Goal: Task Accomplishment & Management: Manage account settings

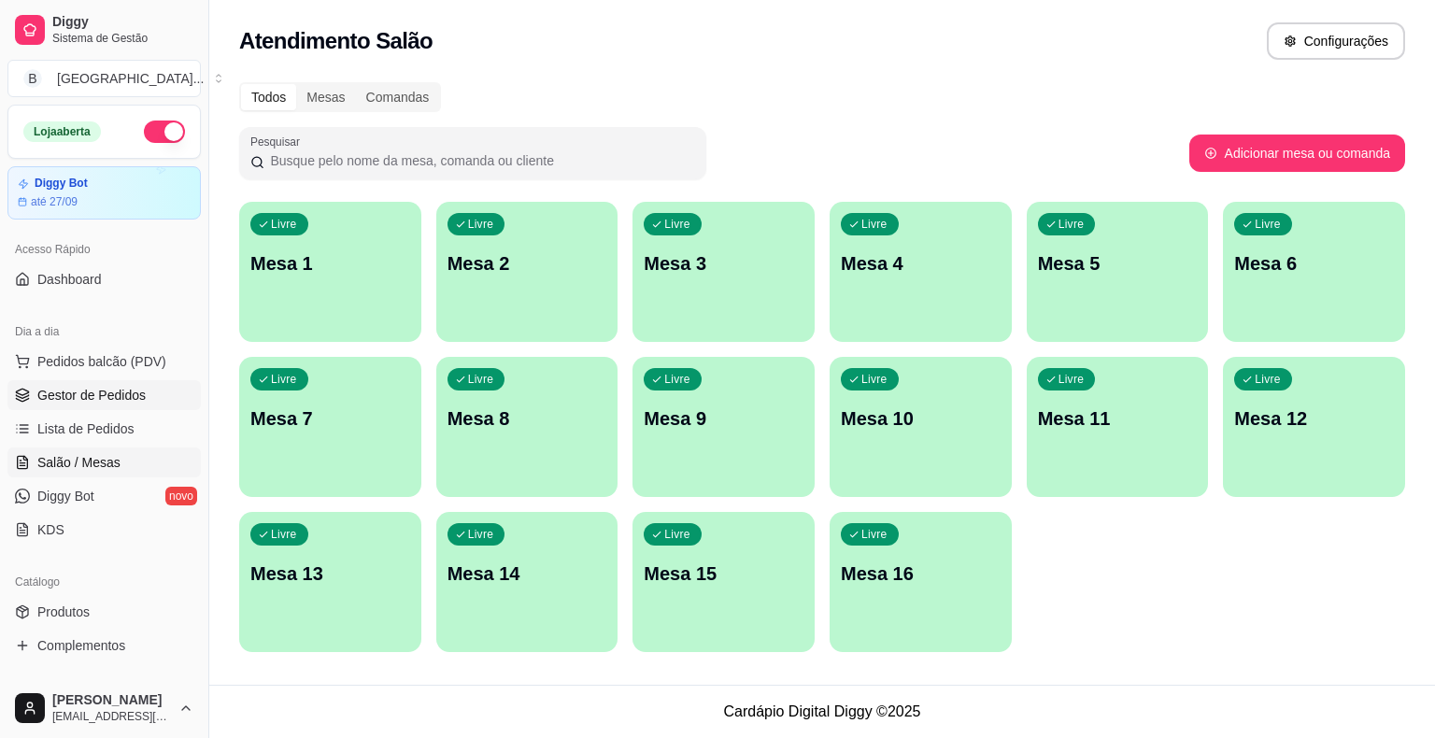
click at [99, 404] on link "Gestor de Pedidos" at bounding box center [103, 395] width 193 height 30
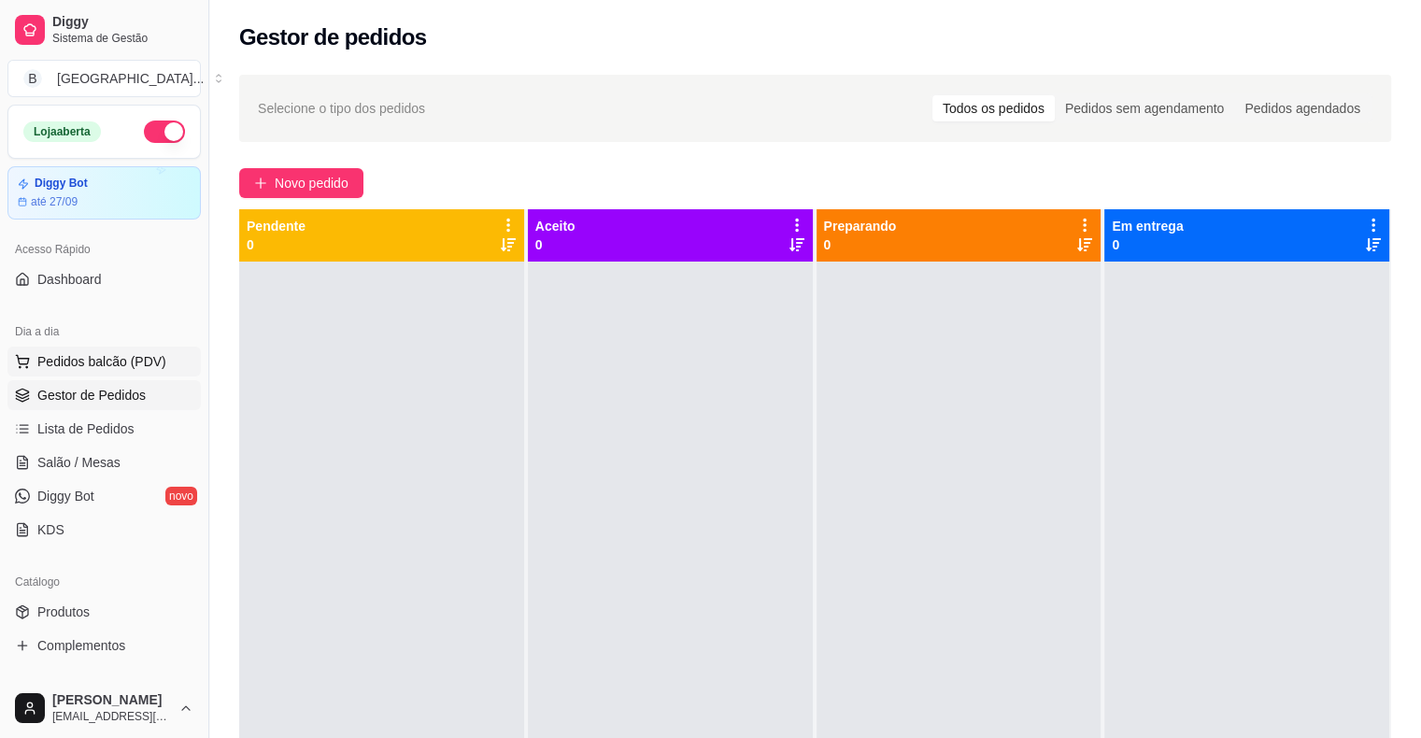
click at [82, 361] on span "Pedidos balcão (PDV)" at bounding box center [101, 361] width 129 height 19
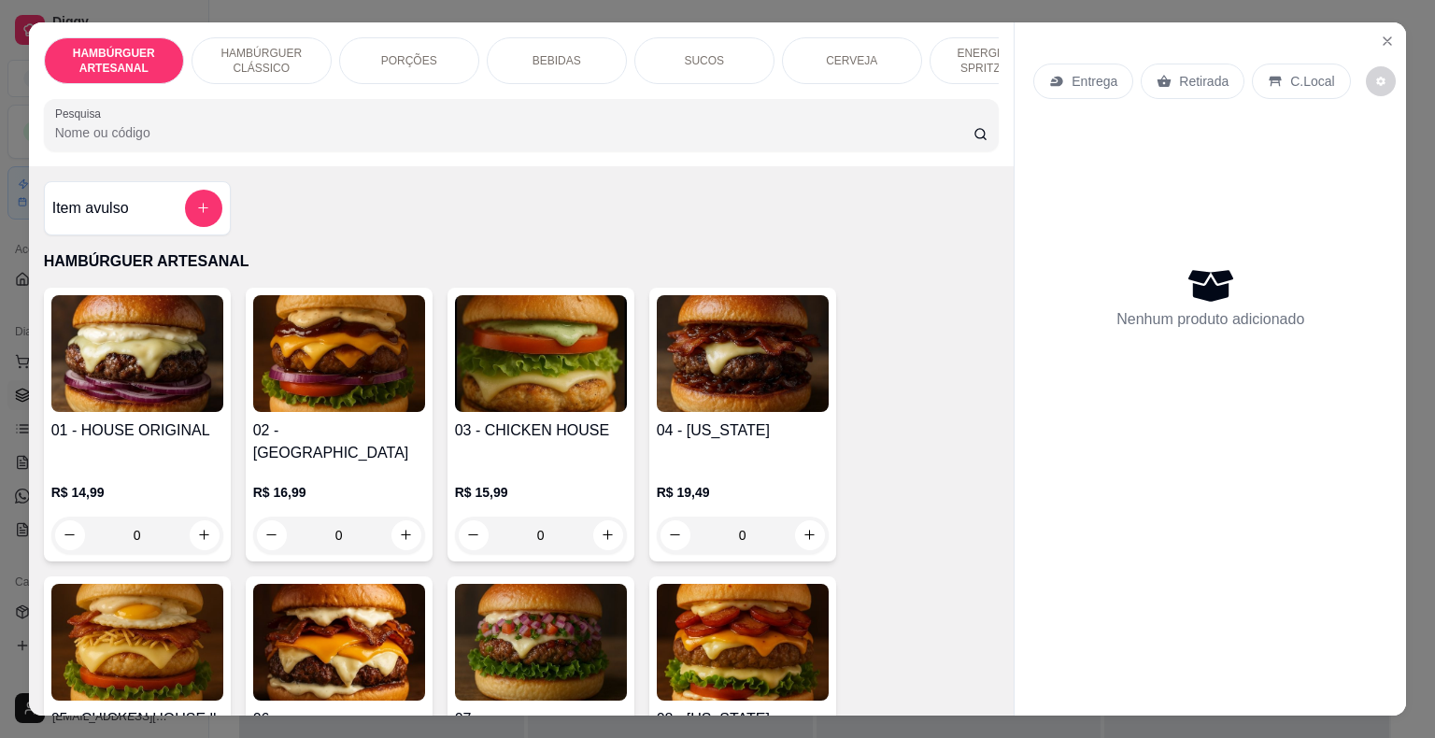
click at [532, 60] on p "BEBIDAS" at bounding box center [556, 60] width 49 height 15
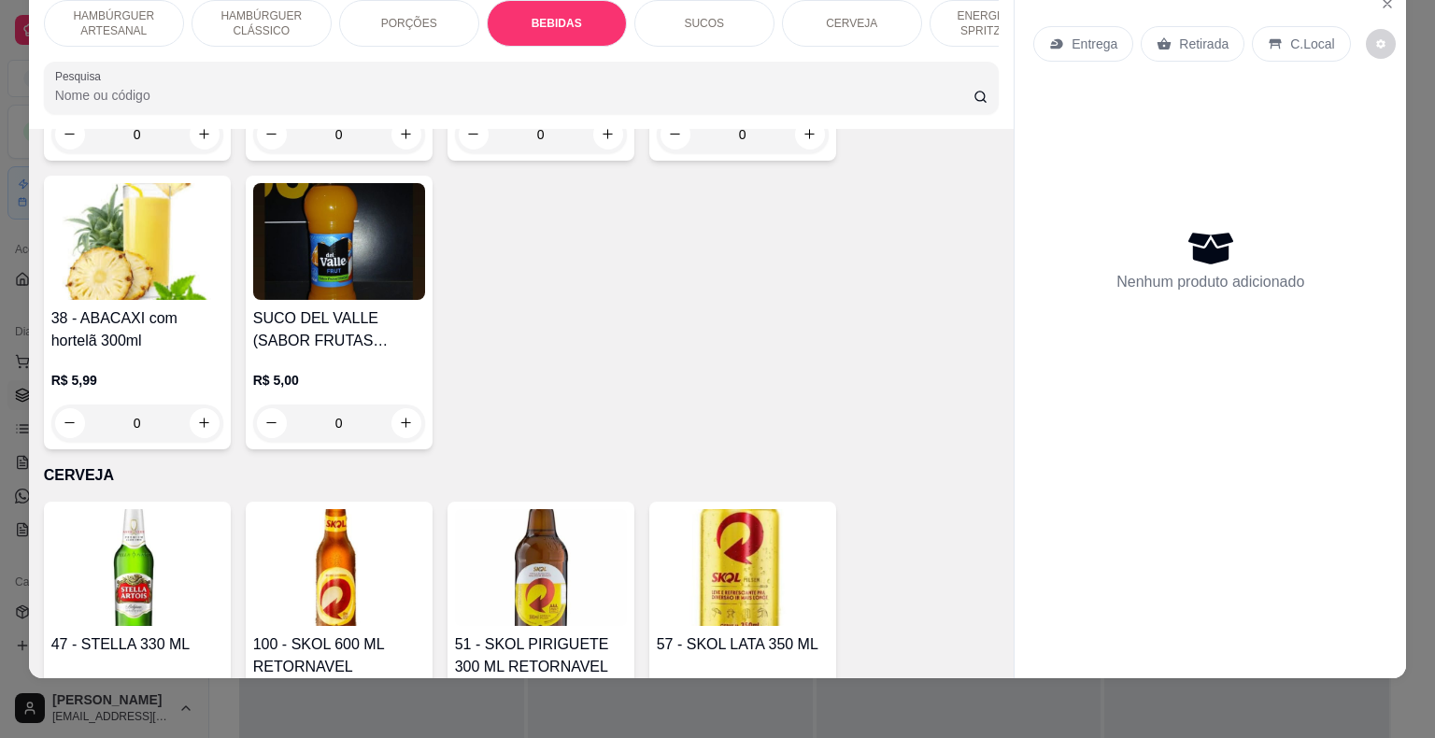
scroll to position [4065, 0]
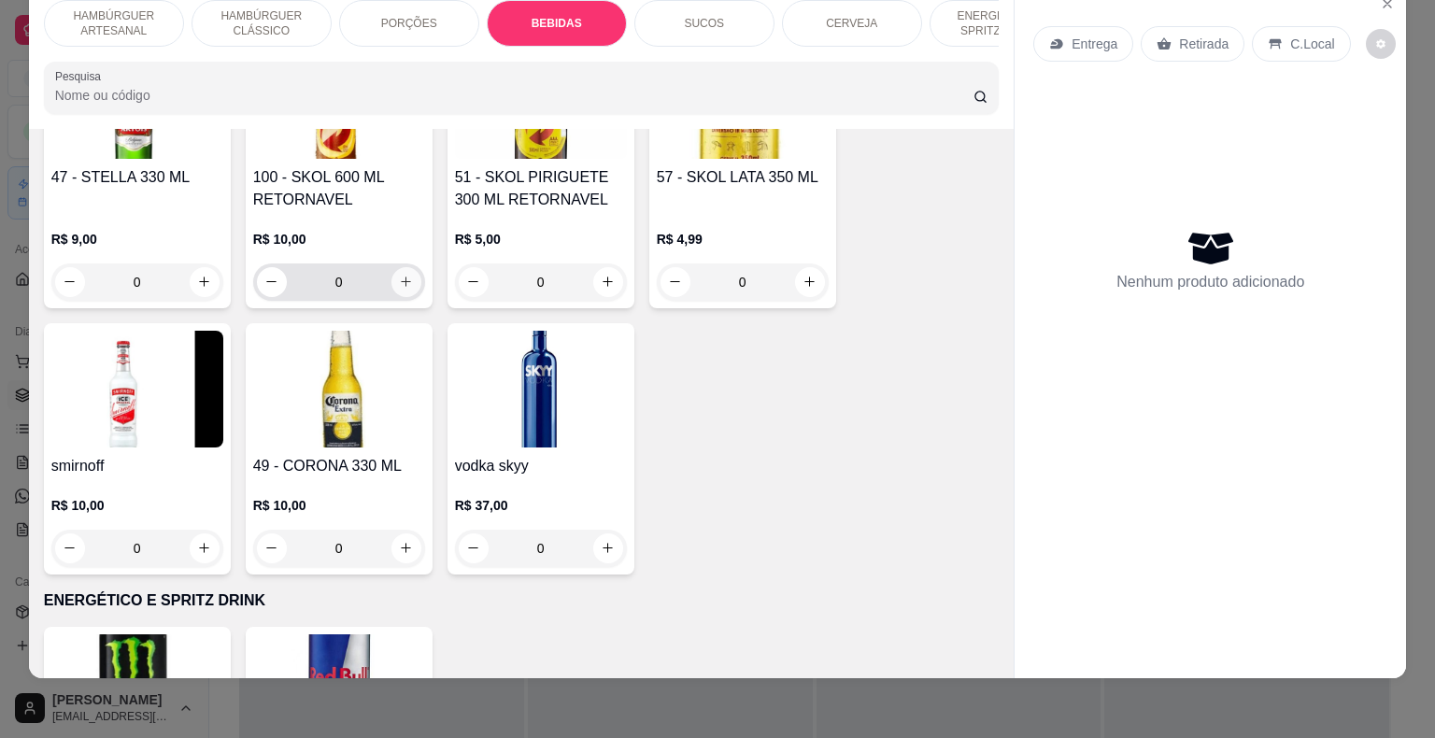
click at [404, 275] on icon "increase-product-quantity" at bounding box center [406, 282] width 14 height 14
type input "1"
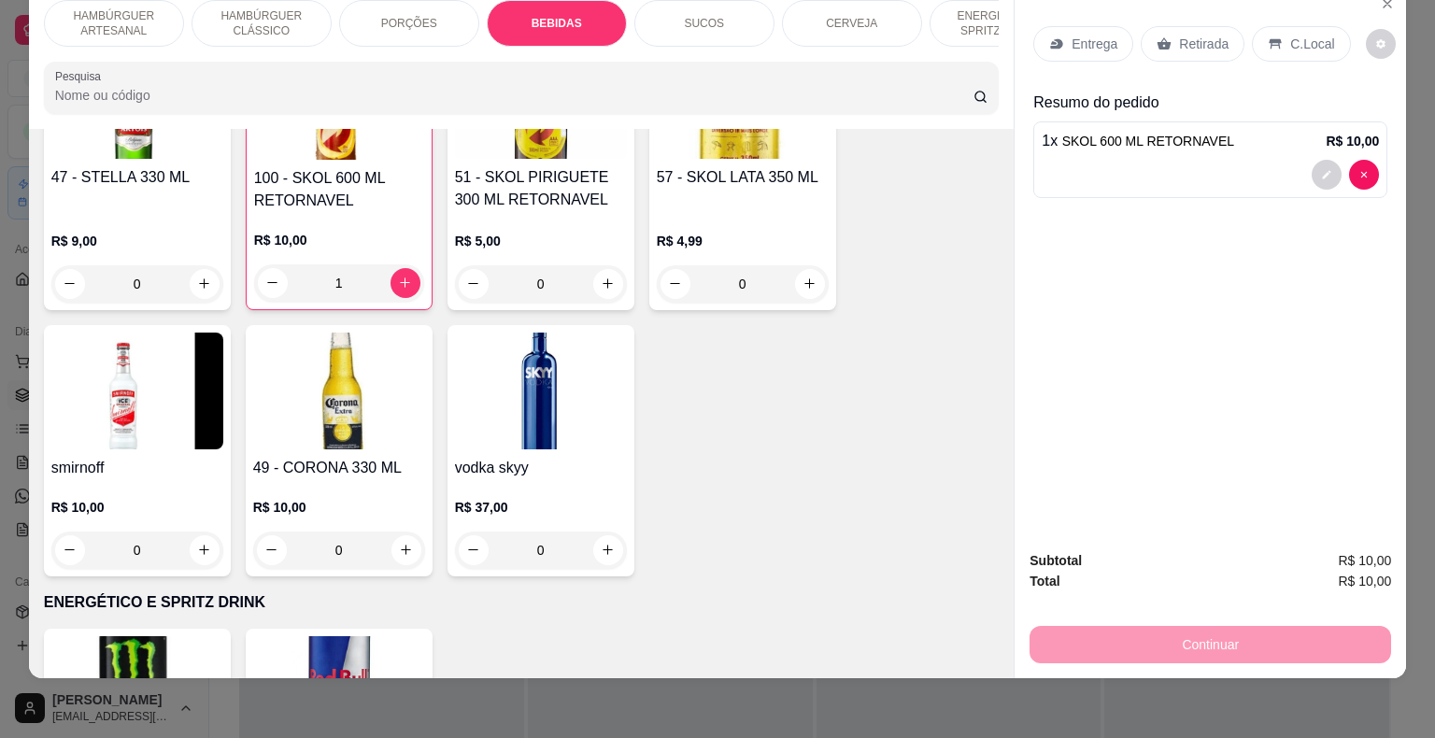
click at [1158, 11] on div "Entrega Retirada C.Local" at bounding box center [1210, 43] width 354 height 65
click at [1269, 38] on icon at bounding box center [1275, 43] width 12 height 10
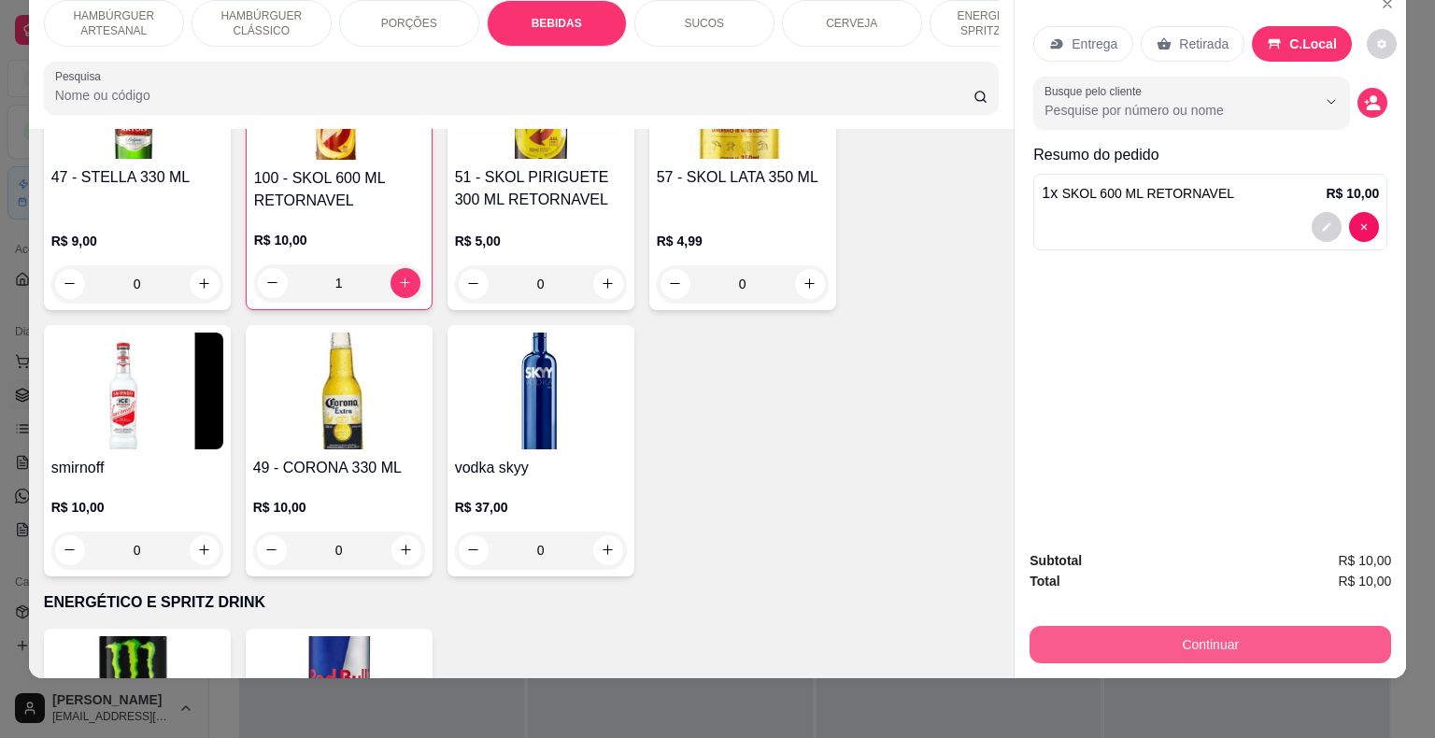
drag, startPoint x: 1166, startPoint y: 655, endPoint x: 1181, endPoint y: 640, distance: 21.1
click at [1181, 640] on div "Subtotal R$ 10,00 Total R$ 10,00 Continuar" at bounding box center [1209, 606] width 391 height 143
click at [1181, 640] on button "Continuar" at bounding box center [1210, 645] width 350 height 36
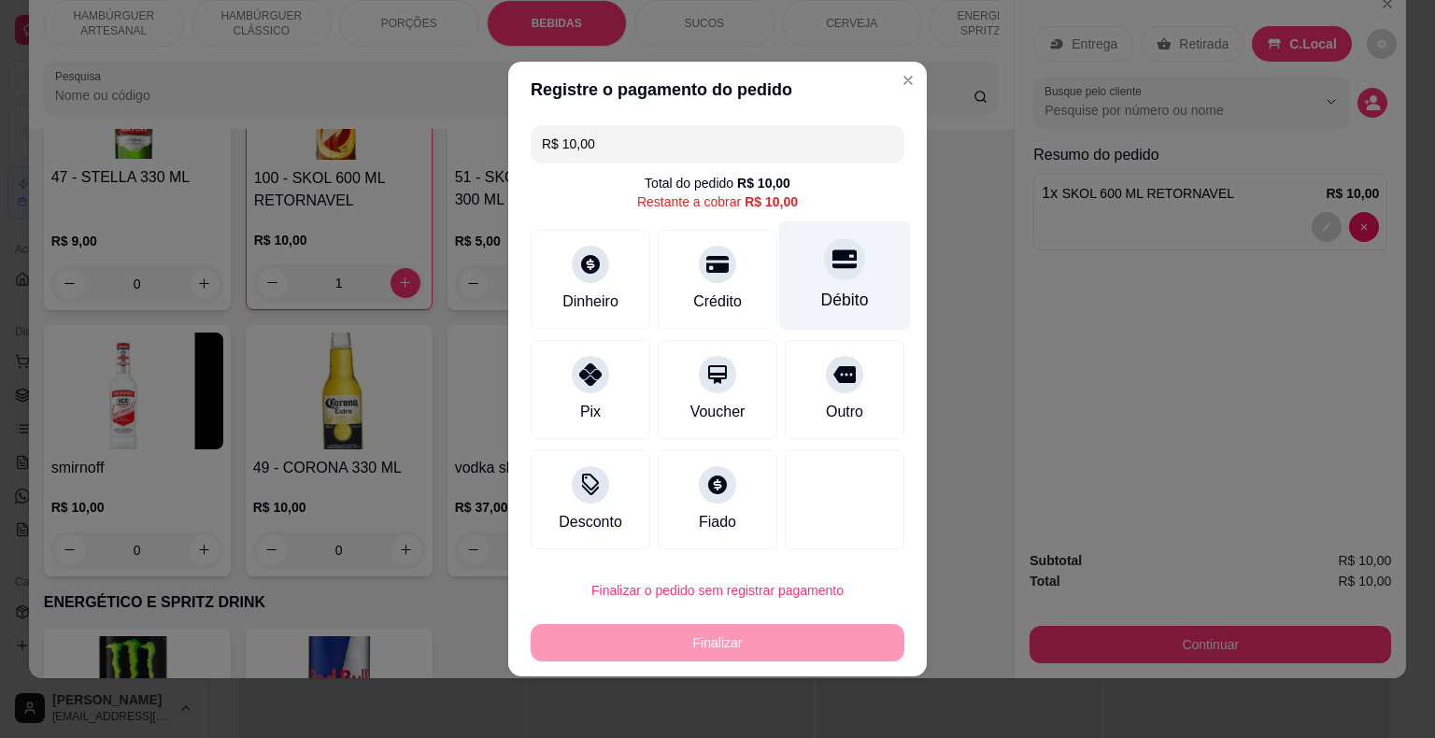
click at [848, 263] on div at bounding box center [844, 258] width 41 height 41
type input "R$ 0,00"
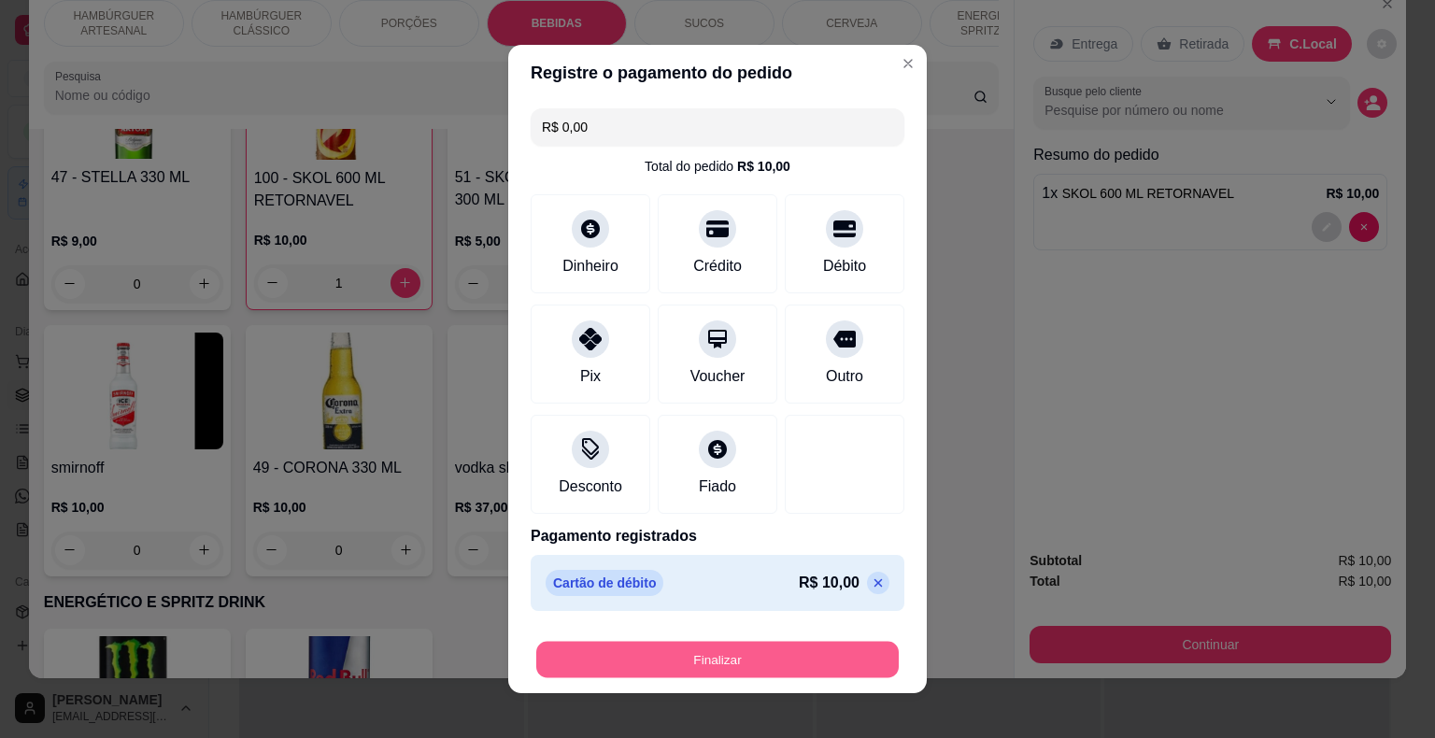
click at [736, 652] on button "Finalizar" at bounding box center [717, 660] width 362 height 36
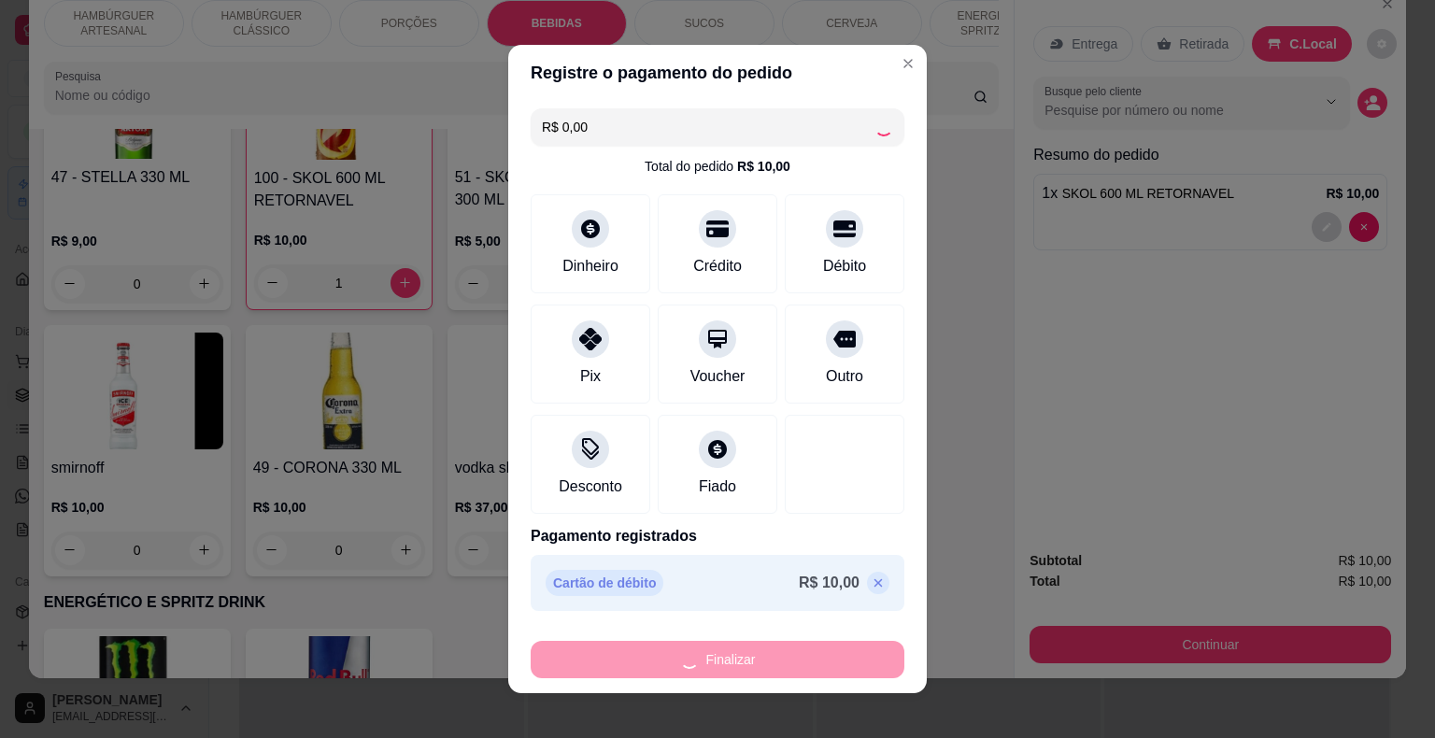
type input "0"
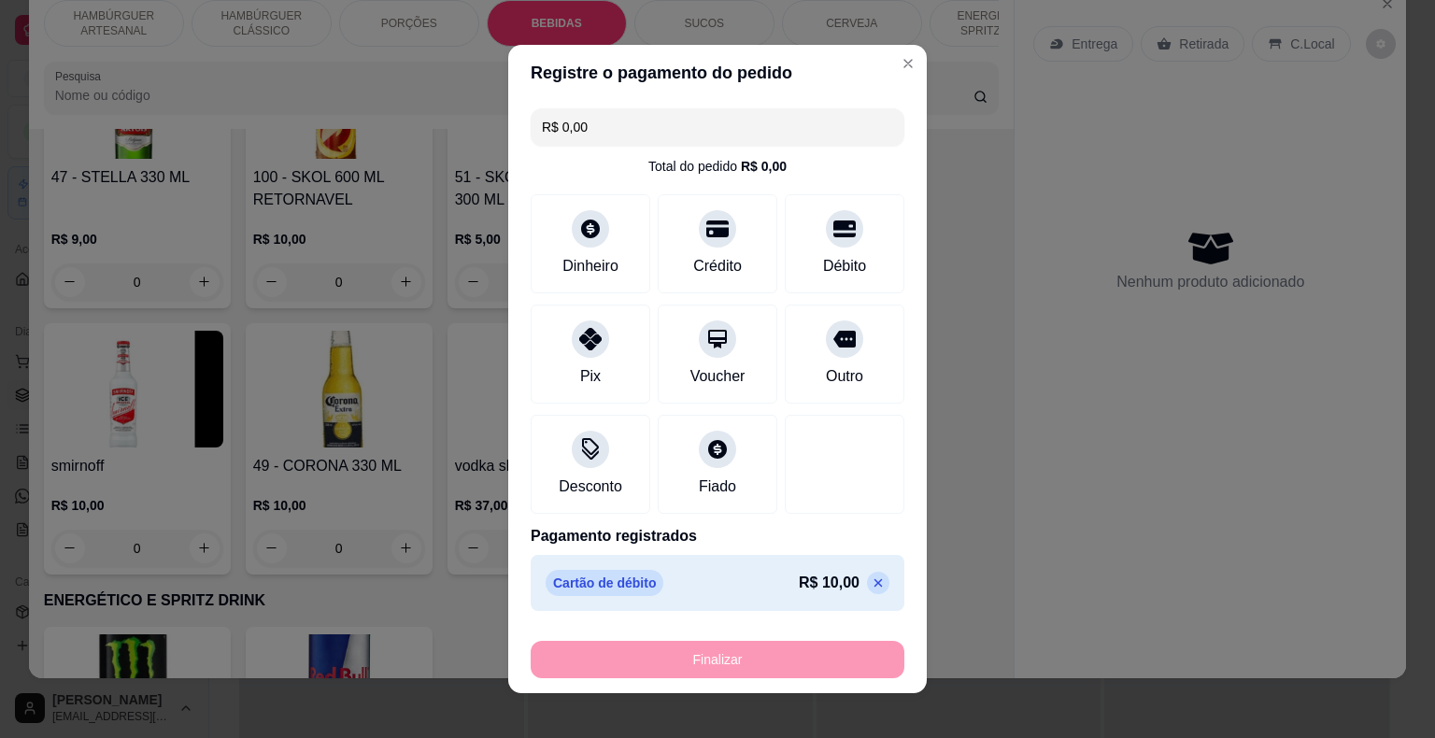
type input "-R$ 10,00"
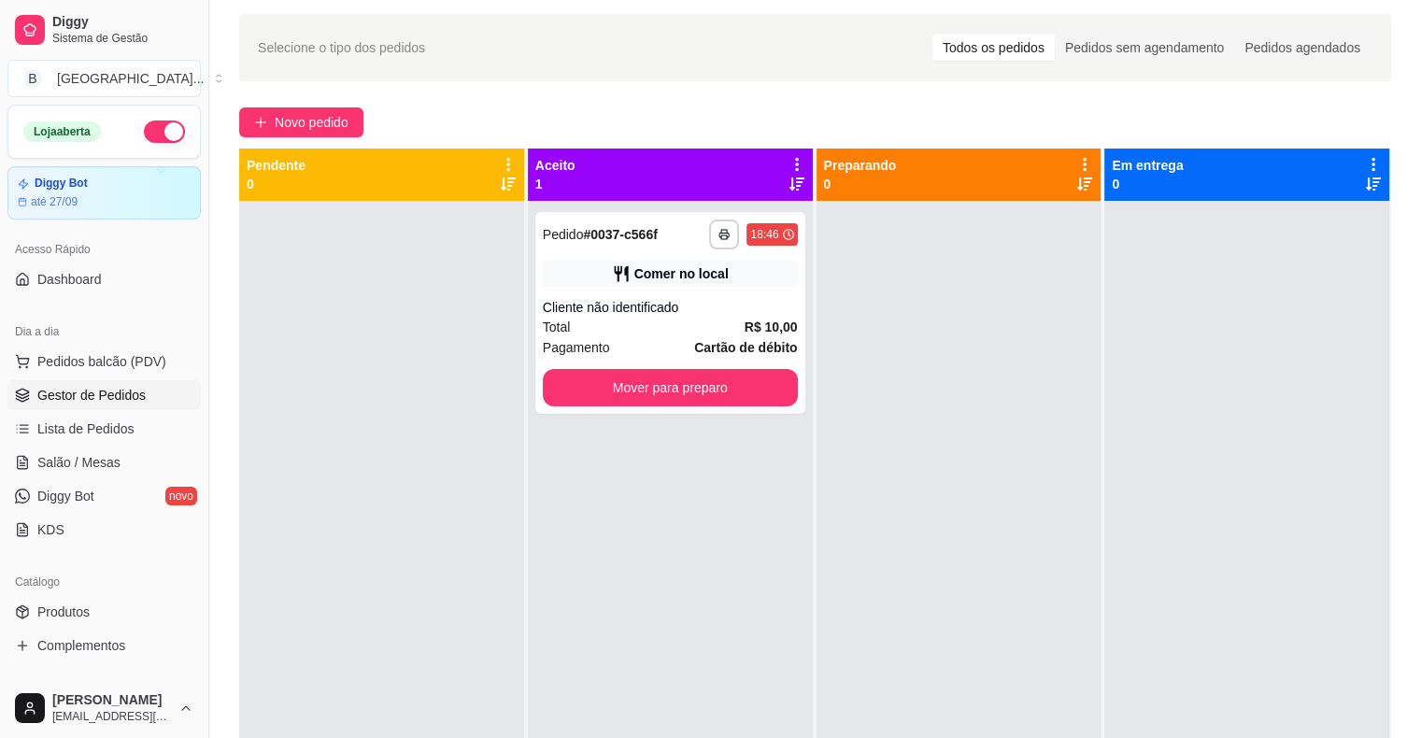
scroll to position [93, 0]
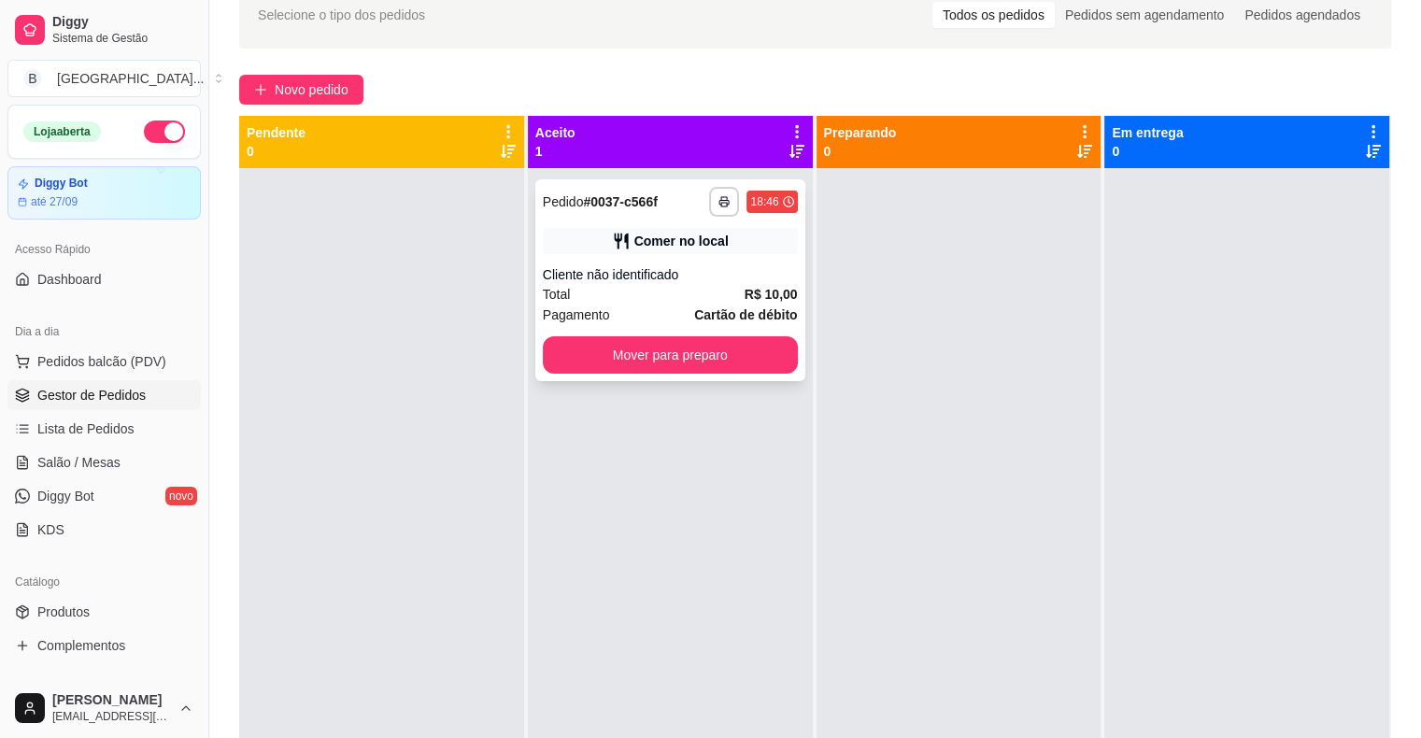
click at [644, 314] on div "Pagamento Cartão de débito" at bounding box center [670, 314] width 255 height 21
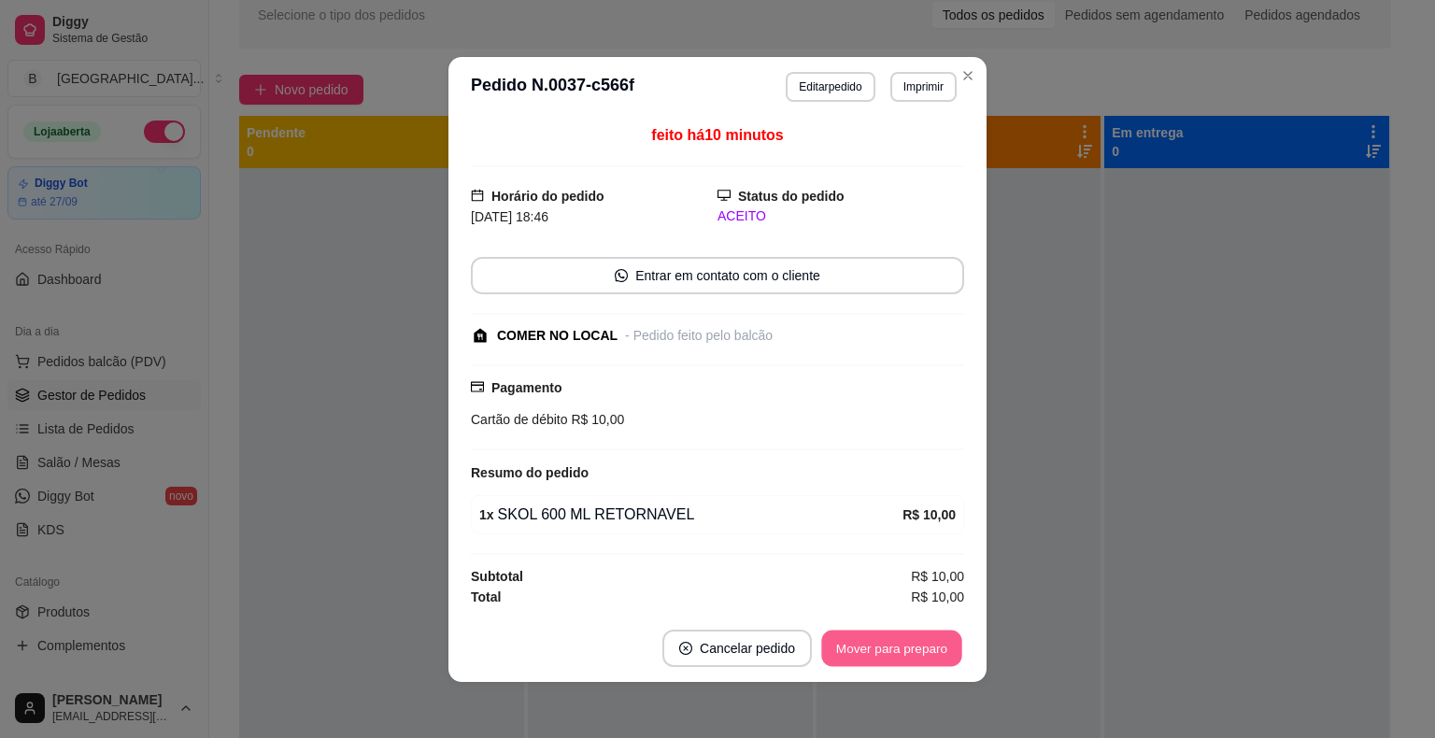
click at [888, 641] on button "Mover para preparo" at bounding box center [891, 648] width 140 height 36
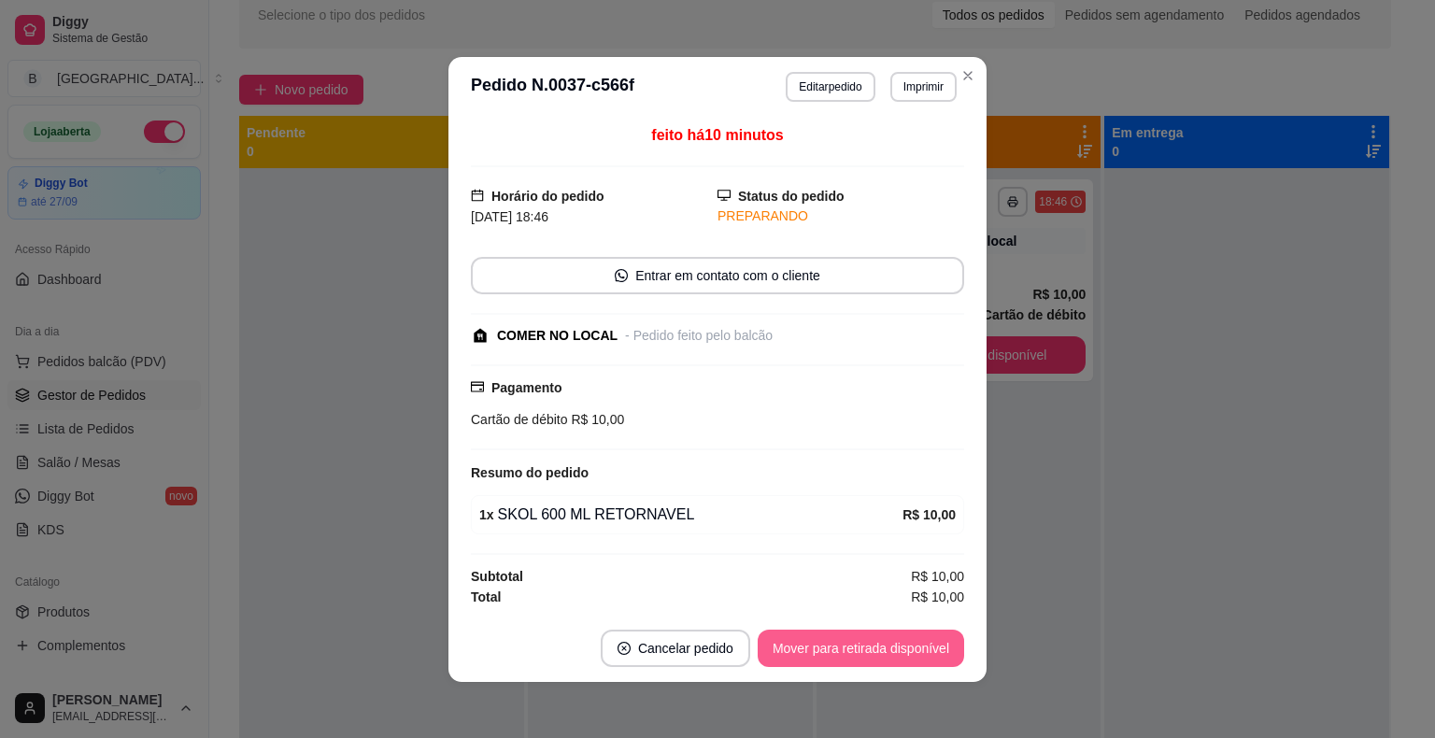
click at [835, 632] on button "Mover para retirada disponível" at bounding box center [861, 648] width 206 height 37
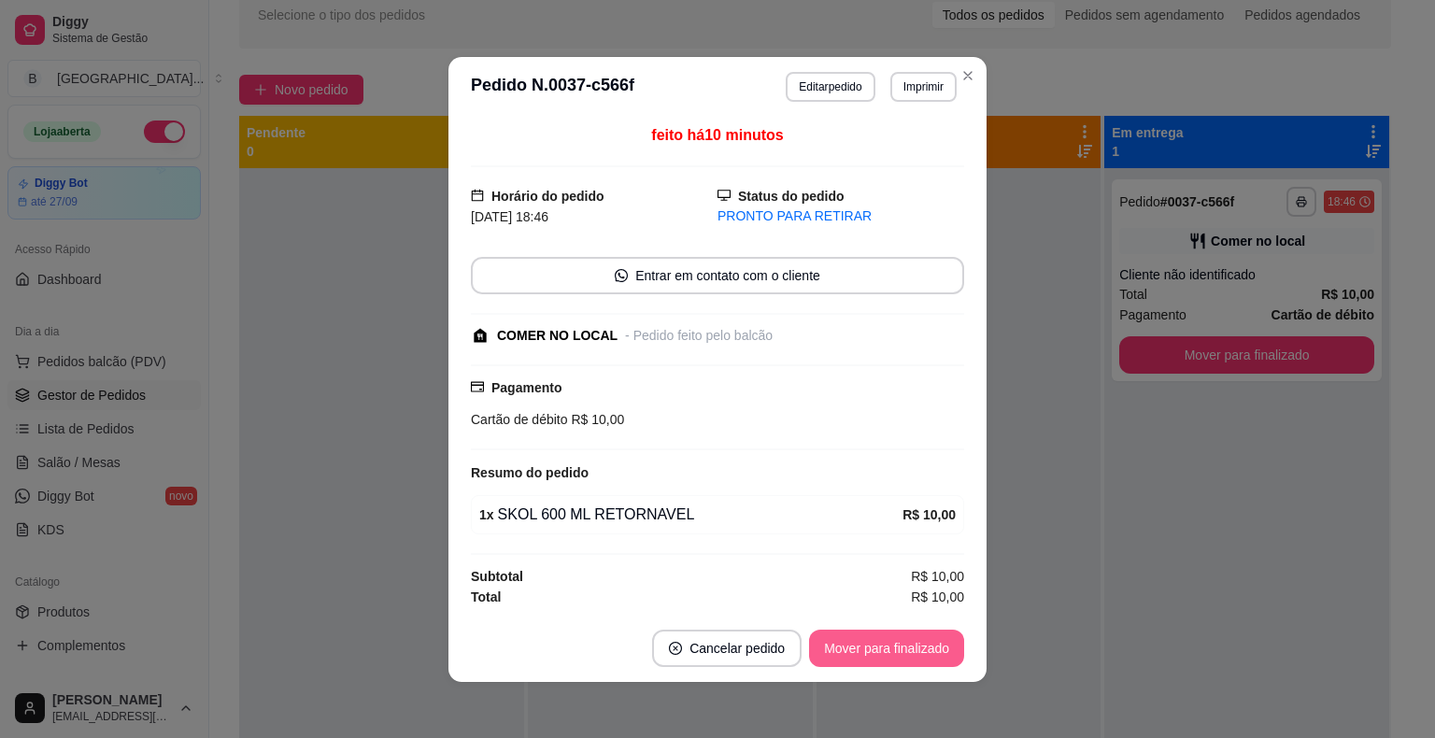
click at [850, 662] on button "Mover para finalizado" at bounding box center [886, 648] width 155 height 37
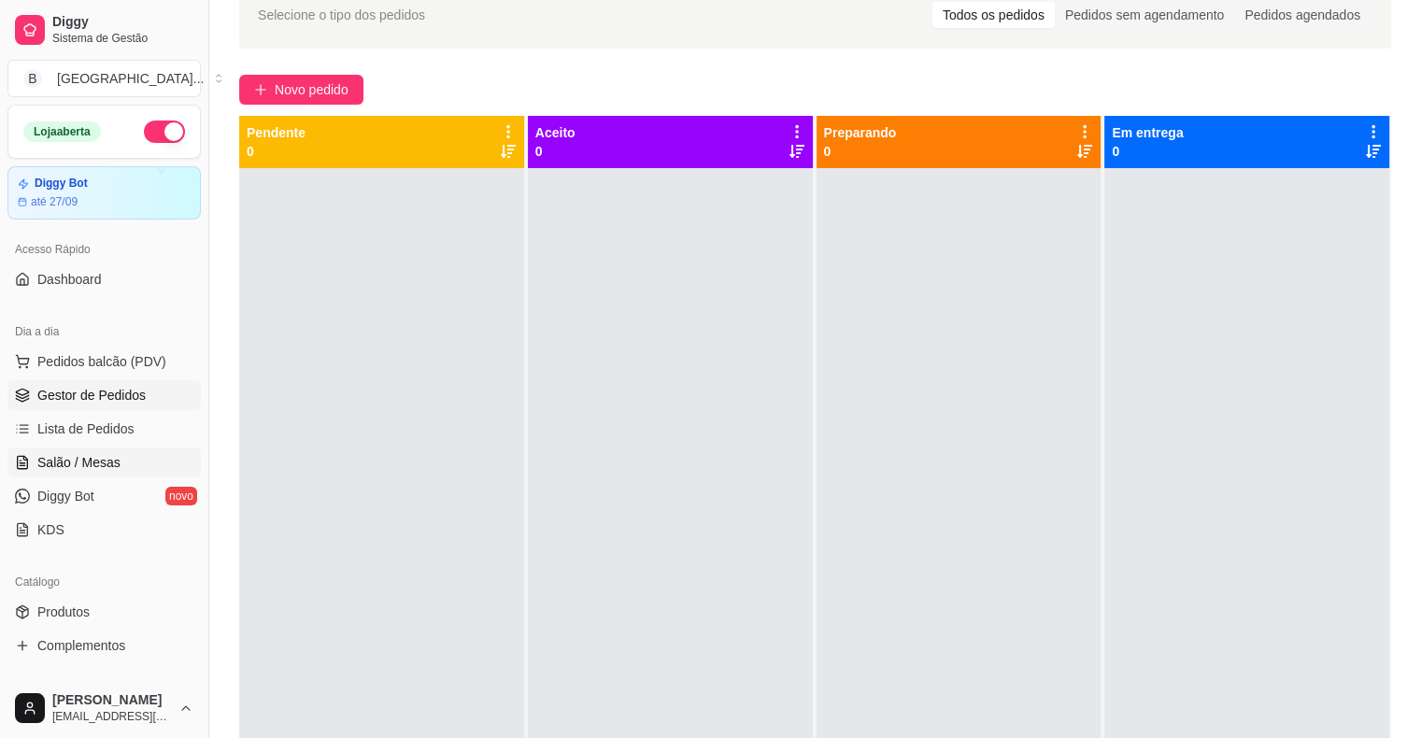
click at [135, 460] on link "Salão / Mesas" at bounding box center [103, 462] width 193 height 30
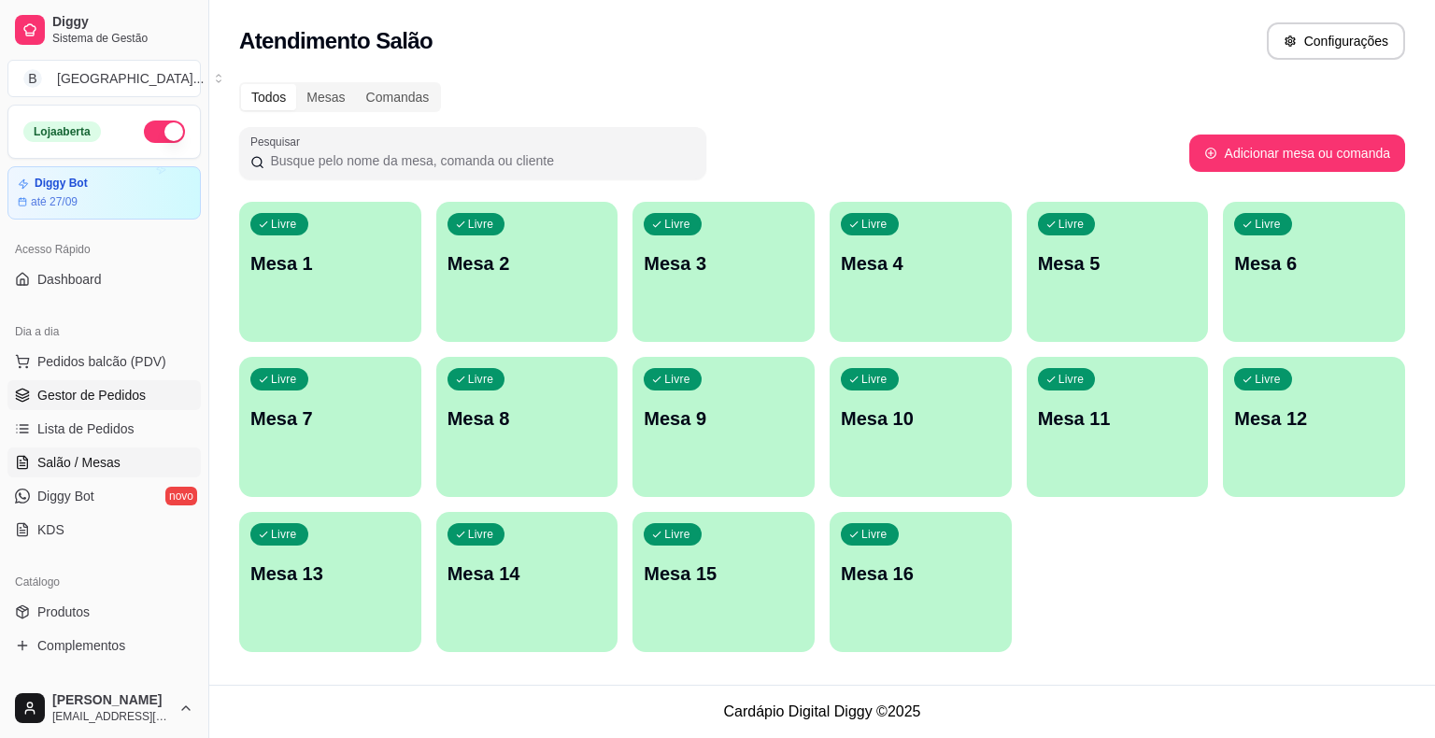
click at [29, 395] on icon at bounding box center [22, 395] width 15 height 15
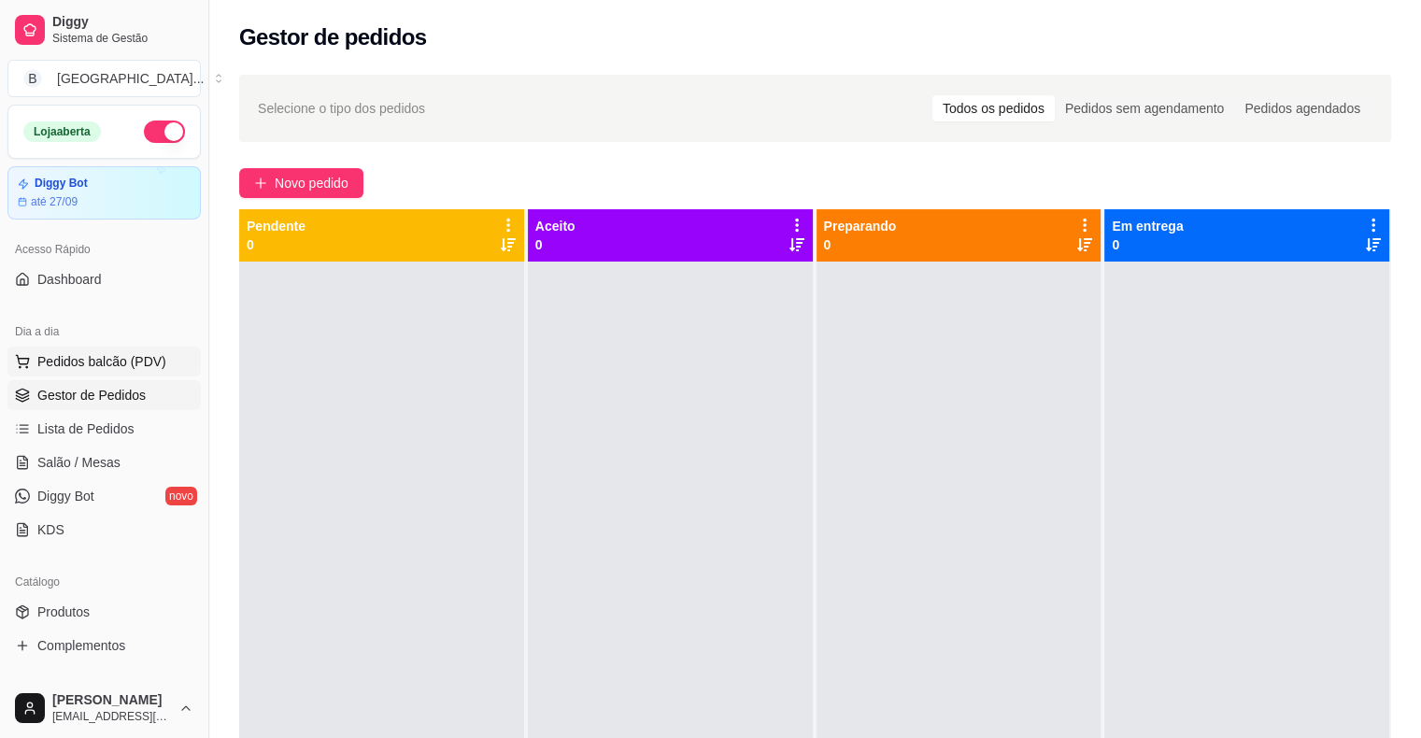
click at [131, 359] on span "Pedidos balcão (PDV)" at bounding box center [101, 361] width 129 height 19
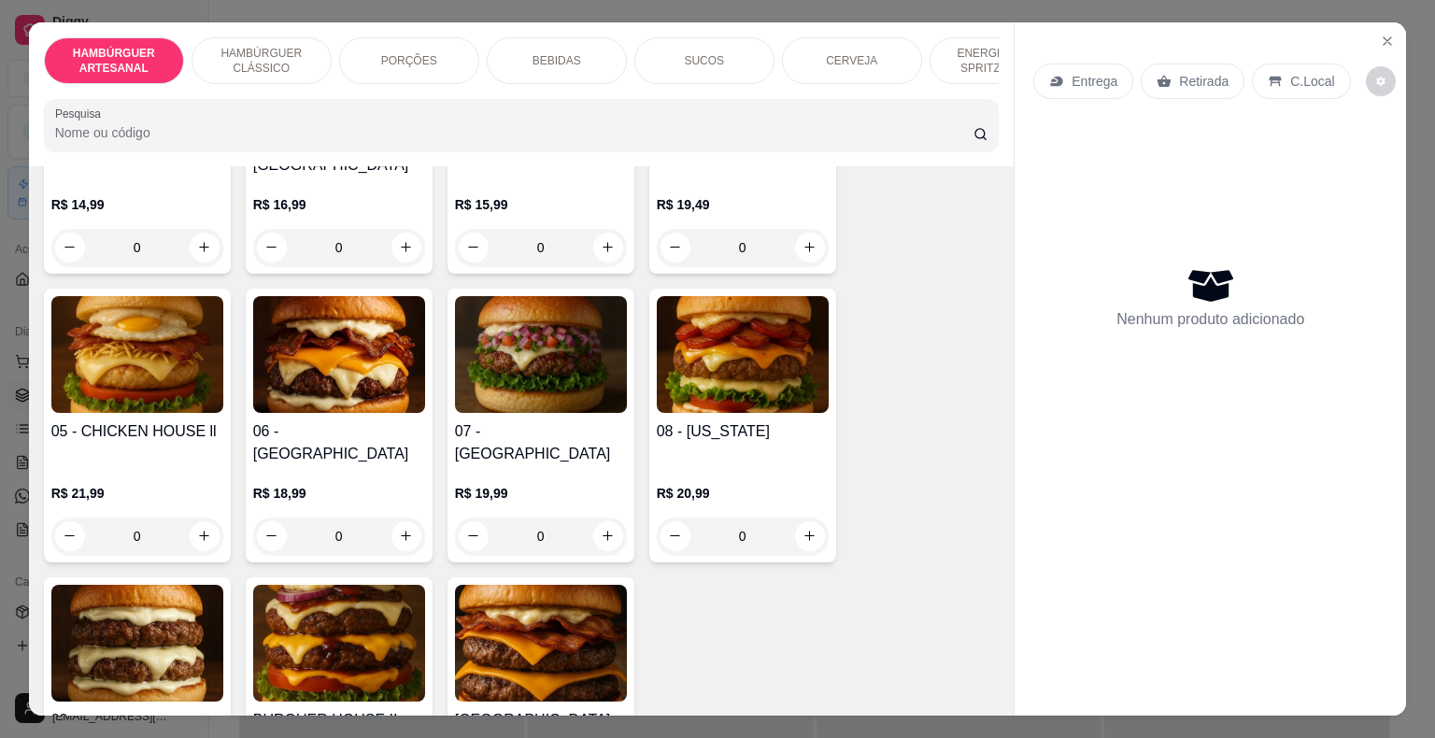
scroll to position [187, 0]
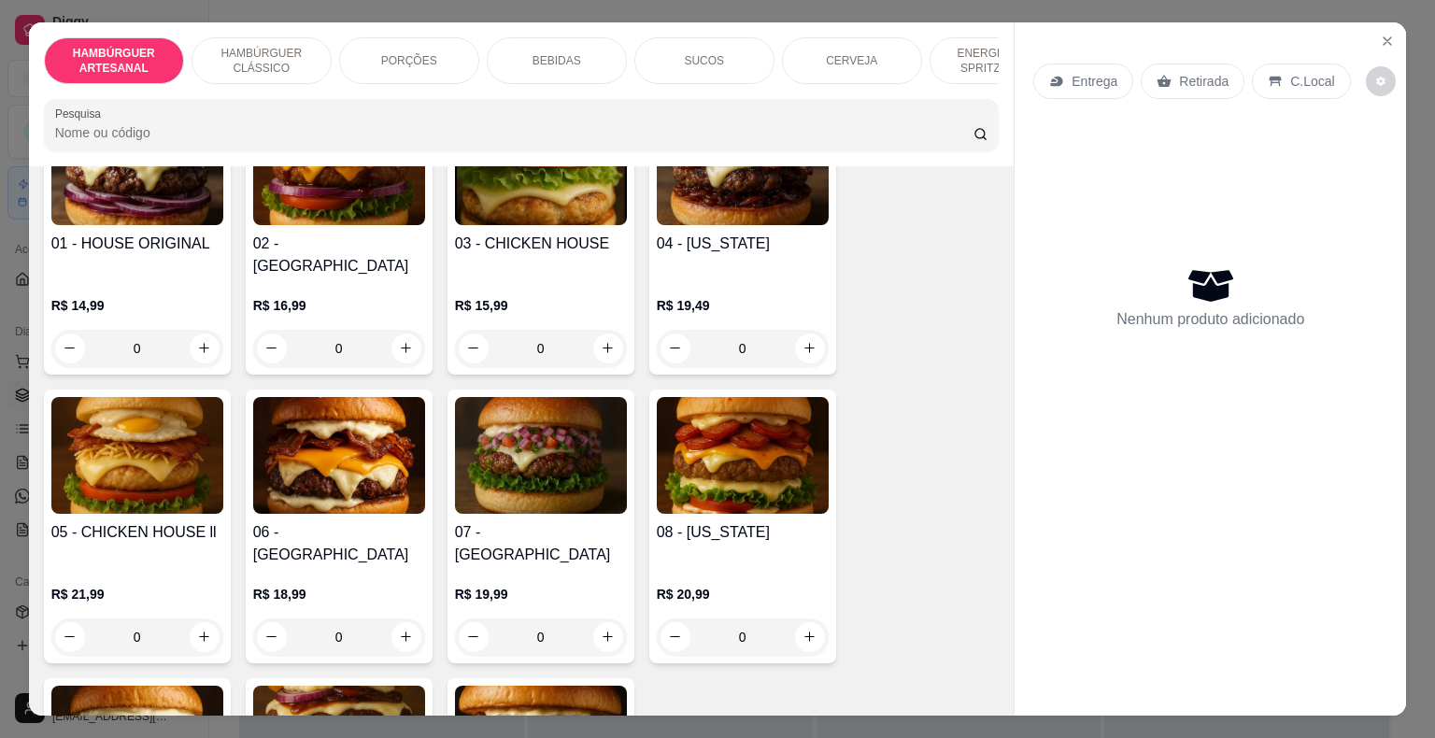
click at [199, 618] on div "0" at bounding box center [137, 636] width 172 height 37
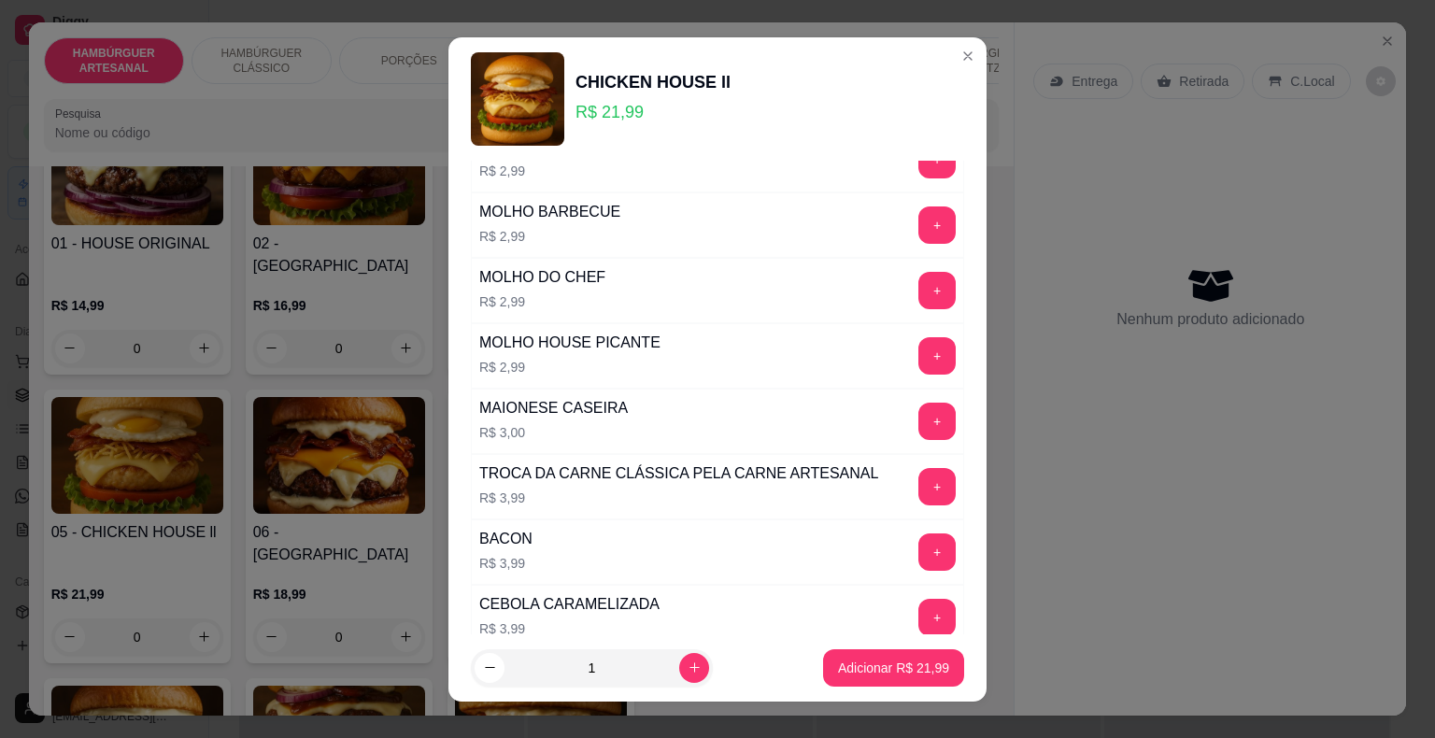
scroll to position [904, 0]
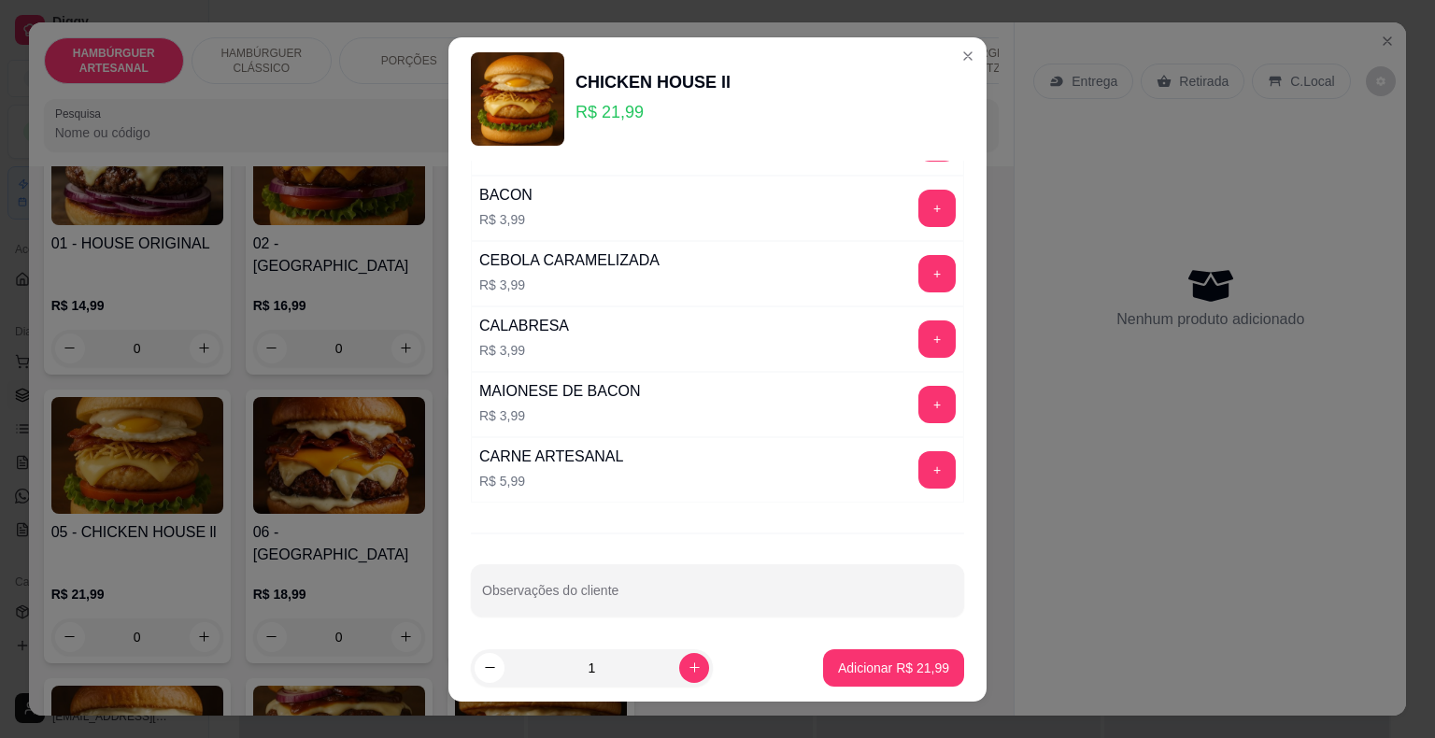
click at [654, 588] on input "Observações do cliente" at bounding box center [717, 597] width 471 height 19
type input "PARTI AO MEIO"
click at [885, 667] on p "Adicionar R$ 21,99" at bounding box center [894, 667] width 108 height 18
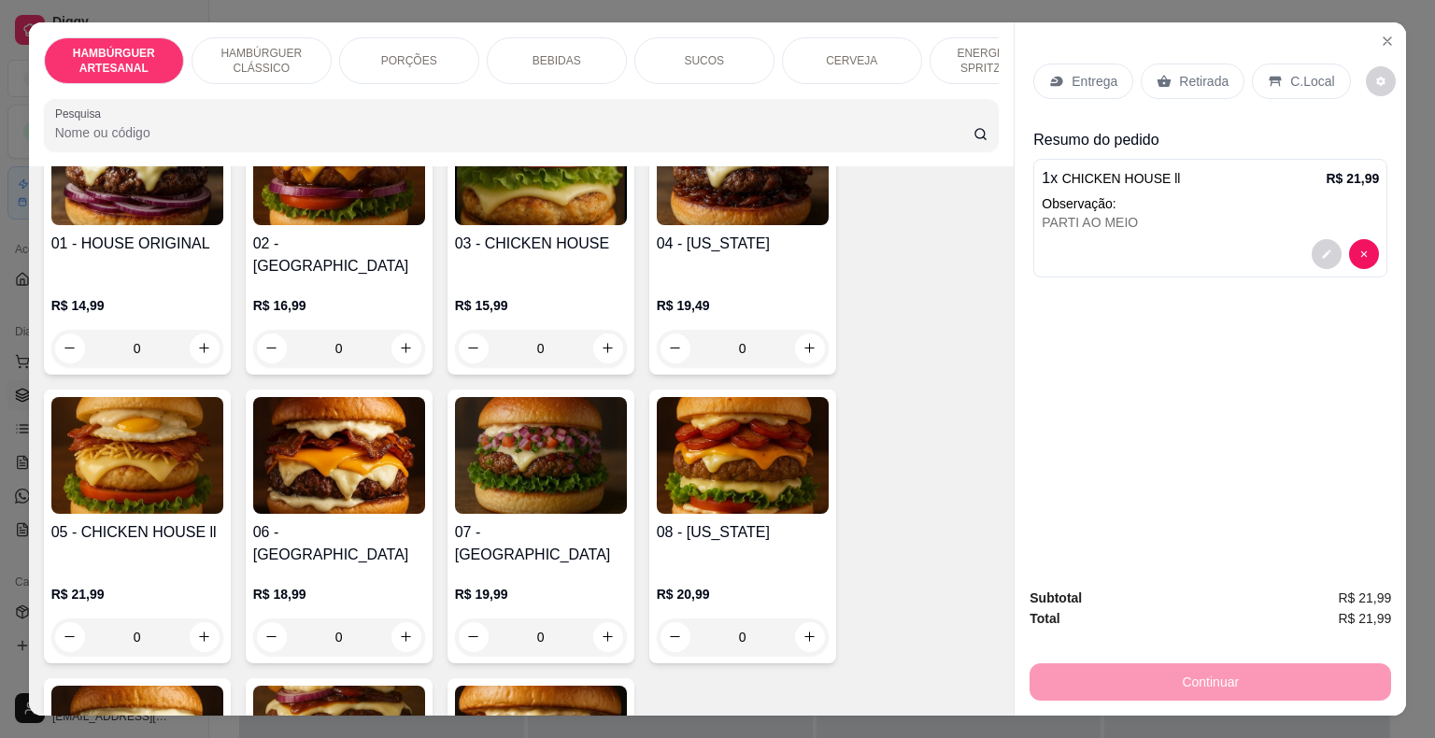
click at [1051, 76] on icon at bounding box center [1057, 81] width 12 height 10
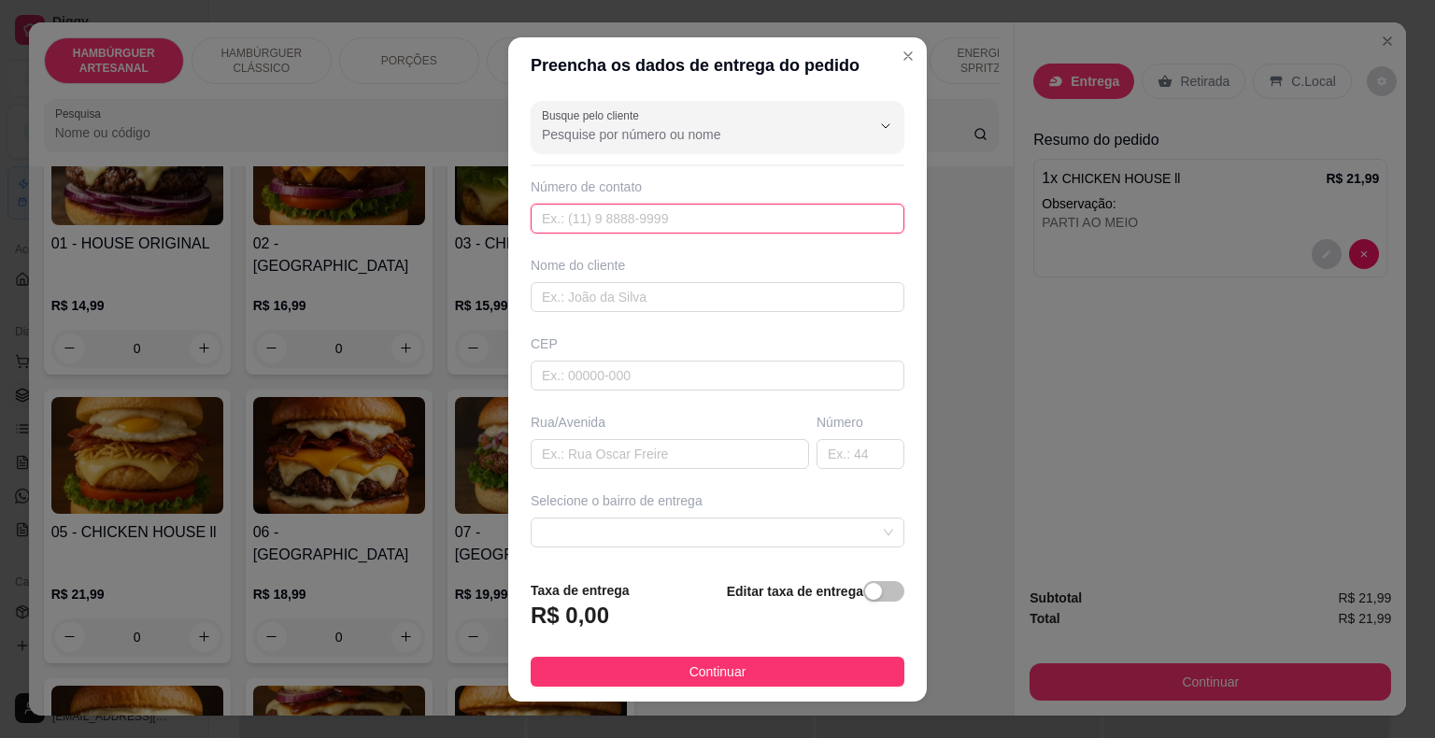
click at [624, 204] on input "text" at bounding box center [718, 219] width 374 height 30
type input "[PHONE_NUMBER]"
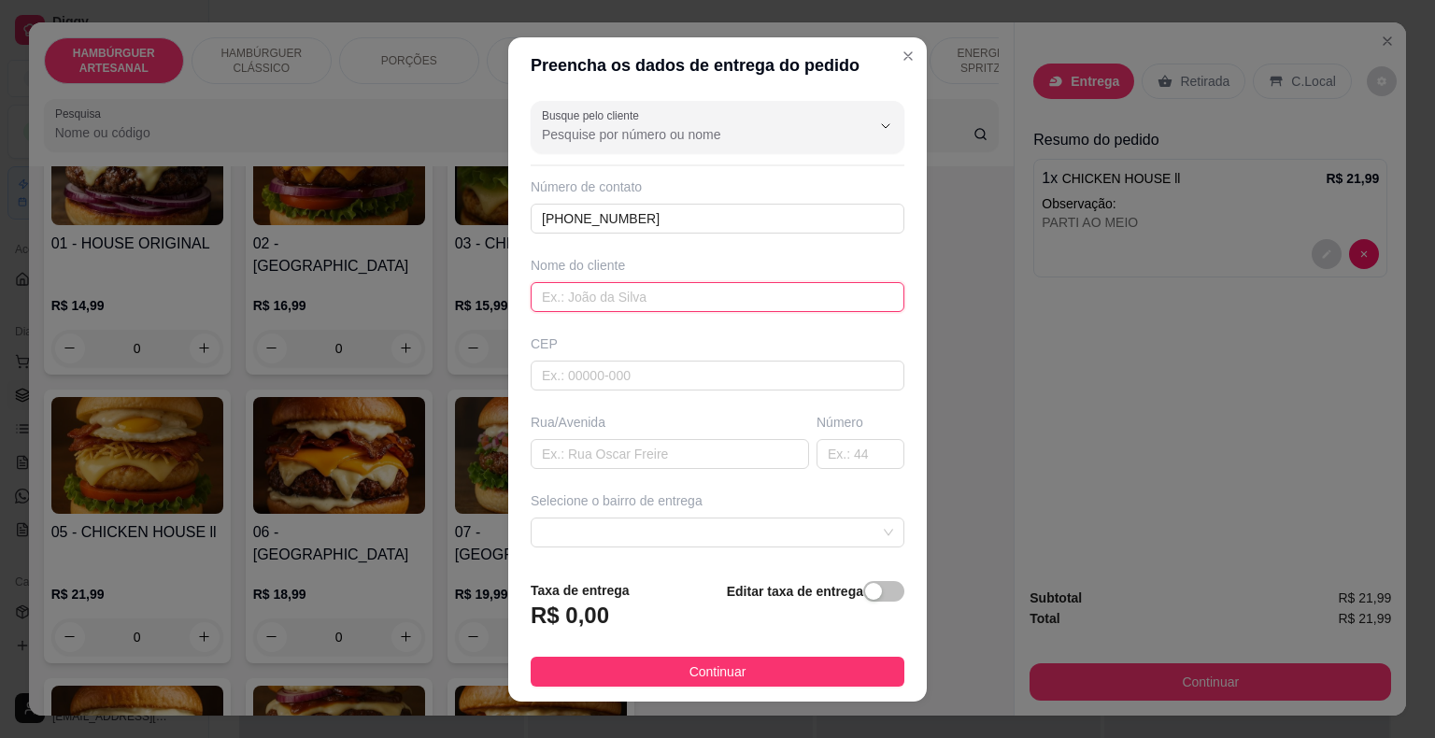
click at [692, 290] on input "text" at bounding box center [718, 297] width 374 height 30
type input "[PERSON_NAME]"
click at [627, 377] on input "text" at bounding box center [718, 376] width 374 height 30
type input "64330000"
click at [603, 454] on input "text" at bounding box center [670, 454] width 278 height 30
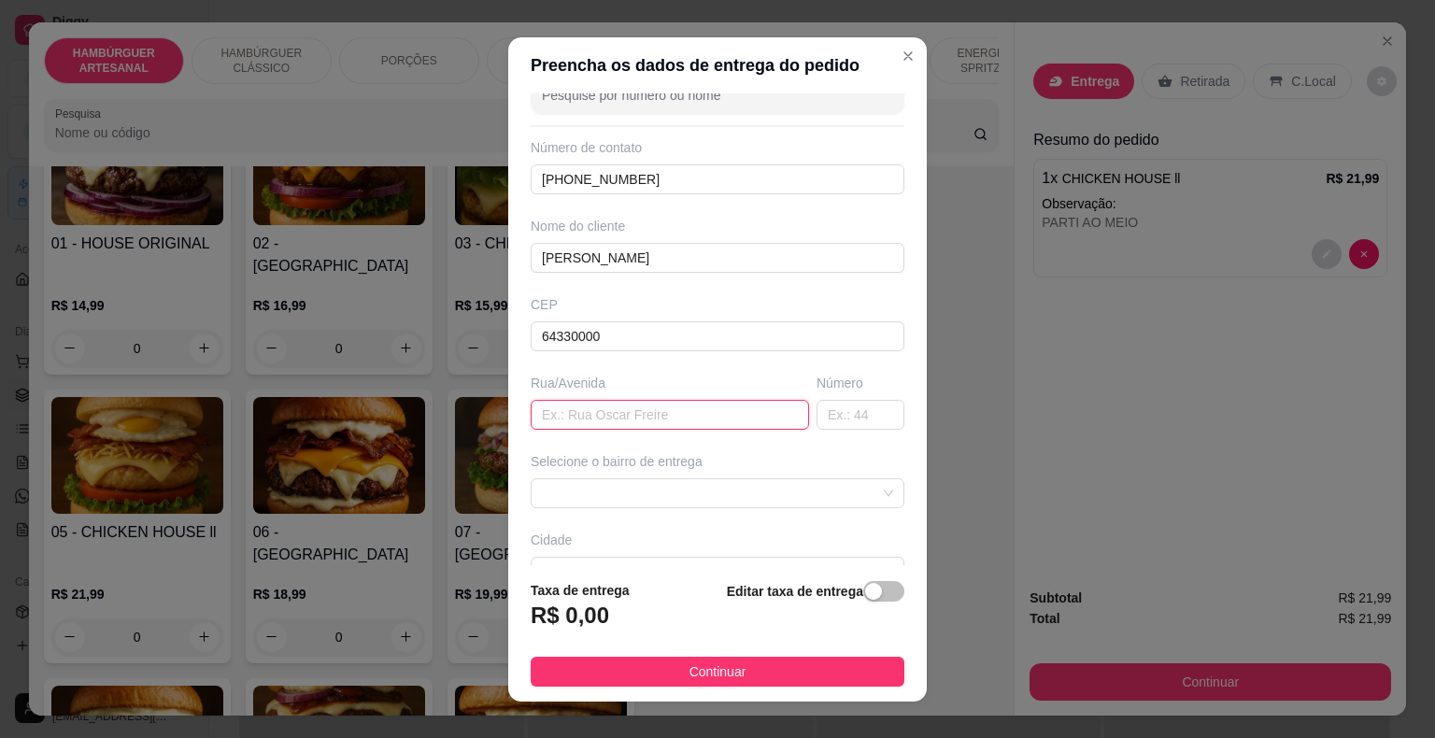
scroll to position [93, 0]
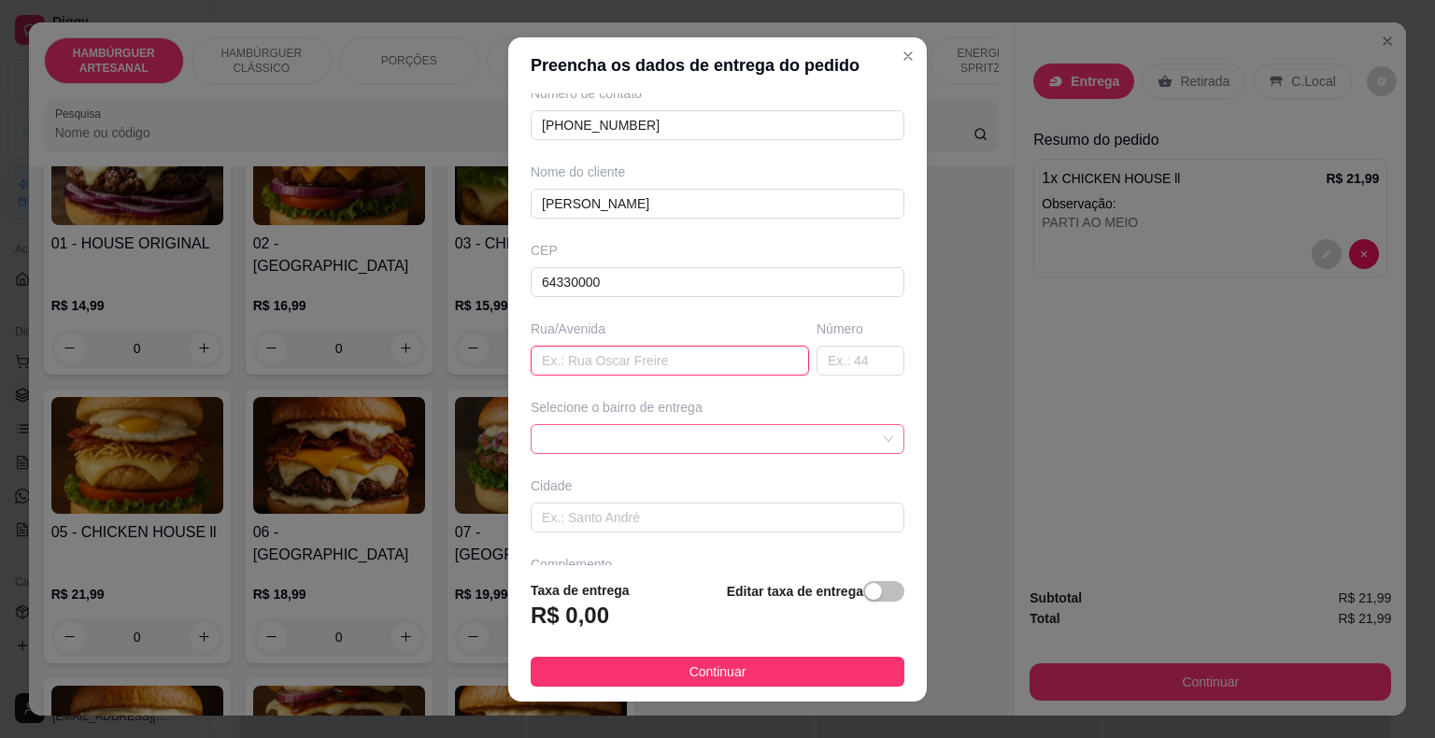
click at [823, 432] on span at bounding box center [717, 439] width 351 height 28
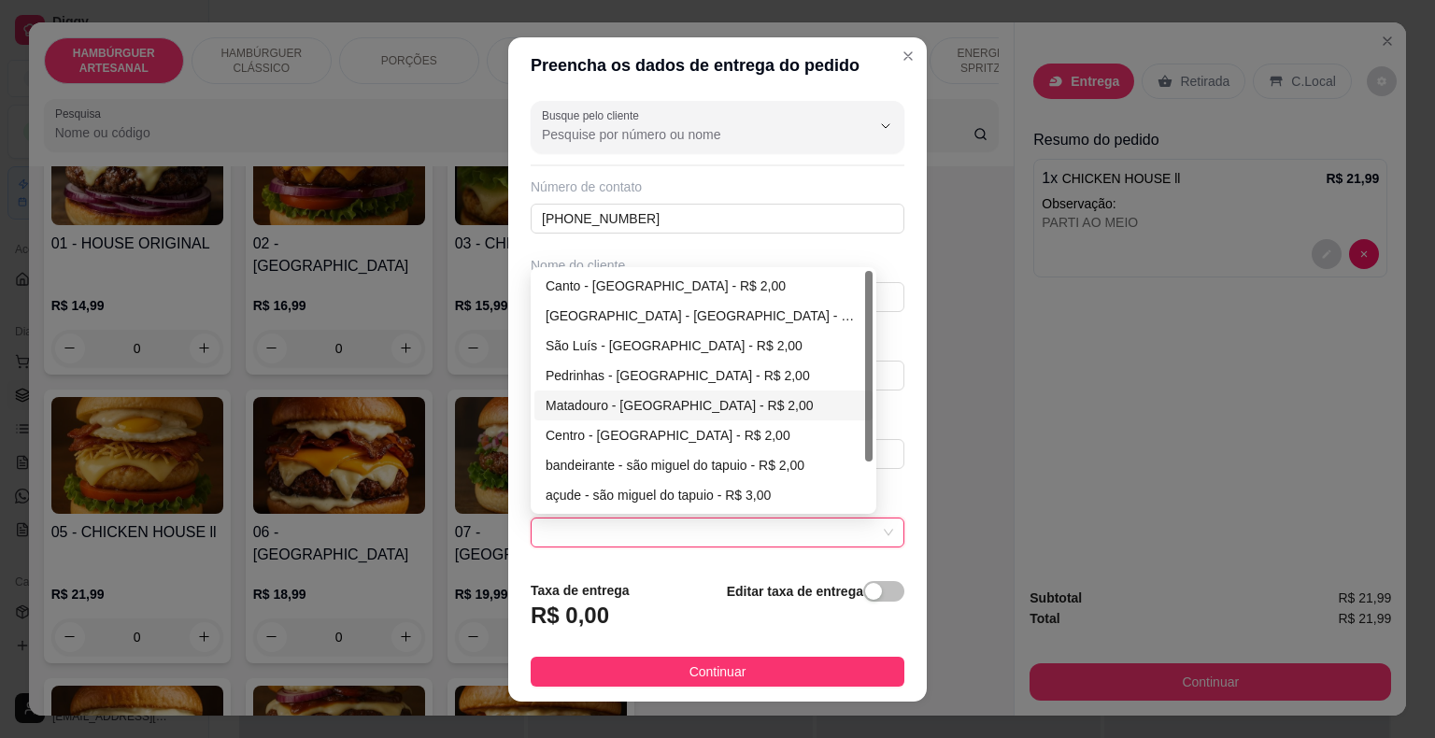
scroll to position [154, 0]
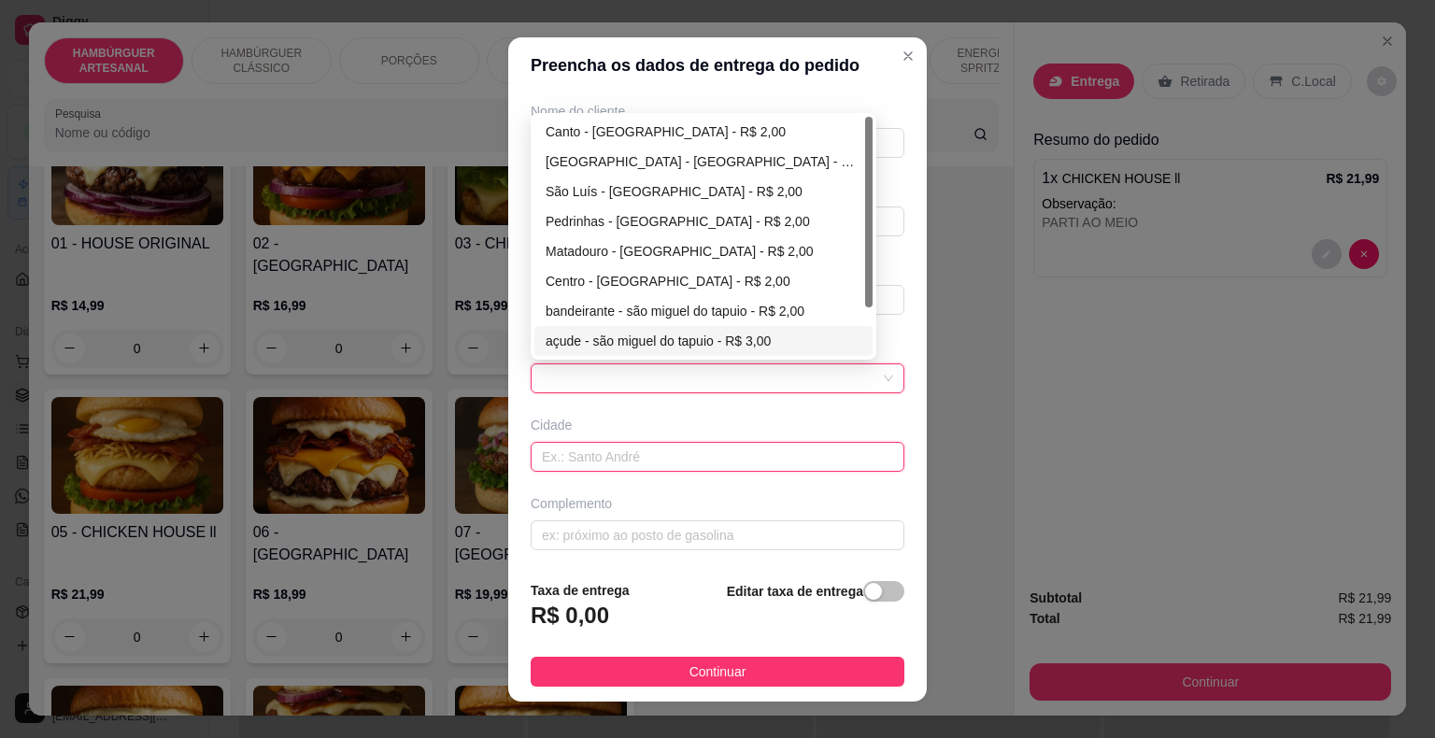
click at [597, 460] on input "text" at bounding box center [718, 457] width 374 height 30
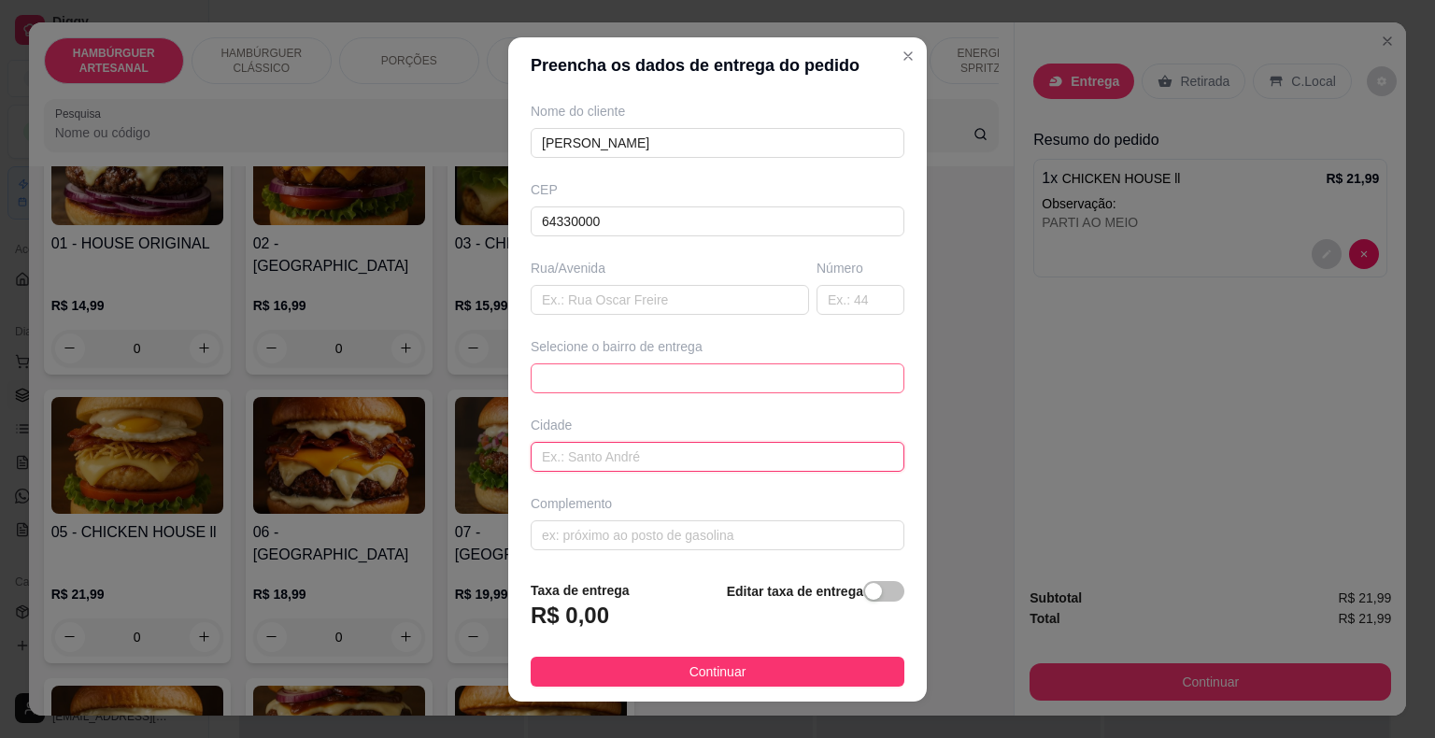
click at [828, 368] on span at bounding box center [717, 378] width 351 height 28
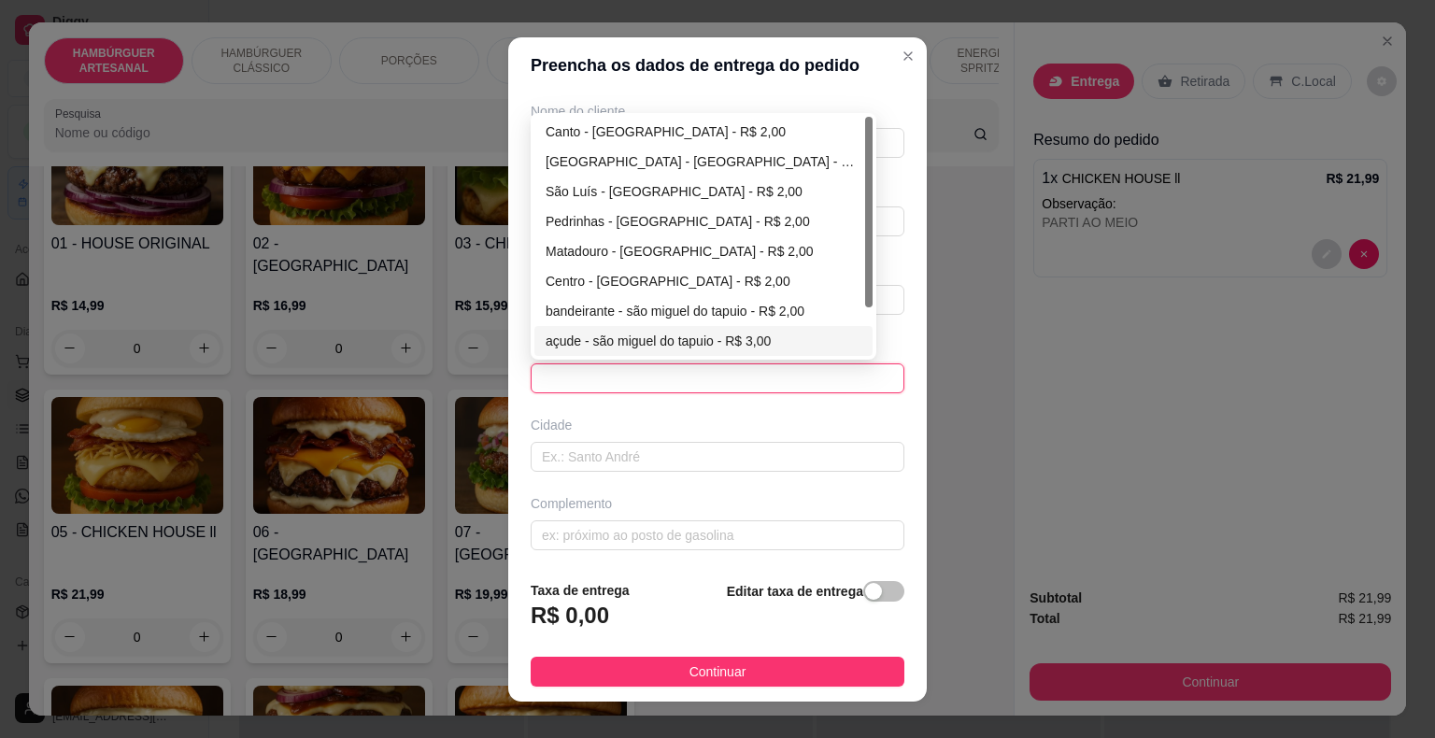
scroll to position [0, 0]
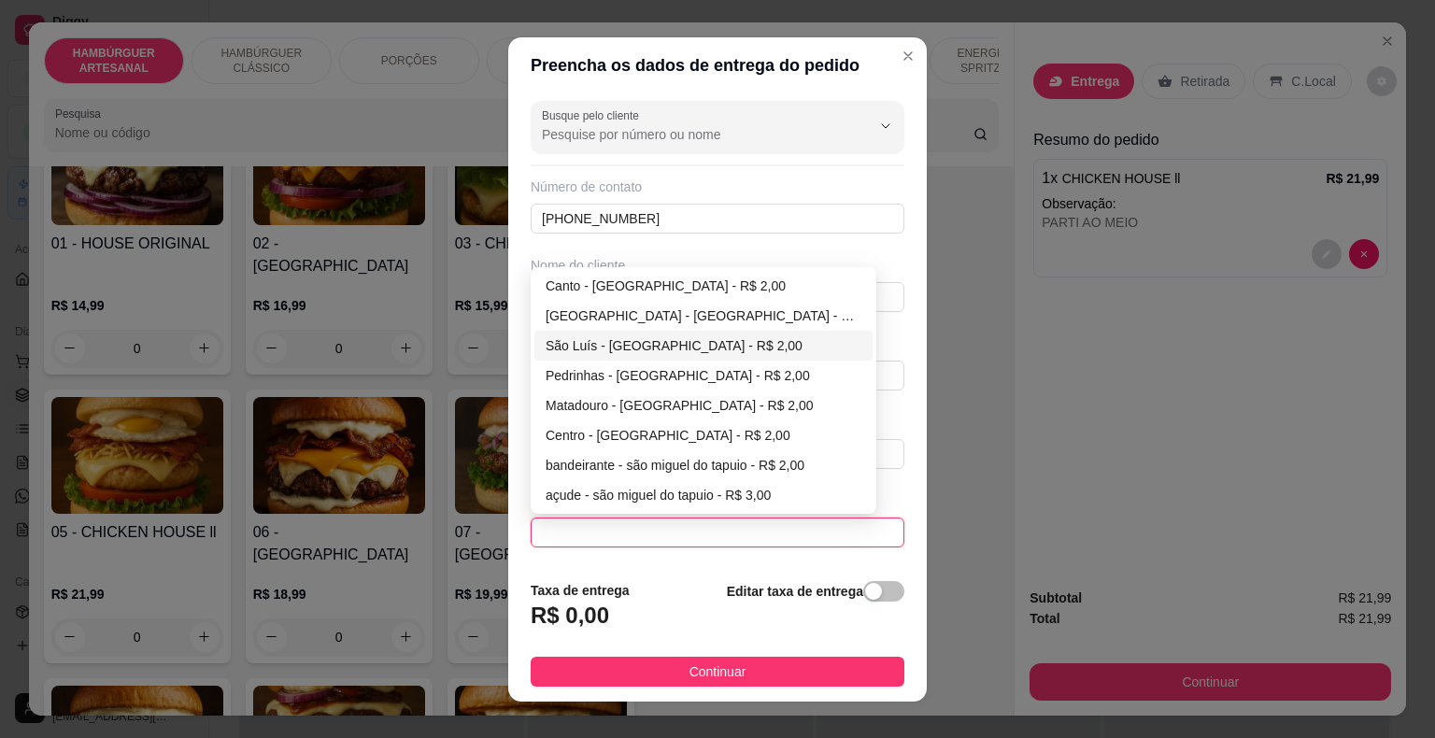
click at [583, 344] on div "São Luís - [GEOGRAPHIC_DATA] - R$ 2,00" at bounding box center [703, 345] width 316 height 21
type input "São Miguel do Tapuio"
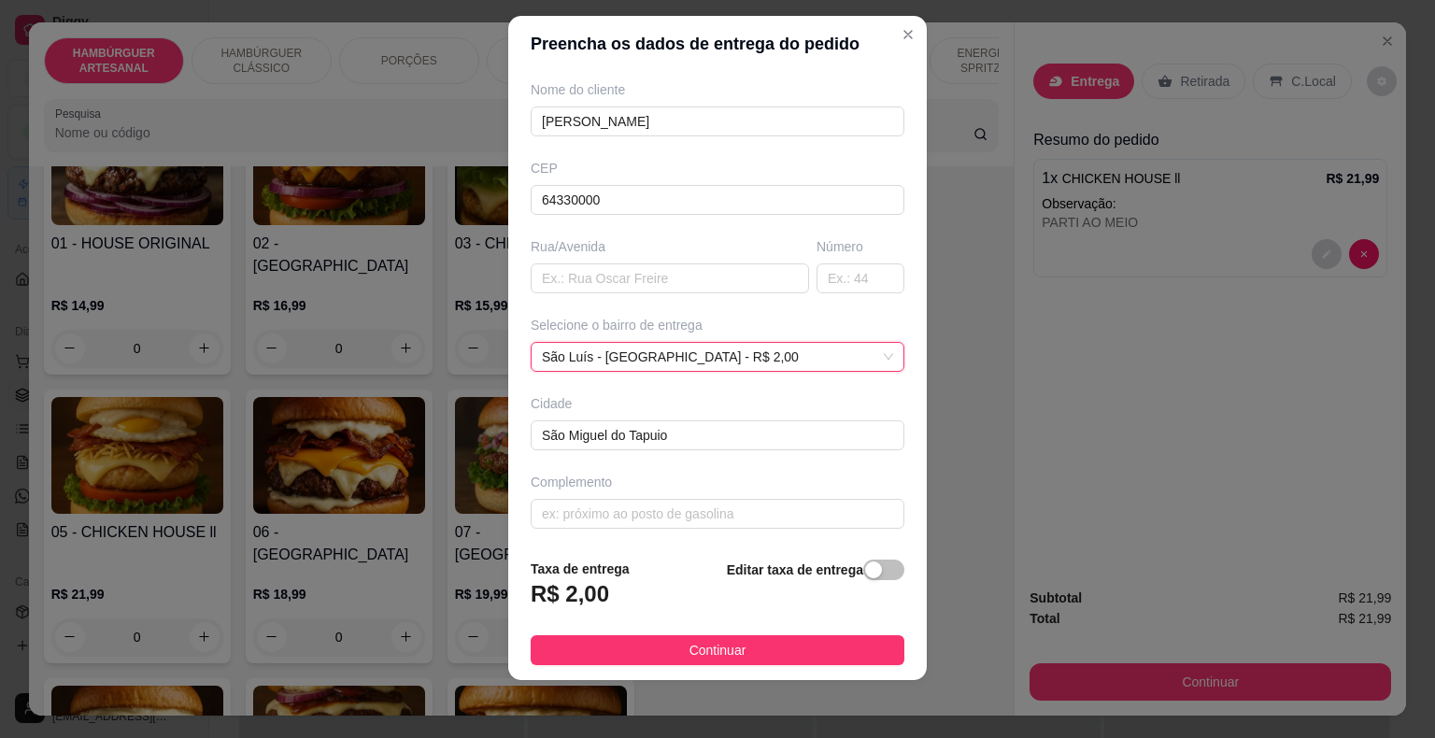
scroll to position [22, 0]
click at [603, 509] on input "text" at bounding box center [718, 513] width 374 height 30
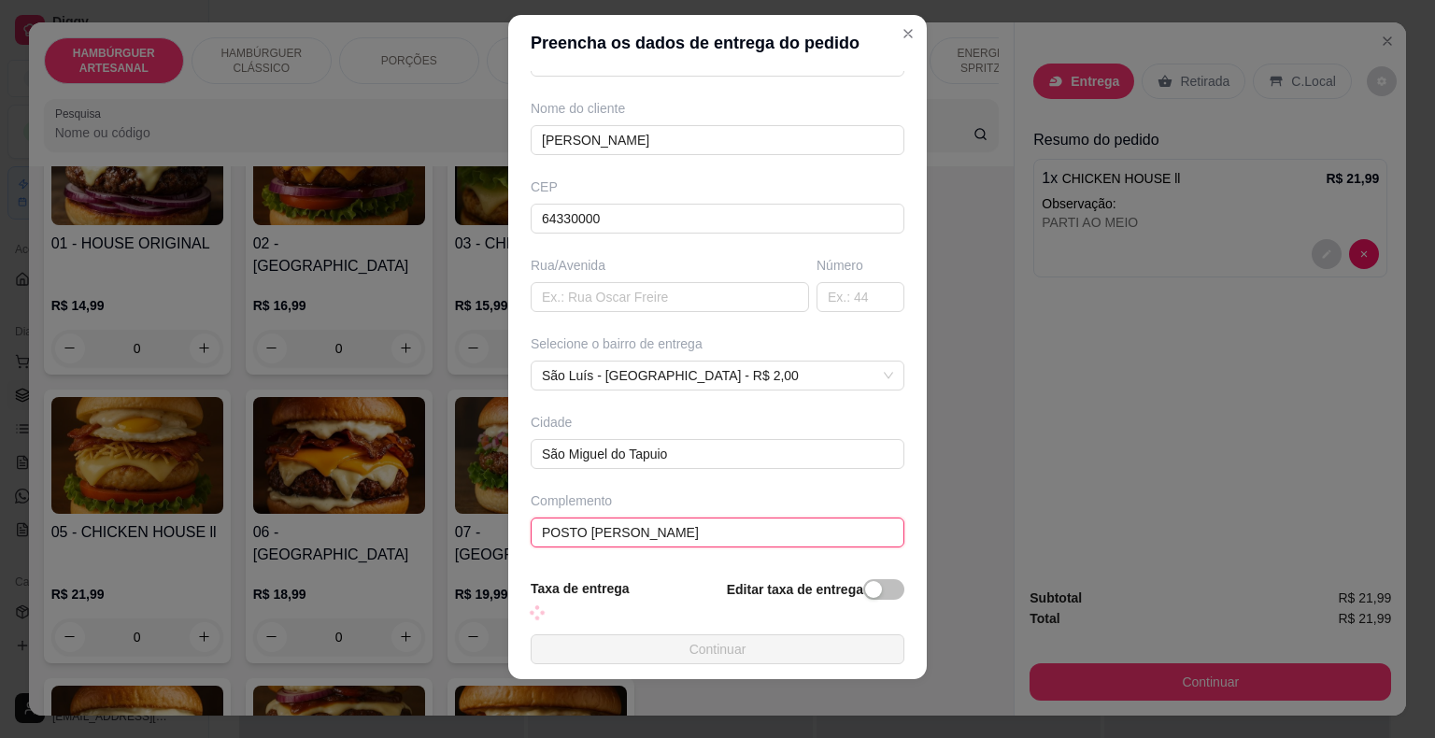
scroll to position [154, 0]
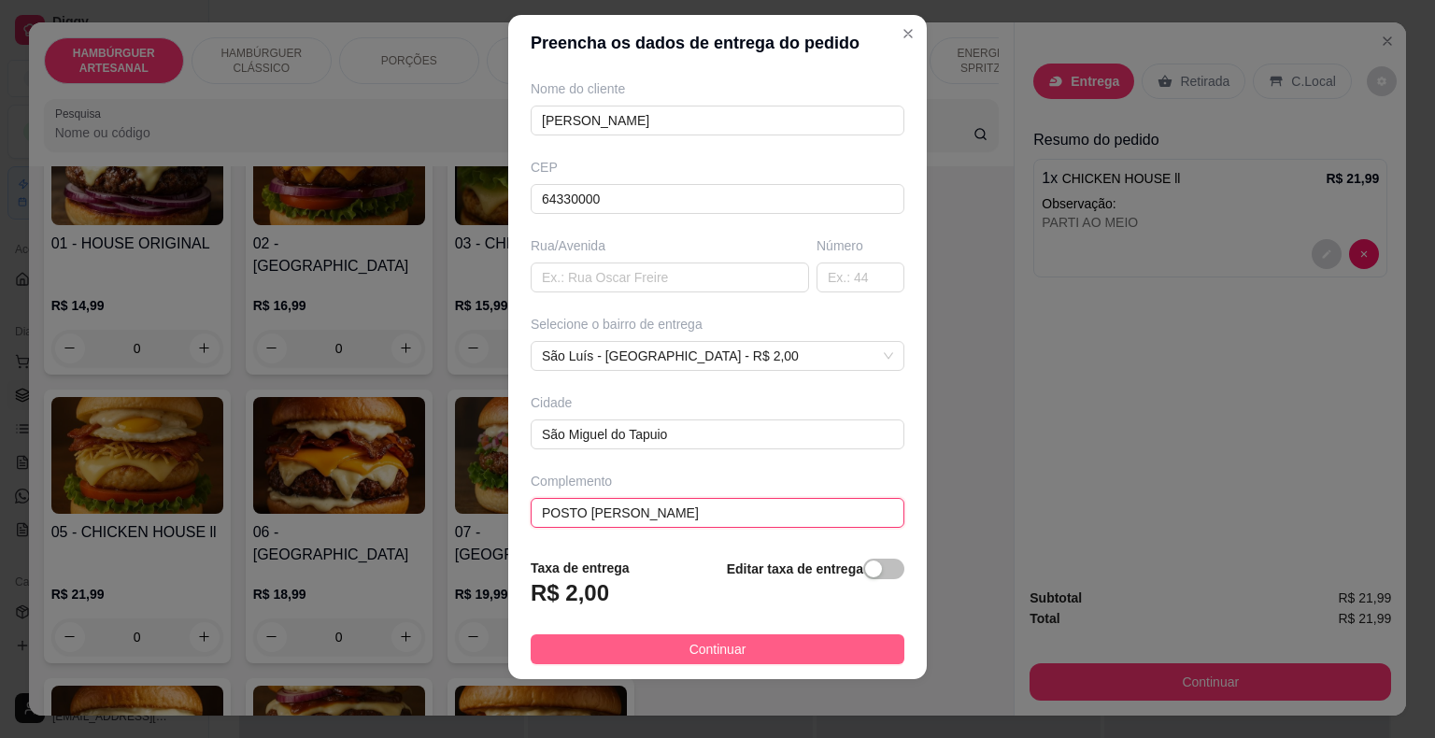
type input "POSTO [PERSON_NAME]"
click at [775, 640] on button "Continuar" at bounding box center [718, 649] width 374 height 30
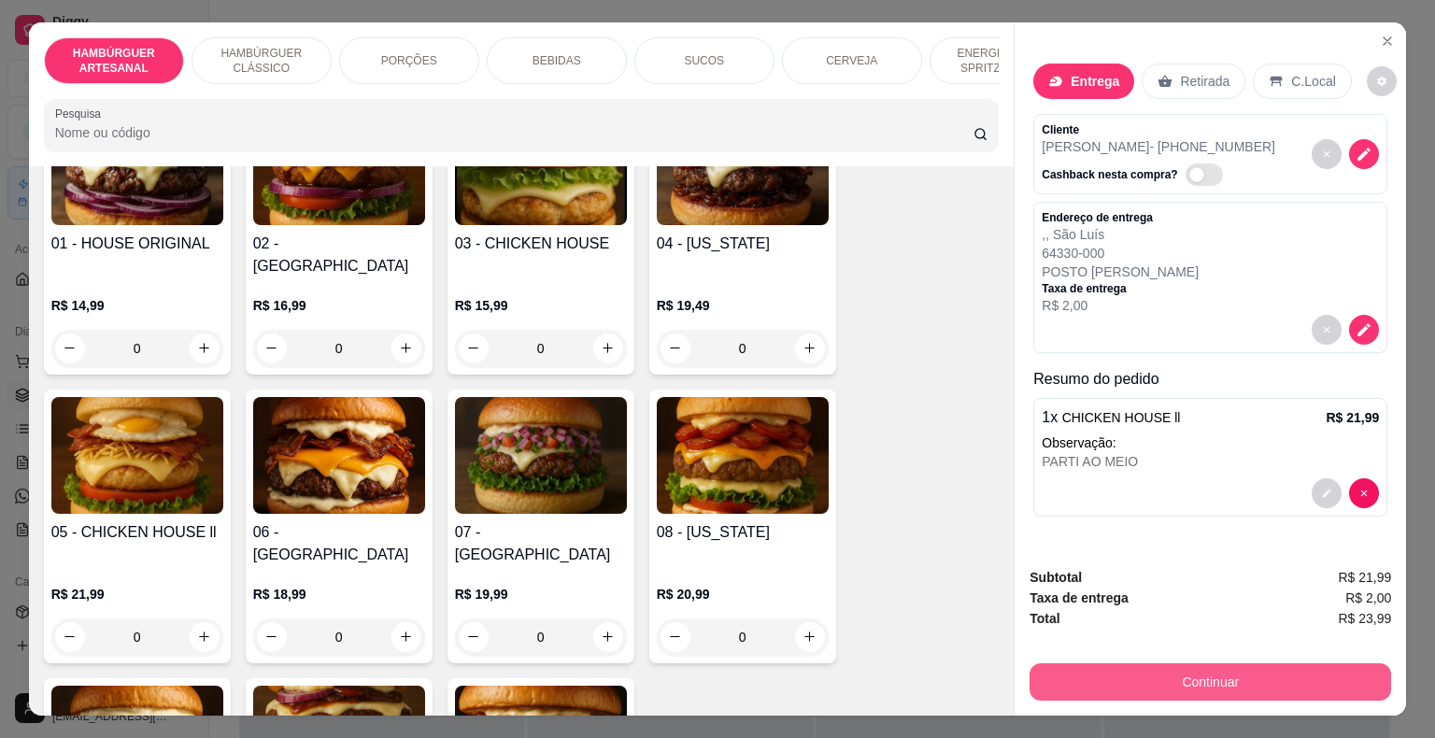
click at [1151, 671] on button "Continuar" at bounding box center [1209, 681] width 361 height 37
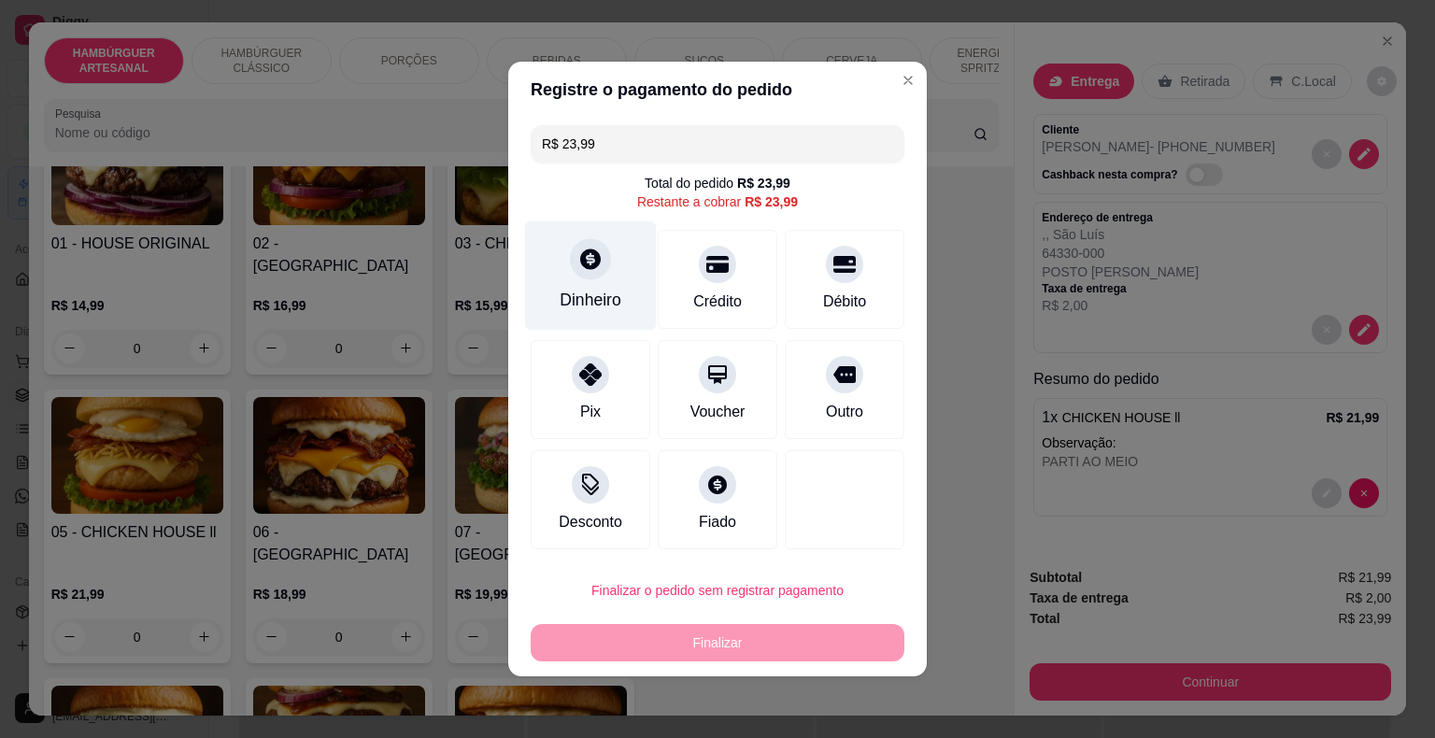
click at [579, 306] on div "Dinheiro" at bounding box center [590, 300] width 62 height 24
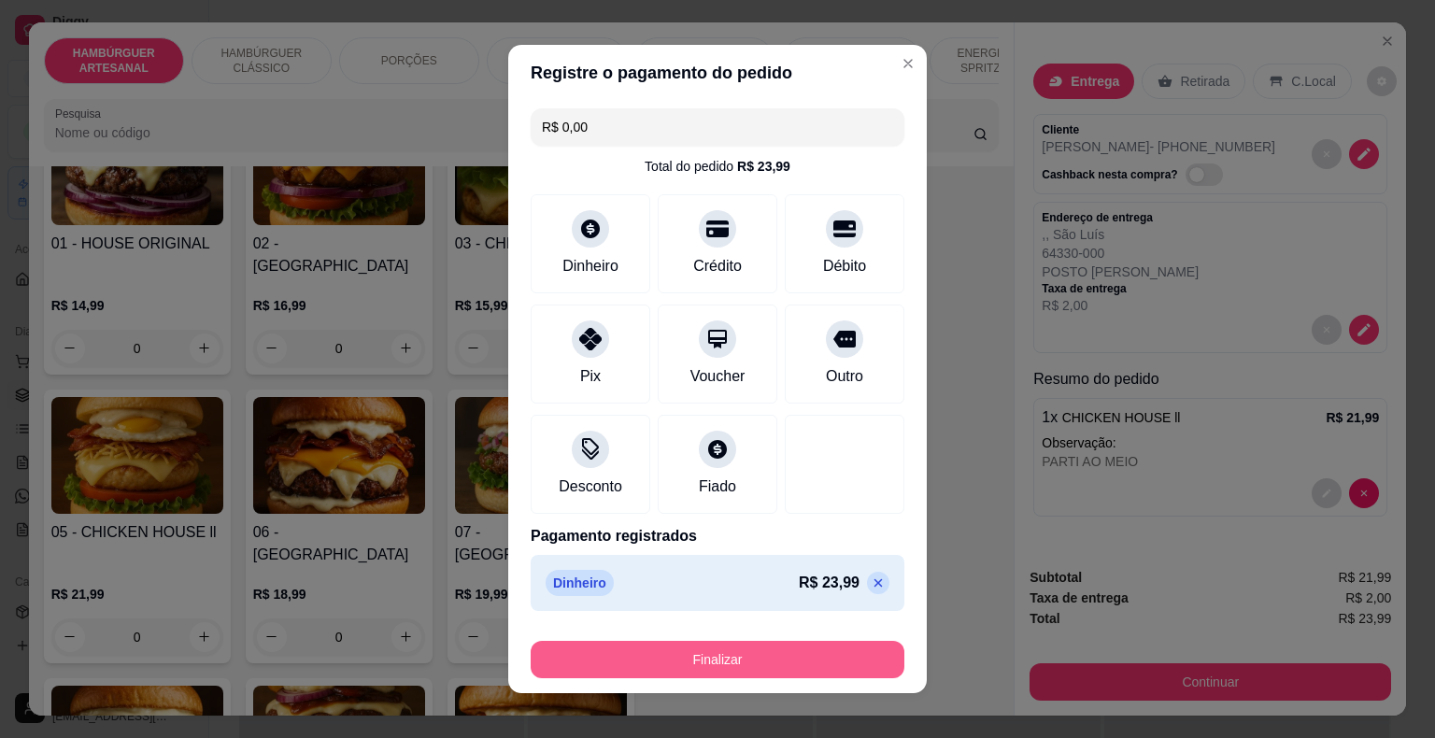
click at [678, 668] on button "Finalizar" at bounding box center [718, 659] width 374 height 37
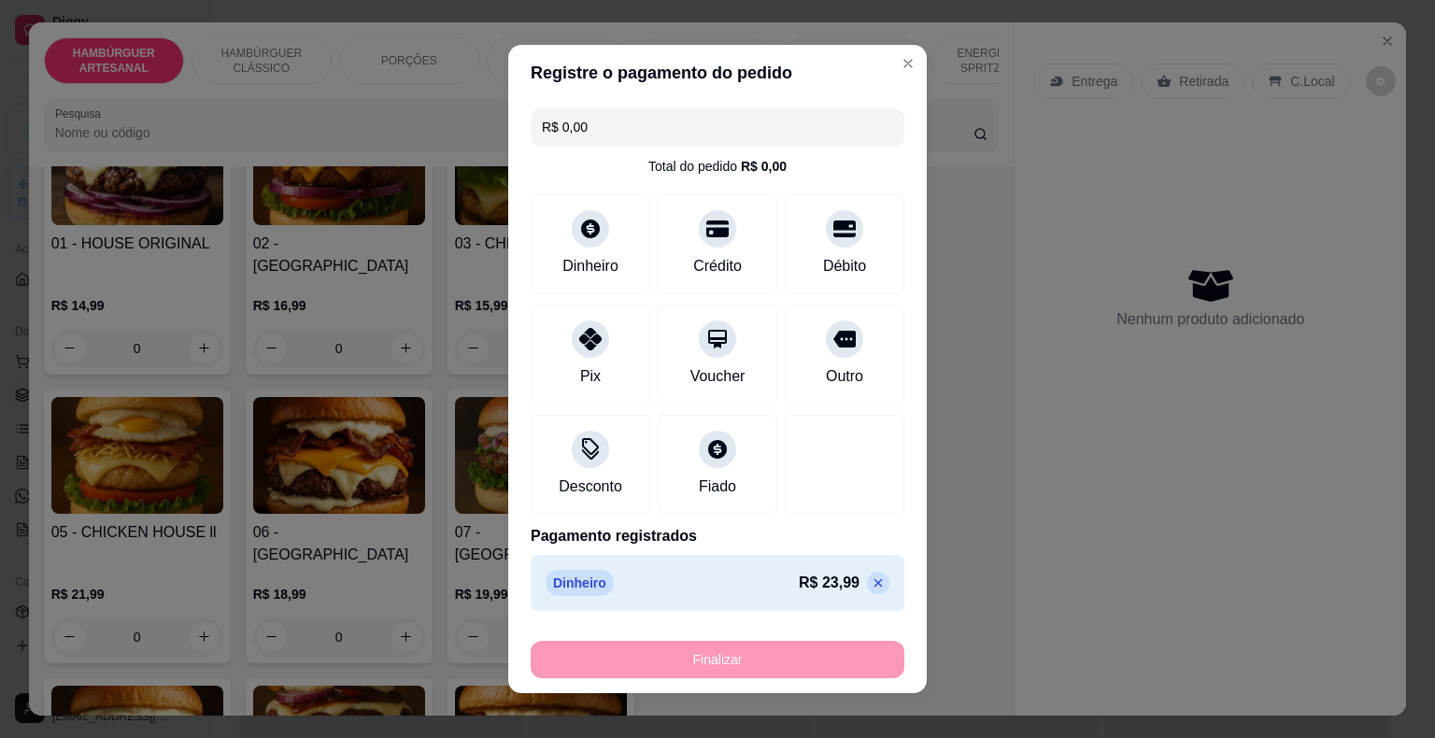
type input "-R$ 23,99"
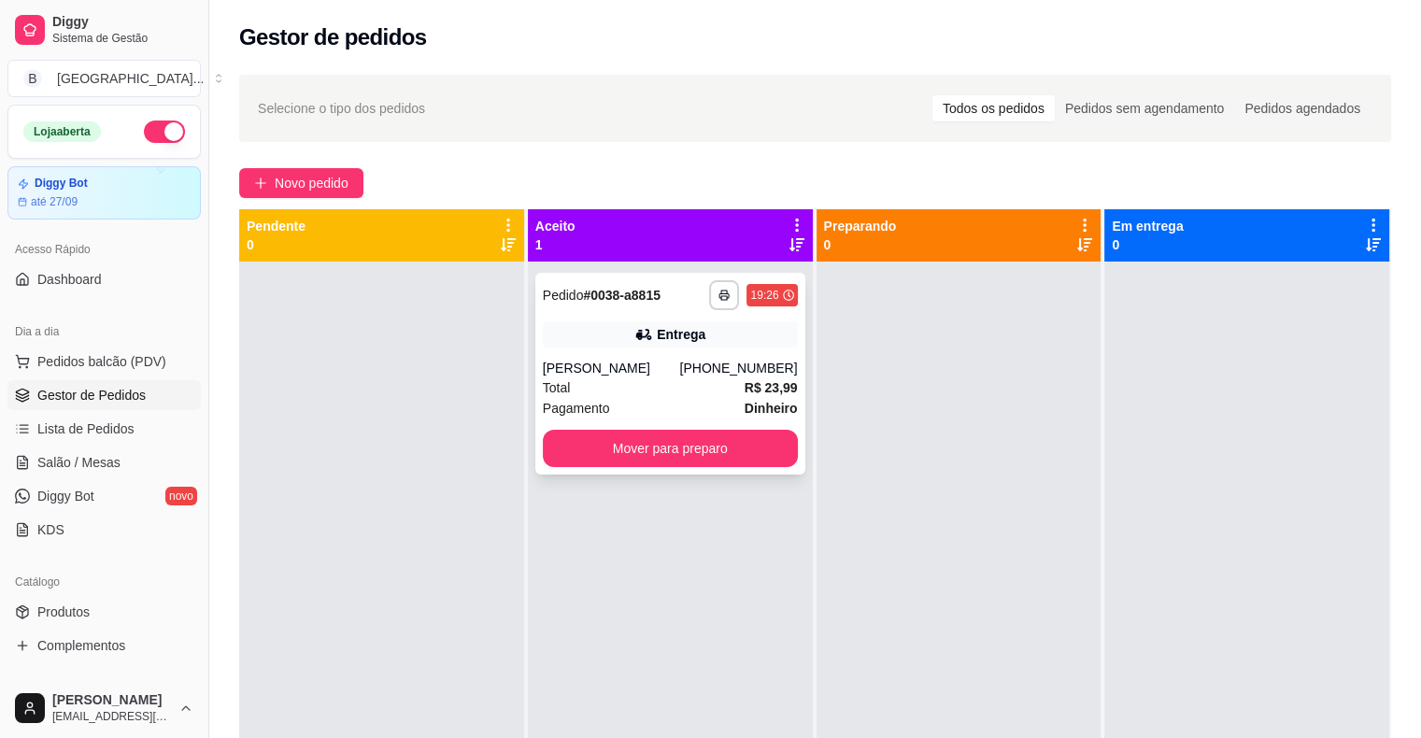
click at [629, 418] on div "**********" at bounding box center [670, 374] width 270 height 202
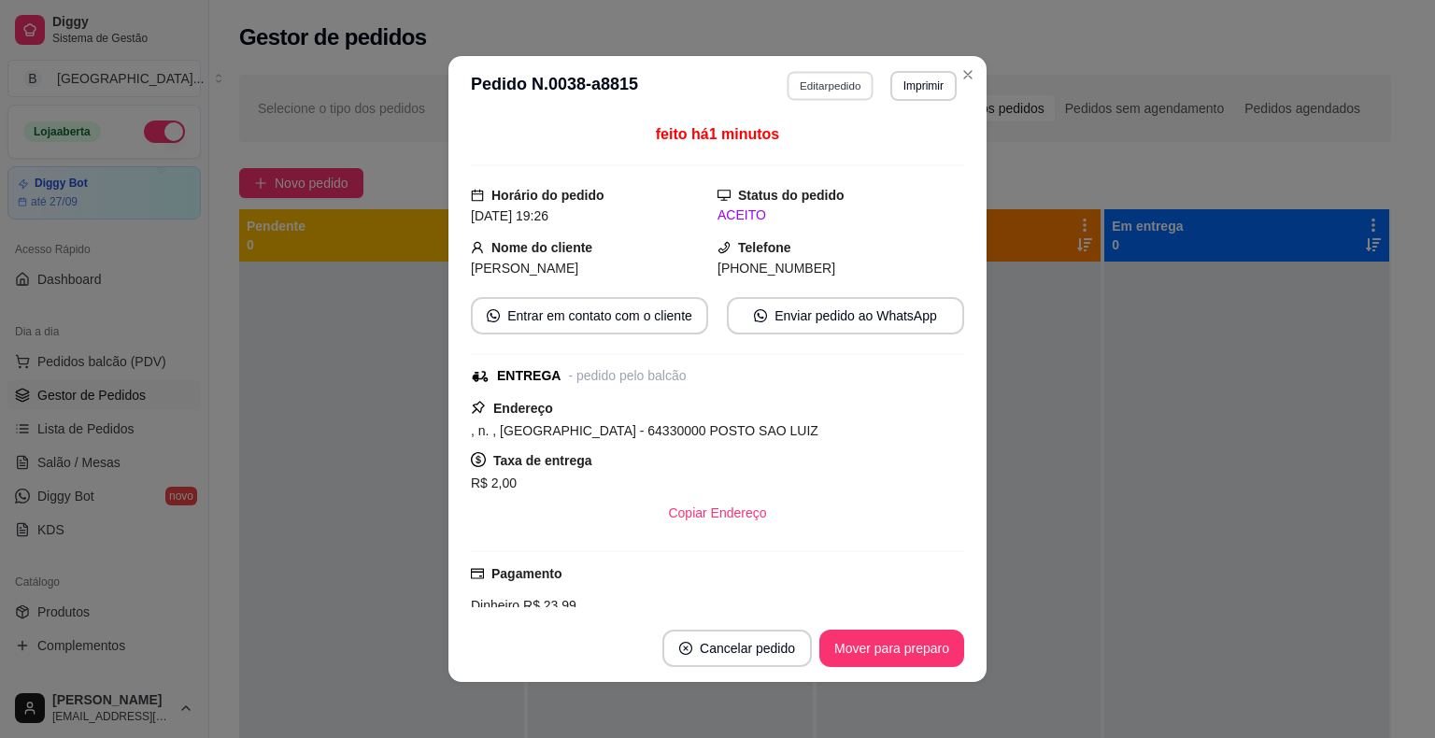
click at [820, 84] on button "Editar pedido" at bounding box center [830, 85] width 87 height 29
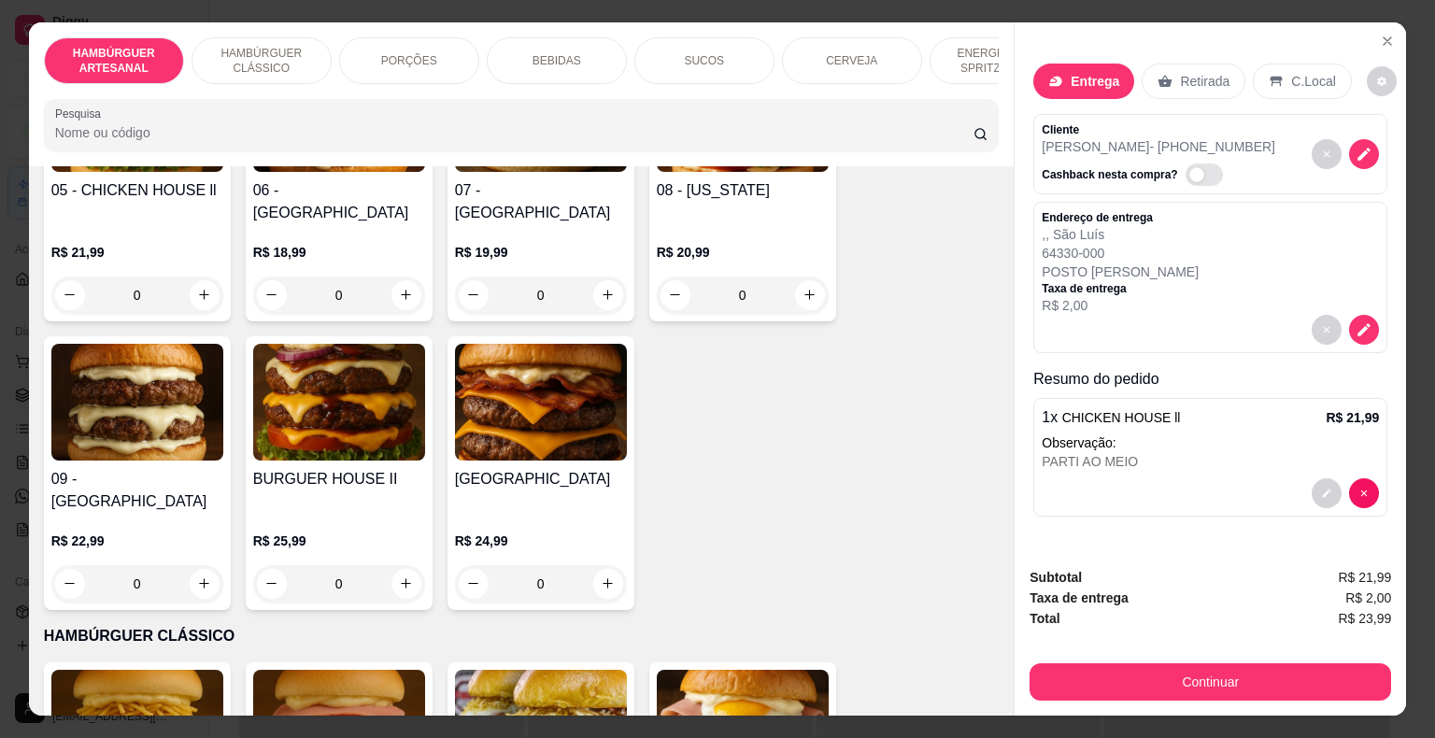
scroll to position [841, 0]
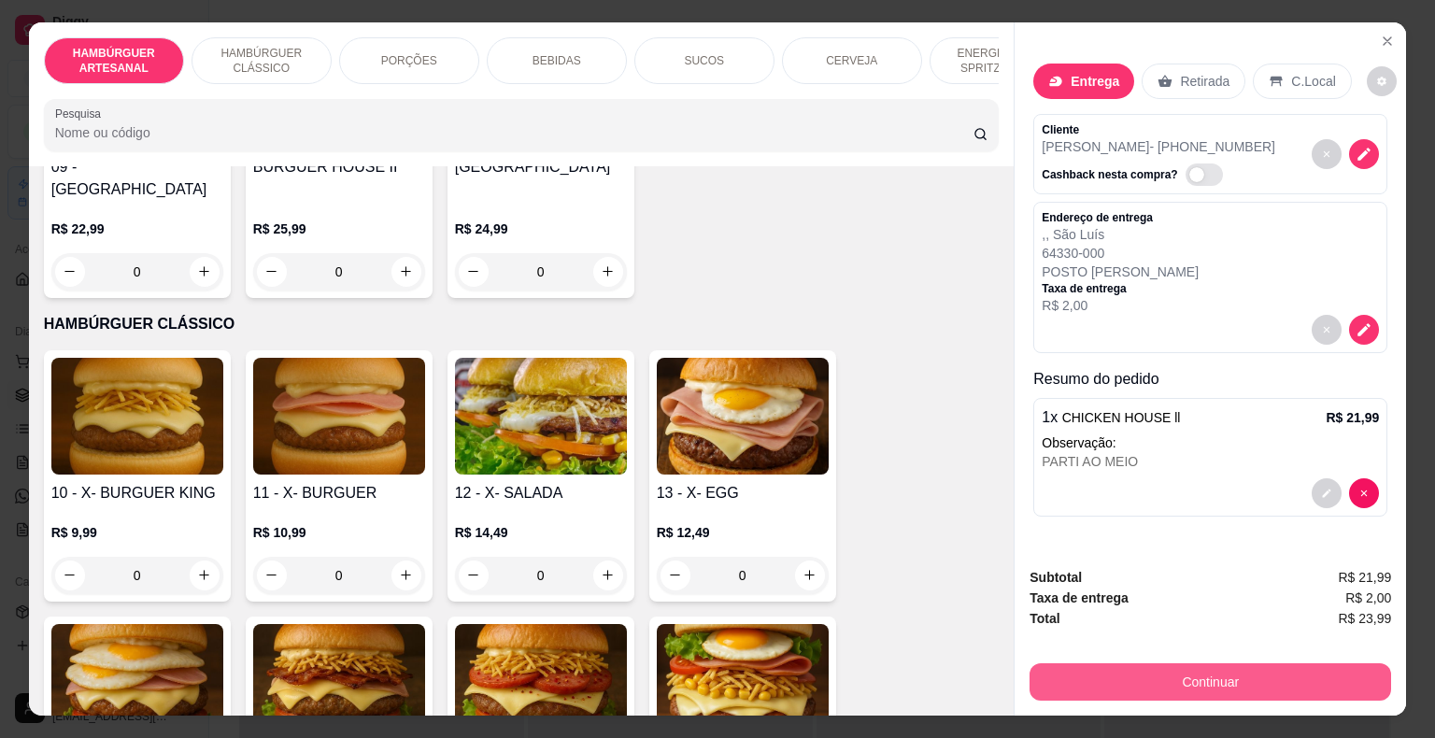
click at [1183, 673] on button "Continuar" at bounding box center [1209, 681] width 361 height 37
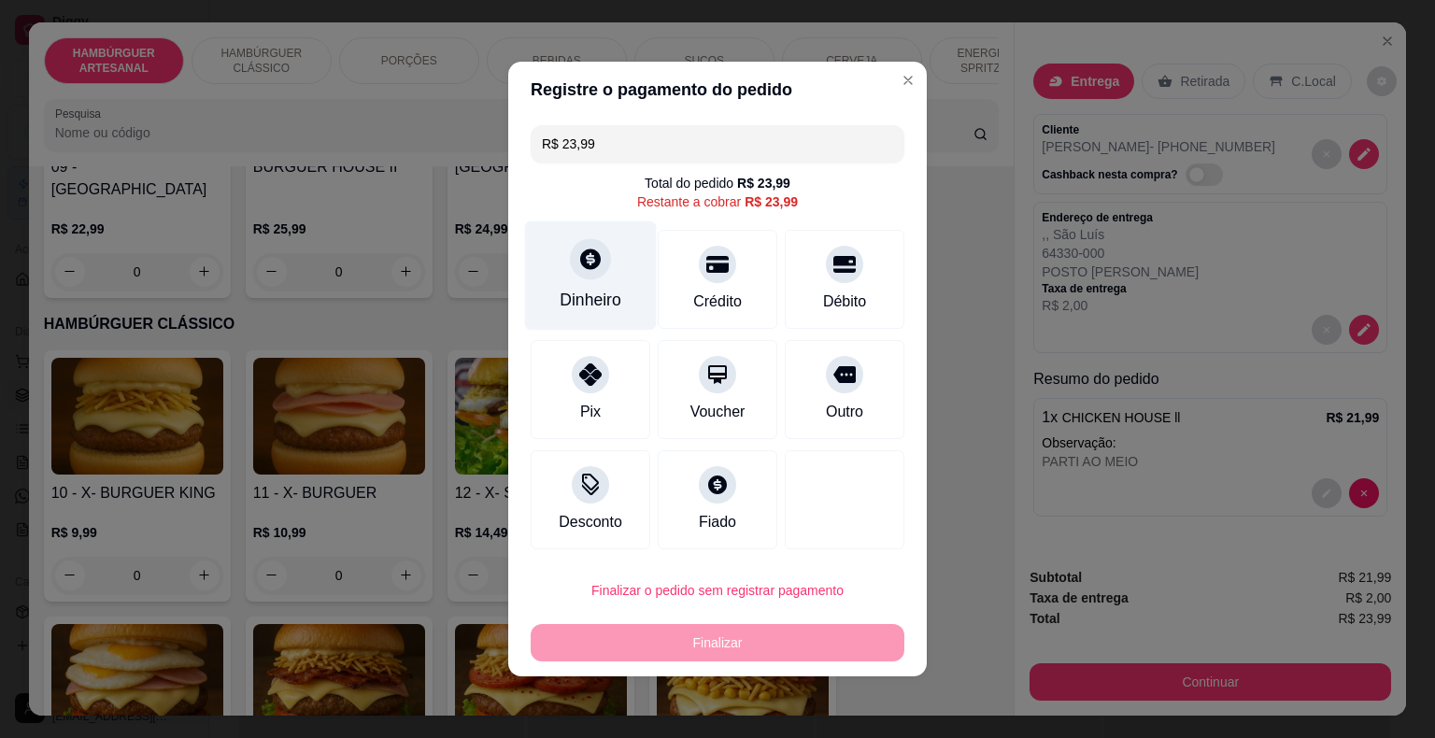
click at [593, 286] on div "Dinheiro" at bounding box center [591, 275] width 132 height 109
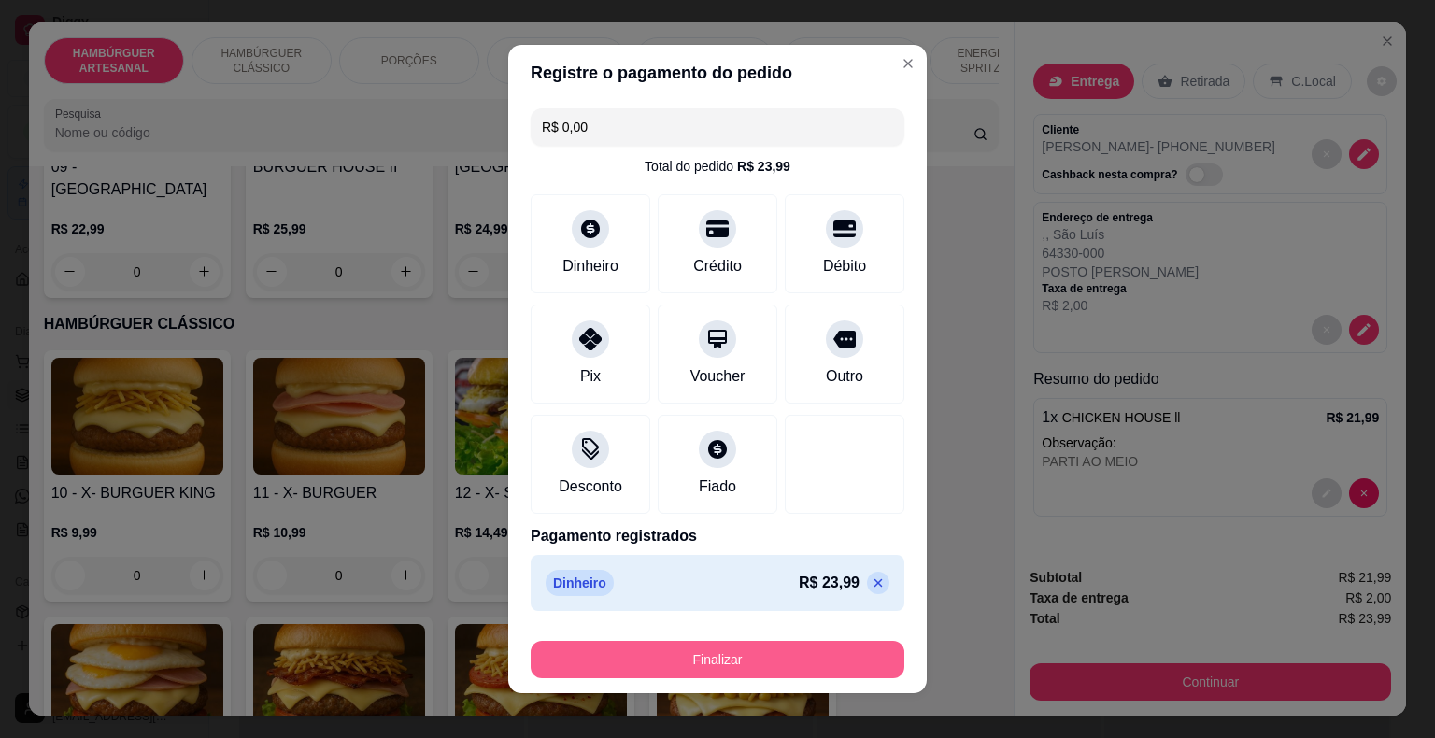
click at [680, 674] on button "Finalizar" at bounding box center [718, 659] width 374 height 37
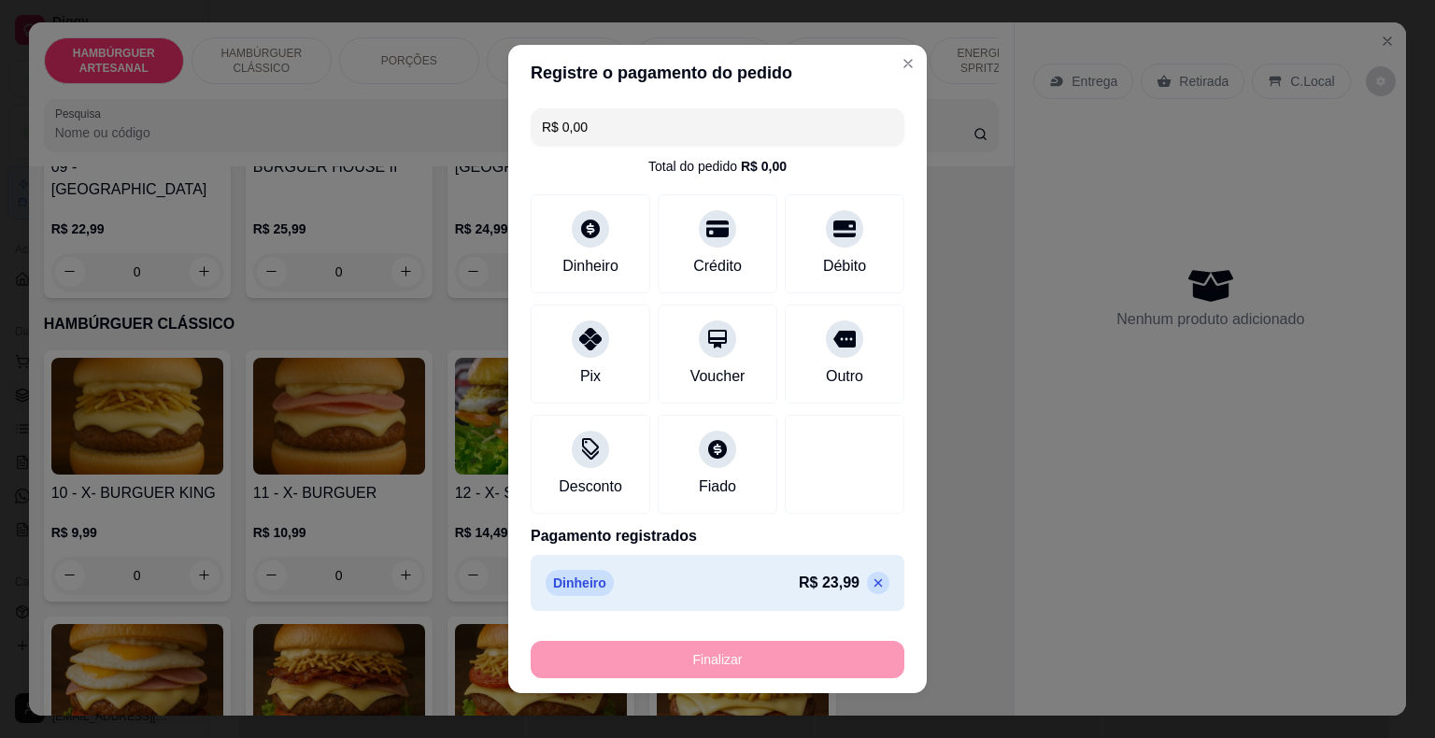
type input "-R$ 23,99"
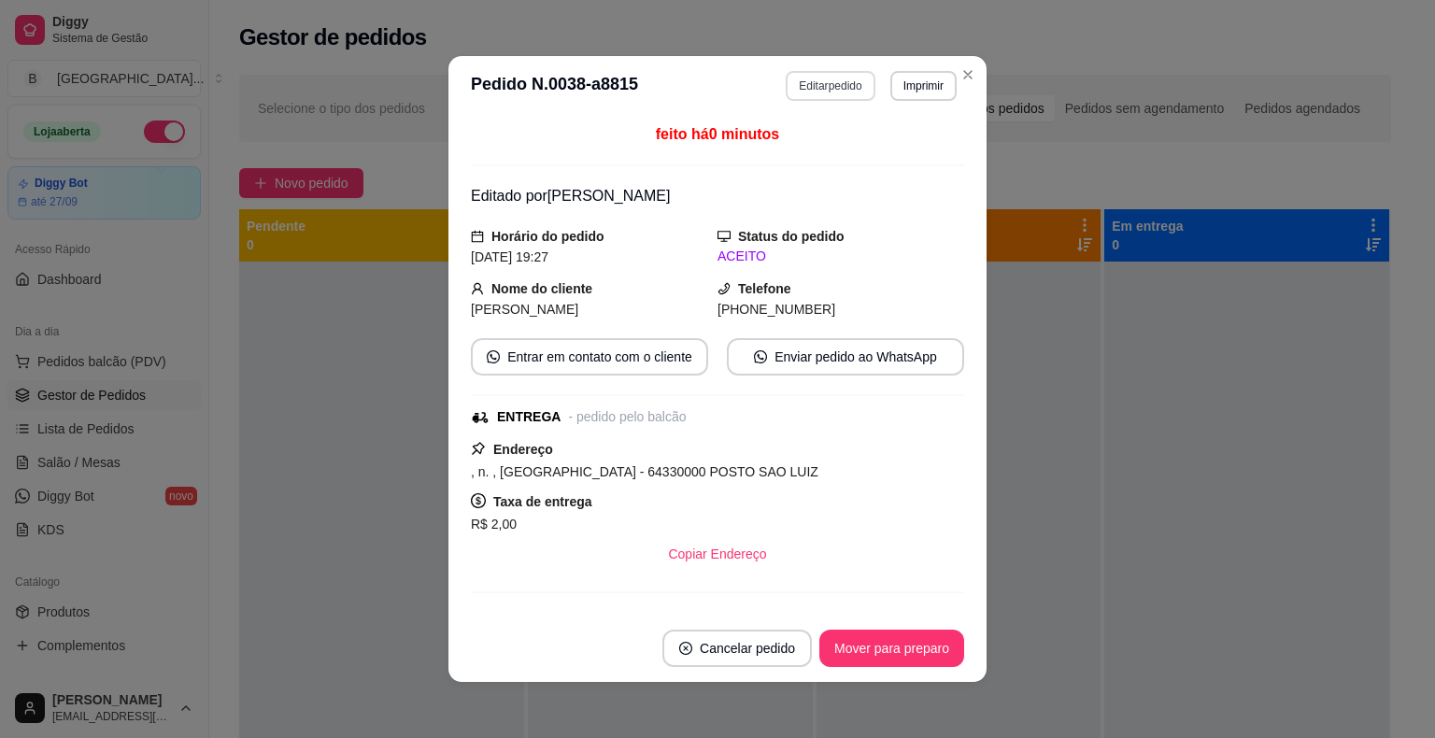
click at [815, 81] on button "Editar pedido" at bounding box center [830, 86] width 89 height 30
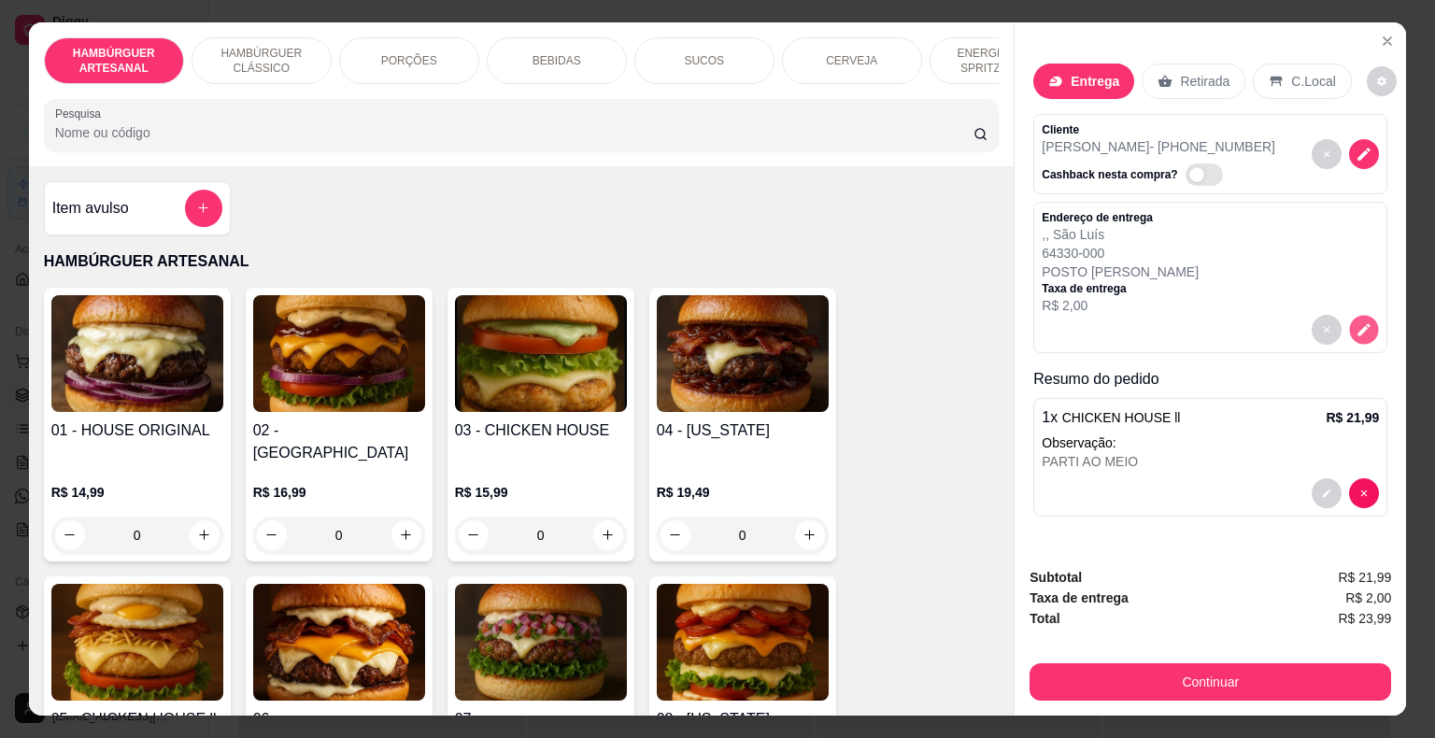
click at [1364, 321] on icon "decrease-product-quantity" at bounding box center [1364, 329] width 16 height 16
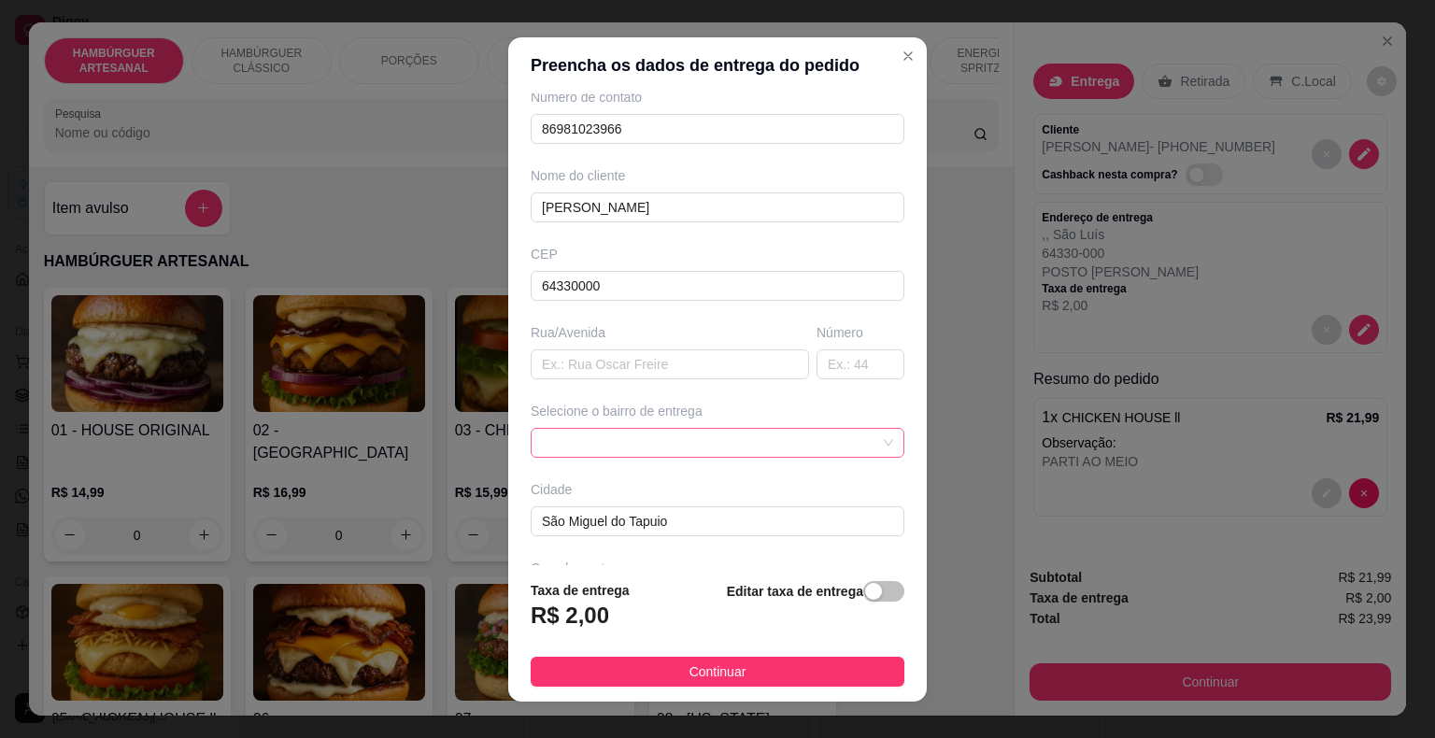
scroll to position [154, 0]
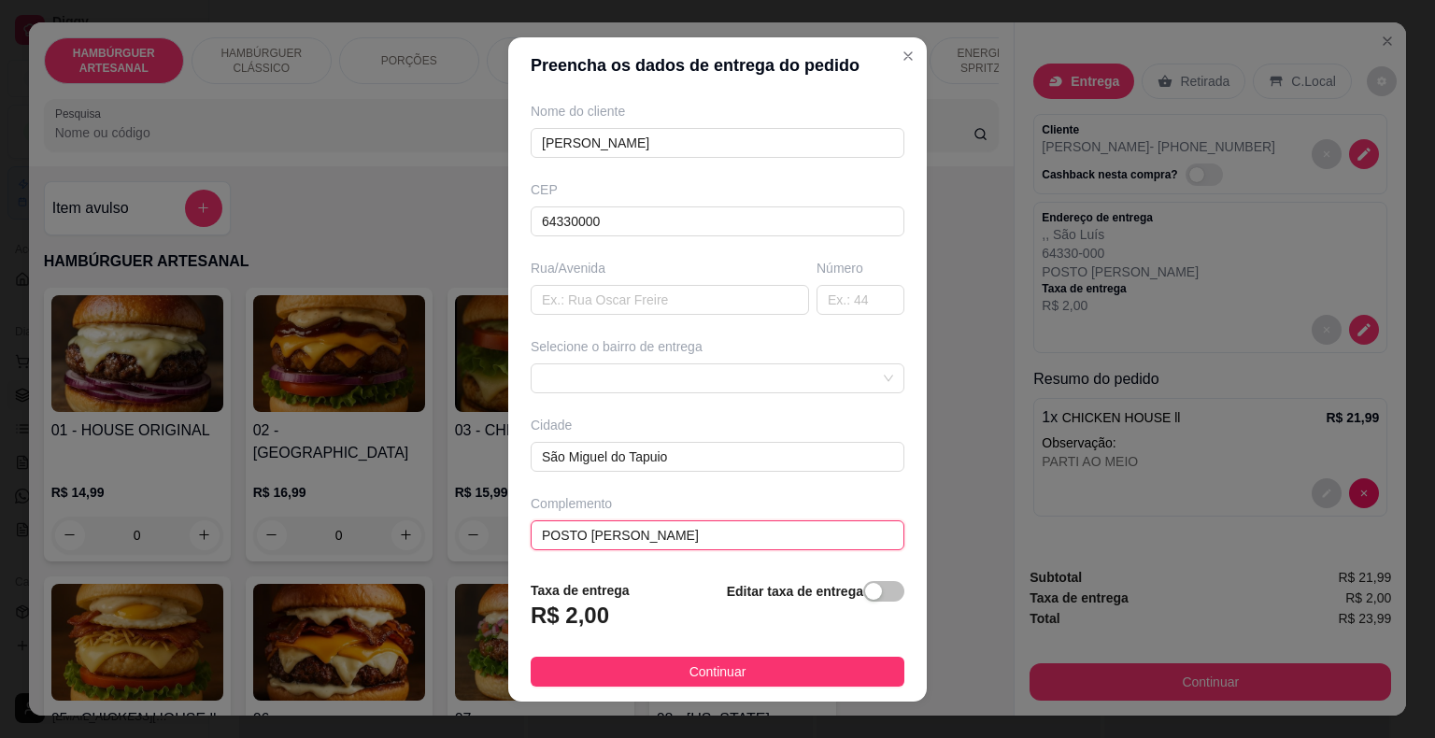
click at [673, 540] on input "POSTO [PERSON_NAME]" at bounding box center [718, 535] width 374 height 30
type input "P"
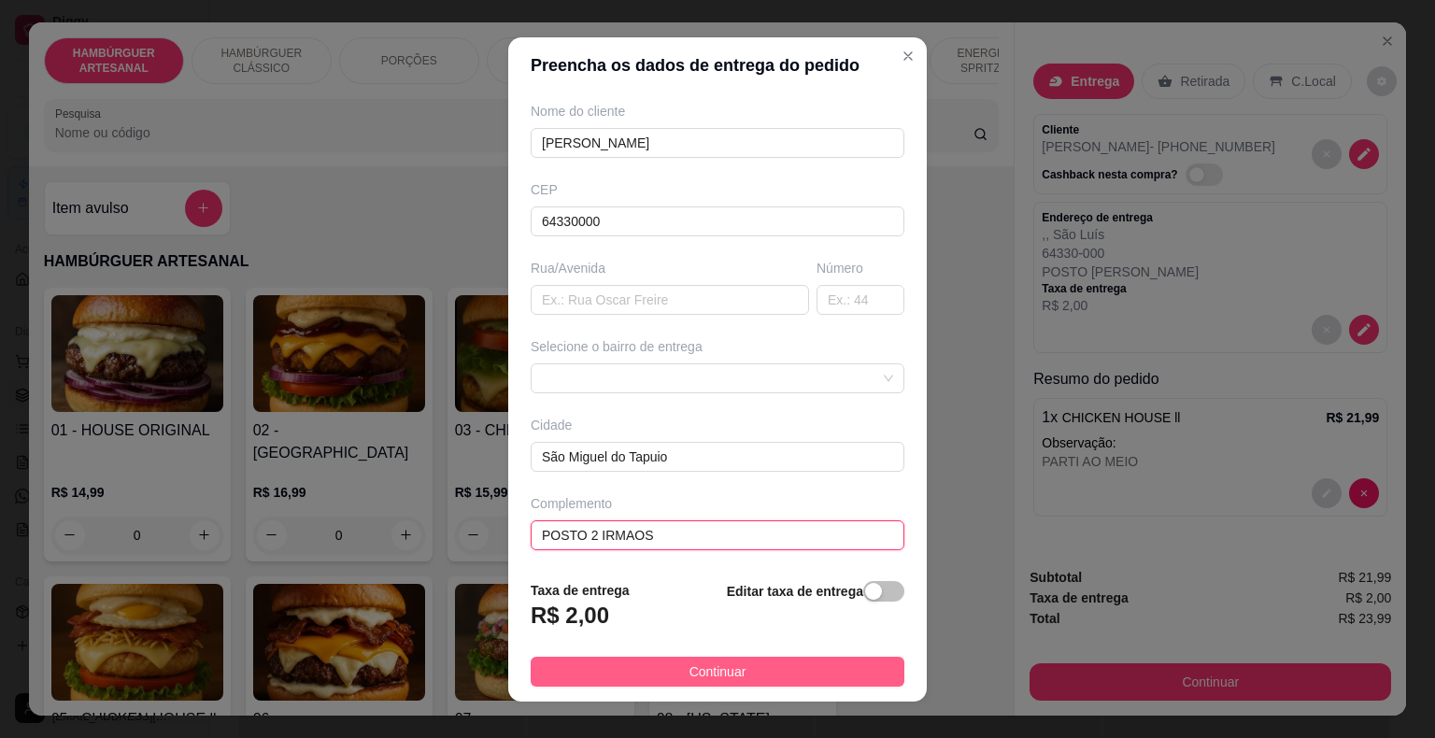
type input "POSTO 2 IRMAOS"
click at [689, 677] on span "Continuar" at bounding box center [717, 671] width 57 height 21
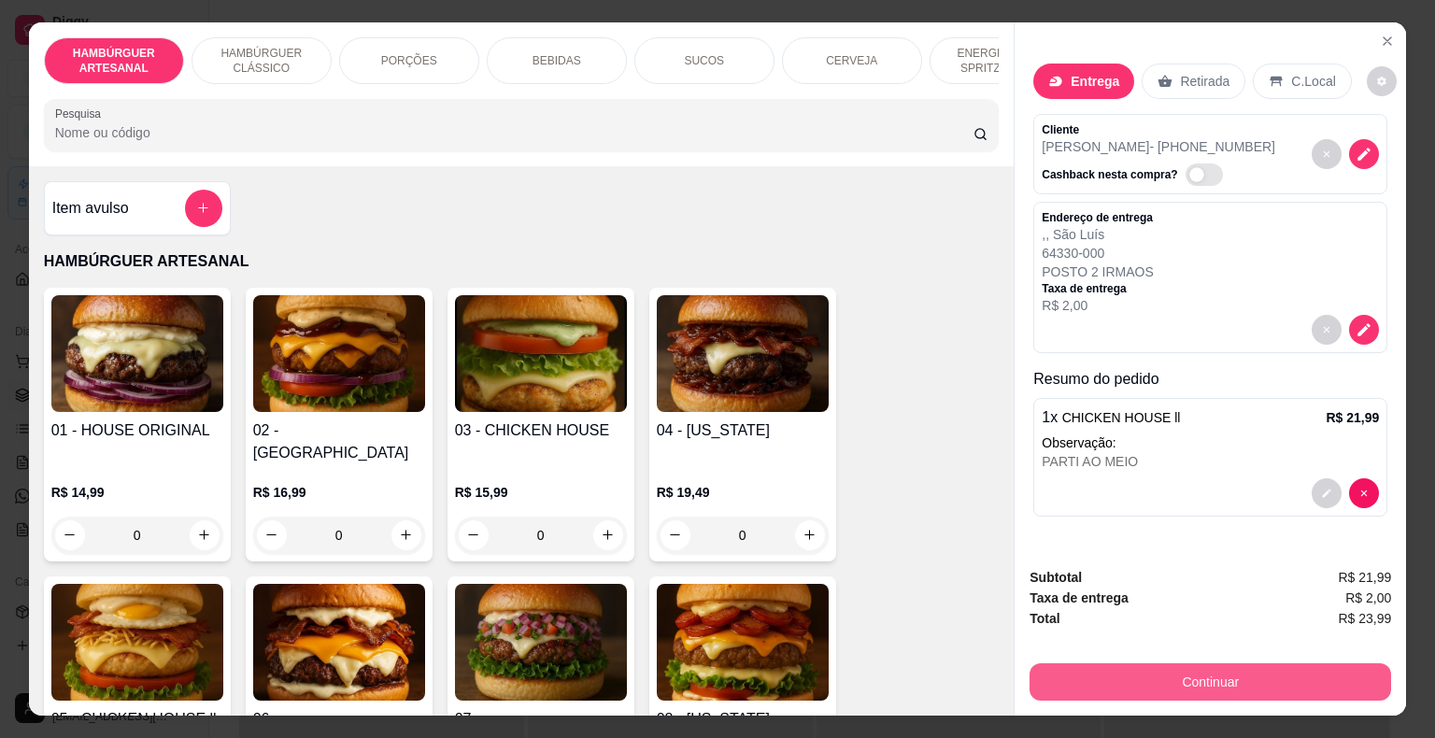
click at [1208, 669] on button "Continuar" at bounding box center [1209, 681] width 361 height 37
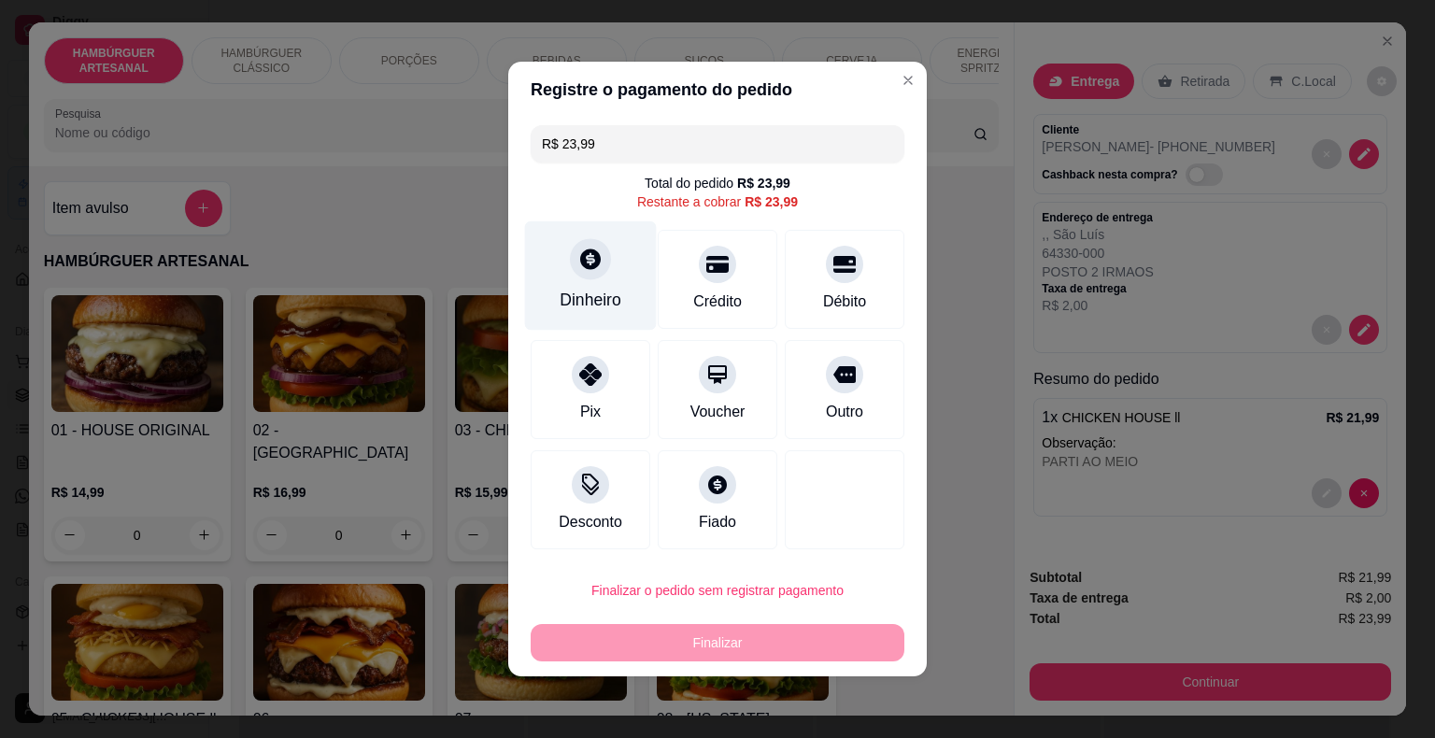
click at [592, 268] on icon at bounding box center [590, 258] width 21 height 21
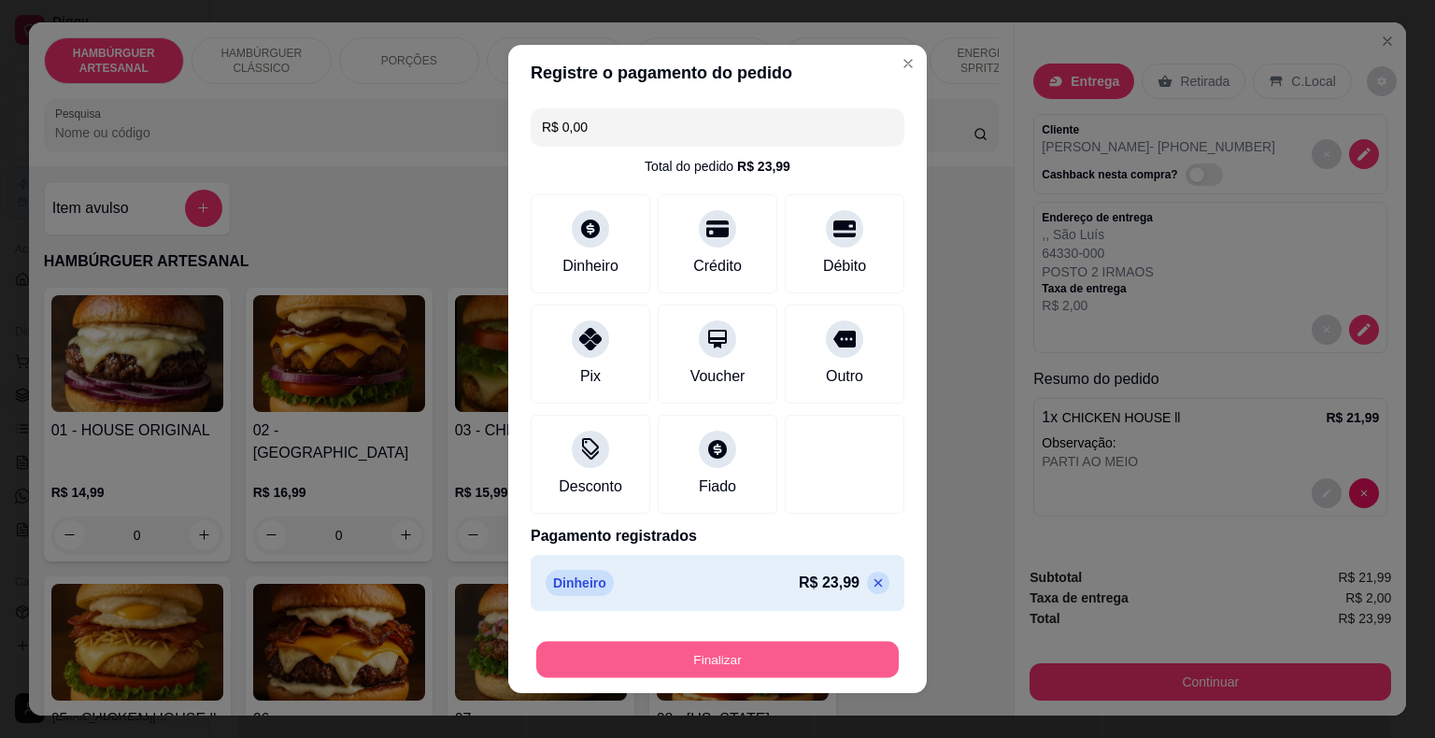
click at [739, 667] on button "Finalizar" at bounding box center [717, 660] width 362 height 36
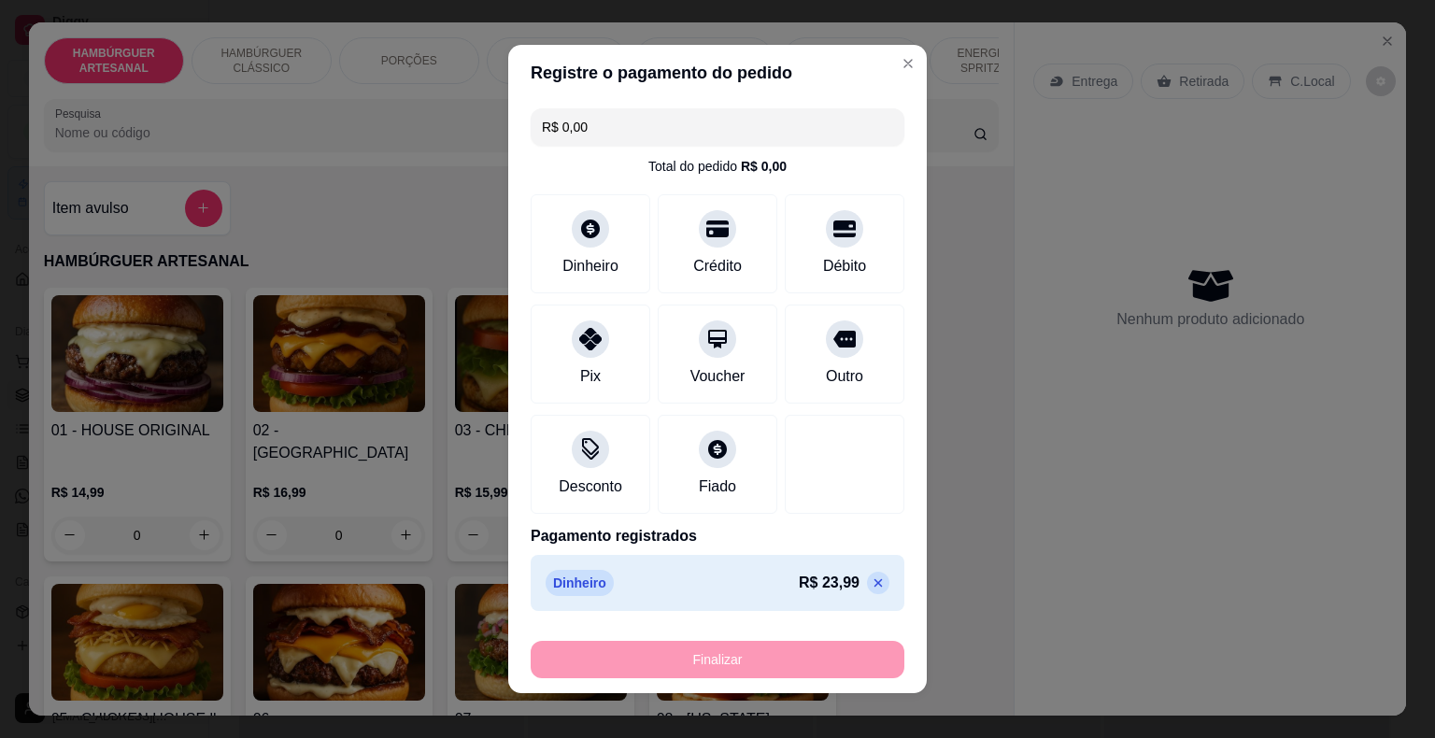
type input "-R$ 23,99"
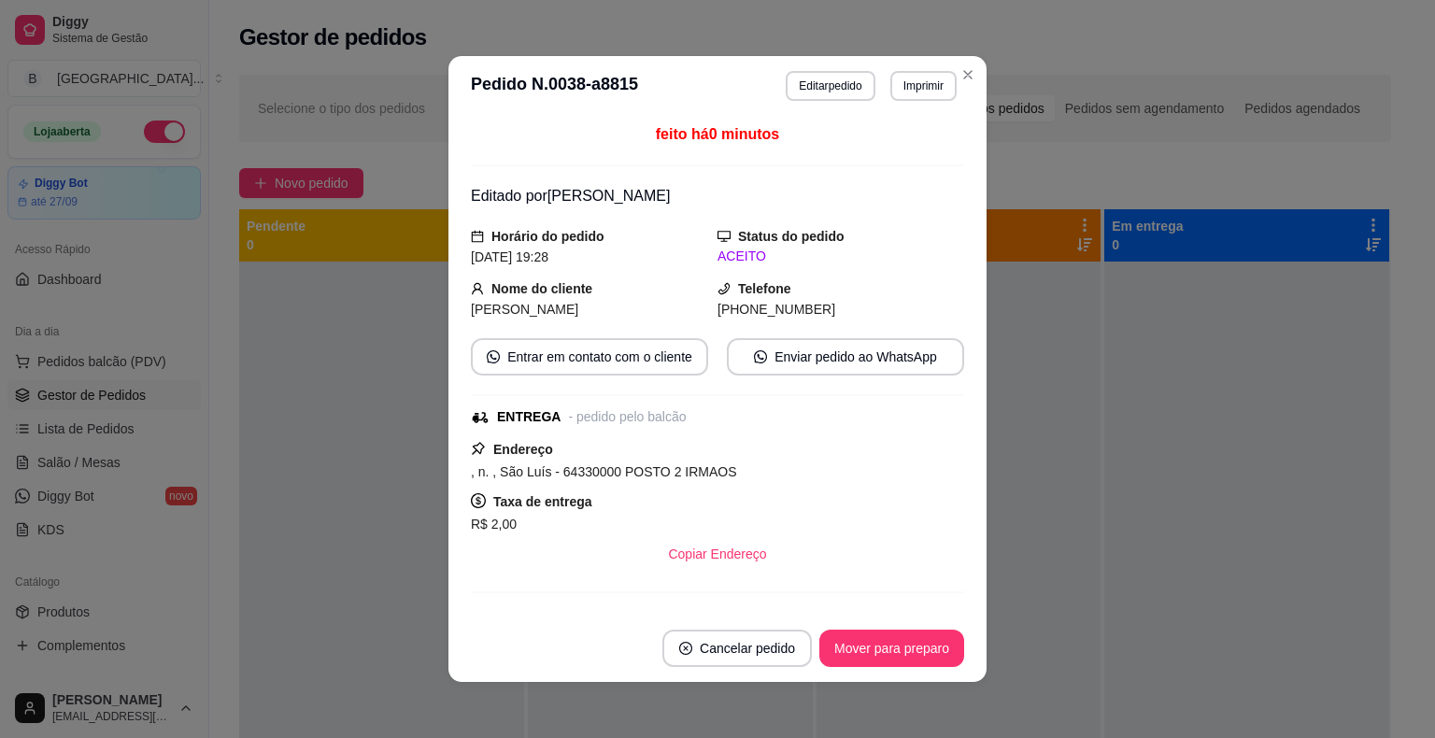
click at [961, 634] on footer "Cancelar pedido Mover para preparo" at bounding box center [717, 648] width 538 height 67
click at [903, 78] on button "Imprimir" at bounding box center [923, 86] width 66 height 30
click at [900, 149] on button "IMPRESSORA" at bounding box center [882, 151] width 135 height 30
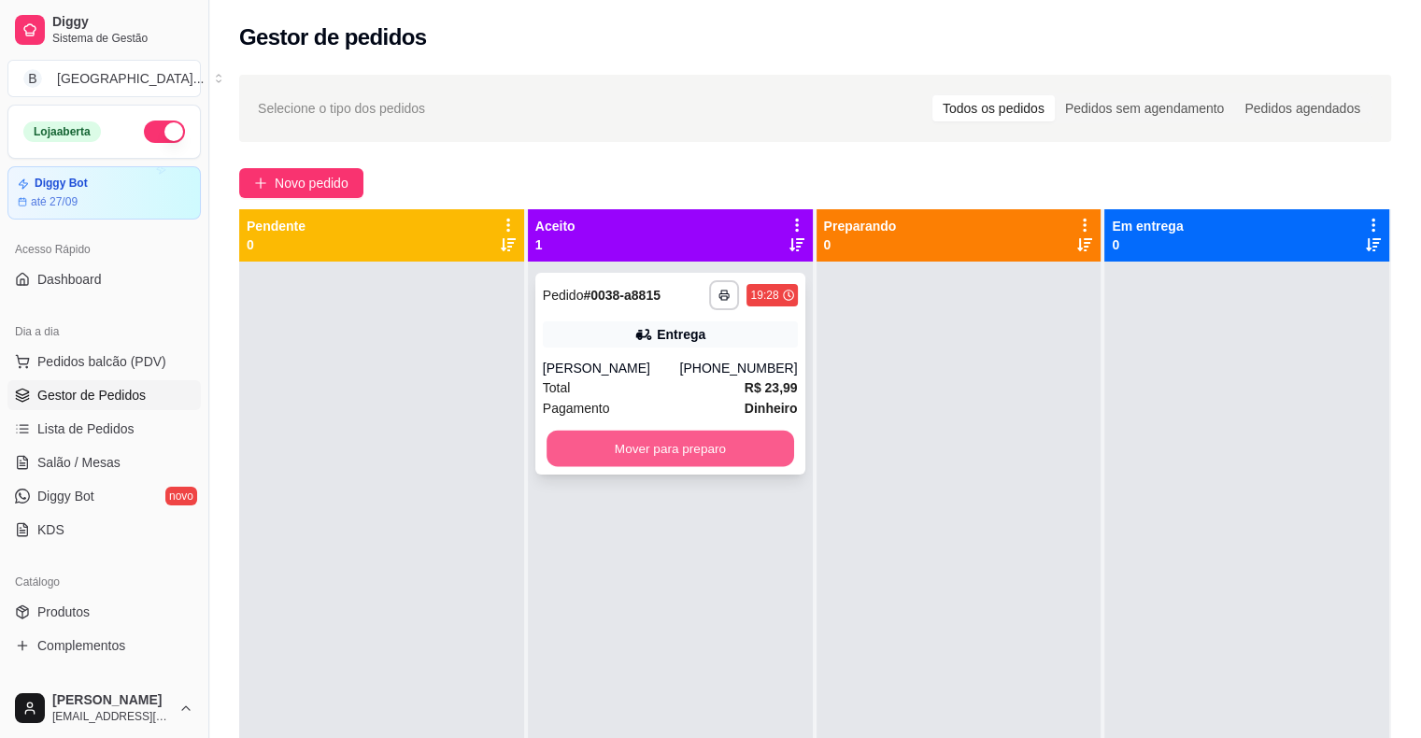
click at [673, 459] on button "Mover para preparo" at bounding box center [670, 449] width 248 height 36
click at [673, 459] on div "Mover para preparo" at bounding box center [670, 448] width 255 height 37
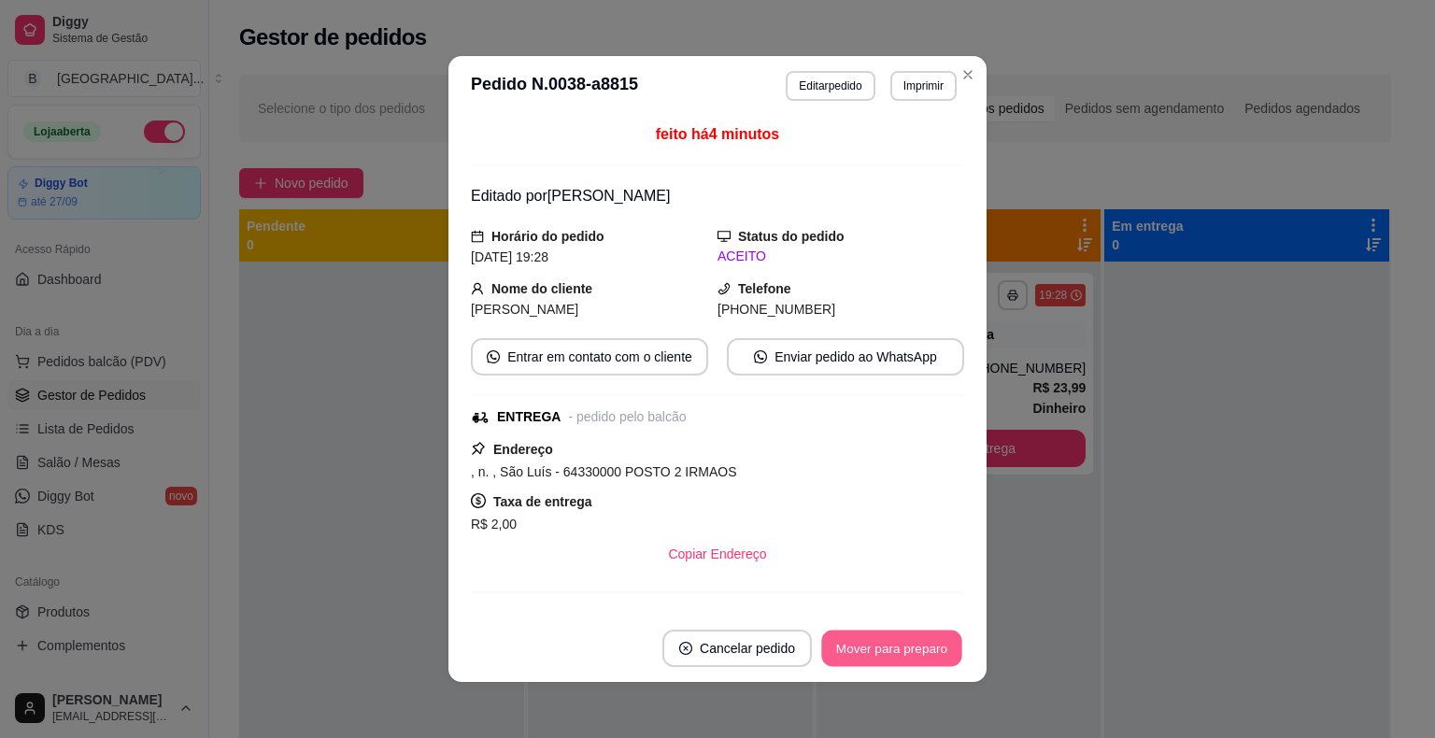
click at [848, 648] on button "Mover para preparo" at bounding box center [891, 648] width 140 height 36
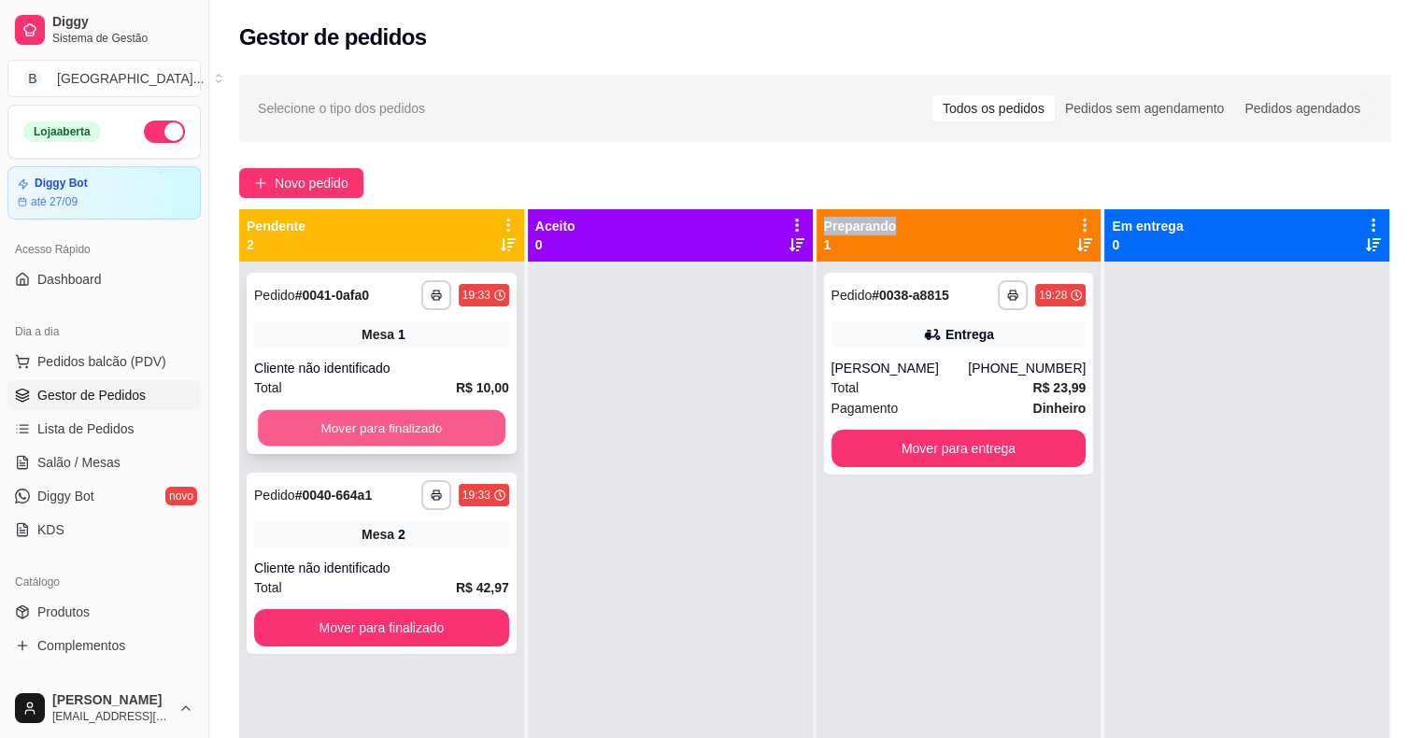
click at [446, 432] on button "Mover para finalizado" at bounding box center [382, 428] width 248 height 36
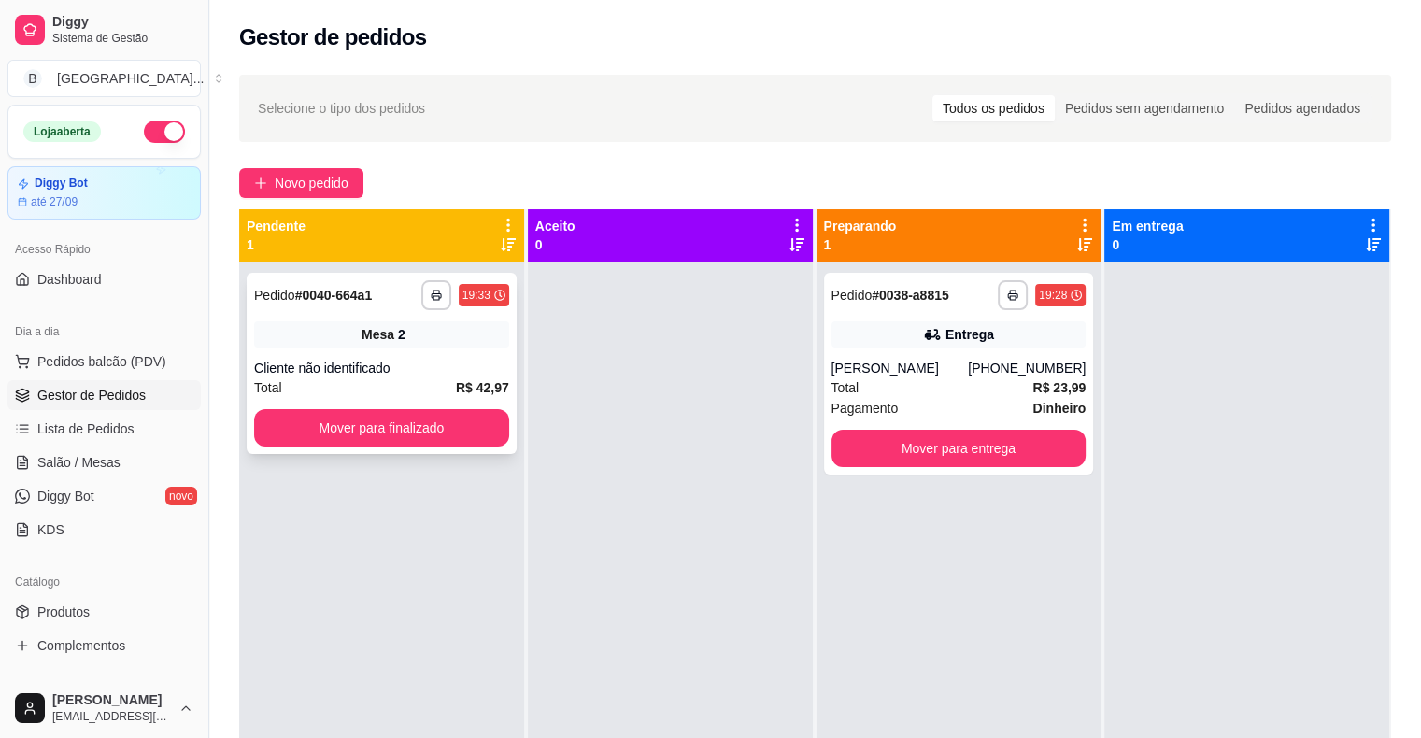
click at [354, 342] on div "Mesa 2" at bounding box center [381, 334] width 255 height 26
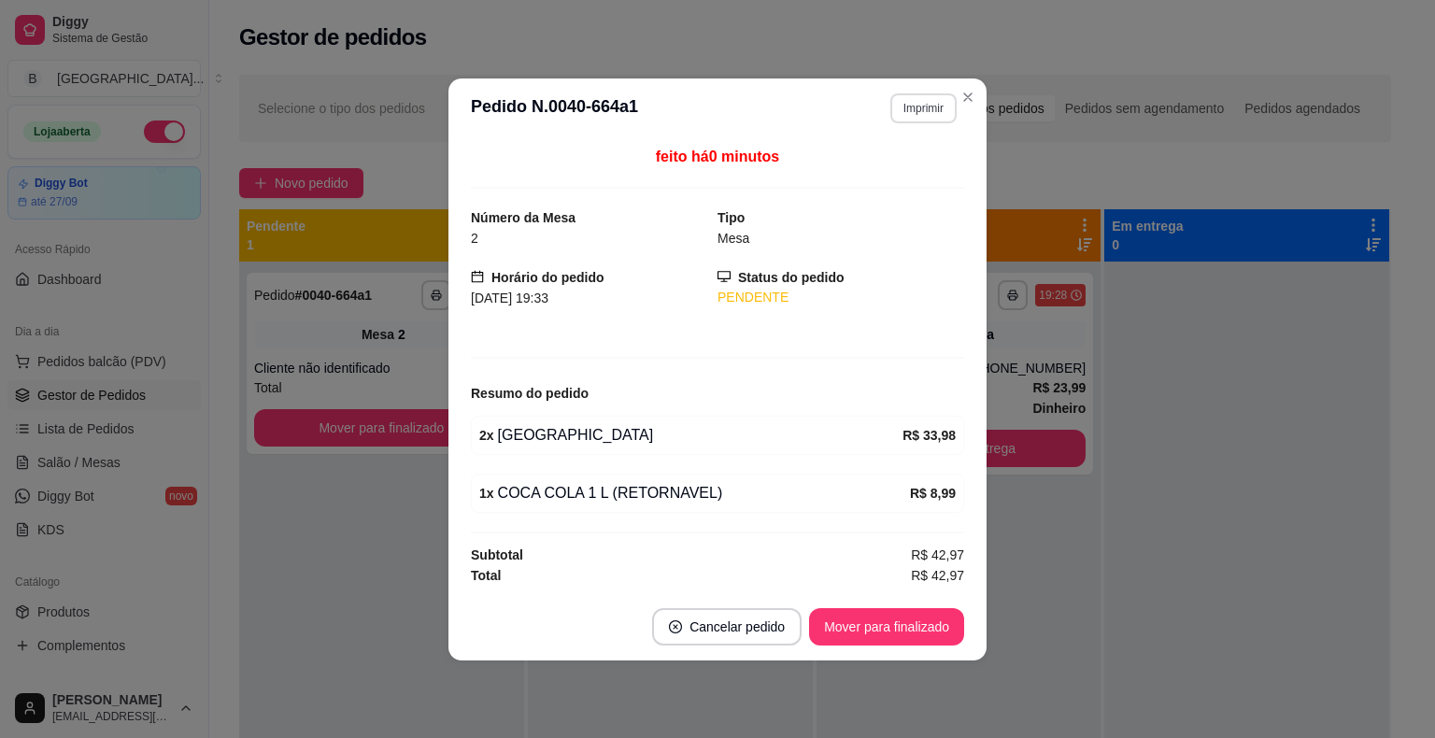
click at [936, 110] on button "Imprimir" at bounding box center [923, 108] width 66 height 30
click at [917, 173] on button "IMPRESSORA" at bounding box center [890, 174] width 131 height 29
click at [917, 630] on button "Mover para finalizado" at bounding box center [887, 626] width 150 height 36
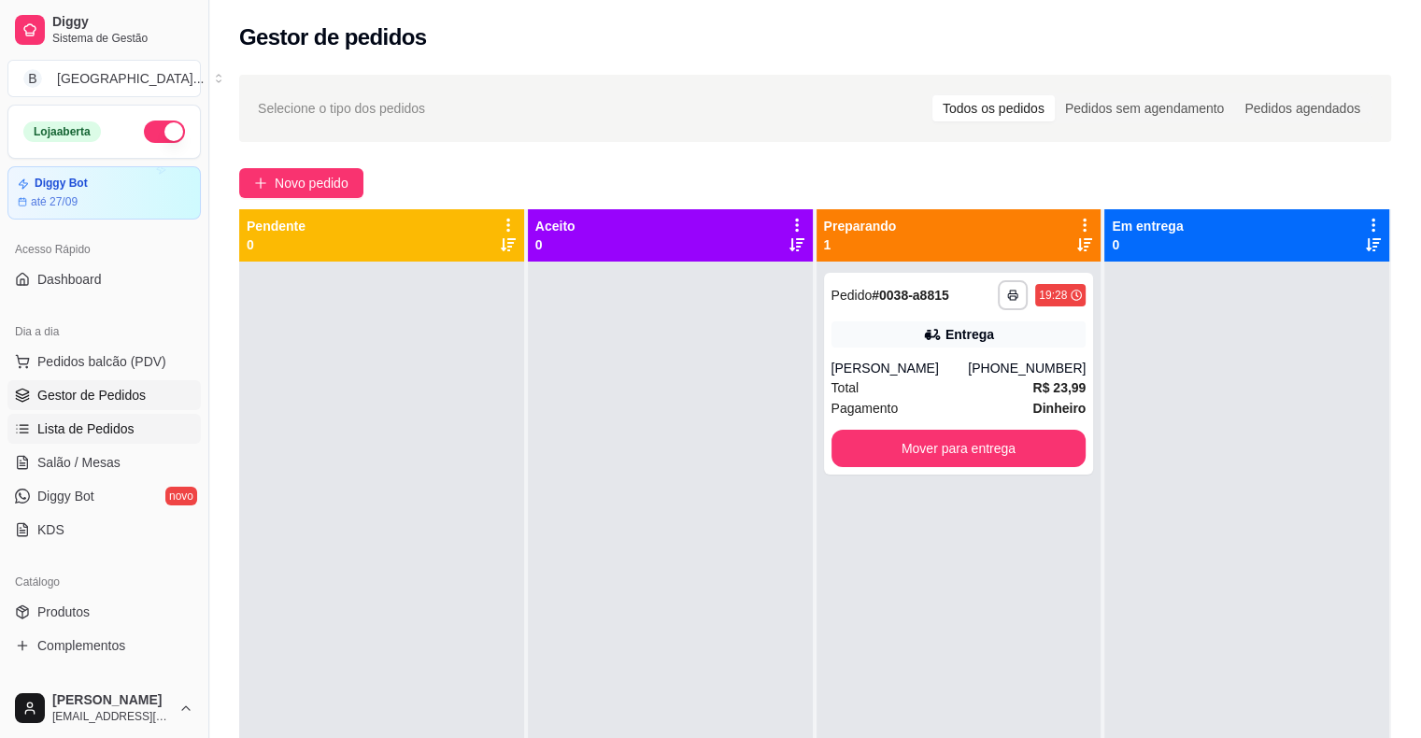
click at [117, 419] on span "Lista de Pedidos" at bounding box center [85, 428] width 97 height 19
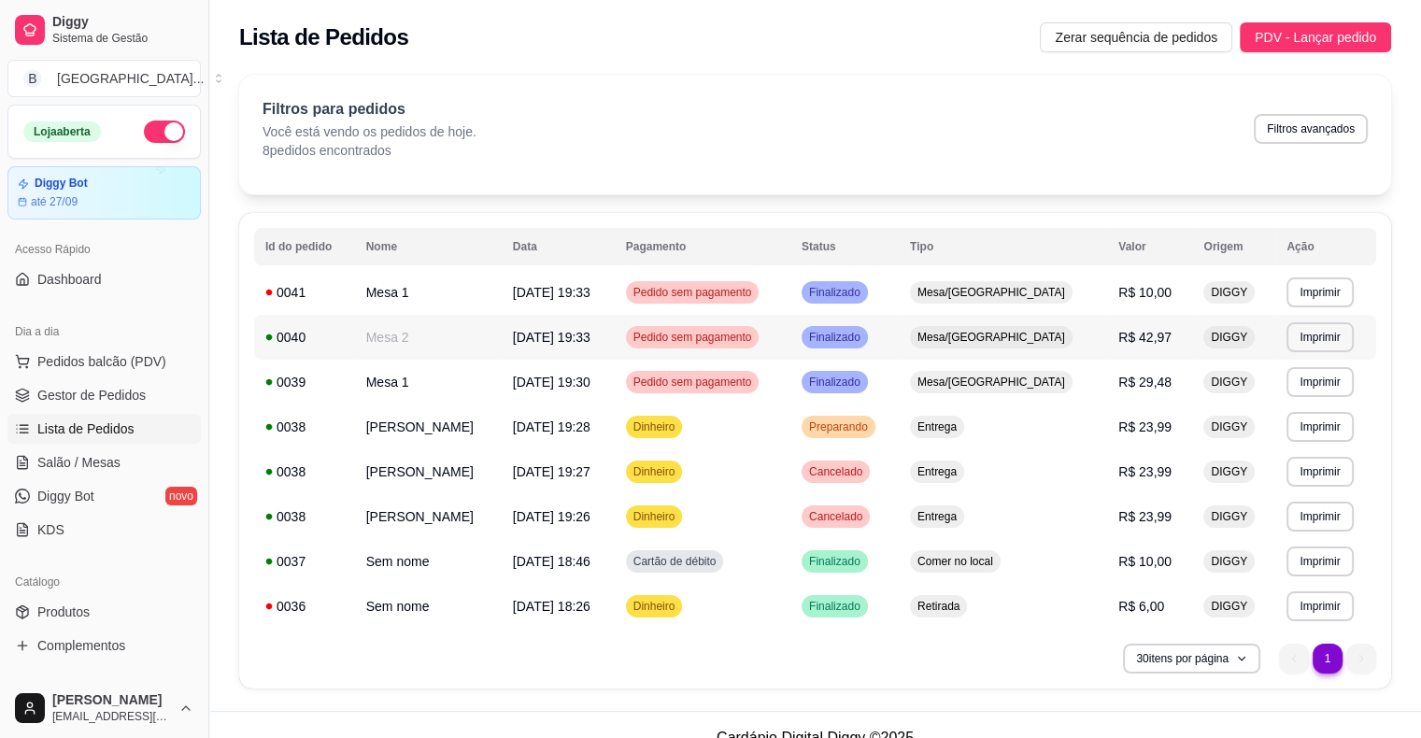
click at [430, 341] on td "Mesa 2" at bounding box center [428, 337] width 147 height 45
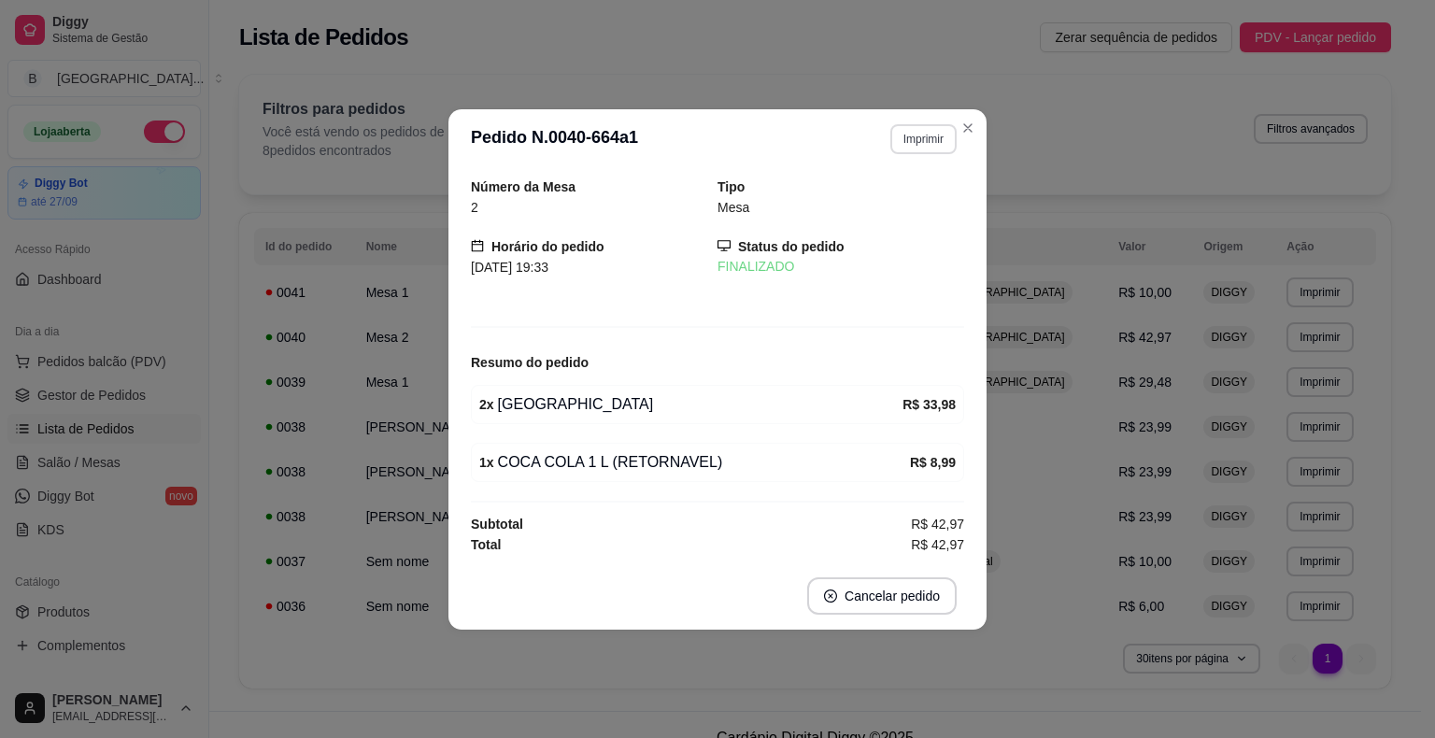
click at [927, 136] on button "Imprimir" at bounding box center [923, 139] width 66 height 30
click at [926, 210] on button "IMPRESSORA" at bounding box center [890, 206] width 135 height 30
click at [923, 141] on button "Imprimir" at bounding box center [923, 138] width 64 height 29
click at [920, 204] on button "IMPRESSORA" at bounding box center [890, 206] width 135 height 30
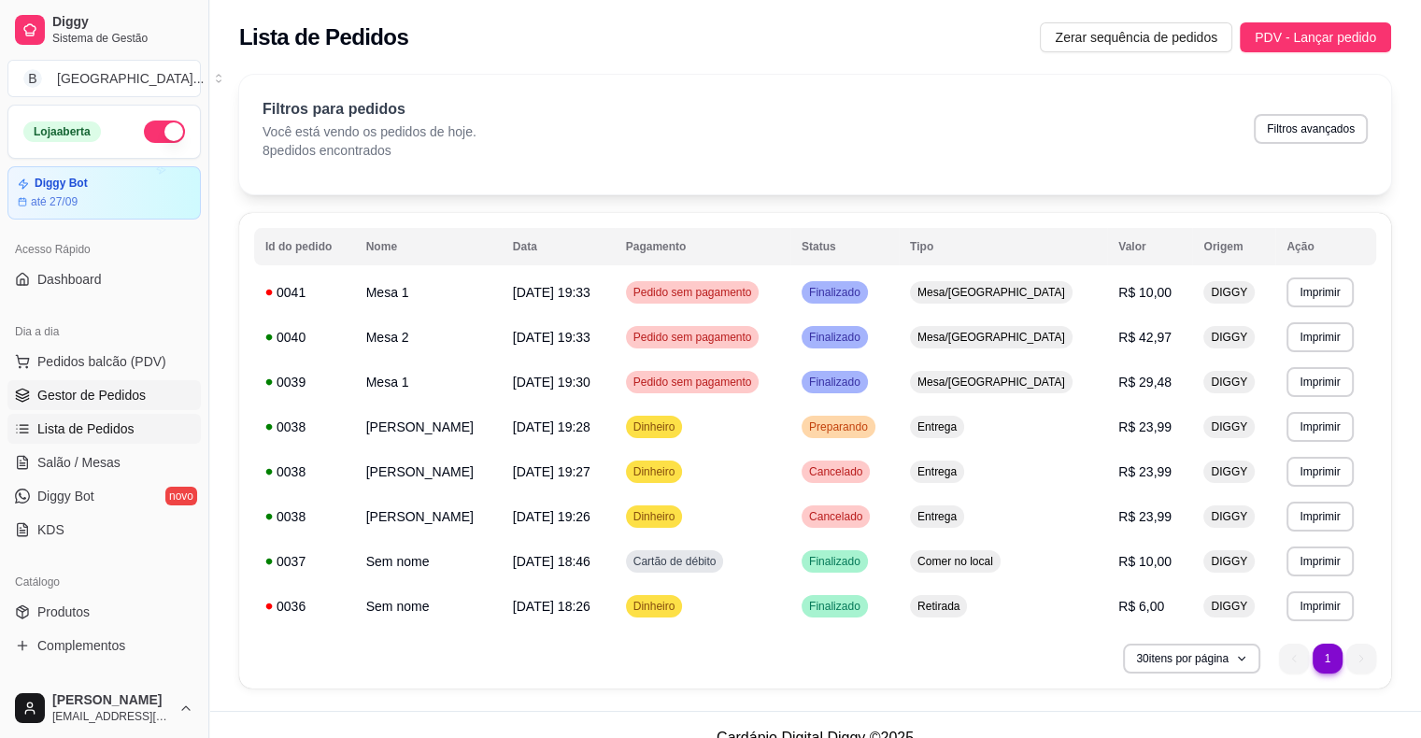
click at [119, 397] on span "Gestor de Pedidos" at bounding box center [91, 395] width 108 height 19
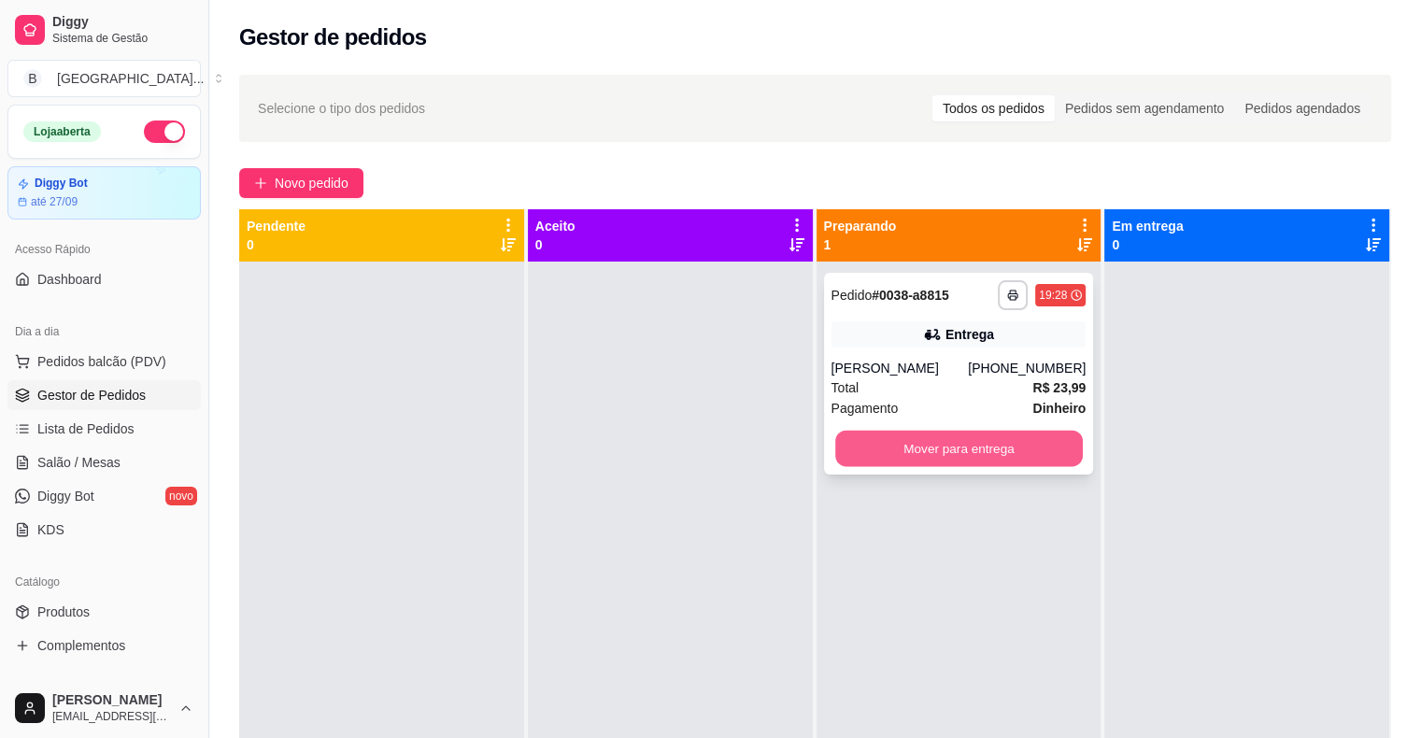
click at [979, 446] on button "Mover para entrega" at bounding box center [959, 449] width 248 height 36
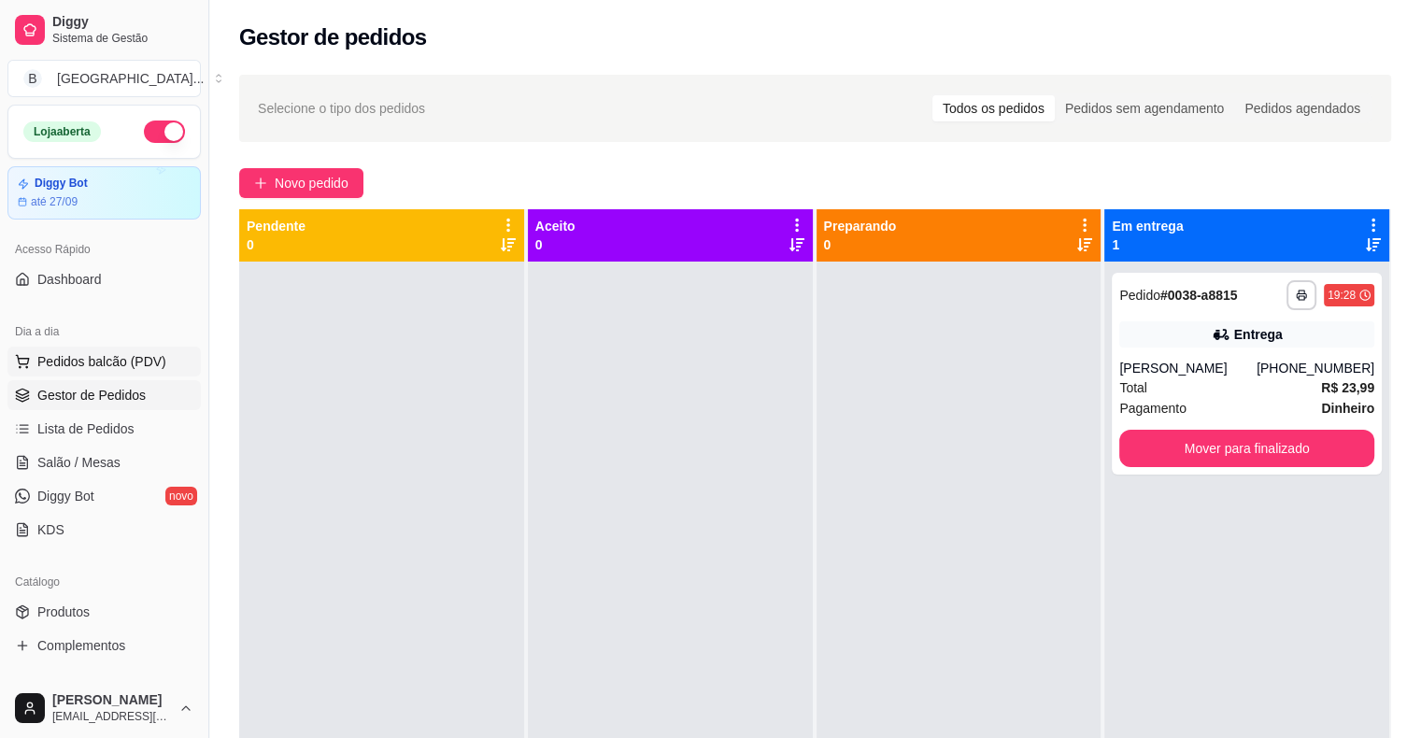
click at [56, 357] on span "Pedidos balcão (PDV)" at bounding box center [101, 361] width 129 height 19
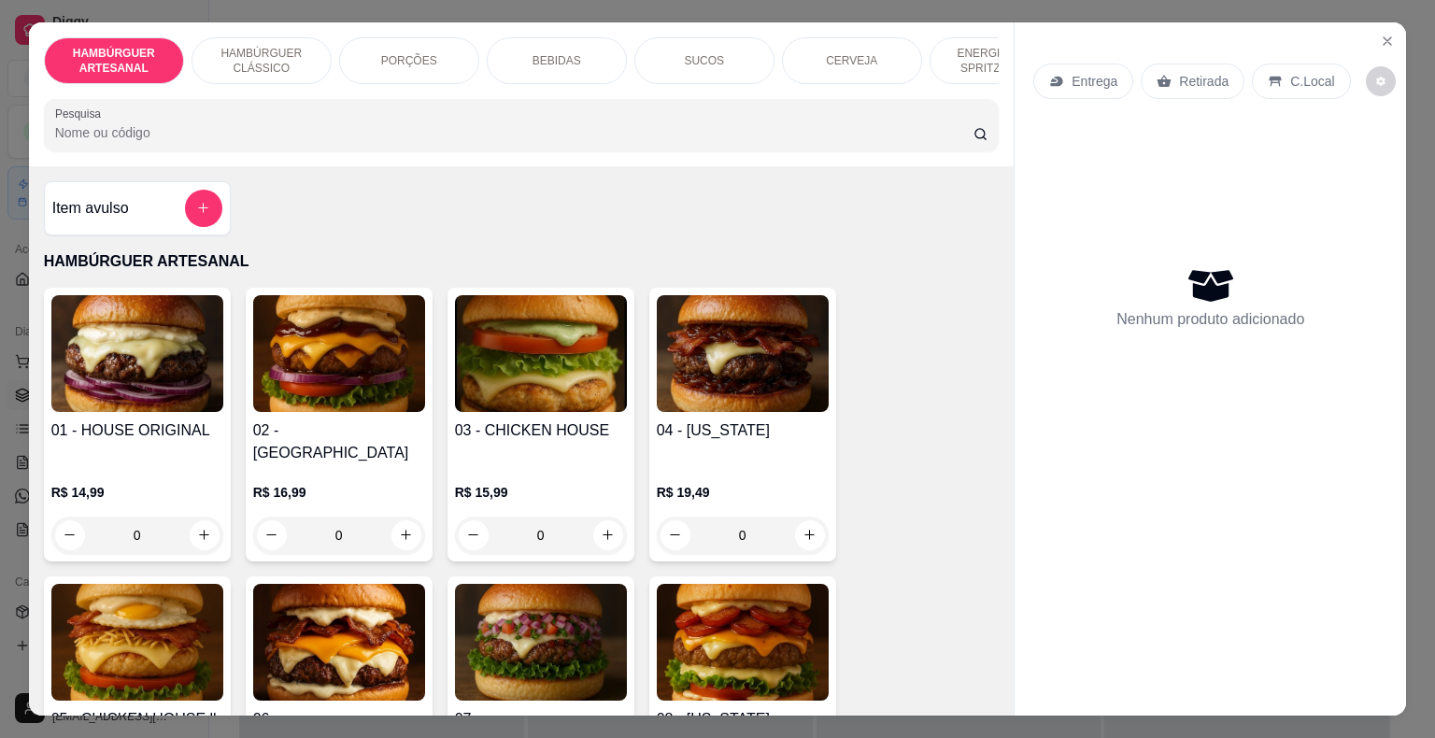
click at [189, 517] on div "0" at bounding box center [137, 535] width 172 height 37
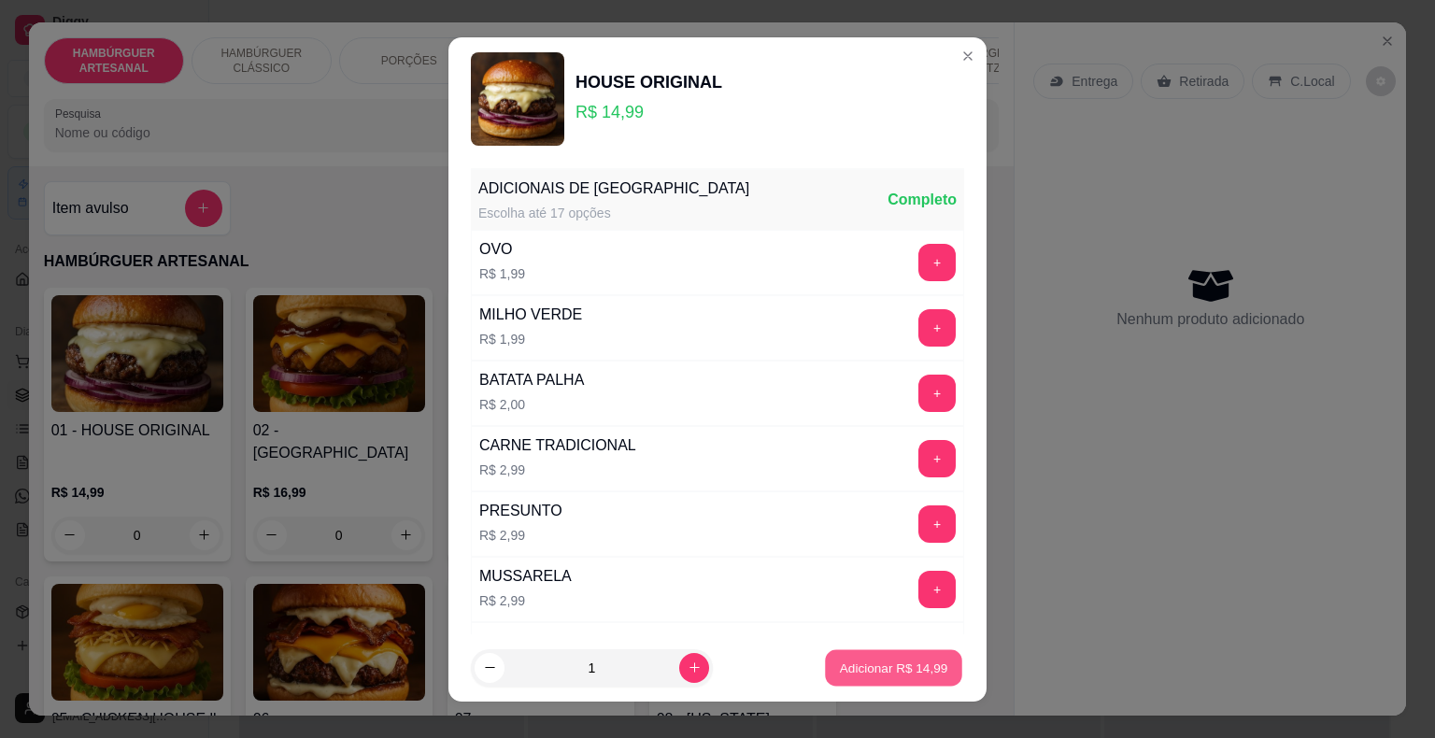
click at [840, 671] on p "Adicionar R$ 14,99" at bounding box center [894, 667] width 108 height 18
type input "1"
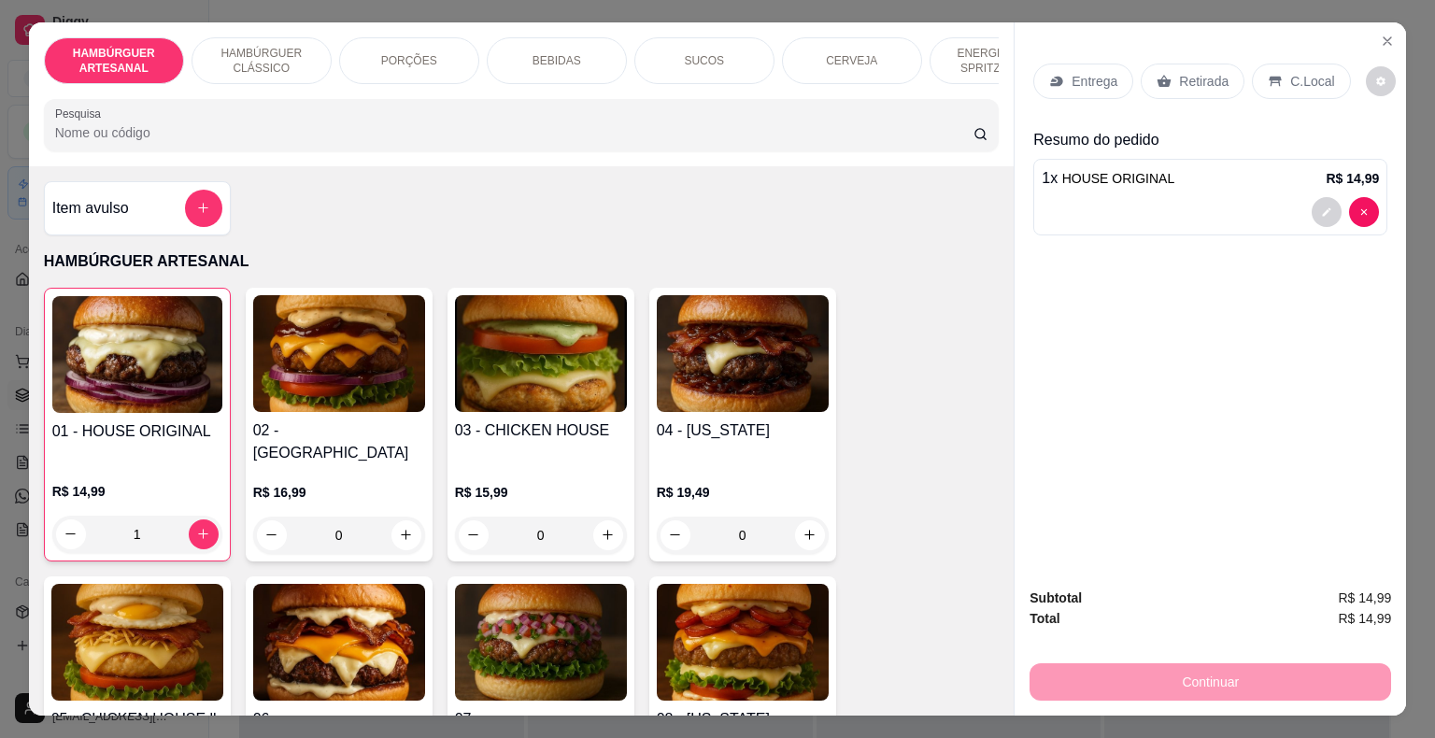
click at [542, 53] on p "BEBIDAS" at bounding box center [556, 60] width 49 height 15
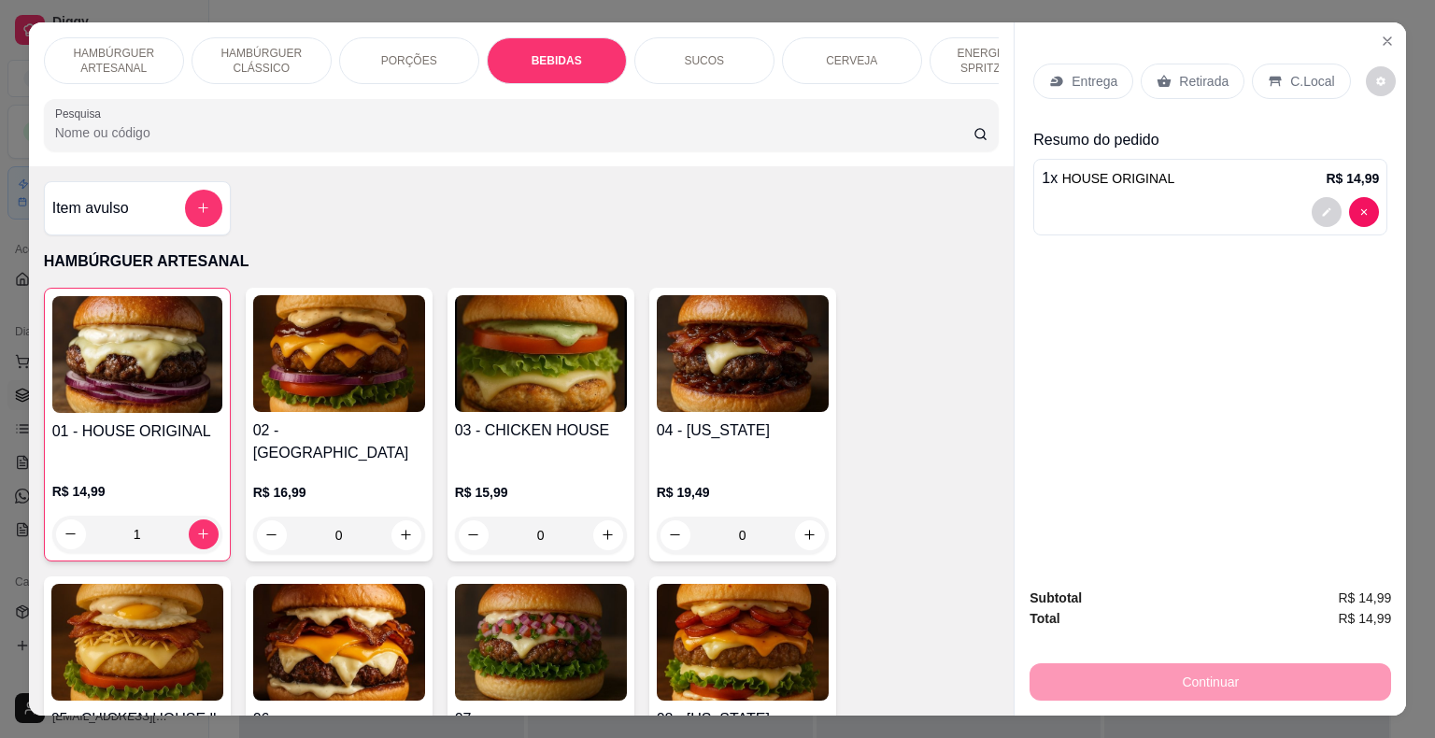
scroll to position [45, 0]
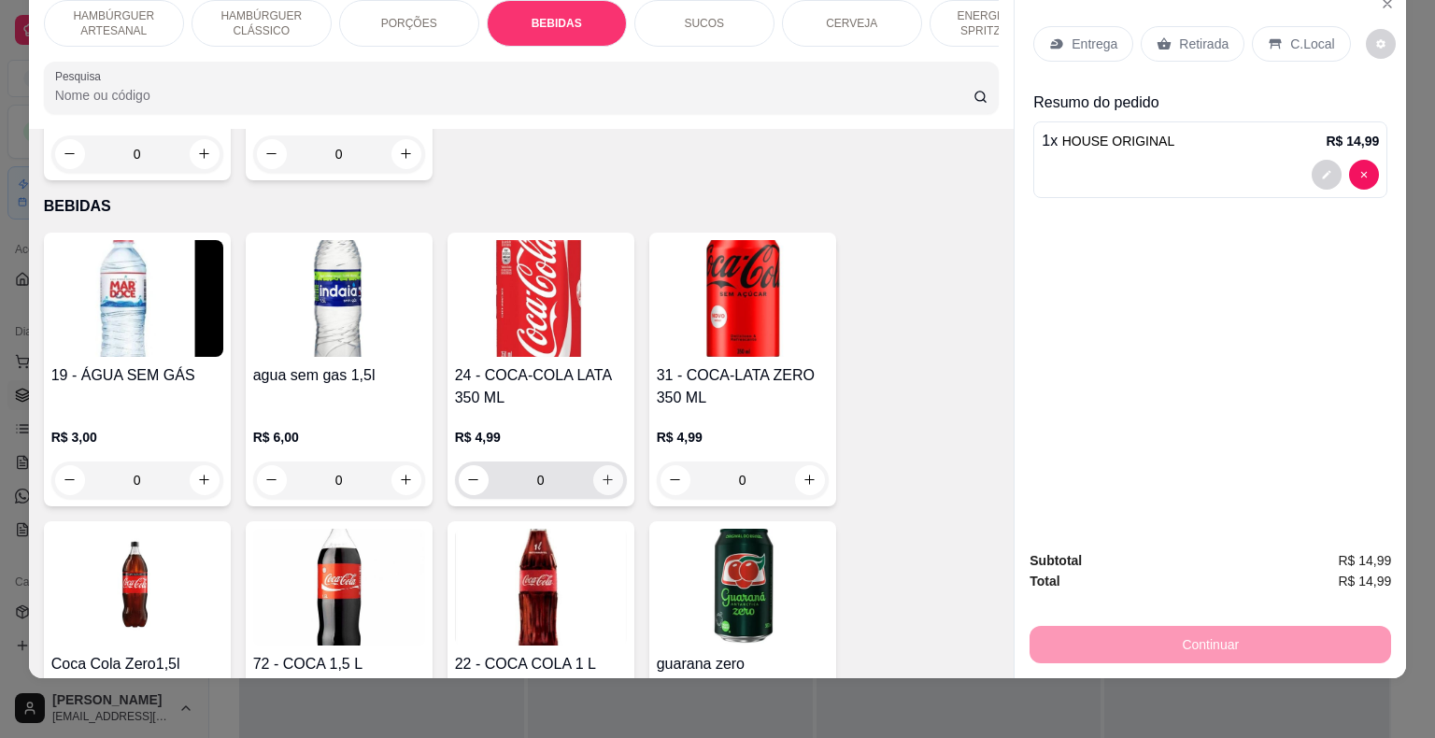
click at [602, 465] on button "increase-product-quantity" at bounding box center [608, 480] width 30 height 30
type input "1"
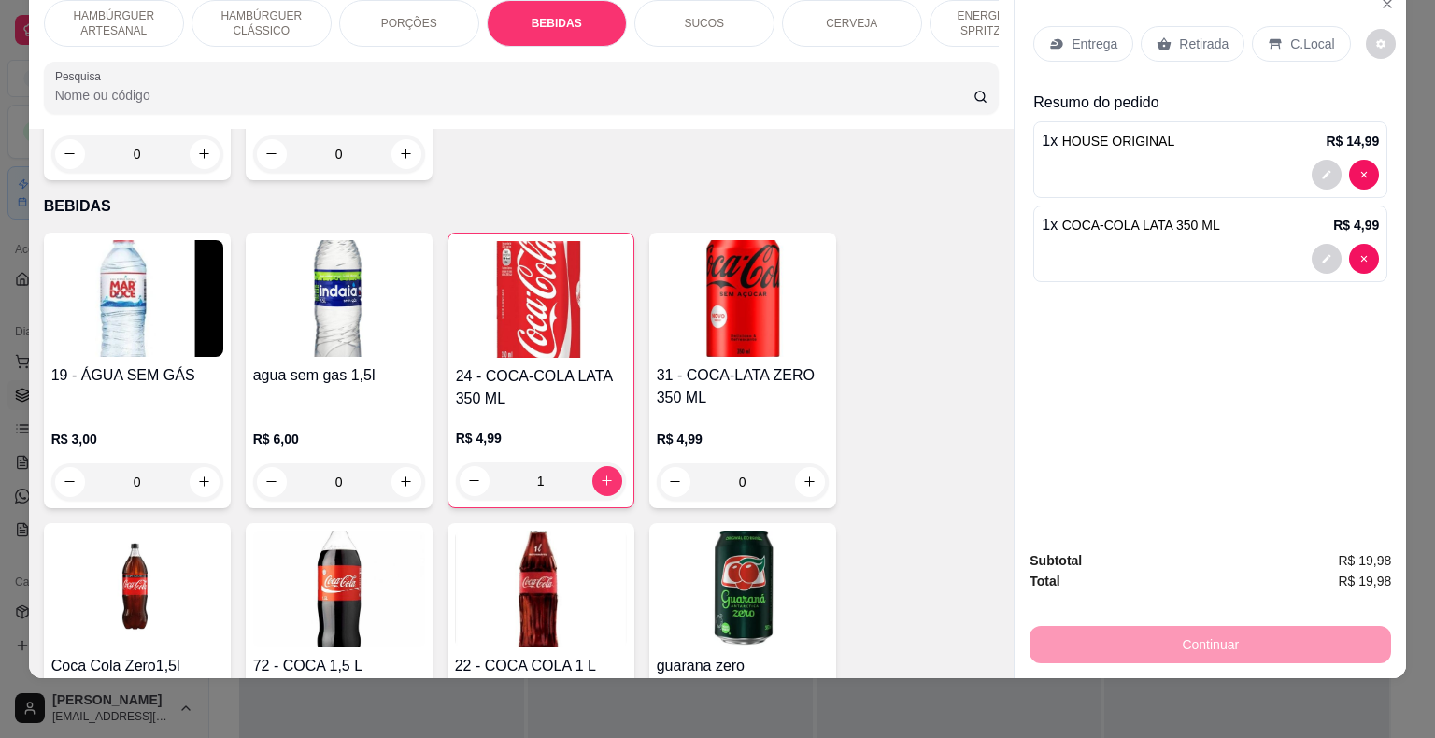
click at [1105, 35] on p "Entrega" at bounding box center [1094, 44] width 46 height 19
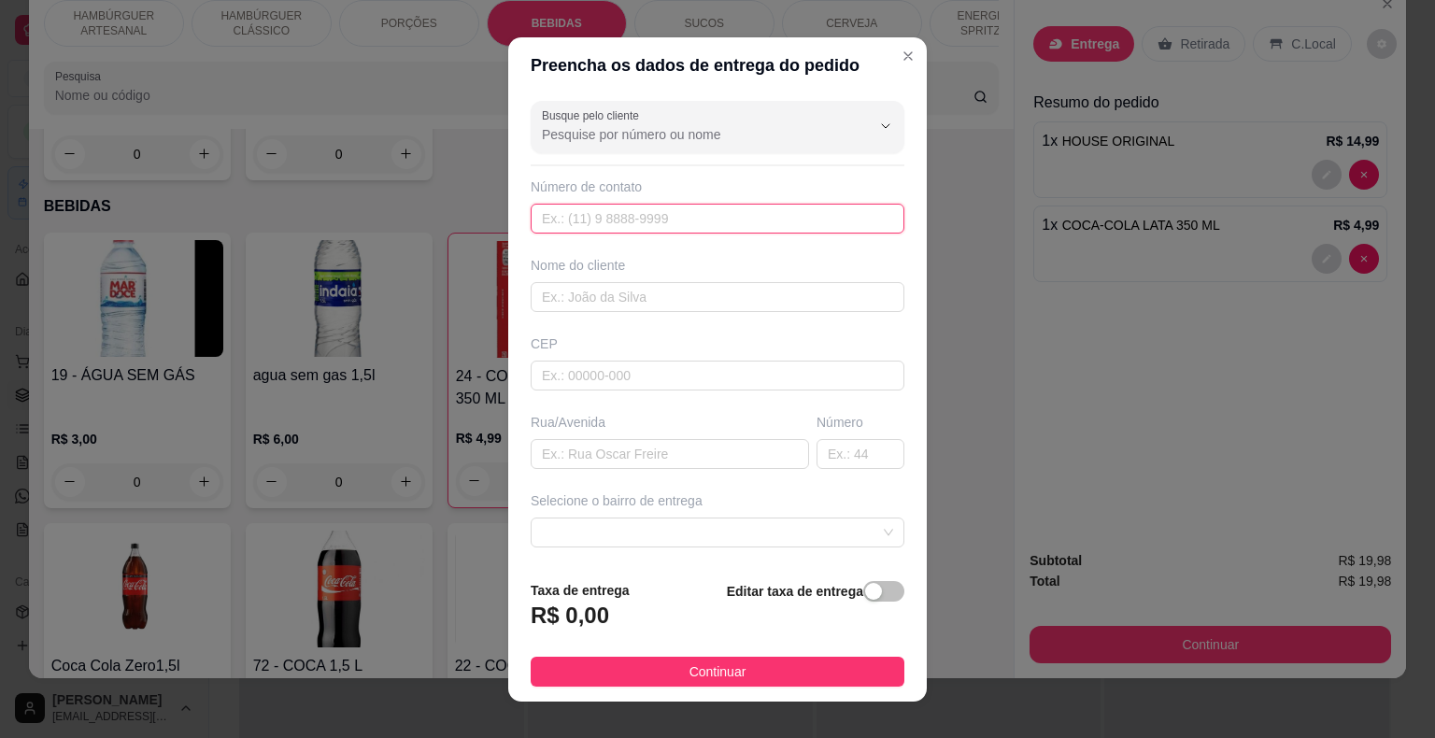
click at [594, 215] on input "text" at bounding box center [718, 219] width 374 height 30
type input "8"
type input "[PHONE_NUMBER]"
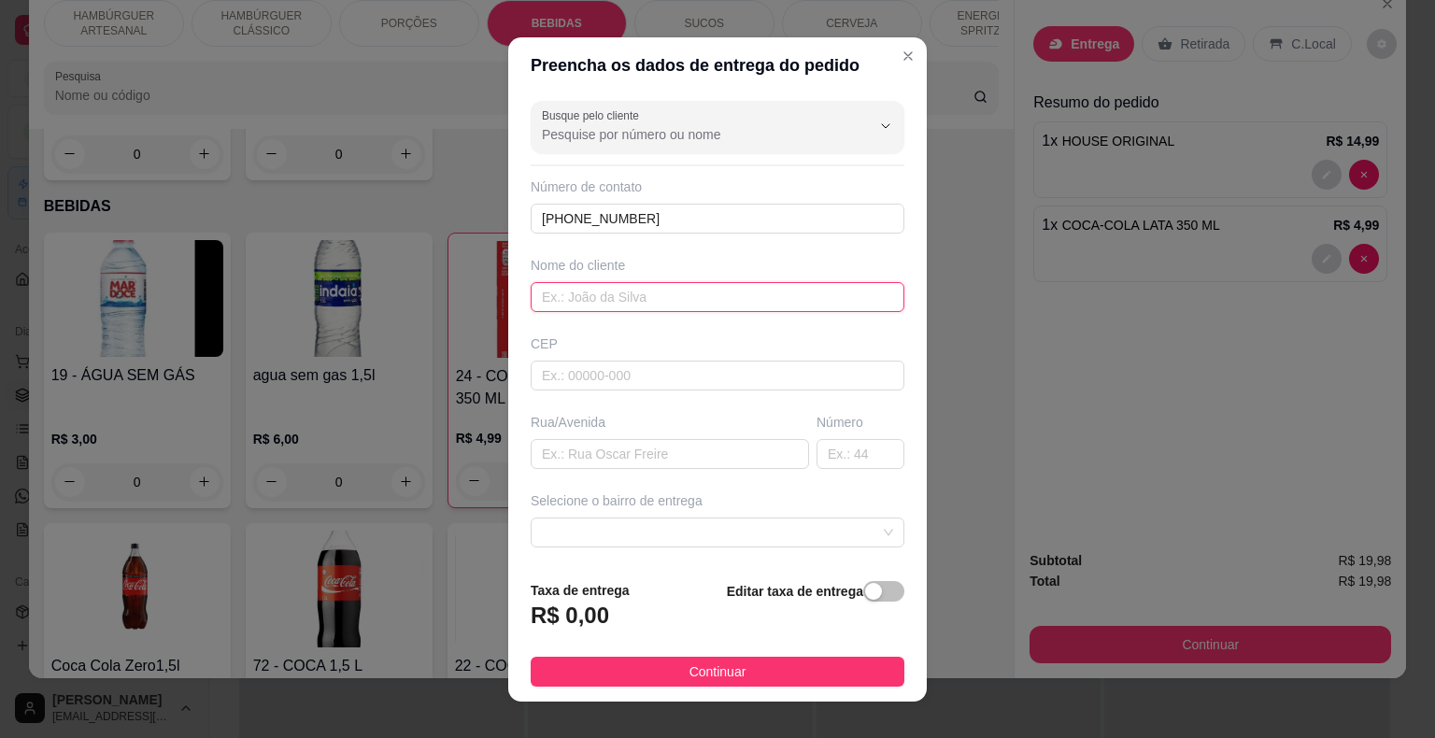
click at [621, 290] on input "text" at bounding box center [718, 297] width 374 height 30
type input "[PERSON_NAME]"
click at [600, 361] on input "text" at bounding box center [718, 376] width 374 height 30
type input "64330000"
click at [643, 448] on input "text" at bounding box center [670, 454] width 278 height 30
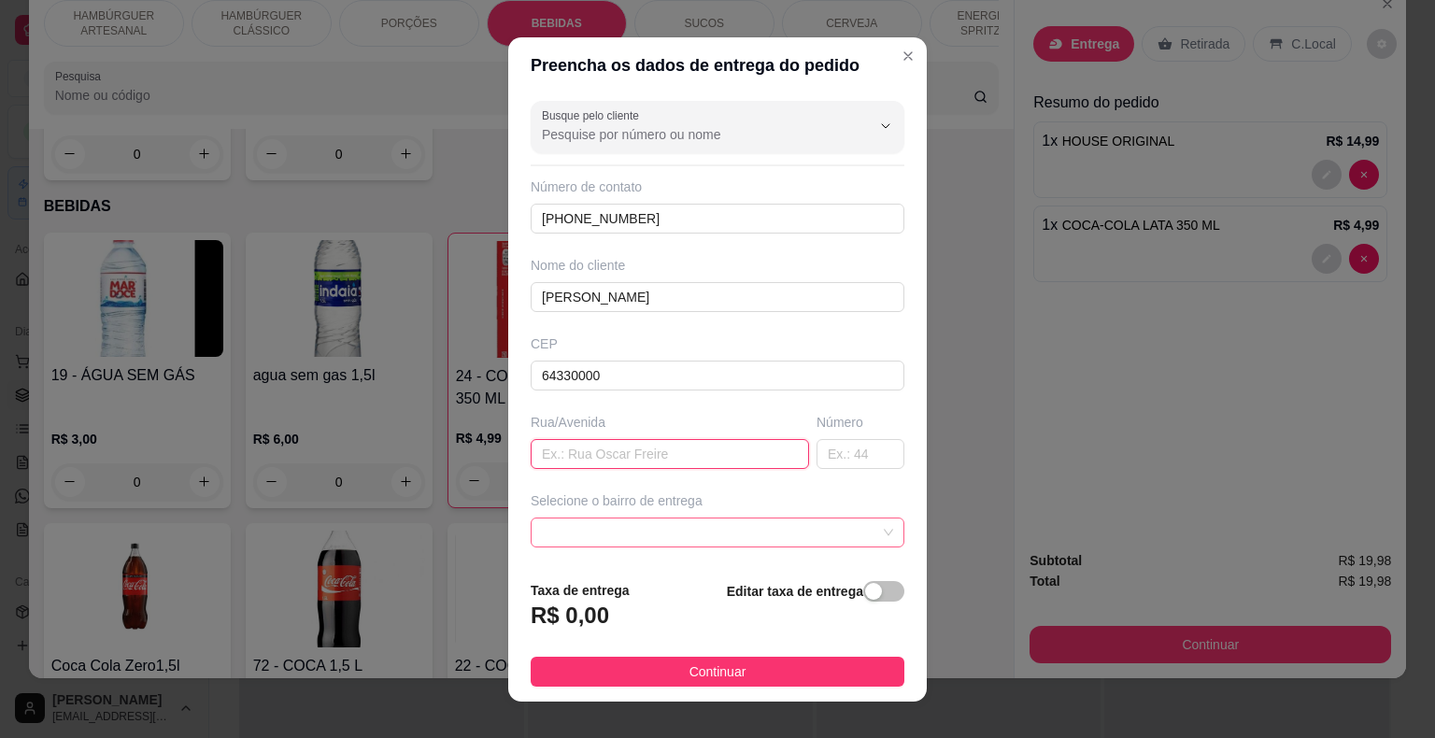
click at [717, 530] on span at bounding box center [717, 532] width 351 height 28
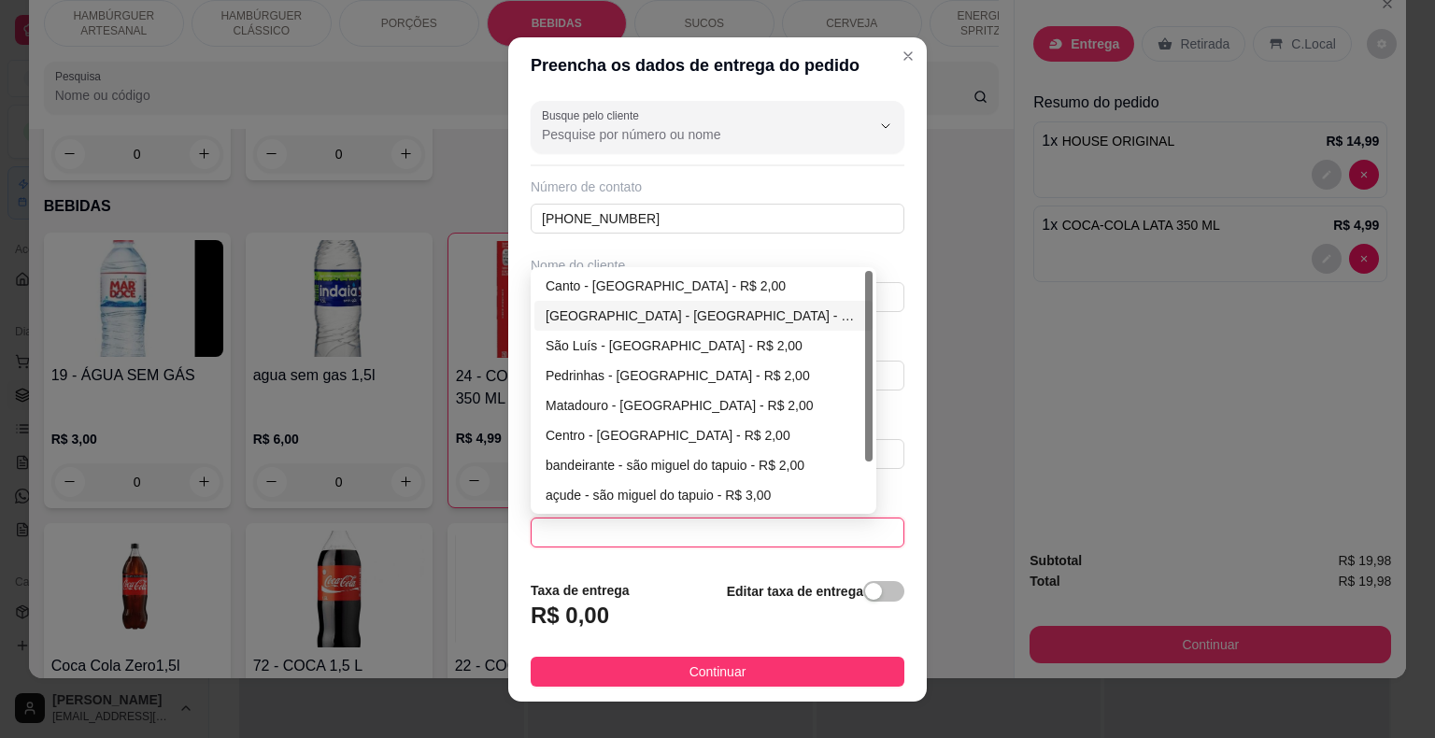
click at [571, 317] on div "[GEOGRAPHIC_DATA] - [GEOGRAPHIC_DATA] - R$ 2,00" at bounding box center [703, 315] width 316 height 21
type input "São Miguel do Tapuio"
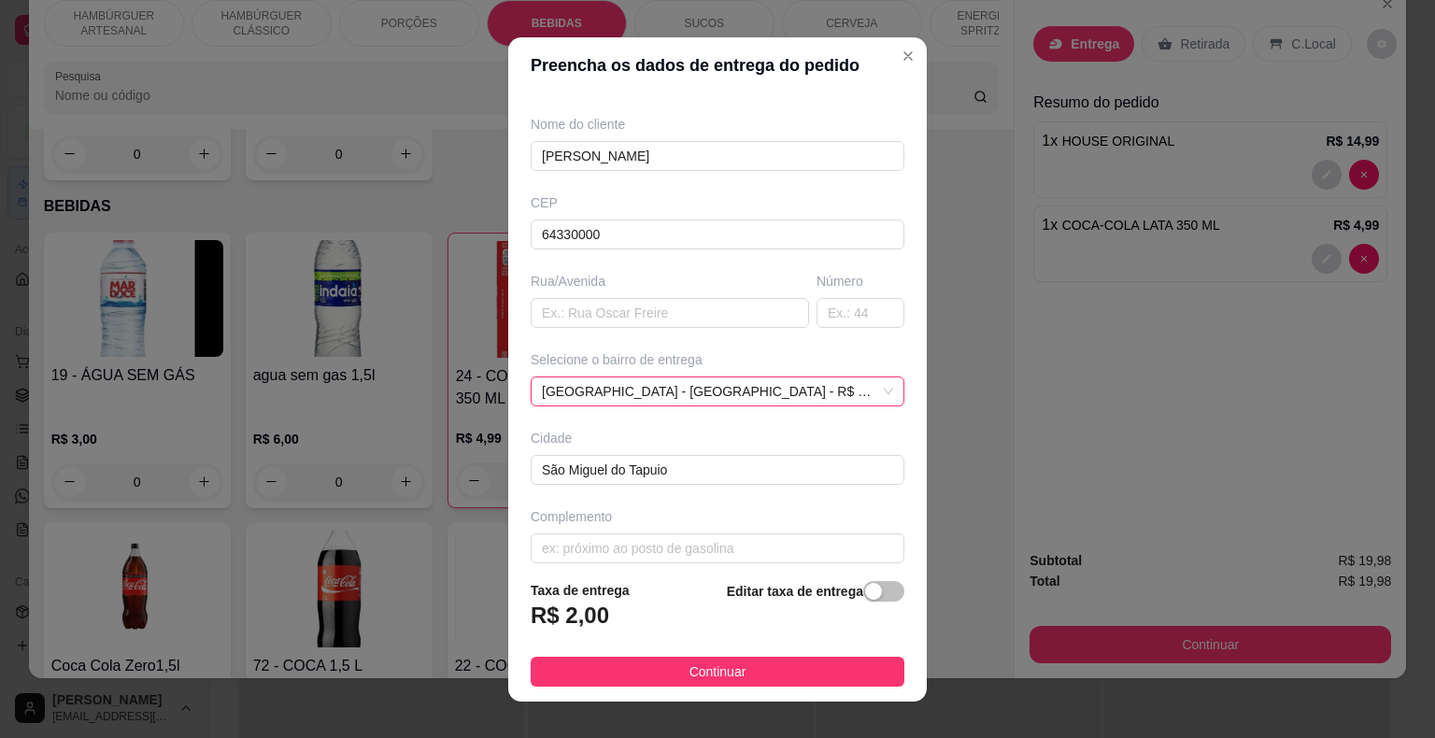
scroll to position [154, 0]
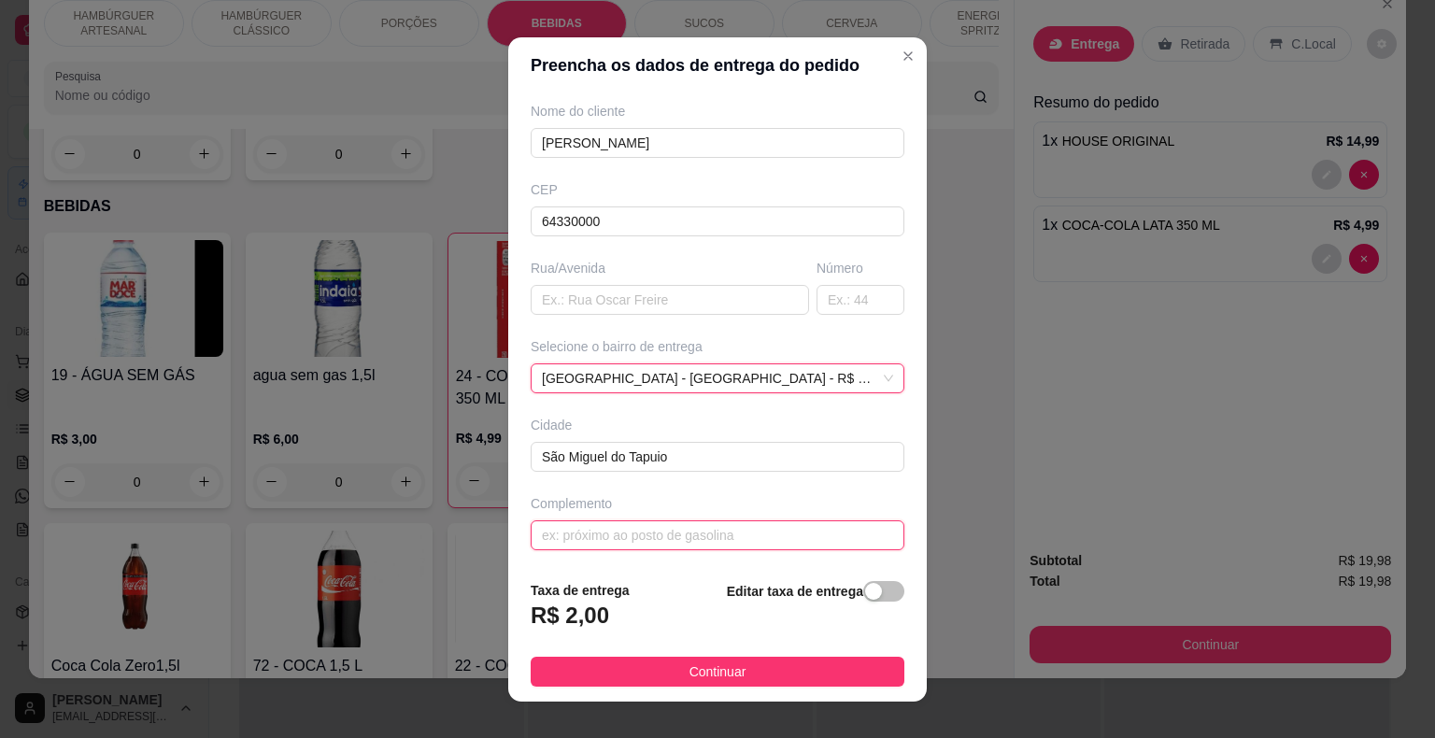
click at [619, 531] on input "text" at bounding box center [718, 535] width 374 height 30
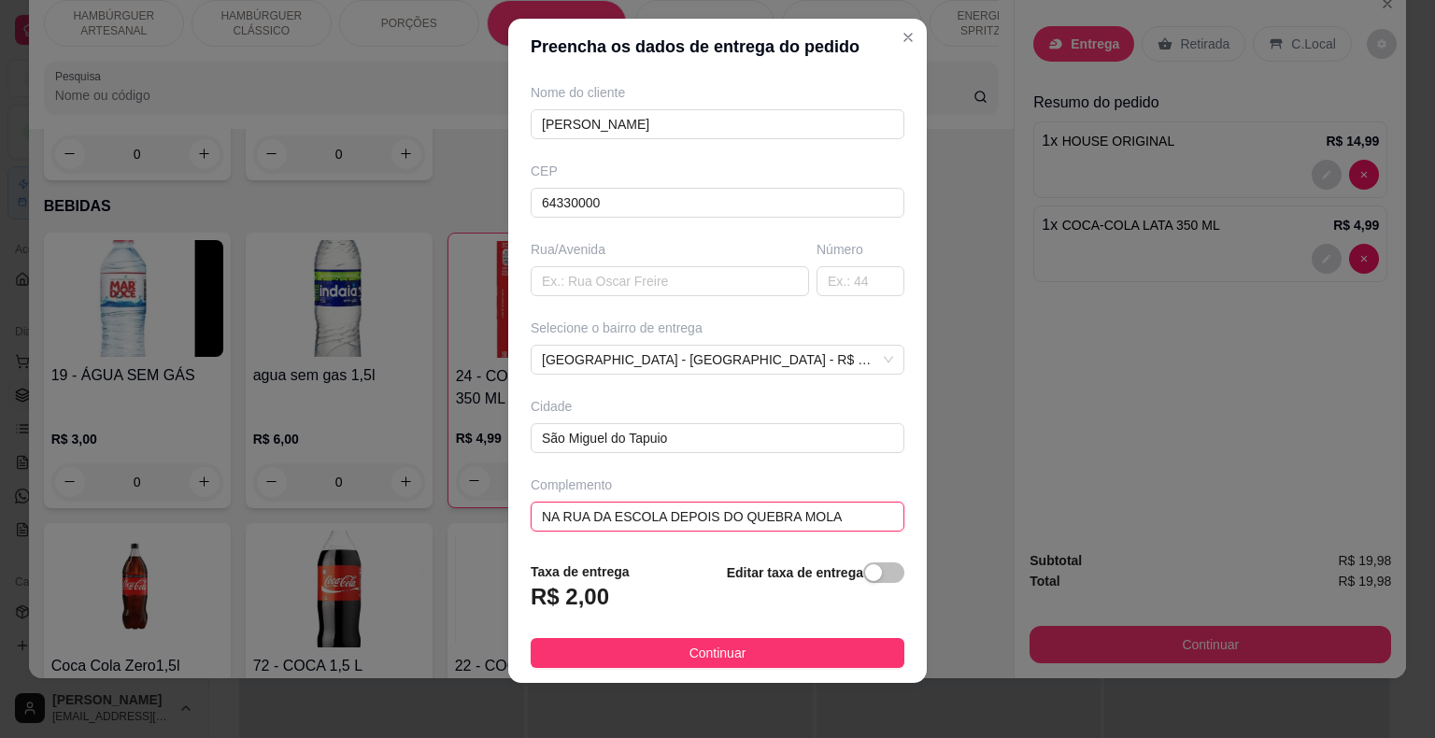
scroll to position [22, 0]
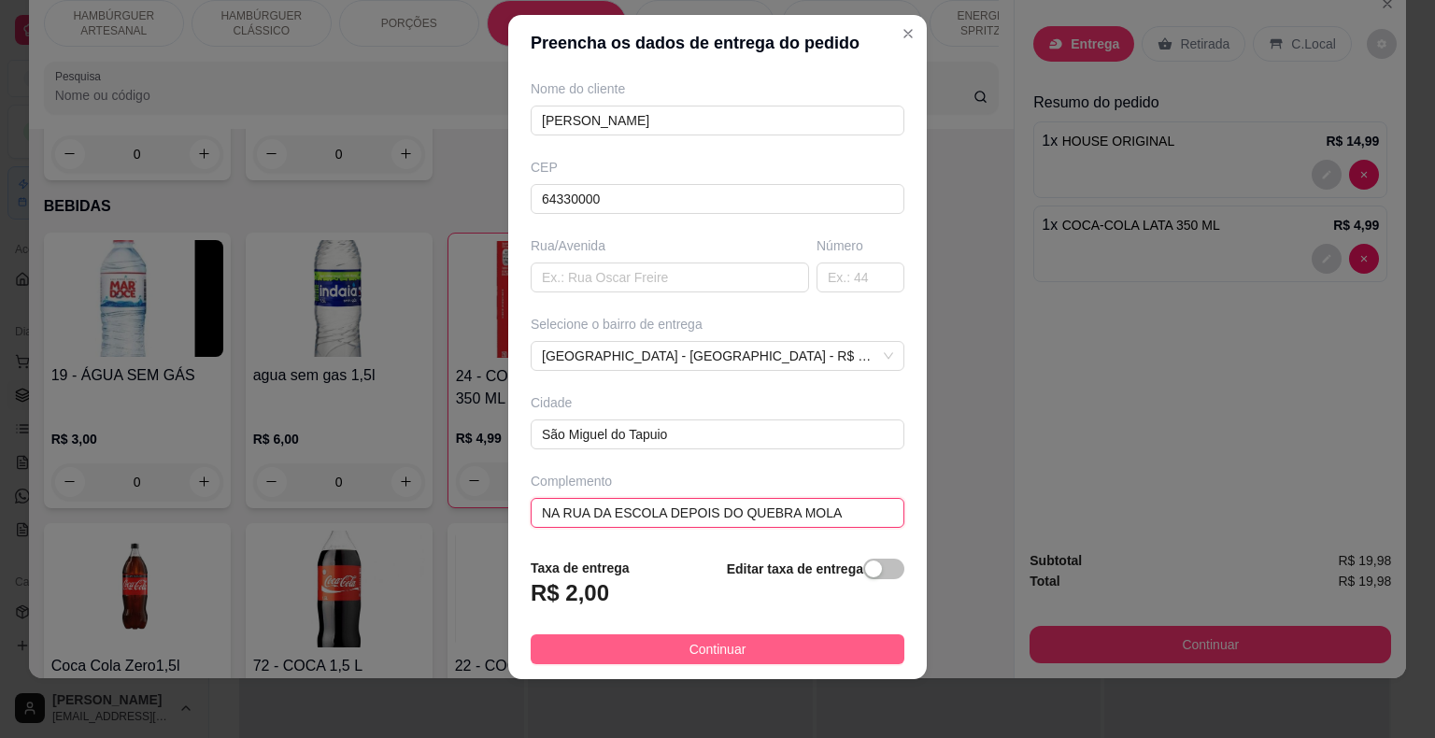
type input "NA RUA DA ESCOLA DEPOIS DO QUEBRA MOLA"
click at [567, 660] on button "Continuar" at bounding box center [718, 649] width 374 height 30
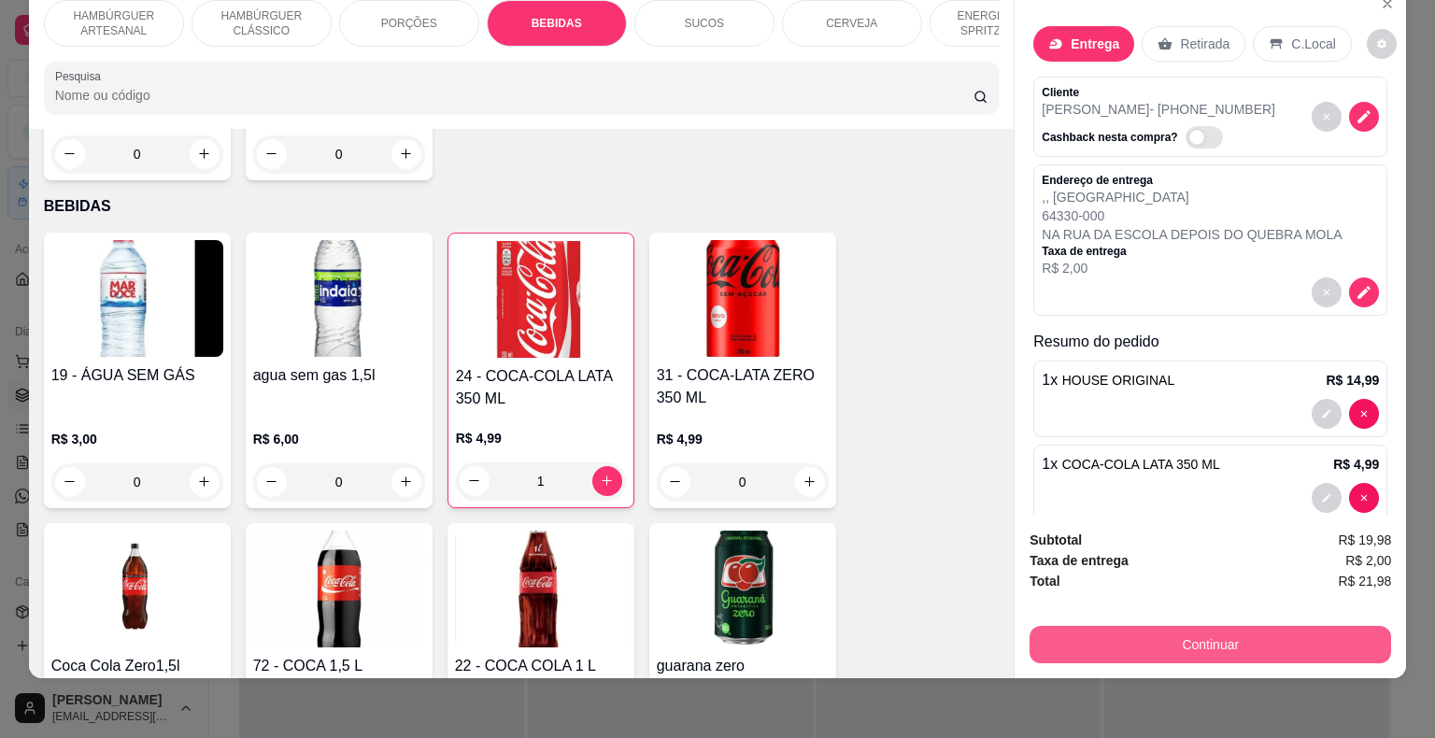
click at [1194, 626] on button "Continuar" at bounding box center [1209, 644] width 361 height 37
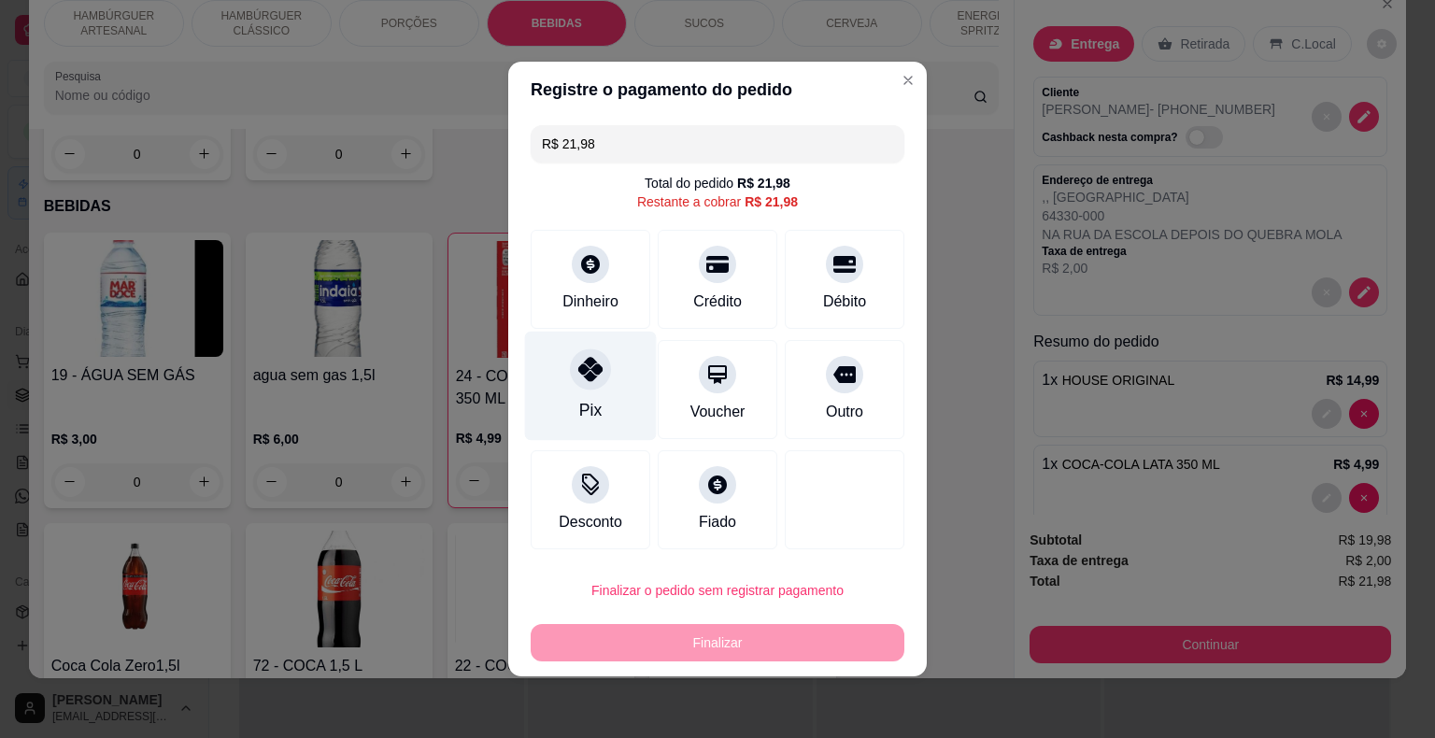
click at [594, 394] on div "Pix" at bounding box center [591, 386] width 132 height 109
type input "R$ 0,00"
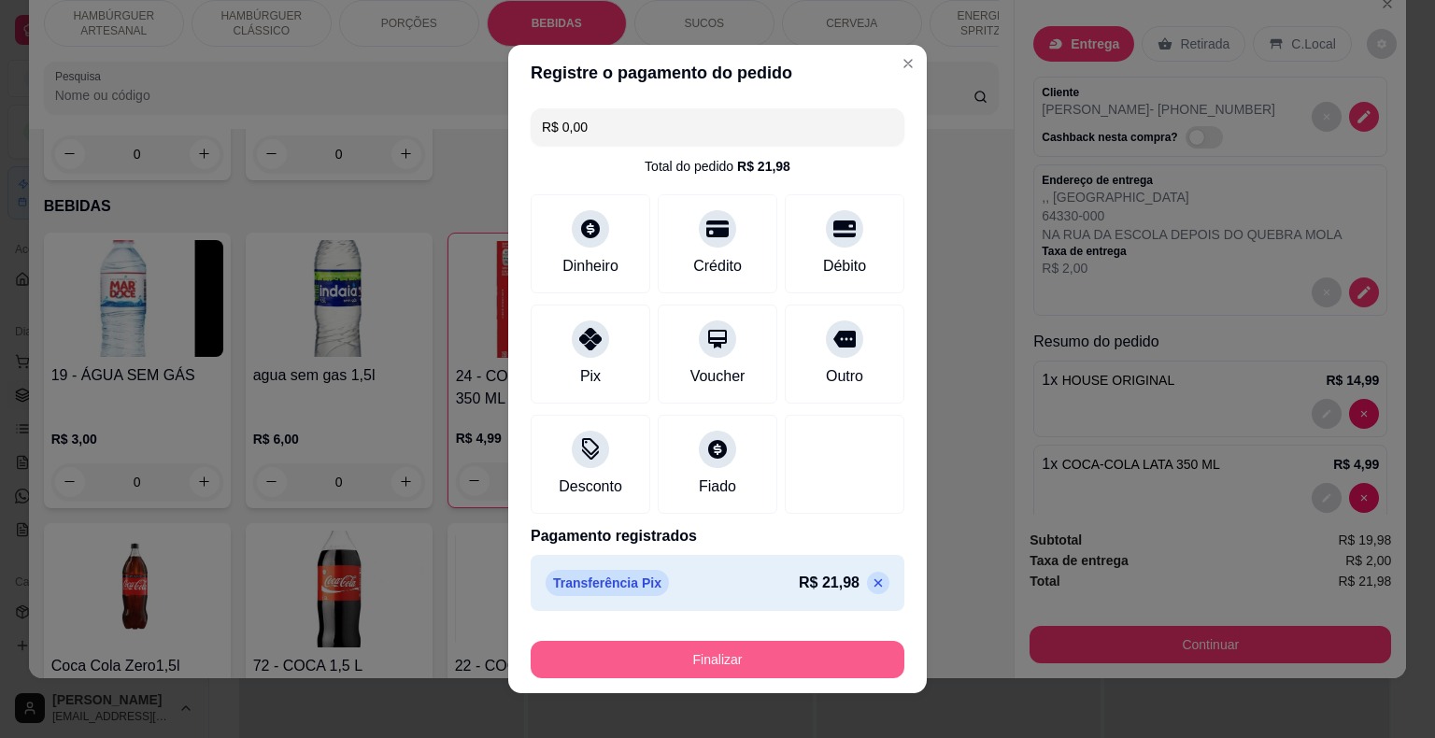
click at [749, 657] on button "Finalizar" at bounding box center [718, 659] width 374 height 37
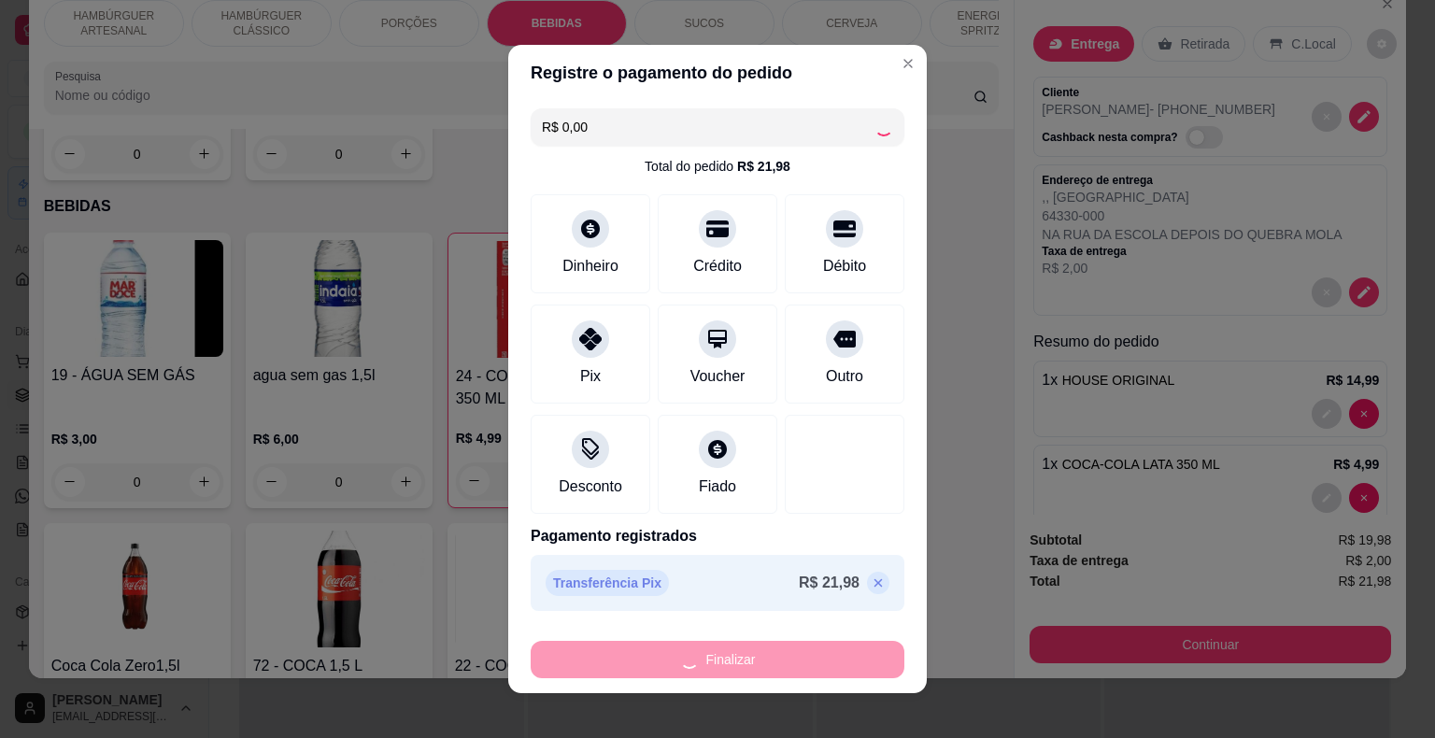
type input "0"
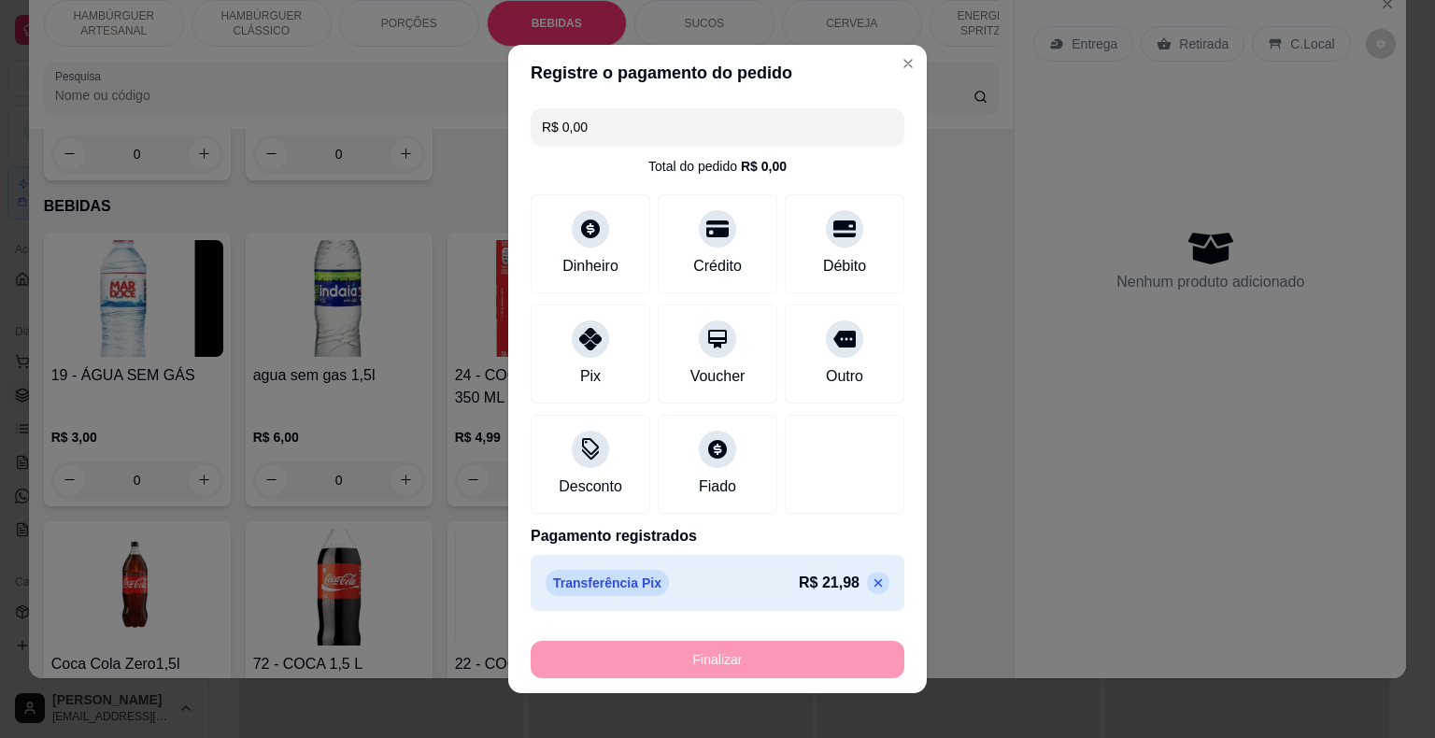
type input "-R$ 21,98"
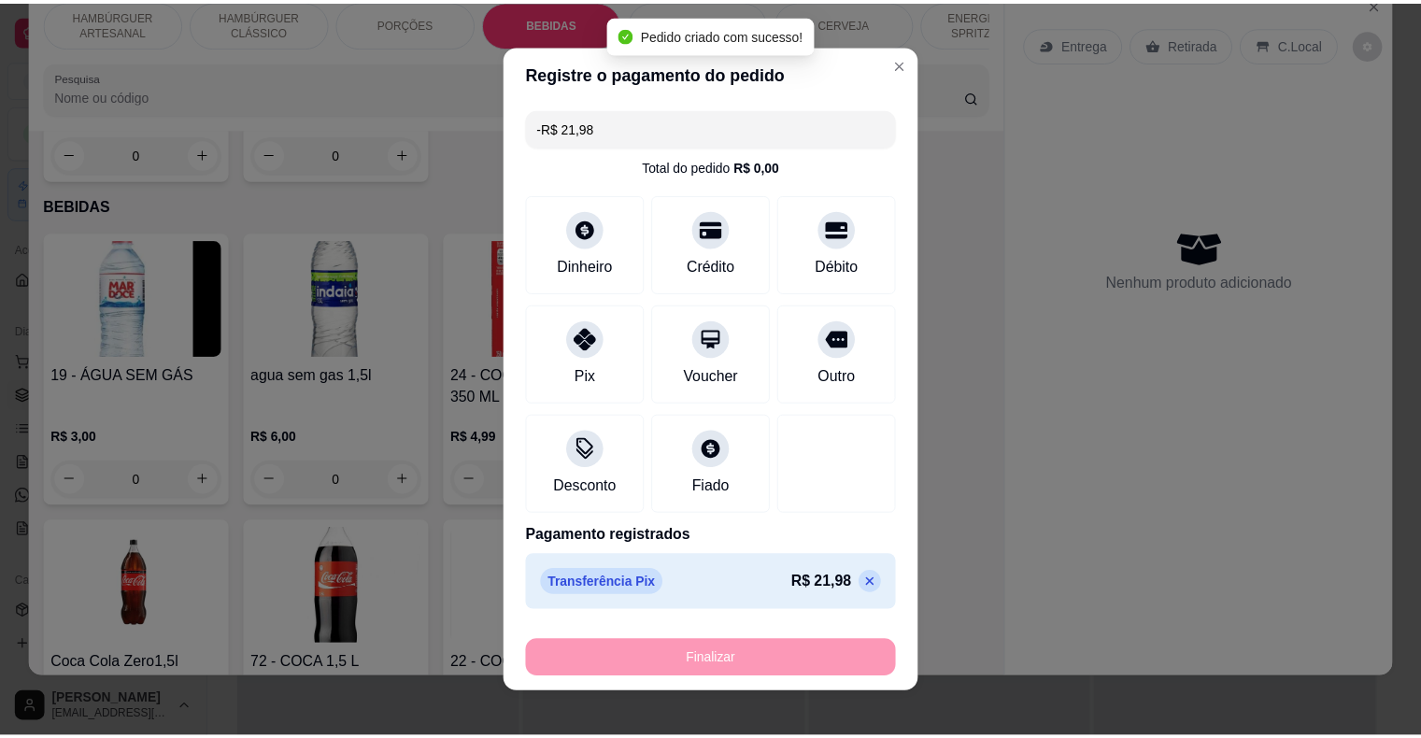
scroll to position [2103, 0]
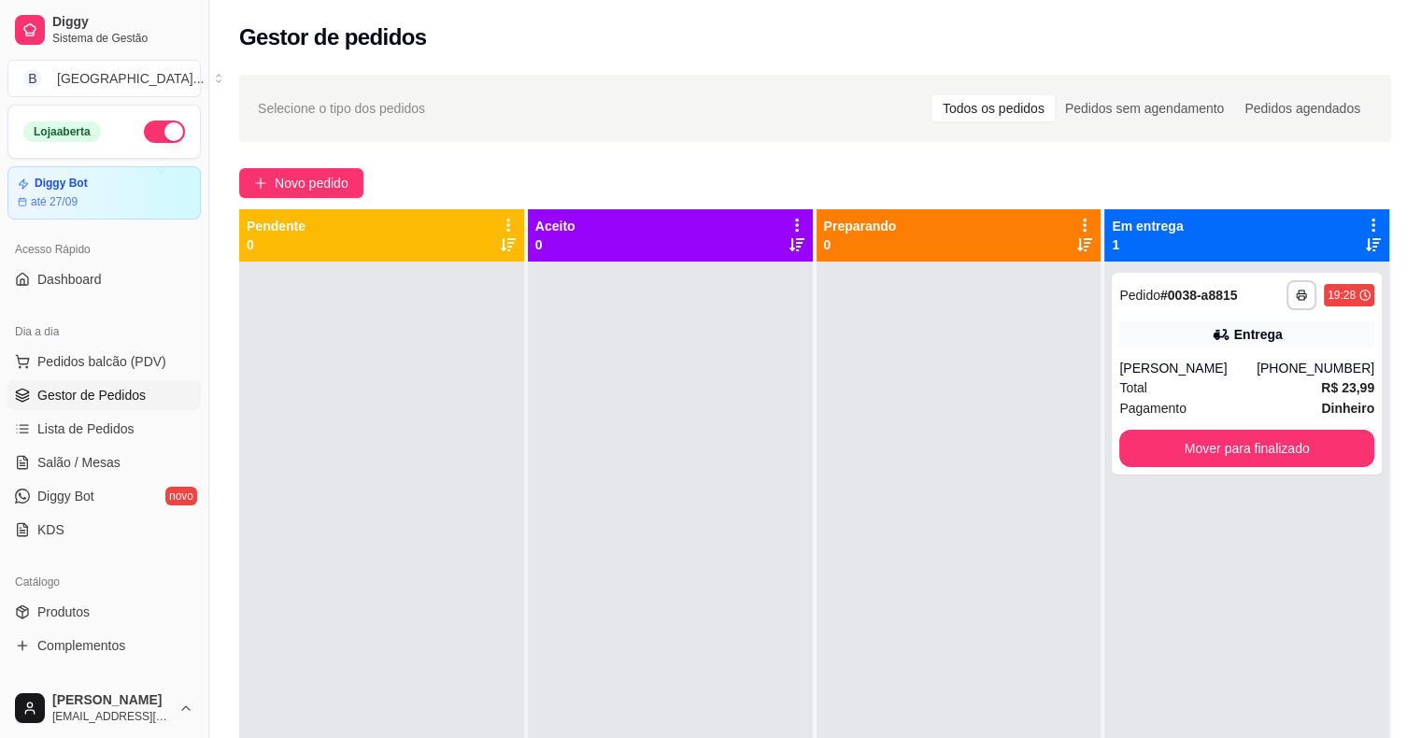
click at [1030, 342] on div at bounding box center [958, 631] width 285 height 738
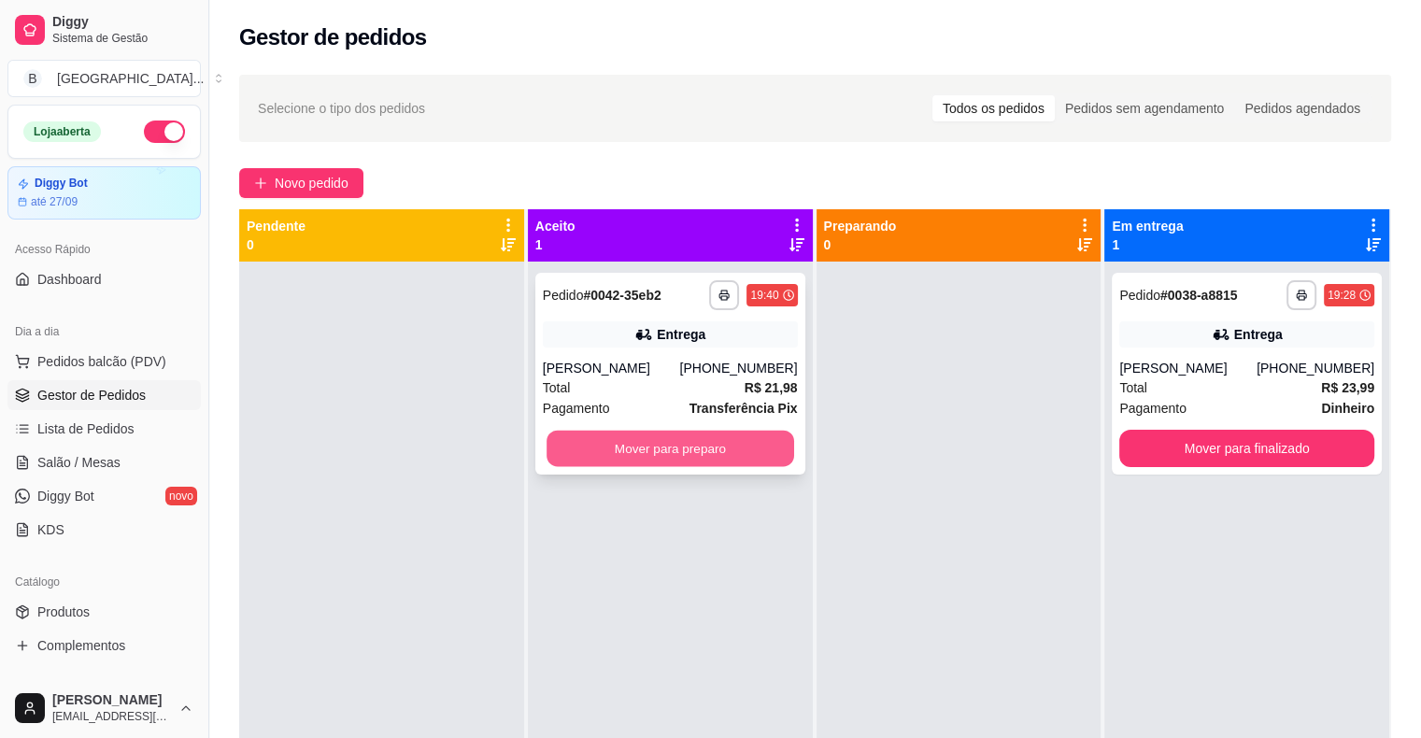
click at [674, 446] on button "Mover para preparo" at bounding box center [670, 449] width 248 height 36
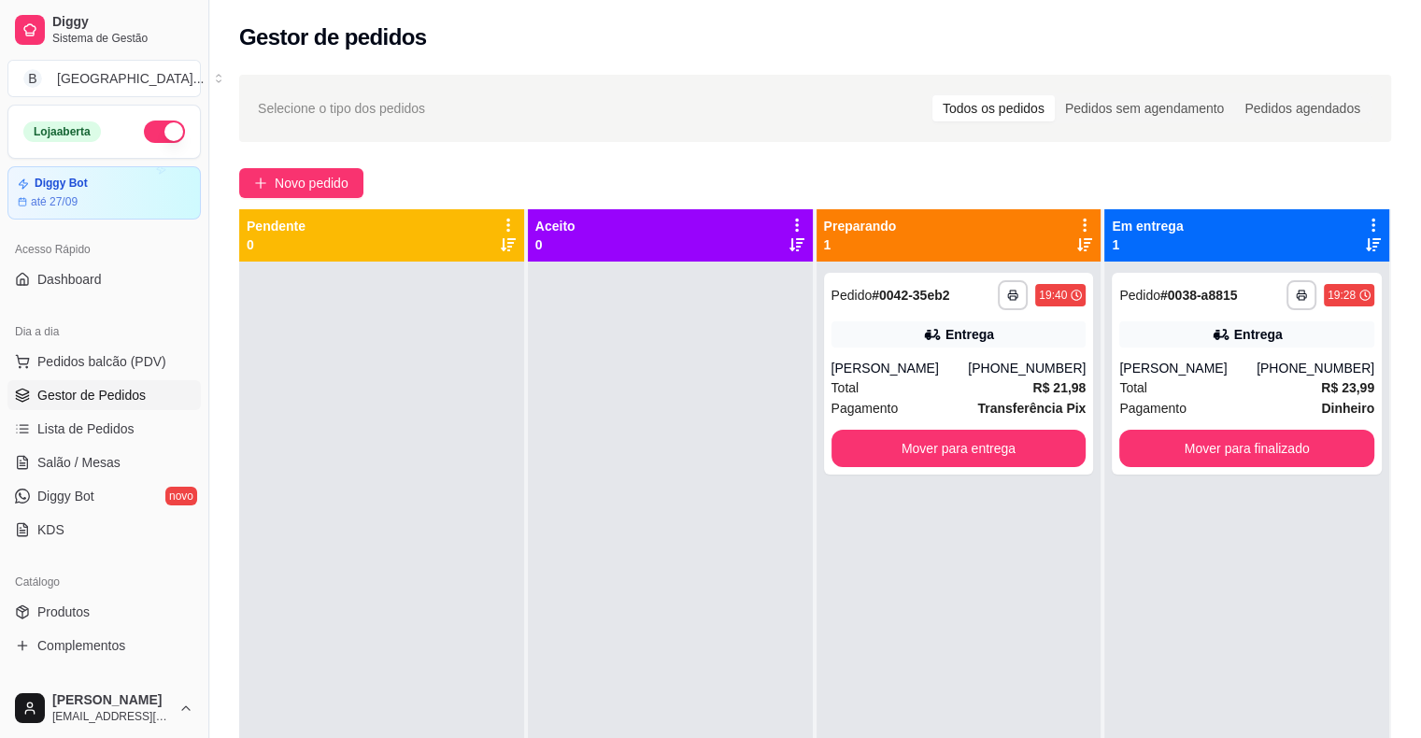
click at [1145, 641] on div "**********" at bounding box center [1246, 631] width 285 height 738
click at [956, 399] on div "Pagamento Transferência Pix" at bounding box center [958, 408] width 255 height 21
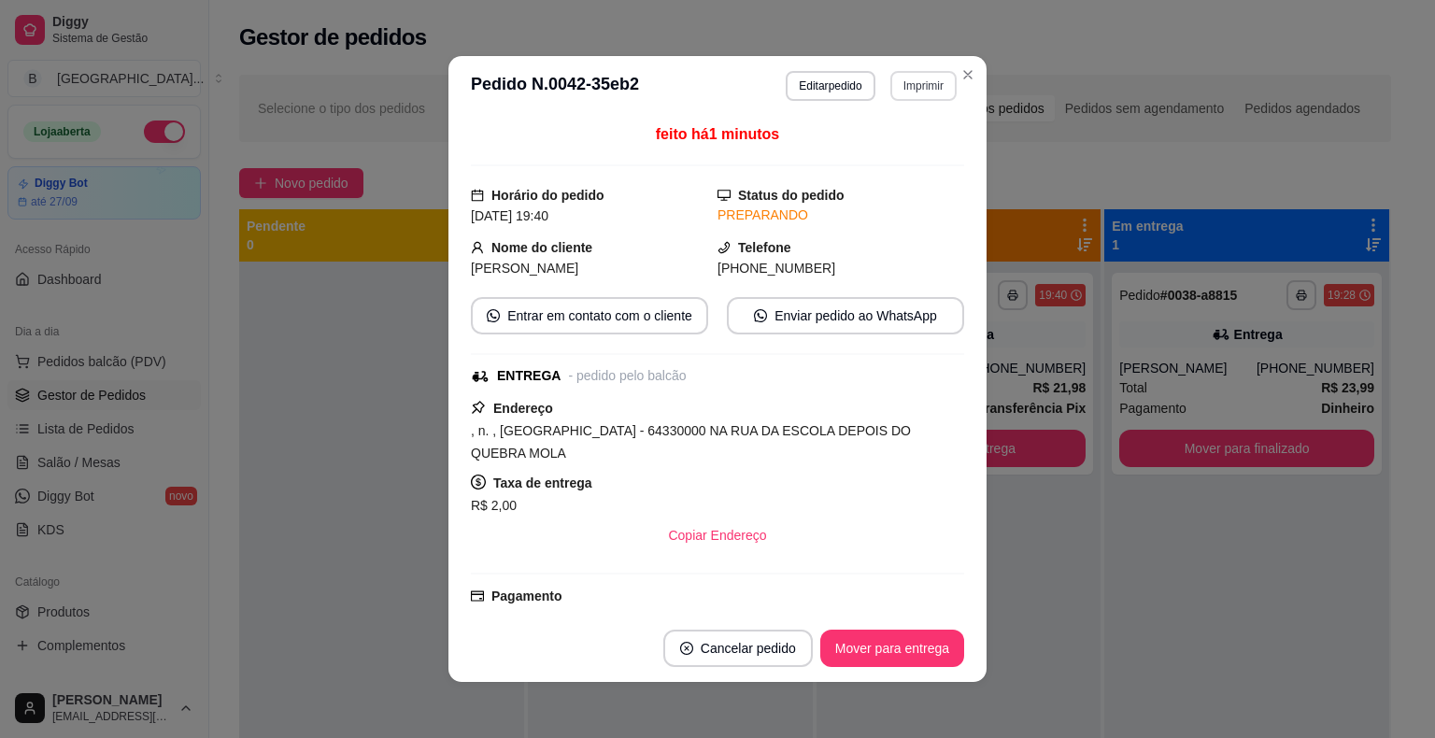
click at [926, 86] on button "Imprimir" at bounding box center [923, 86] width 66 height 30
click at [915, 159] on button "IMPRESSORA" at bounding box center [883, 150] width 131 height 29
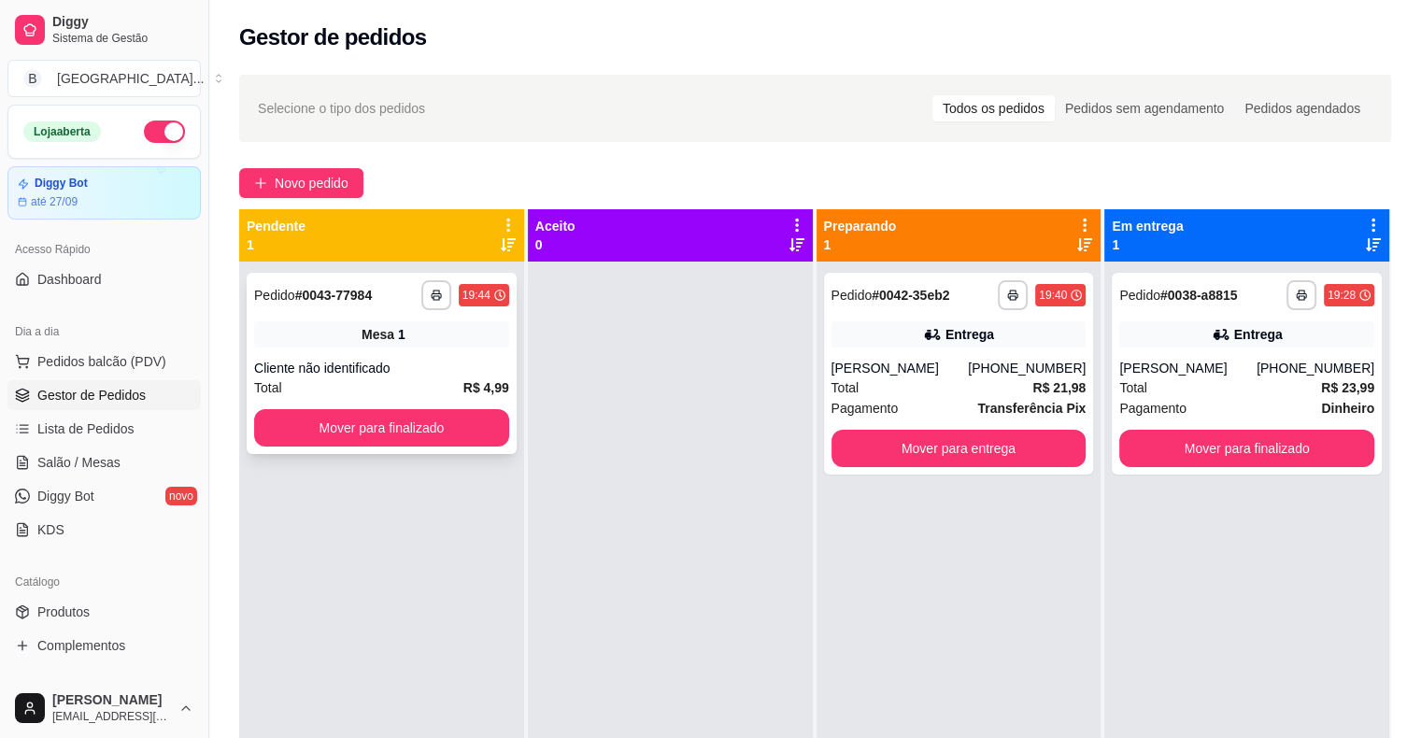
click at [344, 315] on div "**********" at bounding box center [382, 363] width 270 height 181
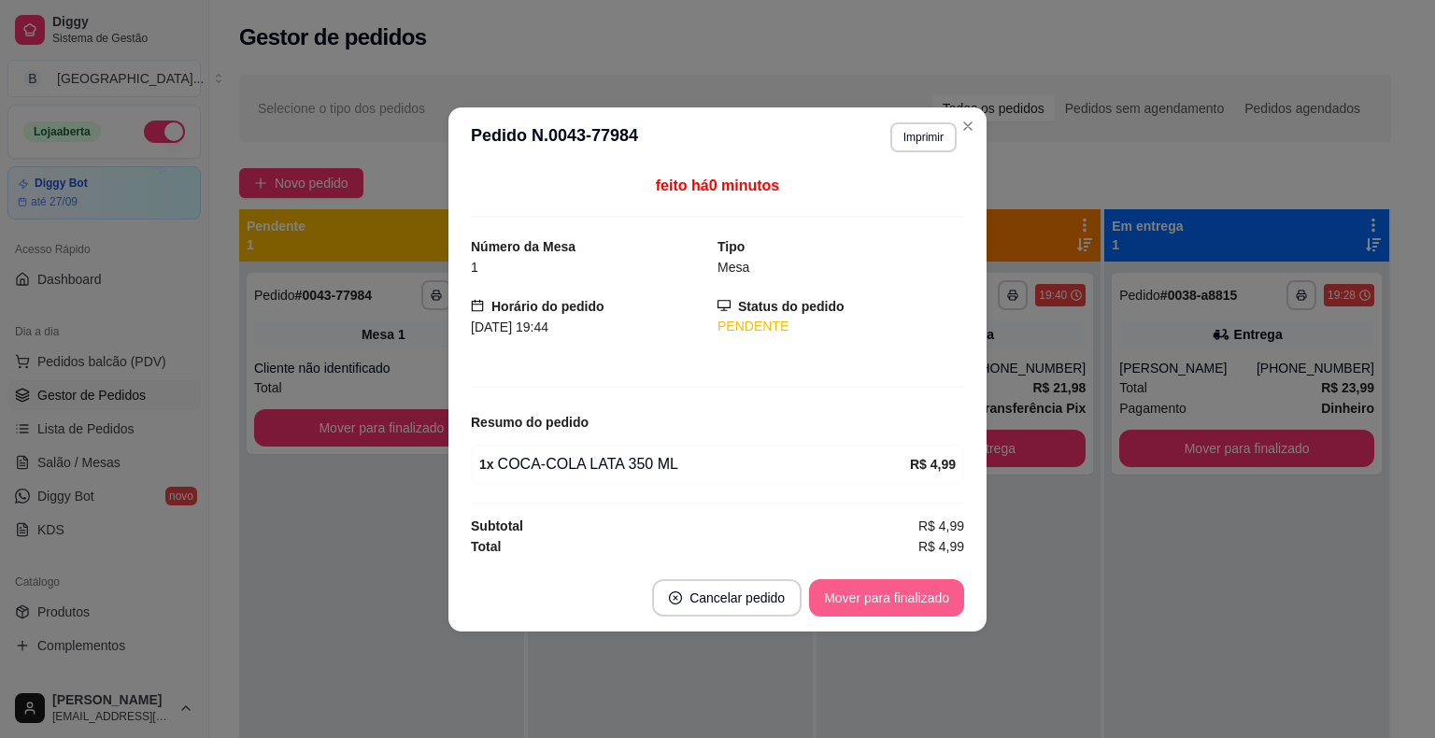
click at [858, 603] on button "Mover para finalizado" at bounding box center [886, 597] width 155 height 37
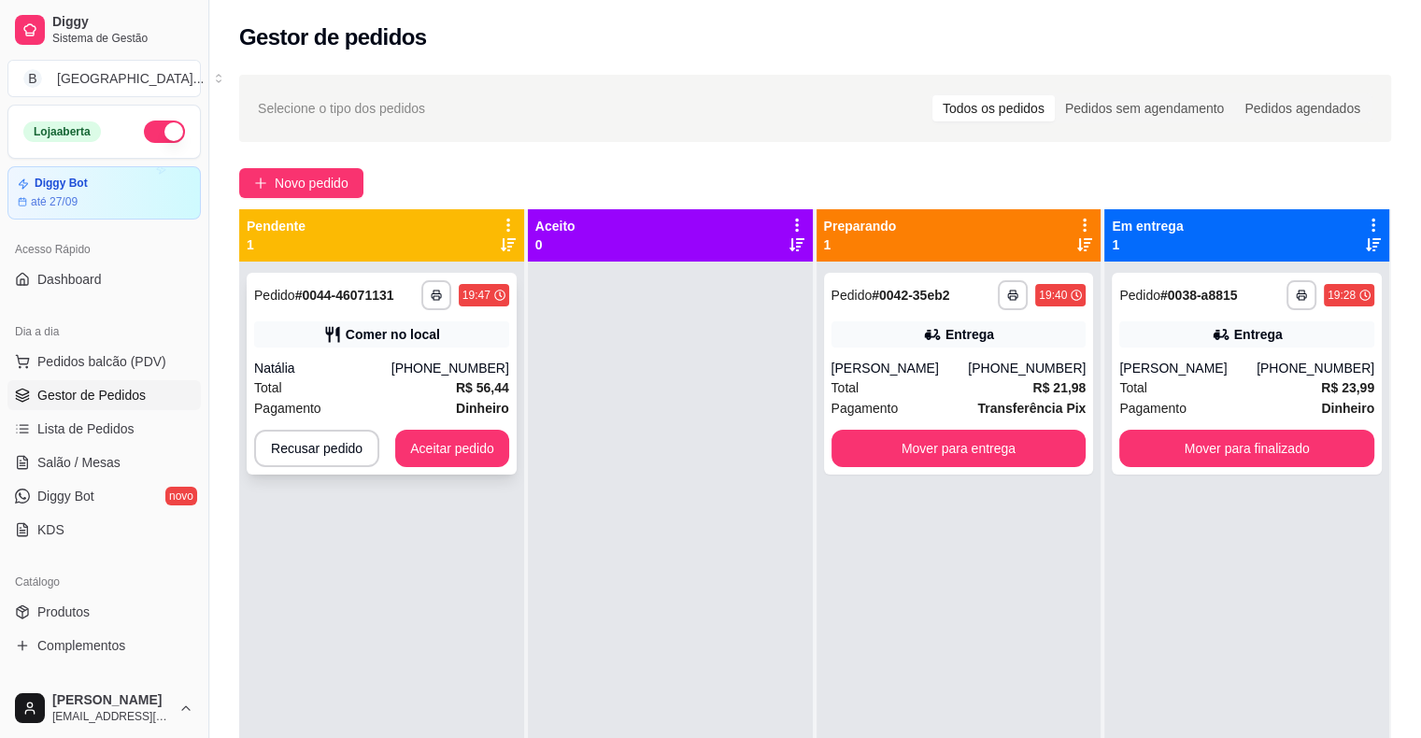
click at [442, 375] on div "[PHONE_NUMBER]" at bounding box center [450, 368] width 118 height 19
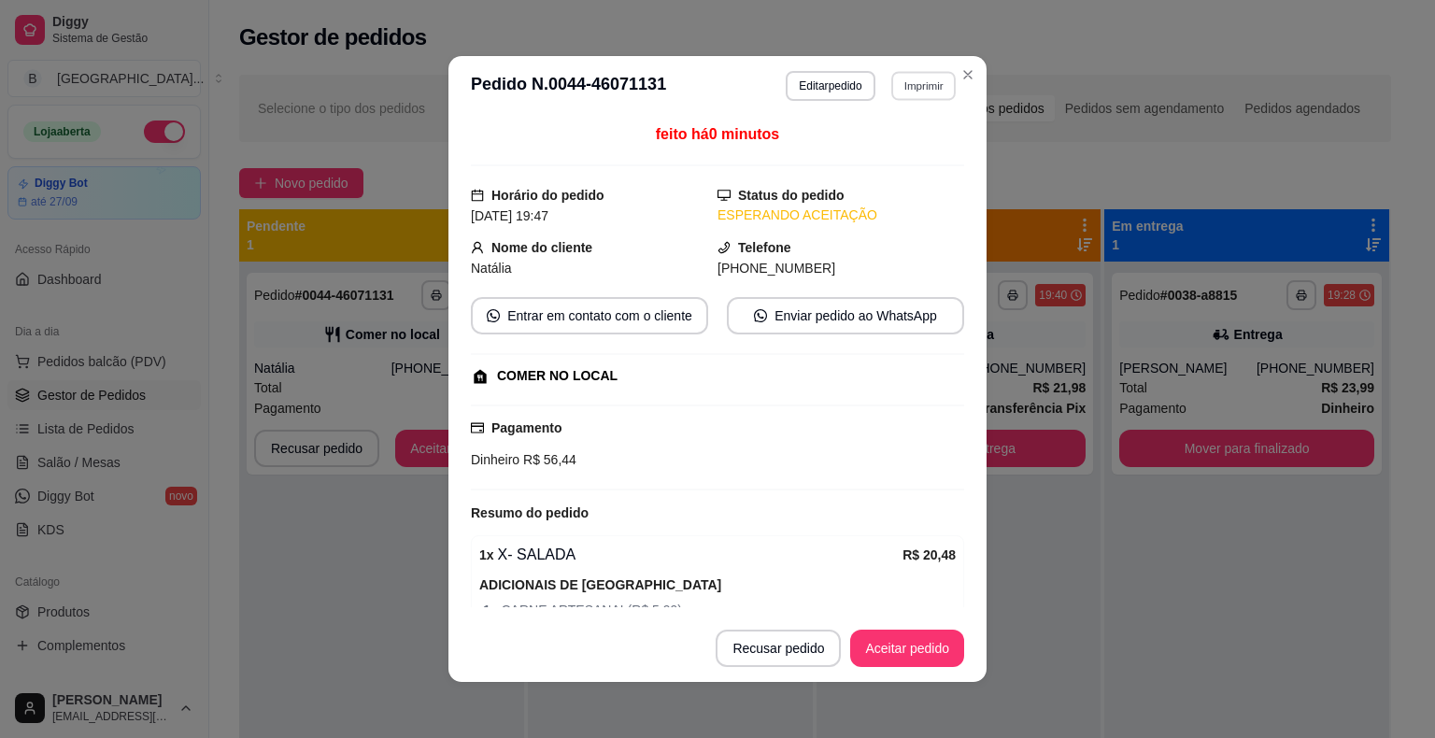
click at [899, 90] on button "Imprimir" at bounding box center [923, 85] width 64 height 29
click at [869, 161] on button "IMPRESSORA" at bounding box center [882, 151] width 135 height 30
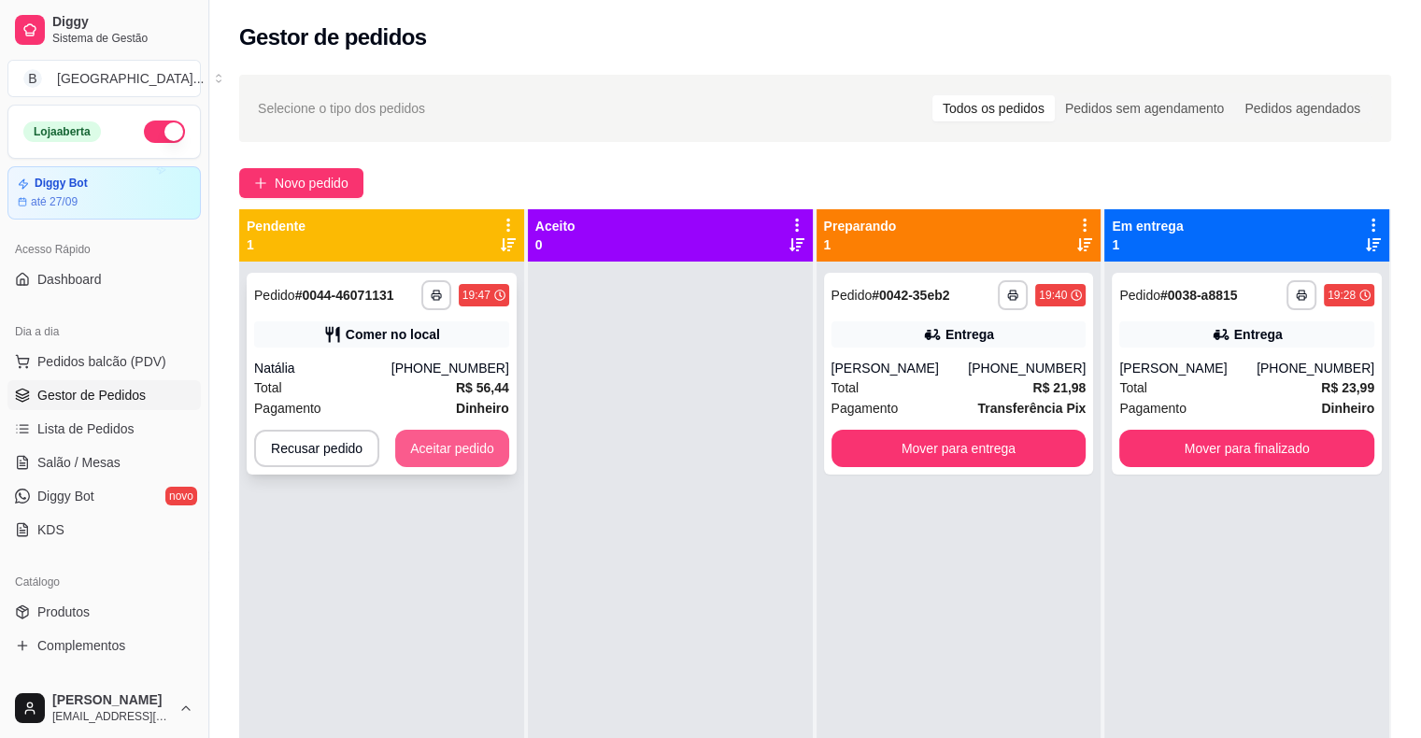
click at [452, 440] on button "Aceitar pedido" at bounding box center [452, 448] width 114 height 37
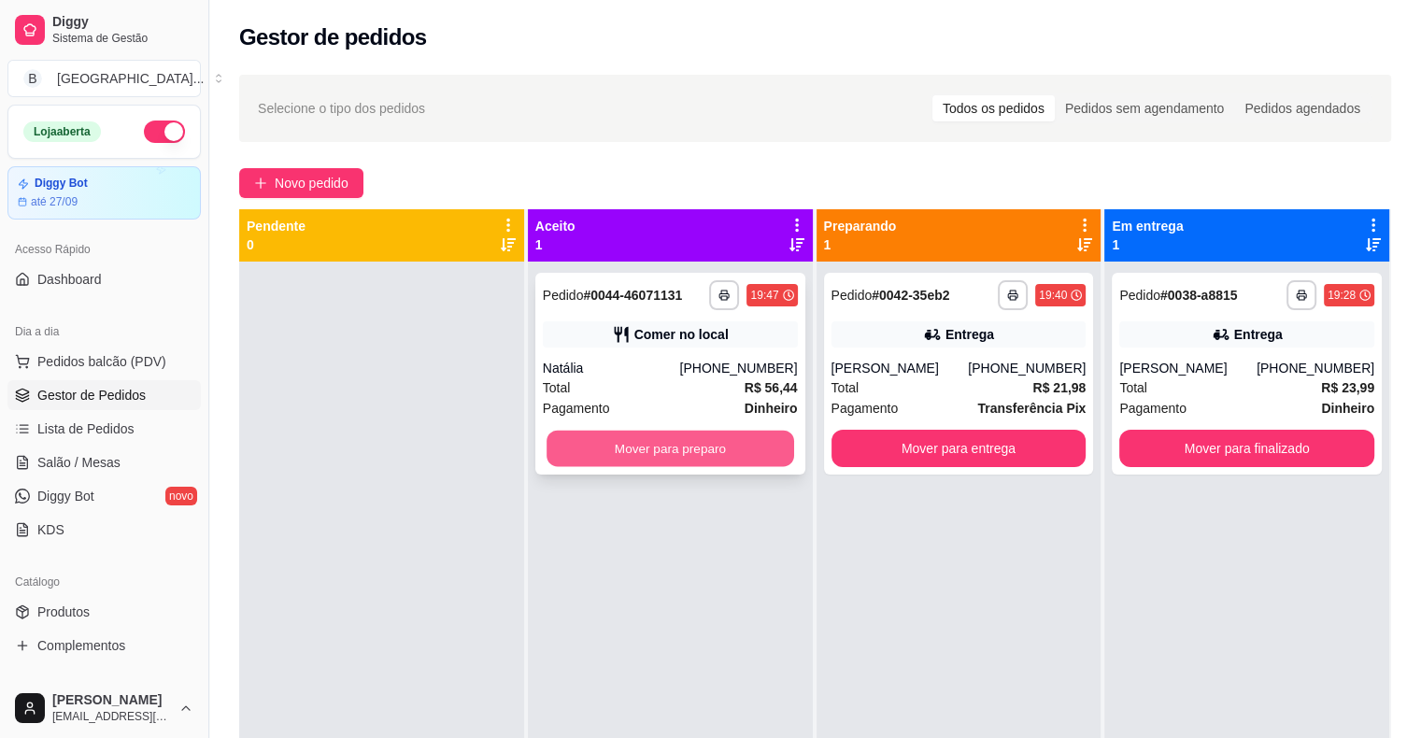
click at [703, 446] on button "Mover para preparo" at bounding box center [670, 449] width 248 height 36
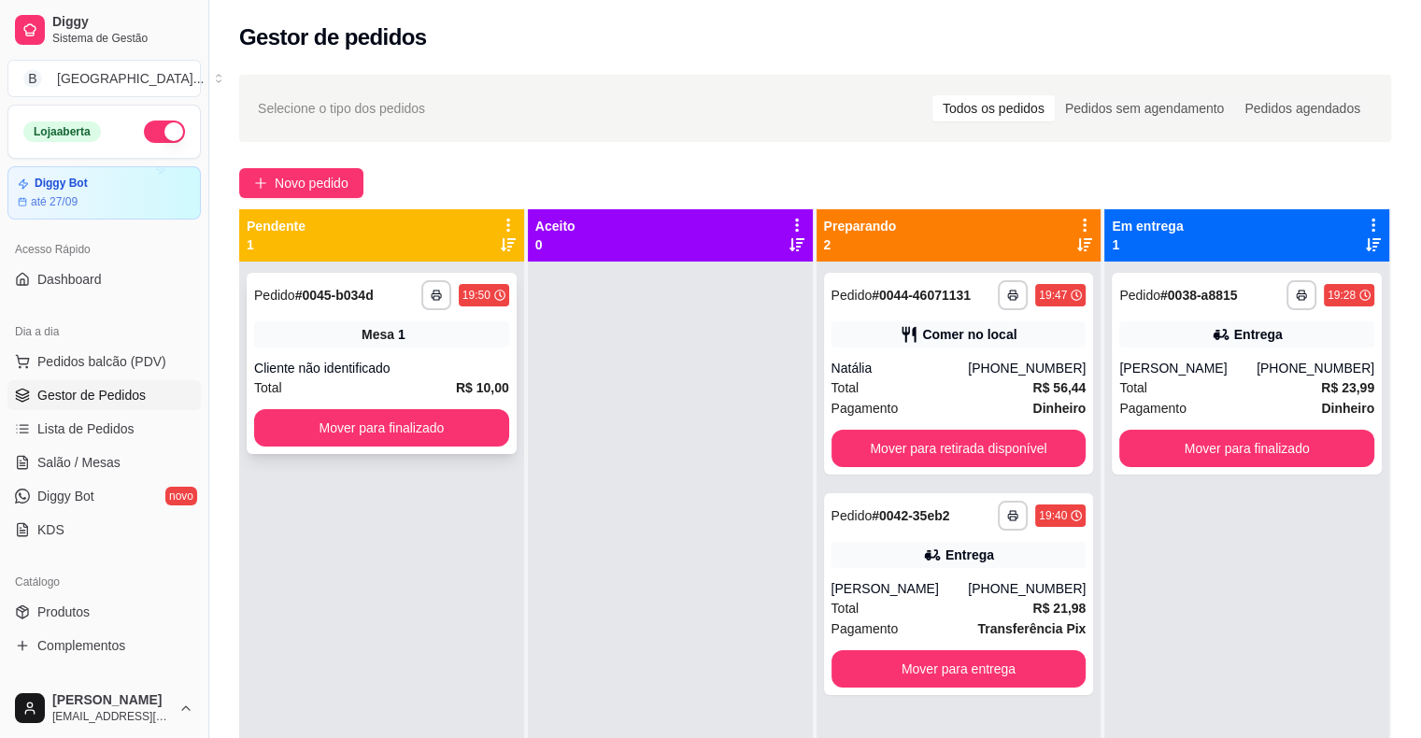
click at [446, 350] on div "**********" at bounding box center [382, 363] width 270 height 181
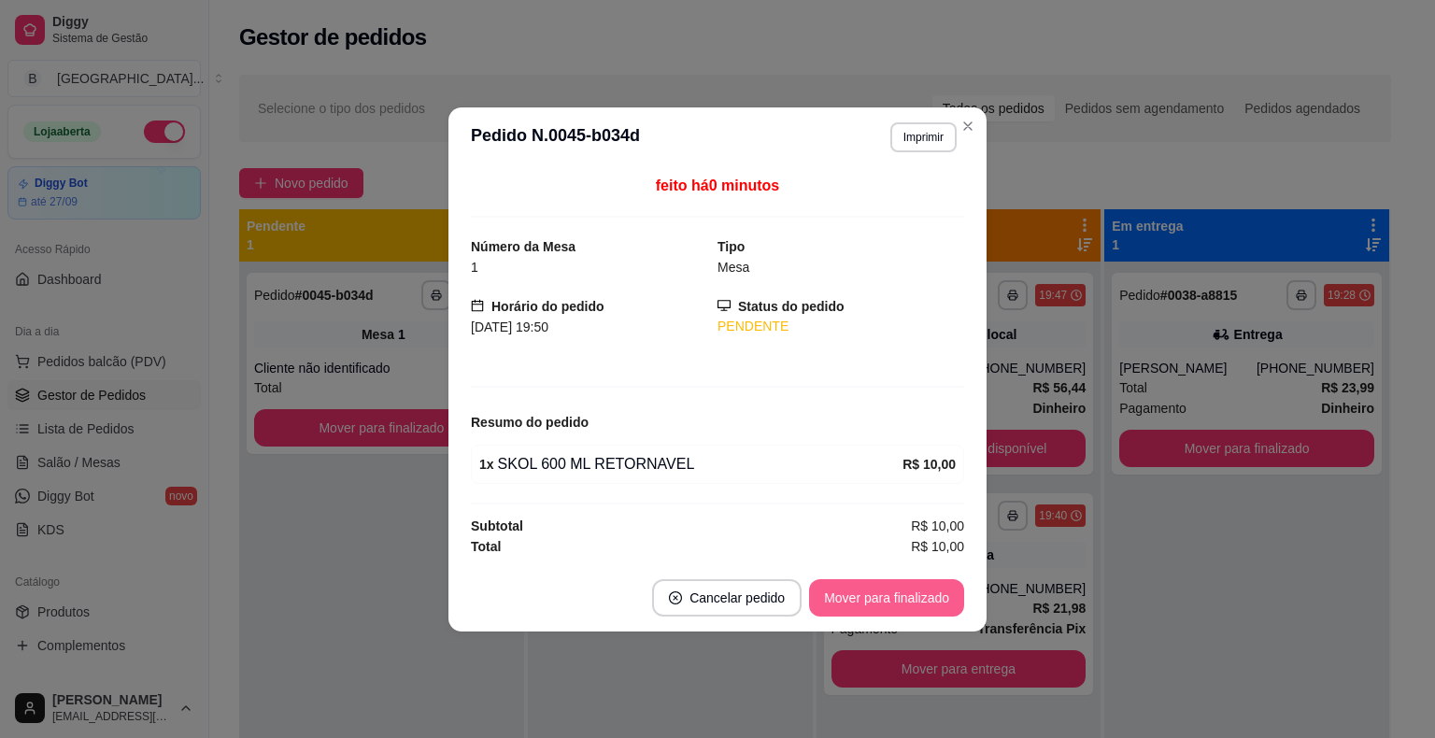
click at [936, 614] on button "Mover para finalizado" at bounding box center [886, 597] width 155 height 37
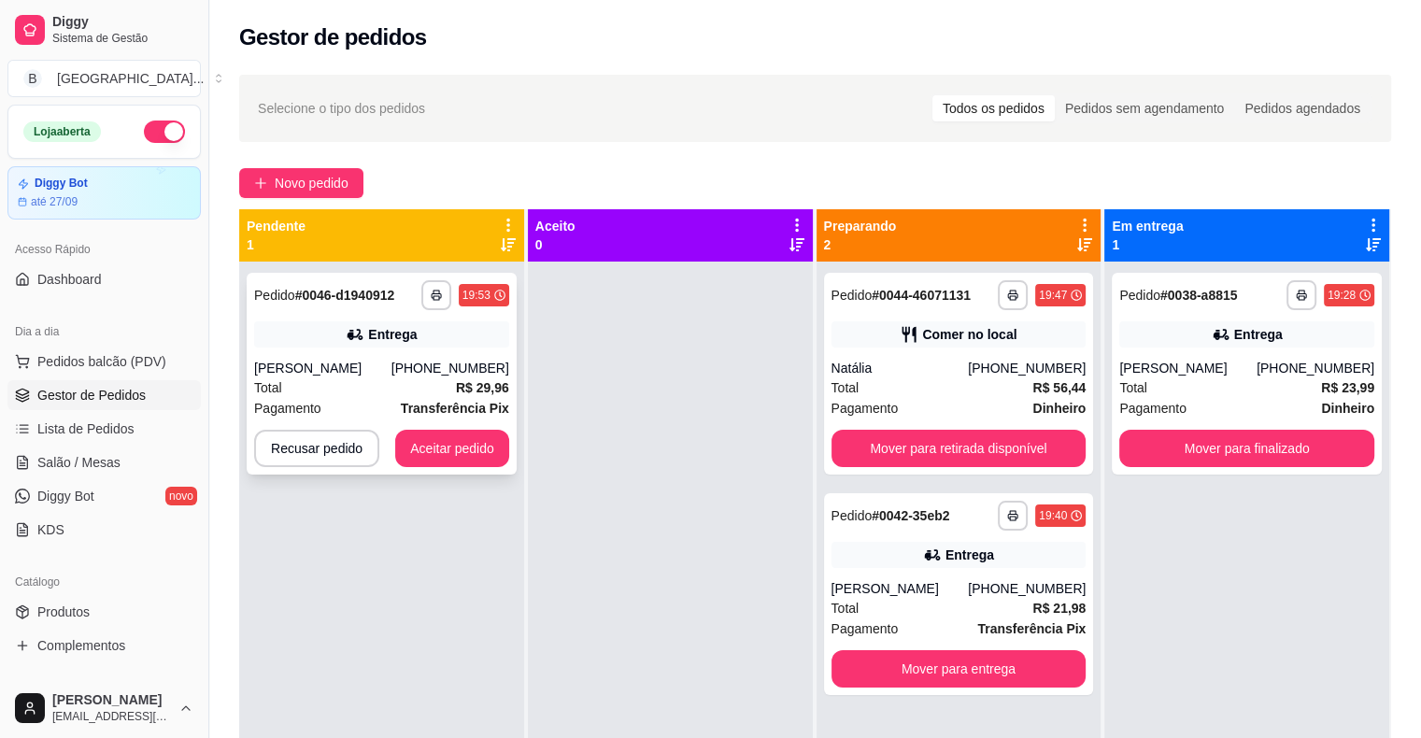
click at [414, 390] on div "Total R$ 29,96" at bounding box center [381, 387] width 255 height 21
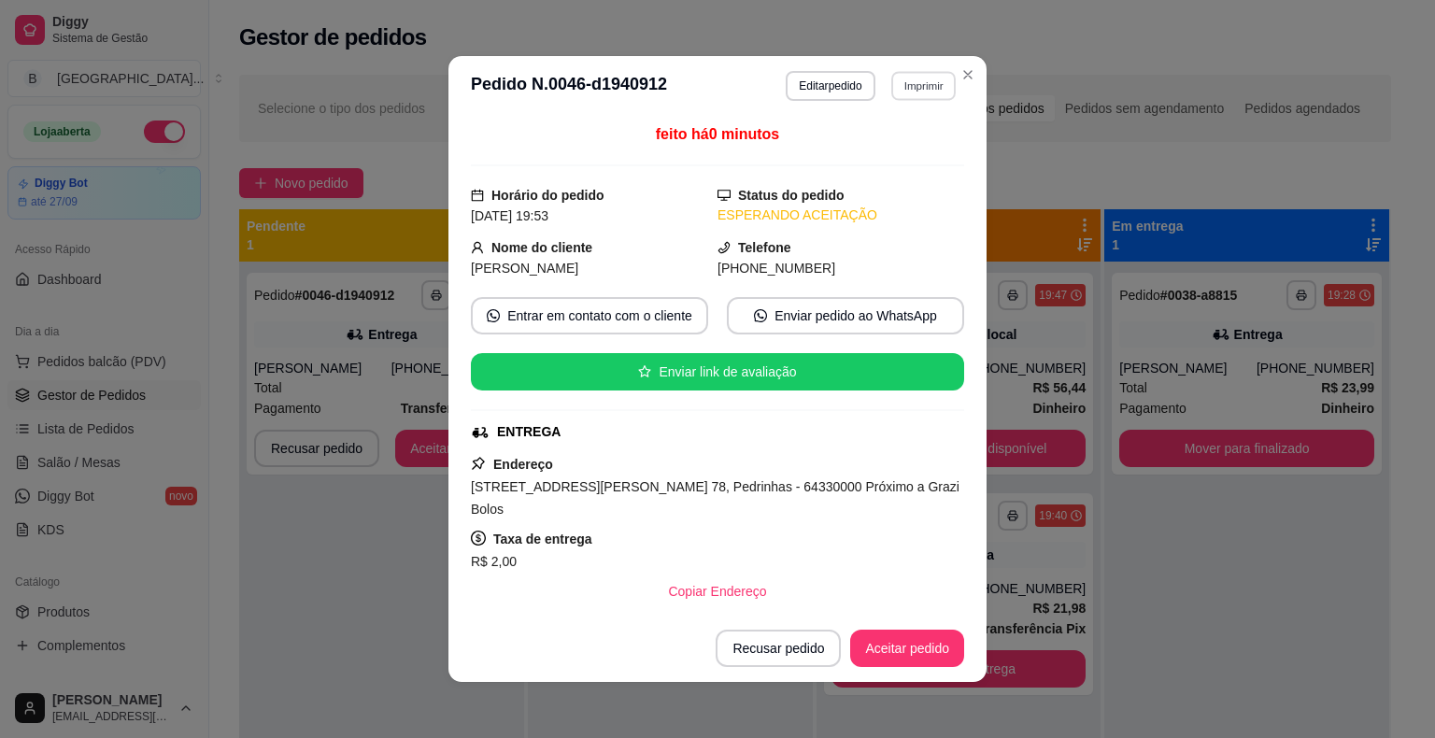
click at [918, 88] on button "Imprimir" at bounding box center [923, 85] width 64 height 29
click at [858, 157] on button "IMPRESSORA" at bounding box center [882, 151] width 135 height 30
click at [940, 639] on button "Aceitar pedido" at bounding box center [907, 648] width 110 height 36
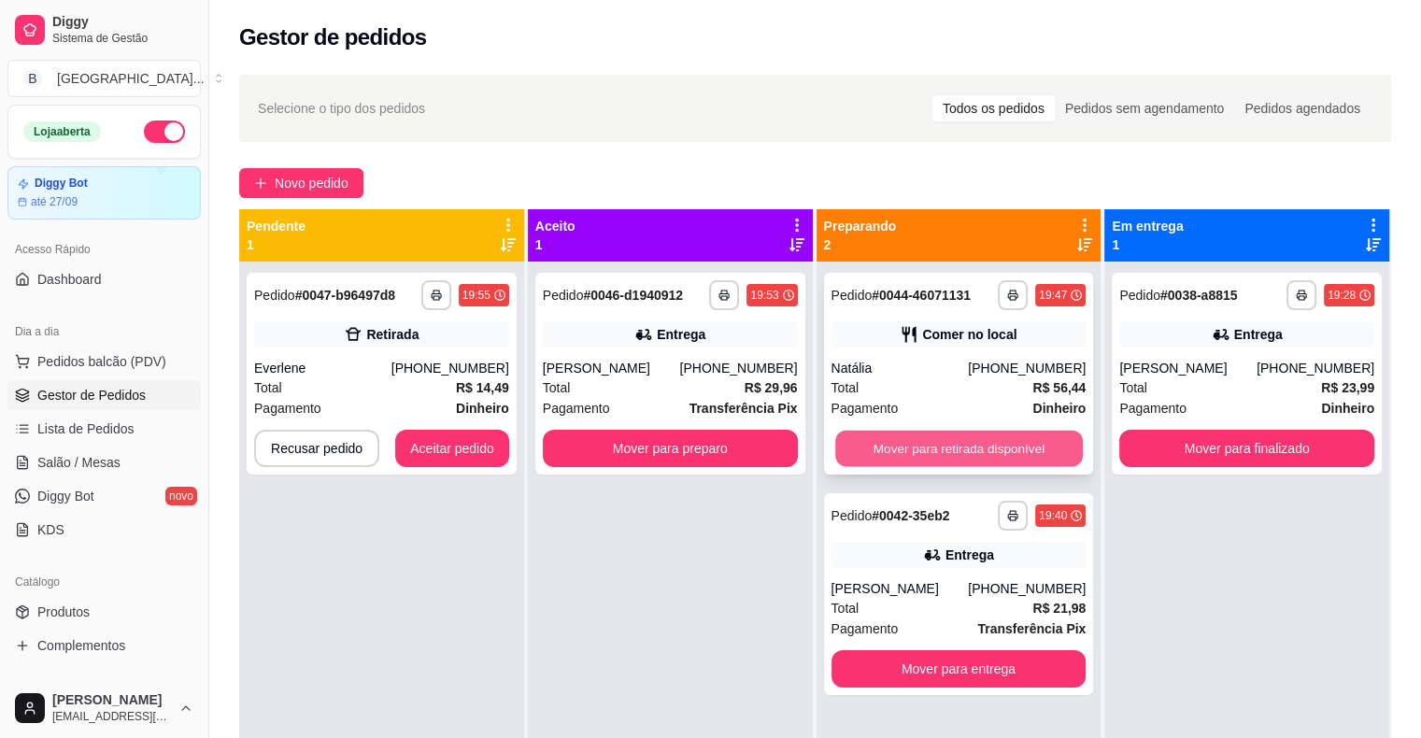
click at [998, 441] on button "Mover para retirada disponível" at bounding box center [959, 449] width 248 height 36
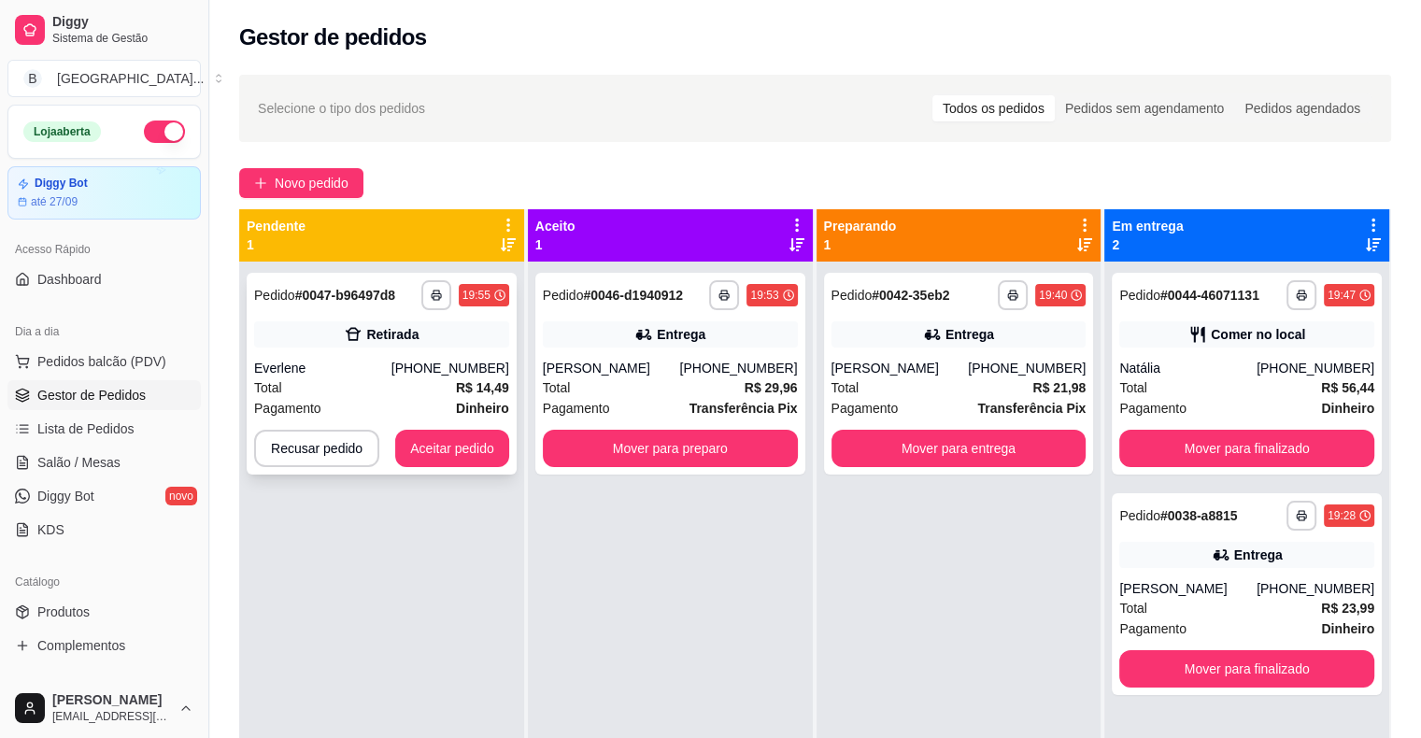
click at [375, 380] on div "Total R$ 14,49" at bounding box center [381, 387] width 255 height 21
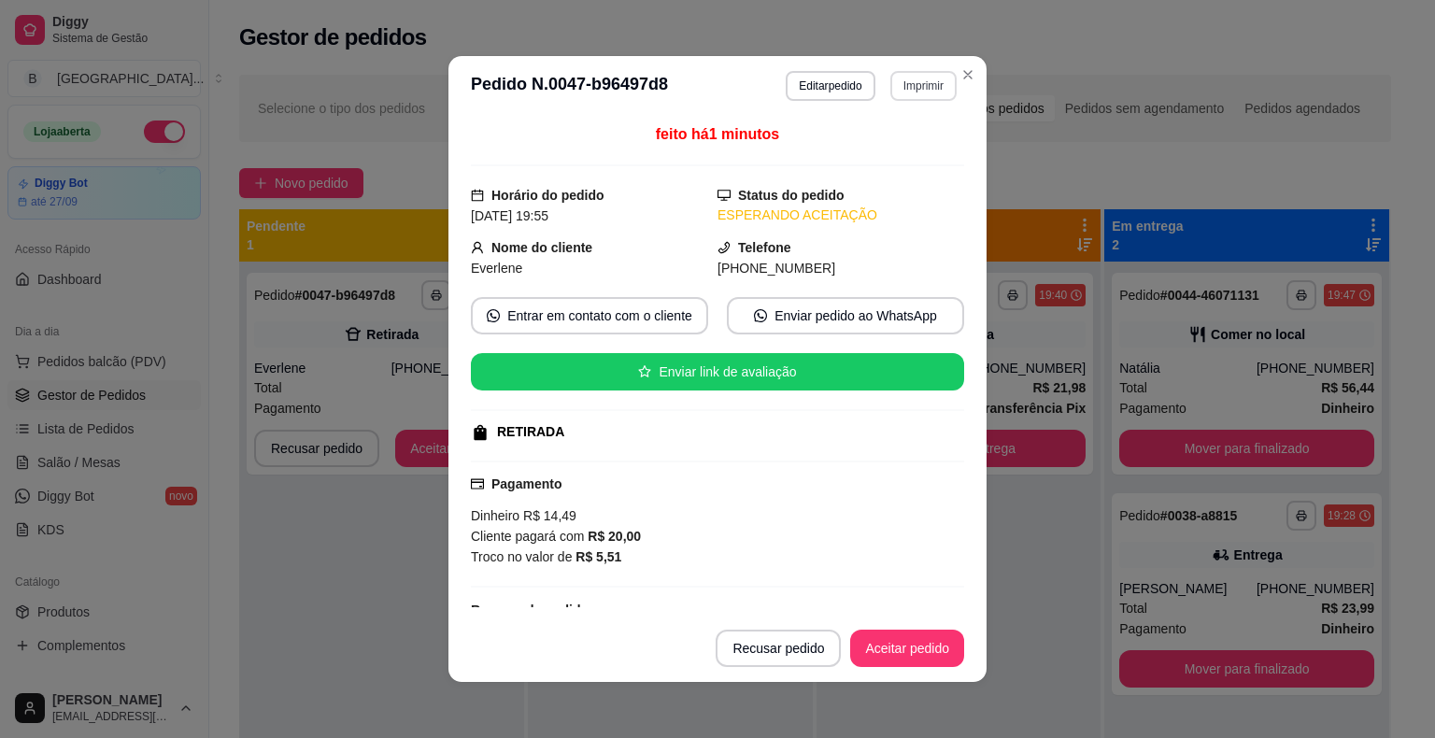
click at [923, 87] on button "Imprimir" at bounding box center [923, 86] width 66 height 30
click at [857, 154] on button "IMPRESSORA" at bounding box center [882, 151] width 135 height 30
click at [885, 659] on button "Aceitar pedido" at bounding box center [907, 648] width 114 height 37
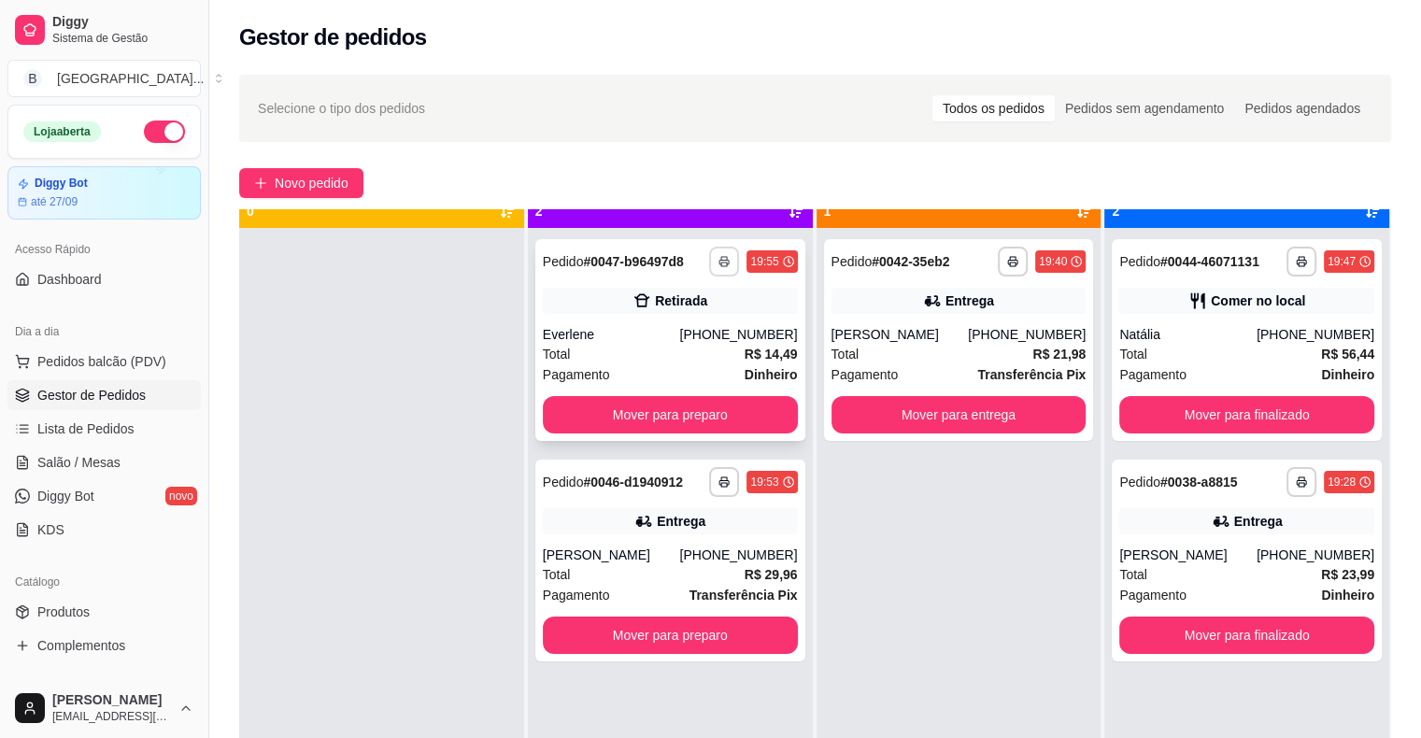
scroll to position [52, 0]
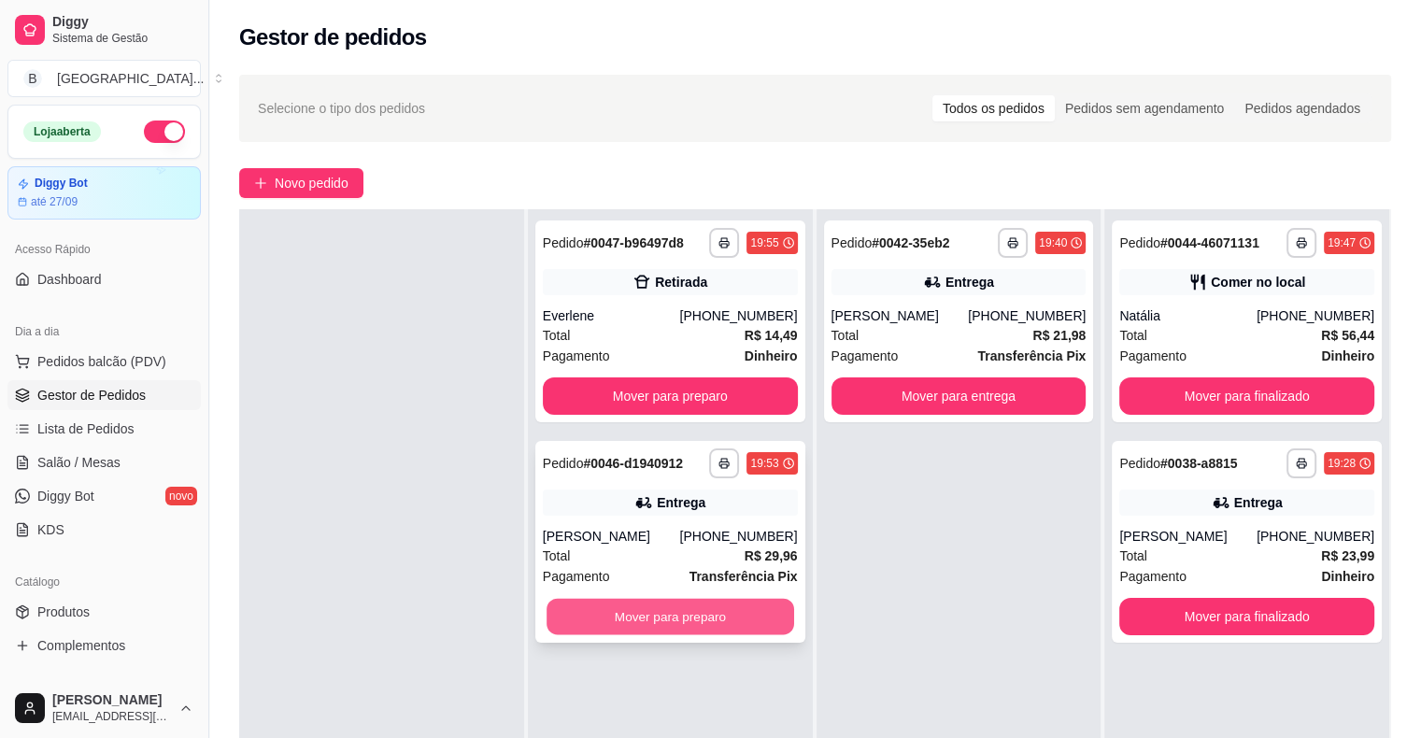
click at [731, 618] on button "Mover para preparo" at bounding box center [670, 617] width 248 height 36
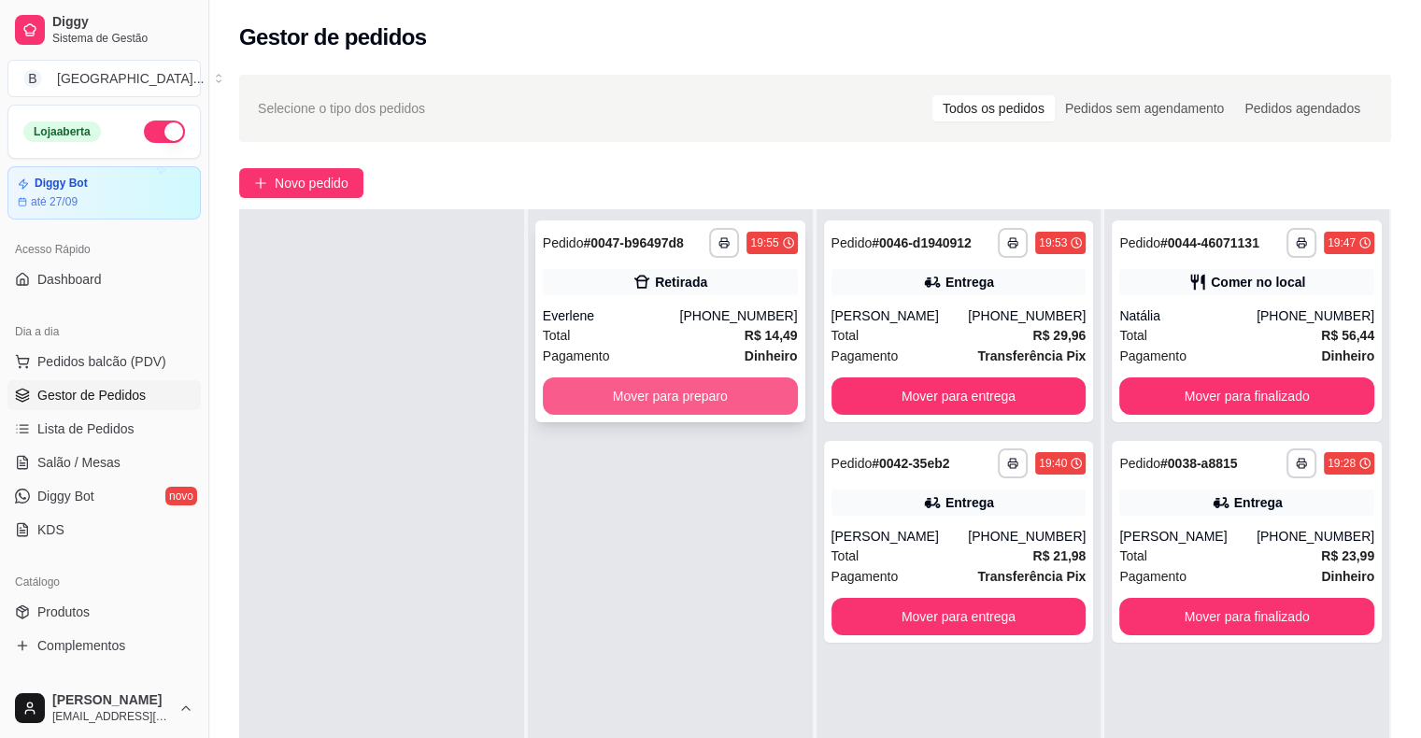
click at [656, 387] on button "Mover para preparo" at bounding box center [670, 395] width 255 height 37
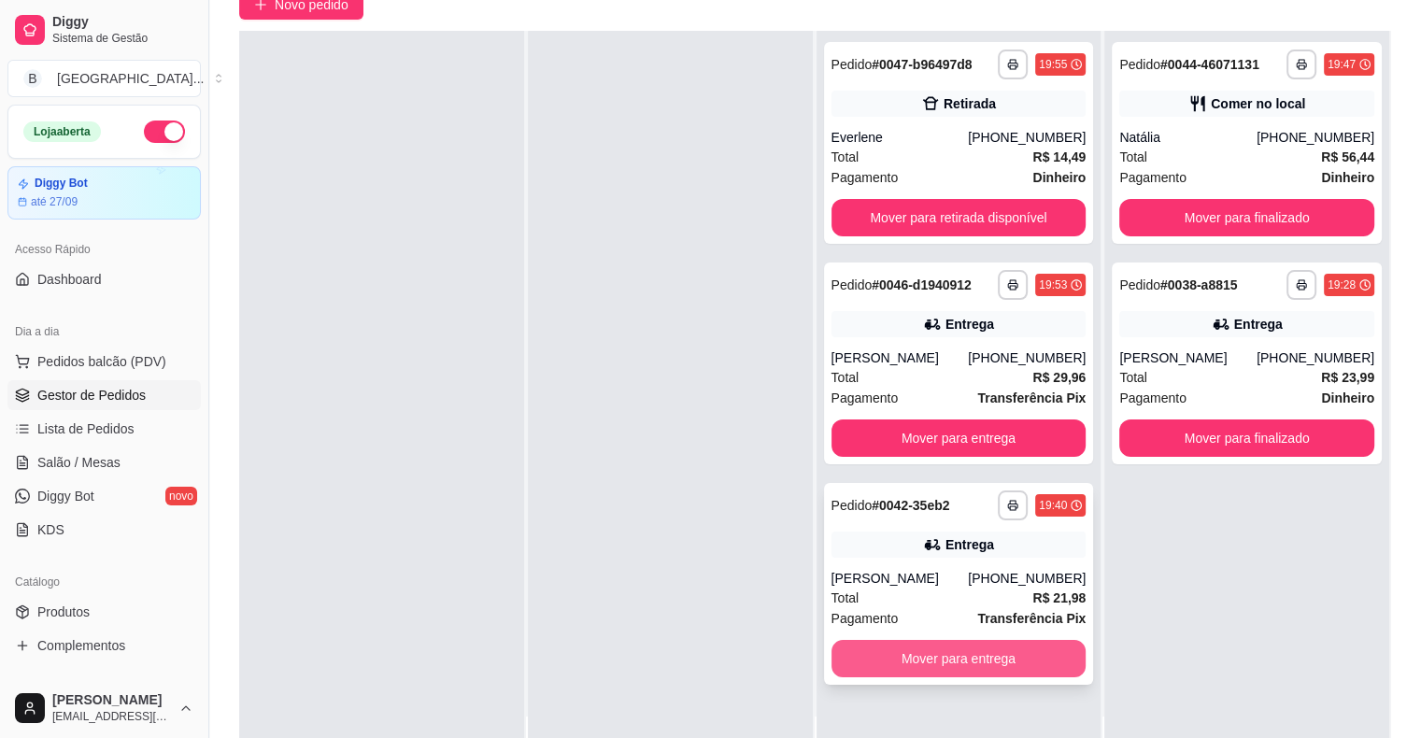
scroll to position [284, 0]
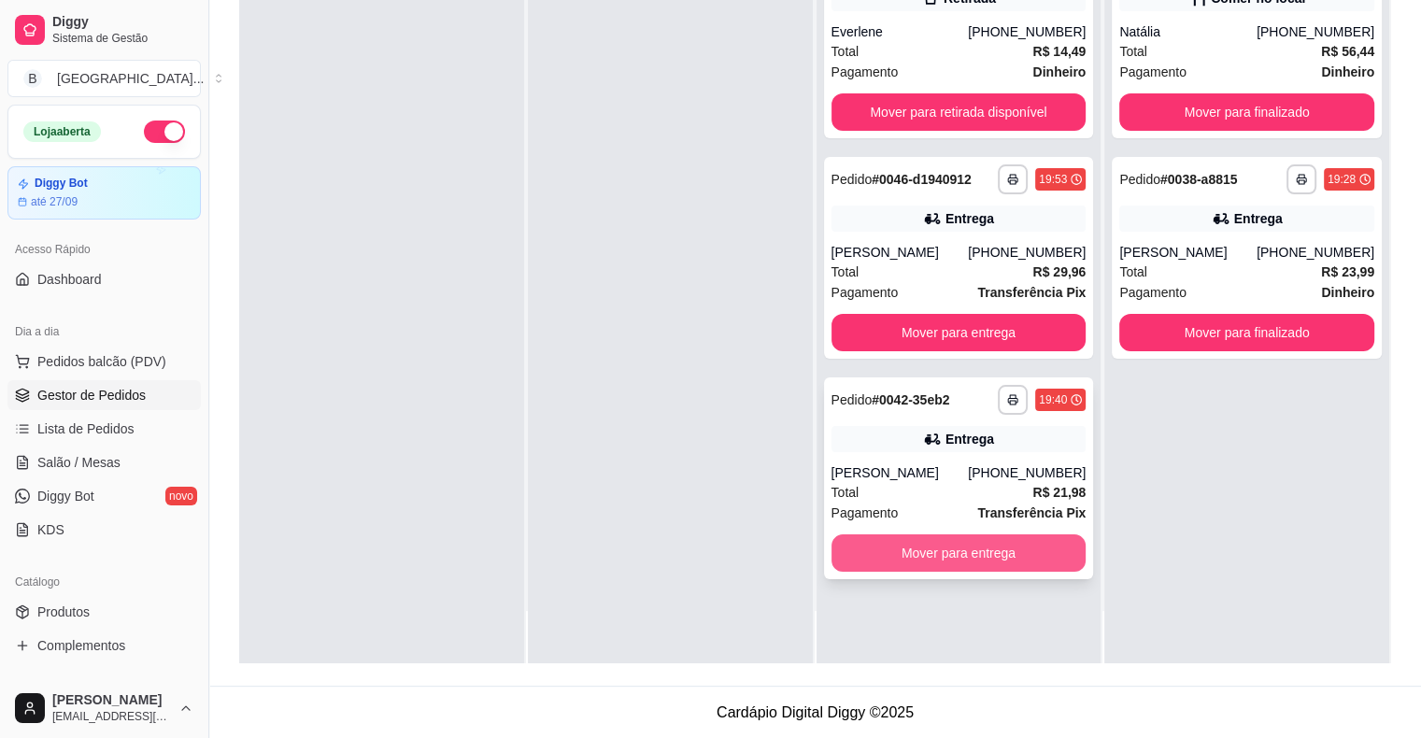
click at [923, 559] on button "Mover para entrega" at bounding box center [958, 552] width 255 height 37
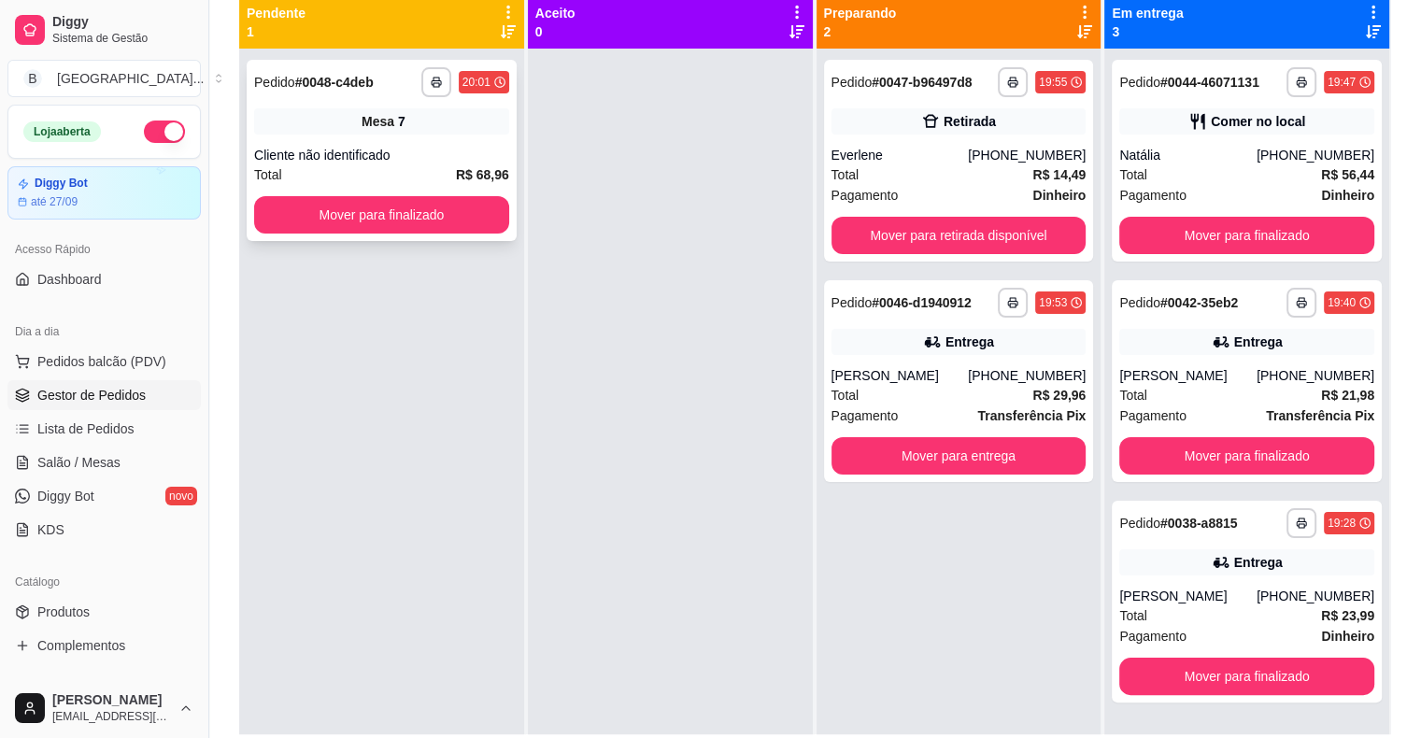
scroll to position [97, 0]
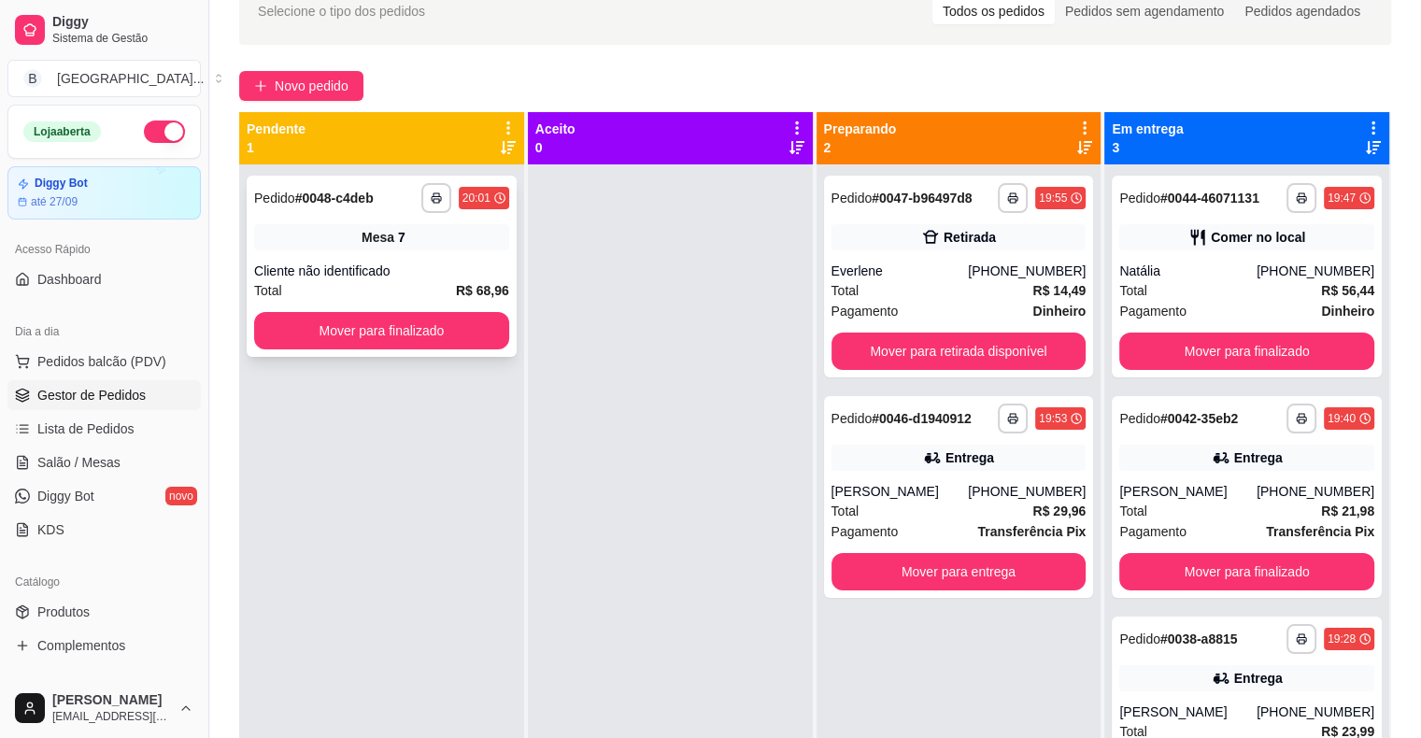
click at [350, 241] on div "Mesa 7" at bounding box center [381, 237] width 255 height 26
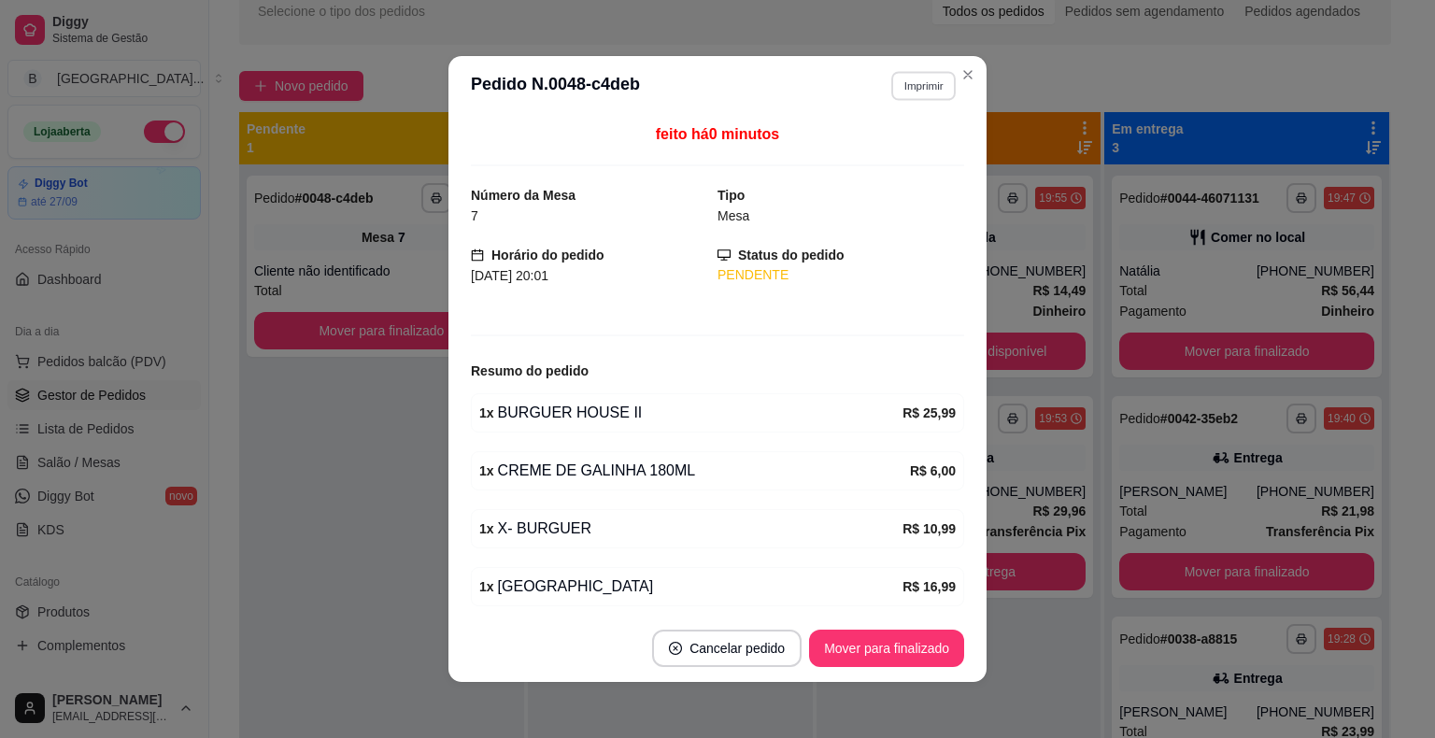
click at [925, 98] on button "Imprimir" at bounding box center [923, 85] width 64 height 29
click at [923, 159] on button "IMPRESSORA" at bounding box center [882, 152] width 135 height 30
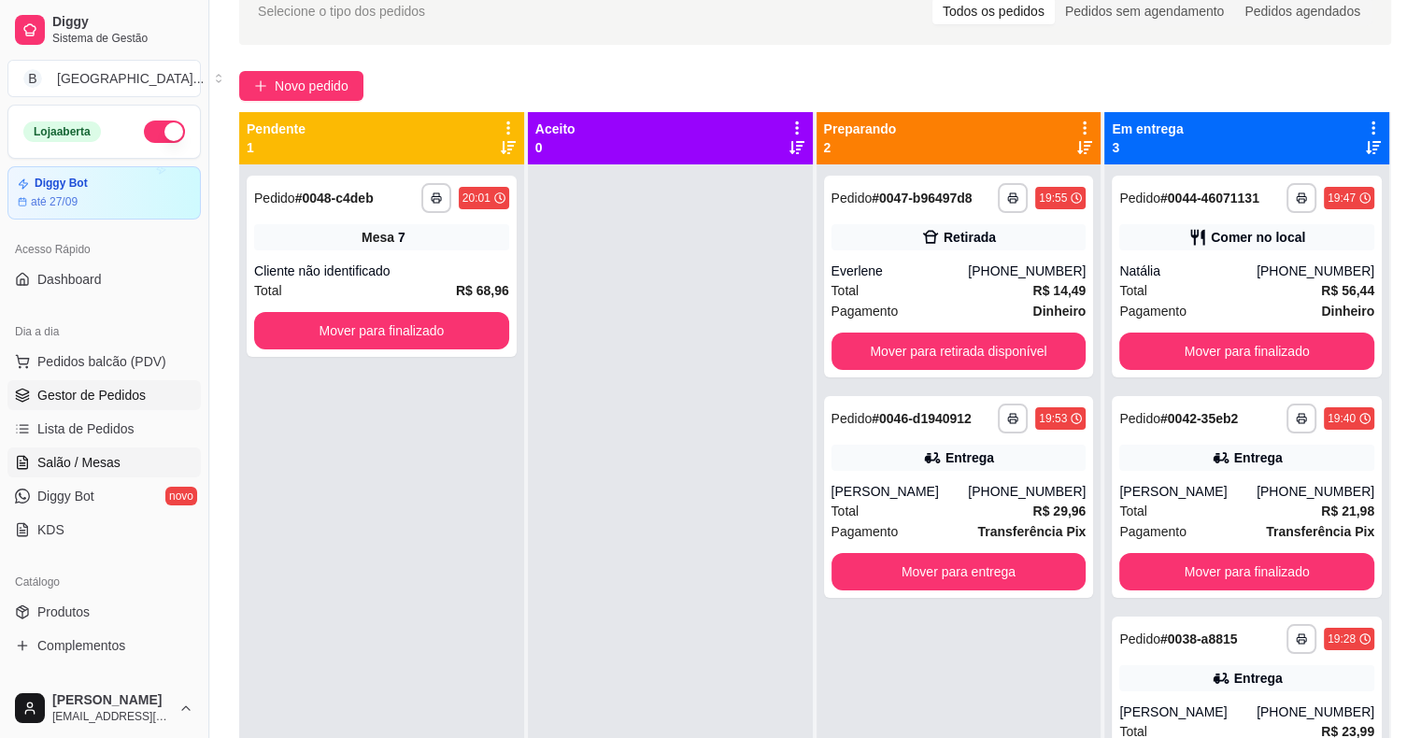
click at [111, 458] on span "Salão / Mesas" at bounding box center [78, 462] width 83 height 19
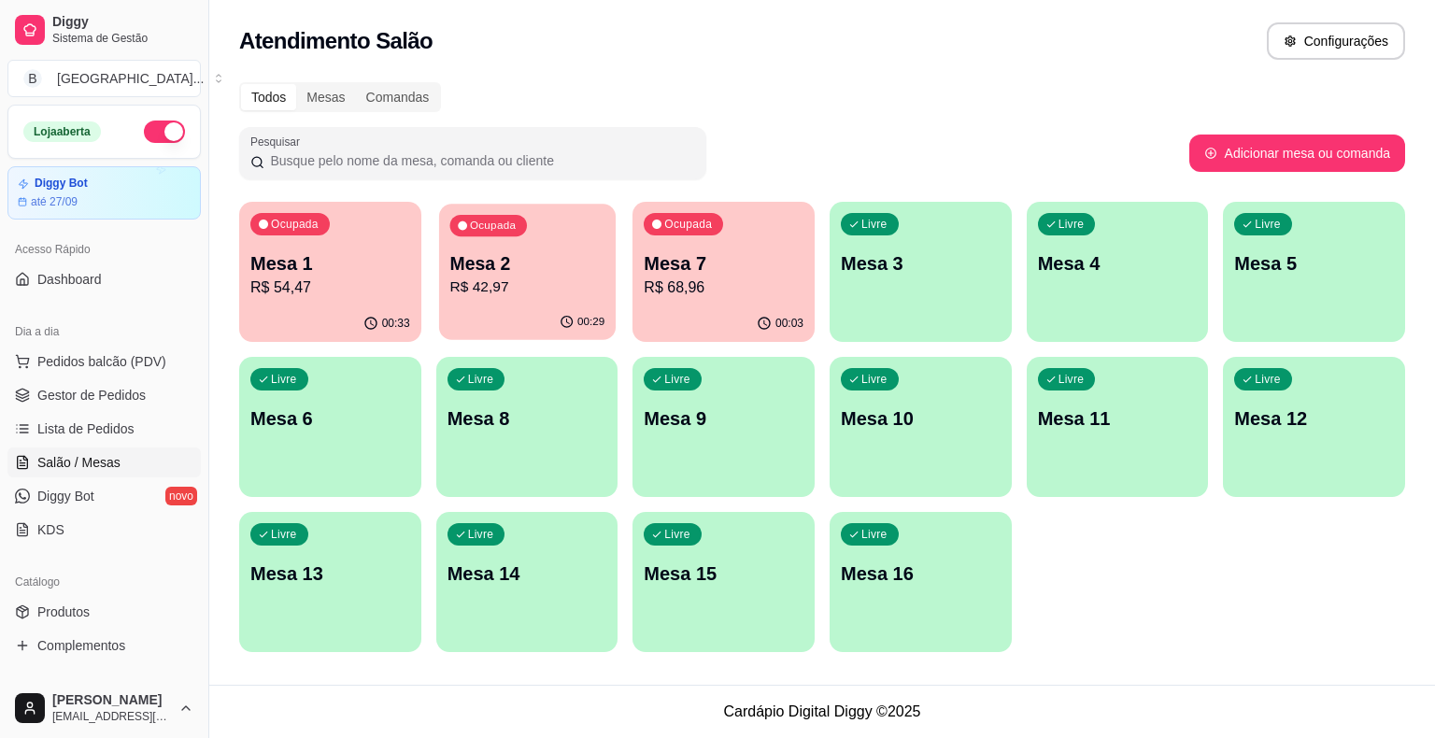
click at [494, 284] on p "R$ 42,97" at bounding box center [526, 286] width 155 height 21
click at [388, 299] on div "Ocupada Mesa 1 R$ 54,47" at bounding box center [330, 254] width 177 height 101
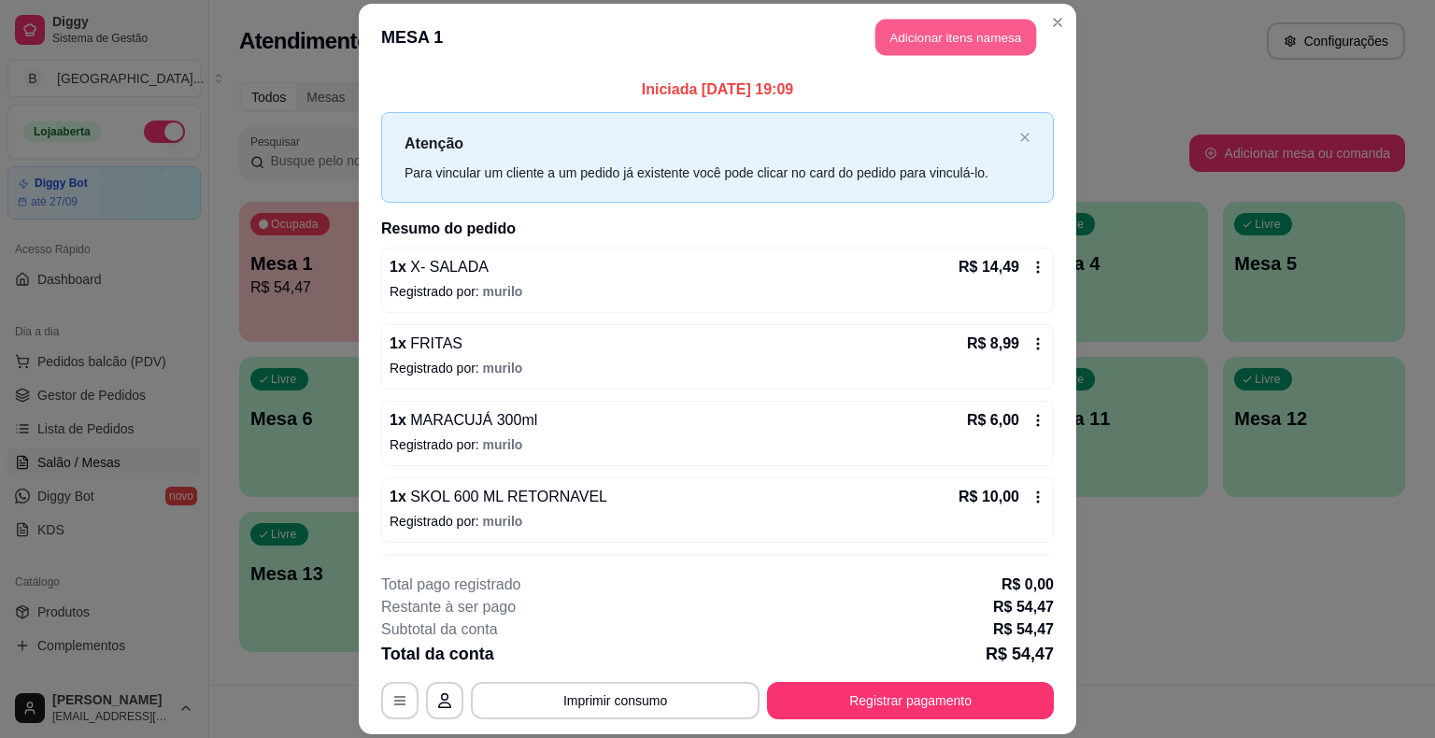
click at [960, 43] on button "Adicionar itens na mesa" at bounding box center [955, 38] width 161 height 36
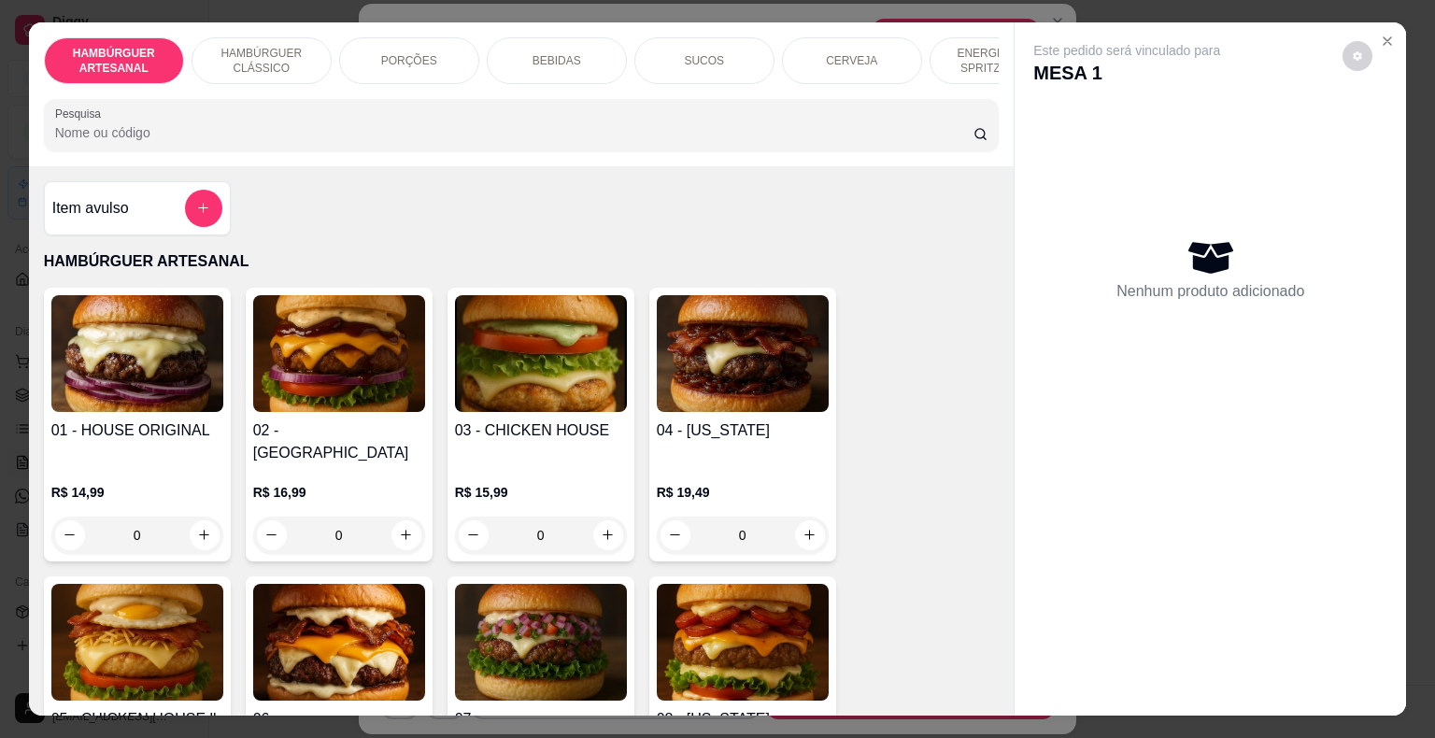
click at [837, 54] on p "CERVEJA" at bounding box center [851, 60] width 51 height 15
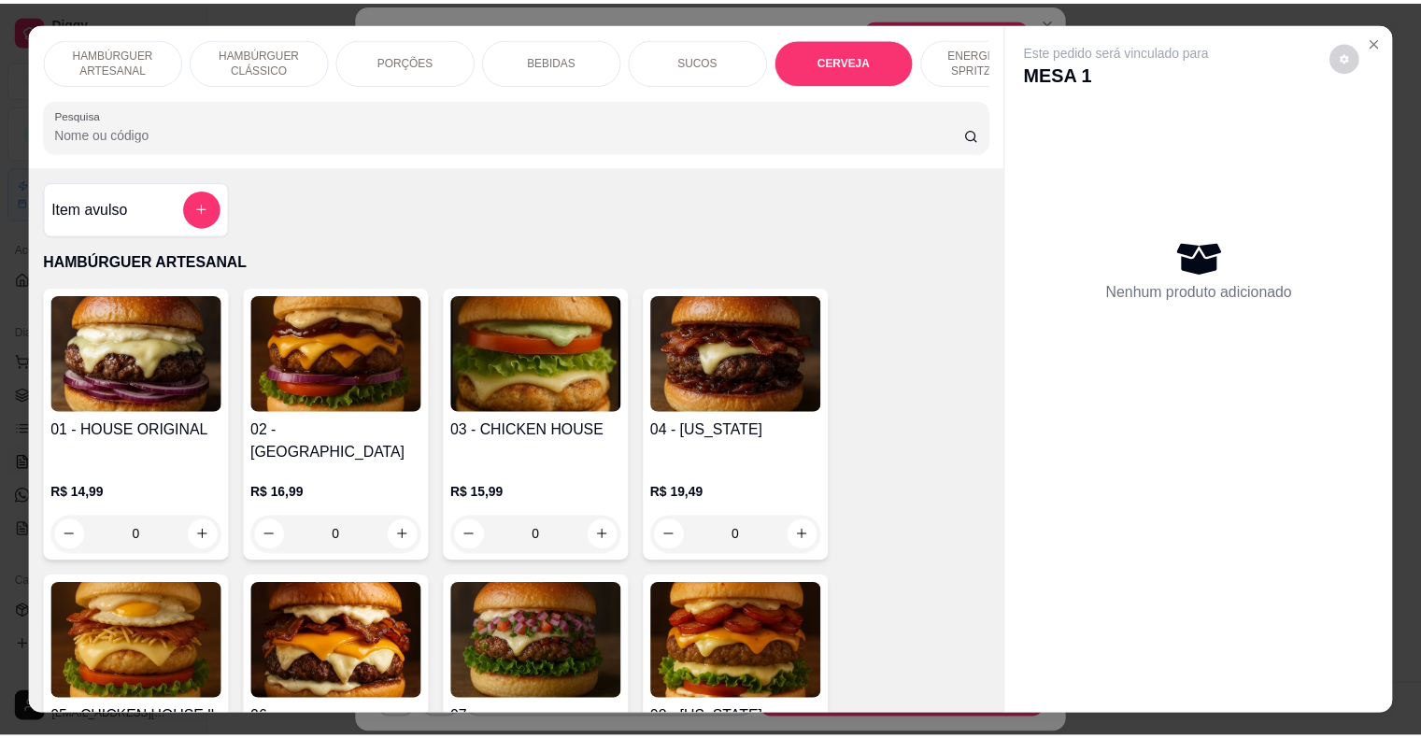
scroll to position [45, 0]
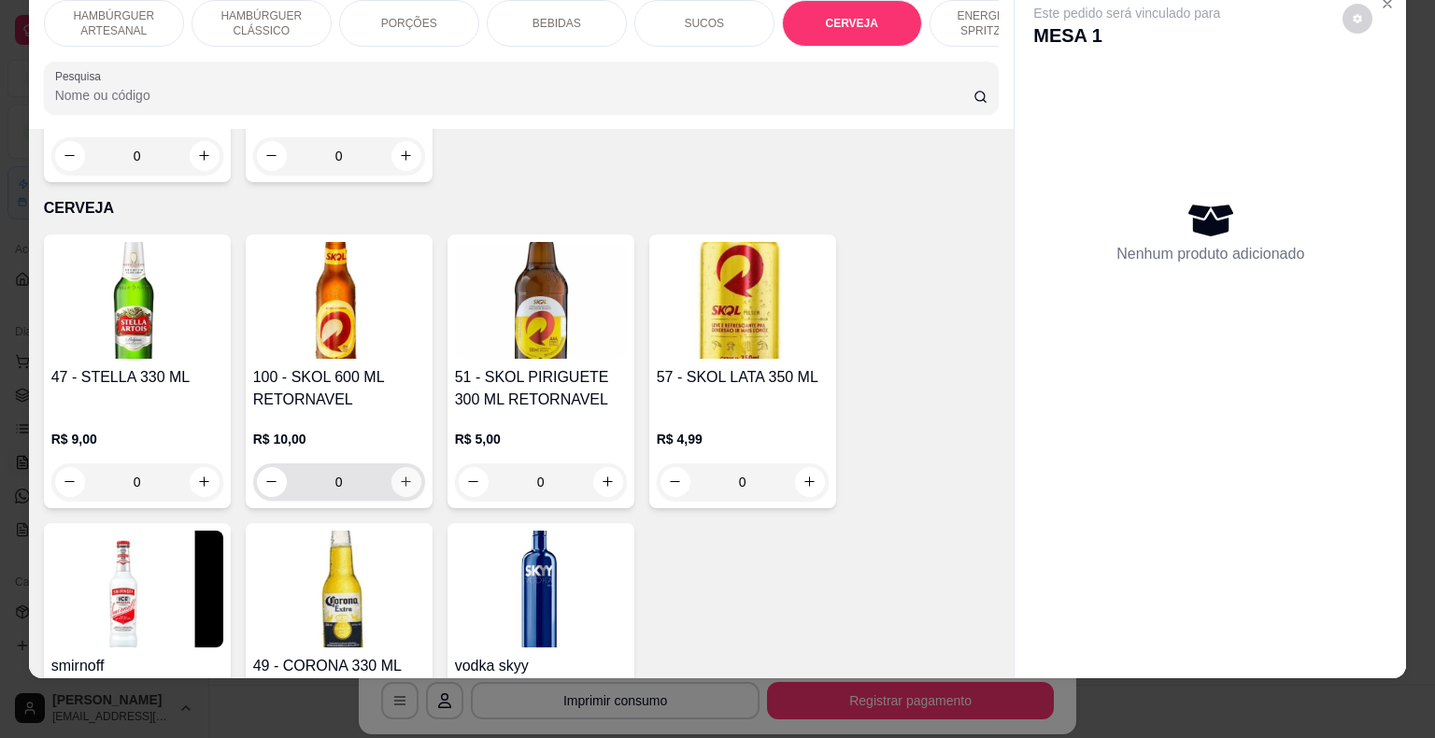
click at [403, 467] on button "increase-product-quantity" at bounding box center [406, 482] width 30 height 30
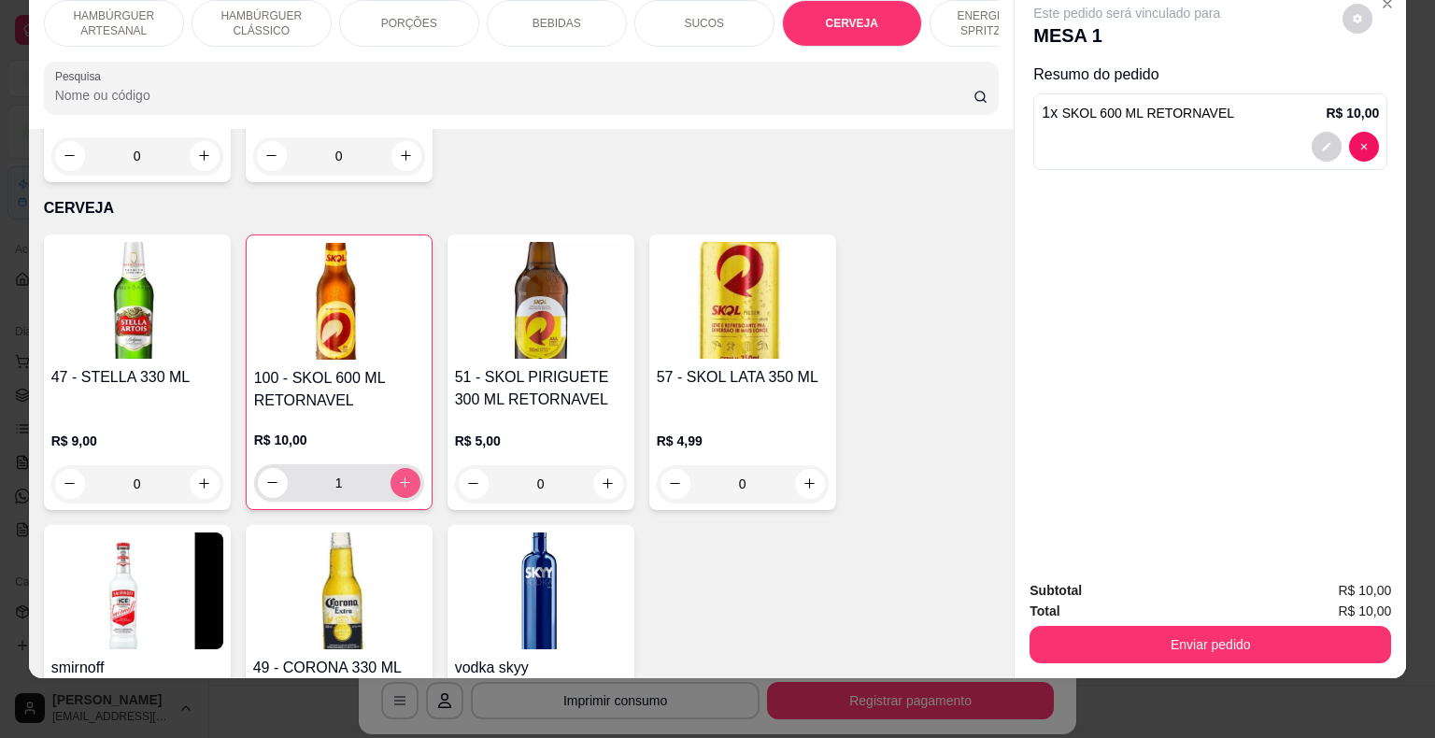
type input "1"
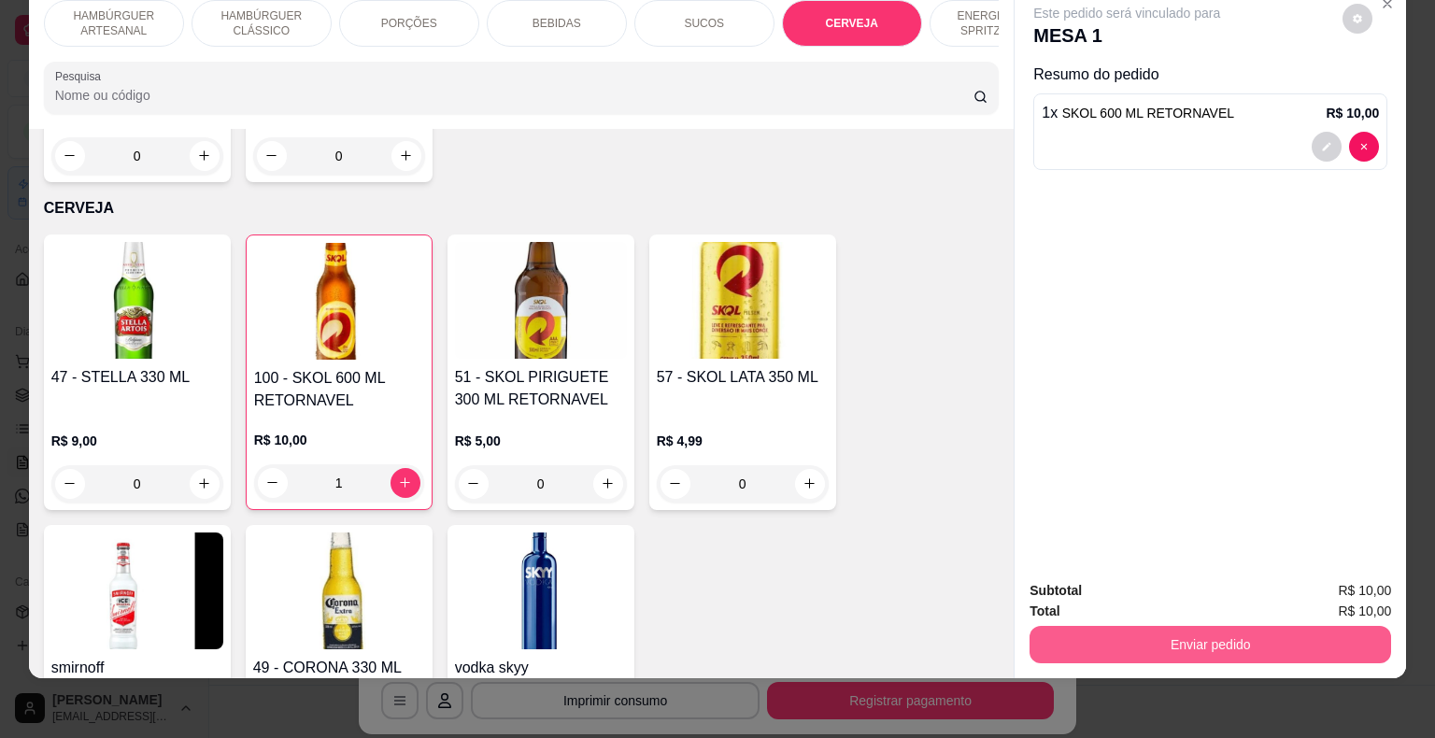
click at [1057, 631] on button "Enviar pedido" at bounding box center [1209, 644] width 361 height 37
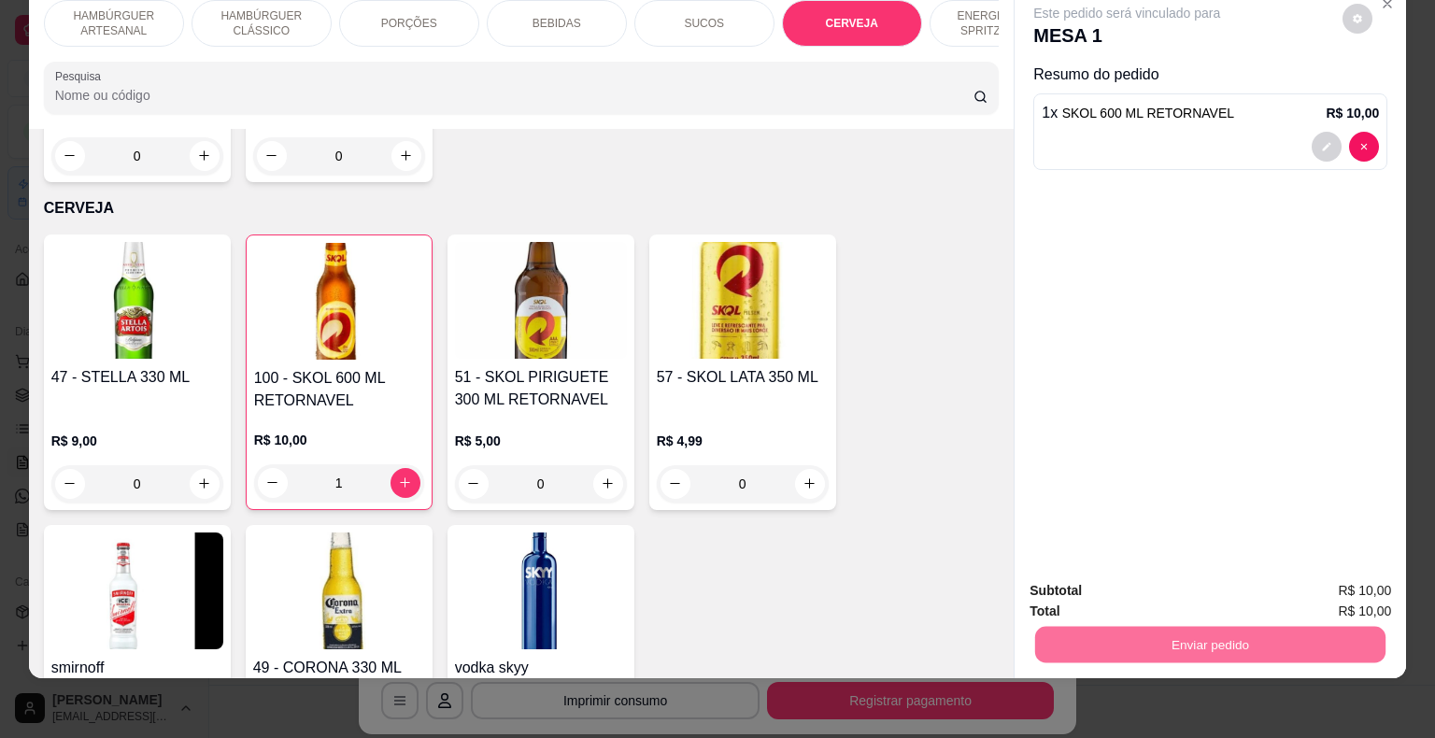
click at [1138, 586] on button "Não registrar e enviar pedido" at bounding box center [1148, 584] width 194 height 35
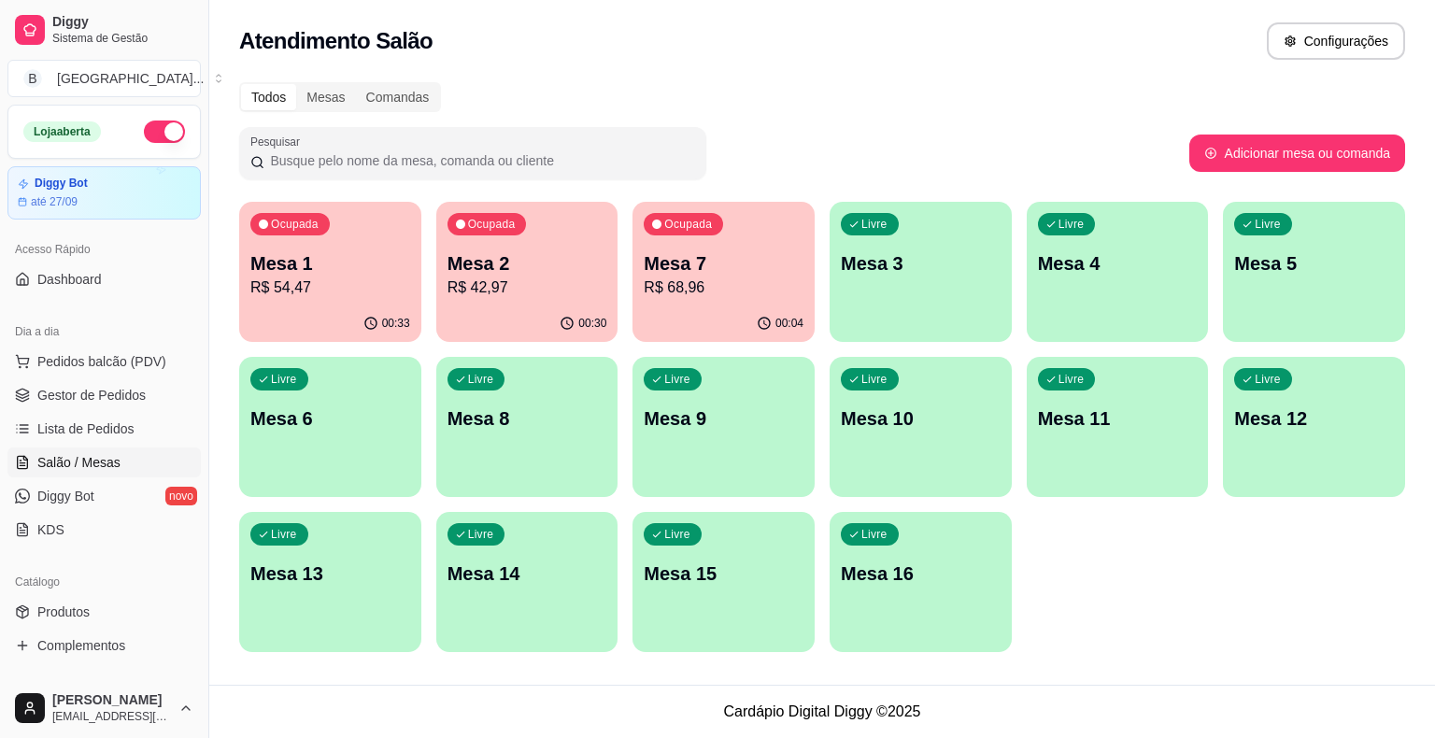
click at [507, 291] on p "R$ 42,97" at bounding box center [527, 287] width 160 height 22
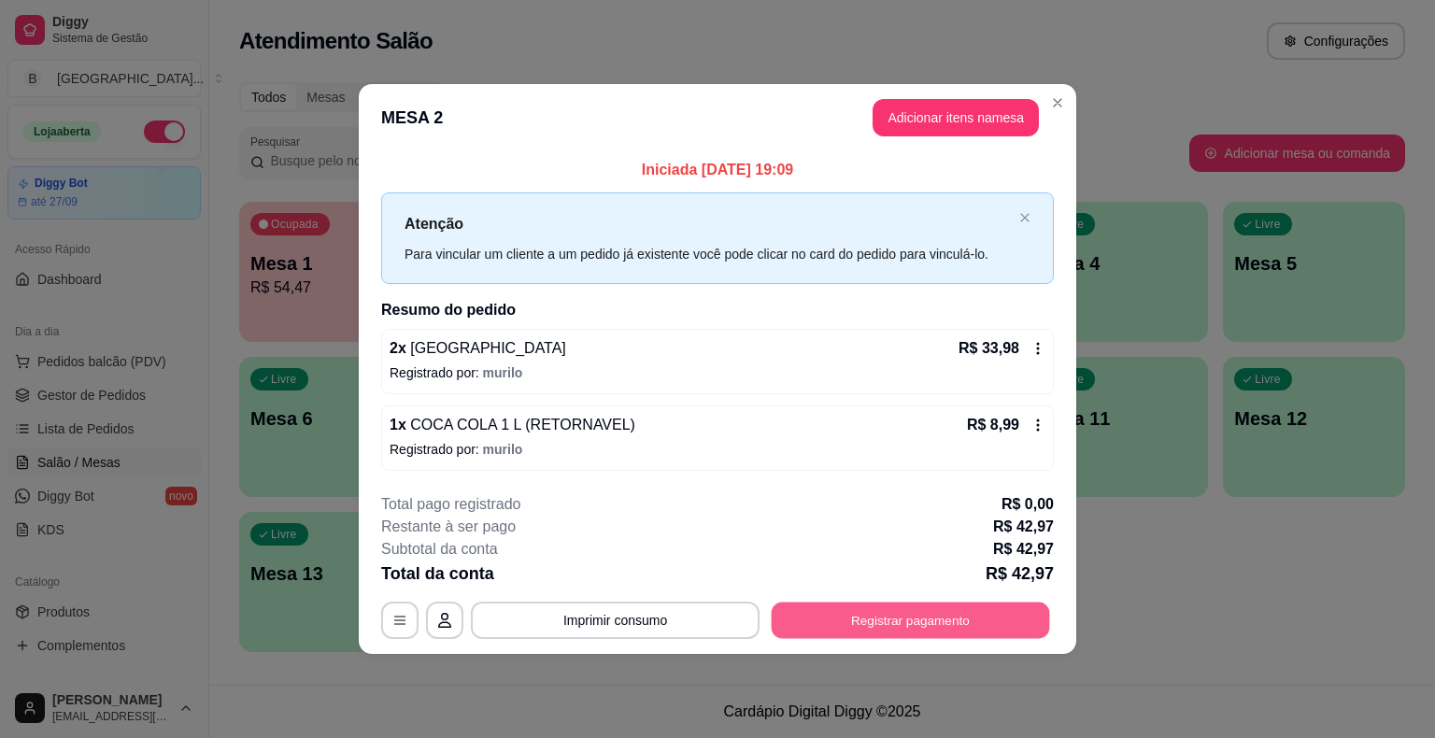
click at [900, 617] on button "Registrar pagamento" at bounding box center [911, 620] width 278 height 36
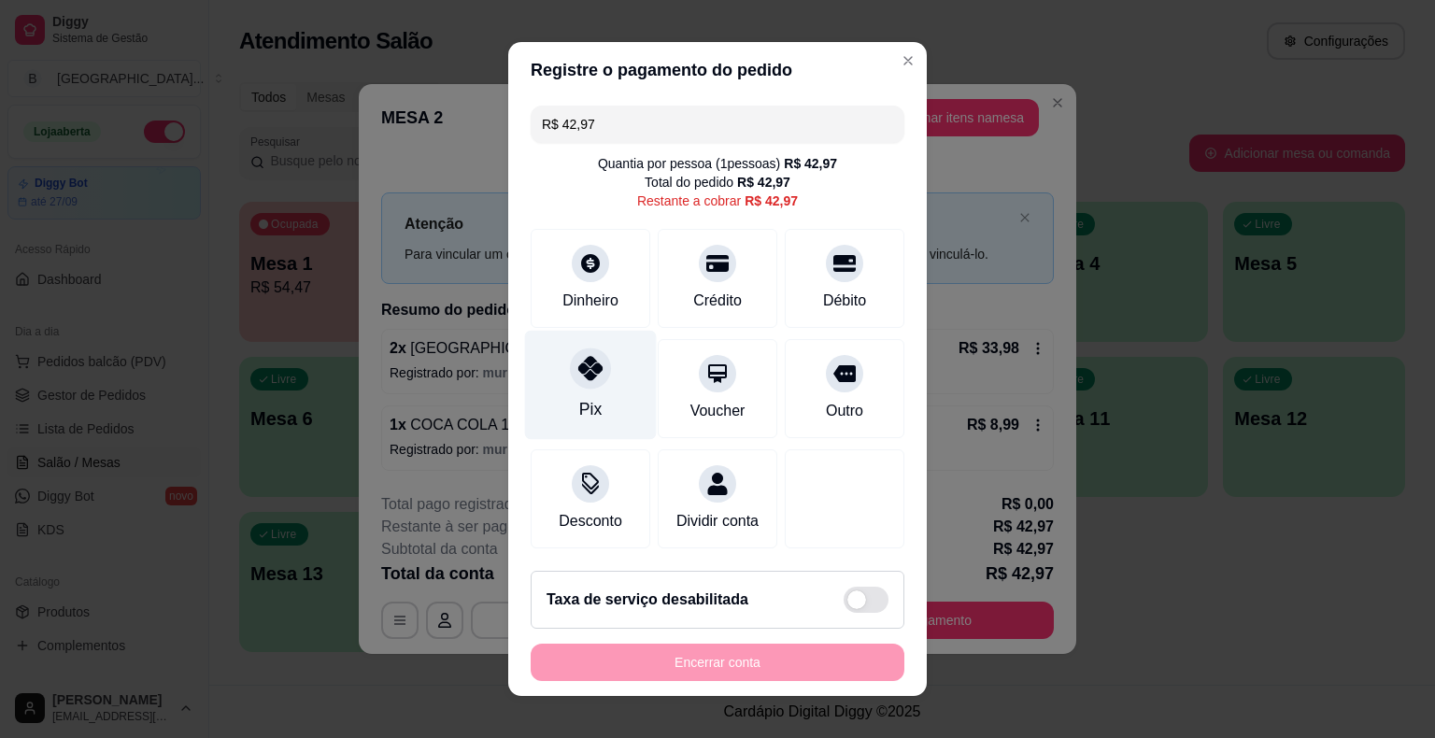
click at [595, 404] on div "Pix" at bounding box center [591, 385] width 132 height 109
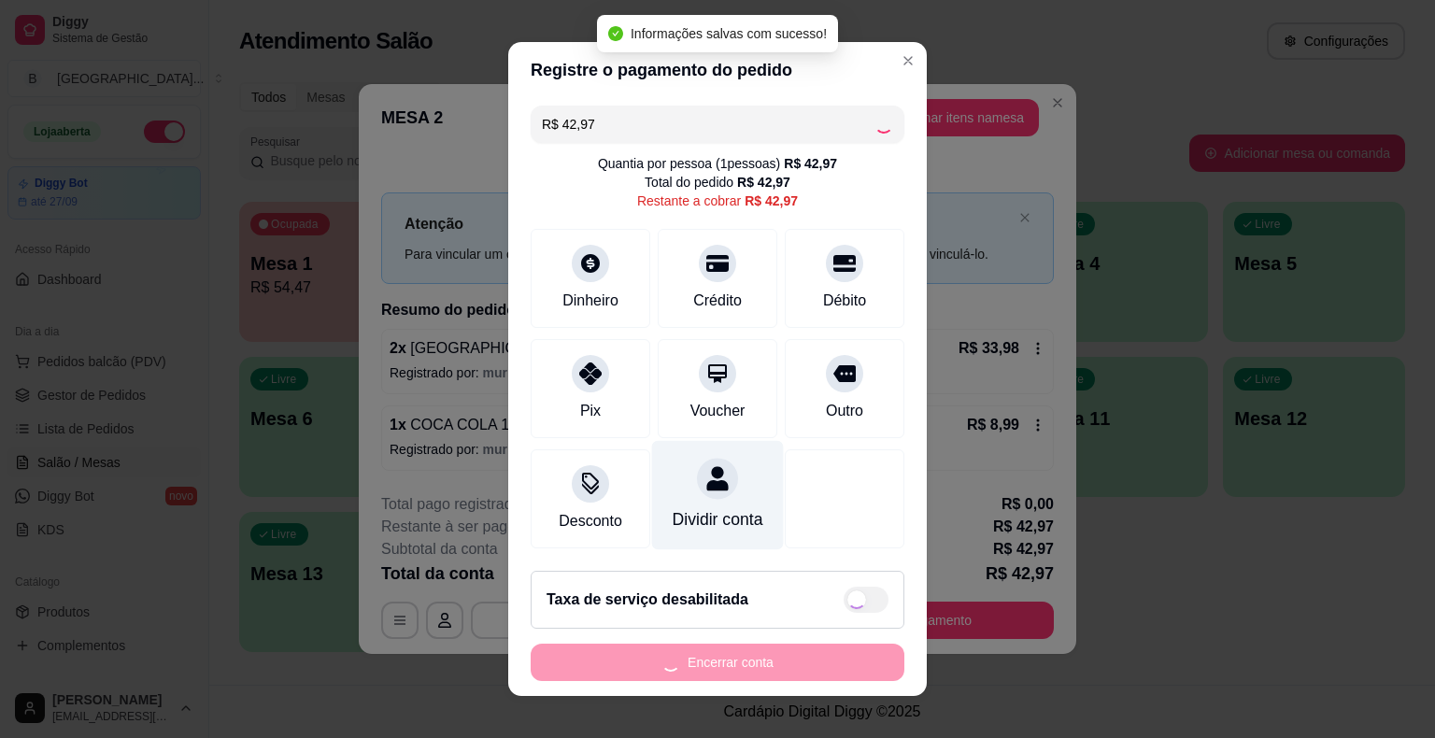
type input "R$ 0,00"
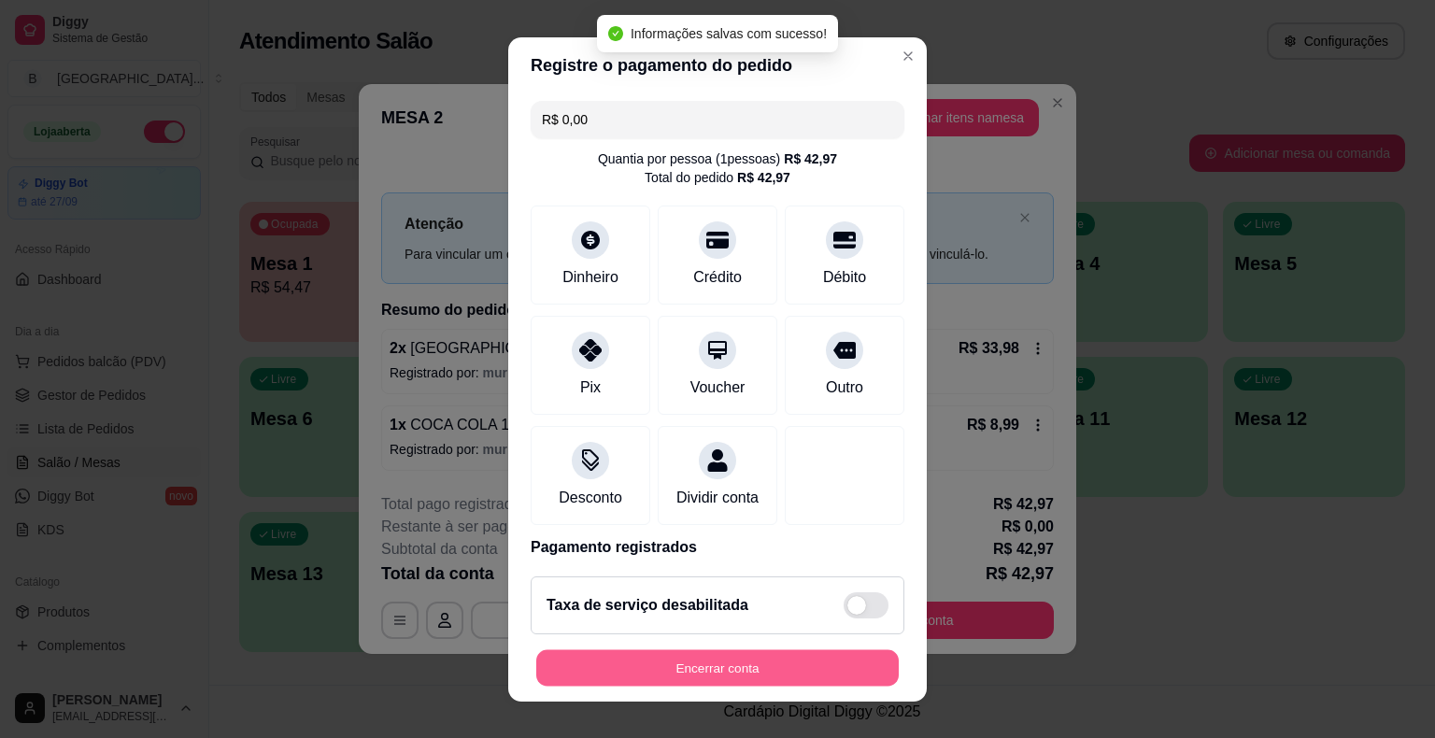
click at [770, 668] on button "Encerrar conta" at bounding box center [717, 667] width 362 height 36
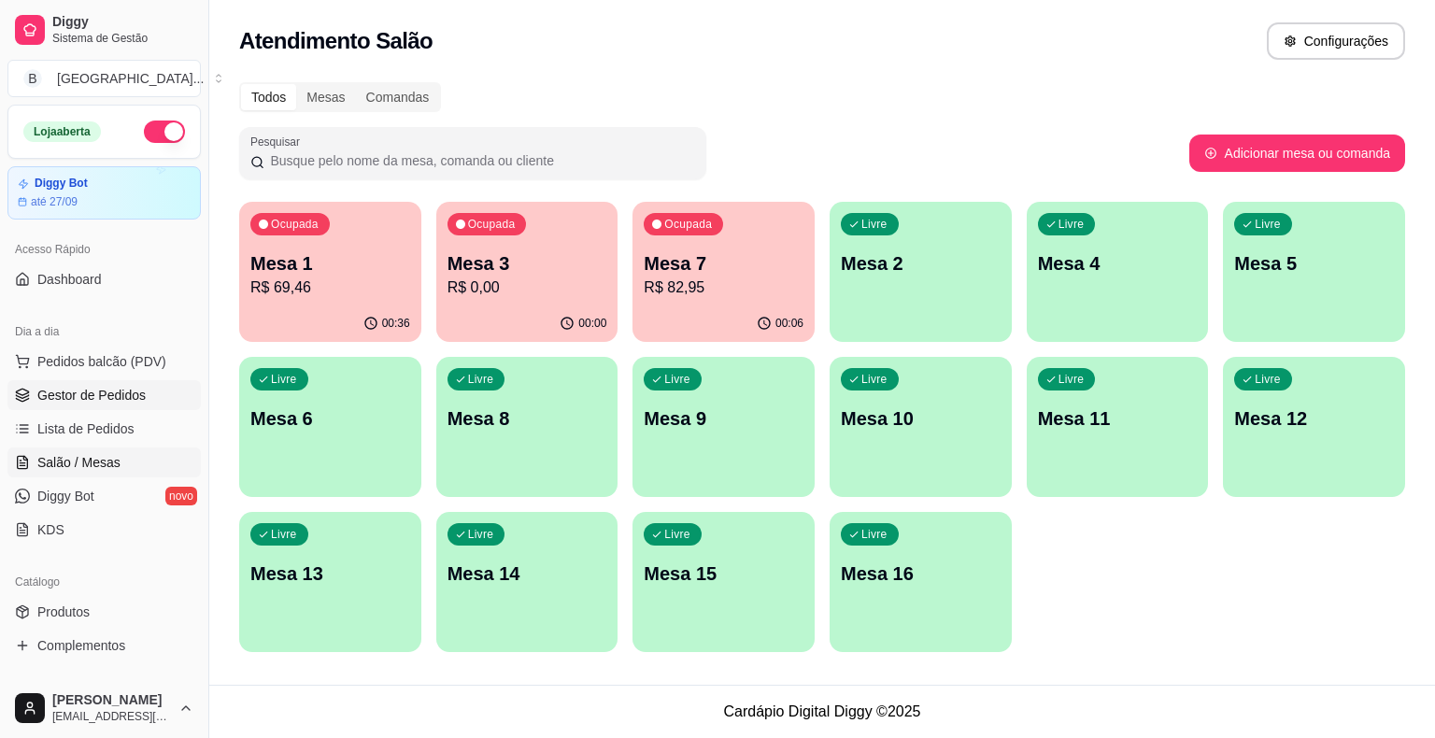
click at [103, 388] on span "Gestor de Pedidos" at bounding box center [91, 395] width 108 height 19
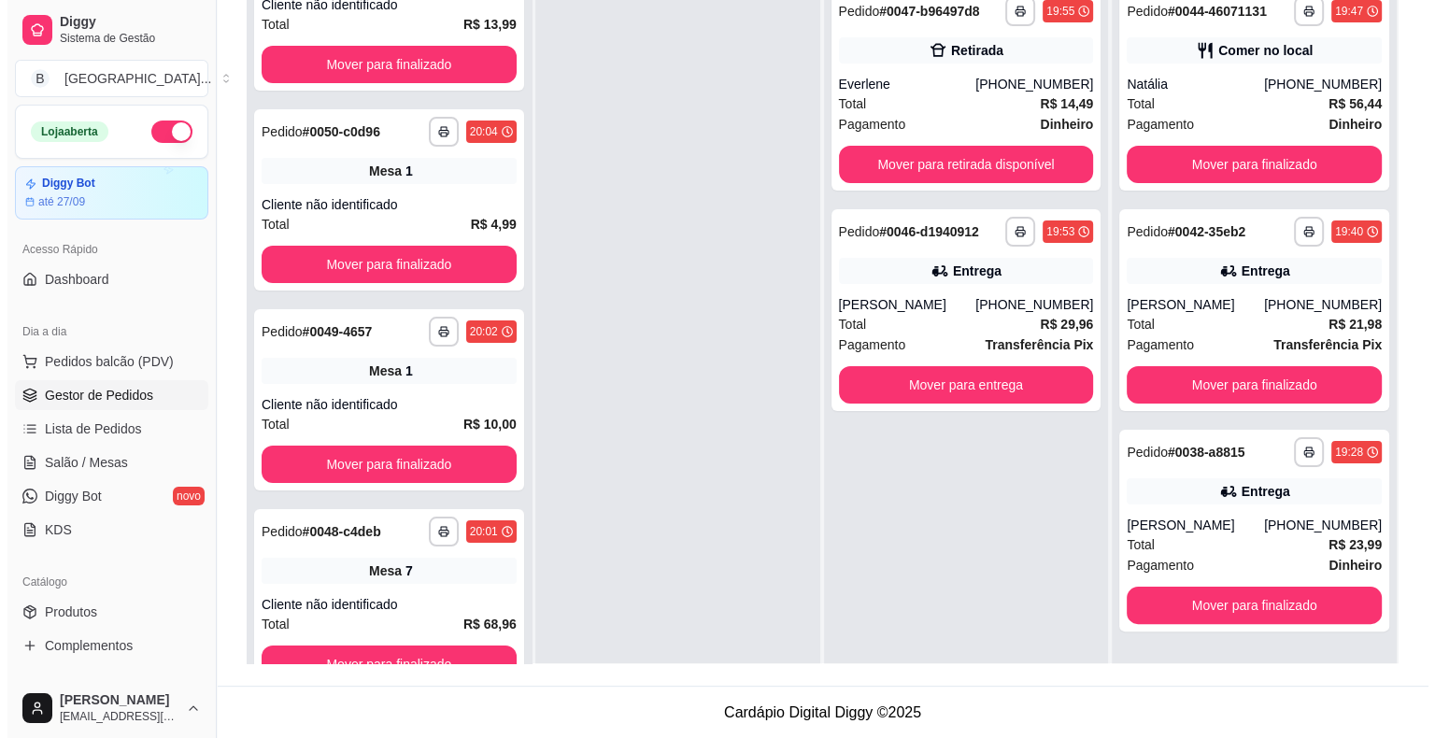
scroll to position [52, 0]
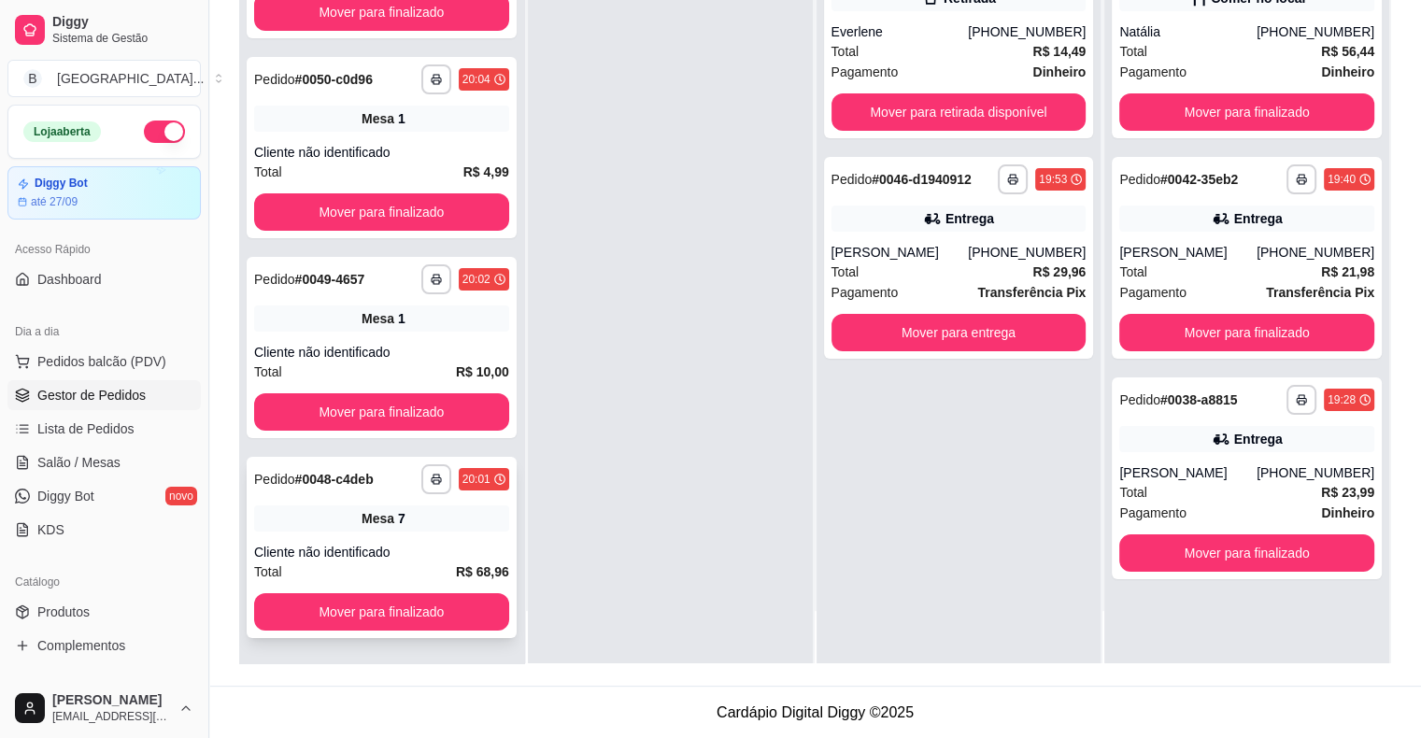
click at [420, 552] on div "Cliente não identificado" at bounding box center [381, 552] width 255 height 19
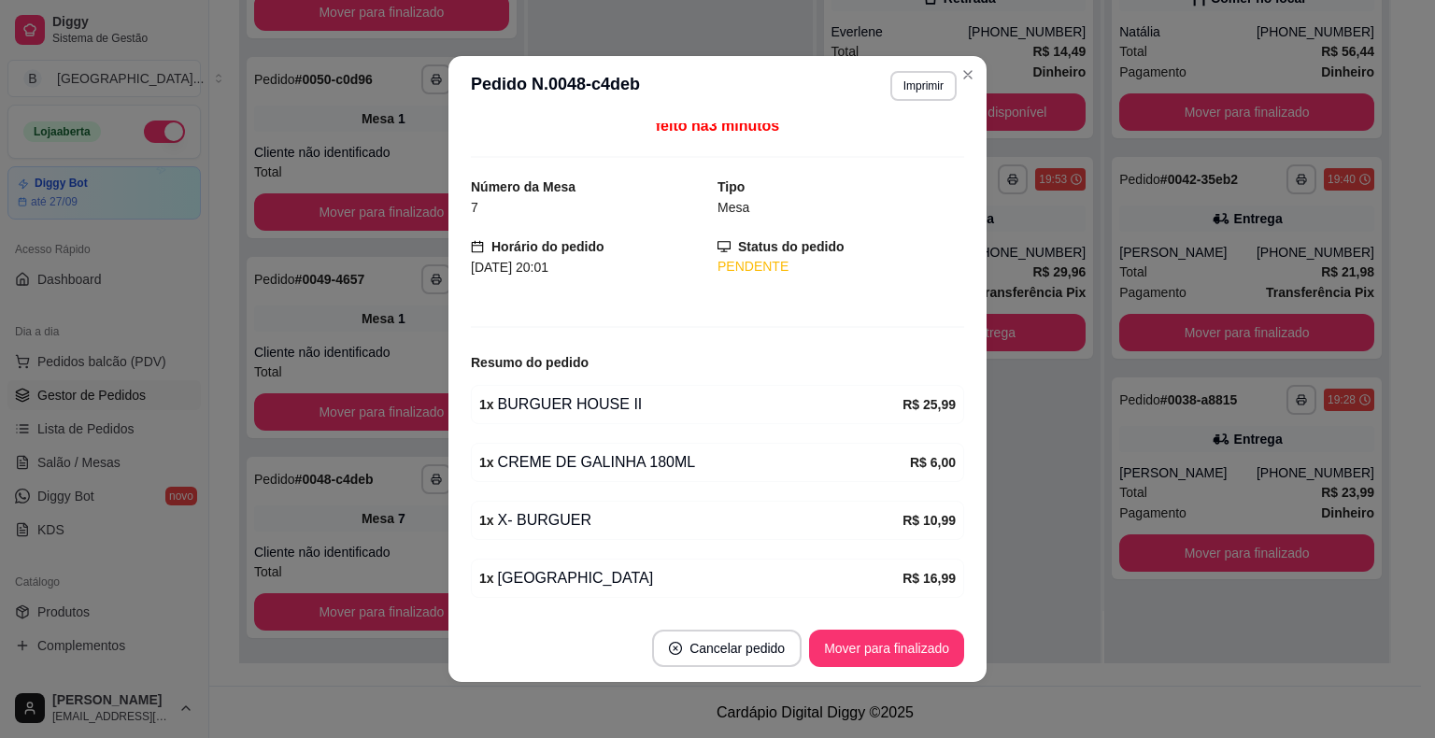
scroll to position [0, 0]
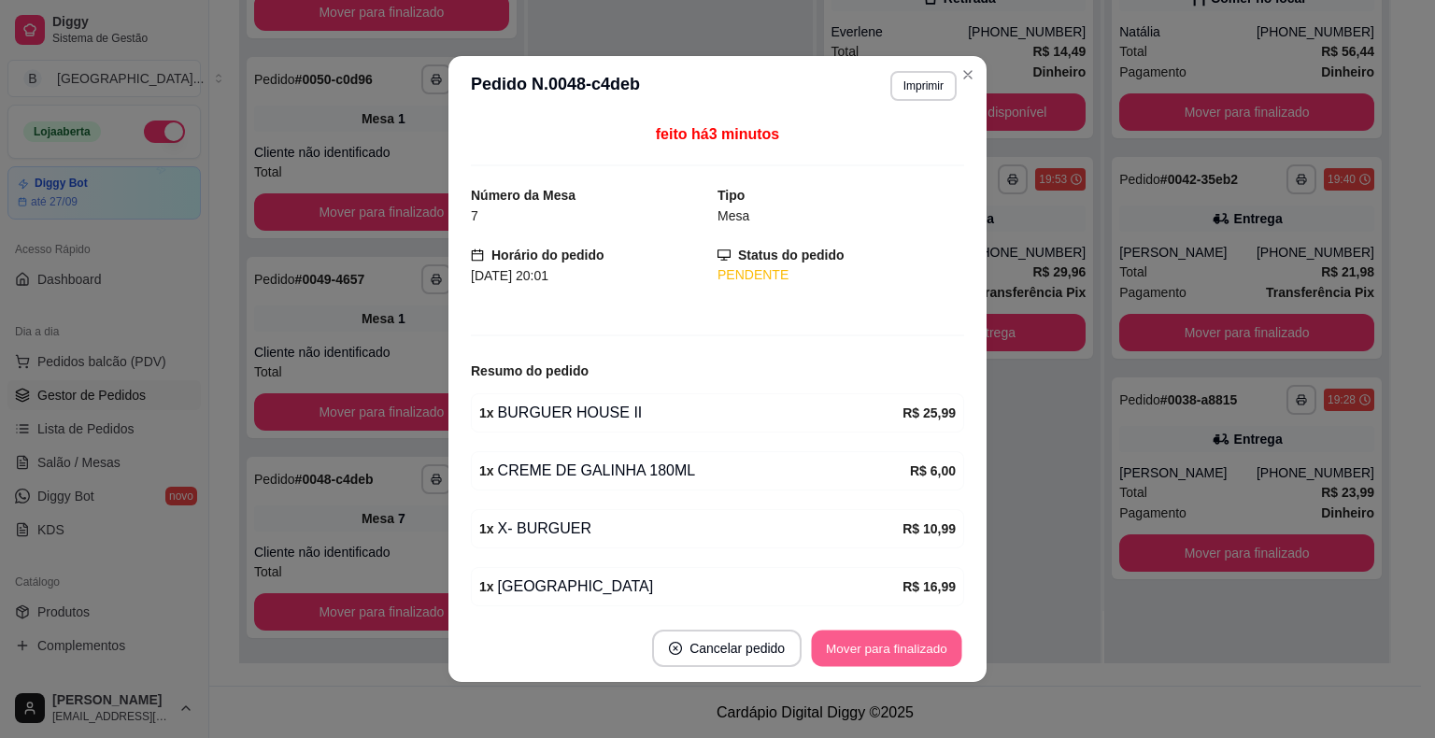
click at [844, 650] on button "Mover para finalizado" at bounding box center [887, 648] width 150 height 36
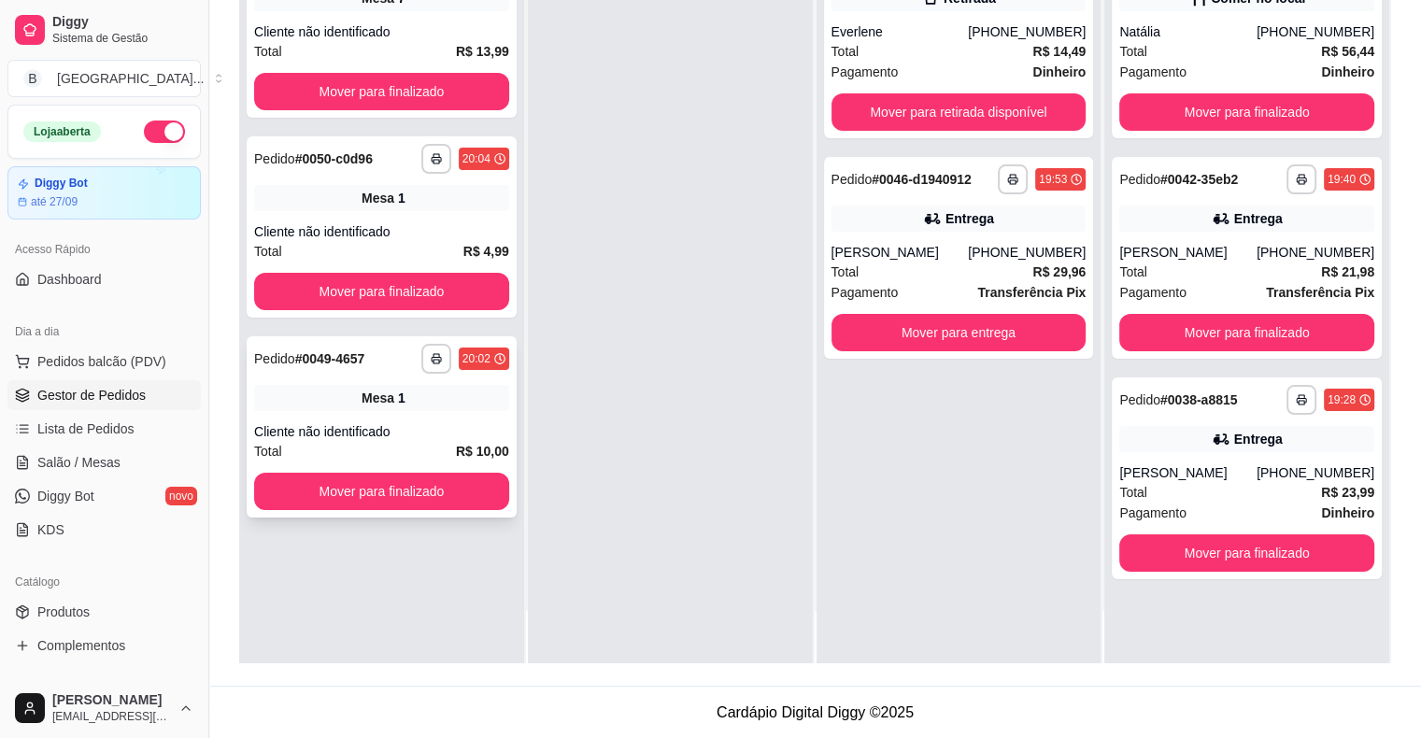
click at [340, 412] on div "**********" at bounding box center [382, 426] width 270 height 181
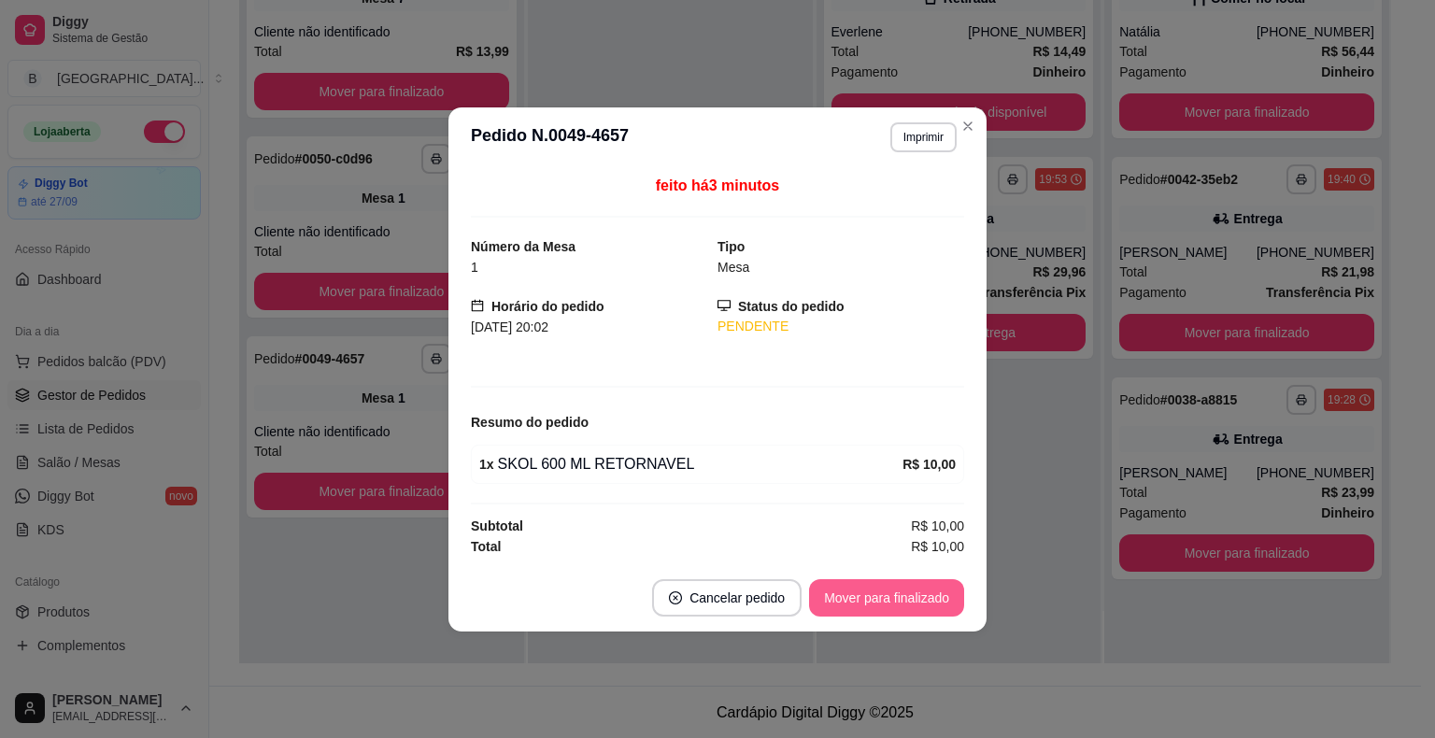
click at [938, 602] on button "Mover para finalizado" at bounding box center [886, 597] width 155 height 37
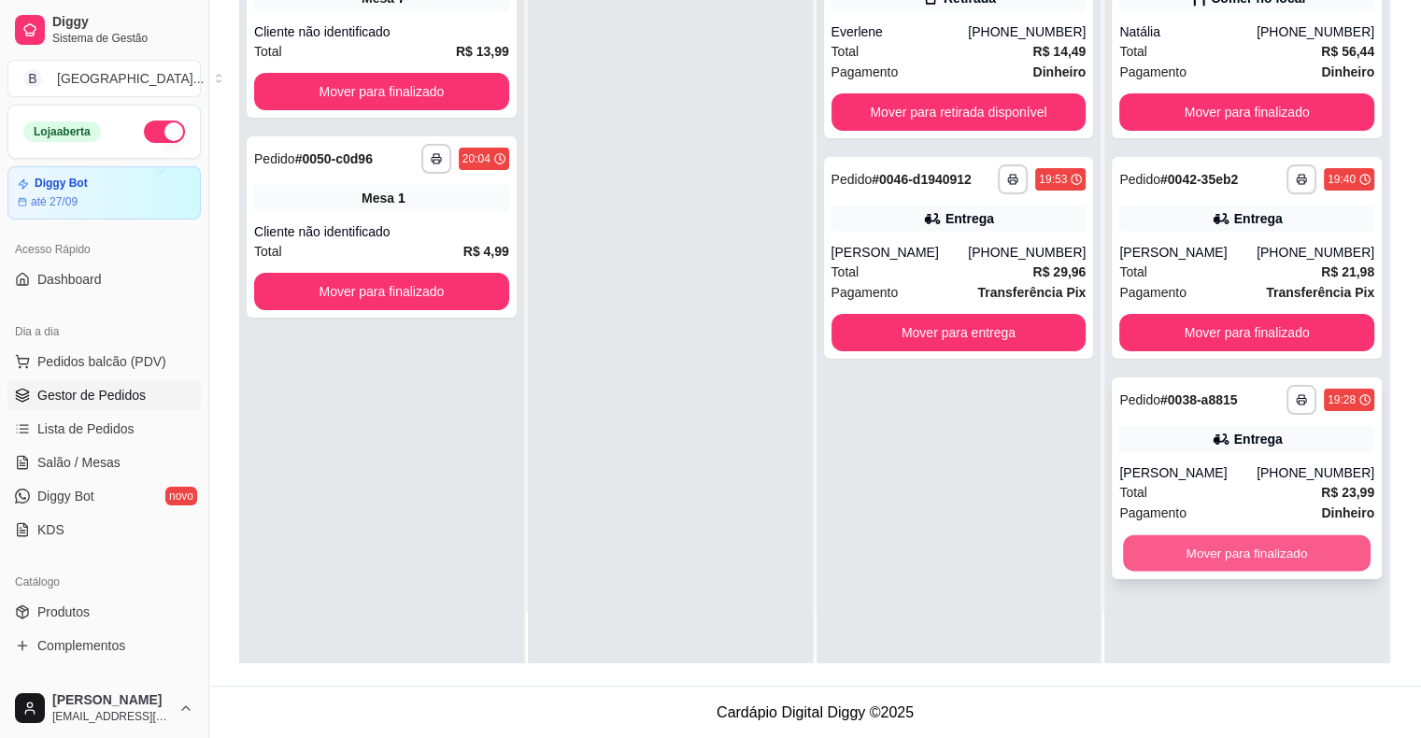
click at [1264, 547] on button "Mover para finalizado" at bounding box center [1247, 553] width 248 height 36
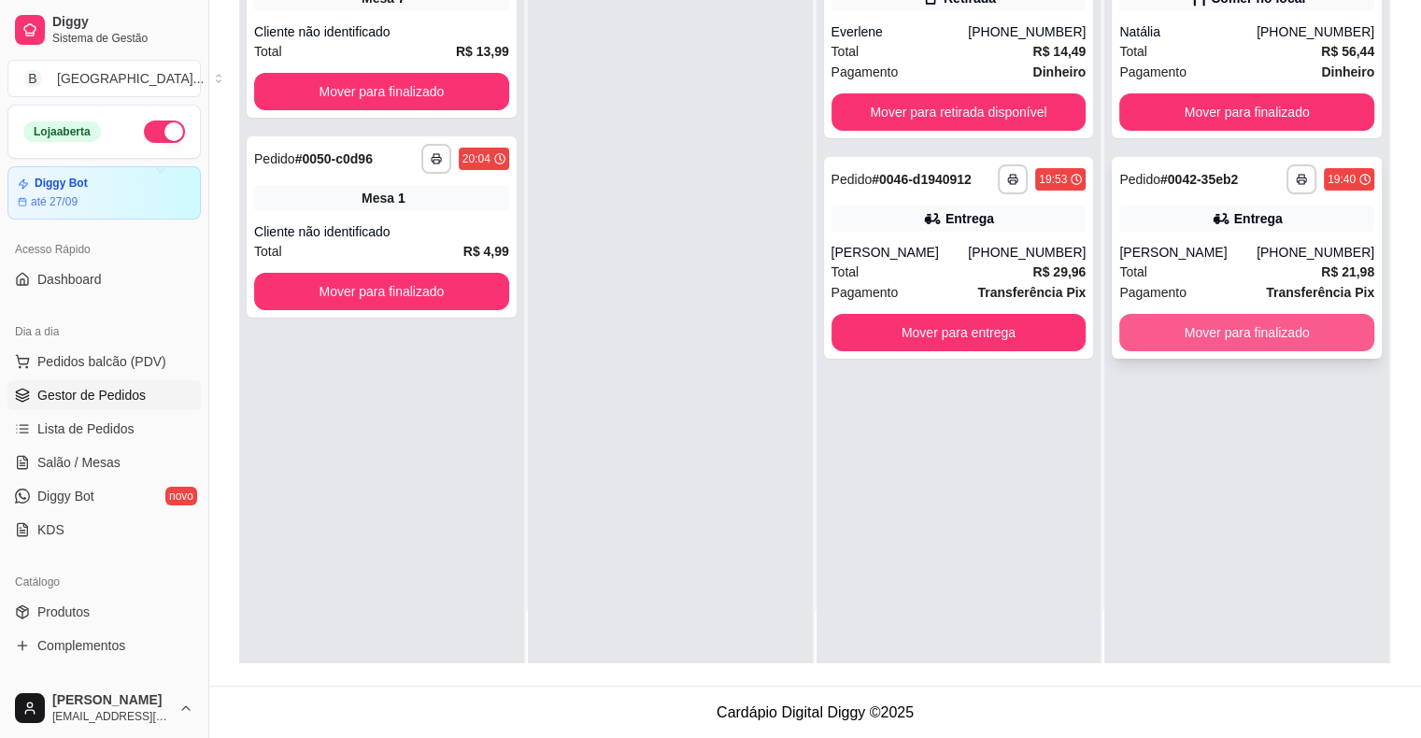
click at [1247, 344] on button "Mover para finalizado" at bounding box center [1246, 332] width 255 height 37
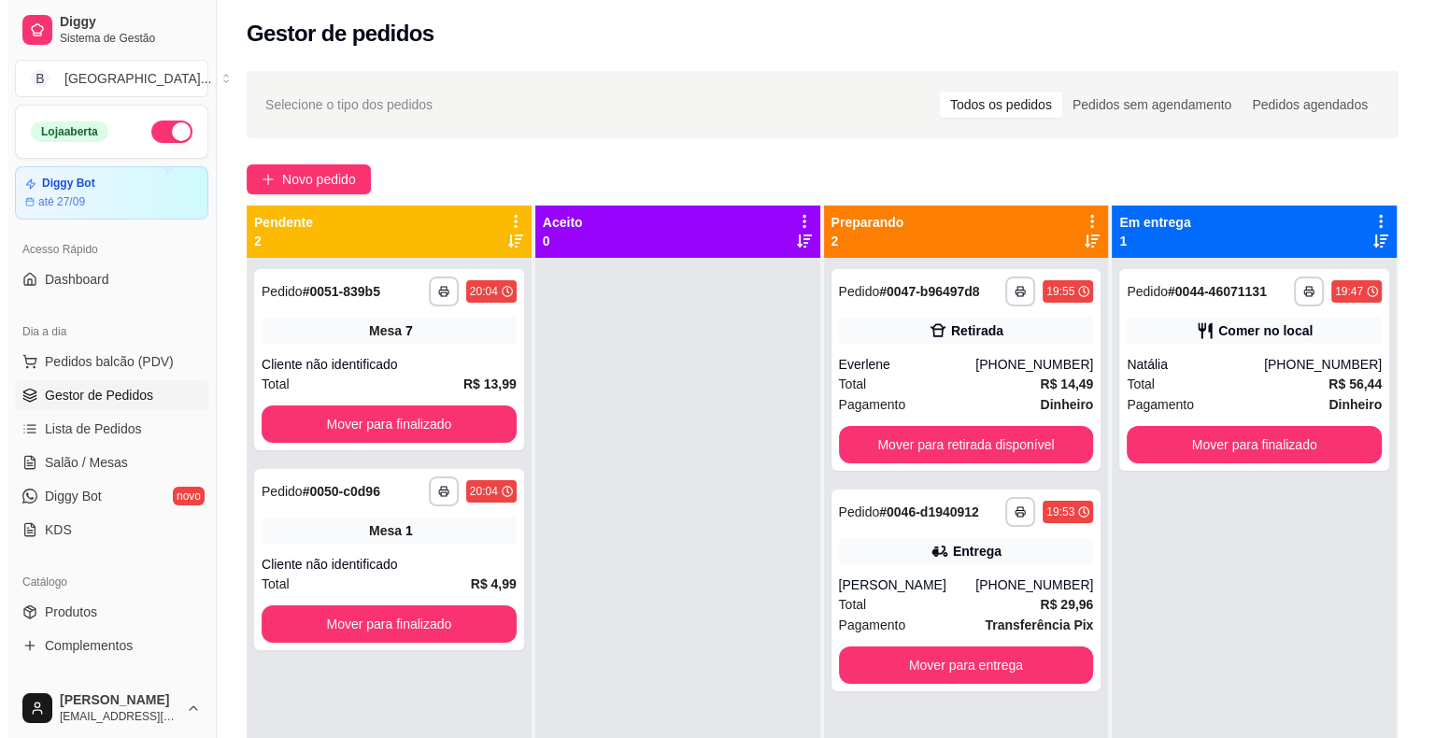
scroll to position [52, 0]
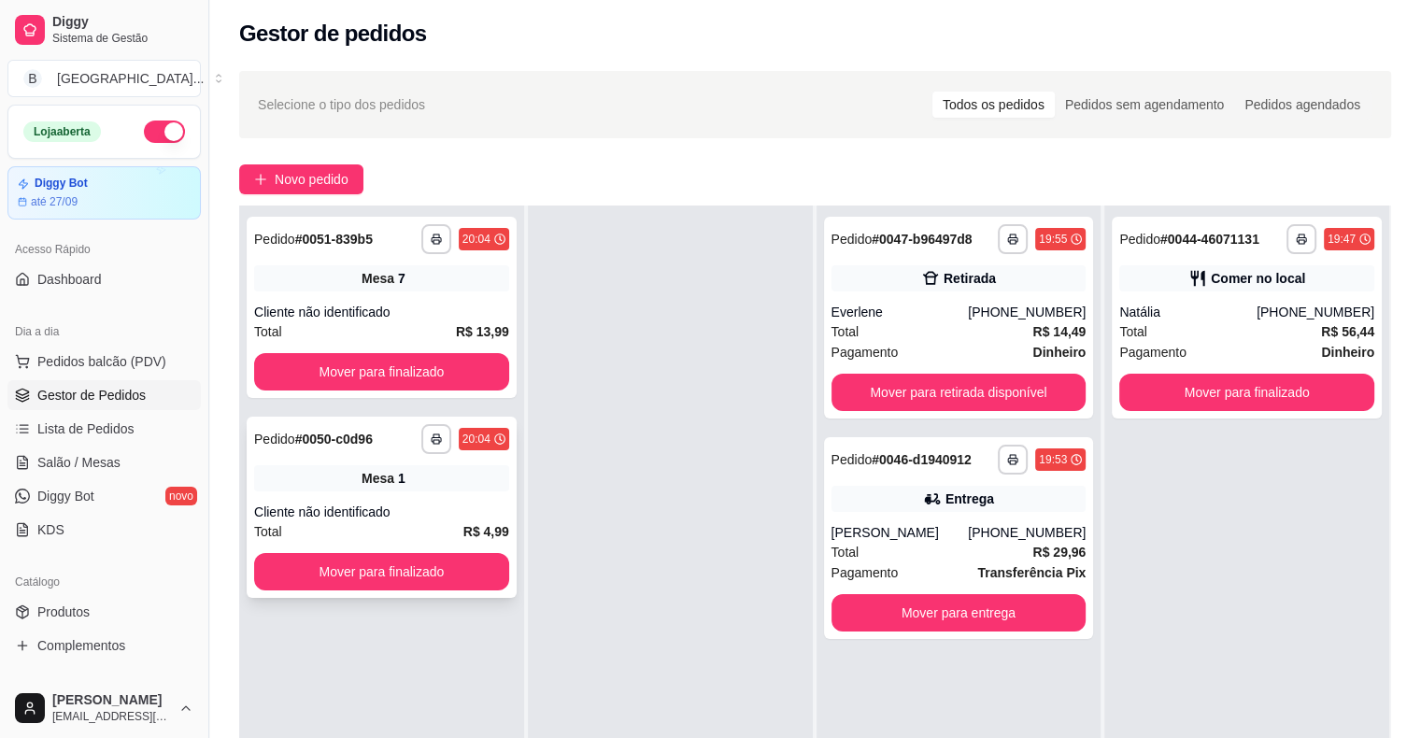
click at [325, 510] on div "Cliente não identificado" at bounding box center [381, 512] width 255 height 19
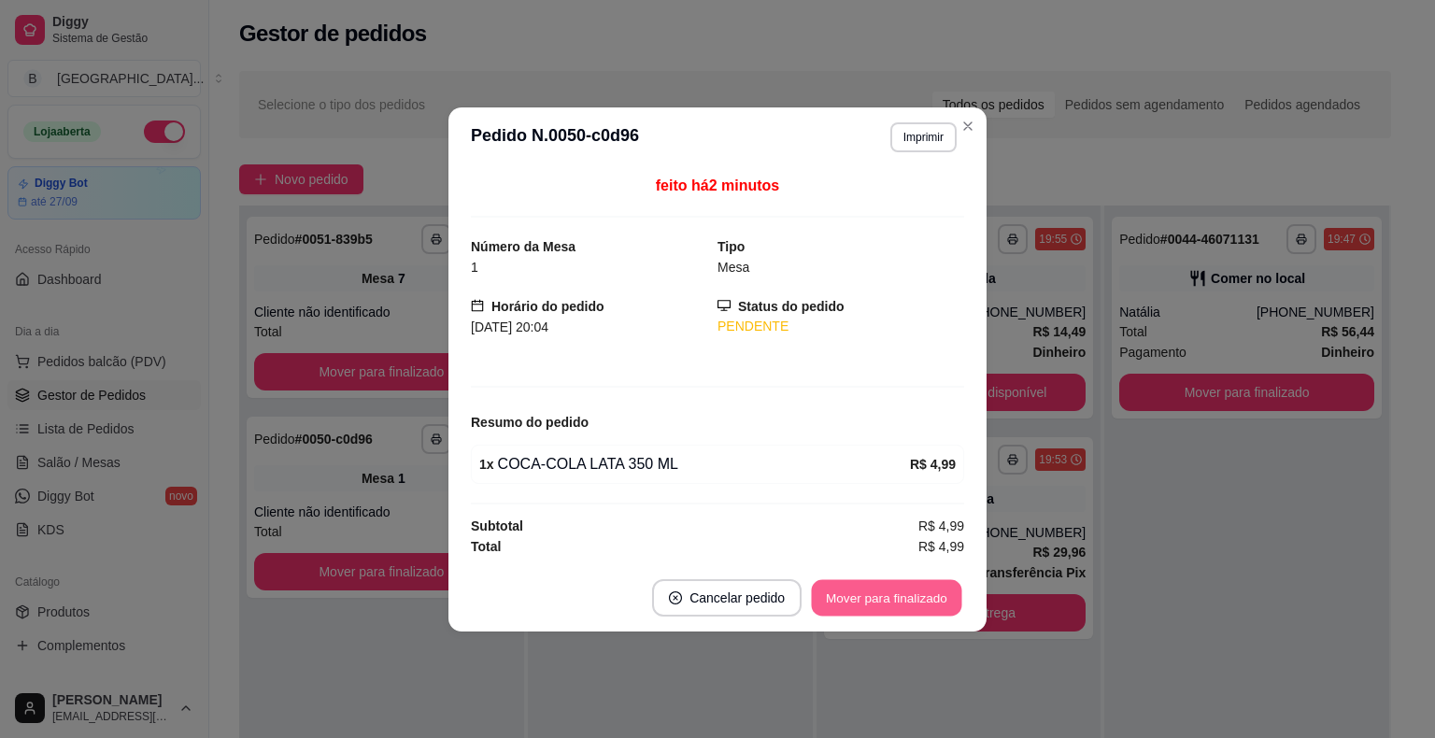
click at [872, 585] on button "Mover para finalizado" at bounding box center [887, 597] width 150 height 36
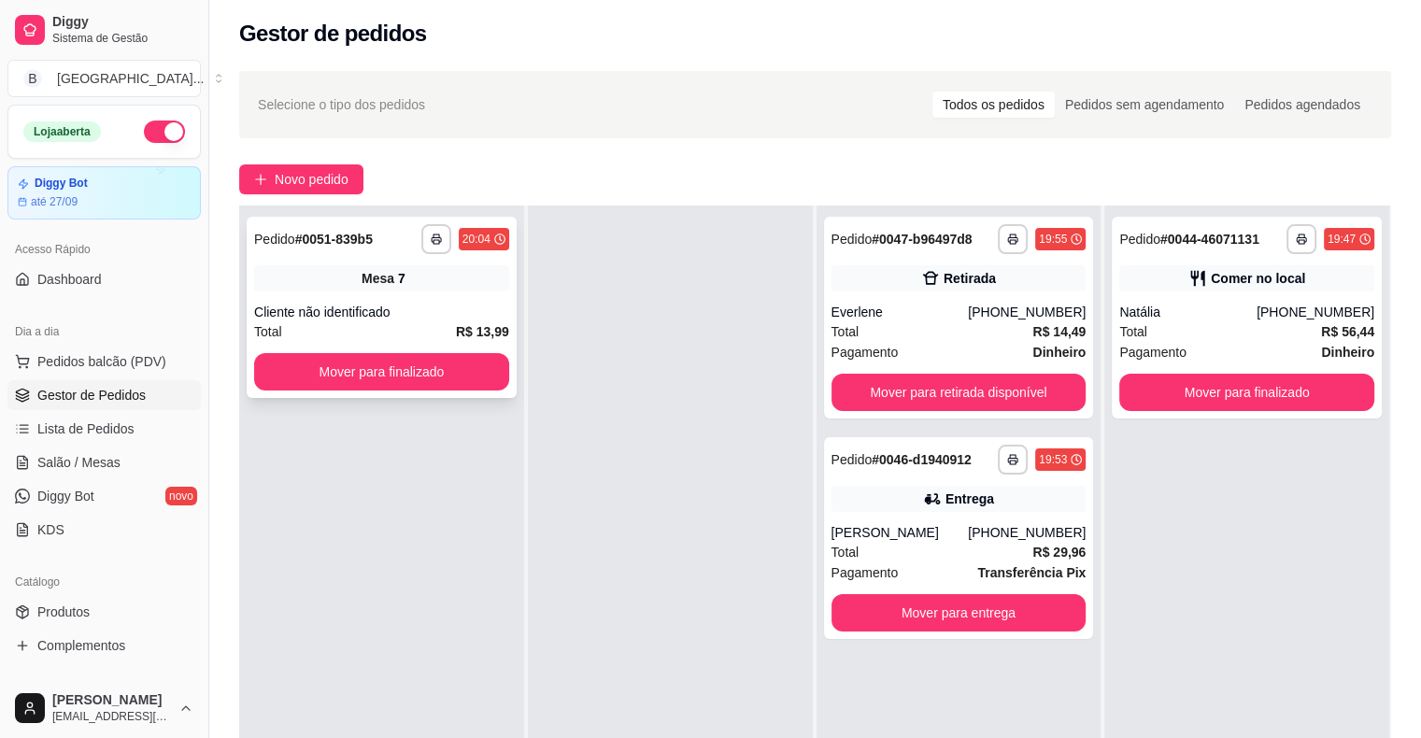
click at [370, 311] on div "Cliente não identificado" at bounding box center [381, 312] width 255 height 19
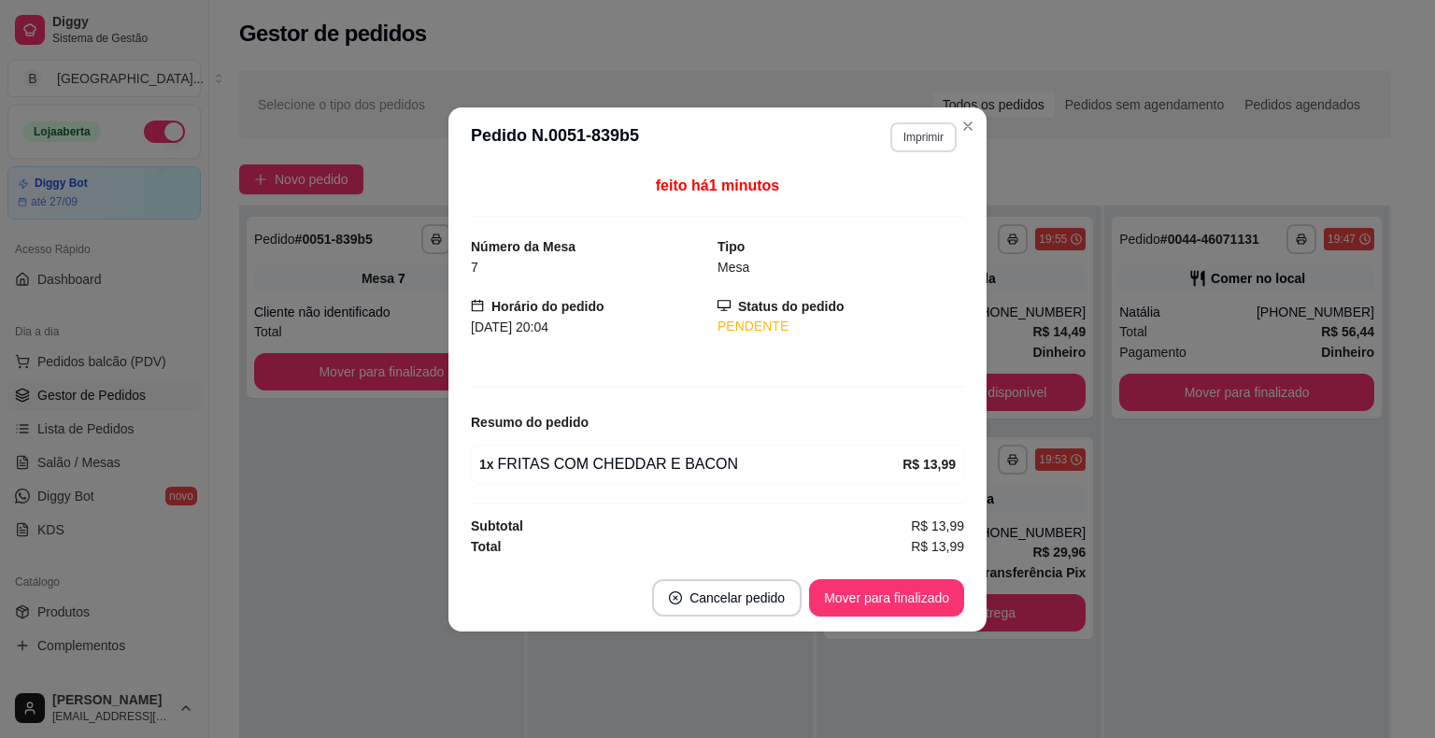
click at [940, 141] on button "Imprimir" at bounding box center [923, 137] width 66 height 30
click at [893, 208] on button "IMPRESSORA" at bounding box center [890, 205] width 135 height 30
click at [891, 602] on button "Mover para finalizado" at bounding box center [887, 597] width 150 height 36
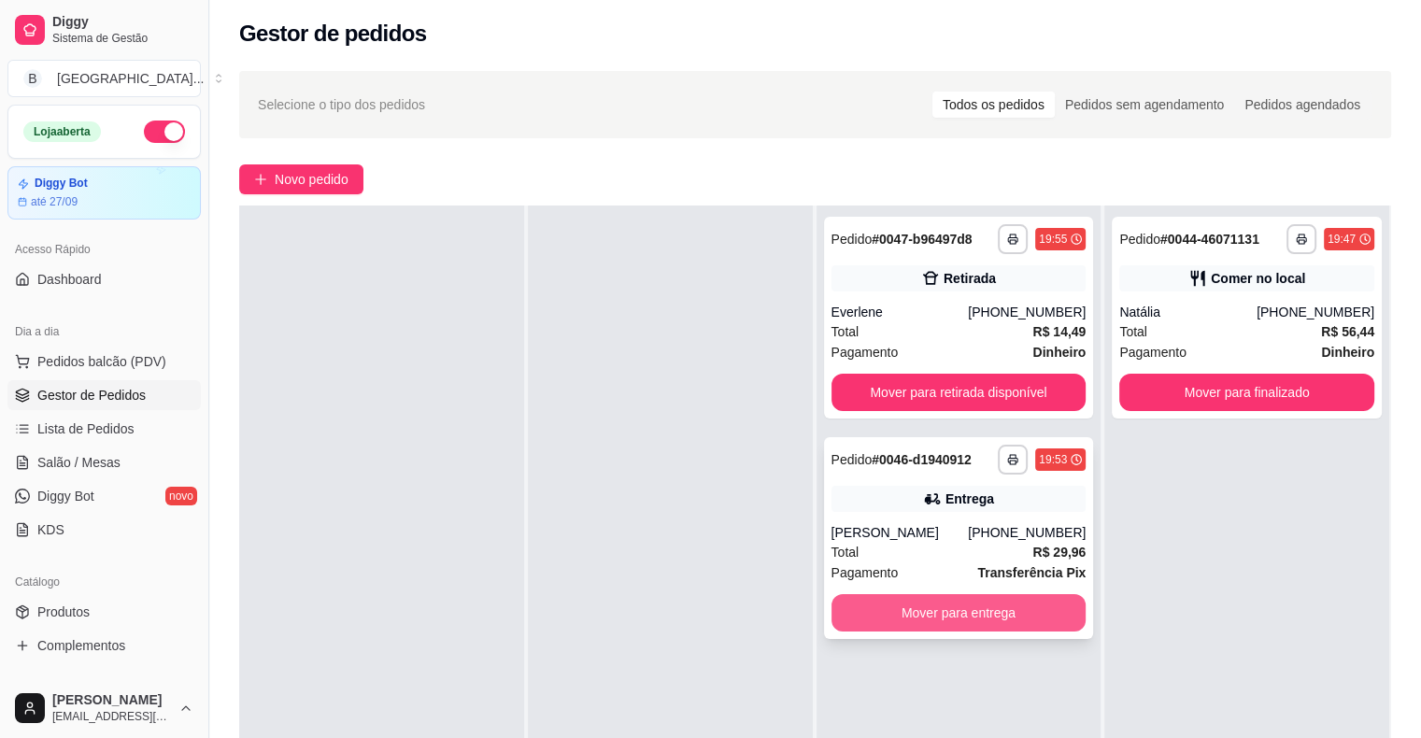
click at [949, 606] on button "Mover para entrega" at bounding box center [958, 612] width 255 height 37
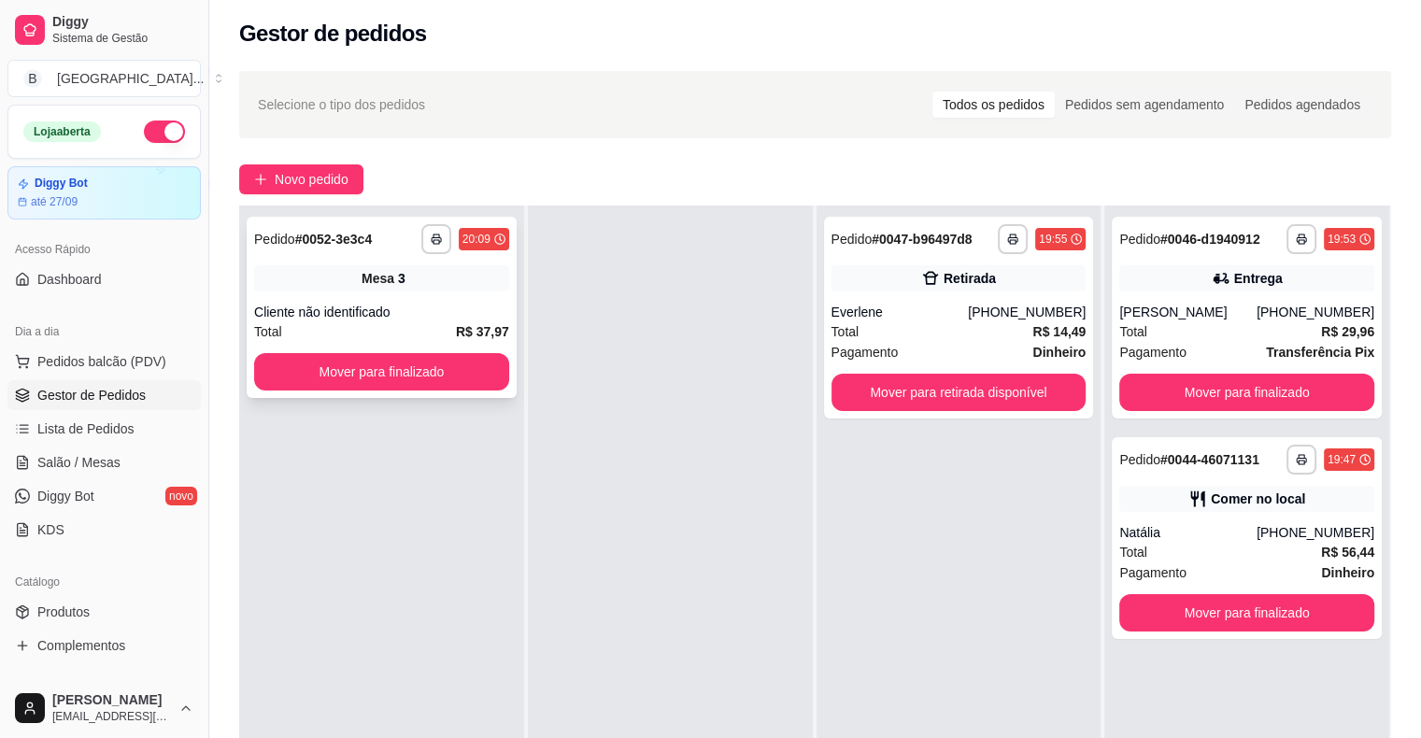
click at [437, 281] on div "Mesa 3" at bounding box center [381, 278] width 255 height 26
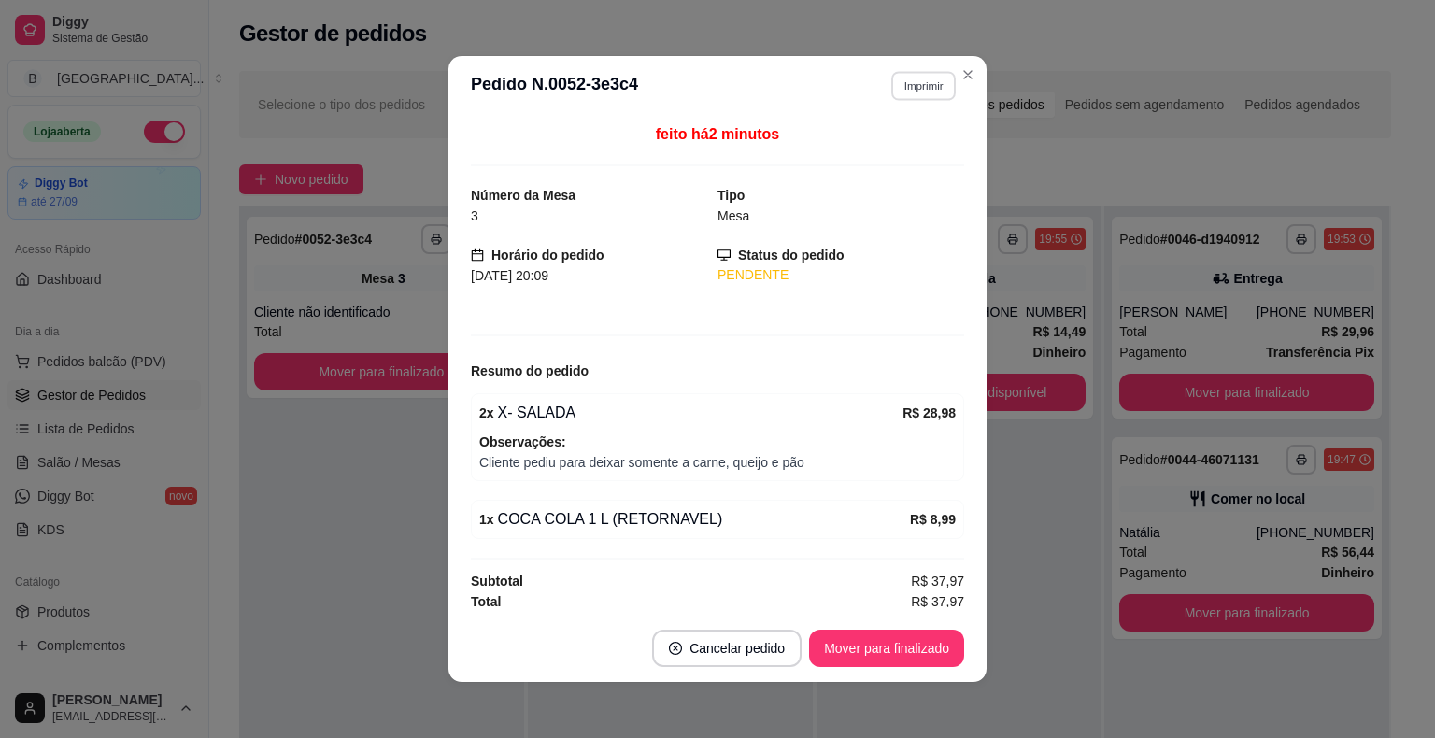
click at [930, 89] on button "Imprimir" at bounding box center [923, 85] width 64 height 29
click at [923, 155] on button "IMPRESSORA" at bounding box center [883, 151] width 131 height 29
click at [891, 656] on button "Mover para finalizado" at bounding box center [886, 648] width 155 height 37
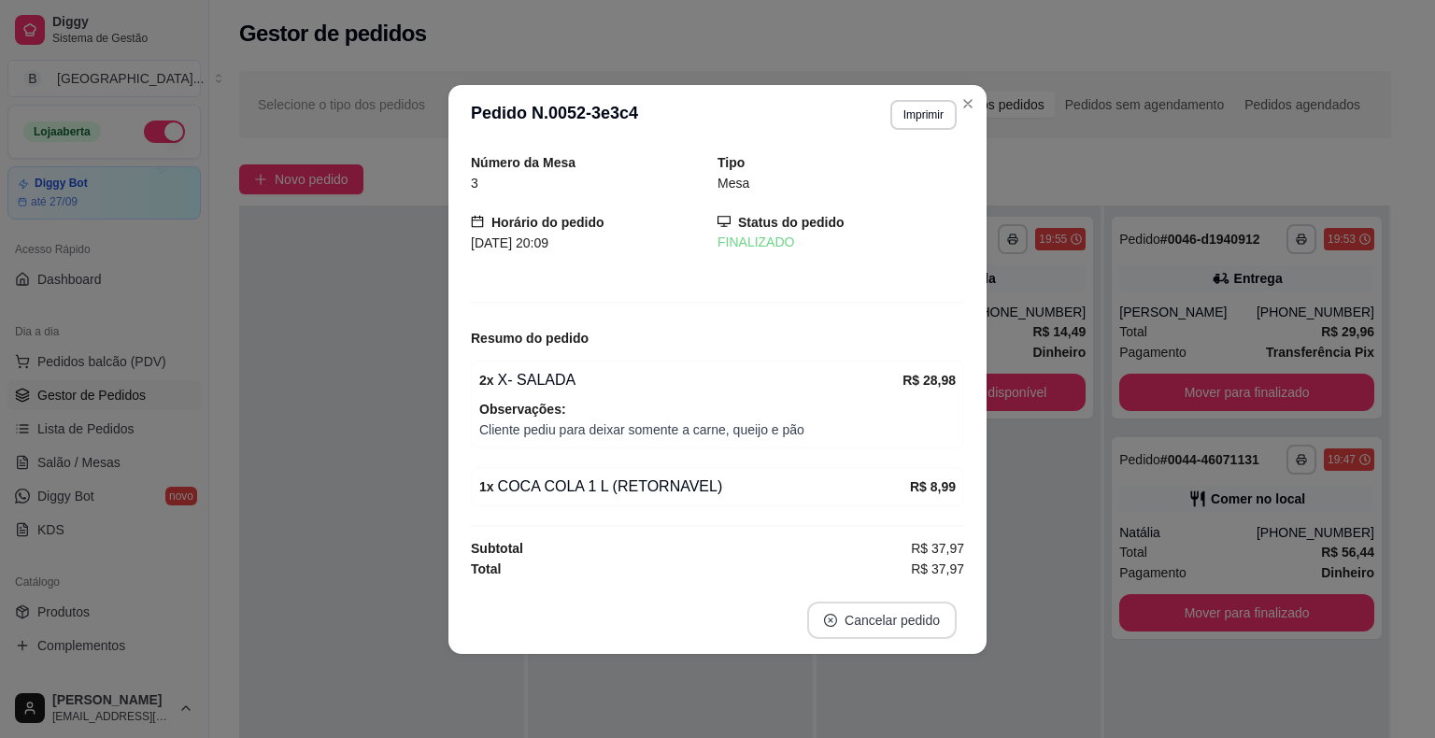
click at [905, 620] on button "Cancelar pedido" at bounding box center [881, 620] width 149 height 37
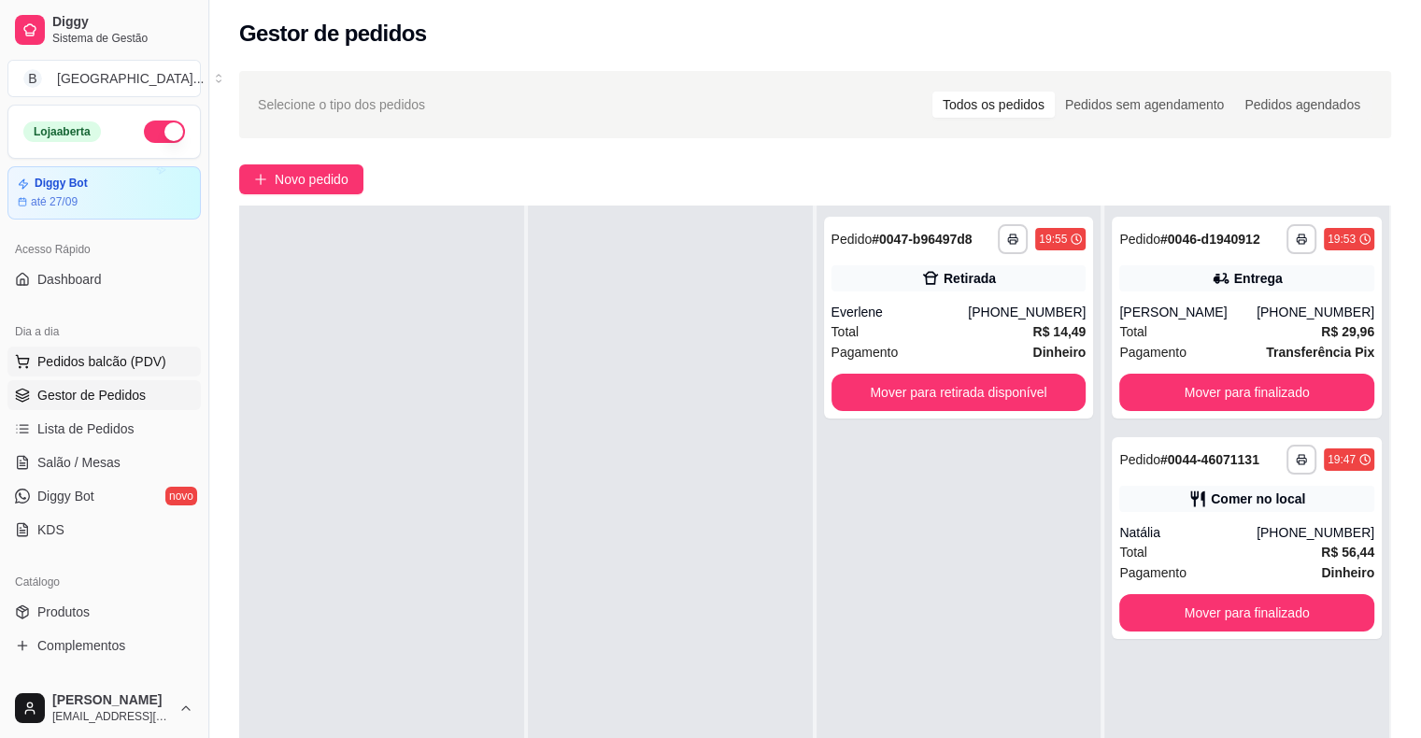
click at [145, 369] on span "Pedidos balcão (PDV)" at bounding box center [101, 361] width 129 height 19
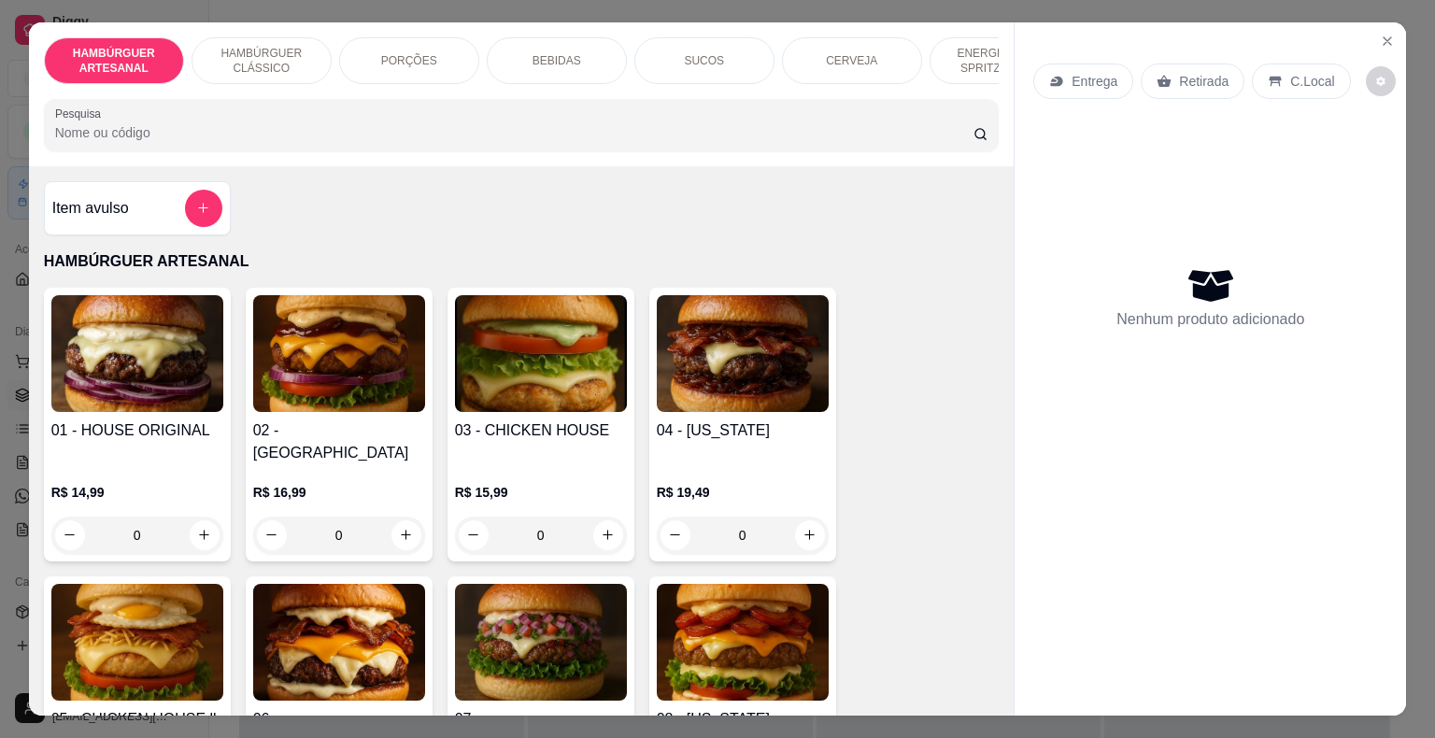
click at [284, 67] on p "HAMBÚRGUER CLÁSSICO" at bounding box center [261, 61] width 108 height 30
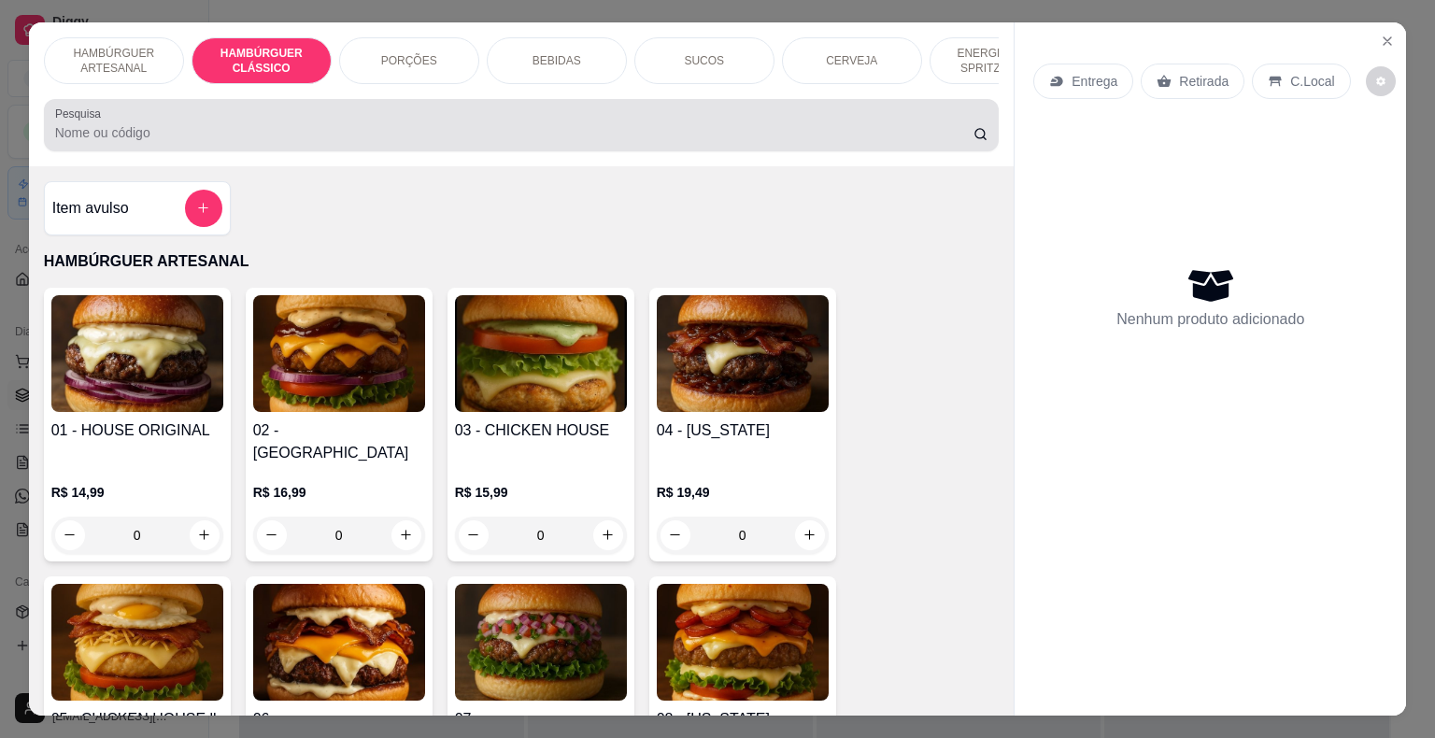
scroll to position [45, 0]
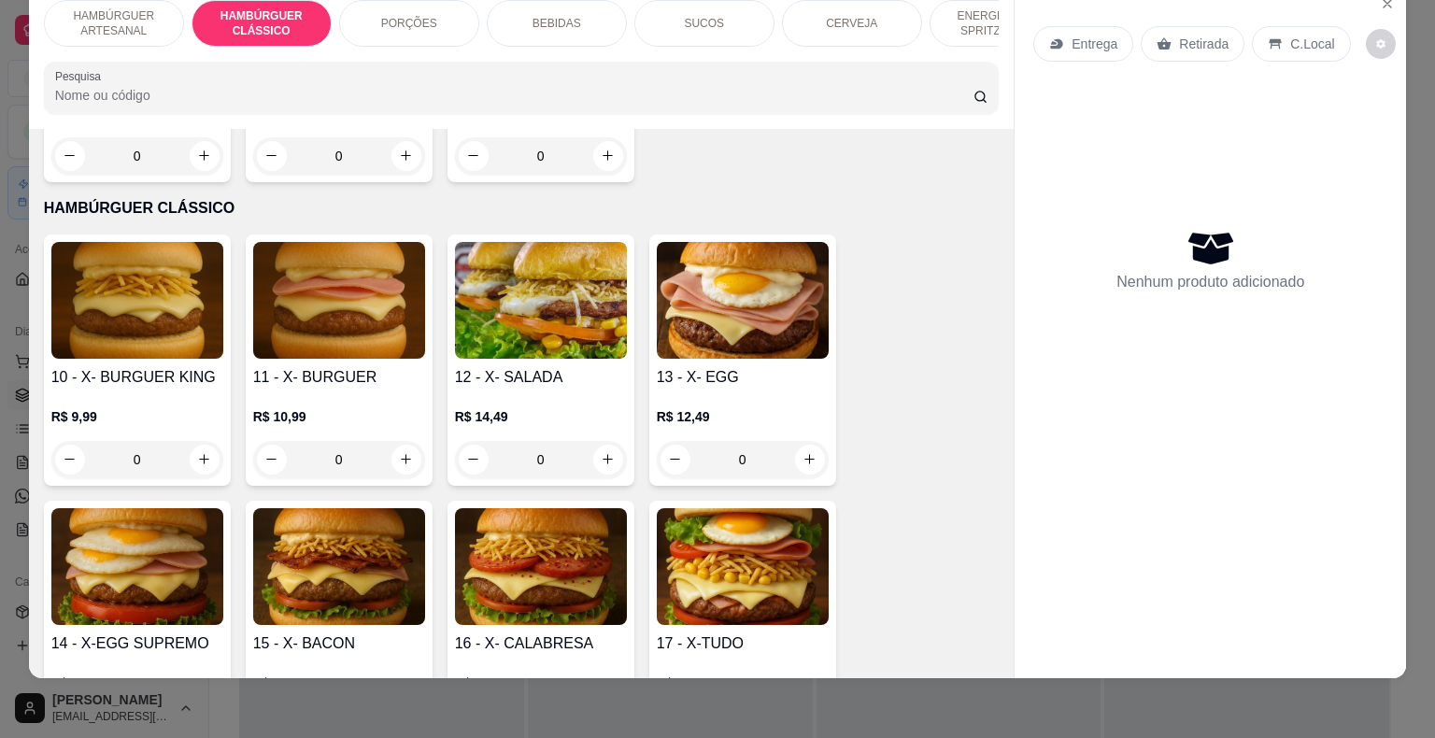
click at [598, 441] on div "0" at bounding box center [541, 459] width 172 height 37
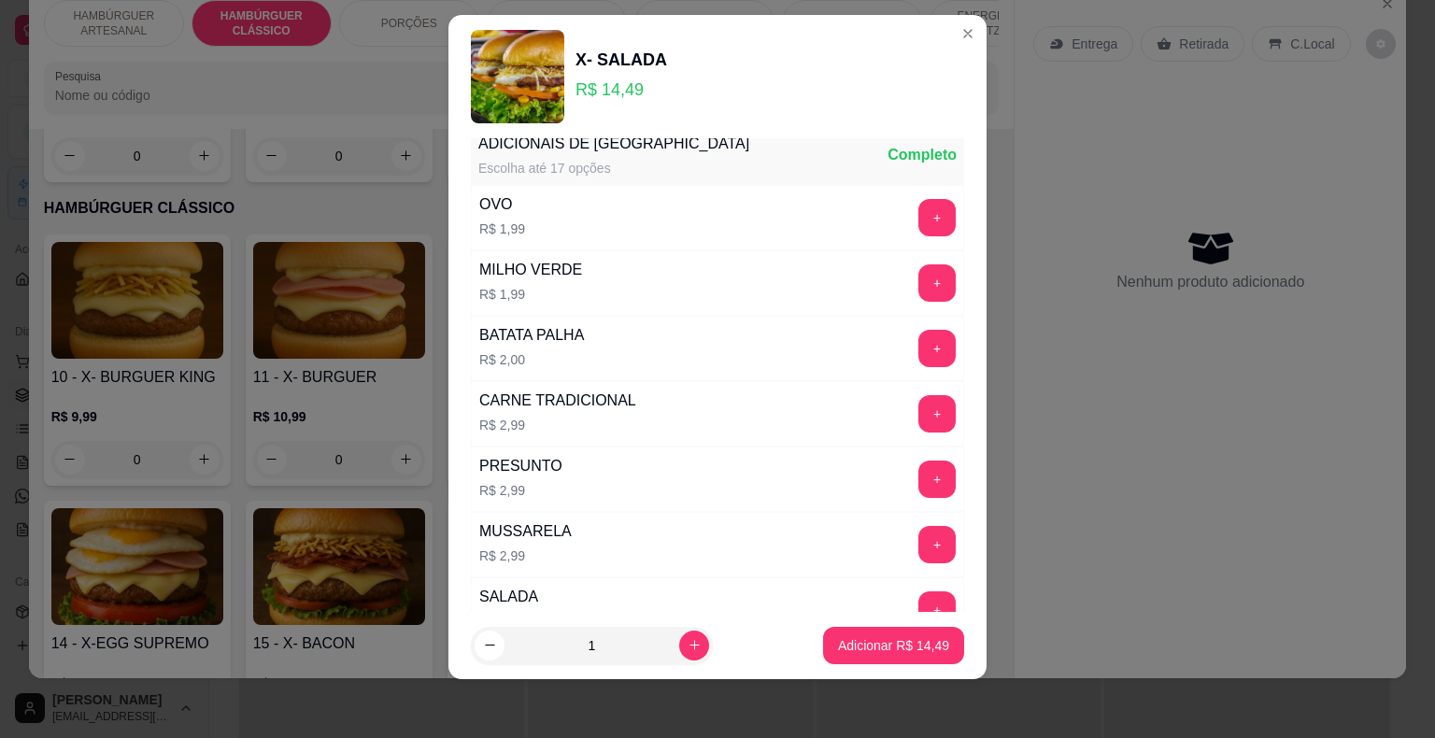
scroll to position [0, 0]
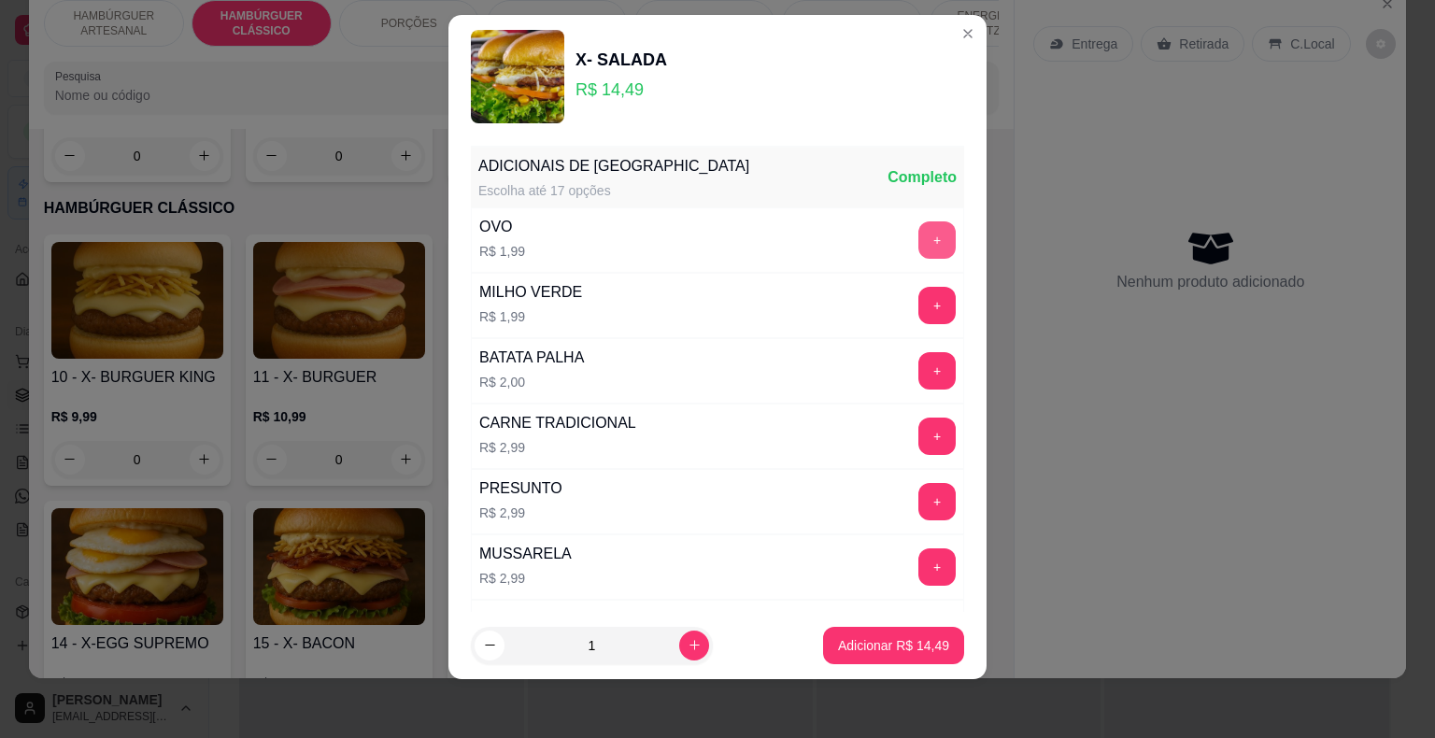
click at [918, 230] on button "+" at bounding box center [936, 239] width 37 height 37
click at [869, 661] on button "Adicionar R$ 16,48" at bounding box center [893, 645] width 141 height 37
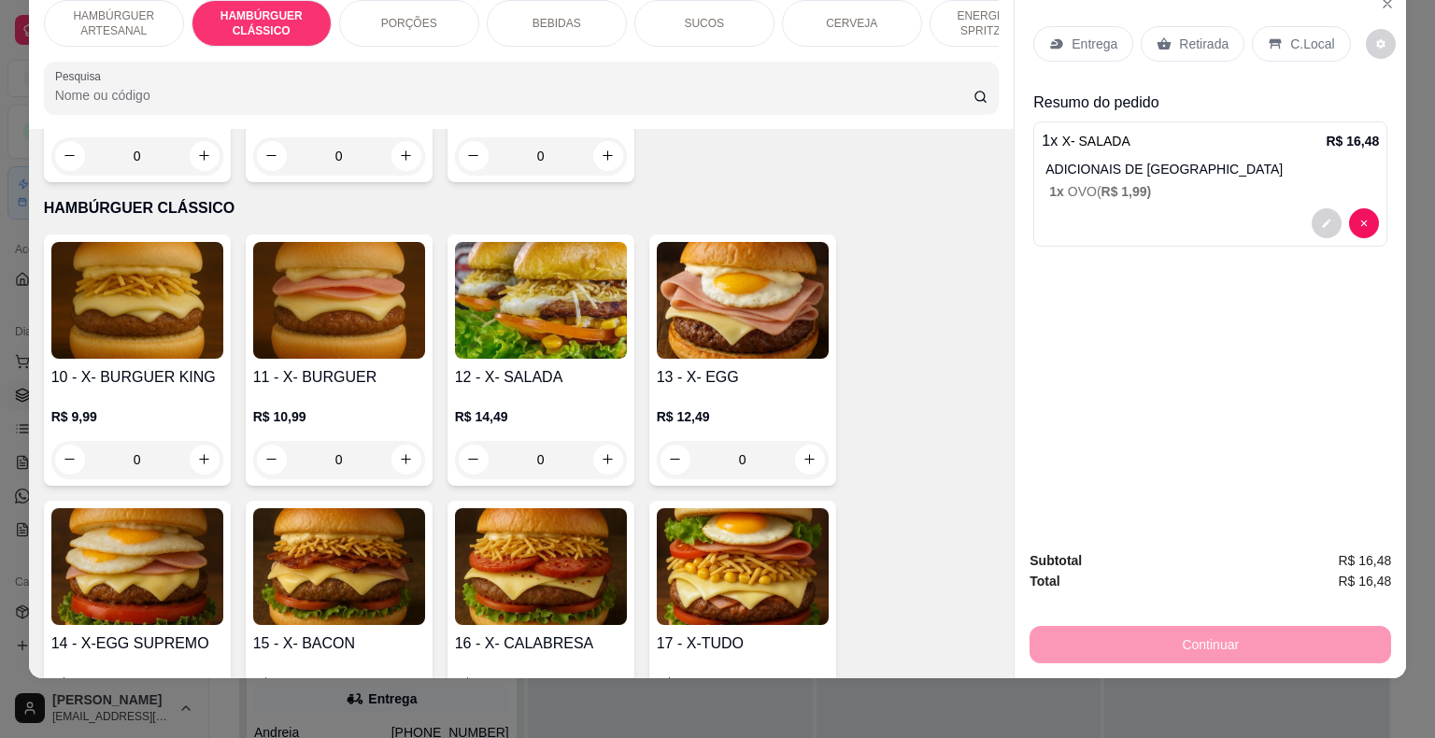
click at [1061, 30] on div "Entrega" at bounding box center [1083, 43] width 100 height 35
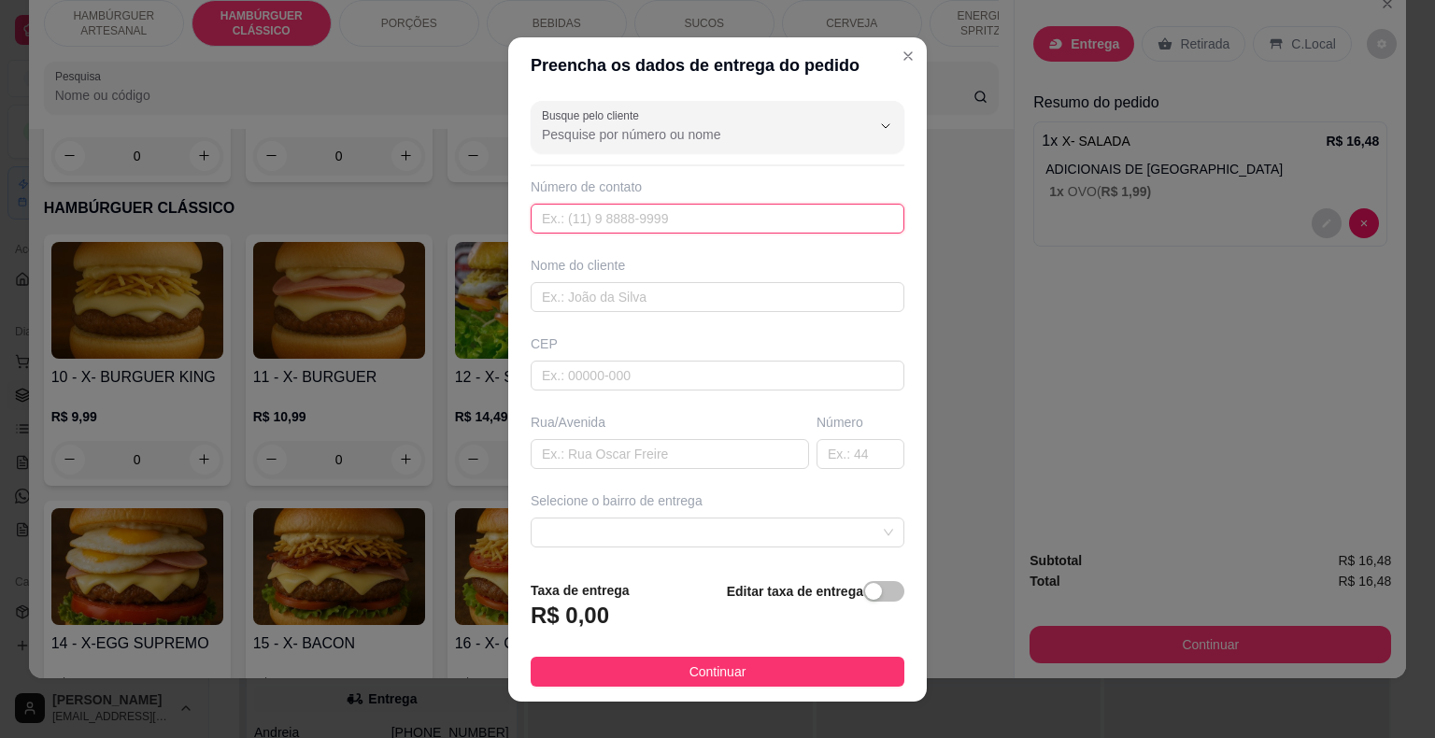
click at [678, 213] on input "text" at bounding box center [718, 219] width 374 height 30
type input "[PHONE_NUMBER]"
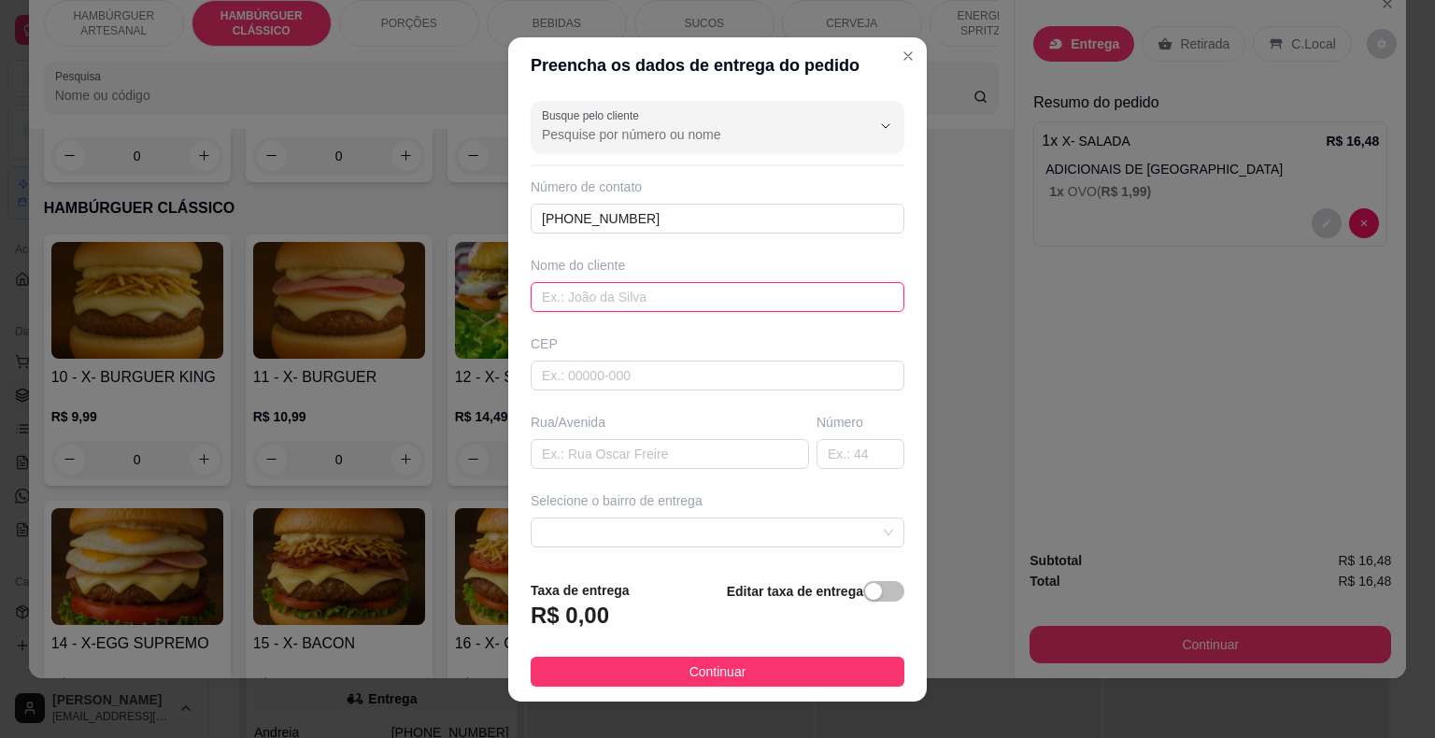
click at [646, 282] on input "text" at bounding box center [718, 297] width 374 height 30
type input "[PERSON_NAME]"
click at [556, 361] on input "text" at bounding box center [718, 376] width 374 height 30
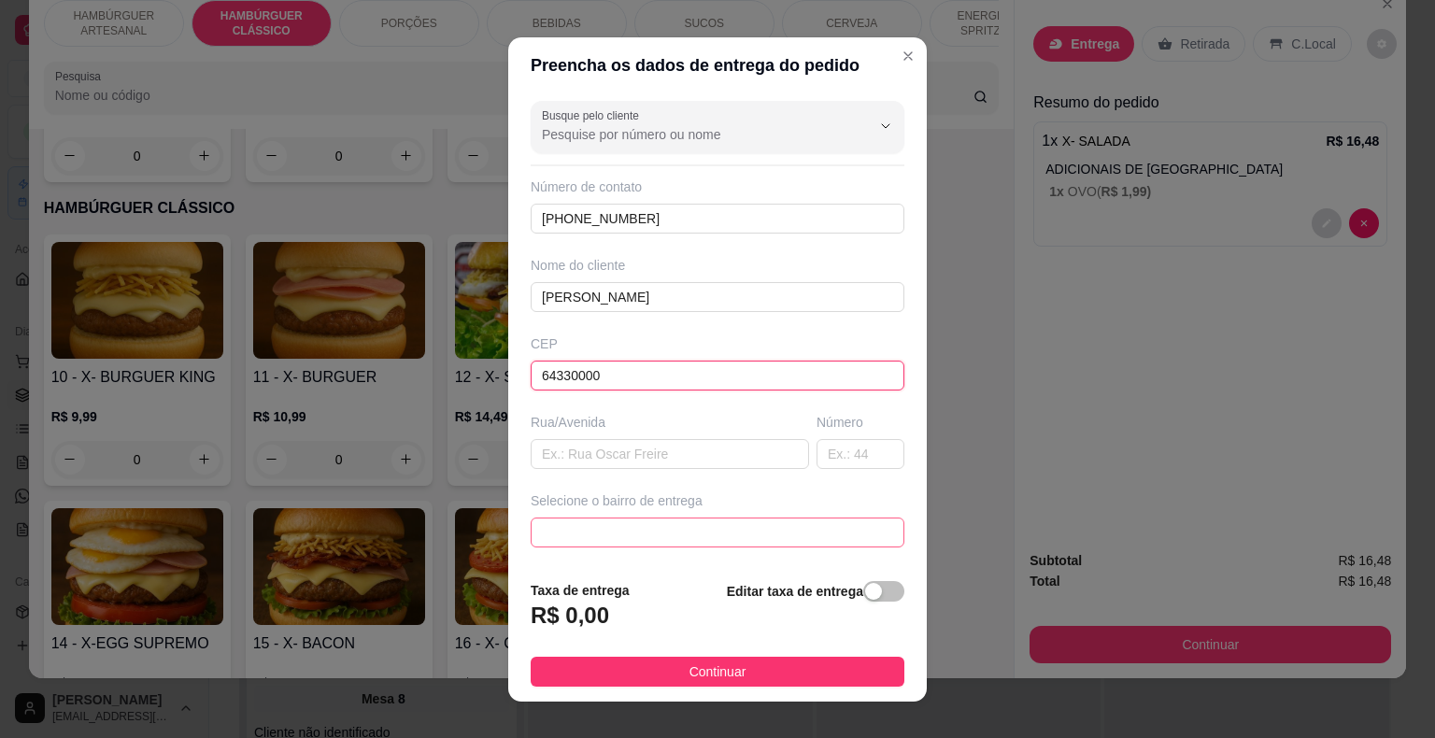
click at [613, 525] on span at bounding box center [717, 532] width 351 height 28
type input "64330000"
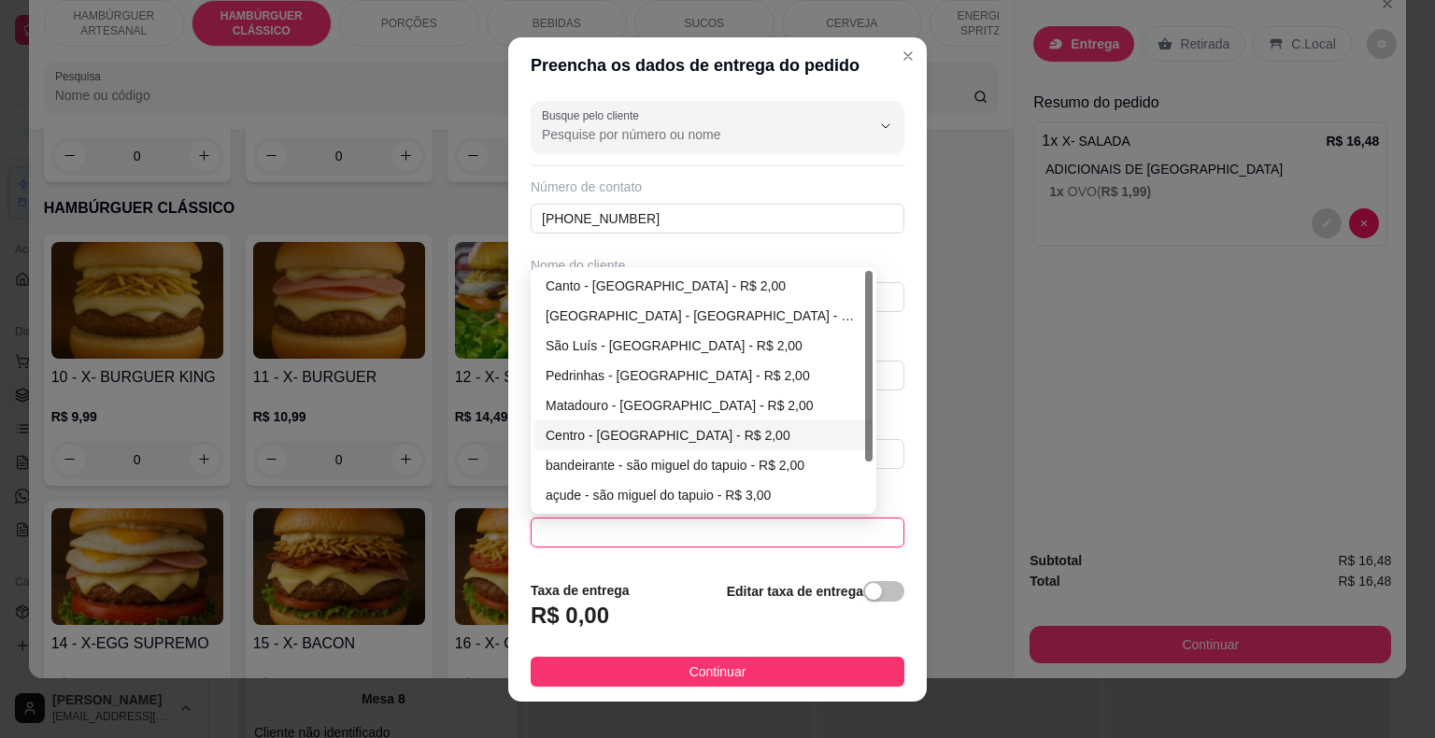
click at [601, 434] on div "Centro - [GEOGRAPHIC_DATA] - R$ 2,00" at bounding box center [703, 435] width 316 height 21
type input "São Miguel do Tapuio"
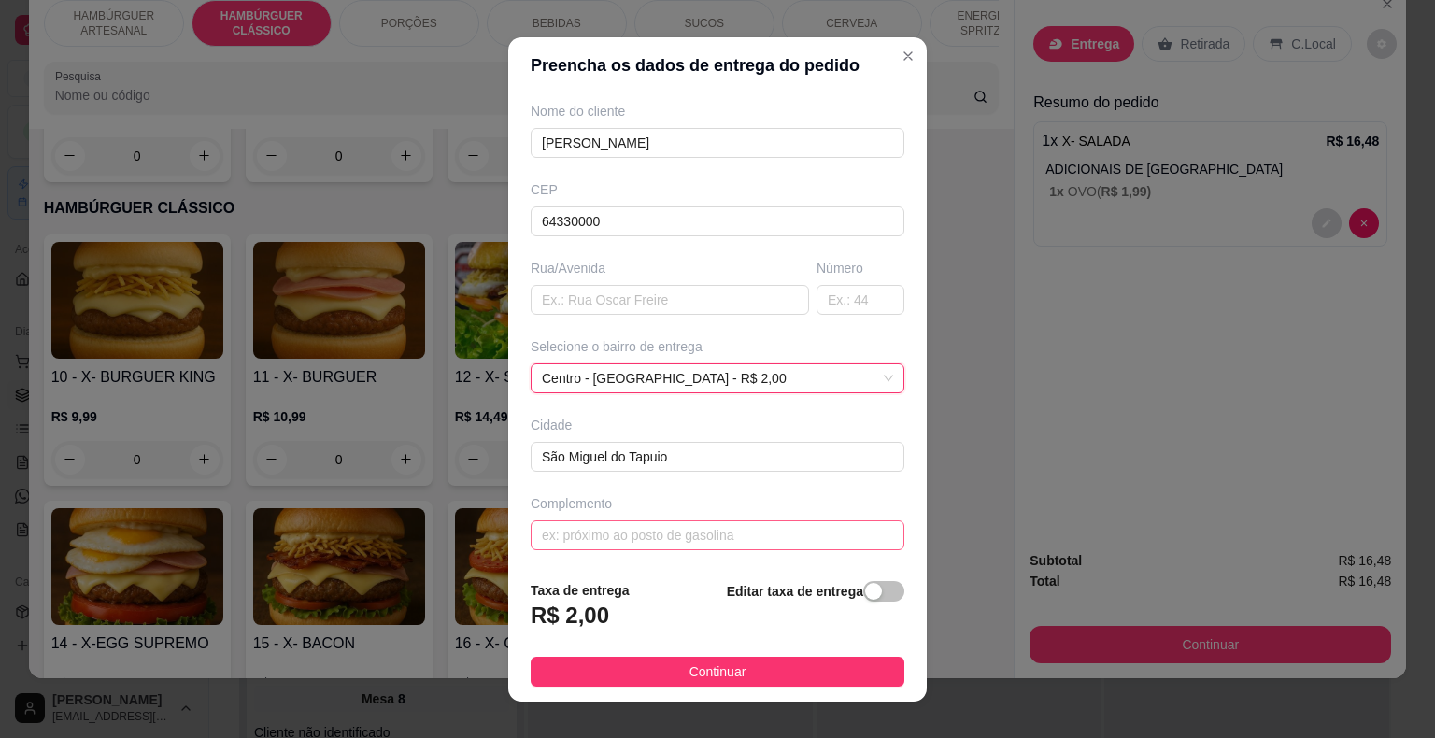
scroll to position [22, 0]
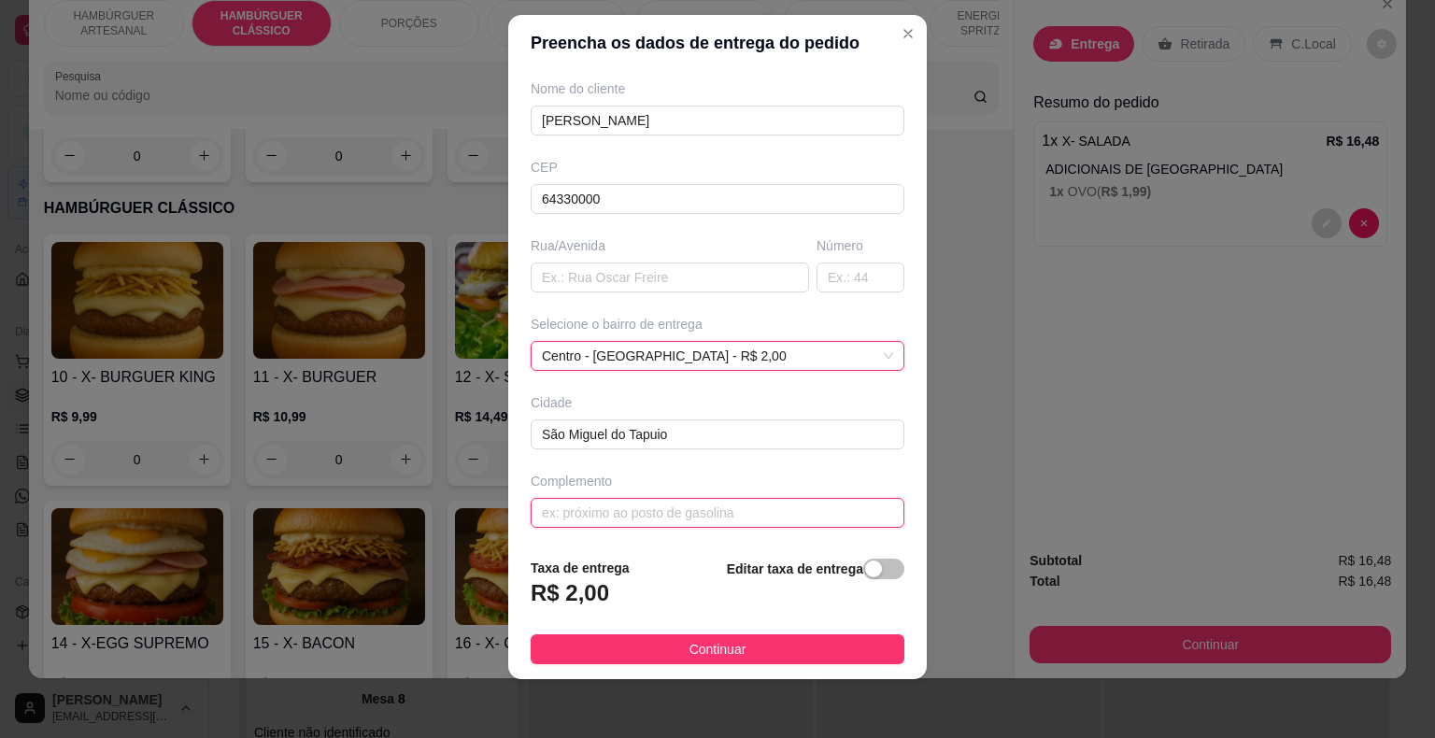
click at [577, 500] on input "text" at bounding box center [718, 513] width 374 height 30
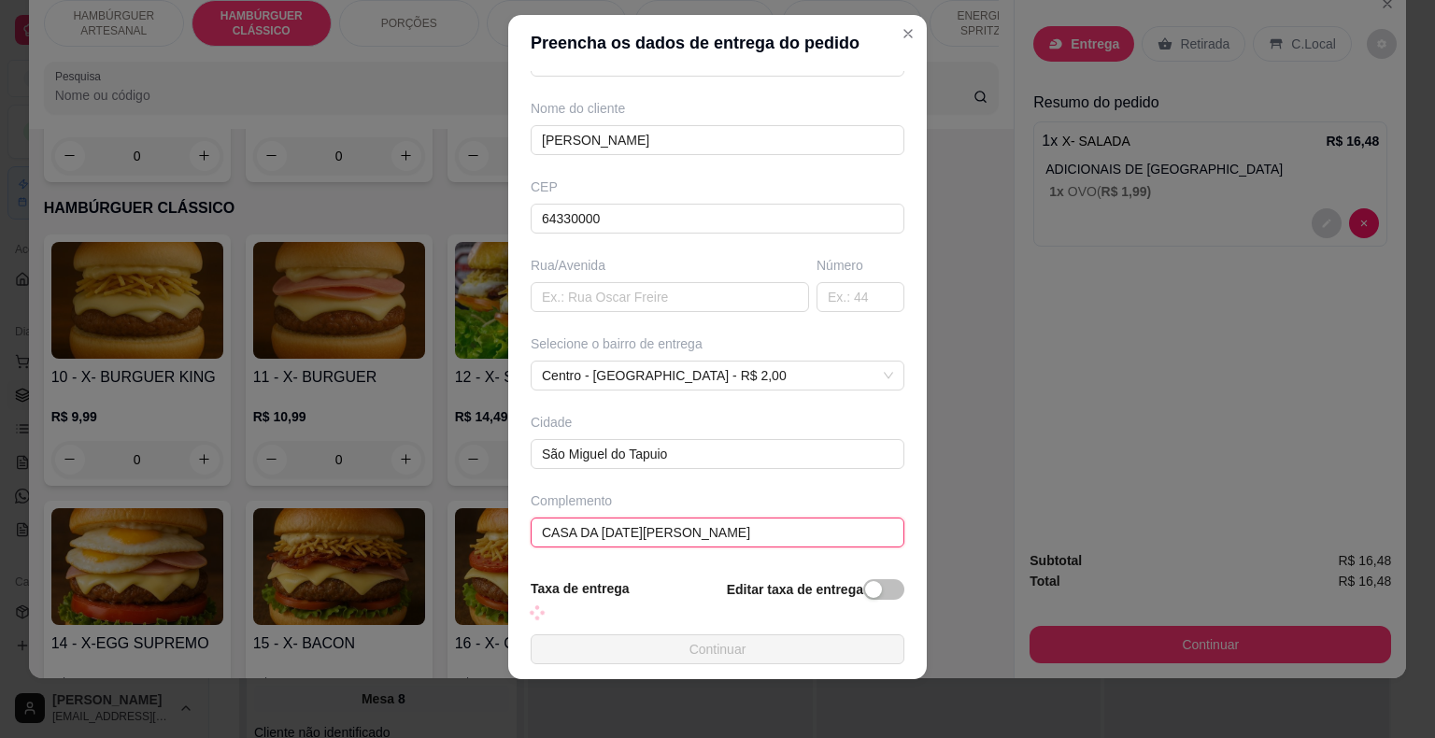
scroll to position [154, 0]
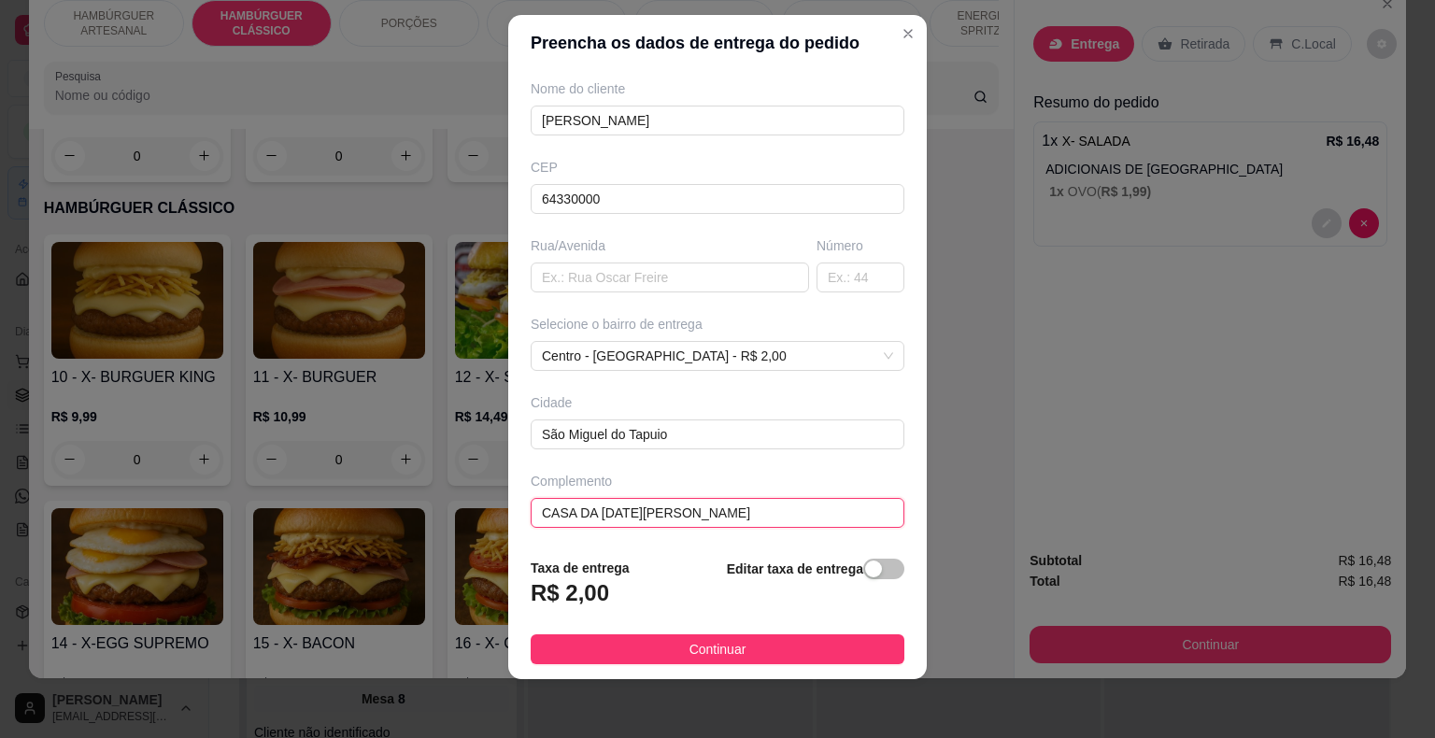
click at [649, 512] on input "CASA DA [DATE][PERSON_NAME]" at bounding box center [718, 513] width 374 height 30
click at [713, 509] on input "CASA DA [DATE][PERSON_NAME]" at bounding box center [718, 513] width 374 height 30
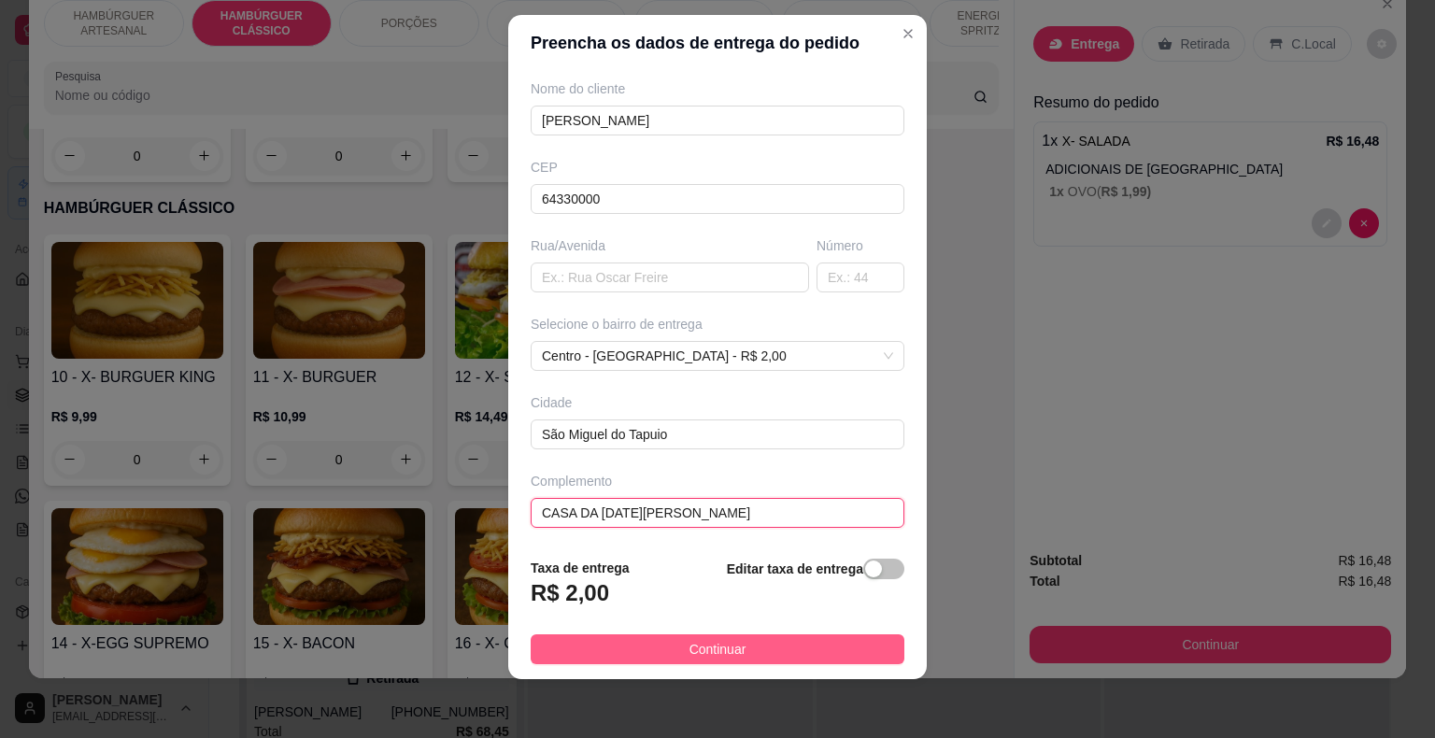
type input "CASA DA [DATE][PERSON_NAME]"
click at [733, 643] on button "Continuar" at bounding box center [718, 649] width 374 height 30
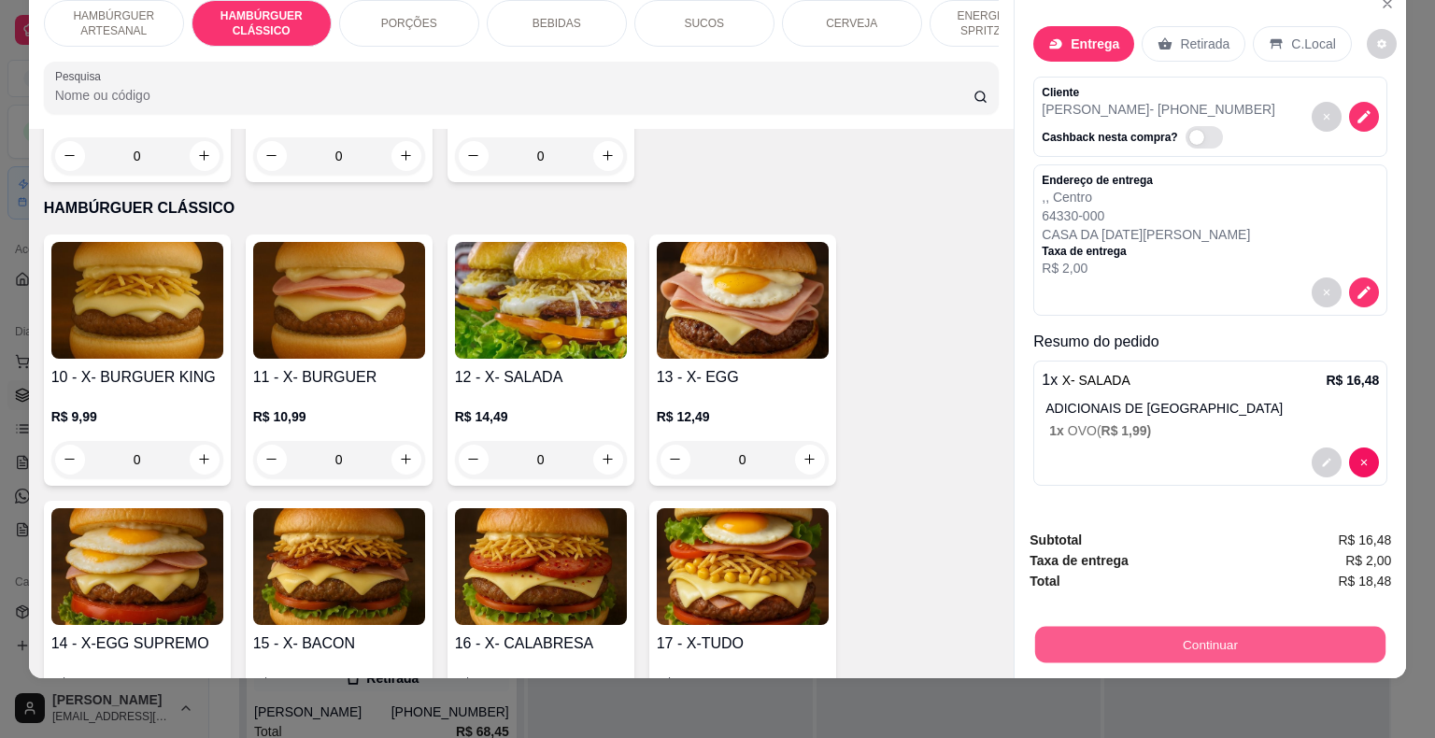
click at [1183, 630] on button "Continuar" at bounding box center [1210, 645] width 350 height 36
click at [1163, 628] on button "Continuar" at bounding box center [1210, 645] width 350 height 36
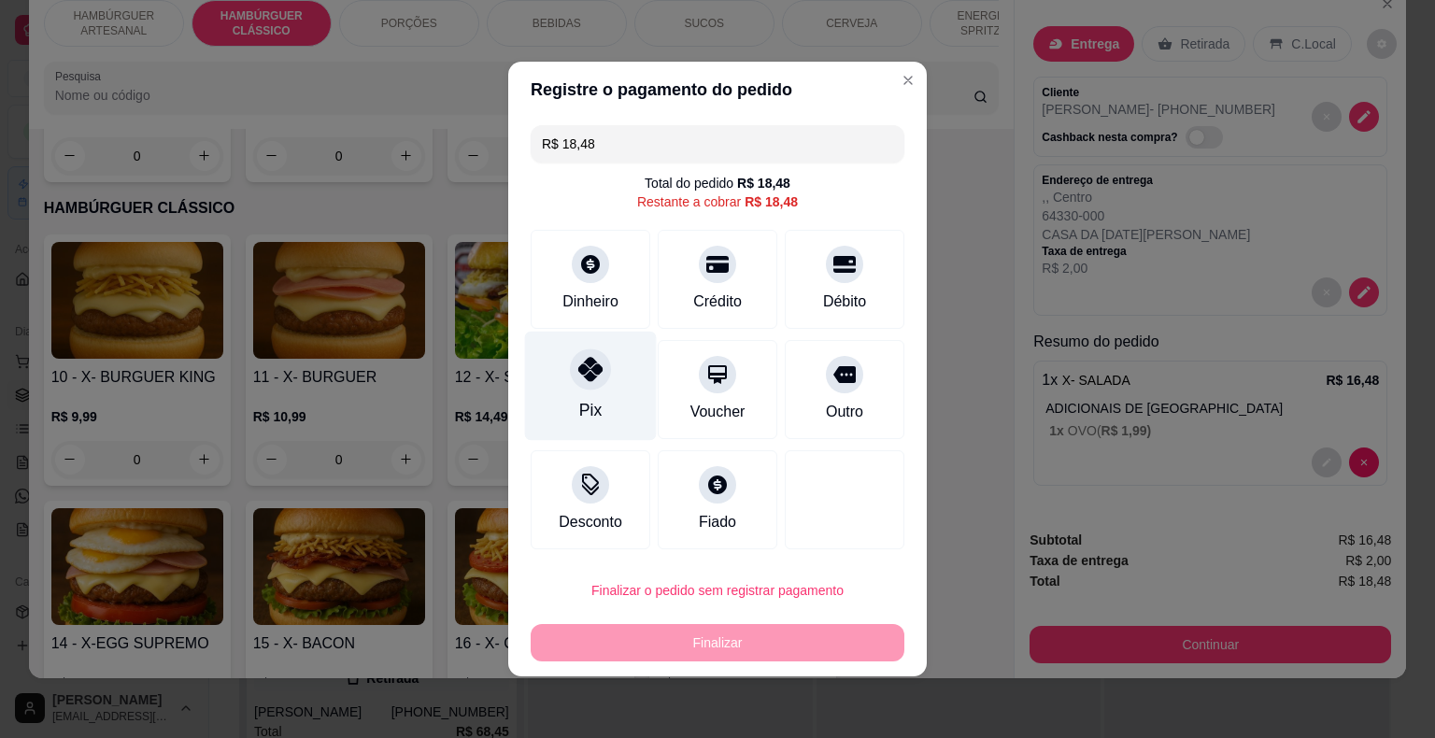
click at [560, 388] on div "Pix" at bounding box center [591, 386] width 132 height 109
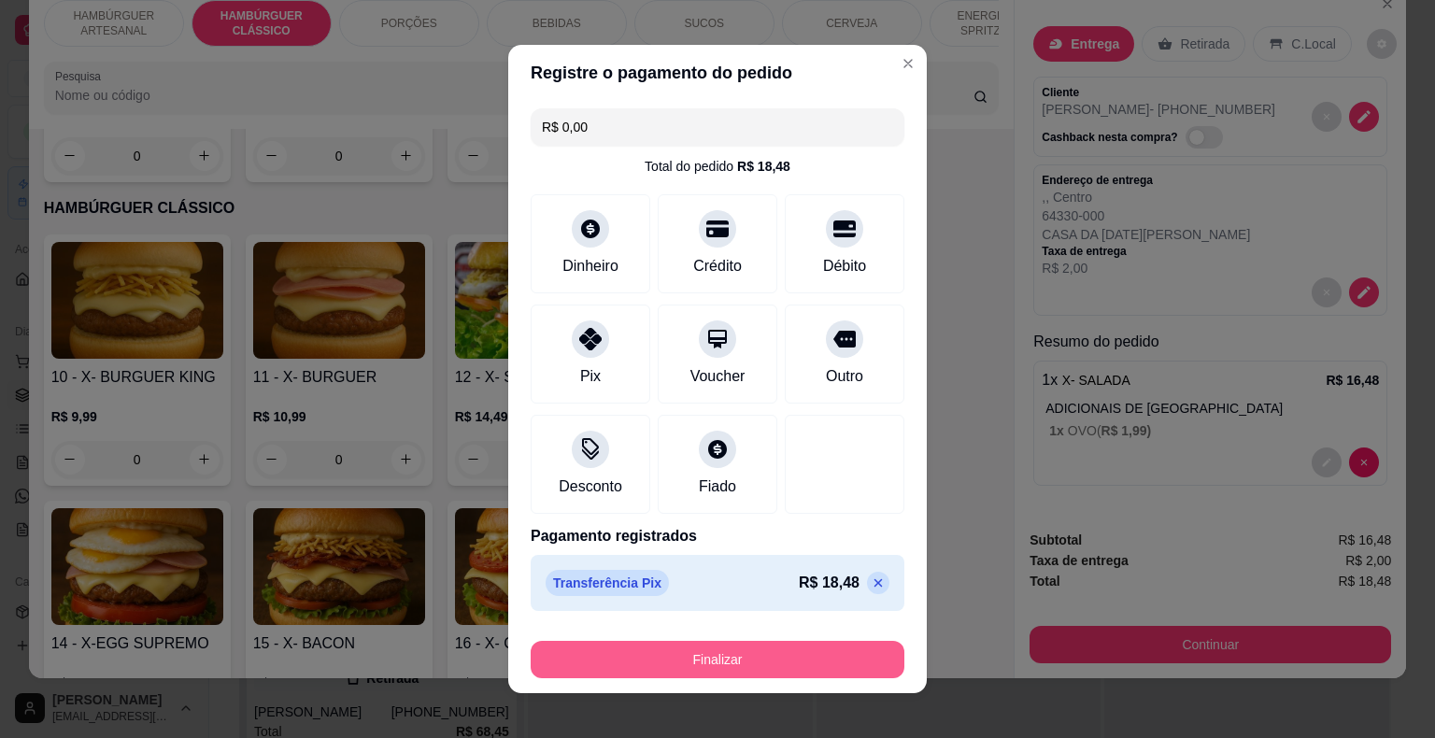
click at [691, 648] on button "Finalizar" at bounding box center [718, 659] width 374 height 37
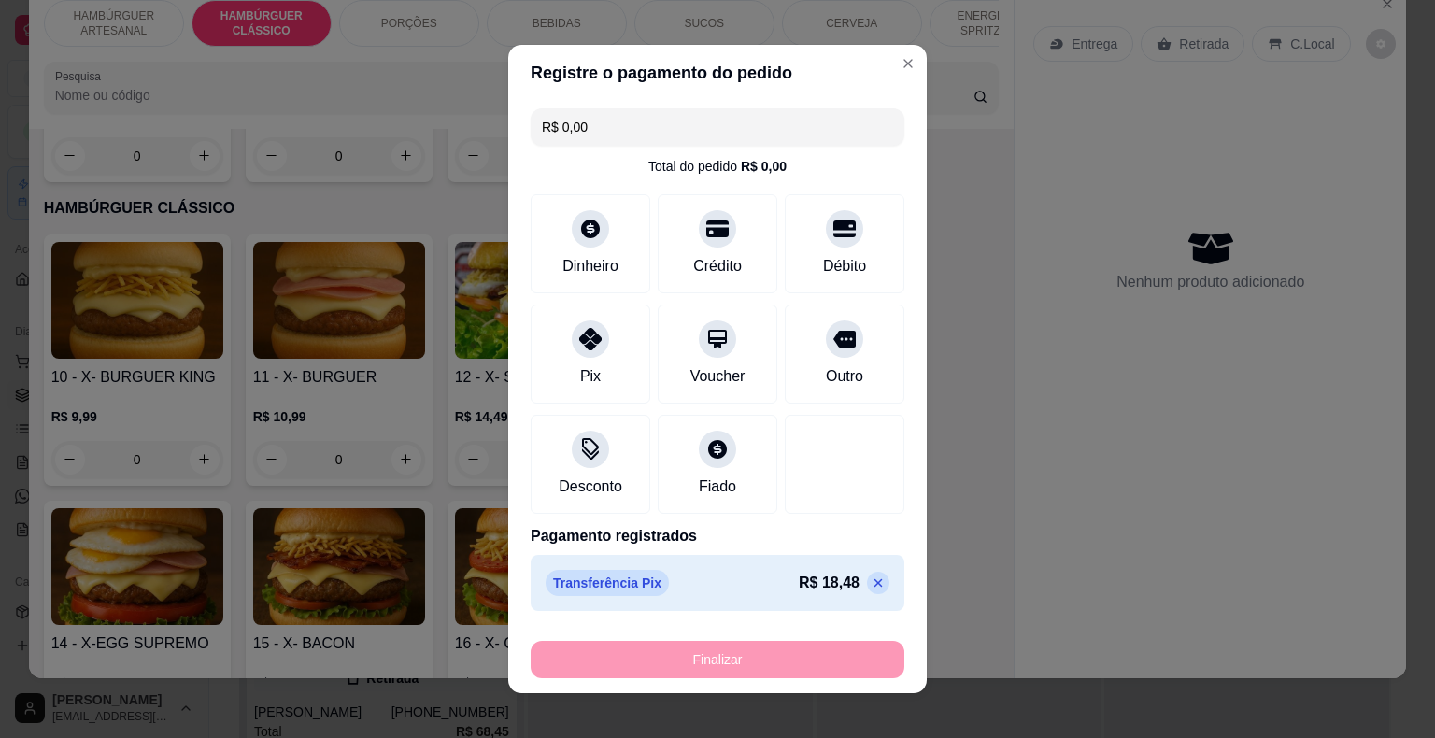
type input "-R$ 18,48"
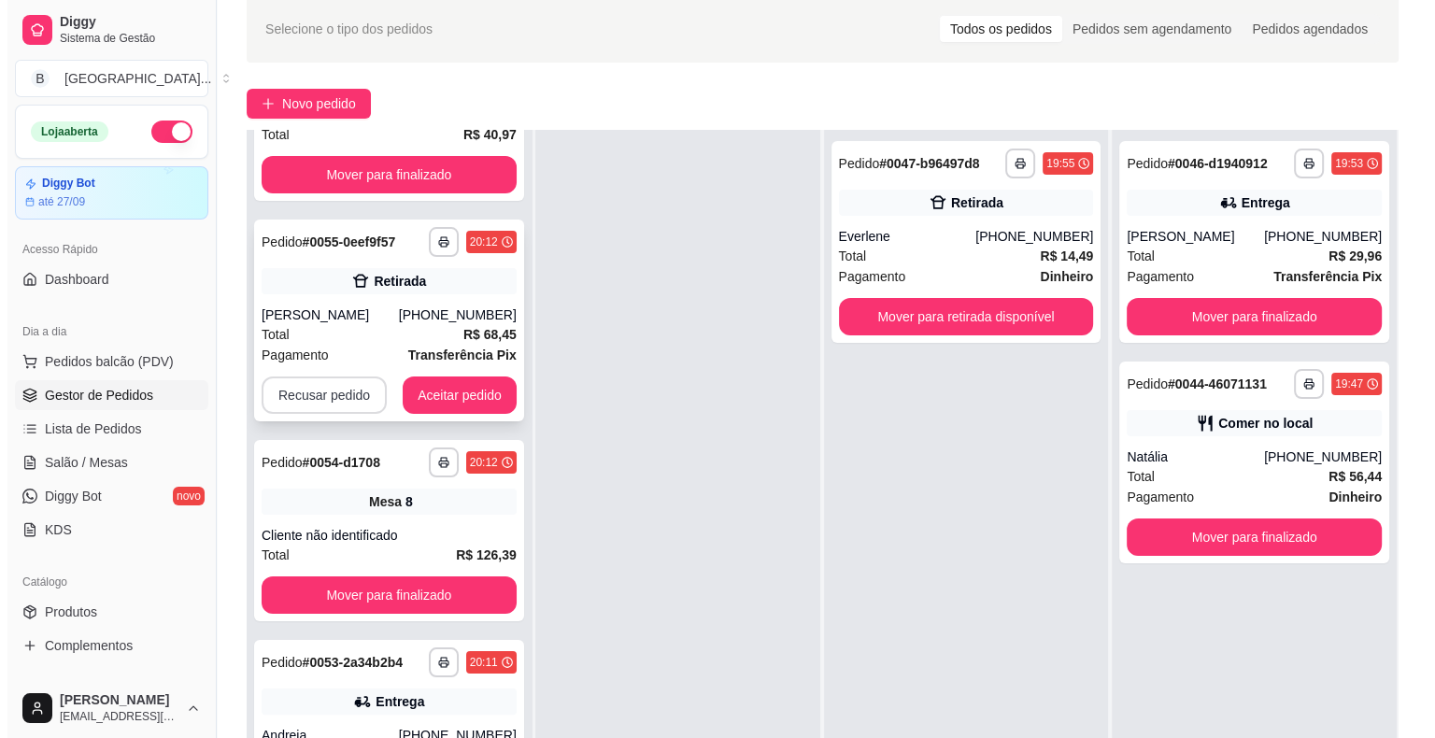
scroll to position [284, 0]
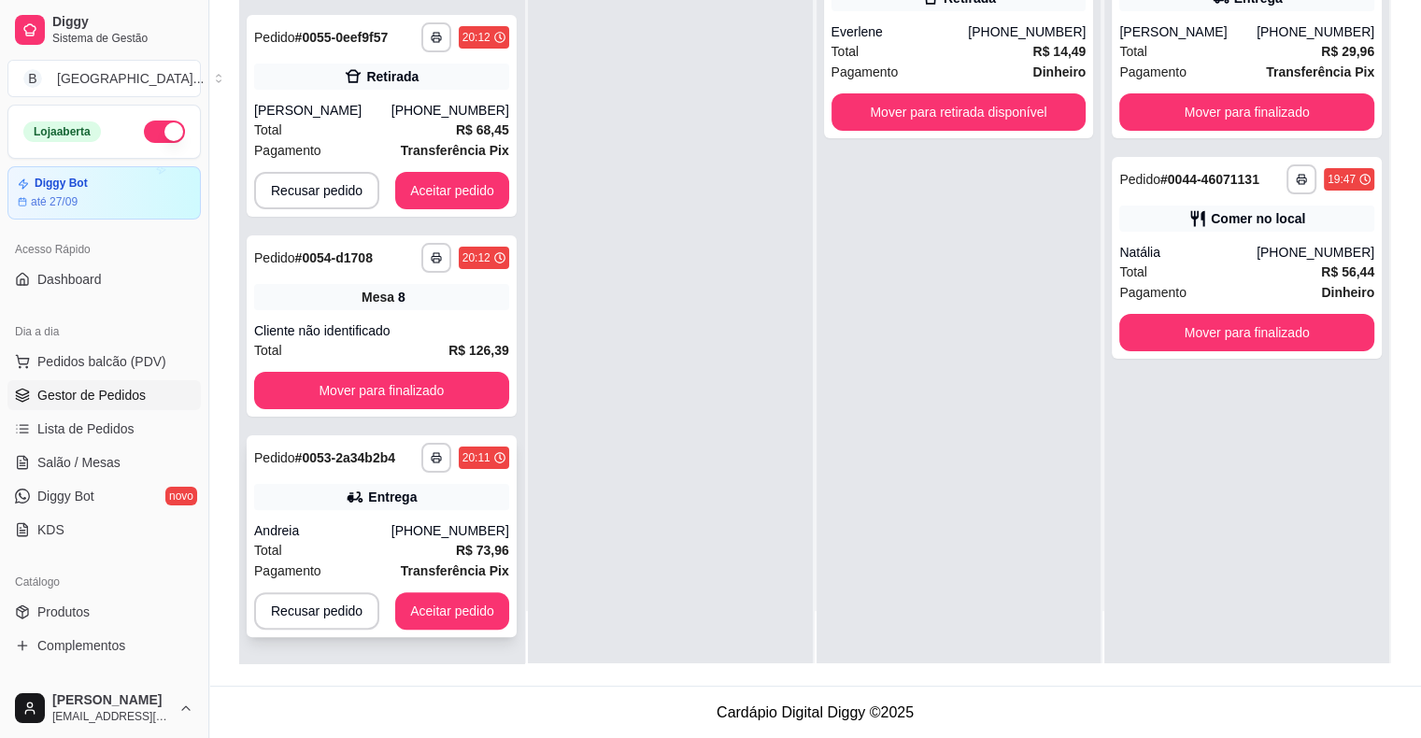
click at [392, 549] on div "Total R$ 73,96" at bounding box center [381, 550] width 255 height 21
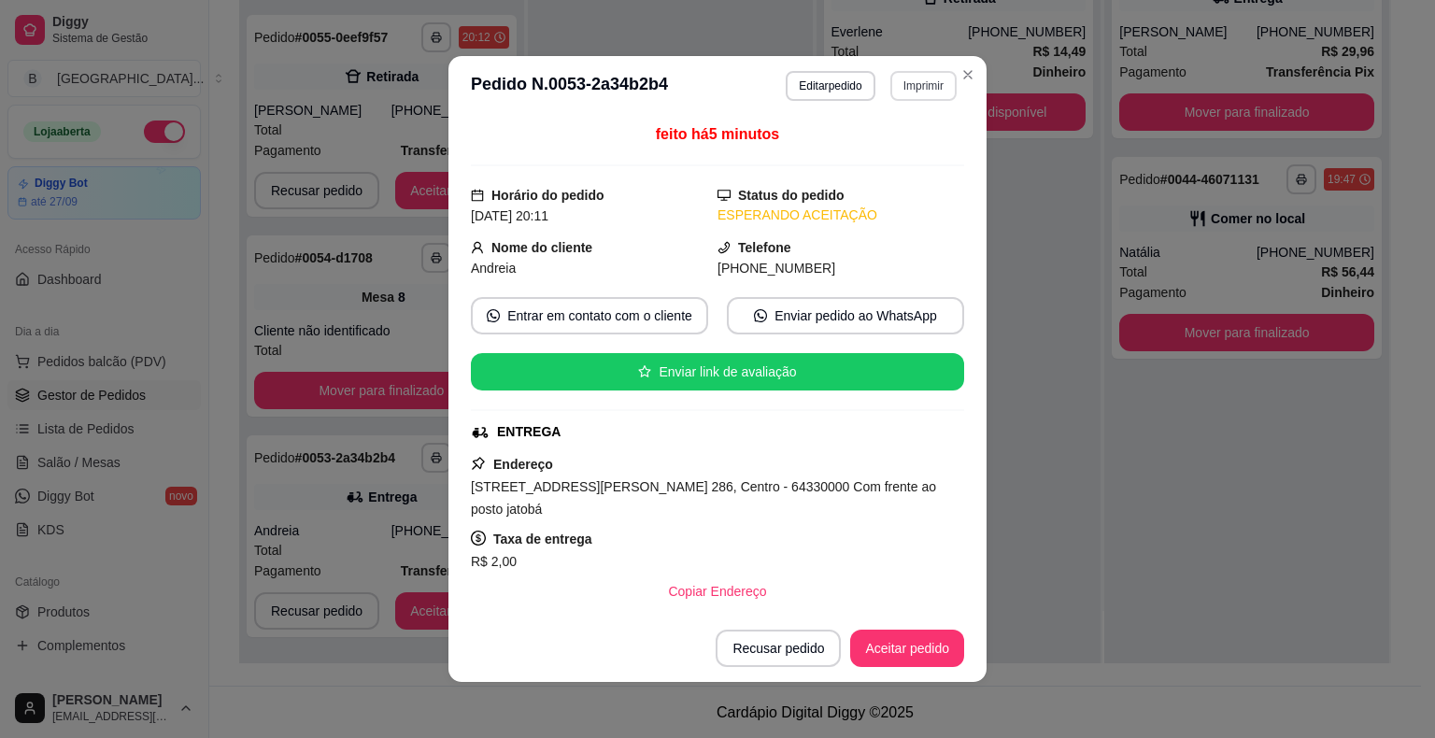
click at [904, 92] on button "Imprimir" at bounding box center [923, 86] width 66 height 30
click at [912, 148] on button "IMPRESSORA" at bounding box center [882, 152] width 135 height 30
click at [897, 656] on button "Aceitar pedido" at bounding box center [907, 648] width 110 height 36
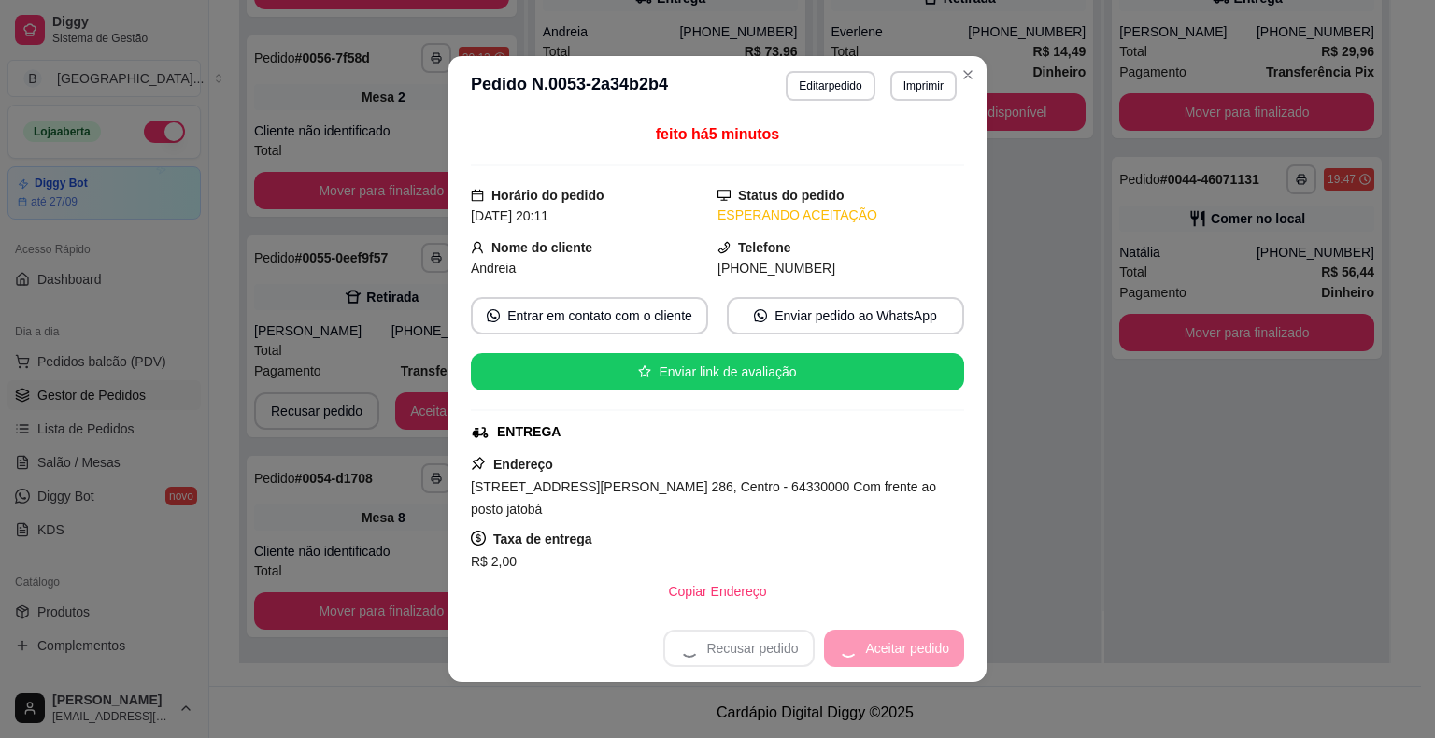
scroll to position [101, 0]
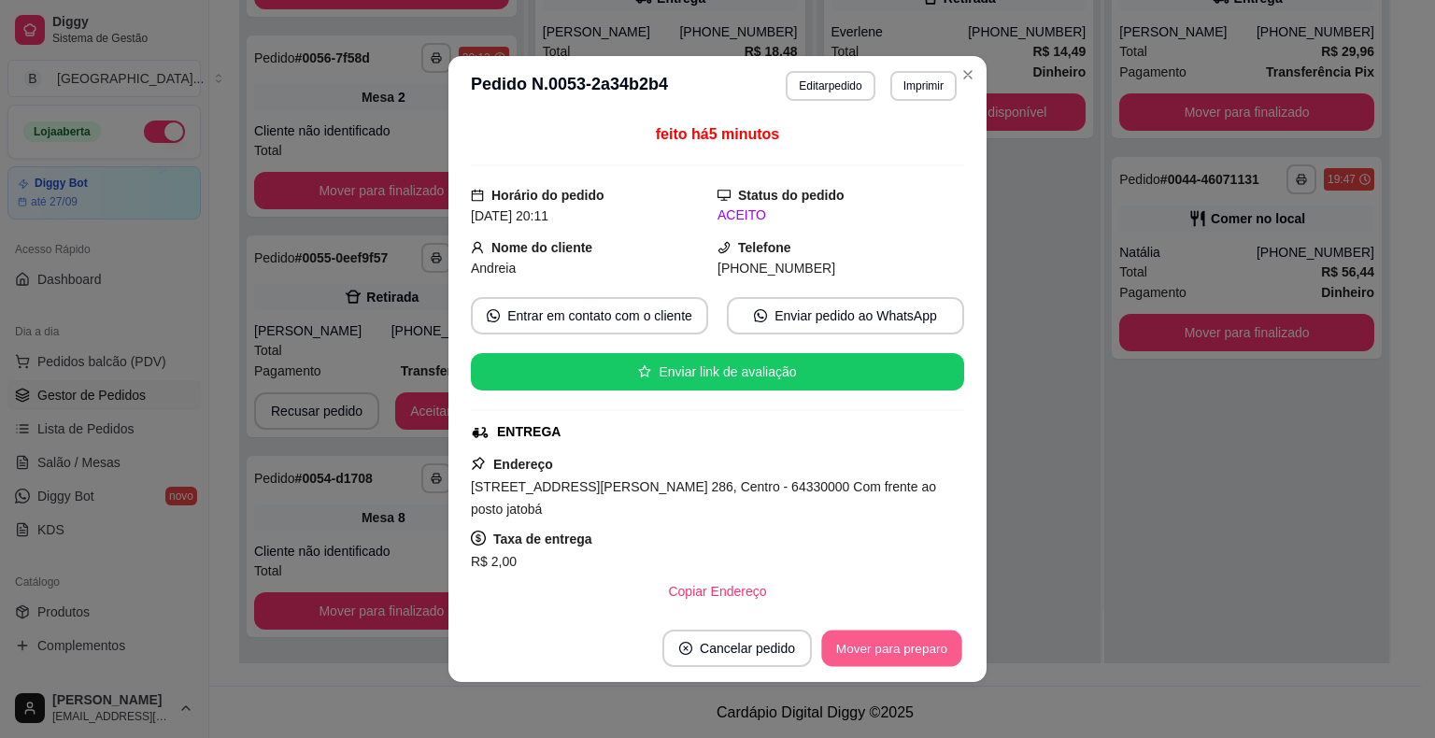
click at [902, 645] on button "Mover para preparo" at bounding box center [891, 648] width 140 height 36
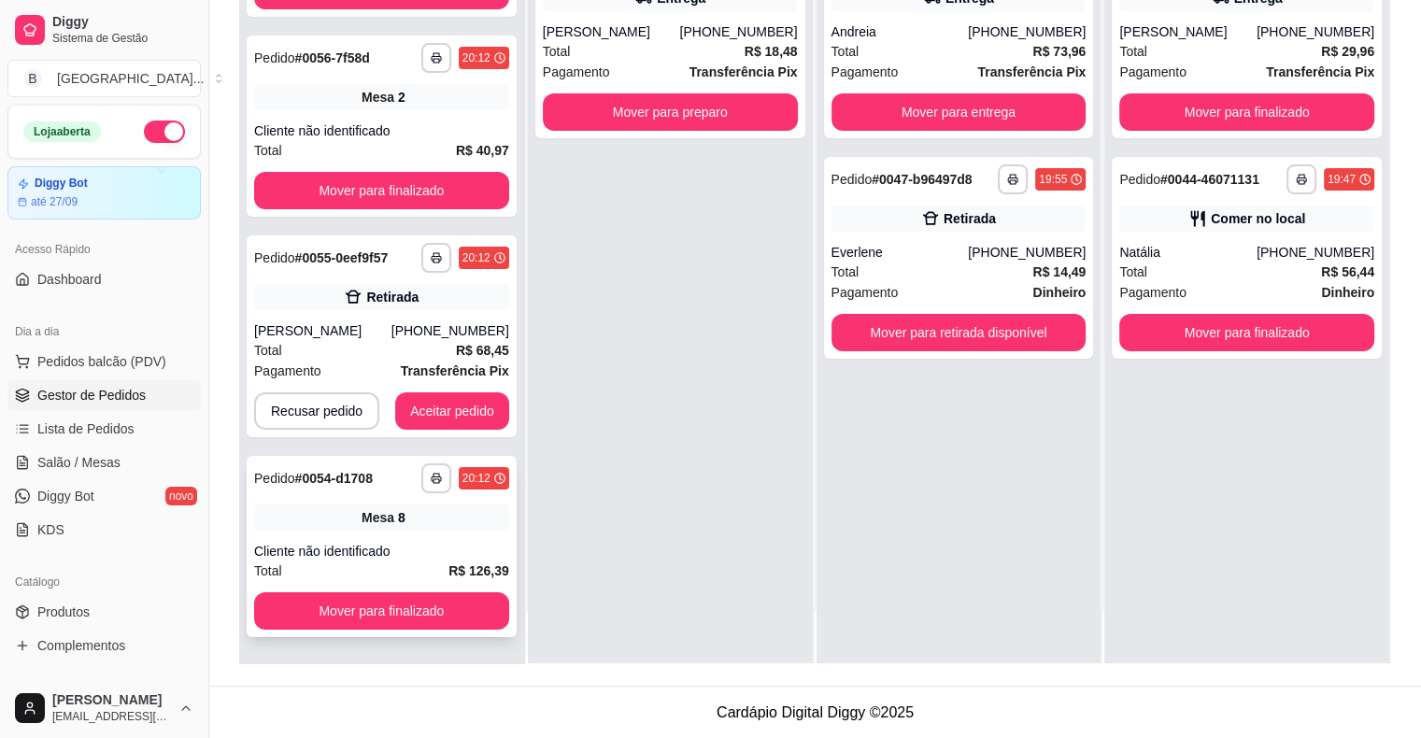
click at [418, 566] on div "Total R$ 126,39" at bounding box center [381, 570] width 255 height 21
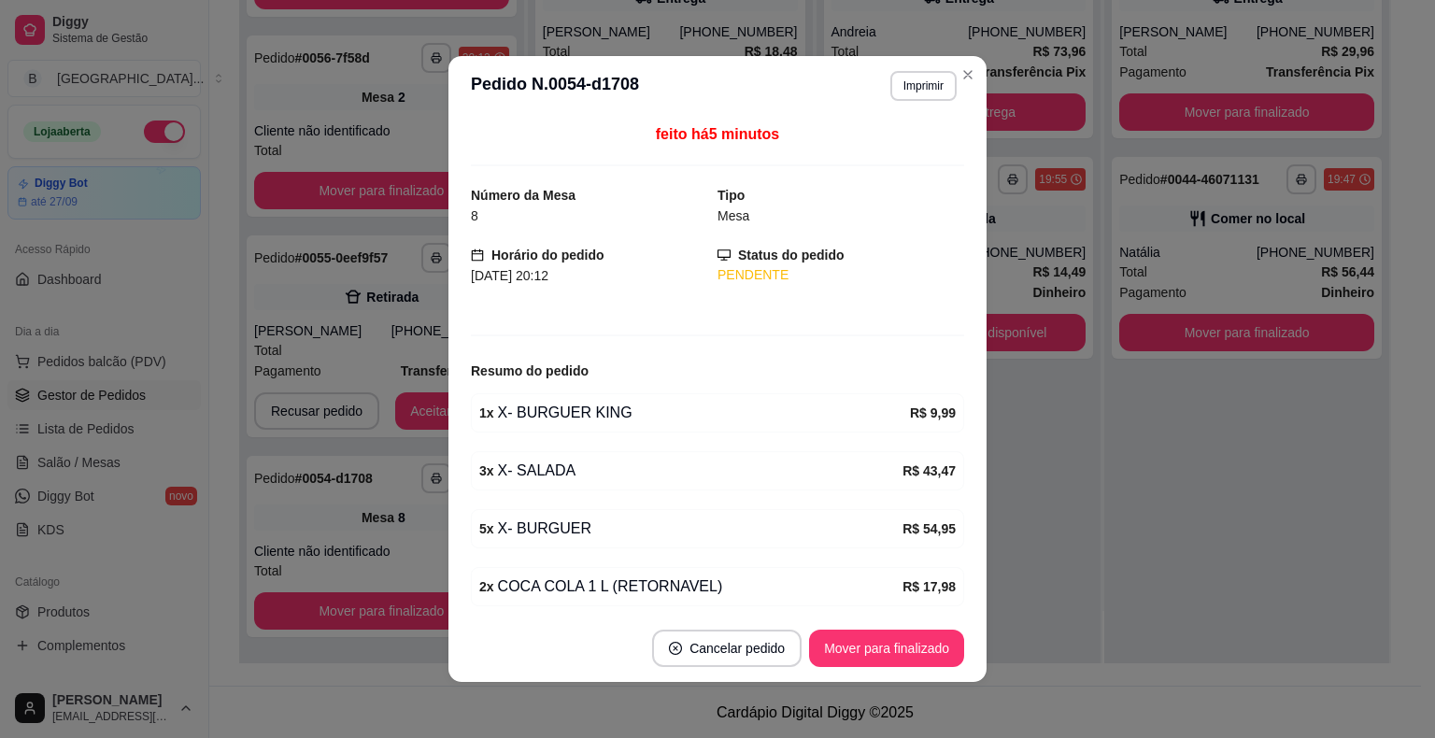
scroll to position [4, 0]
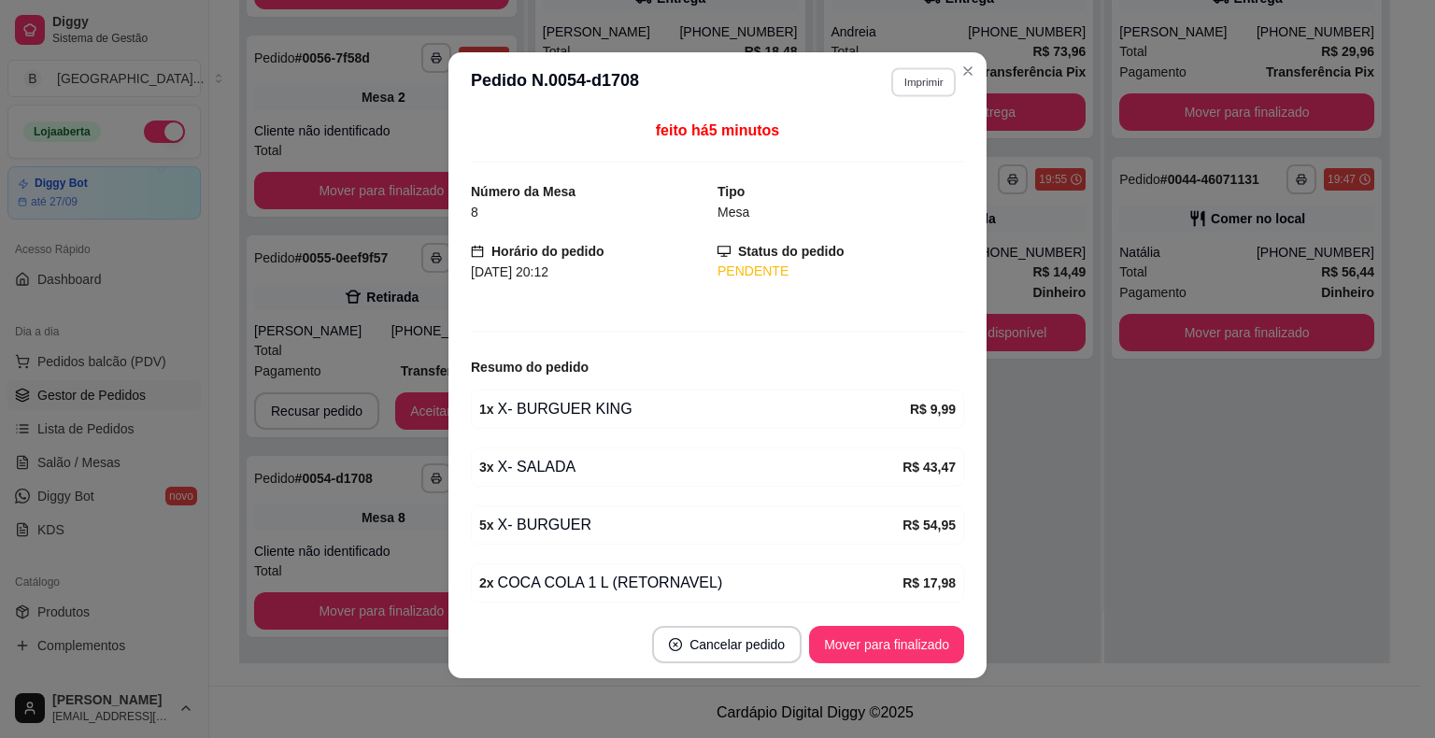
click at [900, 88] on button "Imprimir" at bounding box center [923, 81] width 64 height 29
click at [890, 152] on button "IMPRESSORA" at bounding box center [882, 149] width 135 height 30
click at [840, 638] on button "Mover para finalizado" at bounding box center [886, 644] width 155 height 37
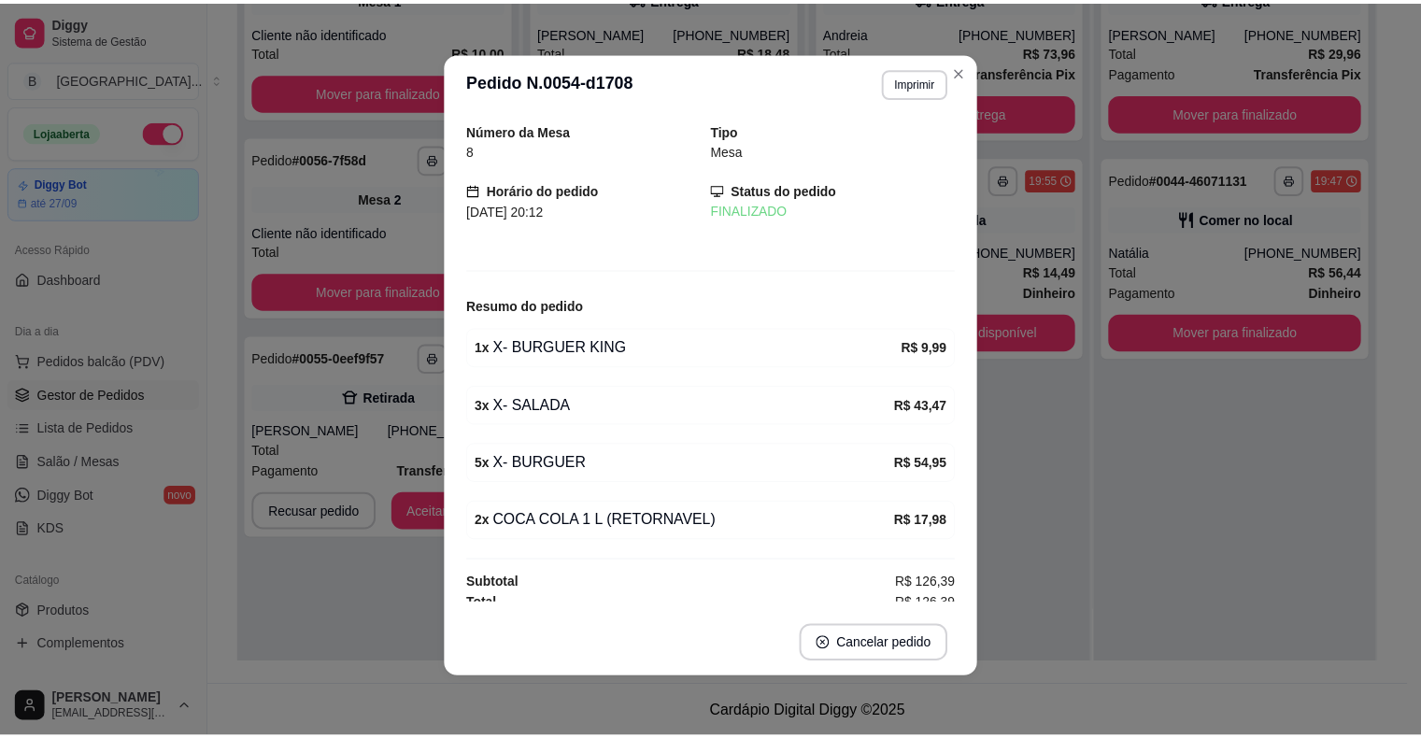
scroll to position [0, 0]
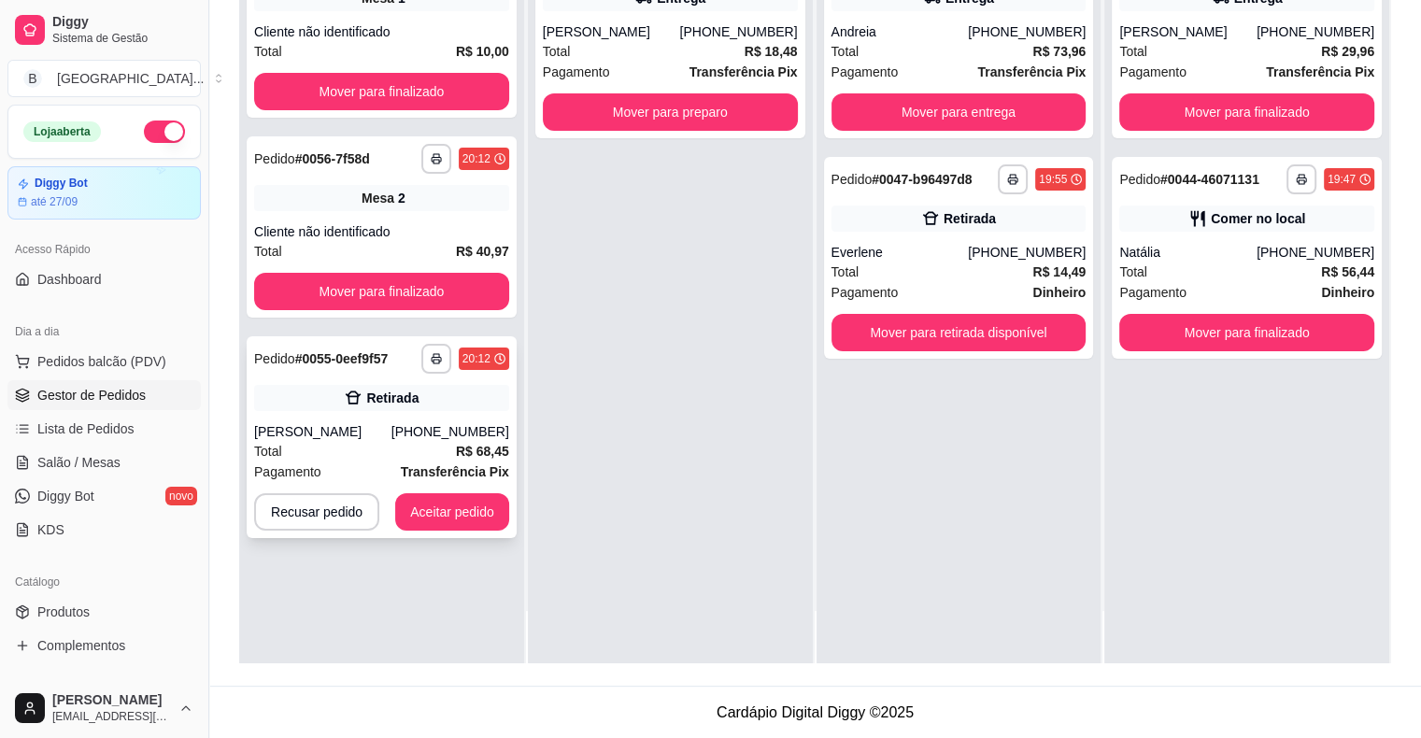
click at [391, 438] on div "[PERSON_NAME]" at bounding box center [322, 431] width 137 height 19
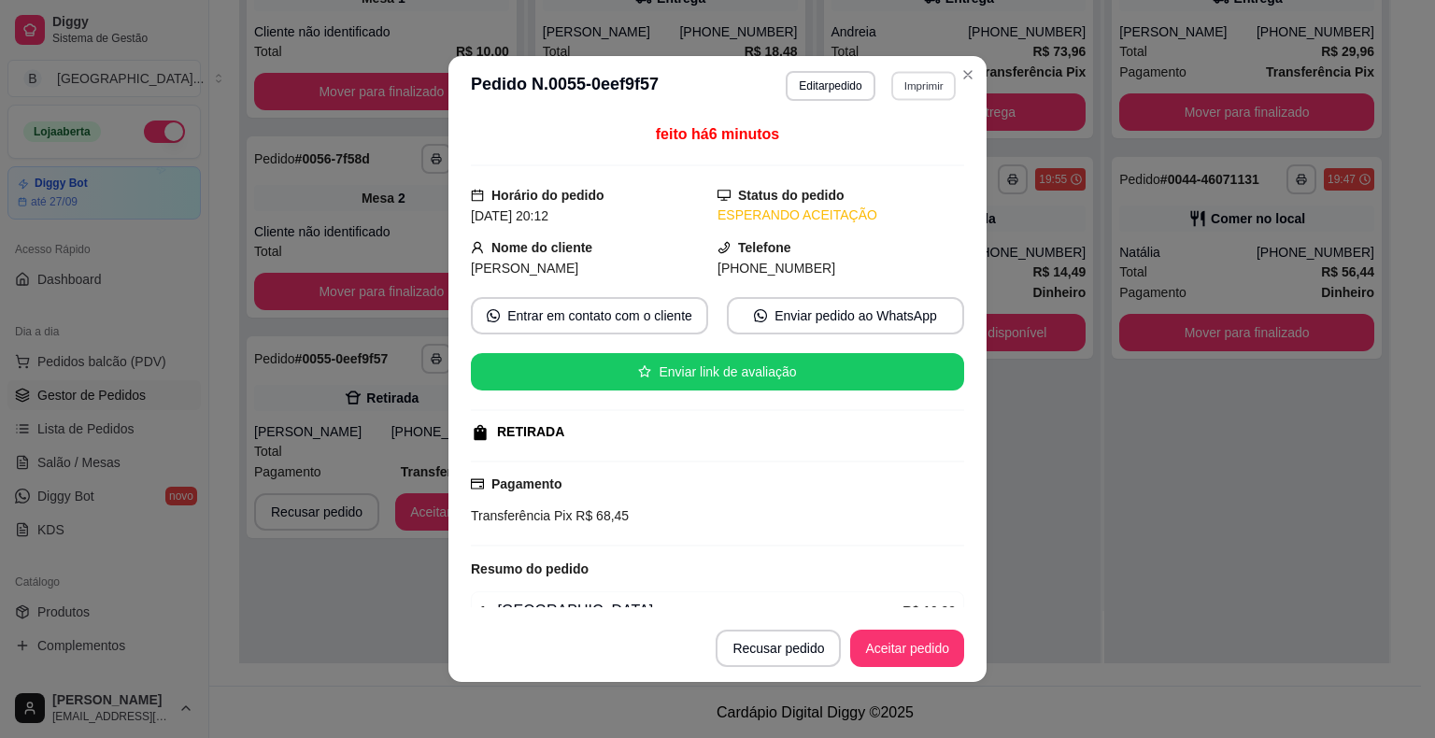
click at [913, 90] on button "Imprimir" at bounding box center [923, 85] width 64 height 29
click at [870, 161] on button "IMPRESSORA" at bounding box center [882, 152] width 135 height 30
click at [919, 638] on button "Aceitar pedido" at bounding box center [907, 648] width 110 height 36
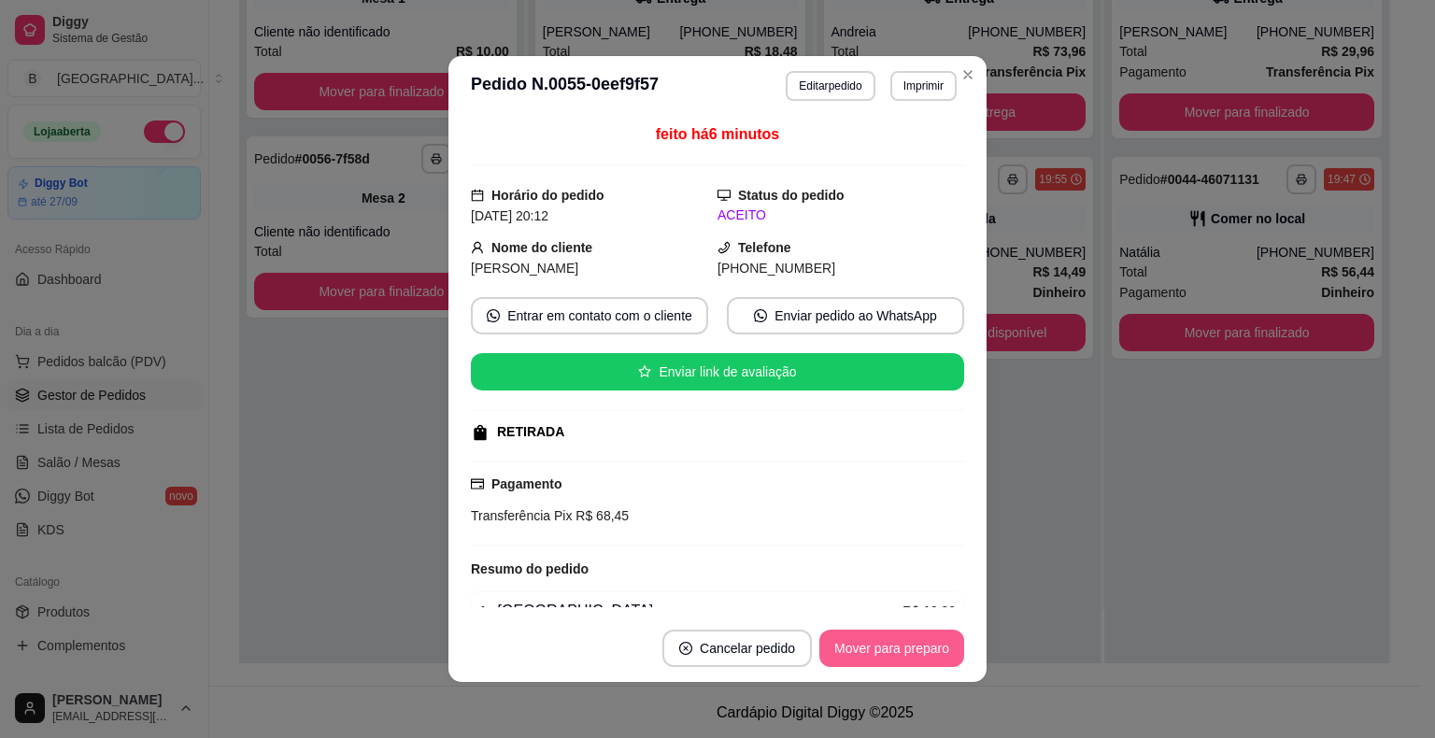
click at [913, 648] on button "Mover para preparo" at bounding box center [891, 648] width 145 height 37
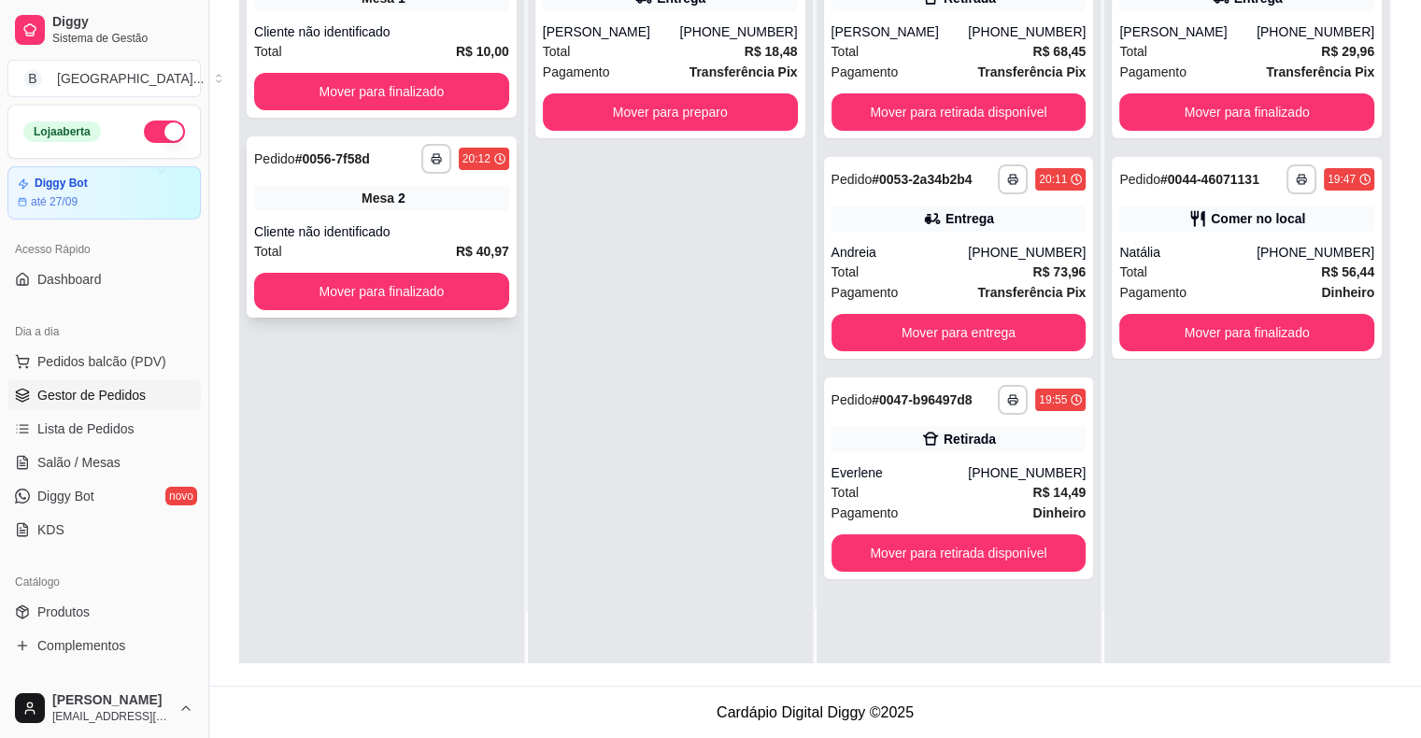
click at [381, 176] on div "**********" at bounding box center [382, 226] width 270 height 181
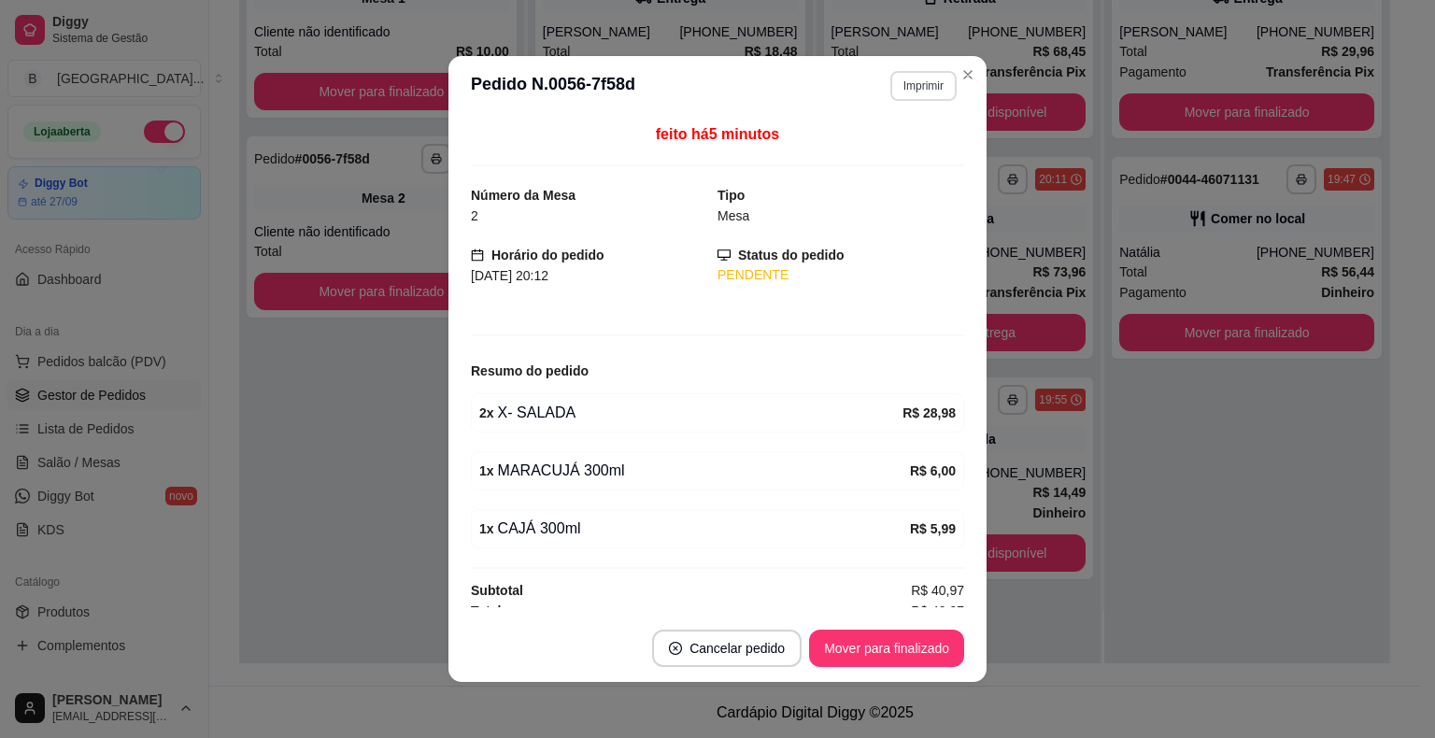
click at [911, 78] on button "Imprimir" at bounding box center [923, 86] width 66 height 30
click at [869, 151] on button "IMPRESSORA" at bounding box center [883, 151] width 131 height 29
click at [879, 644] on button "Mover para finalizado" at bounding box center [887, 648] width 150 height 36
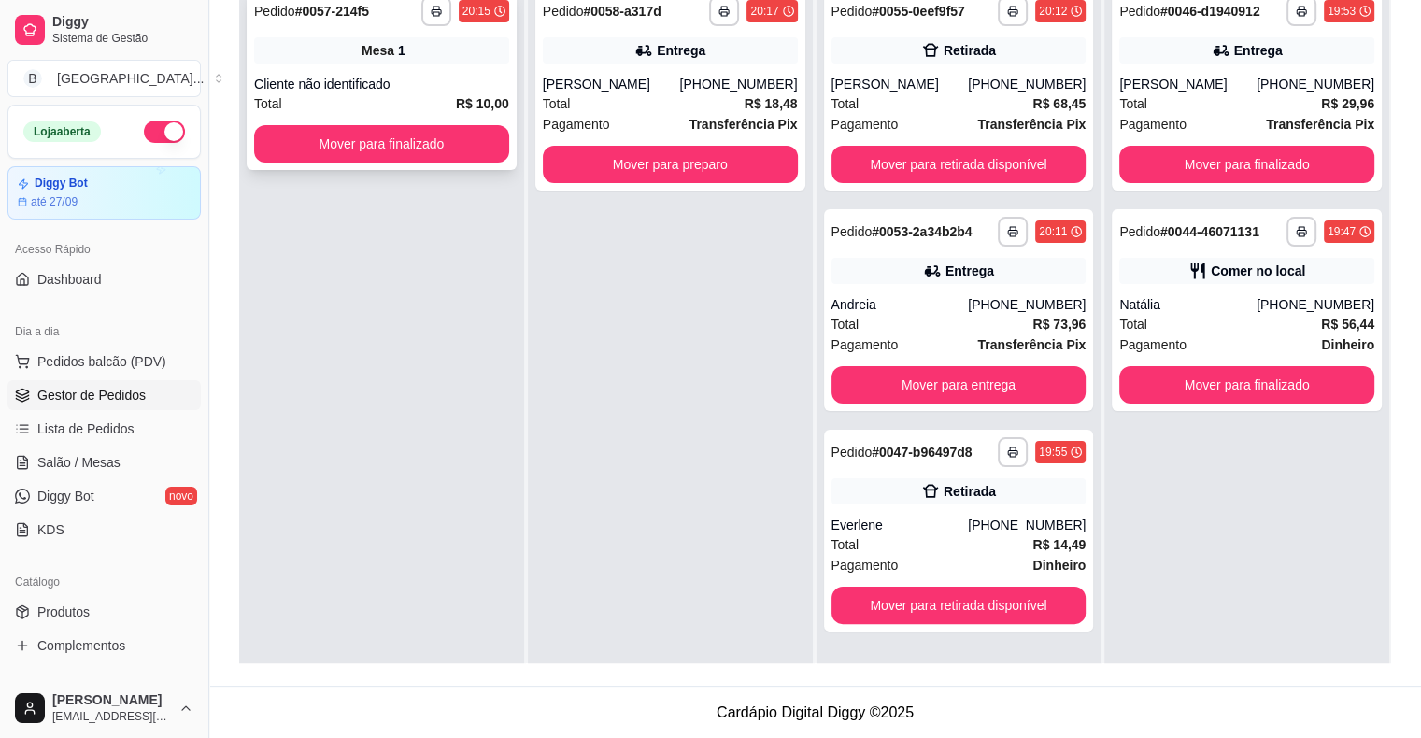
click at [404, 88] on div "Cliente não identificado" at bounding box center [381, 84] width 255 height 19
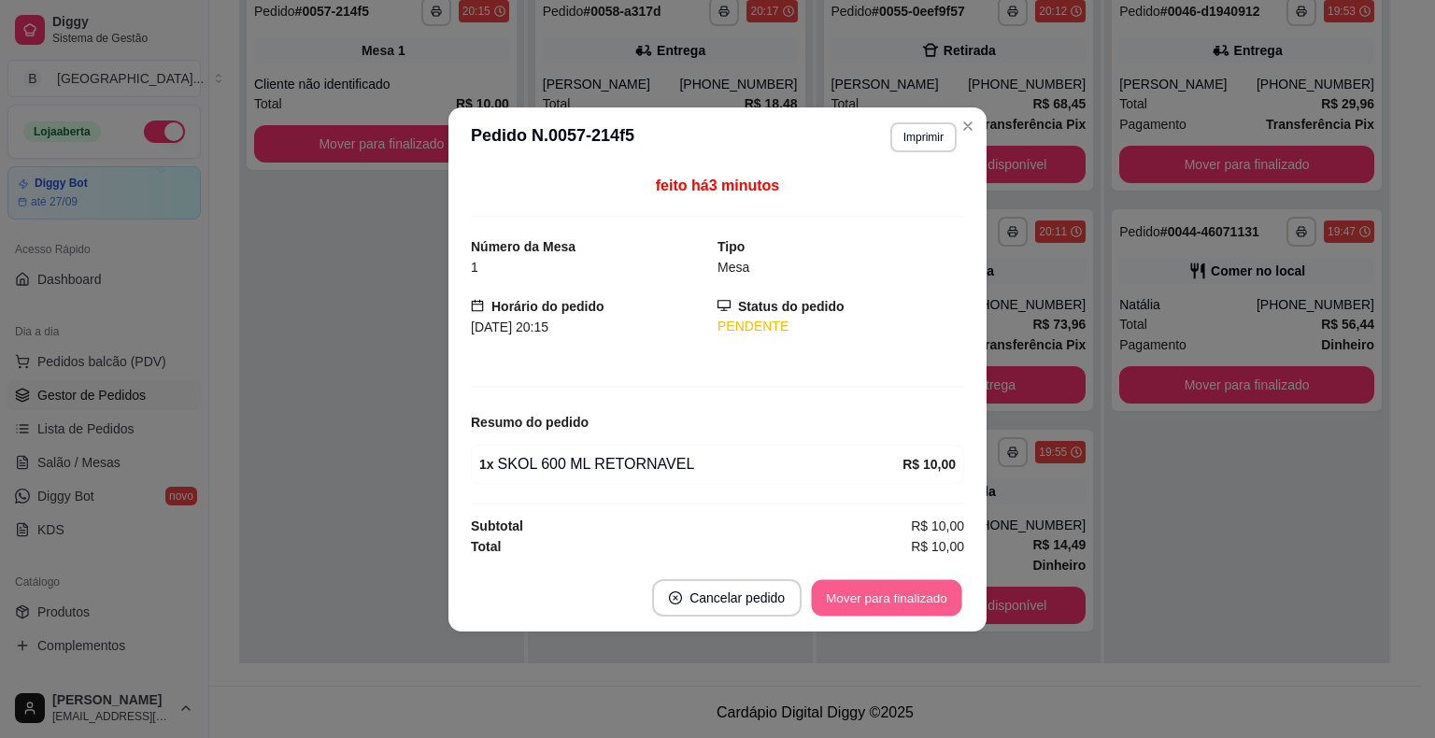
click at [879, 596] on button "Mover para finalizado" at bounding box center [887, 597] width 150 height 36
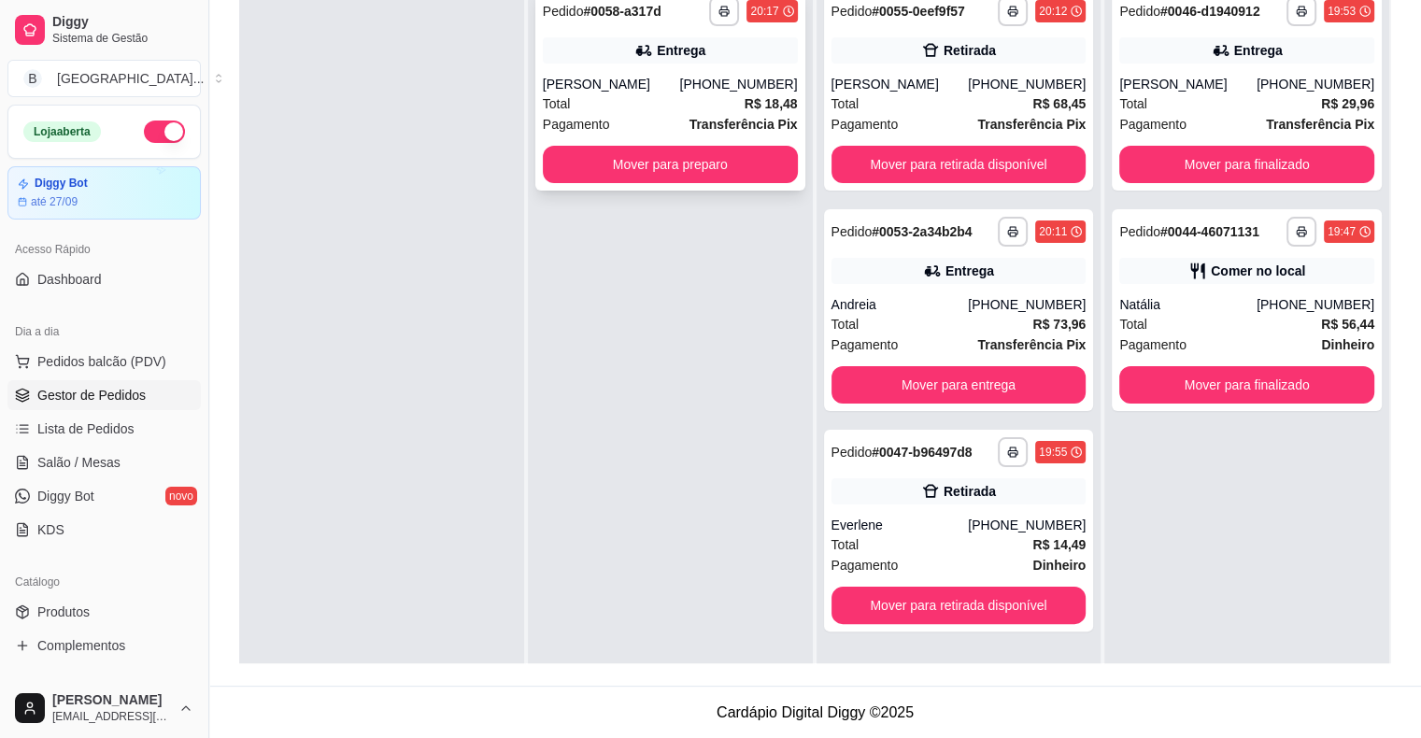
click at [665, 96] on div "Total R$ 18,48" at bounding box center [670, 103] width 255 height 21
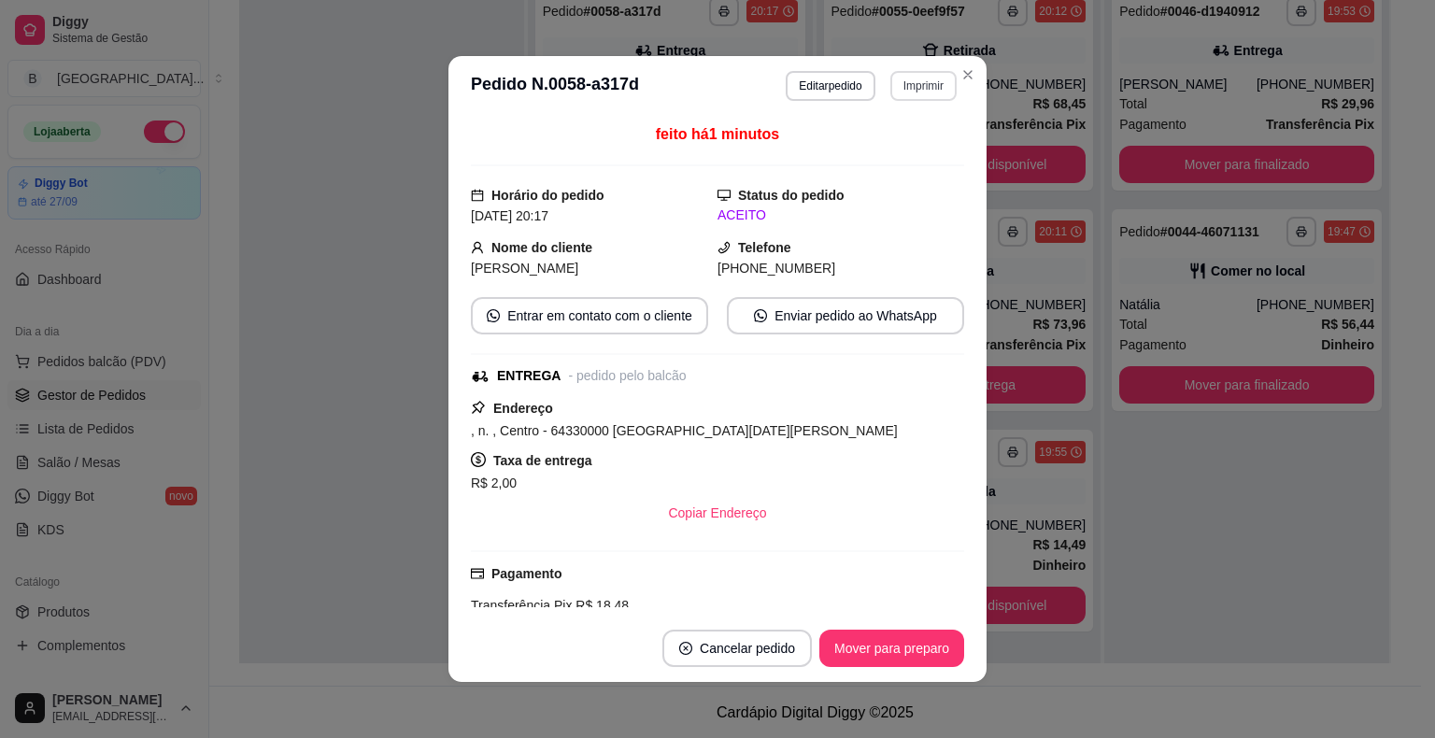
click at [912, 91] on button "Imprimir" at bounding box center [923, 86] width 66 height 30
click at [893, 163] on button "IMPRESSORA" at bounding box center [883, 152] width 135 height 30
click at [872, 653] on button "Mover para preparo" at bounding box center [891, 648] width 145 height 37
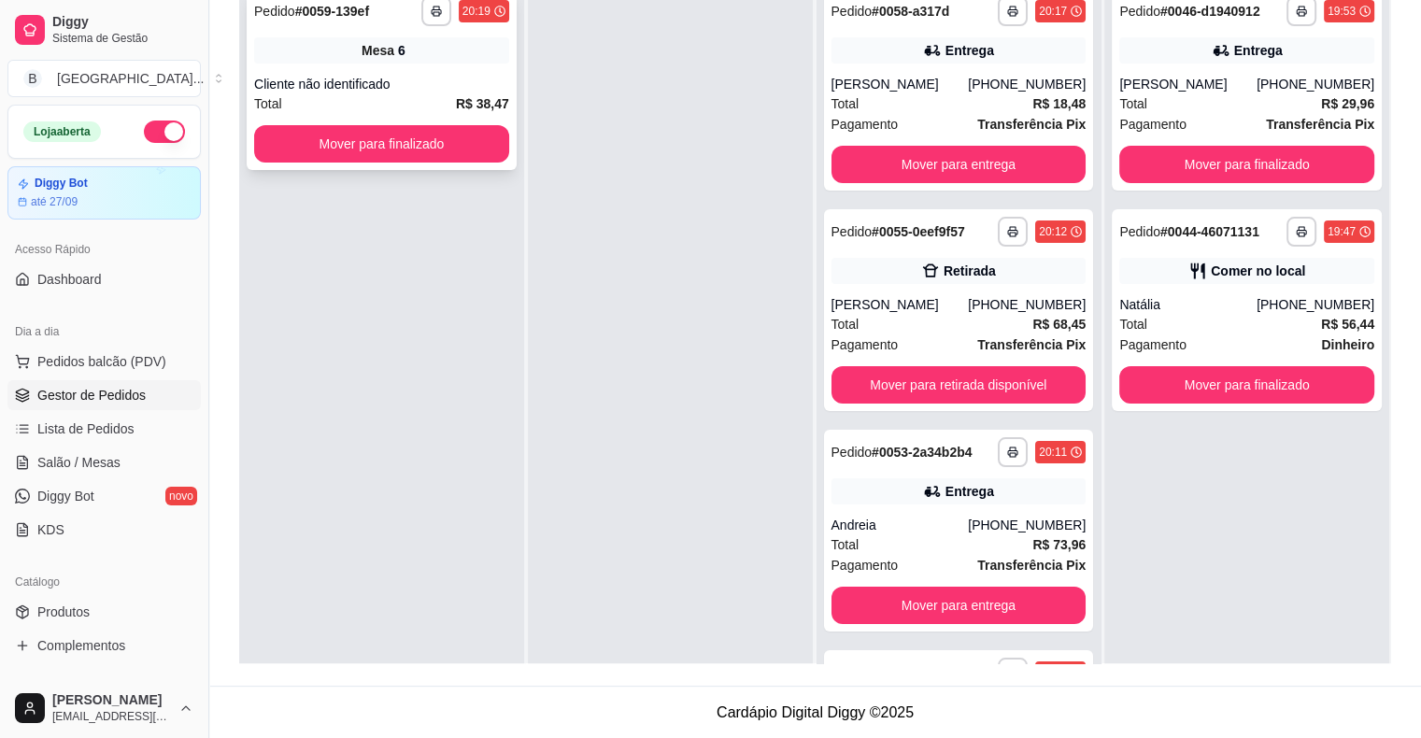
click at [448, 76] on div "Cliente não identificado" at bounding box center [381, 84] width 255 height 19
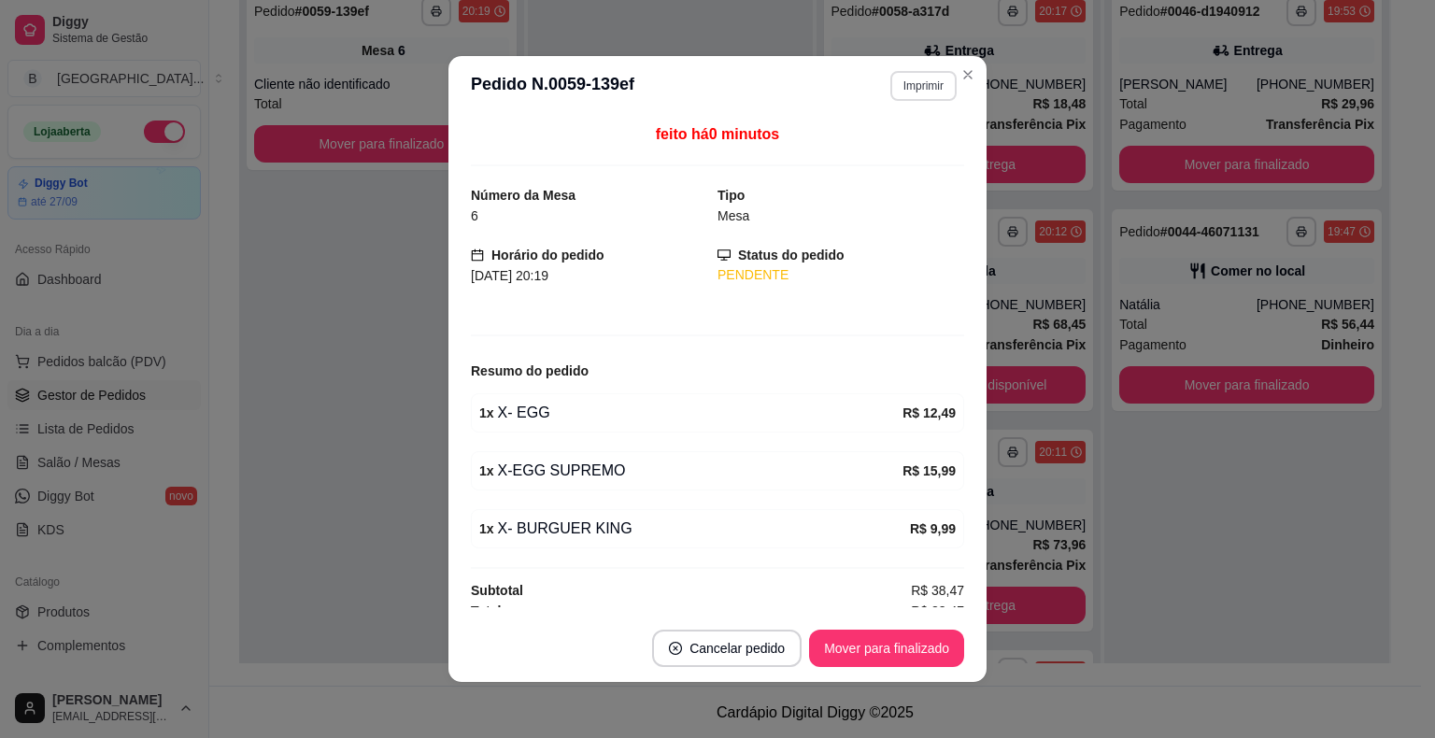
click at [919, 79] on button "Imprimir" at bounding box center [923, 86] width 66 height 30
click at [886, 151] on button "IMPRESSORA" at bounding box center [883, 151] width 131 height 29
click at [859, 652] on button "Mover para finalizado" at bounding box center [886, 648] width 155 height 37
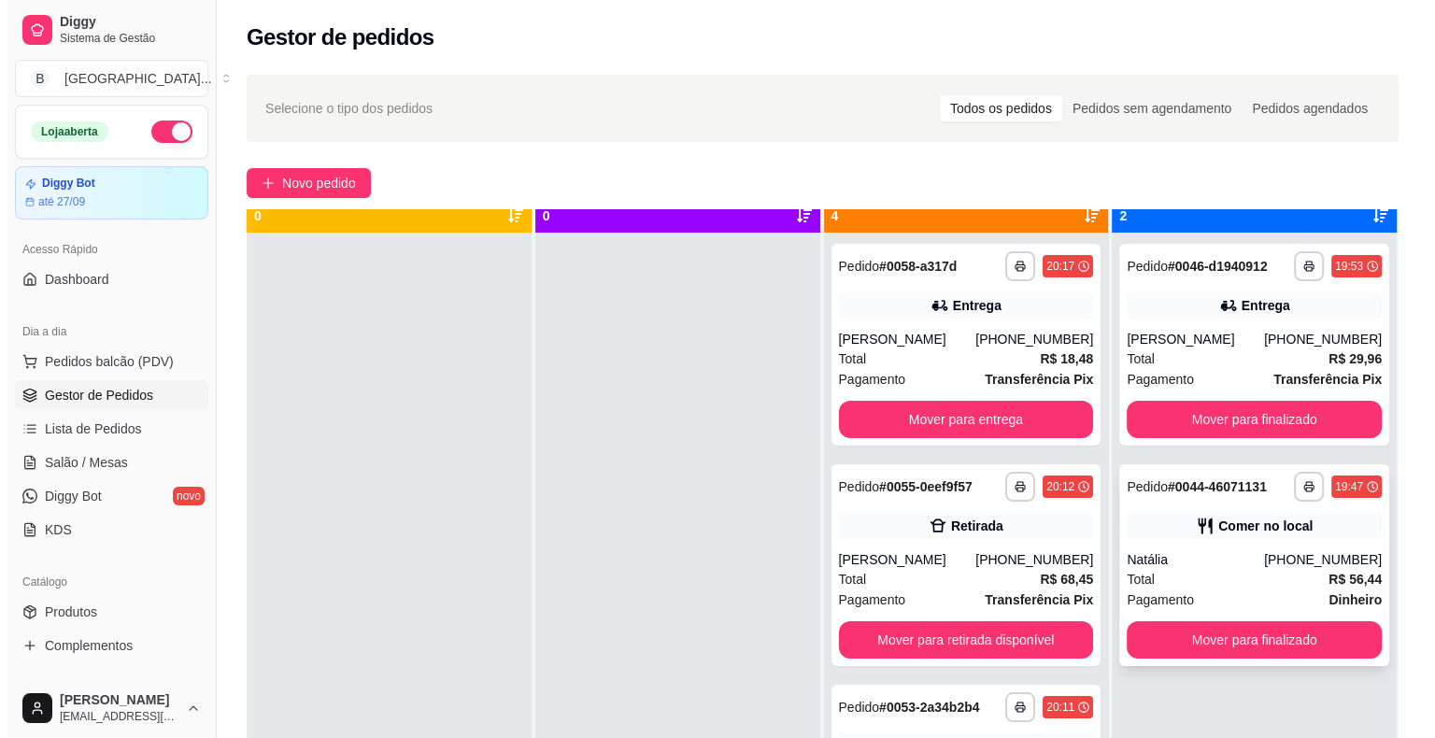
scroll to position [52, 0]
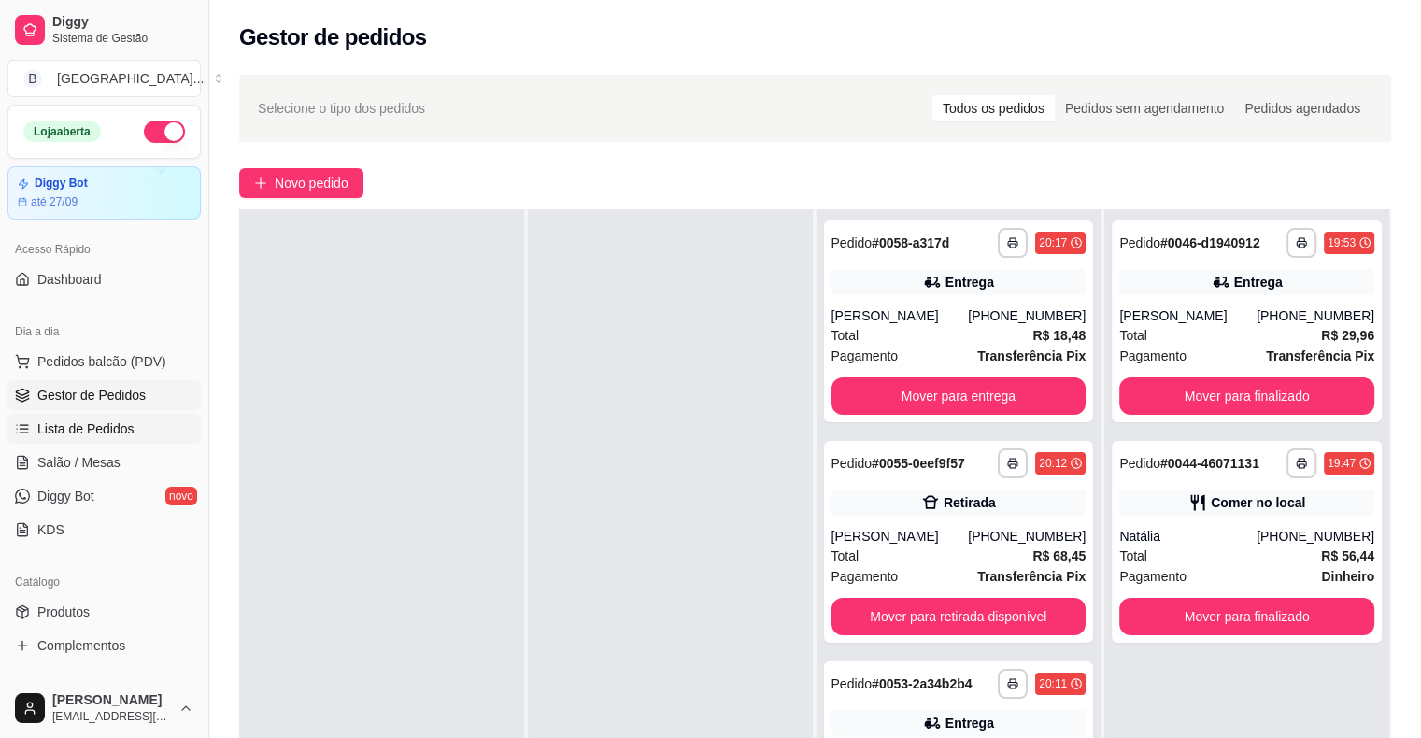
click at [105, 434] on span "Lista de Pedidos" at bounding box center [85, 428] width 97 height 19
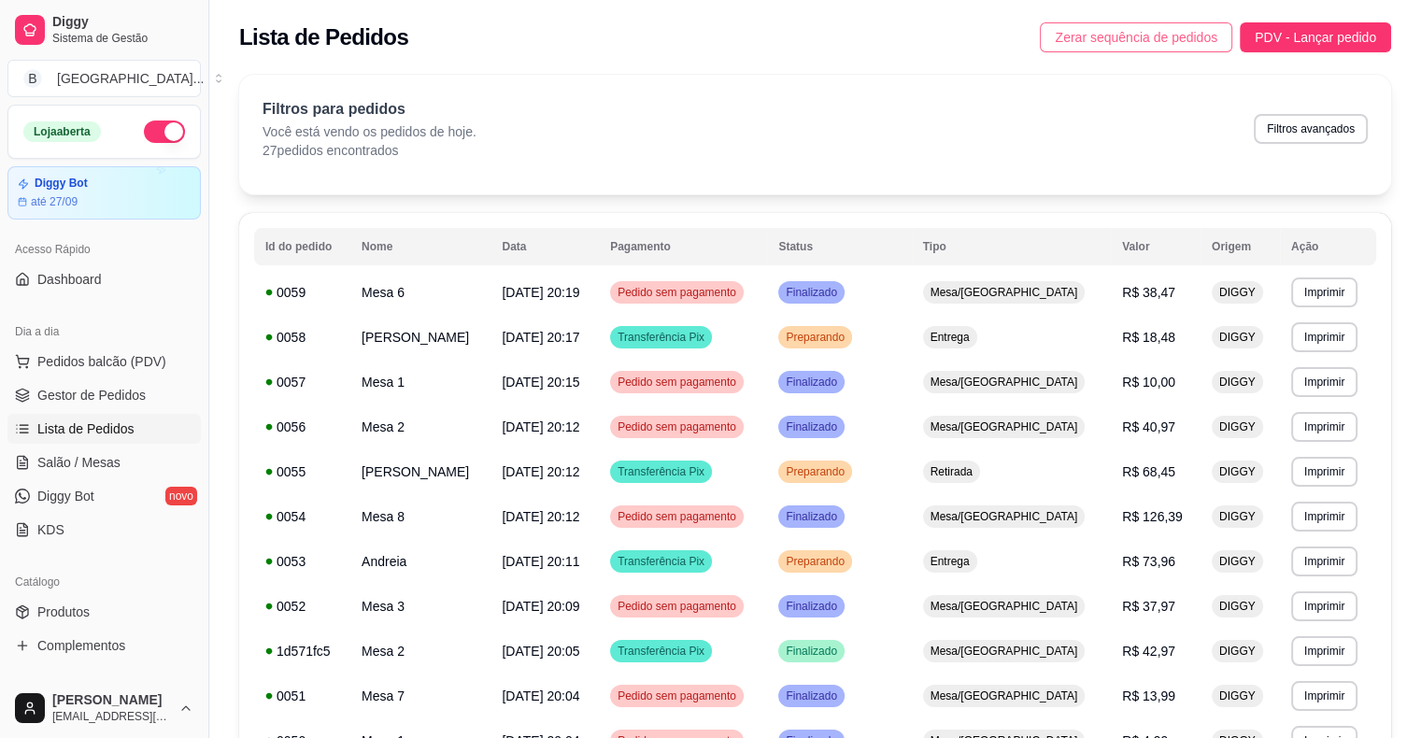
click at [1222, 37] on button "Zerar sequência de pedidos" at bounding box center [1136, 37] width 192 height 30
click at [123, 355] on span "Pedidos balcão (PDV)" at bounding box center [101, 361] width 129 height 19
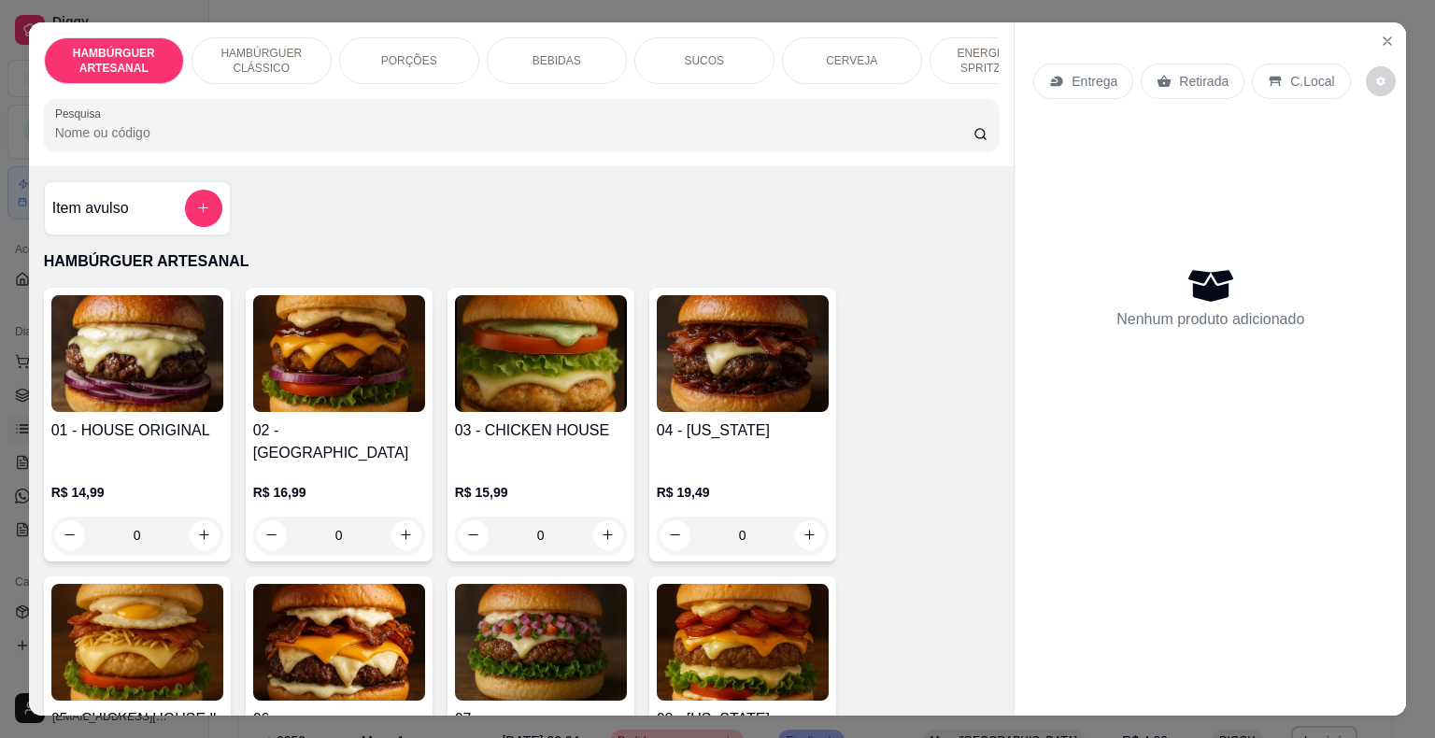
click at [291, 46] on p "HAMBÚRGUER CLÁSSICO" at bounding box center [261, 61] width 108 height 30
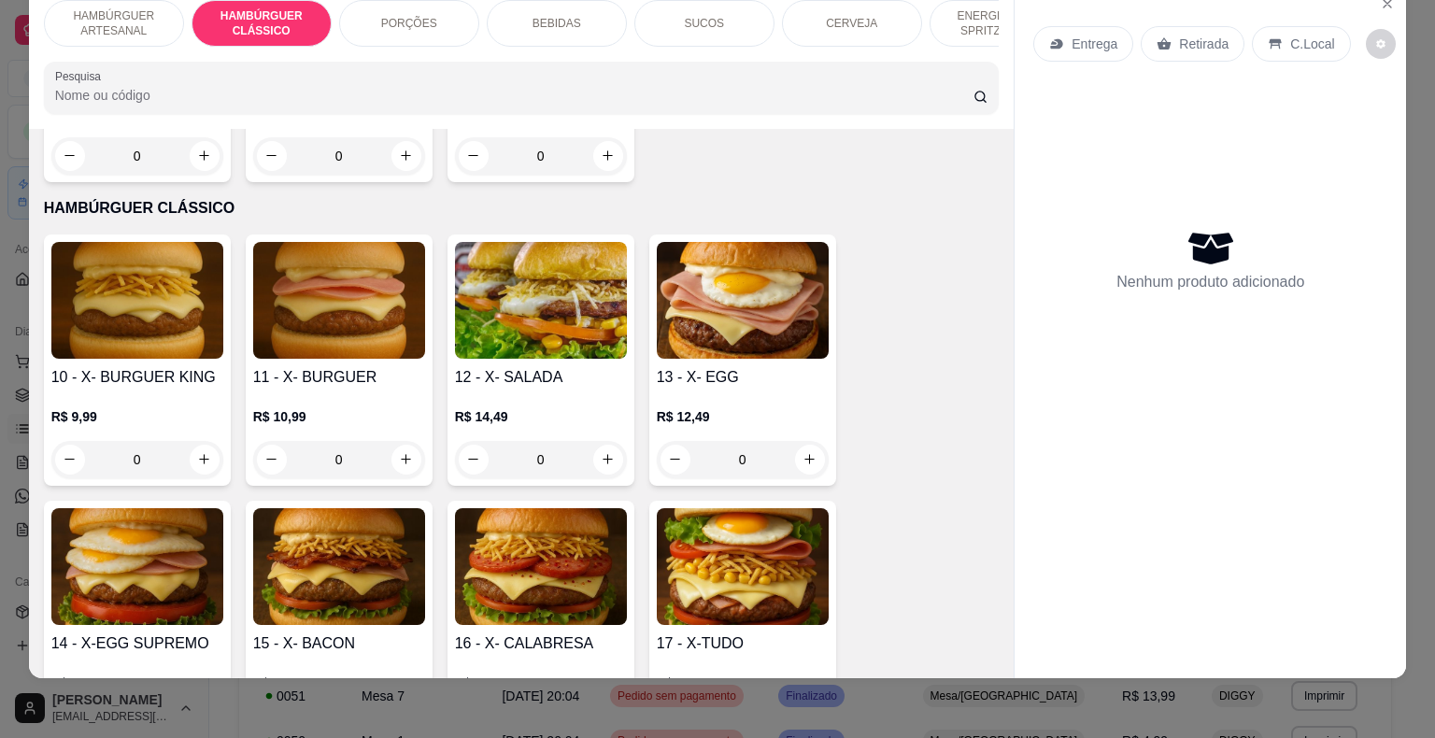
click at [605, 441] on div "0" at bounding box center [541, 459] width 172 height 37
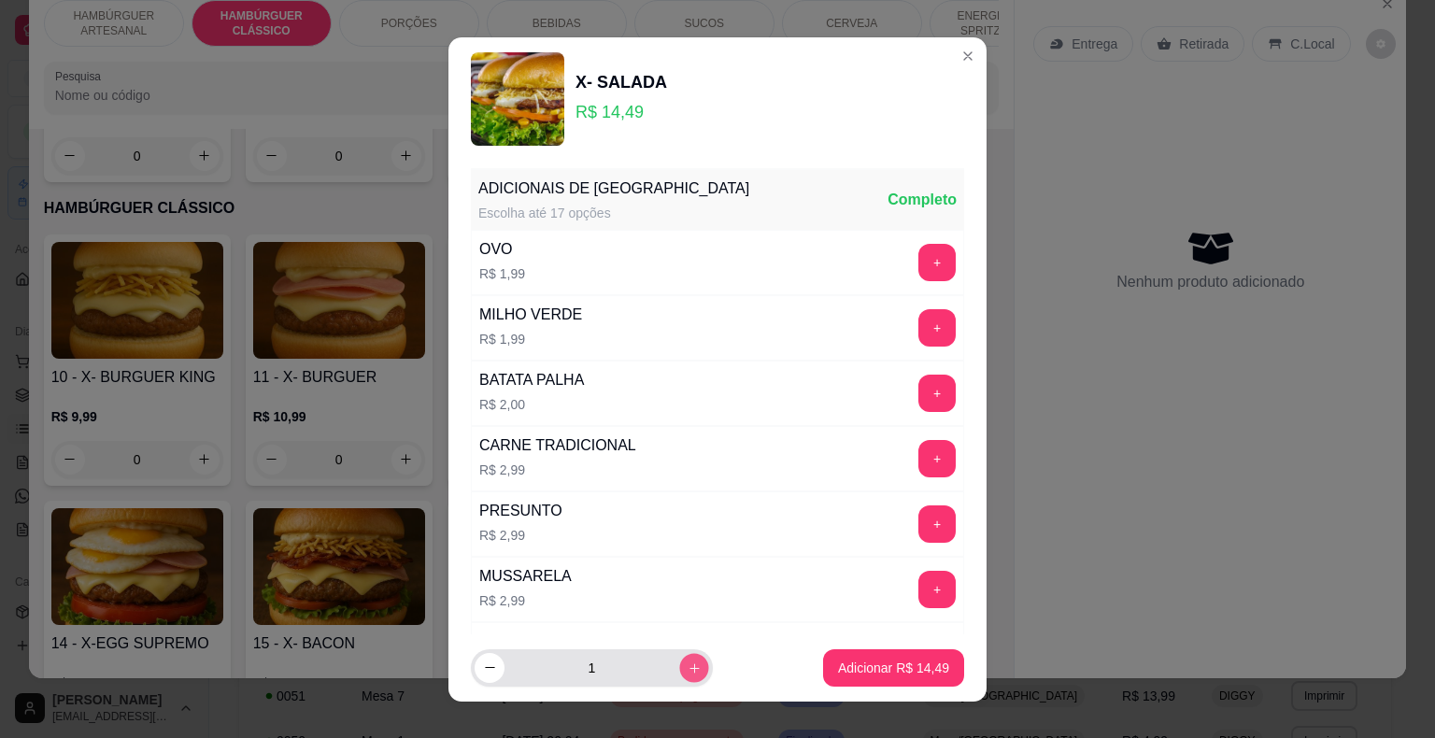
click at [687, 669] on icon "increase-product-quantity" at bounding box center [694, 667] width 14 height 14
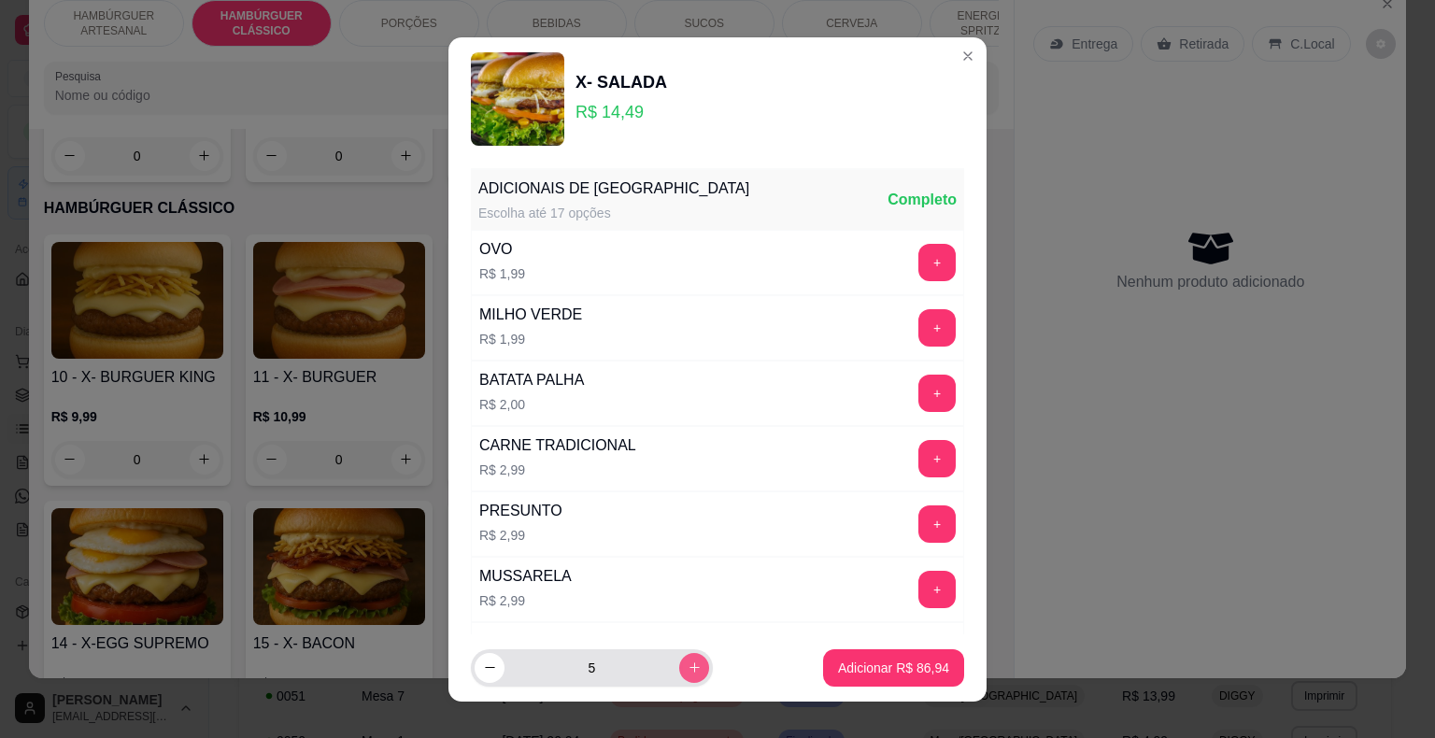
type input "6"
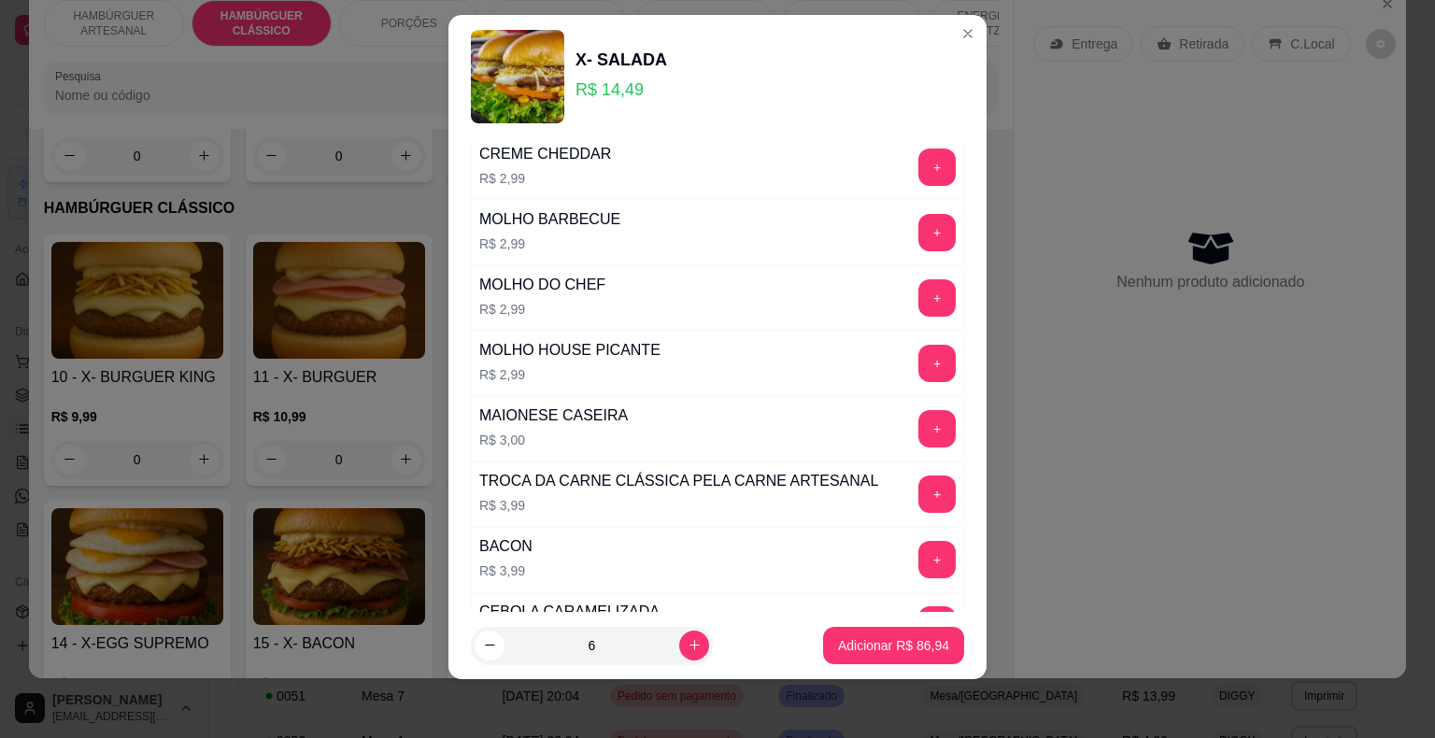
scroll to position [0, 0]
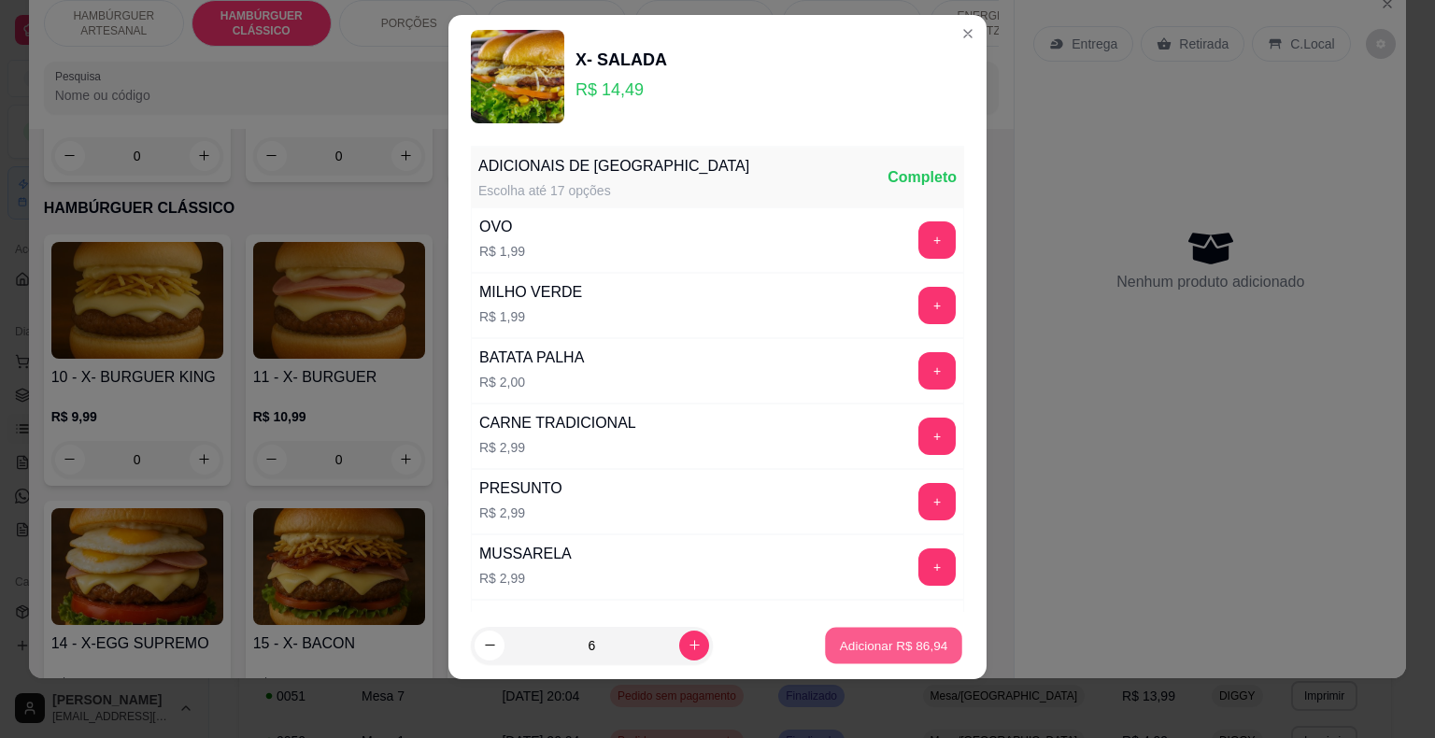
click at [889, 653] on p "Adicionar R$ 86,94" at bounding box center [894, 645] width 108 height 18
type input "6"
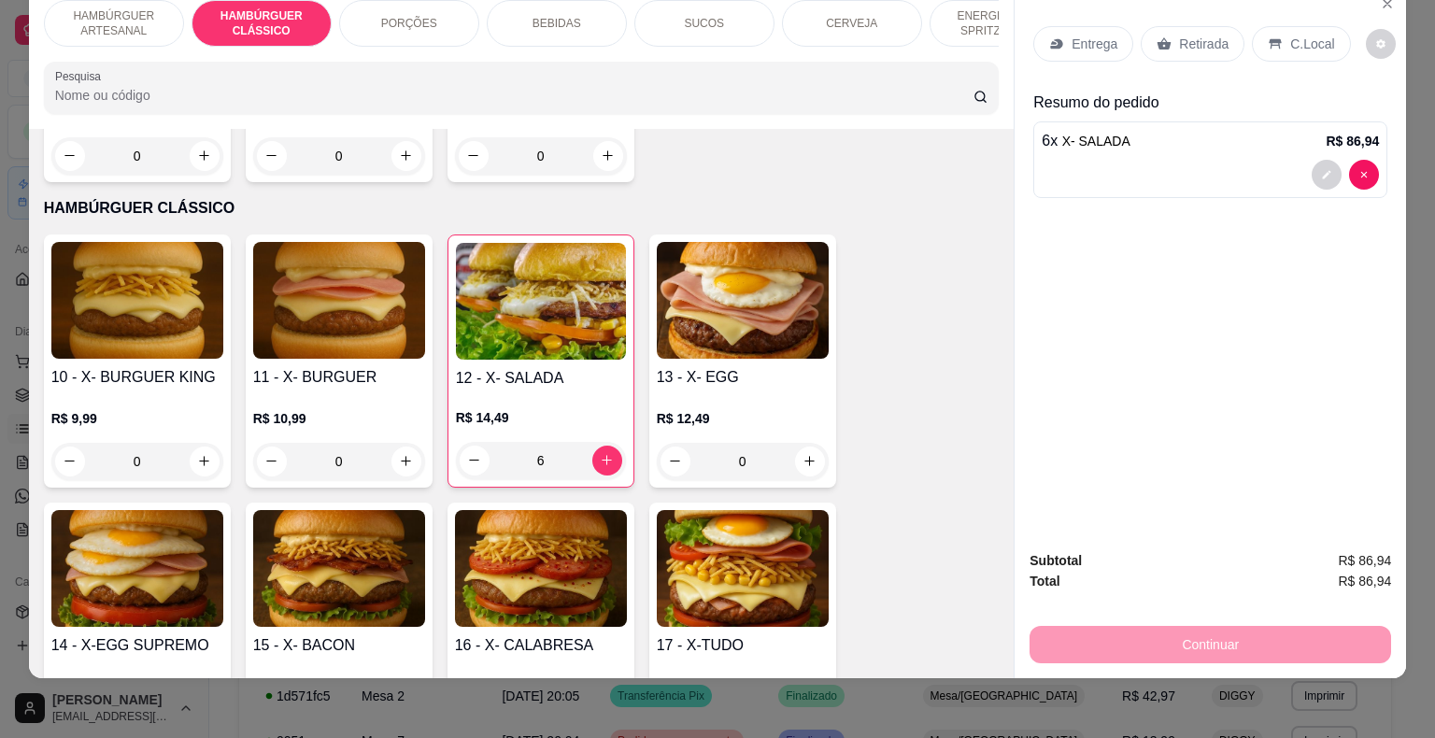
click at [1410, 66] on div "HAMBÚRGUER ARTESANAL HAMBÚRGUER CLÁSSICO PORÇÕES BEBIDAS SUCOS CERVEJA ENERGÉTI…" at bounding box center [717, 369] width 1435 height 738
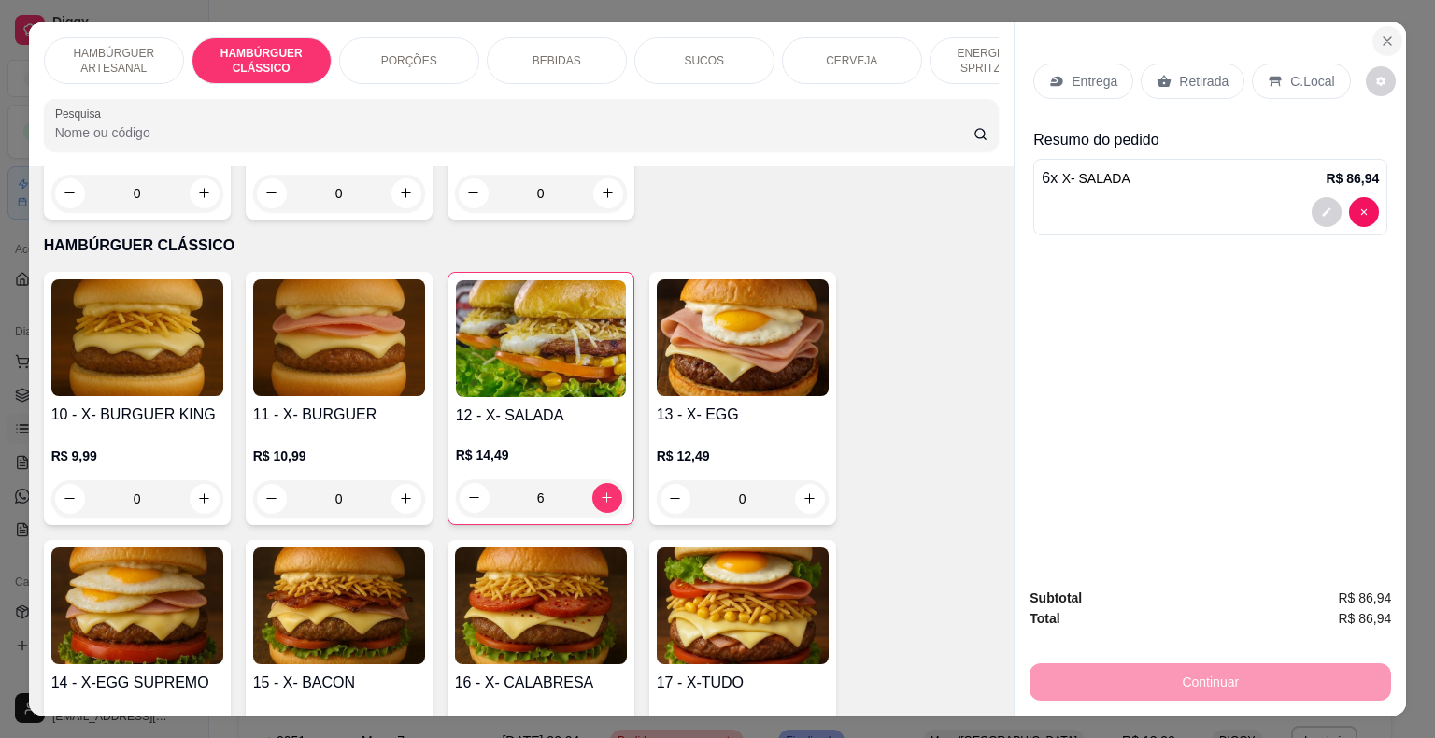
click at [1383, 37] on icon "Close" at bounding box center [1386, 40] width 7 height 7
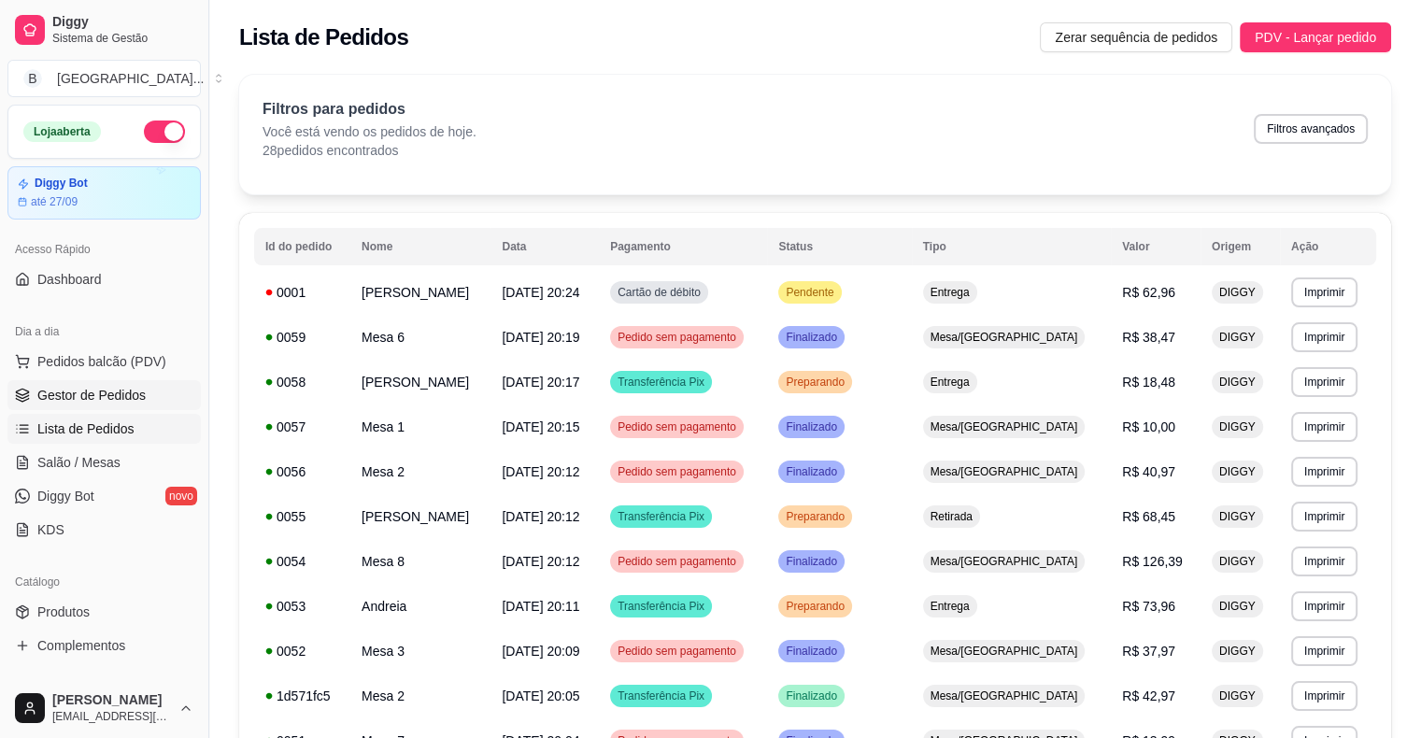
click at [120, 389] on span "Gestor de Pedidos" at bounding box center [91, 395] width 108 height 19
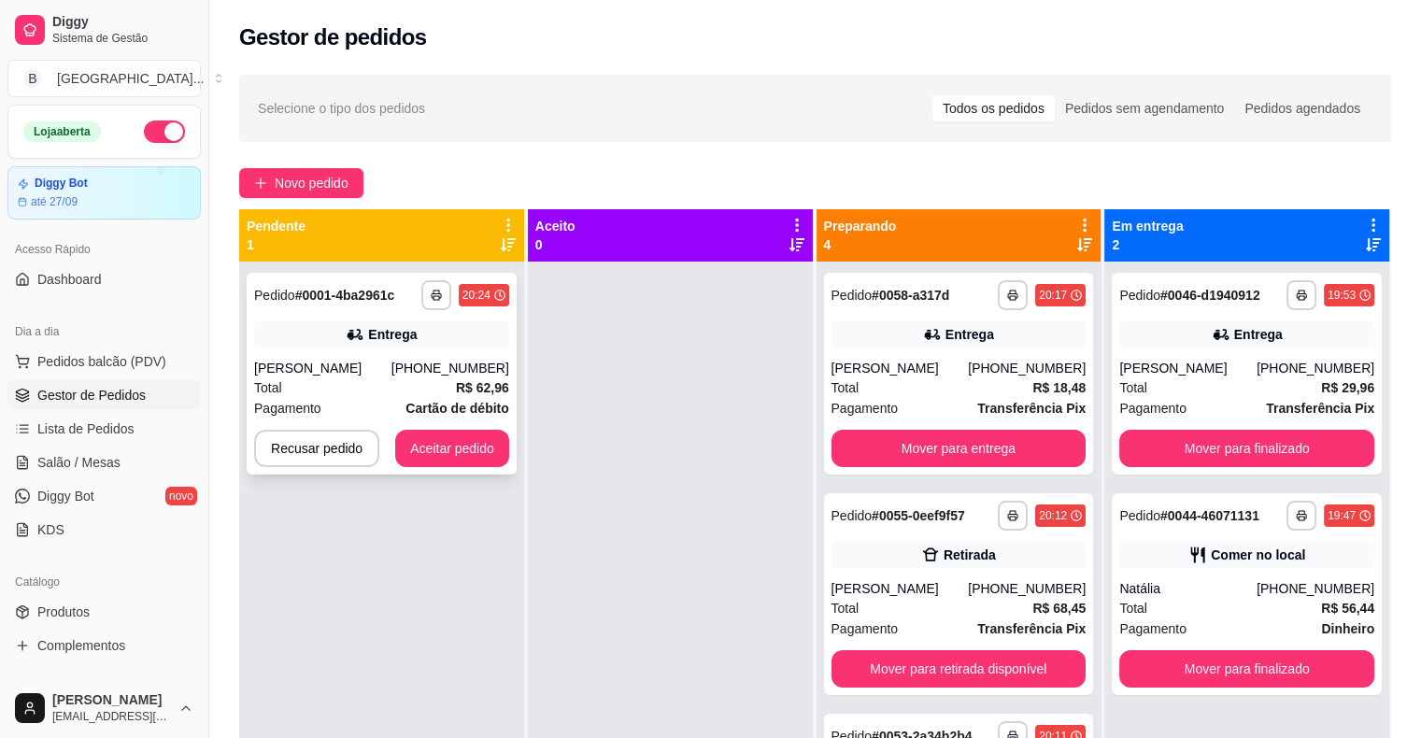
click at [387, 377] on div "[PERSON_NAME]" at bounding box center [322, 368] width 137 height 19
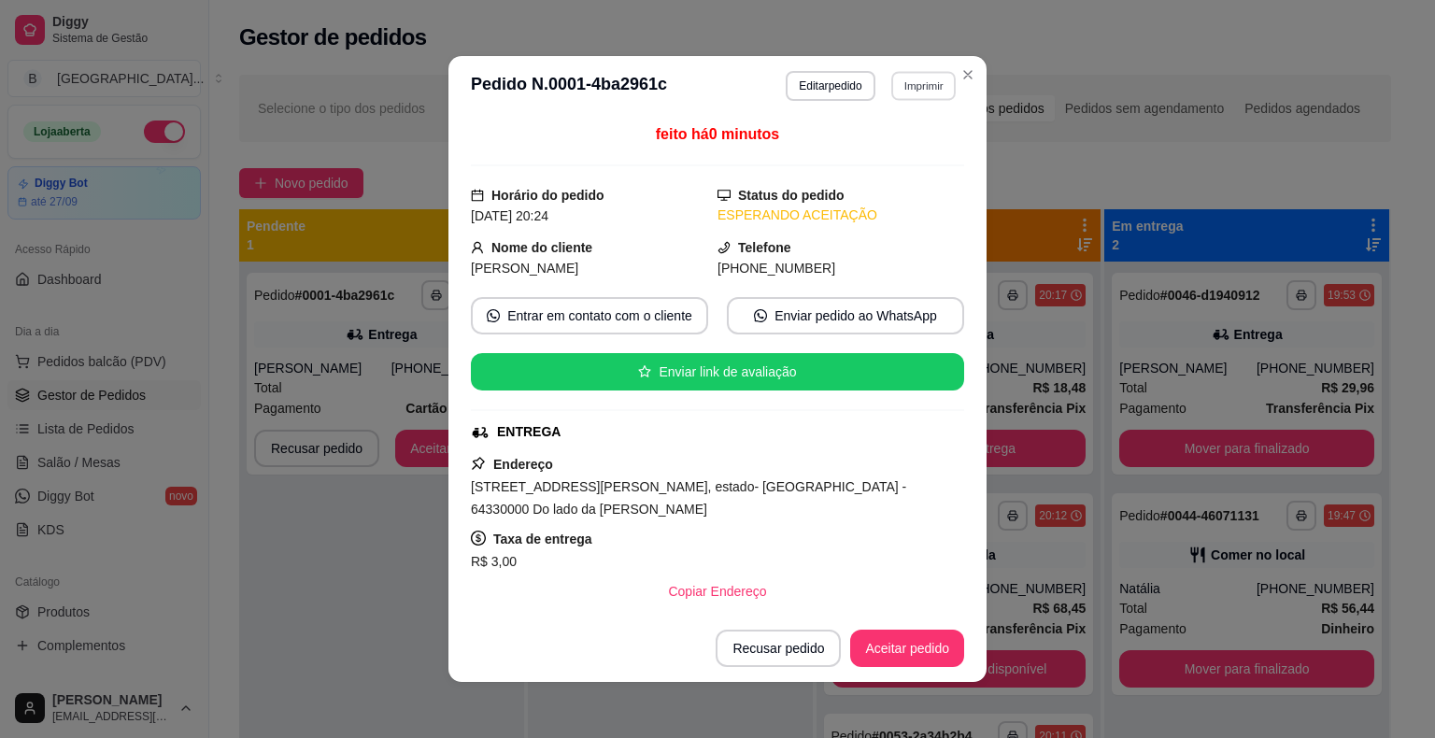
click at [902, 80] on button "Imprimir" at bounding box center [923, 85] width 64 height 29
click at [894, 163] on button "IMPRESSORA" at bounding box center [882, 151] width 135 height 30
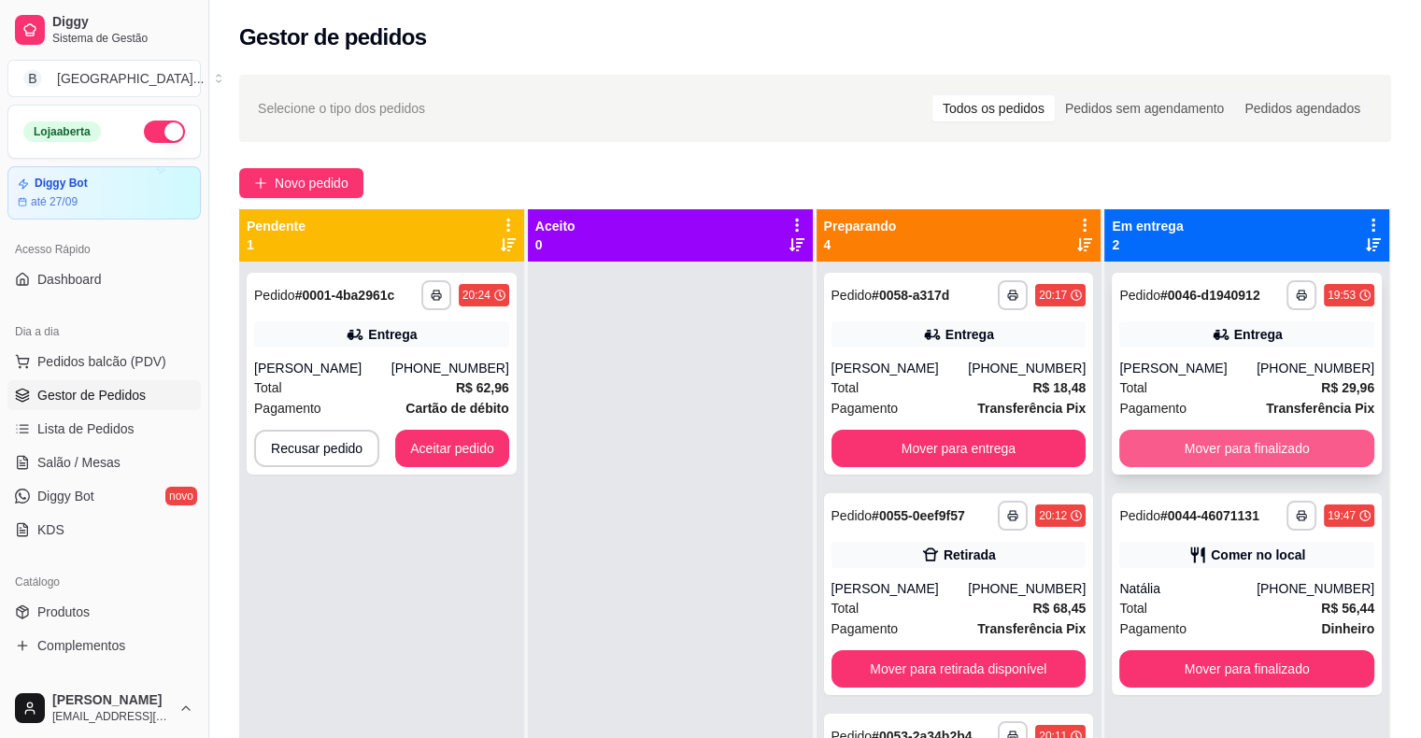
click at [1177, 447] on button "Mover para finalizado" at bounding box center [1246, 448] width 255 height 37
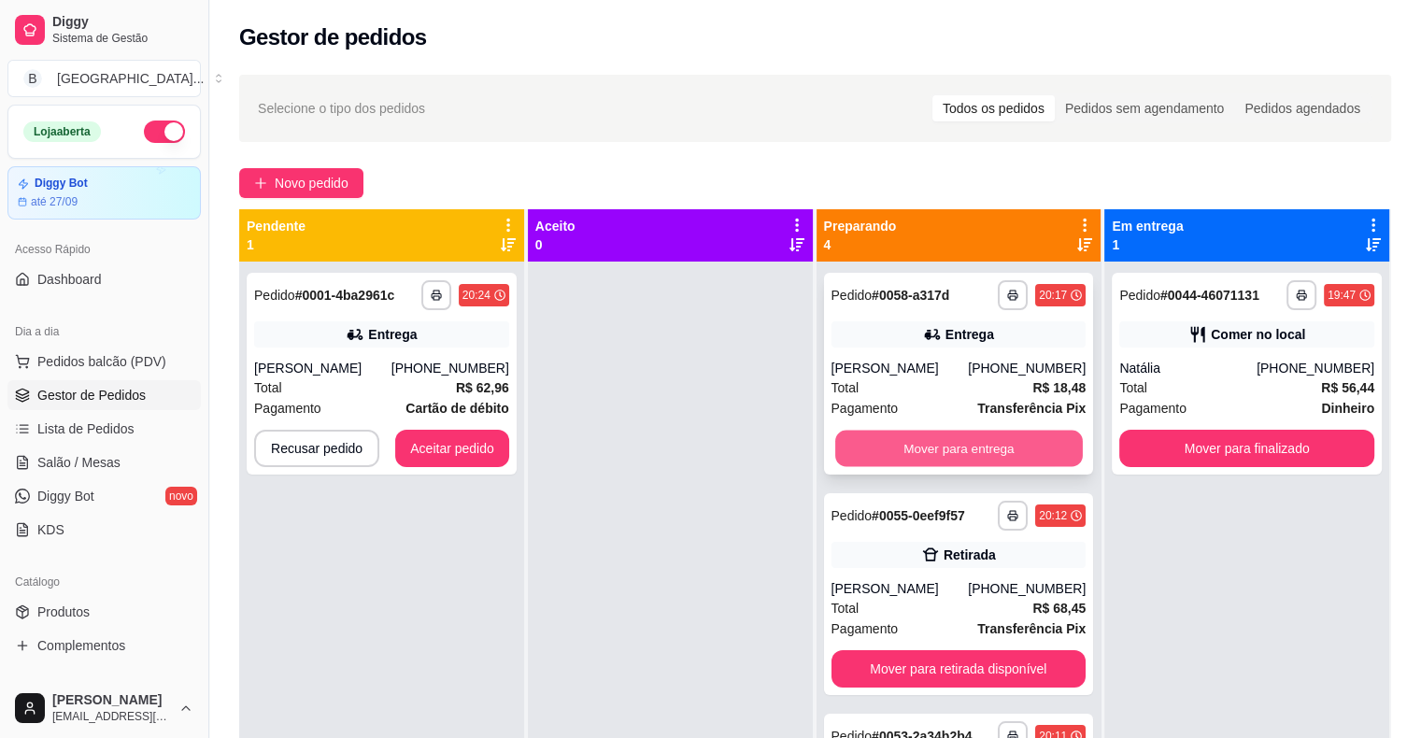
click at [945, 451] on button "Mover para entrega" at bounding box center [959, 449] width 248 height 36
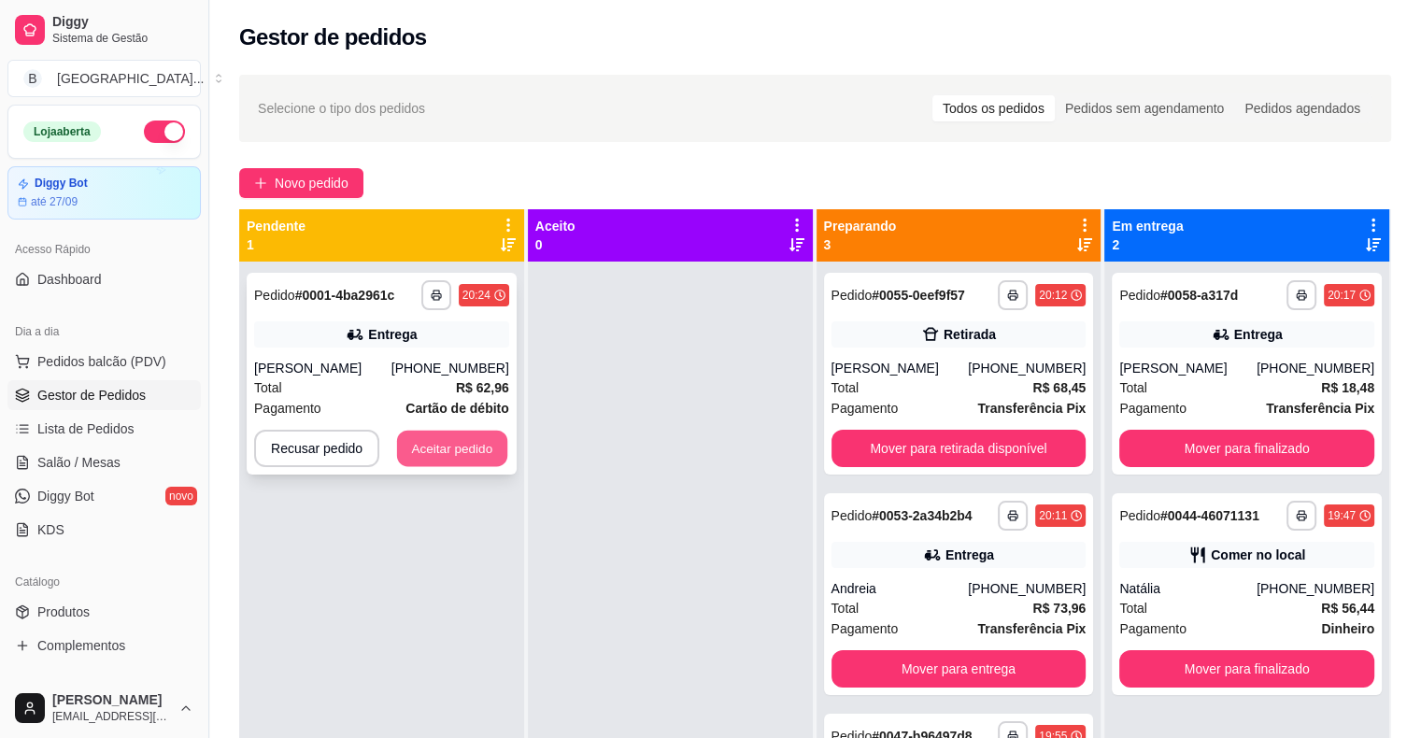
click at [484, 464] on button "Aceitar pedido" at bounding box center [452, 449] width 110 height 36
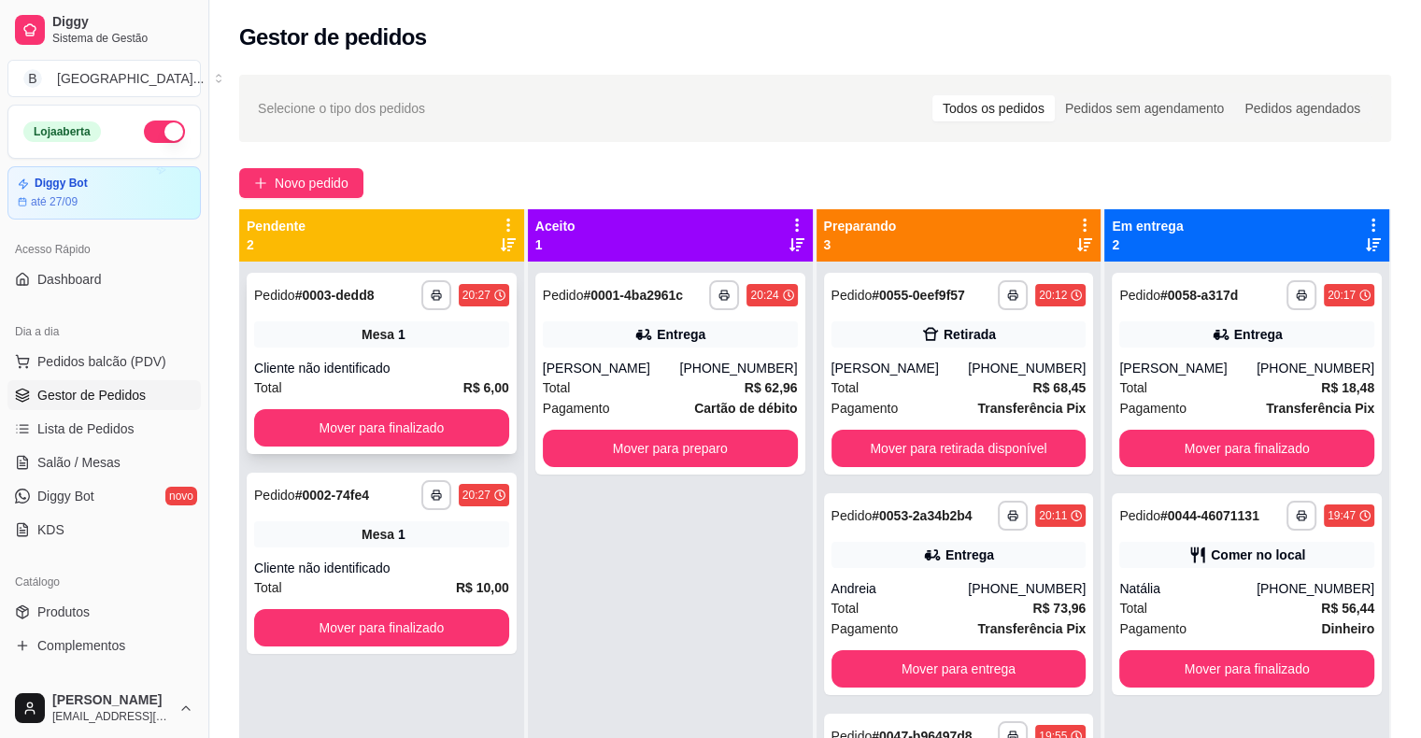
click at [444, 372] on div "Cliente não identificado" at bounding box center [381, 368] width 255 height 19
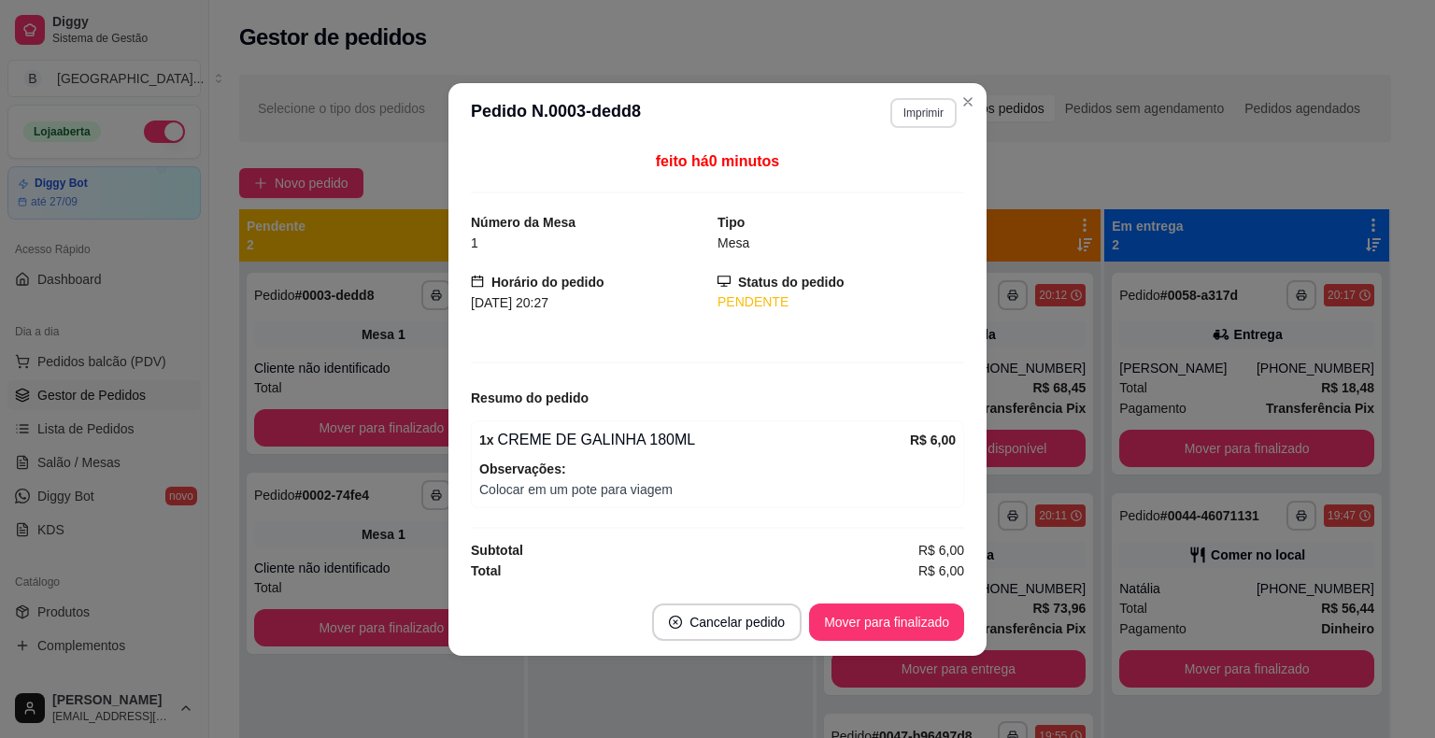
click at [936, 110] on button "Imprimir" at bounding box center [923, 113] width 66 height 30
click at [928, 174] on button "IMPRESSORA" at bounding box center [890, 179] width 135 height 30
click at [830, 622] on button "Mover para finalizado" at bounding box center [887, 621] width 150 height 36
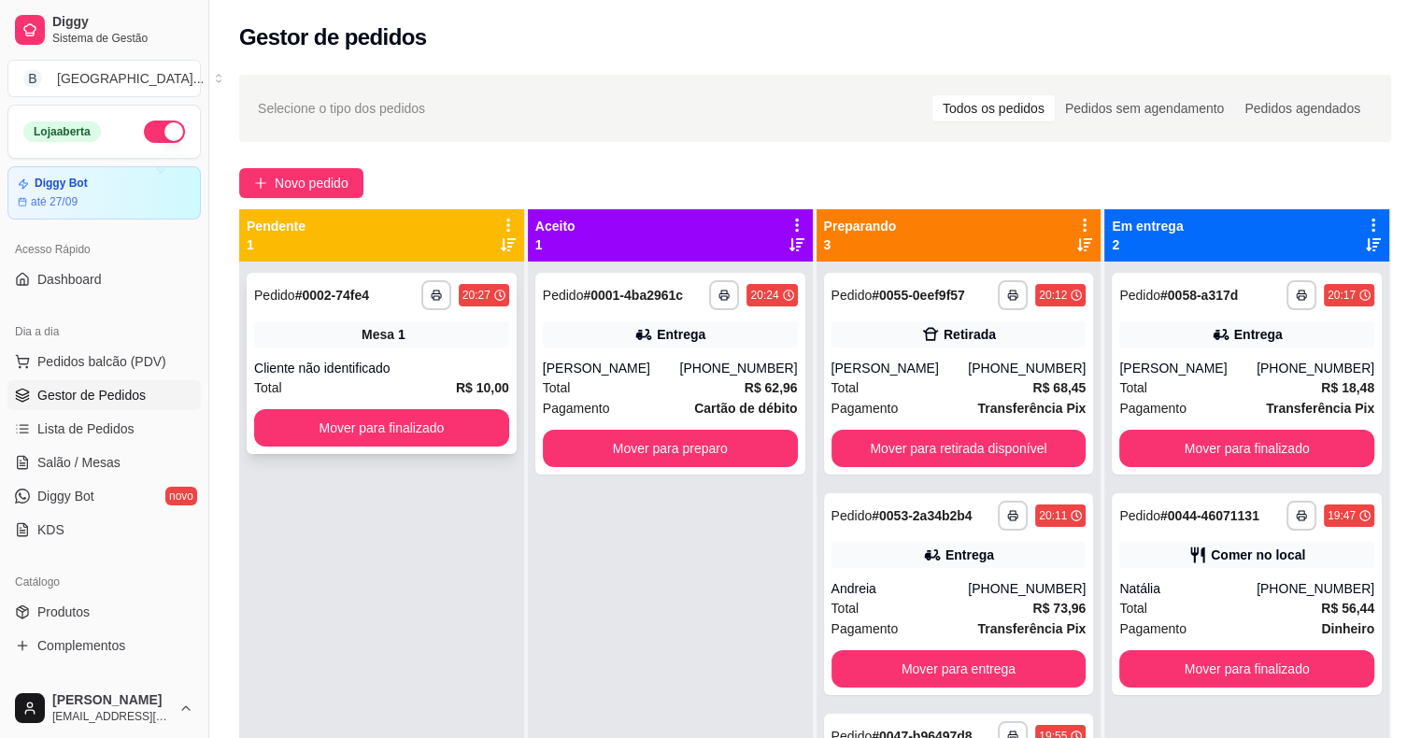
click at [416, 324] on div "Mesa 1" at bounding box center [381, 334] width 255 height 26
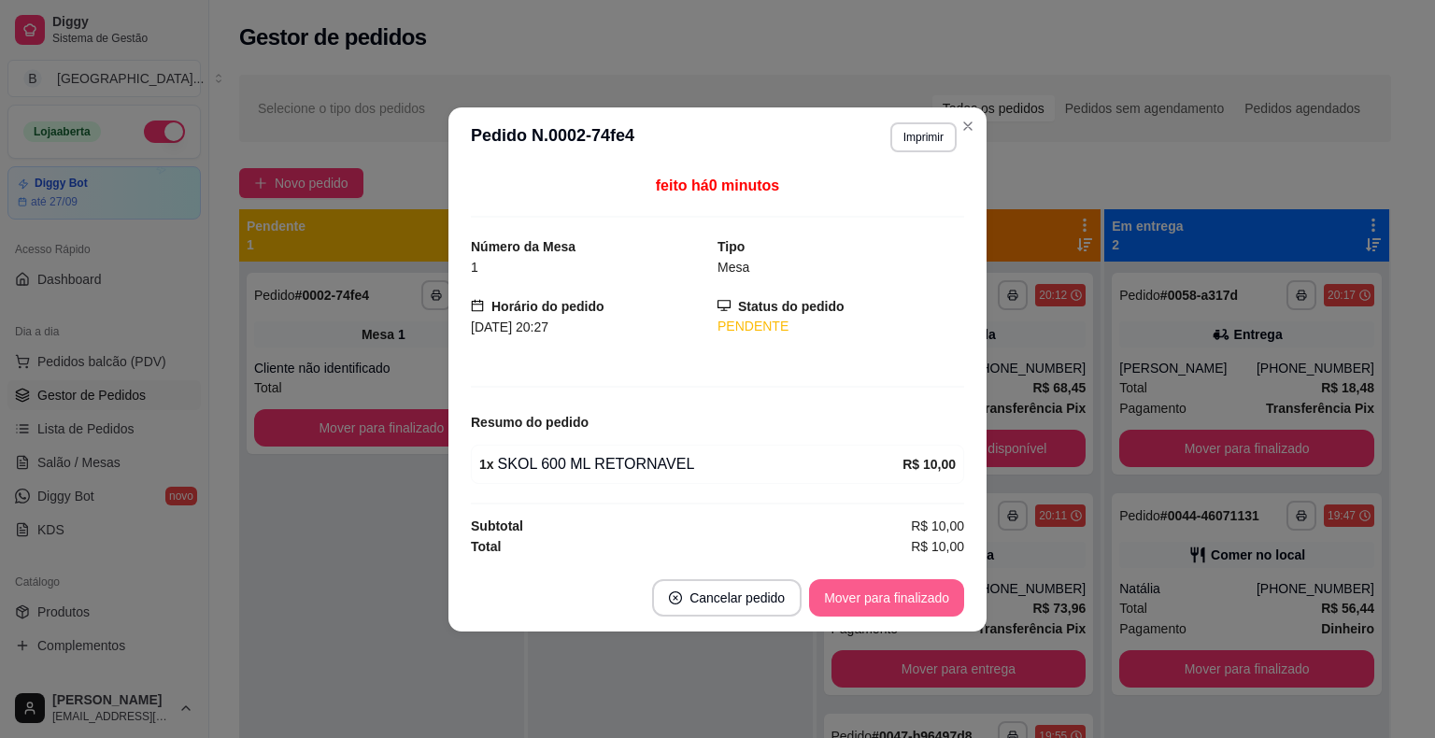
click at [893, 609] on button "Mover para finalizado" at bounding box center [886, 597] width 155 height 37
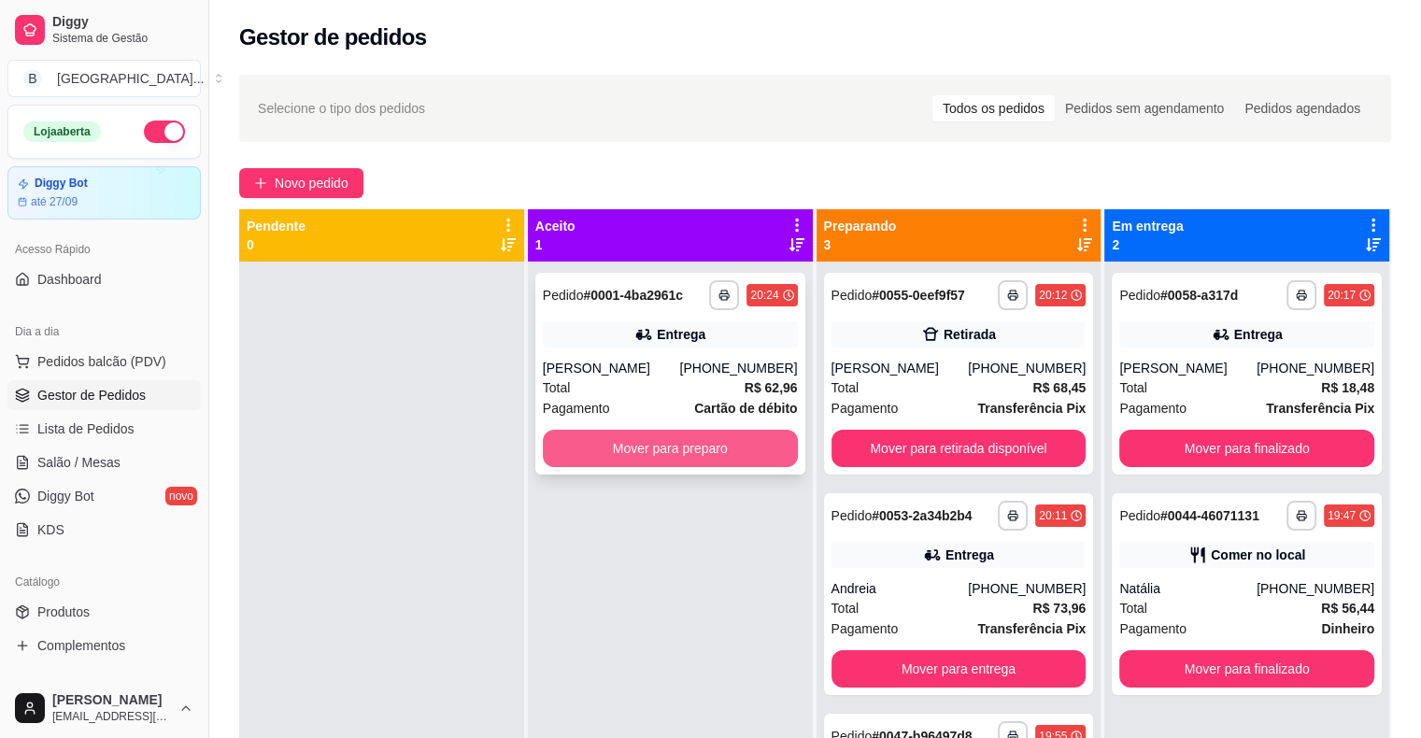
click at [638, 464] on button "Mover para preparo" at bounding box center [670, 448] width 255 height 37
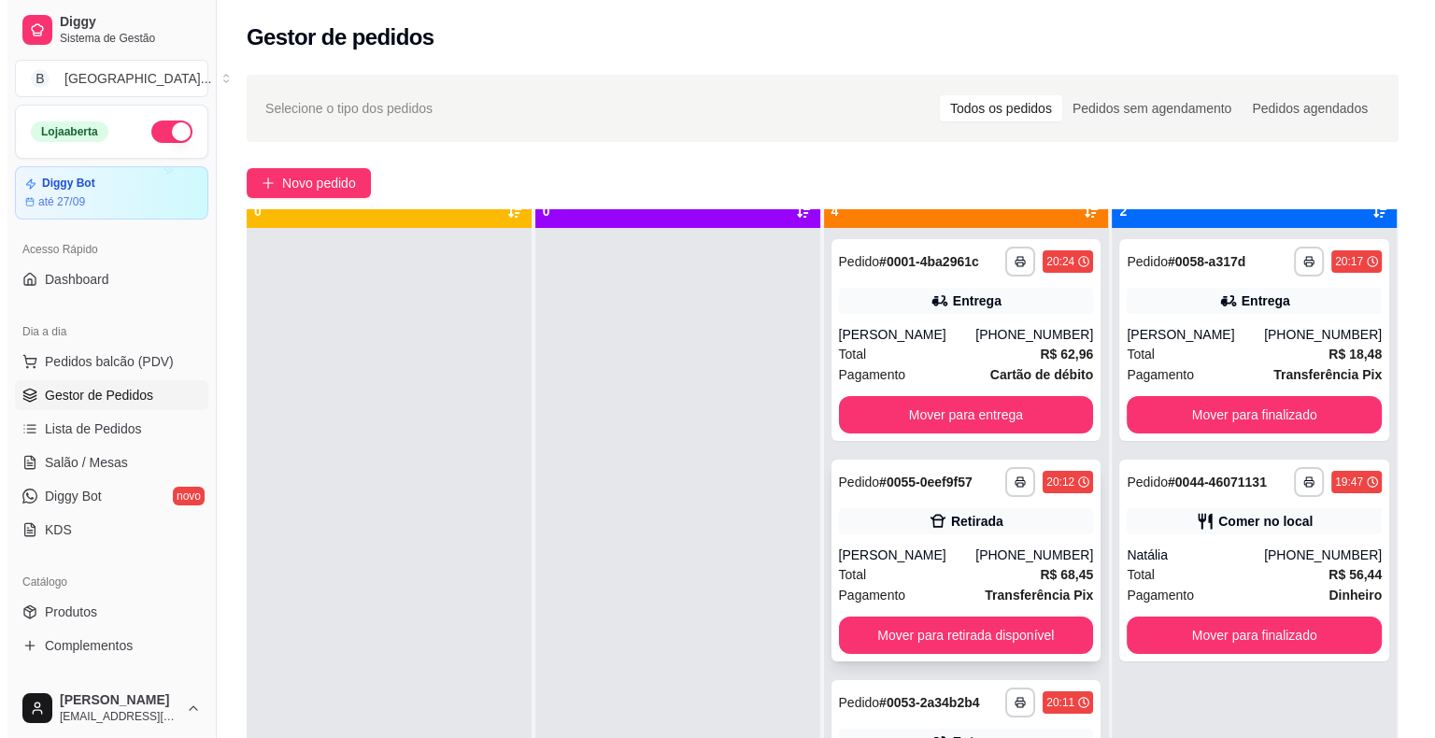
scroll to position [52, 0]
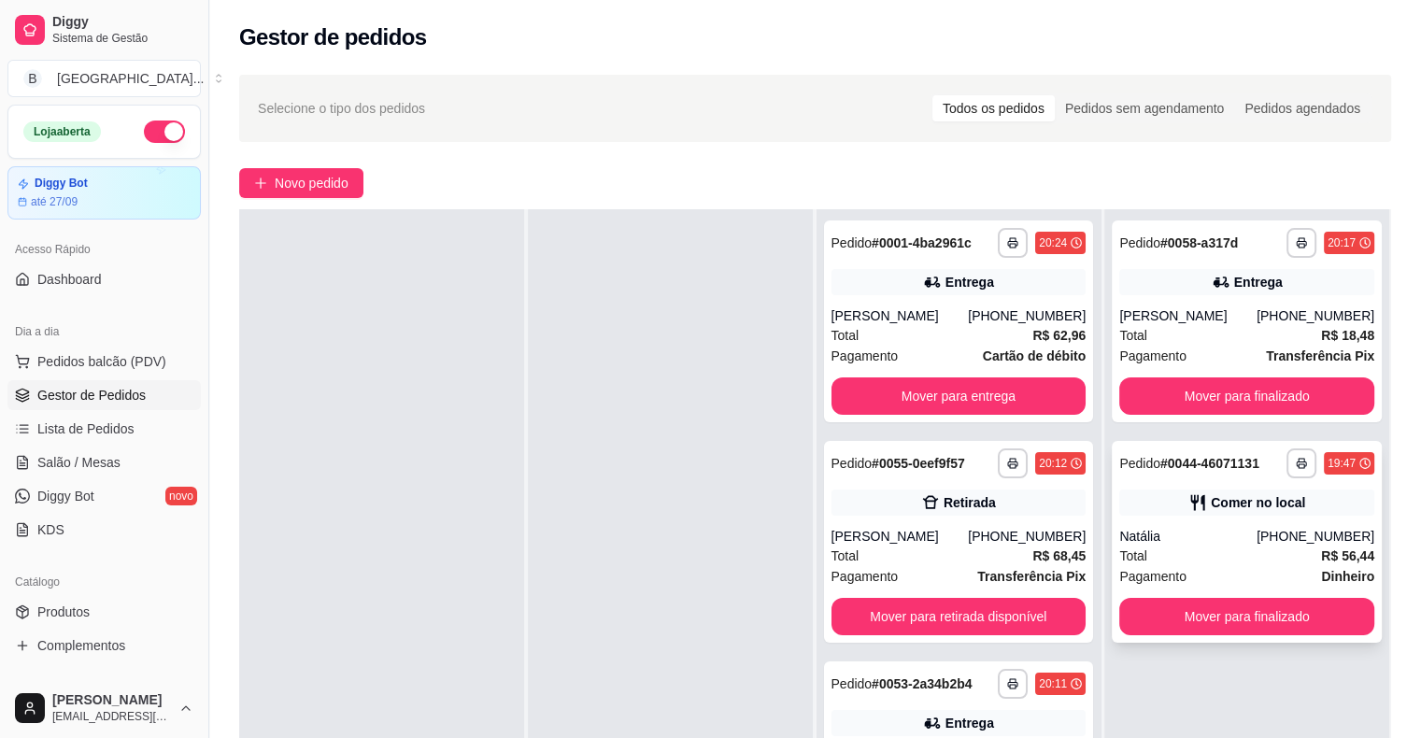
click at [1286, 544] on div "[PHONE_NUMBER]" at bounding box center [1315, 536] width 118 height 19
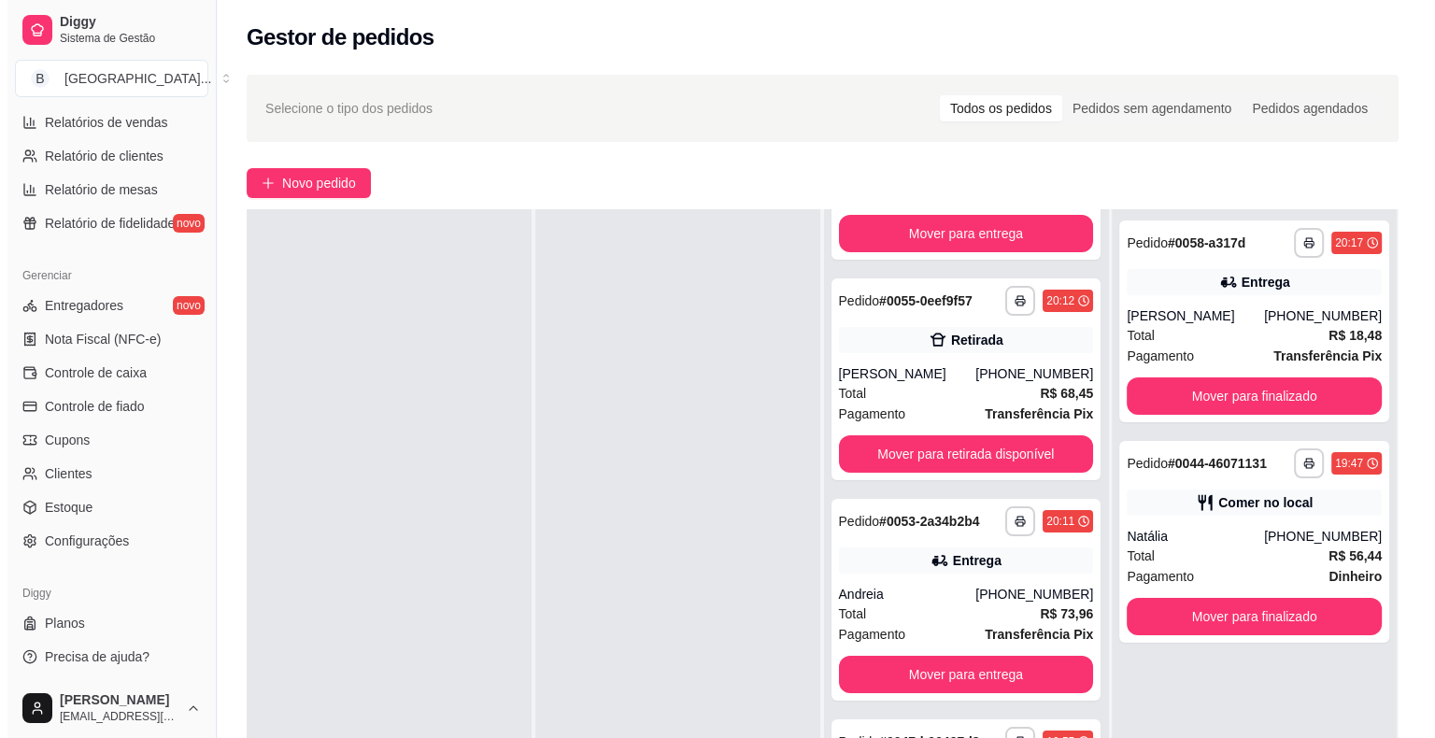
scroll to position [284, 0]
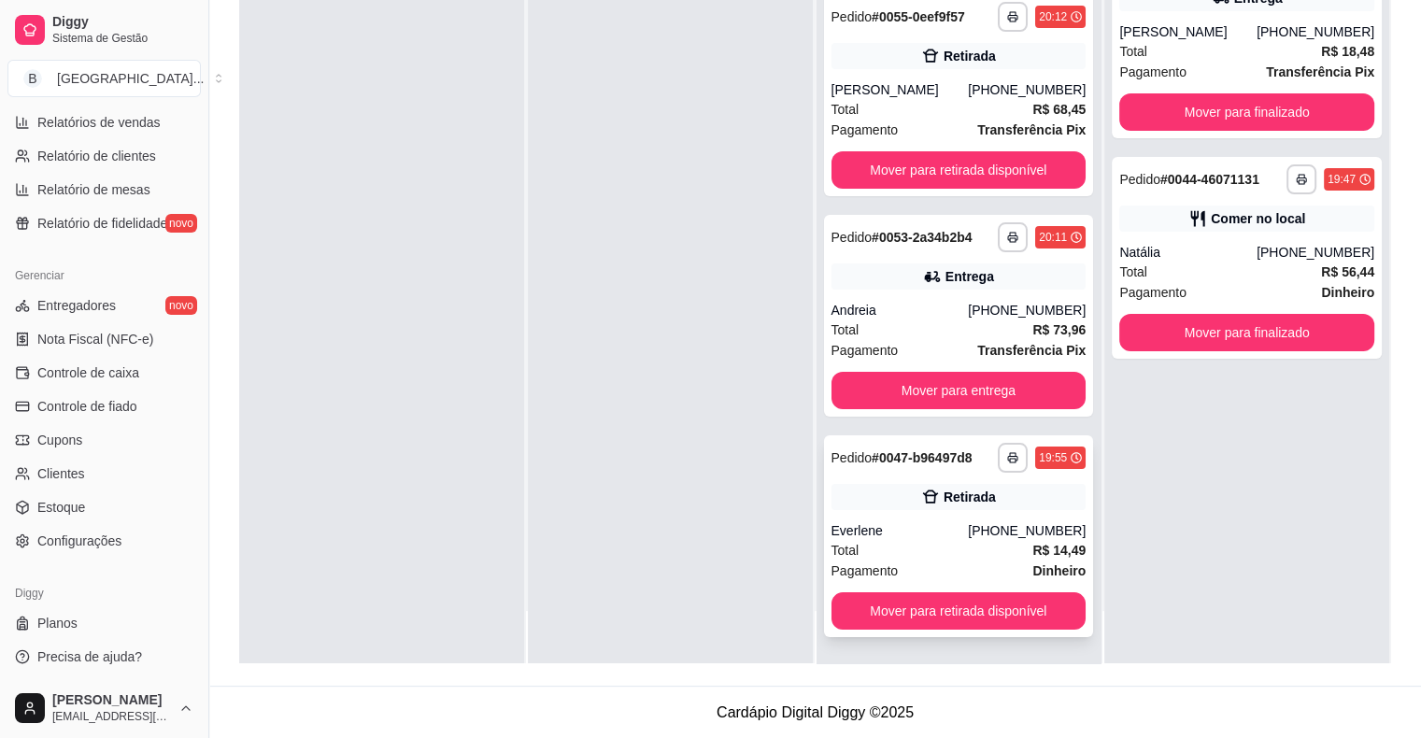
click at [948, 517] on div "**********" at bounding box center [959, 536] width 270 height 202
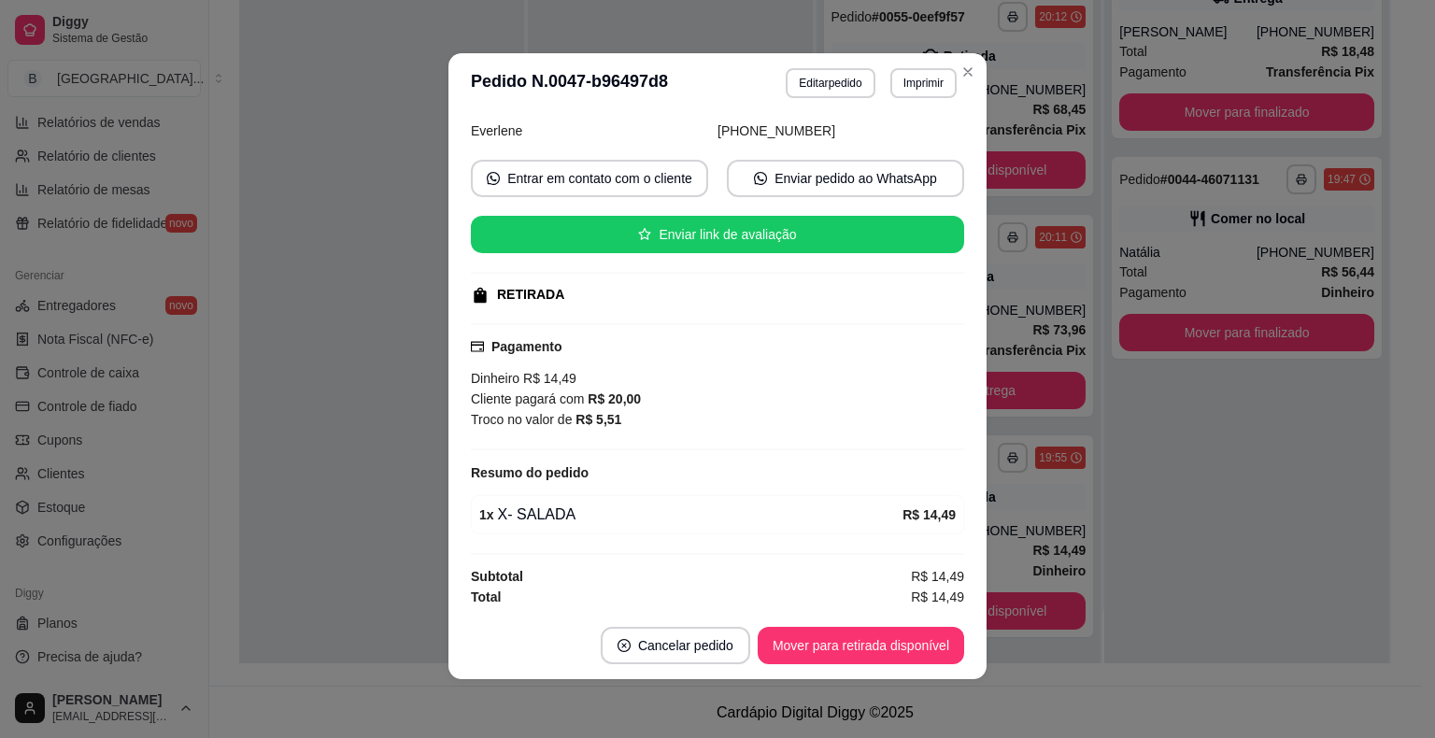
scroll to position [4, 0]
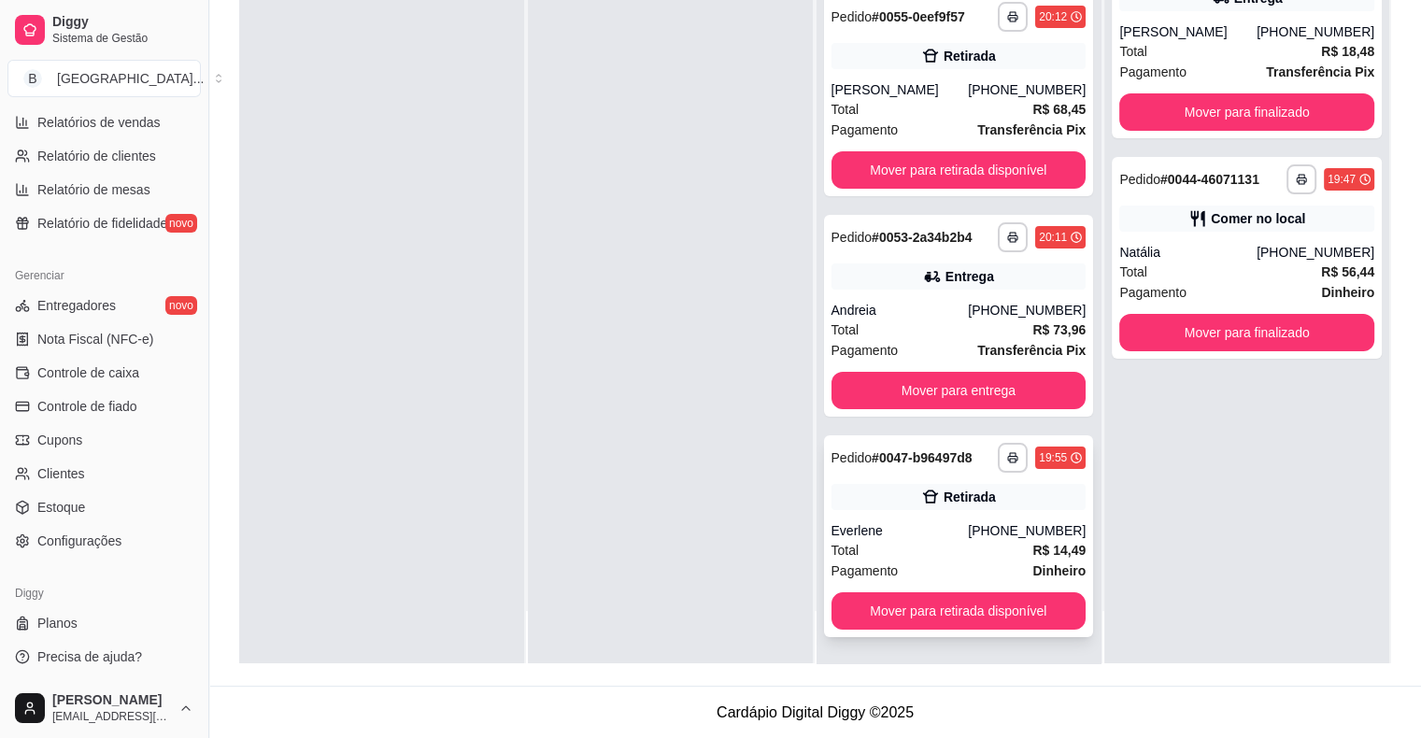
click at [971, 537] on div "[PHONE_NUMBER]" at bounding box center [1027, 530] width 118 height 19
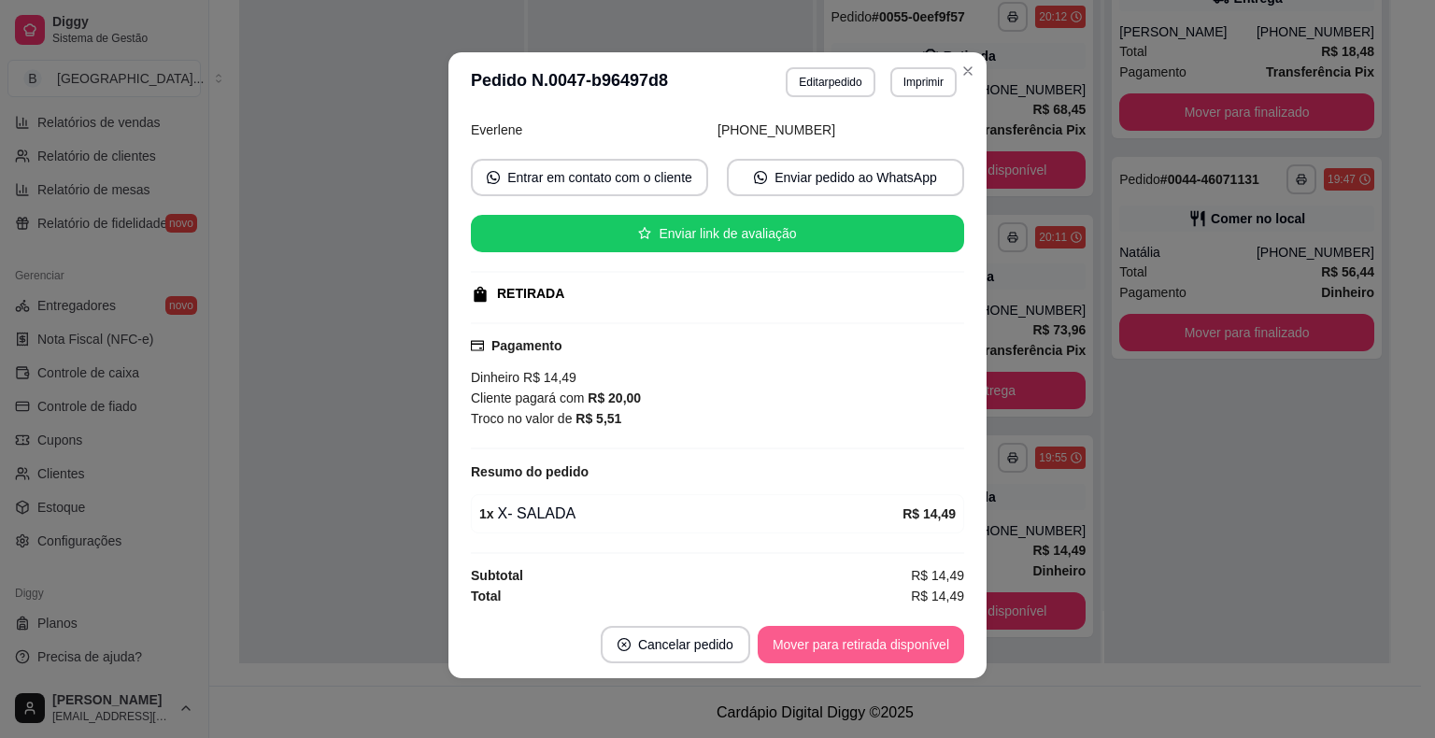
click at [846, 641] on button "Mover para retirada disponível" at bounding box center [861, 644] width 206 height 37
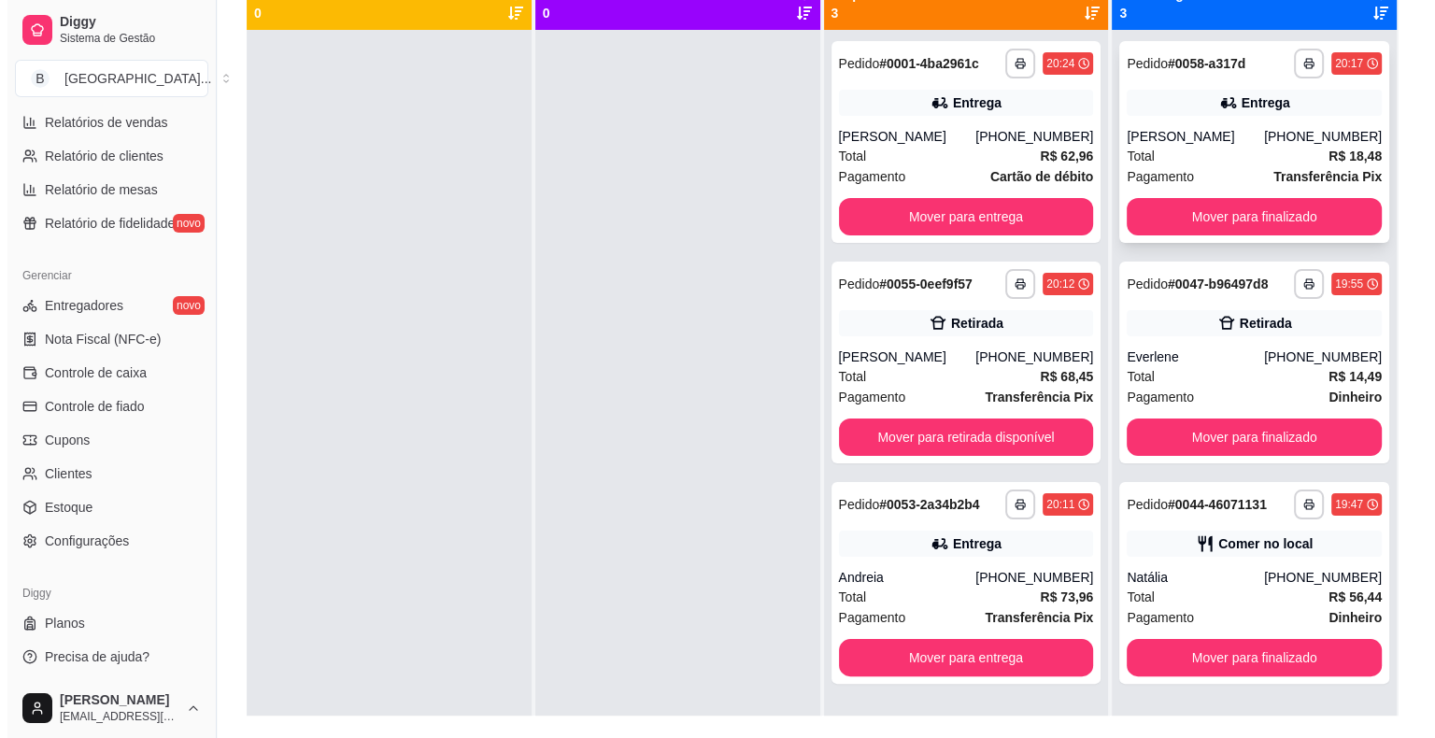
scroll to position [191, 0]
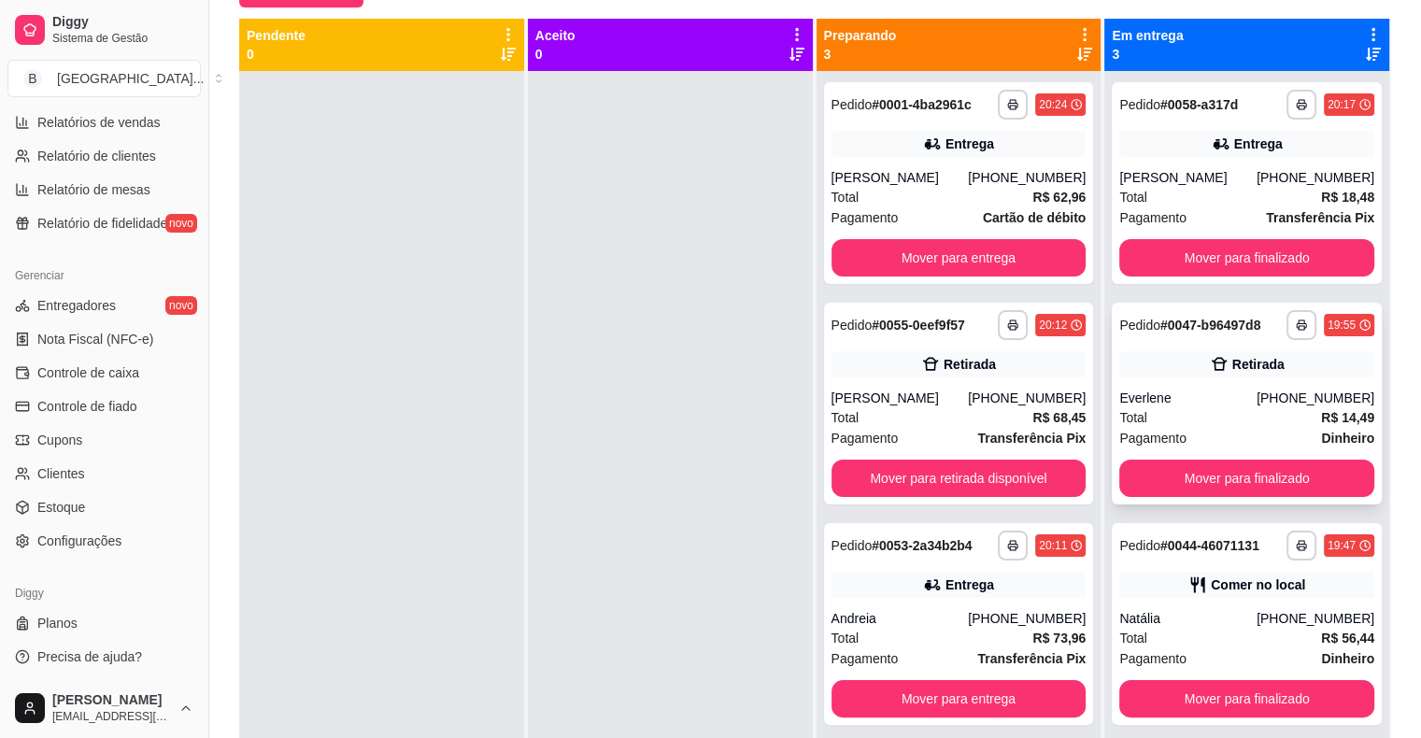
click at [1258, 424] on div "Total R$ 14,49" at bounding box center [1246, 417] width 255 height 21
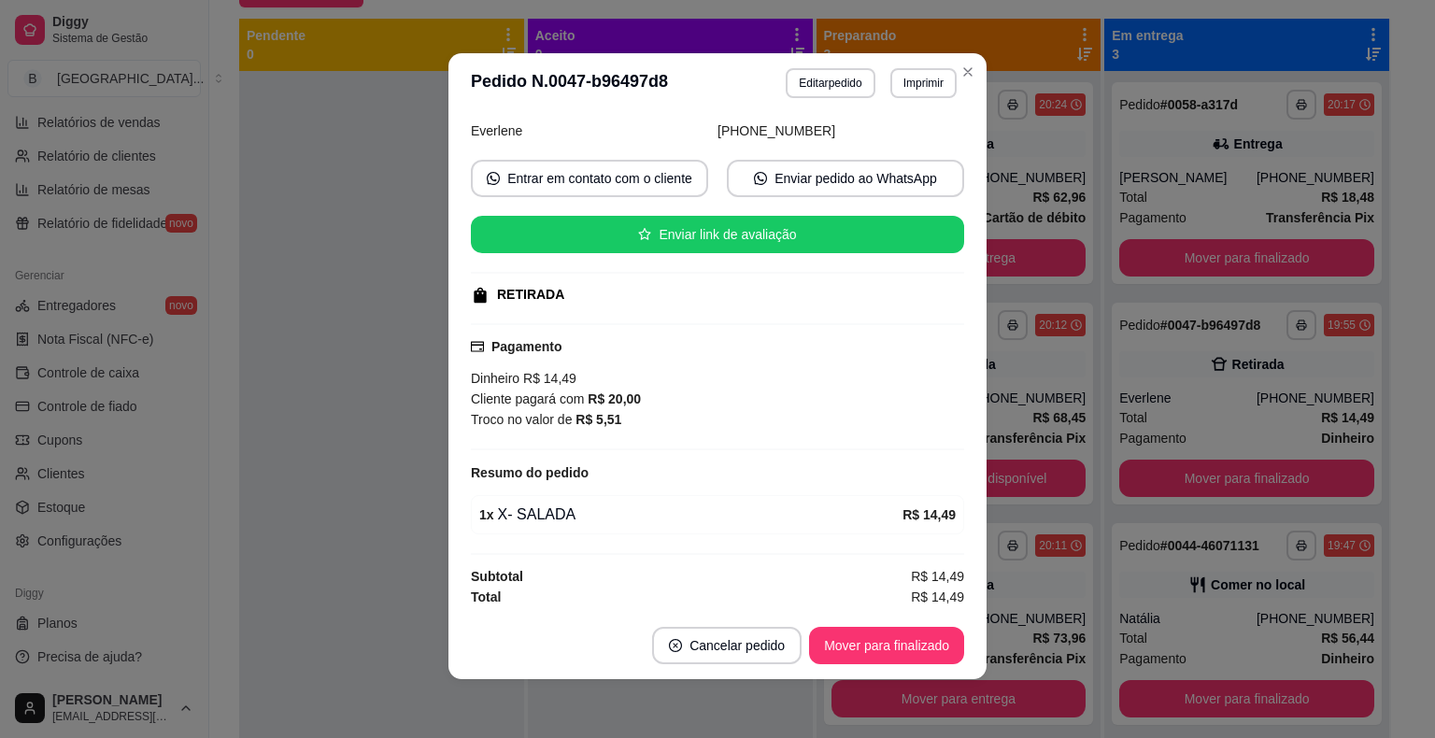
scroll to position [4, 0]
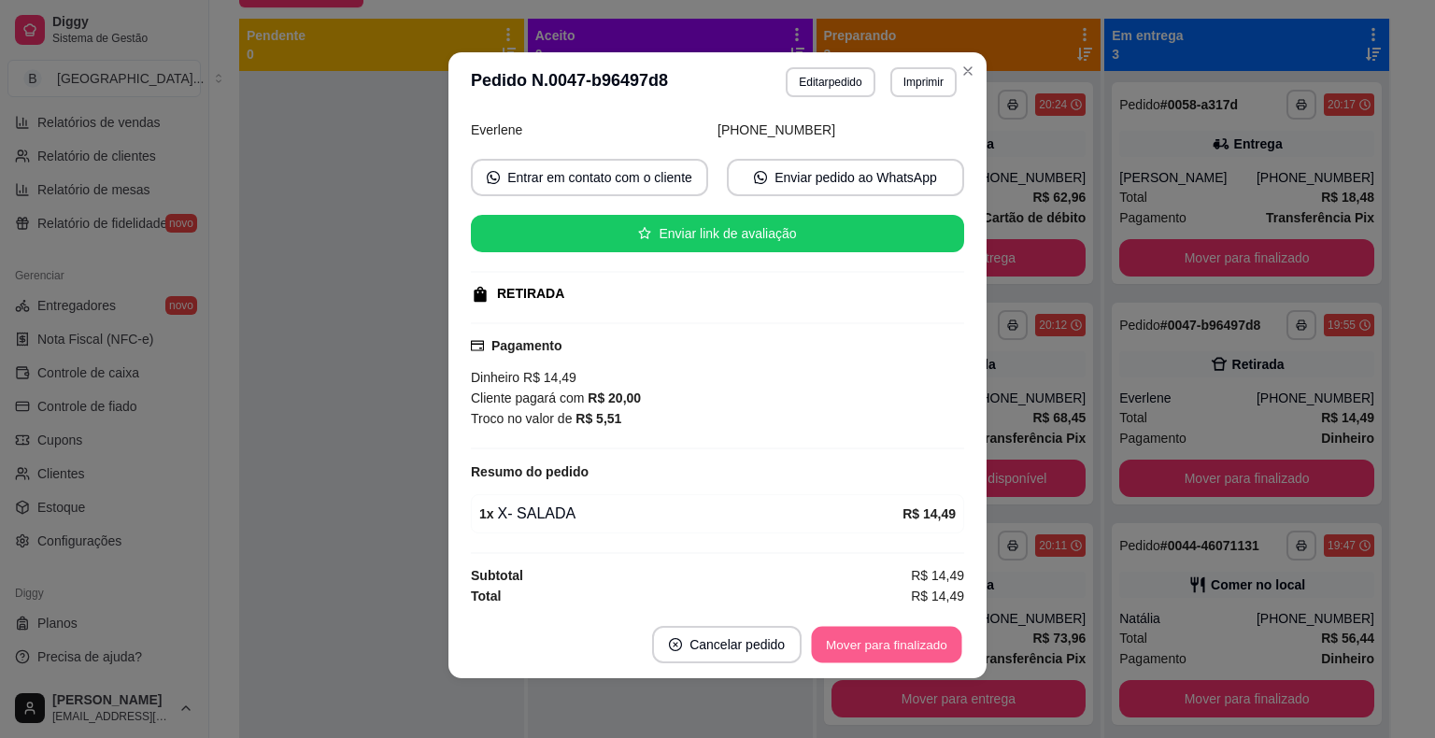
click at [885, 644] on button "Mover para finalizado" at bounding box center [887, 645] width 150 height 36
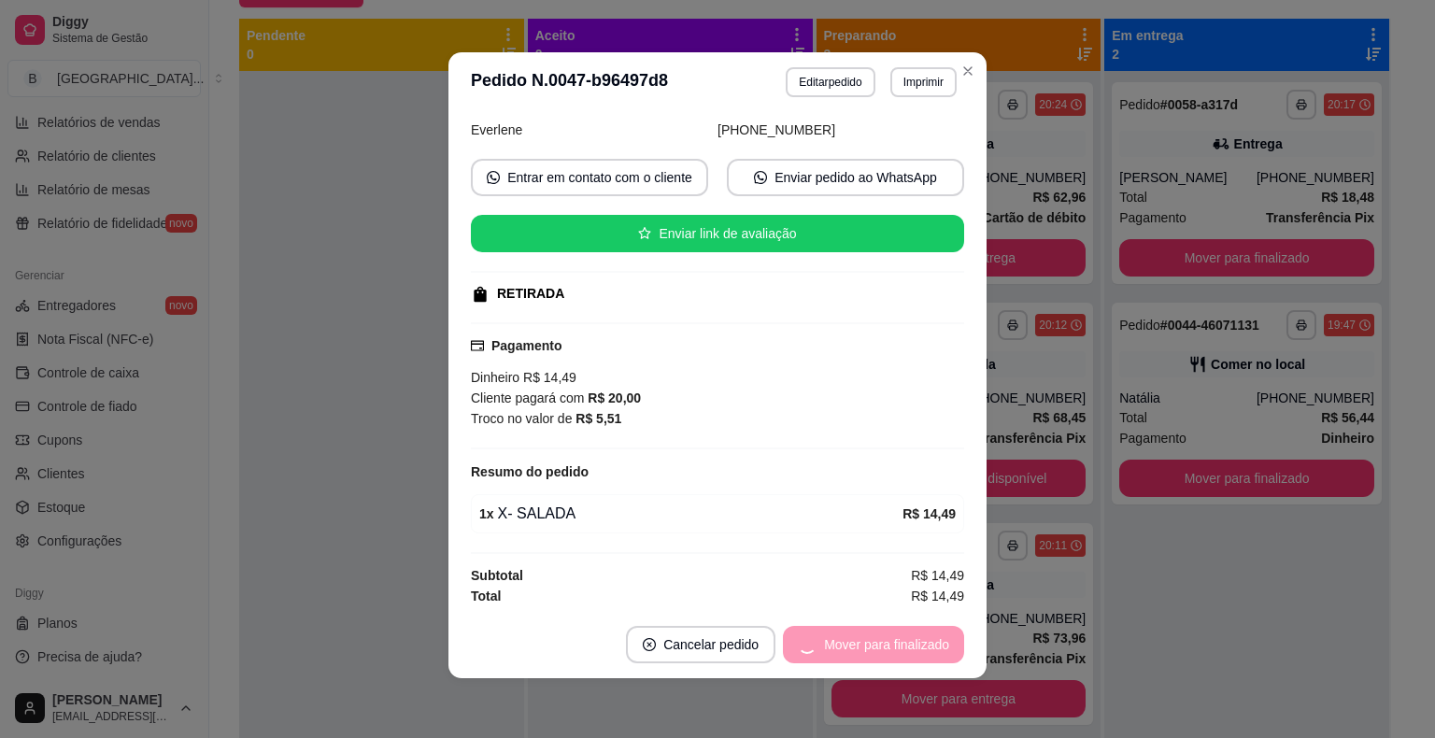
scroll to position [92, 0]
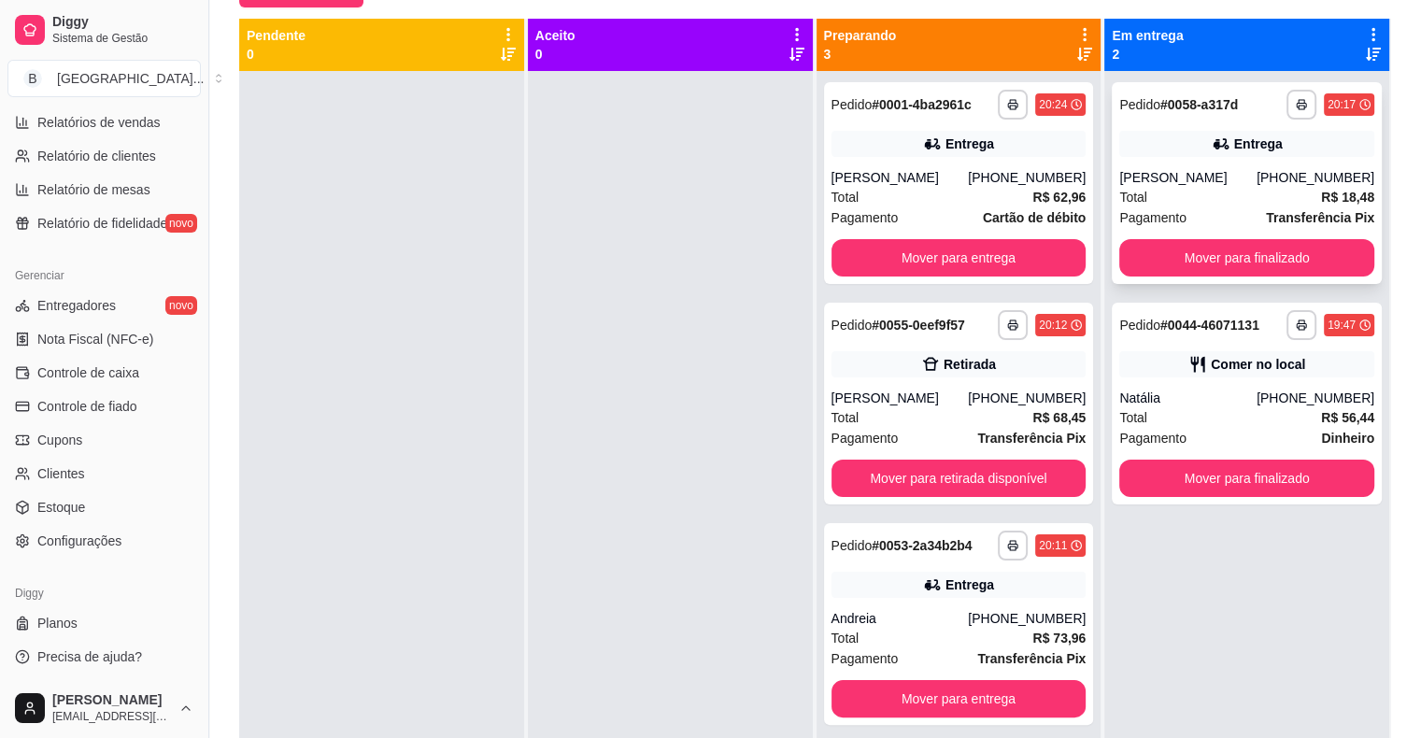
click at [1192, 196] on div "Total R$ 18,48" at bounding box center [1246, 197] width 255 height 21
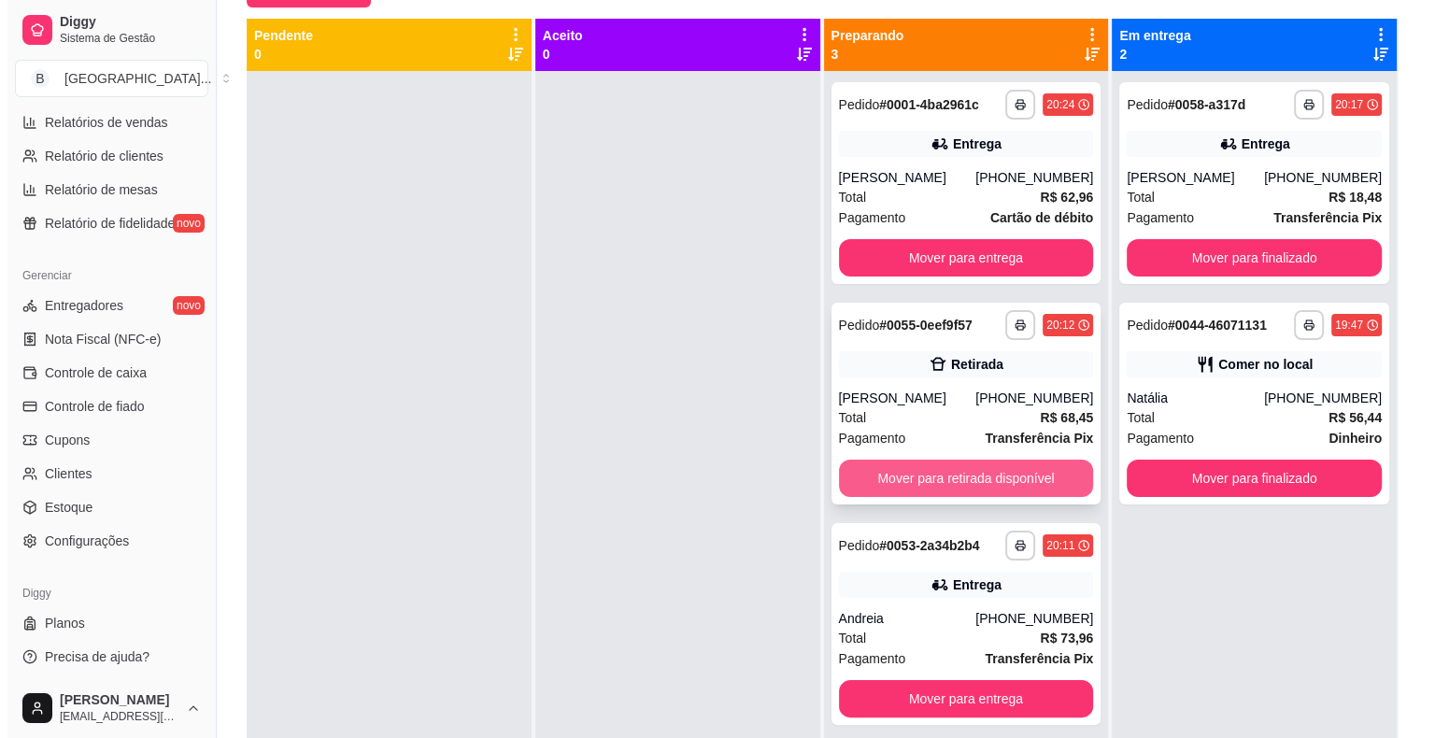
scroll to position [52, 0]
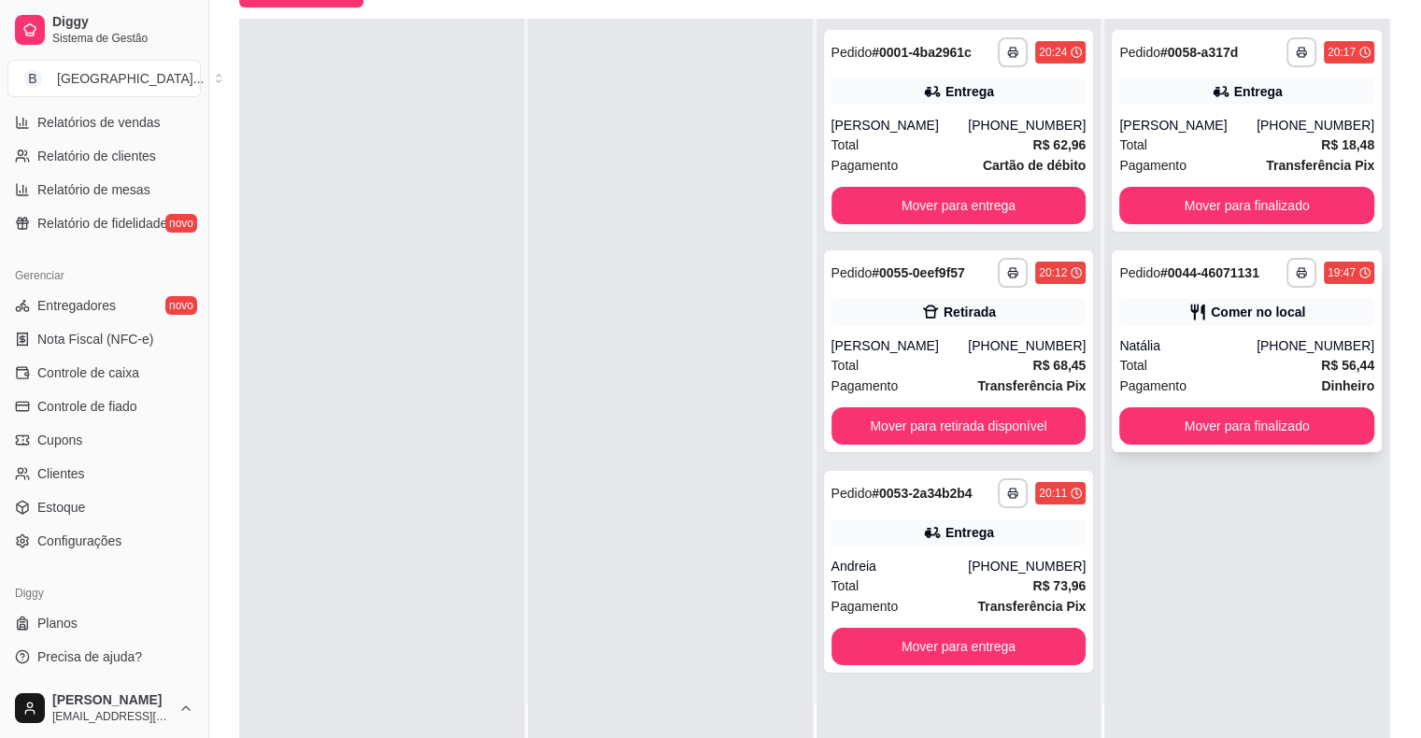
click at [1160, 338] on div "Natália" at bounding box center [1187, 345] width 137 height 19
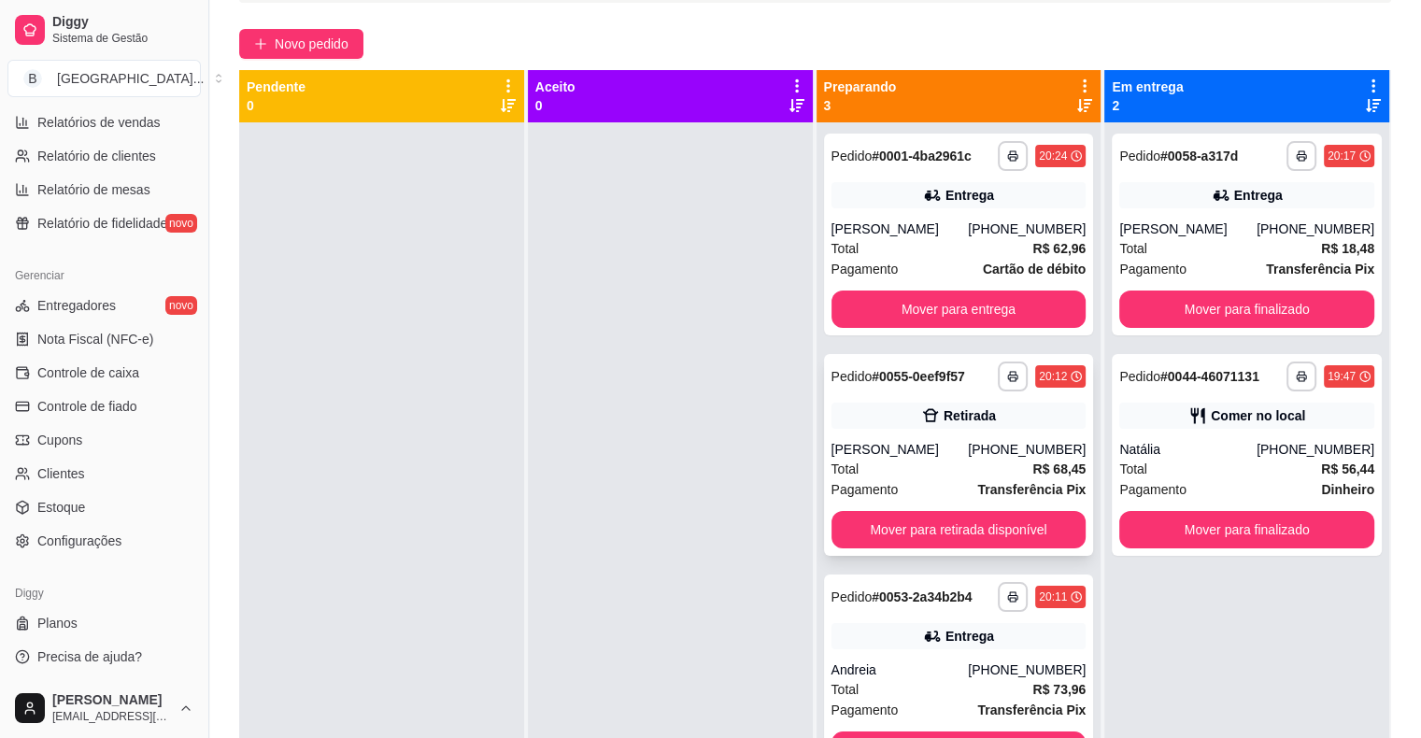
scroll to position [0, 0]
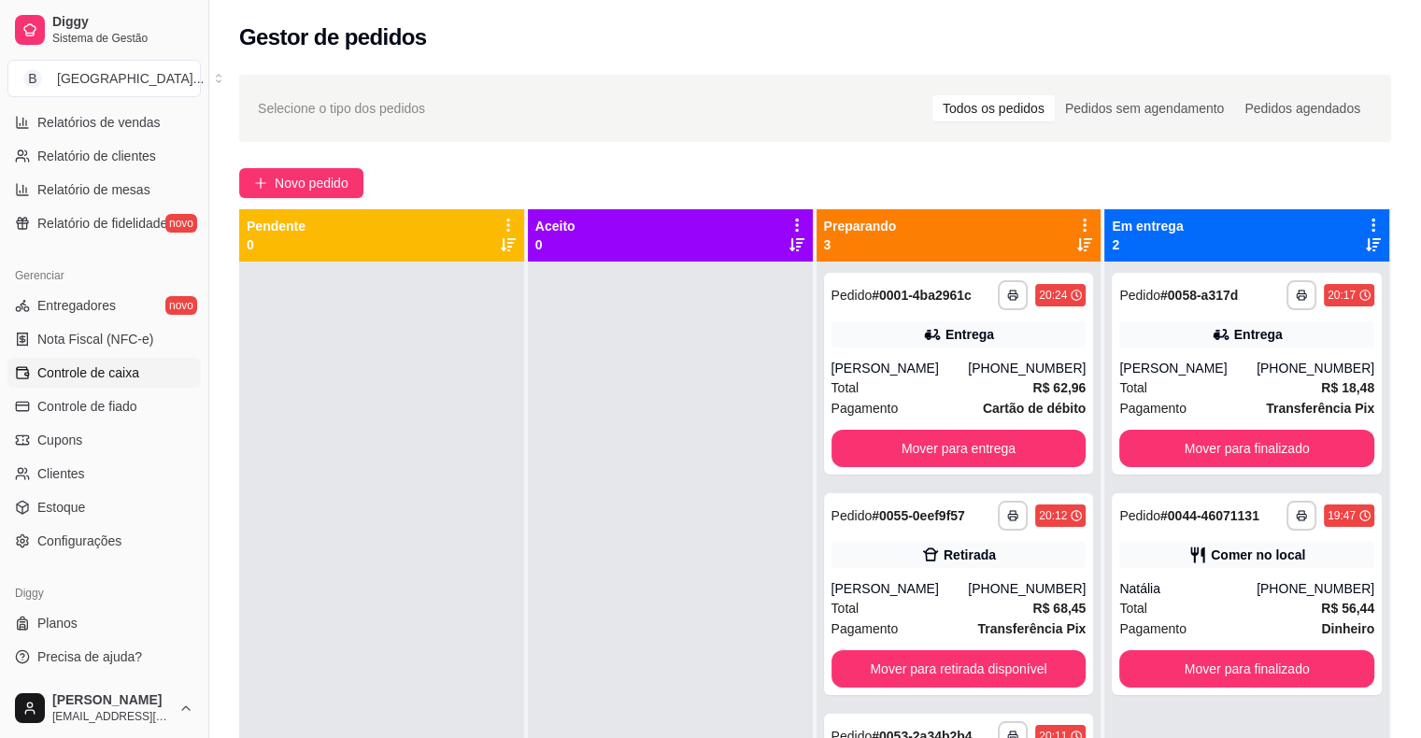
click at [97, 365] on span "Controle de caixa" at bounding box center [88, 372] width 102 height 19
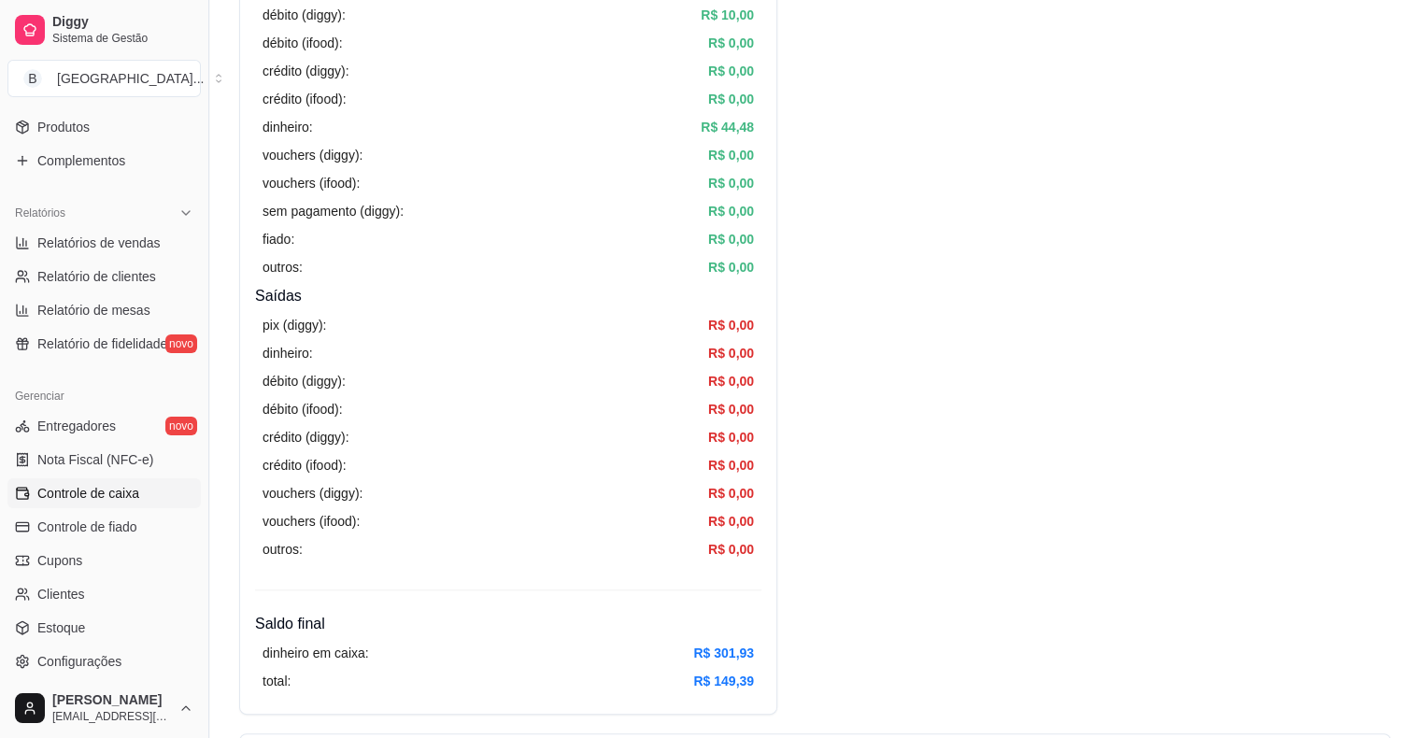
scroll to position [232, 0]
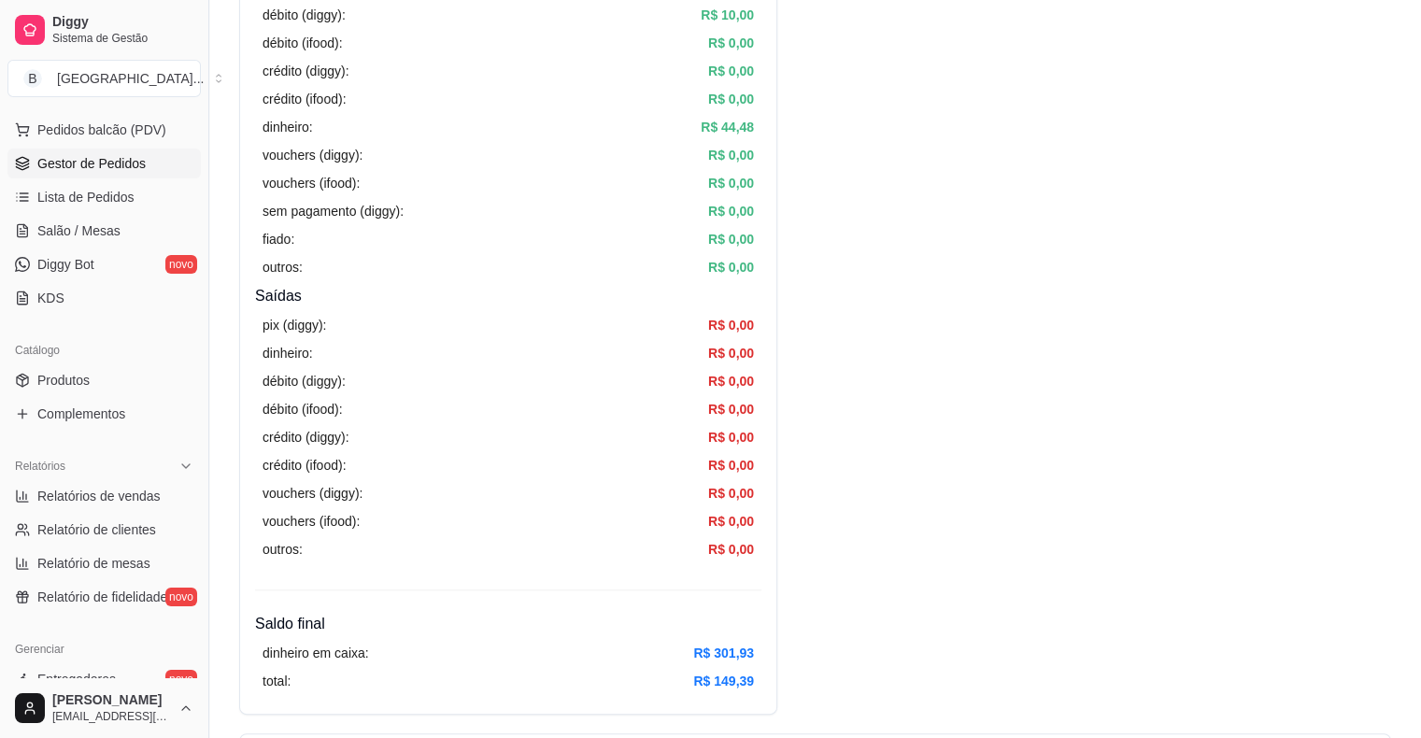
click at [115, 155] on span "Gestor de Pedidos" at bounding box center [91, 163] width 108 height 19
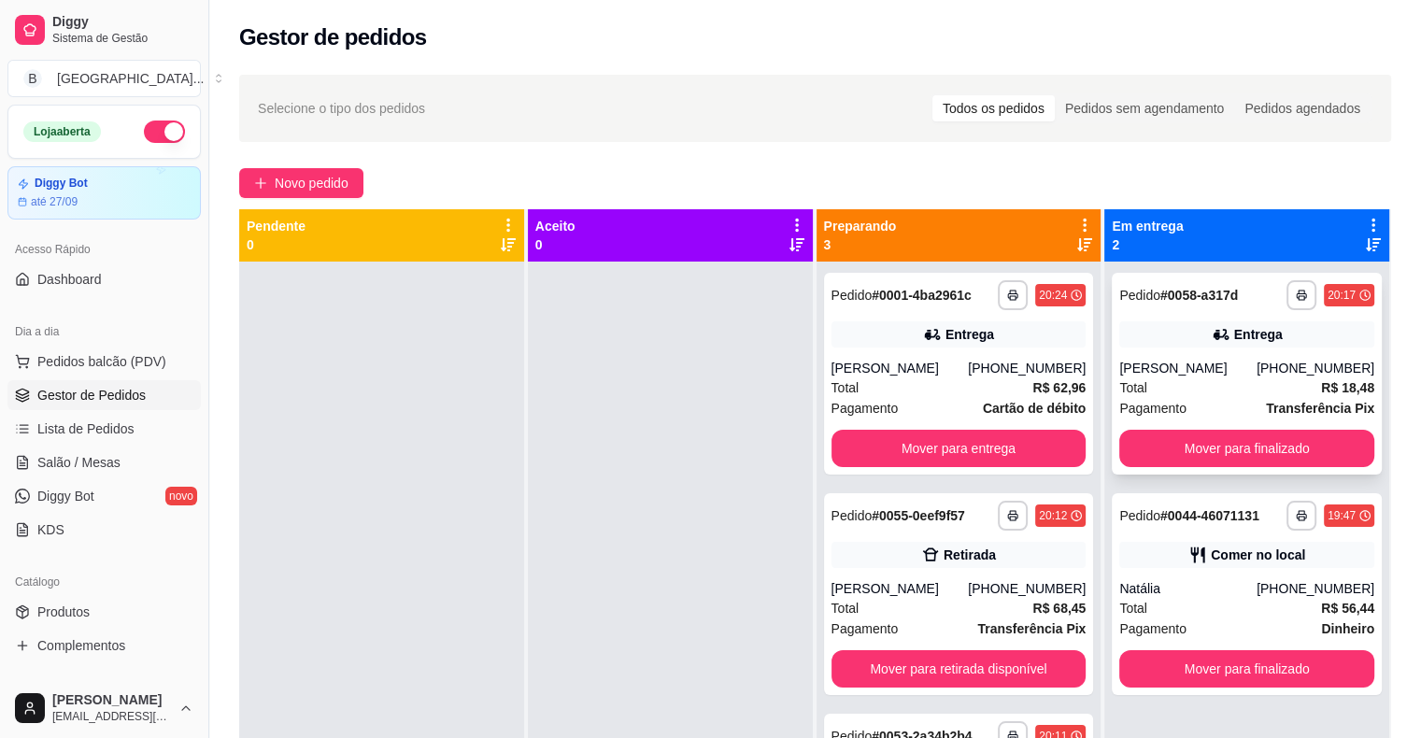
click at [1135, 383] on span "Total" at bounding box center [1133, 387] width 28 height 21
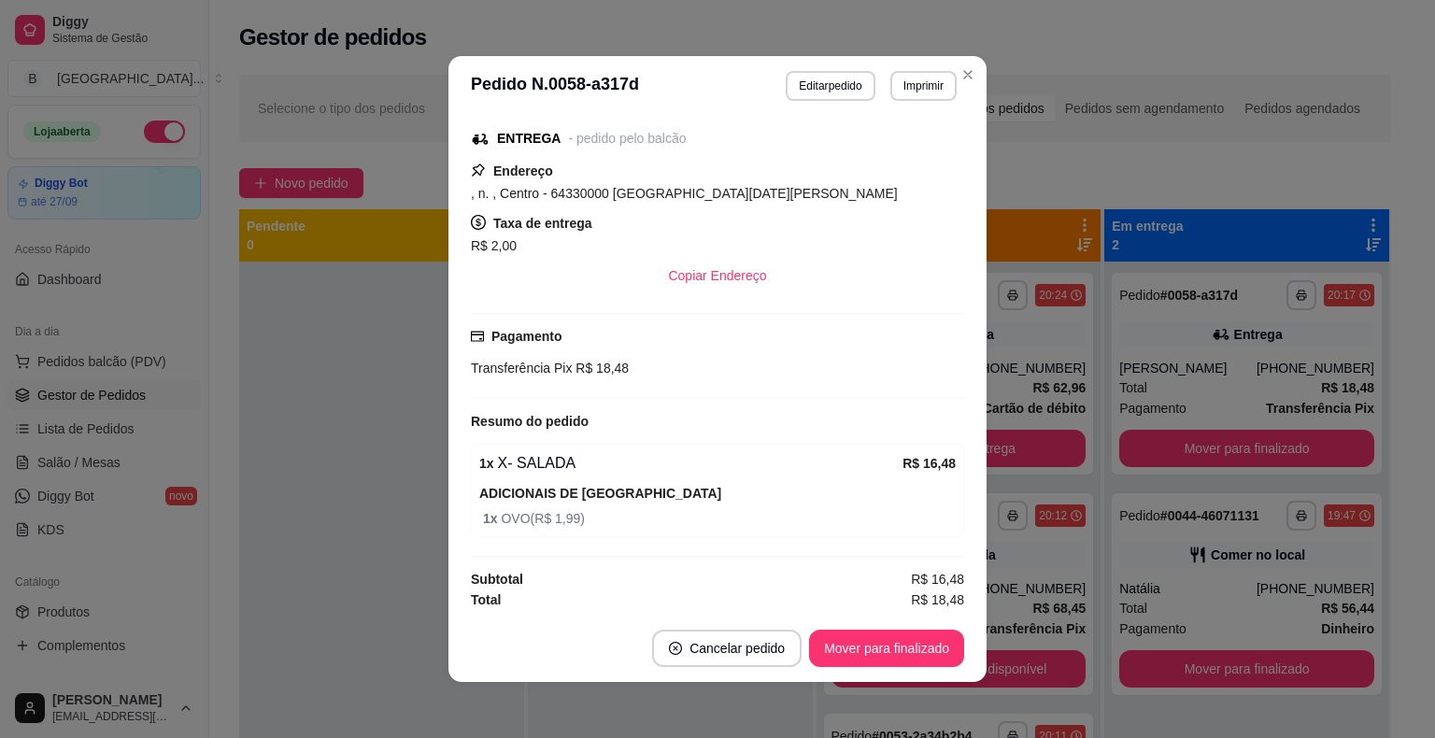
scroll to position [4, 0]
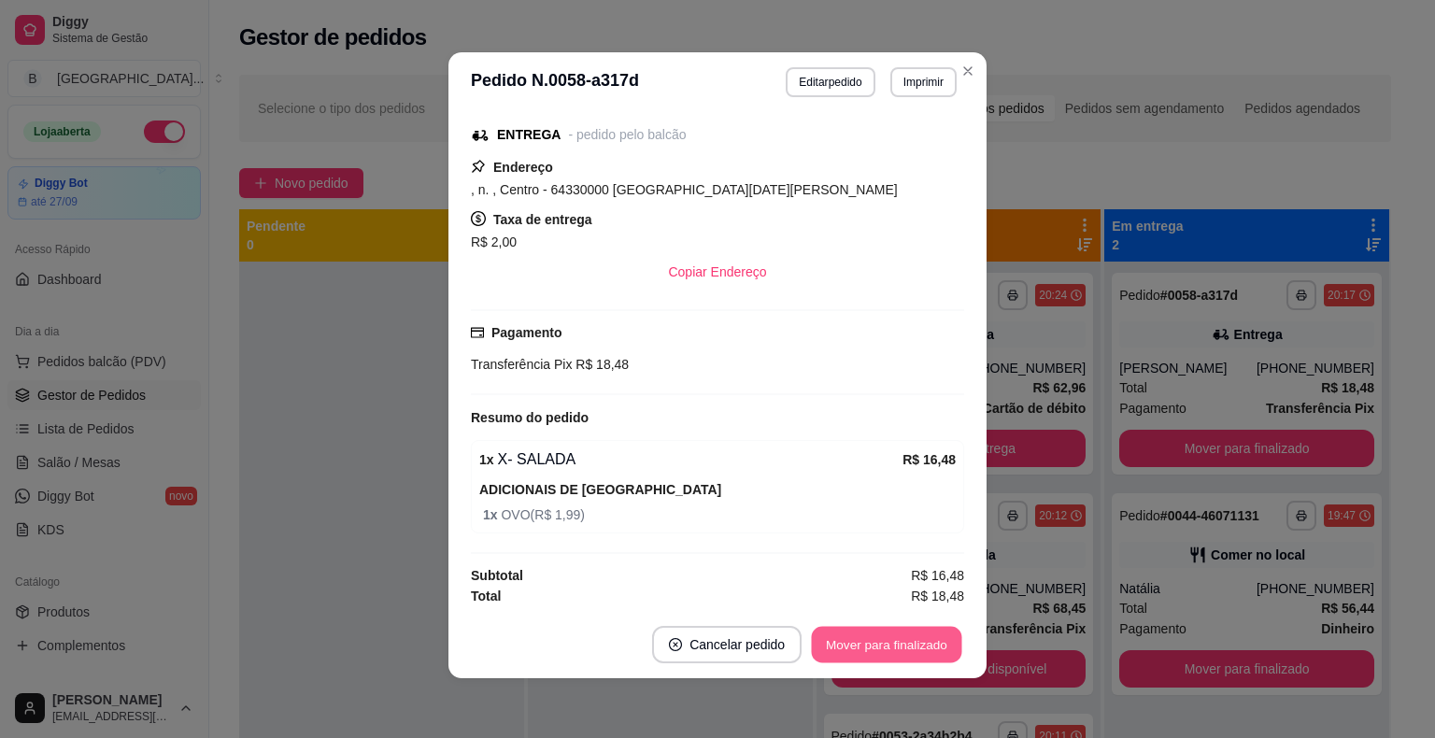
click at [883, 653] on button "Mover para finalizado" at bounding box center [887, 645] width 150 height 36
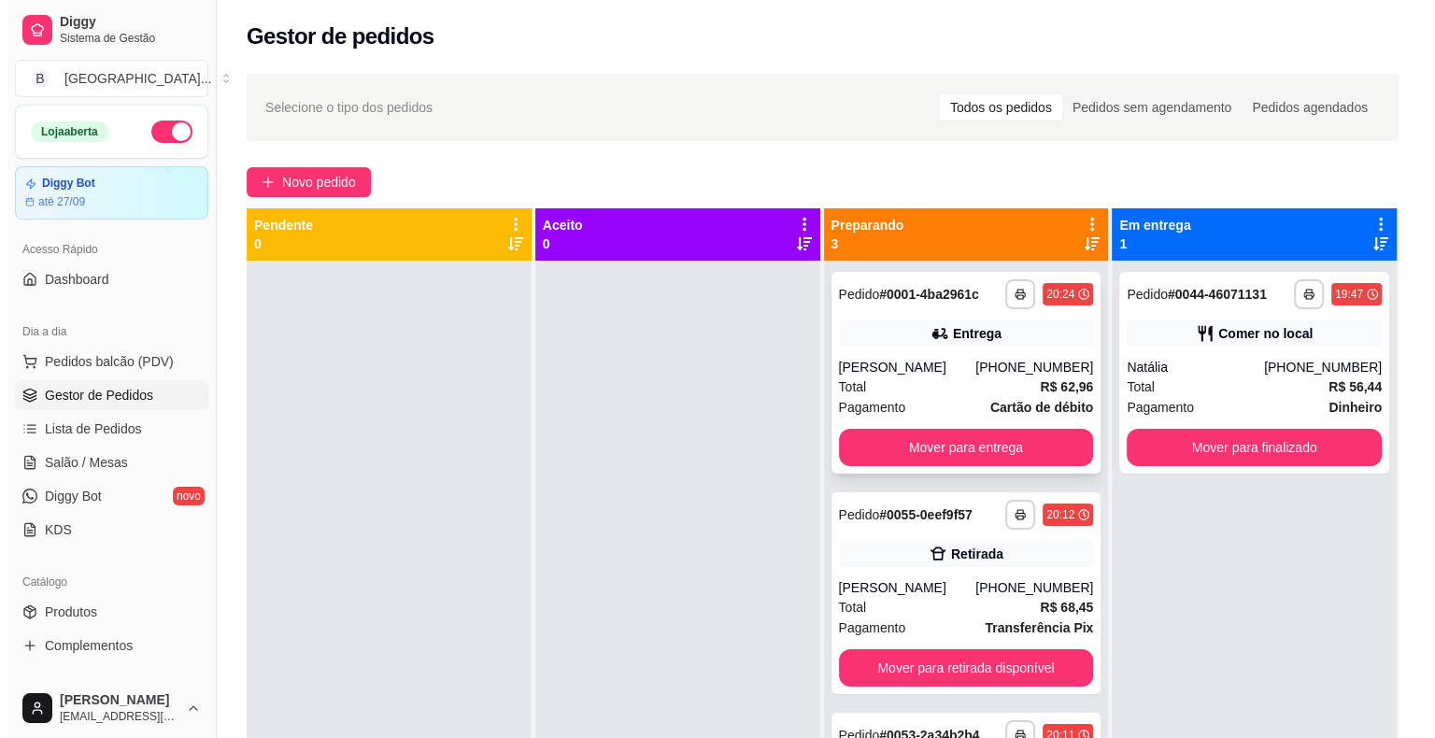
scroll to position [0, 0]
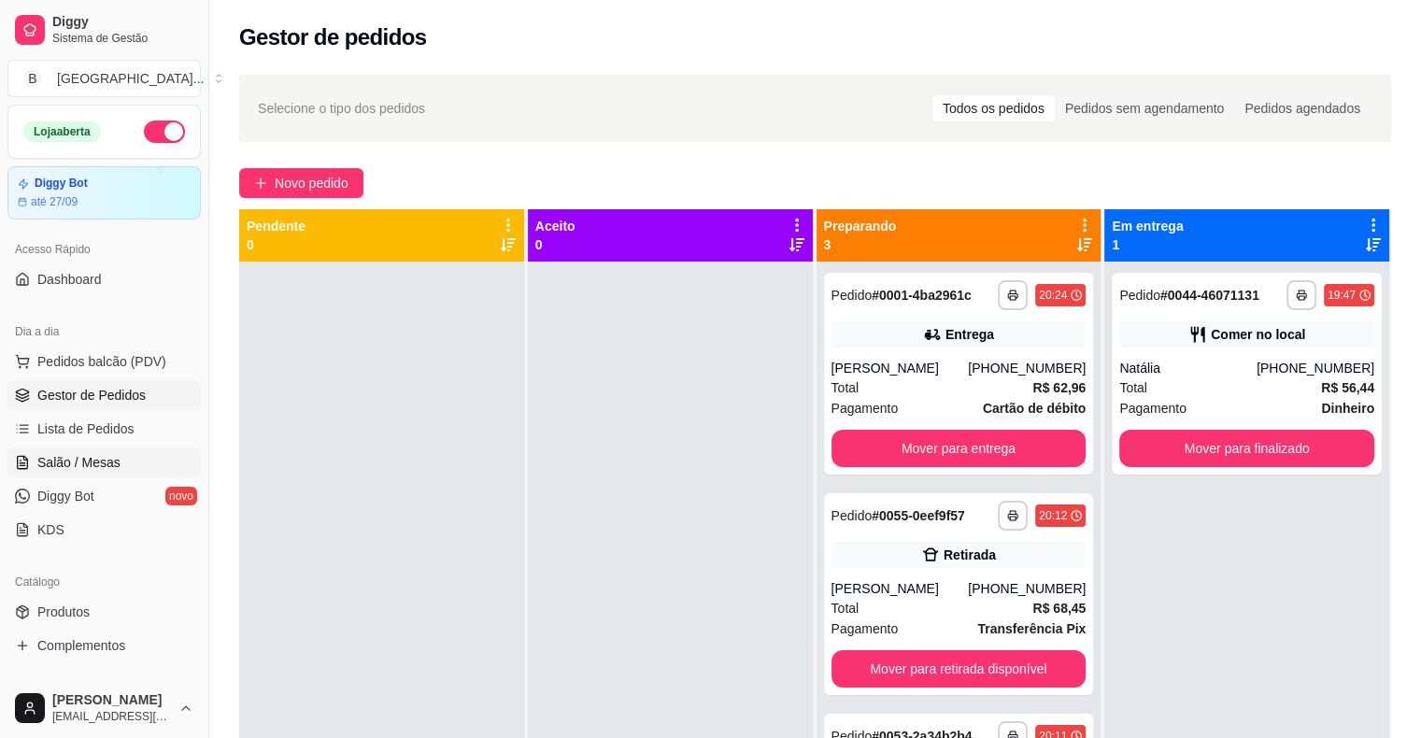
click at [136, 461] on link "Salão / Mesas" at bounding box center [103, 462] width 193 height 30
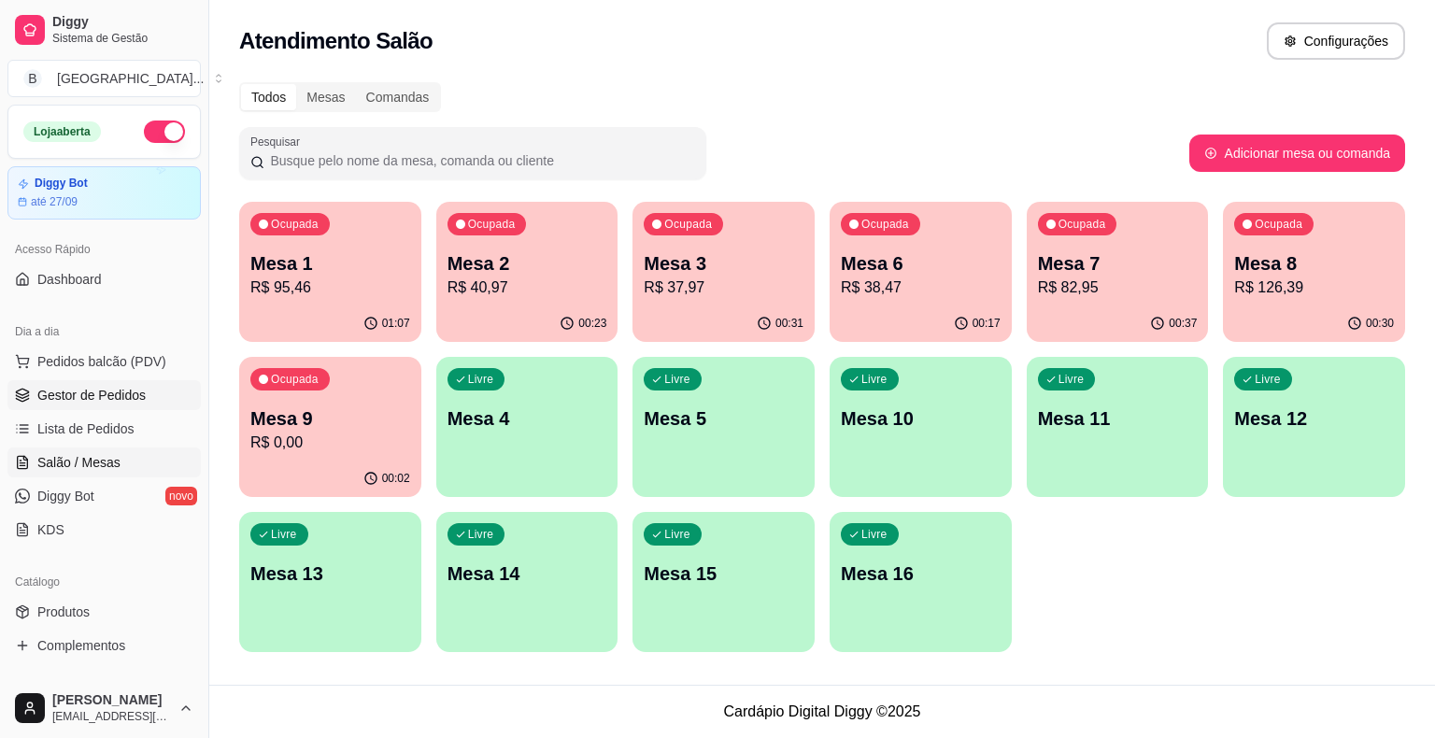
click at [115, 402] on span "Gestor de Pedidos" at bounding box center [91, 395] width 108 height 19
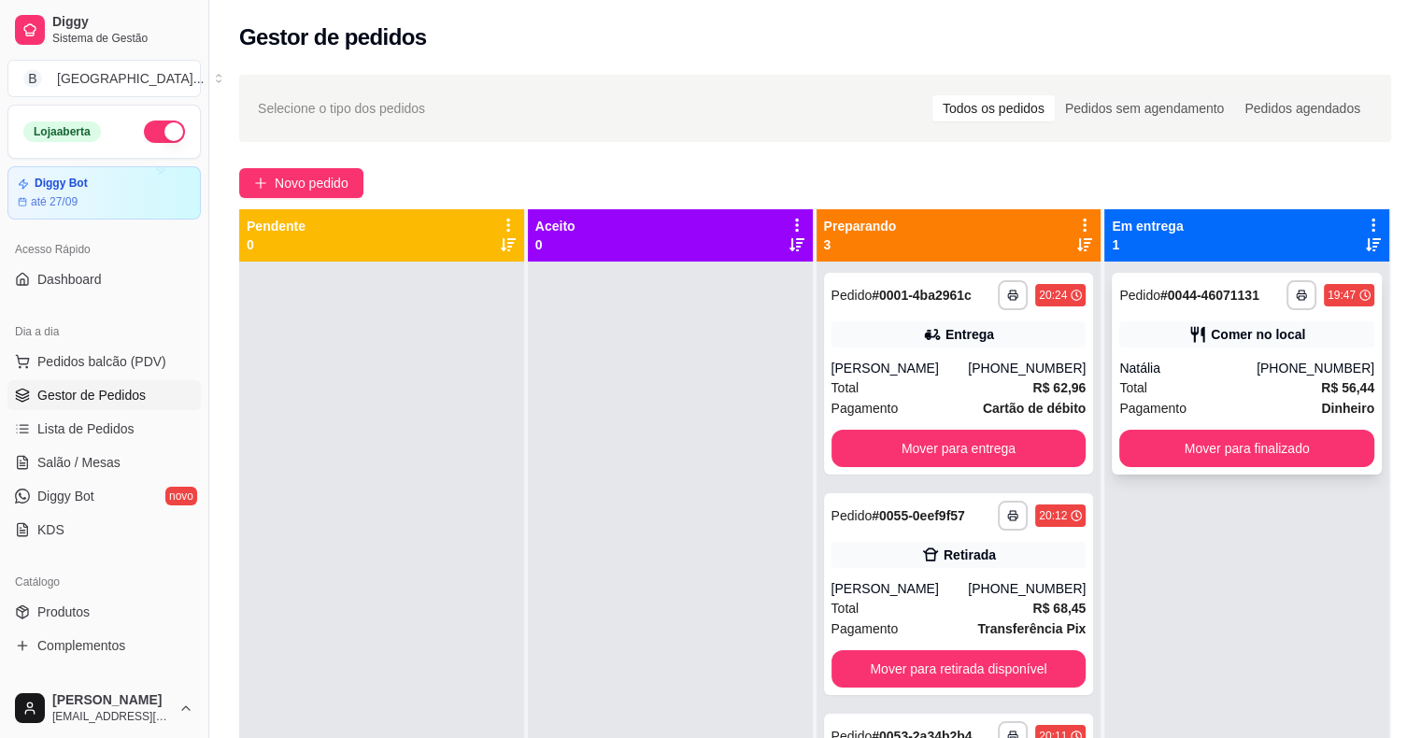
click at [1125, 356] on div "**********" at bounding box center [1247, 374] width 270 height 202
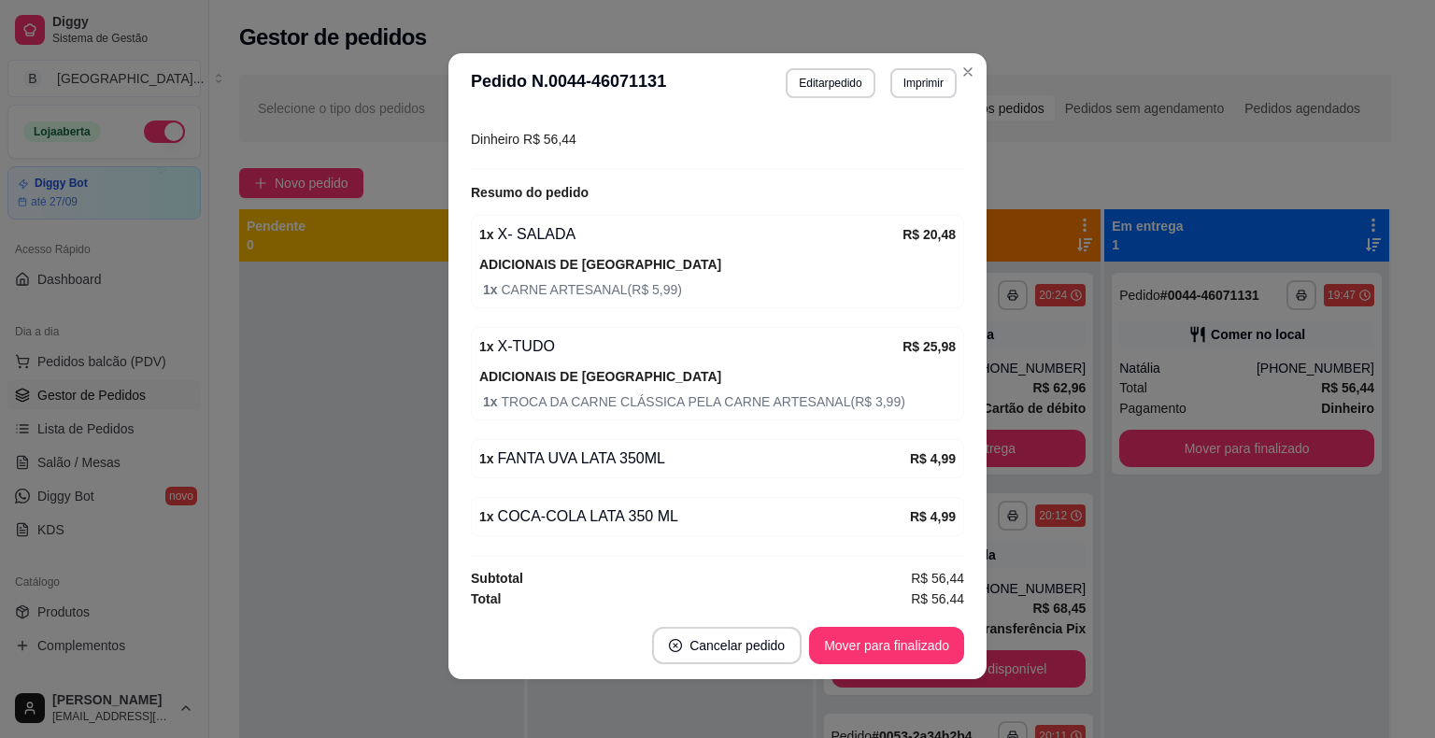
scroll to position [4, 0]
click at [805, 78] on button "Editar pedido" at bounding box center [830, 81] width 87 height 29
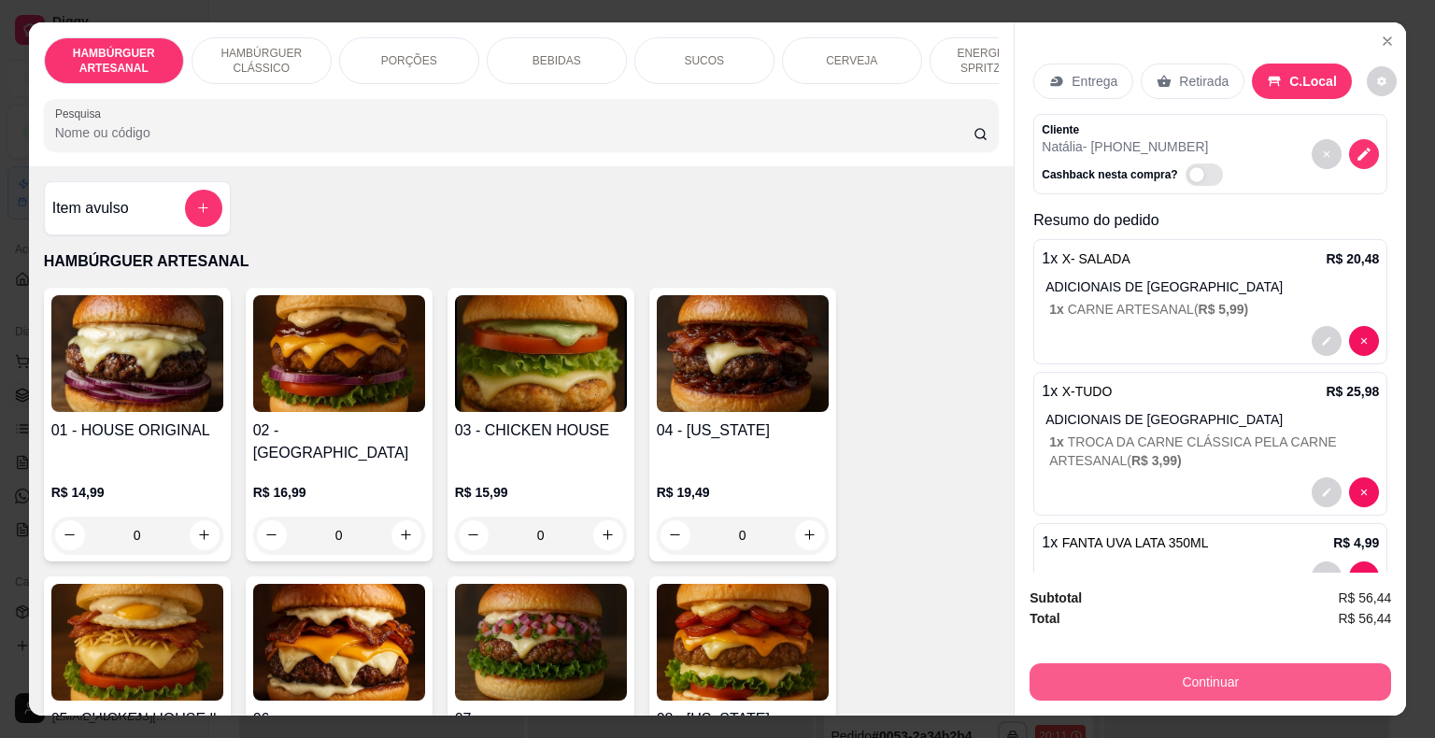
click at [1154, 663] on button "Continuar" at bounding box center [1209, 681] width 361 height 37
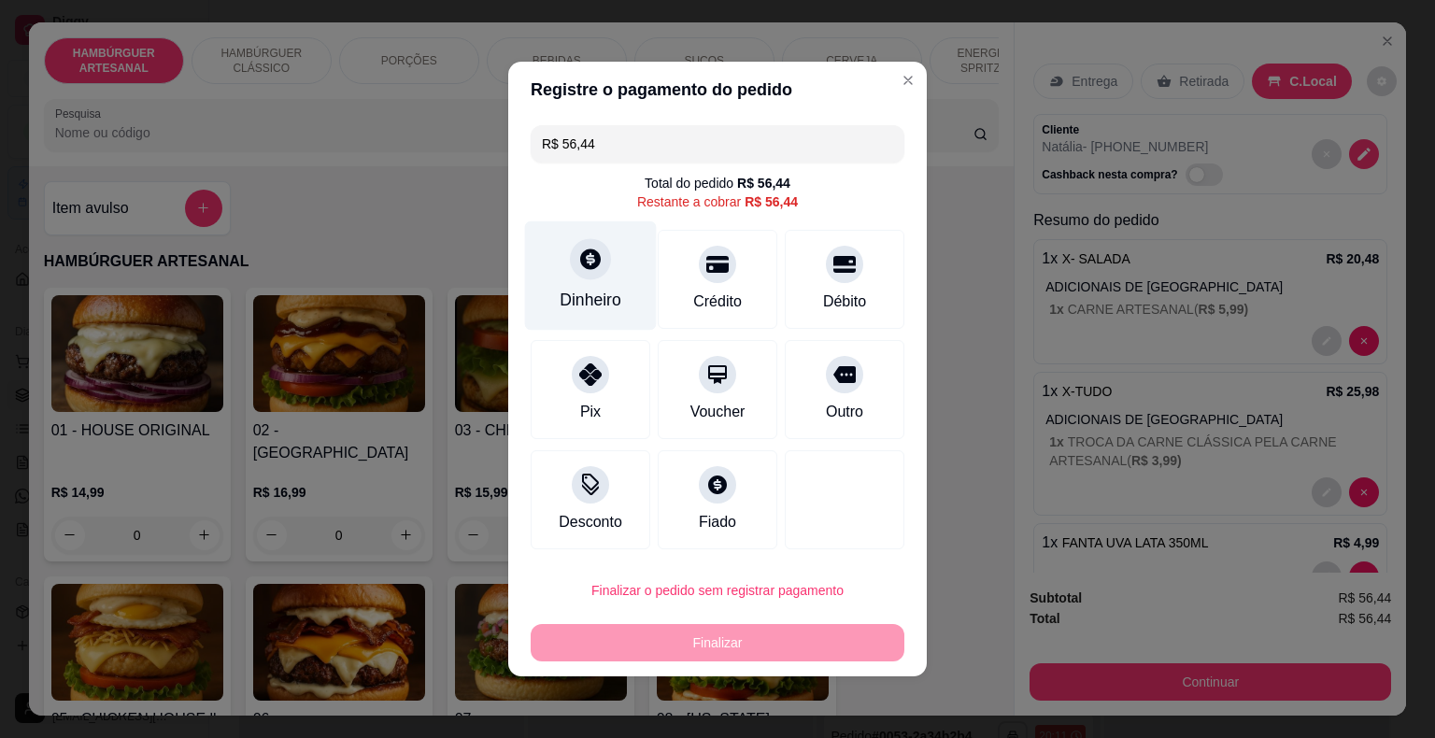
click at [590, 267] on icon at bounding box center [590, 258] width 21 height 21
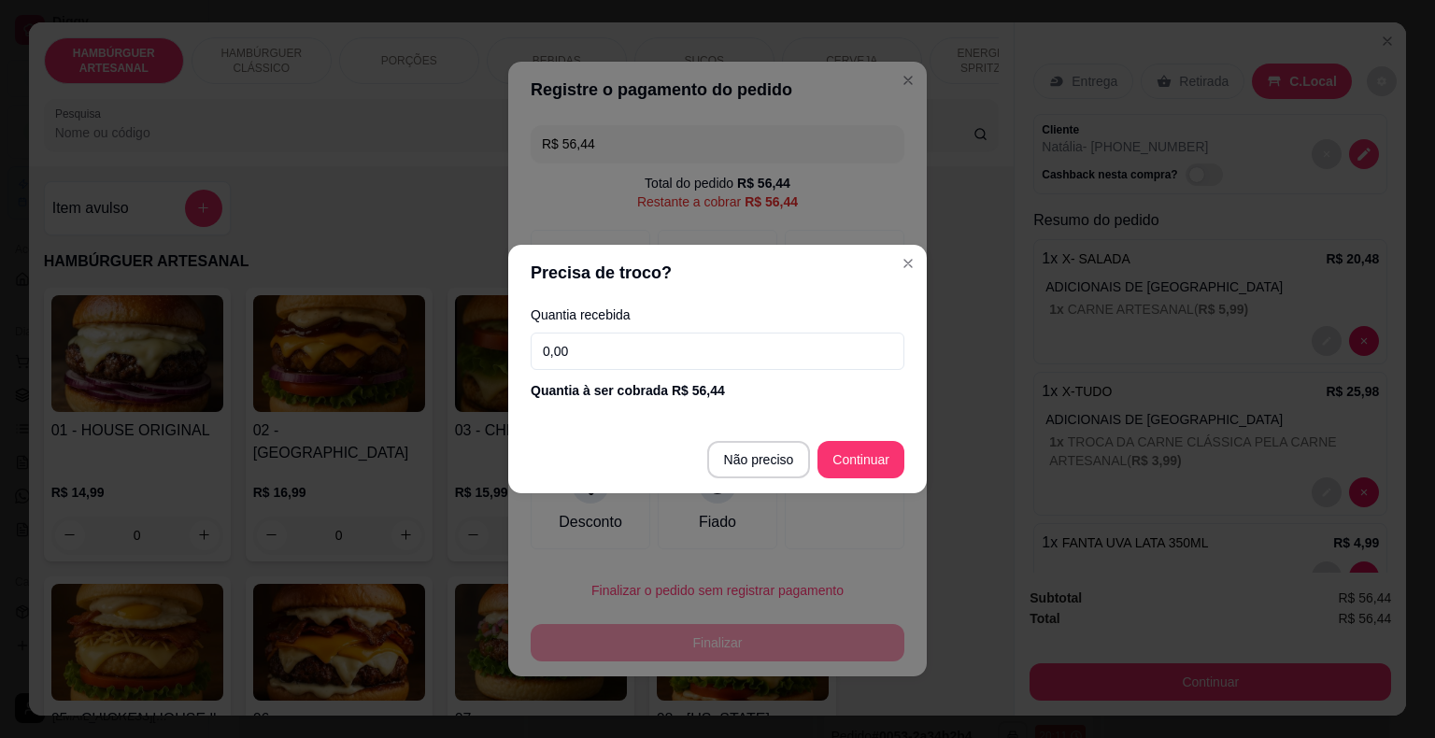
click at [696, 349] on input "0,00" at bounding box center [718, 351] width 374 height 37
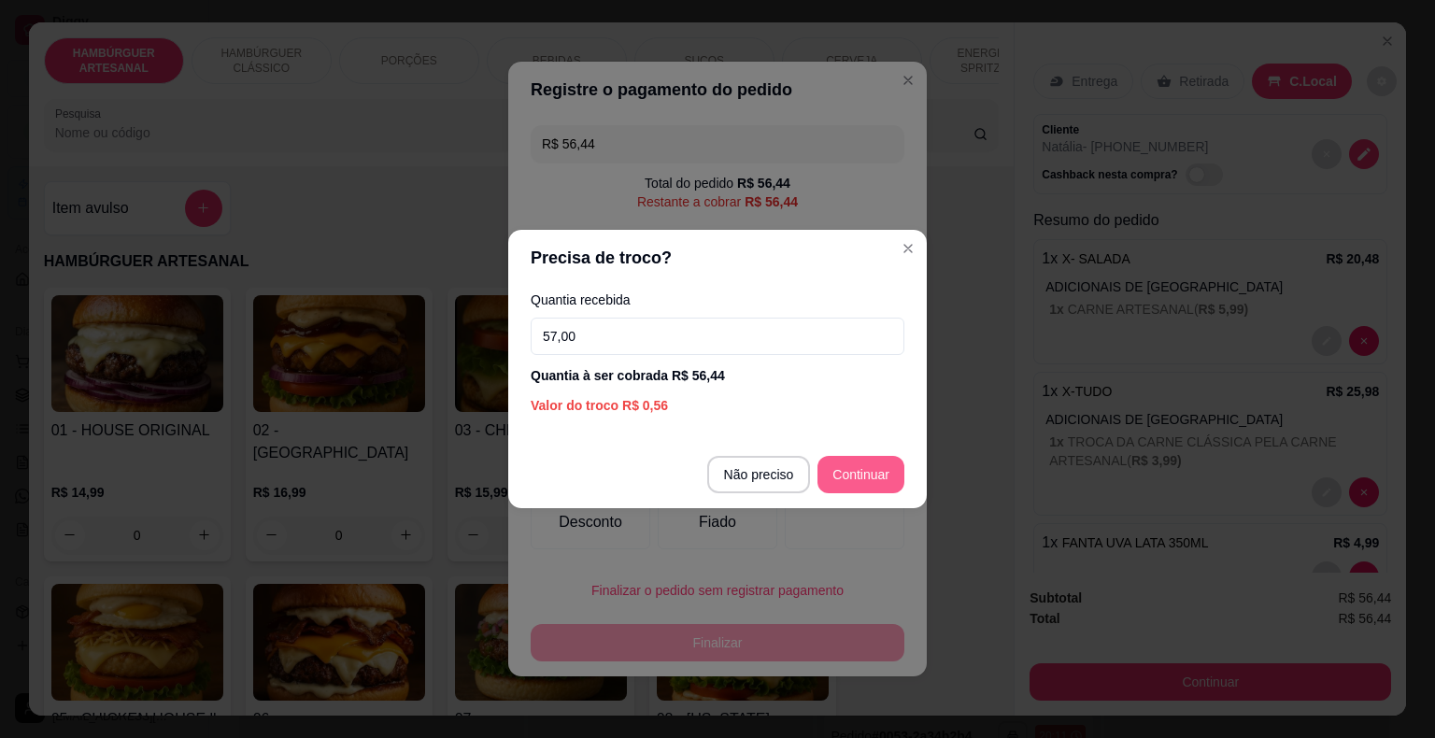
type input "57,00"
type input "R$ 0,00"
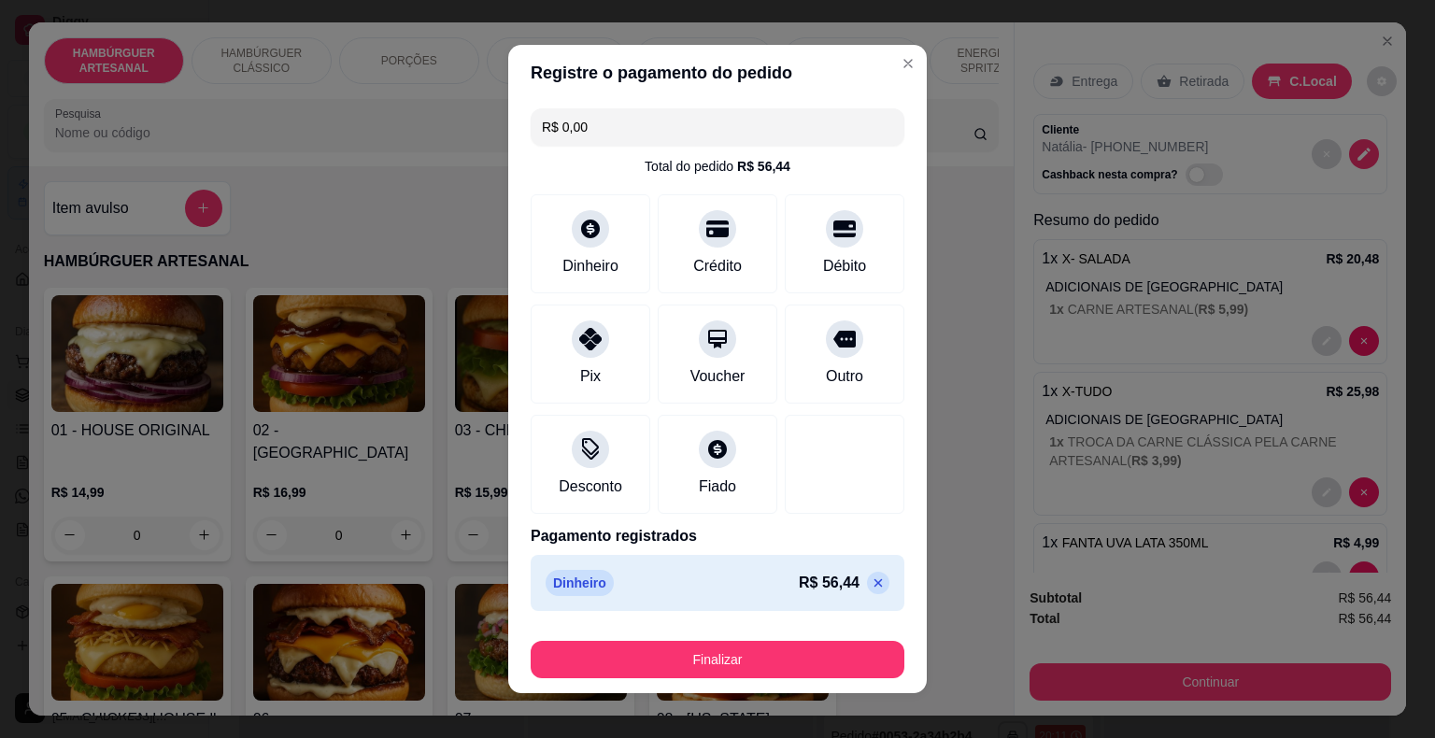
scroll to position [14, 0]
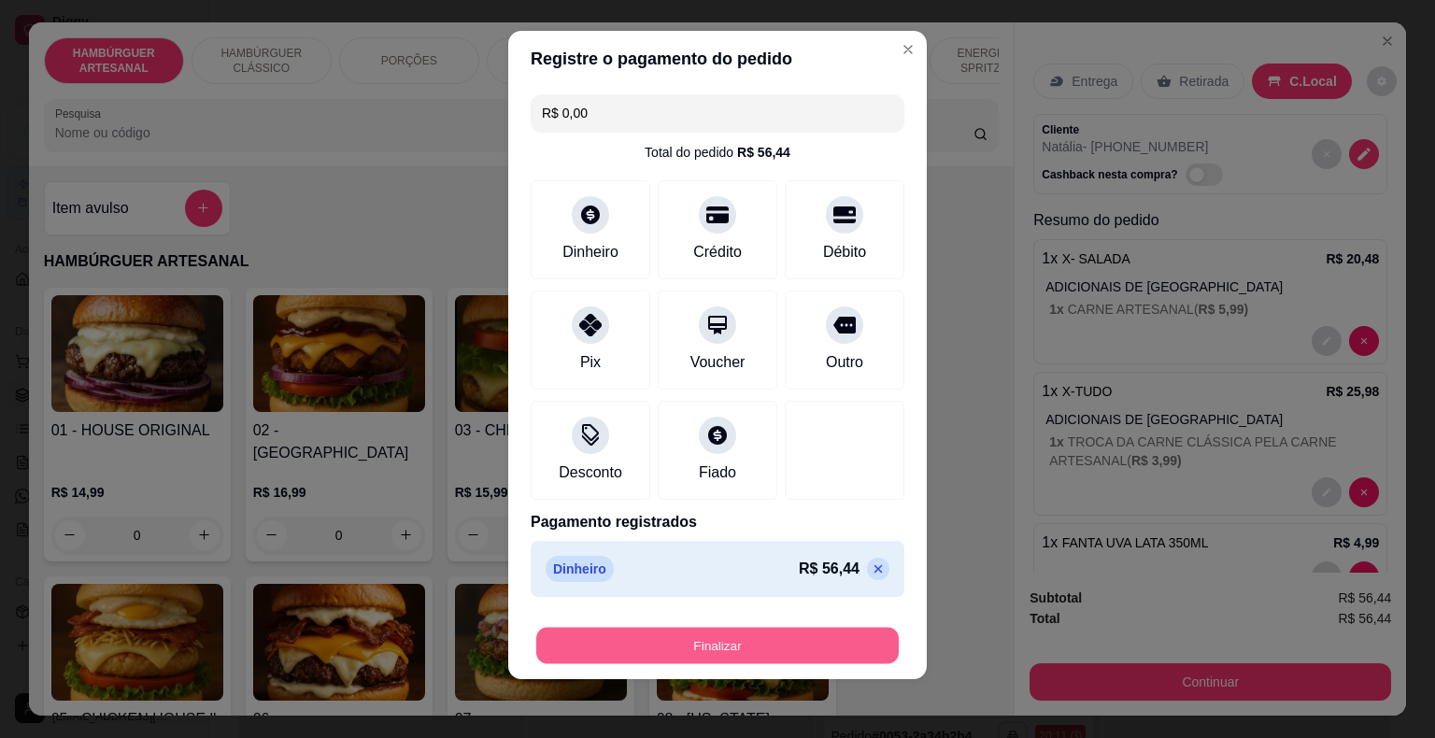
click at [652, 650] on button "Finalizar" at bounding box center [717, 646] width 362 height 36
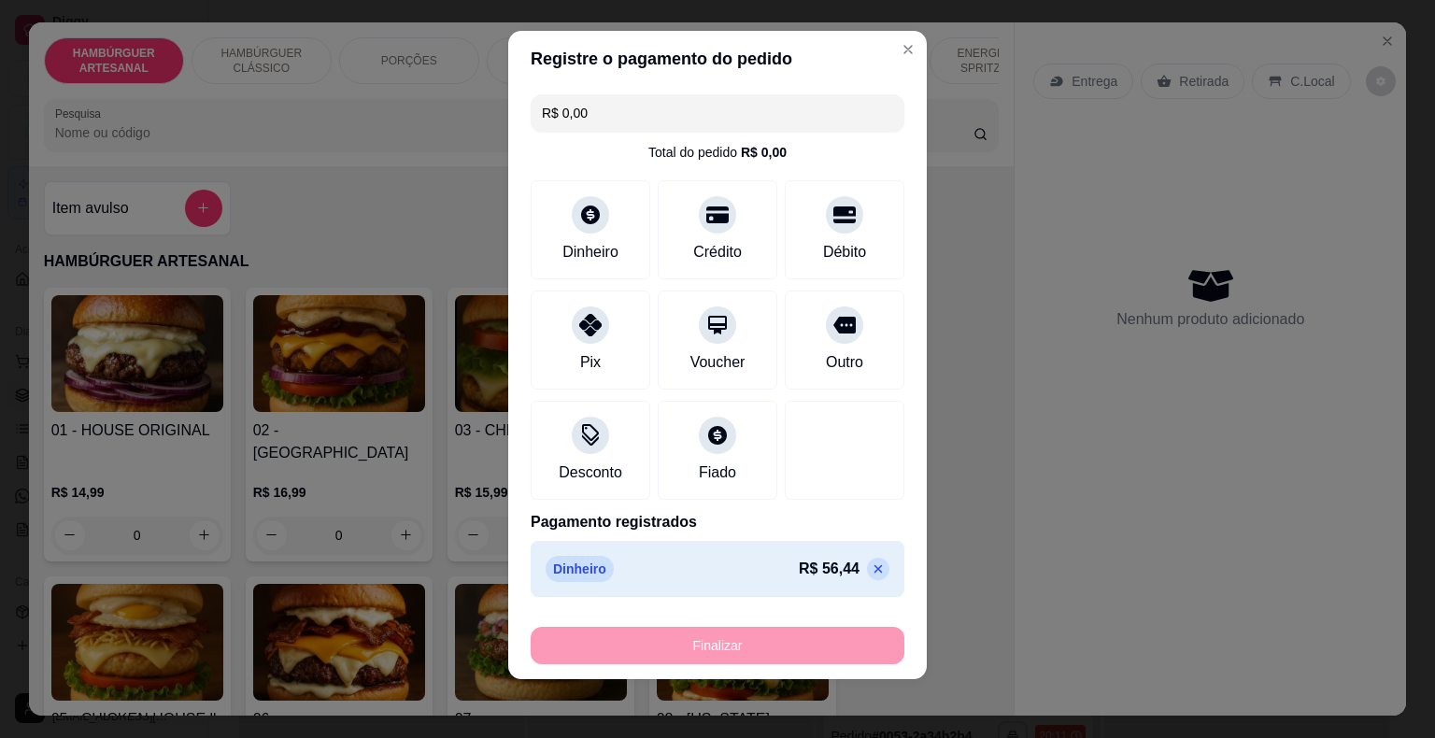
type input "0"
type input "-R$ 56,44"
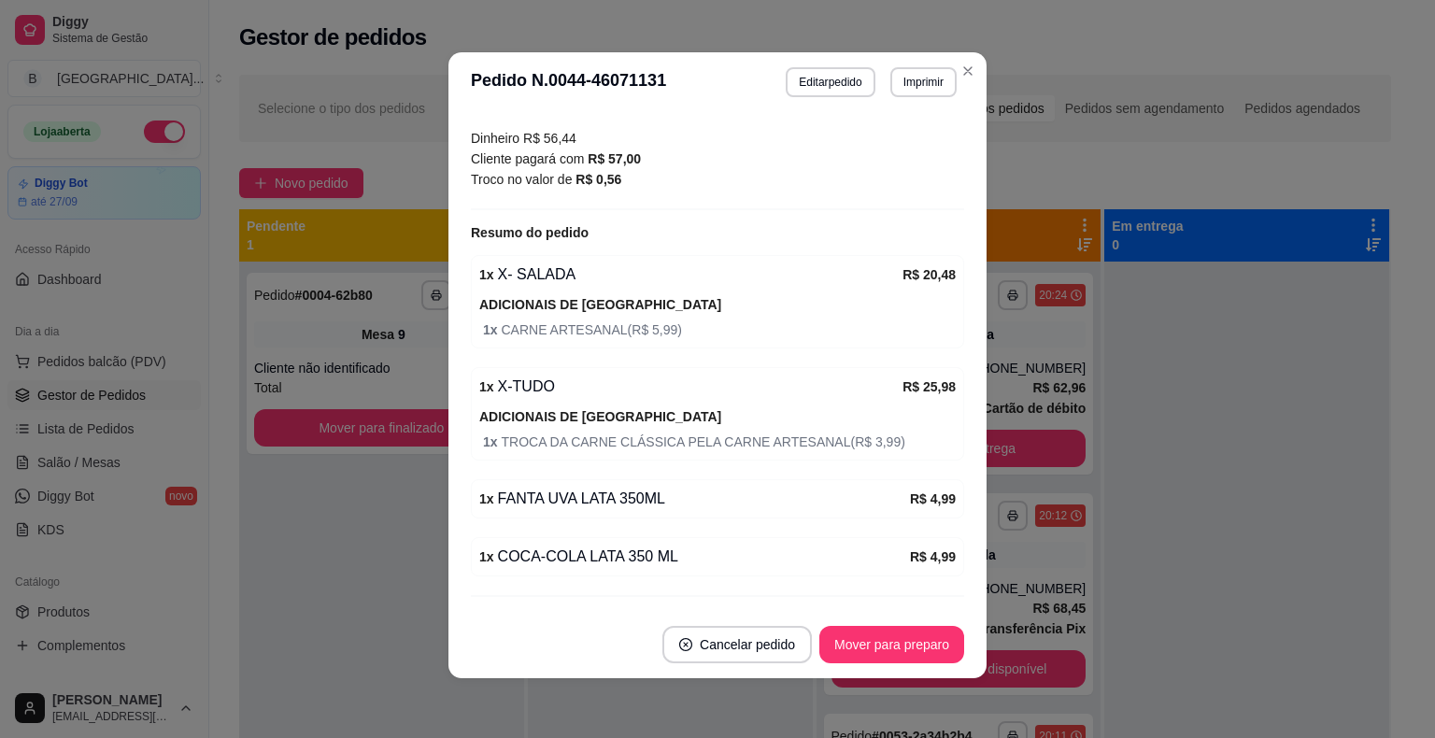
scroll to position [400, 0]
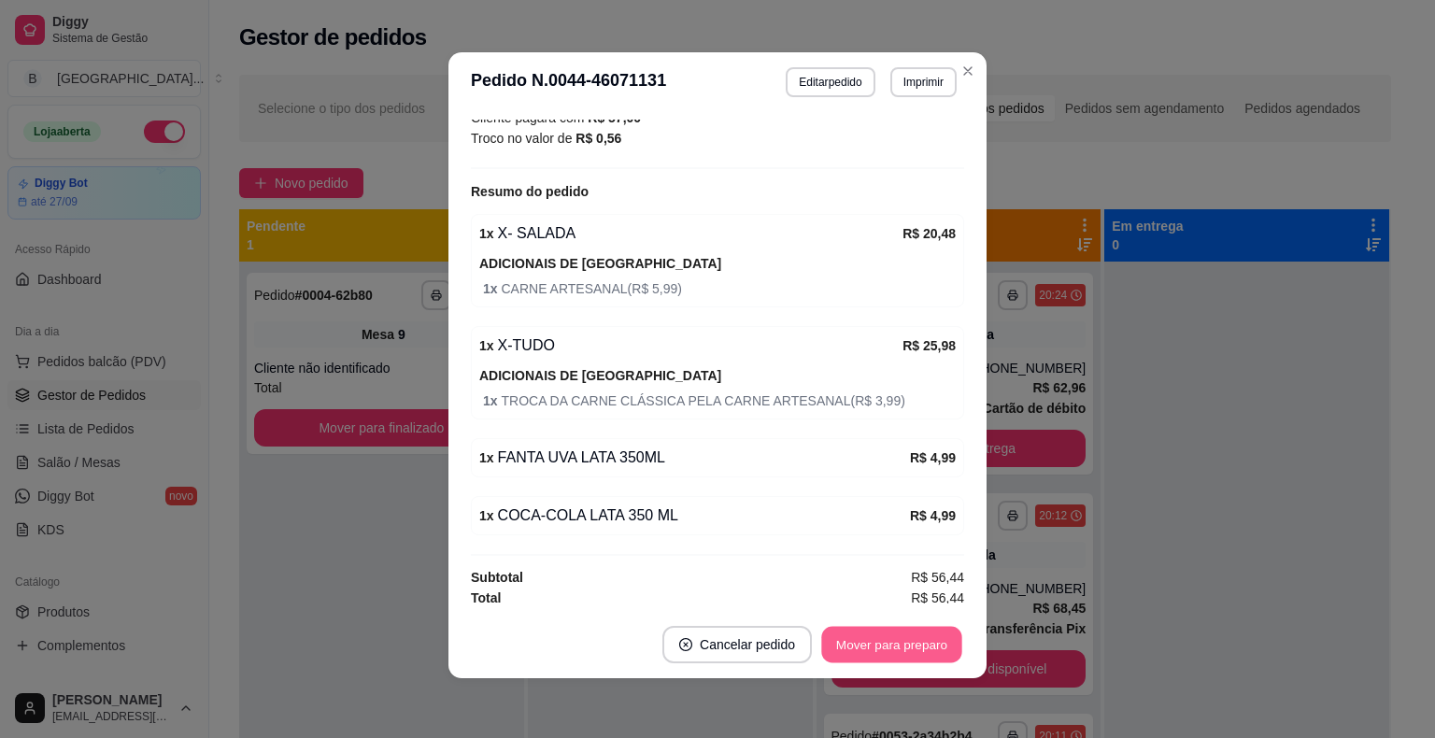
click at [891, 636] on button "Mover para preparo" at bounding box center [891, 645] width 140 height 36
click at [891, 636] on button "Mover para retirada disponível" at bounding box center [860, 645] width 200 height 36
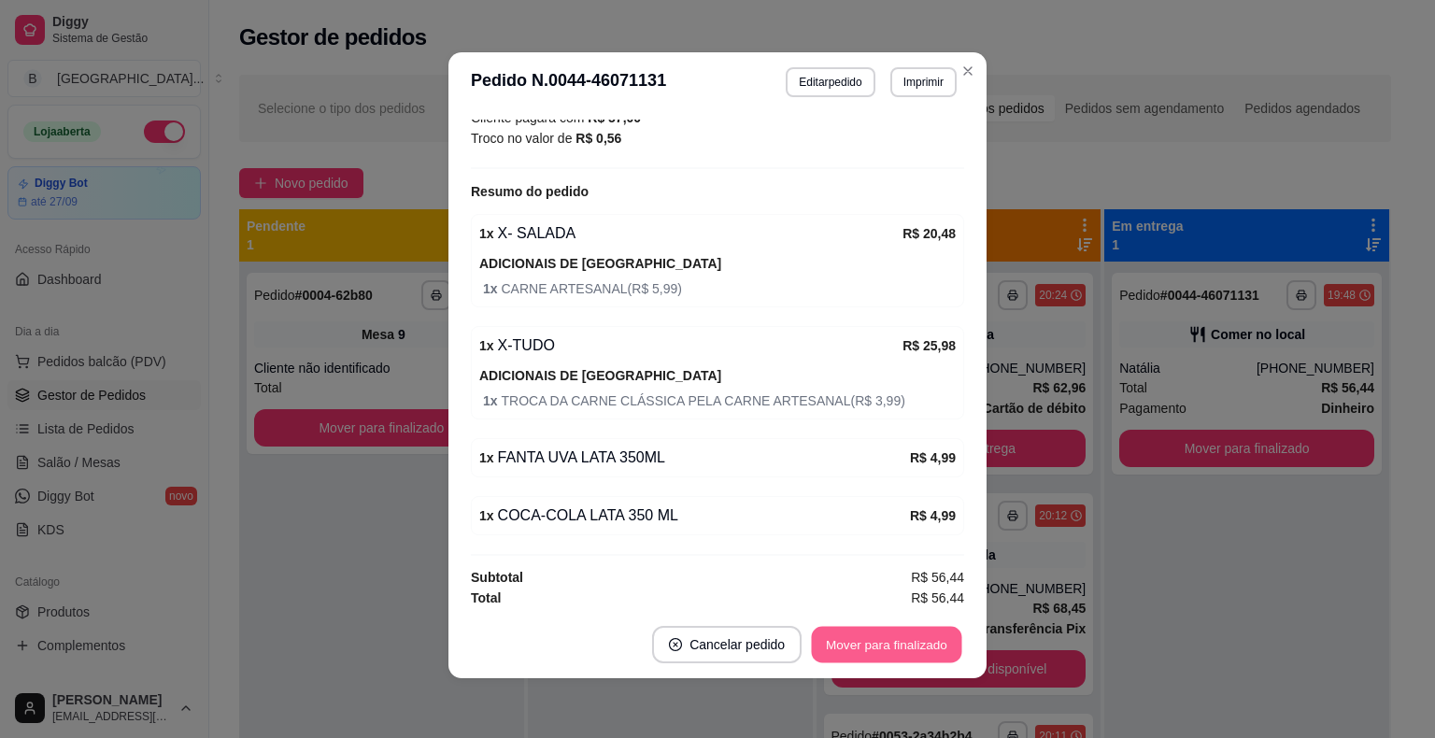
click at [891, 636] on button "Mover para finalizado" at bounding box center [887, 645] width 150 height 36
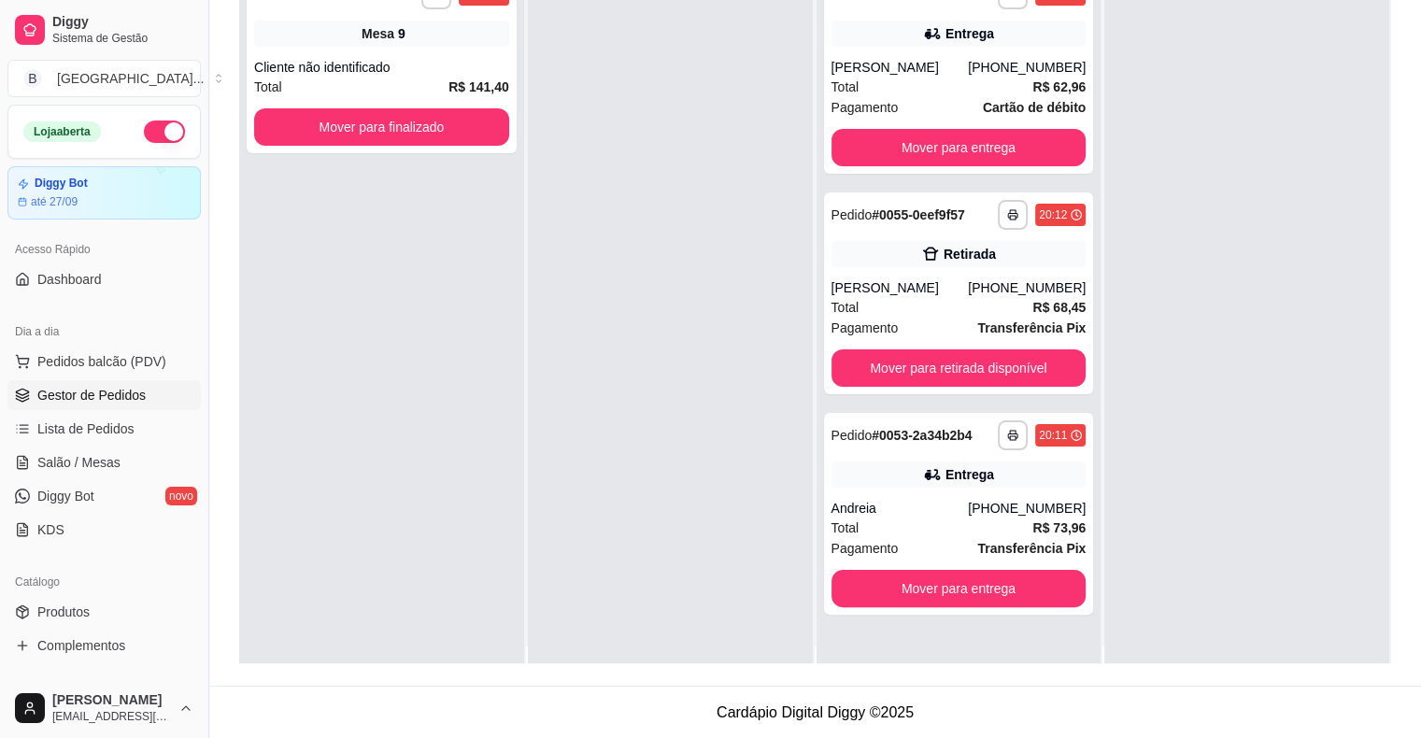
scroll to position [0, 0]
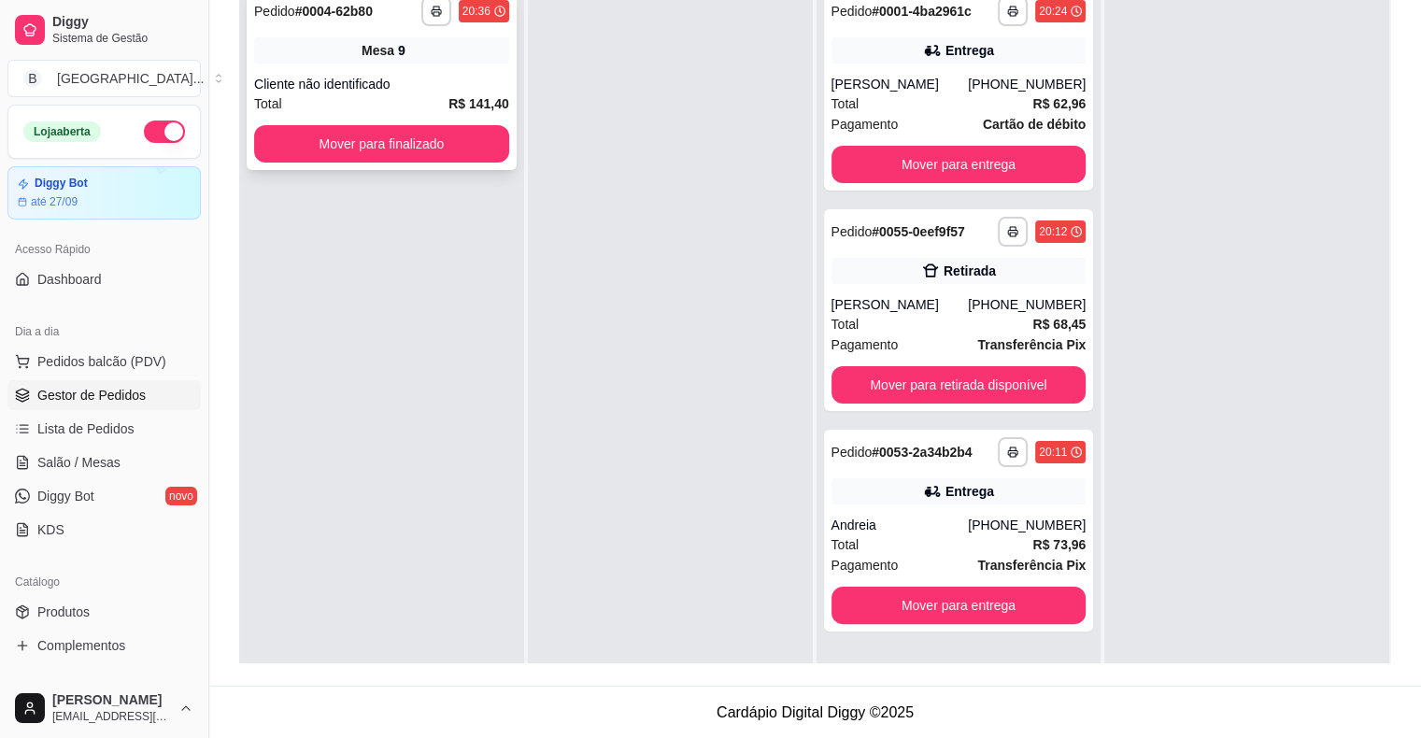
click at [408, 65] on div "**********" at bounding box center [382, 79] width 270 height 181
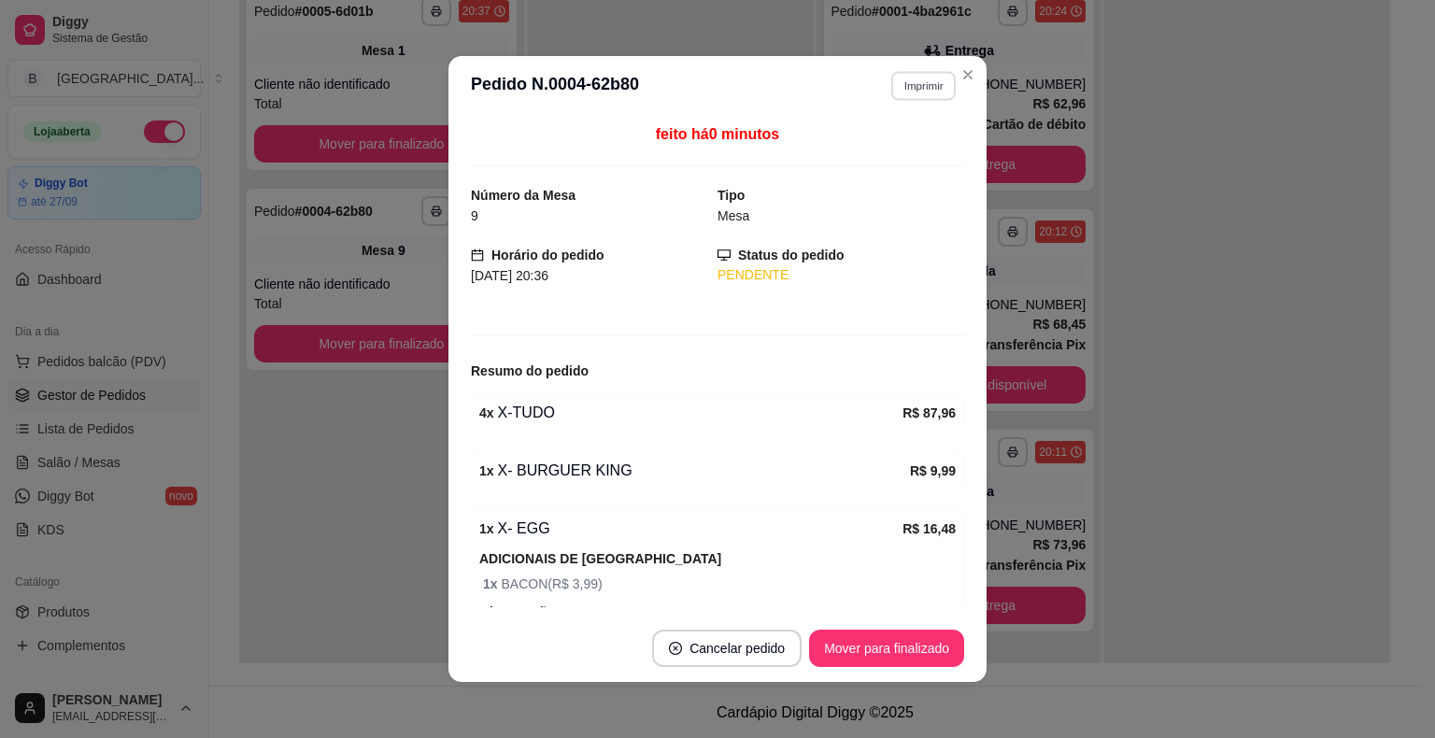
click at [905, 80] on button "Imprimir" at bounding box center [923, 85] width 64 height 29
click at [908, 159] on button "IMPRESSORA" at bounding box center [882, 152] width 135 height 30
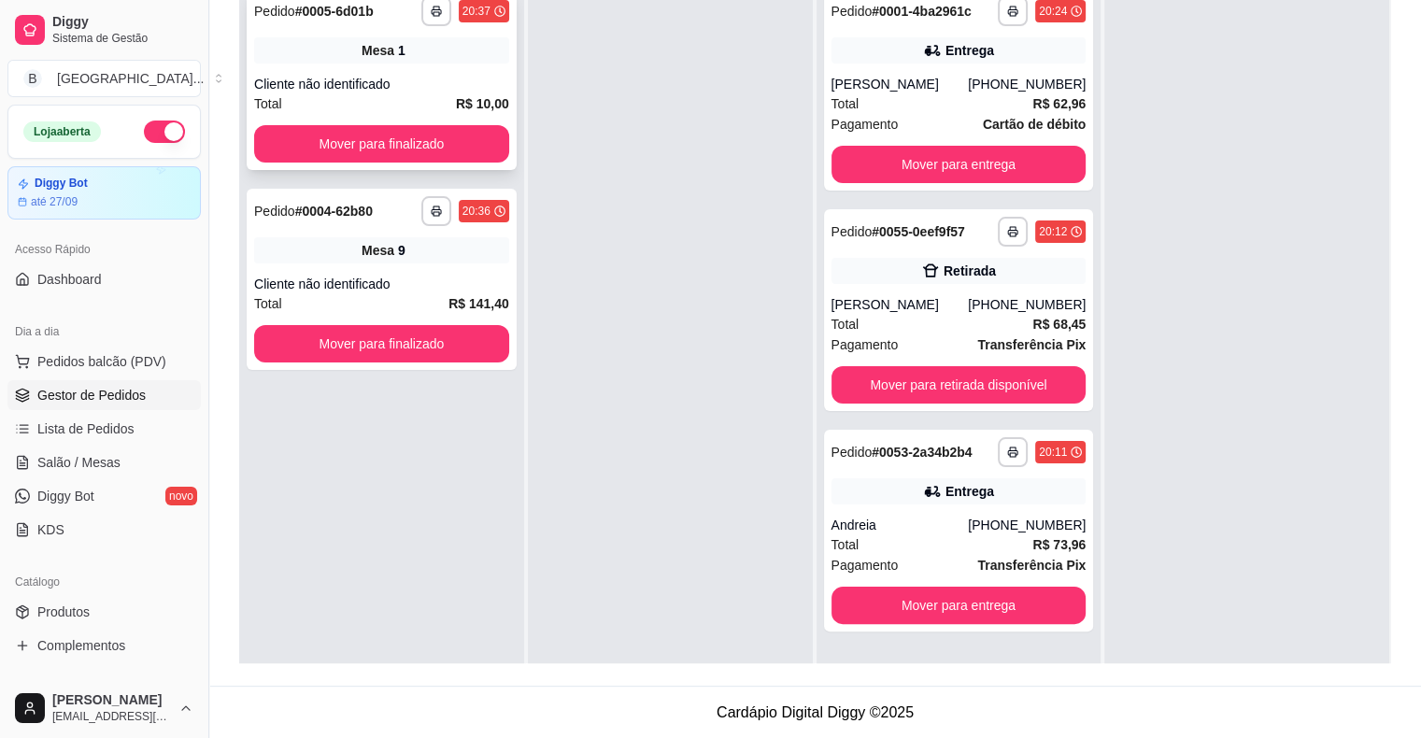
click at [401, 78] on div "Cliente não identificado" at bounding box center [381, 84] width 255 height 19
click at [299, 141] on button "Mover para finalizado" at bounding box center [382, 144] width 248 height 36
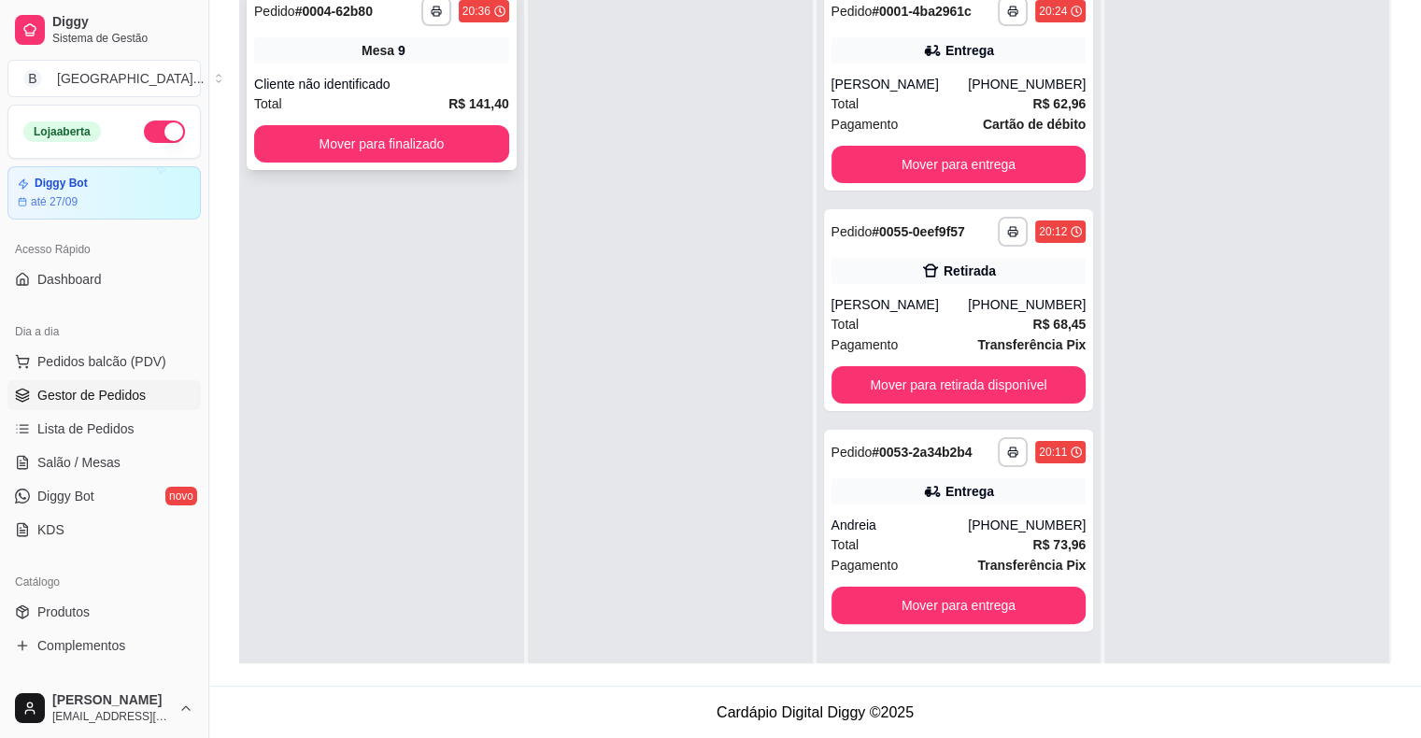
click at [344, 165] on div "**********" at bounding box center [382, 79] width 270 height 181
click at [341, 165] on div "**********" at bounding box center [382, 79] width 270 height 181
click at [361, 148] on button "Mover para finalizado" at bounding box center [381, 143] width 255 height 37
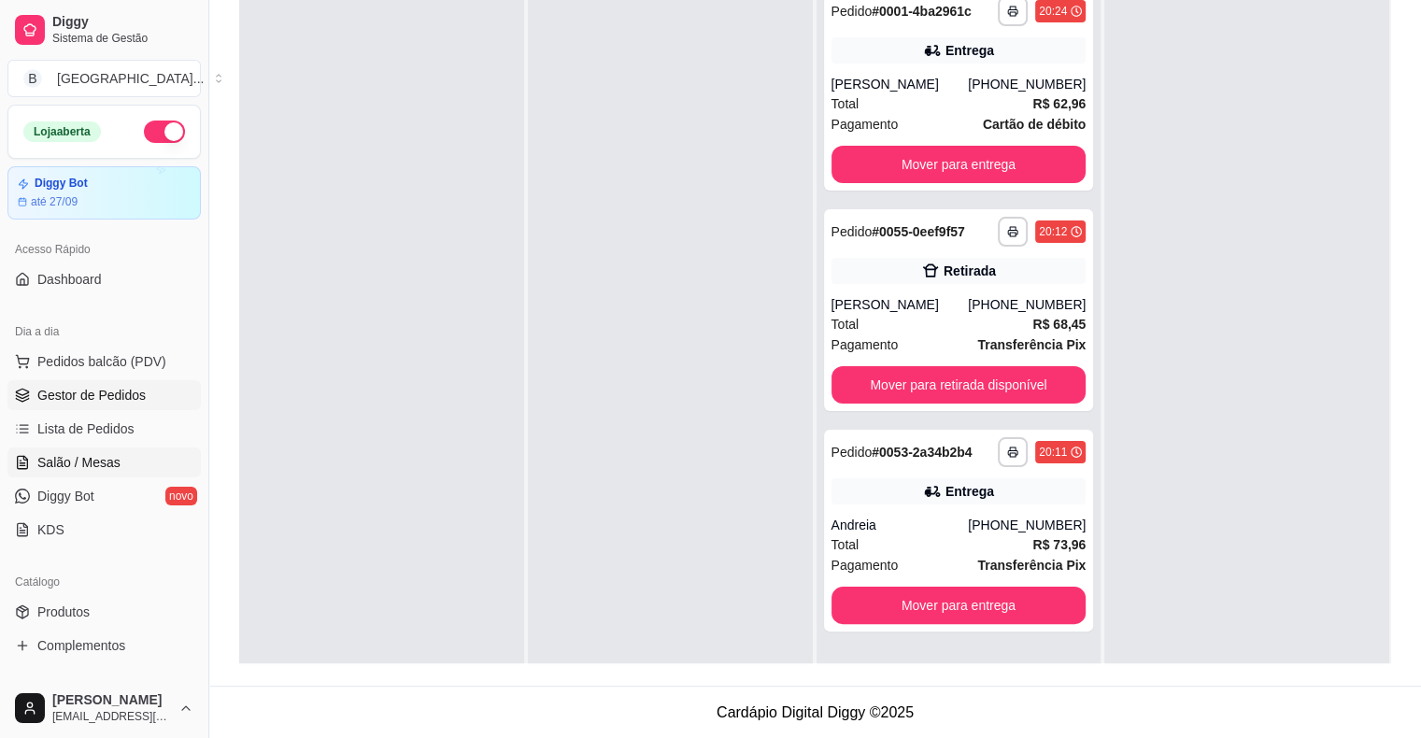
click at [90, 462] on span "Salão / Mesas" at bounding box center [78, 462] width 83 height 19
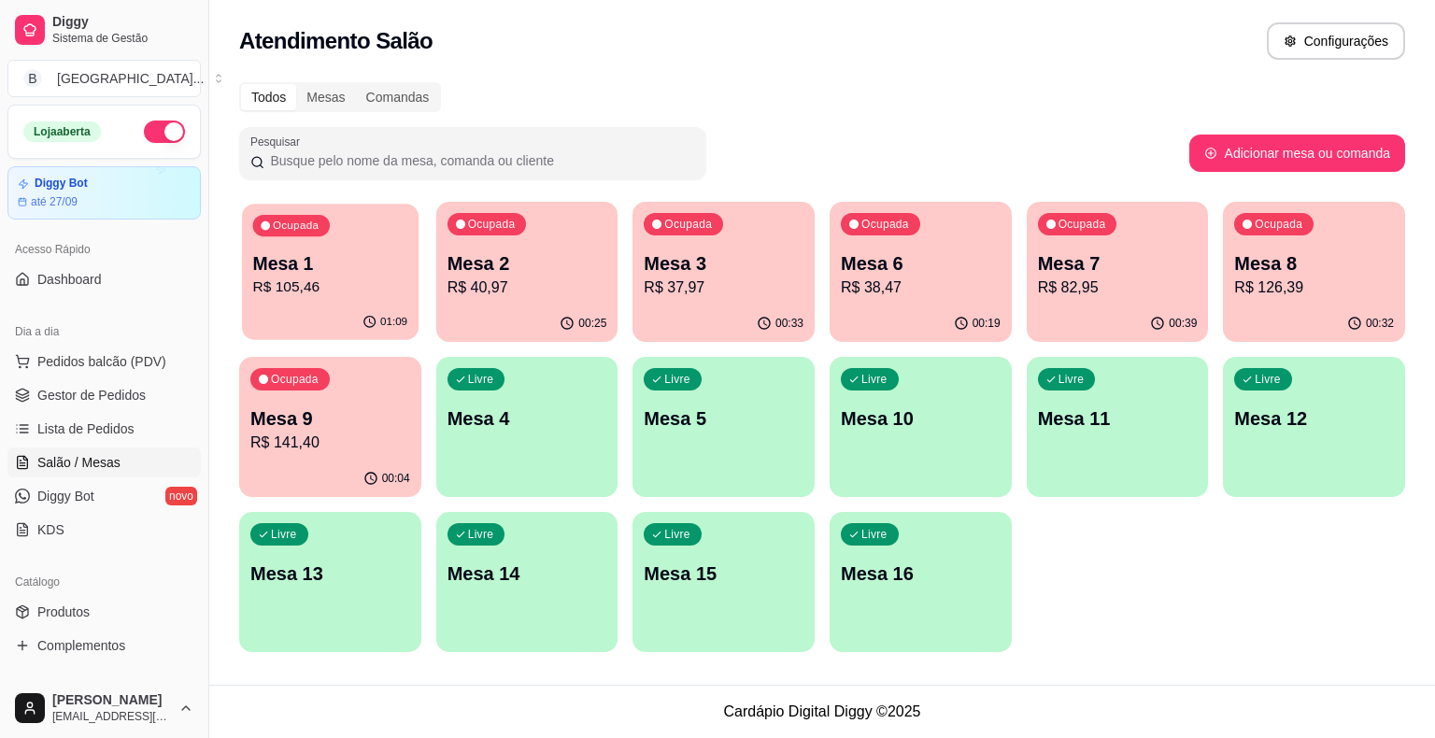
click at [359, 290] on p "R$ 105,46" at bounding box center [330, 286] width 155 height 21
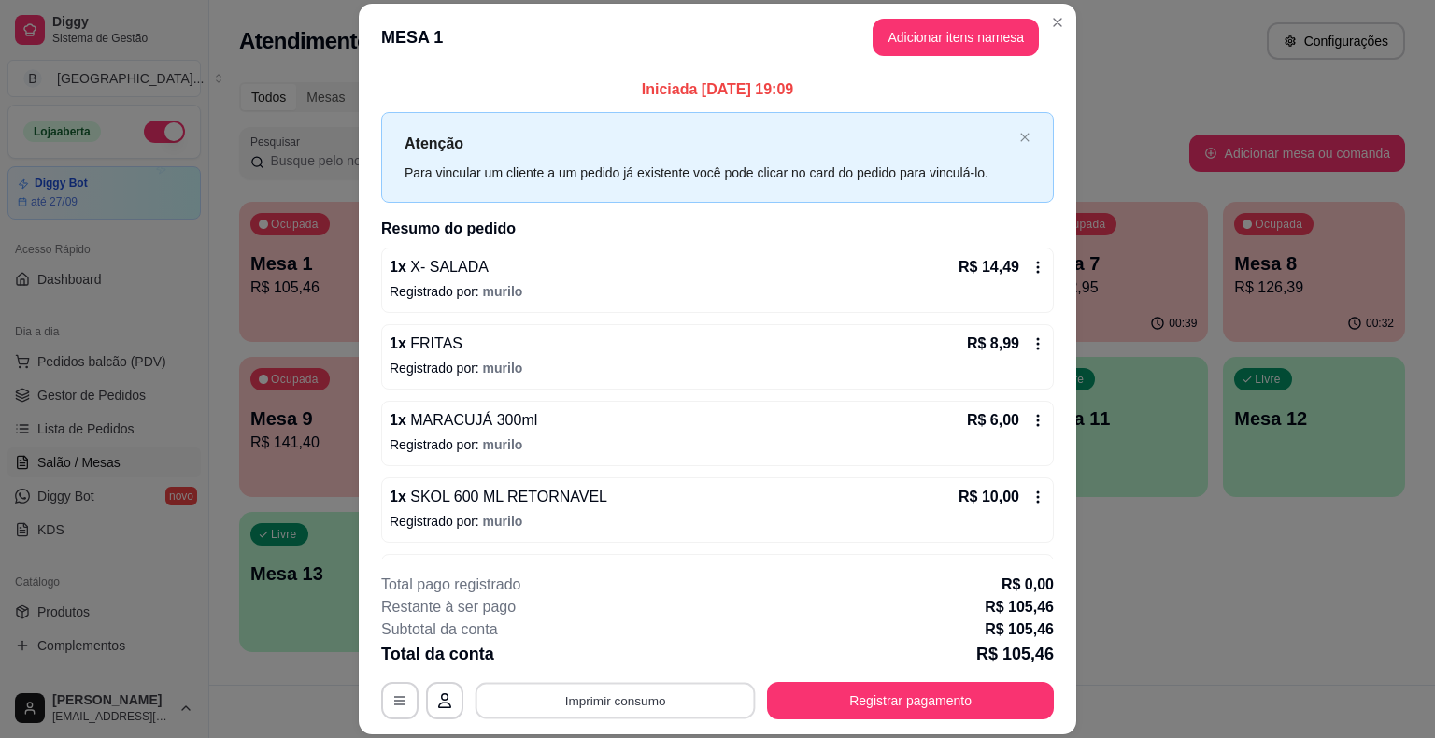
click at [630, 689] on button "Imprimir consumo" at bounding box center [615, 701] width 280 height 36
click at [623, 618] on button "IMPRESSORA" at bounding box center [613, 621] width 135 height 30
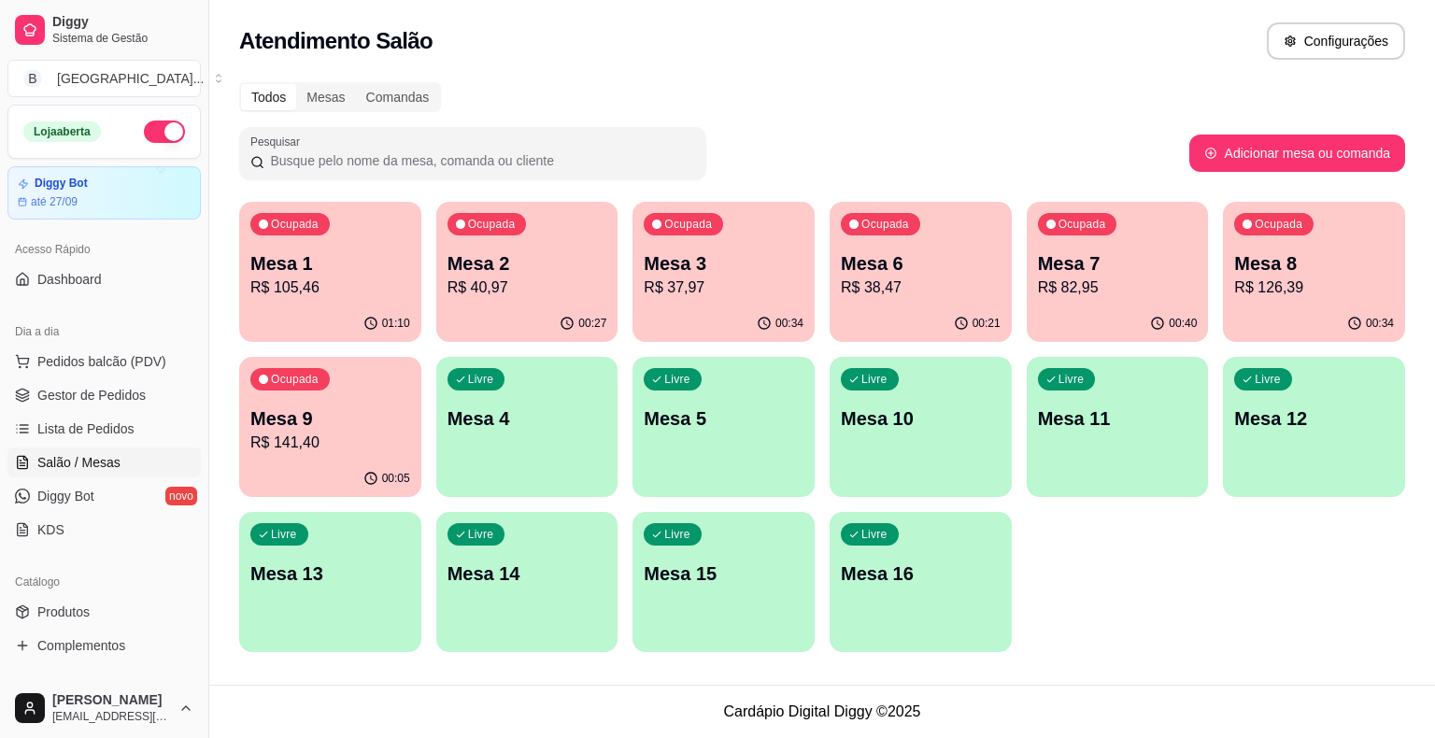
click at [1032, 261] on div "Ocupada Mesa 7 R$ 82,95" at bounding box center [1118, 254] width 182 height 104
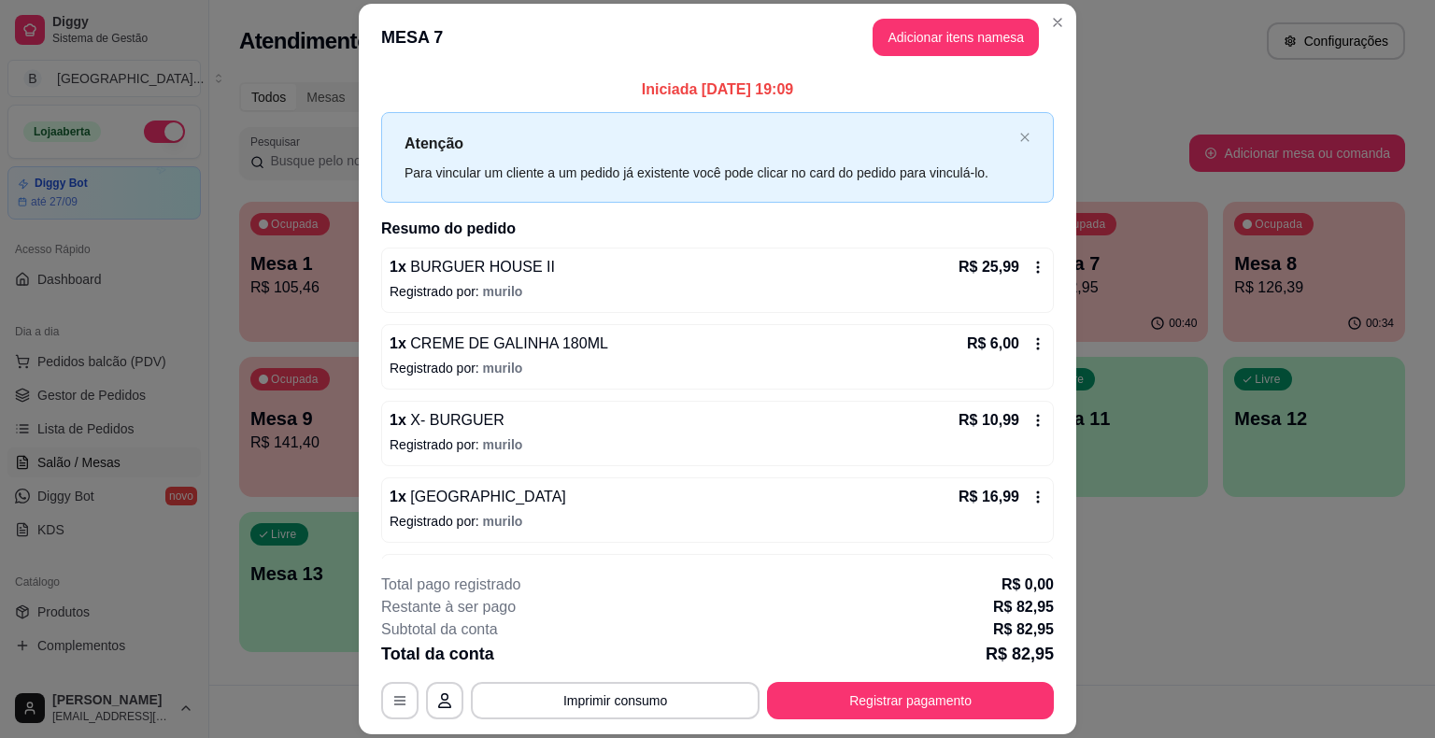
scroll to position [142, 0]
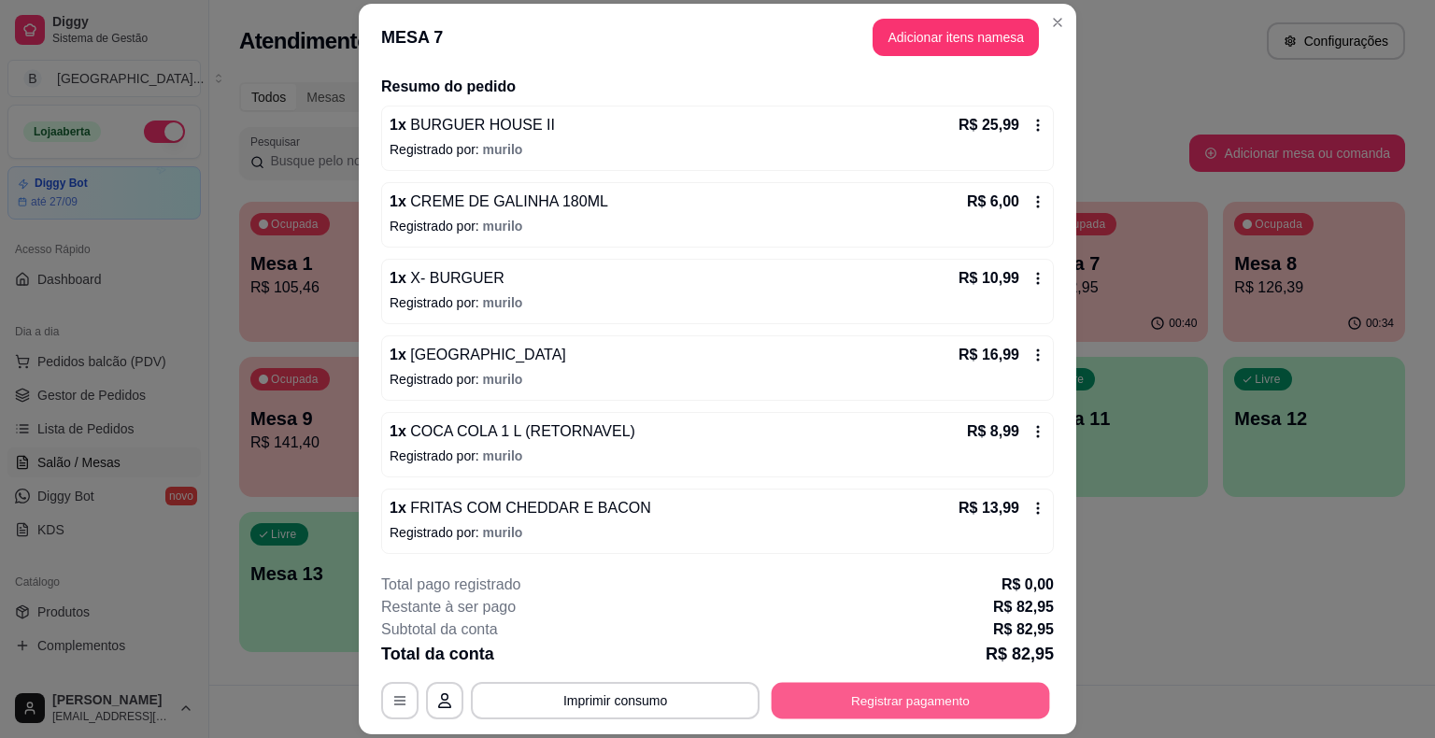
click at [917, 693] on button "Registrar pagamento" at bounding box center [911, 701] width 278 height 36
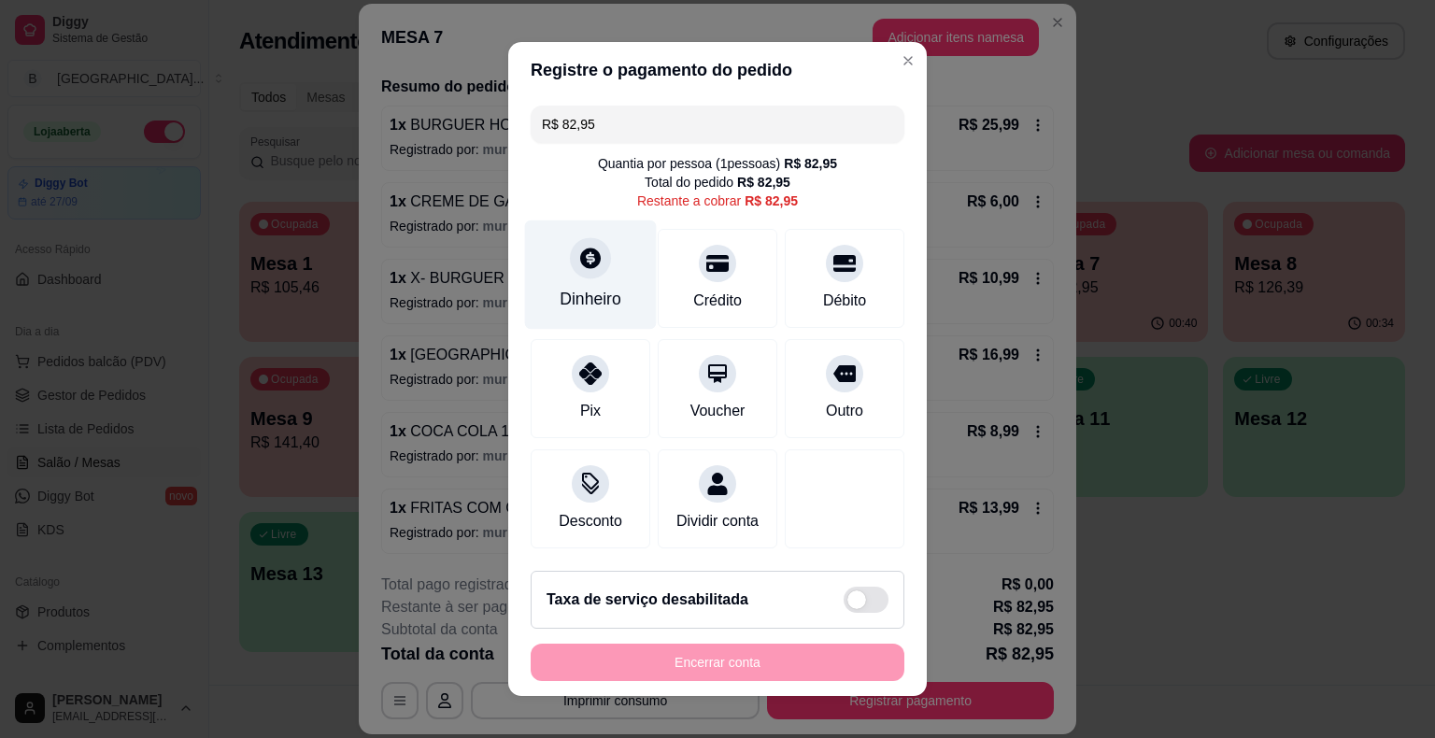
click at [576, 280] on div "Dinheiro" at bounding box center [591, 274] width 132 height 109
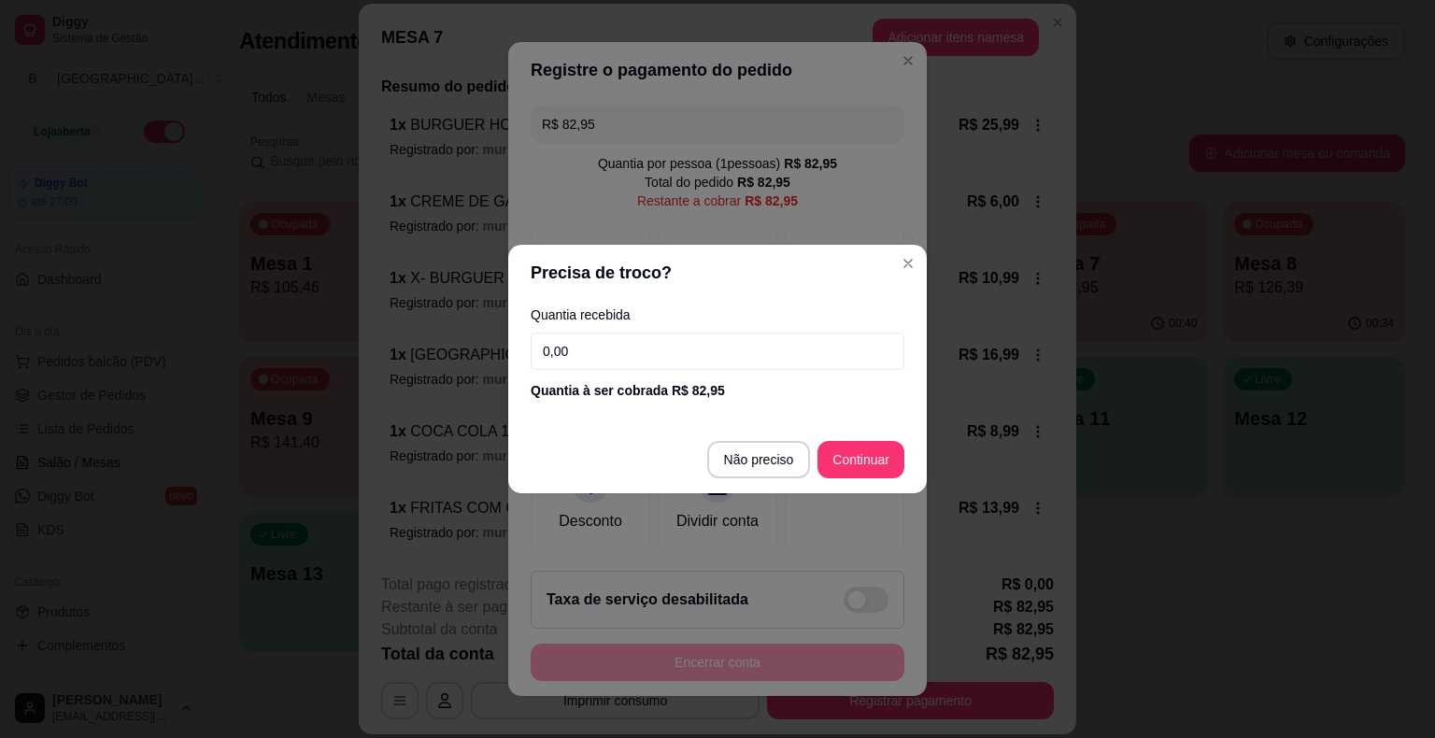
click at [599, 348] on input "0,00" at bounding box center [718, 351] width 374 height 37
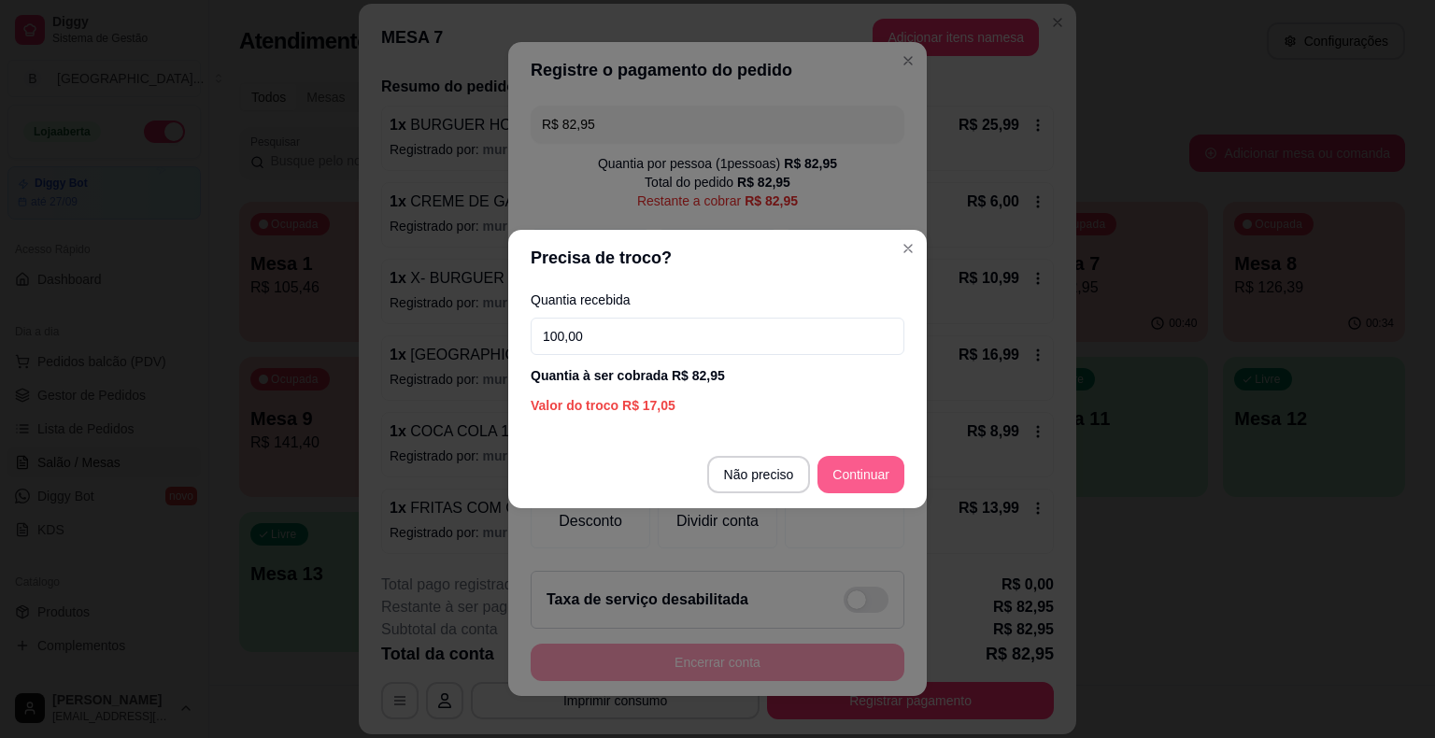
type input "100,00"
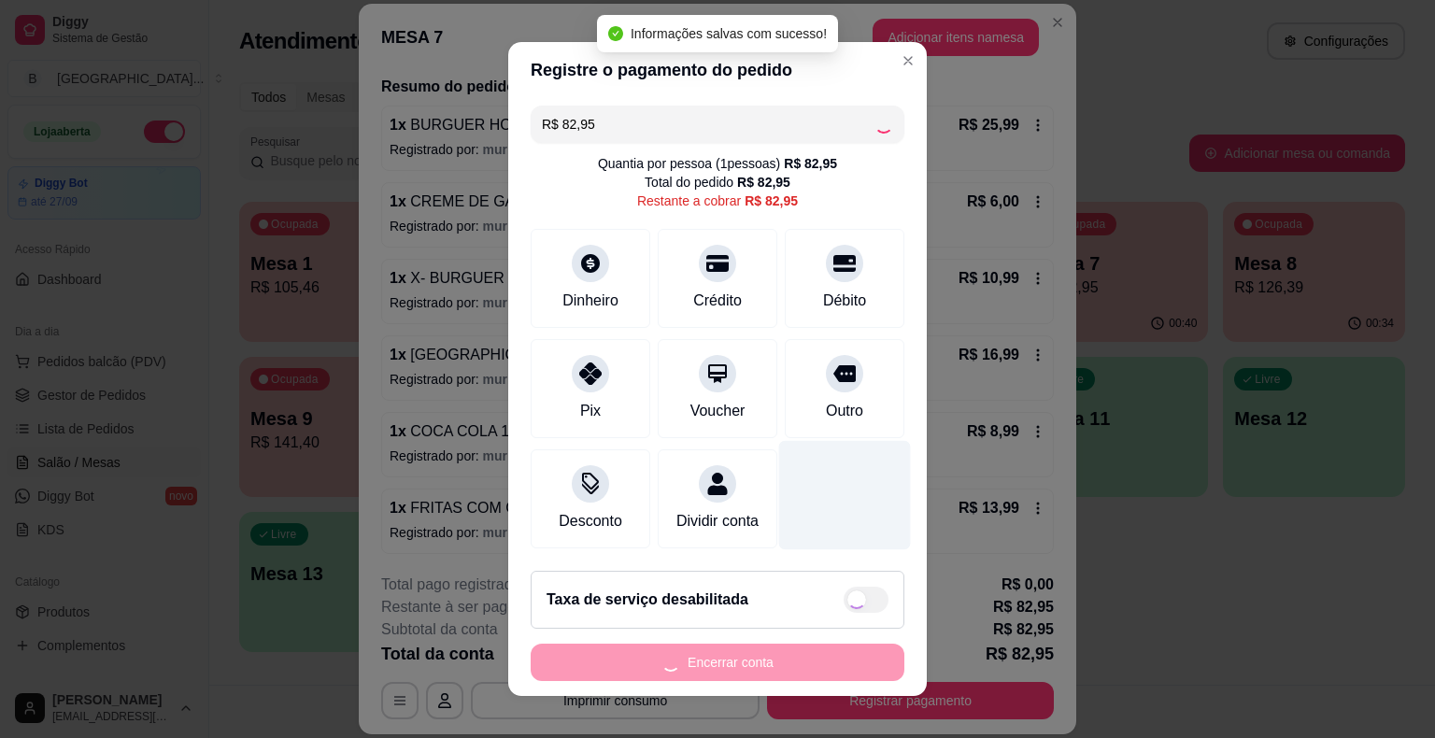
type input "R$ 0,00"
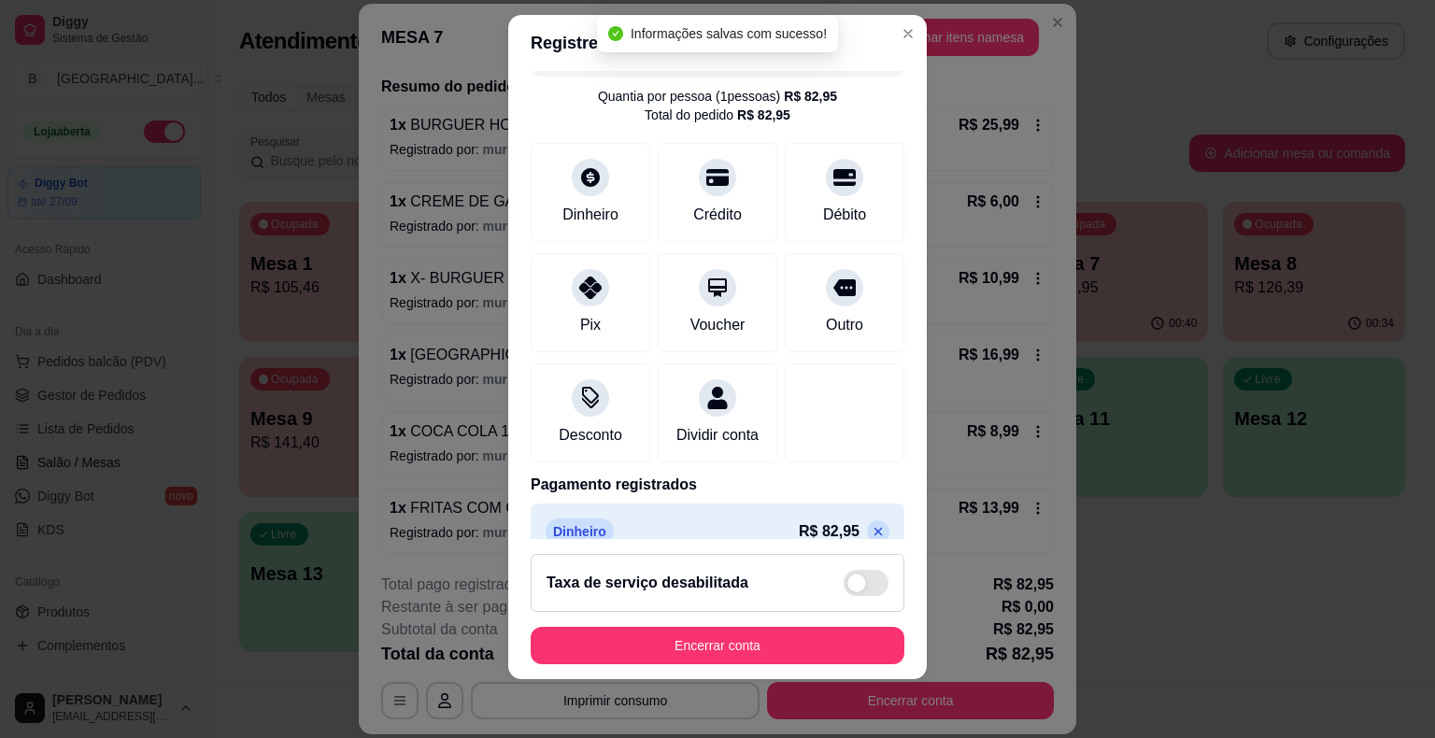
scroll to position [88, 0]
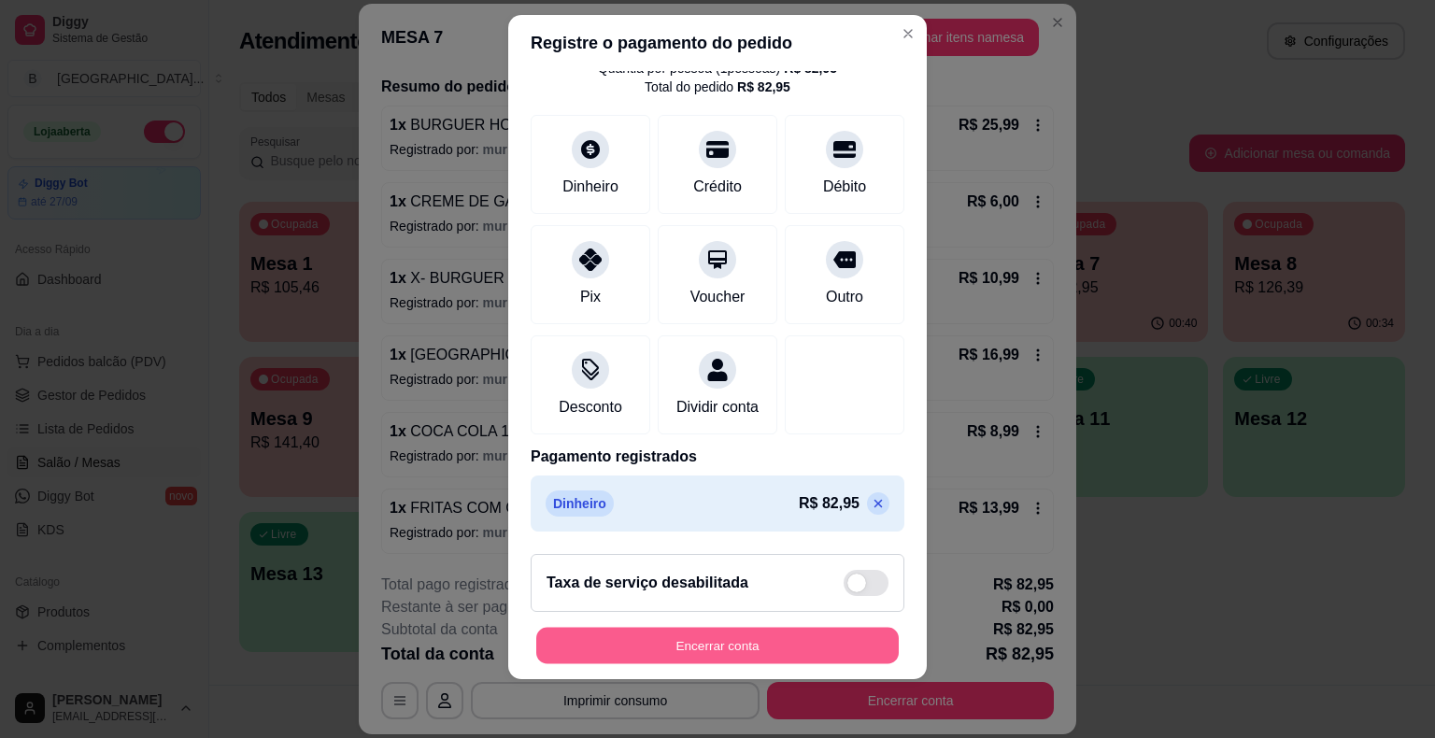
click at [788, 634] on button "Encerrar conta" at bounding box center [717, 645] width 362 height 36
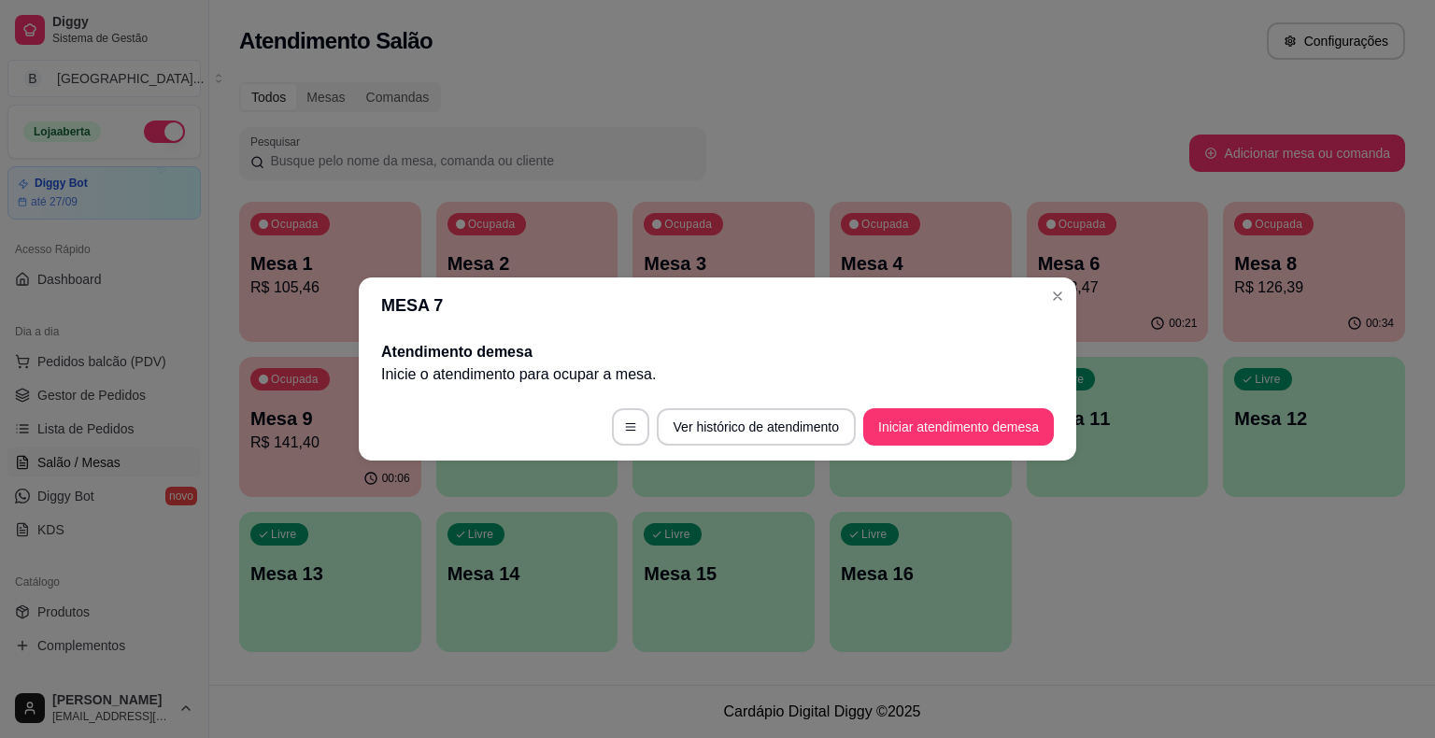
scroll to position [0, 0]
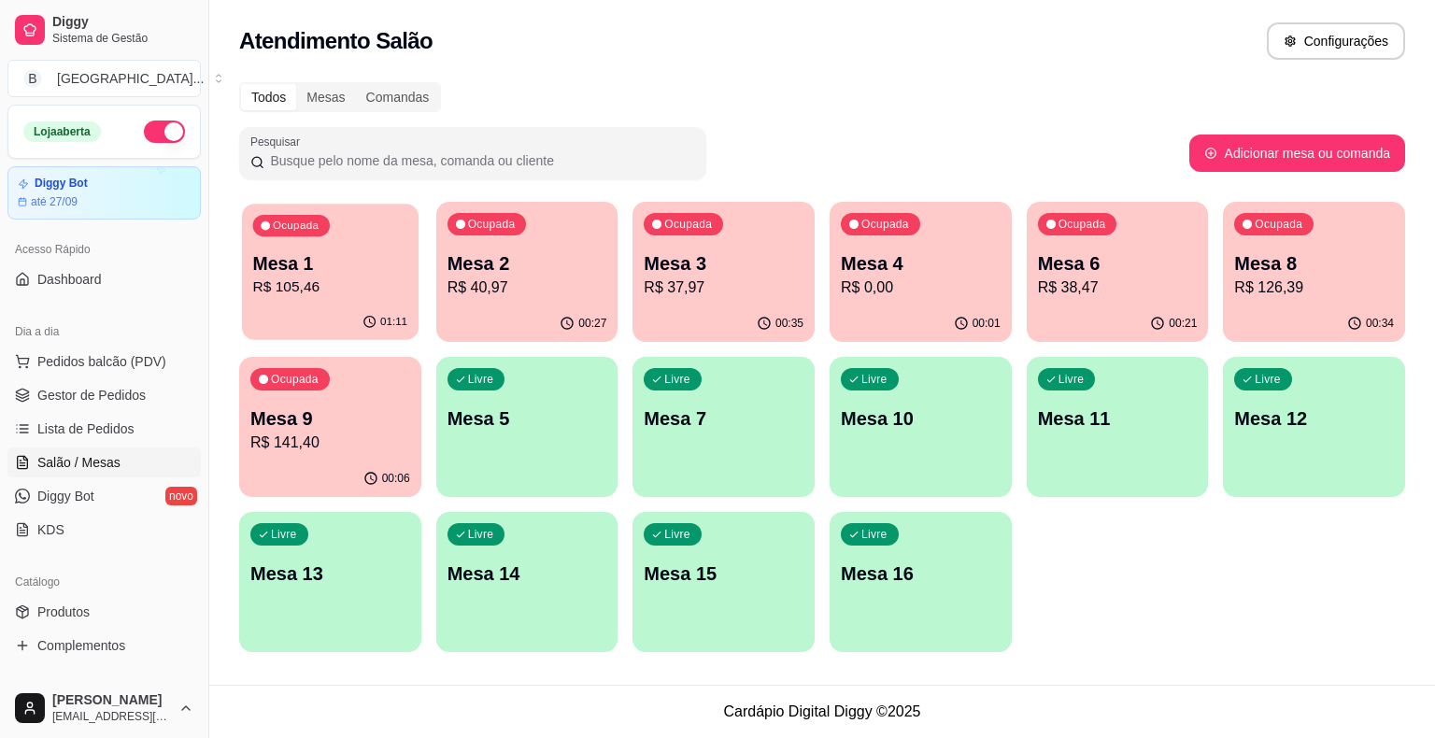
click at [351, 297] on p "R$ 105,46" at bounding box center [330, 286] width 155 height 21
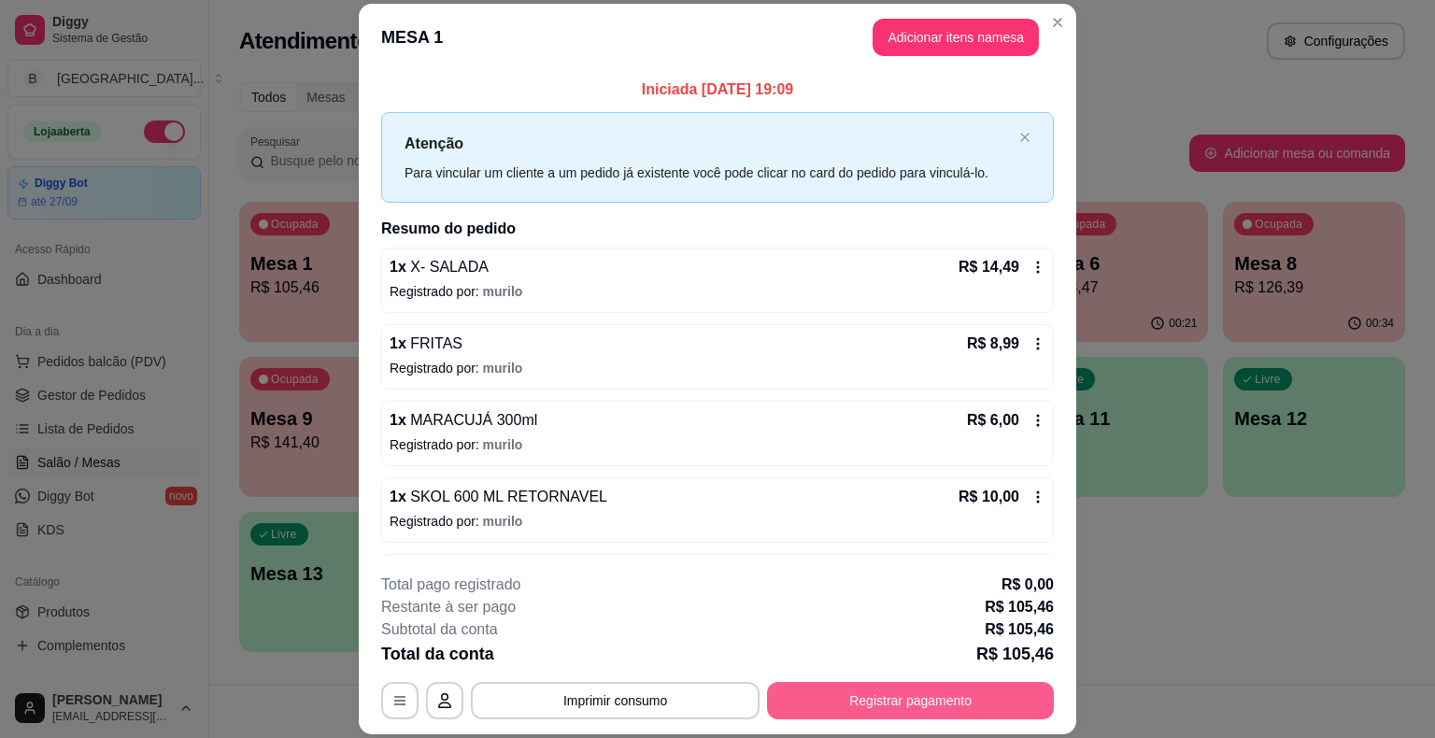
click at [863, 686] on button "Registrar pagamento" at bounding box center [910, 700] width 287 height 37
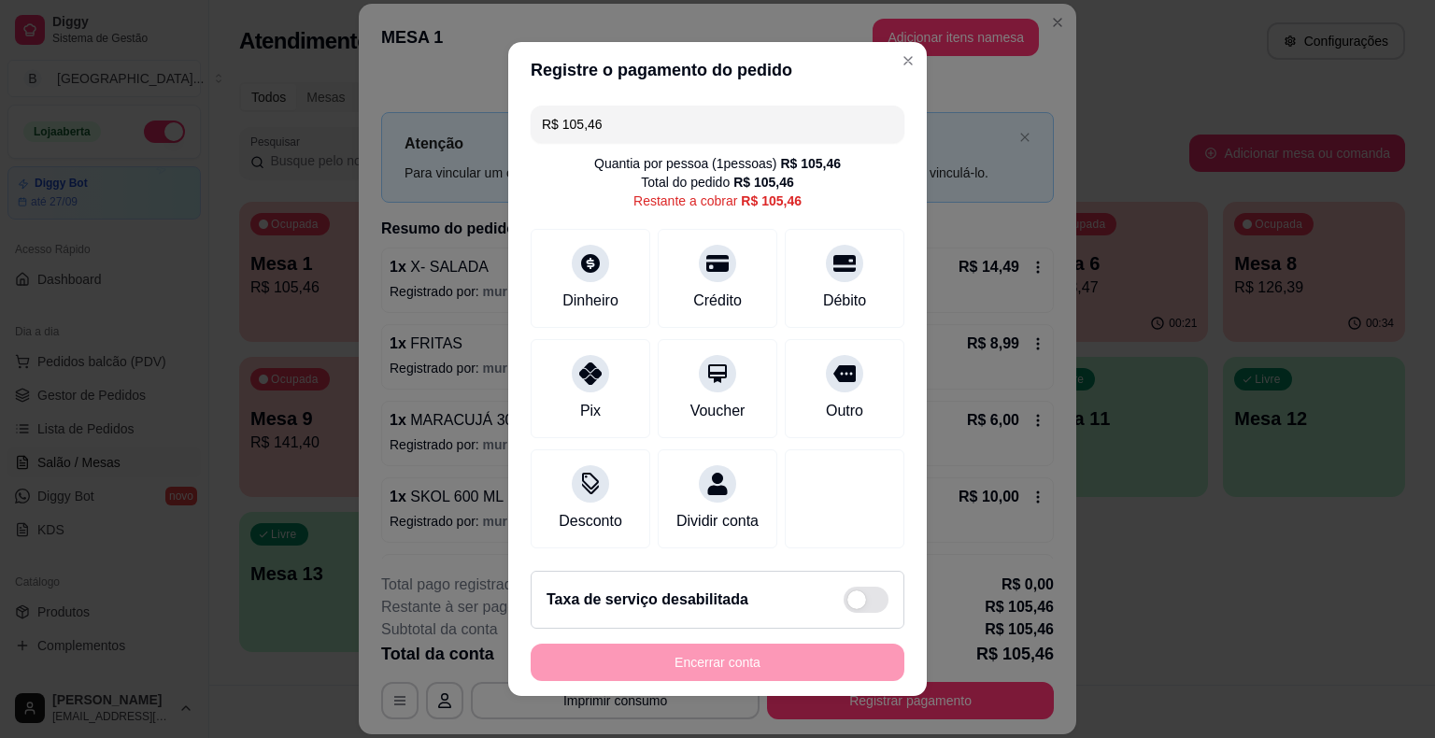
click at [642, 106] on div "R$ 105,46 Quantia por pessoa ( 1 pessoas) R$ 105,46 Total do pedido R$ 105,46 R…" at bounding box center [717, 327] width 418 height 458
click at [662, 129] on input "R$ 105,46" at bounding box center [717, 124] width 351 height 37
type input "R$ 40,00"
click at [616, 271] on div "Dinheiro" at bounding box center [591, 274] width 132 height 109
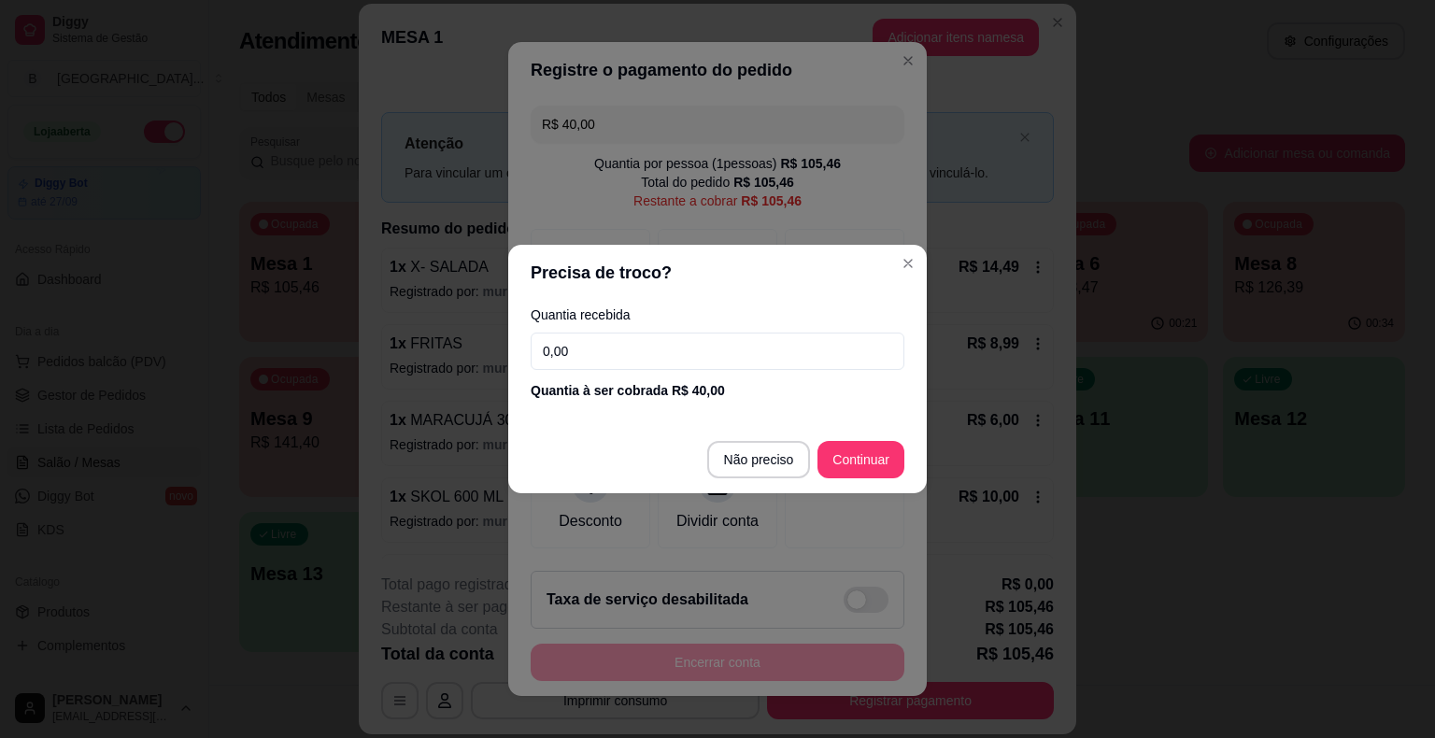
click at [626, 341] on input "0,00" at bounding box center [718, 351] width 374 height 37
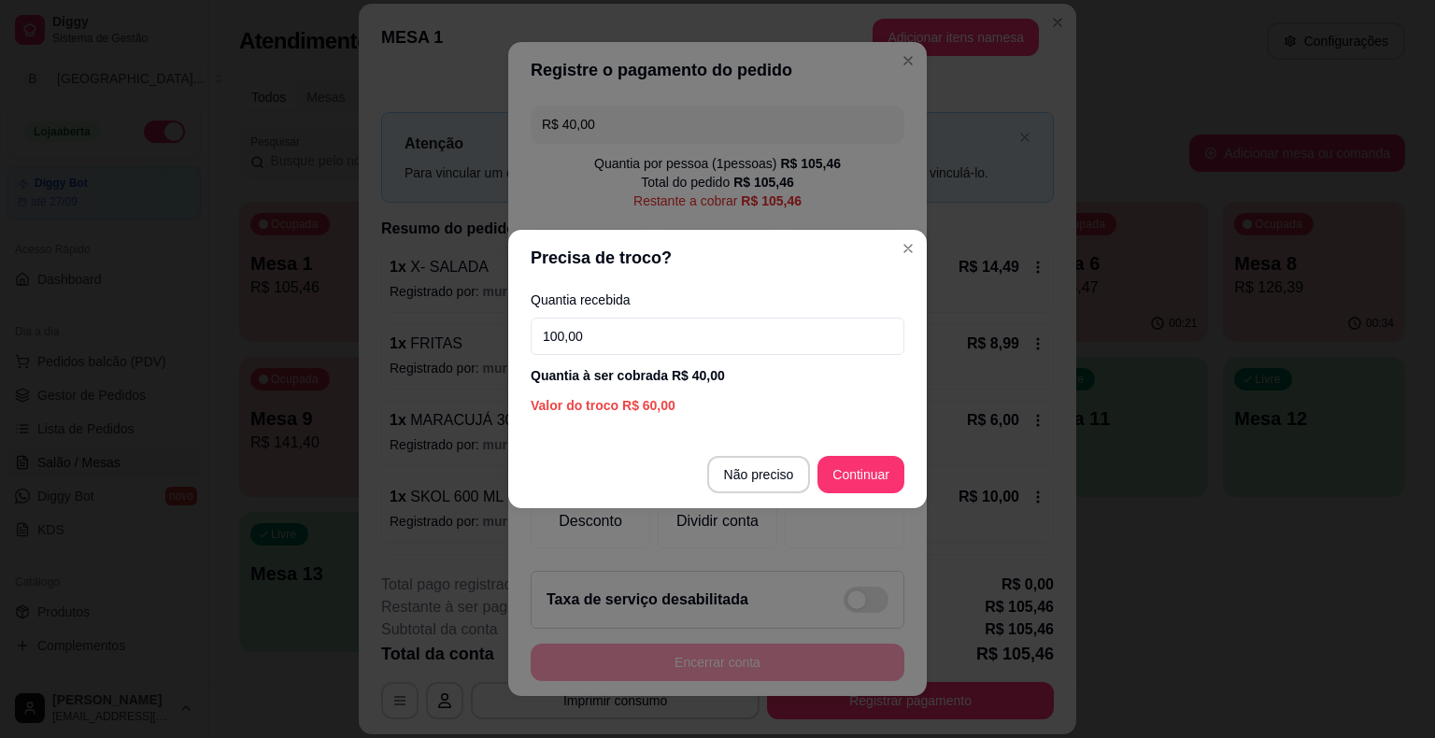
type input "100,00"
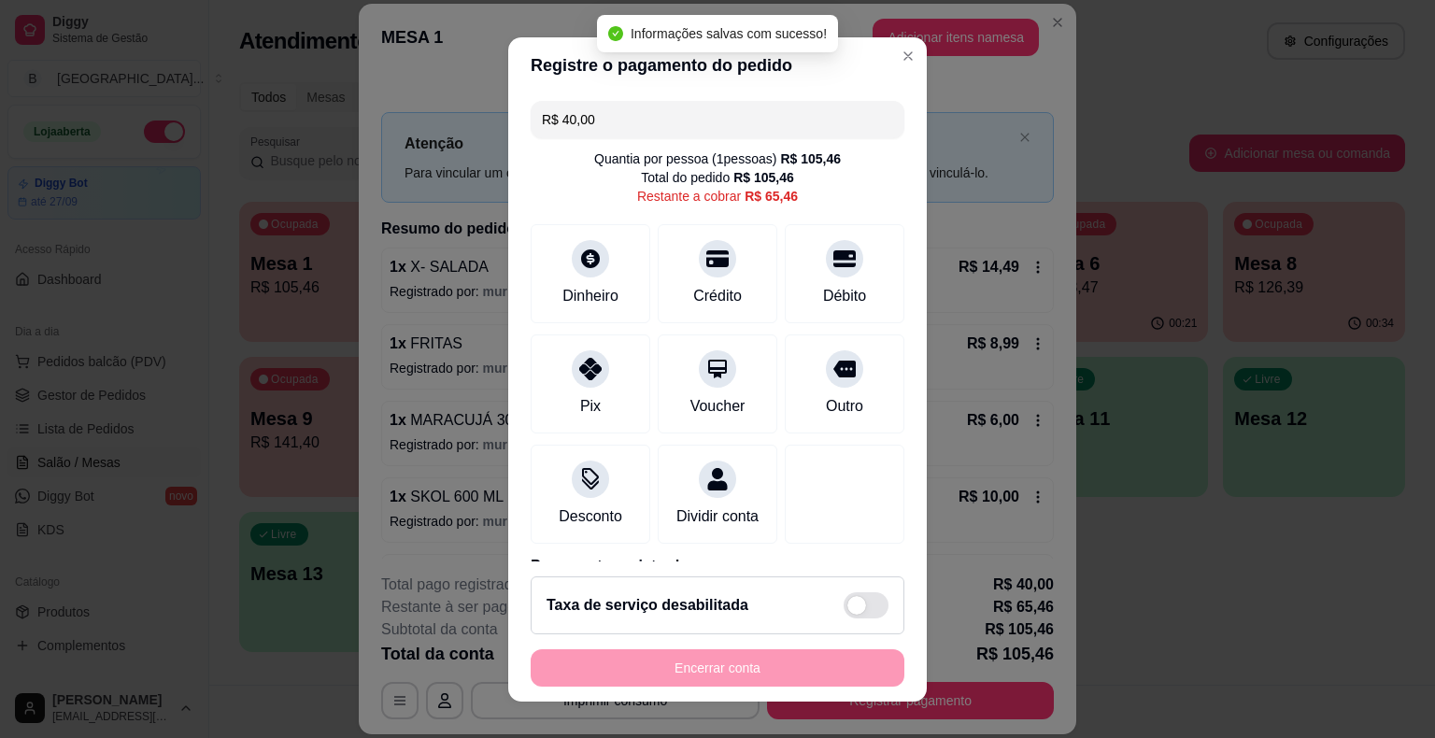
type input "R$ 65,46"
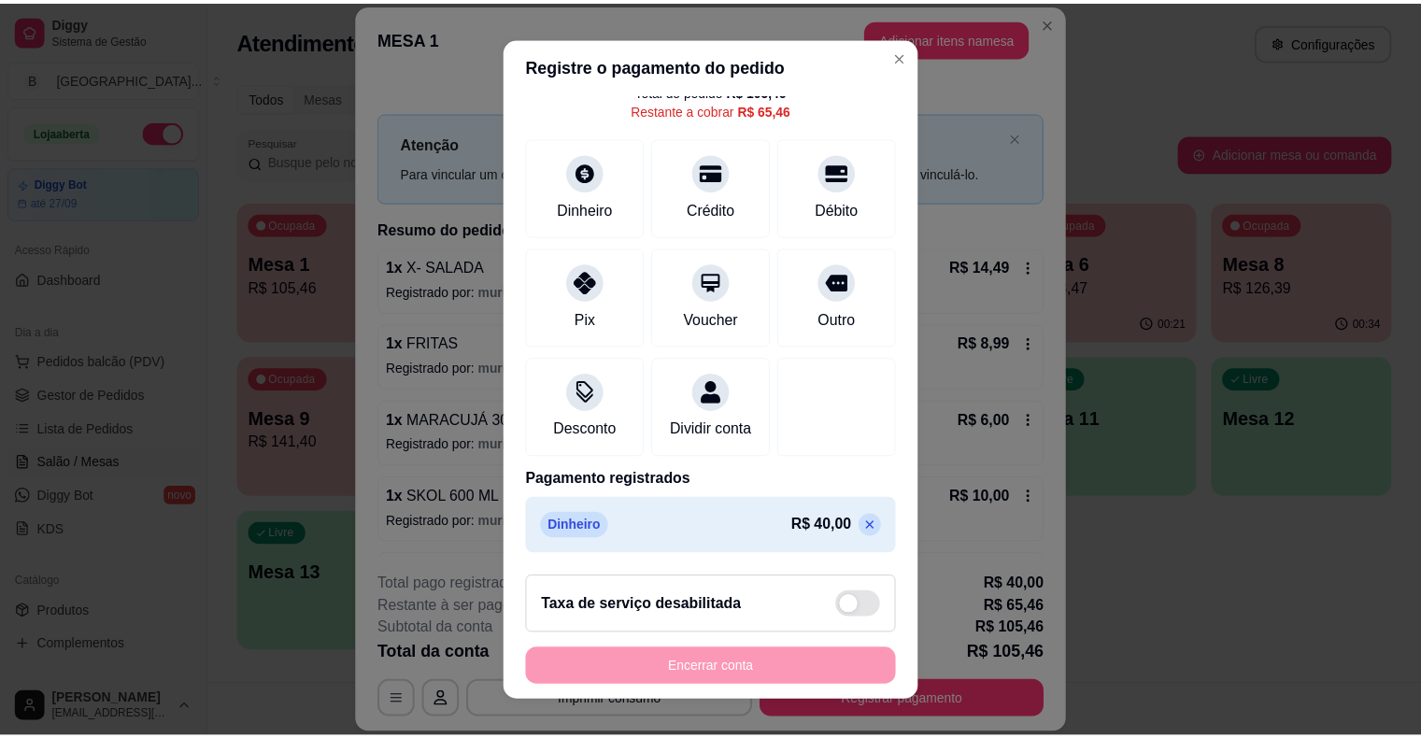
scroll to position [22, 0]
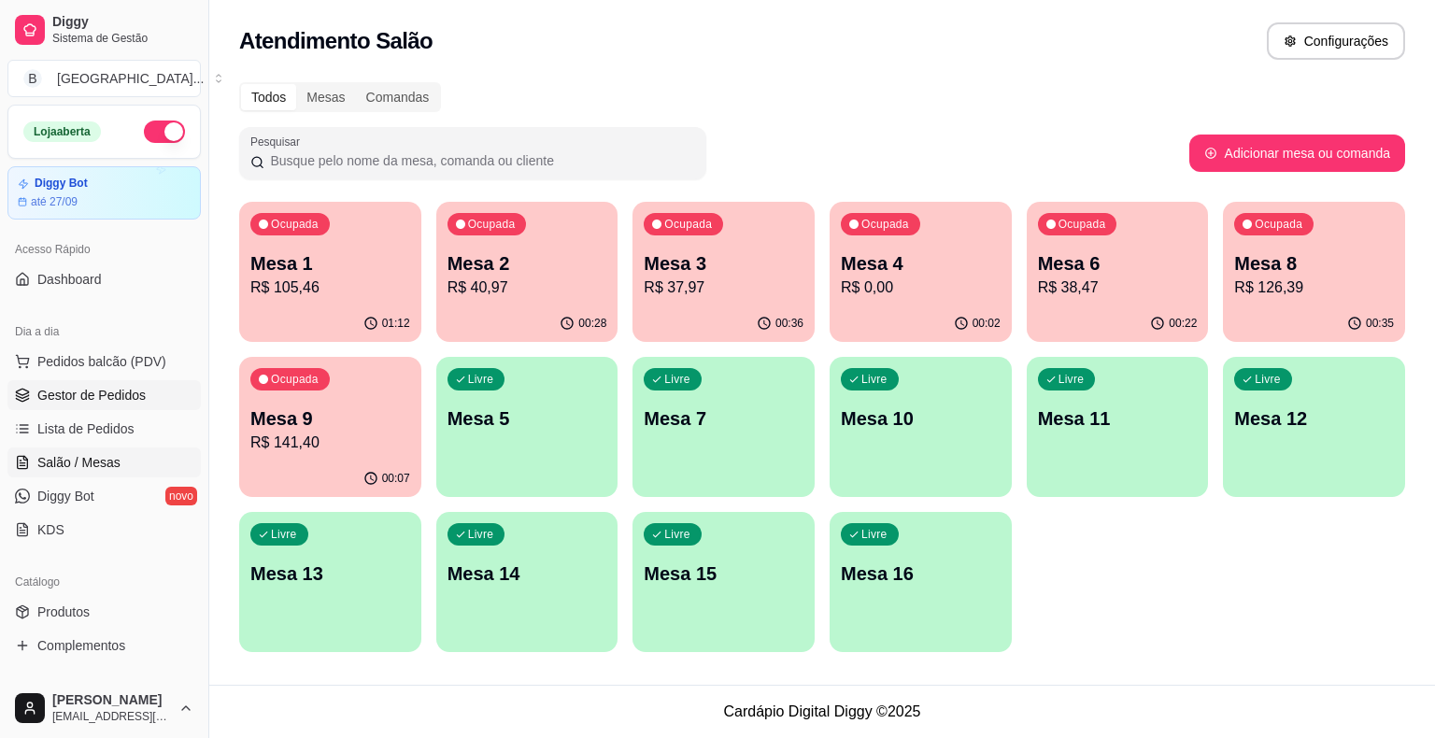
click at [124, 398] on span "Gestor de Pedidos" at bounding box center [91, 395] width 108 height 19
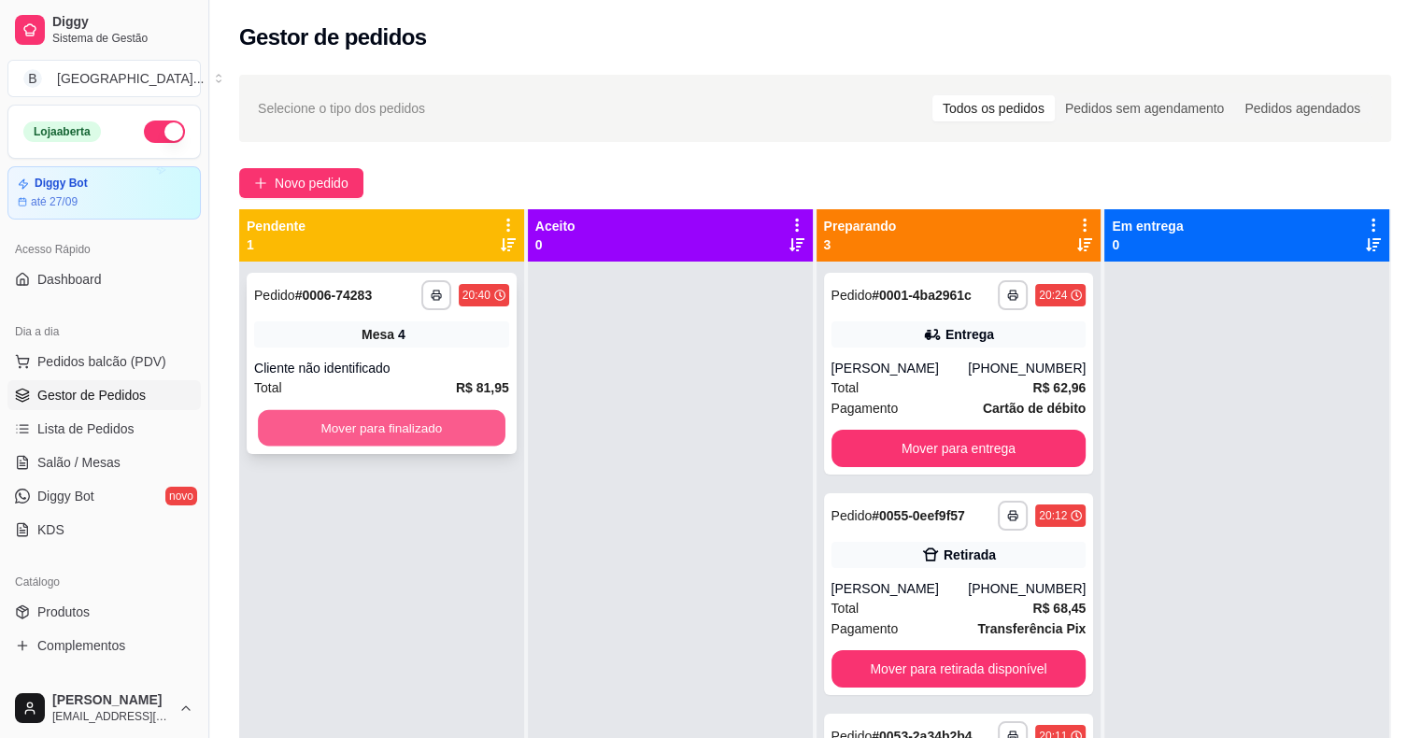
click at [468, 425] on button "Mover para finalizado" at bounding box center [382, 428] width 248 height 36
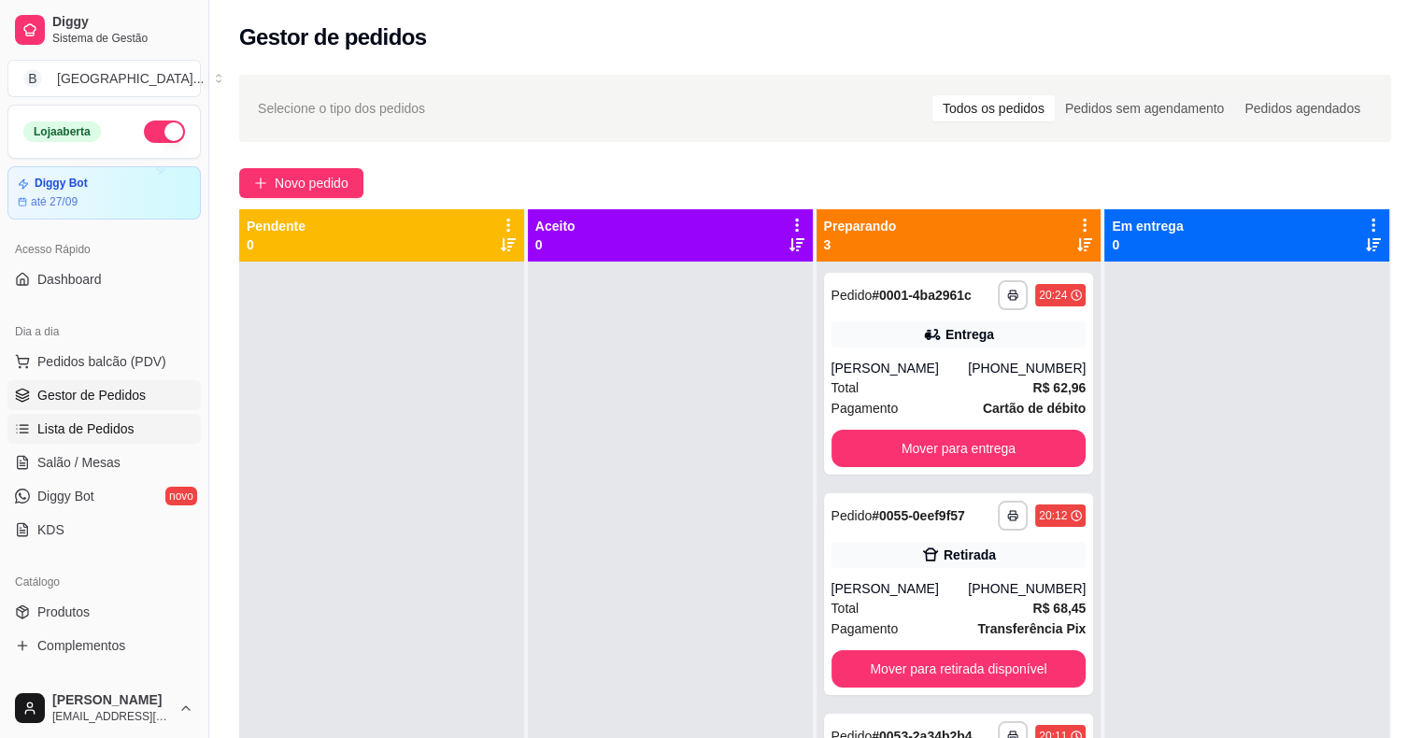
click at [94, 420] on span "Lista de Pedidos" at bounding box center [85, 428] width 97 height 19
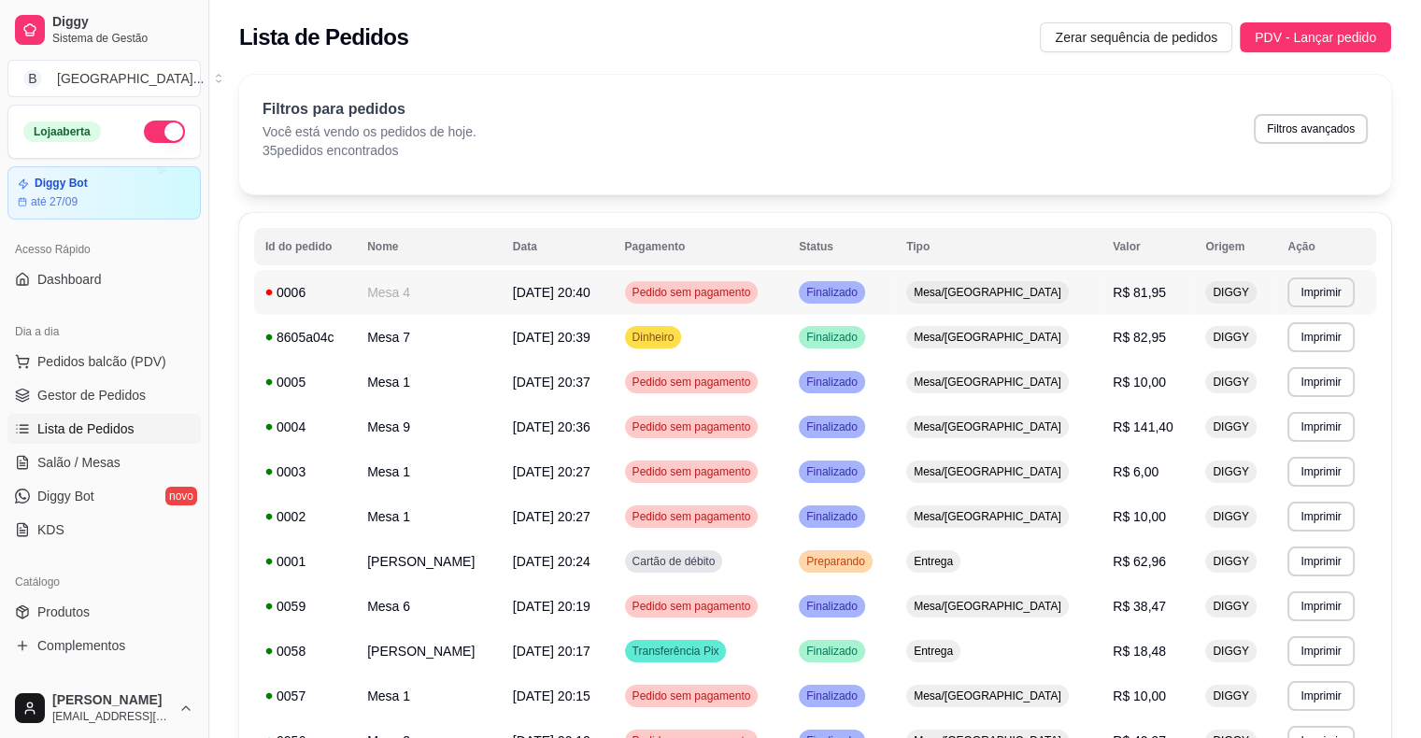
click at [502, 299] on td "Mesa 4" at bounding box center [429, 292] width 146 height 45
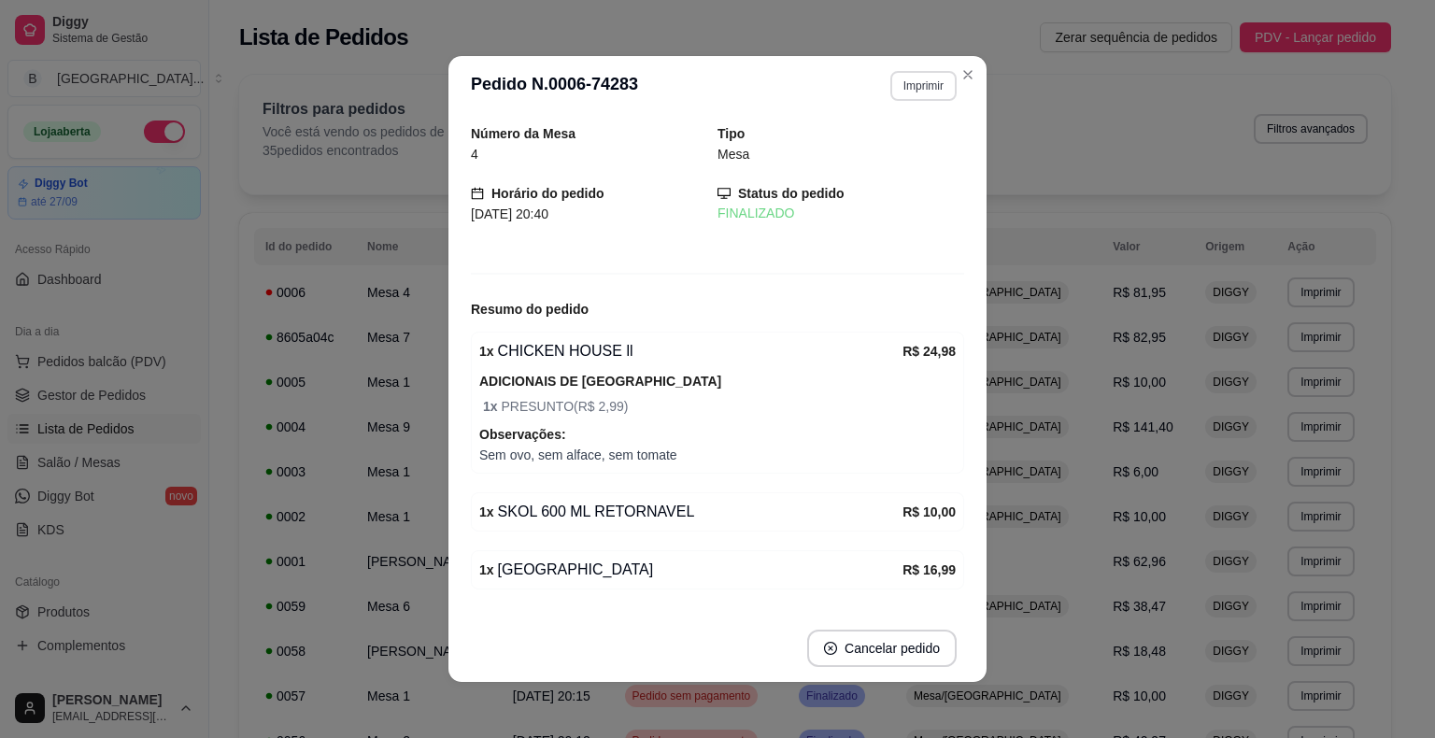
click at [921, 90] on button "Imprimir" at bounding box center [923, 86] width 66 height 30
click at [921, 142] on button "IMPRESSORA" at bounding box center [882, 150] width 131 height 29
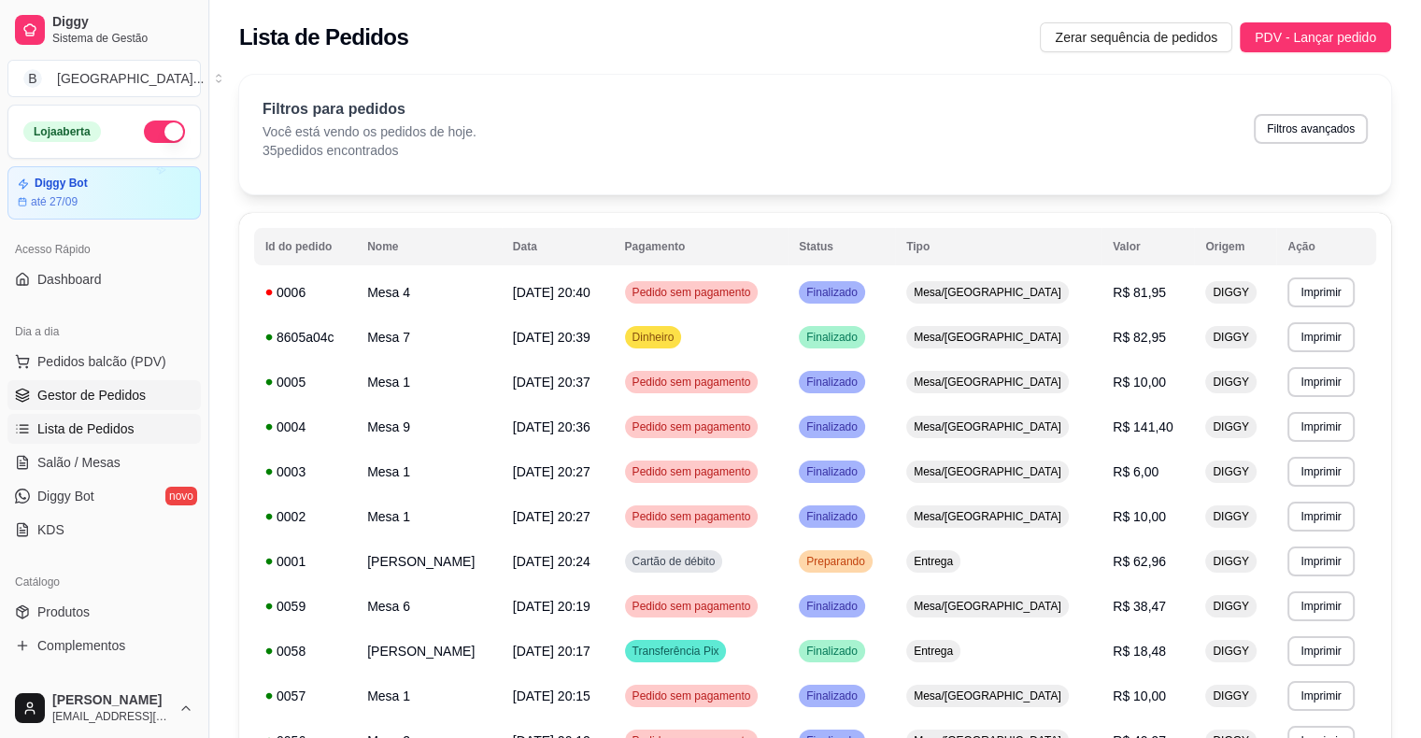
click at [71, 409] on link "Gestor de Pedidos" at bounding box center [103, 395] width 193 height 30
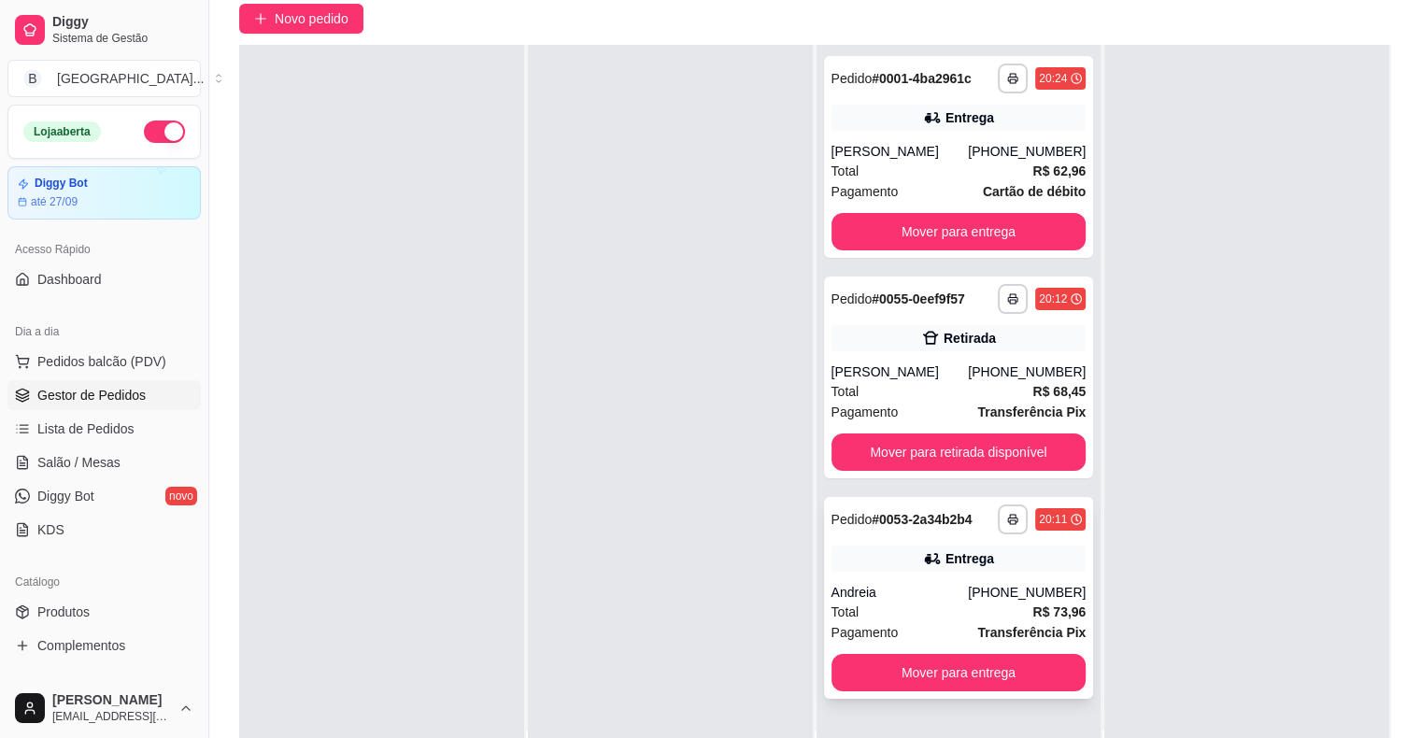
scroll to position [284, 0]
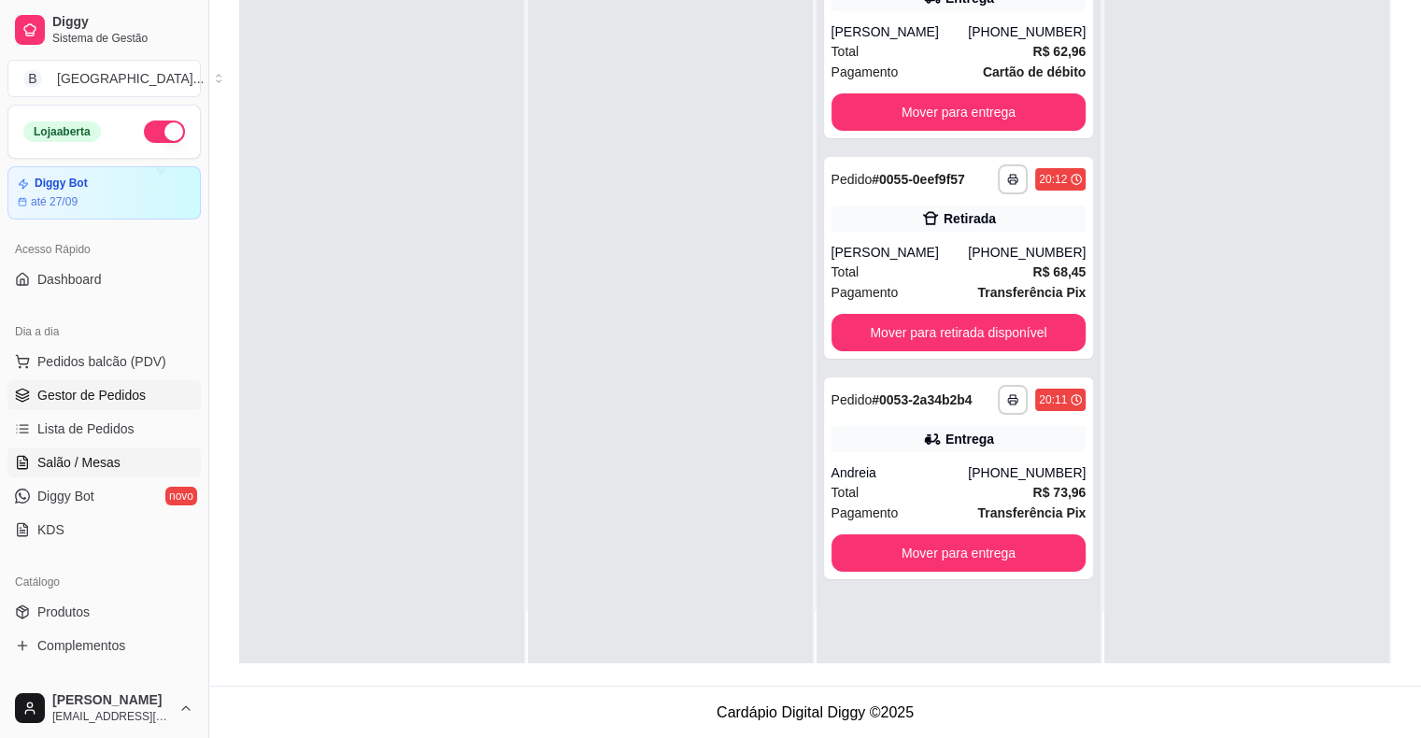
click at [90, 465] on span "Salão / Mesas" at bounding box center [78, 462] width 83 height 19
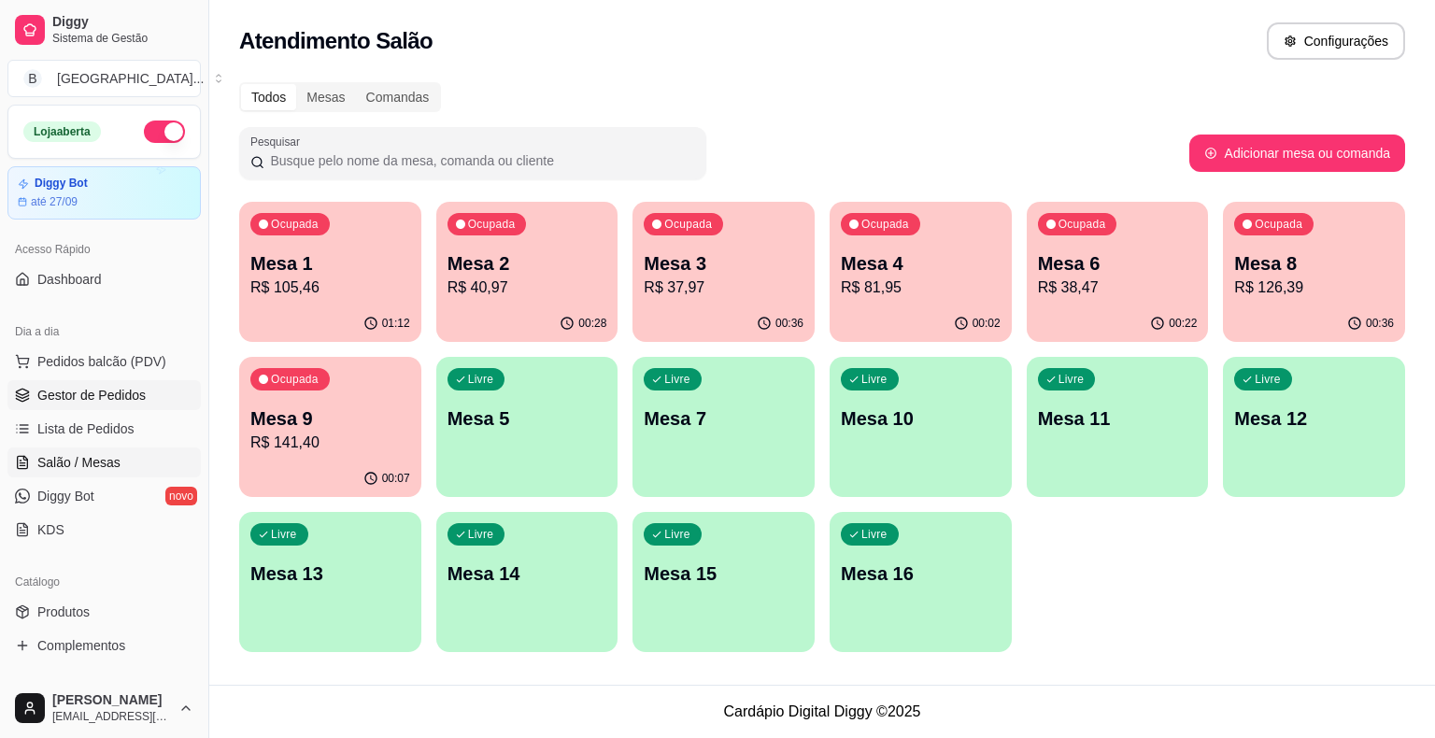
click at [99, 398] on span "Gestor de Pedidos" at bounding box center [91, 395] width 108 height 19
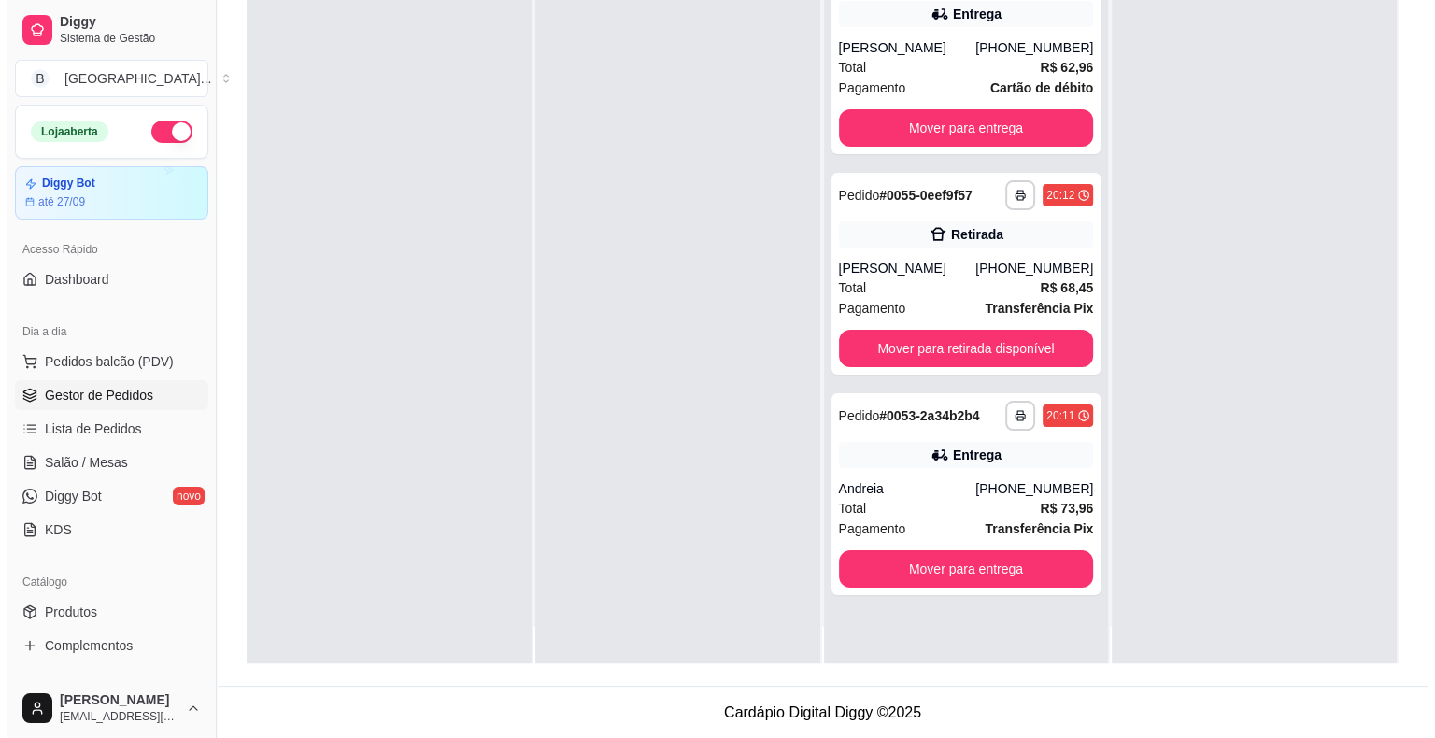
scroll to position [52, 0]
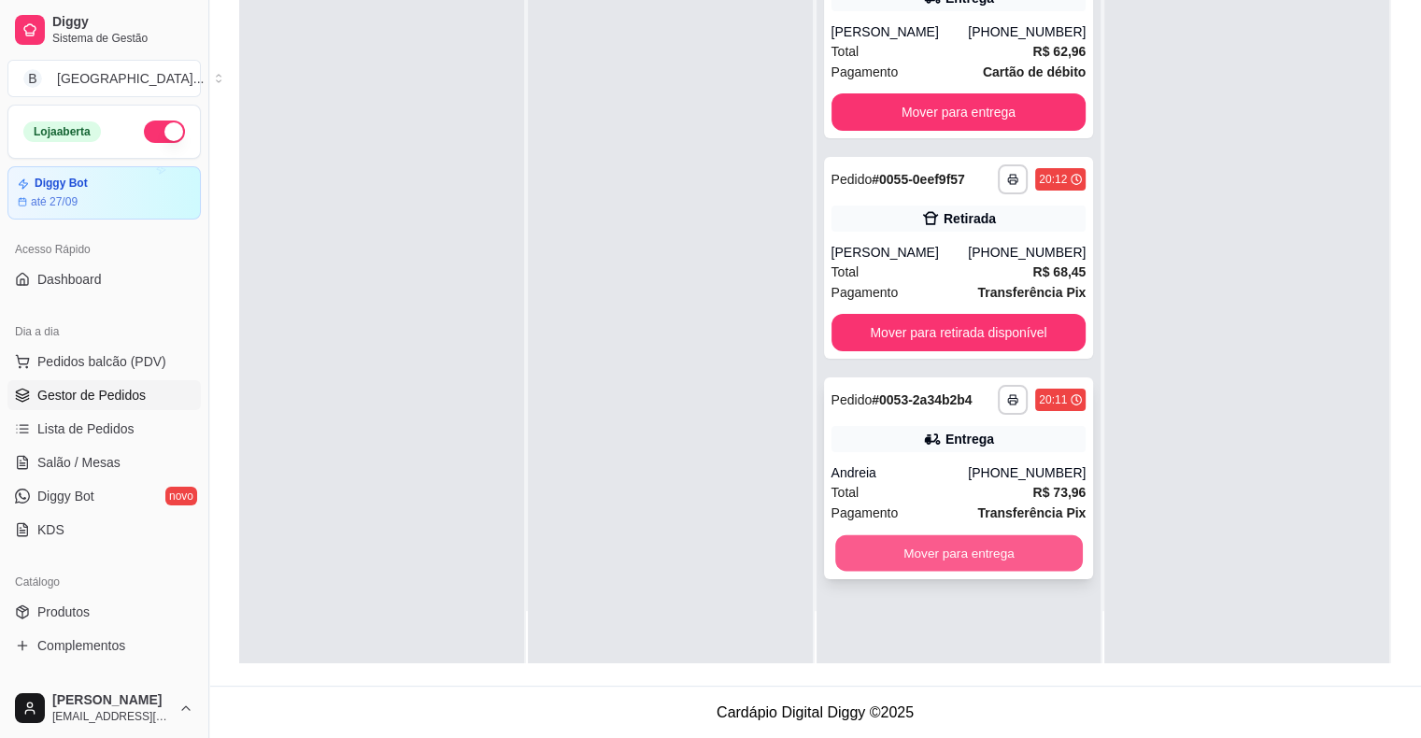
click at [951, 572] on button "Mover para entrega" at bounding box center [959, 553] width 248 height 36
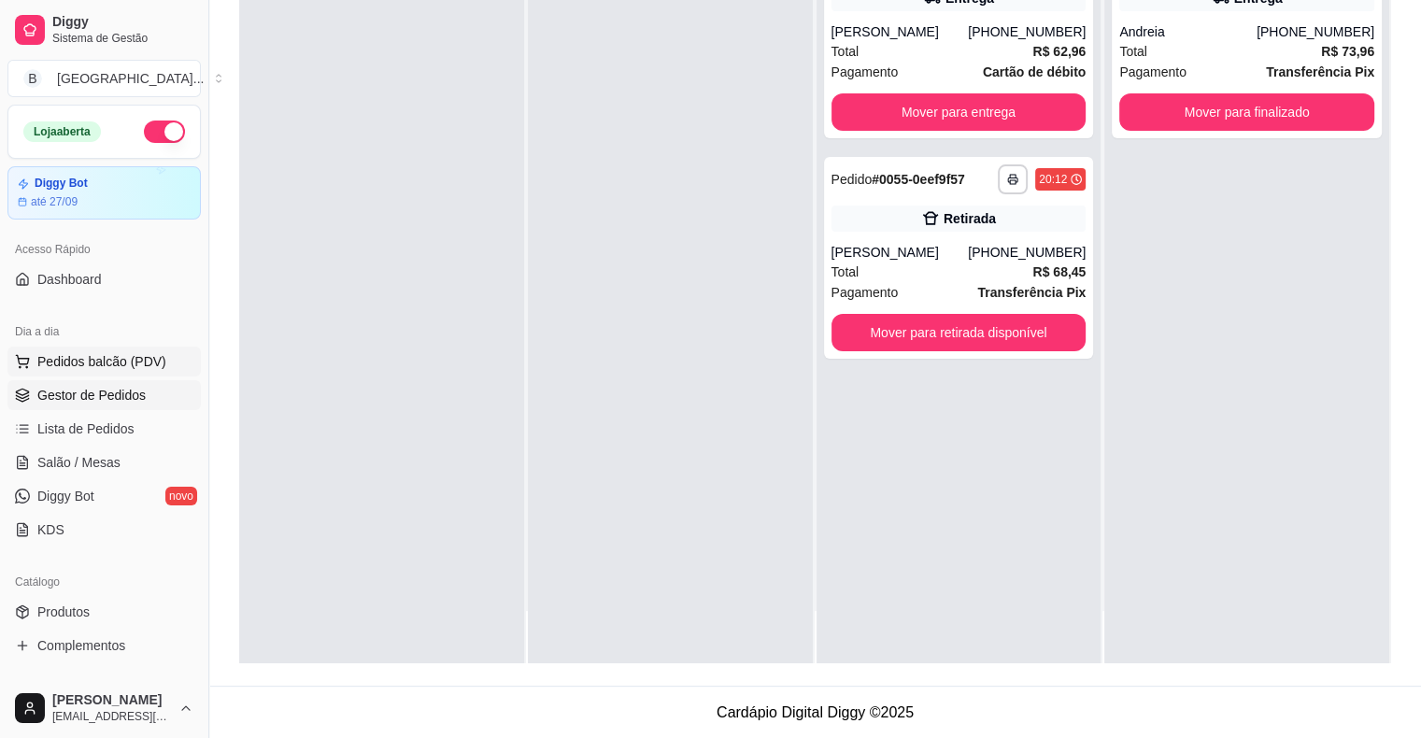
click at [120, 347] on button "Pedidos balcão (PDV)" at bounding box center [103, 362] width 193 height 30
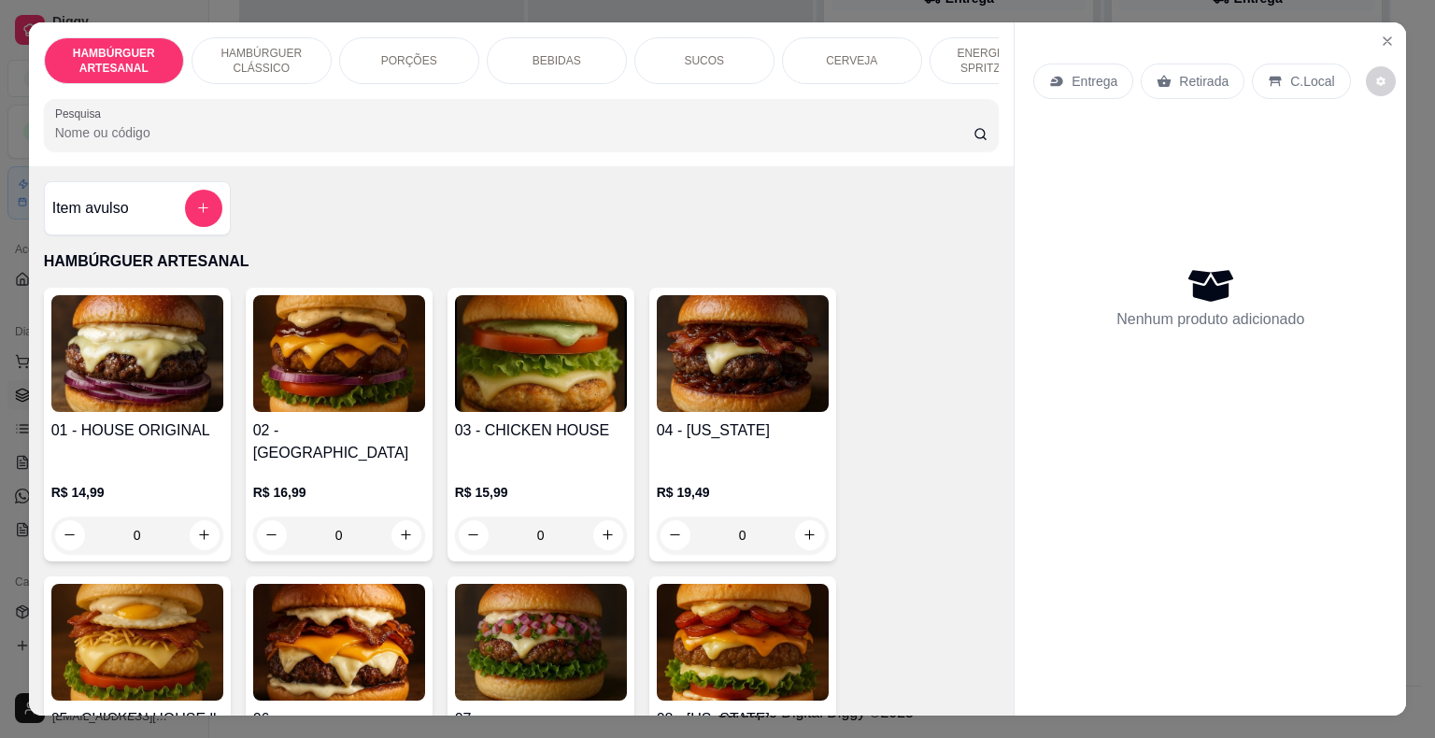
click at [612, 59] on div "BEBIDAS" at bounding box center [557, 60] width 140 height 47
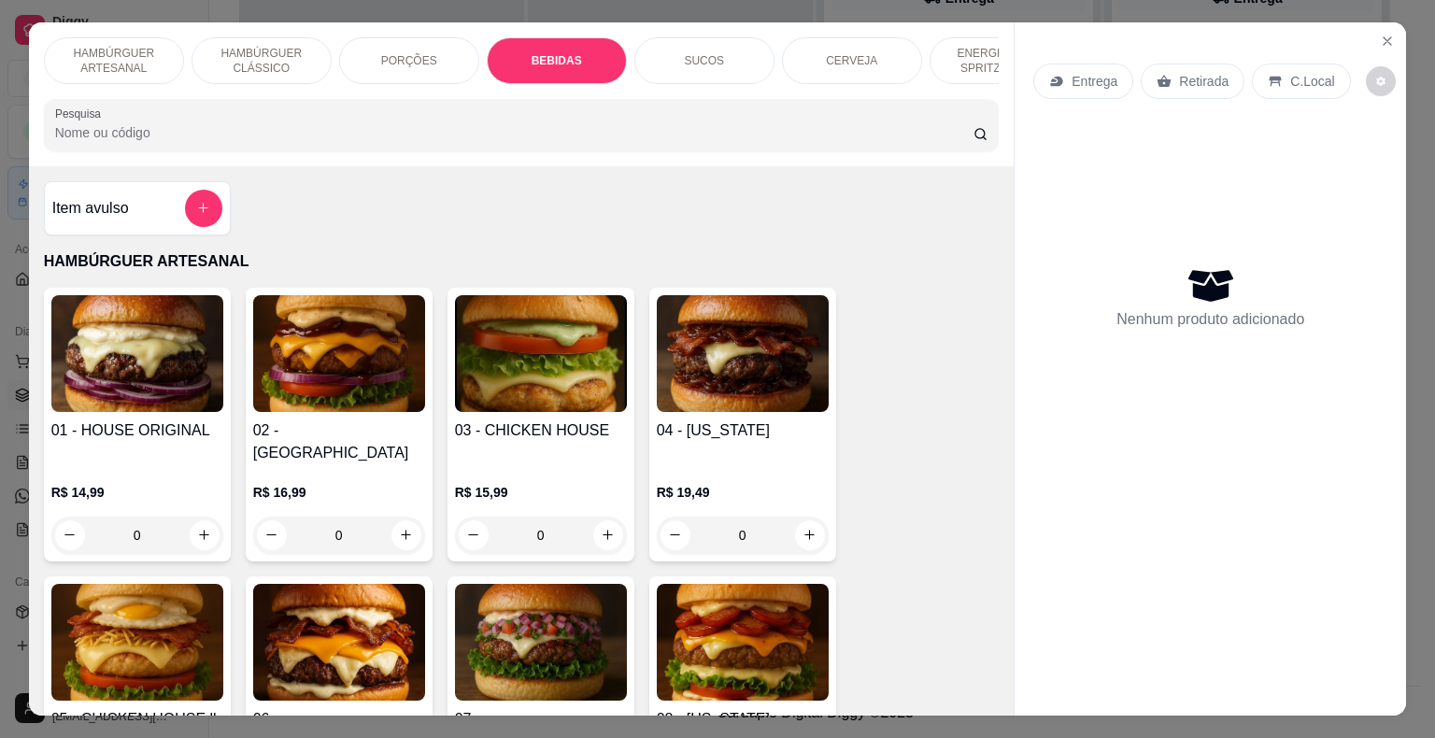
scroll to position [45, 0]
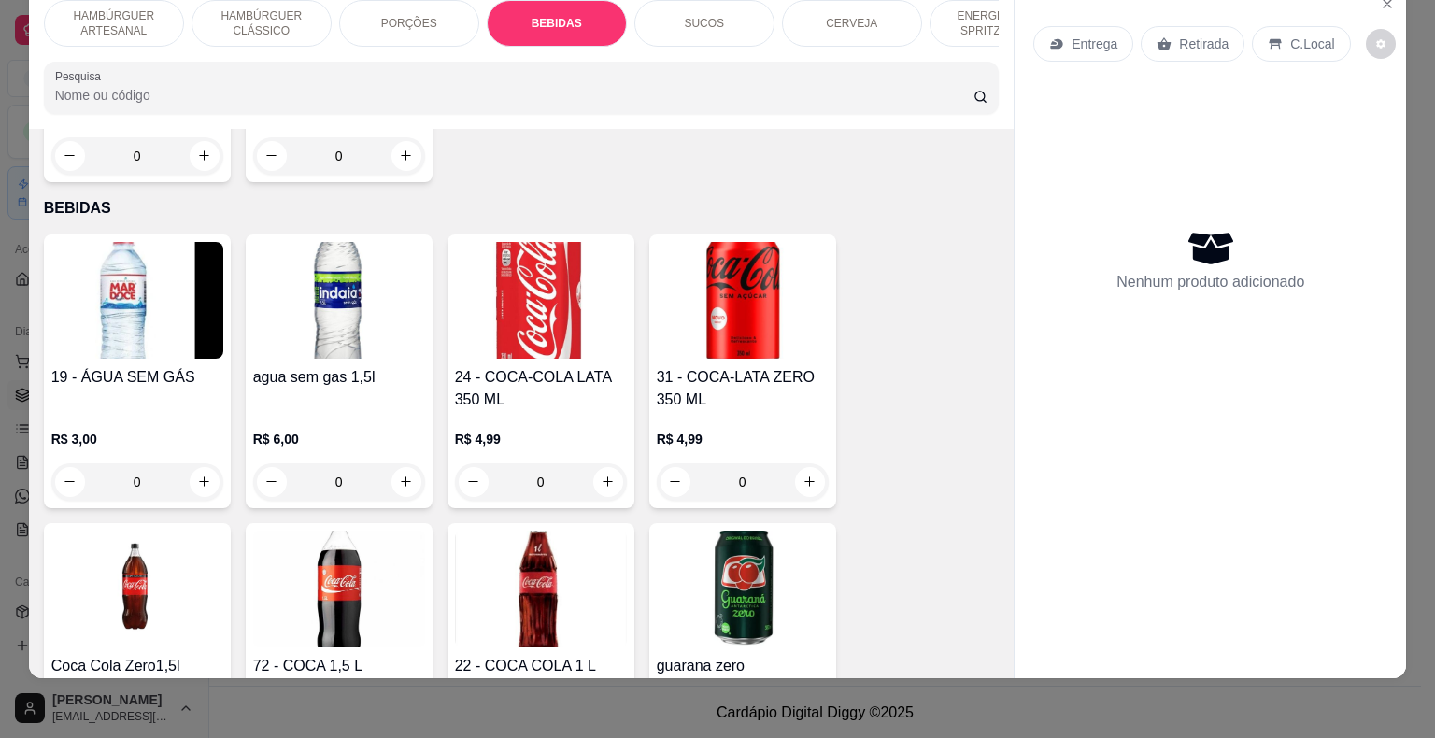
click at [714, 22] on div "SUCOS" at bounding box center [704, 23] width 140 height 47
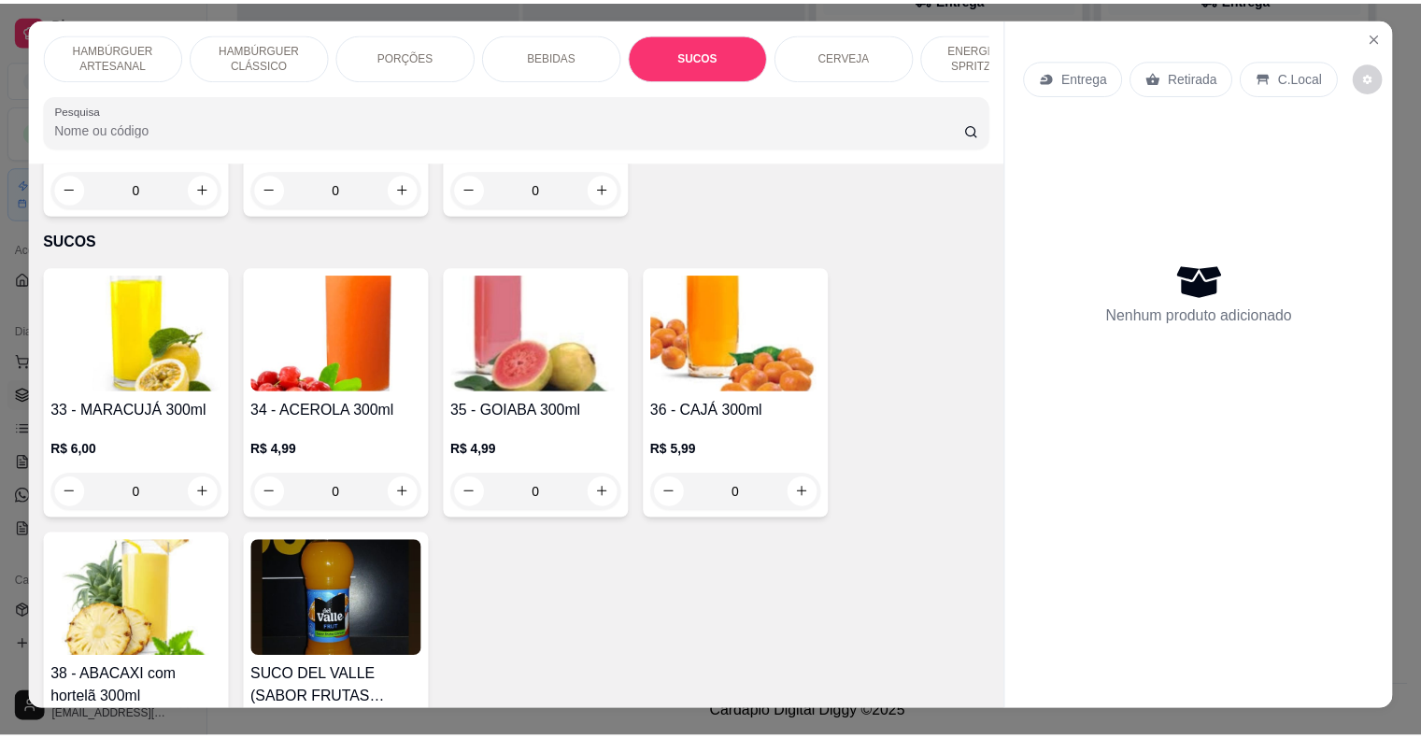
scroll to position [0, 0]
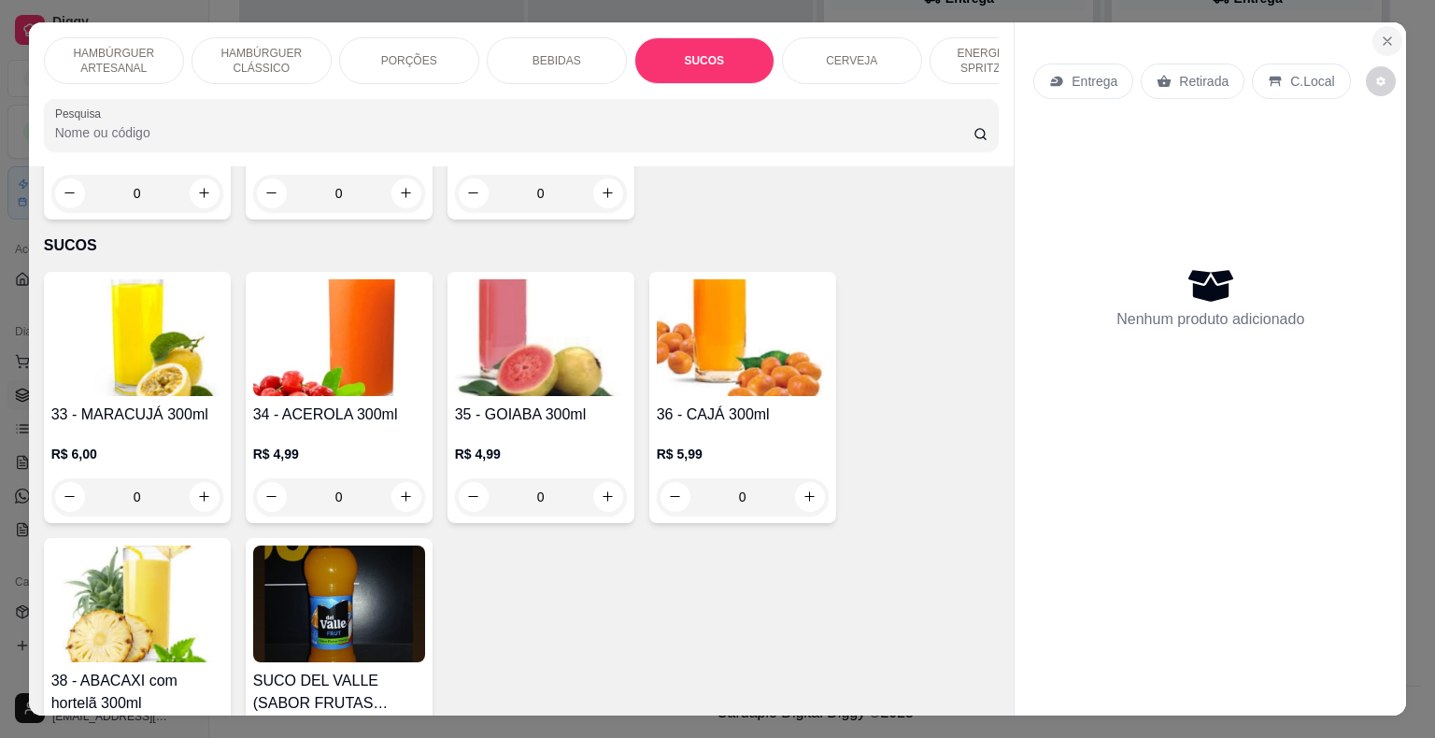
click at [1387, 35] on icon "Close" at bounding box center [1387, 41] width 15 height 15
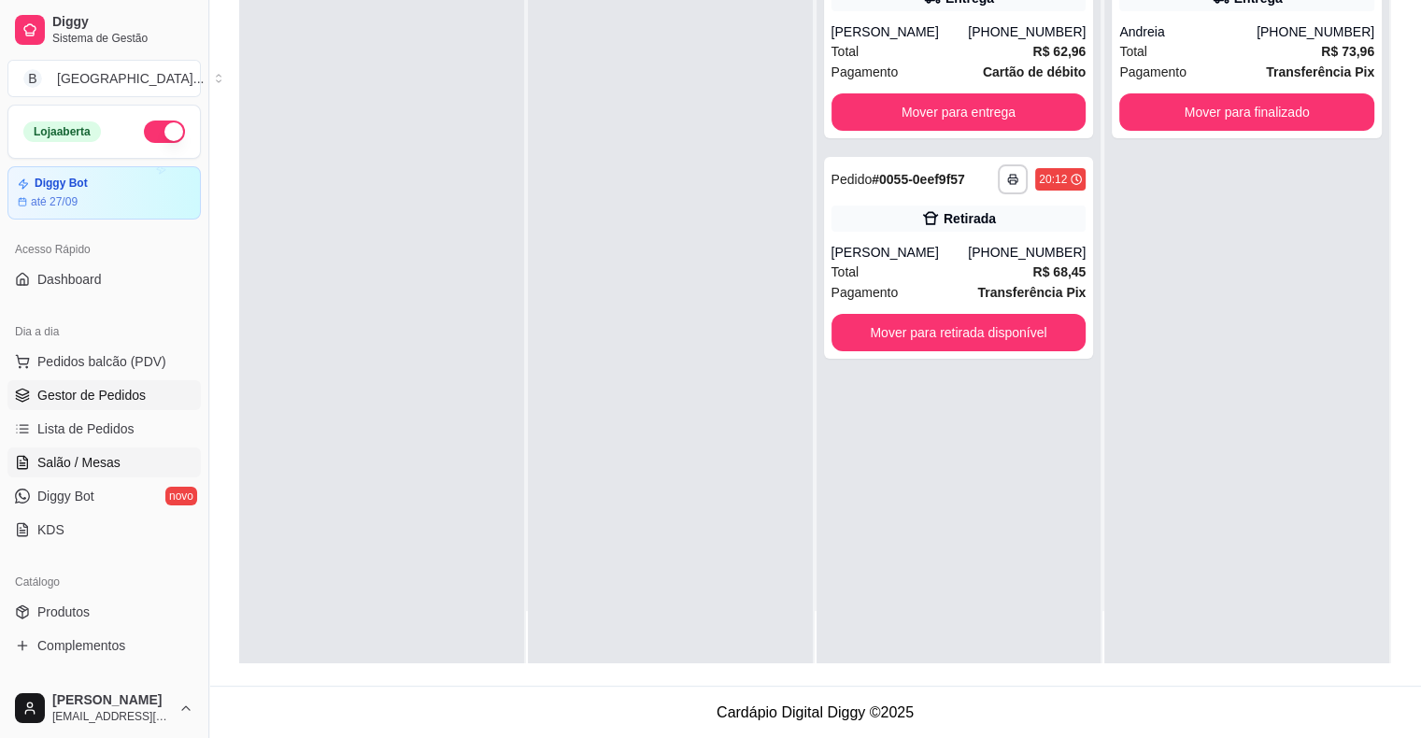
click at [36, 447] on link "Salão / Mesas" at bounding box center [103, 462] width 193 height 30
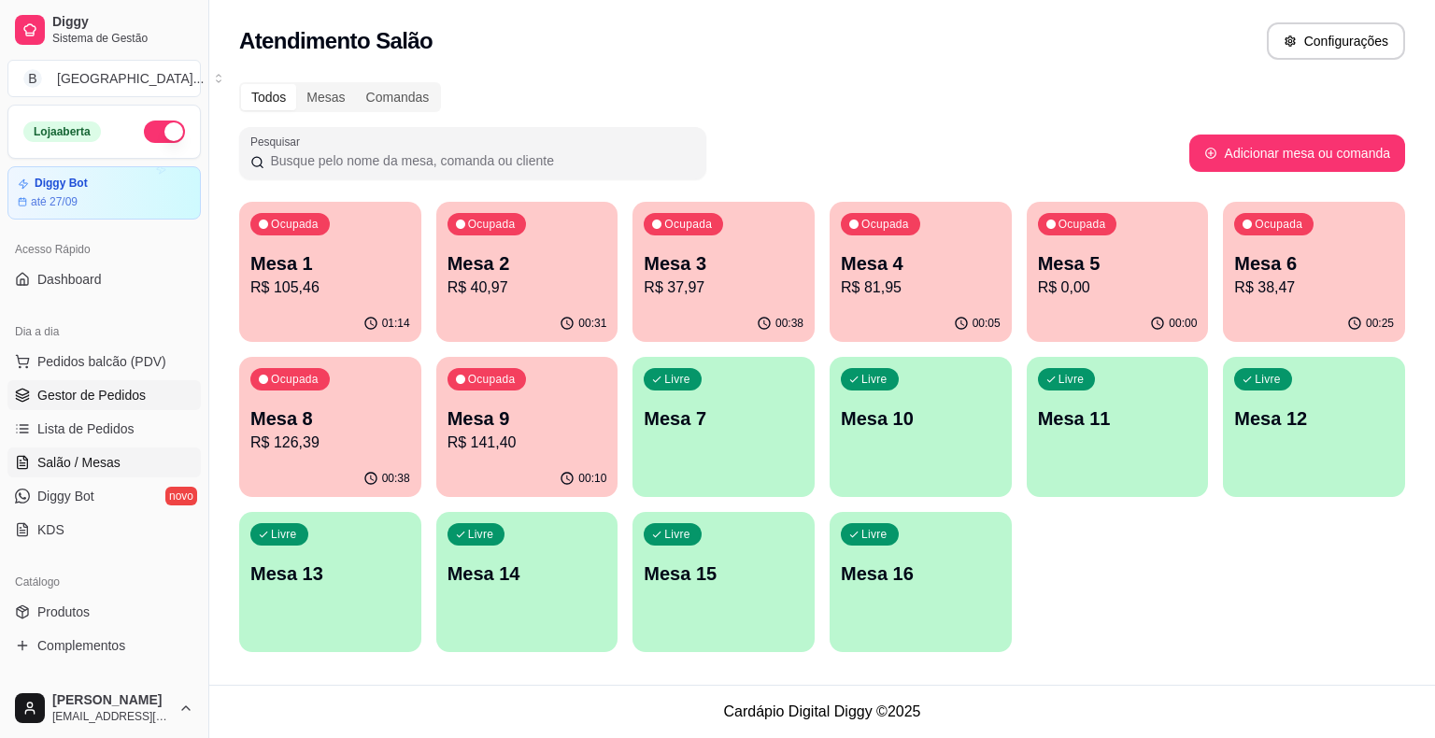
click at [123, 398] on span "Gestor de Pedidos" at bounding box center [91, 395] width 108 height 19
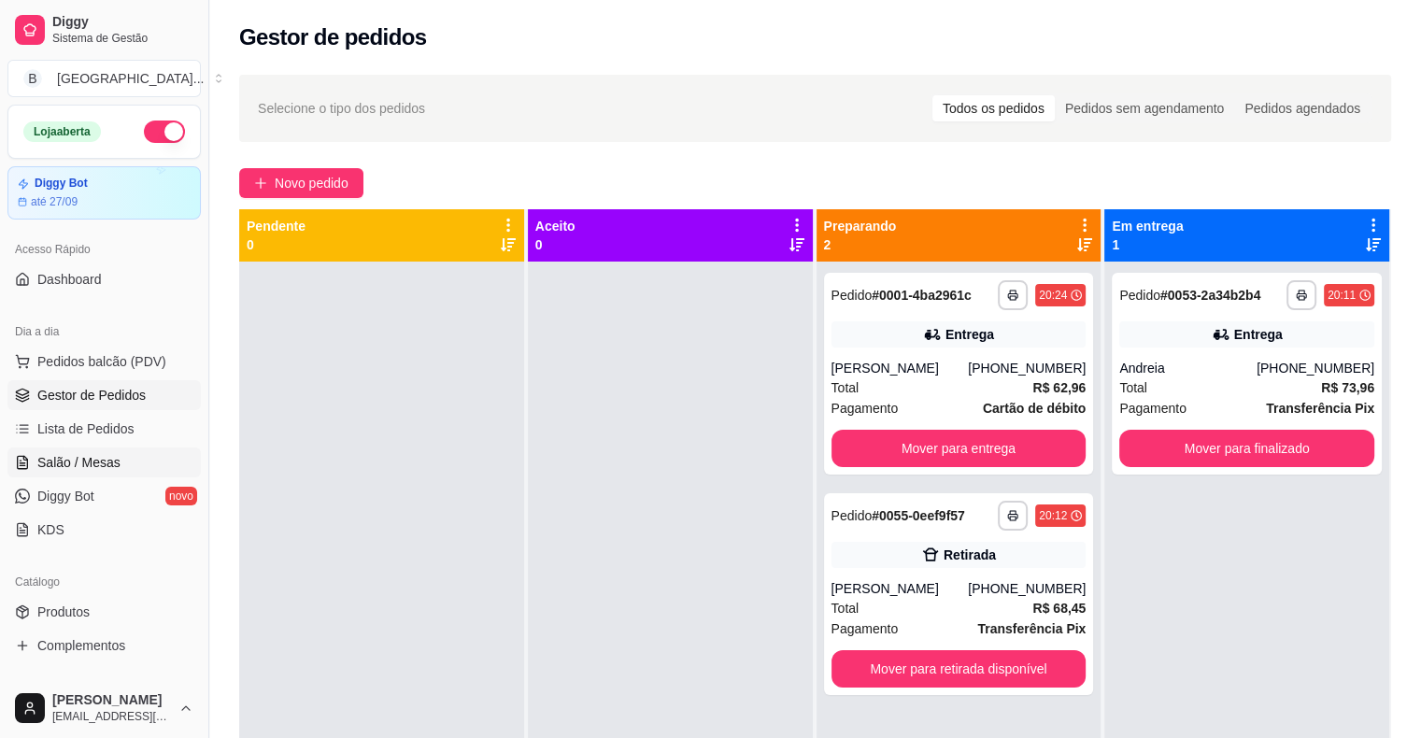
click at [104, 460] on span "Salão / Mesas" at bounding box center [78, 462] width 83 height 19
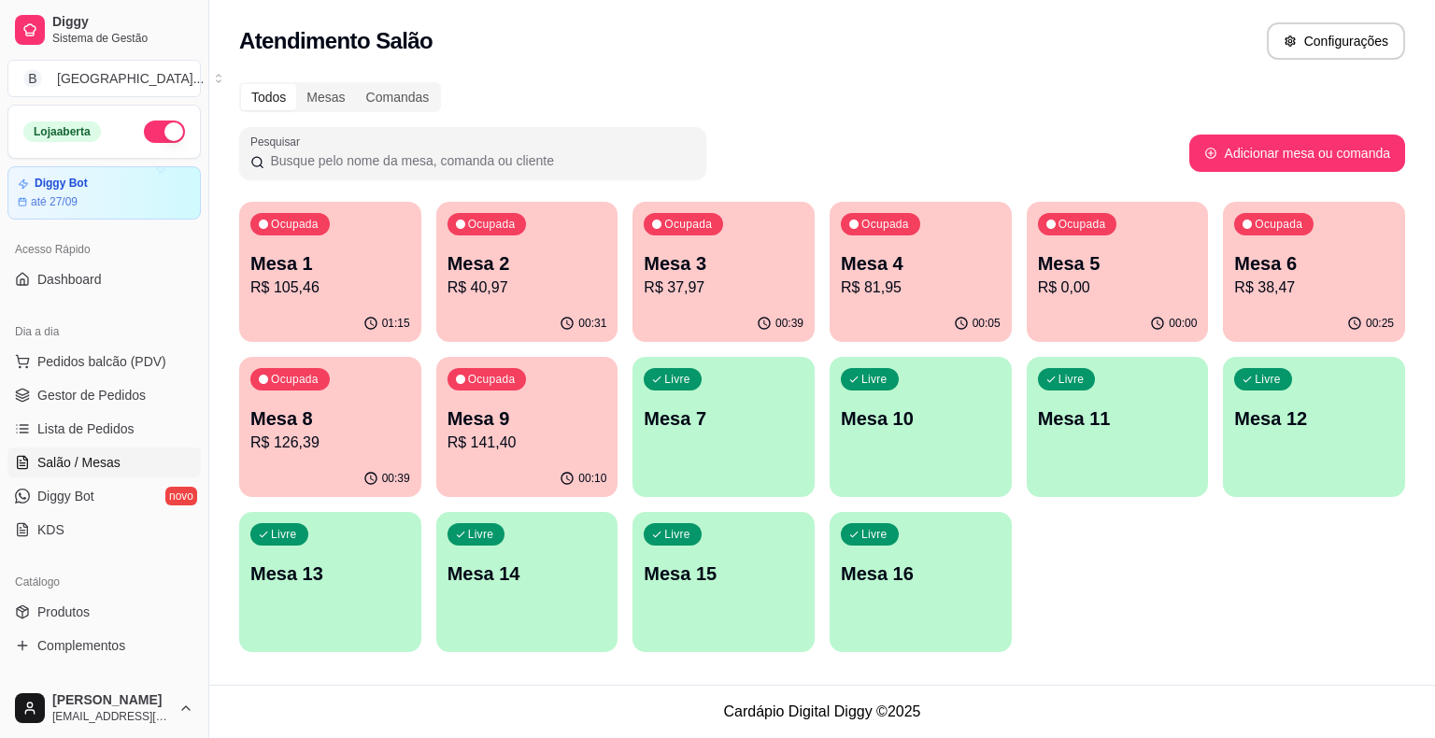
click at [1274, 267] on p "Mesa 6" at bounding box center [1314, 263] width 160 height 26
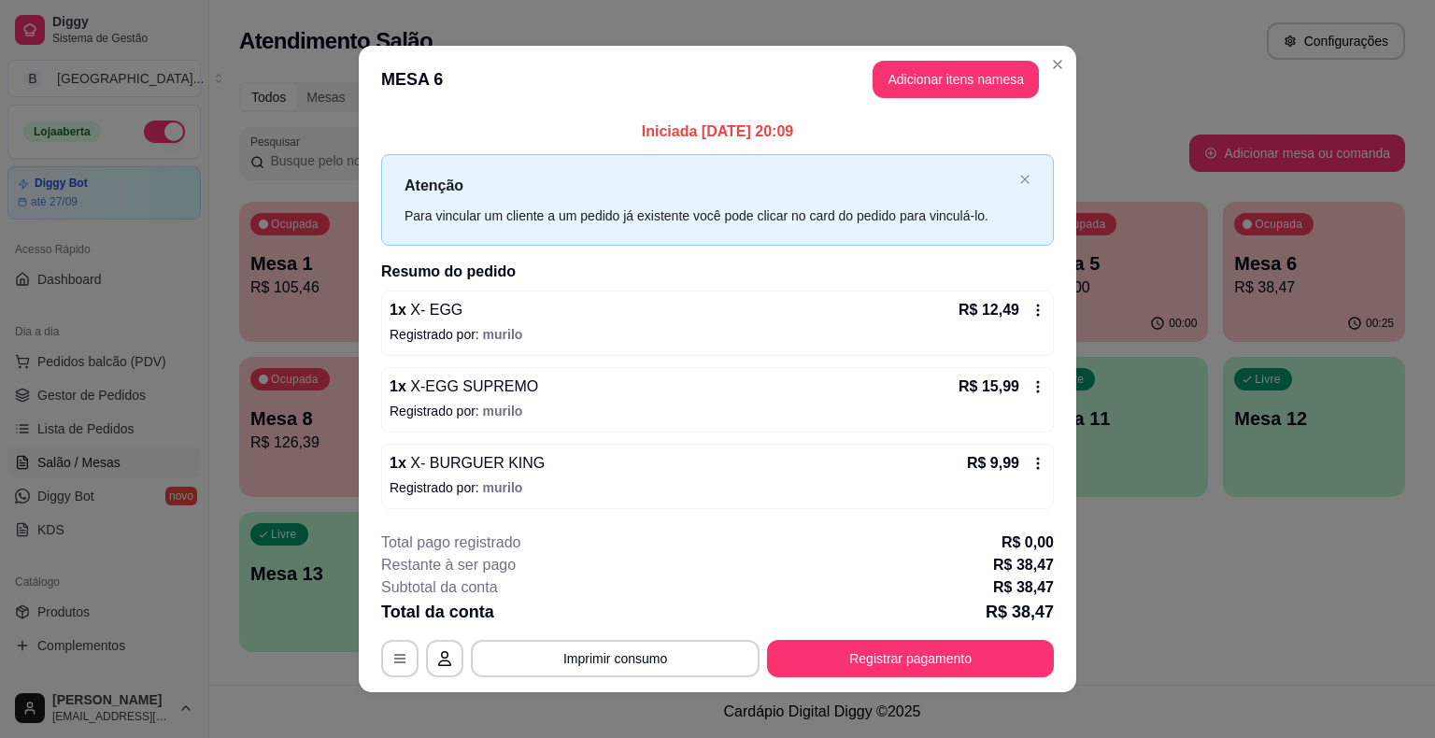
scroll to position [12, 0]
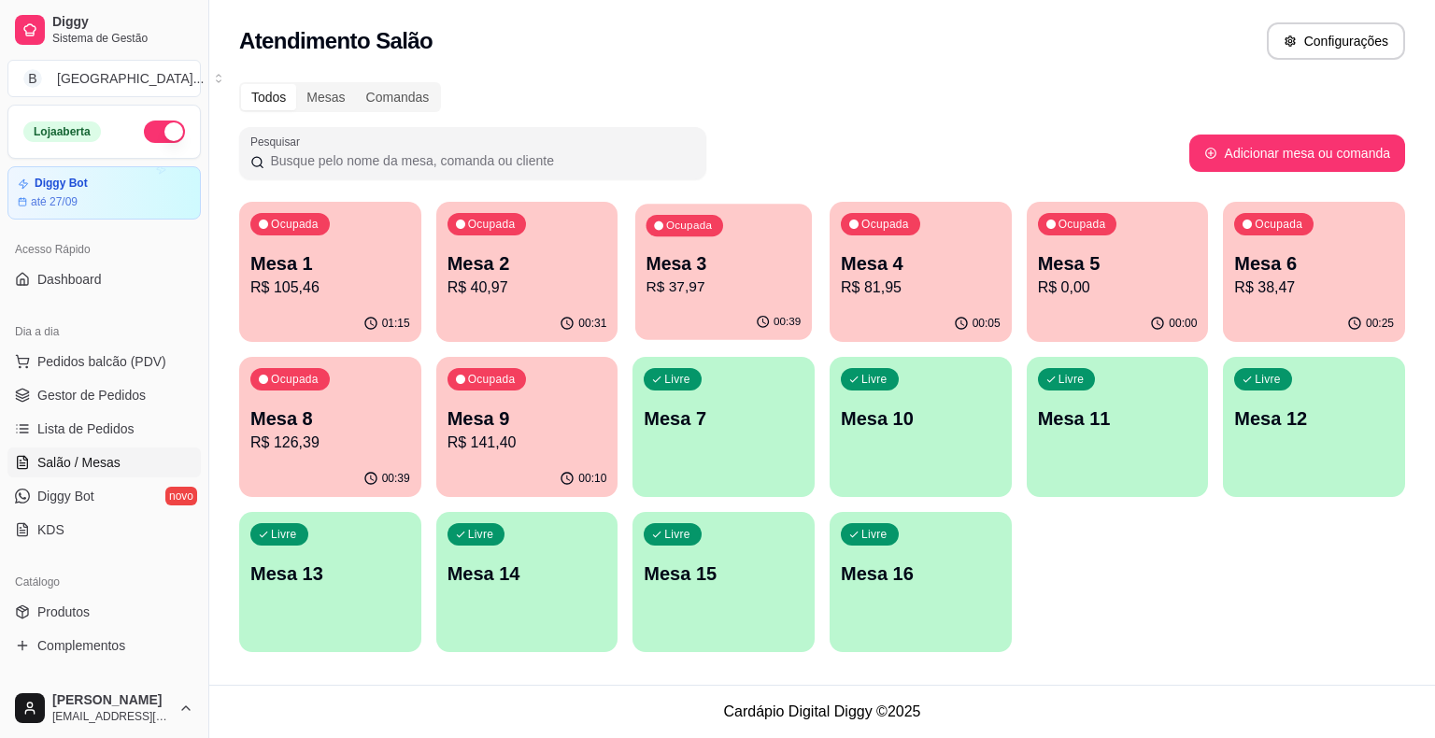
click at [747, 331] on div "00:39" at bounding box center [723, 321] width 177 height 35
click at [503, 313] on div "00:32" at bounding box center [527, 323] width 182 height 36
click at [142, 380] on link "Gestor de Pedidos" at bounding box center [103, 395] width 193 height 30
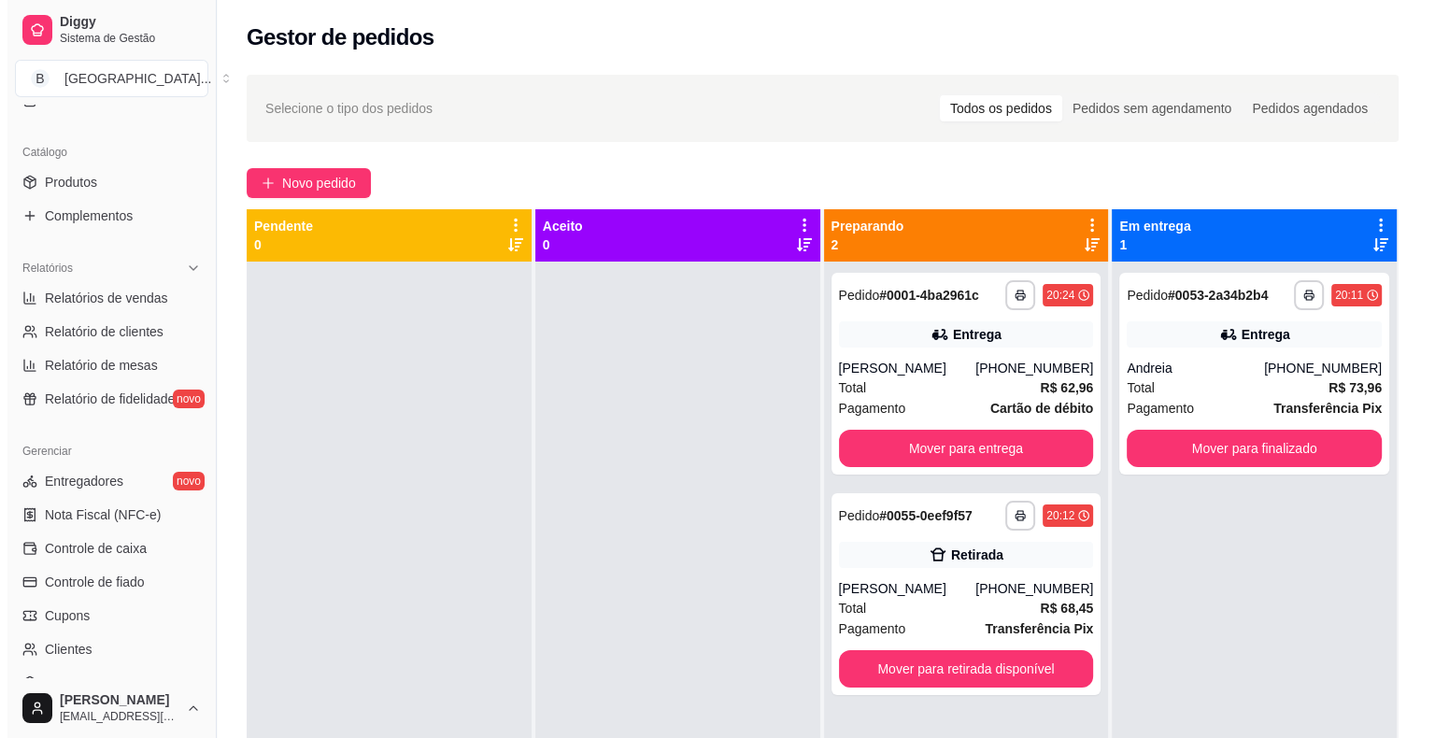
scroll to position [128, 0]
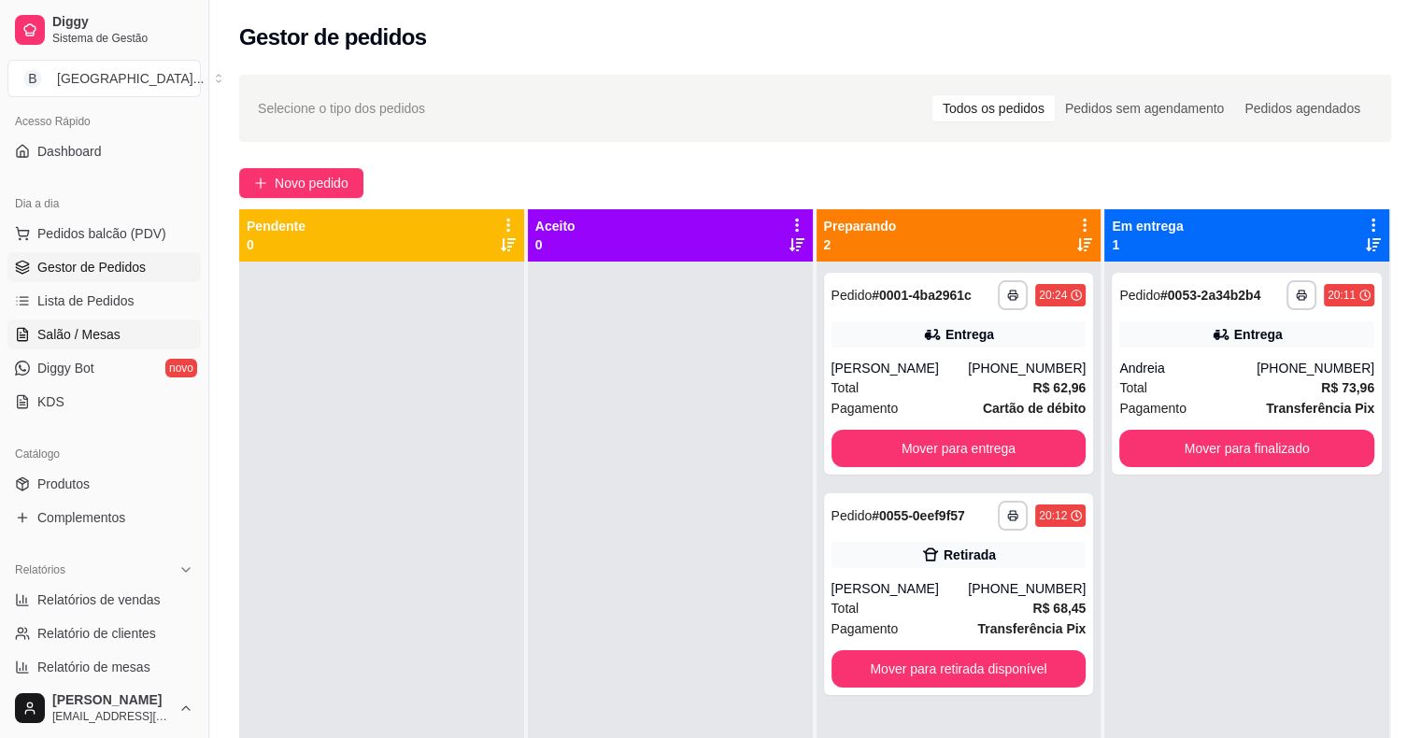
click at [114, 325] on span "Salão / Mesas" at bounding box center [78, 334] width 83 height 19
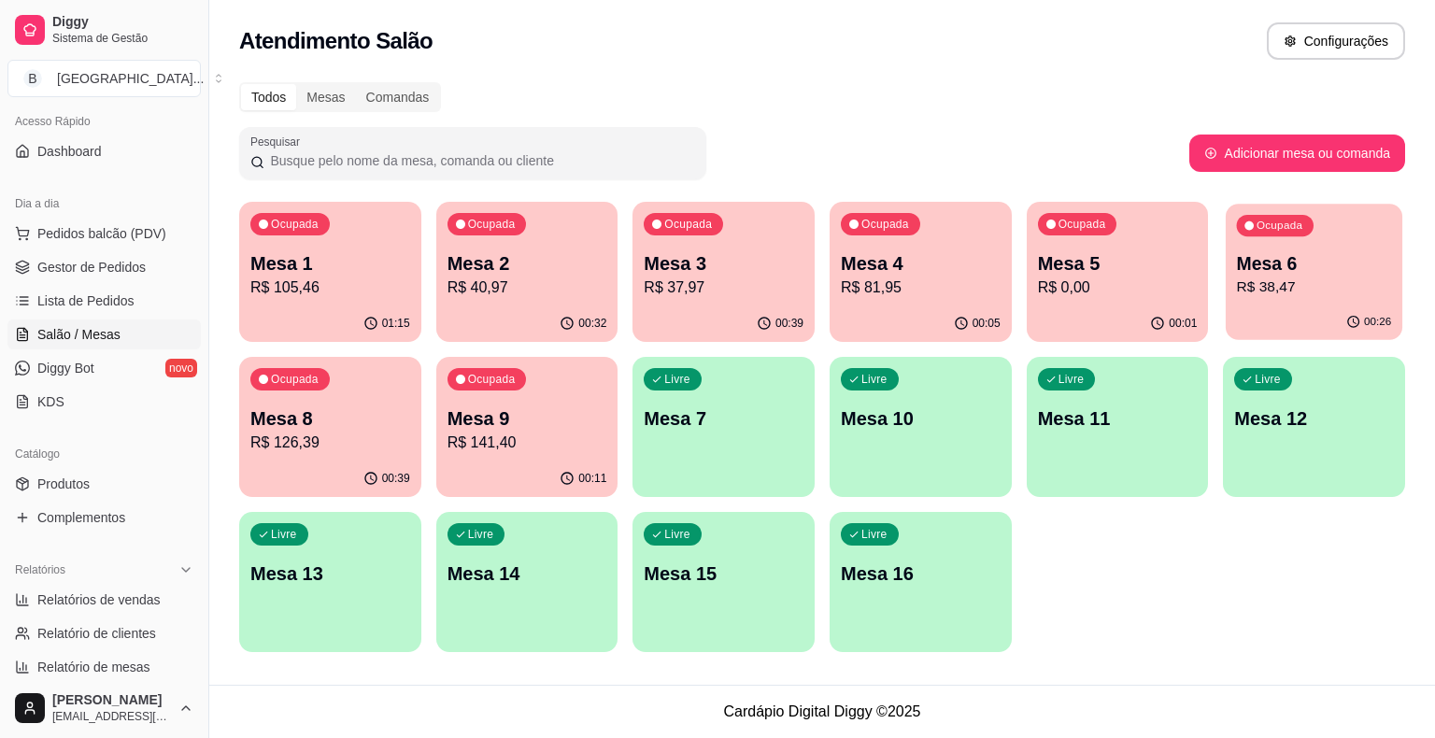
click at [1273, 304] on div "Ocupada Mesa 6 R$ 38,47" at bounding box center [1313, 254] width 177 height 101
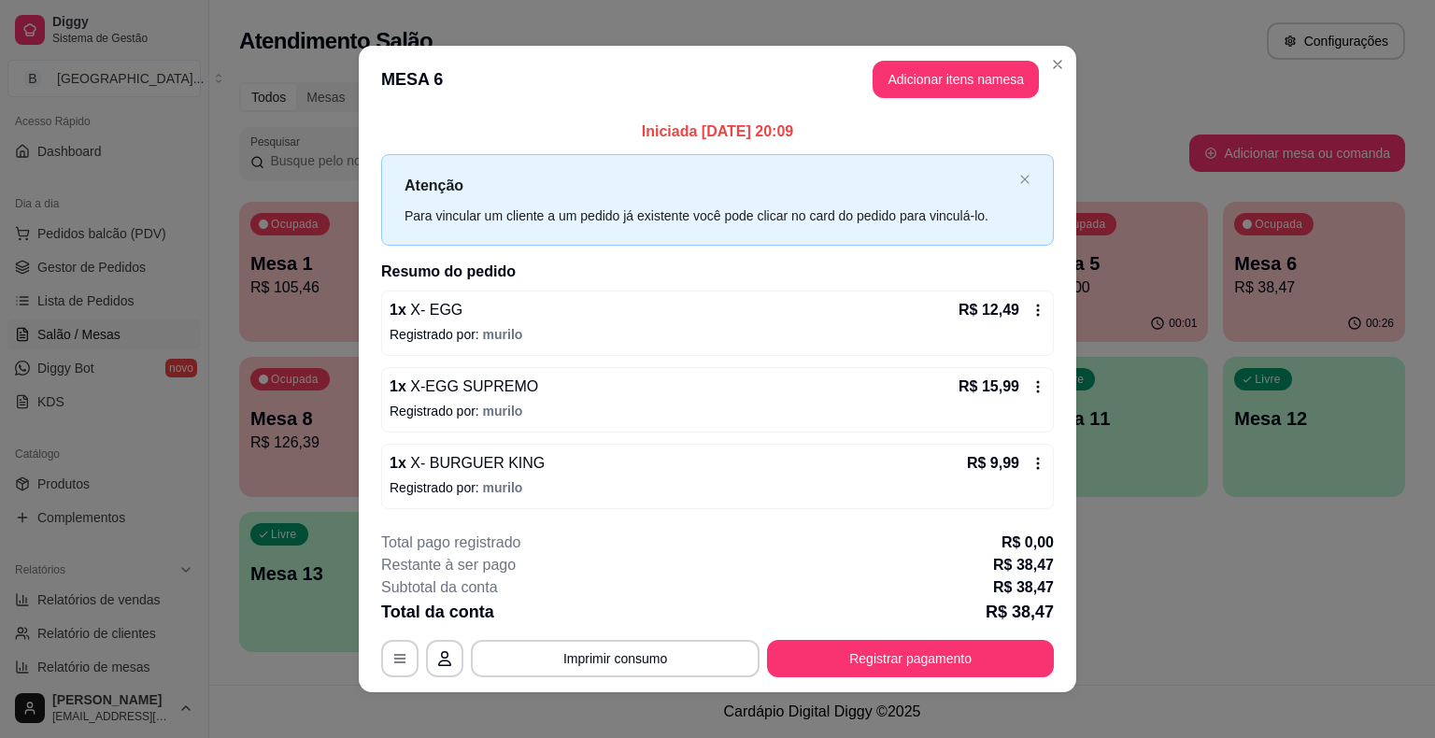
scroll to position [12, 0]
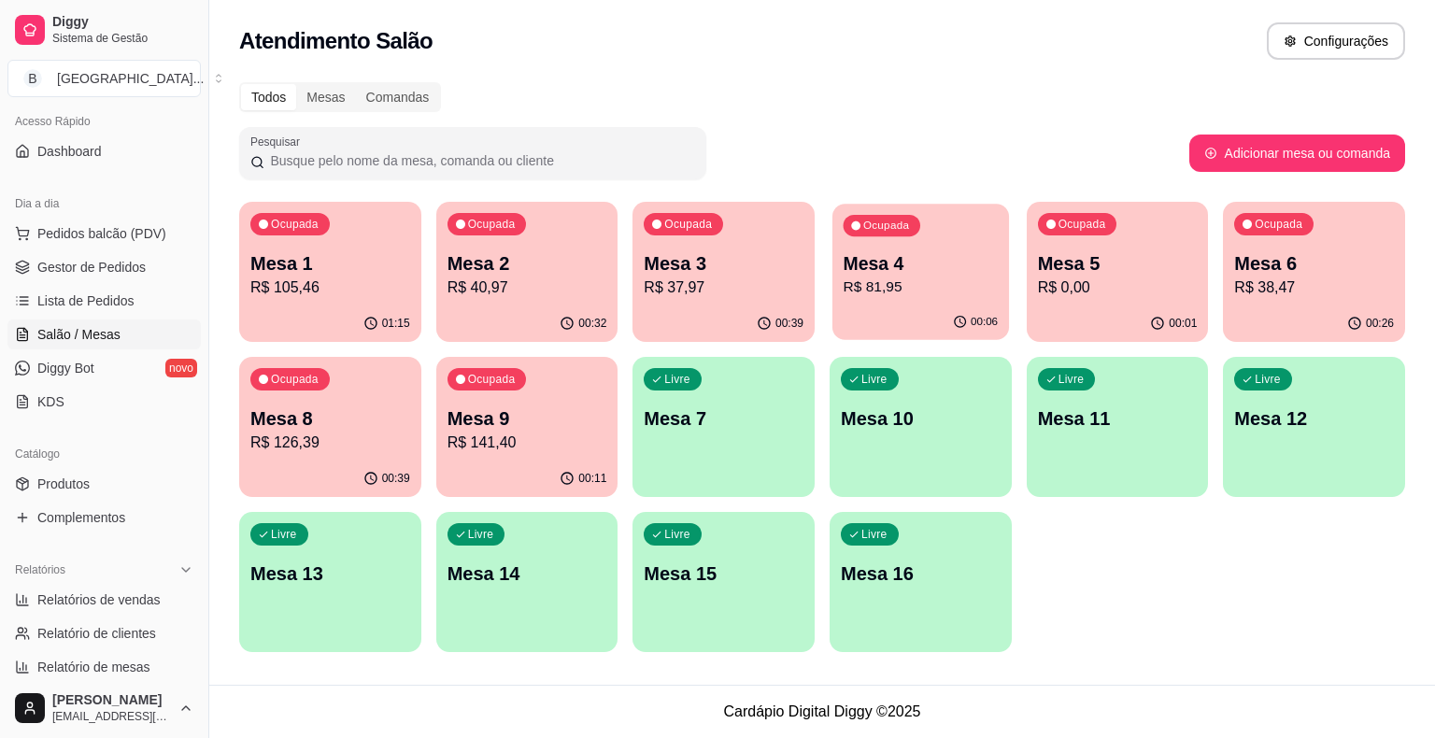
click at [930, 282] on p "R$ 81,95" at bounding box center [920, 286] width 155 height 21
click at [746, 248] on div "Ocupada Mesa 3 R$ 37,97" at bounding box center [723, 254] width 177 height 101
click at [560, 277] on p "R$ 40,97" at bounding box center [526, 286] width 155 height 21
click at [387, 272] on p "Mesa 1" at bounding box center [330, 263] width 160 height 26
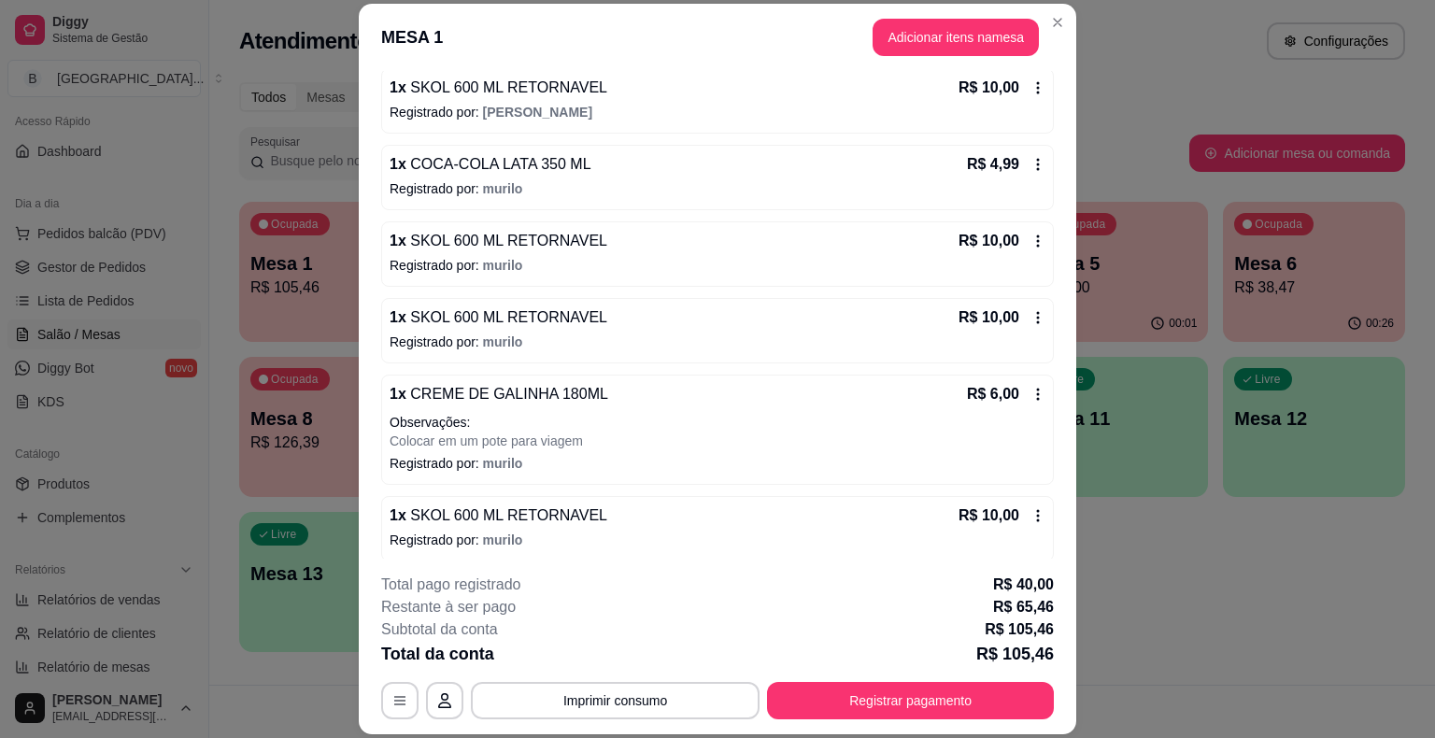
scroll to position [644, 0]
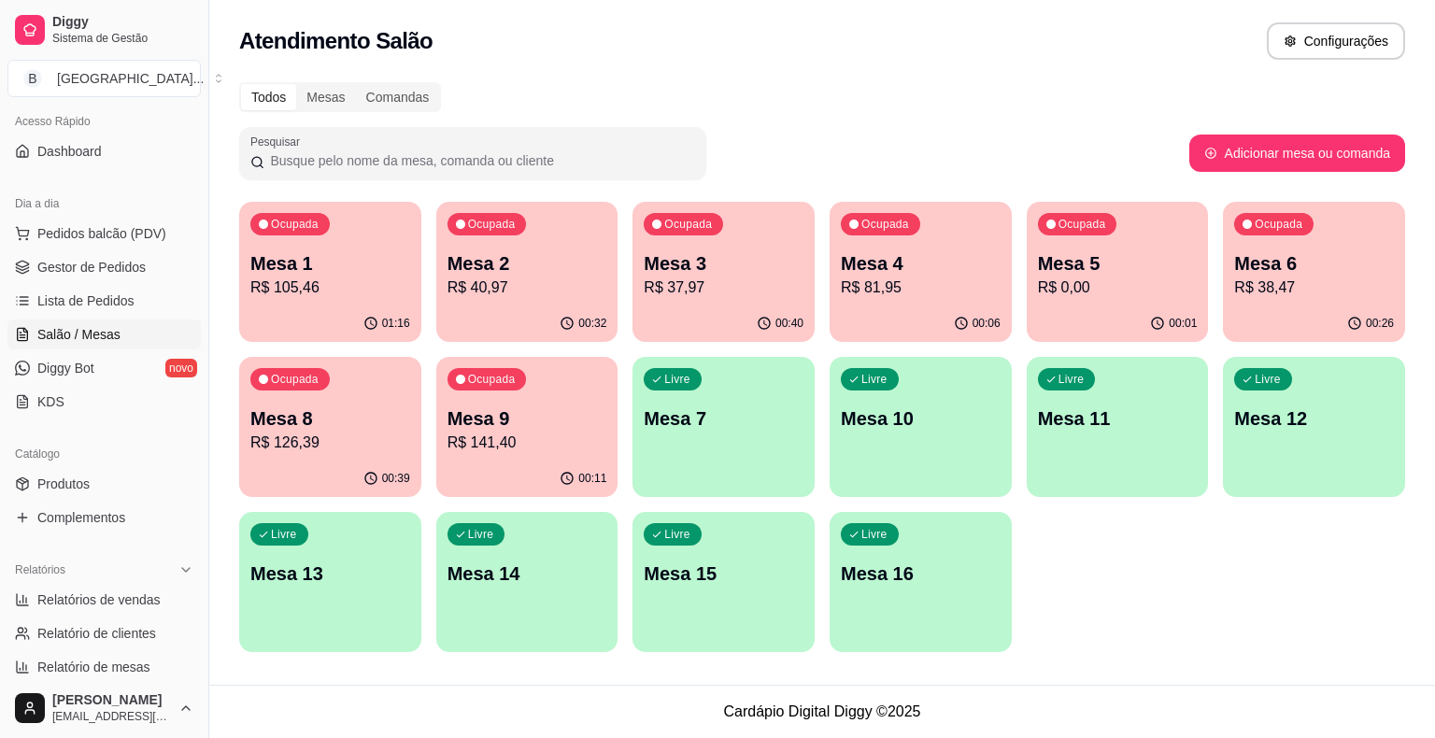
click at [448, 312] on div "00:32" at bounding box center [527, 323] width 182 height 36
click at [703, 286] on p "R$ 37,97" at bounding box center [724, 287] width 160 height 22
click at [622, 276] on div "Ocupada Mesa 1 R$ 105,46 01:16 Ocupada Mesa 2 R$ 40,97 00:32 Ocupada Mesa 3 R$ …" at bounding box center [822, 427] width 1166 height 450
click at [1252, 267] on p "Mesa 6" at bounding box center [1314, 263] width 160 height 26
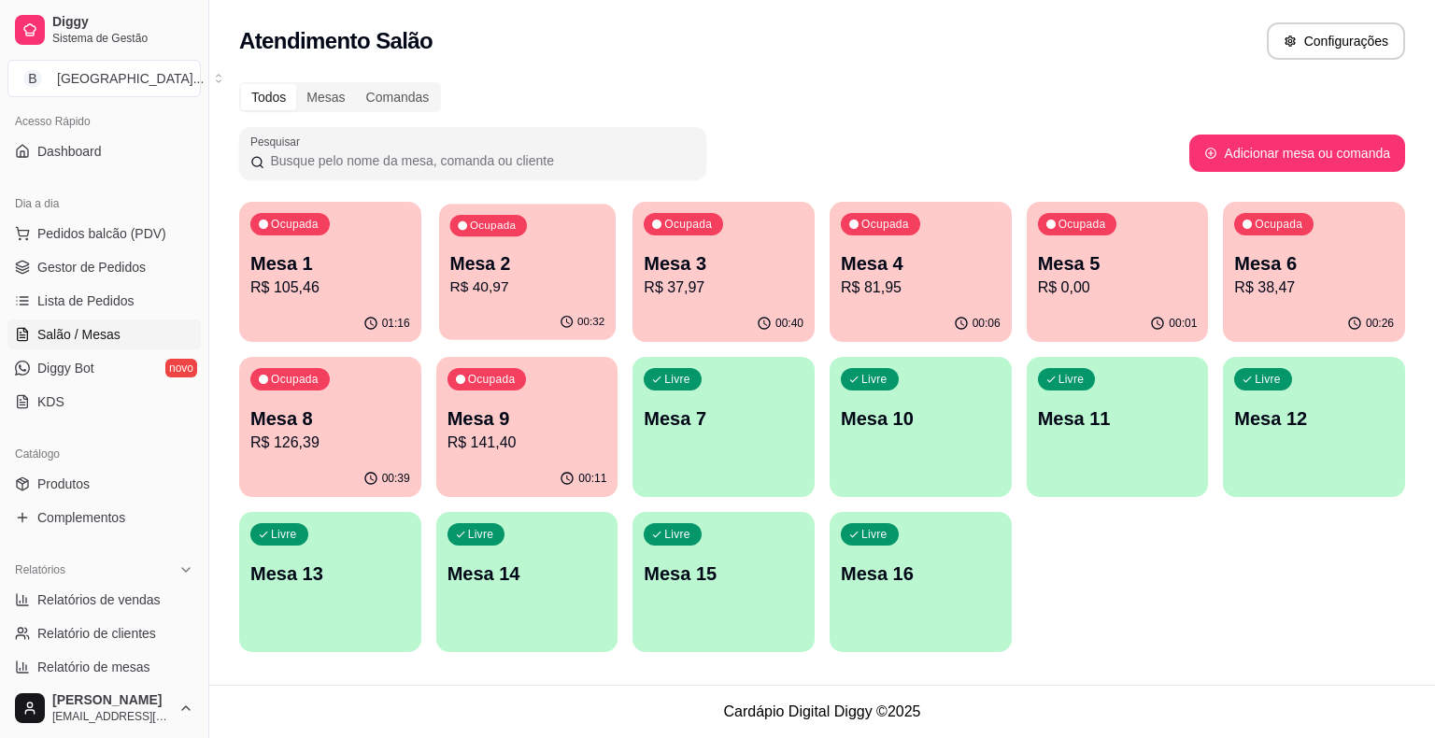
click at [564, 276] on p "R$ 40,97" at bounding box center [526, 286] width 155 height 21
click at [638, 297] on div "Ocupada Mesa 3 R$ 37,97" at bounding box center [723, 254] width 177 height 101
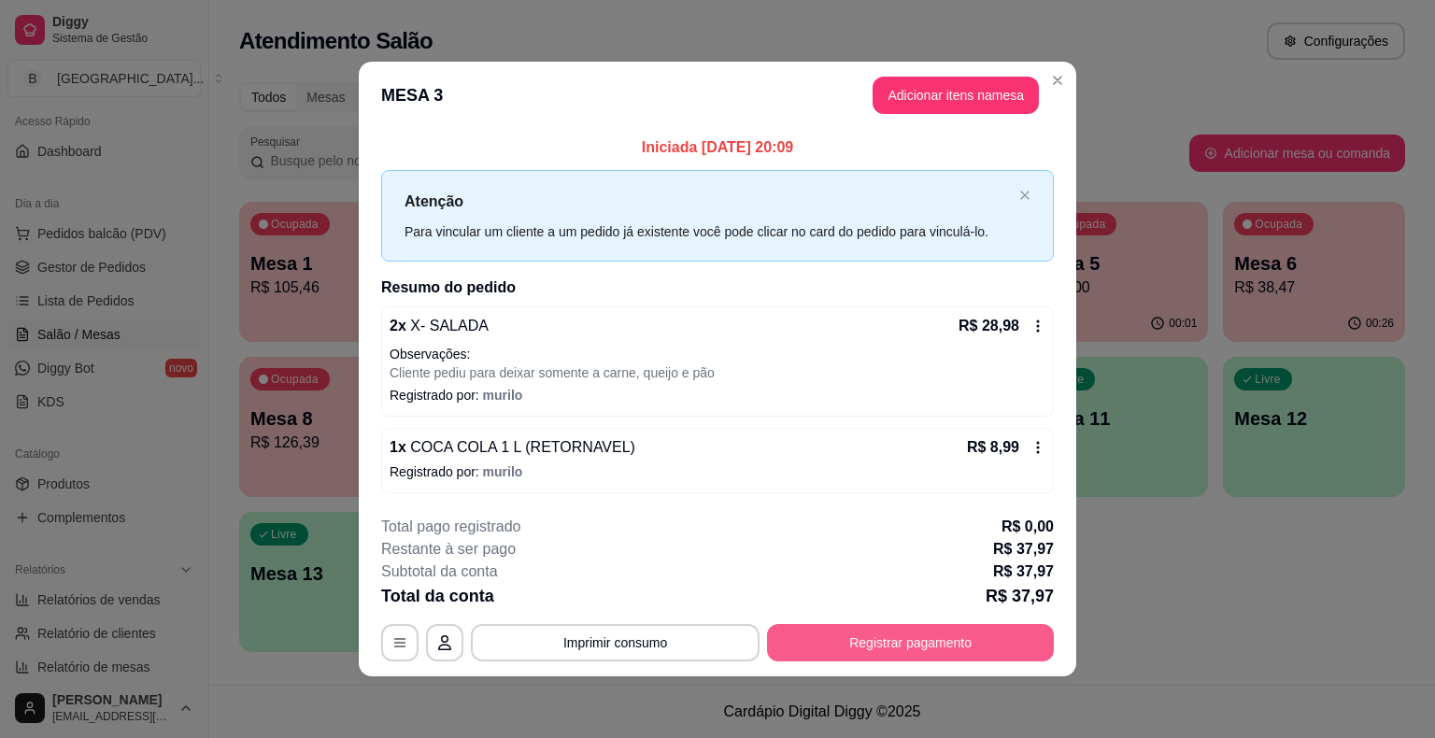
click at [856, 640] on button "Registrar pagamento" at bounding box center [910, 642] width 287 height 37
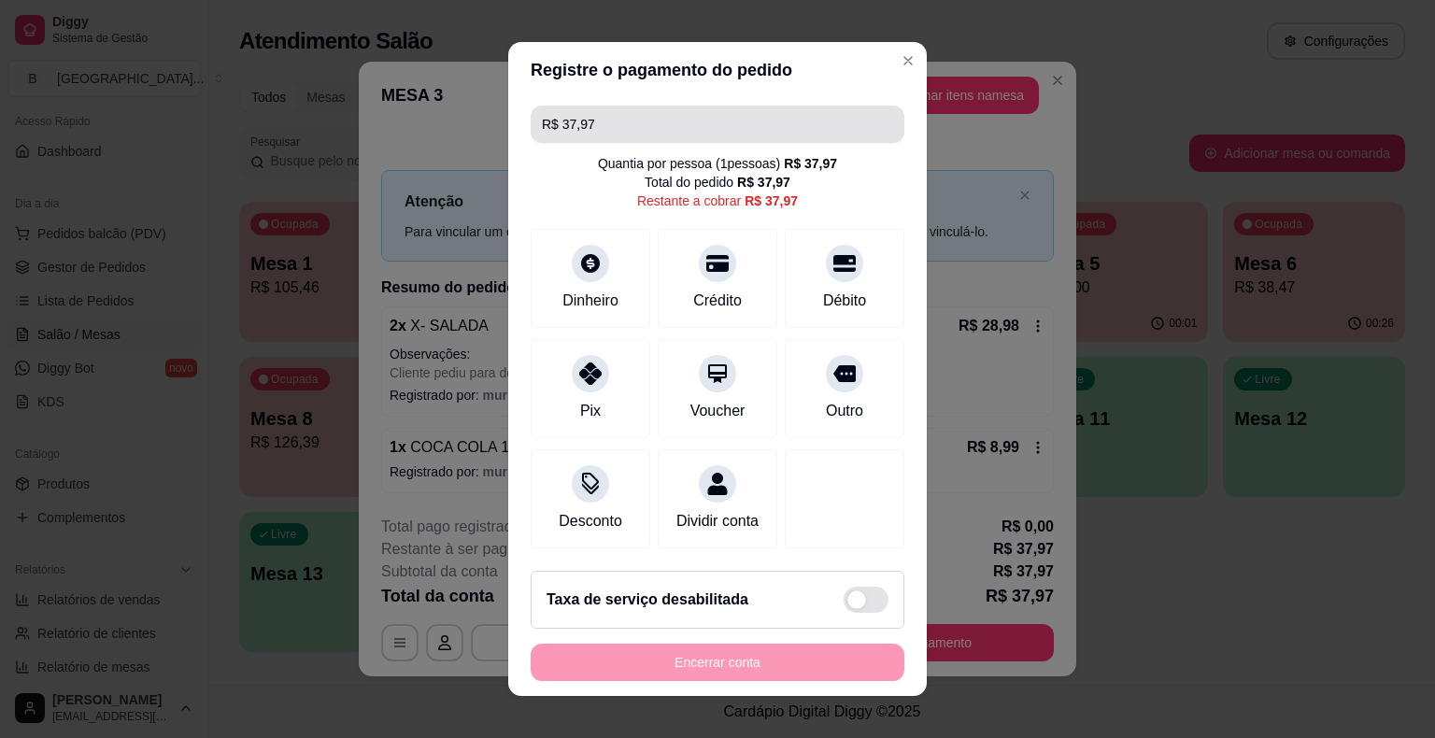
click at [729, 114] on input "R$ 37,97" at bounding box center [717, 124] width 351 height 37
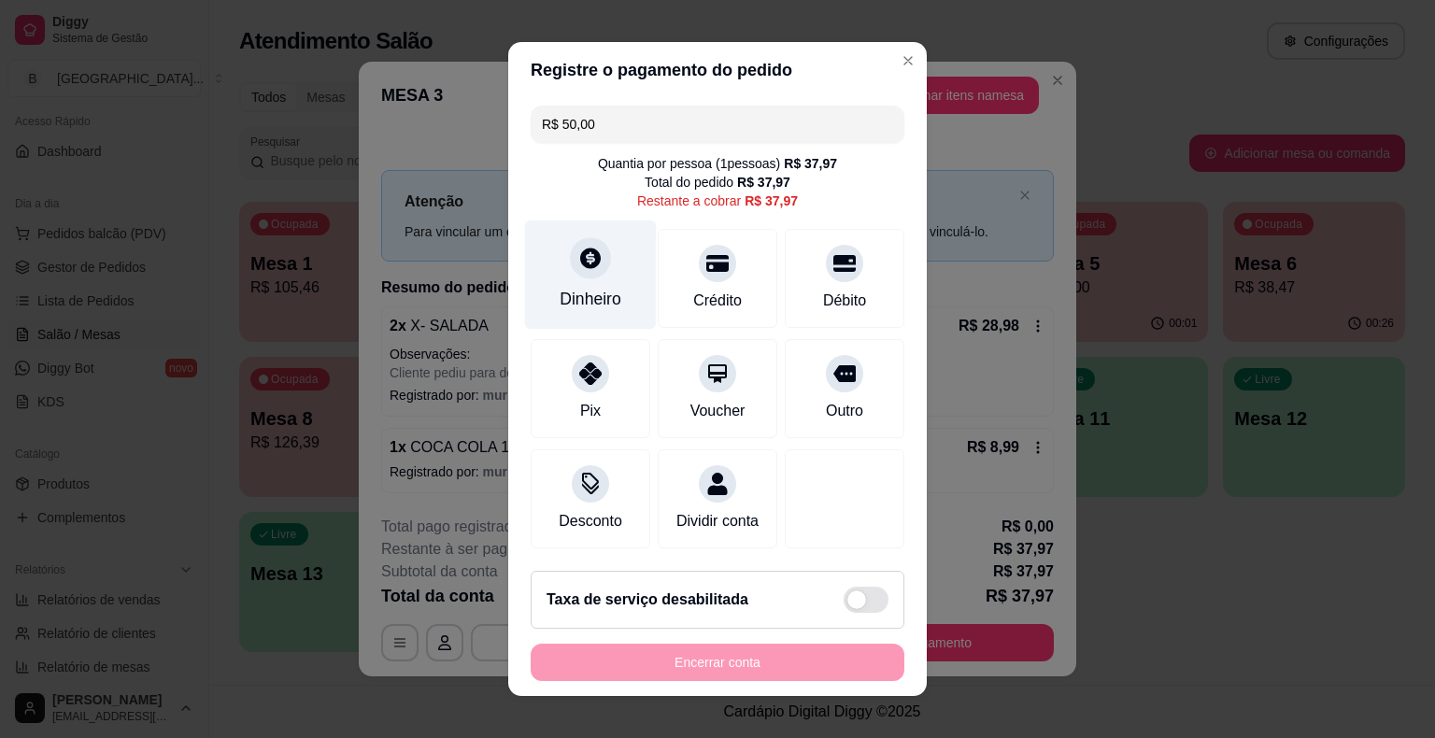
type input "R$ 50,00"
click at [602, 248] on div "Dinheiro" at bounding box center [591, 274] width 132 height 109
click at [580, 253] on icon at bounding box center [590, 258] width 21 height 21
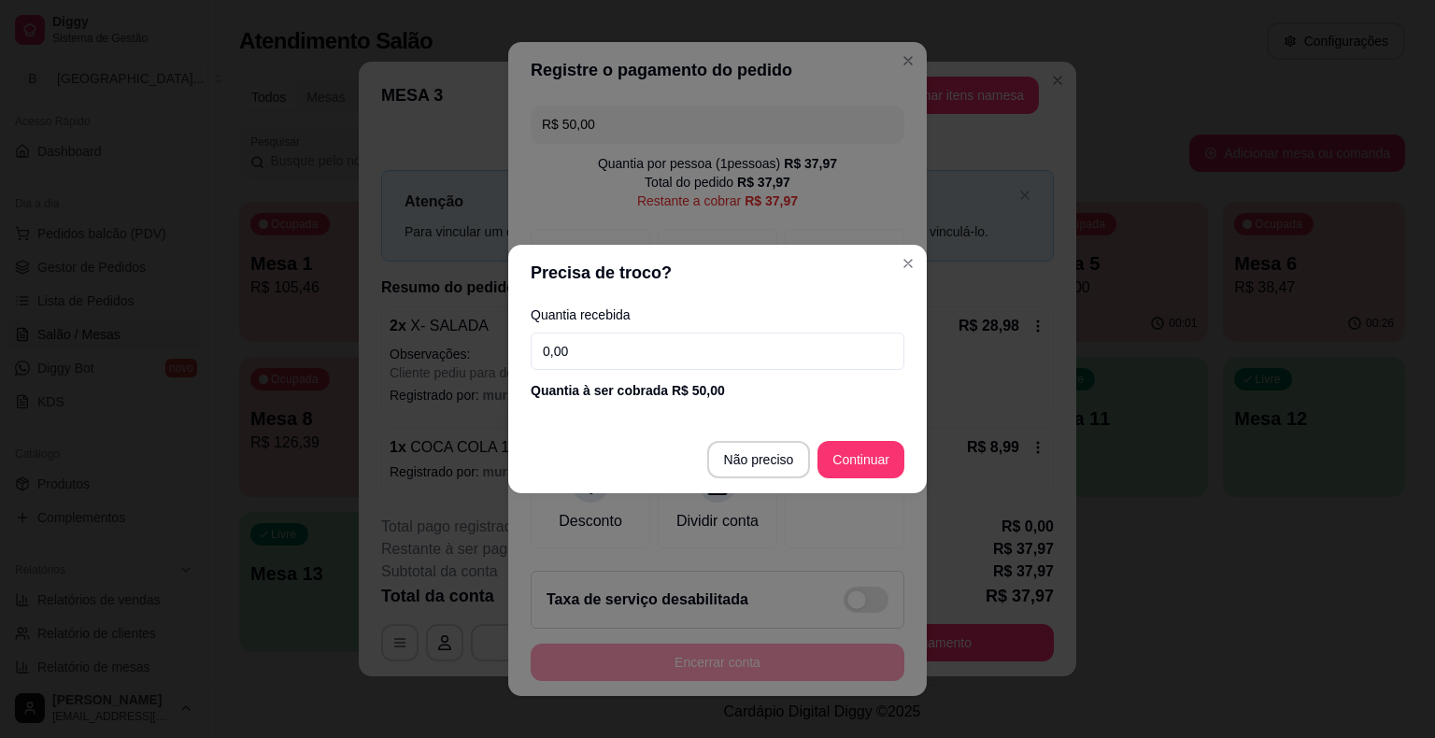
click at [796, 338] on input "0,00" at bounding box center [718, 351] width 374 height 37
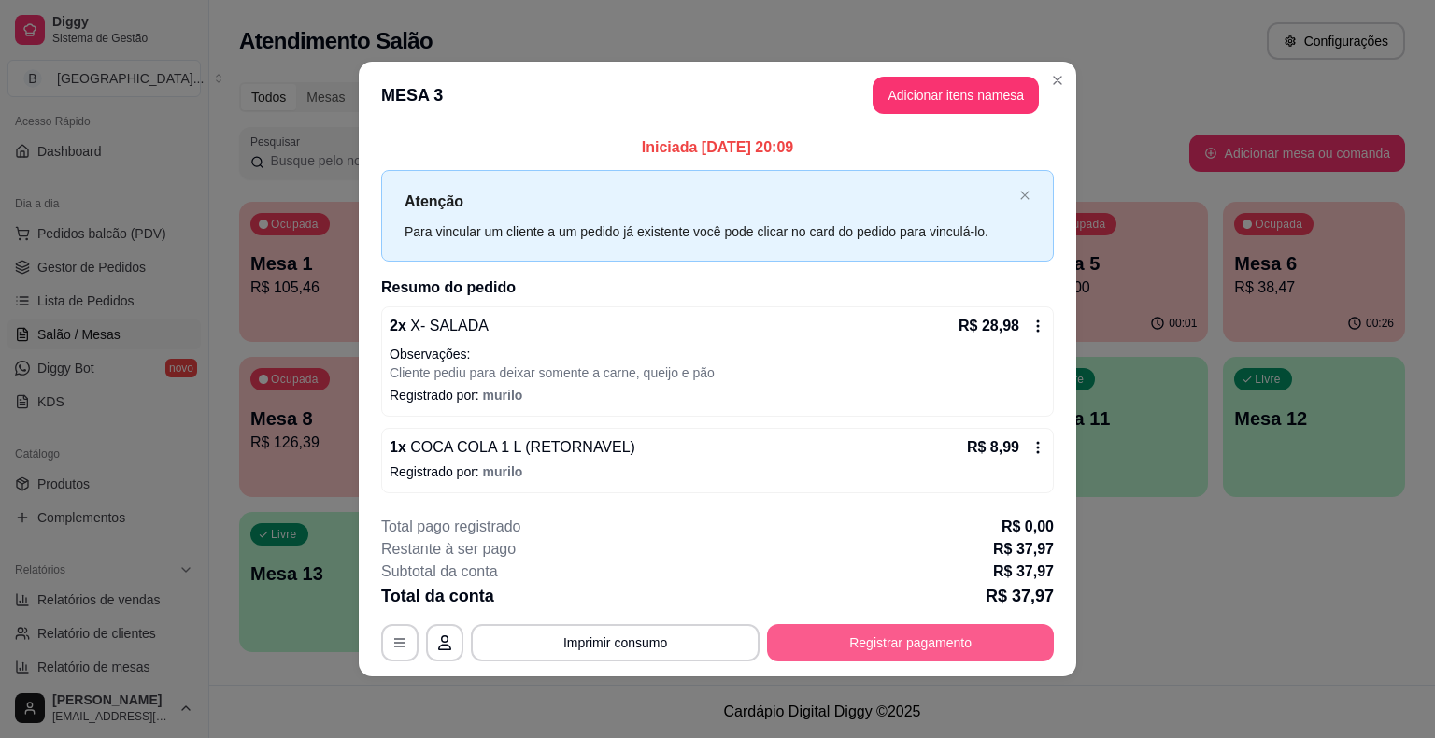
click at [893, 630] on button "Registrar pagamento" at bounding box center [910, 642] width 287 height 37
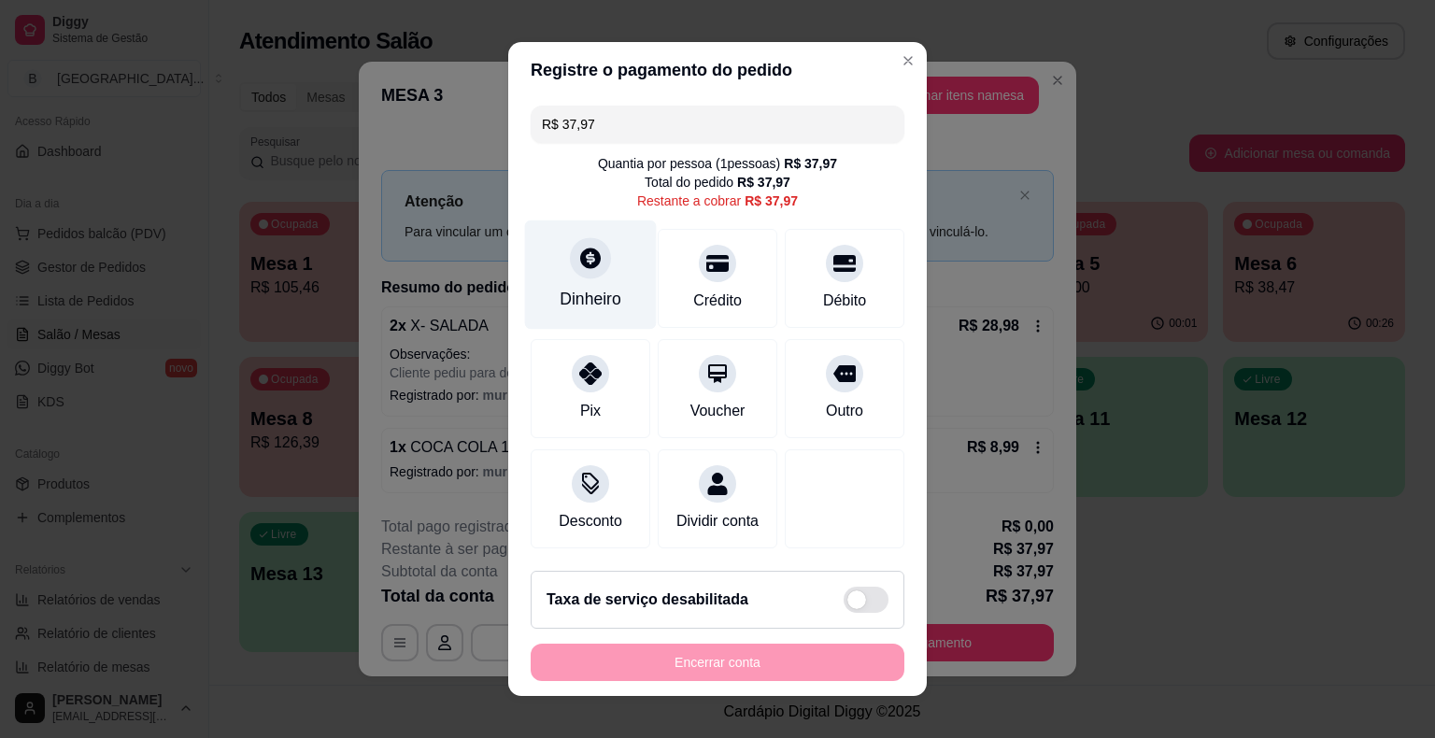
click at [548, 278] on div "Dinheiro" at bounding box center [591, 274] width 132 height 109
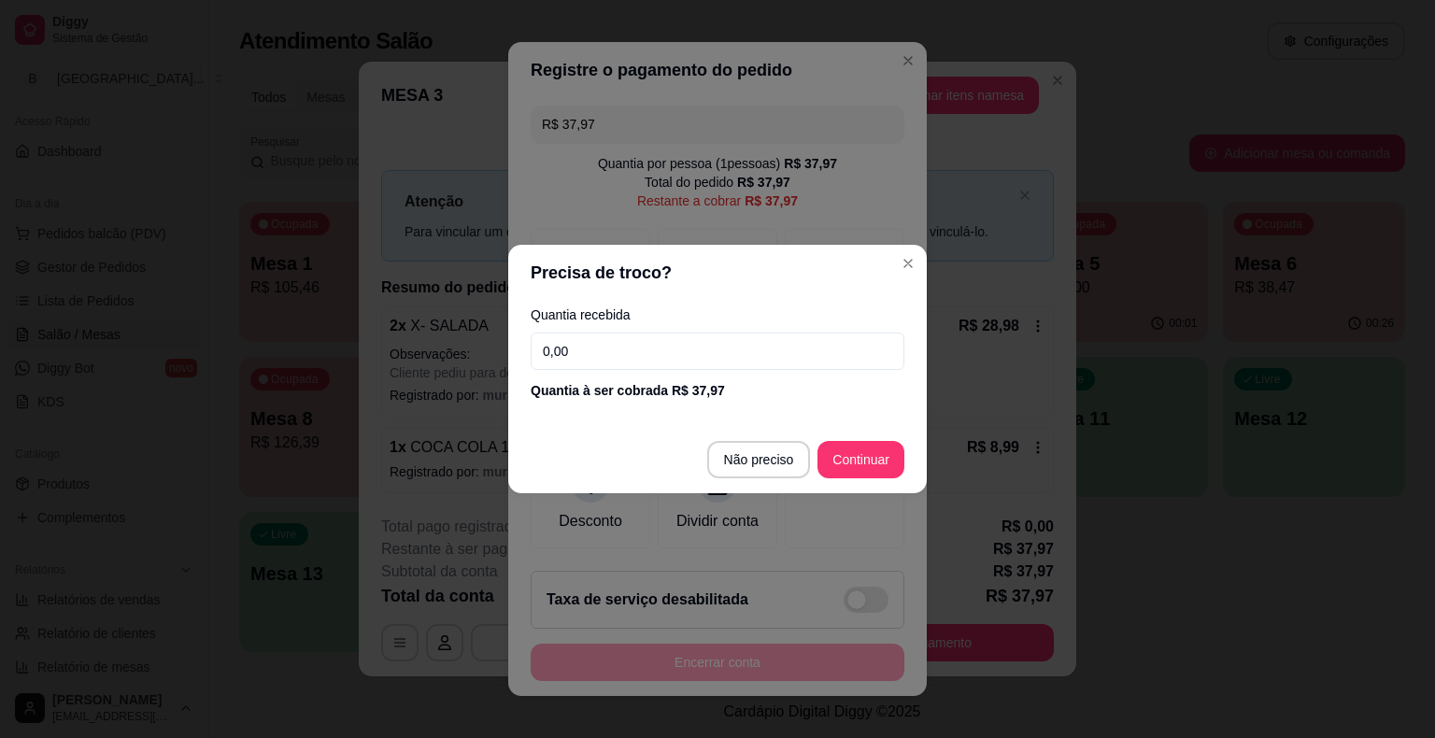
click at [595, 342] on input "0,00" at bounding box center [718, 351] width 374 height 37
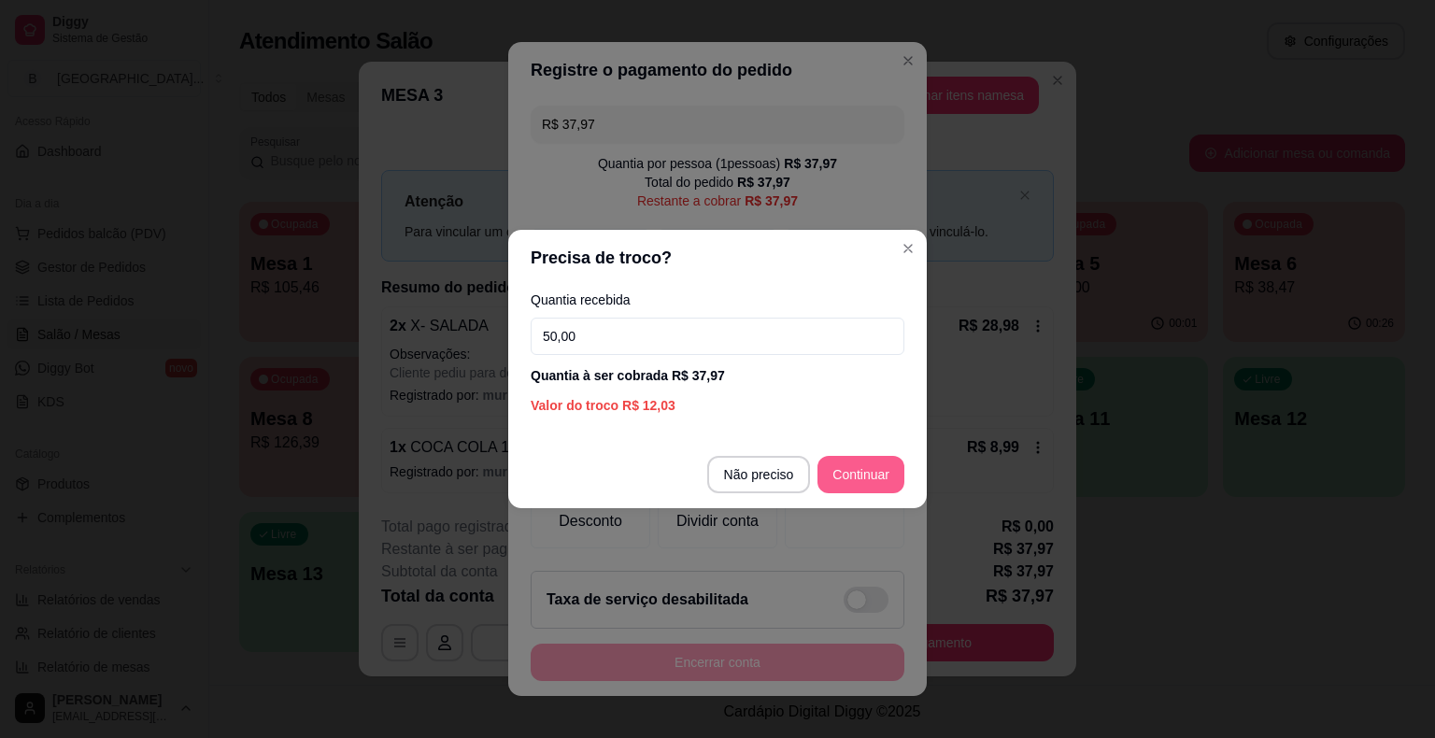
type input "50,00"
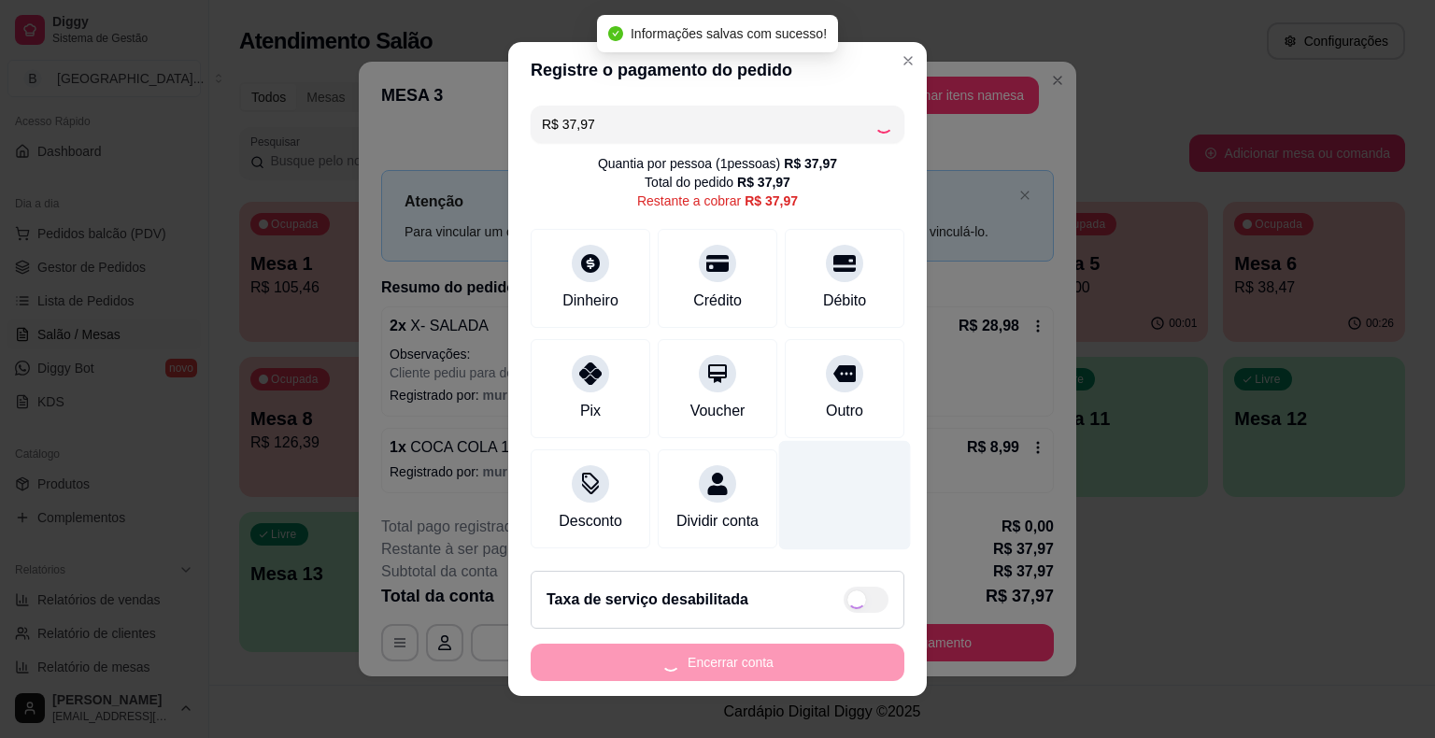
type input "R$ 0,00"
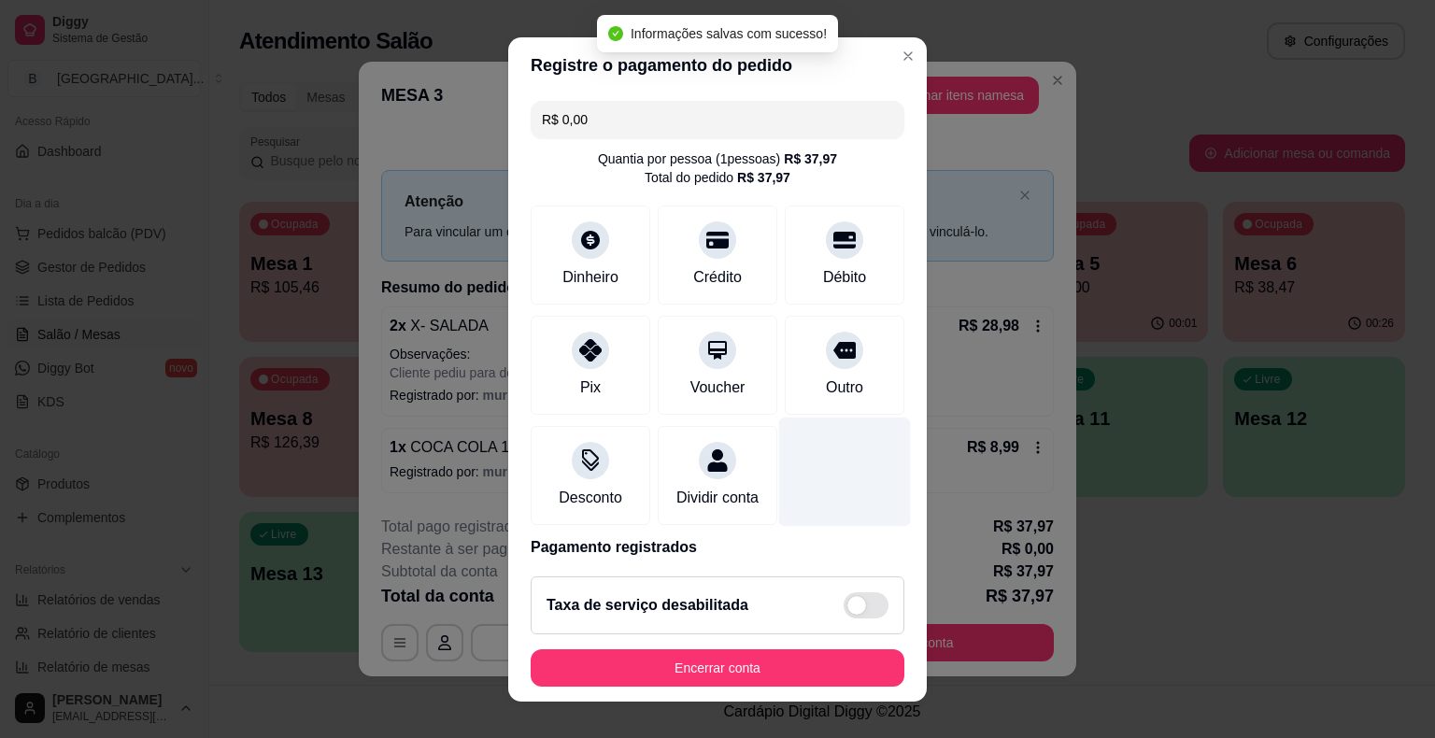
scroll to position [22, 0]
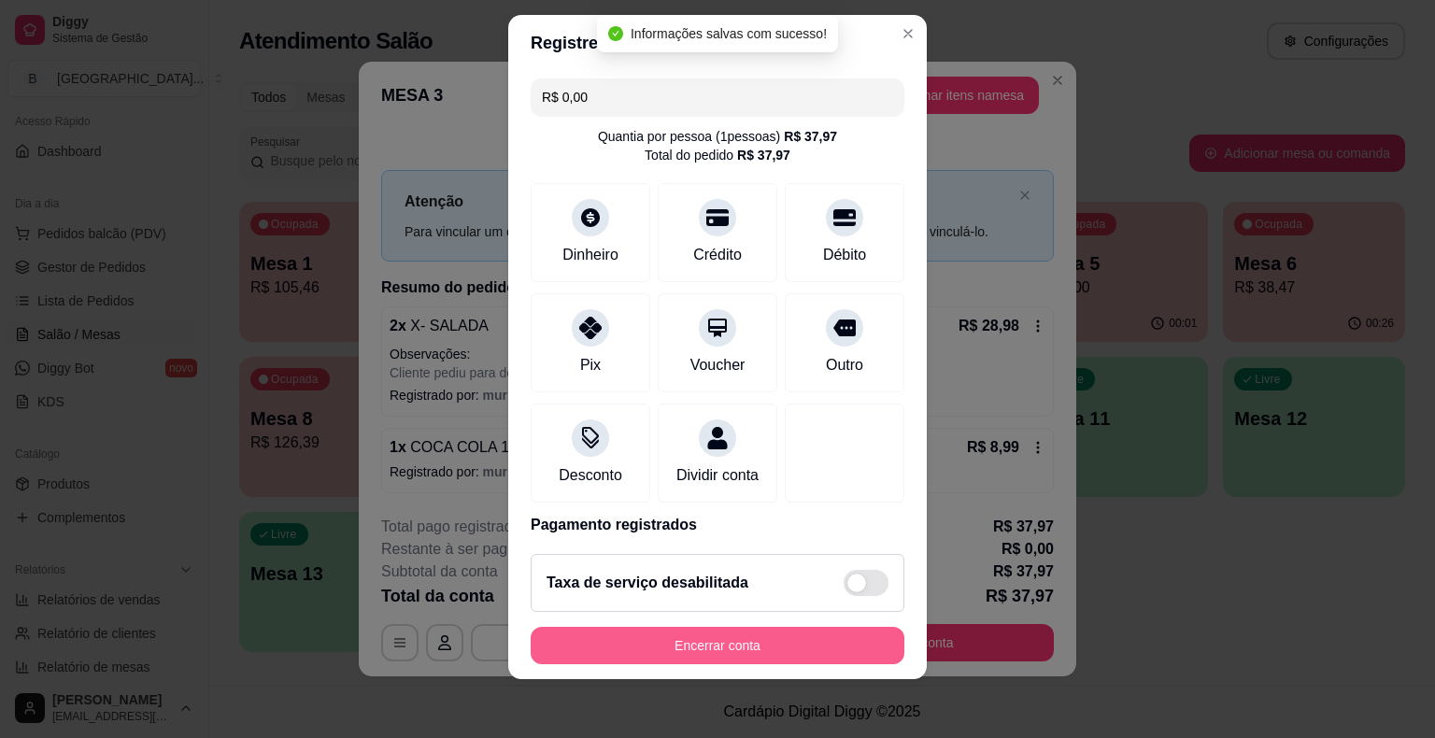
click at [769, 644] on button "Encerrar conta" at bounding box center [718, 645] width 374 height 37
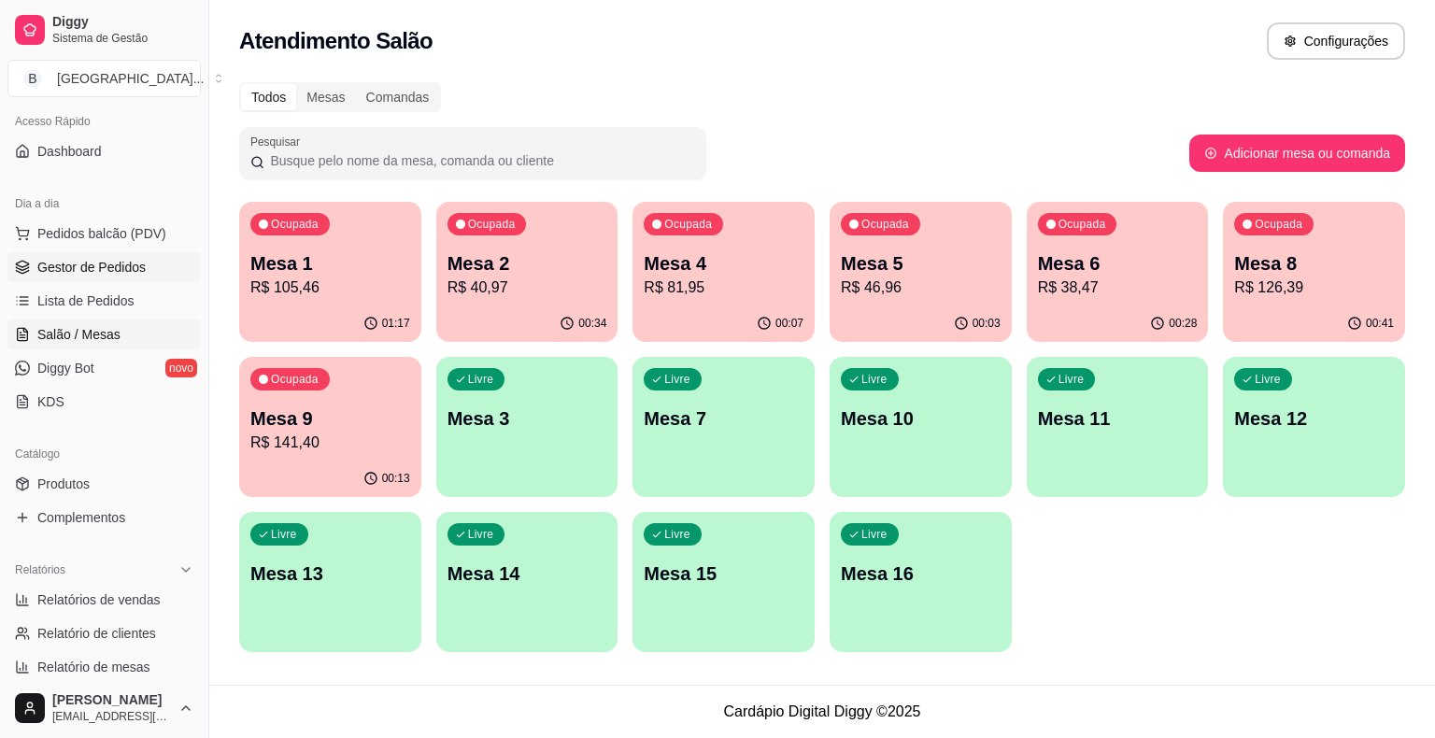
click at [149, 273] on link "Gestor de Pedidos" at bounding box center [103, 267] width 193 height 30
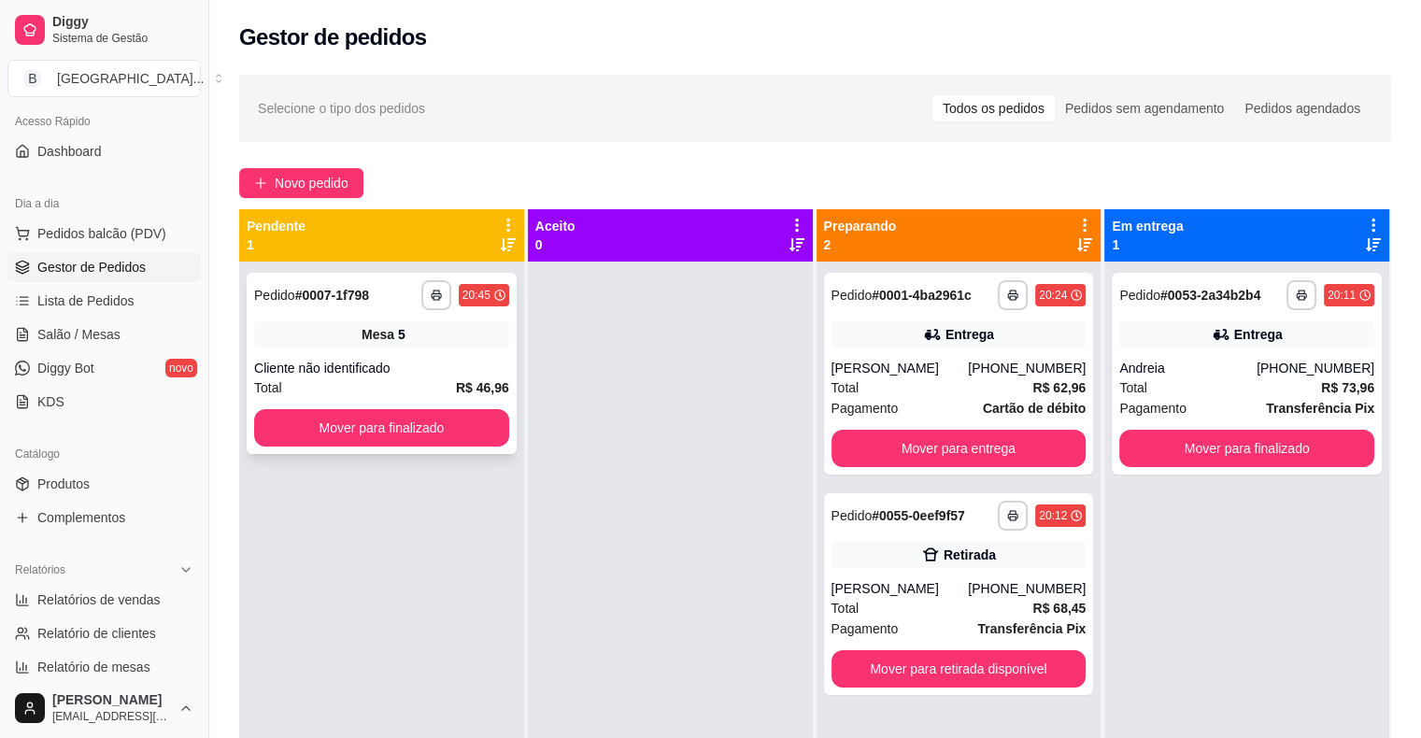
click at [410, 365] on div "Cliente não identificado" at bounding box center [381, 368] width 255 height 19
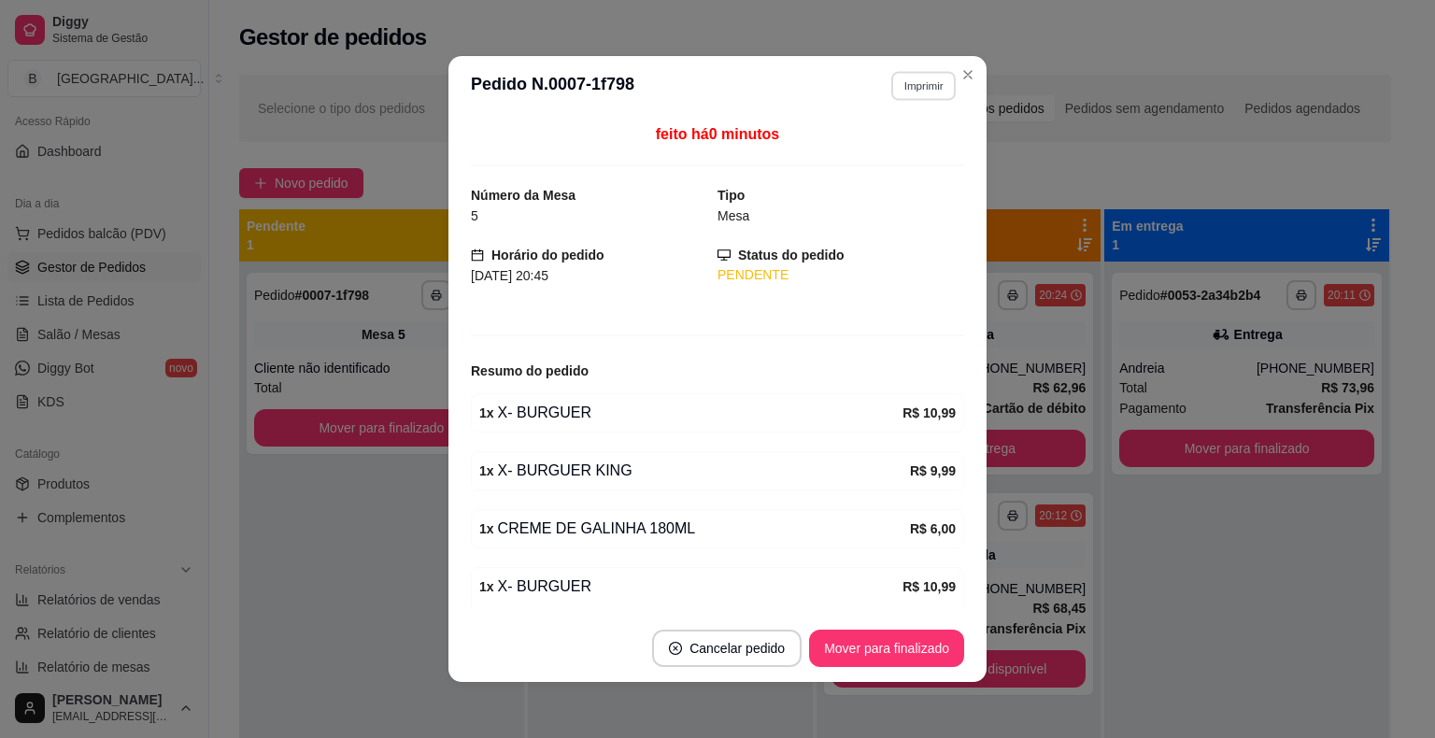
click at [908, 80] on button "Imprimir" at bounding box center [923, 85] width 64 height 29
click at [886, 153] on button "IMPRESSORA" at bounding box center [882, 150] width 131 height 29
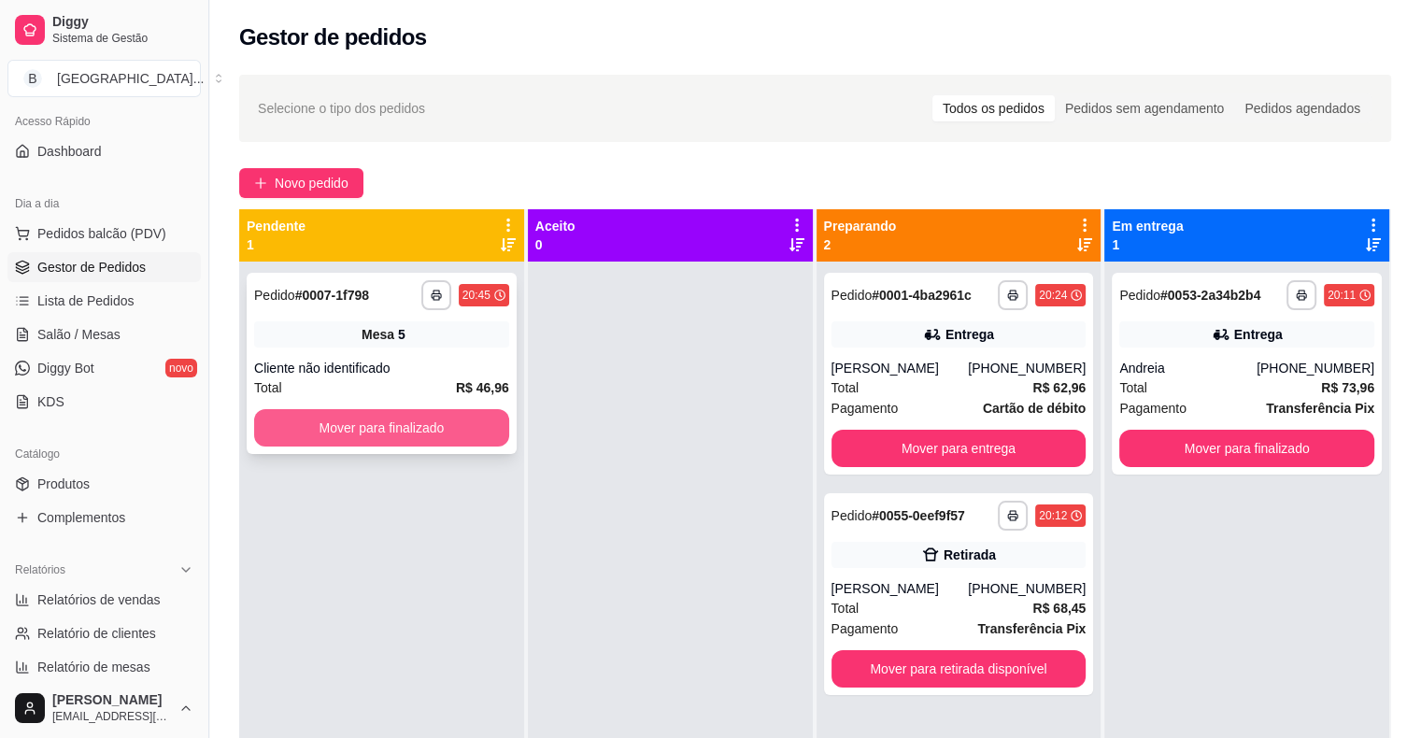
click at [413, 428] on button "Mover para finalizado" at bounding box center [381, 427] width 255 height 37
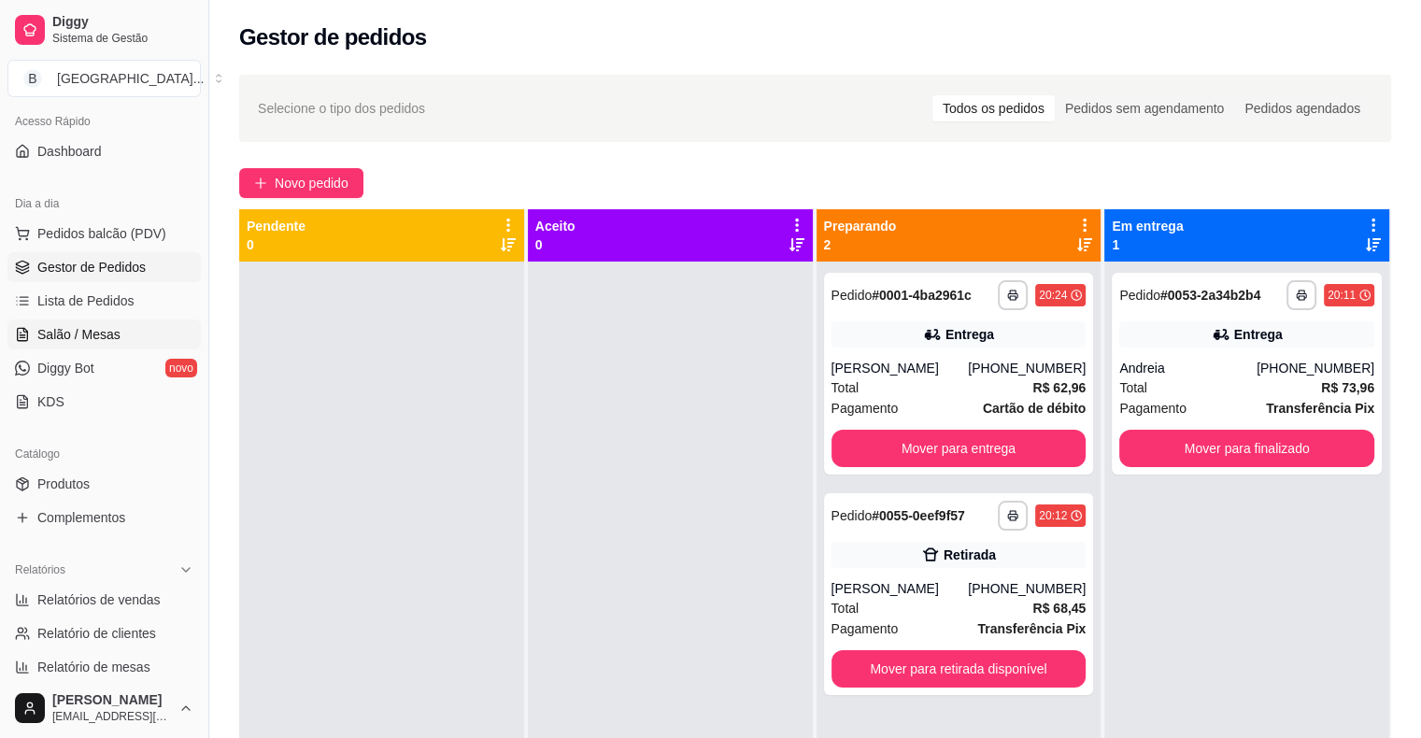
click at [73, 328] on span "Salão / Mesas" at bounding box center [78, 334] width 83 height 19
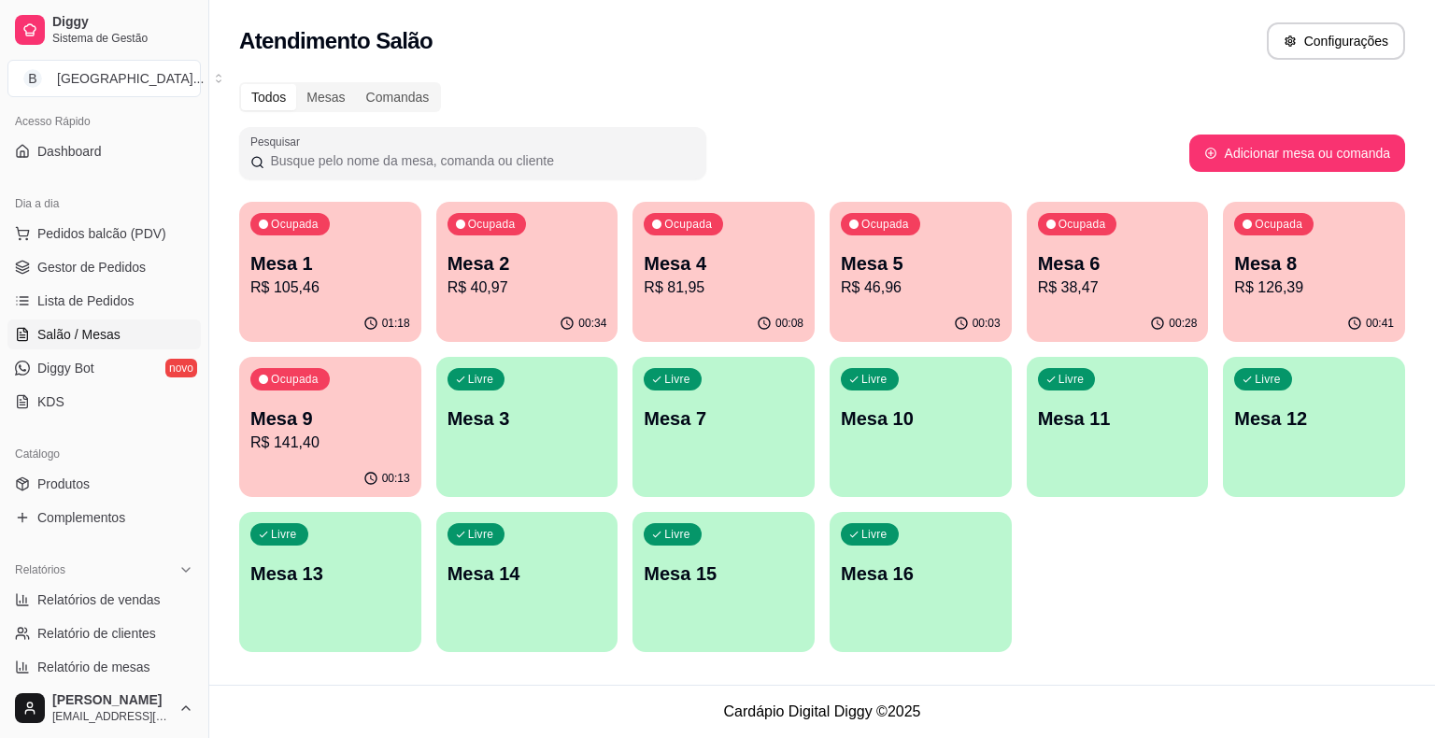
click at [329, 288] on p "R$ 105,46" at bounding box center [330, 287] width 160 height 22
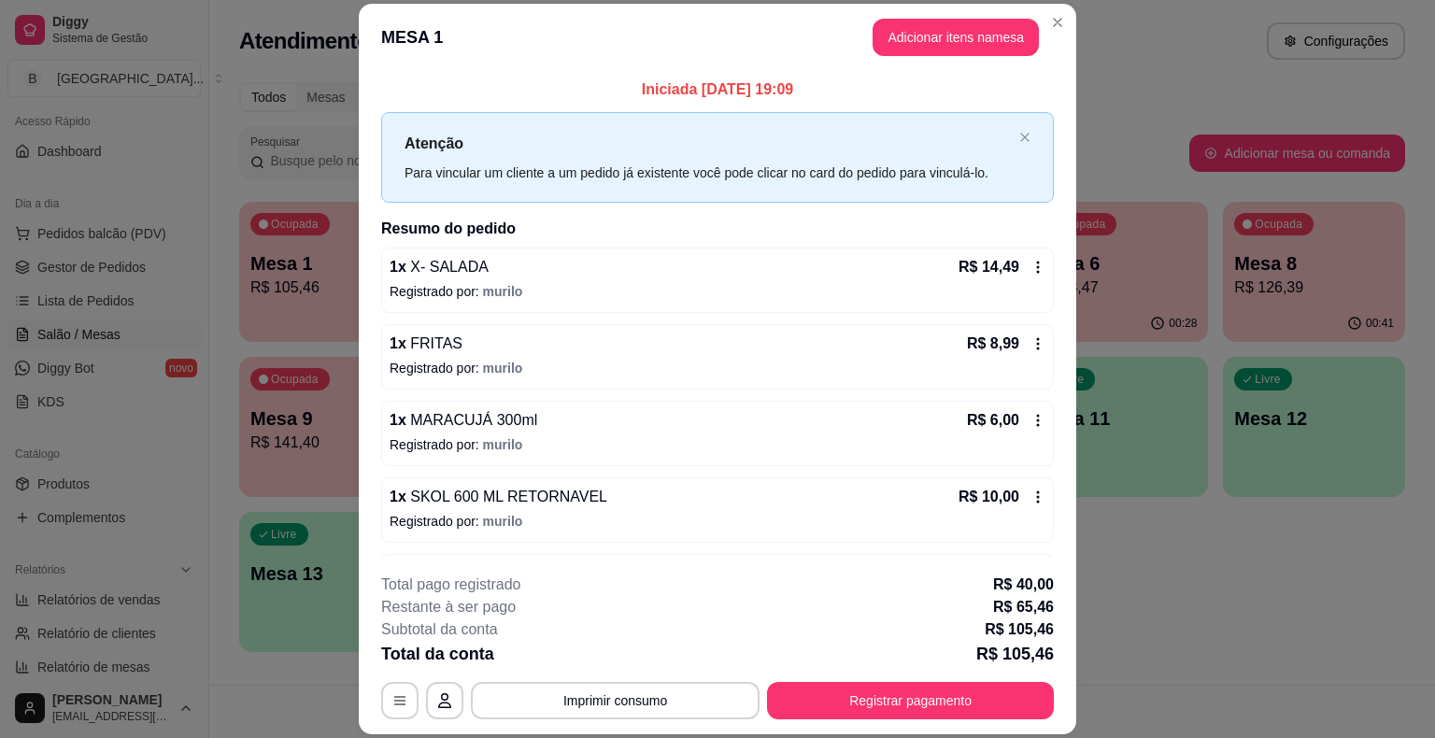
click at [902, 723] on footer "**********" at bounding box center [717, 647] width 717 height 176
click at [912, 706] on button "Registrar pagamento" at bounding box center [911, 701] width 278 height 36
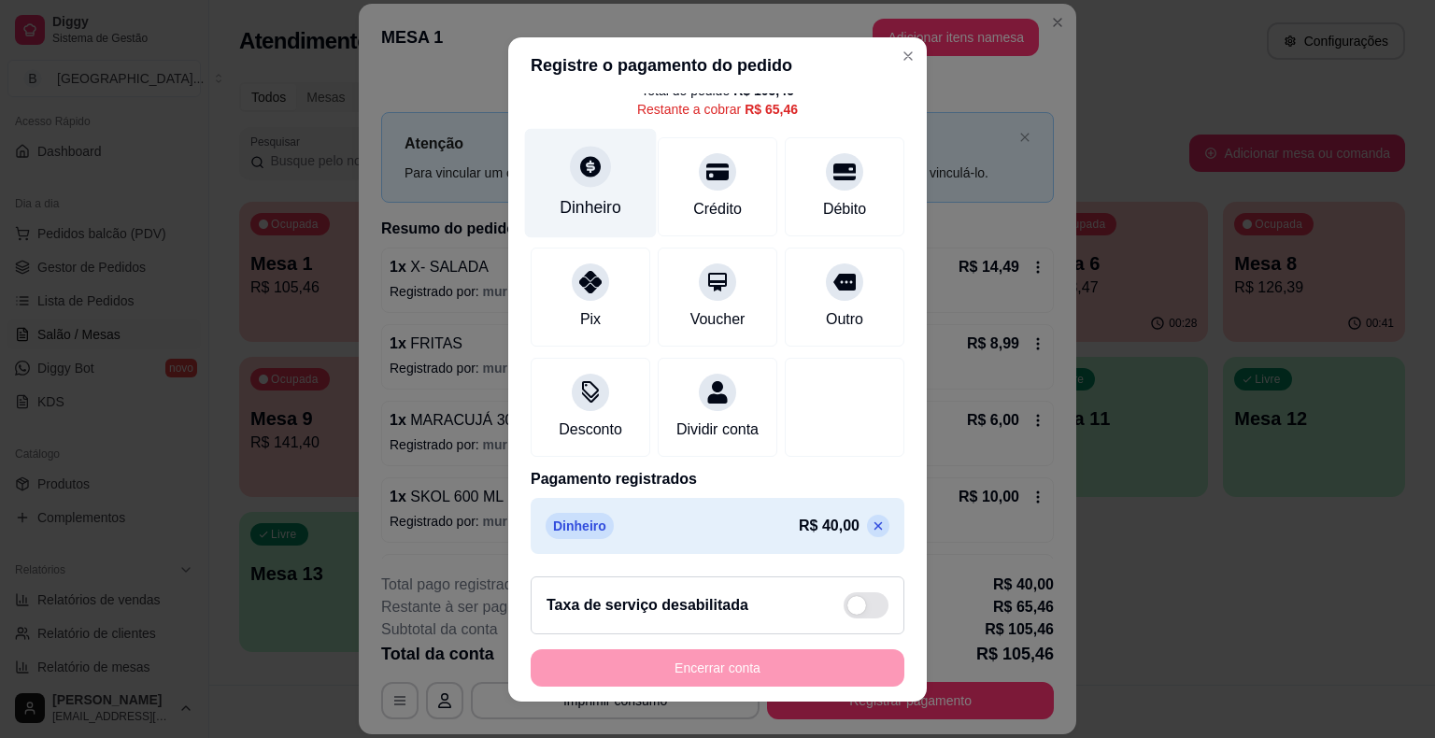
click at [588, 154] on icon at bounding box center [590, 166] width 24 height 24
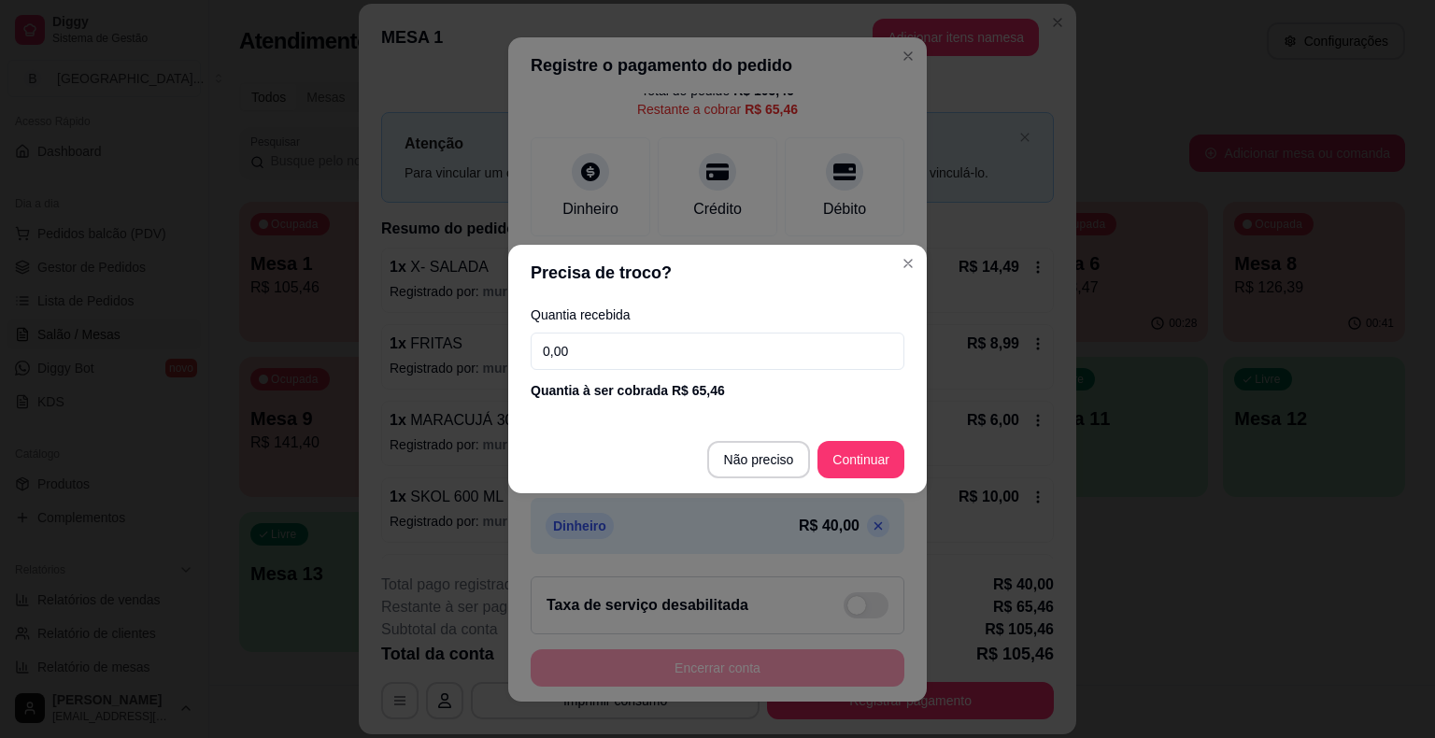
click at [713, 358] on input "0,00" at bounding box center [718, 351] width 374 height 37
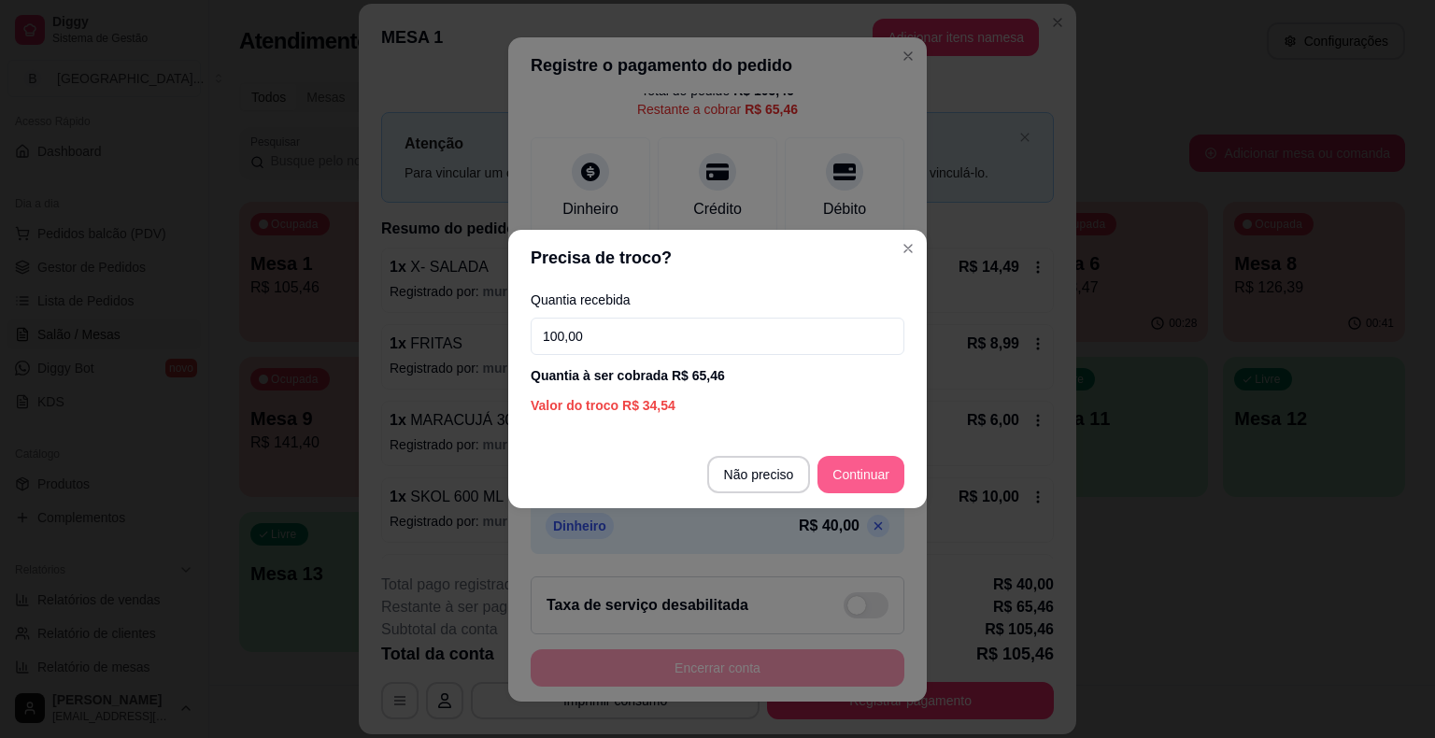
type input "100,00"
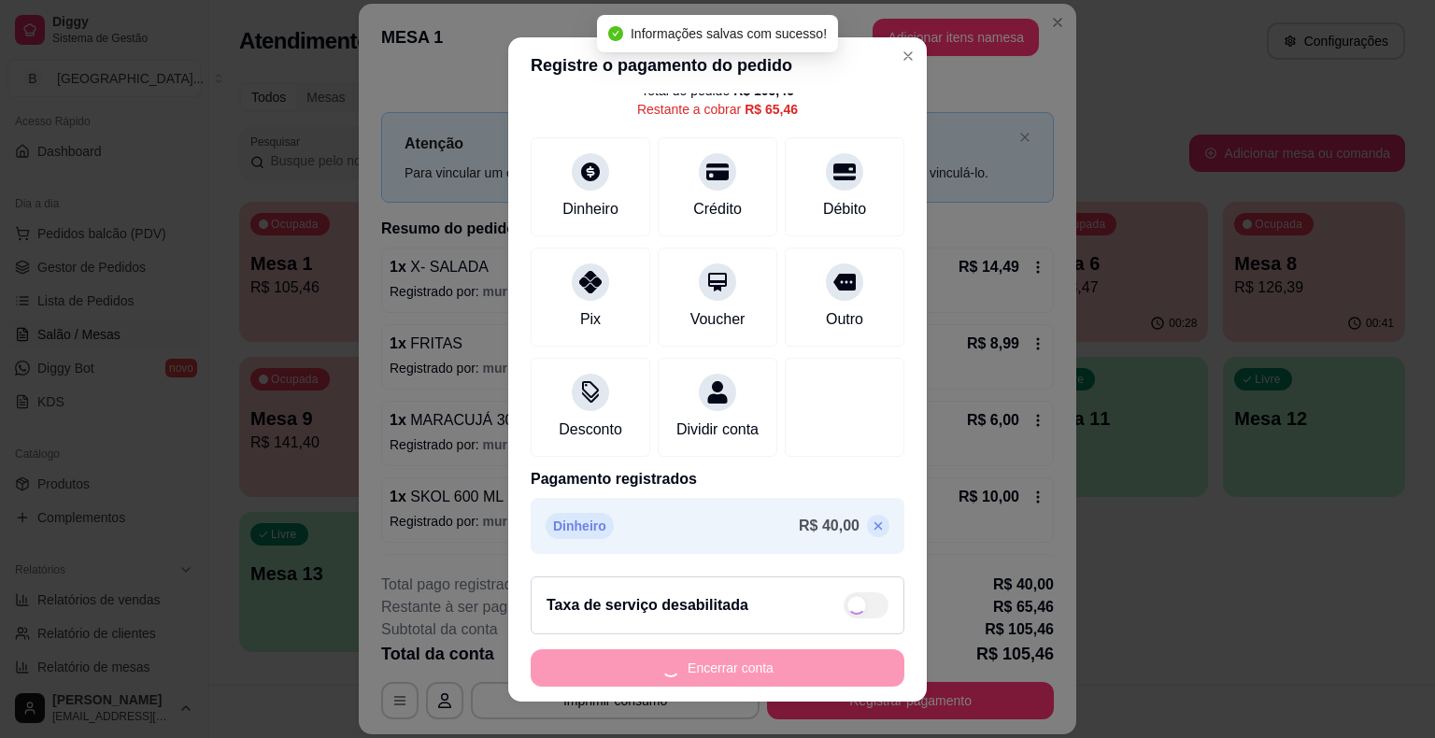
type input "R$ 0,00"
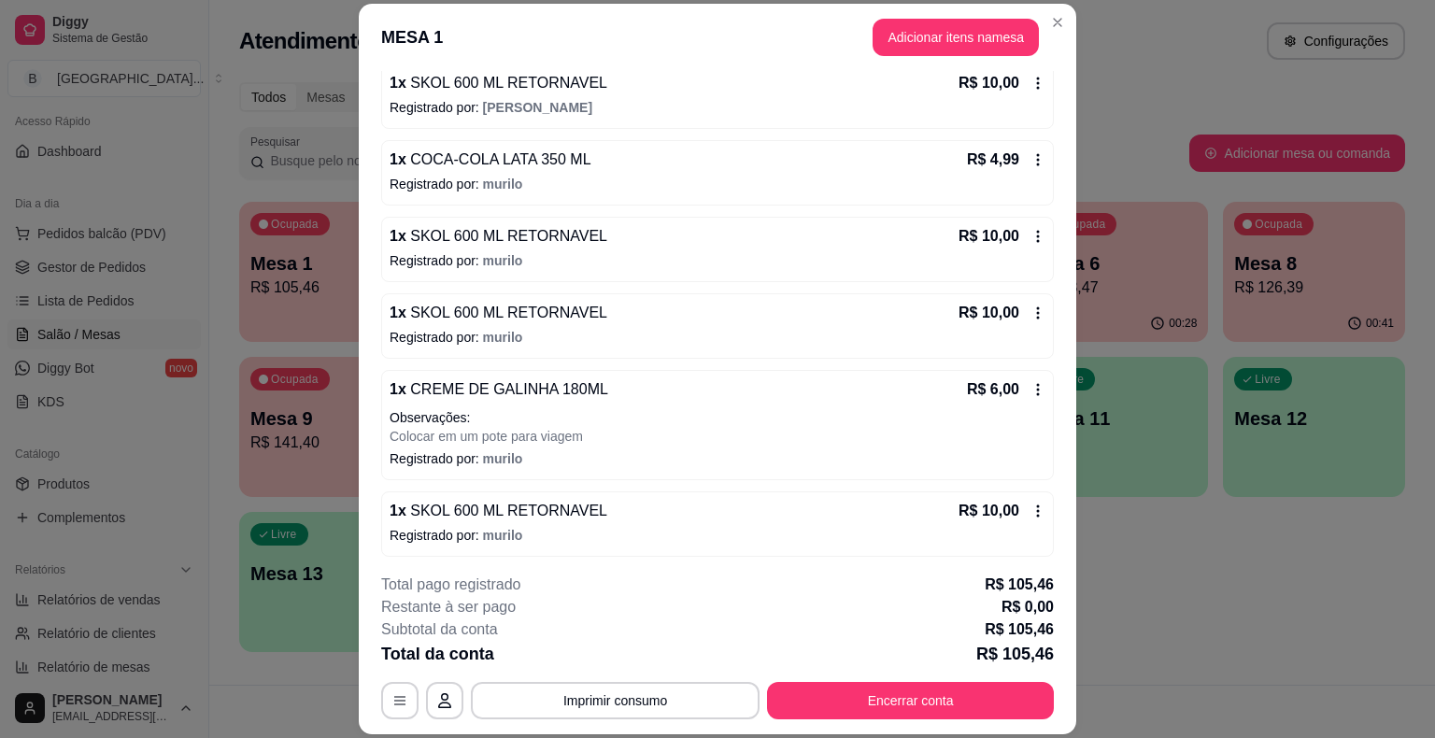
scroll to position [56, 0]
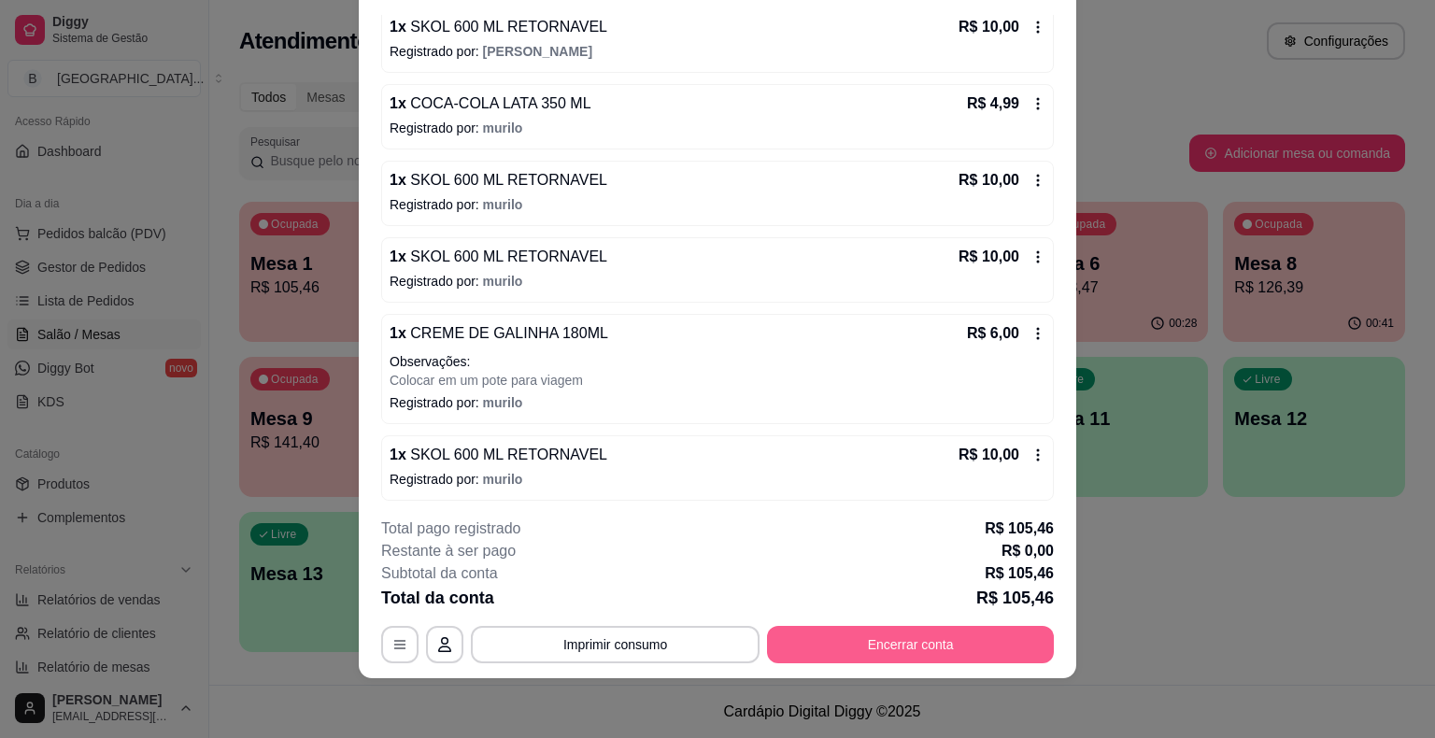
click at [886, 632] on button "Encerrar conta" at bounding box center [910, 644] width 287 height 37
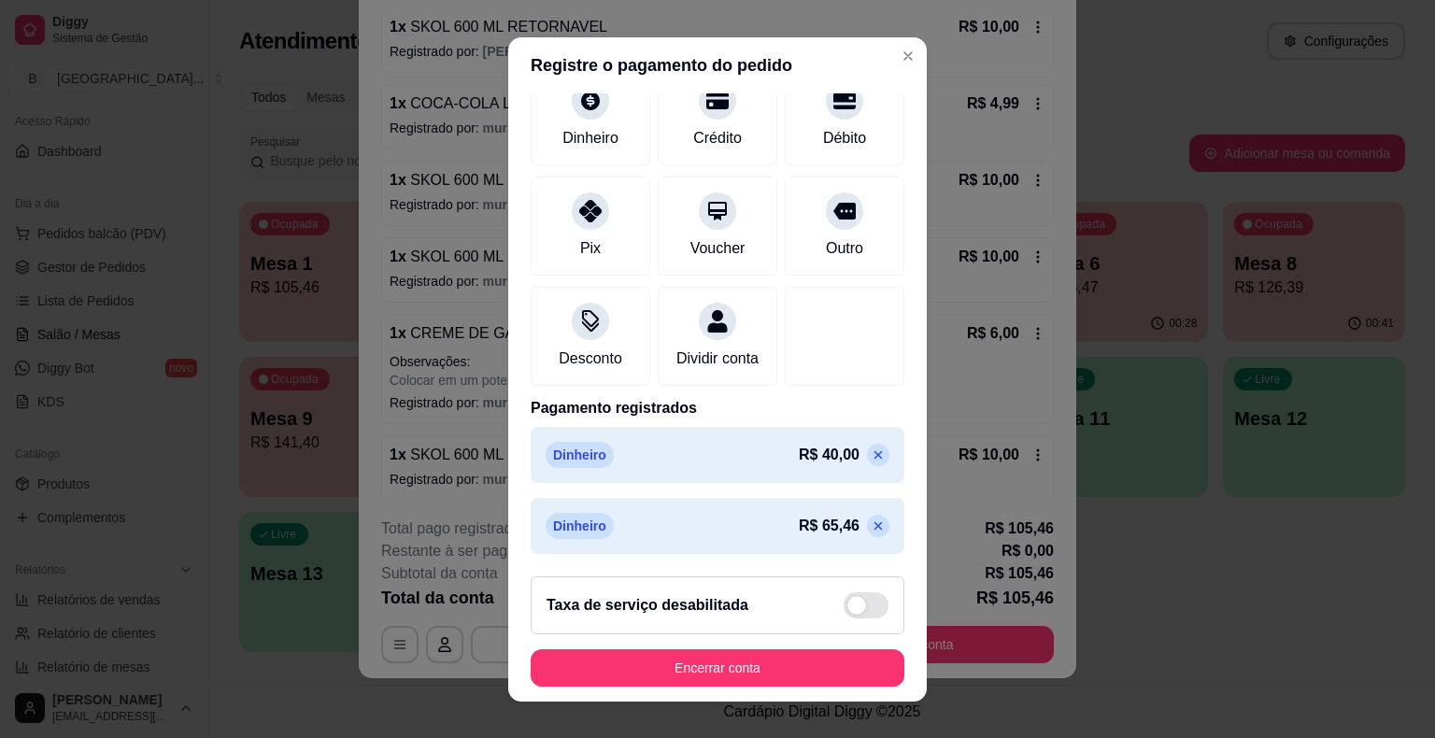
scroll to position [22, 0]
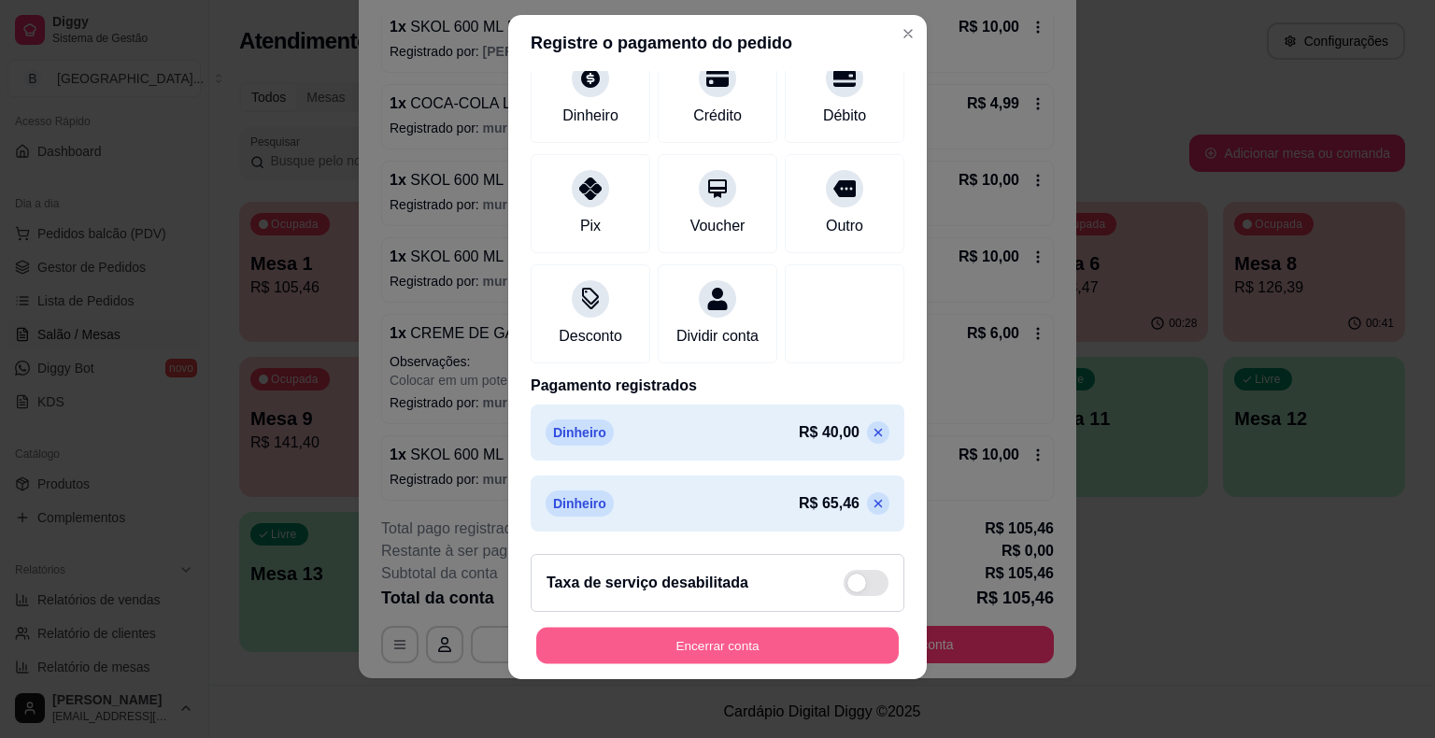
click at [731, 644] on button "Encerrar conta" at bounding box center [717, 645] width 362 height 36
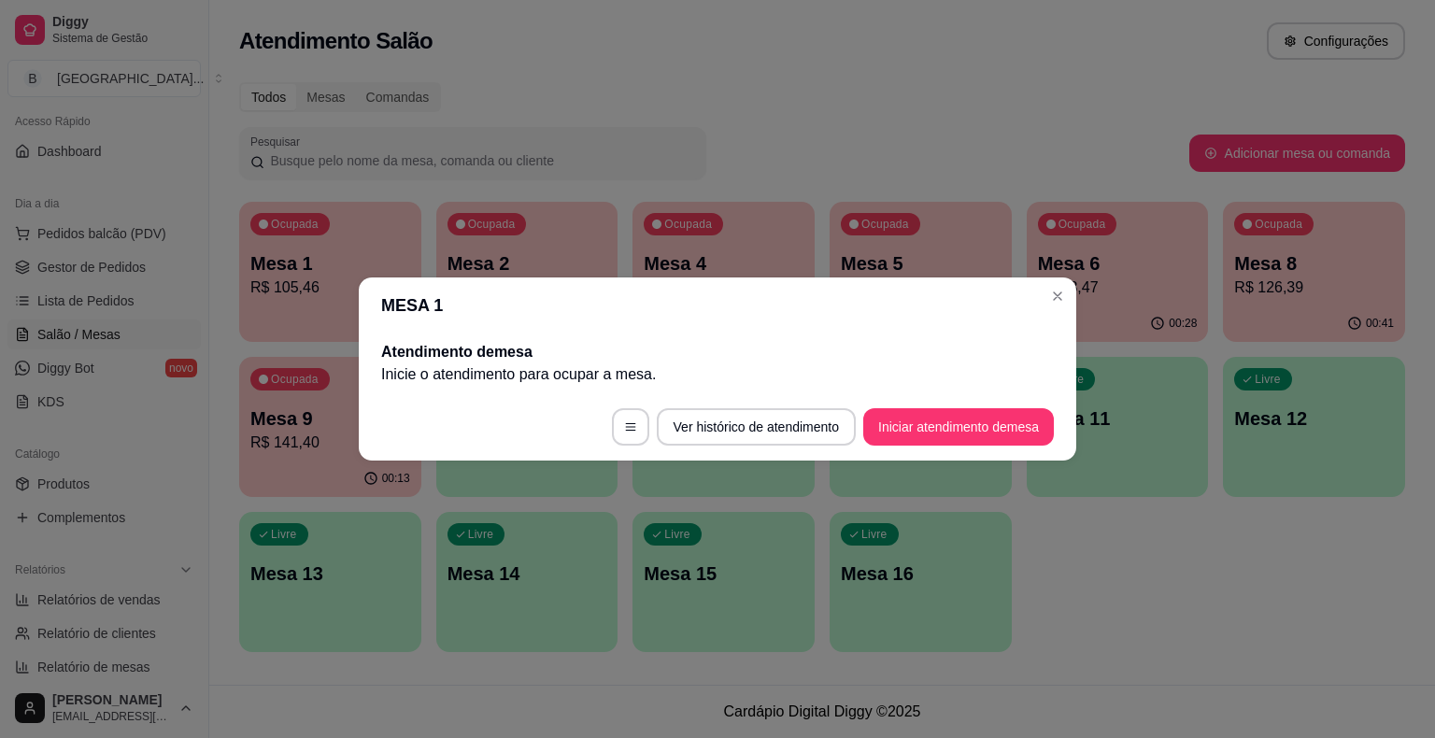
scroll to position [0, 0]
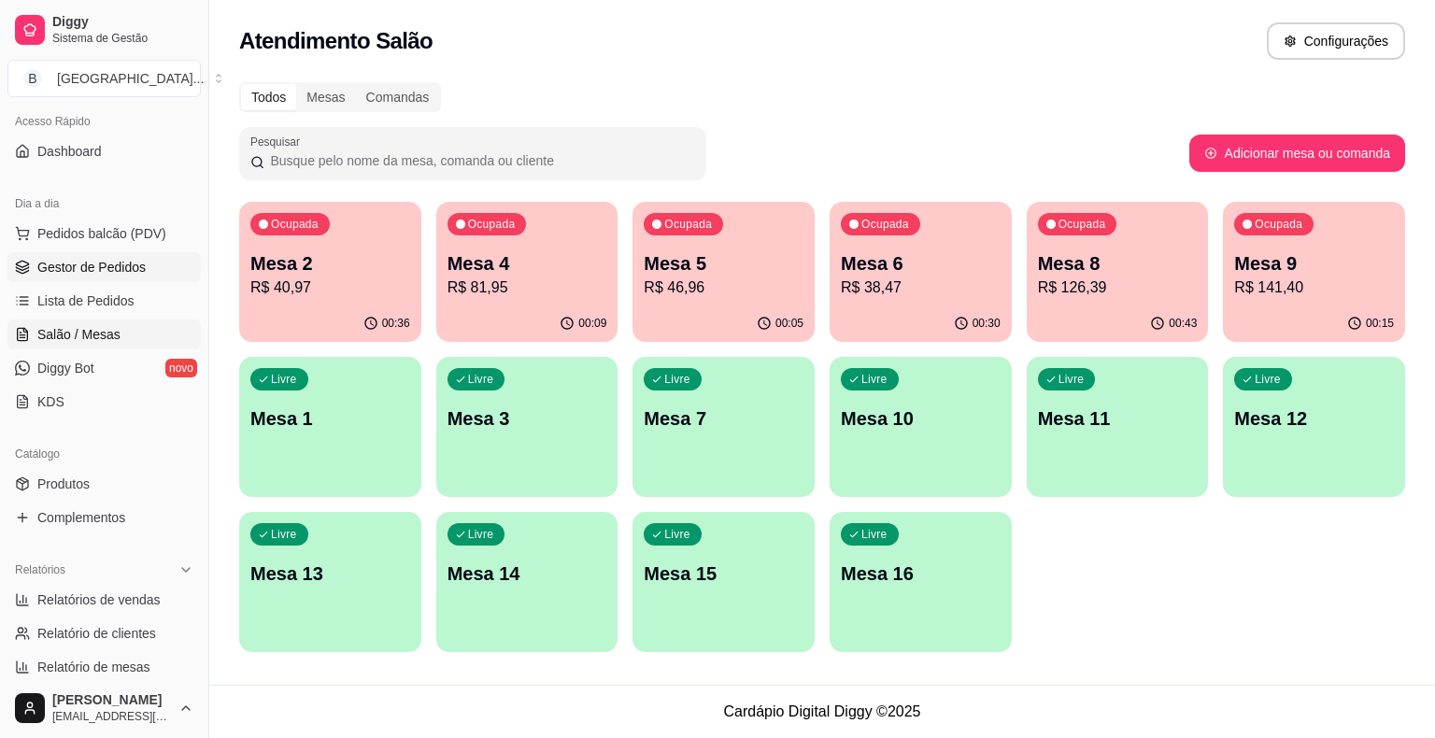
click at [135, 271] on span "Gestor de Pedidos" at bounding box center [91, 267] width 108 height 19
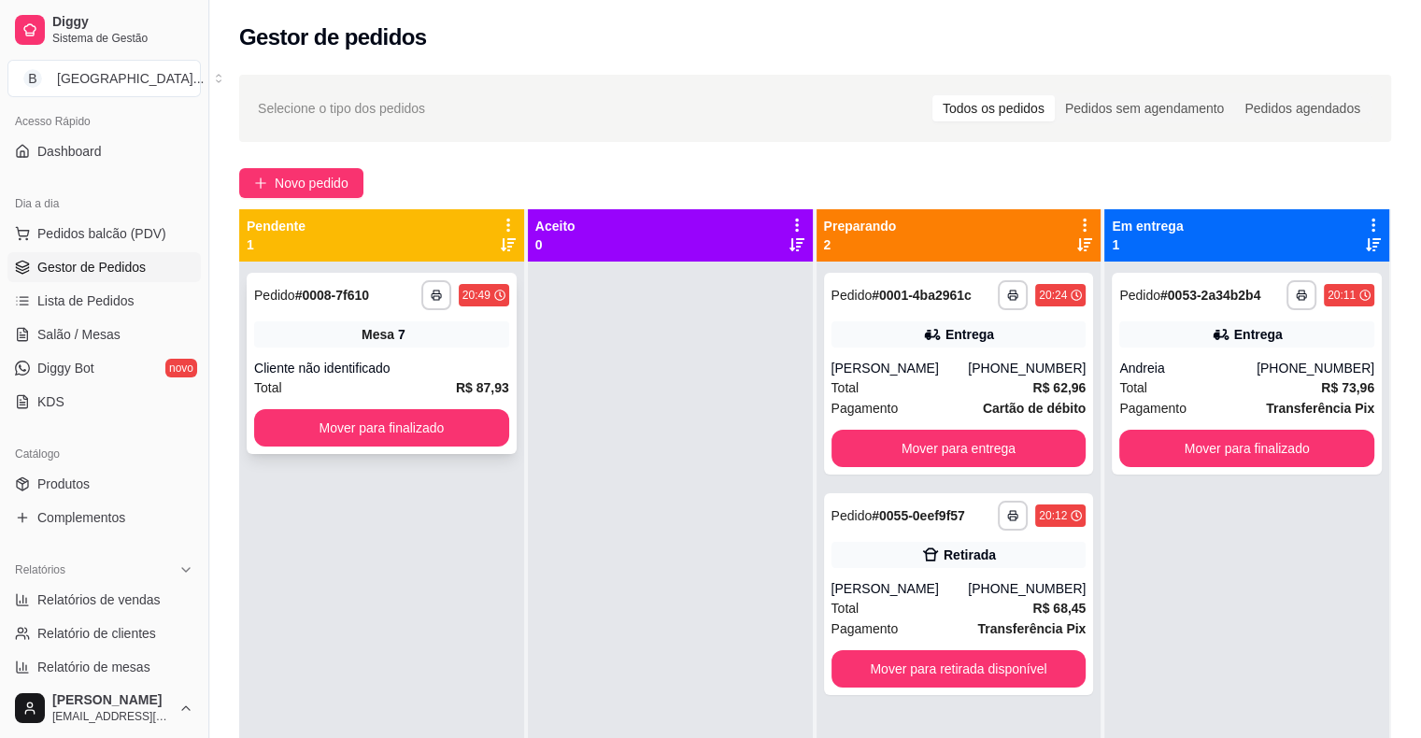
click at [425, 327] on div "Mesa 7" at bounding box center [381, 334] width 255 height 26
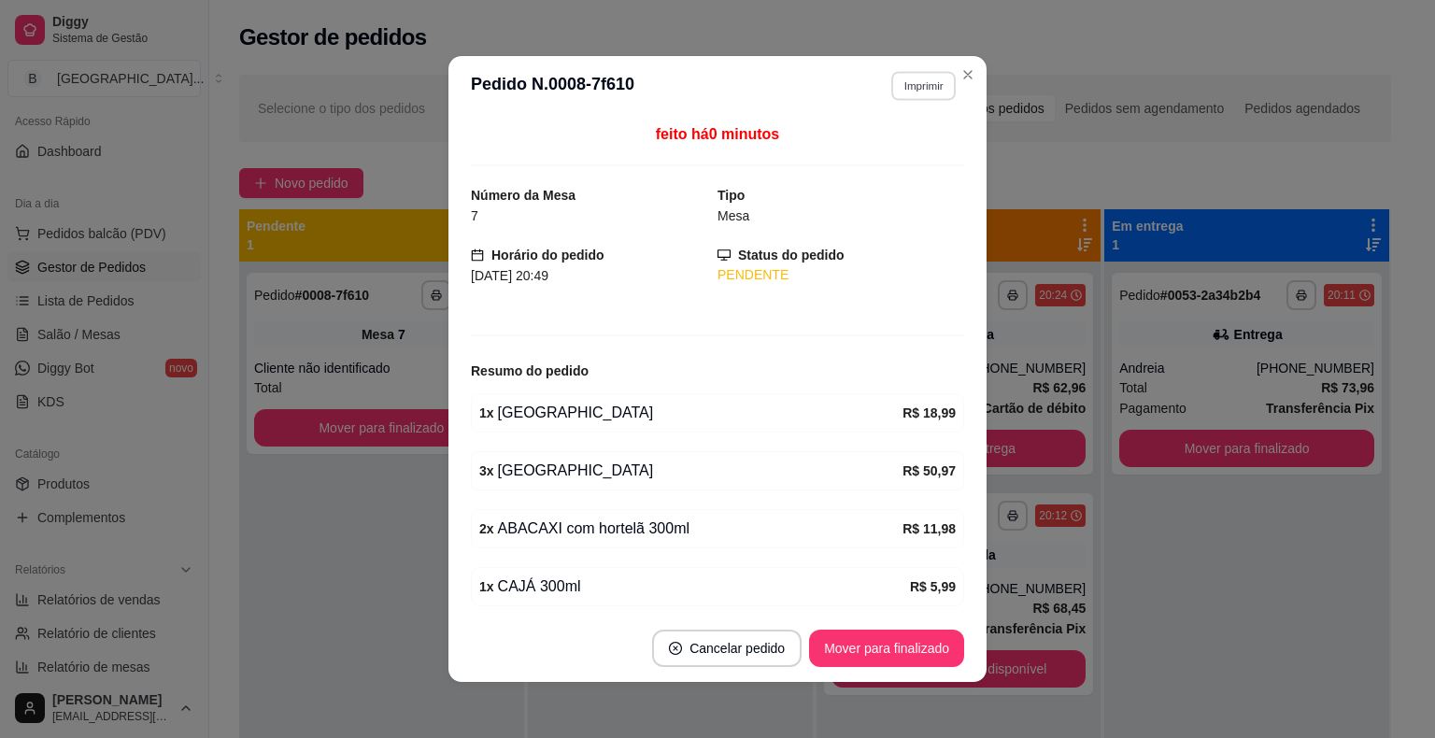
click at [925, 78] on button "Imprimir" at bounding box center [923, 85] width 64 height 29
click at [891, 152] on button "IMPRESSORA" at bounding box center [882, 151] width 135 height 30
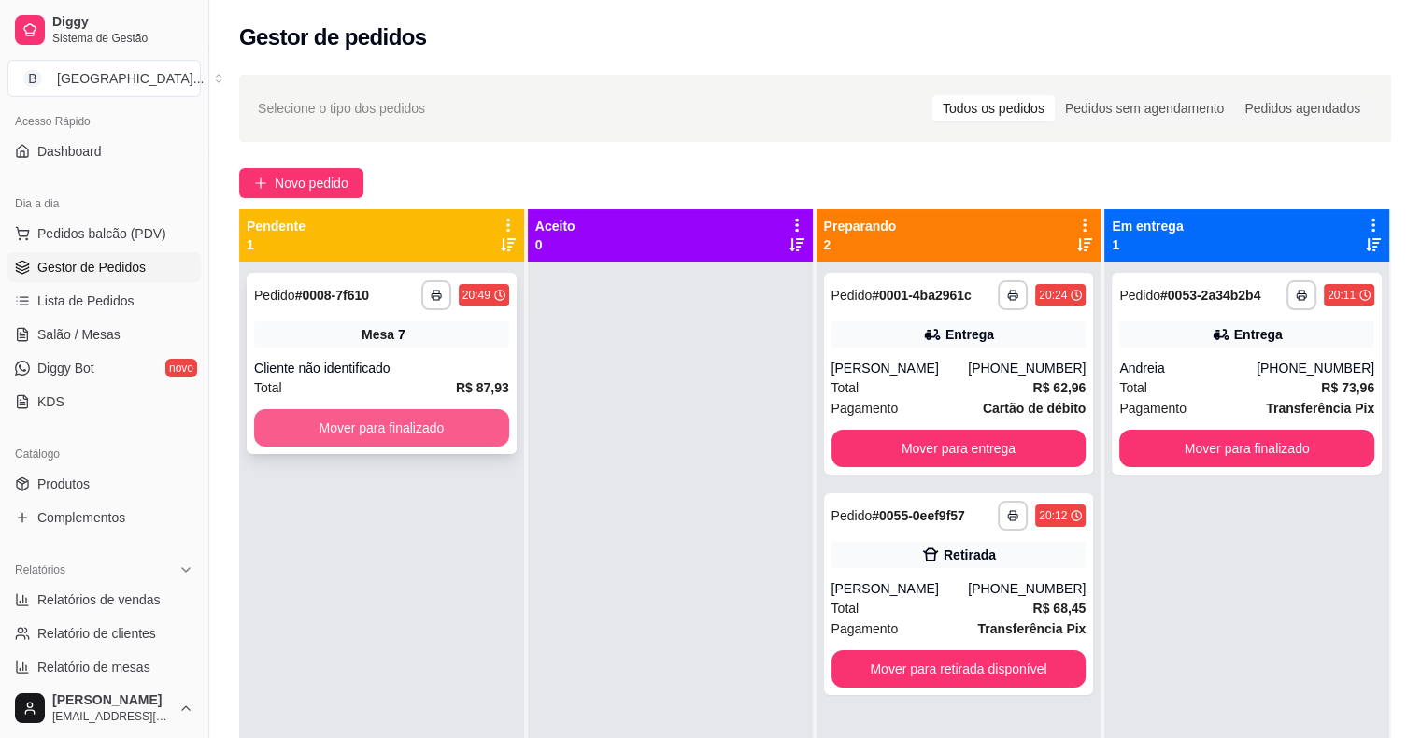
click at [489, 423] on button "Mover para finalizado" at bounding box center [381, 427] width 255 height 37
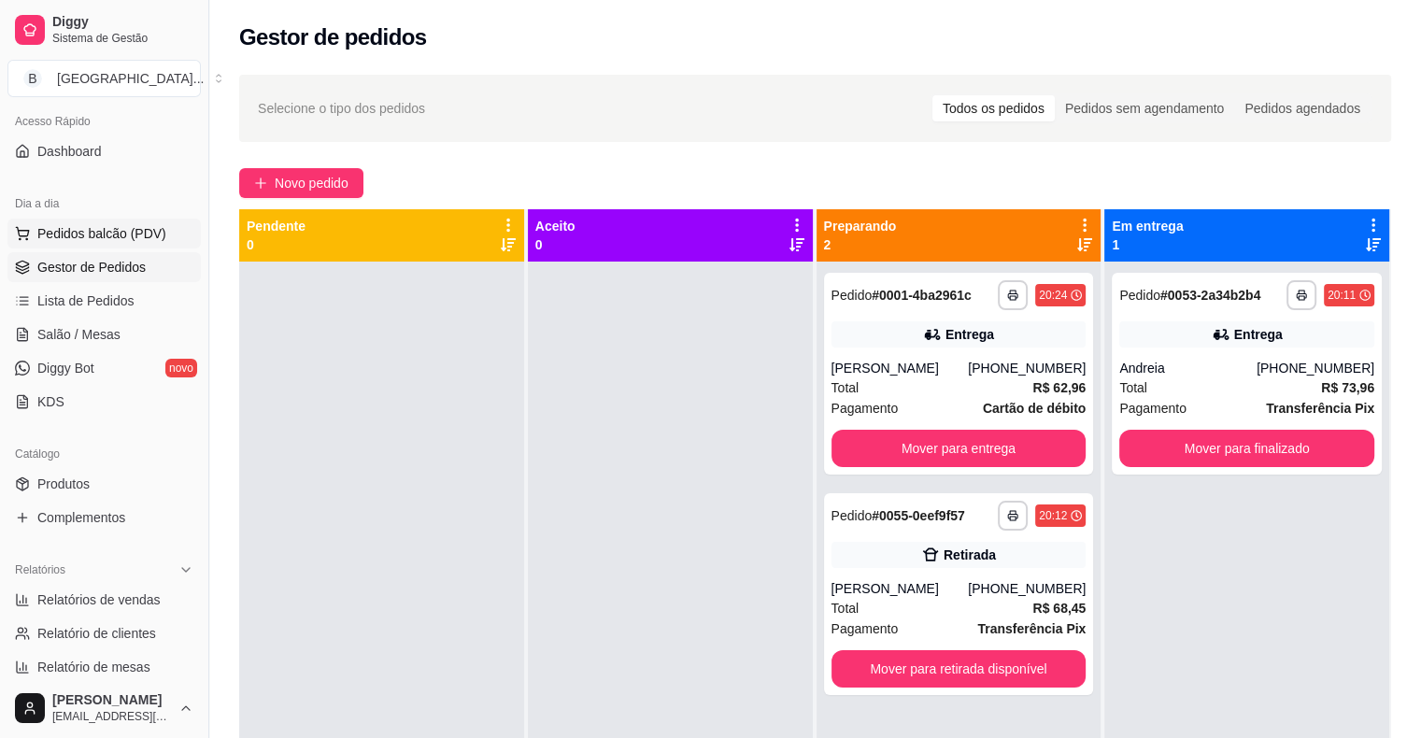
click at [116, 236] on span "Pedidos balcão (PDV)" at bounding box center [101, 233] width 129 height 19
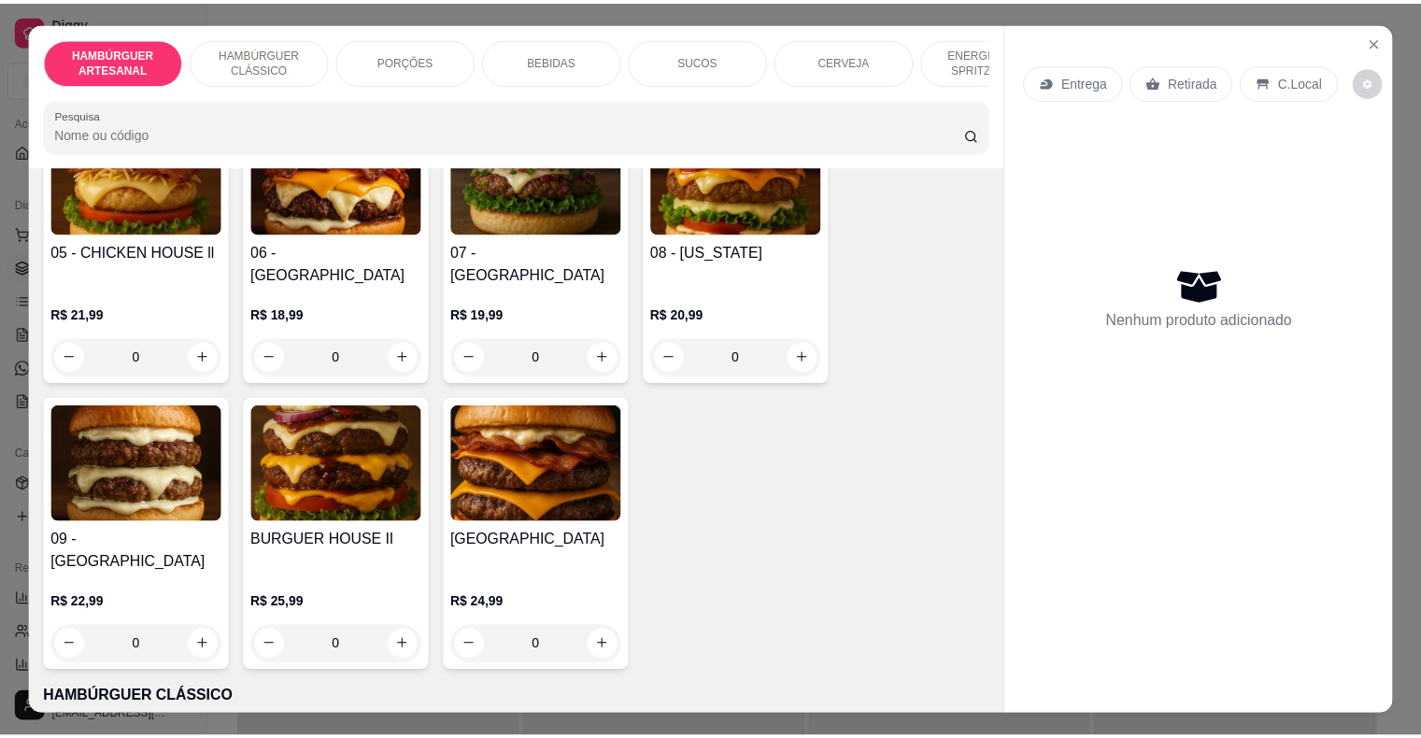
scroll to position [841, 0]
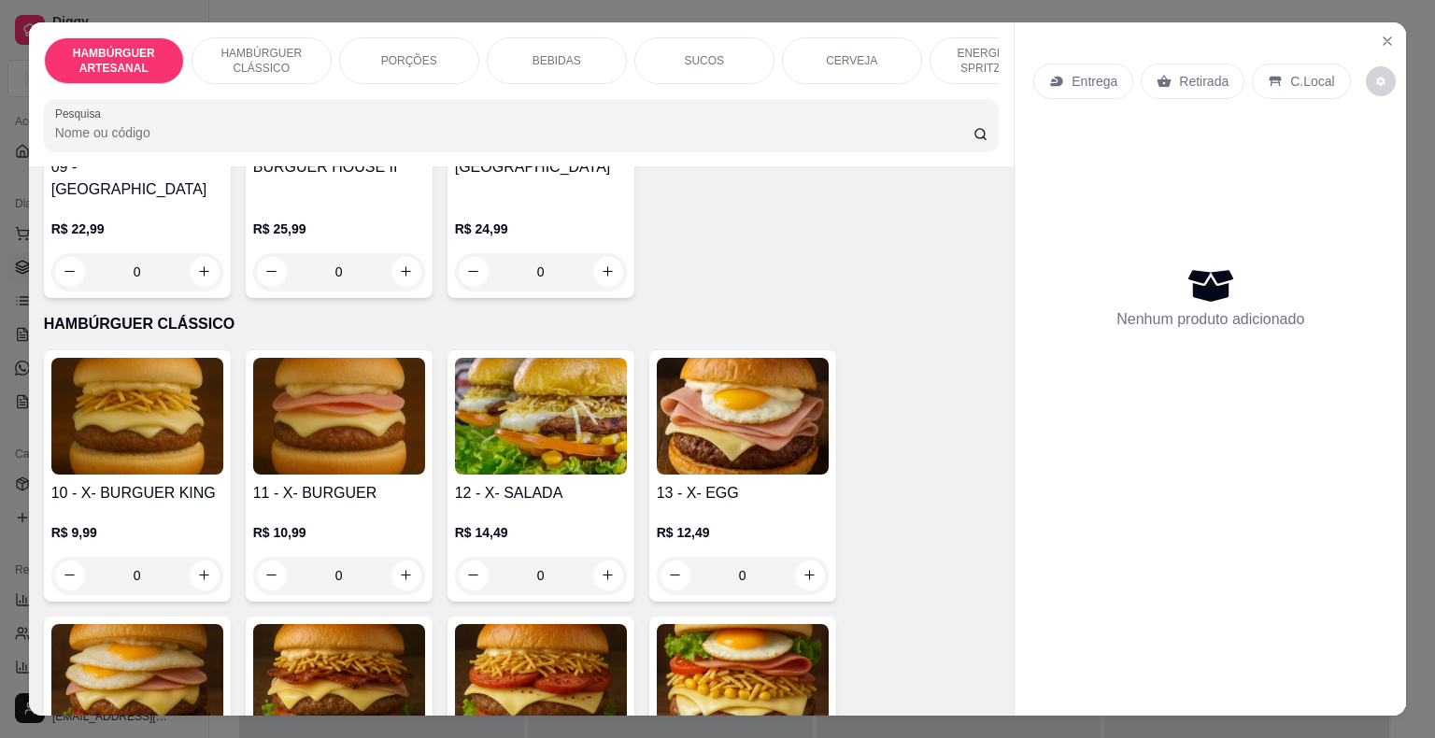
click at [191, 557] on div "0" at bounding box center [137, 575] width 172 height 37
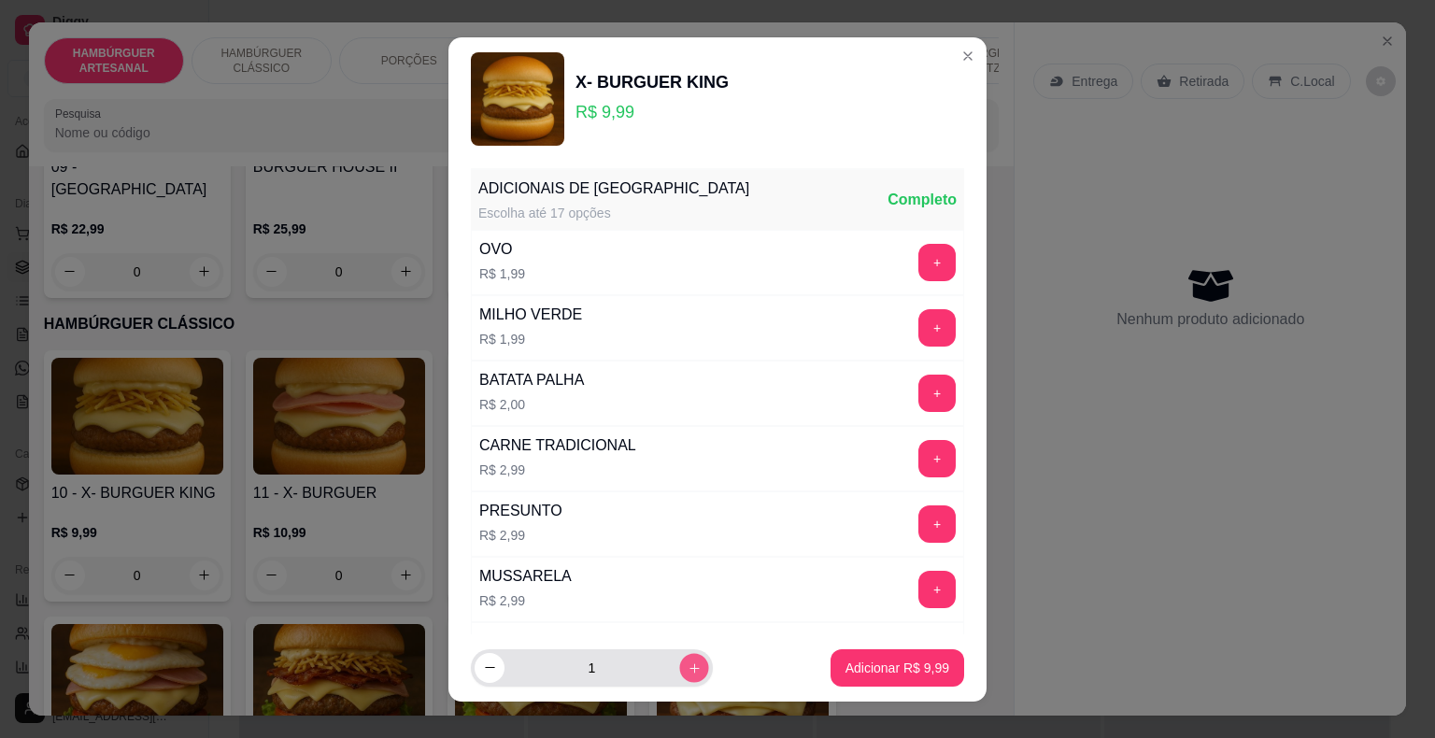
click at [679, 678] on button "increase-product-quantity" at bounding box center [693, 667] width 29 height 29
click at [474, 667] on div "3" at bounding box center [591, 667] width 234 height 37
click at [483, 667] on icon "decrease-product-quantity" at bounding box center [490, 667] width 14 height 14
type input "2"
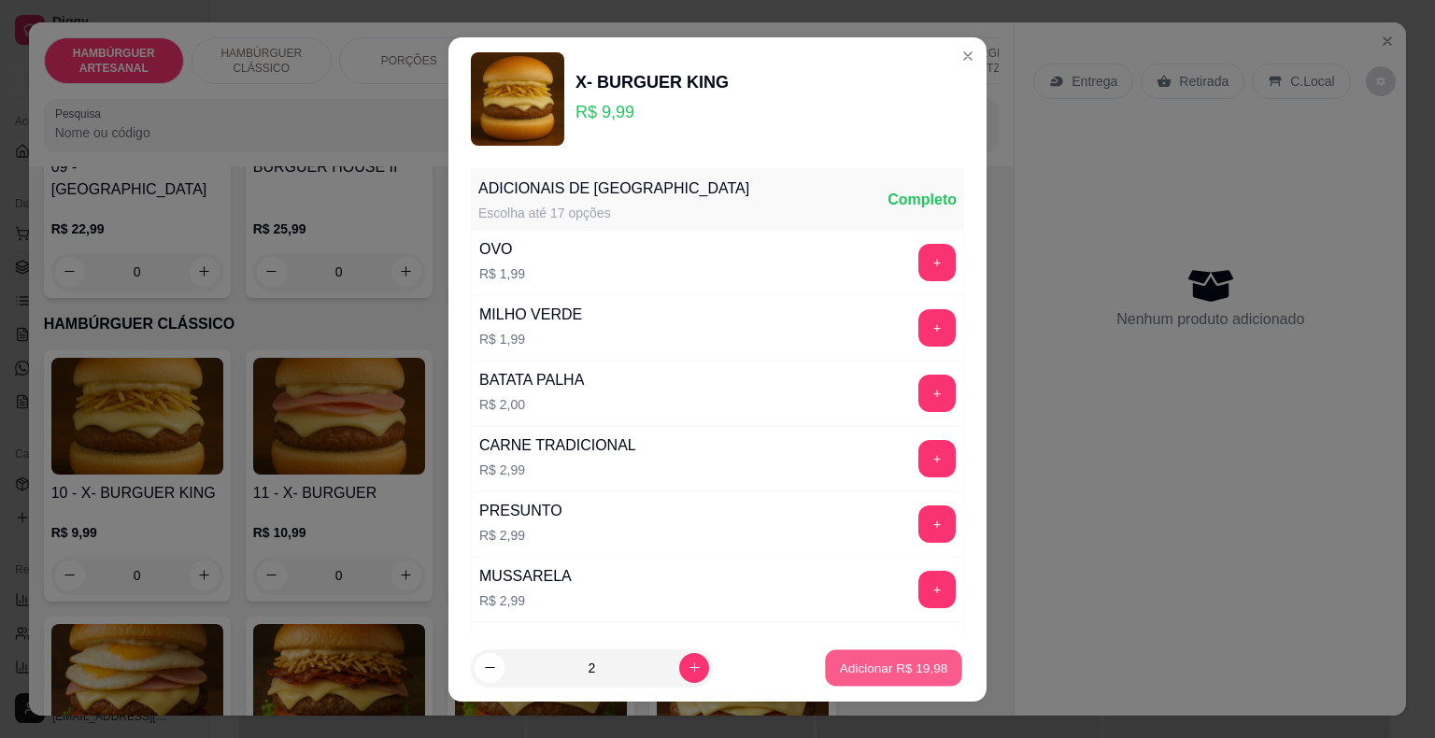
click at [877, 659] on p "Adicionar R$ 19,98" at bounding box center [894, 667] width 108 height 18
type input "2"
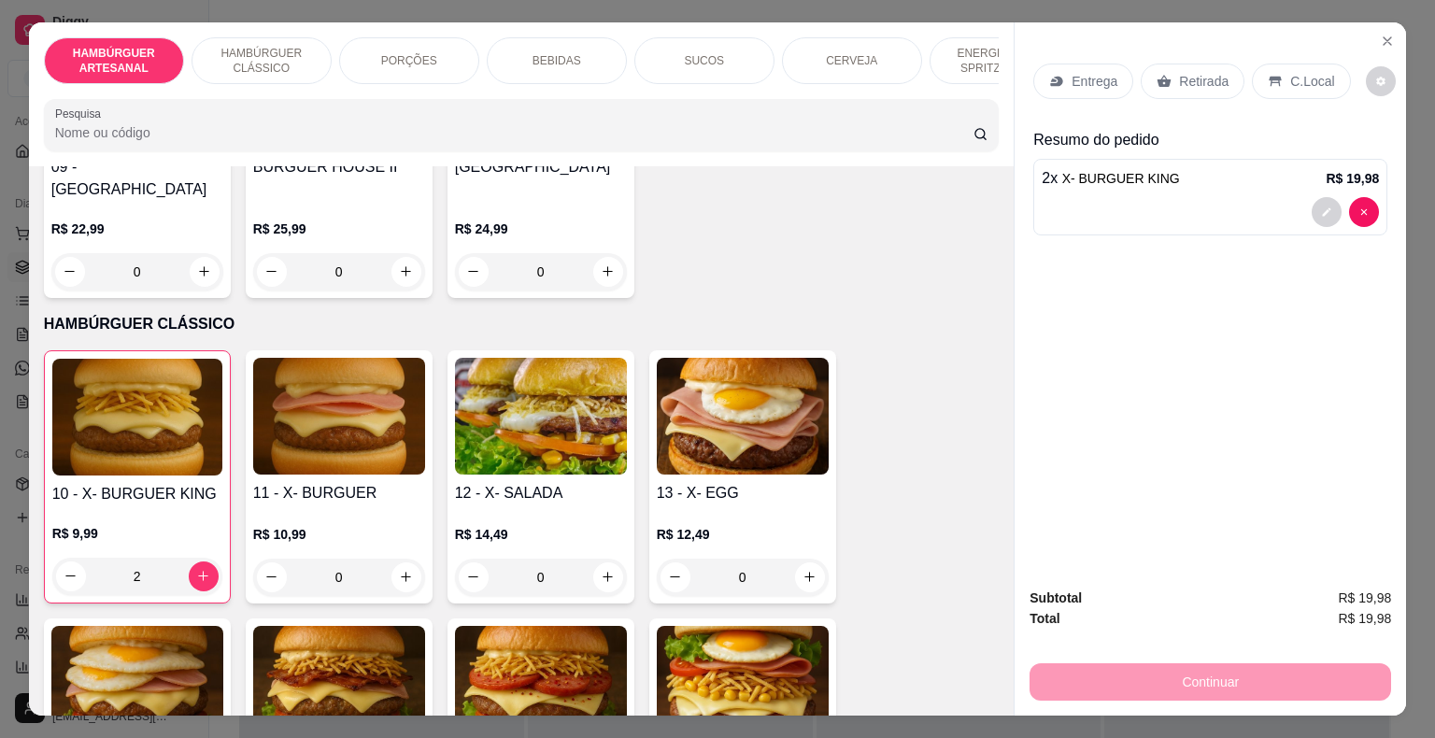
click at [1198, 83] on div "Retirada" at bounding box center [1192, 81] width 104 height 35
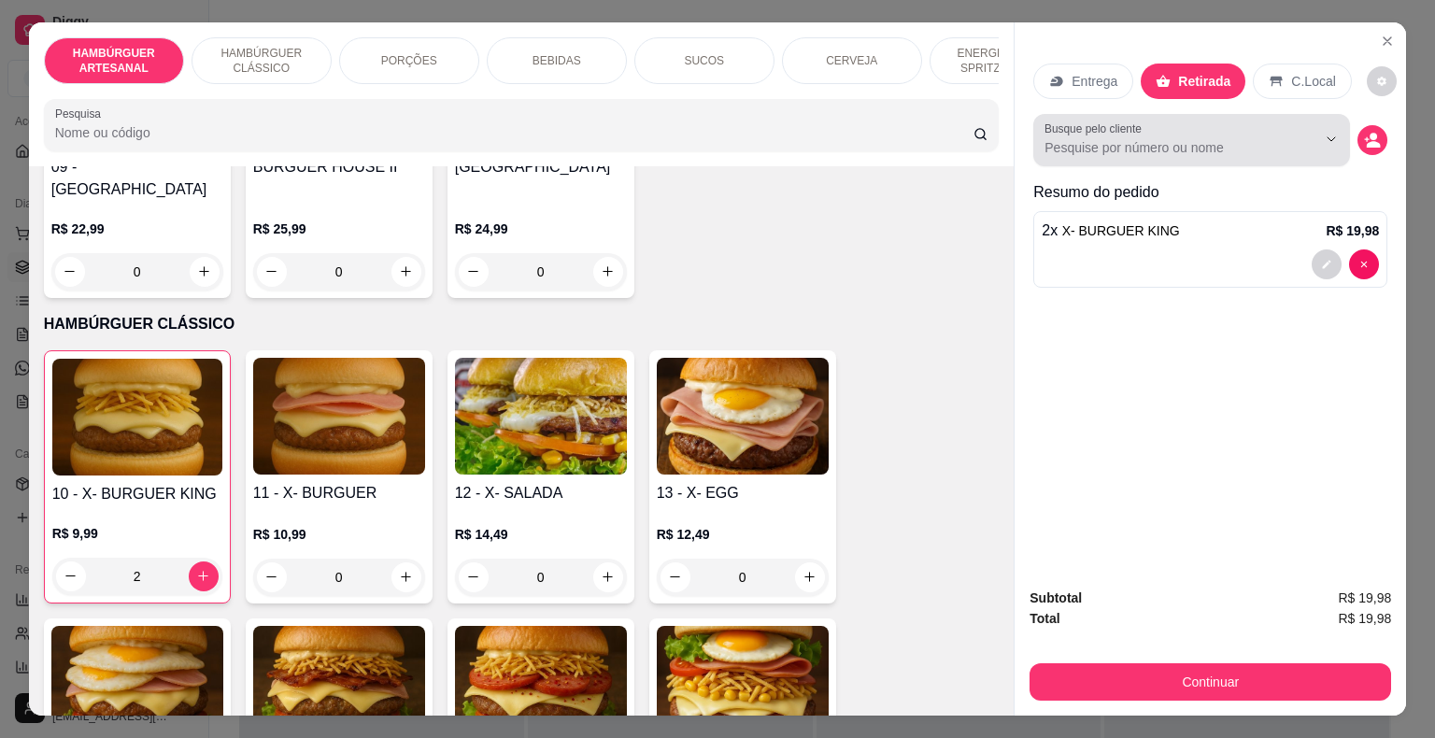
click at [1252, 138] on input "Busque pelo cliente" at bounding box center [1165, 147] width 242 height 19
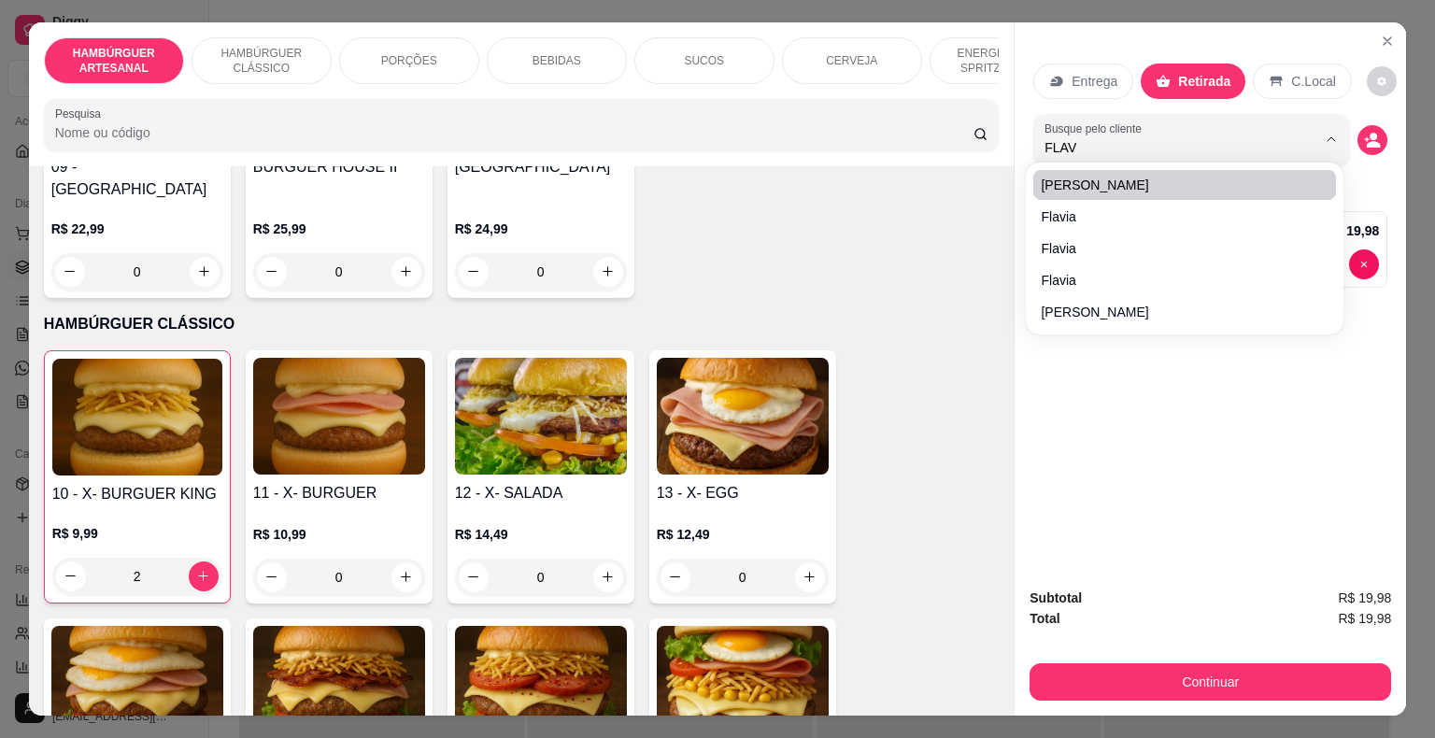
type input "FLAVI"
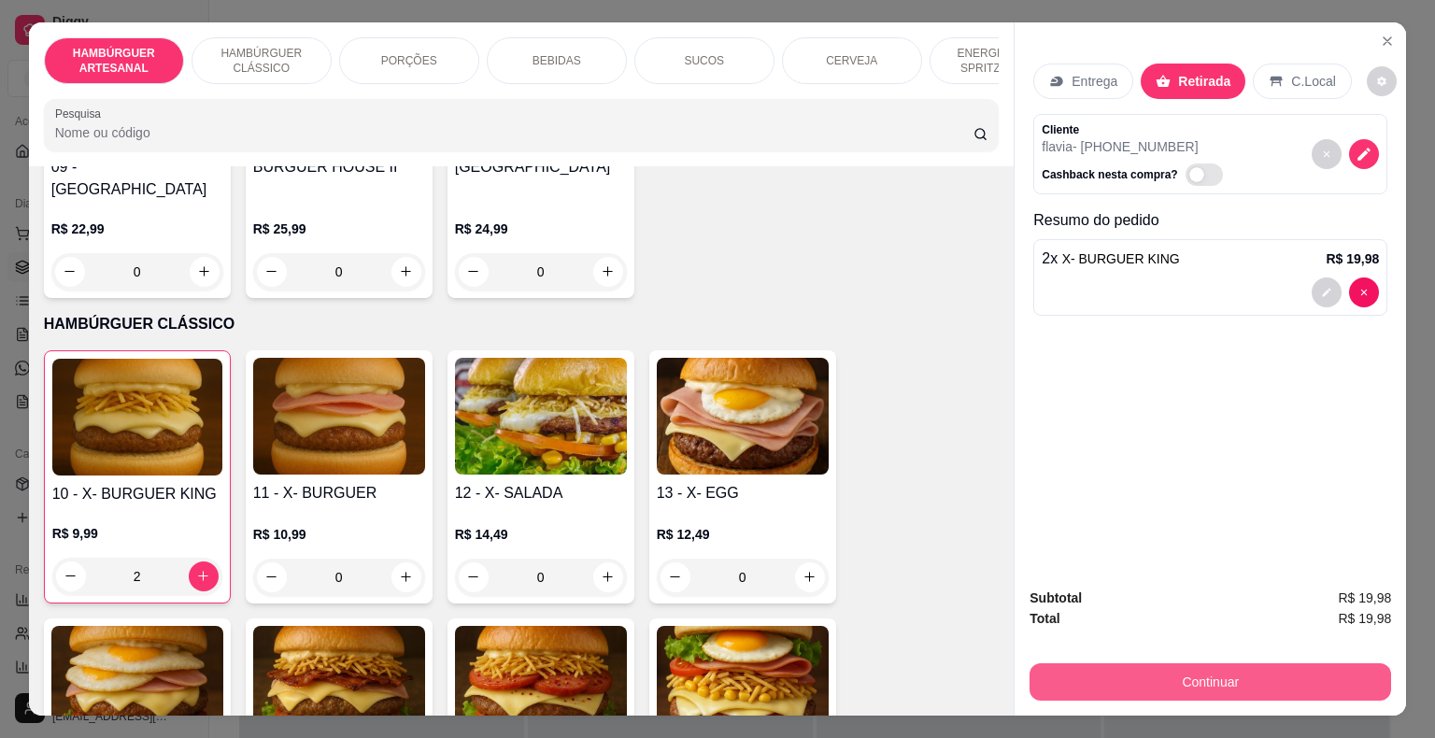
click at [1122, 666] on button "Continuar" at bounding box center [1209, 681] width 361 height 37
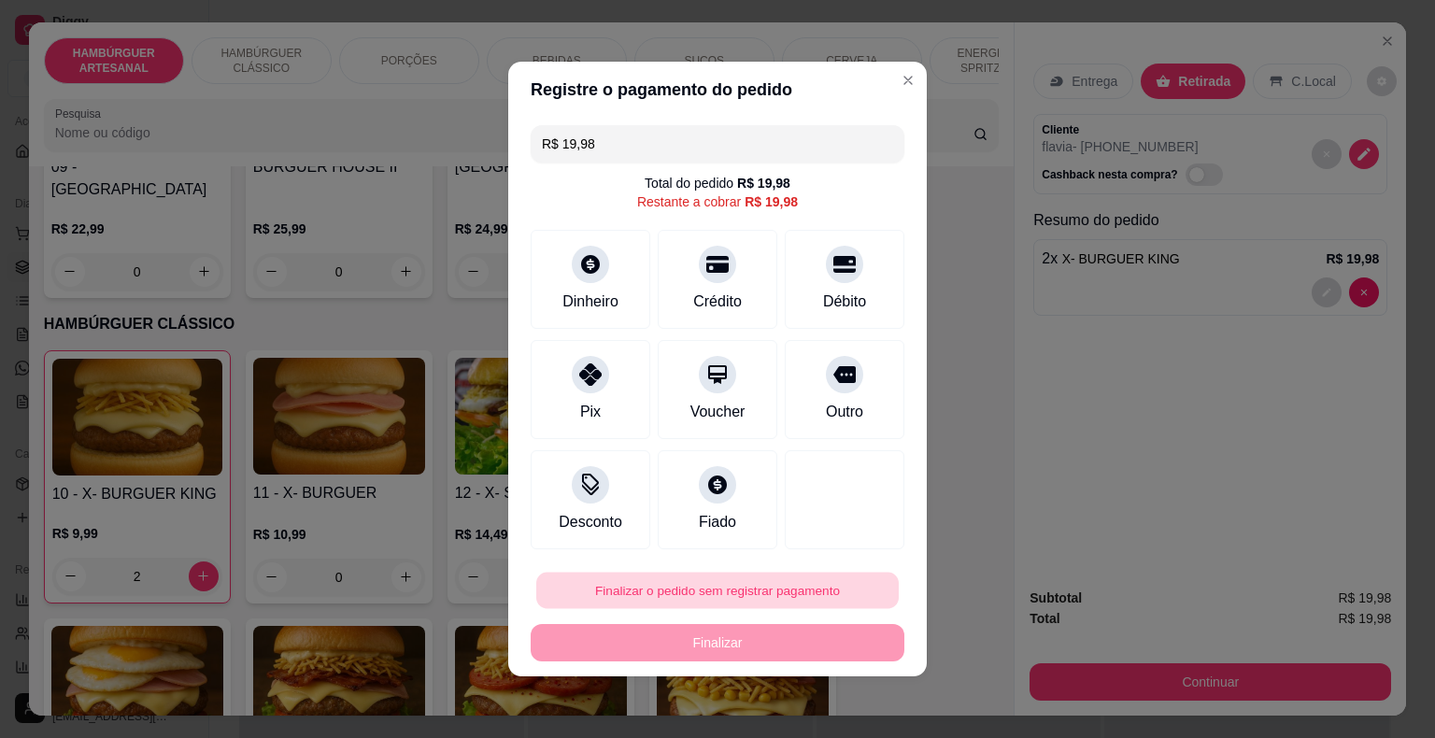
click at [630, 595] on button "Finalizar o pedido sem registrar pagamento" at bounding box center [717, 591] width 362 height 36
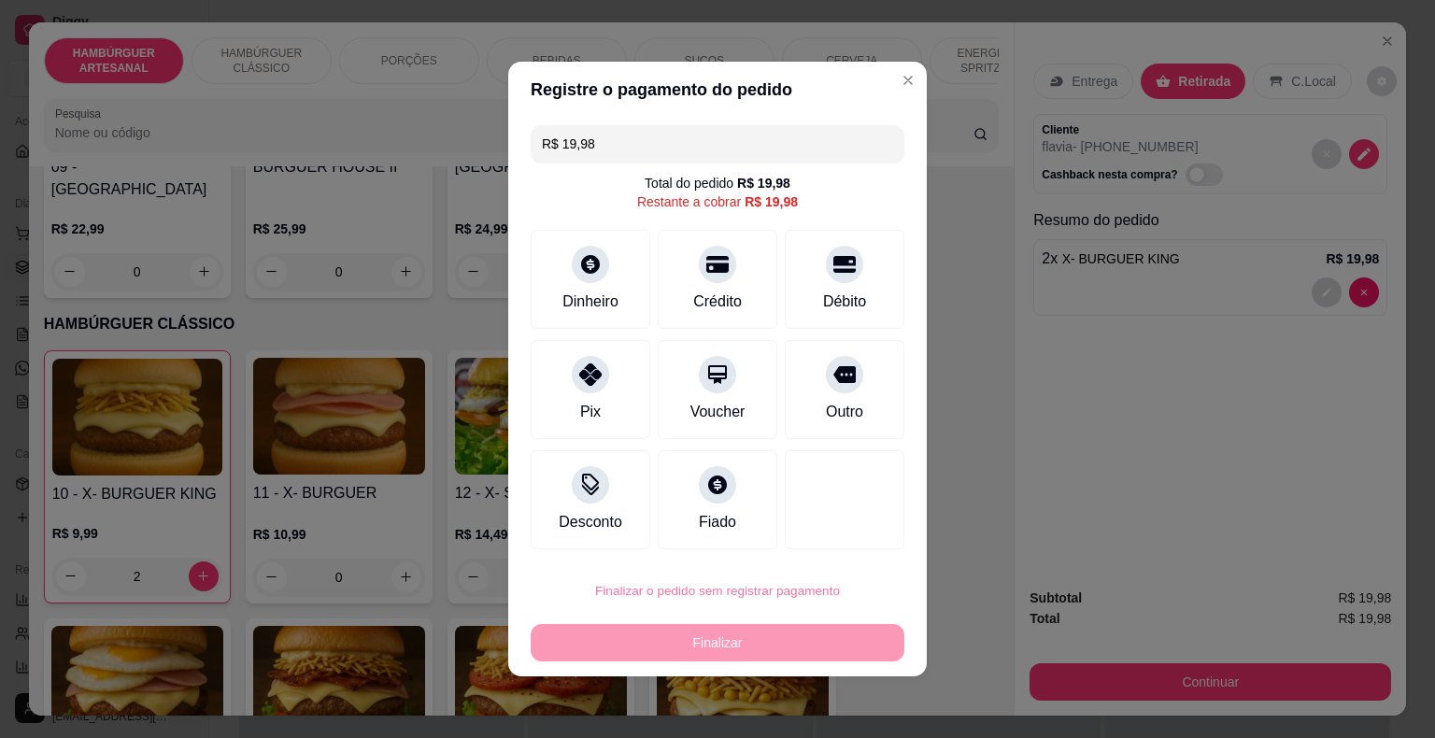
click at [859, 539] on button "Confirmar" at bounding box center [831, 537] width 66 height 28
type input "0"
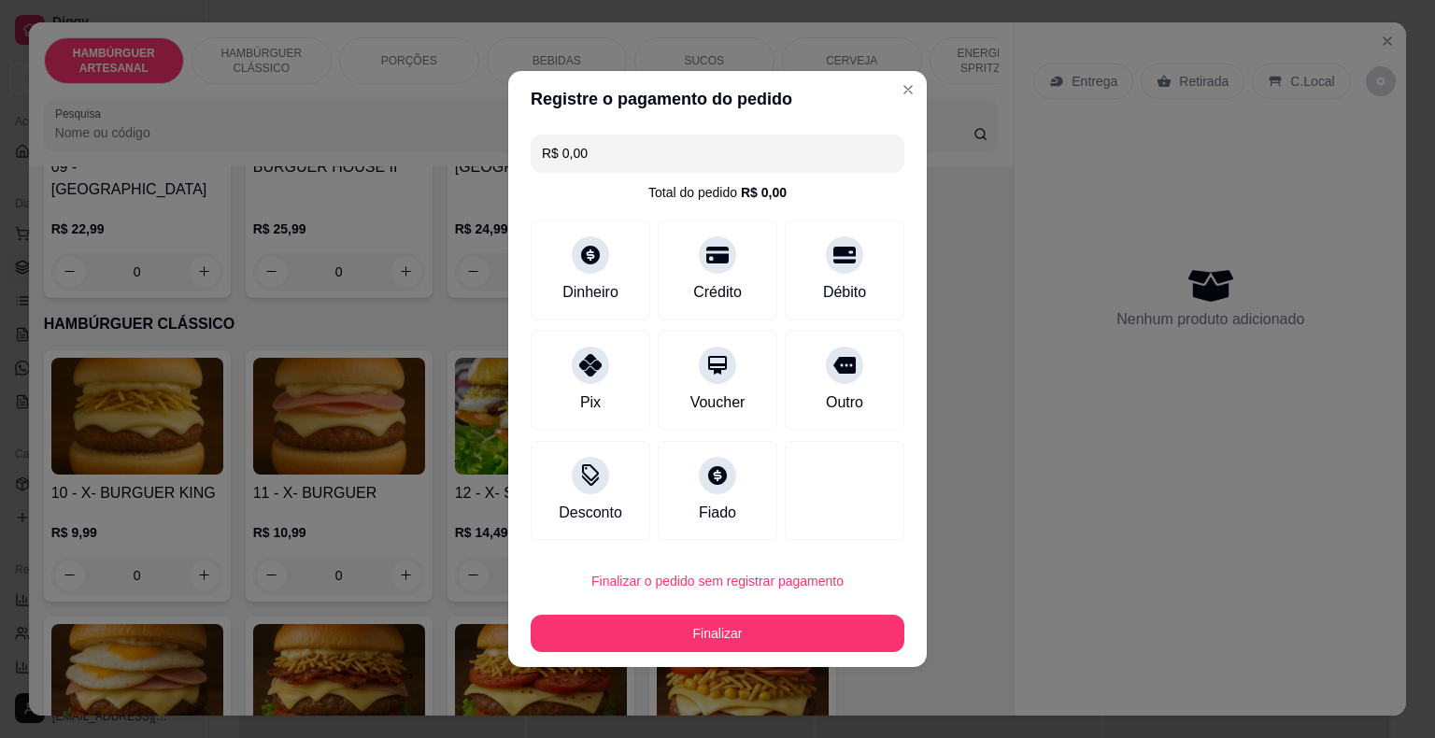
type input "R$ 0,00"
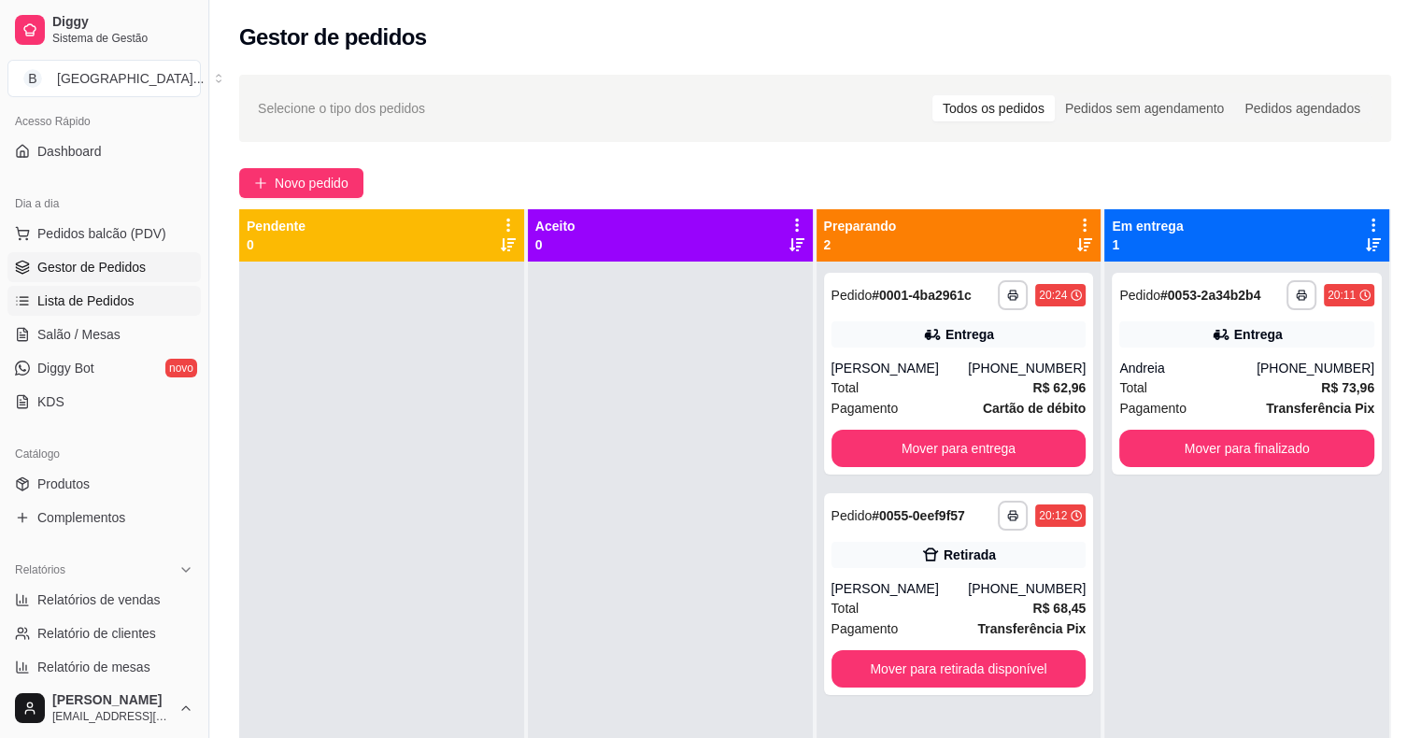
click at [84, 304] on span "Lista de Pedidos" at bounding box center [85, 300] width 97 height 19
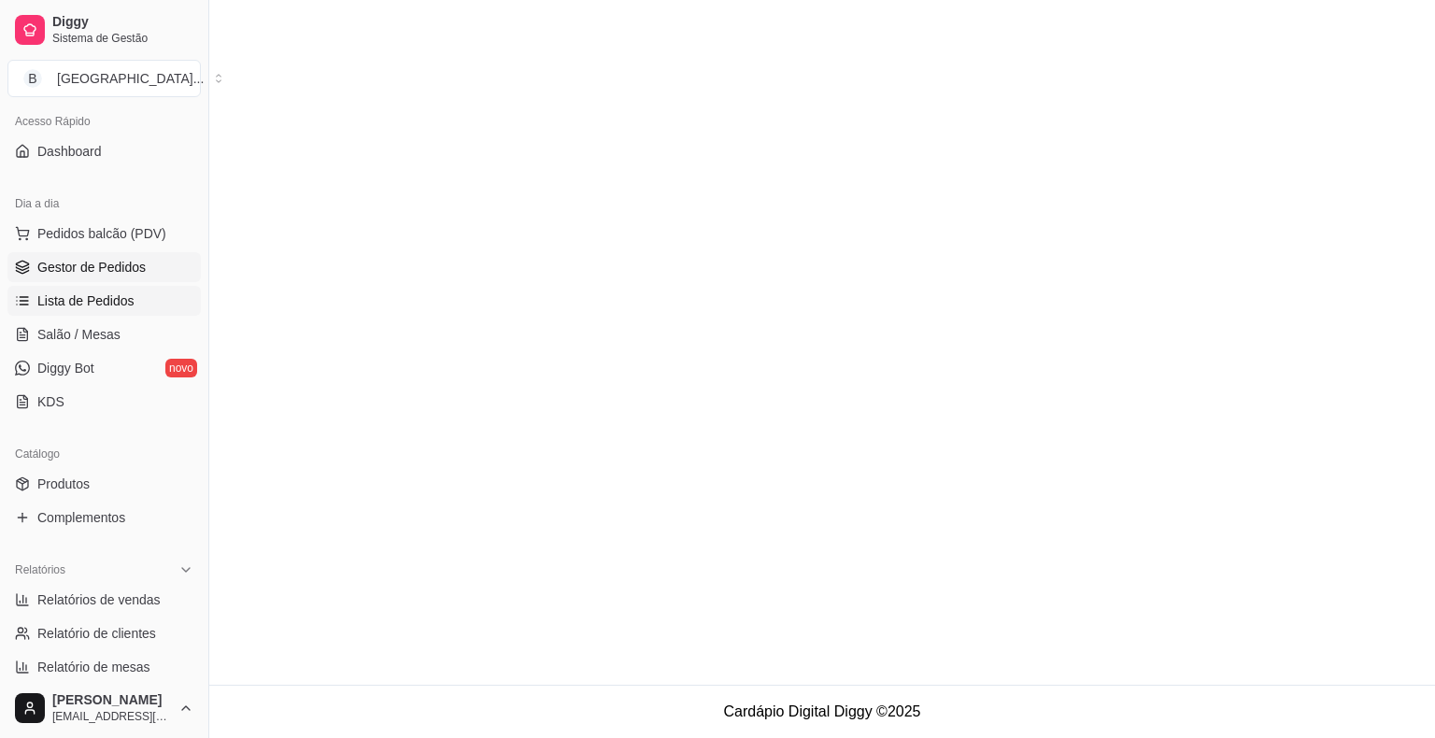
click at [107, 264] on span "Gestor de Pedidos" at bounding box center [91, 267] width 108 height 19
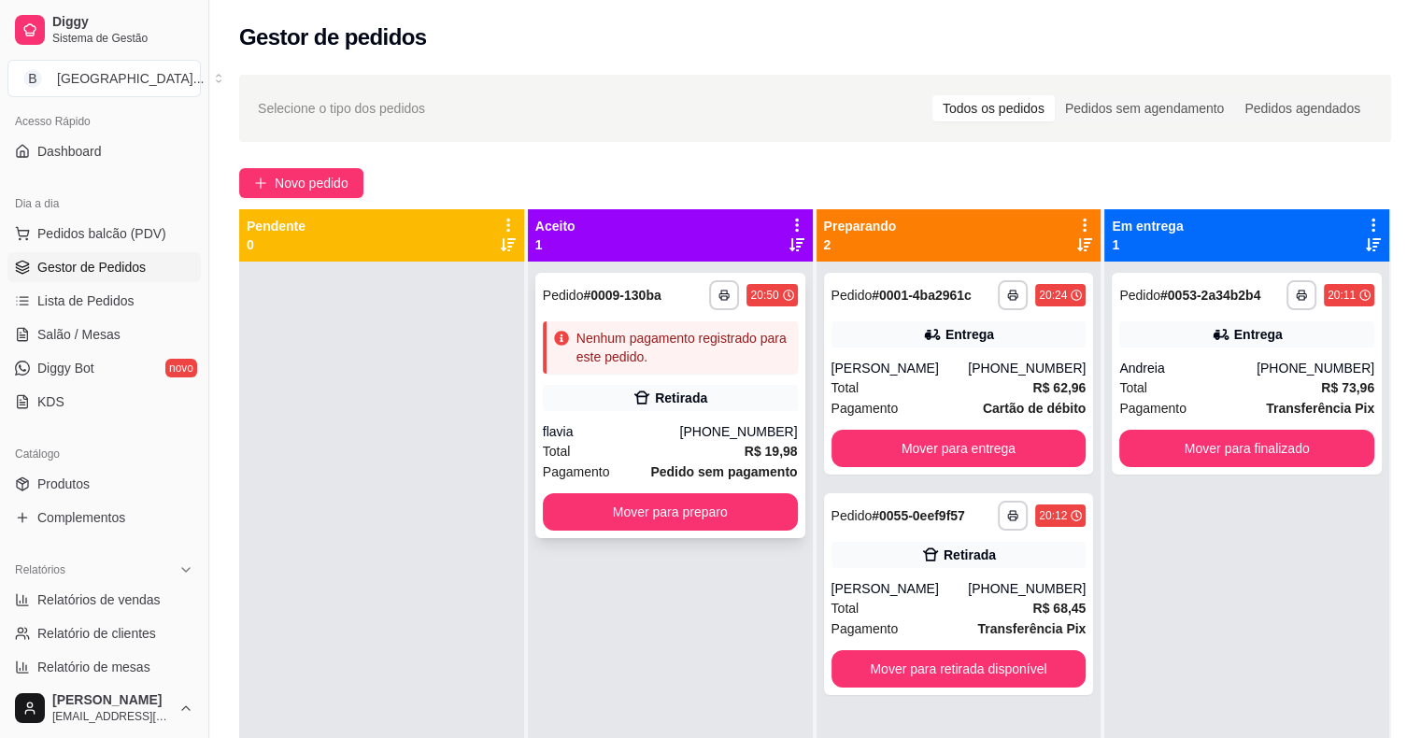
click at [638, 435] on div "flavia" at bounding box center [611, 431] width 137 height 19
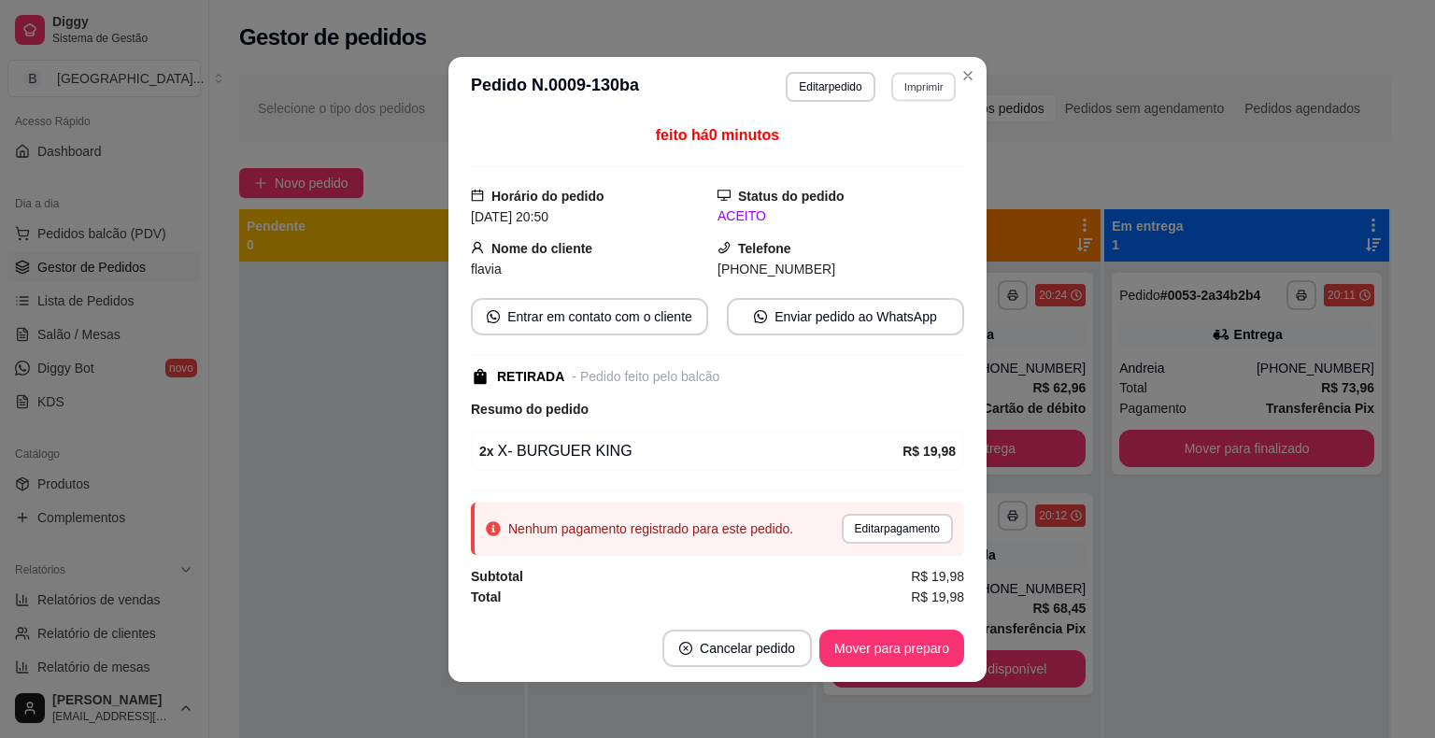
click at [912, 92] on button "Imprimir" at bounding box center [923, 86] width 64 height 29
click at [860, 156] on button "IMPRESSORA" at bounding box center [882, 153] width 135 height 30
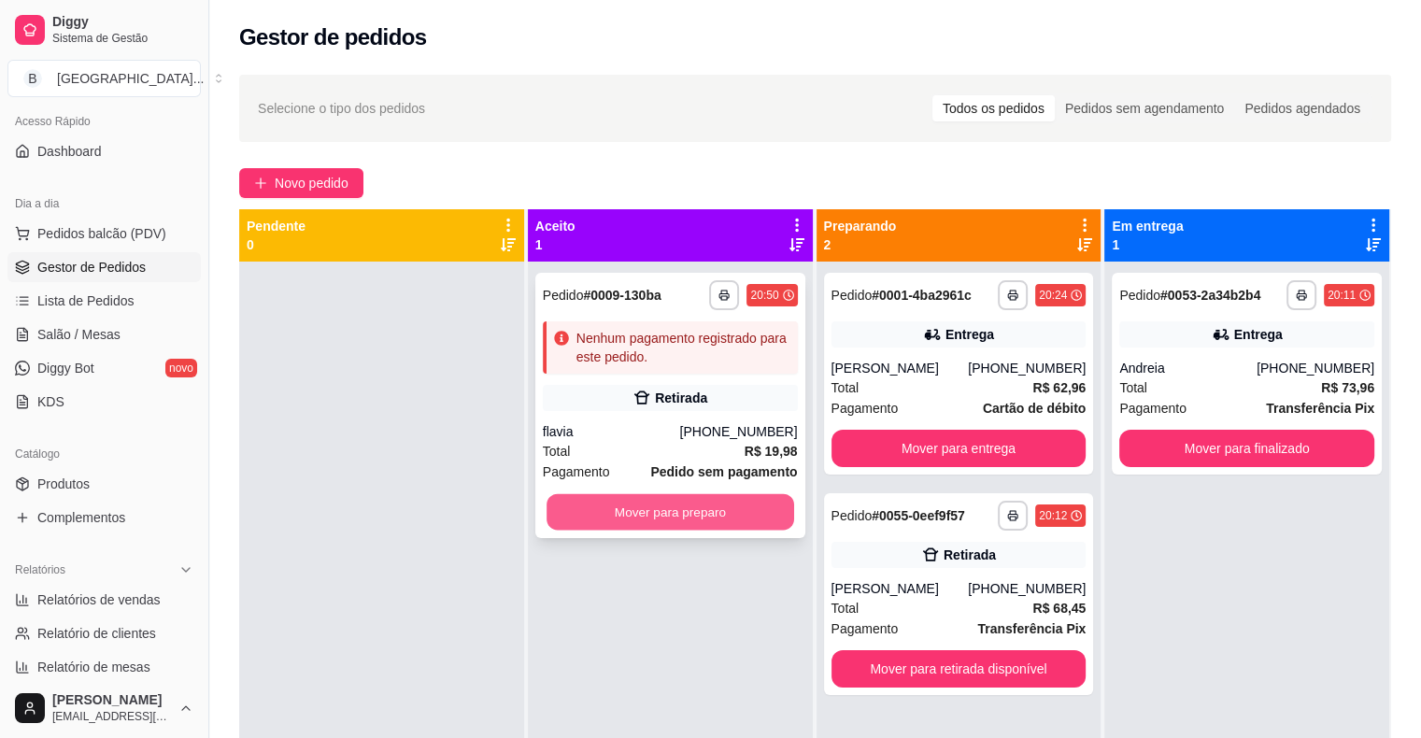
click at [607, 521] on button "Mover para preparo" at bounding box center [670, 512] width 248 height 36
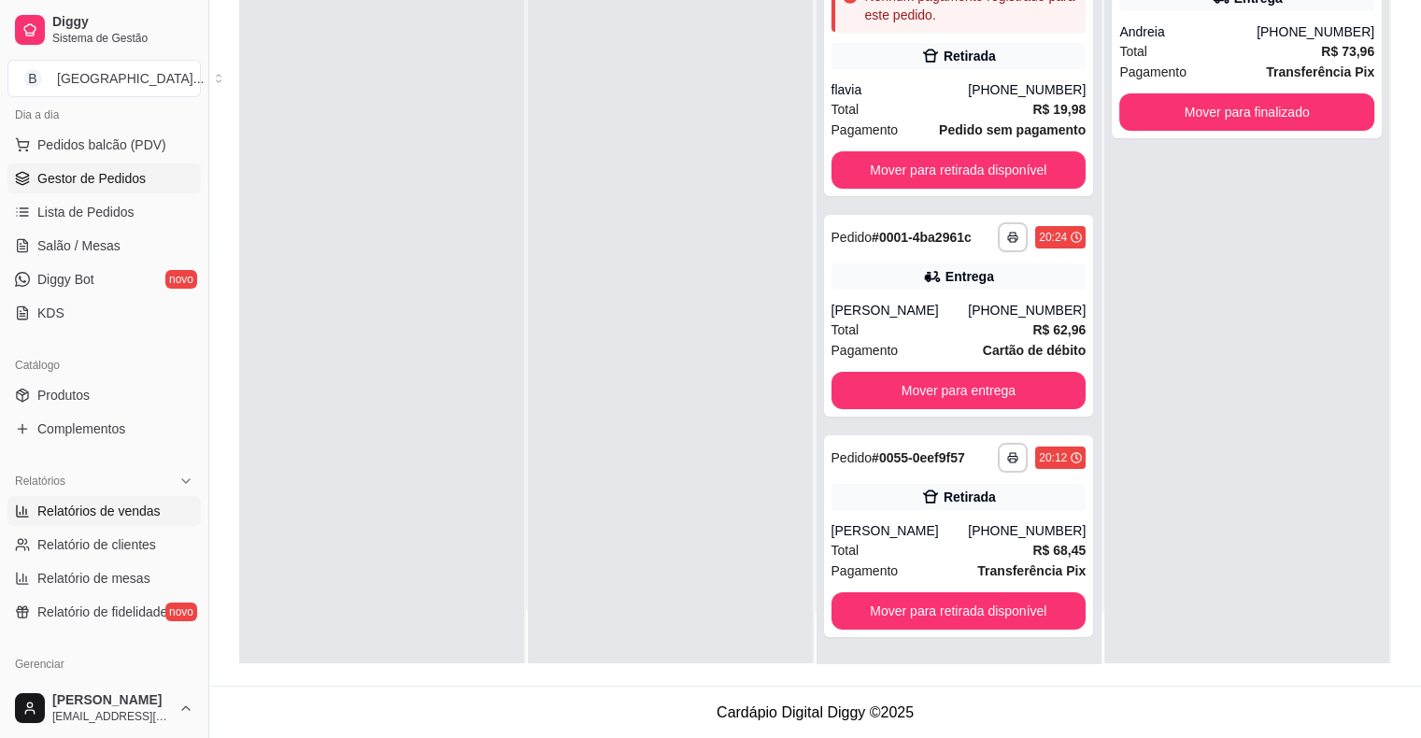
scroll to position [315, 0]
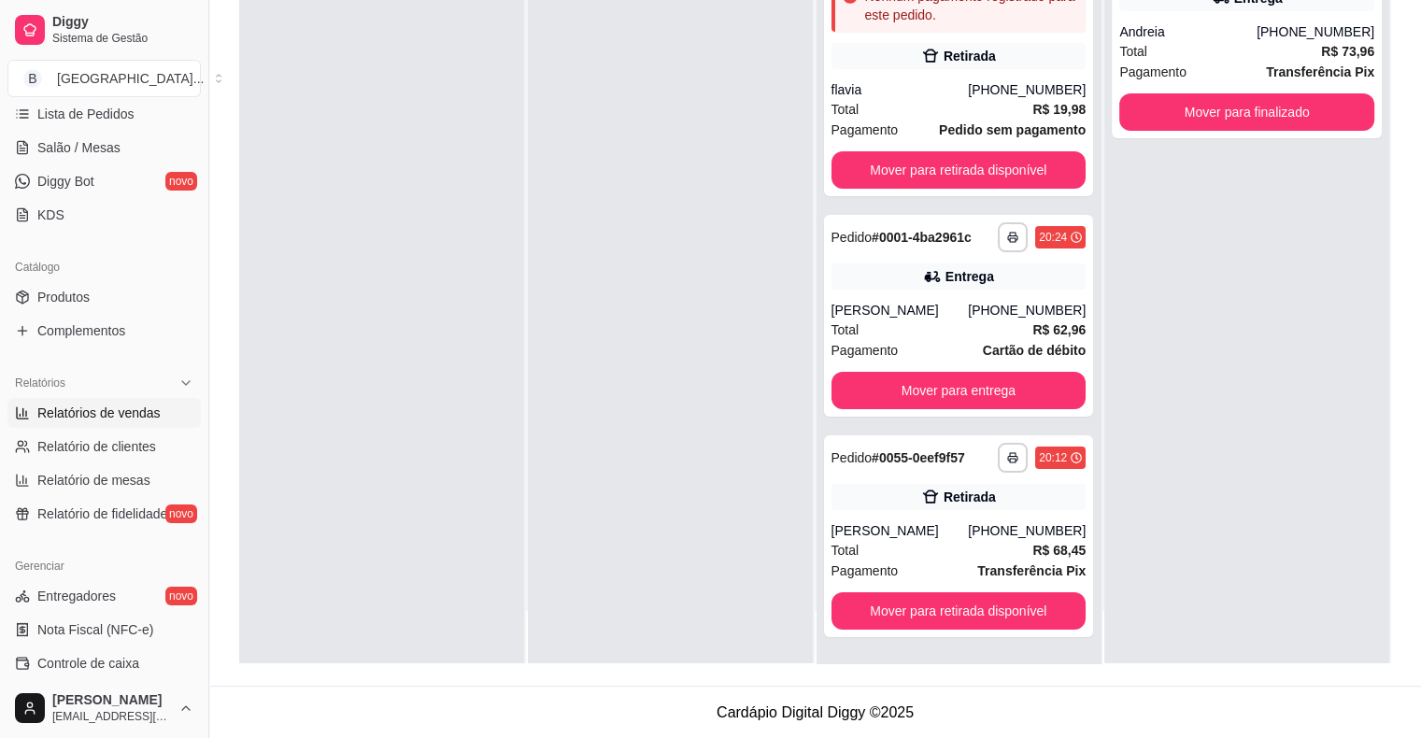
click at [83, 419] on span "Relatórios de vendas" at bounding box center [98, 413] width 123 height 19
select select "ALL"
select select "0"
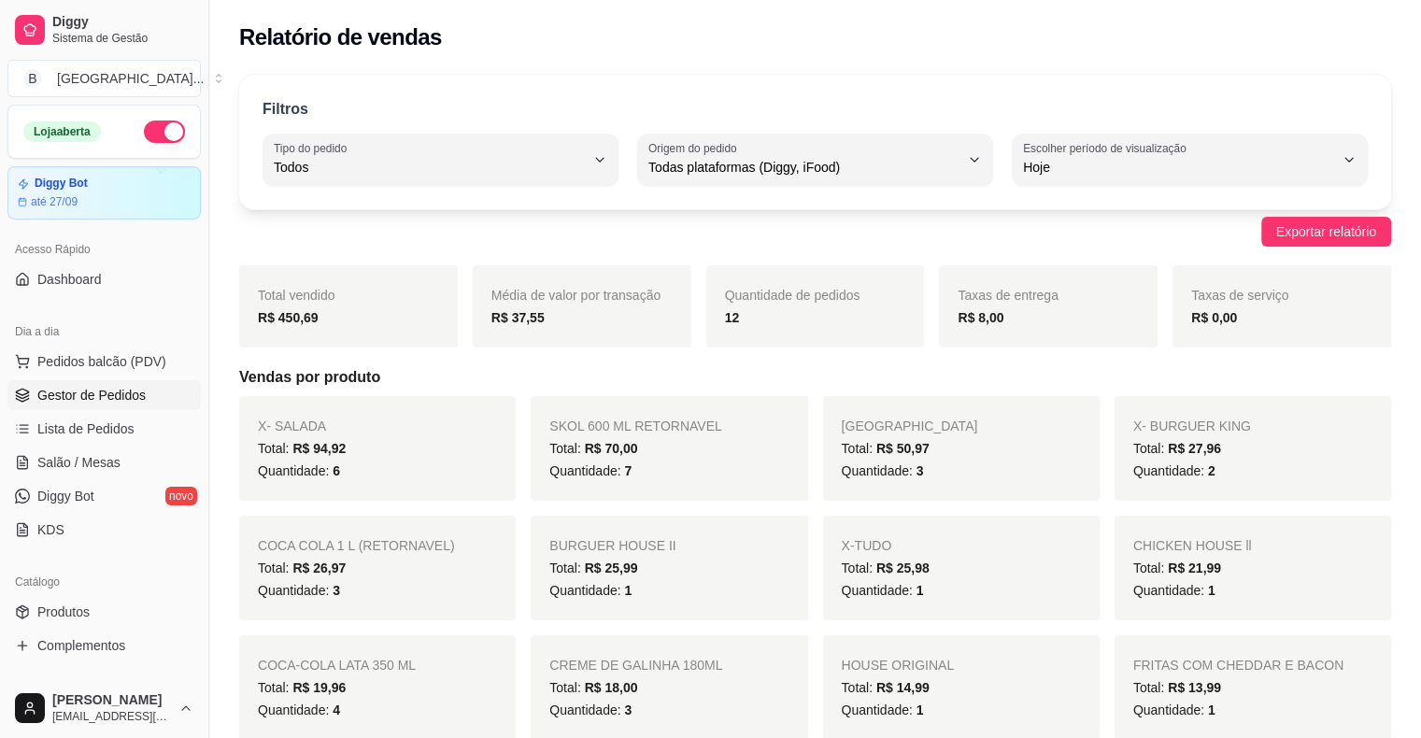
click at [58, 382] on link "Gestor de Pedidos" at bounding box center [103, 395] width 193 height 30
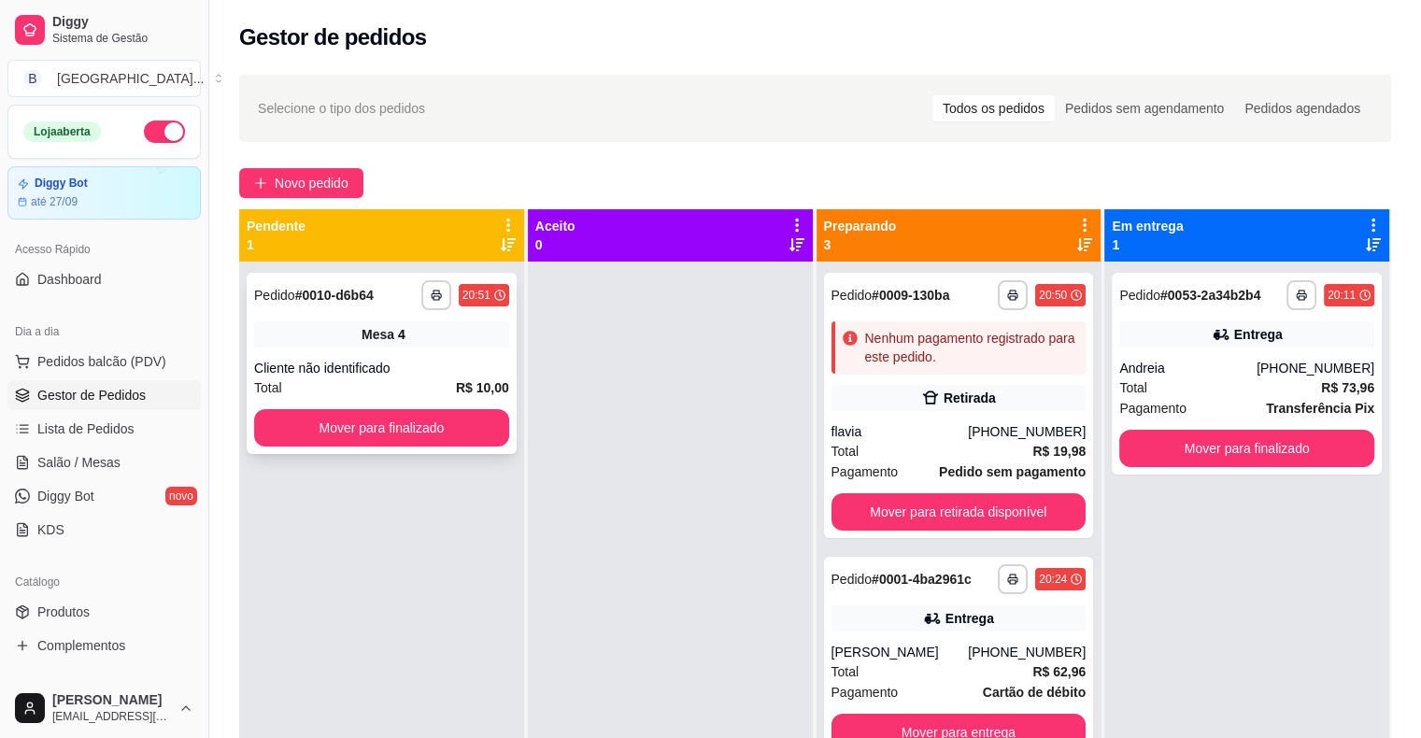
click at [390, 393] on div "Total R$ 10,00" at bounding box center [381, 387] width 255 height 21
click at [433, 427] on button "Mover para finalizado" at bounding box center [381, 427] width 255 height 37
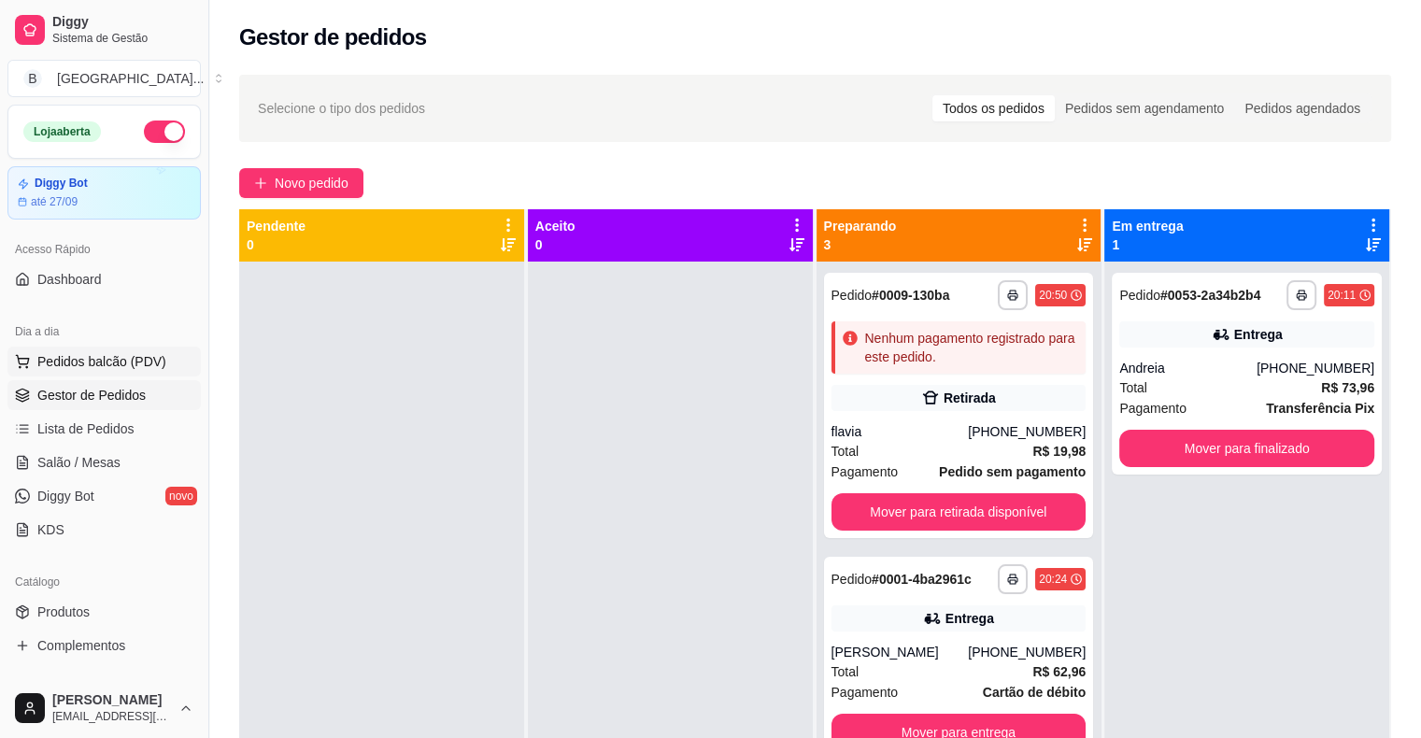
click at [106, 349] on button "Pedidos balcão (PDV)" at bounding box center [103, 362] width 193 height 30
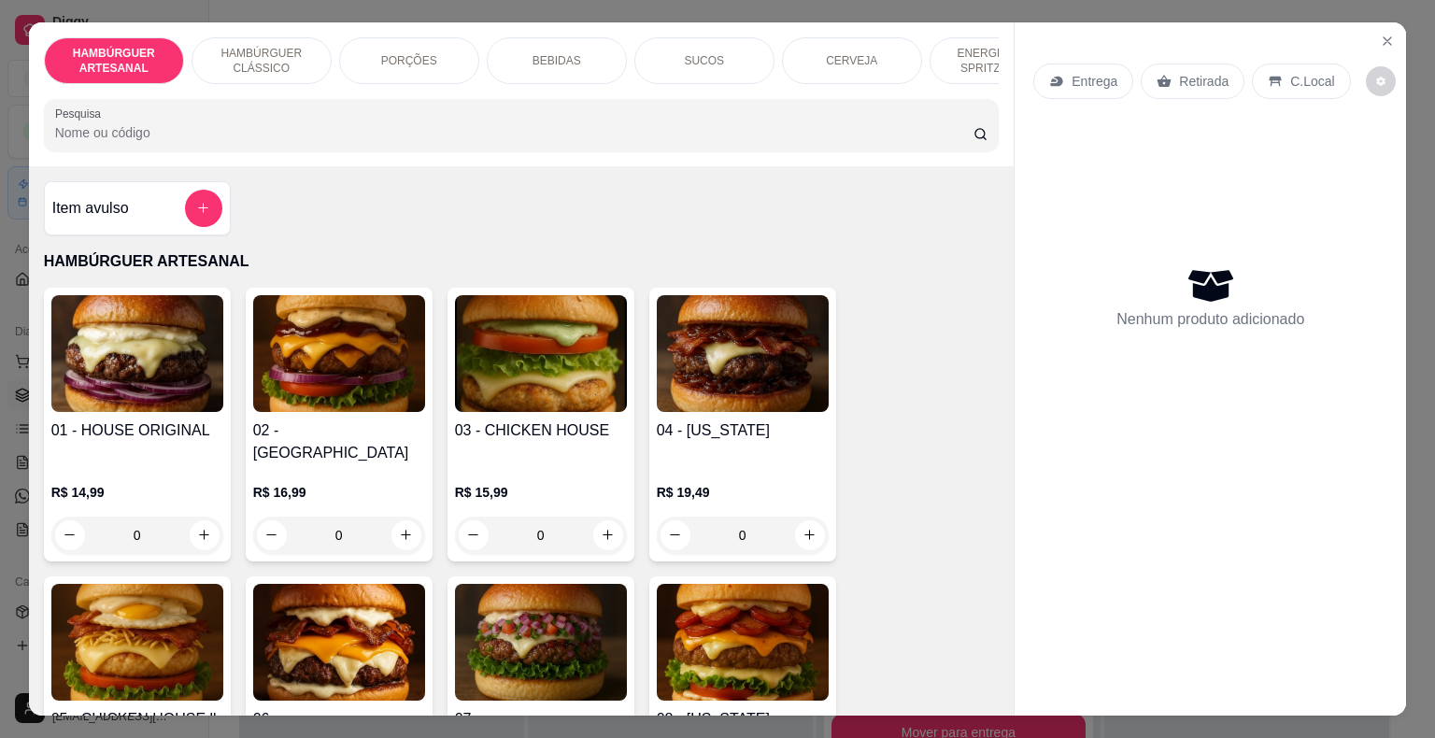
click at [541, 40] on div "BEBIDAS" at bounding box center [557, 60] width 140 height 47
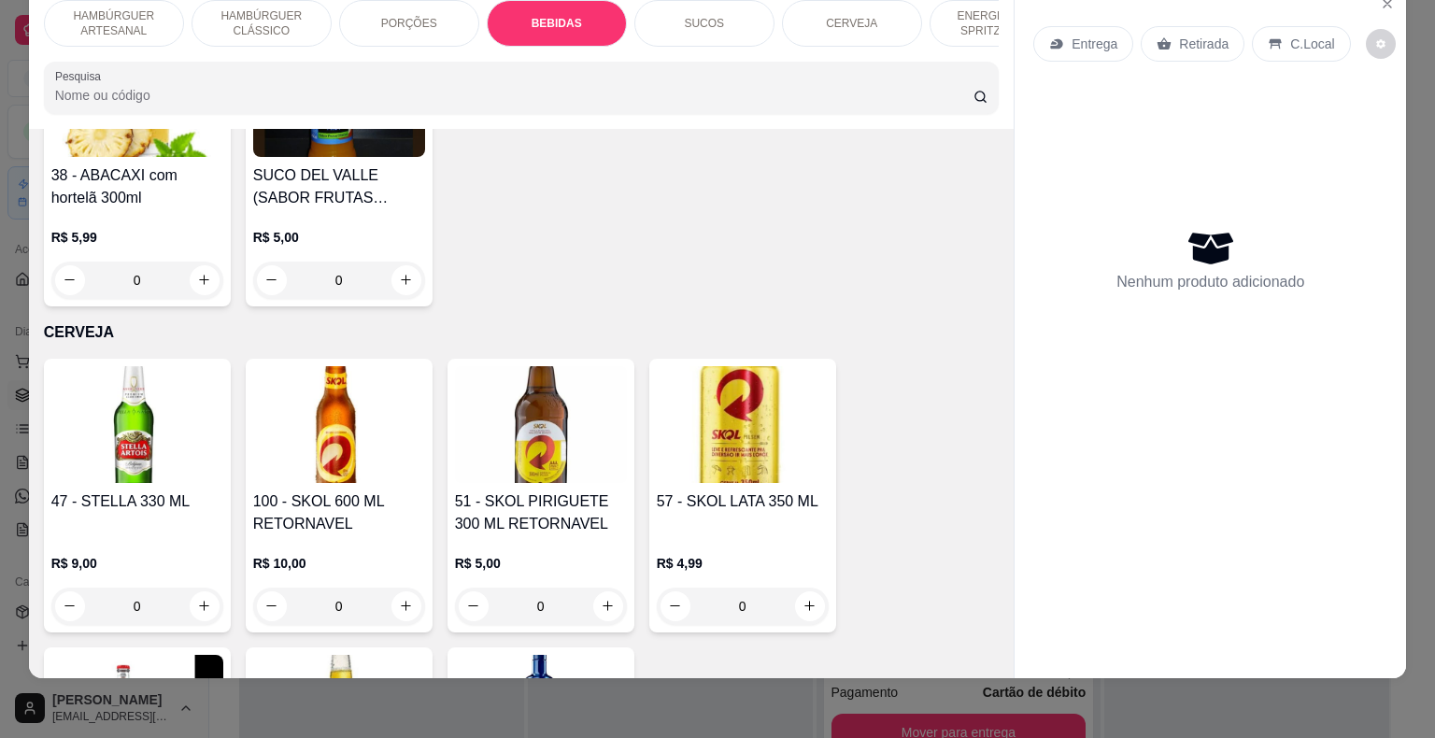
scroll to position [3878, 0]
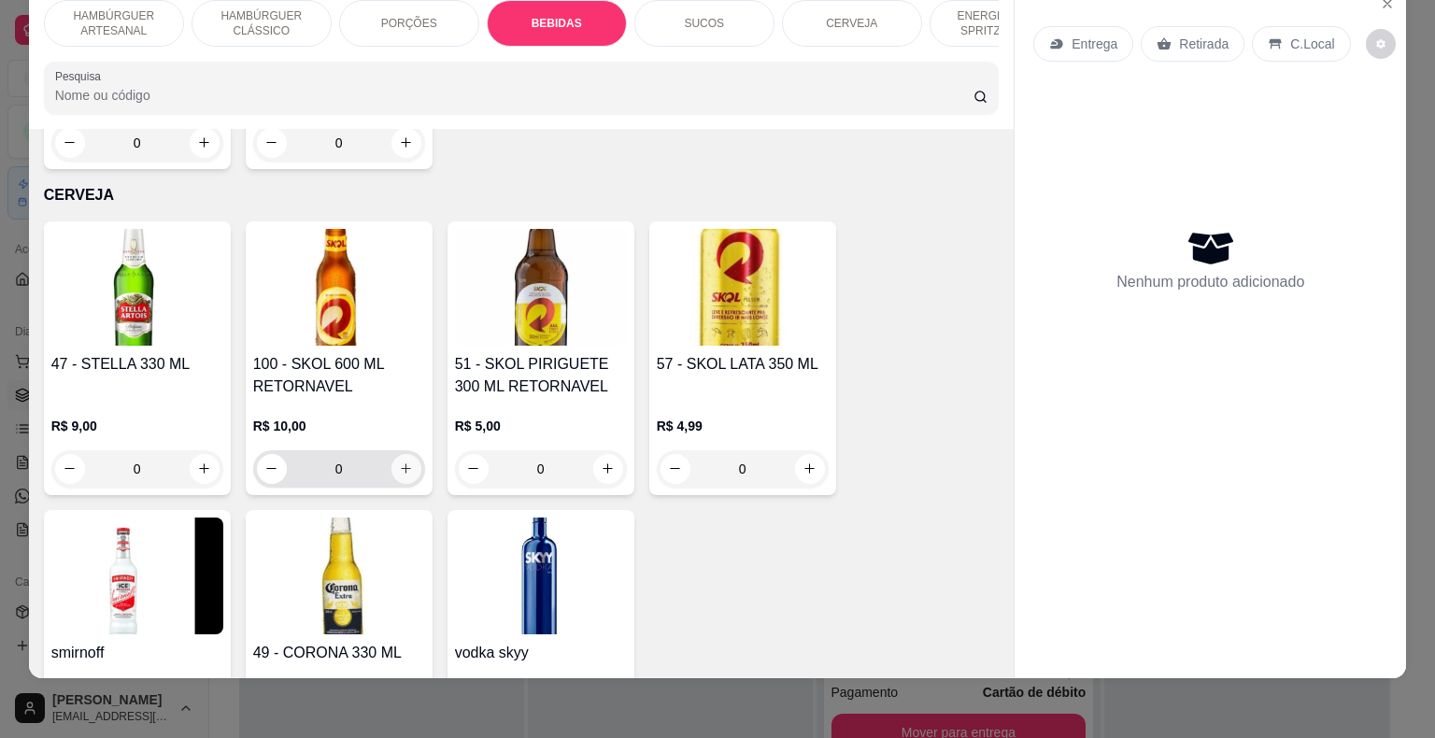
click at [399, 461] on icon "increase-product-quantity" at bounding box center [406, 468] width 14 height 14
type input "1"
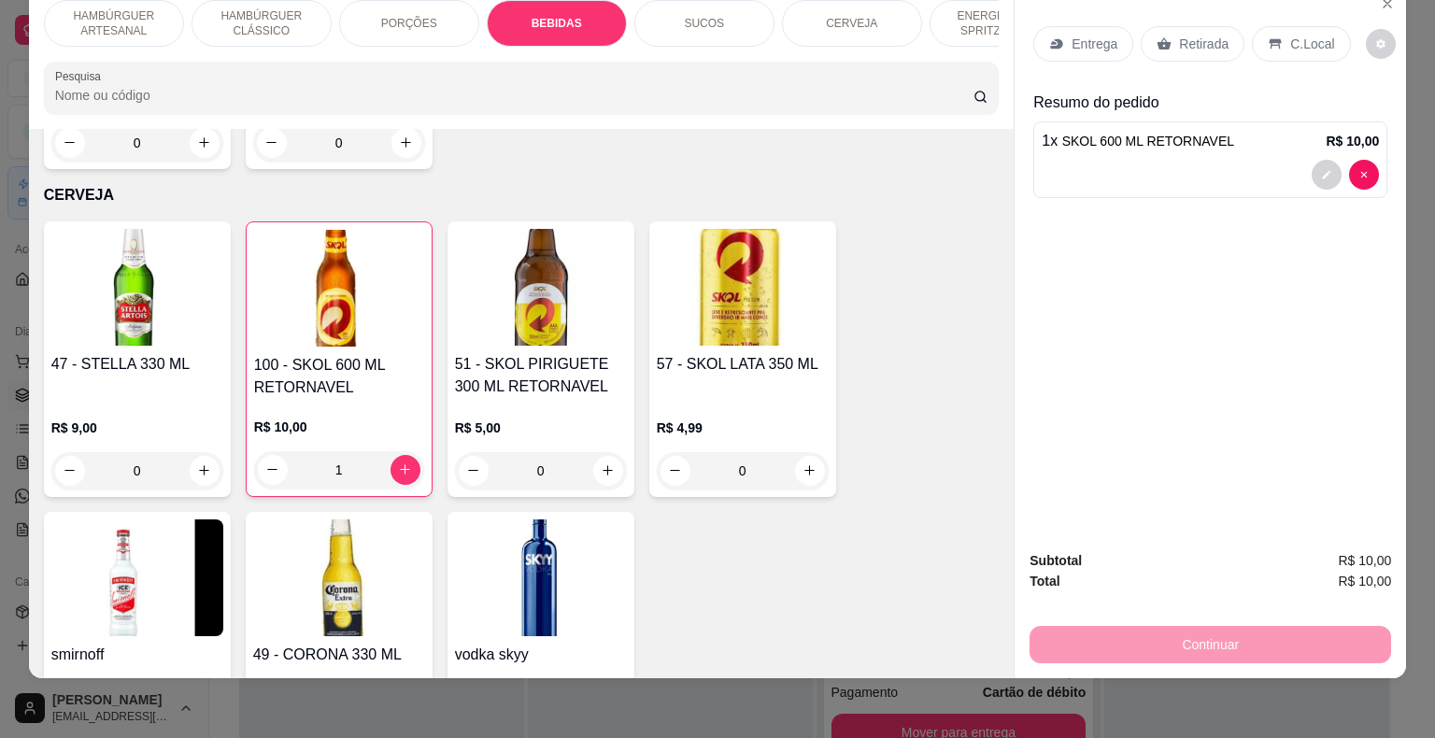
click at [1256, 26] on div "C.Local" at bounding box center [1301, 43] width 98 height 35
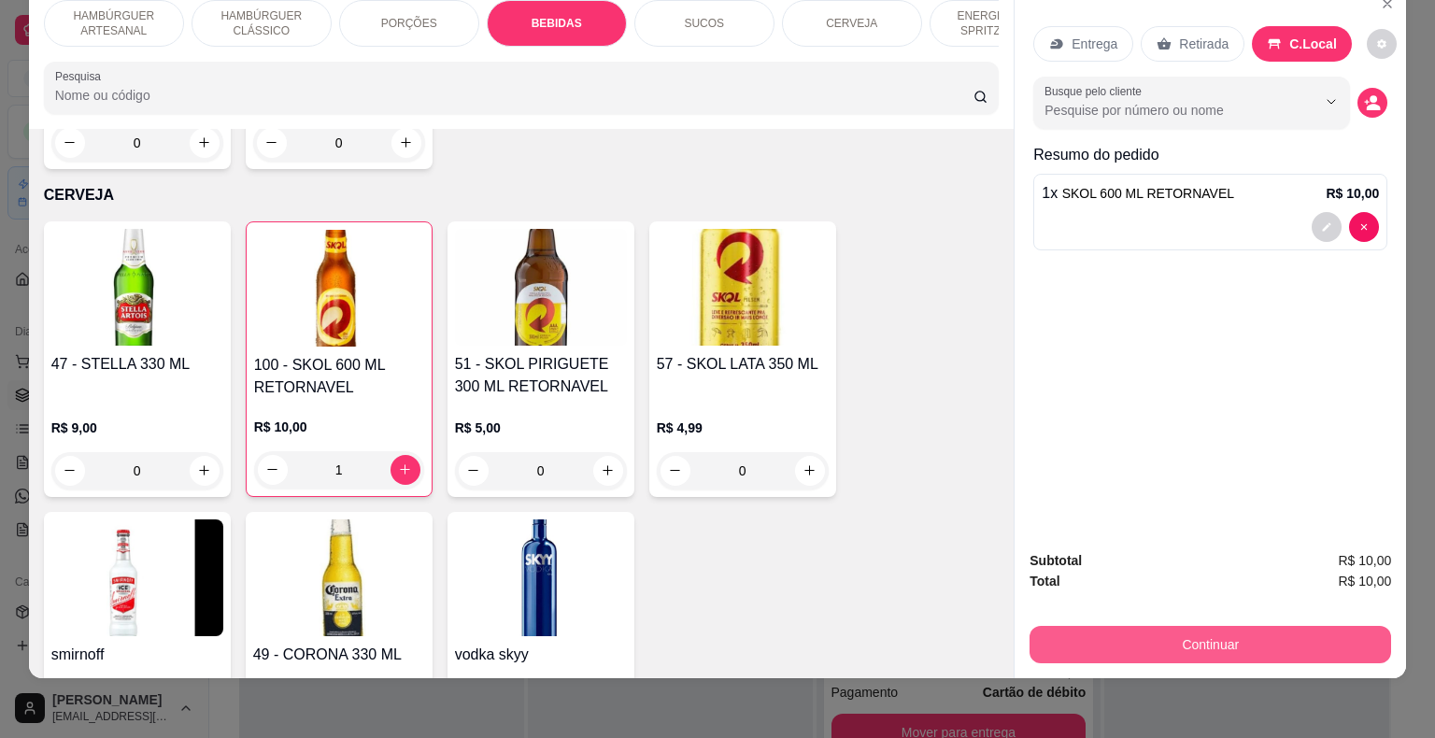
click at [1048, 626] on button "Continuar" at bounding box center [1209, 644] width 361 height 37
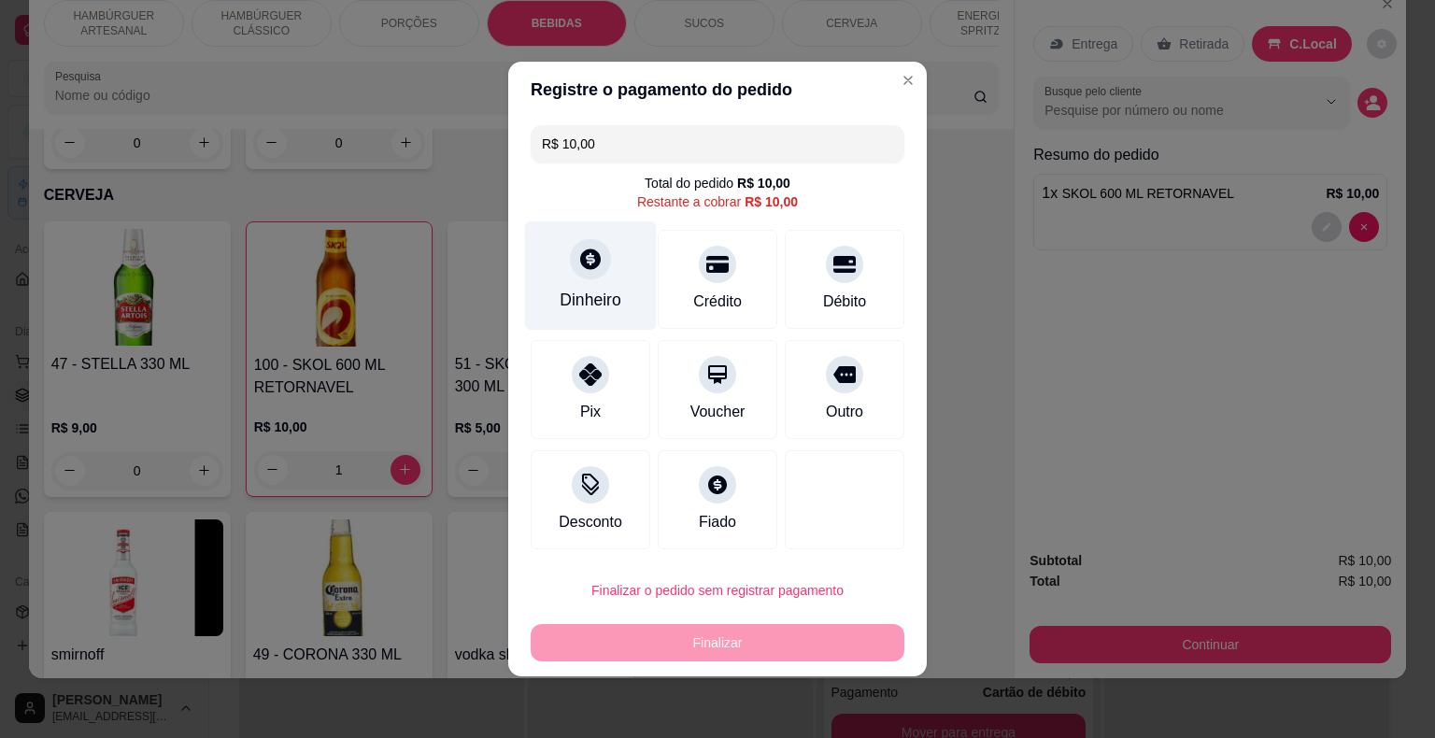
click at [611, 290] on div "Dinheiro" at bounding box center [590, 300] width 62 height 24
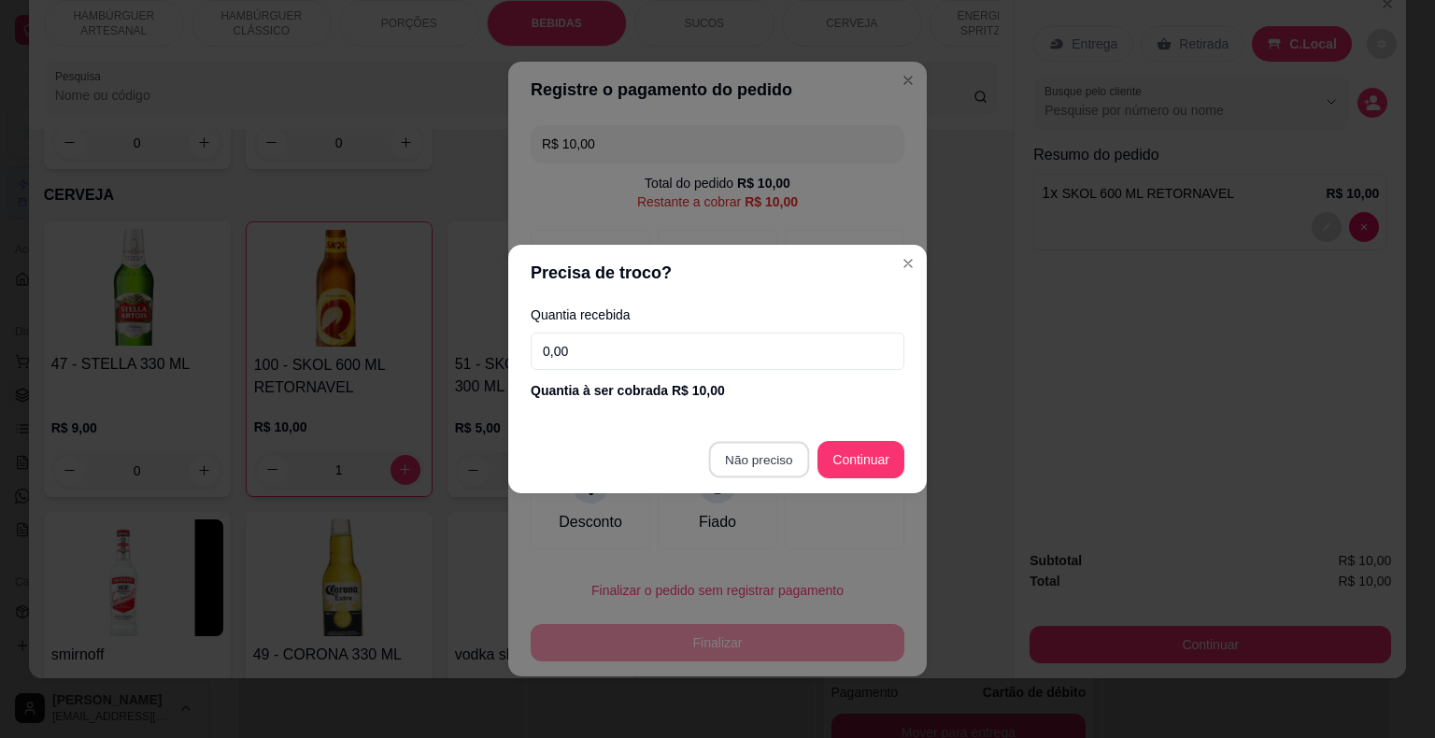
type input "R$ 0,00"
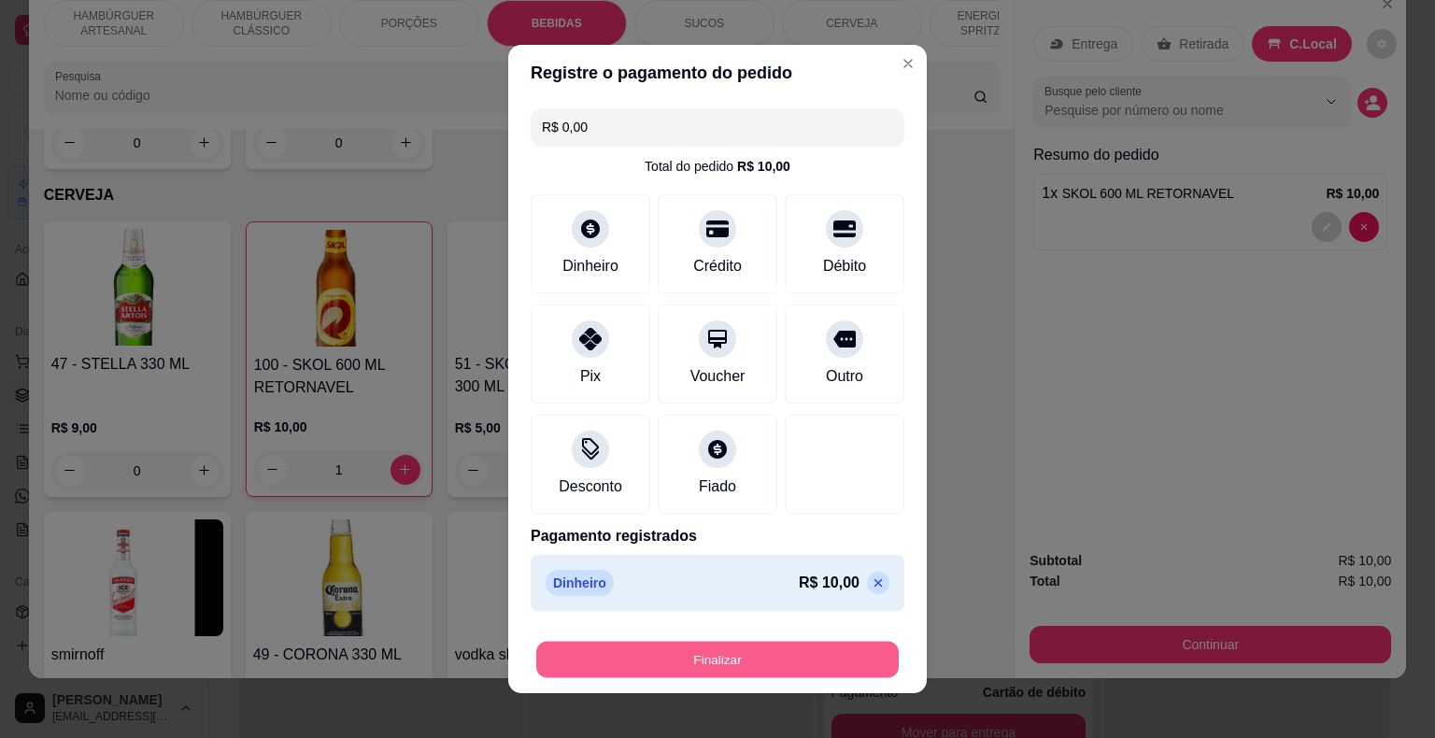
click at [717, 663] on button "Finalizar" at bounding box center [717, 660] width 362 height 36
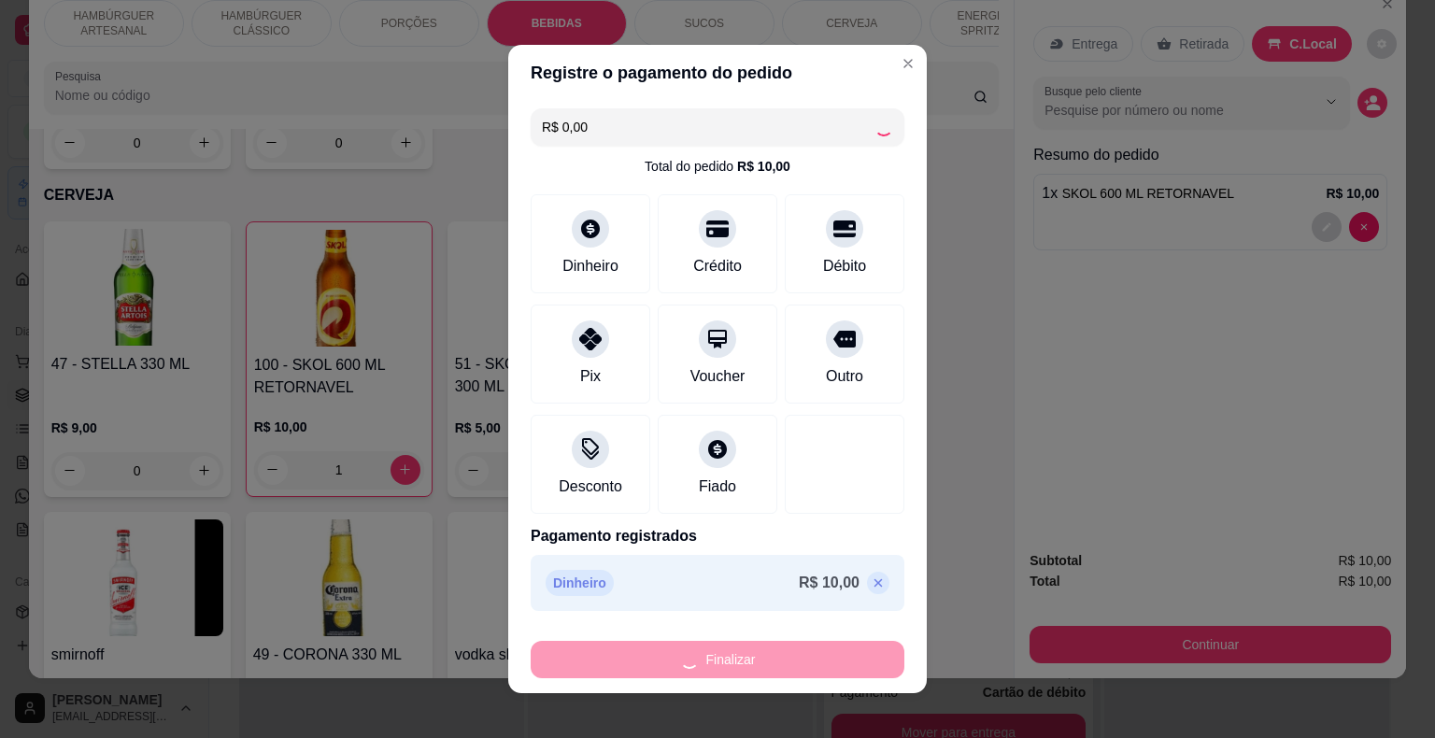
type input "0"
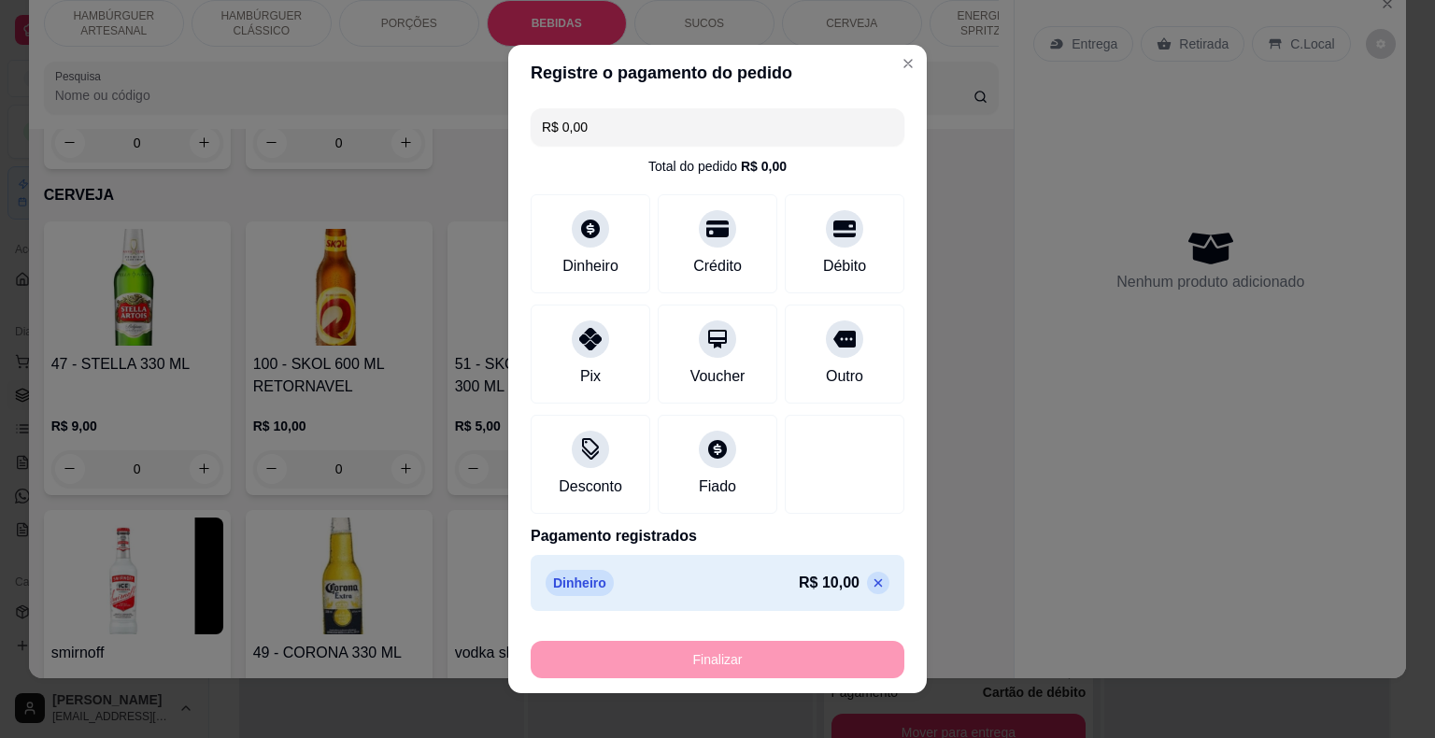
type input "-R$ 10,00"
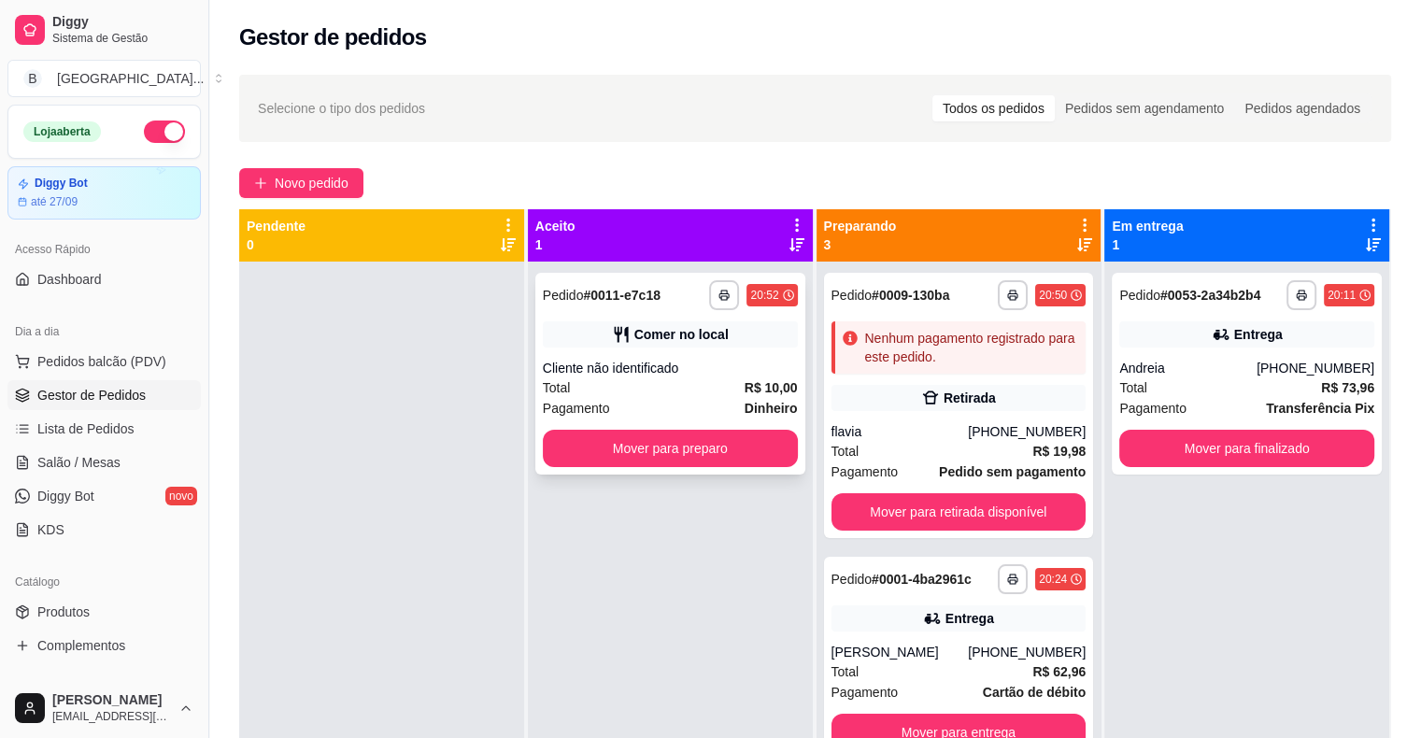
click at [707, 370] on div "Cliente não identificado" at bounding box center [670, 368] width 255 height 19
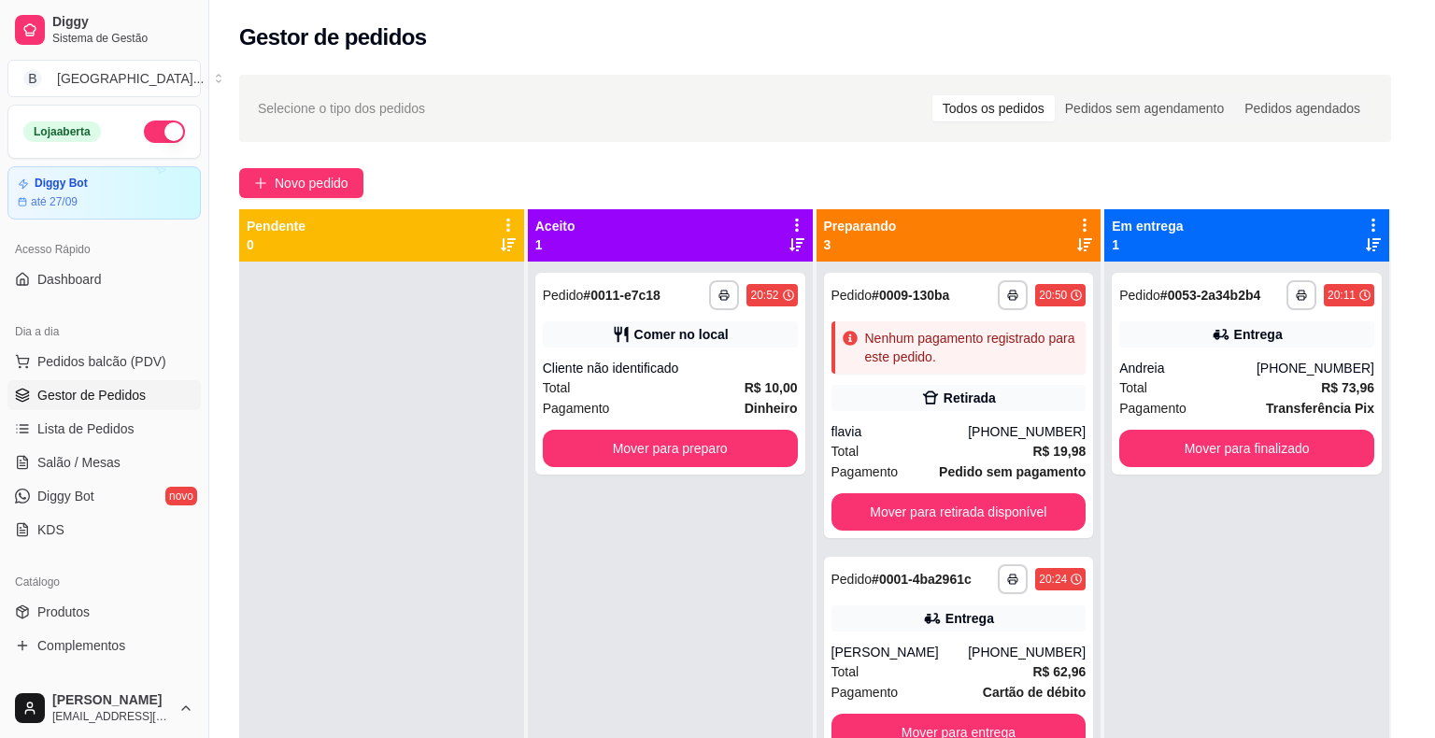
scroll to position [2, 0]
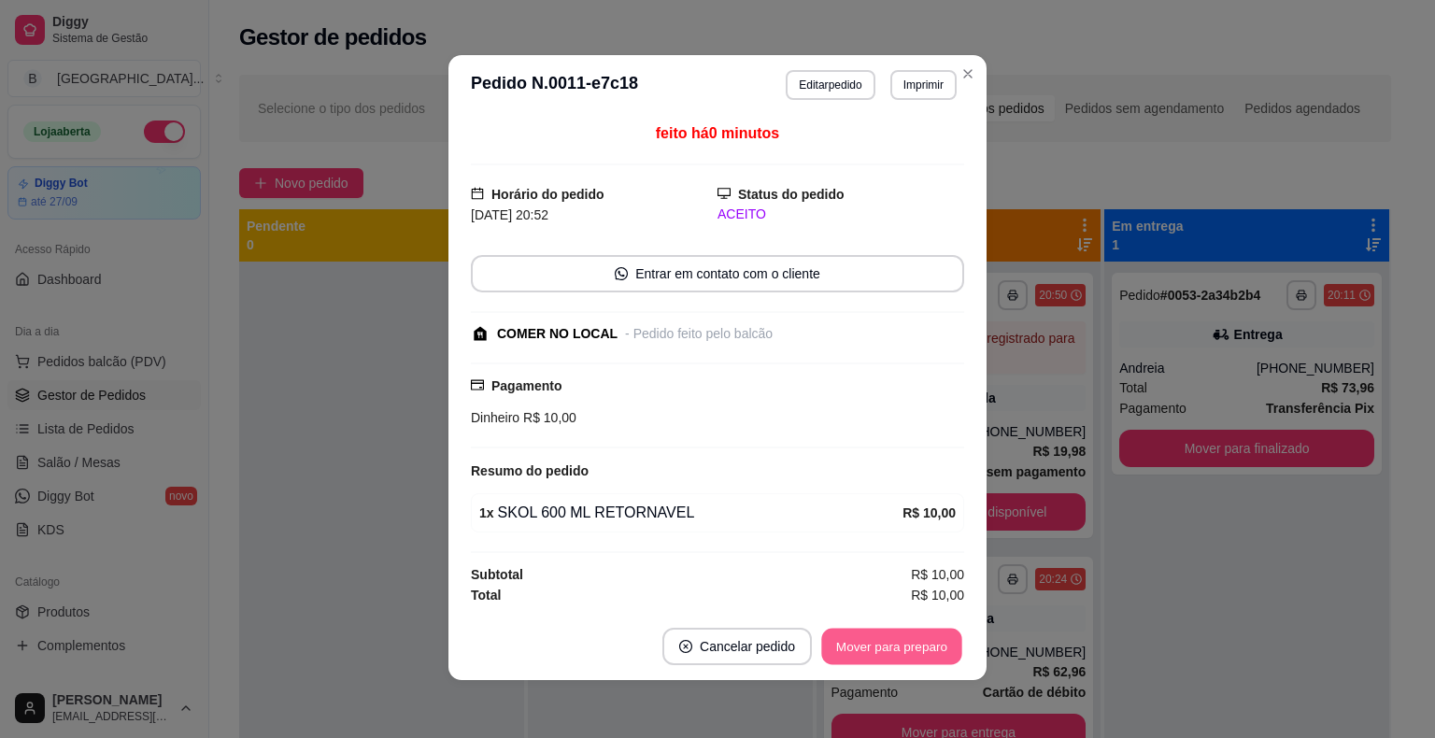
click at [874, 644] on button "Mover para preparo" at bounding box center [891, 646] width 140 height 36
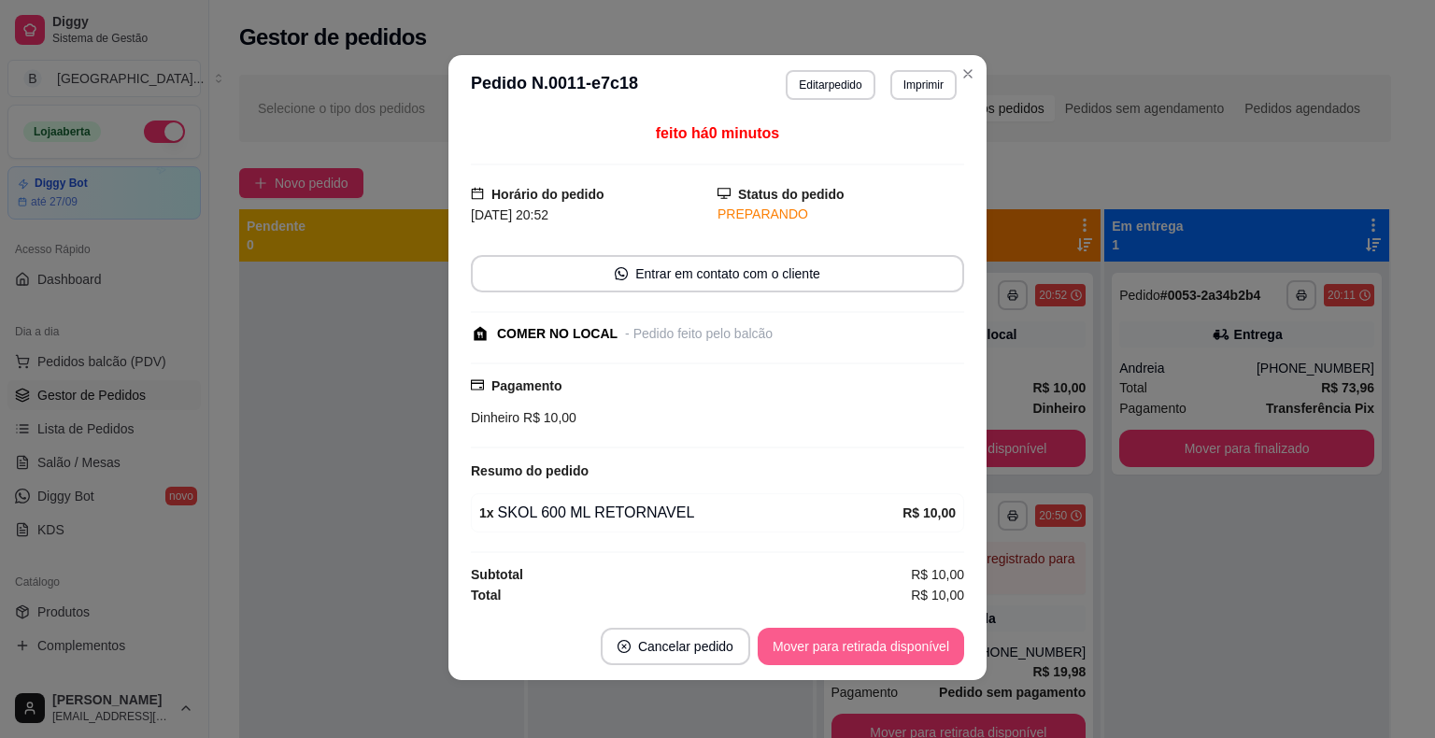
click at [874, 644] on button "Mover para retirada disponível" at bounding box center [861, 646] width 206 height 37
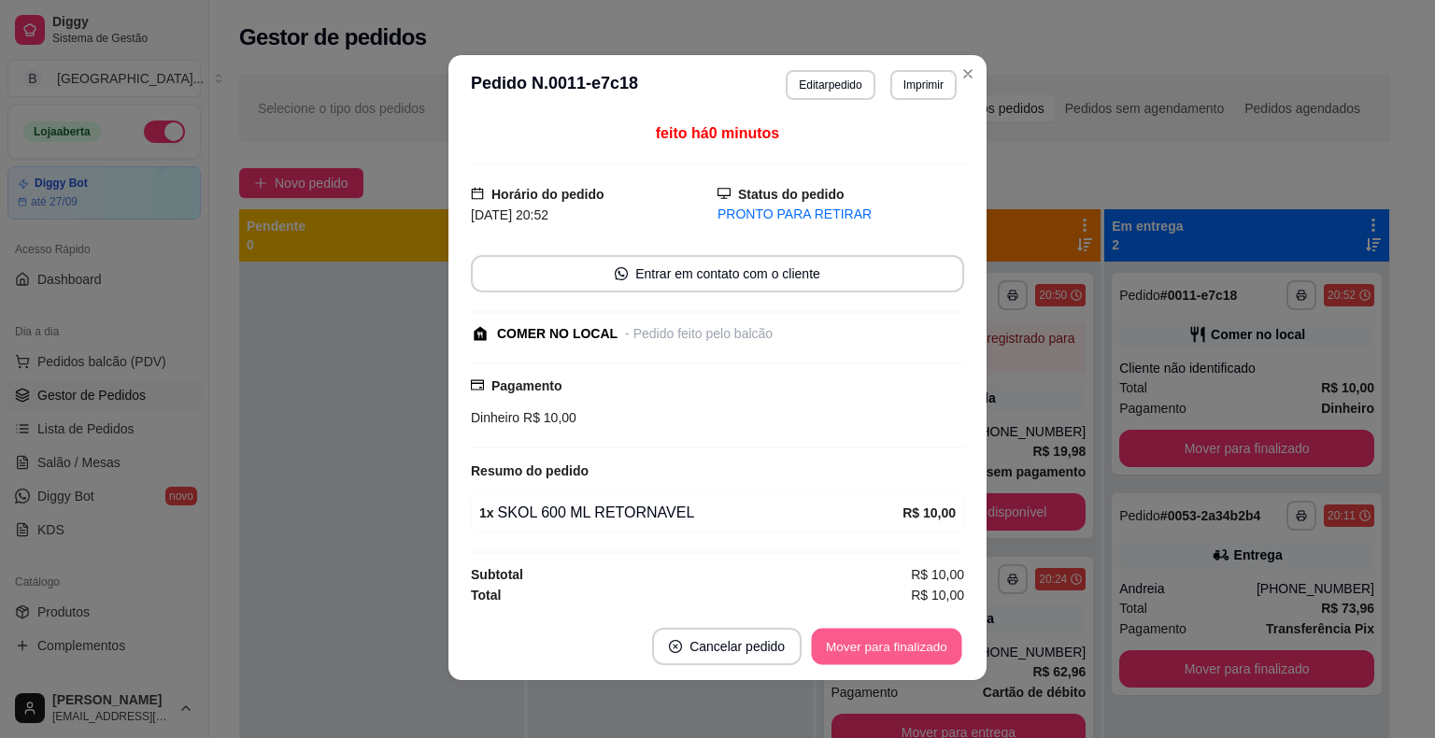
click at [874, 644] on button "Mover para finalizado" at bounding box center [887, 646] width 150 height 36
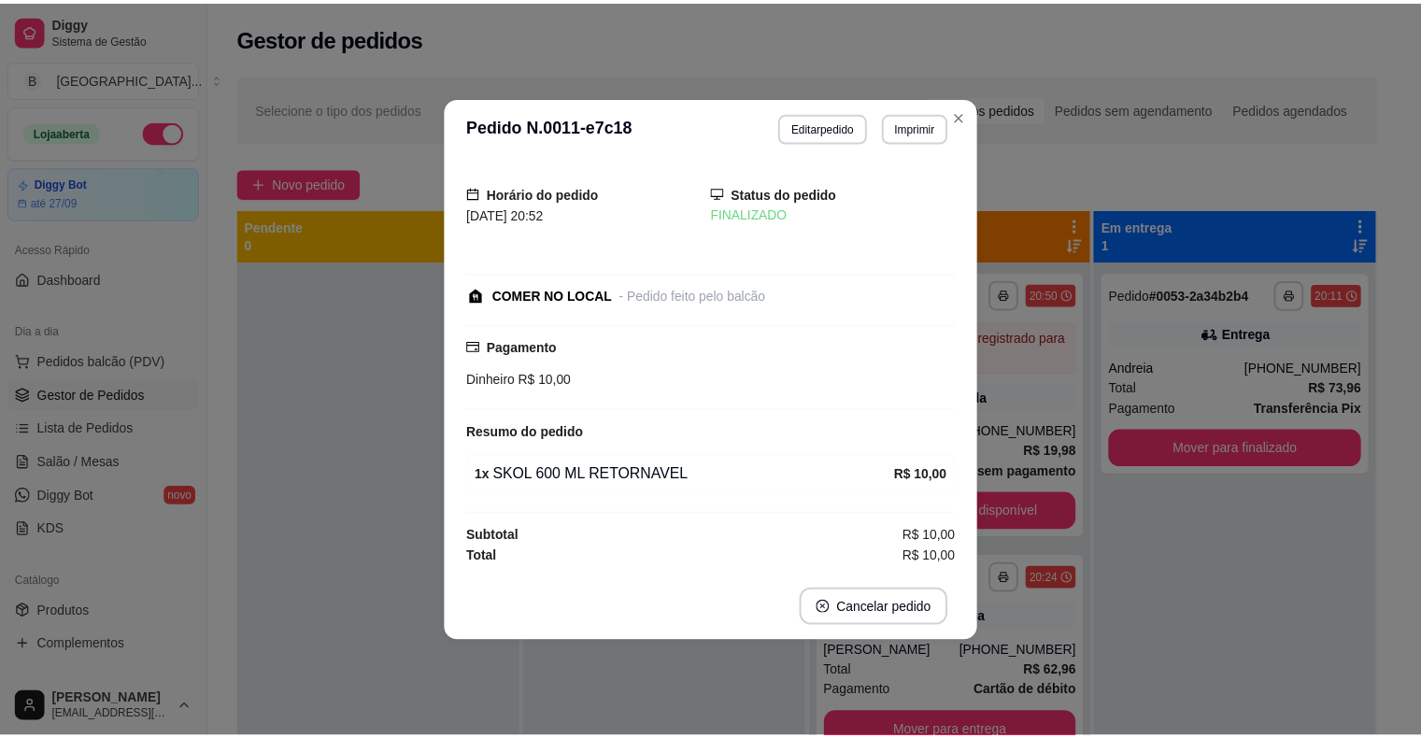
scroll to position [0, 0]
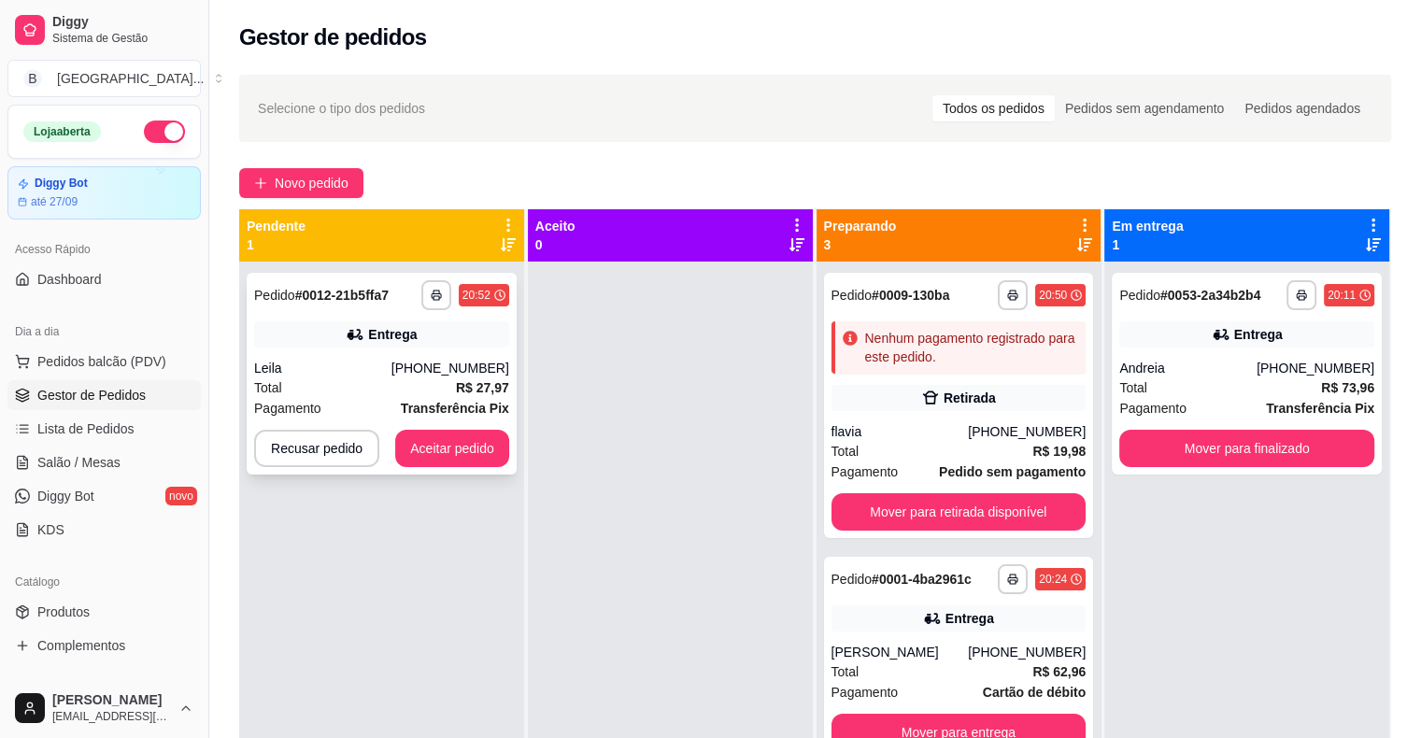
click at [320, 353] on div "**********" at bounding box center [382, 374] width 270 height 202
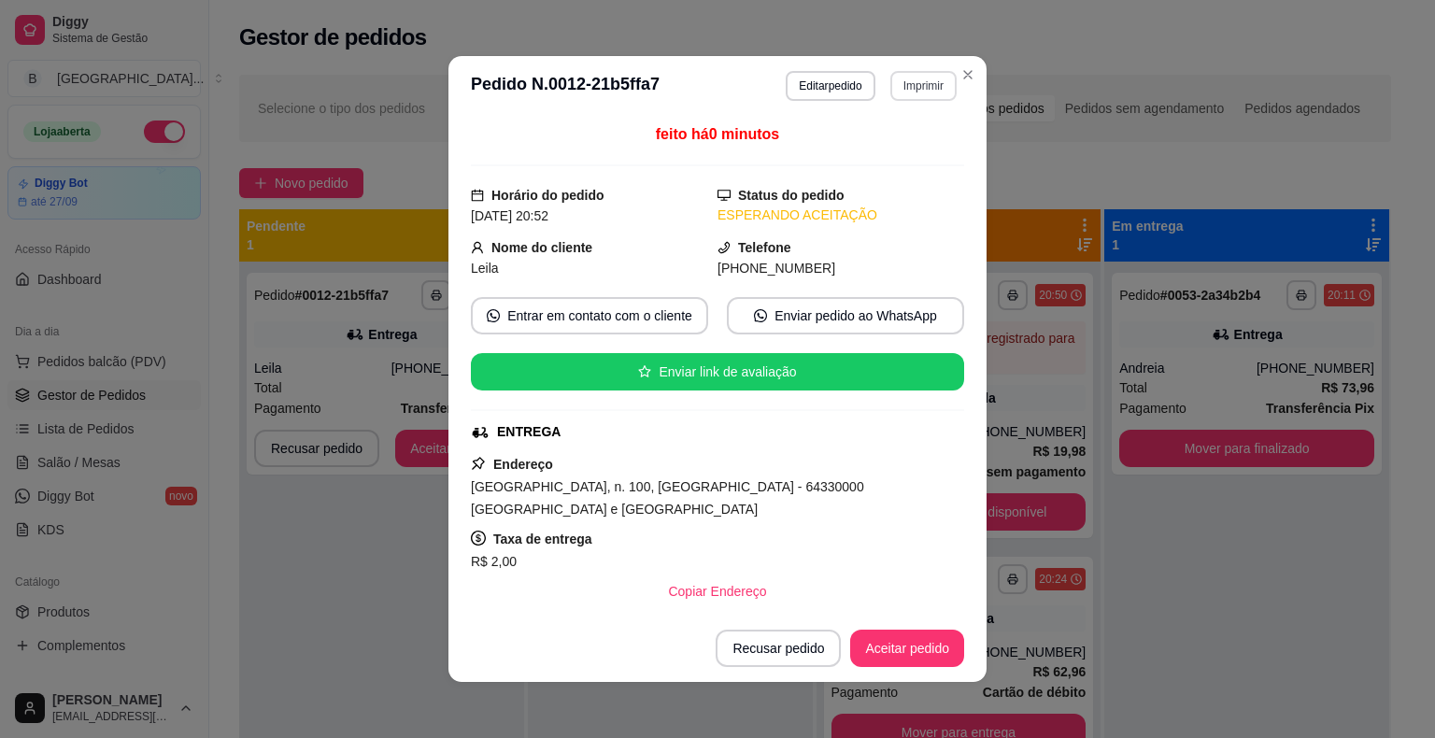
click at [923, 83] on button "Imprimir" at bounding box center [923, 86] width 66 height 30
click at [883, 144] on button "IMPRESSORA" at bounding box center [883, 150] width 131 height 29
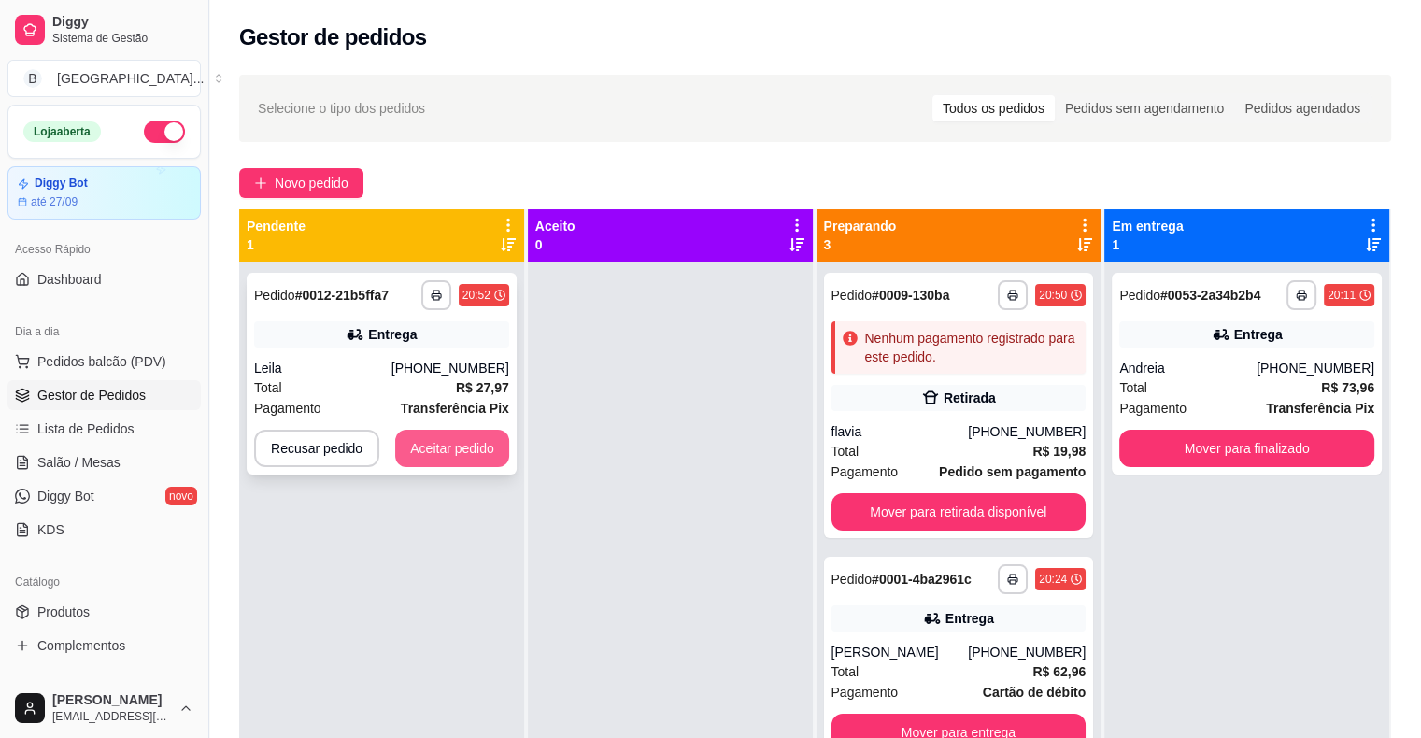
click at [424, 449] on button "Aceitar pedido" at bounding box center [452, 448] width 114 height 37
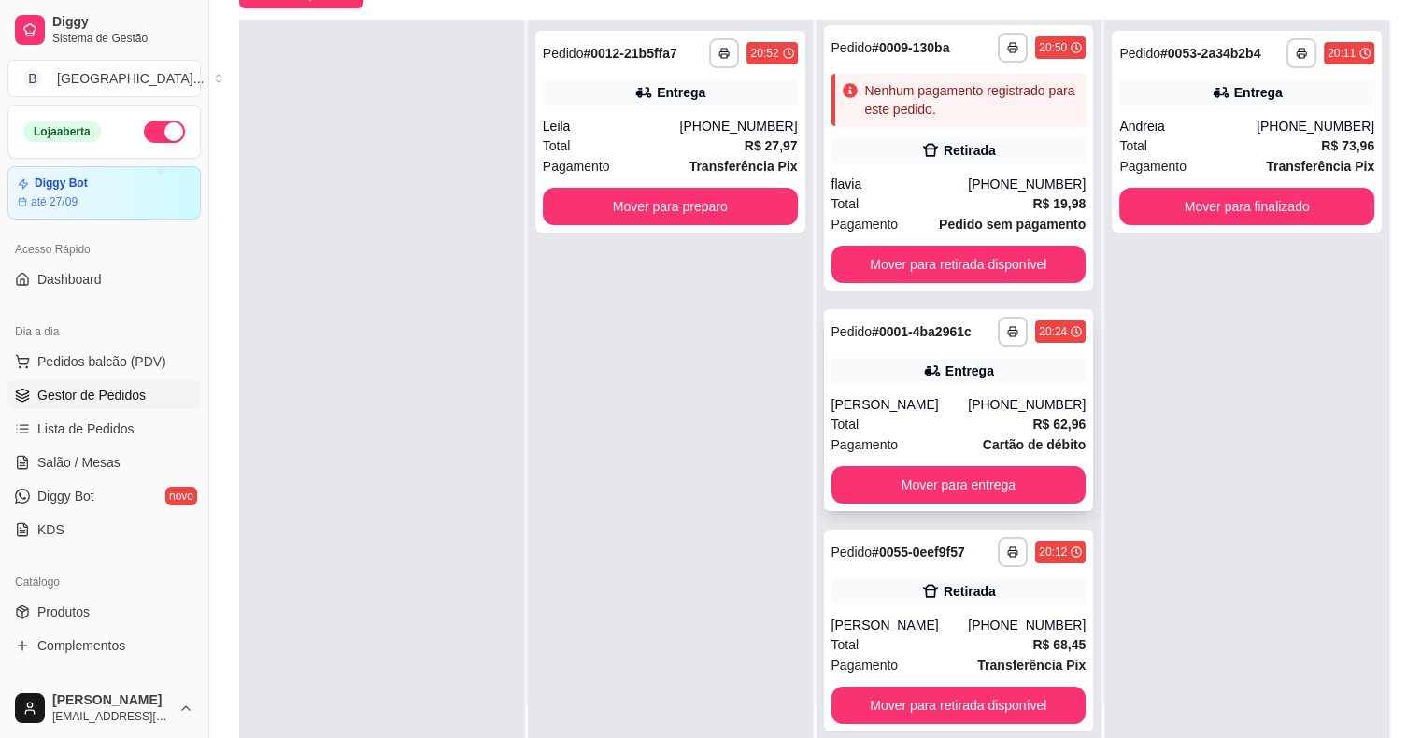
scroll to position [284, 0]
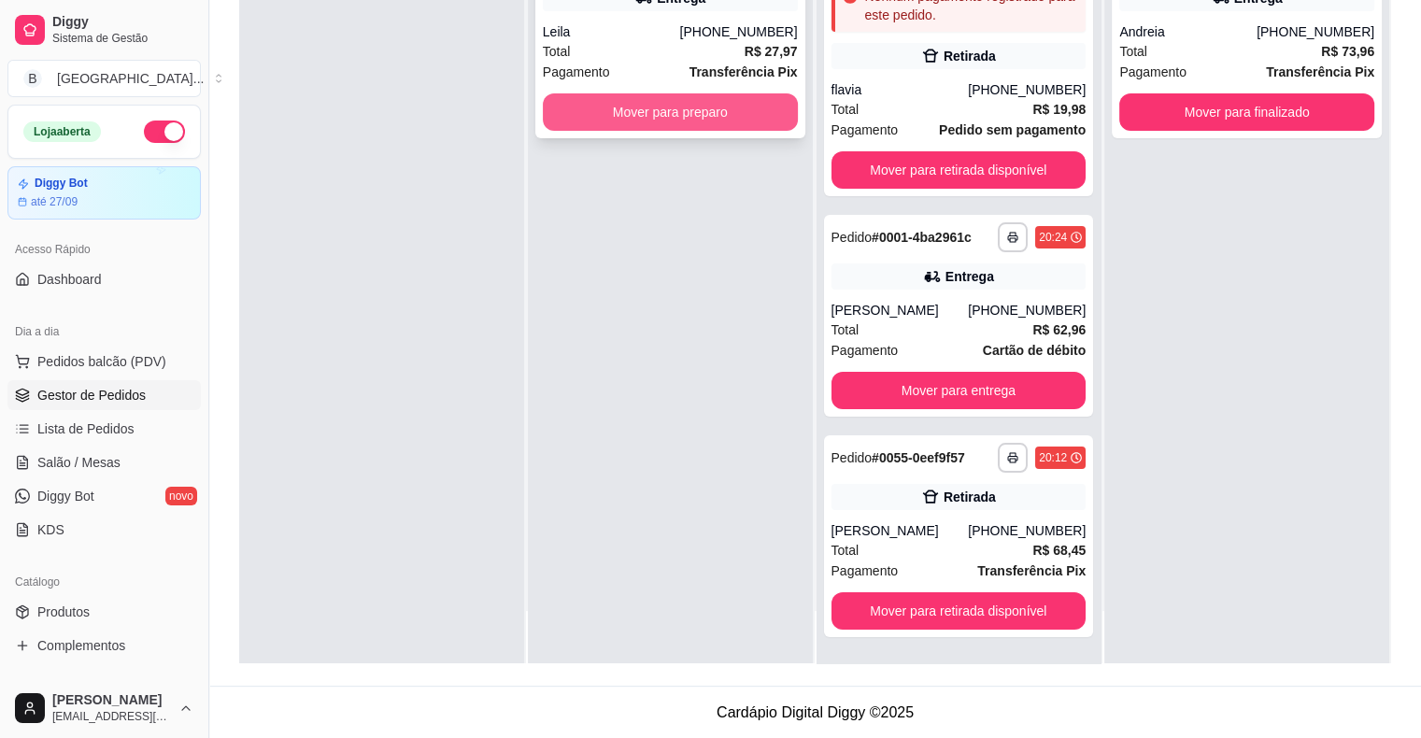
click at [628, 103] on button "Mover para preparo" at bounding box center [670, 111] width 255 height 37
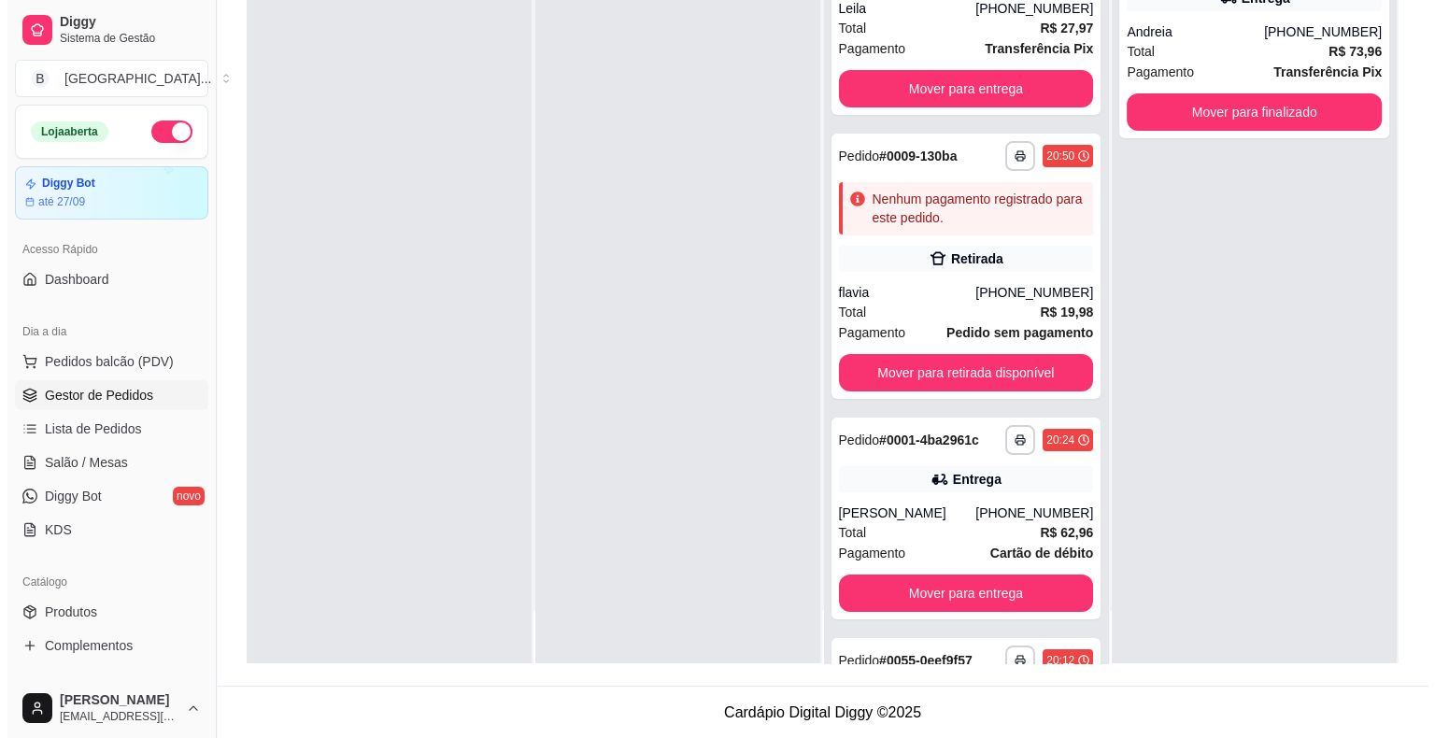
scroll to position [244, 0]
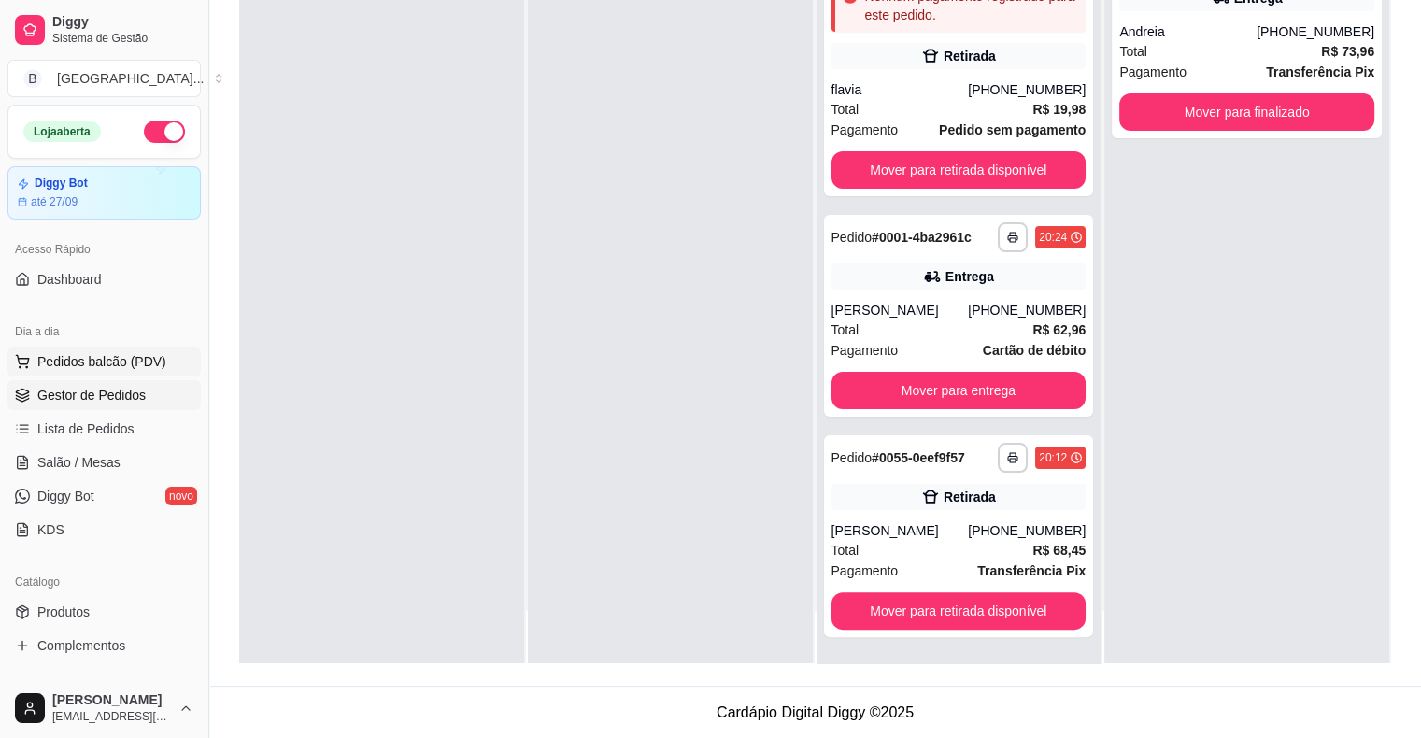
click at [161, 355] on button "Pedidos balcão (PDV)" at bounding box center [103, 362] width 193 height 30
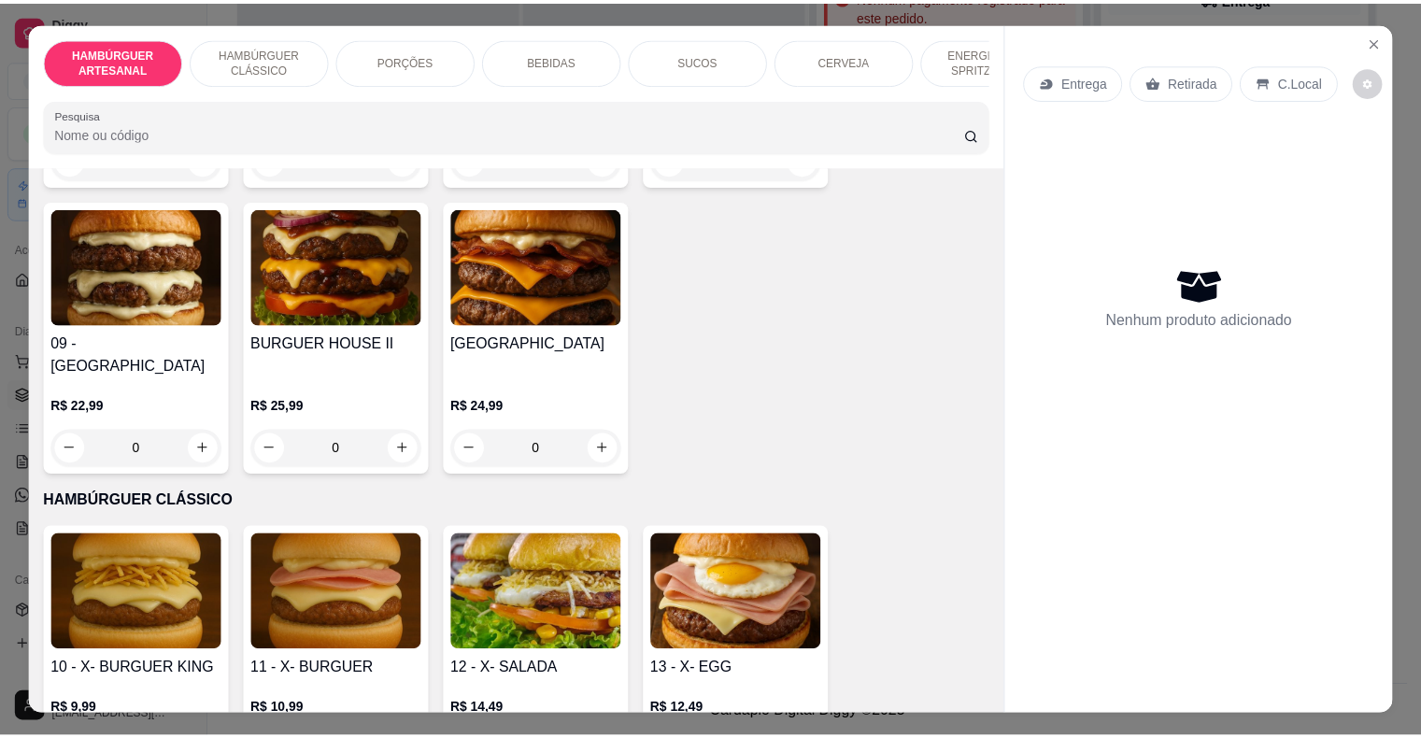
scroll to position [560, 0]
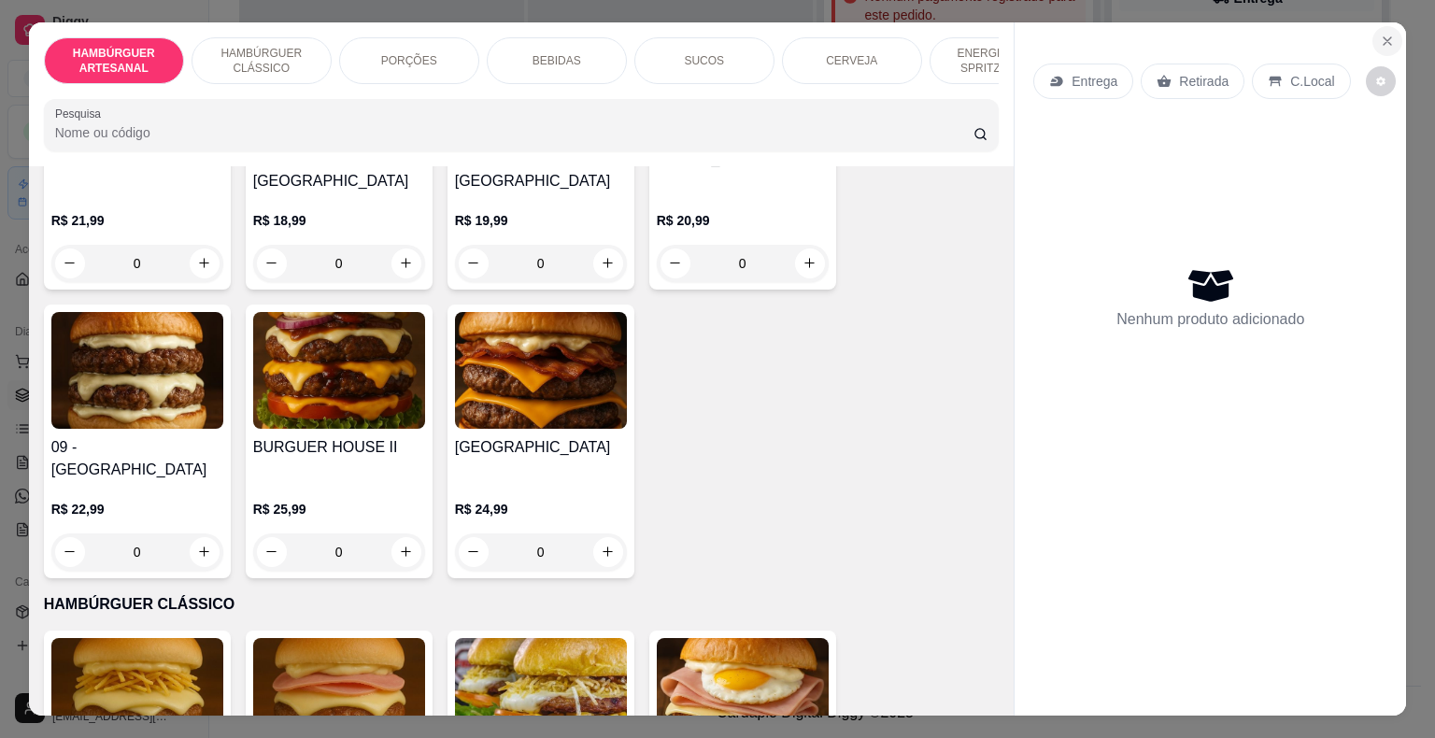
click at [1375, 26] on button "Close" at bounding box center [1387, 41] width 30 height 30
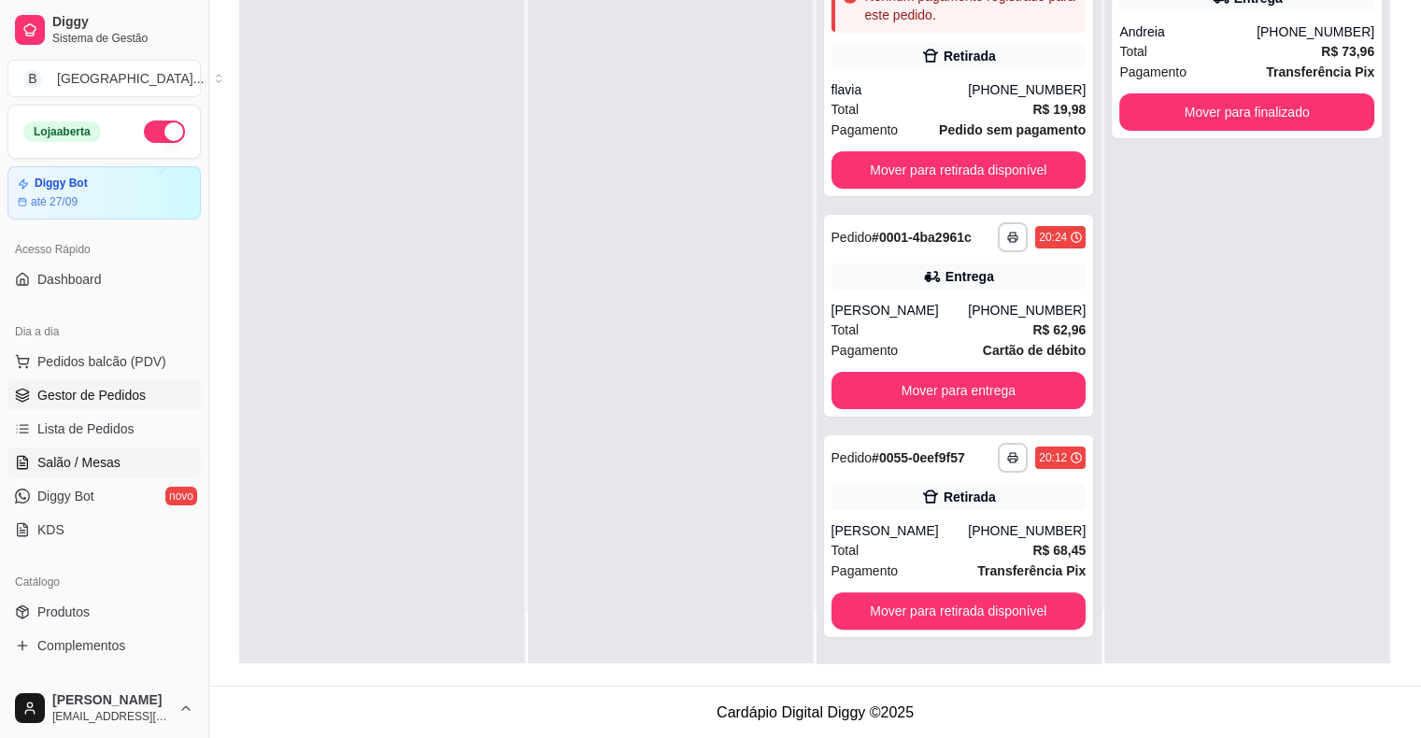
click at [90, 450] on link "Salão / Mesas" at bounding box center [103, 462] width 193 height 30
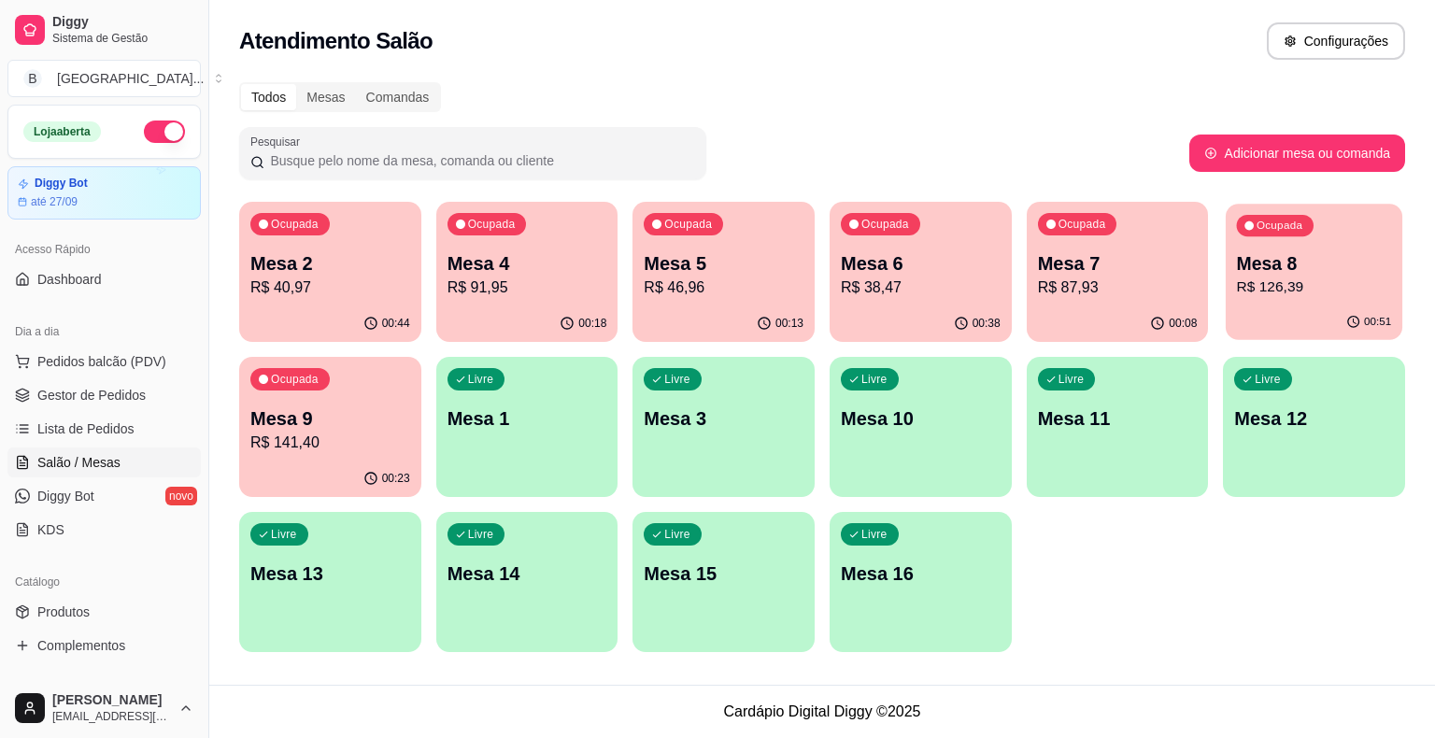
click at [1264, 260] on p "Mesa 8" at bounding box center [1314, 263] width 155 height 25
click at [1323, 281] on p "R$ 126,39" at bounding box center [1314, 287] width 160 height 22
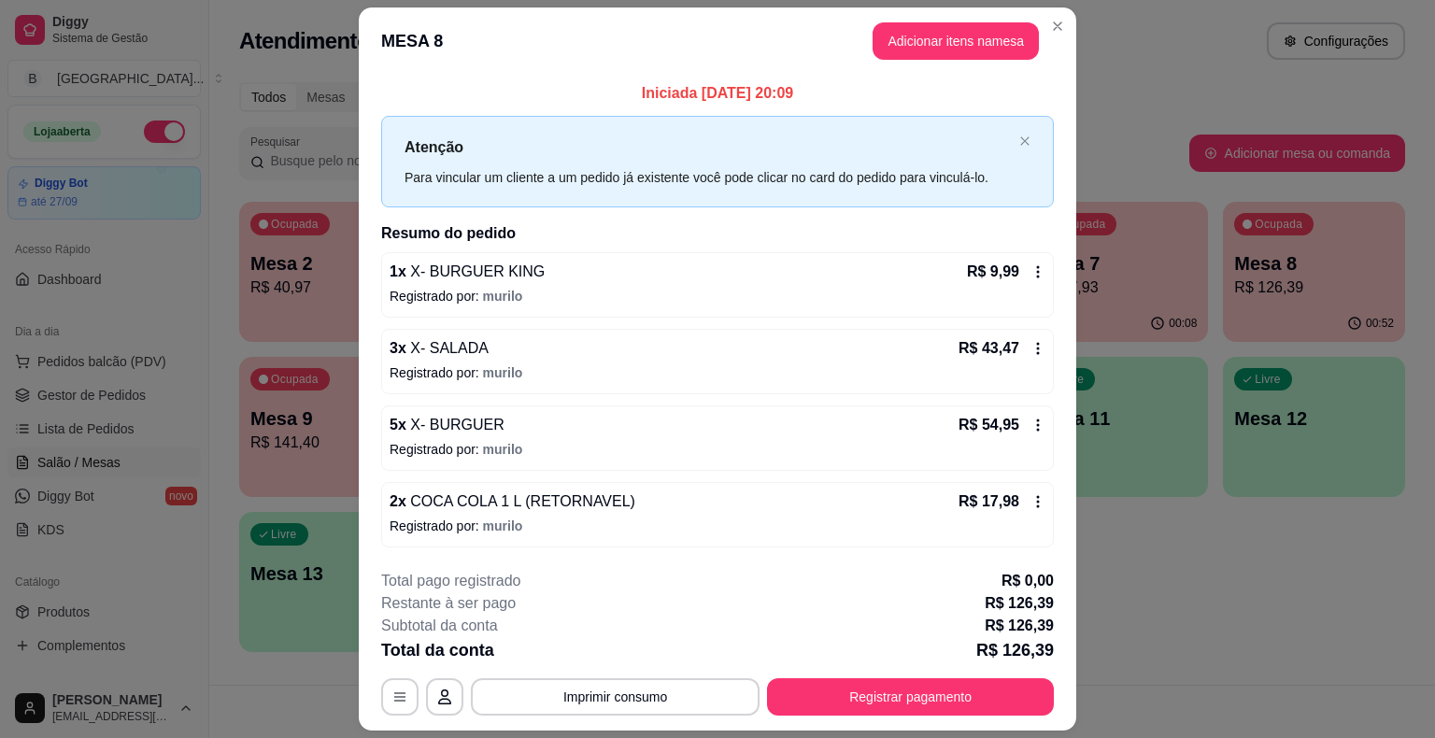
click at [1035, 422] on icon at bounding box center [1037, 425] width 15 height 15
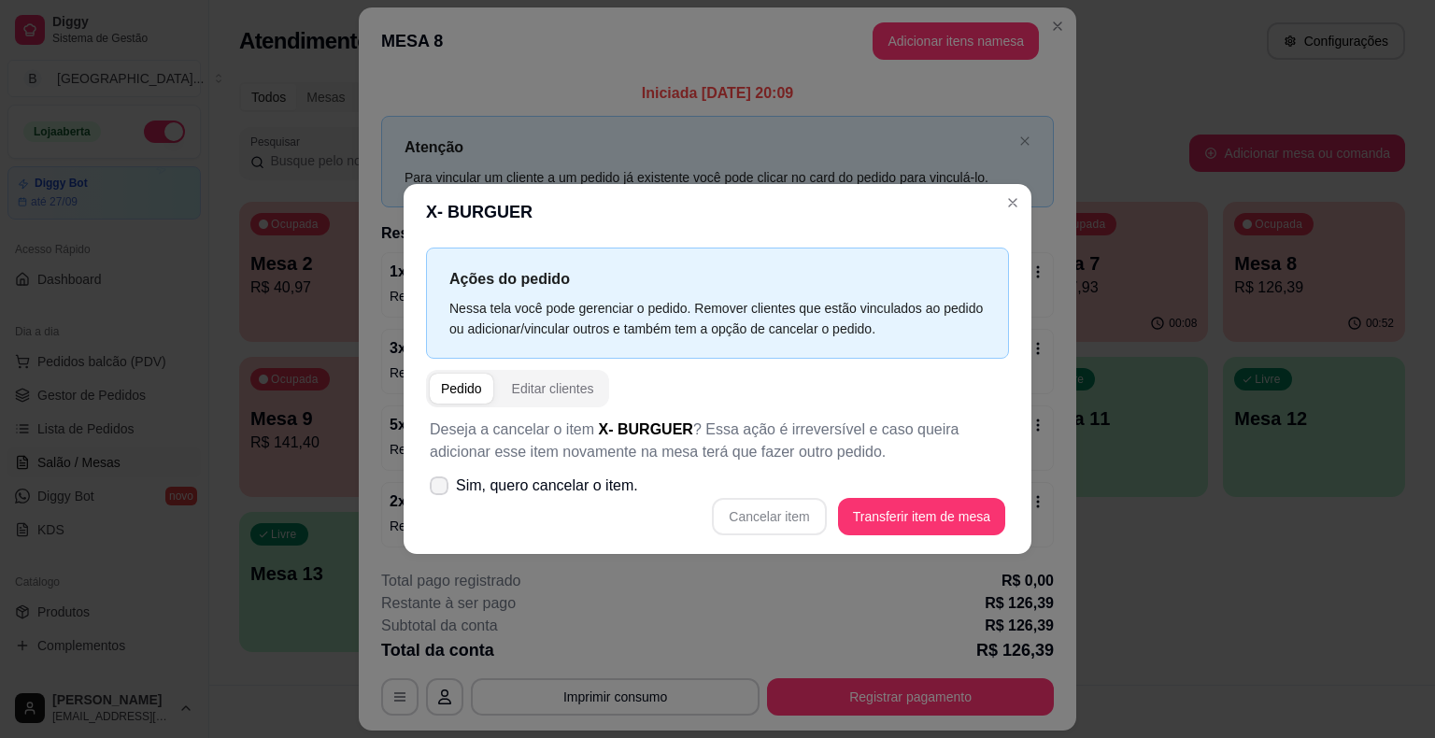
click at [501, 478] on span "Sim, quero cancelar o item." at bounding box center [547, 485] width 182 height 22
click at [441, 489] on input "Sim, quero cancelar o item." at bounding box center [435, 495] width 12 height 12
checkbox input "true"
click at [785, 514] on button "Cancelar item" at bounding box center [769, 517] width 111 height 36
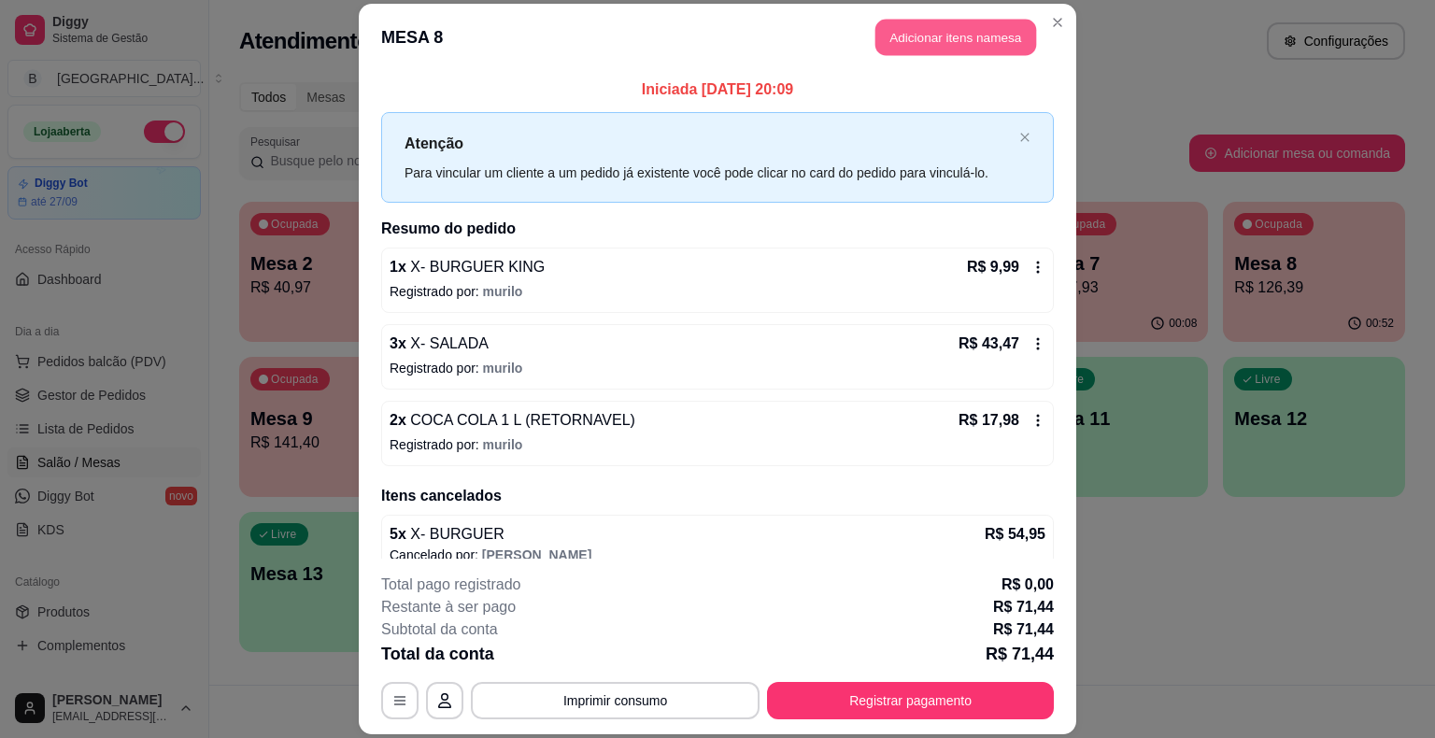
click at [946, 28] on button "Adicionar itens na mesa" at bounding box center [955, 38] width 161 height 36
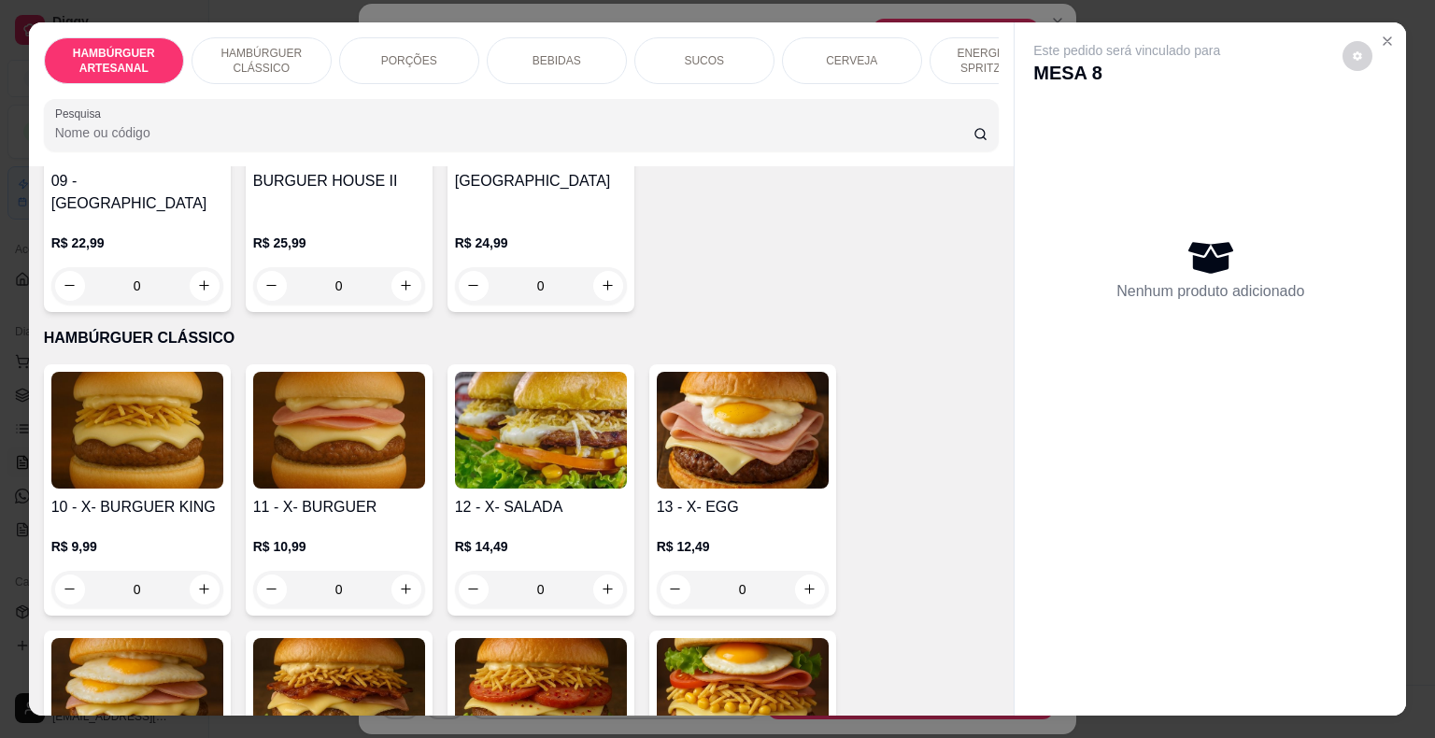
scroll to position [841, 0]
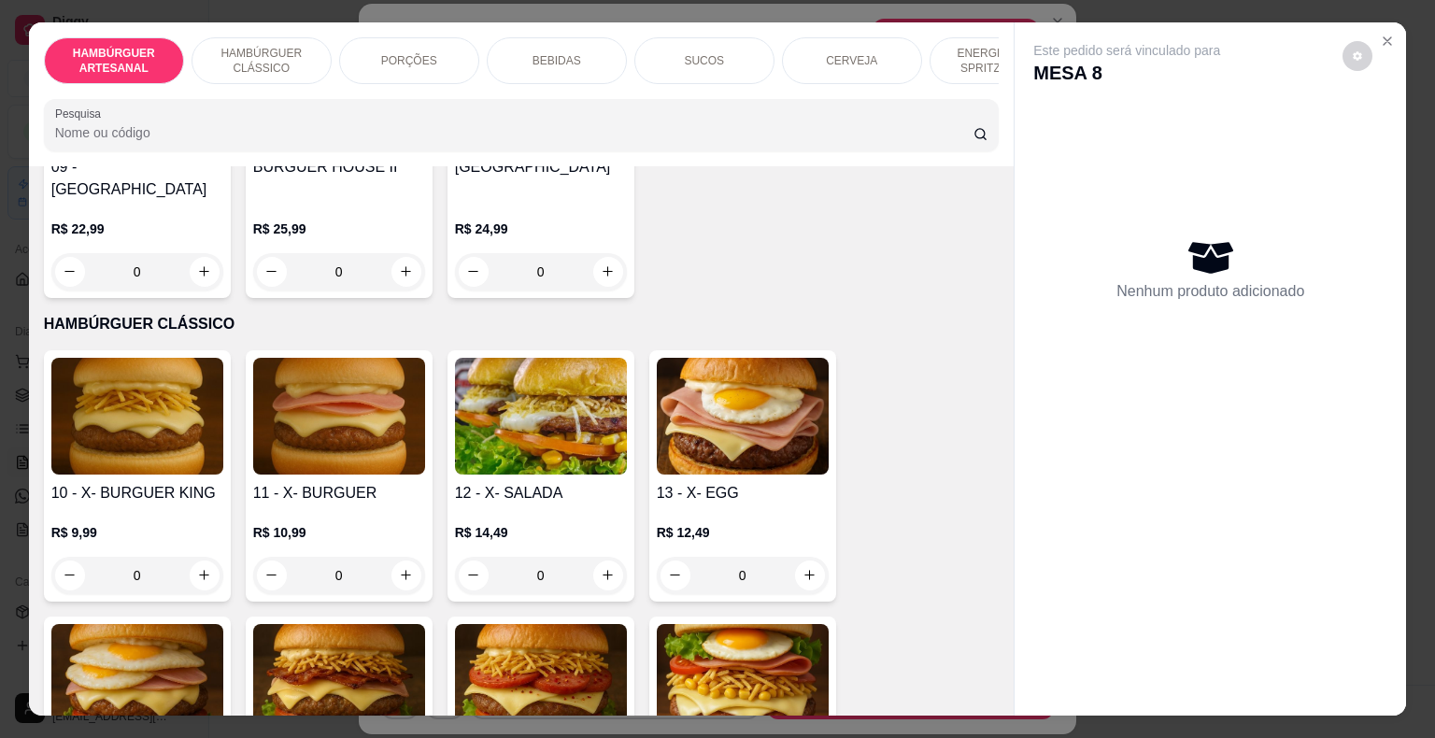
click at [392, 557] on div "0" at bounding box center [339, 575] width 172 height 37
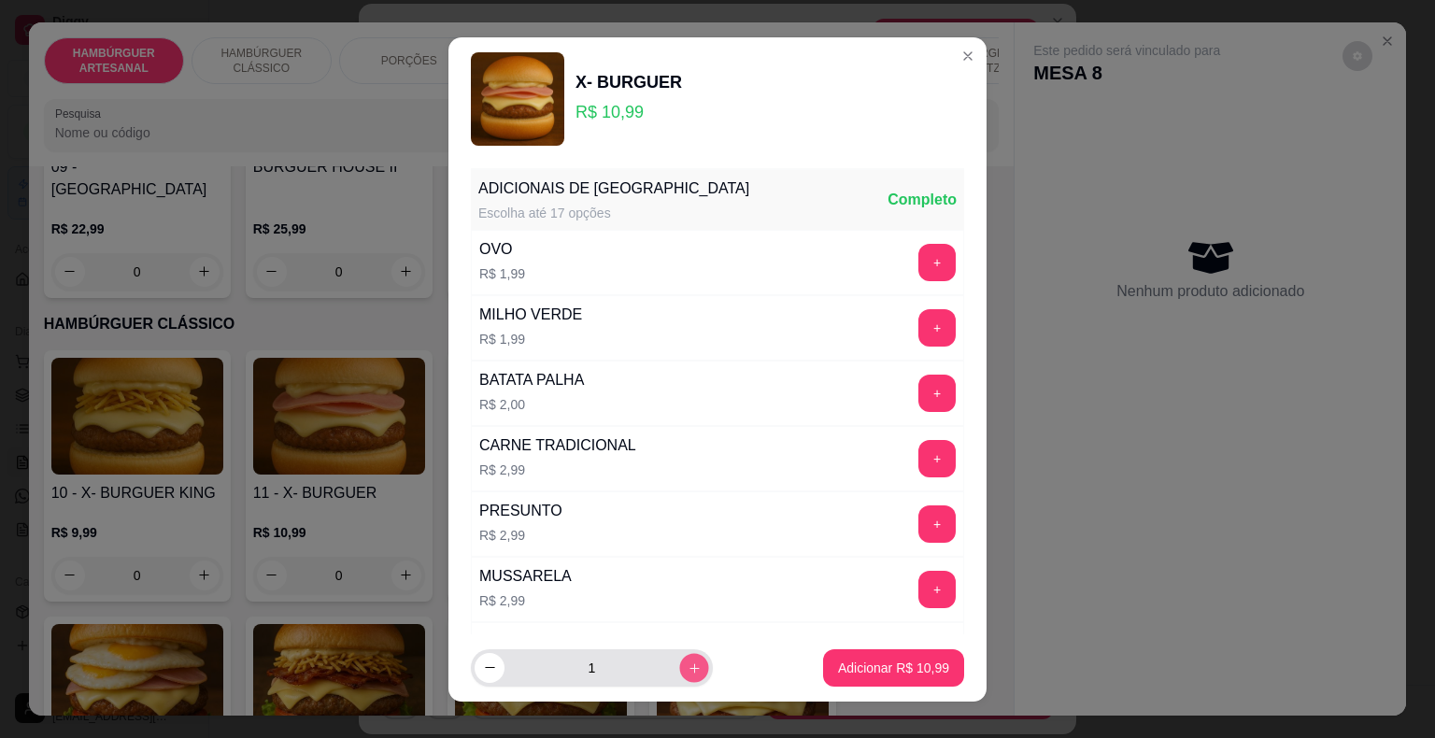
click at [687, 672] on icon "increase-product-quantity" at bounding box center [694, 667] width 14 height 14
type input "3"
click at [841, 666] on p "Adicionar R$ 32,97" at bounding box center [893, 667] width 111 height 19
type input "3"
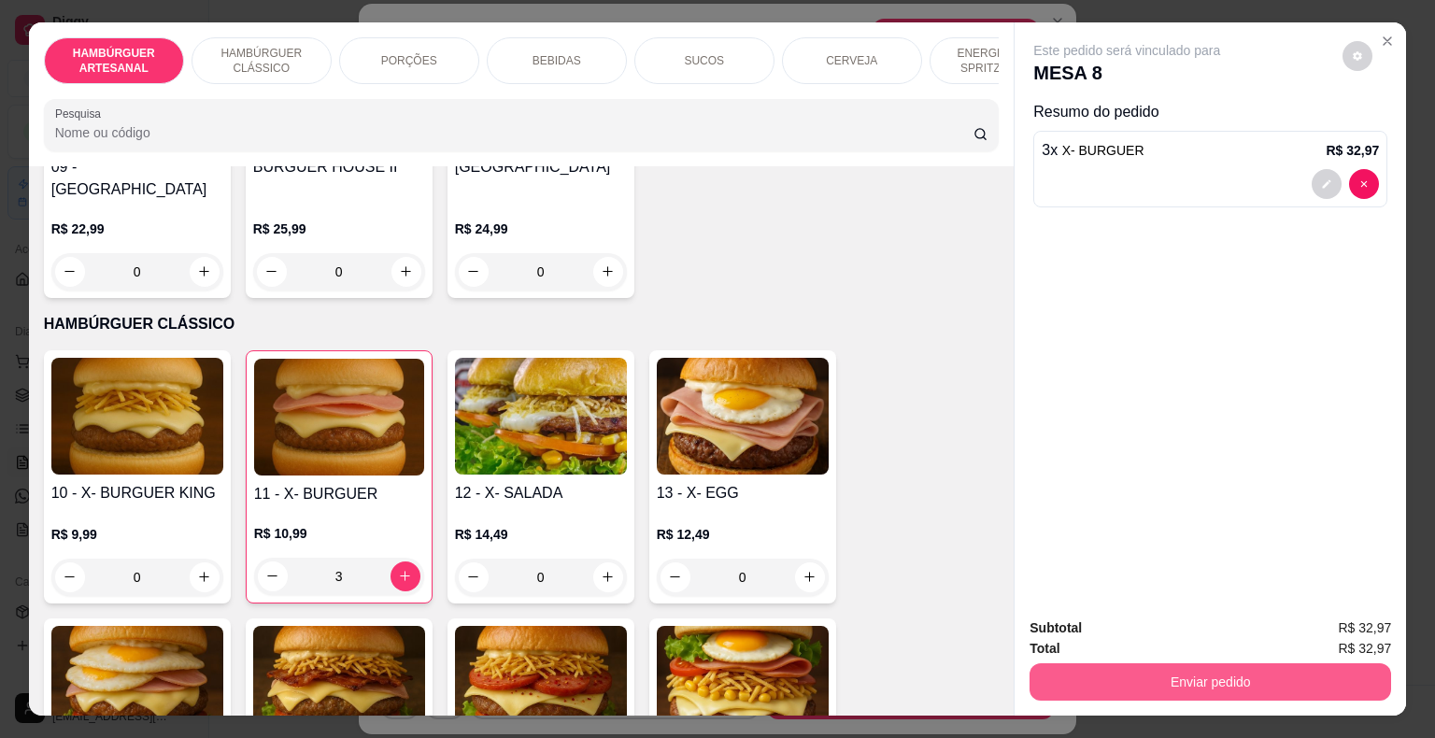
click at [1108, 685] on button "Enviar pedido" at bounding box center [1209, 681] width 361 height 37
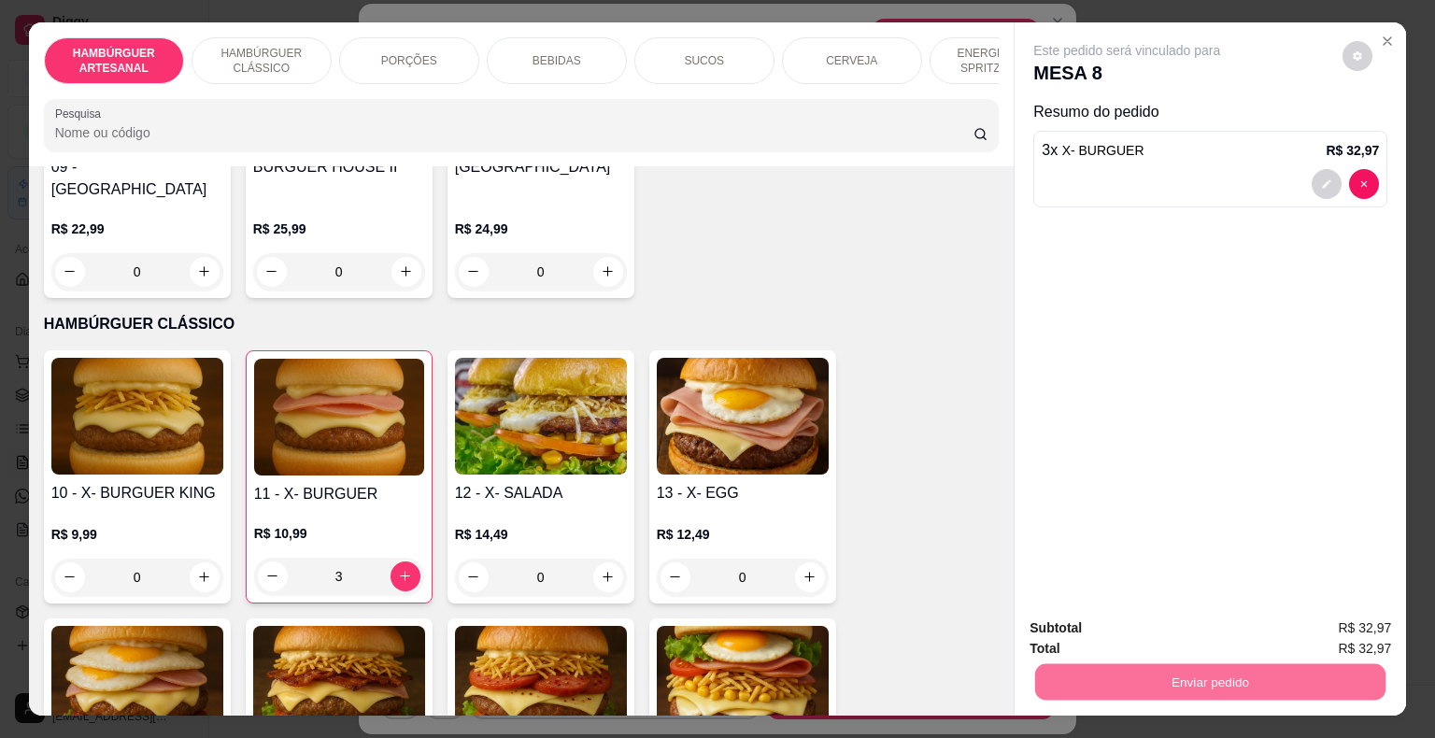
click at [1069, 622] on button "Não registrar e enviar pedido" at bounding box center [1148, 629] width 189 height 35
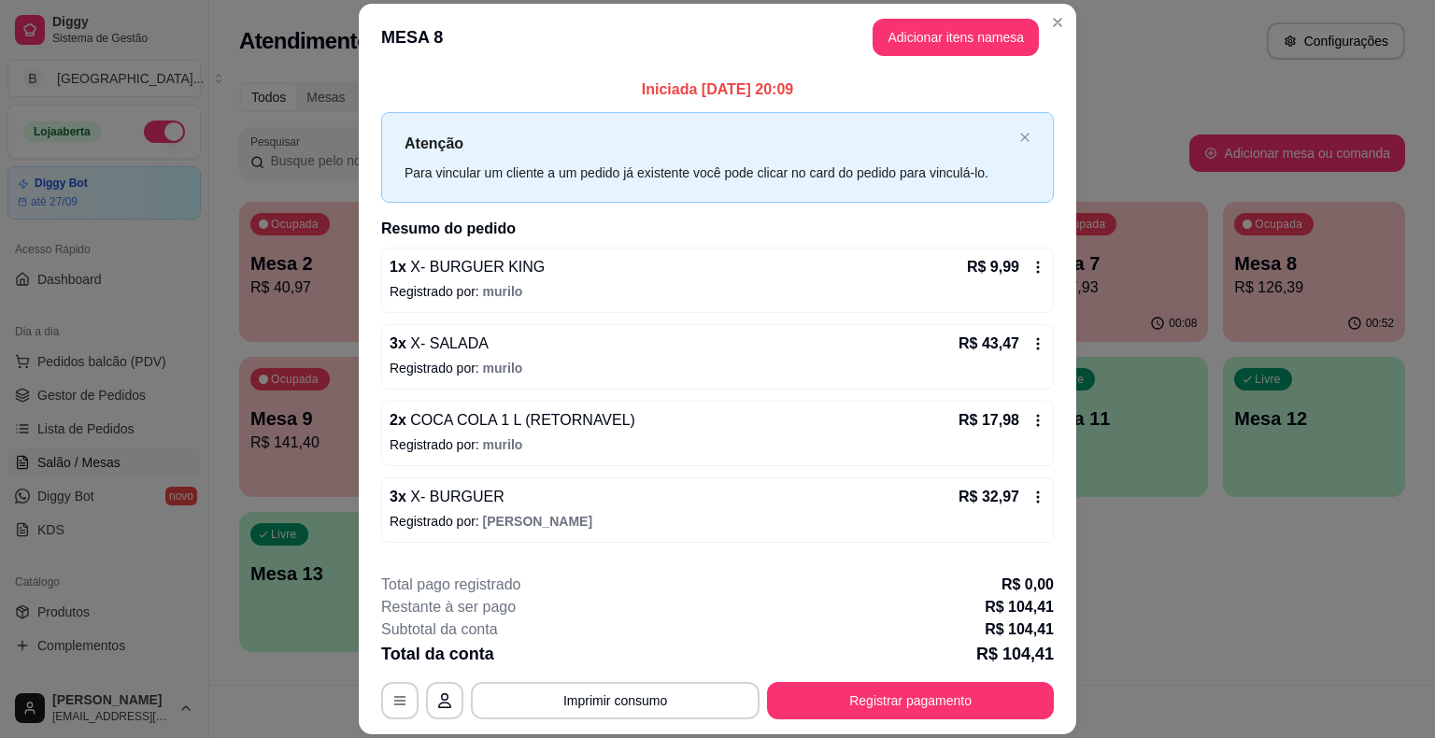
scroll to position [95, 0]
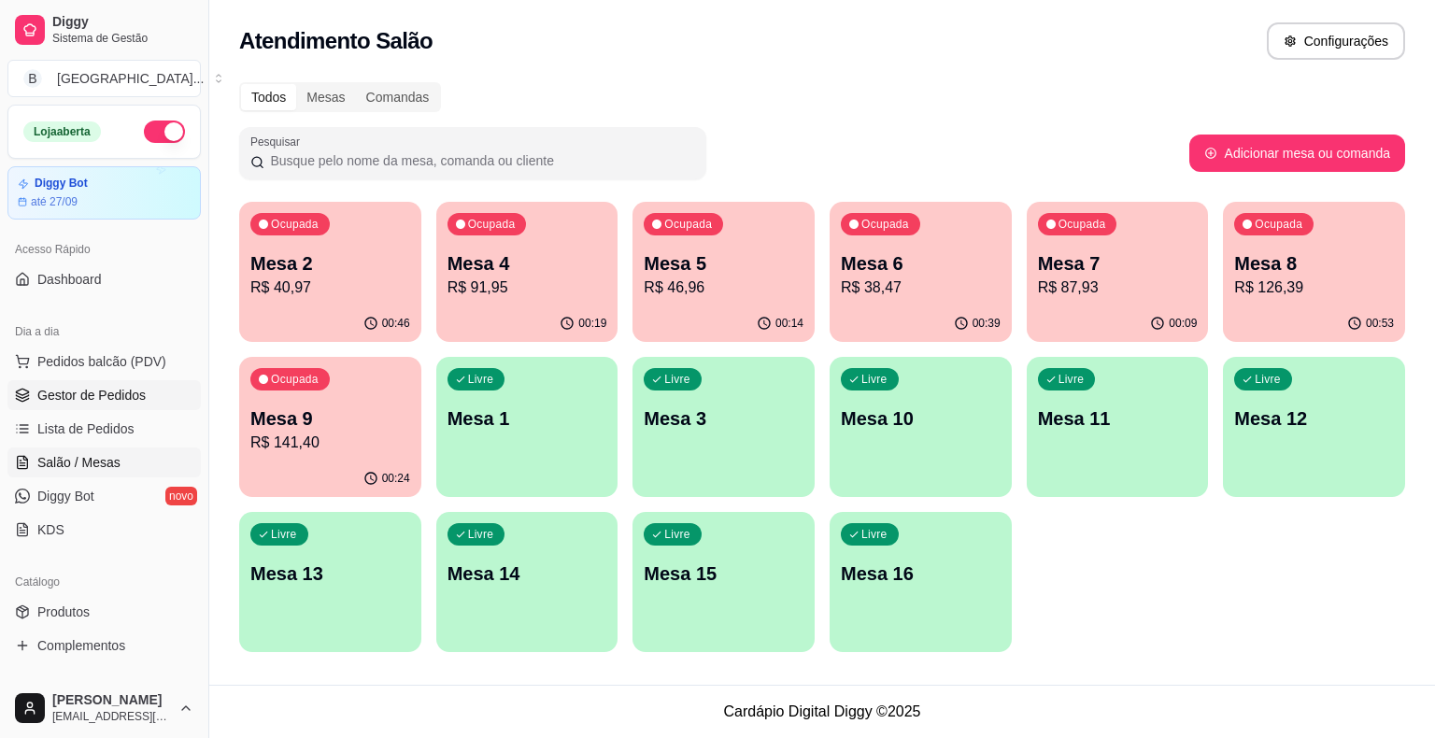
click at [83, 390] on span "Gestor de Pedidos" at bounding box center [91, 395] width 108 height 19
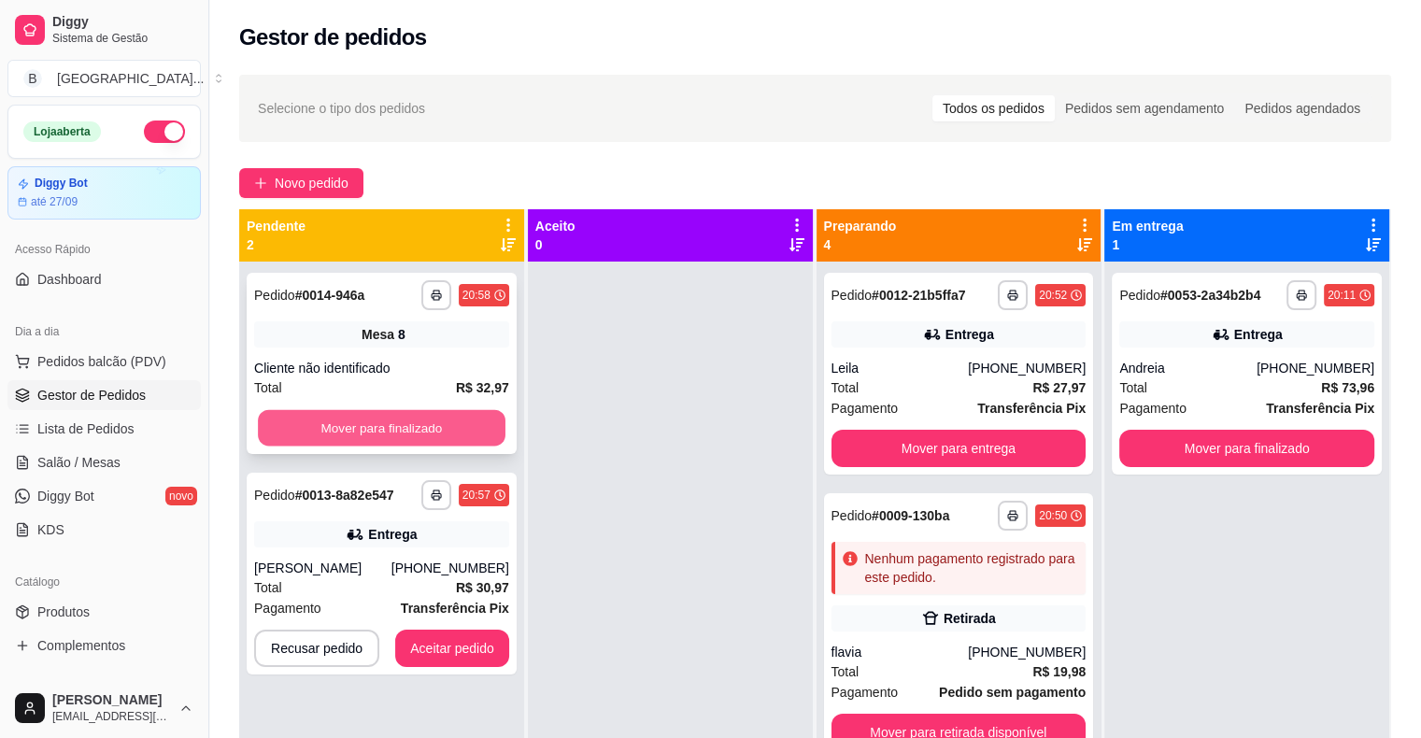
click at [417, 415] on button "Mover para finalizado" at bounding box center [382, 428] width 248 height 36
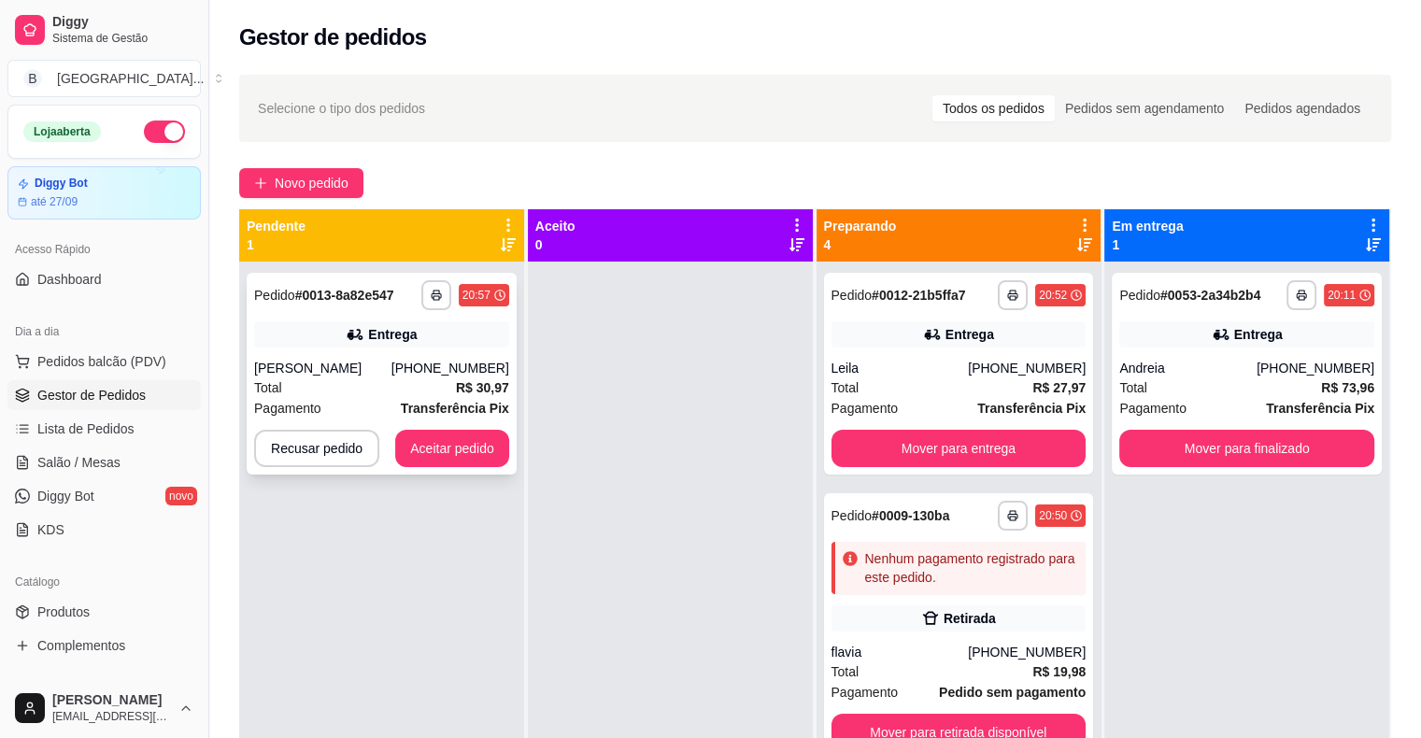
click at [391, 365] on div "[PERSON_NAME]" at bounding box center [322, 368] width 137 height 19
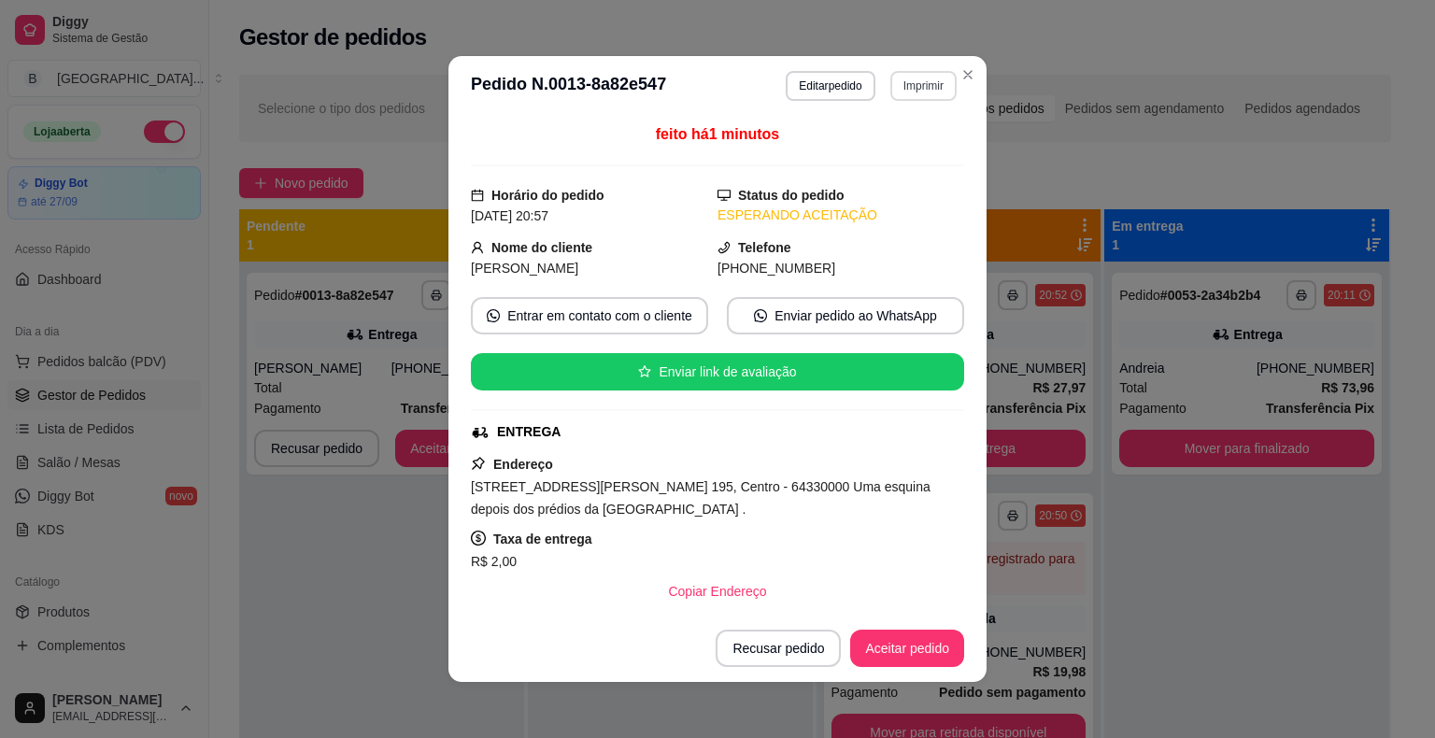
click at [905, 88] on button "Imprimir" at bounding box center [923, 86] width 66 height 30
click at [893, 154] on button "IMPRESSORA" at bounding box center [882, 150] width 131 height 29
click at [887, 653] on button "Aceitar pedido" at bounding box center [907, 648] width 114 height 37
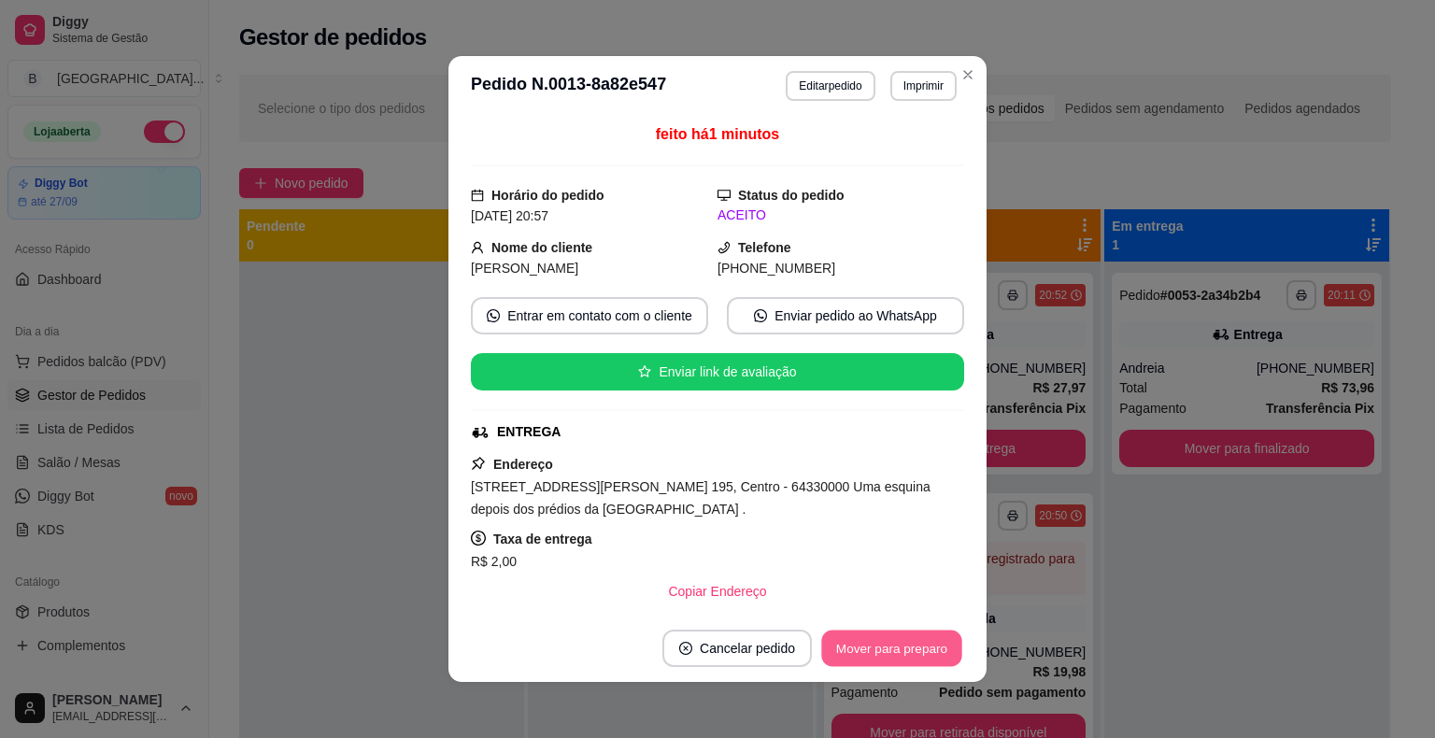
click at [887, 653] on button "Mover para preparo" at bounding box center [891, 648] width 140 height 36
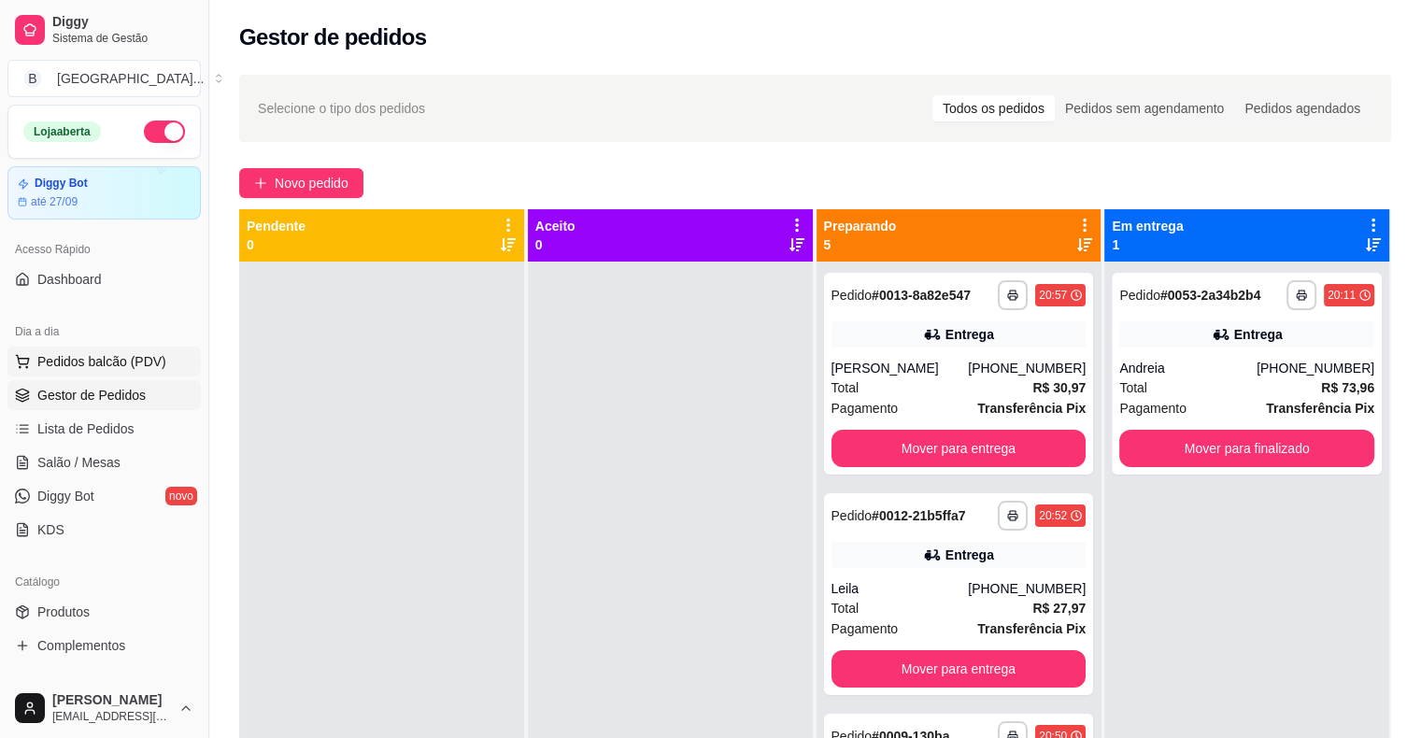
click at [97, 366] on span "Pedidos balcão (PDV)" at bounding box center [101, 361] width 129 height 19
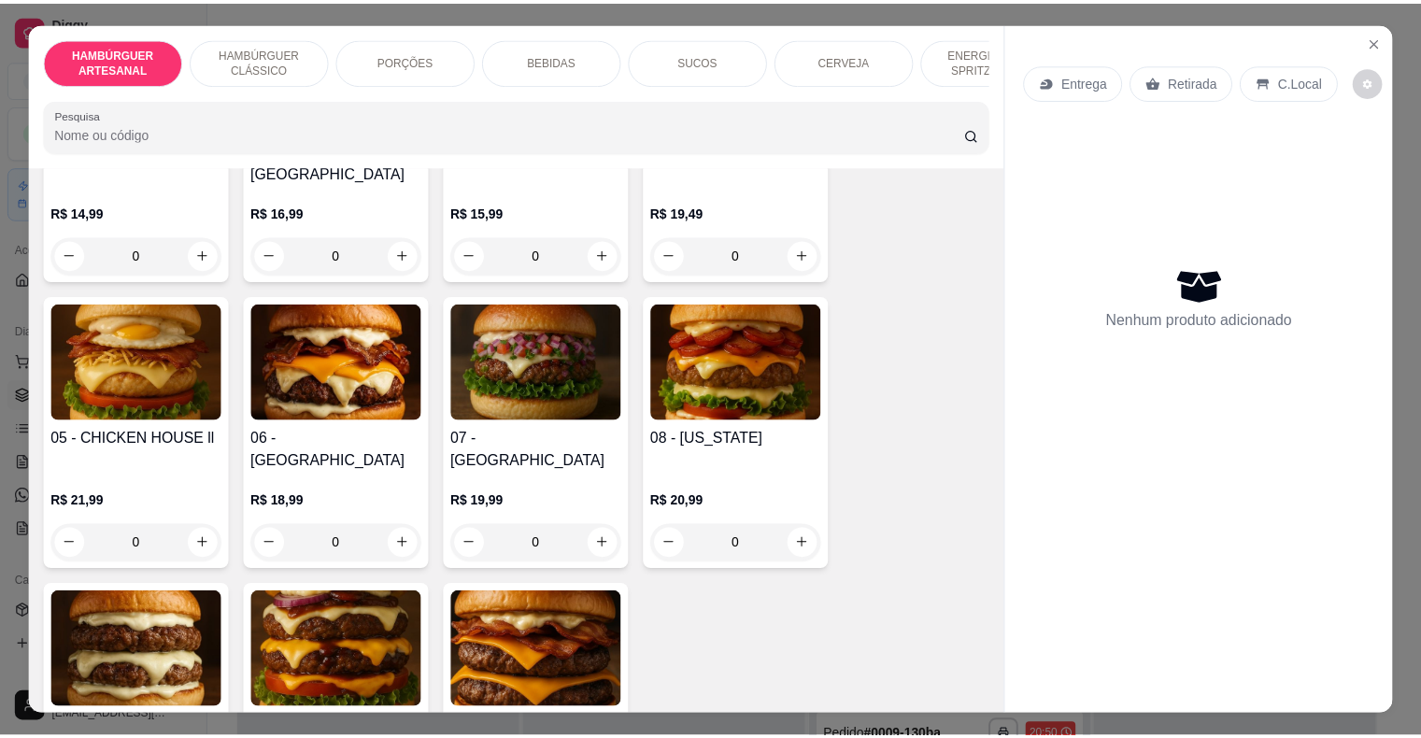
scroll to position [467, 0]
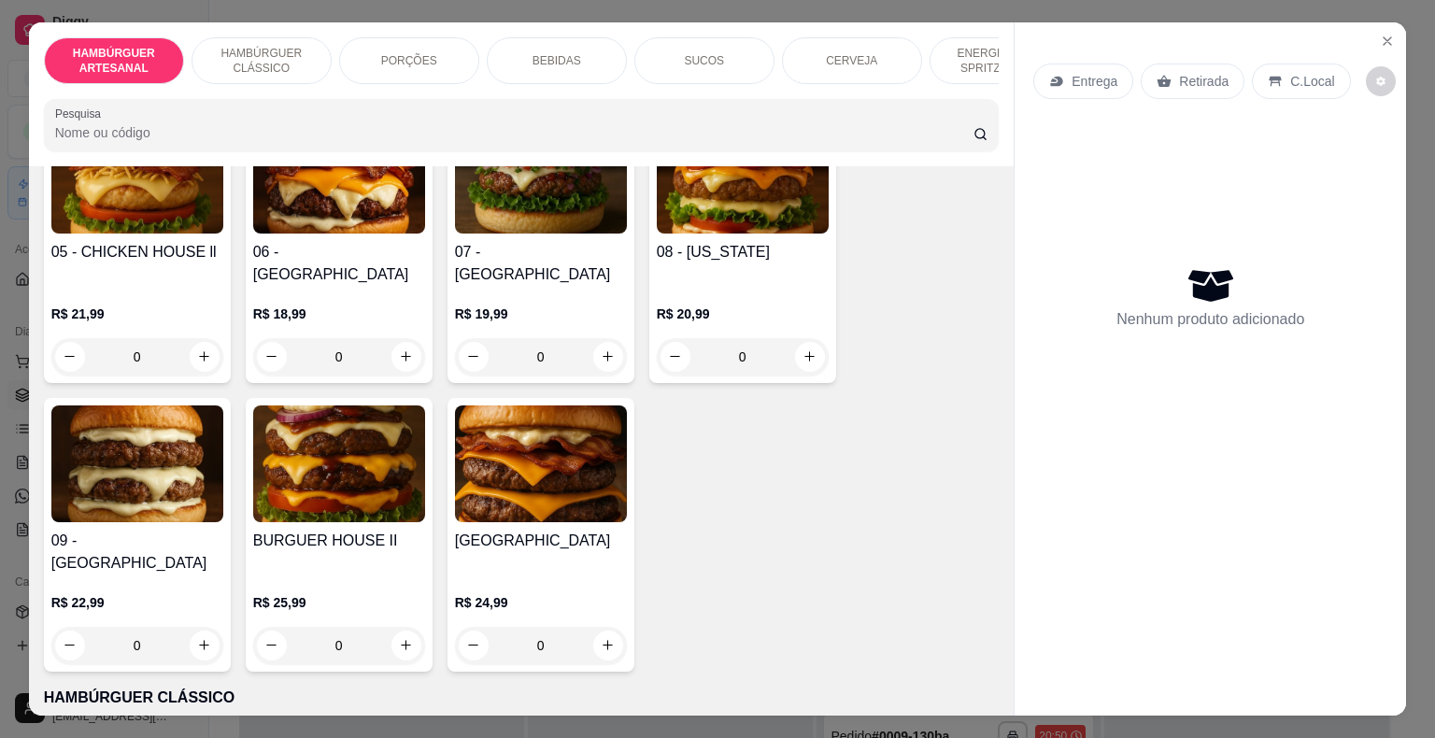
click at [404, 627] on div "0" at bounding box center [339, 645] width 172 height 37
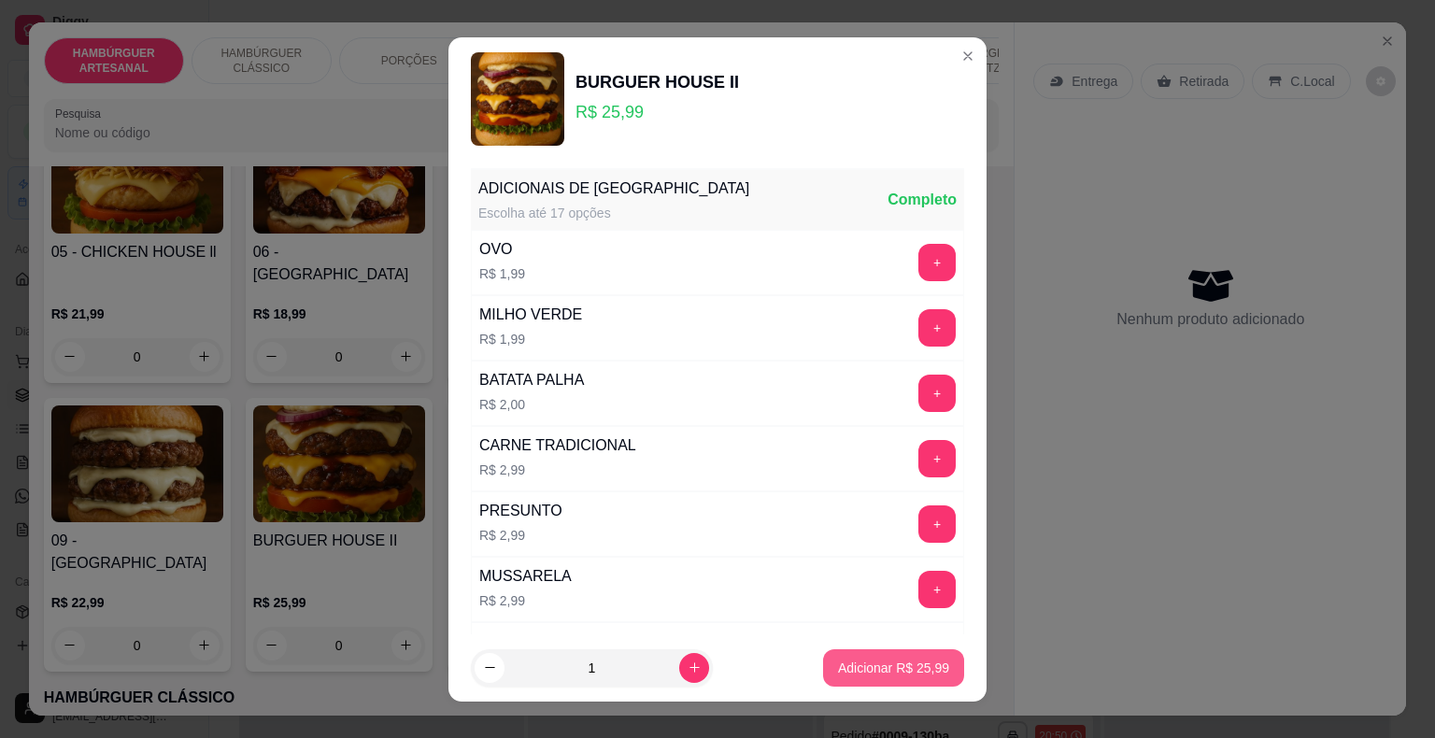
click at [893, 659] on p "Adicionar R$ 25,99" at bounding box center [893, 667] width 111 height 19
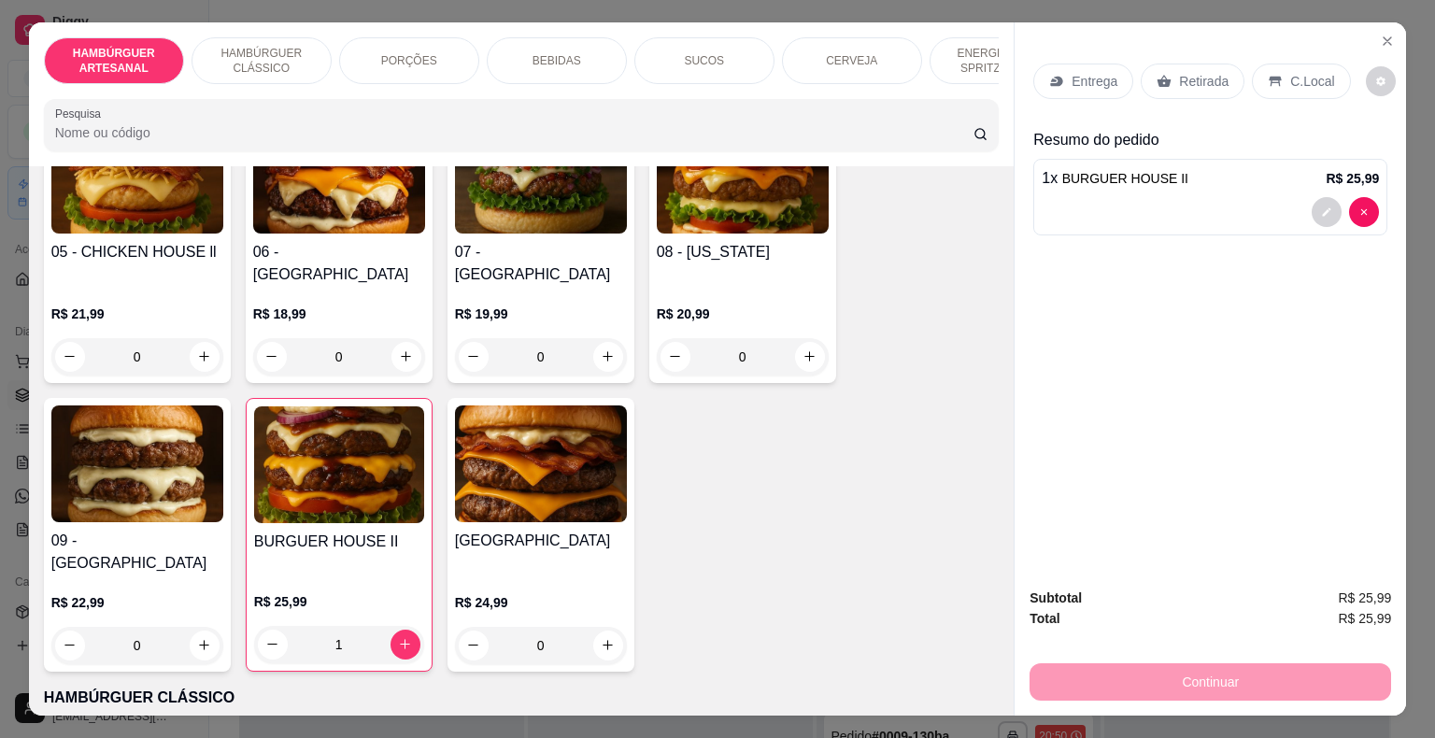
click at [1197, 74] on p "Retirada" at bounding box center [1204, 81] width 50 height 19
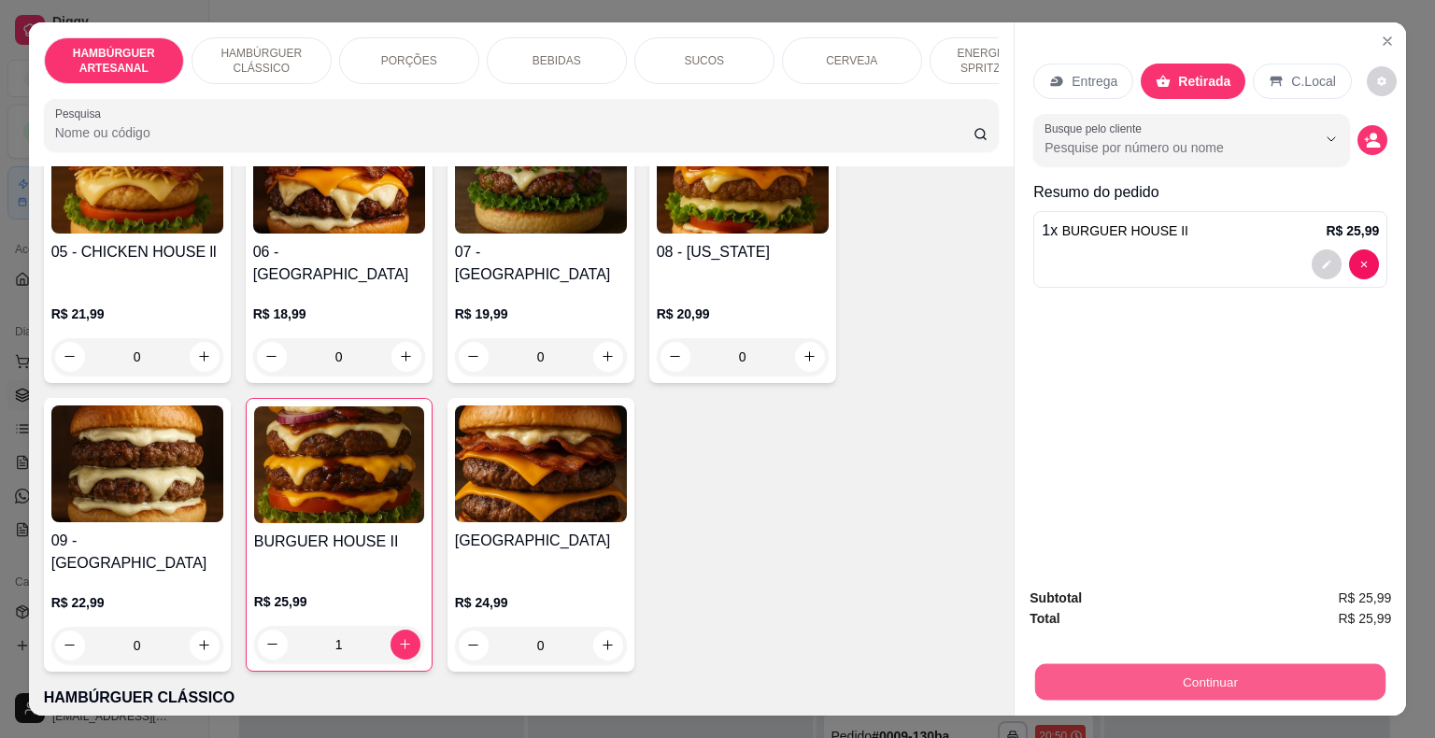
click at [1163, 678] on button "Continuar" at bounding box center [1210, 682] width 350 height 36
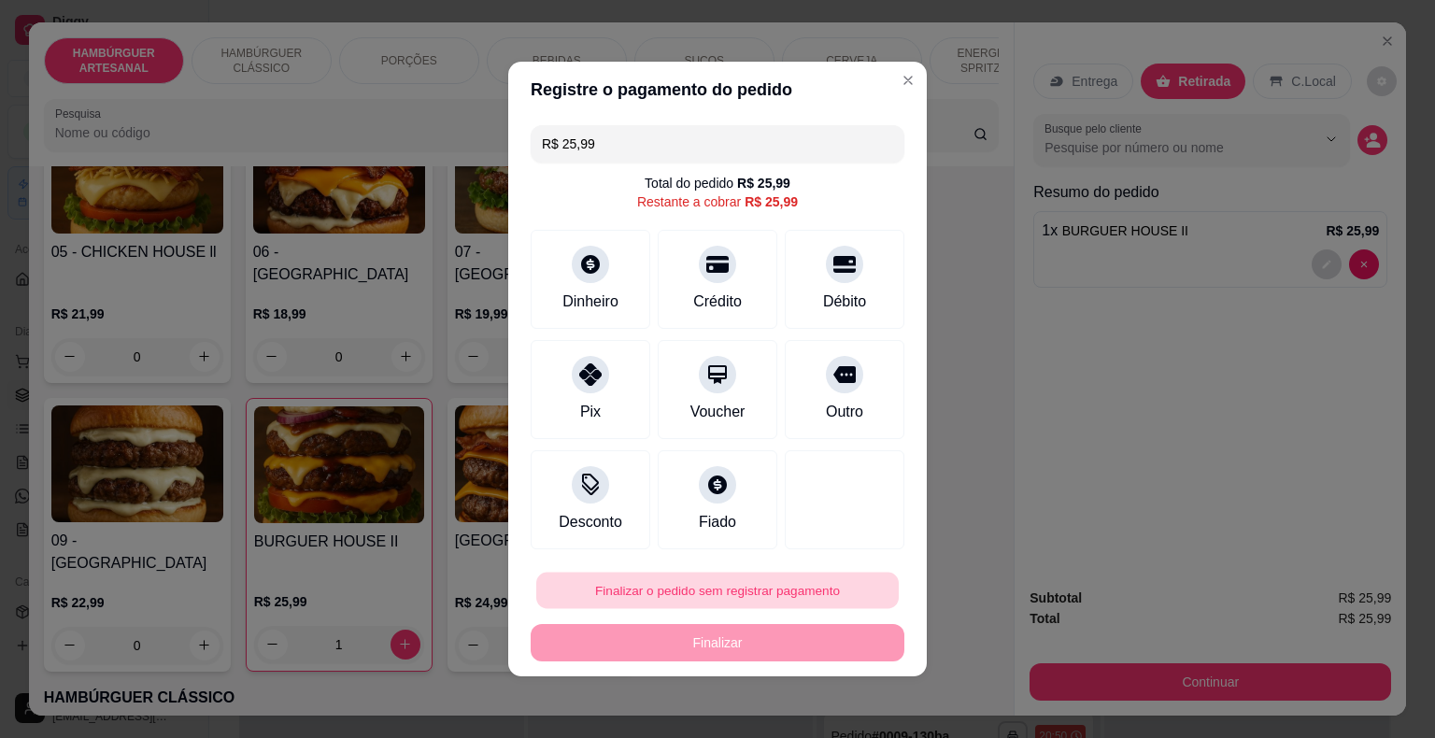
click at [820, 589] on button "Finalizar o pedido sem registrar pagamento" at bounding box center [717, 591] width 362 height 36
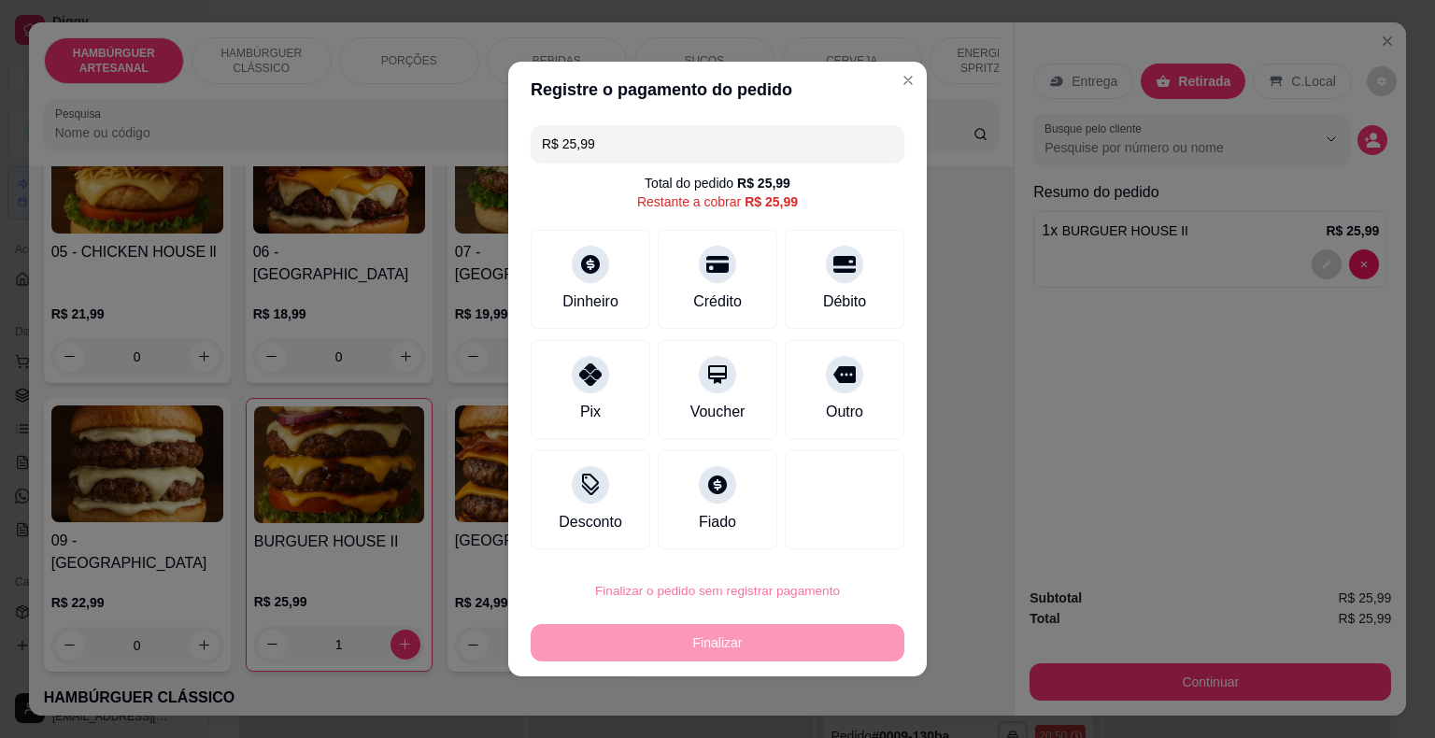
click at [822, 539] on button "Confirmar" at bounding box center [831, 537] width 69 height 29
type input "0"
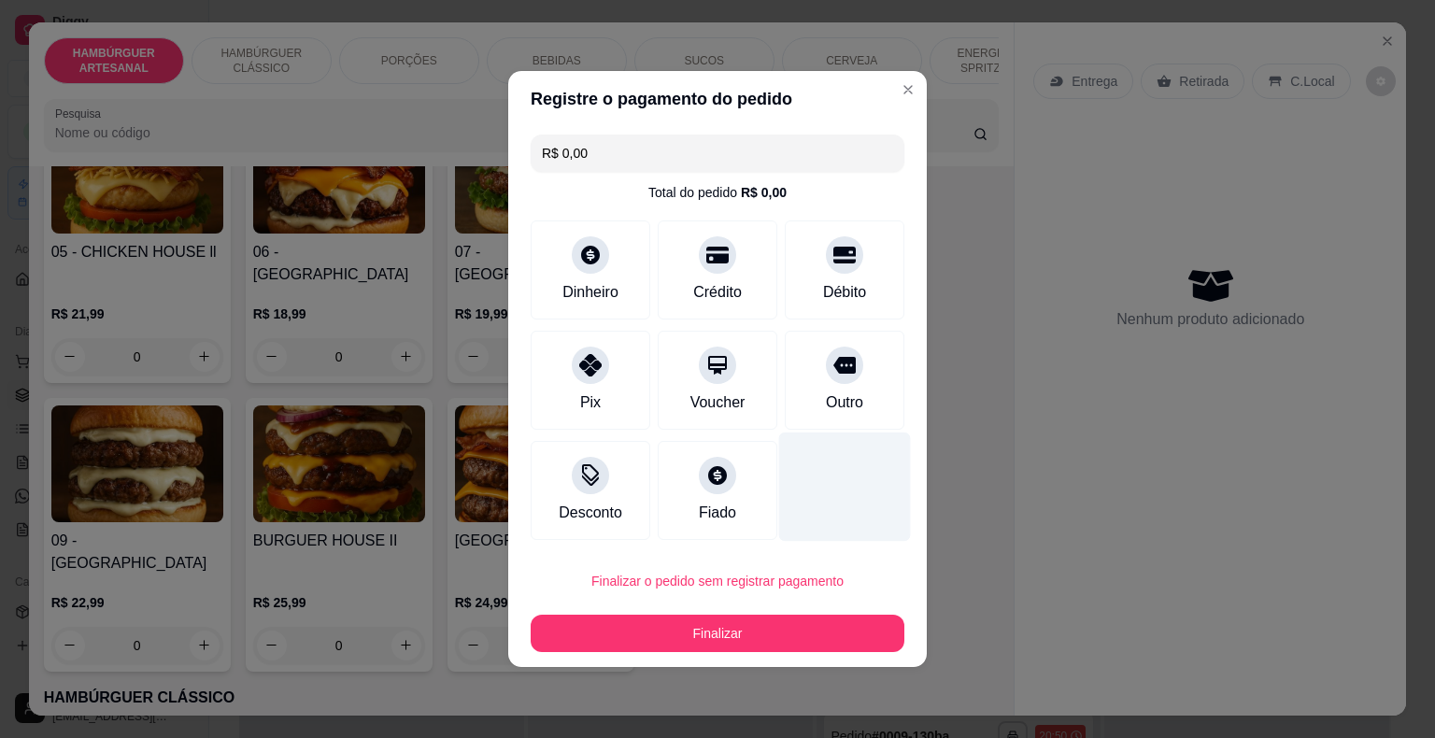
type input "R$ 0,00"
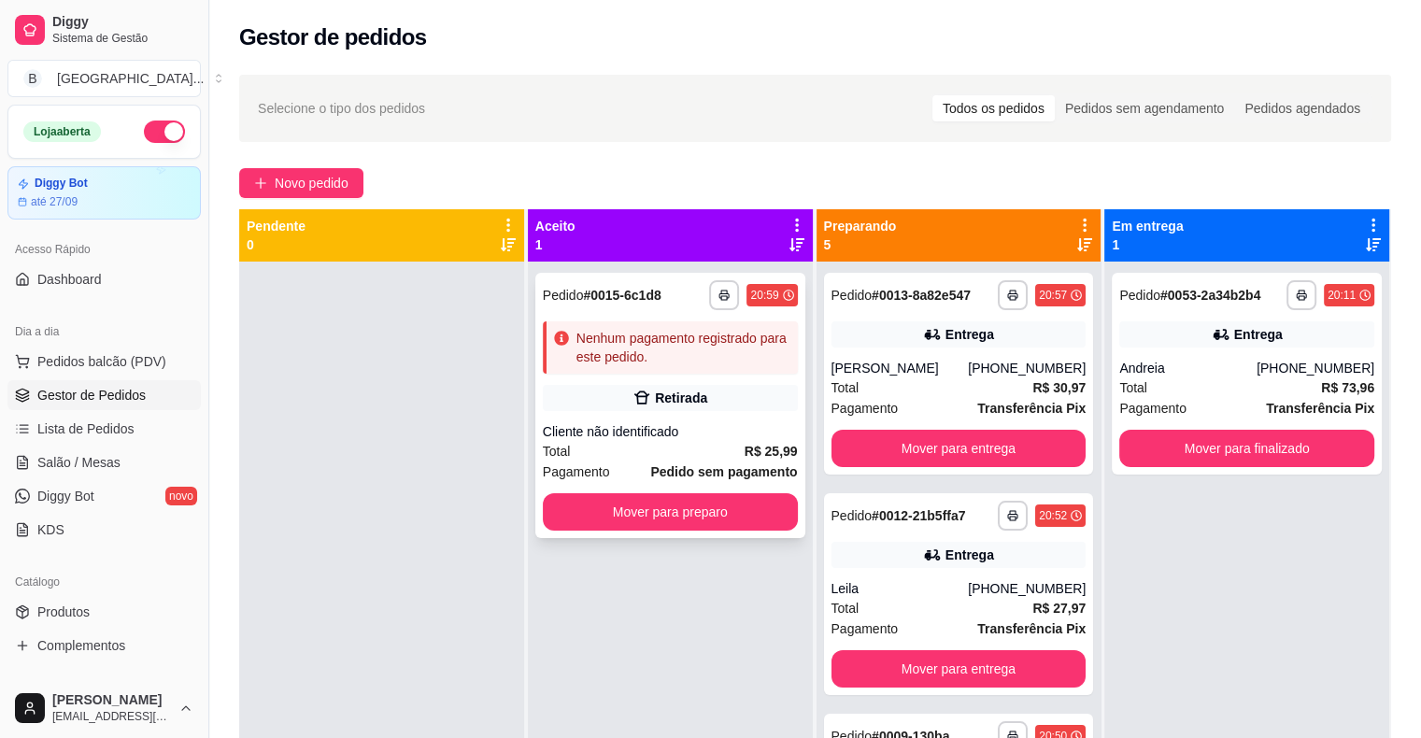
click at [762, 430] on div "Cliente não identificado" at bounding box center [670, 431] width 255 height 19
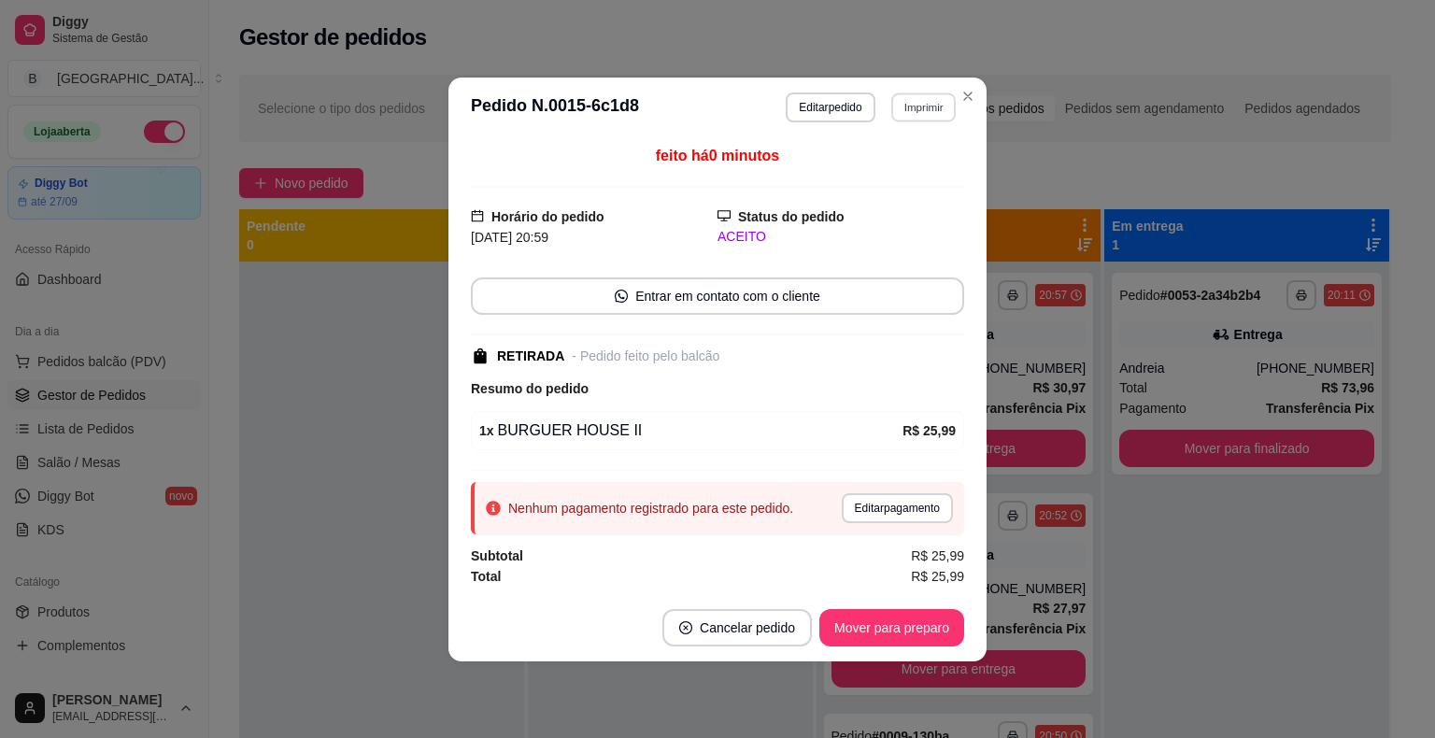
click at [909, 103] on button "Imprimir" at bounding box center [923, 106] width 64 height 29
click at [909, 177] on button "IMPRESSORA" at bounding box center [890, 174] width 135 height 30
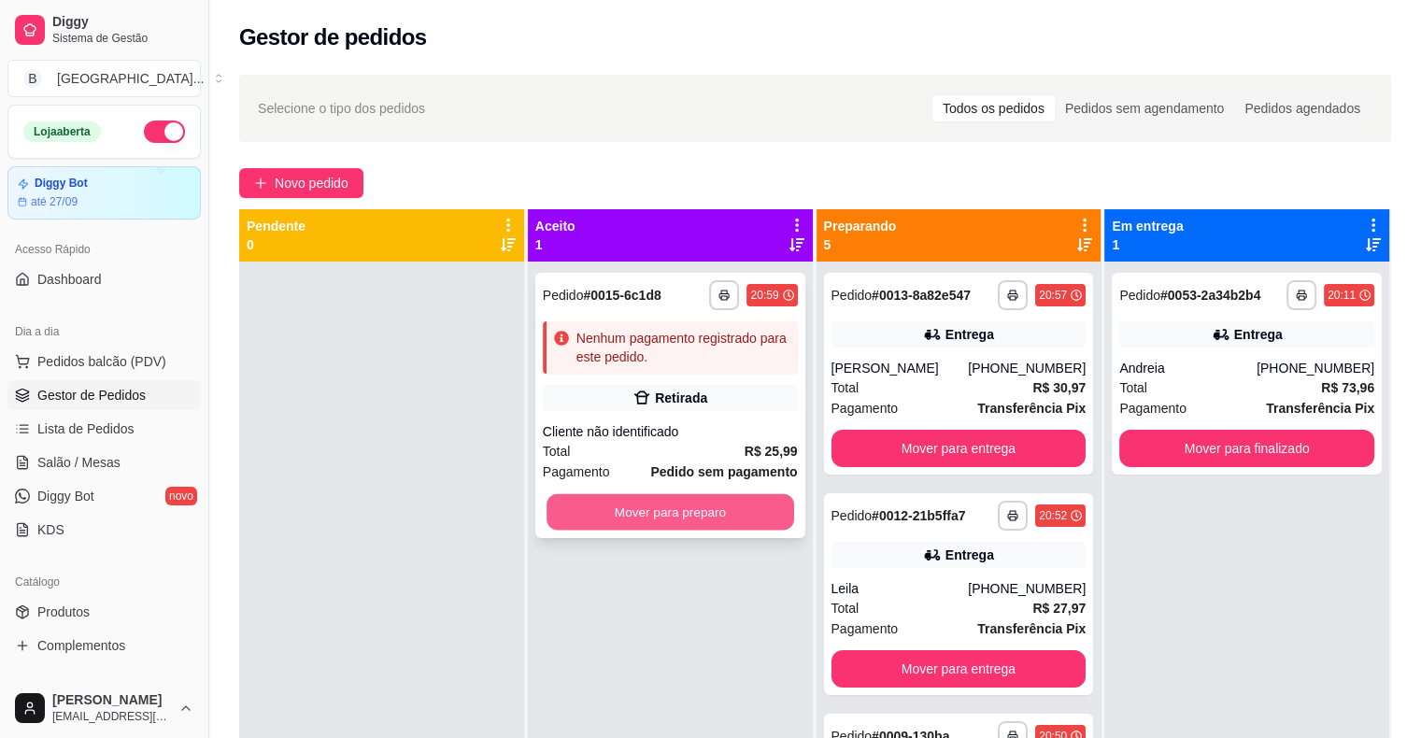
click at [706, 509] on button "Mover para preparo" at bounding box center [670, 512] width 248 height 36
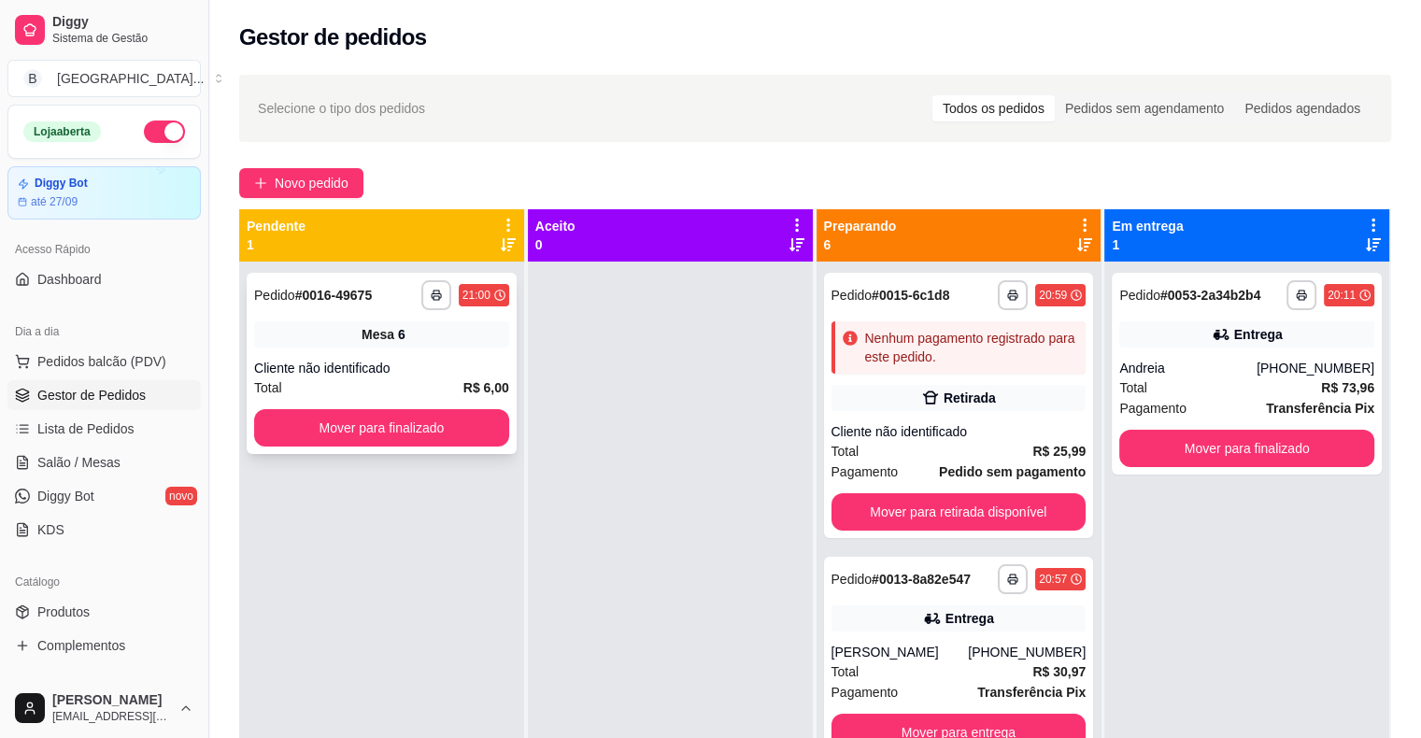
click at [412, 340] on div "Mesa 6" at bounding box center [381, 334] width 255 height 26
click at [475, 389] on strong "R$ 6,00" at bounding box center [486, 387] width 46 height 15
click at [356, 421] on button "Mover para finalizado" at bounding box center [381, 427] width 255 height 37
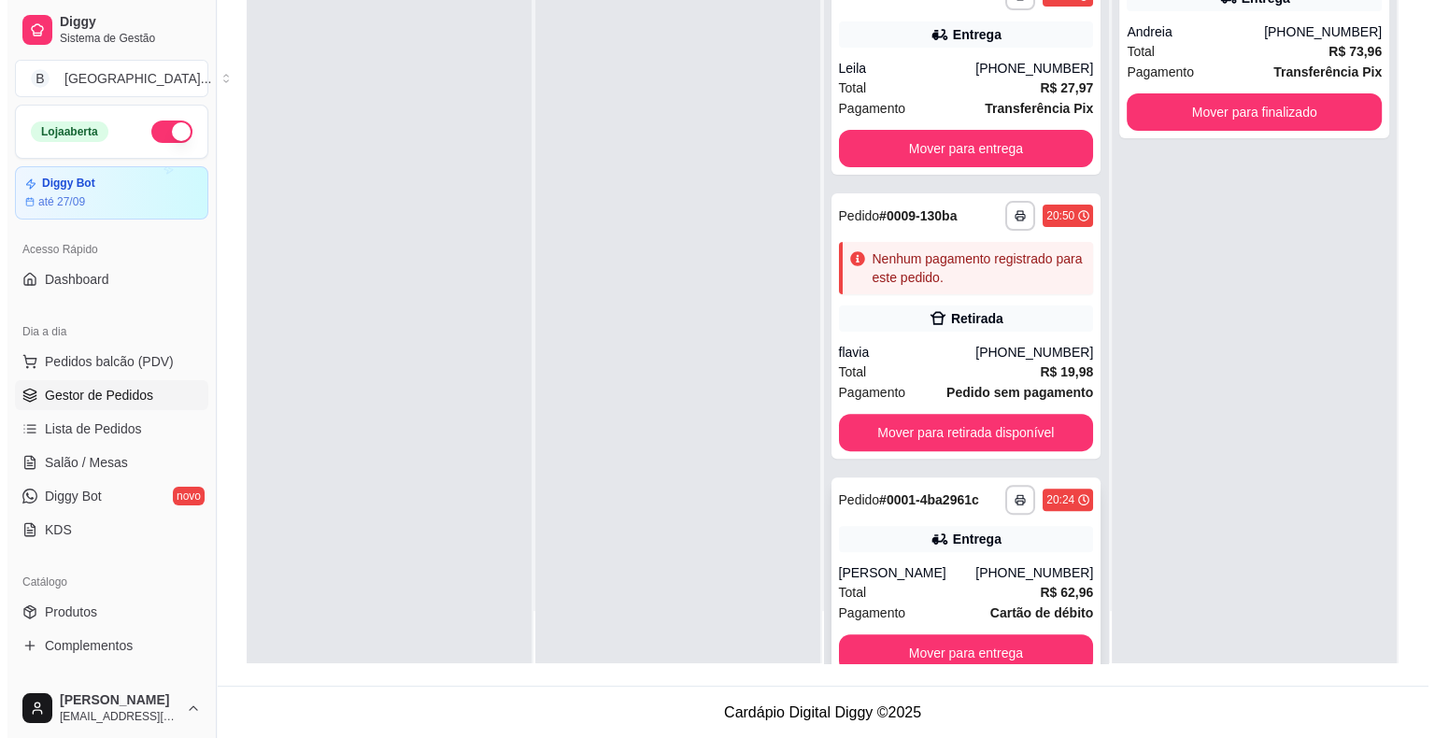
scroll to position [748, 0]
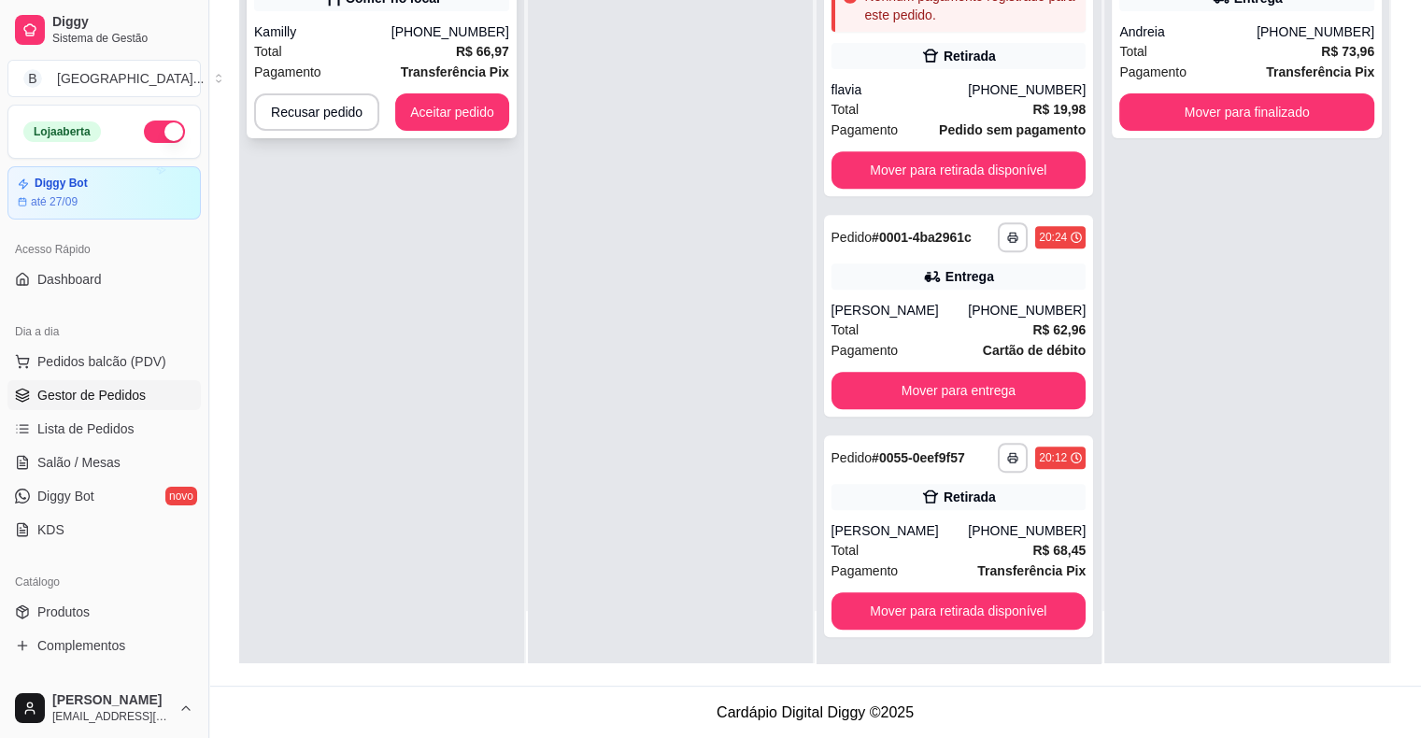
click at [361, 50] on div "Total R$ 66,97" at bounding box center [381, 51] width 255 height 21
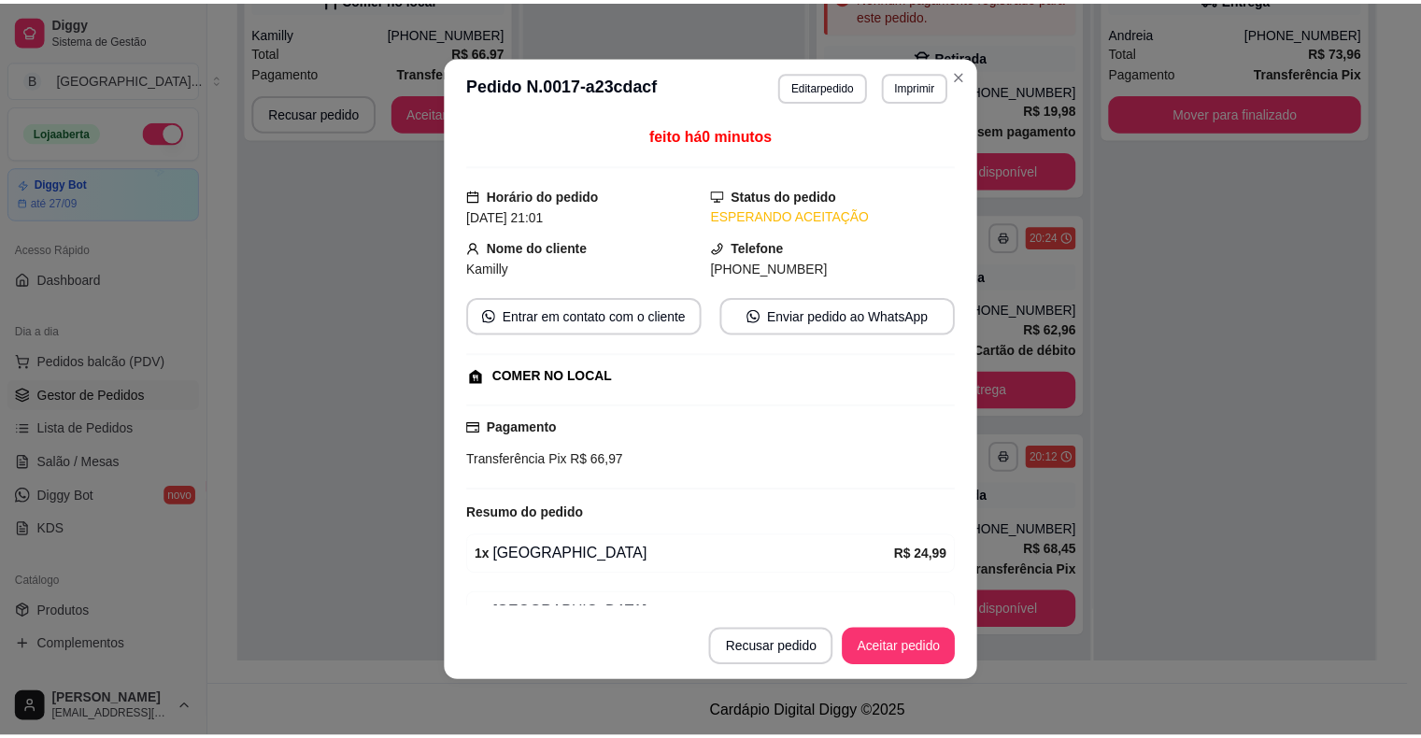
scroll to position [152, 0]
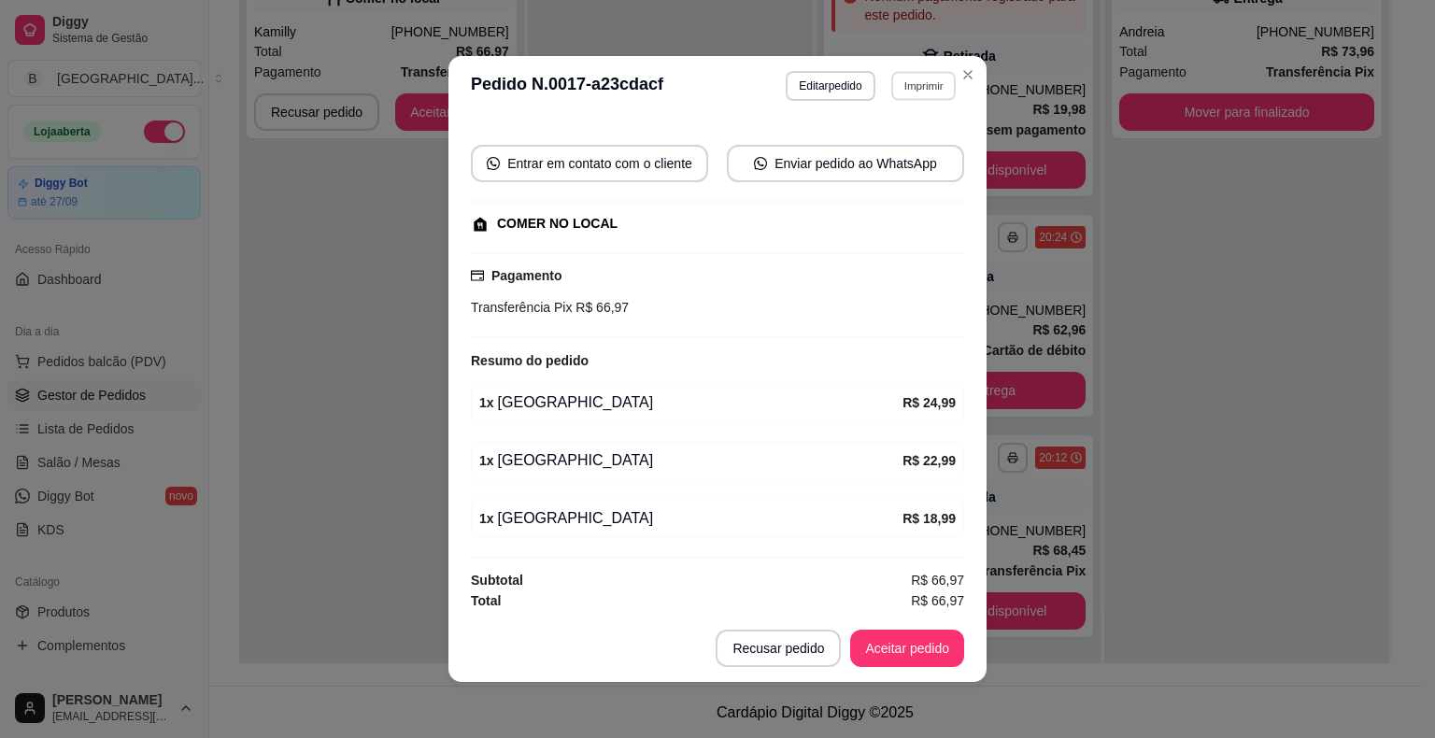
click at [902, 77] on button "Imprimir" at bounding box center [923, 85] width 64 height 29
click at [901, 140] on button "IMPRESSORA" at bounding box center [882, 152] width 135 height 30
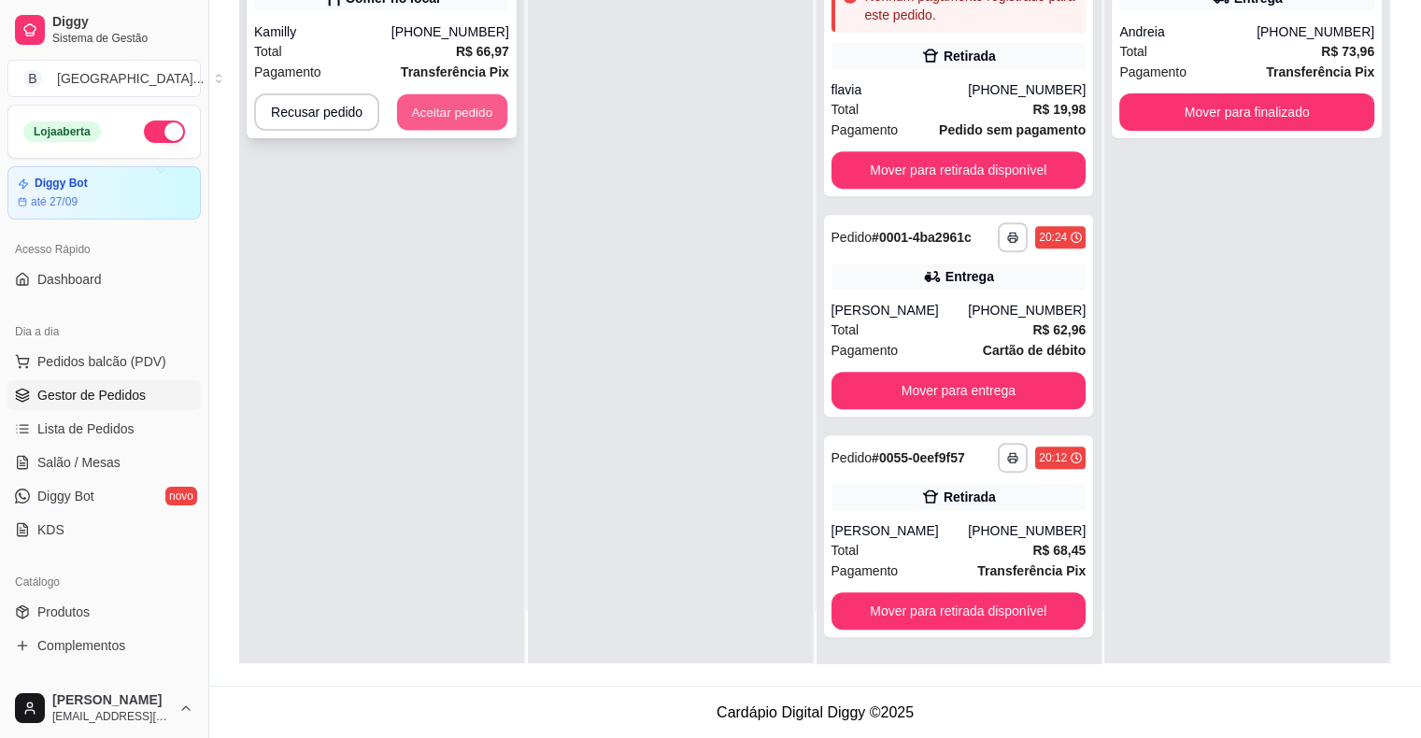
click at [465, 106] on button "Aceitar pedido" at bounding box center [452, 112] width 110 height 36
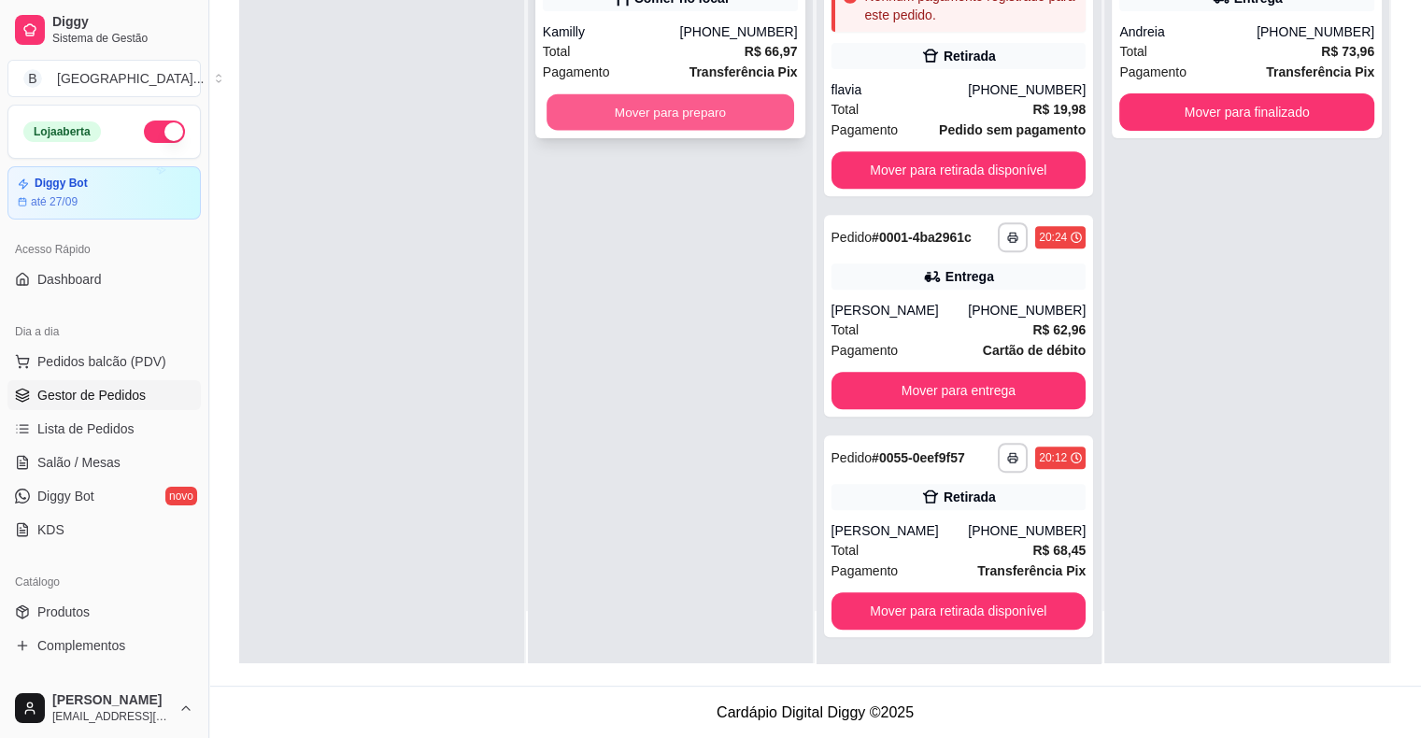
click at [614, 106] on button "Mover para preparo" at bounding box center [670, 112] width 248 height 36
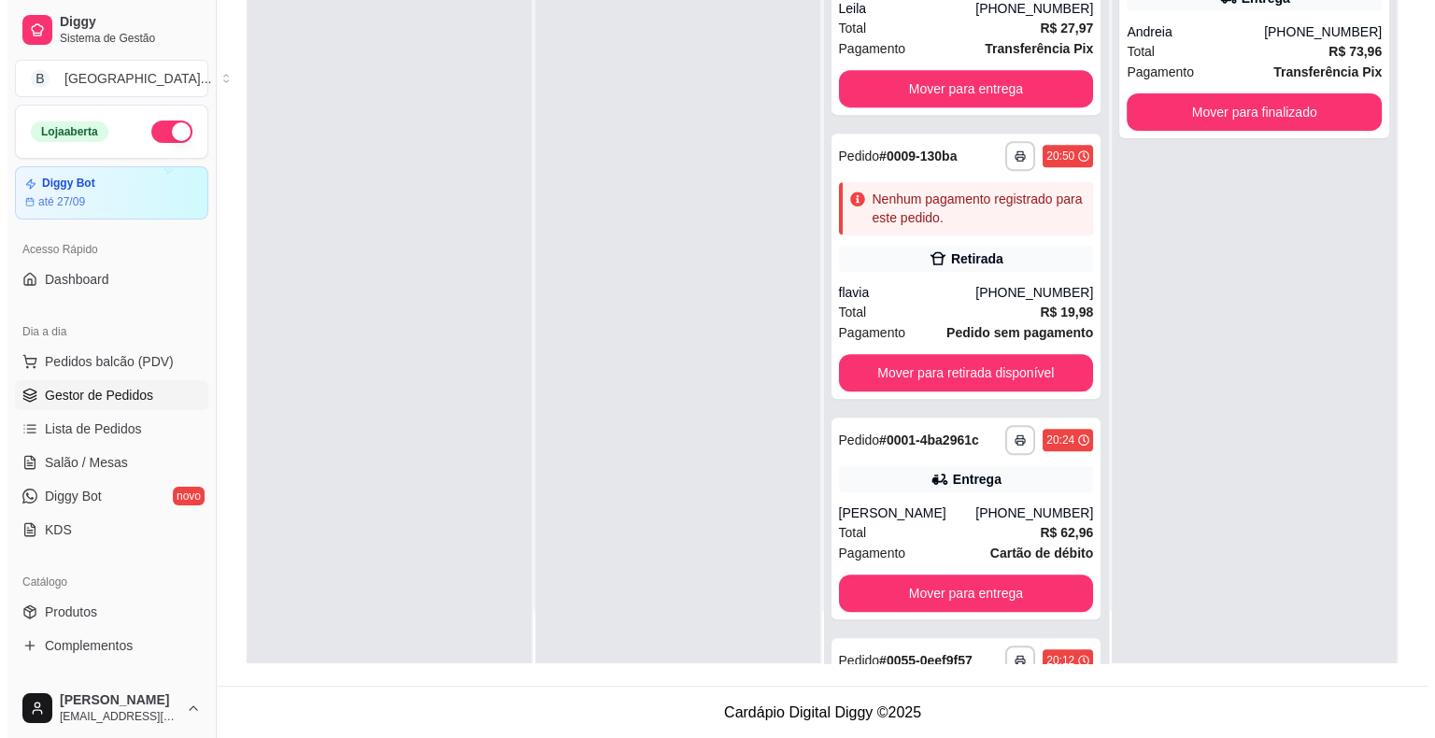
scroll to position [969, 0]
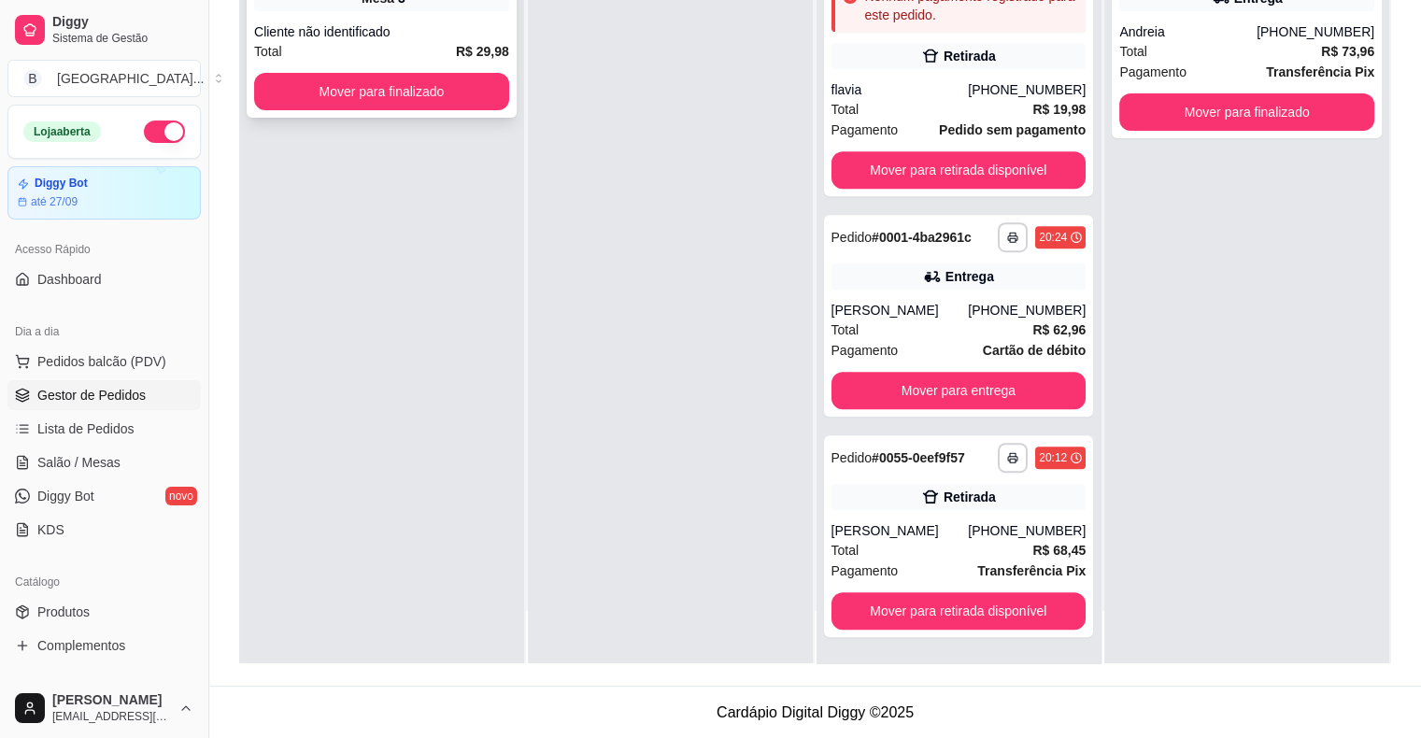
click at [422, 39] on div "Cliente não identificado" at bounding box center [381, 31] width 255 height 19
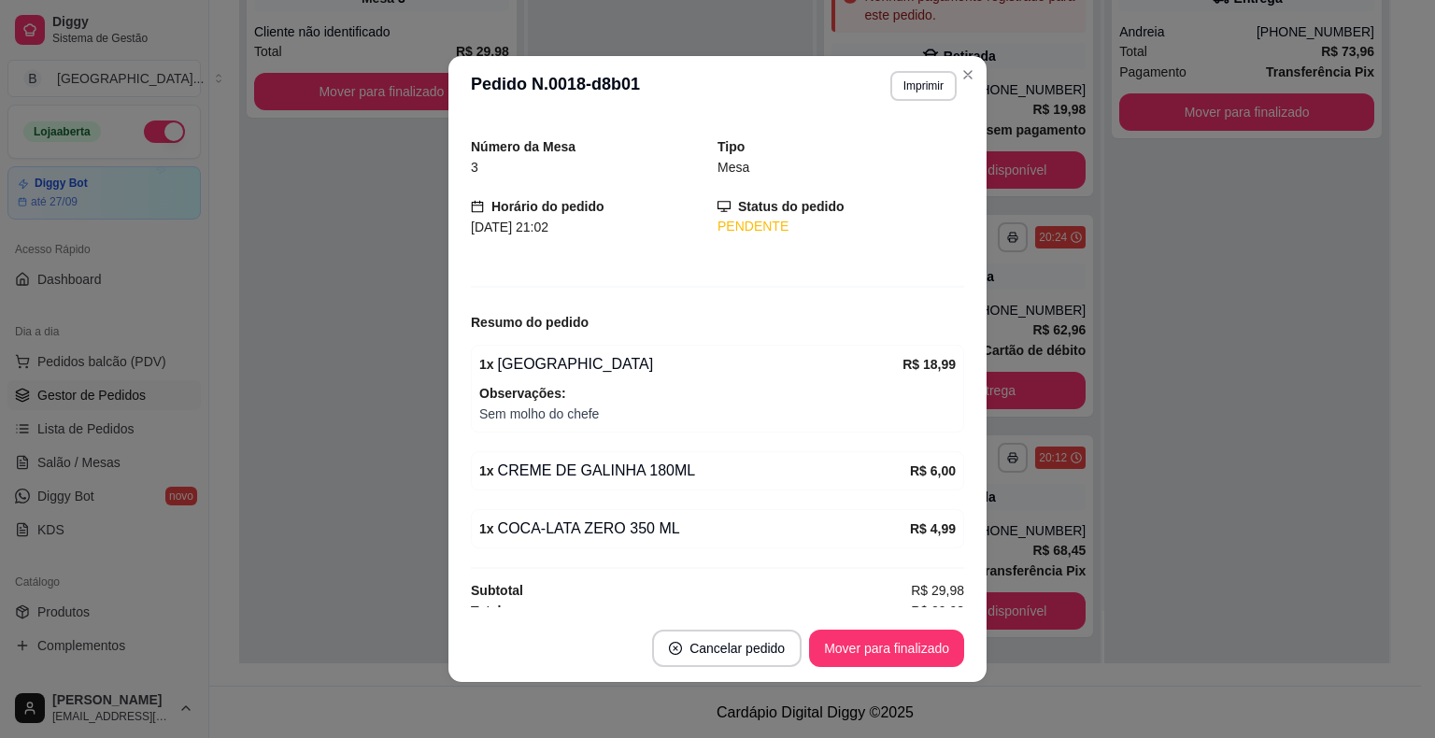
scroll to position [60, 0]
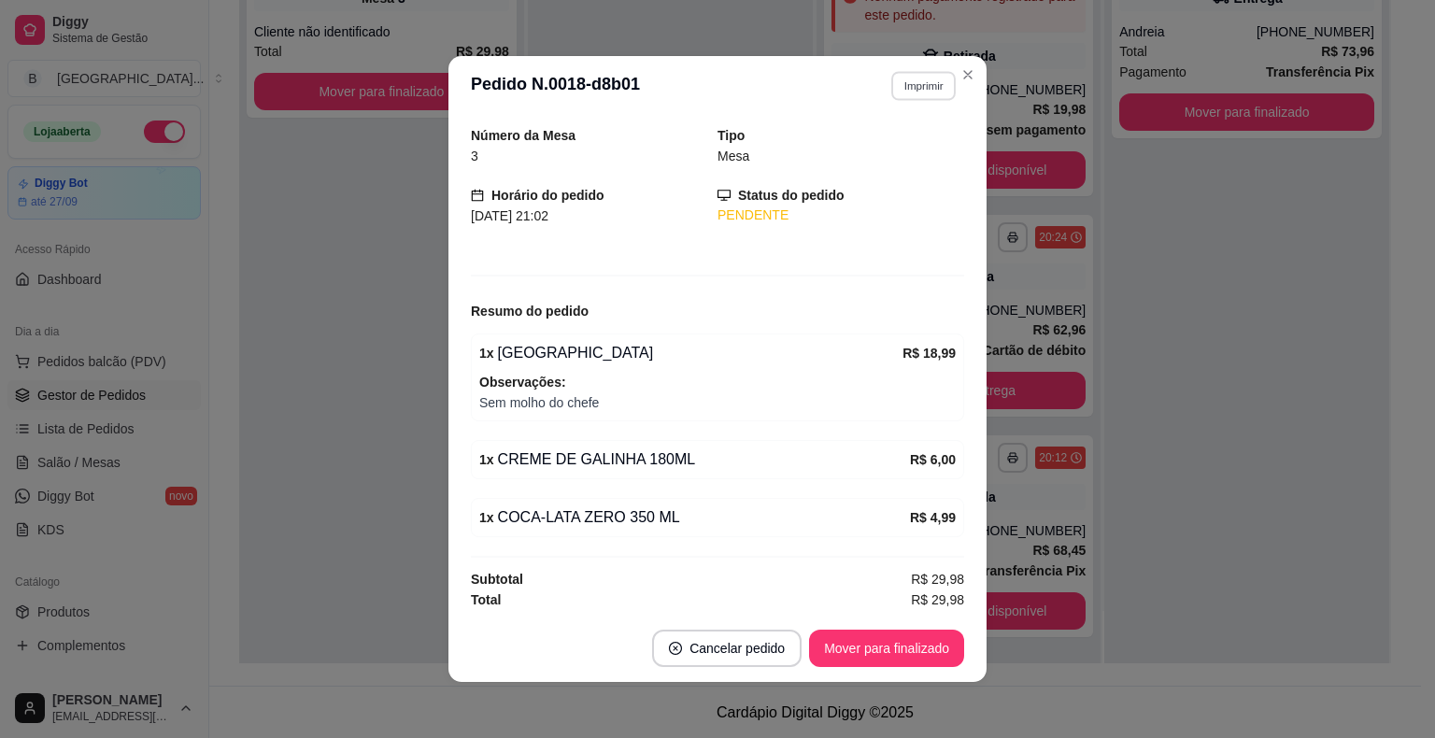
click at [918, 78] on button "Imprimir" at bounding box center [923, 85] width 64 height 29
click at [892, 151] on button "IMPRESSORA" at bounding box center [883, 151] width 131 height 29
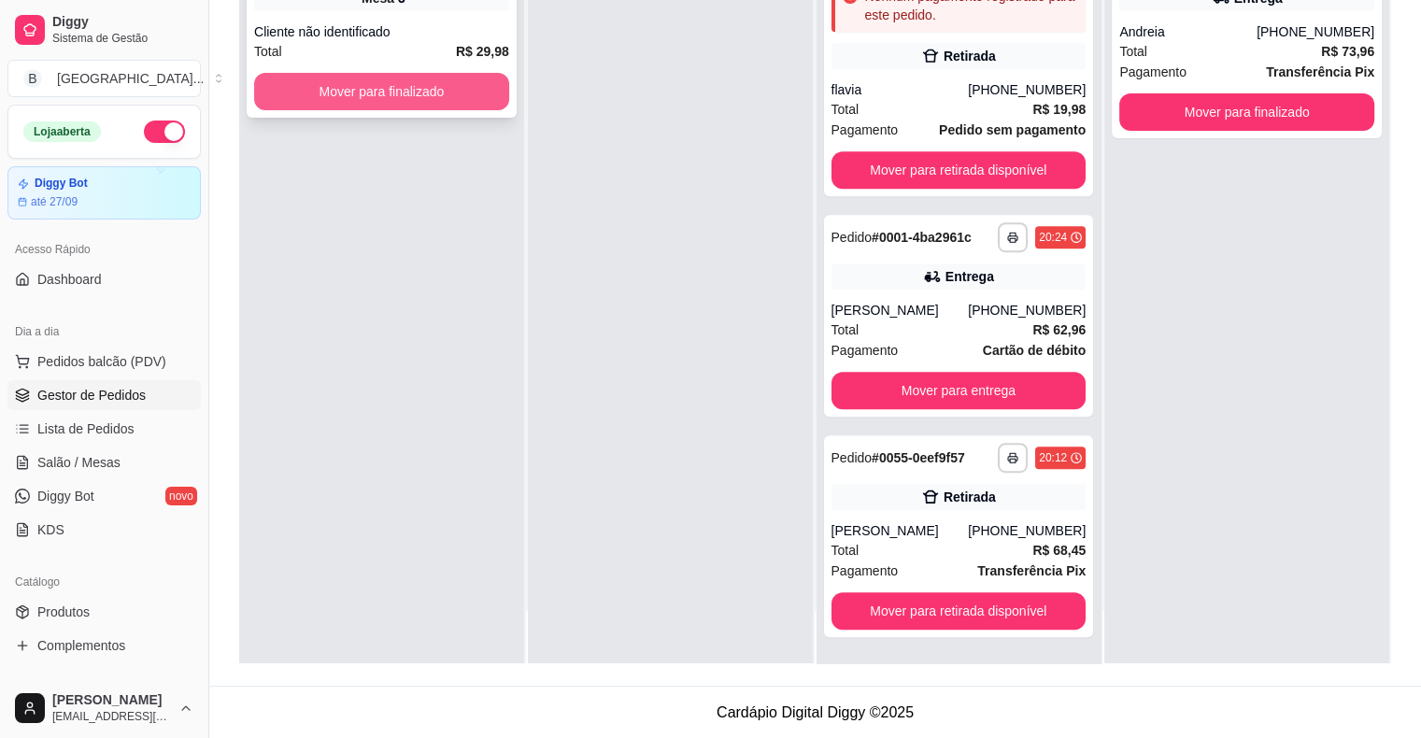
click at [427, 86] on button "Mover para finalizado" at bounding box center [381, 91] width 255 height 37
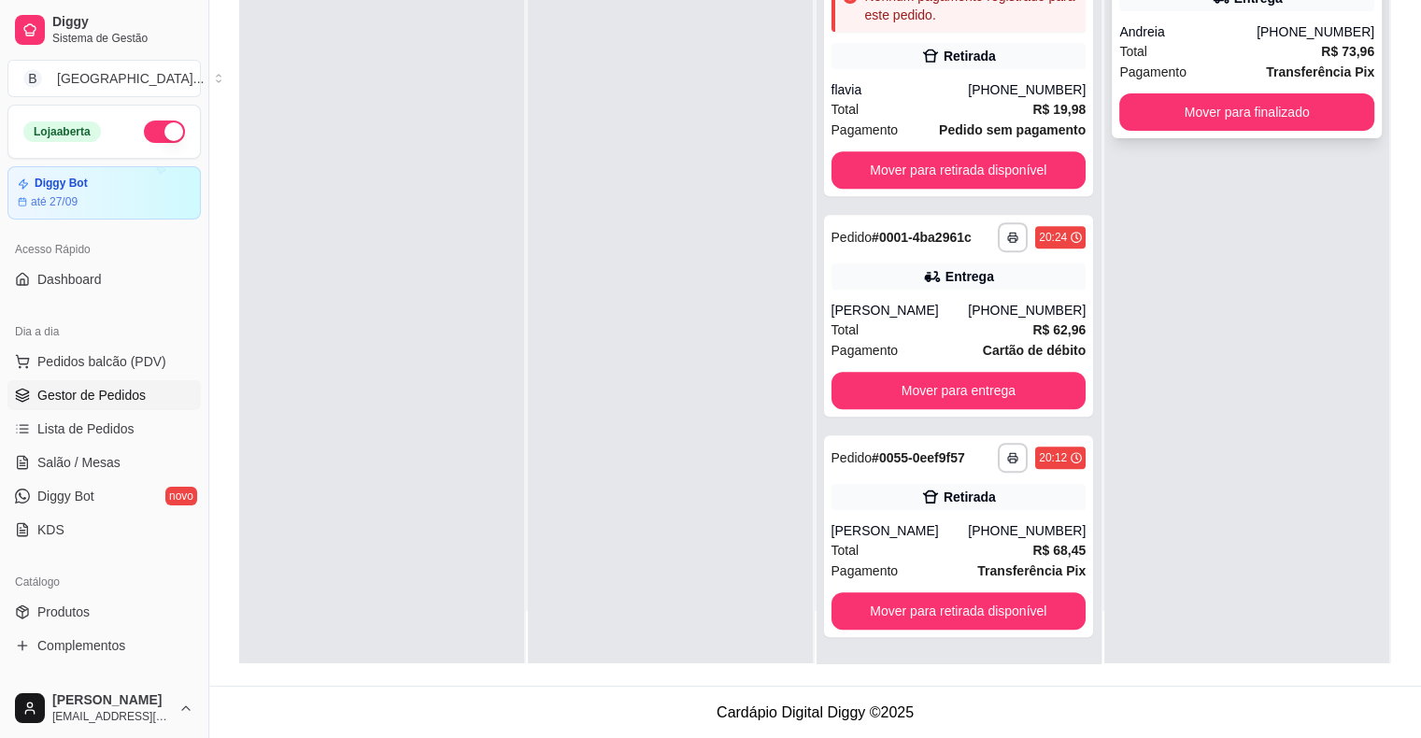
click at [1236, 36] on div "Andreia" at bounding box center [1187, 31] width 137 height 19
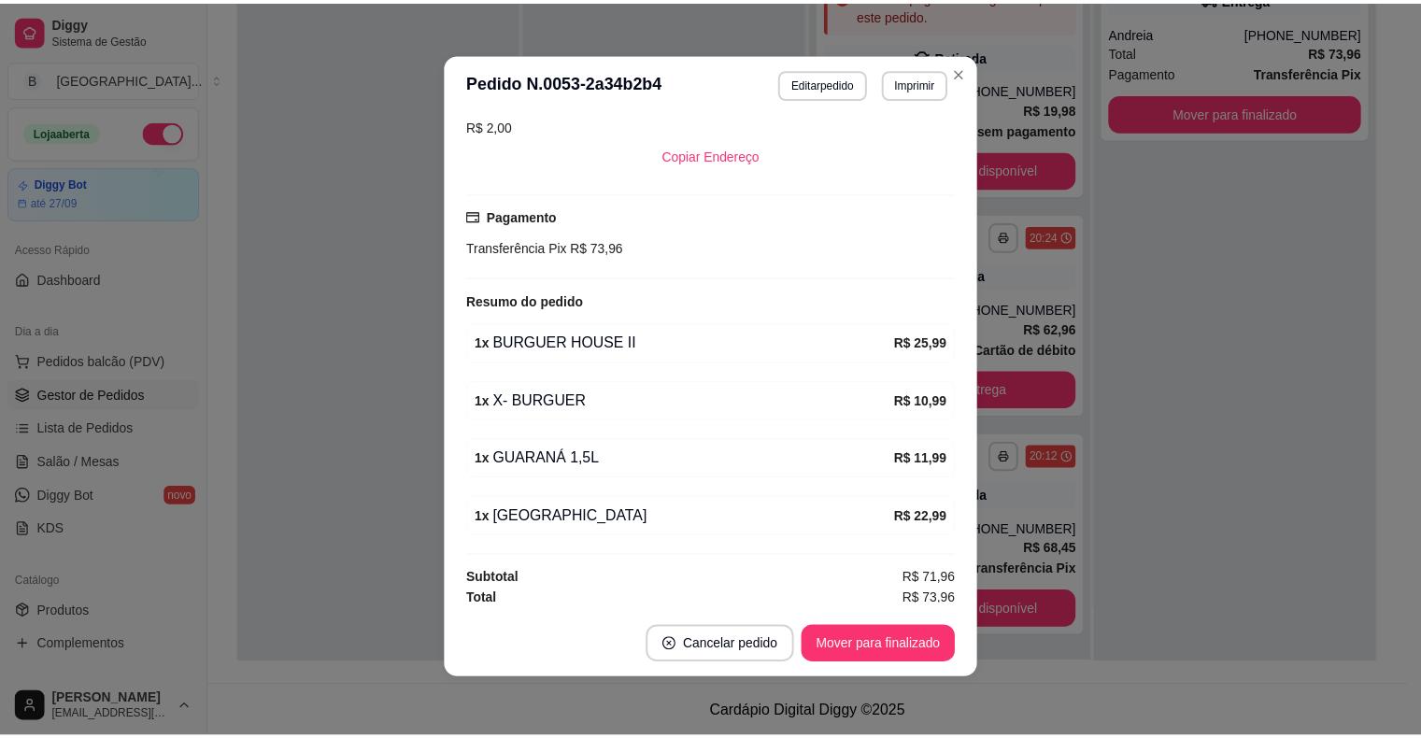
scroll to position [4, 0]
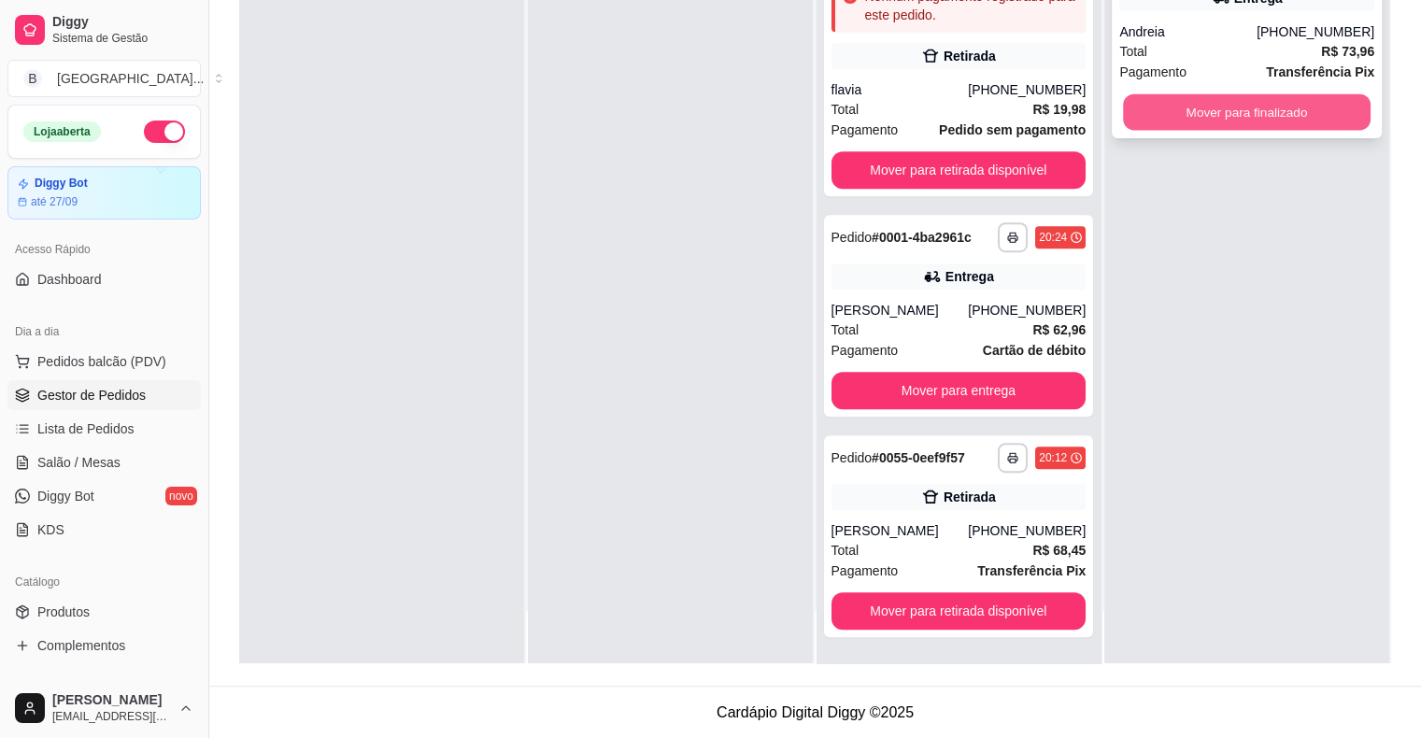
click at [1238, 125] on button "Mover para finalizado" at bounding box center [1247, 112] width 248 height 36
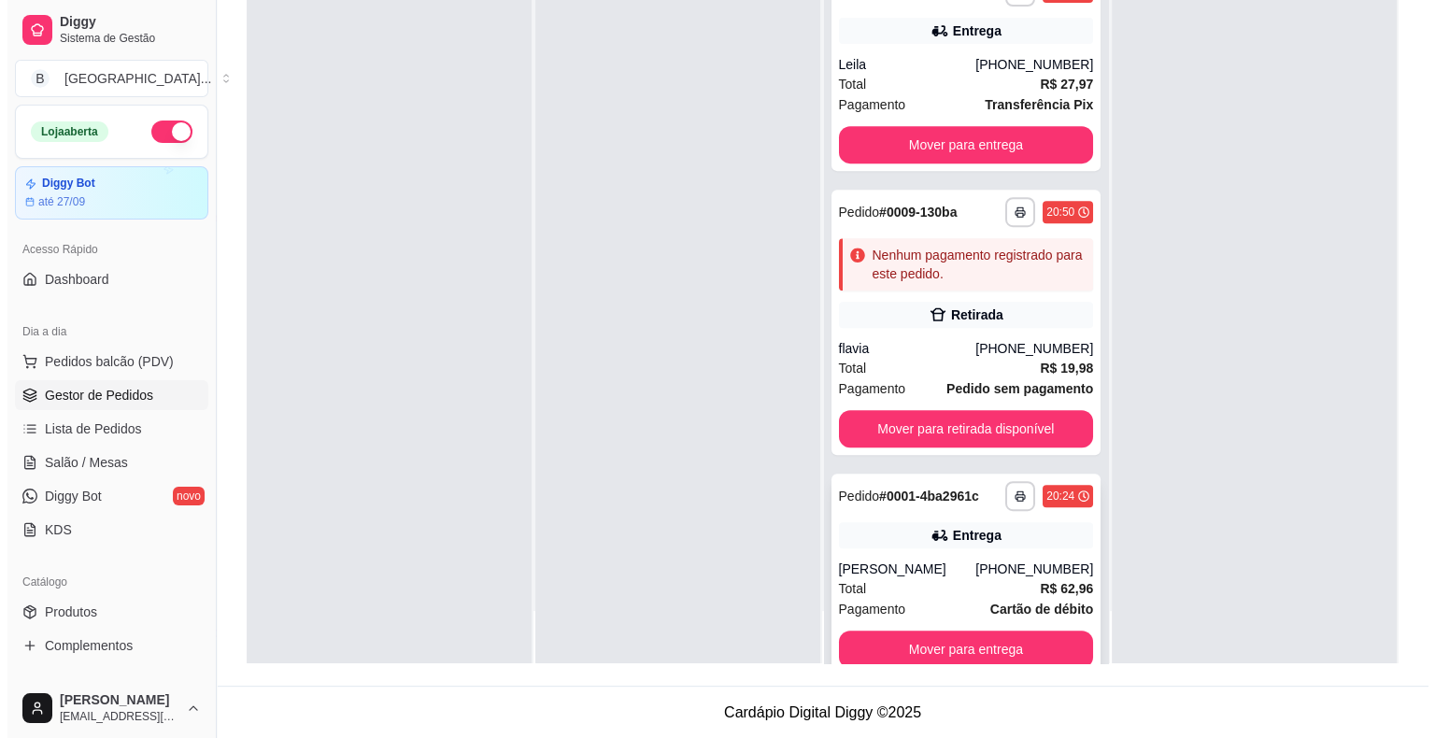
scroll to position [969, 0]
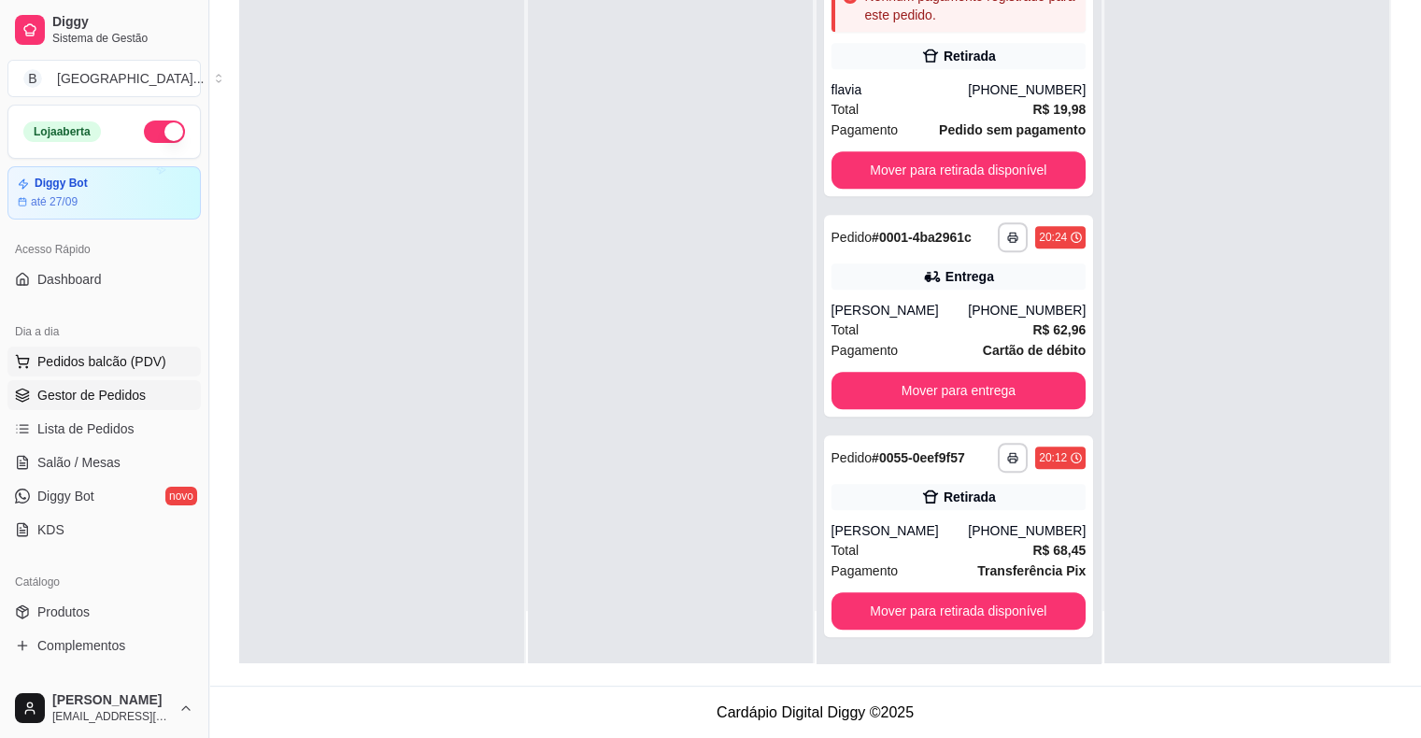
click at [117, 357] on span "Pedidos balcão (PDV)" at bounding box center [101, 361] width 129 height 19
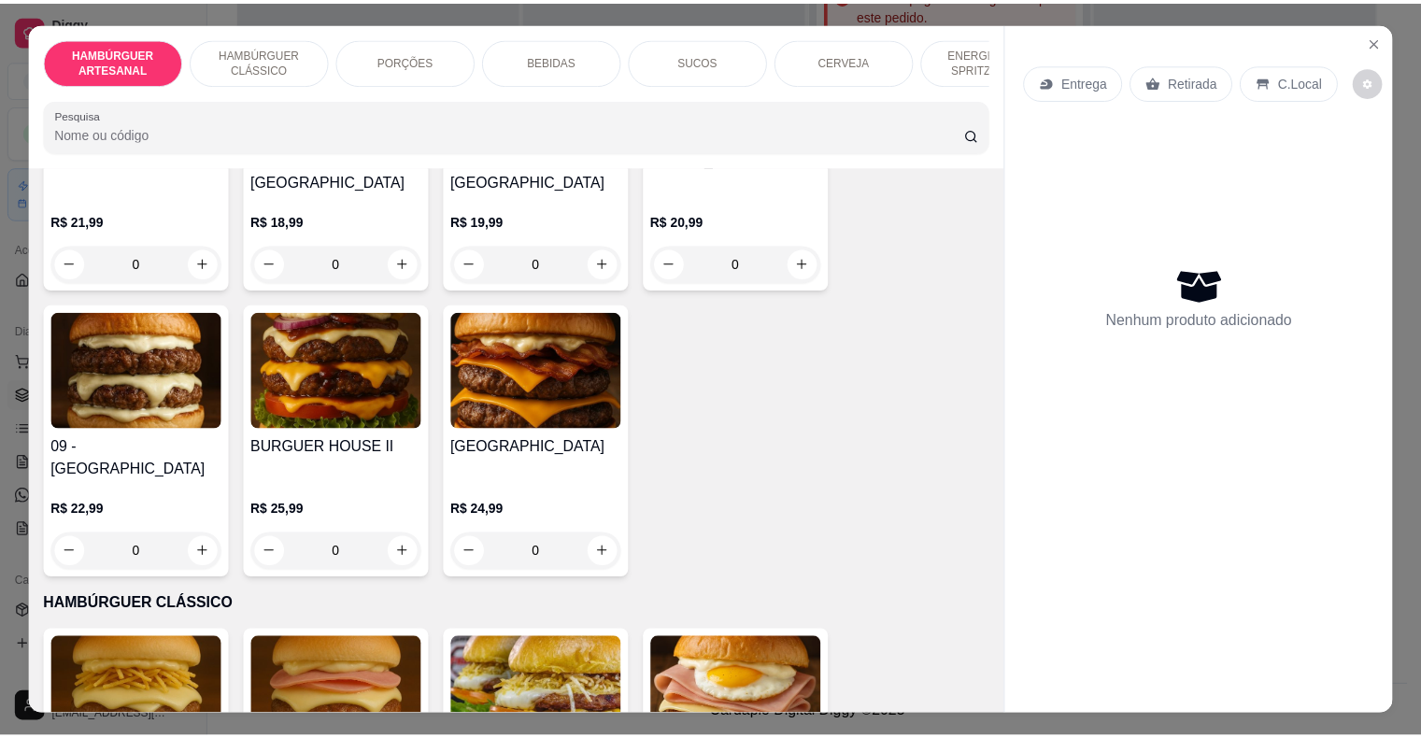
scroll to position [841, 0]
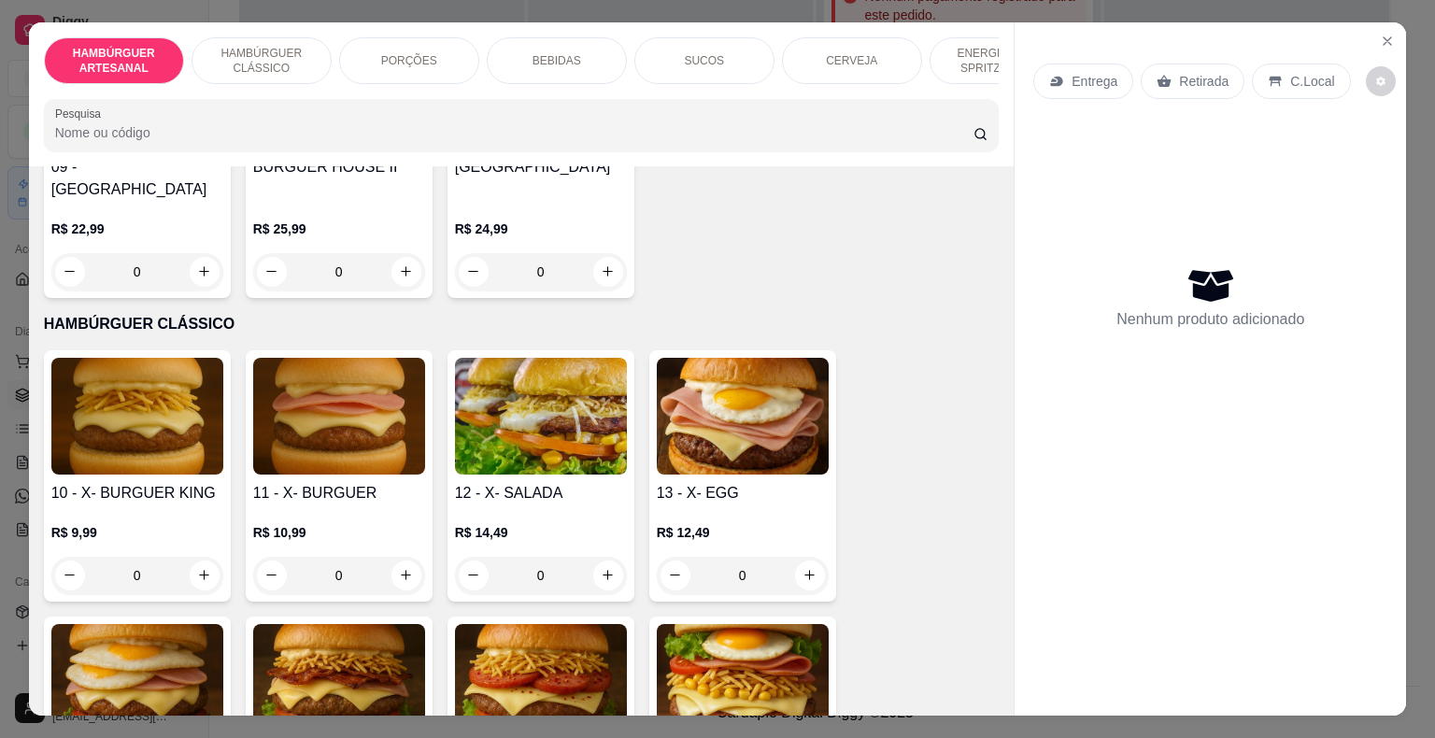
click at [198, 557] on div "0" at bounding box center [137, 575] width 172 height 37
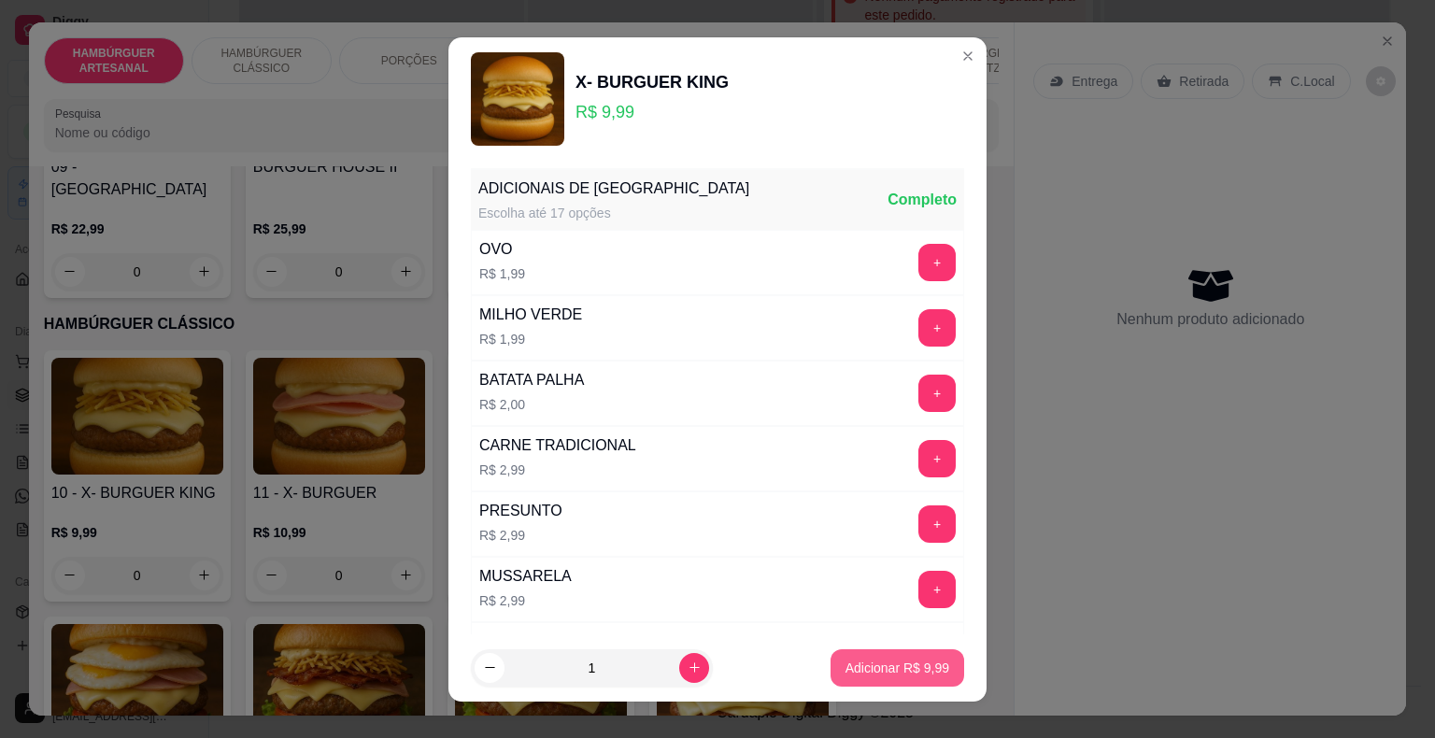
click at [866, 673] on p "Adicionar R$ 9,99" at bounding box center [897, 667] width 104 height 19
type input "1"
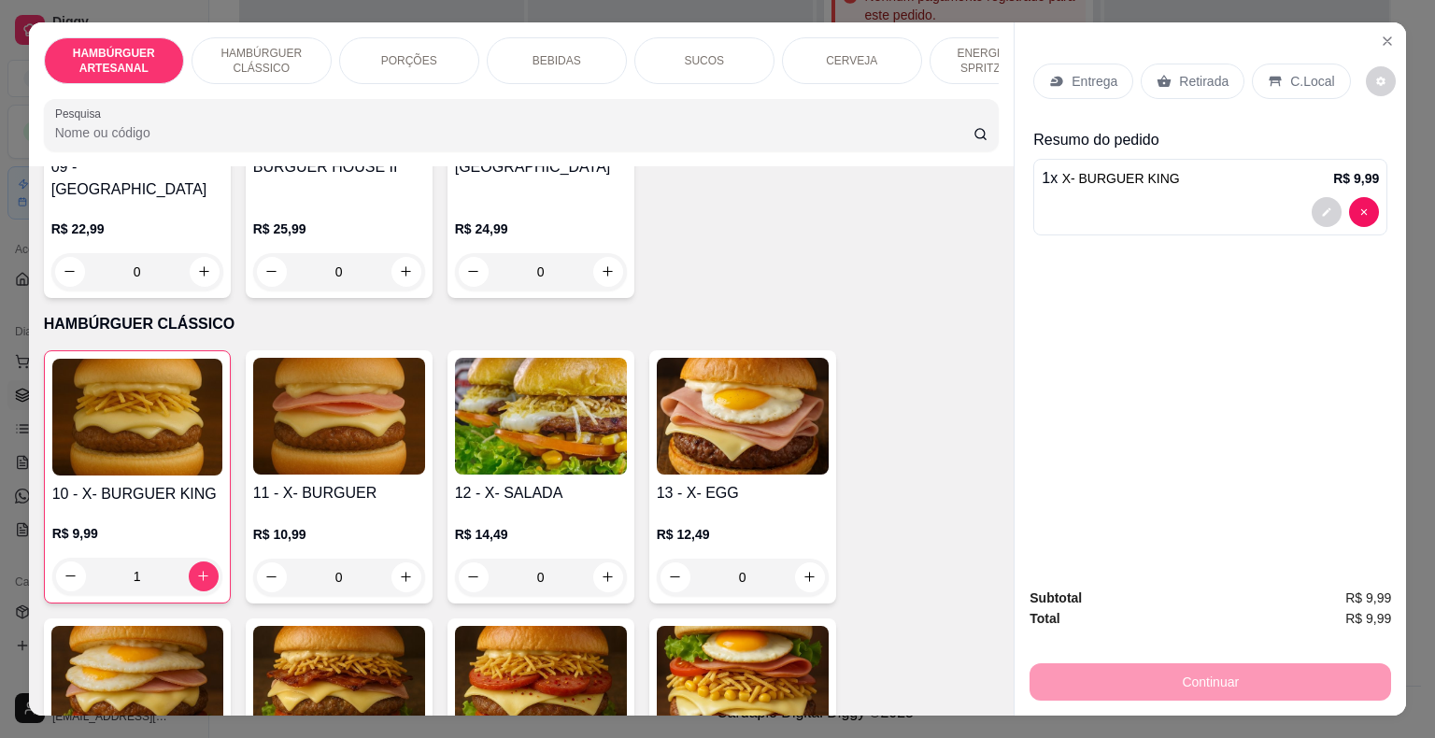
click at [1199, 80] on p "Retirada" at bounding box center [1204, 81] width 50 height 19
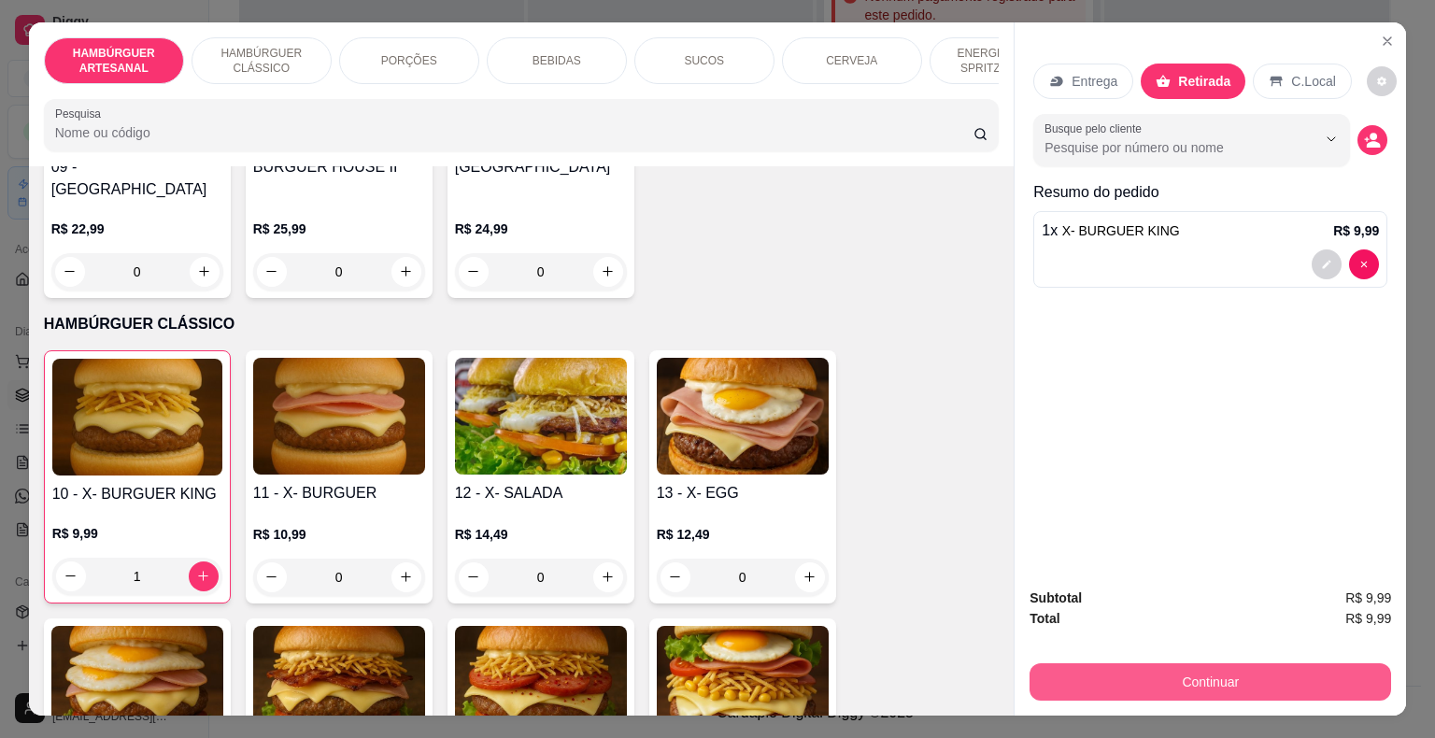
click at [1088, 679] on button "Continuar" at bounding box center [1209, 681] width 361 height 37
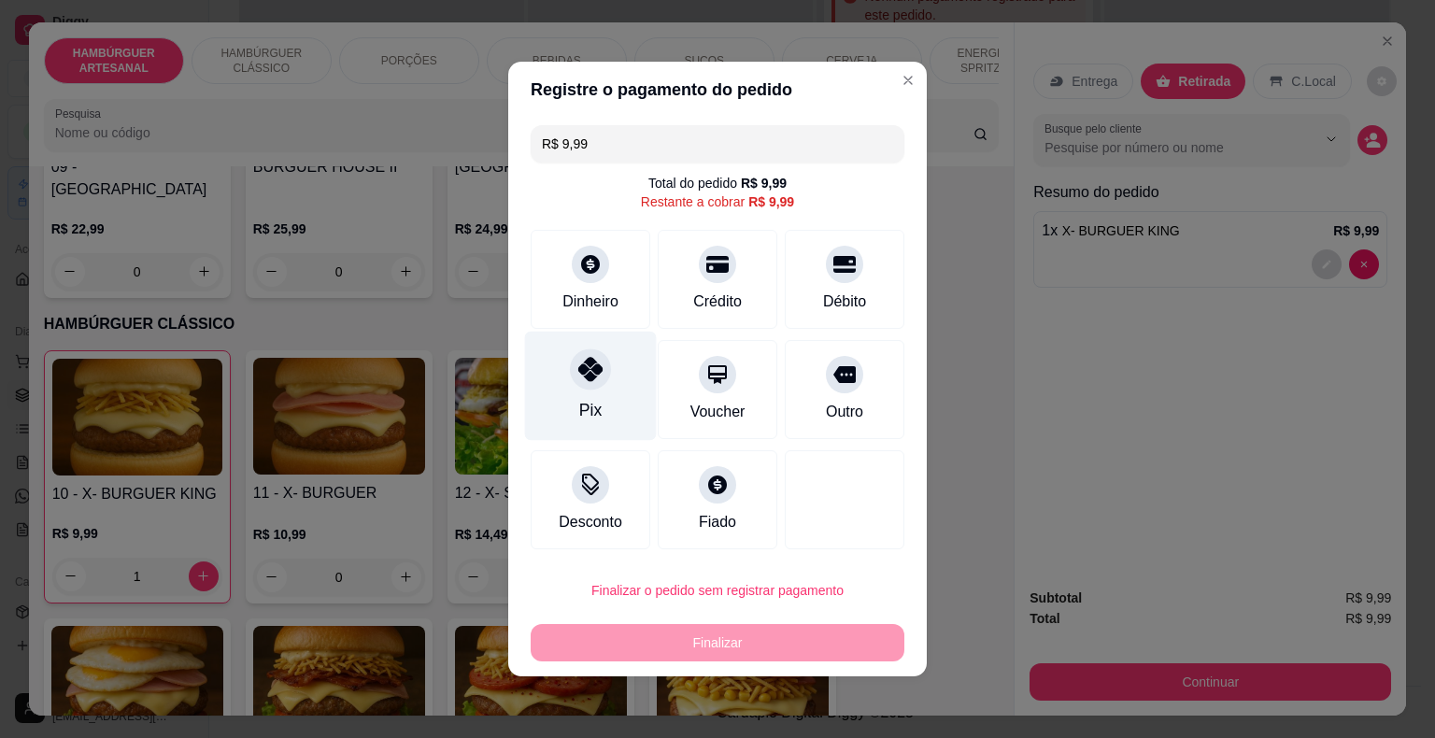
click at [578, 364] on icon at bounding box center [590, 369] width 24 height 24
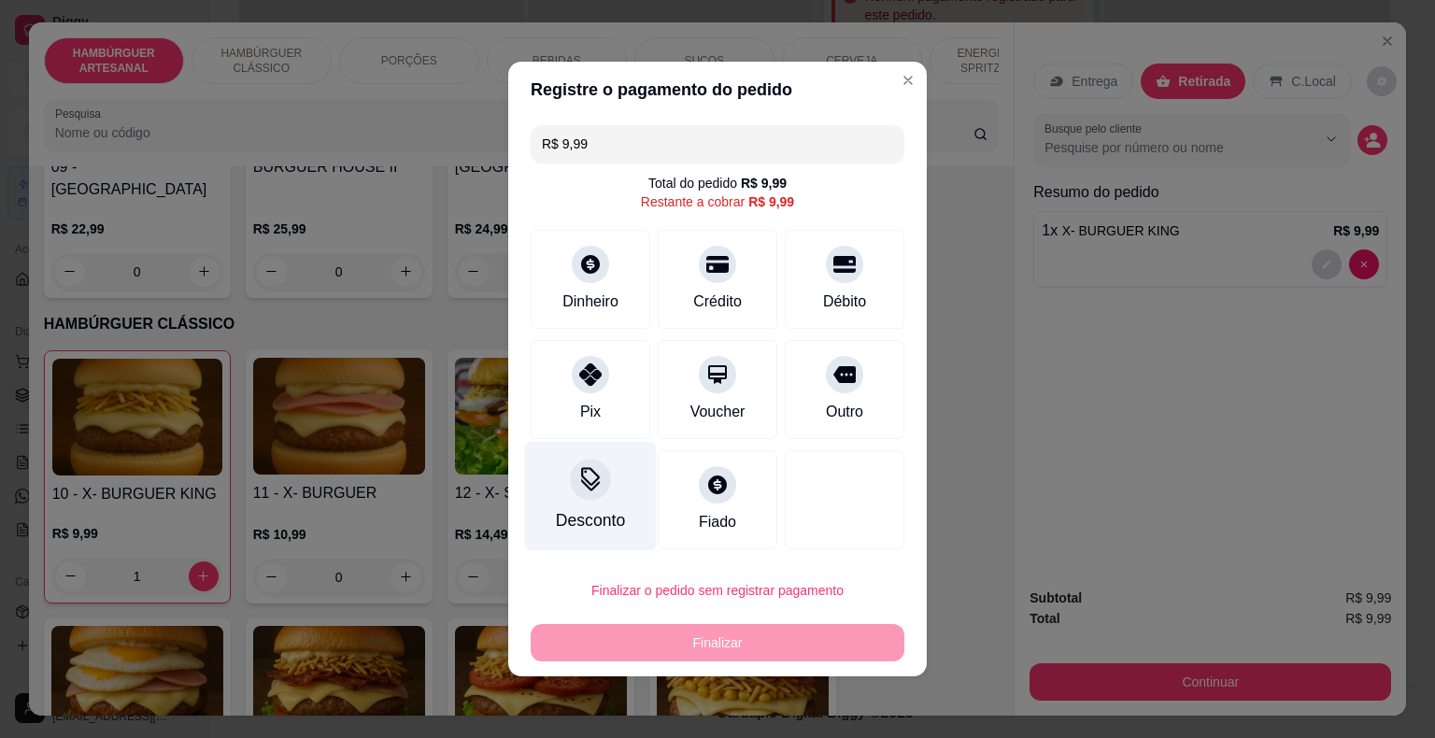
type input "R$ 0,00"
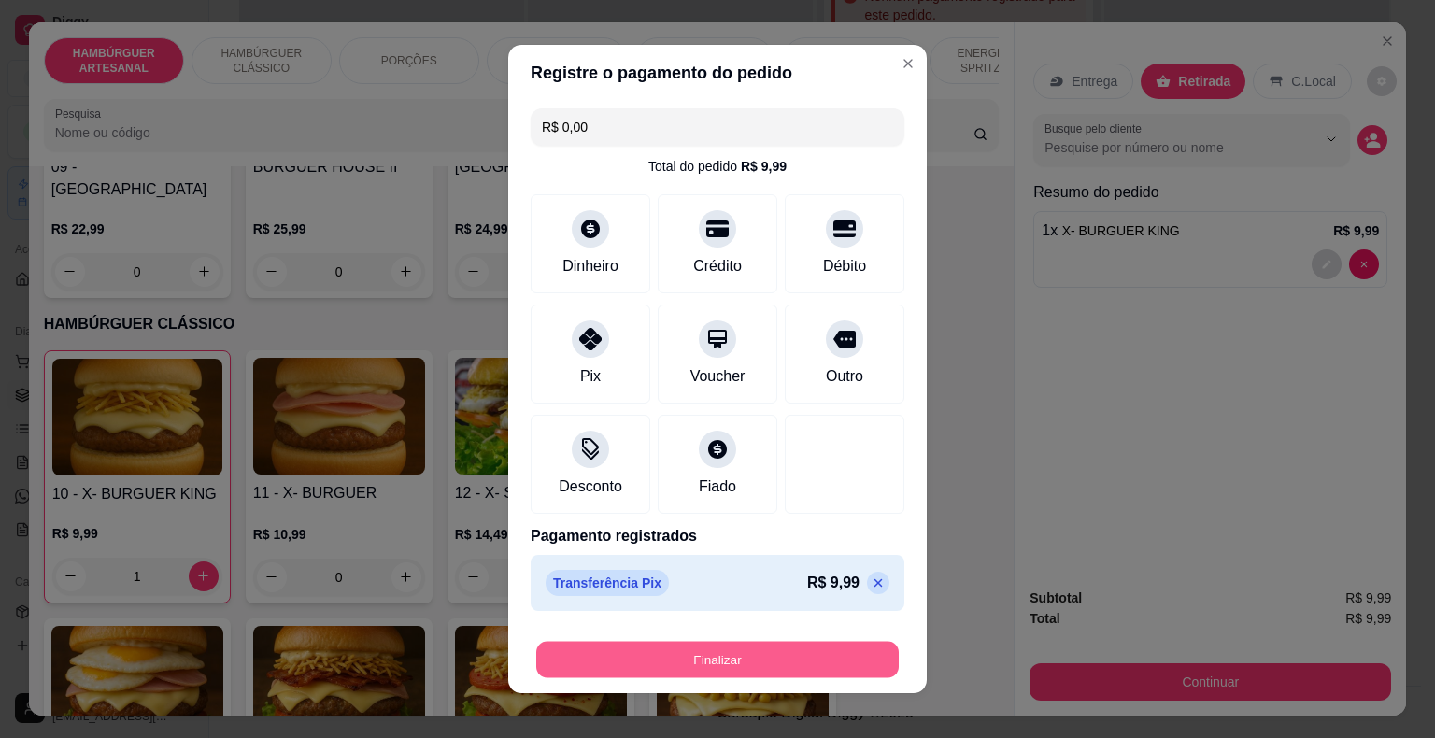
click at [751, 658] on button "Finalizar" at bounding box center [717, 660] width 362 height 36
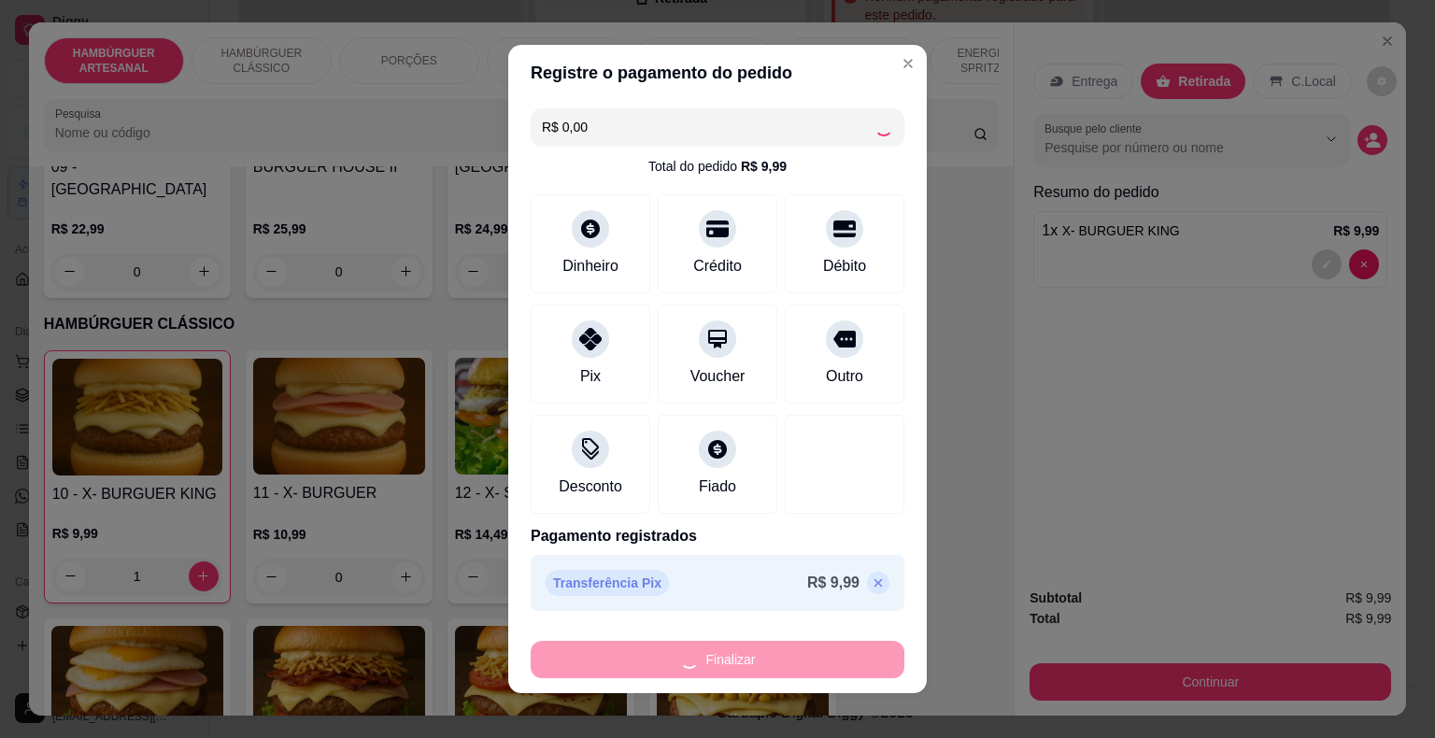
type input "0"
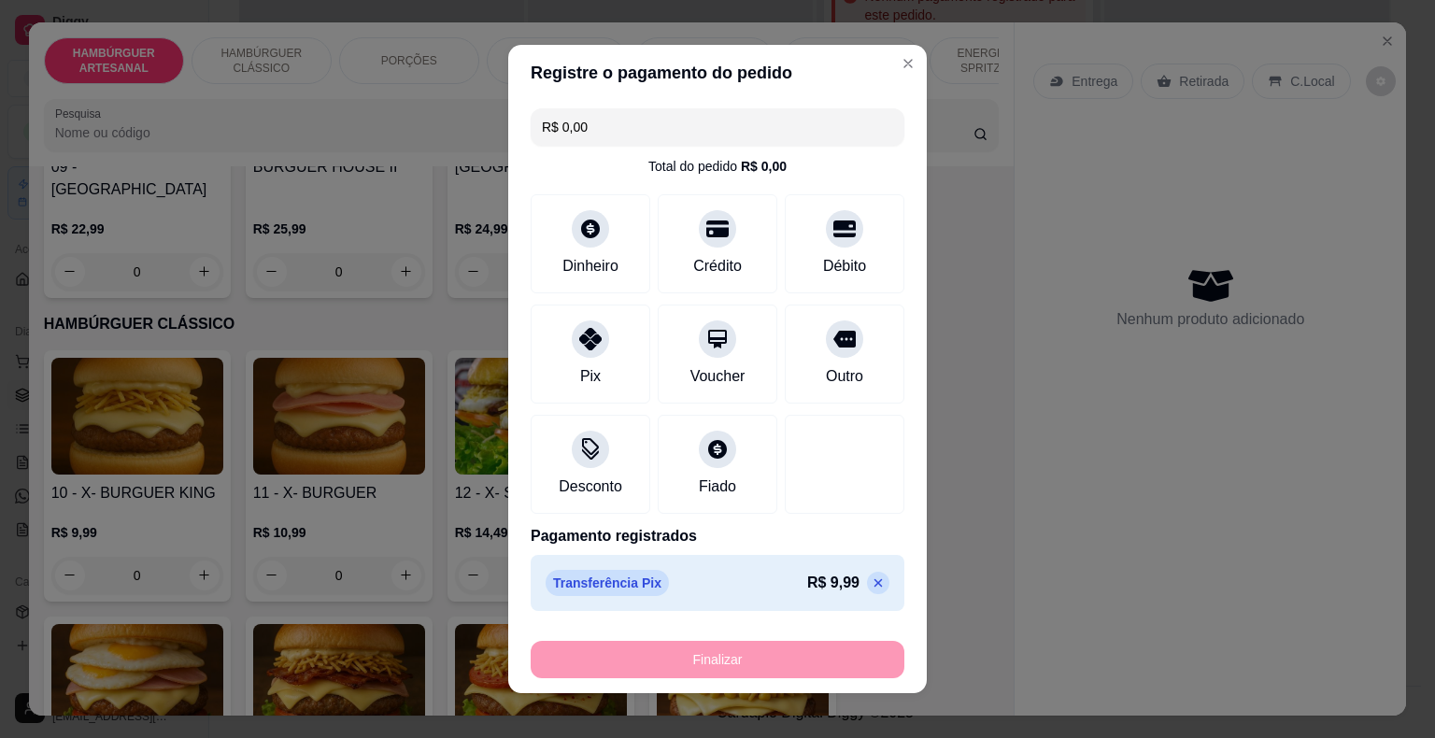
type input "-R$ 9,99"
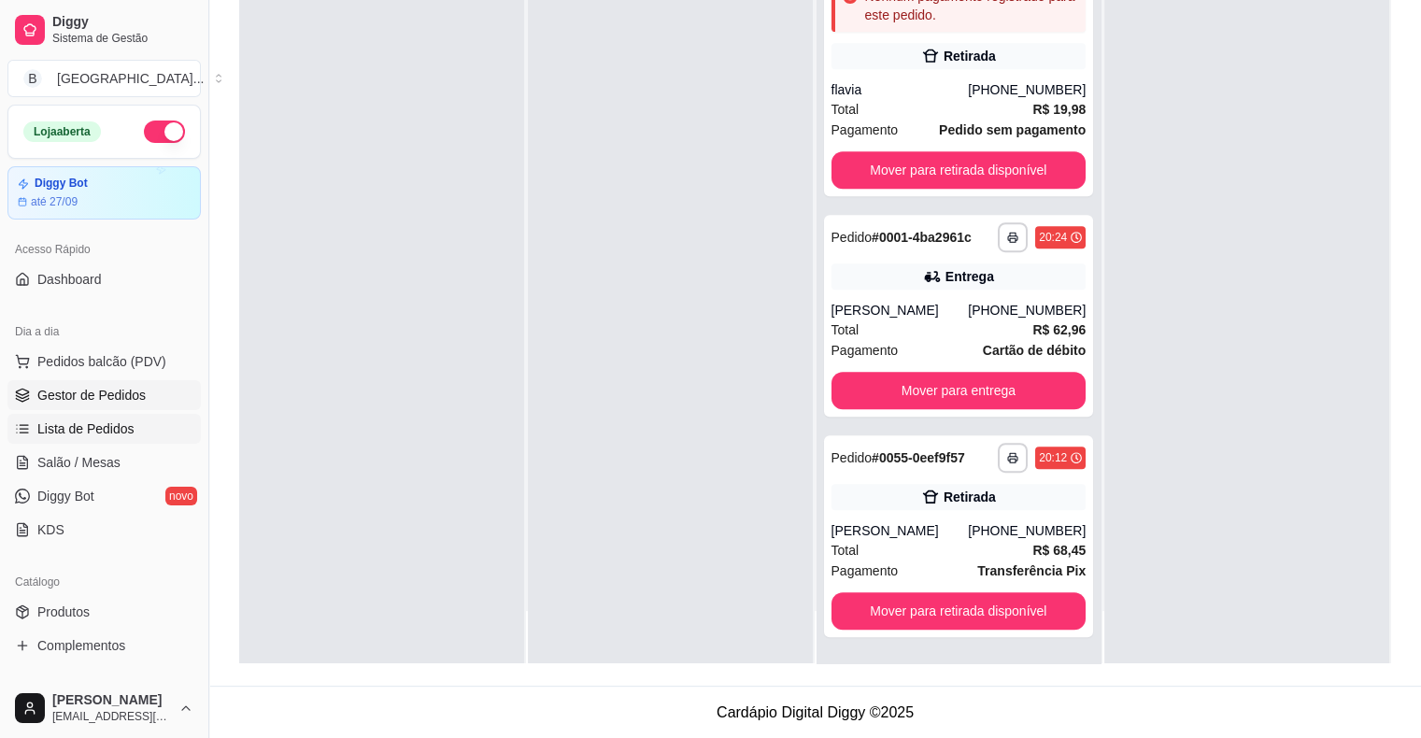
click at [124, 428] on span "Lista de Pedidos" at bounding box center [85, 428] width 97 height 19
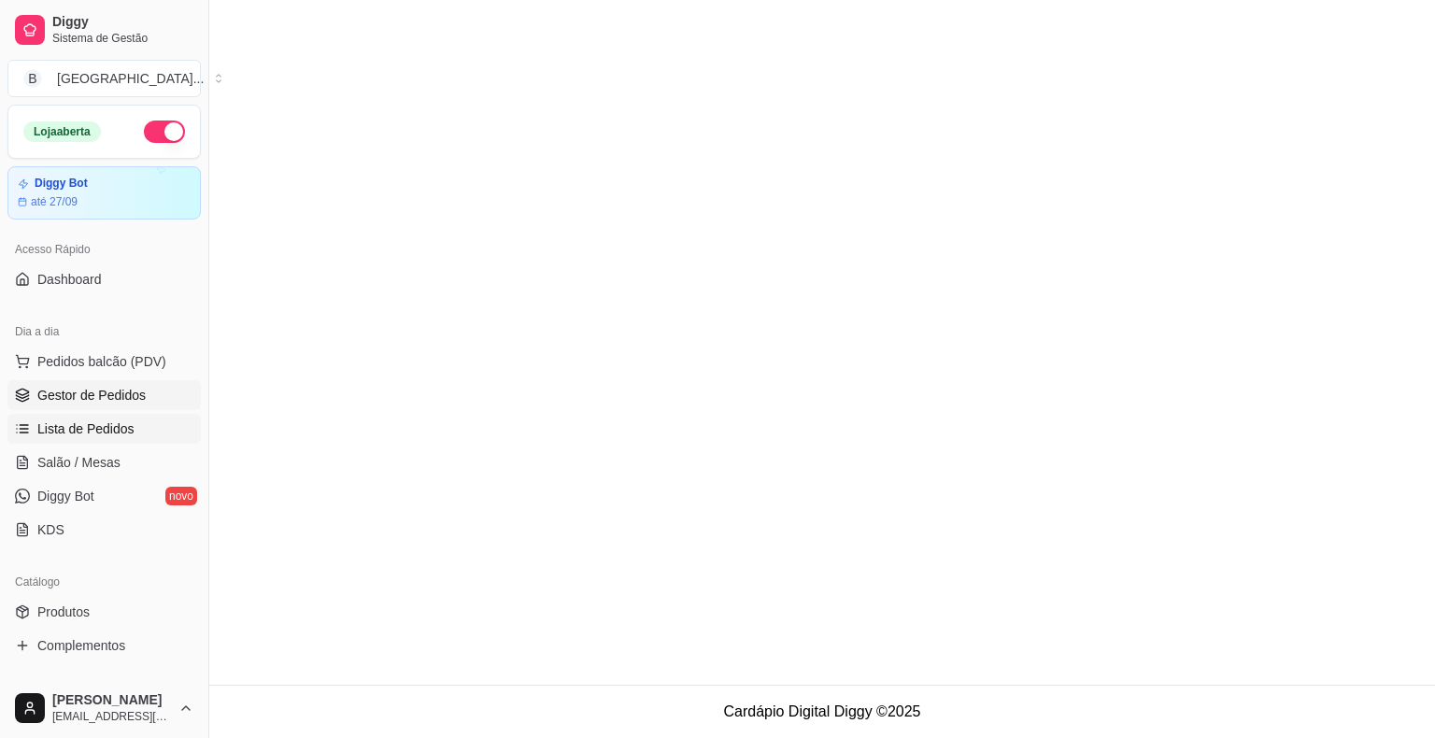
click at [91, 397] on span "Gestor de Pedidos" at bounding box center [91, 395] width 108 height 19
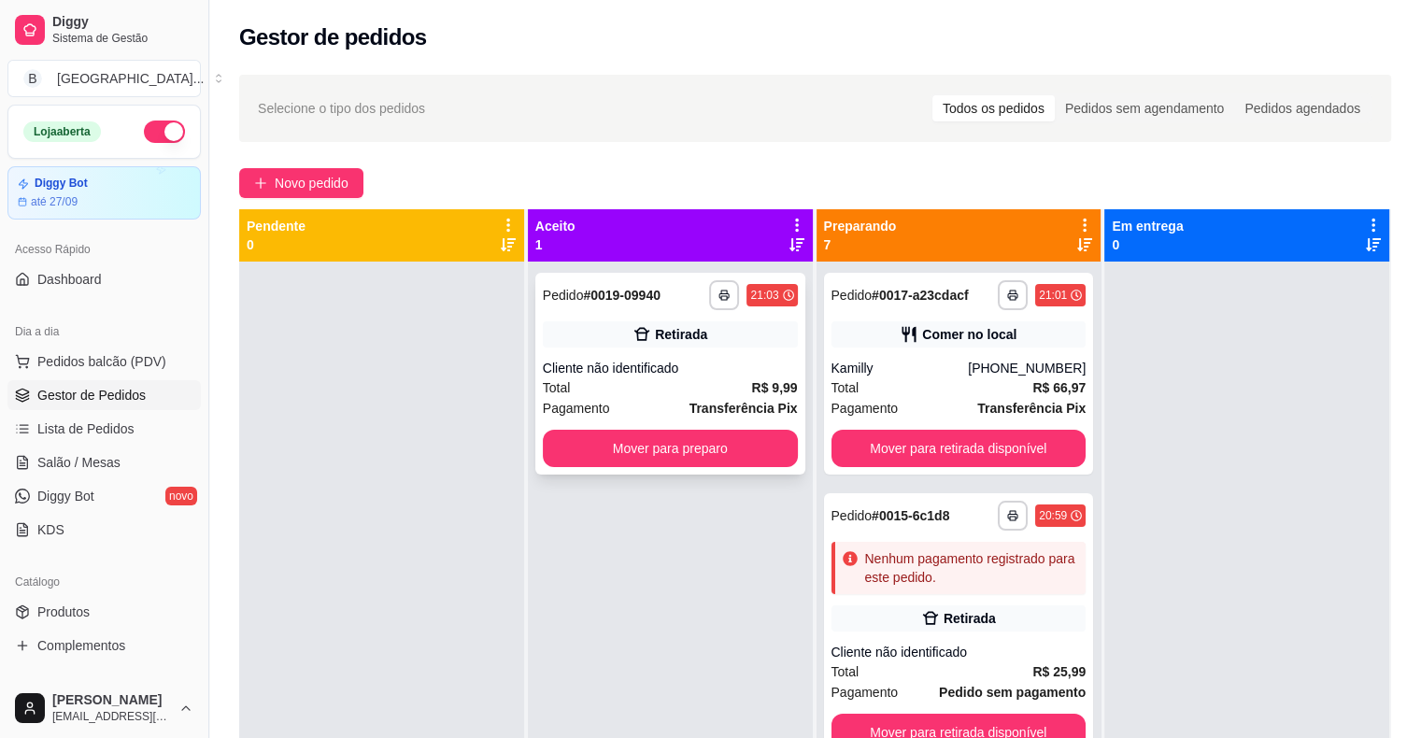
click at [622, 349] on div "**********" at bounding box center [670, 374] width 270 height 202
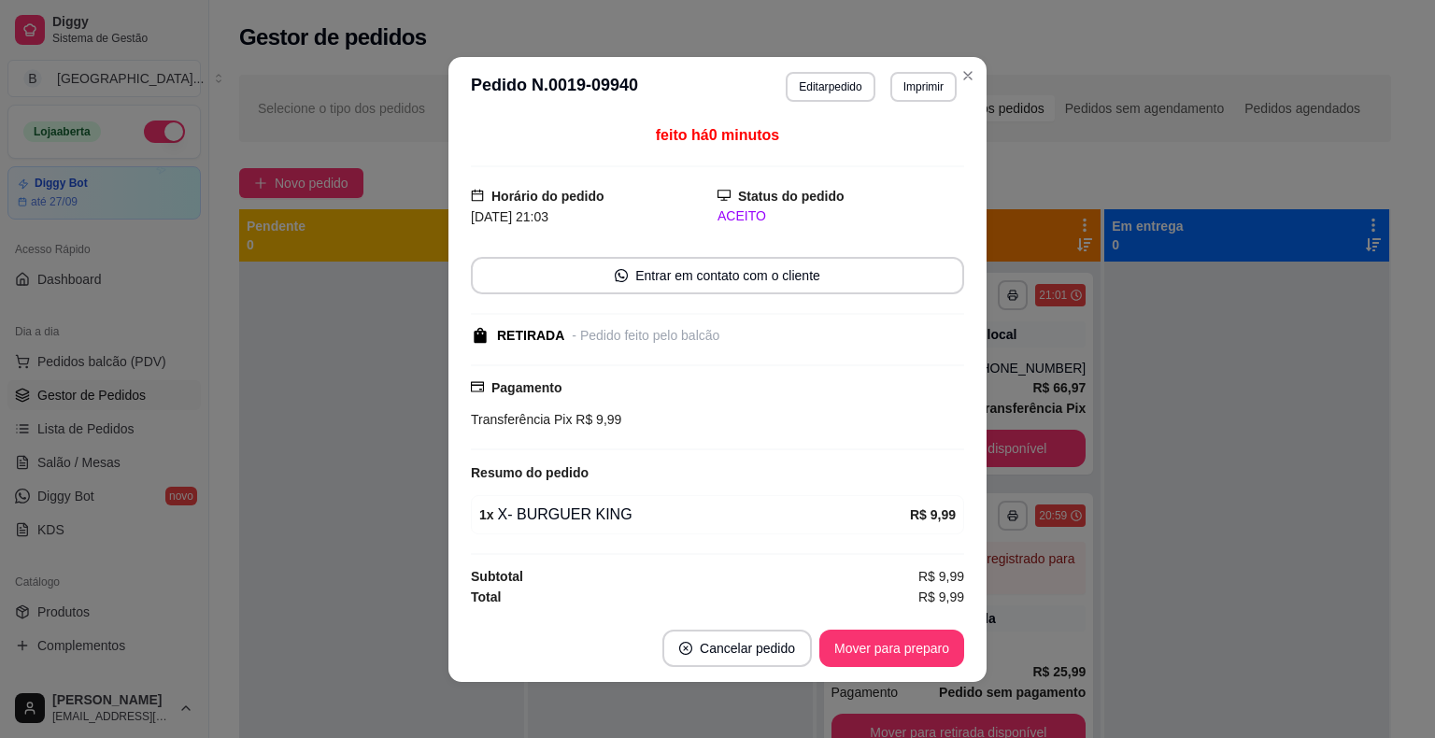
scroll to position [2, 0]
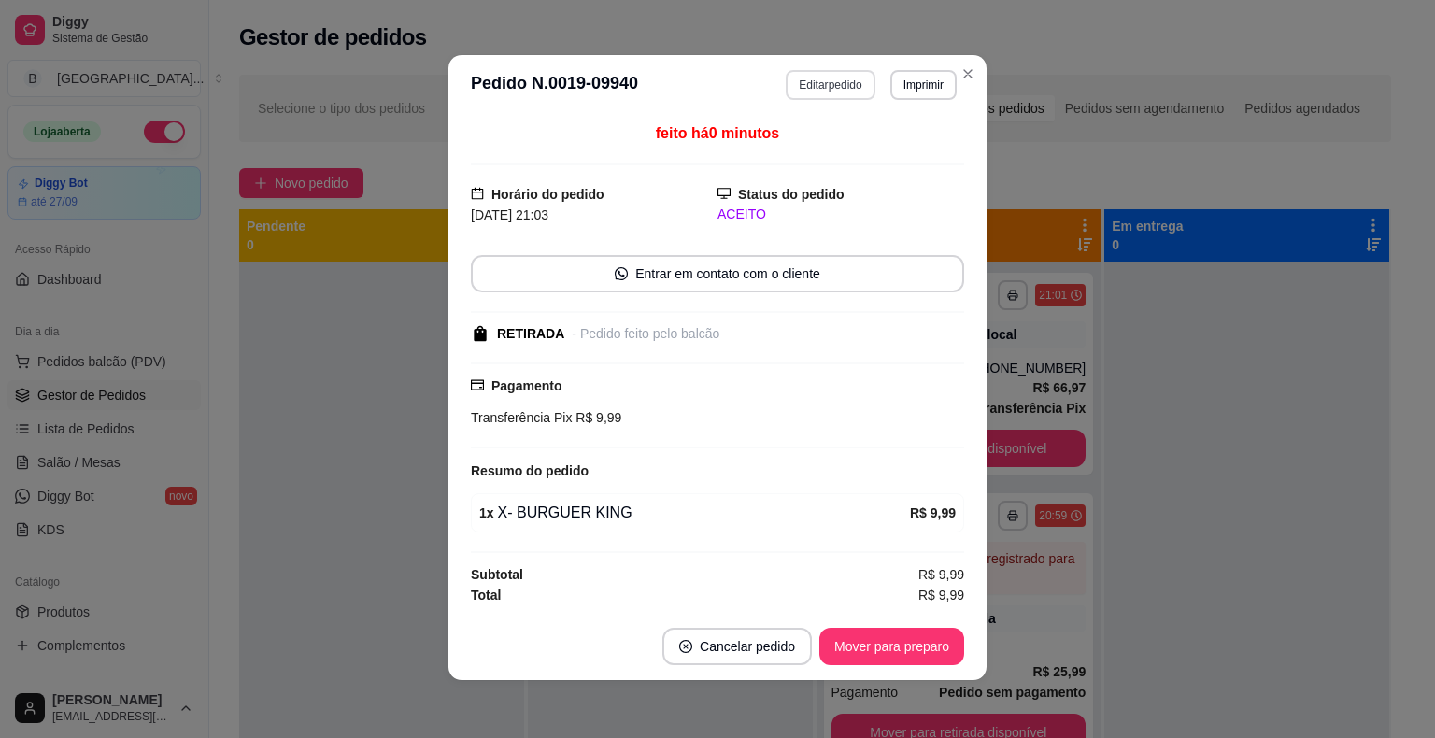
click at [822, 75] on button "Editar pedido" at bounding box center [830, 85] width 89 height 30
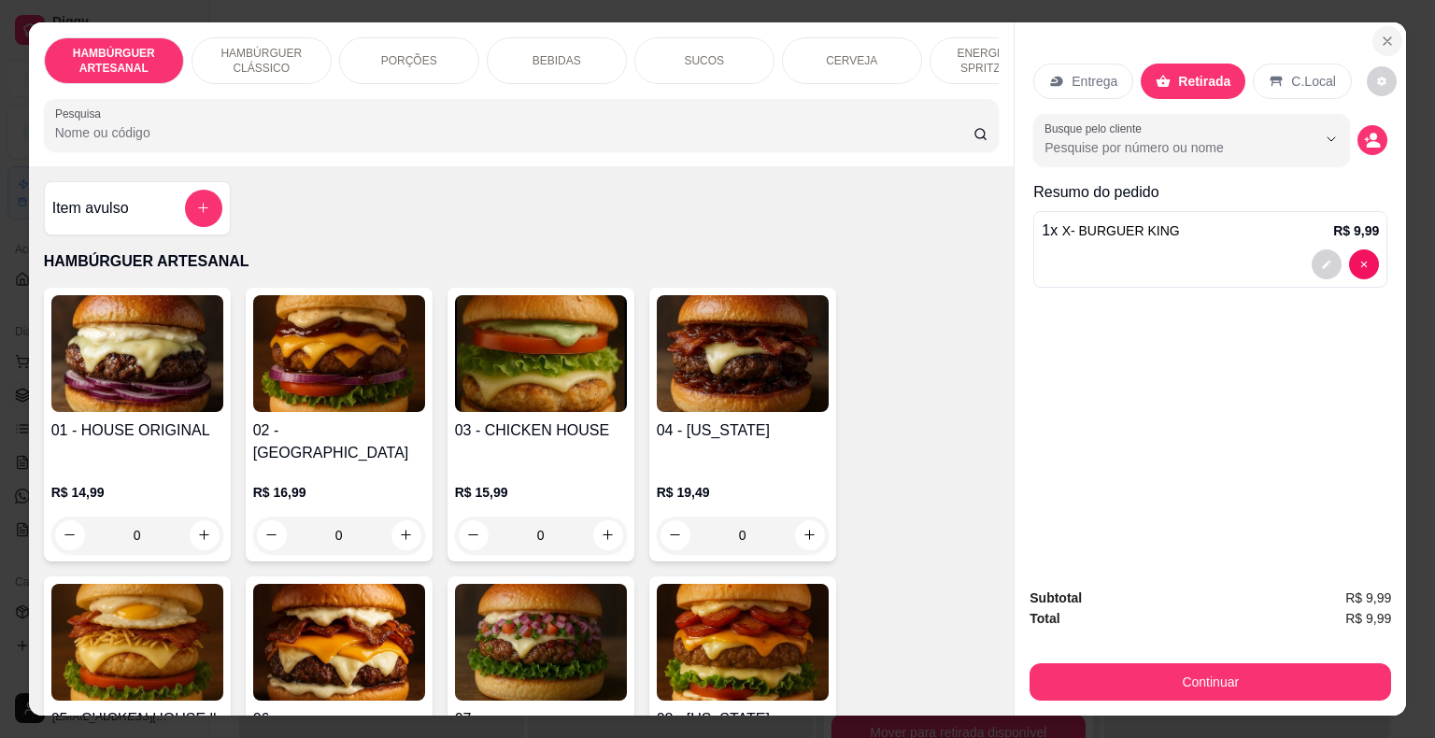
click at [1383, 37] on icon "Close" at bounding box center [1386, 40] width 7 height 7
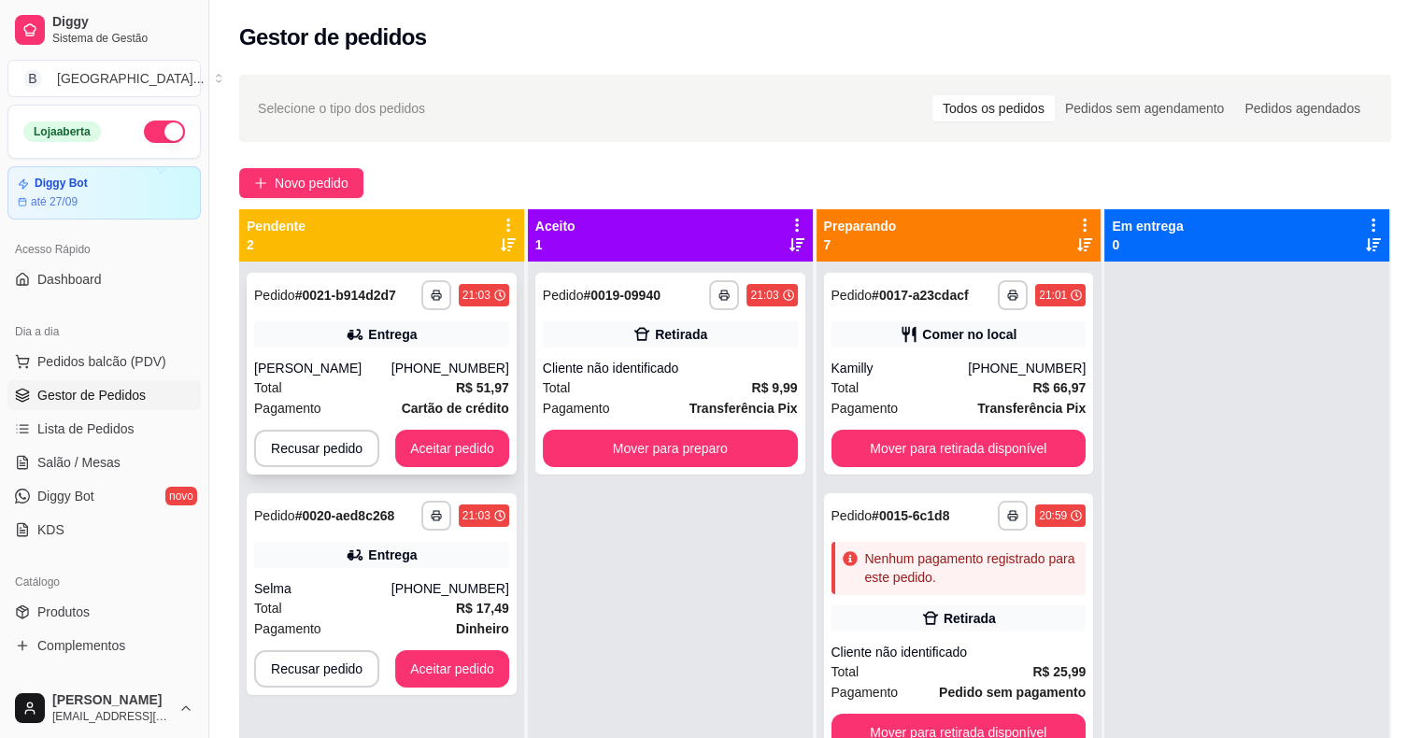
click at [391, 359] on div "[PERSON_NAME]" at bounding box center [322, 368] width 137 height 19
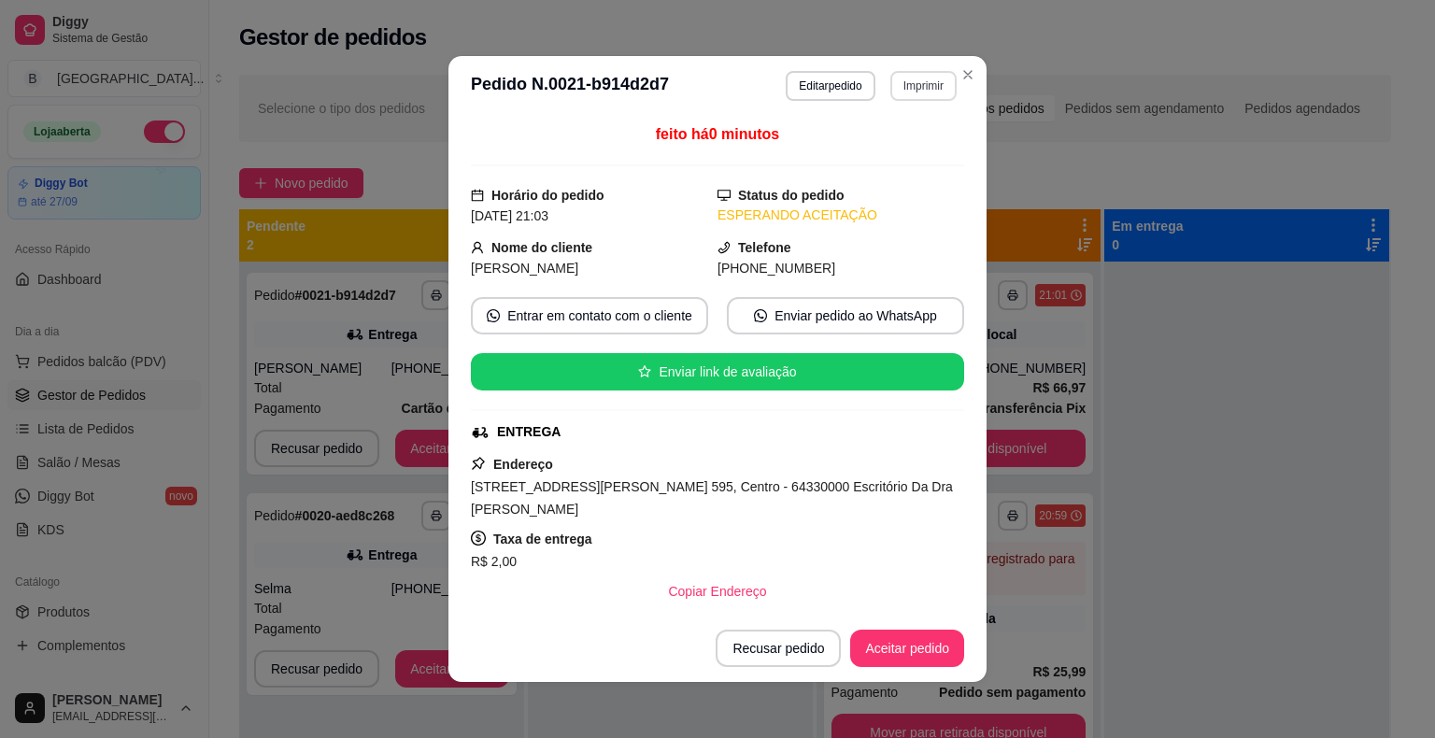
click at [923, 89] on button "Imprimir" at bounding box center [923, 86] width 66 height 30
click at [894, 151] on button "IMPRESSORA" at bounding box center [898, 143] width 108 height 24
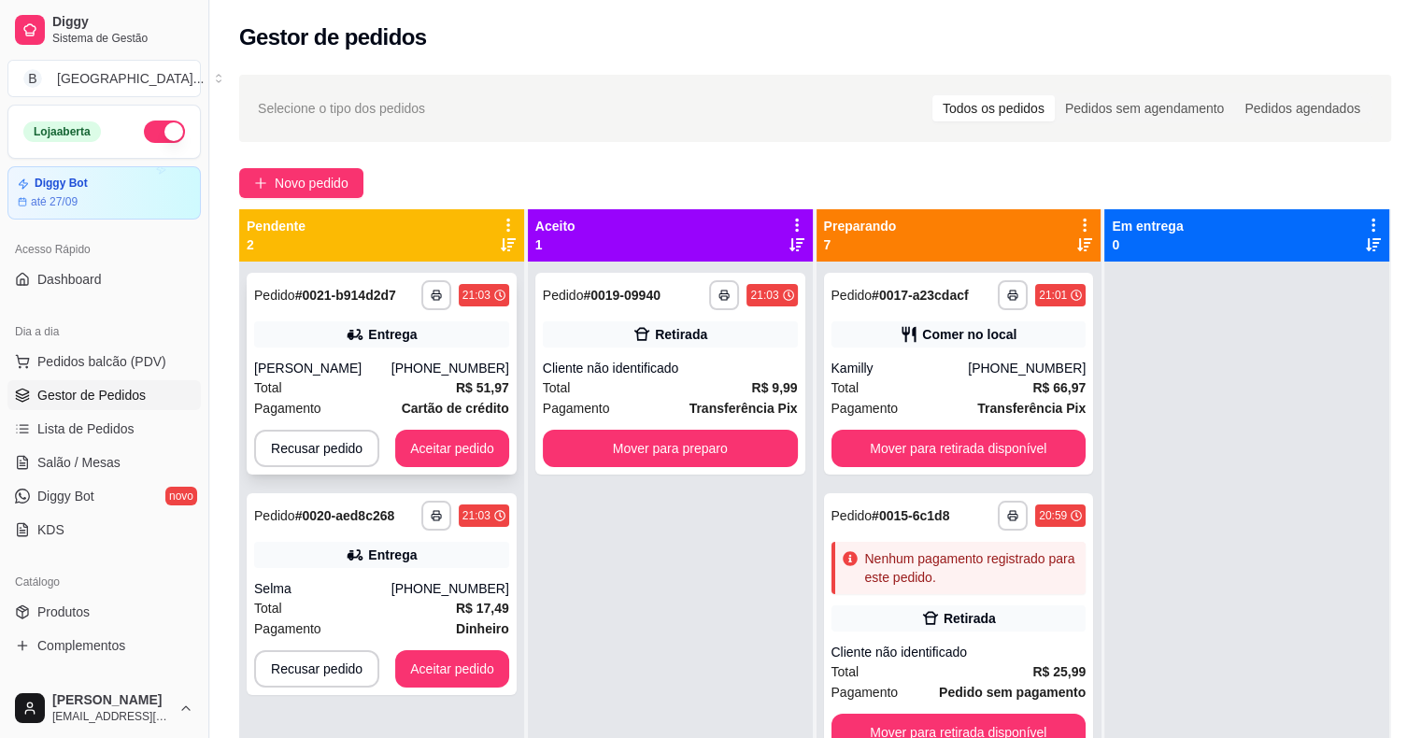
click at [298, 375] on div "[PERSON_NAME]" at bounding box center [322, 368] width 137 height 19
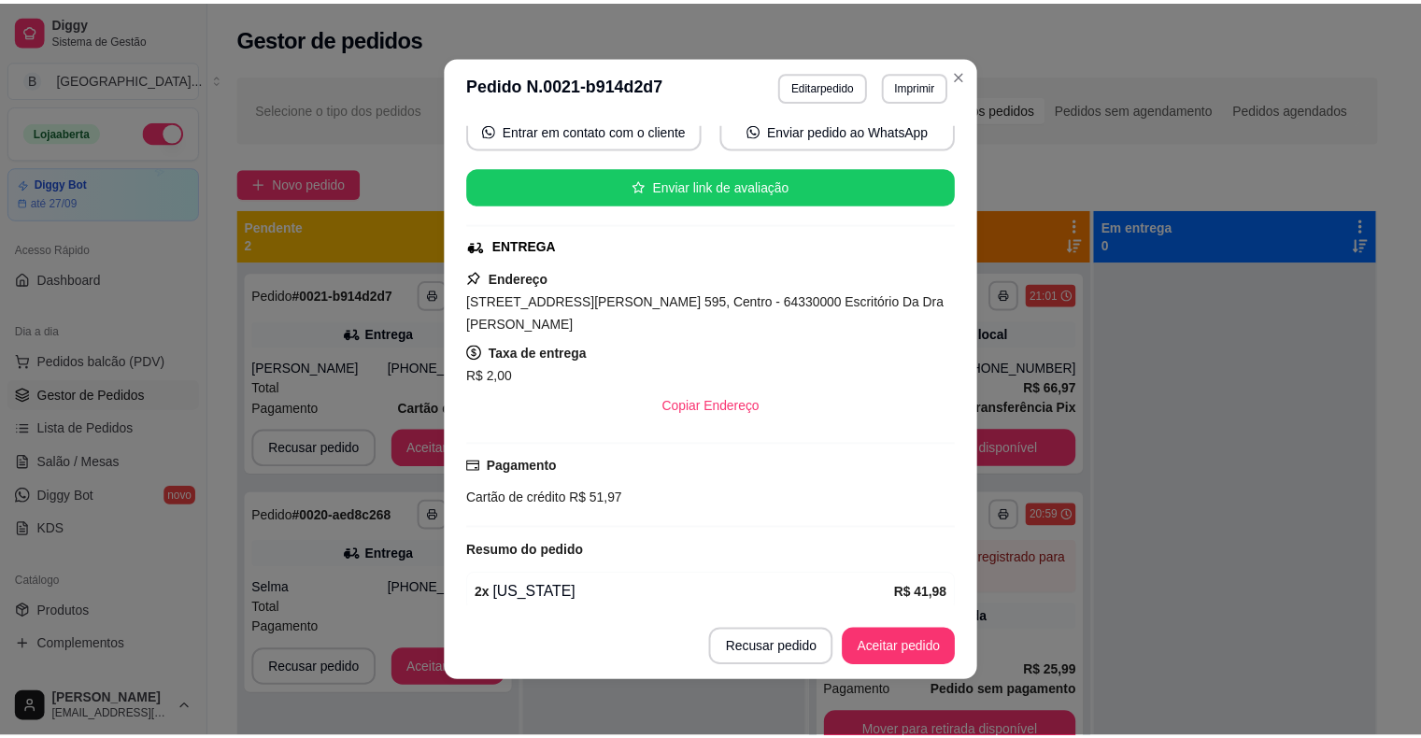
scroll to position [296, 0]
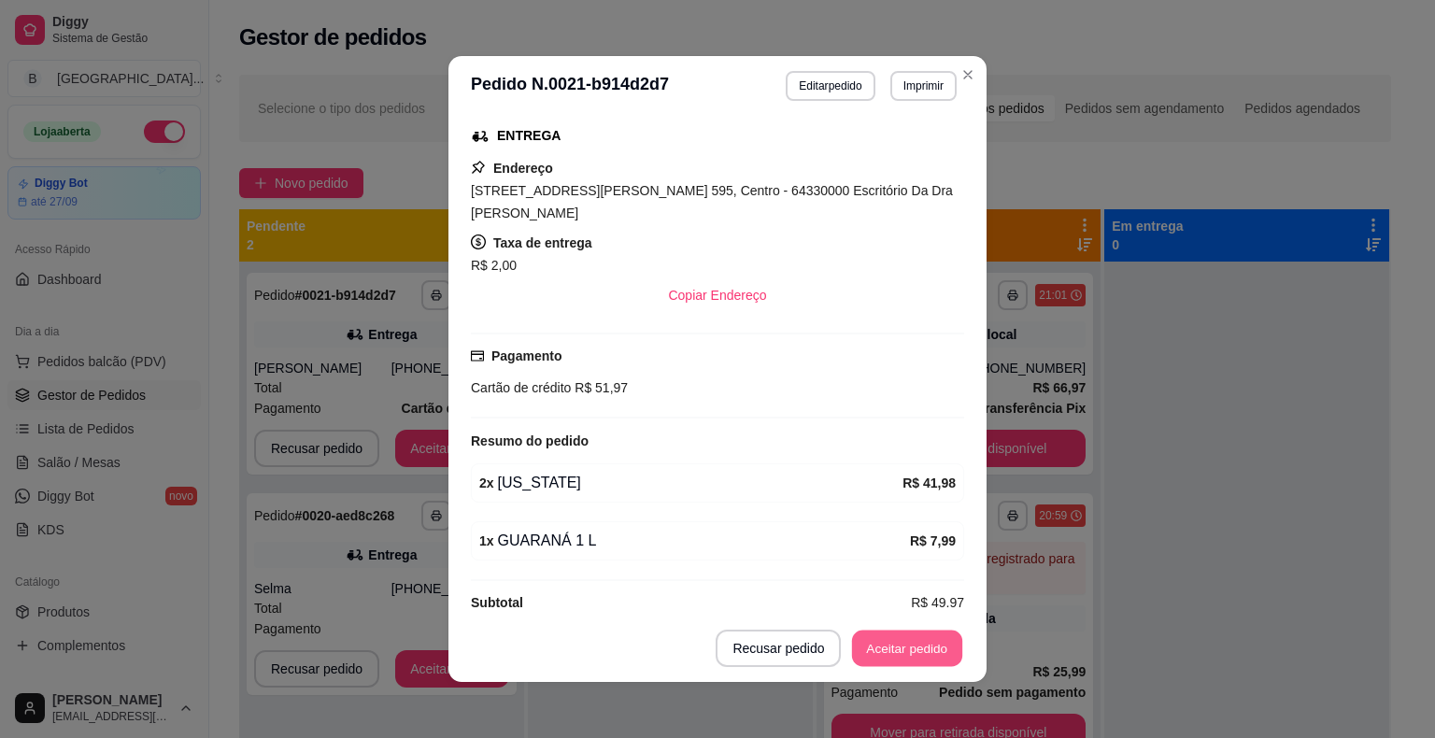
click at [907, 651] on button "Aceitar pedido" at bounding box center [907, 648] width 110 height 36
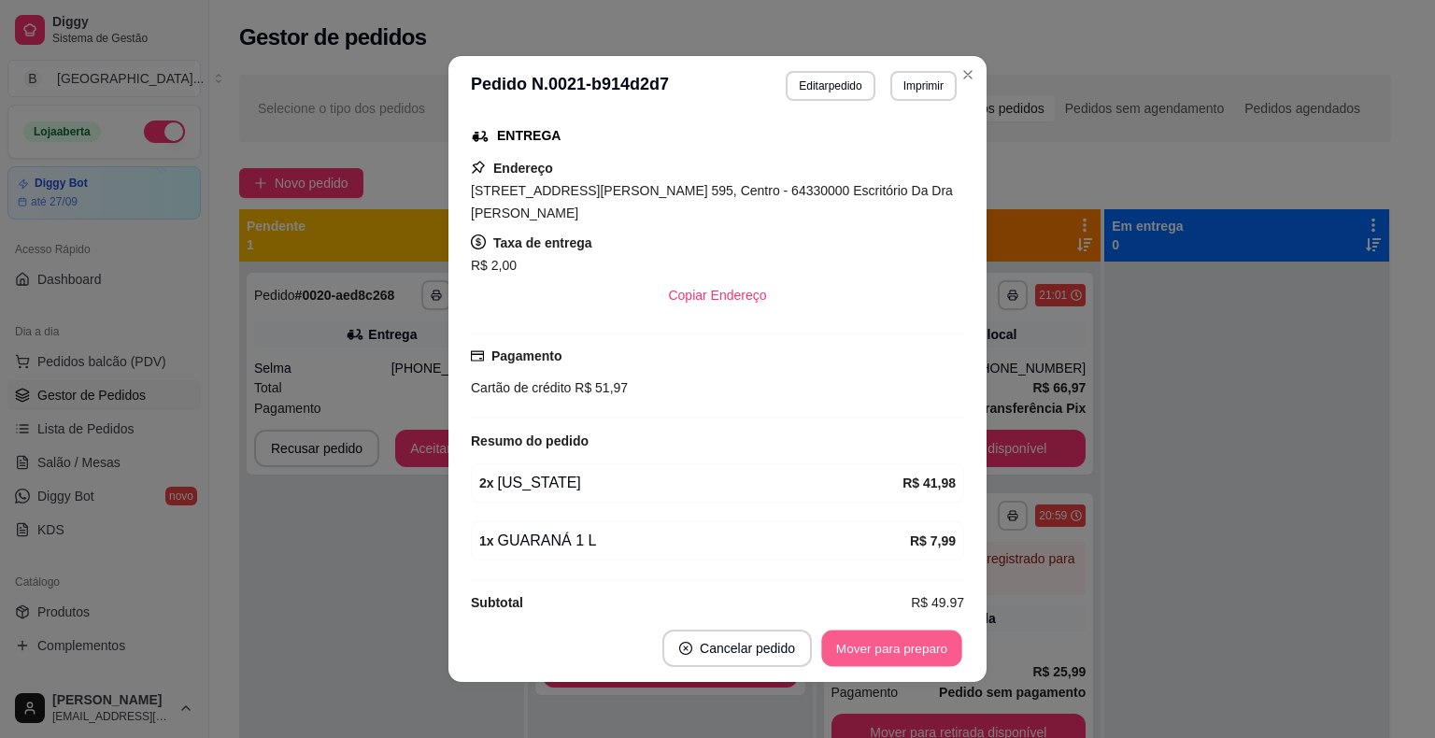
click at [907, 651] on button "Mover para preparo" at bounding box center [891, 648] width 140 height 36
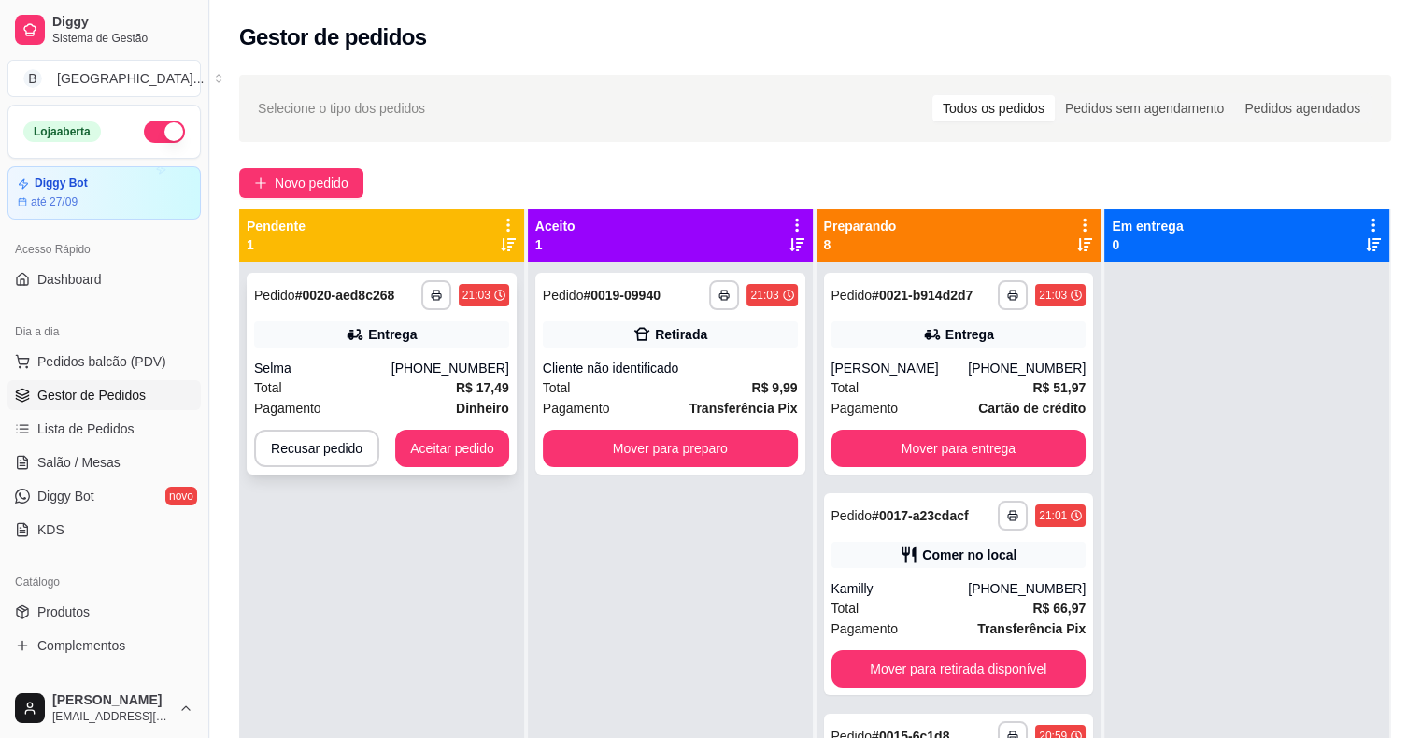
click at [435, 383] on div "Total R$ 17,49" at bounding box center [381, 387] width 255 height 21
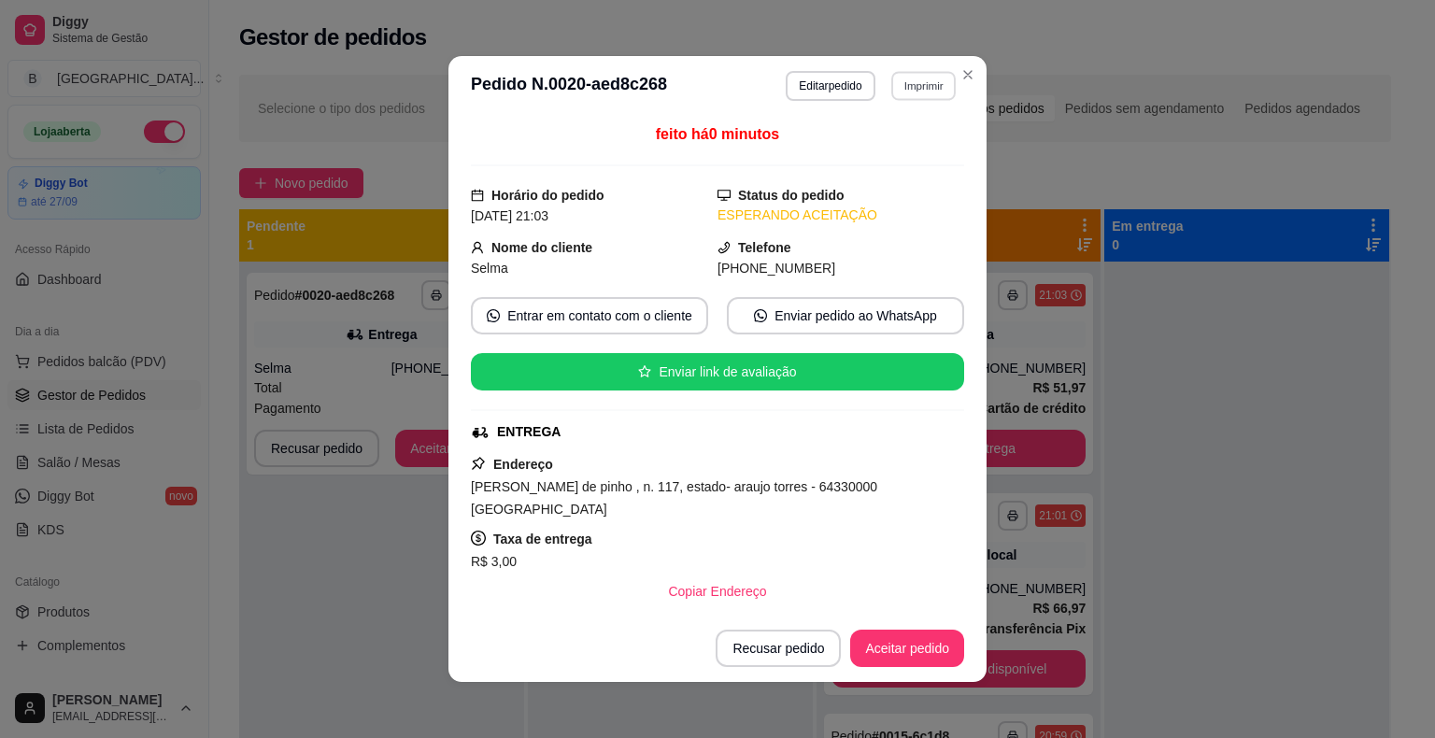
click at [891, 80] on button "Imprimir" at bounding box center [923, 85] width 64 height 29
click at [885, 136] on button "IMPRESSORA" at bounding box center [882, 150] width 131 height 29
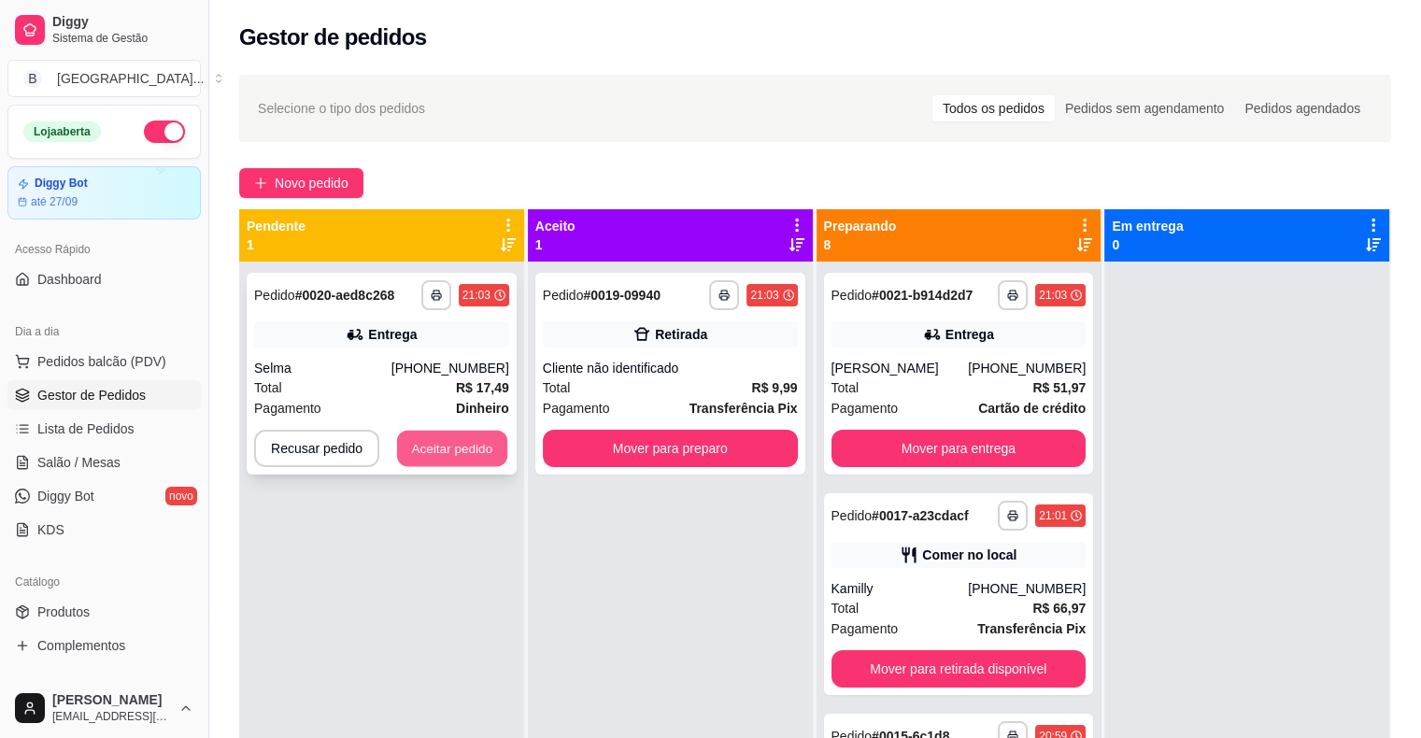
click at [462, 434] on button "Aceitar pedido" at bounding box center [452, 449] width 110 height 36
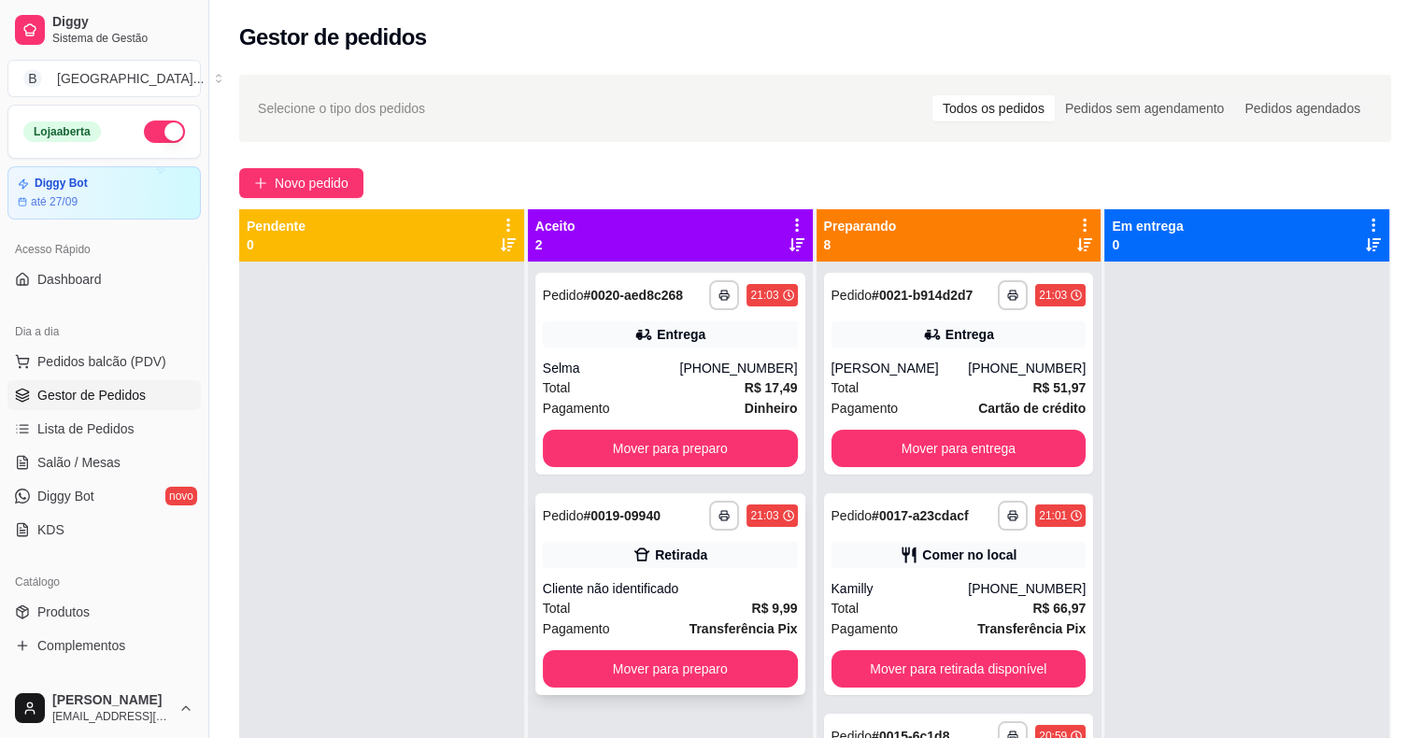
scroll to position [52, 0]
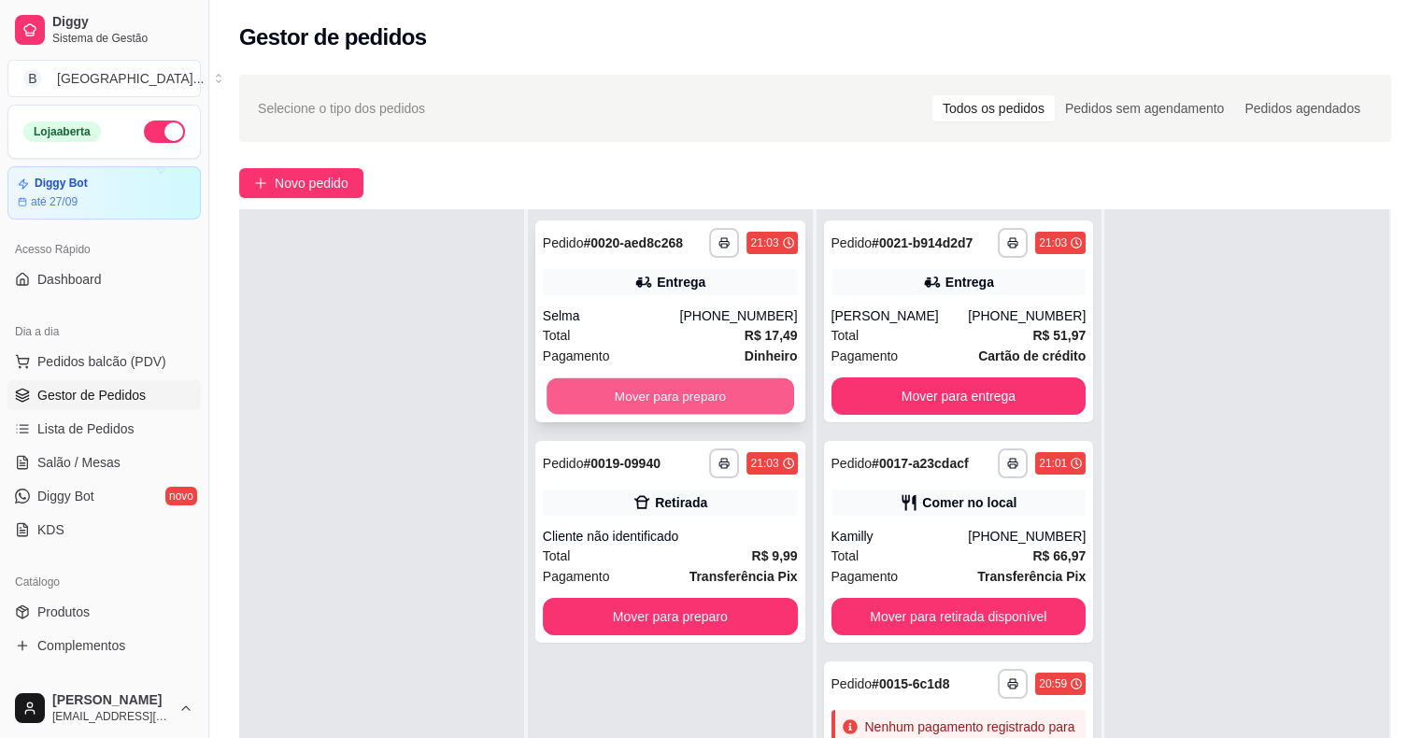
click at [648, 393] on button "Mover para preparo" at bounding box center [670, 396] width 248 height 36
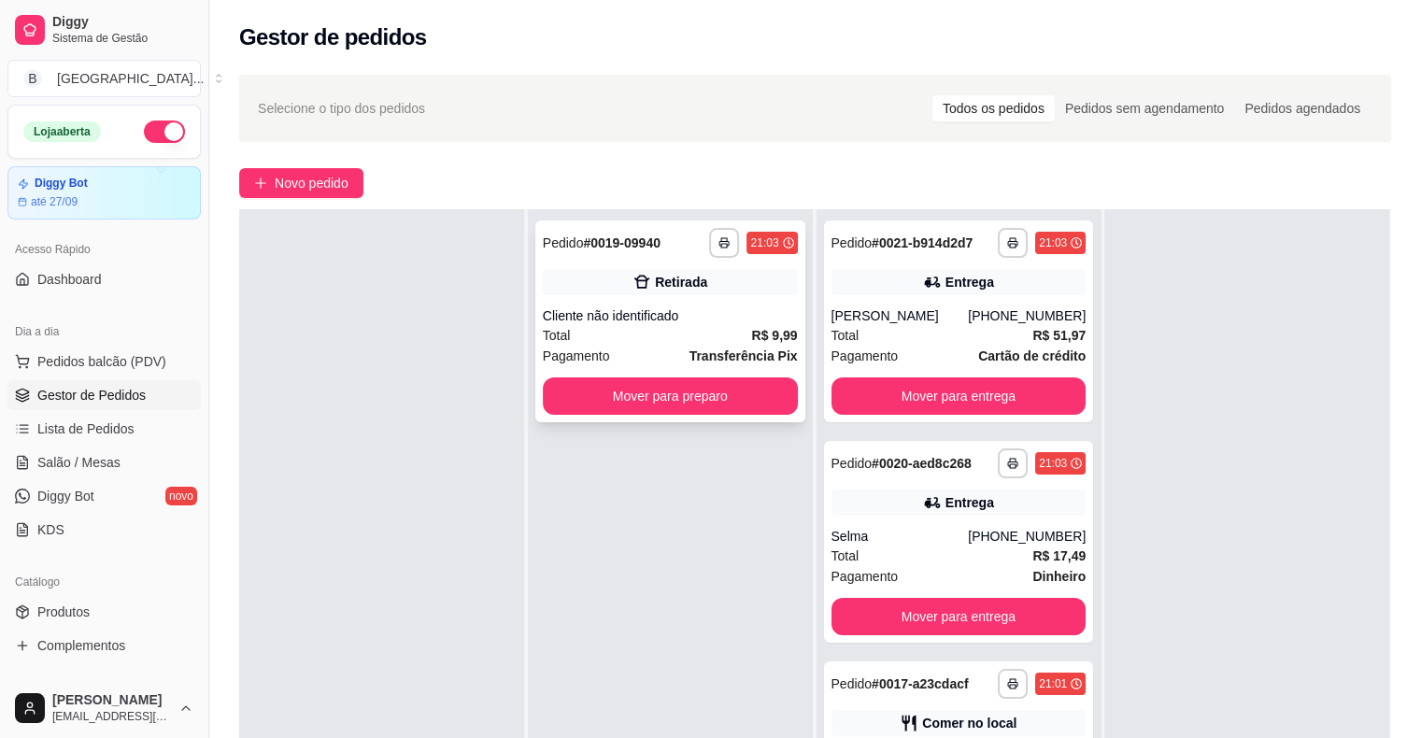
click at [632, 294] on div "Retirada" at bounding box center [670, 282] width 255 height 26
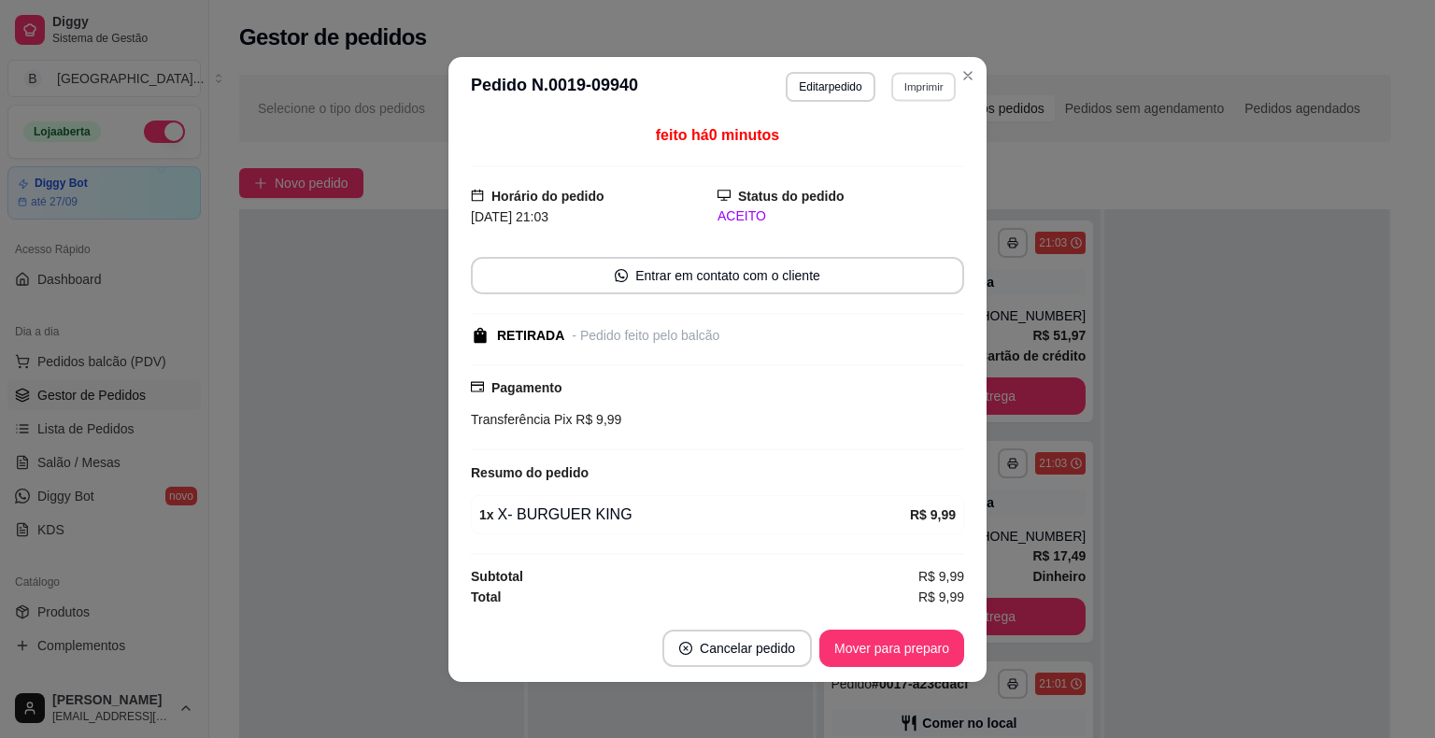
click at [891, 91] on button "Imprimir" at bounding box center [923, 86] width 64 height 29
click at [880, 159] on button "IMPRESSORA" at bounding box center [882, 153] width 135 height 30
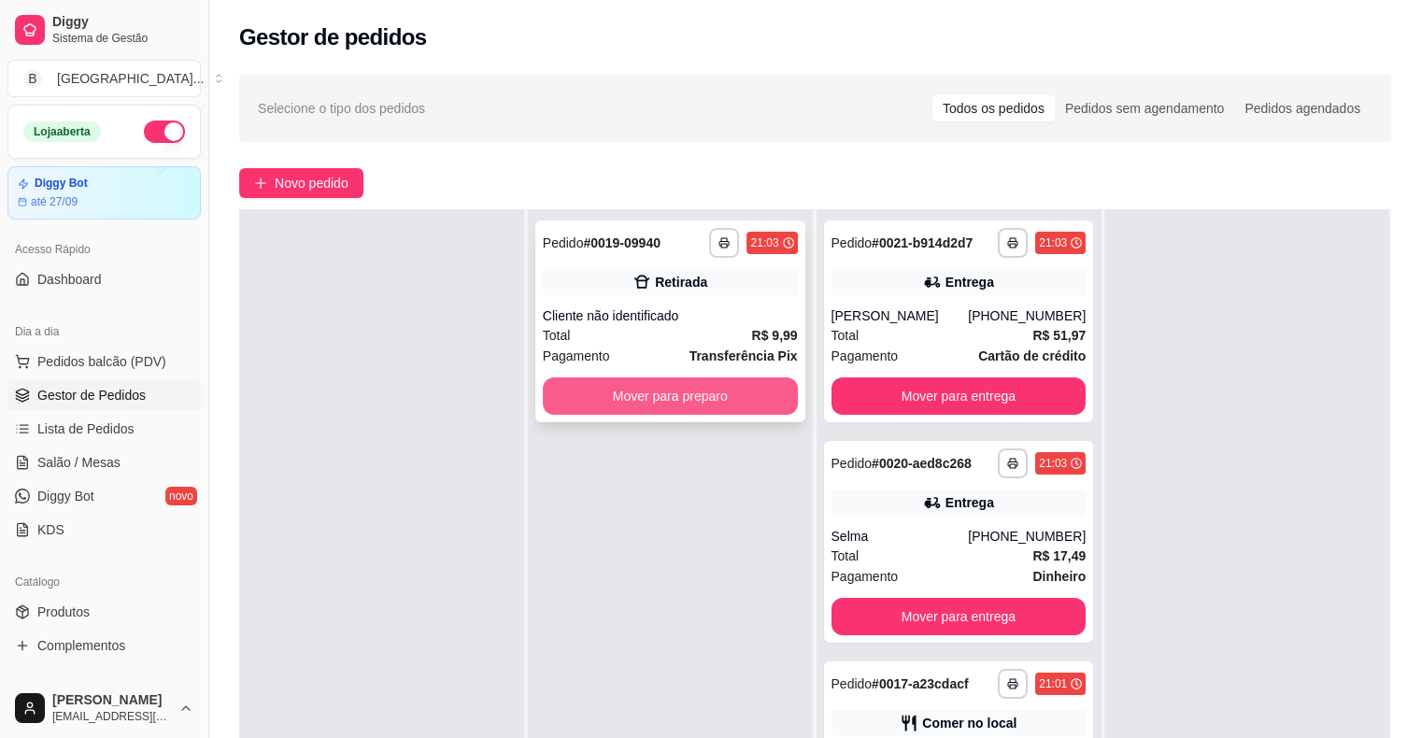
click at [572, 380] on button "Mover para preparo" at bounding box center [670, 395] width 255 height 37
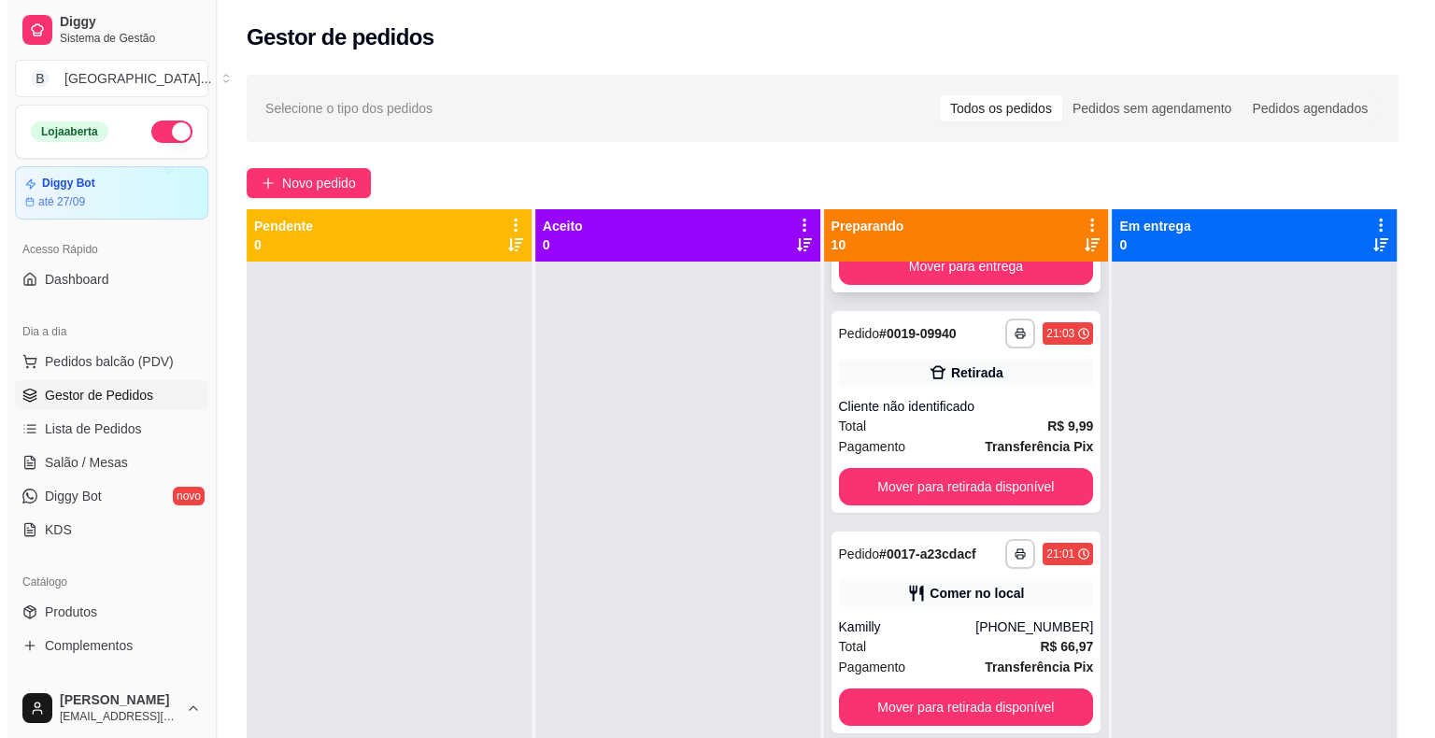
scroll to position [374, 0]
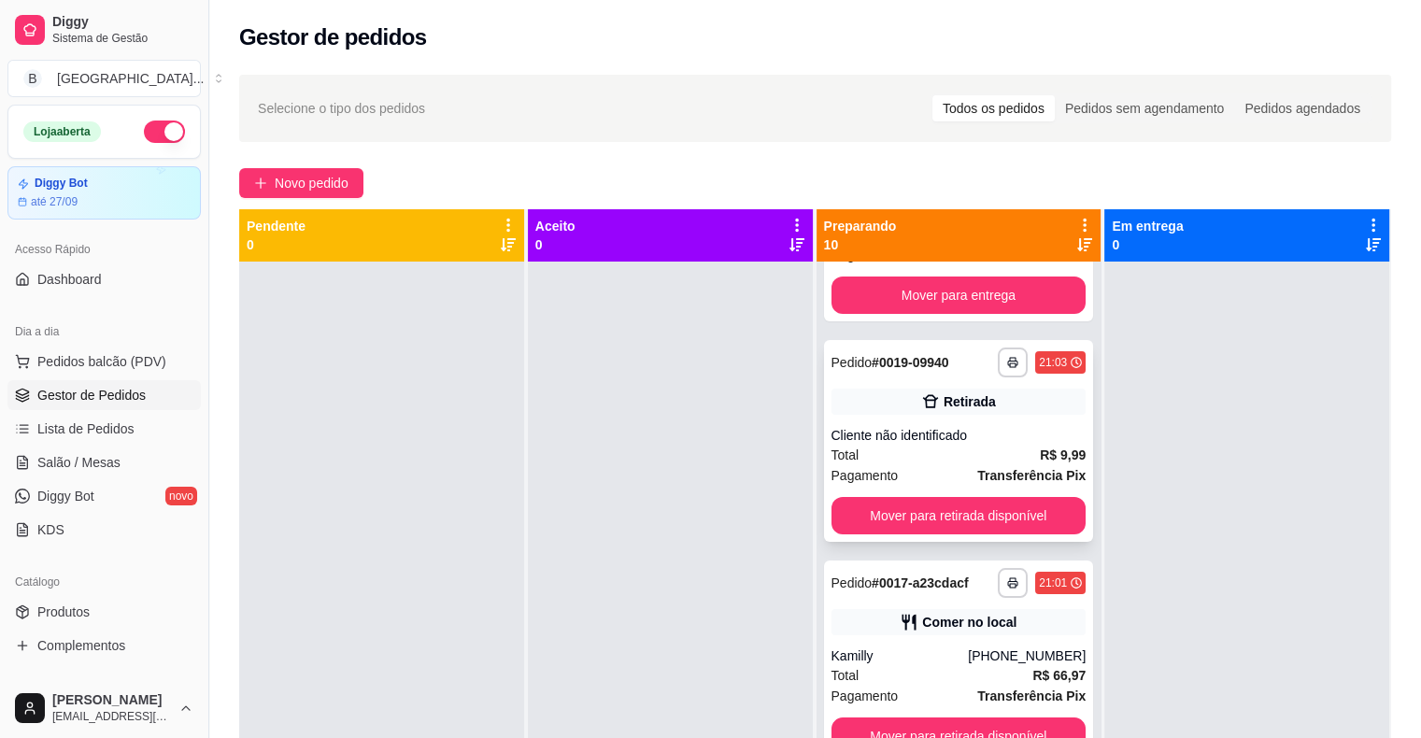
click at [871, 401] on div "Retirada" at bounding box center [958, 402] width 255 height 26
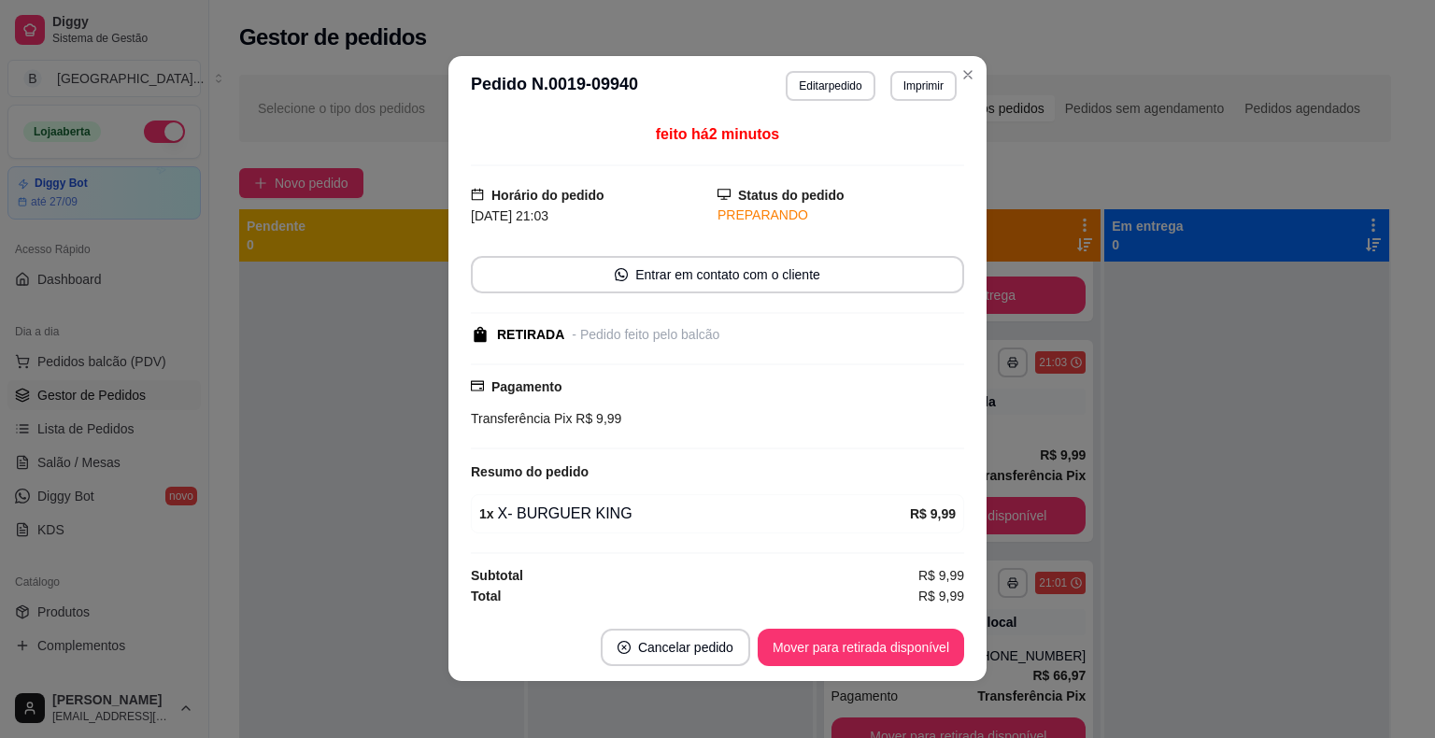
scroll to position [2, 0]
click at [786, 83] on button "Editar pedido" at bounding box center [830, 85] width 89 height 30
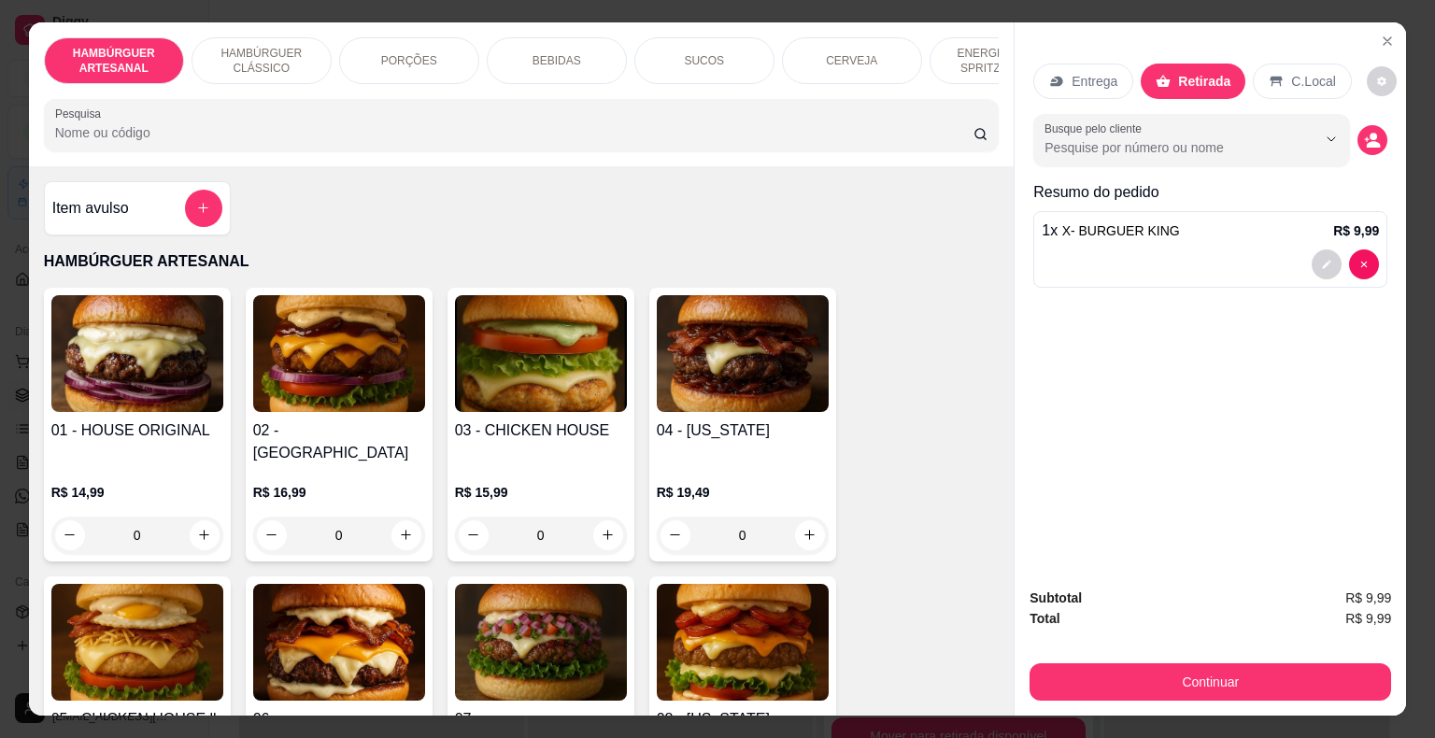
click at [570, 54] on p "BEBIDAS" at bounding box center [556, 60] width 49 height 15
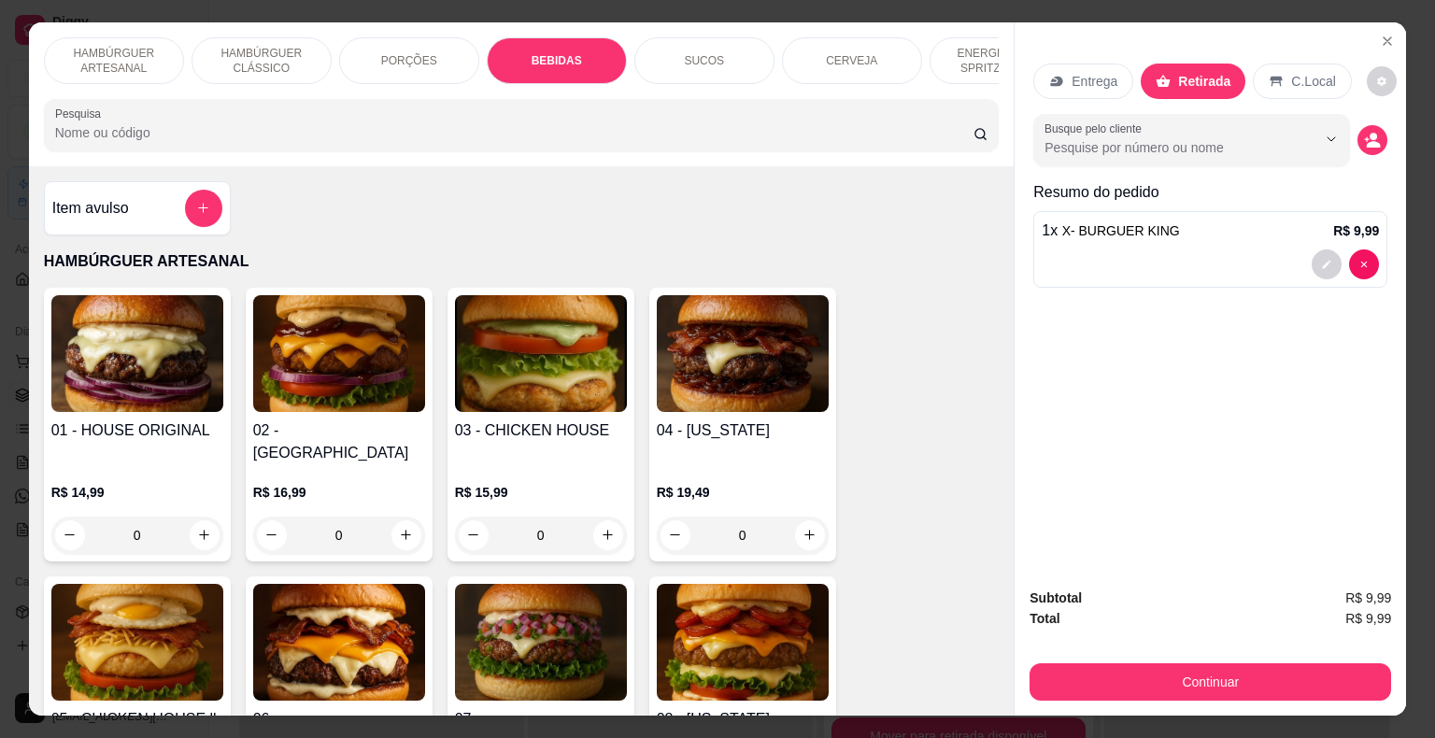
scroll to position [45, 0]
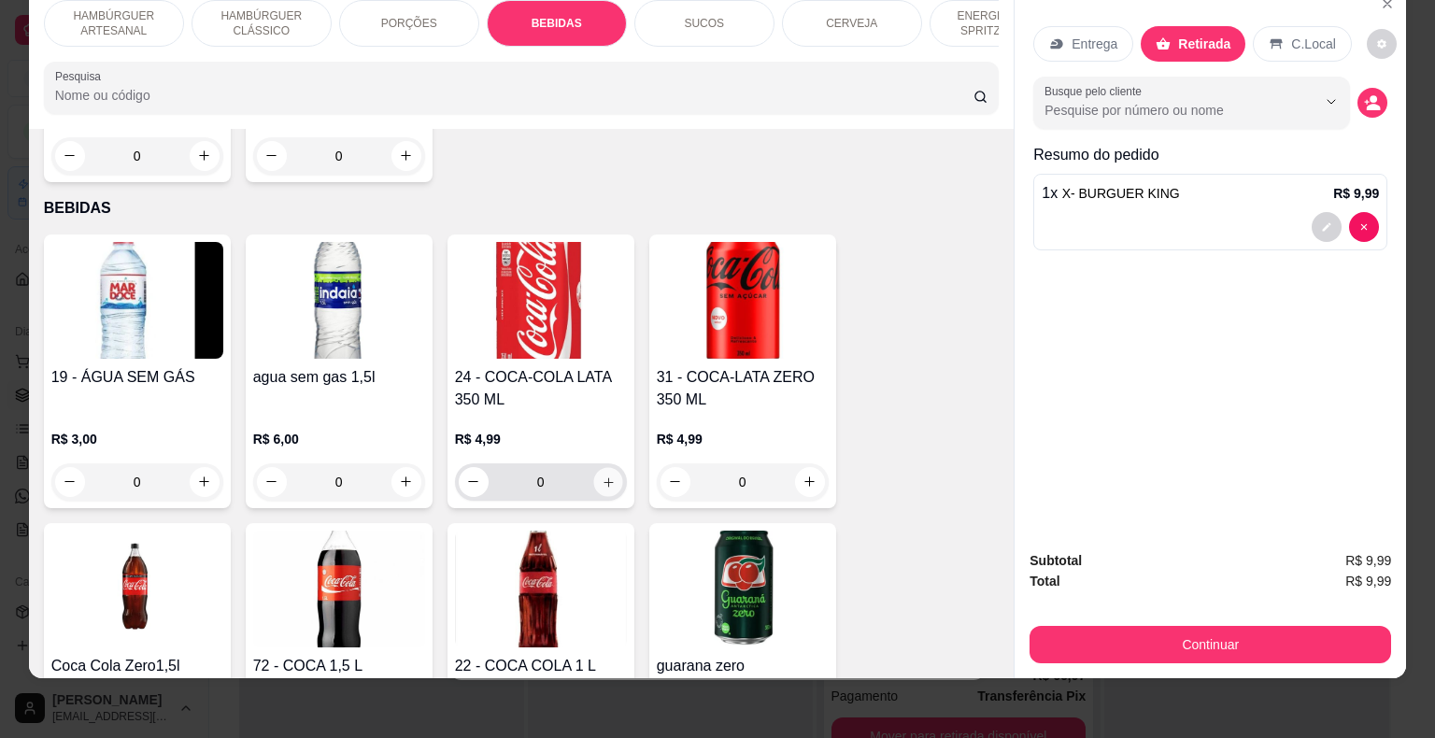
click at [603, 474] on icon "increase-product-quantity" at bounding box center [608, 481] width 14 height 14
type input "1"
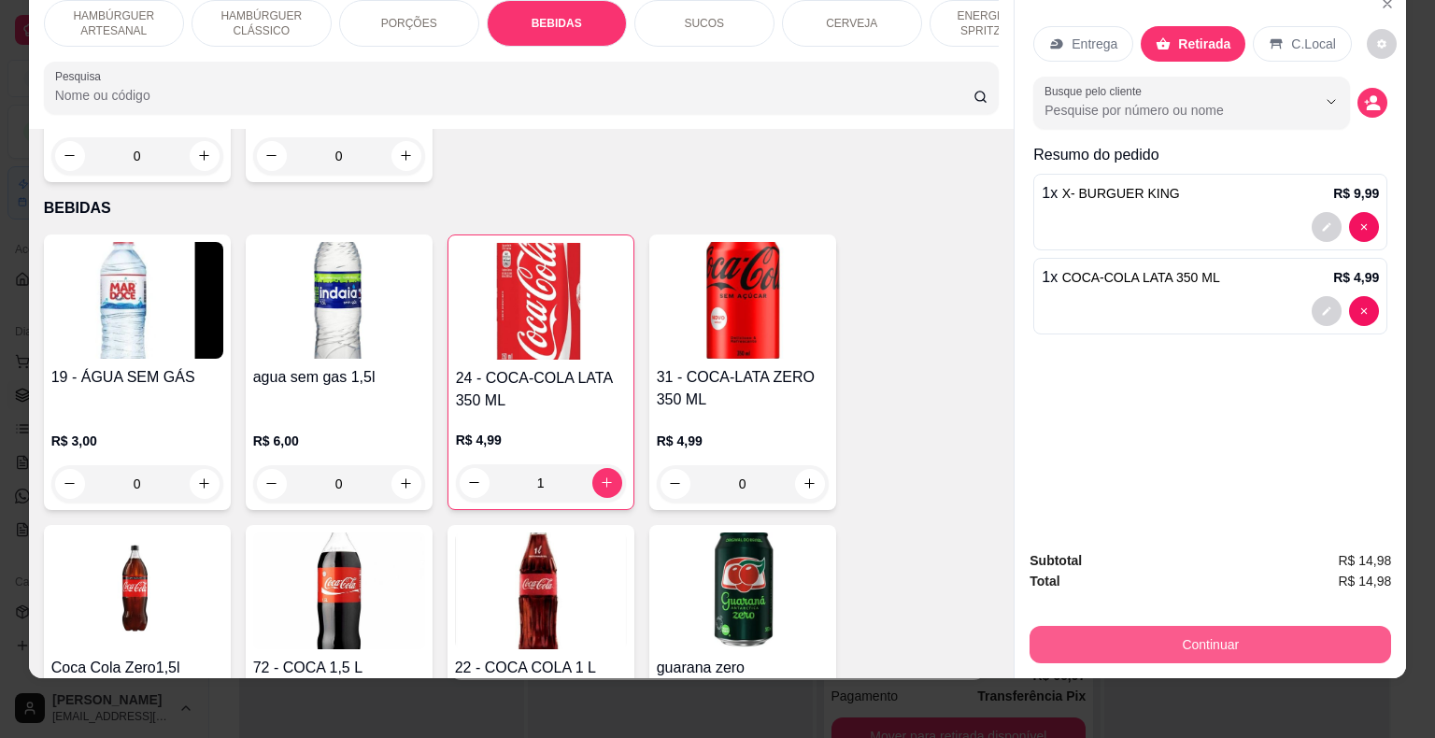
click at [1056, 632] on button "Continuar" at bounding box center [1209, 644] width 361 height 37
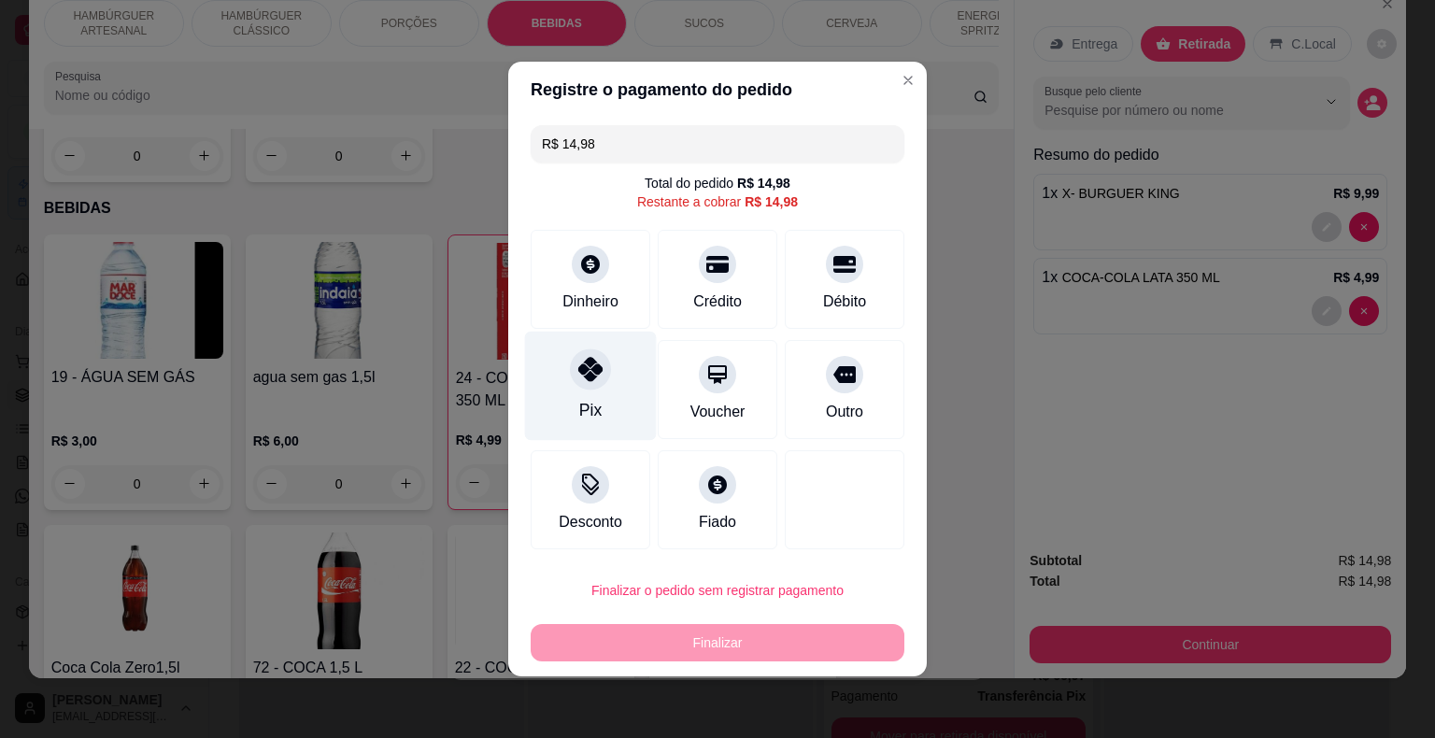
click at [618, 396] on div "Pix" at bounding box center [591, 386] width 132 height 109
type input "R$ 0,00"
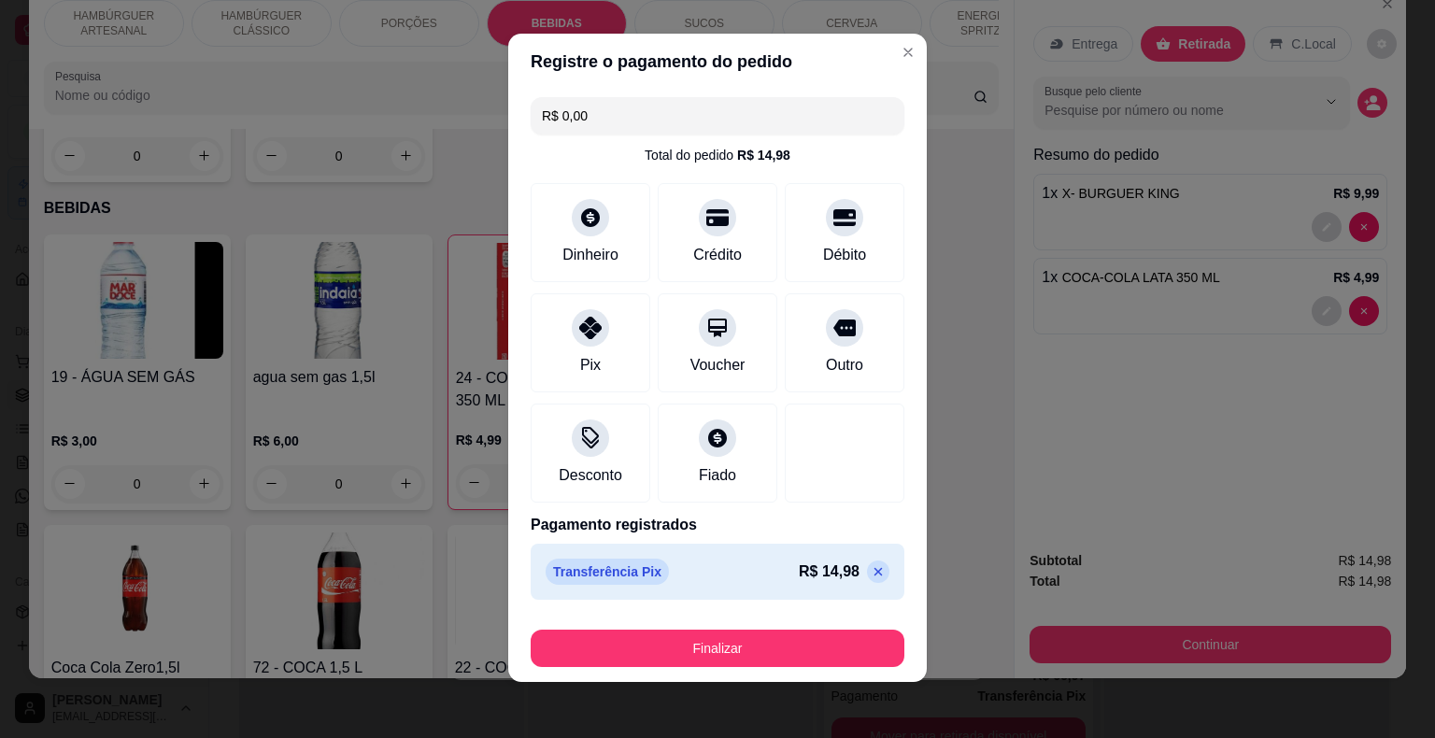
scroll to position [14, 0]
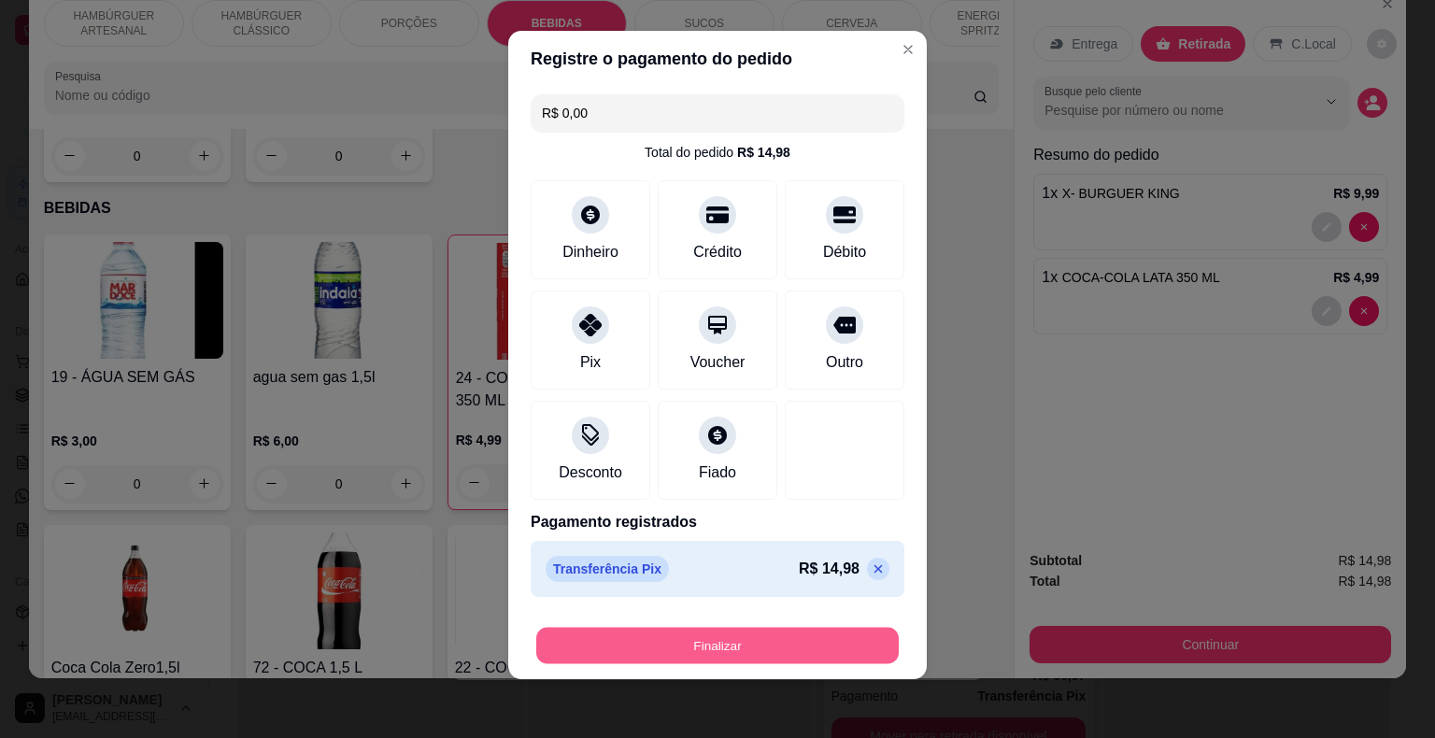
click at [639, 645] on button "Finalizar" at bounding box center [717, 646] width 362 height 36
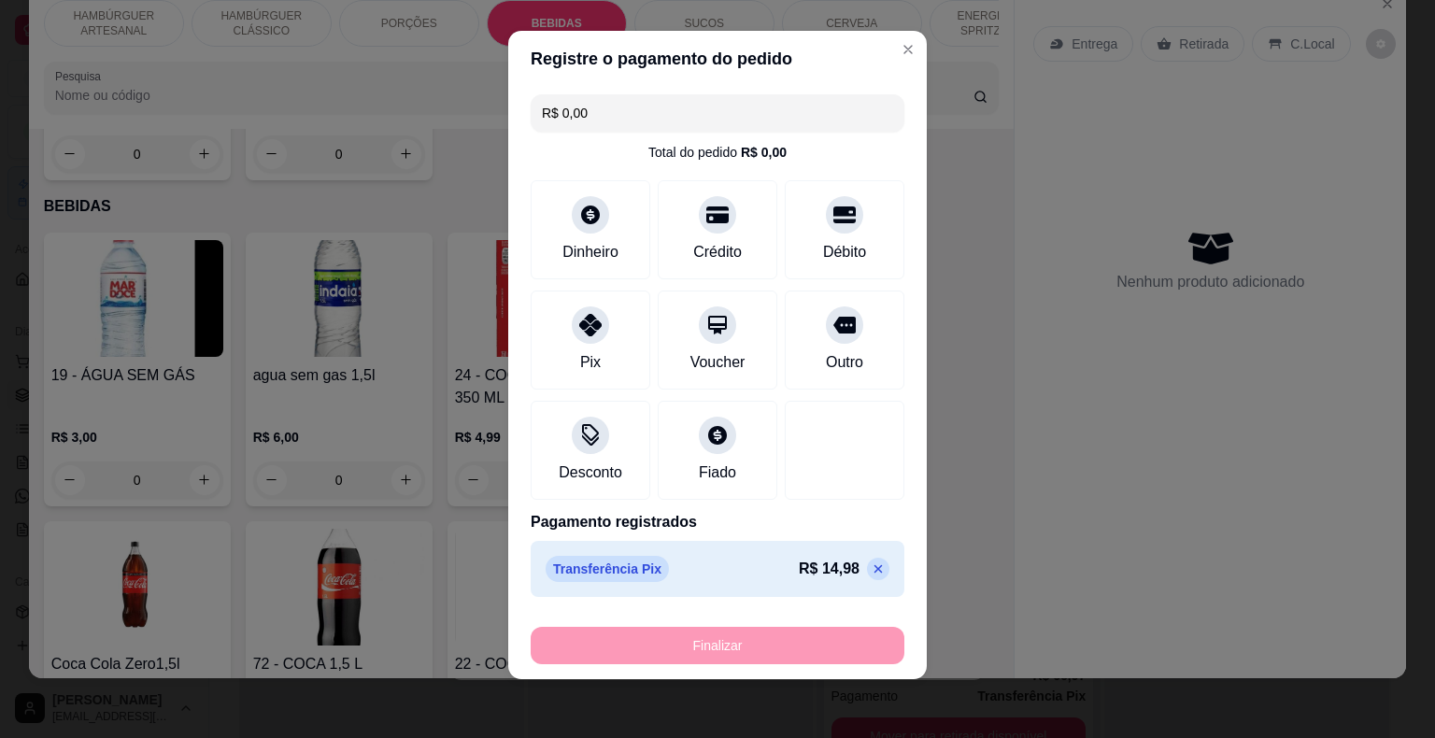
type input "0"
type input "-R$ 14,98"
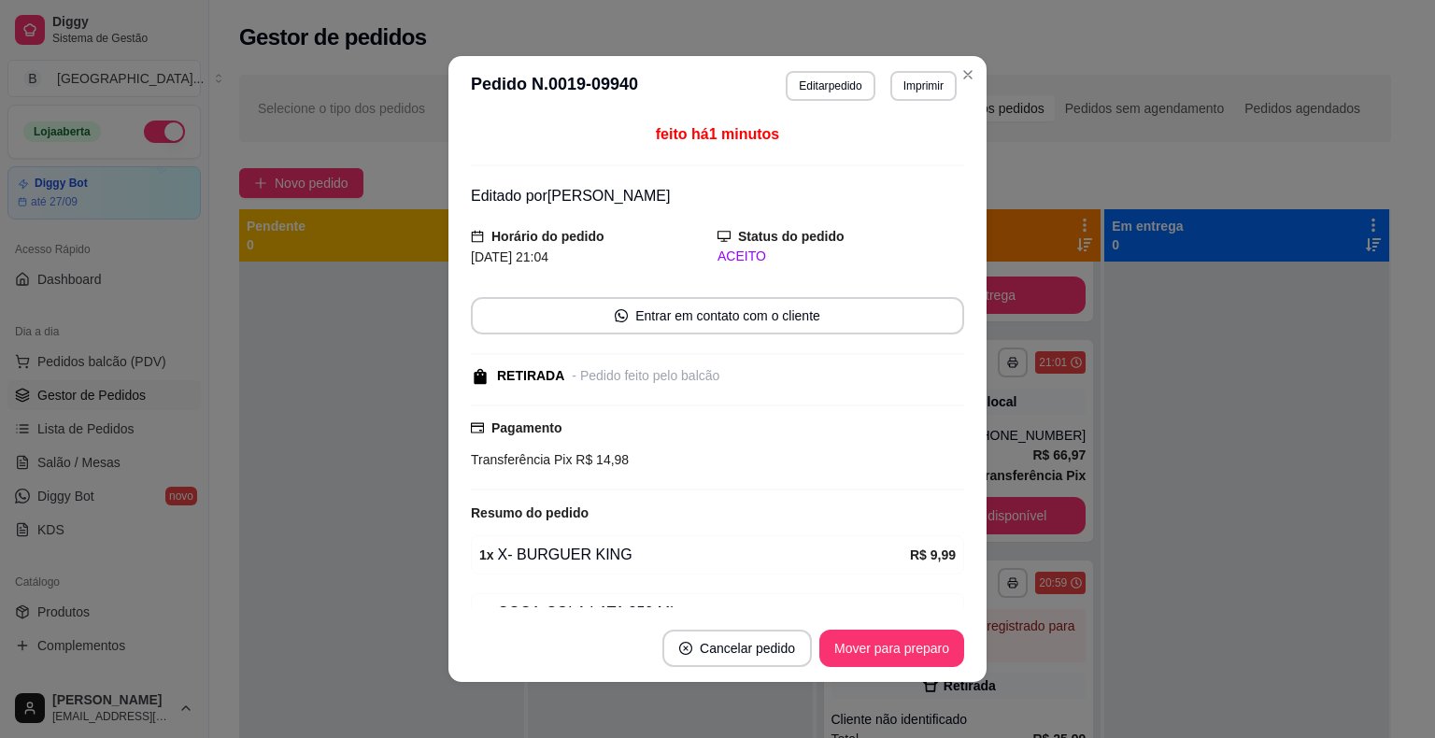
scroll to position [94, 0]
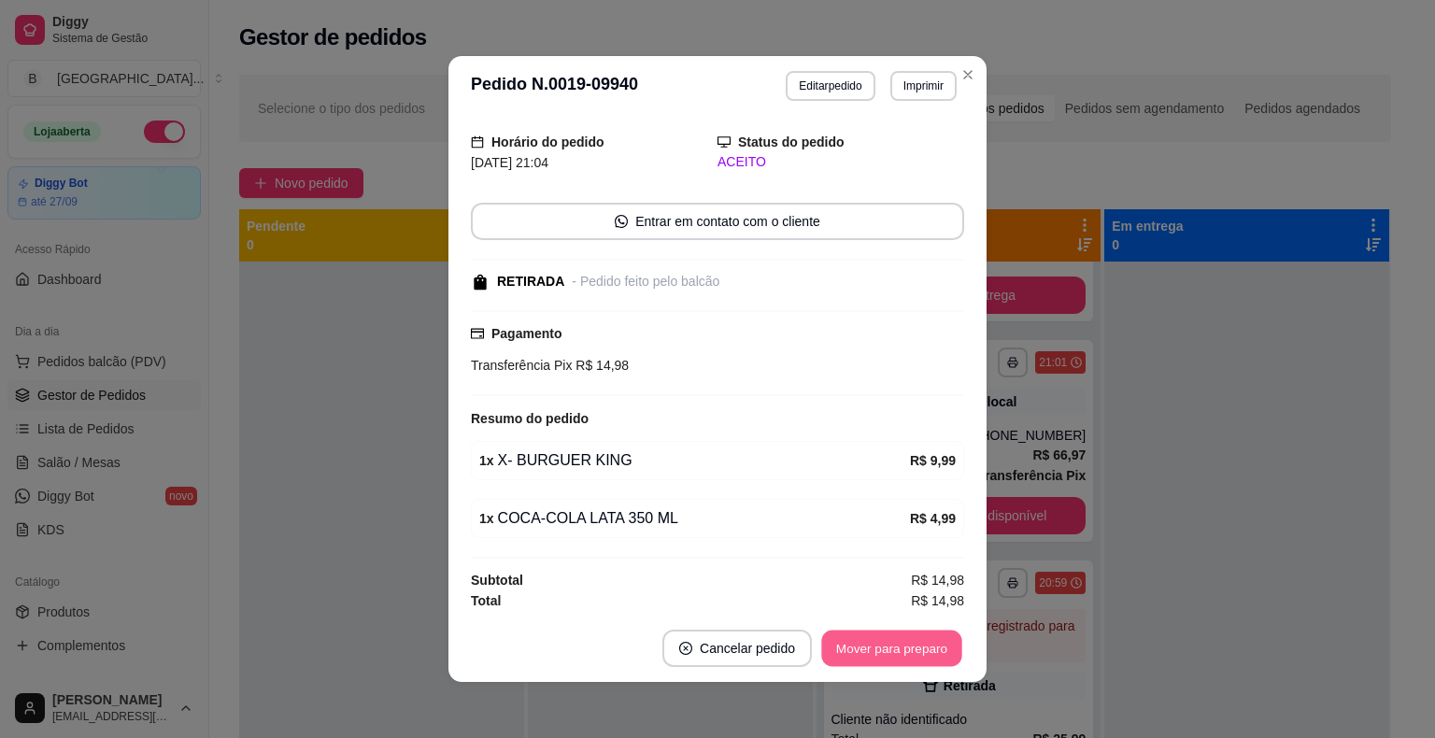
click at [887, 639] on button "Mover para preparo" at bounding box center [891, 648] width 140 height 36
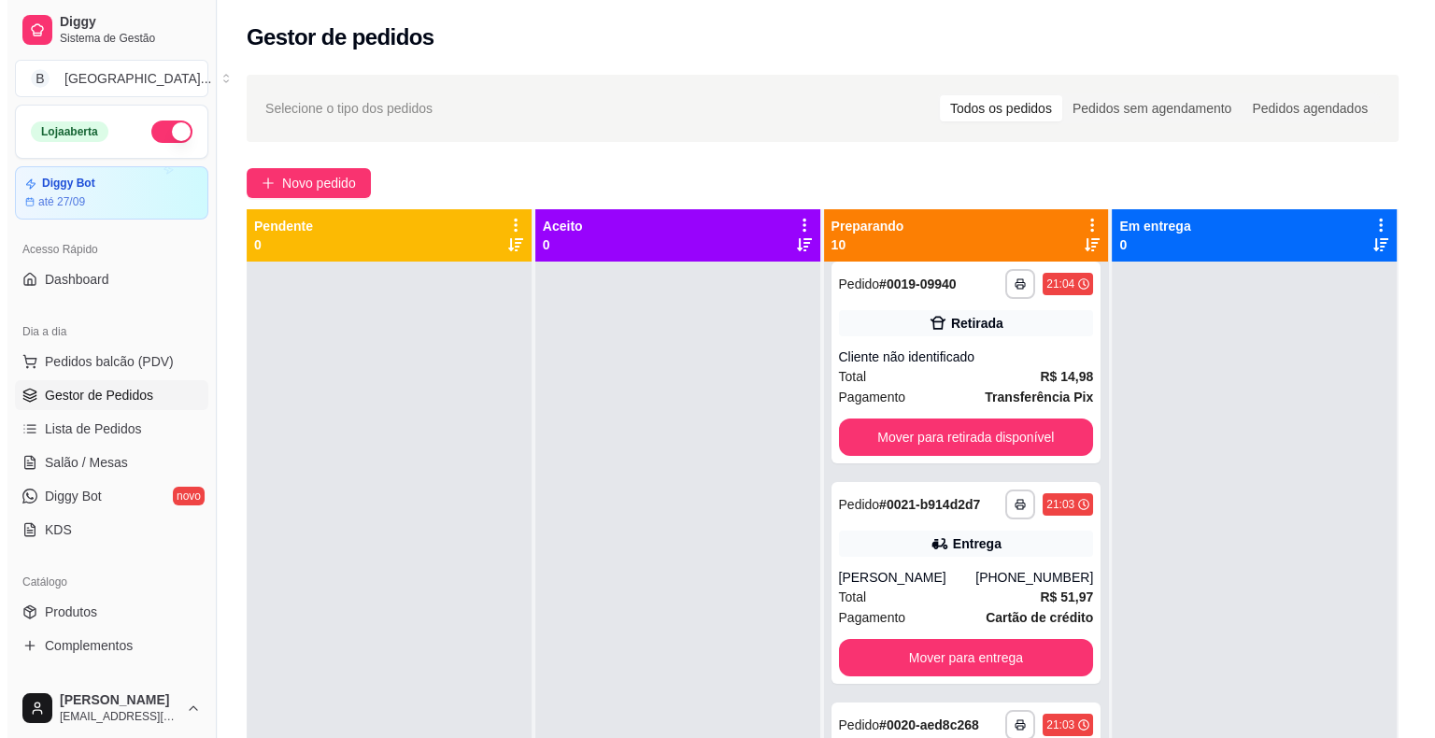
scroll to position [0, 0]
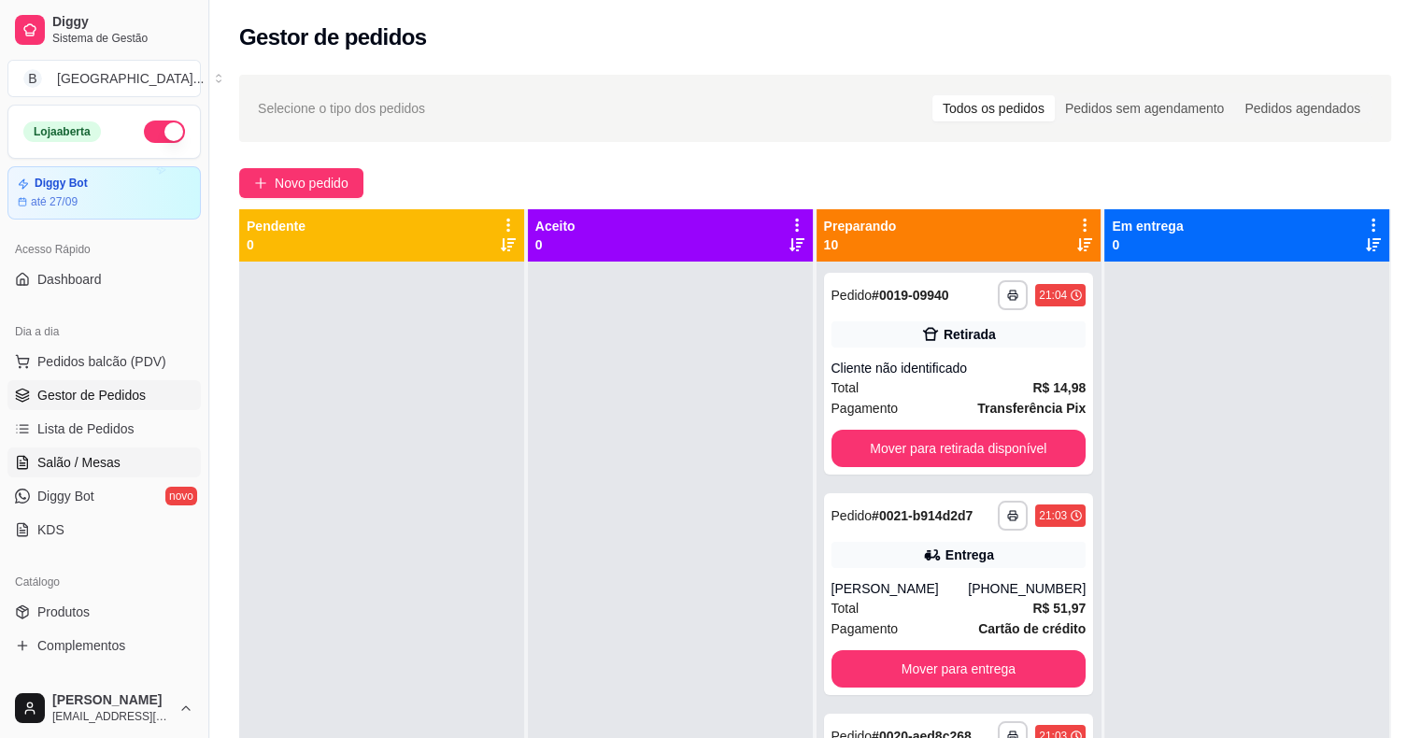
click at [112, 464] on span "Salão / Mesas" at bounding box center [78, 462] width 83 height 19
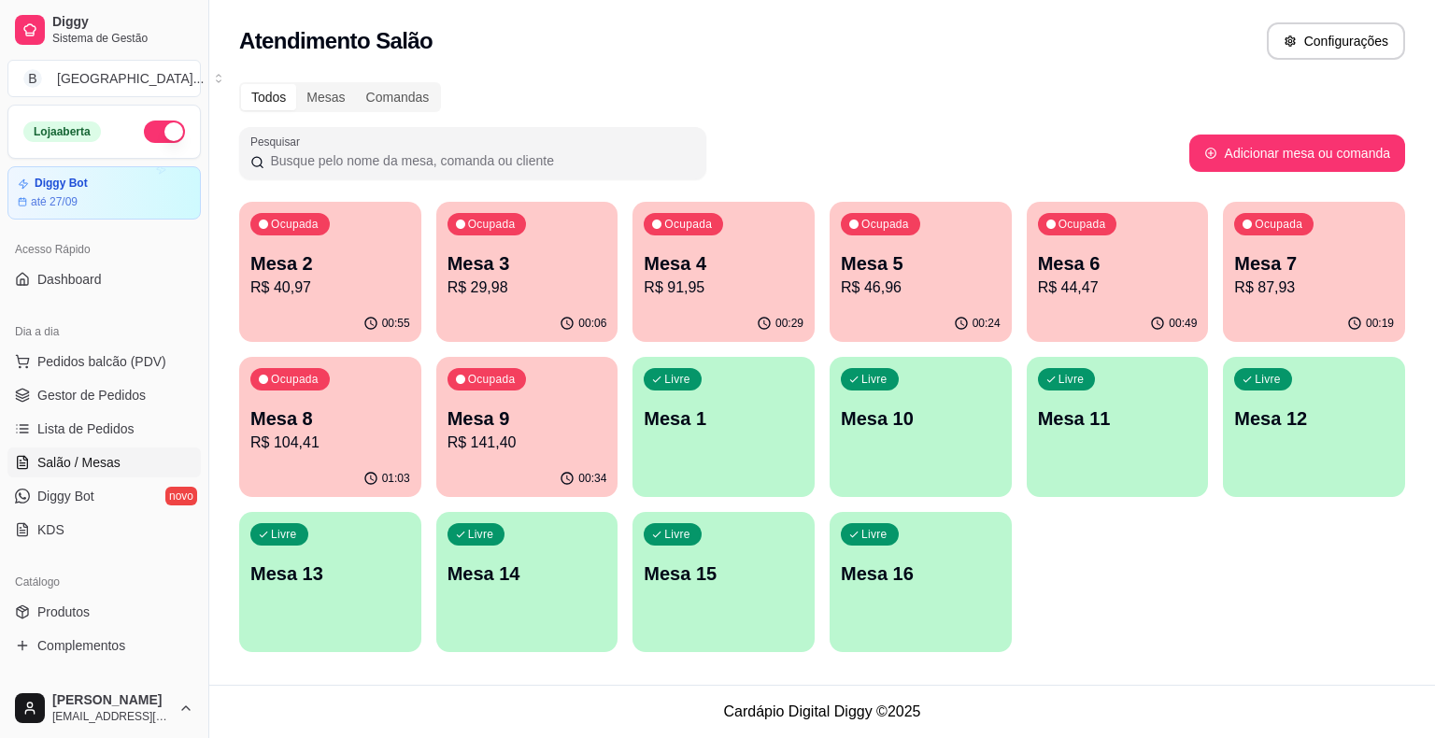
click at [339, 460] on div "Ocupada Mesa 8 R$ 104,41" at bounding box center [330, 409] width 182 height 104
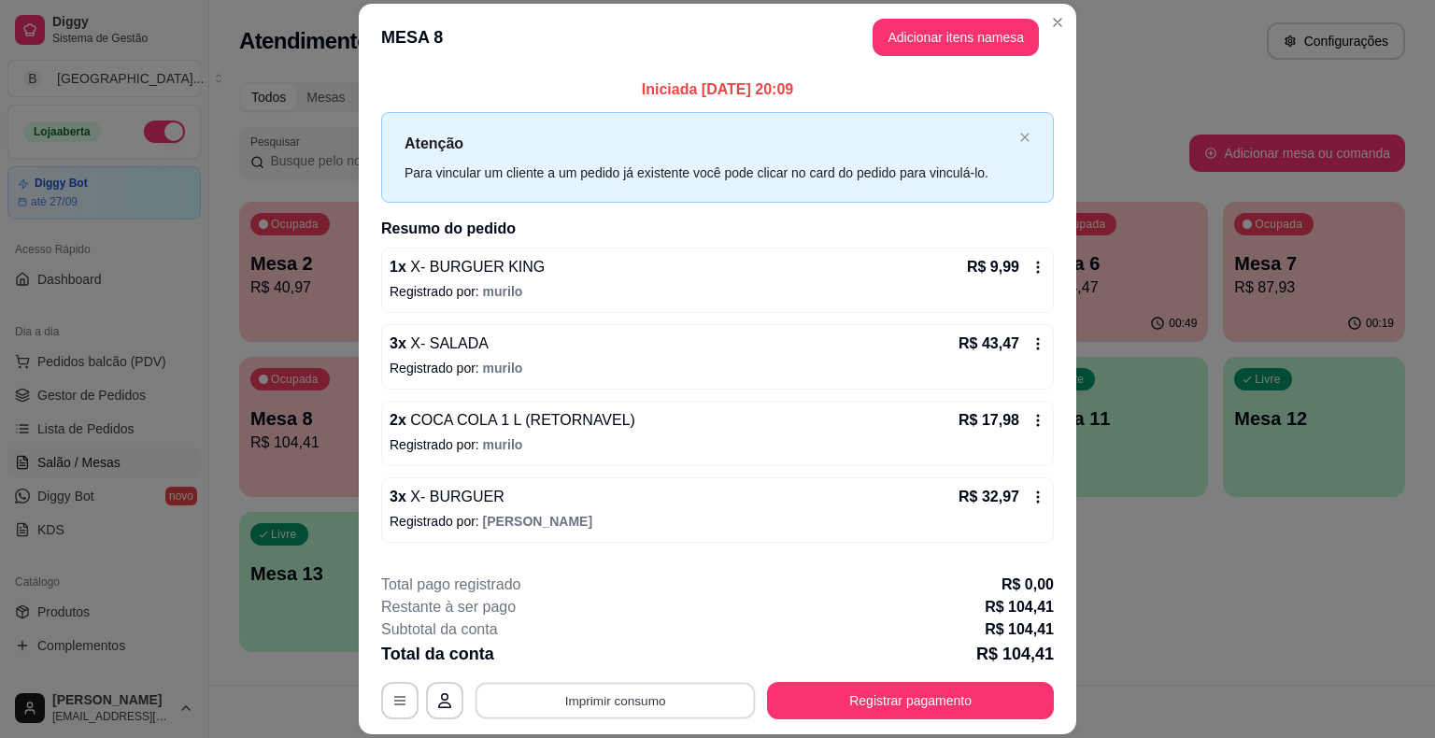
click at [687, 683] on button "Imprimir consumo" at bounding box center [615, 701] width 280 height 36
click at [646, 611] on button "IMPRESSORA" at bounding box center [613, 621] width 135 height 30
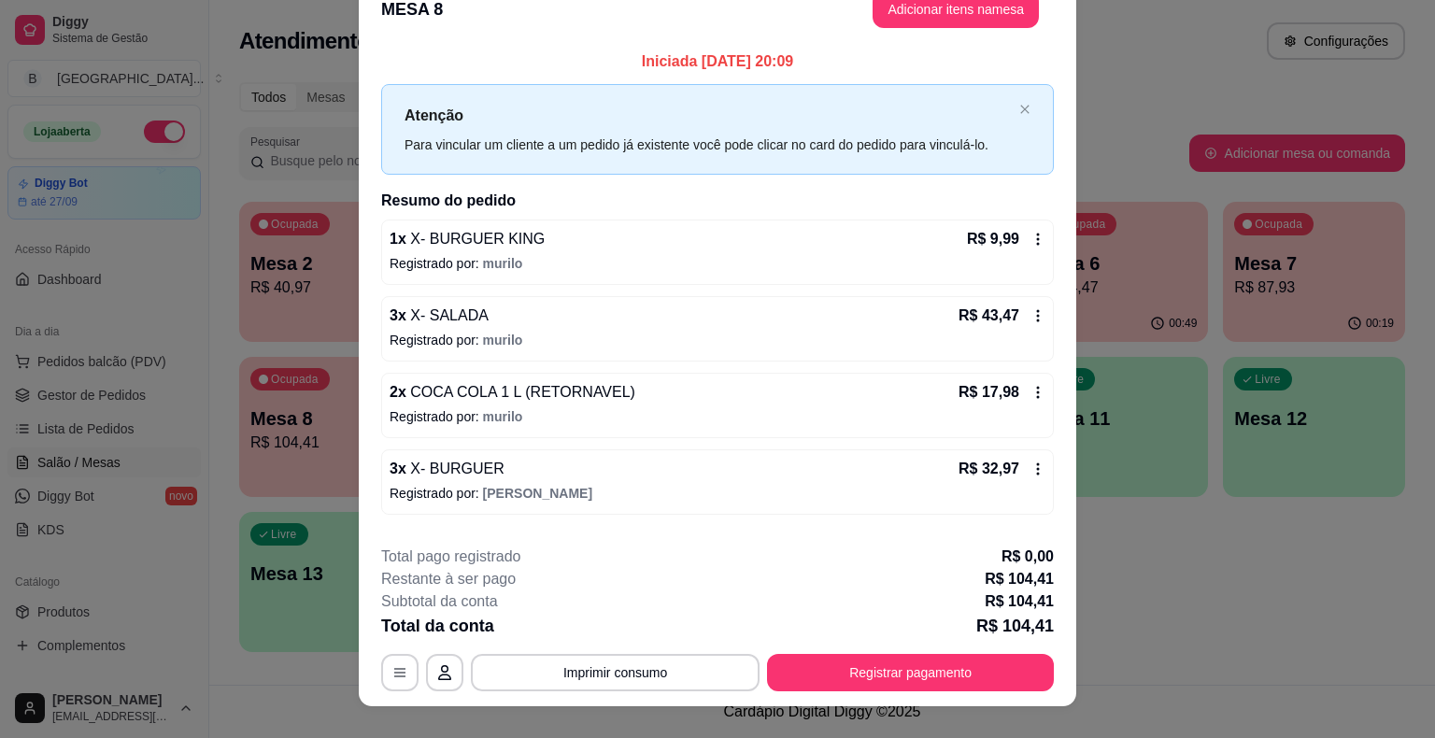
scroll to position [56, 0]
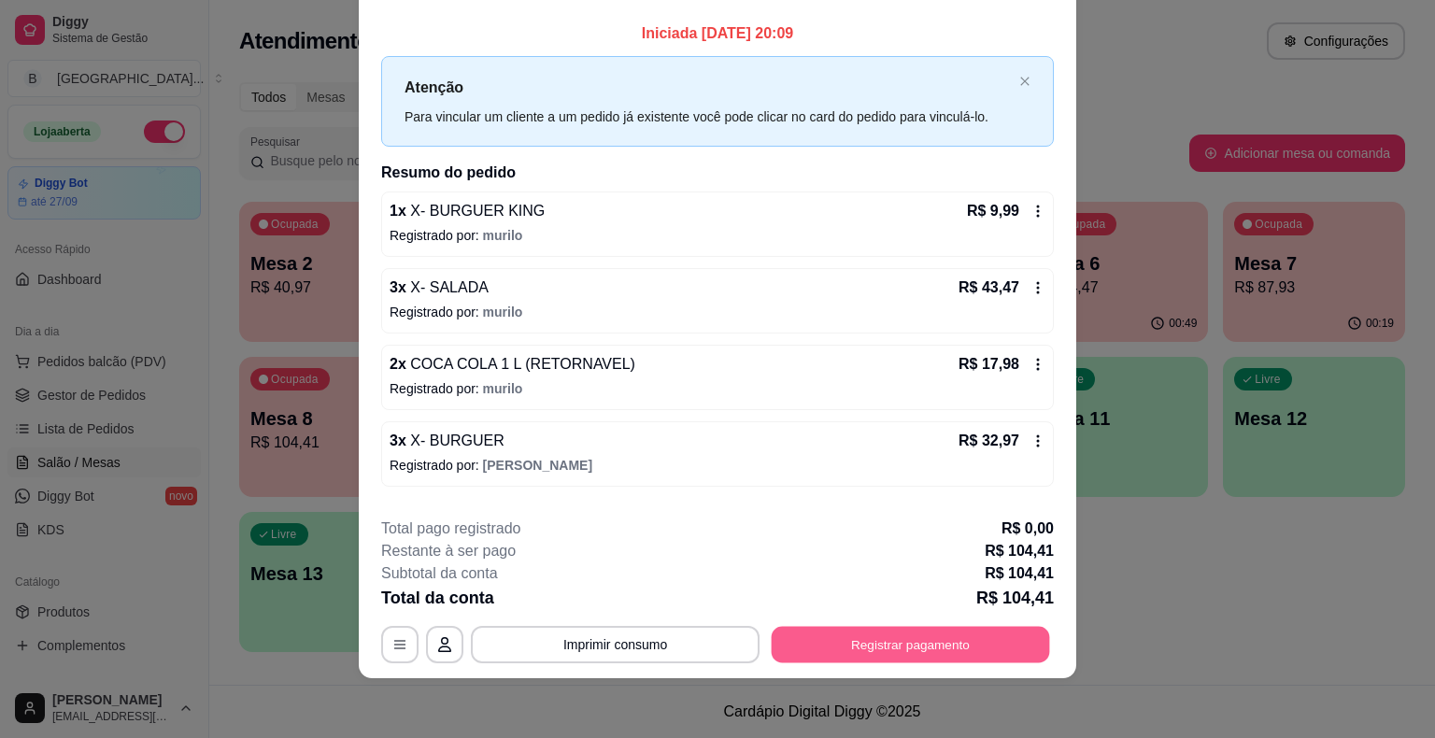
click at [960, 649] on button "Registrar pagamento" at bounding box center [911, 645] width 278 height 36
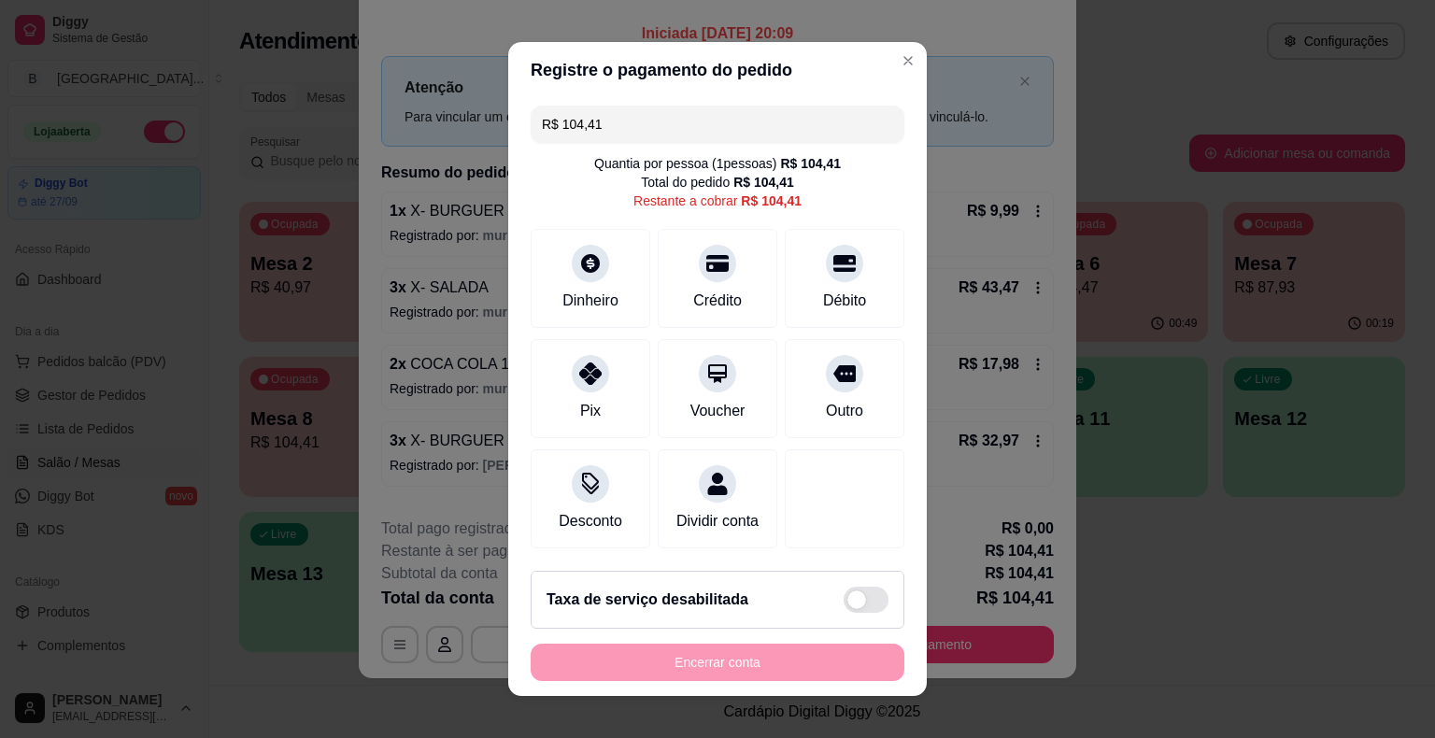
click at [696, 135] on input "R$ 104,41" at bounding box center [717, 124] width 351 height 37
click at [722, 318] on div "Crédito" at bounding box center [718, 274] width 132 height 109
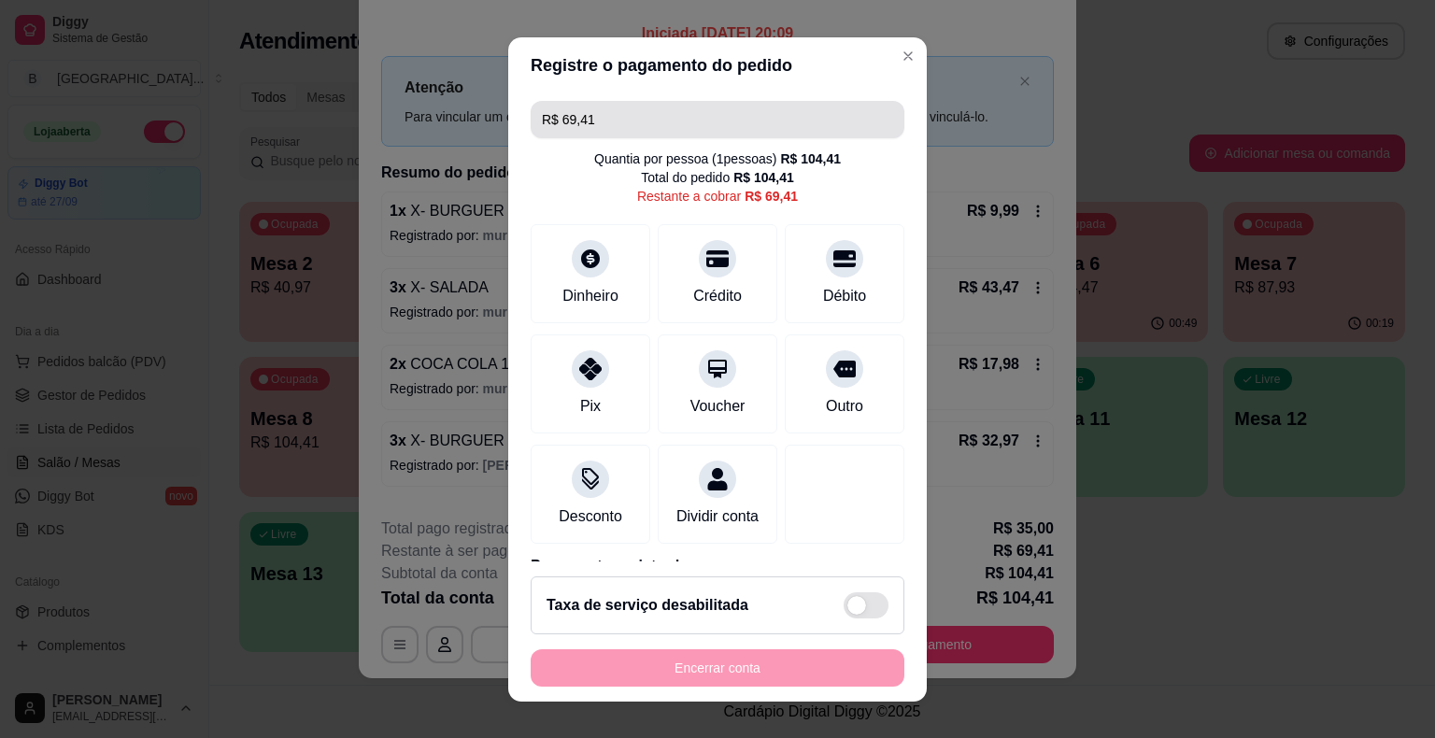
drag, startPoint x: 662, startPoint y: 139, endPoint x: 668, endPoint y: 123, distance: 16.8
click at [668, 123] on div "R$ 69,41 Quantia por pessoa ( 1 pessoas) R$ 104,41 Total do pedido R$ 104,41 Re…" at bounding box center [717, 327] width 418 height 468
click at [670, 122] on input "R$ 69,41" at bounding box center [717, 119] width 351 height 37
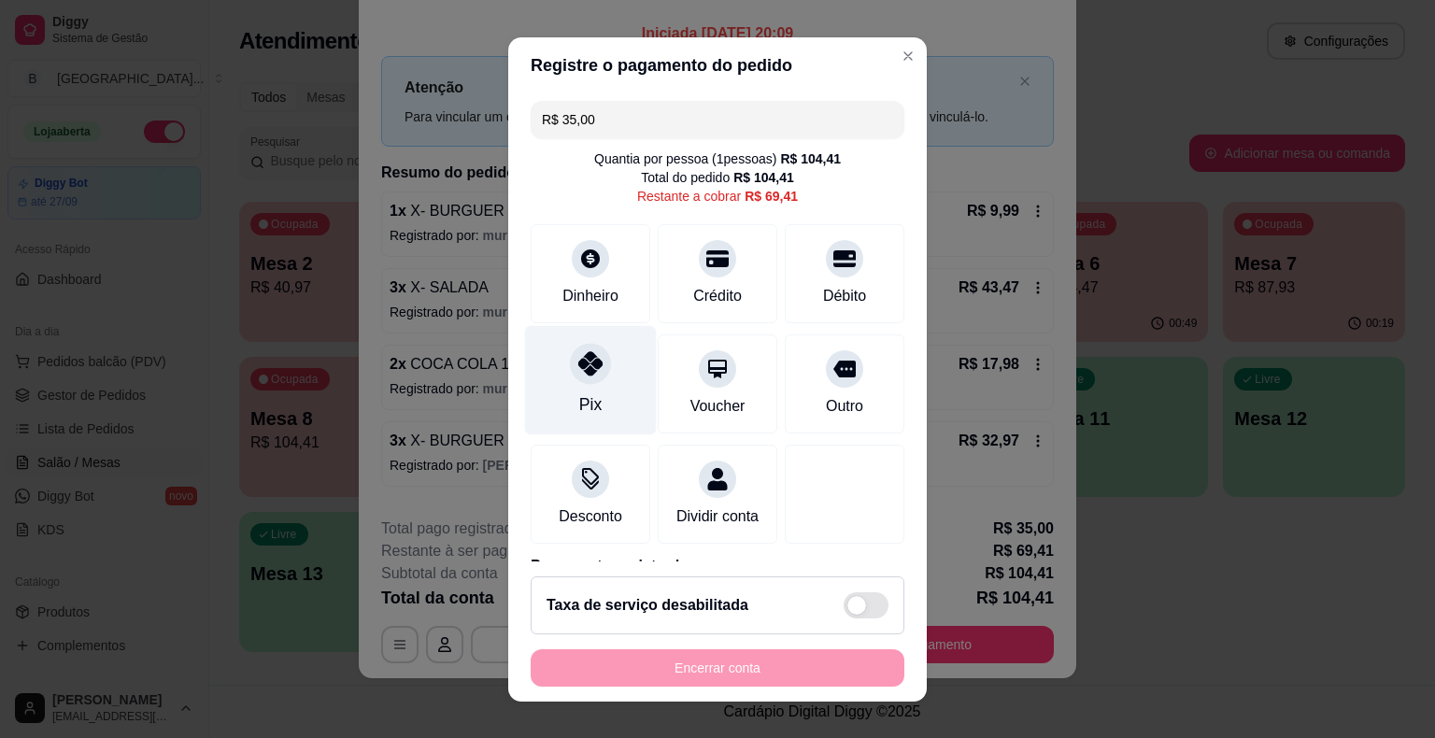
click at [594, 397] on div "Pix" at bounding box center [591, 379] width 132 height 109
type input "R$ 34,41"
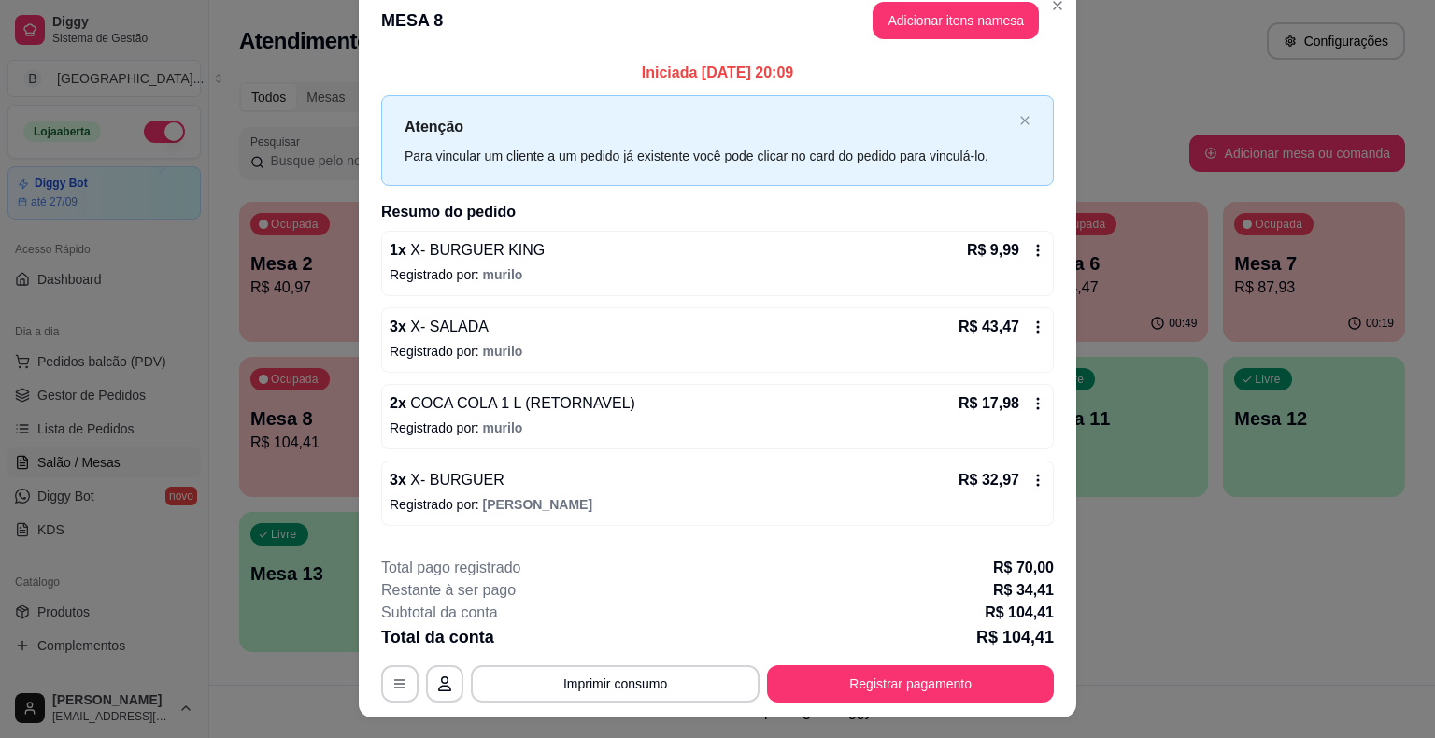
scroll to position [0, 0]
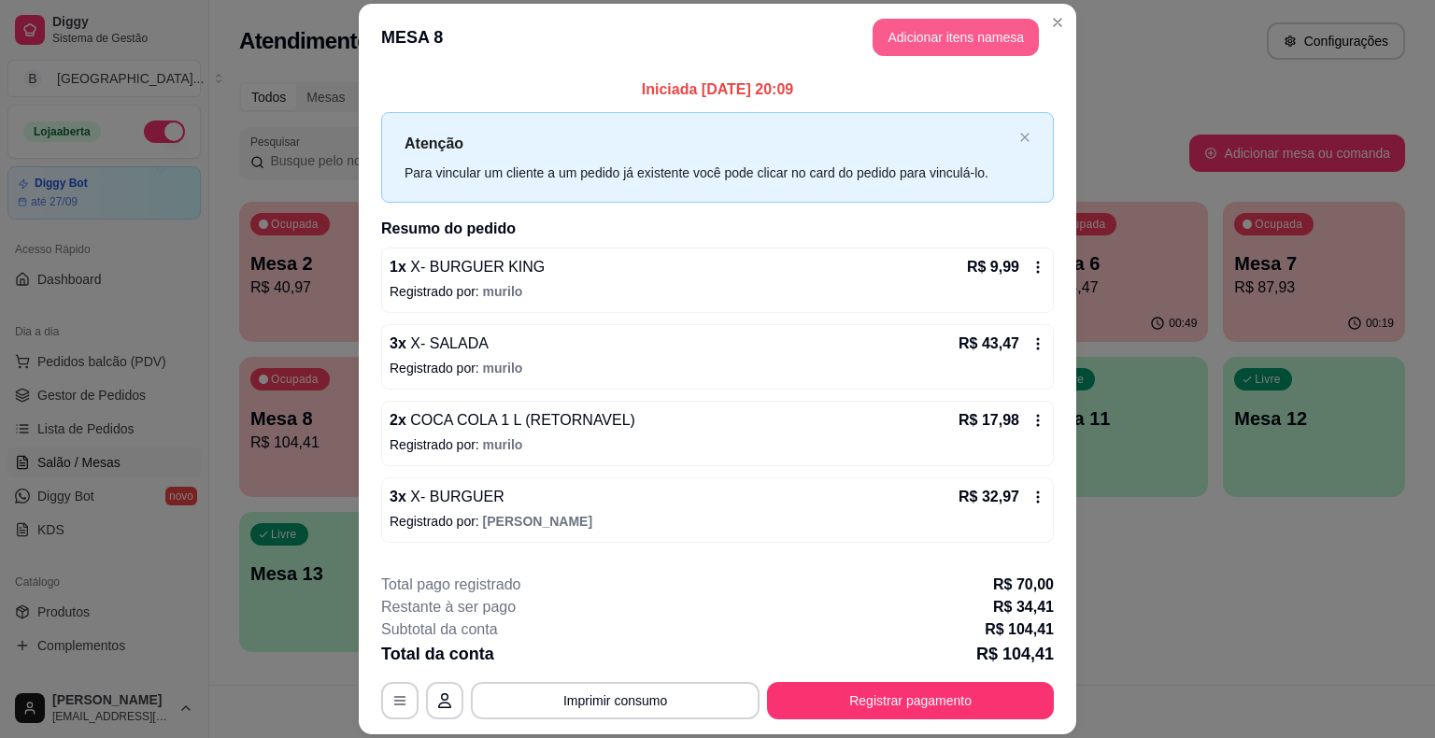
click at [933, 43] on button "Adicionar itens na mesa" at bounding box center [955, 37] width 166 height 37
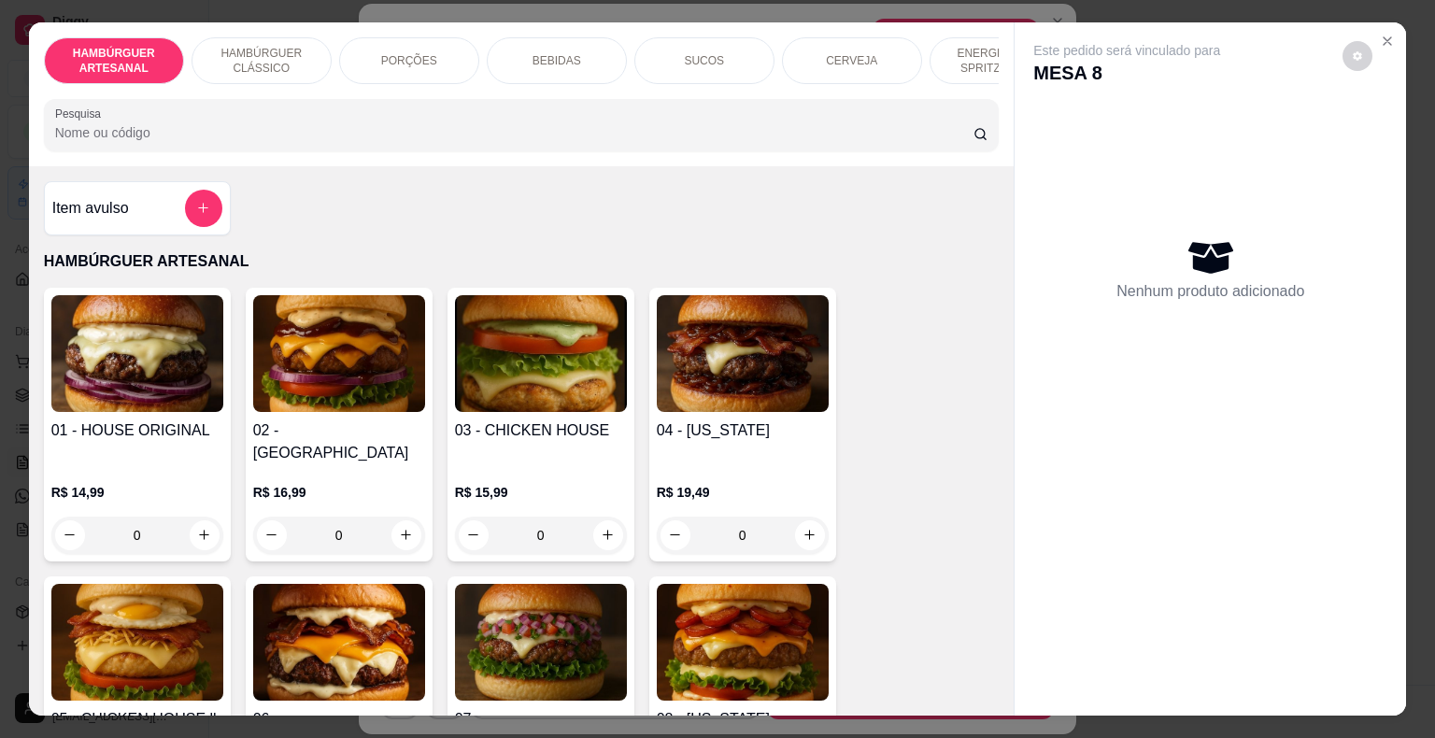
scroll to position [0, 513]
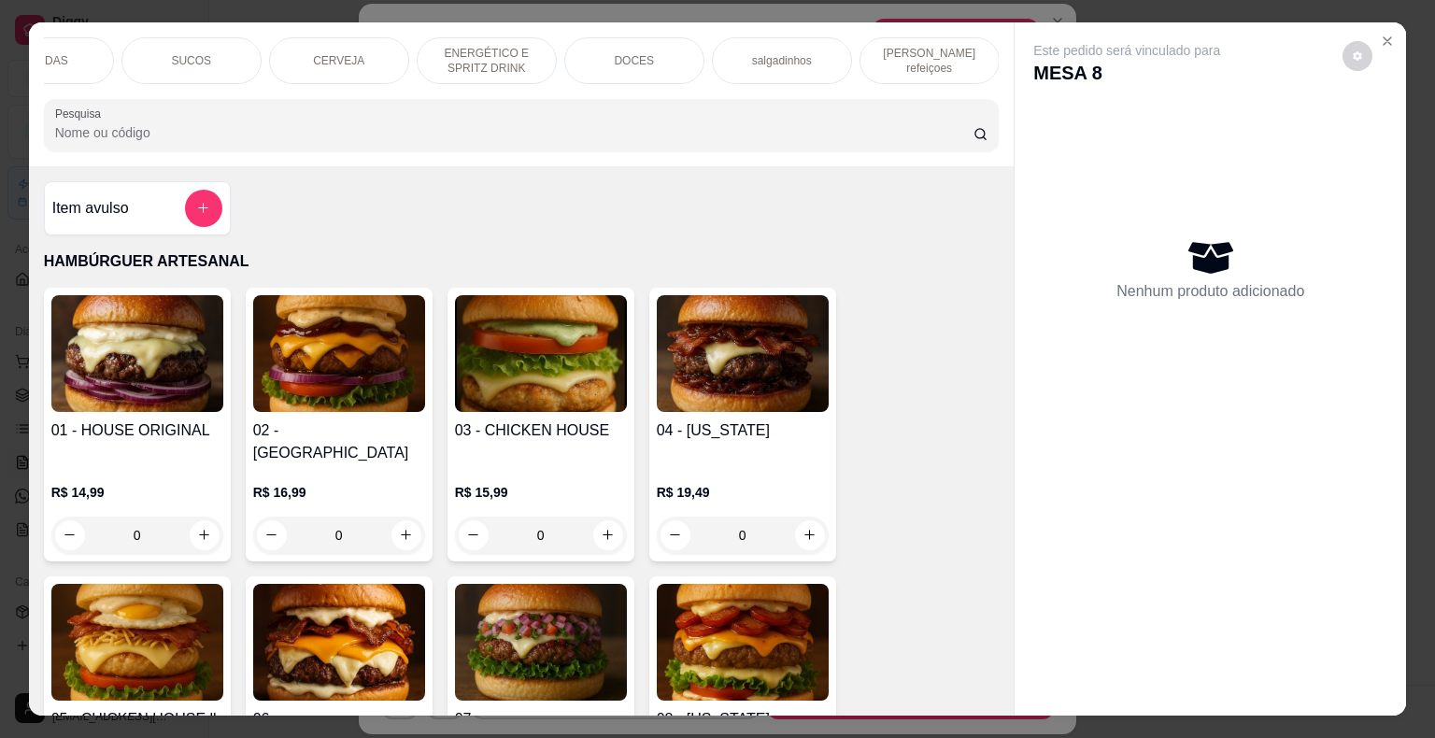
click at [675, 48] on div "DOCES" at bounding box center [634, 60] width 140 height 47
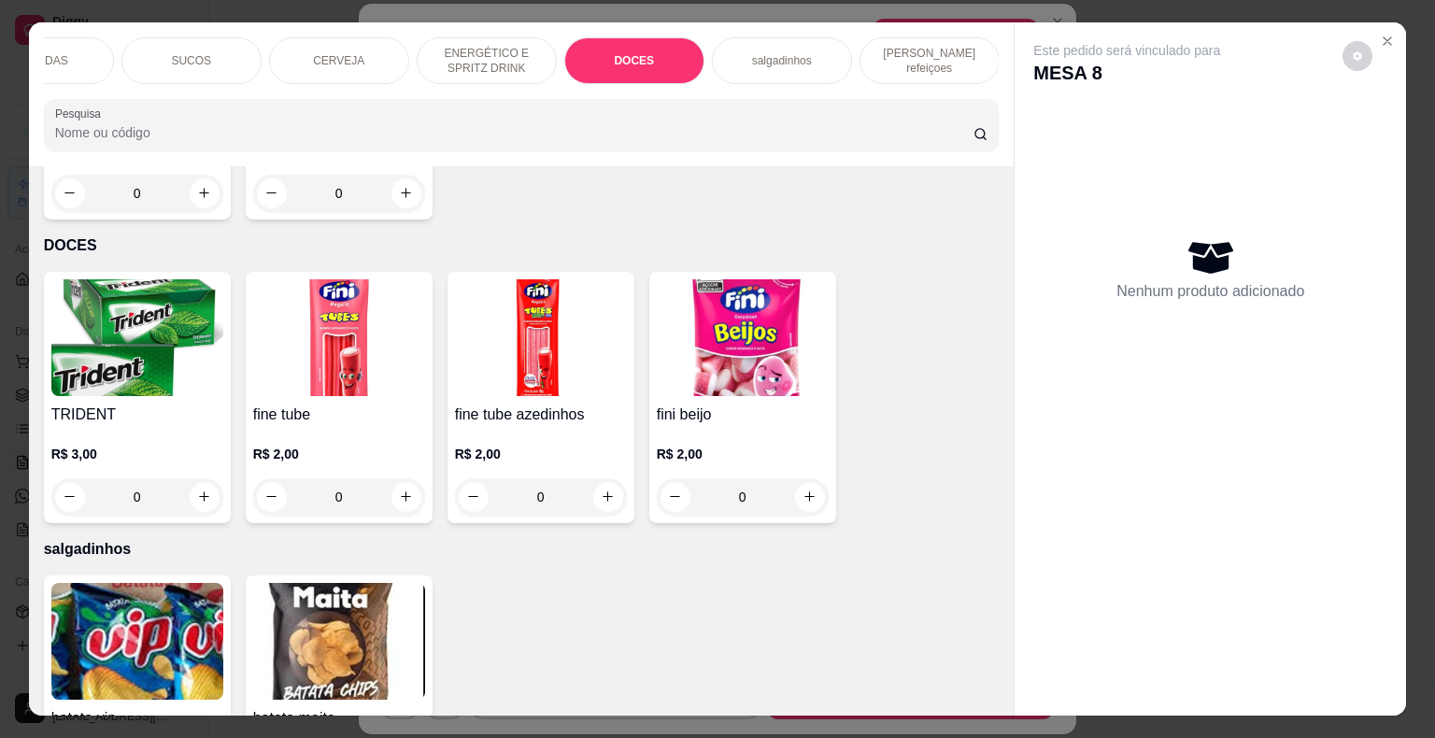
scroll to position [45, 0]
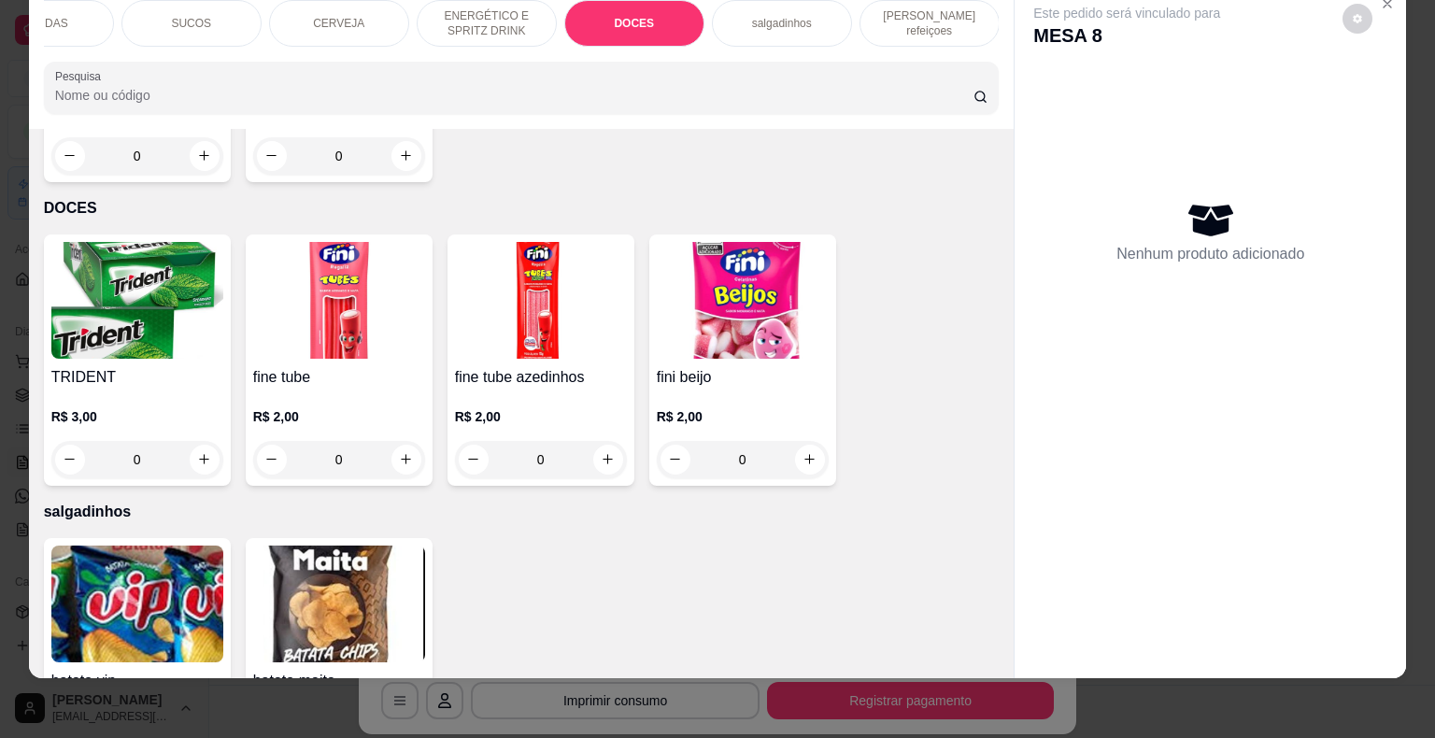
click at [784, 16] on p "salgadinhos" at bounding box center [782, 23] width 60 height 15
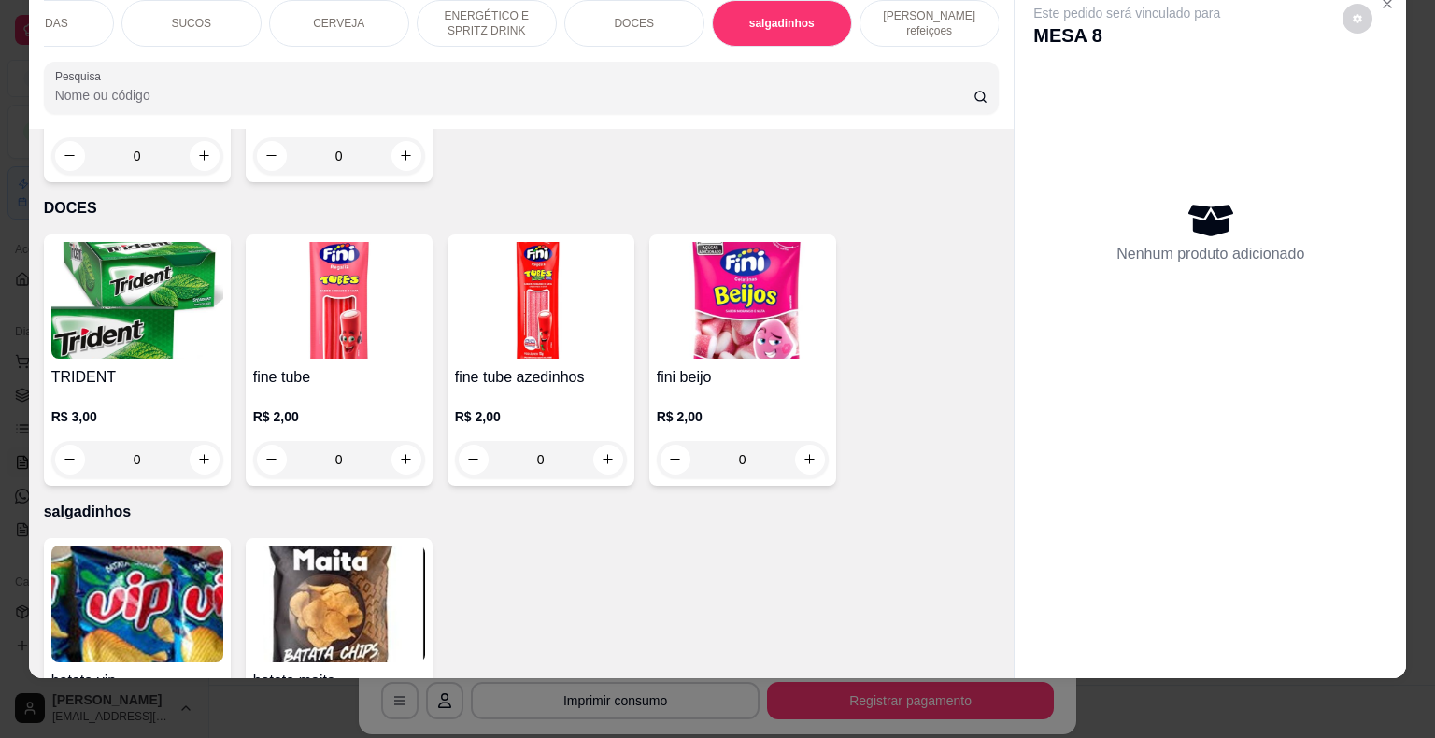
scroll to position [5064, 0]
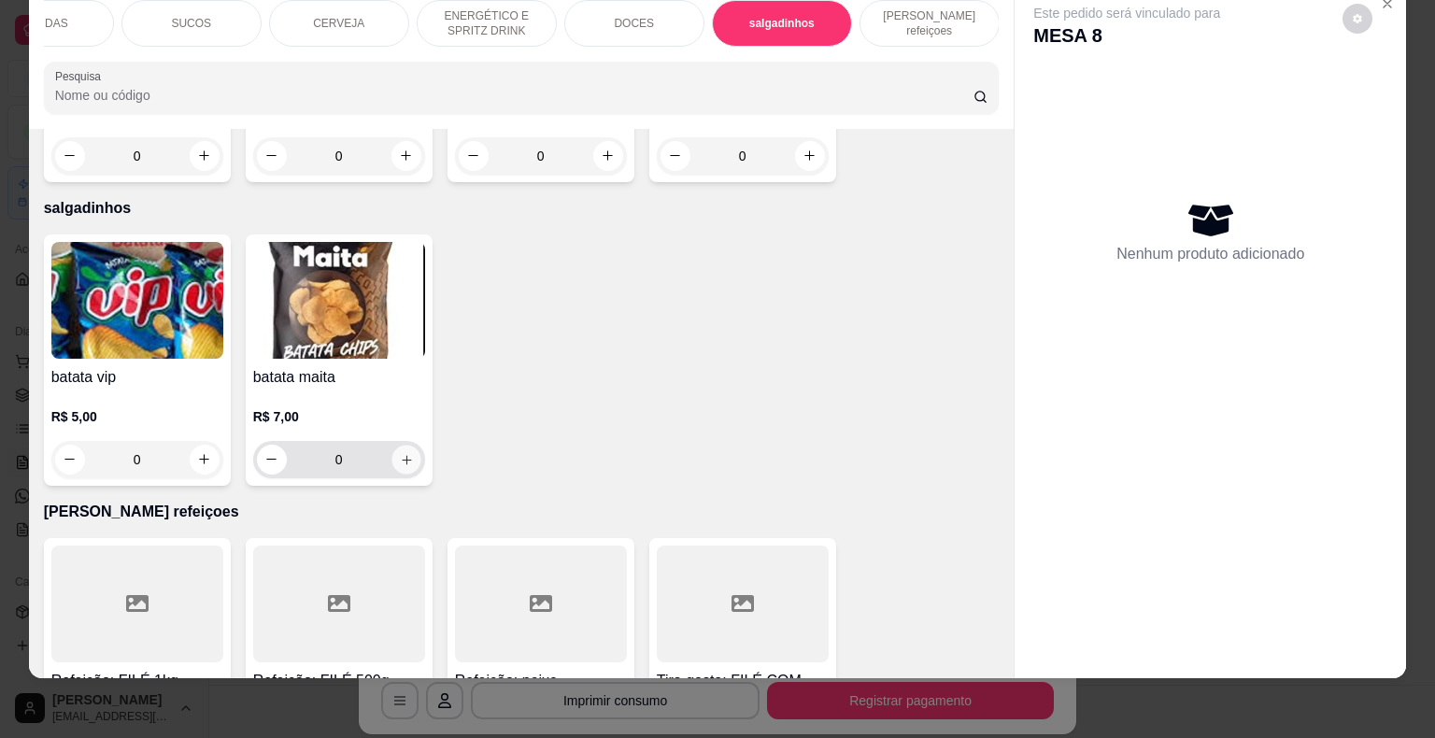
click at [392, 445] on button "increase-product-quantity" at bounding box center [405, 459] width 29 height 29
type input "1"
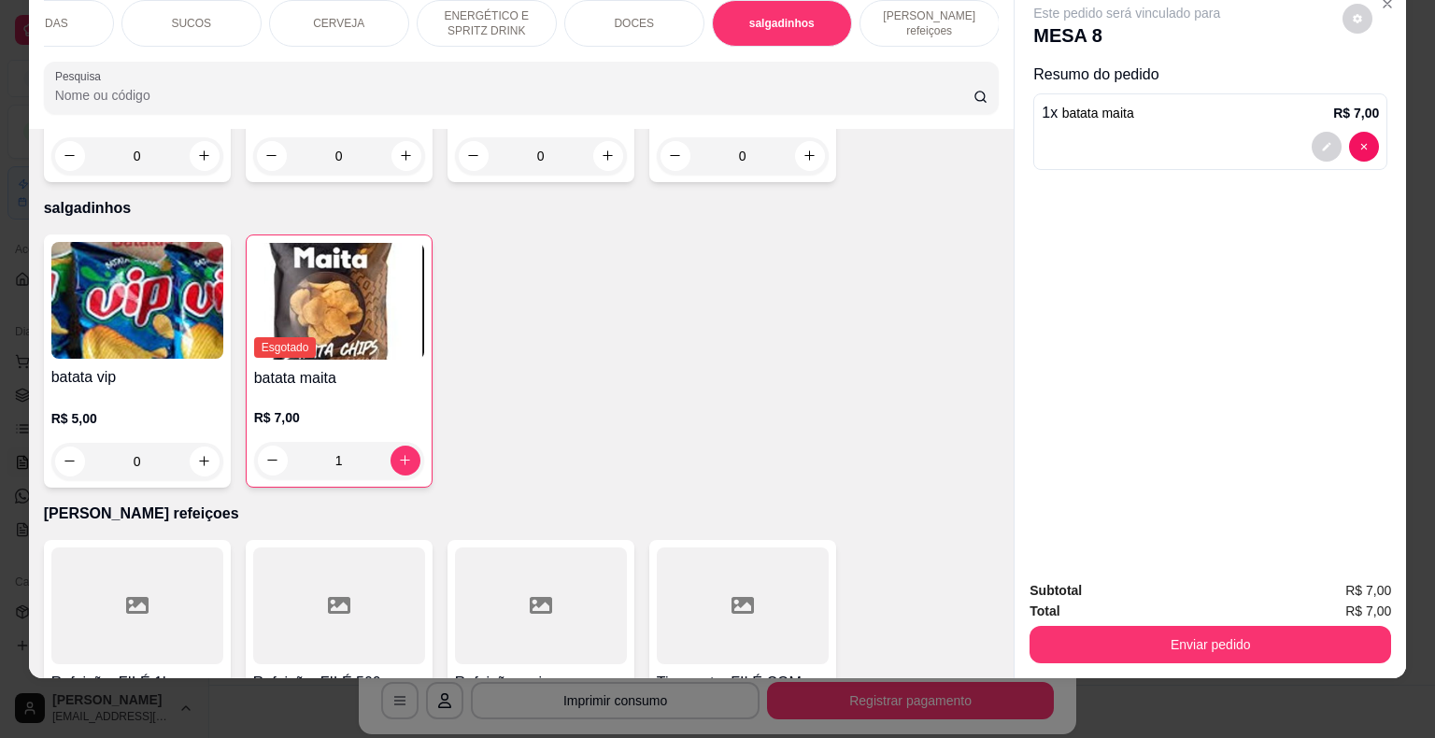
scroll to position [4971, 0]
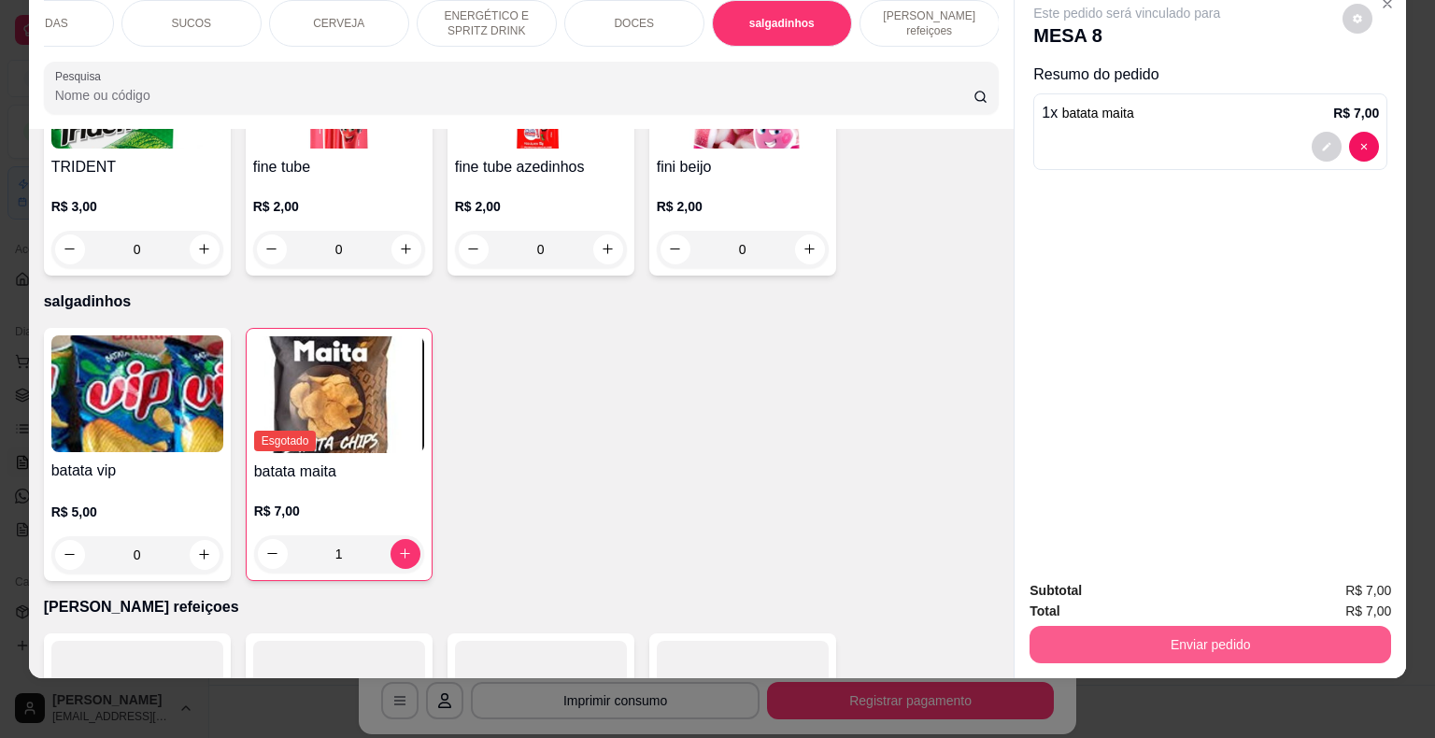
click at [1148, 626] on button "Enviar pedido" at bounding box center [1209, 644] width 361 height 37
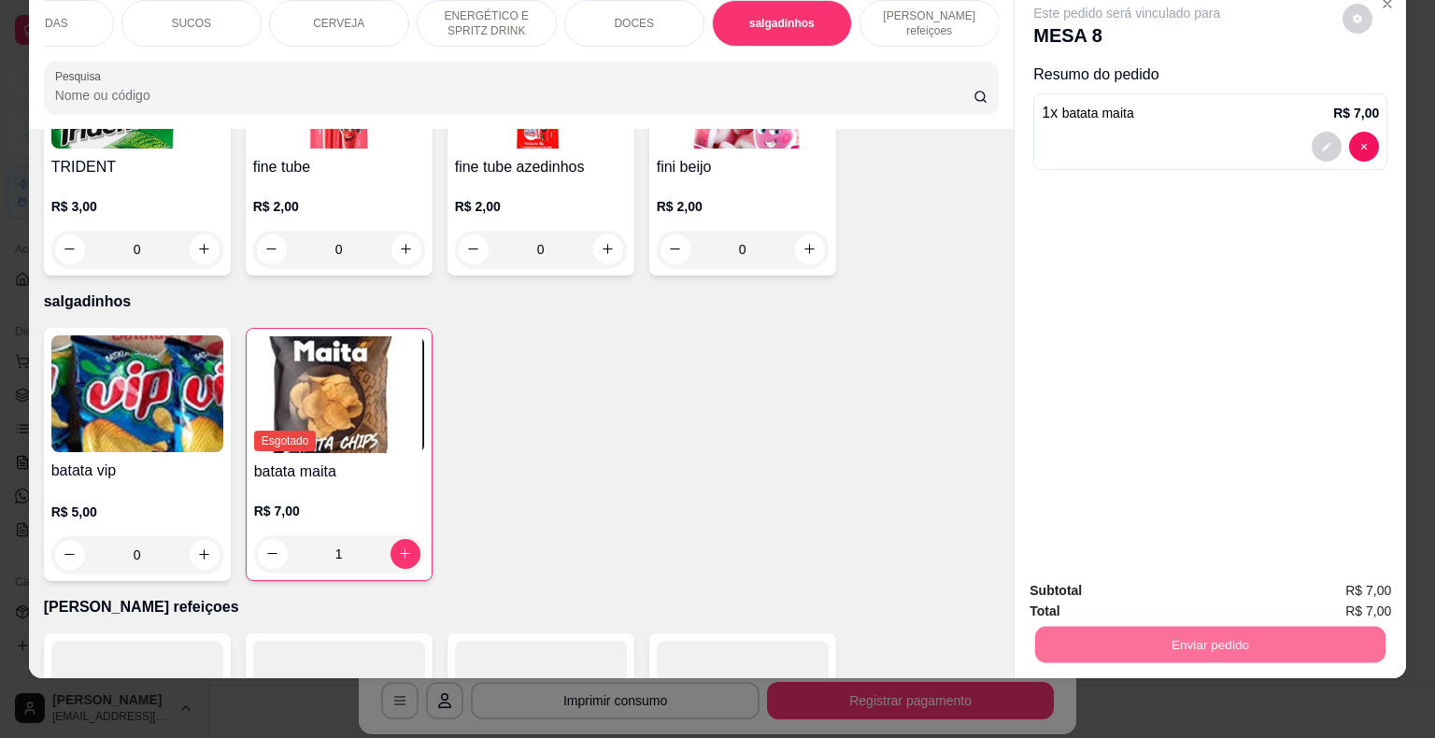
click at [1076, 588] on button "Não registrar e enviar pedido" at bounding box center [1148, 584] width 189 height 35
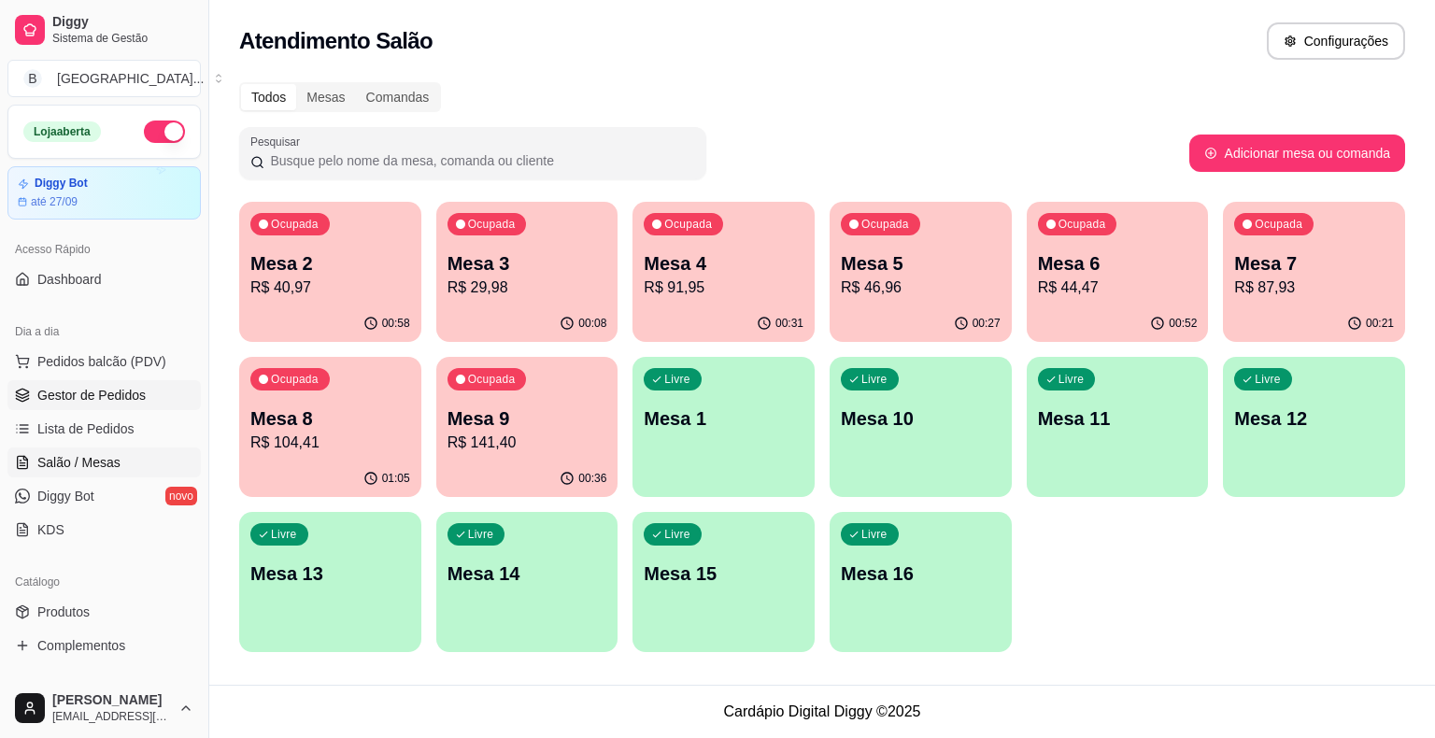
click at [99, 383] on link "Gestor de Pedidos" at bounding box center [103, 395] width 193 height 30
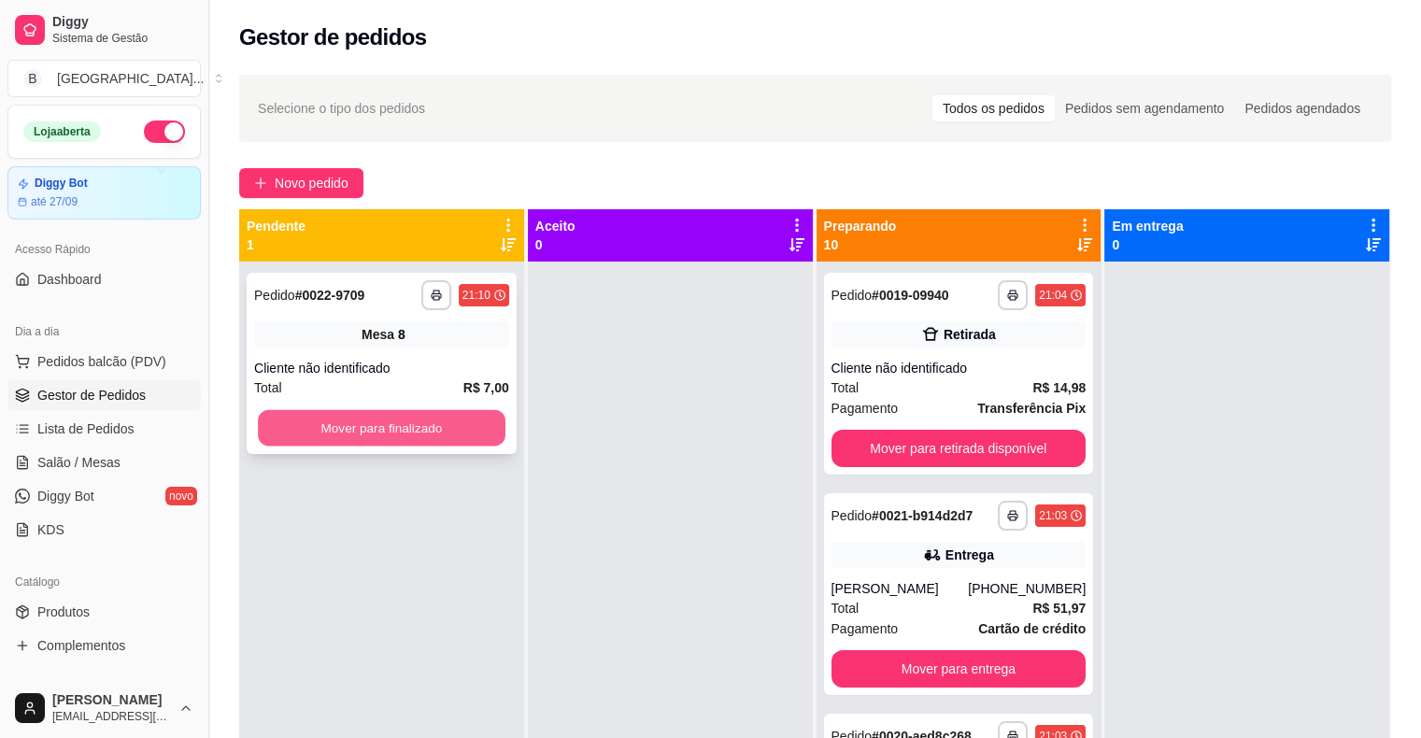
click at [418, 412] on button "Mover para finalizado" at bounding box center [382, 428] width 248 height 36
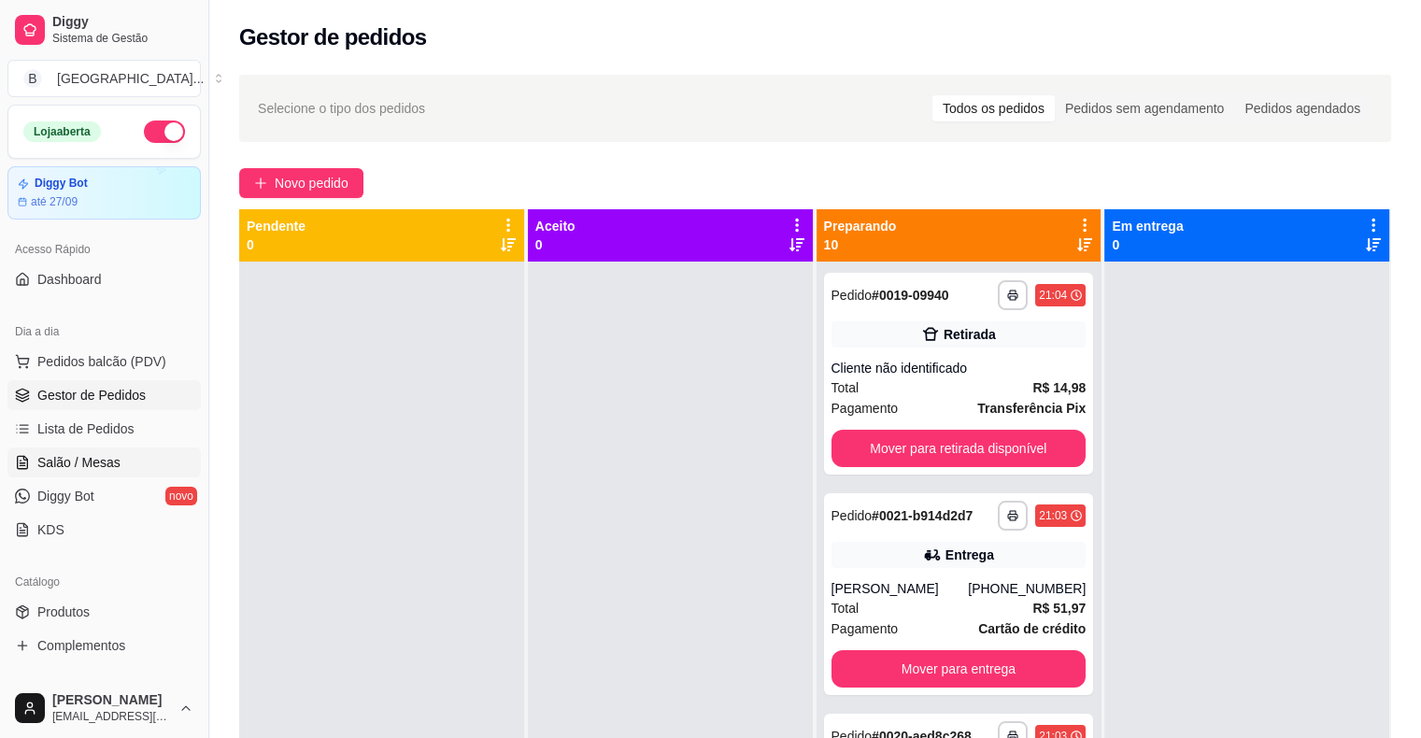
click at [116, 449] on link "Salão / Mesas" at bounding box center [103, 462] width 193 height 30
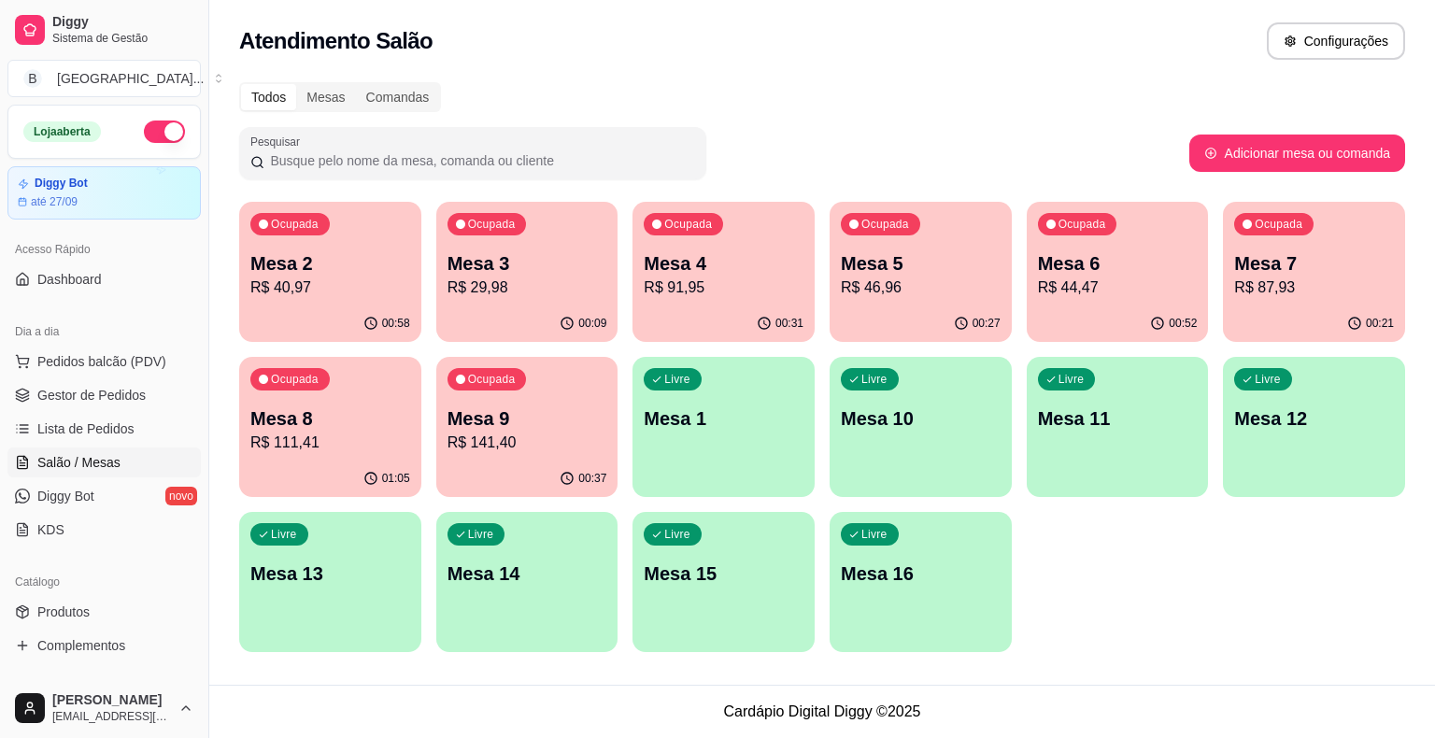
click at [359, 405] on p "Mesa 8" at bounding box center [330, 418] width 160 height 26
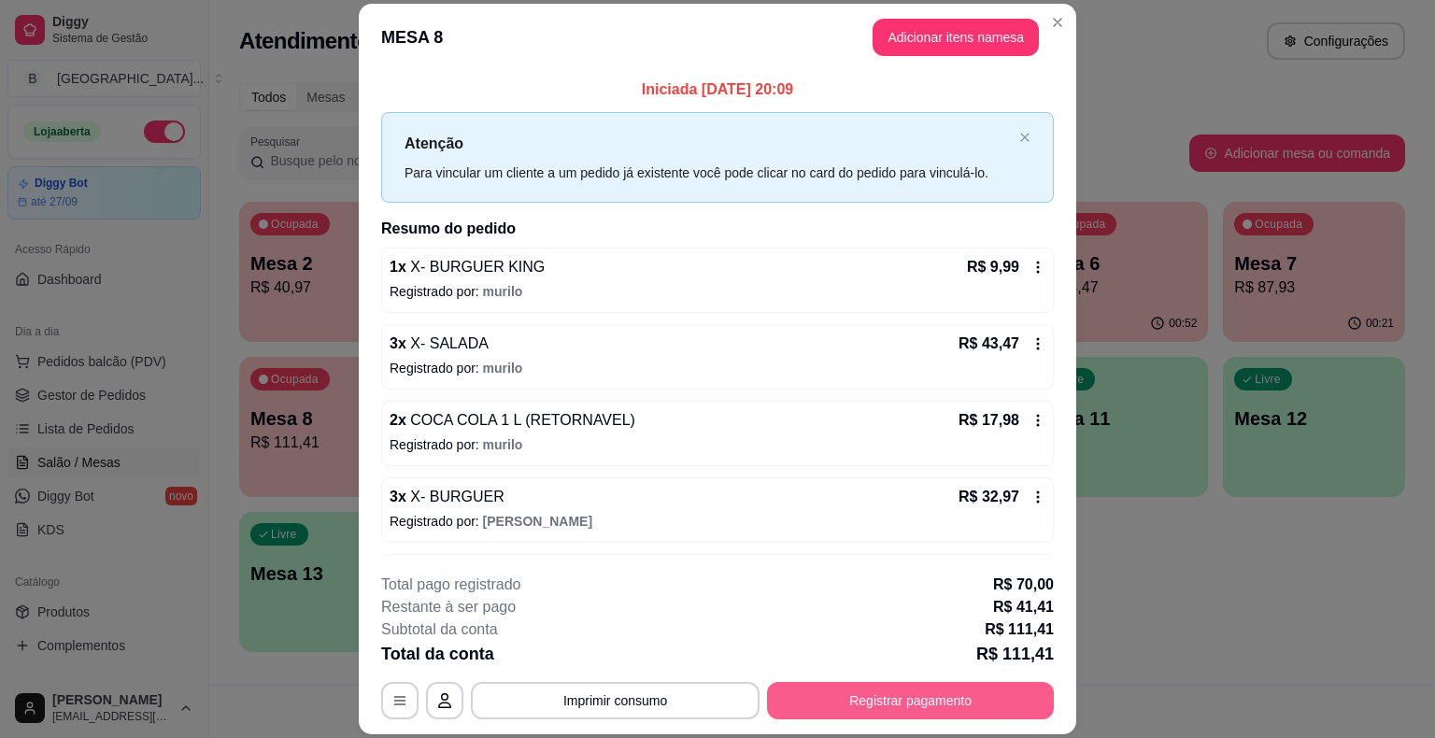
click at [791, 688] on button "Registrar pagamento" at bounding box center [910, 700] width 287 height 37
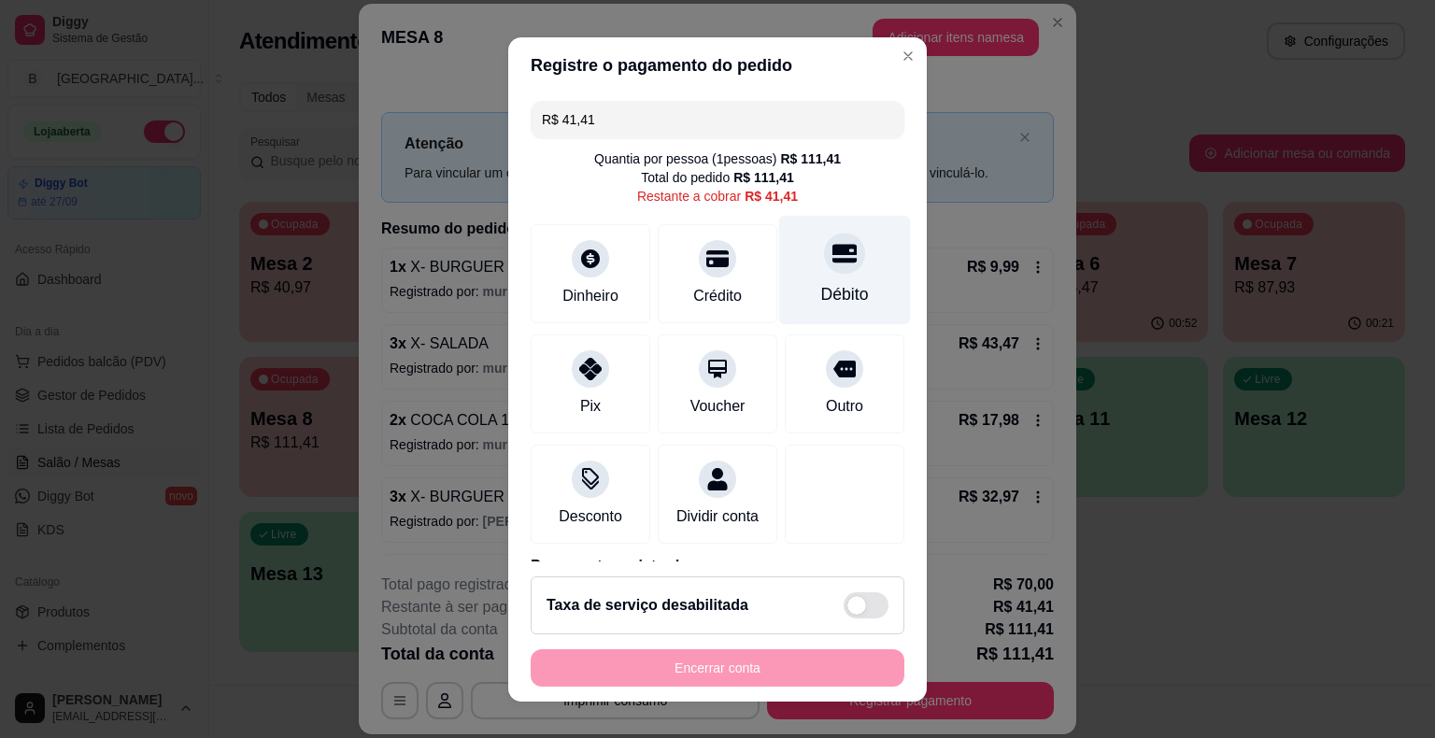
click at [817, 314] on div "Débito" at bounding box center [845, 269] width 132 height 109
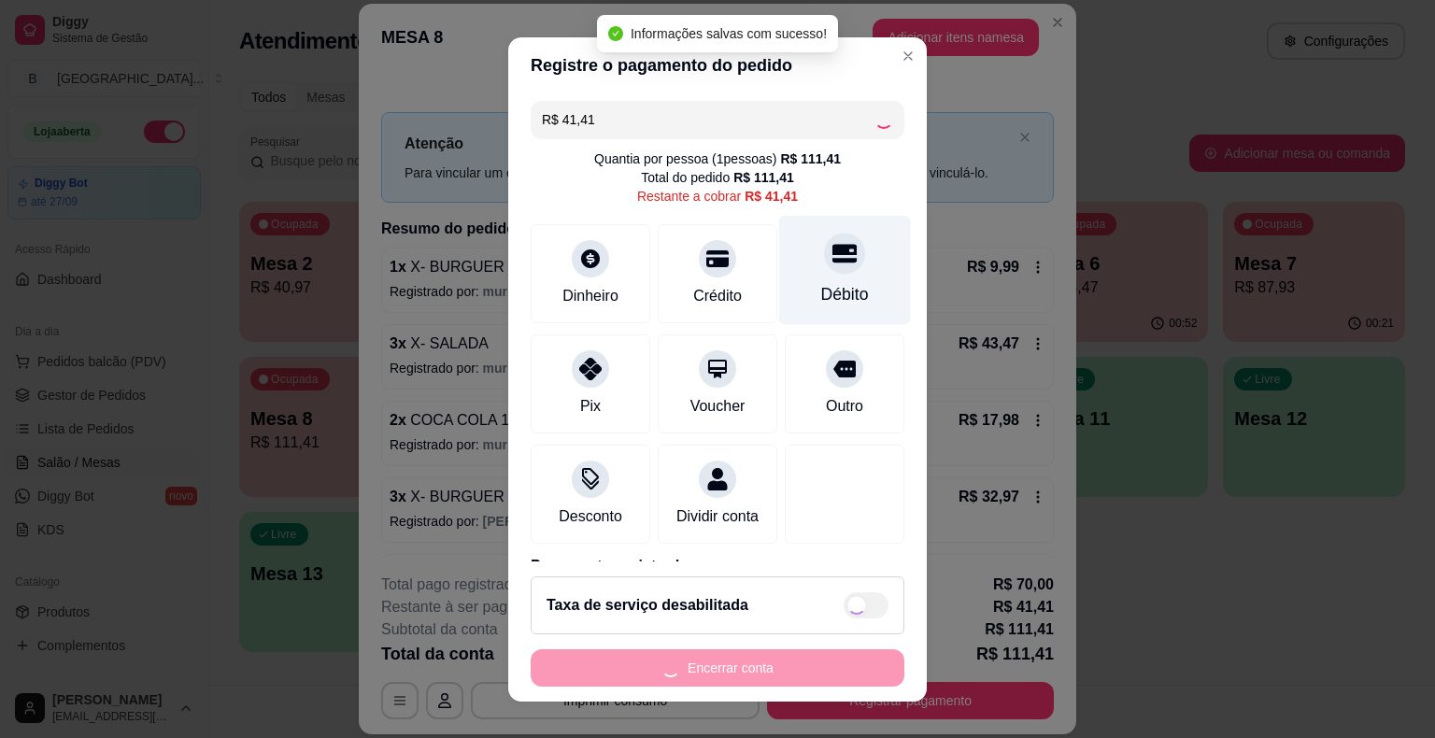
type input "R$ 0,00"
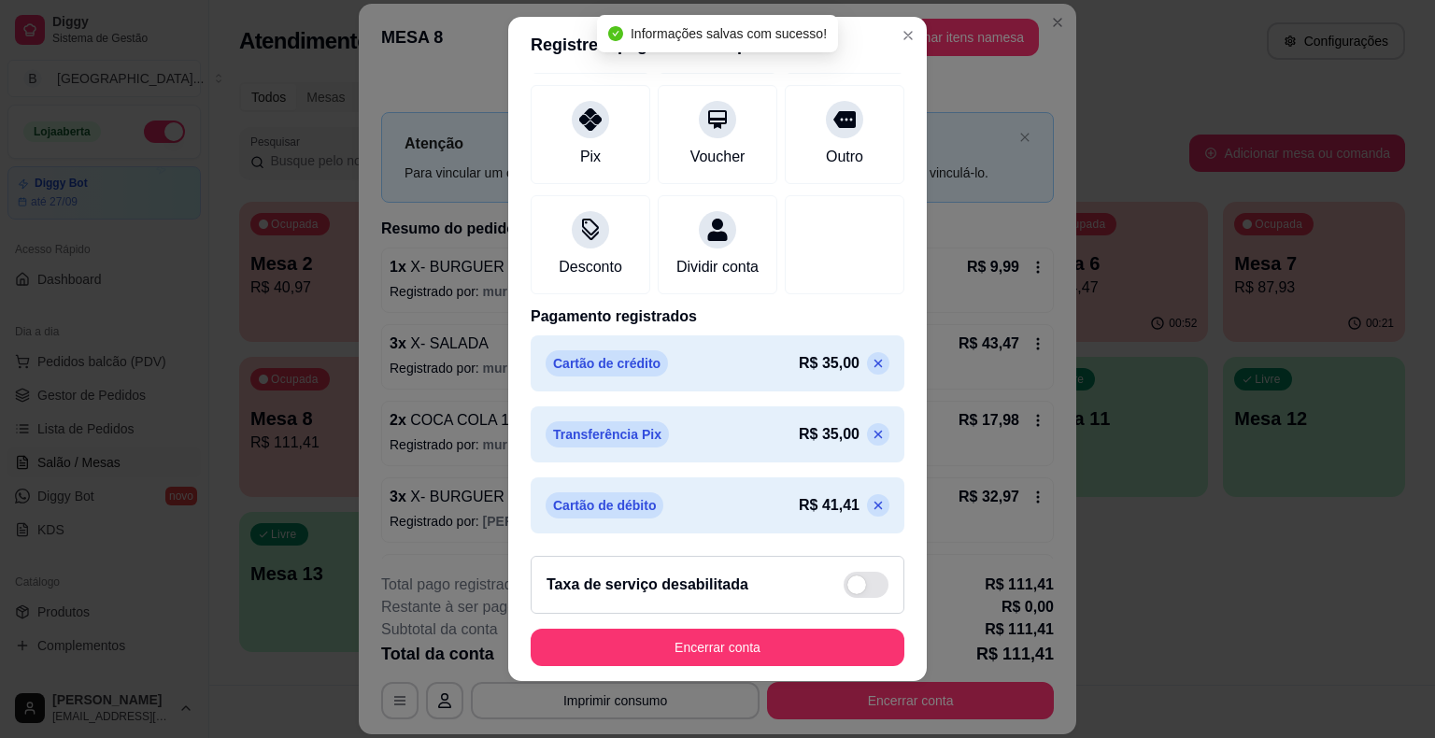
scroll to position [22, 0]
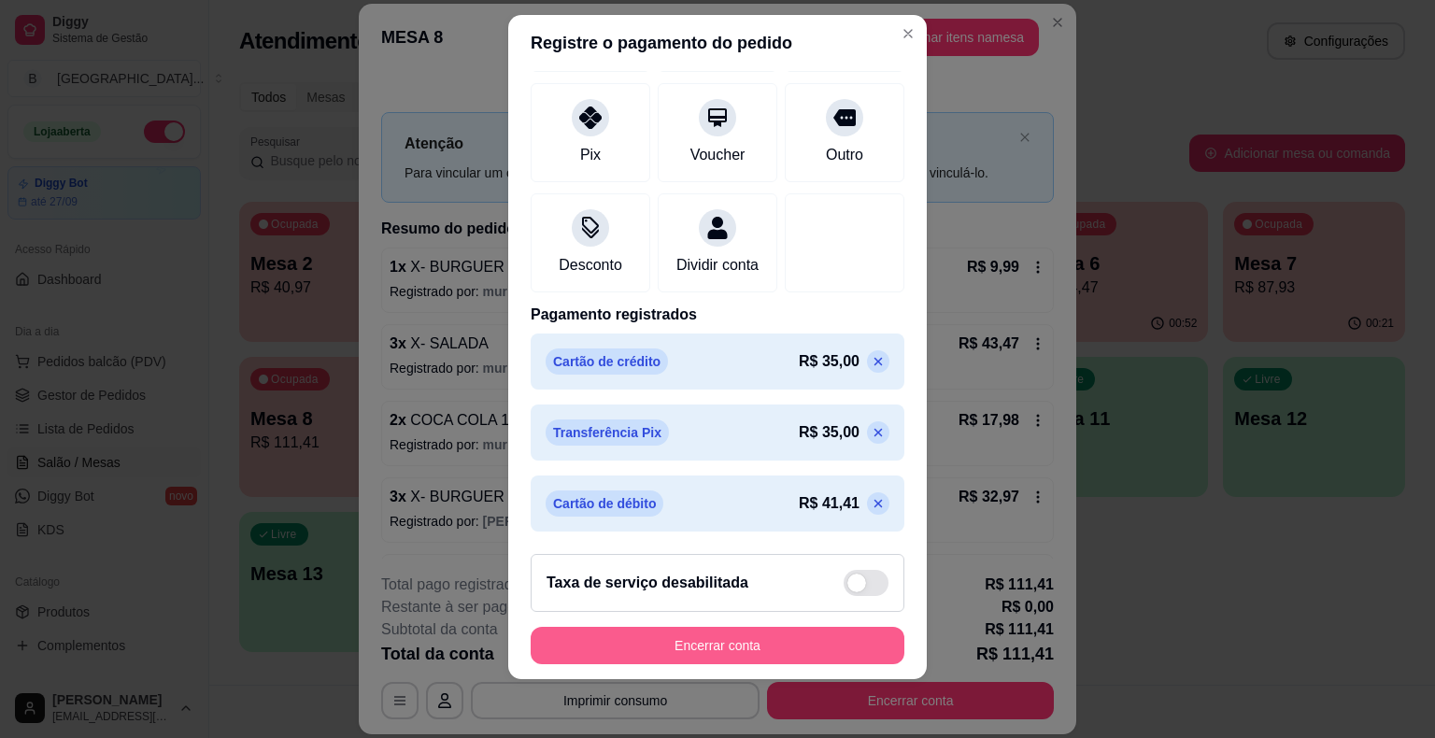
click at [769, 648] on button "Encerrar conta" at bounding box center [718, 645] width 374 height 37
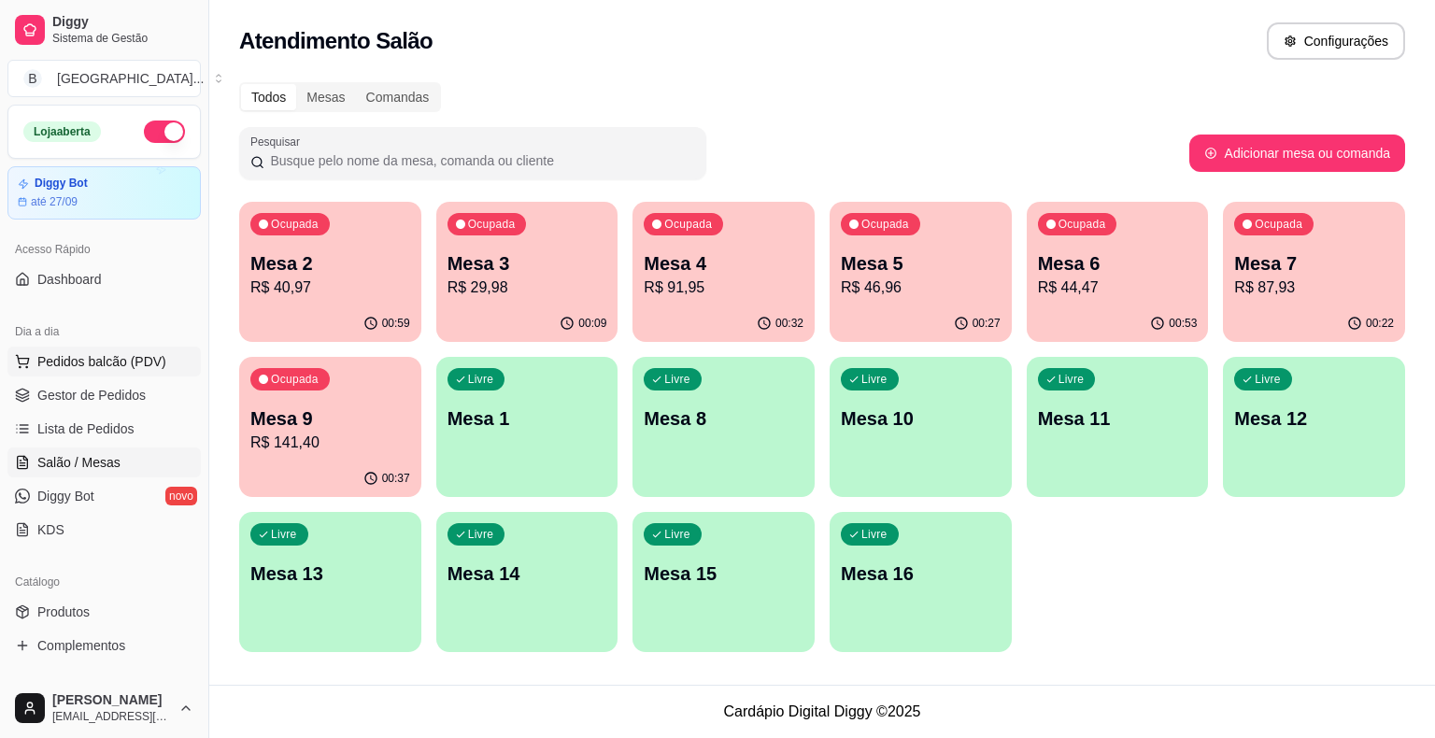
click at [100, 355] on span "Pedidos balcão (PDV)" at bounding box center [101, 361] width 129 height 19
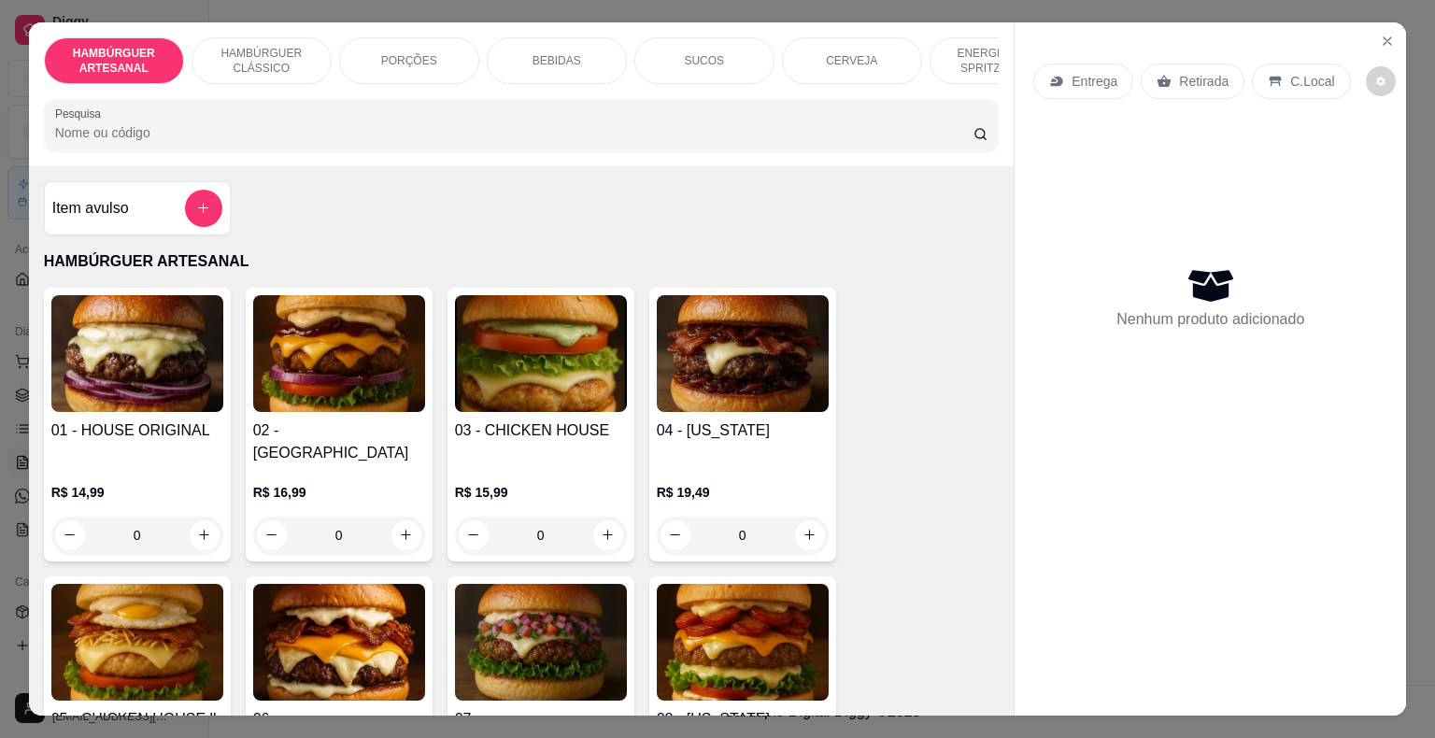
click at [537, 53] on p "BEBIDAS" at bounding box center [556, 60] width 49 height 15
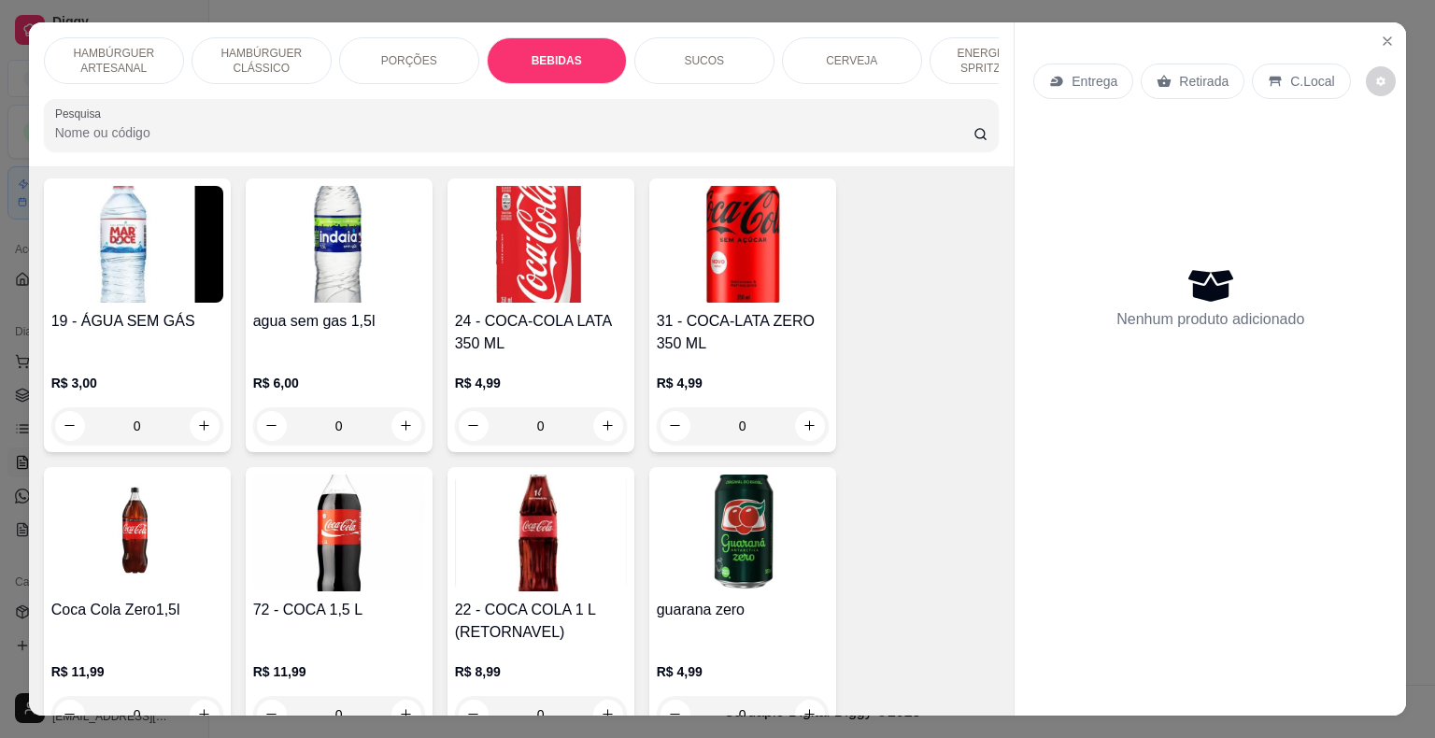
scroll to position [2290, 0]
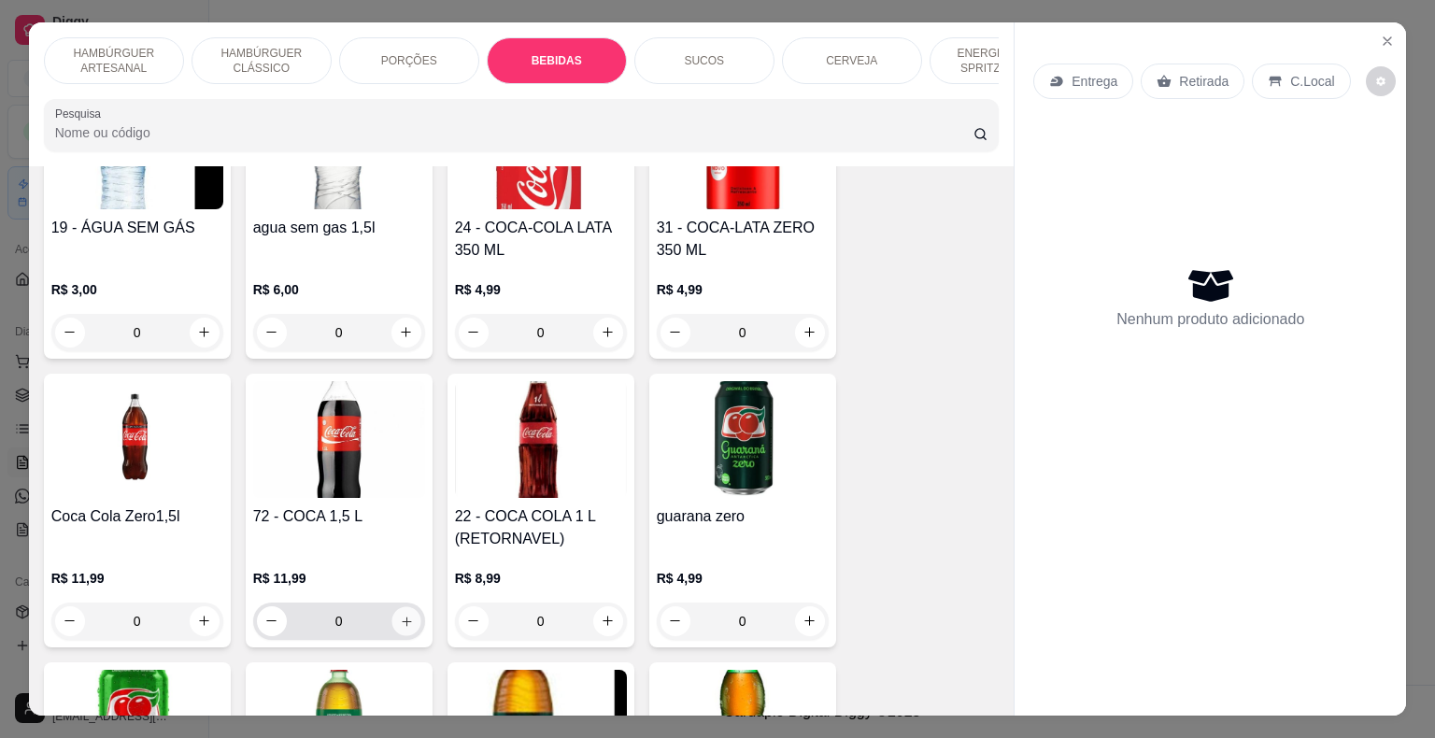
click at [392, 606] on button "increase-product-quantity" at bounding box center [405, 620] width 29 height 29
type input "1"
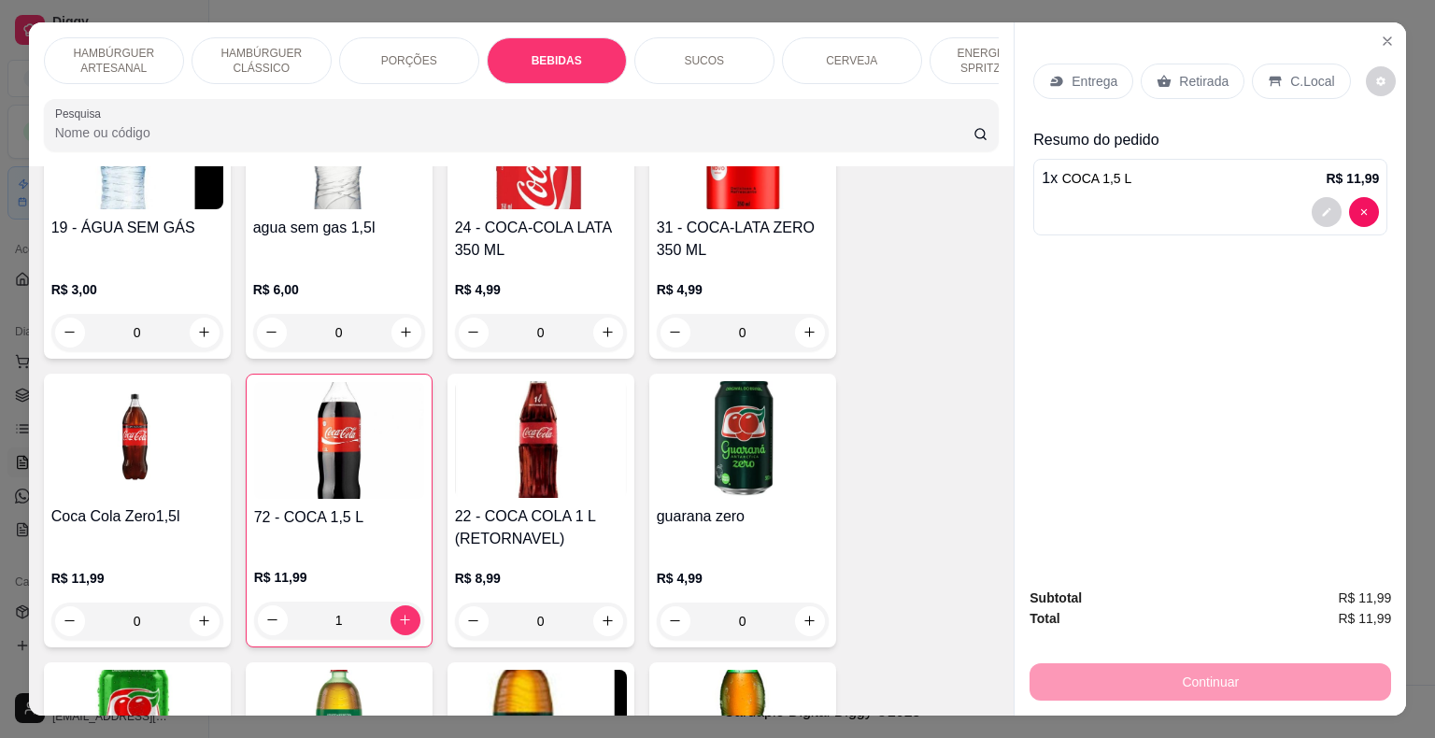
click at [1179, 64] on div "Retirada" at bounding box center [1192, 81] width 104 height 35
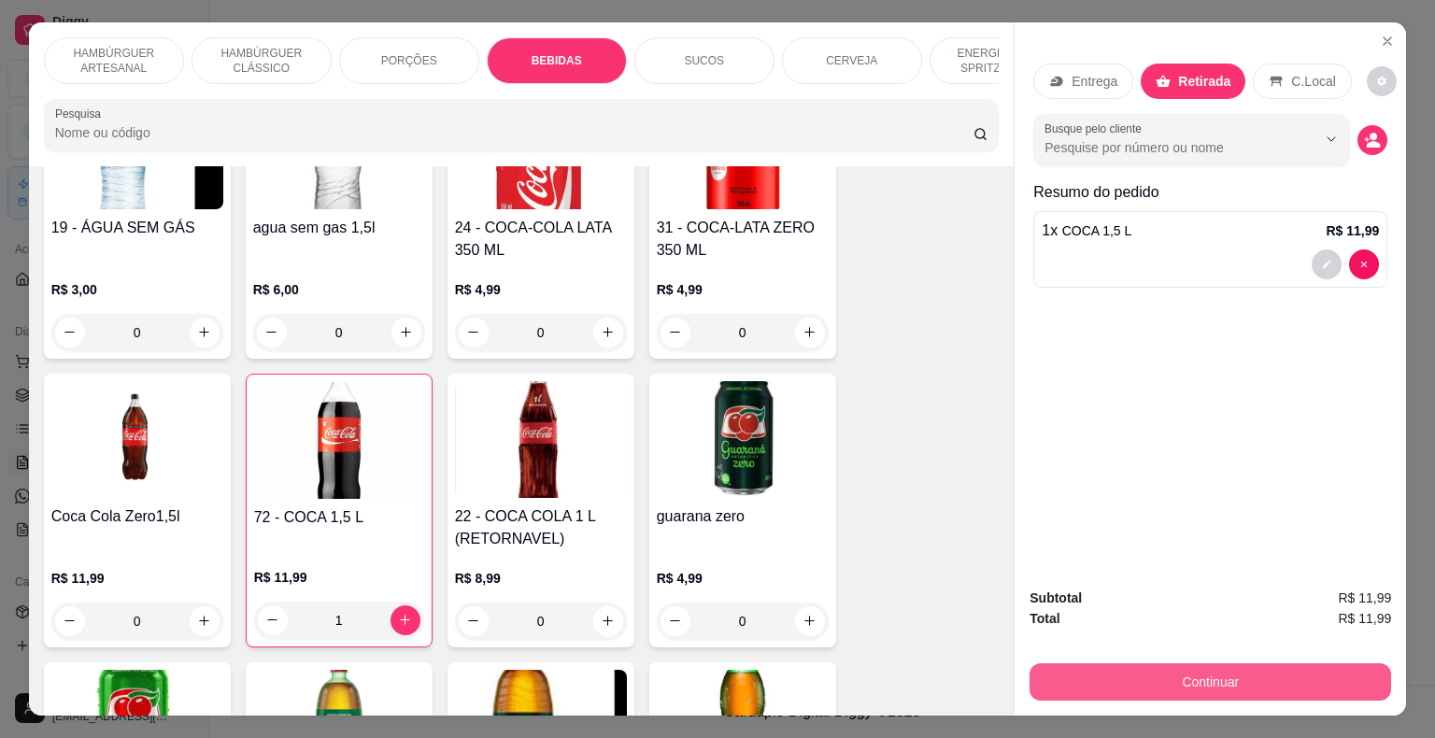
click at [1233, 670] on button "Continuar" at bounding box center [1209, 681] width 361 height 37
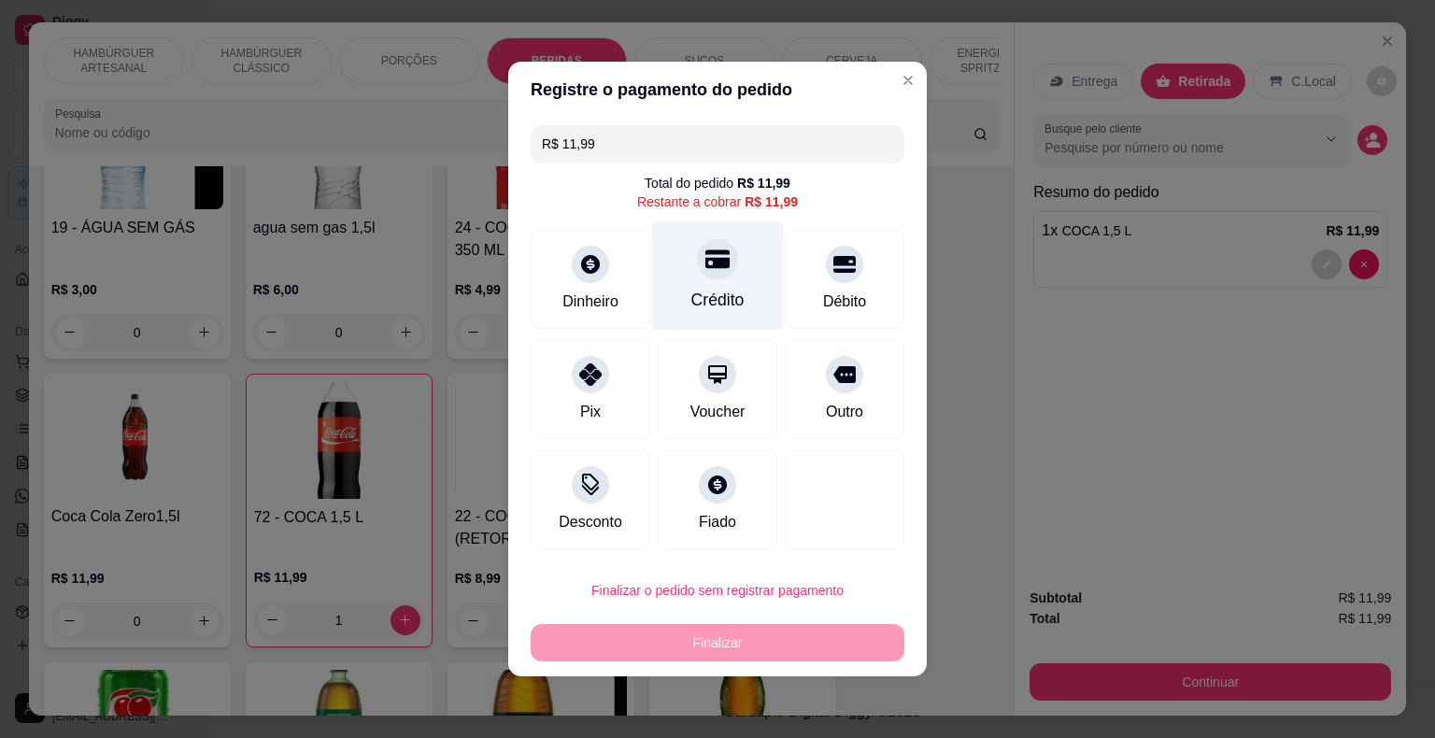
click at [724, 286] on div "Crédito" at bounding box center [718, 275] width 132 height 109
type input "R$ 0,00"
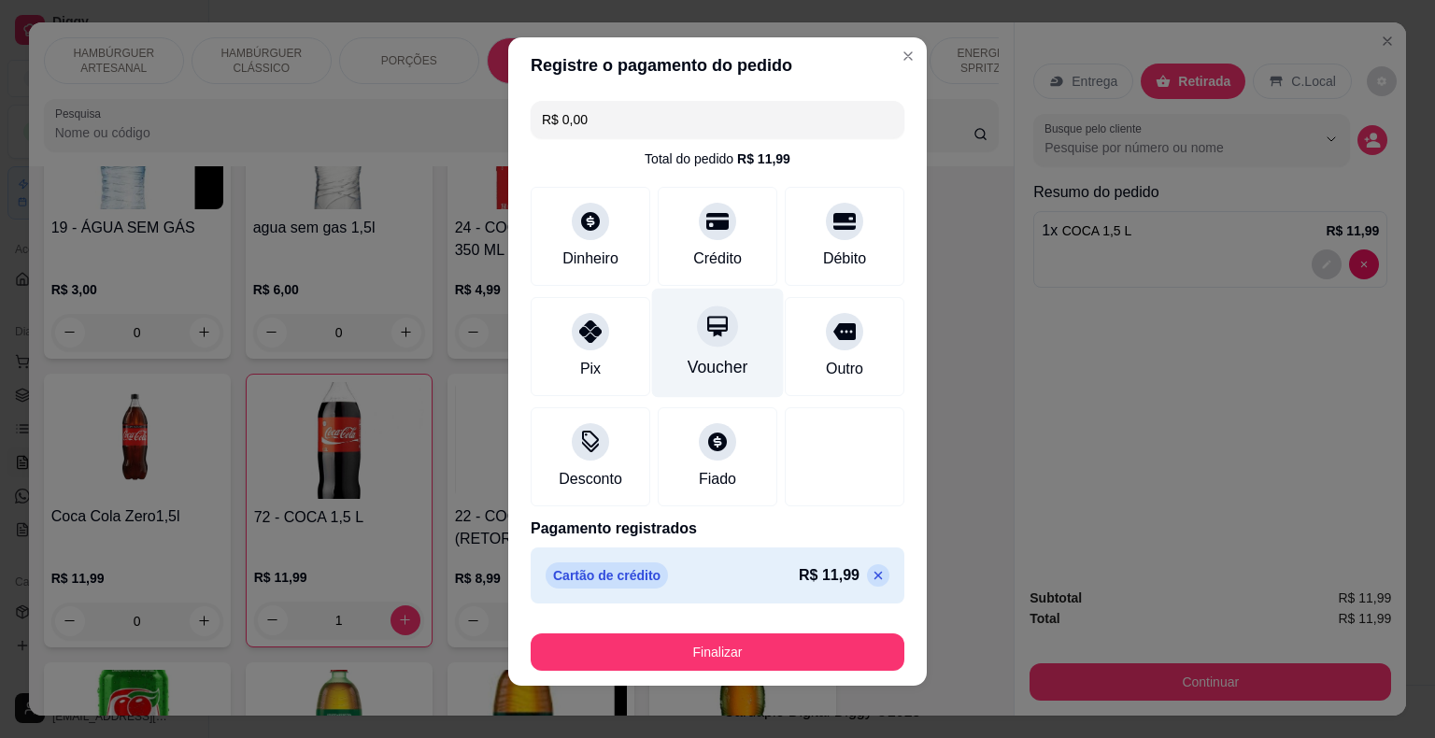
scroll to position [14, 0]
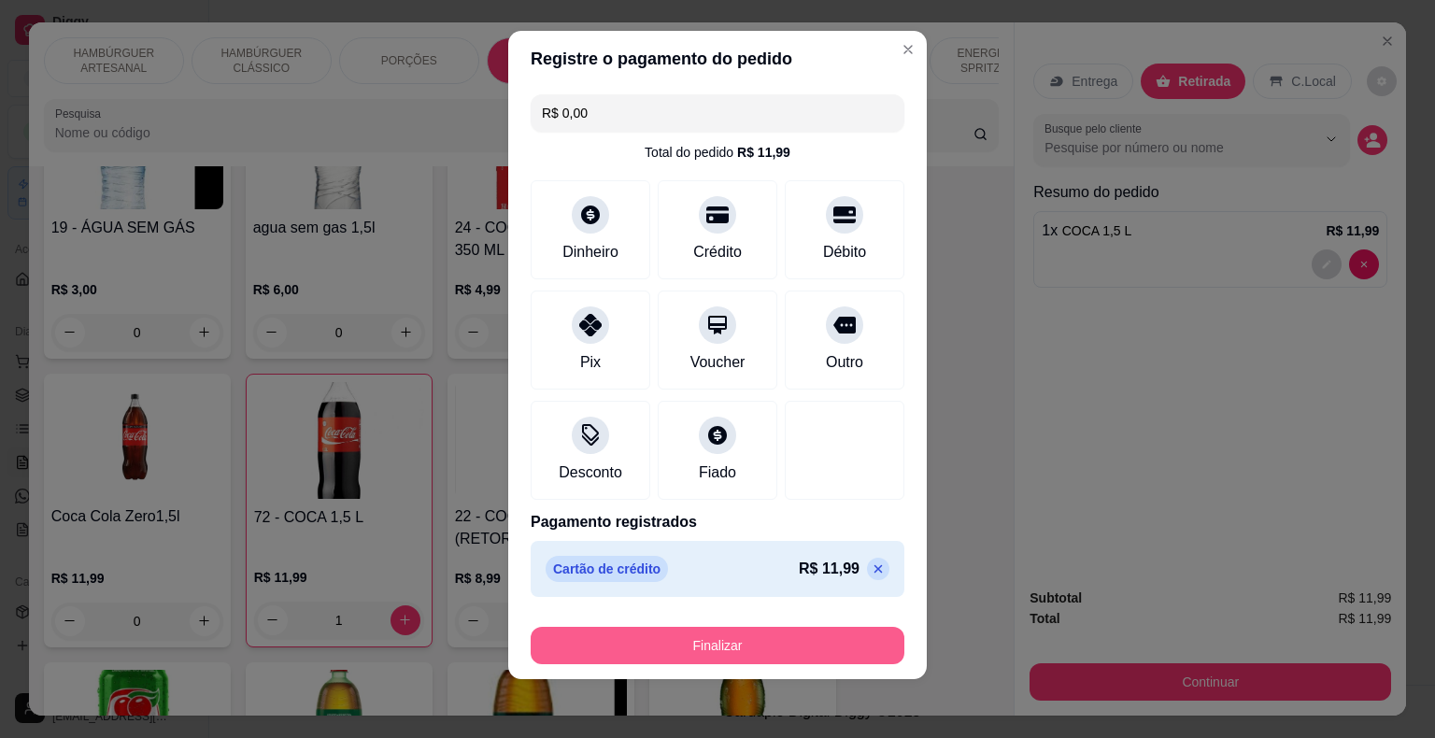
click at [722, 638] on button "Finalizar" at bounding box center [718, 645] width 374 height 37
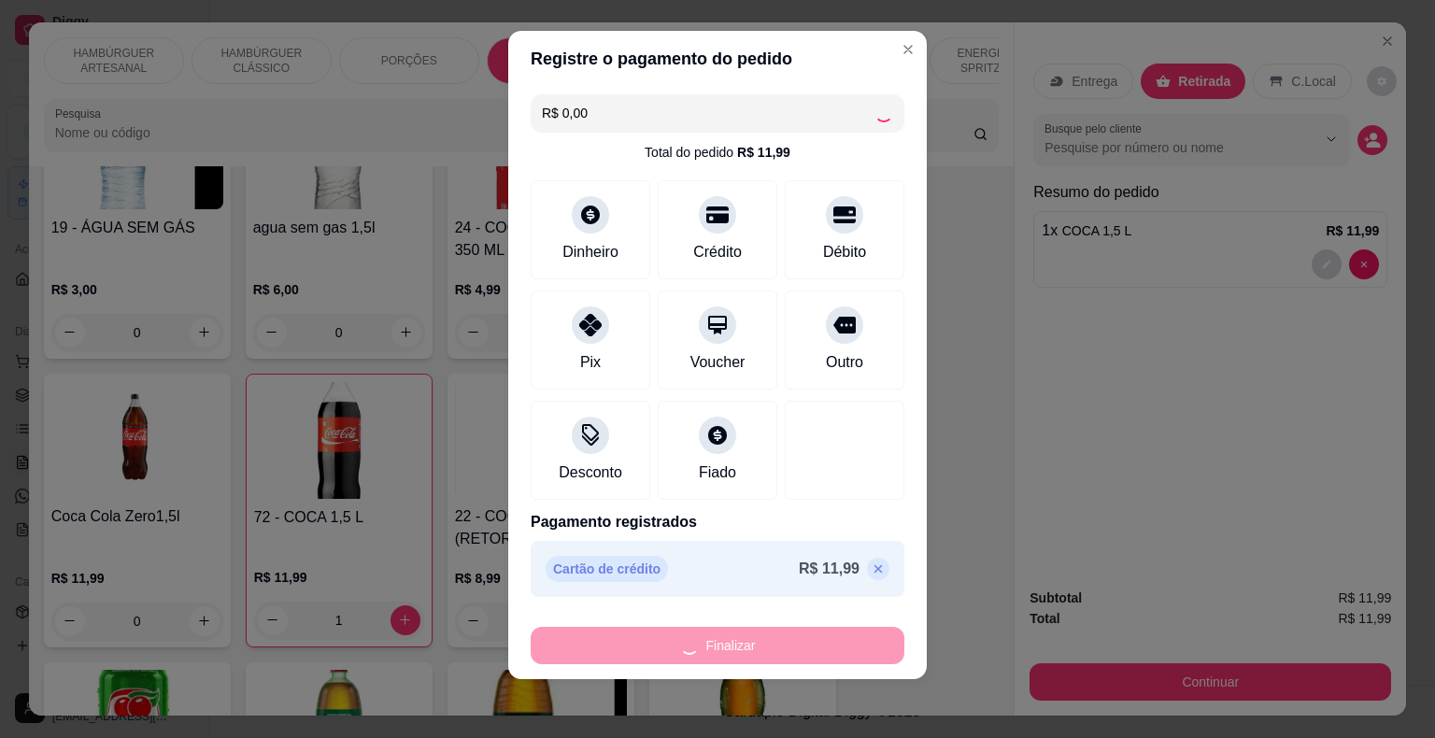
type input "0"
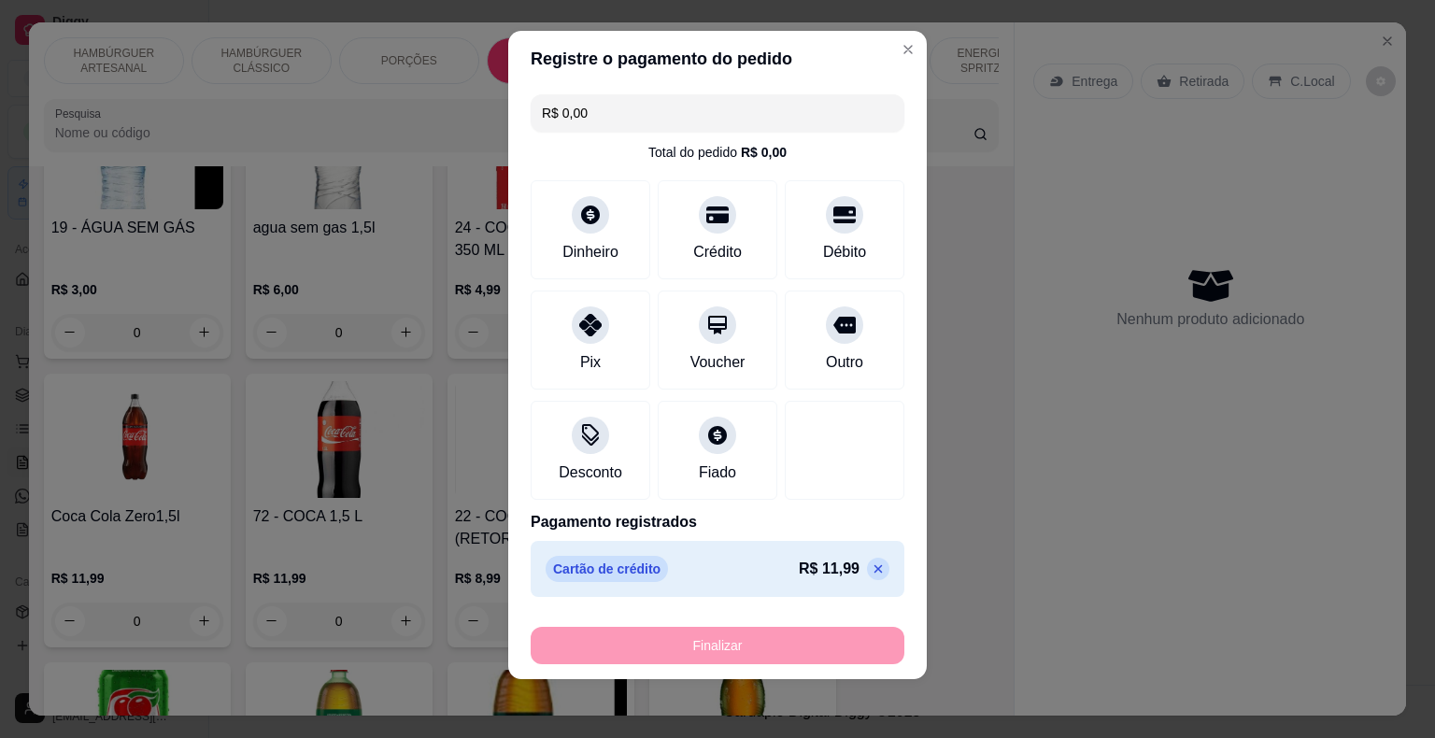
type input "-R$ 11,99"
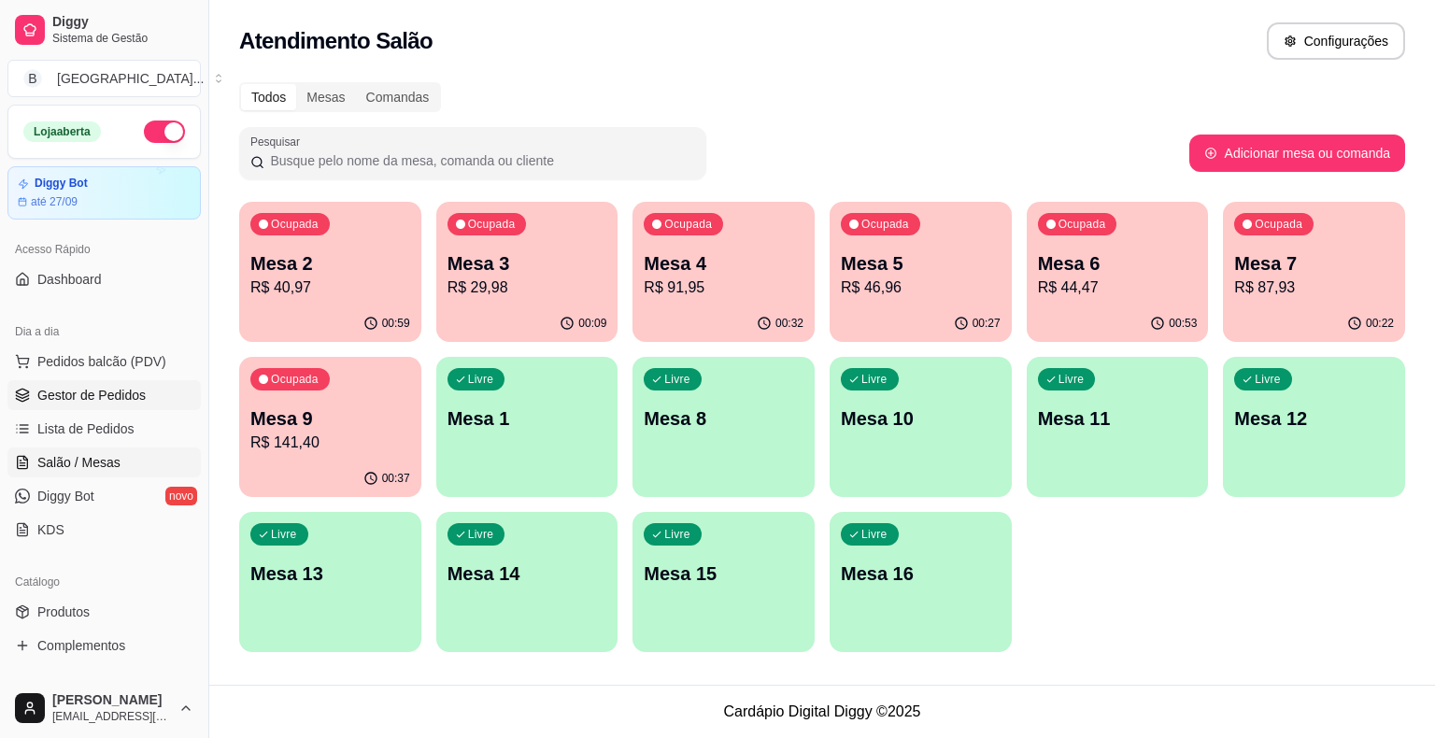
click at [106, 386] on span "Gestor de Pedidos" at bounding box center [91, 395] width 108 height 19
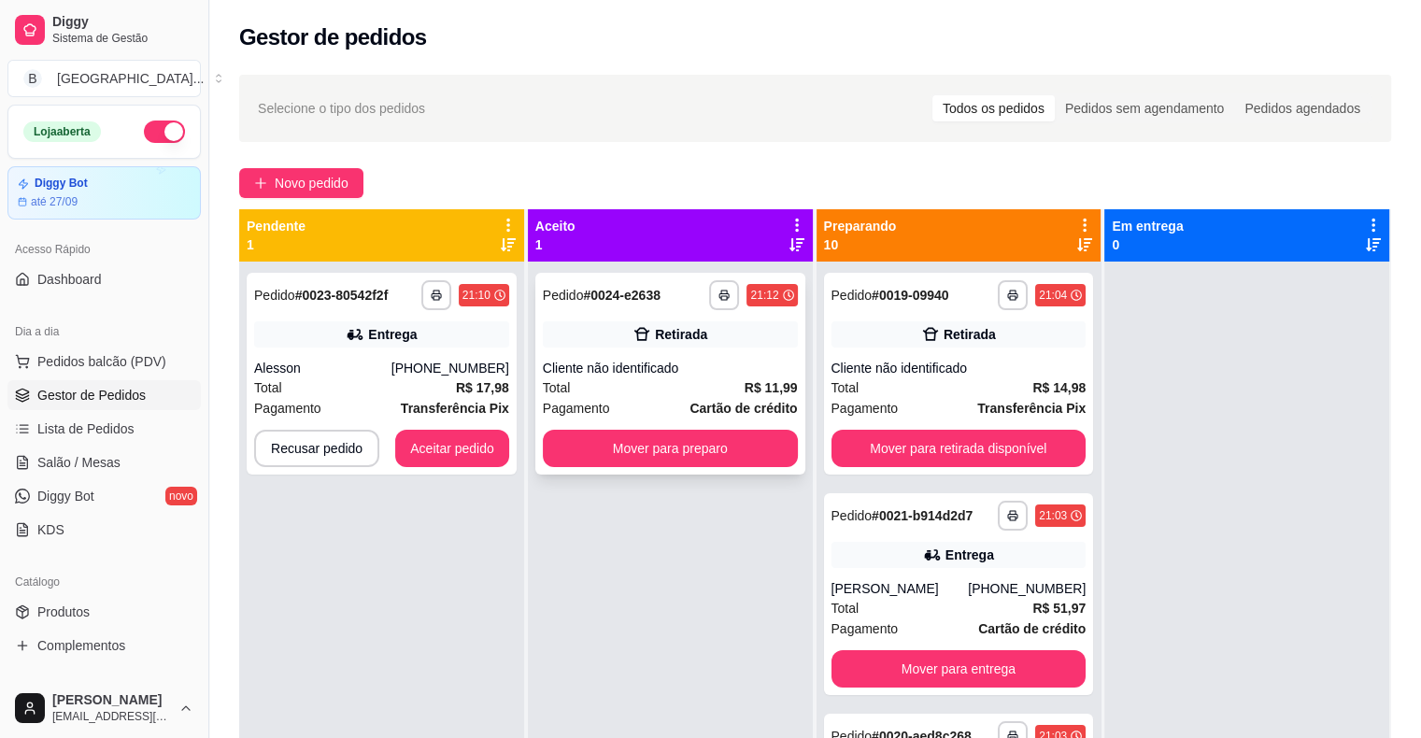
click at [617, 387] on div "Total R$ 11,99" at bounding box center [670, 387] width 255 height 21
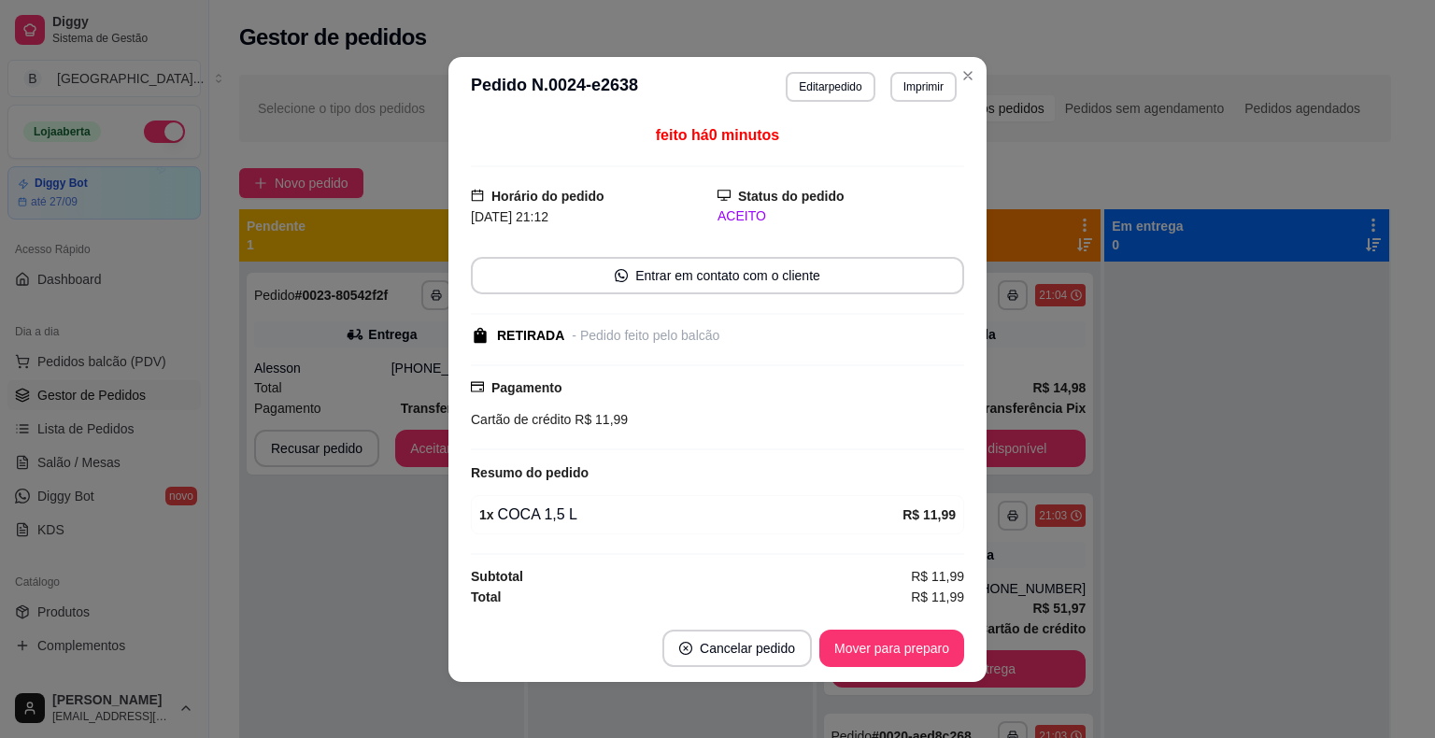
scroll to position [2, 0]
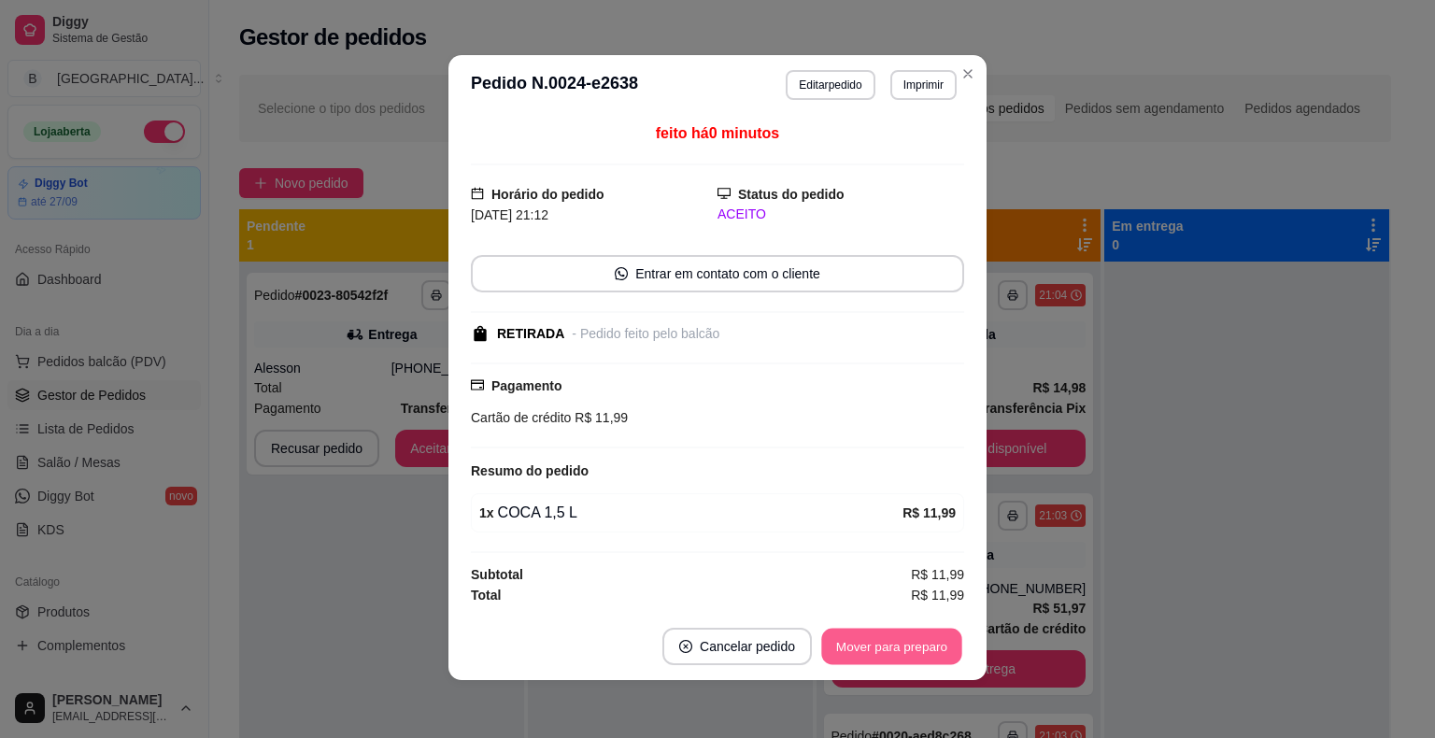
click at [928, 647] on button "Mover para preparo" at bounding box center [891, 646] width 140 height 36
click at [928, 647] on button "Mover para retirada disponível" at bounding box center [860, 646] width 200 height 36
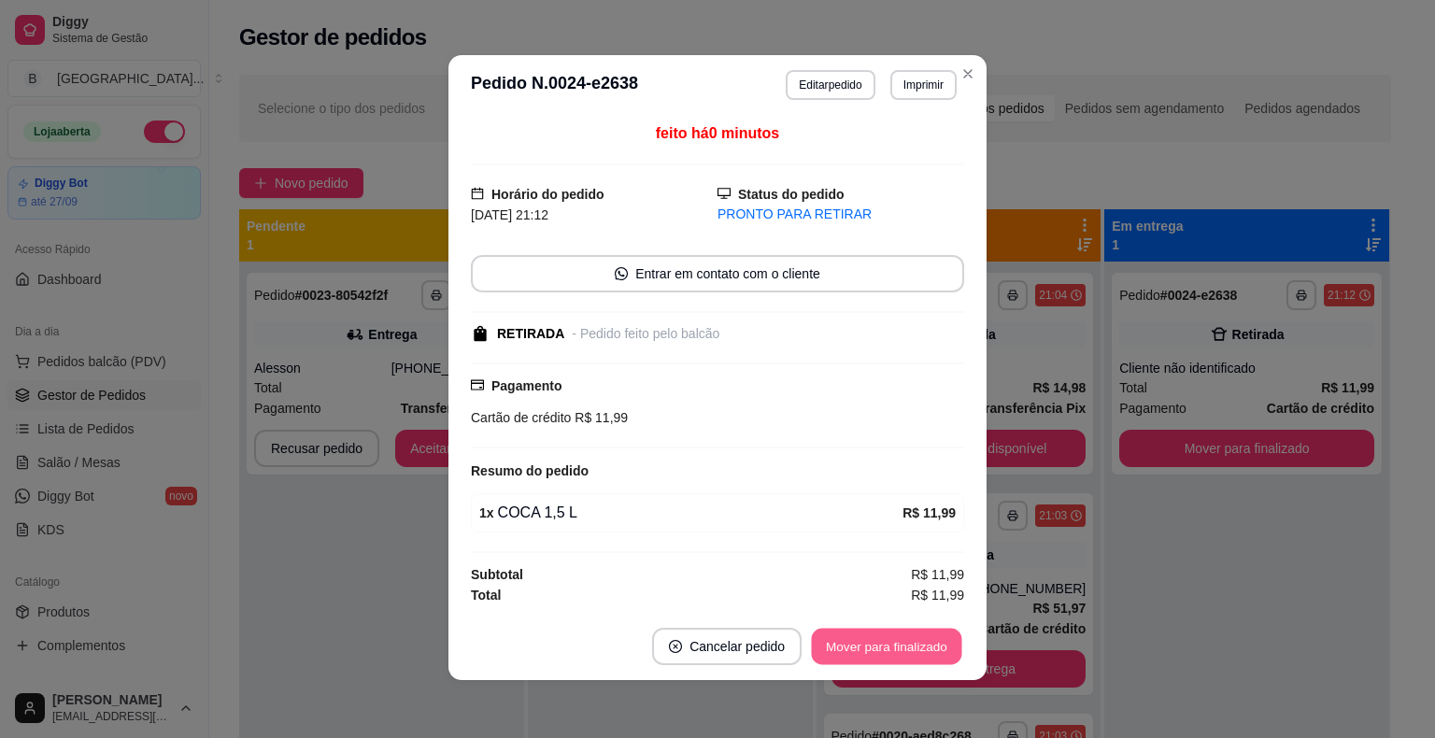
click at [871, 628] on div "Mover para finalizado" at bounding box center [886, 646] width 155 height 37
click at [871, 643] on button "Mover para finalizado" at bounding box center [887, 646] width 150 height 36
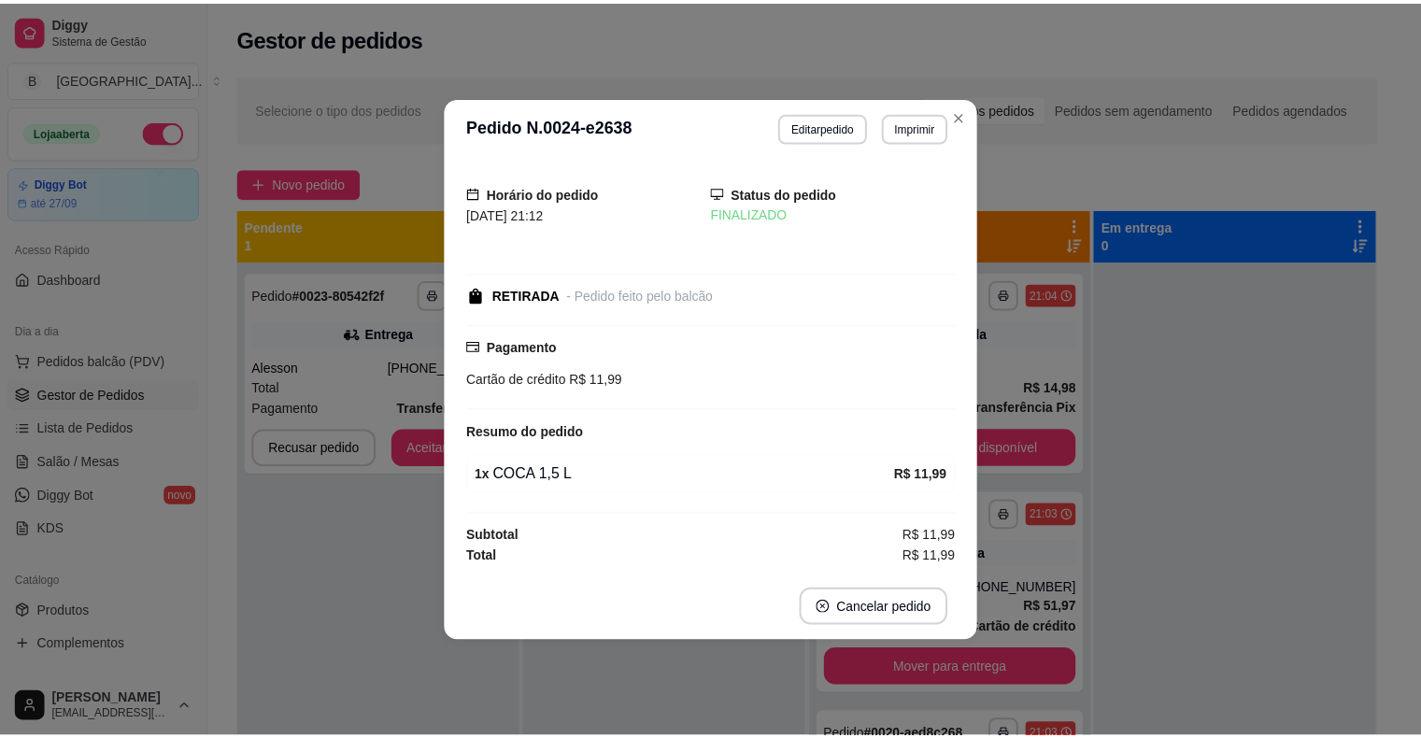
scroll to position [0, 0]
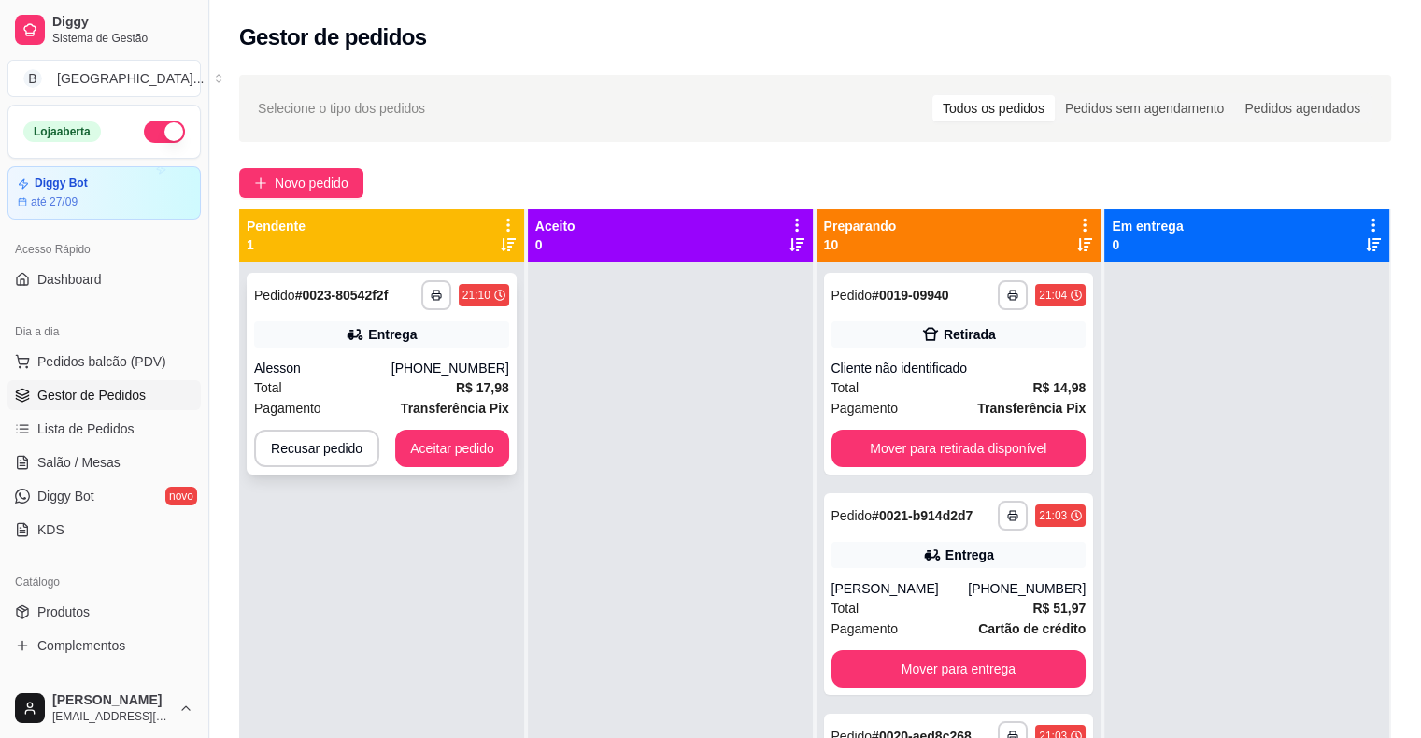
click at [414, 365] on div "[PHONE_NUMBER]" at bounding box center [450, 368] width 118 height 19
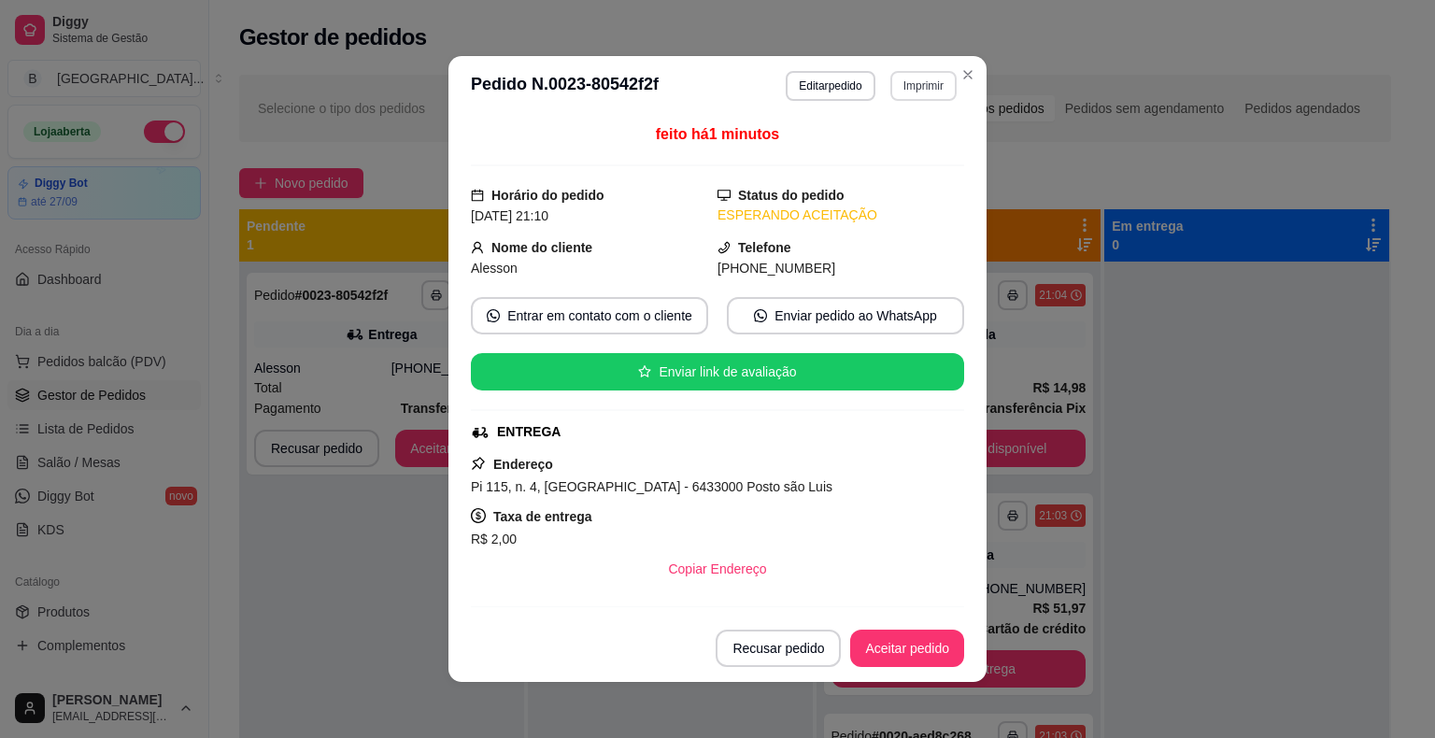
click at [901, 76] on button "Imprimir" at bounding box center [923, 86] width 66 height 30
click at [898, 140] on button "IMPRESSORA" at bounding box center [882, 150] width 131 height 29
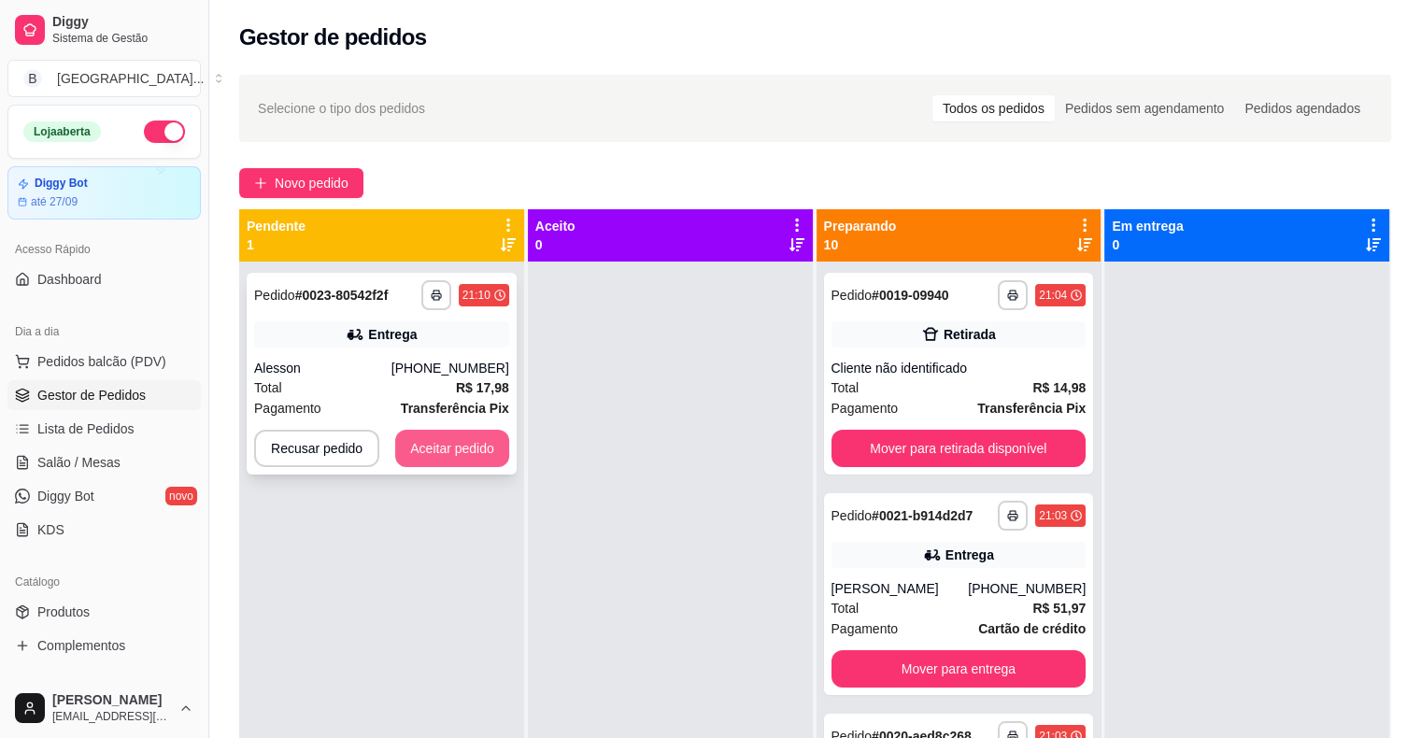
click at [448, 448] on button "Aceitar pedido" at bounding box center [452, 448] width 114 height 37
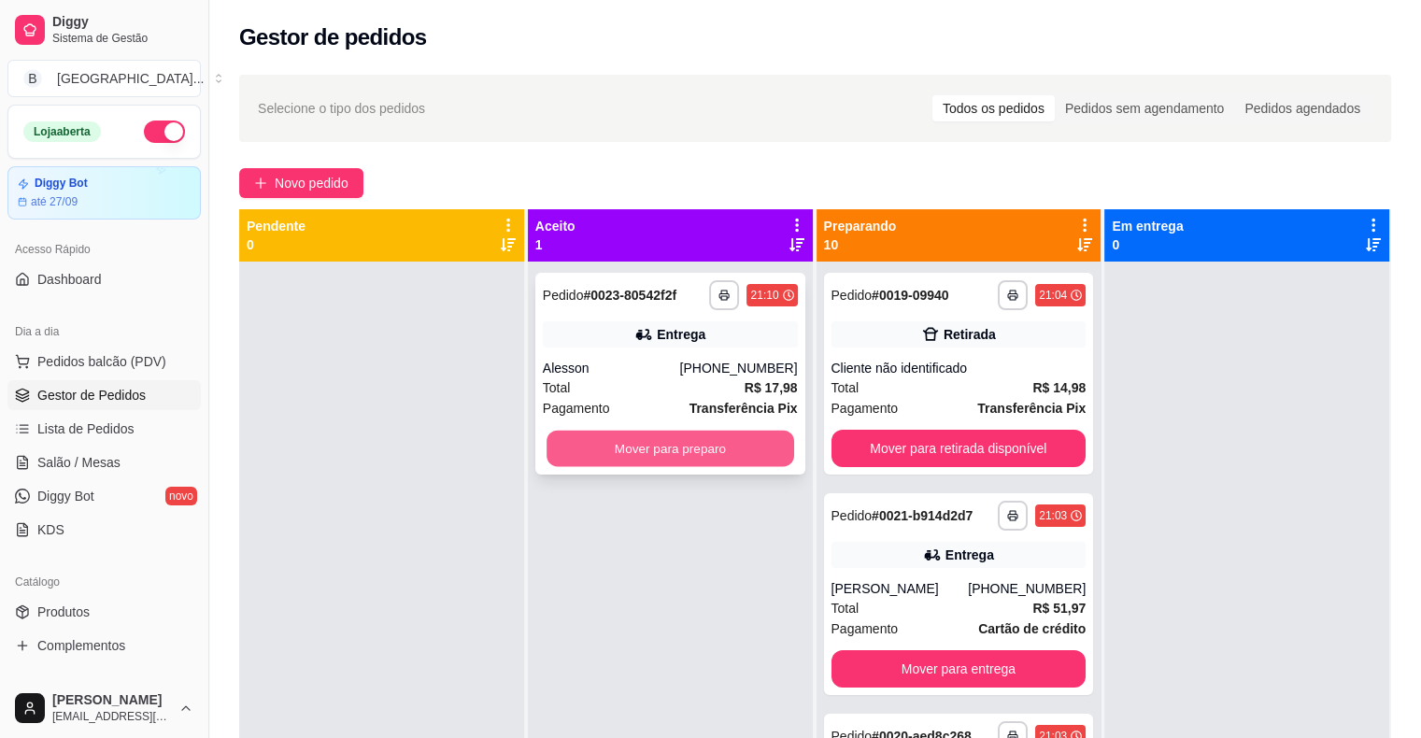
click at [577, 446] on button "Mover para preparo" at bounding box center [670, 449] width 248 height 36
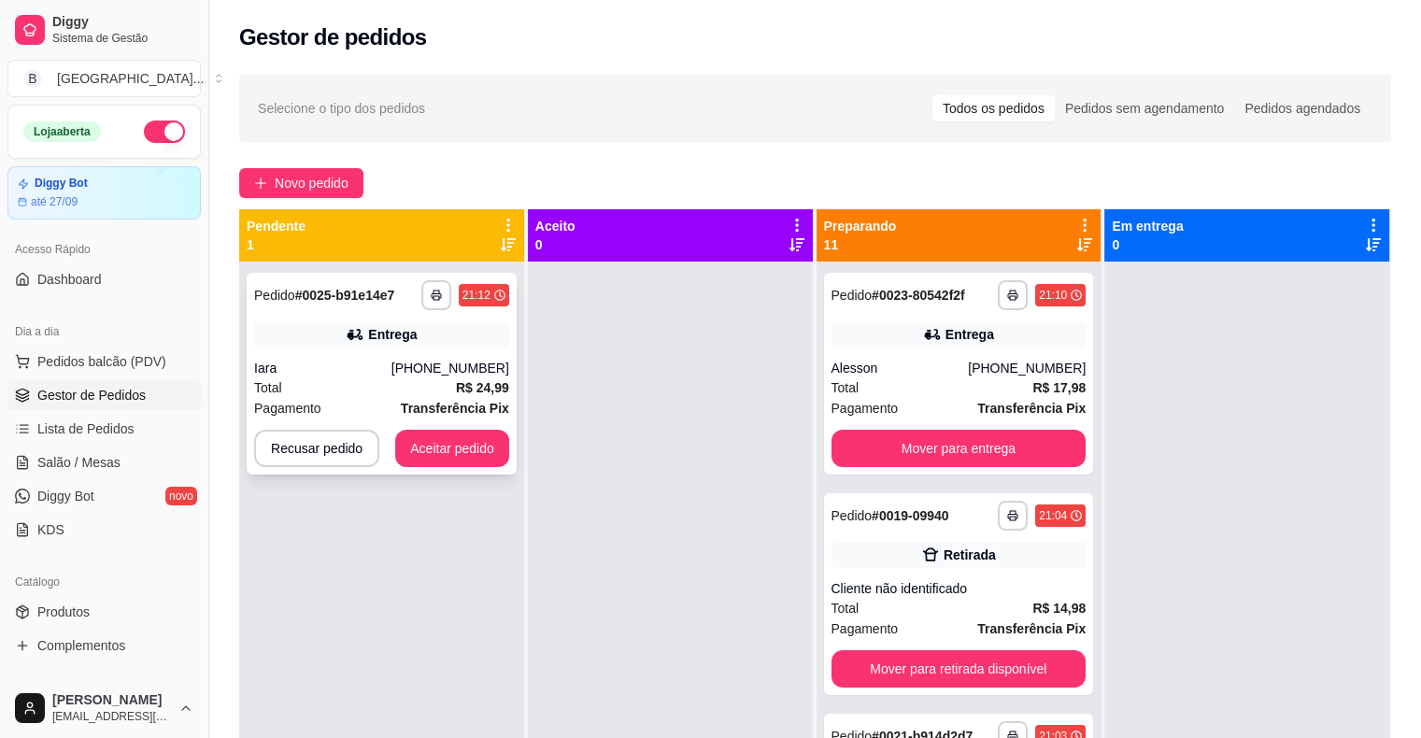
click at [306, 387] on div "Total R$ 24,99" at bounding box center [381, 387] width 255 height 21
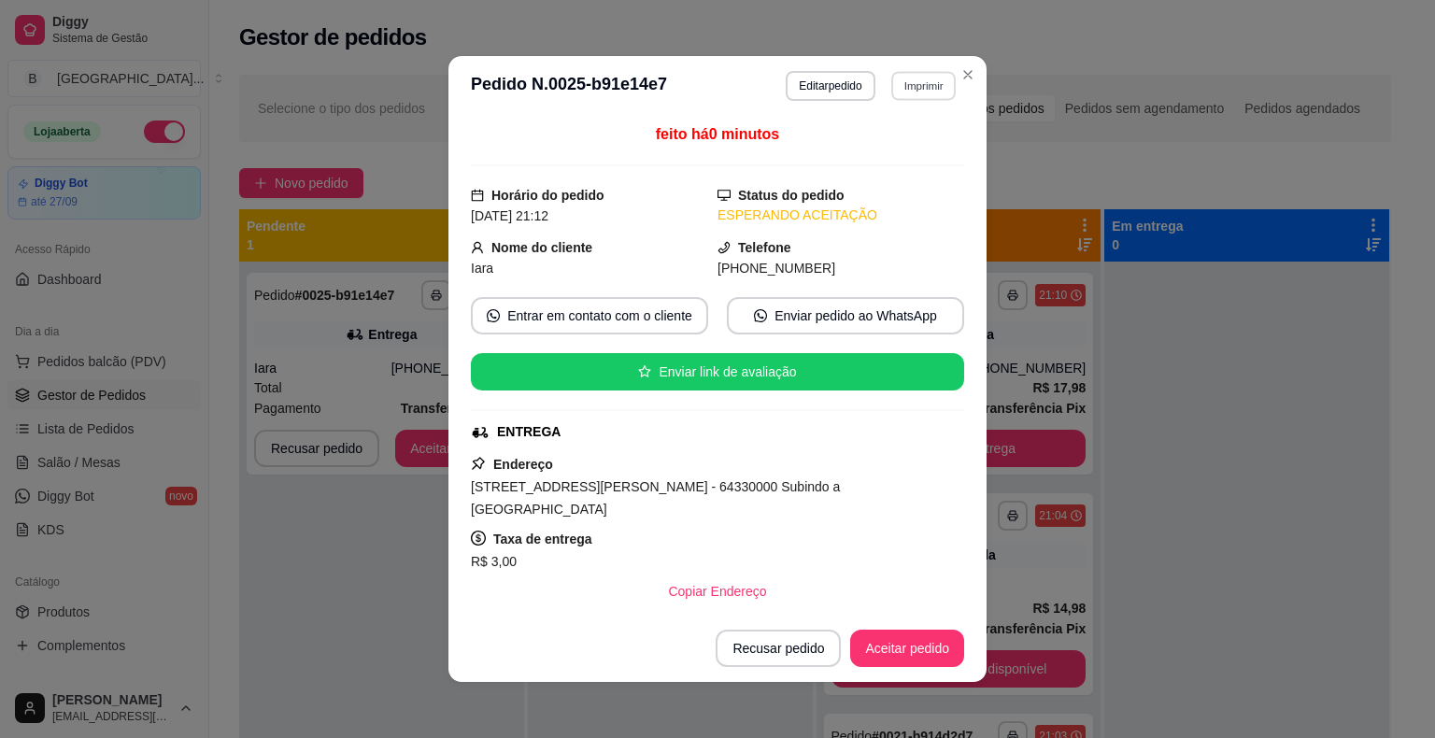
click at [904, 97] on button "Imprimir" at bounding box center [923, 85] width 64 height 29
click at [882, 140] on button "IMPRESSORA" at bounding box center [883, 150] width 131 height 29
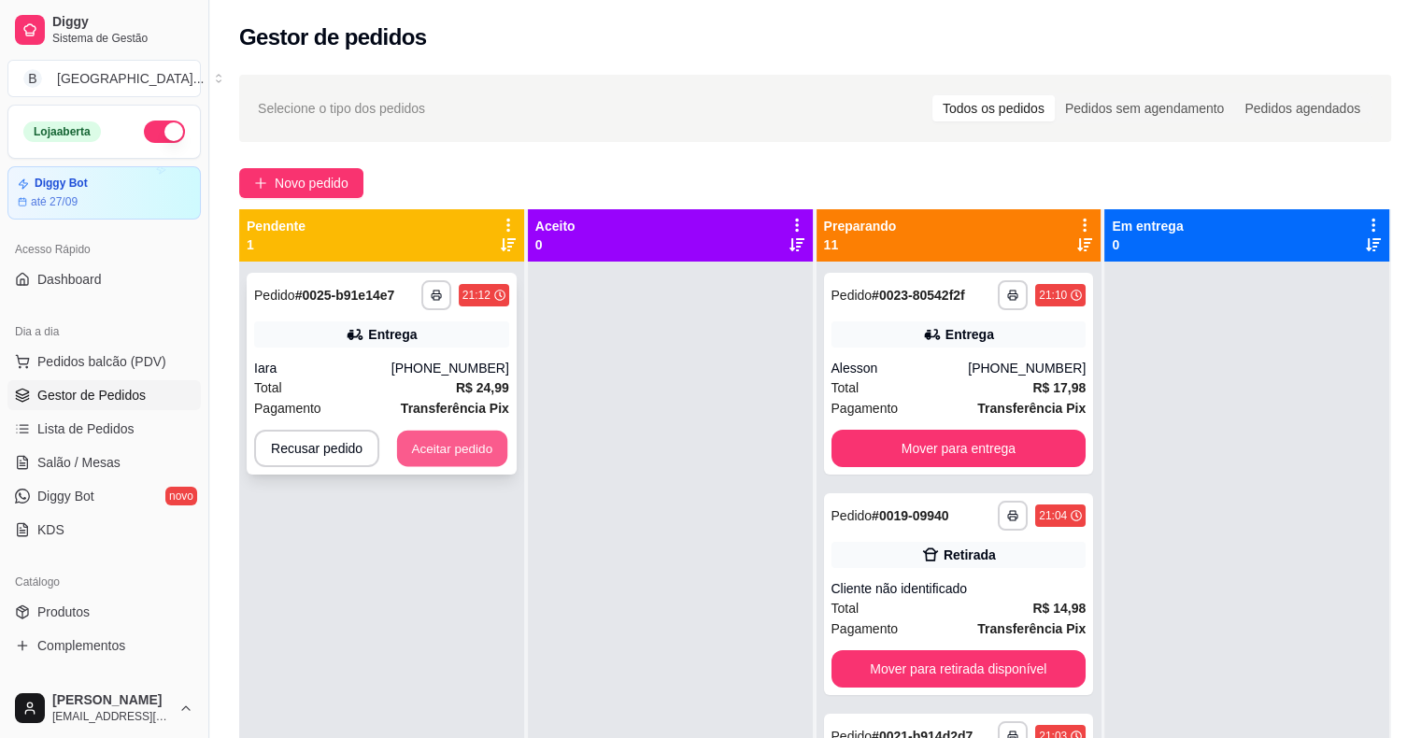
click at [448, 461] on button "Aceitar pedido" at bounding box center [452, 449] width 110 height 36
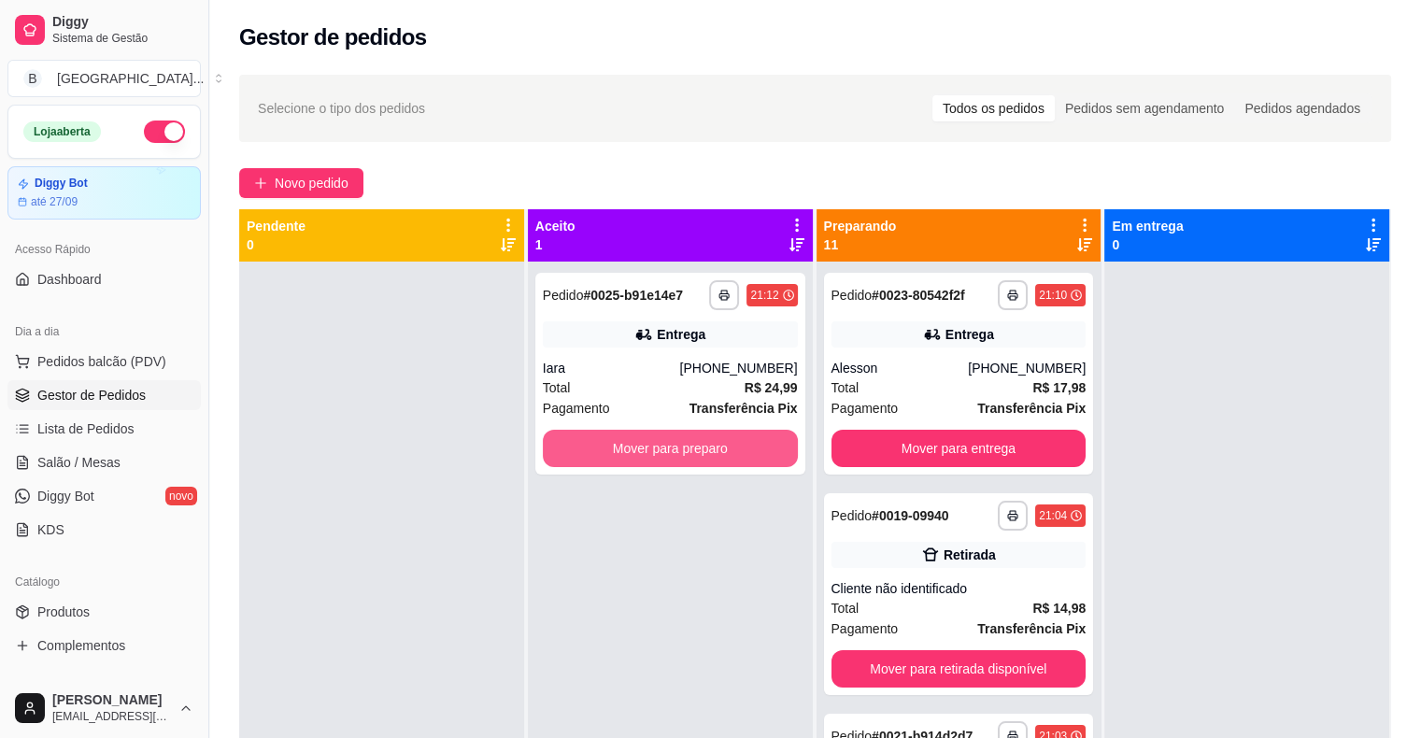
click at [630, 432] on button "Mover para preparo" at bounding box center [670, 448] width 255 height 37
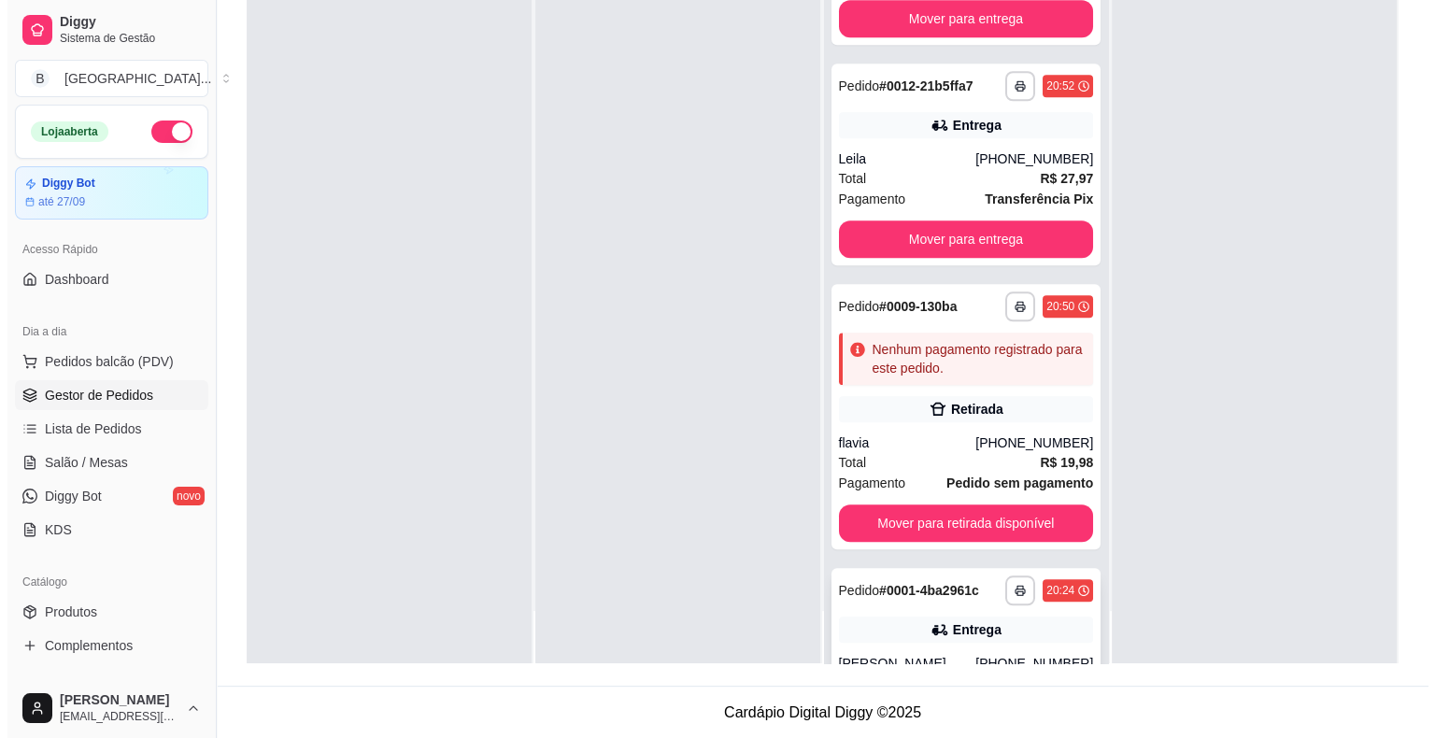
scroll to position [1697, 0]
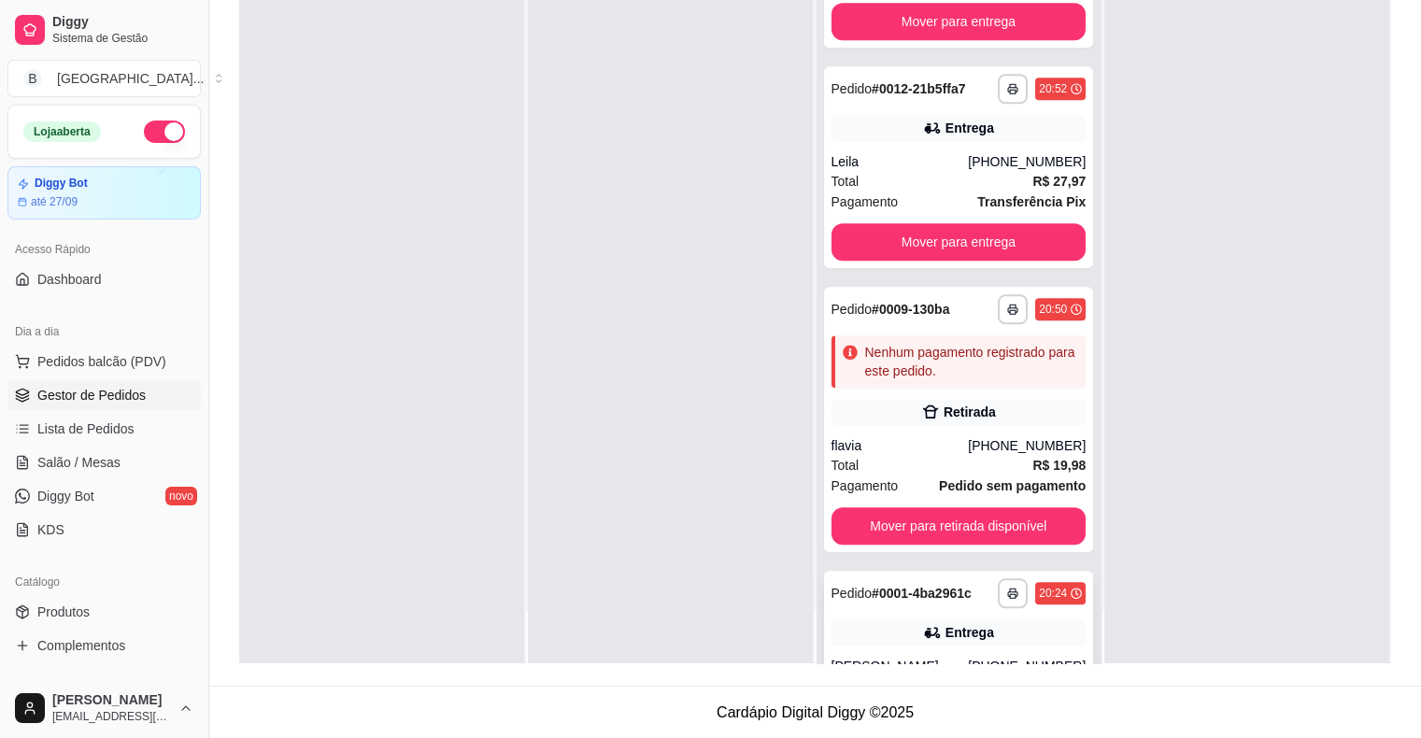
click at [882, 415] on div "Retirada" at bounding box center [958, 412] width 255 height 26
click at [863, 421] on div "Retirada" at bounding box center [958, 412] width 255 height 26
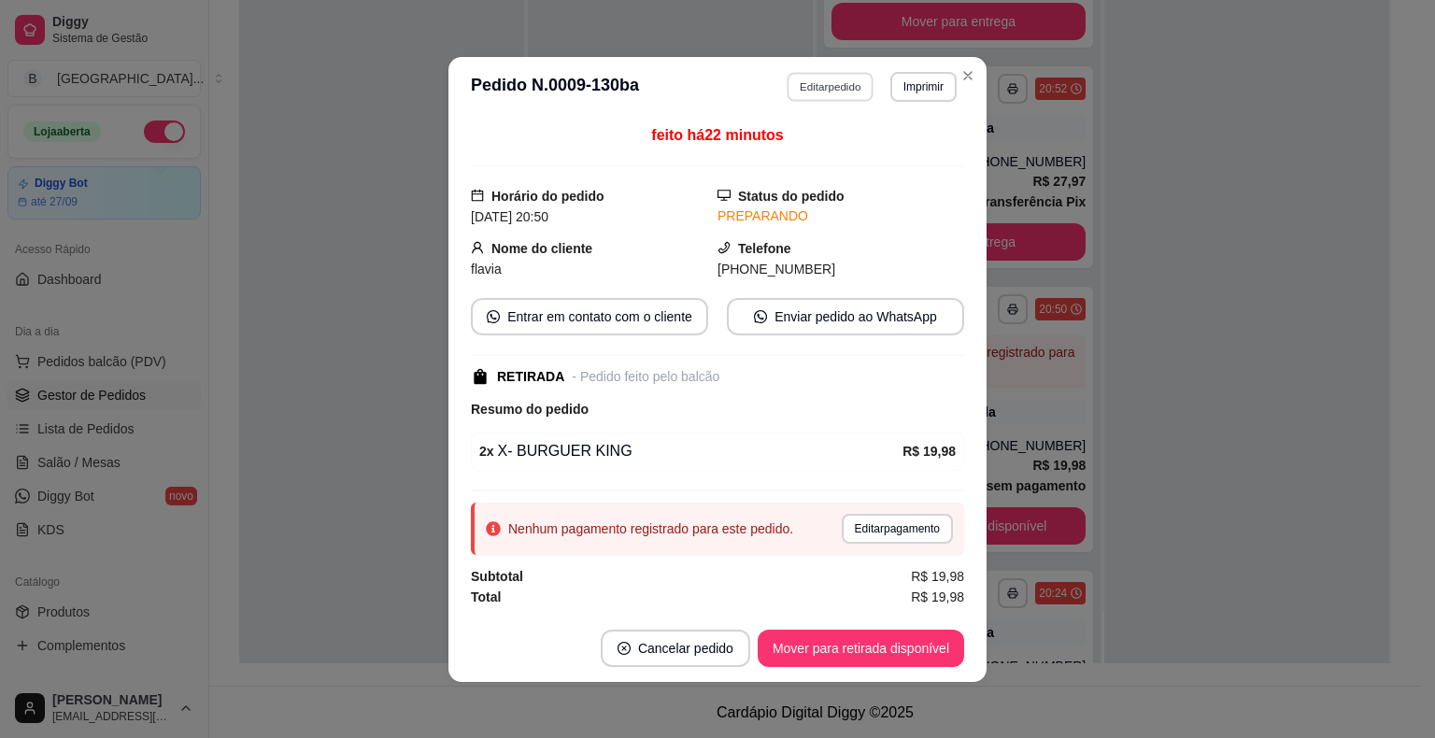
click at [807, 89] on button "Editar pedido" at bounding box center [830, 86] width 87 height 29
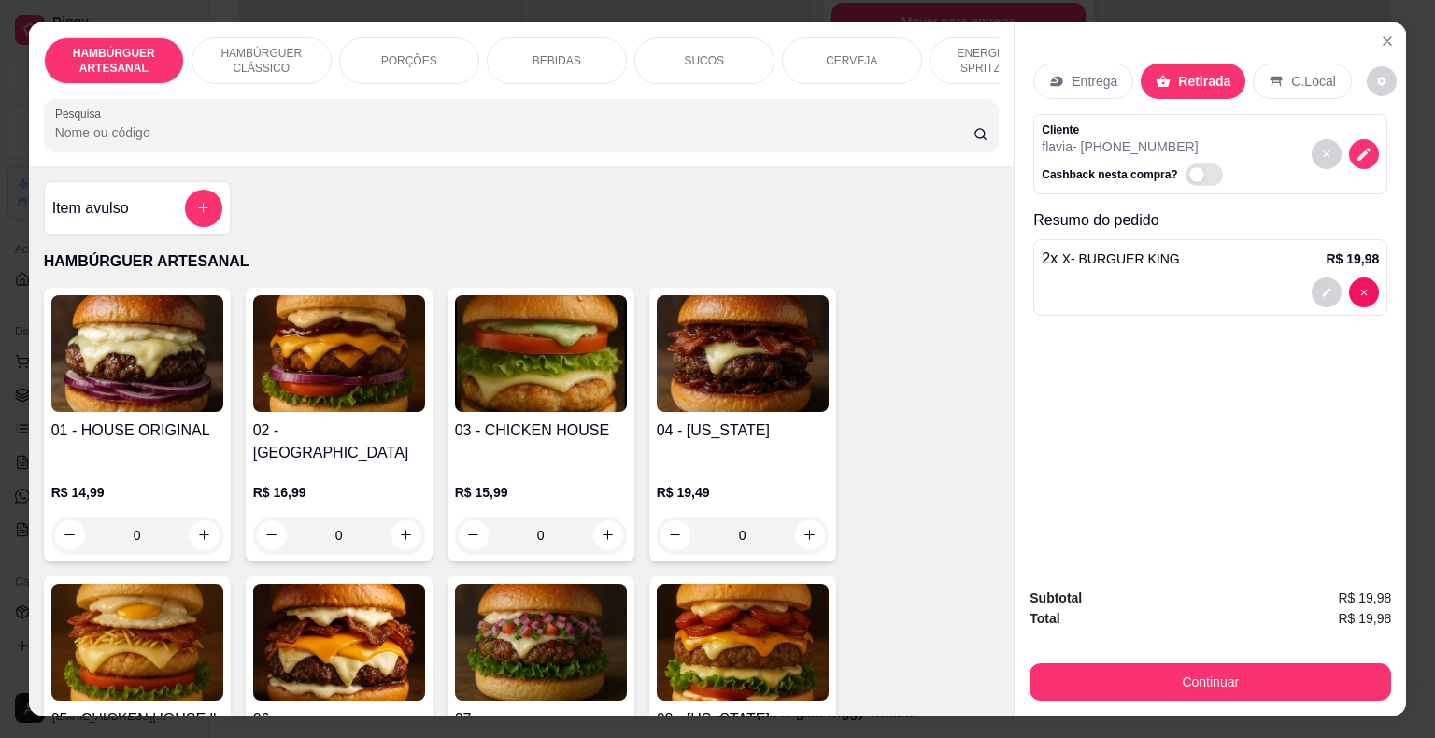
click at [551, 61] on div "BEBIDAS" at bounding box center [557, 60] width 140 height 47
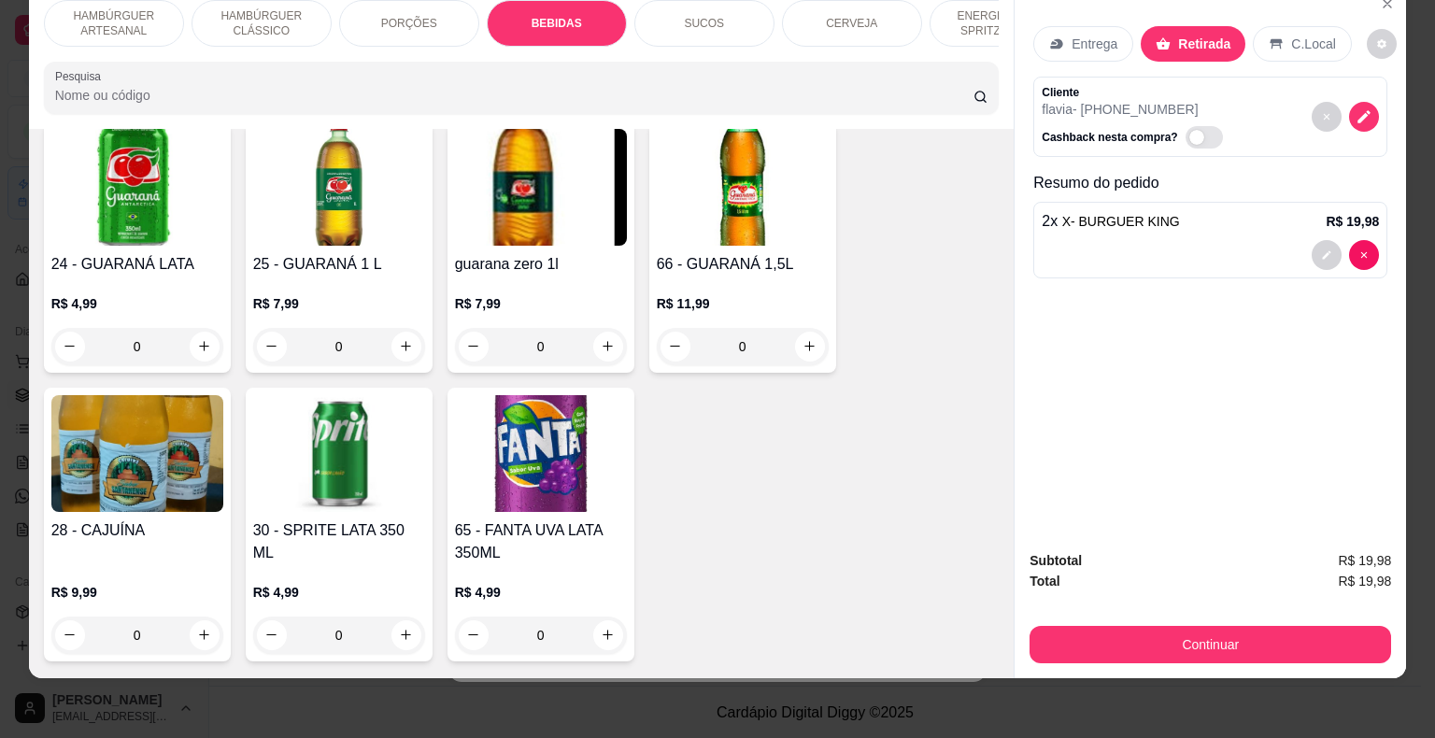
scroll to position [2759, 0]
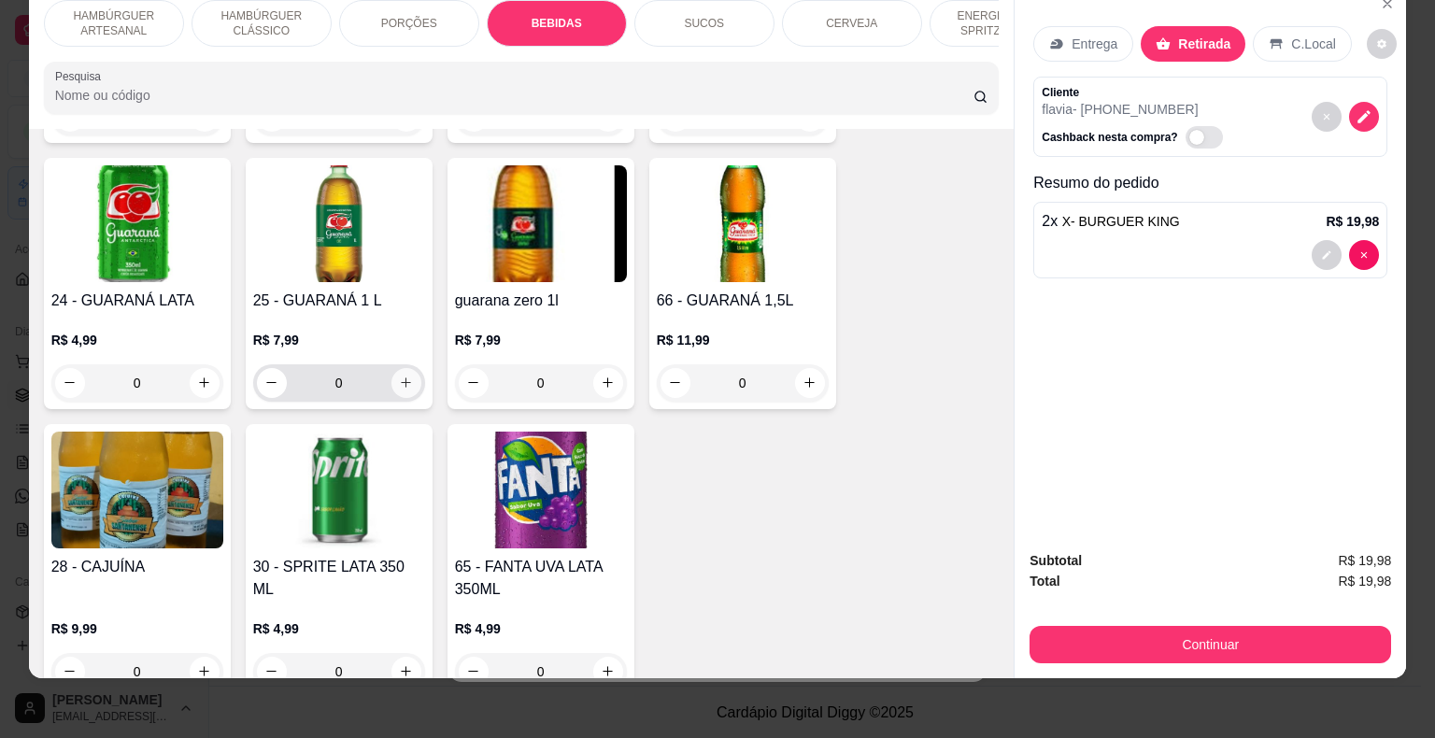
click at [399, 375] on icon "increase-product-quantity" at bounding box center [406, 382] width 14 height 14
type input "1"
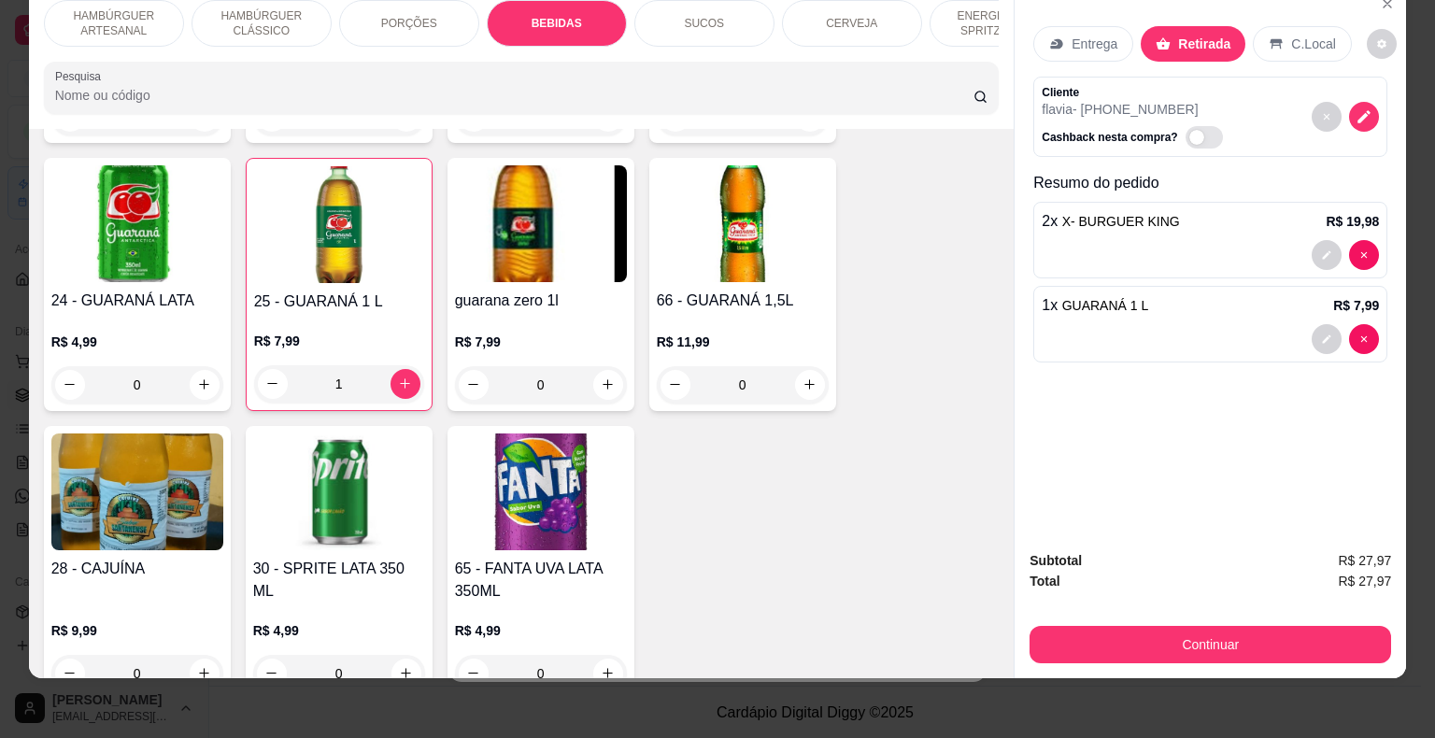
click at [1062, 621] on div "Continuar" at bounding box center [1209, 642] width 361 height 42
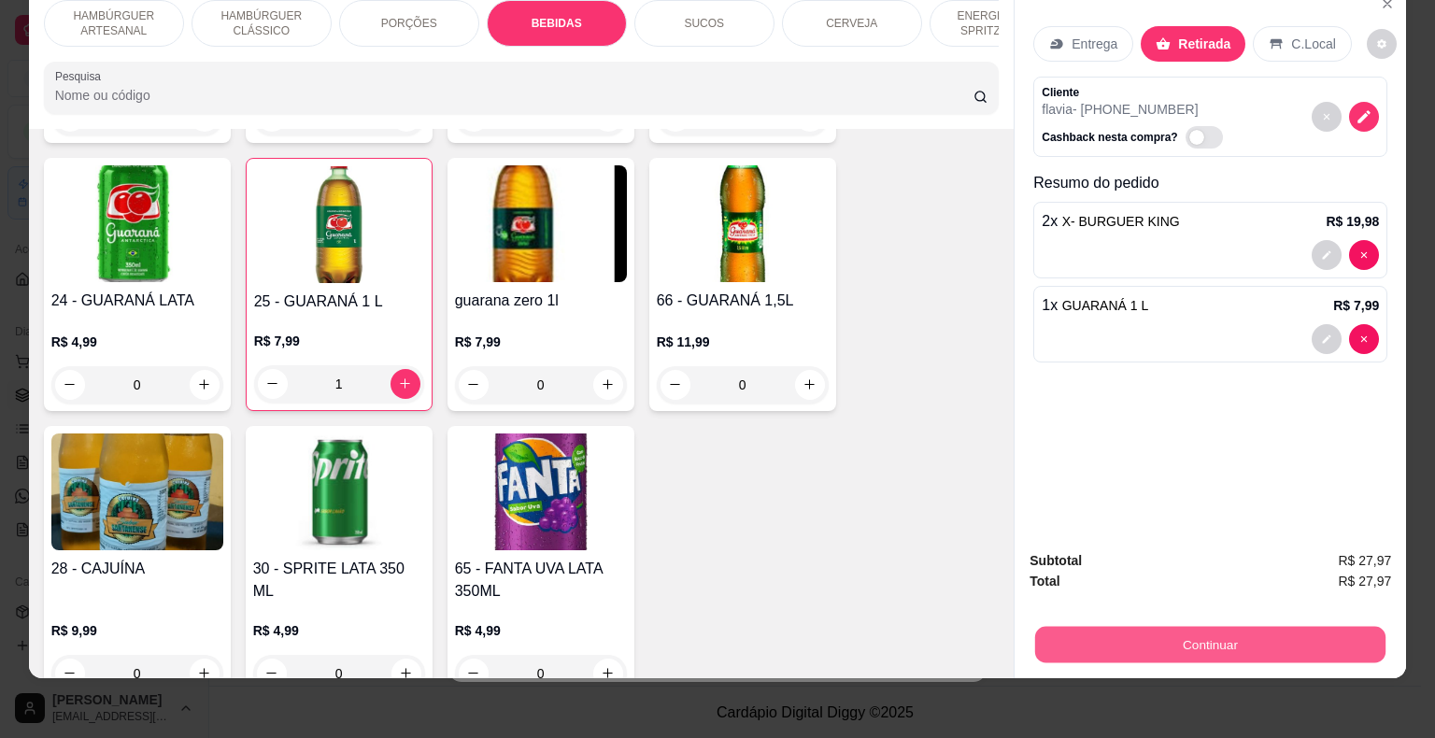
click at [1044, 627] on button "Continuar" at bounding box center [1210, 645] width 350 height 36
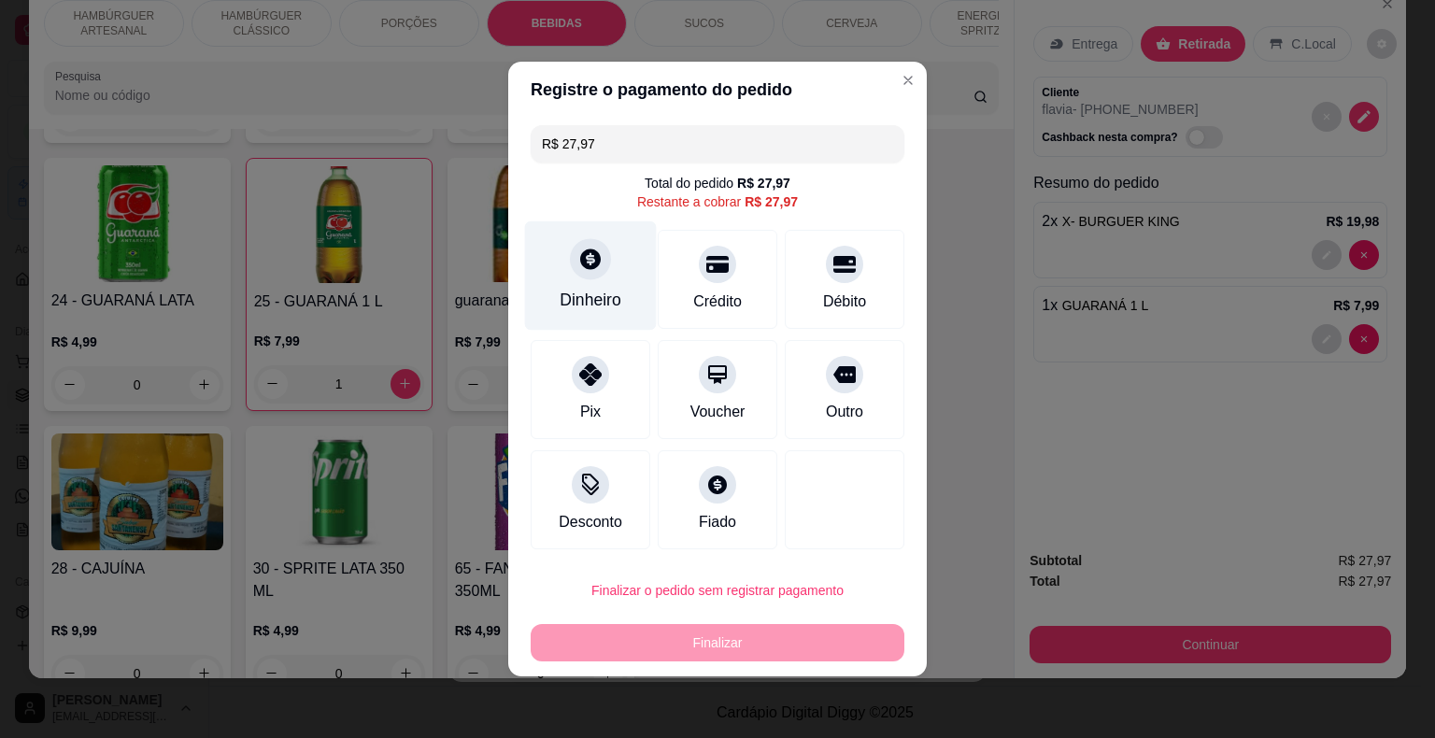
click at [601, 285] on div "Dinheiro" at bounding box center [591, 275] width 132 height 109
click at [835, 120] on div "R$ 27,97 Total do pedido R$ 27,97 Restante a cobrar R$ 27,97 Dinheiro Crédito D…" at bounding box center [717, 337] width 418 height 439
click at [828, 132] on input "R$ 27,97" at bounding box center [717, 143] width 351 height 37
click at [614, 270] on div "Dinheiro" at bounding box center [591, 275] width 132 height 109
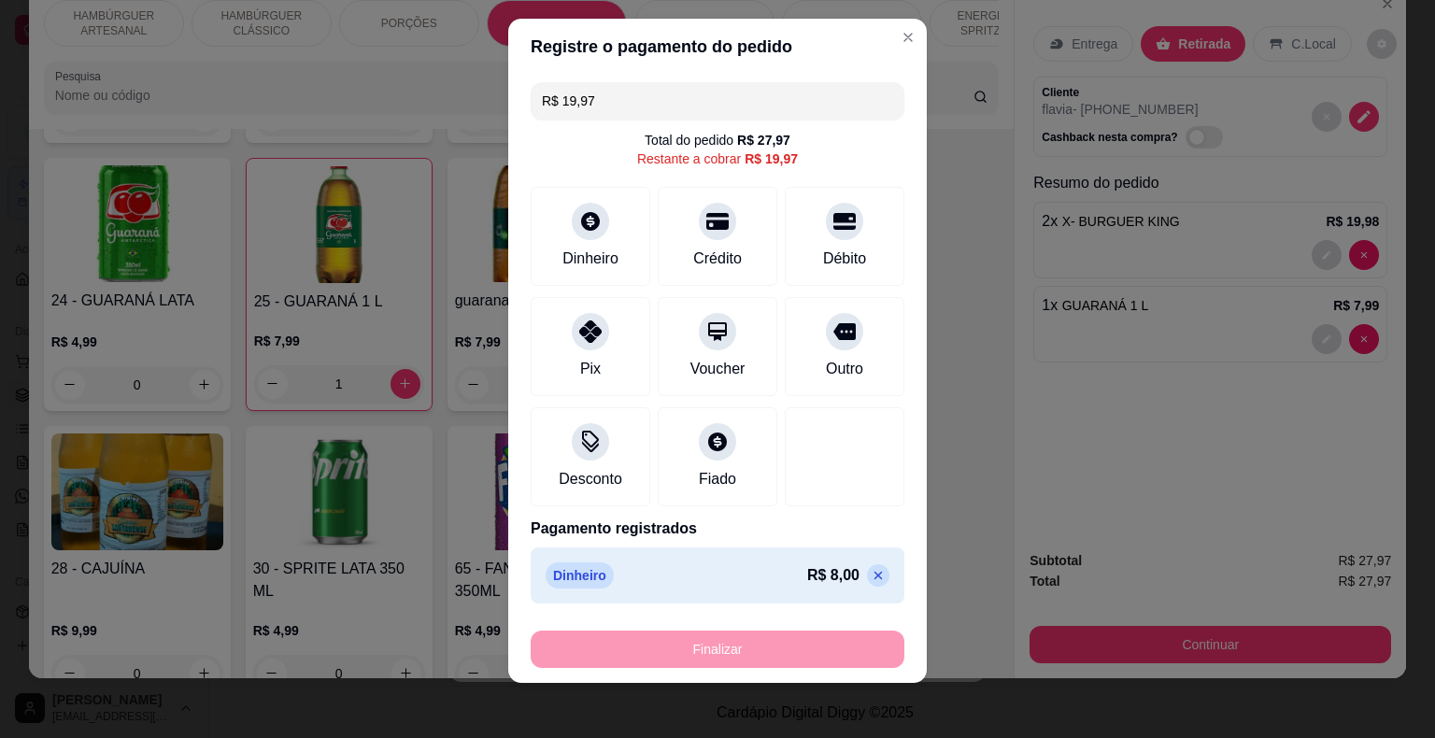
scroll to position [22, 0]
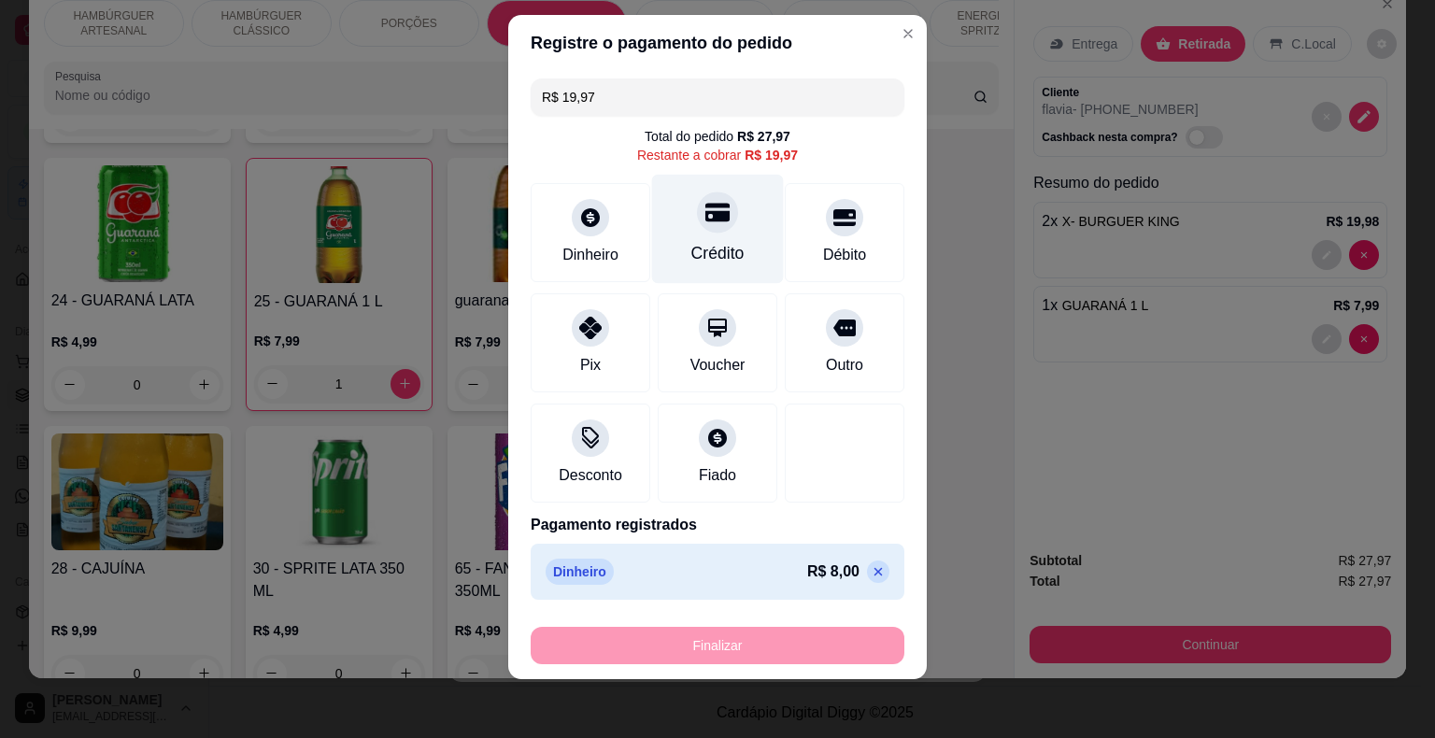
click at [717, 226] on div "Crédito" at bounding box center [718, 228] width 132 height 109
type input "R$ 0,00"
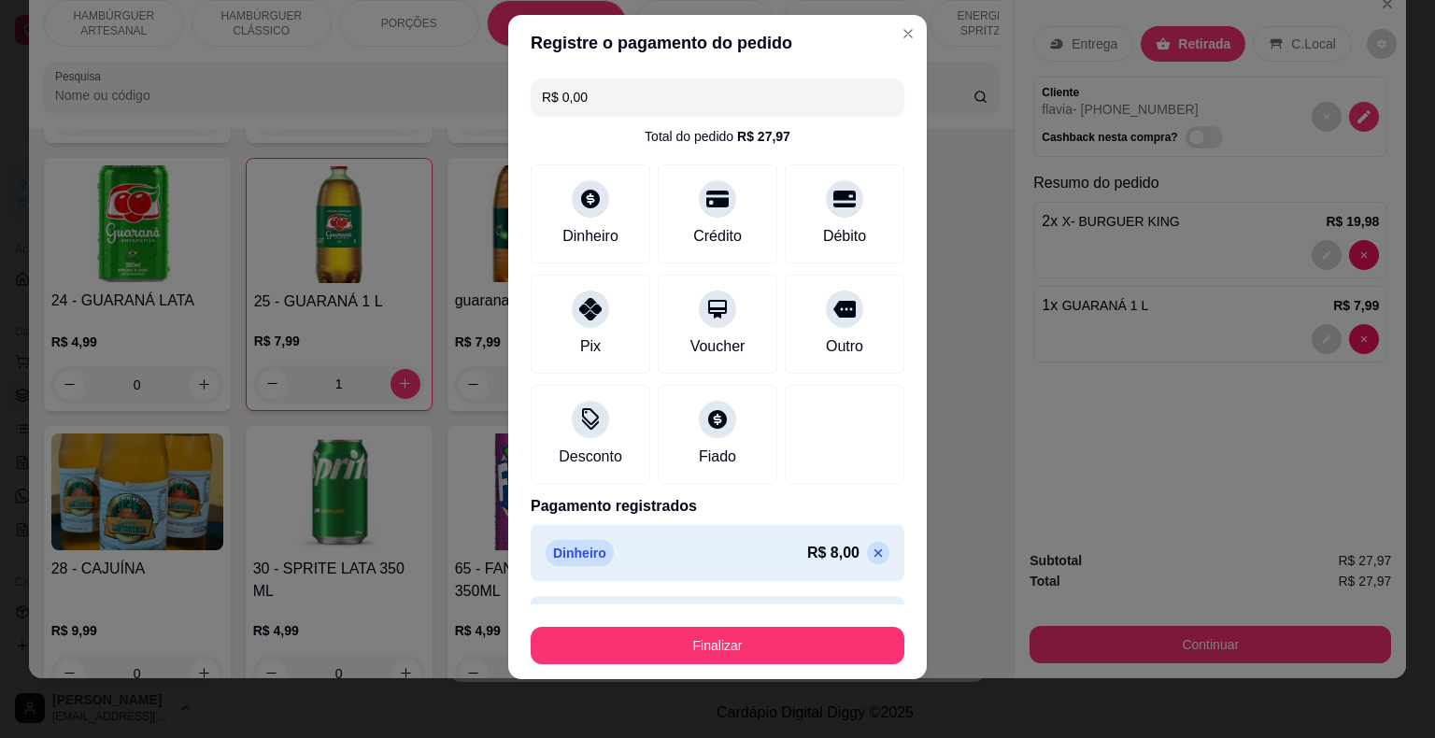
scroll to position [52, 0]
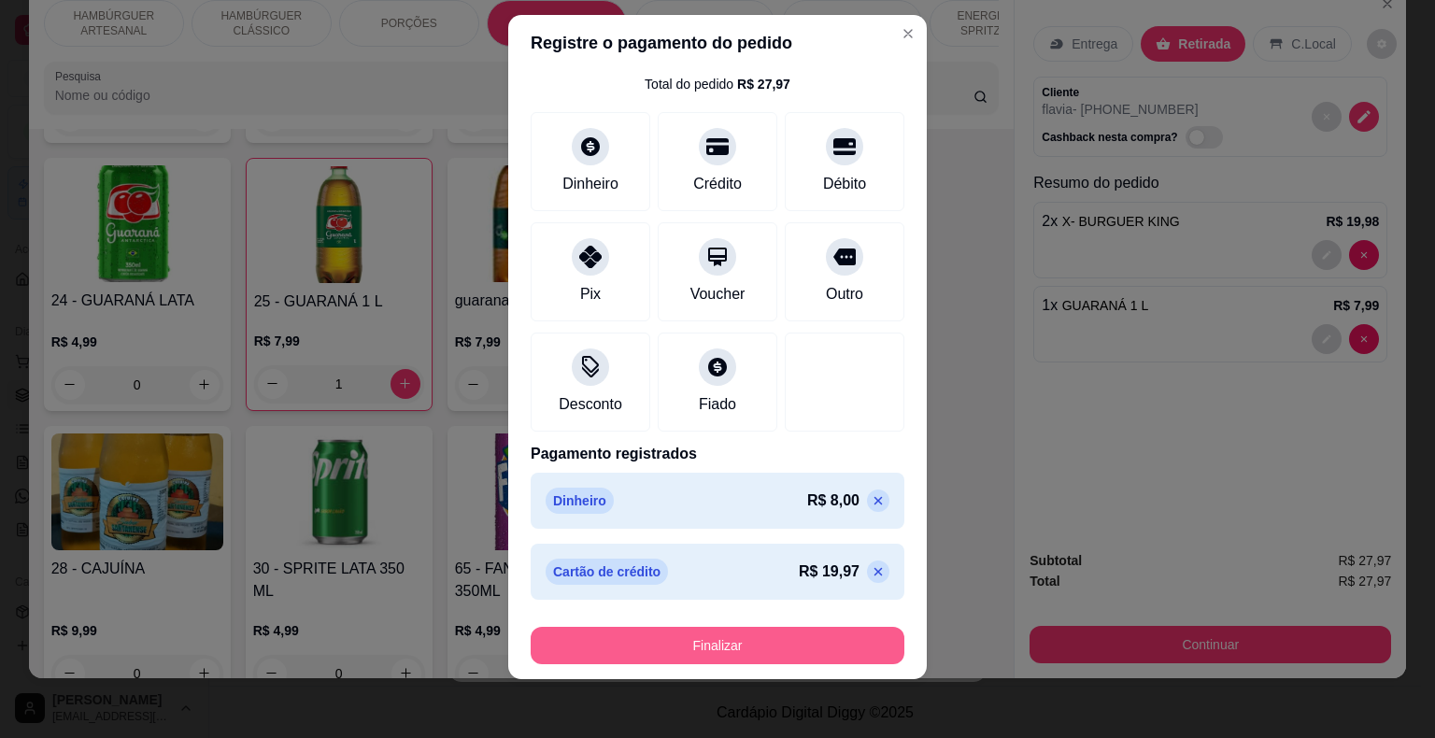
click at [790, 629] on button "Finalizar" at bounding box center [718, 645] width 374 height 37
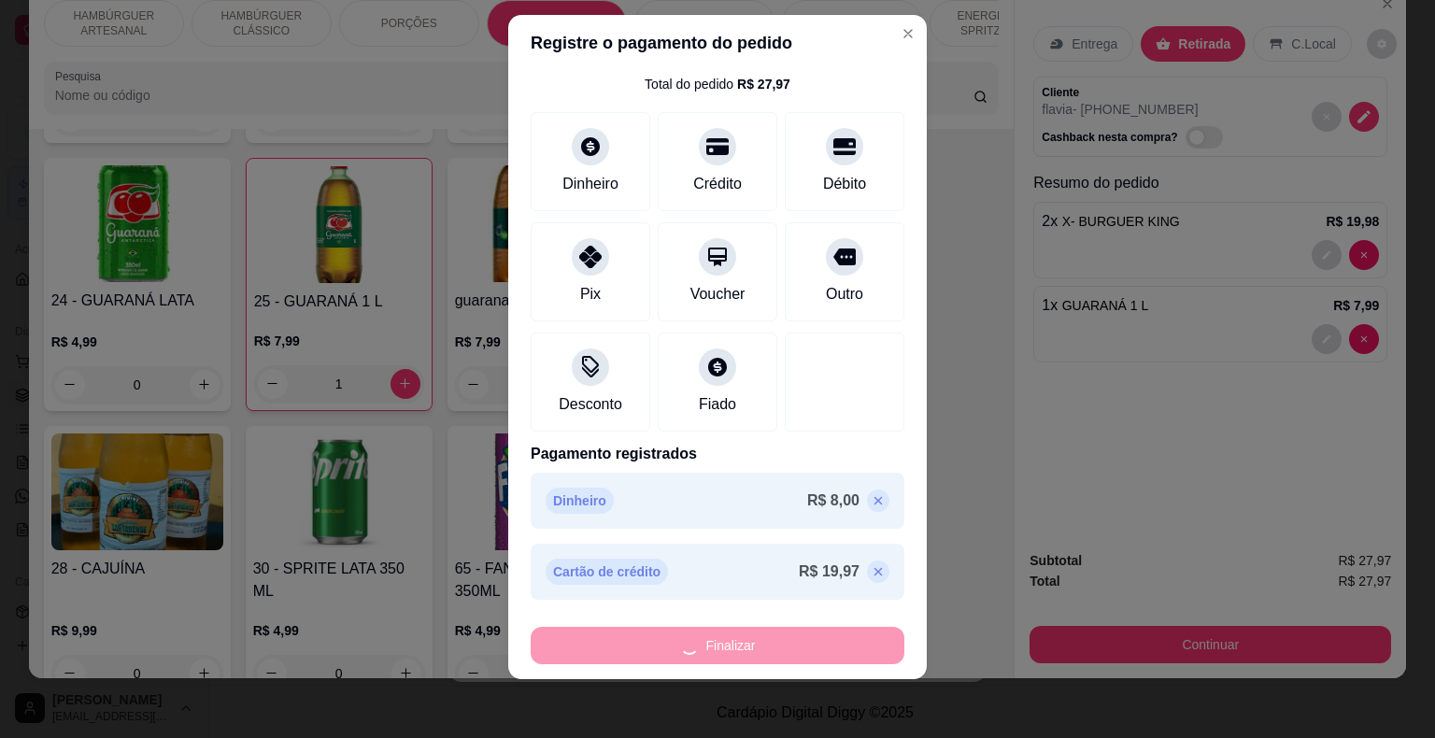
type input "0"
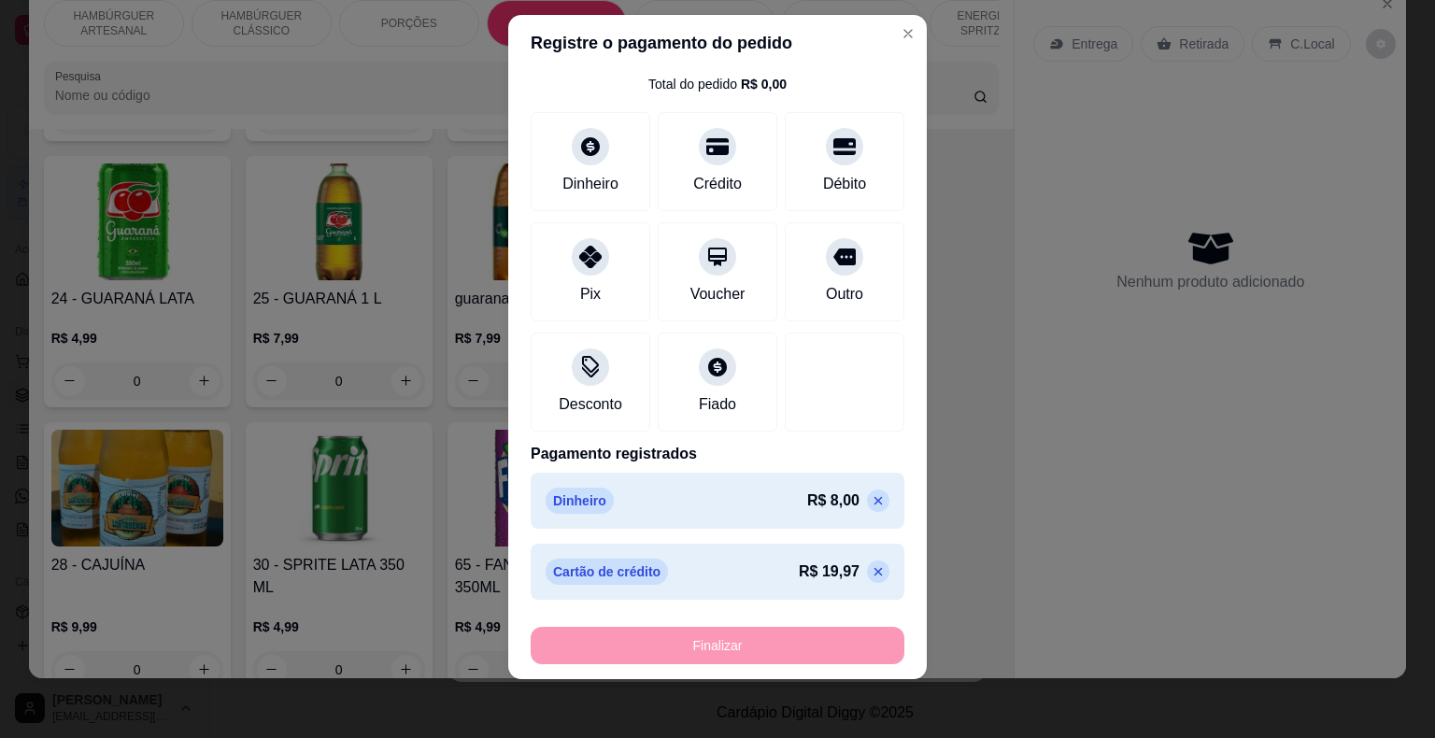
type input "-R$ 27,97"
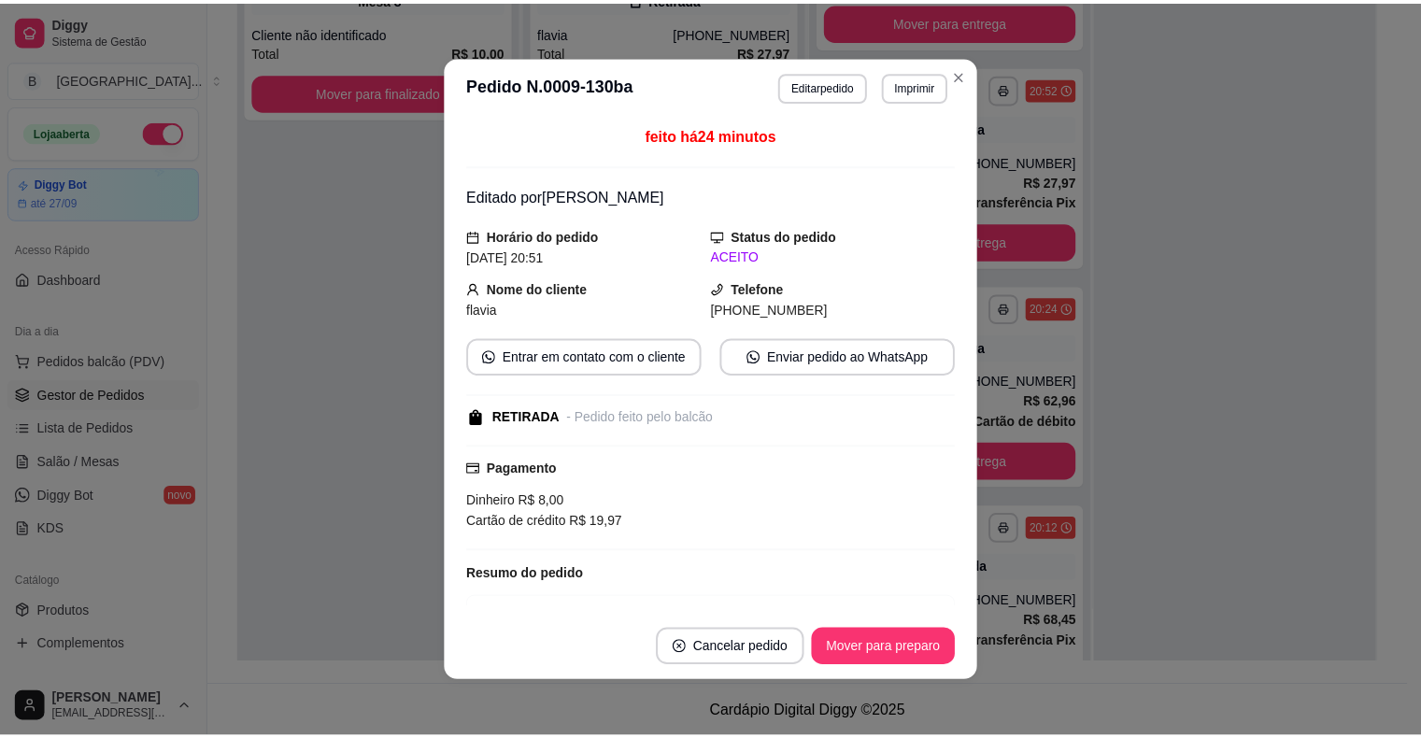
scroll to position [157, 0]
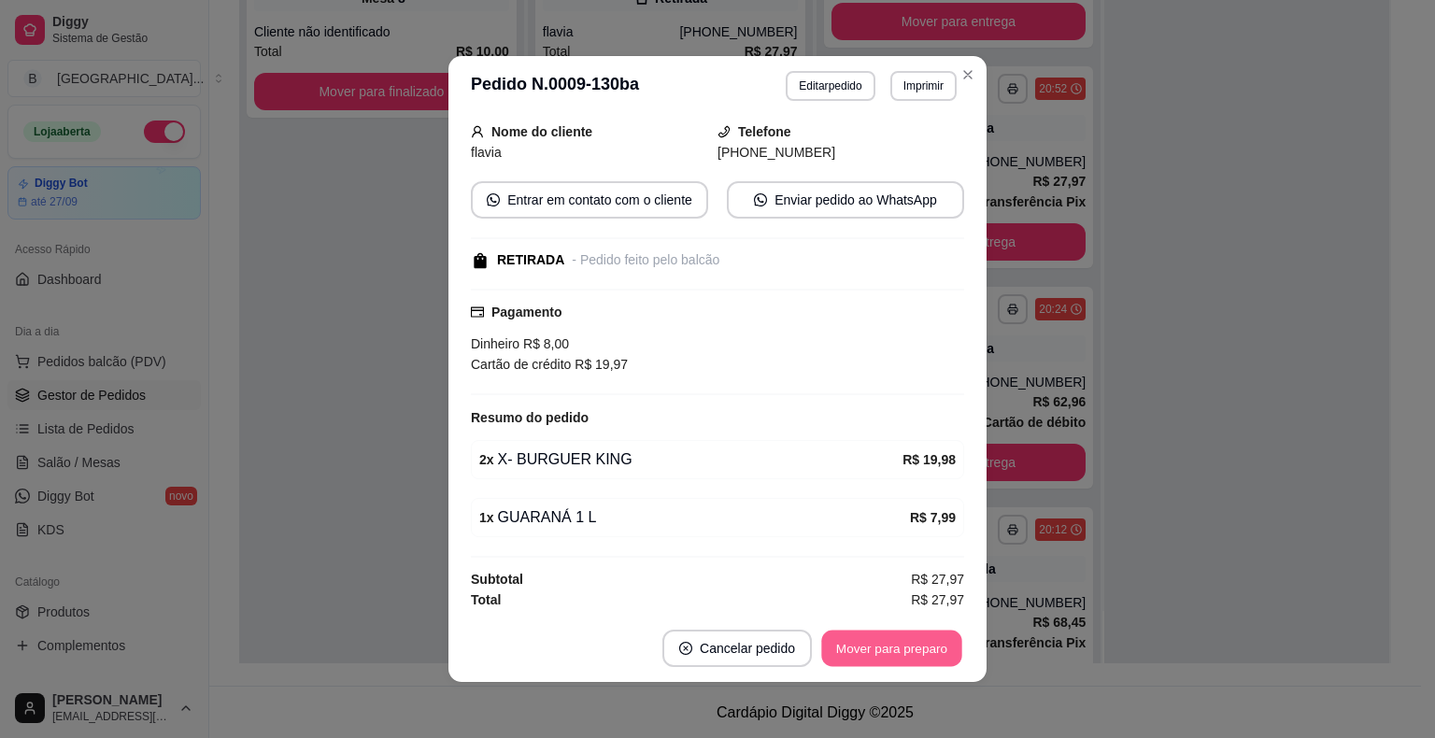
click at [891, 652] on button "Mover para preparo" at bounding box center [891, 648] width 140 height 36
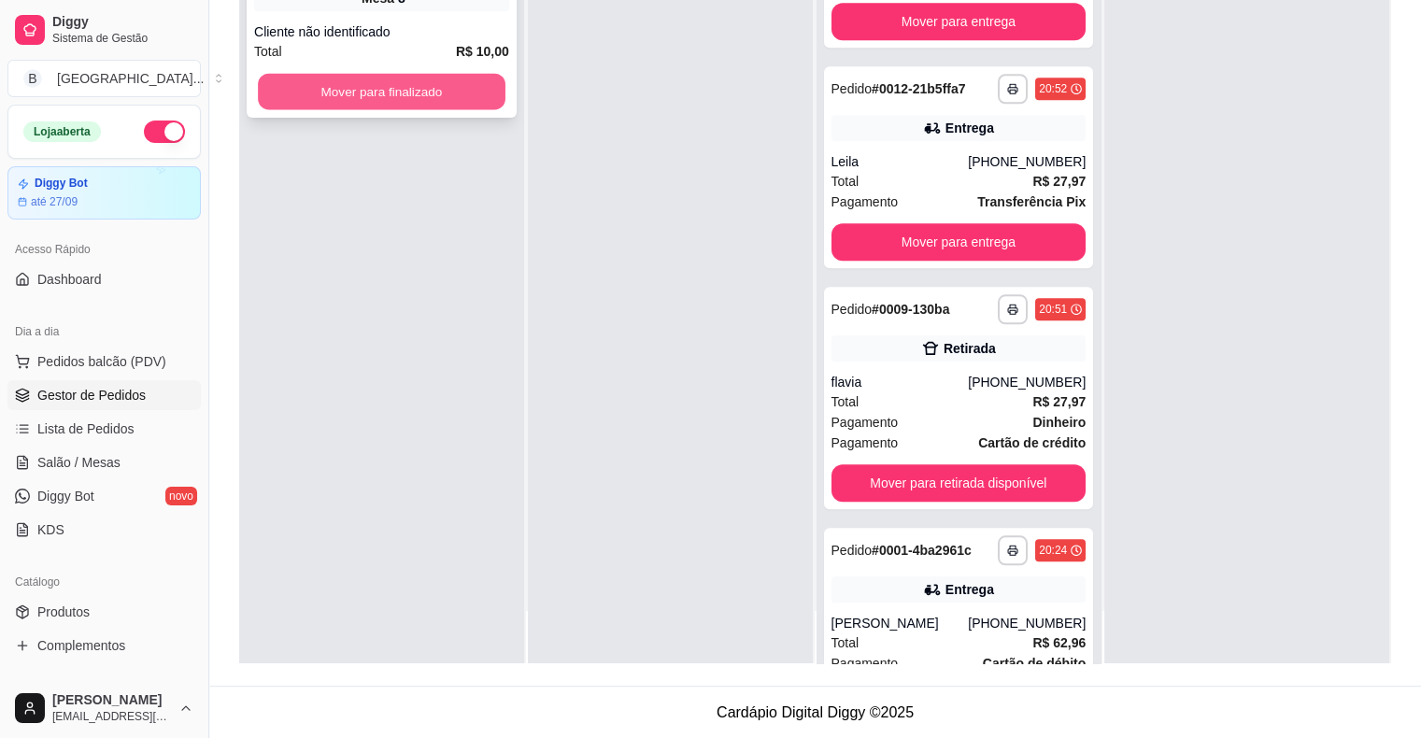
click at [336, 96] on button "Mover para finalizado" at bounding box center [382, 92] width 248 height 36
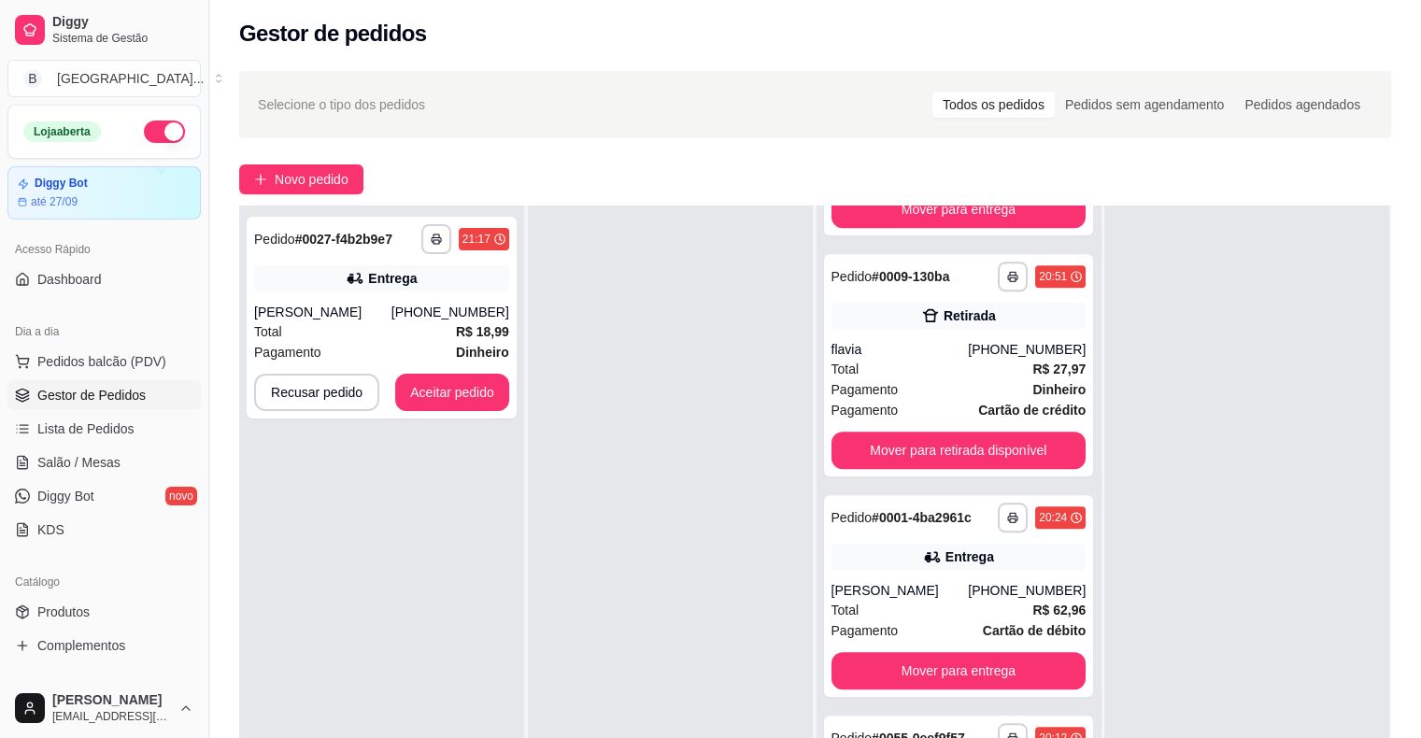
scroll to position [0, 0]
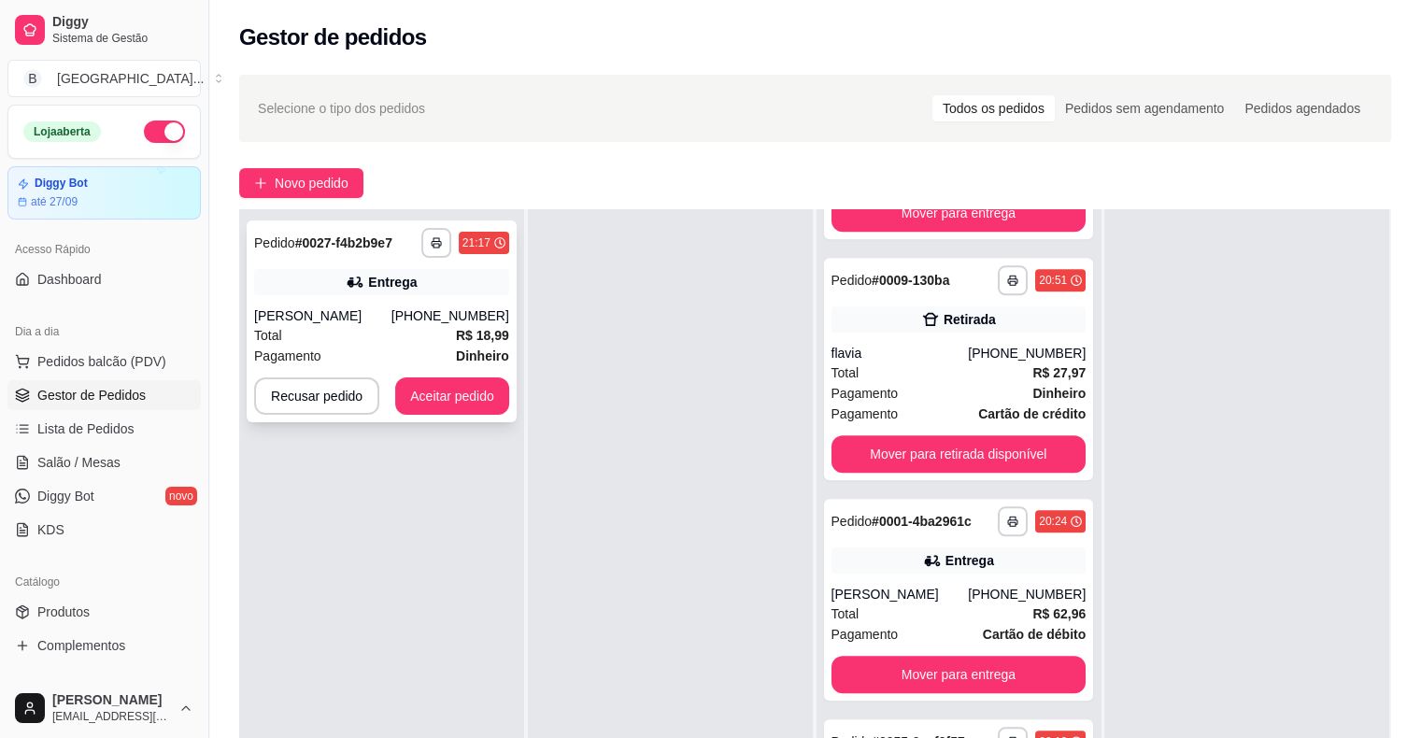
click at [442, 297] on div "**********" at bounding box center [382, 321] width 270 height 202
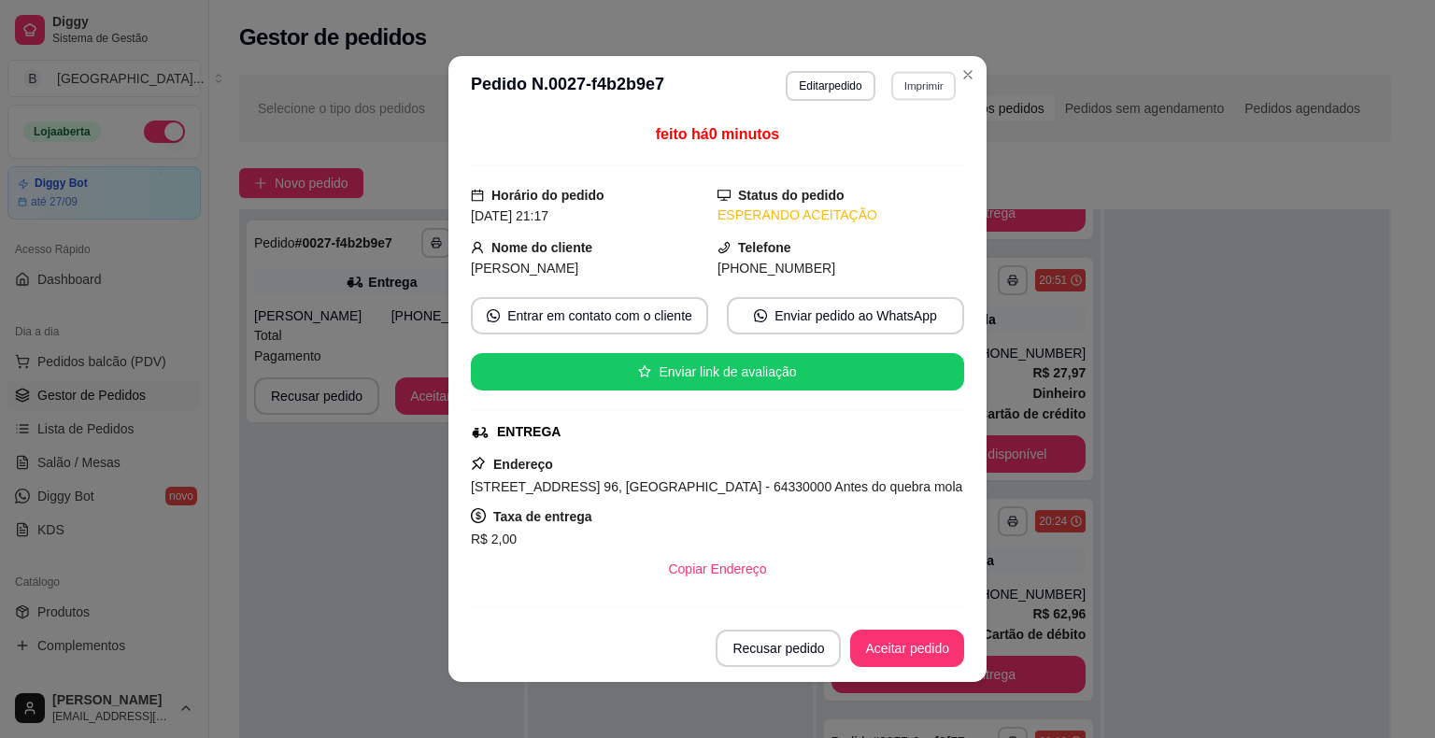
click at [919, 95] on button "Imprimir" at bounding box center [923, 85] width 64 height 29
click at [885, 168] on div "Escolha a impressora IMPRESSORA Impressora" at bounding box center [883, 156] width 154 height 101
click at [885, 140] on button "IMPRESSORA" at bounding box center [882, 151] width 135 height 30
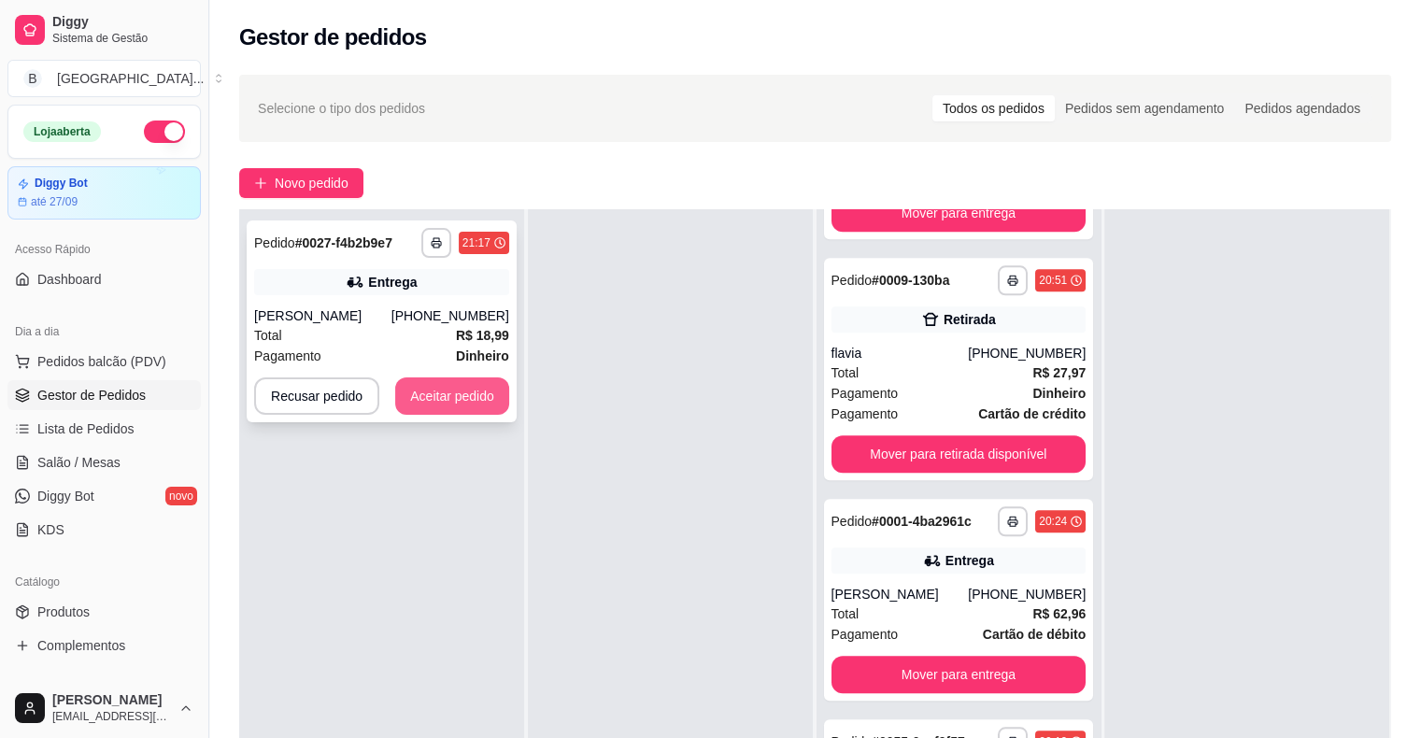
click at [441, 402] on button "Aceitar pedido" at bounding box center [452, 395] width 114 height 37
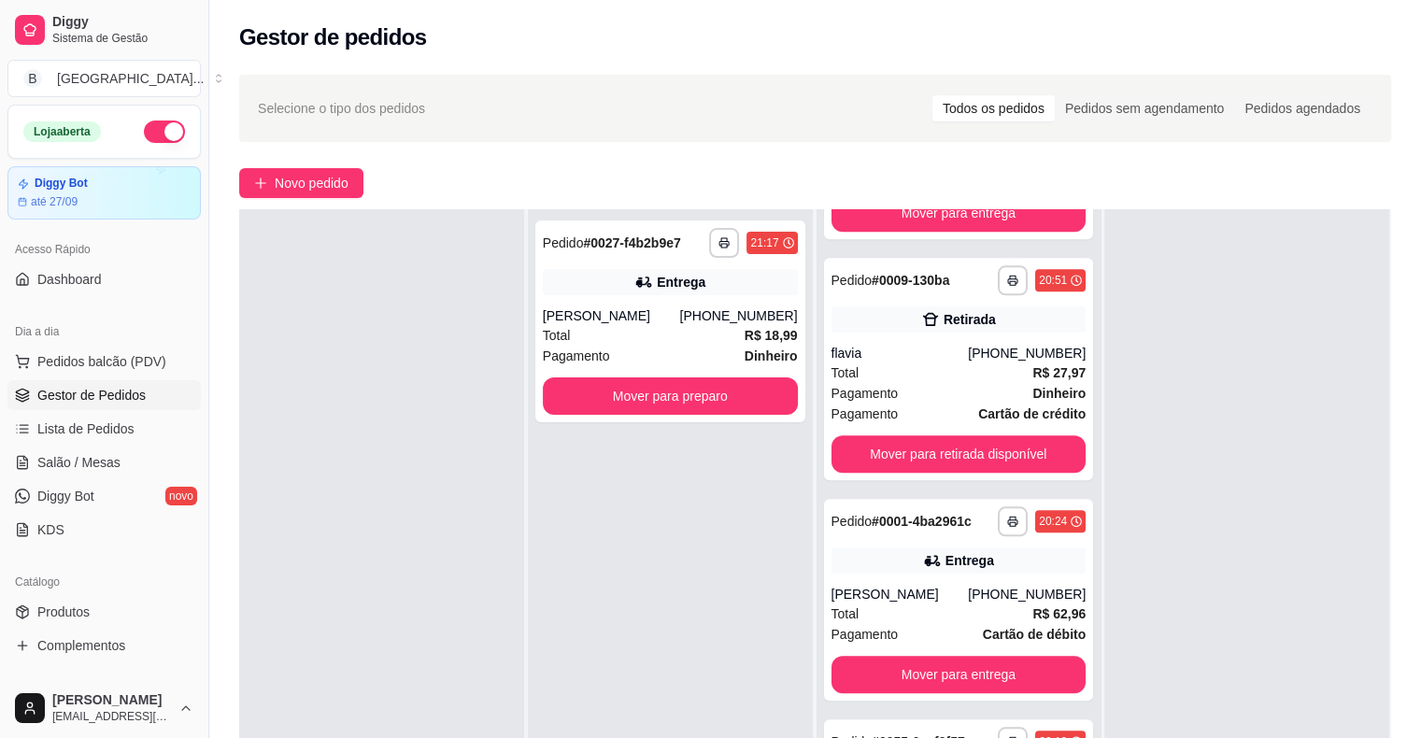
scroll to position [2029, 0]
click at [546, 402] on button "Mover para preparo" at bounding box center [670, 396] width 248 height 36
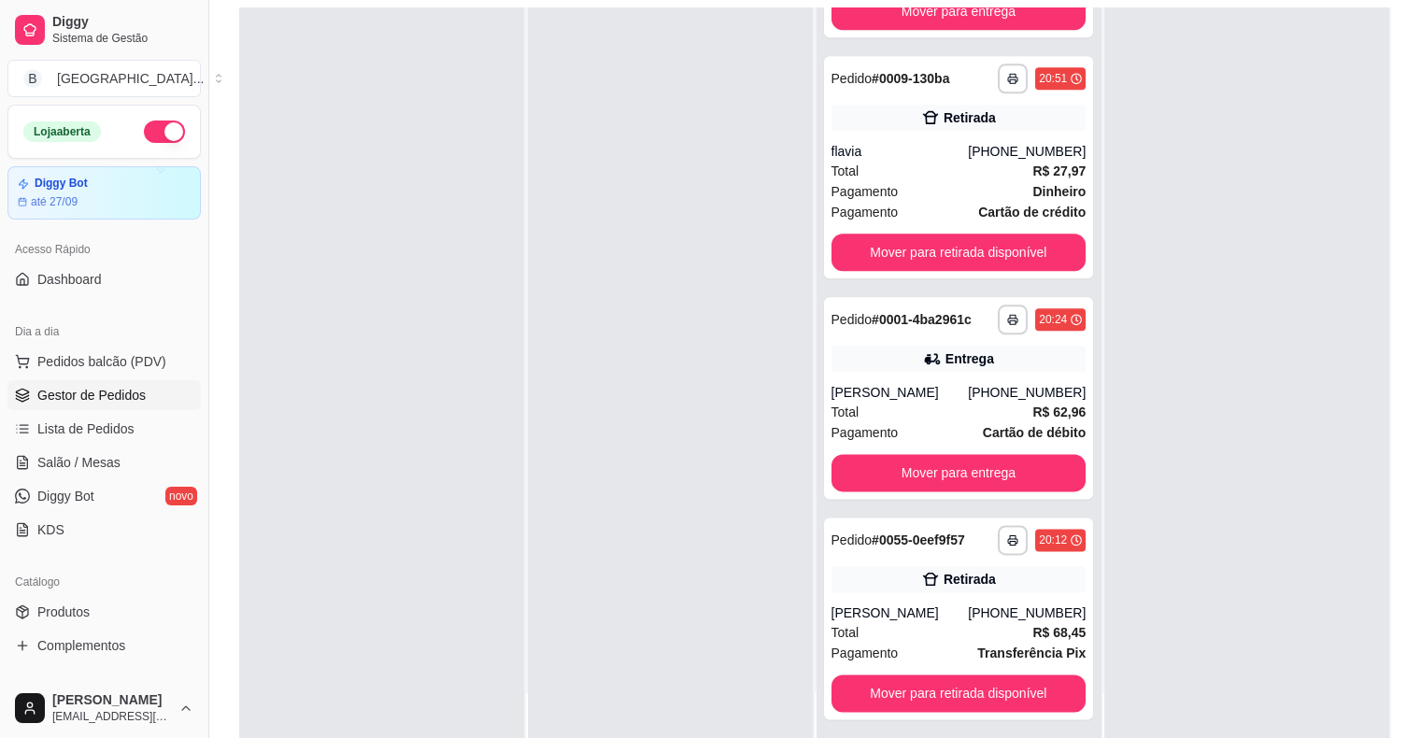
scroll to position [284, 0]
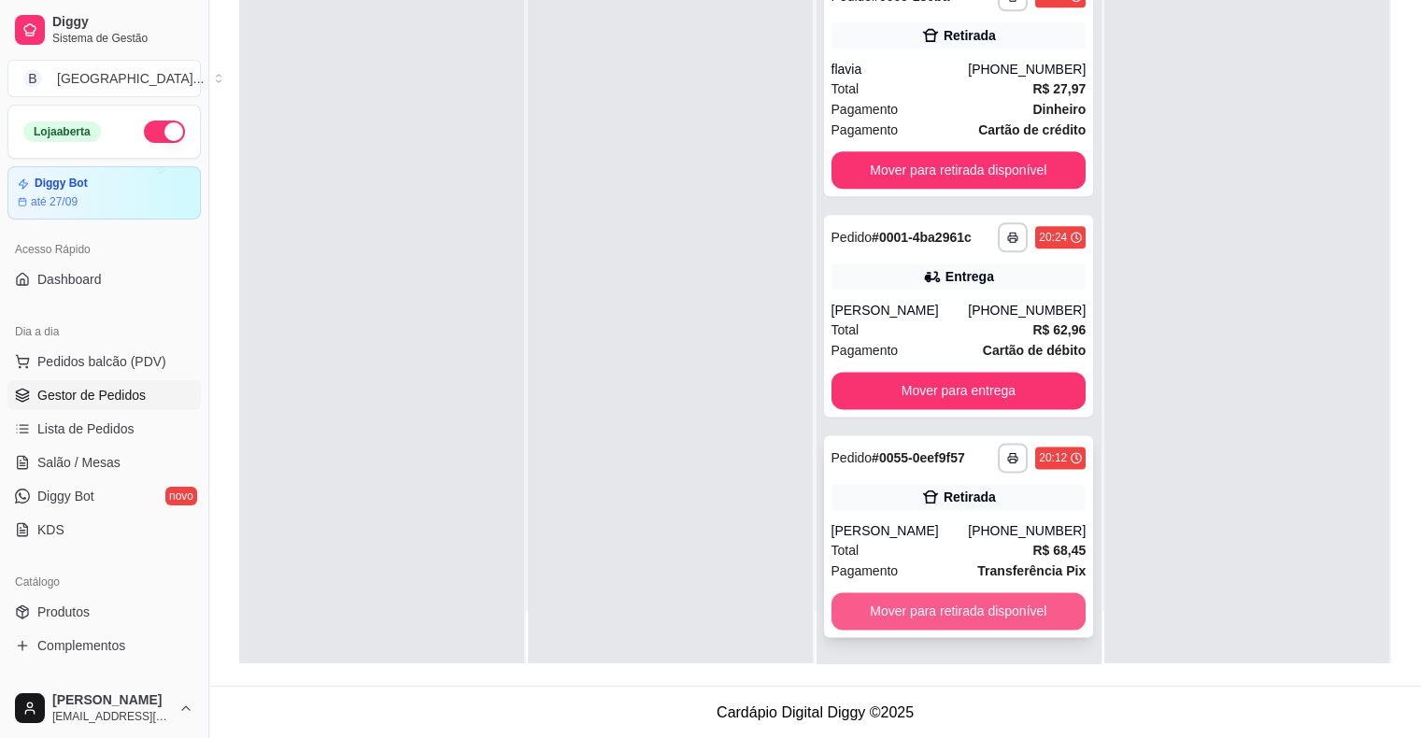
click at [949, 616] on button "Mover para retirada disponível" at bounding box center [958, 610] width 255 height 37
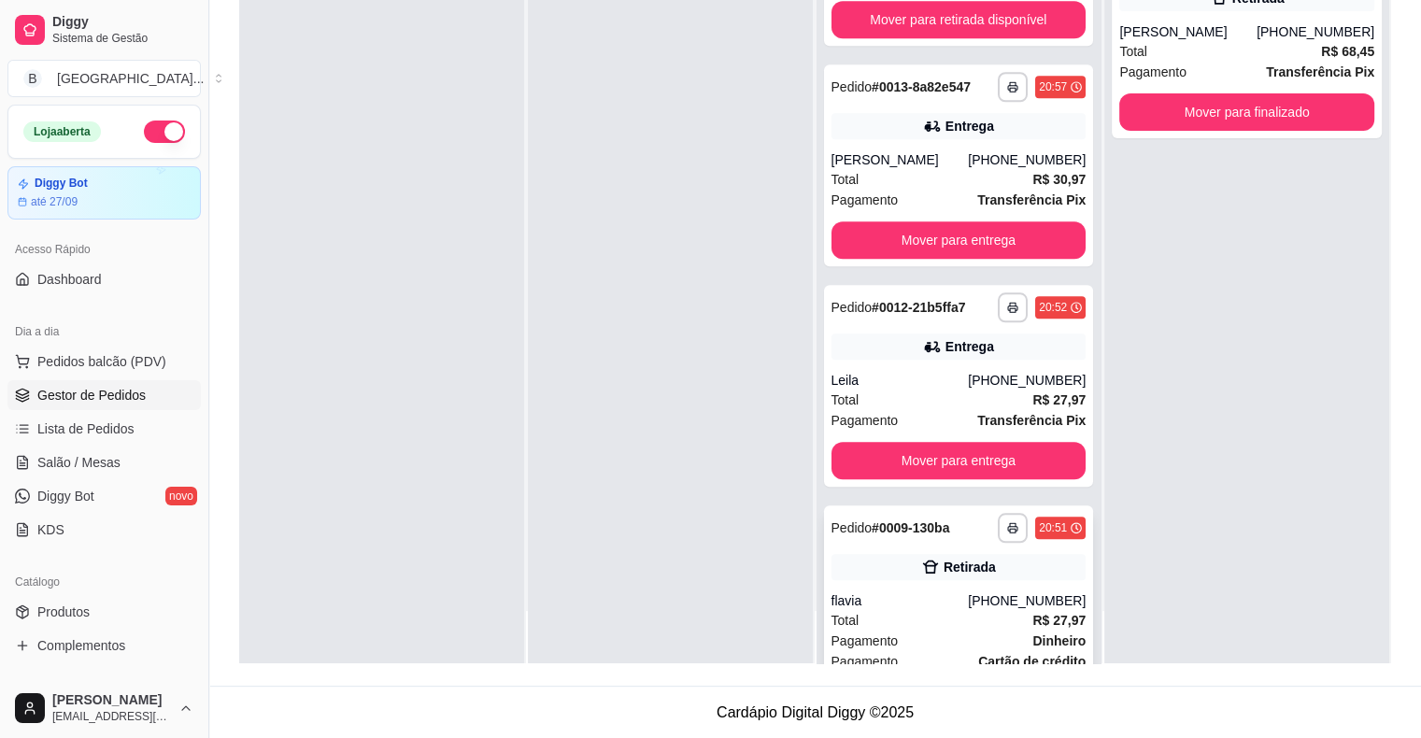
scroll to position [1655, 0]
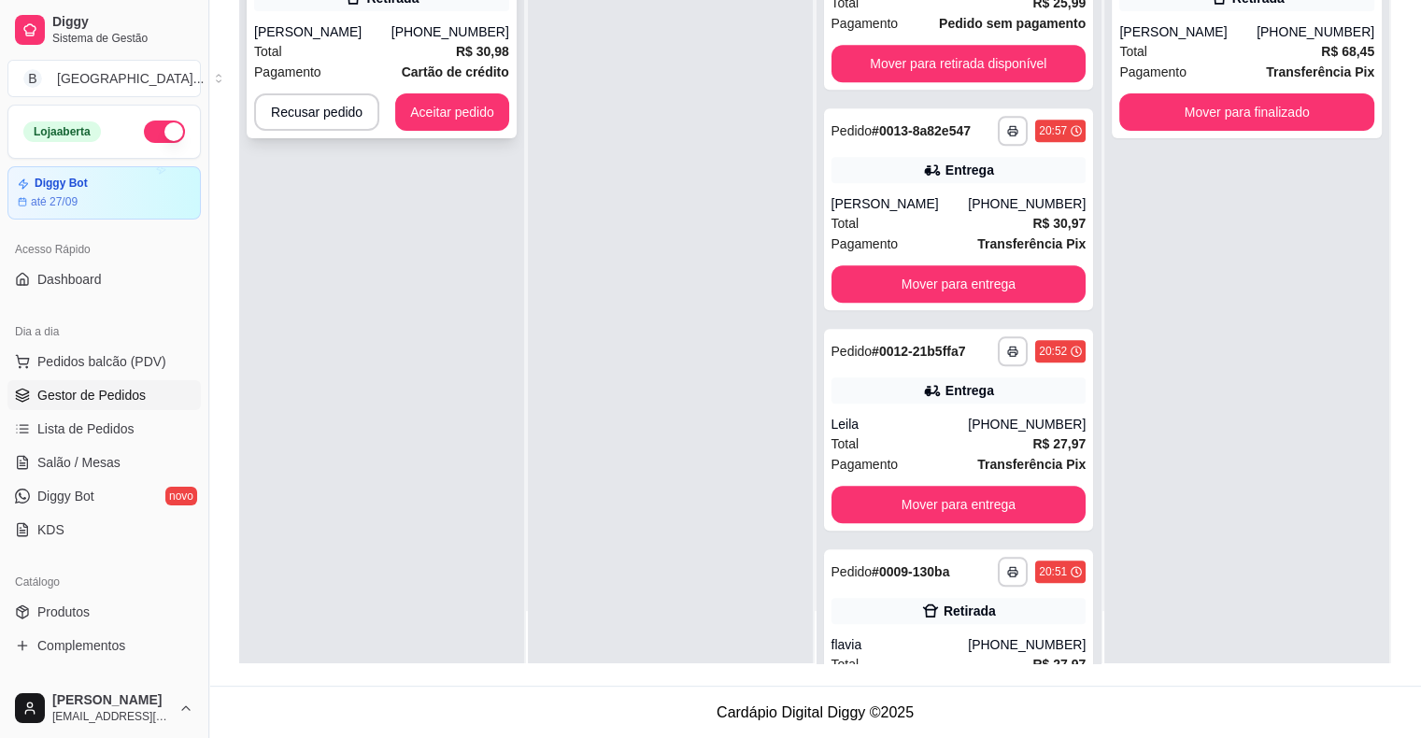
click at [318, 14] on div "**********" at bounding box center [382, 37] width 270 height 202
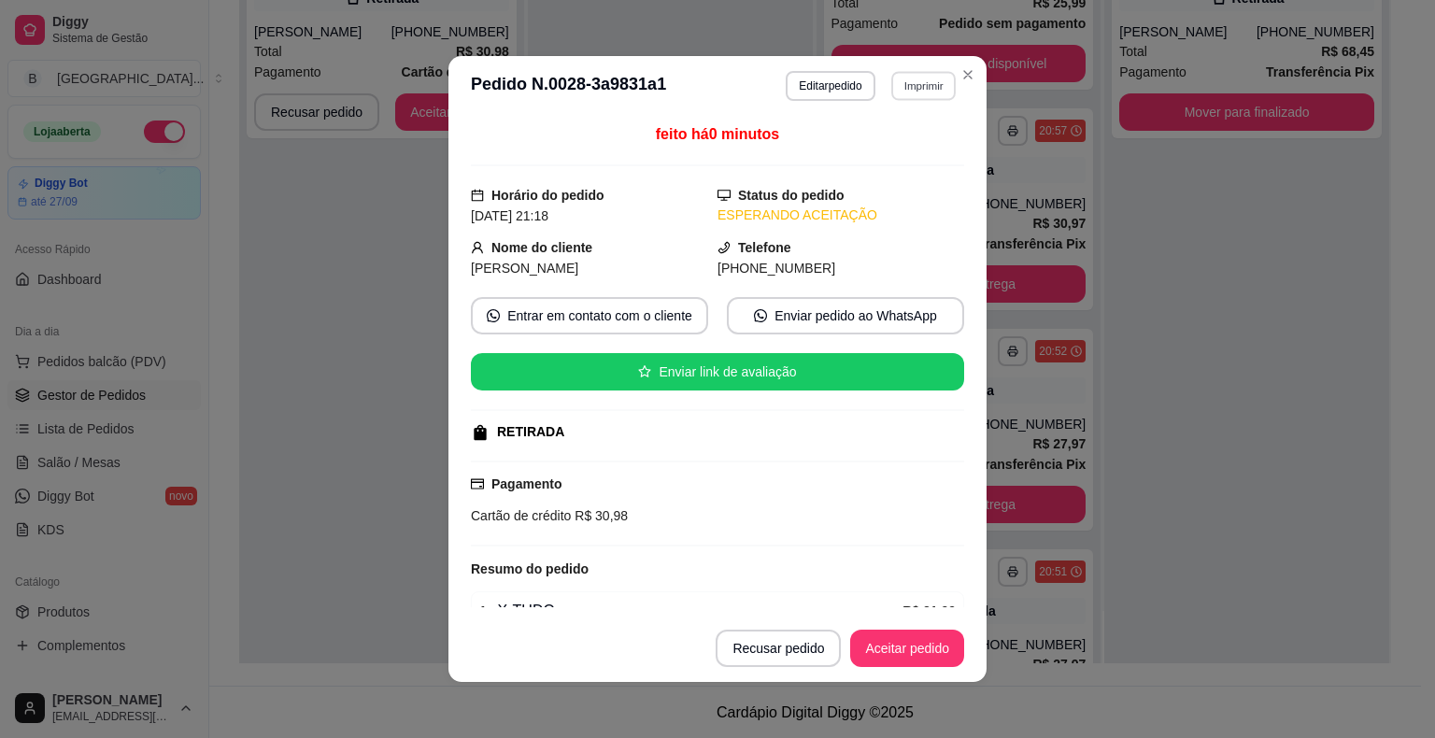
click at [930, 88] on button "Imprimir" at bounding box center [923, 85] width 64 height 29
click at [867, 138] on button "IMPRESSORA" at bounding box center [882, 152] width 135 height 30
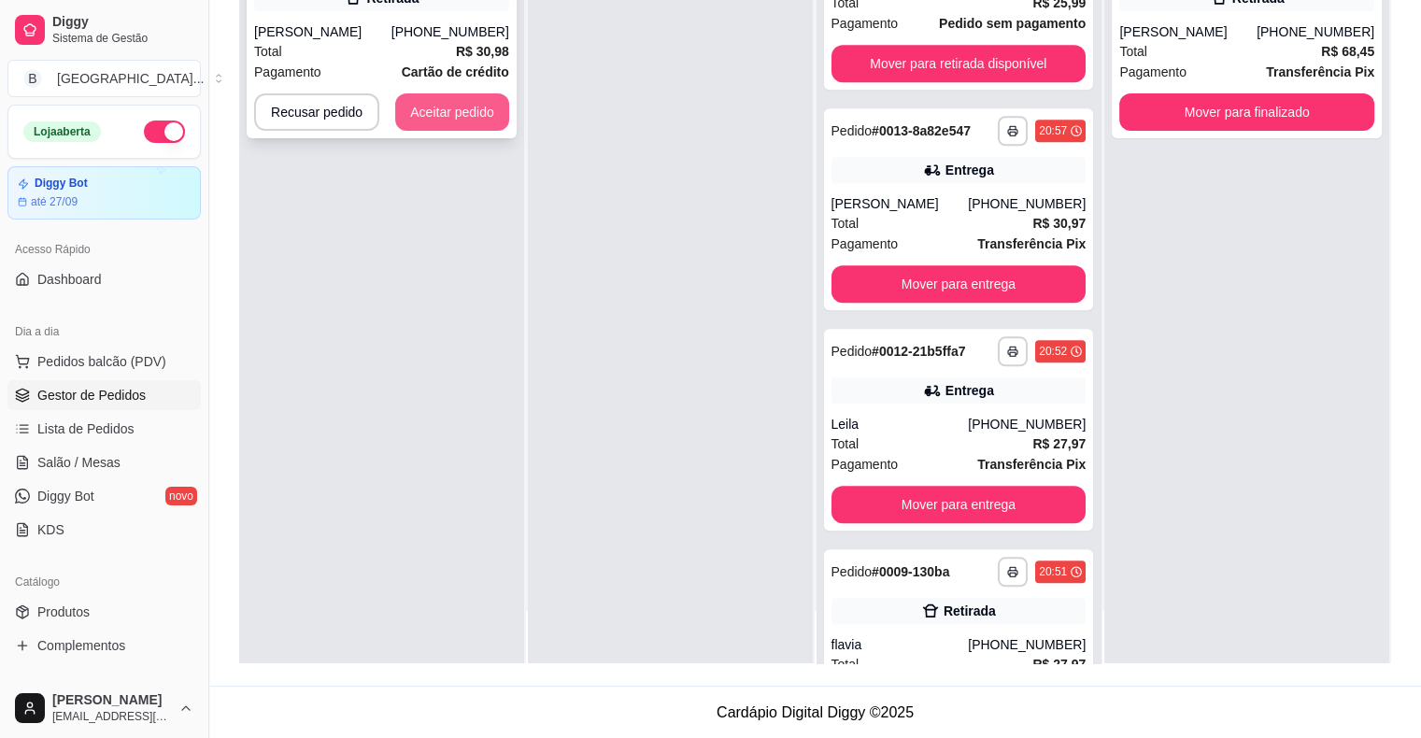
click at [416, 106] on button "Aceitar pedido" at bounding box center [452, 111] width 114 height 37
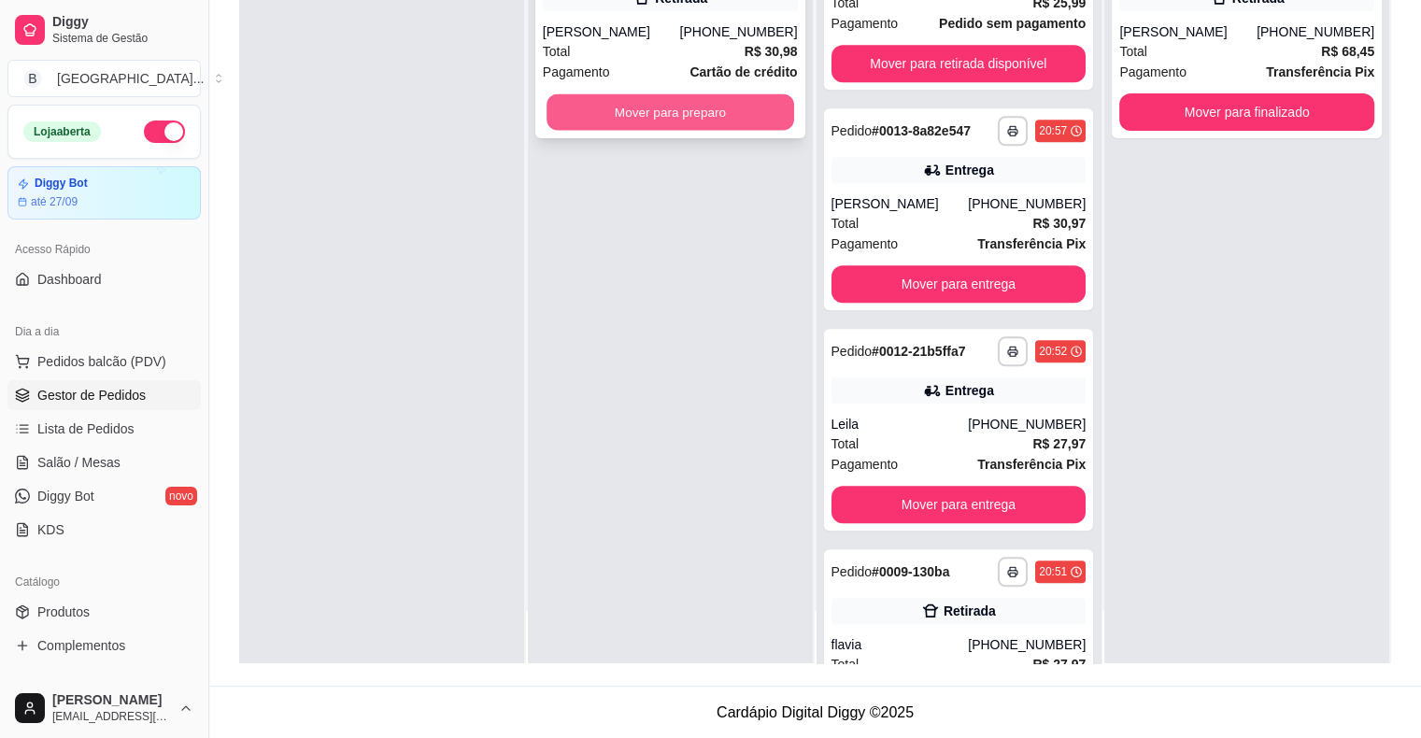
click at [588, 106] on button "Mover para preparo" at bounding box center [670, 112] width 248 height 36
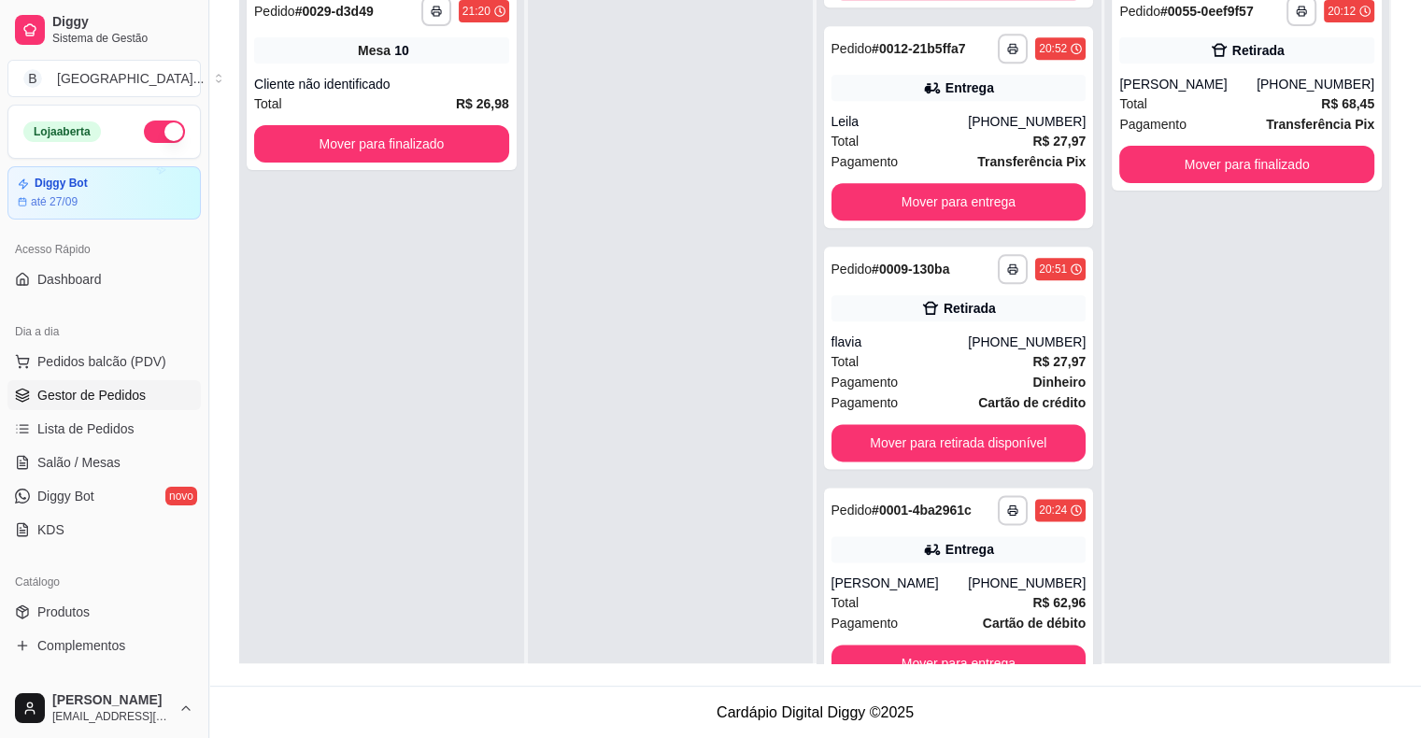
scroll to position [2156, 0]
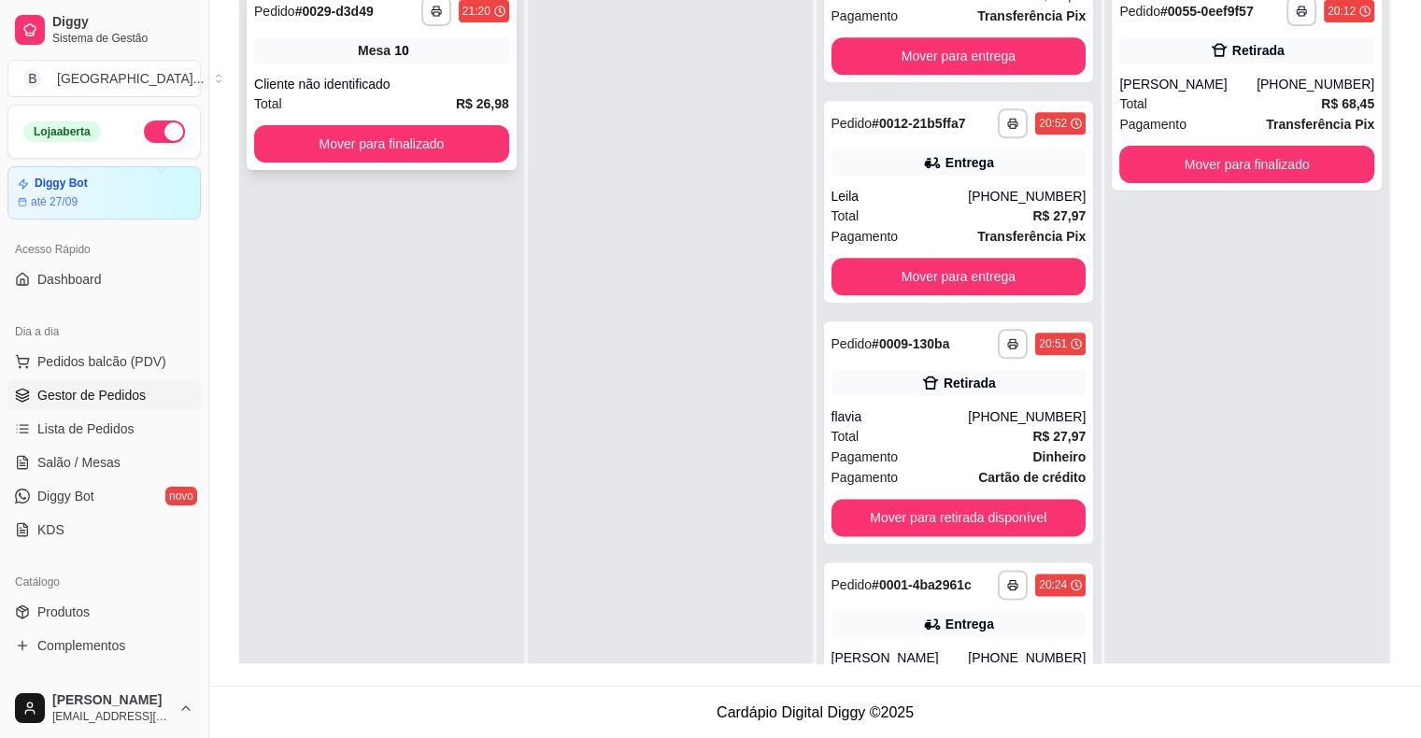
click at [465, 72] on div "**********" at bounding box center [382, 79] width 270 height 181
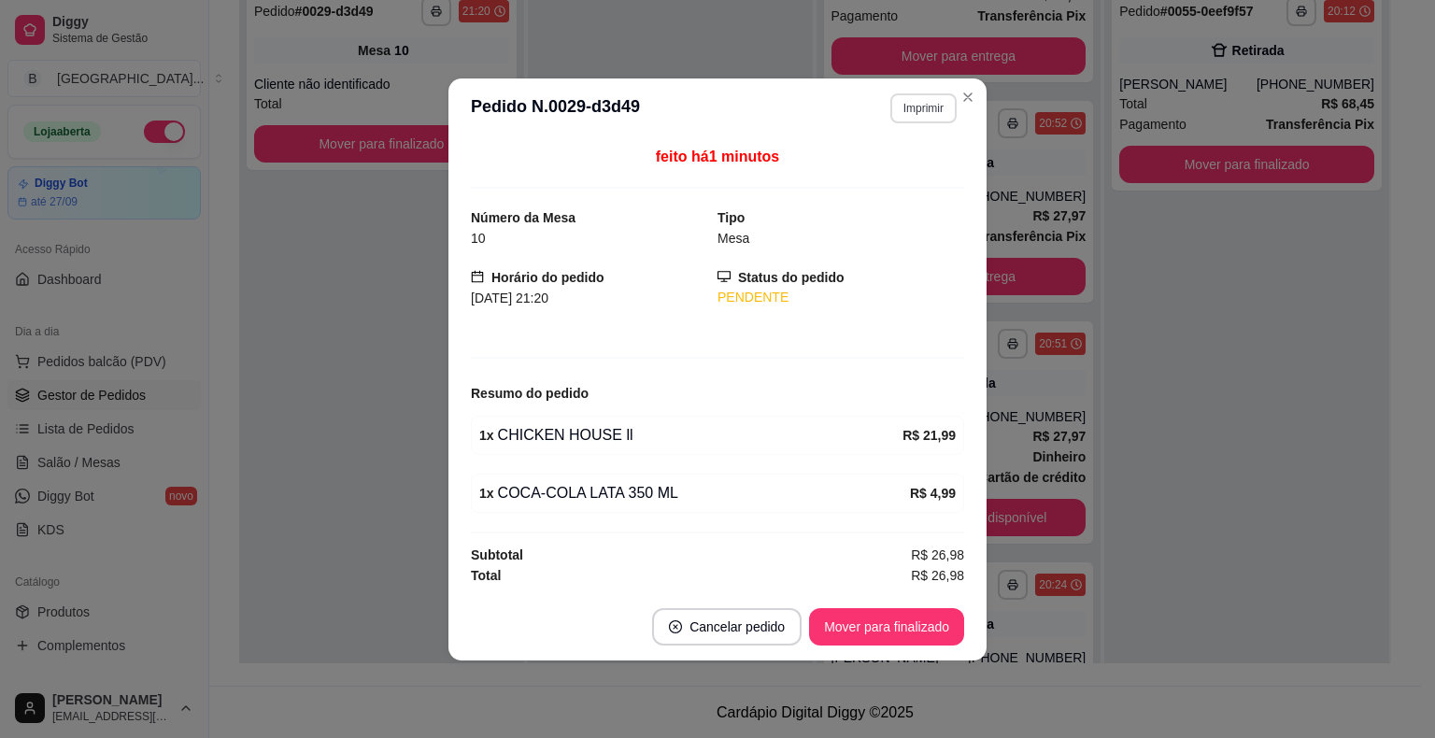
click at [912, 114] on button "Imprimir" at bounding box center [923, 108] width 66 height 30
click at [918, 163] on button "IMPRESSORA" at bounding box center [890, 176] width 135 height 30
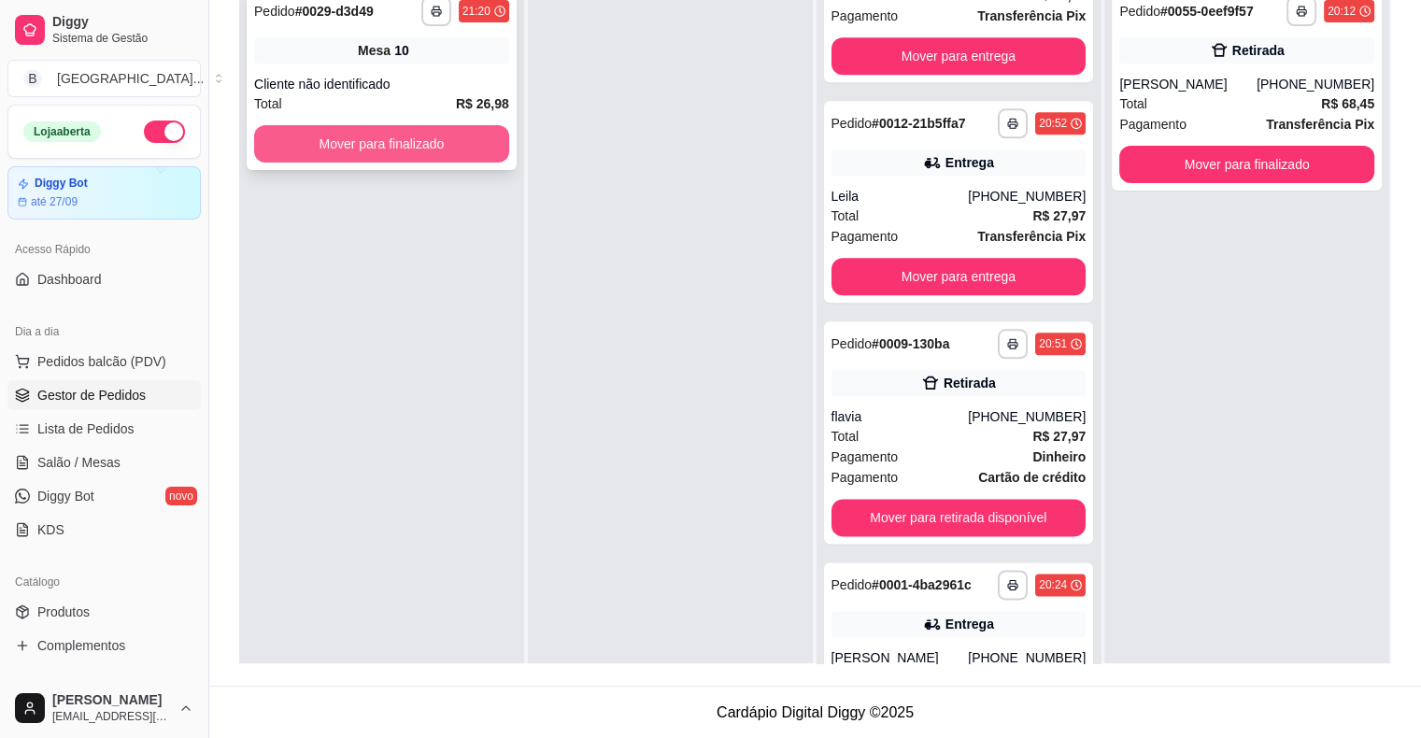
click at [404, 125] on div "Mover para finalizado" at bounding box center [381, 143] width 255 height 37
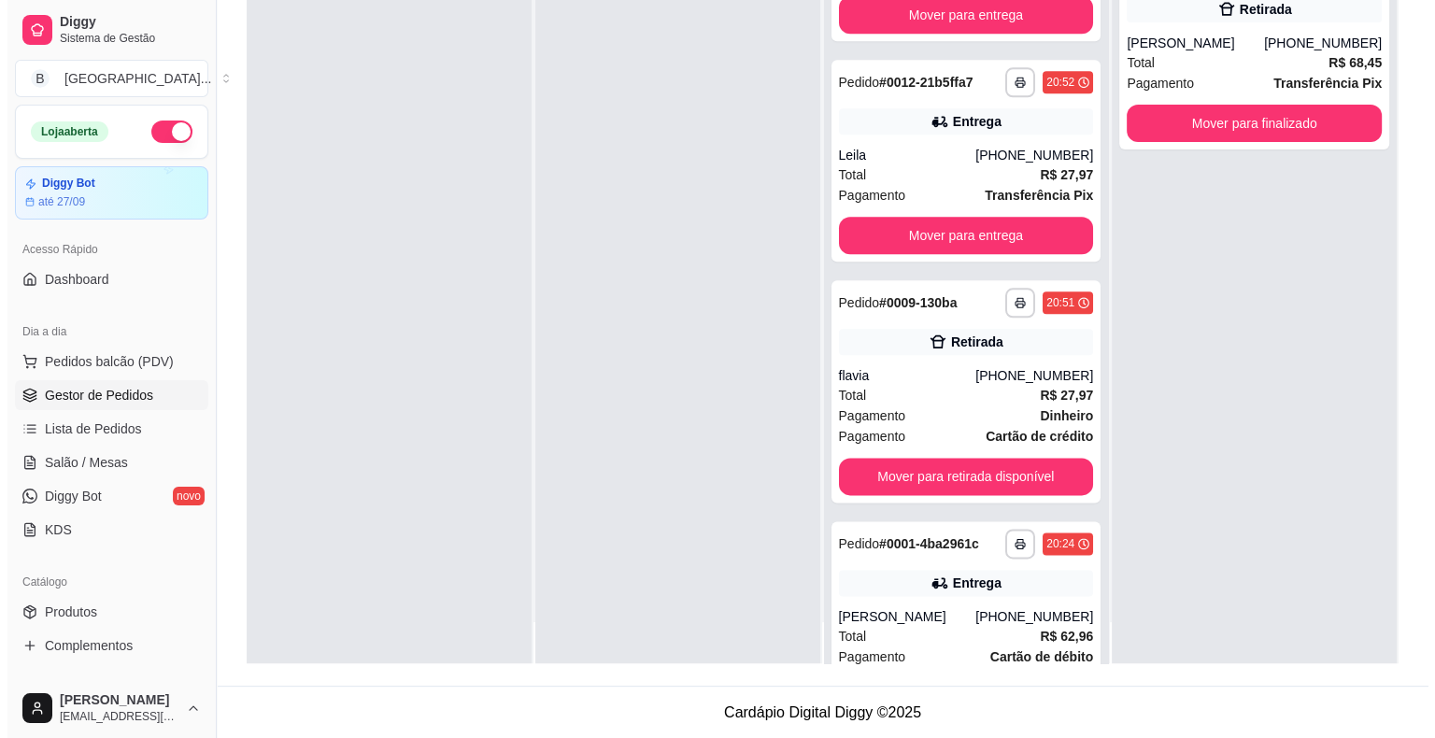
scroll to position [52, 0]
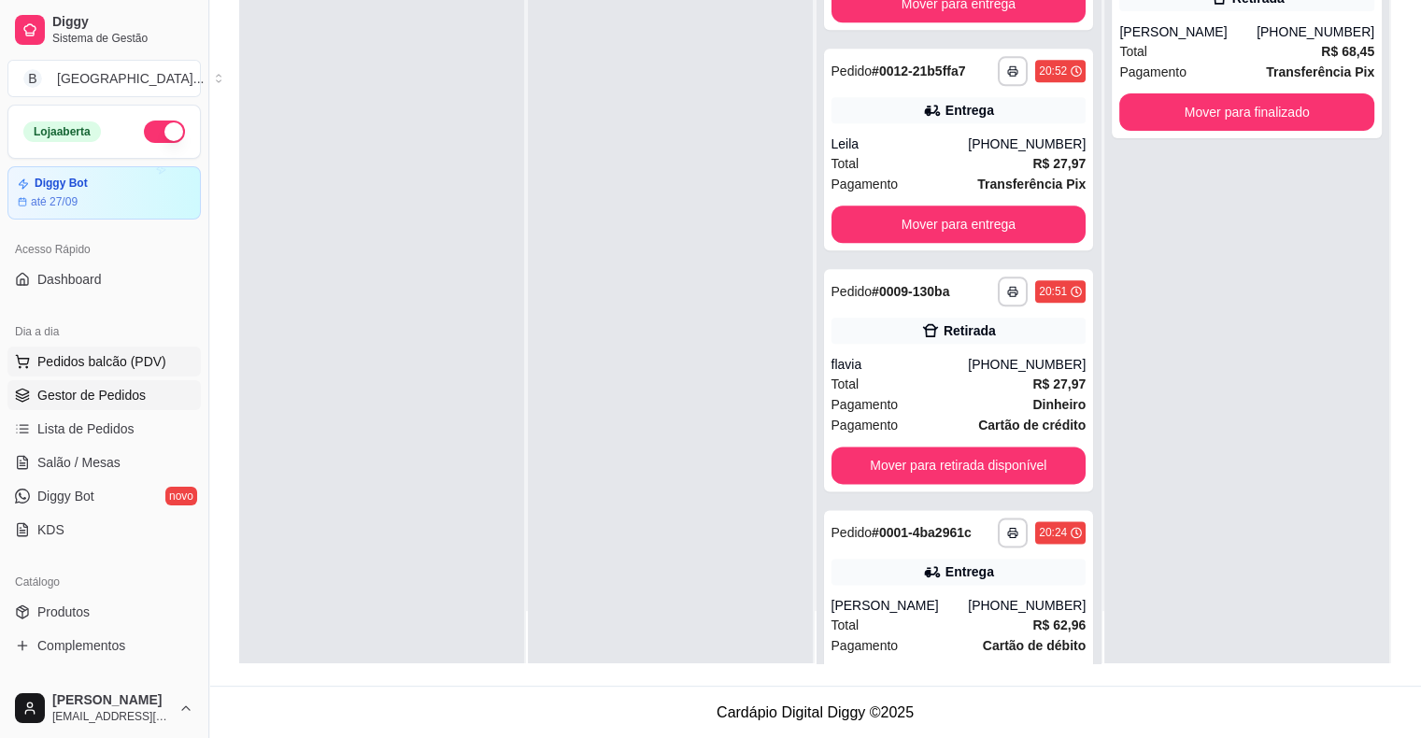
click at [95, 356] on span "Pedidos balcão (PDV)" at bounding box center [101, 361] width 129 height 19
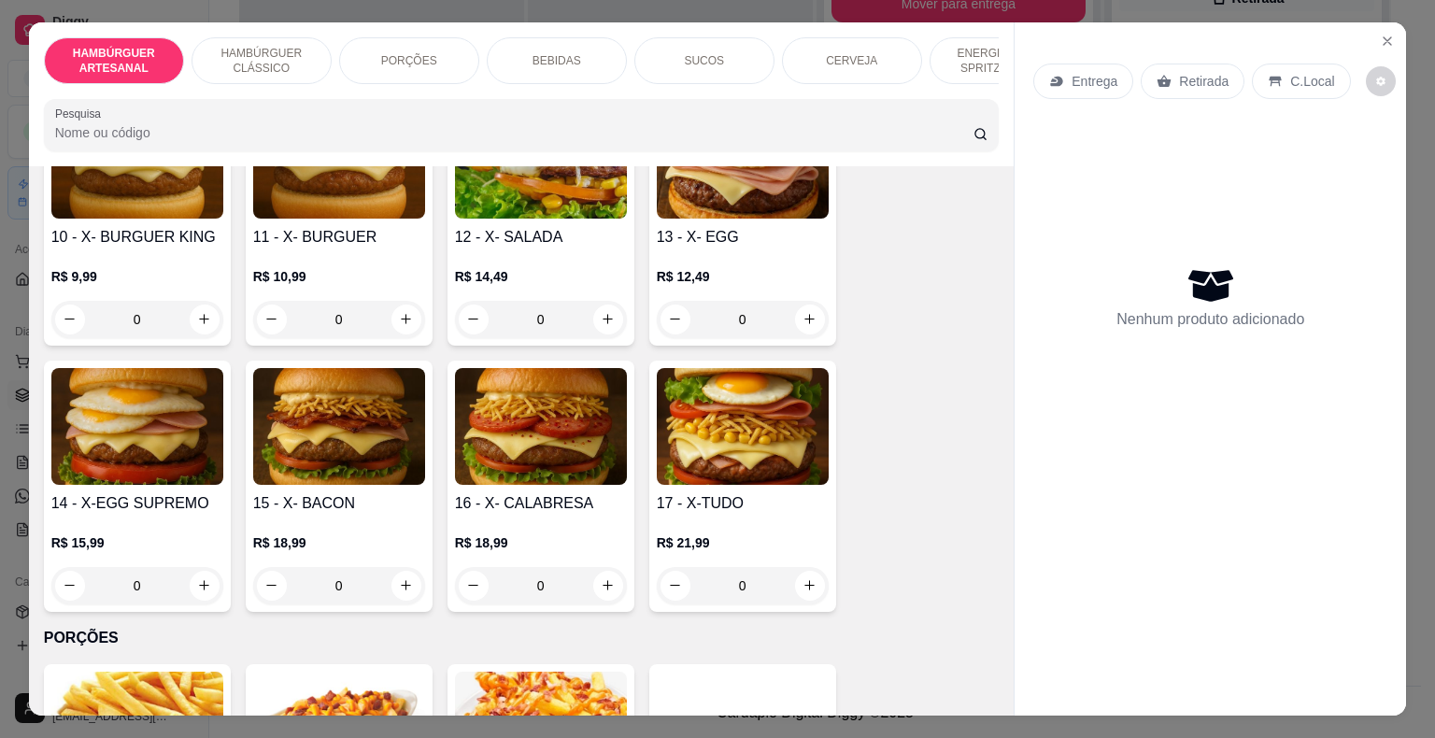
scroll to position [934, 0]
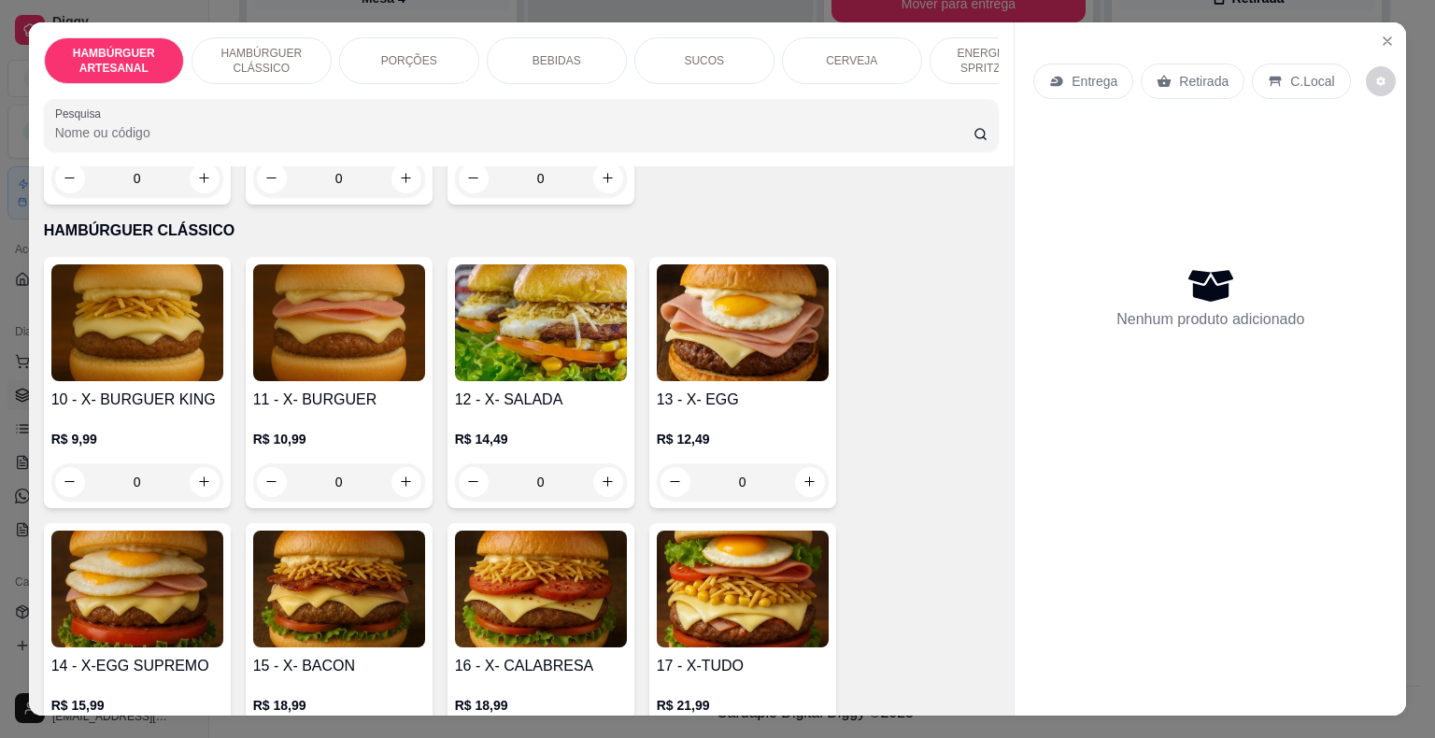
click at [591, 463] on div "0" at bounding box center [541, 481] width 172 height 37
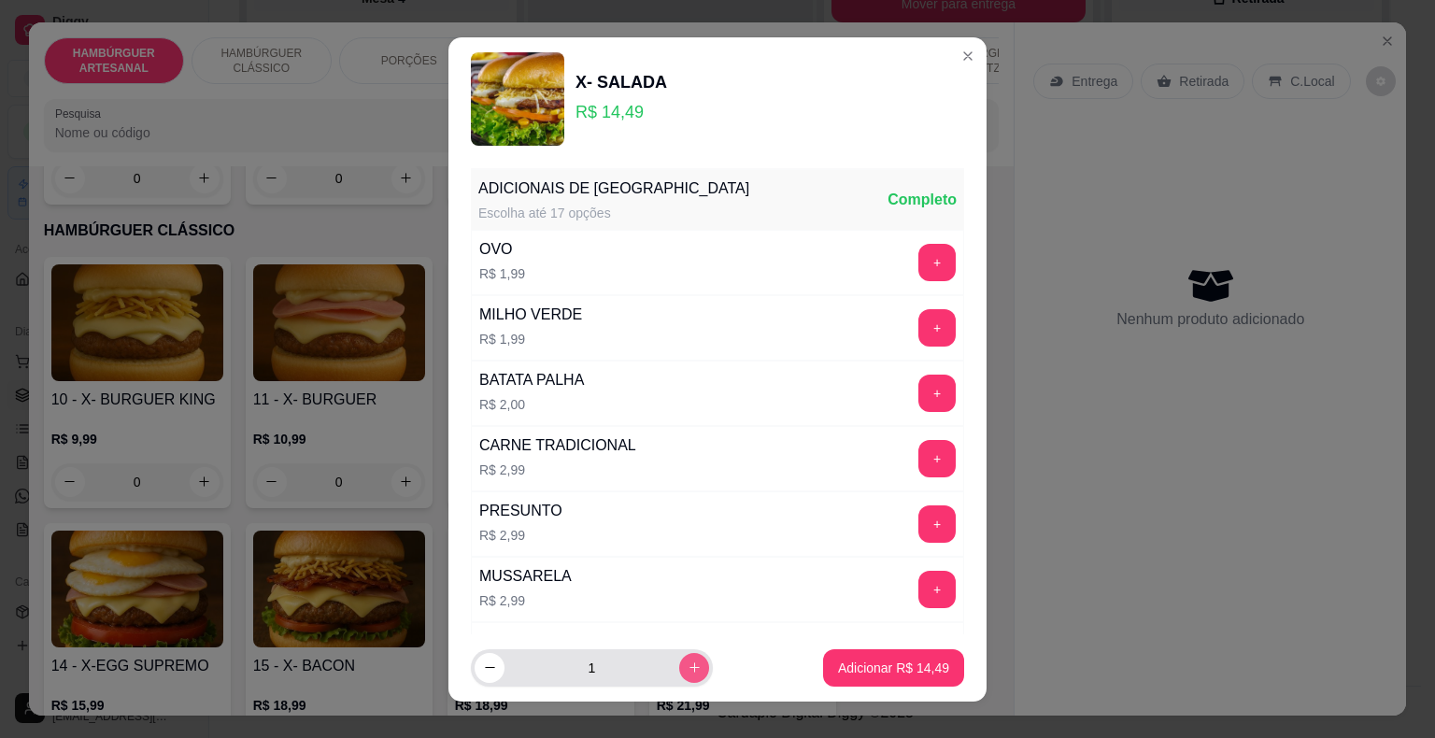
click at [679, 657] on button "increase-product-quantity" at bounding box center [694, 668] width 30 height 30
click at [679, 657] on button "increase-product-quantity" at bounding box center [693, 667] width 29 height 29
click at [679, 657] on button "increase-product-quantity" at bounding box center [694, 668] width 30 height 30
click at [679, 657] on button "increase-product-quantity" at bounding box center [693, 667] width 29 height 29
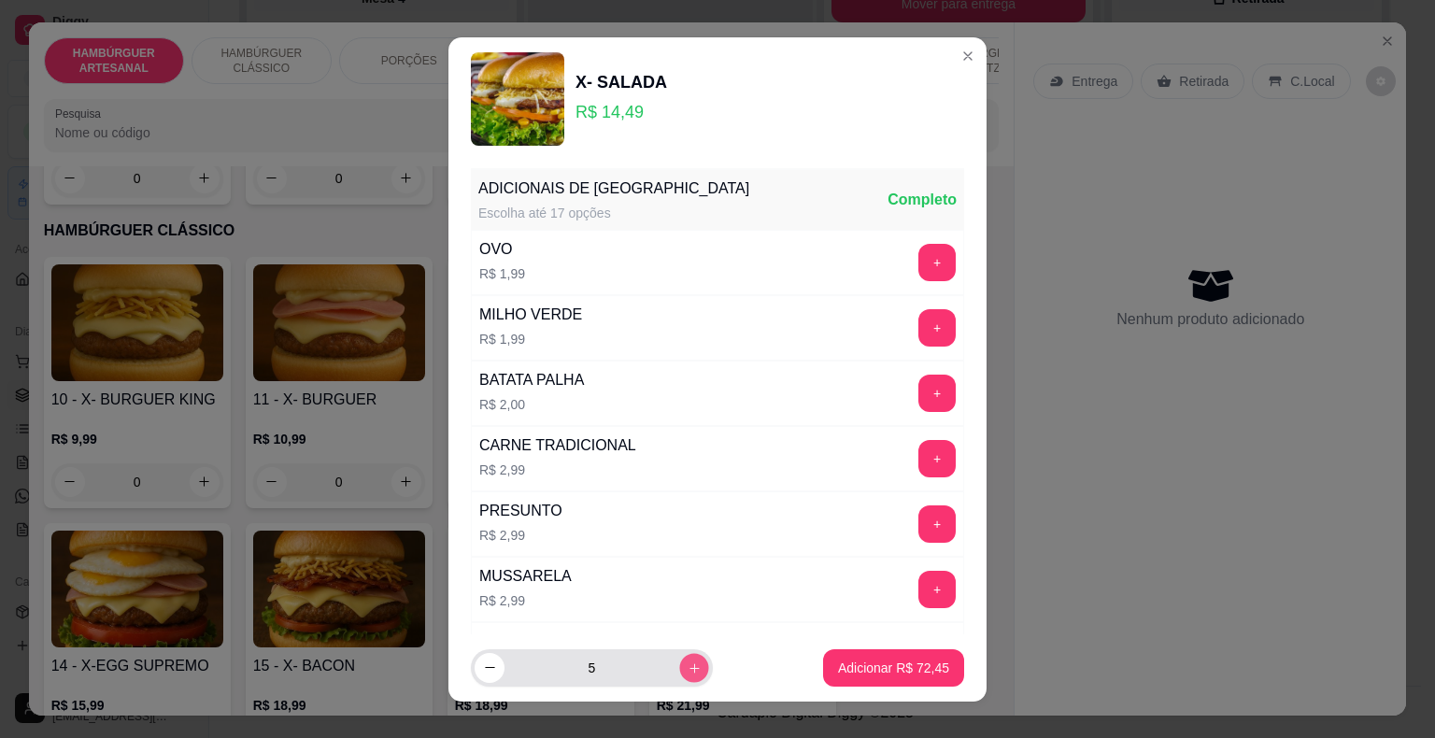
type input "6"
click at [860, 673] on p "Adicionar R$ 86,94" at bounding box center [894, 667] width 108 height 18
type input "6"
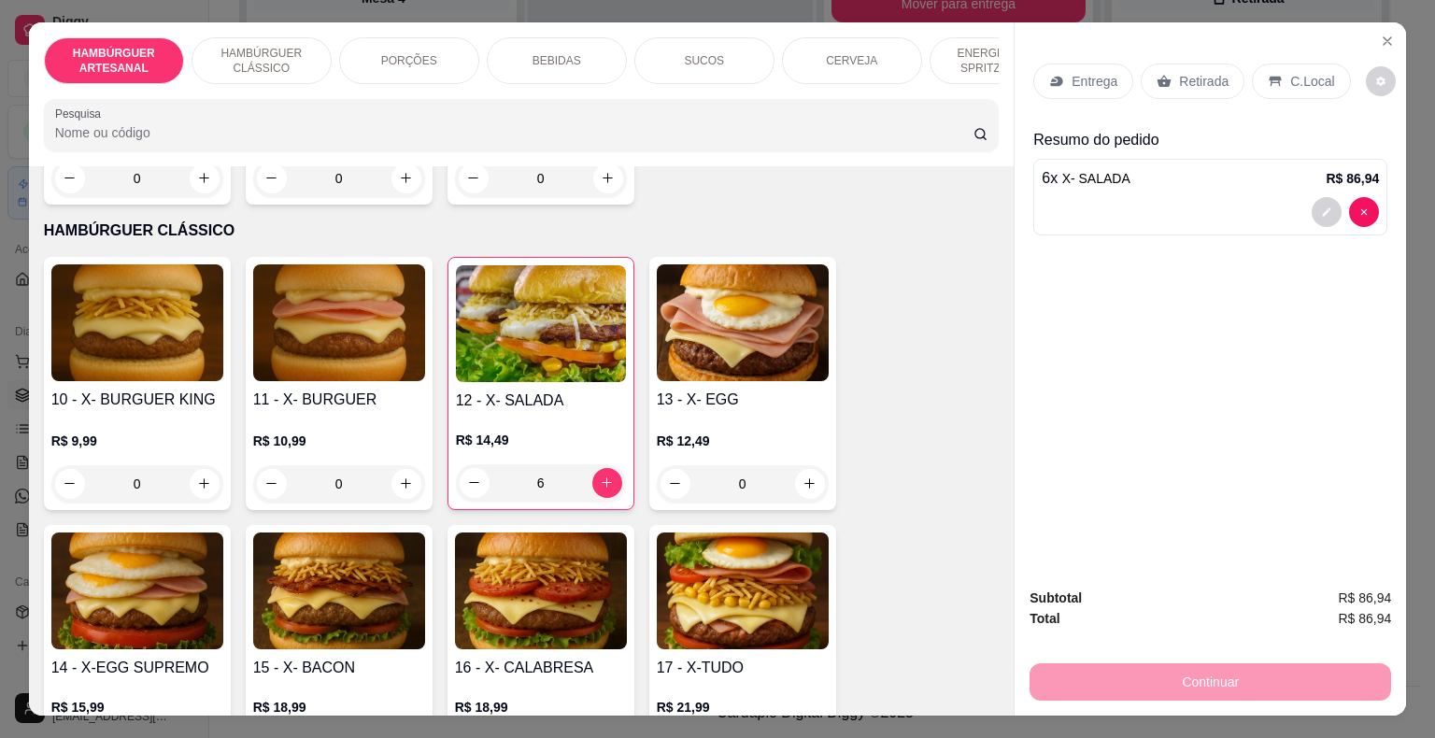
click at [532, 53] on p "BEBIDAS" at bounding box center [556, 60] width 49 height 15
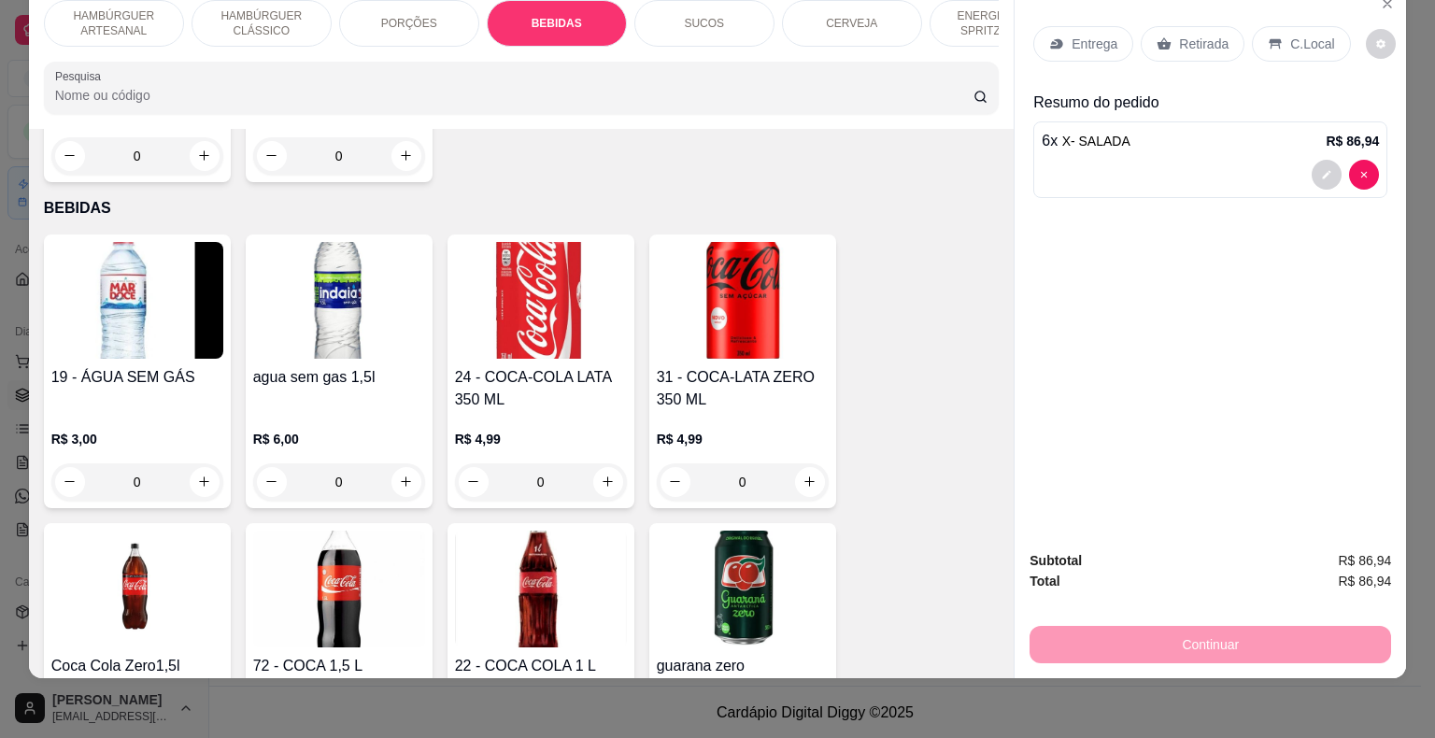
scroll to position [2666, 0]
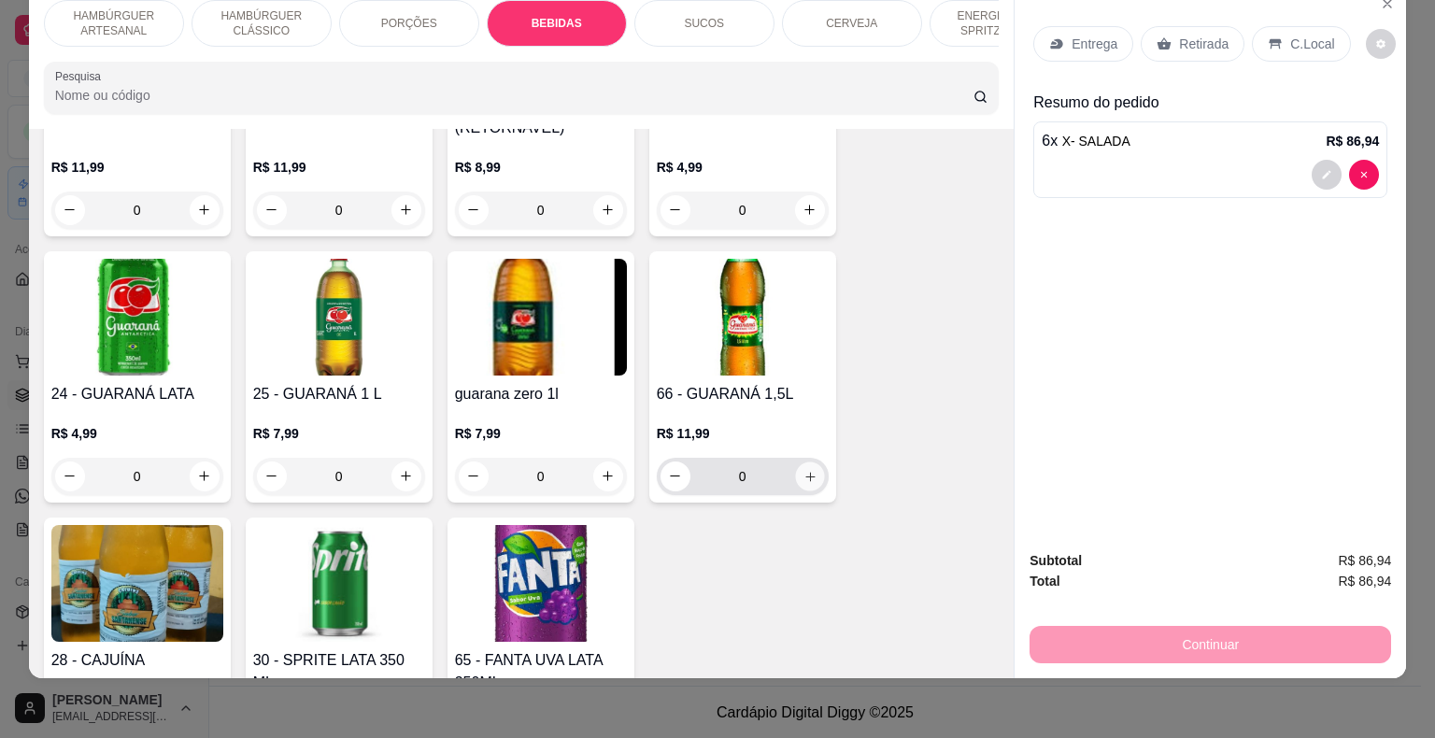
click at [807, 461] on button "increase-product-quantity" at bounding box center [809, 475] width 29 height 29
type input "1"
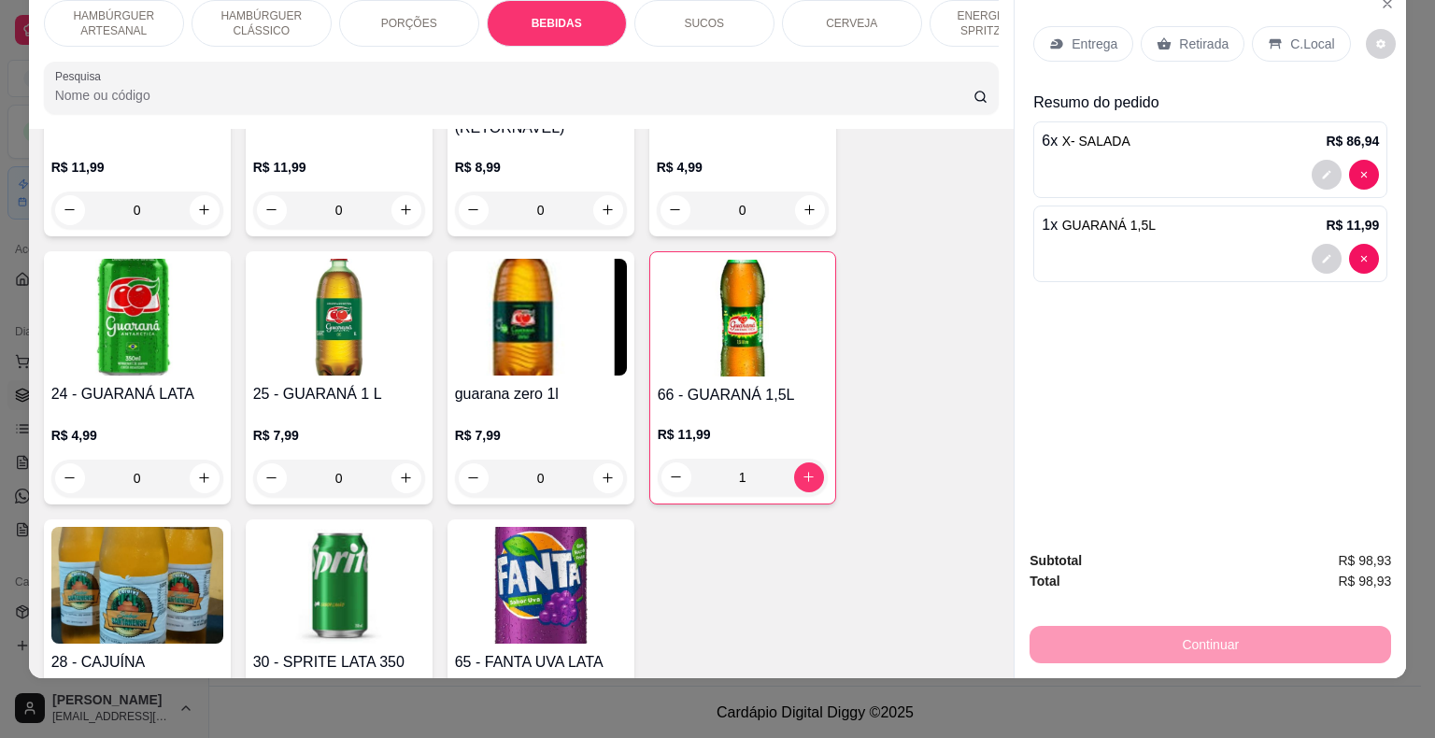
click at [1140, 26] on div "Retirada" at bounding box center [1192, 43] width 104 height 35
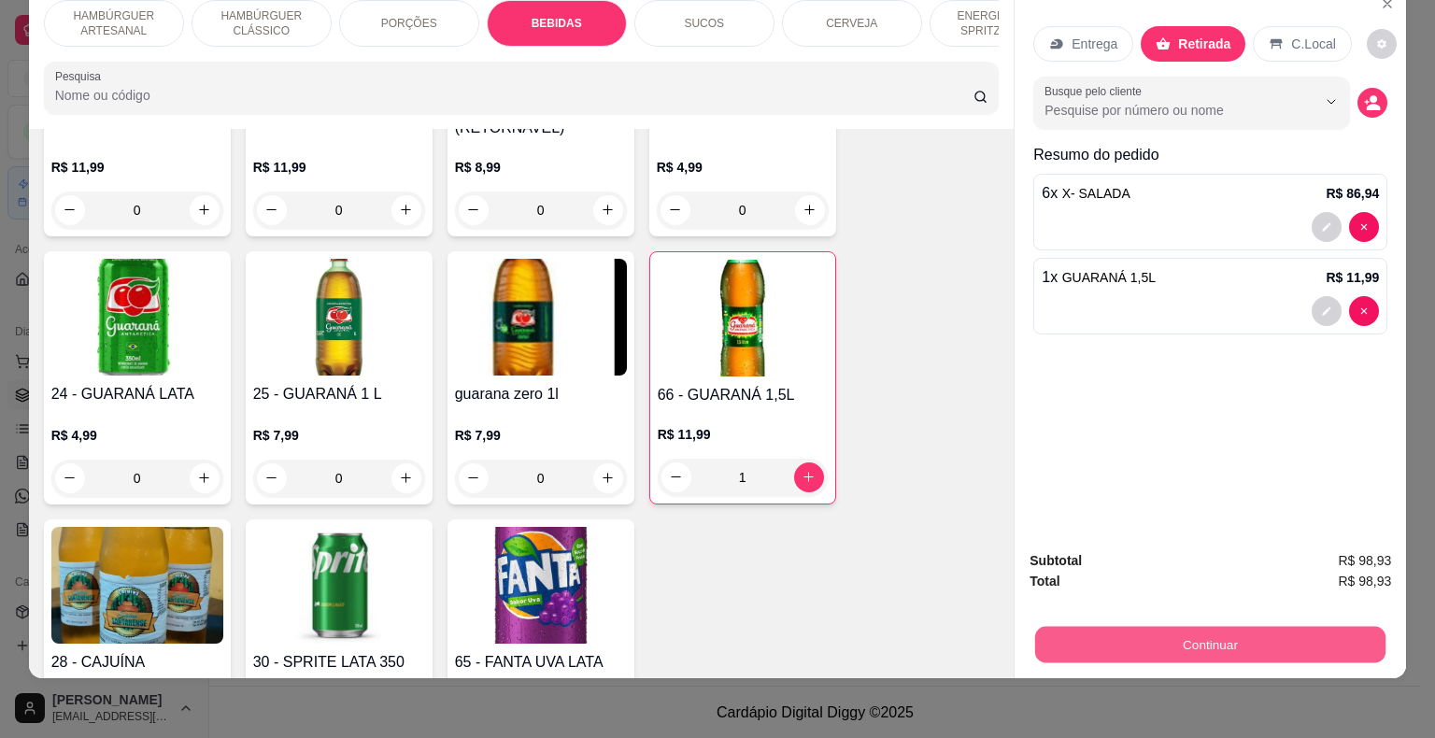
click at [1125, 634] on button "Continuar" at bounding box center [1210, 645] width 350 height 36
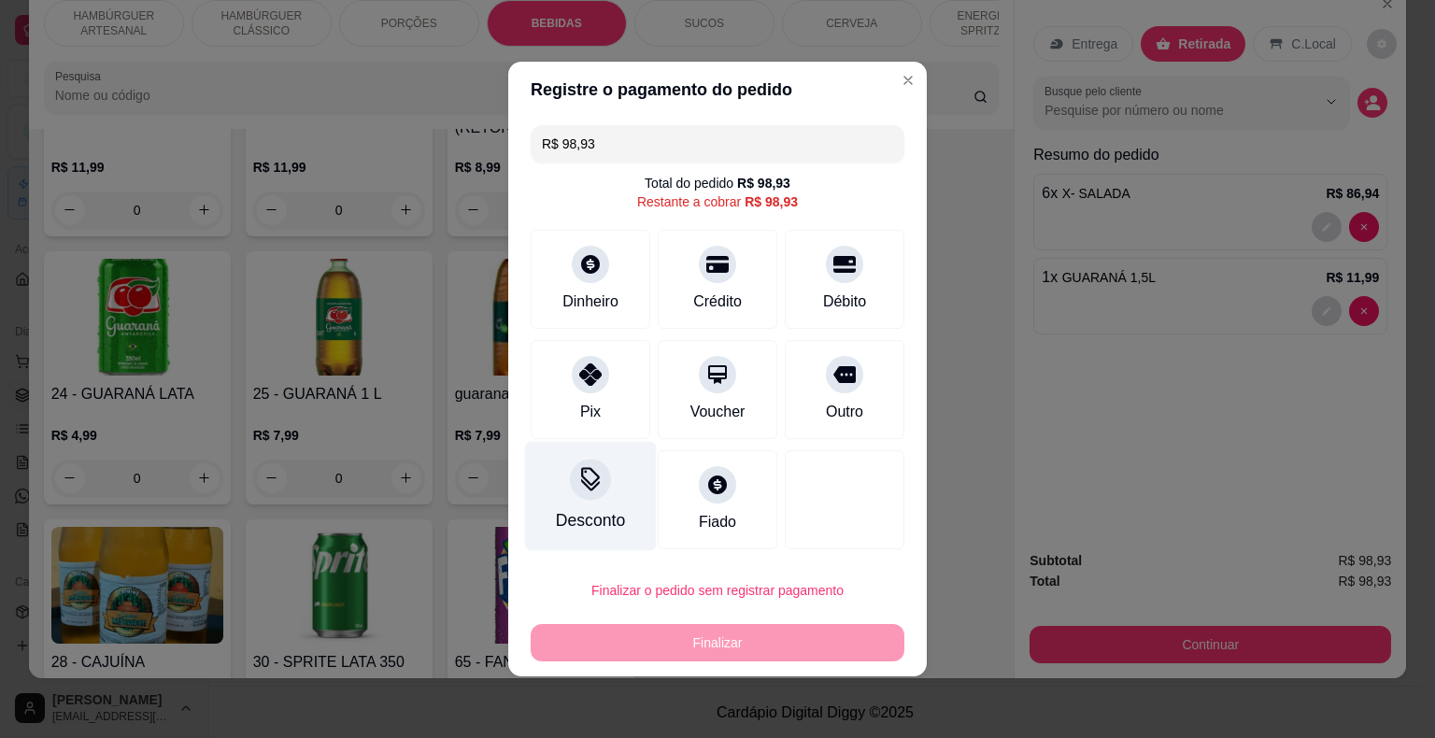
click at [613, 545] on div "Desconto" at bounding box center [591, 496] width 132 height 109
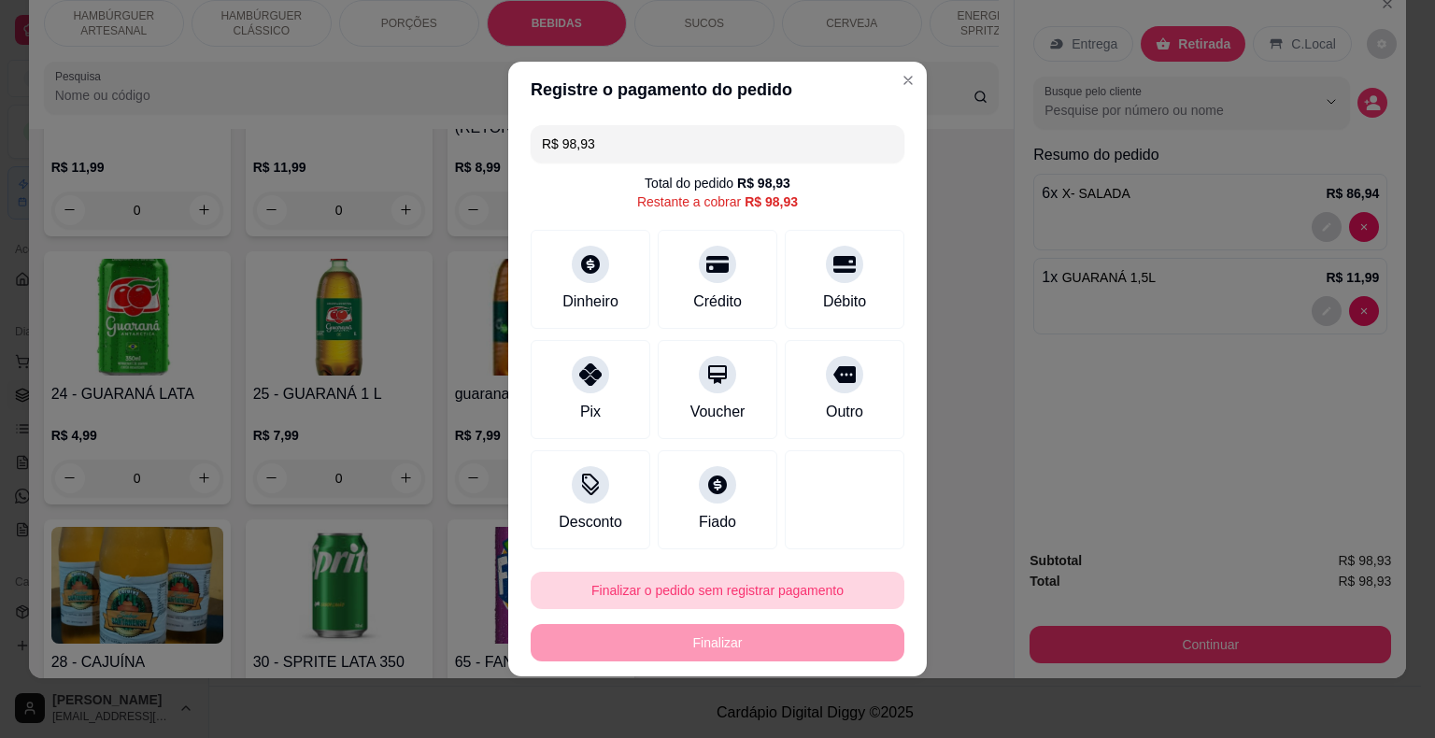
click at [714, 578] on button "Finalizar o pedido sem registrar pagamento" at bounding box center [718, 590] width 374 height 37
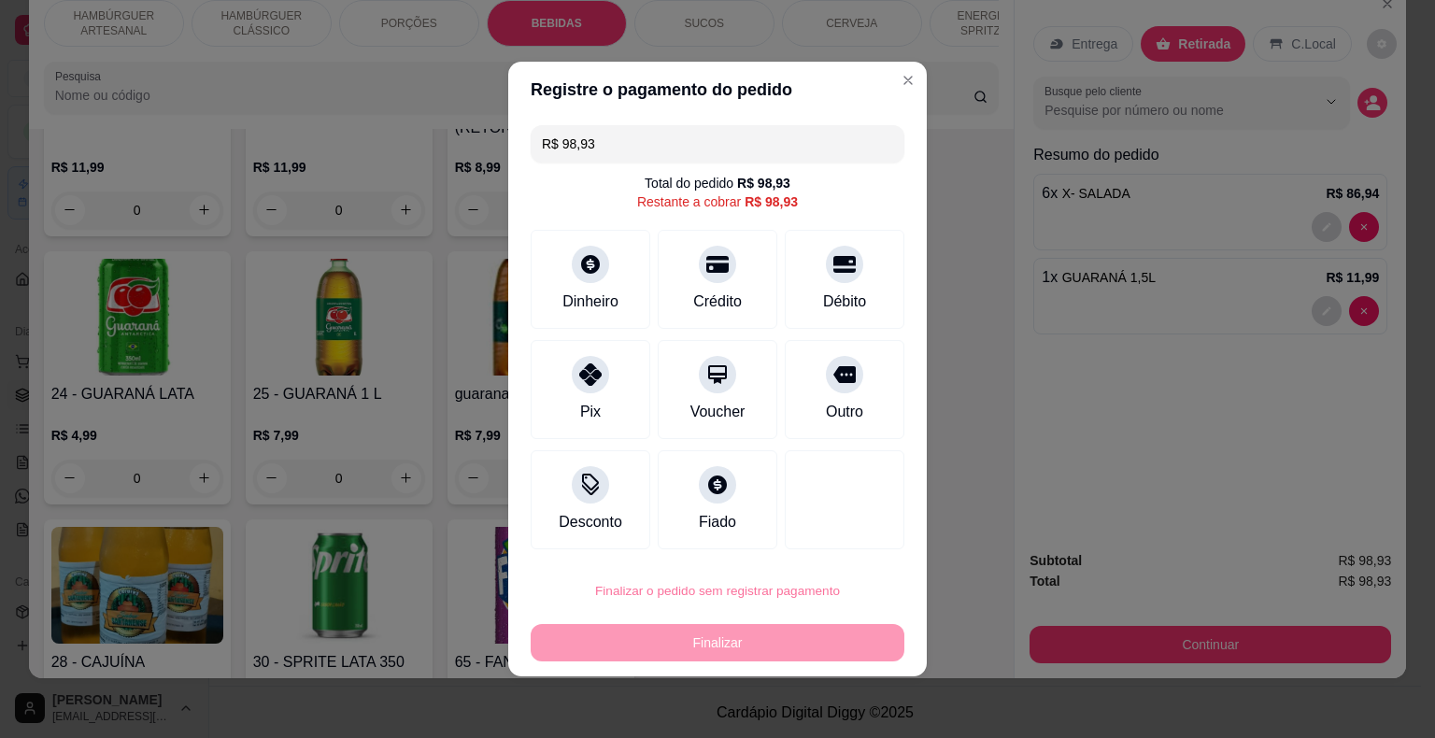
click at [820, 531] on button "Confirmar" at bounding box center [832, 537] width 69 height 29
type input "0"
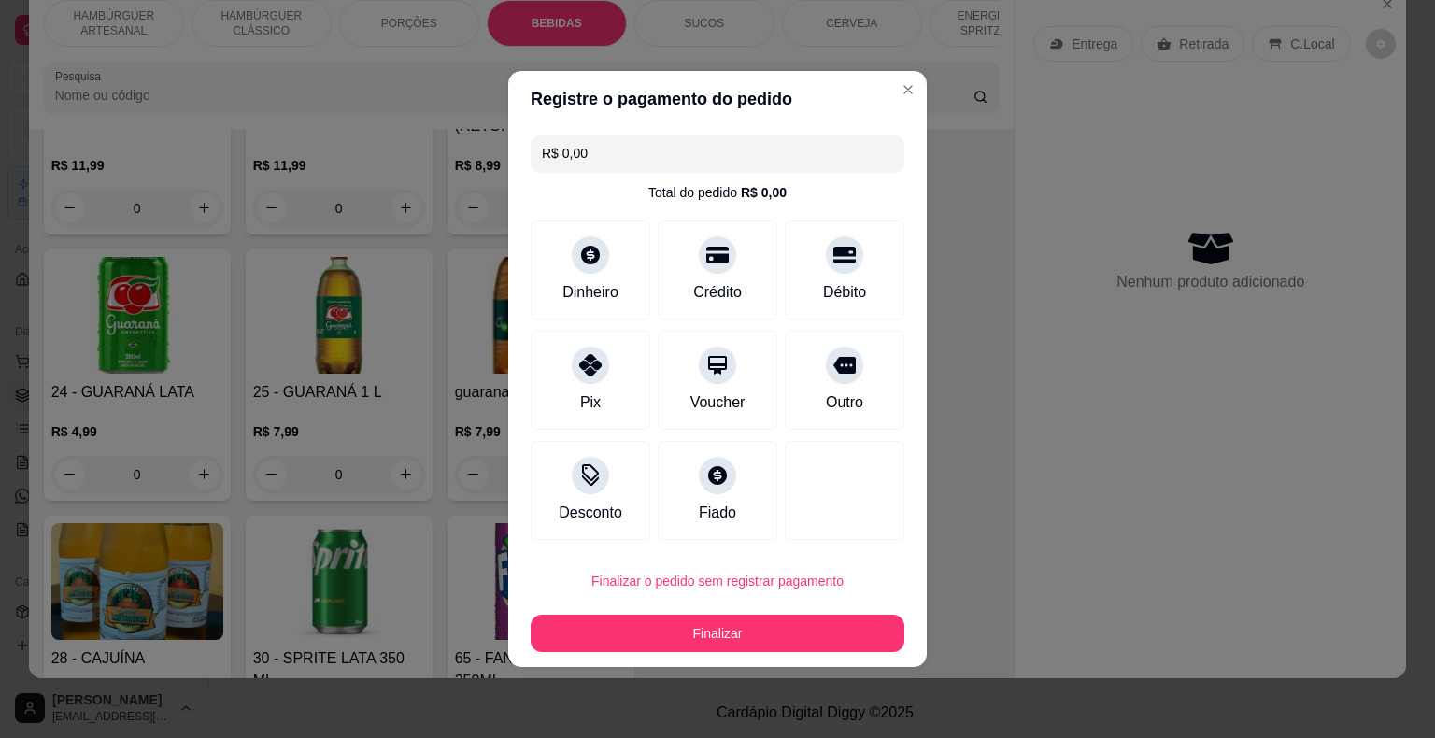
type input "R$ 0,00"
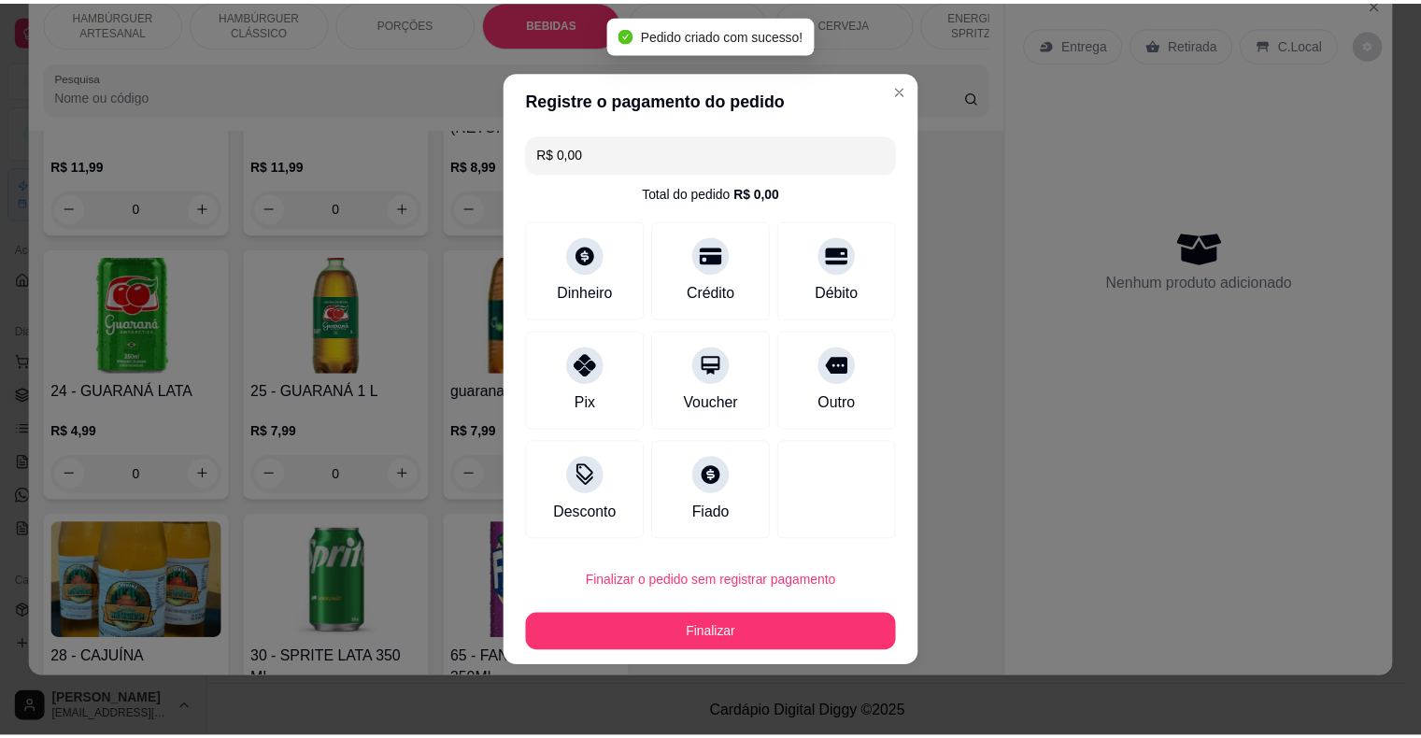
scroll to position [2664, 0]
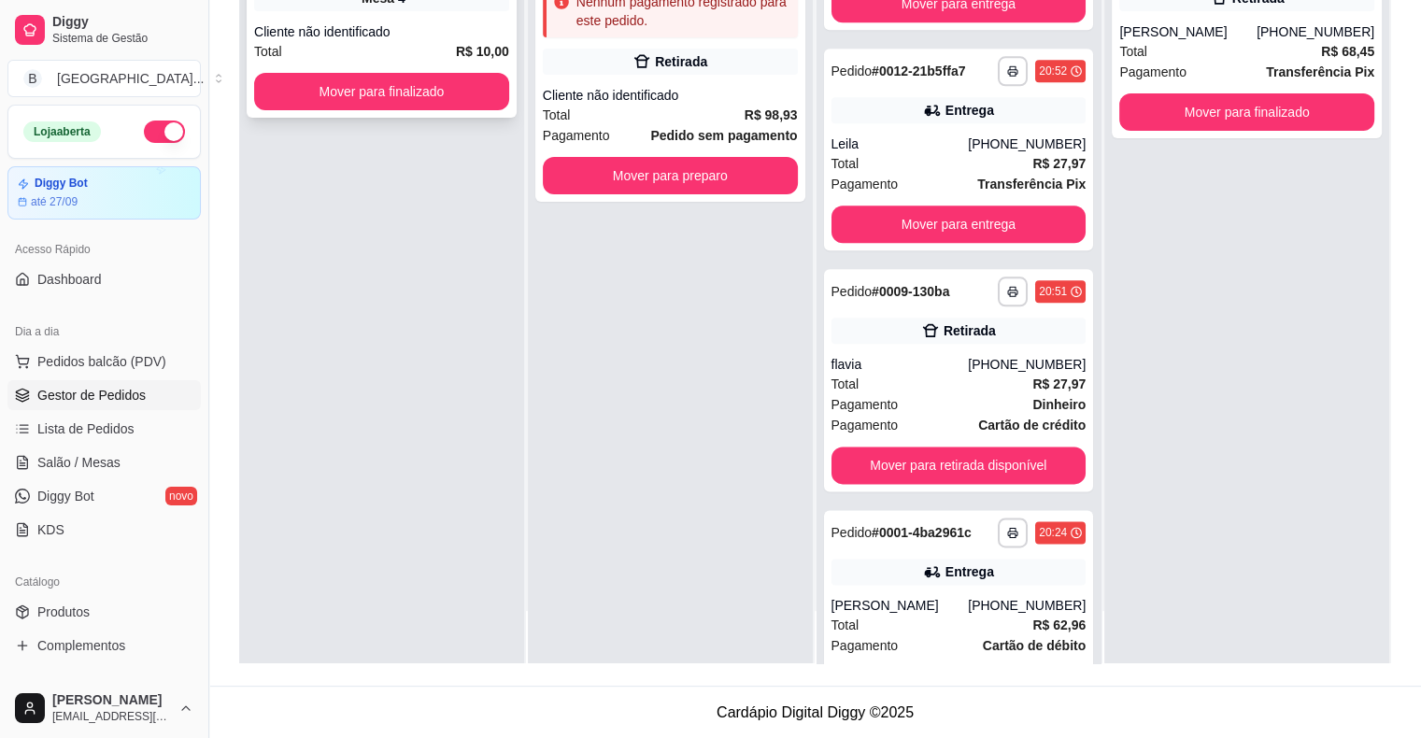
click at [407, 67] on div "**********" at bounding box center [382, 26] width 270 height 181
click at [389, 78] on button "Mover para finalizado" at bounding box center [381, 91] width 255 height 37
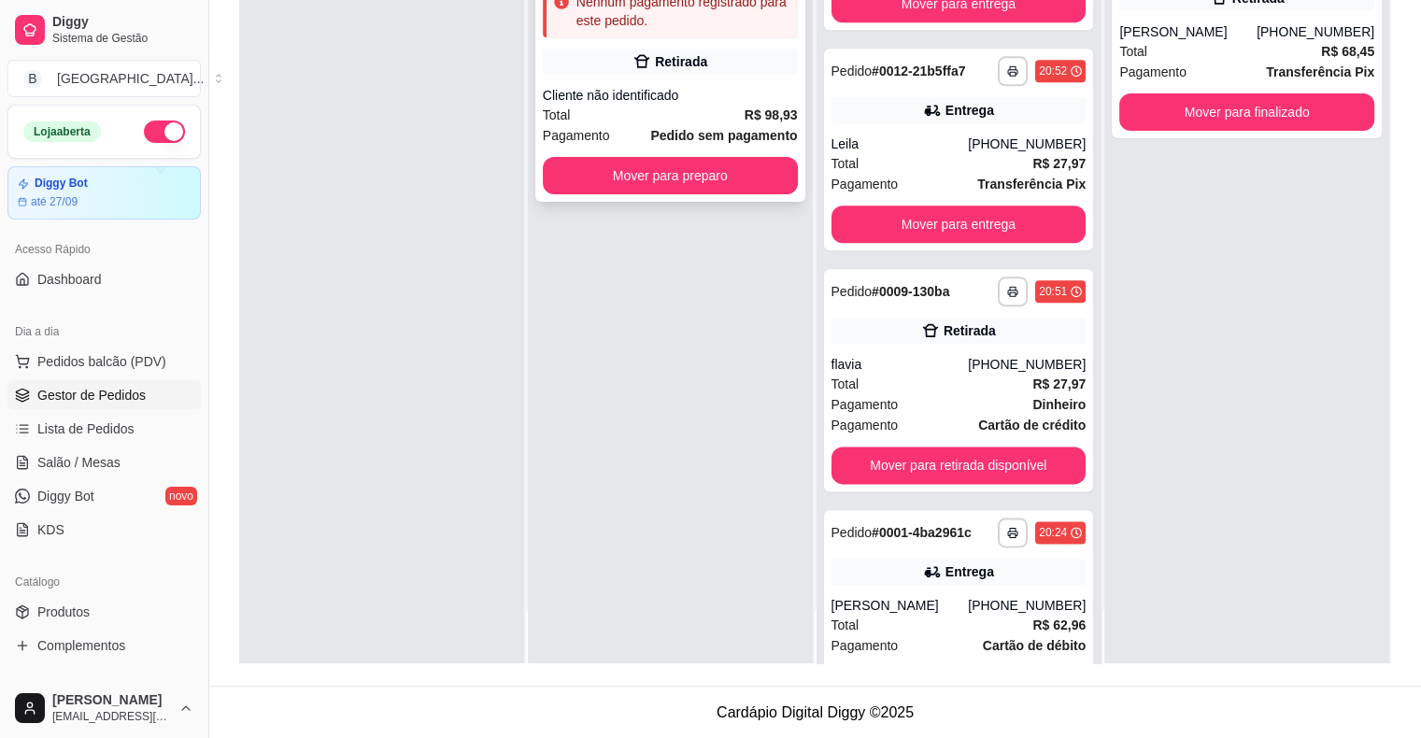
click at [645, 76] on div "**********" at bounding box center [670, 68] width 270 height 265
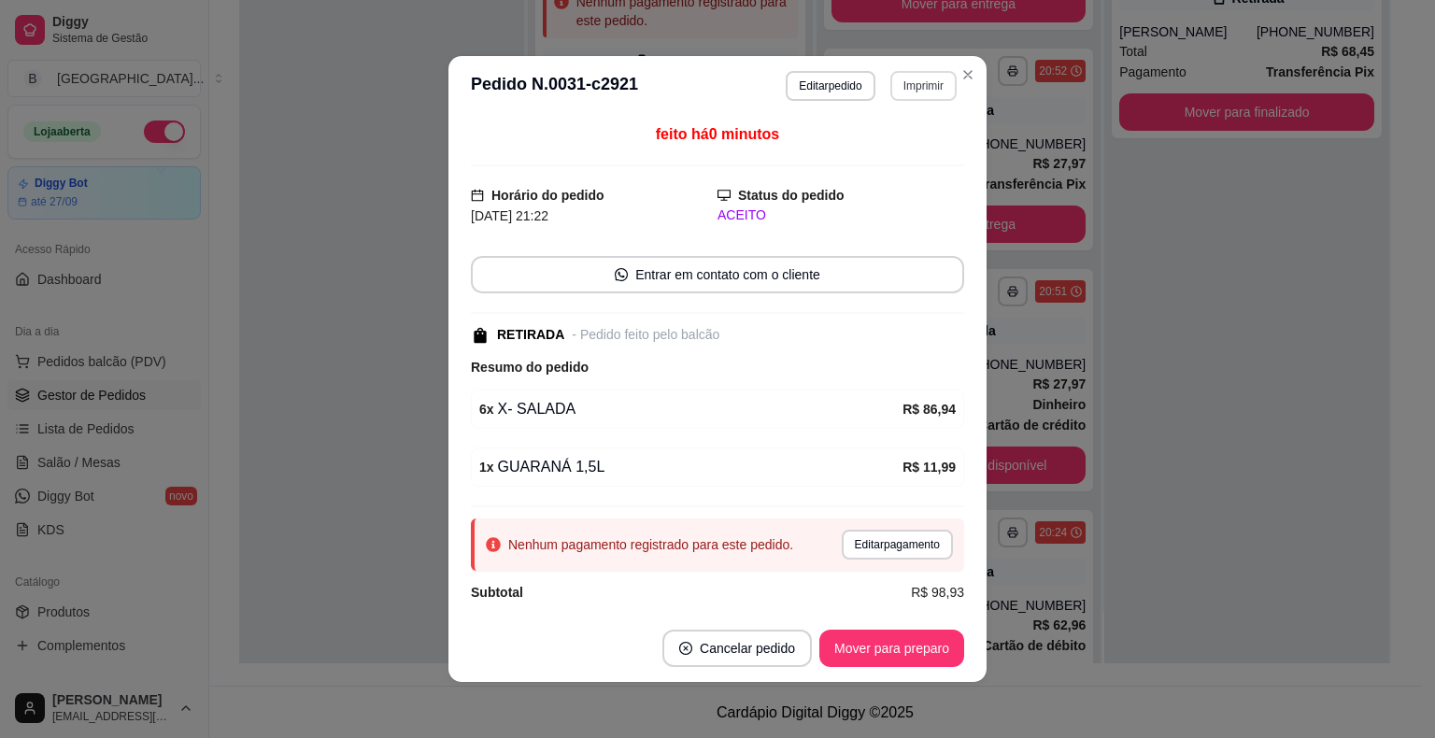
click at [926, 80] on button "Imprimir" at bounding box center [923, 86] width 66 height 30
click at [893, 140] on button "IMPRESSORA" at bounding box center [882, 151] width 131 height 29
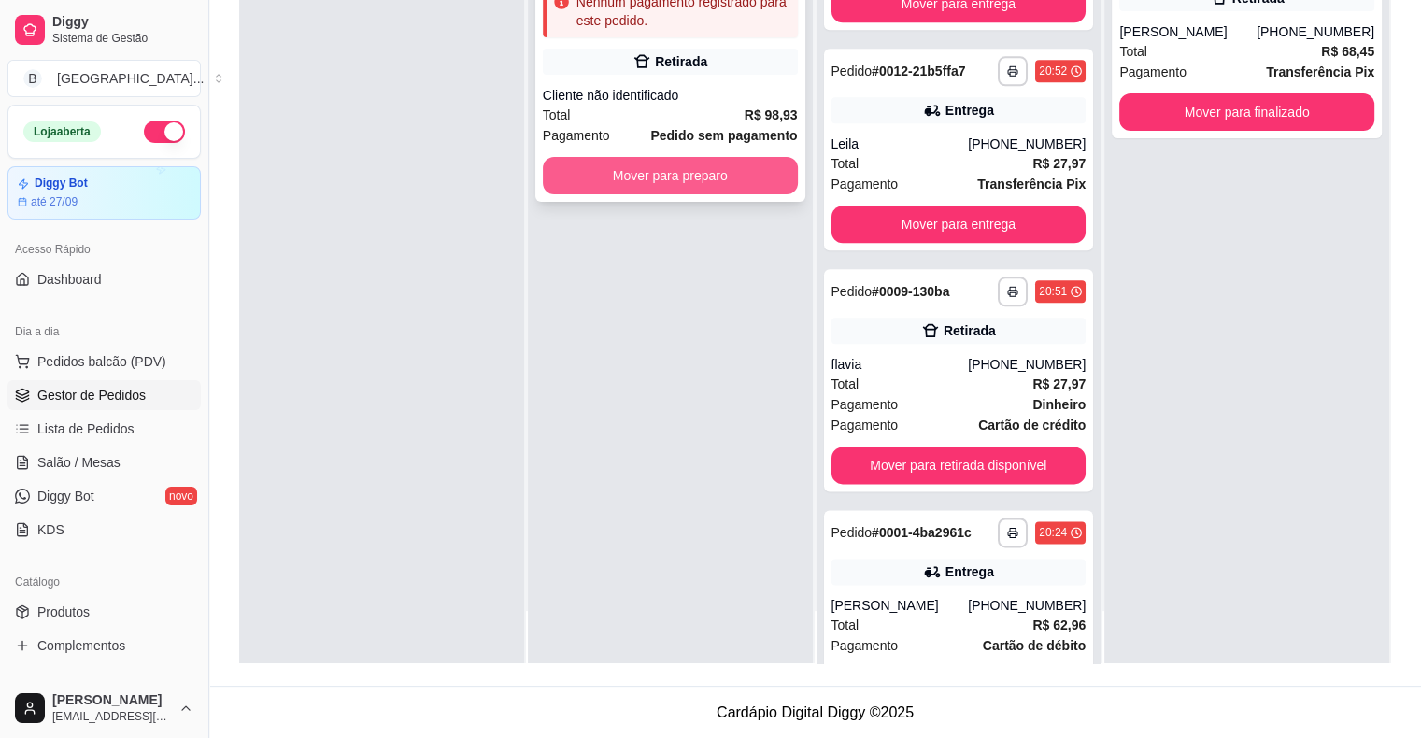
click at [699, 177] on button "Mover para preparo" at bounding box center [670, 175] width 255 height 37
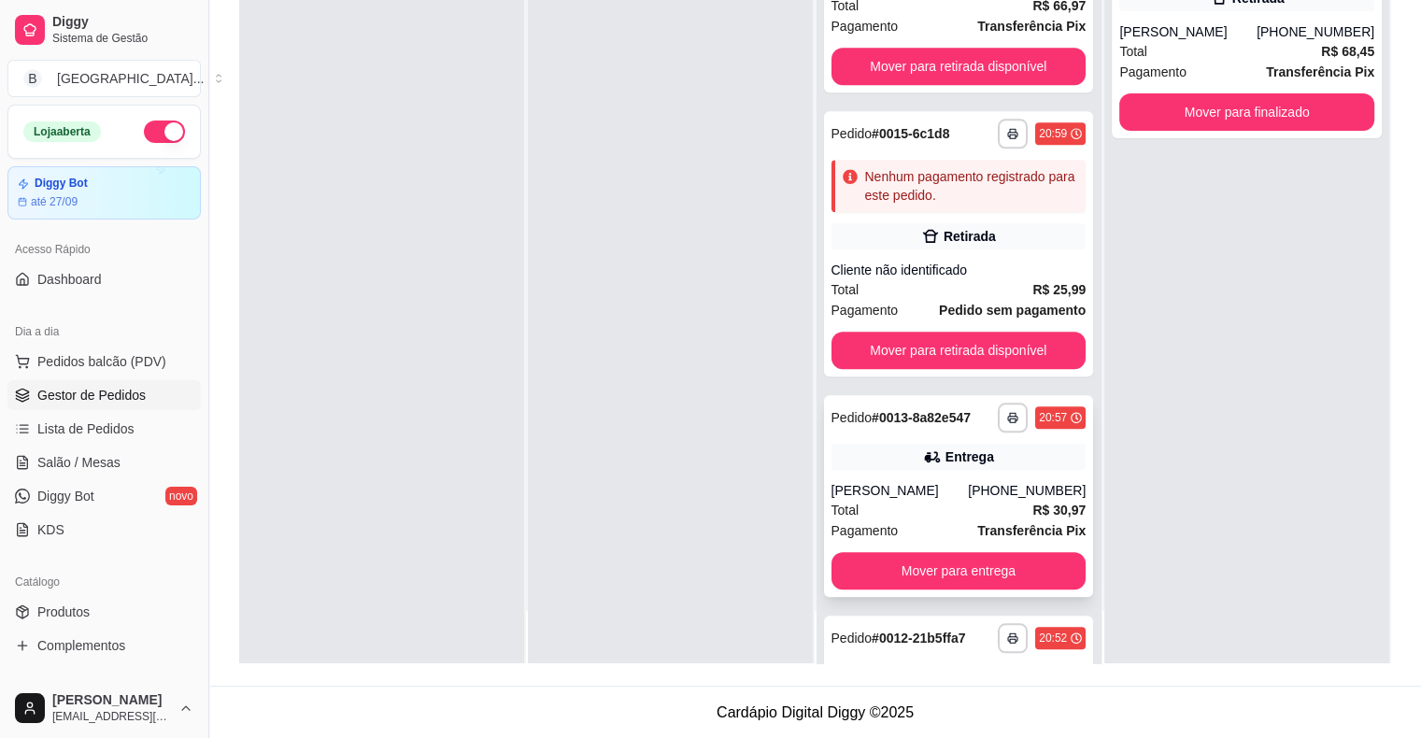
scroll to position [1786, 0]
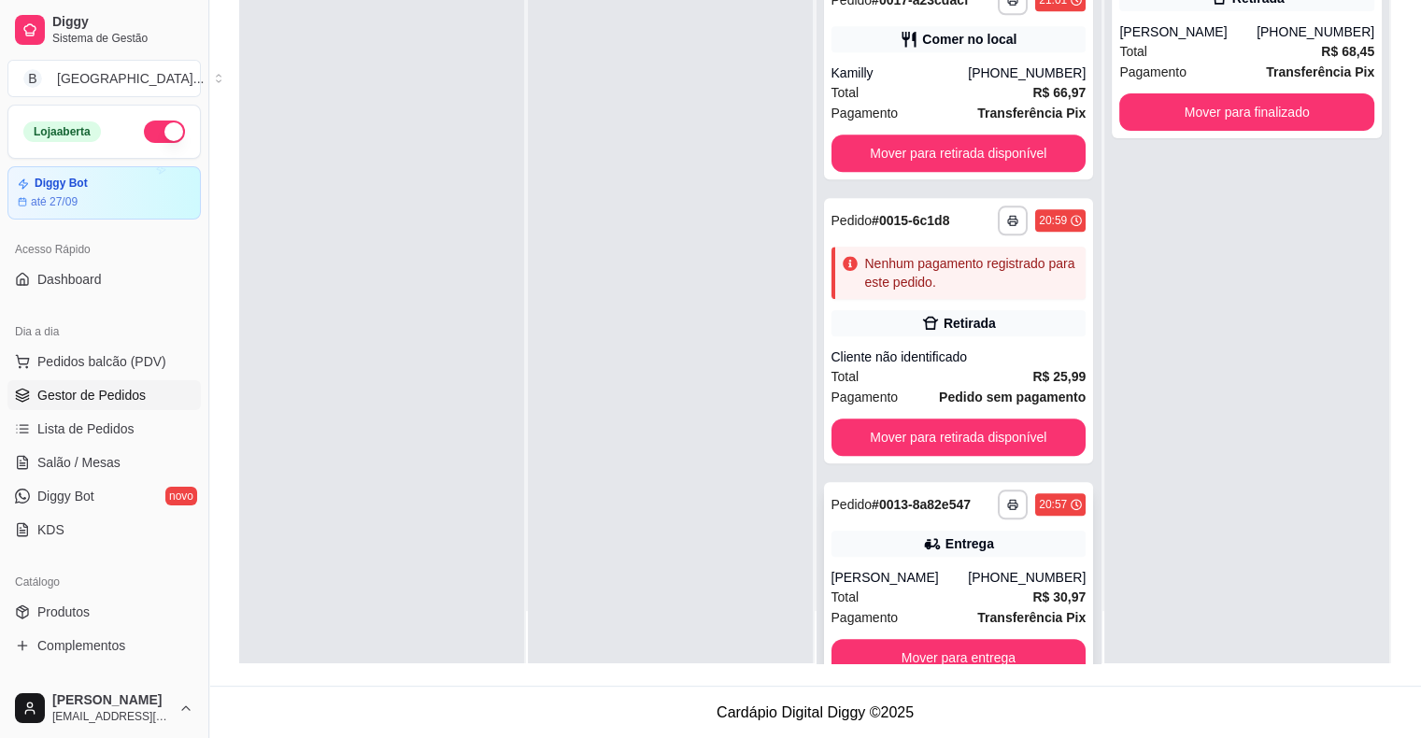
click at [934, 379] on div "Total R$ 25,99" at bounding box center [958, 376] width 255 height 21
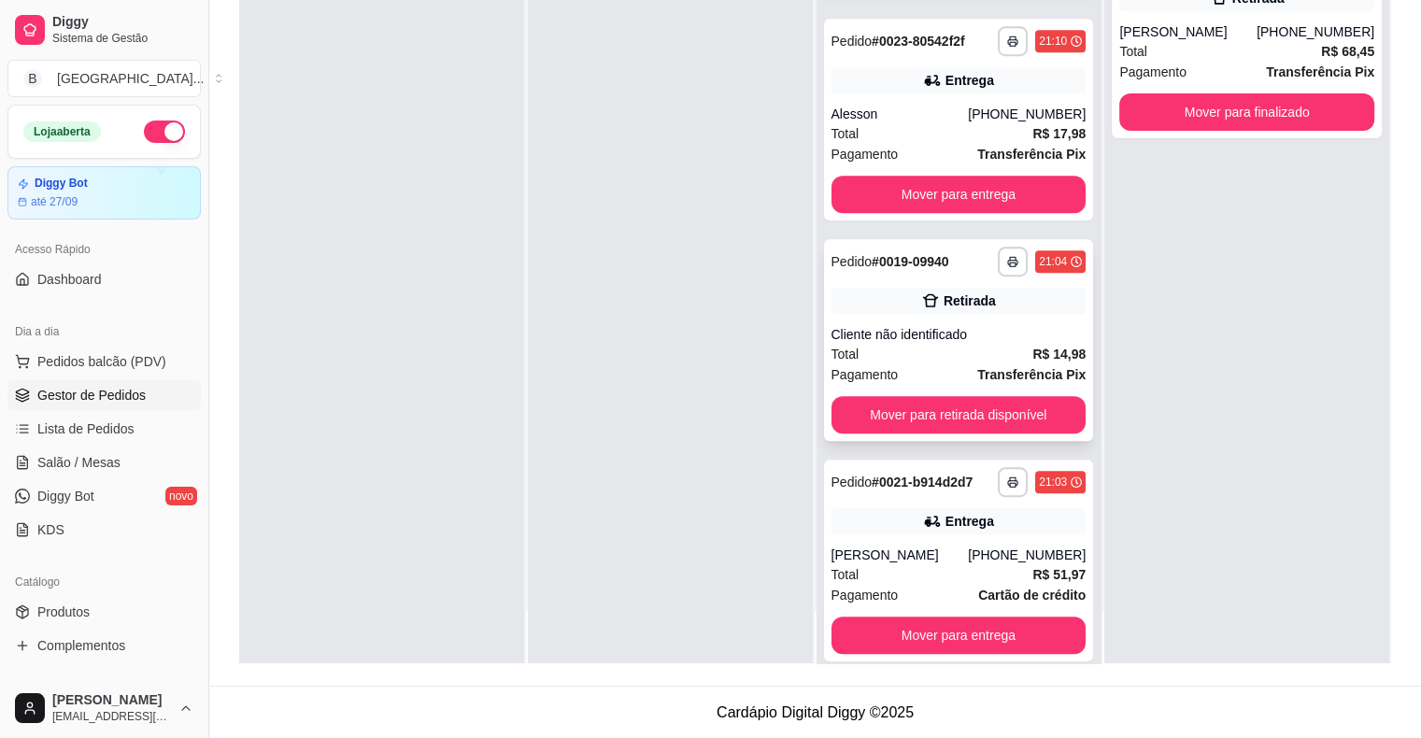
scroll to position [852, 0]
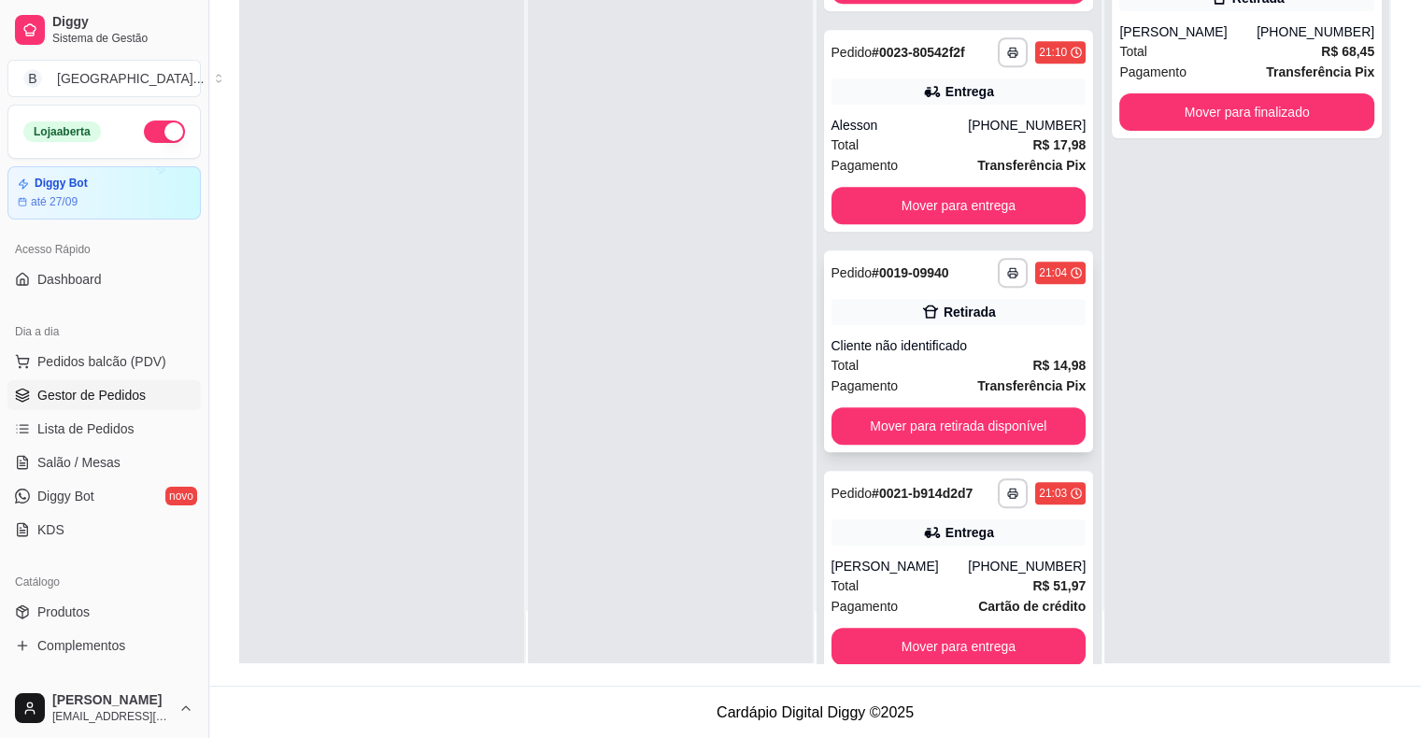
click at [970, 338] on div "Cliente não identificado" at bounding box center [958, 345] width 255 height 19
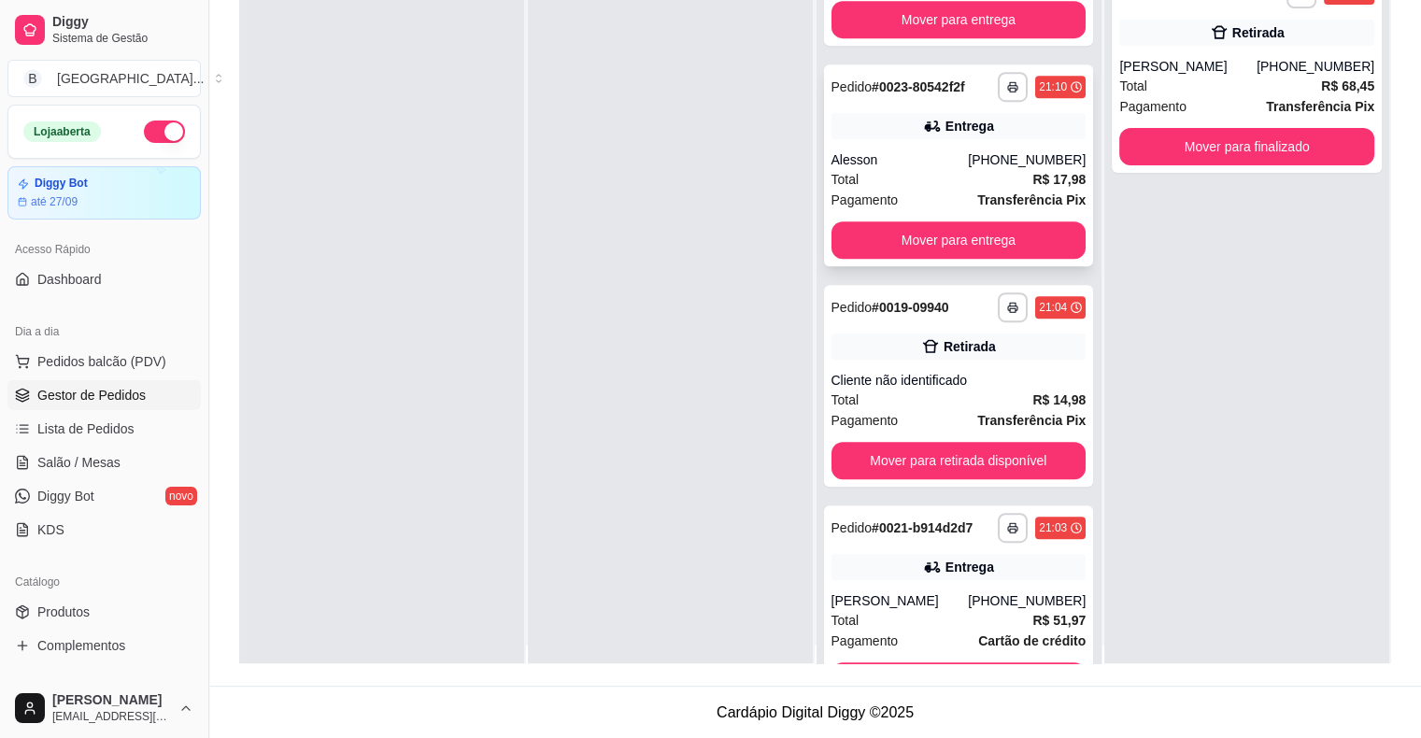
scroll to position [0, 0]
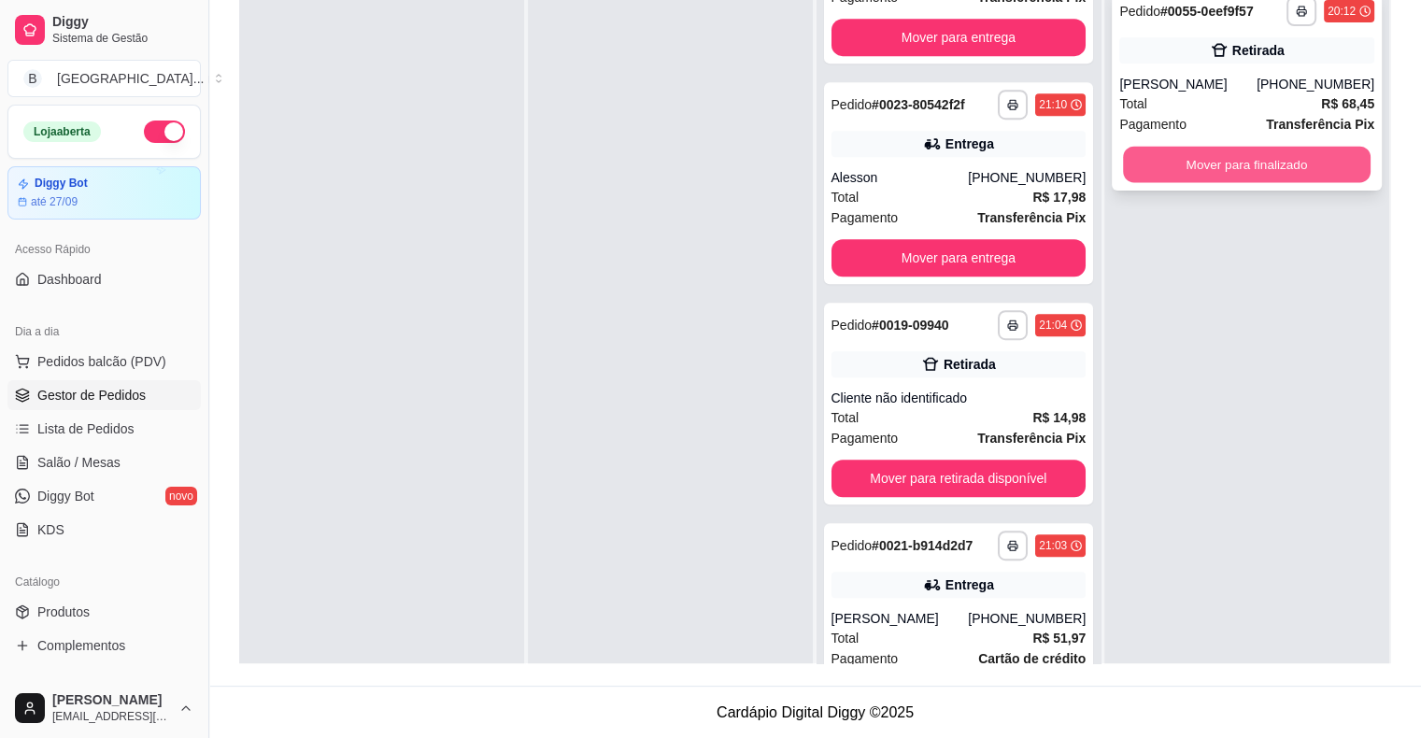
click at [1191, 175] on button "Mover para finalizado" at bounding box center [1247, 165] width 248 height 36
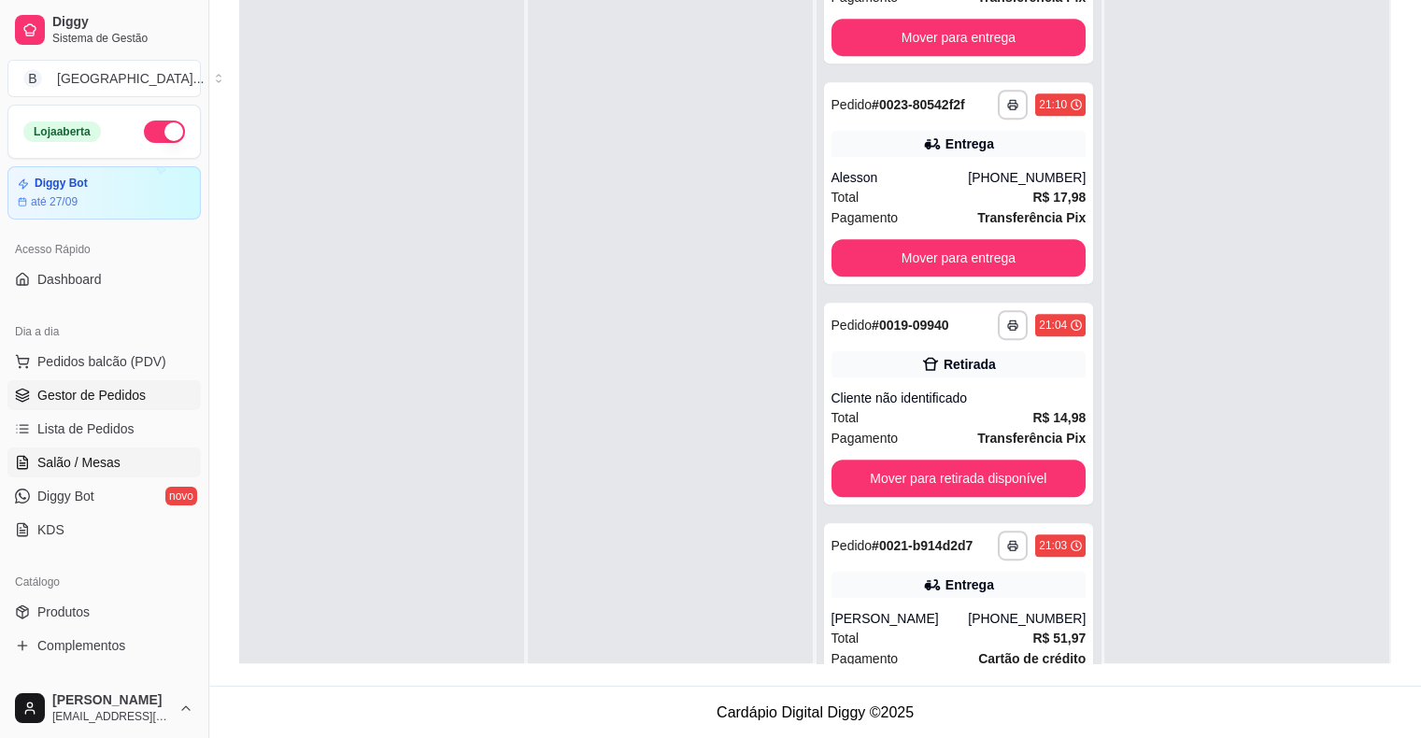
click at [103, 463] on span "Salão / Mesas" at bounding box center [78, 462] width 83 height 19
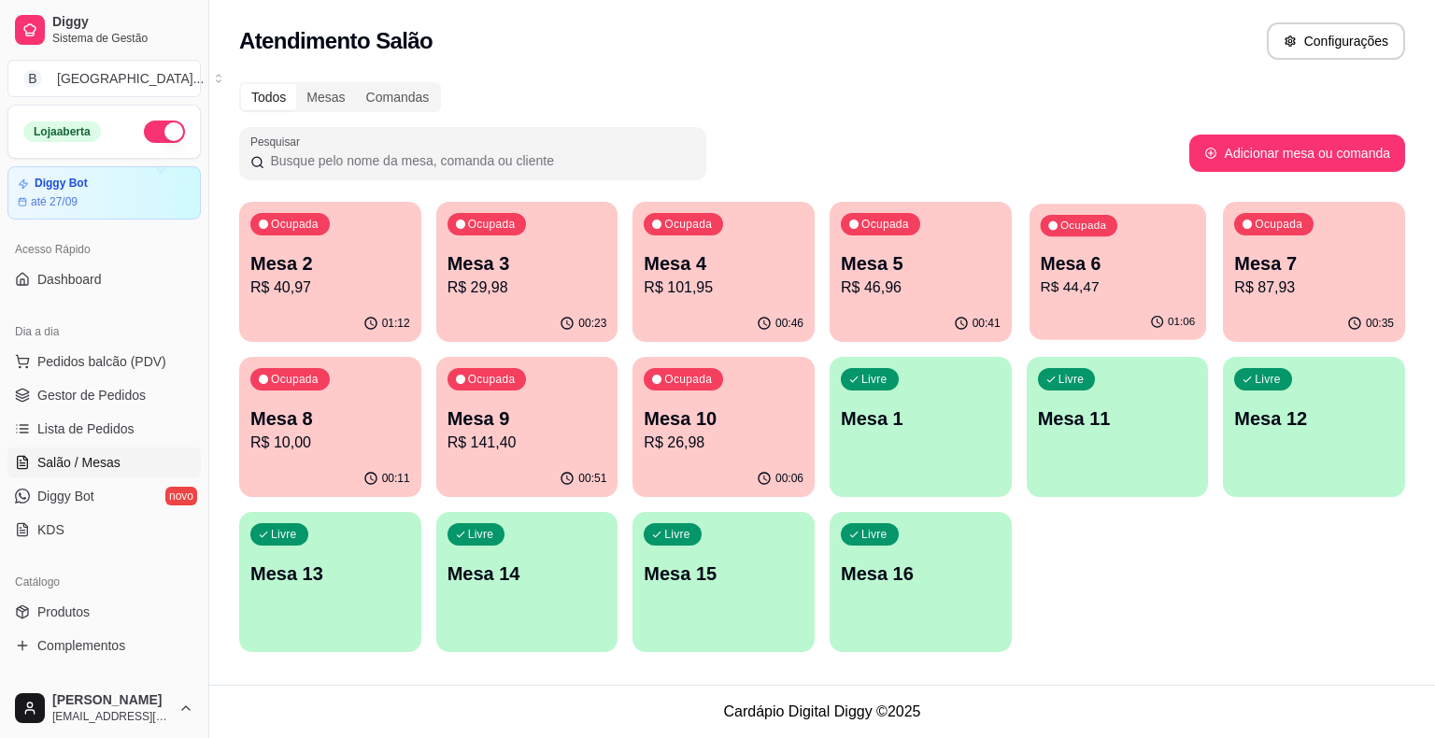
click at [1095, 256] on p "Mesa 6" at bounding box center [1117, 263] width 155 height 25
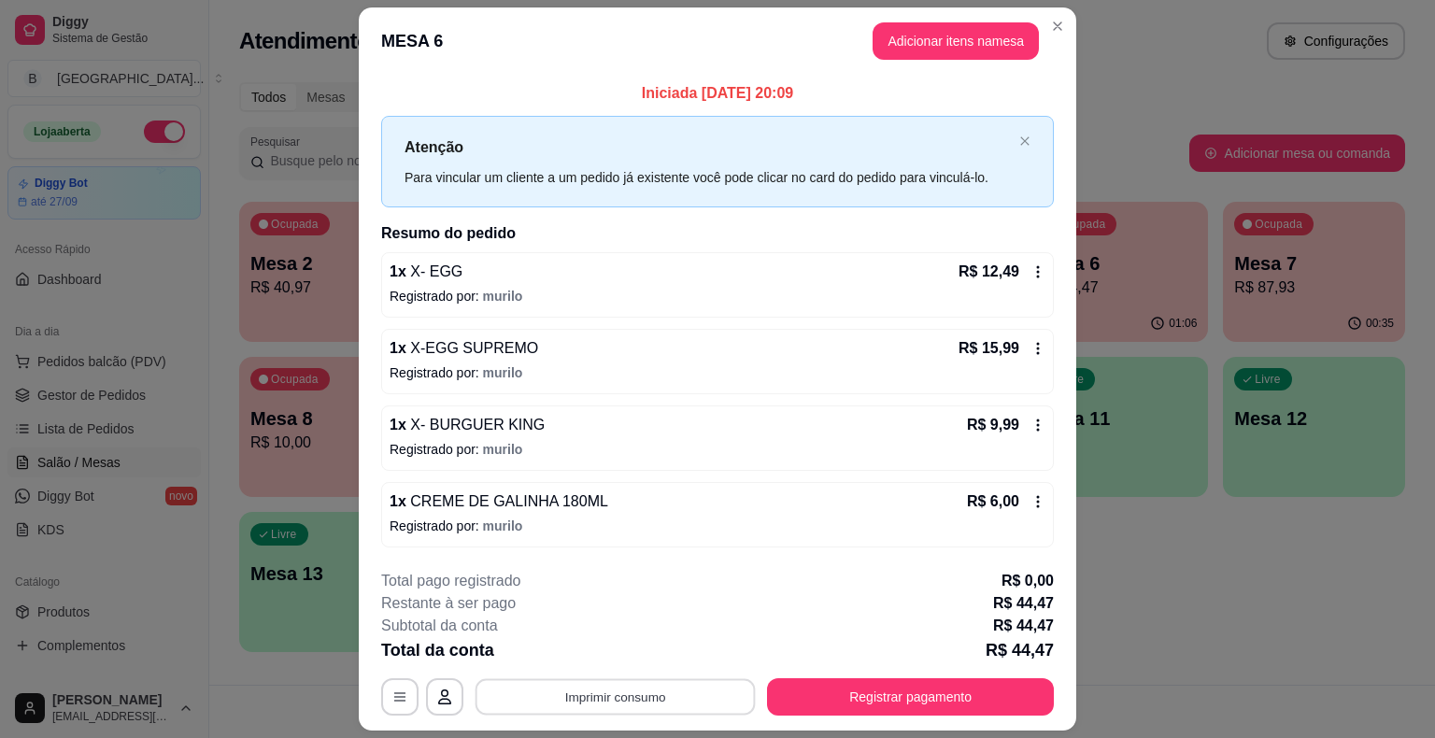
click at [678, 692] on button "Imprimir consumo" at bounding box center [615, 696] width 280 height 36
click at [652, 609] on button "IMPRESSORA" at bounding box center [613, 616] width 135 height 30
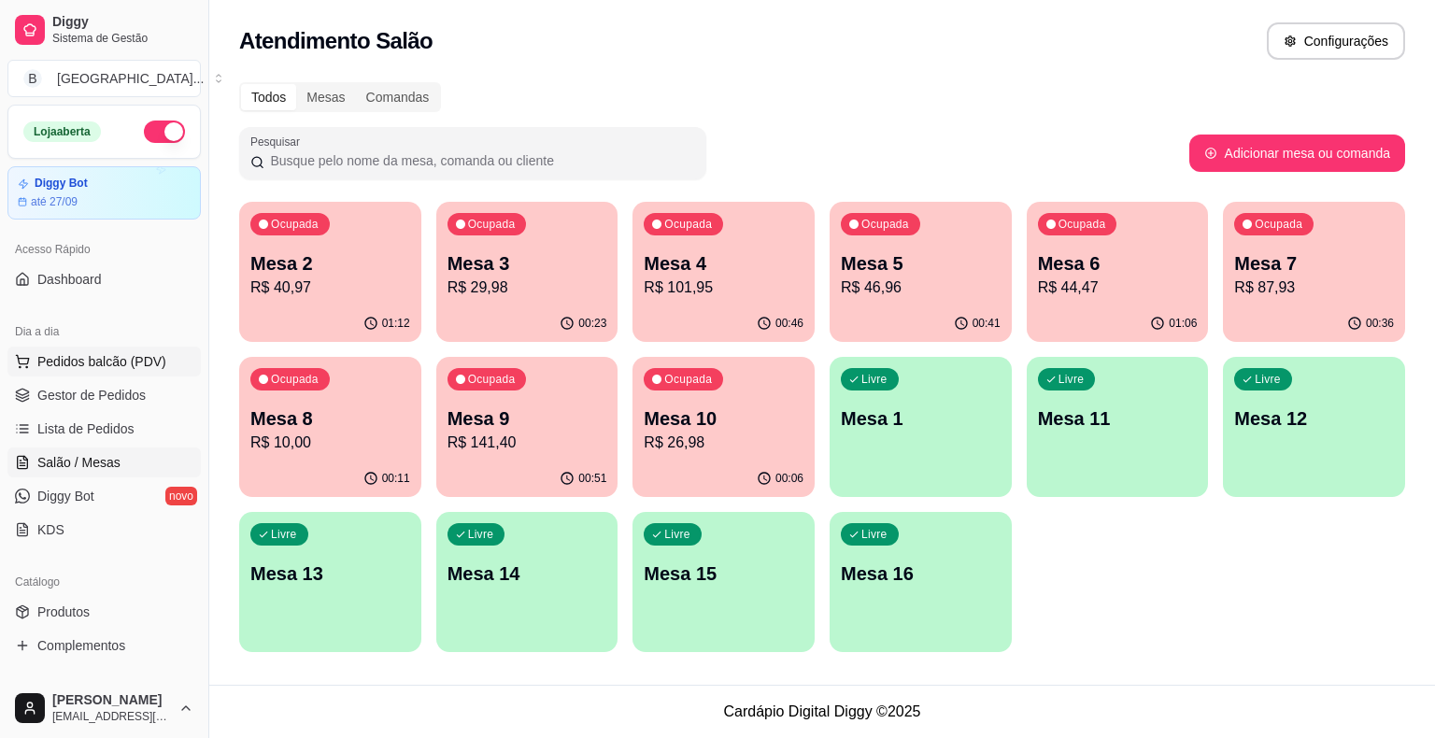
click at [116, 368] on span "Pedidos balcão (PDV)" at bounding box center [101, 361] width 129 height 19
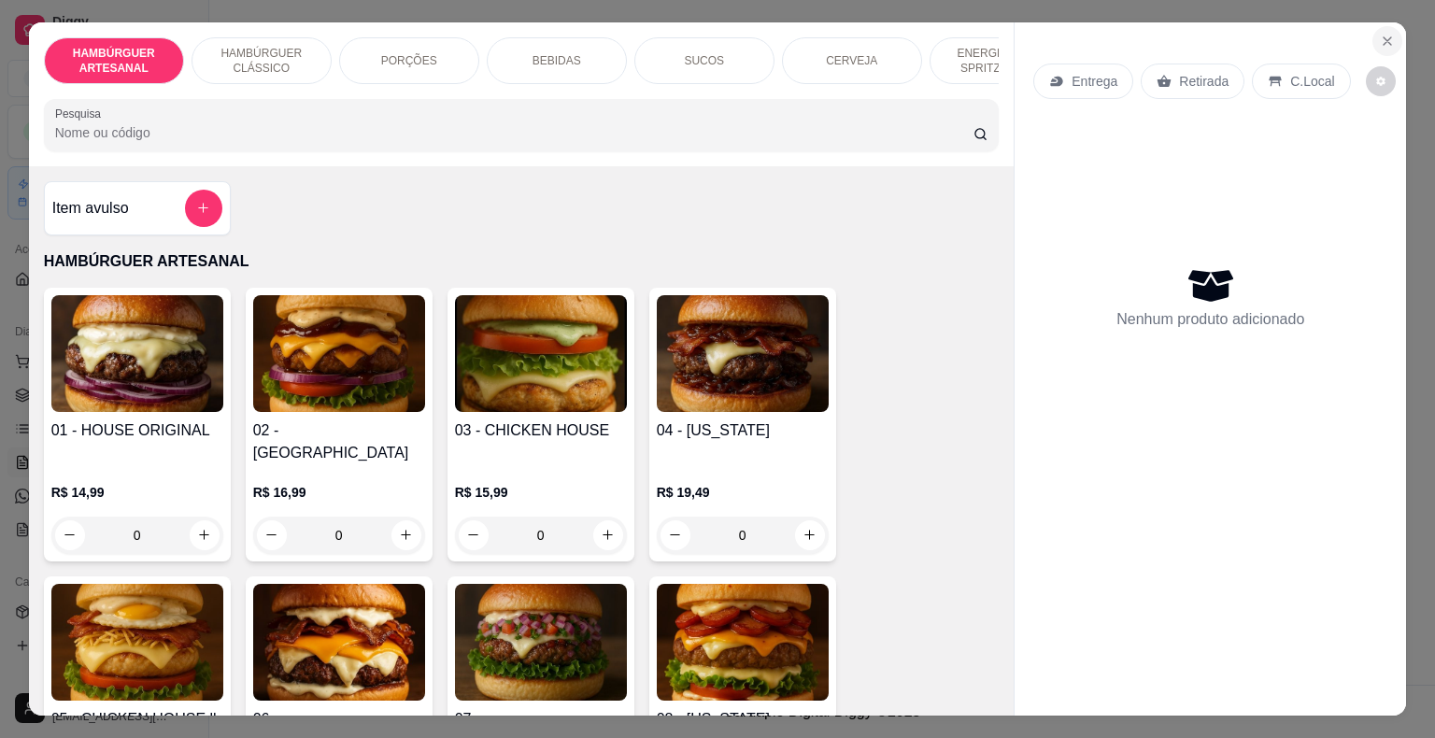
click at [1380, 34] on icon "Close" at bounding box center [1387, 41] width 15 height 15
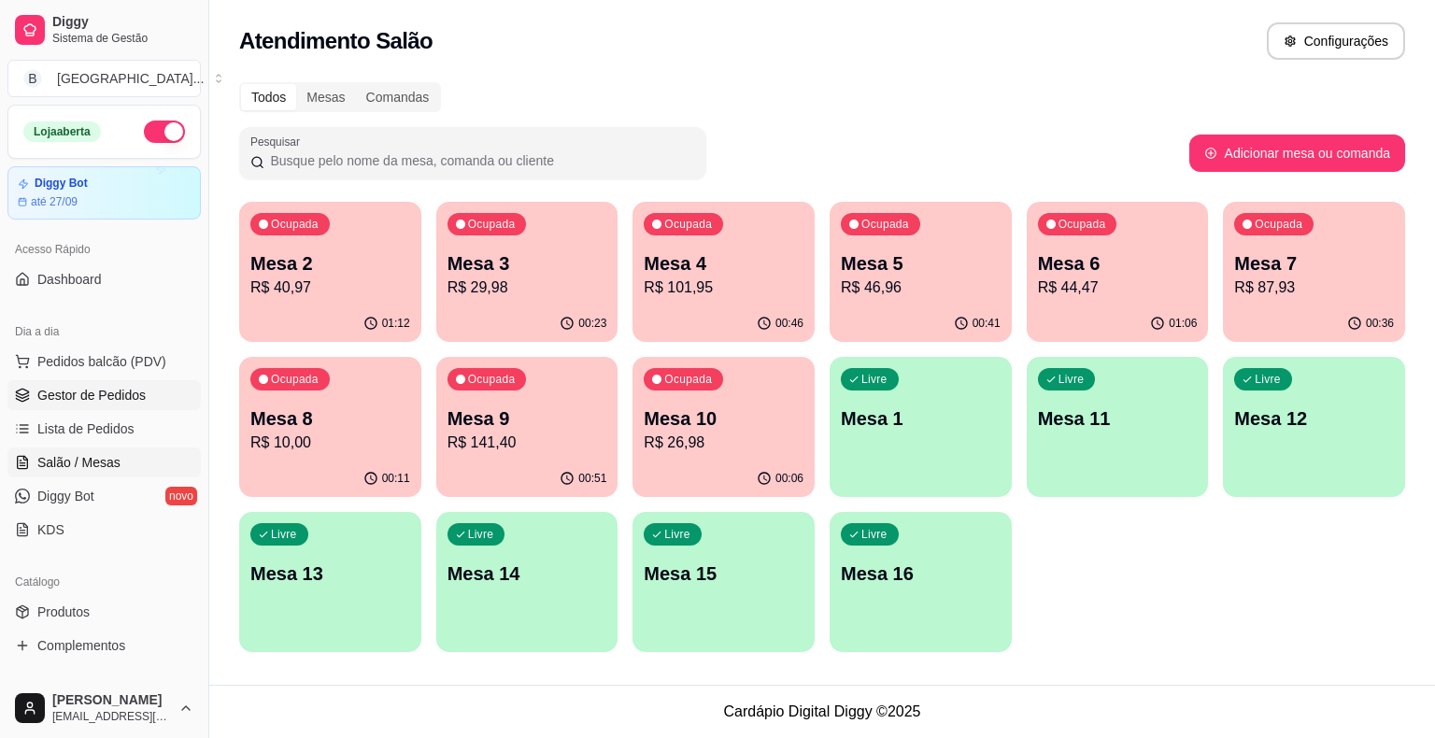
click at [108, 401] on span "Gestor de Pedidos" at bounding box center [91, 395] width 108 height 19
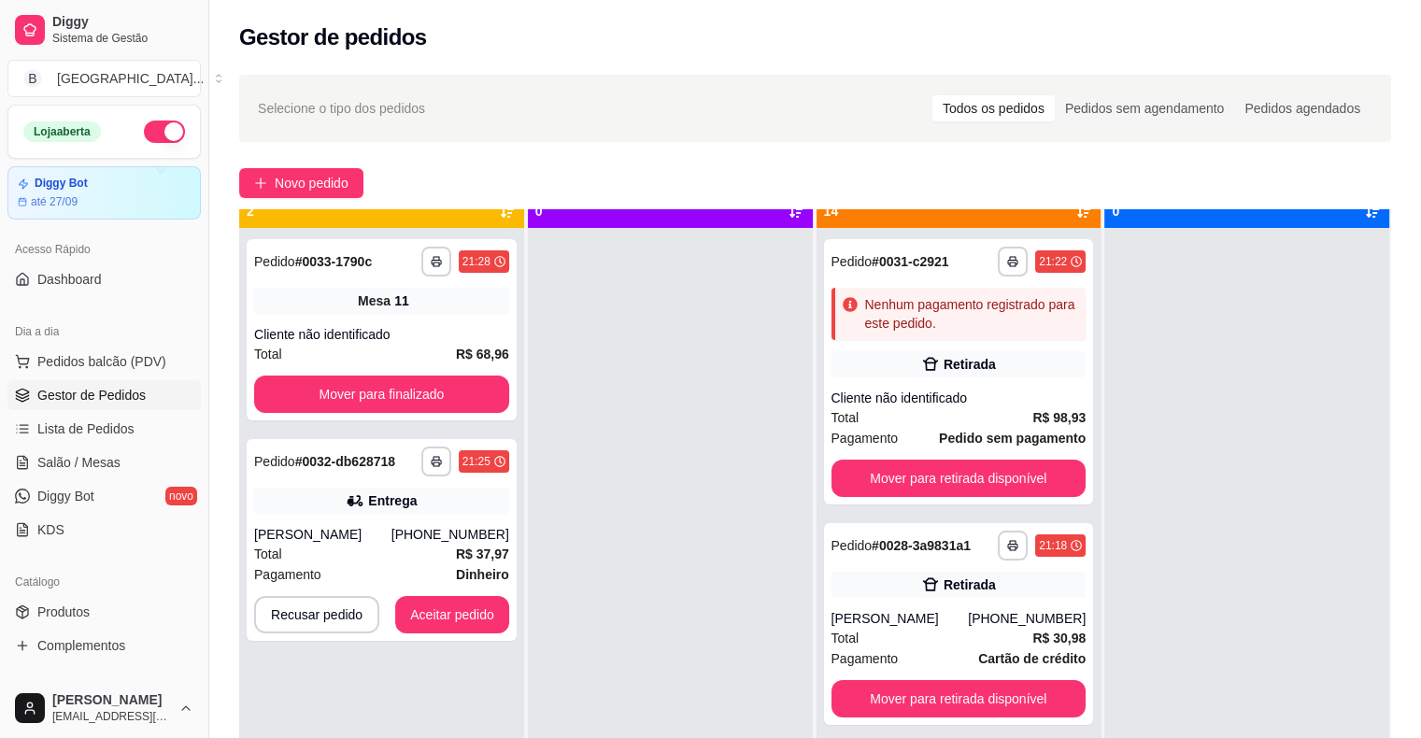
scroll to position [52, 0]
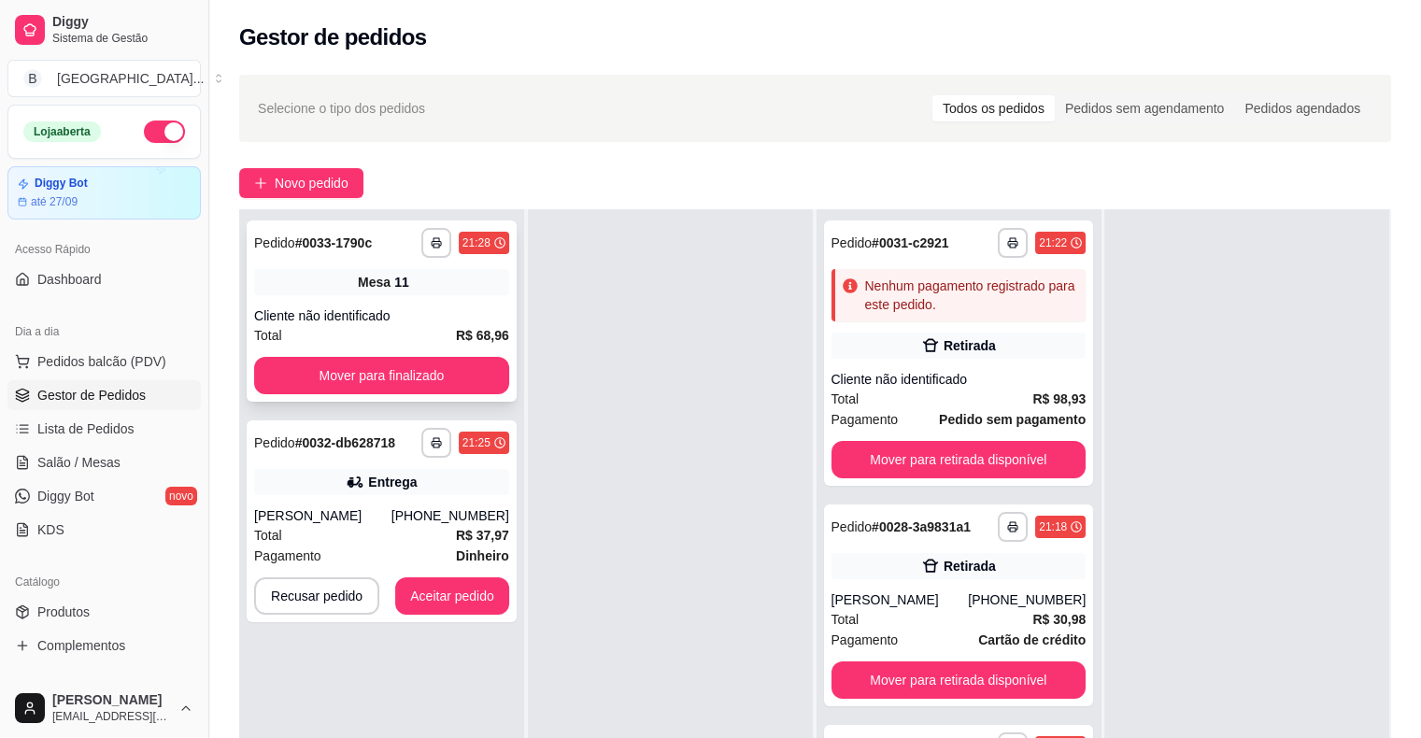
click at [420, 331] on div "Total R$ 68,96" at bounding box center [381, 335] width 255 height 21
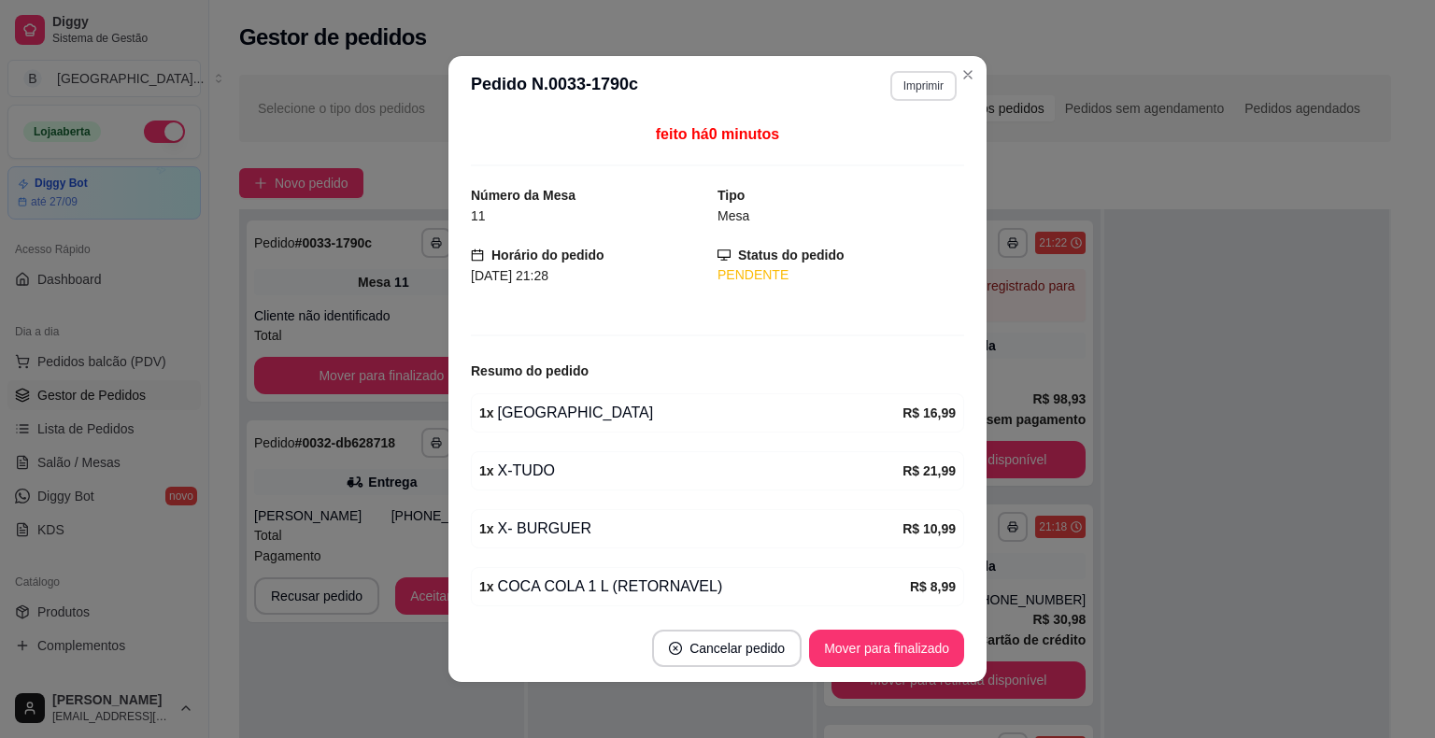
click at [942, 92] on button "Imprimir" at bounding box center [923, 86] width 66 height 30
click at [922, 162] on button "IMPRESSORA" at bounding box center [882, 151] width 135 height 30
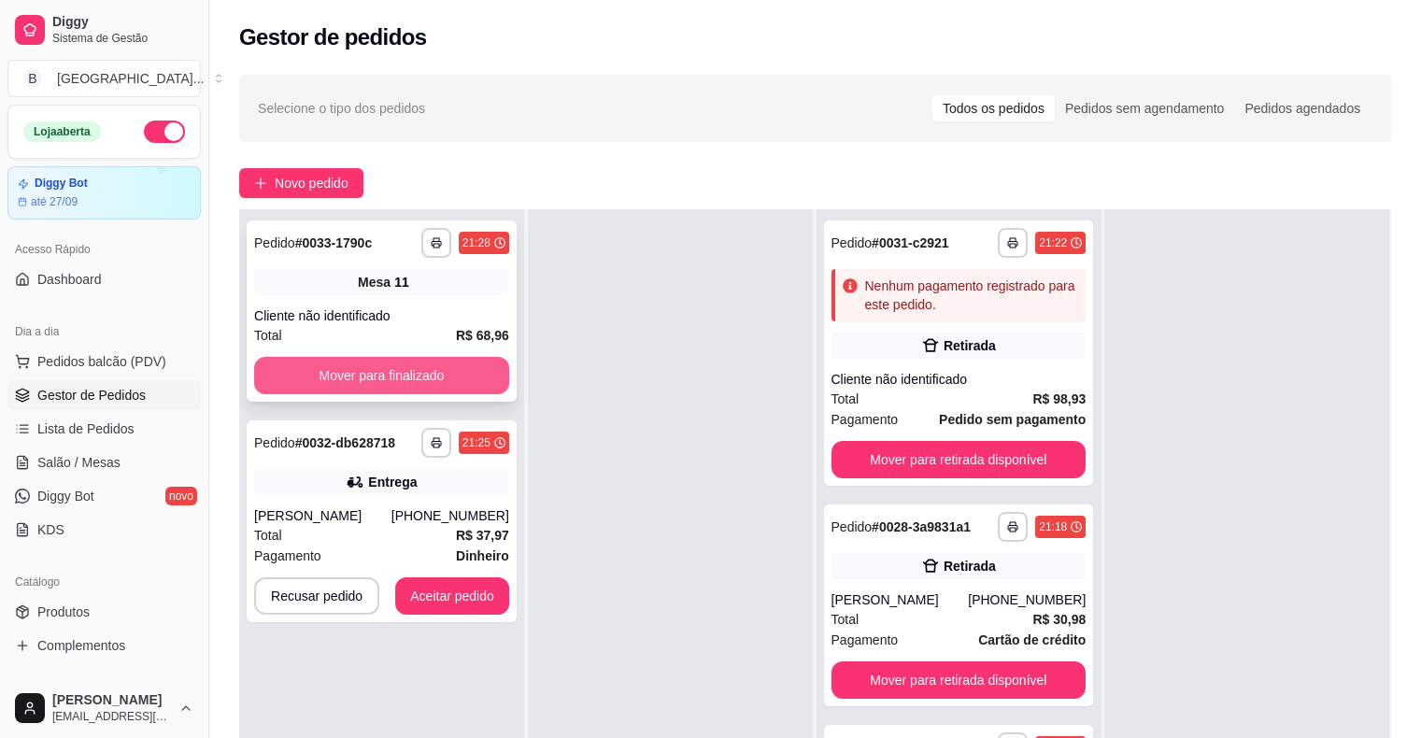
click at [450, 371] on button "Mover para finalizado" at bounding box center [381, 375] width 255 height 37
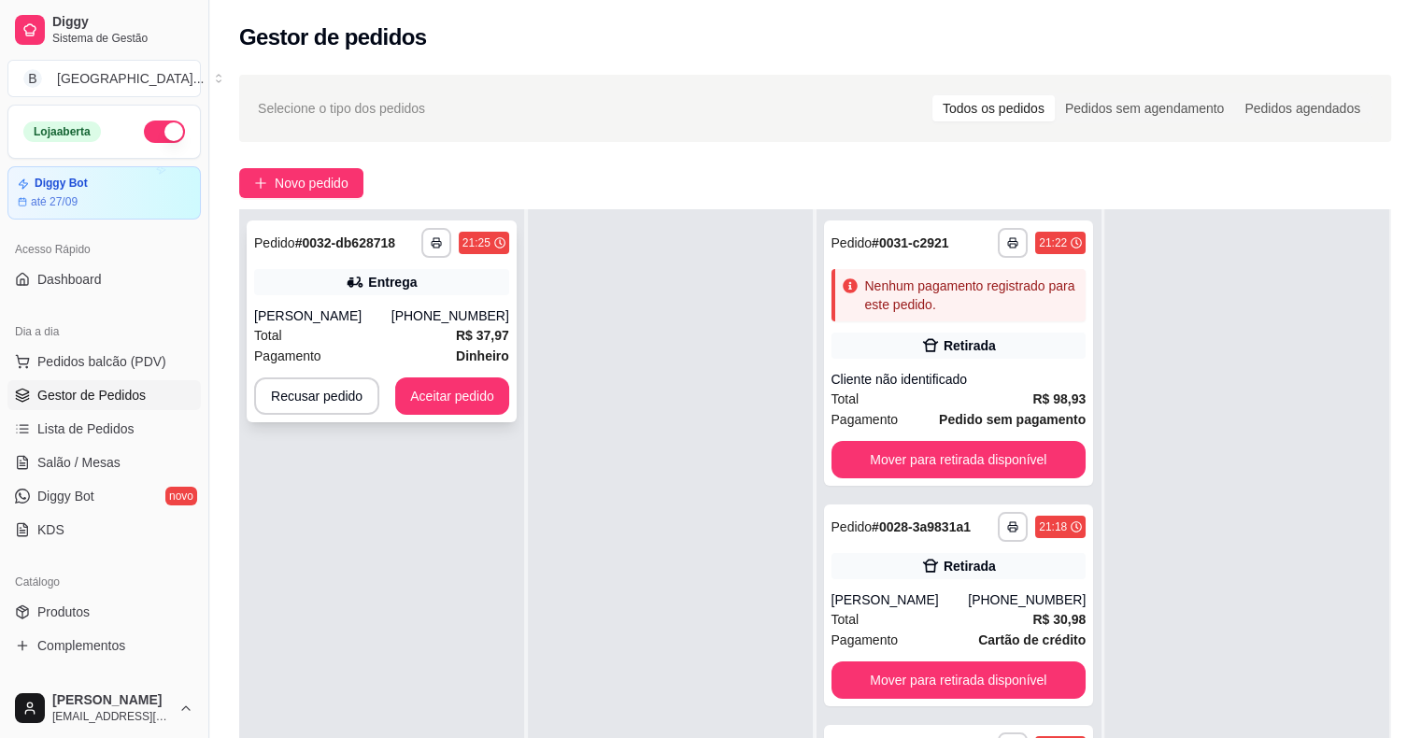
click at [437, 312] on div "[PHONE_NUMBER]" at bounding box center [450, 315] width 118 height 19
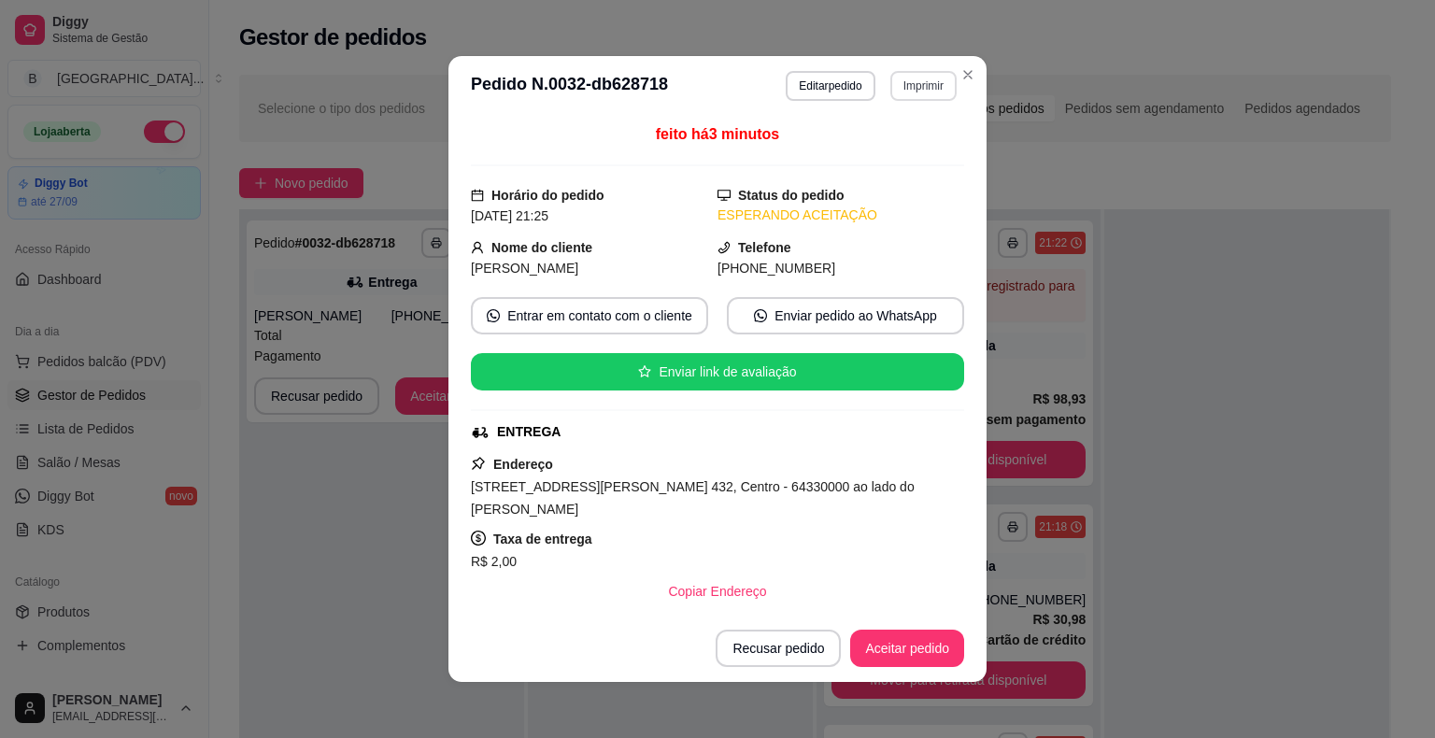
click at [897, 94] on button "Imprimir" at bounding box center [923, 86] width 66 height 30
click at [870, 143] on button "IMPRESSORA" at bounding box center [882, 151] width 135 height 30
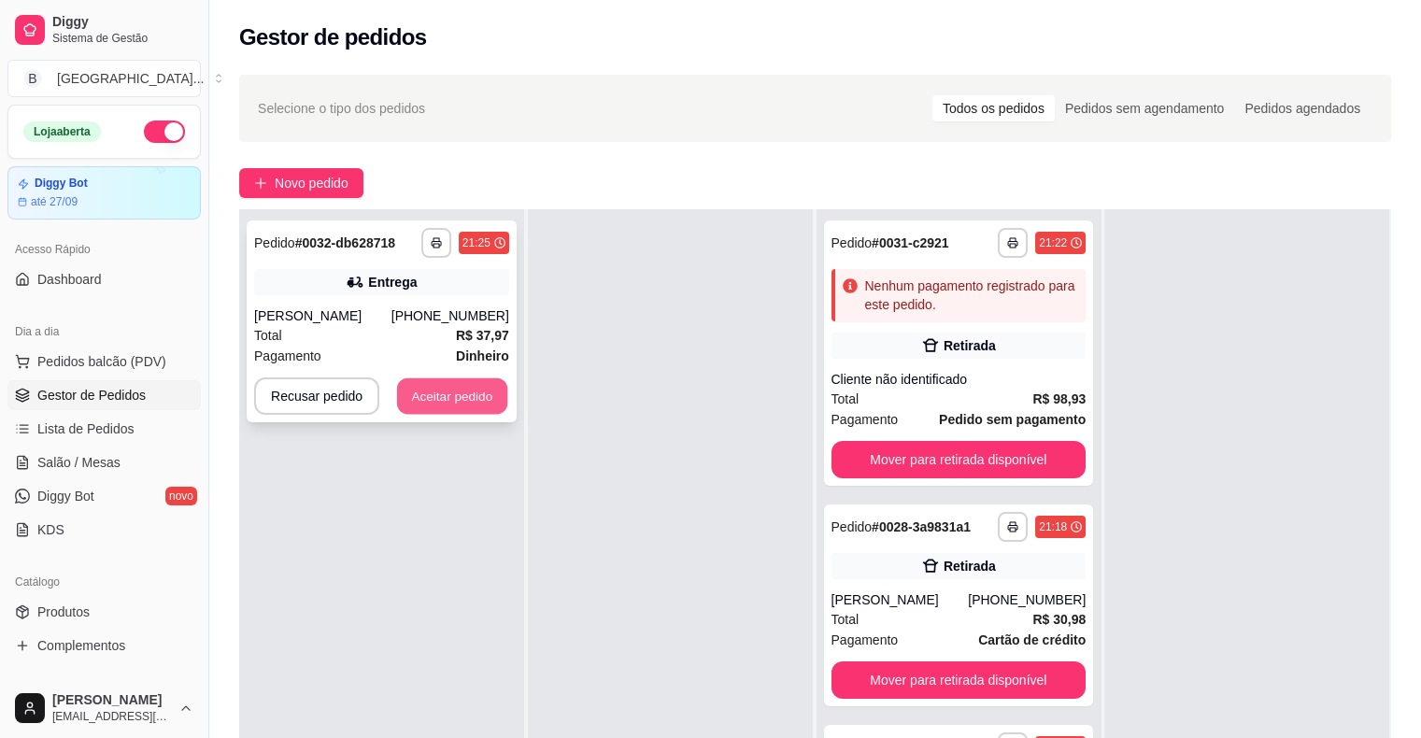
click at [437, 389] on button "Aceitar pedido" at bounding box center [452, 396] width 110 height 36
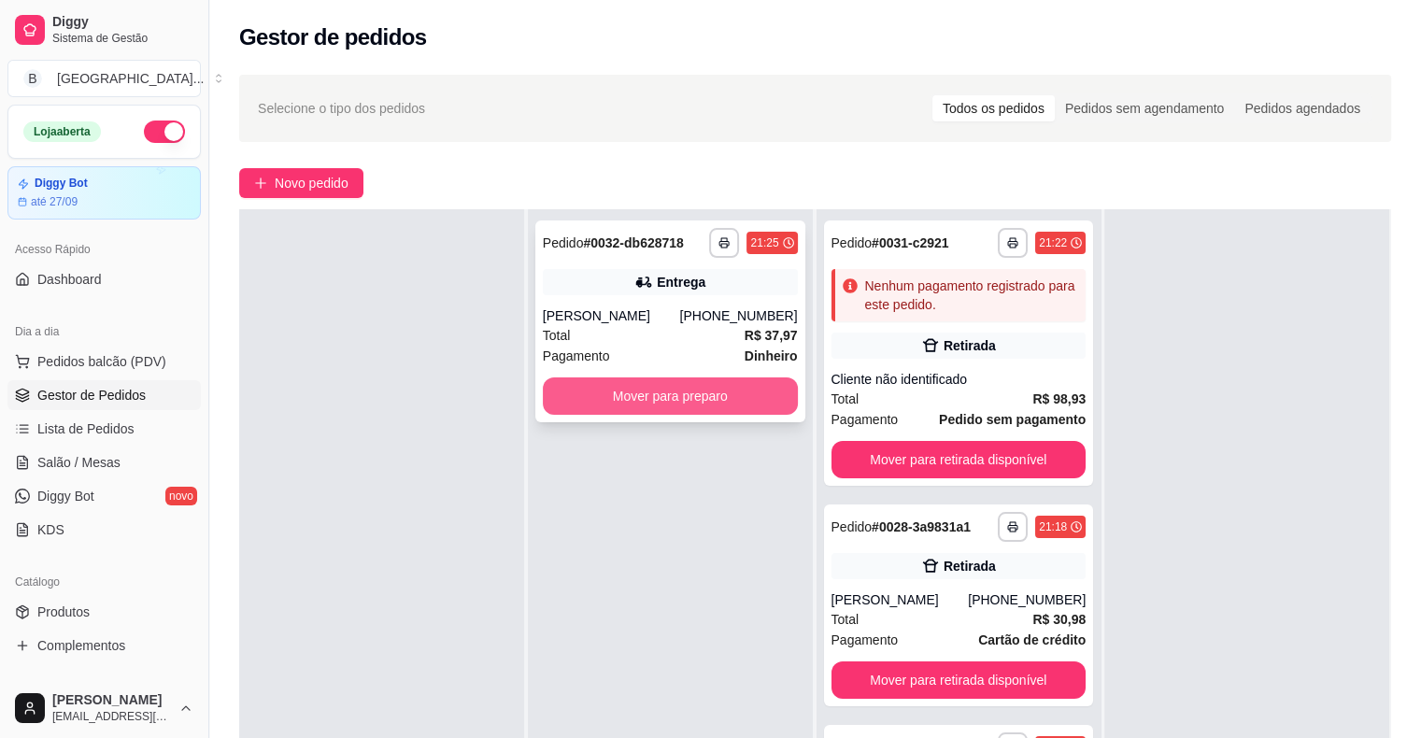
click at [731, 406] on button "Mover para preparo" at bounding box center [670, 395] width 255 height 37
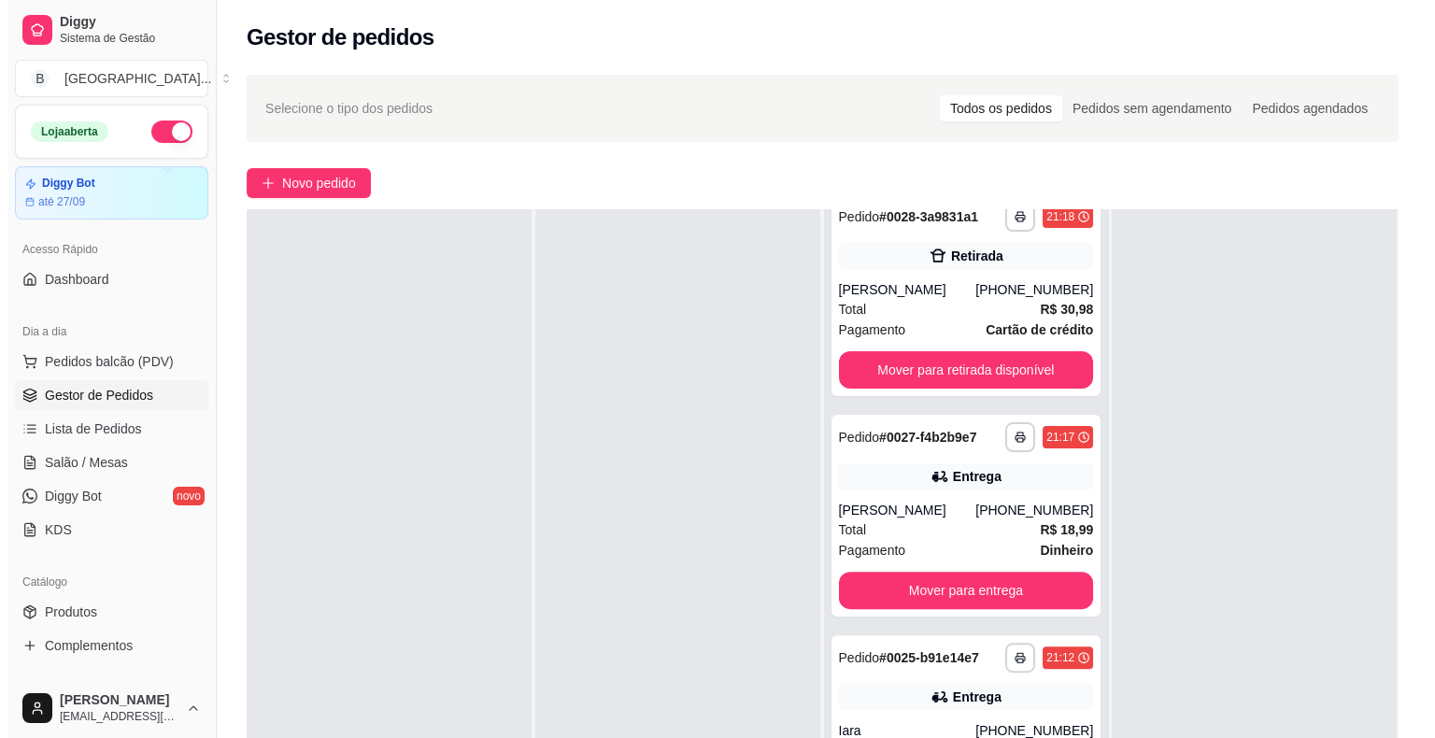
scroll to position [560, 0]
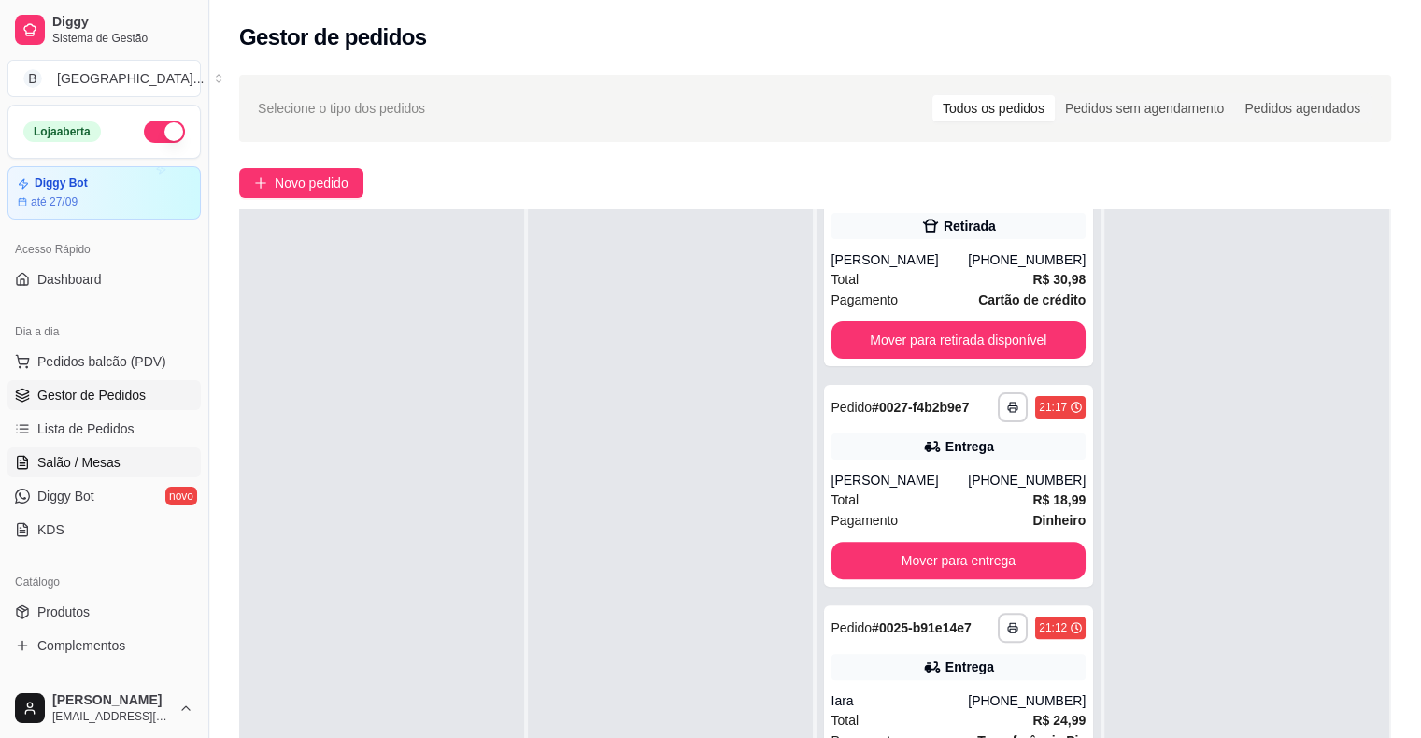
click at [82, 469] on span "Salão / Mesas" at bounding box center [78, 462] width 83 height 19
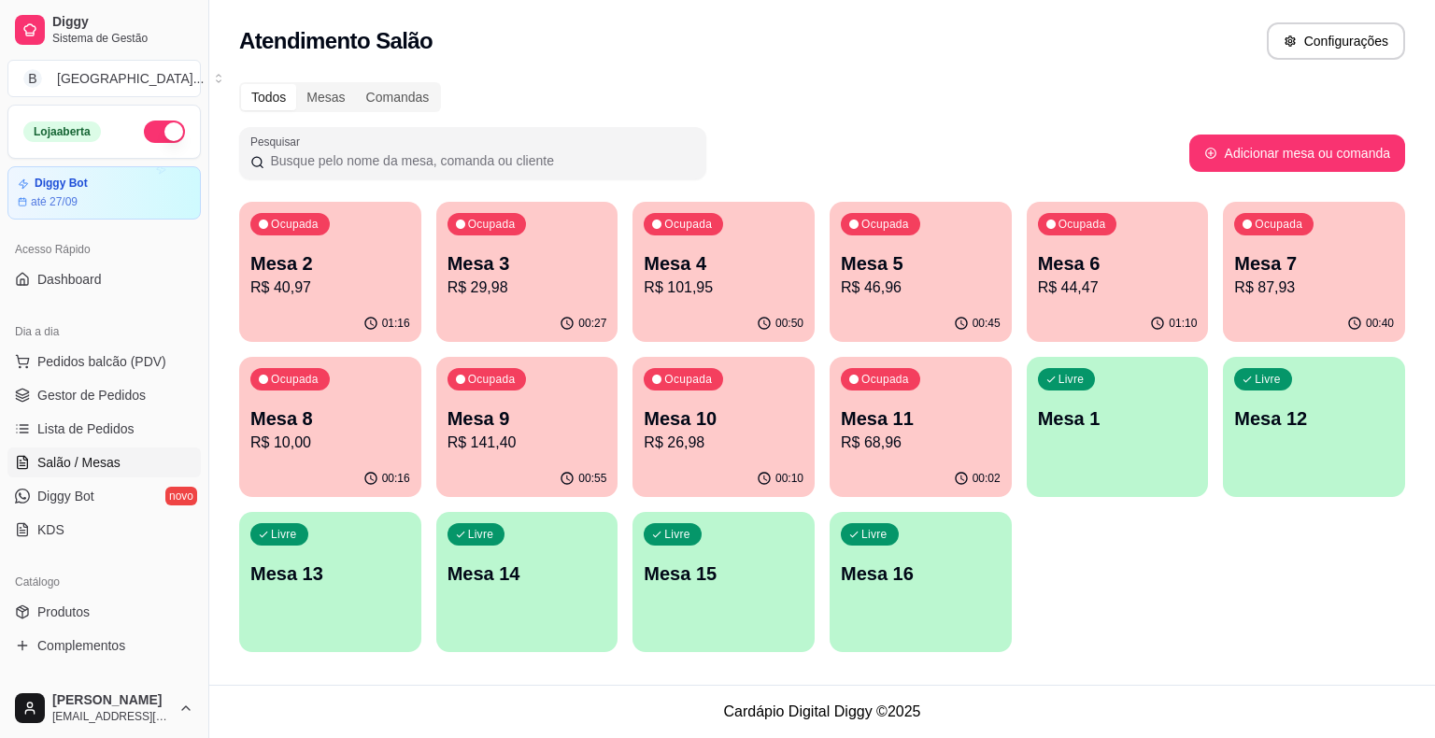
click at [1068, 280] on p "R$ 44,47" at bounding box center [1118, 287] width 160 height 22
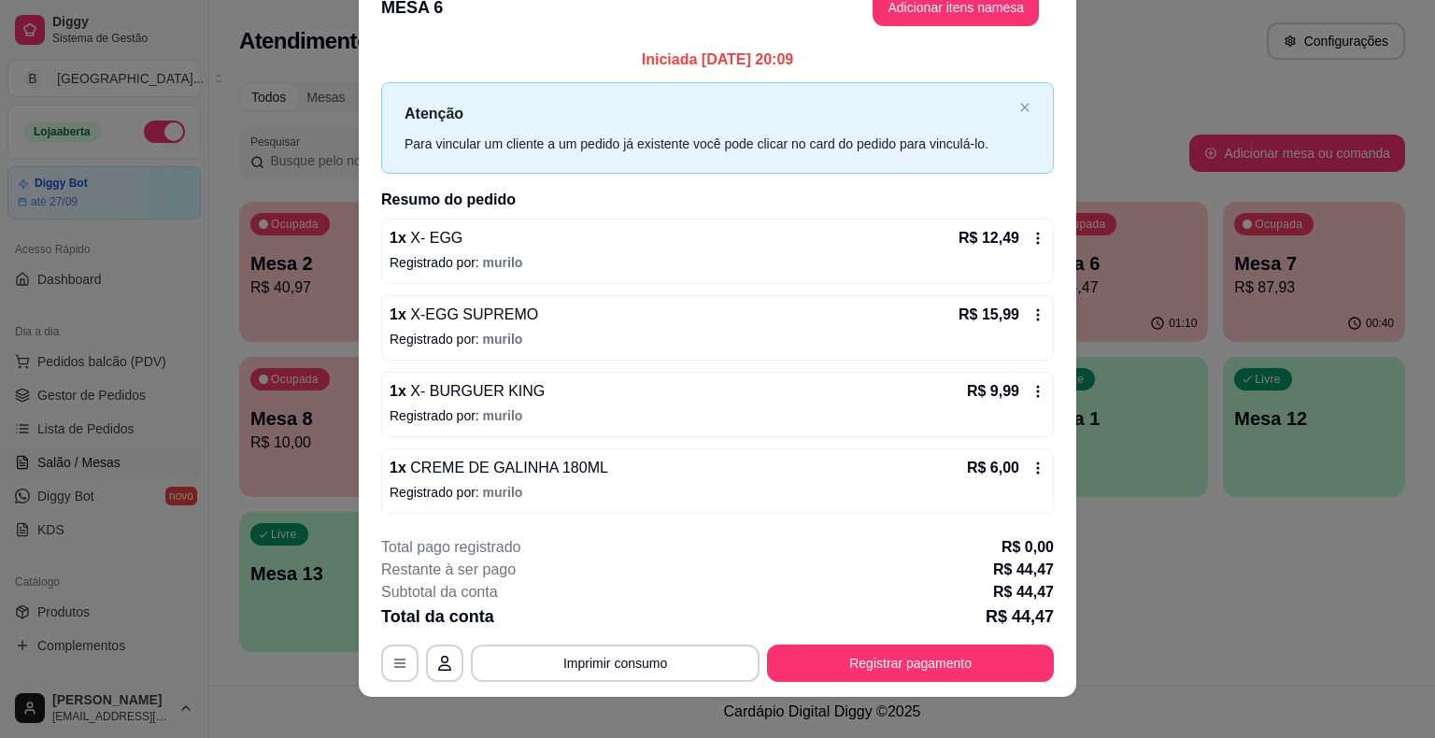
scroll to position [50, 0]
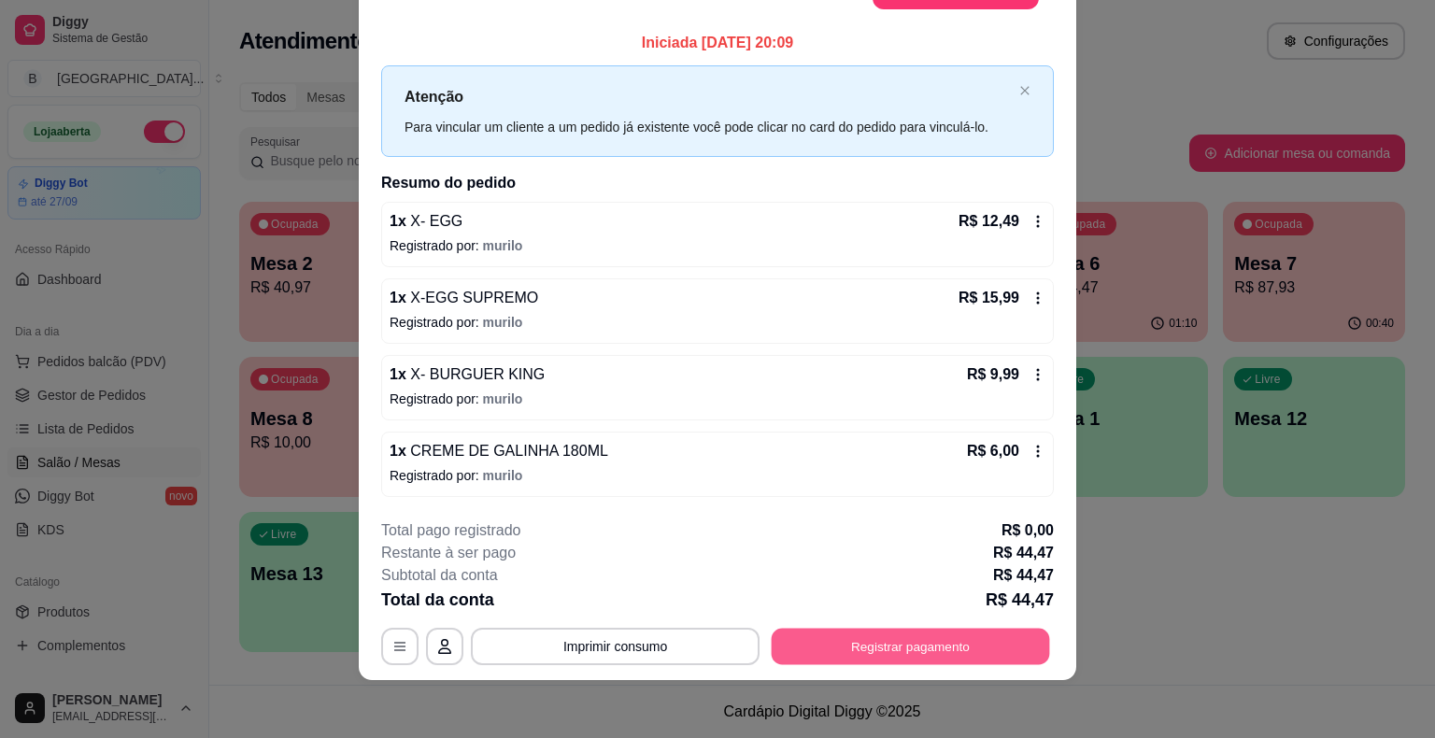
click at [964, 637] on button "Registrar pagamento" at bounding box center [911, 646] width 278 height 36
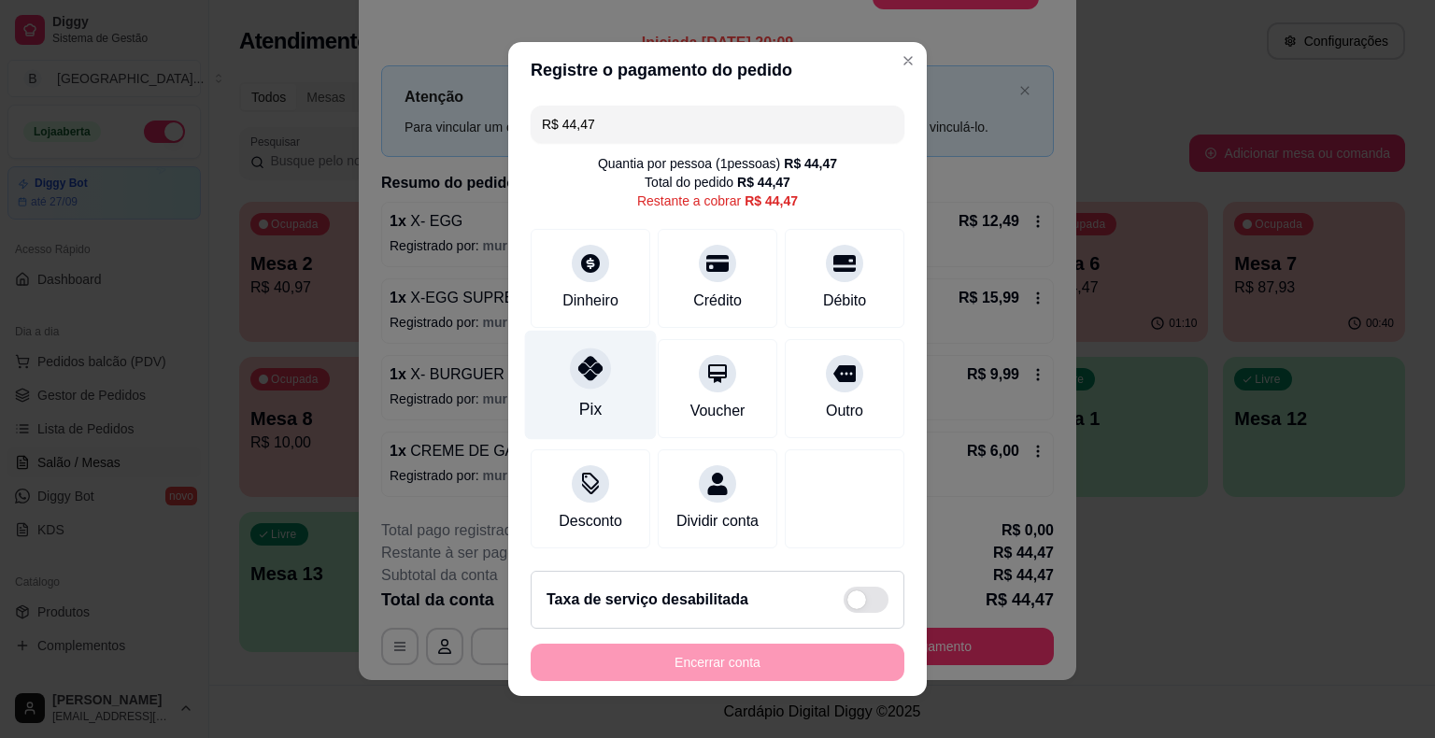
click at [606, 387] on div "Pix" at bounding box center [591, 385] width 132 height 109
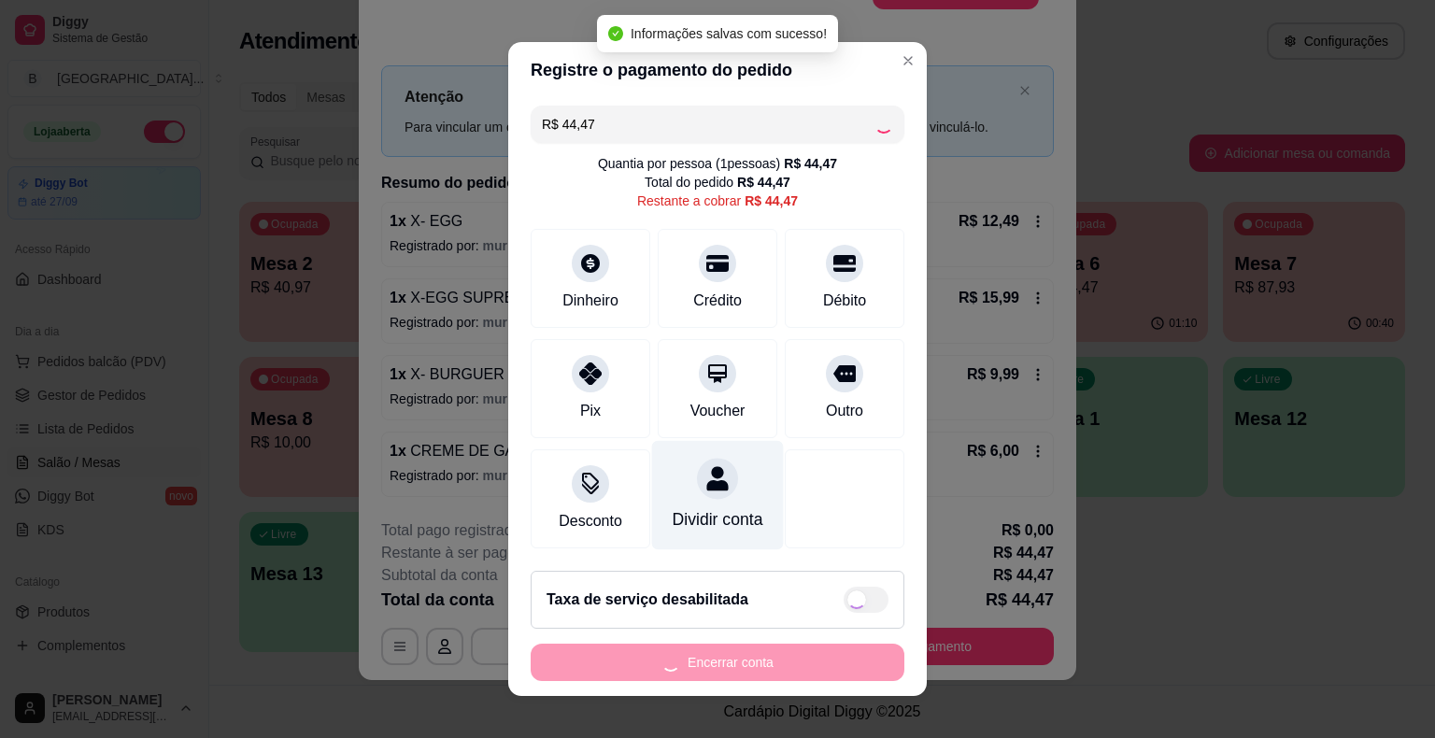
type input "R$ 0,00"
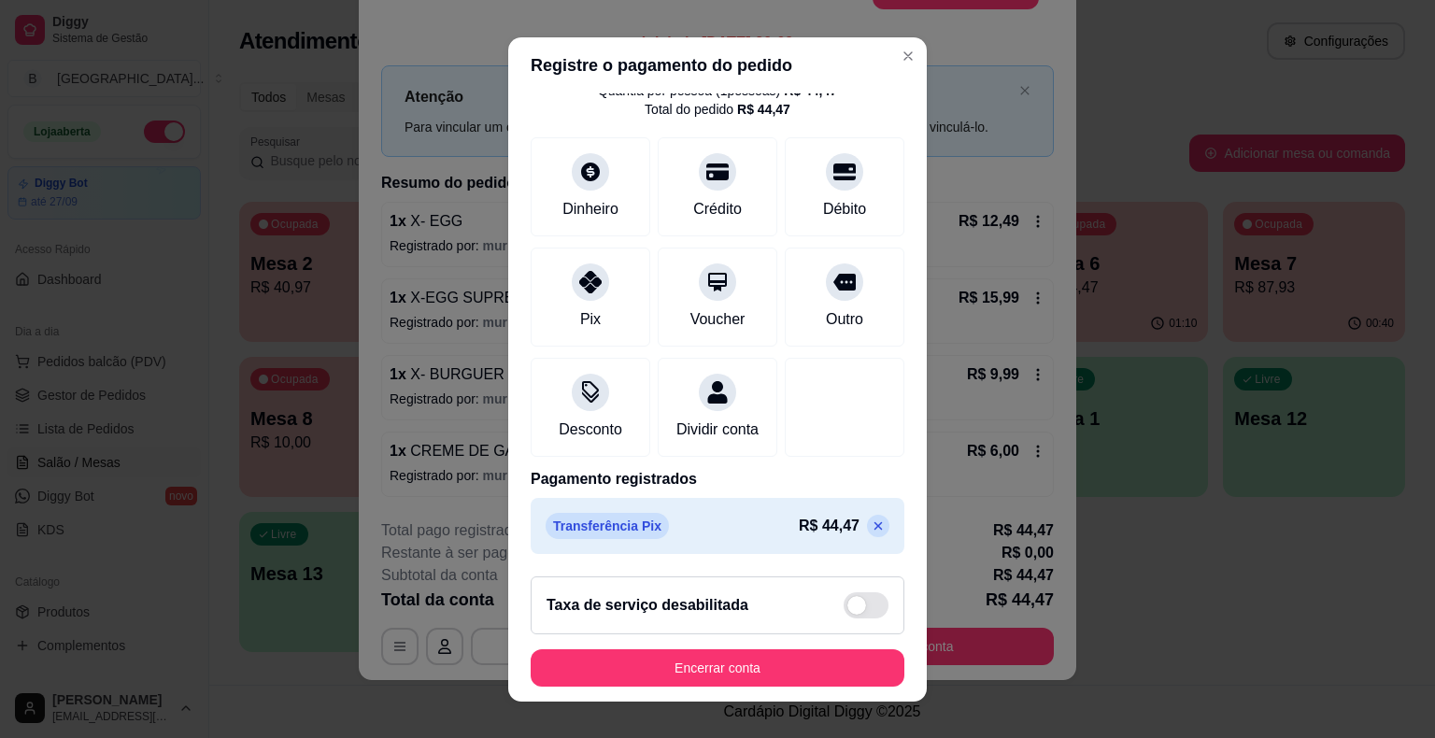
scroll to position [22, 0]
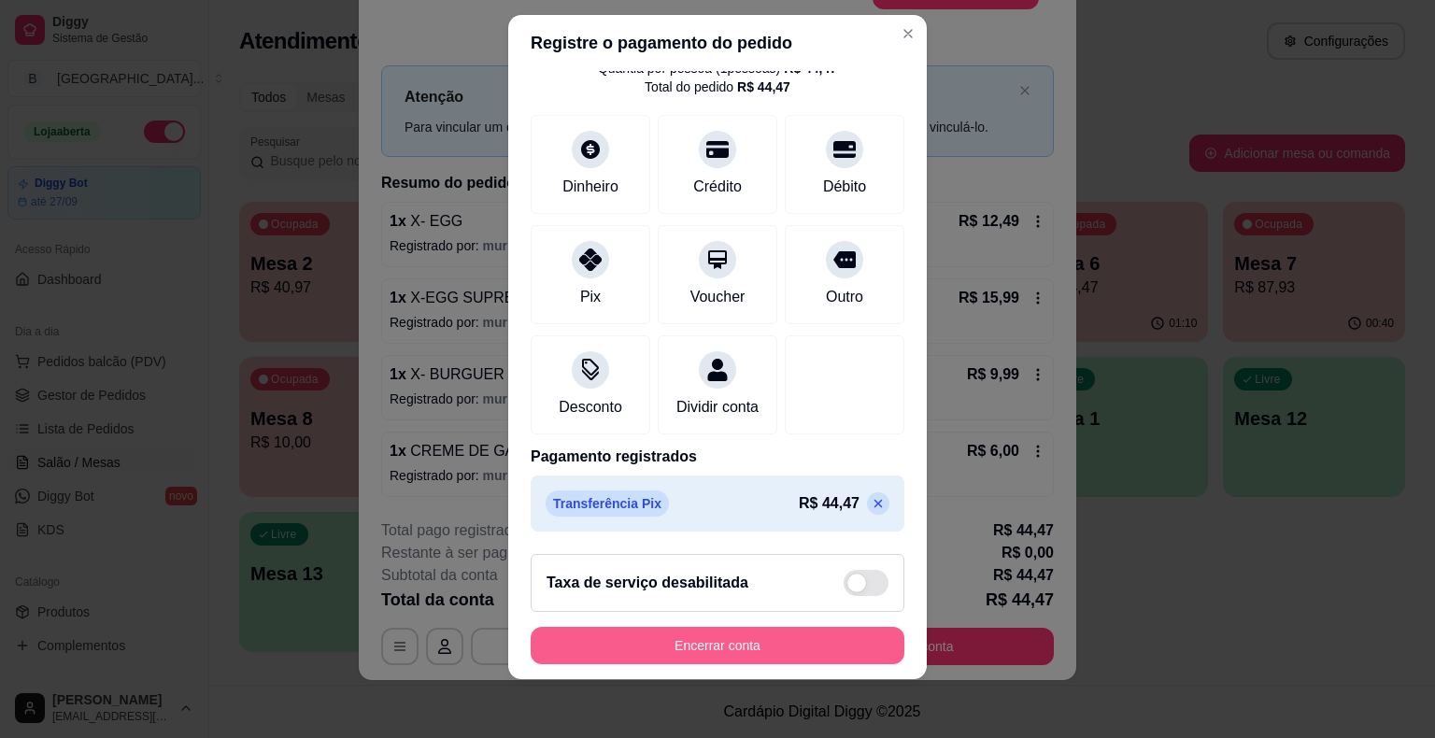
click at [665, 636] on button "Encerrar conta" at bounding box center [718, 645] width 374 height 37
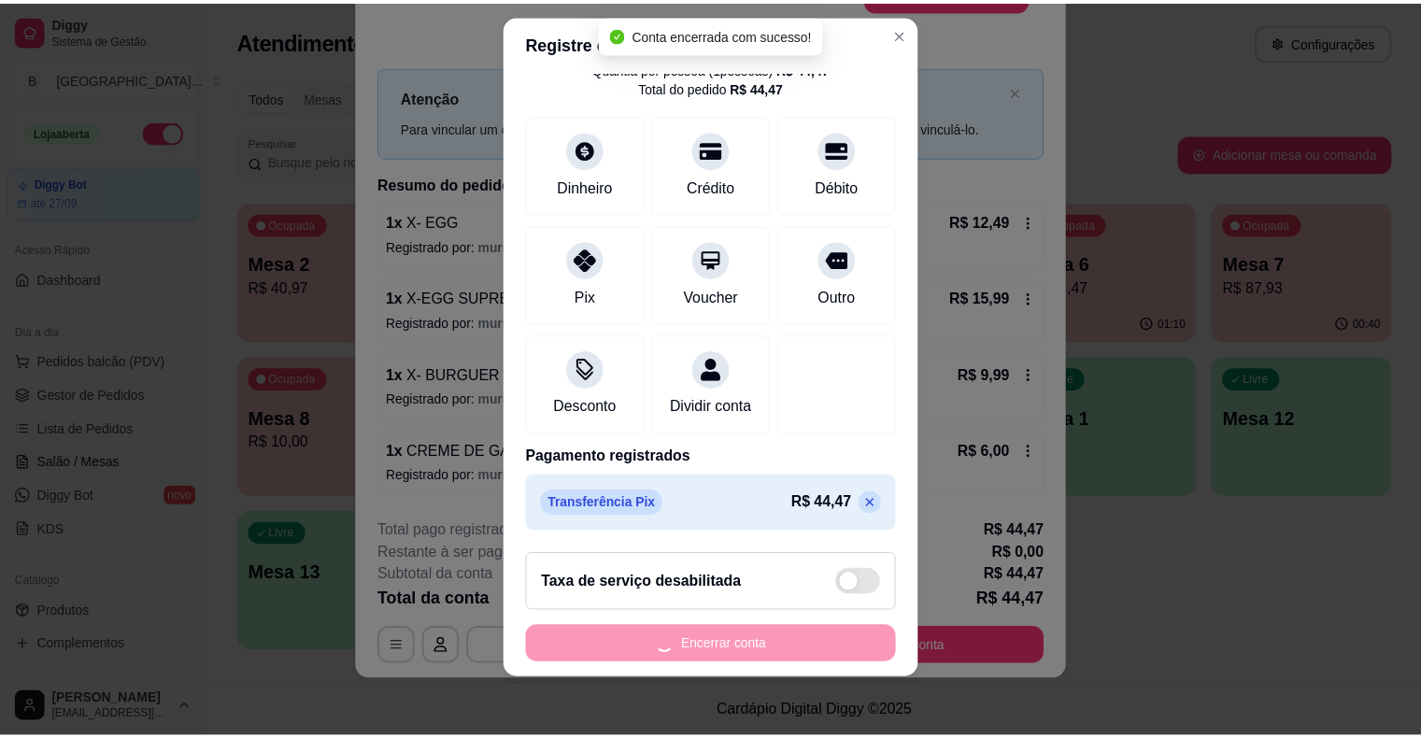
scroll to position [0, 0]
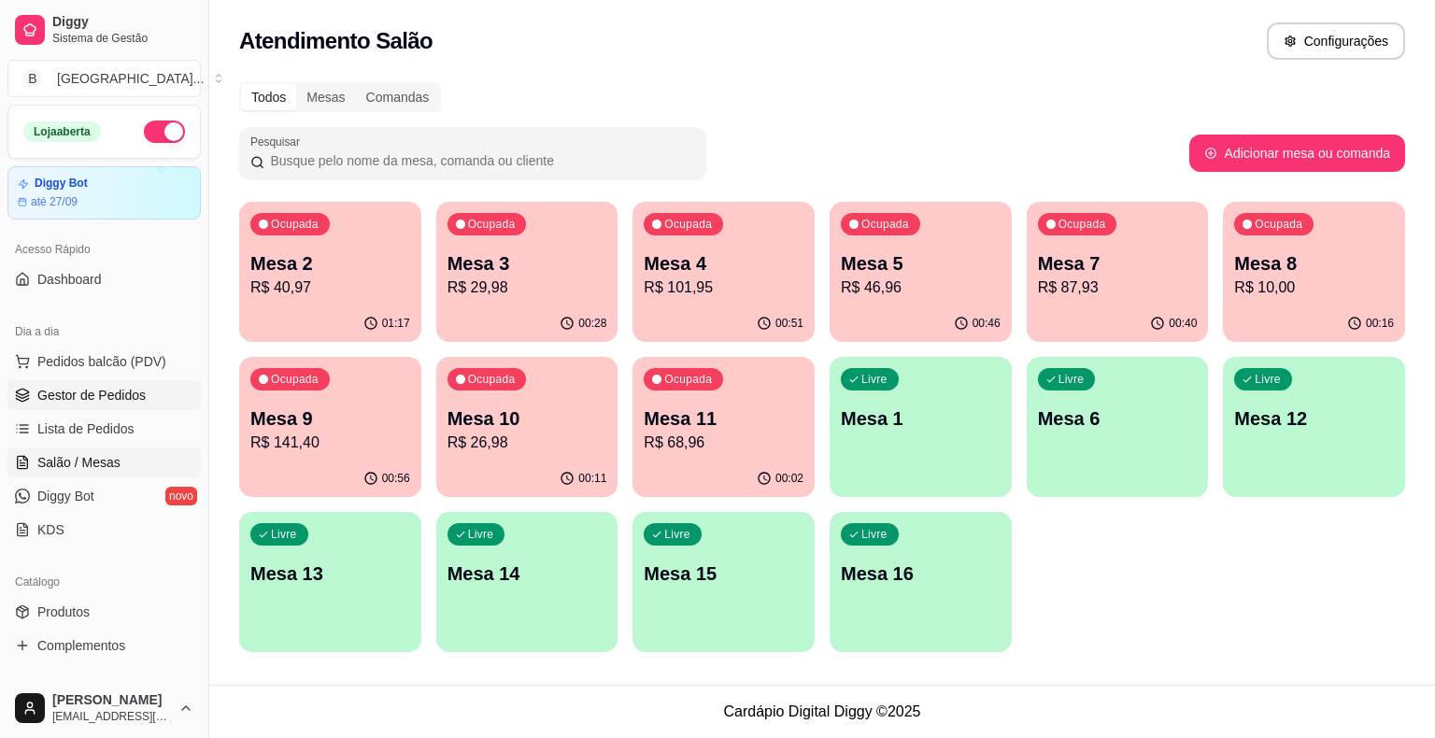
click at [96, 394] on span "Gestor de Pedidos" at bounding box center [91, 395] width 108 height 19
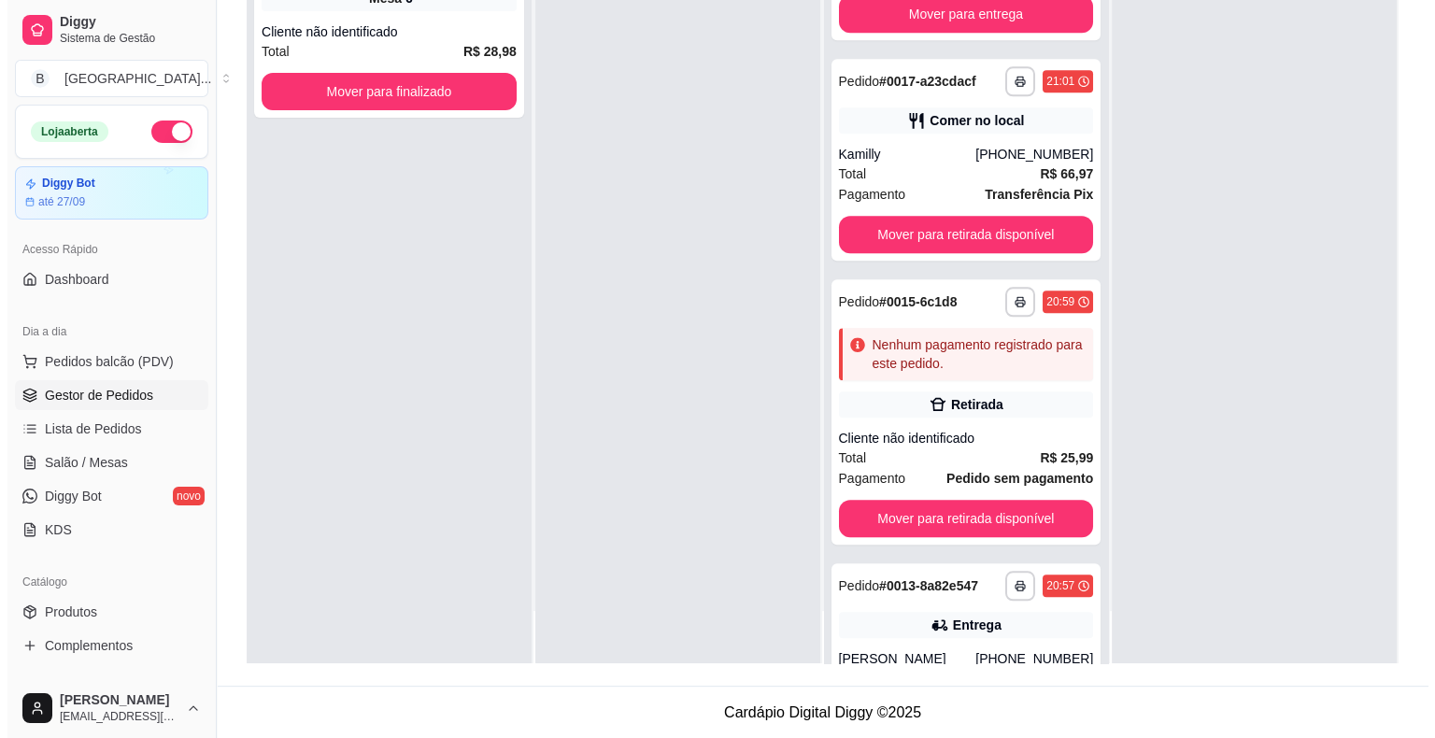
scroll to position [1726, 0]
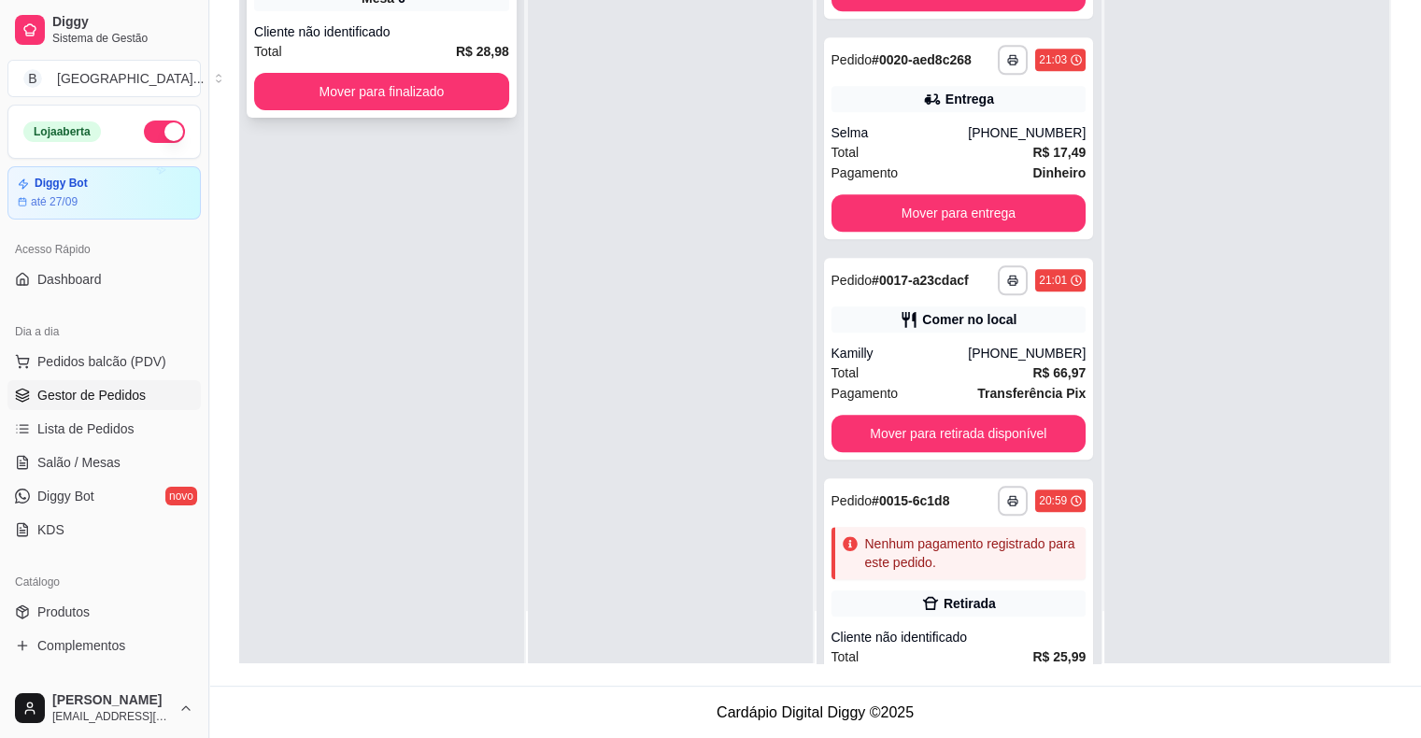
click at [508, 67] on div "**********" at bounding box center [382, 26] width 270 height 181
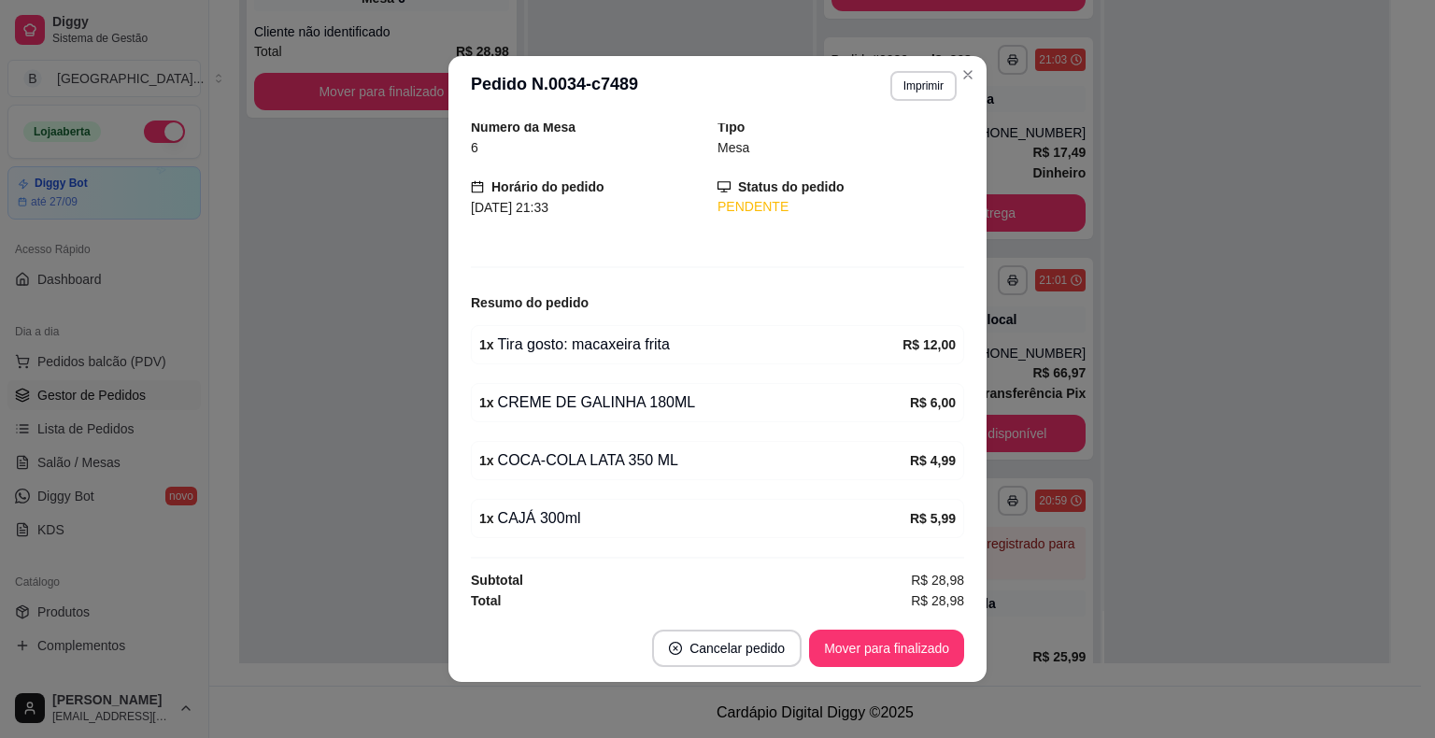
scroll to position [4, 0]
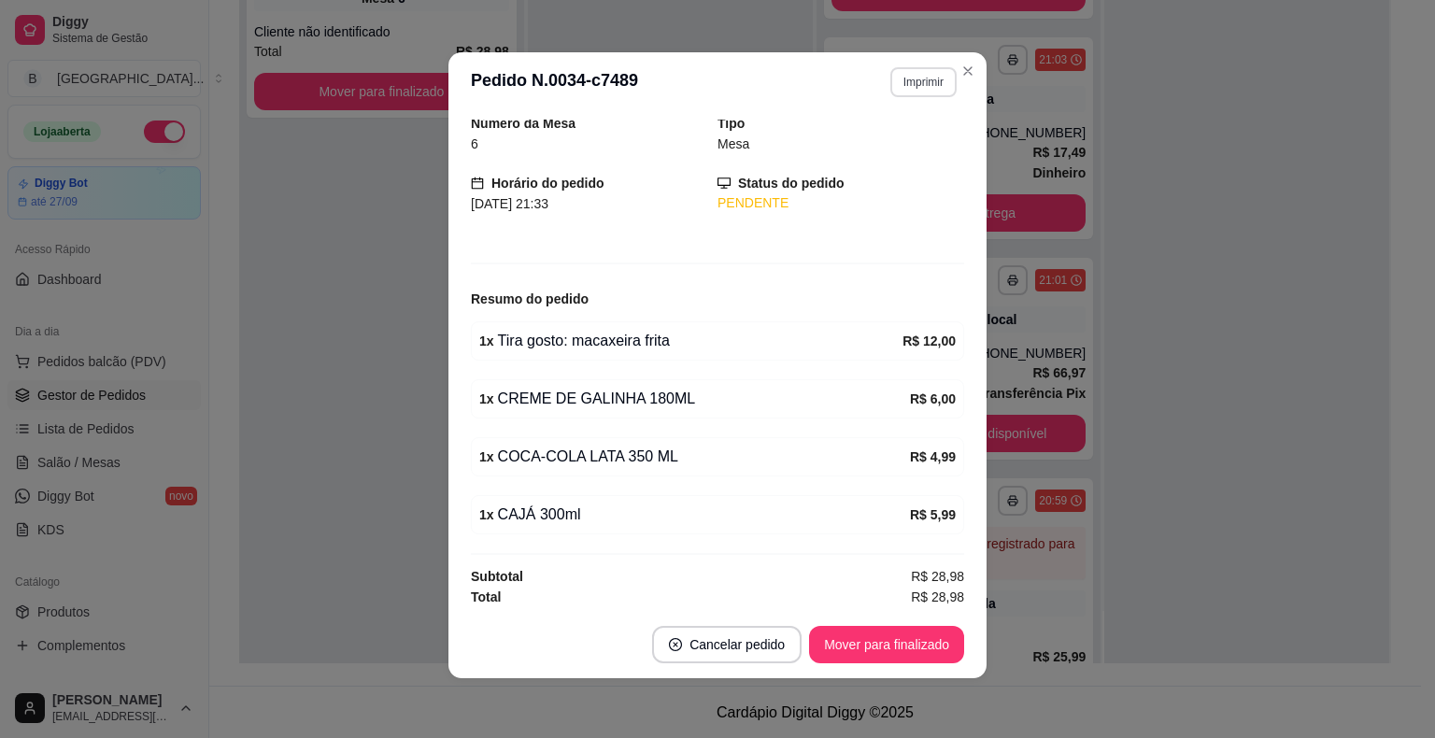
click at [898, 92] on button "Imprimir" at bounding box center [923, 82] width 66 height 30
click at [877, 136] on button "IMPRESSORA" at bounding box center [882, 149] width 135 height 30
click at [910, 644] on button "Mover para finalizado" at bounding box center [887, 645] width 150 height 36
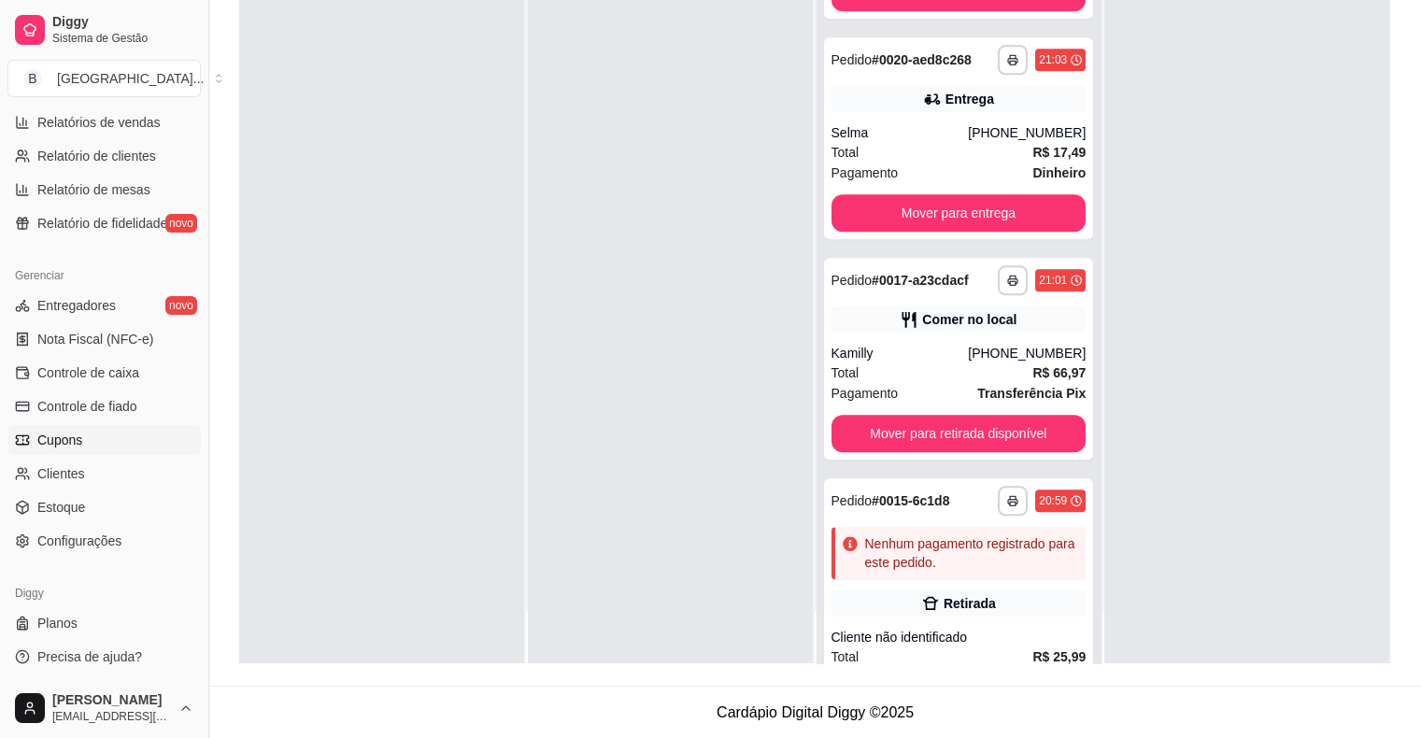
scroll to position [512, 0]
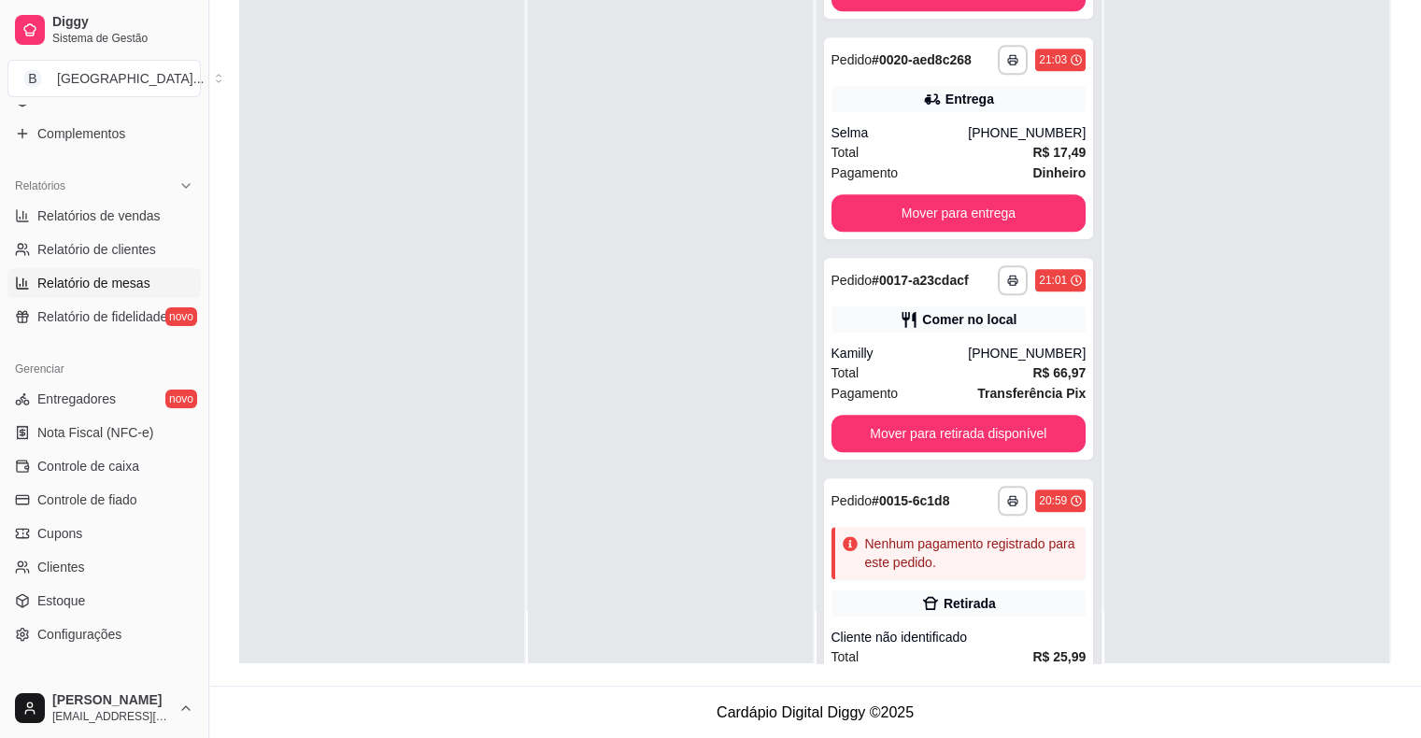
click at [111, 285] on span "Relatório de mesas" at bounding box center [93, 283] width 113 height 19
select select "TOTAL_OF_ORDERS"
select select "7"
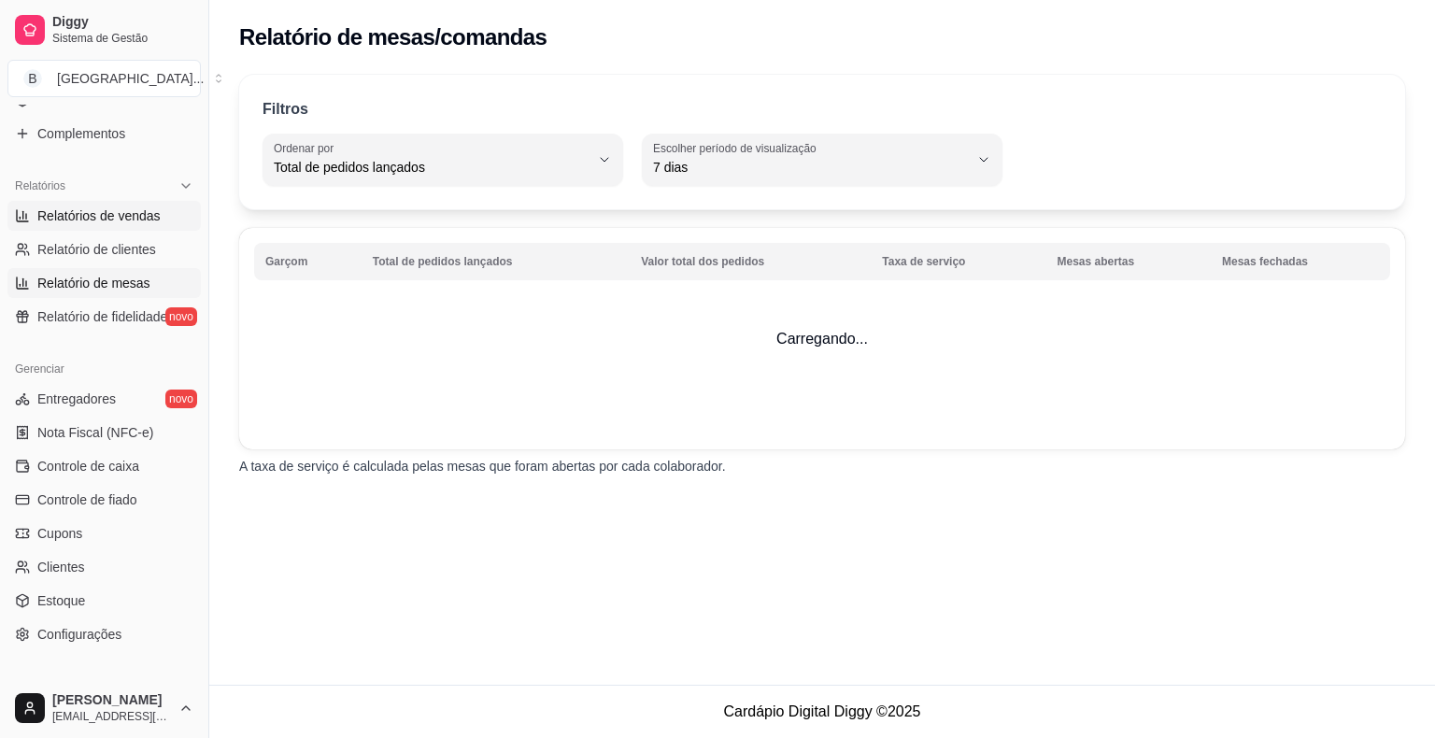
click at [104, 226] on link "Relatórios de vendas" at bounding box center [103, 216] width 193 height 30
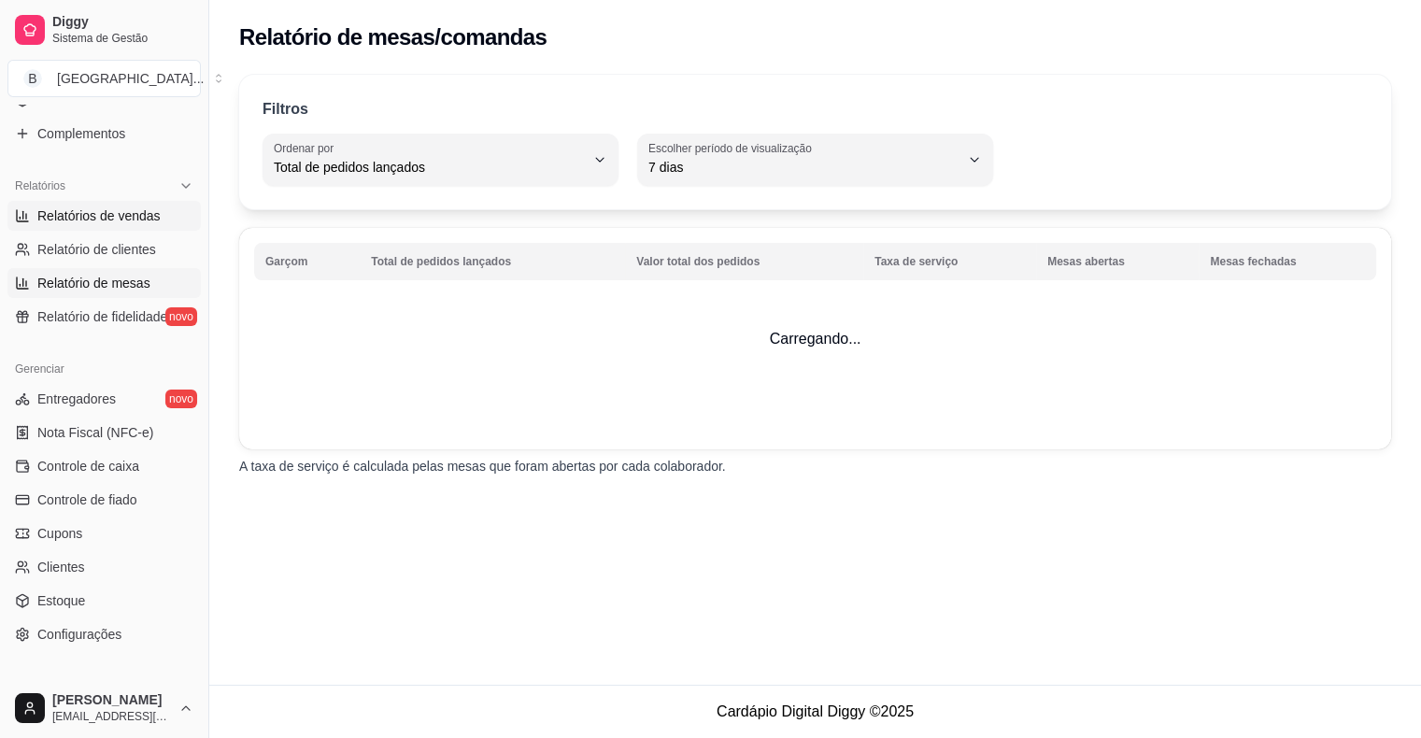
select select "ALL"
select select "0"
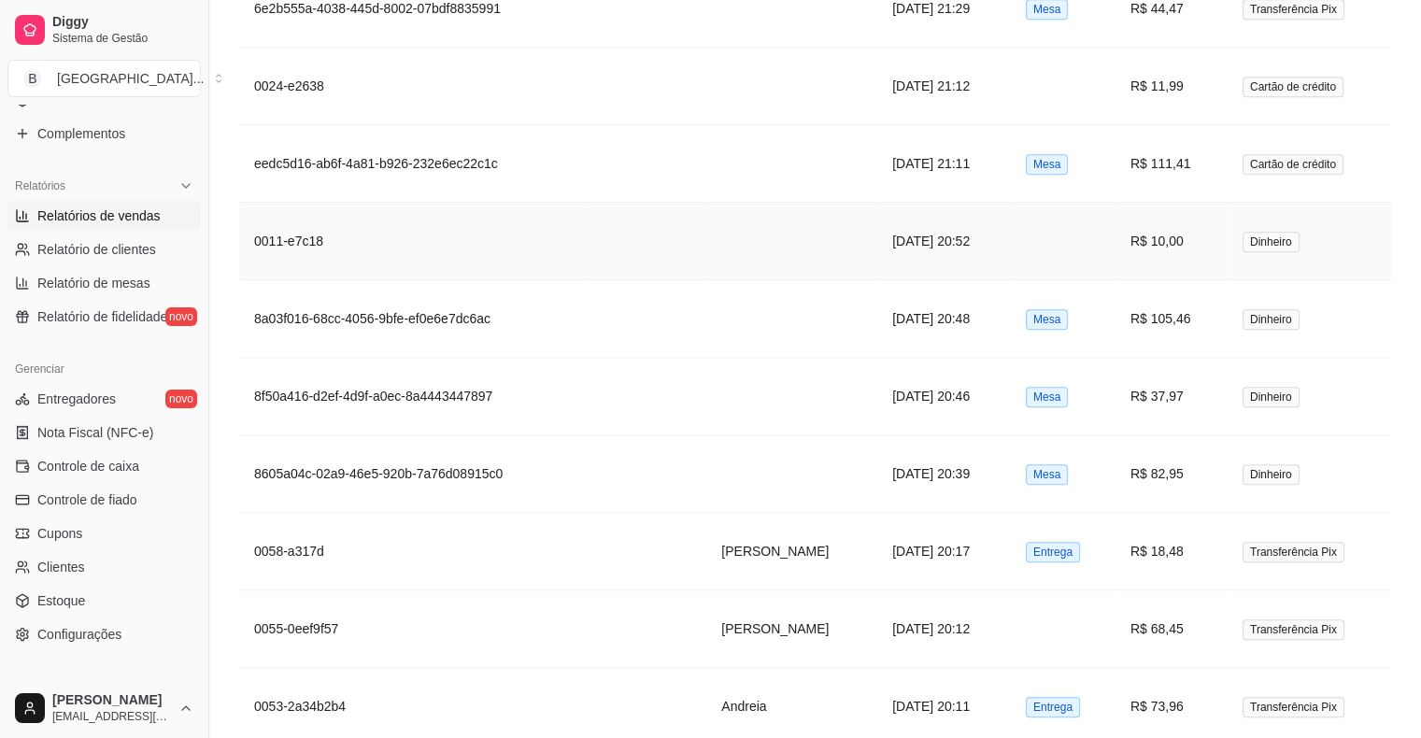
scroll to position [1588, 0]
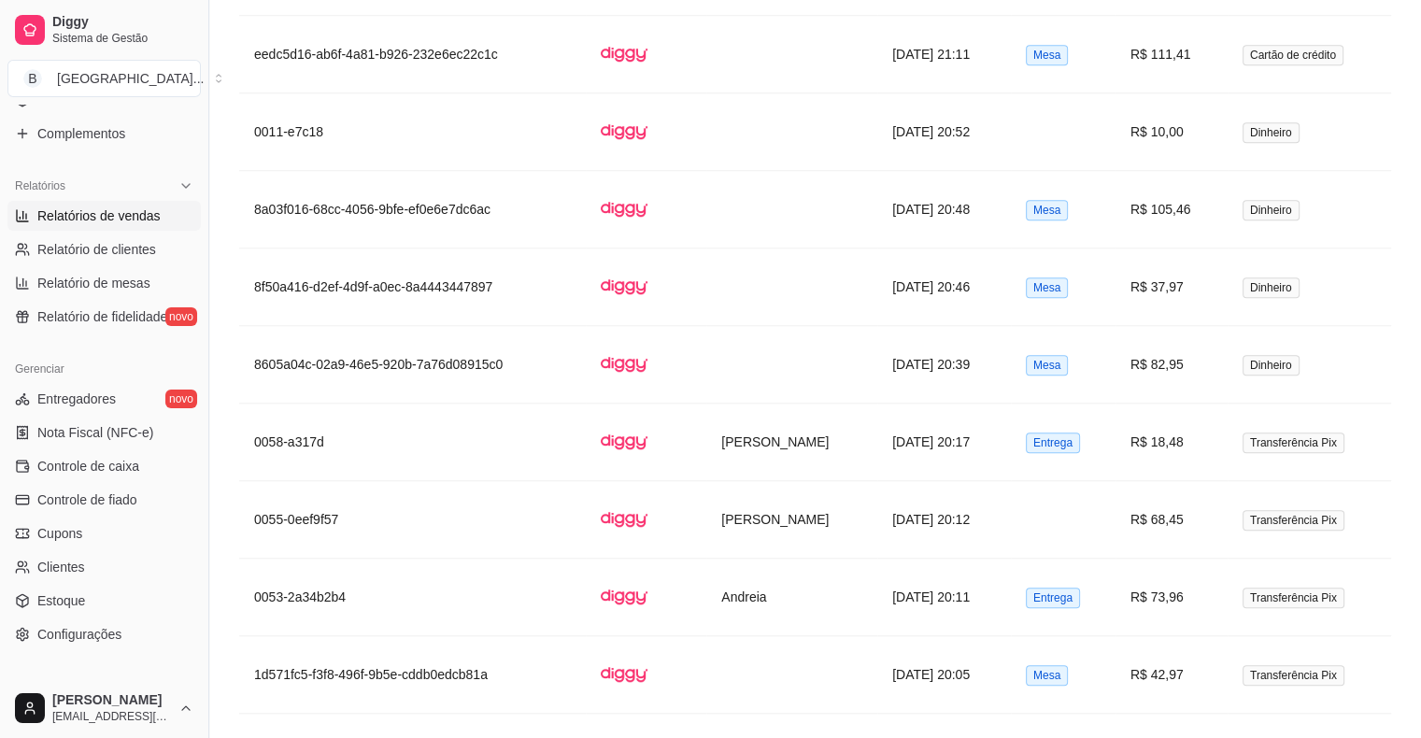
click at [106, 215] on span "Relatórios de vendas" at bounding box center [98, 215] width 123 height 19
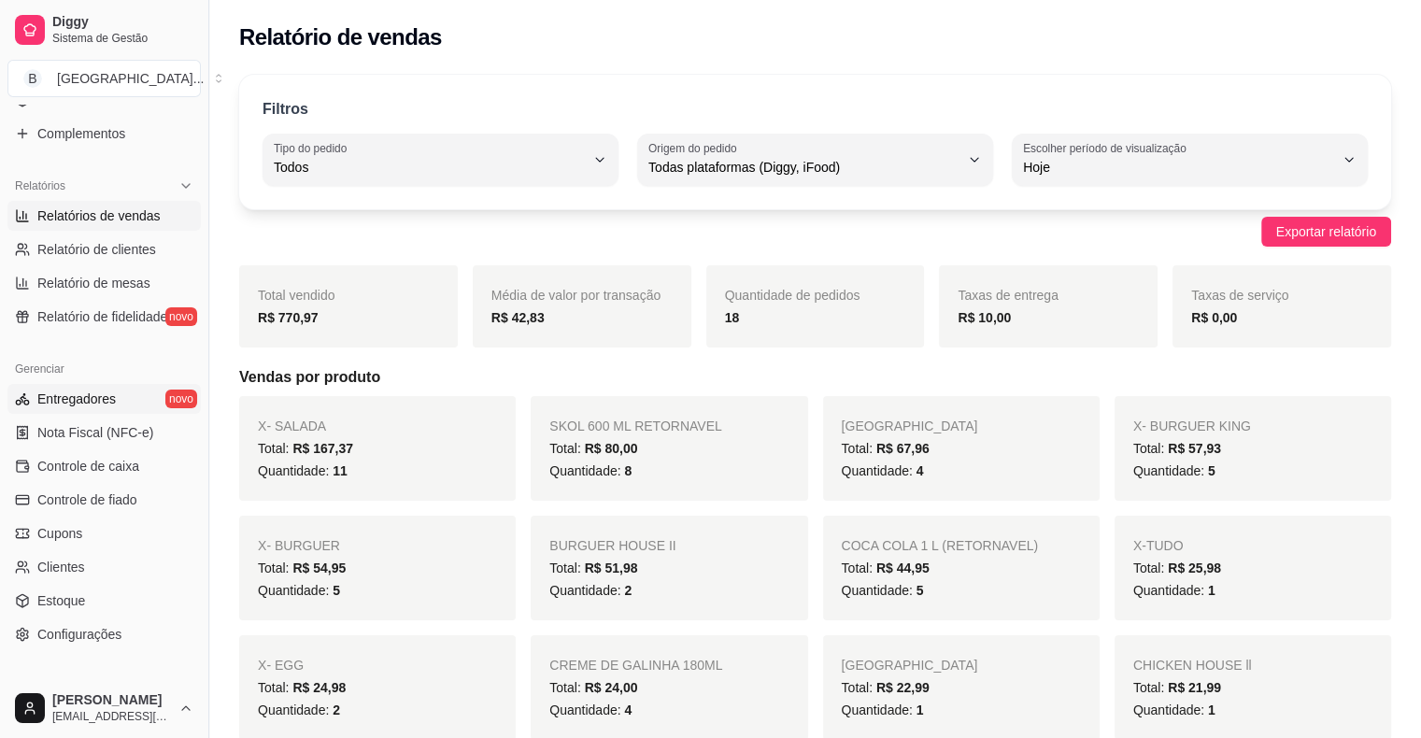
scroll to position [605, 0]
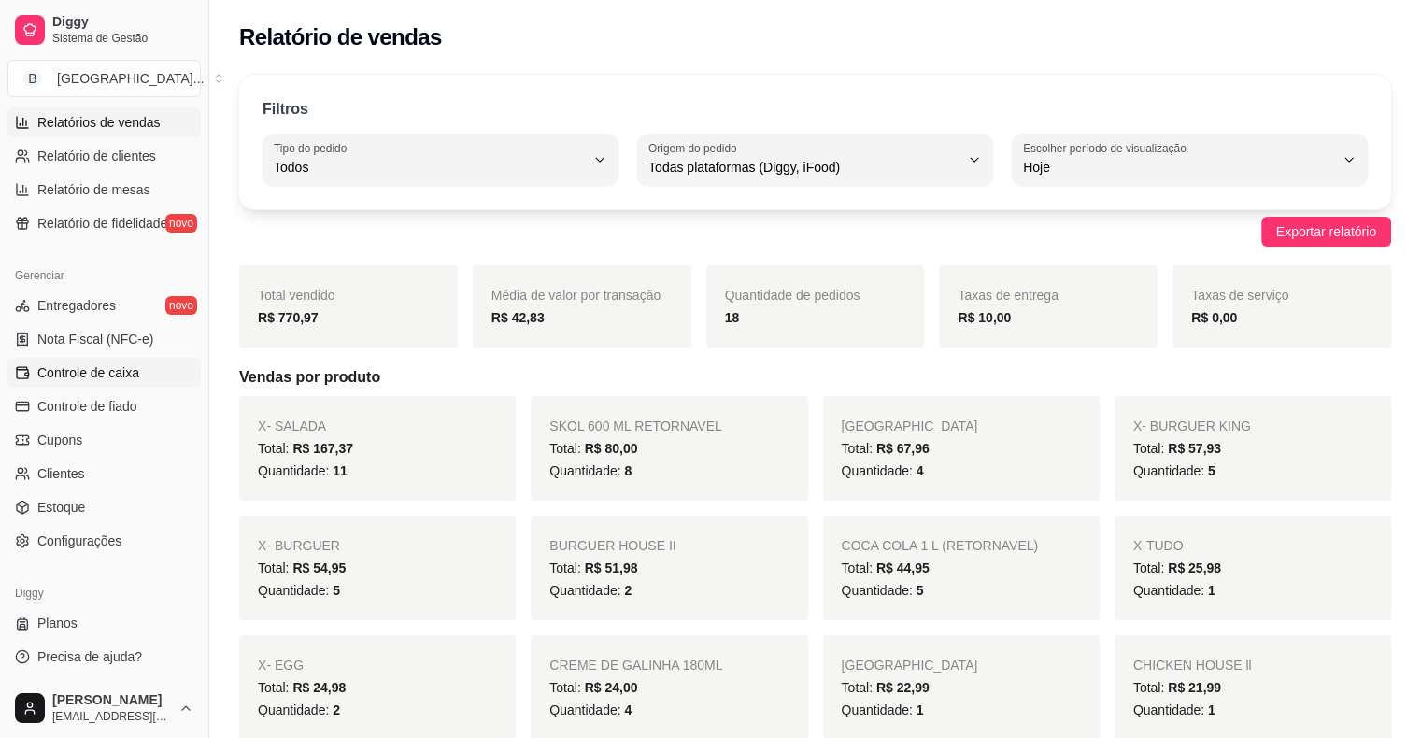
click at [132, 373] on span "Controle de caixa" at bounding box center [88, 372] width 102 height 19
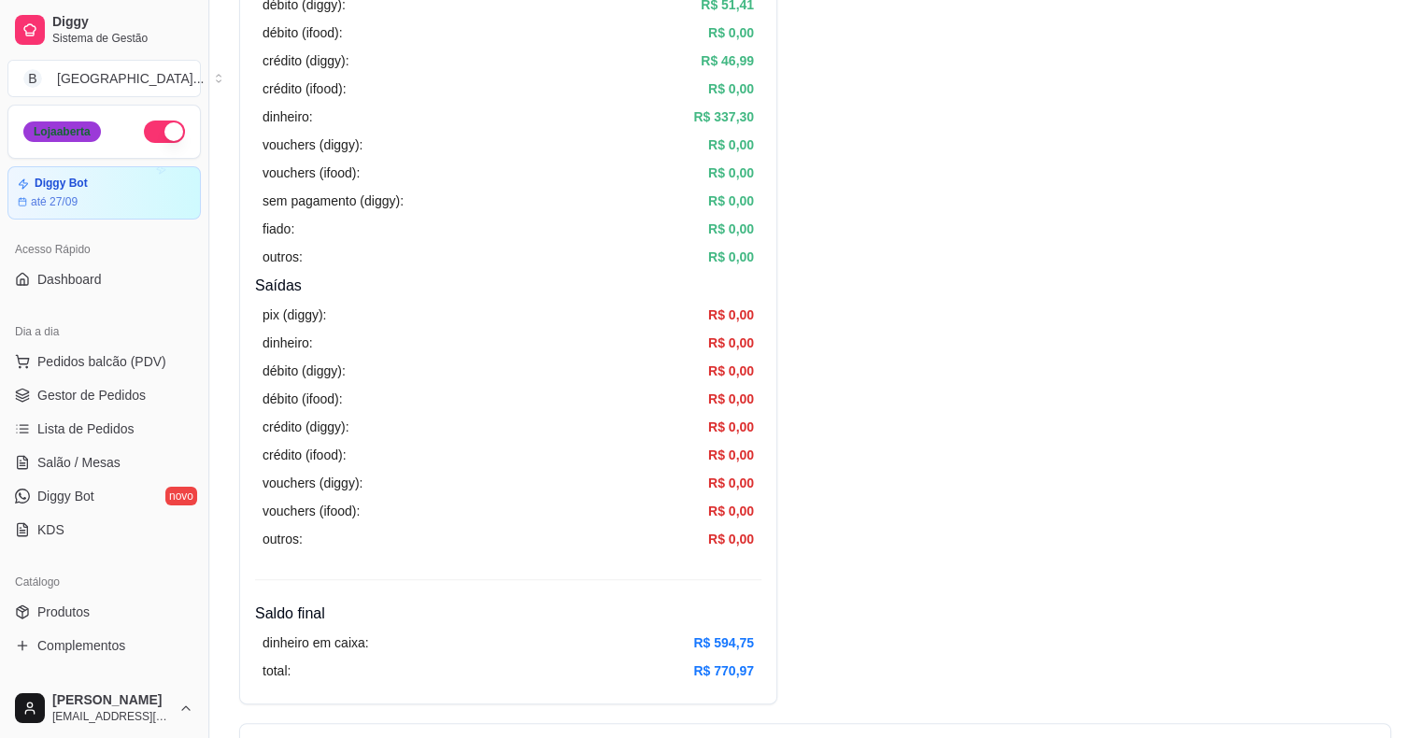
scroll to position [374, 0]
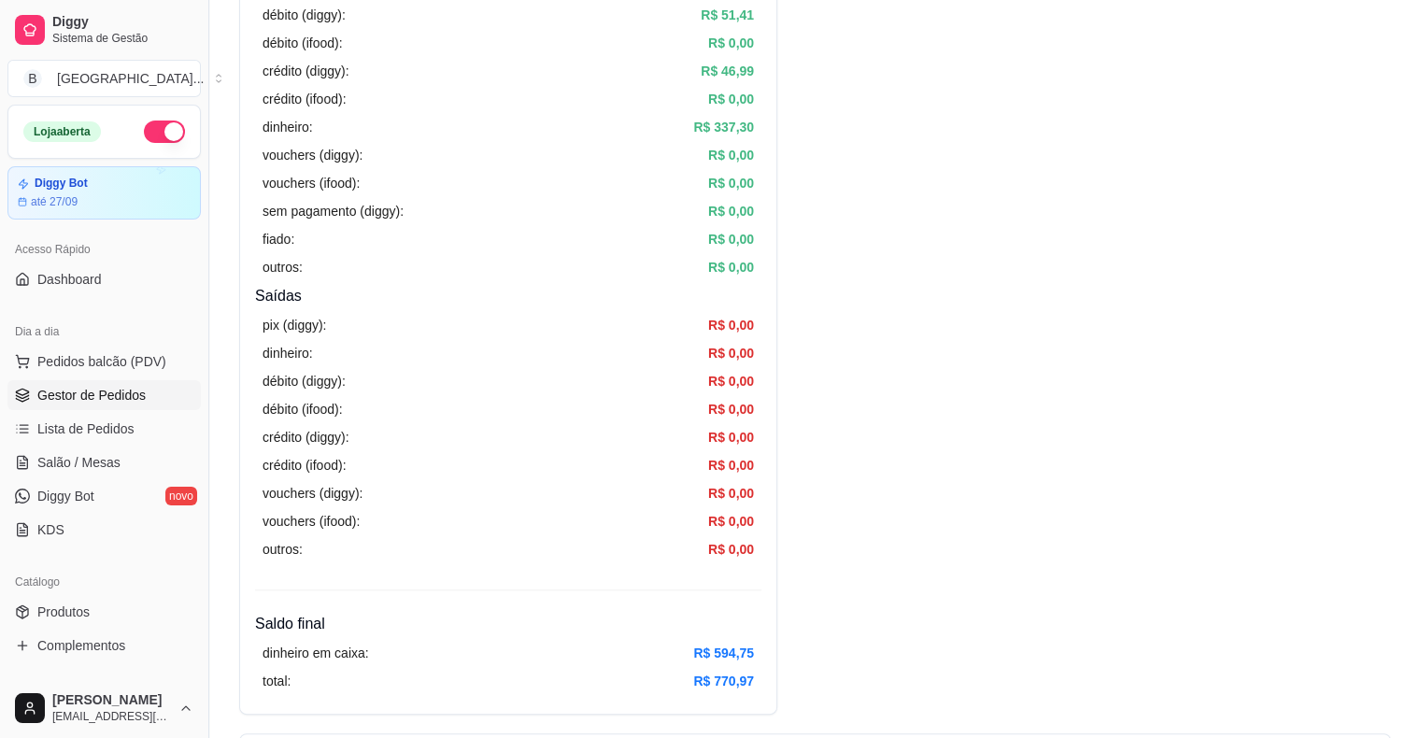
click at [93, 402] on span "Gestor de Pedidos" at bounding box center [91, 395] width 108 height 19
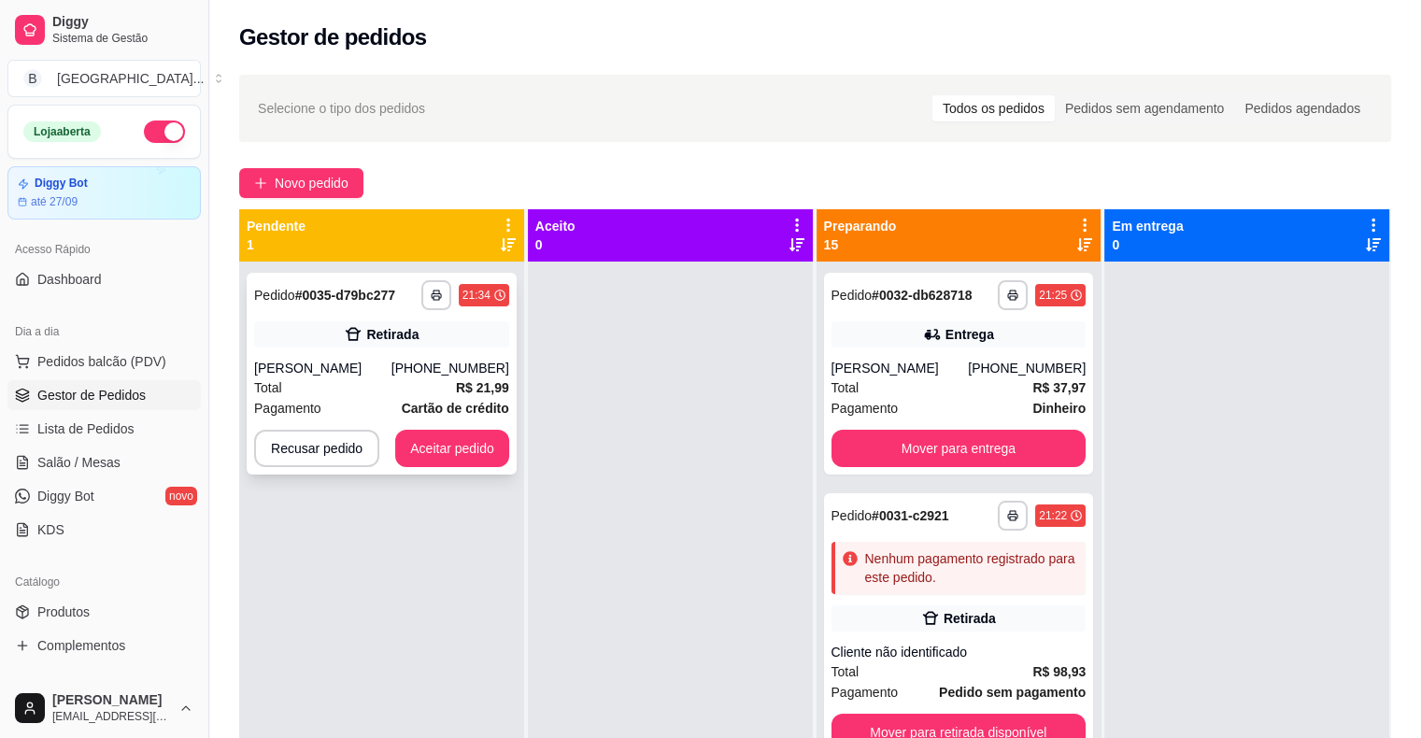
click at [290, 342] on div "Retirada" at bounding box center [381, 334] width 255 height 26
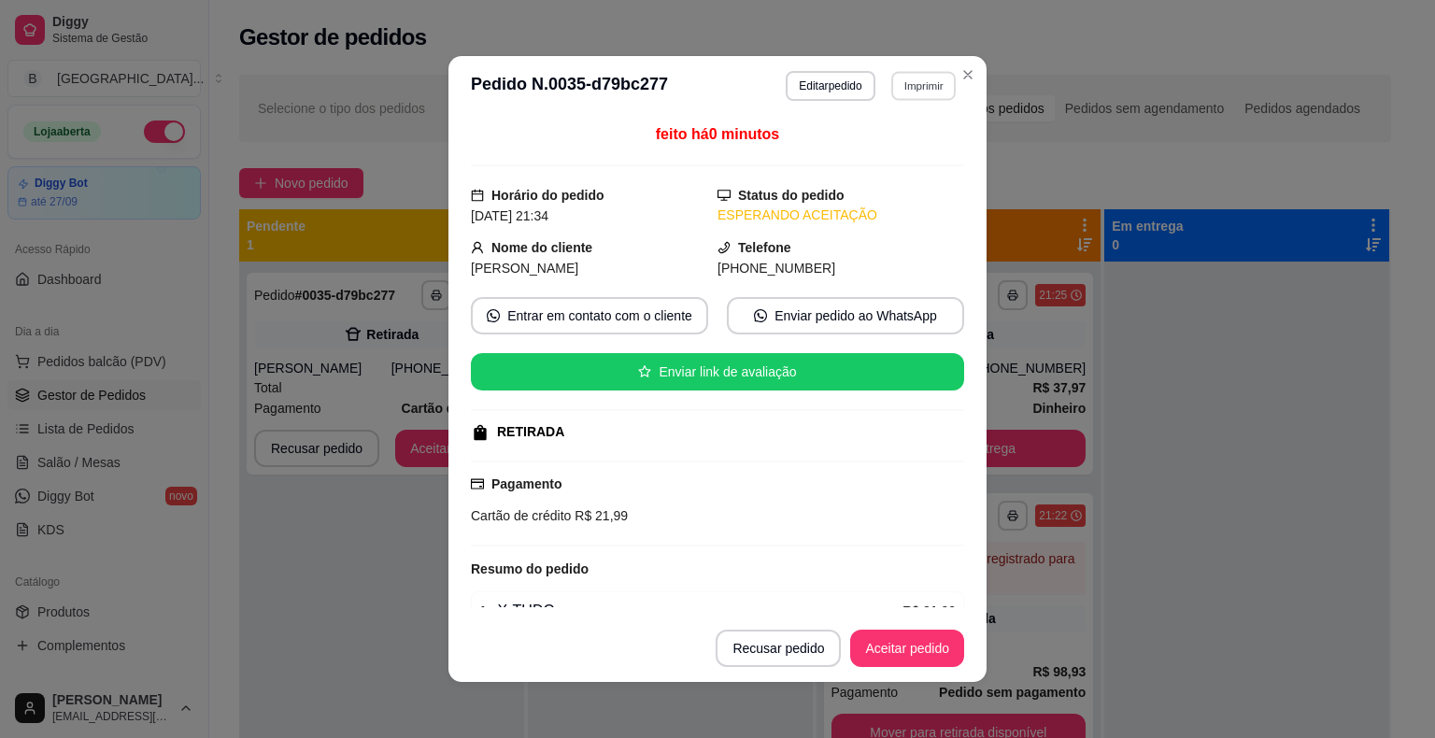
click at [927, 79] on button "Imprimir" at bounding box center [923, 85] width 64 height 29
click at [923, 149] on button "IMPRESSORA" at bounding box center [882, 151] width 135 height 30
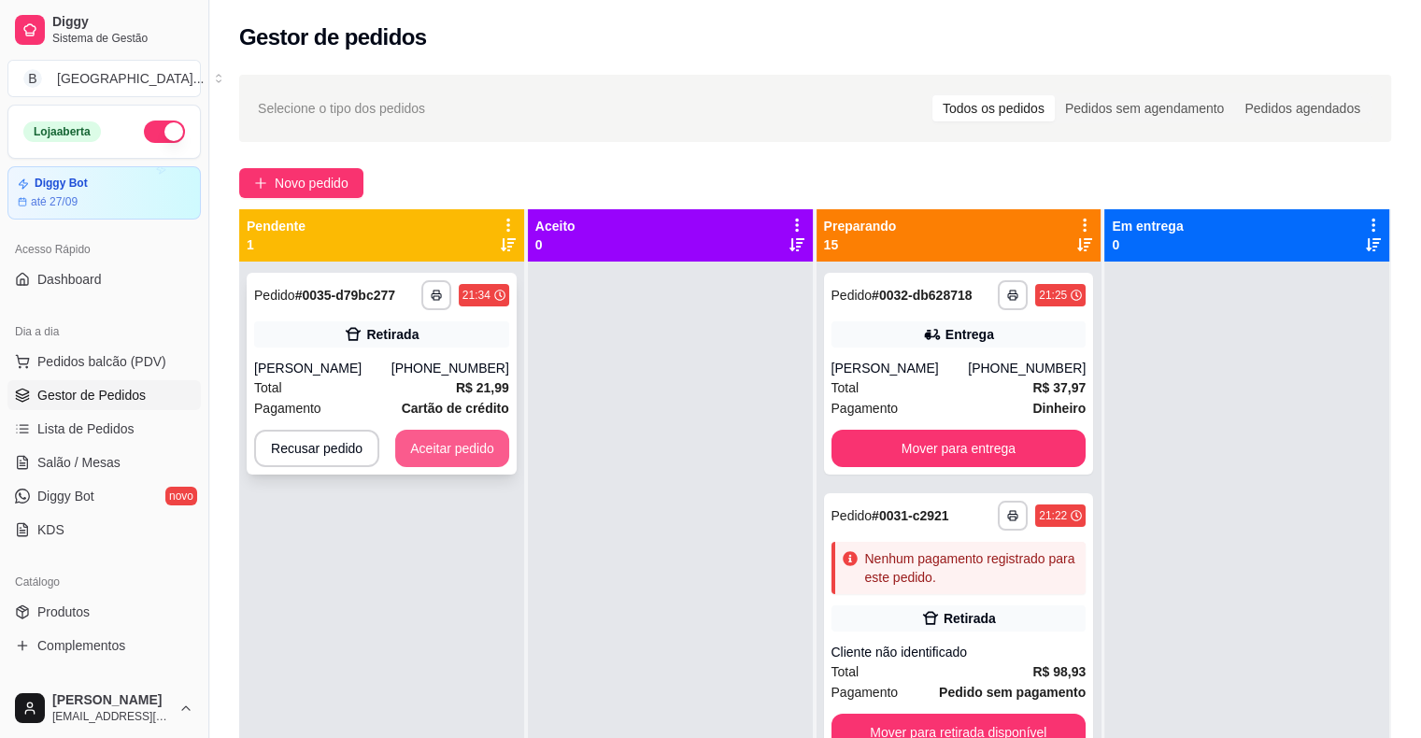
click at [426, 451] on button "Aceitar pedido" at bounding box center [452, 448] width 114 height 37
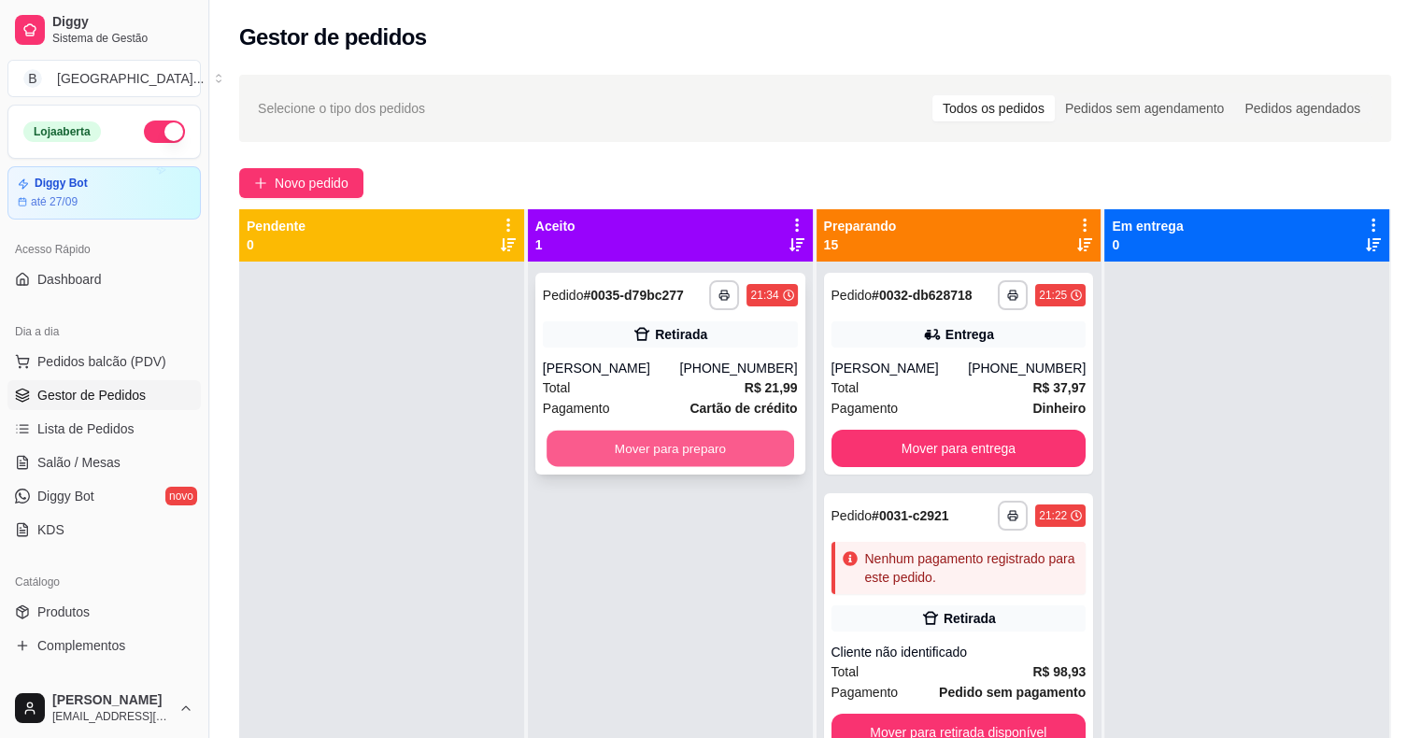
click at [630, 451] on button "Mover para preparo" at bounding box center [670, 449] width 248 height 36
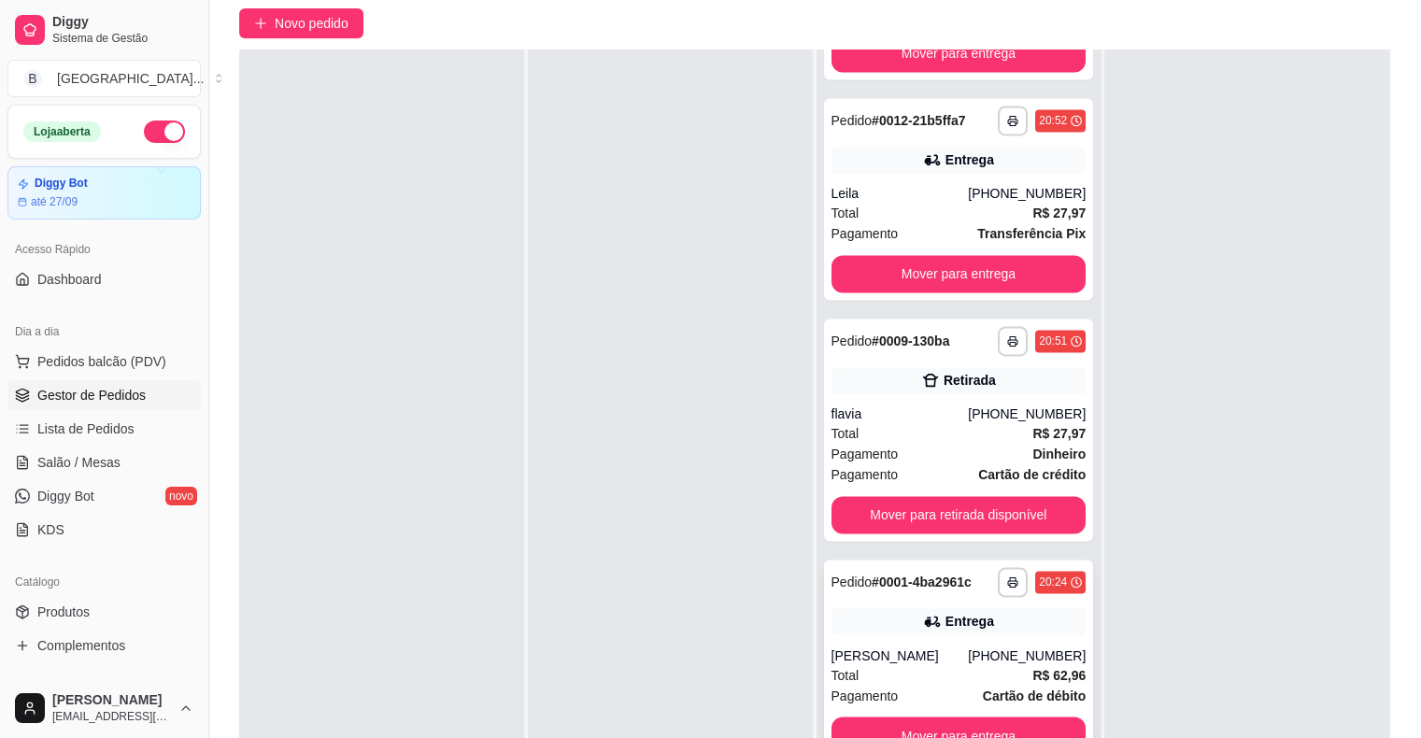
scroll to position [284, 0]
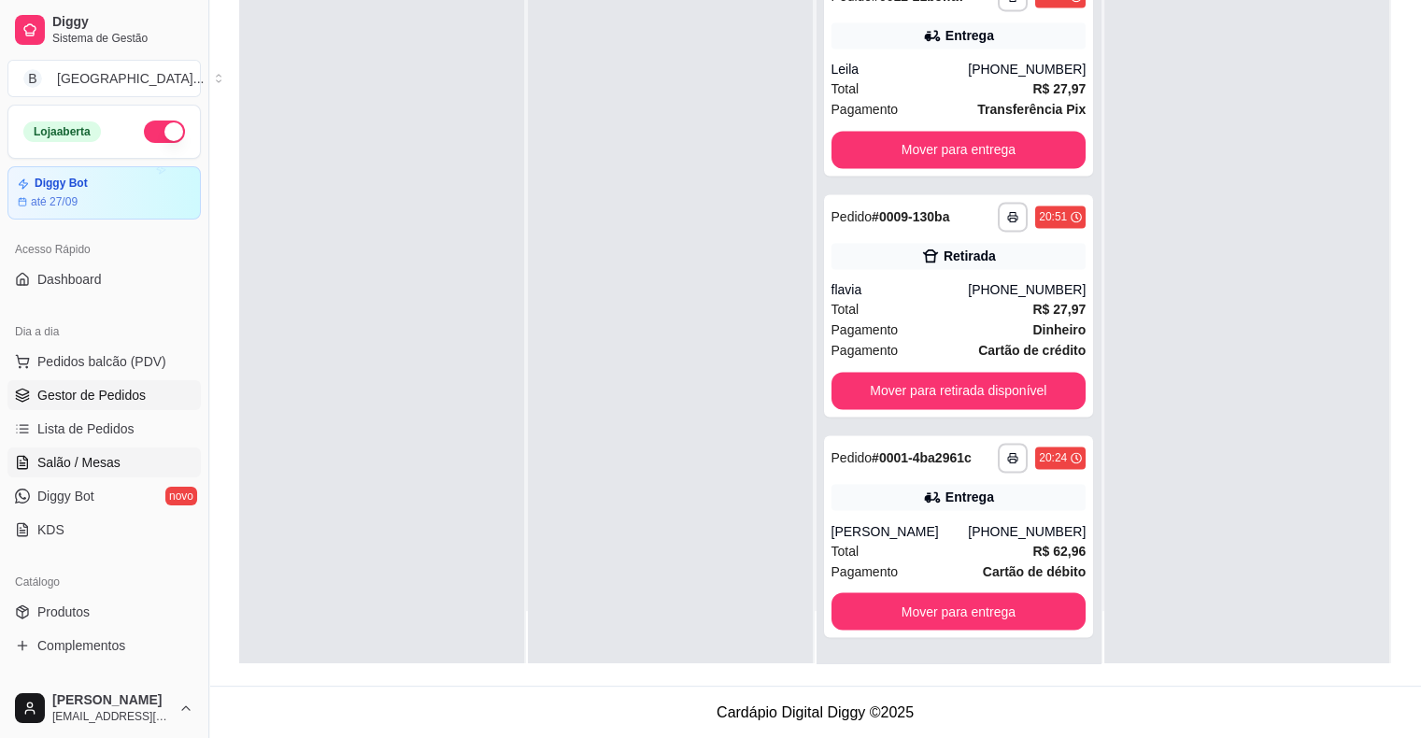
click at [93, 458] on span "Salão / Mesas" at bounding box center [78, 462] width 83 height 19
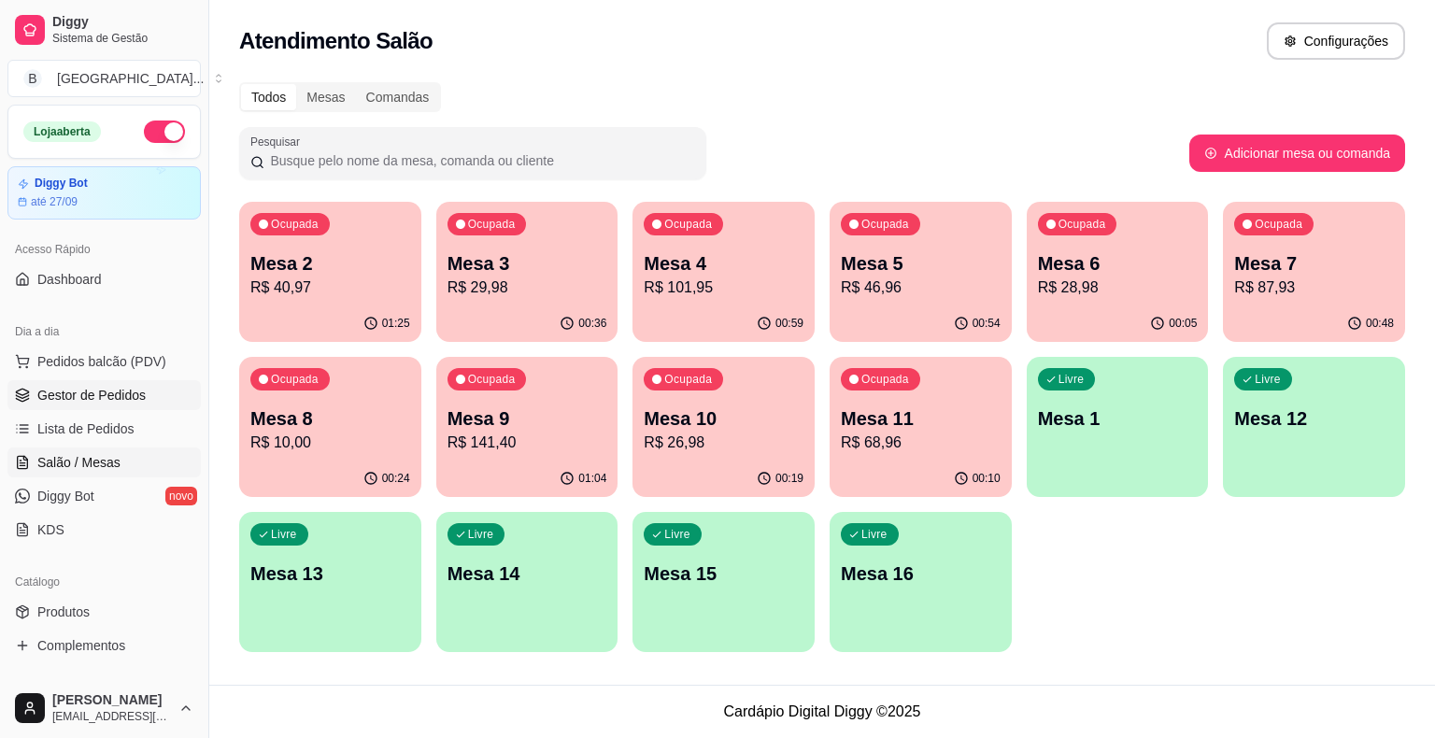
click at [65, 380] on link "Gestor de Pedidos" at bounding box center [103, 395] width 193 height 30
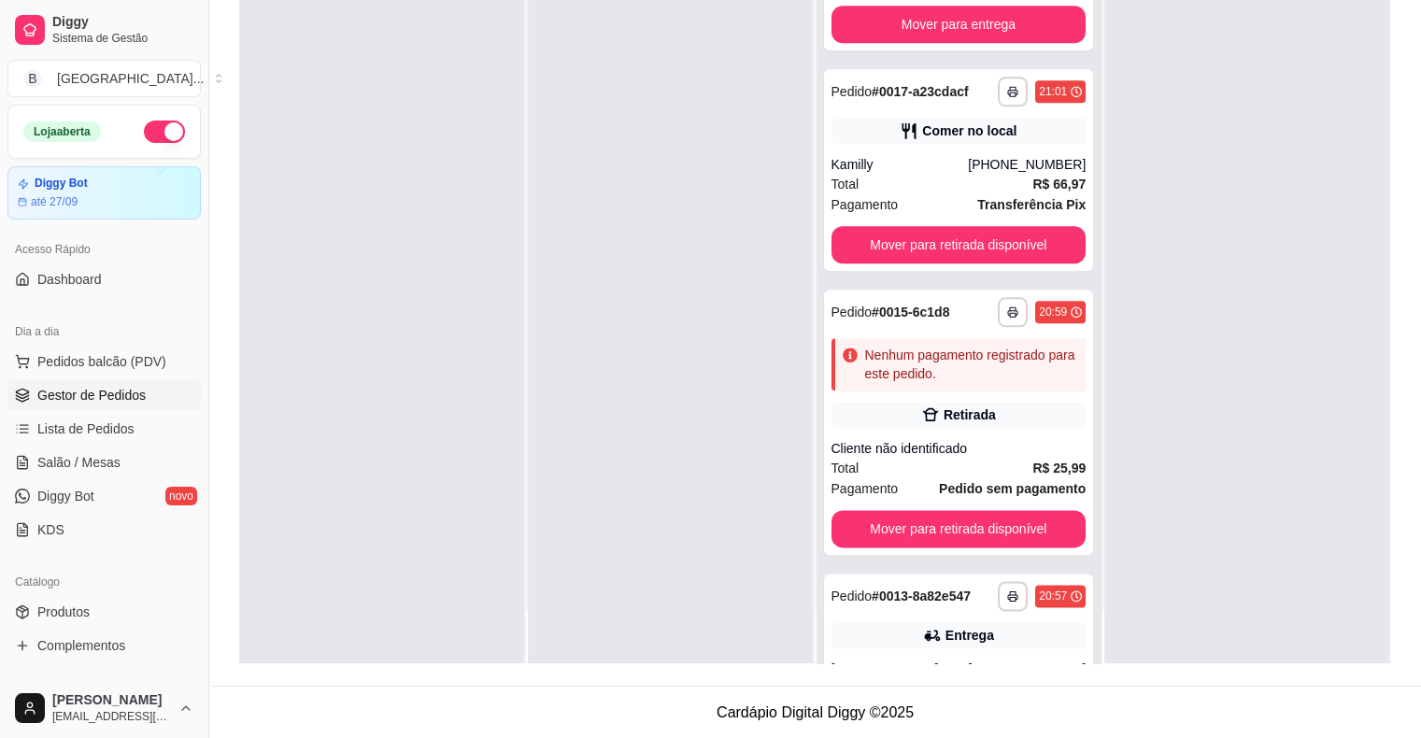
scroll to position [2133, 0]
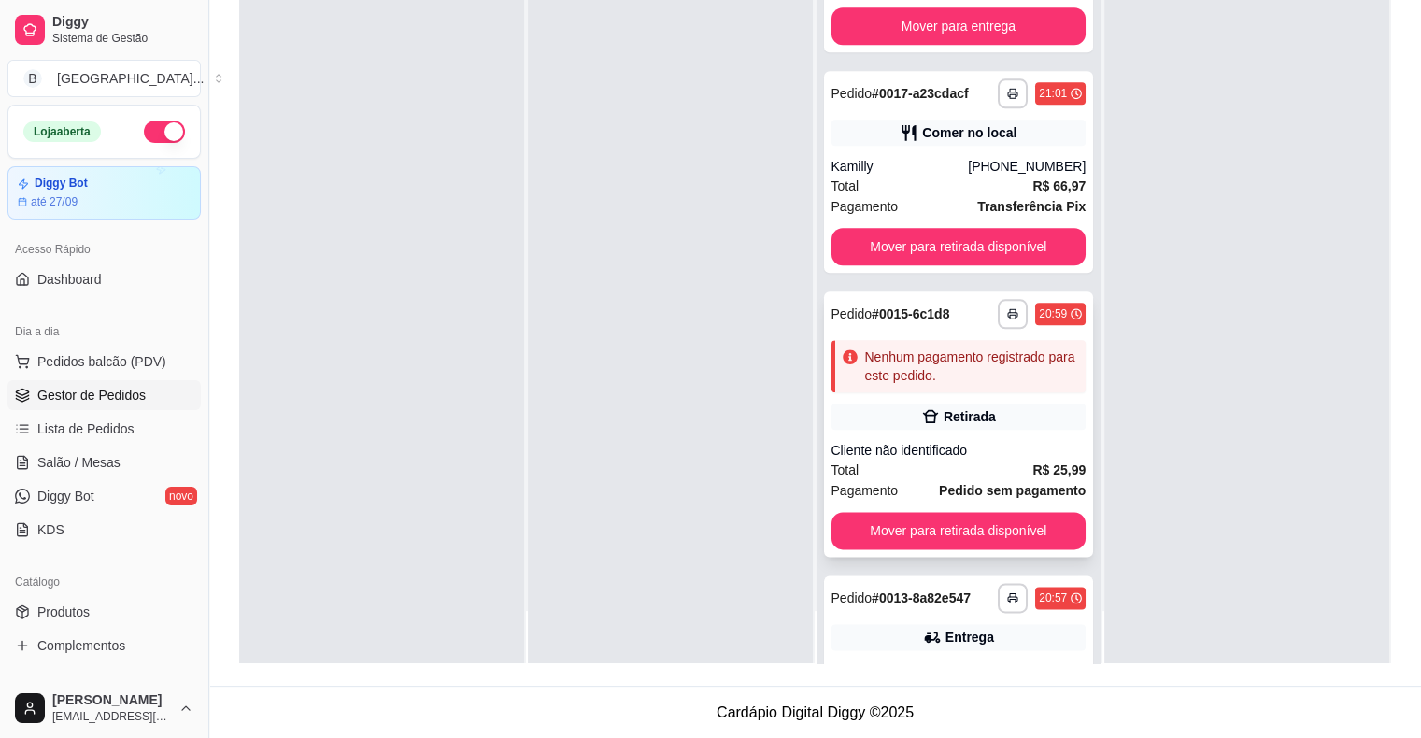
click at [956, 460] on div "Total R$ 25,99" at bounding box center [958, 470] width 255 height 21
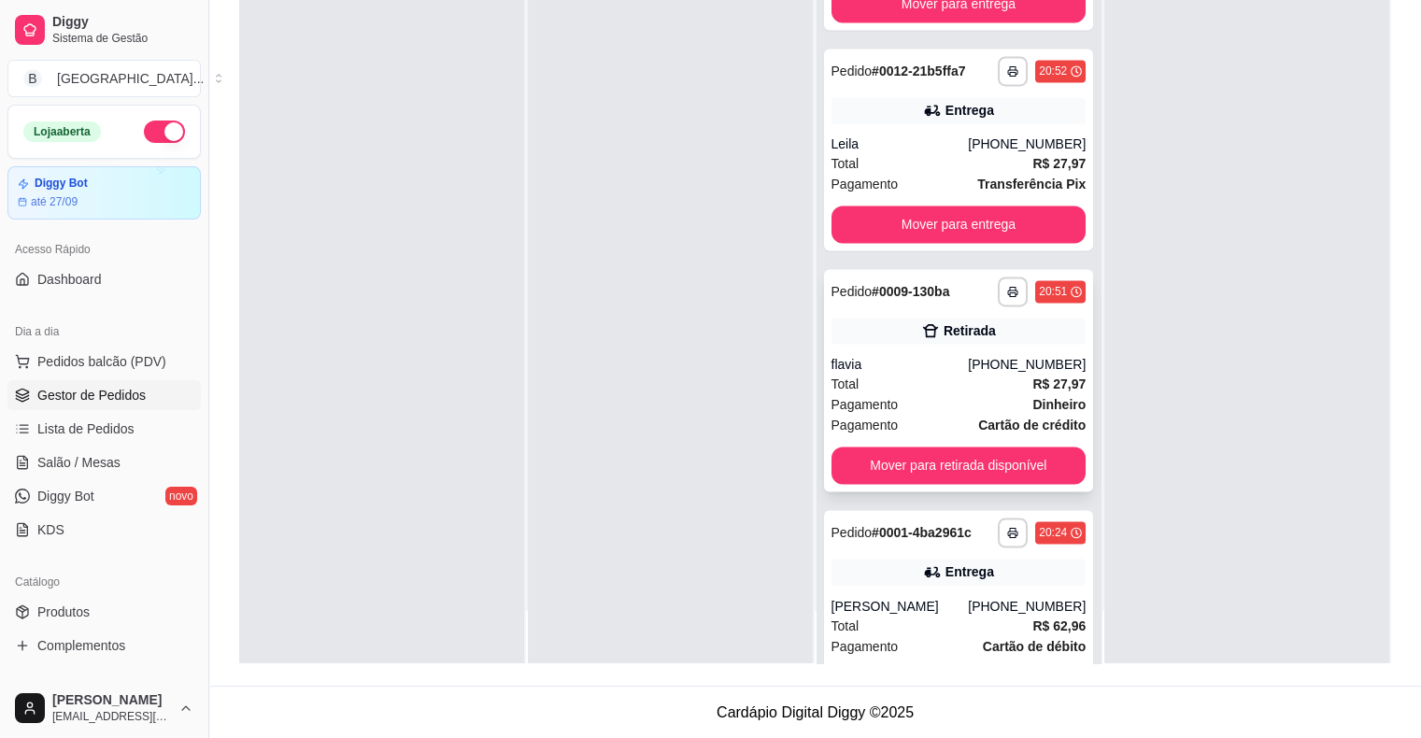
scroll to position [2974, 0]
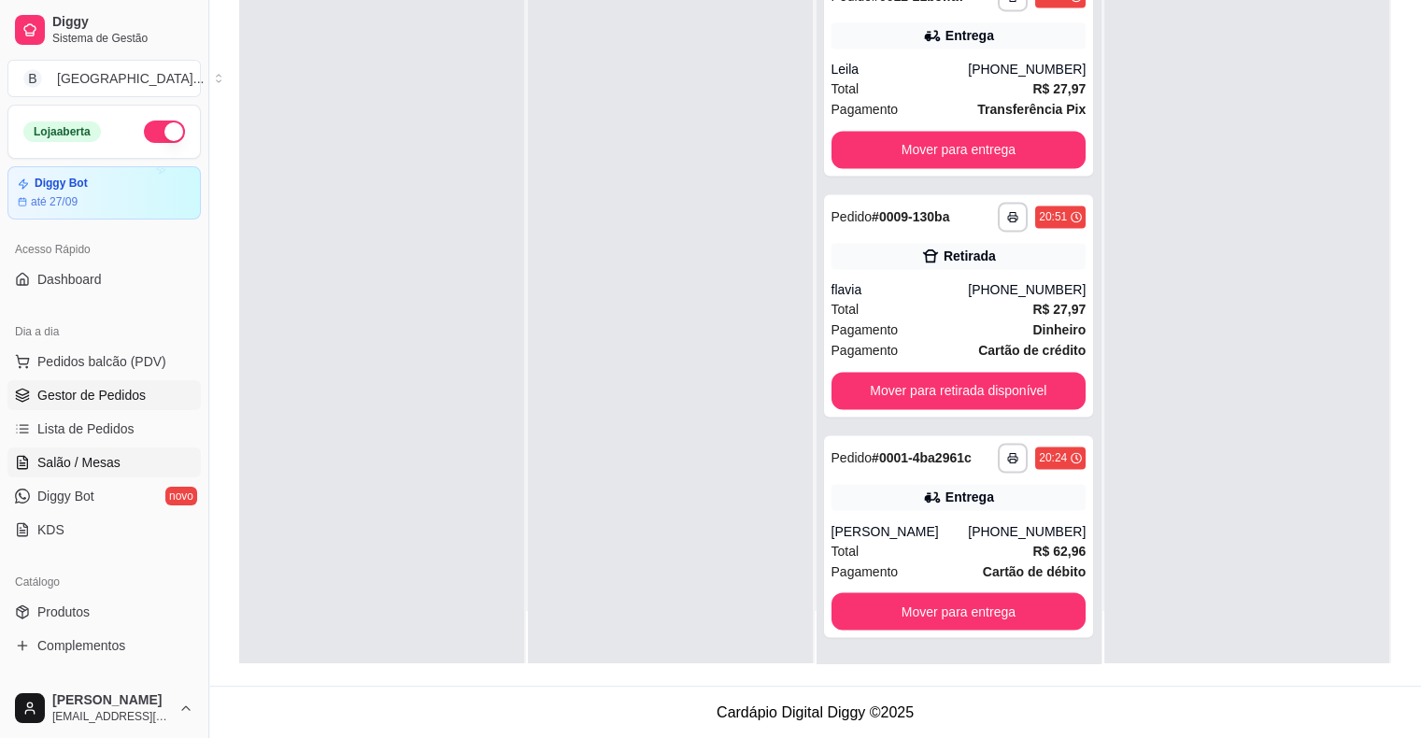
click at [93, 464] on span "Salão / Mesas" at bounding box center [78, 462] width 83 height 19
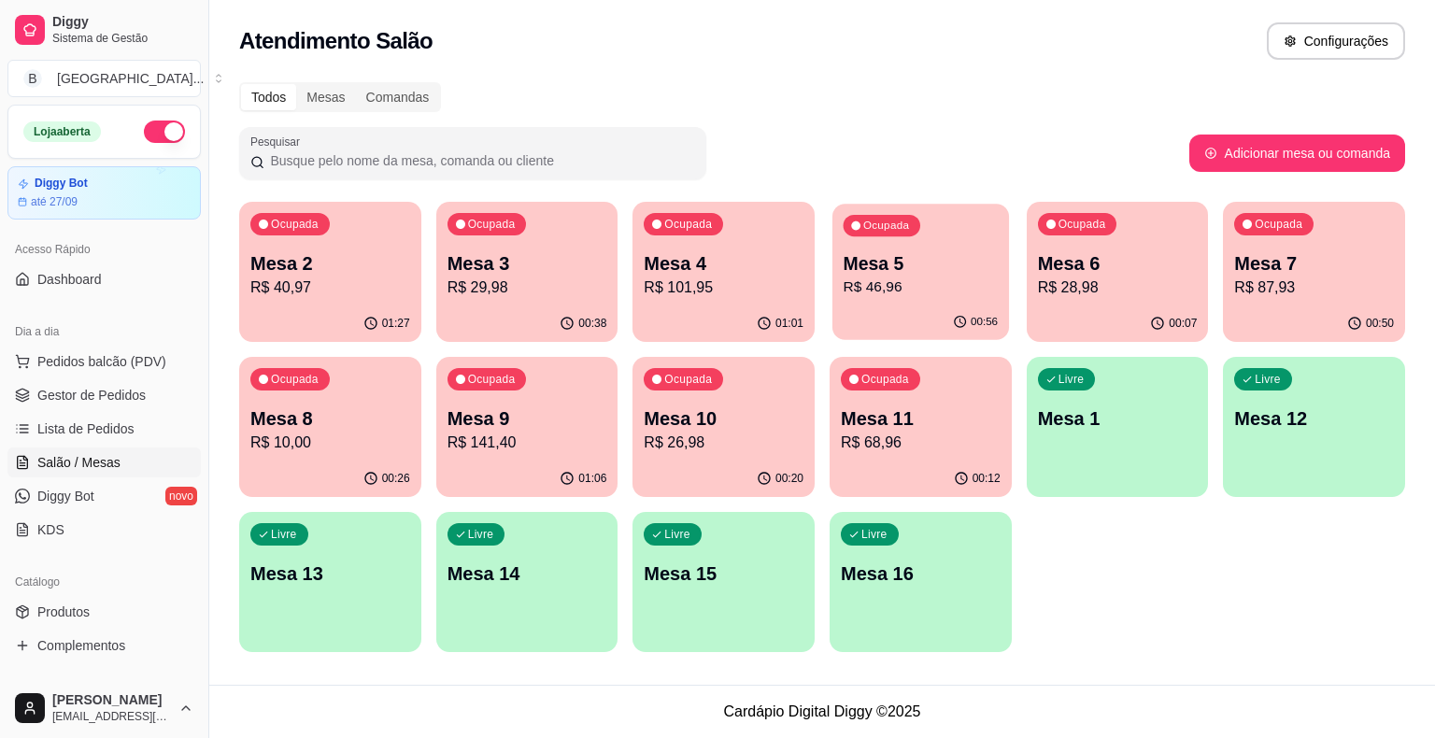
click at [949, 299] on div "Ocupada Mesa 5 R$ 46,96" at bounding box center [920, 254] width 177 height 101
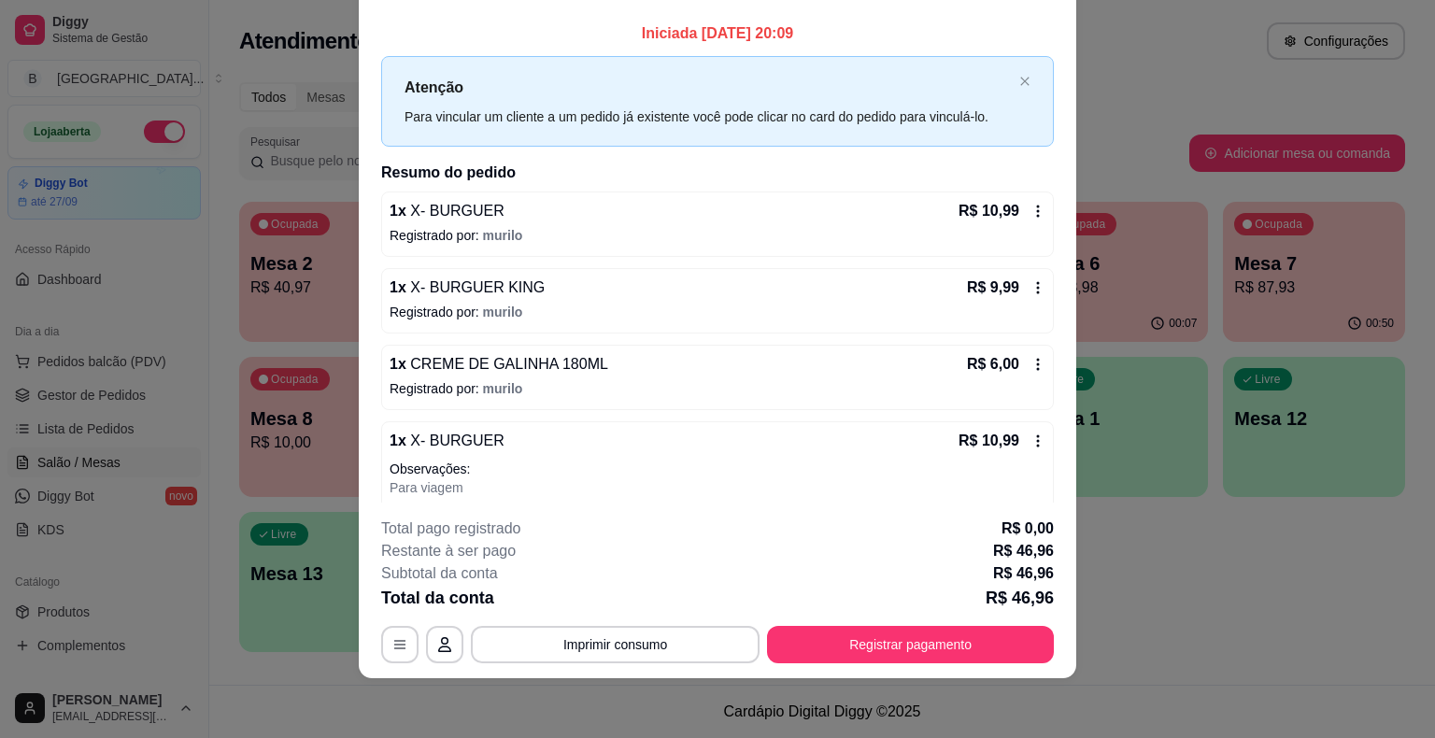
scroll to position [110, 0]
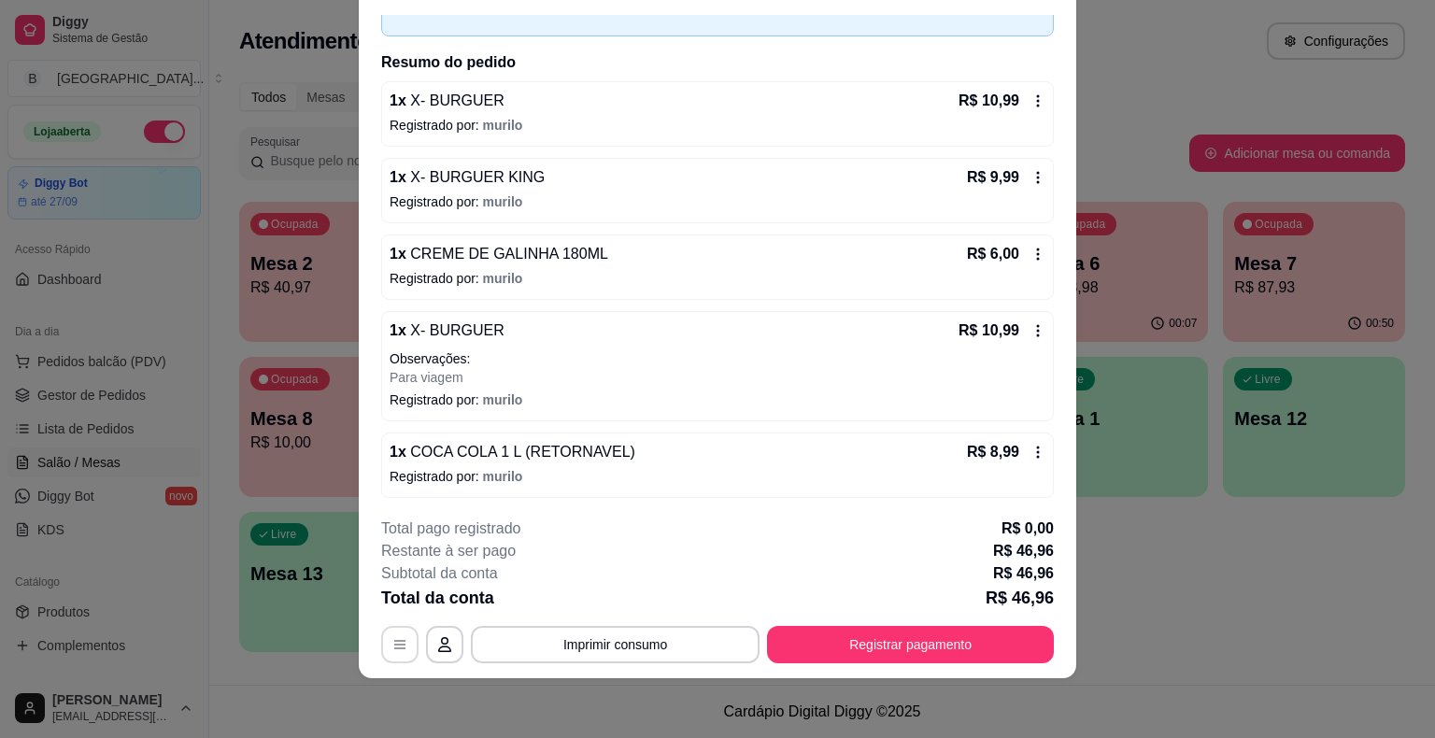
click at [384, 638] on button "button" at bounding box center [399, 644] width 37 height 37
click at [400, 656] on button "button" at bounding box center [399, 644] width 37 height 37
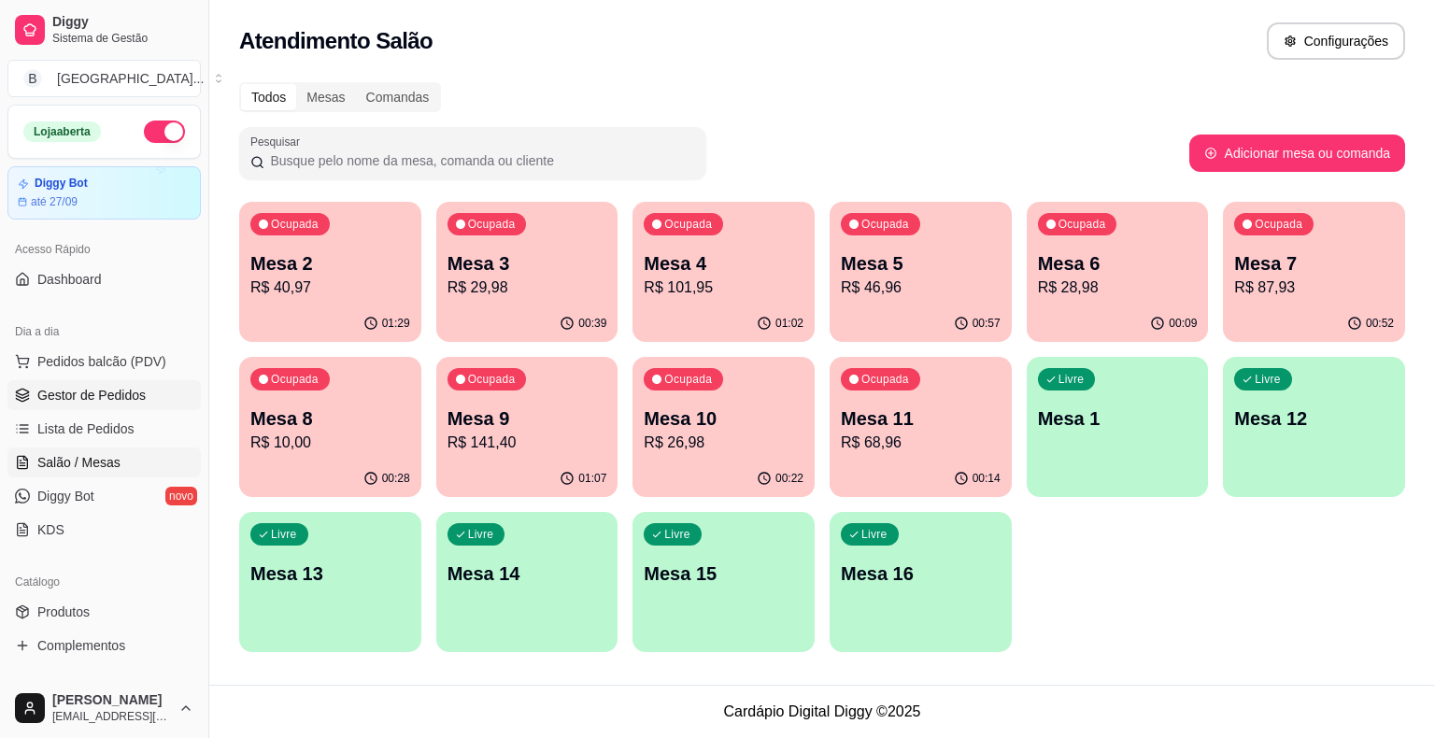
click at [147, 383] on link "Gestor de Pedidos" at bounding box center [103, 395] width 193 height 30
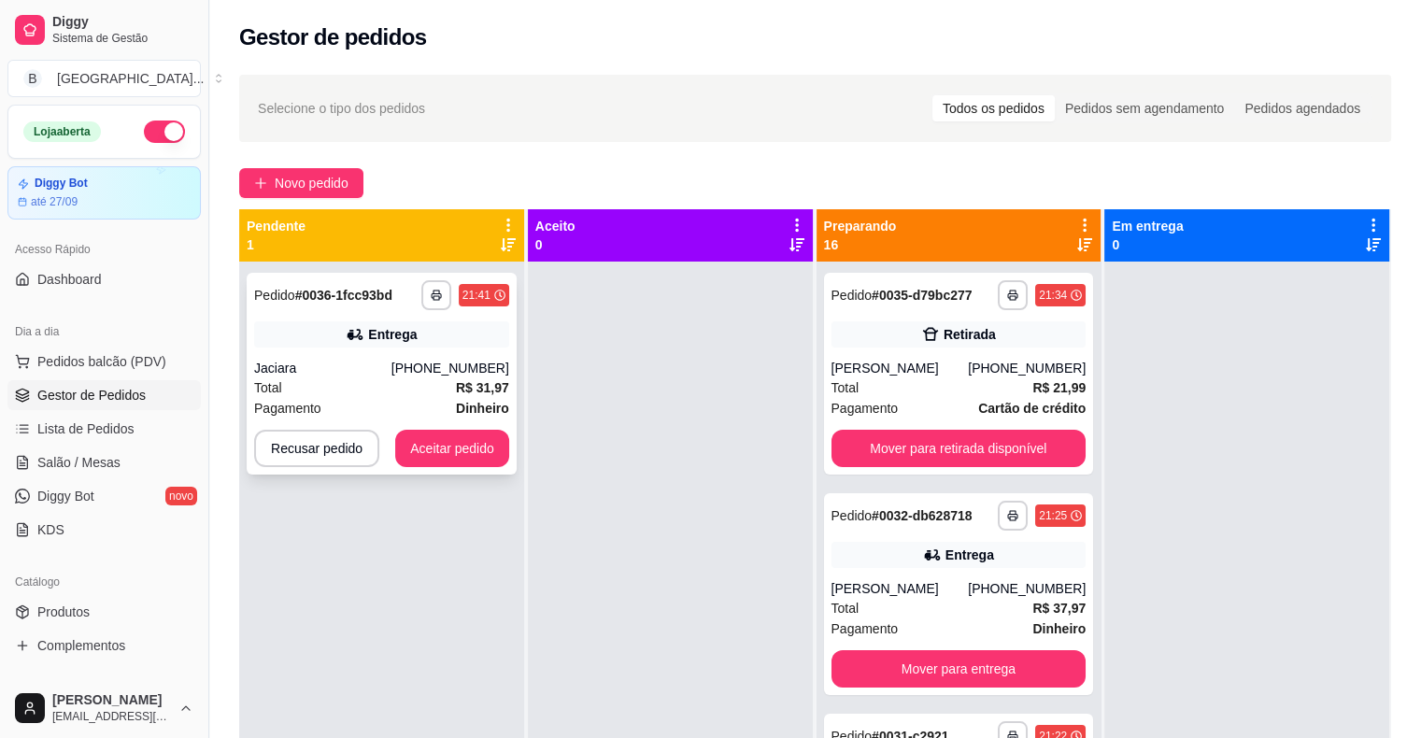
click at [304, 381] on div "Total R$ 31,97" at bounding box center [381, 387] width 255 height 21
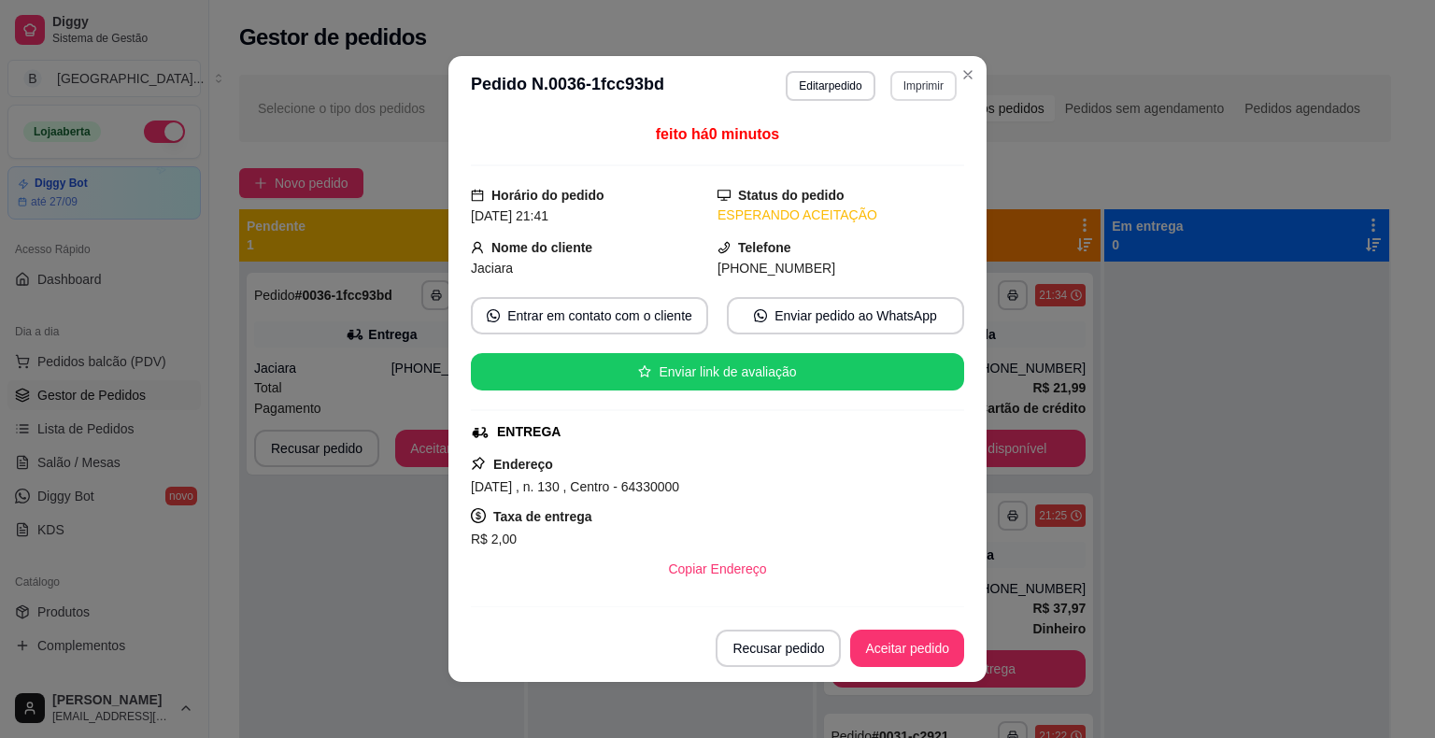
click at [915, 89] on button "Imprimir" at bounding box center [923, 86] width 66 height 30
click at [889, 136] on button "IMPRESSORA" at bounding box center [882, 151] width 135 height 30
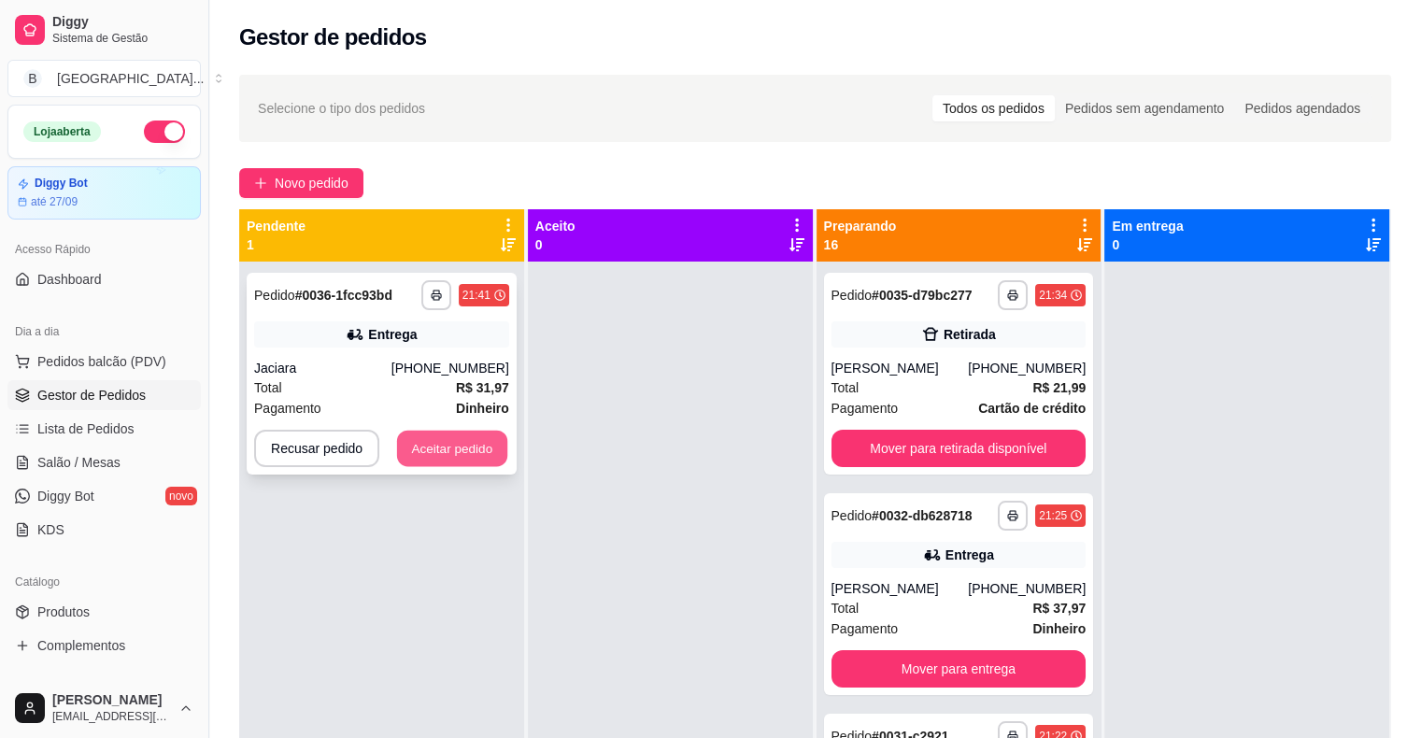
click at [491, 454] on button "Aceitar pedido" at bounding box center [452, 449] width 110 height 36
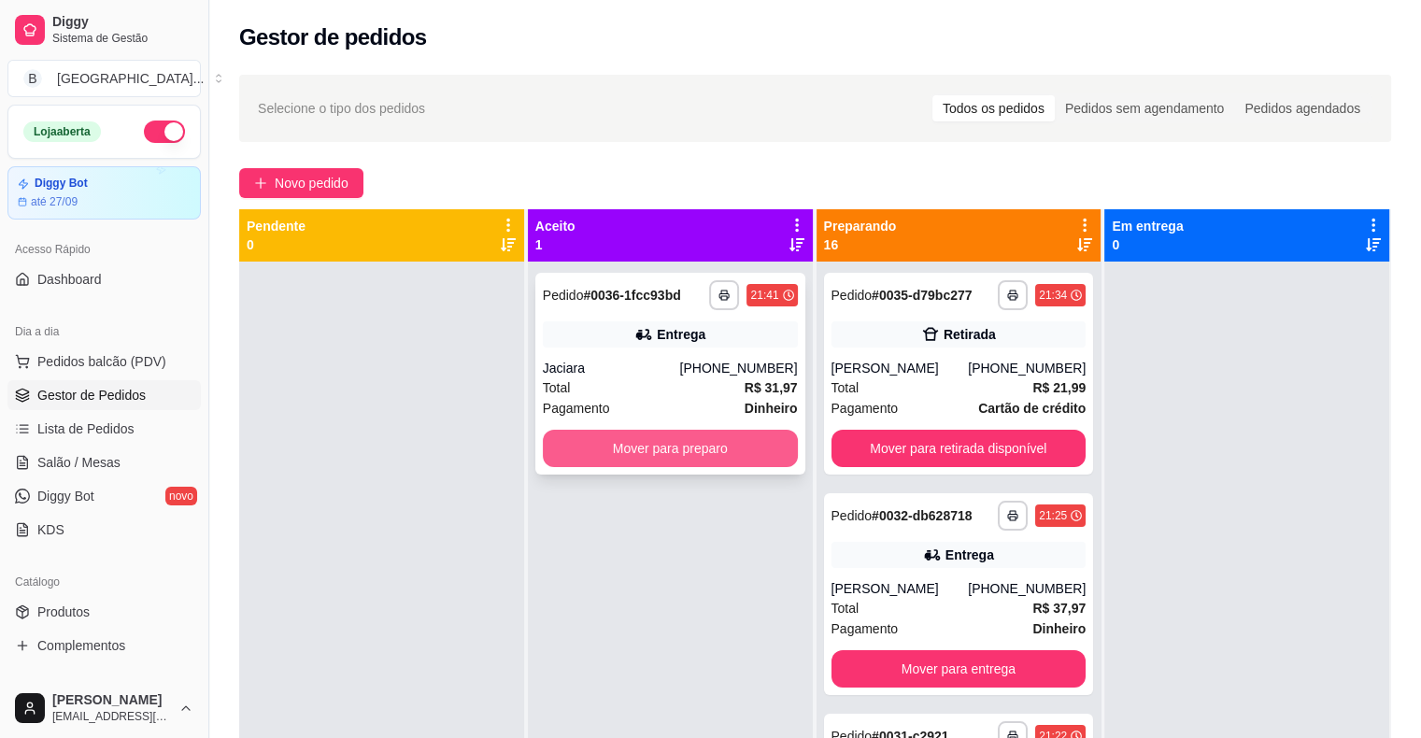
click at [602, 451] on button "Mover para preparo" at bounding box center [670, 448] width 255 height 37
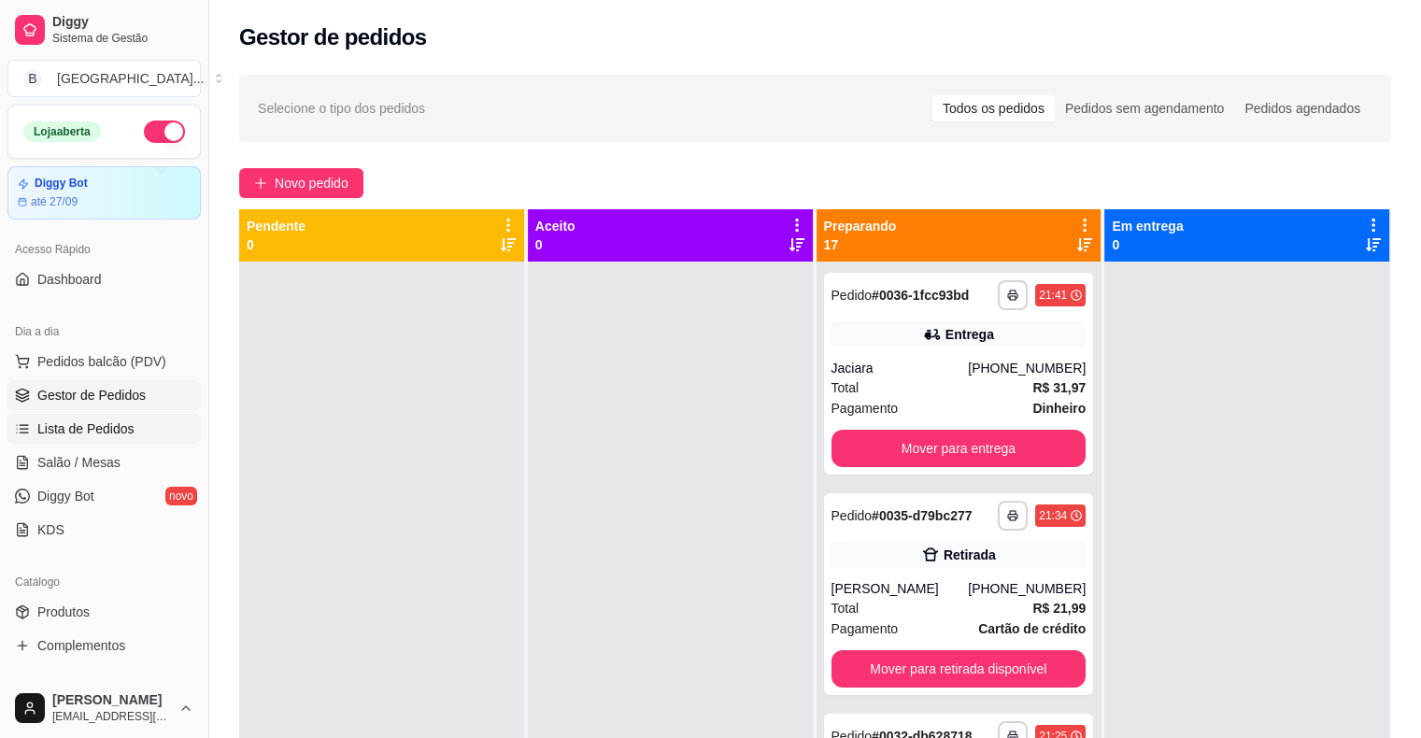
click at [106, 422] on span "Lista de Pedidos" at bounding box center [85, 428] width 97 height 19
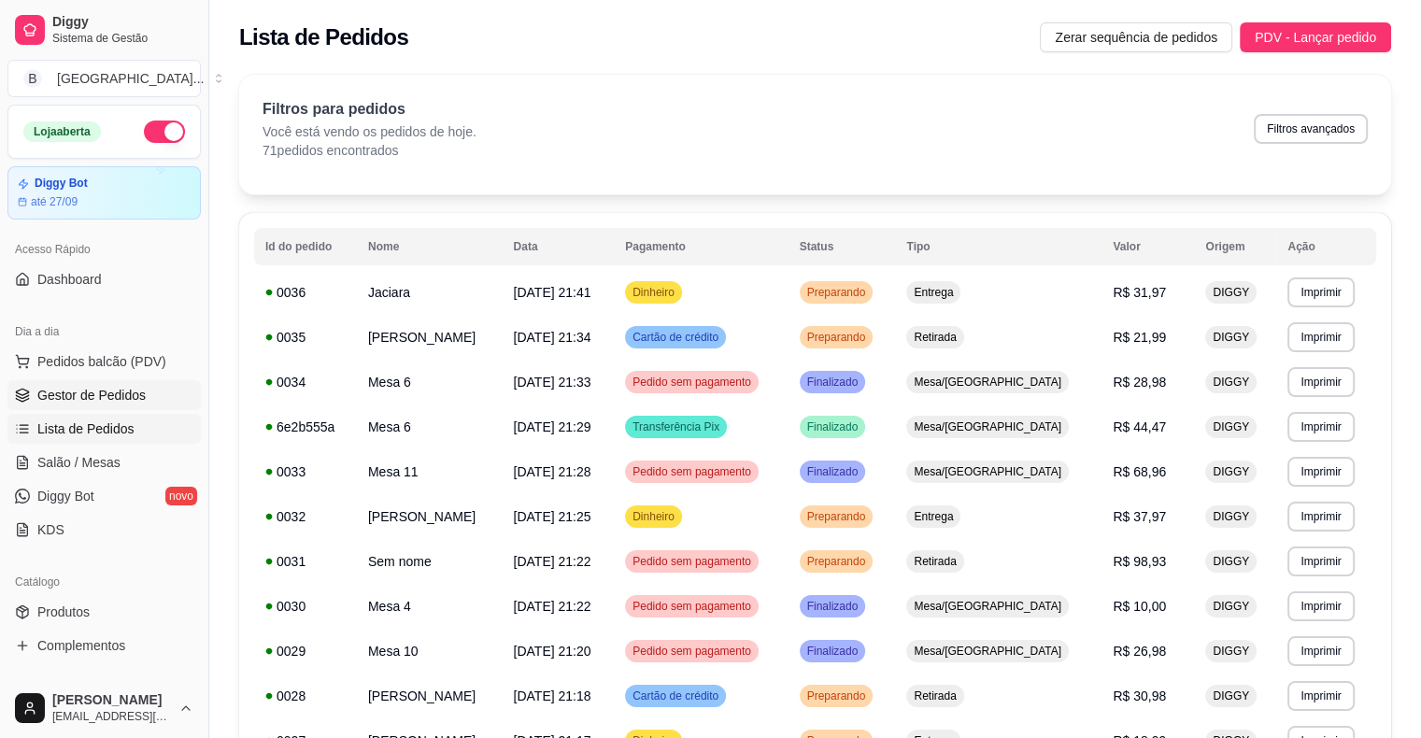
click at [117, 398] on span "Gestor de Pedidos" at bounding box center [91, 395] width 108 height 19
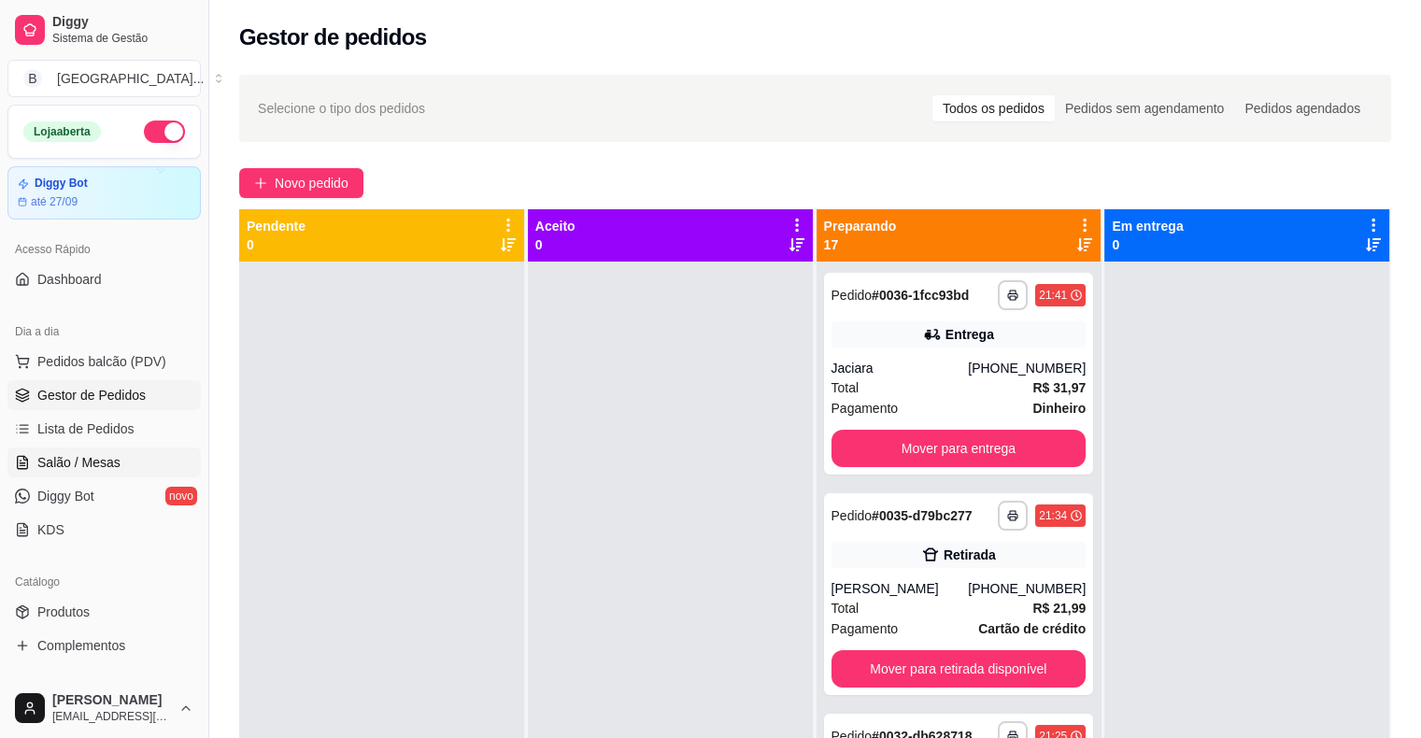
click at [78, 447] on link "Salão / Mesas" at bounding box center [103, 462] width 193 height 30
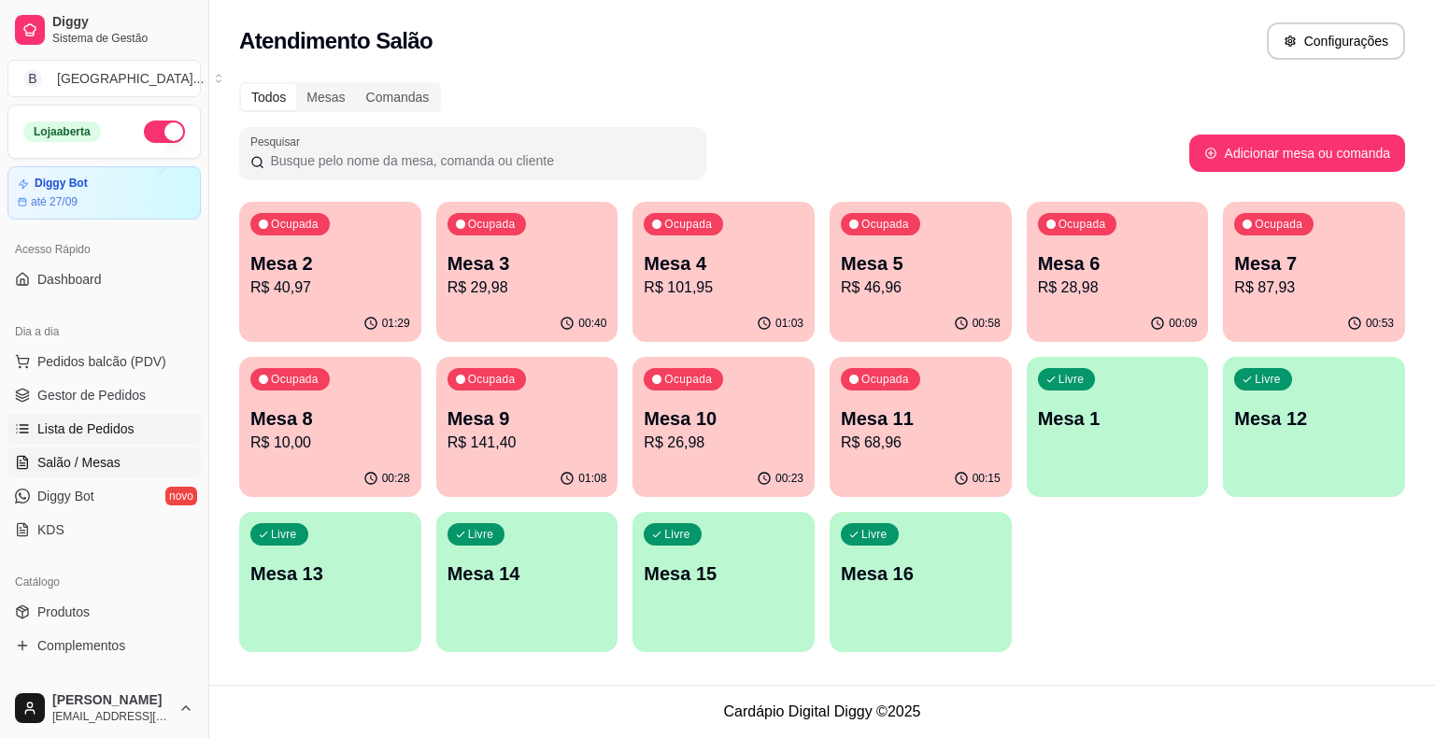
click at [81, 435] on span "Lista de Pedidos" at bounding box center [85, 428] width 97 height 19
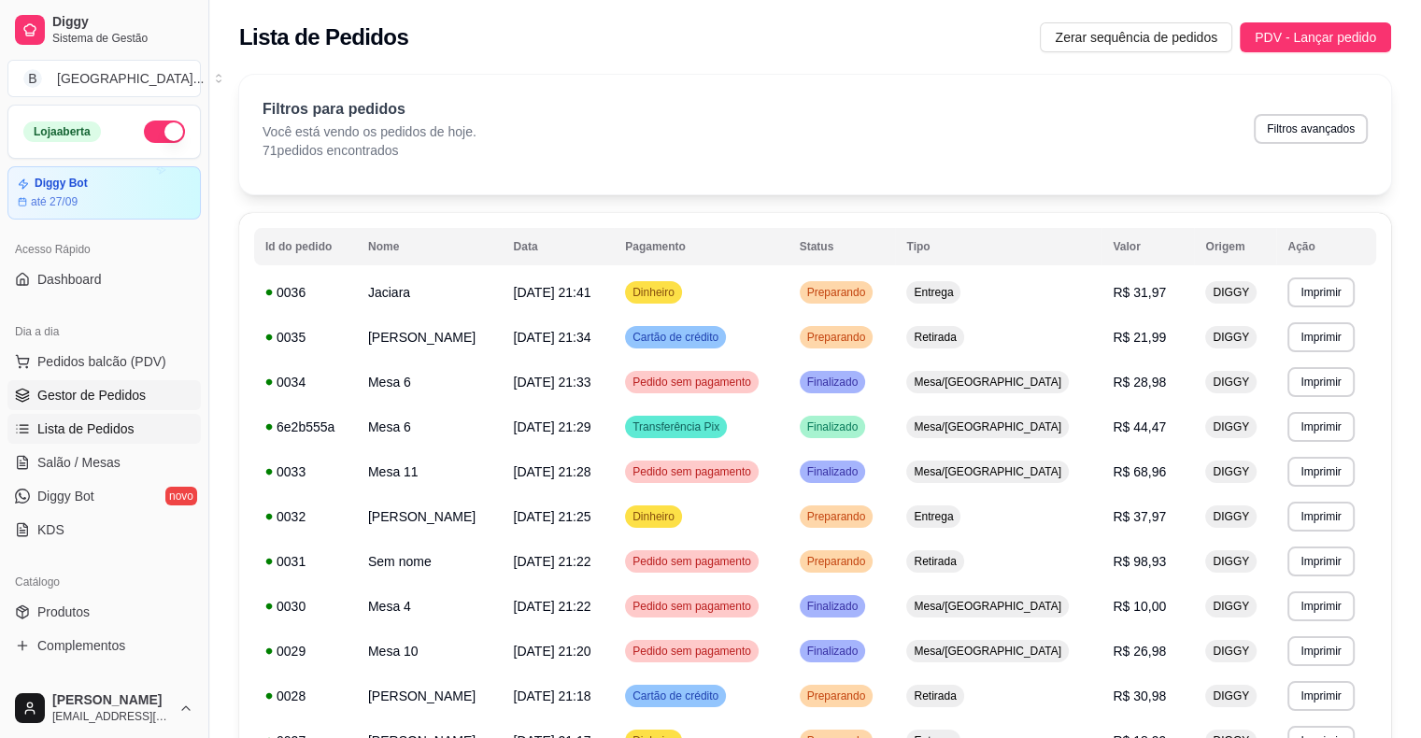
click at [96, 390] on span "Gestor de Pedidos" at bounding box center [91, 395] width 108 height 19
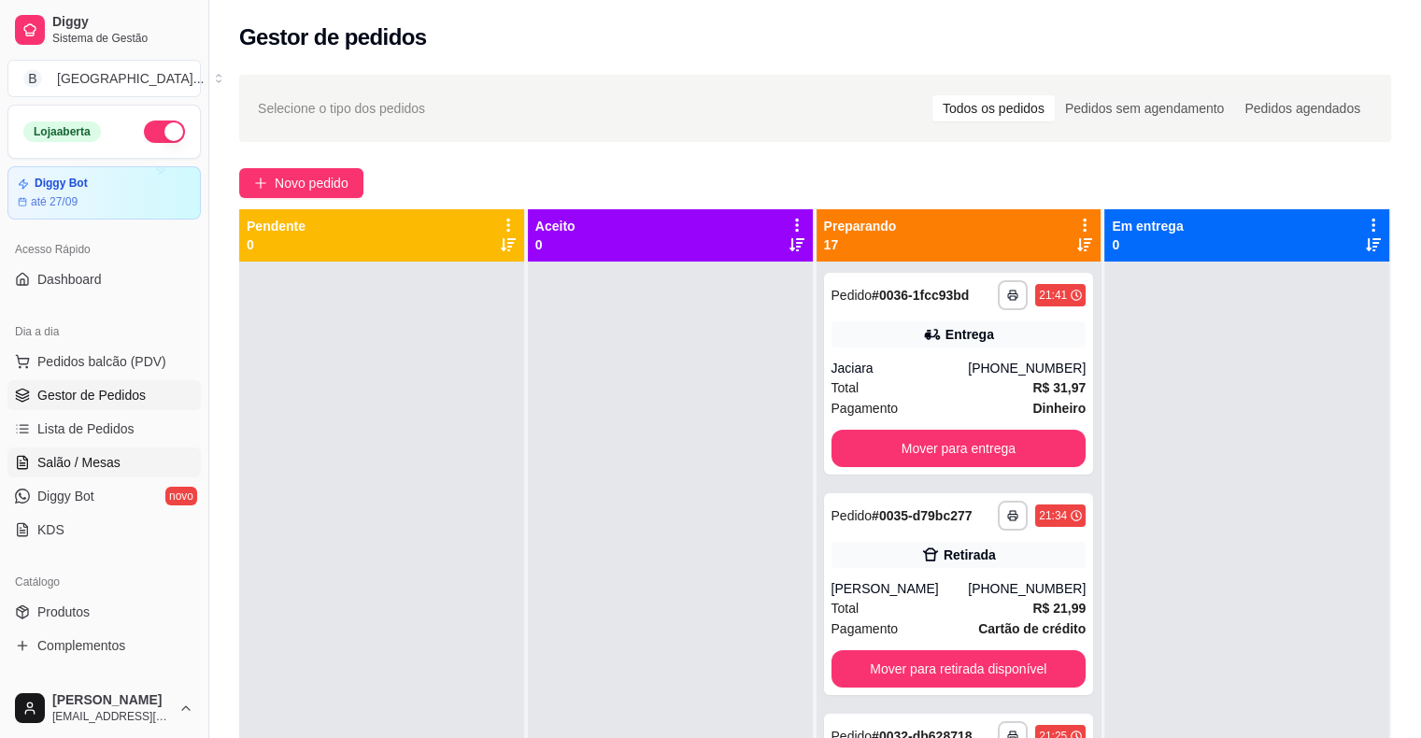
click at [71, 461] on span "Salão / Mesas" at bounding box center [78, 462] width 83 height 19
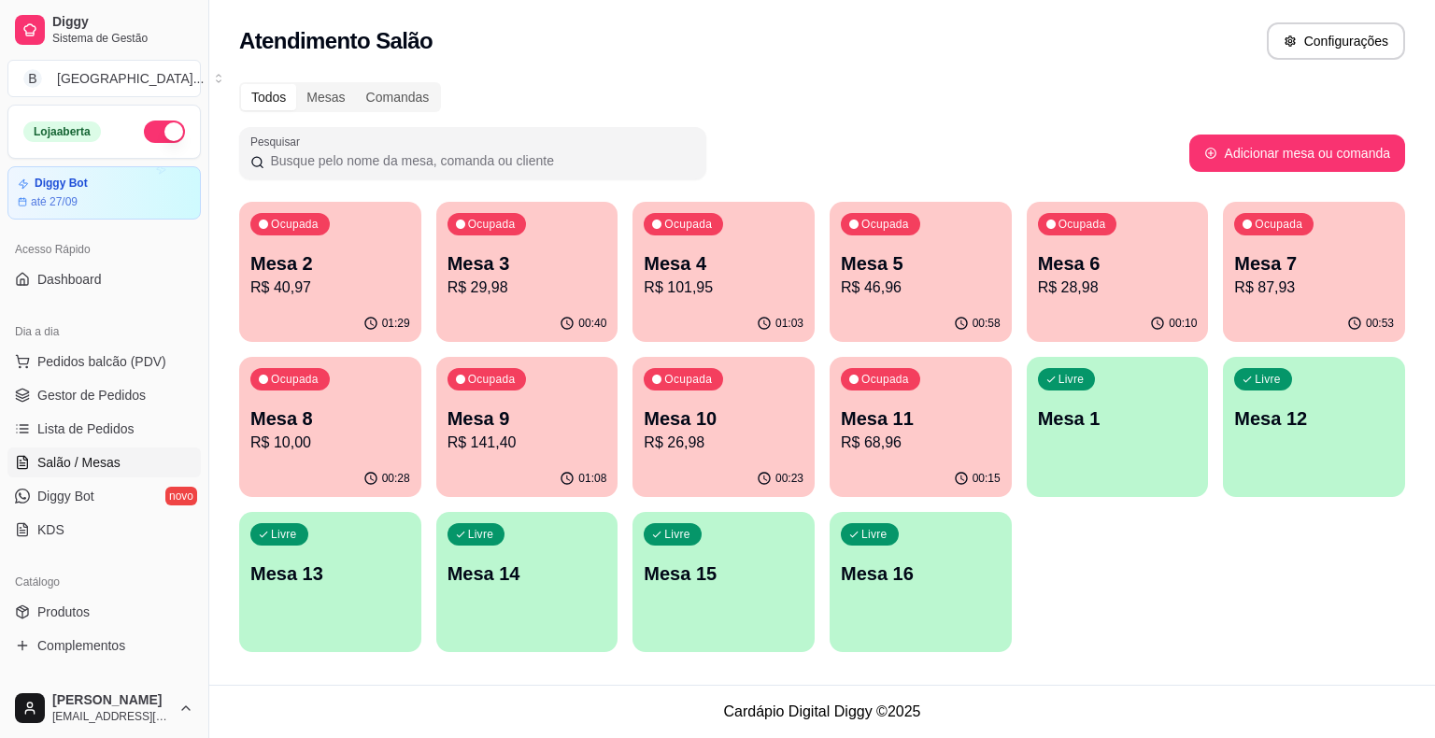
click at [844, 324] on div "00:58" at bounding box center [920, 323] width 182 height 36
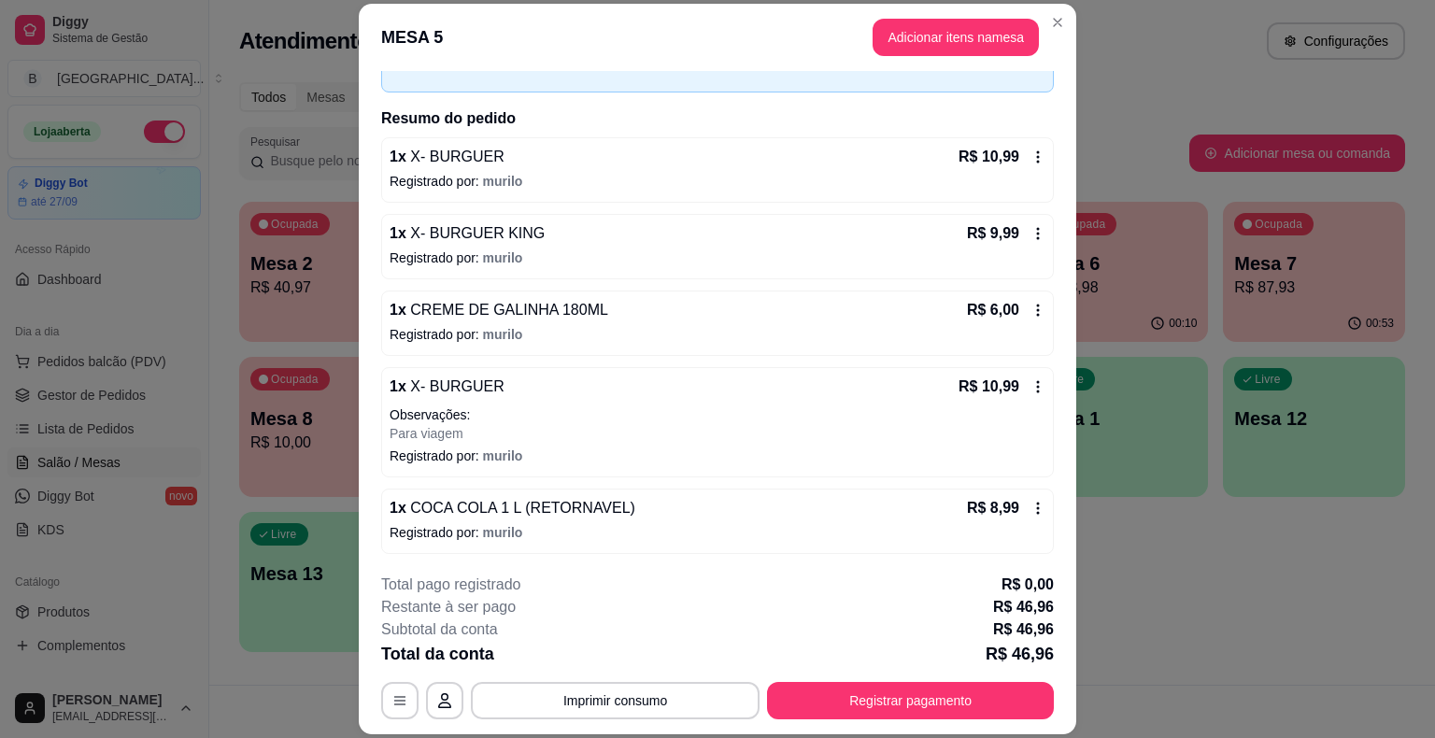
scroll to position [56, 0]
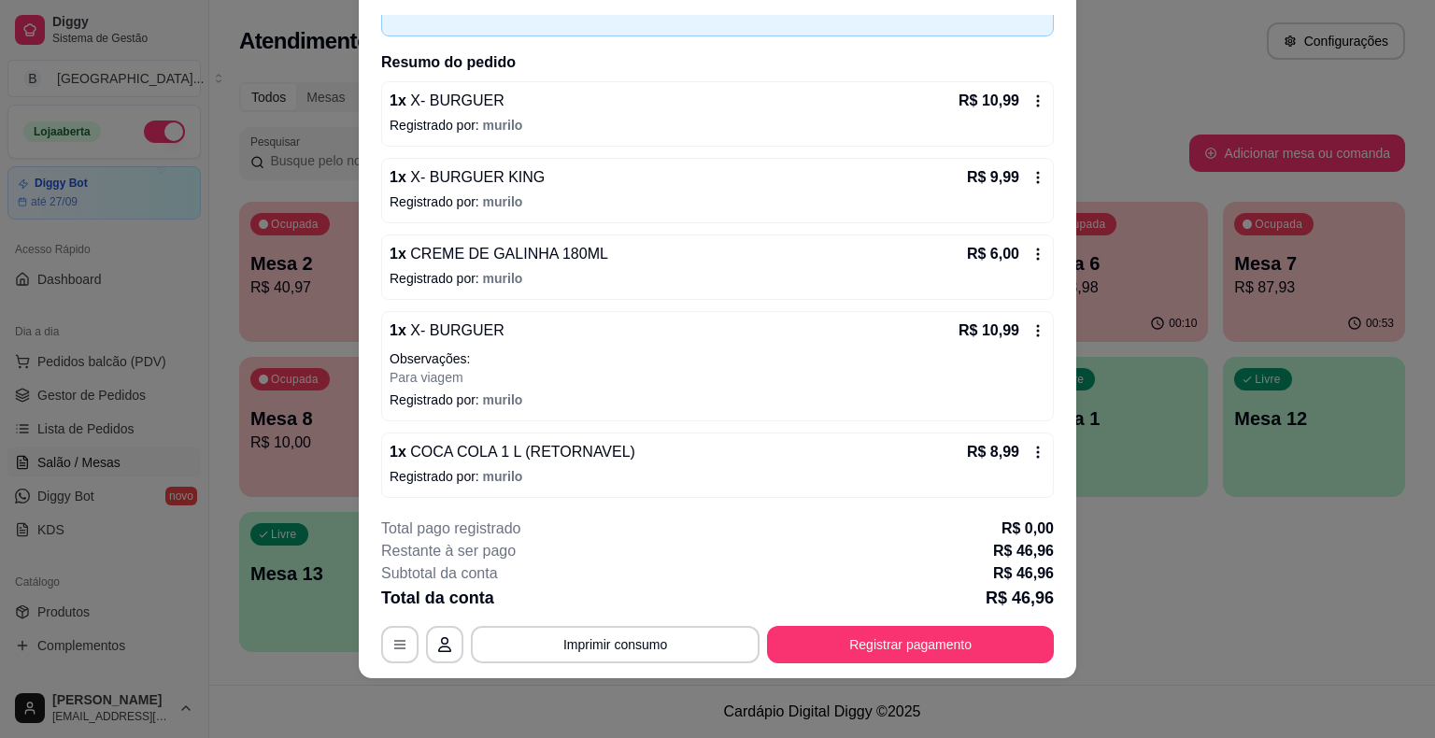
click at [1030, 445] on icon at bounding box center [1037, 452] width 15 height 15
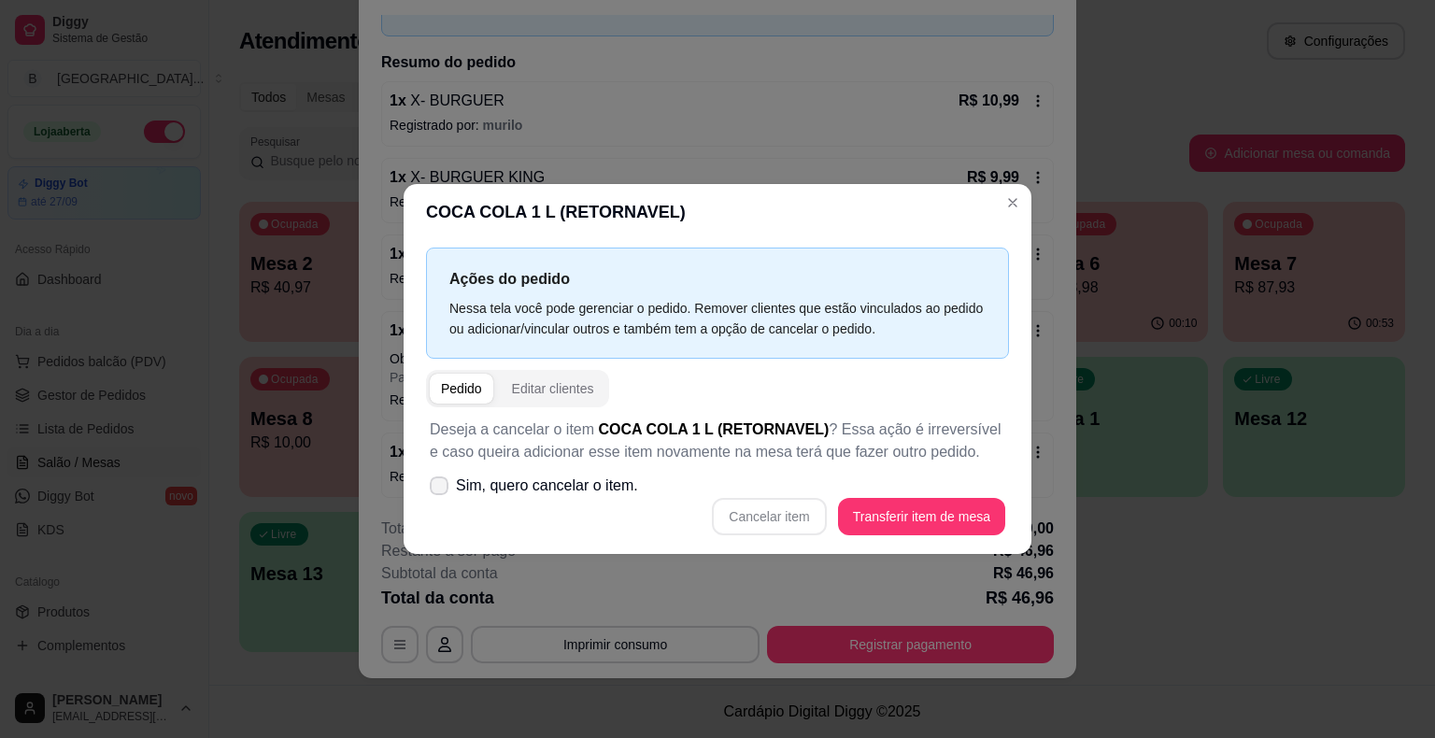
click at [470, 480] on span "Sim, quero cancelar o item." at bounding box center [547, 485] width 182 height 22
click at [441, 489] on input "Sim, quero cancelar o item." at bounding box center [435, 495] width 12 height 12
checkbox input "true"
click at [774, 525] on button "Cancelar item" at bounding box center [769, 516] width 114 height 37
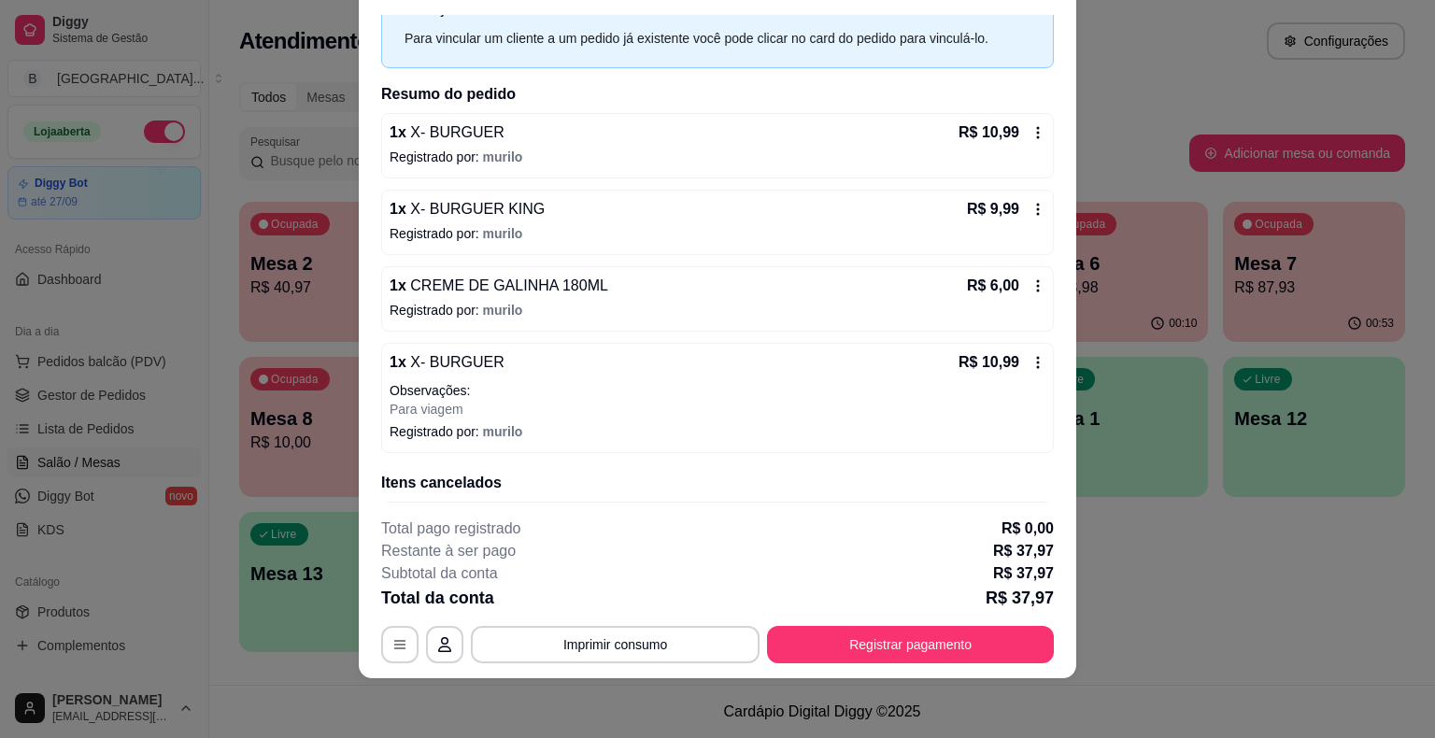
scroll to position [47, 0]
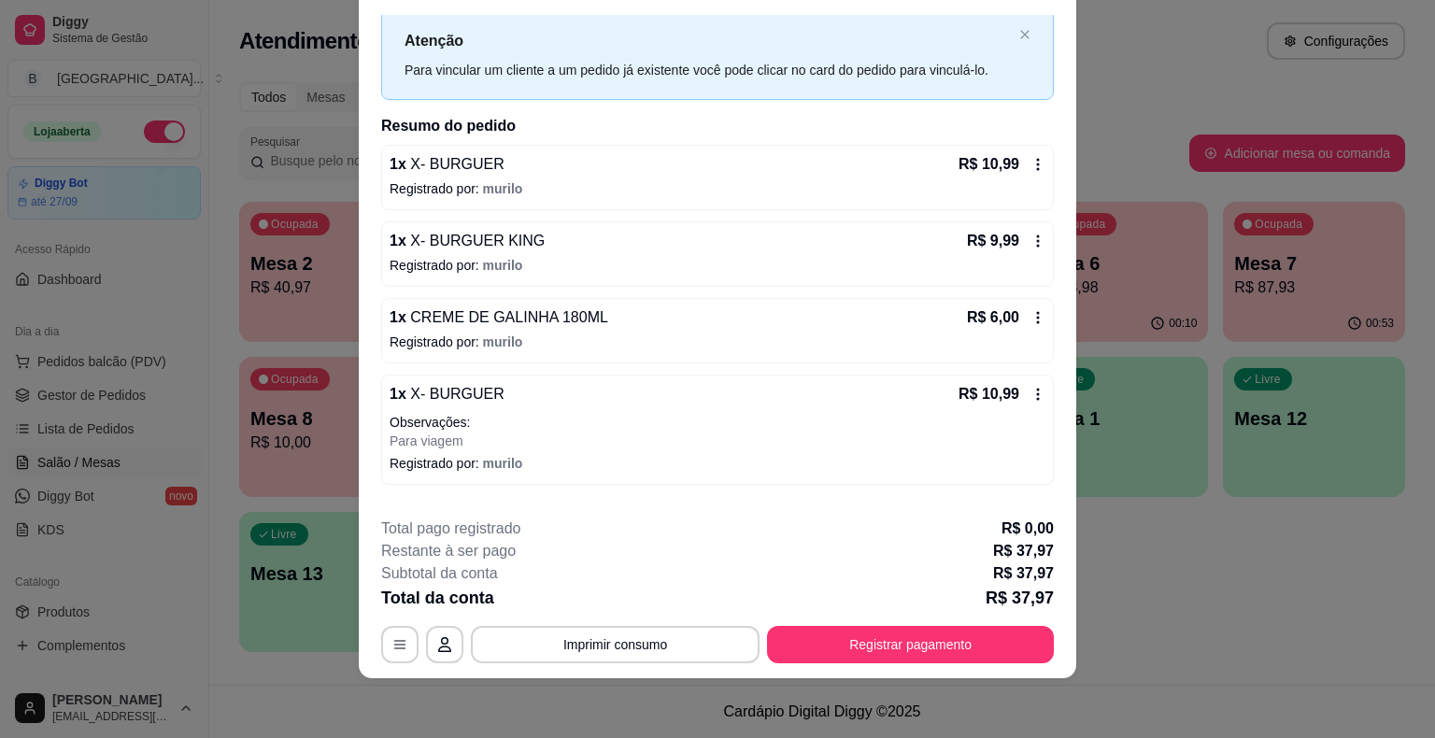
click at [1037, 395] on icon at bounding box center [1038, 395] width 3 height 12
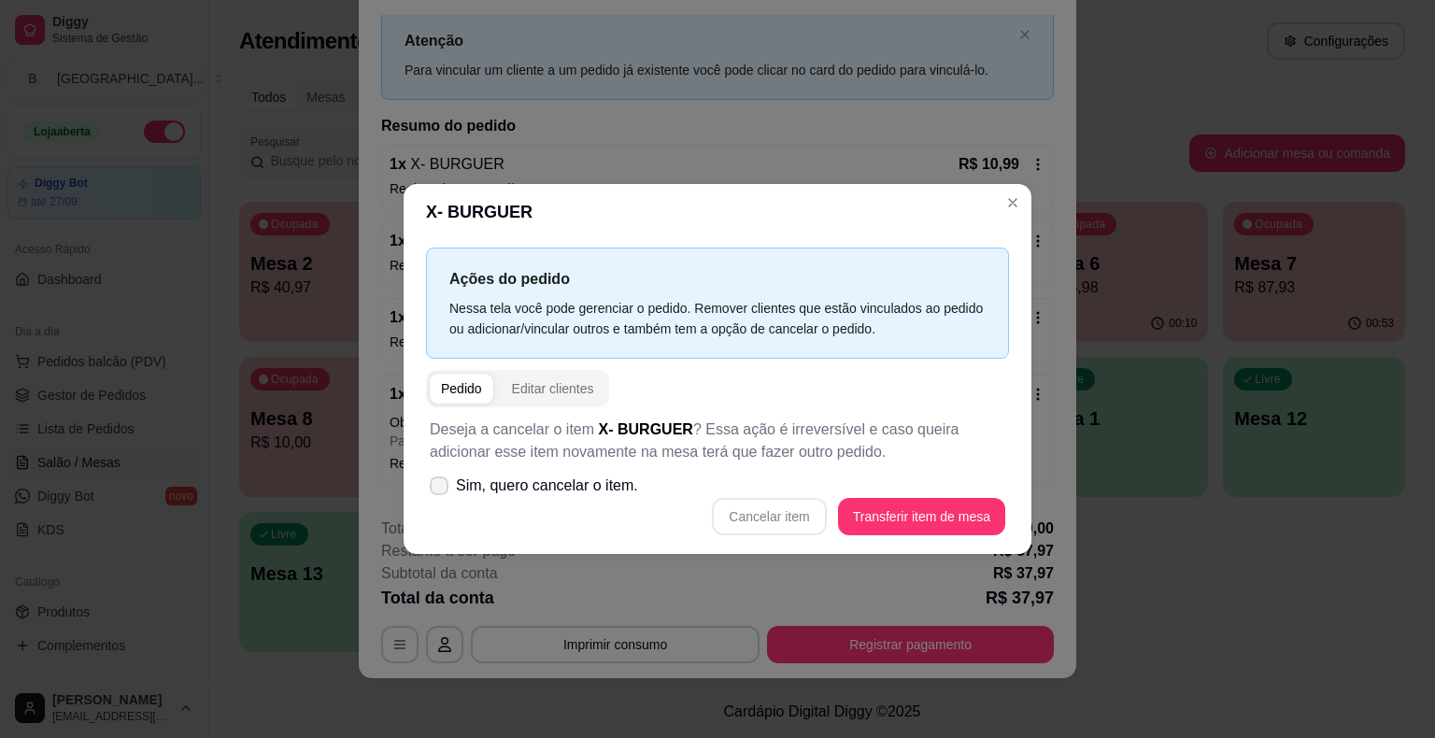
click at [579, 489] on span "Sim, quero cancelar o item." at bounding box center [547, 485] width 182 height 22
click at [441, 489] on input "Sim, quero cancelar o item." at bounding box center [435, 495] width 12 height 12
checkbox input "true"
click at [776, 521] on button "Cancelar item" at bounding box center [769, 516] width 114 height 37
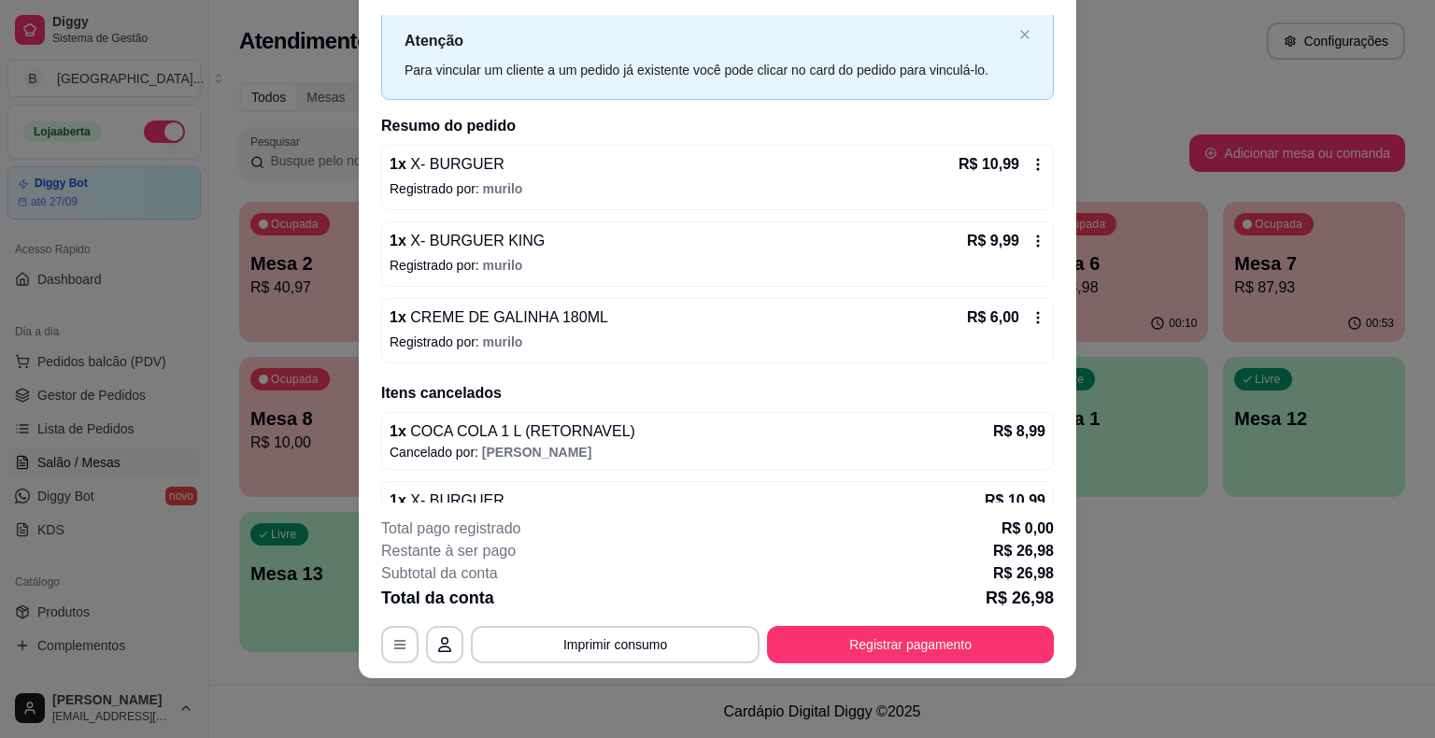
click at [1030, 237] on icon at bounding box center [1037, 241] width 15 height 15
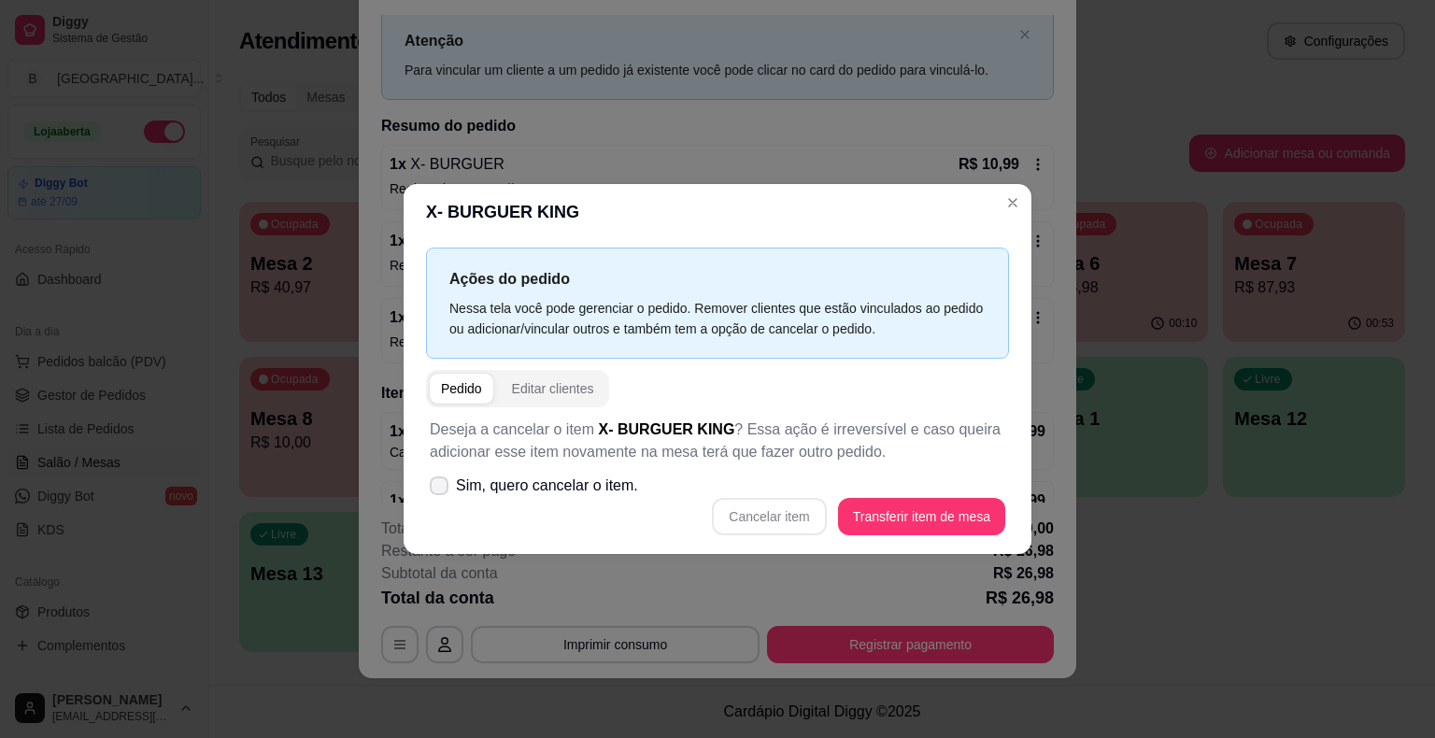
click at [598, 490] on span "Sim, quero cancelar o item." at bounding box center [547, 485] width 182 height 22
click at [441, 490] on input "Sim, quero cancelar o item." at bounding box center [435, 495] width 12 height 12
checkbox input "true"
click at [780, 521] on button "Cancelar item" at bounding box center [769, 517] width 111 height 36
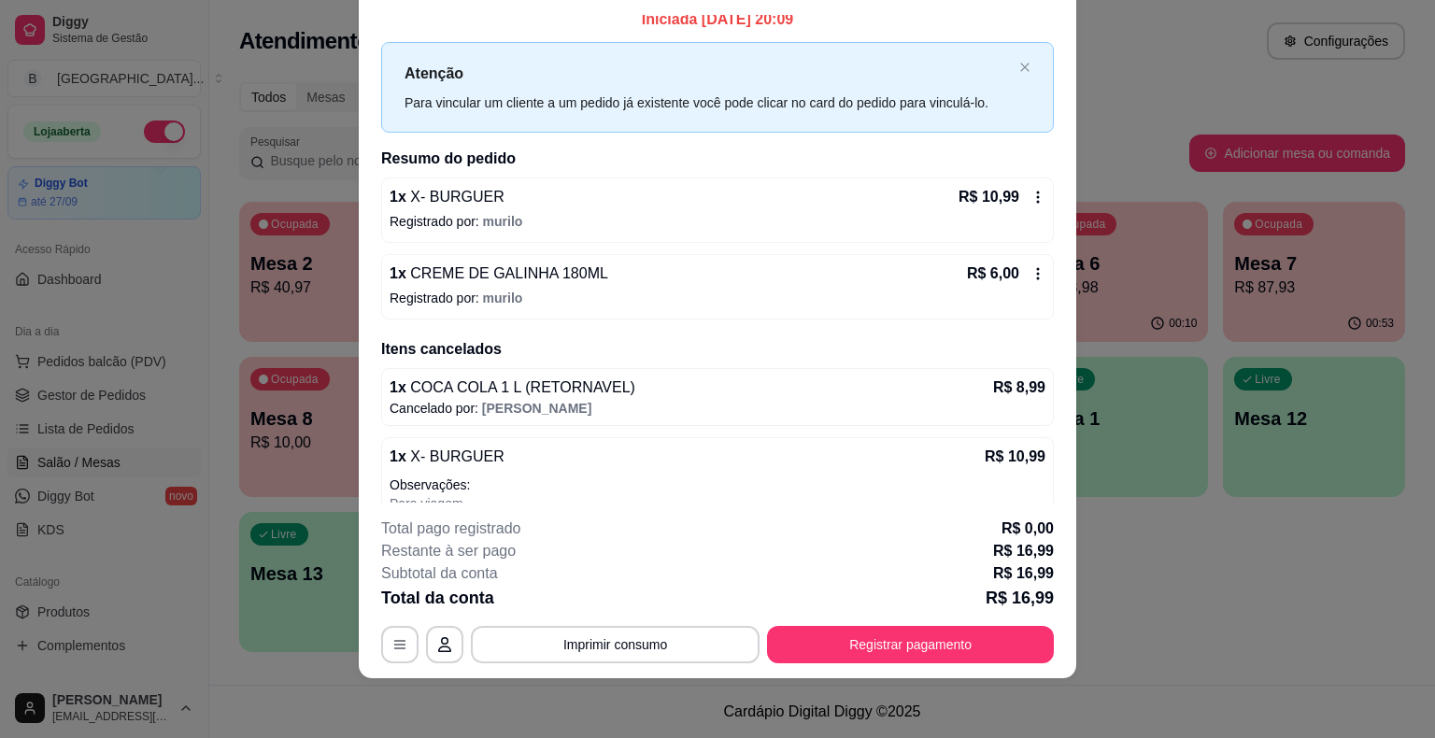
scroll to position [0, 0]
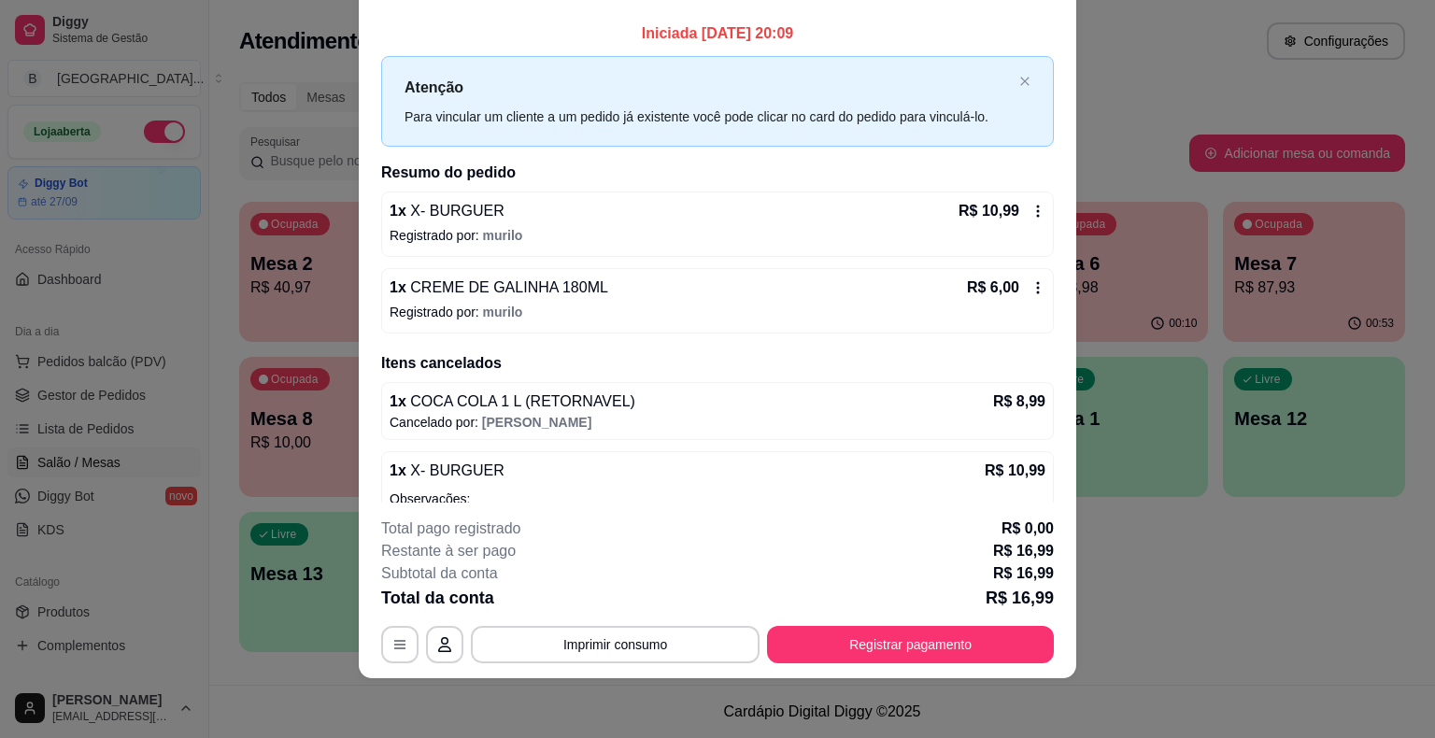
click at [1037, 211] on icon at bounding box center [1038, 211] width 3 height 12
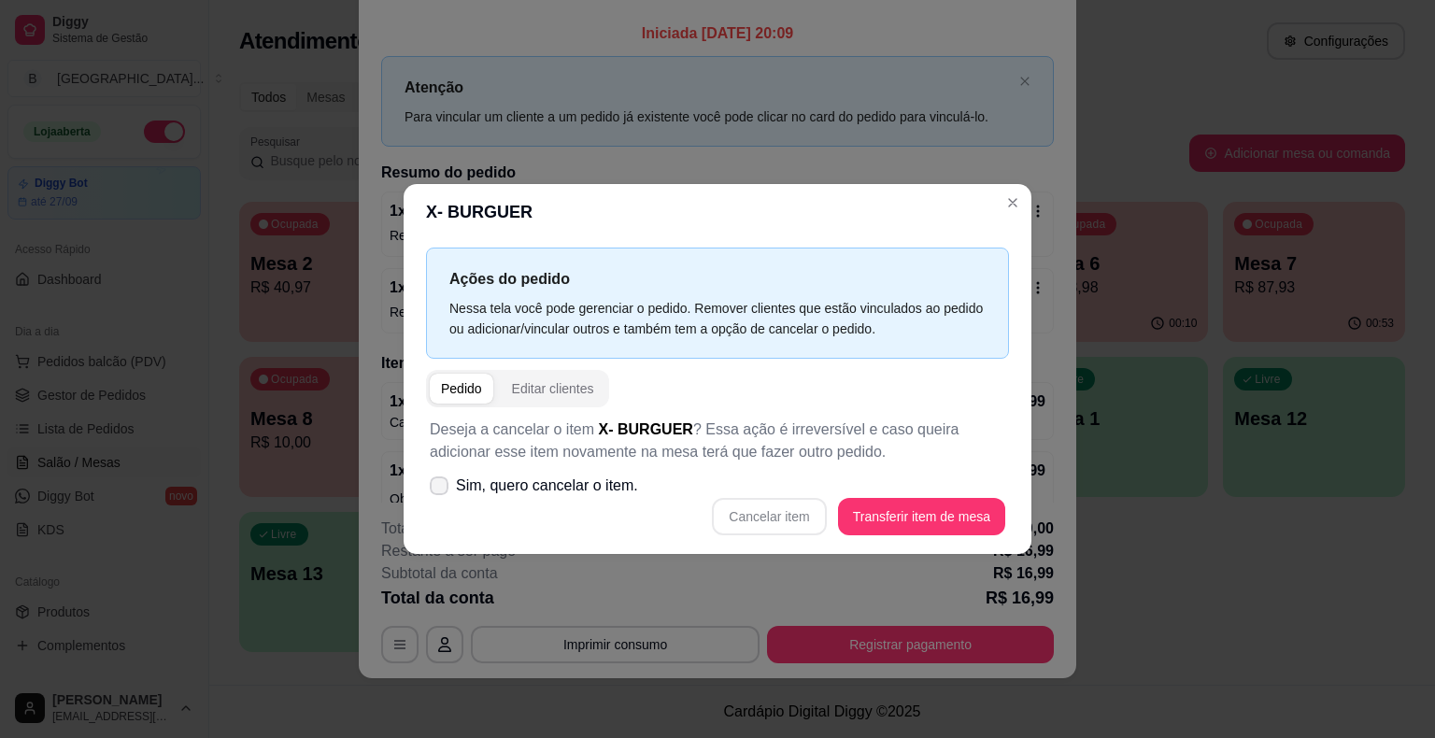
click at [489, 491] on span "Sim, quero cancelar o item." at bounding box center [547, 485] width 182 height 22
click at [441, 491] on input "Sim, quero cancelar o item." at bounding box center [435, 495] width 12 height 12
checkbox input "true"
click at [800, 524] on button "Cancelar item" at bounding box center [769, 517] width 111 height 36
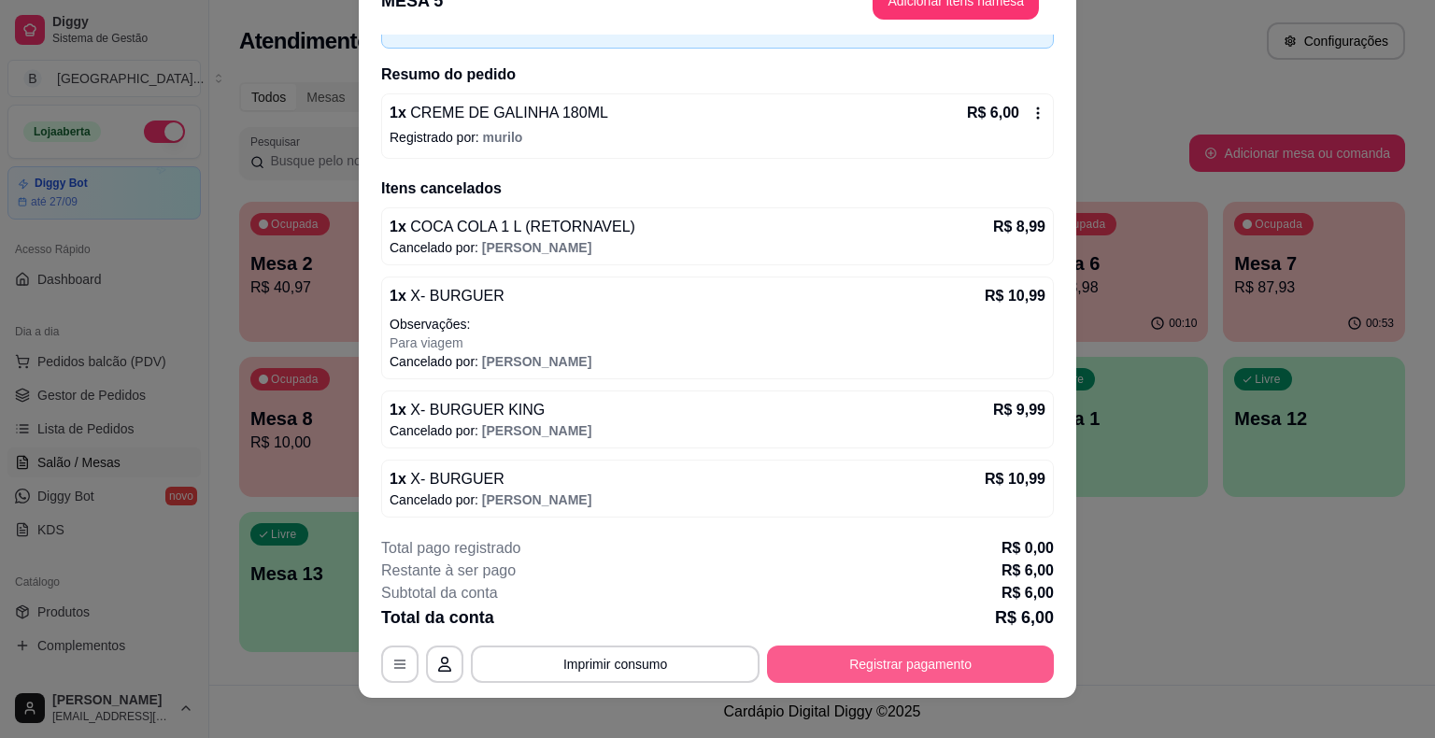
scroll to position [56, 0]
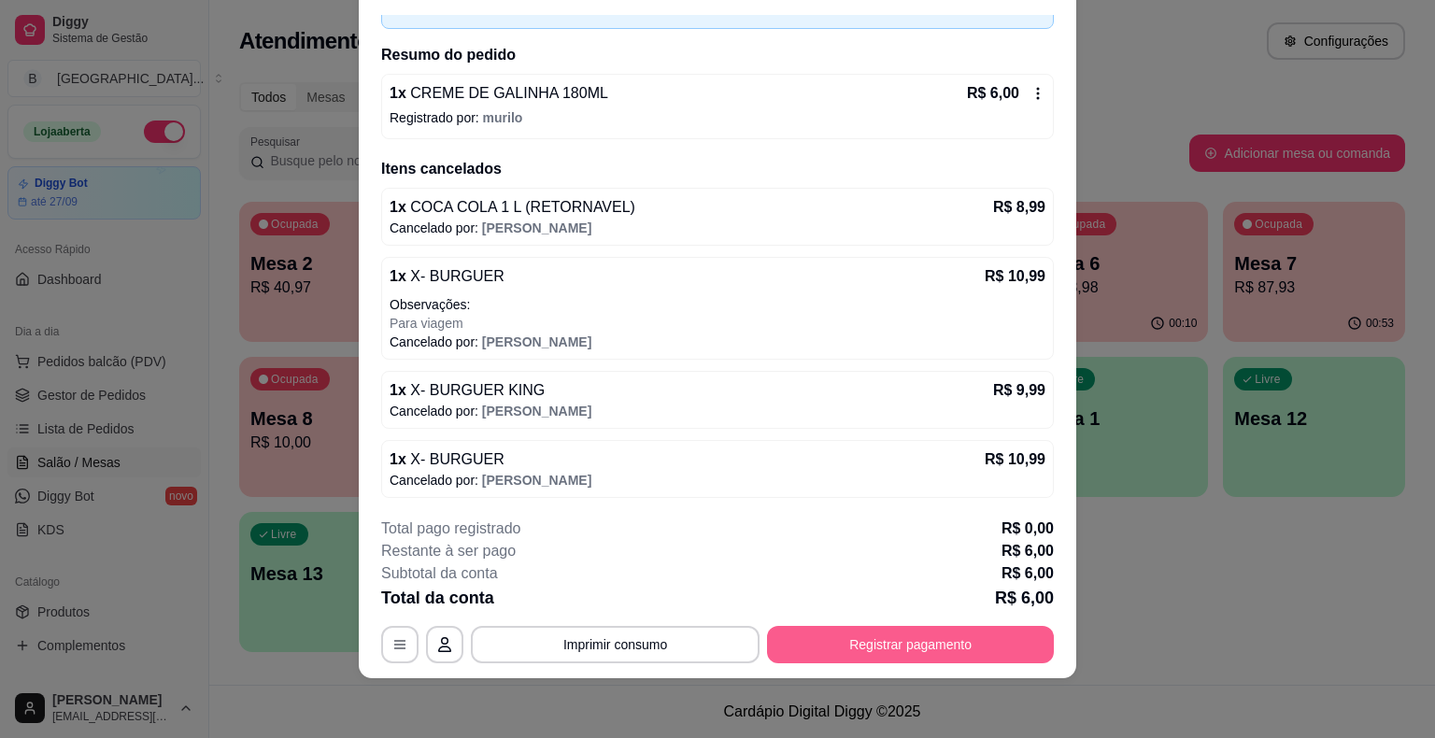
click at [955, 644] on button "Registrar pagamento" at bounding box center [910, 644] width 287 height 37
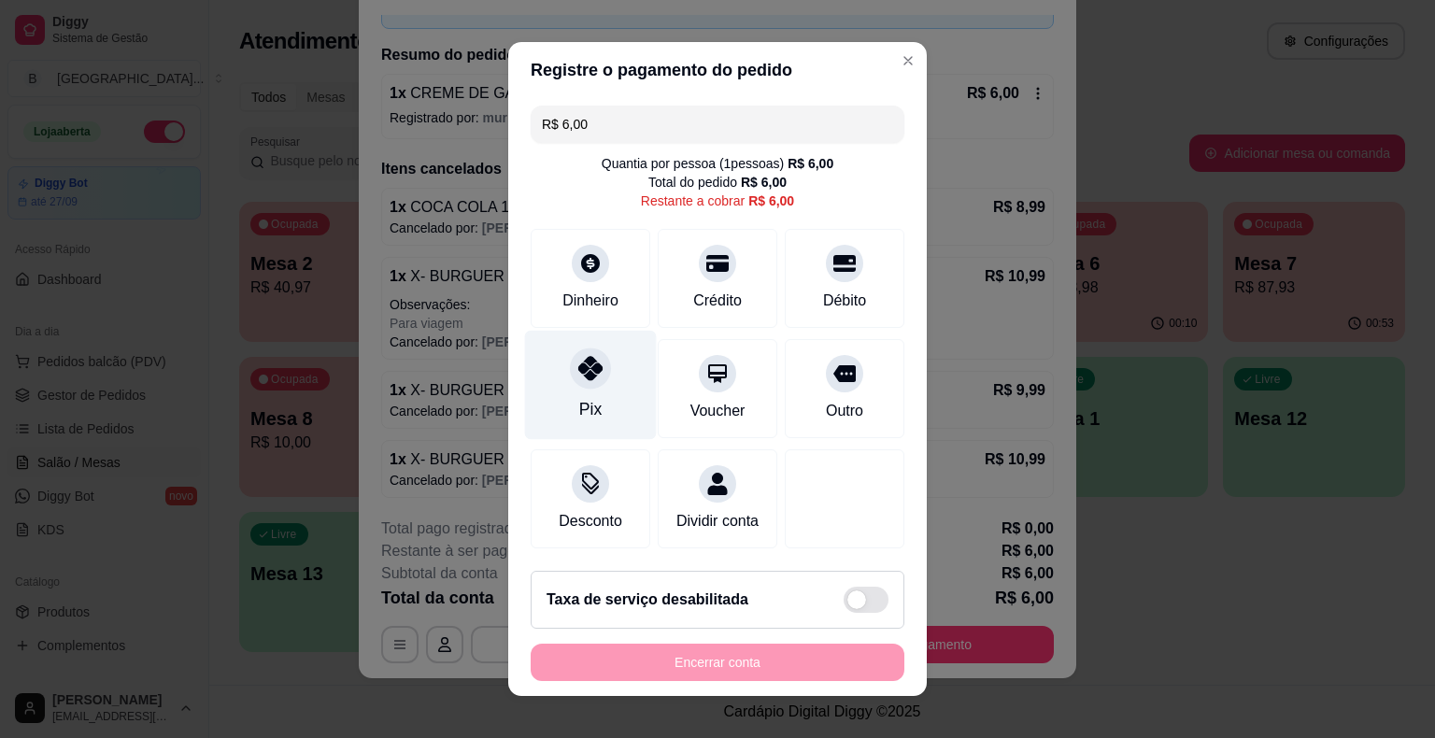
click at [607, 398] on div "Pix" at bounding box center [591, 385] width 132 height 109
type input "R$ 0,00"
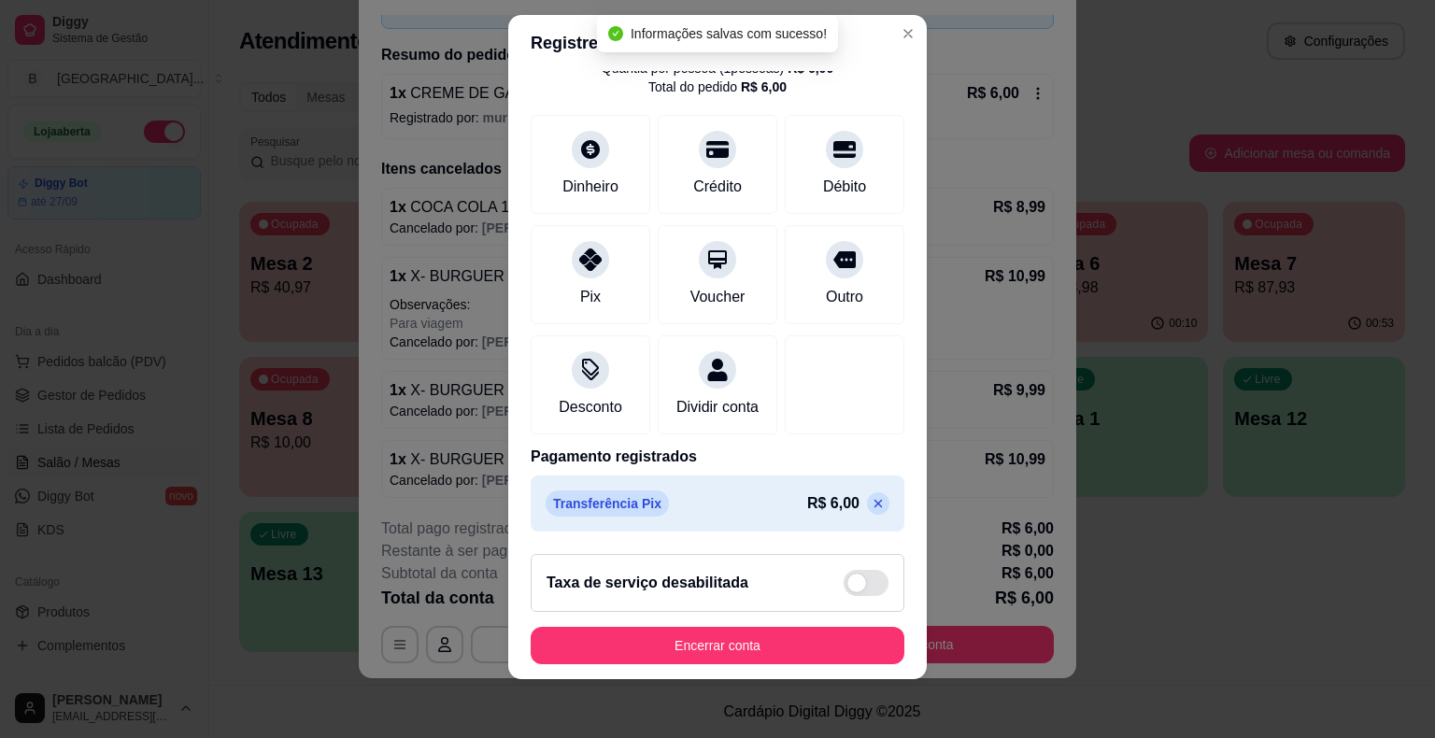
scroll to position [22, 0]
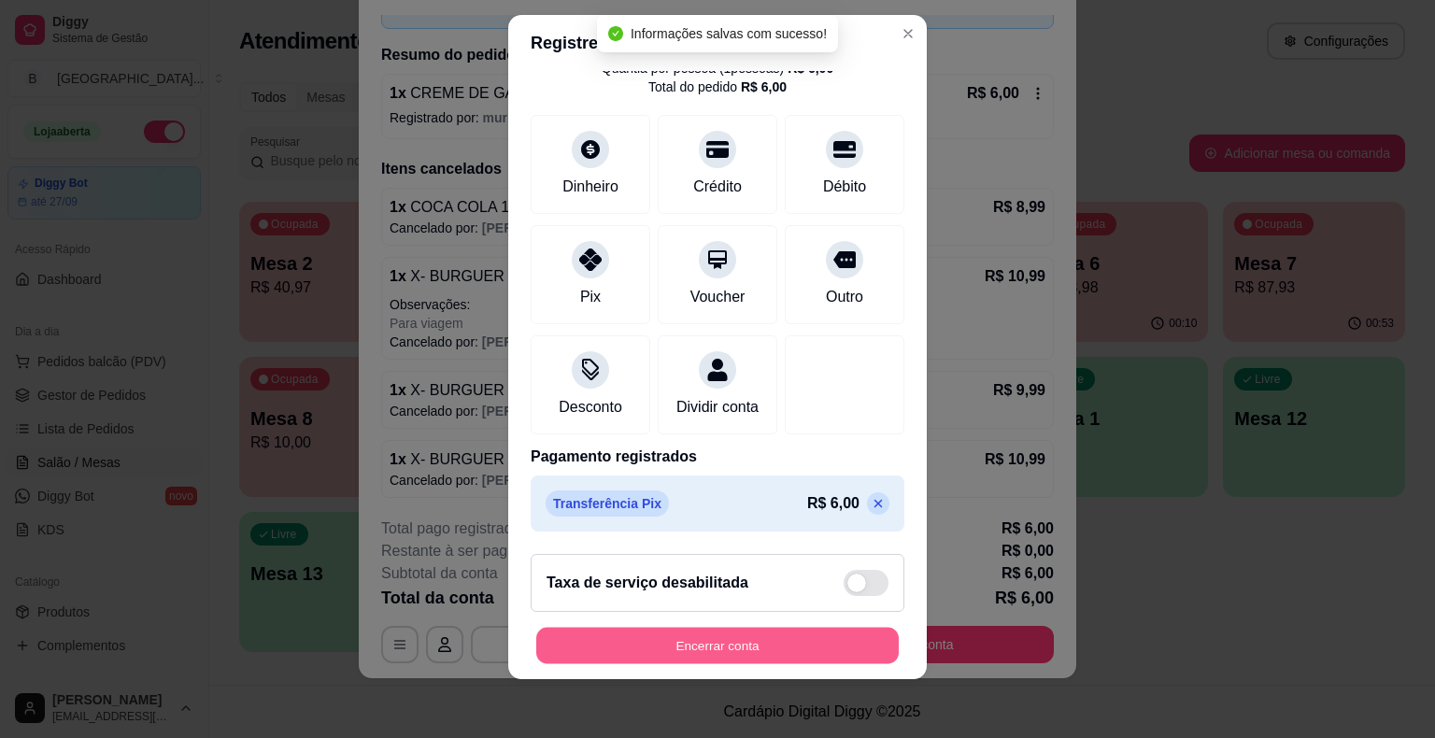
click at [668, 641] on button "Encerrar conta" at bounding box center [717, 645] width 362 height 36
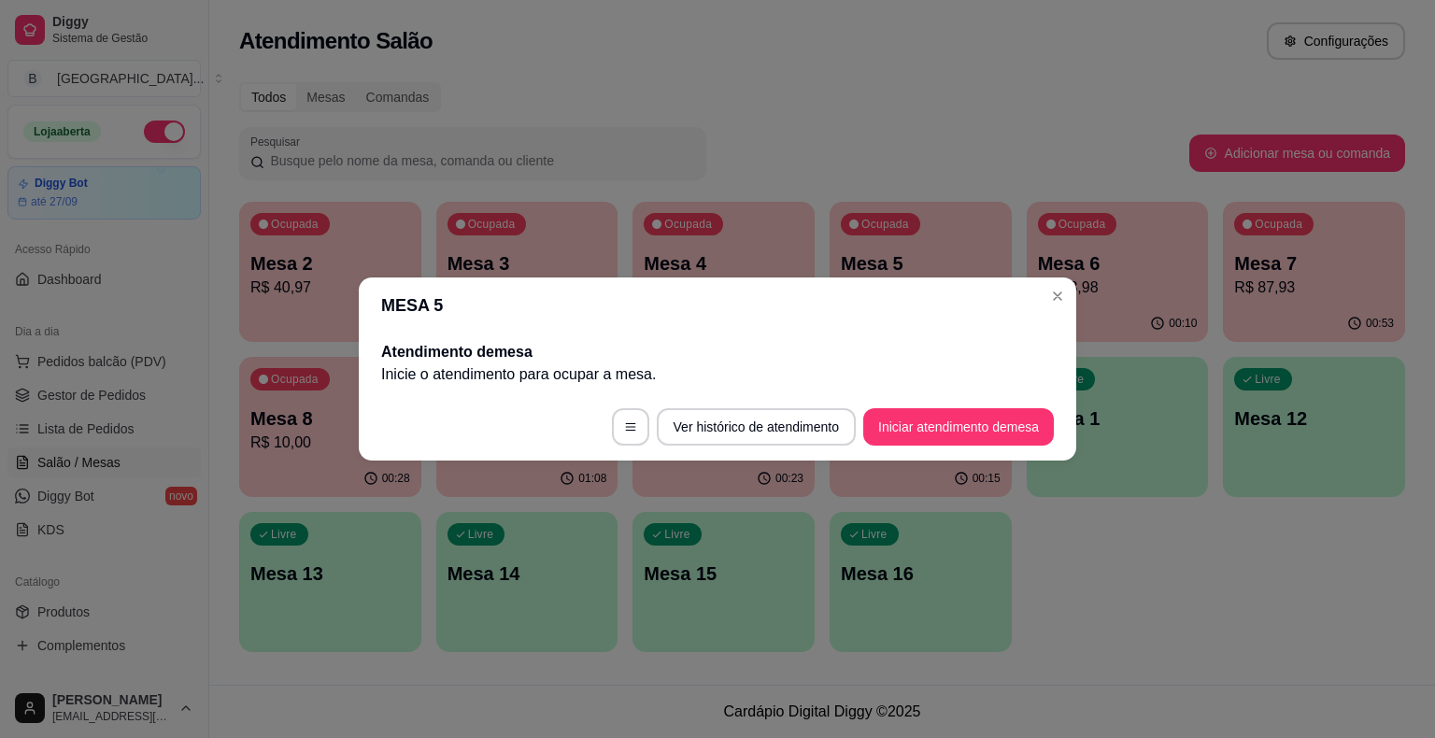
scroll to position [0, 0]
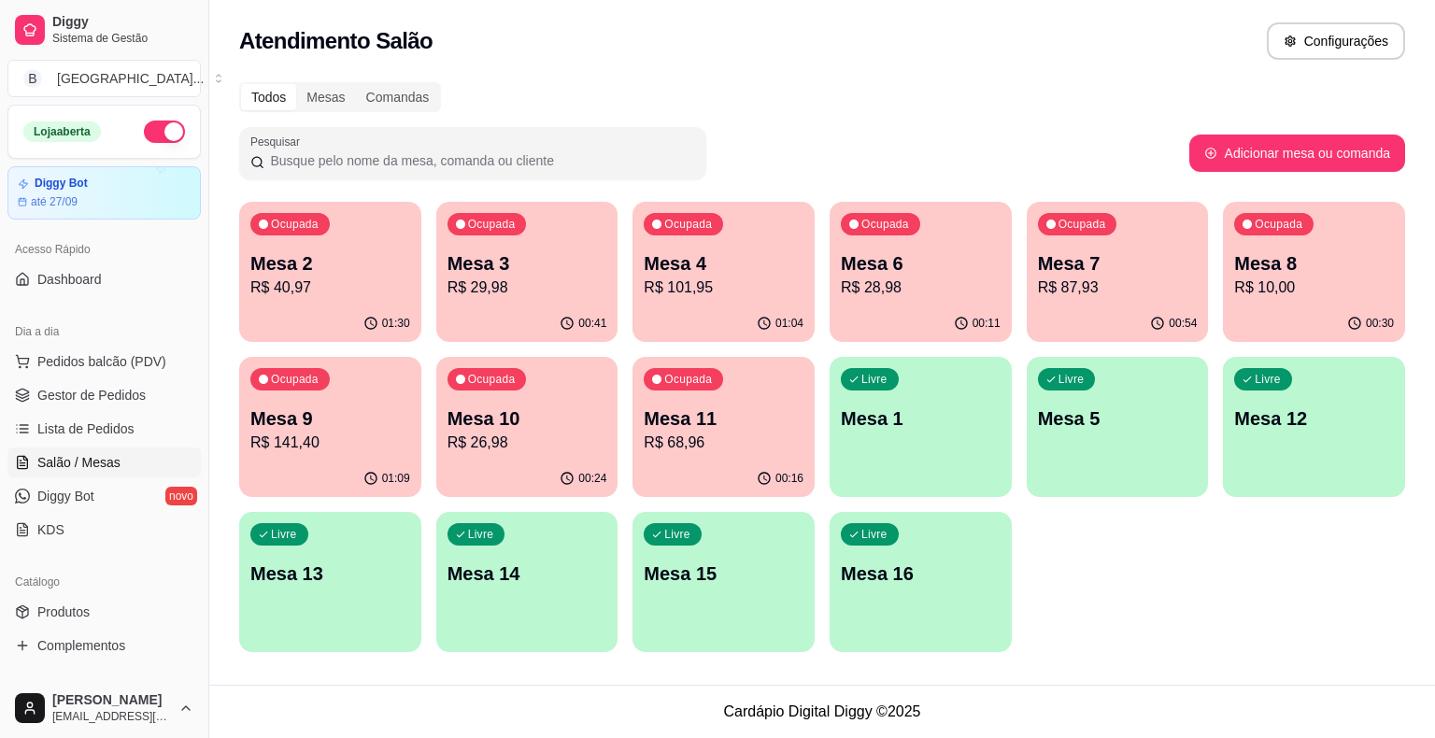
click at [508, 255] on p "Mesa 3" at bounding box center [527, 263] width 160 height 26
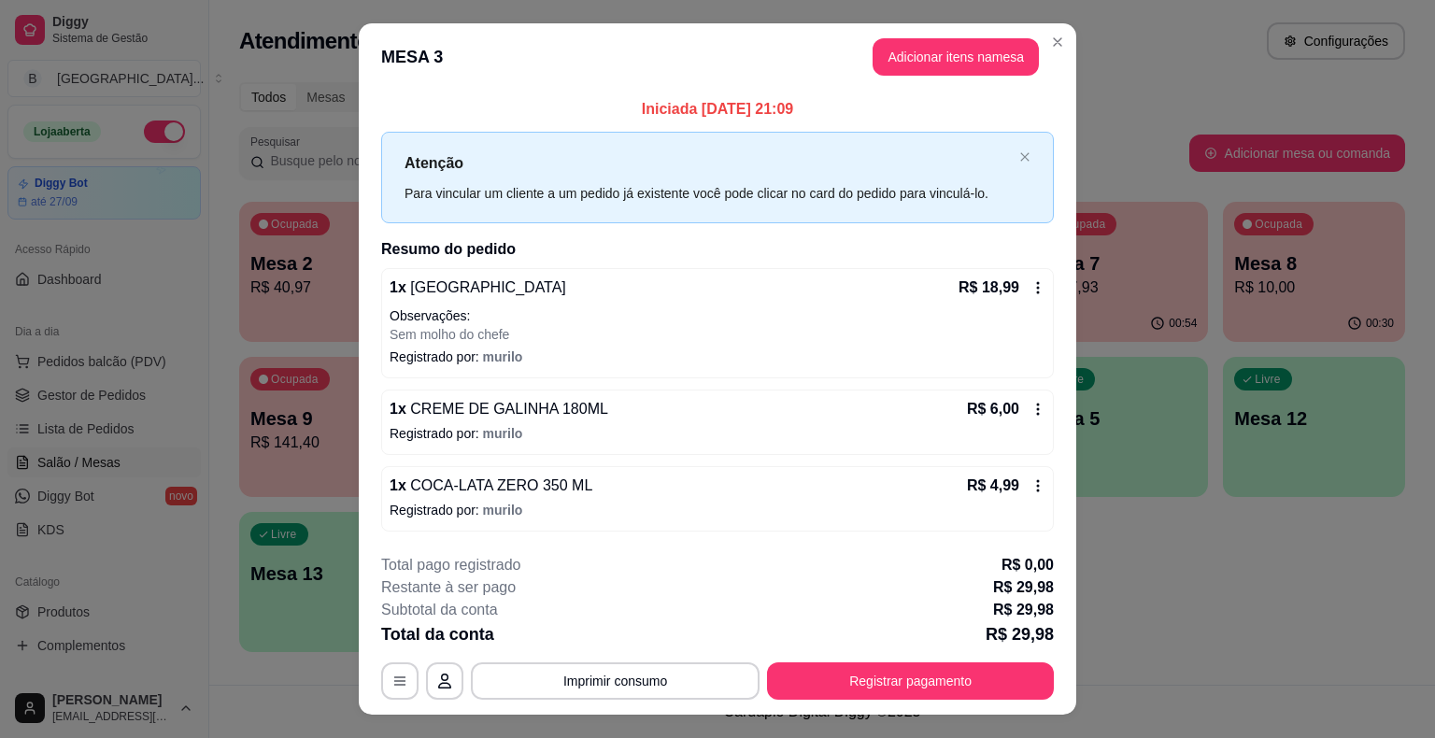
click at [1018, 183] on div "Atenção Para vincular um cliente a um pedido já existente você pode clicar no c…" at bounding box center [717, 177] width 673 height 91
drag, startPoint x: 1018, startPoint y: 183, endPoint x: 1013, endPoint y: 164, distance: 19.3
click at [1018, 178] on div "Atenção Para vincular um cliente a um pedido já existente você pode clicar no c…" at bounding box center [717, 177] width 673 height 91
click at [1020, 162] on icon "close" at bounding box center [1024, 157] width 8 height 8
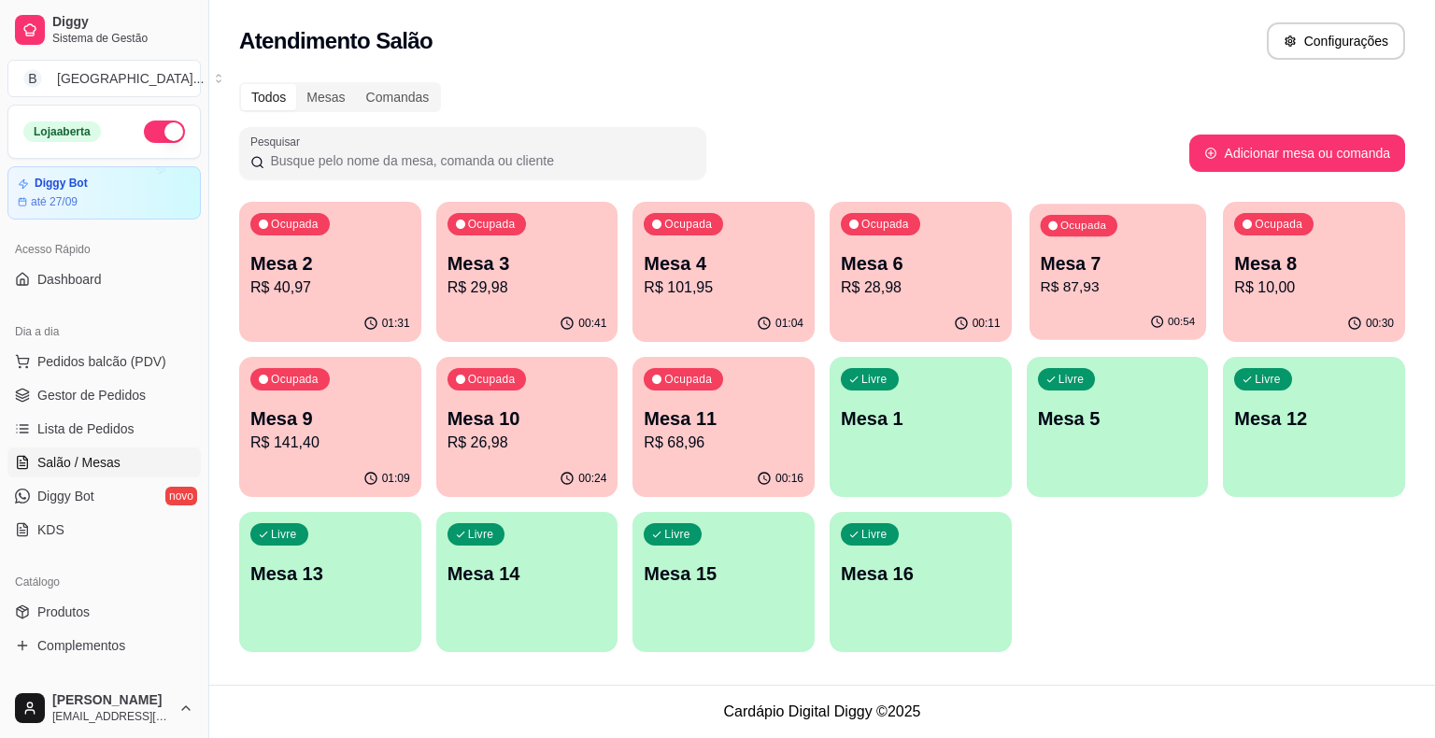
click at [1101, 244] on div "Ocupada Mesa 7 R$ 87,93" at bounding box center [1117, 254] width 177 height 101
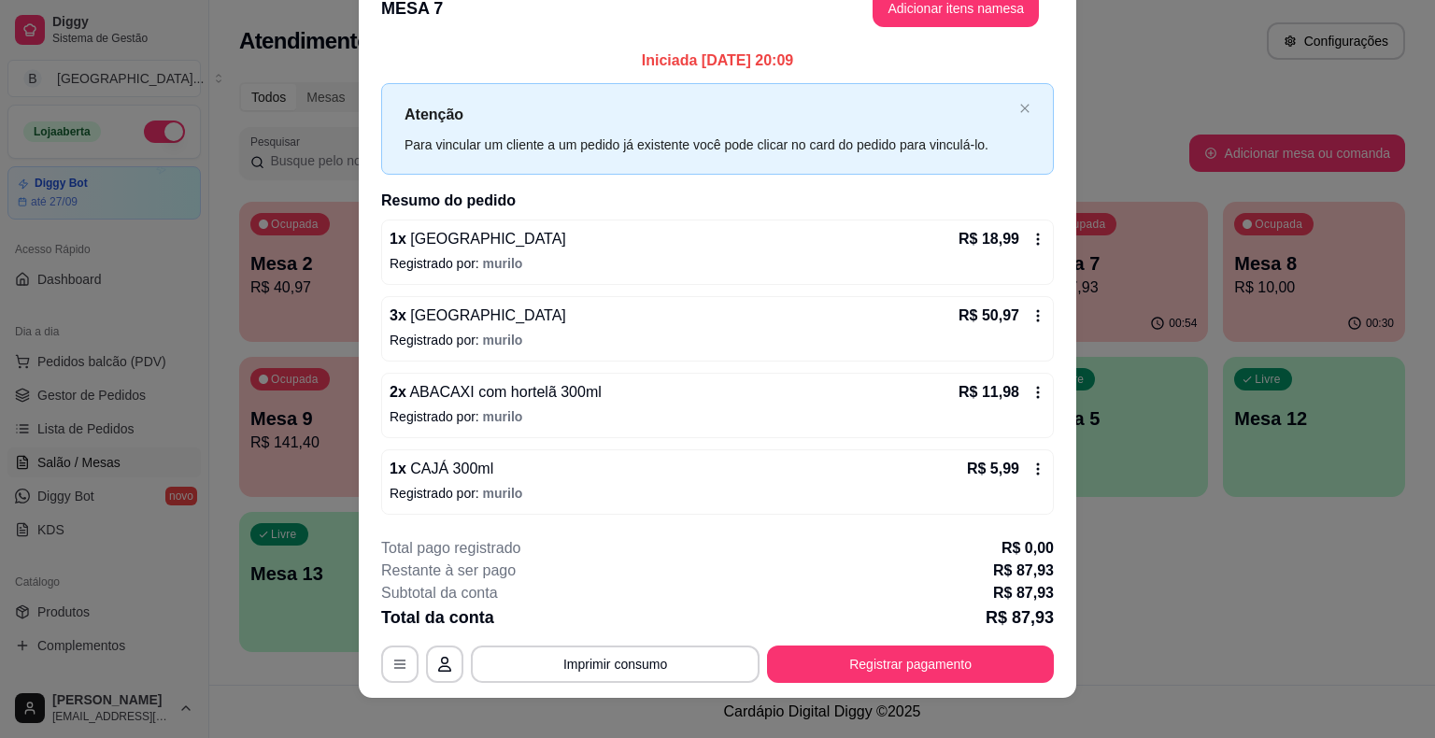
scroll to position [50, 0]
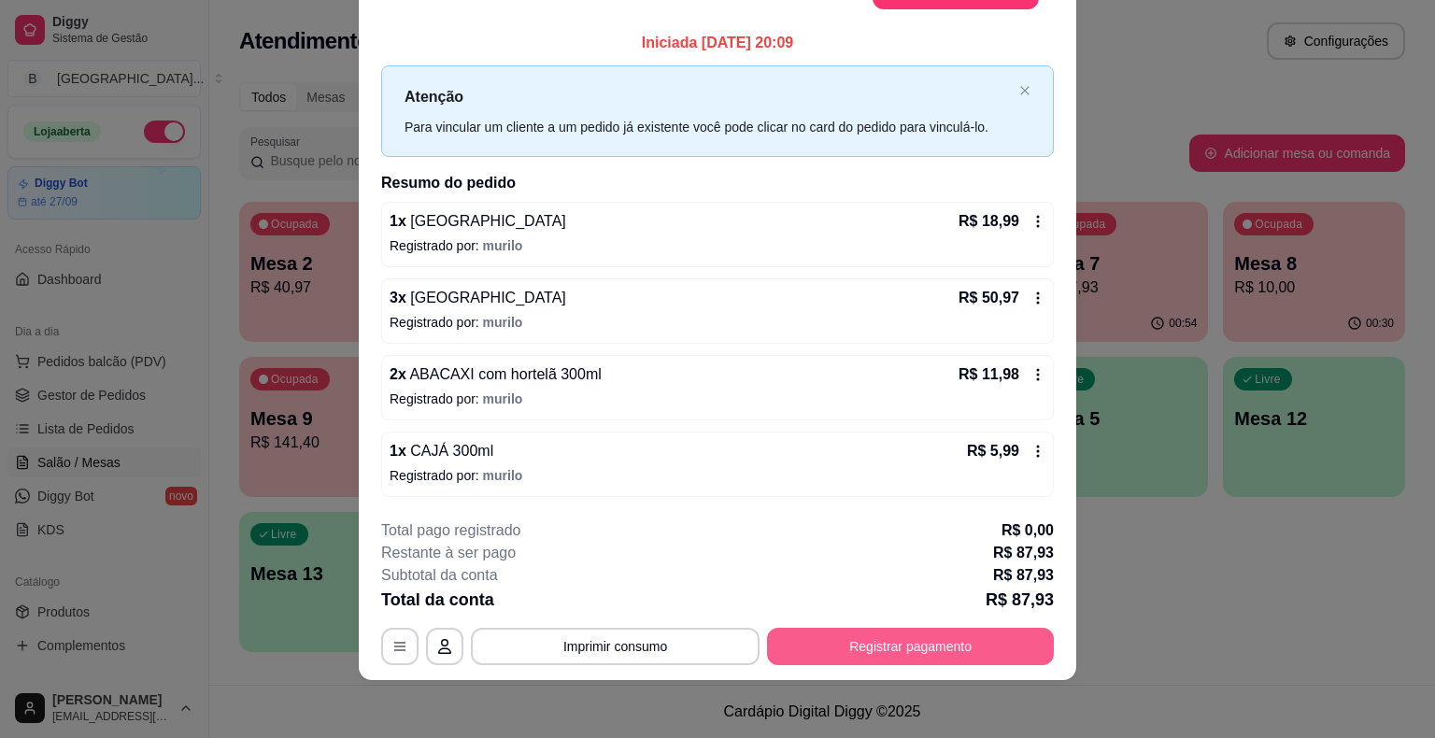
click at [819, 630] on button "Registrar pagamento" at bounding box center [910, 646] width 287 height 37
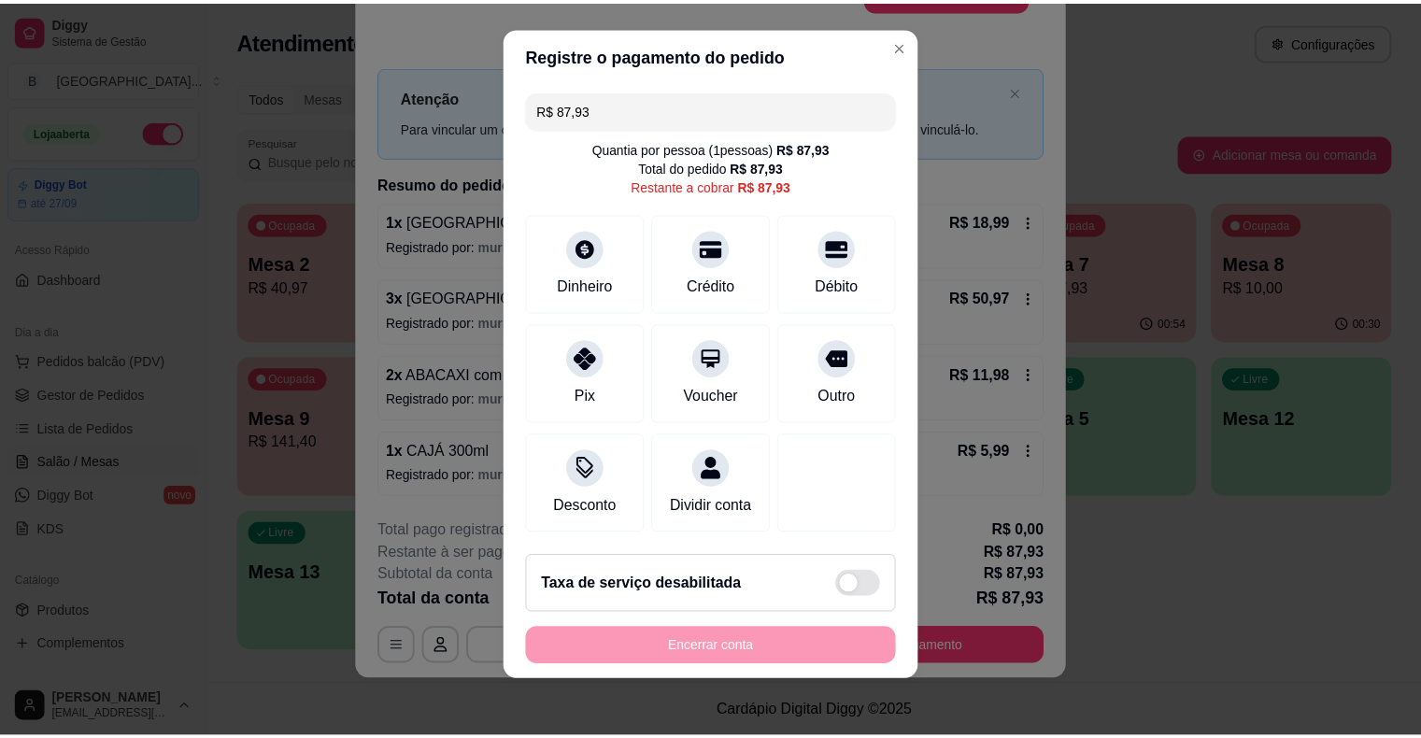
scroll to position [17, 0]
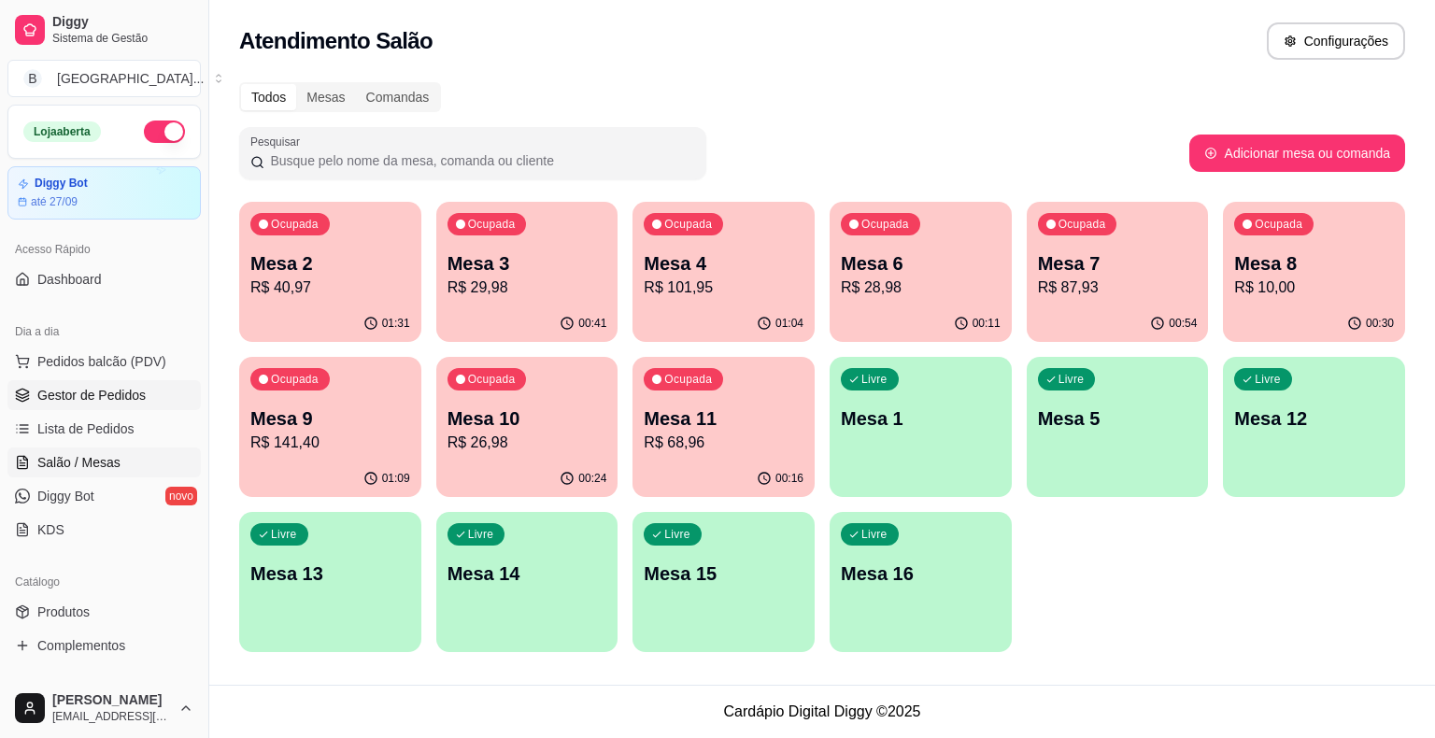
click at [118, 407] on link "Gestor de Pedidos" at bounding box center [103, 395] width 193 height 30
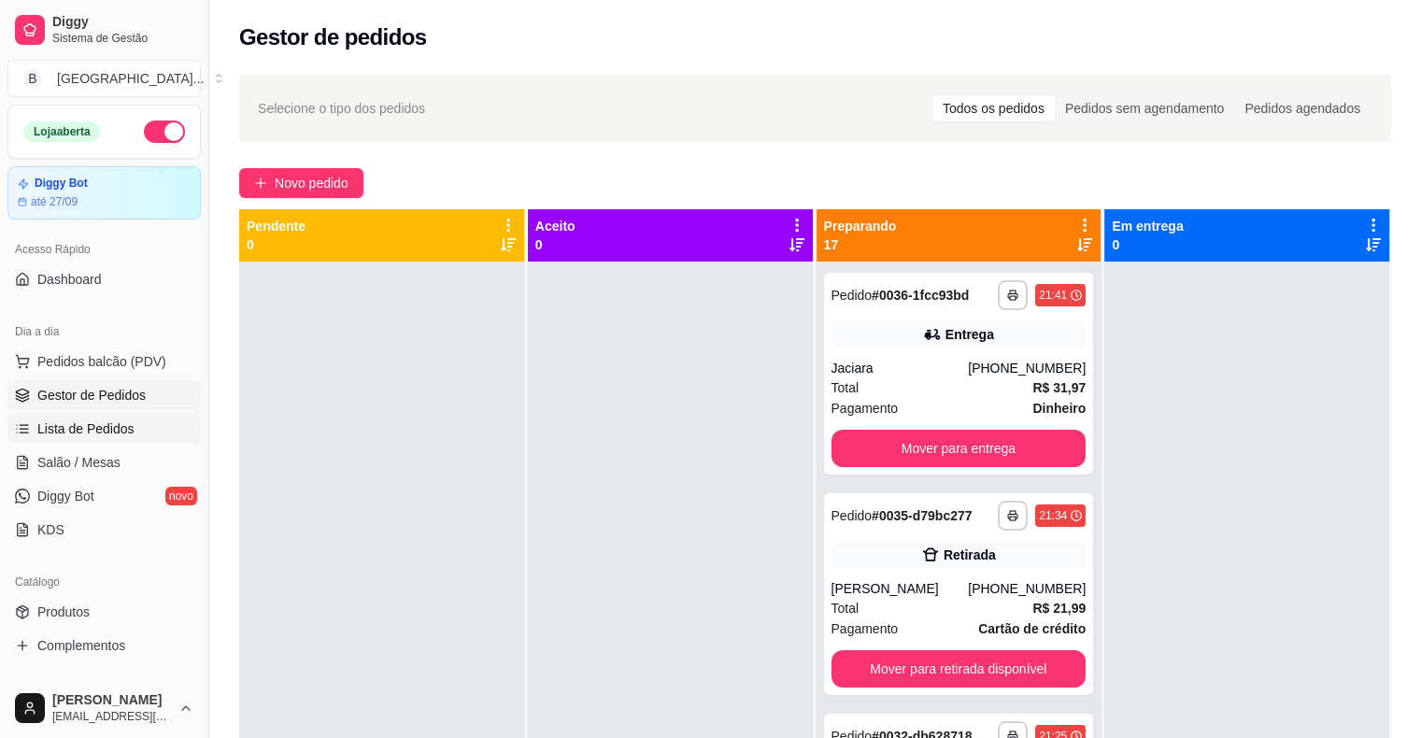
click at [118, 425] on span "Lista de Pedidos" at bounding box center [85, 428] width 97 height 19
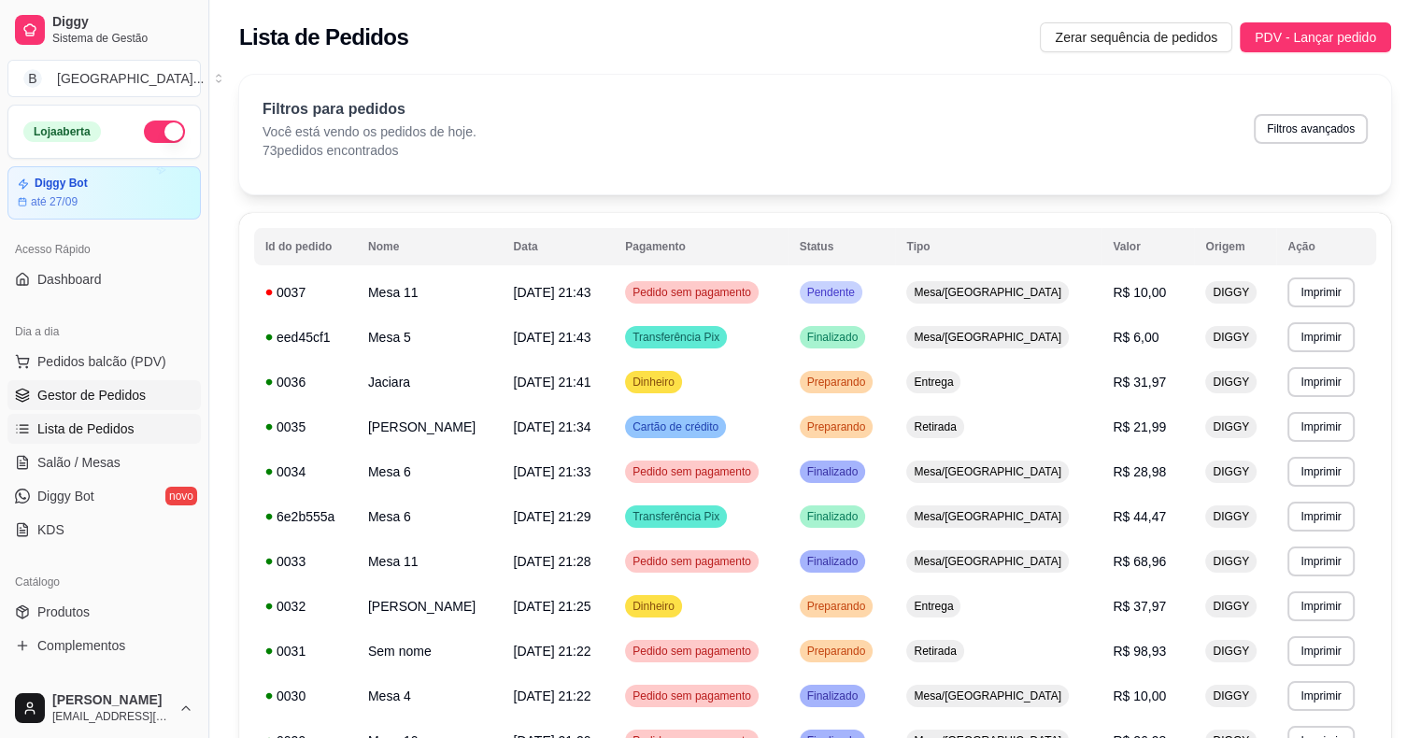
click at [49, 390] on span "Gestor de Pedidos" at bounding box center [91, 395] width 108 height 19
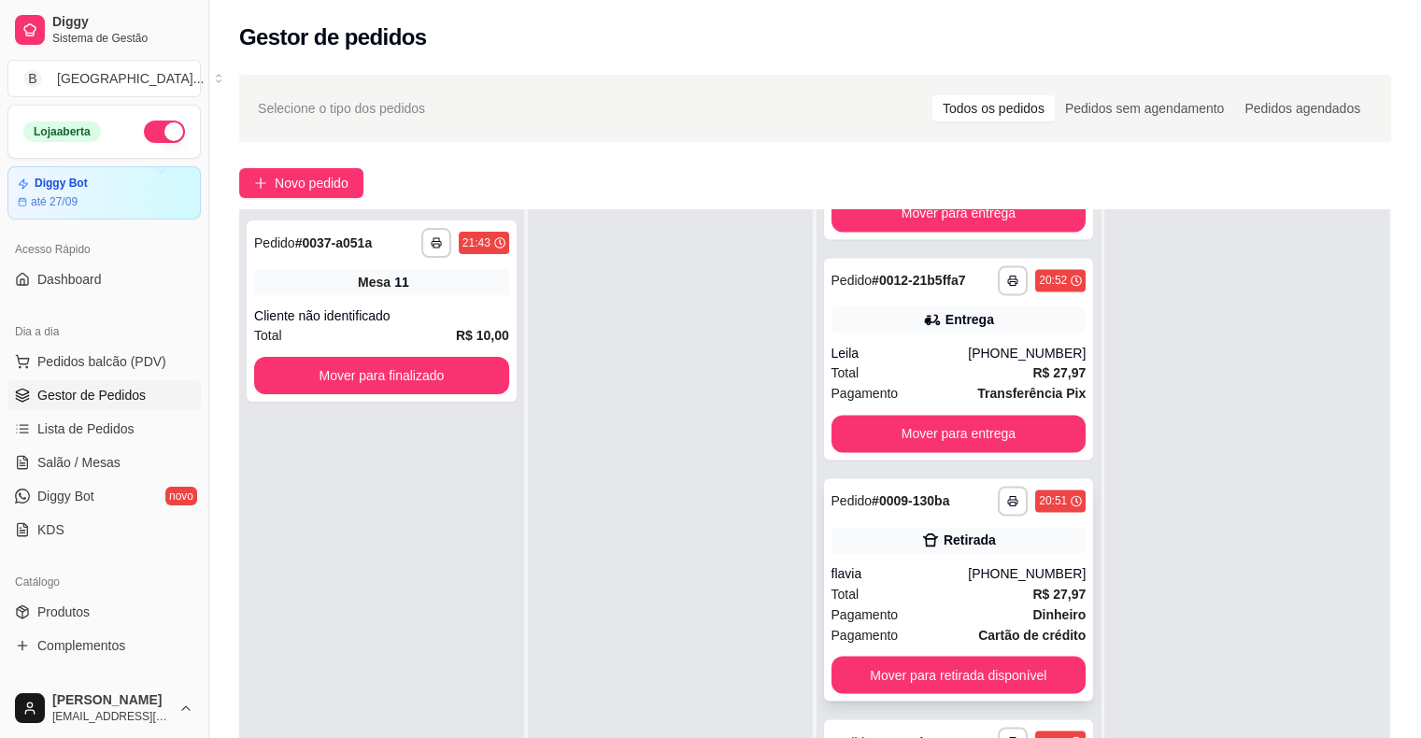
scroll to position [284, 0]
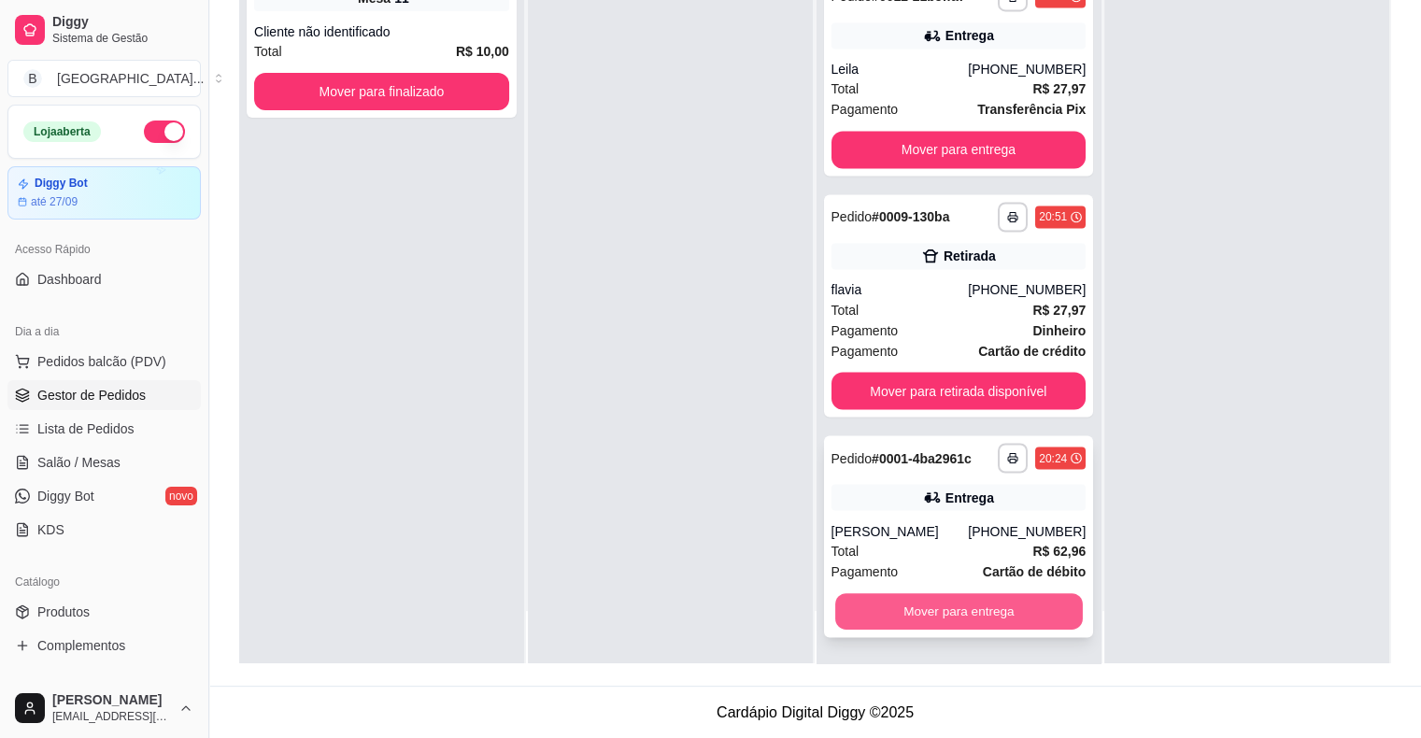
click at [943, 599] on button "Mover para entrega" at bounding box center [959, 611] width 248 height 36
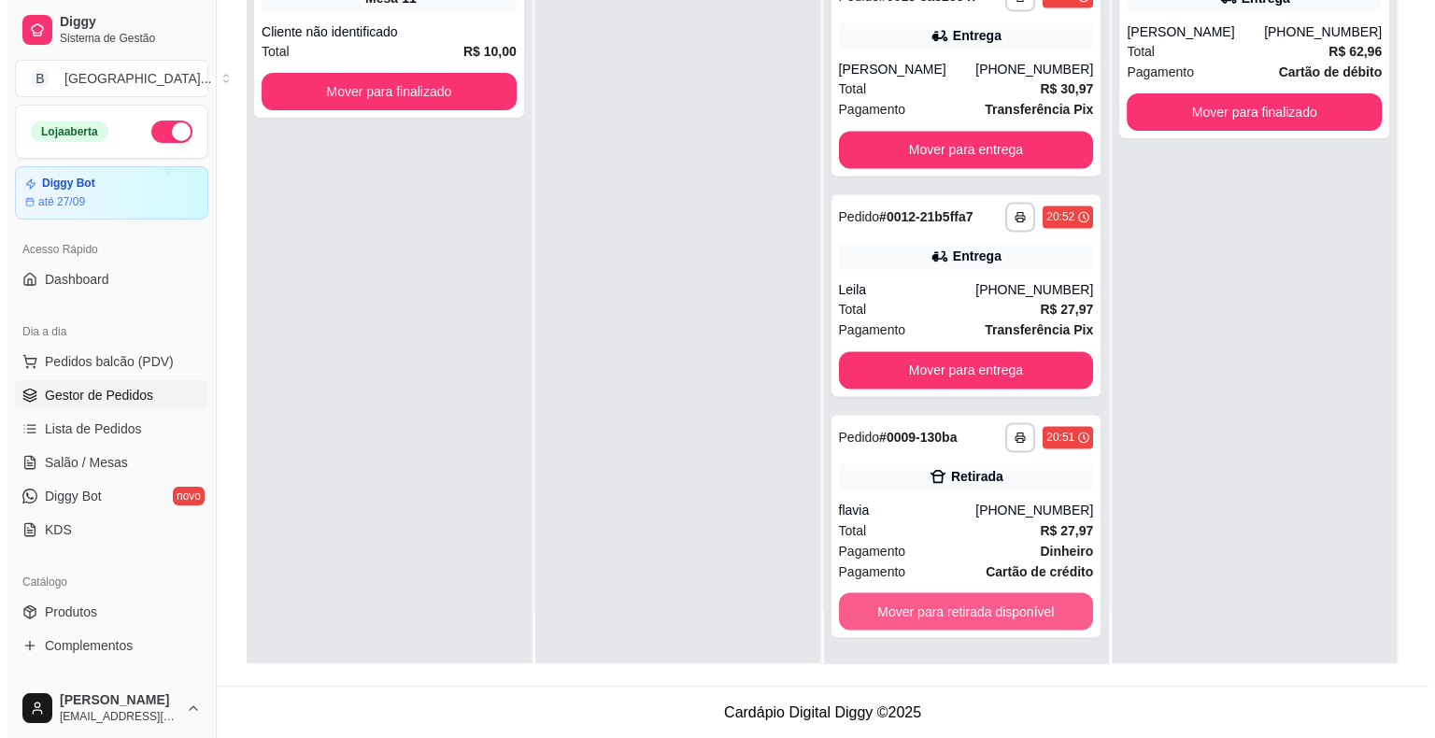
scroll to position [2955, 0]
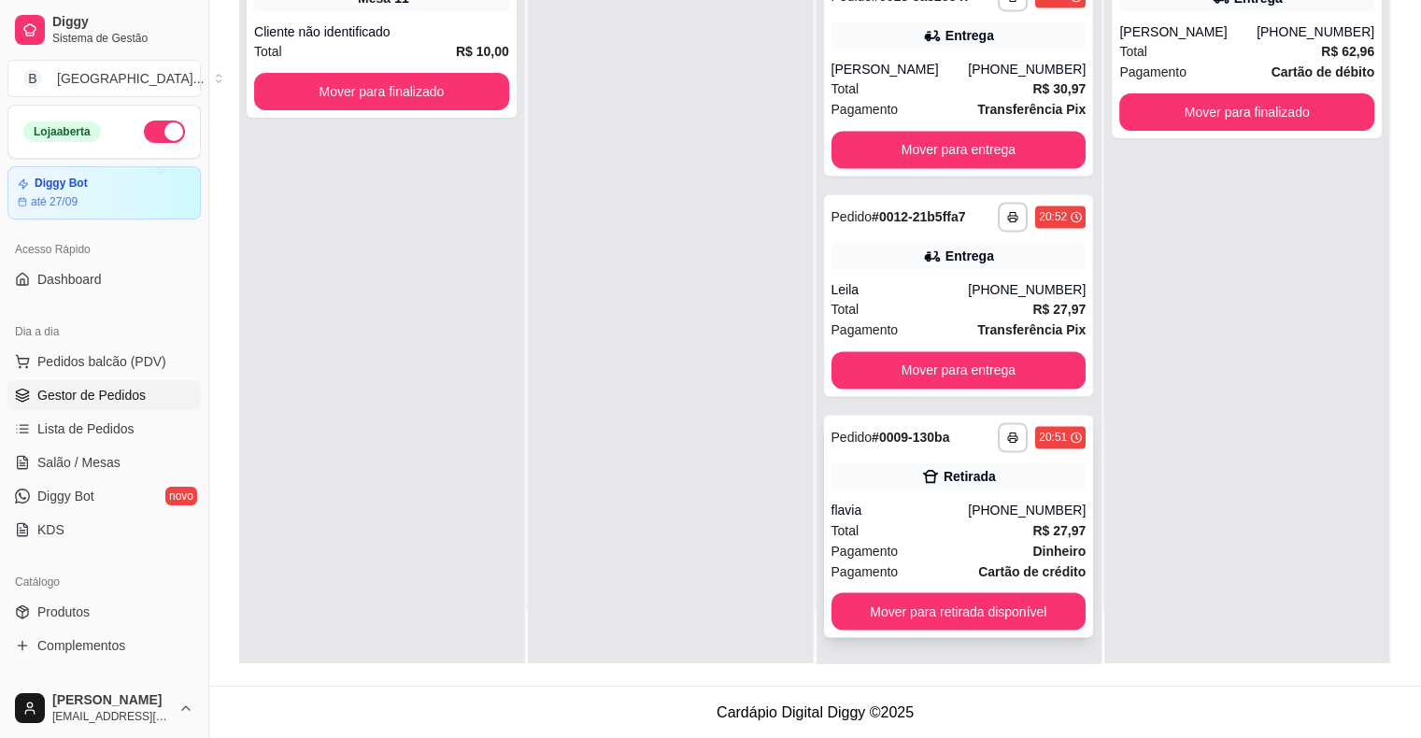
click at [919, 521] on div "Total R$ 27,97" at bounding box center [958, 529] width 255 height 21
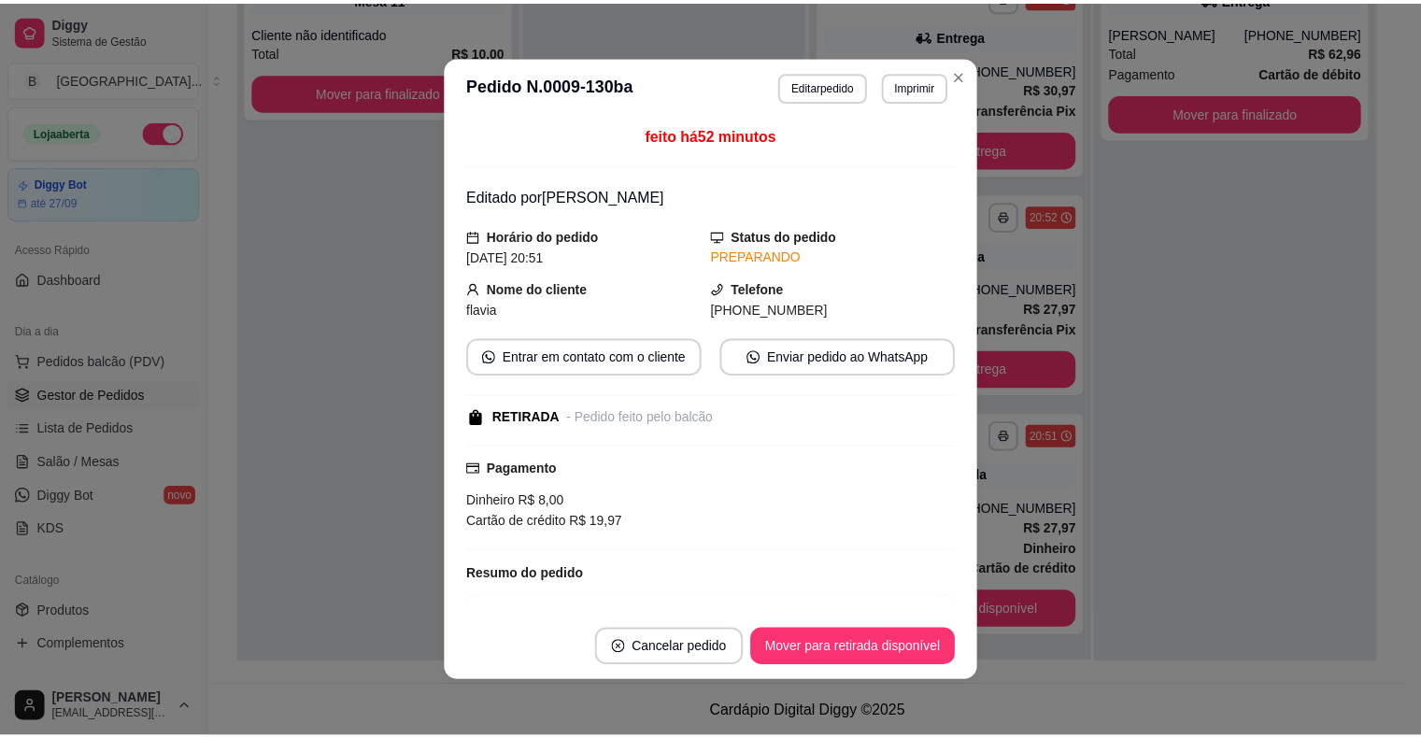
scroll to position [157, 0]
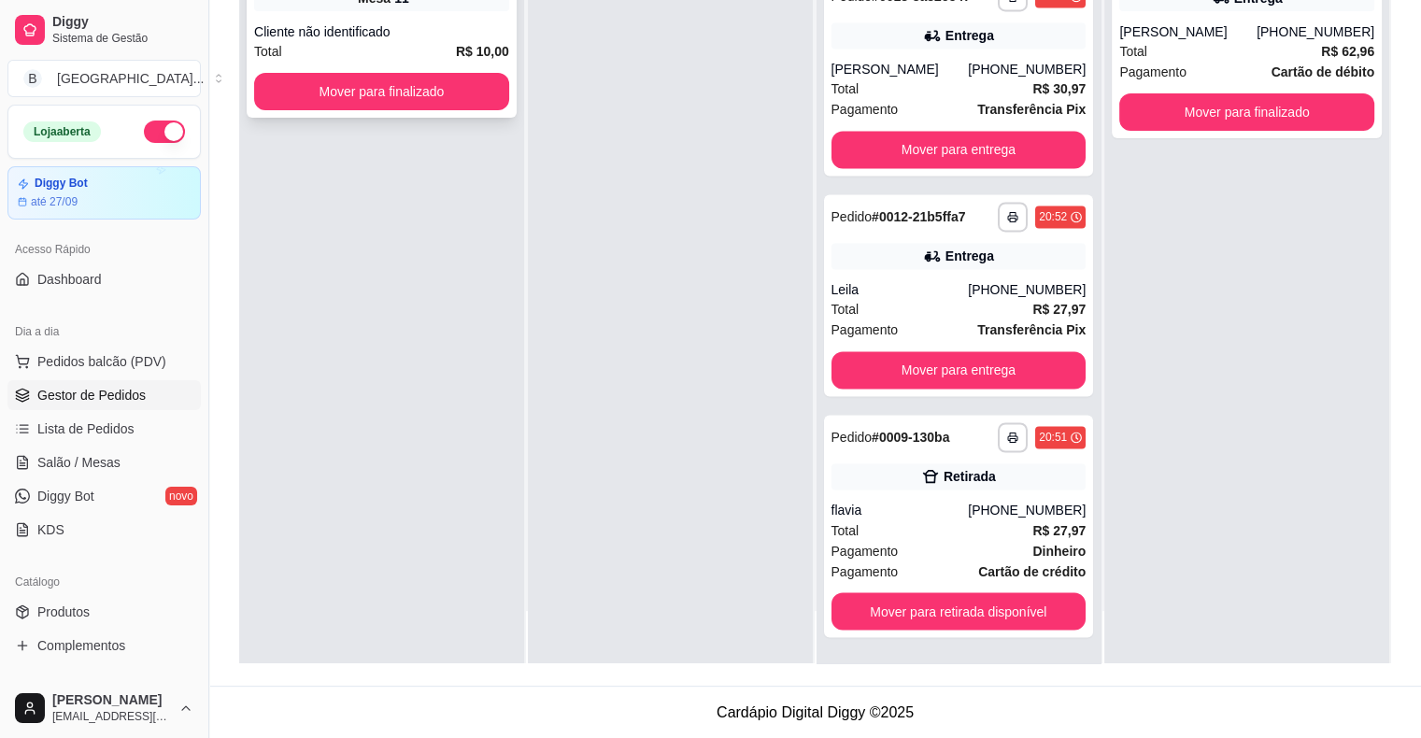
click at [421, 48] on div "Total R$ 10,00" at bounding box center [381, 51] width 255 height 21
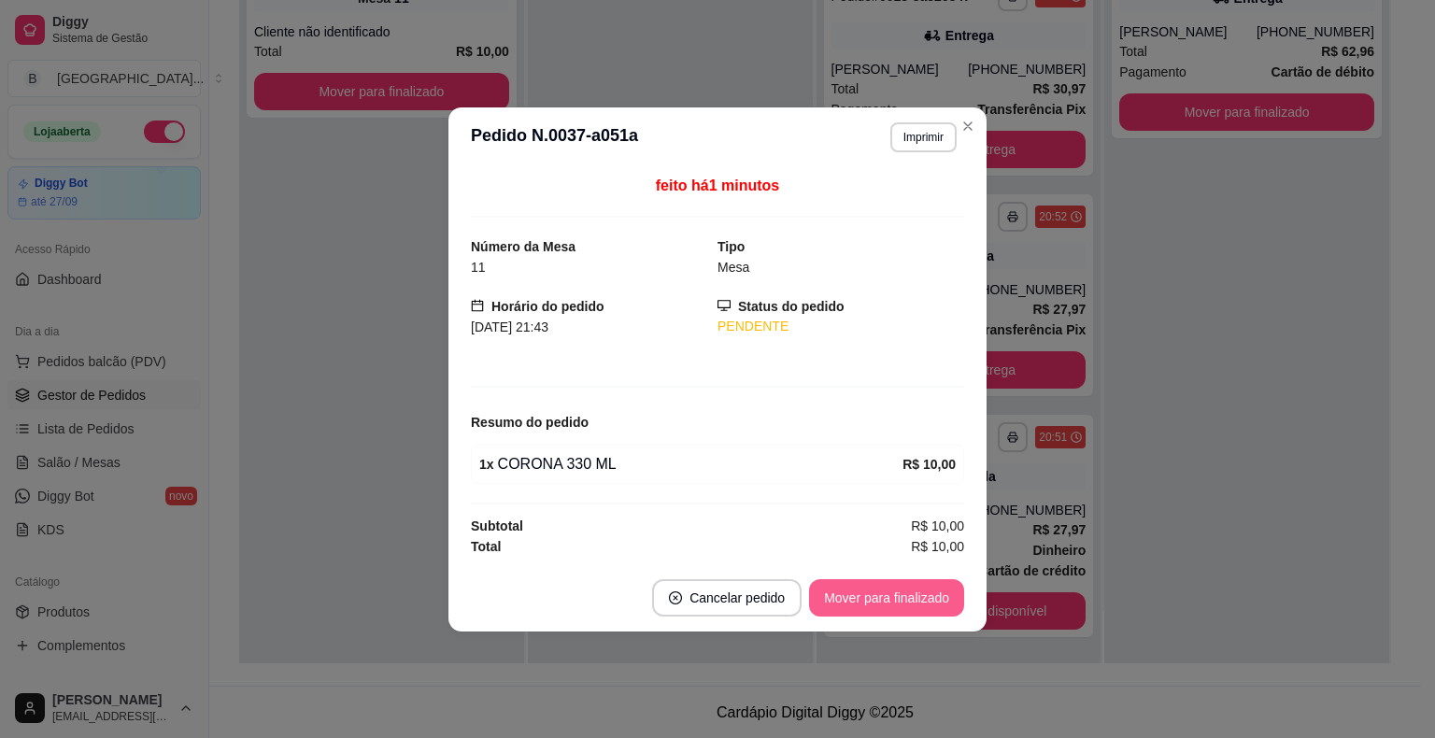
click at [895, 585] on button "Mover para finalizado" at bounding box center [886, 597] width 155 height 37
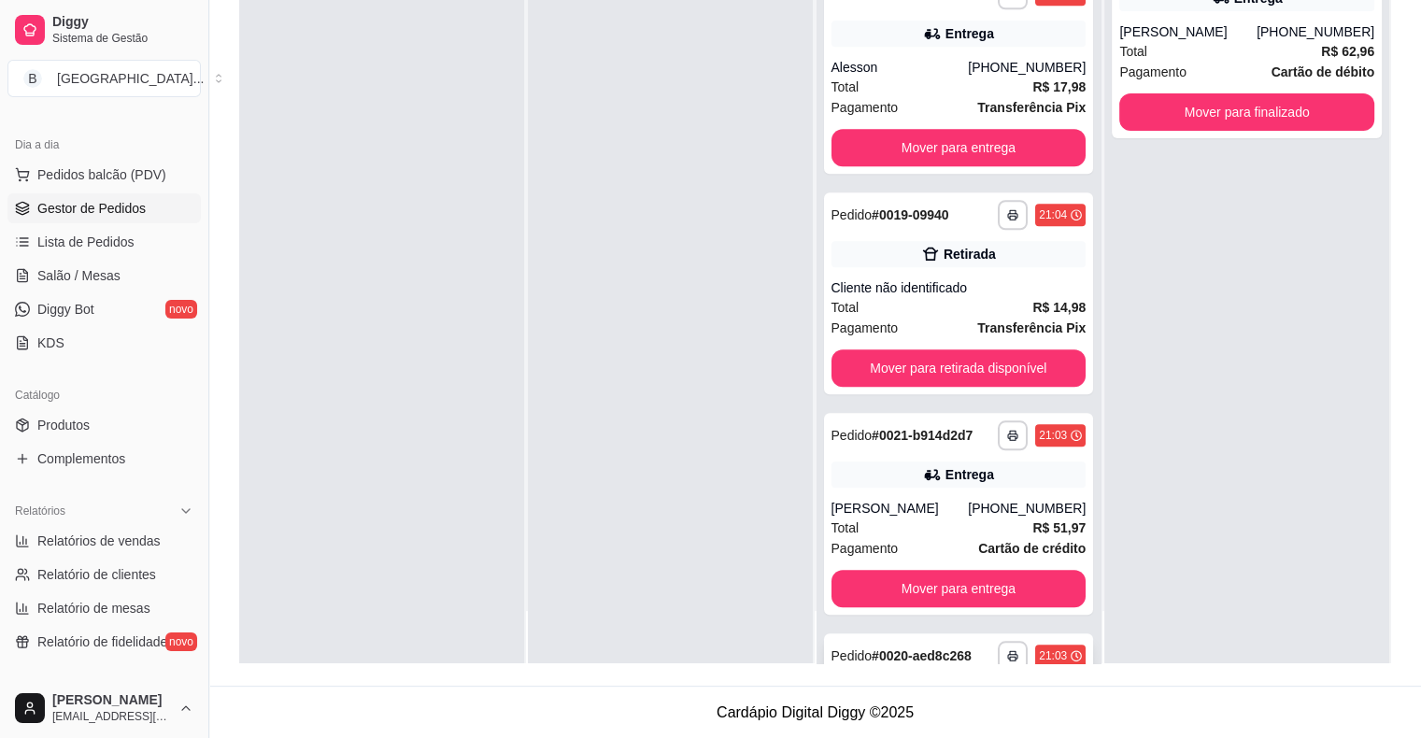
scroll to position [1554, 0]
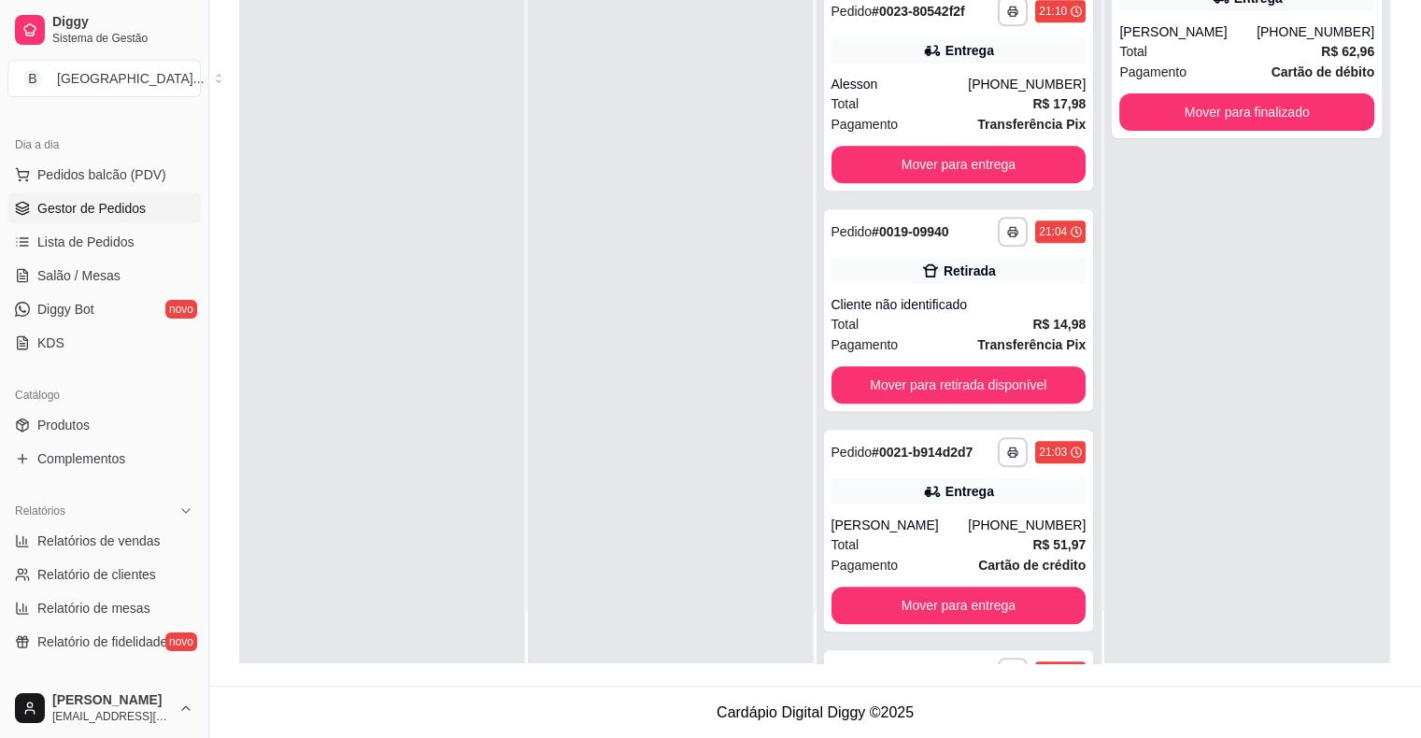
click at [905, 299] on div "Cliente não identificado" at bounding box center [958, 304] width 255 height 19
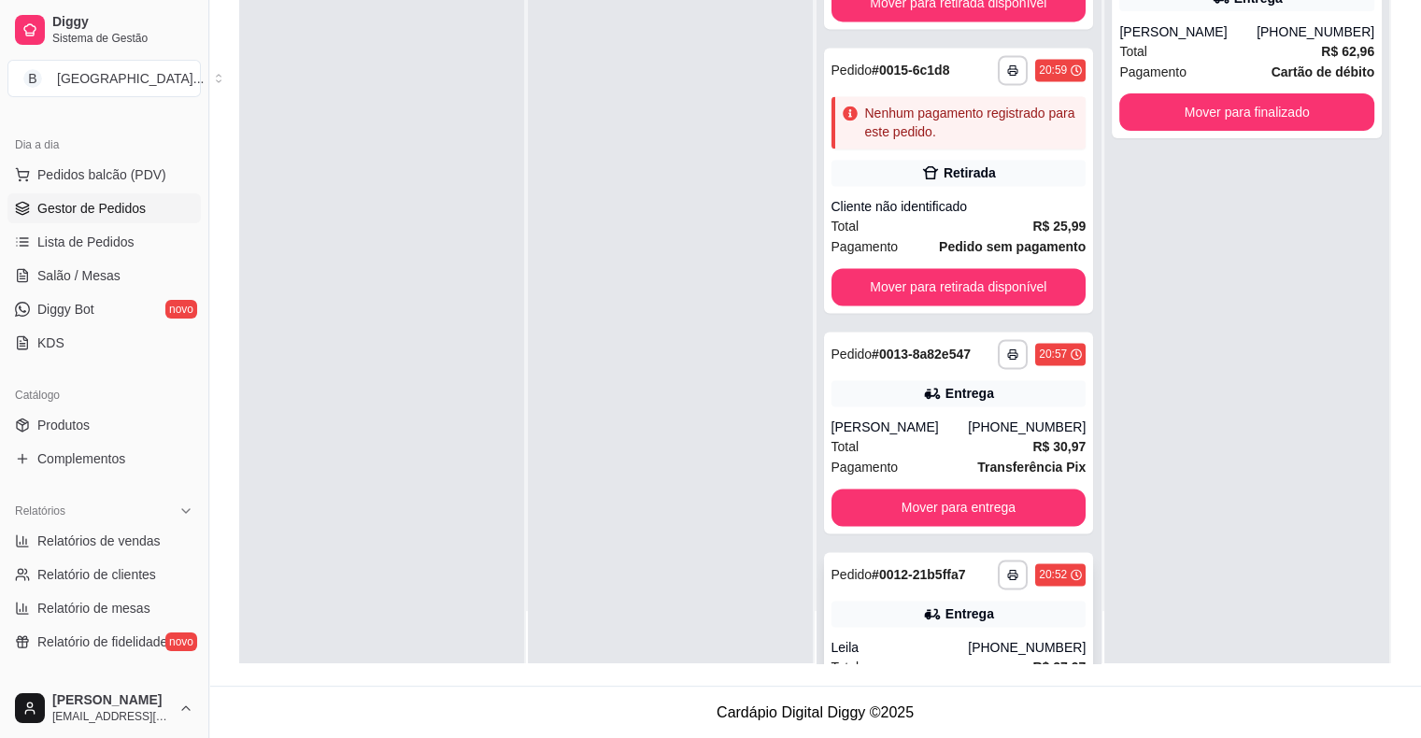
scroll to position [2488, 0]
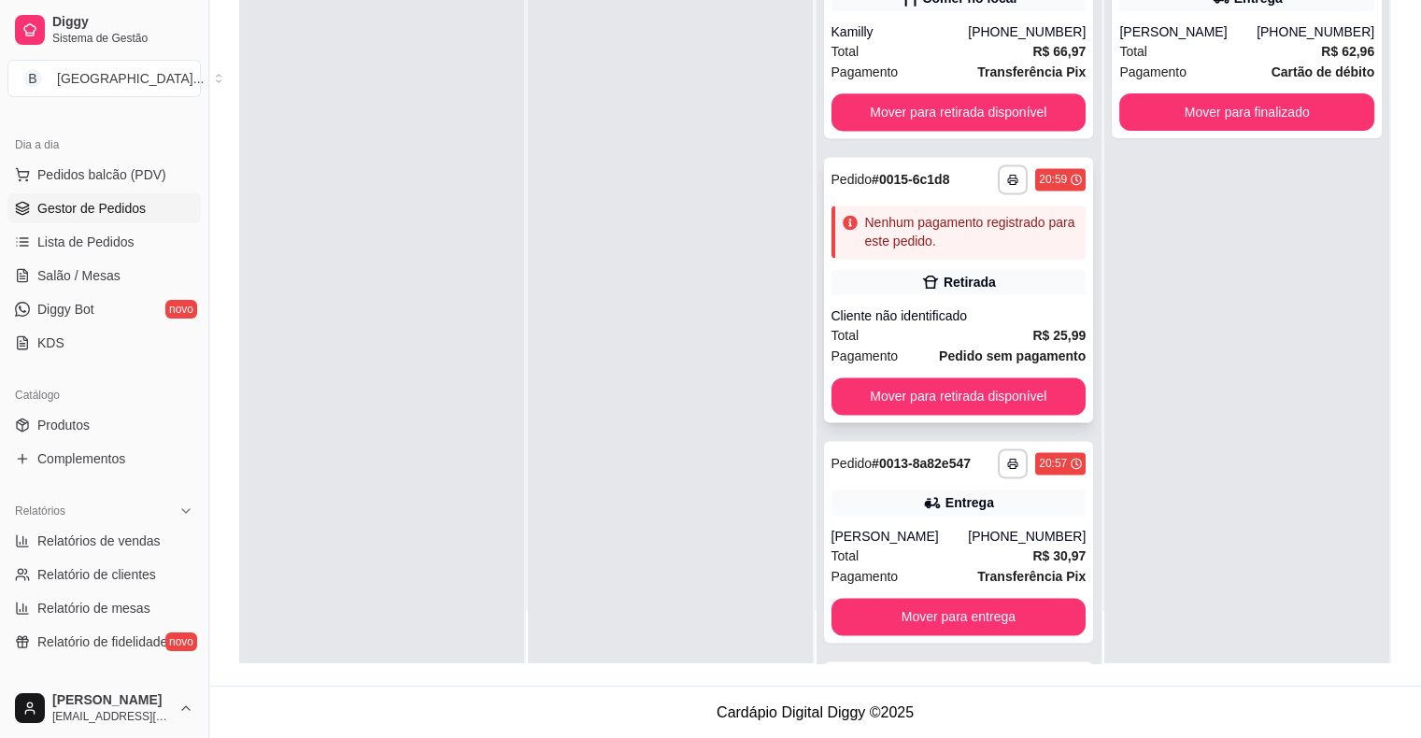
click at [925, 285] on icon at bounding box center [930, 282] width 19 height 19
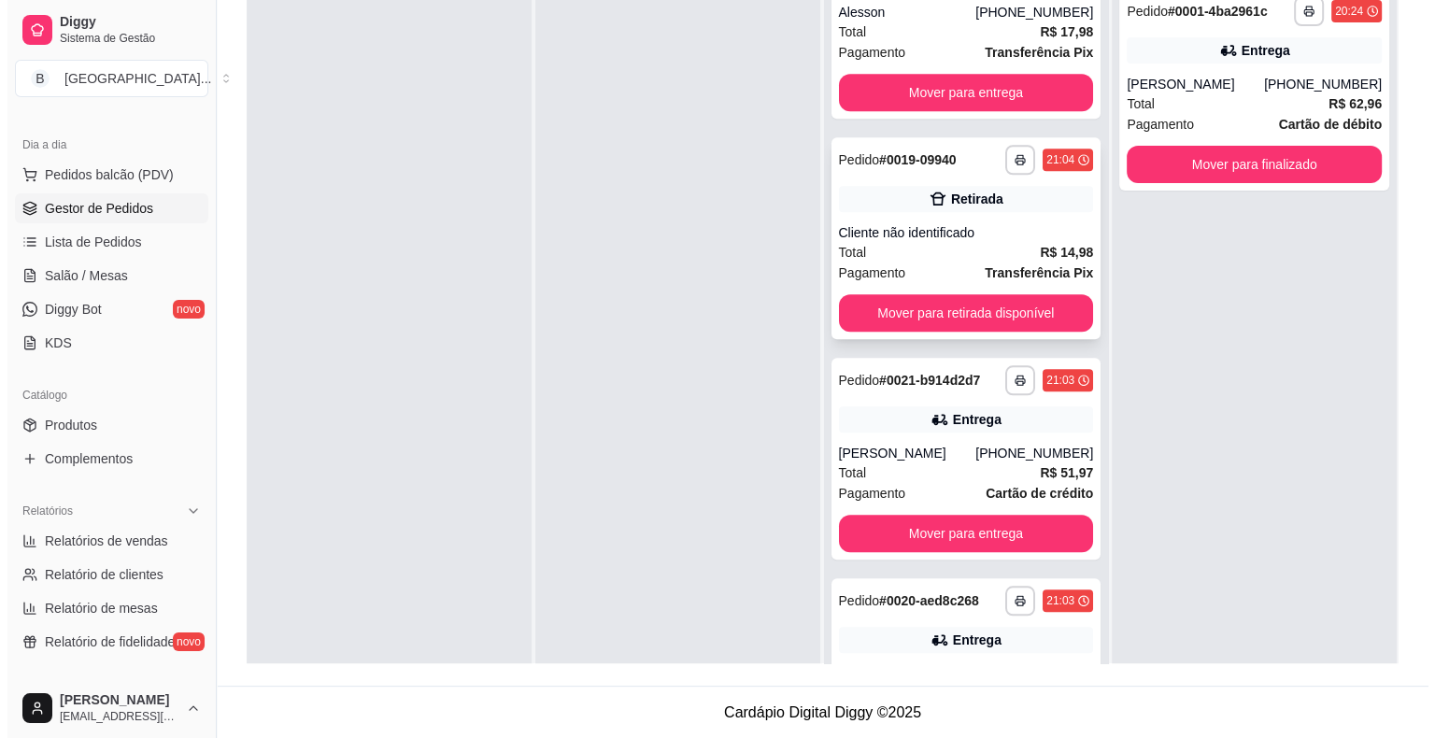
scroll to position [1648, 0]
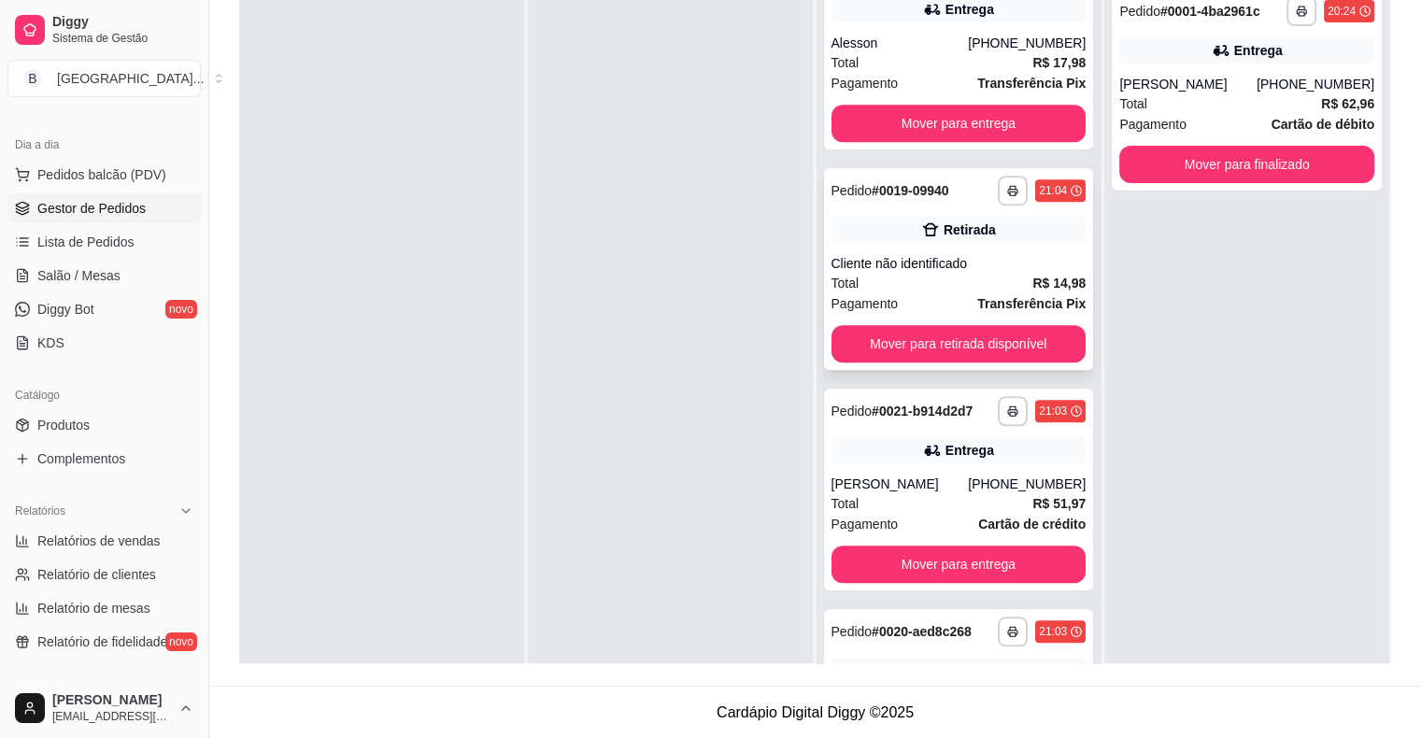
click at [871, 231] on div "Retirada" at bounding box center [958, 230] width 255 height 26
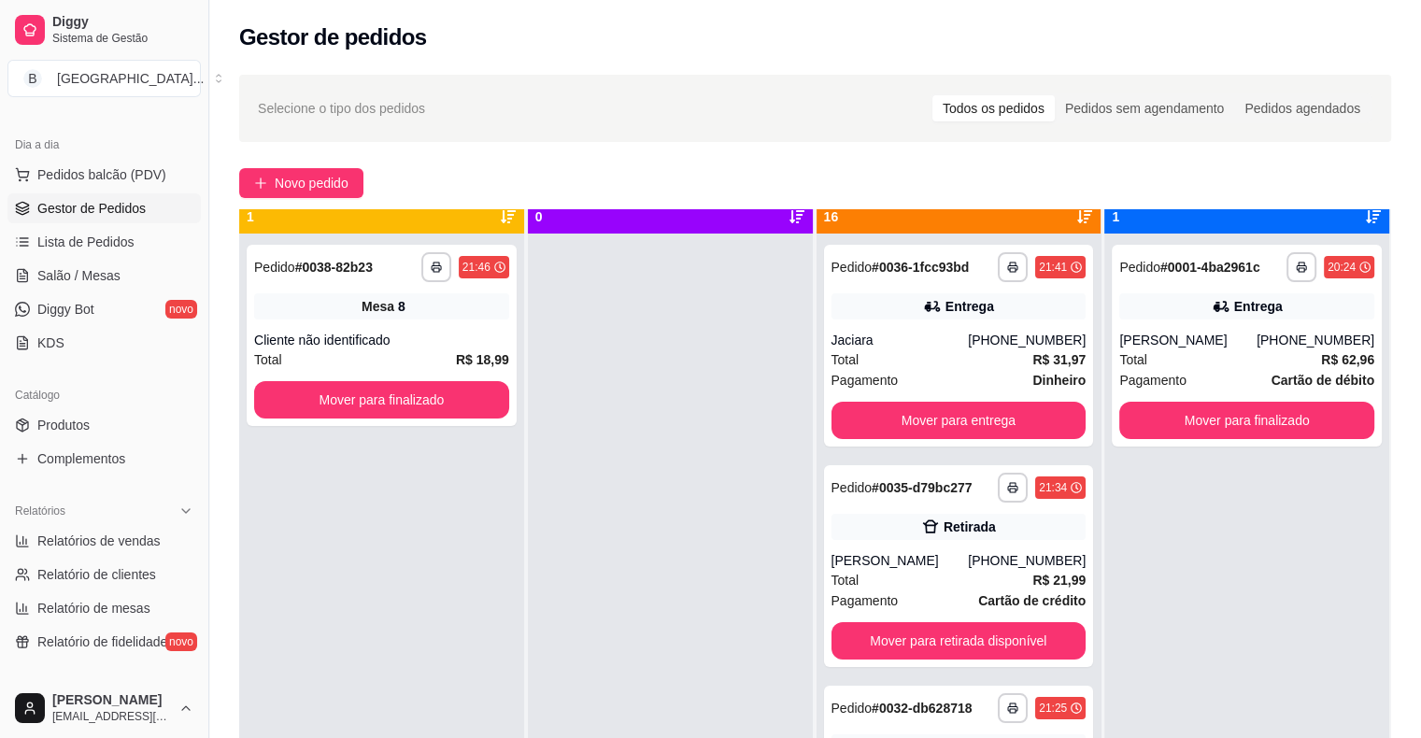
scroll to position [52, 0]
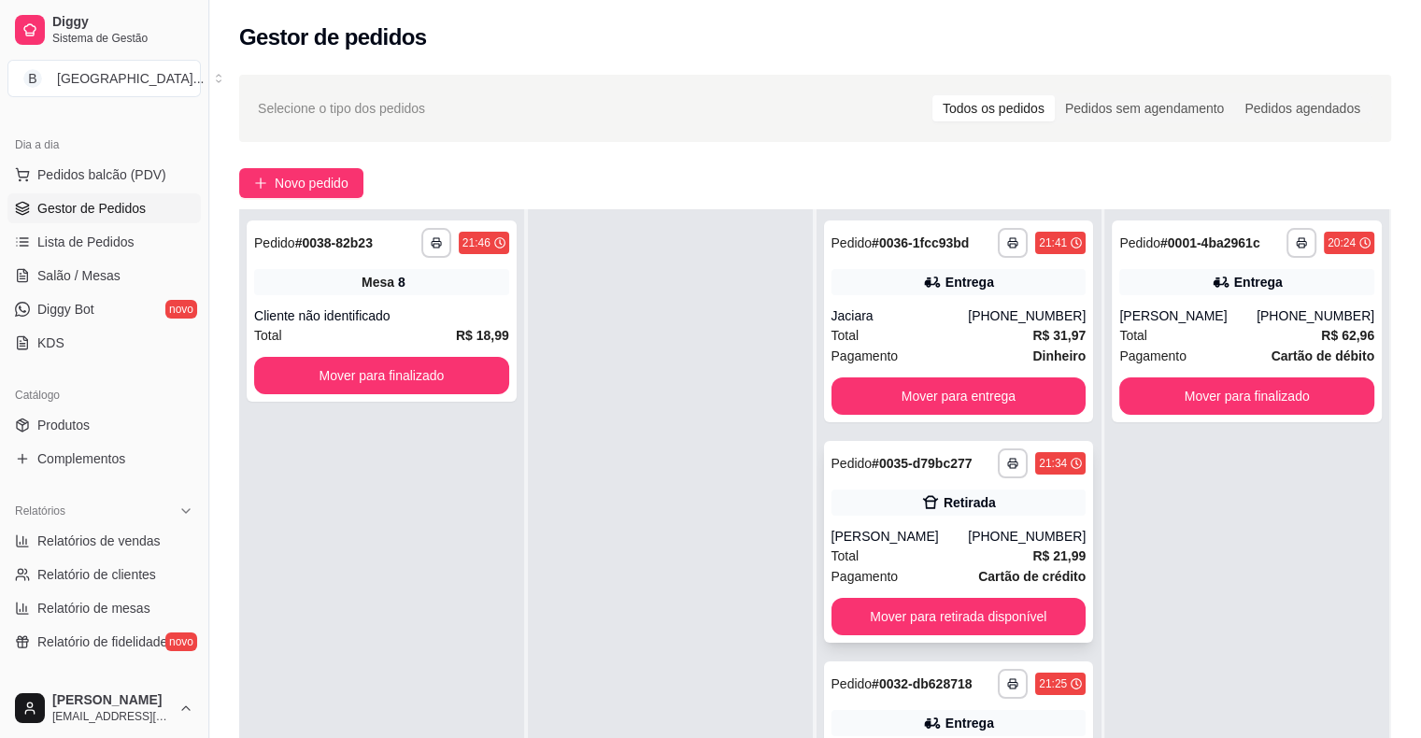
click at [973, 522] on div "**********" at bounding box center [959, 542] width 270 height 202
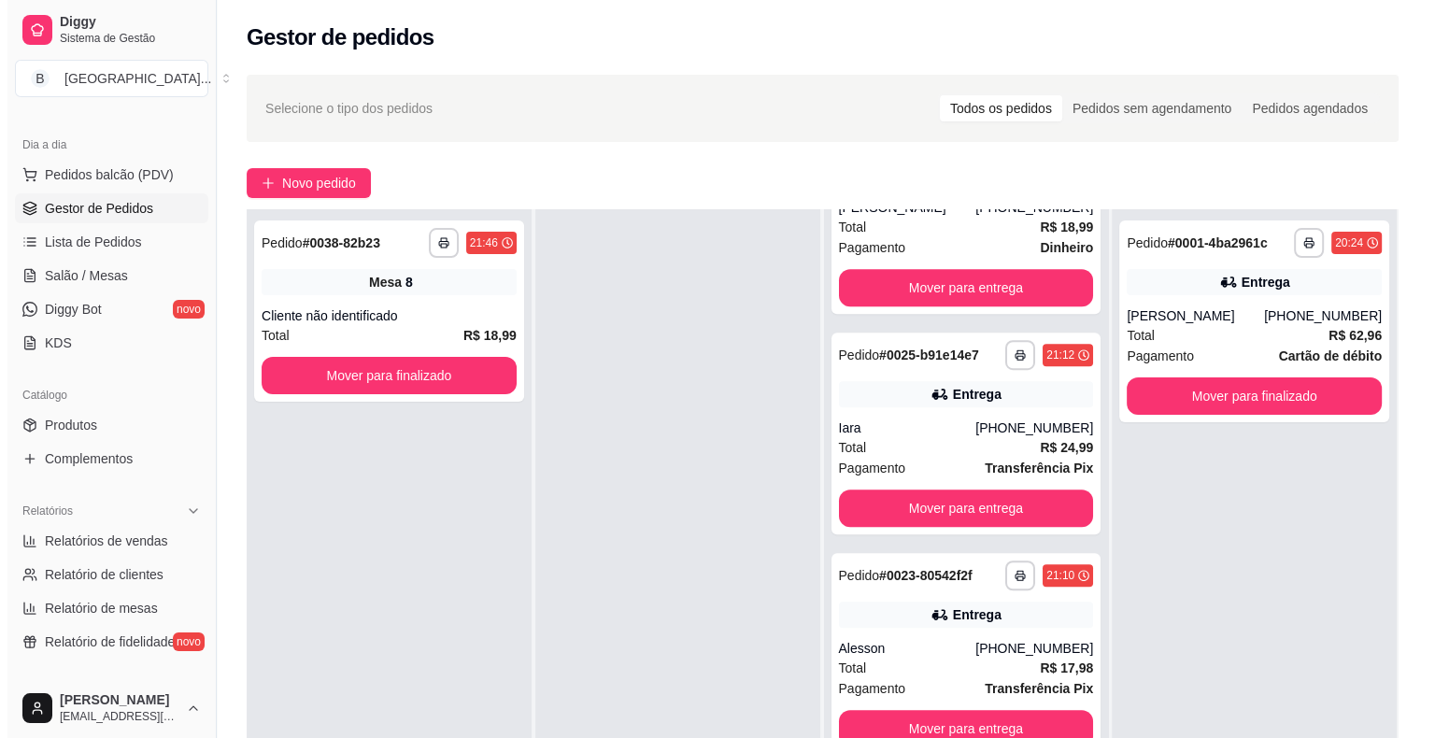
scroll to position [1181, 0]
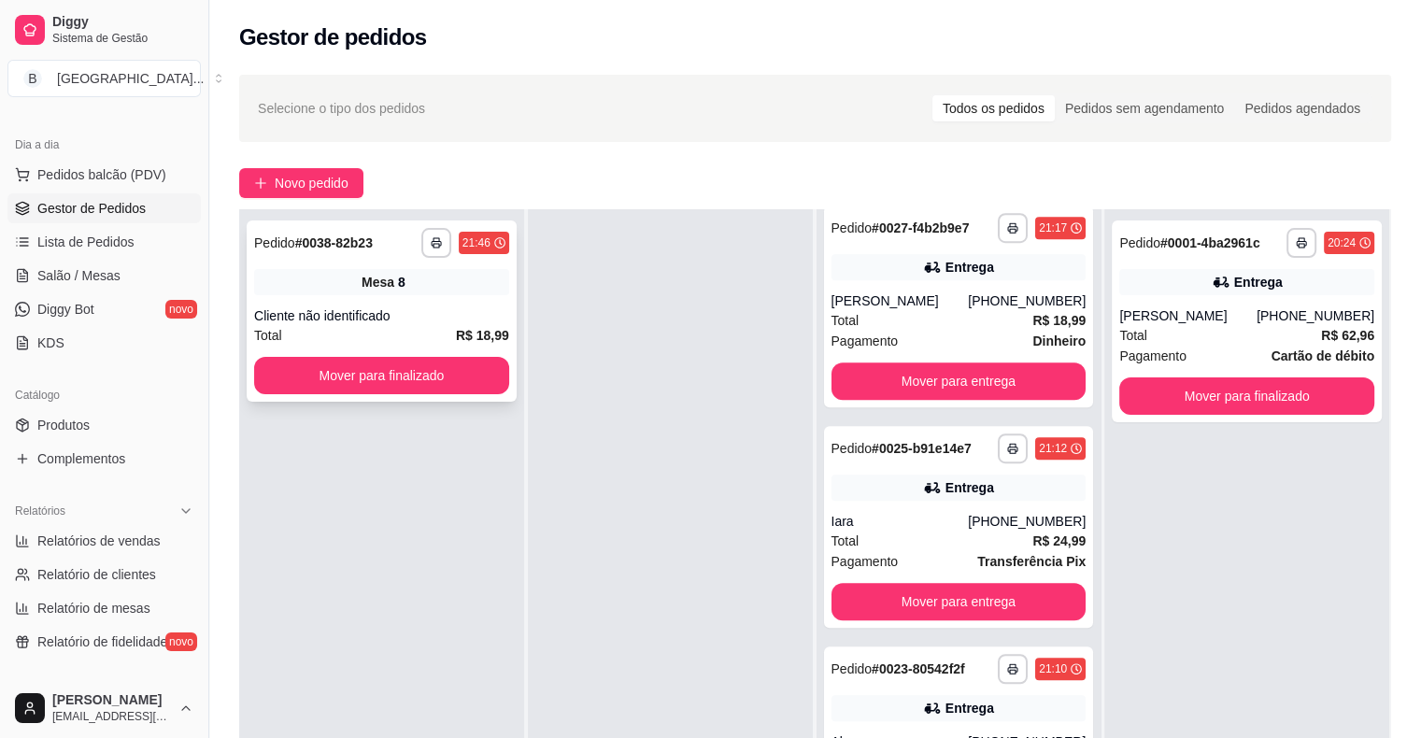
click at [329, 334] on div "Total R$ 18,99" at bounding box center [381, 335] width 255 height 21
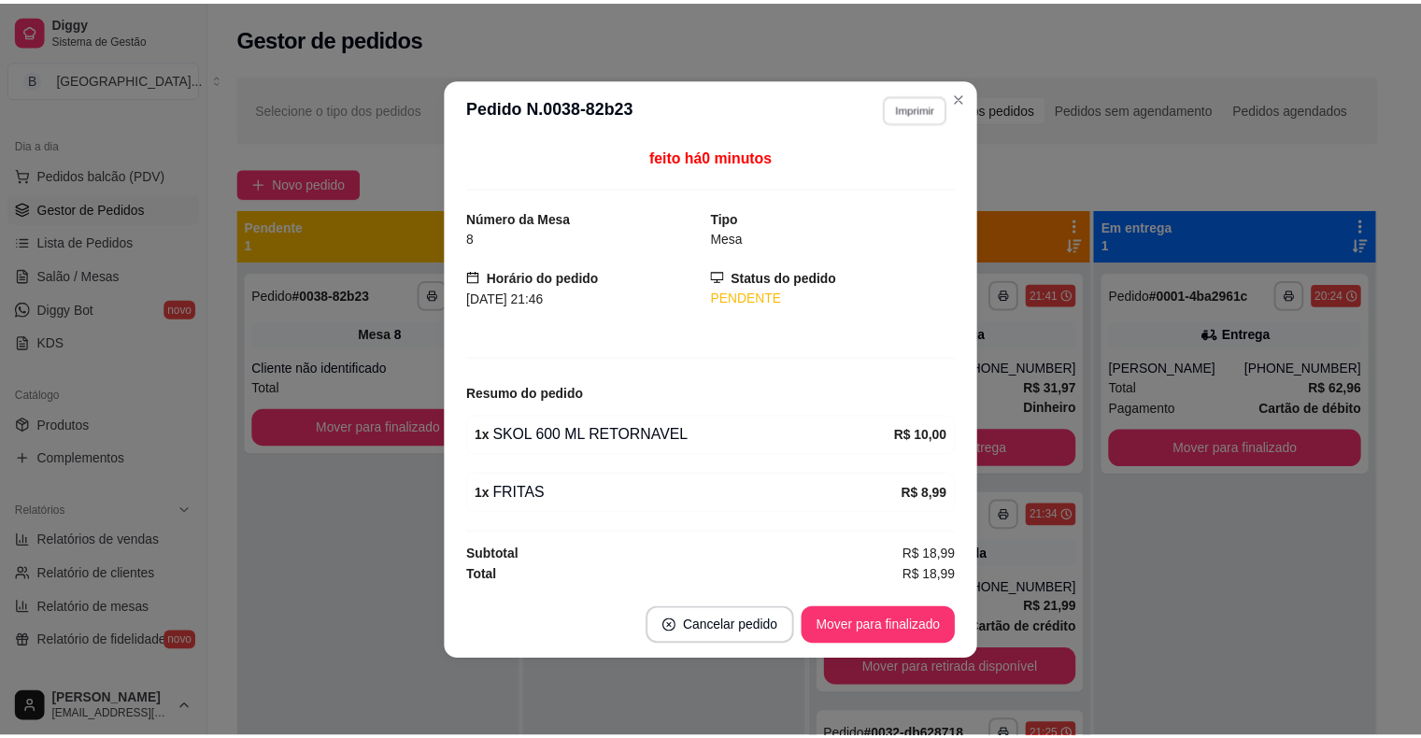
scroll to position [1181, 0]
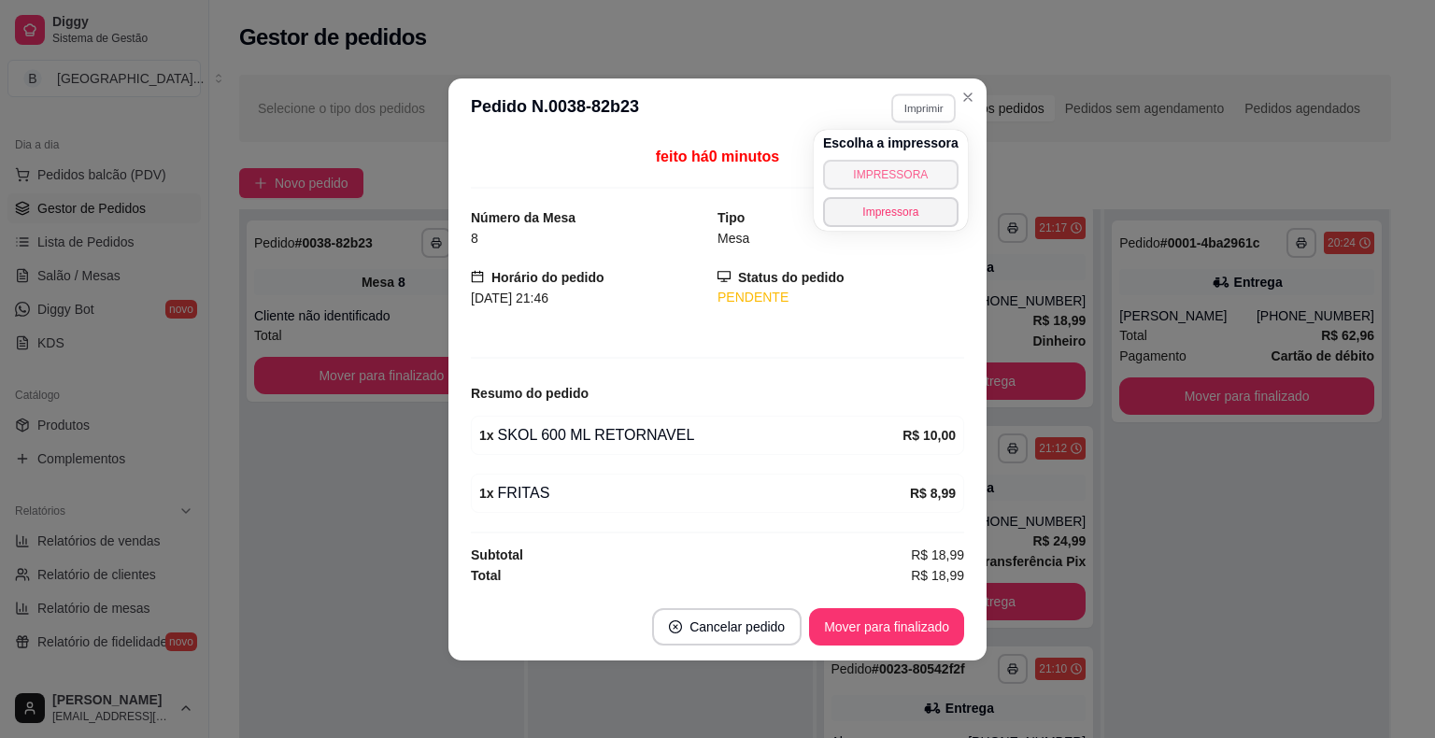
click at [858, 161] on button "IMPRESSORA" at bounding box center [890, 175] width 135 height 30
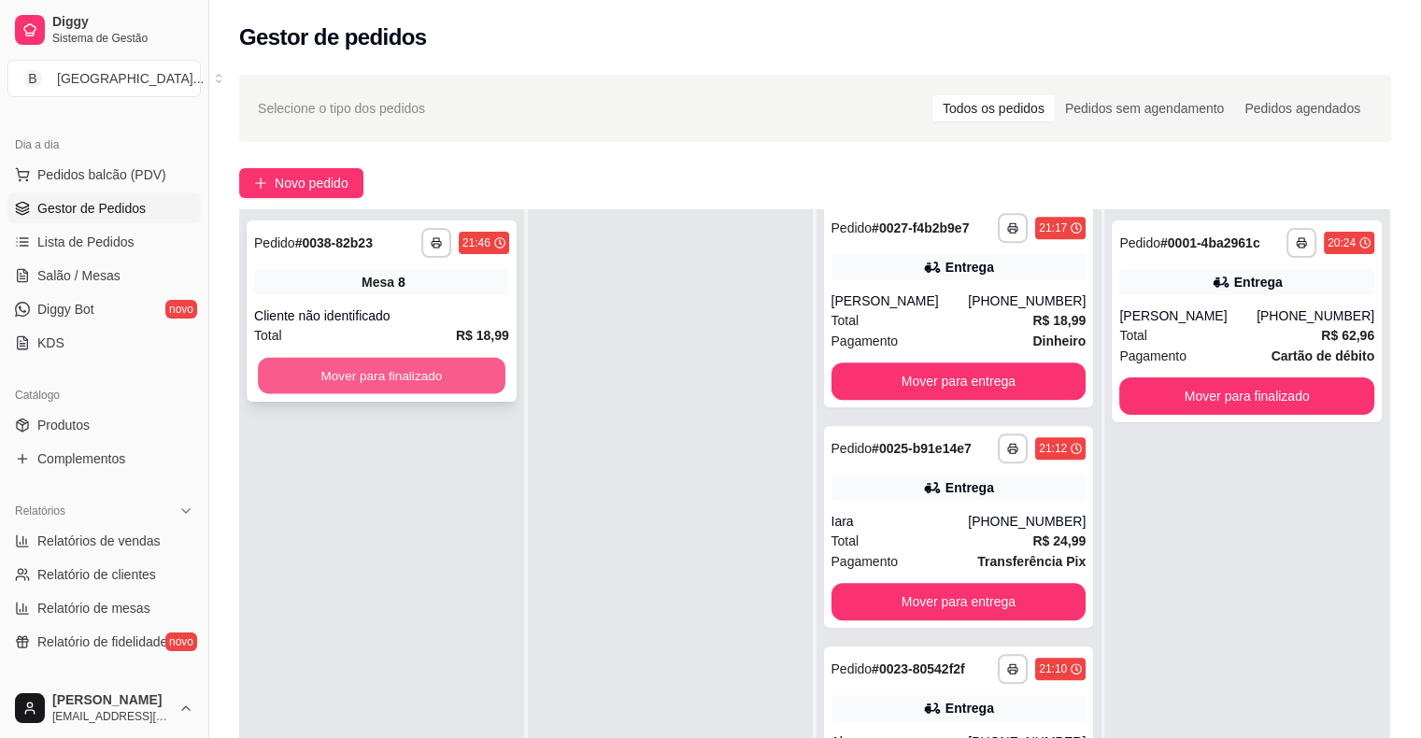
click at [429, 379] on button "Mover para finalizado" at bounding box center [382, 376] width 248 height 36
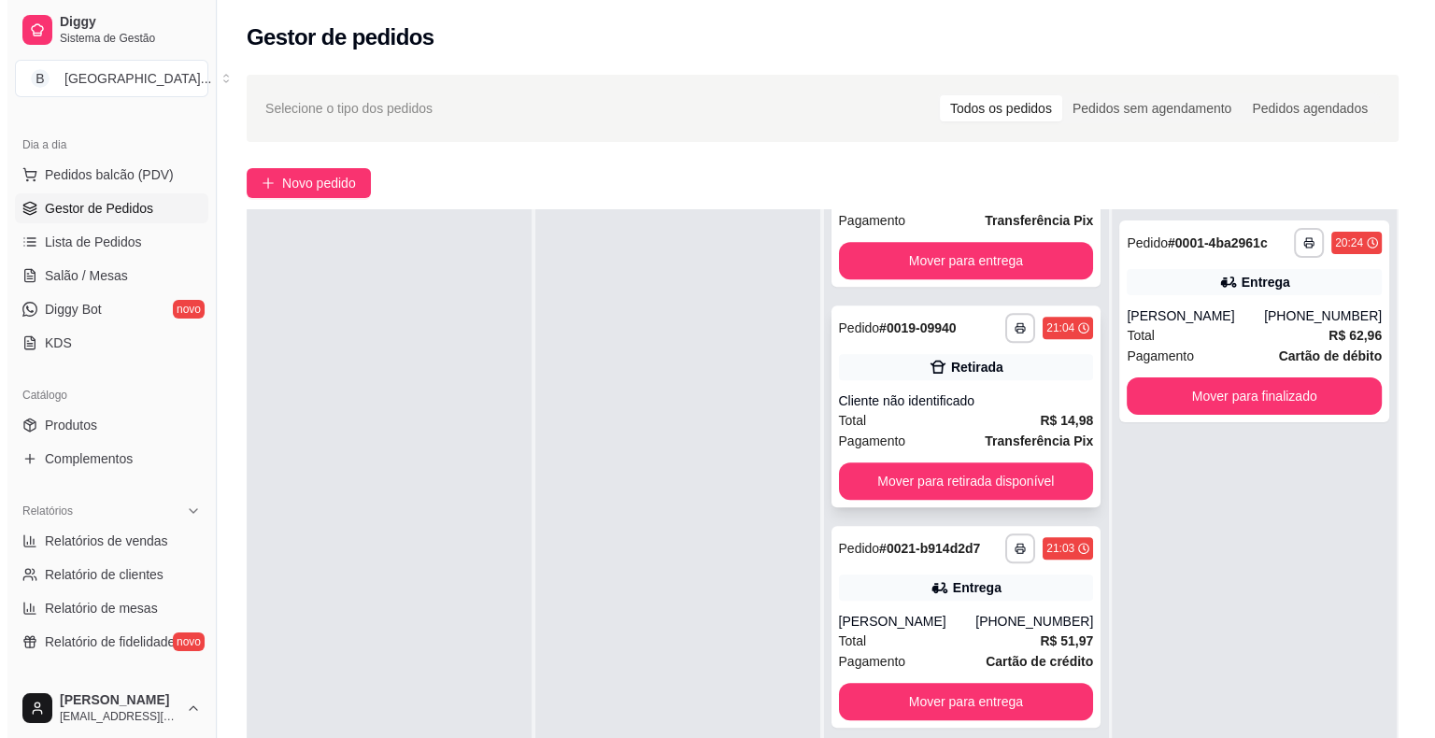
scroll to position [1741, 0]
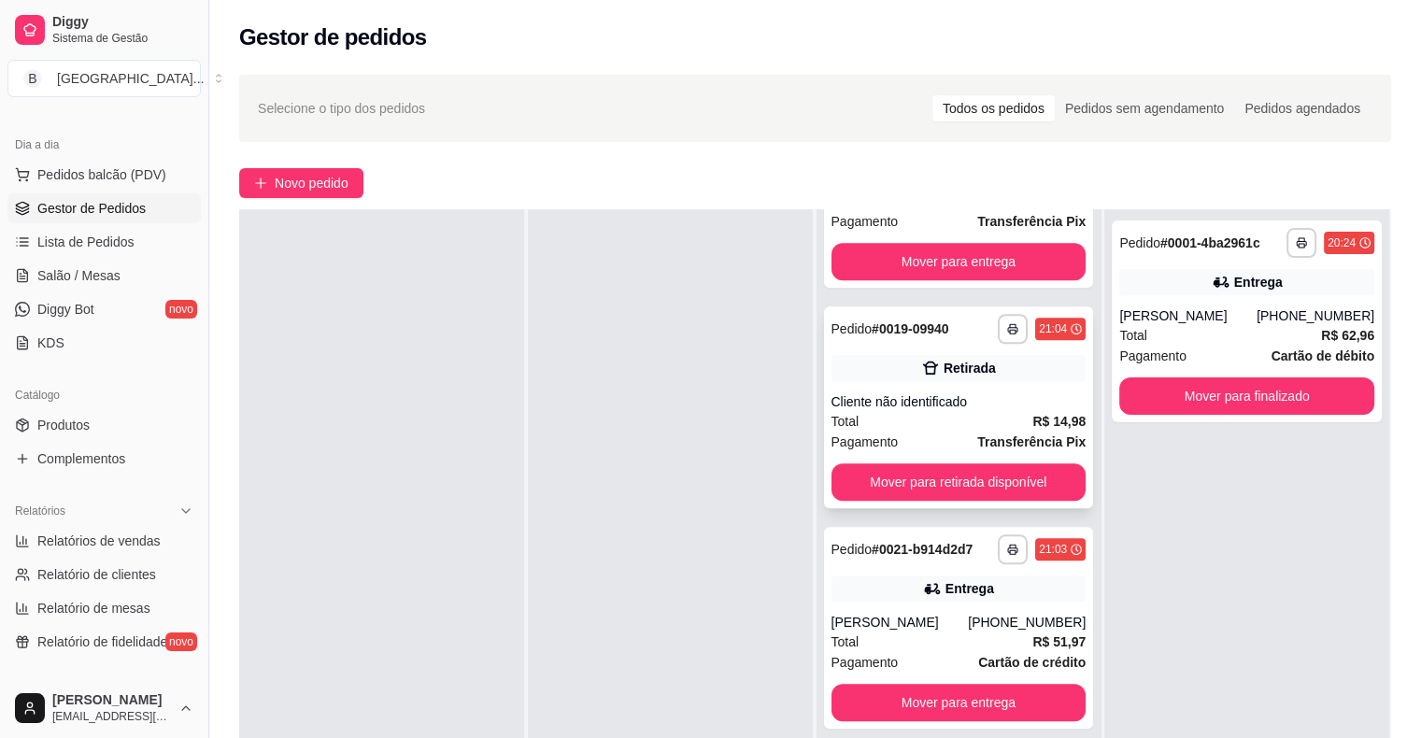
click at [905, 431] on div "Total R$ 14,98" at bounding box center [958, 421] width 255 height 21
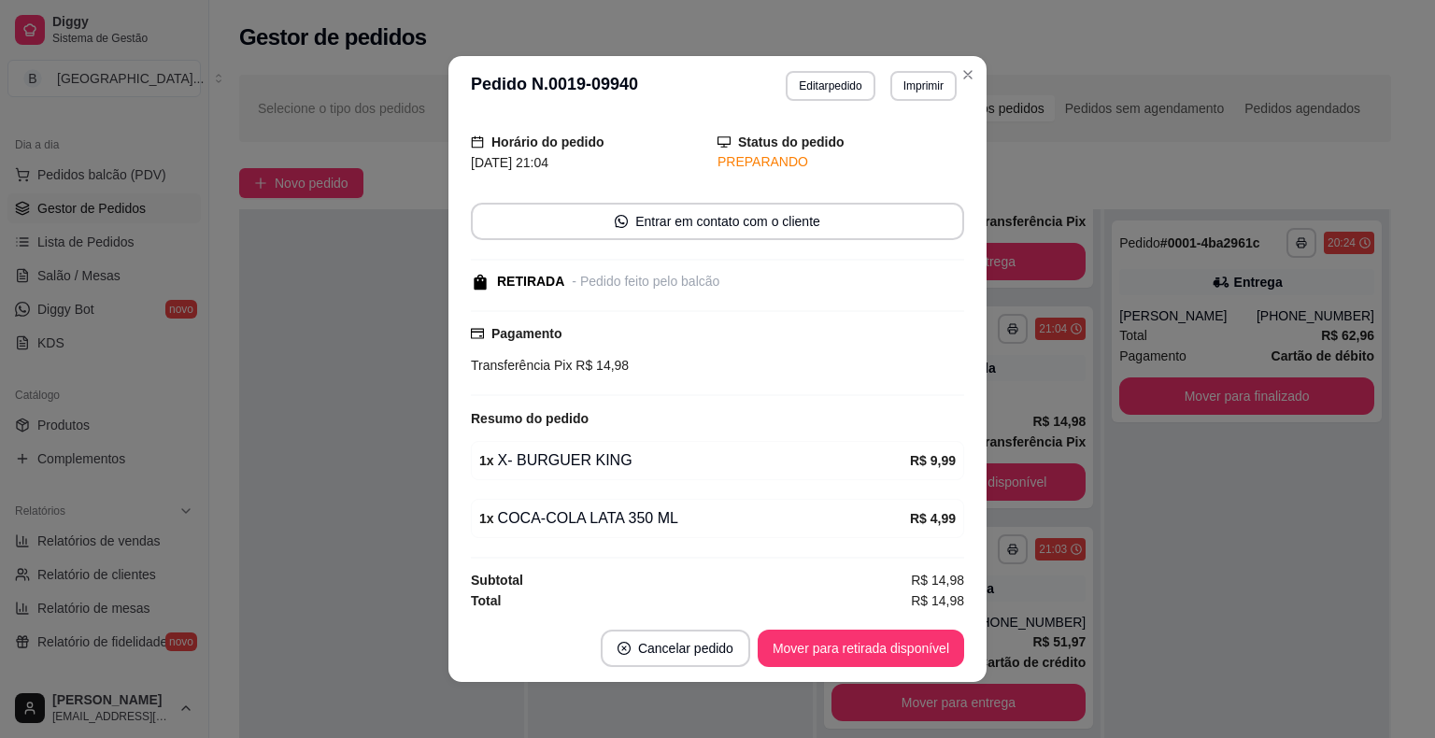
scroll to position [4, 0]
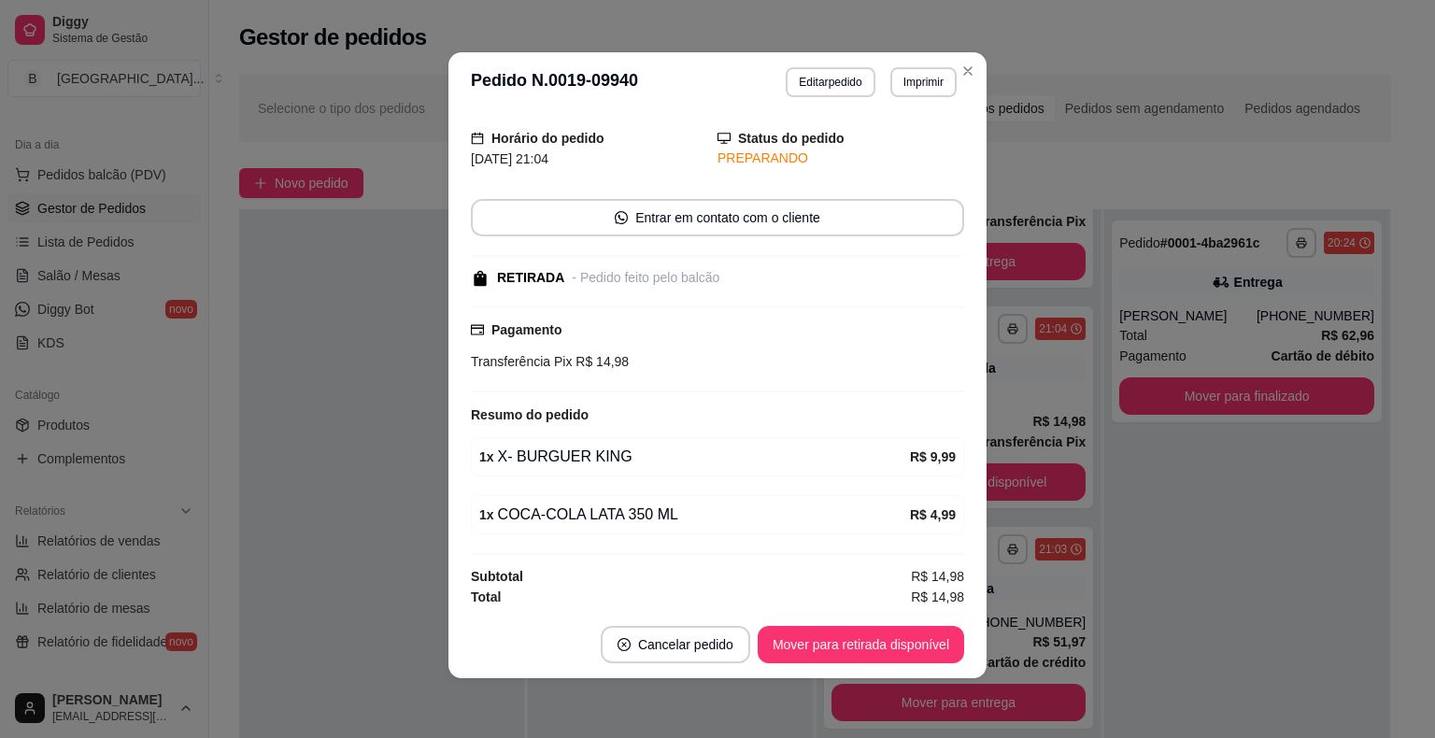
click at [896, 665] on footer "Cancelar pedido Mover para retirada disponível" at bounding box center [717, 644] width 538 height 67
click at [896, 652] on button "Mover para retirada disponível" at bounding box center [861, 644] width 206 height 37
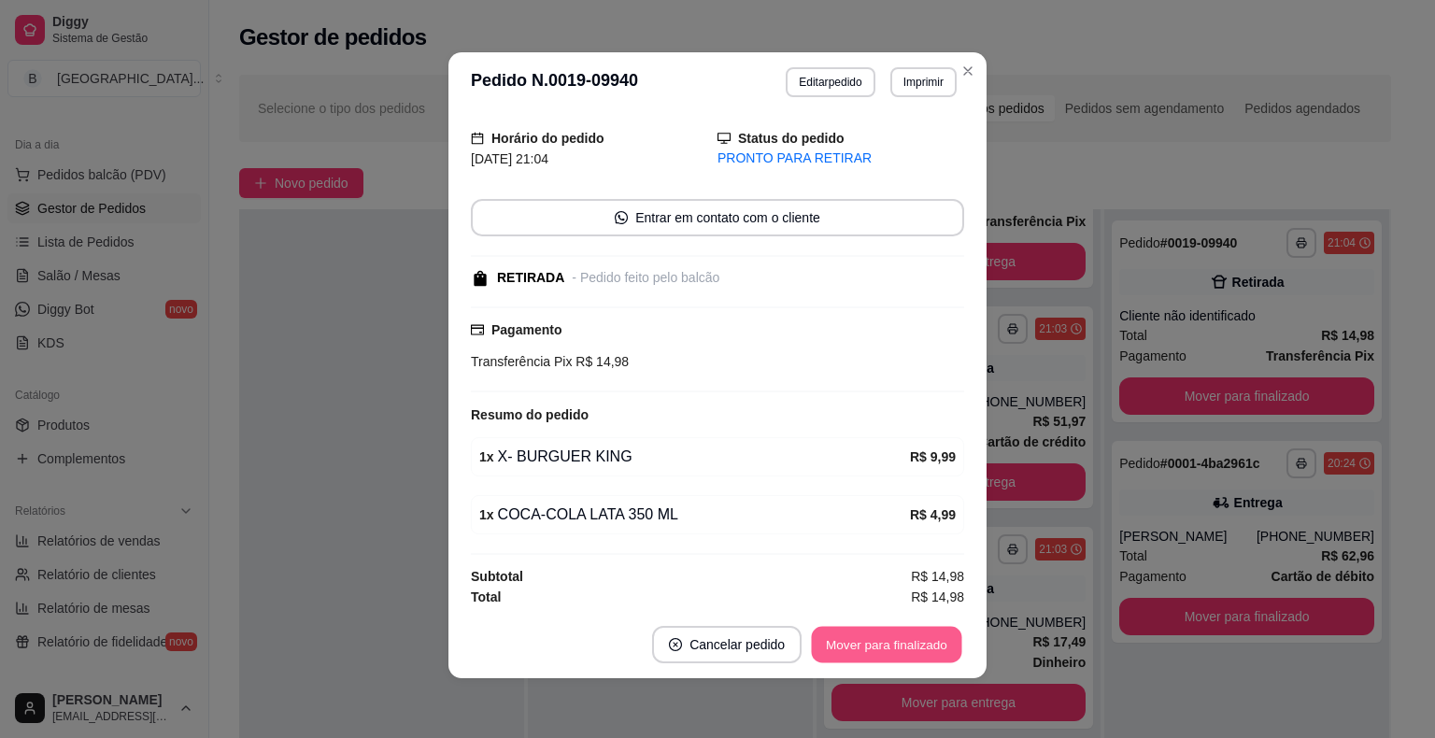
click at [898, 646] on button "Mover para finalizado" at bounding box center [887, 645] width 150 height 36
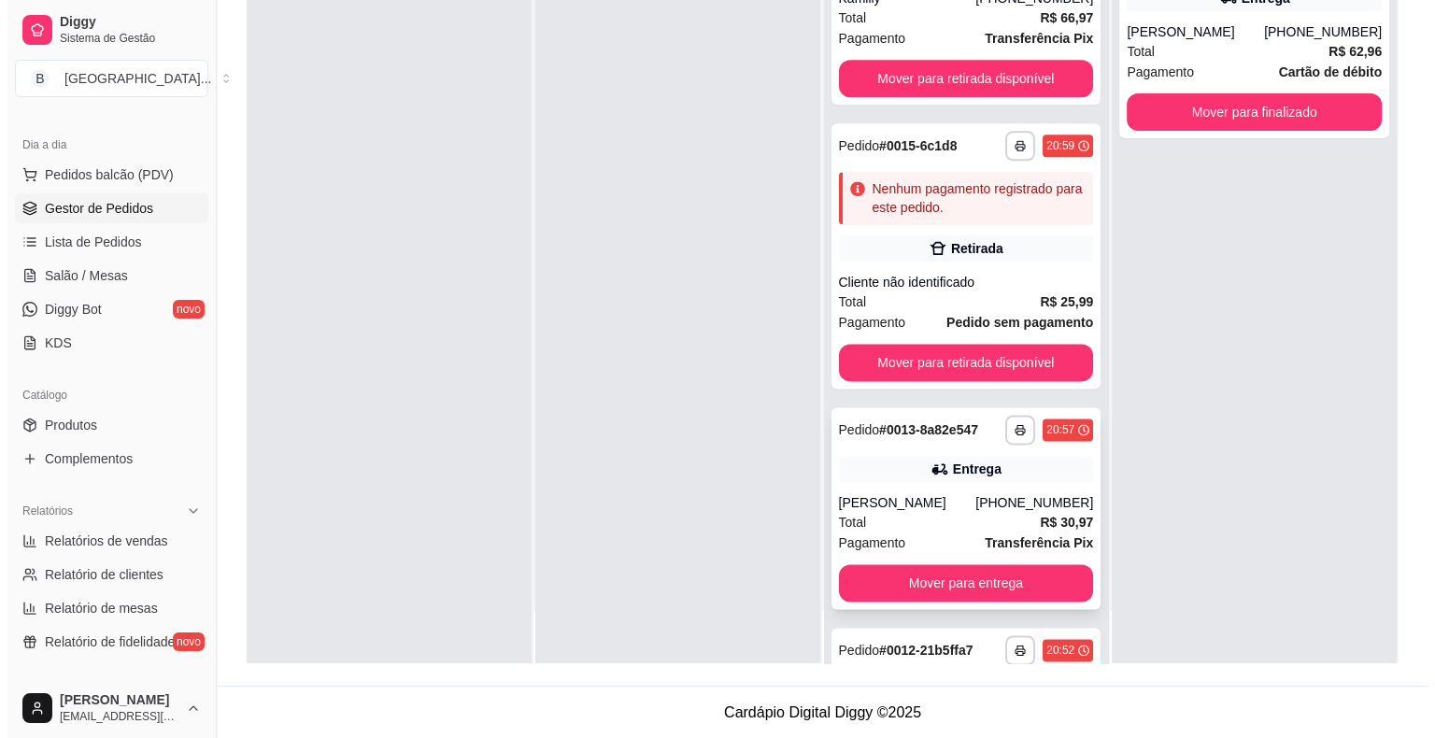
scroll to position [2735, 0]
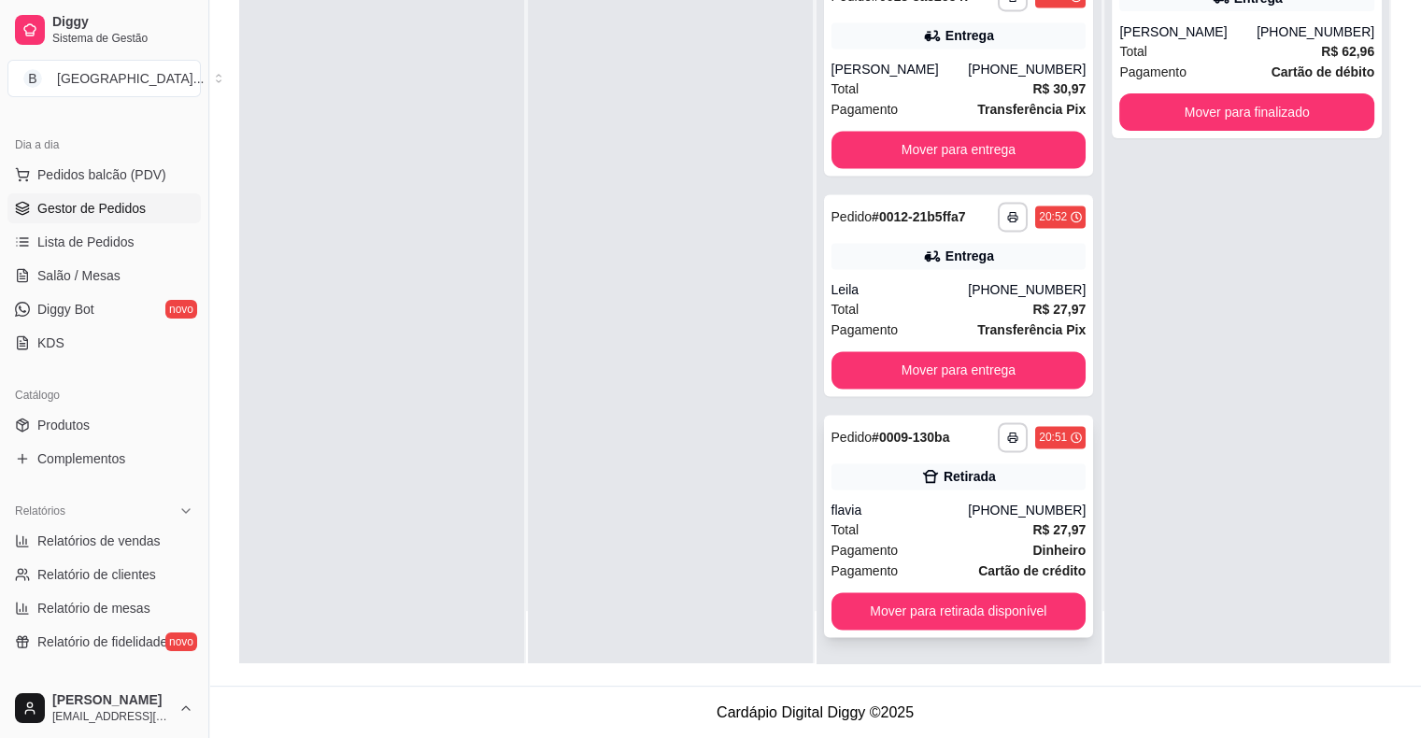
click at [952, 558] on div "Pagamento Dinheiro" at bounding box center [958, 550] width 255 height 21
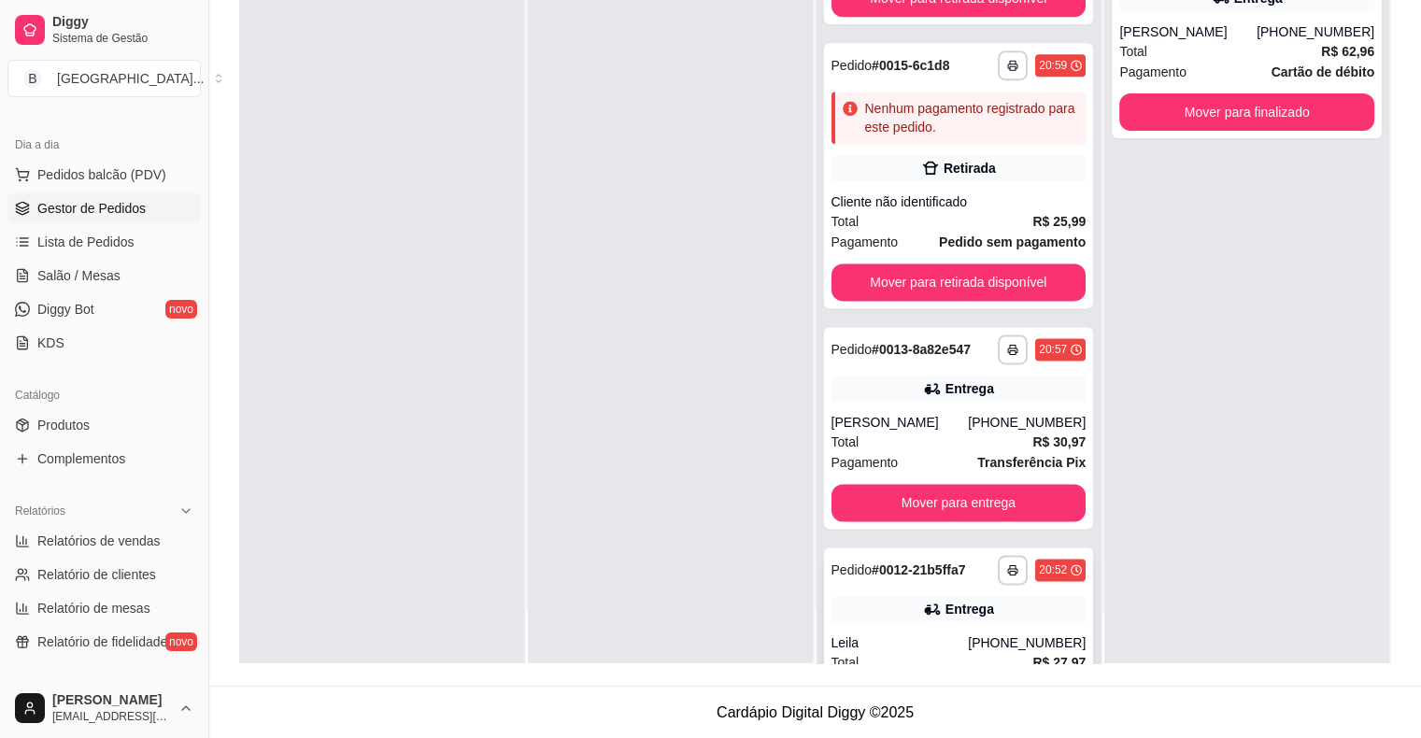
scroll to position [2361, 0]
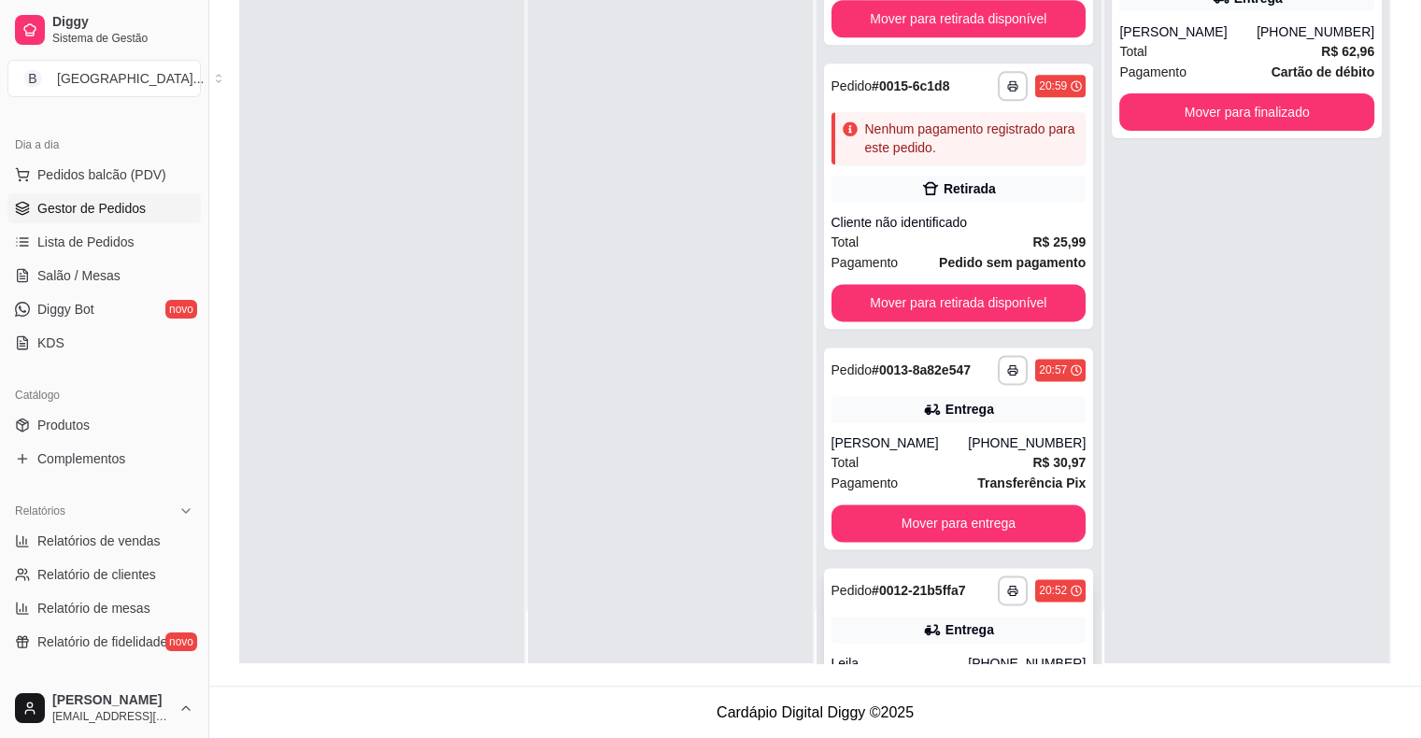
click at [904, 238] on div "Total R$ 25,99" at bounding box center [958, 242] width 255 height 21
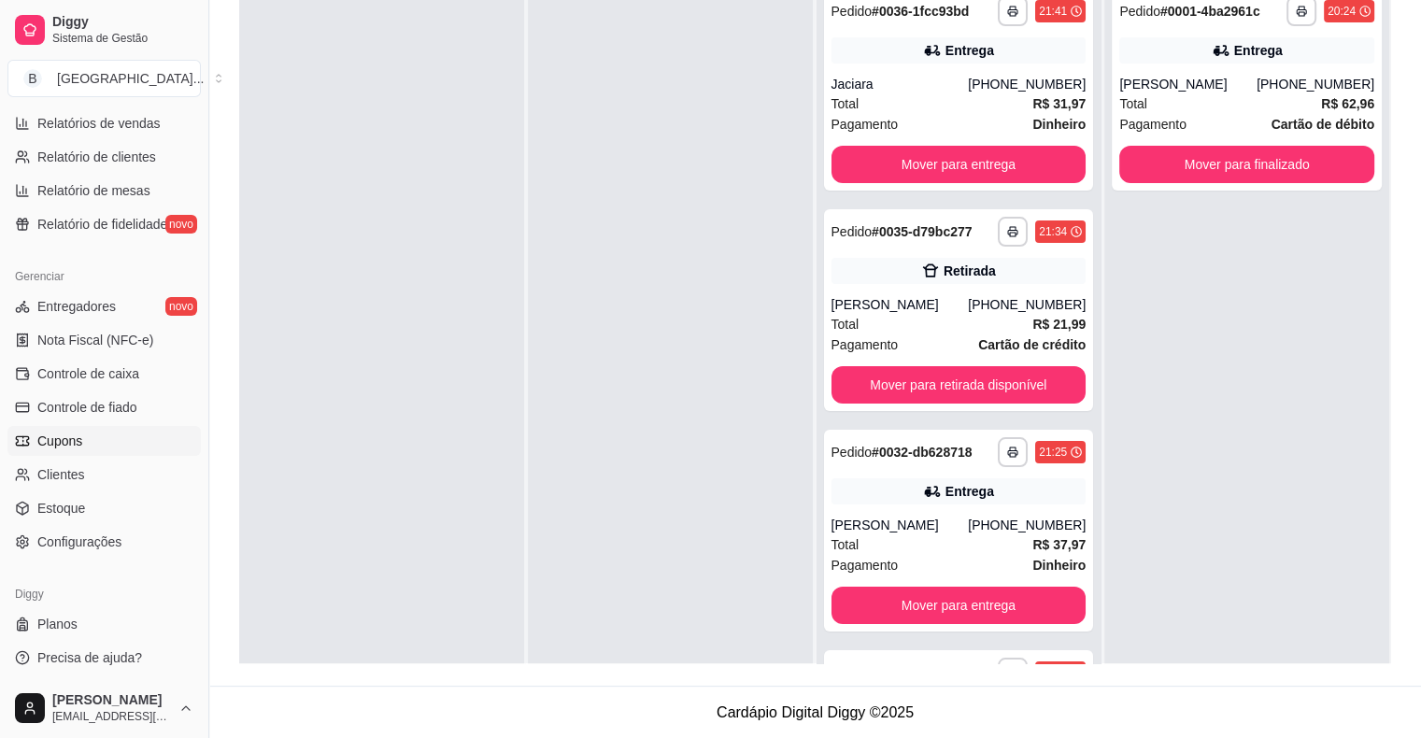
scroll to position [605, 0]
click at [105, 528] on link "Configurações" at bounding box center [103, 541] width 193 height 30
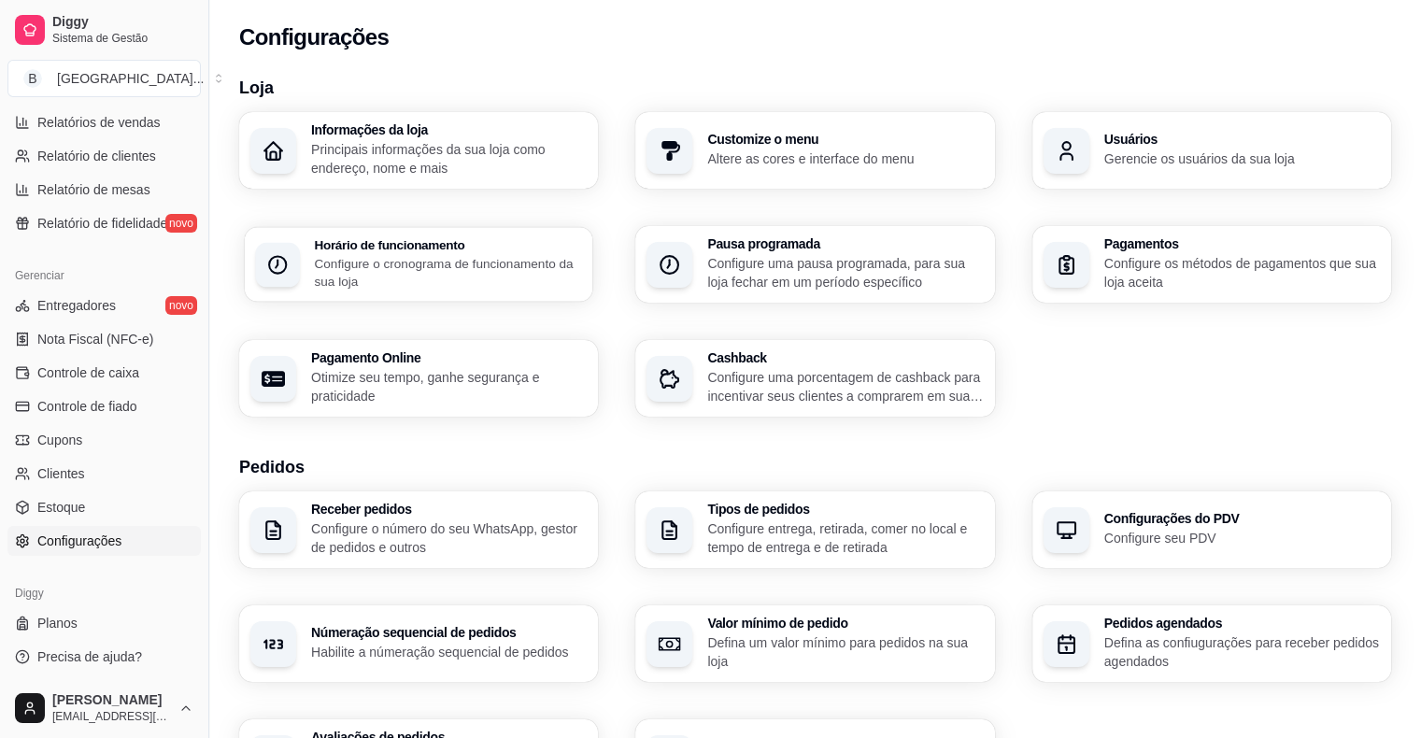
click at [505, 255] on p "Configure o cronograma de funcionamento da sua loja" at bounding box center [447, 272] width 267 height 36
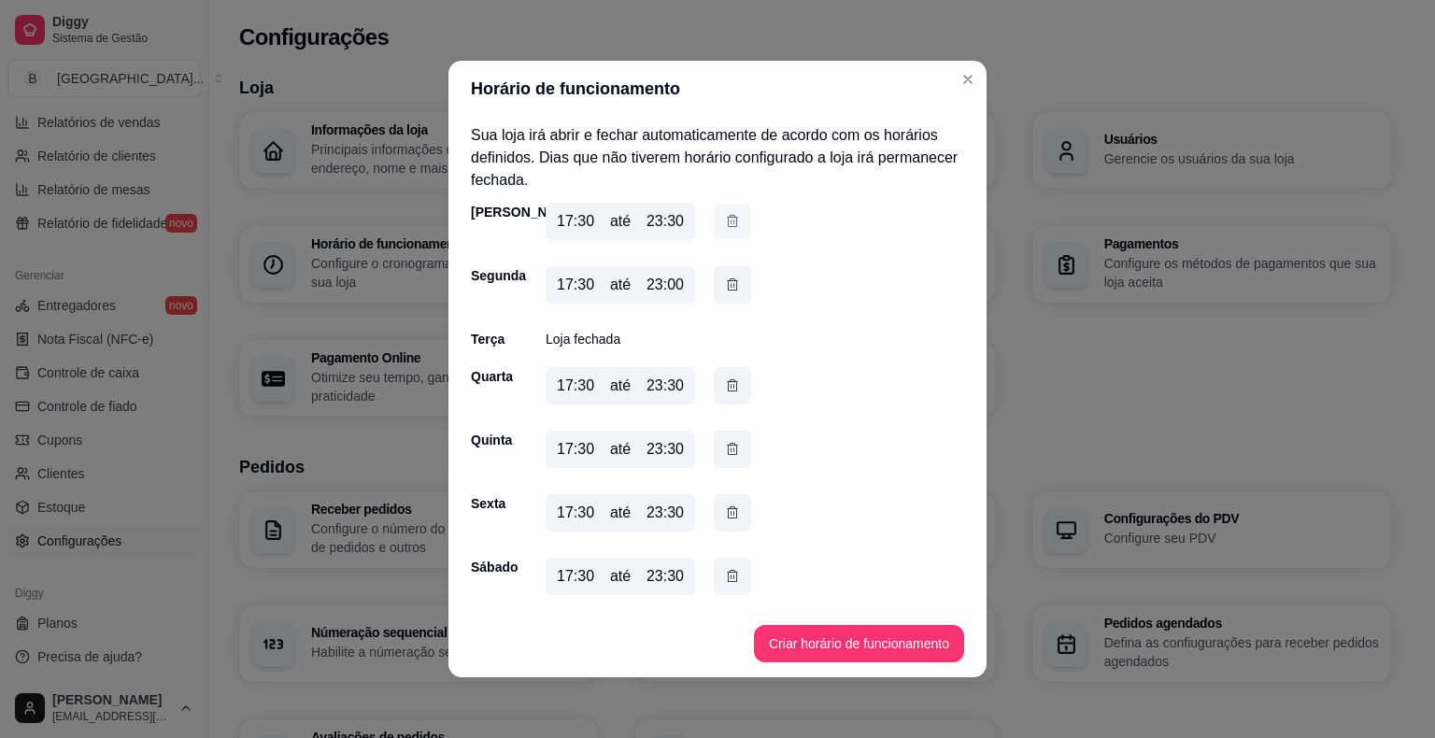
click at [729, 230] on icon "button" at bounding box center [732, 221] width 15 height 20
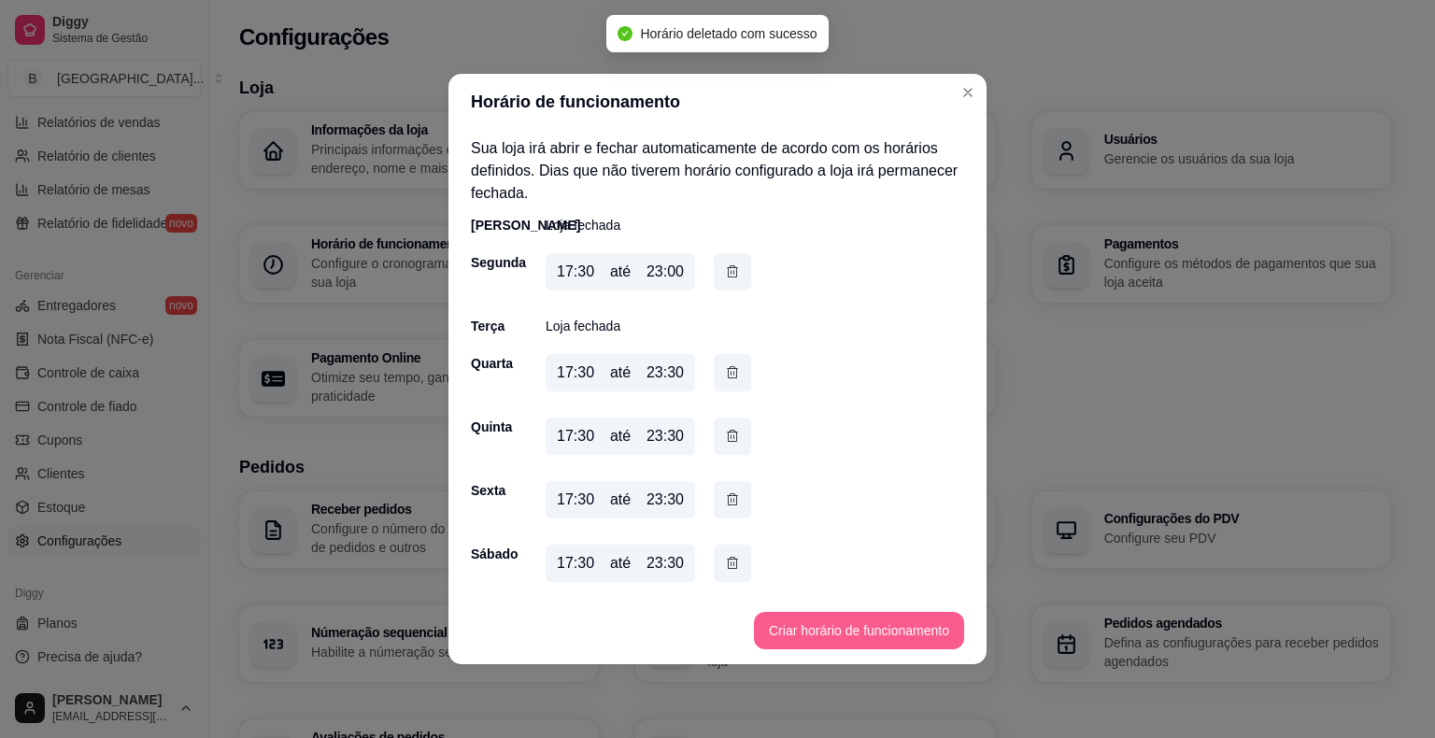
click at [843, 636] on button "Criar horário de funcionamento" at bounding box center [859, 630] width 210 height 37
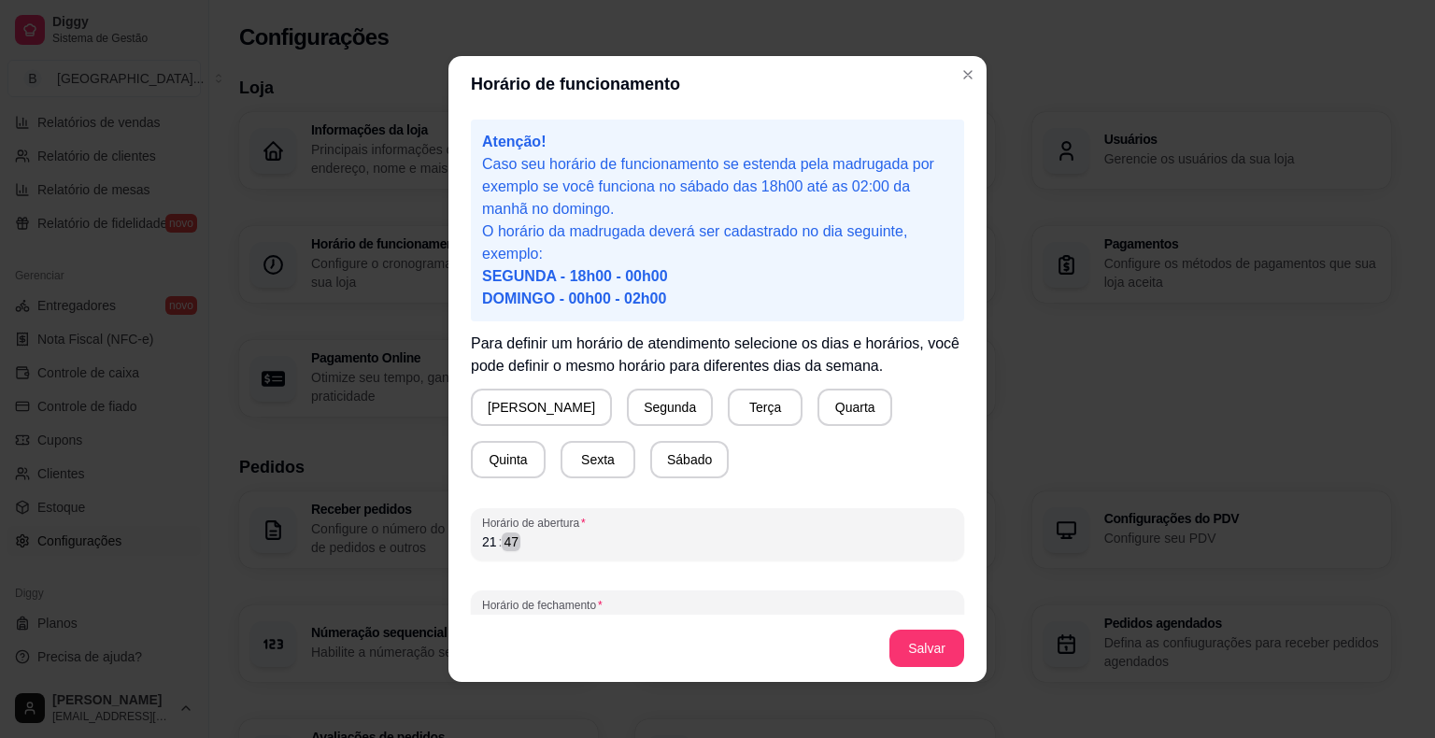
click at [555, 540] on div "21 : 47" at bounding box center [717, 542] width 471 height 22
click at [630, 548] on div "21 : 47" at bounding box center [717, 542] width 471 height 22
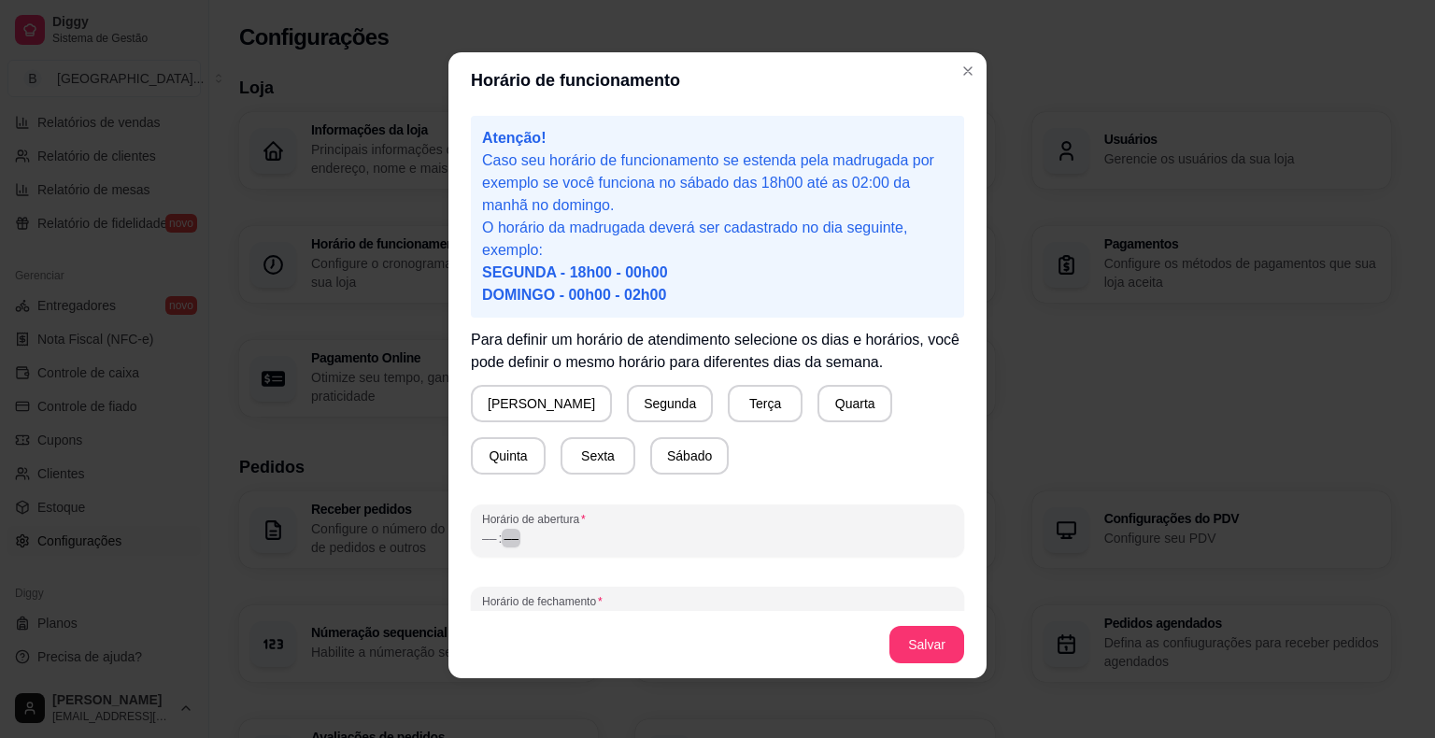
click at [769, 560] on div "Atenção! Caso seu horário de funcionamento se estenda pela madrugada por exempl…" at bounding box center [717, 359] width 538 height 503
drag, startPoint x: 874, startPoint y: 646, endPoint x: 878, endPoint y: 559, distance: 87.9
click at [875, 644] on footer "Salvar" at bounding box center [717, 644] width 538 height 67
click at [871, 558] on div "Atenção! Caso seu horário de funcionamento se estenda pela madrugada por exempl…" at bounding box center [717, 359] width 538 height 503
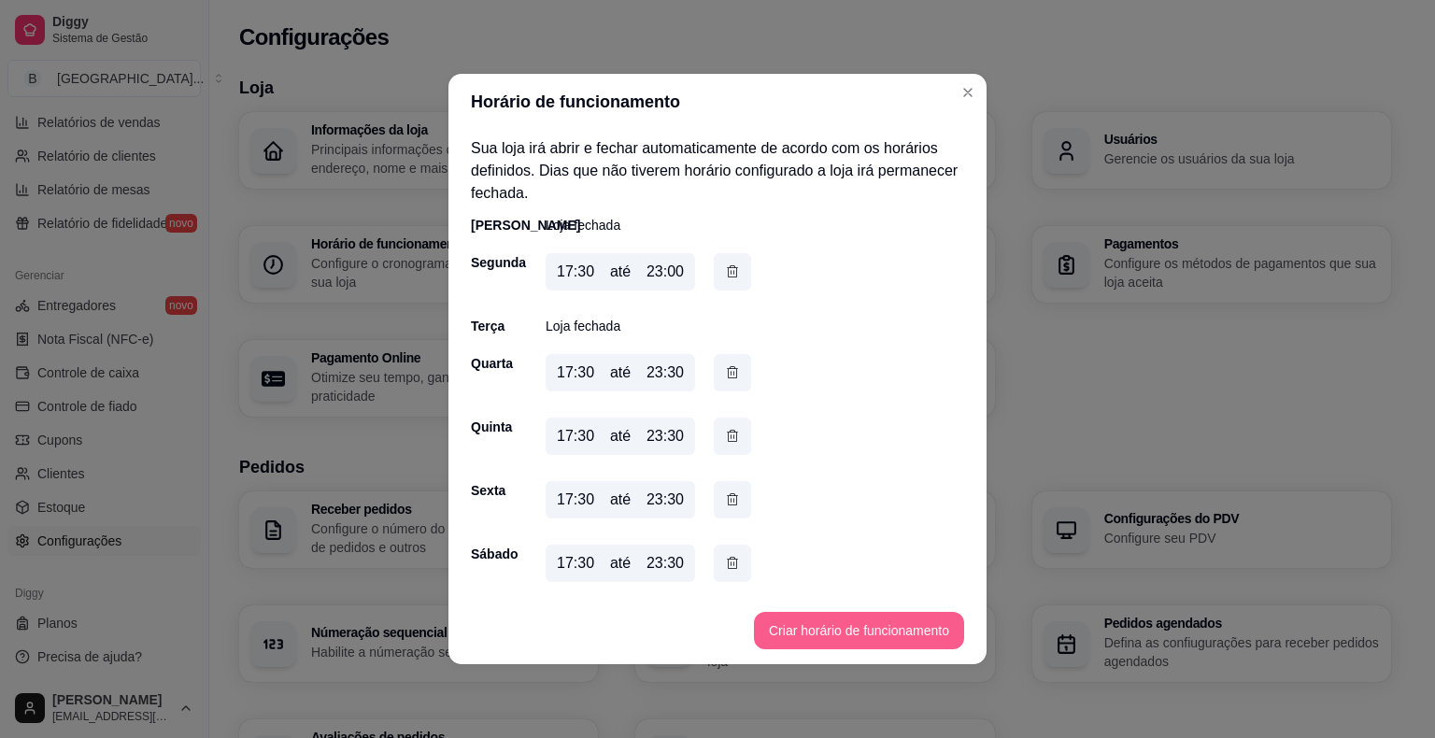
click at [841, 636] on button "Criar horário de funcionamento" at bounding box center [859, 630] width 210 height 37
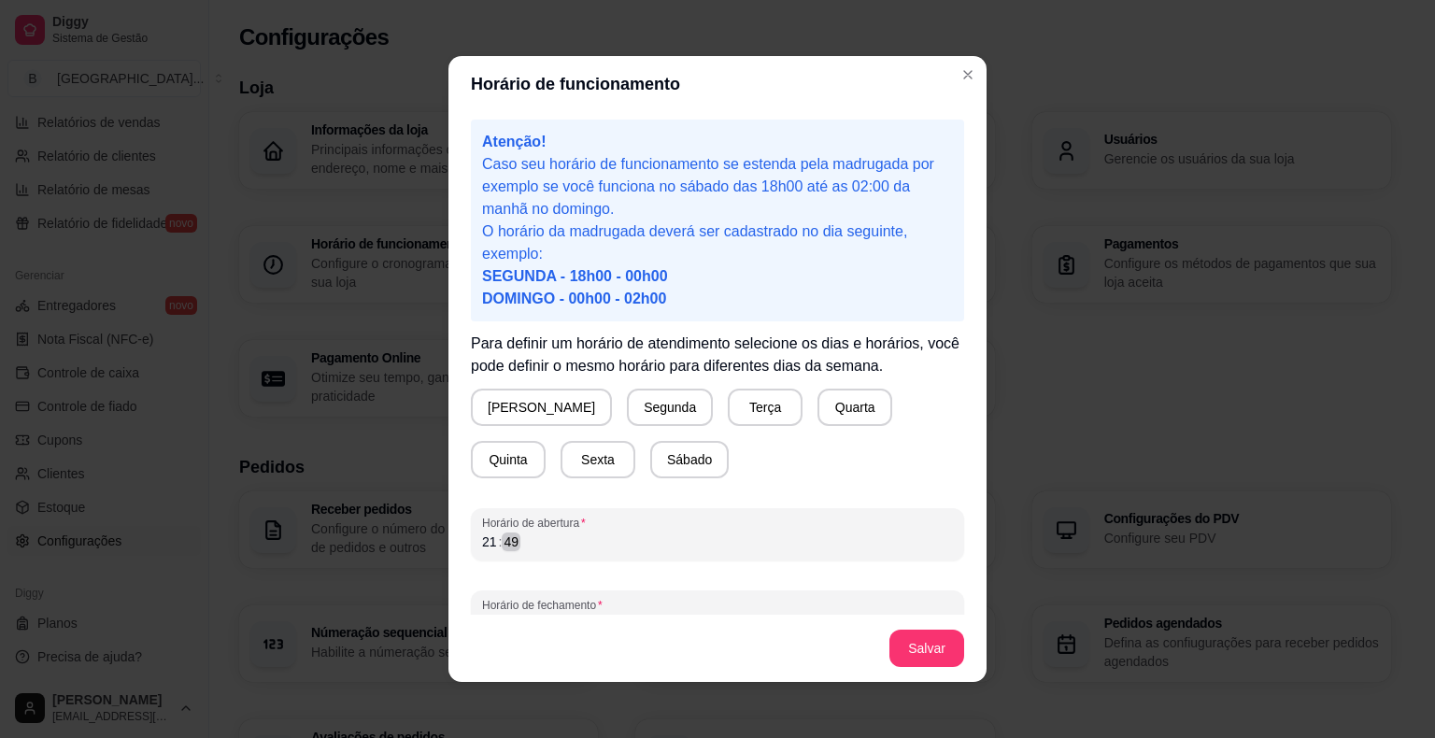
click at [558, 559] on div "Horário de abertura 21 : 49" at bounding box center [717, 534] width 493 height 52
click at [497, 538] on div ":" at bounding box center [500, 541] width 7 height 19
click at [508, 547] on div "49" at bounding box center [511, 541] width 19 height 19
click at [589, 604] on span "Horário de fechamento" at bounding box center [717, 605] width 471 height 15
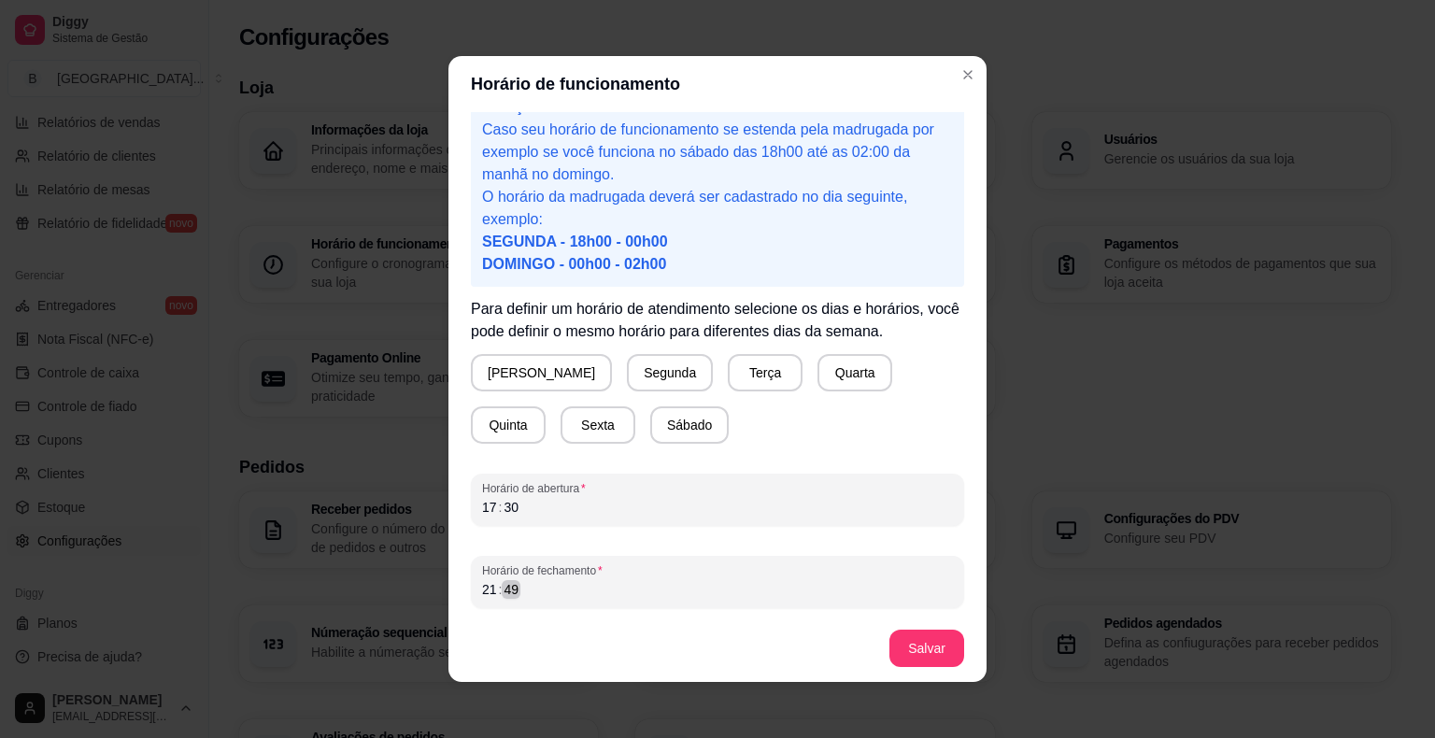
click at [597, 595] on div "21 : 49" at bounding box center [717, 589] width 471 height 22
click at [904, 639] on button "Salvar" at bounding box center [926, 648] width 73 height 36
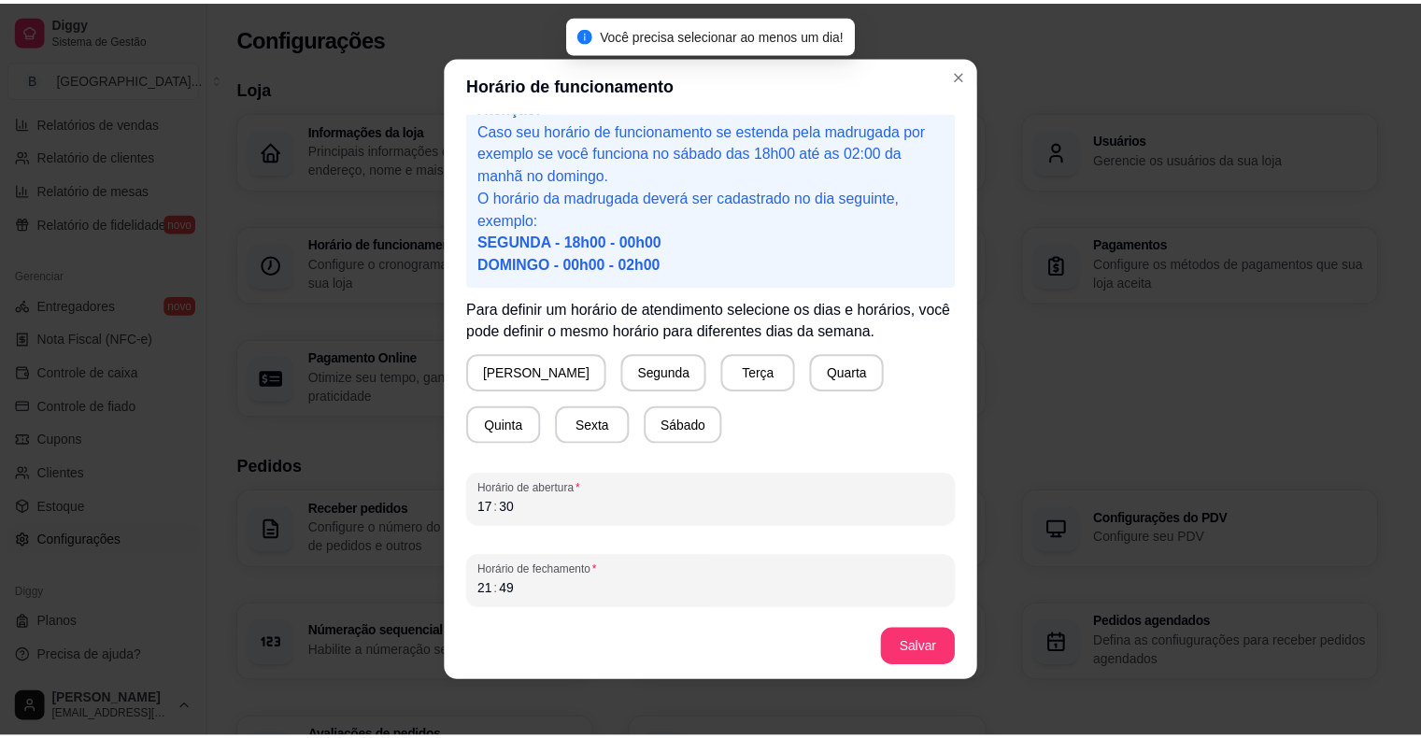
scroll to position [4, 0]
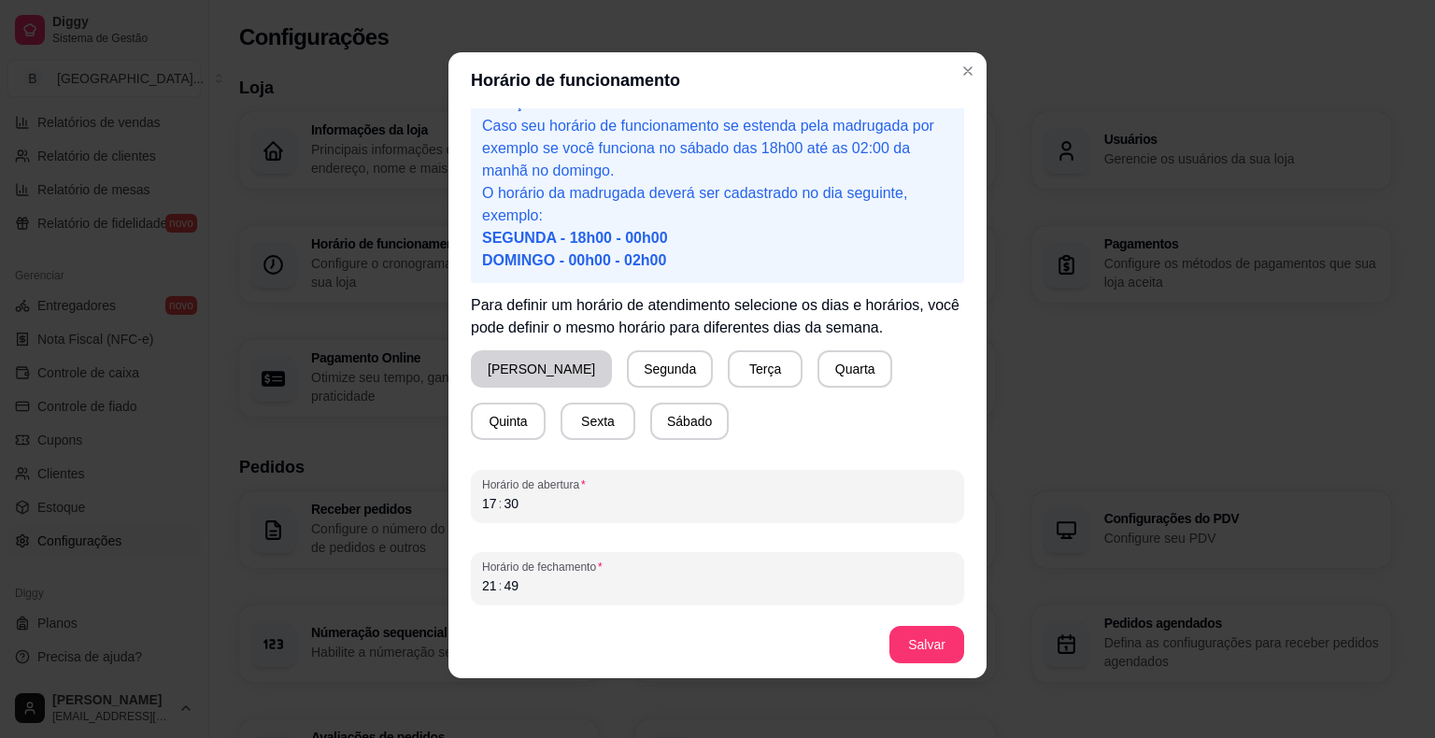
click at [517, 376] on button "Domingo" at bounding box center [541, 368] width 141 height 37
click at [938, 633] on button "Salvar" at bounding box center [926, 644] width 75 height 37
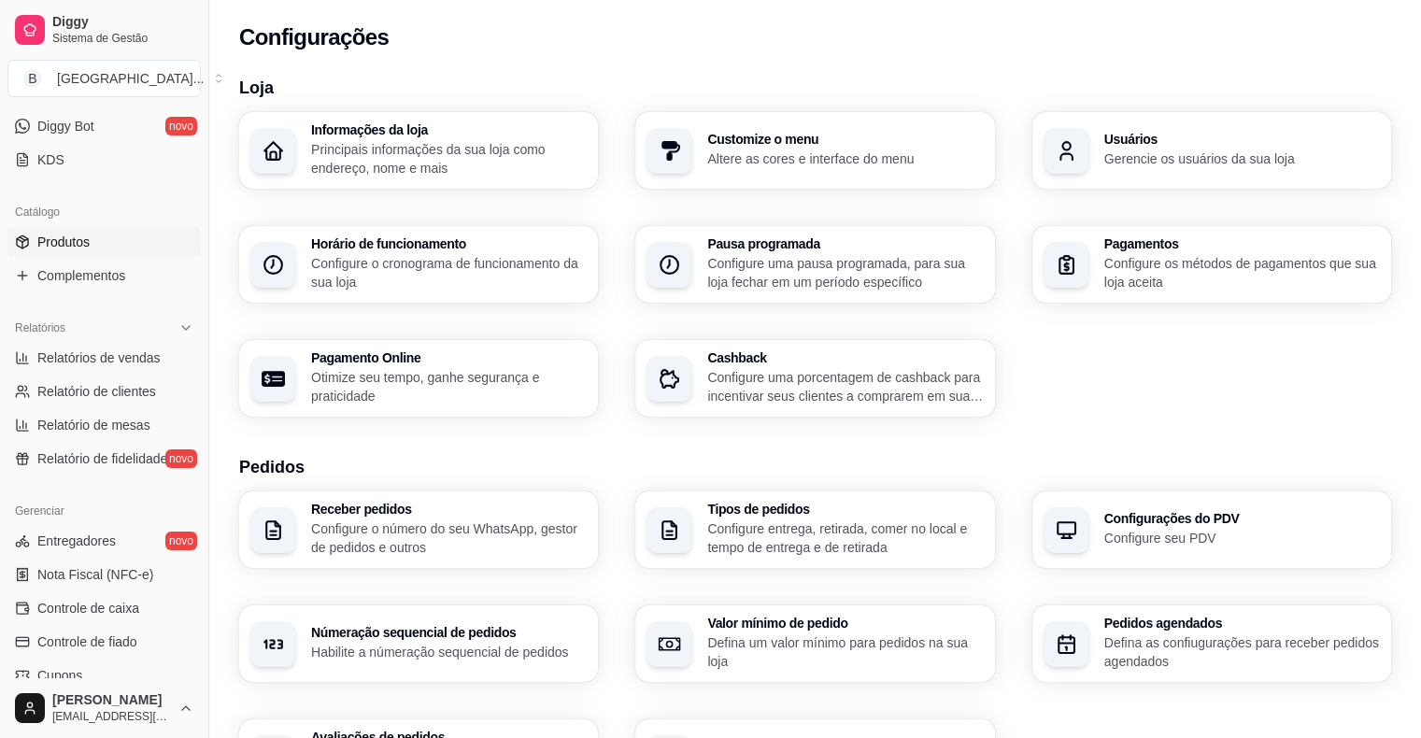
scroll to position [325, 0]
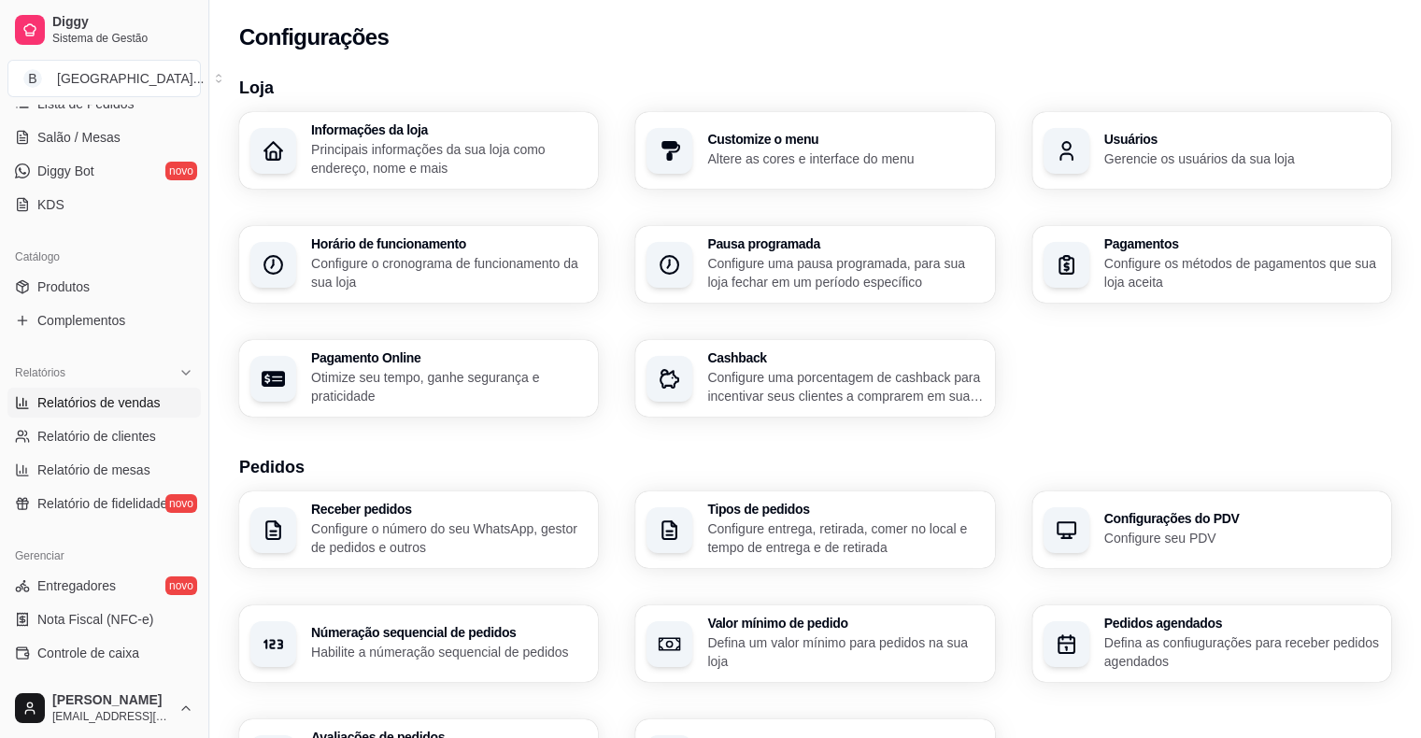
click at [115, 389] on link "Relatórios de vendas" at bounding box center [103, 403] width 193 height 30
select select "ALL"
select select "0"
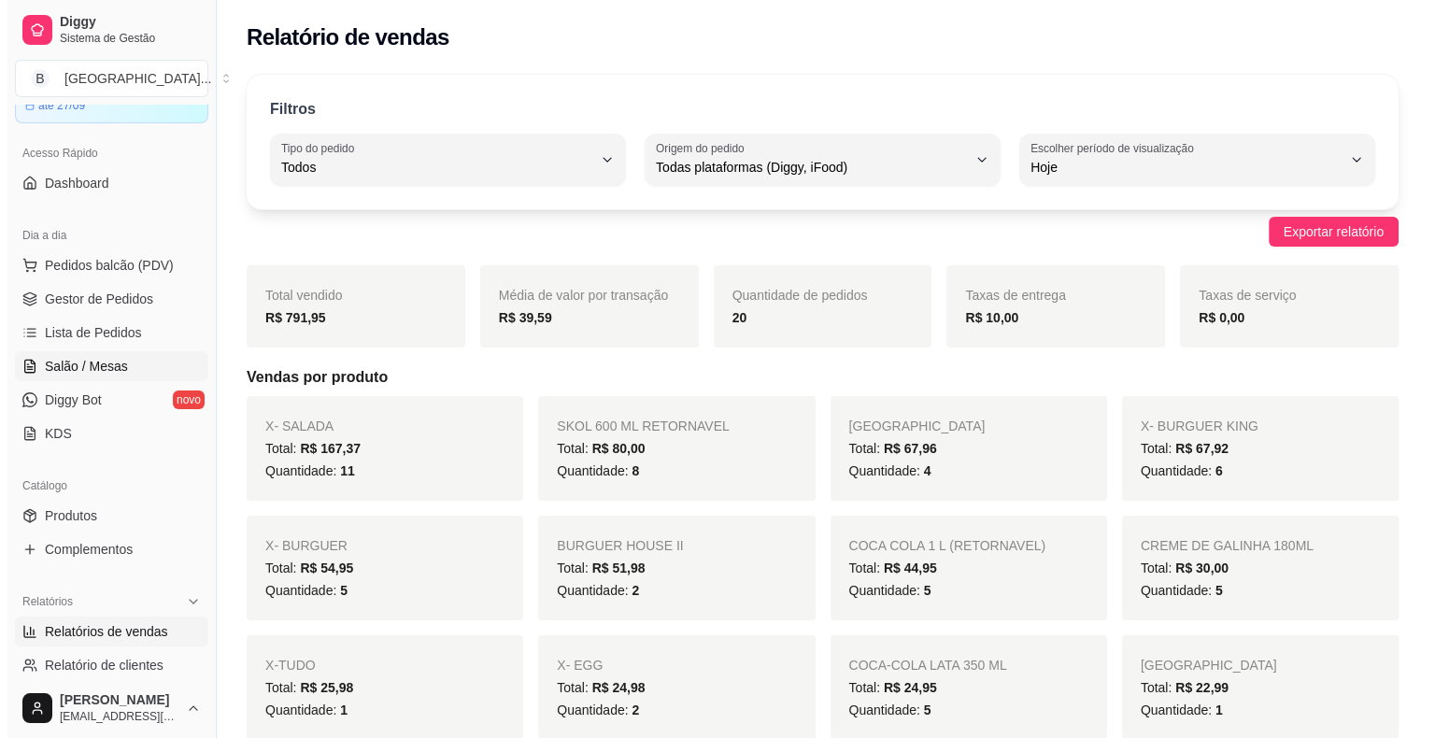
scroll to position [45, 0]
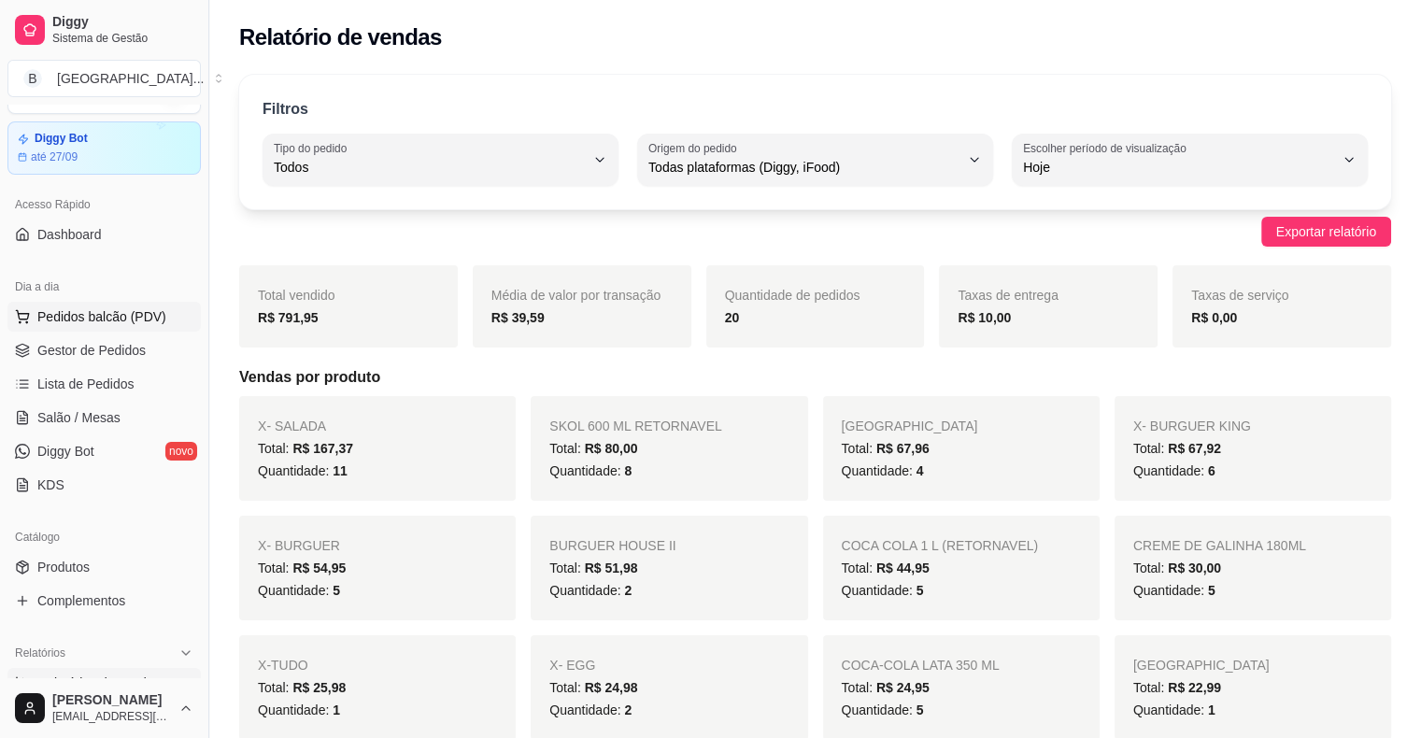
click at [127, 319] on span "Pedidos balcão (PDV)" at bounding box center [101, 316] width 129 height 19
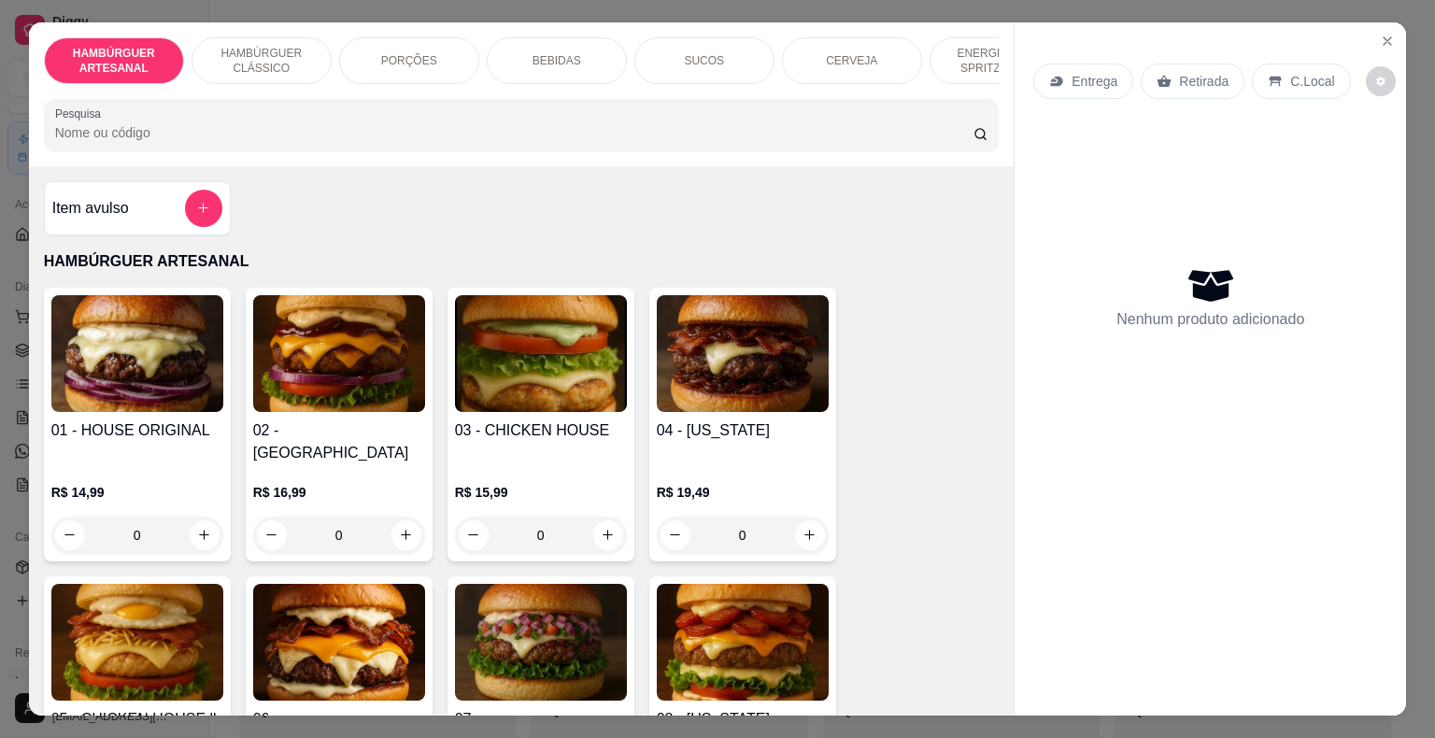
click at [533, 56] on p "BEBIDAS" at bounding box center [556, 60] width 49 height 15
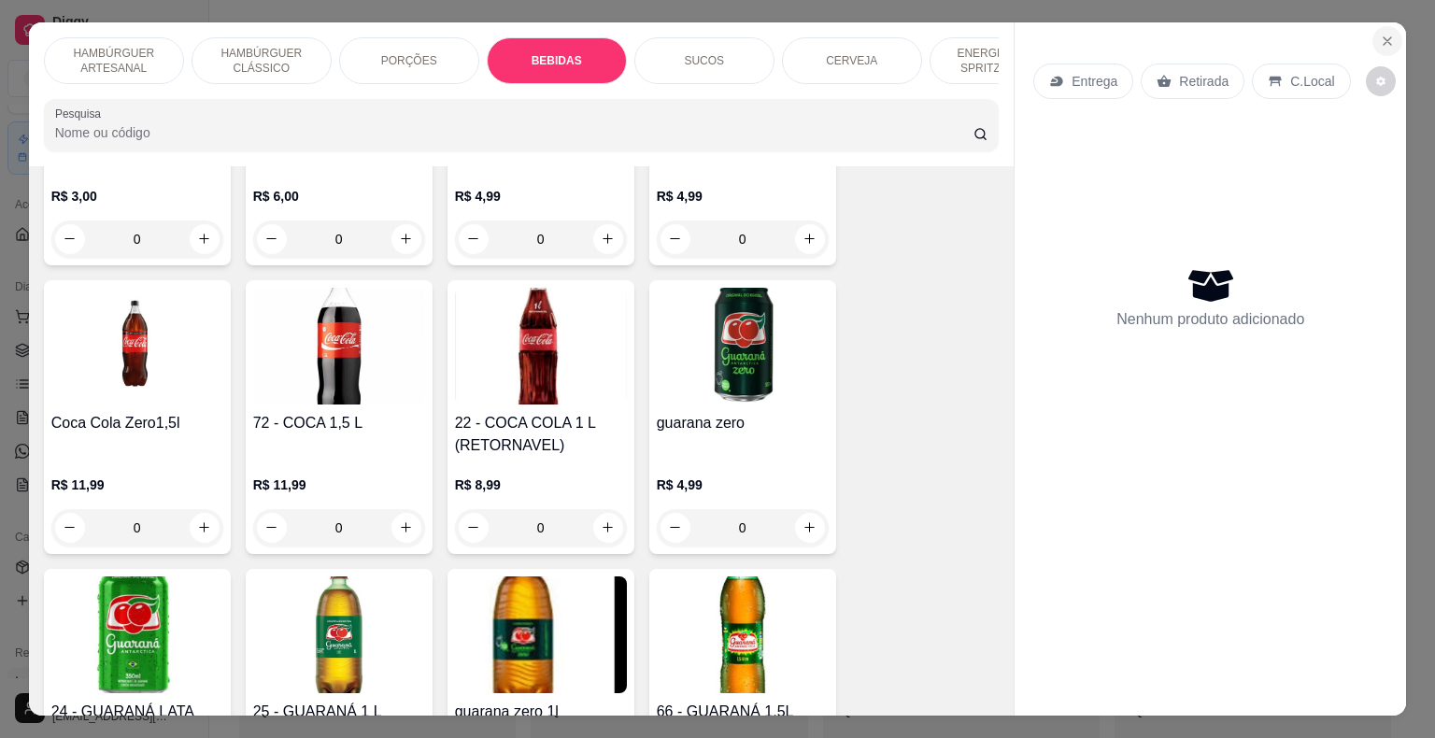
click at [1373, 44] on button "Close" at bounding box center [1387, 41] width 30 height 30
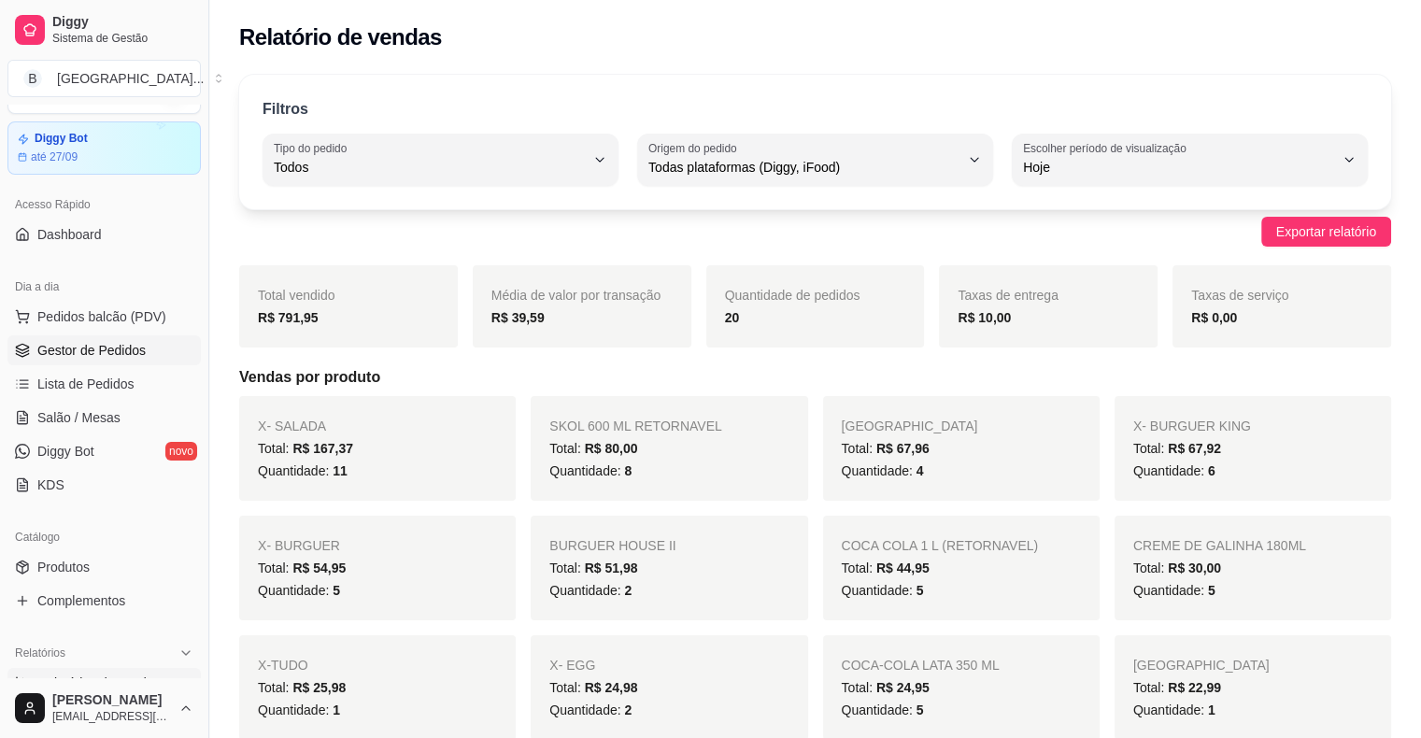
click at [131, 346] on span "Gestor de Pedidos" at bounding box center [91, 350] width 108 height 19
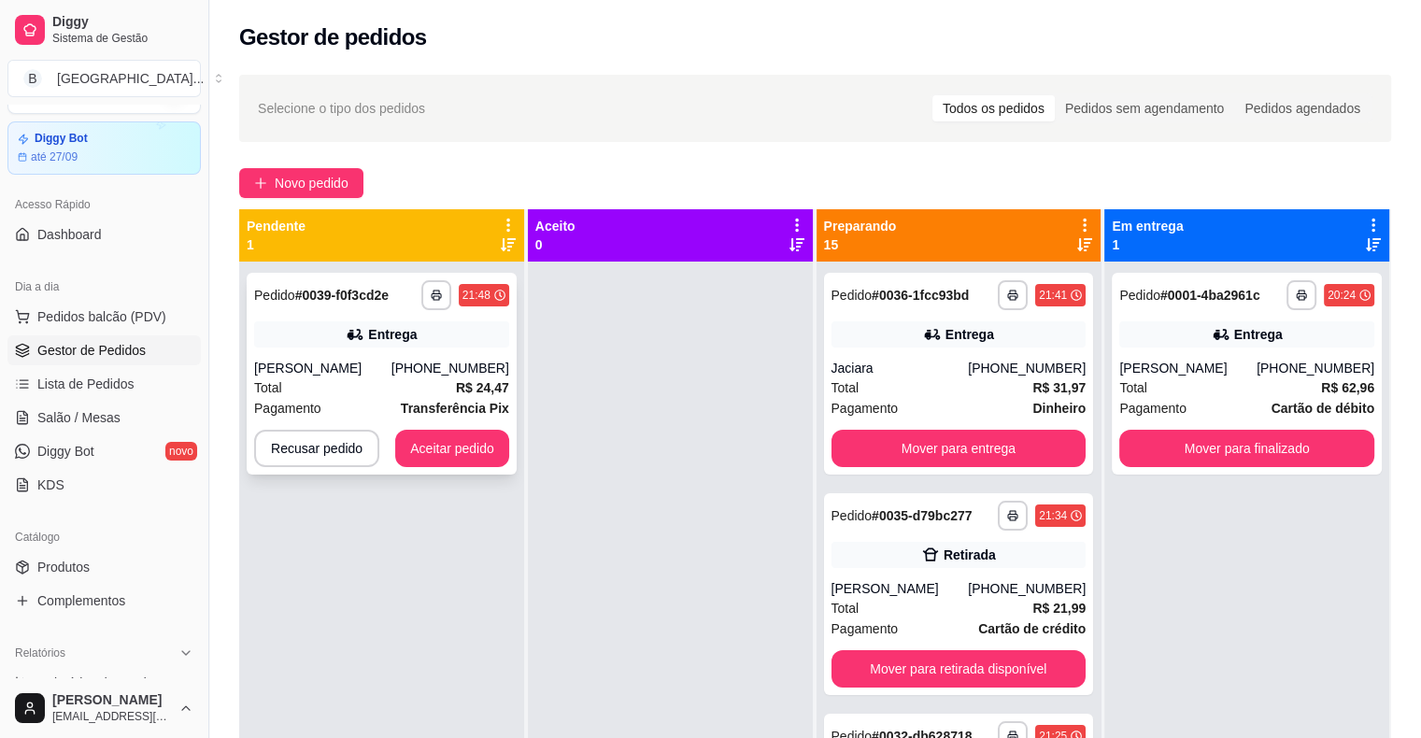
click at [351, 368] on div "Helder nogueira" at bounding box center [322, 368] width 137 height 19
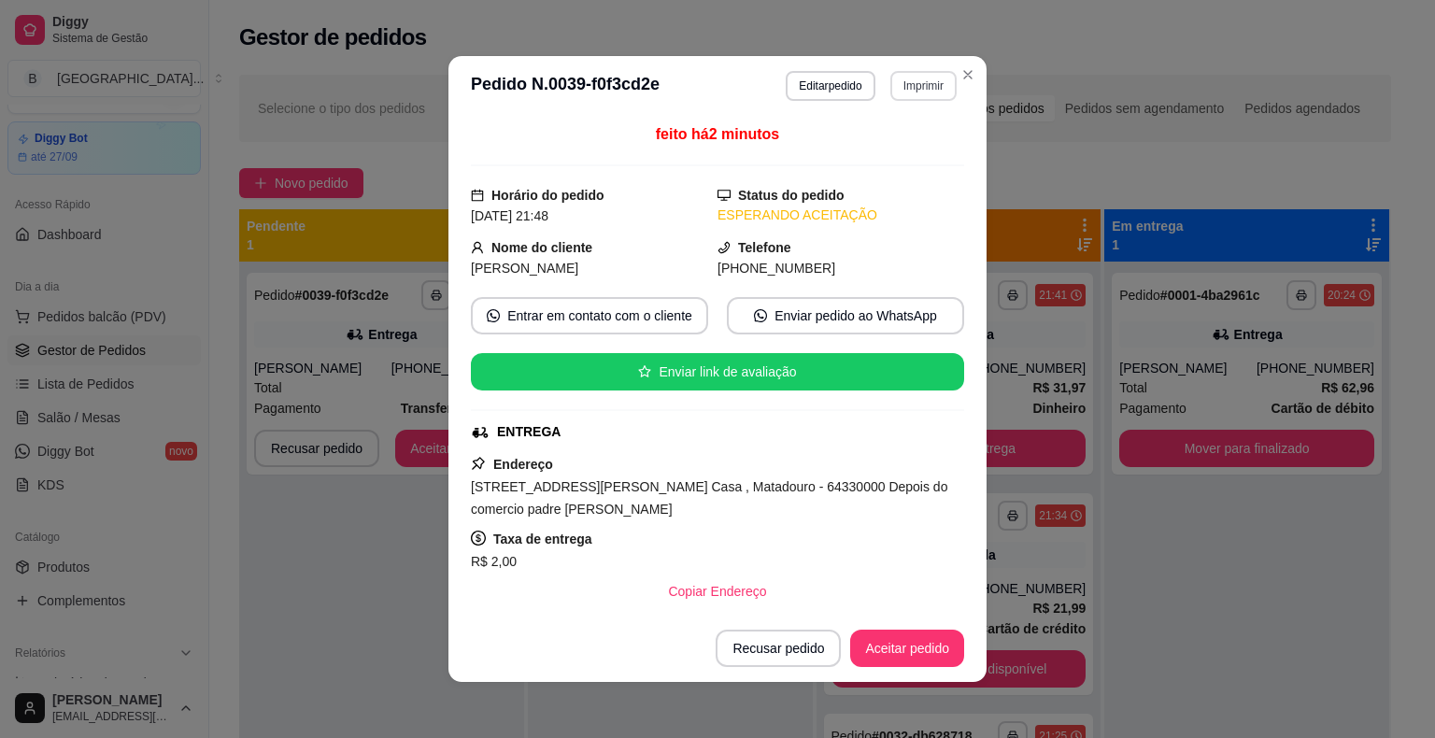
click at [915, 73] on button "Imprimir" at bounding box center [923, 86] width 66 height 30
click at [908, 144] on button "IMPRESSORA" at bounding box center [882, 151] width 135 height 30
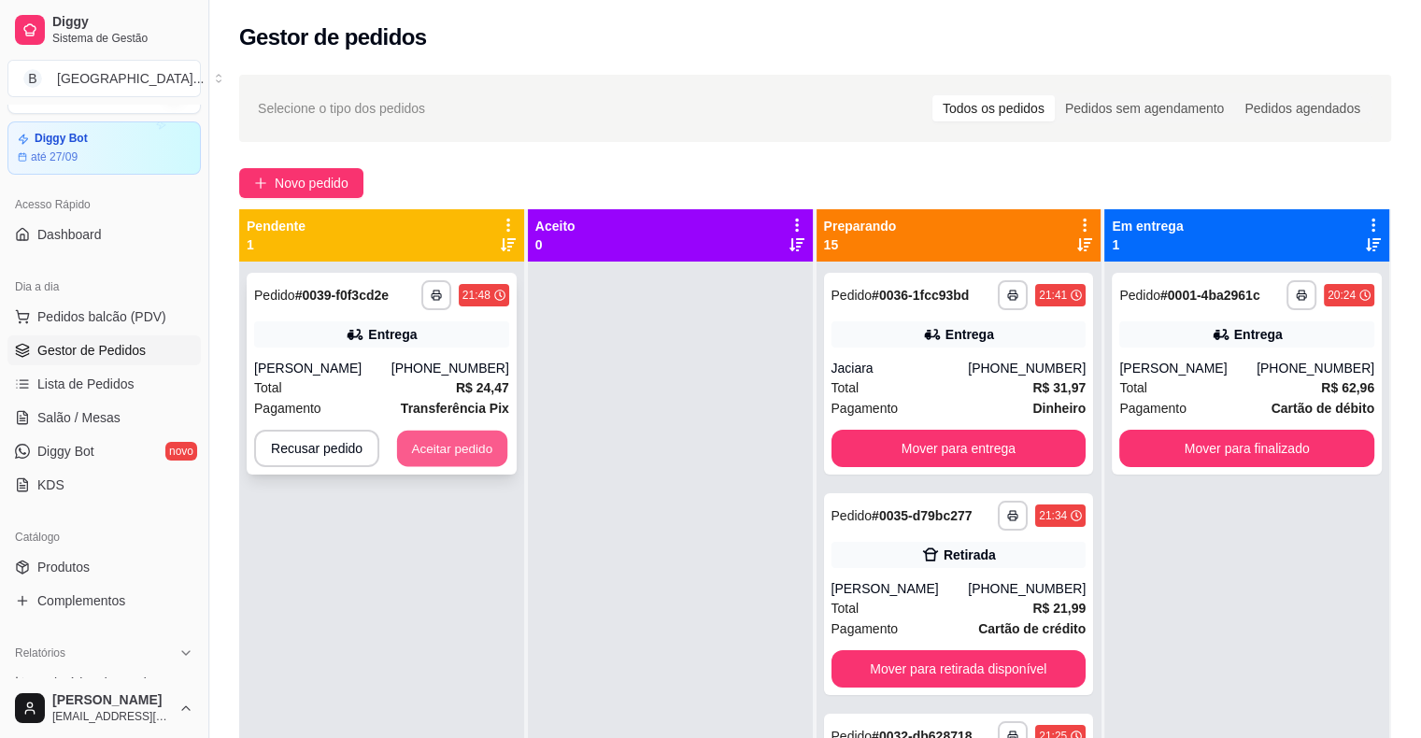
click at [471, 456] on button "Aceitar pedido" at bounding box center [452, 449] width 110 height 36
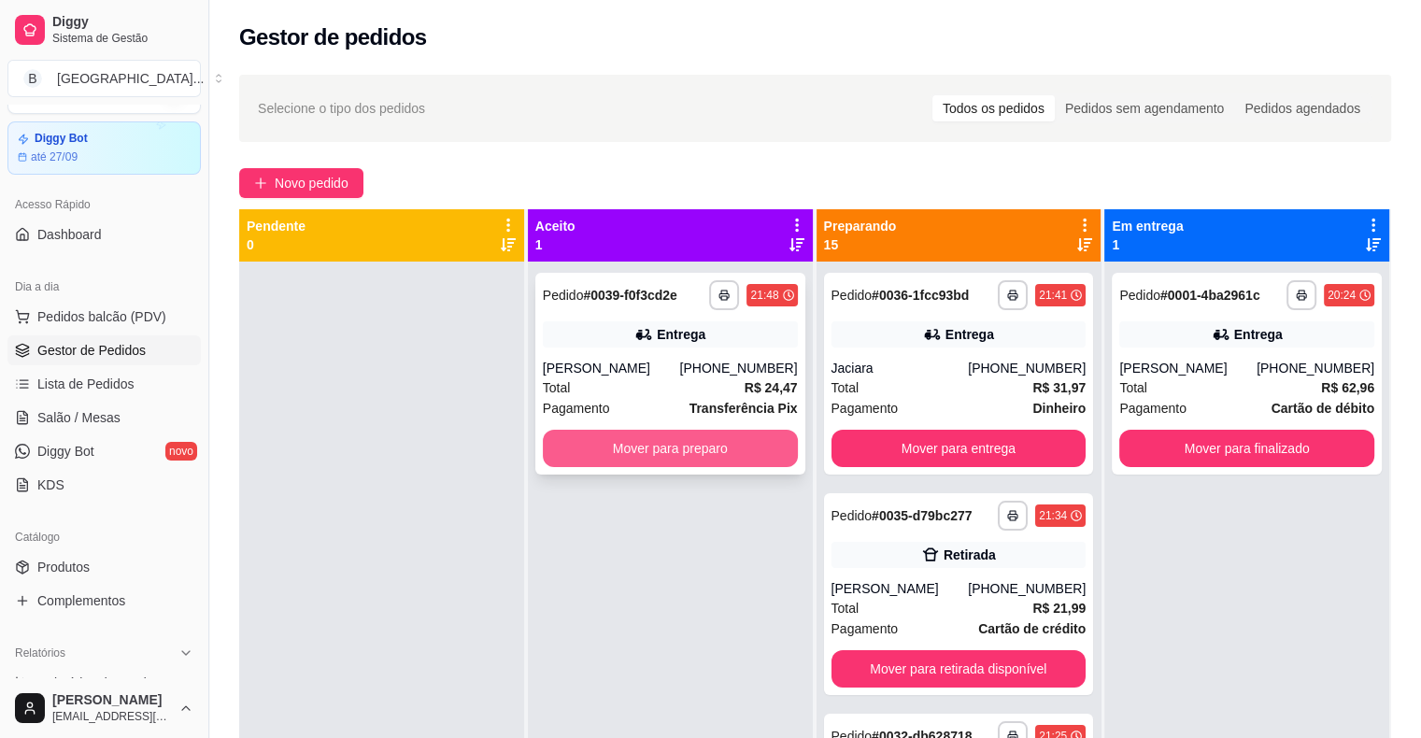
click at [670, 455] on button "Mover para preparo" at bounding box center [670, 448] width 255 height 37
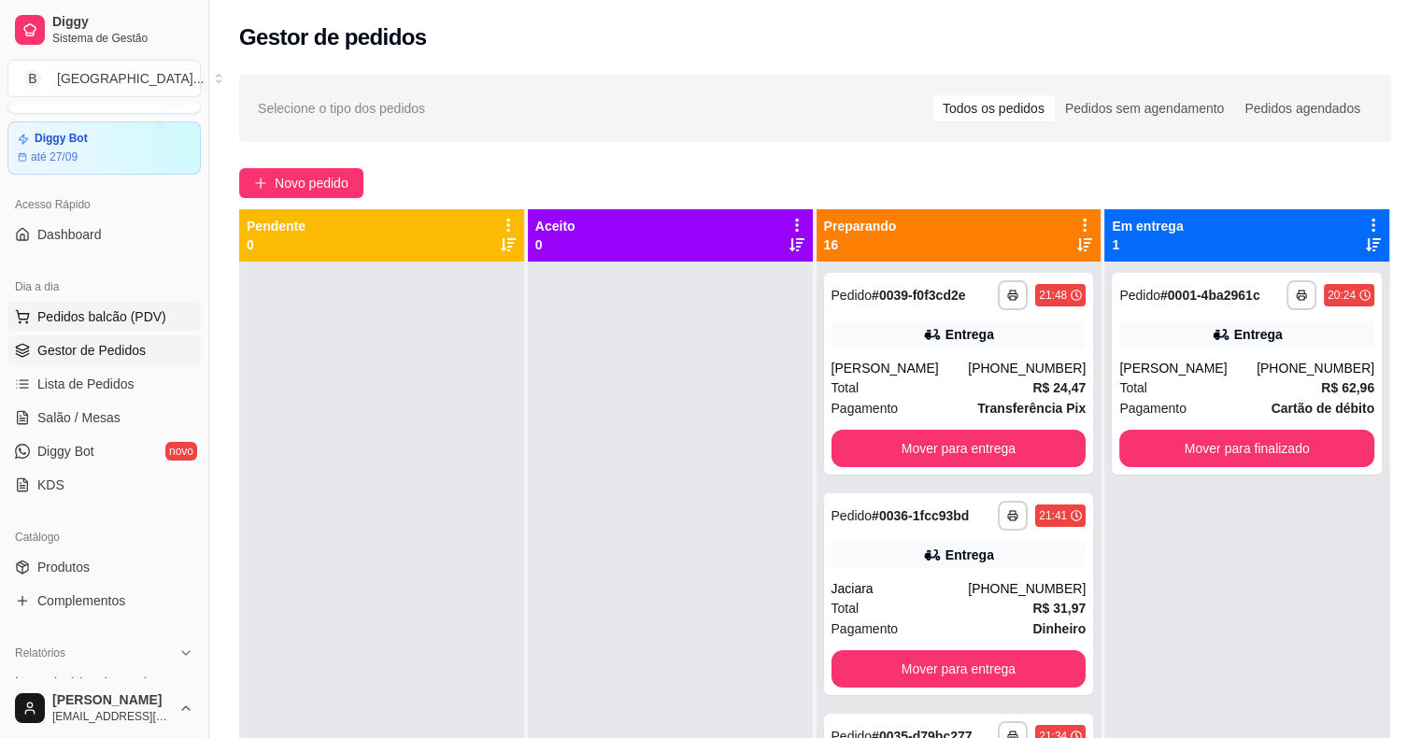
click at [64, 330] on button "Pedidos balcão (PDV)" at bounding box center [103, 317] width 193 height 30
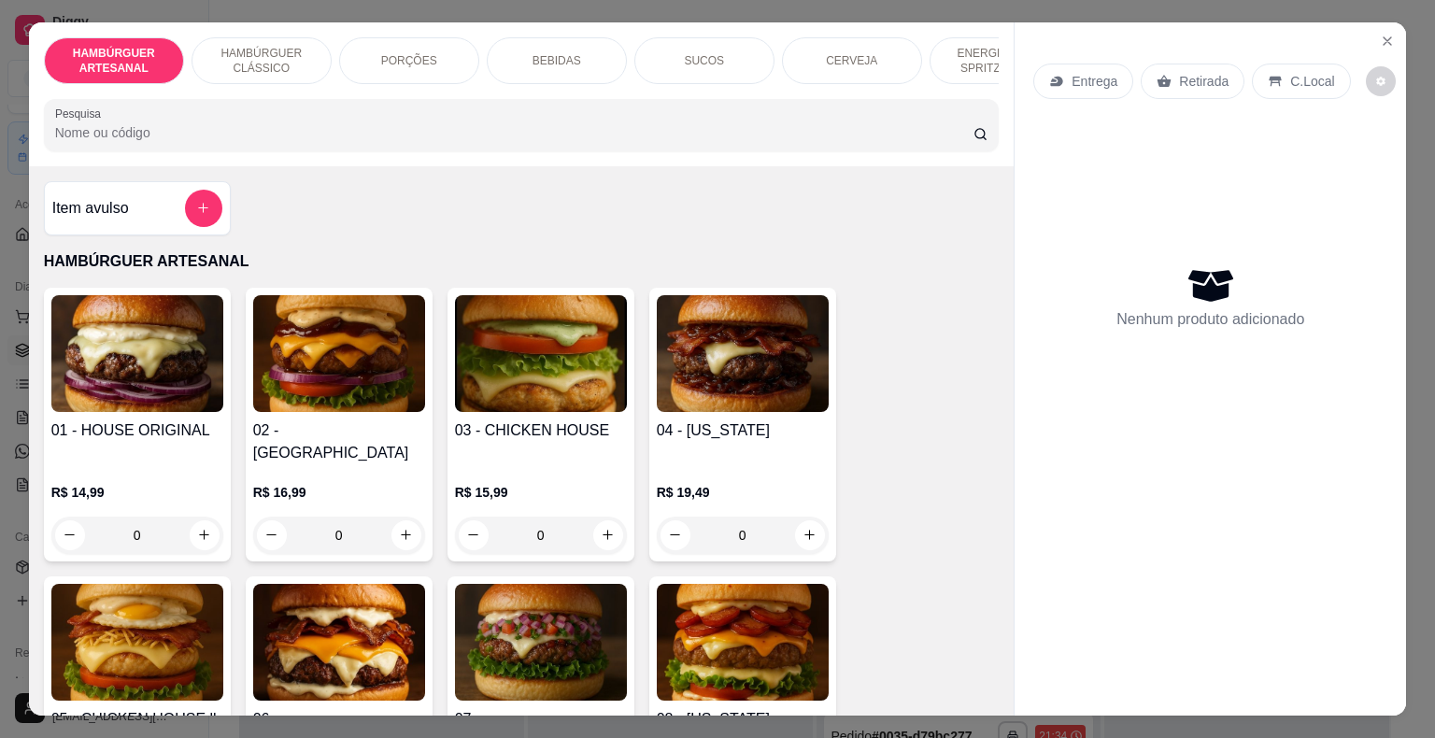
click at [568, 56] on p "BEBIDAS" at bounding box center [556, 60] width 49 height 15
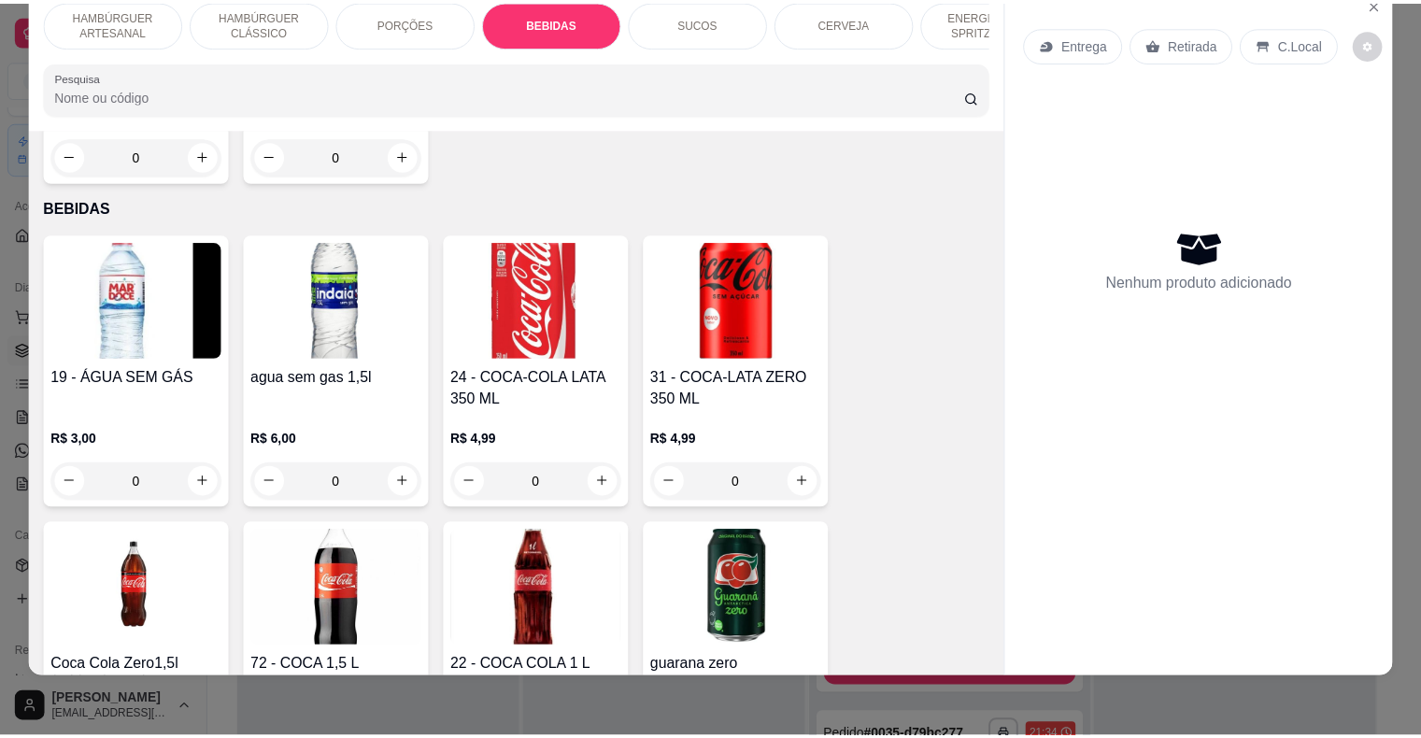
scroll to position [2384, 0]
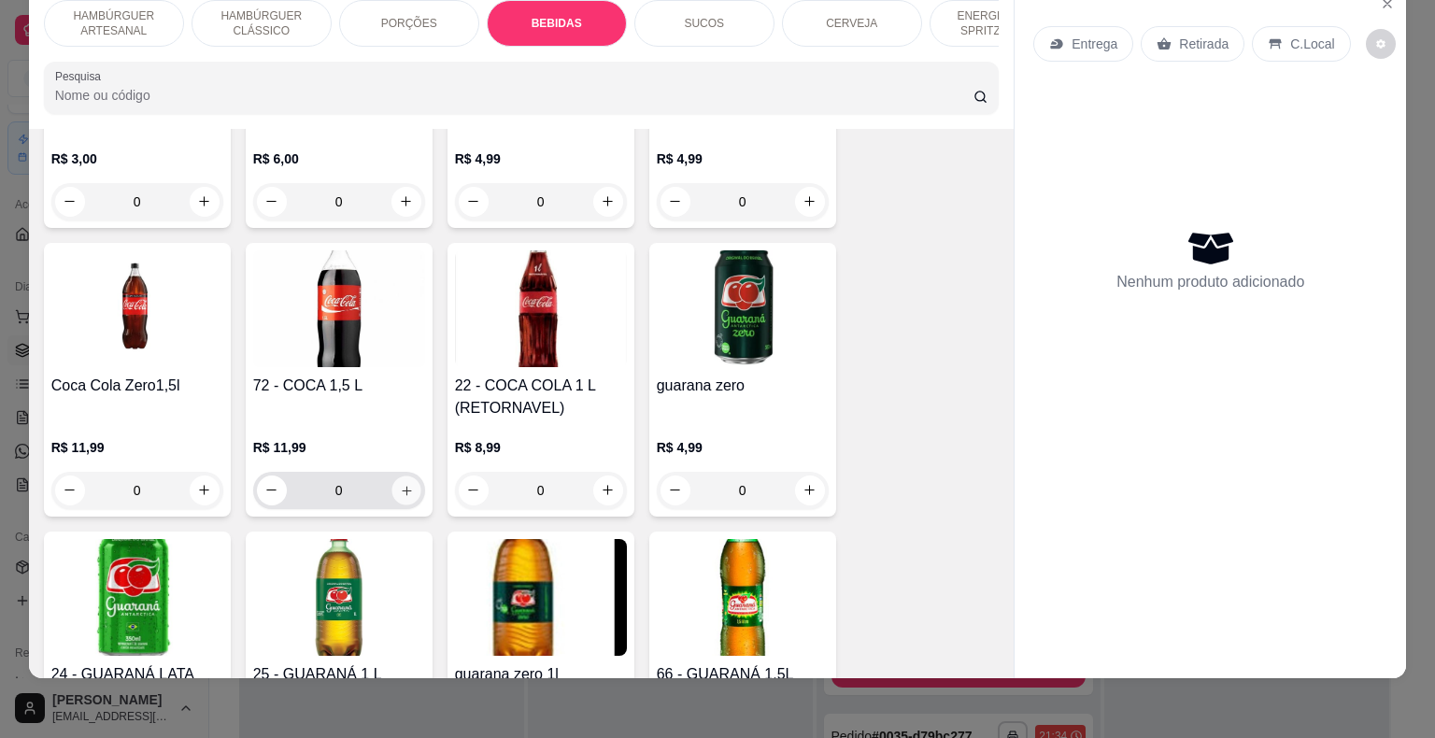
click at [399, 483] on icon "increase-product-quantity" at bounding box center [406, 490] width 14 height 14
type input "1"
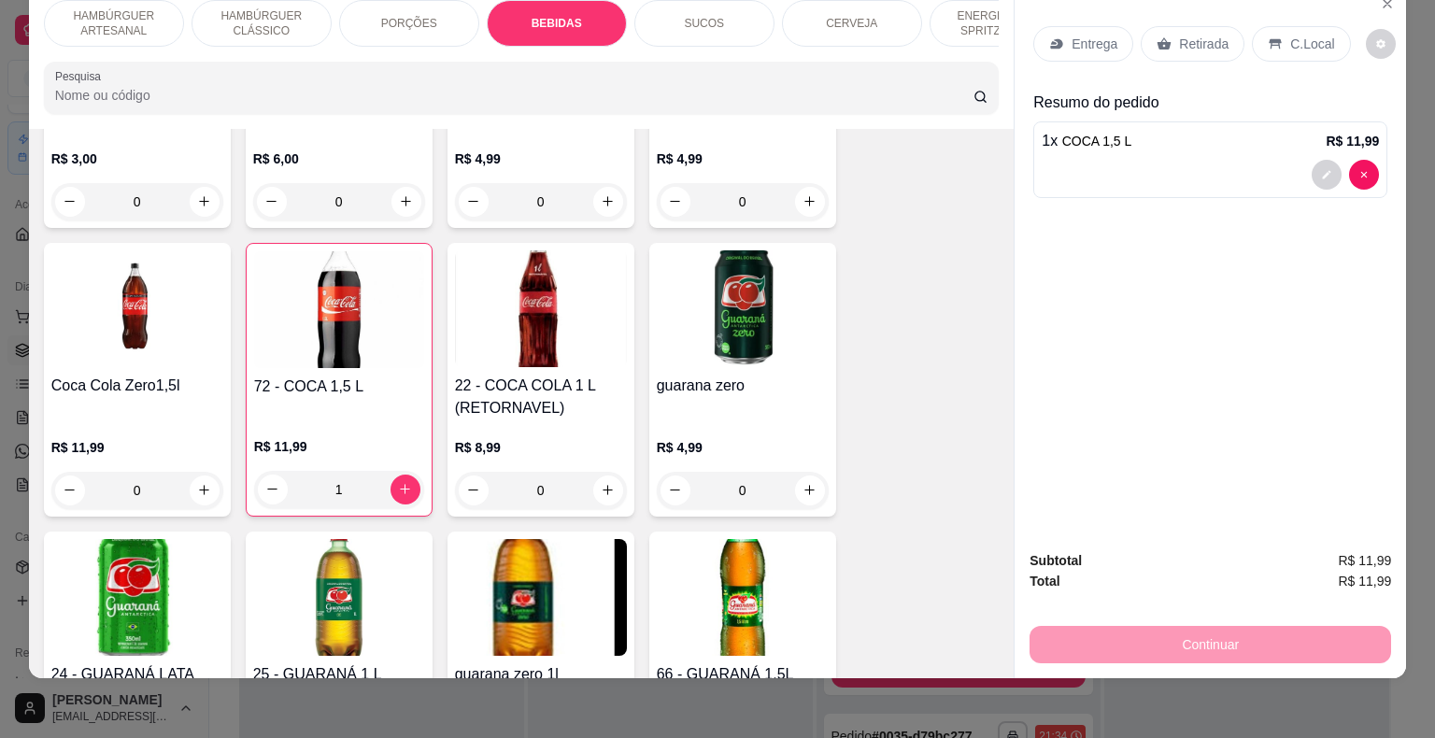
click at [1157, 37] on icon at bounding box center [1164, 43] width 14 height 12
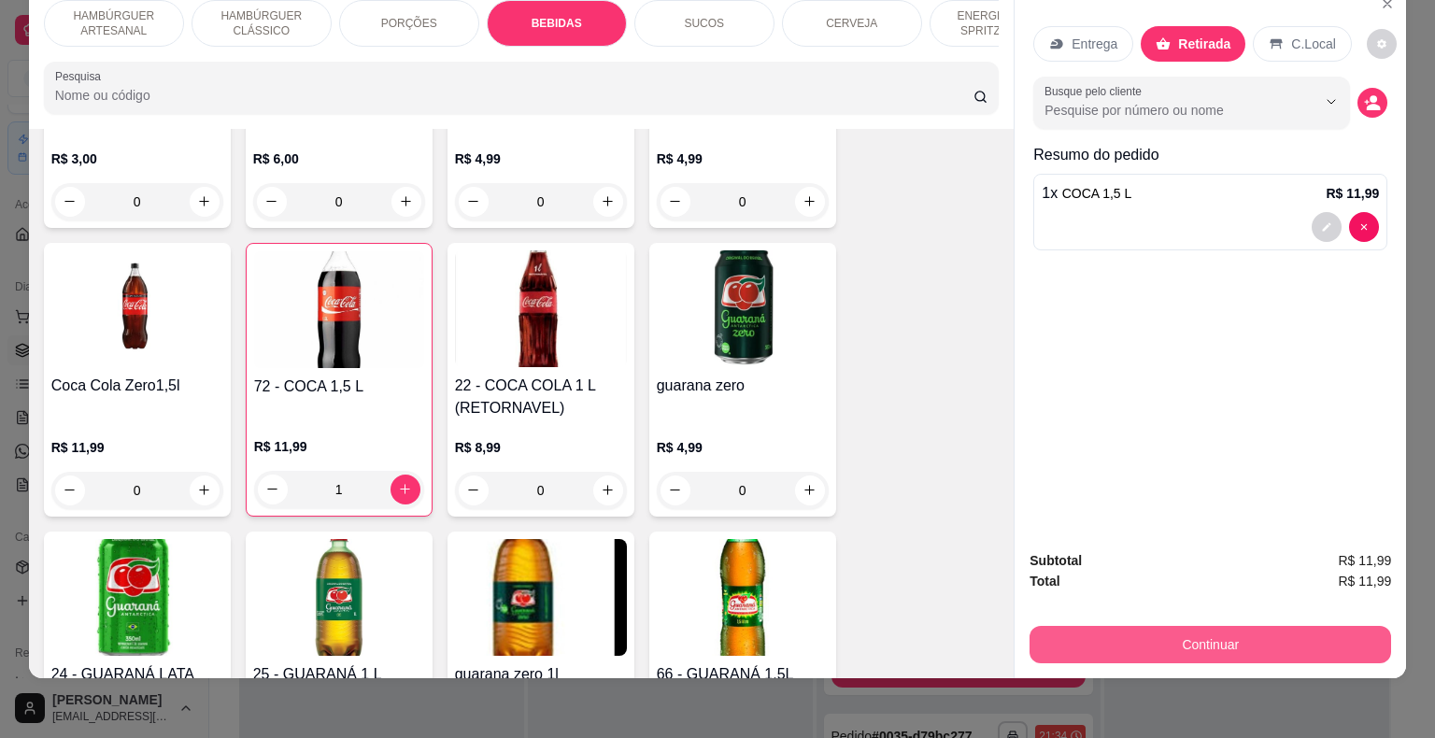
click at [1117, 630] on button "Continuar" at bounding box center [1209, 644] width 361 height 37
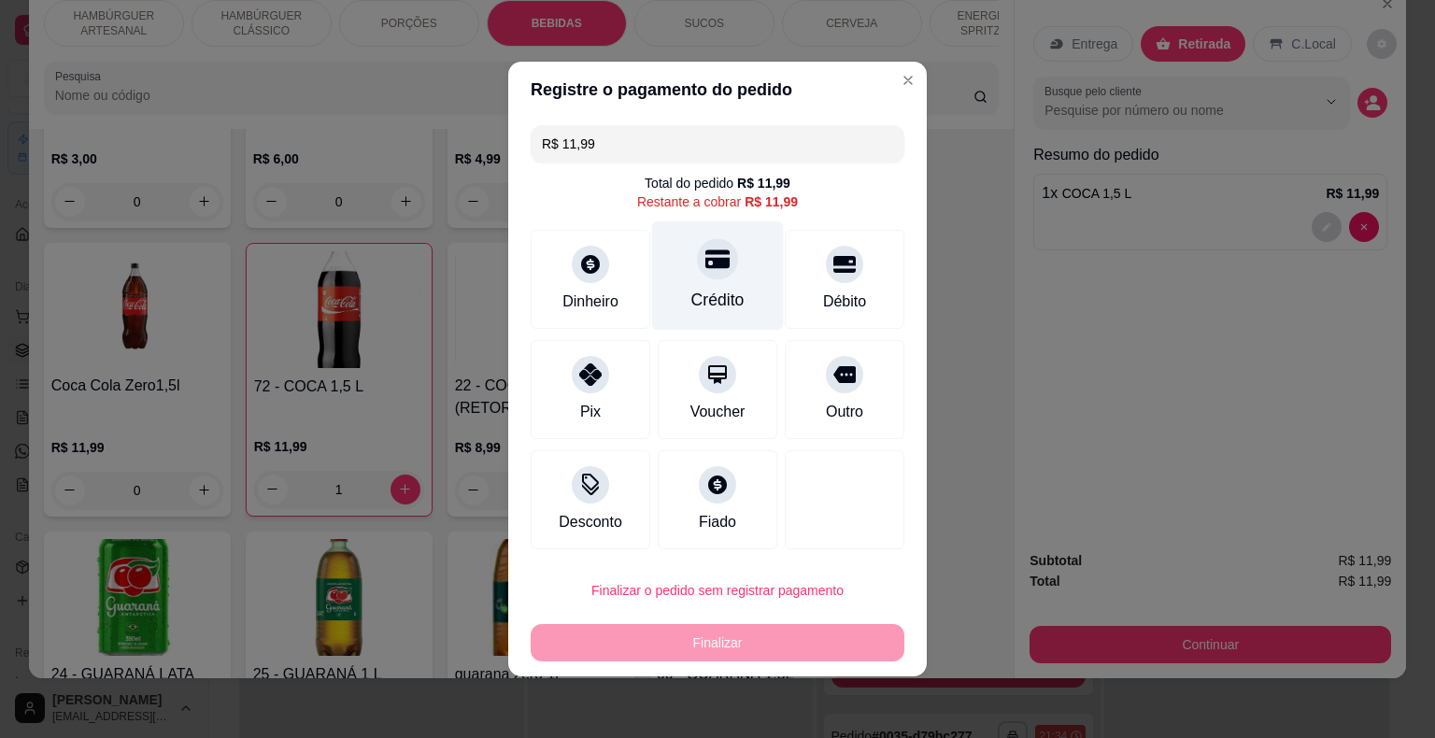
click at [725, 291] on div "Crédito" at bounding box center [717, 300] width 53 height 24
type input "R$ 0,00"
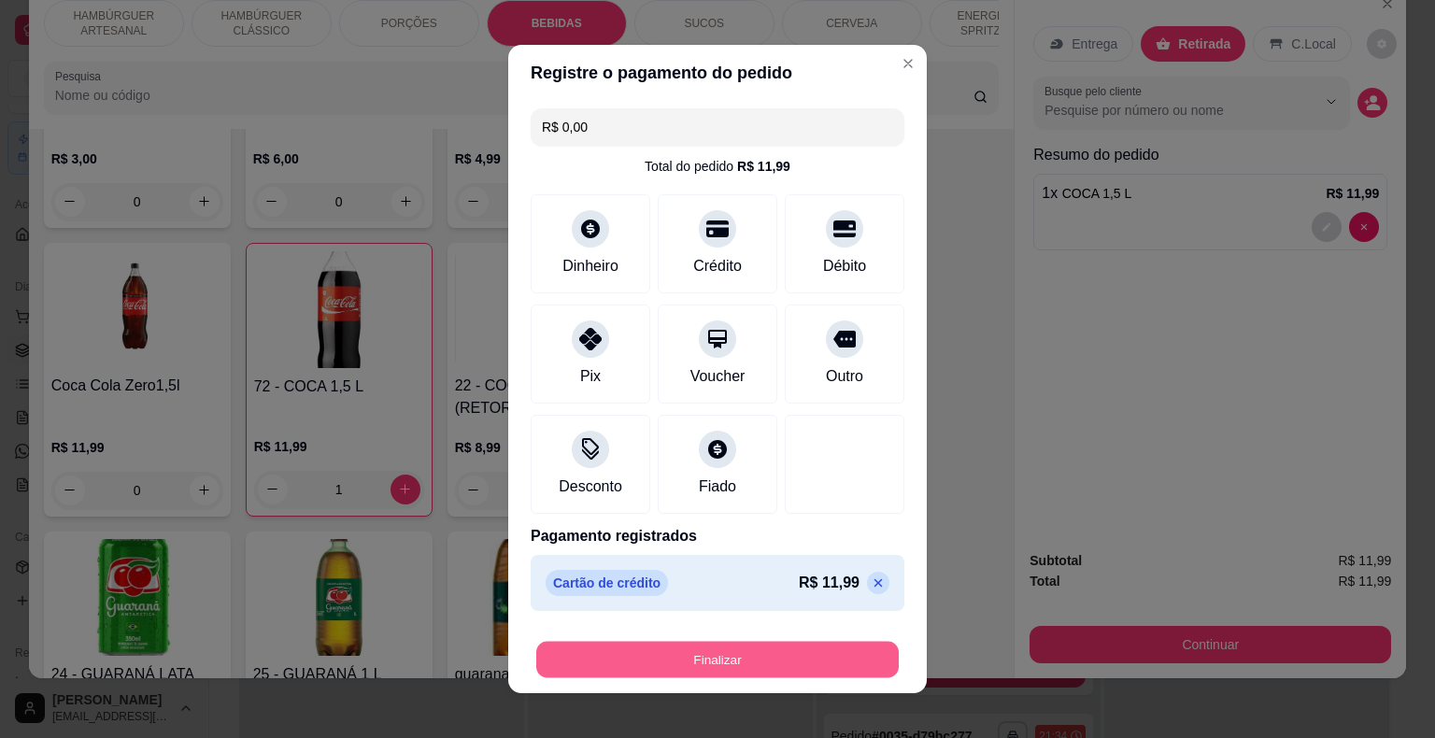
click at [705, 658] on button "Finalizar" at bounding box center [717, 660] width 362 height 36
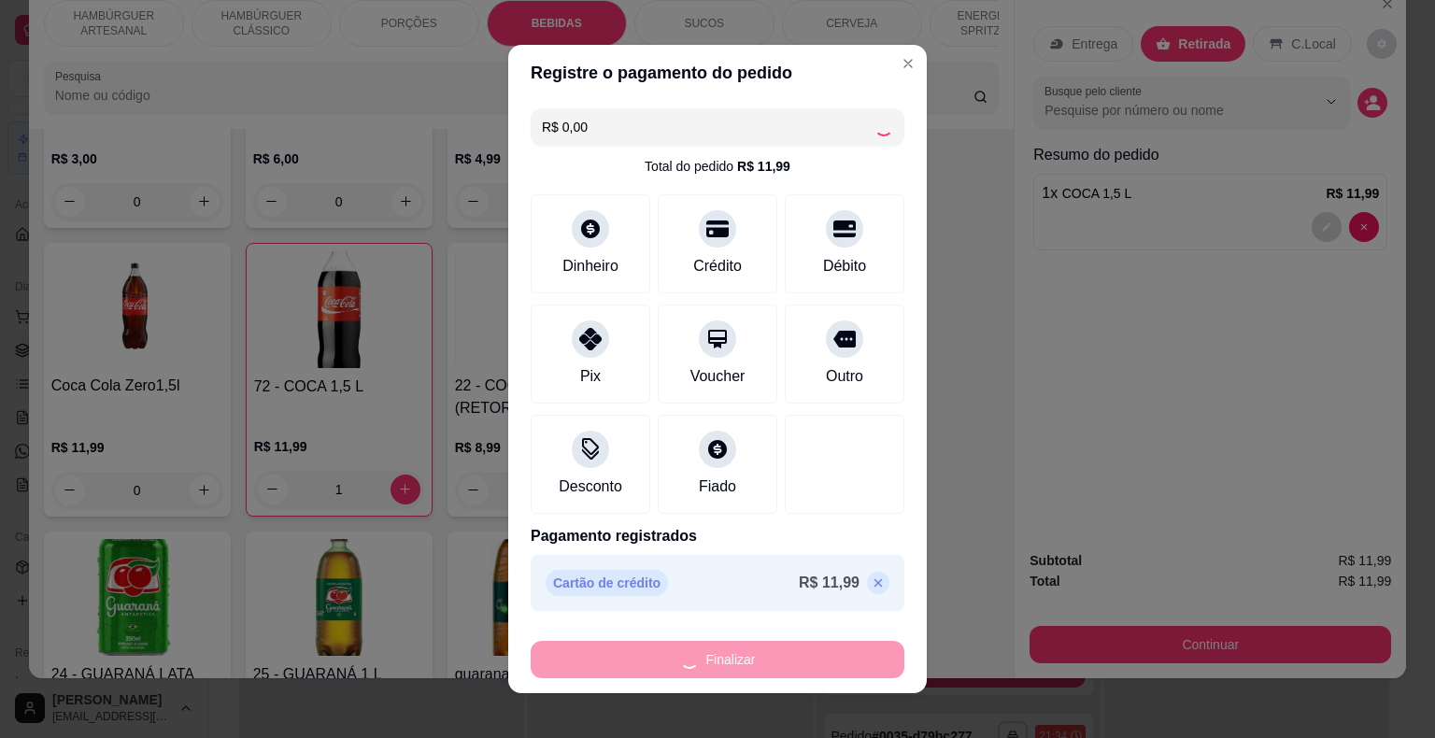
type input "0"
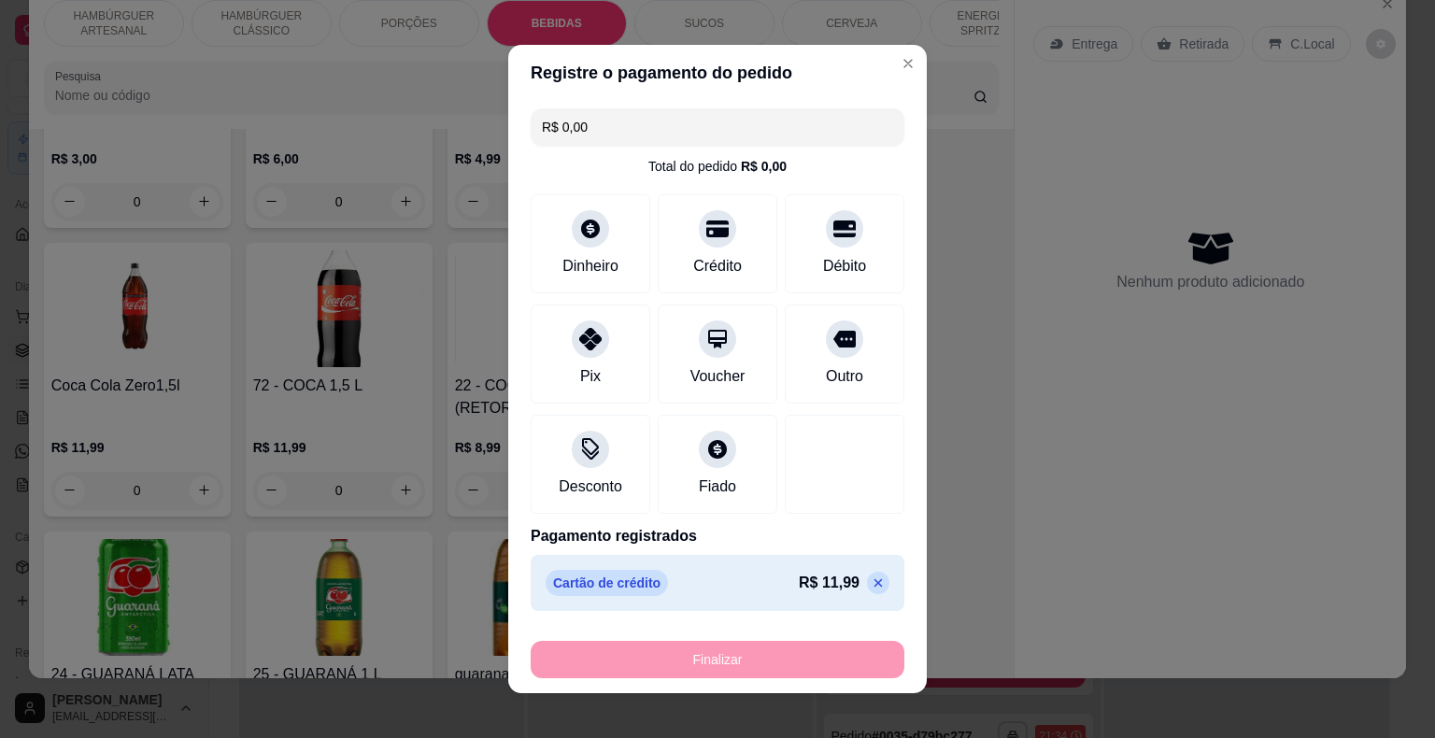
type input "-R$ 11,99"
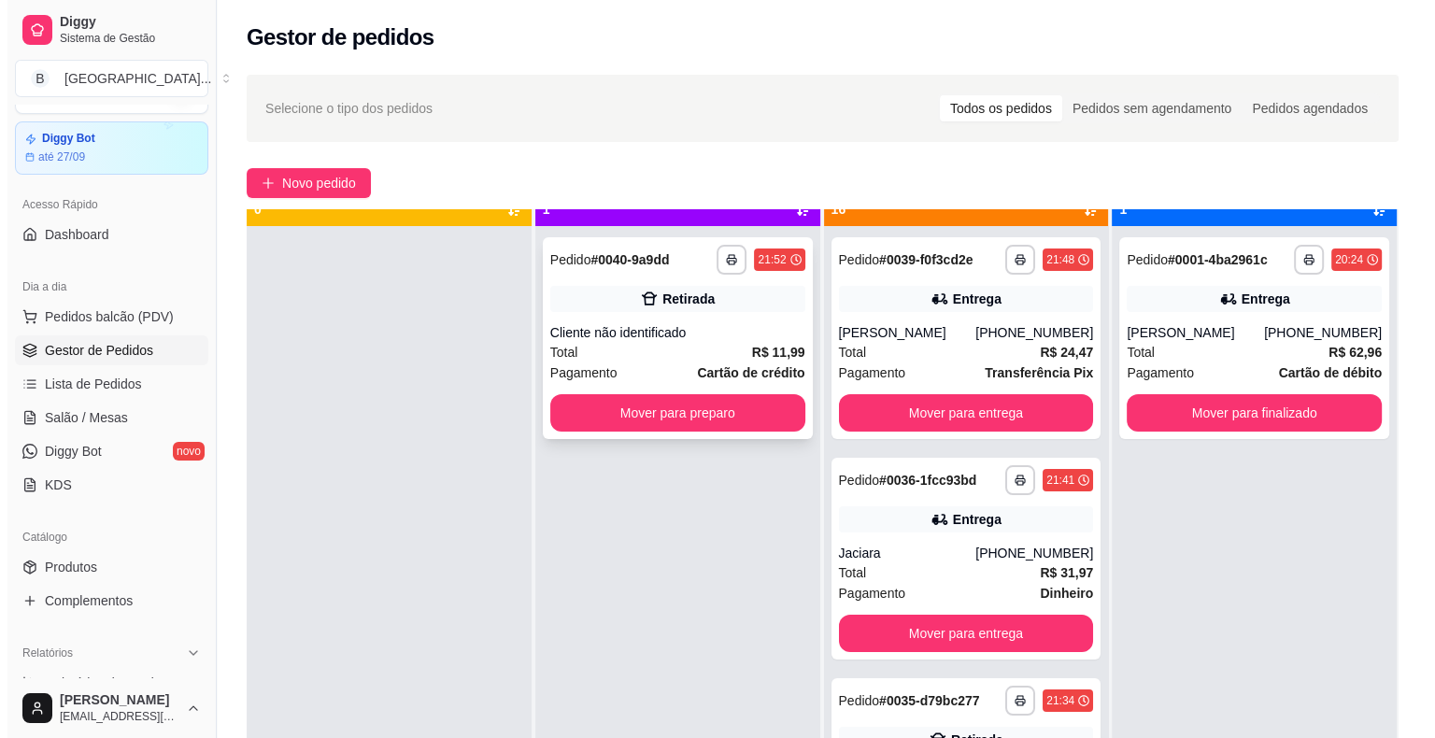
scroll to position [52, 0]
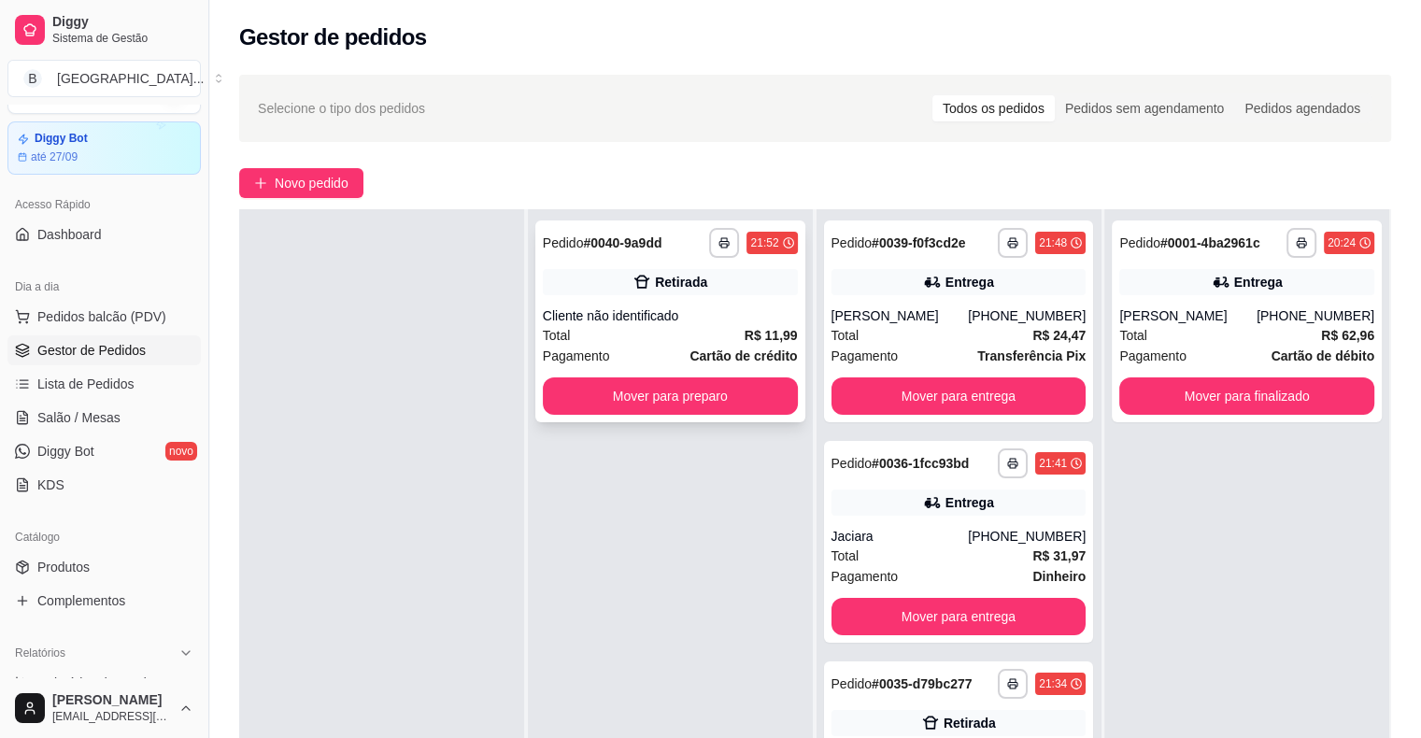
click at [695, 294] on div "Retirada" at bounding box center [670, 282] width 255 height 26
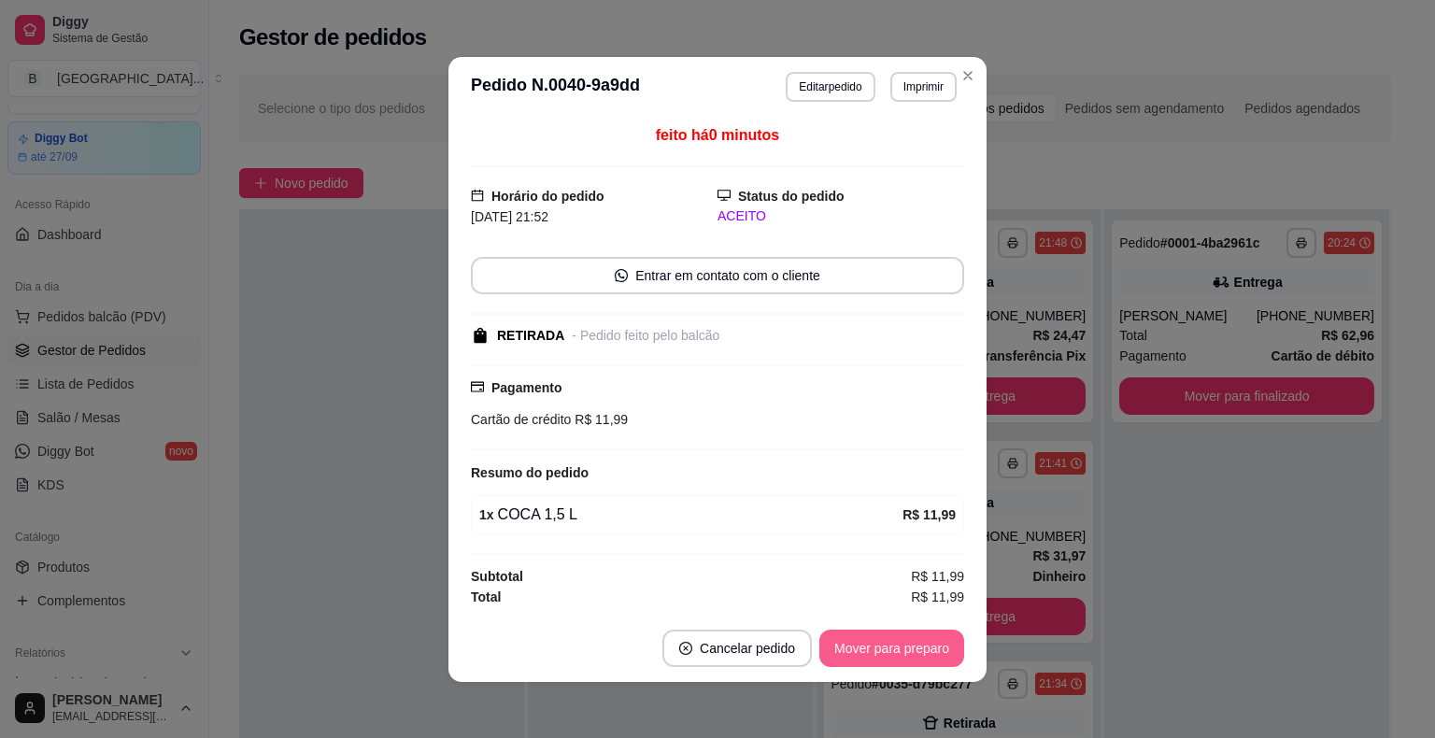
scroll to position [2, 0]
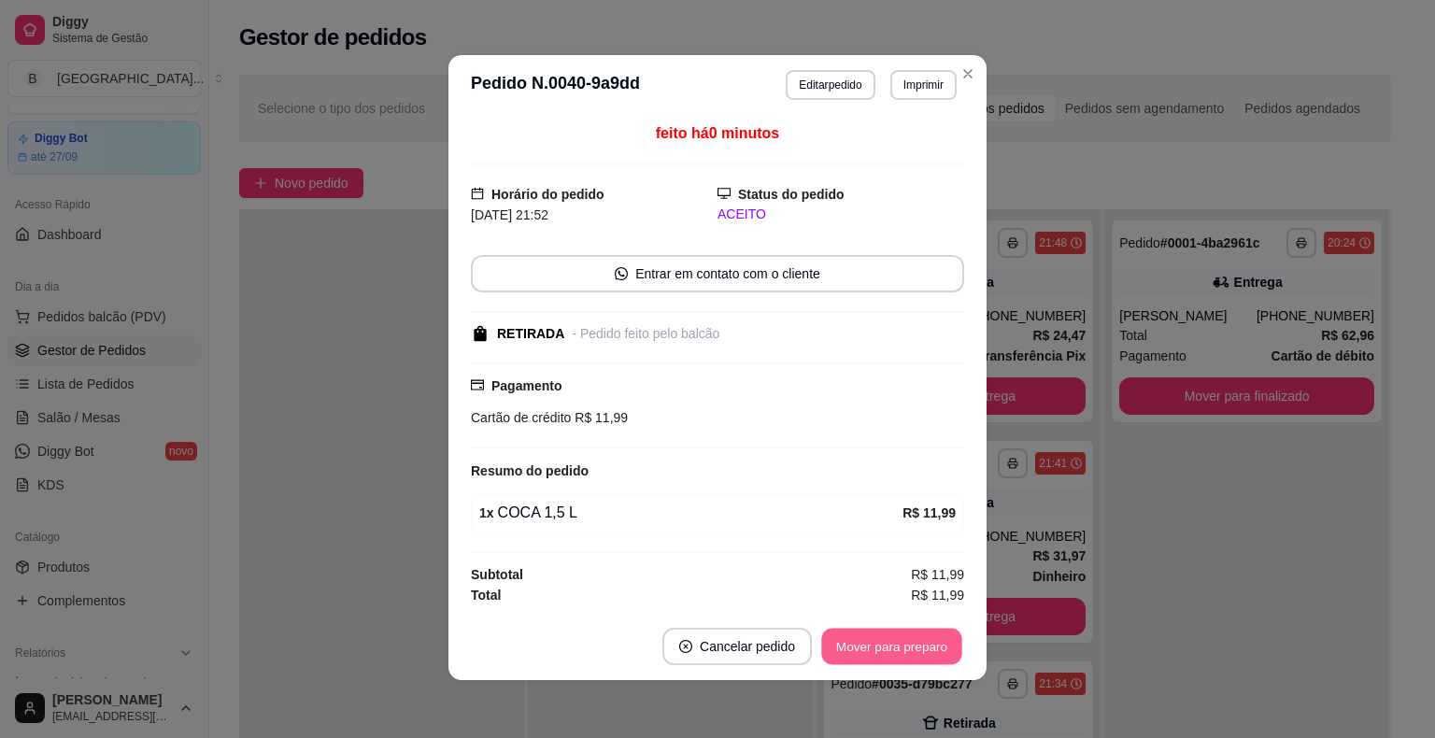
click at [872, 634] on button "Mover para preparo" at bounding box center [891, 646] width 140 height 36
click at [872, 634] on button "Mover para retirada disponível" at bounding box center [860, 646] width 200 height 36
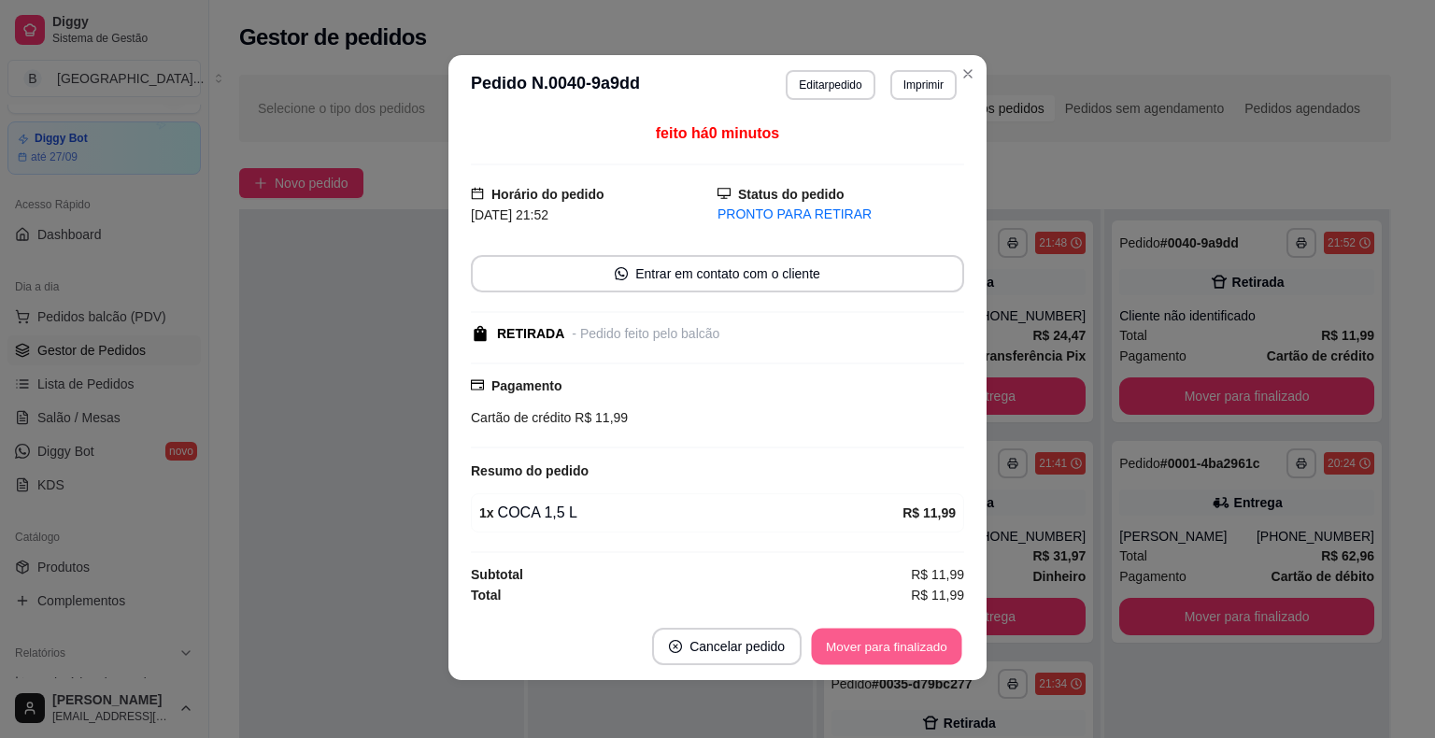
click at [872, 634] on button "Mover para finalizado" at bounding box center [887, 646] width 150 height 36
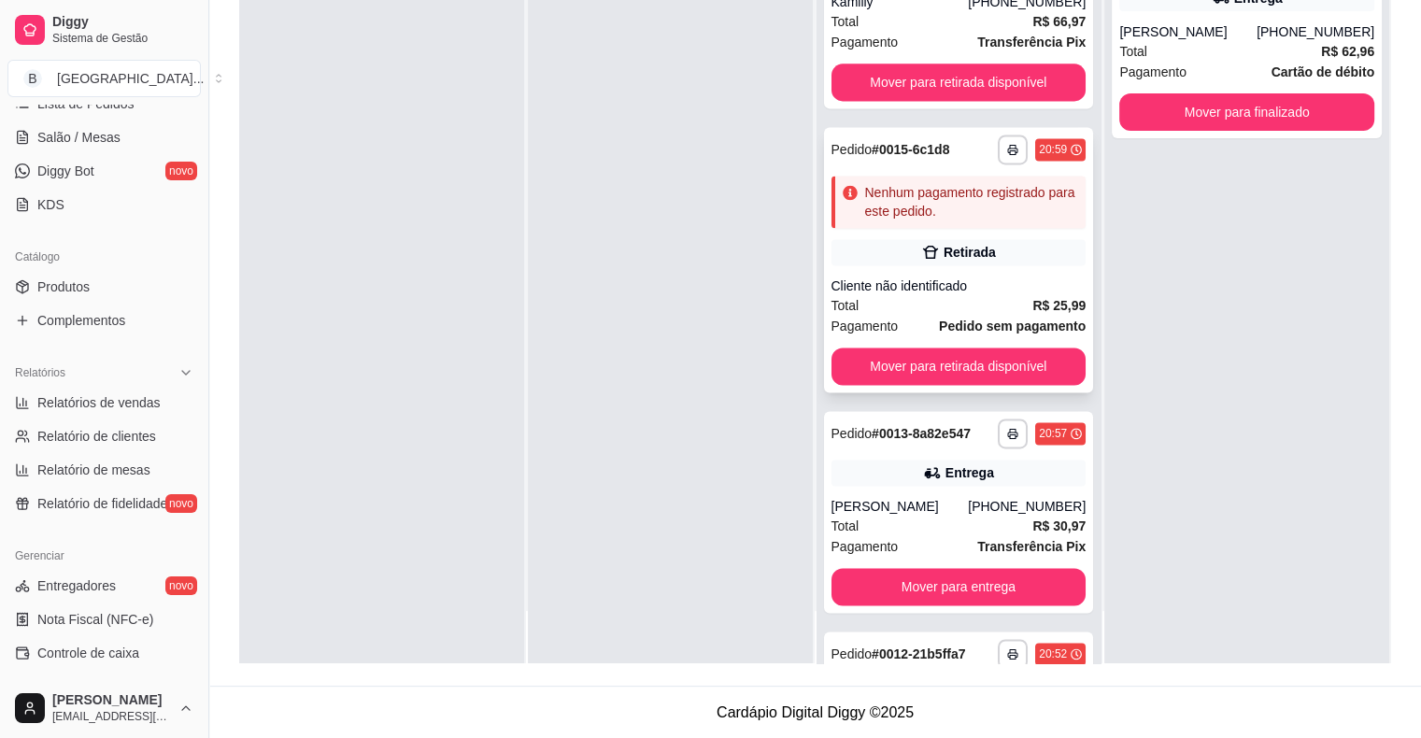
scroll to position [2395, 0]
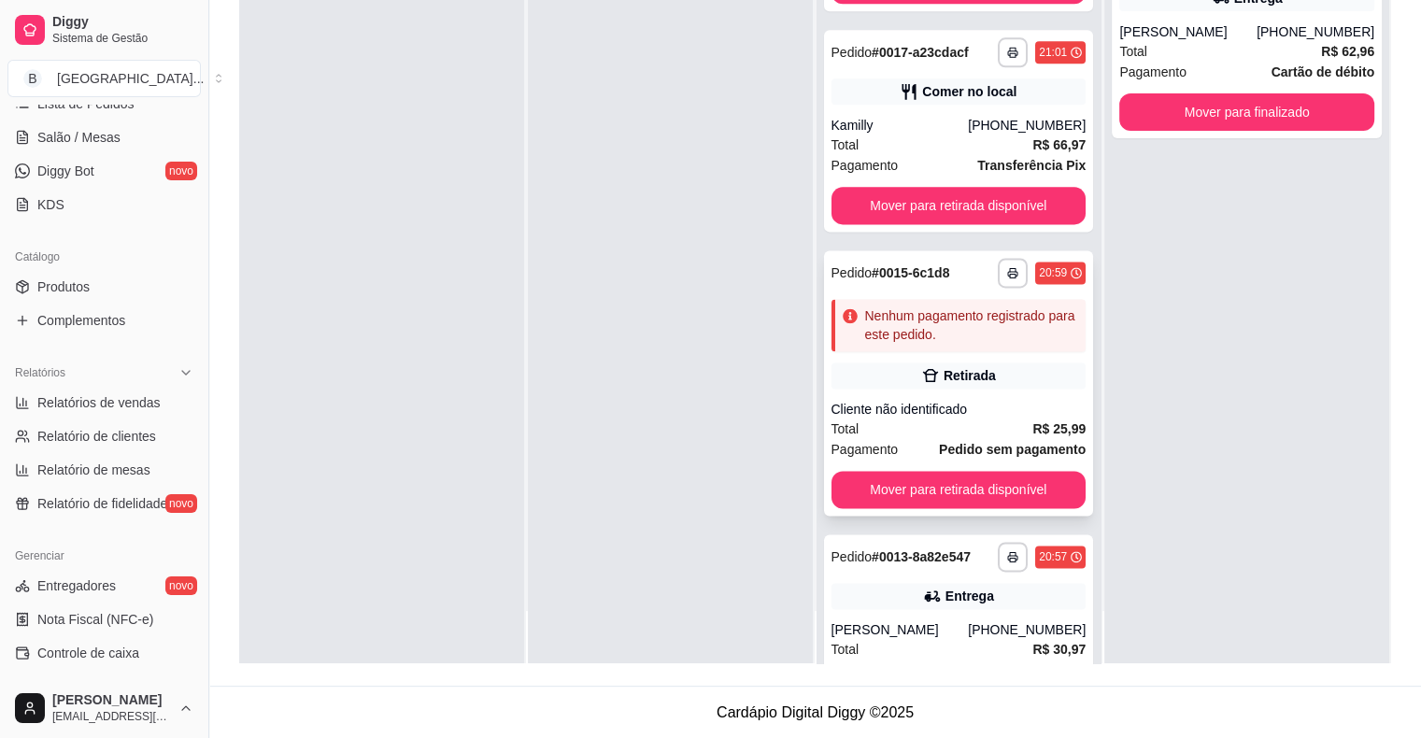
click at [990, 375] on div "Retirada" at bounding box center [958, 375] width 255 height 26
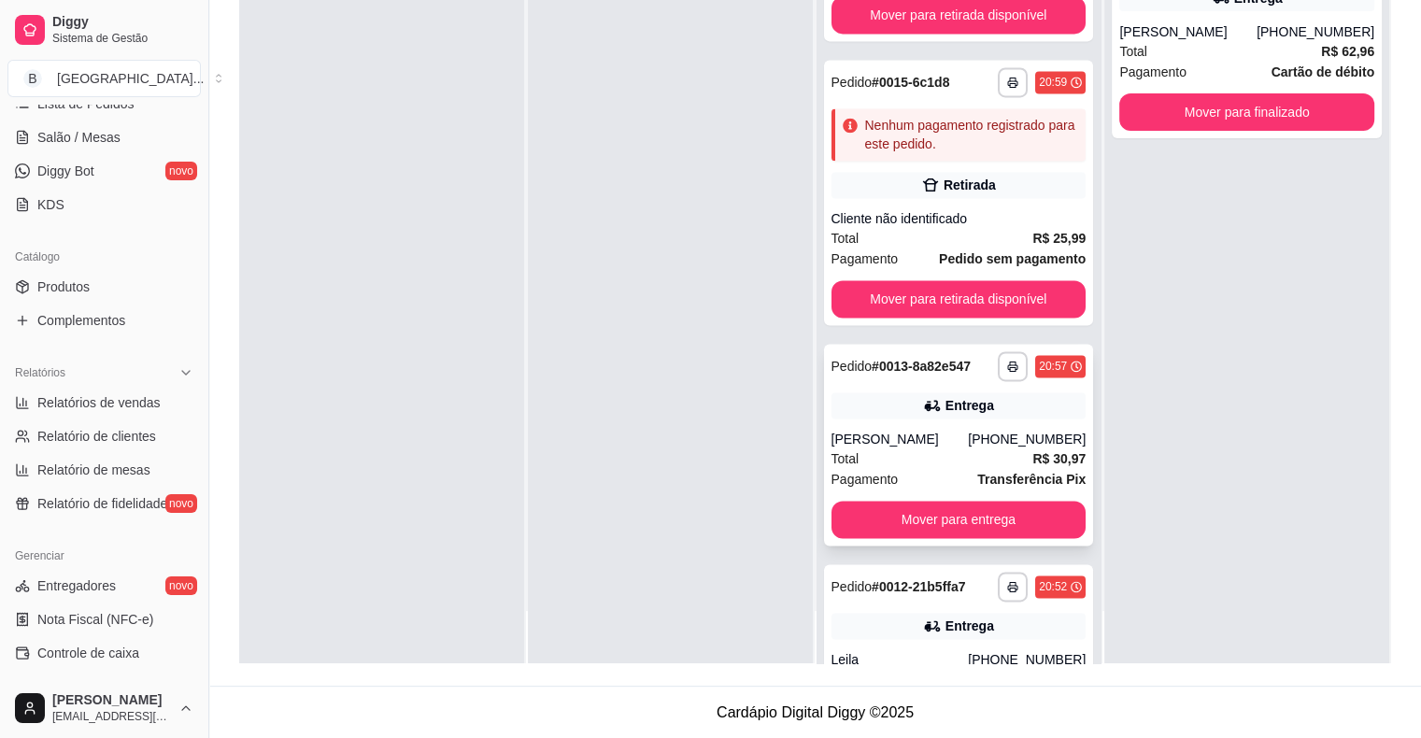
scroll to position [2582, 0]
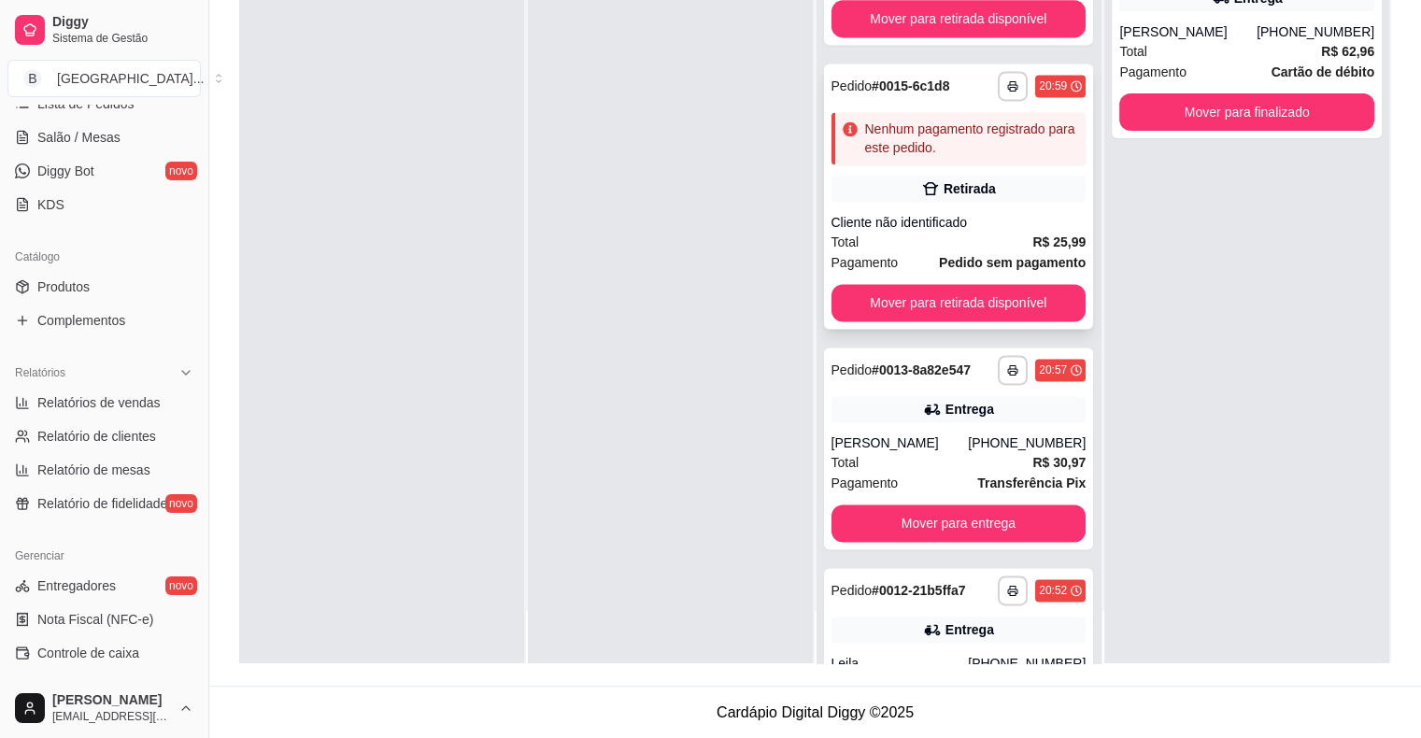
click at [903, 221] on div "Cliente não identificado" at bounding box center [958, 222] width 255 height 19
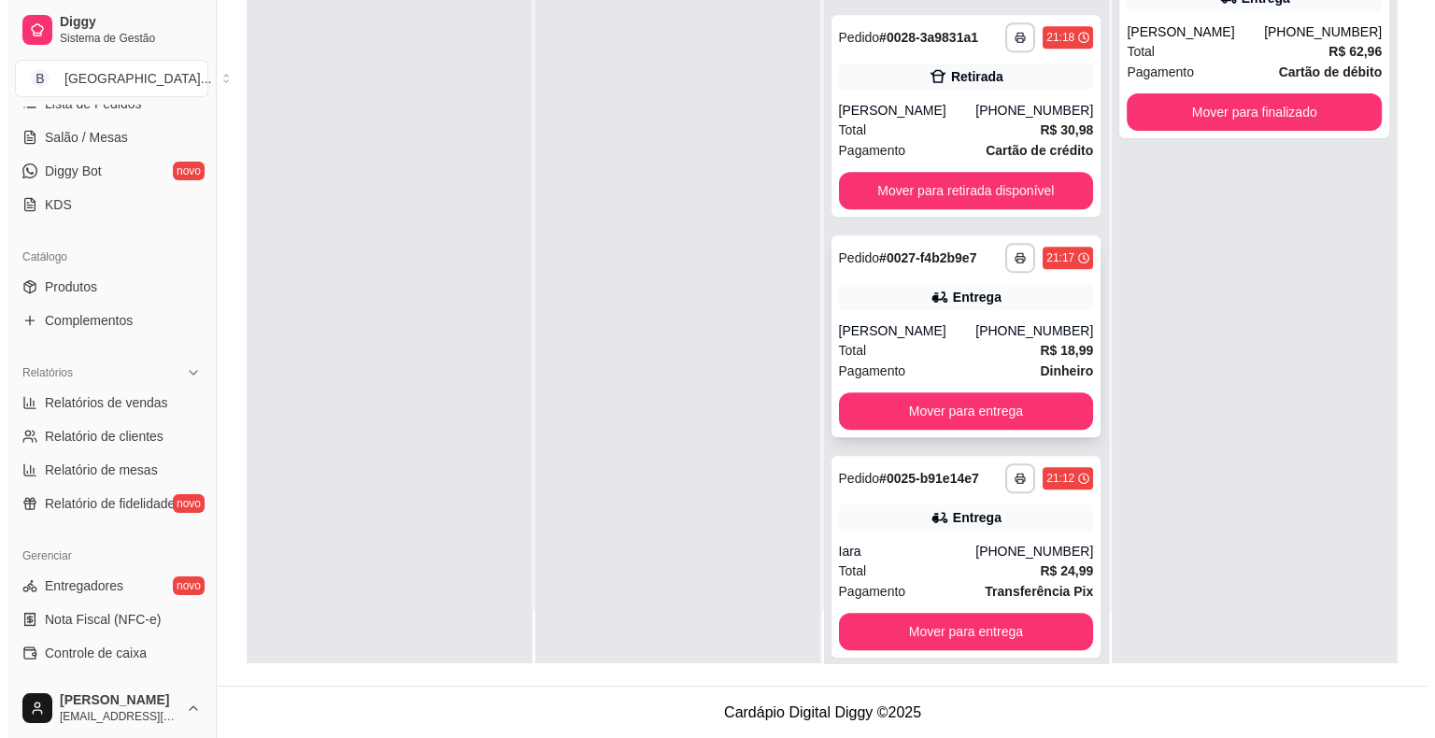
scroll to position [994, 0]
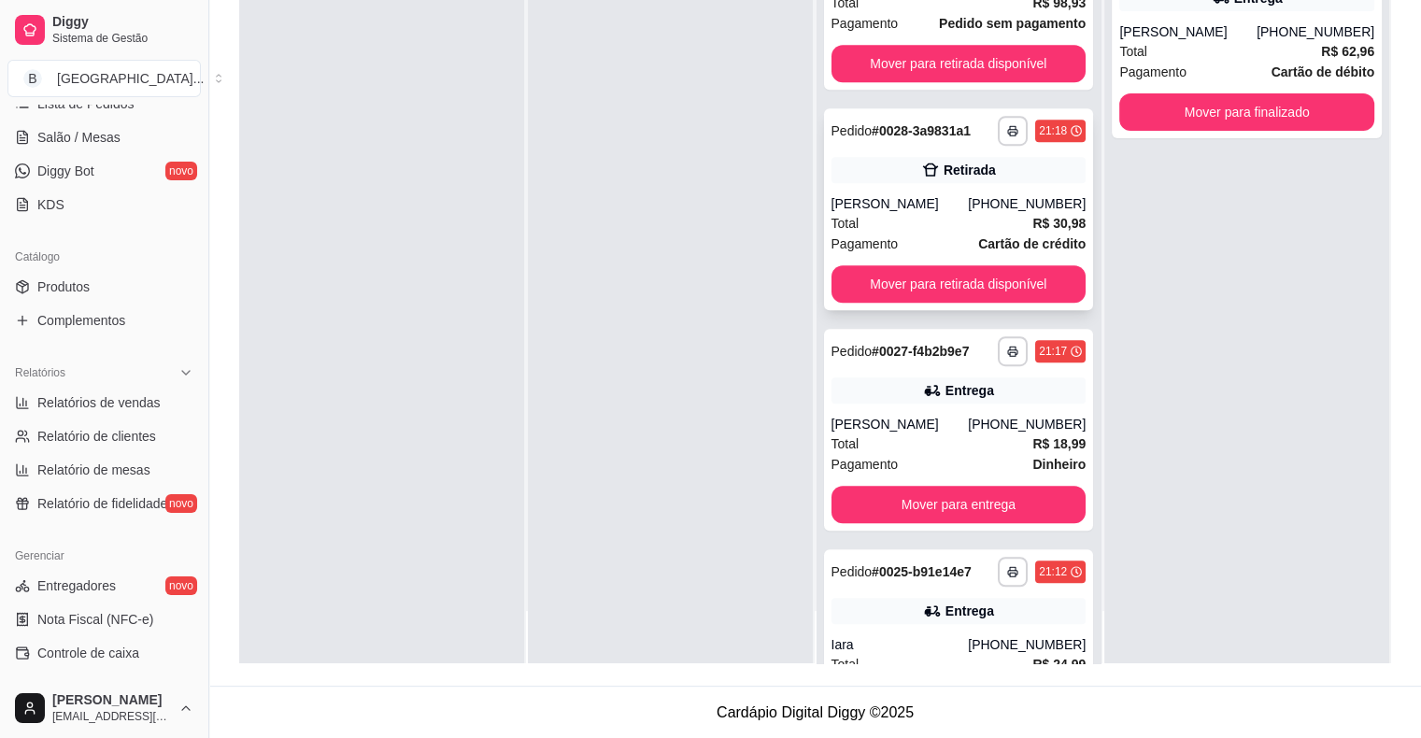
click at [885, 220] on div "Total R$ 30,98" at bounding box center [958, 223] width 255 height 21
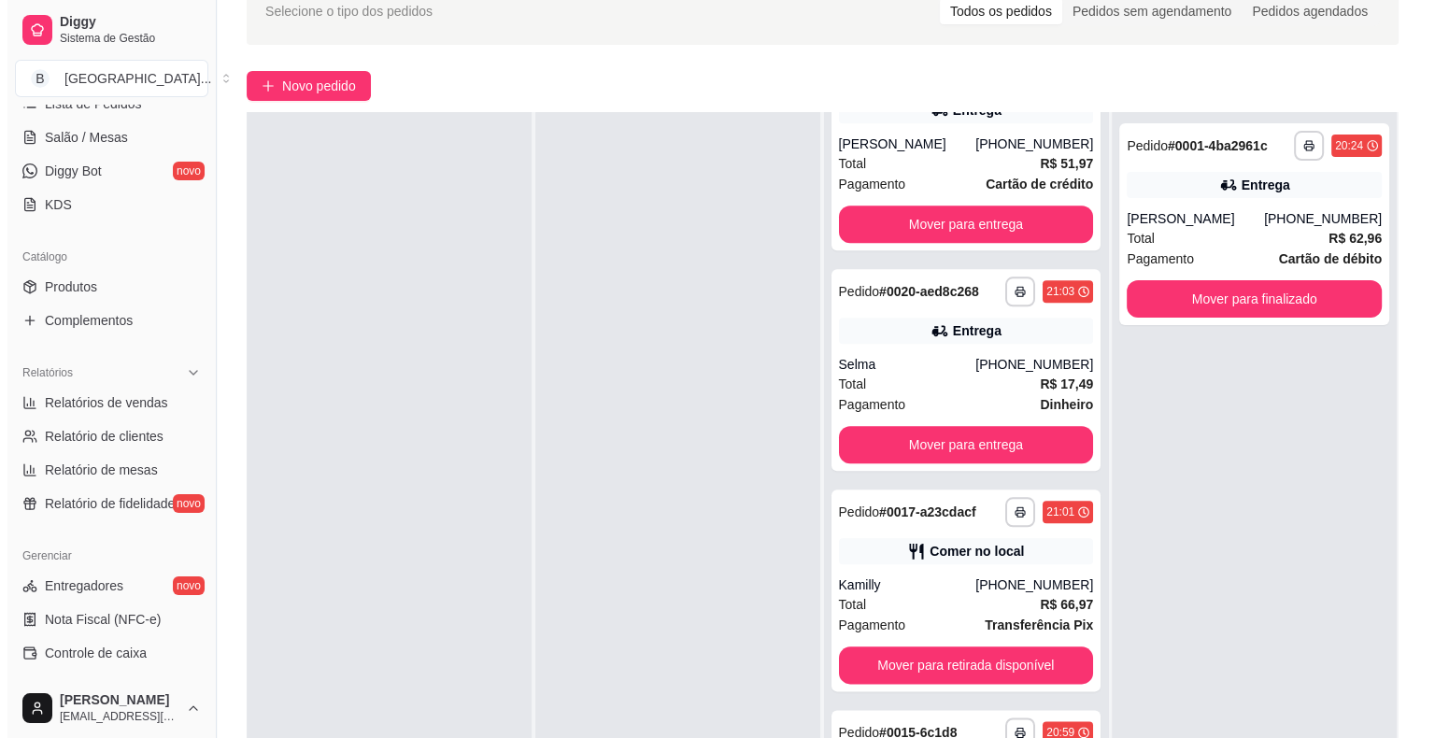
scroll to position [2115, 0]
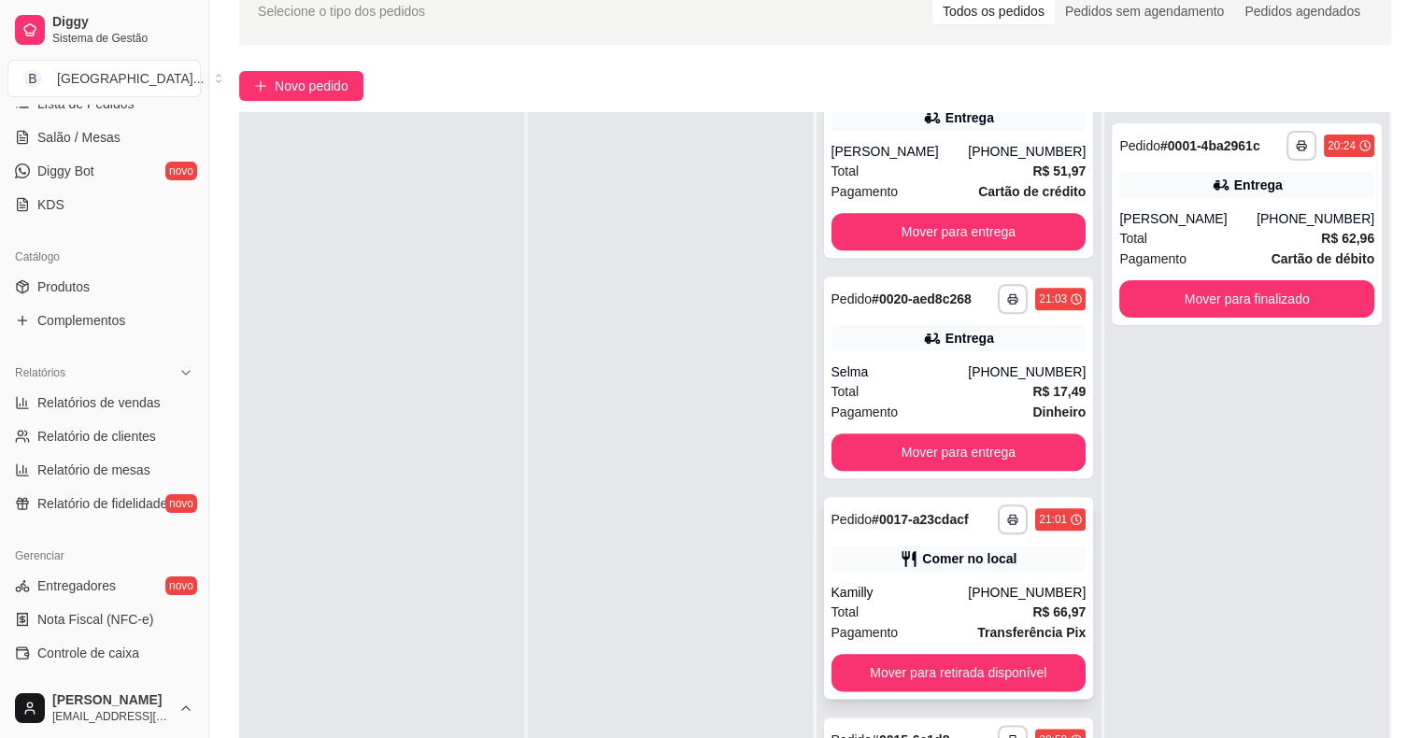
click at [963, 599] on div "Kamilly" at bounding box center [899, 592] width 137 height 19
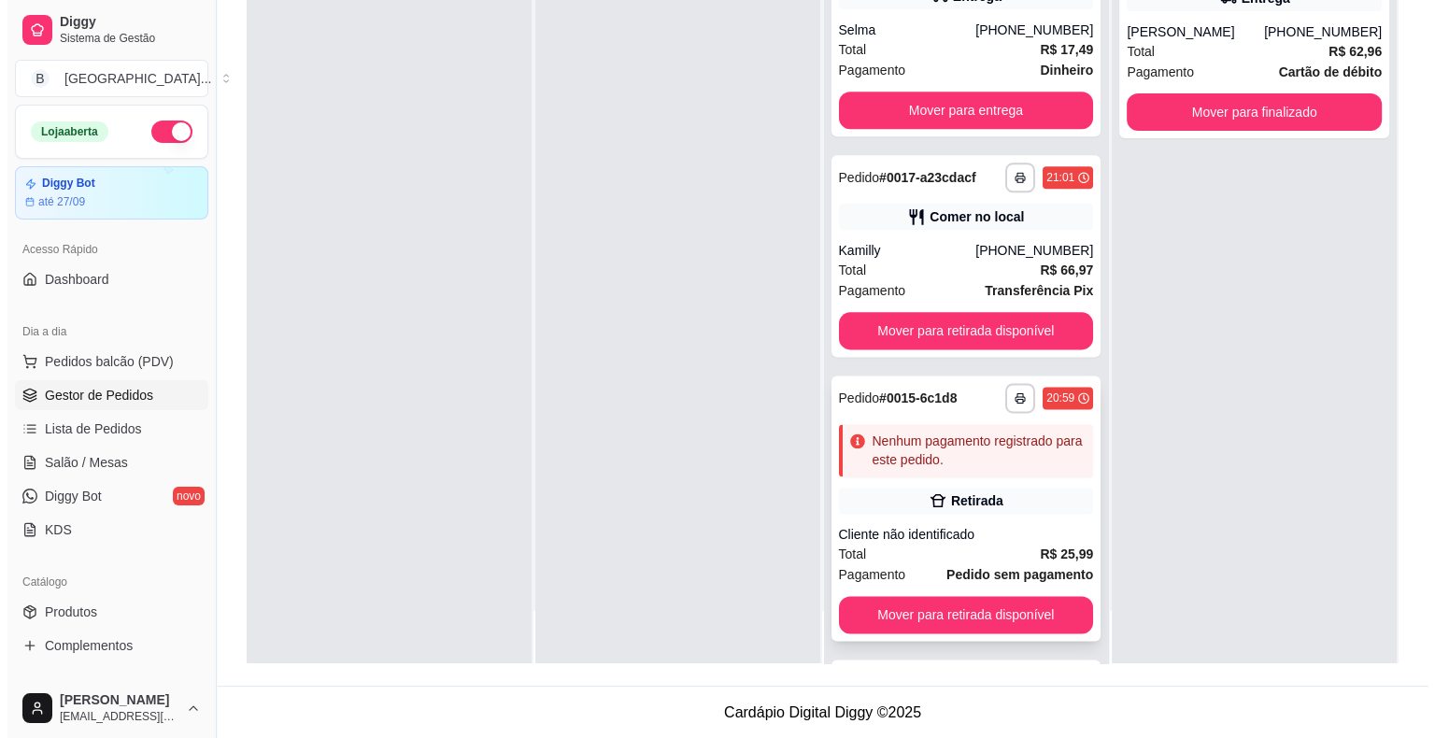
scroll to position [2301, 0]
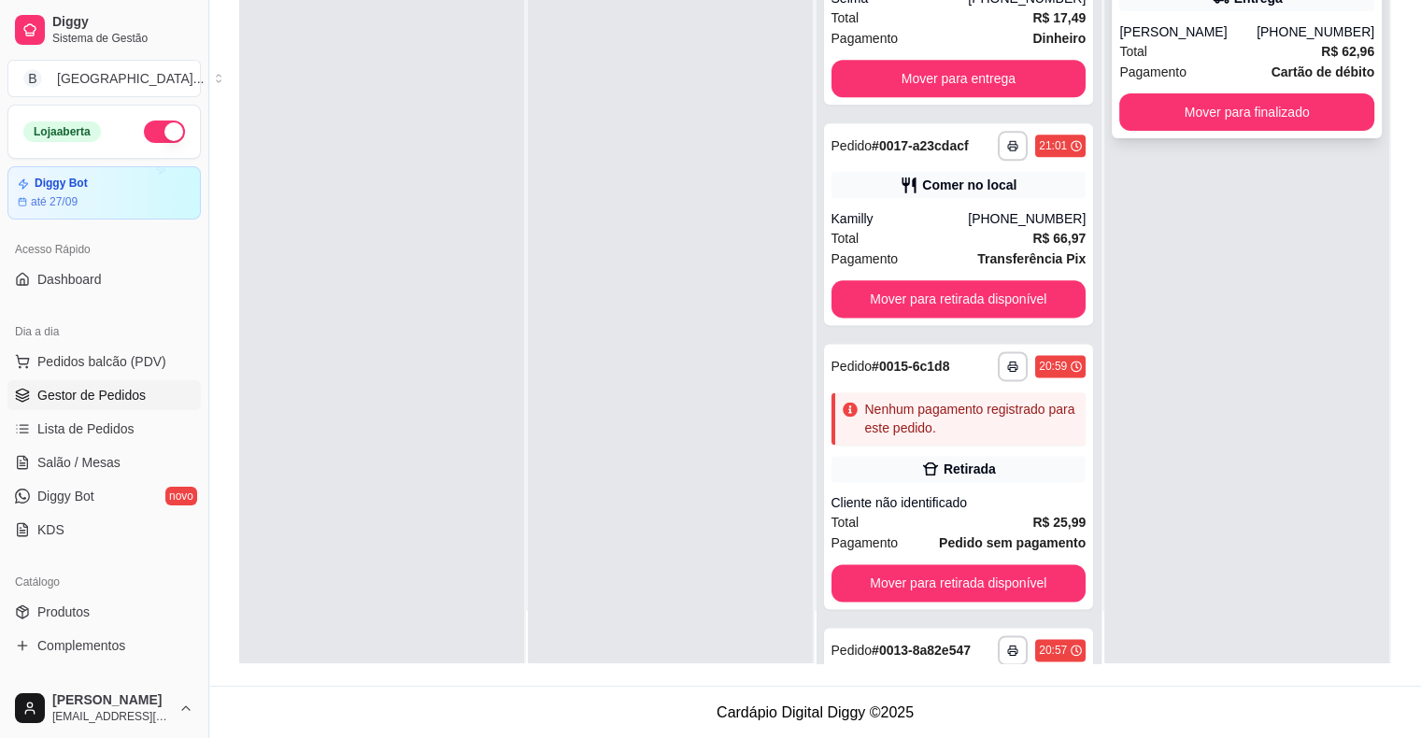
click at [1154, 59] on div "Total R$ 62,96" at bounding box center [1246, 51] width 255 height 21
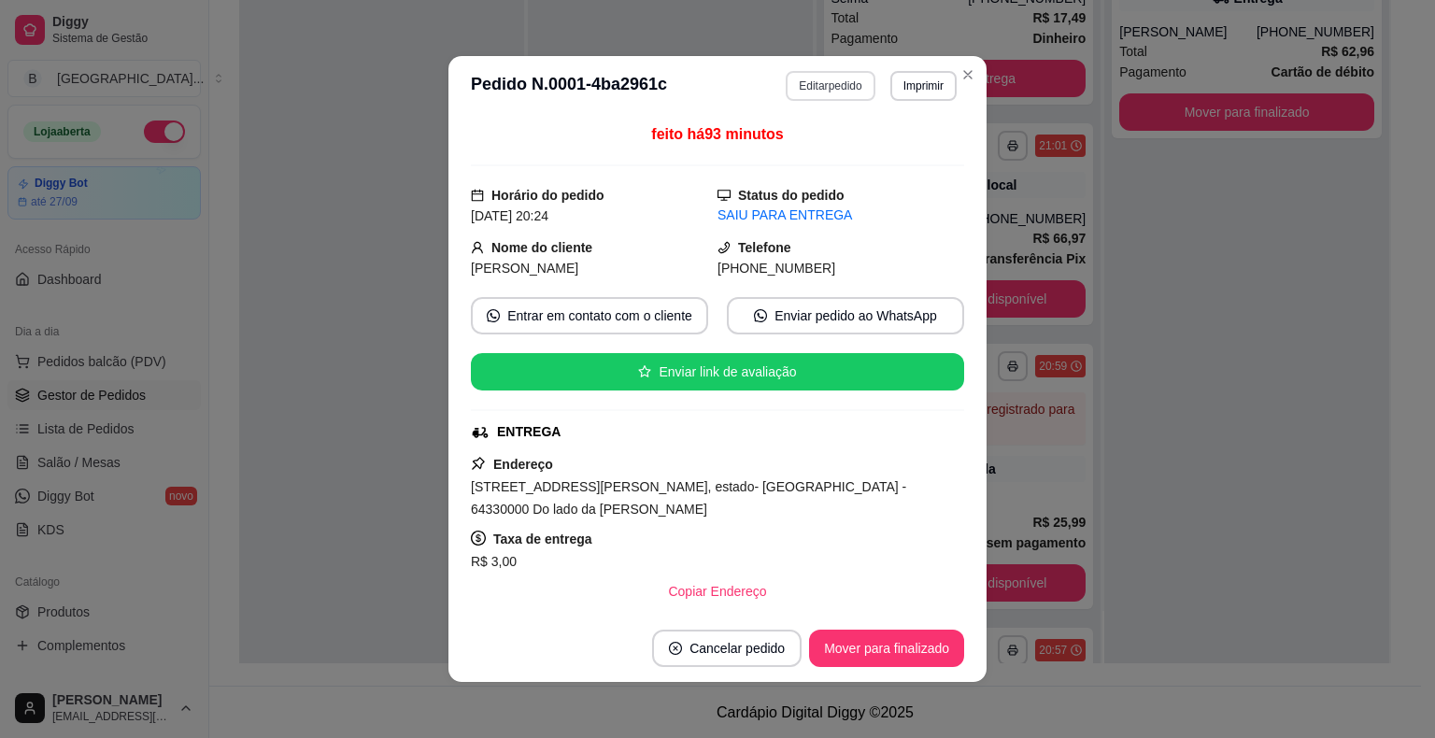
click at [810, 91] on button "Editar pedido" at bounding box center [830, 86] width 89 height 30
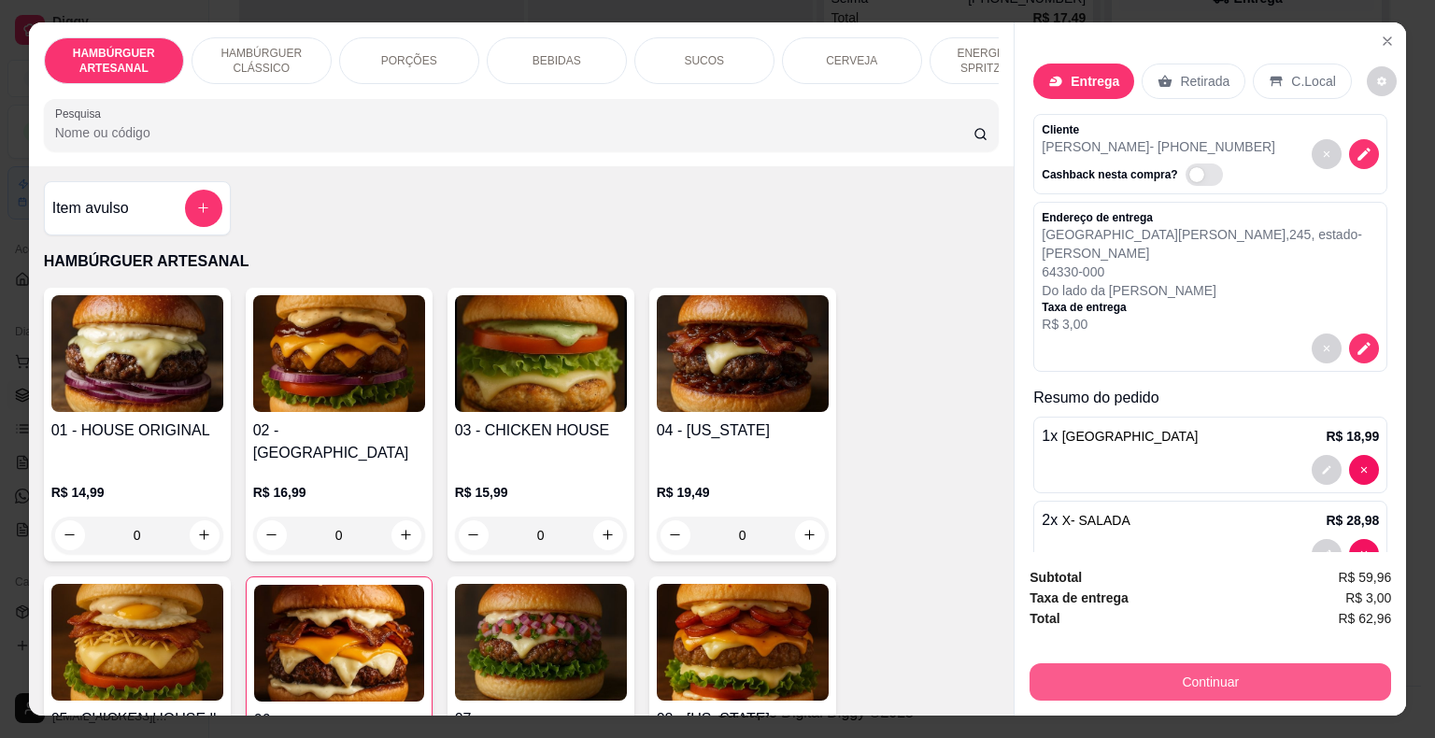
click at [1125, 683] on button "Continuar" at bounding box center [1209, 681] width 361 height 37
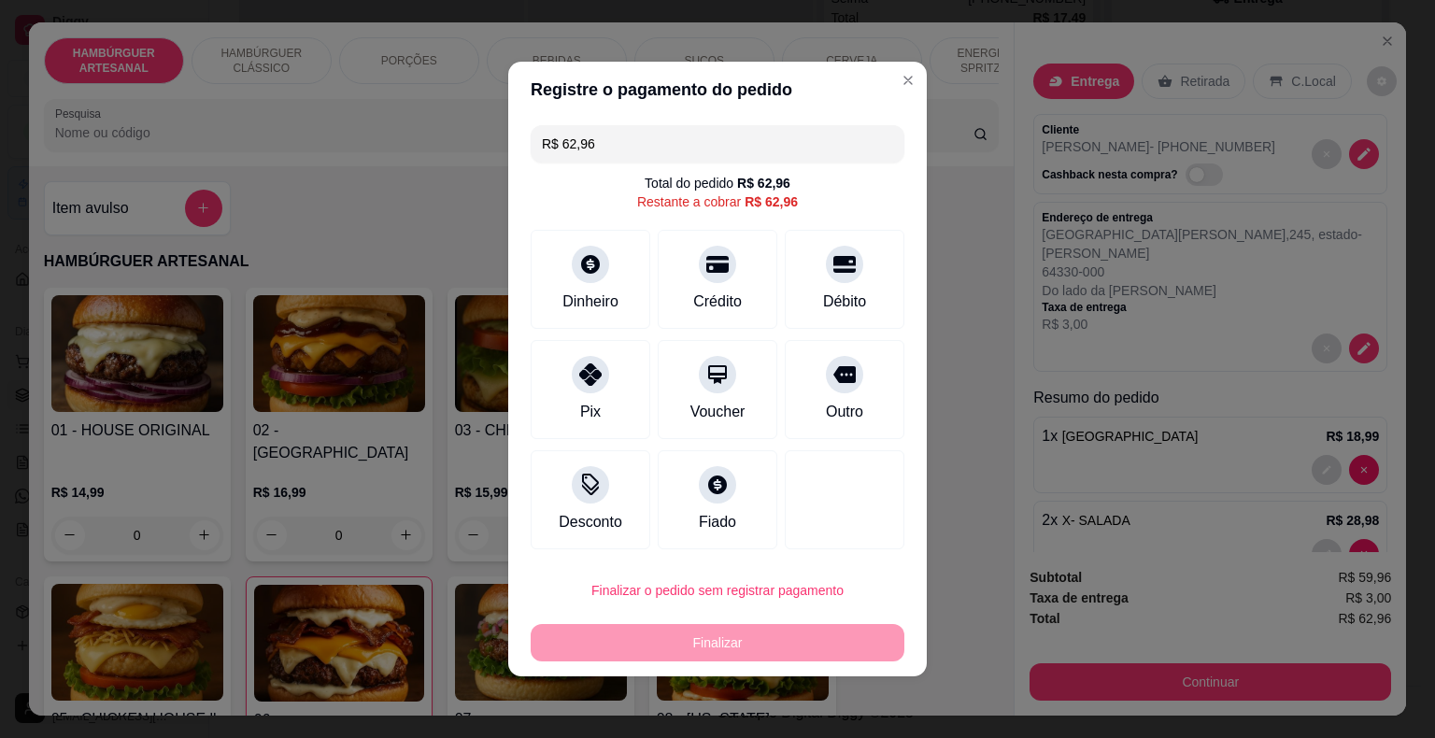
click at [755, 140] on input "R$ 62,96" at bounding box center [717, 143] width 351 height 37
click at [820, 281] on div "Débito" at bounding box center [845, 275] width 132 height 109
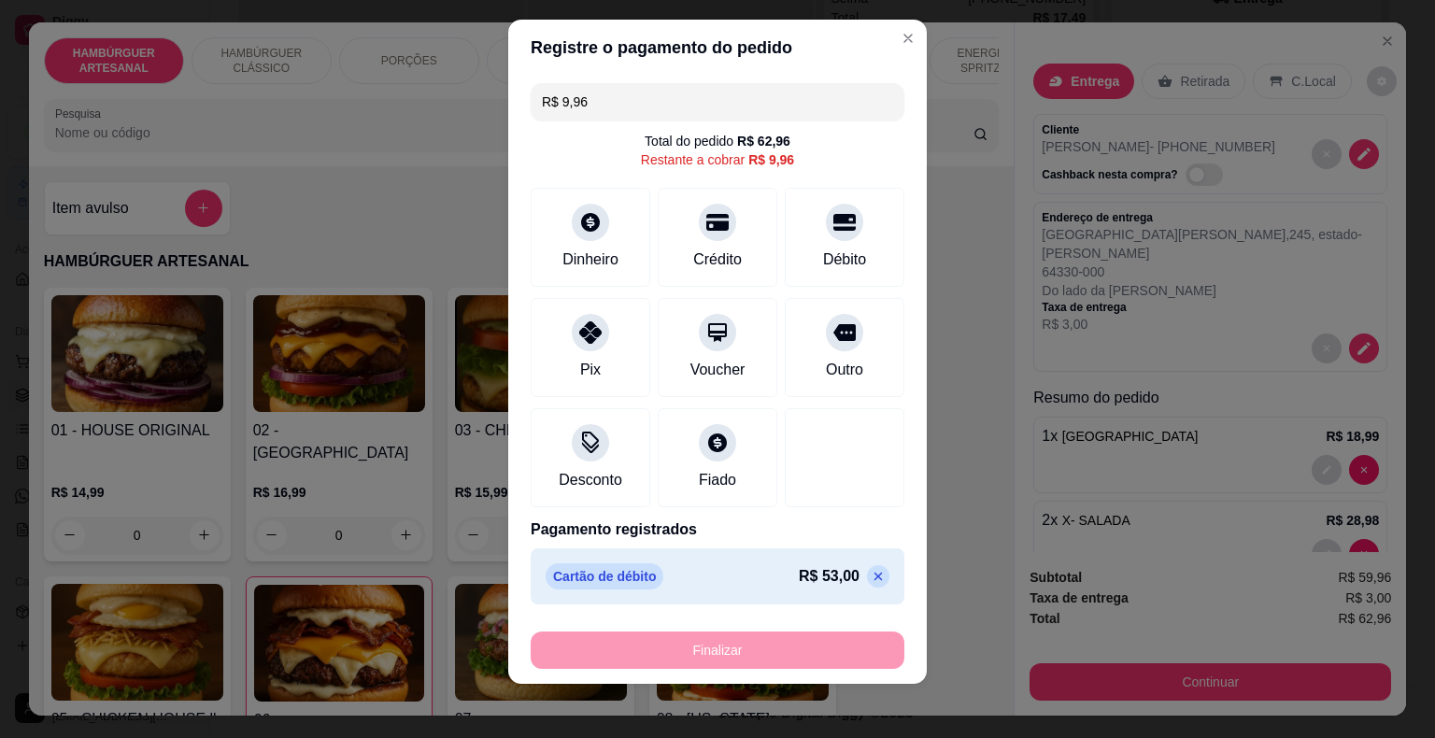
scroll to position [22, 0]
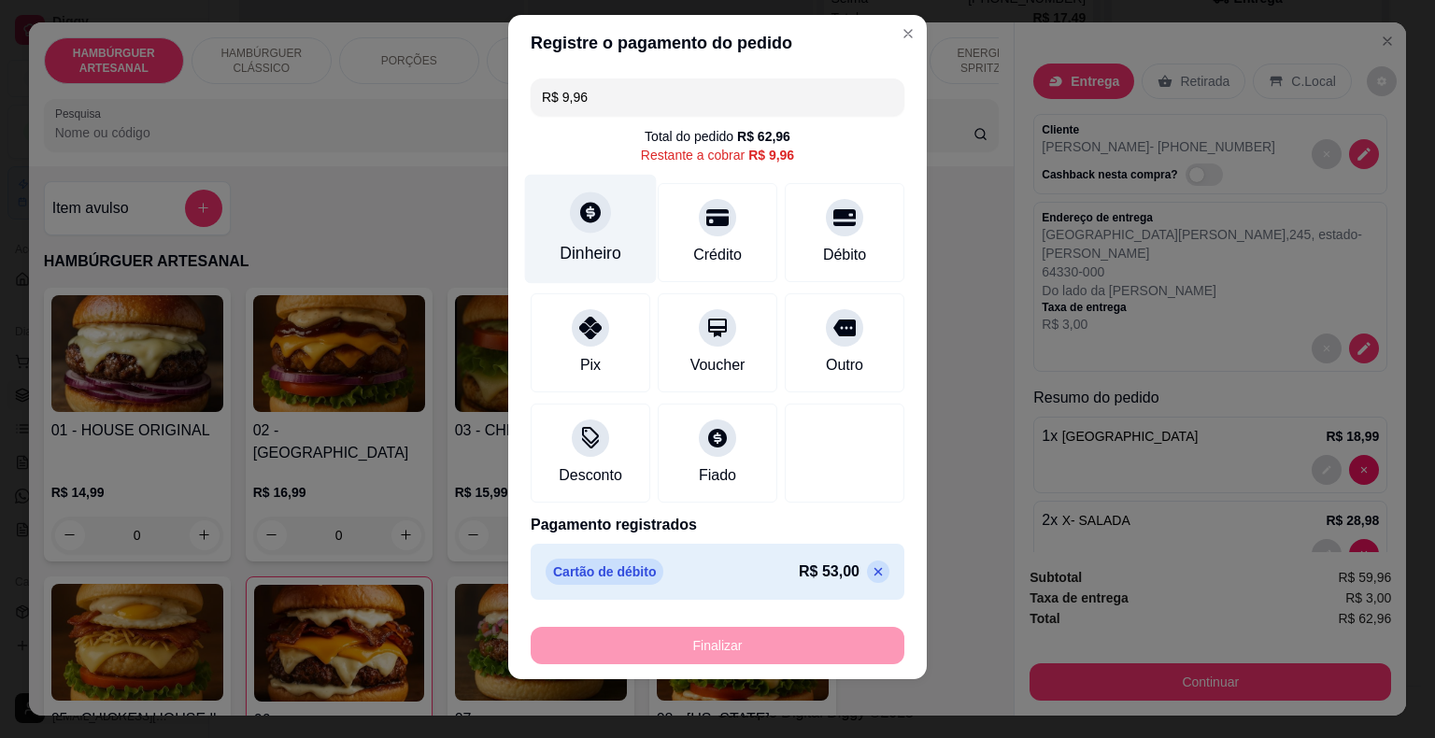
drag, startPoint x: 592, startPoint y: 174, endPoint x: 586, endPoint y: 192, distance: 19.8
click at [592, 177] on div "R$ 9,96 Total do pedido R$ 62,96 Restante a cobrar R$ 9,96 Dinheiro Crédito Déb…" at bounding box center [717, 337] width 418 height 533
click at [582, 255] on div "Dinheiro" at bounding box center [590, 253] width 62 height 24
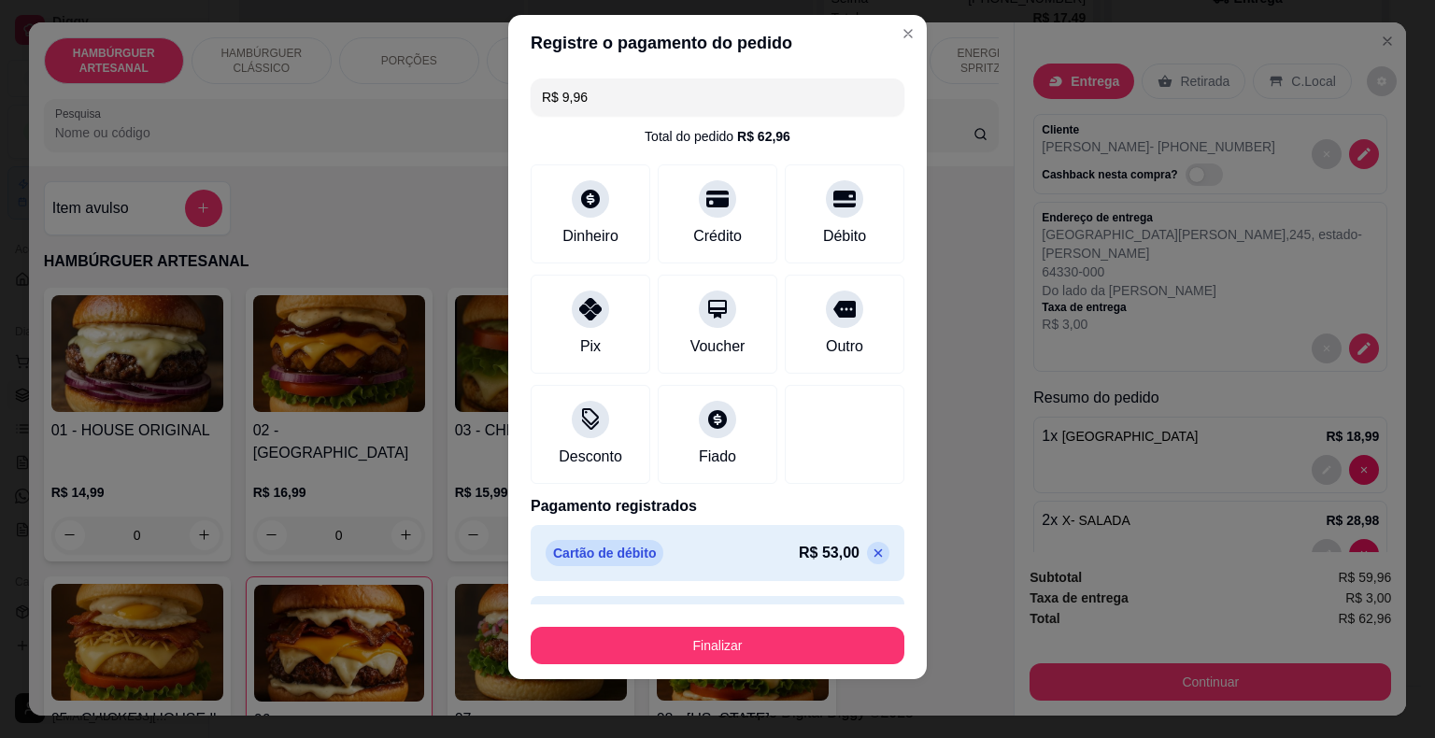
type input "R$ 0,00"
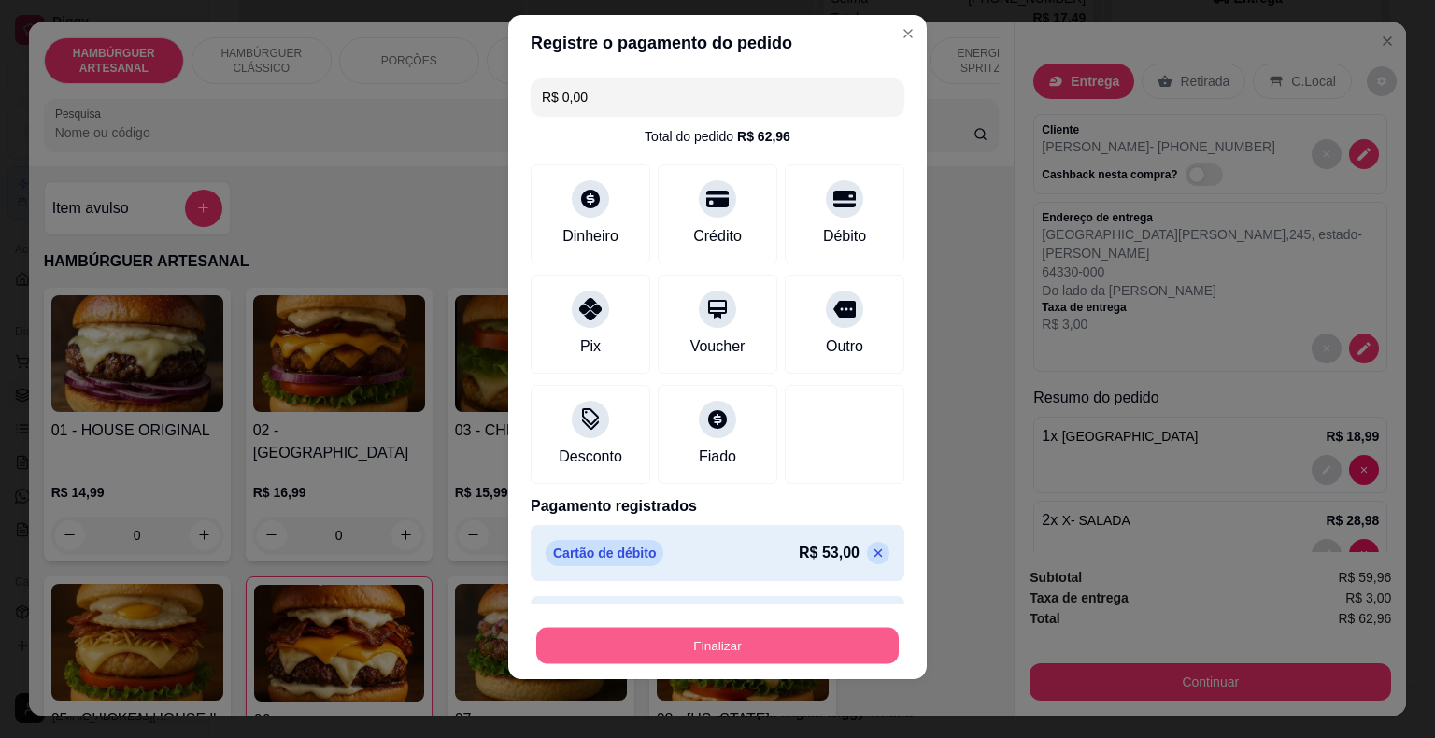
click at [684, 660] on button "Finalizar" at bounding box center [717, 645] width 362 height 36
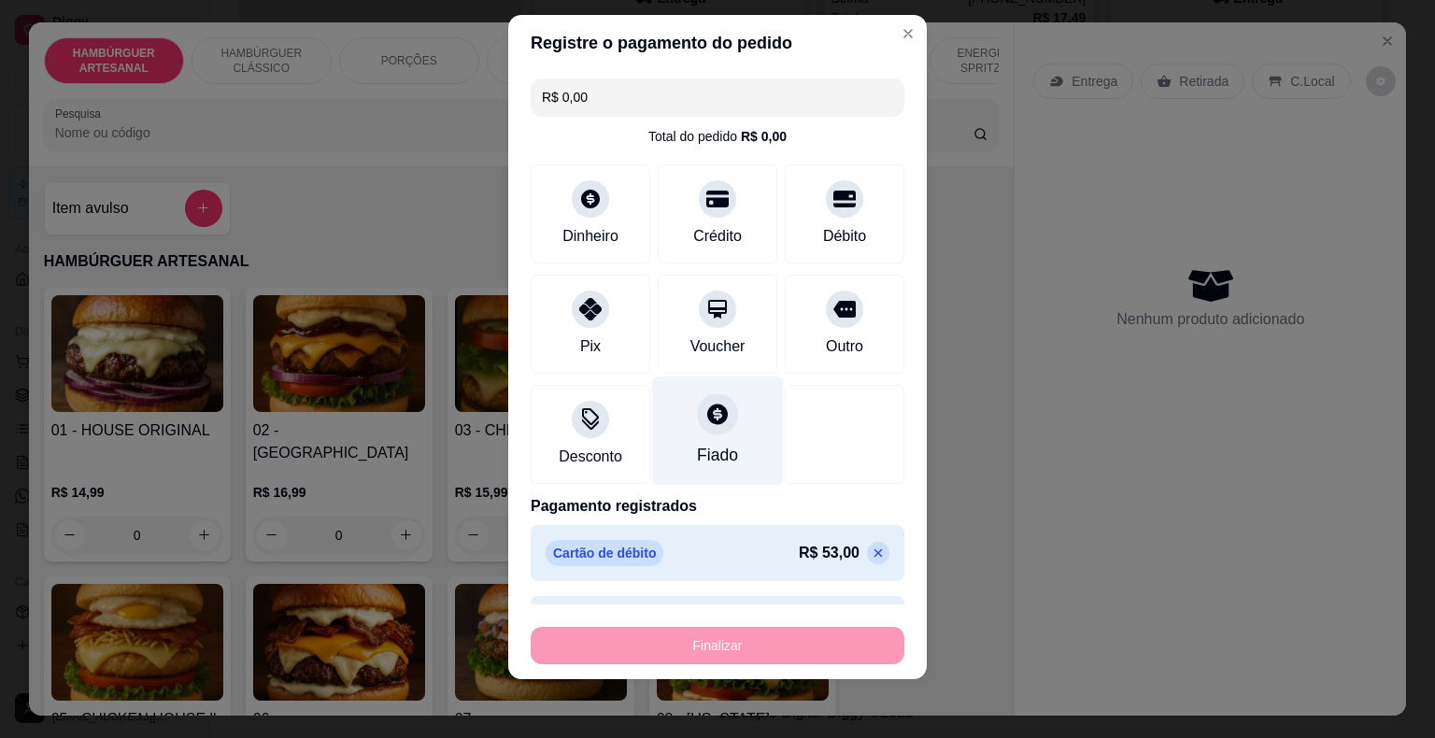
type input "0"
type input "-R$ 62,96"
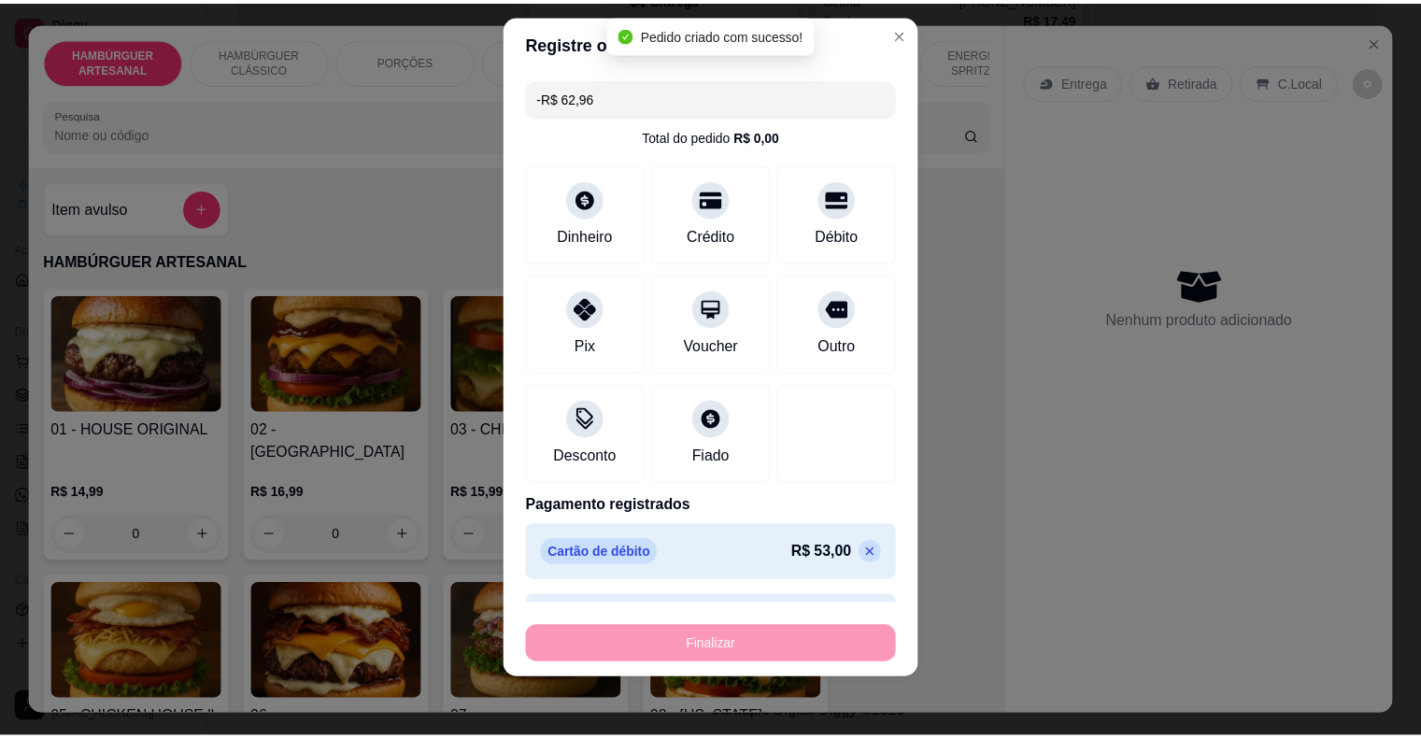
scroll to position [34, 0]
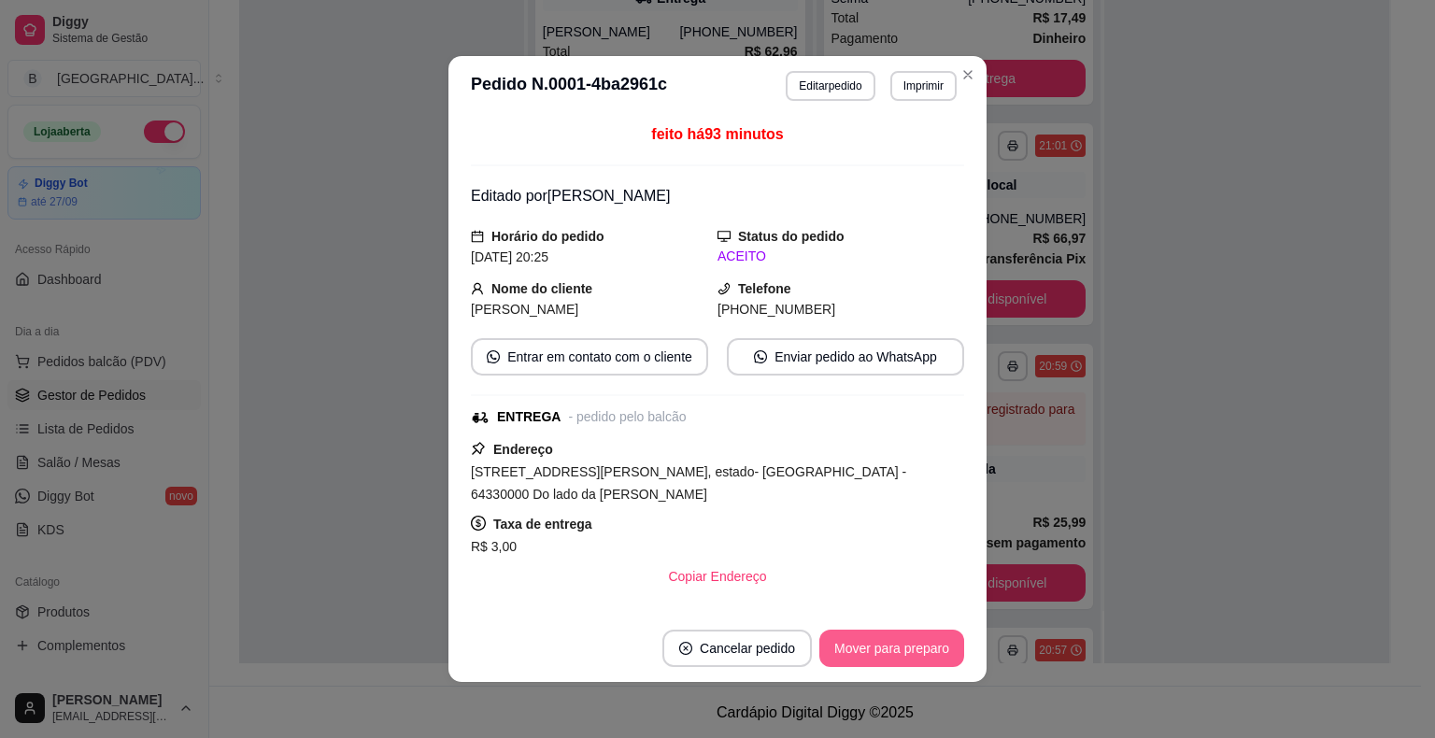
click at [857, 657] on button "Mover para preparo" at bounding box center [891, 648] width 145 height 37
click at [857, 657] on button "Mover para entrega" at bounding box center [892, 648] width 144 height 37
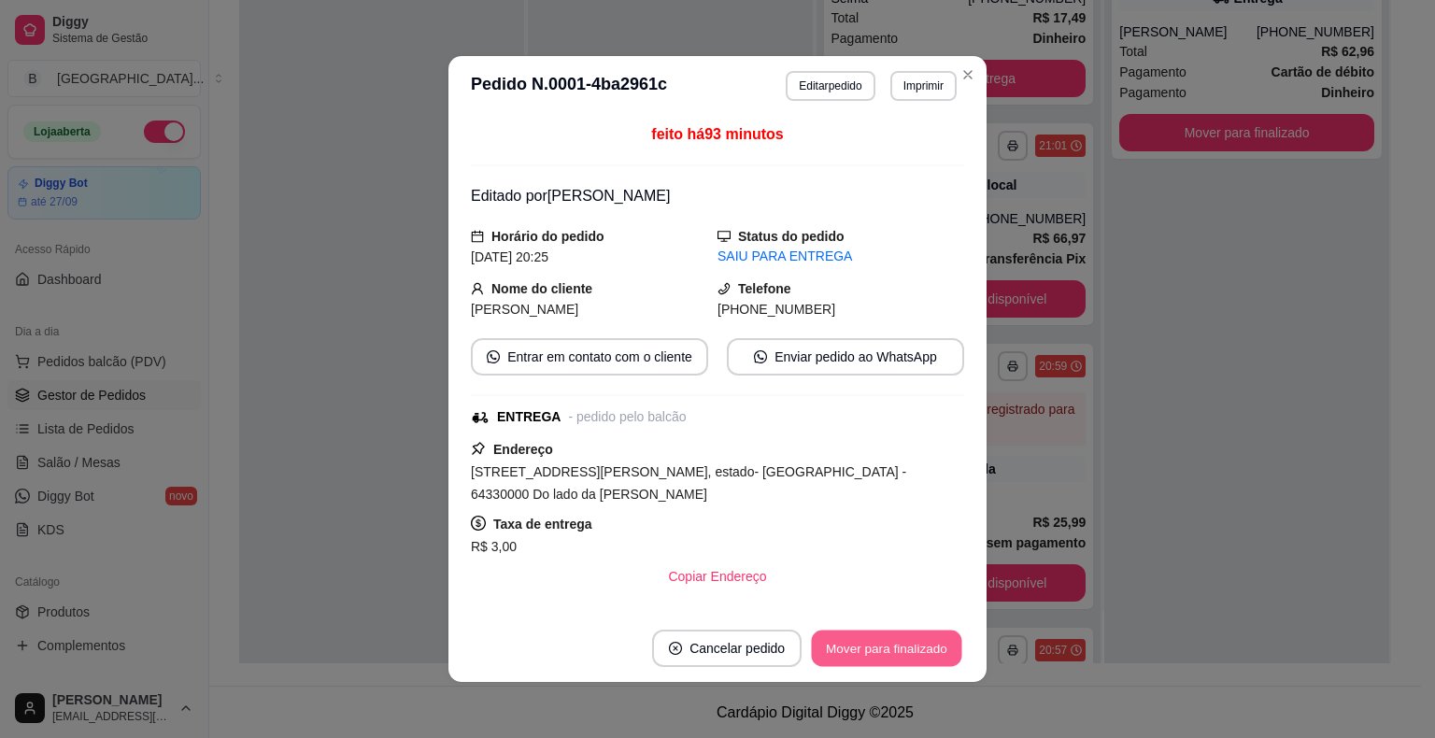
click at [857, 657] on button "Mover para finalizado" at bounding box center [887, 648] width 150 height 36
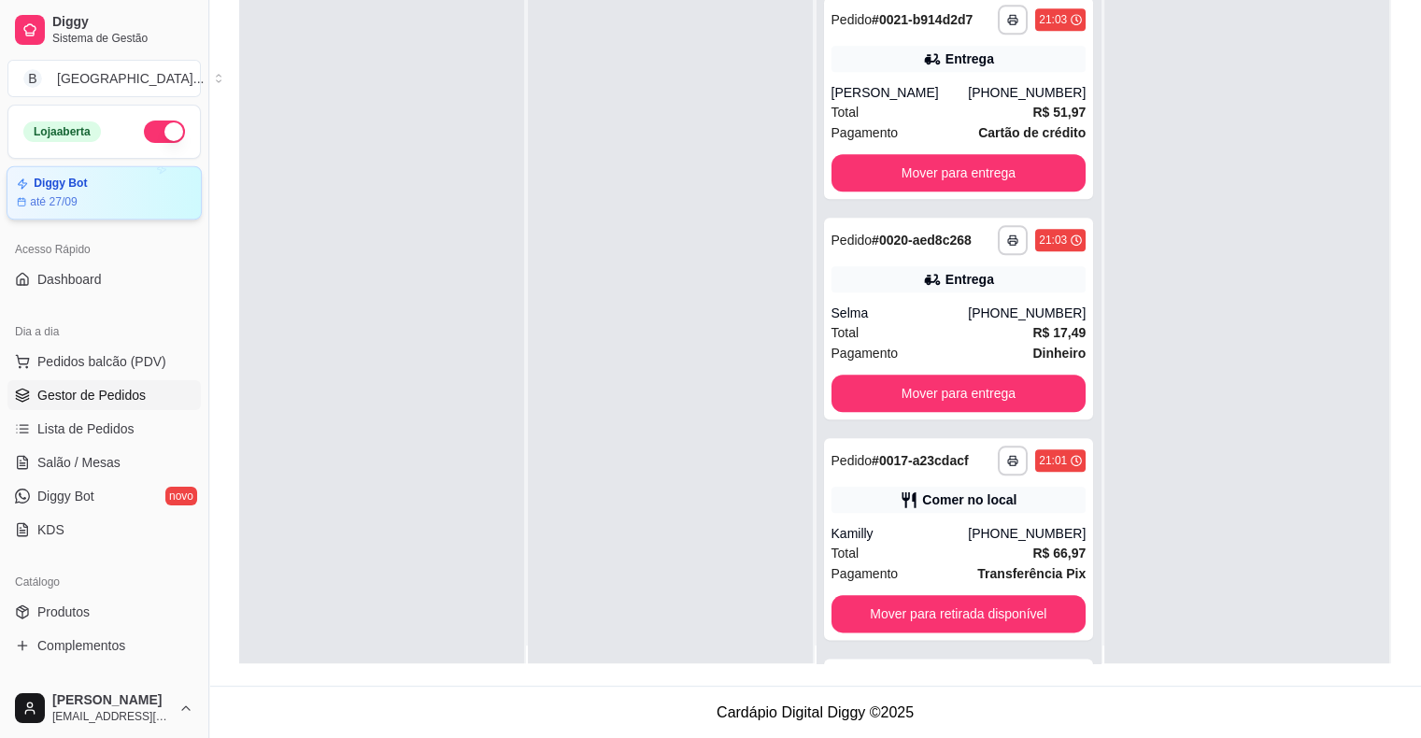
scroll to position [0, 0]
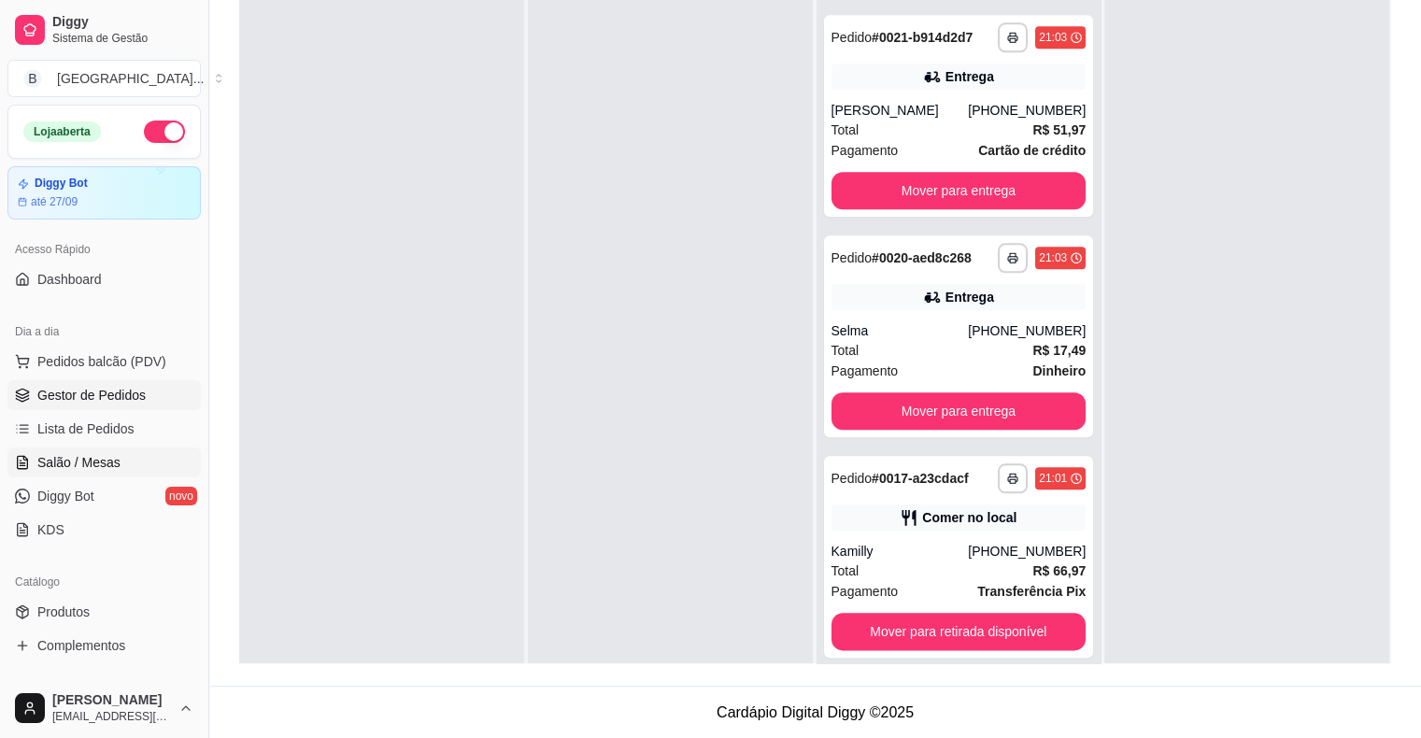
click at [22, 452] on link "Salão / Mesas" at bounding box center [103, 462] width 193 height 30
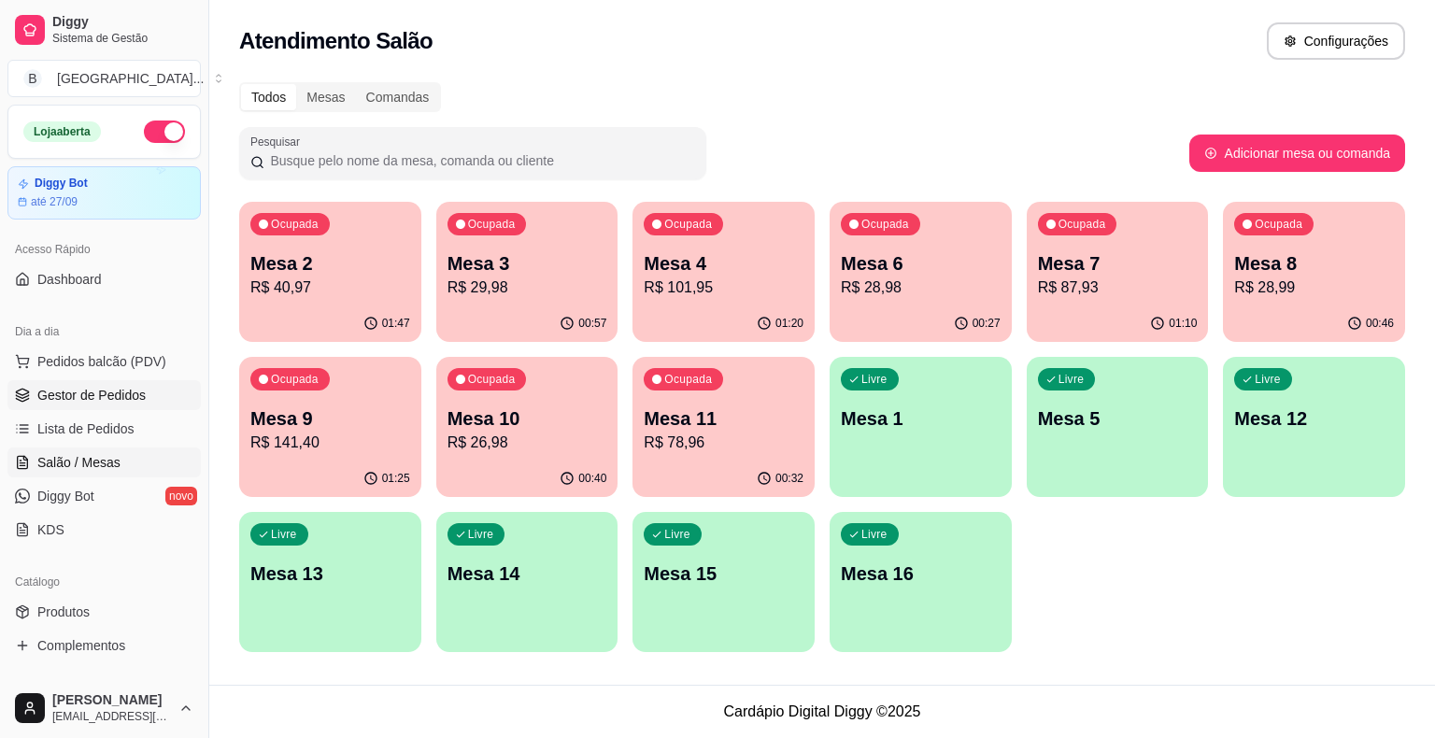
click at [23, 392] on icon at bounding box center [22, 395] width 15 height 15
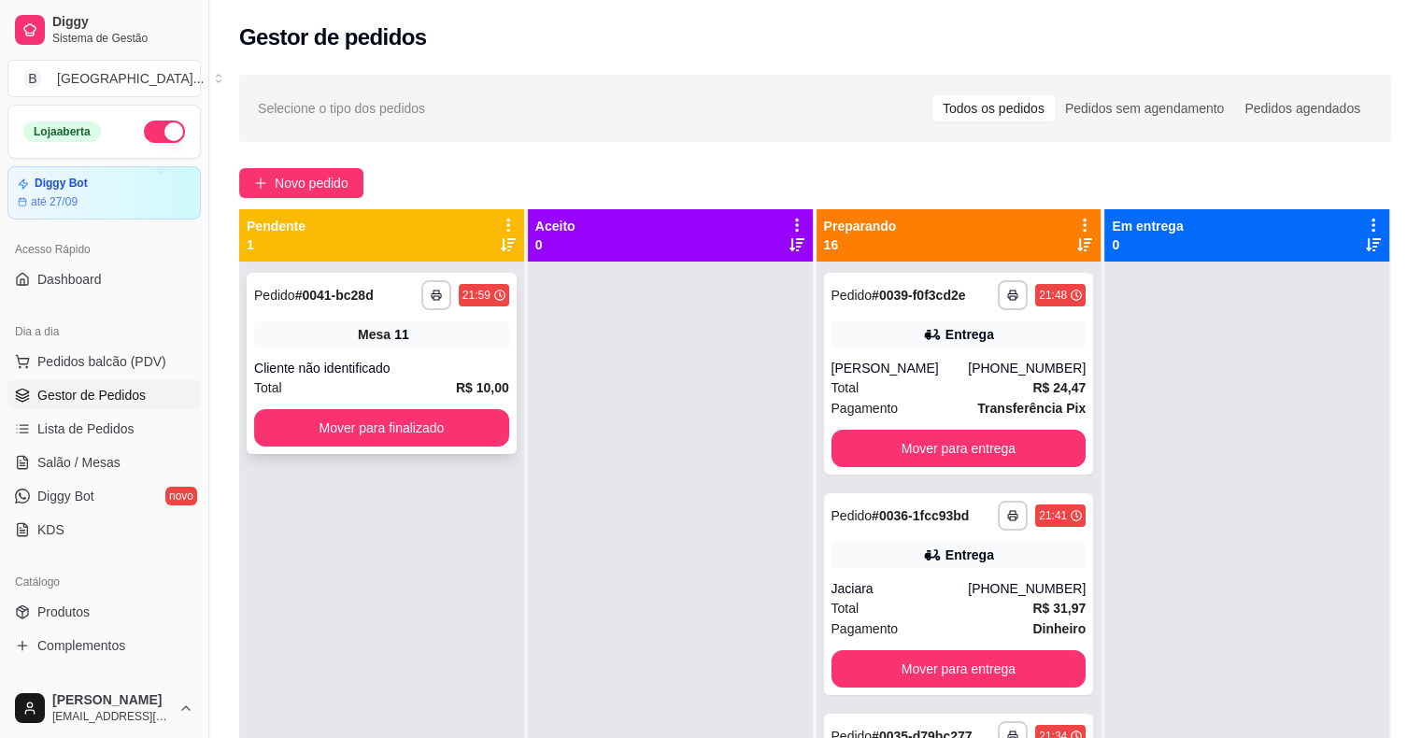
click at [420, 374] on div "Cliente não identificado" at bounding box center [381, 368] width 255 height 19
click at [331, 355] on div "**********" at bounding box center [382, 363] width 270 height 181
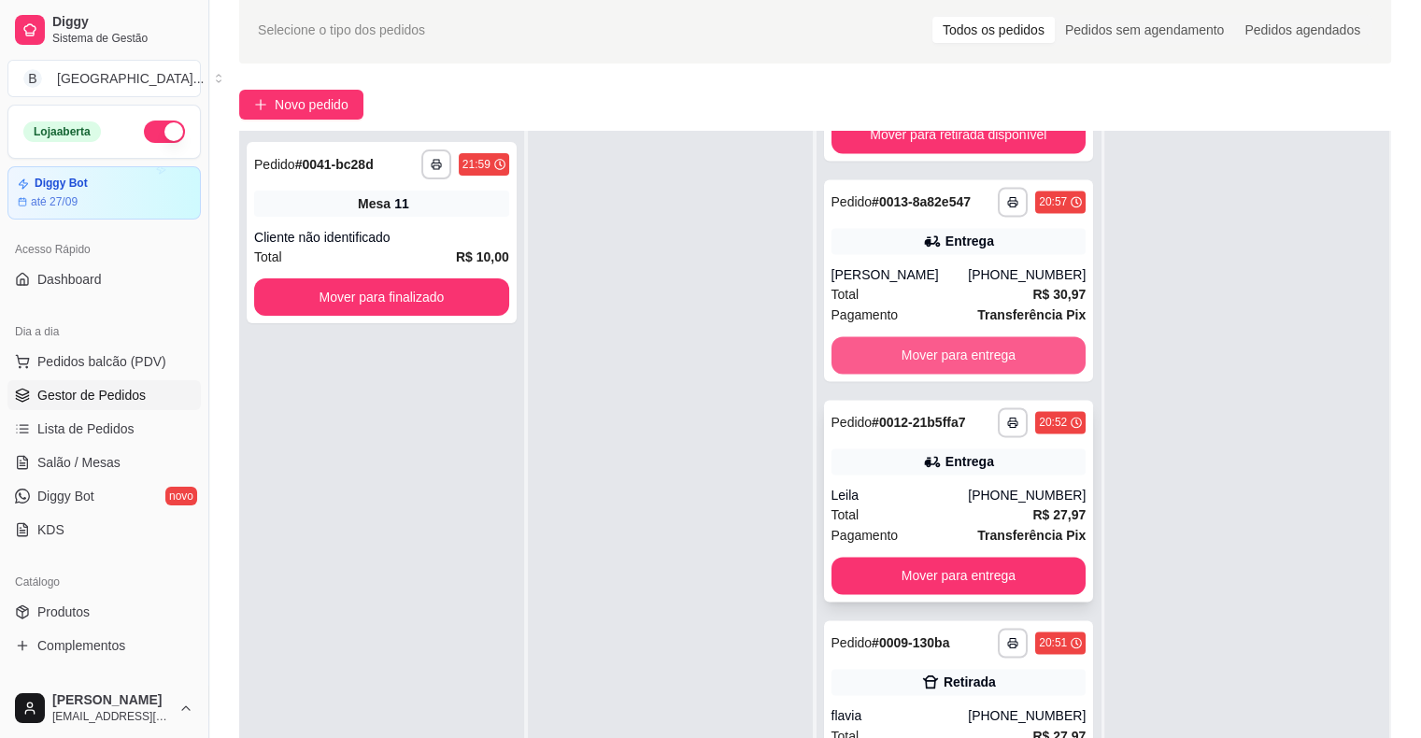
scroll to position [284, 0]
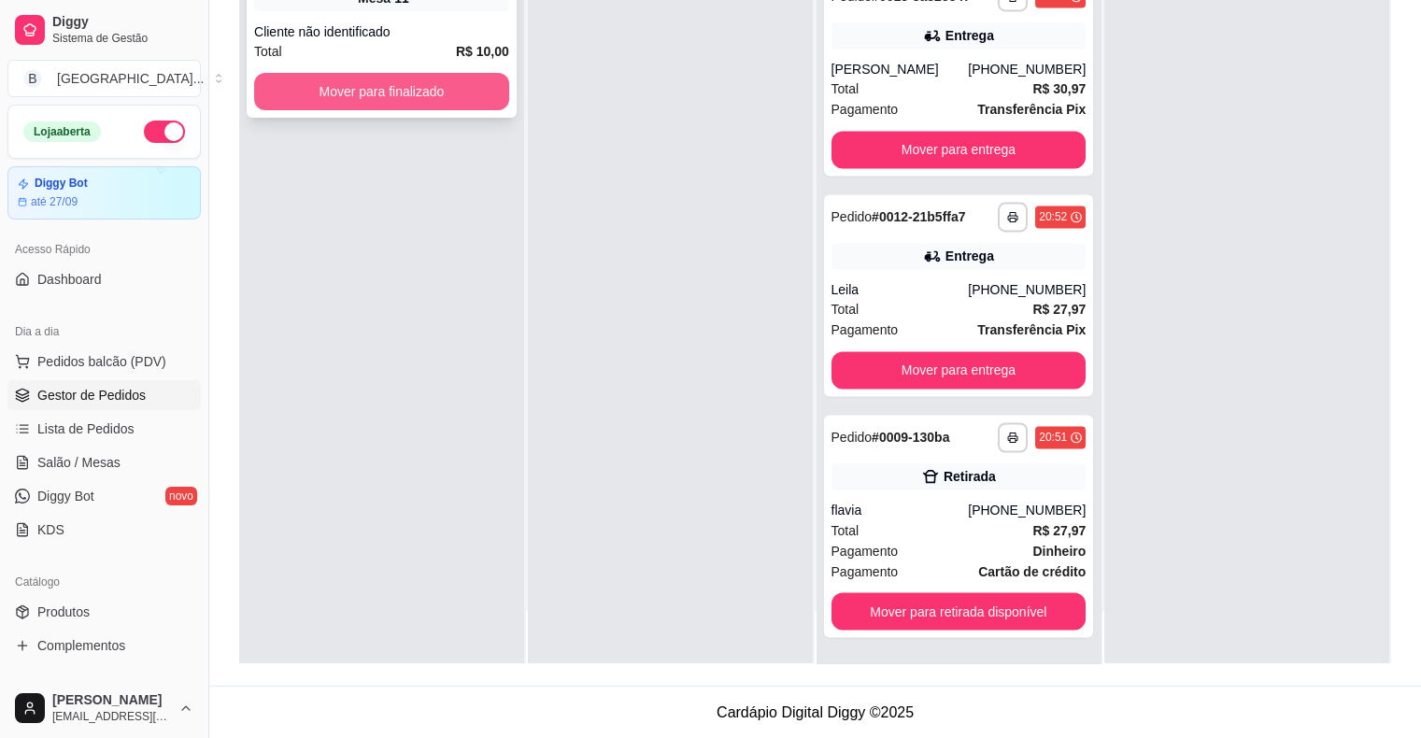
click at [330, 95] on button "Mover para finalizado" at bounding box center [381, 91] width 255 height 37
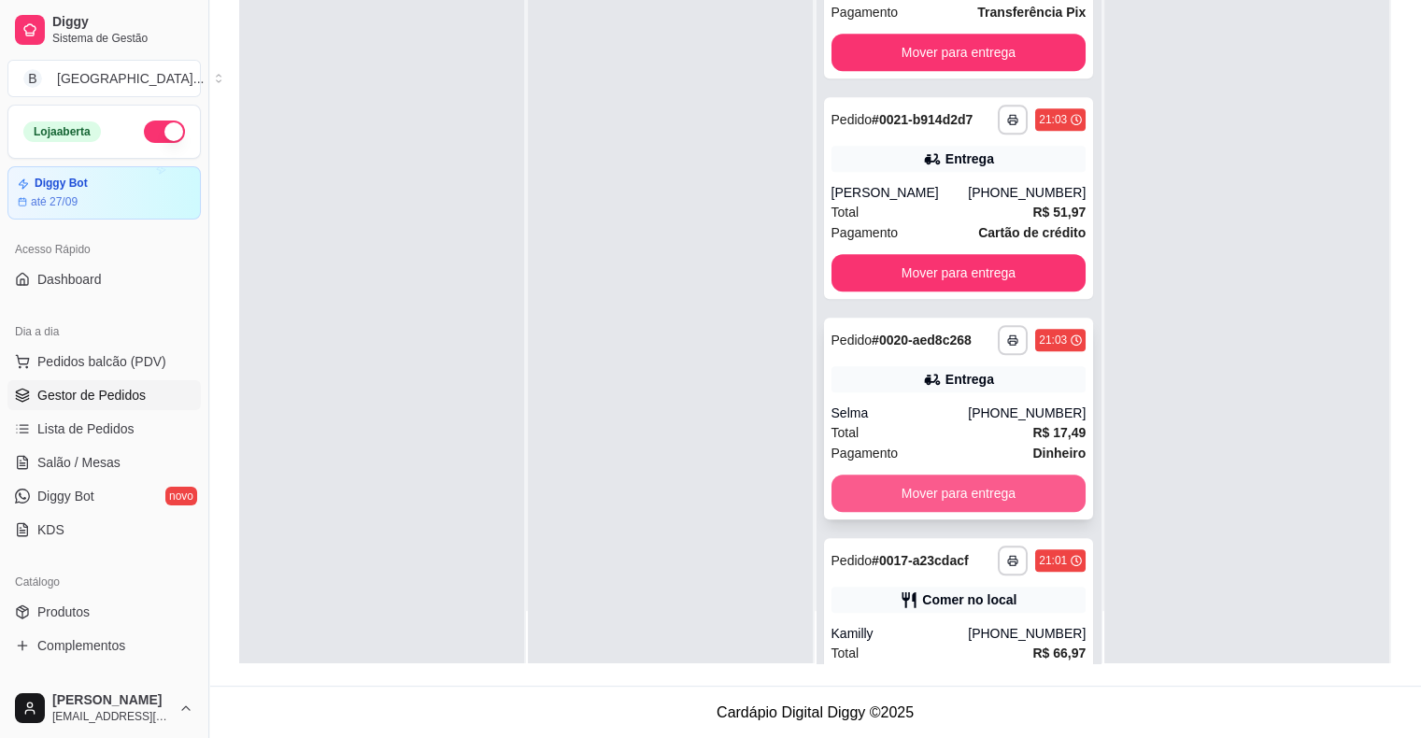
scroll to position [1834, 0]
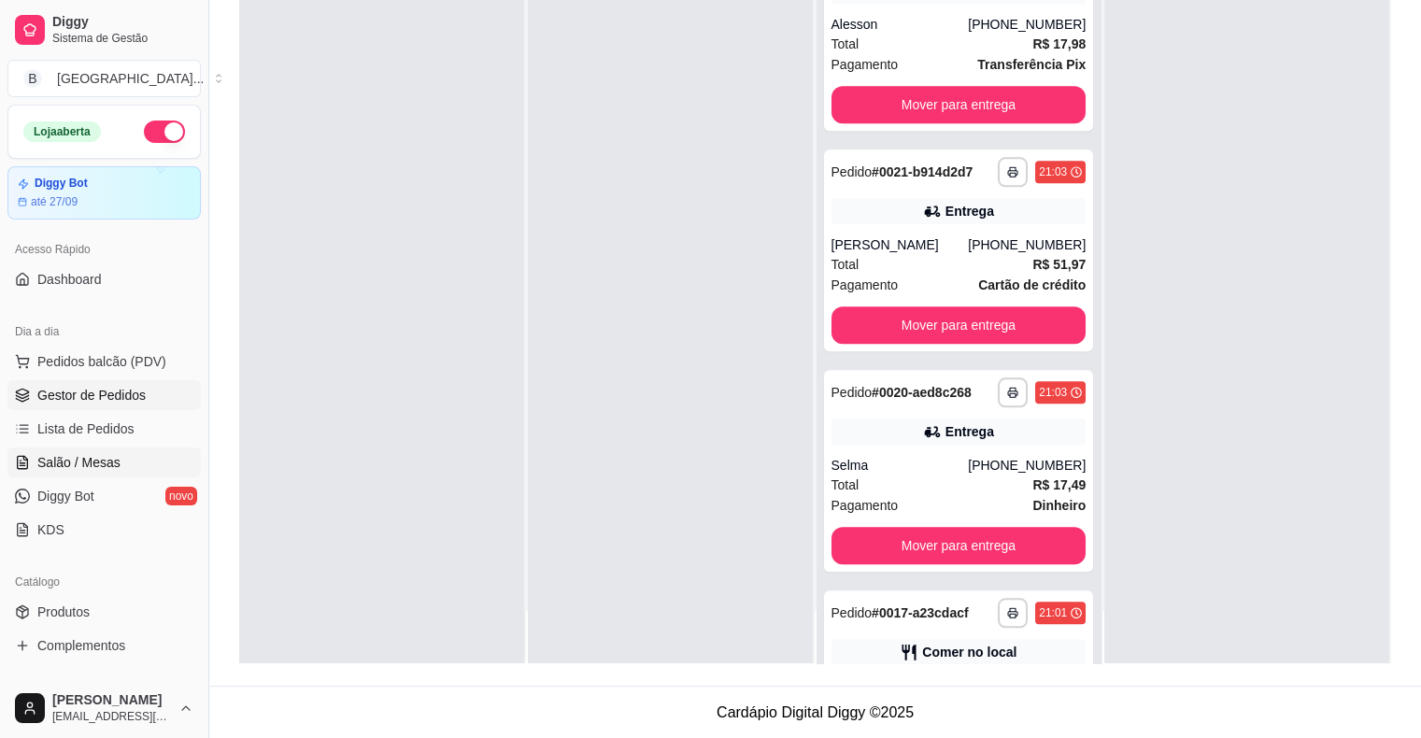
click at [91, 460] on span "Salão / Mesas" at bounding box center [78, 462] width 83 height 19
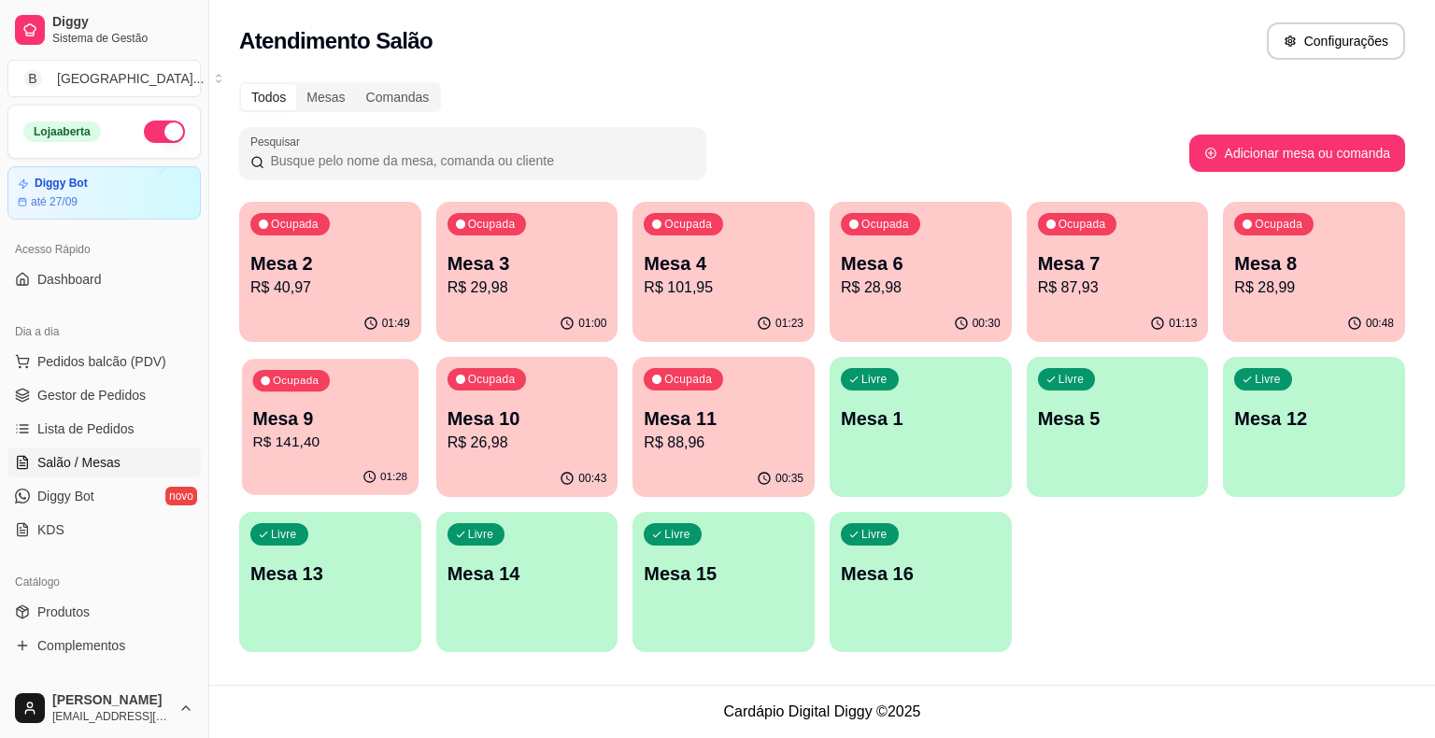
click at [276, 401] on div "Ocupada Mesa 9 R$ 141,40" at bounding box center [330, 409] width 177 height 101
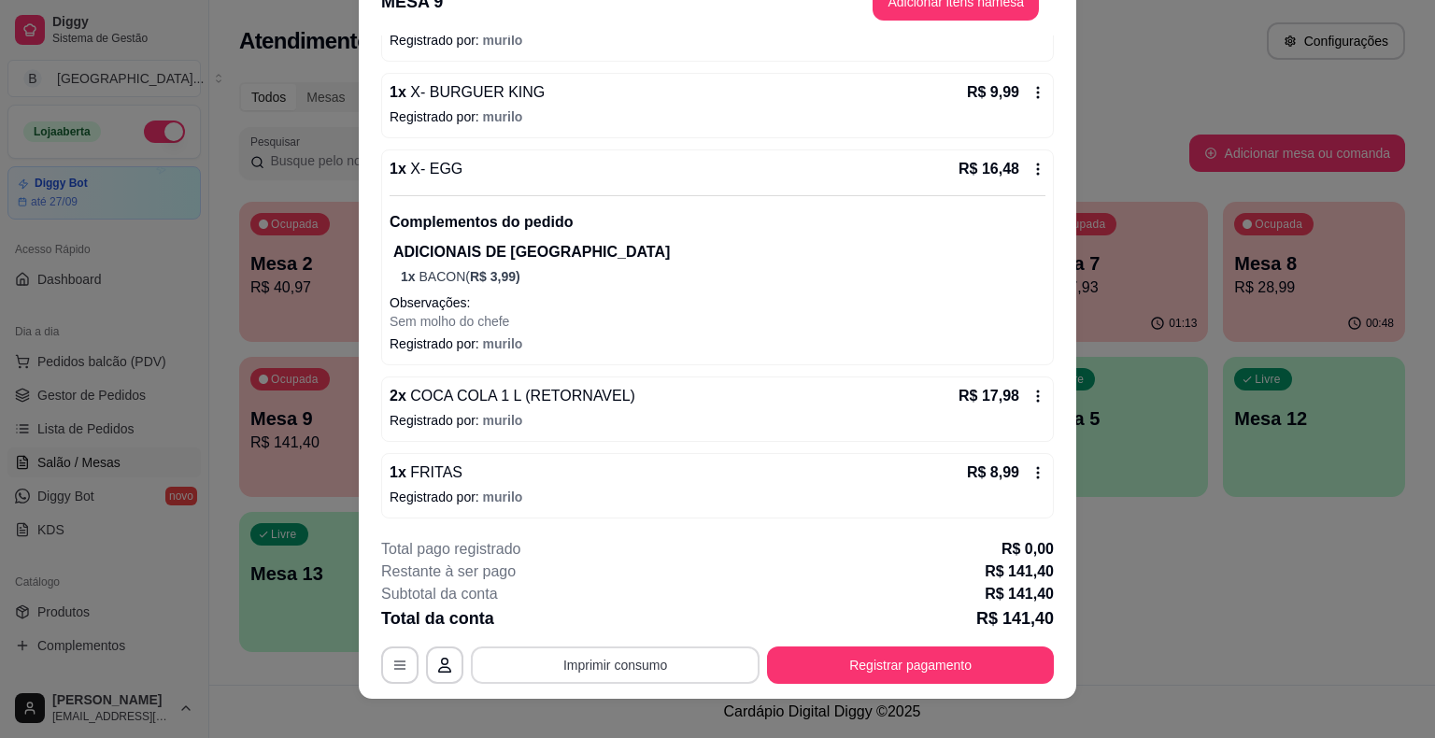
scroll to position [56, 0]
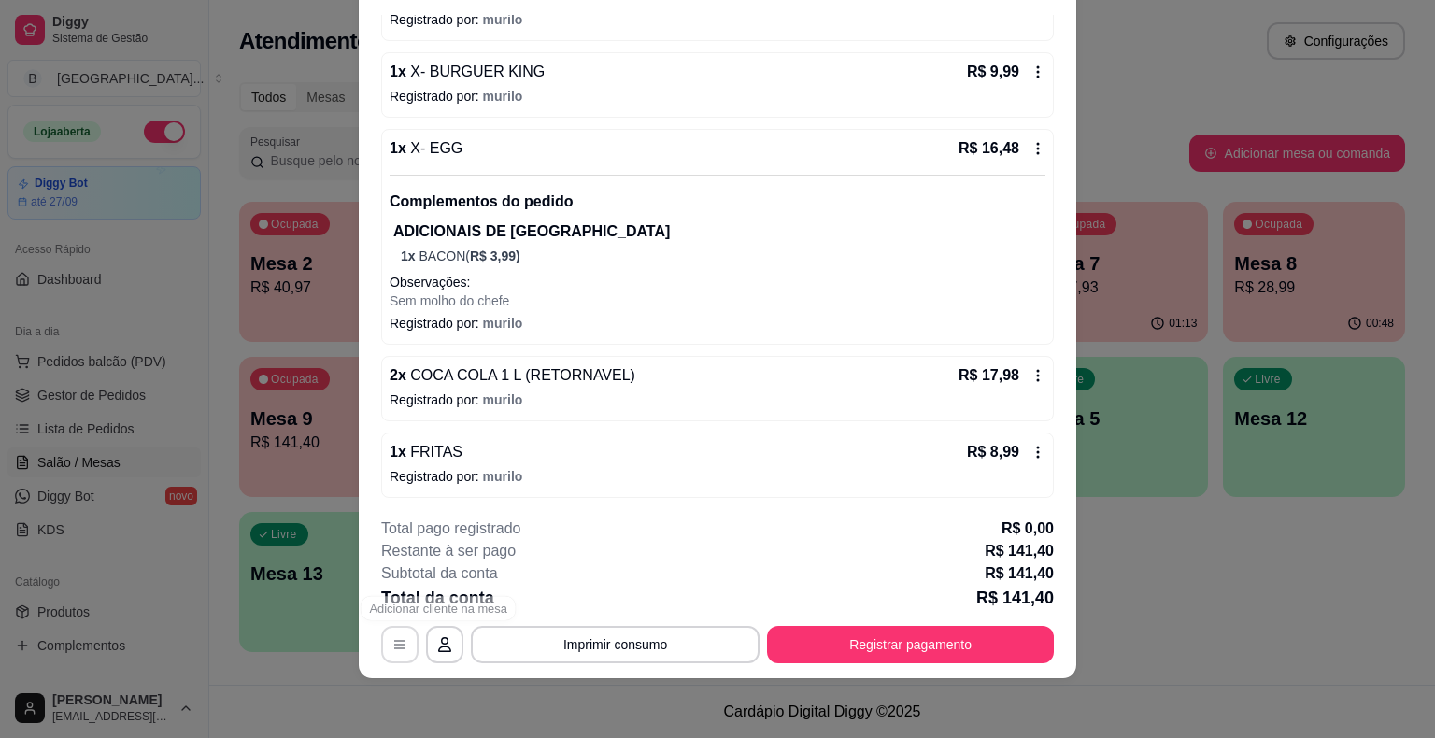
click at [394, 641] on icon "button" at bounding box center [399, 645] width 11 height 8
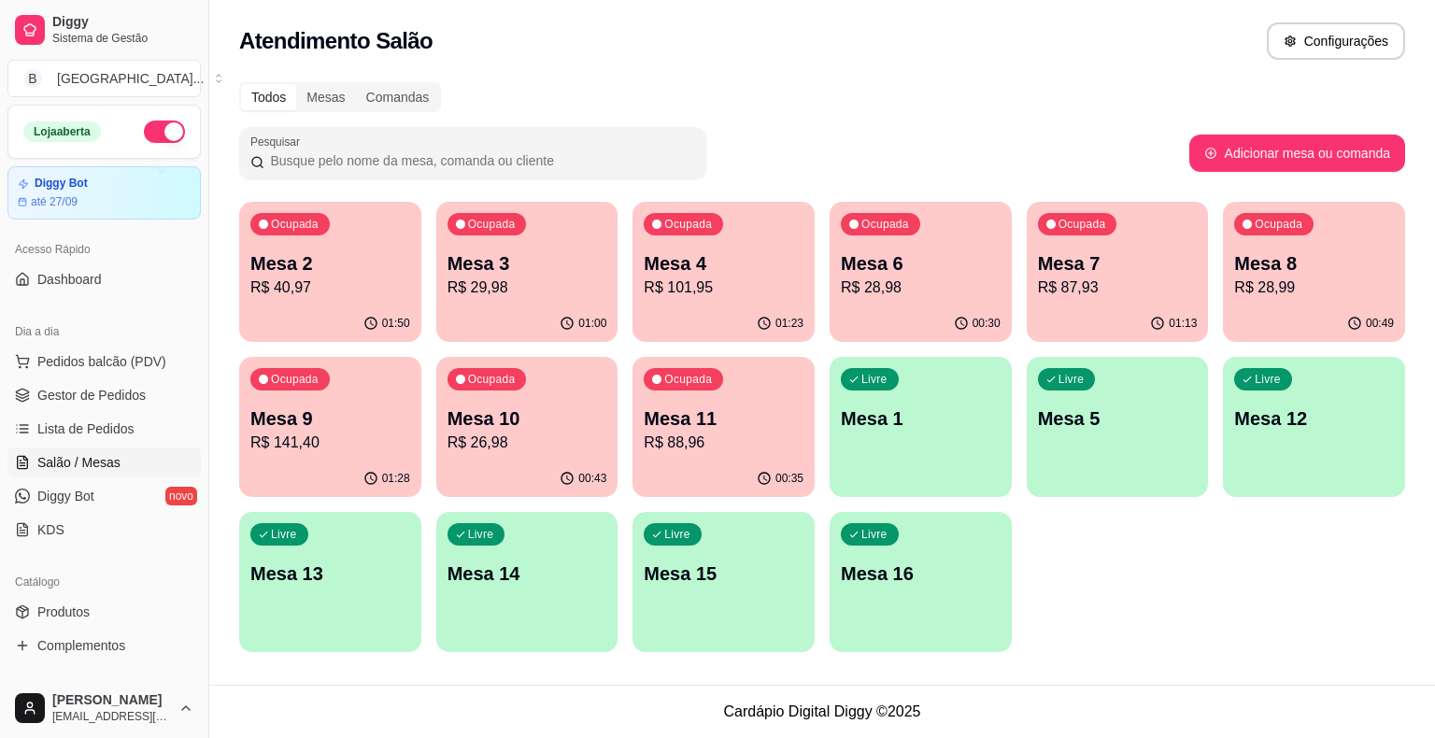
click at [550, 420] on p "Mesa 10" at bounding box center [527, 418] width 160 height 26
click at [590, 439] on p "R$ 26,98" at bounding box center [526, 442] width 155 height 21
click at [310, 458] on div "Ocupada Mesa 9 R$ 141,40" at bounding box center [330, 409] width 177 height 101
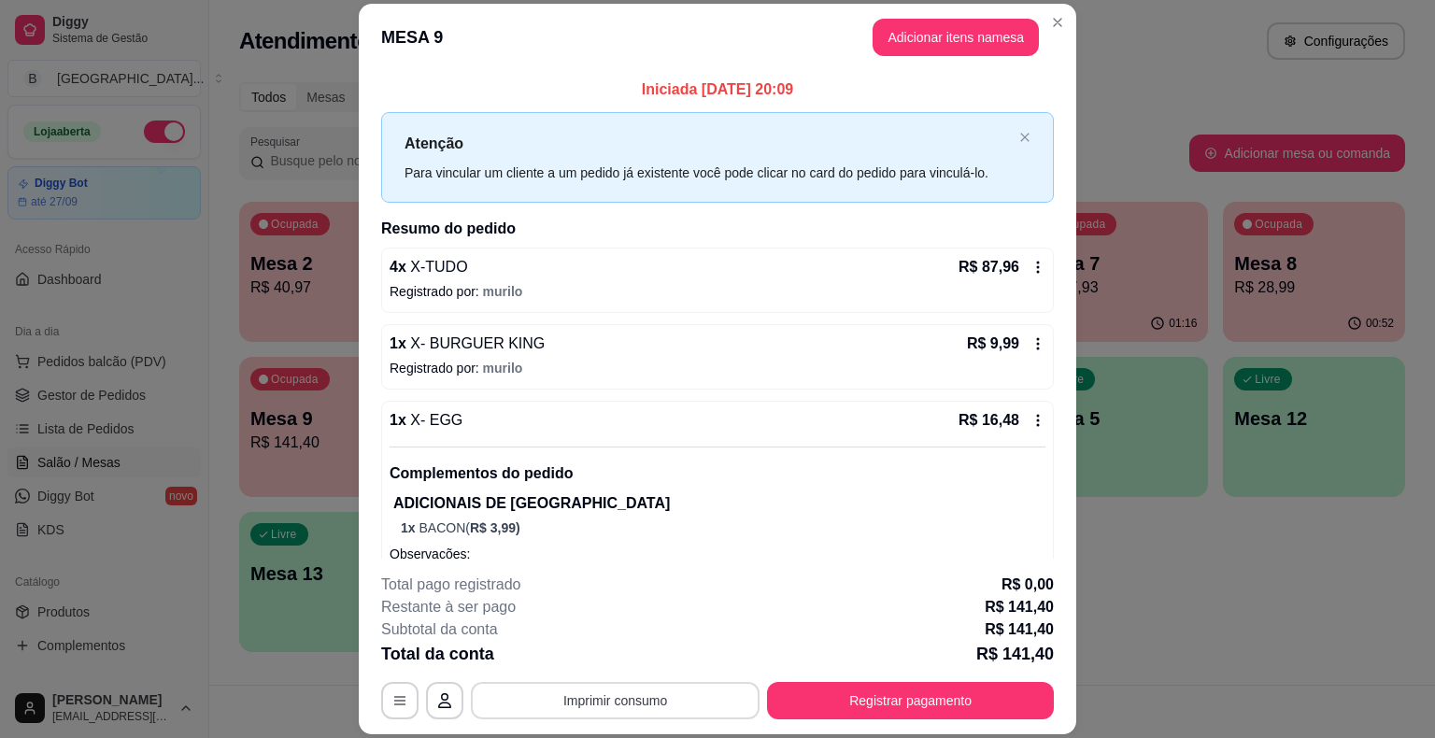
click at [628, 705] on button "Imprimir consumo" at bounding box center [615, 700] width 289 height 37
click at [655, 617] on button "IMPRESSORA" at bounding box center [613, 621] width 135 height 30
click at [971, 49] on button "Adicionar itens na mesa" at bounding box center [955, 37] width 166 height 37
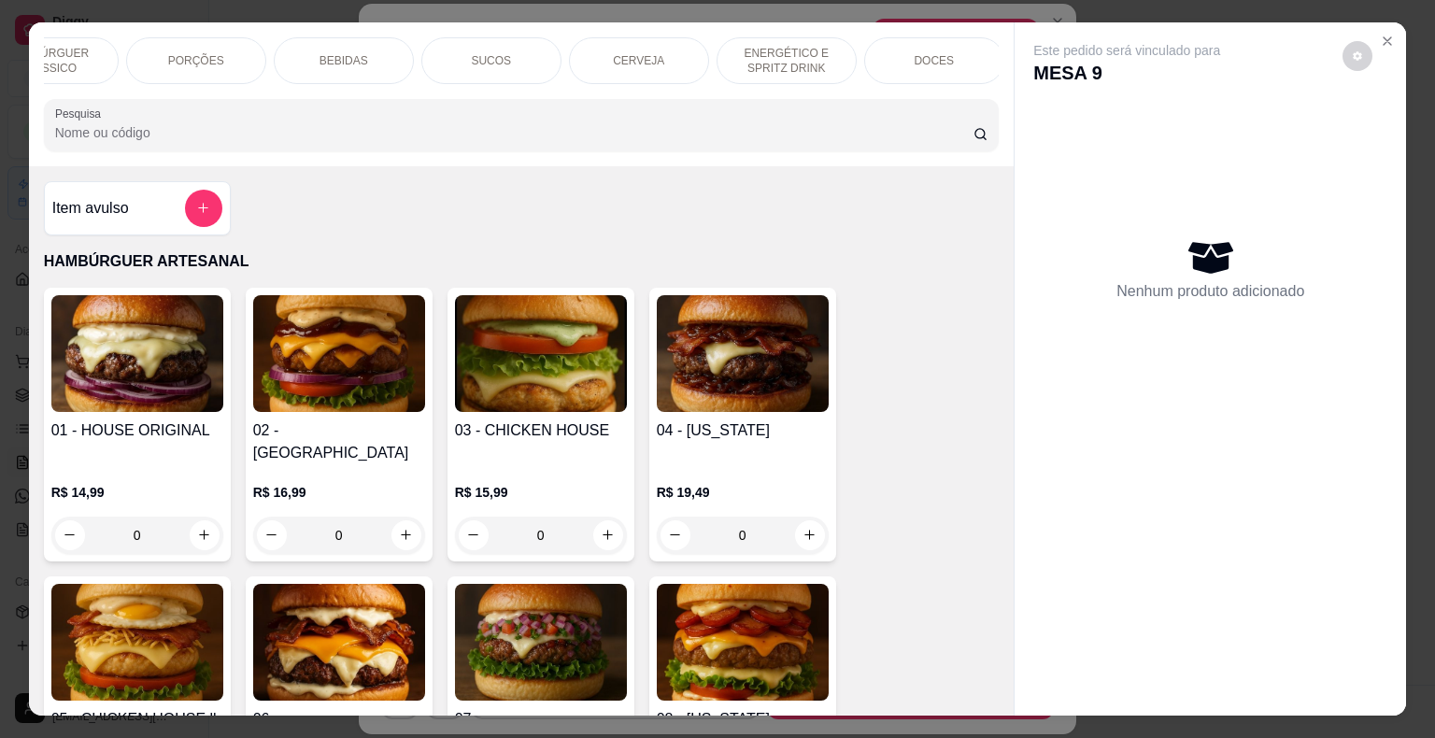
scroll to position [0, 224]
click at [889, 50] on div "DOCES" at bounding box center [923, 60] width 140 height 47
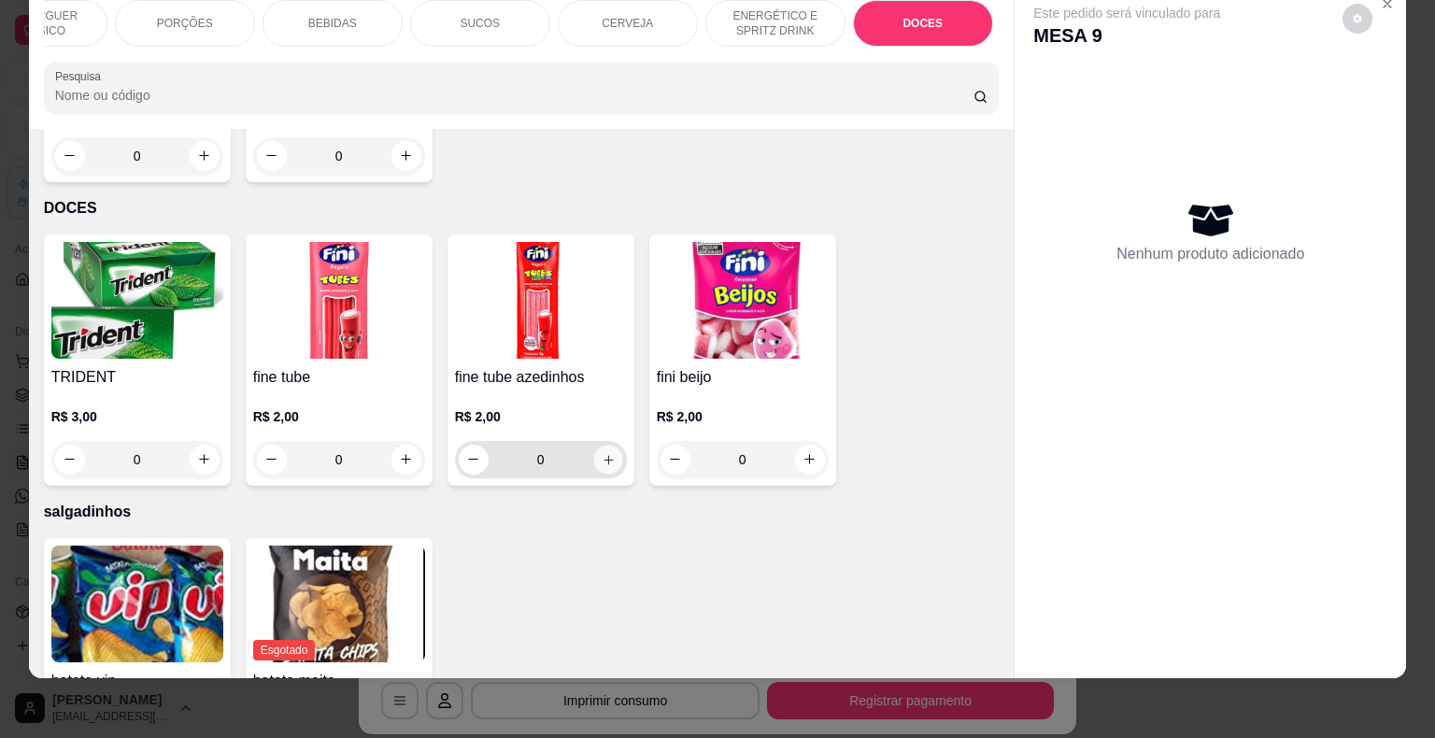
click at [602, 452] on icon "increase-product-quantity" at bounding box center [608, 459] width 14 height 14
type input "1"
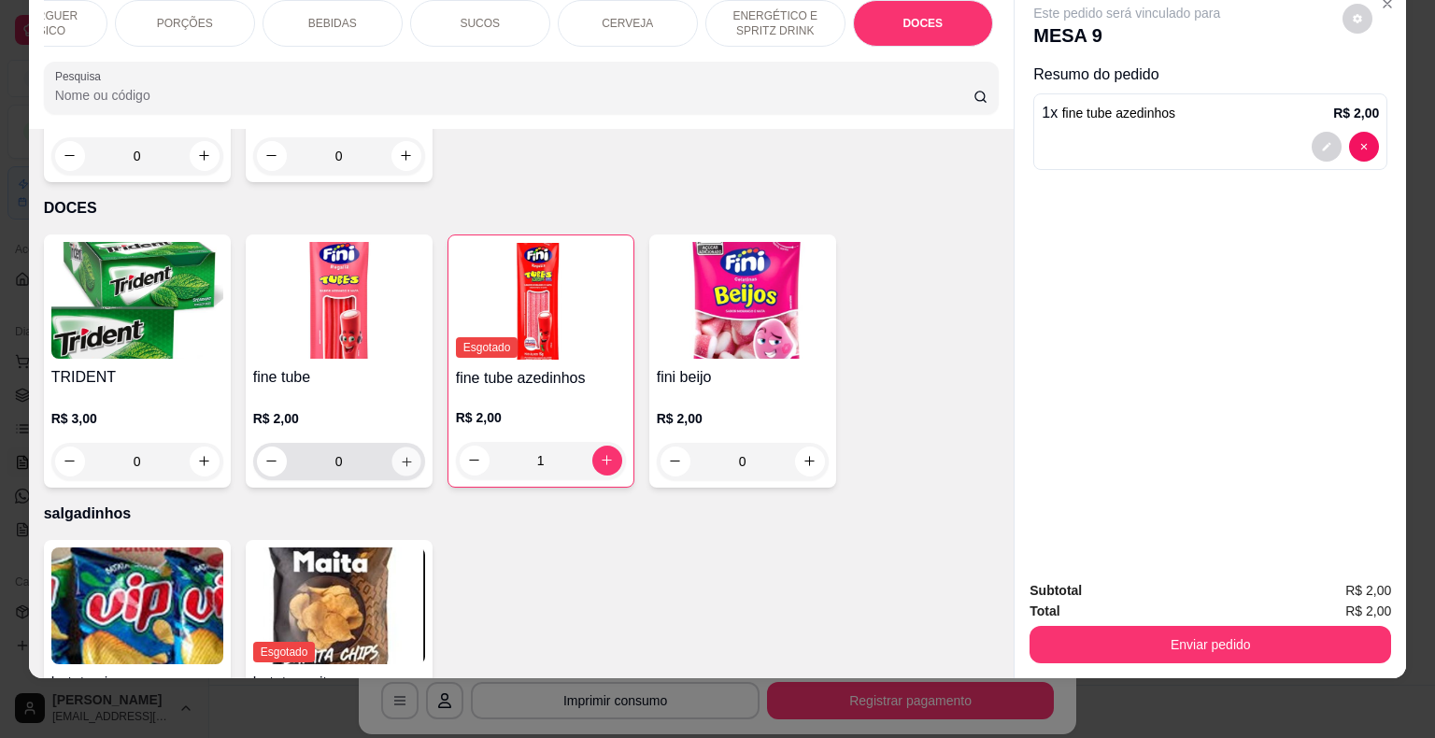
click at [391, 446] on button "increase-product-quantity" at bounding box center [405, 460] width 29 height 29
type input "1"
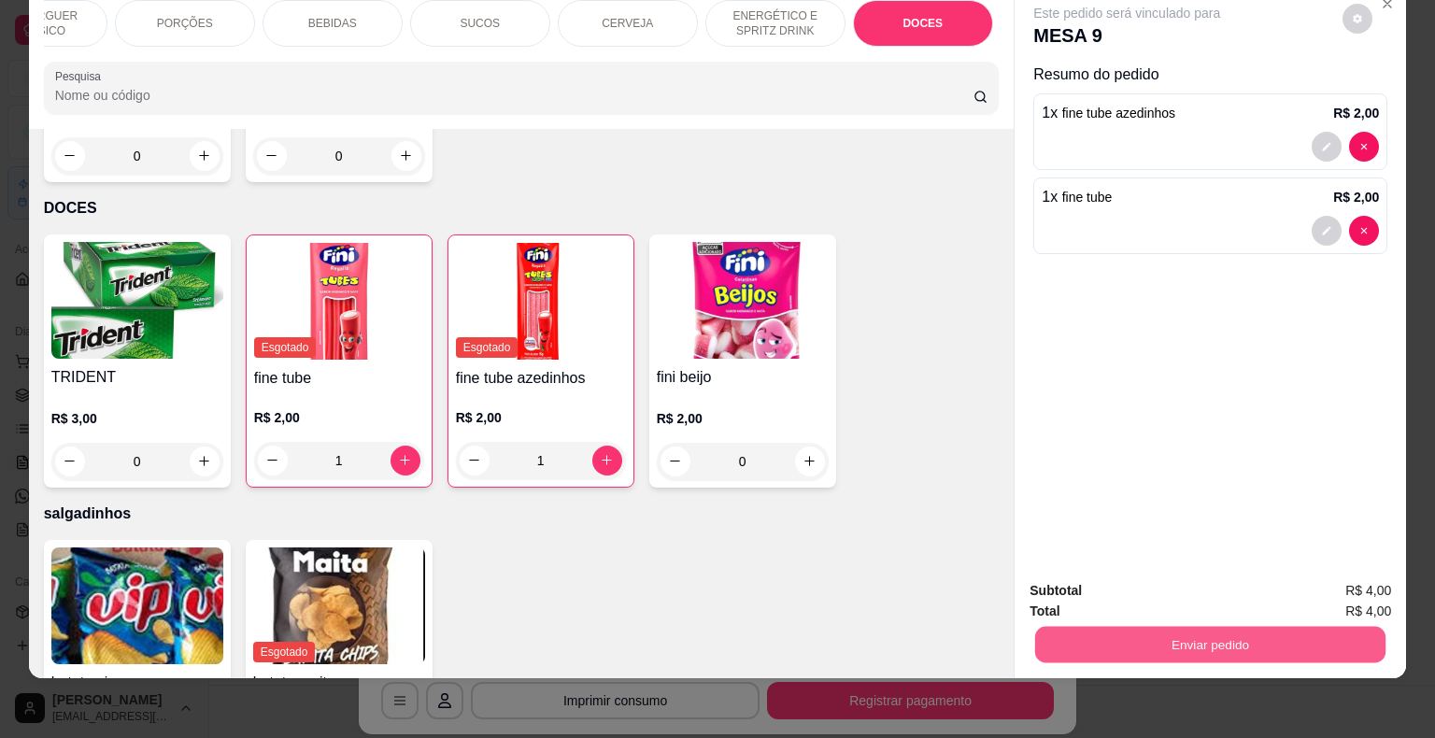
click at [1090, 637] on button "Enviar pedido" at bounding box center [1210, 645] width 350 height 36
click at [1078, 577] on button "Não registrar e enviar pedido" at bounding box center [1148, 584] width 194 height 35
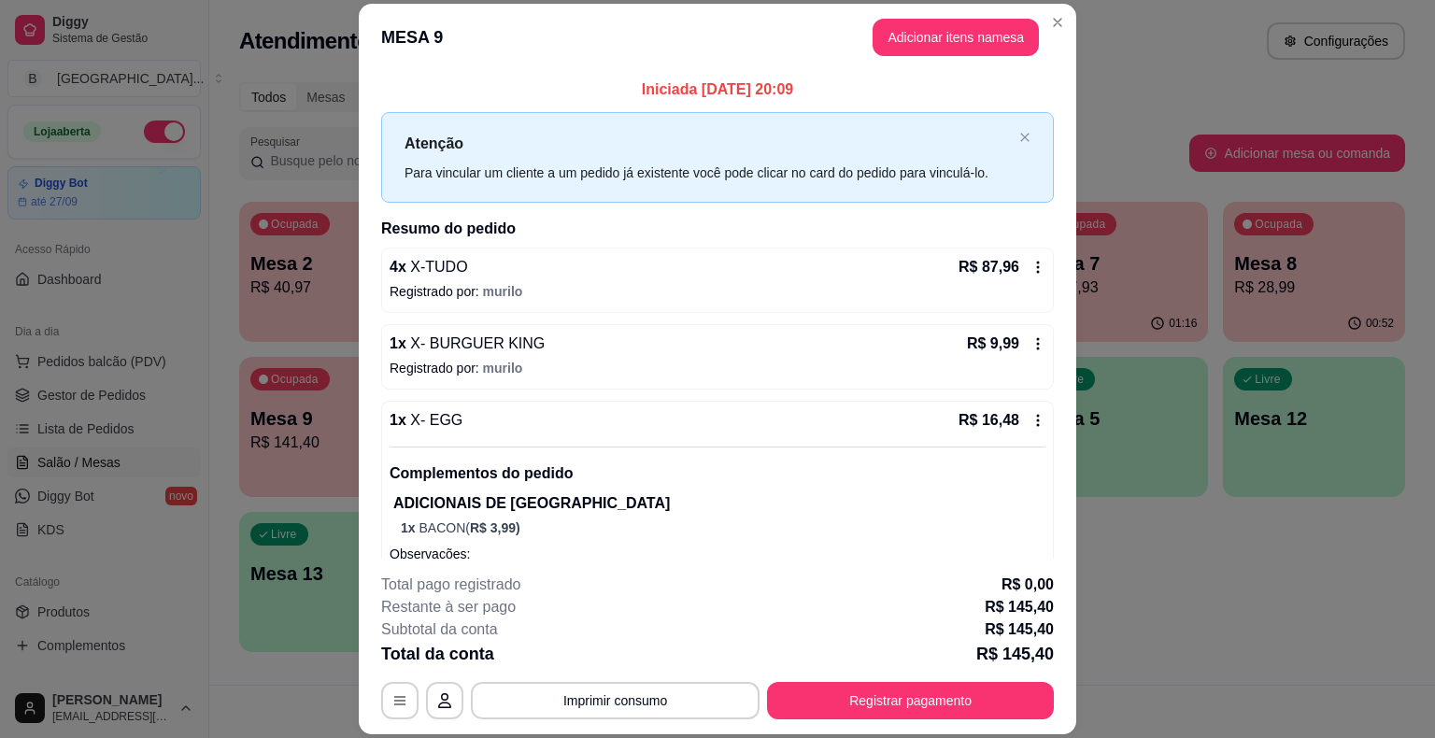
click at [559, 595] on div "Total pago registrado R$ 0,00" at bounding box center [717, 585] width 673 height 22
click at [552, 699] on button "Imprimir consumo" at bounding box center [615, 700] width 289 height 37
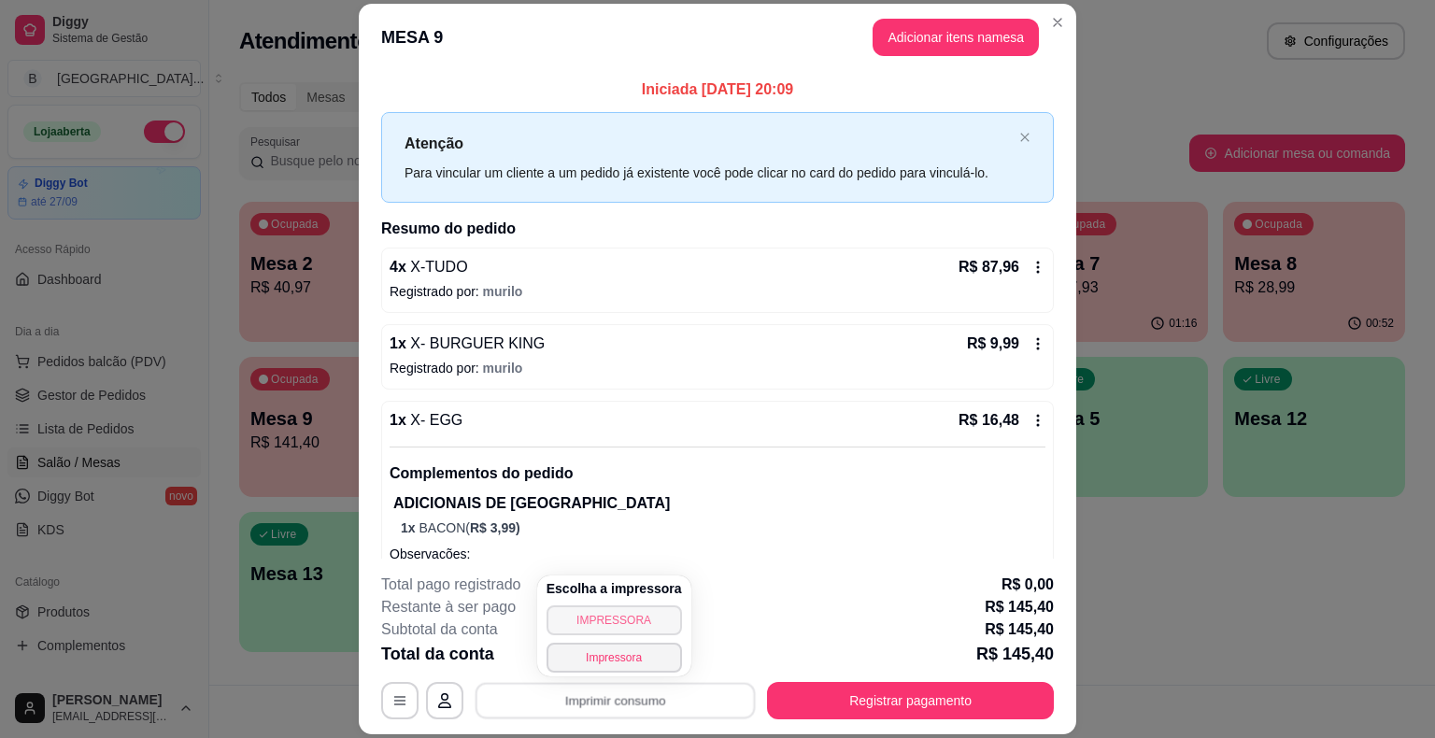
click at [570, 622] on button "IMPRESSORA" at bounding box center [613, 620] width 135 height 30
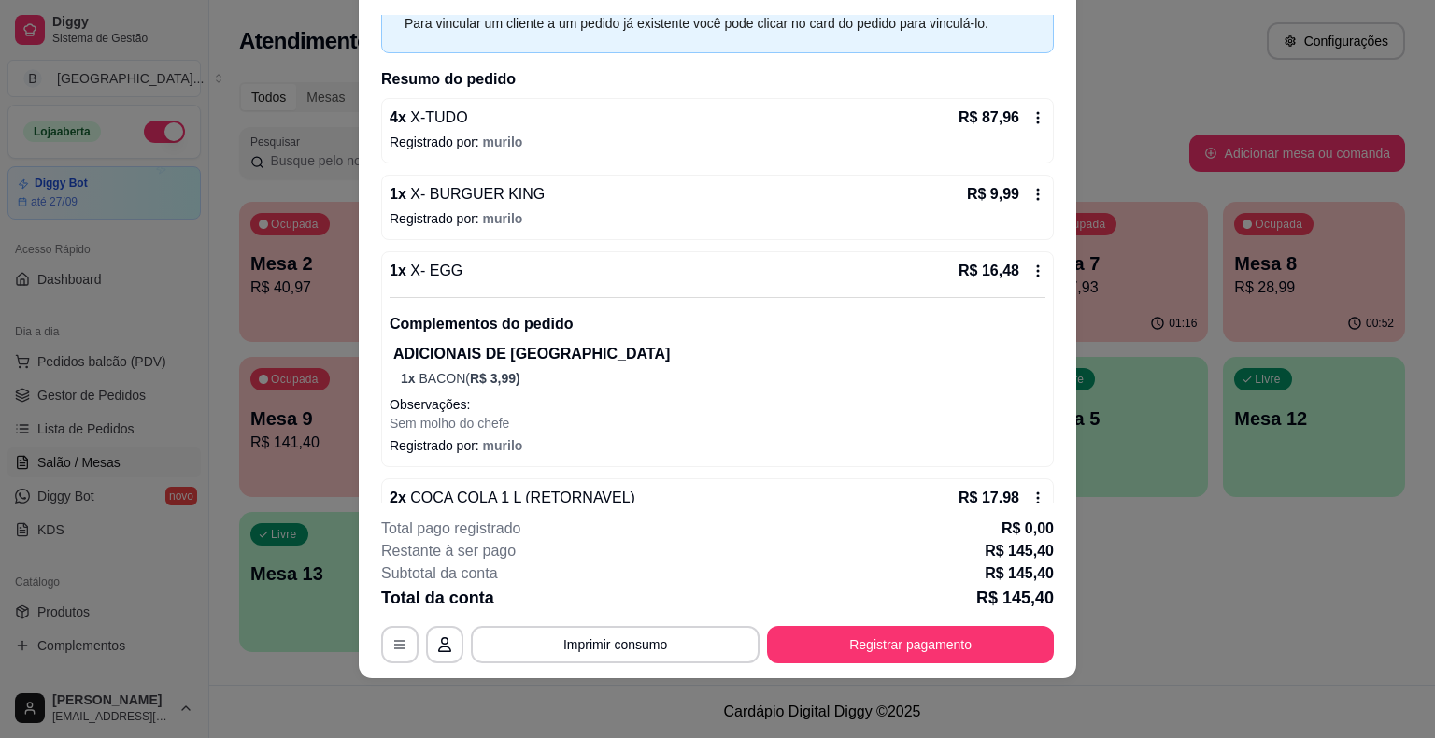
scroll to position [368, 0]
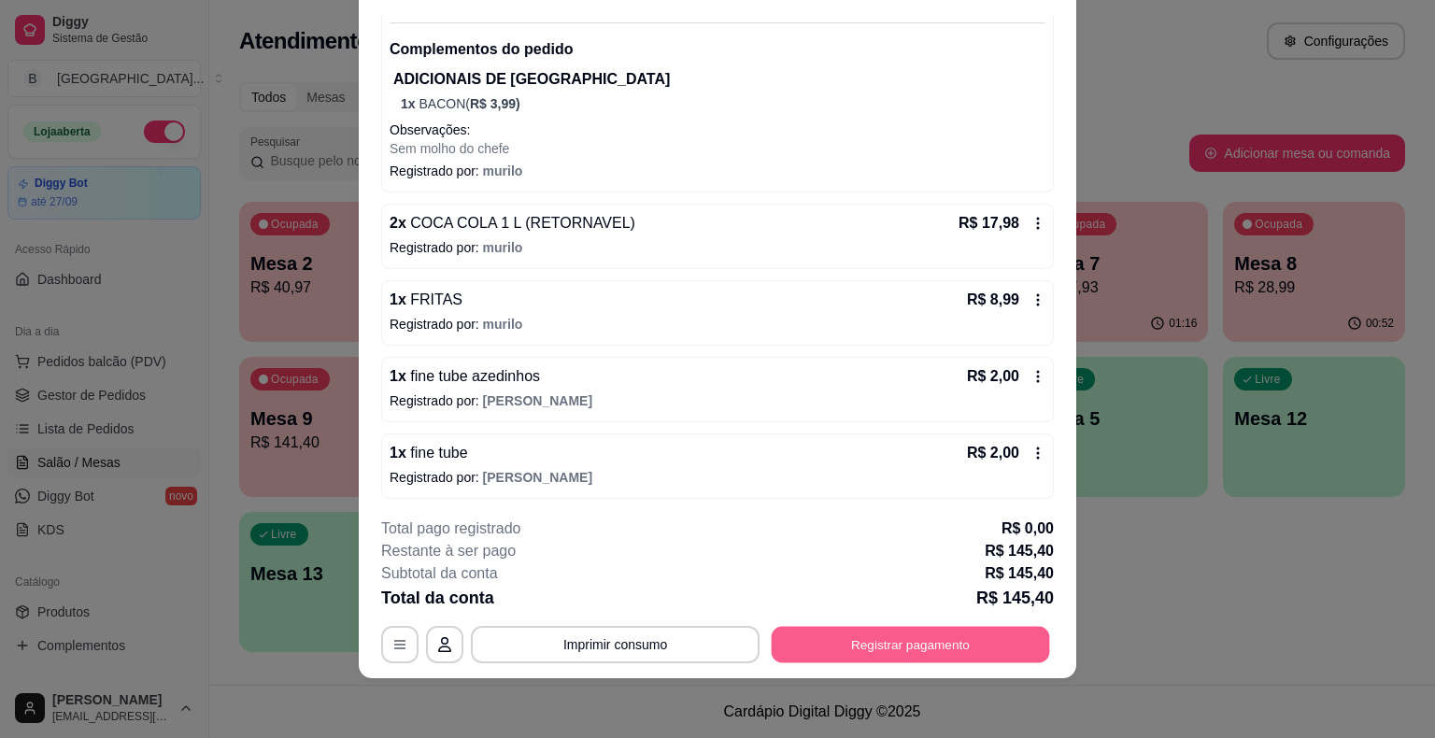
click at [956, 644] on button "Registrar pagamento" at bounding box center [911, 645] width 278 height 36
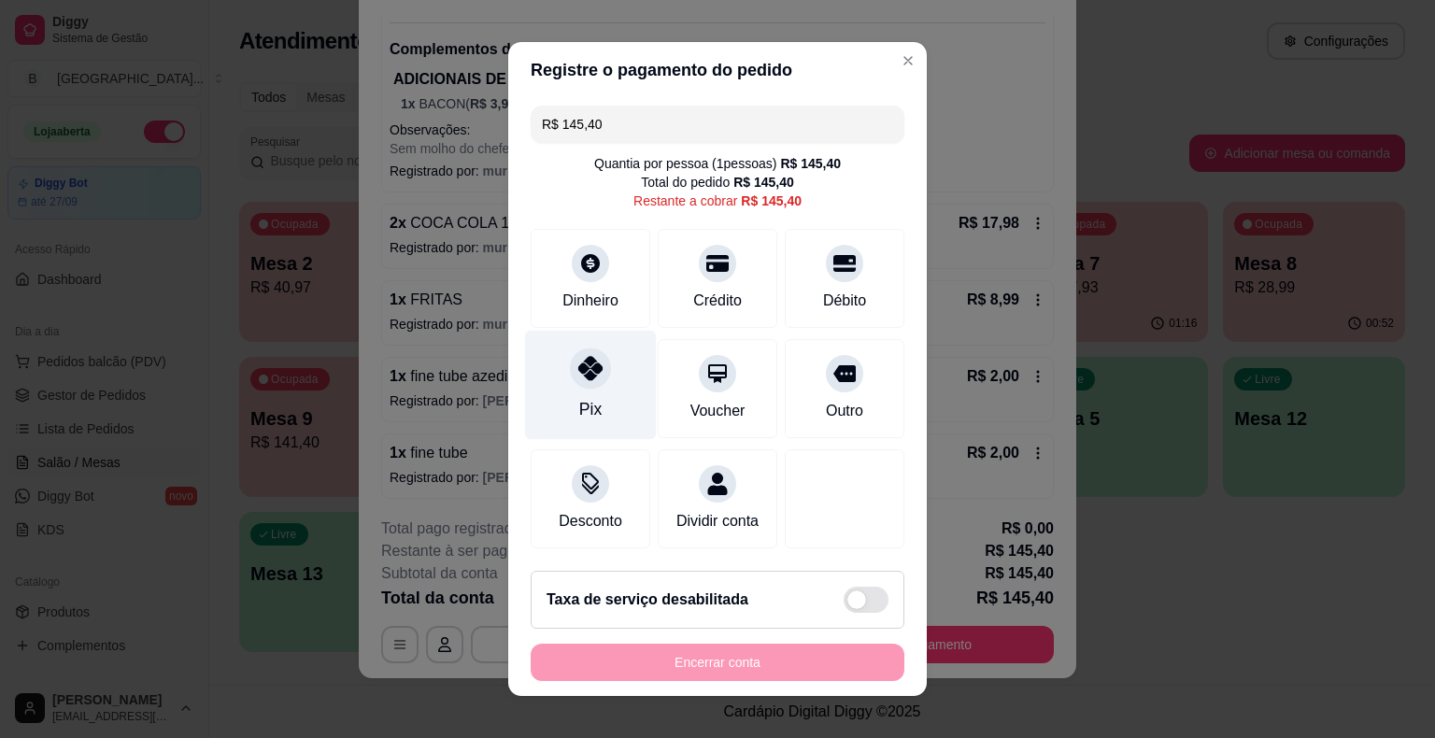
click at [590, 383] on div at bounding box center [590, 367] width 41 height 41
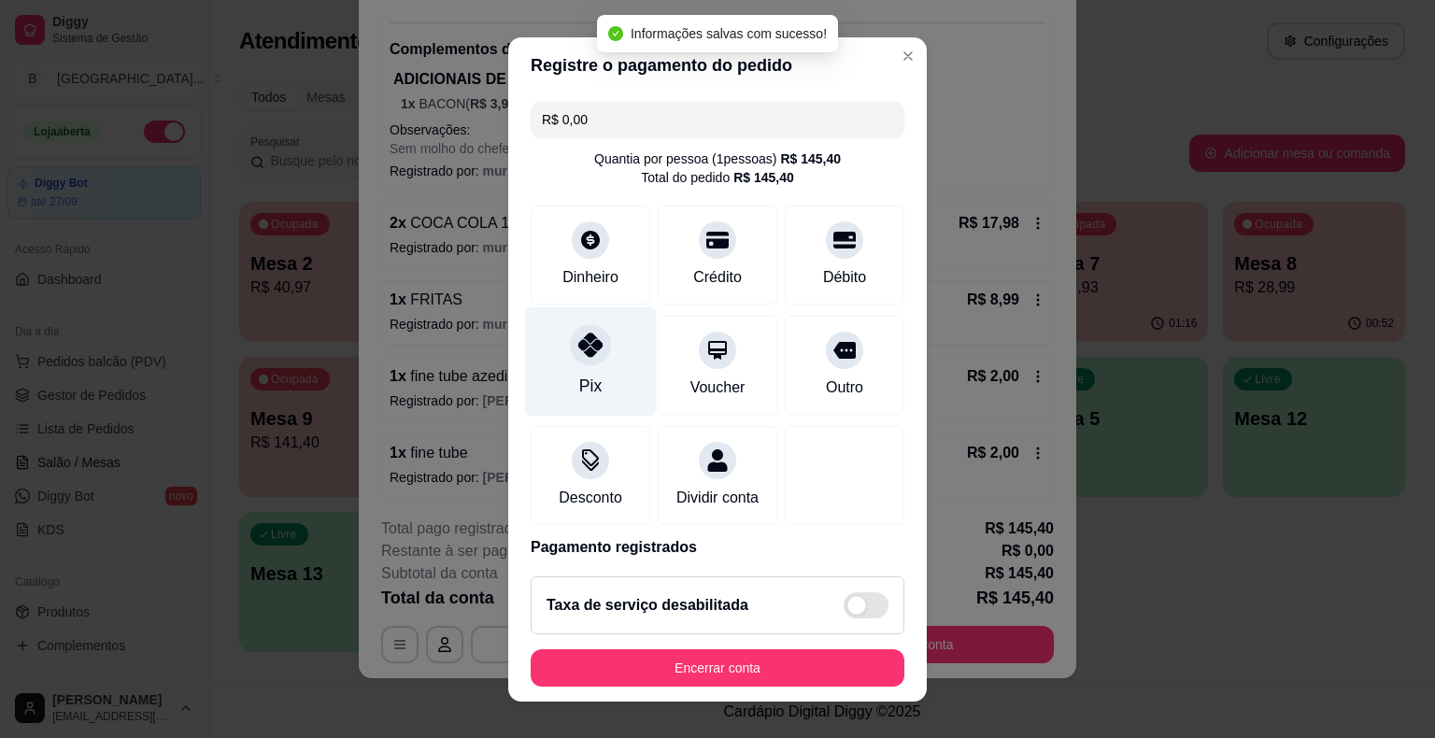
type input "R$ 0,00"
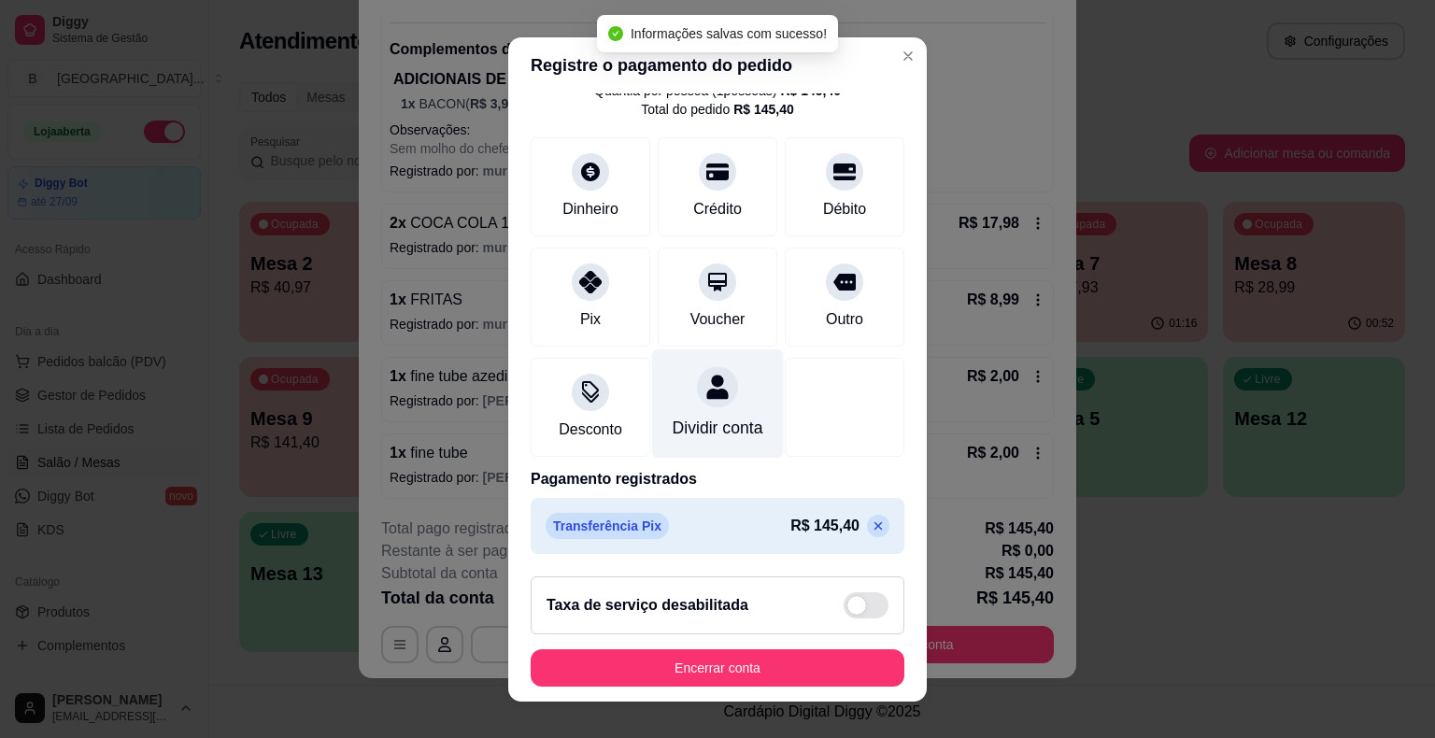
scroll to position [22, 0]
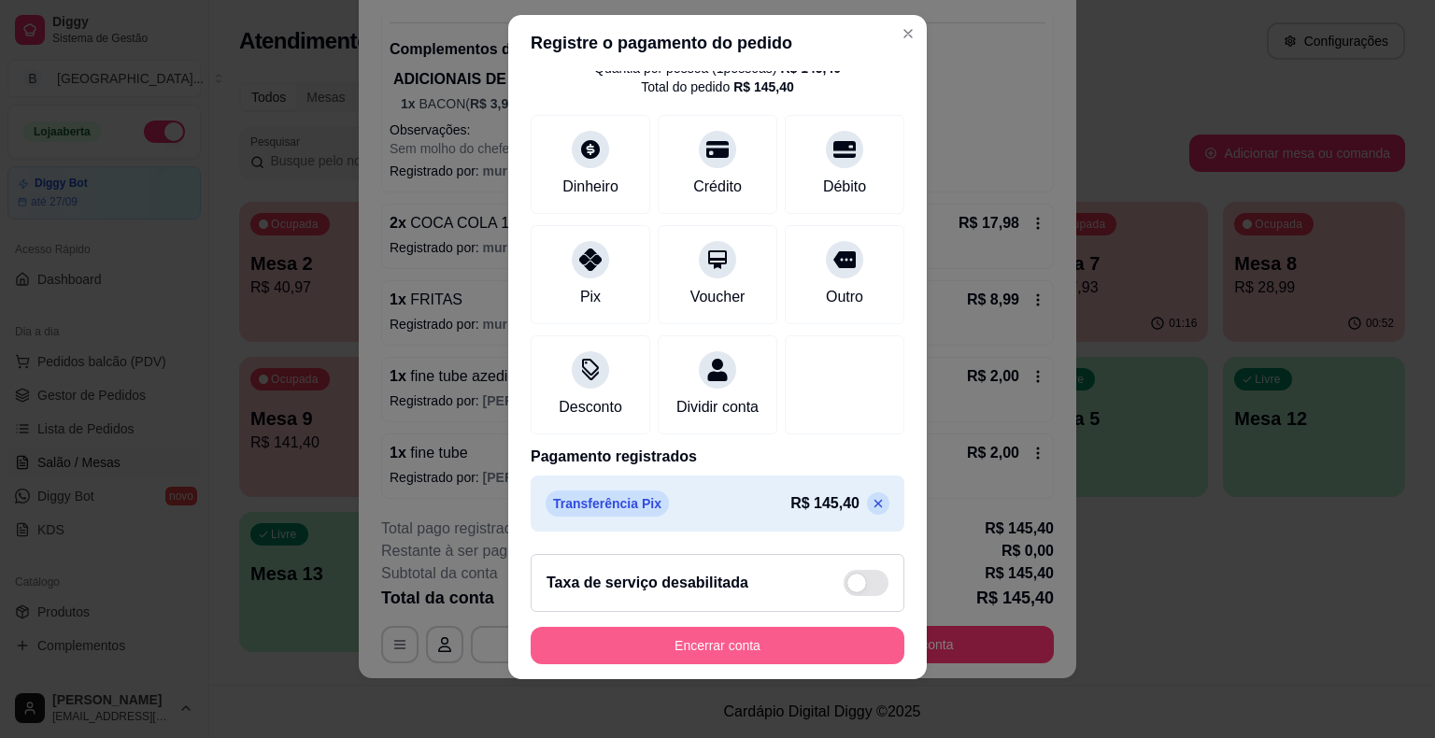
click at [626, 631] on button "Encerrar conta" at bounding box center [718, 645] width 374 height 37
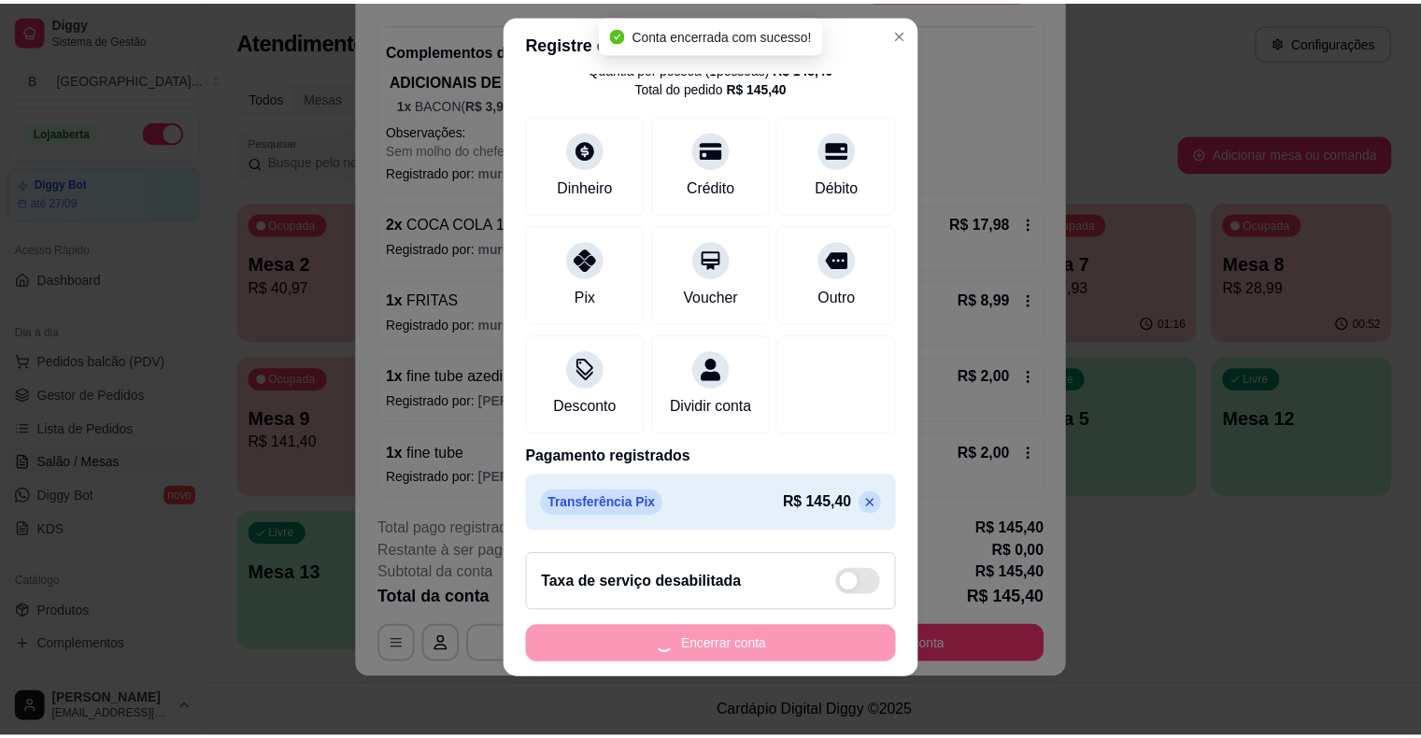
scroll to position [0, 0]
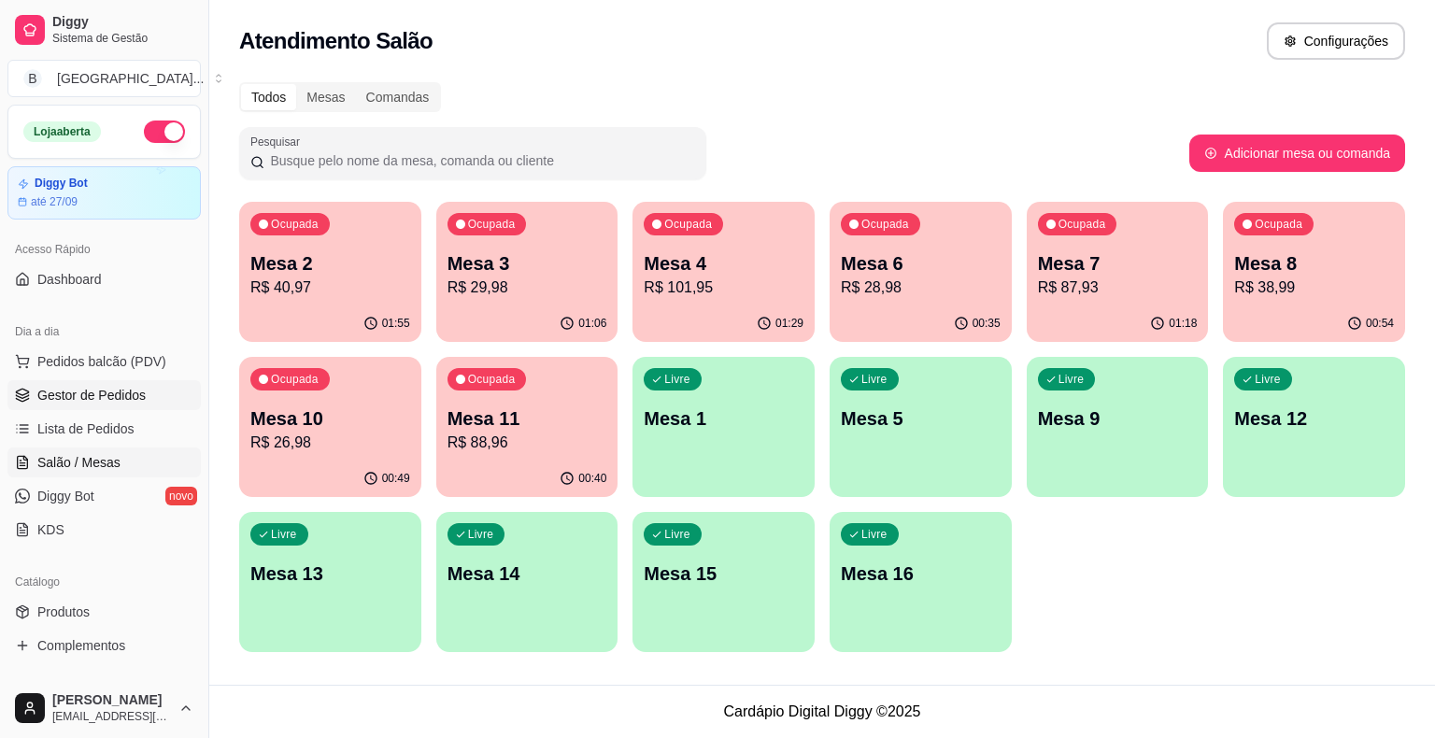
click at [101, 399] on span "Gestor de Pedidos" at bounding box center [91, 395] width 108 height 19
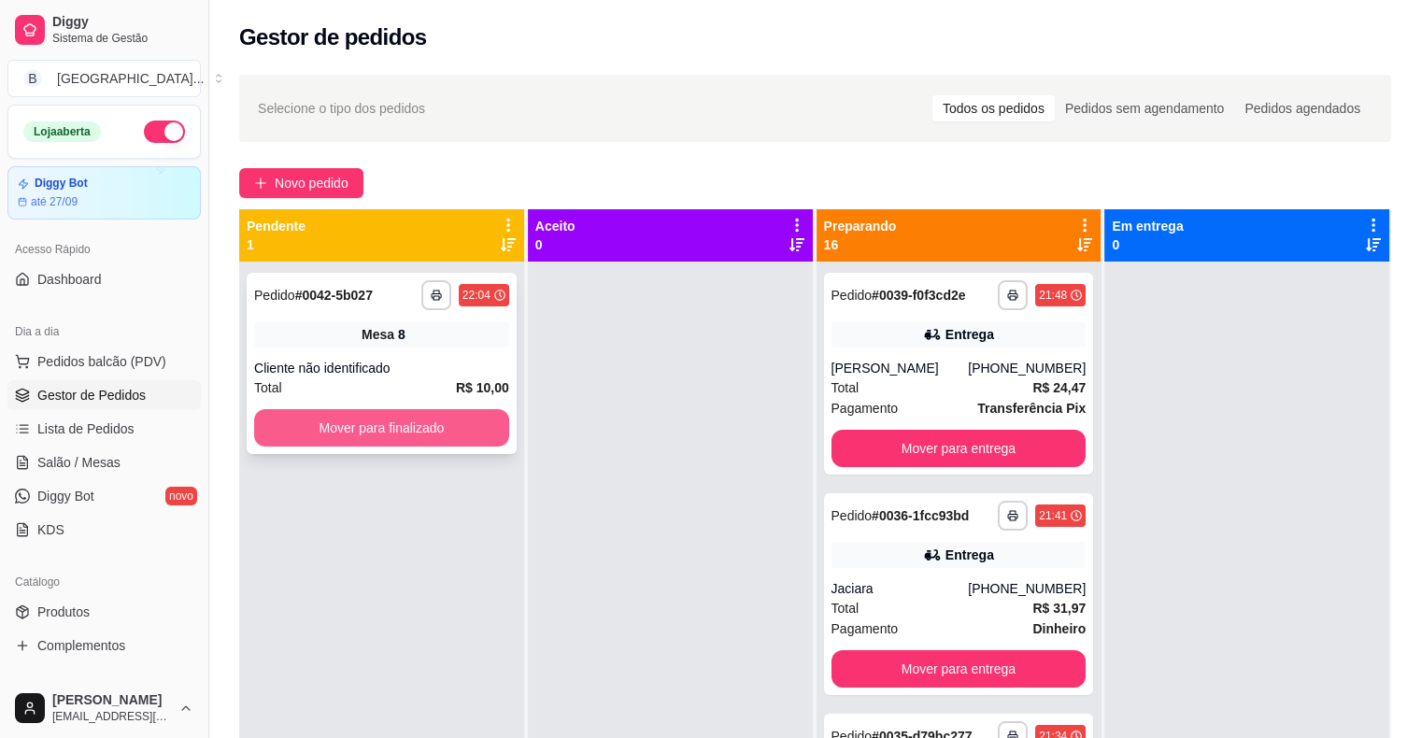
click at [432, 433] on button "Mover para finalizado" at bounding box center [381, 427] width 255 height 37
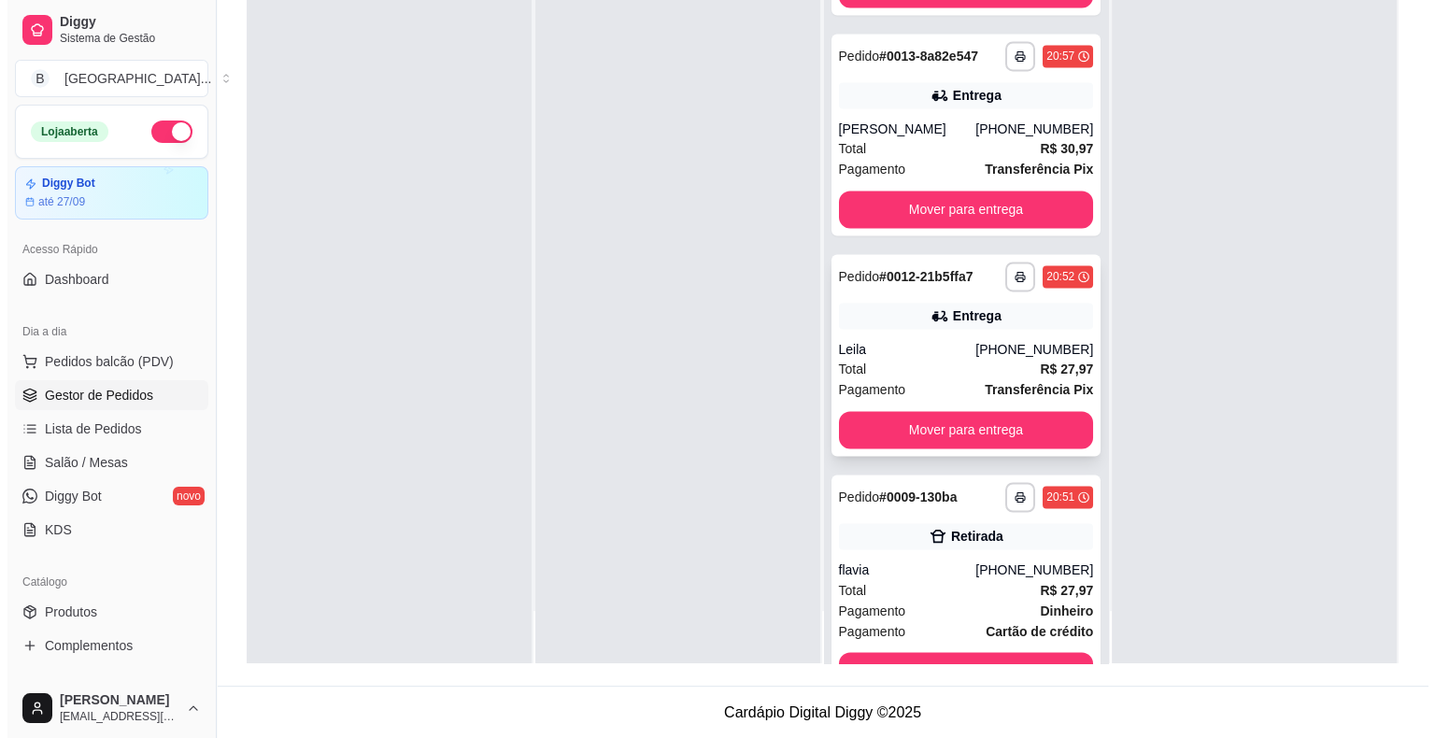
scroll to position [2955, 0]
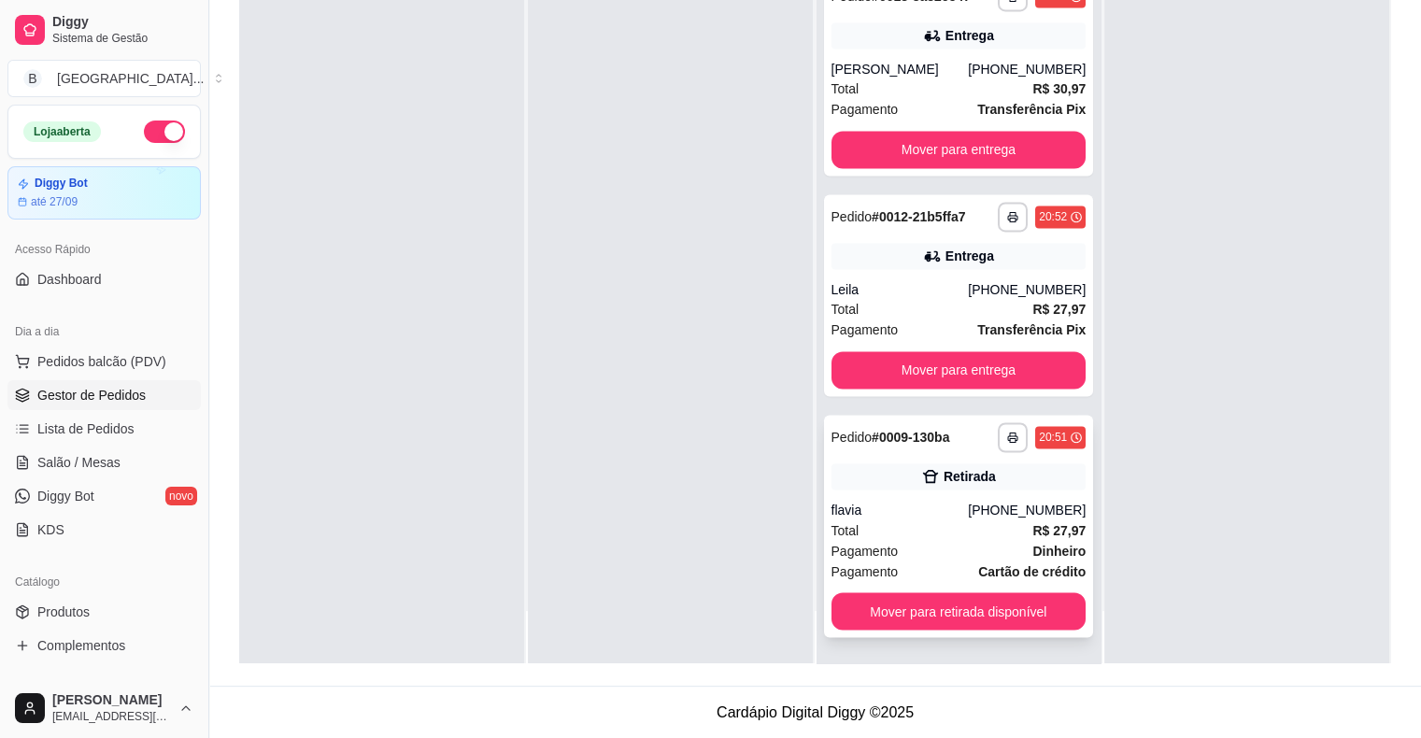
click at [910, 547] on div "Pagamento Dinheiro" at bounding box center [958, 550] width 255 height 21
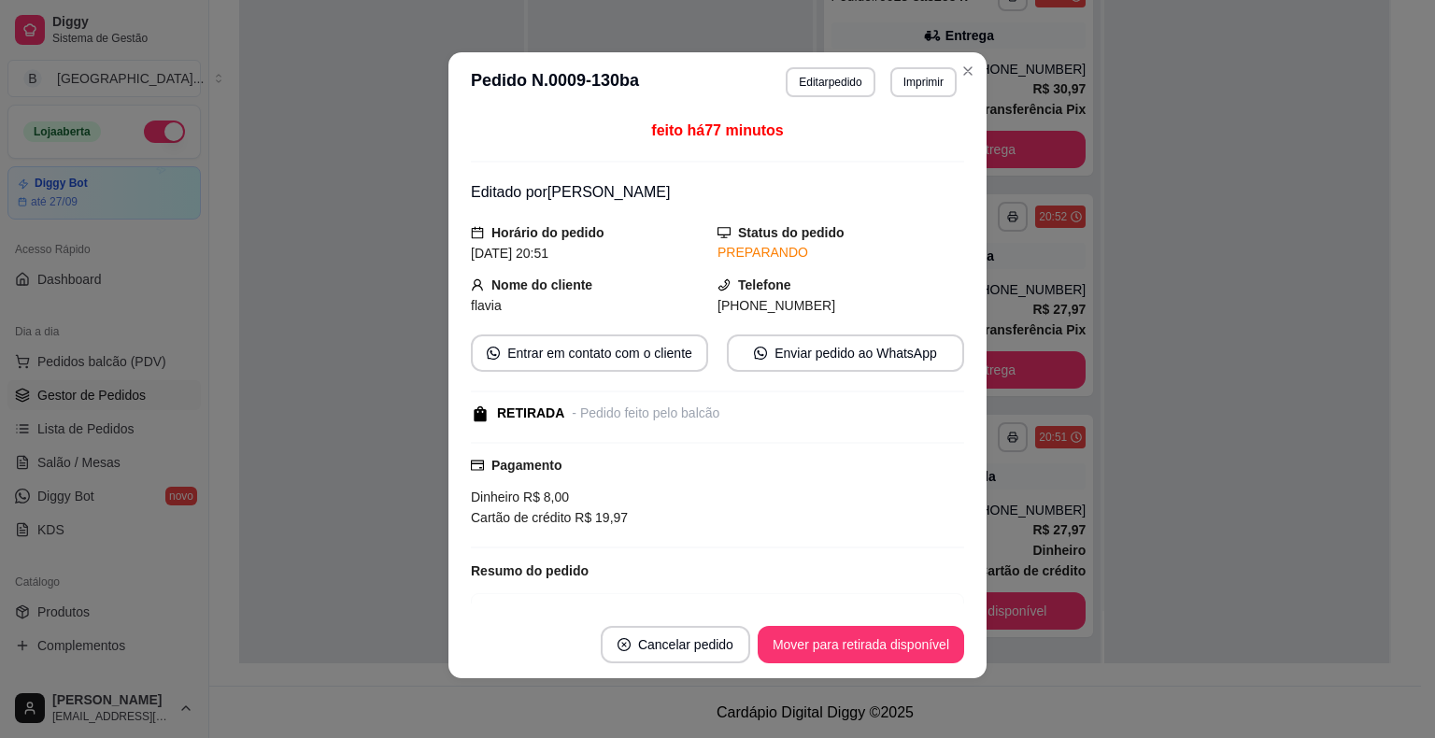
scroll to position [157, 0]
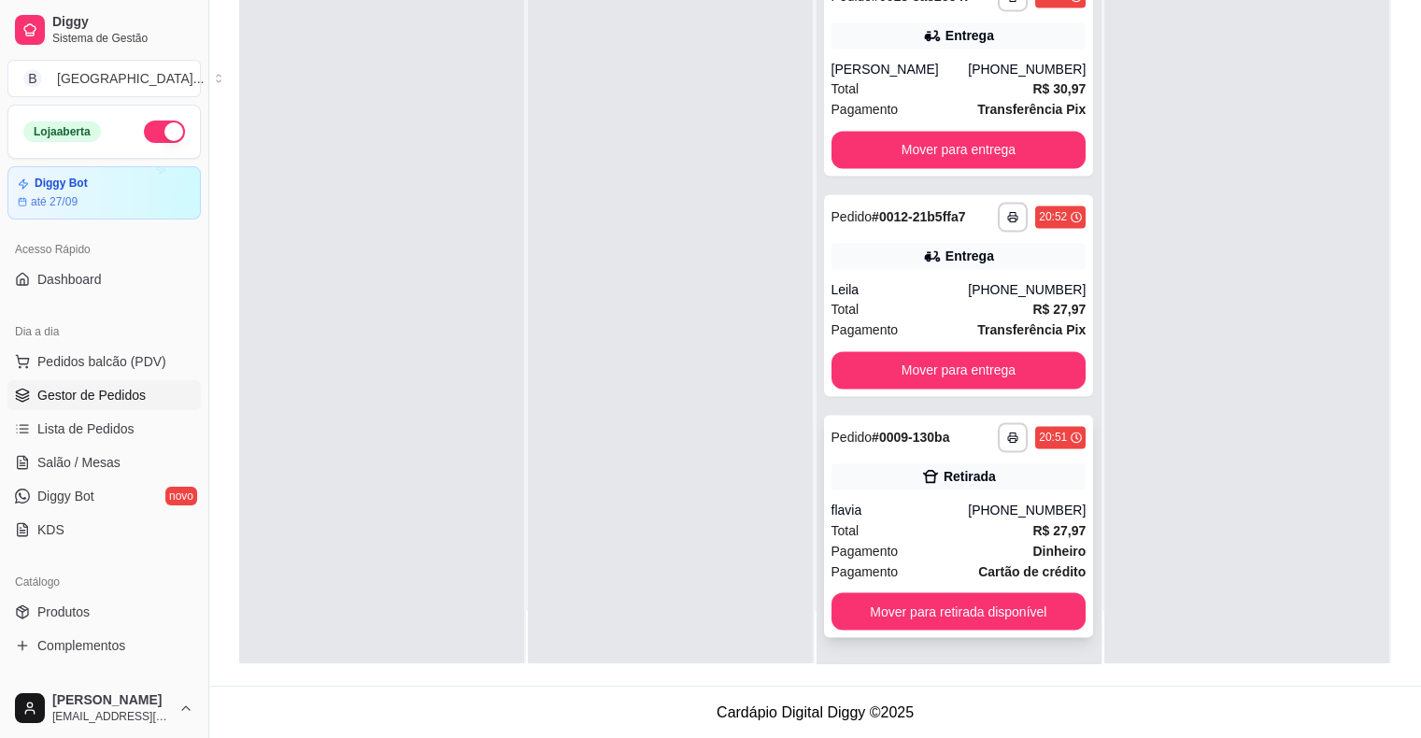
click at [923, 543] on div "Pagamento Dinheiro" at bounding box center [958, 550] width 255 height 21
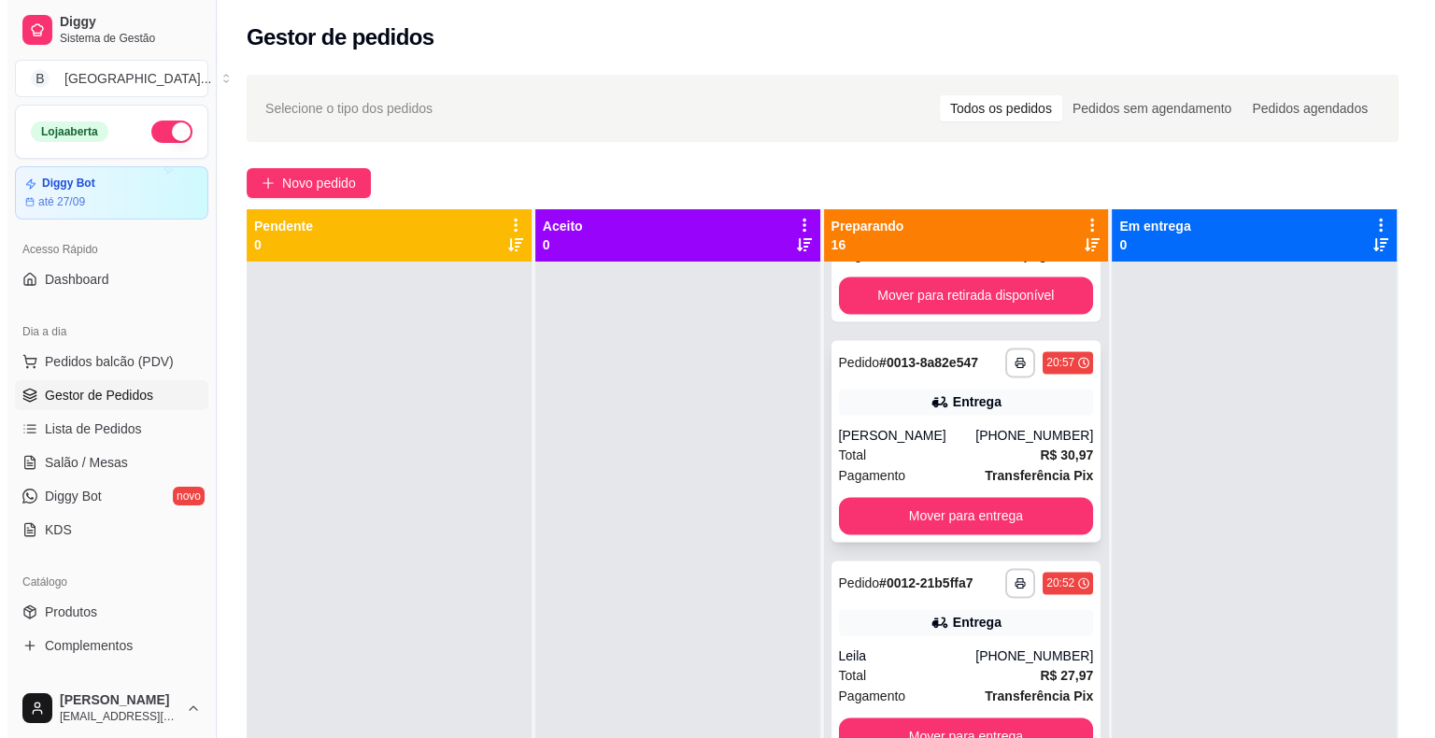
scroll to position [2955, 0]
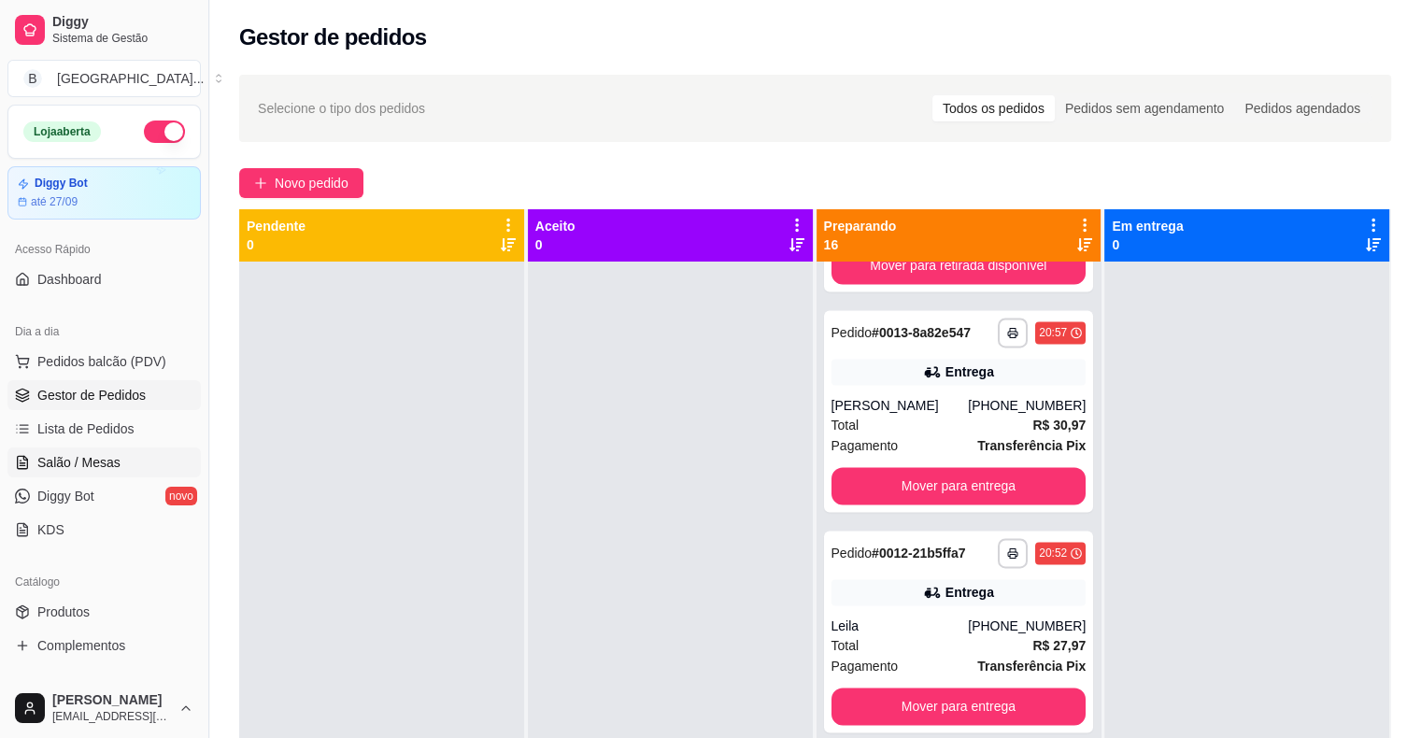
click at [104, 458] on span "Salão / Mesas" at bounding box center [78, 462] width 83 height 19
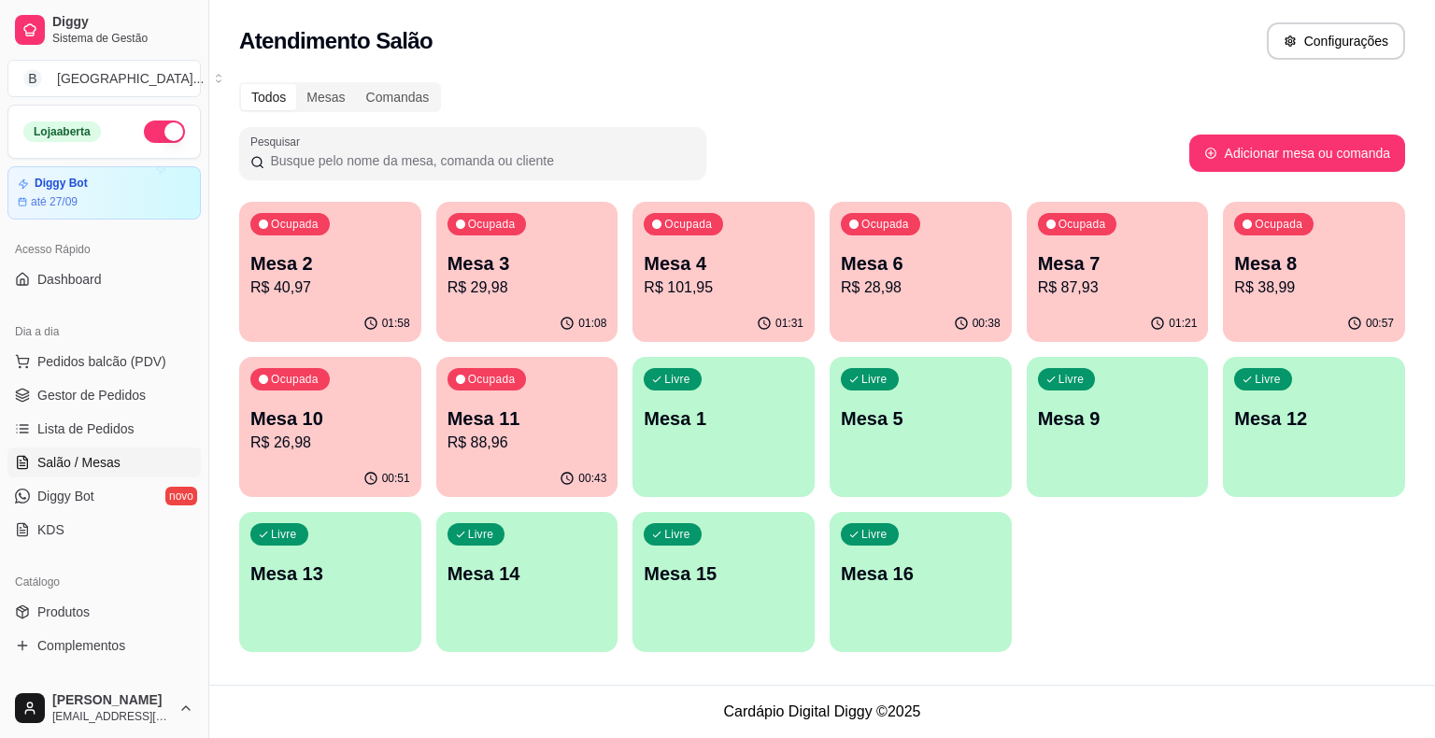
click at [1073, 264] on p "Mesa 7" at bounding box center [1118, 263] width 160 height 26
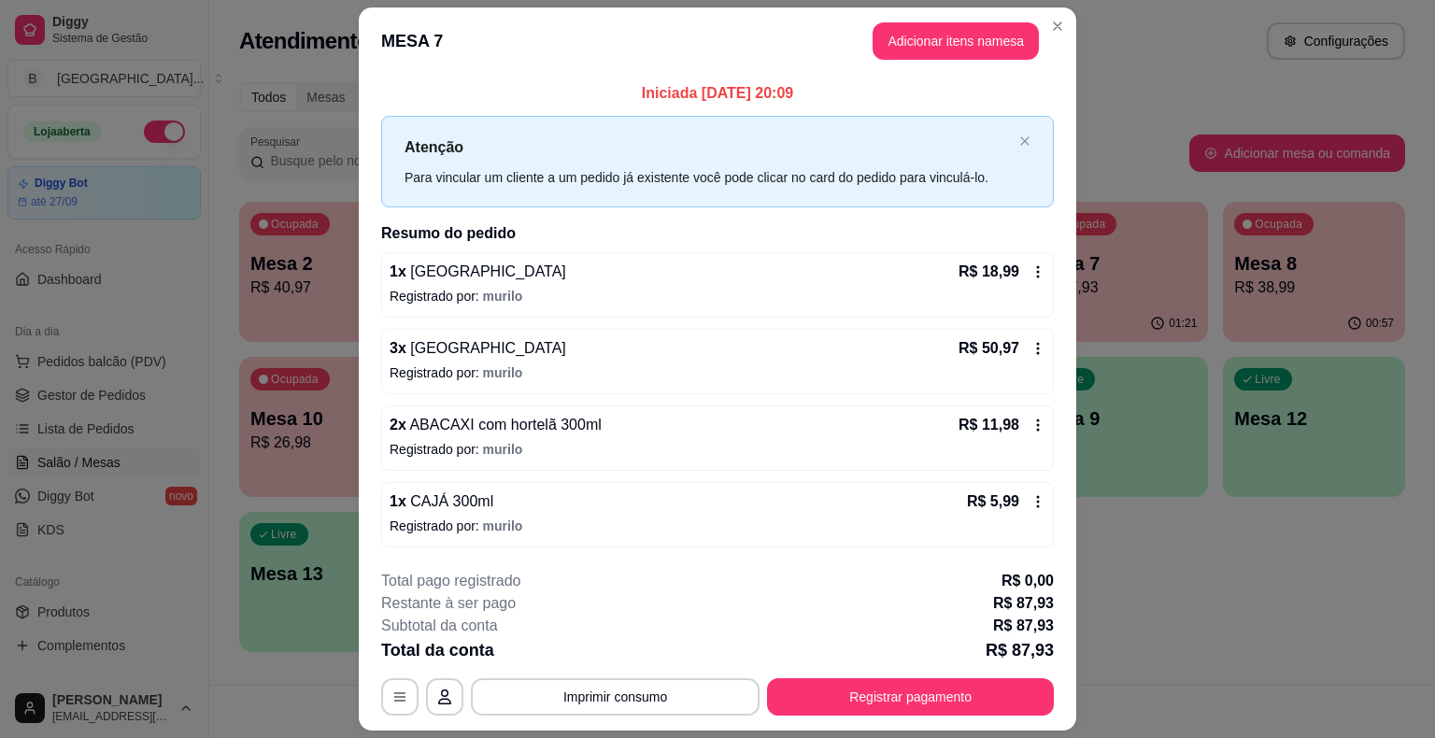
scroll to position [50, 0]
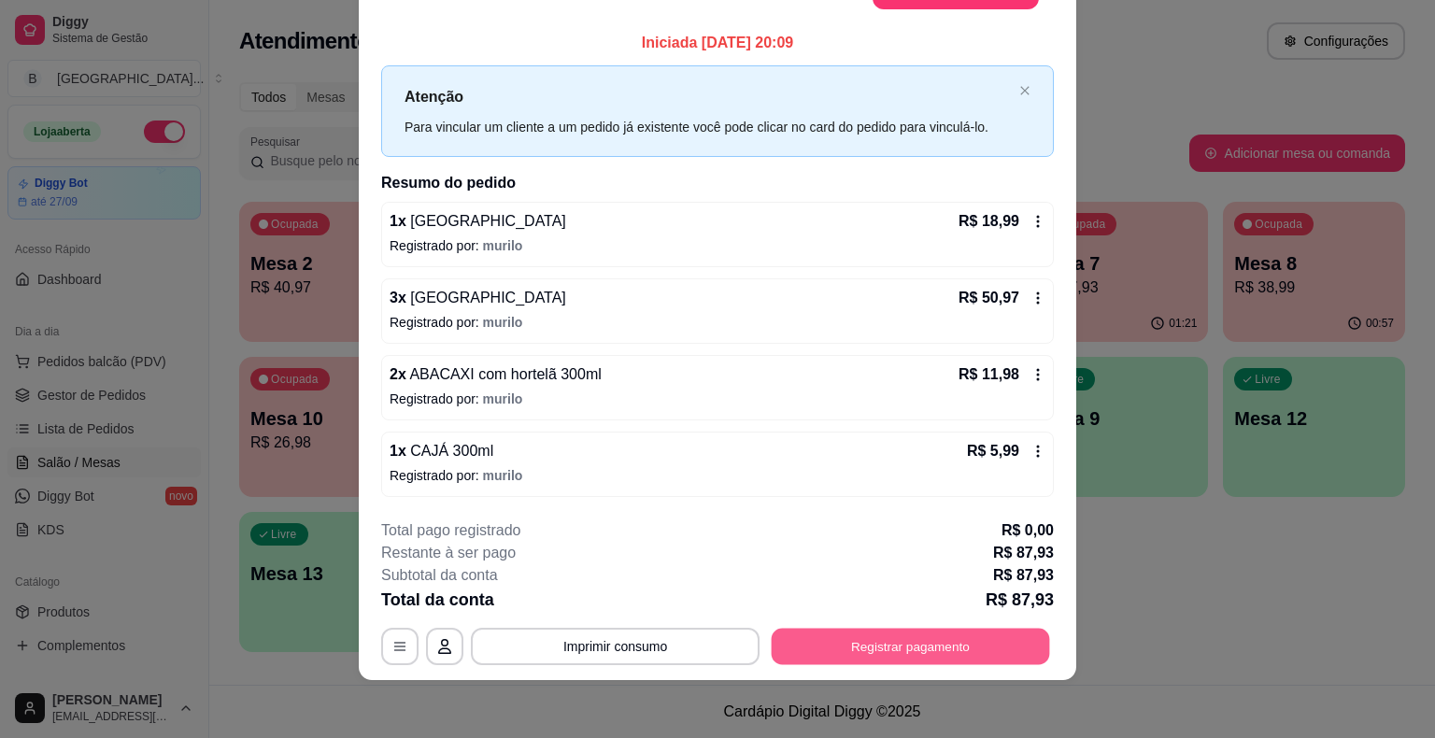
click at [1002, 650] on button "Registrar pagamento" at bounding box center [911, 646] width 278 height 36
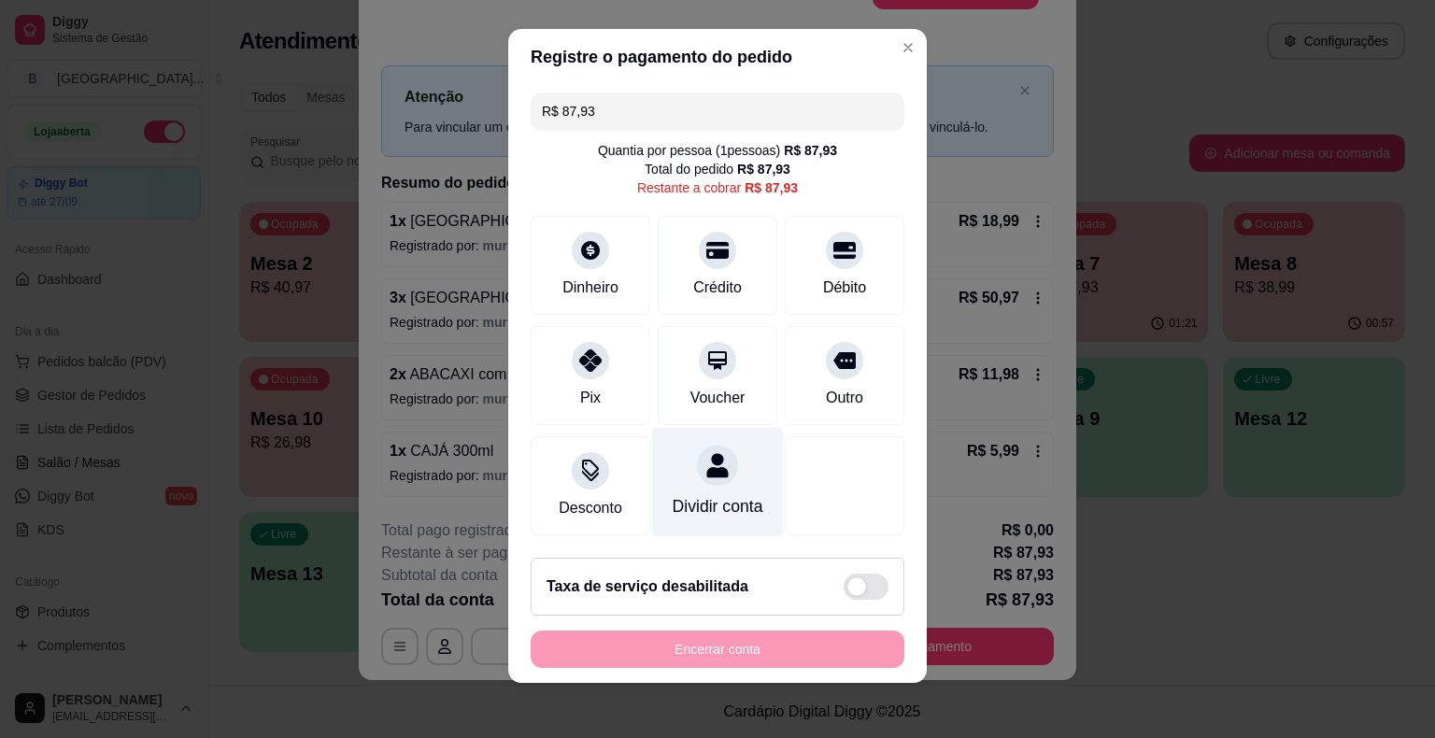
scroll to position [17, 0]
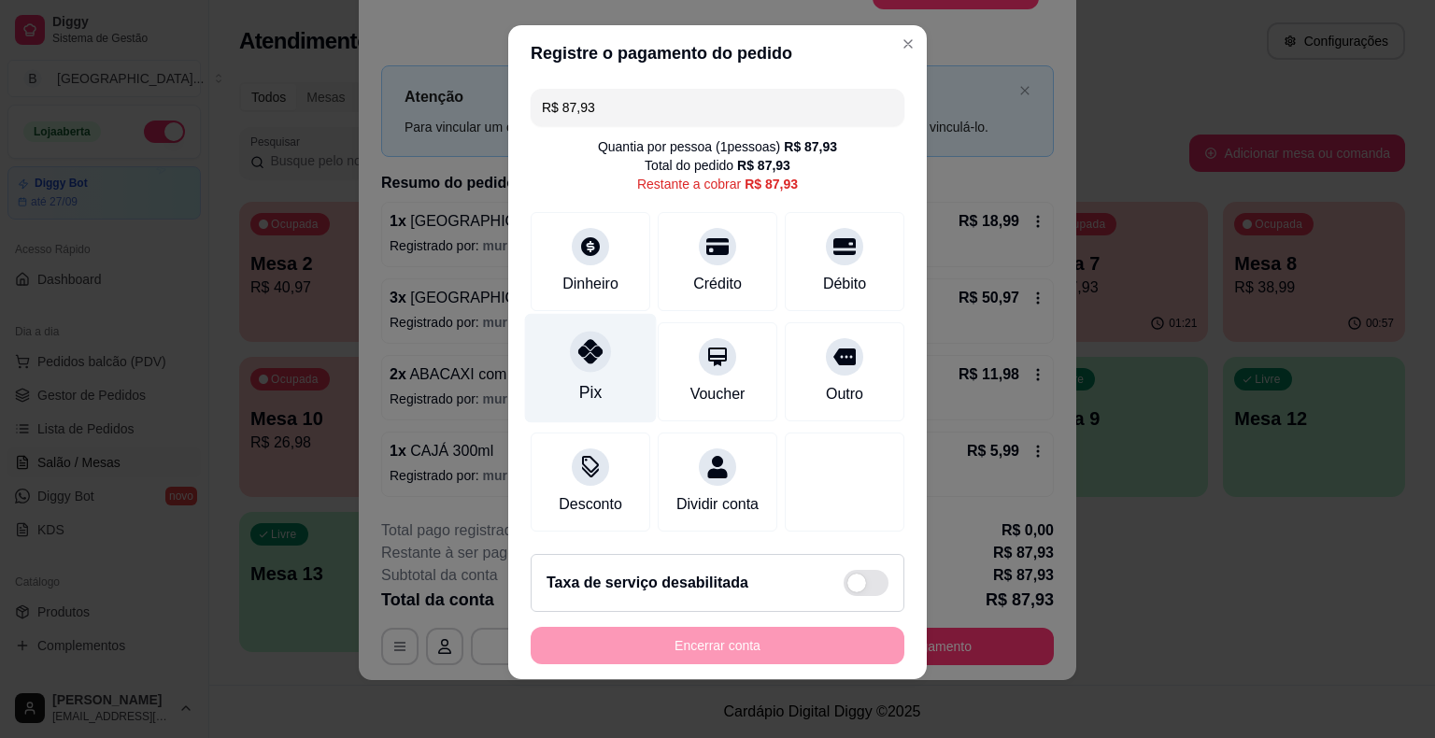
click at [635, 361] on div "Pix" at bounding box center [591, 368] width 132 height 109
type input "R$ 0,00"
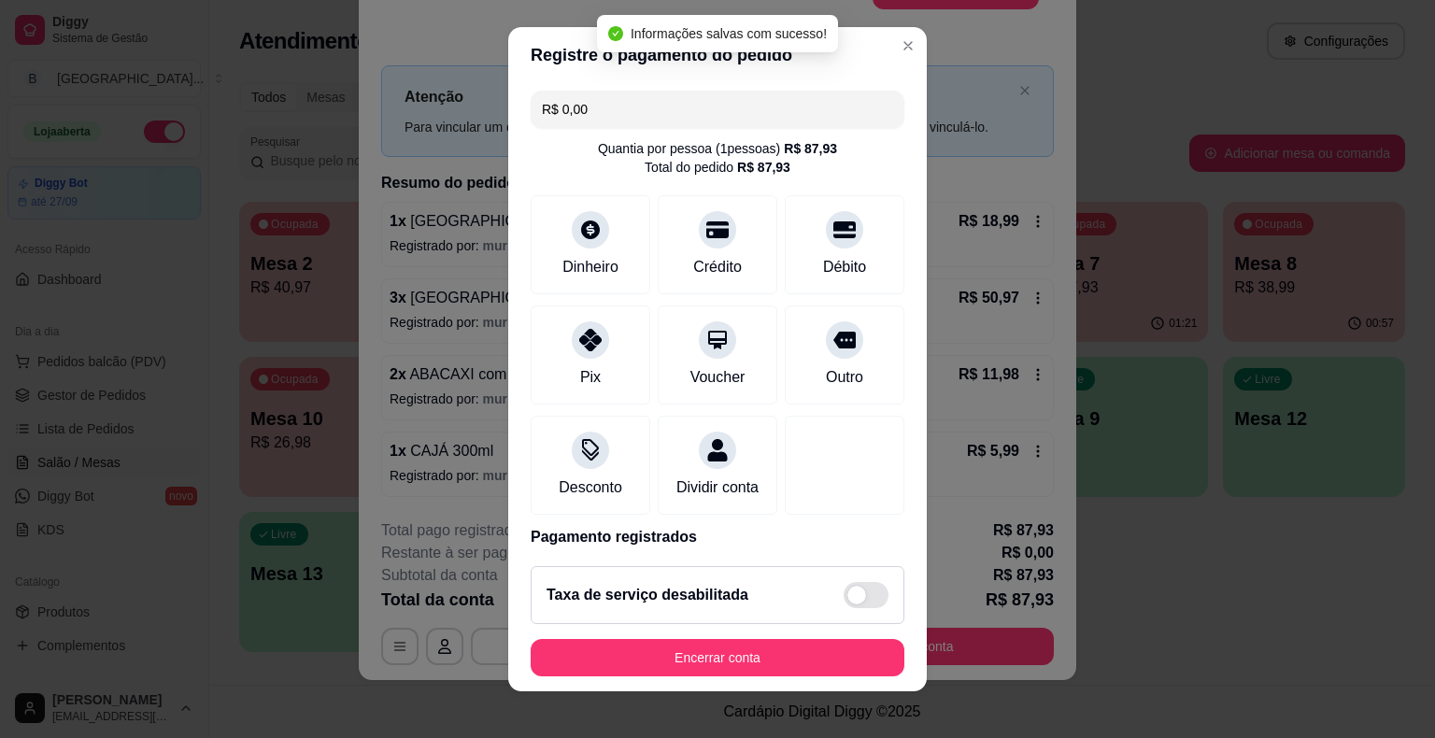
scroll to position [88, 0]
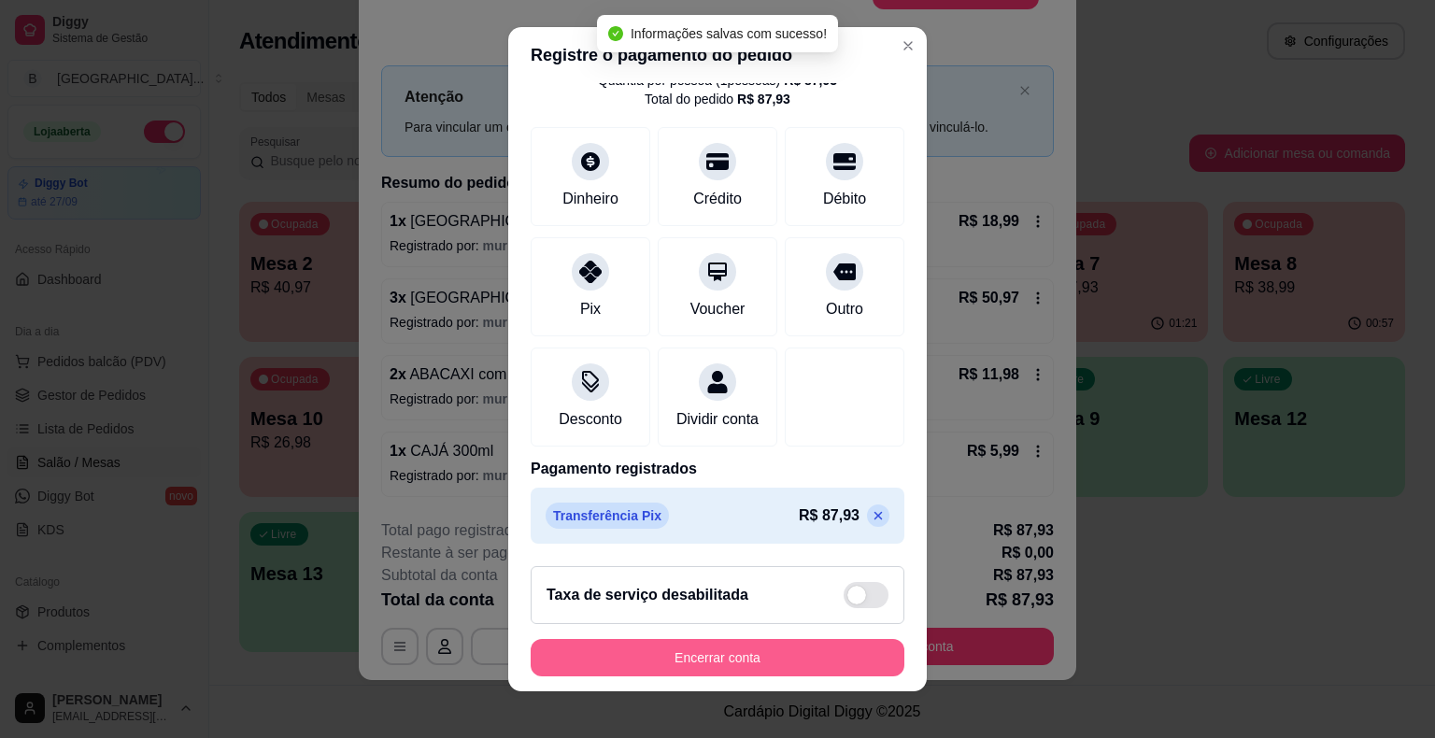
click at [716, 669] on button "Encerrar conta" at bounding box center [718, 657] width 374 height 37
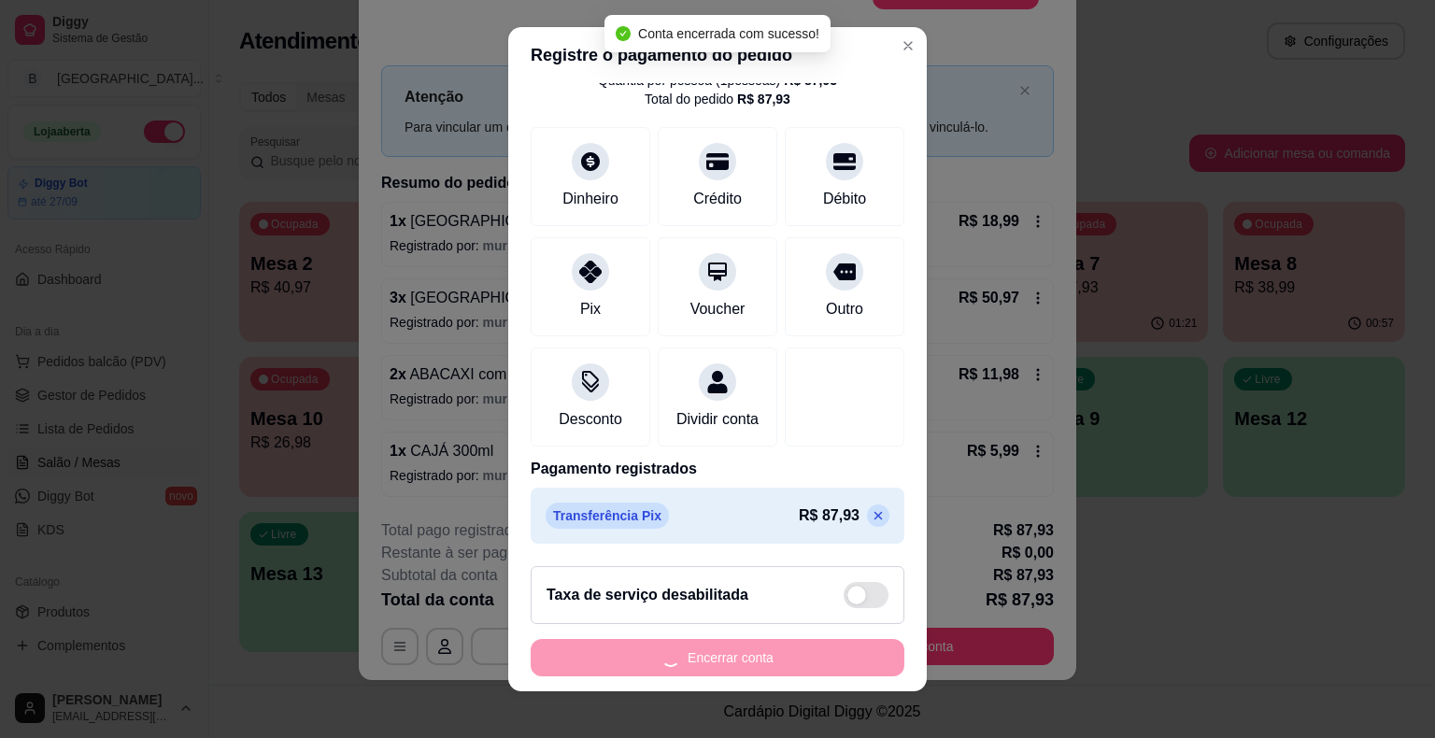
scroll to position [0, 0]
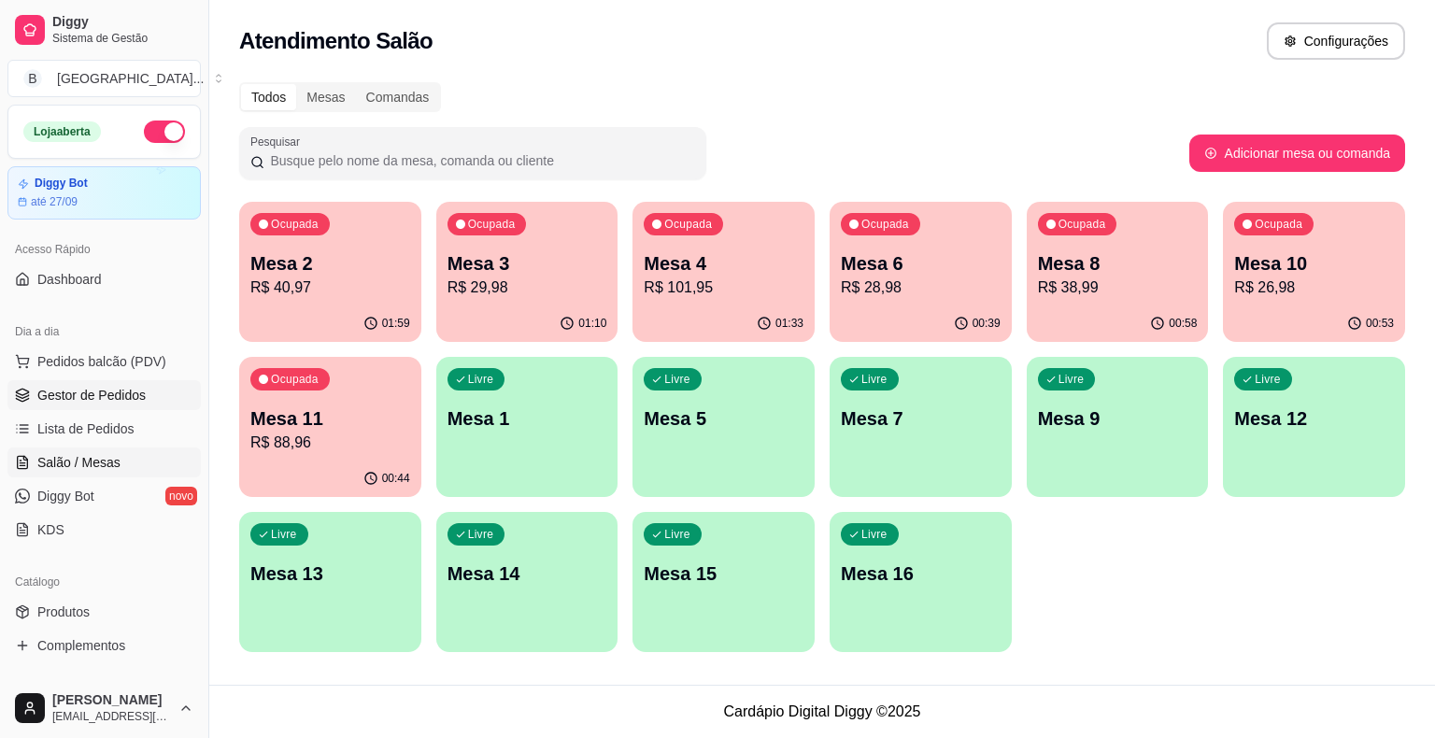
click at [133, 391] on span "Gestor de Pedidos" at bounding box center [91, 395] width 108 height 19
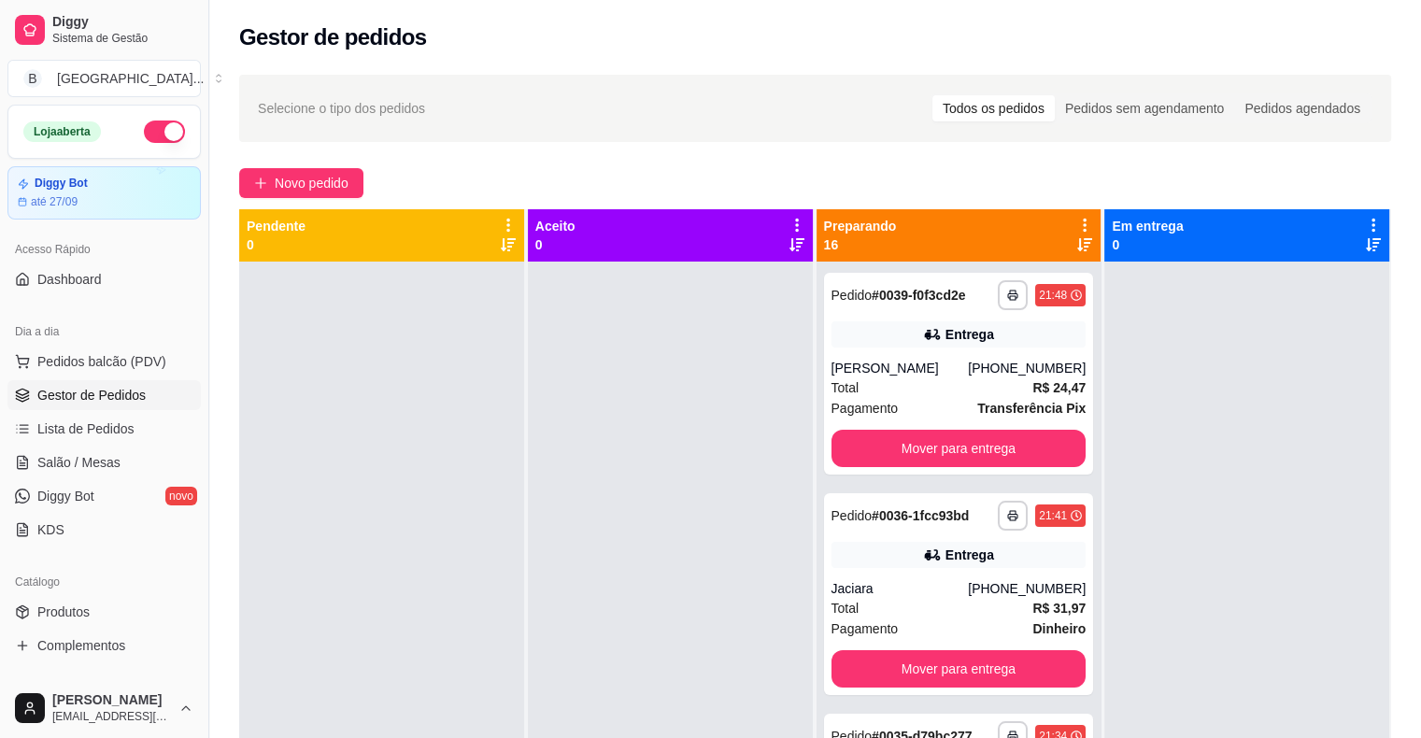
click at [179, 375] on ul "Pedidos balcão (PDV) Gestor de Pedidos Lista de Pedidos Salão / Mesas Diggy Bot…" at bounding box center [103, 446] width 193 height 198
click at [120, 358] on span "Pedidos balcão (PDV)" at bounding box center [101, 361] width 129 height 19
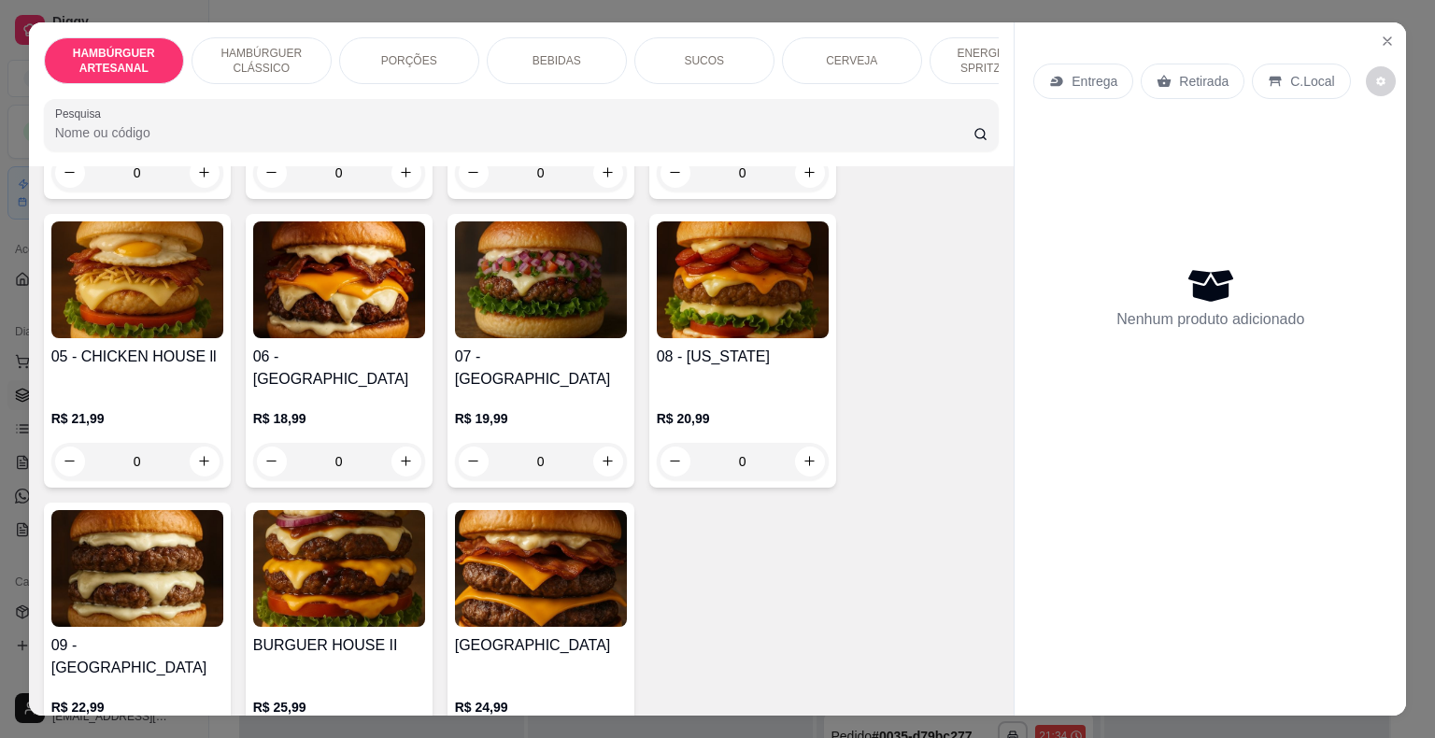
scroll to position [374, 0]
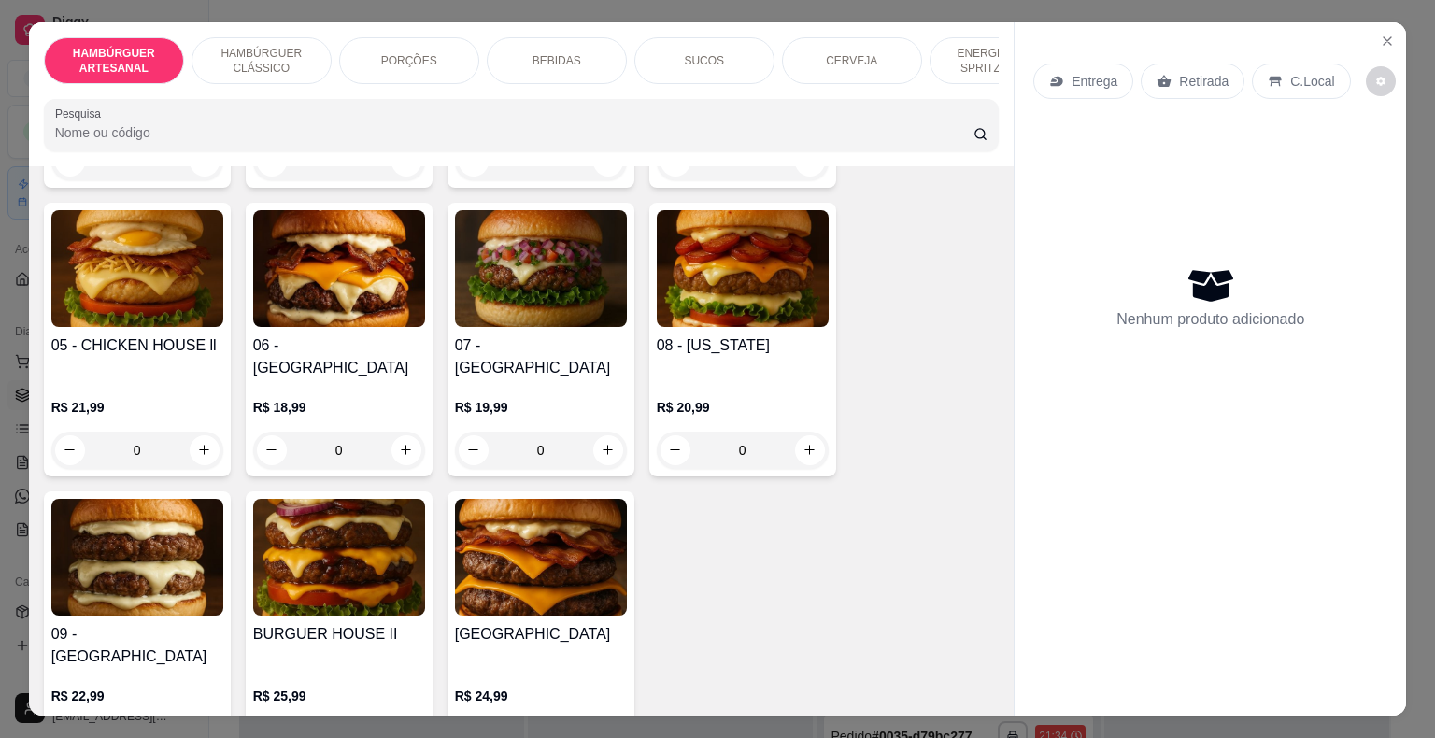
click at [602, 432] on div "0" at bounding box center [541, 450] width 172 height 37
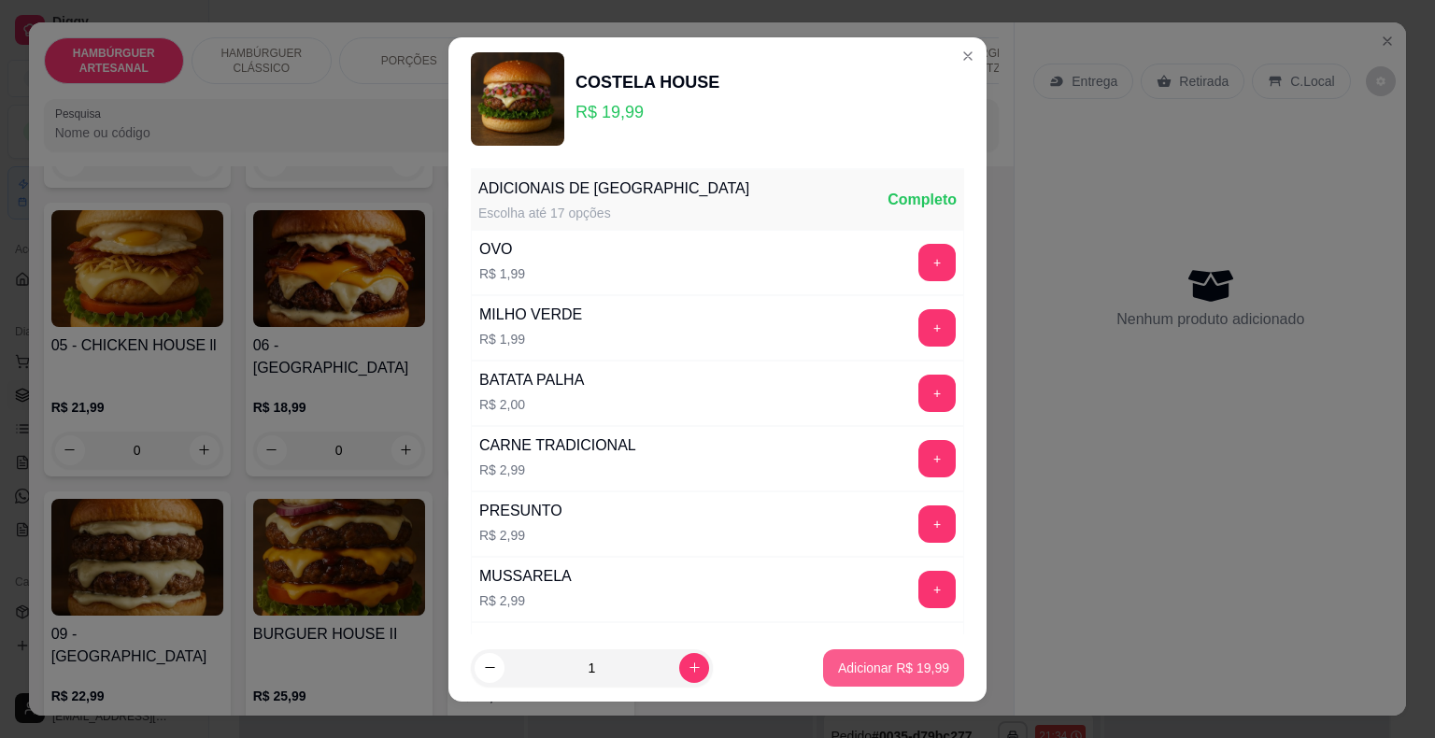
click at [856, 675] on p "Adicionar R$ 19,99" at bounding box center [893, 667] width 111 height 19
type input "1"
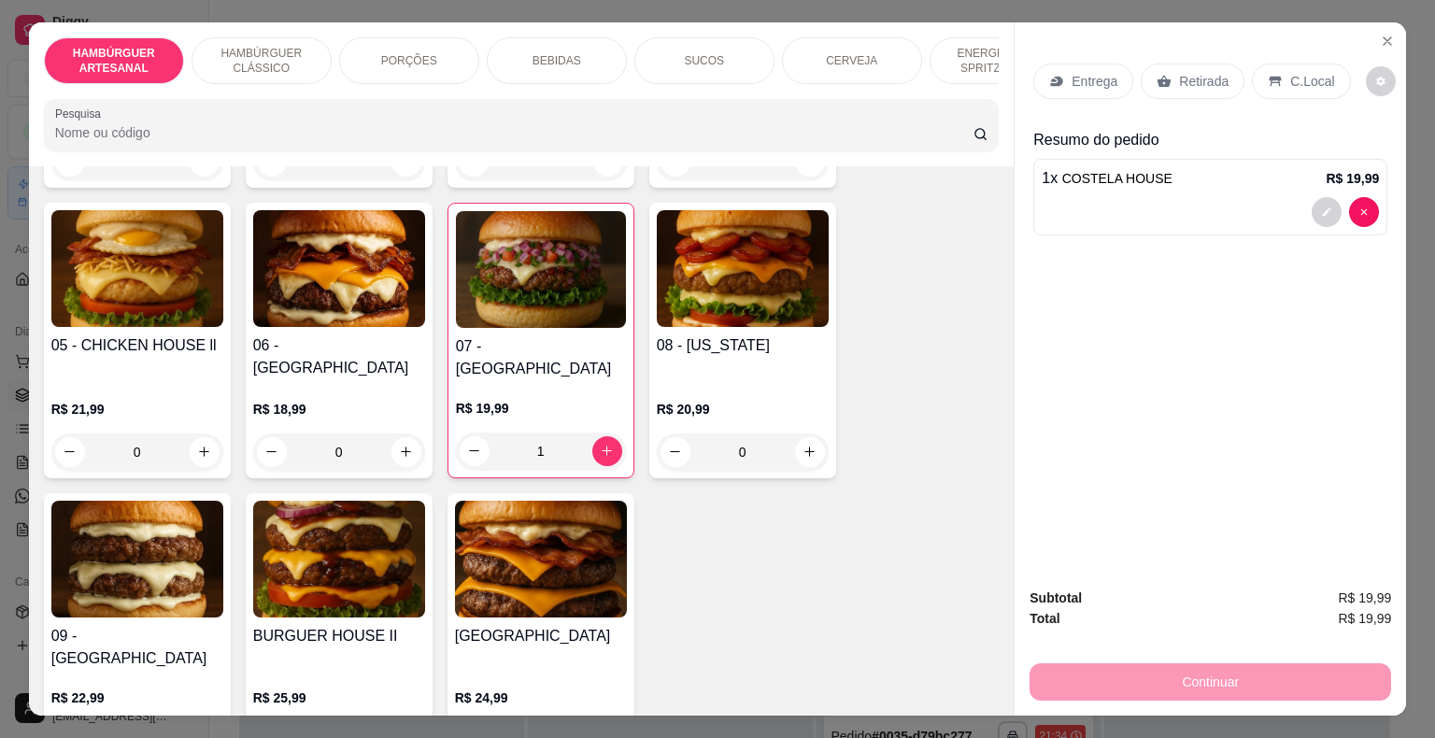
click at [490, 47] on div "BEBIDAS" at bounding box center [557, 60] width 140 height 47
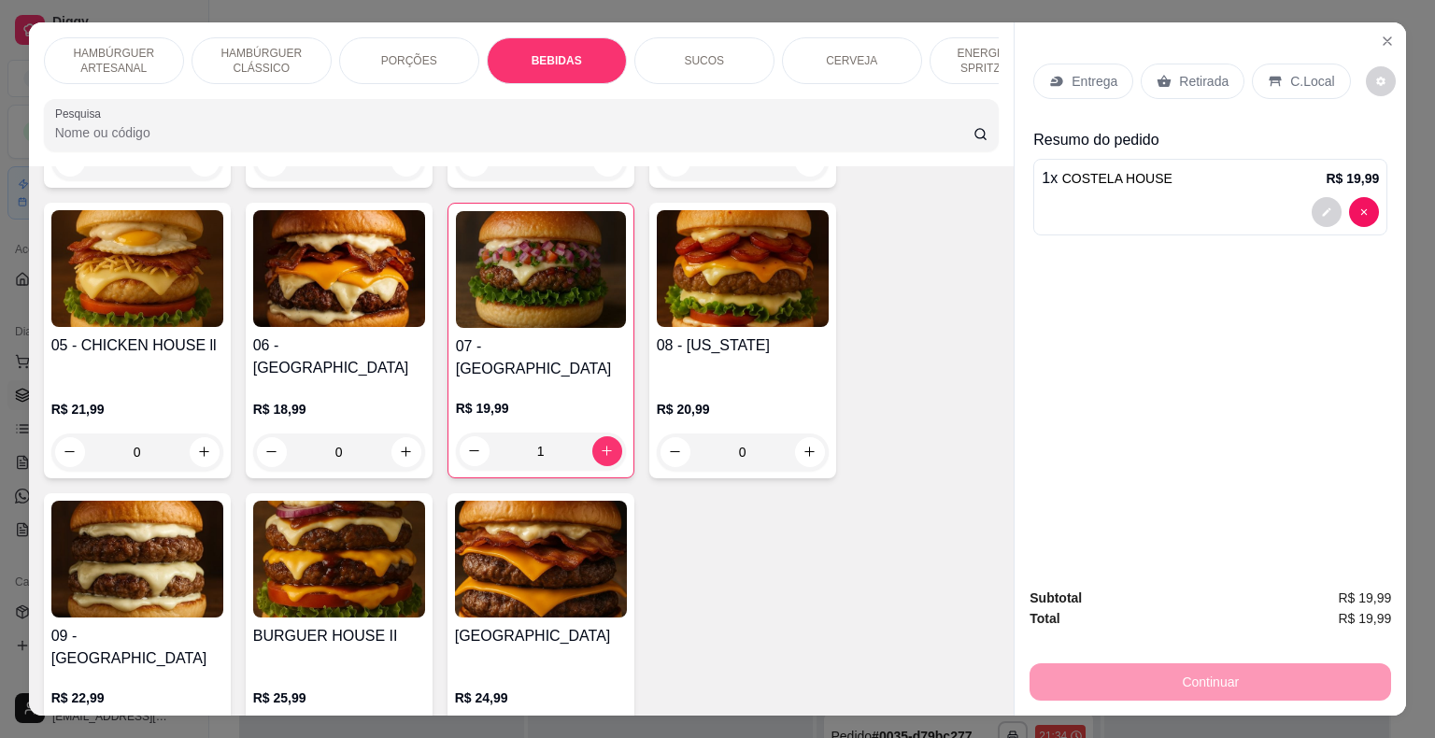
scroll to position [45, 0]
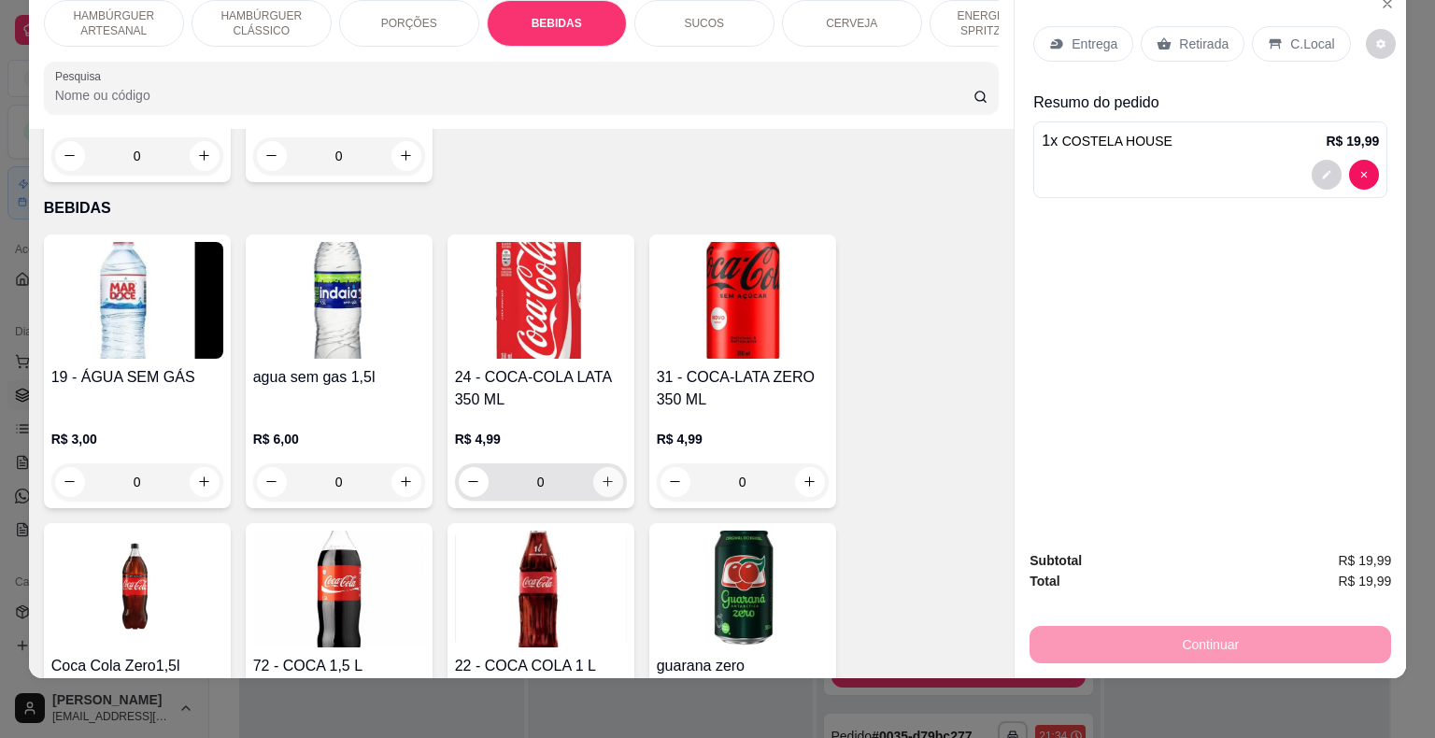
click at [602, 474] on icon "increase-product-quantity" at bounding box center [608, 481] width 14 height 14
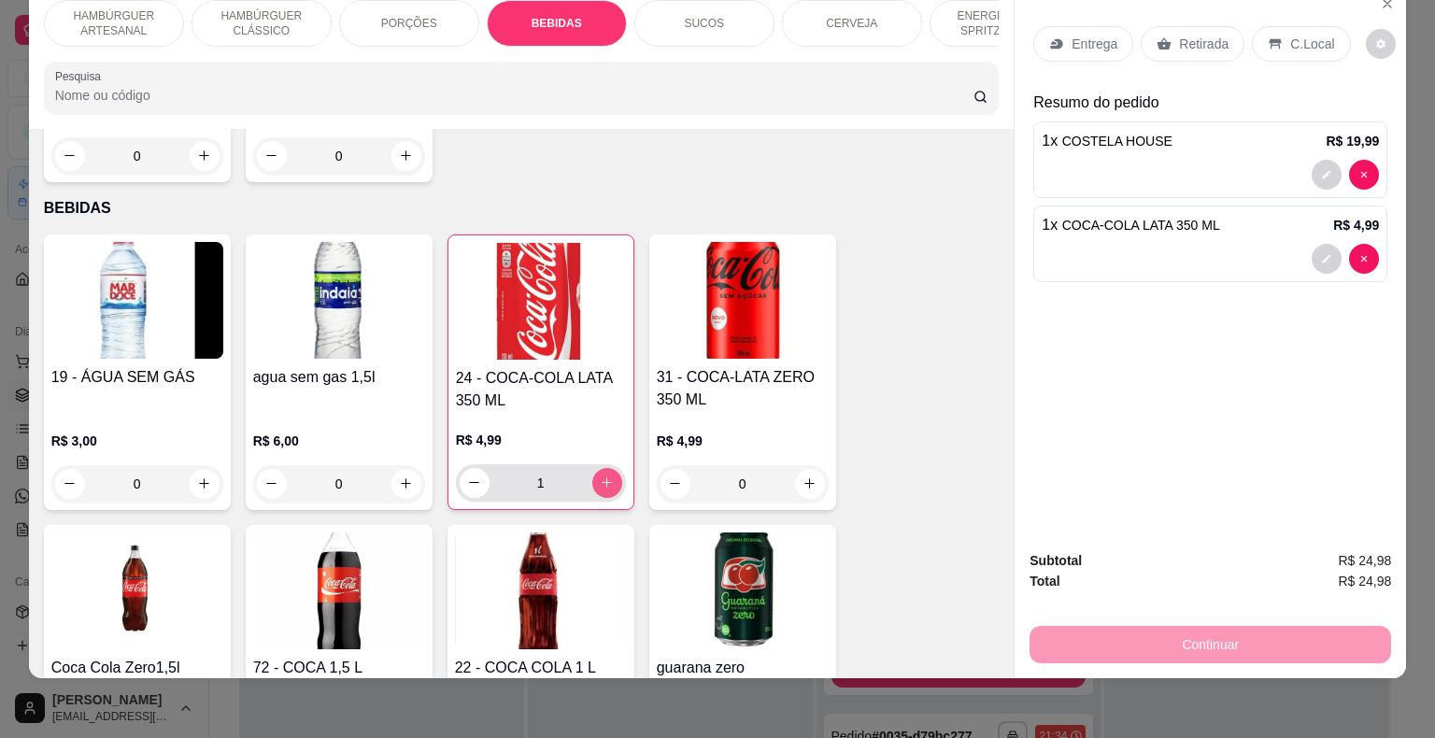
type input "1"
click at [1071, 35] on p "Entrega" at bounding box center [1094, 44] width 46 height 19
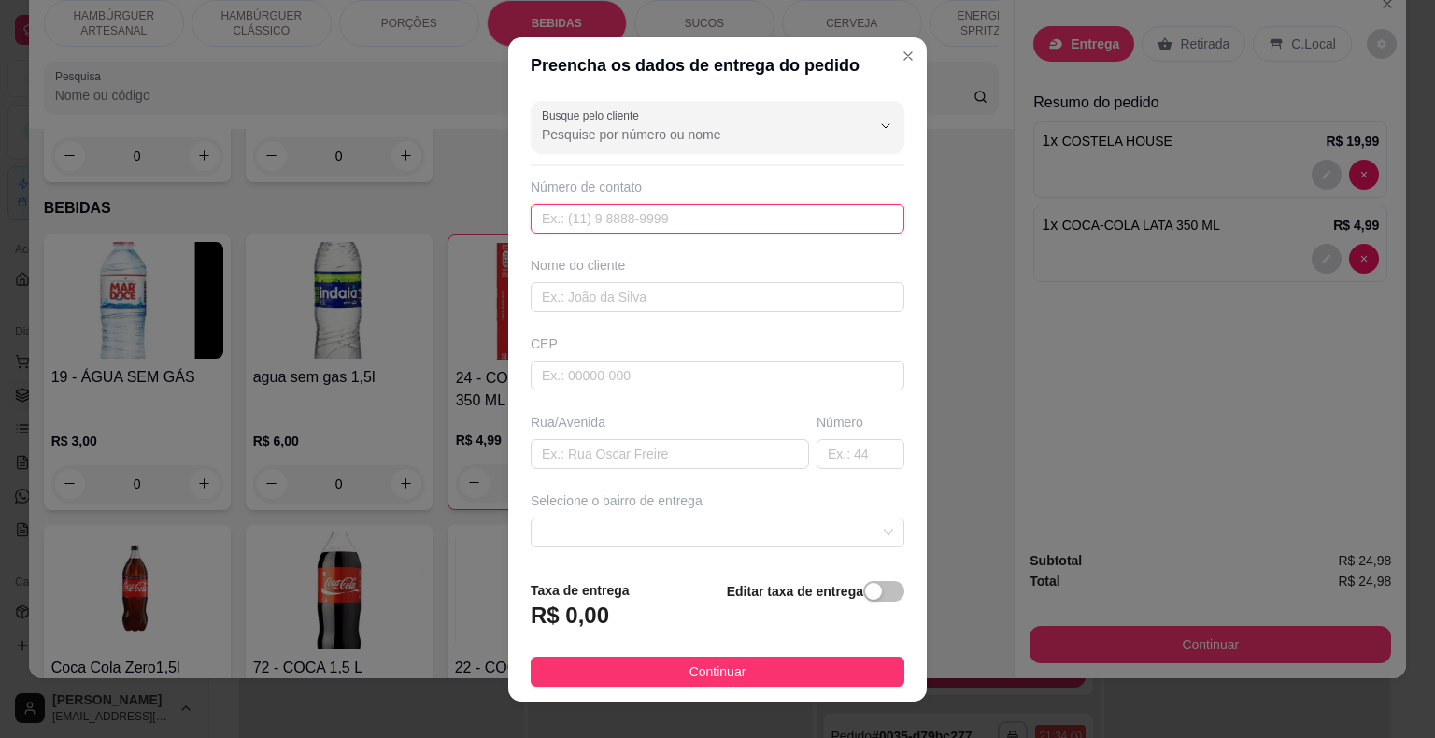
click at [686, 207] on input "text" at bounding box center [718, 219] width 374 height 30
click at [605, 198] on div "Número de contato" at bounding box center [718, 205] width 374 height 56
click at [639, 226] on input "text" at bounding box center [718, 219] width 374 height 30
click at [531, 223] on input "9846-4608" at bounding box center [718, 219] width 374 height 30
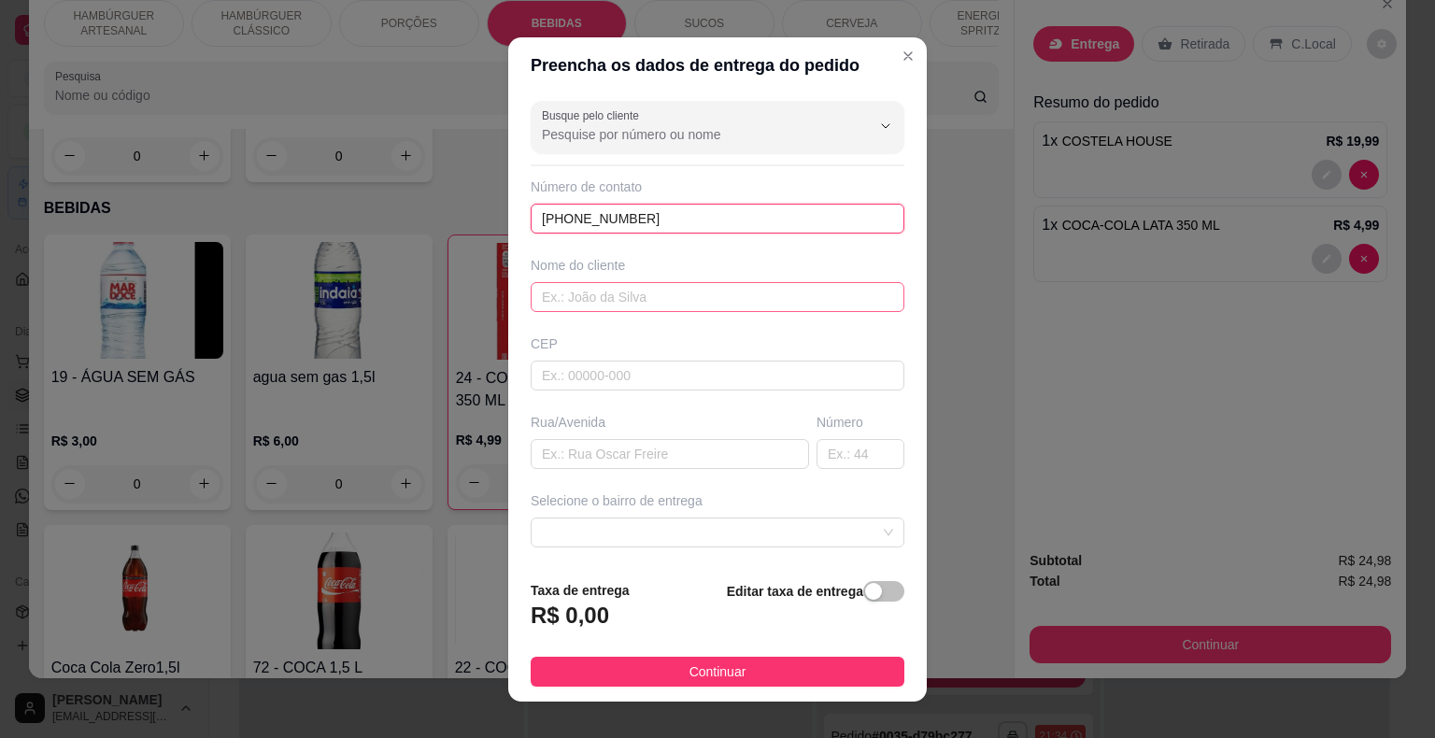
type input "(86) 9846-4608"
click at [584, 286] on input "text" at bounding box center [718, 297] width 374 height 30
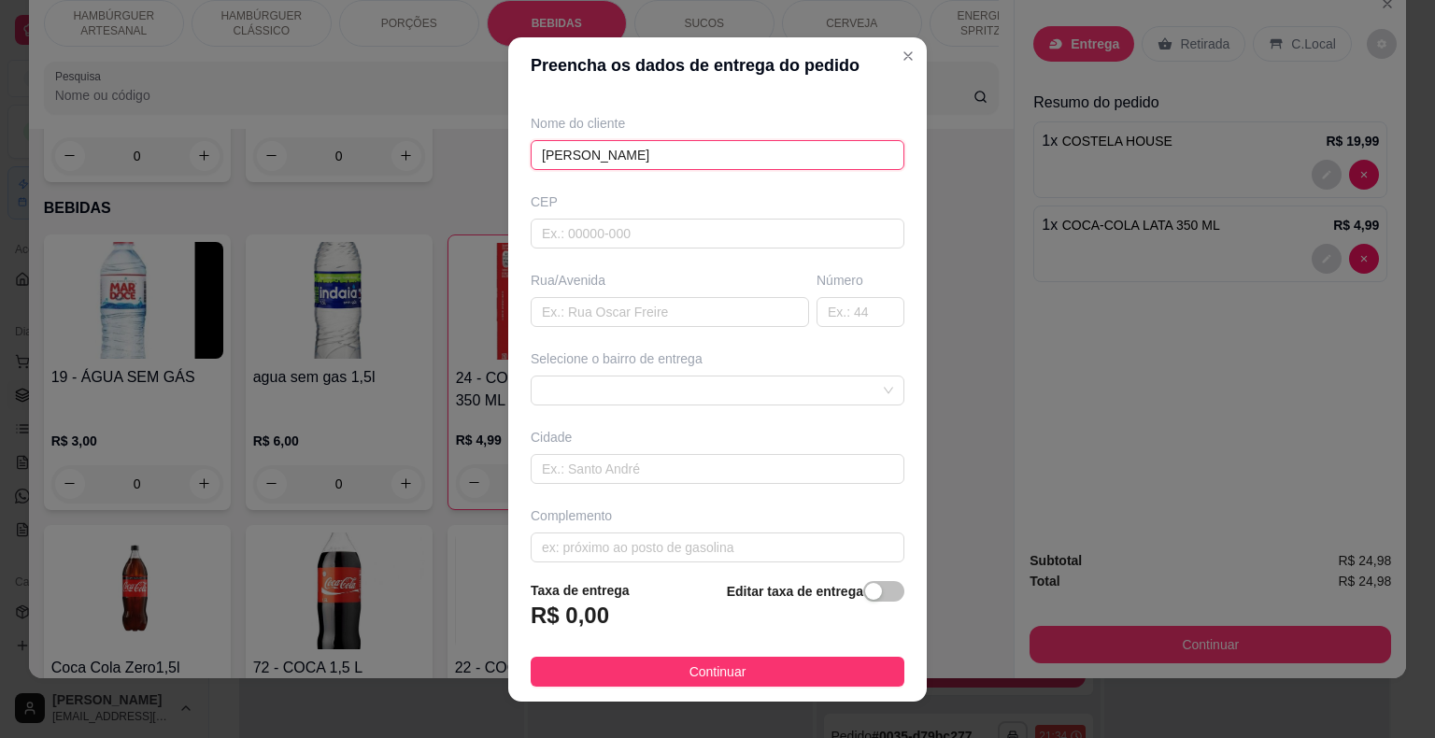
scroll to position [154, 0]
click at [687, 365] on span at bounding box center [717, 378] width 351 height 28
type input "BEATRIZ"
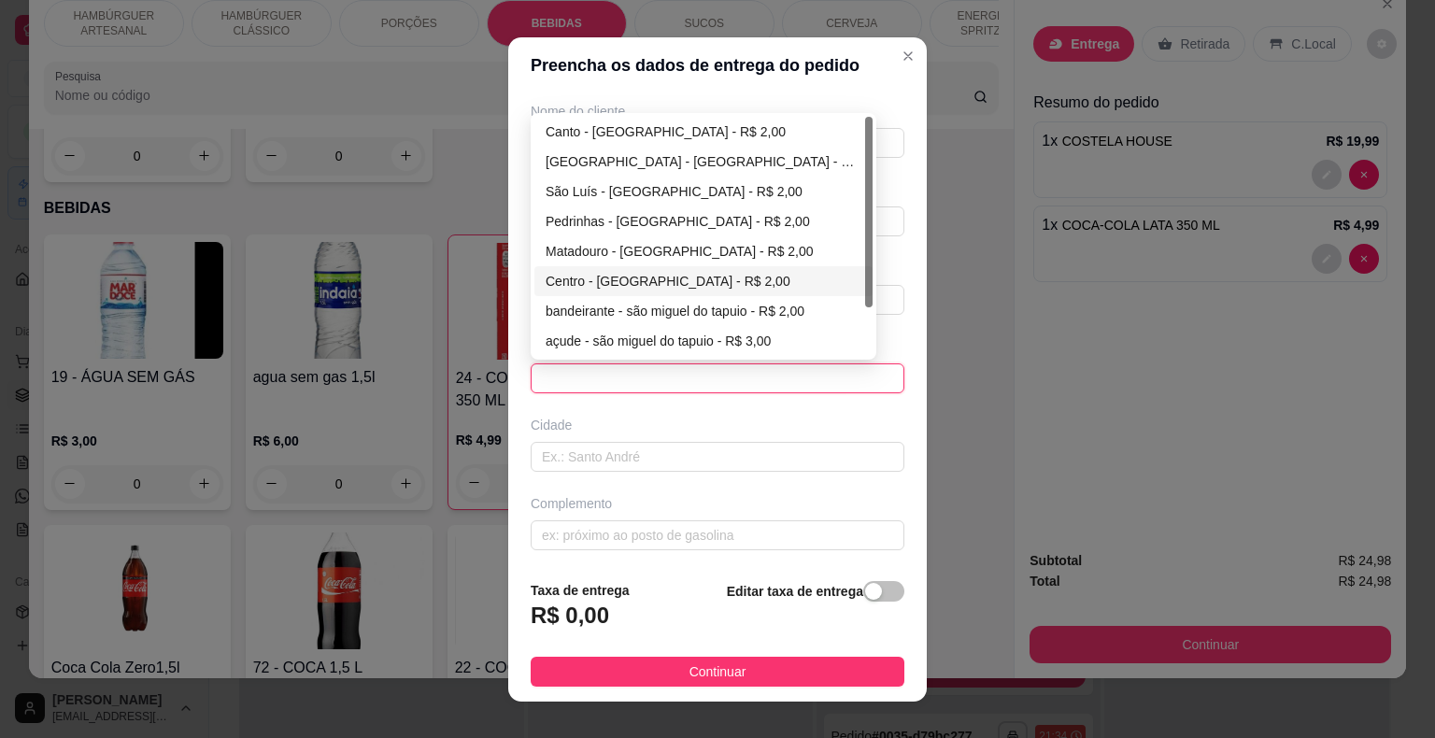
scroll to position [60, 0]
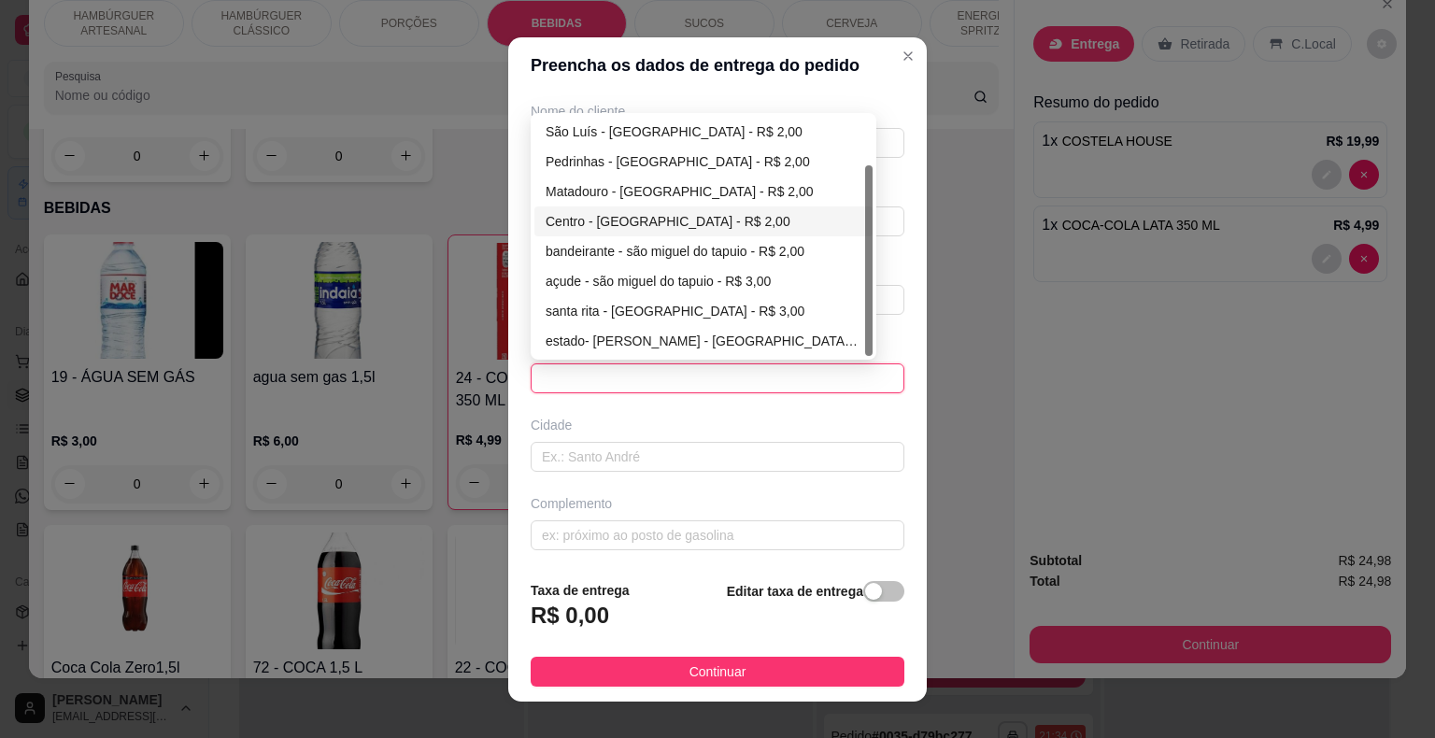
click at [687, 217] on div "Centro - [GEOGRAPHIC_DATA] - R$ 2,00" at bounding box center [703, 221] width 316 height 21
type input "São Miguel do Tapuio"
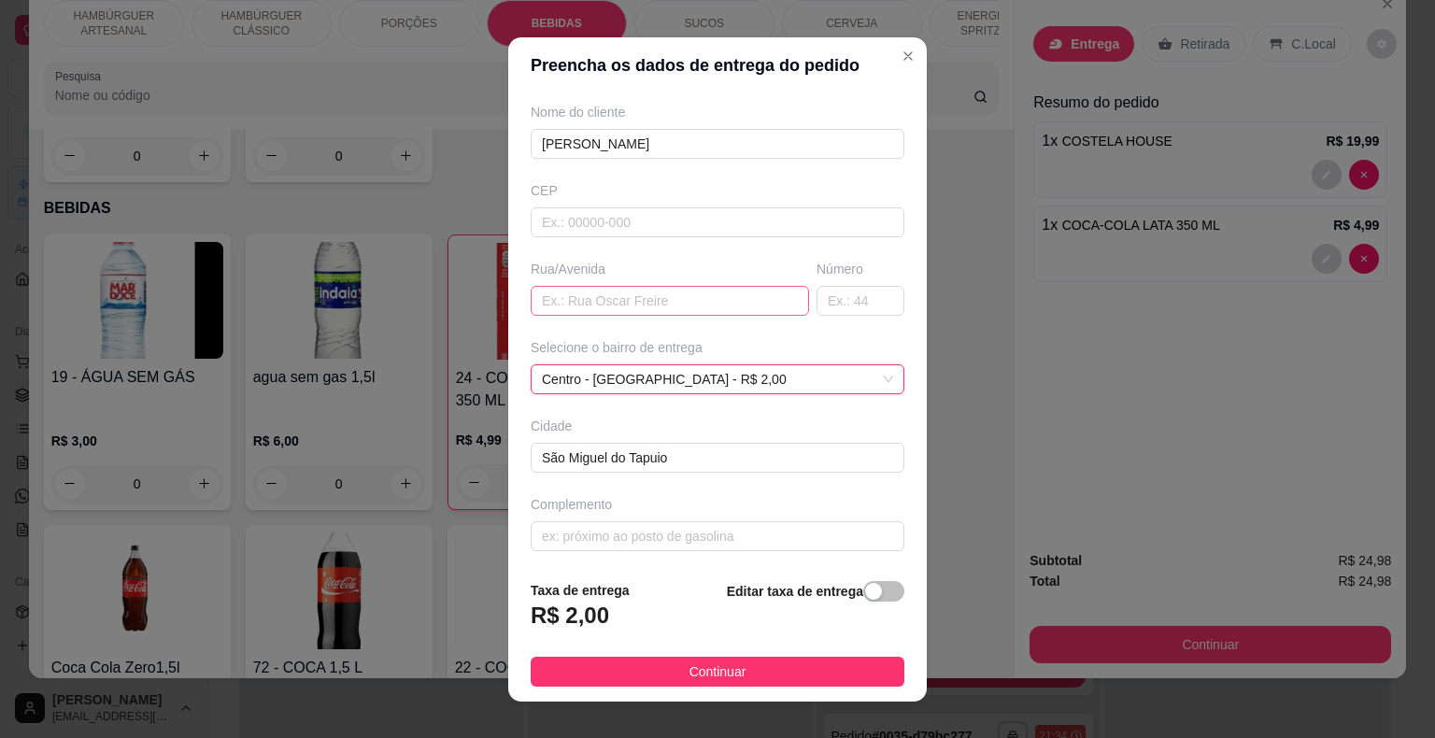
scroll to position [154, 0]
click at [691, 291] on input "text" at bounding box center [670, 300] width 278 height 30
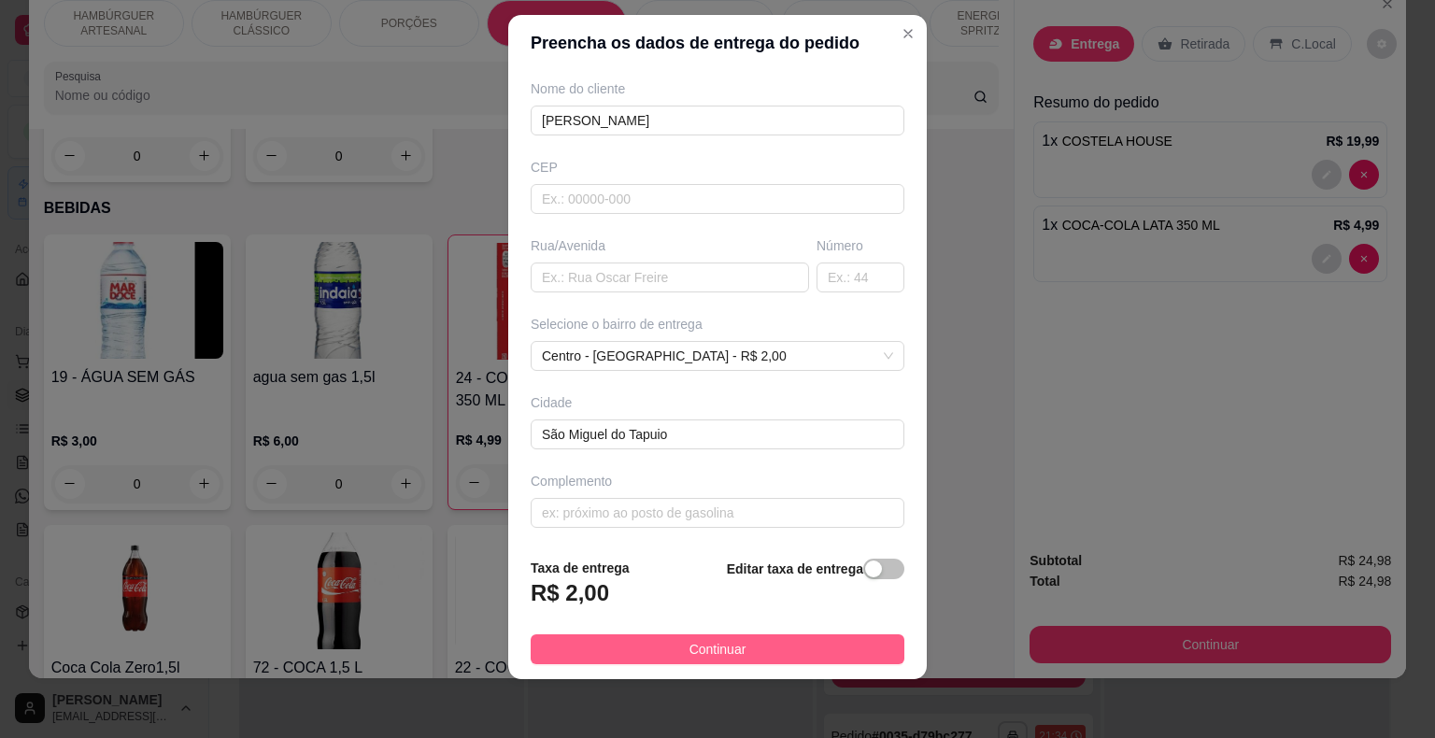
click at [751, 646] on button "Continuar" at bounding box center [718, 649] width 374 height 30
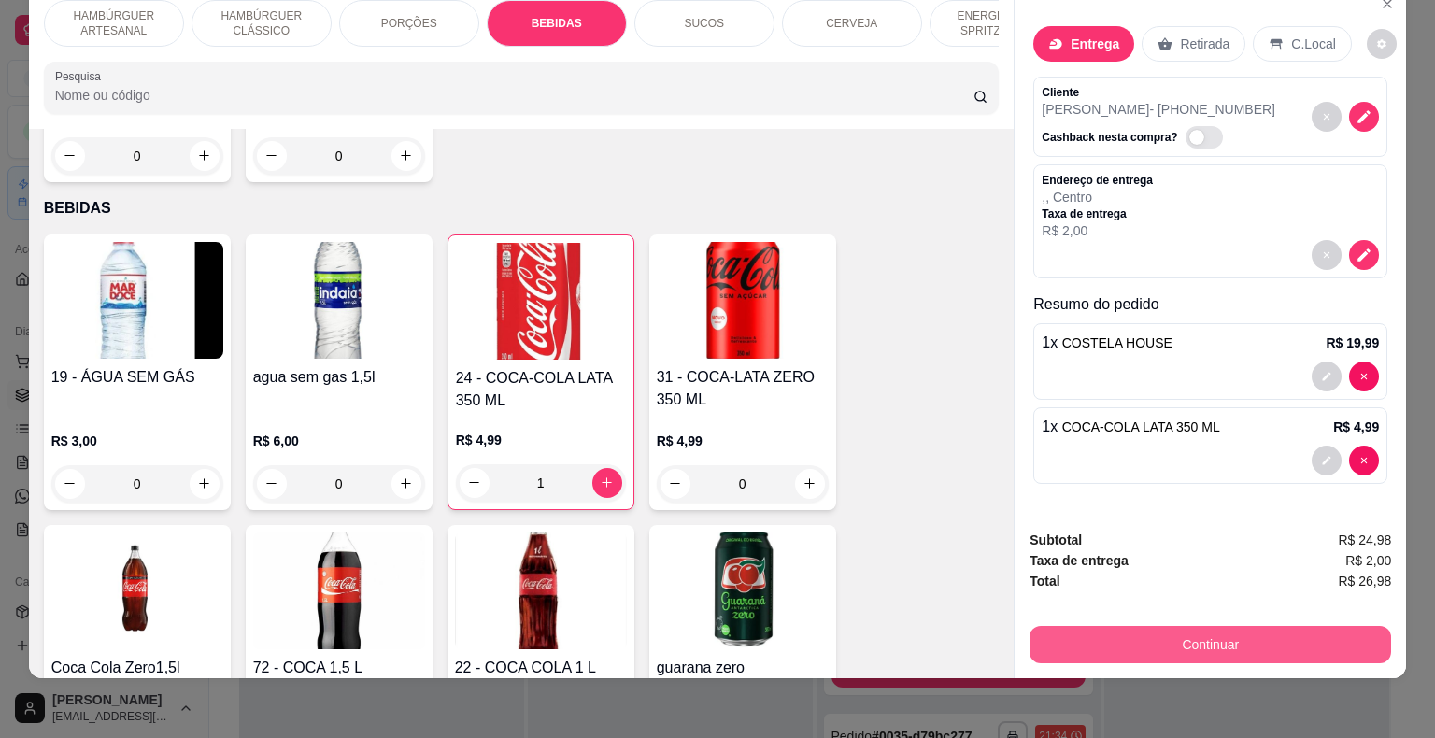
click at [1032, 630] on button "Continuar" at bounding box center [1209, 644] width 361 height 37
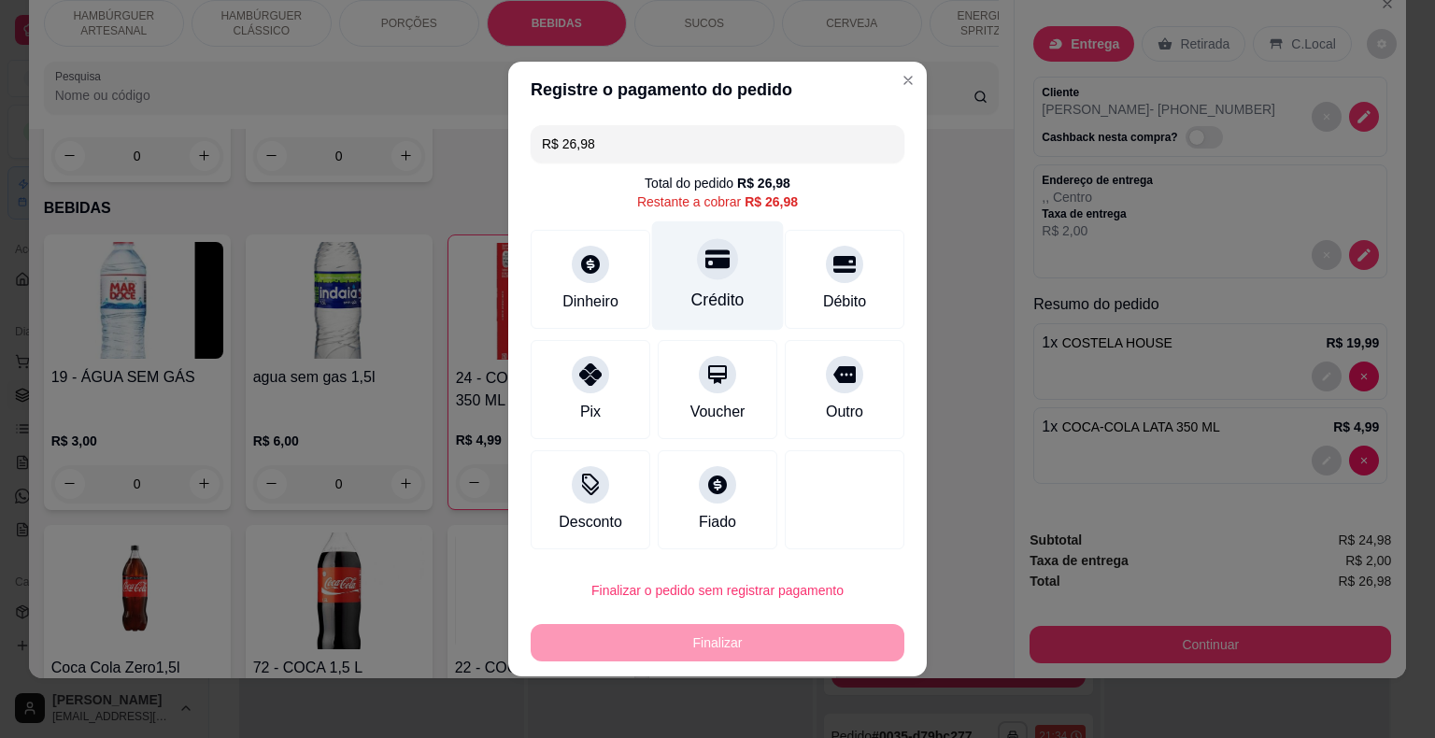
click at [748, 293] on div "Crédito" at bounding box center [718, 275] width 132 height 109
type input "R$ 0,00"
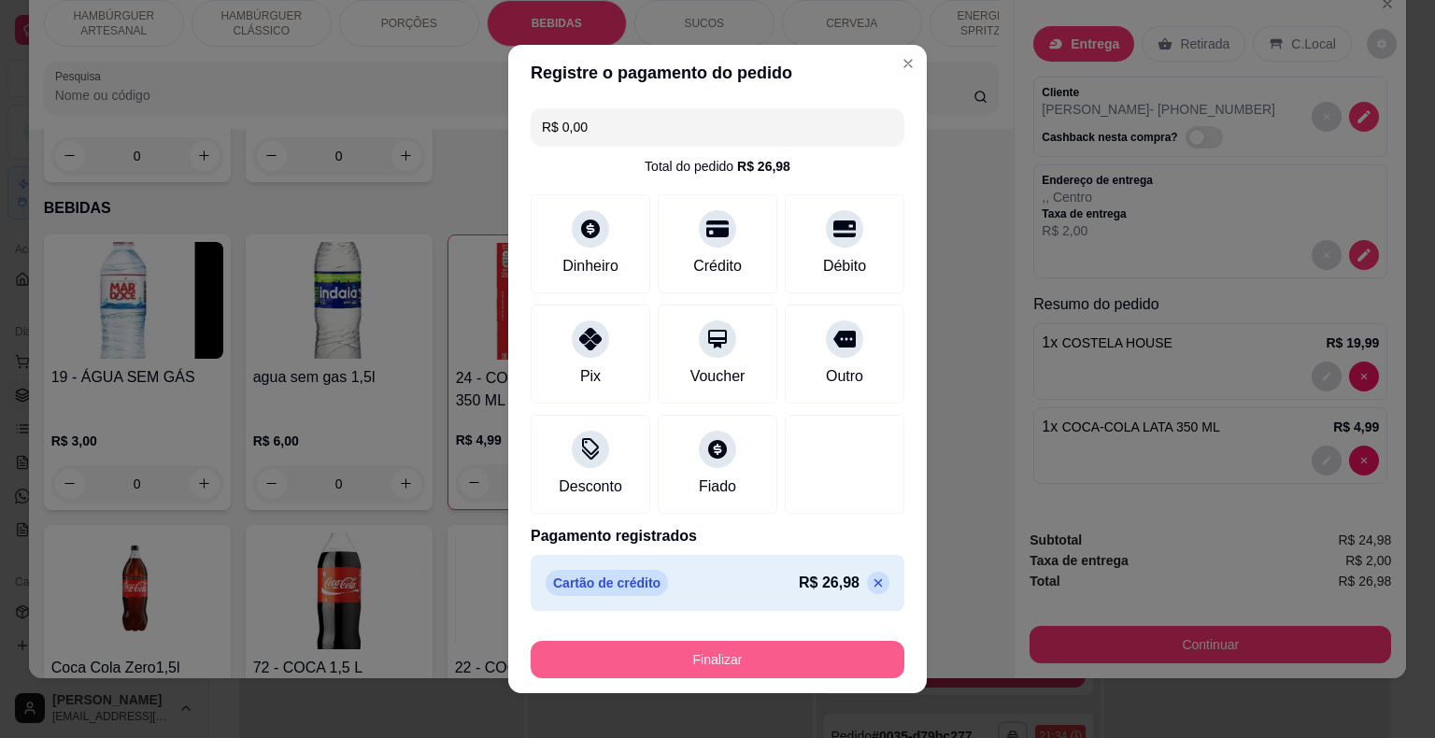
scroll to position [14, 0]
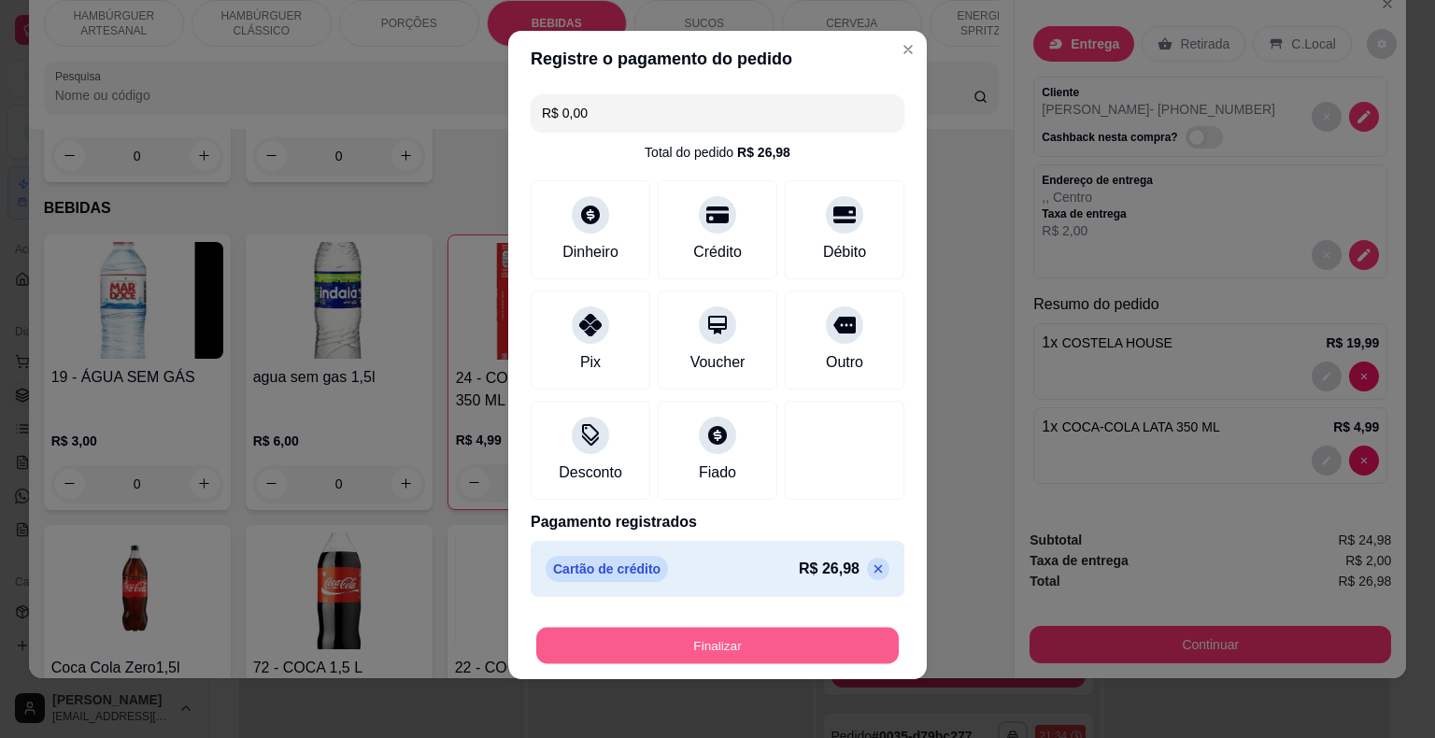
click at [785, 648] on button "Finalizar" at bounding box center [717, 646] width 362 height 36
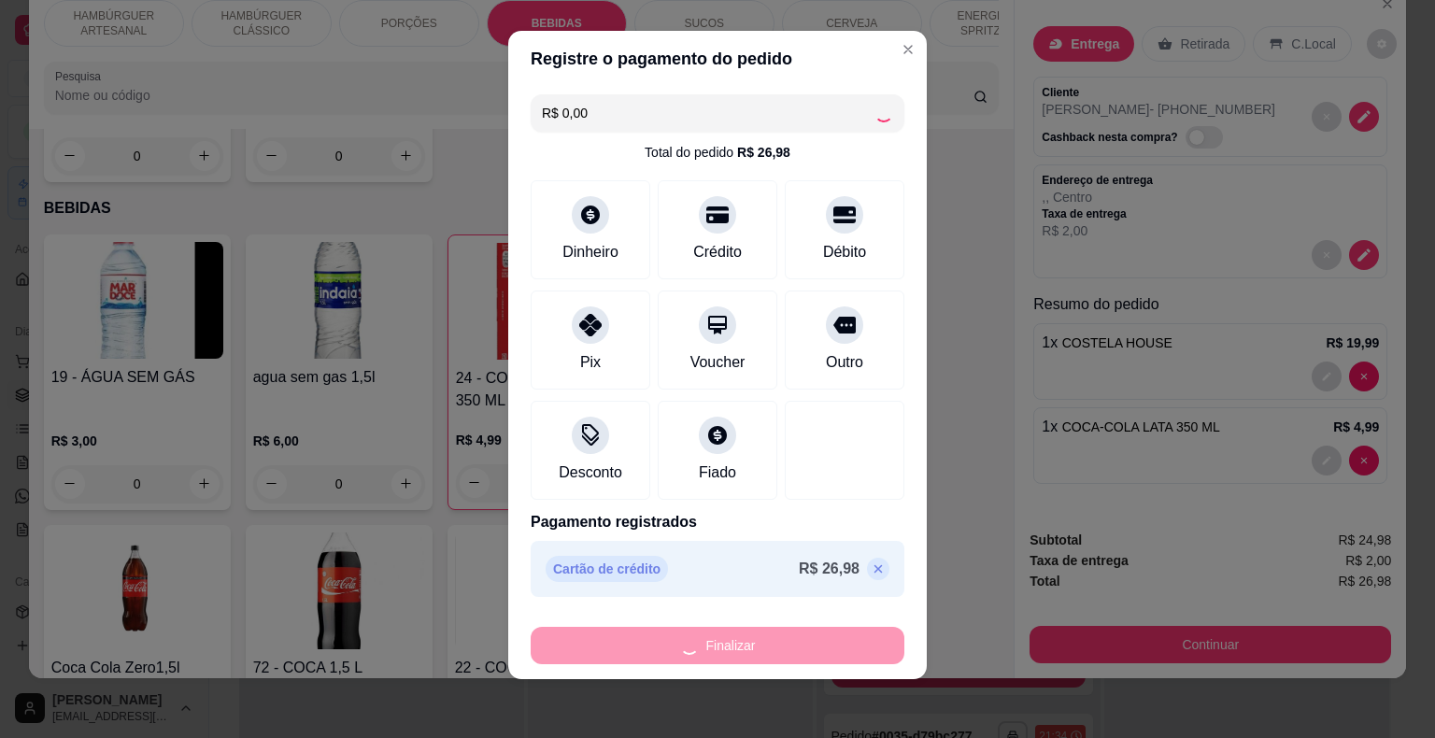
type input "0"
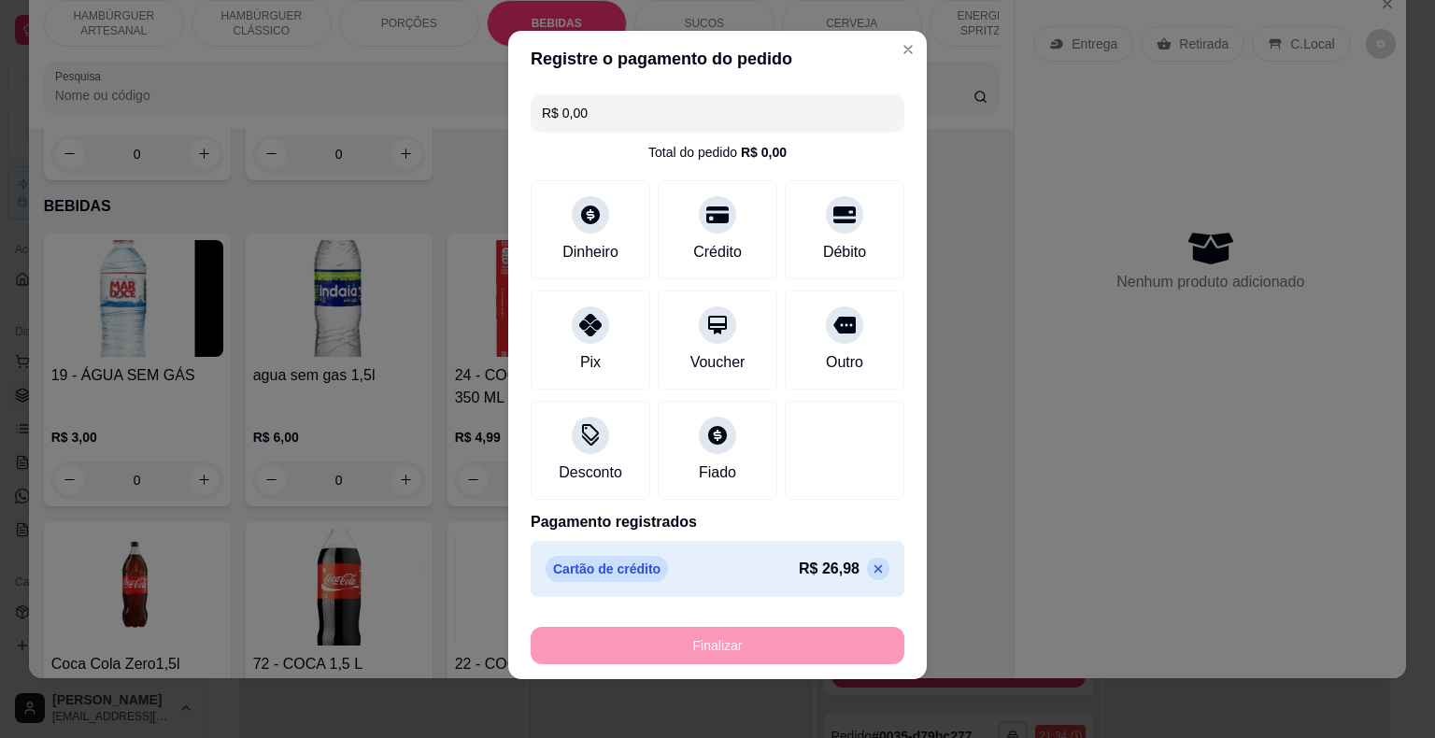
type input "-R$ 26,98"
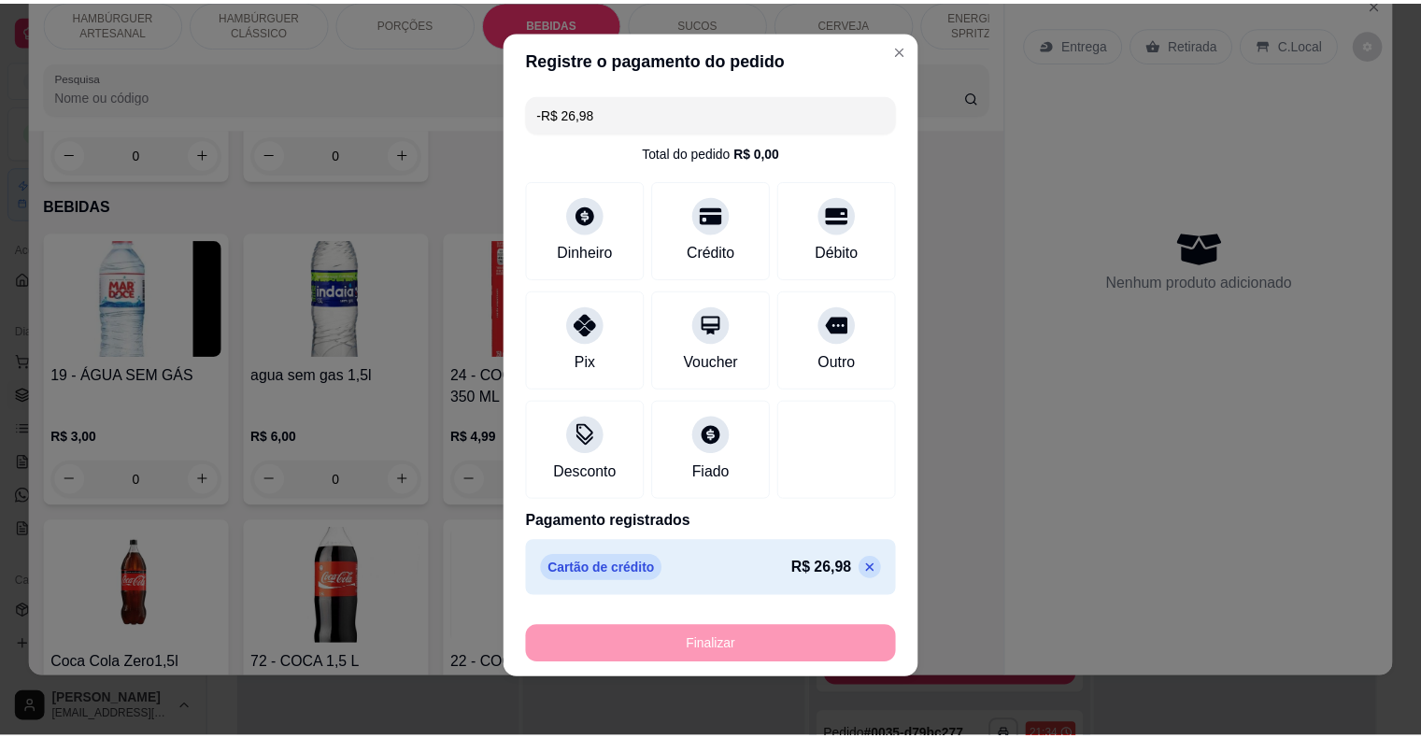
scroll to position [2103, 0]
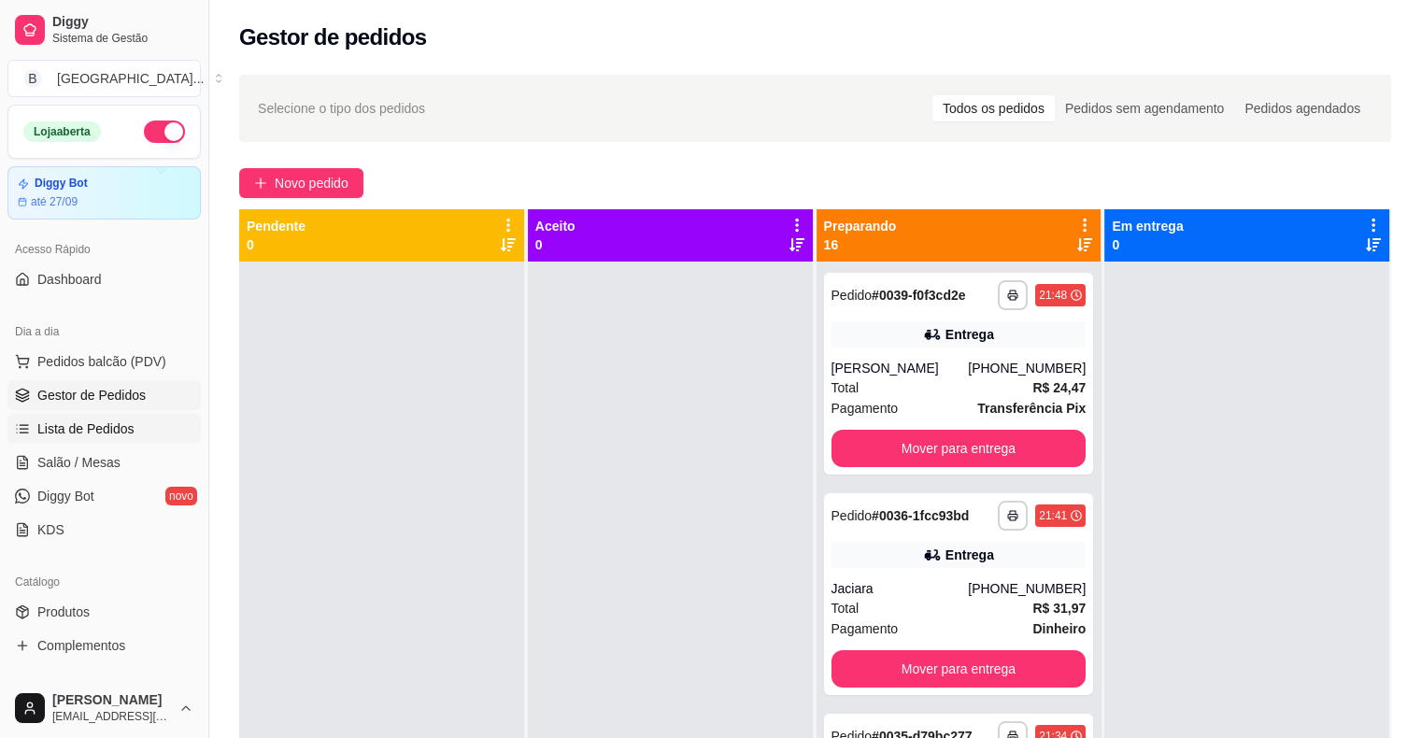
click at [152, 428] on link "Lista de Pedidos" at bounding box center [103, 429] width 193 height 30
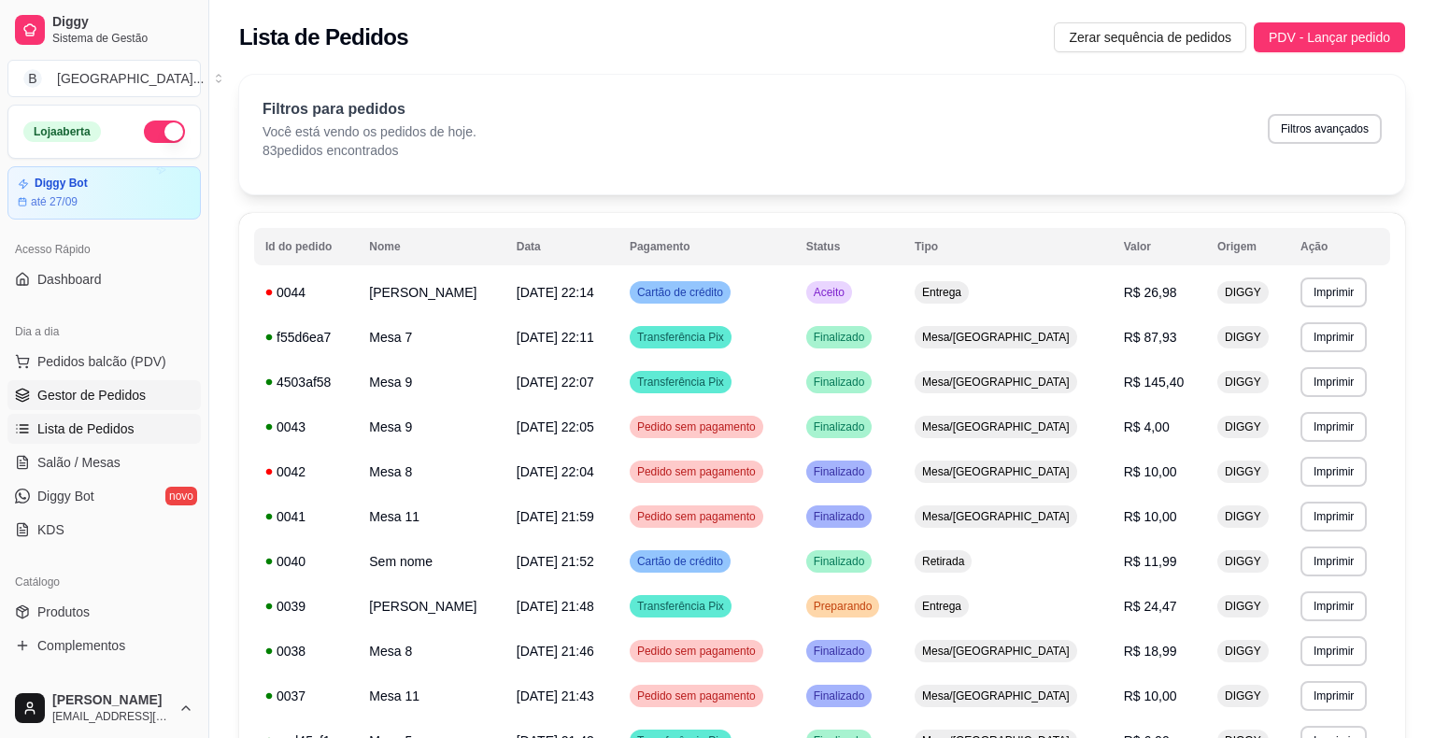
click at [144, 392] on link "Gestor de Pedidos" at bounding box center [103, 395] width 193 height 30
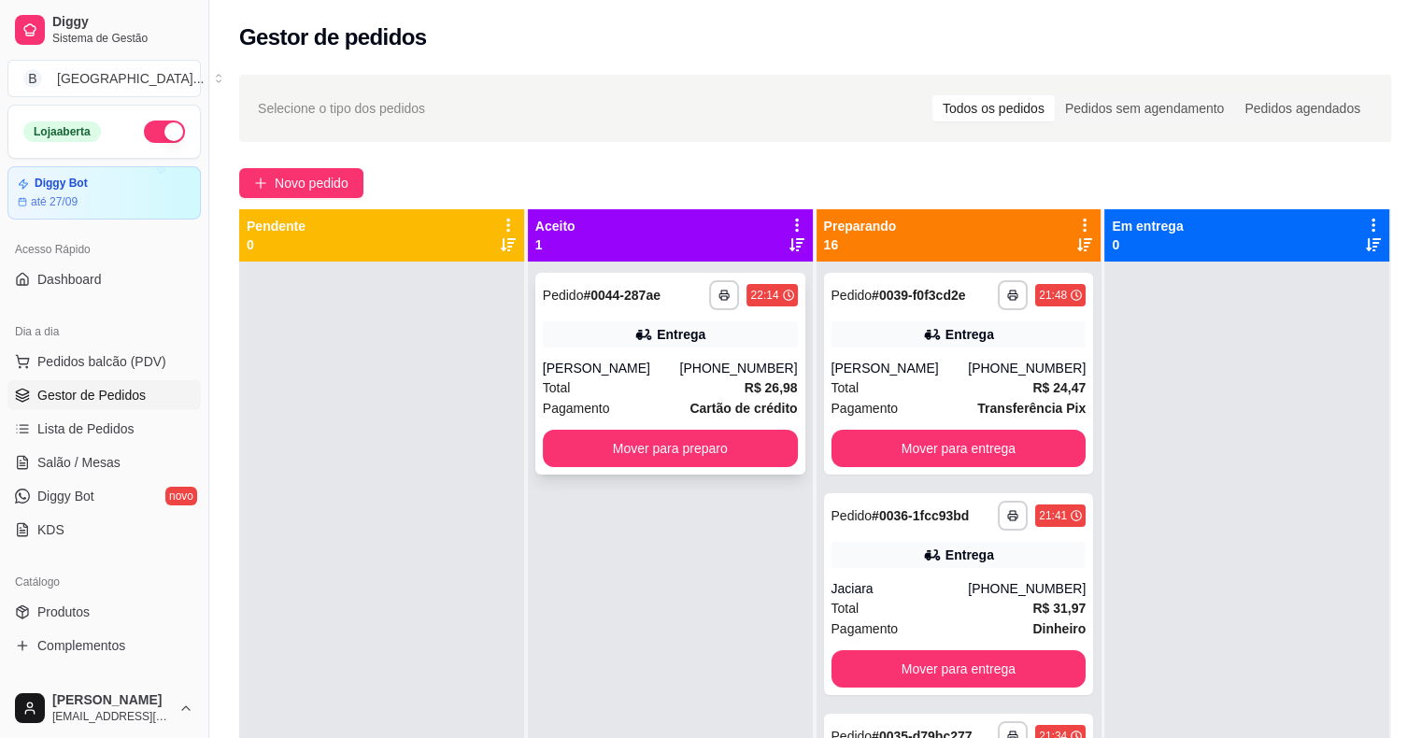
click at [602, 361] on div "BEATRIZ" at bounding box center [611, 368] width 137 height 19
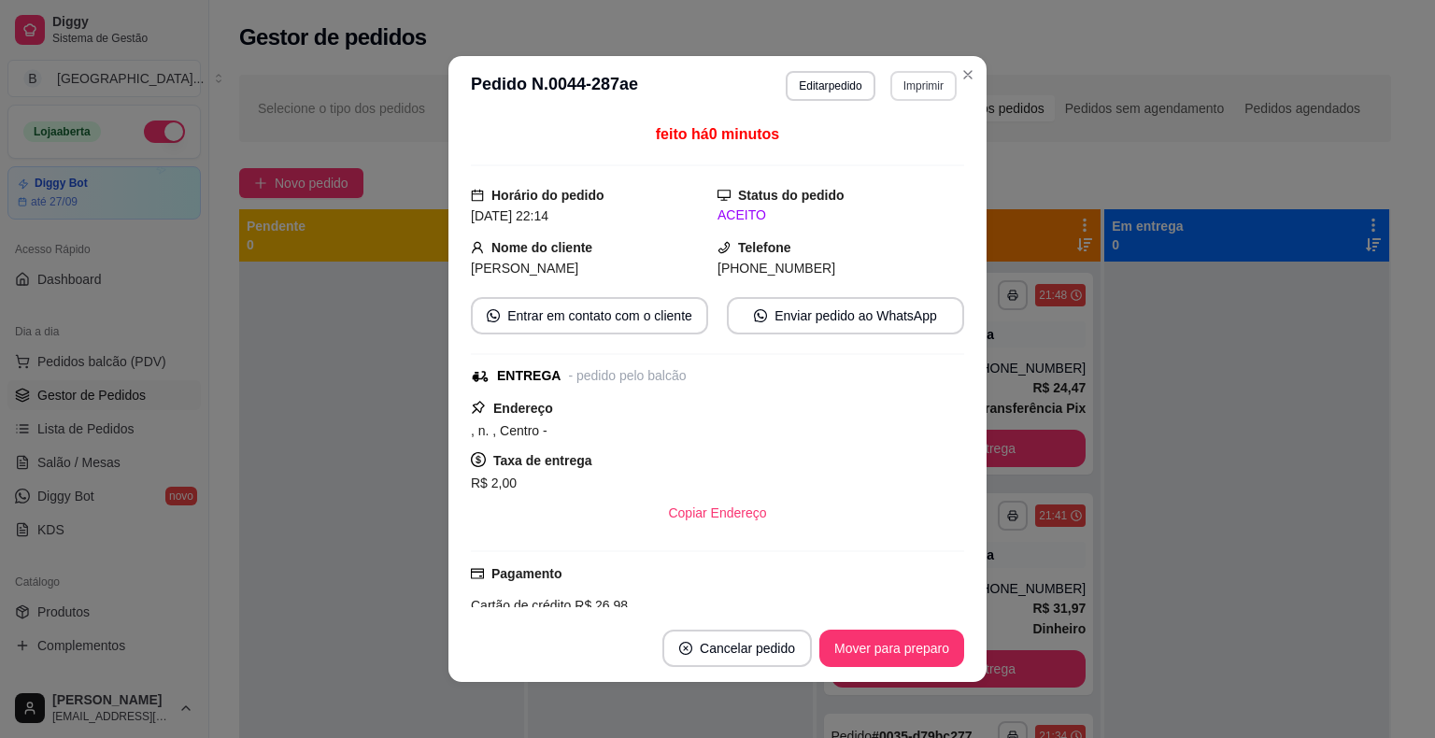
click at [913, 80] on button "Imprimir" at bounding box center [923, 86] width 66 height 30
click at [904, 143] on button "IMPRESSORA" at bounding box center [882, 151] width 135 height 30
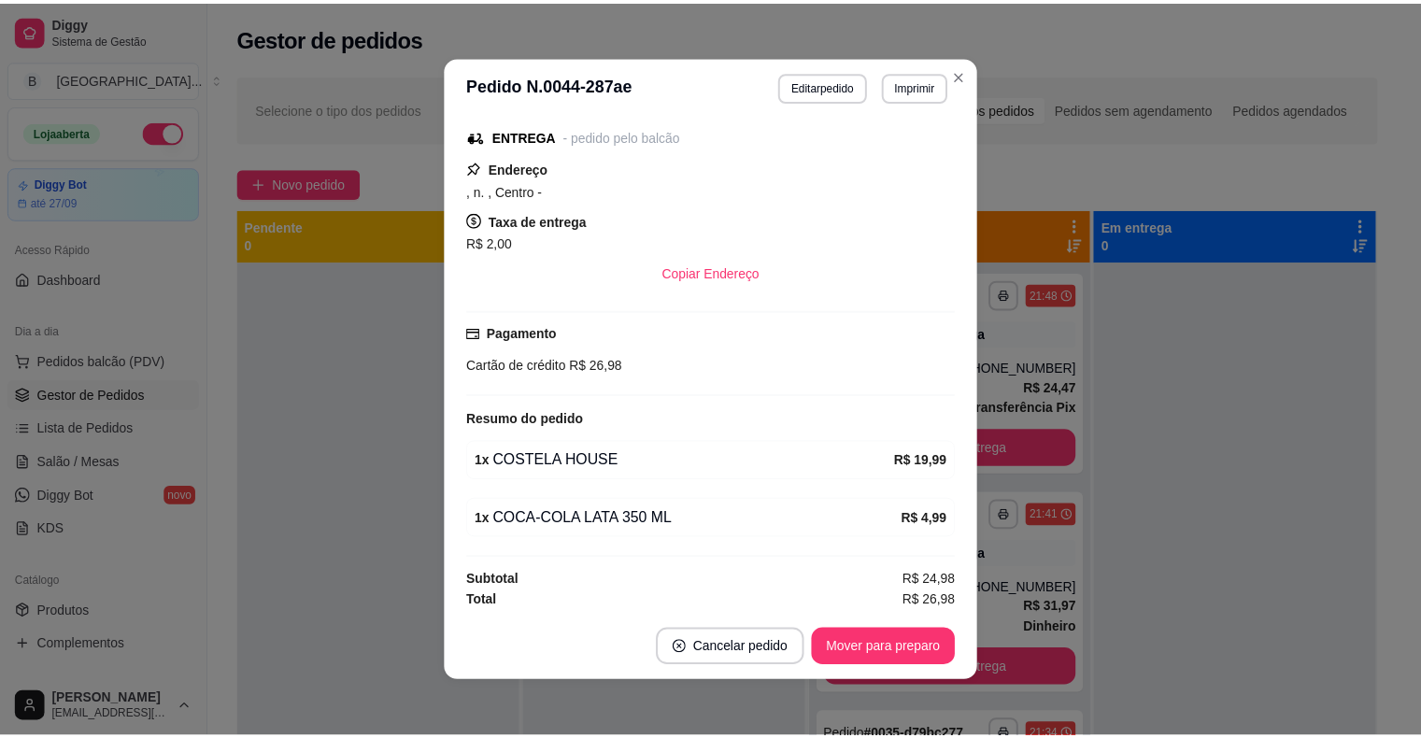
scroll to position [4, 0]
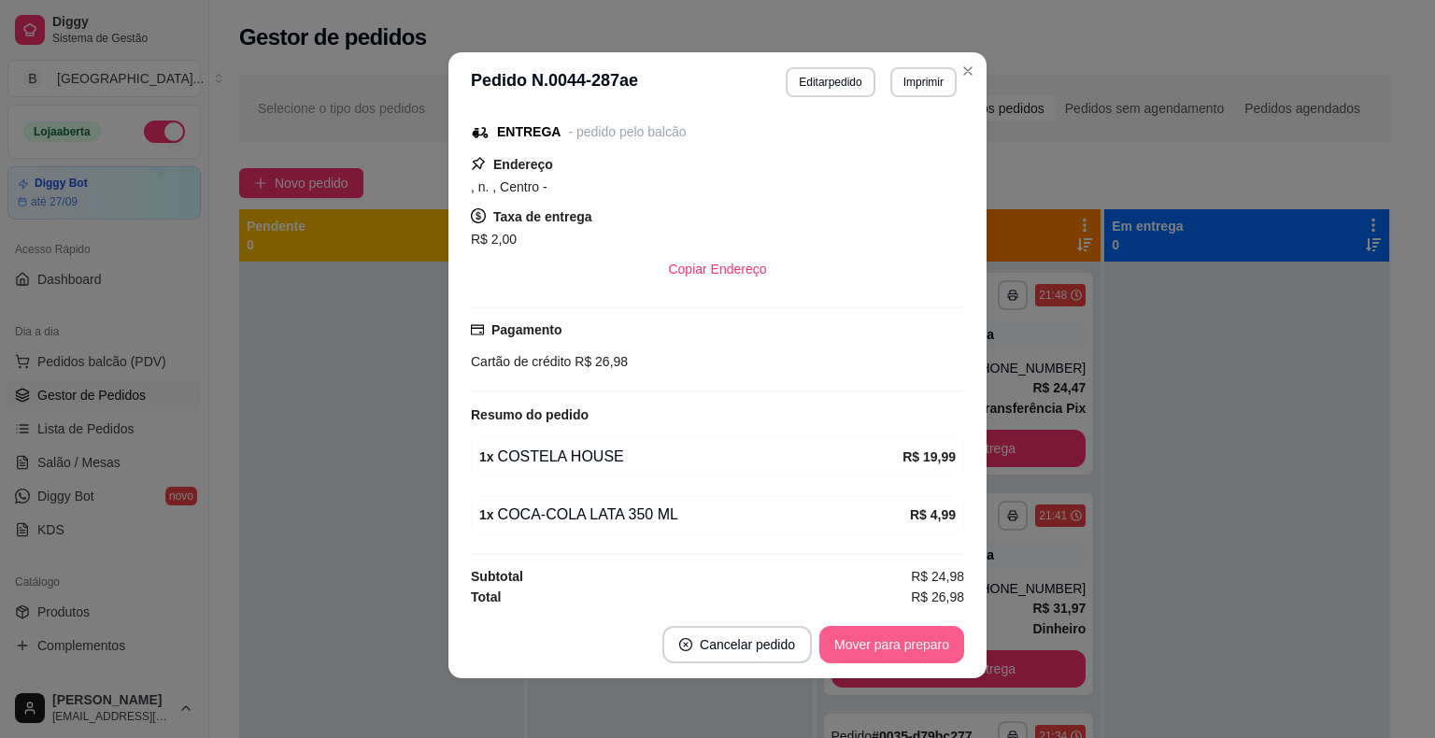
click at [890, 636] on button "Mover para preparo" at bounding box center [891, 644] width 145 height 37
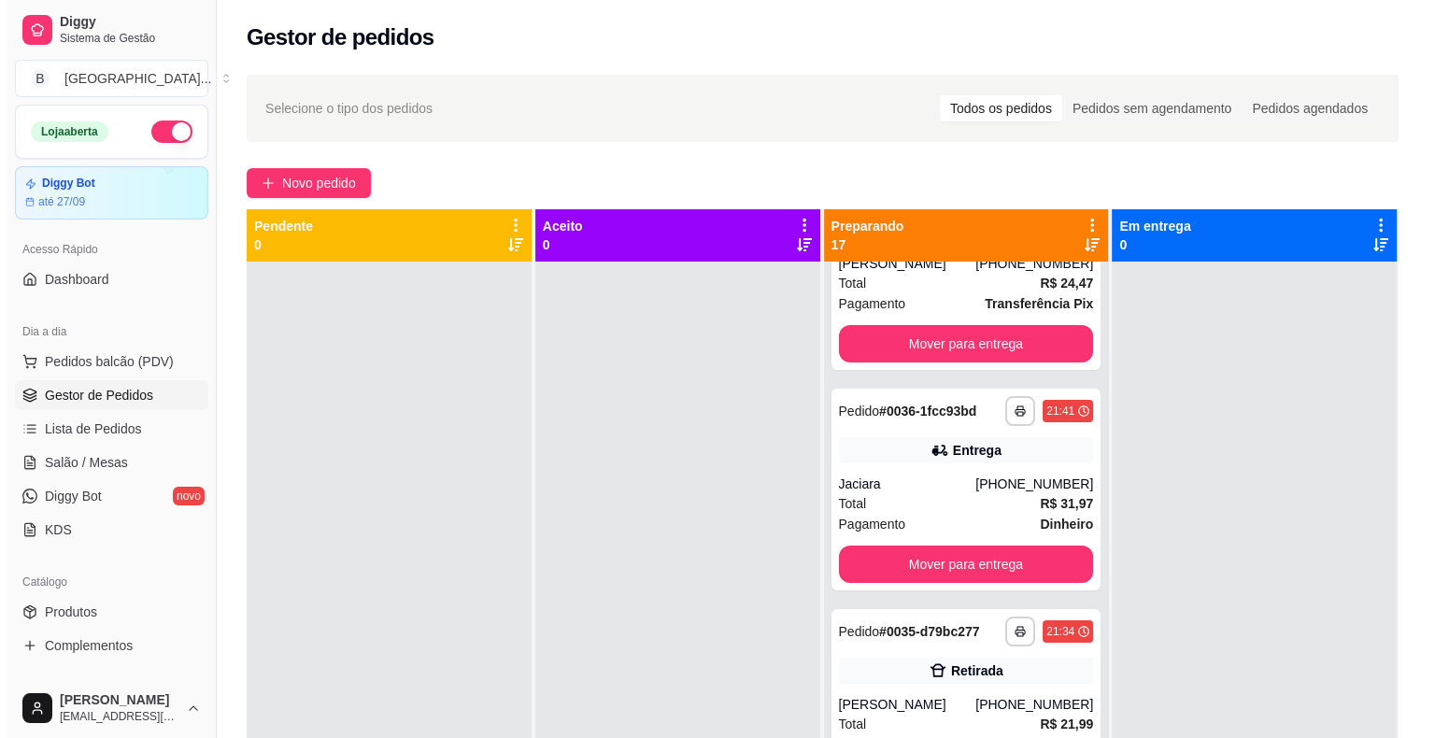
scroll to position [374, 0]
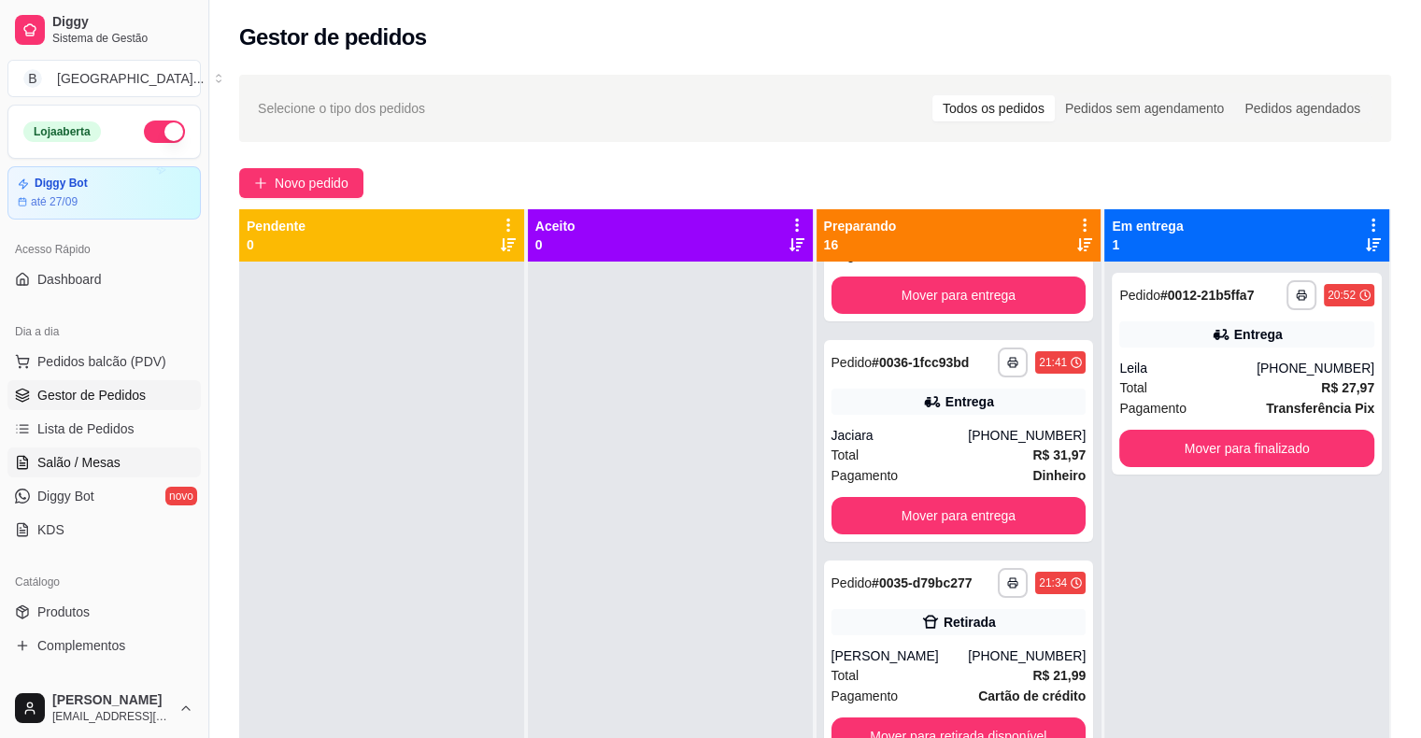
drag, startPoint x: 55, startPoint y: 459, endPoint x: 71, endPoint y: 446, distance: 20.0
click at [55, 458] on span "Salão / Mesas" at bounding box center [78, 462] width 83 height 19
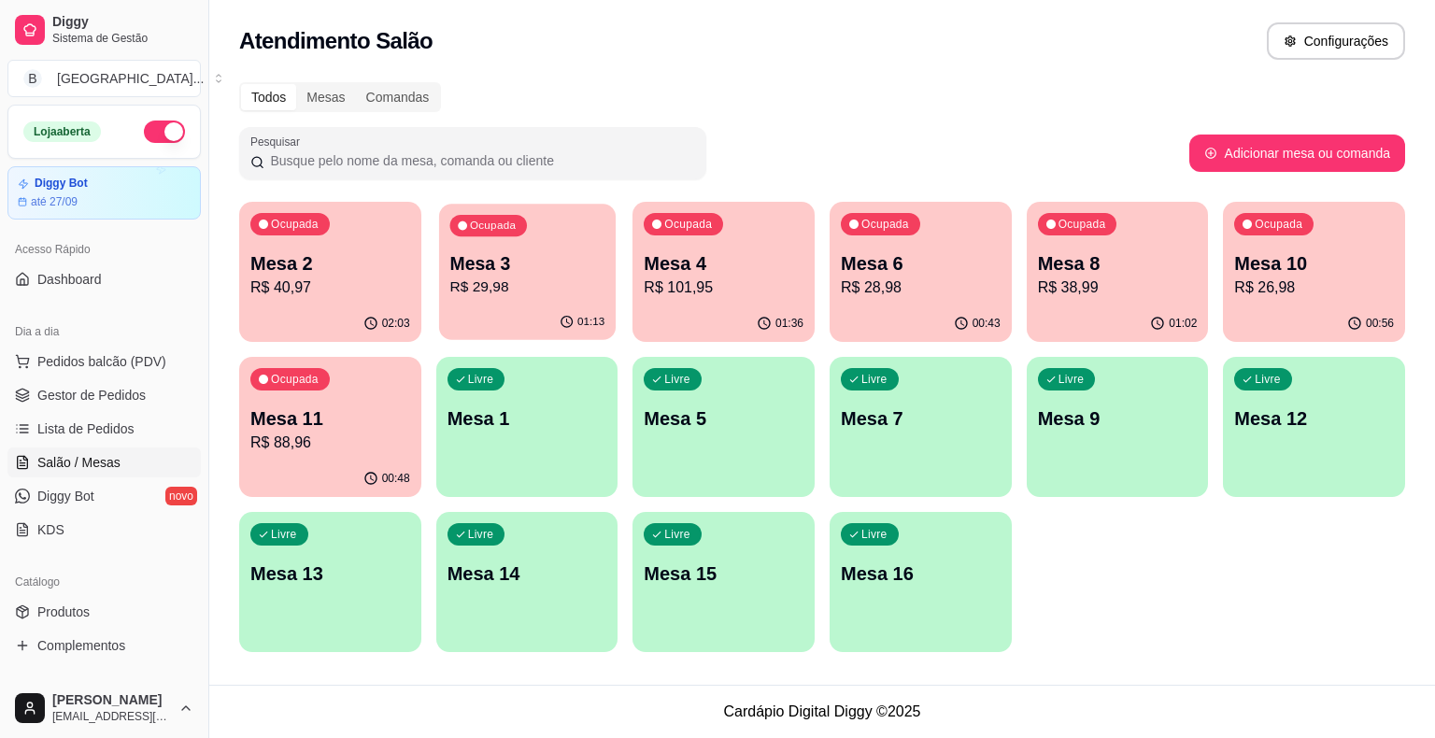
click at [517, 280] on p "R$ 29,98" at bounding box center [526, 286] width 155 height 21
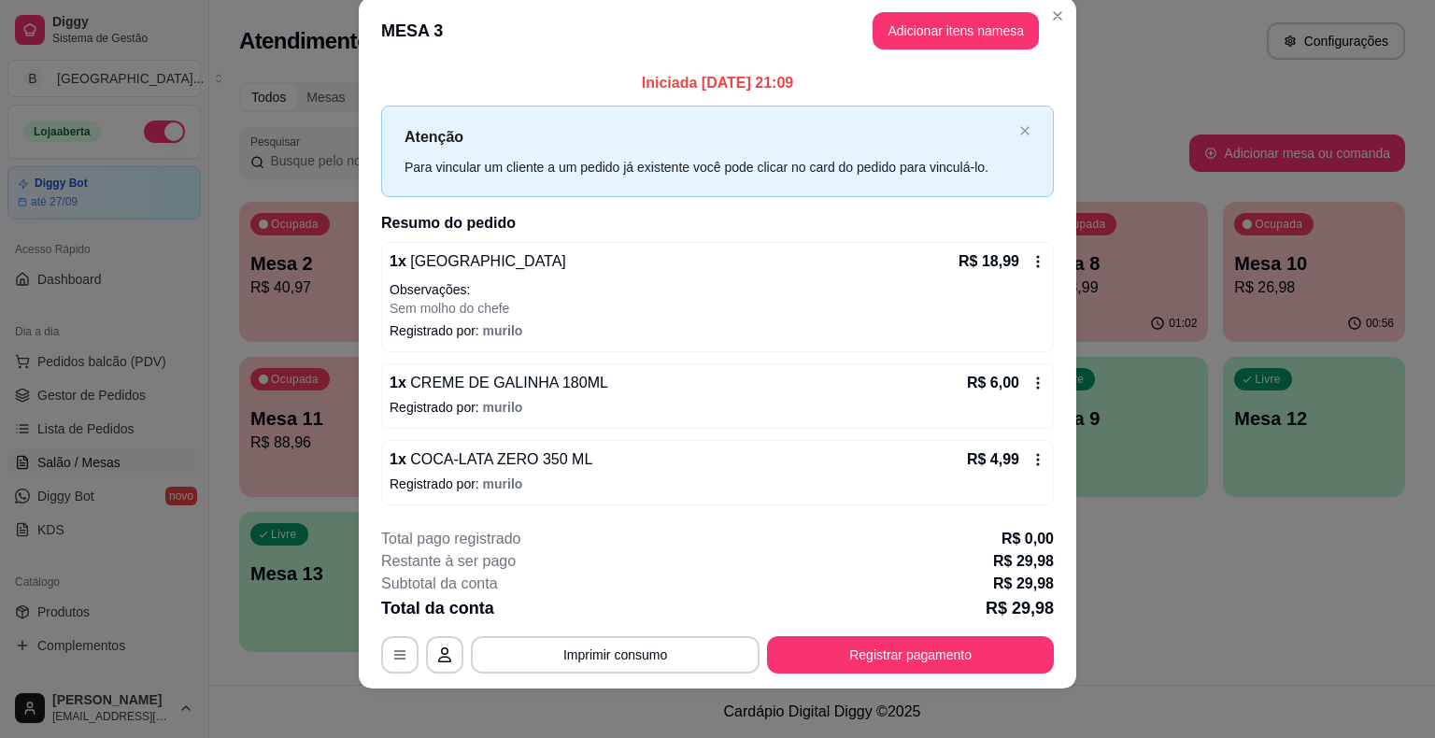
scroll to position [35, 0]
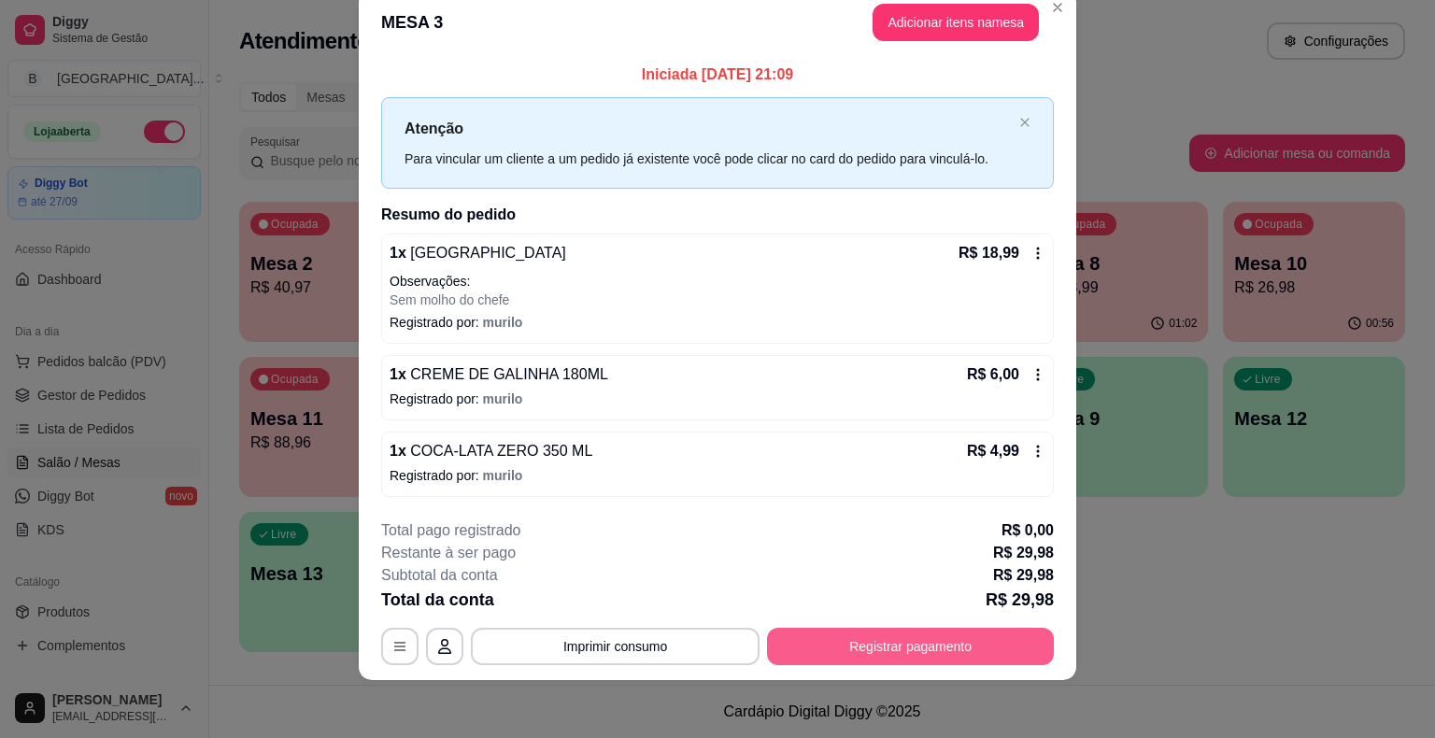
click at [810, 643] on button "Registrar pagamento" at bounding box center [910, 646] width 287 height 37
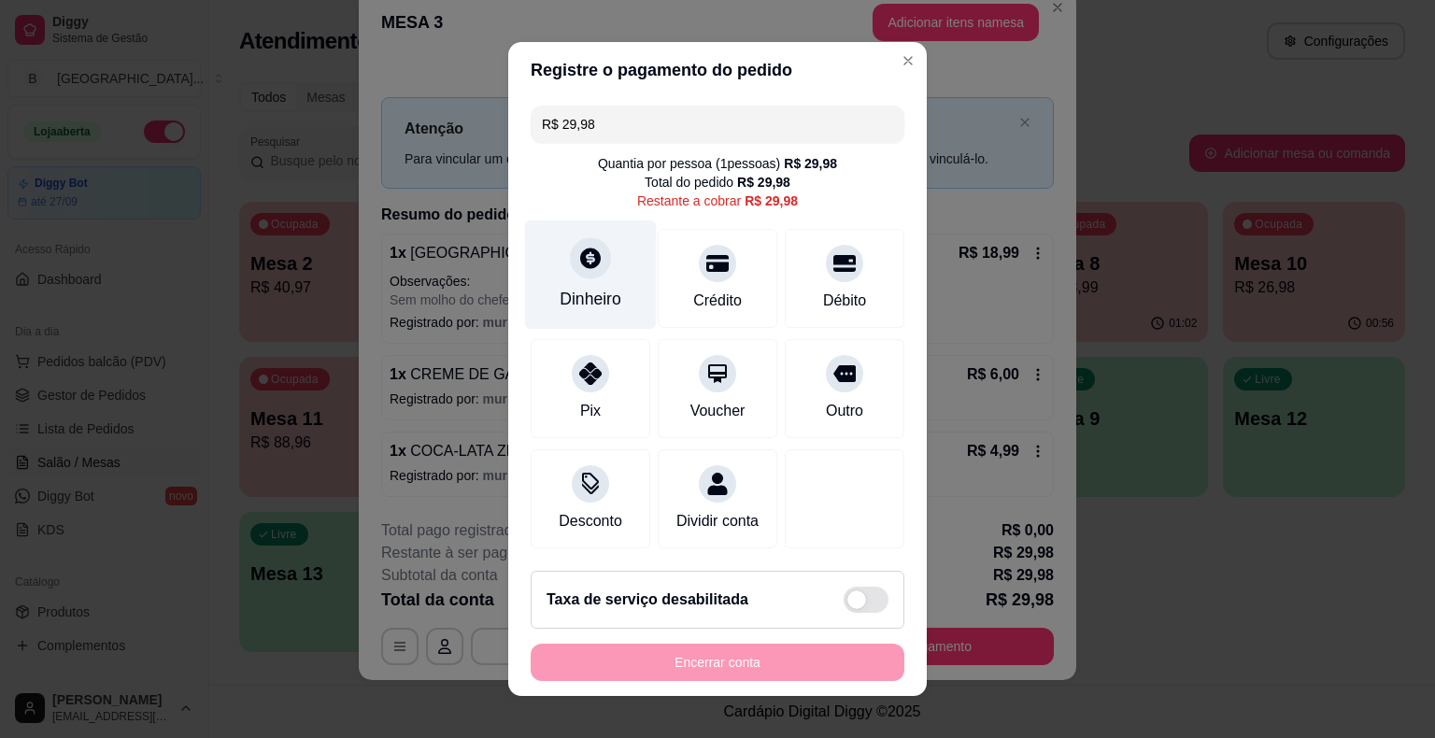
click at [614, 304] on div "Dinheiro" at bounding box center [591, 274] width 132 height 109
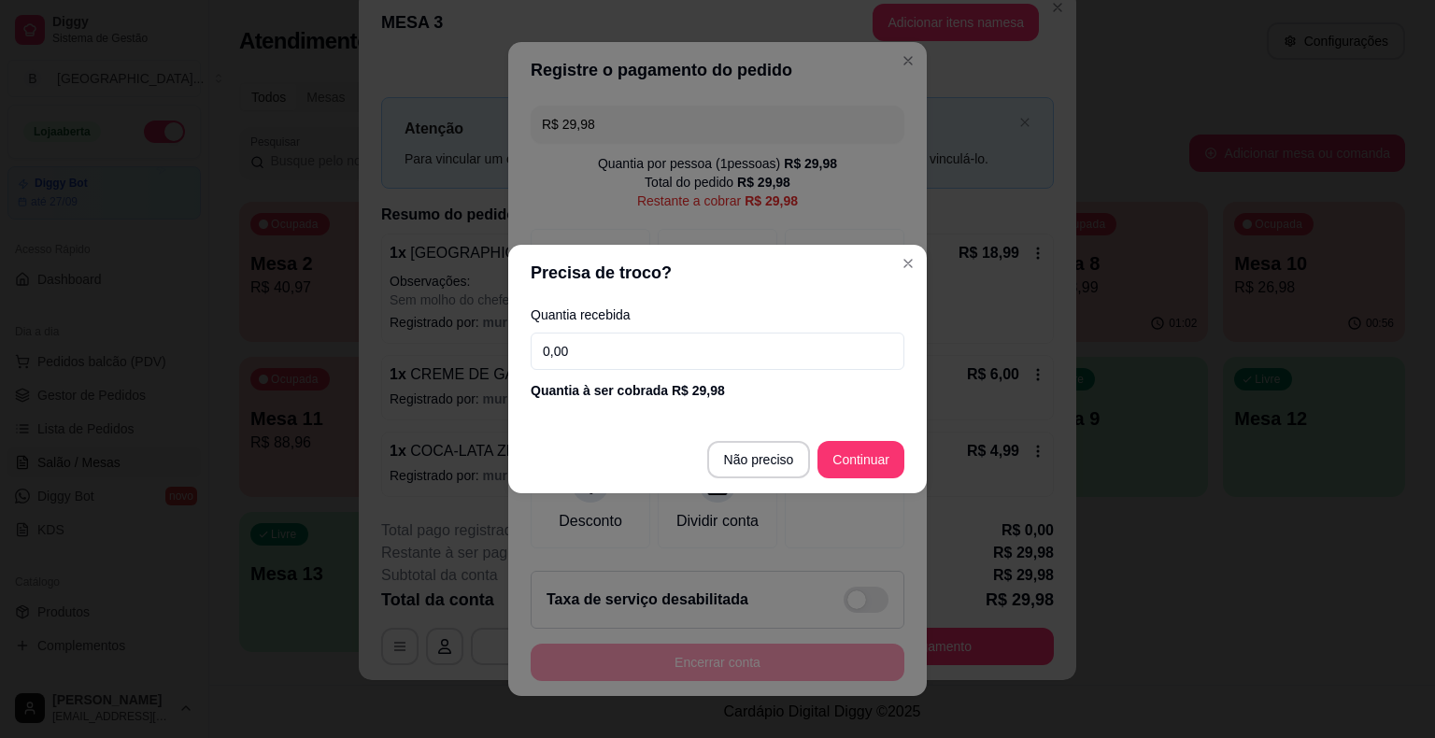
click at [650, 349] on input "0,00" at bounding box center [718, 351] width 374 height 37
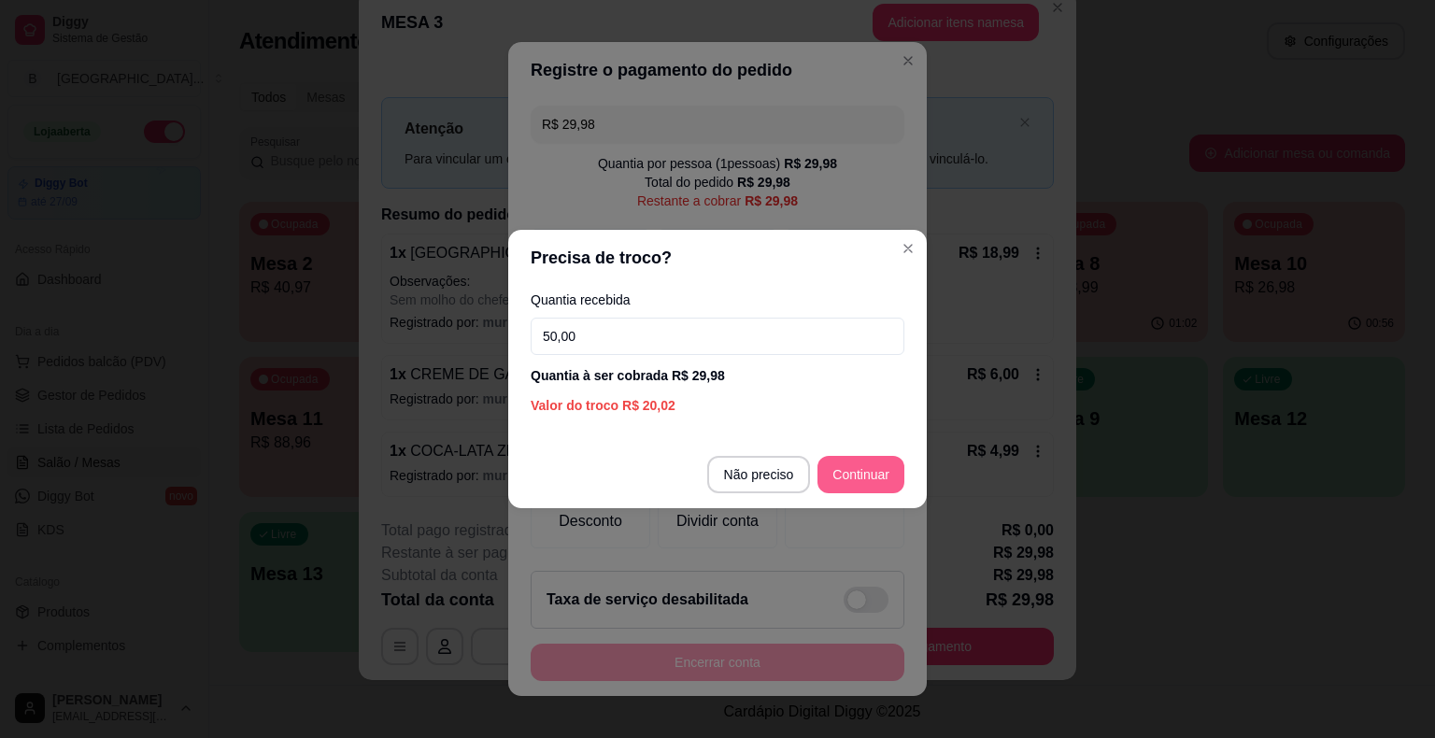
type input "50,00"
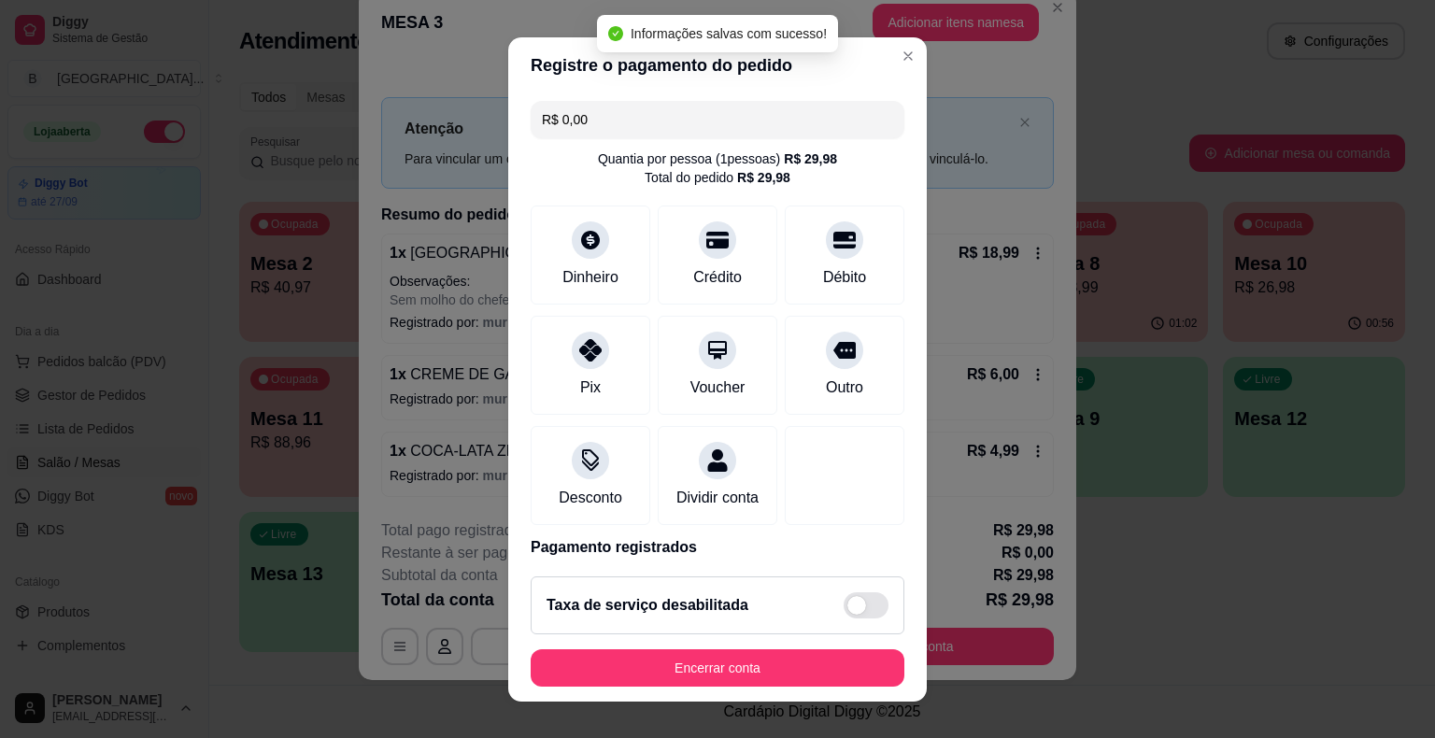
type input "R$ 0,00"
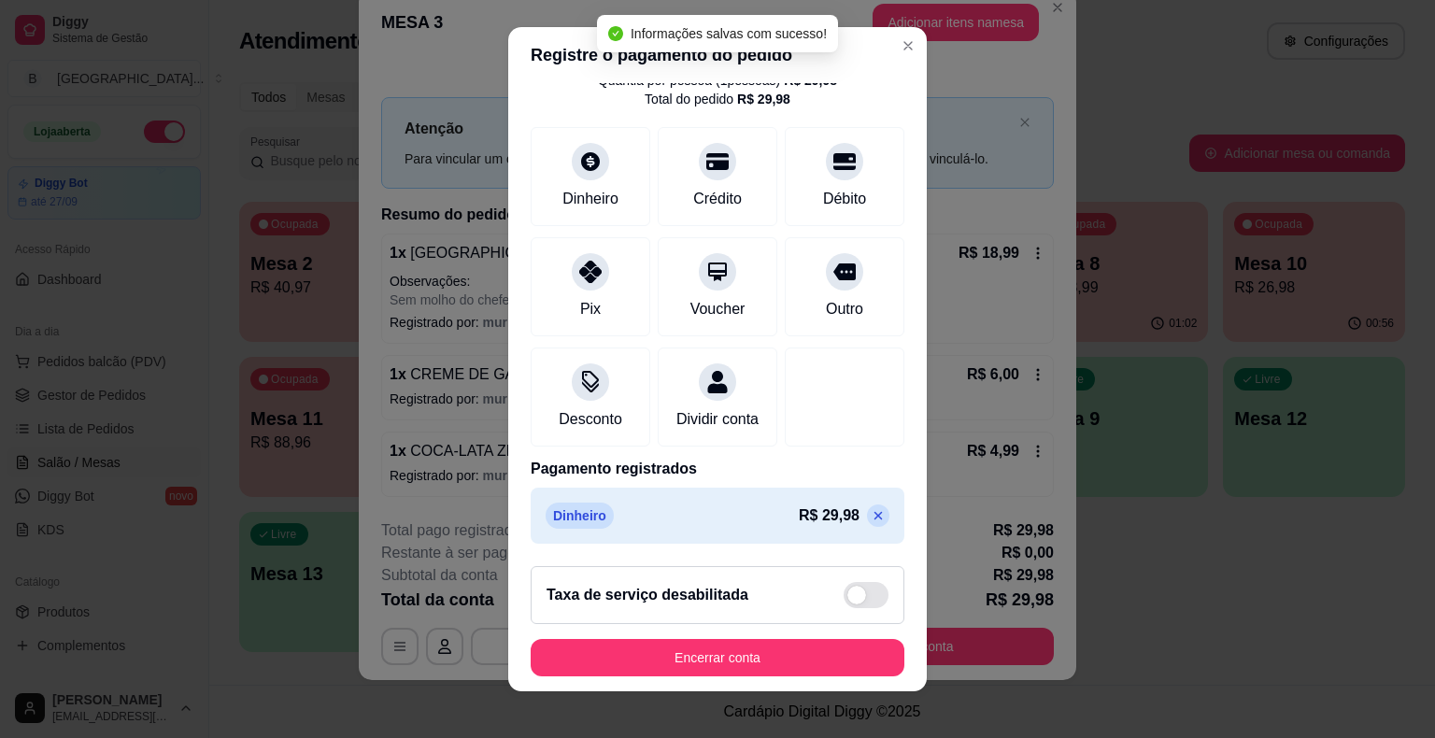
scroll to position [88, 0]
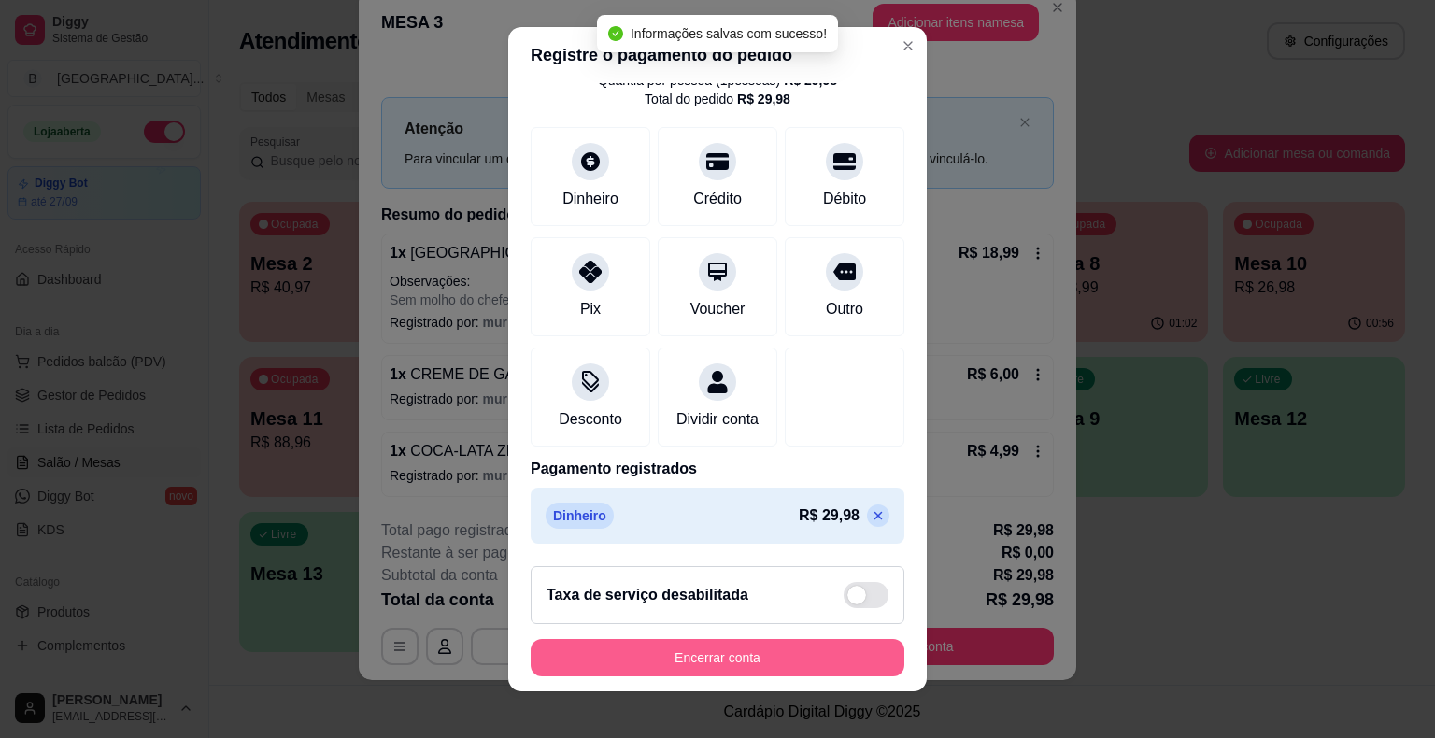
click at [800, 656] on button "Encerrar conta" at bounding box center [718, 657] width 374 height 37
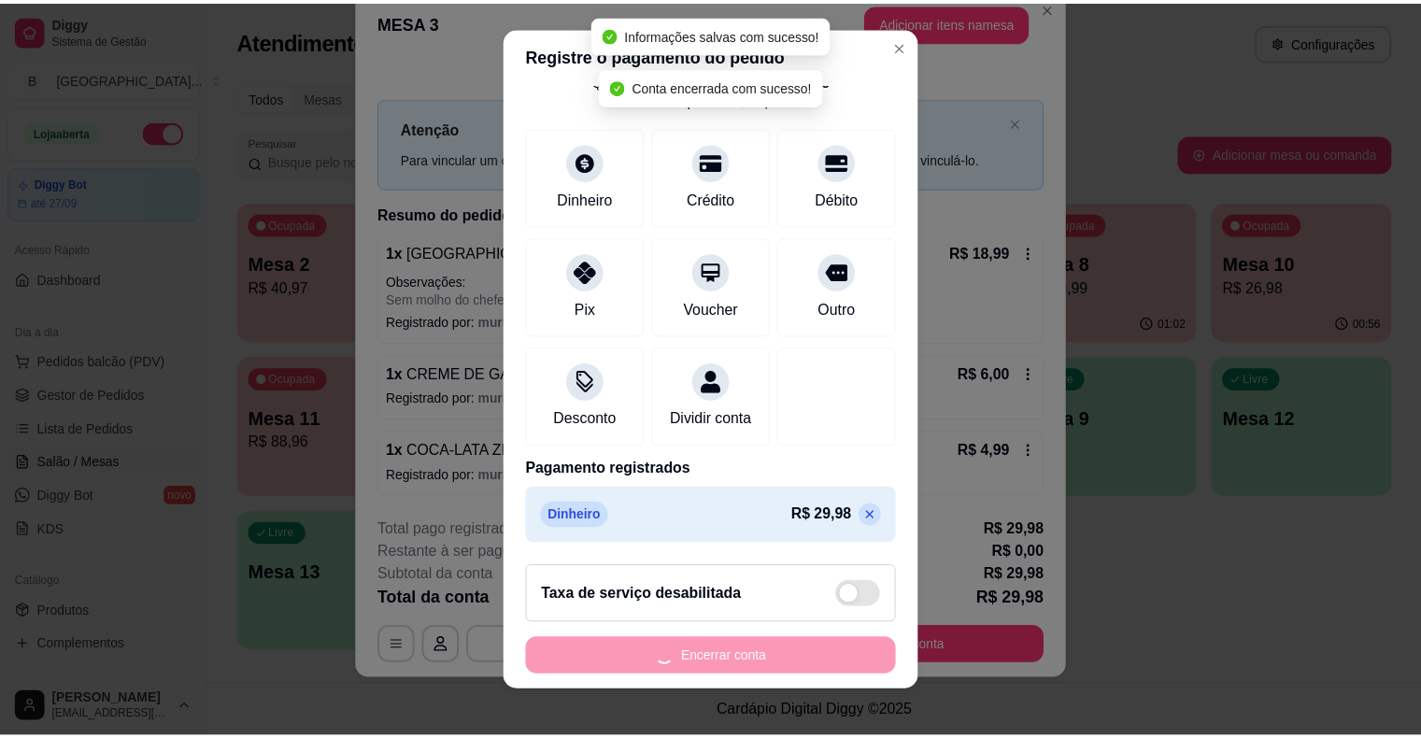
scroll to position [0, 0]
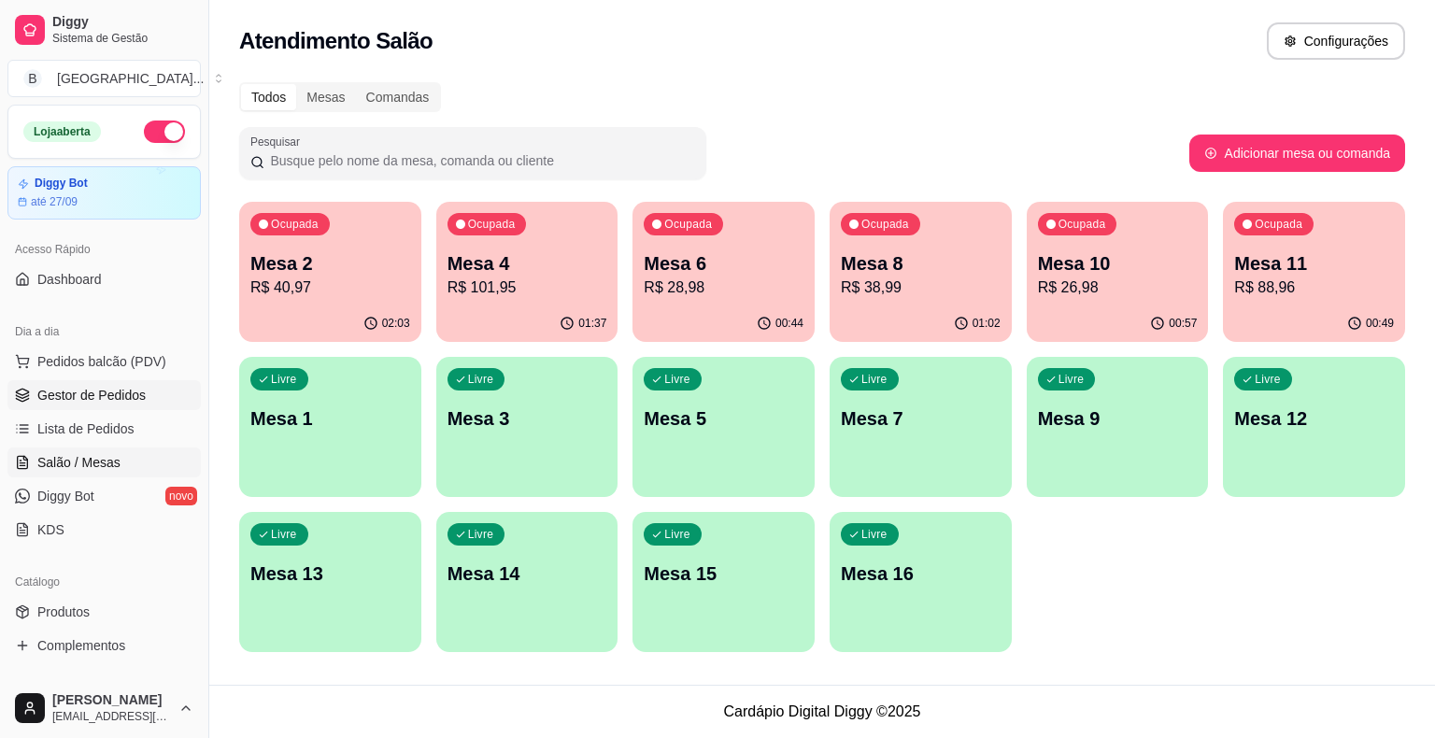
click at [107, 407] on link "Gestor de Pedidos" at bounding box center [103, 395] width 193 height 30
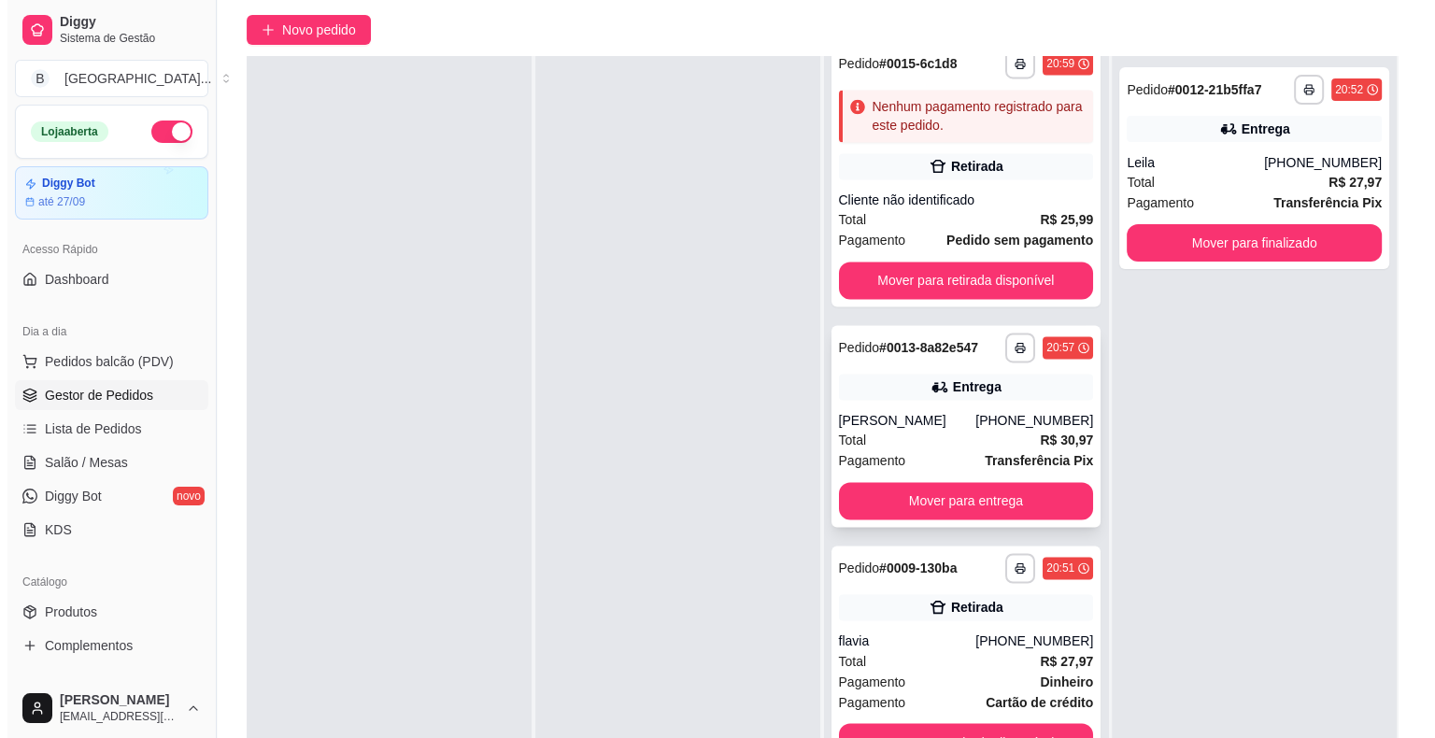
scroll to position [284, 0]
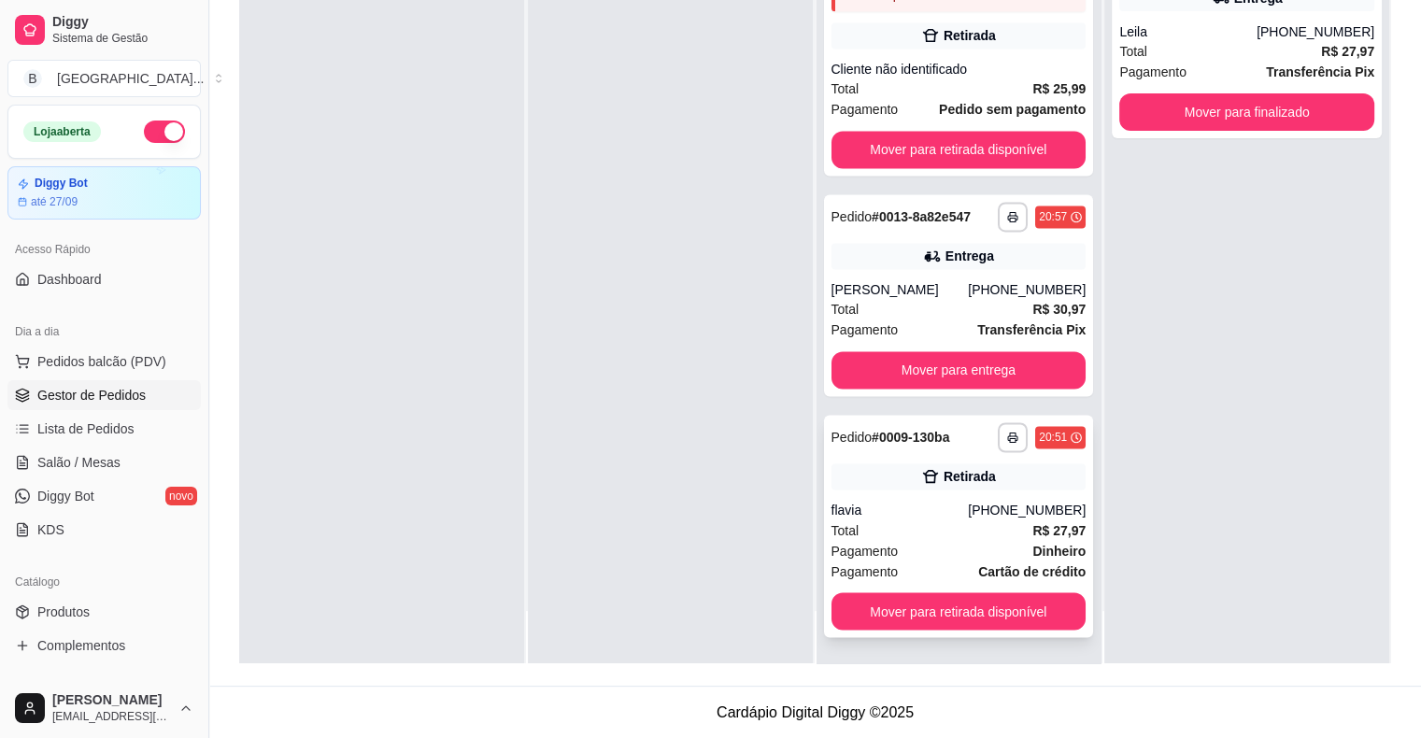
click at [913, 529] on div "Total R$ 27,97" at bounding box center [958, 529] width 255 height 21
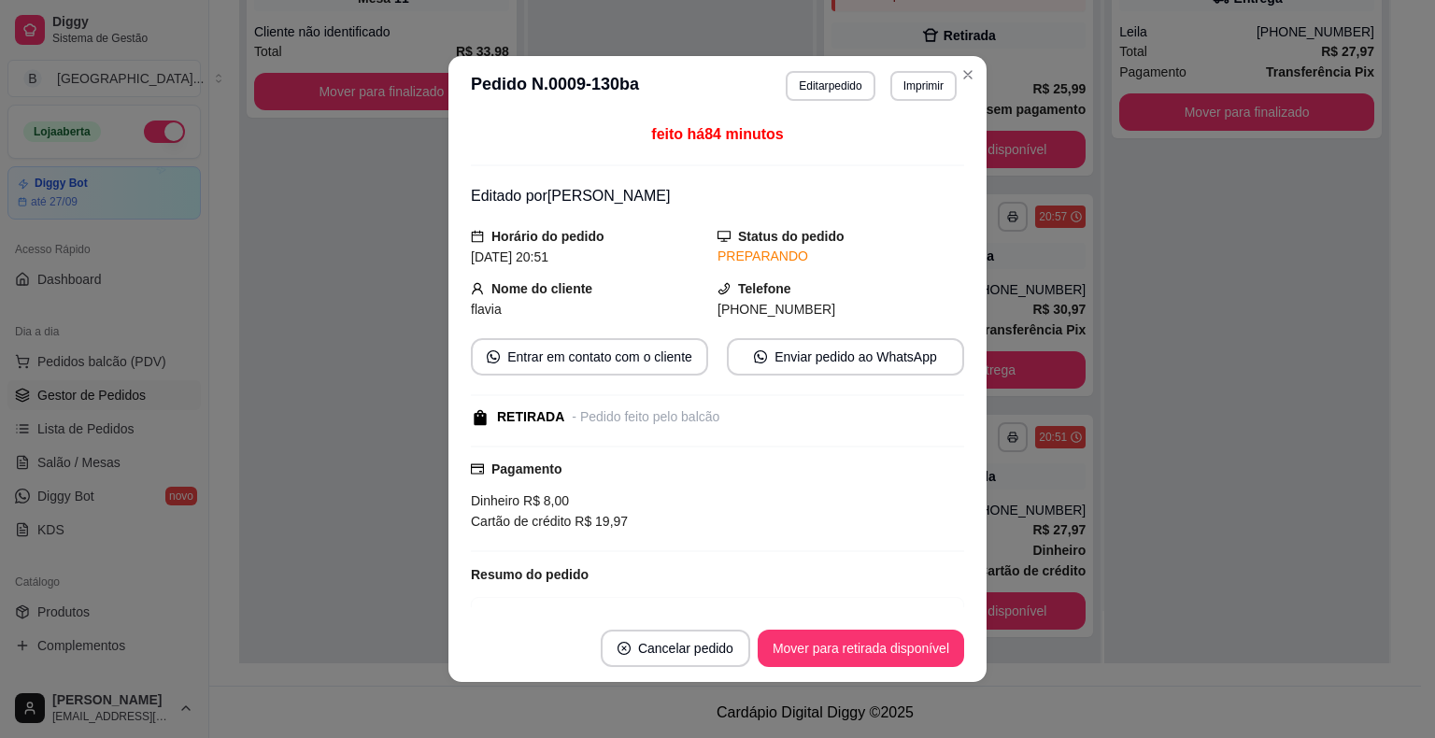
scroll to position [157, 0]
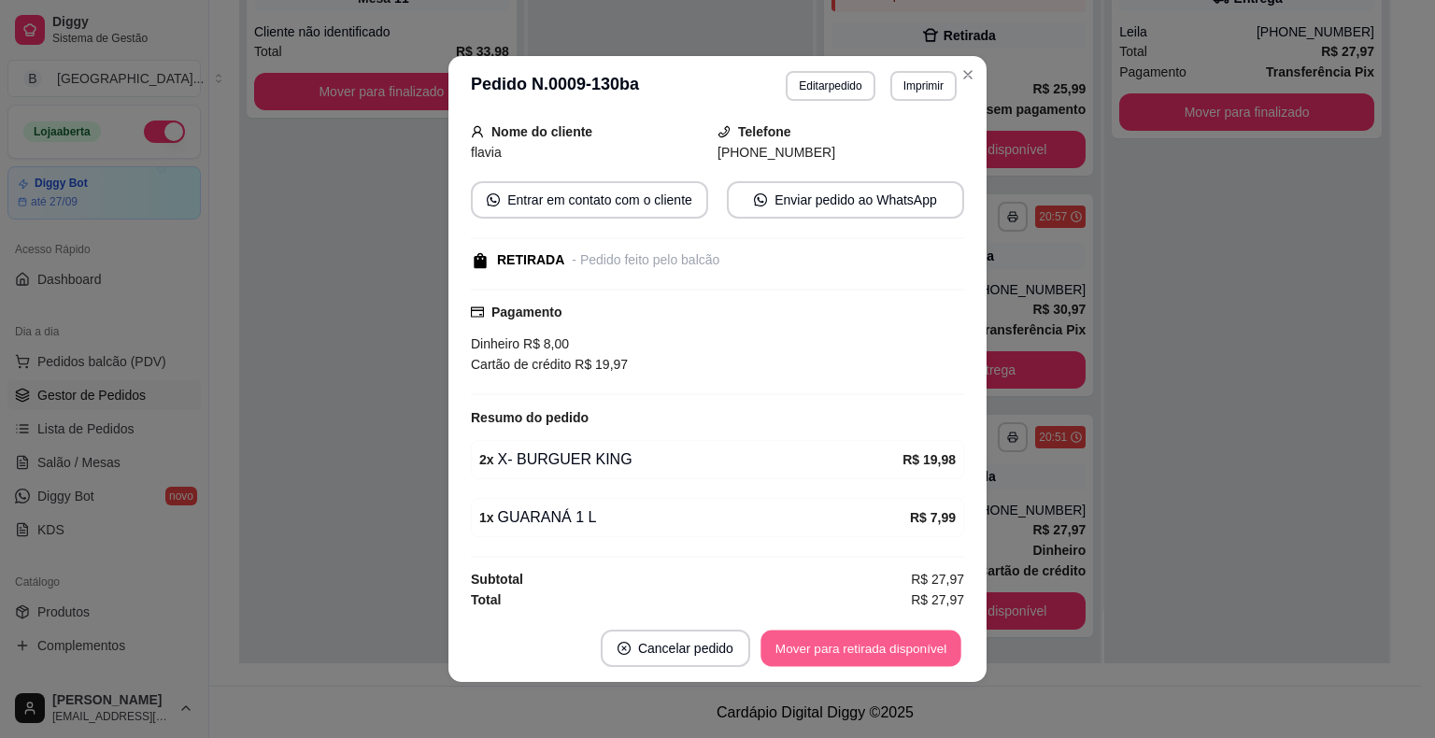
click at [938, 646] on button "Mover para retirada disponível" at bounding box center [860, 648] width 200 height 36
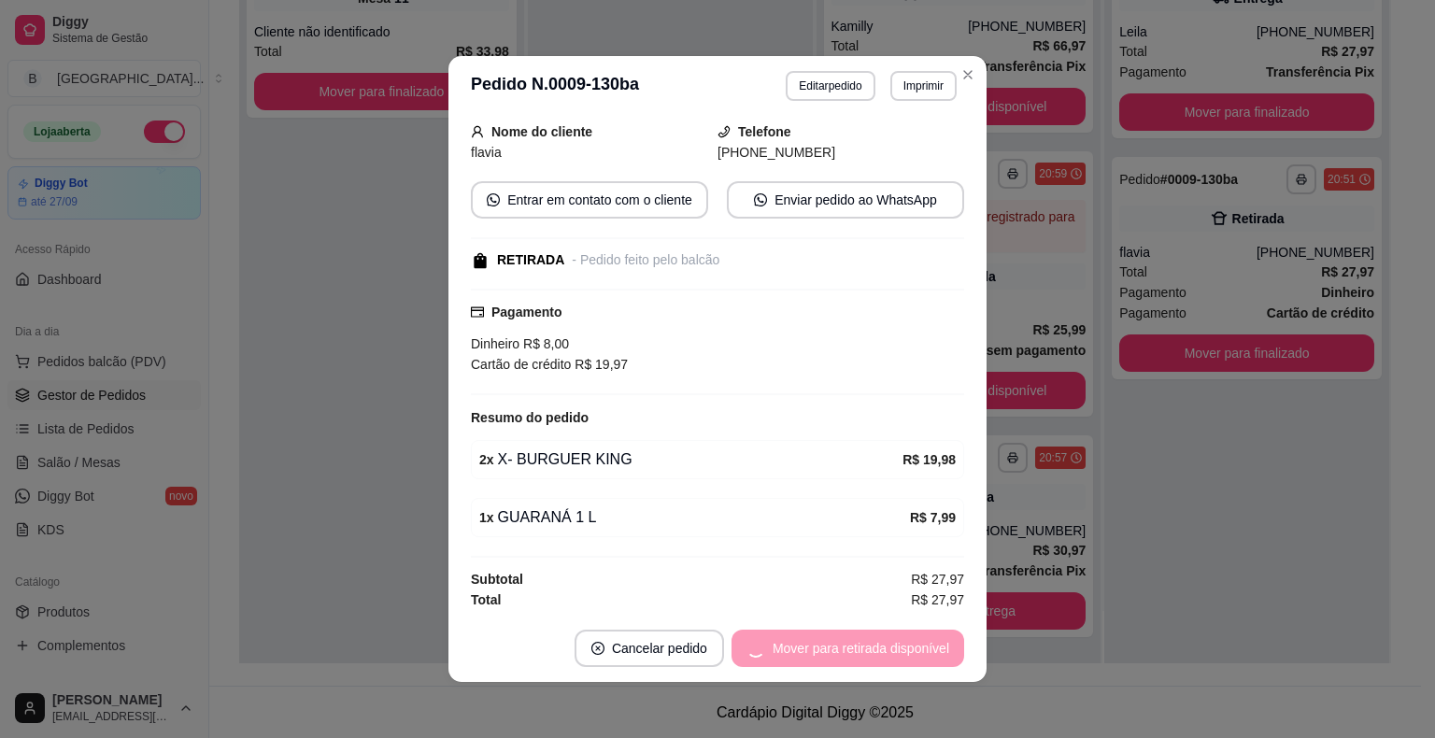
scroll to position [2713, 0]
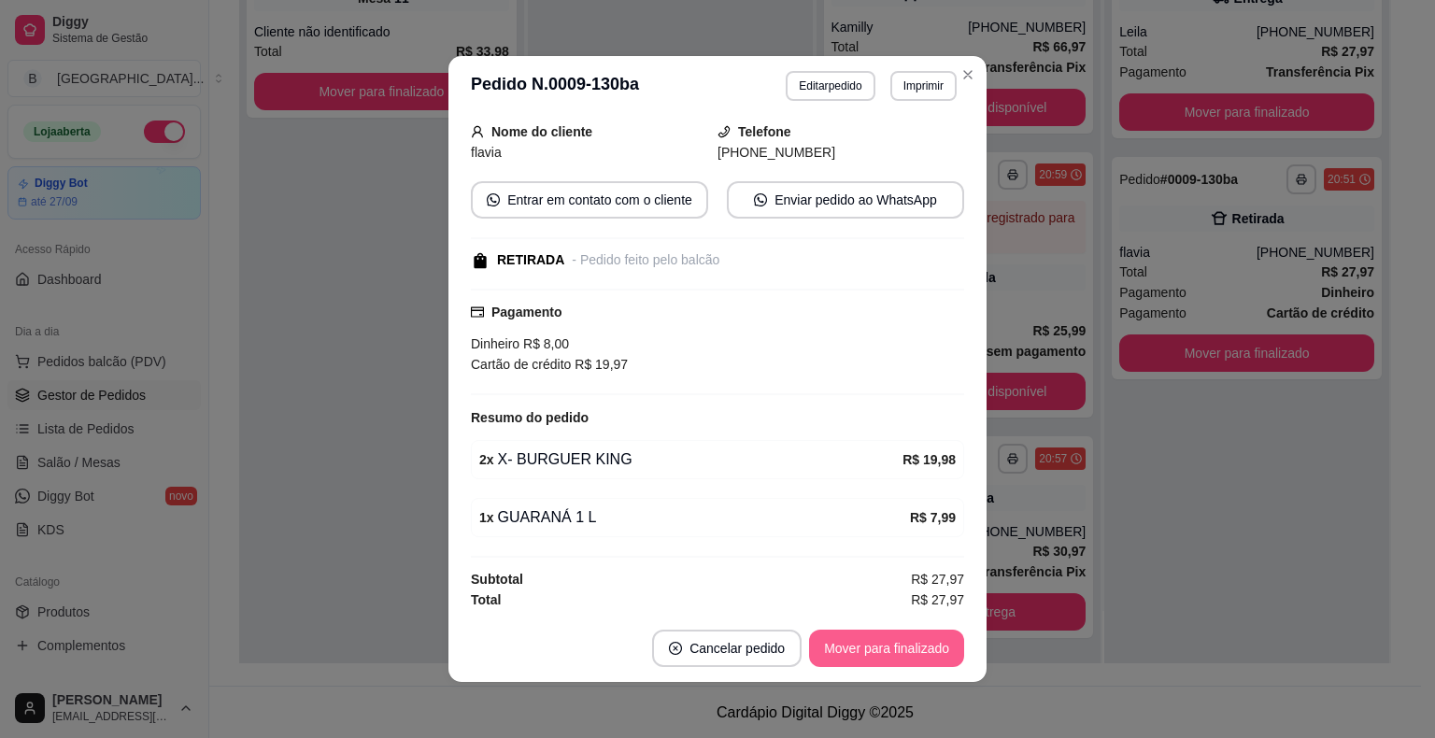
click at [938, 646] on button "Mover para finalizado" at bounding box center [886, 648] width 155 height 37
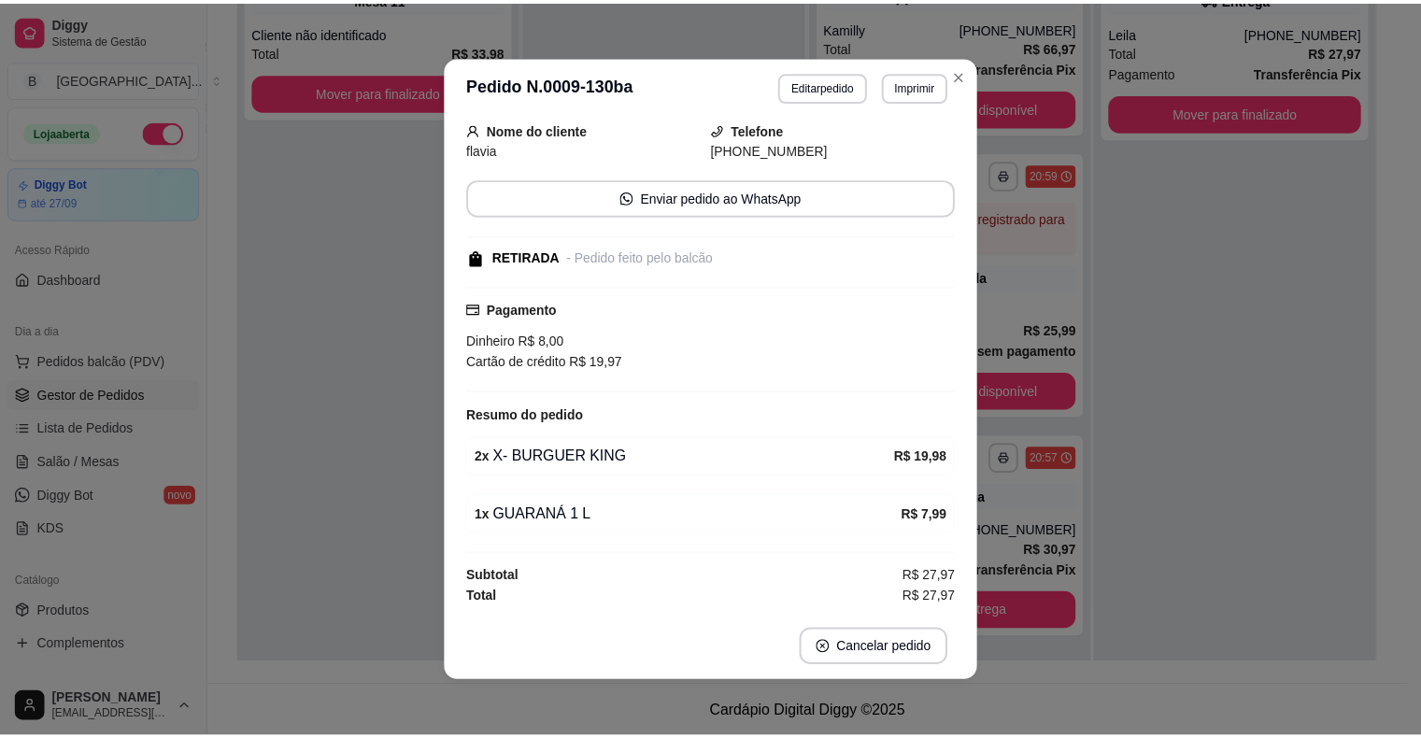
scroll to position [95, 0]
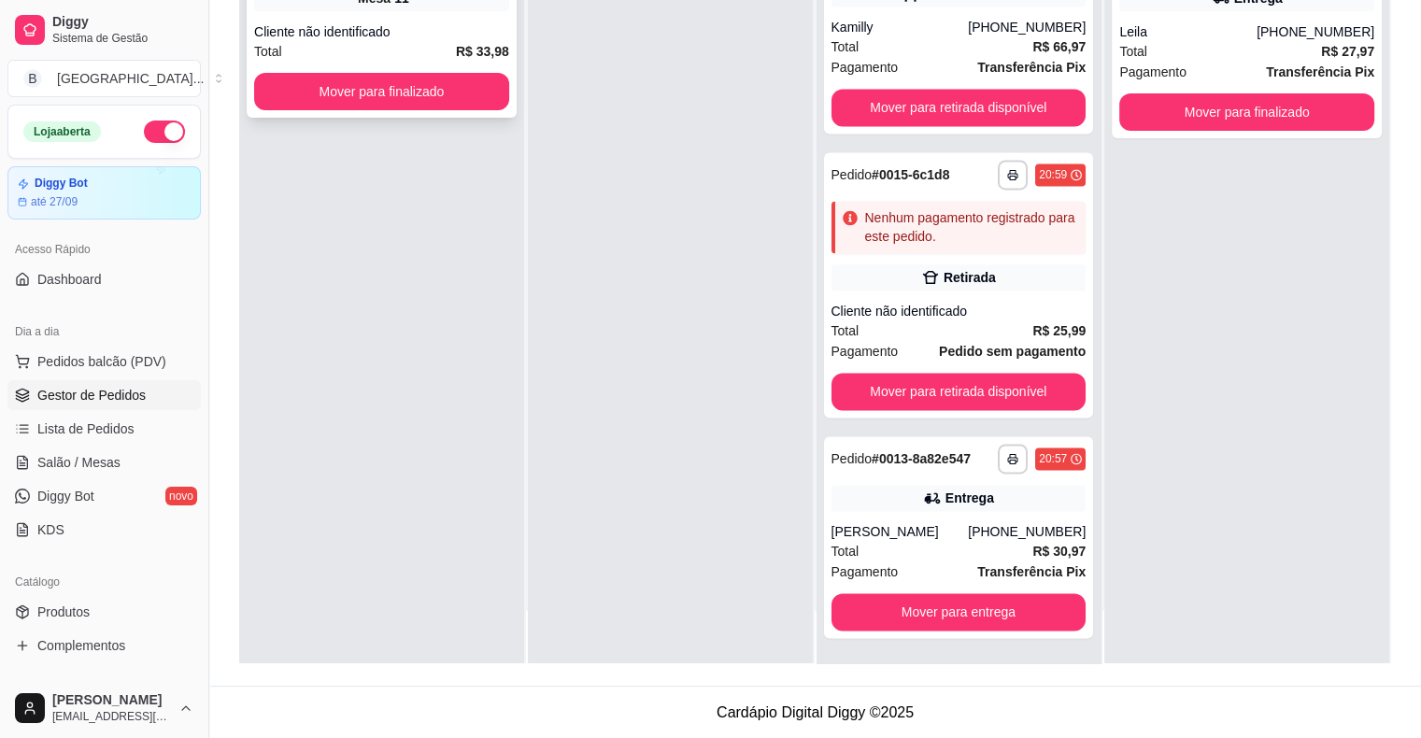
click at [441, 22] on div "Cliente não identificado" at bounding box center [381, 31] width 255 height 19
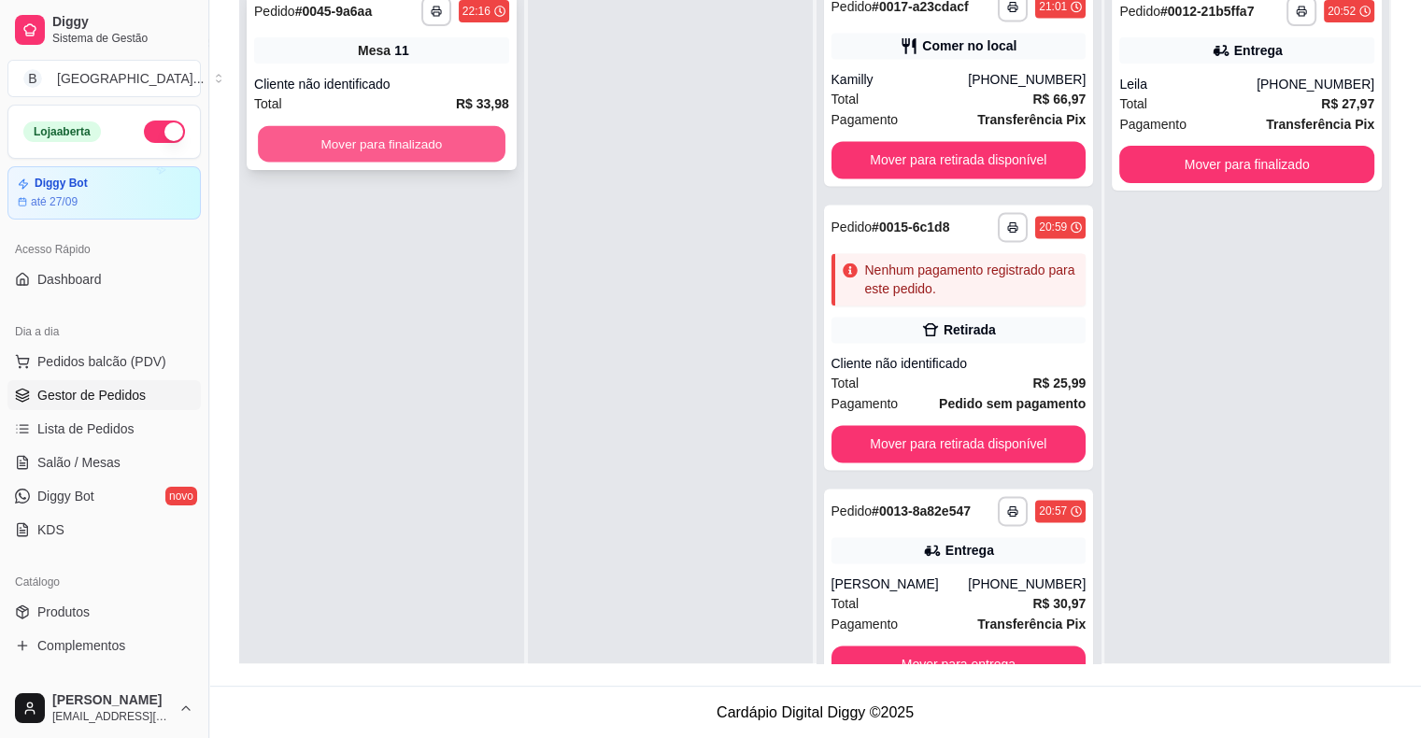
click at [430, 149] on button "Mover para finalizado" at bounding box center [382, 144] width 248 height 36
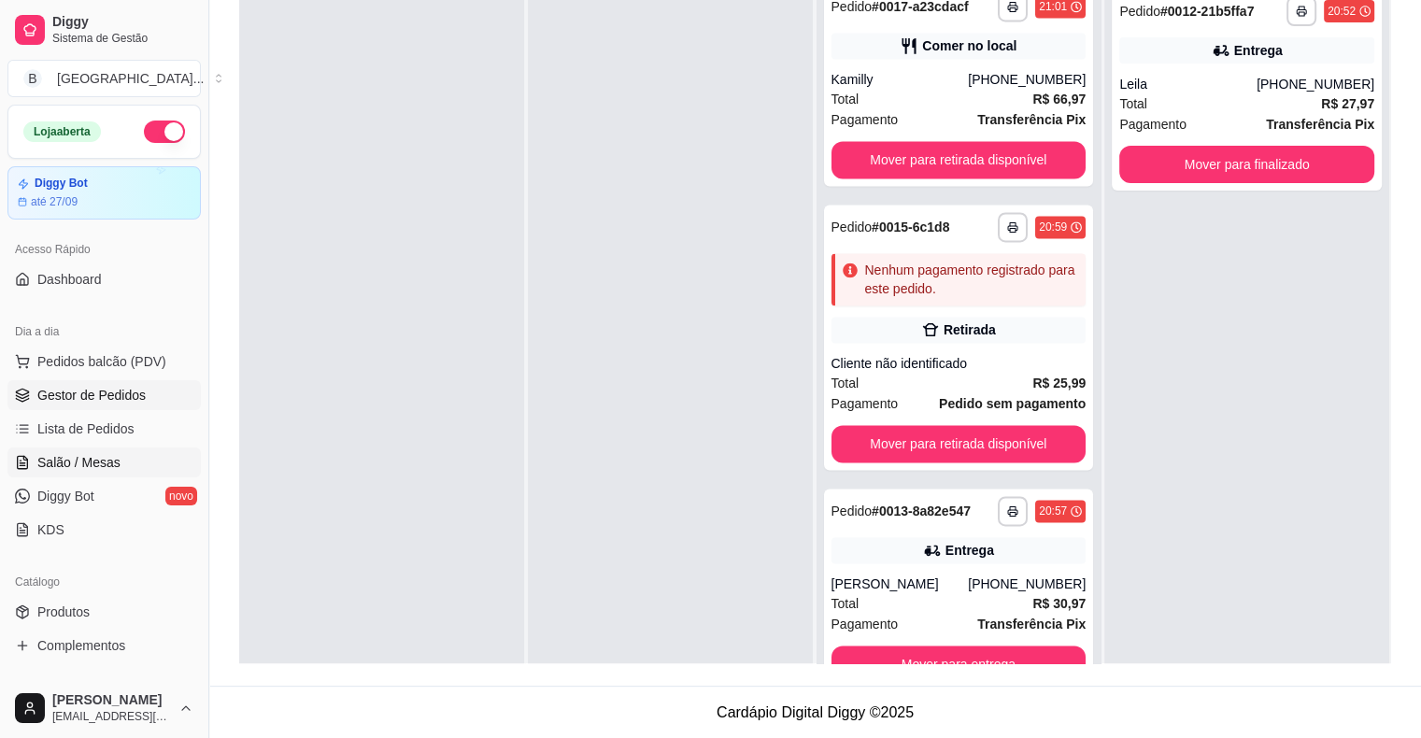
click at [122, 466] on link "Salão / Mesas" at bounding box center [103, 462] width 193 height 30
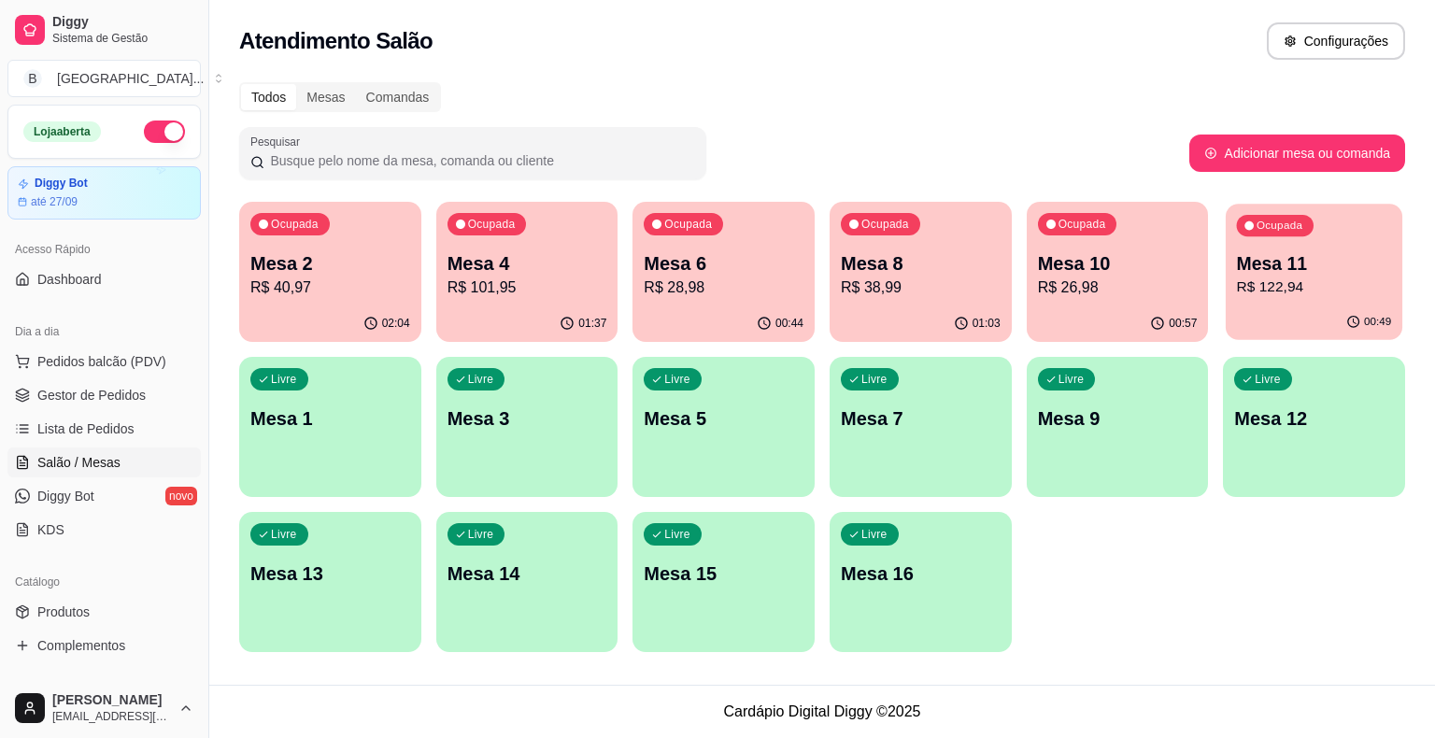
click at [1225, 275] on div "Ocupada Mesa 11 R$ 122,94" at bounding box center [1313, 254] width 177 height 101
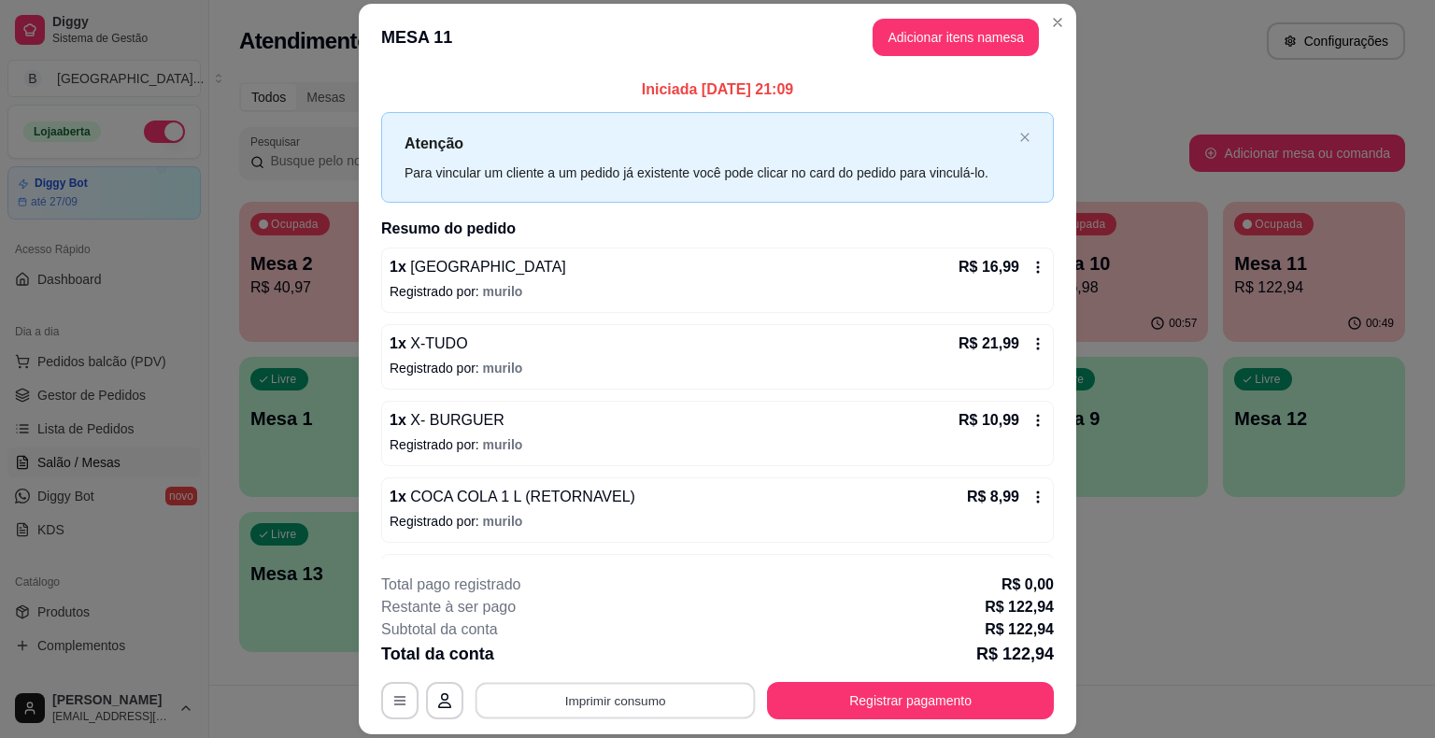
click at [569, 710] on button "Imprimir consumo" at bounding box center [615, 701] width 280 height 36
click at [595, 605] on button "IMPRESSORA" at bounding box center [613, 620] width 135 height 30
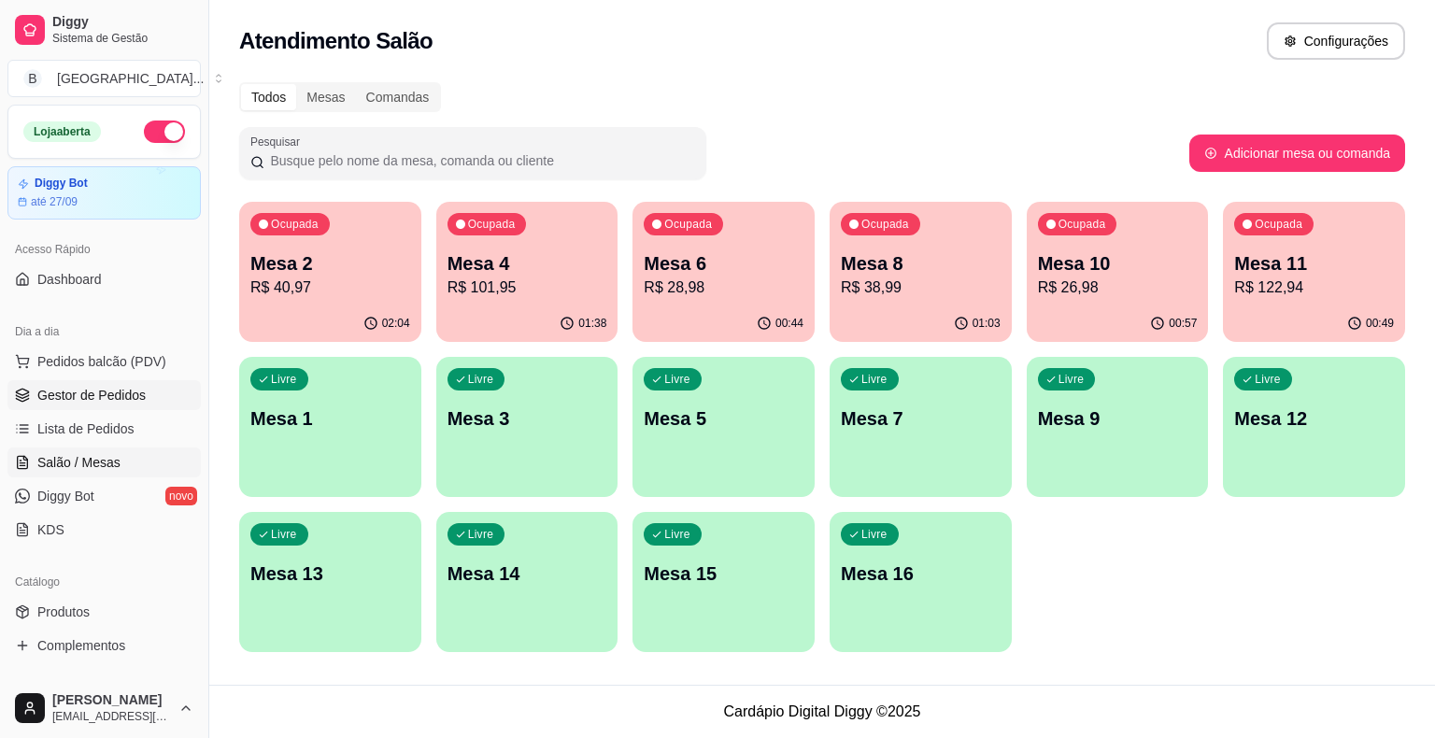
click at [119, 402] on span "Gestor de Pedidos" at bounding box center [91, 395] width 108 height 19
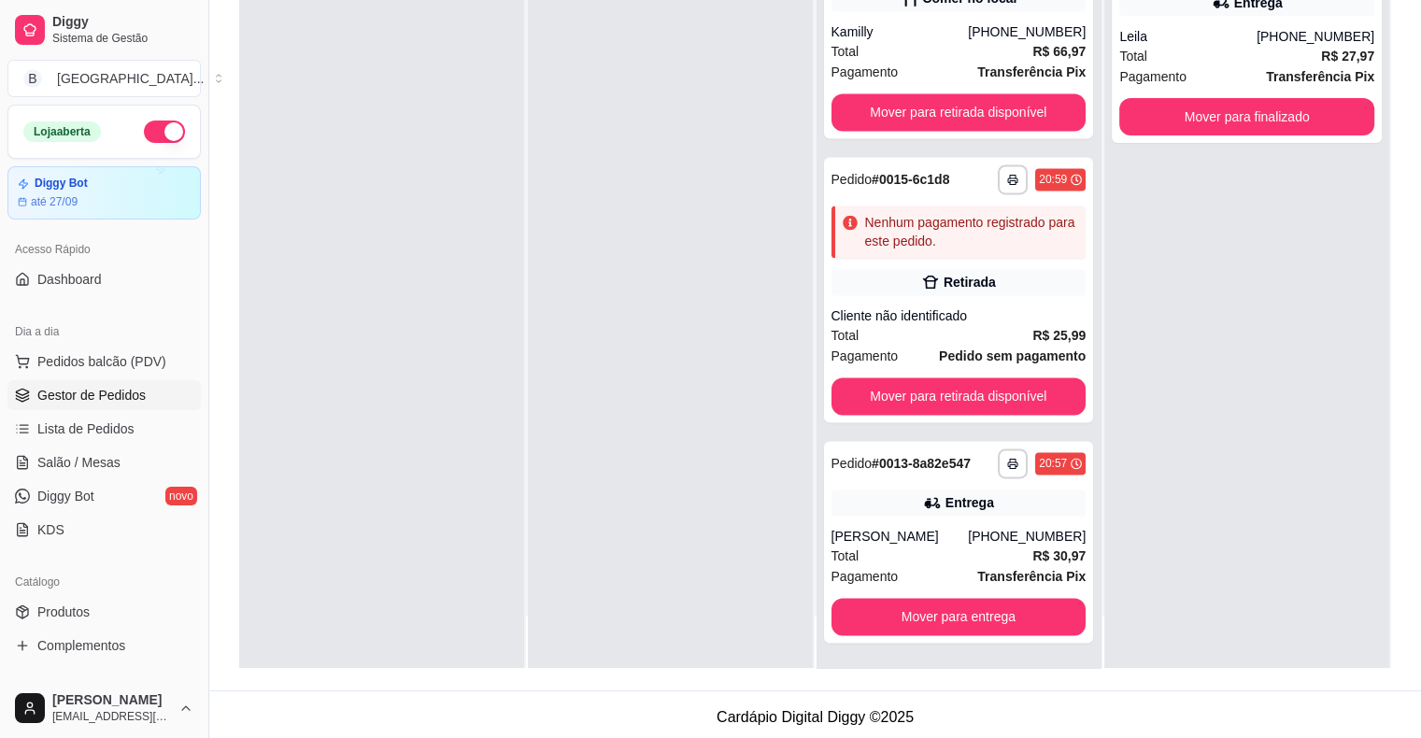
scroll to position [284, 0]
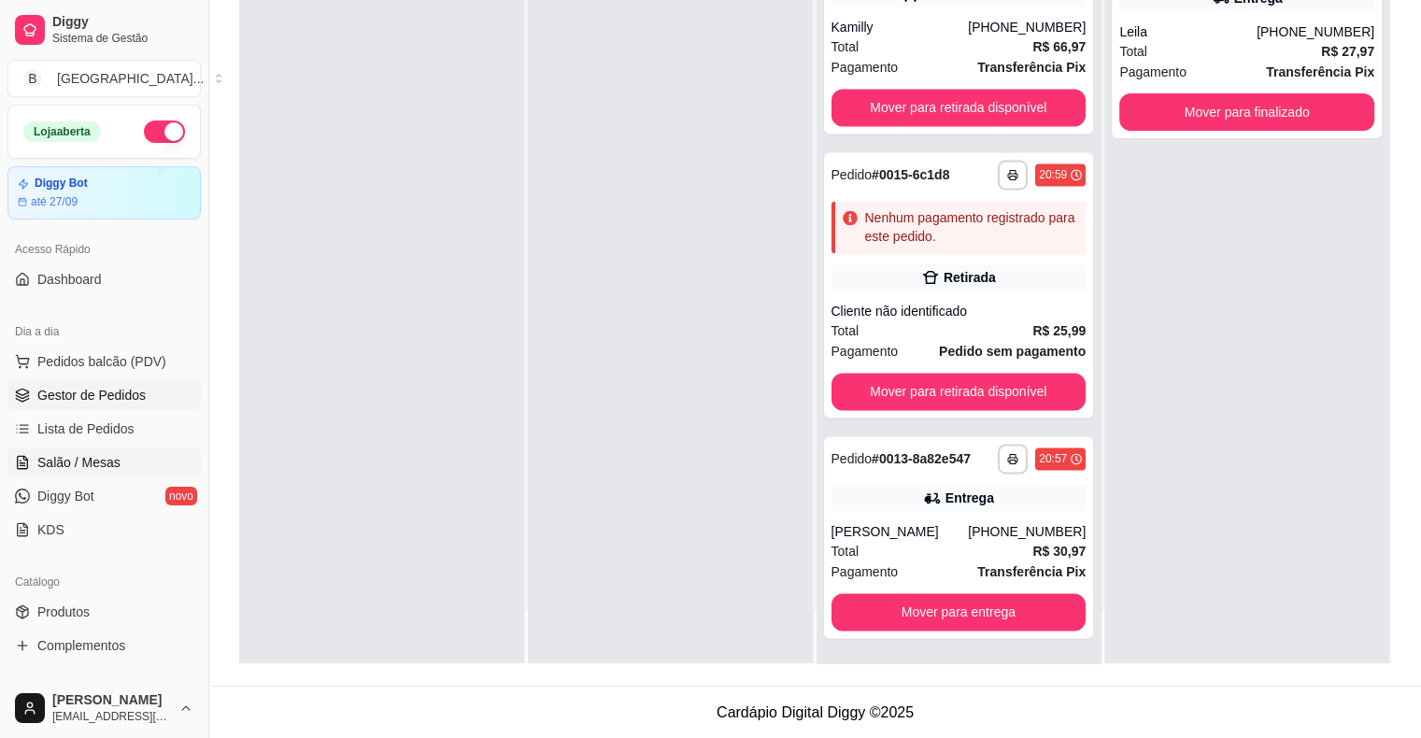
click at [85, 462] on span "Salão / Mesas" at bounding box center [78, 462] width 83 height 19
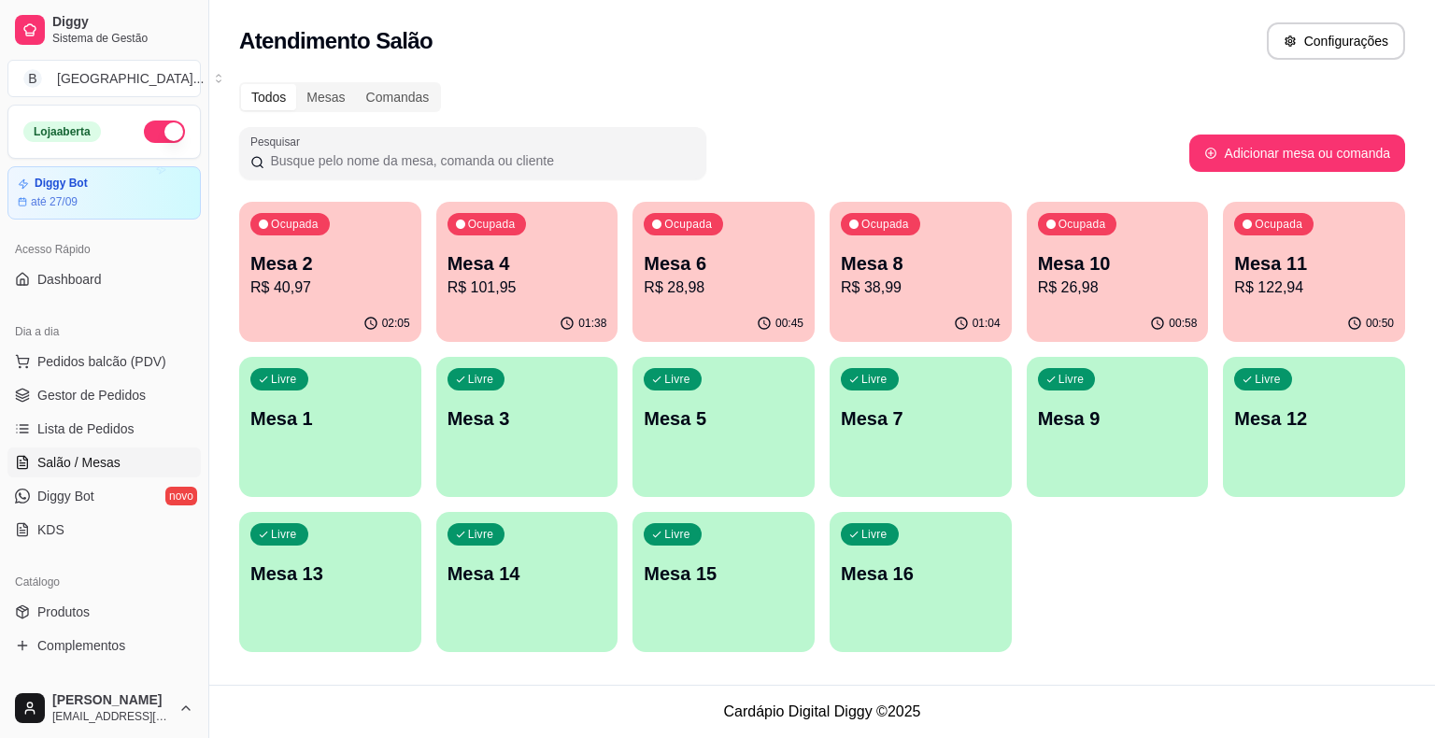
click at [486, 290] on p "R$ 101,95" at bounding box center [527, 287] width 160 height 22
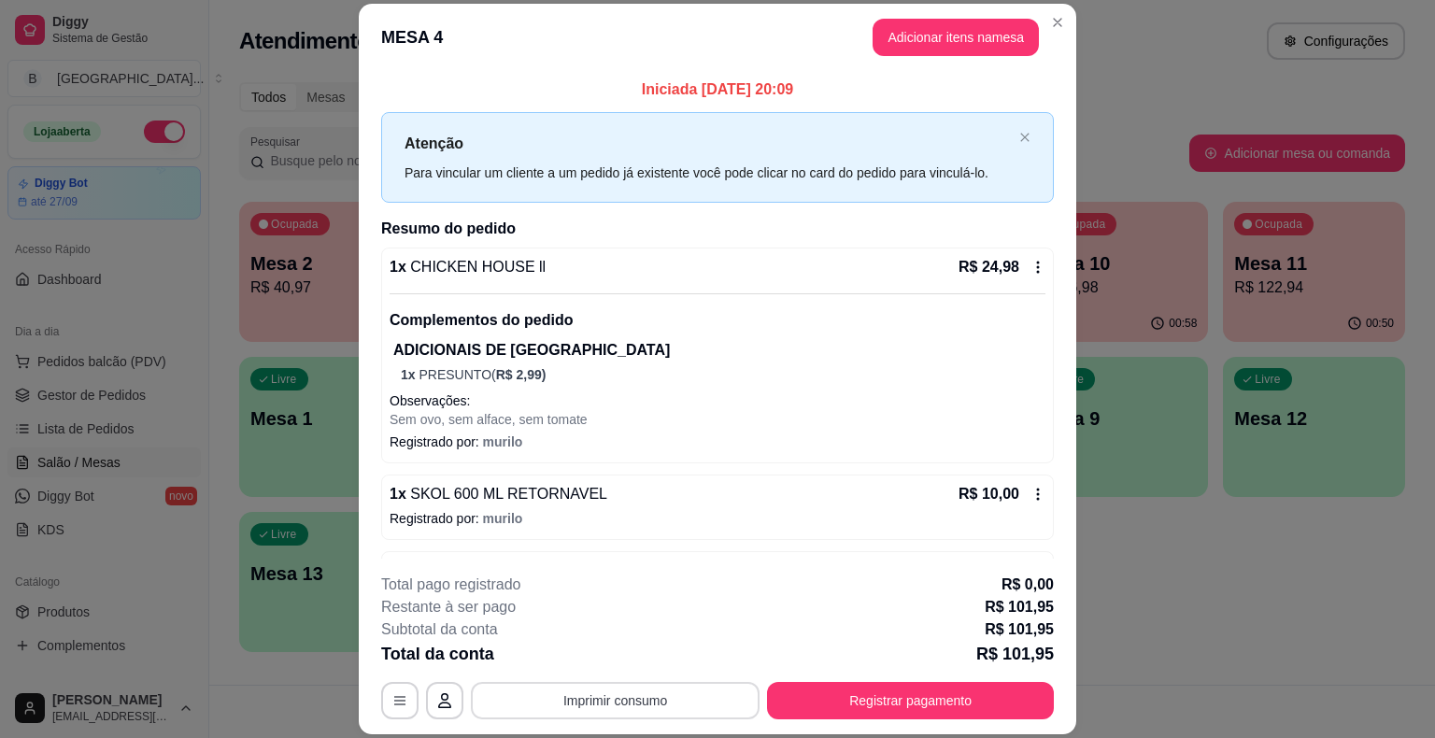
click at [538, 707] on button "Imprimir consumo" at bounding box center [615, 700] width 289 height 37
click at [590, 604] on div "Escolha a impressora IMPRESSORA Impressora" at bounding box center [614, 625] width 154 height 101
click at [591, 627] on button "IMPRESSORA" at bounding box center [613, 619] width 131 height 29
click at [905, 711] on button "Registrar pagamento" at bounding box center [910, 700] width 287 height 37
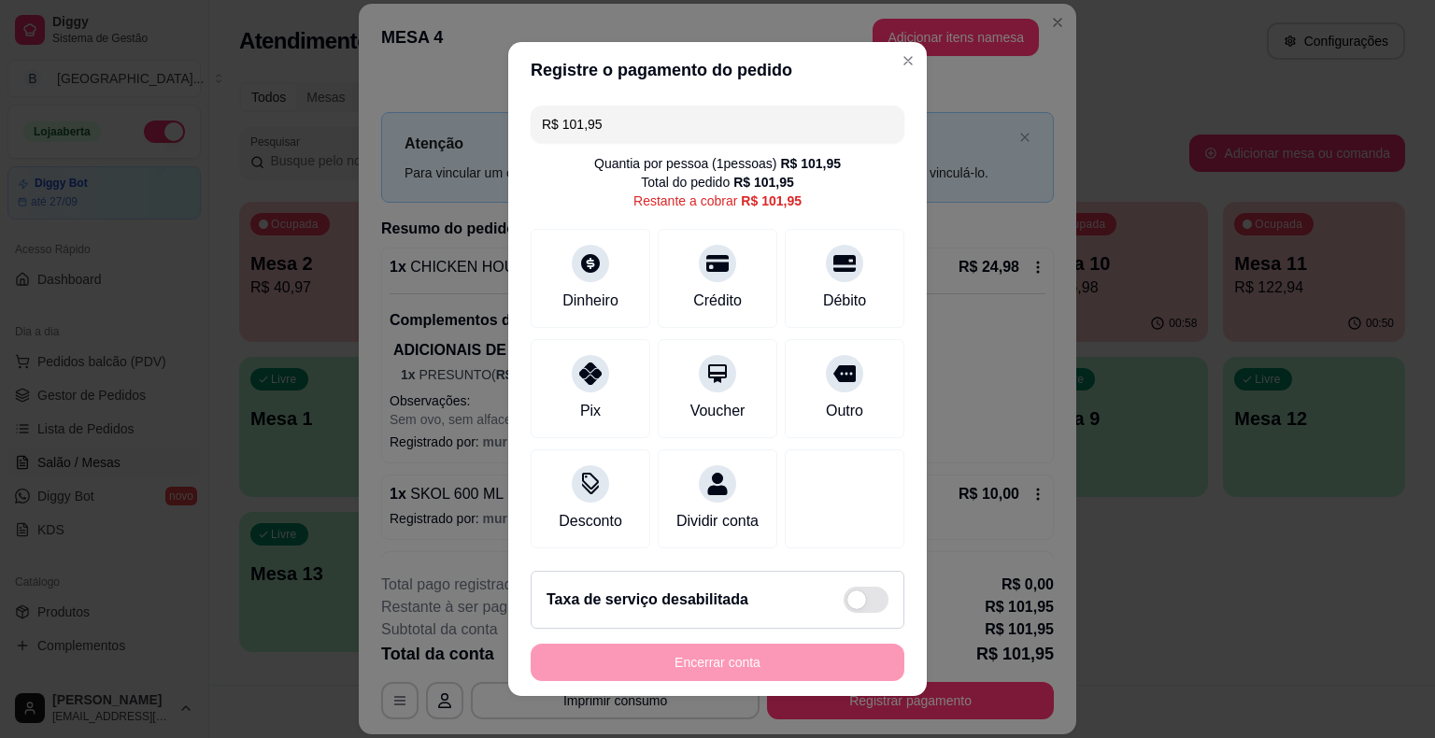
click at [751, 125] on input "R$ 101,95" at bounding box center [717, 124] width 351 height 37
click at [557, 279] on div "Dinheiro" at bounding box center [591, 274] width 132 height 109
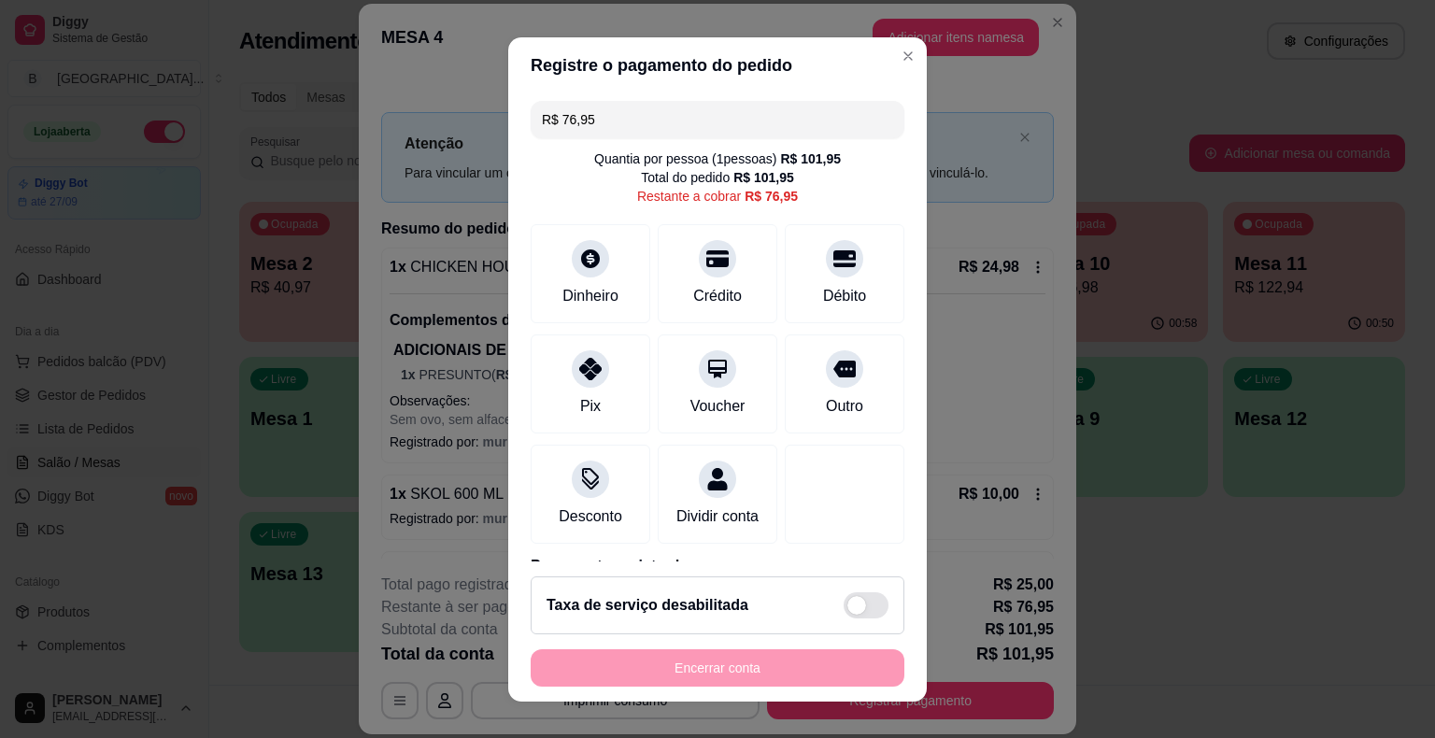
click at [667, 129] on input "R$ 76,95" at bounding box center [717, 119] width 351 height 37
click at [589, 375] on div at bounding box center [590, 363] width 41 height 41
click at [702, 117] on input "R$ 59,96" at bounding box center [717, 119] width 351 height 37
type input "R$ 20,99"
click at [539, 262] on div "Dinheiro" at bounding box center [591, 269] width 132 height 109
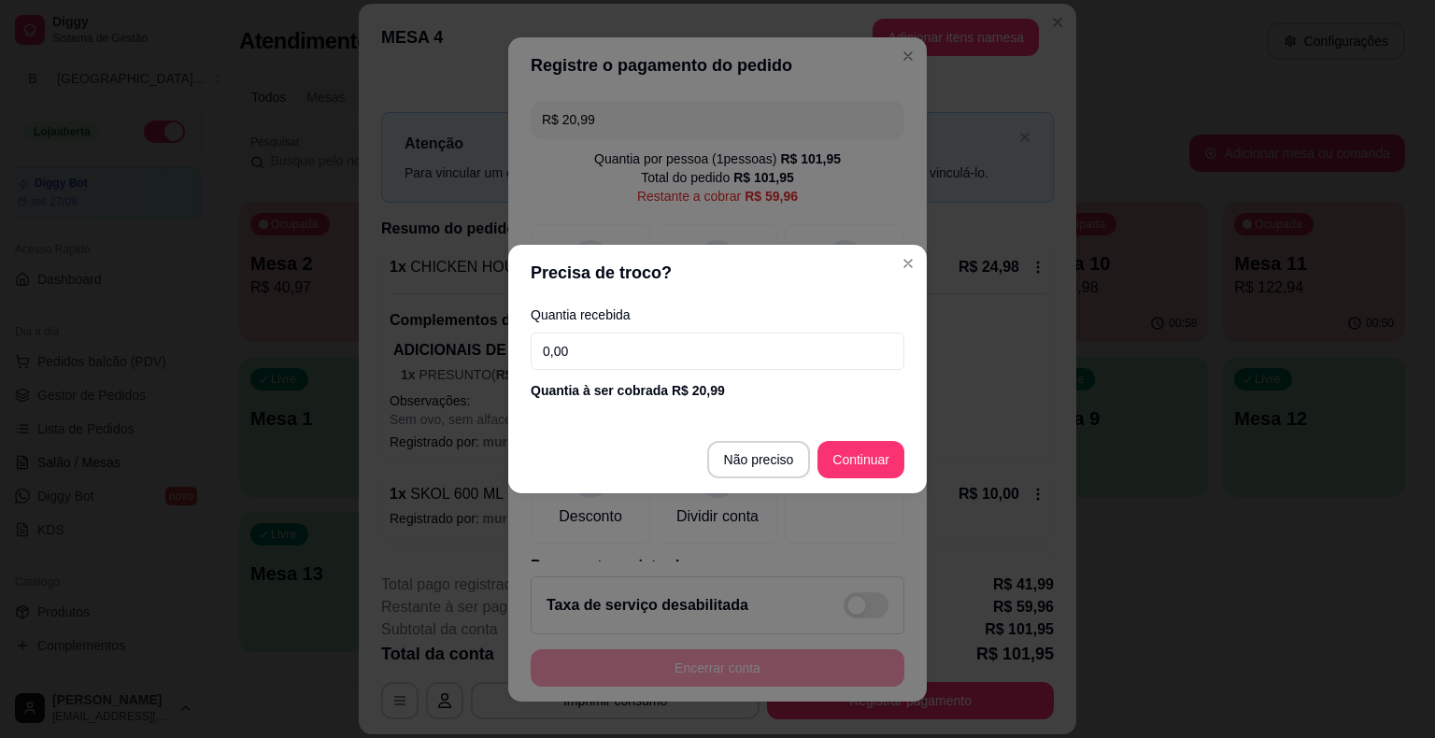
click at [639, 357] on input "0,00" at bounding box center [718, 351] width 374 height 37
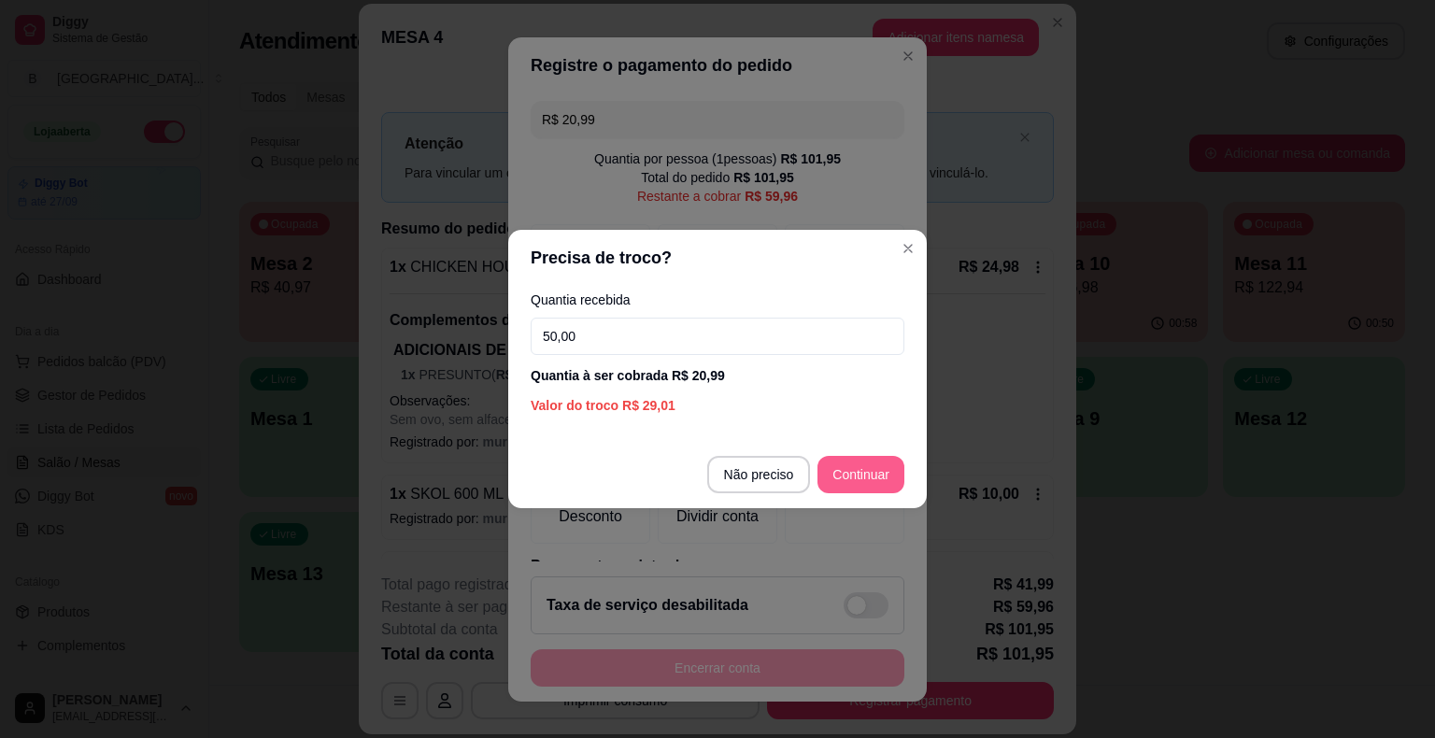
type input "50,00"
click at [853, 451] on footer "Não preciso Continuar" at bounding box center [717, 474] width 418 height 67
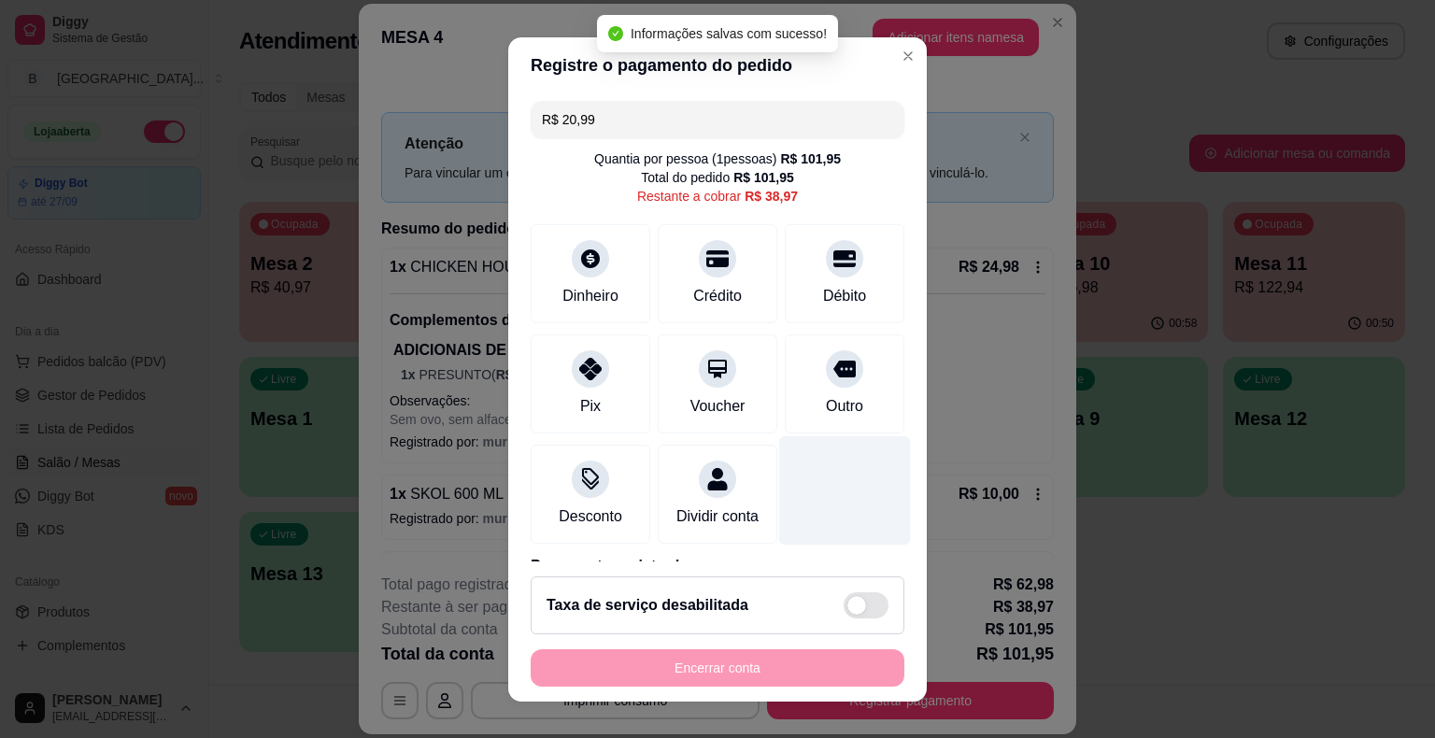
type input "R$ 38,97"
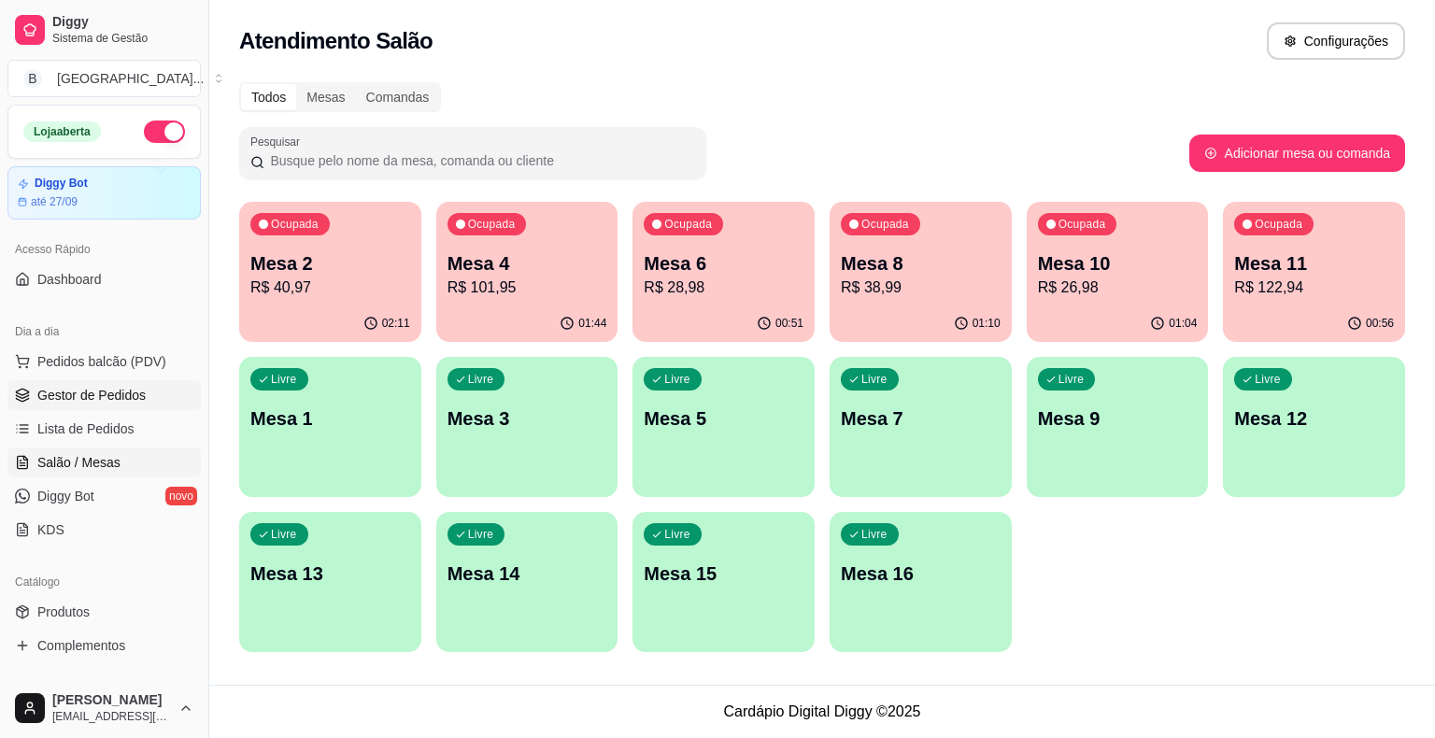
click at [108, 394] on span "Gestor de Pedidos" at bounding box center [91, 395] width 108 height 19
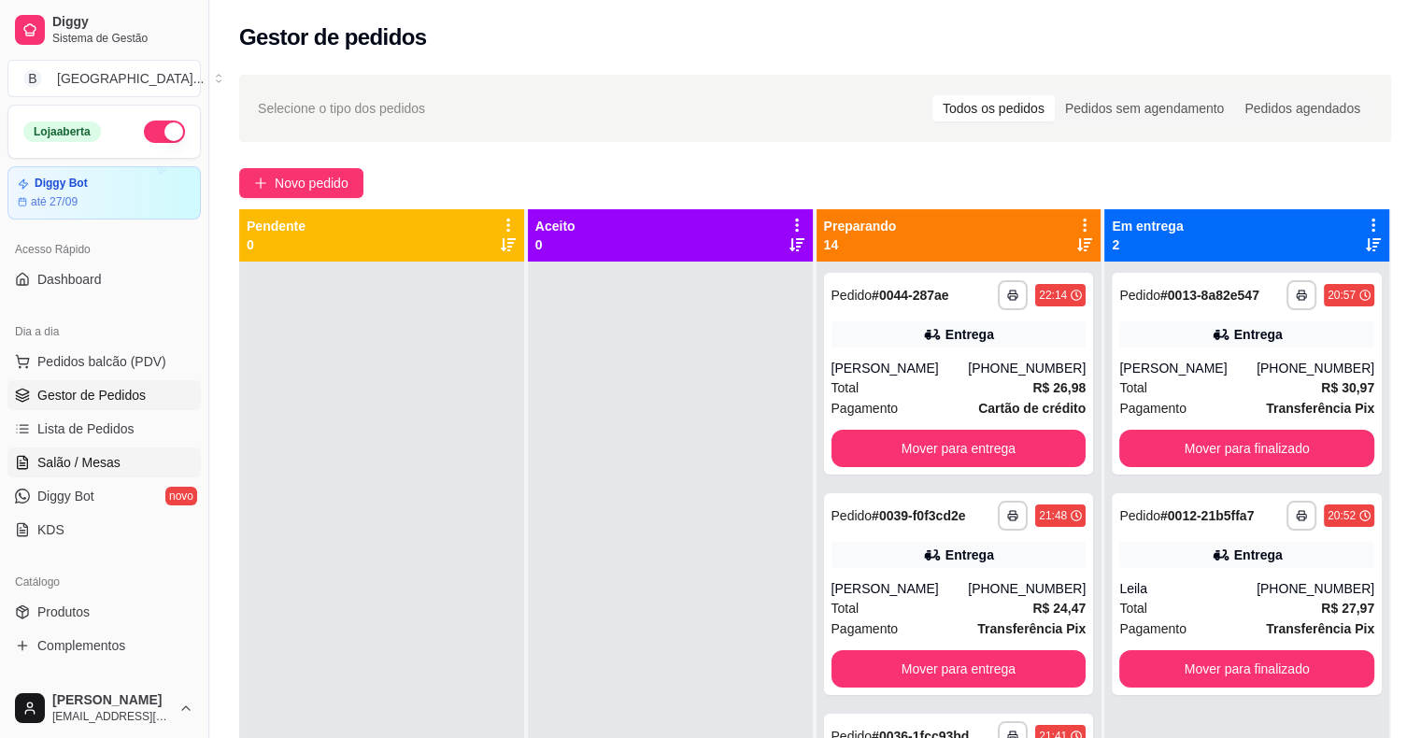
click at [144, 458] on link "Salão / Mesas" at bounding box center [103, 462] width 193 height 30
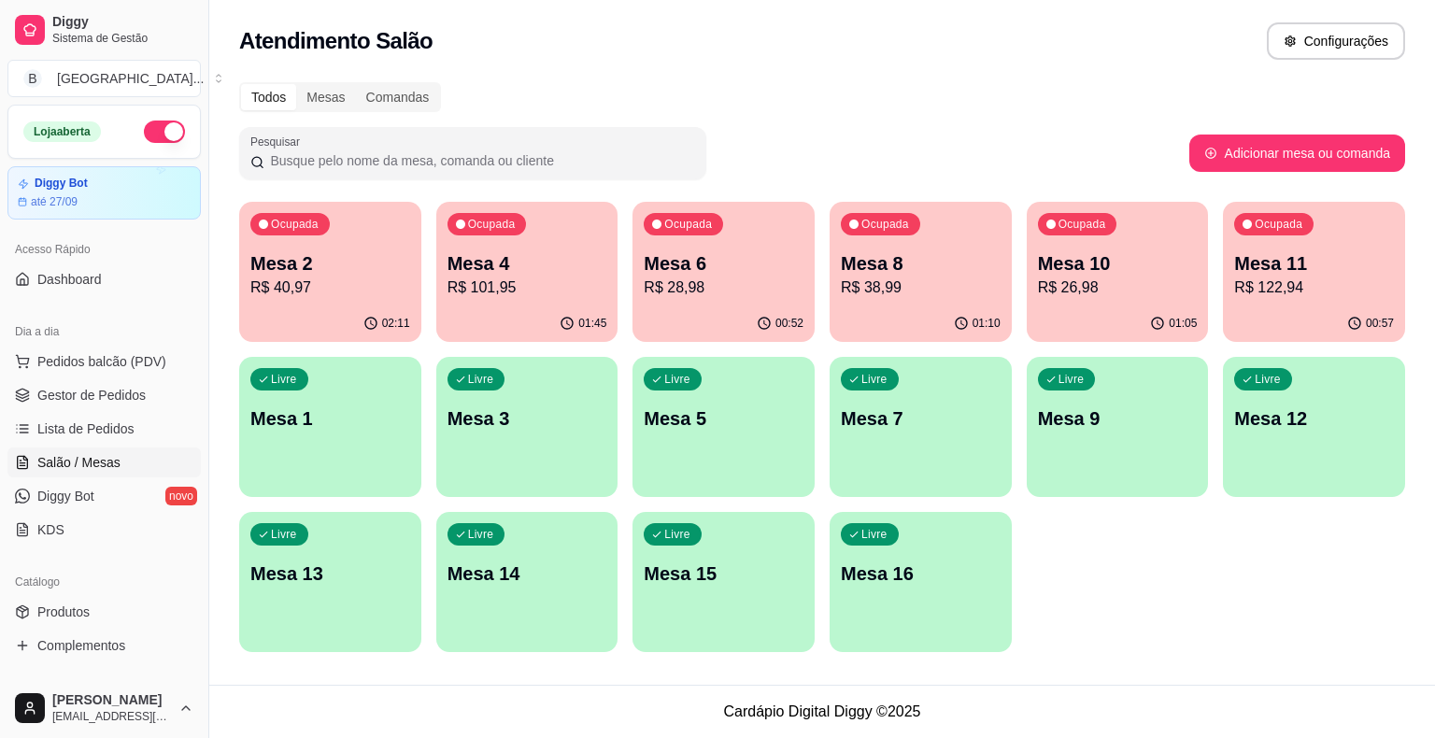
click at [737, 267] on p "Mesa 6" at bounding box center [724, 263] width 160 height 26
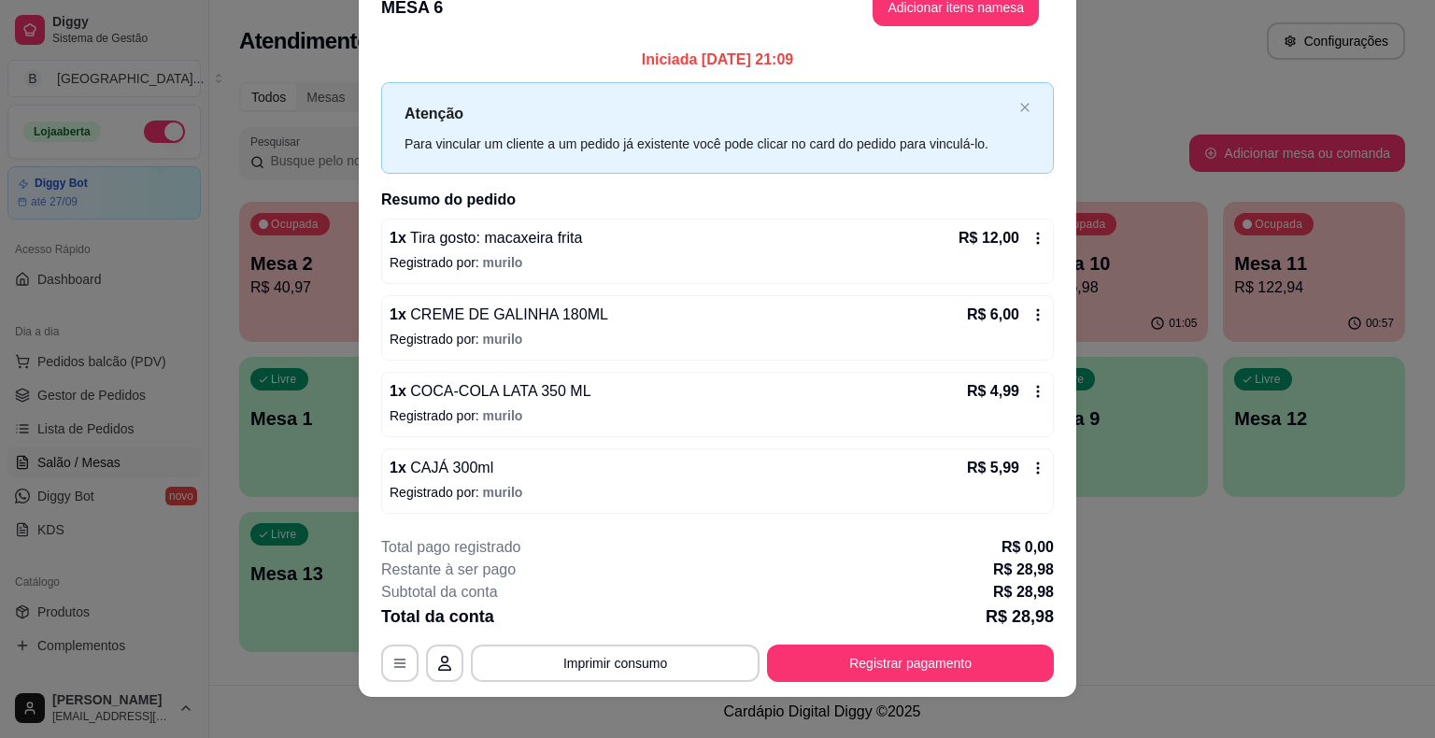
scroll to position [50, 0]
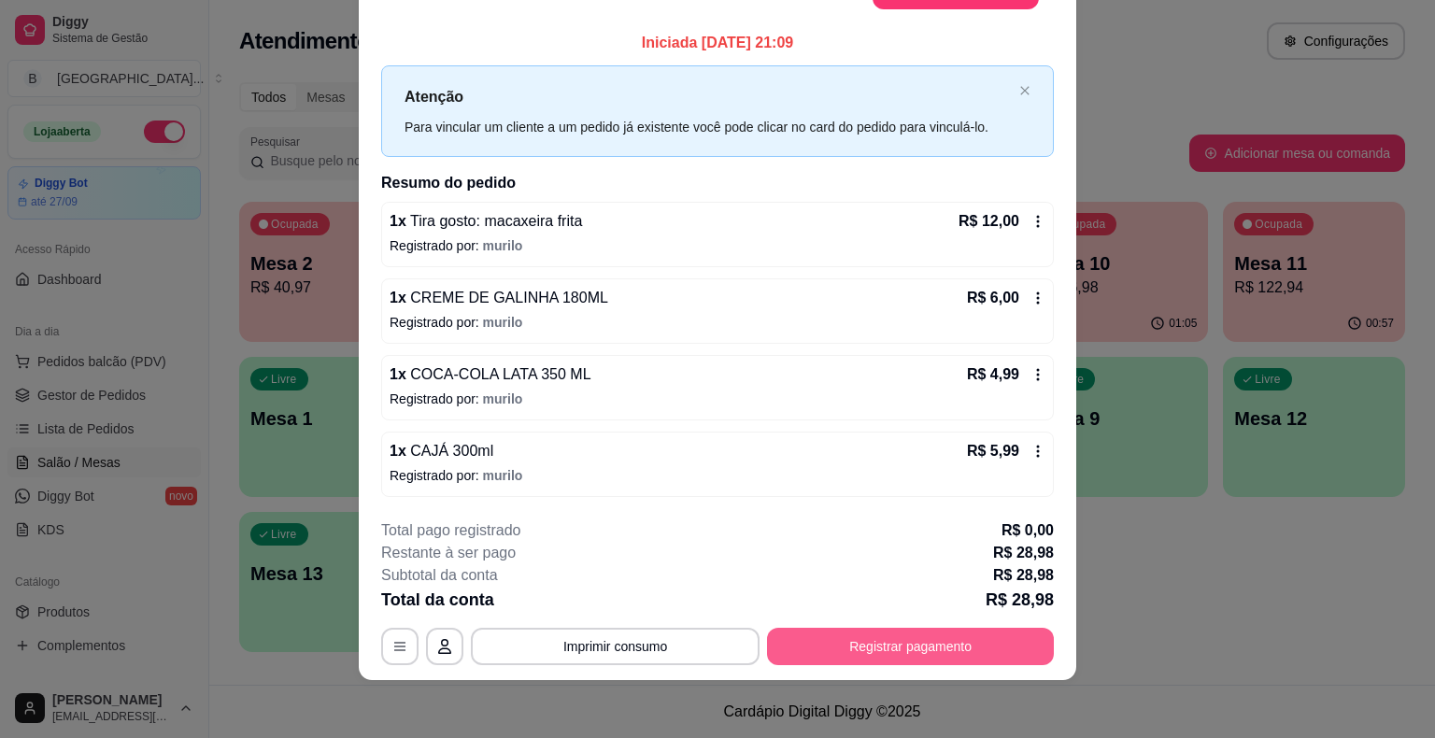
click at [866, 647] on button "Registrar pagamento" at bounding box center [910, 646] width 287 height 37
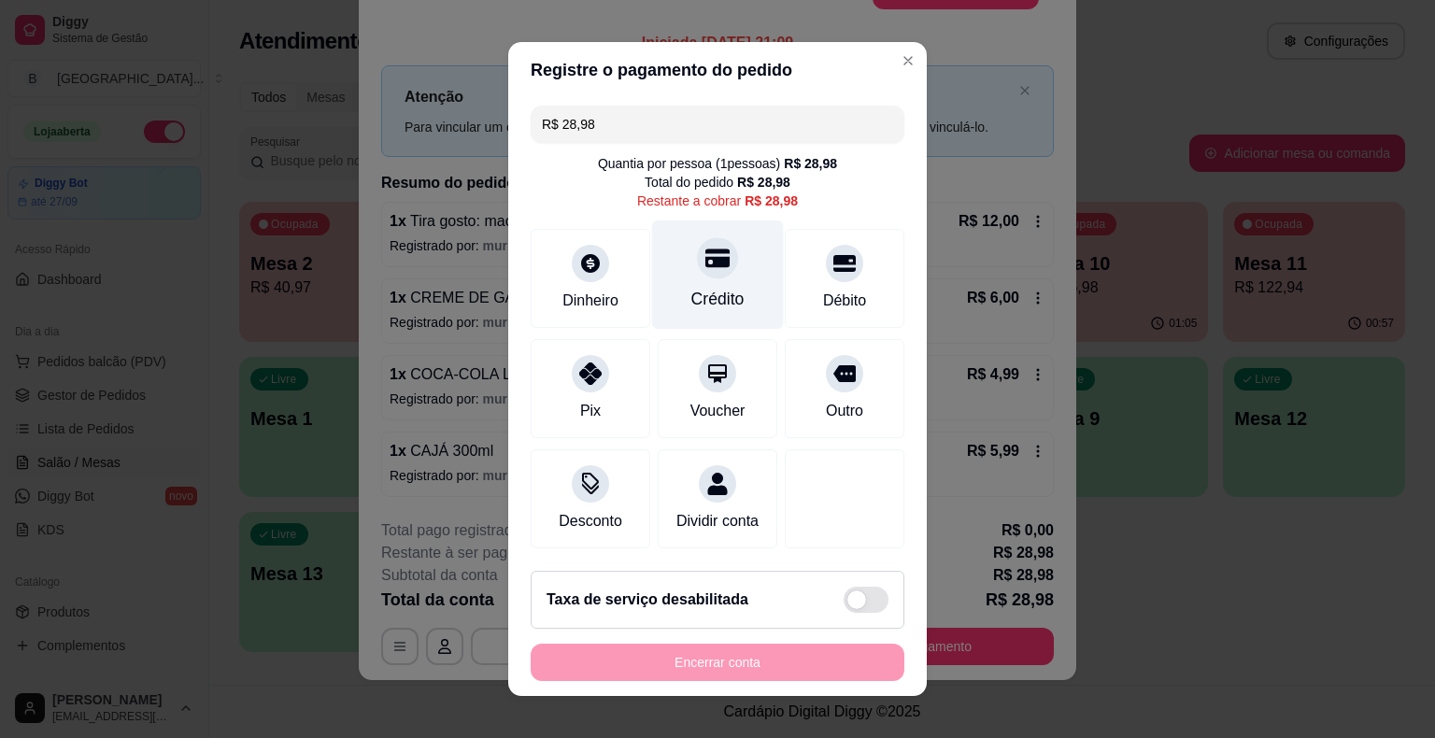
click at [746, 298] on div "Crédito" at bounding box center [718, 274] width 132 height 109
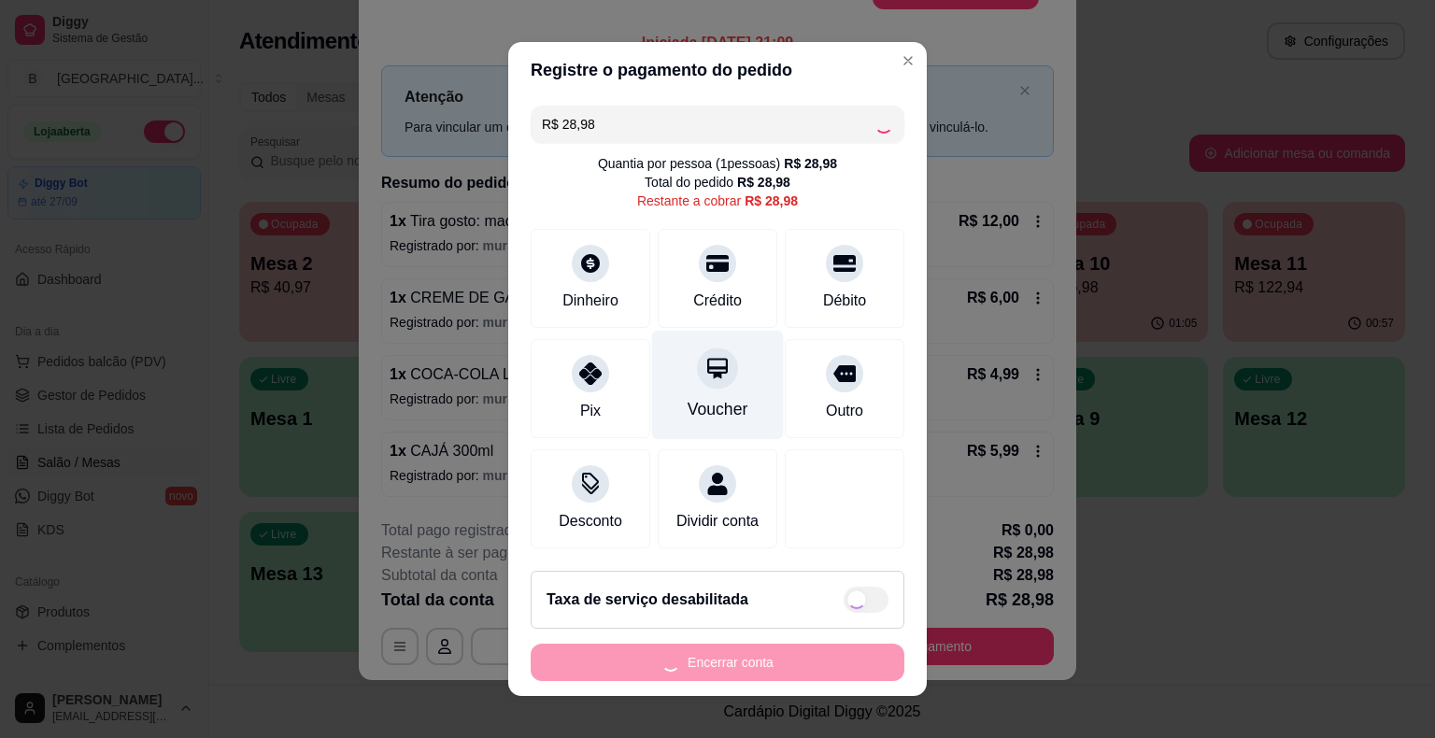
type input "R$ 0,00"
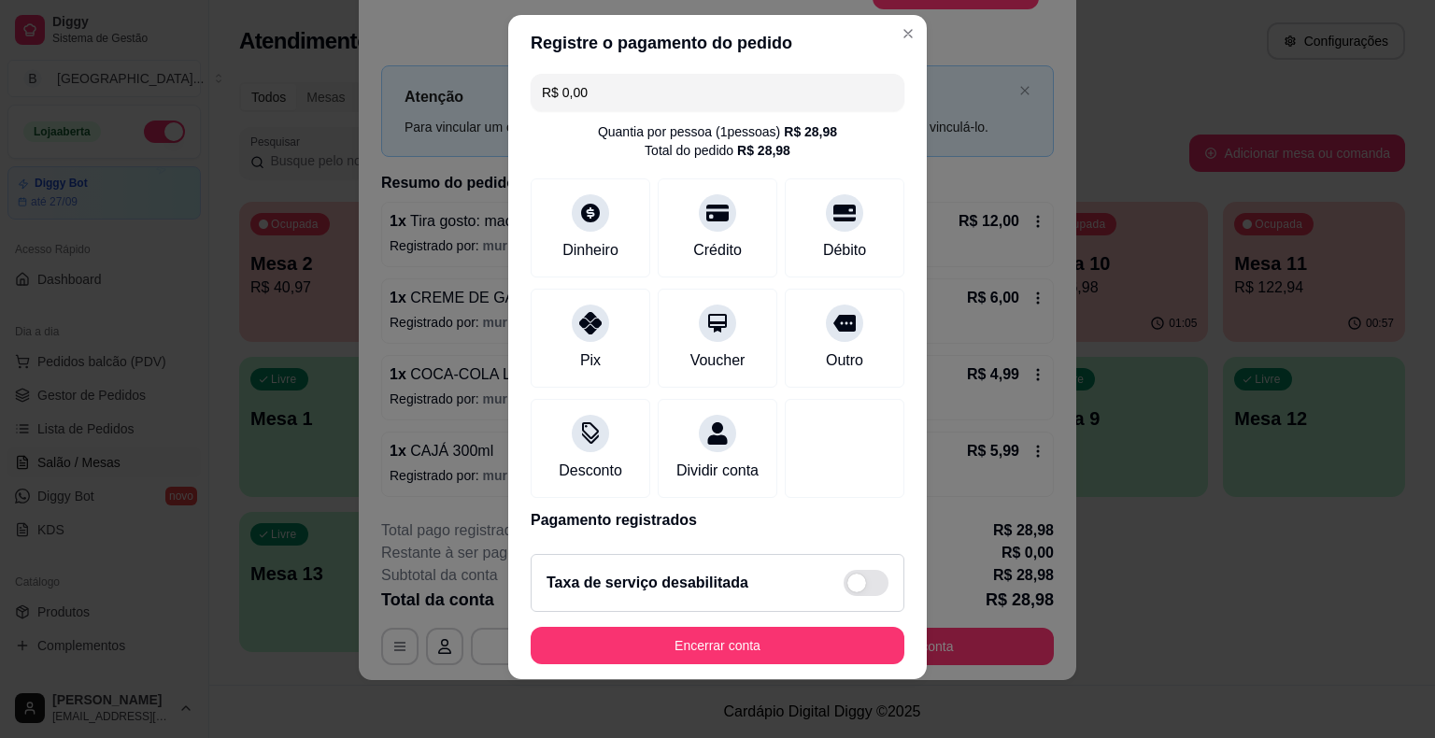
scroll to position [88, 0]
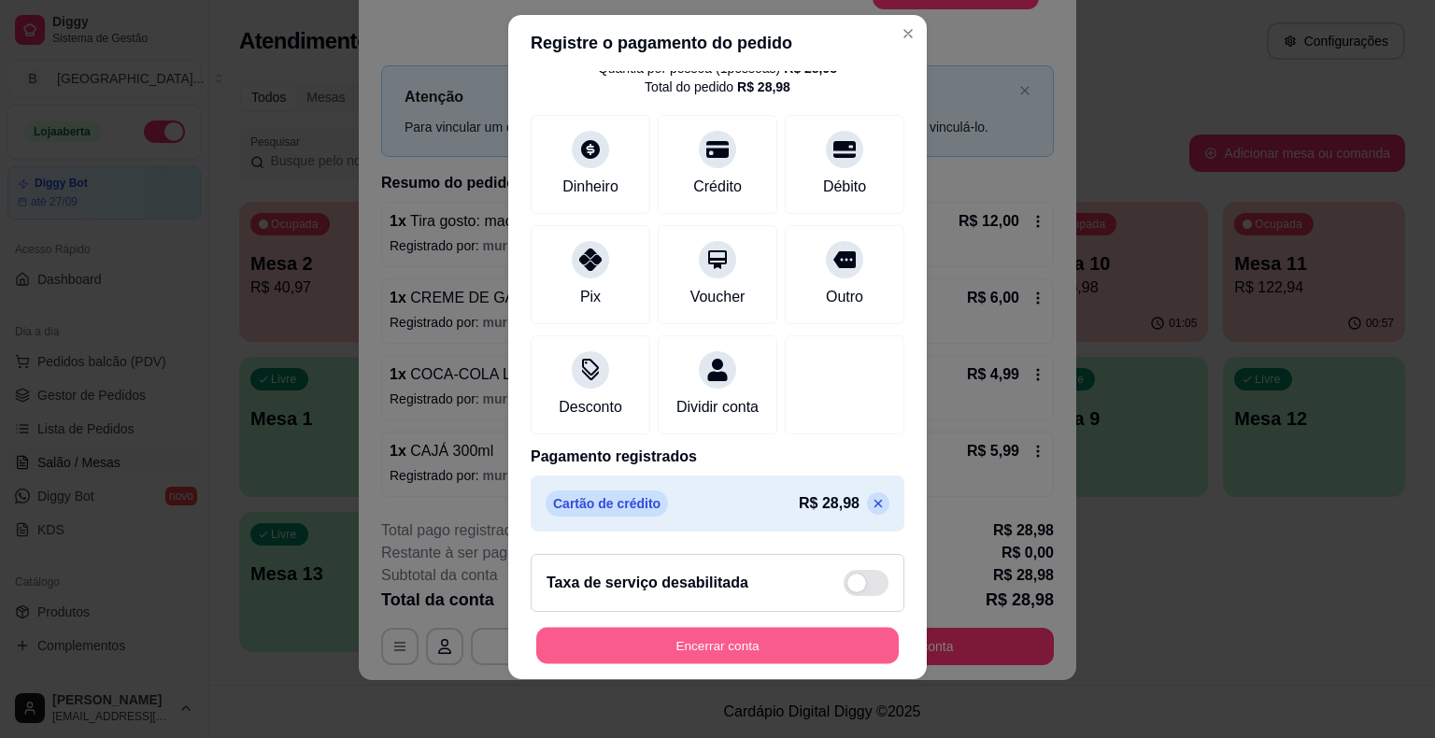
click at [716, 659] on button "Encerrar conta" at bounding box center [717, 645] width 362 height 36
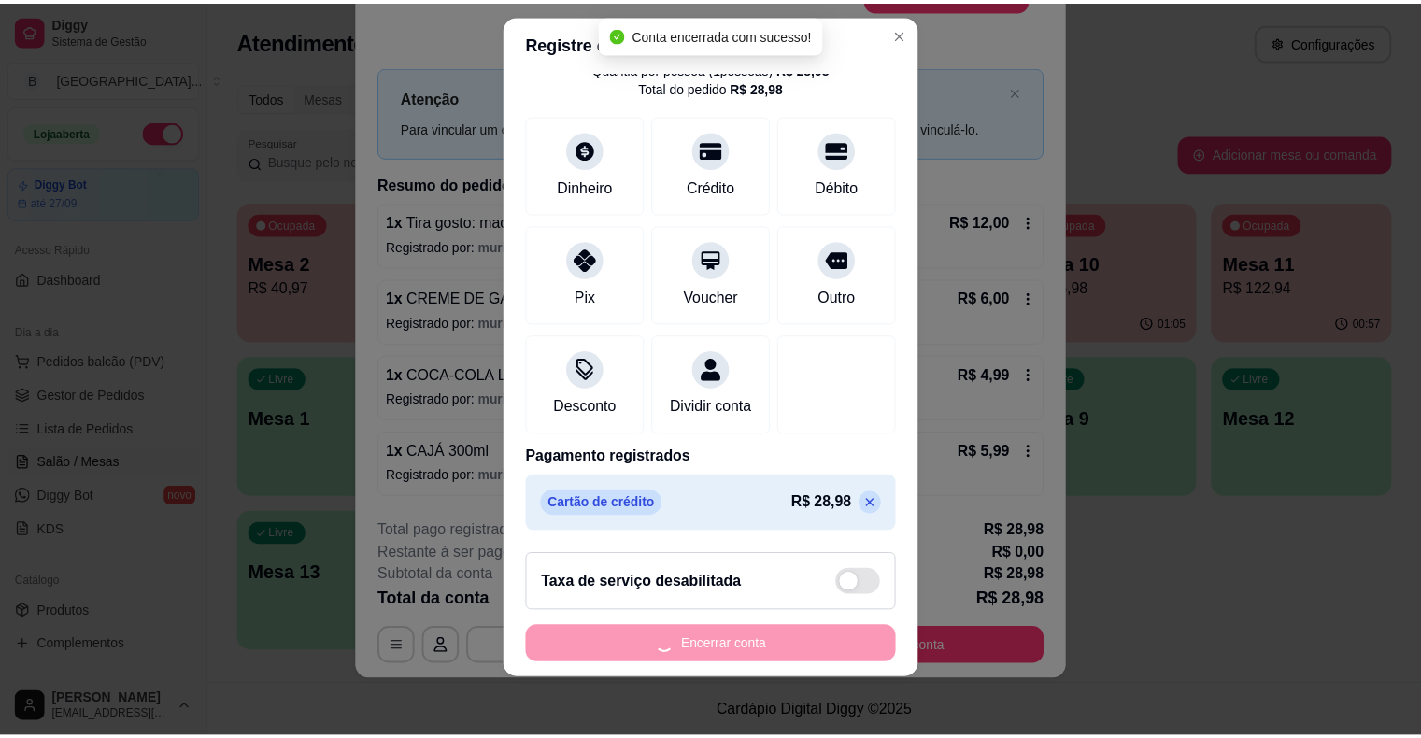
scroll to position [0, 0]
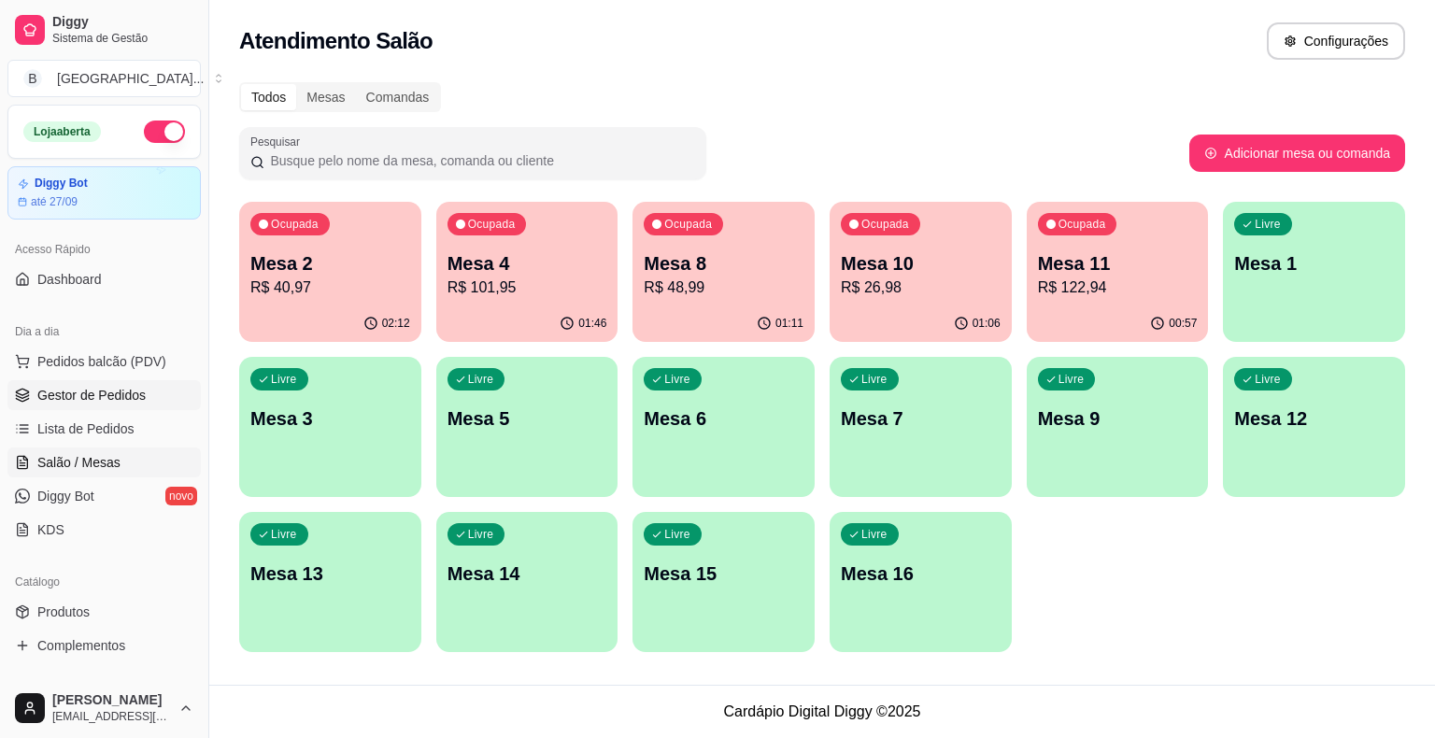
click at [160, 394] on link "Gestor de Pedidos" at bounding box center [103, 395] width 193 height 30
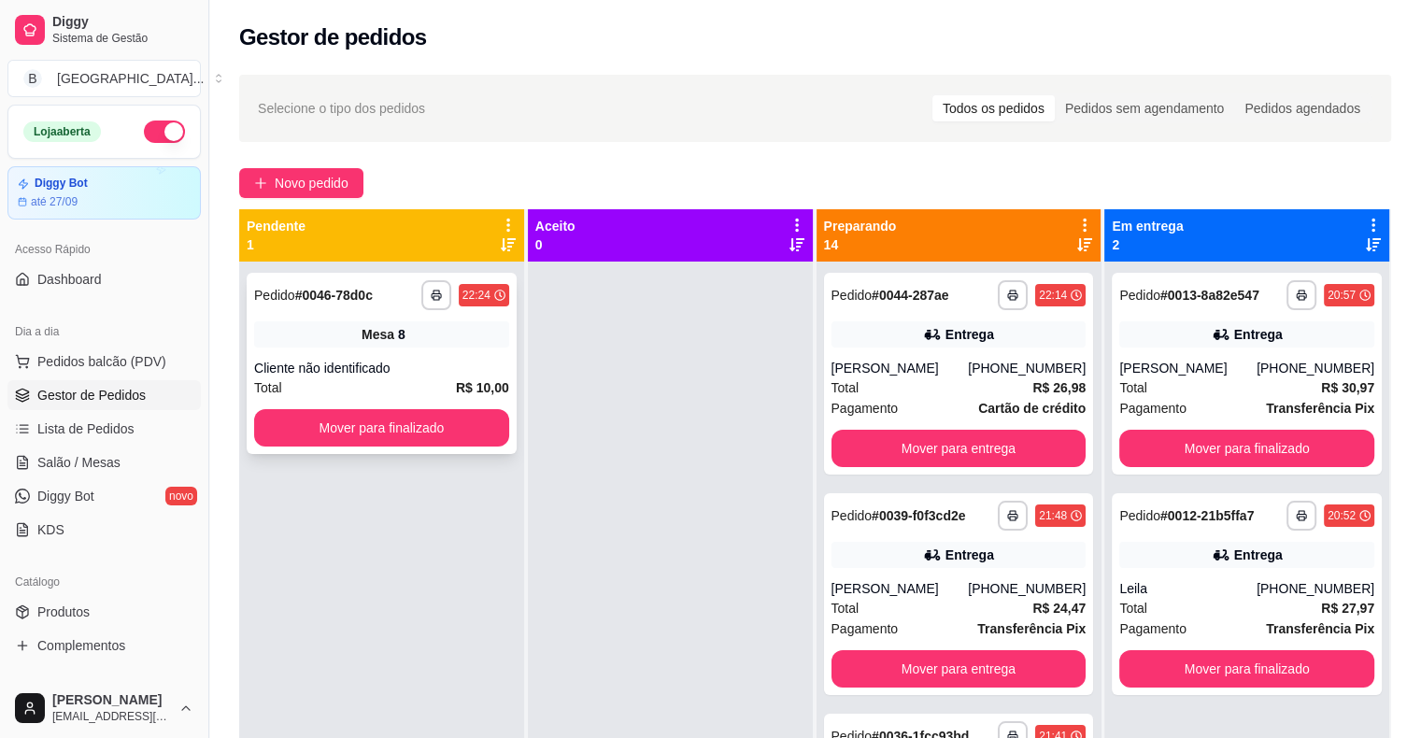
click at [436, 359] on div "Cliente não identificado" at bounding box center [381, 368] width 255 height 19
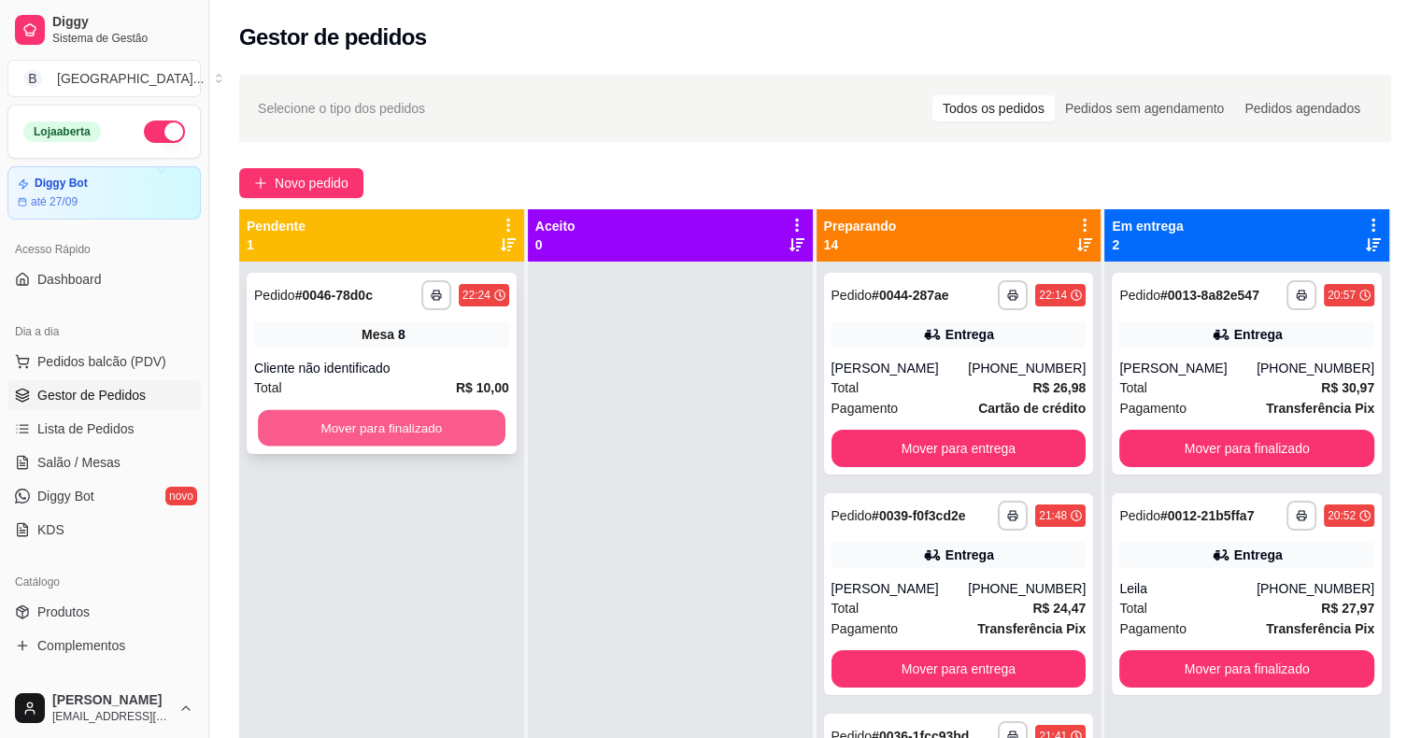
click at [333, 429] on button "Mover para finalizado" at bounding box center [382, 428] width 248 height 36
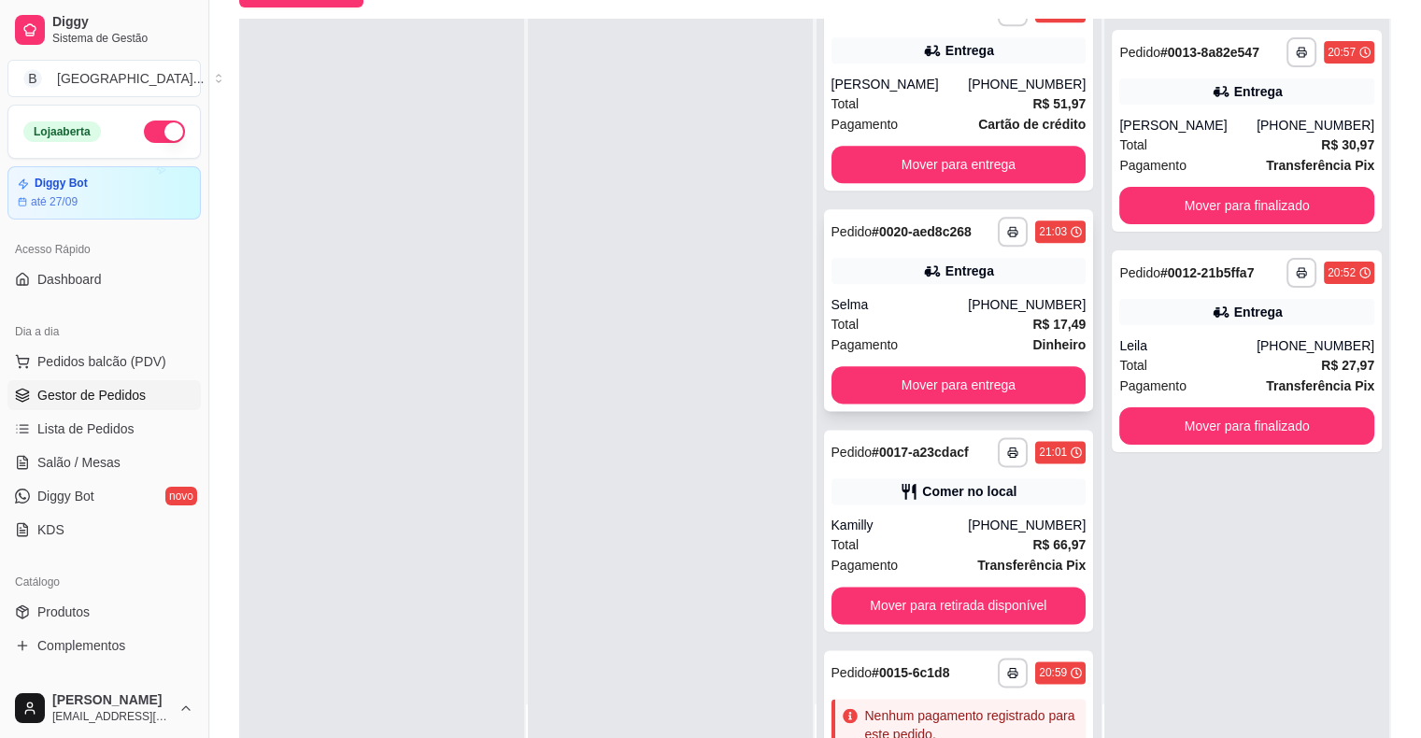
scroll to position [2306, 0]
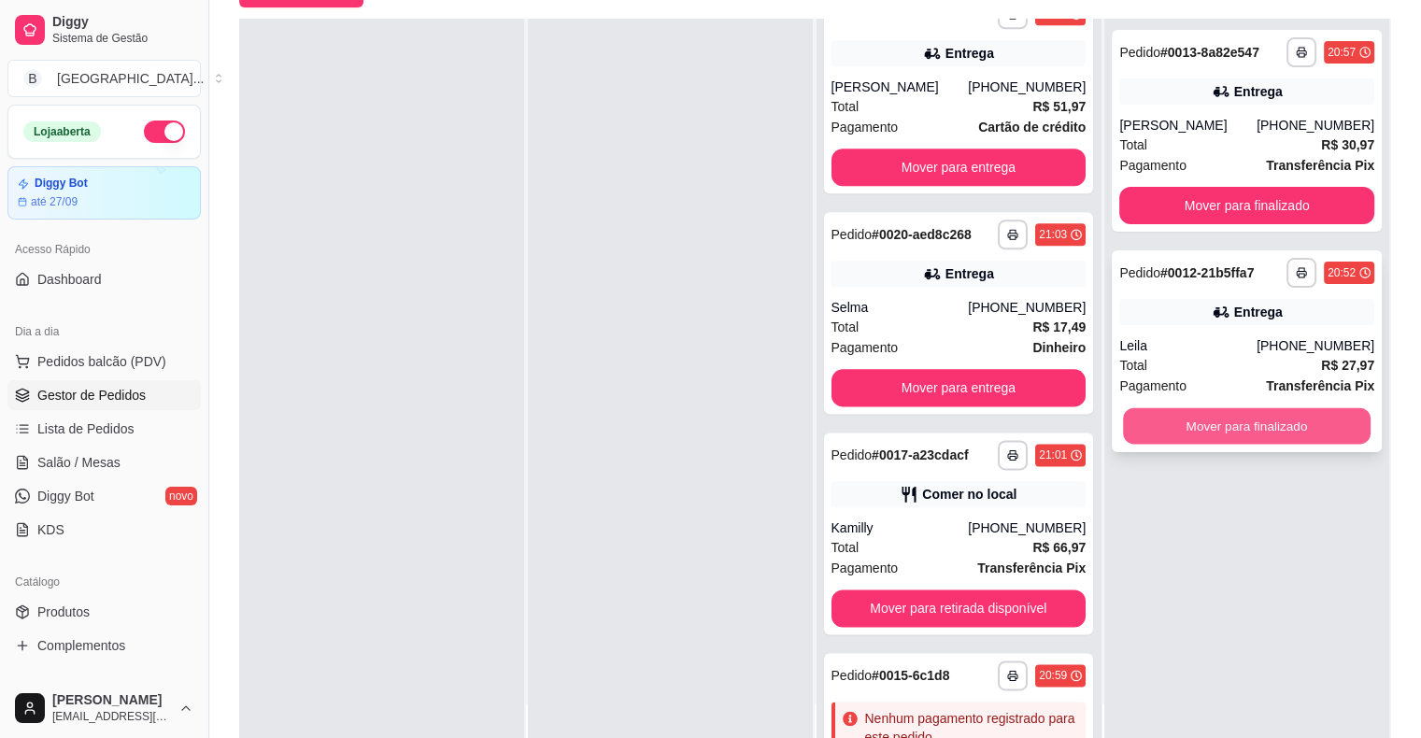
click at [1257, 426] on button "Mover para finalizado" at bounding box center [1247, 426] width 248 height 36
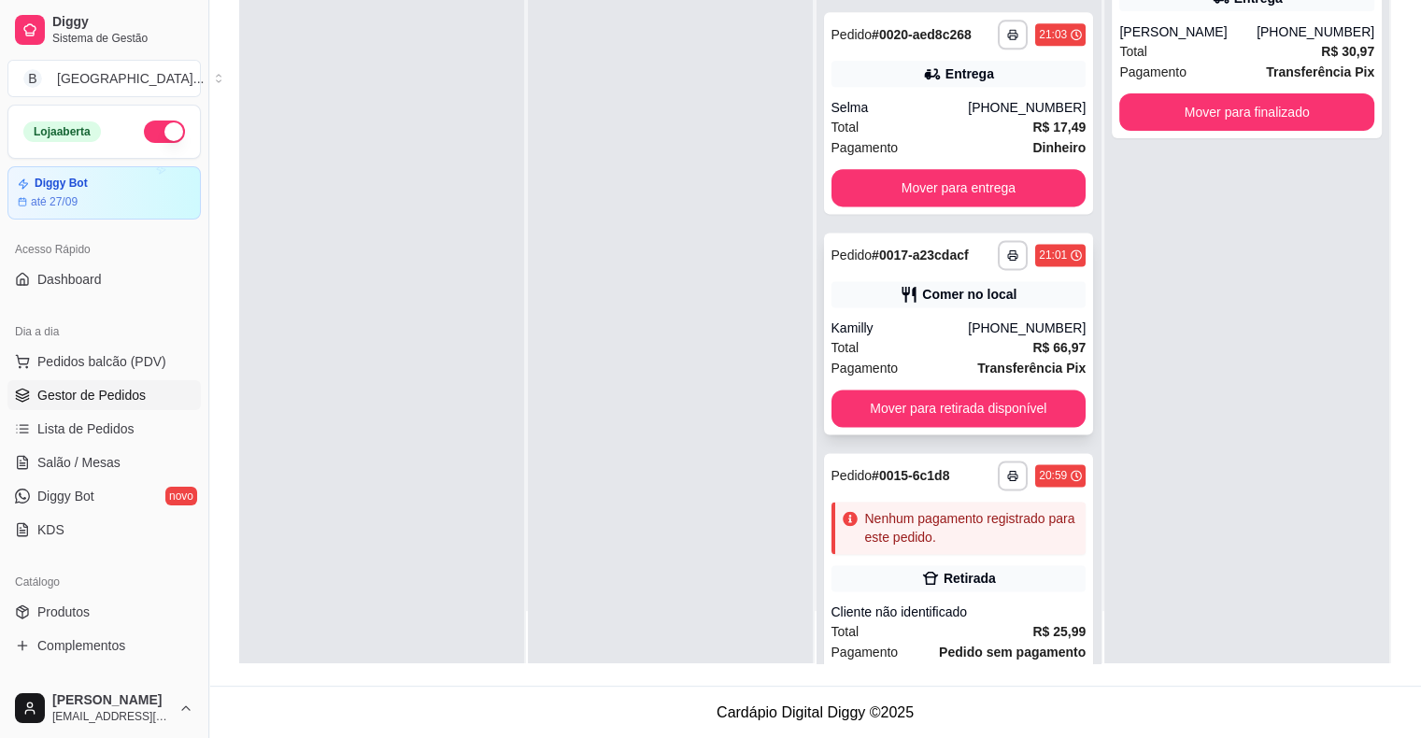
scroll to position [2493, 0]
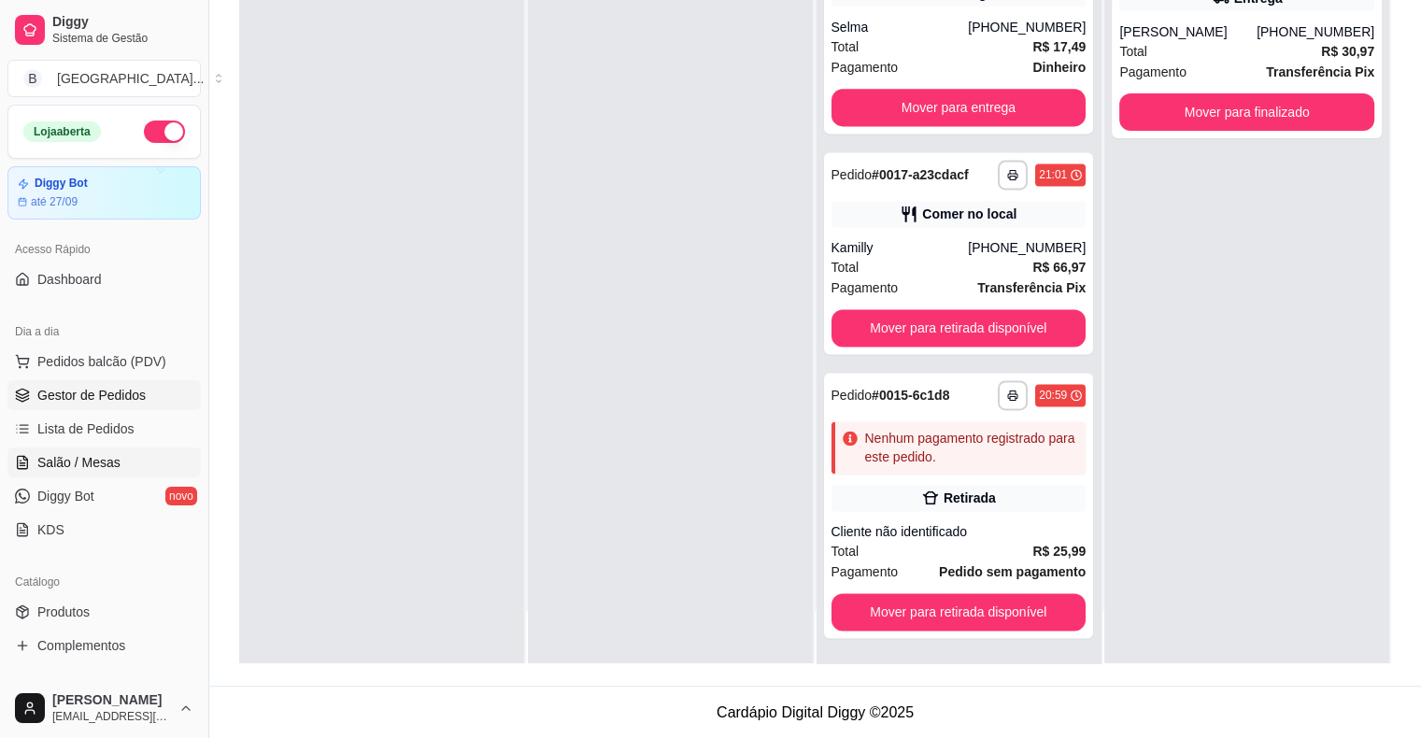
click at [135, 455] on link "Salão / Mesas" at bounding box center [103, 462] width 193 height 30
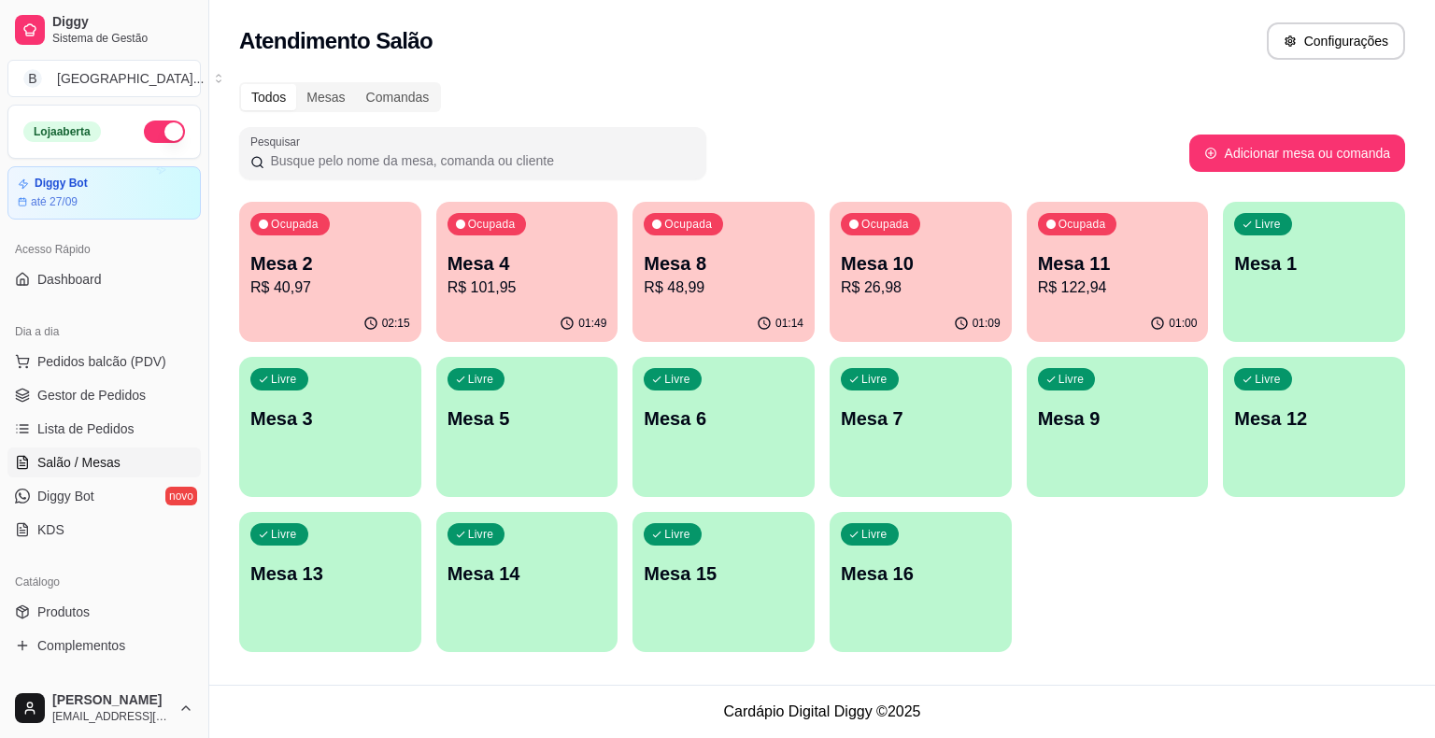
click at [915, 272] on p "Mesa 10" at bounding box center [921, 263] width 160 height 26
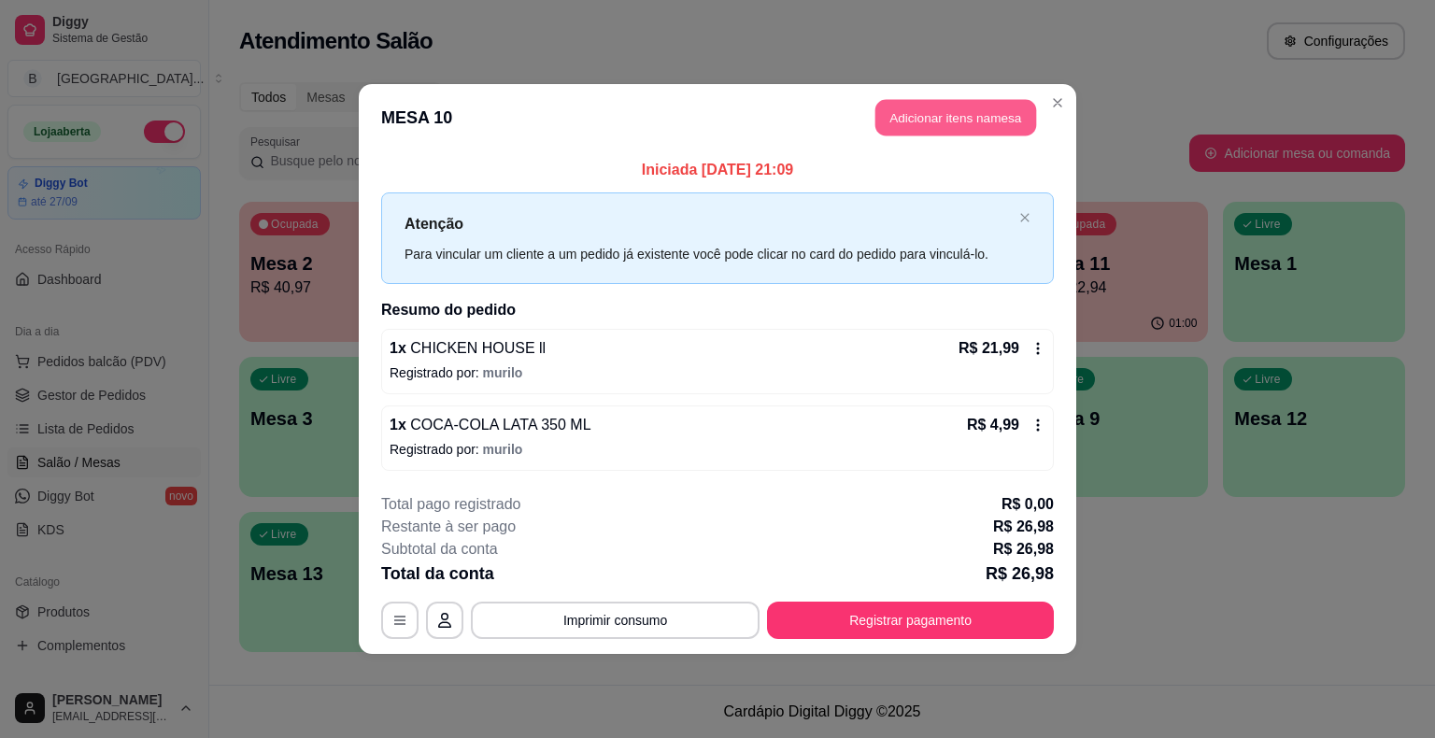
click at [897, 106] on button "Adicionar itens na mesa" at bounding box center [955, 118] width 161 height 36
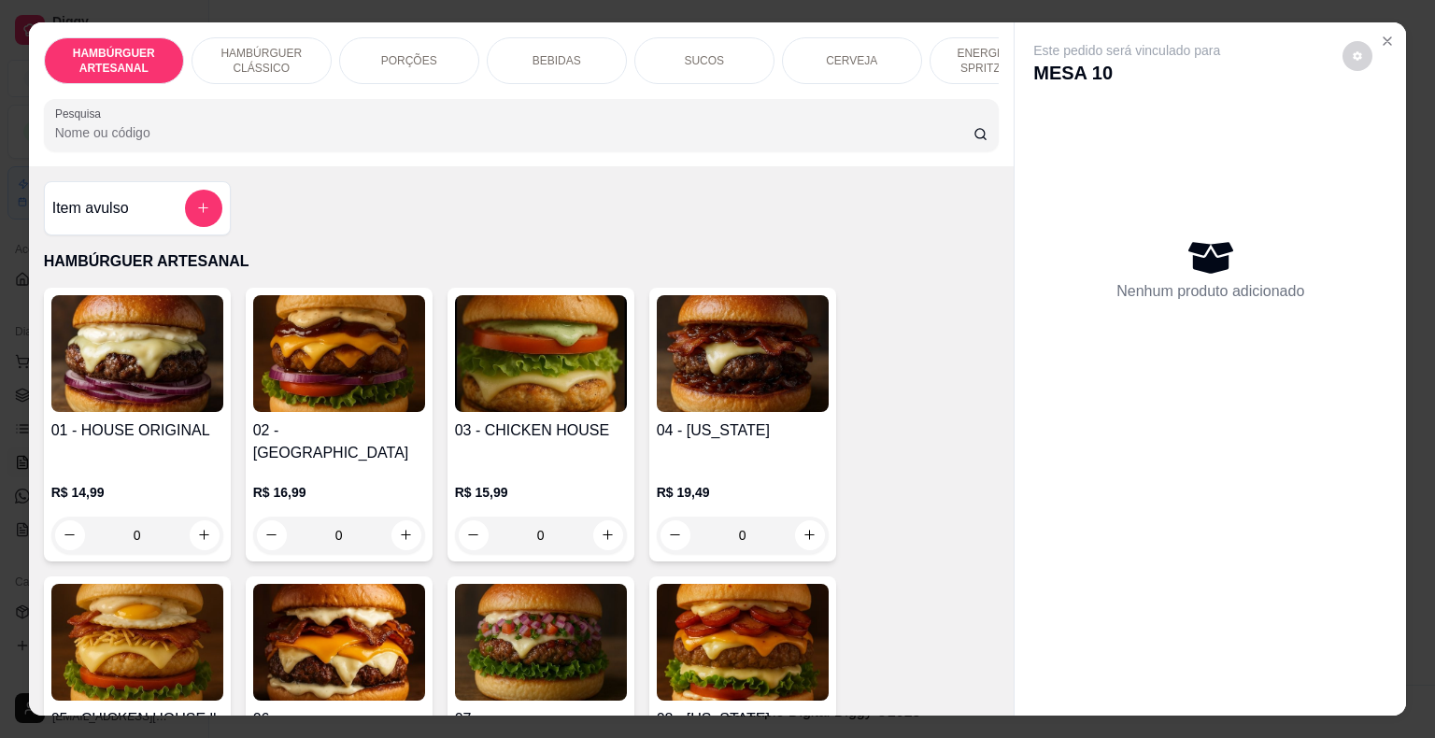
click at [493, 49] on div "BEBIDAS" at bounding box center [557, 60] width 140 height 47
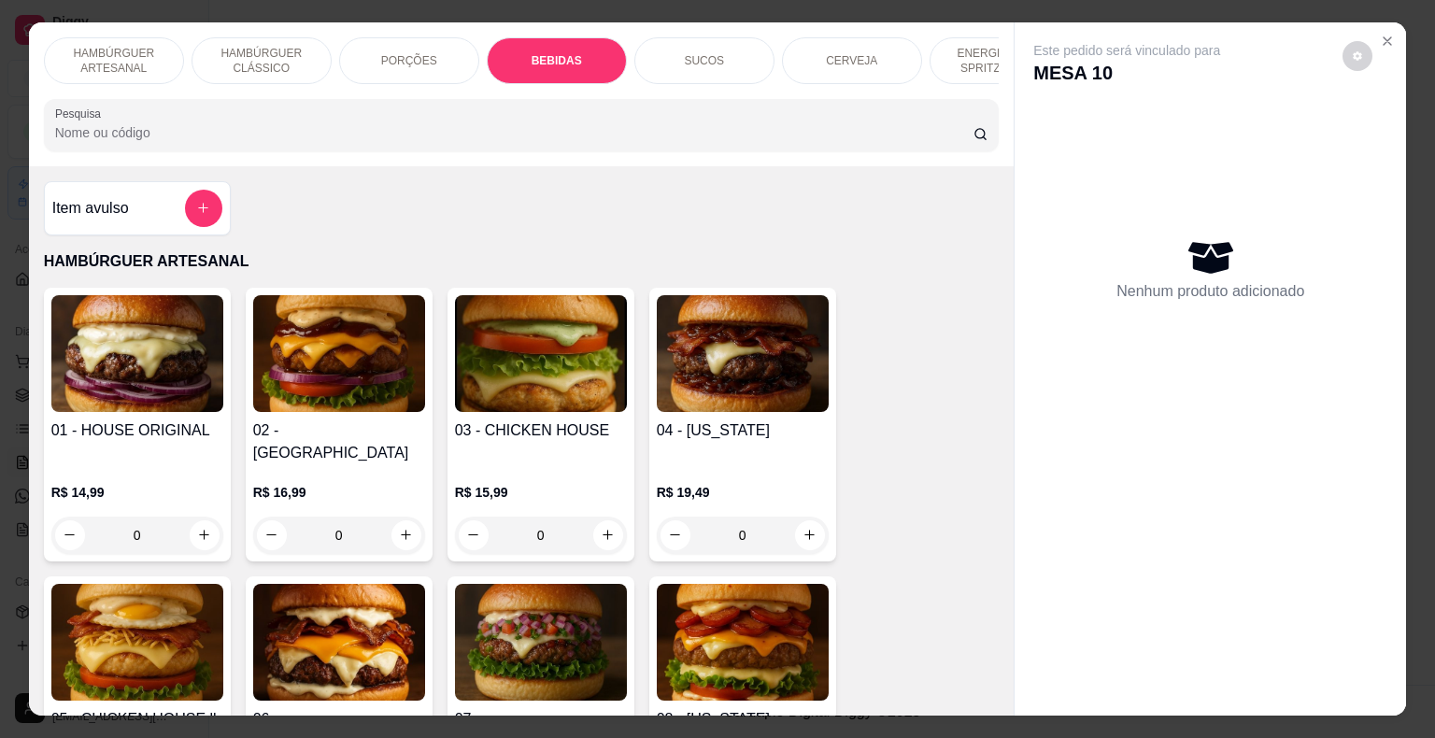
scroll to position [45, 0]
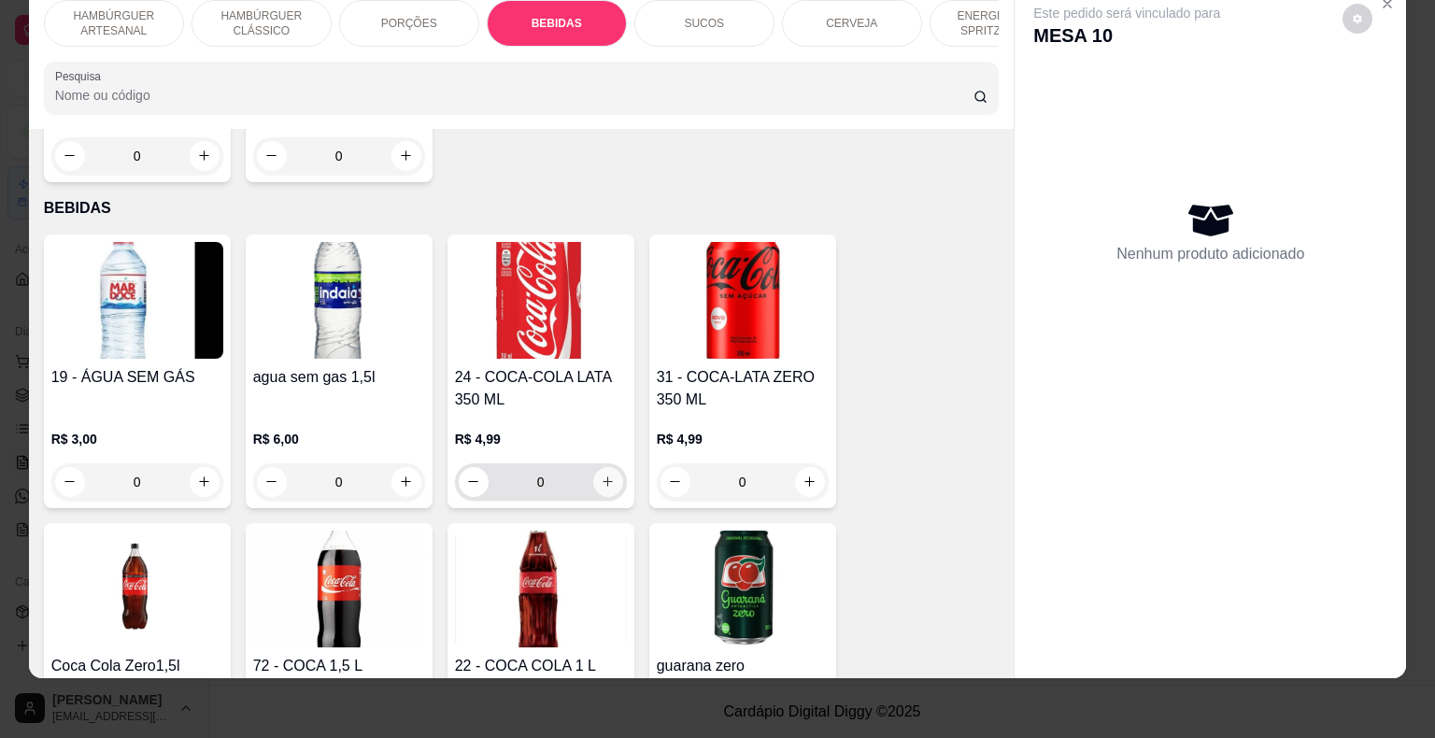
click at [601, 474] on icon "increase-product-quantity" at bounding box center [608, 481] width 14 height 14
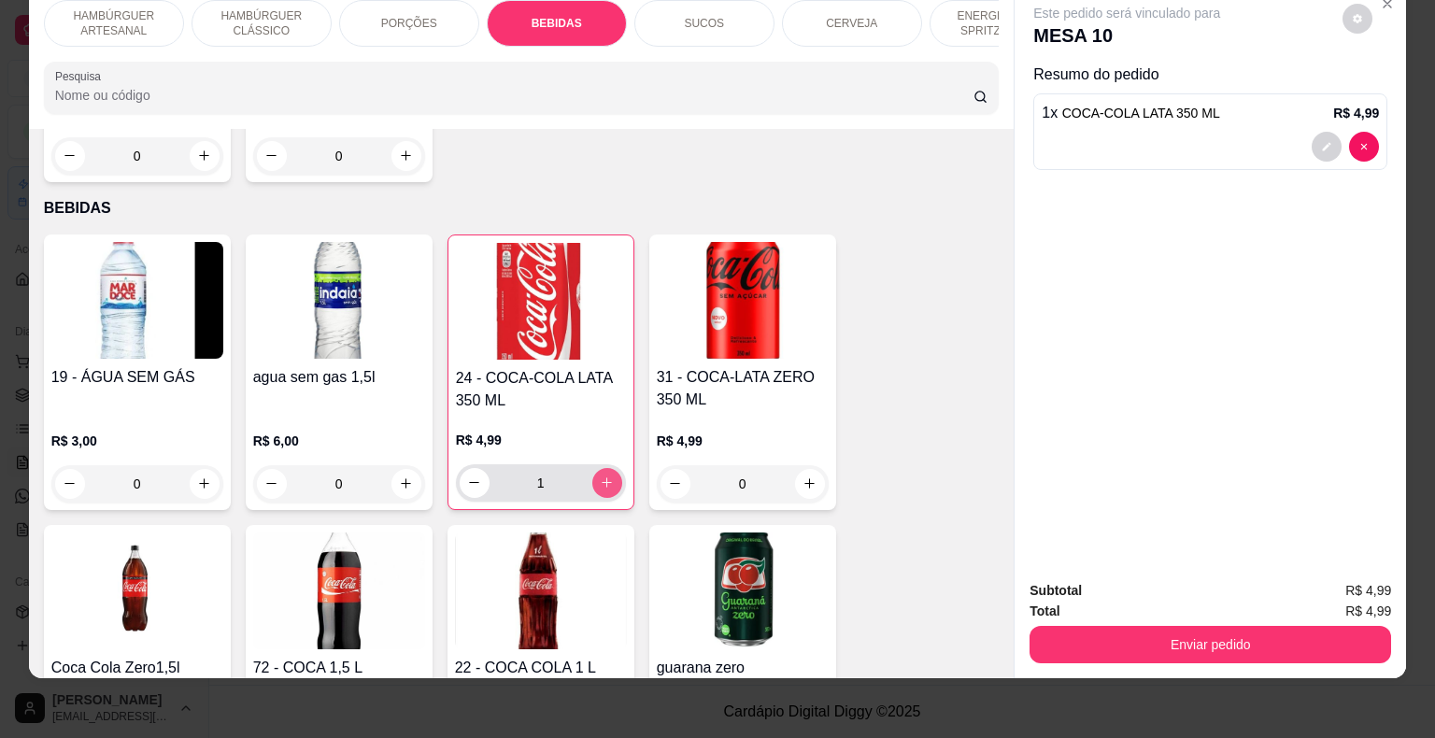
type input "1"
click at [1029, 621] on div "Enviar pedido" at bounding box center [1209, 642] width 361 height 42
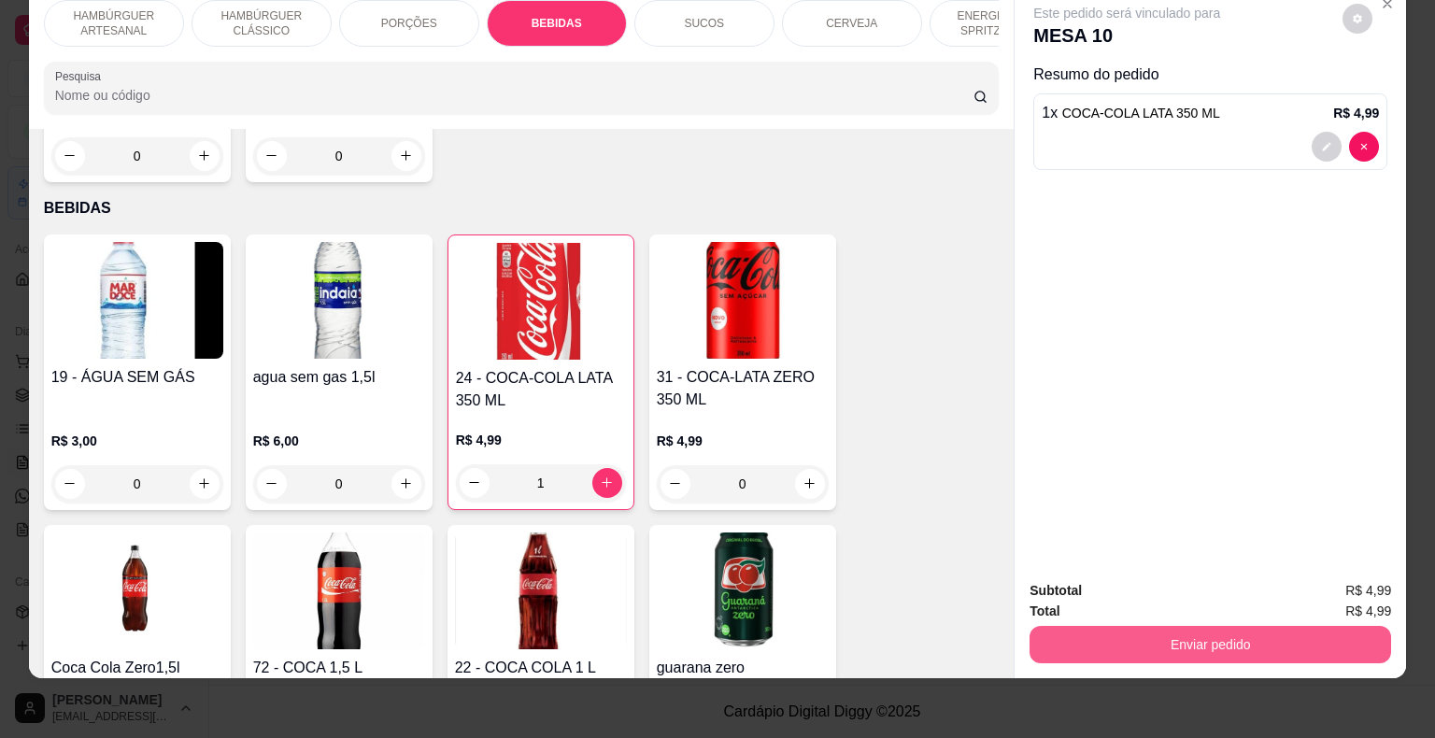
click at [1029, 626] on button "Enviar pedido" at bounding box center [1209, 644] width 361 height 37
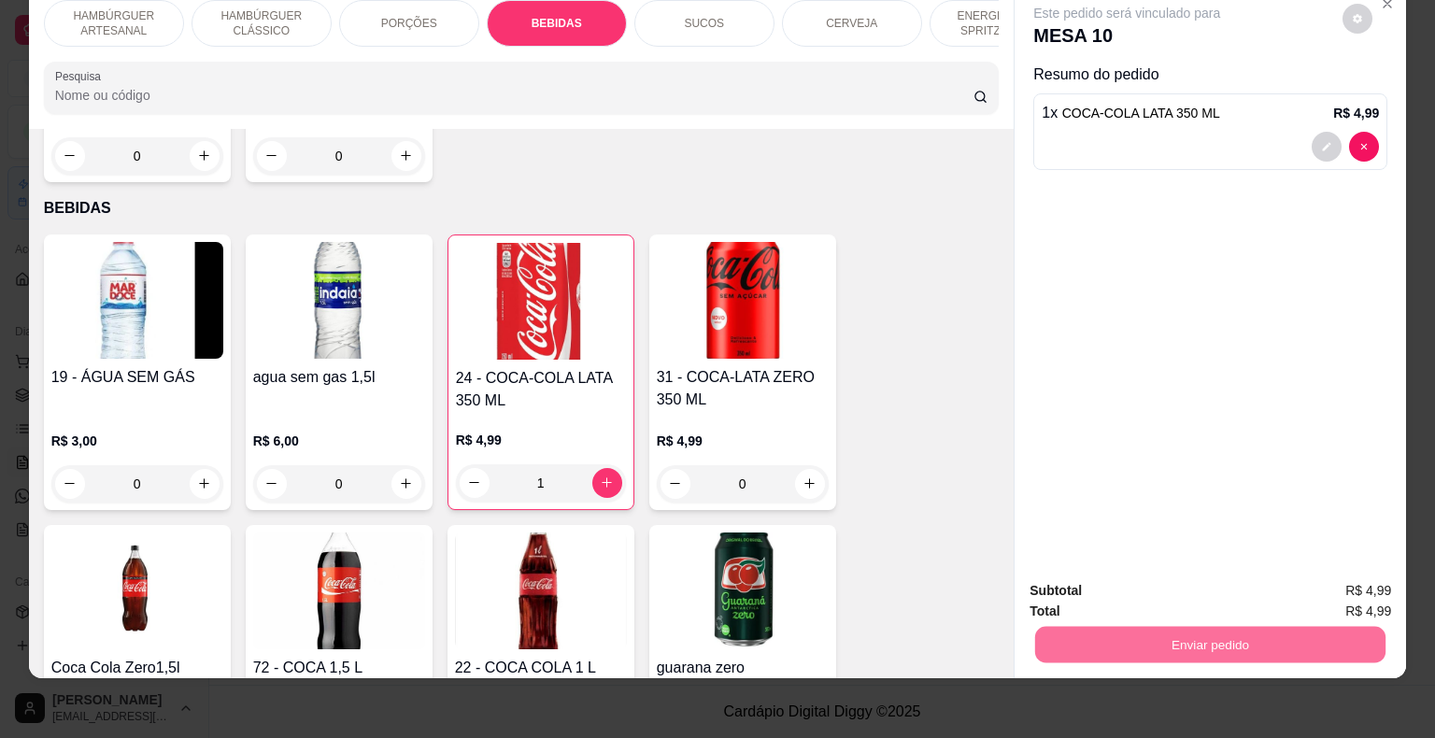
click at [1102, 580] on button "Não registrar e enviar pedido" at bounding box center [1148, 584] width 189 height 35
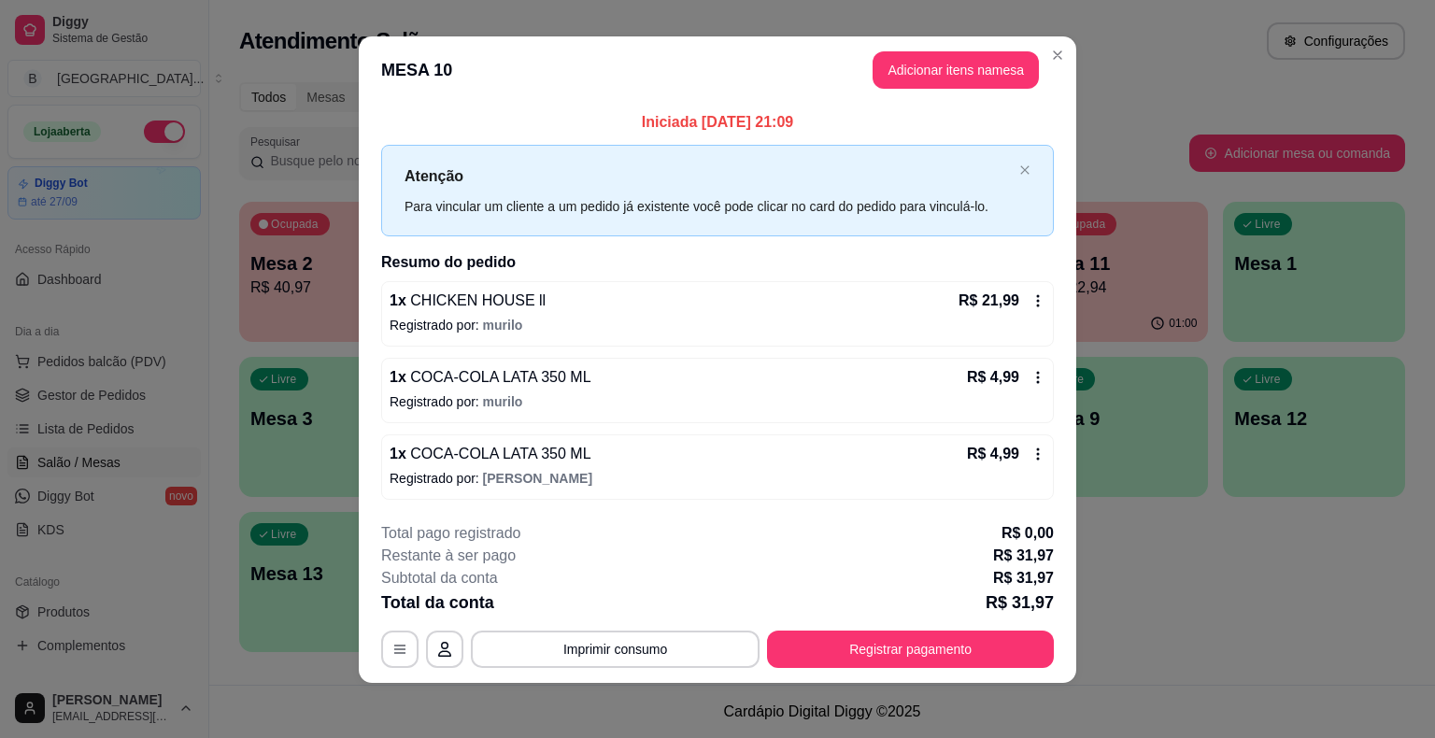
scroll to position [12, 0]
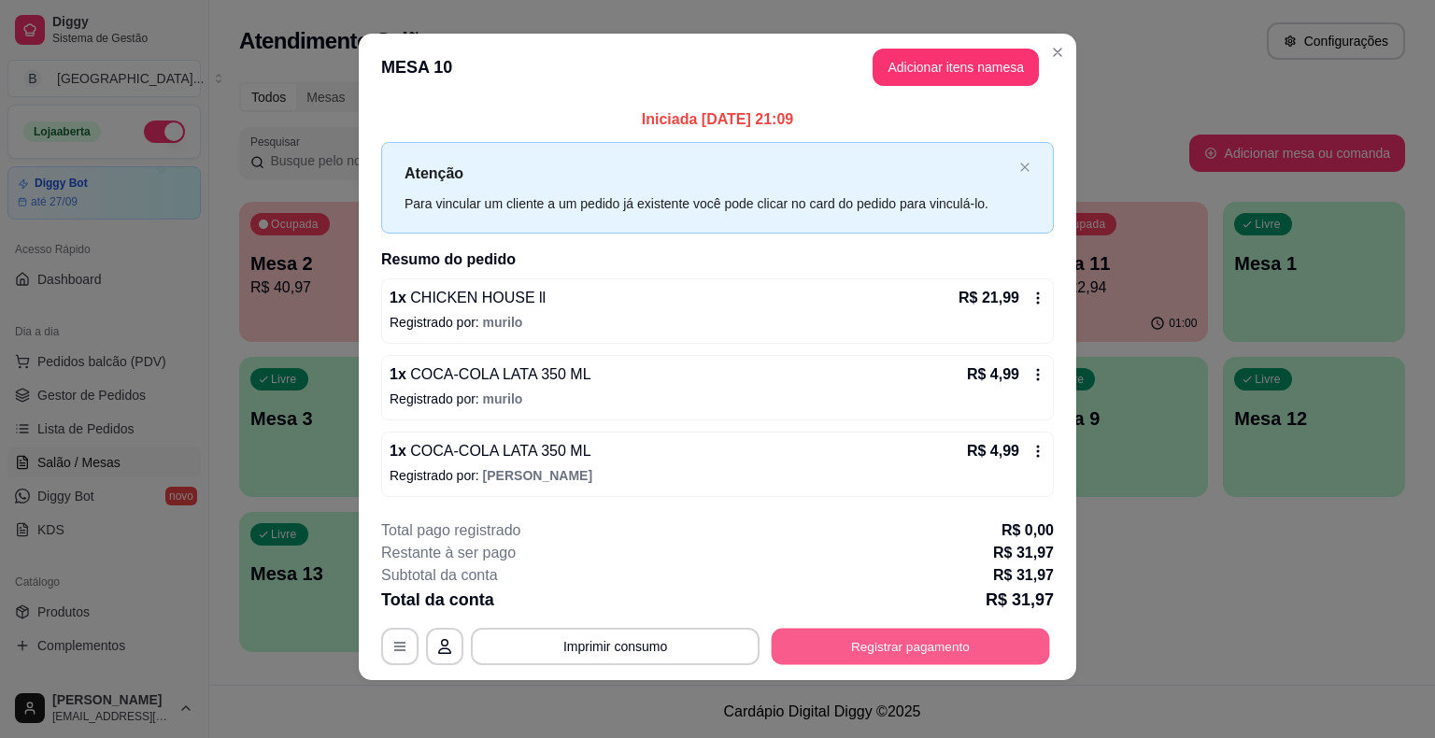
click at [985, 628] on button "Registrar pagamento" at bounding box center [911, 646] width 278 height 36
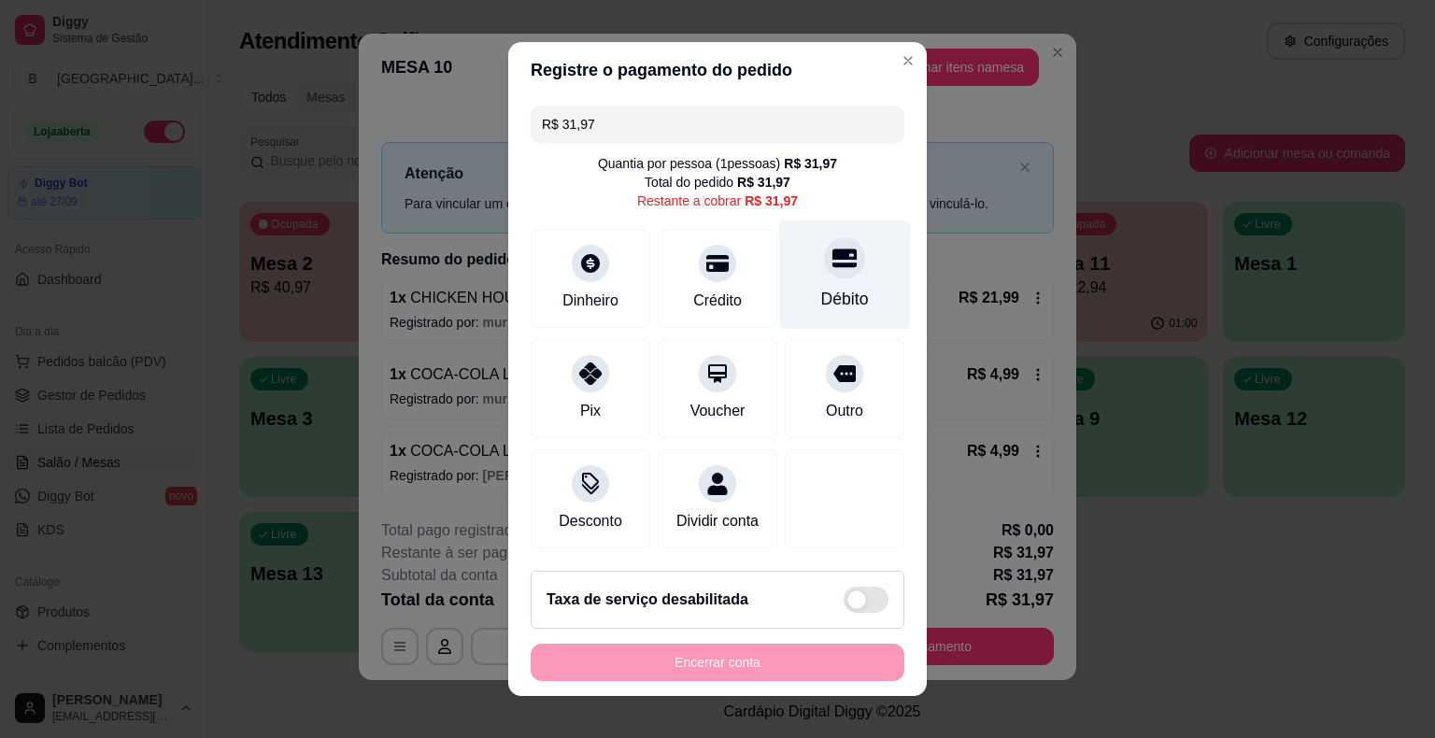
click at [792, 320] on div "Débito" at bounding box center [845, 274] width 132 height 109
type input "R$ 0,00"
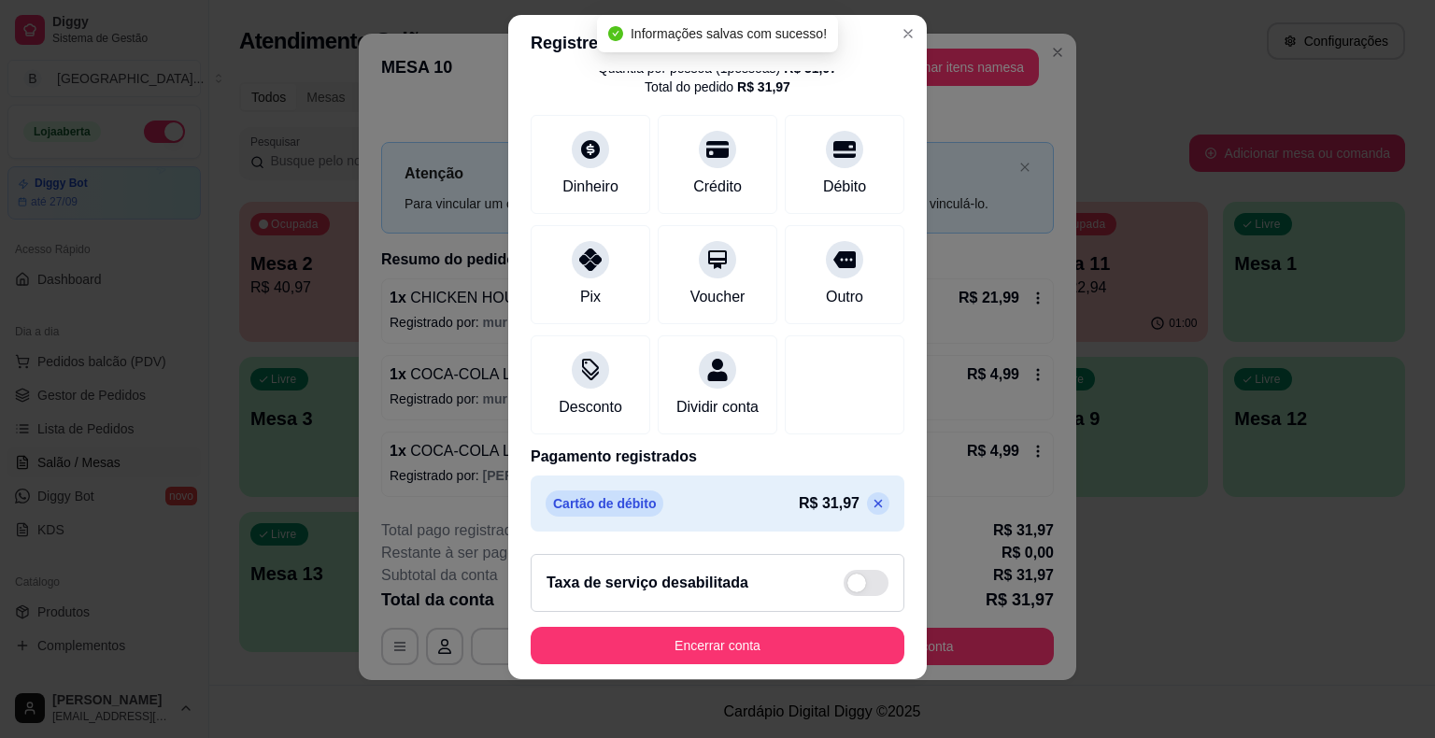
scroll to position [22, 0]
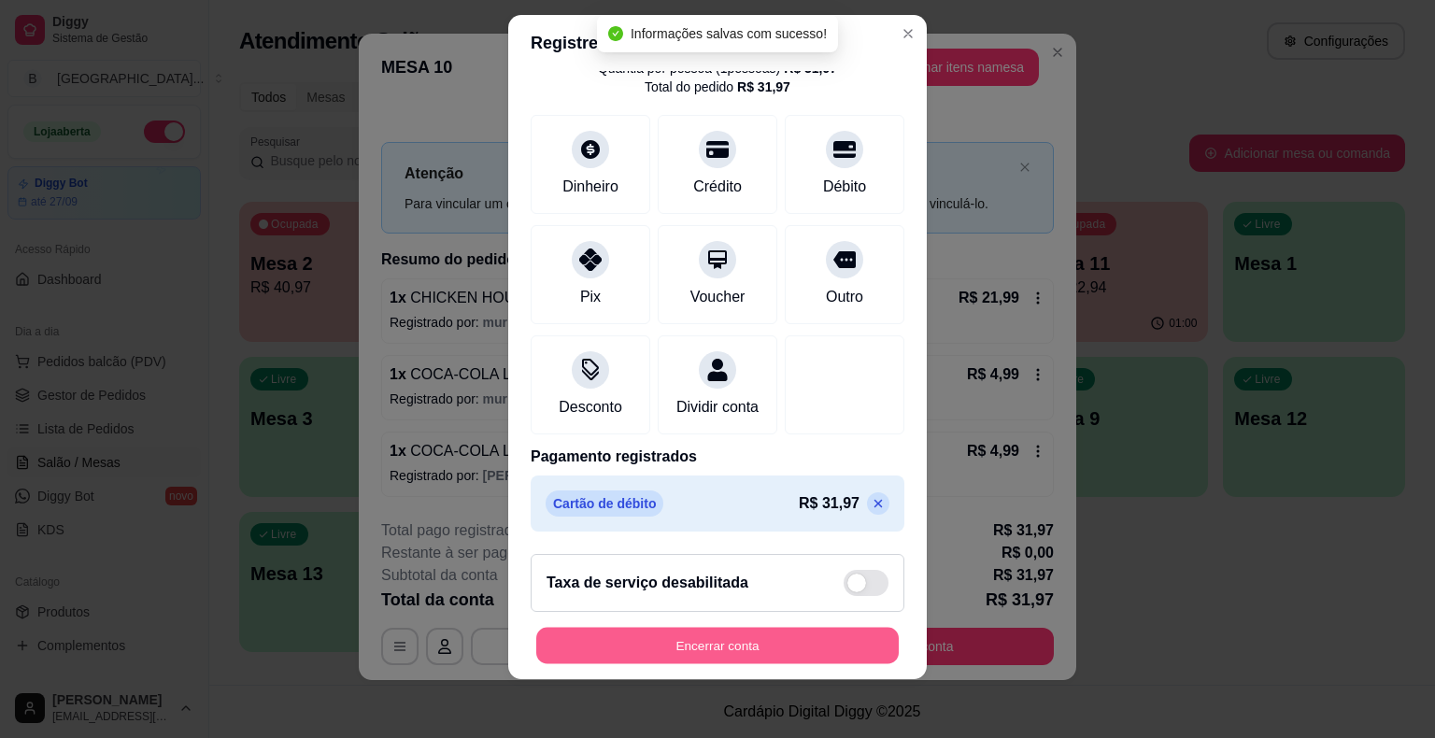
click at [781, 639] on button "Encerrar conta" at bounding box center [717, 645] width 362 height 36
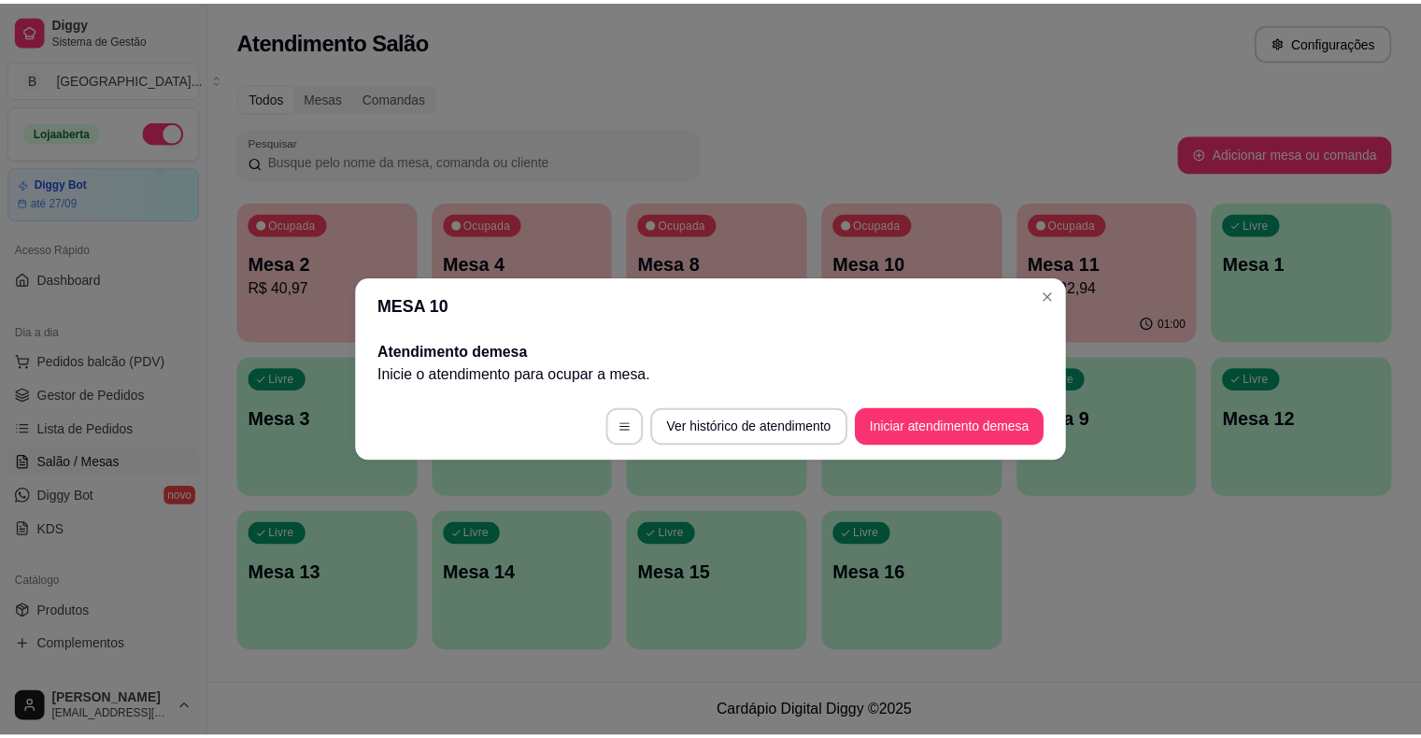
scroll to position [0, 0]
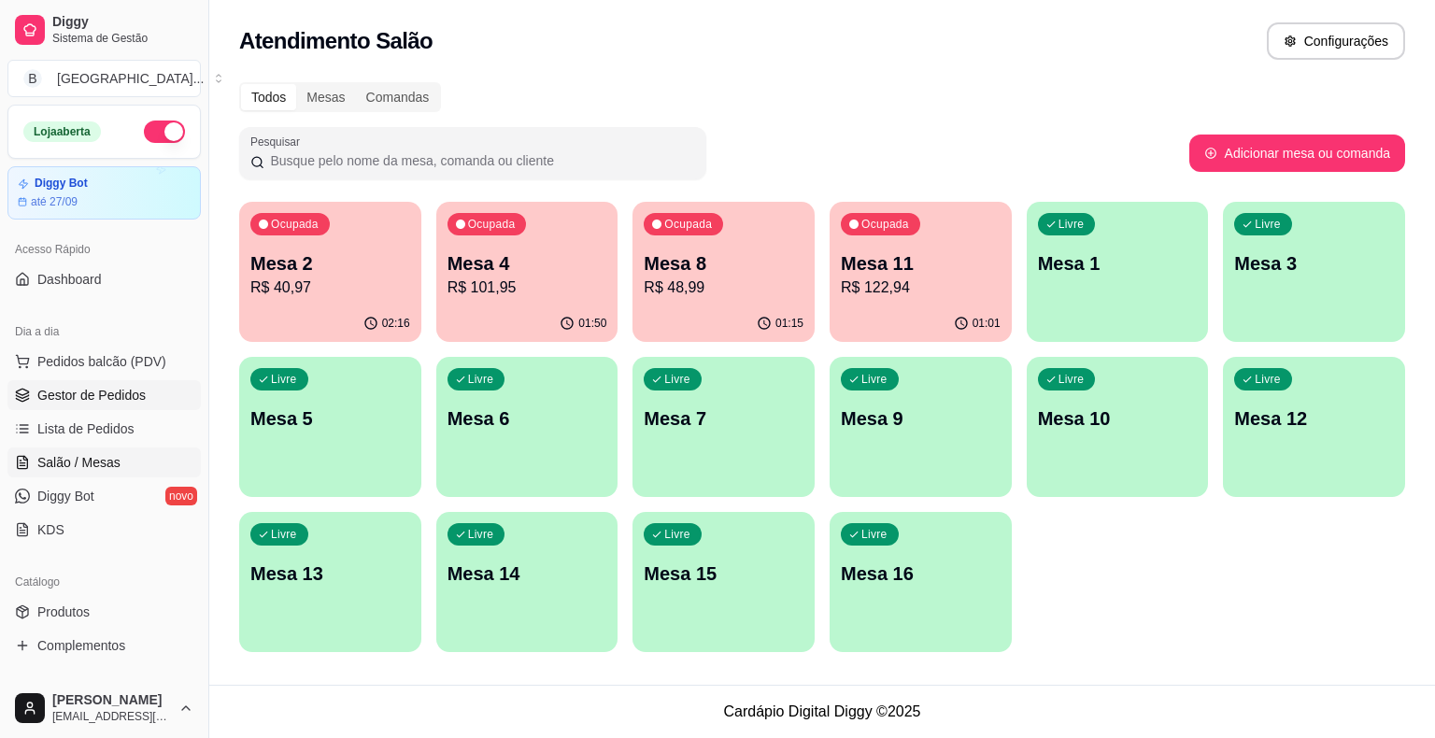
click at [67, 393] on span "Gestor de Pedidos" at bounding box center [91, 395] width 108 height 19
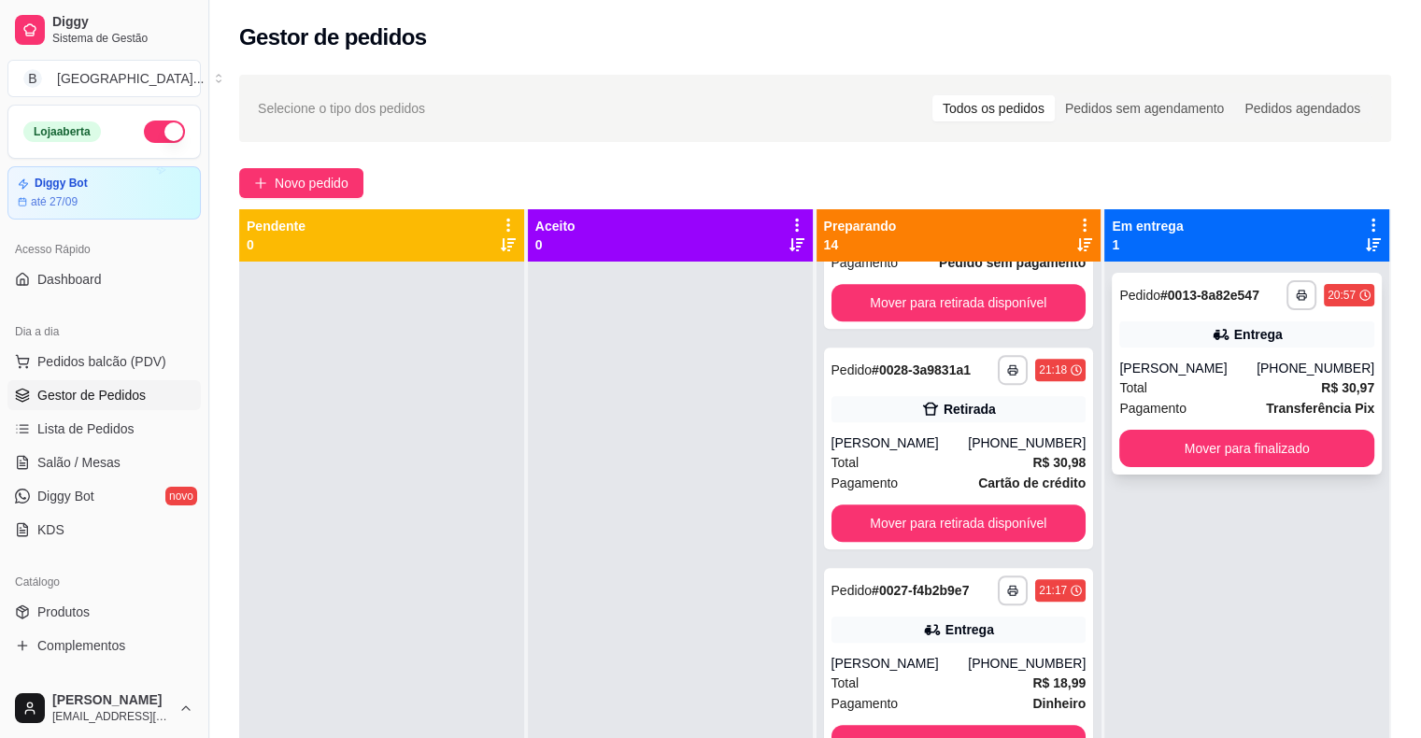
scroll to position [1401, 0]
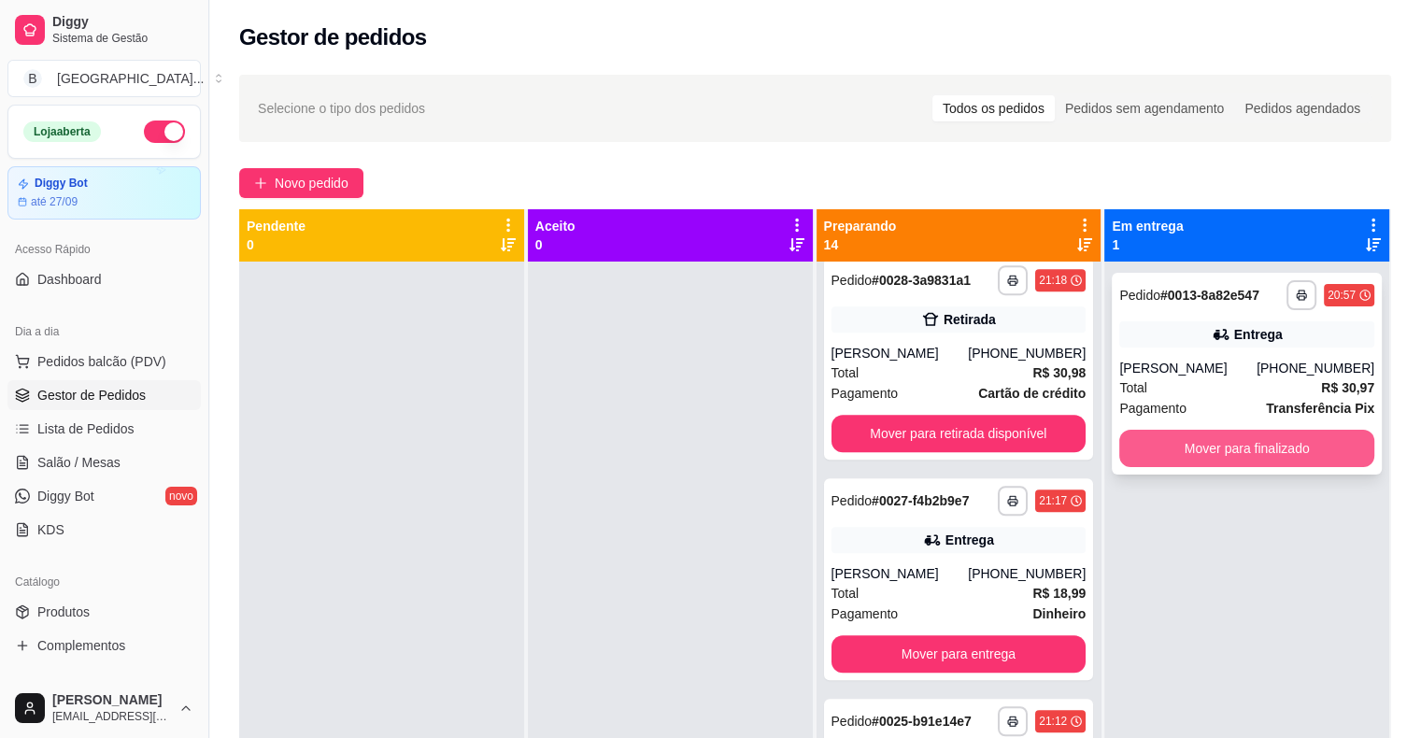
click at [1334, 435] on button "Mover para finalizado" at bounding box center [1246, 448] width 255 height 37
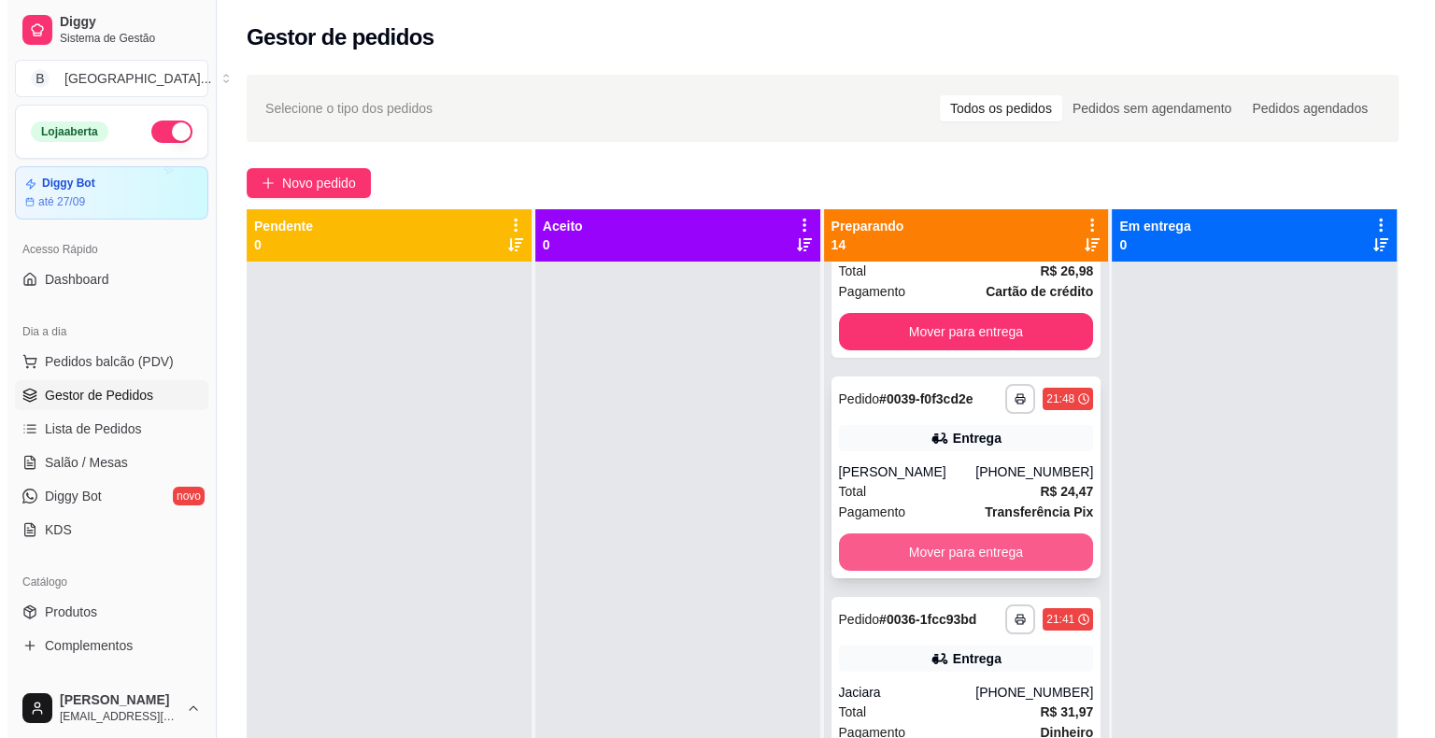
scroll to position [0, 0]
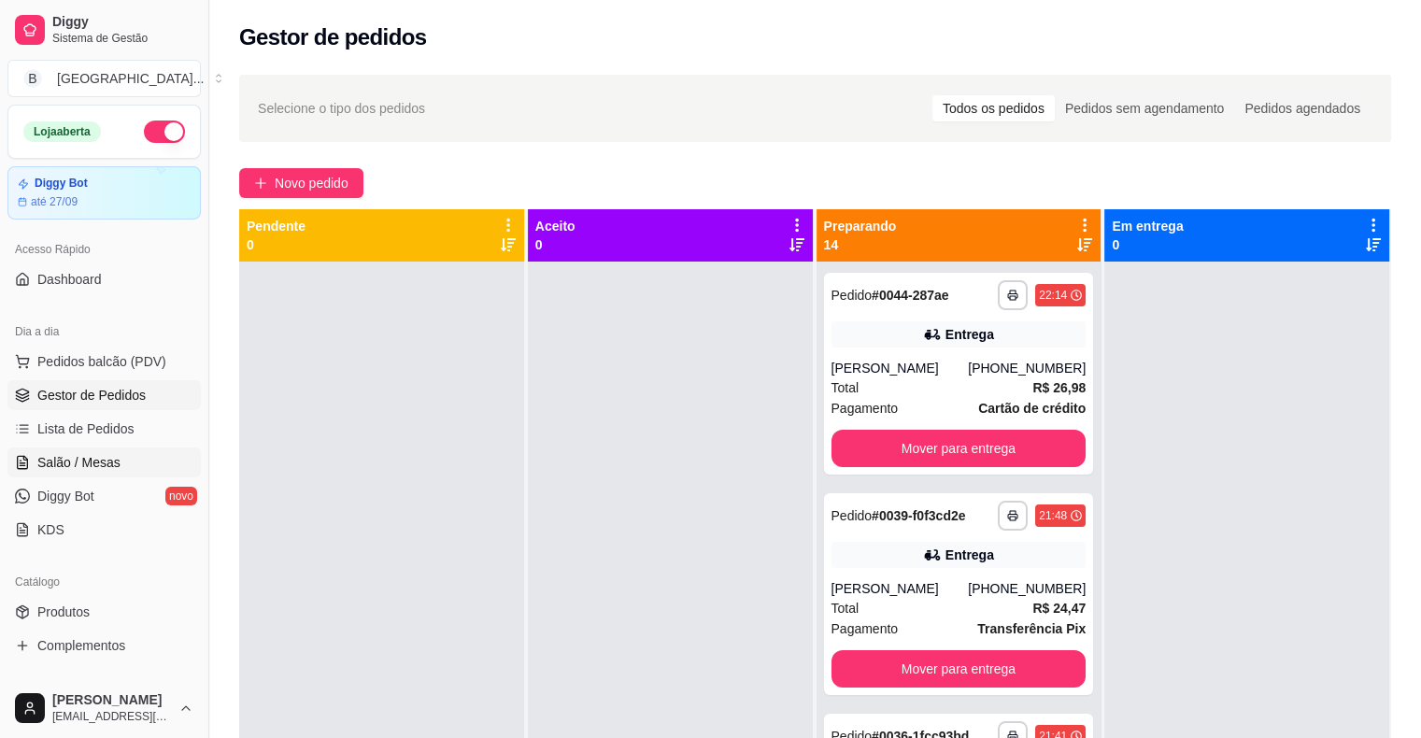
click at [133, 455] on link "Salão / Mesas" at bounding box center [103, 462] width 193 height 30
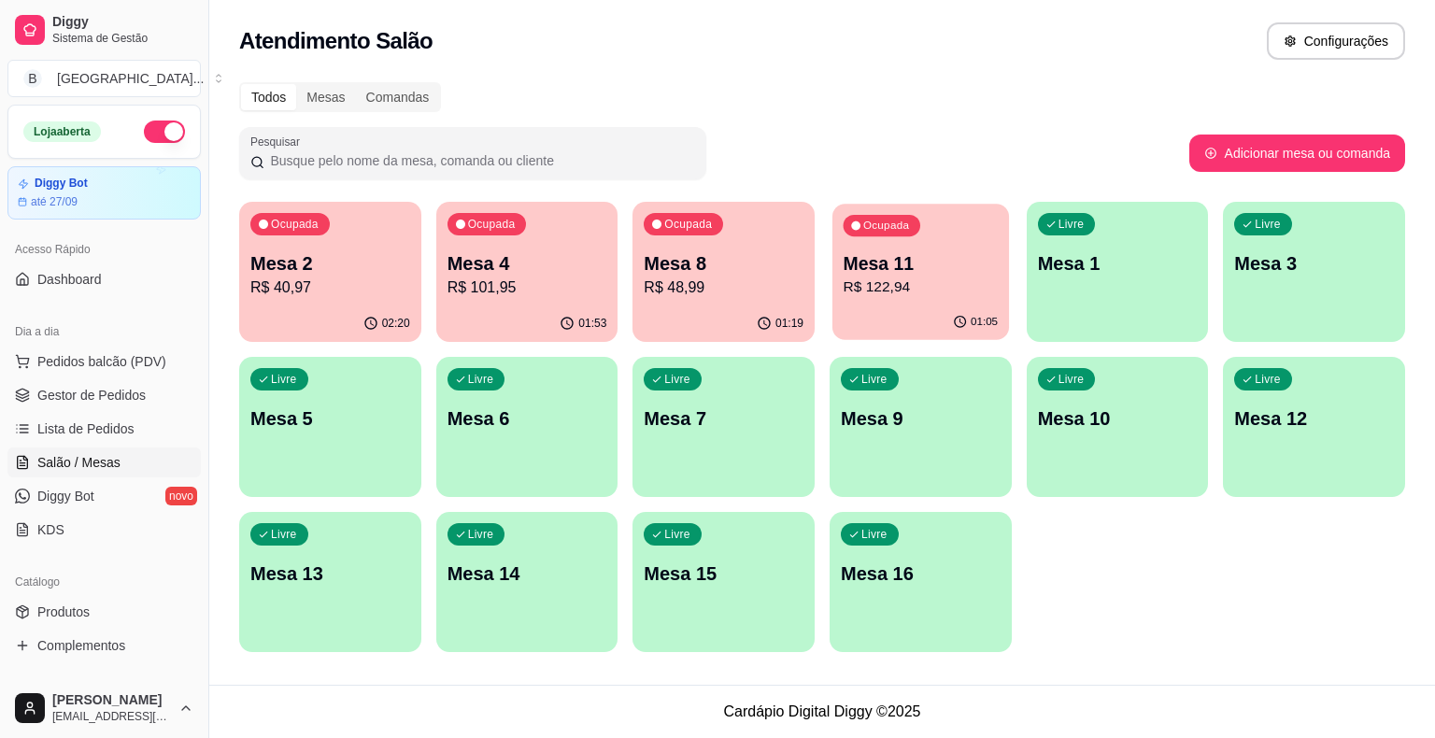
click at [924, 243] on div "Ocupada Mesa 11 R$ 122,94" at bounding box center [920, 254] width 177 height 101
click at [875, 298] on div "Ocupada Mesa 11 R$ 122,94" at bounding box center [920, 254] width 182 height 104
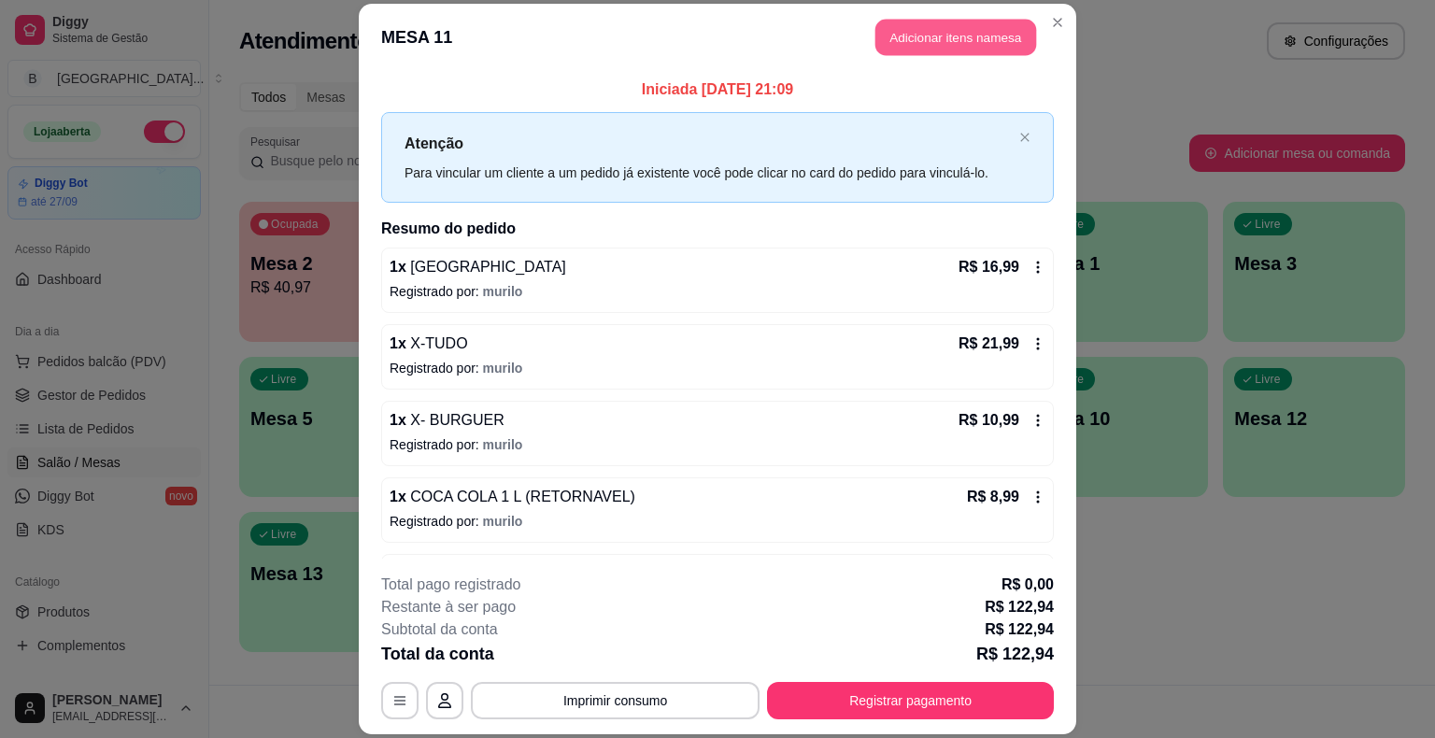
click at [988, 35] on button "Adicionar itens na mesa" at bounding box center [955, 38] width 161 height 36
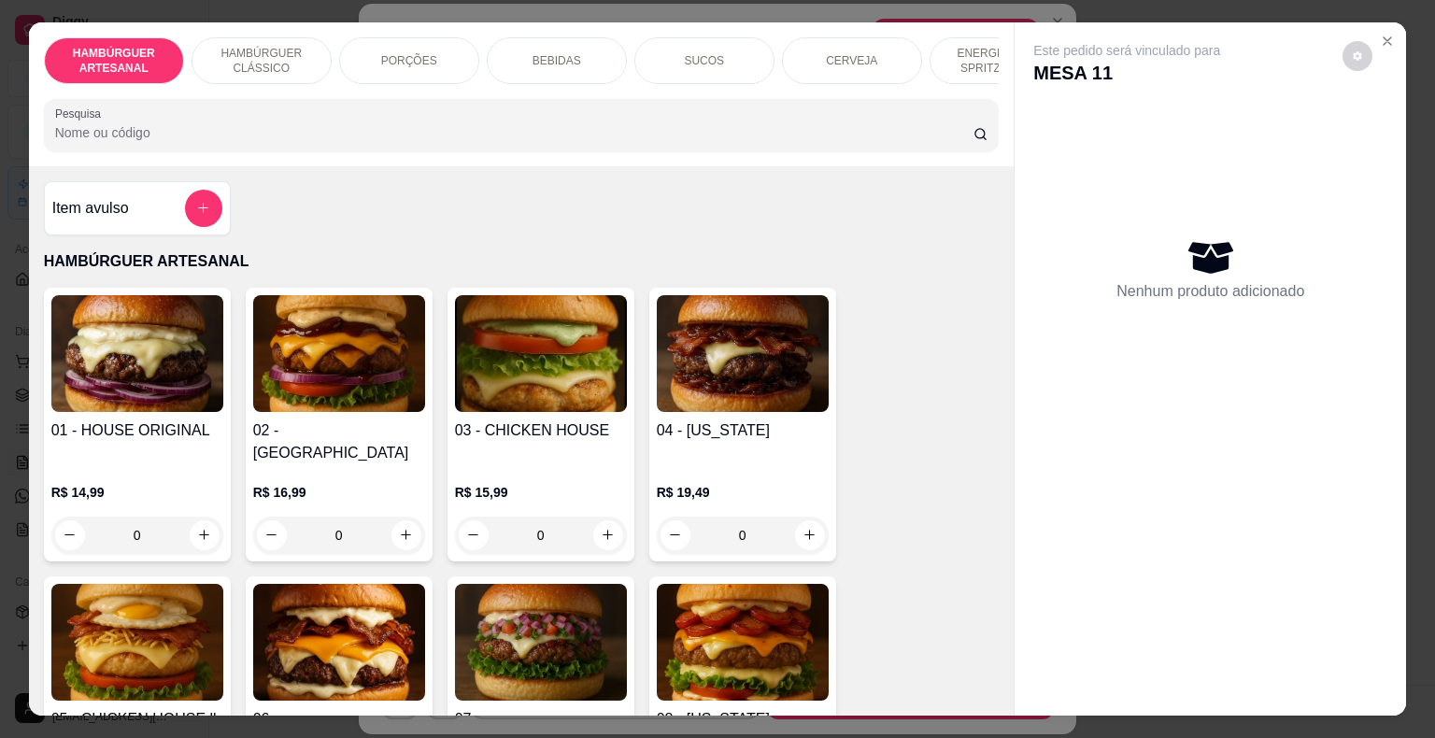
scroll to position [0, 513]
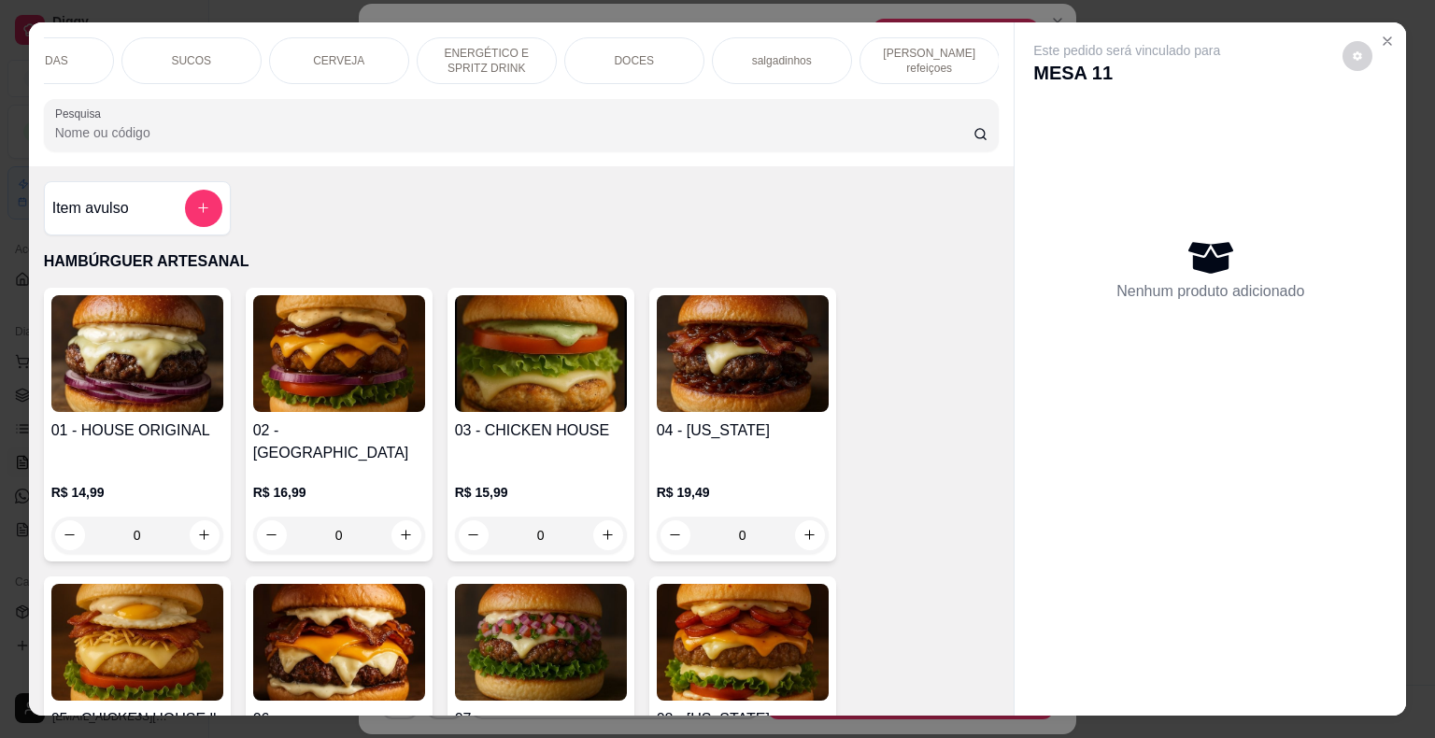
click at [650, 65] on div "DOCES" at bounding box center [634, 60] width 140 height 47
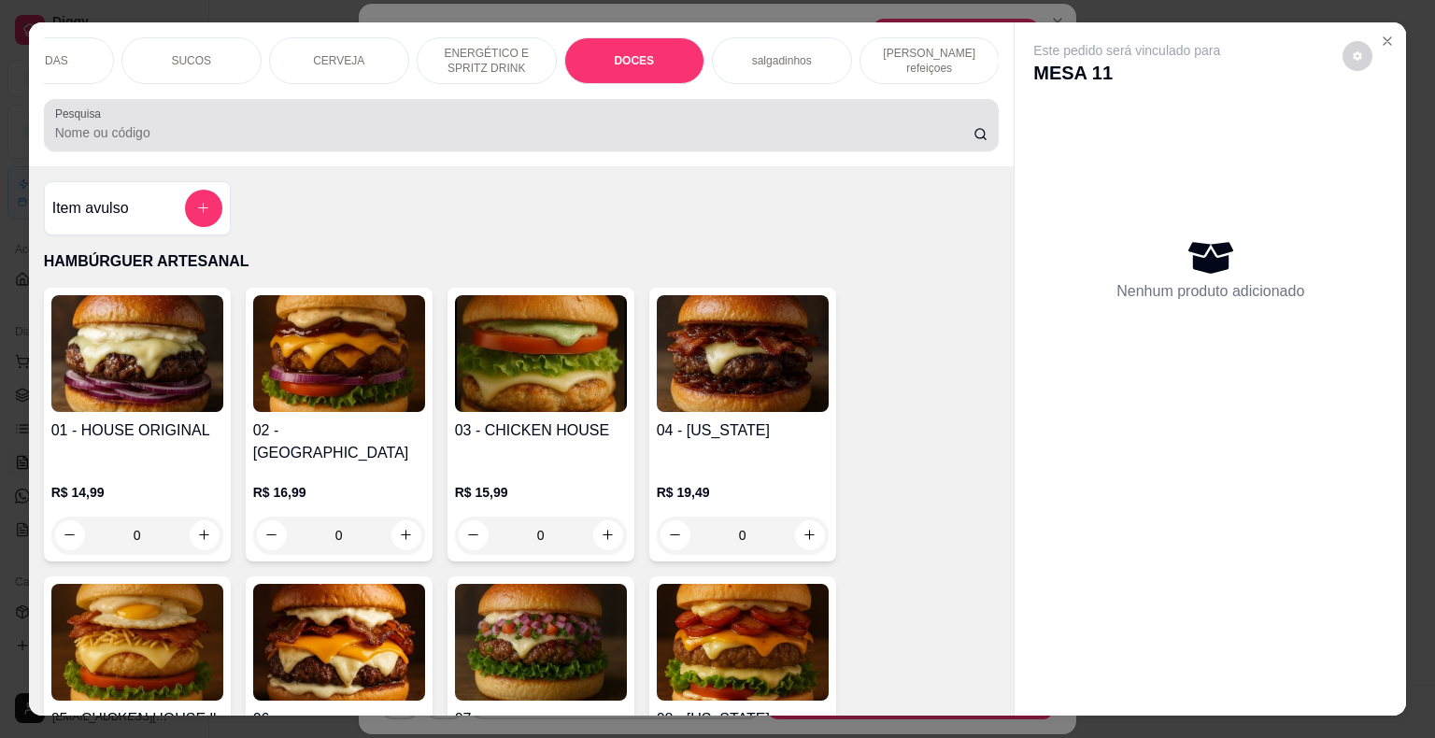
scroll to position [45, 0]
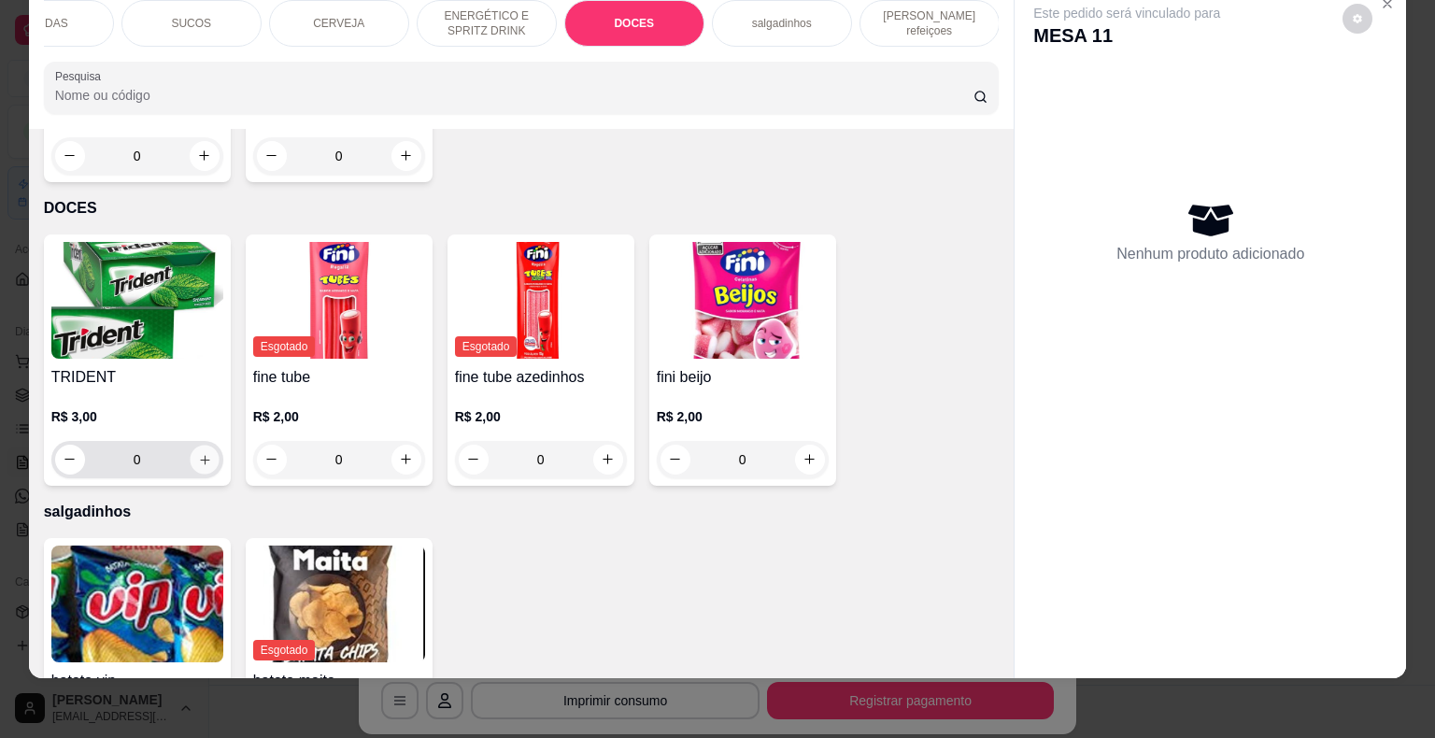
click at [197, 452] on icon "increase-product-quantity" at bounding box center [204, 459] width 14 height 14
type input "1"
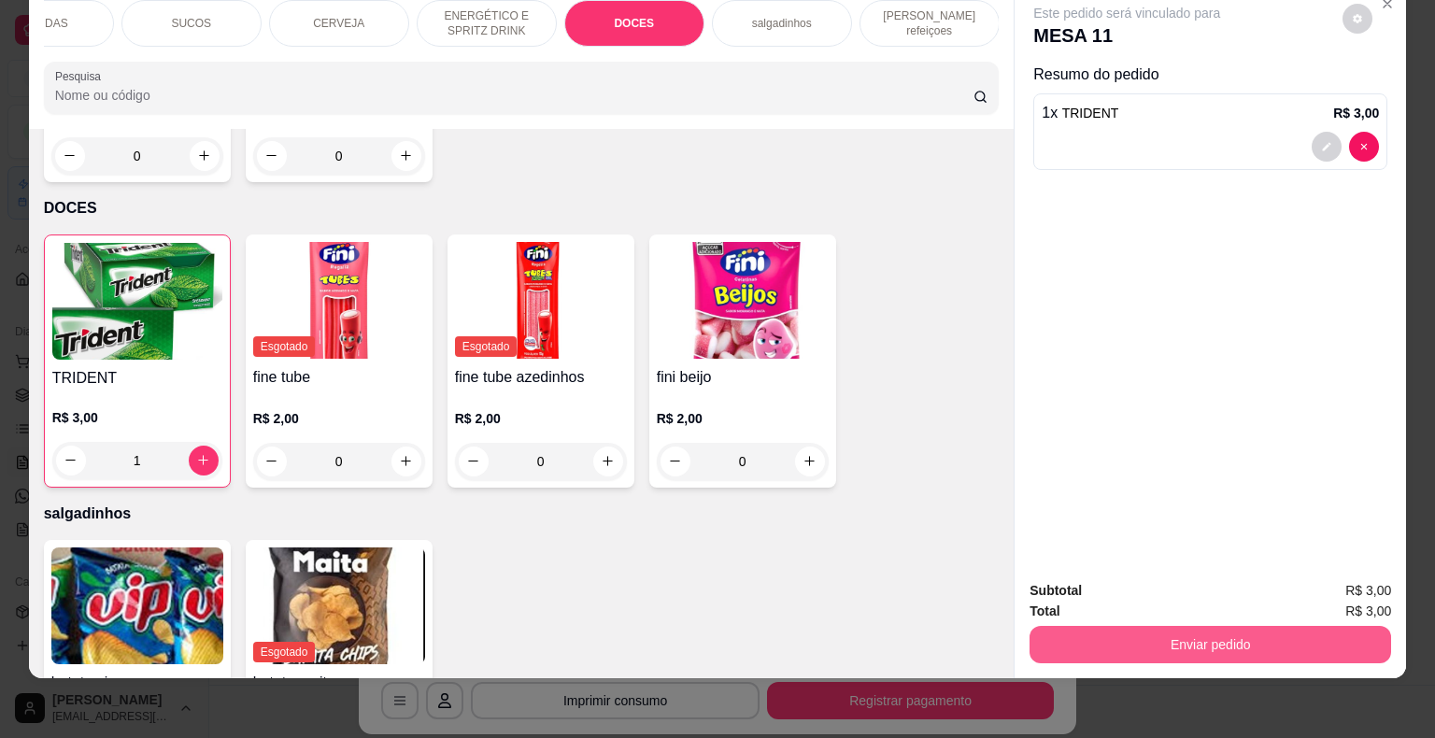
click at [1089, 627] on button "Enviar pedido" at bounding box center [1209, 644] width 361 height 37
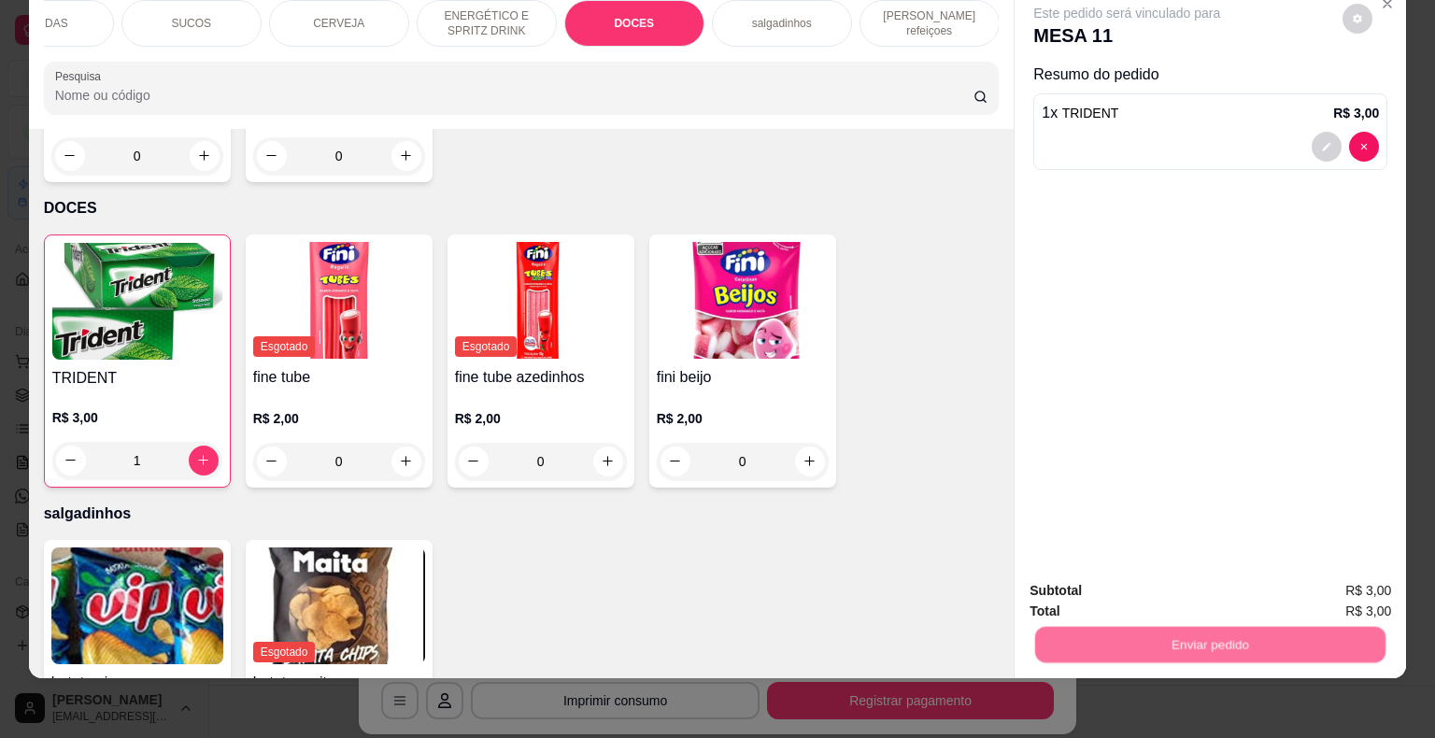
click at [1092, 591] on button "Não registrar e enviar pedido" at bounding box center [1148, 584] width 194 height 35
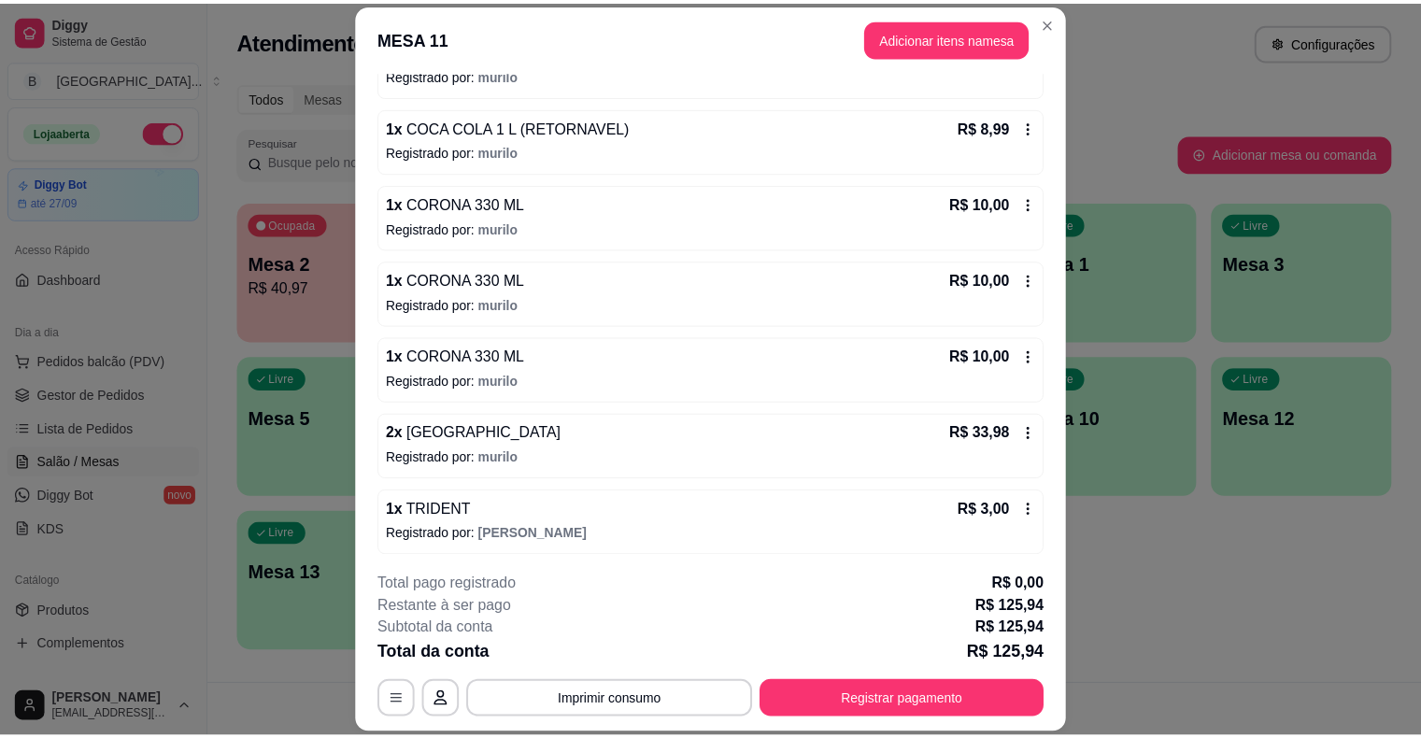
scroll to position [56, 0]
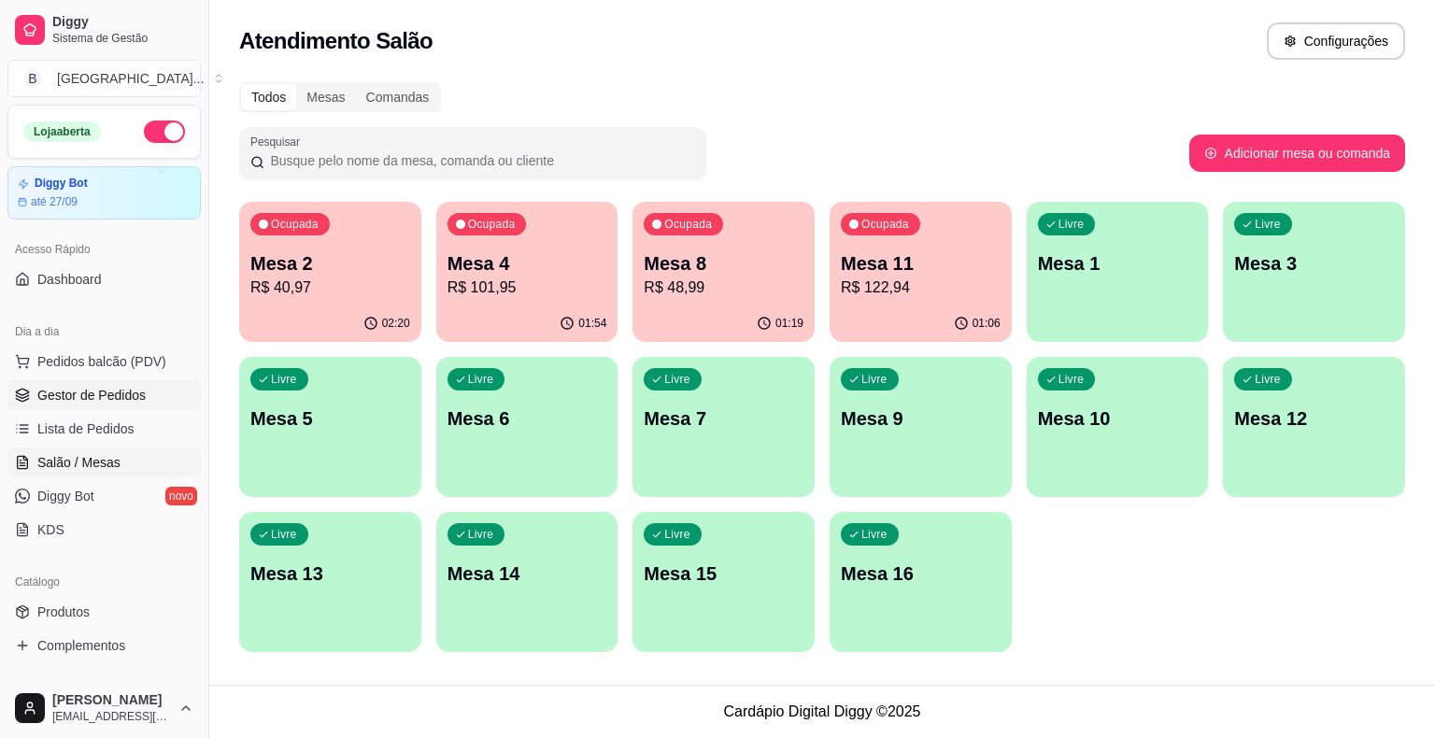
click at [97, 380] on link "Gestor de Pedidos" at bounding box center [103, 395] width 193 height 30
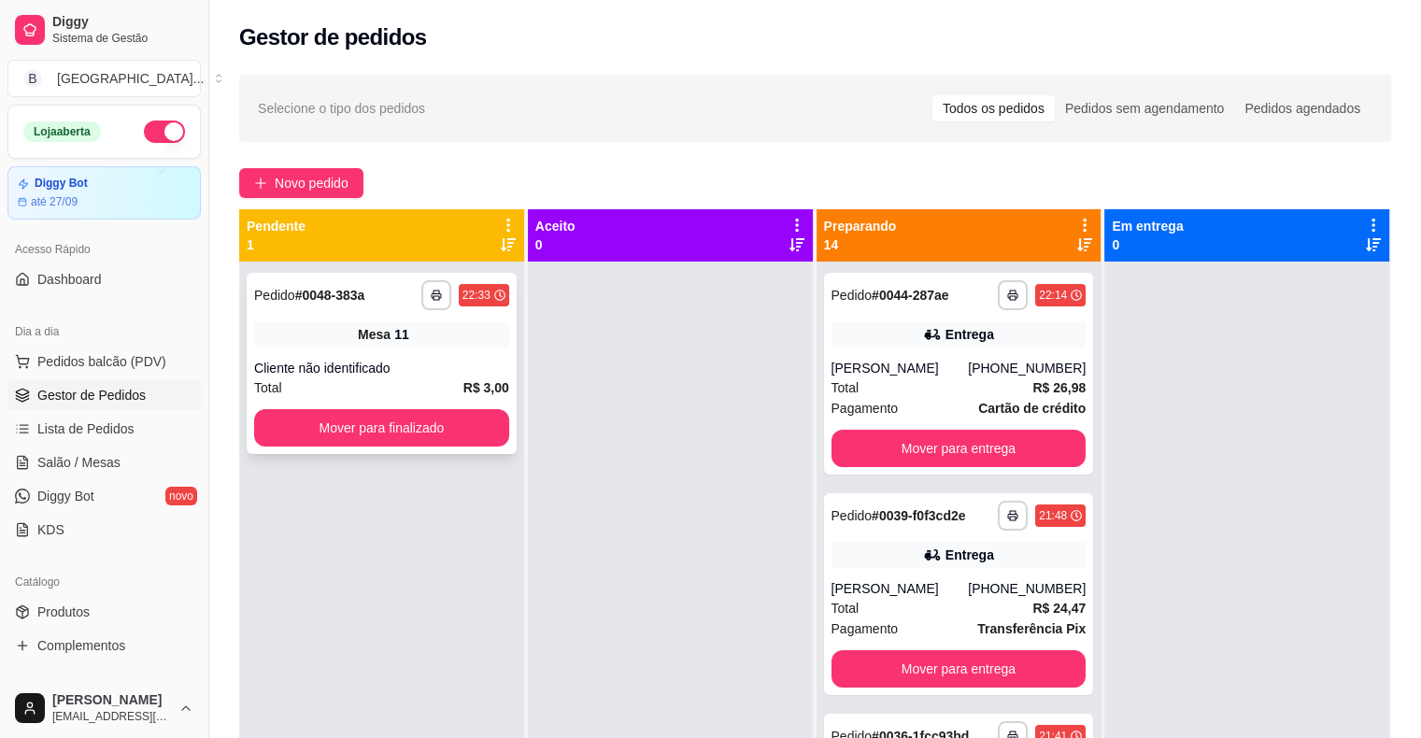
click at [467, 407] on div "**********" at bounding box center [382, 363] width 270 height 181
click at [323, 426] on button "Mover para finalizado" at bounding box center [381, 427] width 255 height 37
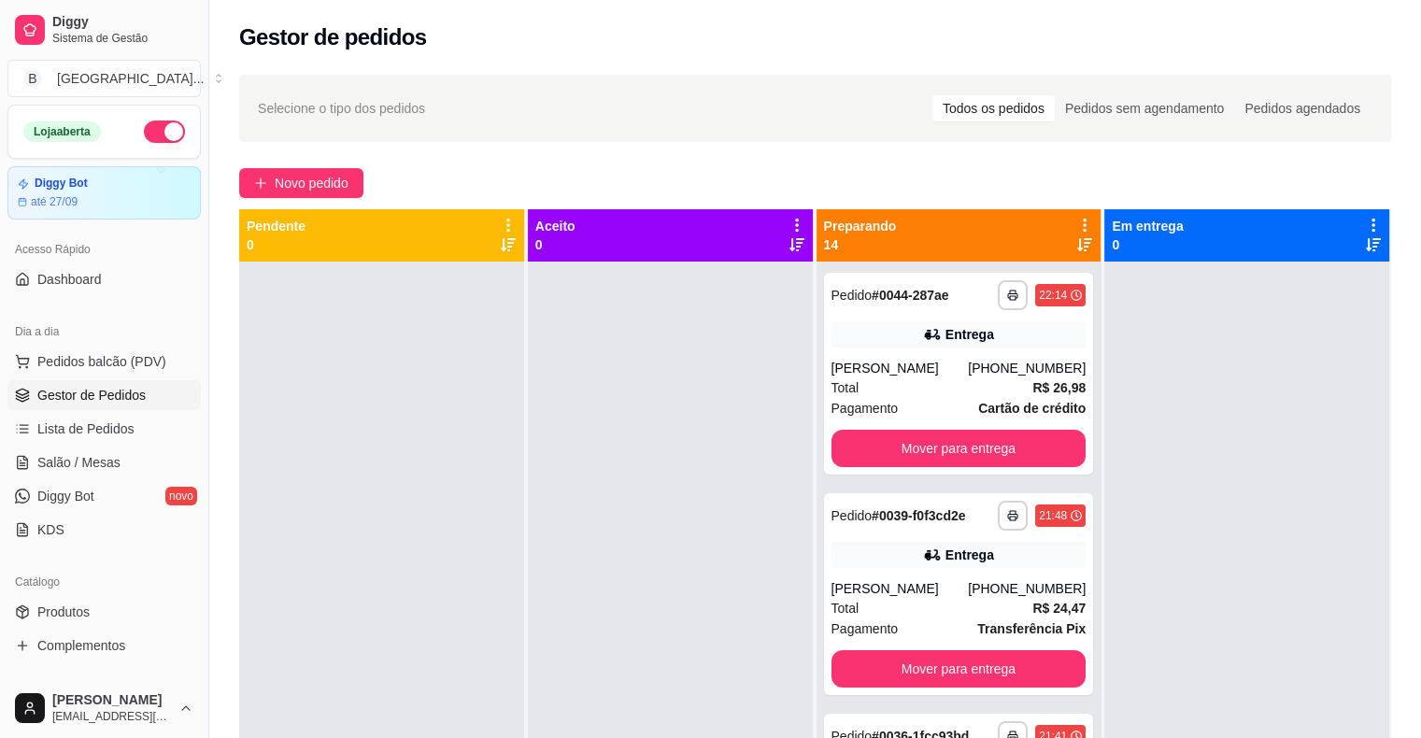
scroll to position [187, 0]
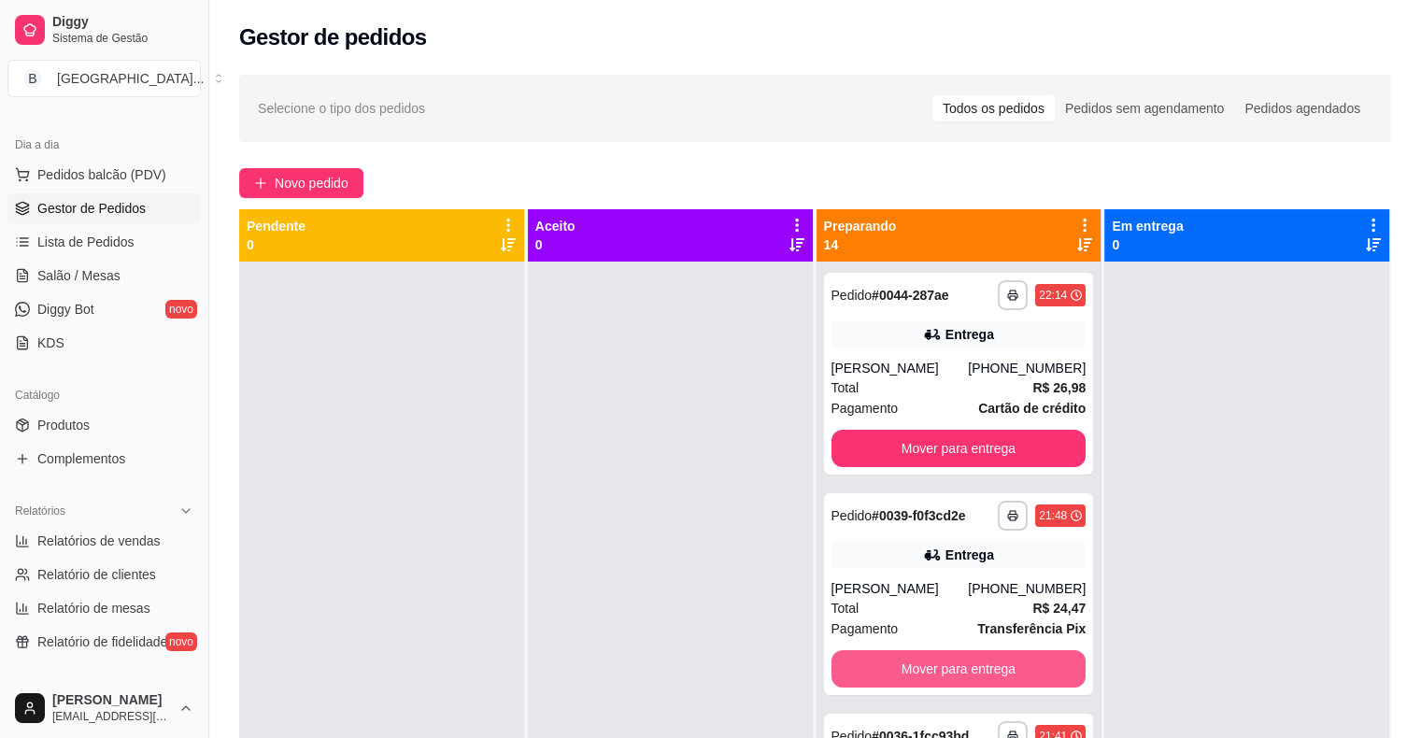
click at [1283, 559] on div at bounding box center [1246, 631] width 285 height 738
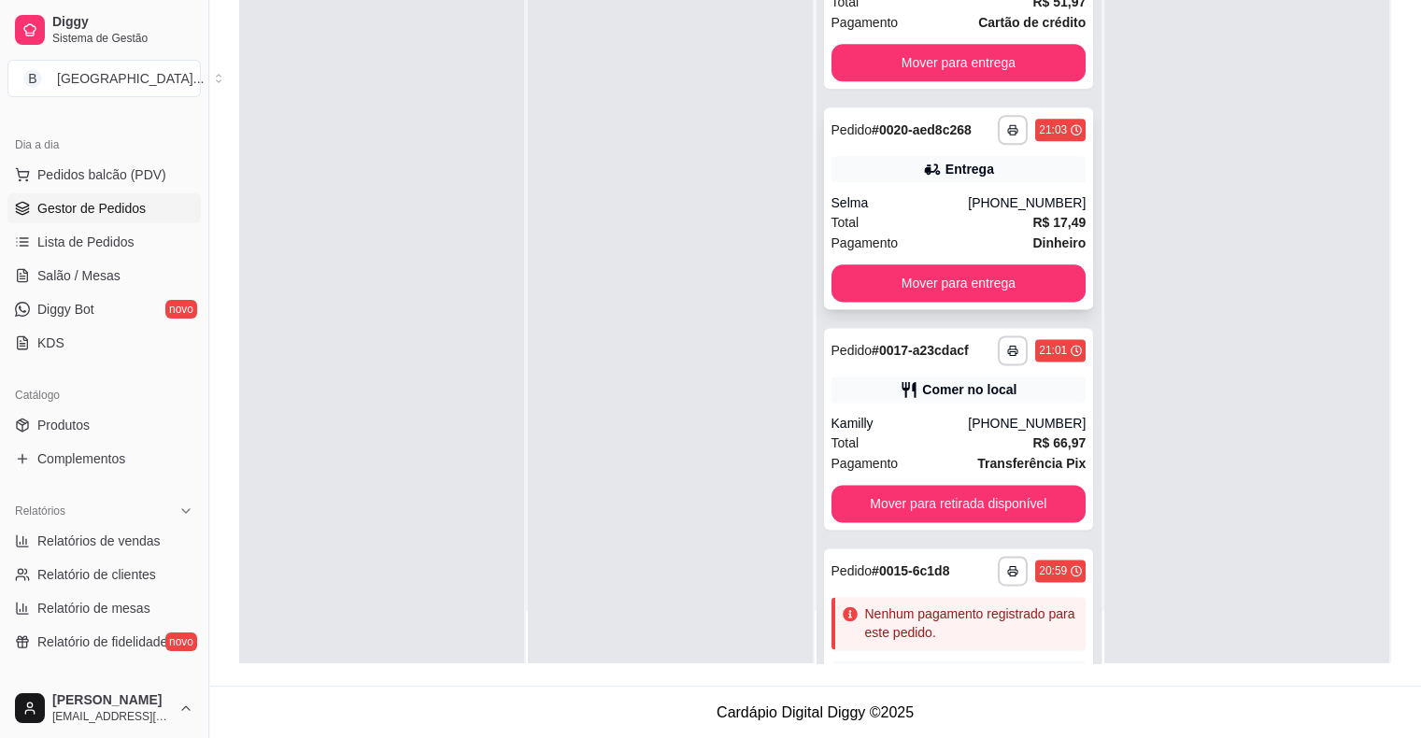
scroll to position [2306, 0]
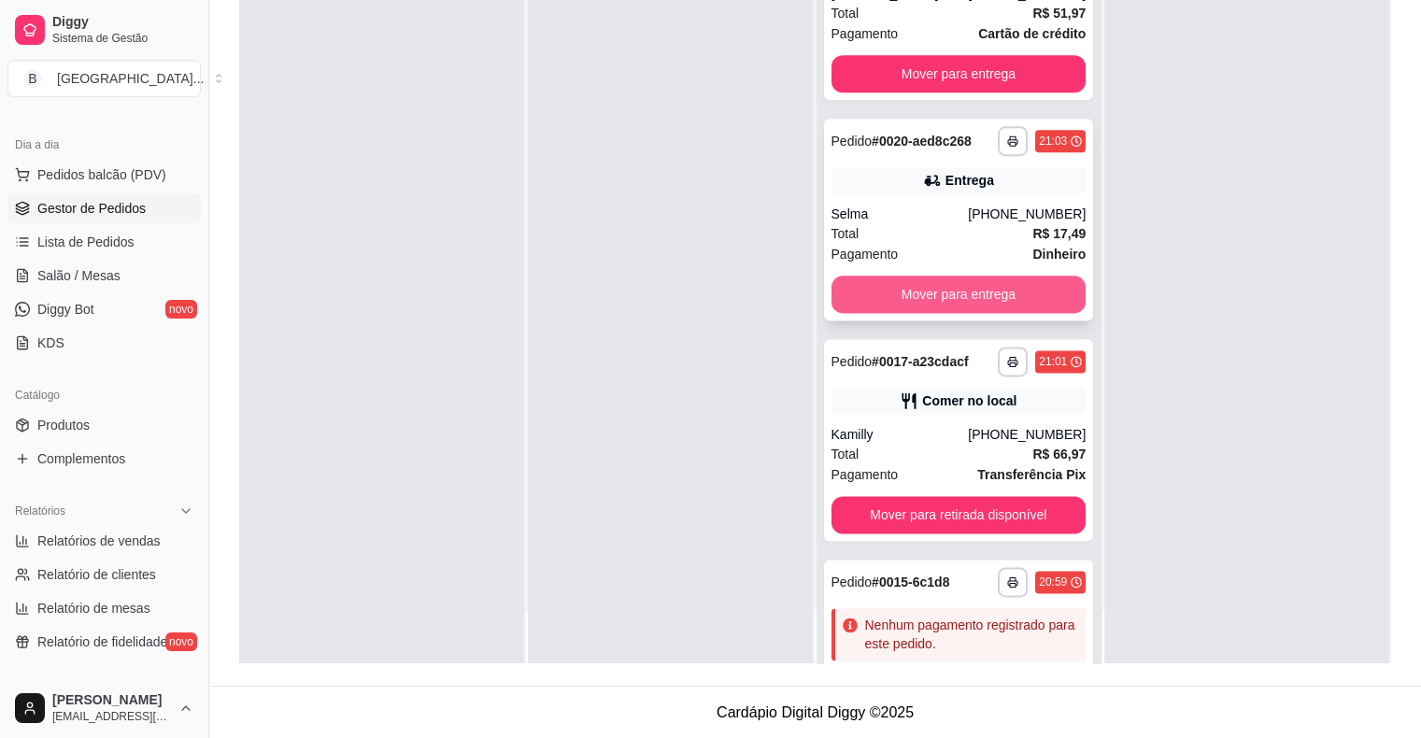
click at [904, 286] on button "Mover para entrega" at bounding box center [958, 294] width 255 height 37
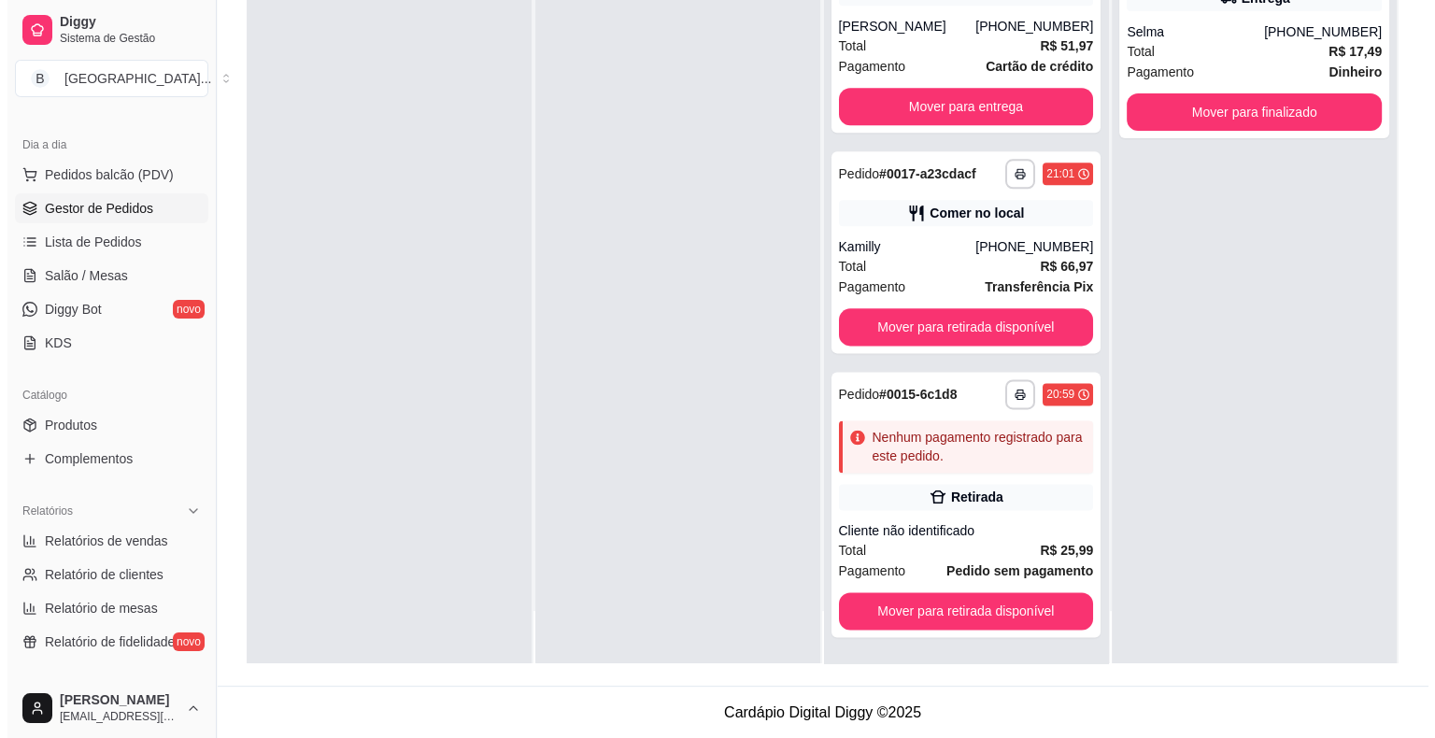
scroll to position [2273, 0]
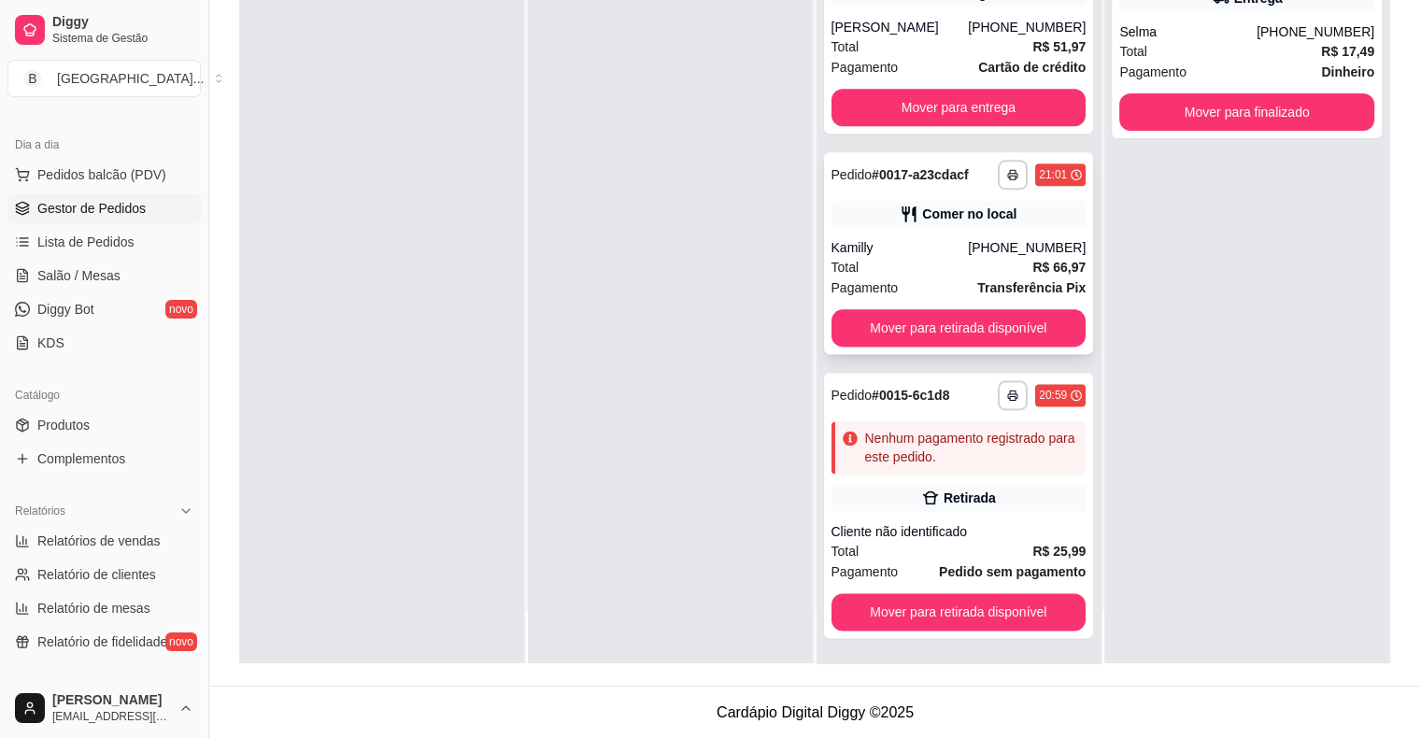
click at [958, 277] on div "Pagamento Transferência Pix" at bounding box center [958, 287] width 255 height 21
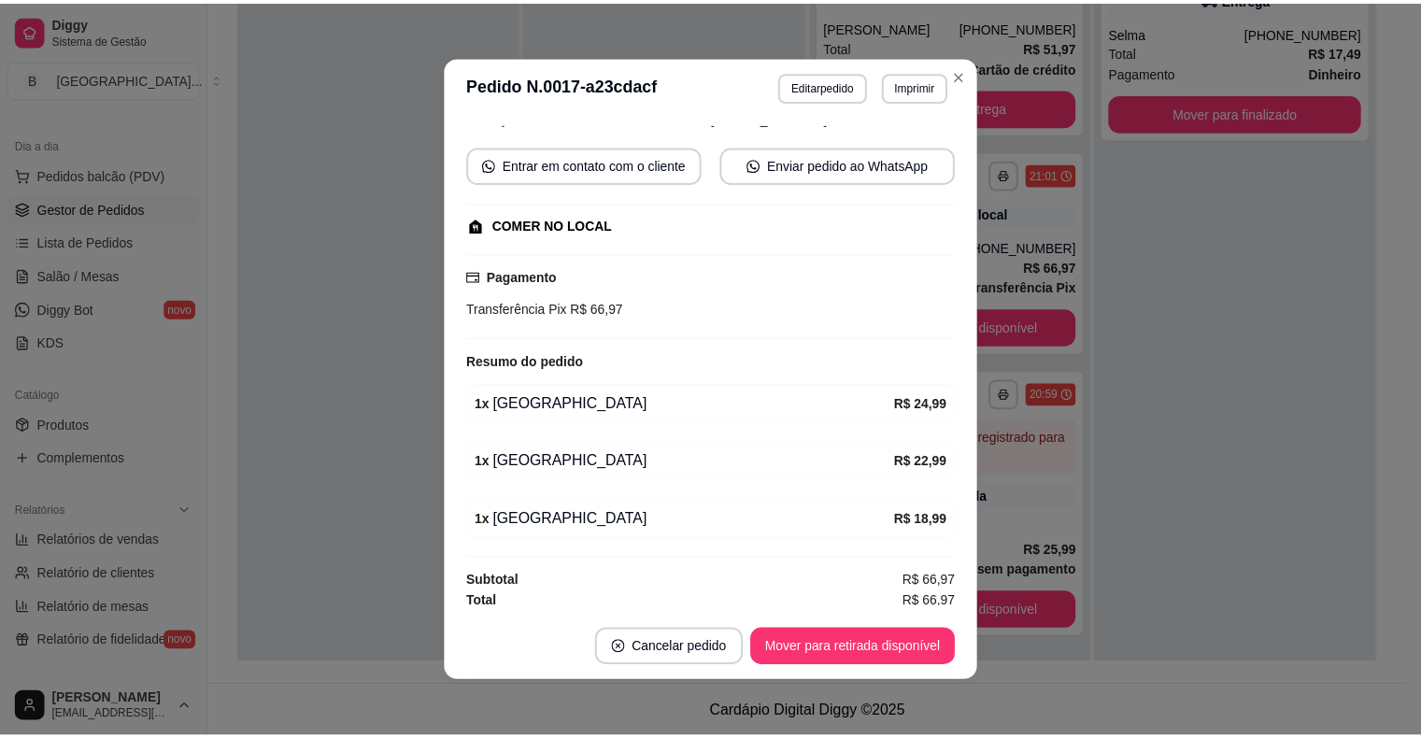
scroll to position [152, 0]
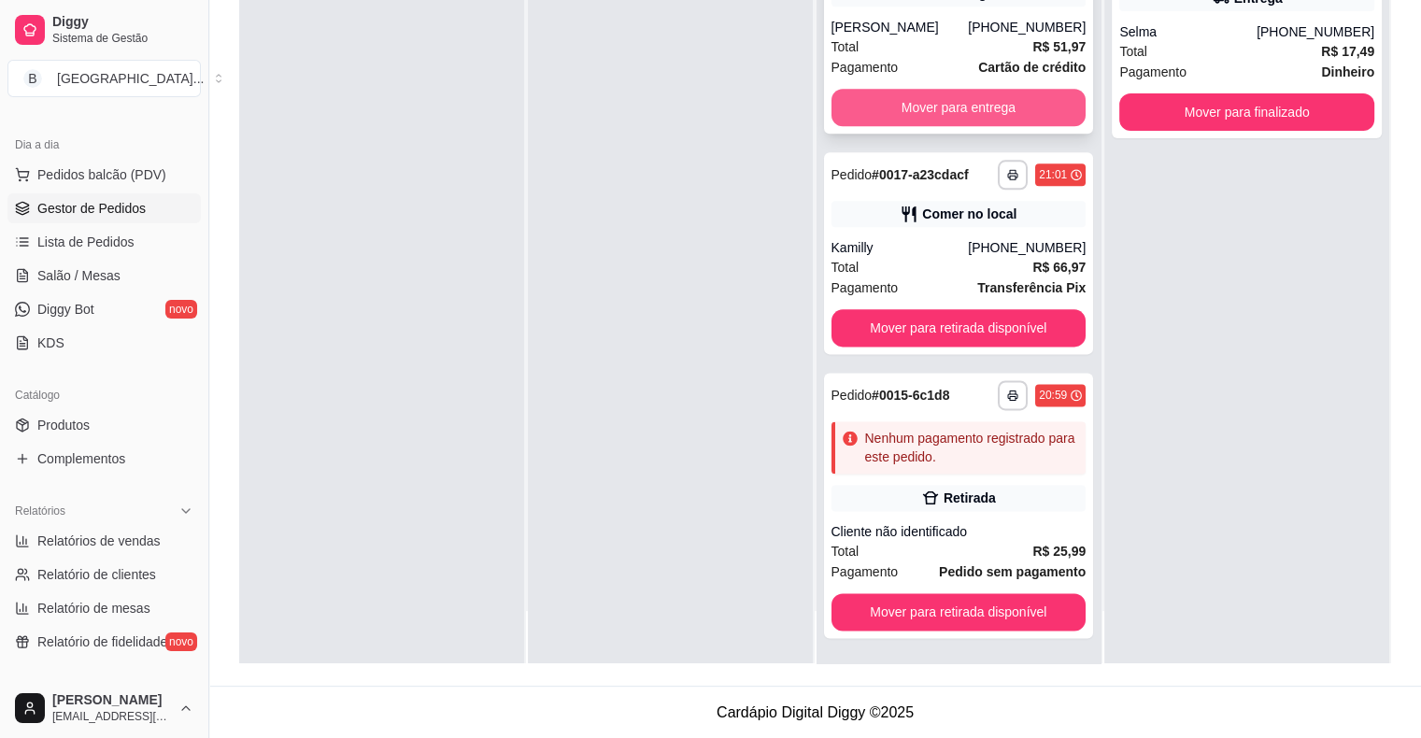
click at [950, 97] on button "Mover para entrega" at bounding box center [958, 107] width 255 height 37
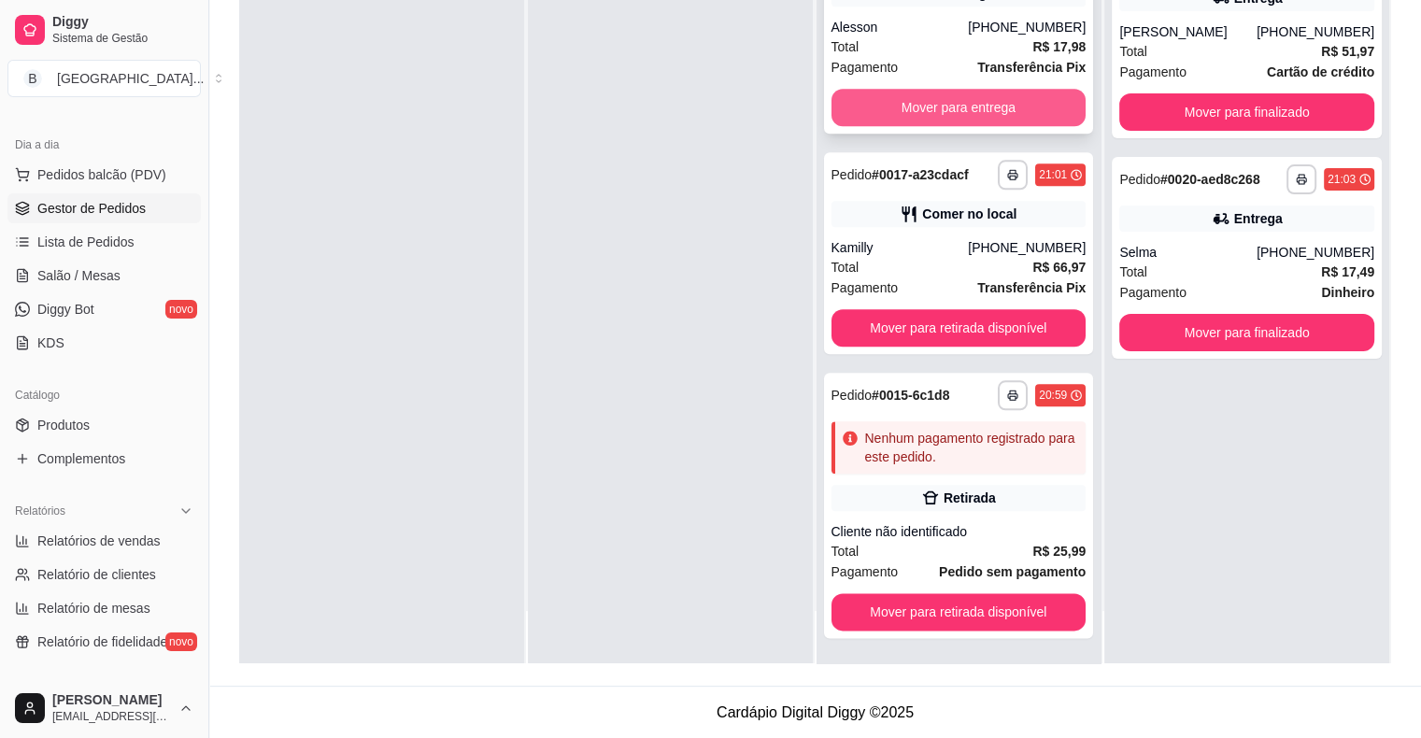
click at [968, 110] on button "Mover para entrega" at bounding box center [958, 107] width 255 height 37
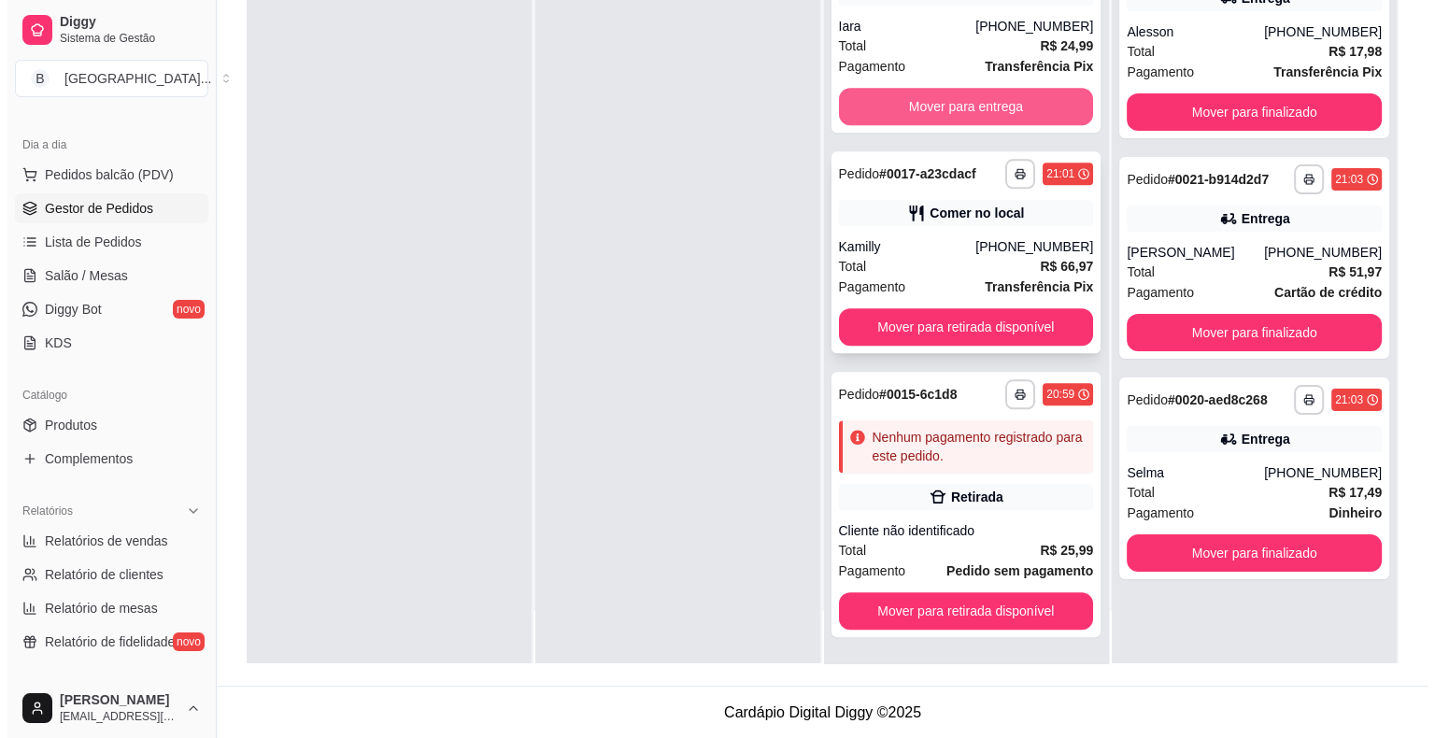
scroll to position [1832, 0]
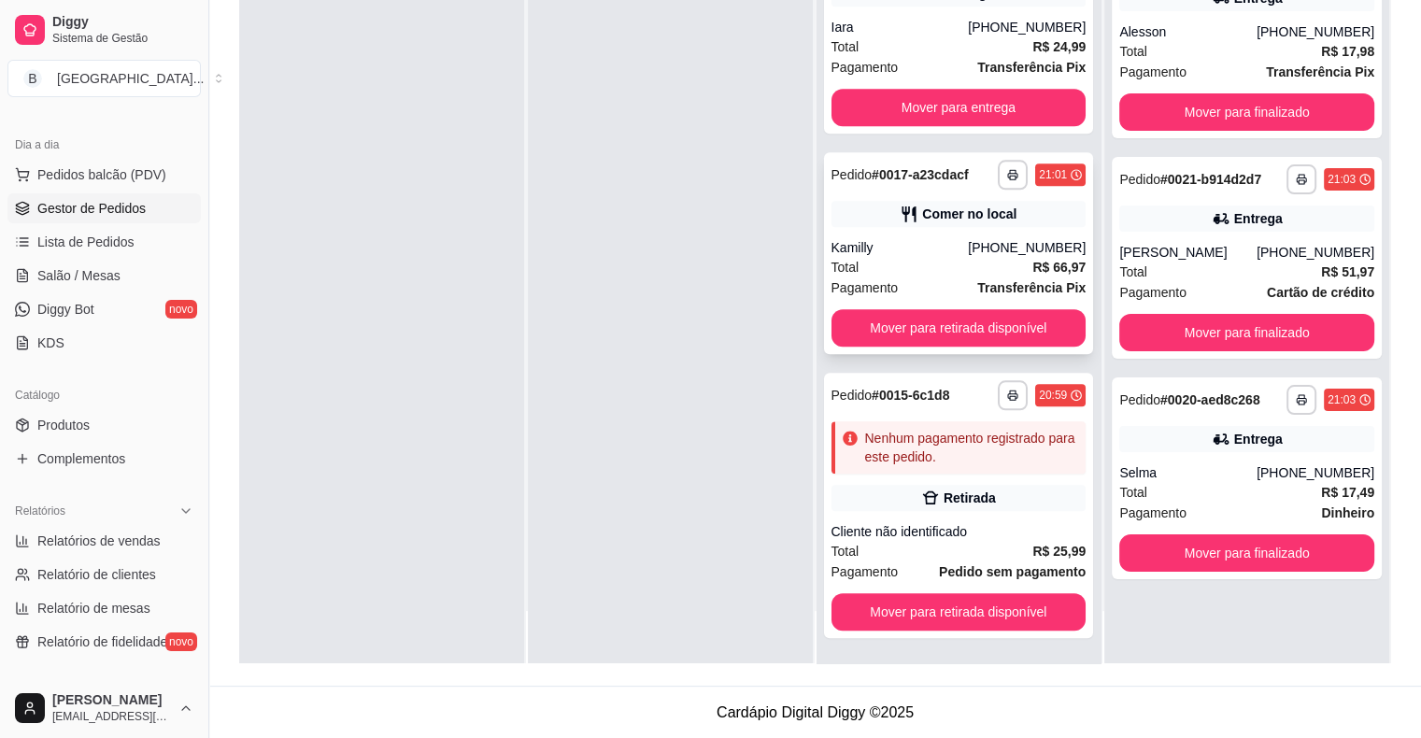
click at [979, 254] on div "[PHONE_NUMBER]" at bounding box center [1027, 247] width 118 height 19
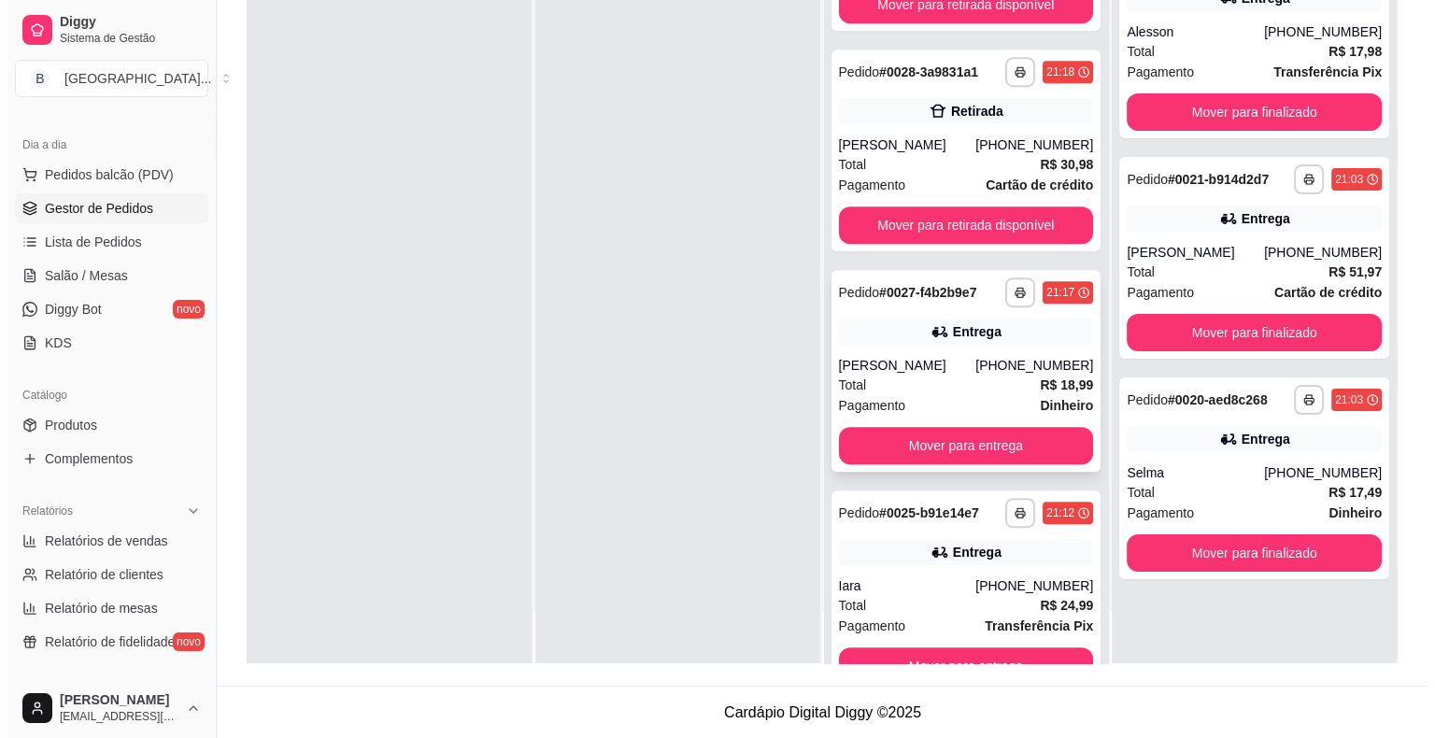
scroll to position [1271, 0]
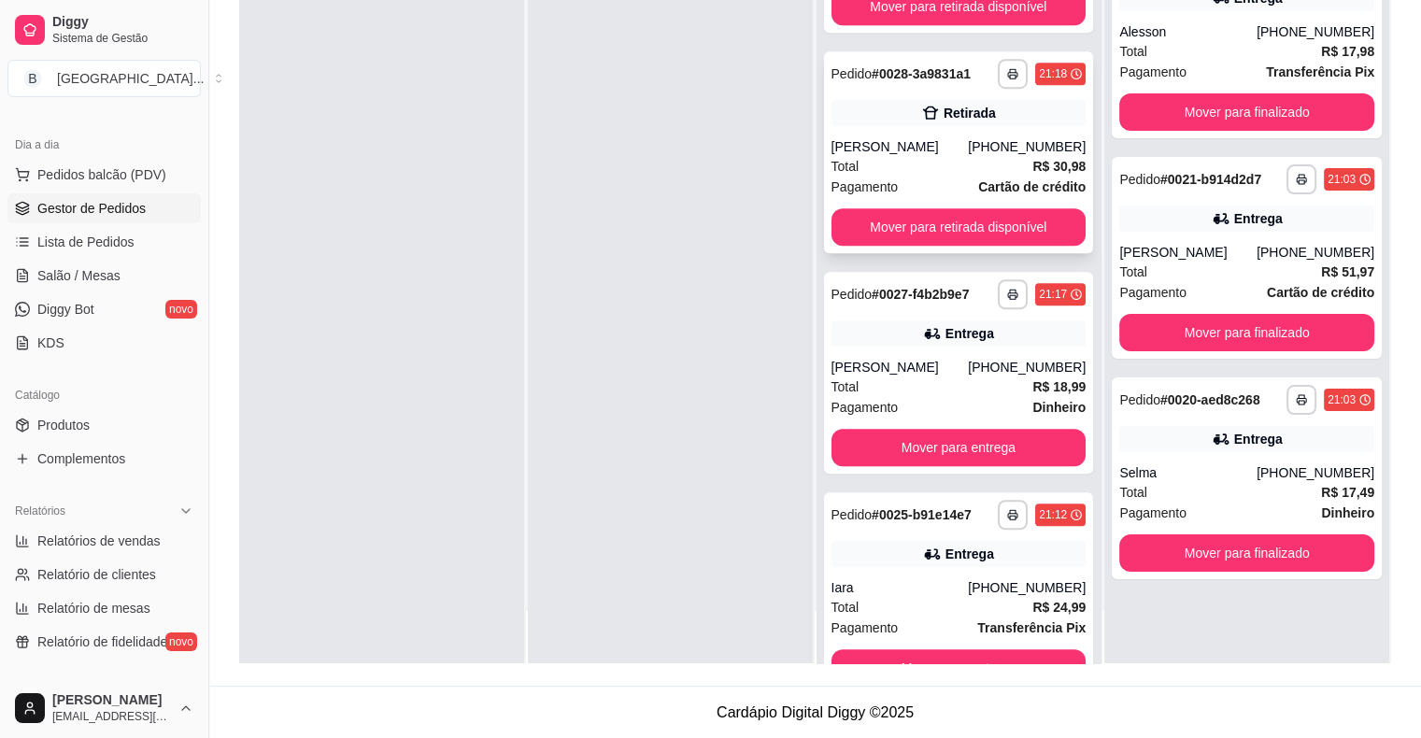
click at [926, 161] on div "Total R$ 30,98" at bounding box center [958, 166] width 255 height 21
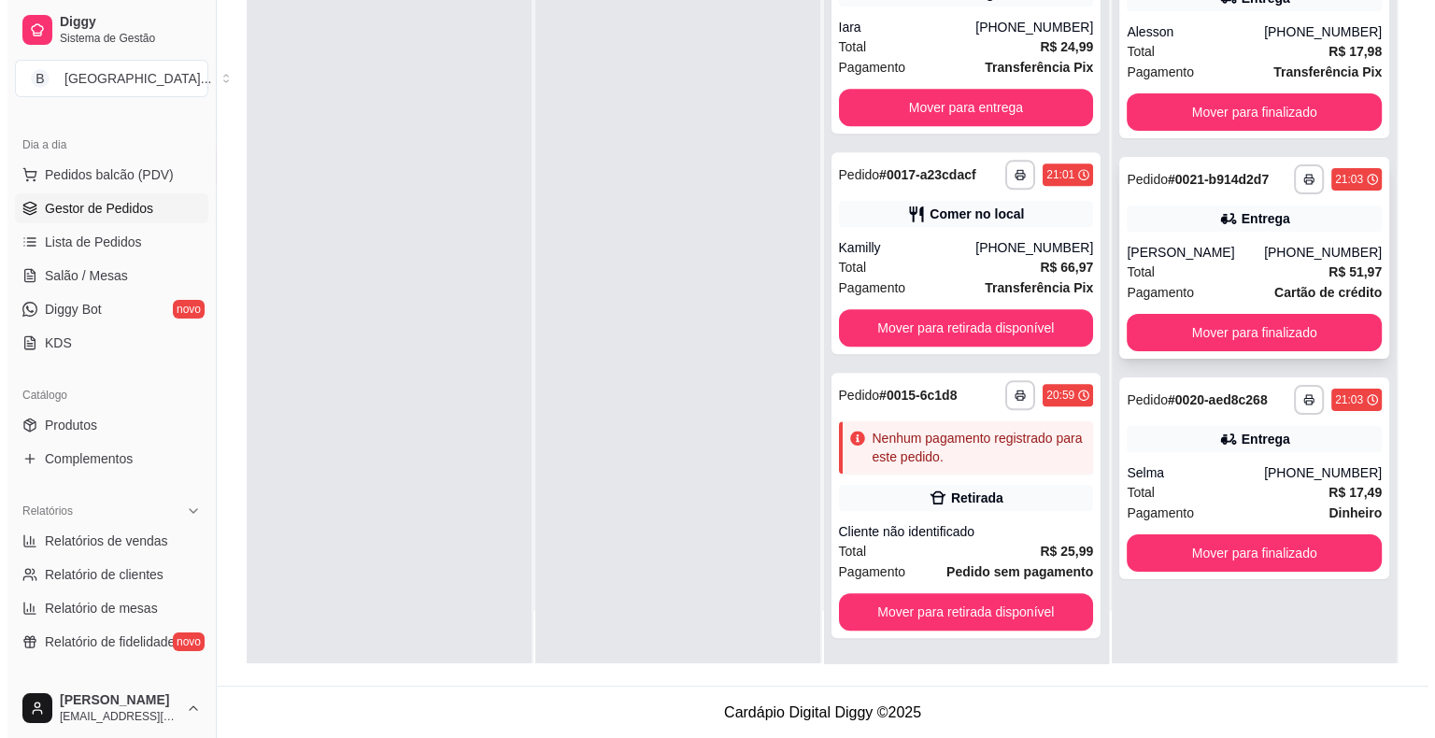
scroll to position [0, 0]
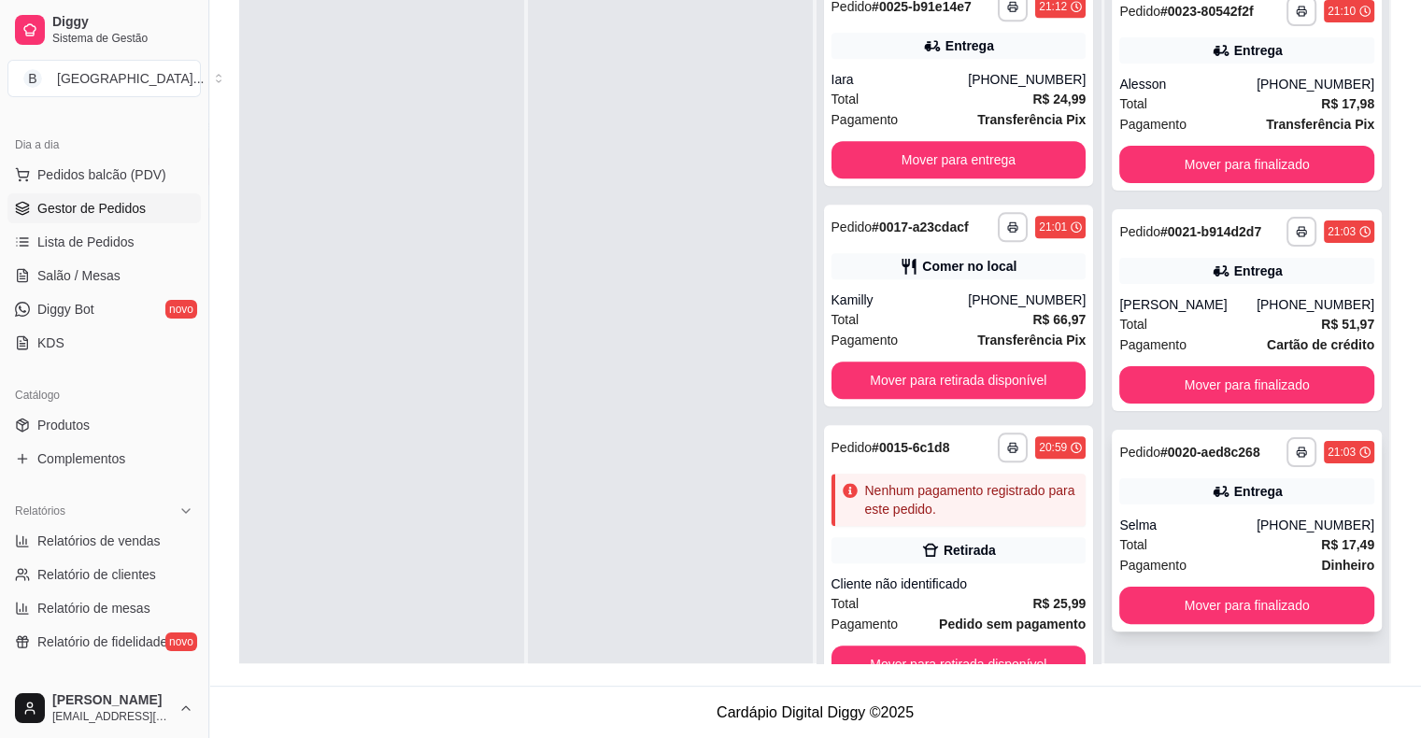
click at [1218, 542] on div "Total R$ 17,49" at bounding box center [1246, 544] width 255 height 21
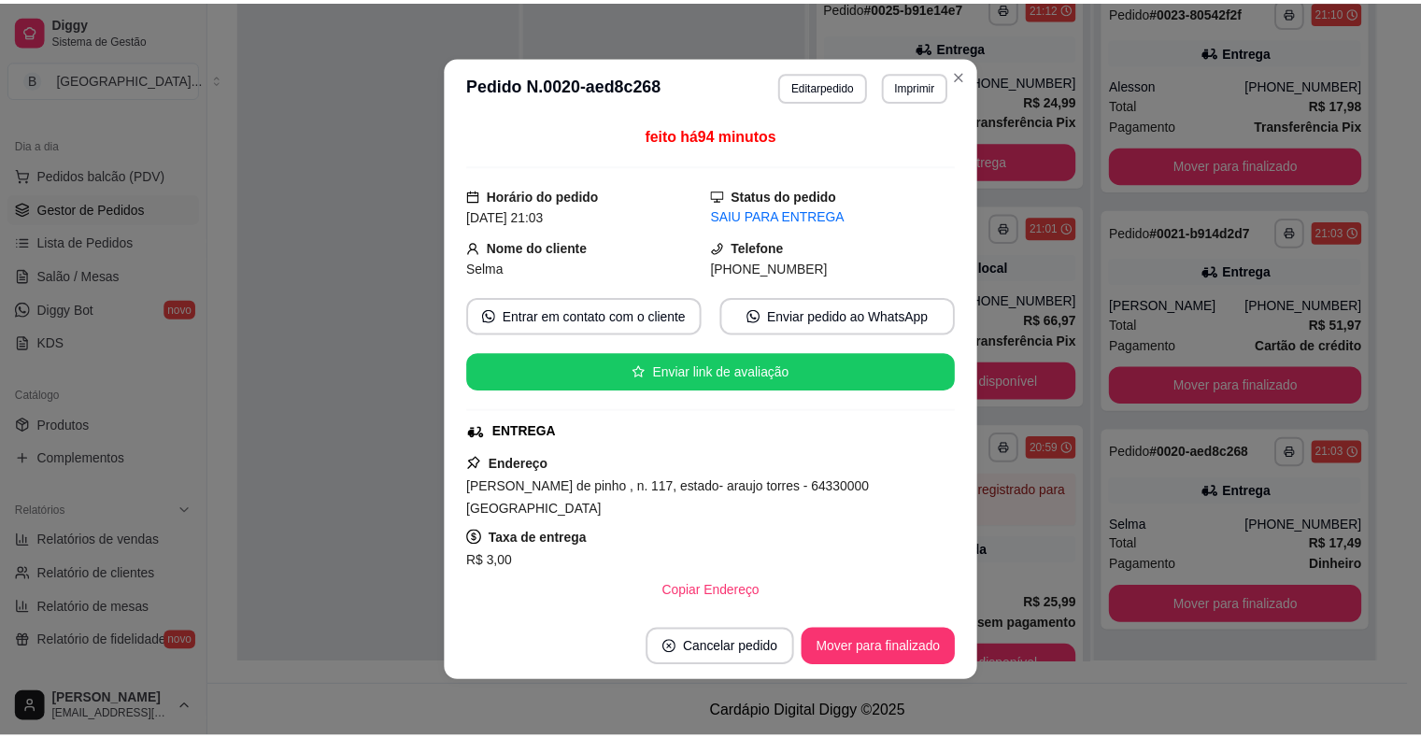
scroll to position [303, 0]
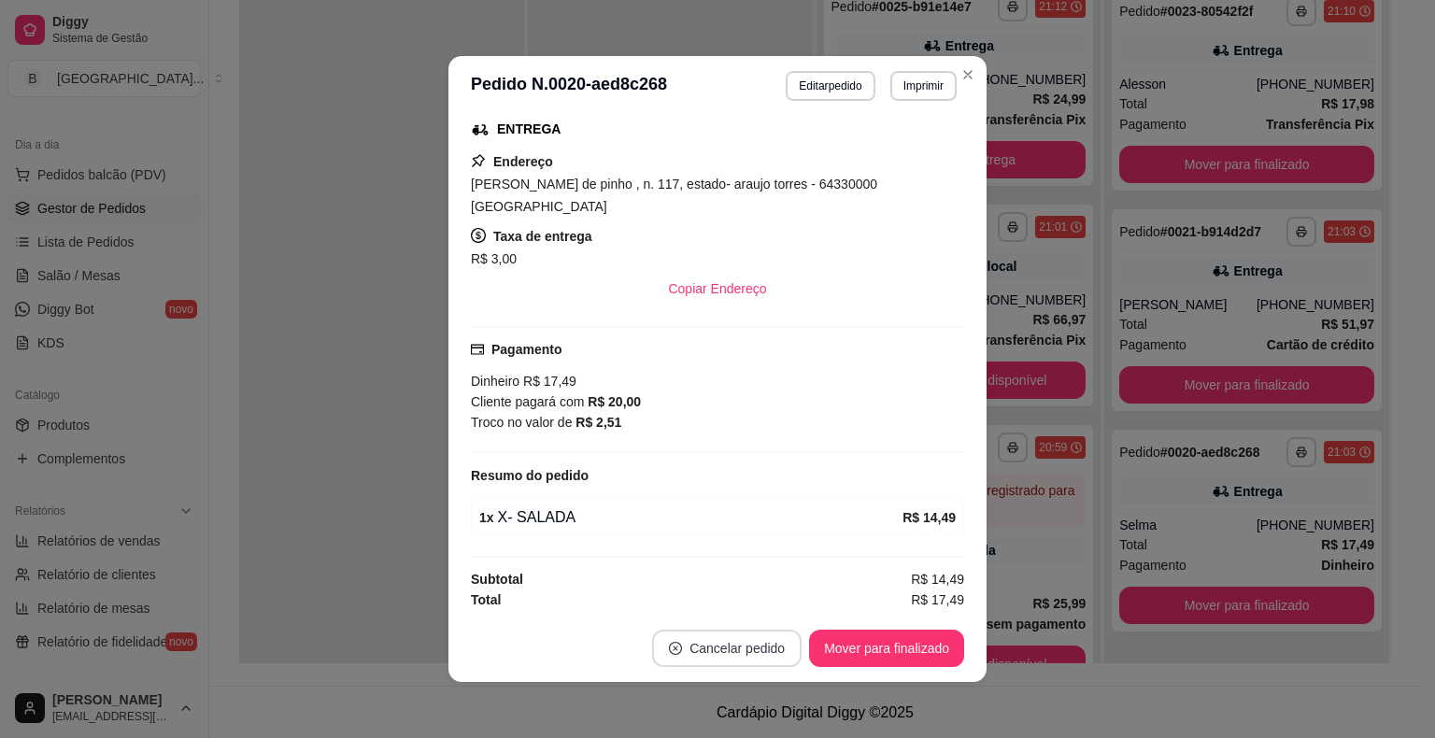
click at [691, 652] on button "Cancelar pedido" at bounding box center [726, 648] width 149 height 37
click at [766, 607] on button "Sim" at bounding box center [772, 603] width 73 height 36
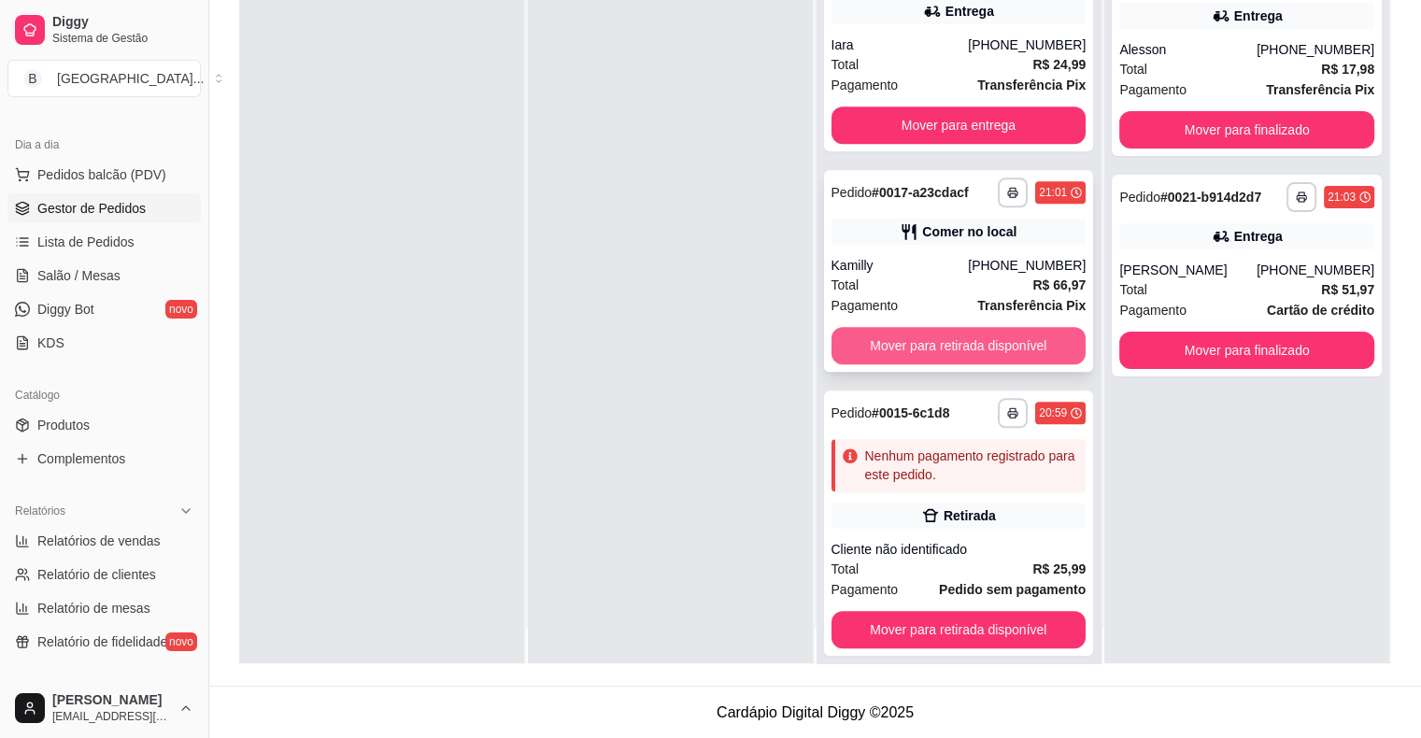
scroll to position [52, 0]
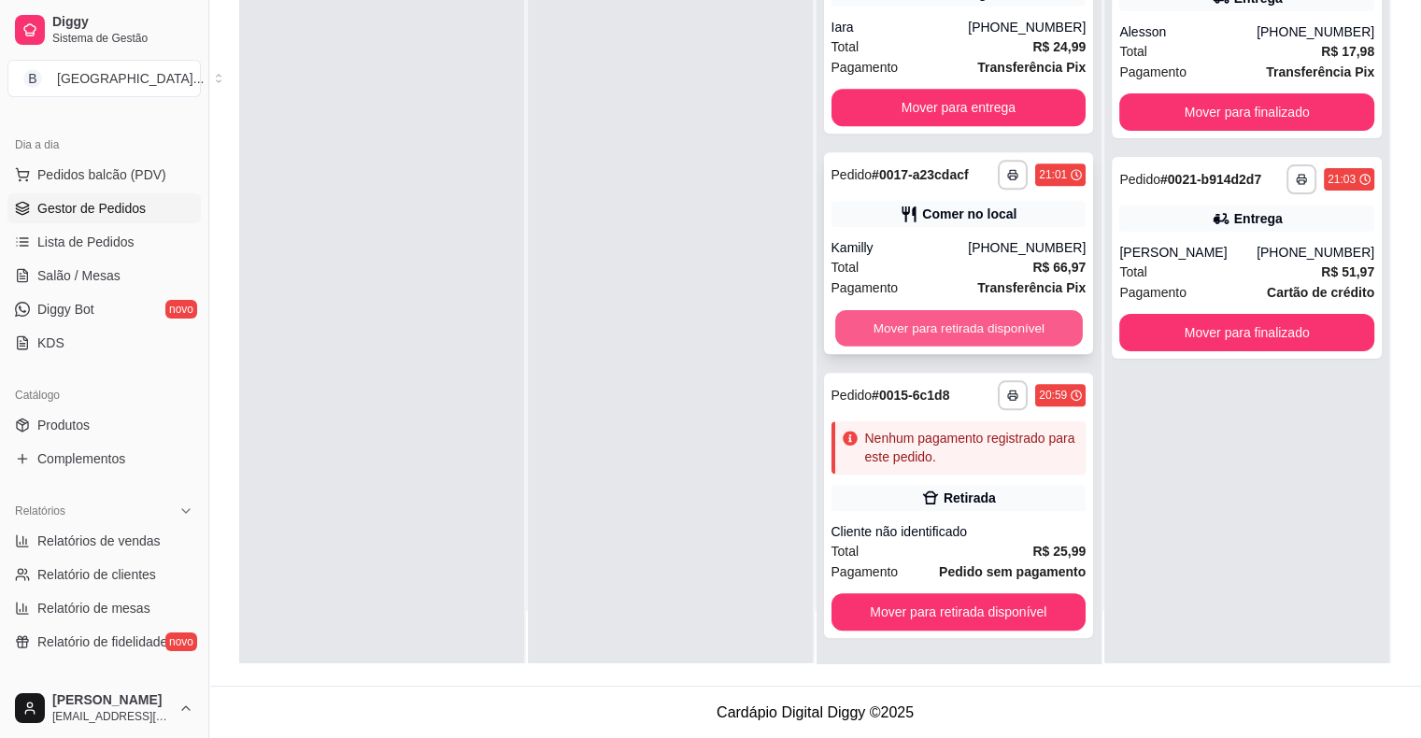
click at [1039, 322] on button "Mover para retirada disponível" at bounding box center [959, 328] width 248 height 36
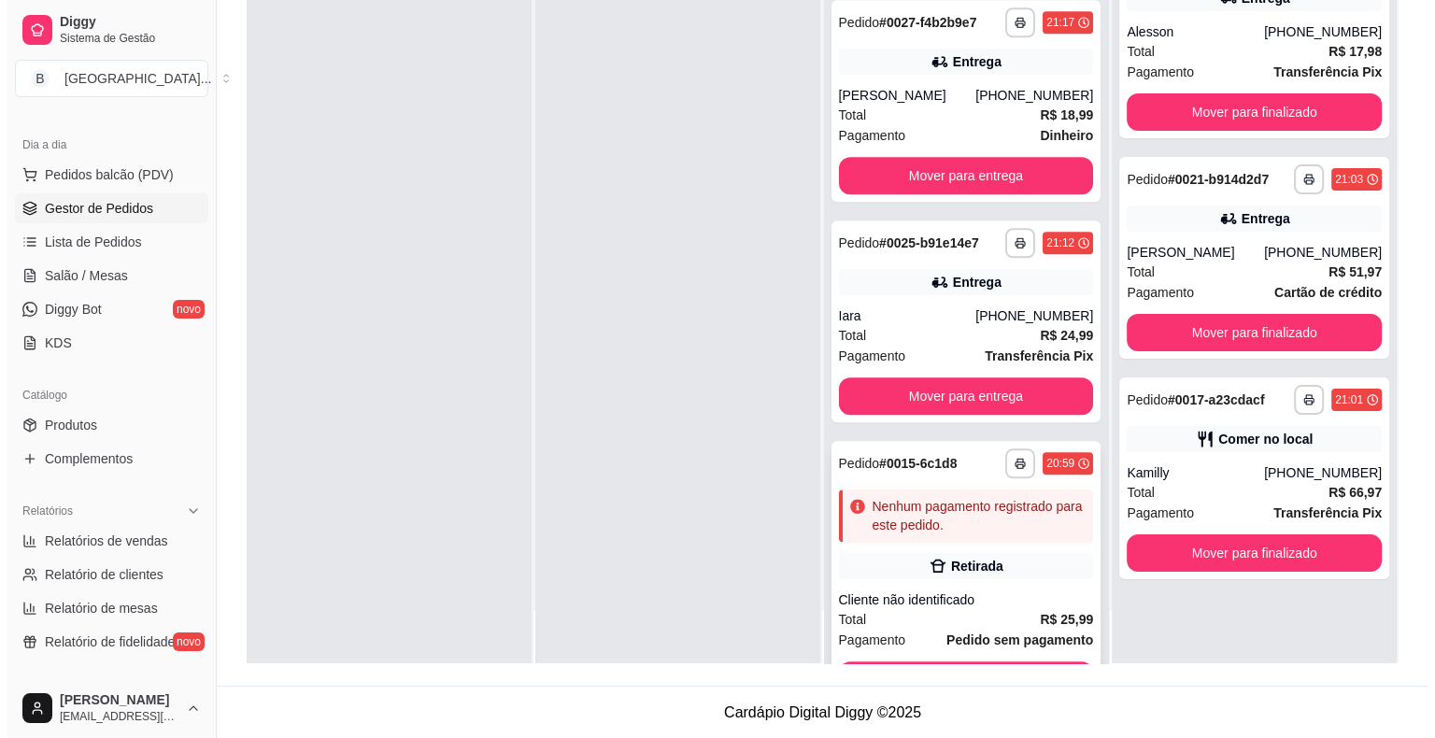
scroll to position [1611, 0]
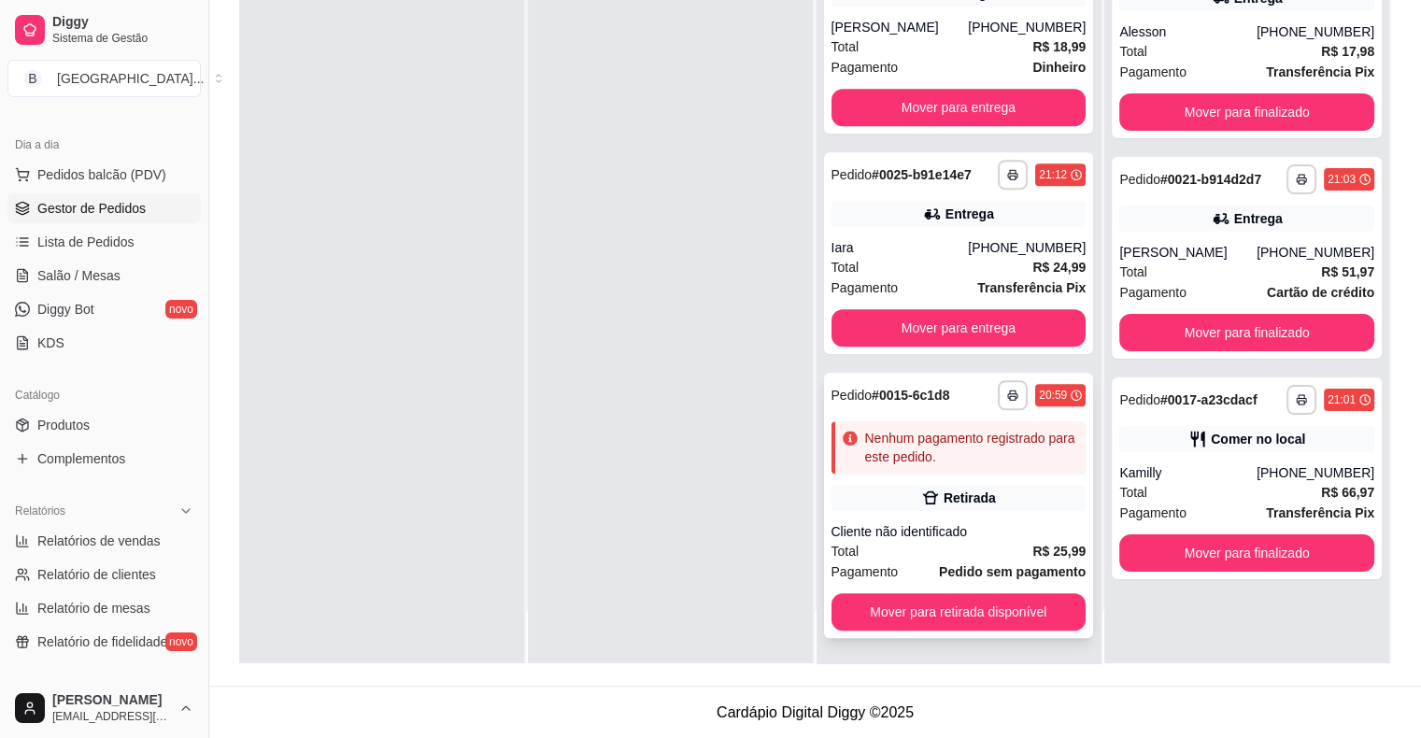
click at [916, 529] on div "Cliente não identificado" at bounding box center [958, 531] width 255 height 19
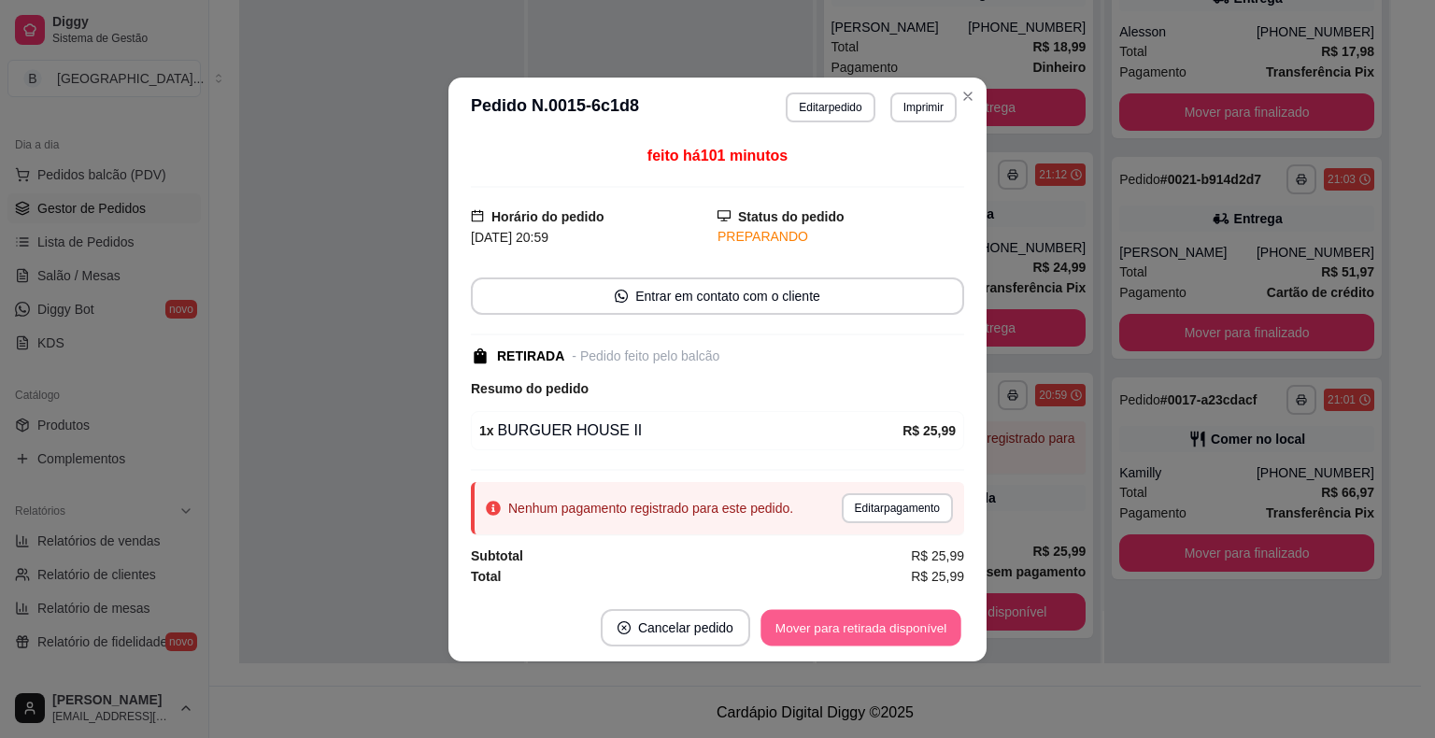
click at [902, 616] on button "Mover para retirada disponível" at bounding box center [860, 627] width 200 height 36
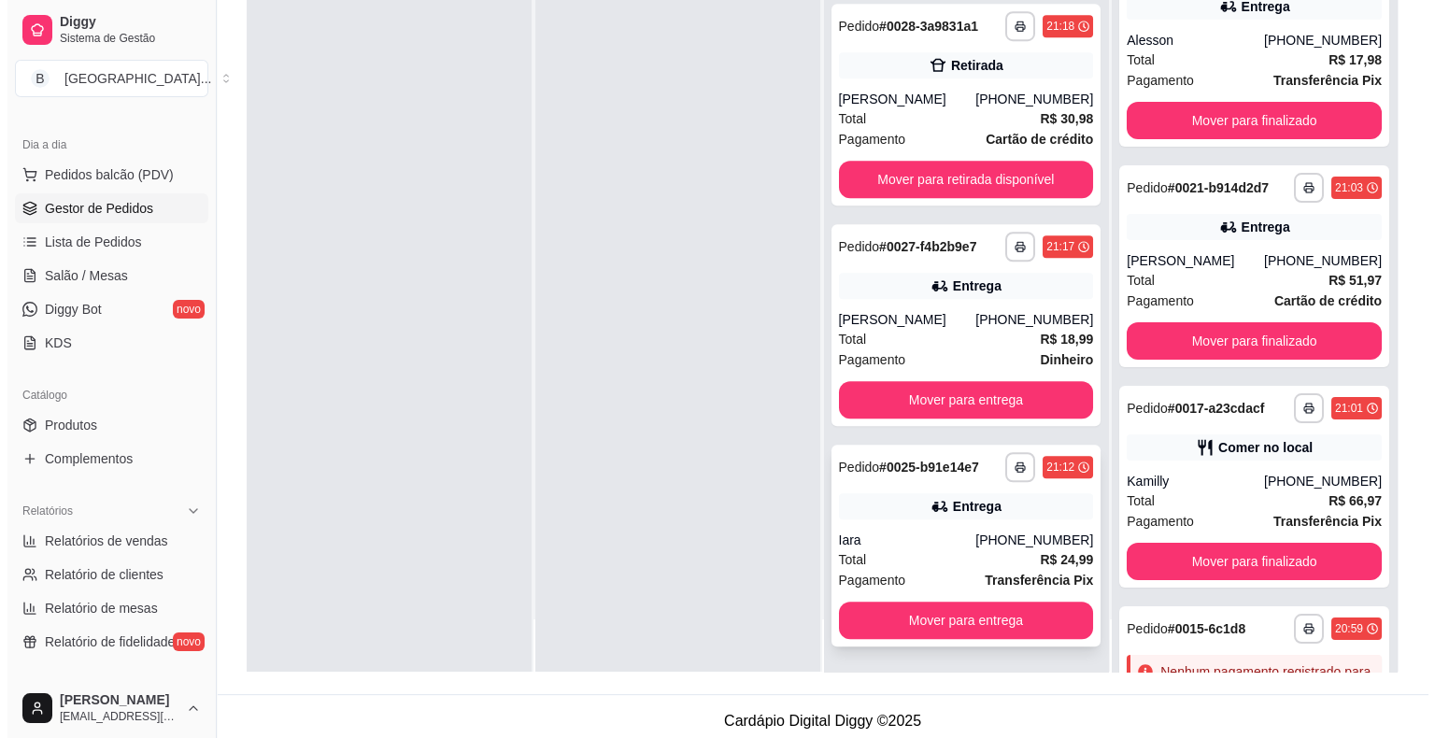
scroll to position [284, 0]
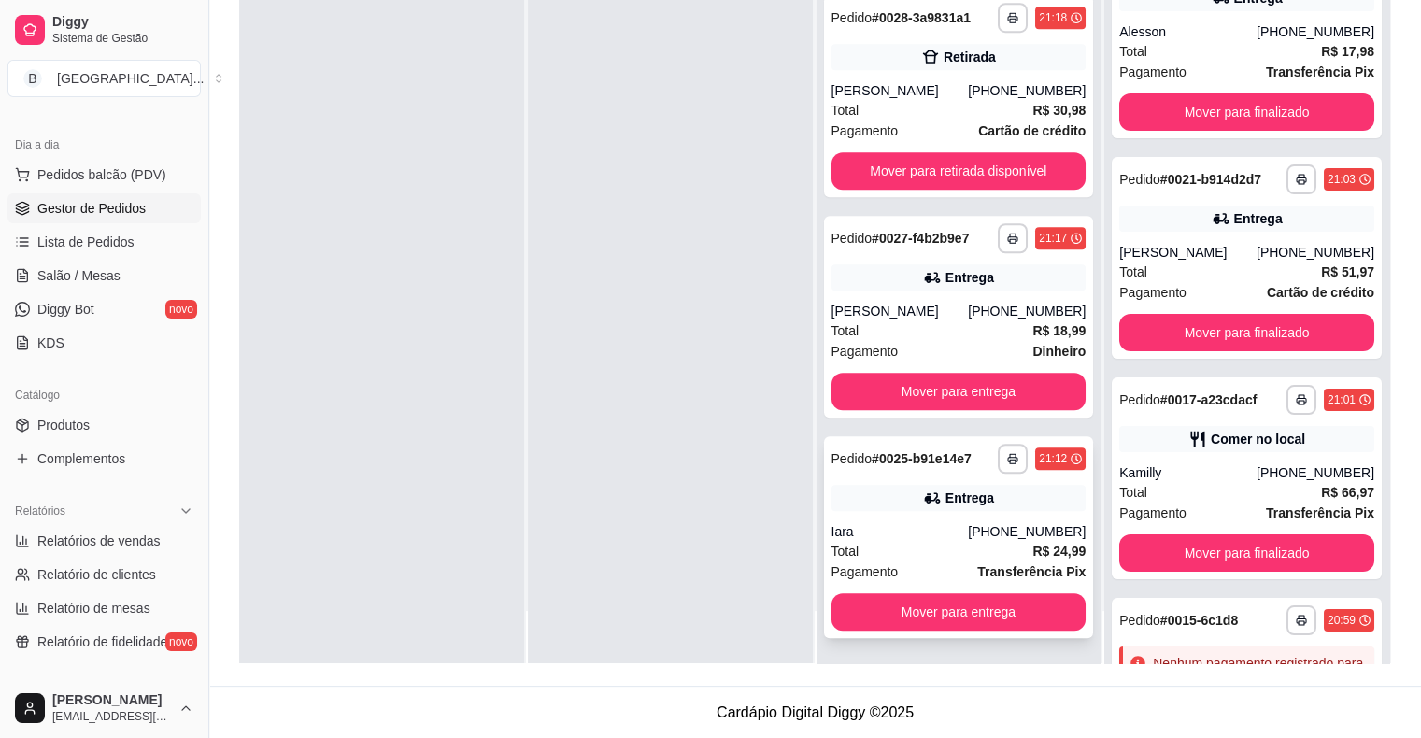
click at [955, 529] on div "Iara" at bounding box center [899, 531] width 137 height 19
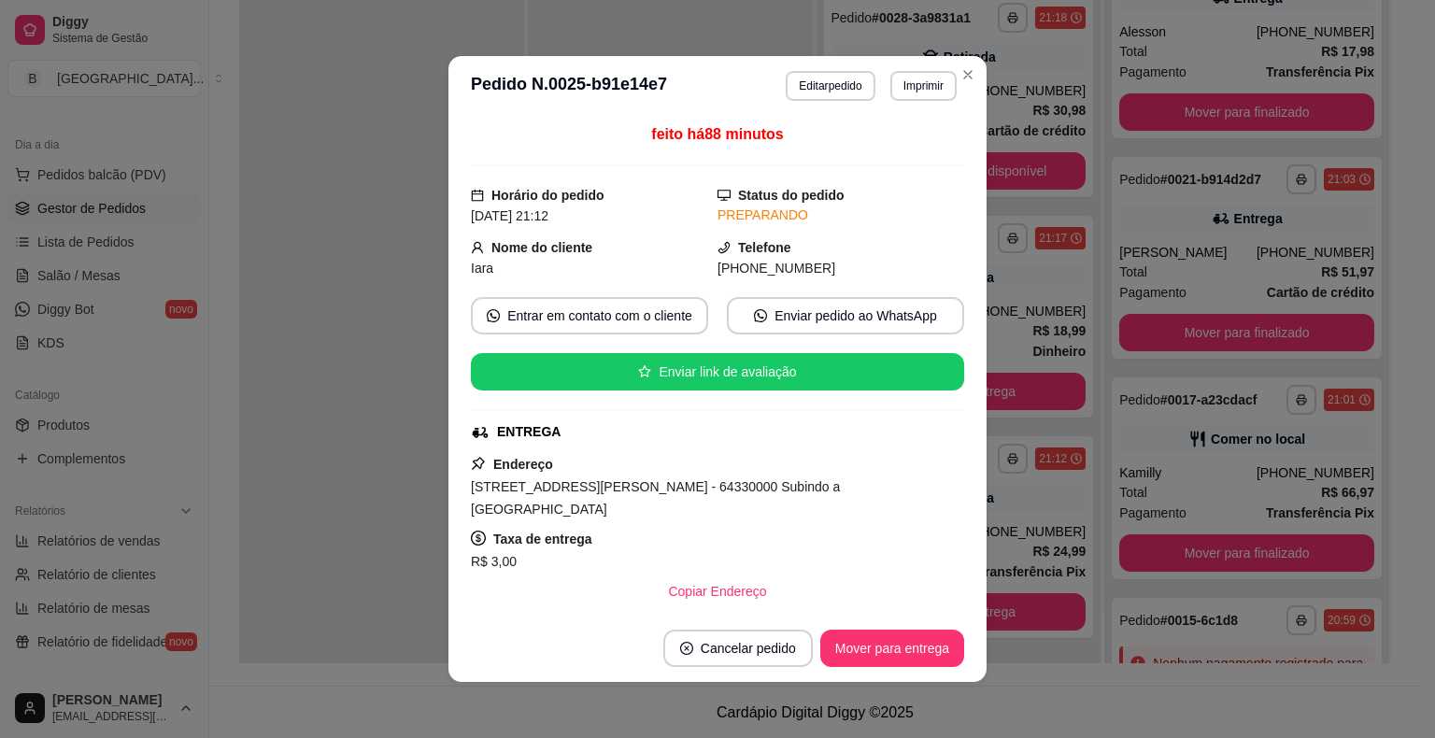
scroll to position [262, 0]
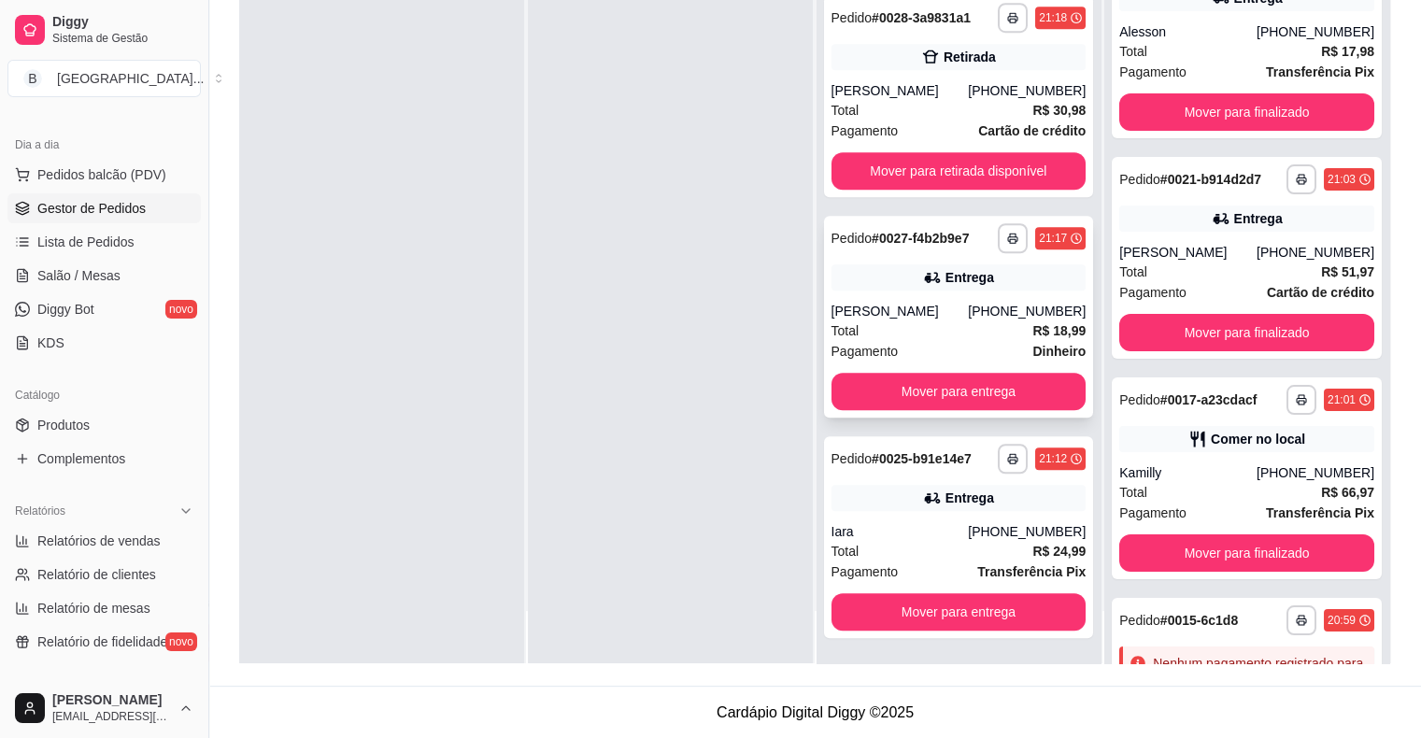
click at [996, 334] on div "Total R$ 18,99" at bounding box center [958, 330] width 255 height 21
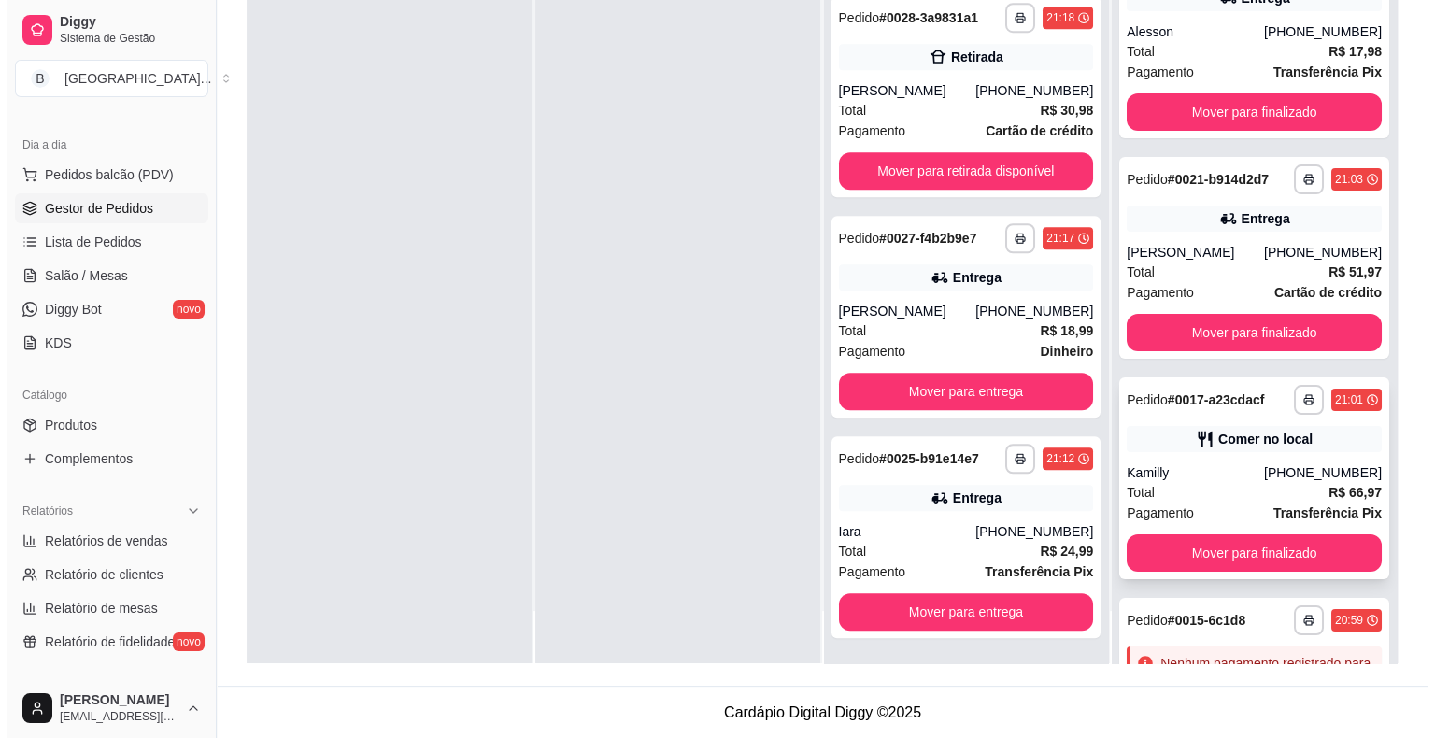
scroll to position [225, 0]
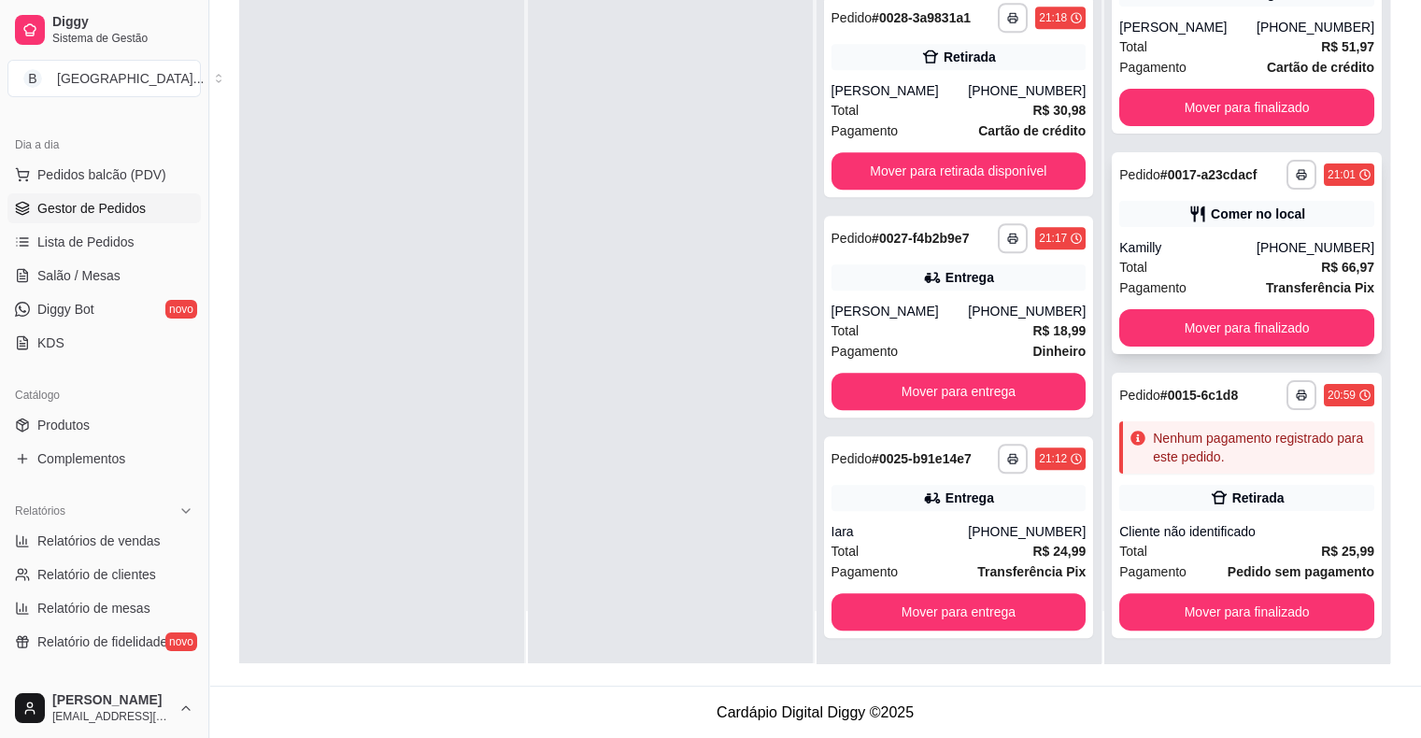
click at [1176, 246] on div "Kamilly" at bounding box center [1187, 247] width 137 height 19
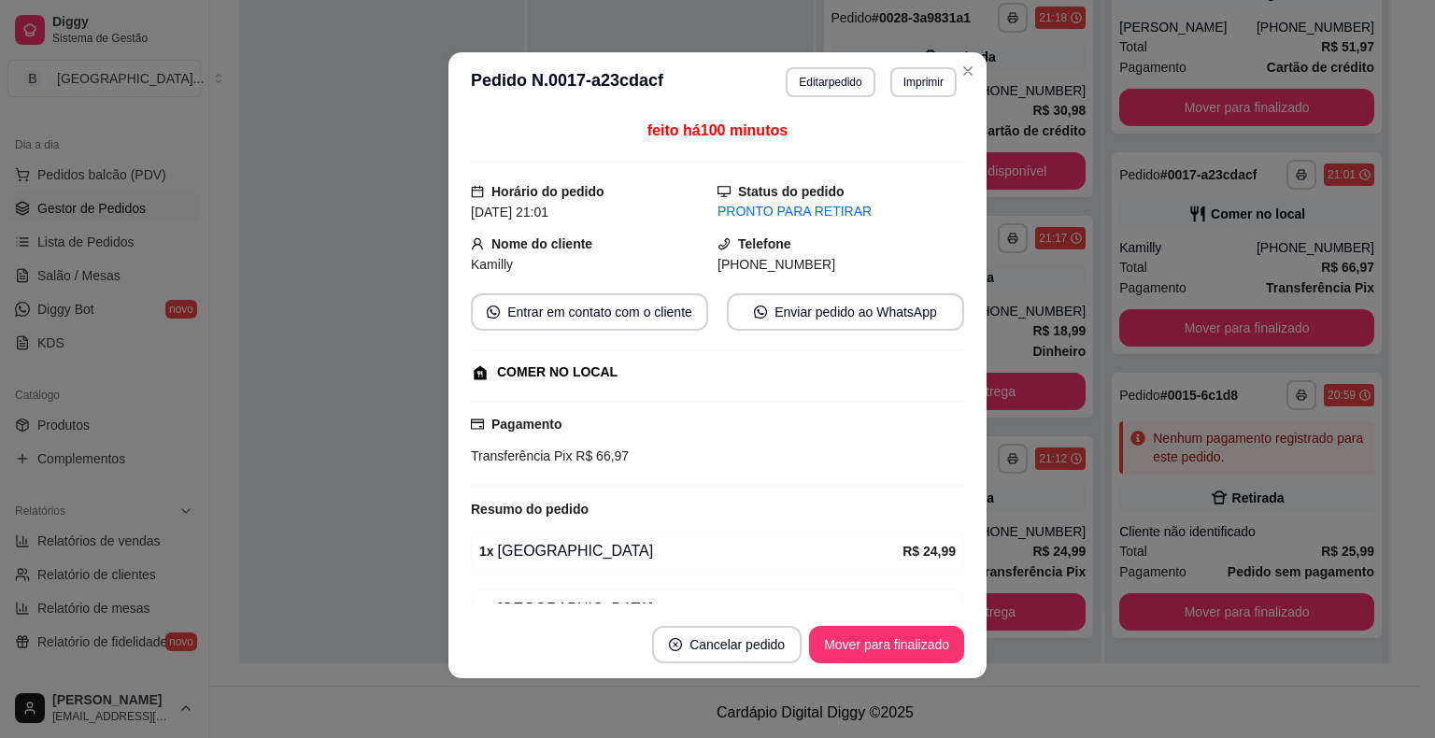
scroll to position [152, 0]
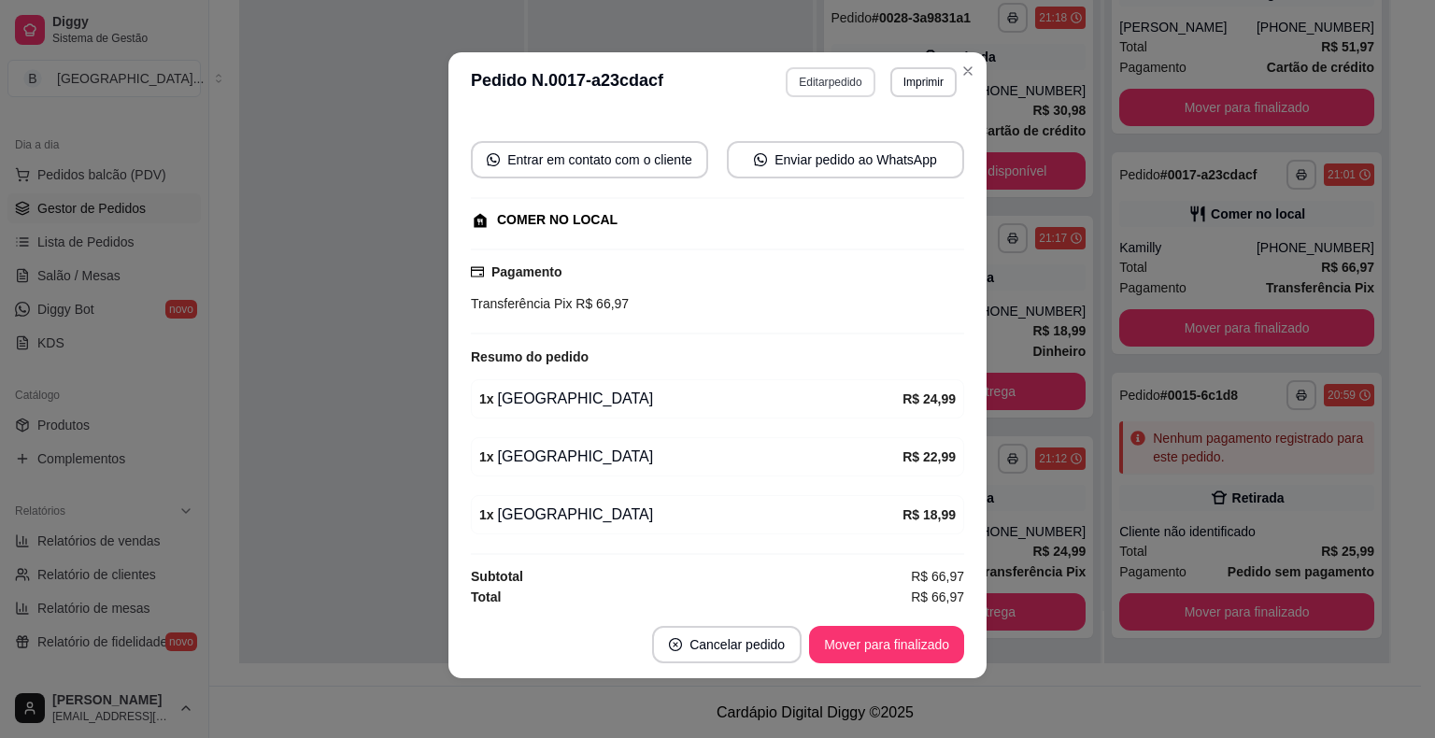
click at [829, 77] on button "Editar pedido" at bounding box center [830, 82] width 89 height 30
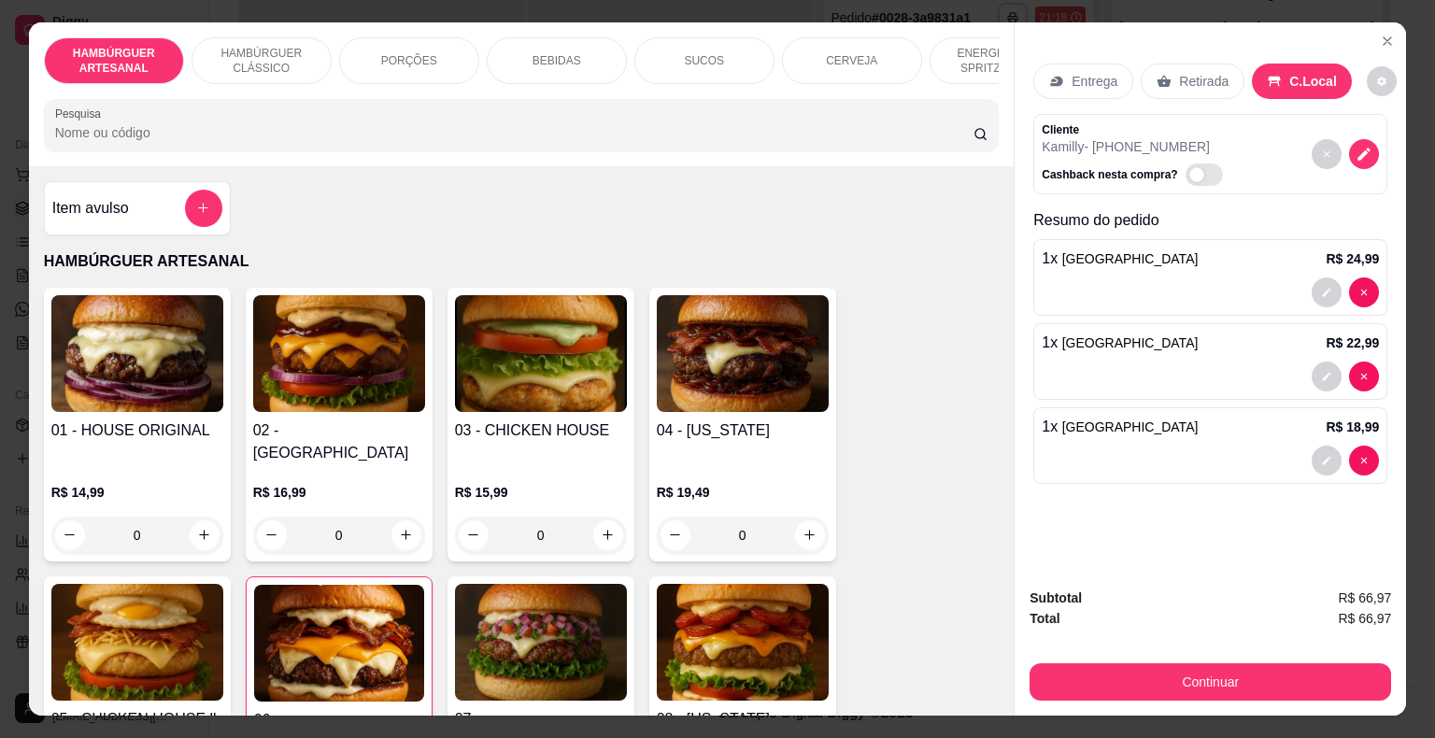
click at [555, 53] on p "BEBIDAS" at bounding box center [556, 60] width 49 height 15
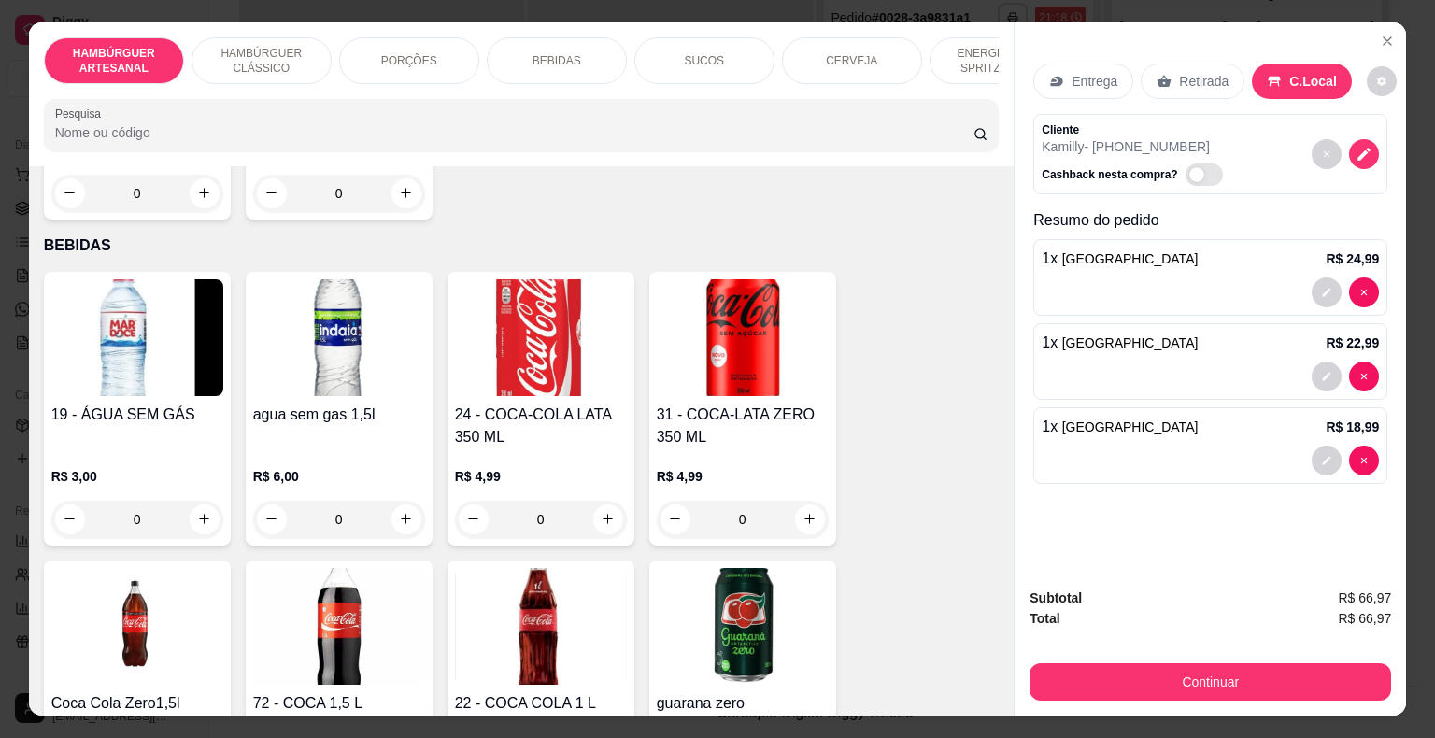
scroll to position [45, 0]
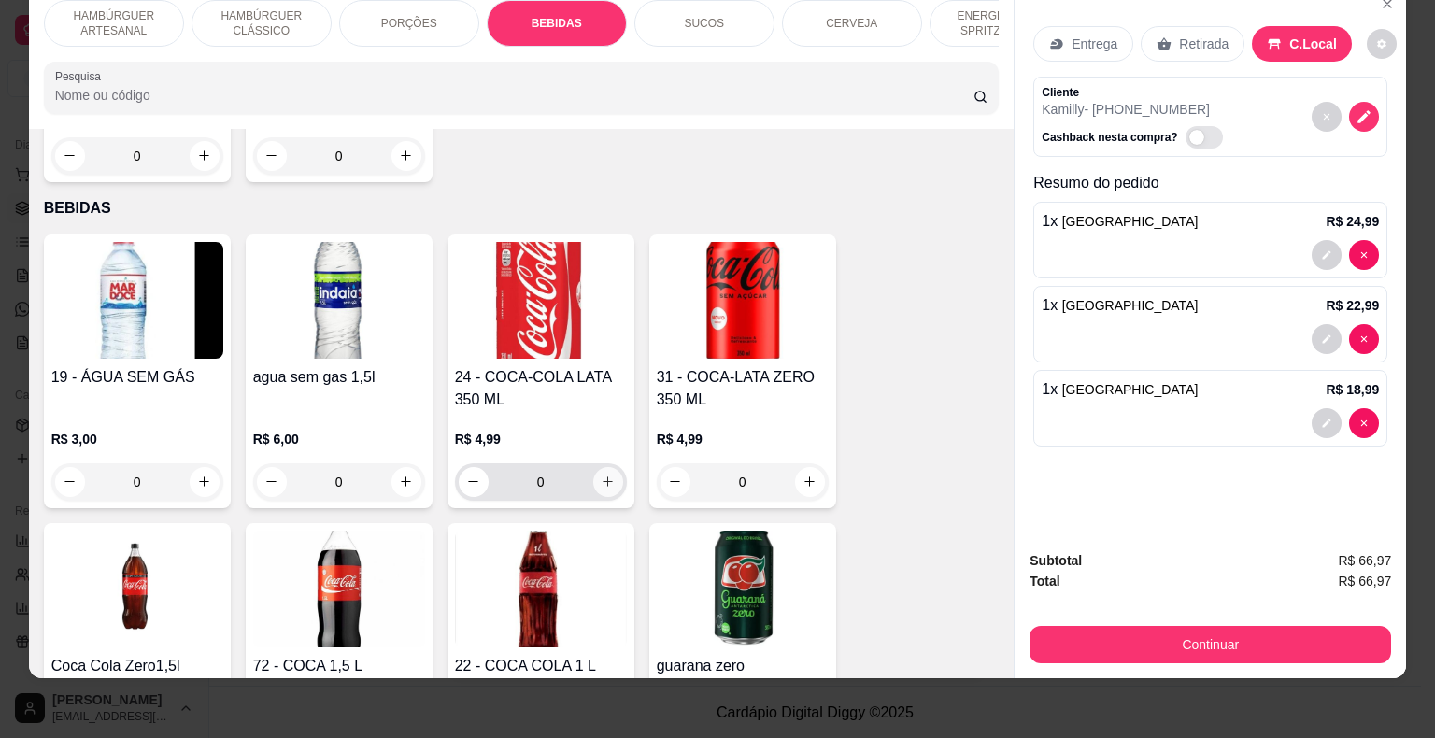
click at [603, 467] on button "increase-product-quantity" at bounding box center [608, 482] width 30 height 30
type input "1"
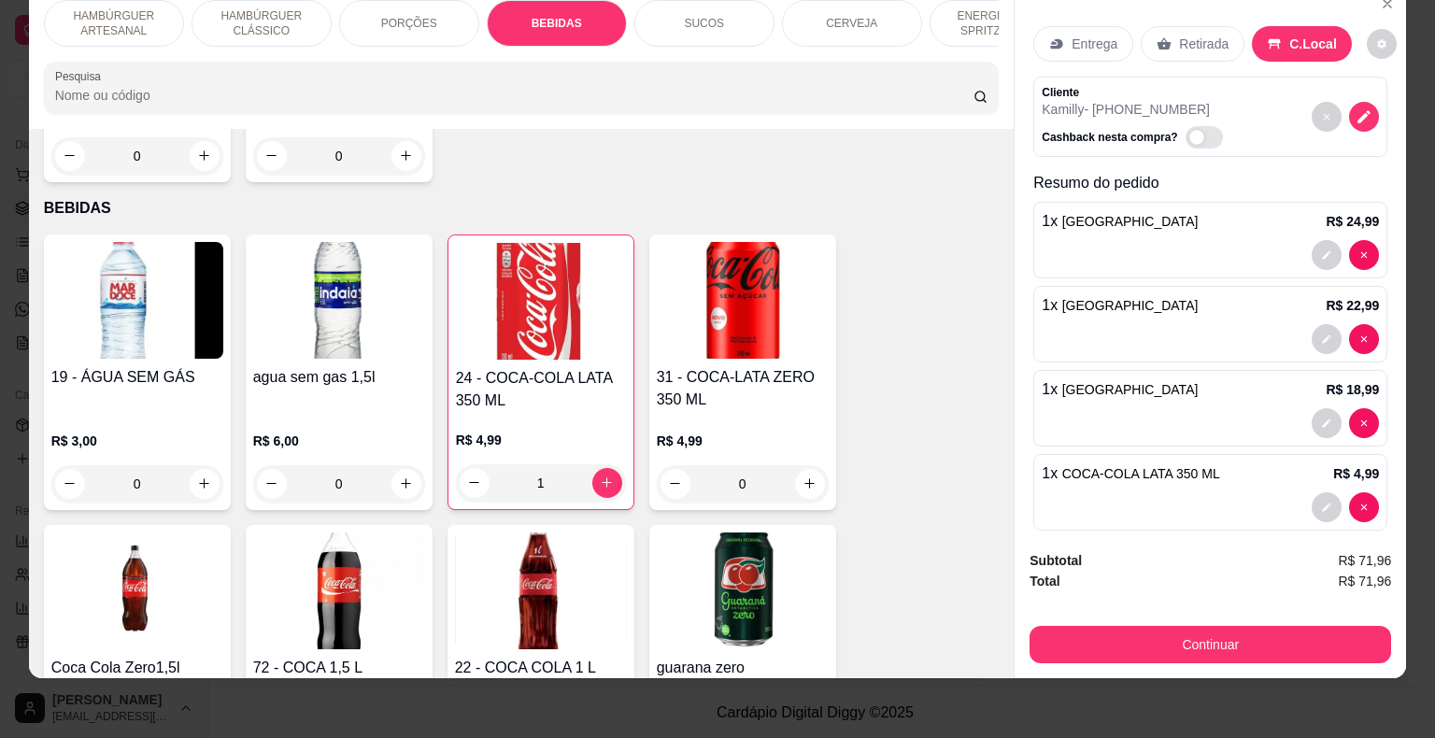
scroll to position [2481, 0]
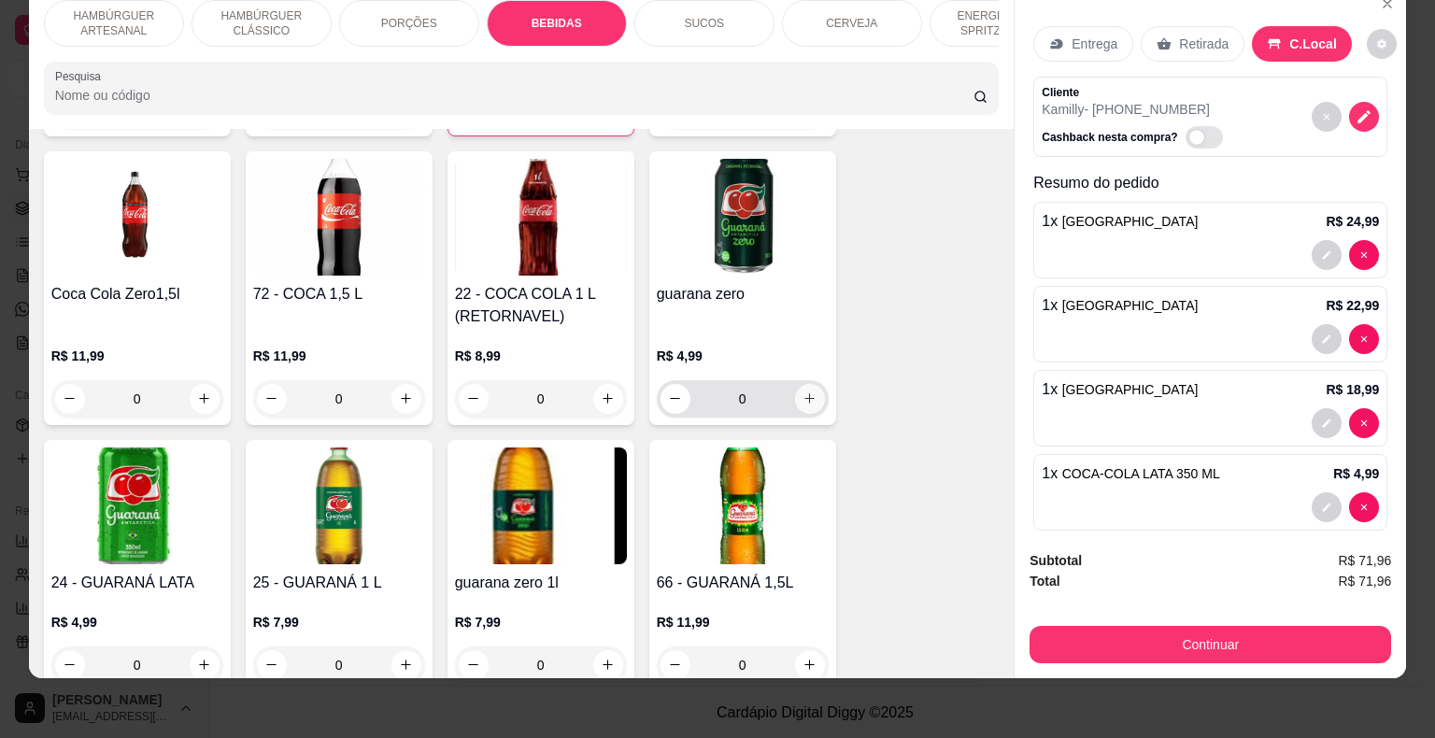
click at [807, 384] on button "increase-product-quantity" at bounding box center [810, 399] width 30 height 30
type input "1"
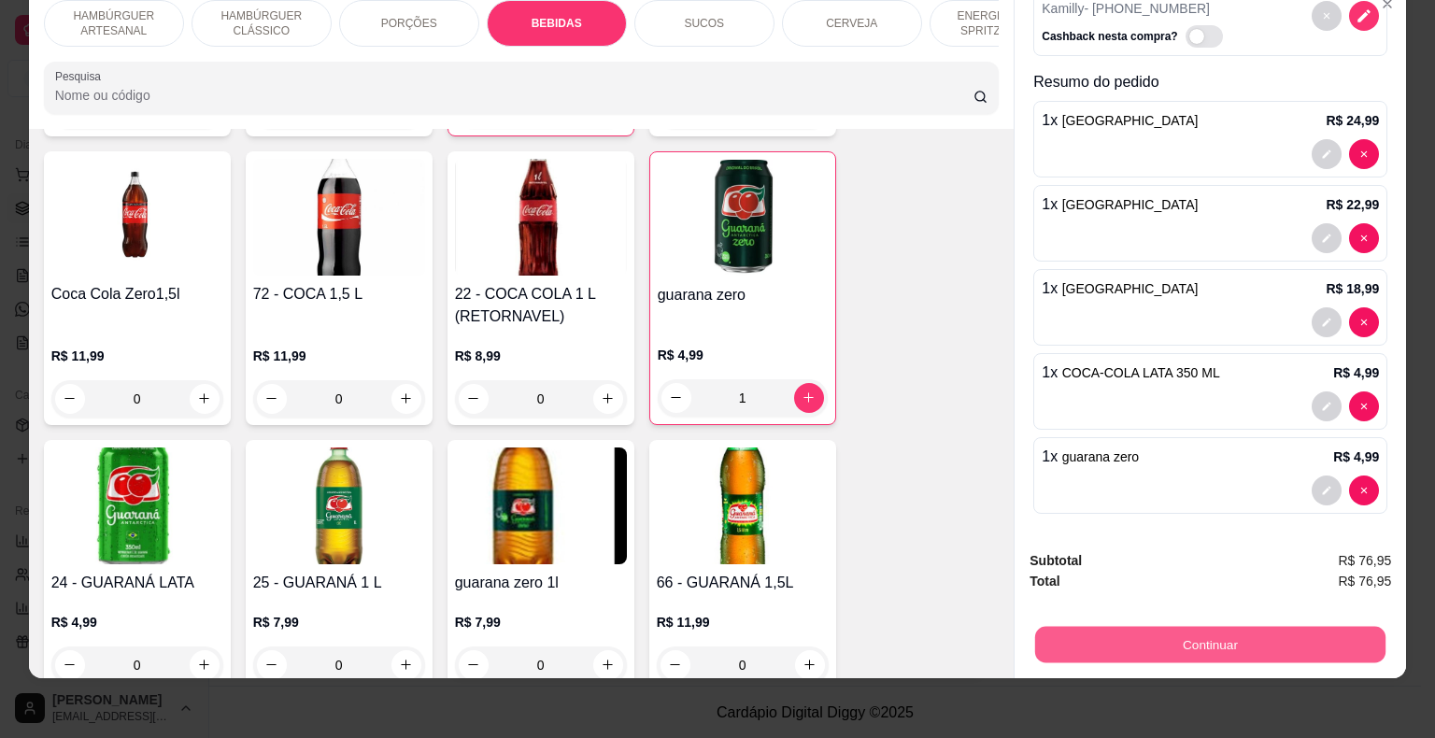
click at [1195, 632] on button "Continuar" at bounding box center [1210, 645] width 350 height 36
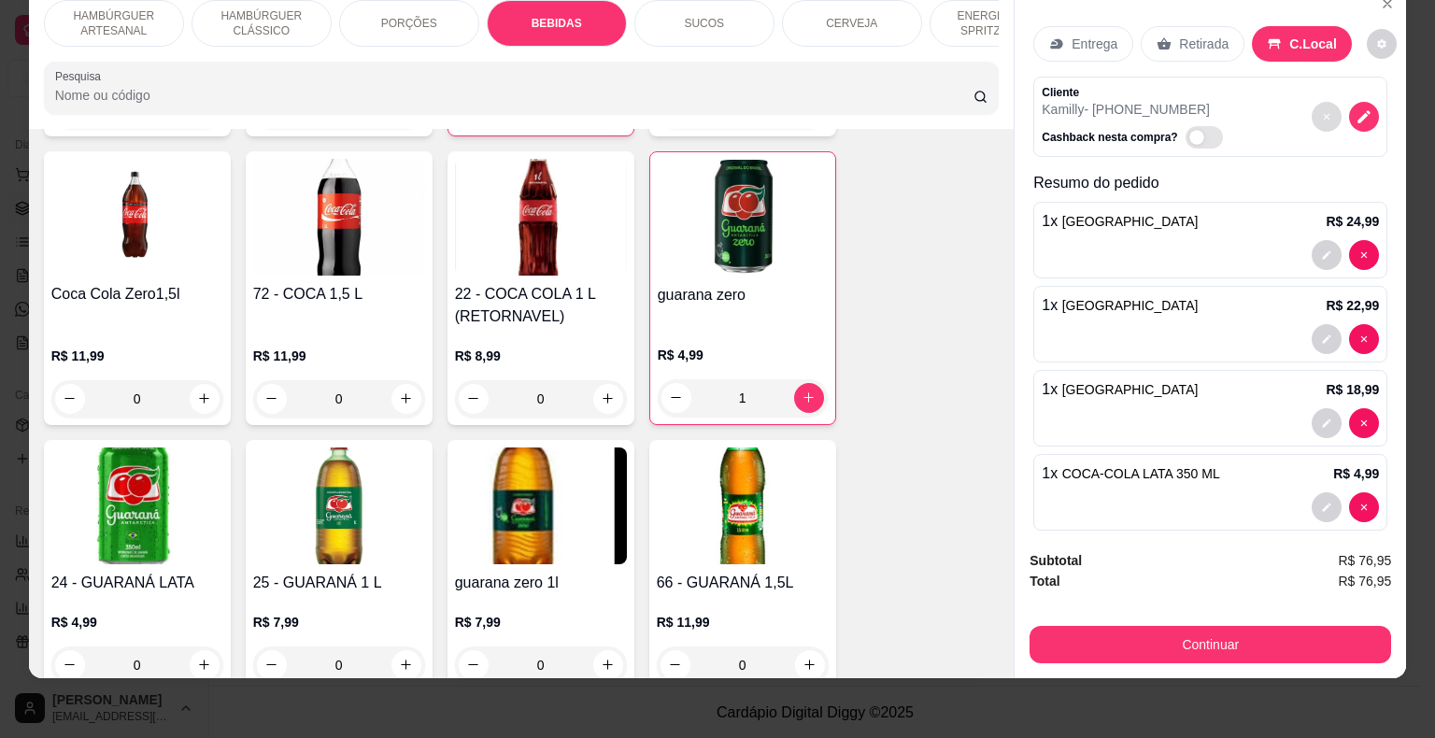
scroll to position [0, 0]
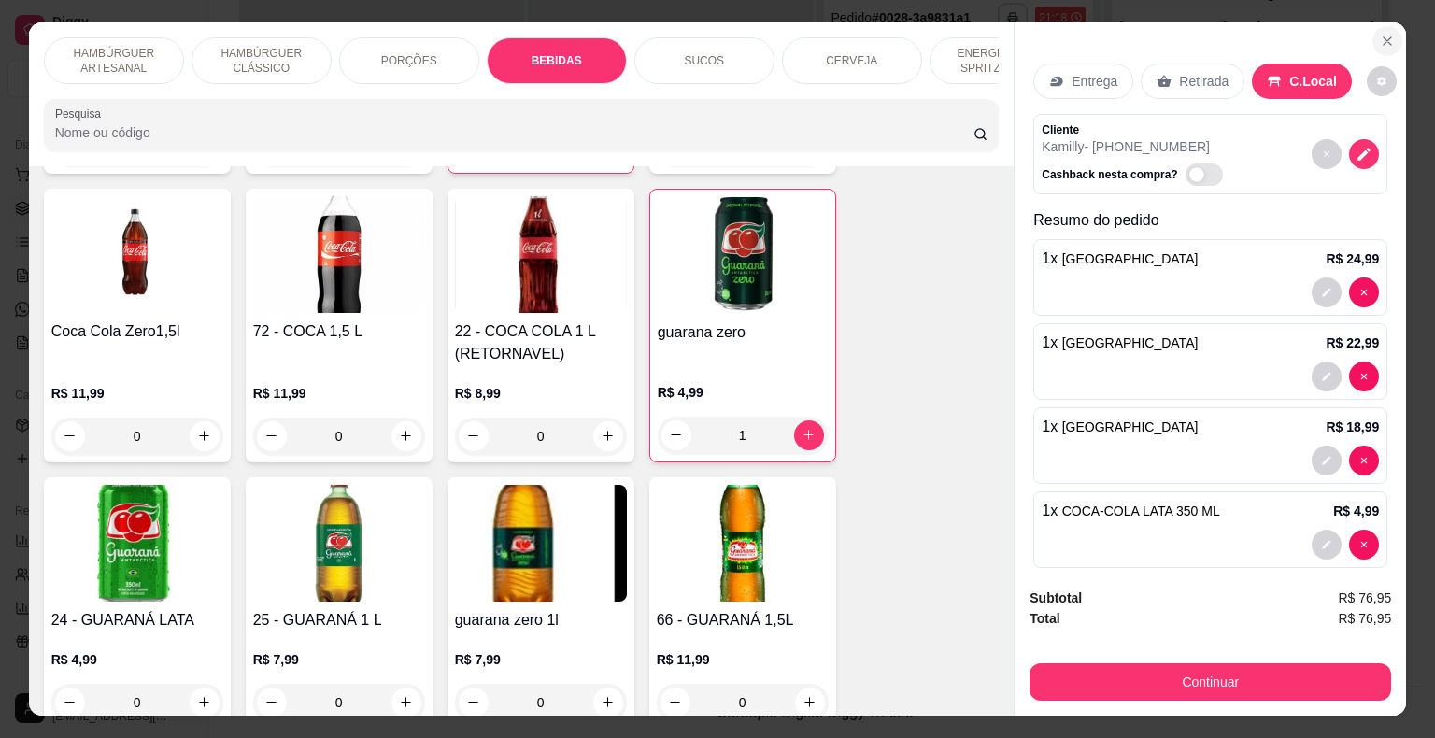
click at [1383, 40] on icon "Close" at bounding box center [1387, 41] width 15 height 15
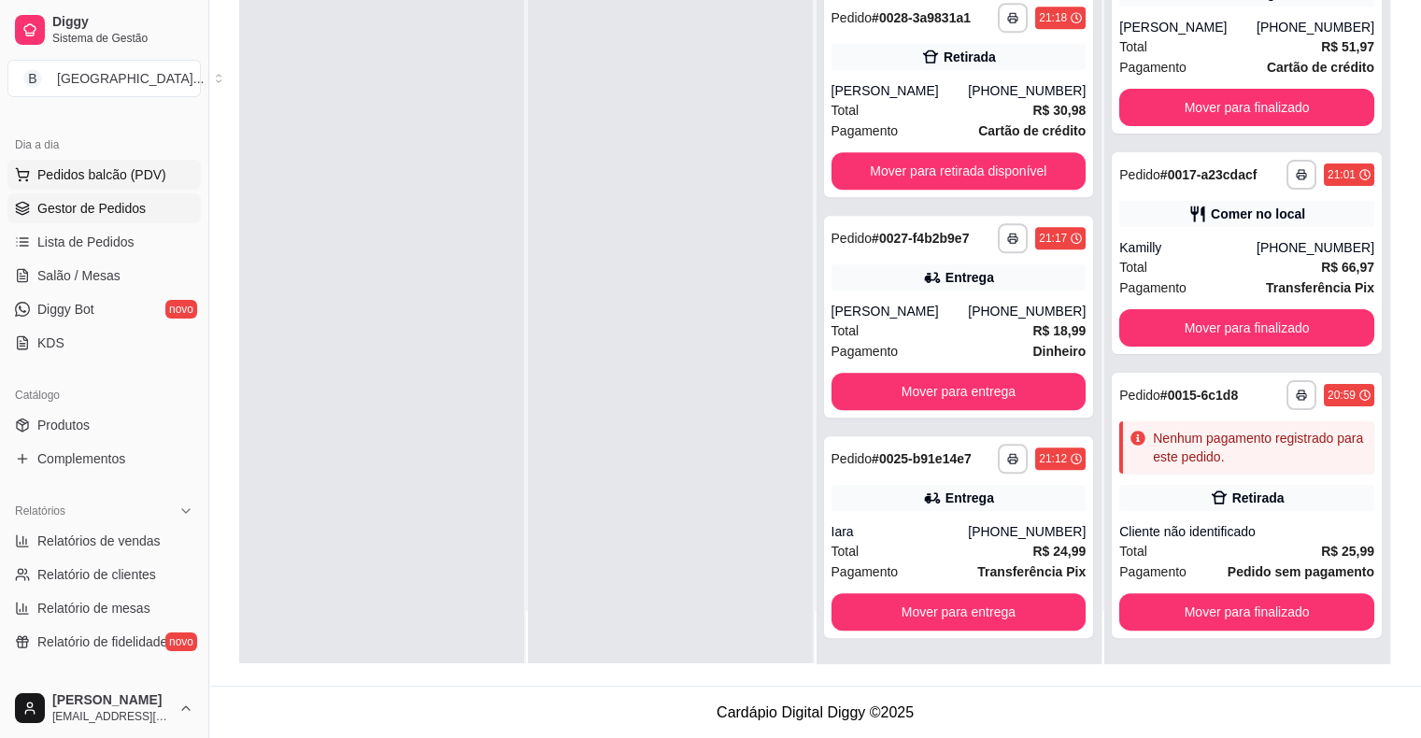
click at [87, 161] on button "Pedidos balcão (PDV)" at bounding box center [103, 175] width 193 height 30
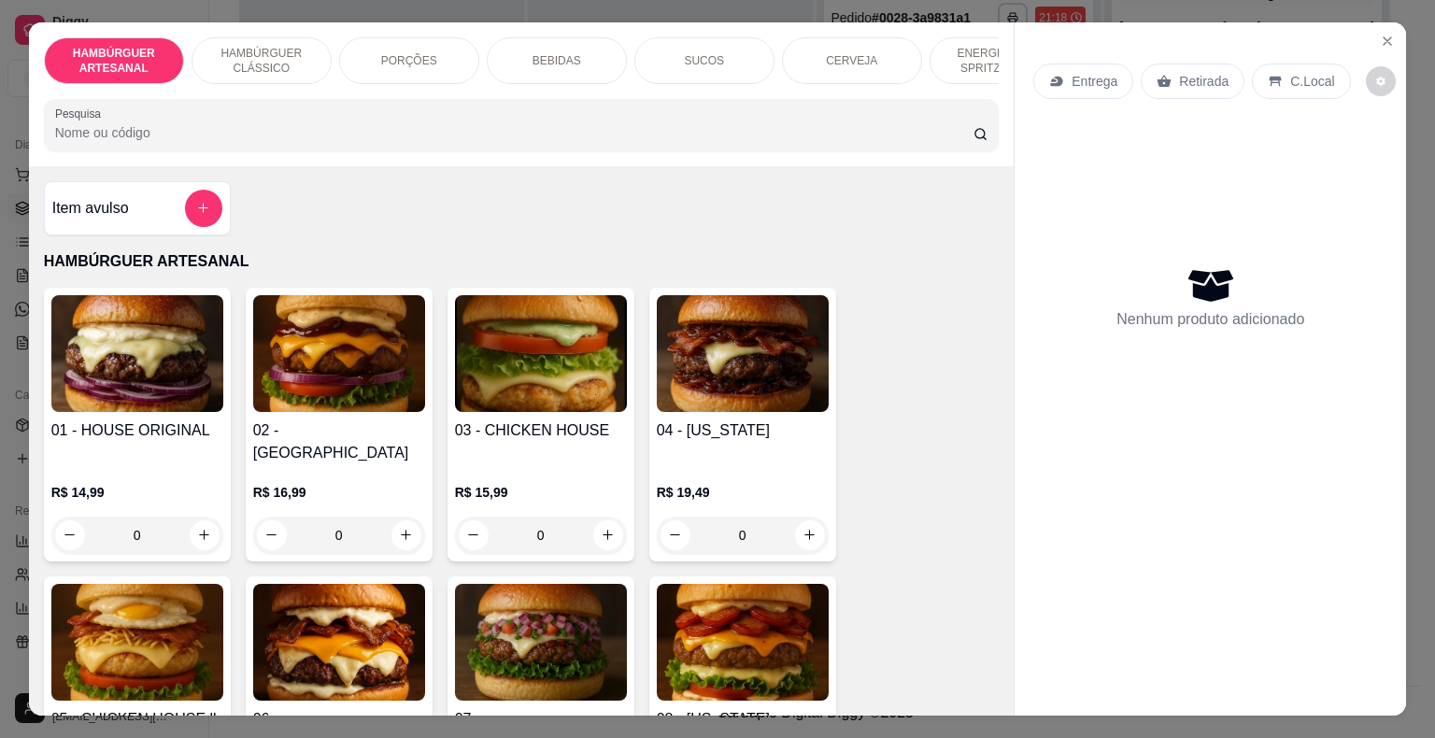
click at [508, 55] on div "BEBIDAS" at bounding box center [557, 60] width 140 height 47
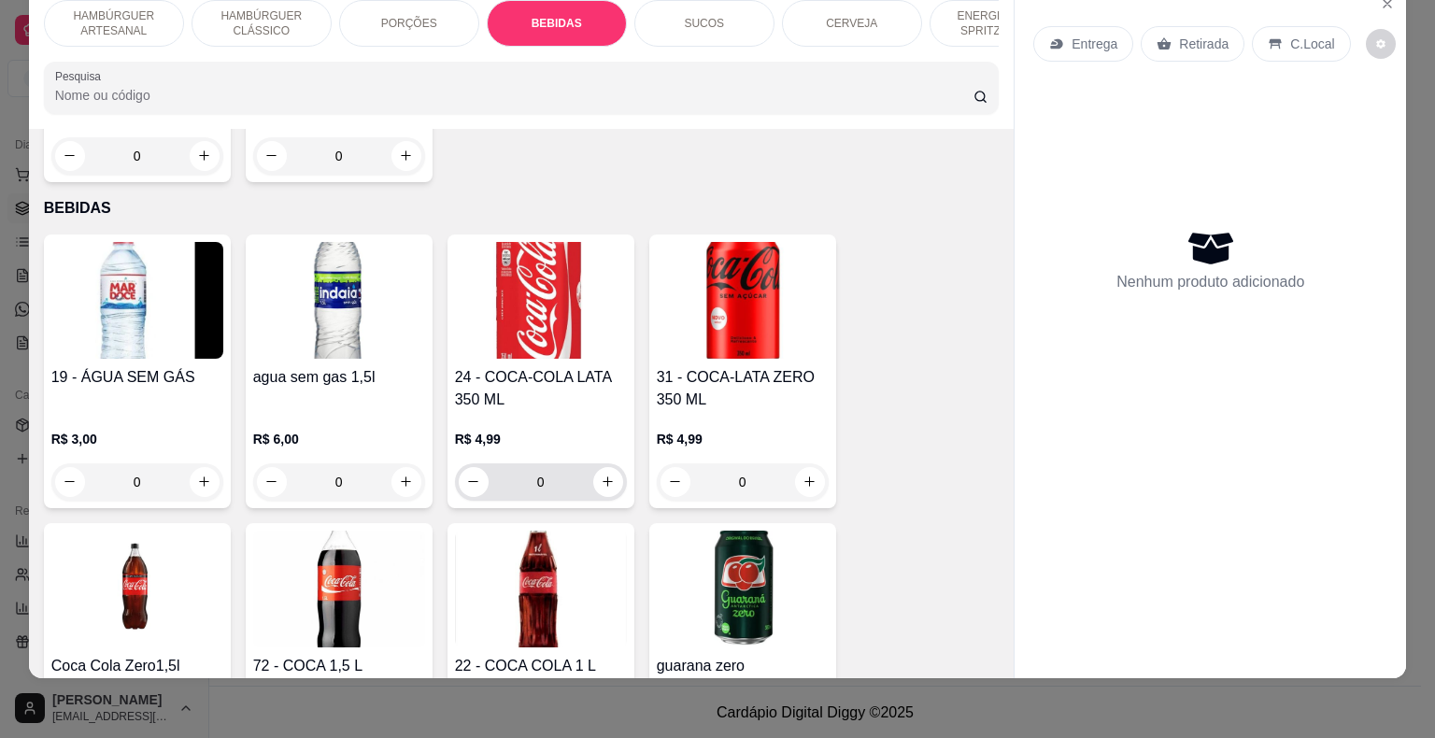
scroll to position [2290, 0]
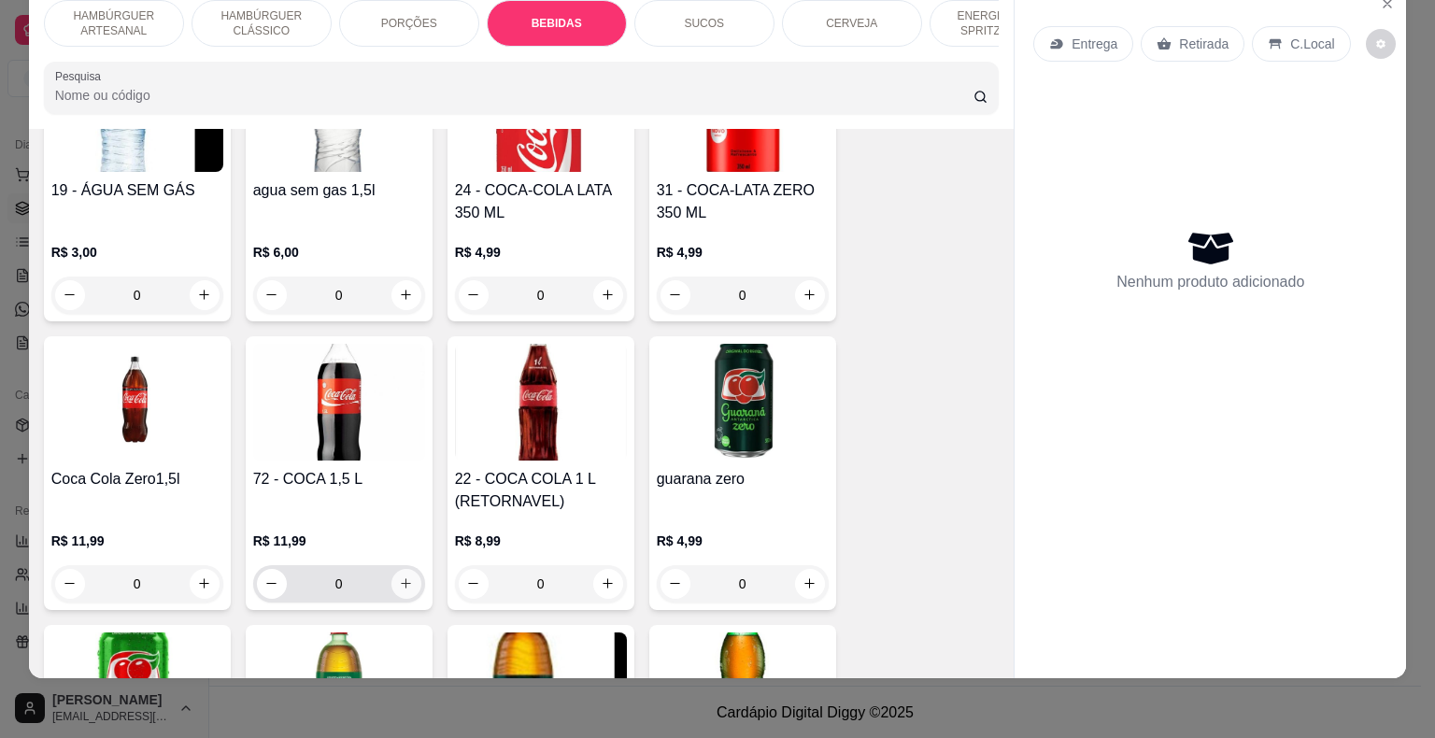
click at [400, 576] on icon "increase-product-quantity" at bounding box center [406, 583] width 14 height 14
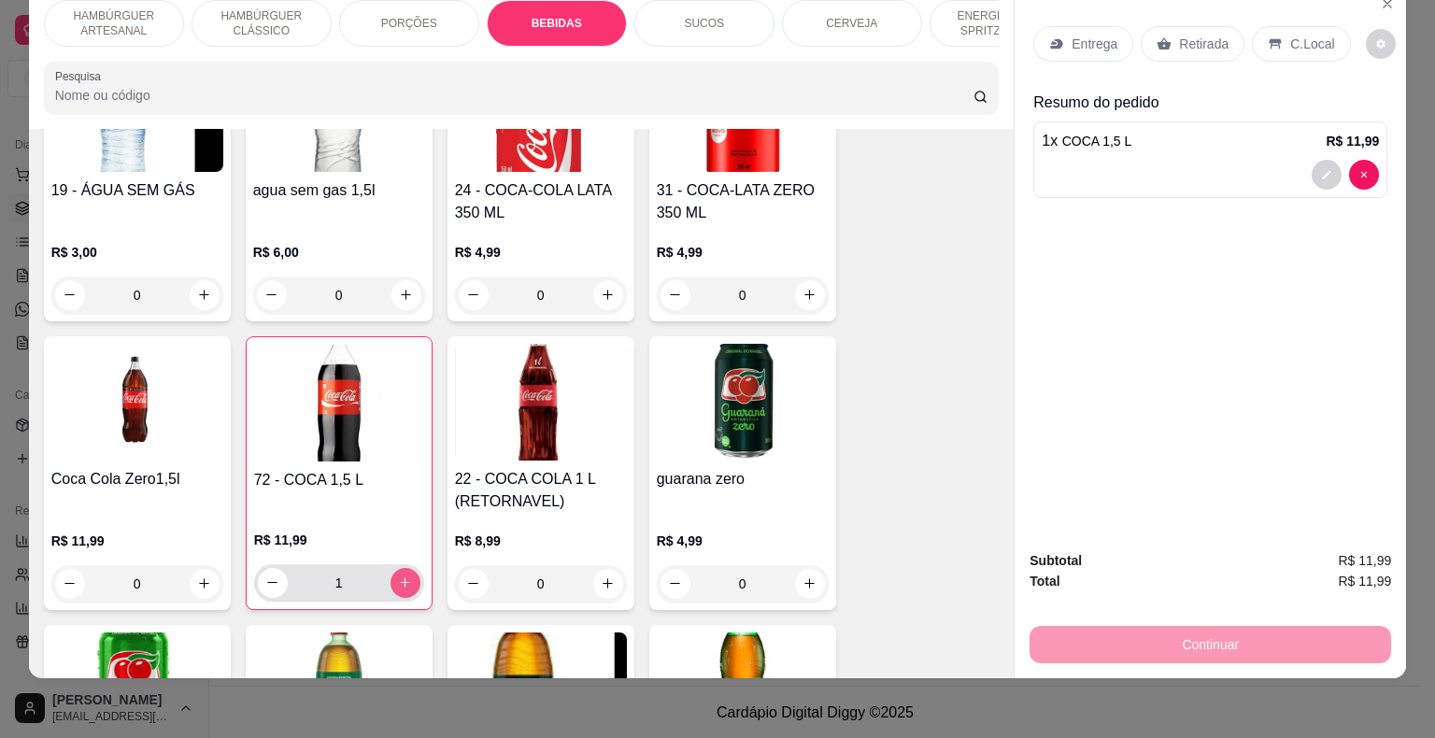
type input "1"
click at [1199, 35] on p "Retirada" at bounding box center [1204, 44] width 50 height 19
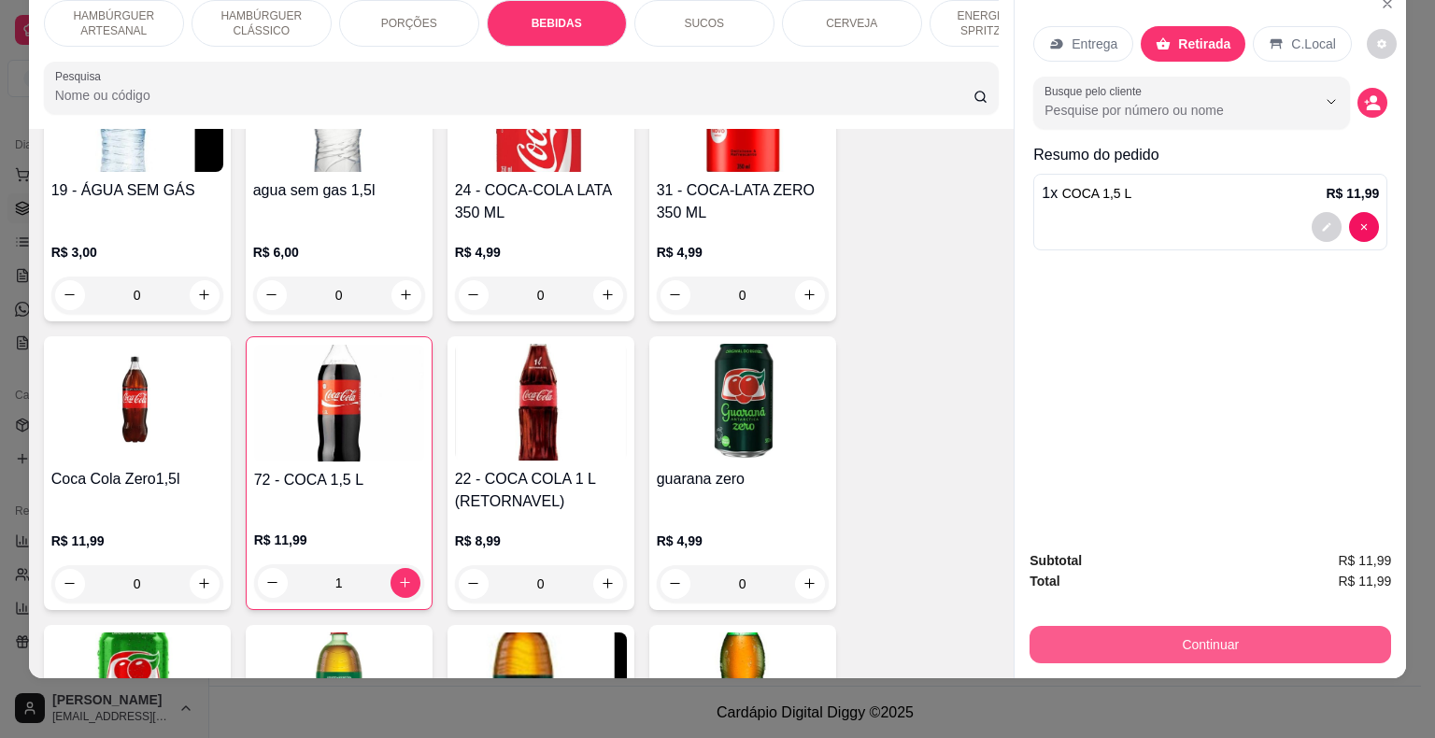
click at [1097, 640] on button "Continuar" at bounding box center [1209, 644] width 361 height 37
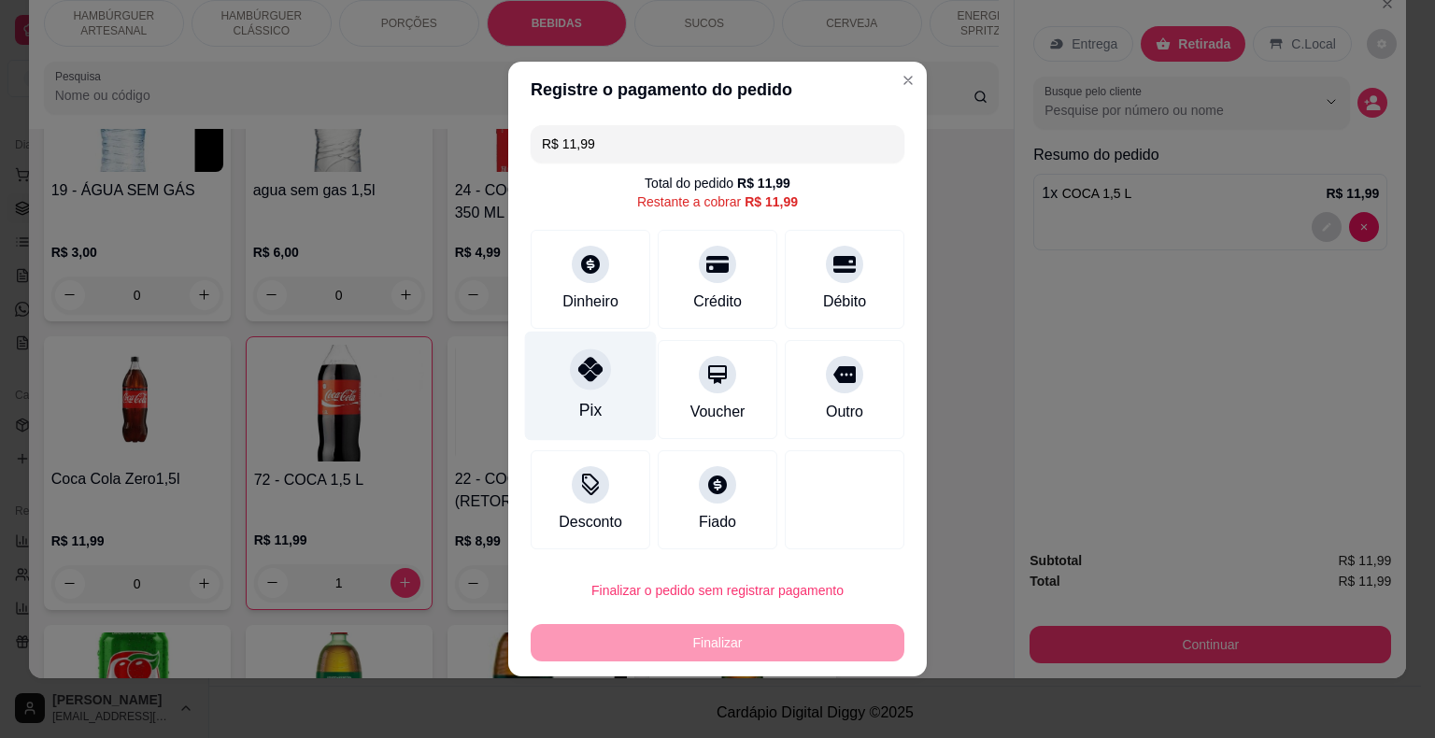
click at [604, 387] on div "Pix" at bounding box center [591, 386] width 132 height 109
type input "R$ 0,00"
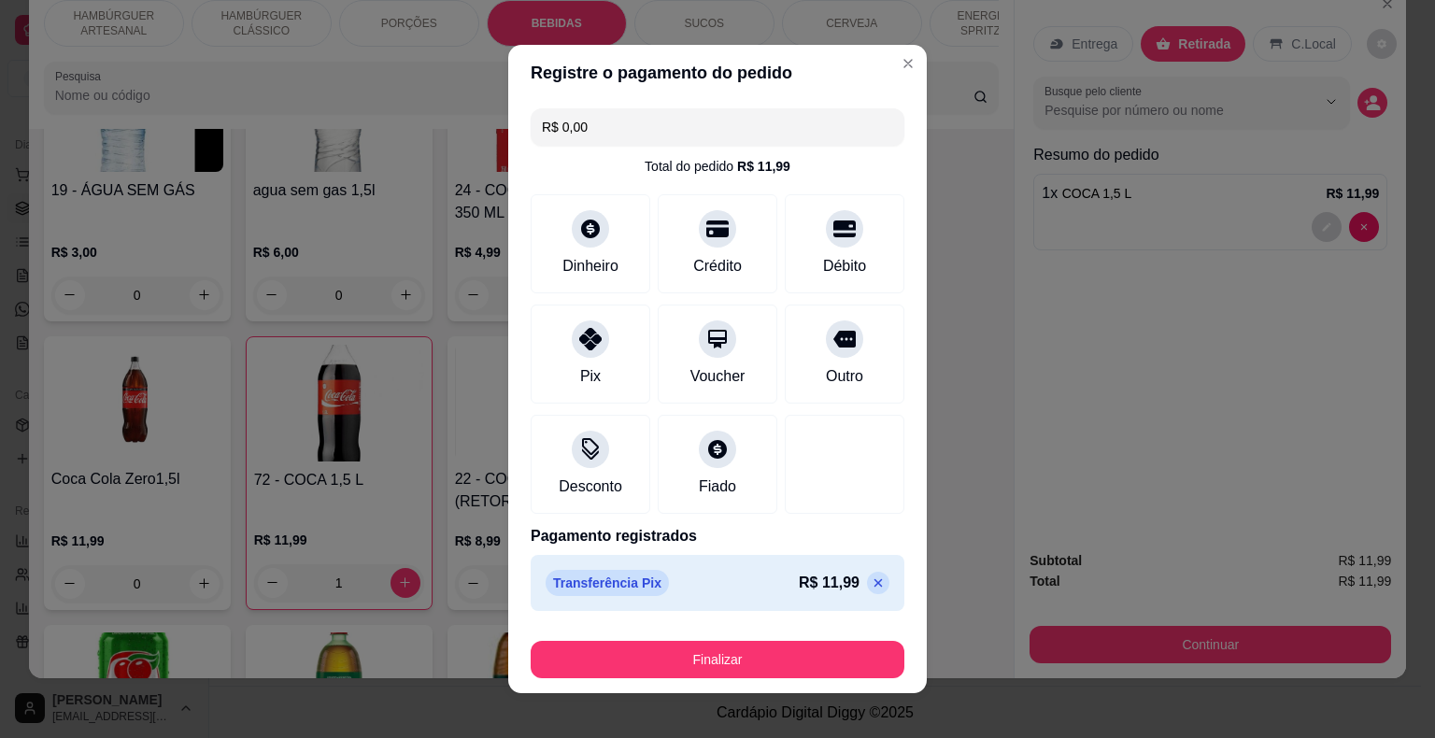
scroll to position [14, 0]
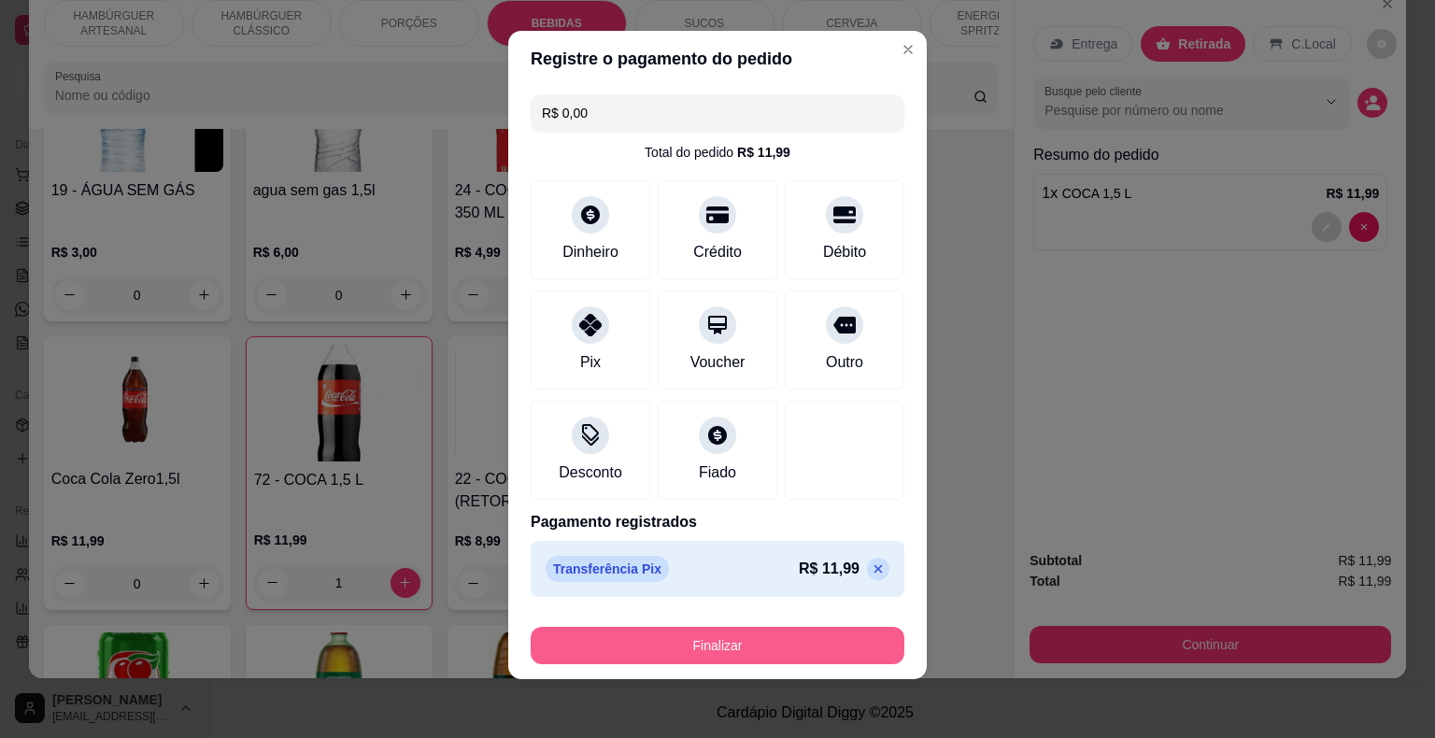
click at [628, 627] on button "Finalizar" at bounding box center [718, 645] width 374 height 37
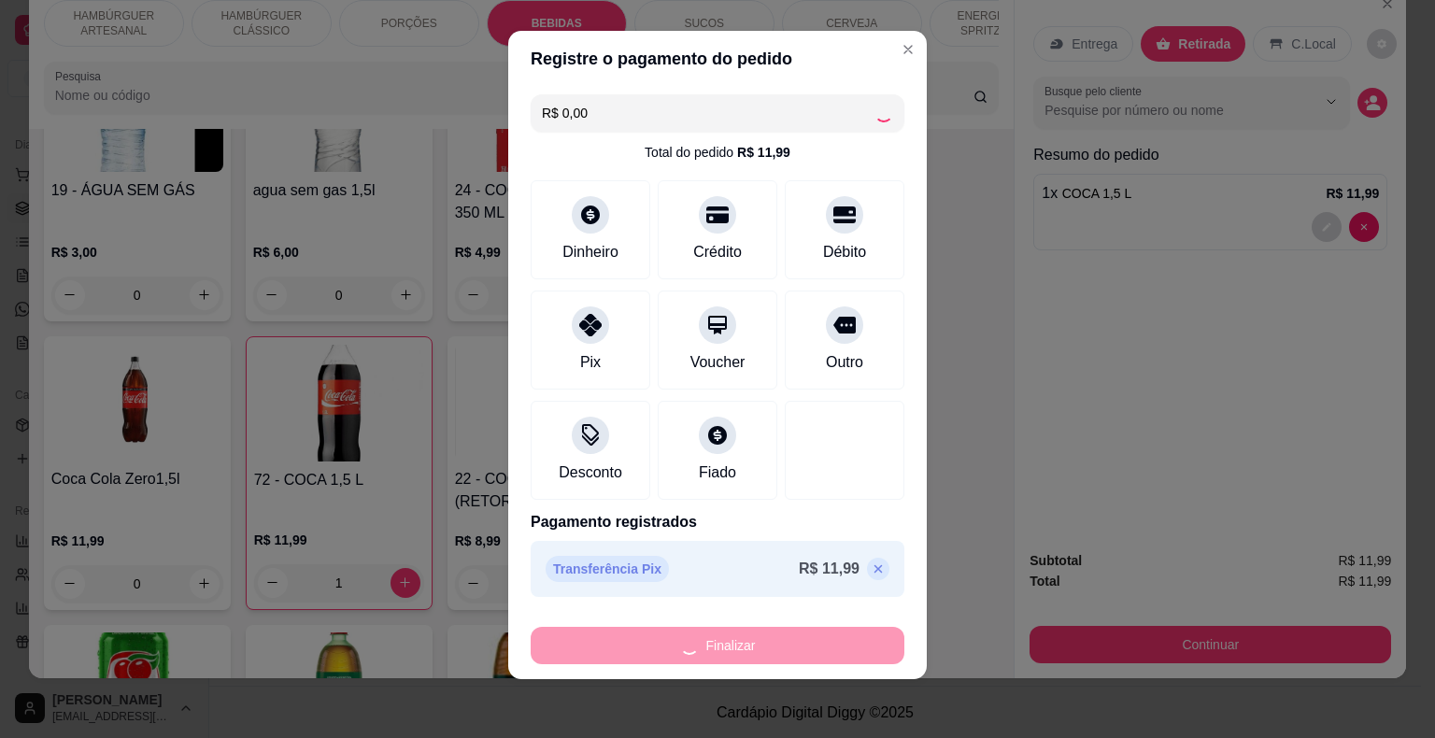
type input "0"
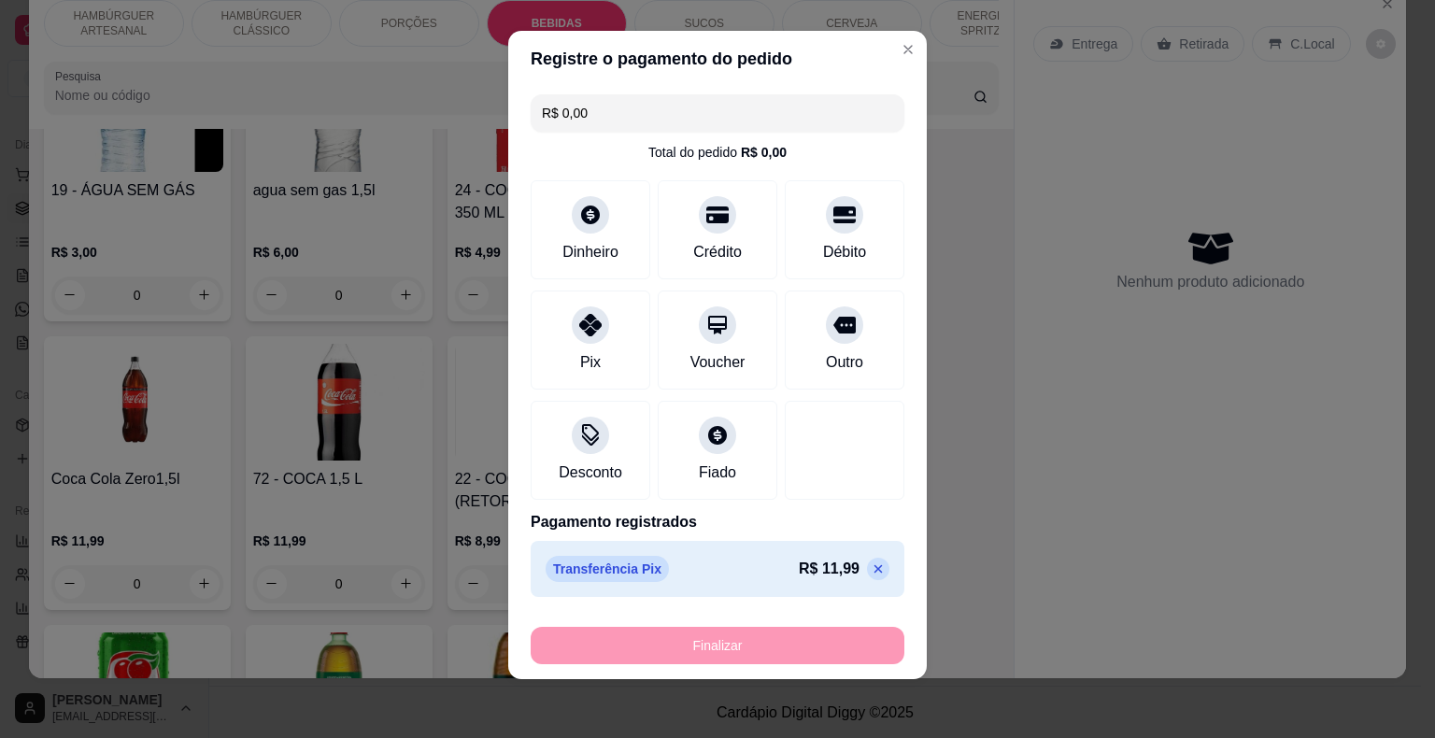
type input "-R$ 11,99"
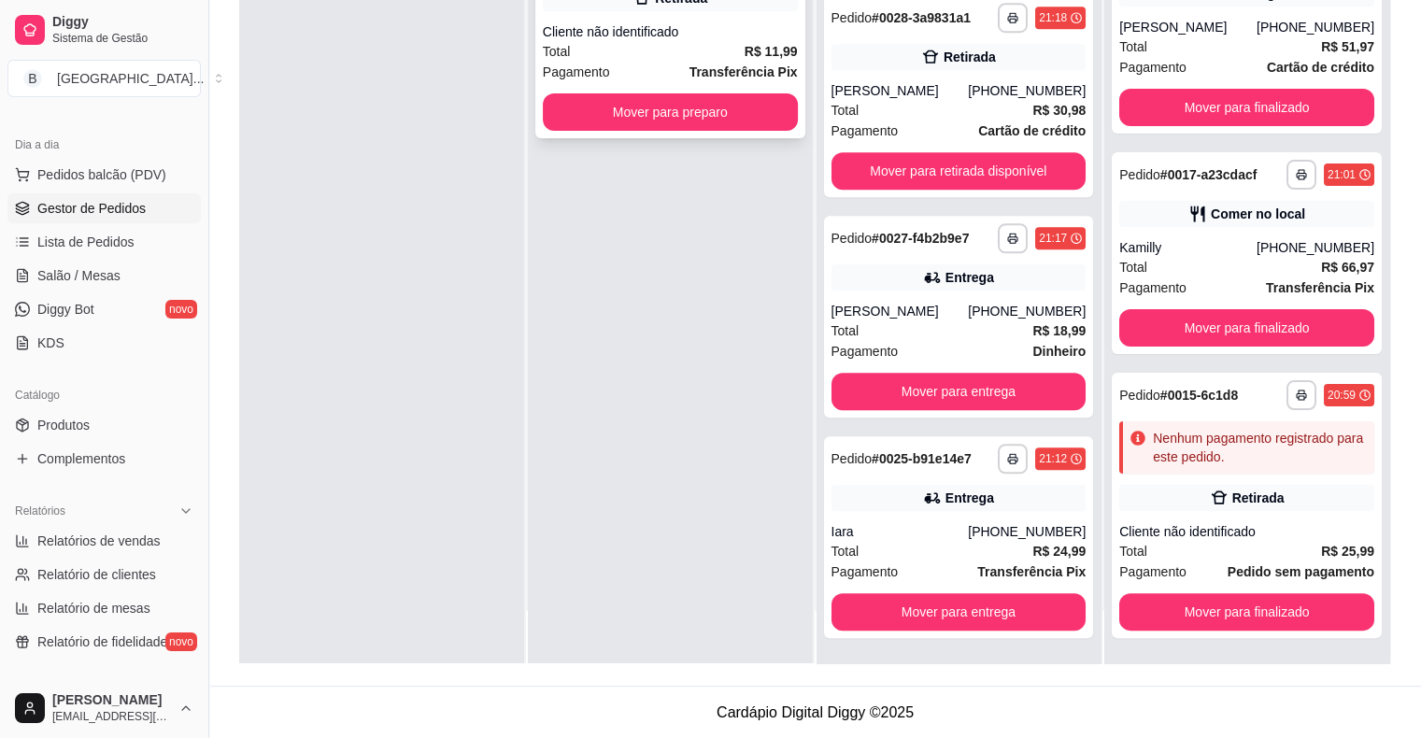
click at [605, 71] on div "Pagamento Transferência Pix" at bounding box center [670, 72] width 255 height 21
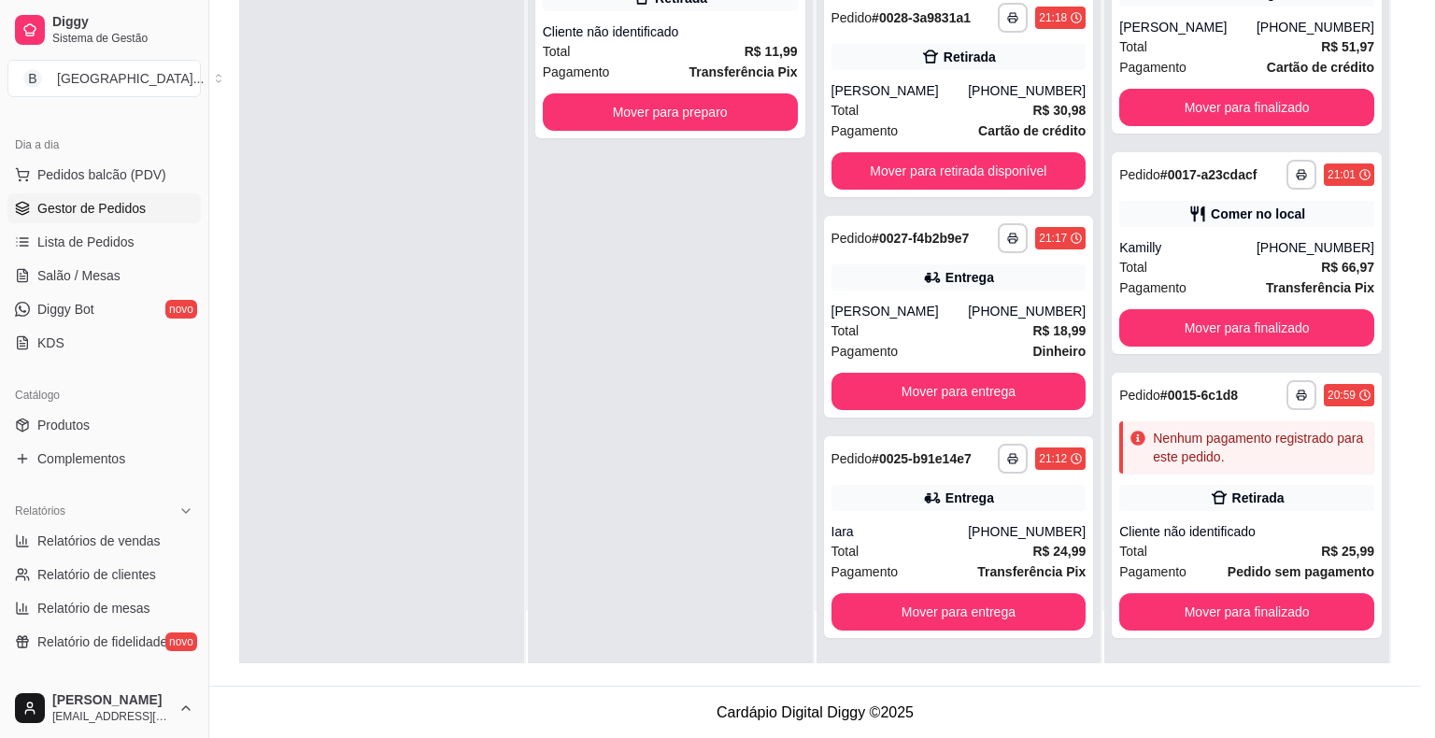
scroll to position [2, 0]
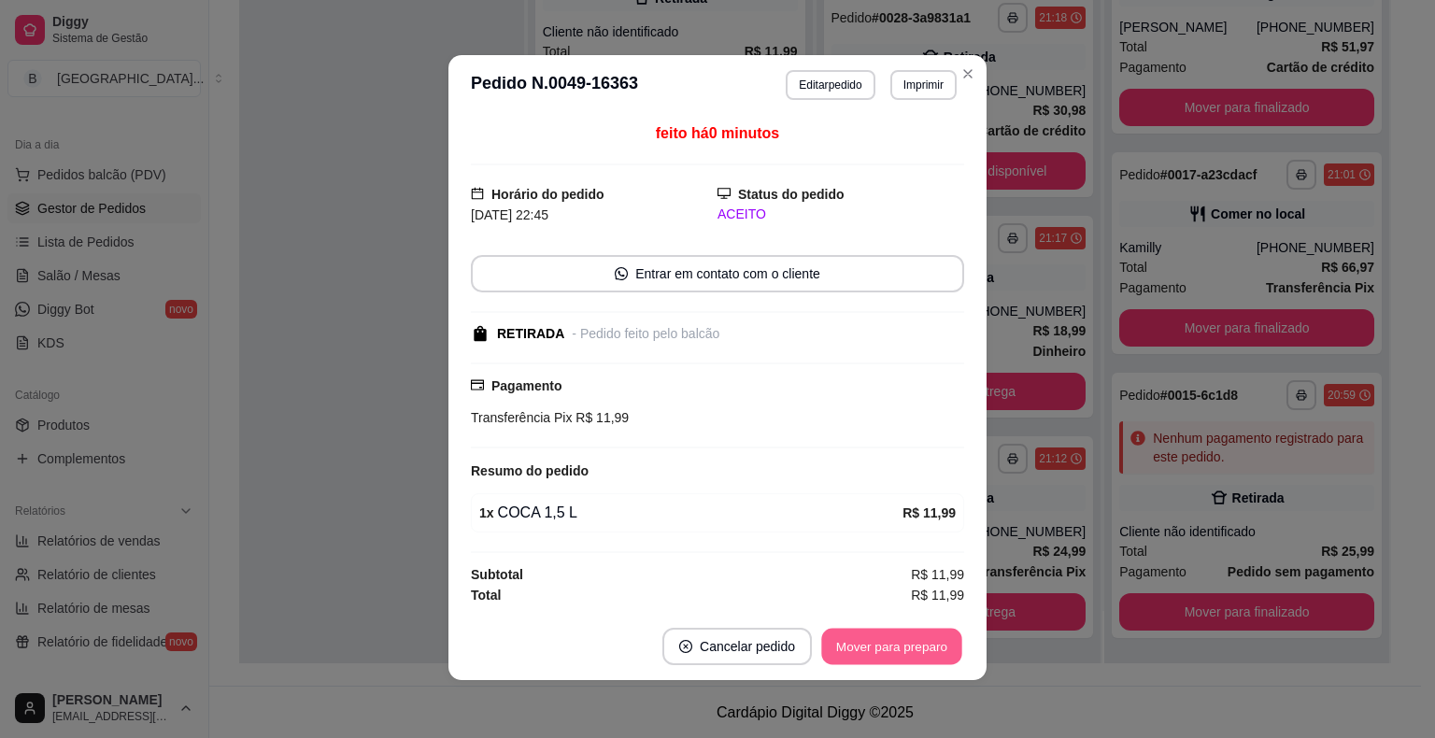
click at [891, 644] on button "Mover para preparo" at bounding box center [891, 646] width 140 height 36
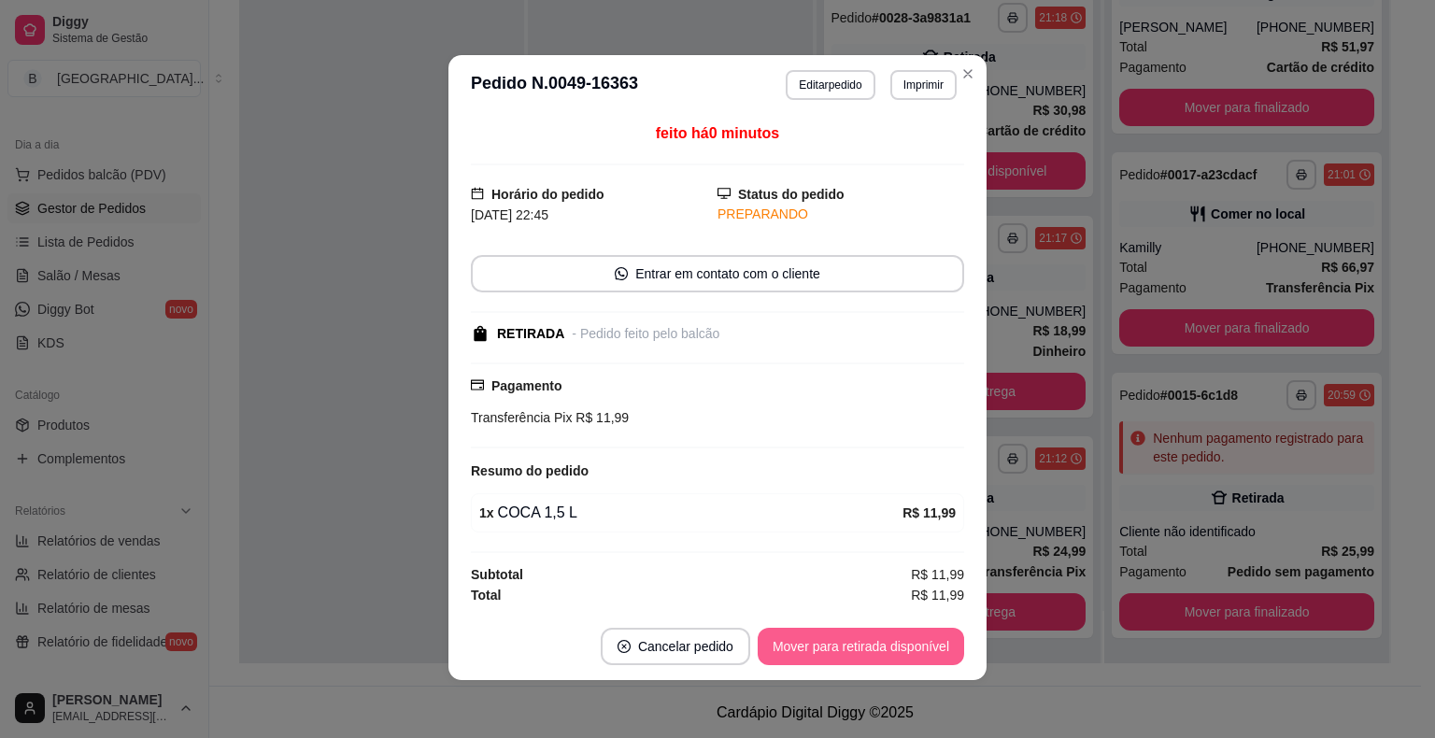
click at [891, 644] on button "Mover para retirada disponível" at bounding box center [861, 646] width 206 height 37
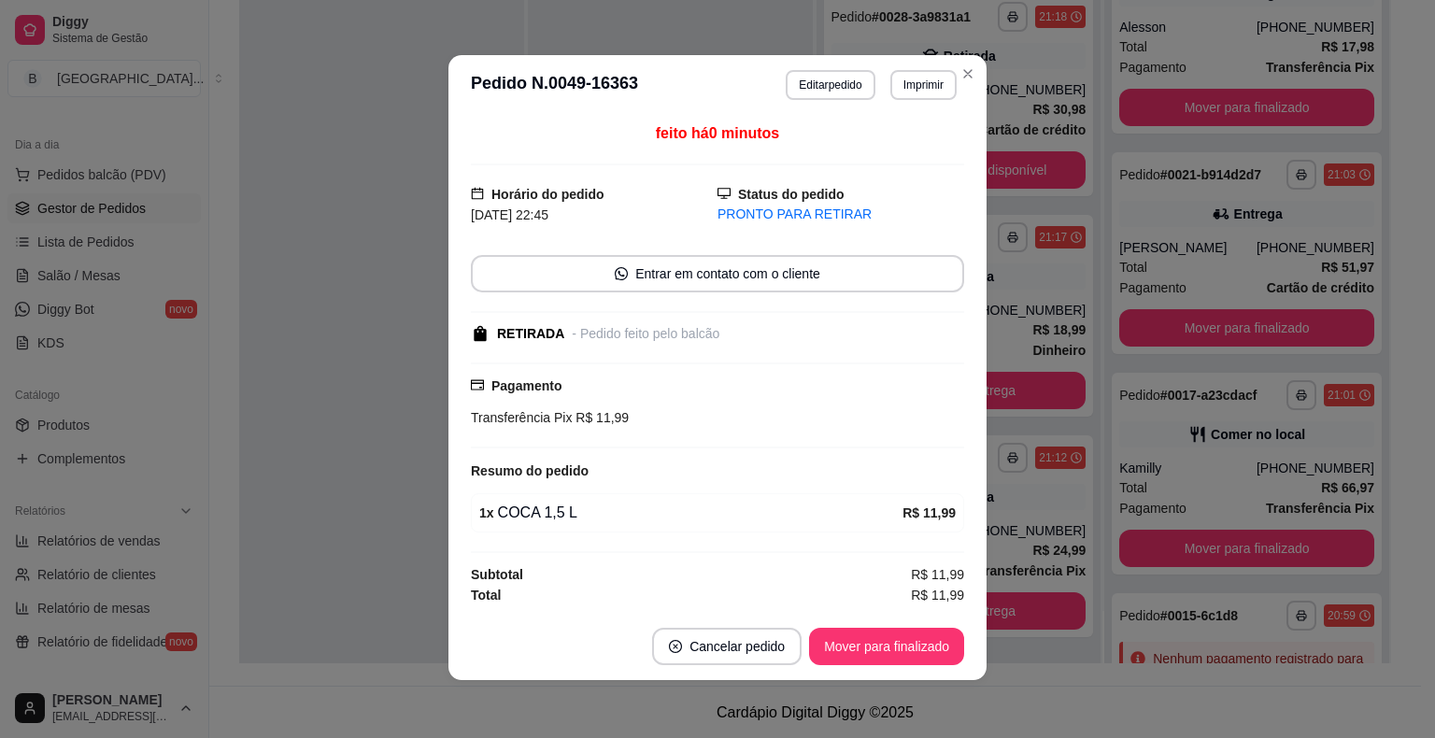
scroll to position [446, 0]
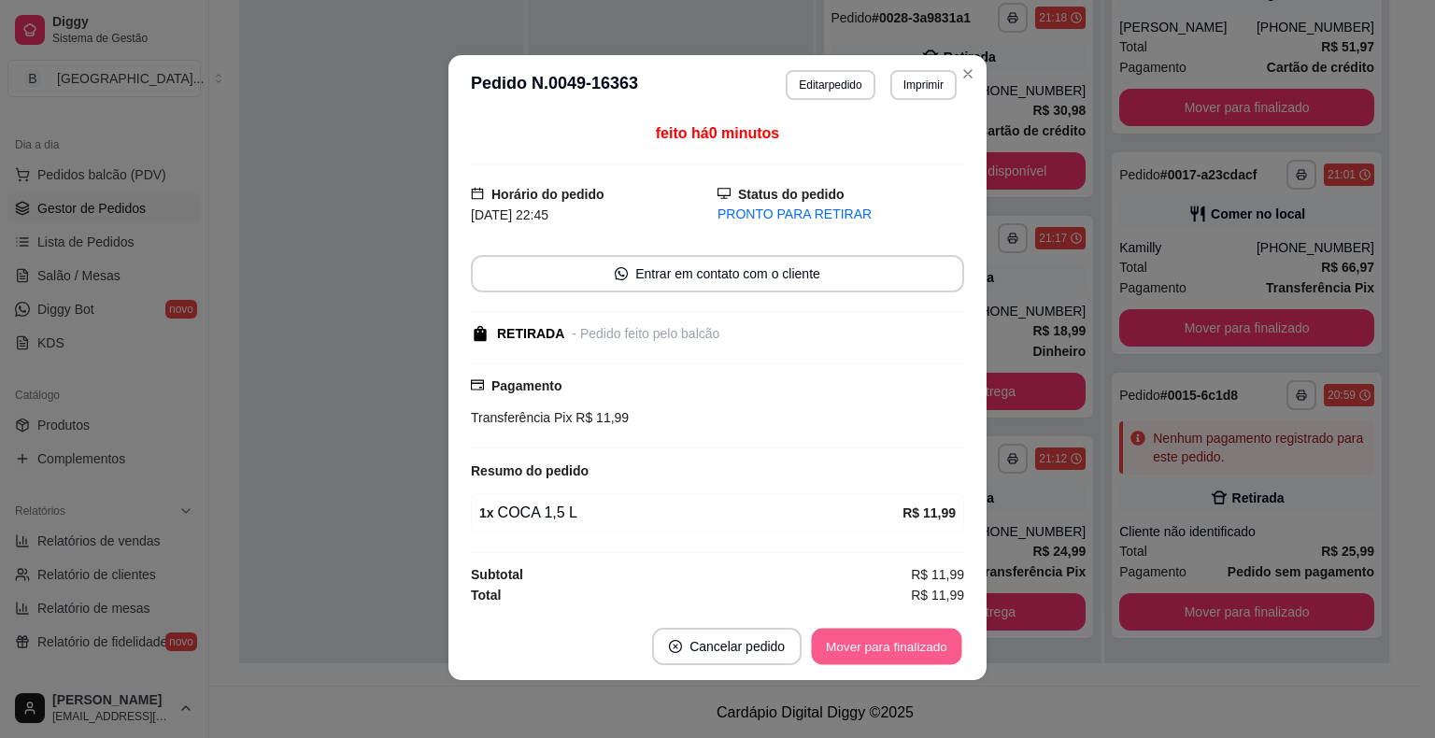
click at [891, 644] on button "Mover para finalizado" at bounding box center [887, 646] width 150 height 36
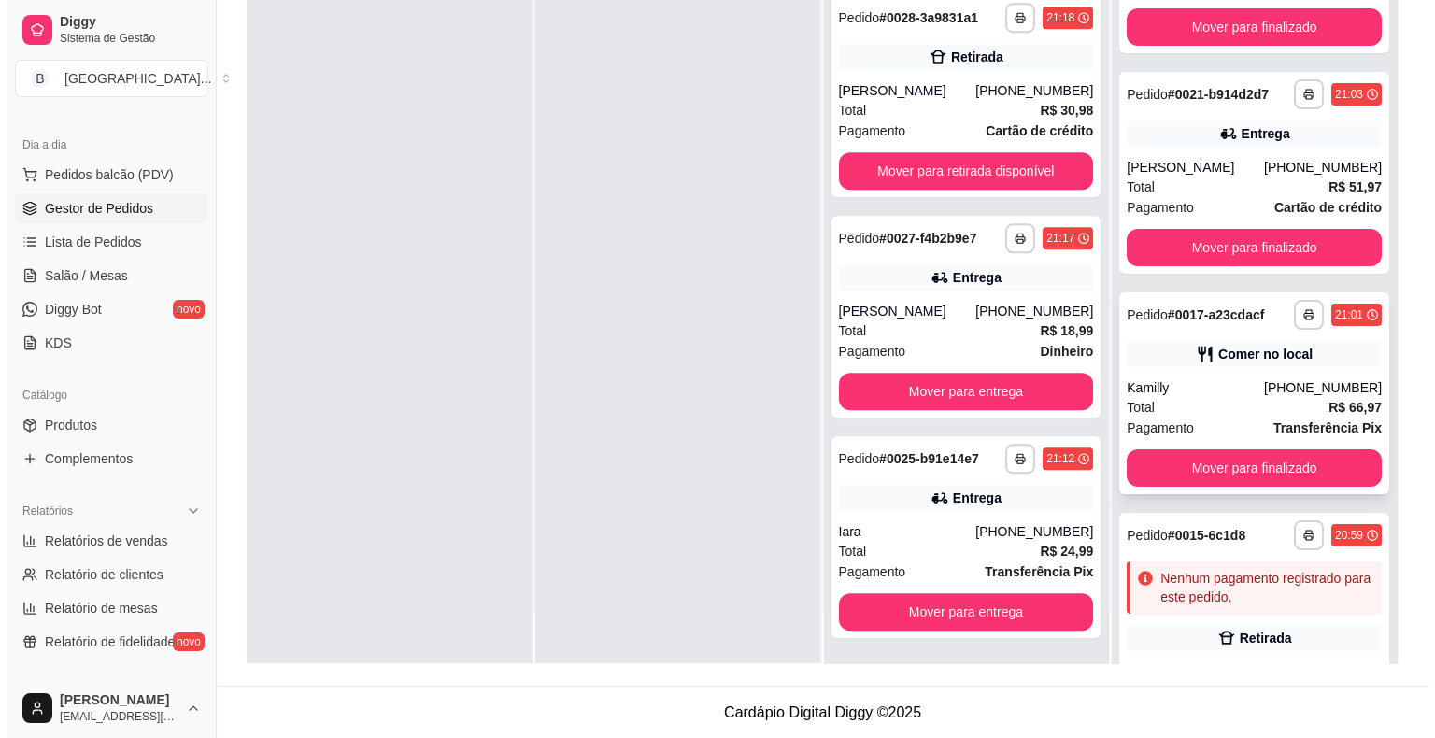
scroll to position [38, 0]
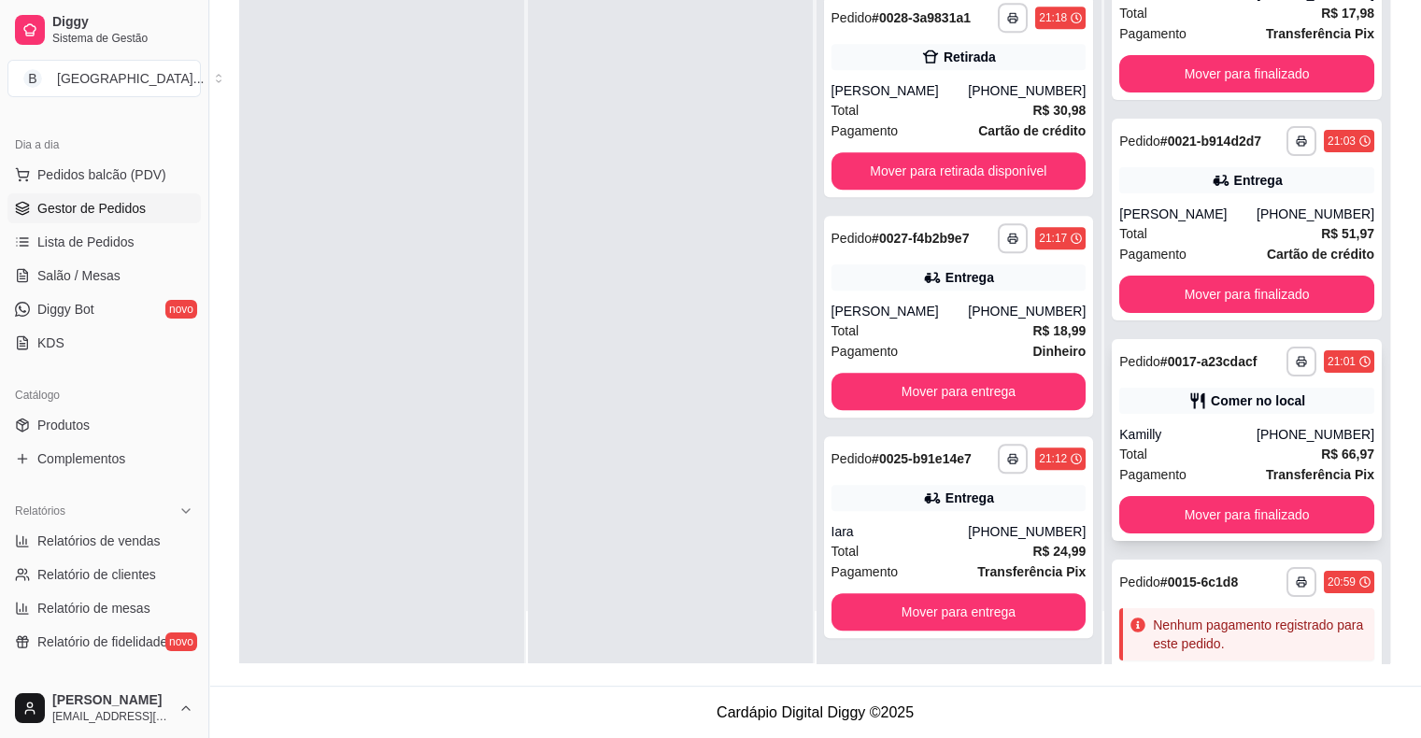
click at [1177, 427] on div "Kamilly" at bounding box center [1187, 434] width 137 height 19
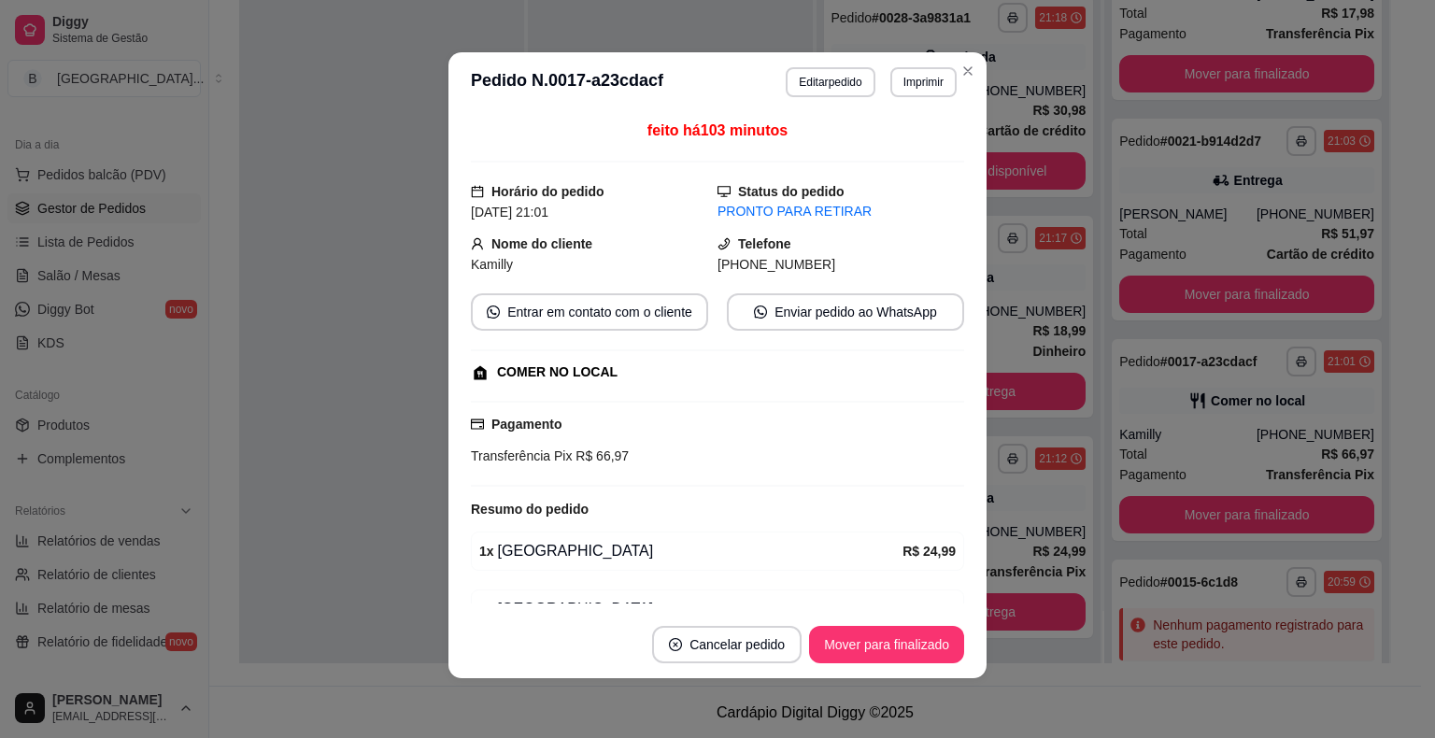
scroll to position [0, 0]
click at [857, 78] on button "Editar pedido" at bounding box center [830, 82] width 89 height 30
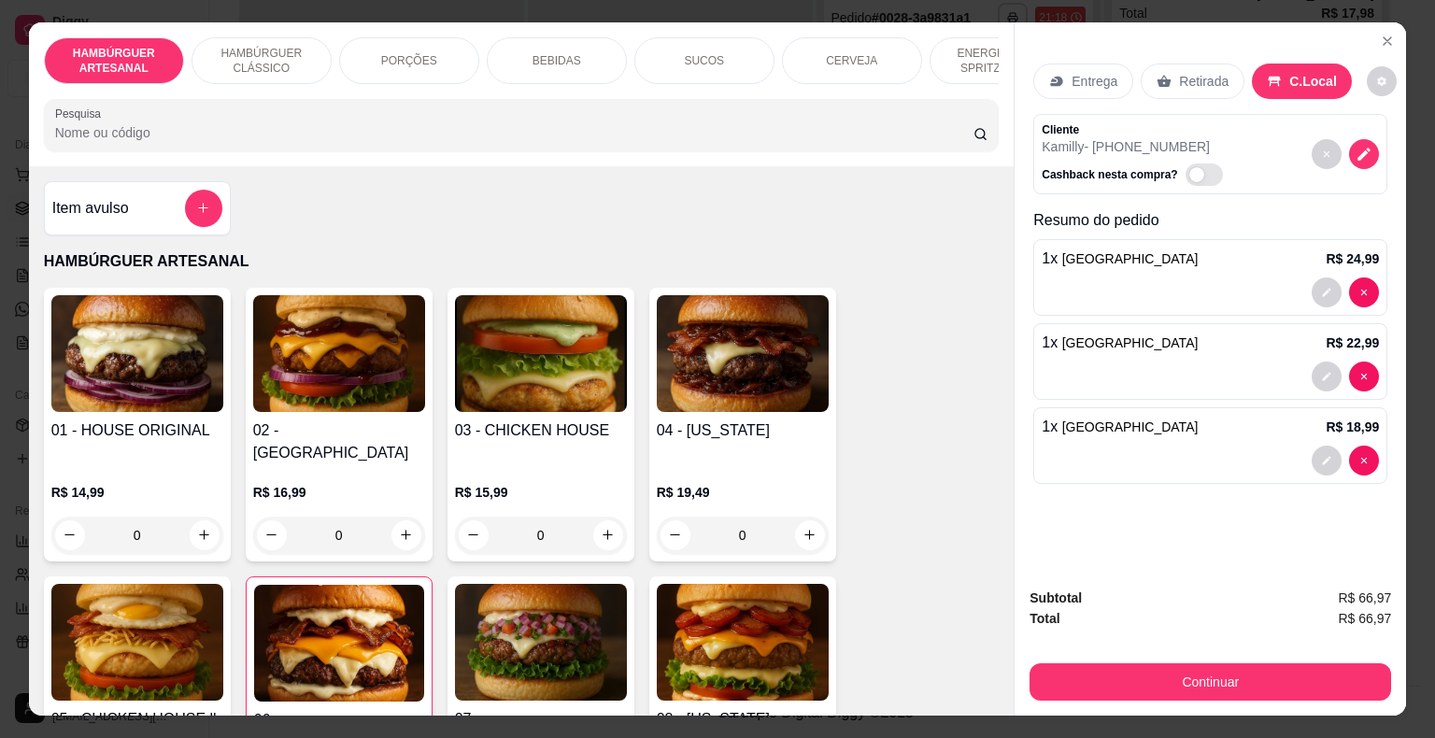
click at [610, 51] on div "BEBIDAS" at bounding box center [557, 60] width 140 height 47
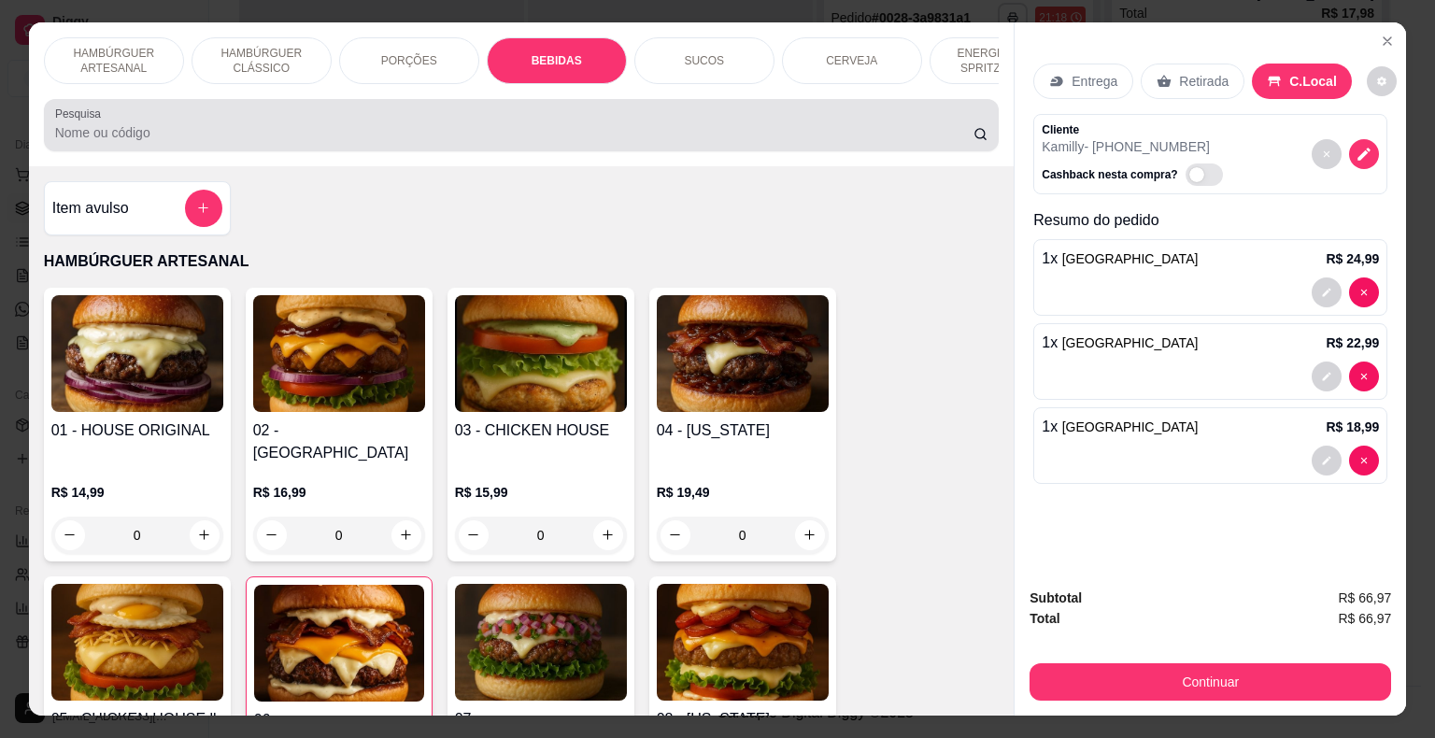
scroll to position [45, 0]
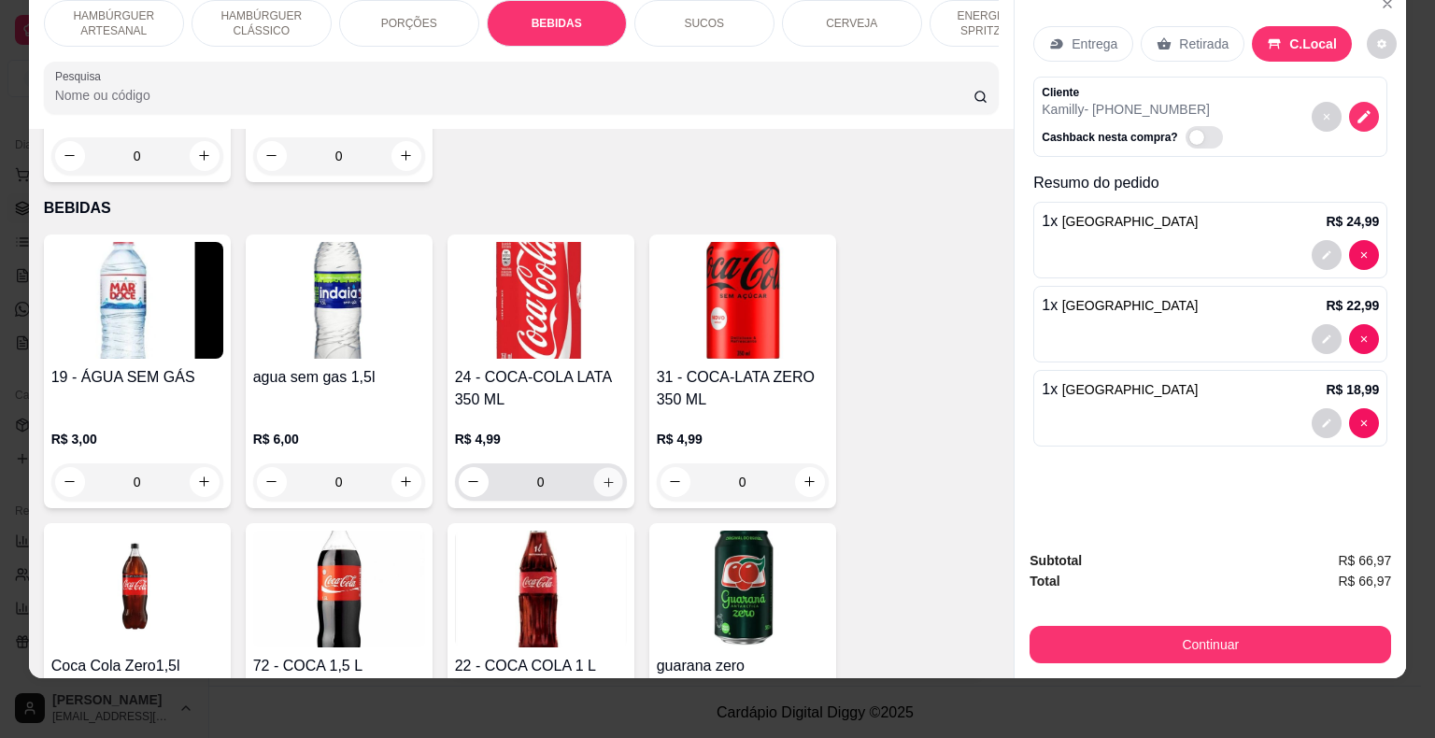
click at [603, 467] on button "increase-product-quantity" at bounding box center [607, 481] width 29 height 29
type input "1"
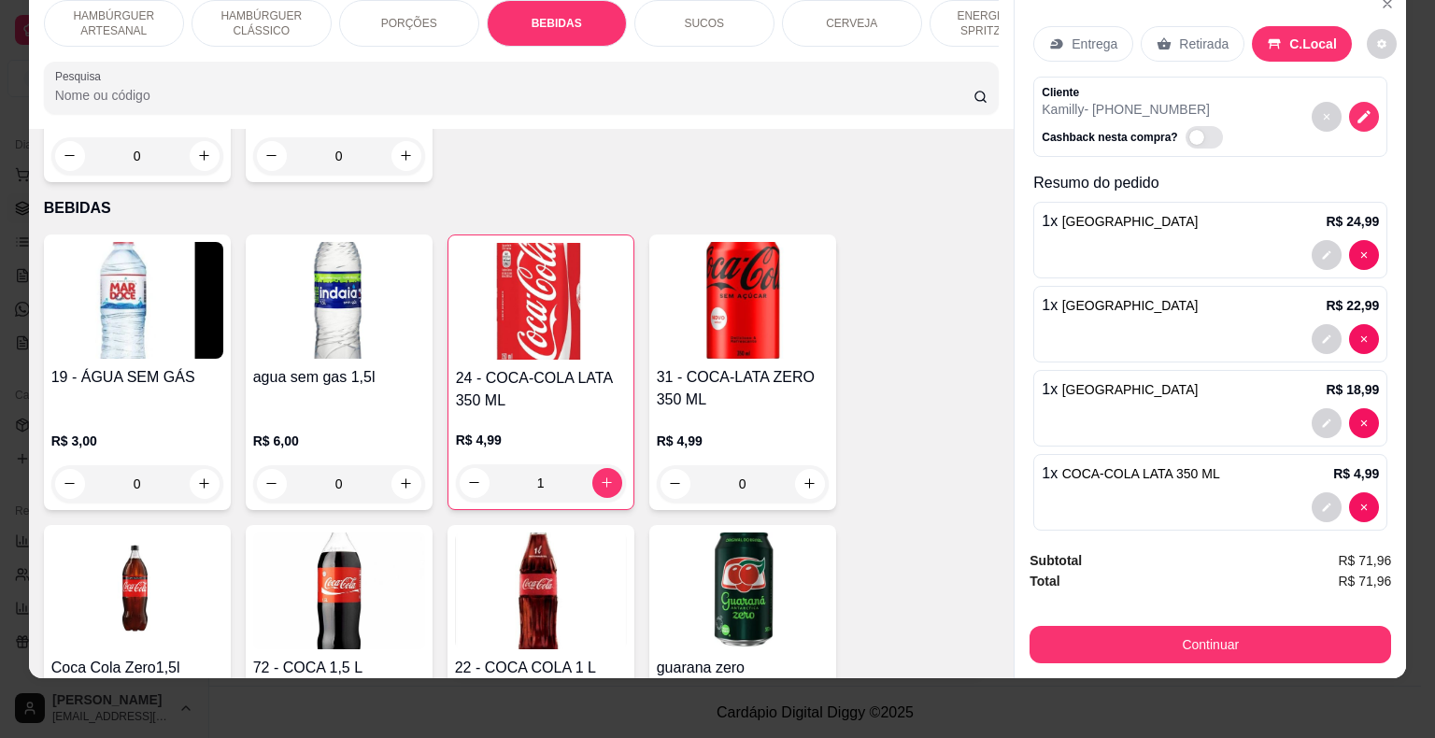
scroll to position [2387, 0]
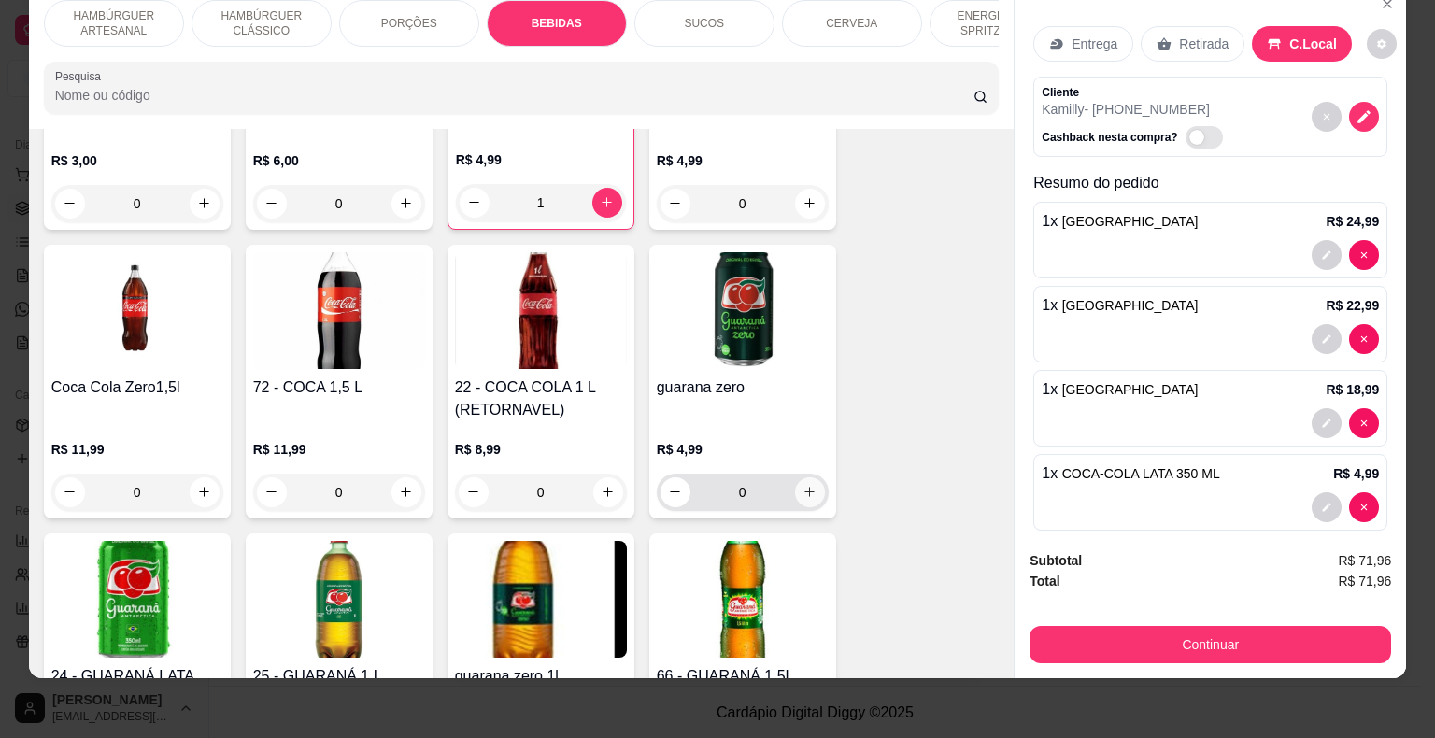
click at [804, 485] on icon "increase-product-quantity" at bounding box center [809, 492] width 14 height 14
type input "1"
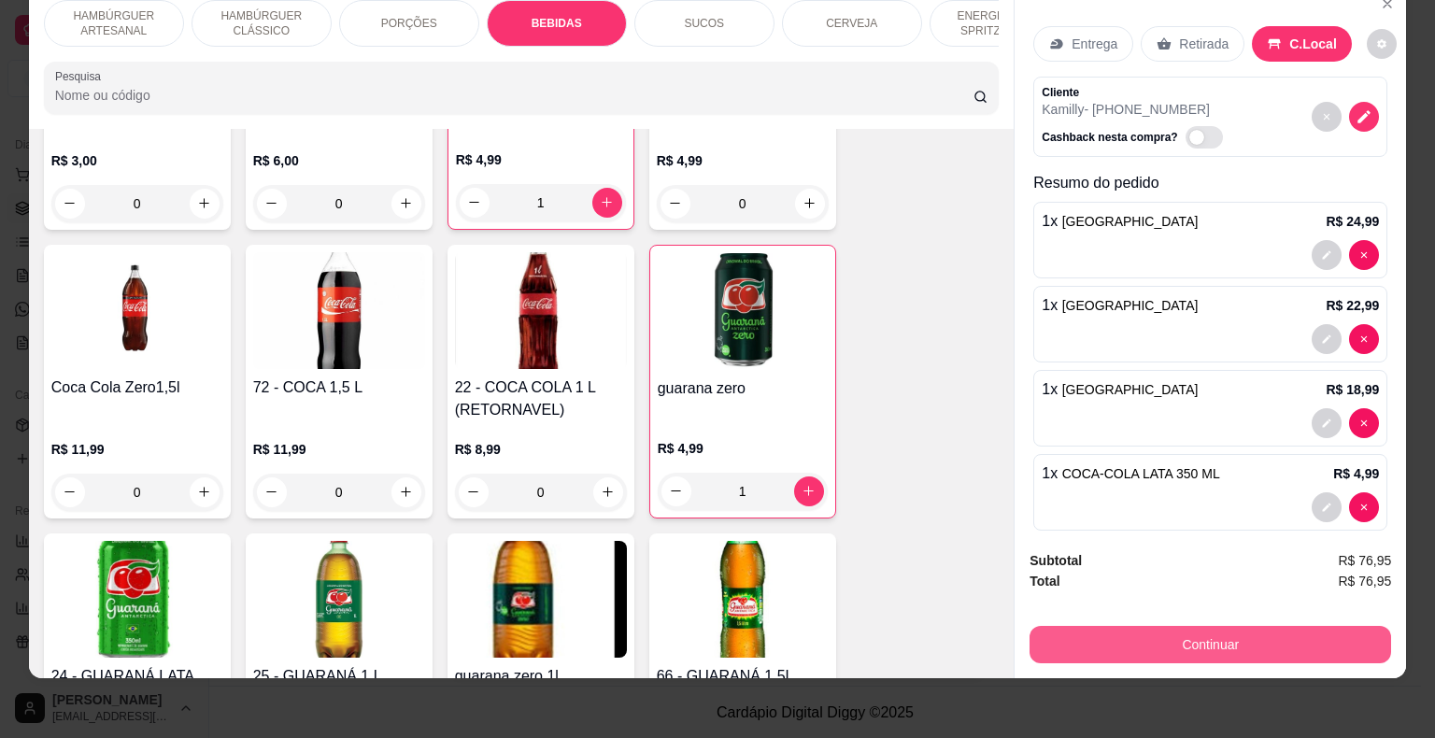
click at [1029, 640] on button "Continuar" at bounding box center [1209, 644] width 361 height 37
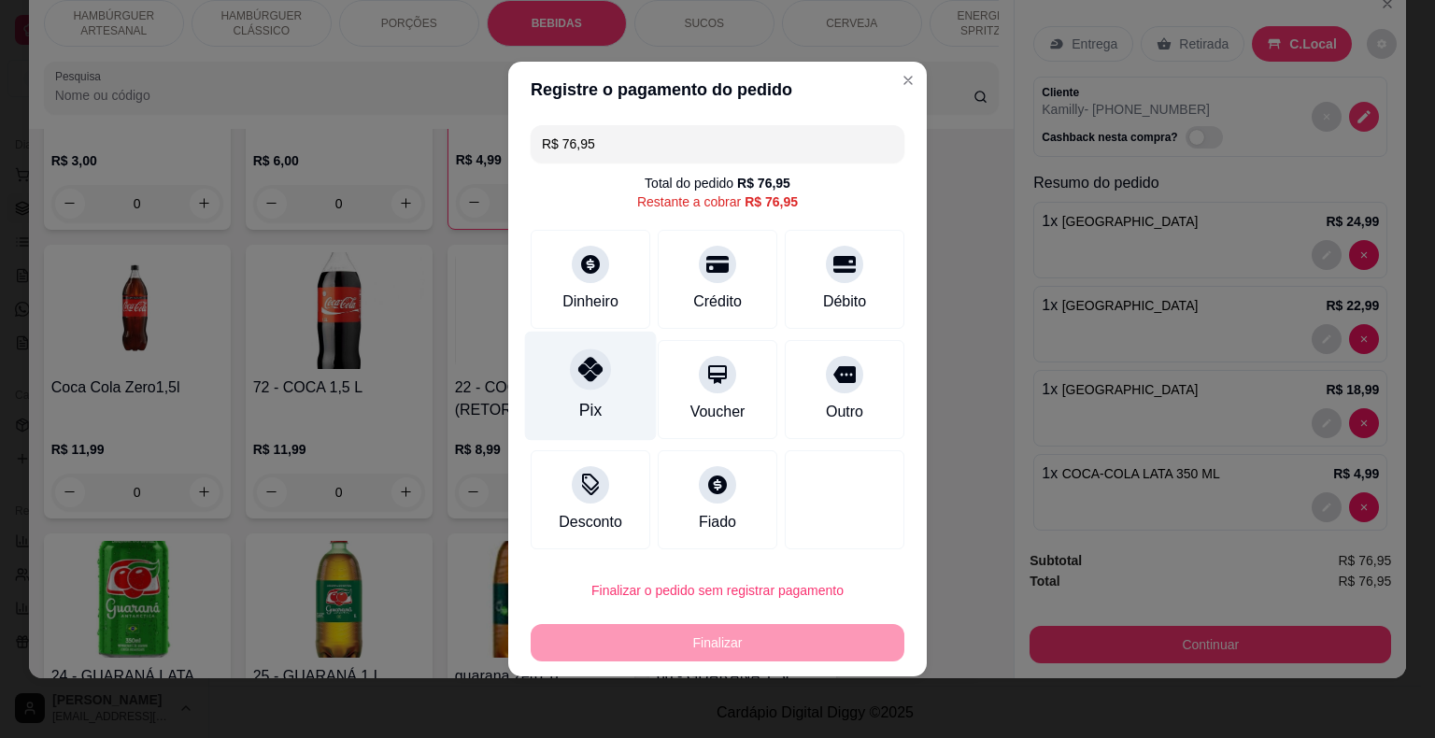
click at [575, 370] on div at bounding box center [590, 368] width 41 height 41
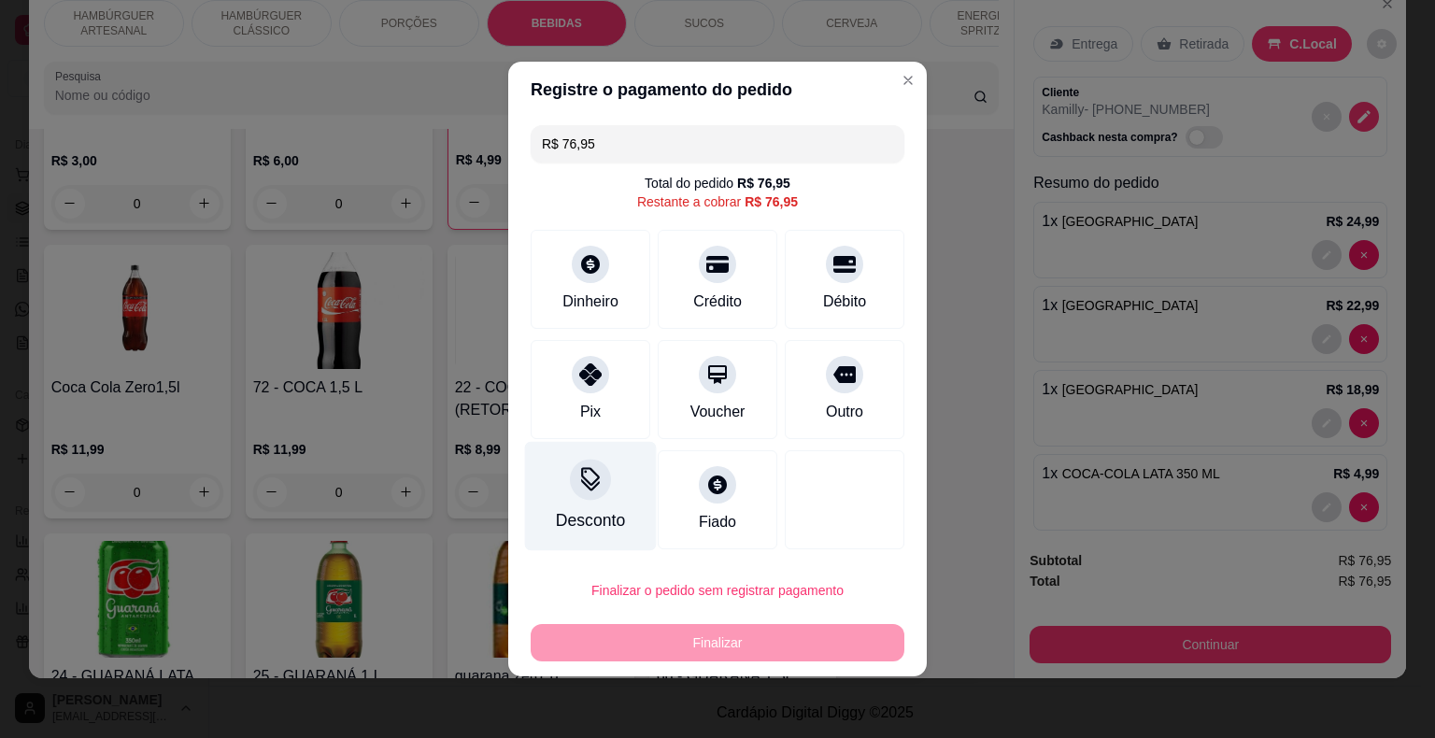
type input "R$ 0,00"
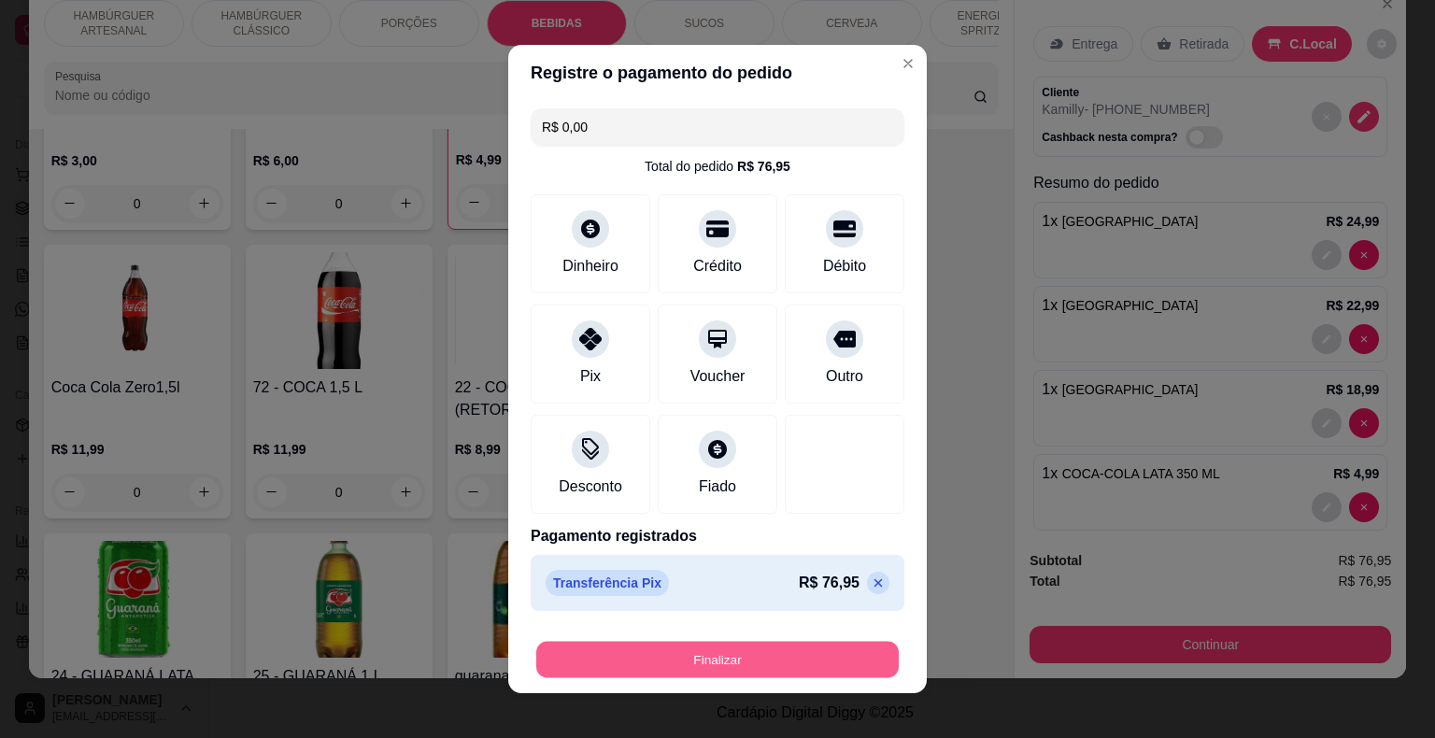
click at [552, 645] on button "Finalizar" at bounding box center [717, 660] width 362 height 36
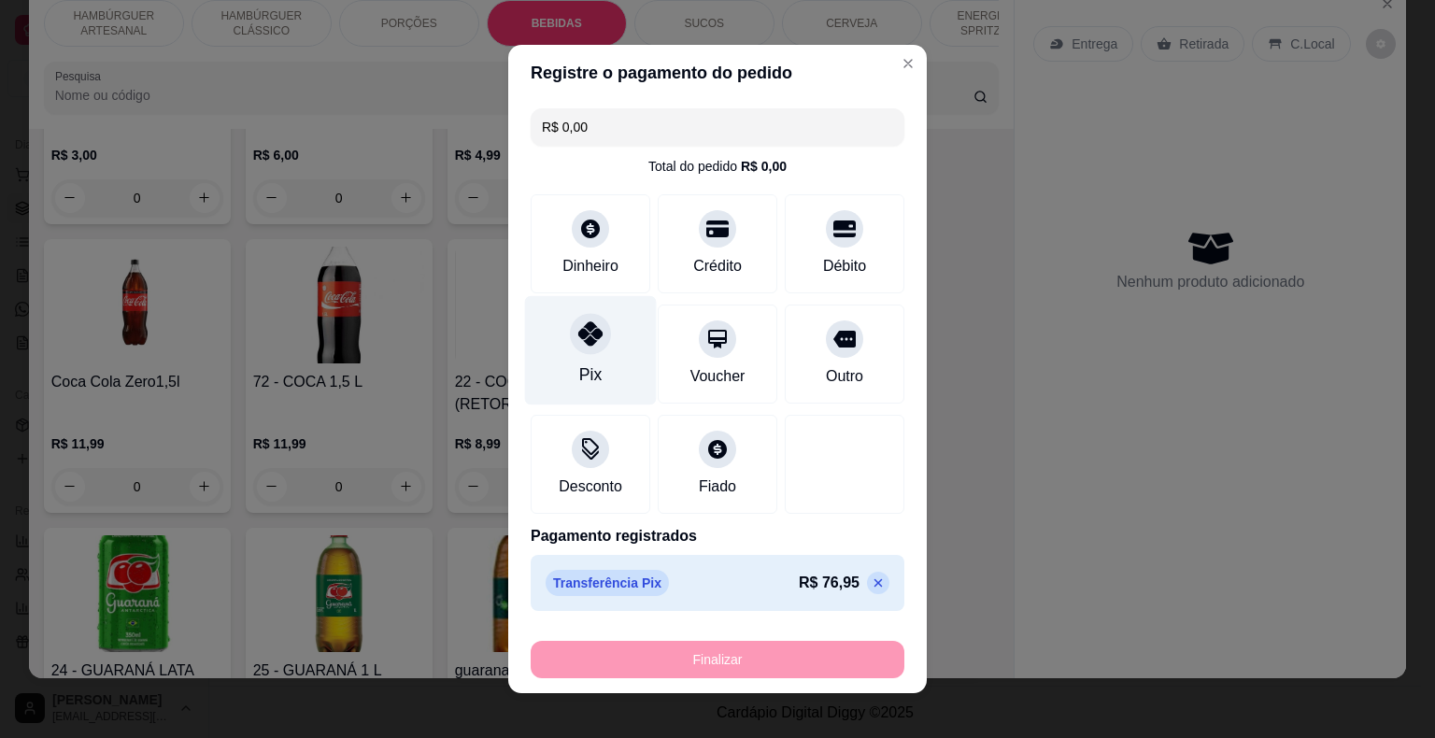
type input "0"
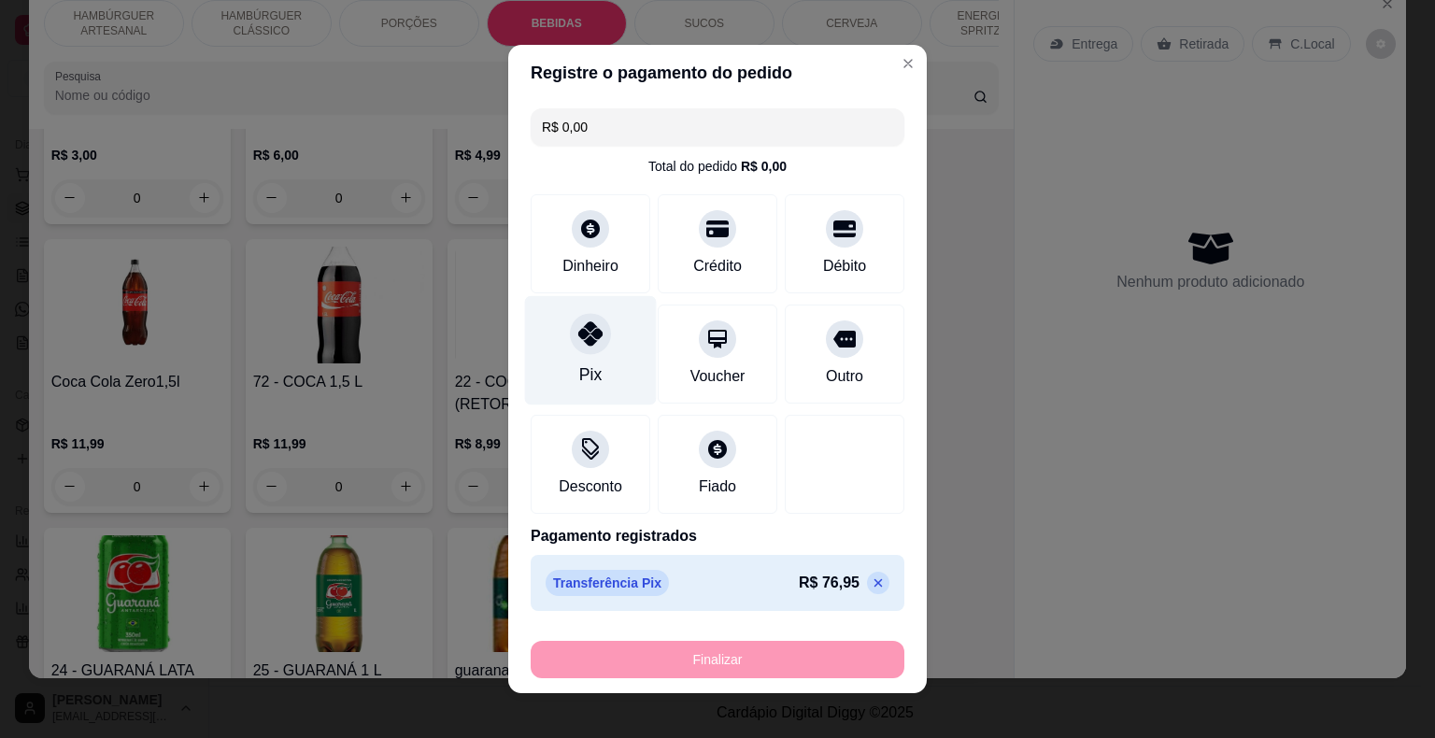
type input "-R$ 76,95"
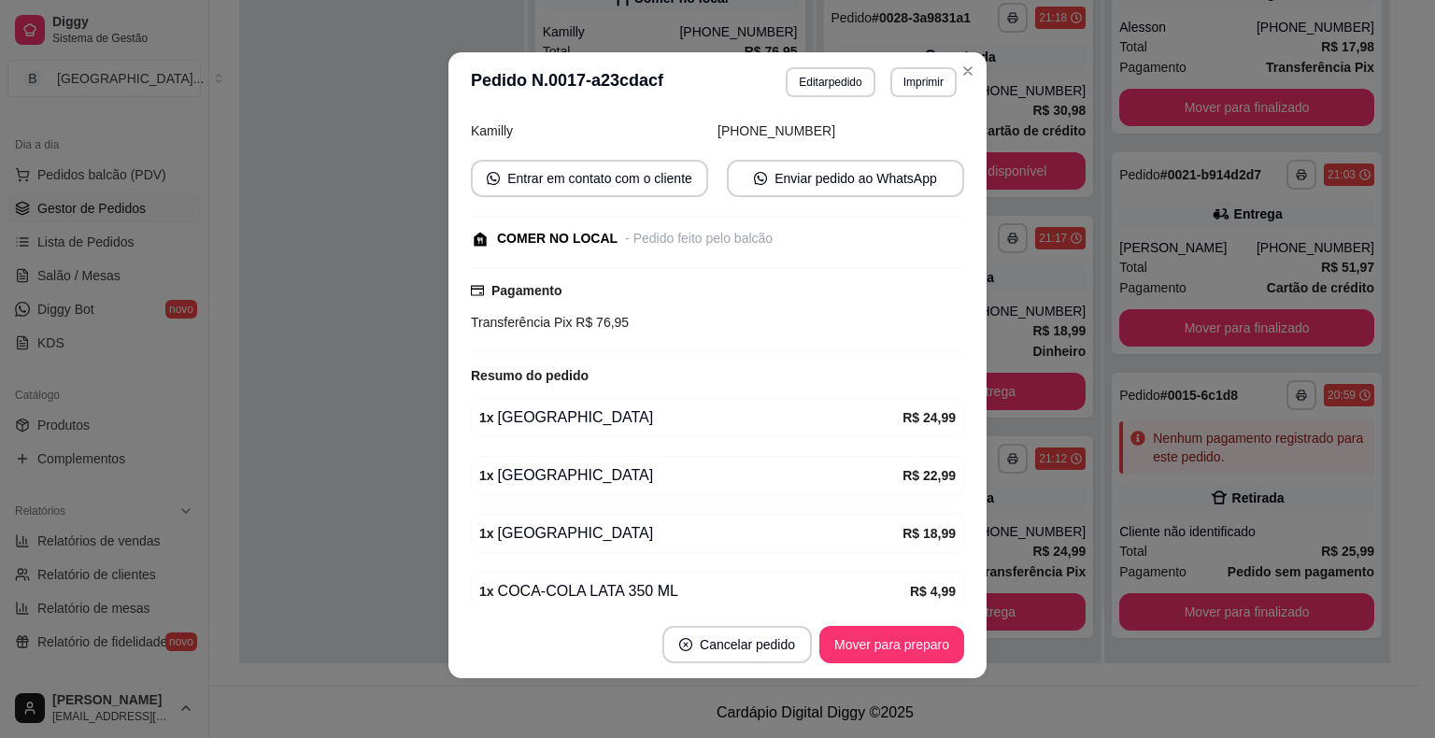
scroll to position [187, 0]
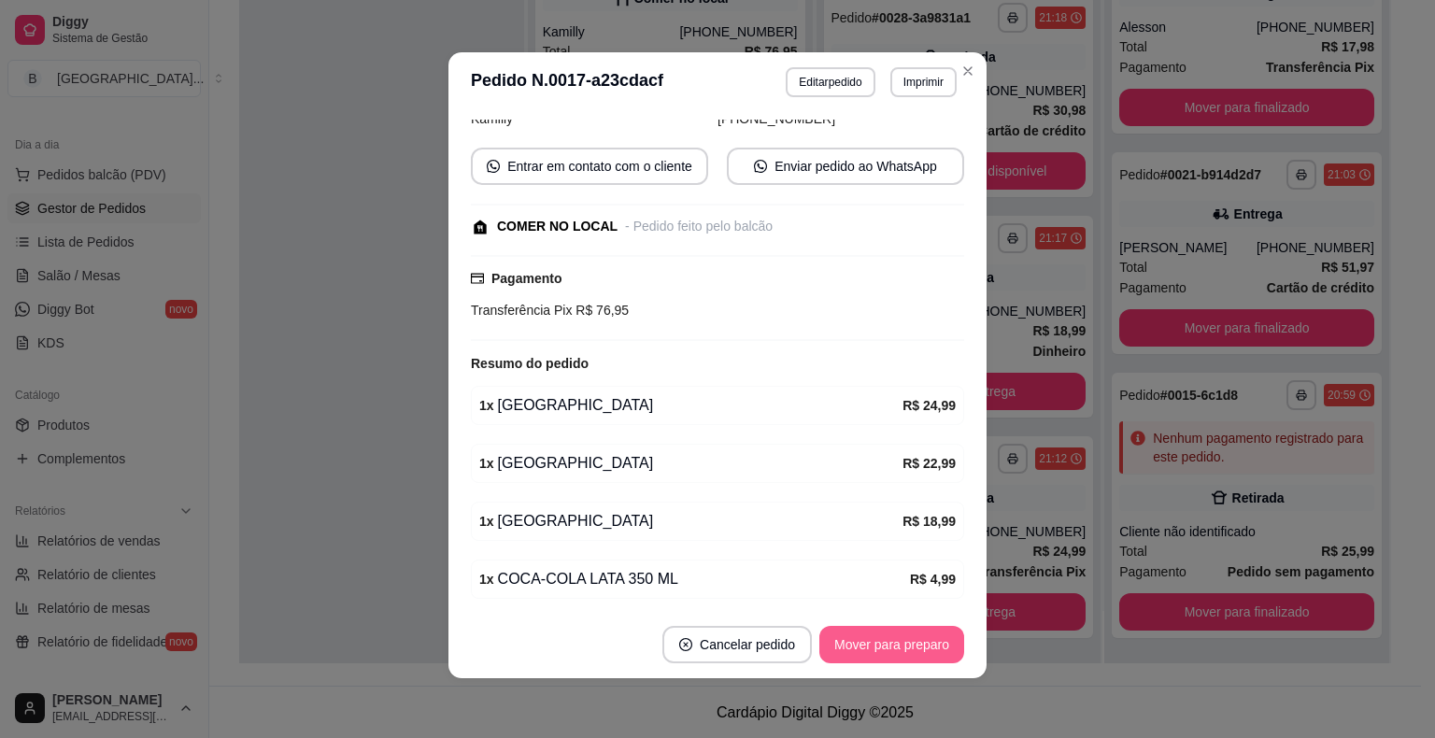
click at [904, 641] on button "Mover para preparo" at bounding box center [891, 644] width 145 height 37
click at [904, 641] on button "Mover para retirada disponível" at bounding box center [860, 645] width 200 height 36
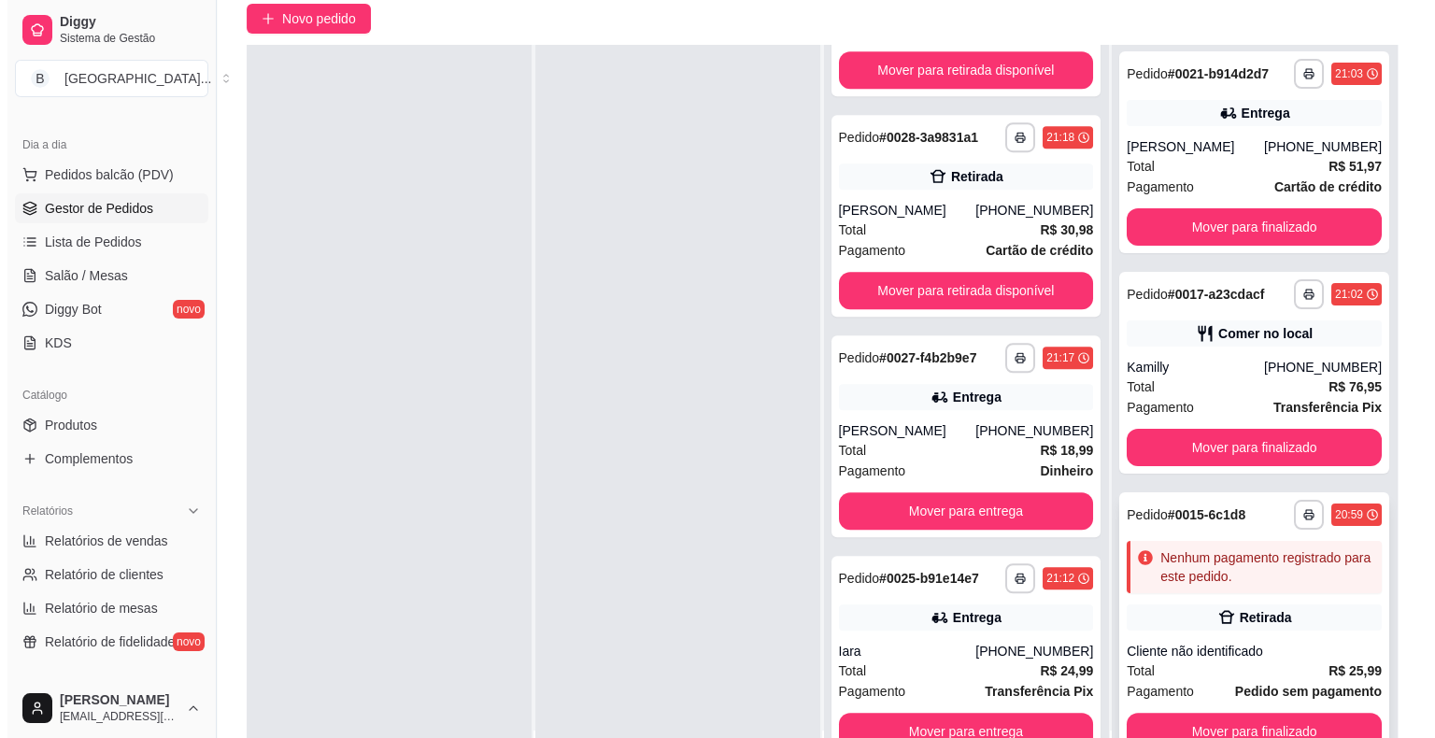
scroll to position [284, 0]
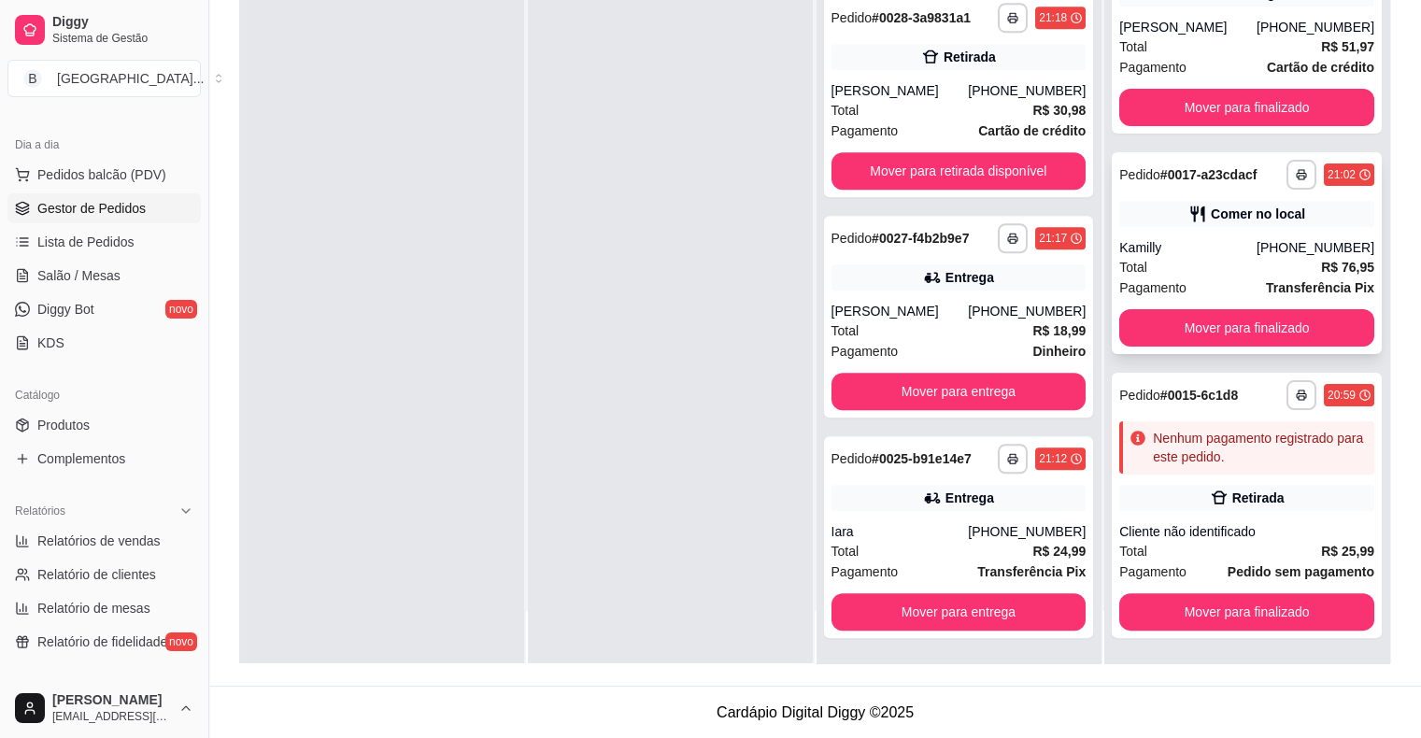
click at [1197, 263] on div "Total R$ 76,95" at bounding box center [1246, 267] width 255 height 21
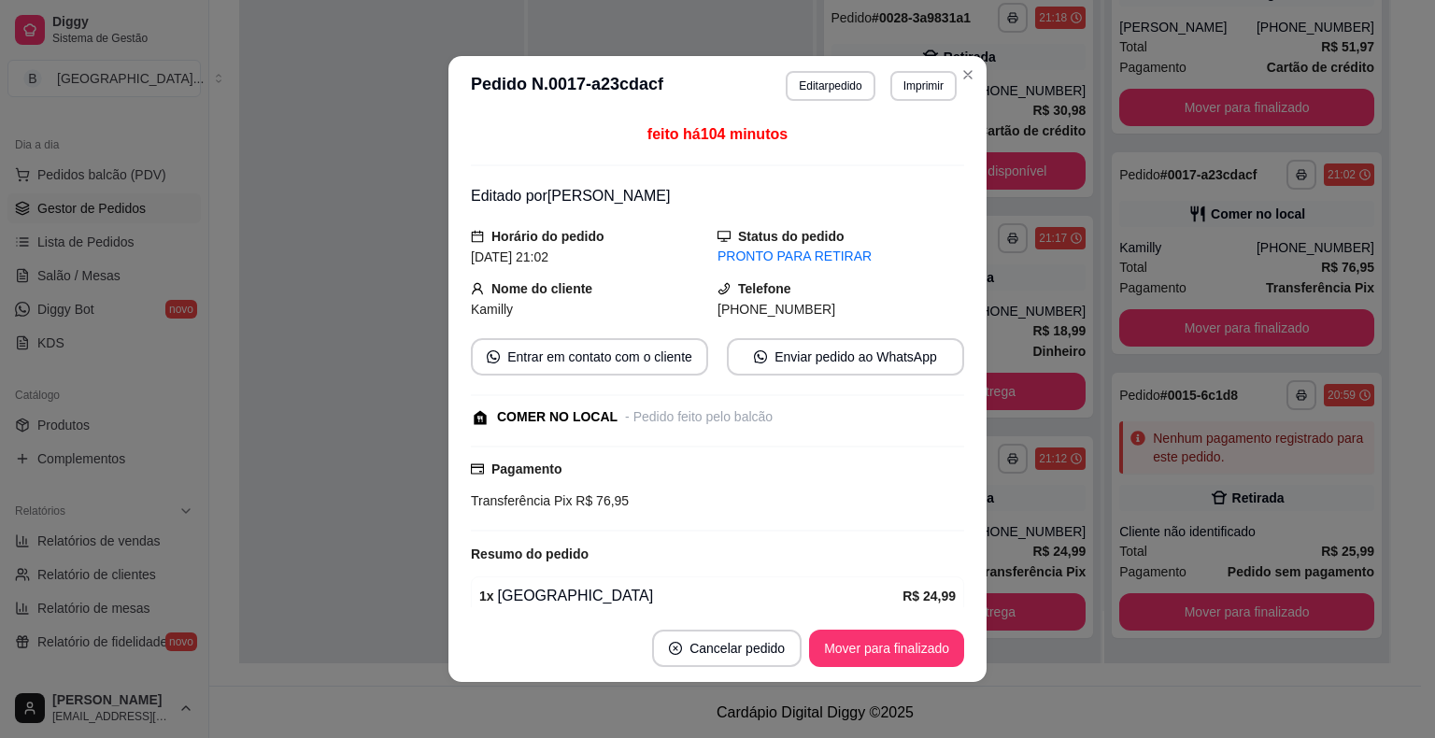
click at [879, 84] on div "**********" at bounding box center [871, 86] width 171 height 30
click at [900, 77] on button "Imprimir" at bounding box center [923, 86] width 66 height 30
click at [888, 149] on button "IMPRESSORA" at bounding box center [882, 152] width 135 height 30
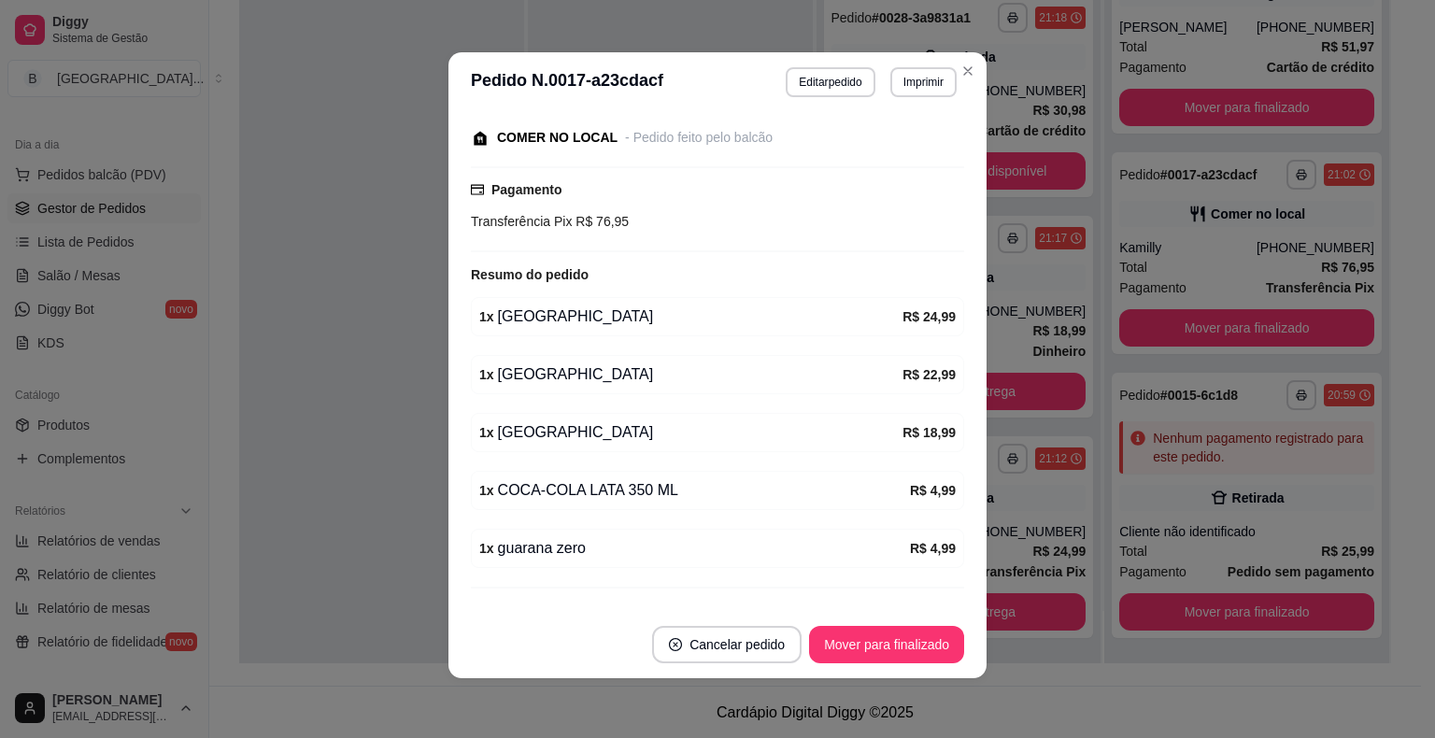
scroll to position [280, 0]
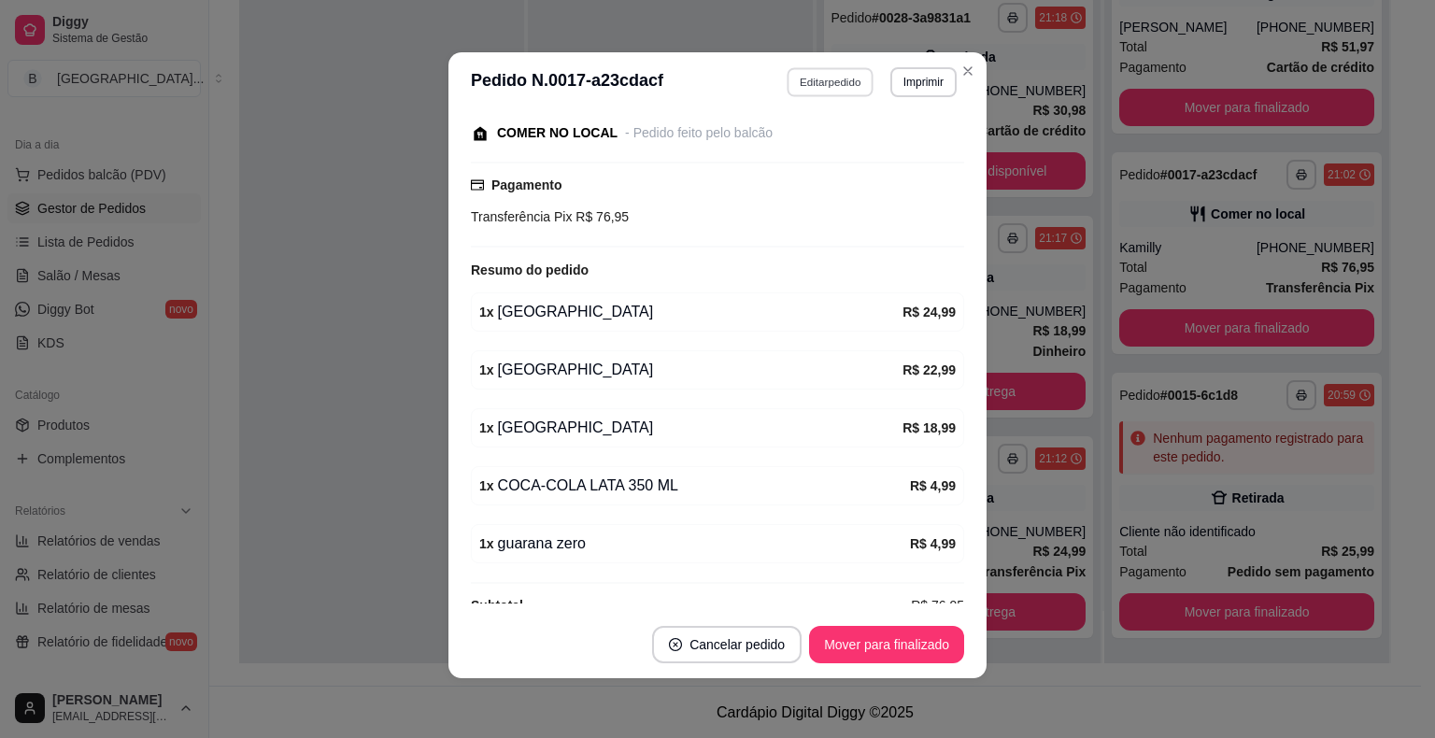
click at [809, 87] on button "Editar pedido" at bounding box center [830, 81] width 87 height 29
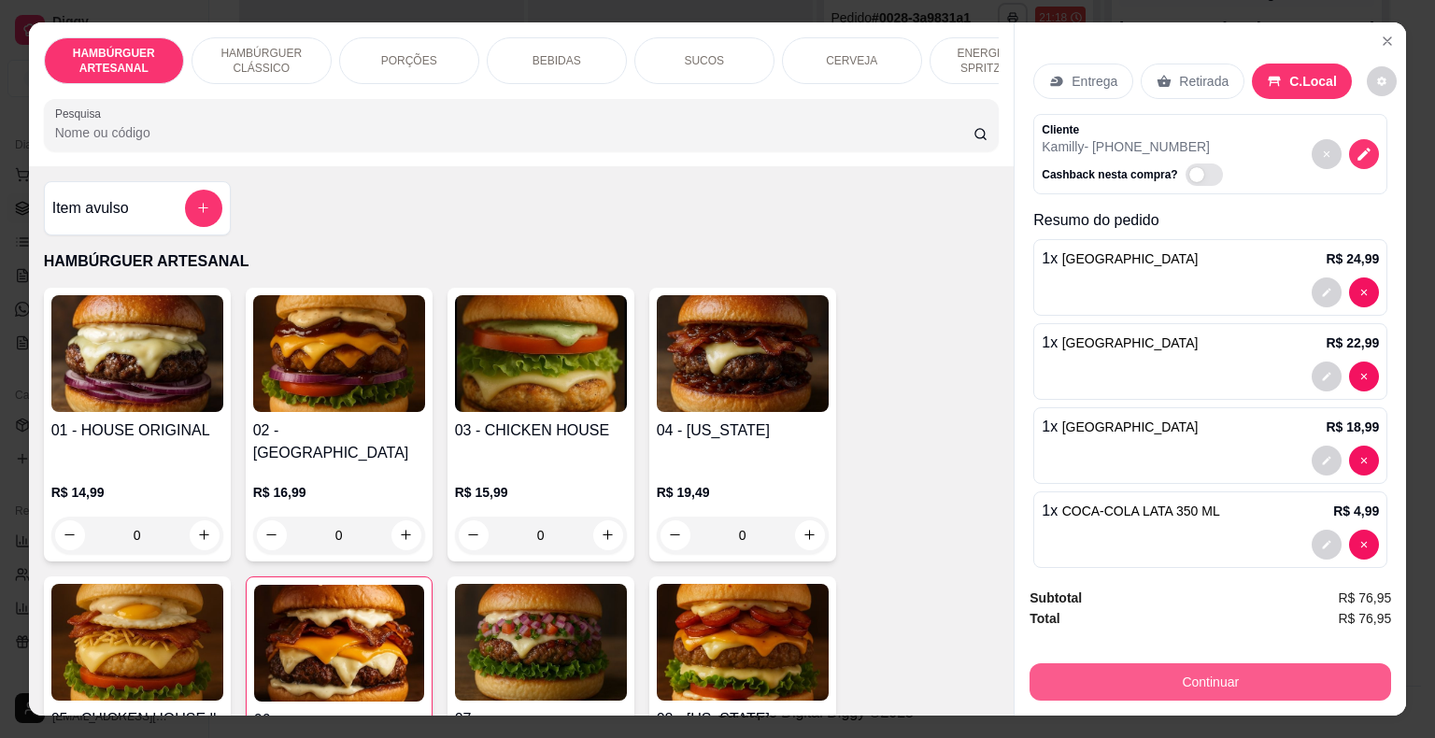
click at [1102, 672] on button "Continuar" at bounding box center [1209, 681] width 361 height 37
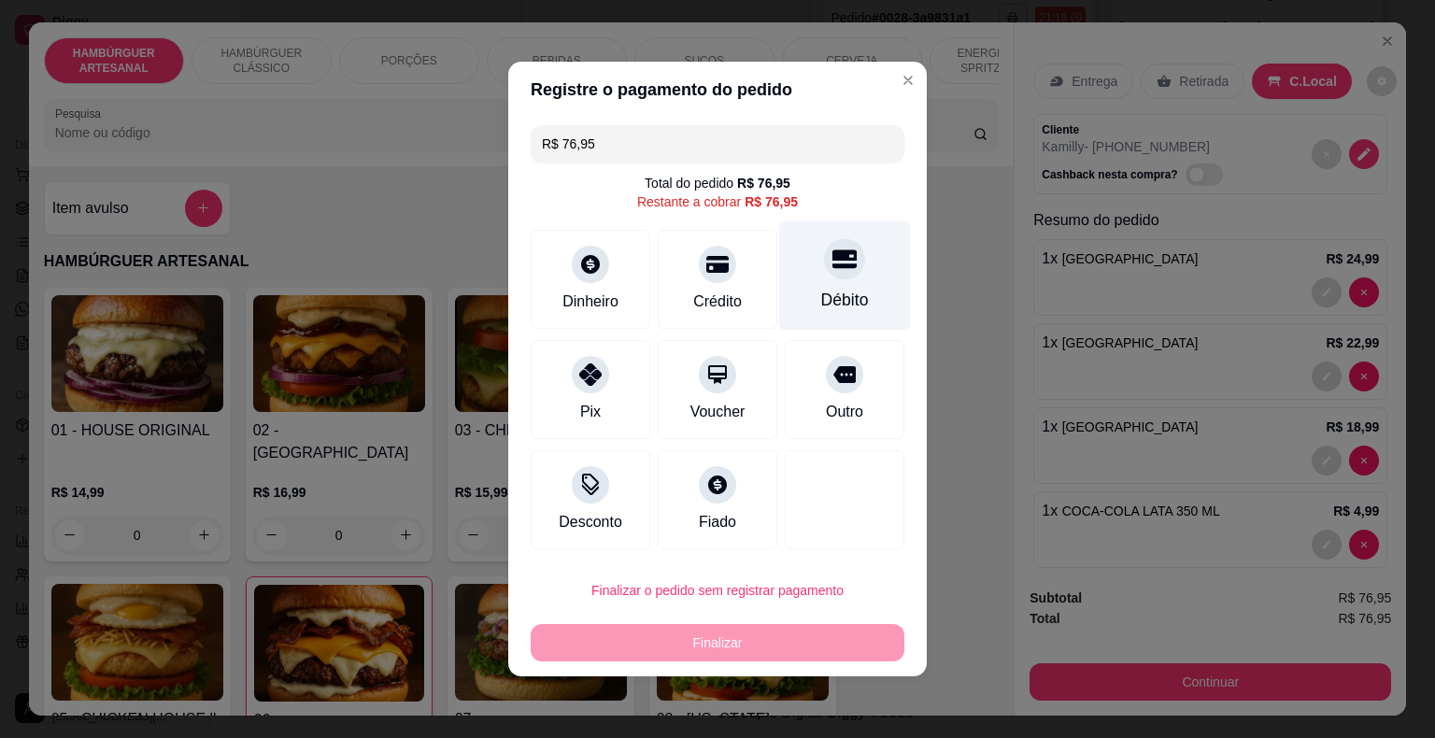
click at [837, 295] on div "Débito" at bounding box center [845, 300] width 48 height 24
type input "R$ 0,00"
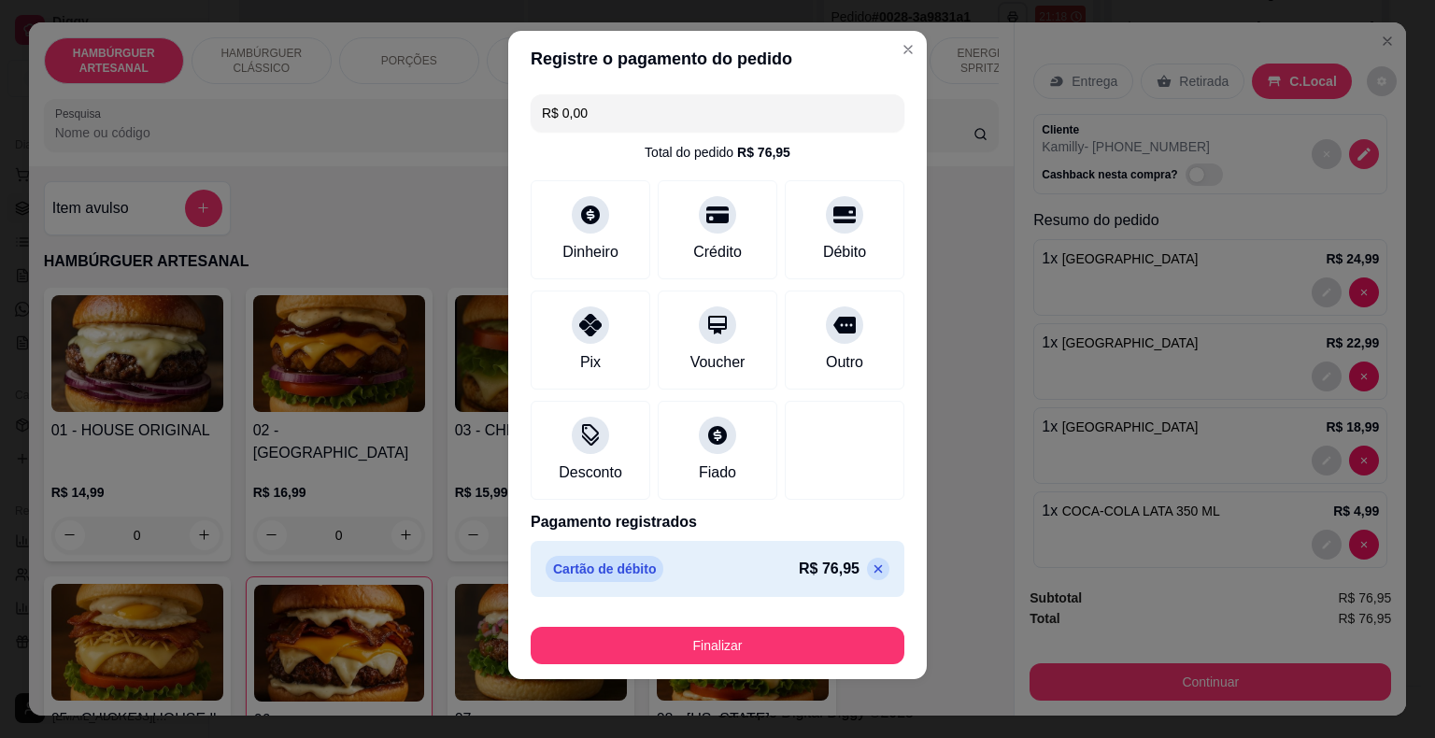
scroll to position [446, 0]
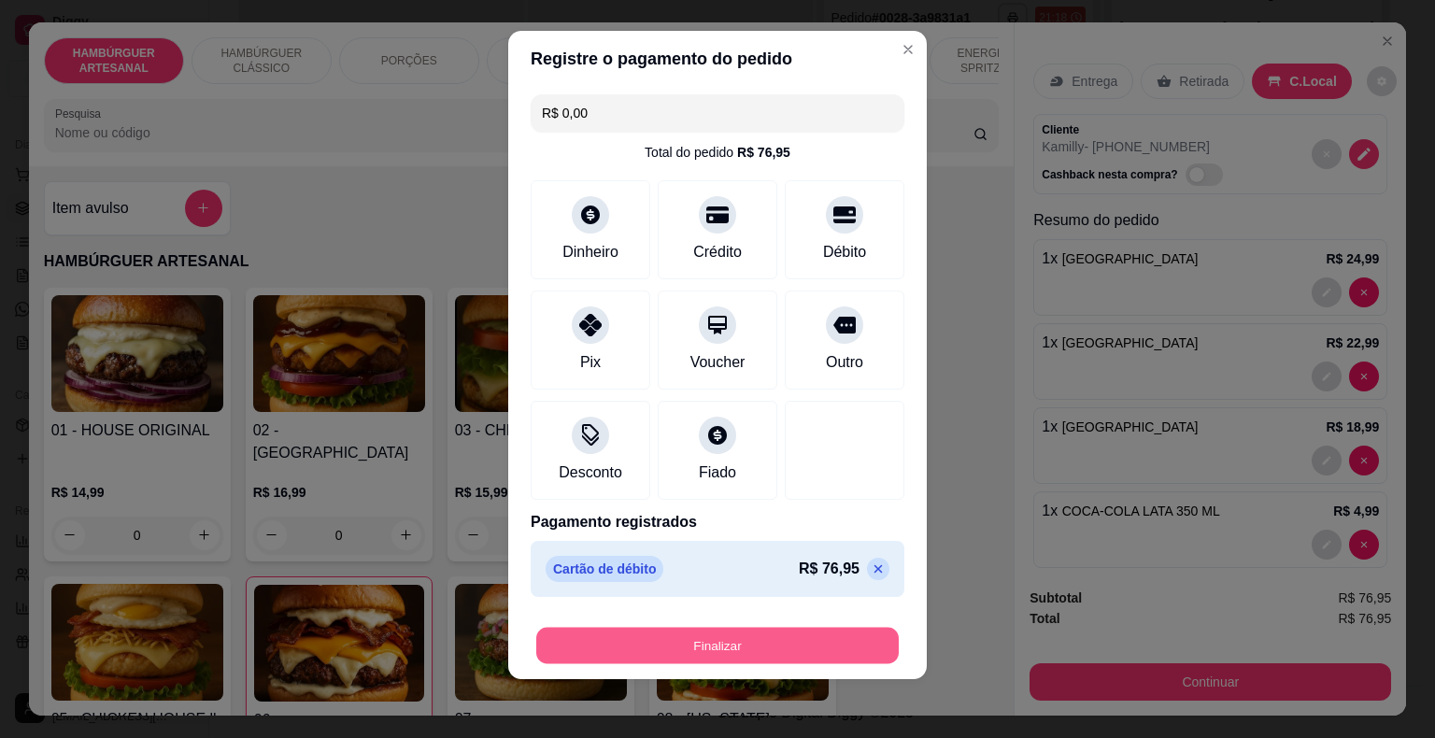
click at [775, 636] on button "Finalizar" at bounding box center [717, 646] width 362 height 36
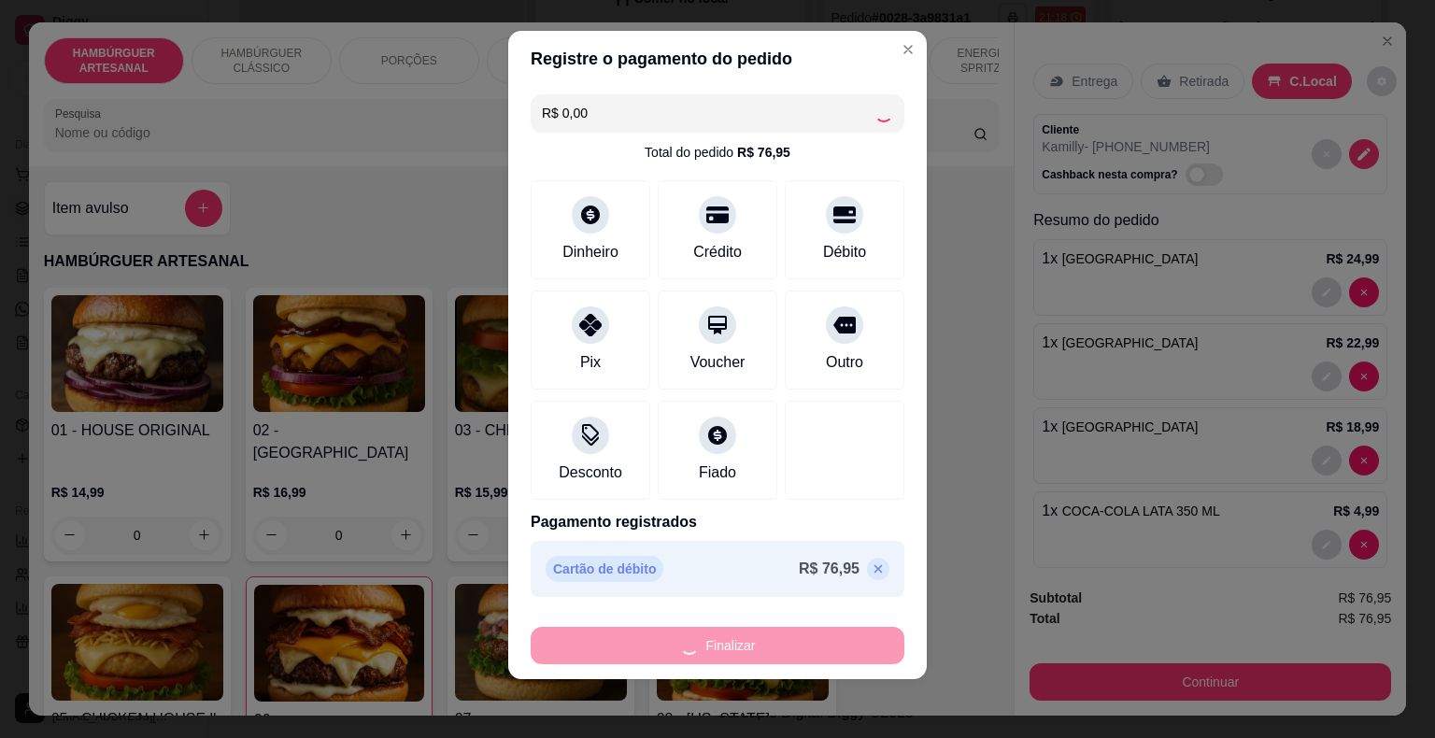
type input "0"
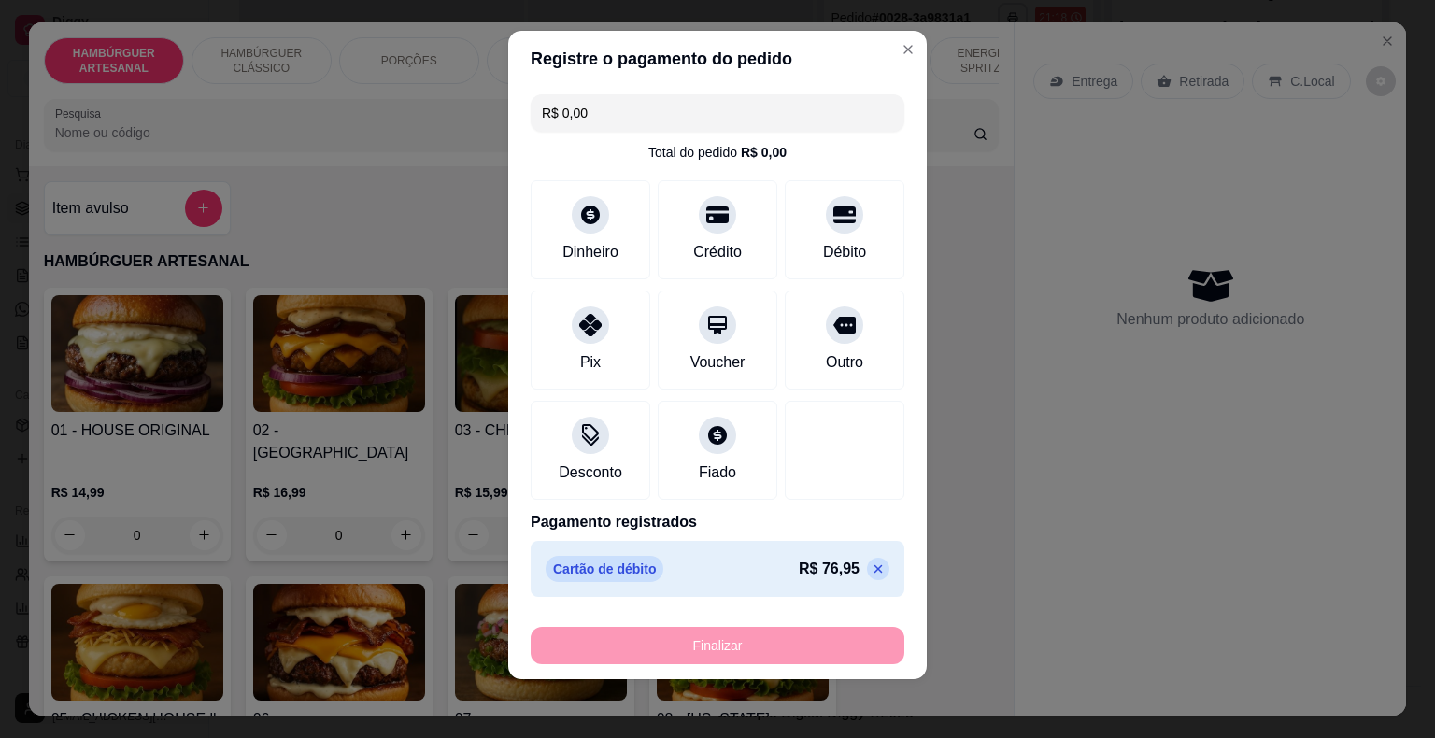
type input "-R$ 76,95"
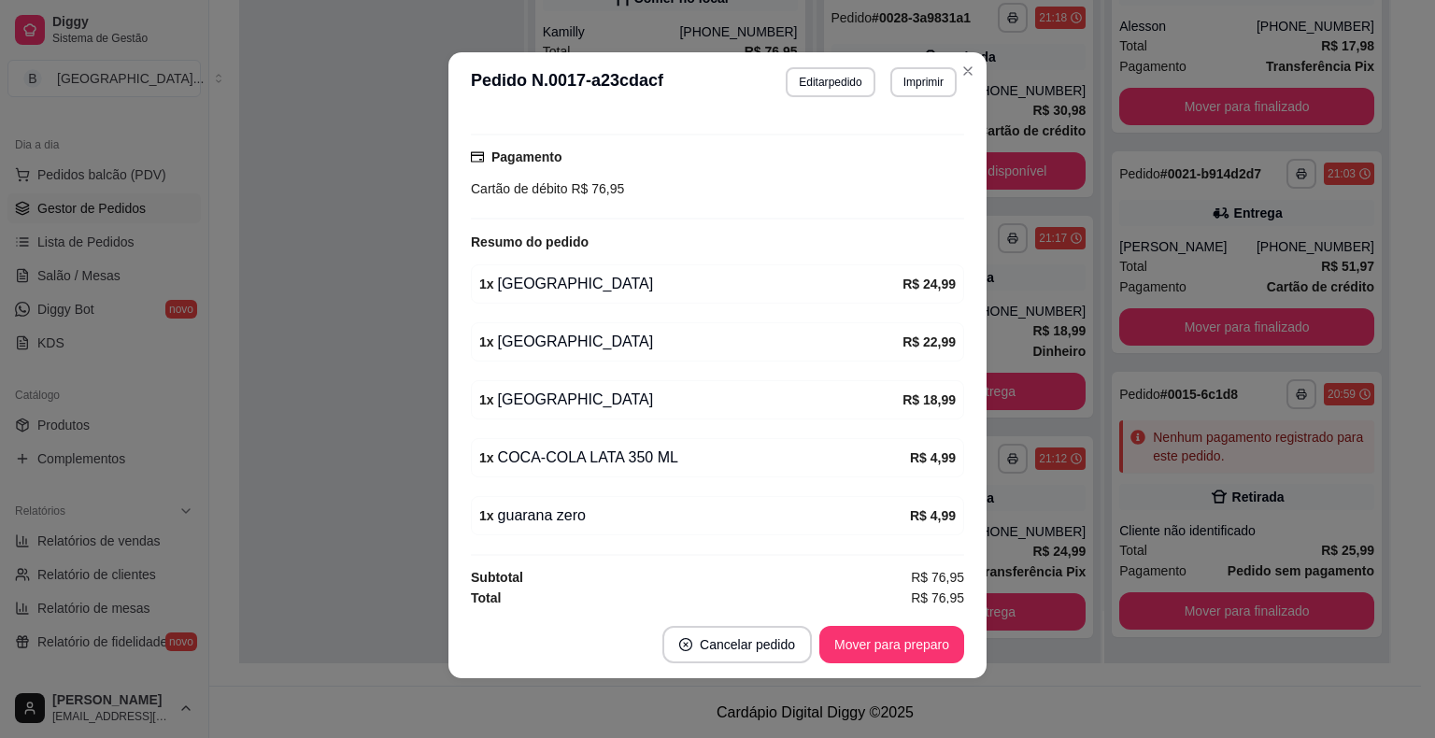
scroll to position [225, 0]
click at [871, 651] on button "Mover para preparo" at bounding box center [891, 644] width 145 height 37
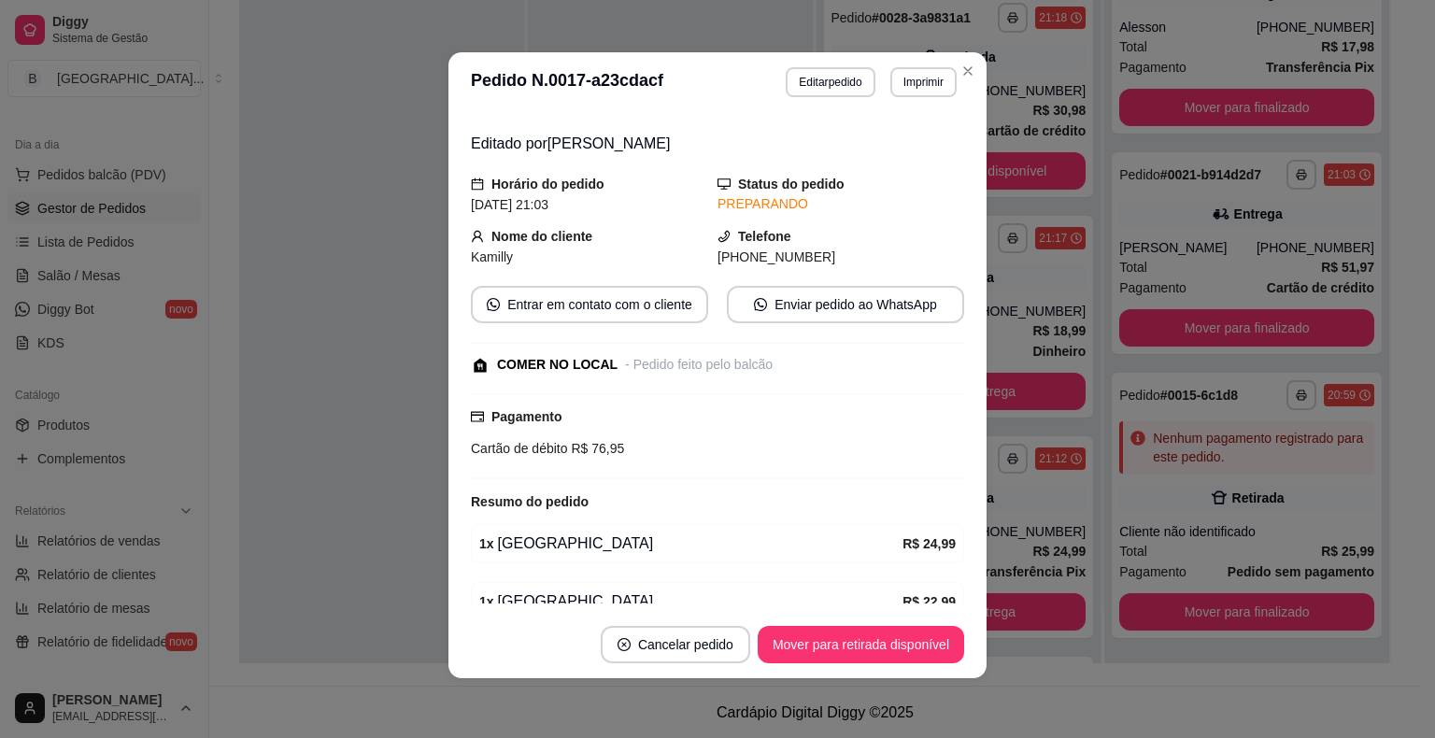
scroll to position [0, 0]
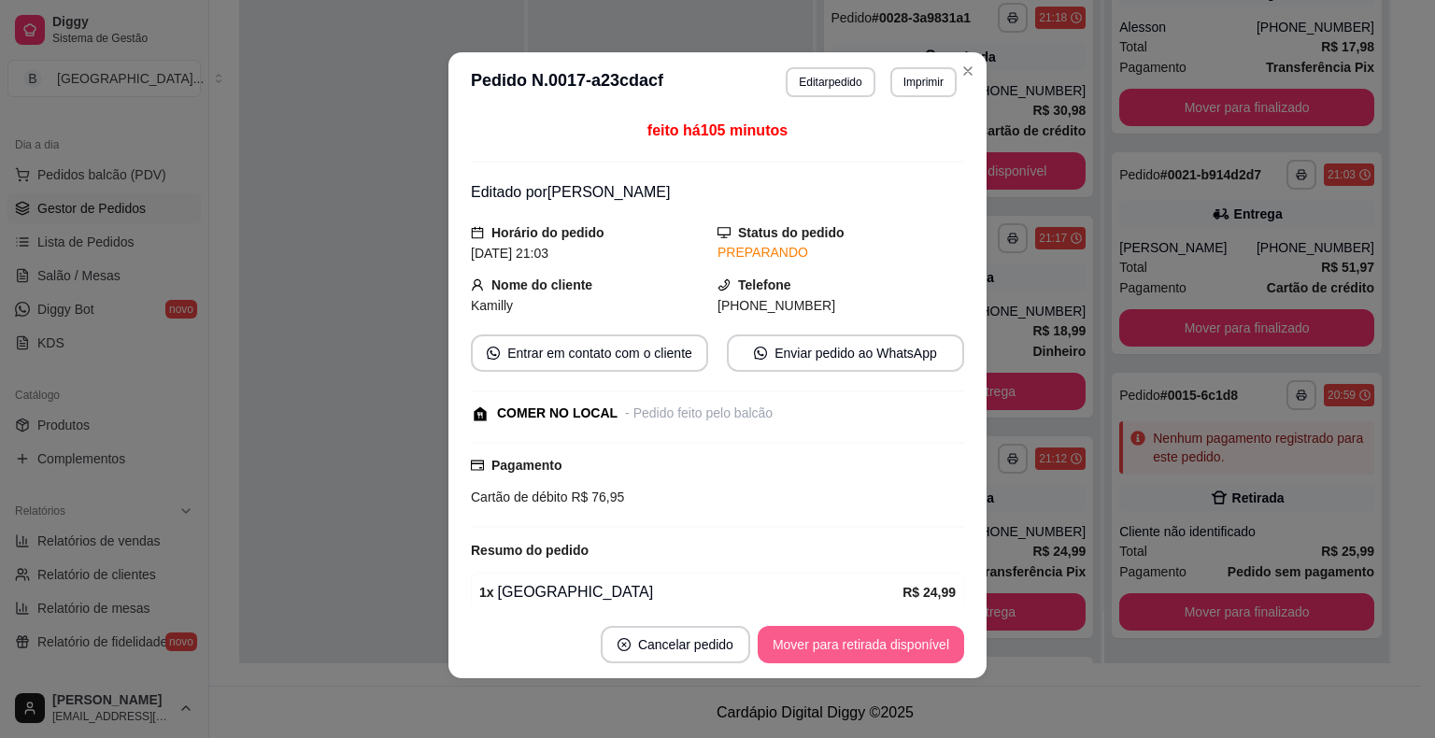
click at [781, 645] on button "Mover para retirada disponível" at bounding box center [861, 644] width 206 height 37
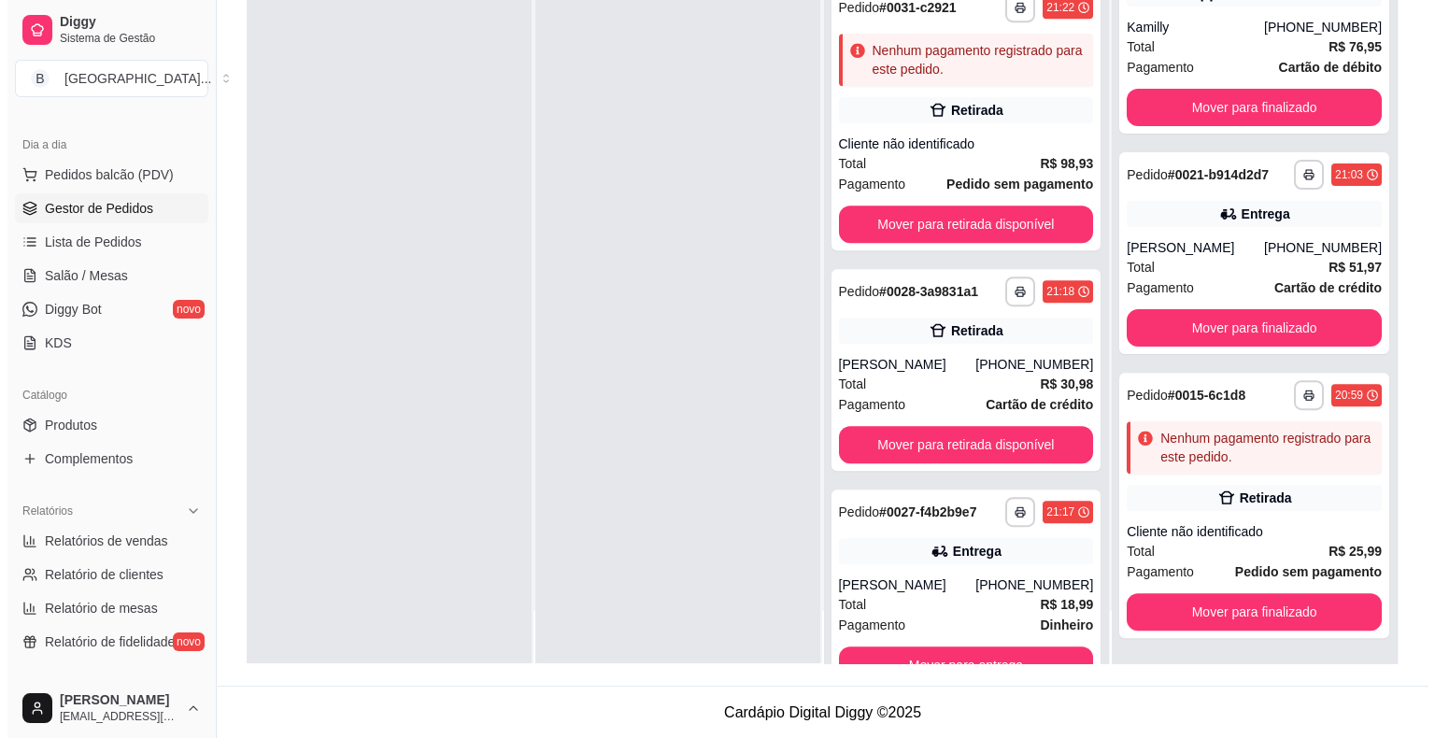
scroll to position [827, 0]
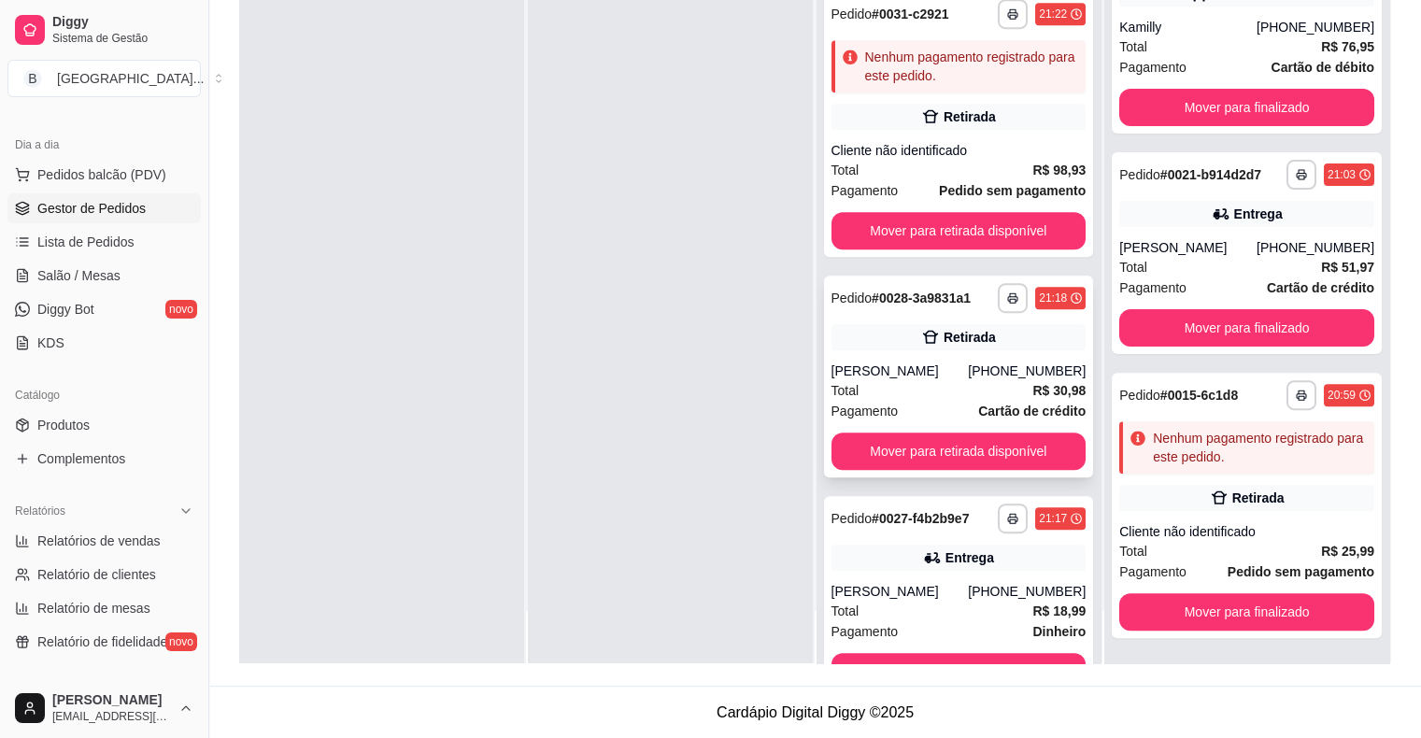
click at [941, 380] on div "Total R$ 30,98" at bounding box center [958, 390] width 255 height 21
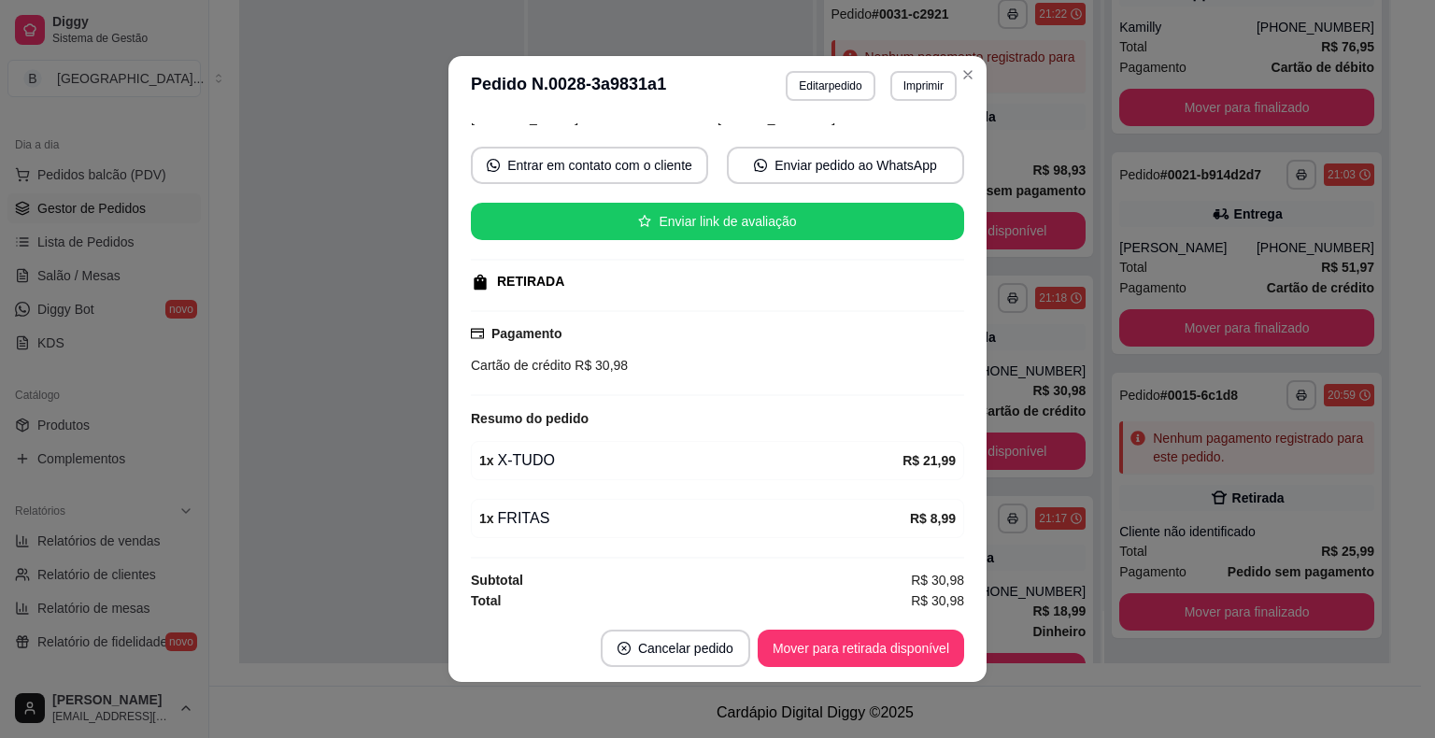
scroll to position [4, 0]
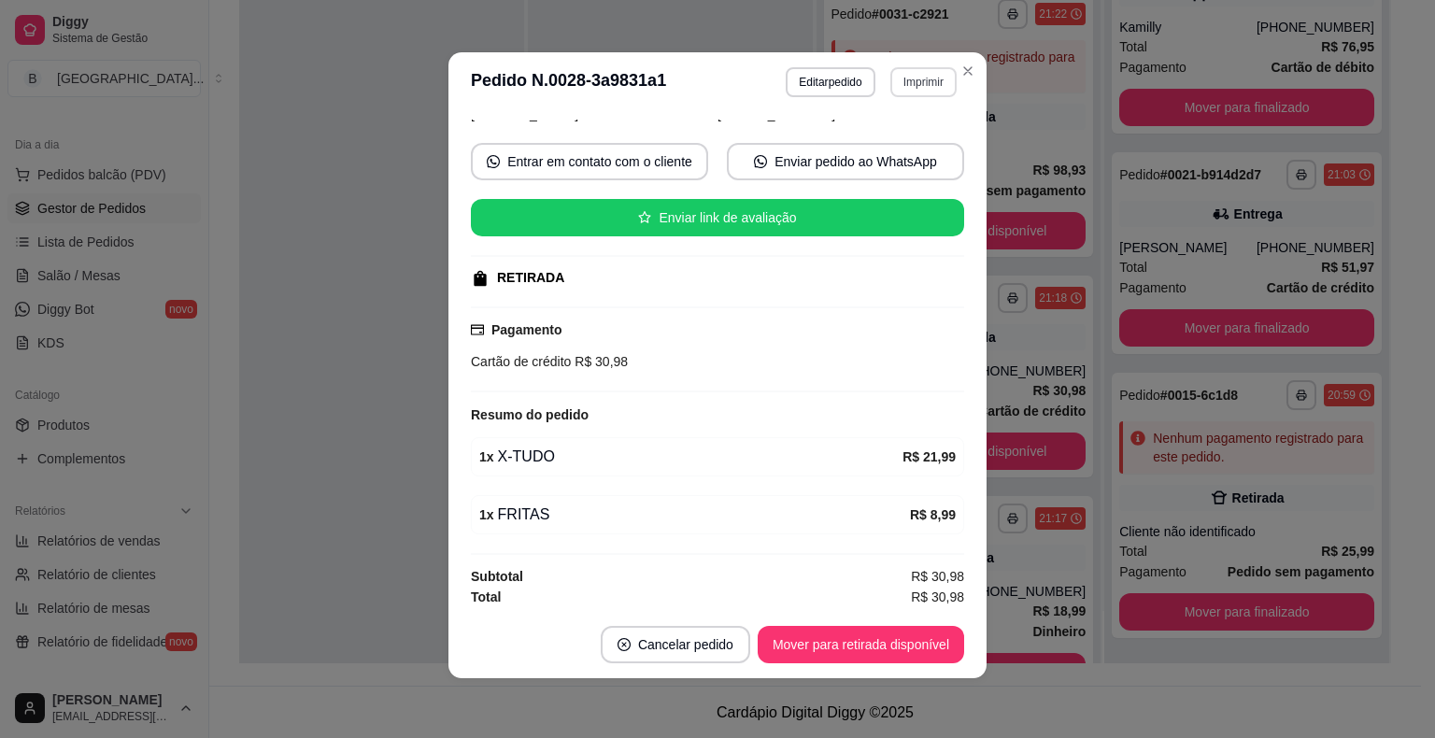
click at [905, 92] on button "Imprimir" at bounding box center [923, 82] width 66 height 30
click at [897, 141] on button "IMPRESSORA" at bounding box center [882, 148] width 131 height 29
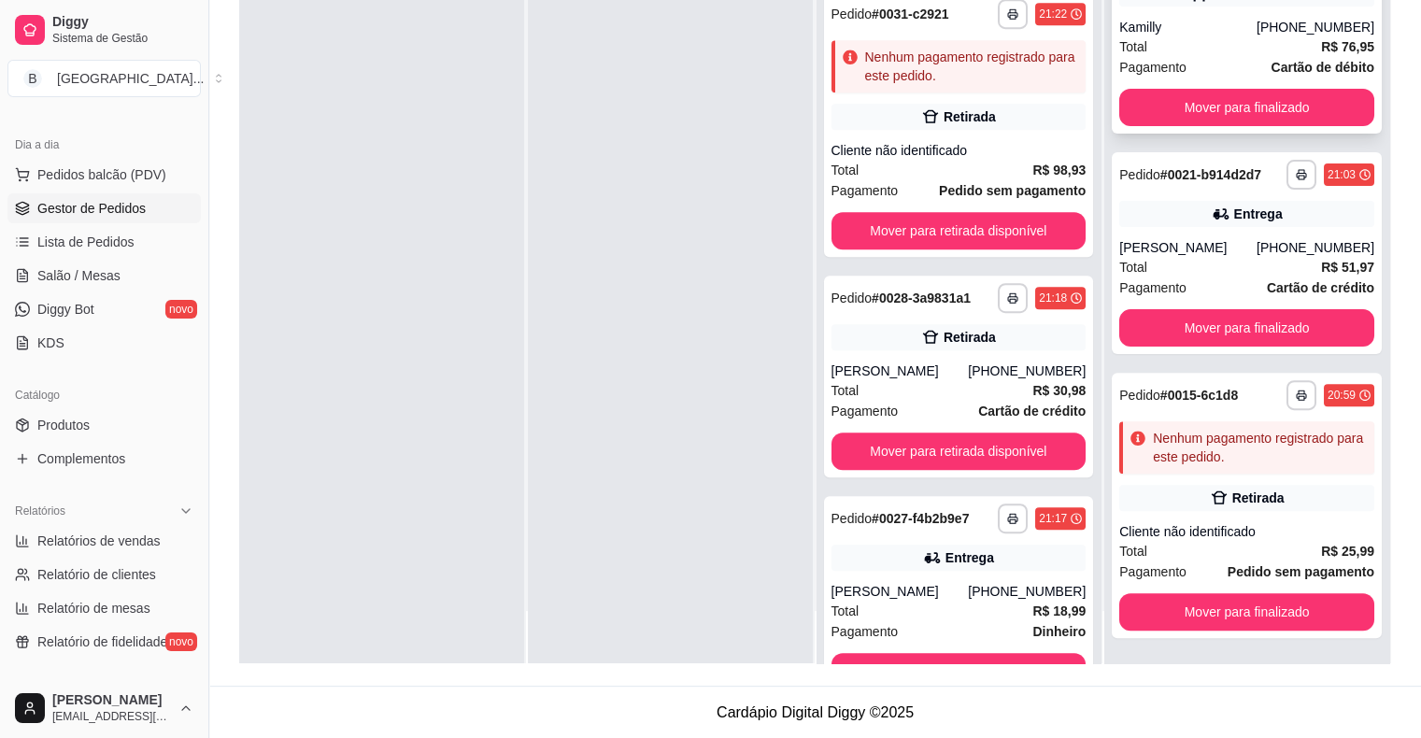
click at [1179, 44] on div "Total R$ 76,95" at bounding box center [1246, 46] width 255 height 21
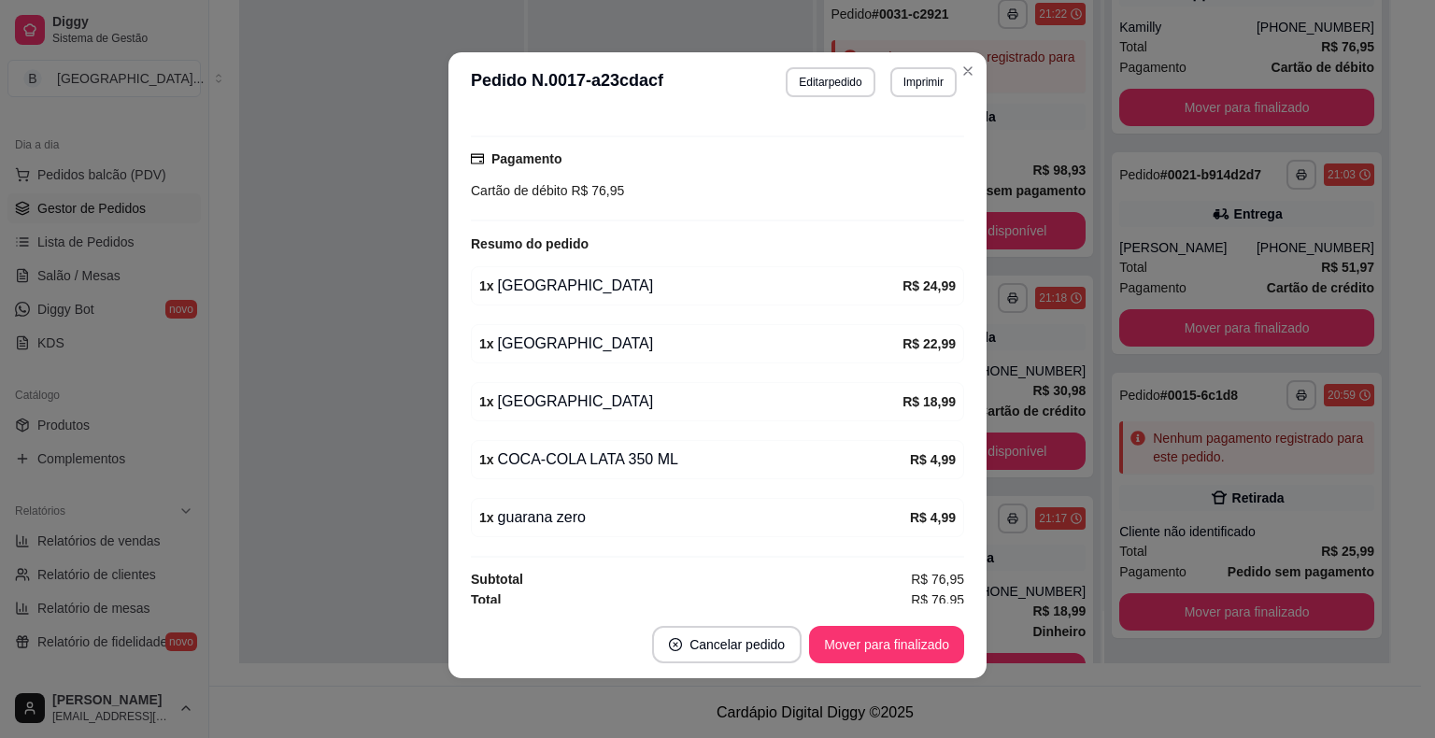
scroll to position [308, 0]
click at [932, 641] on button "Mover para finalizado" at bounding box center [887, 645] width 150 height 36
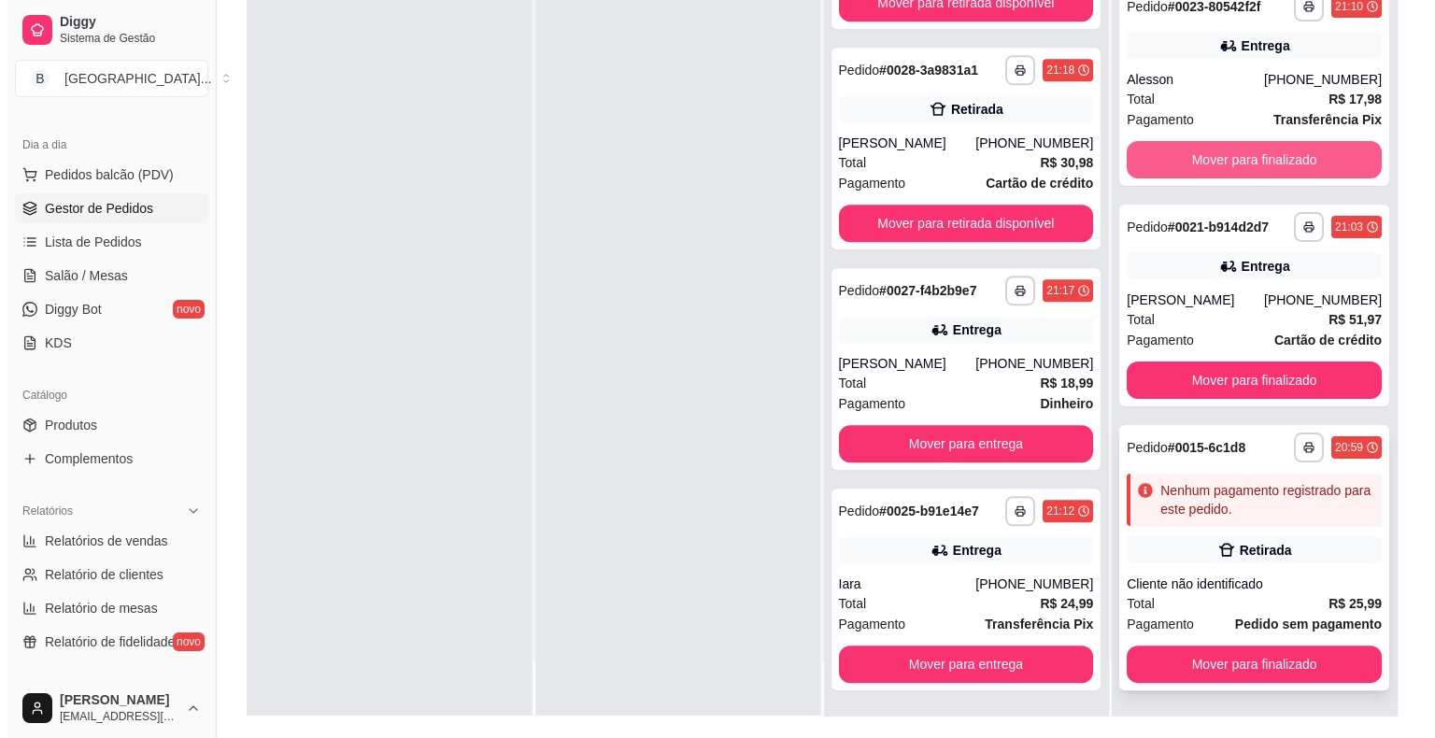
scroll to position [284, 0]
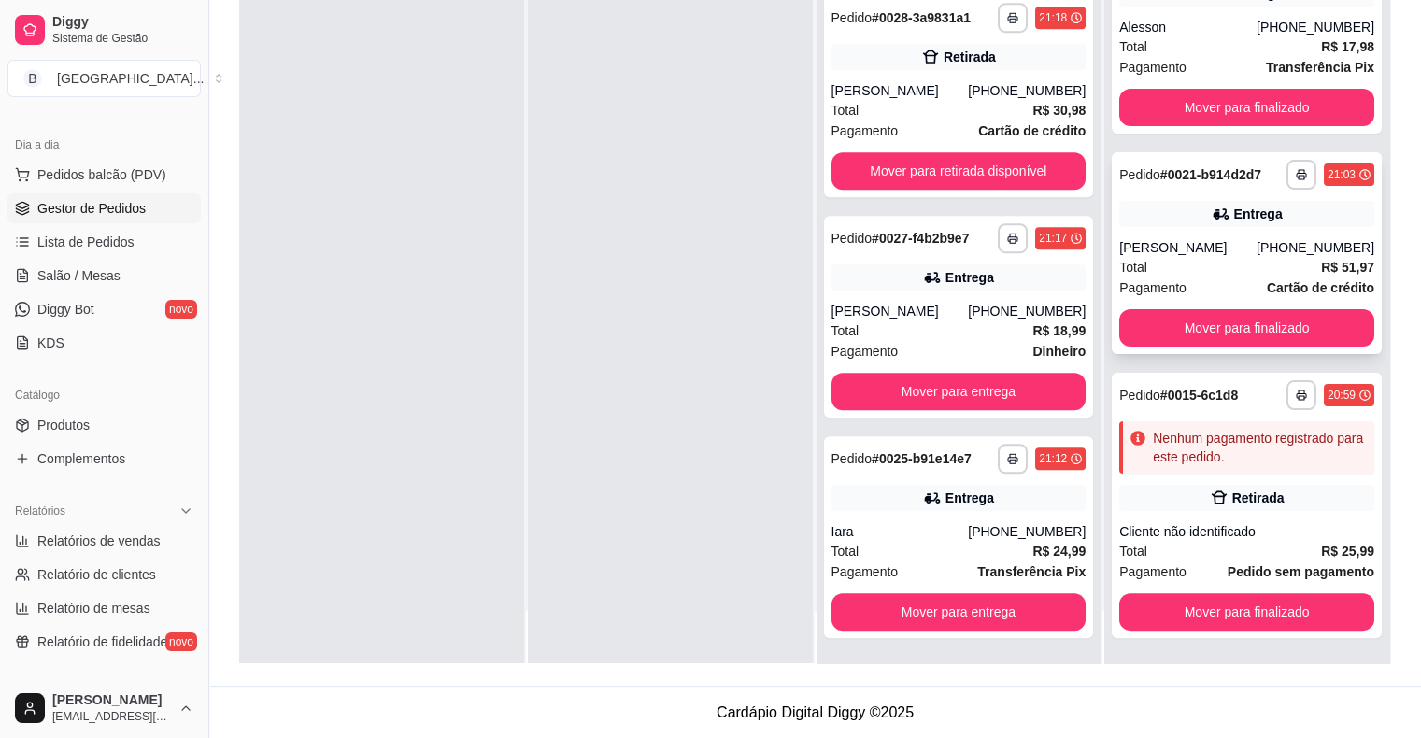
click at [1185, 255] on div "[PERSON_NAME]" at bounding box center [1187, 247] width 137 height 19
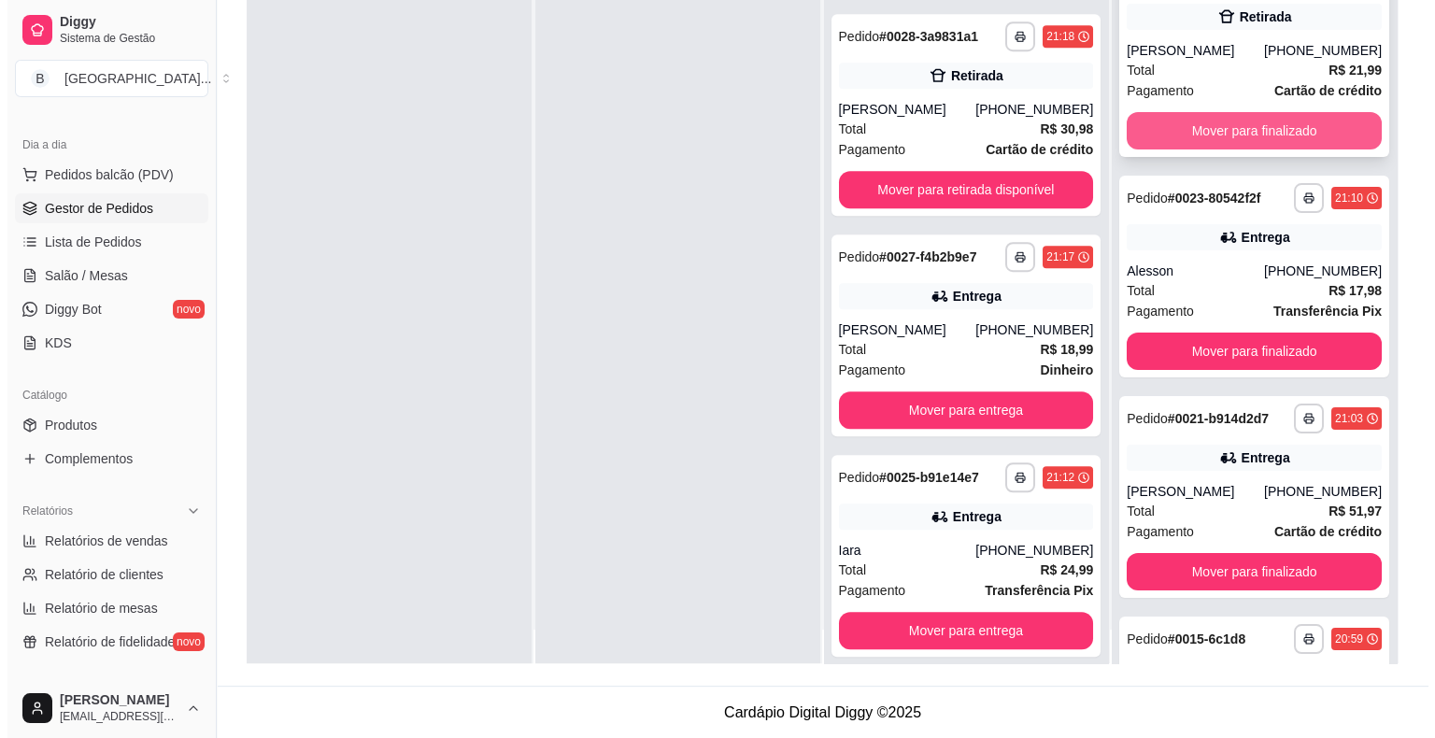
scroll to position [0, 0]
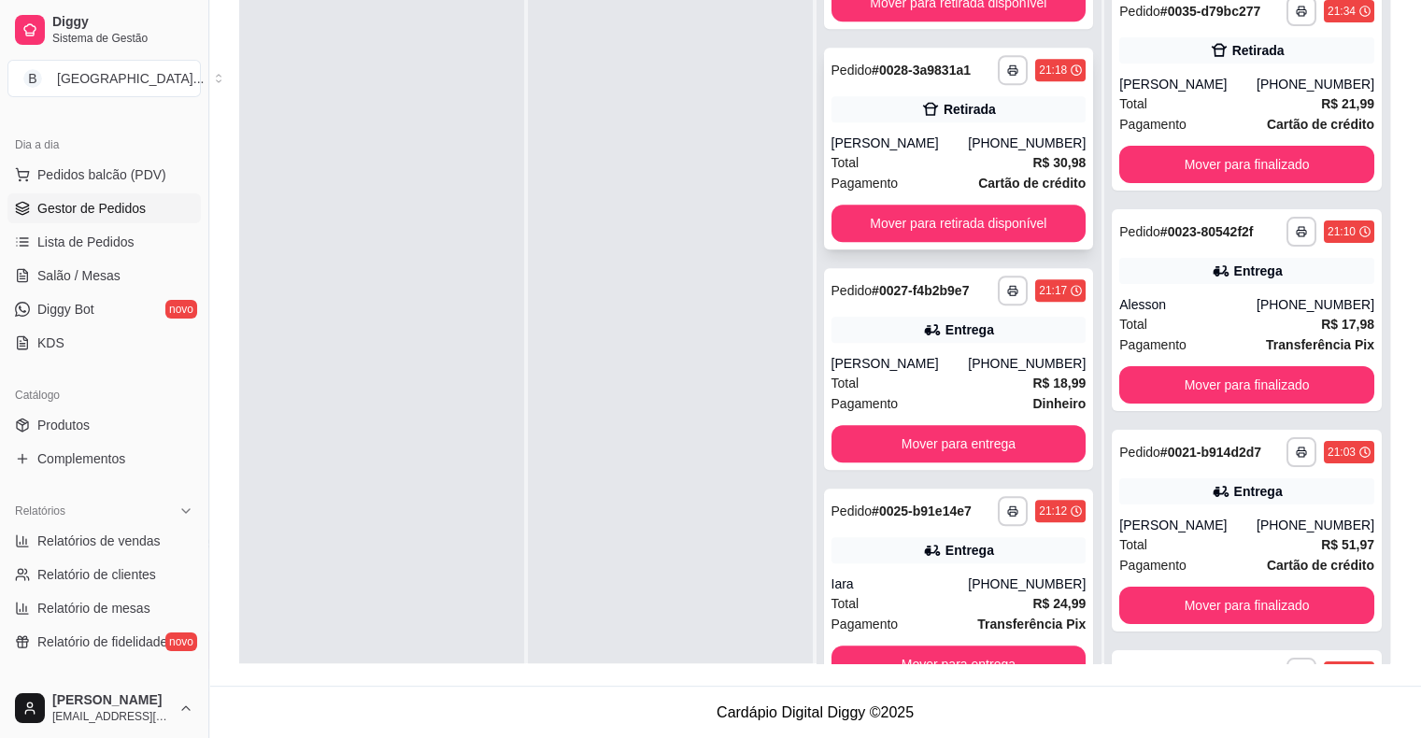
click at [1027, 139] on div "[PHONE_NUMBER]" at bounding box center [1027, 143] width 118 height 19
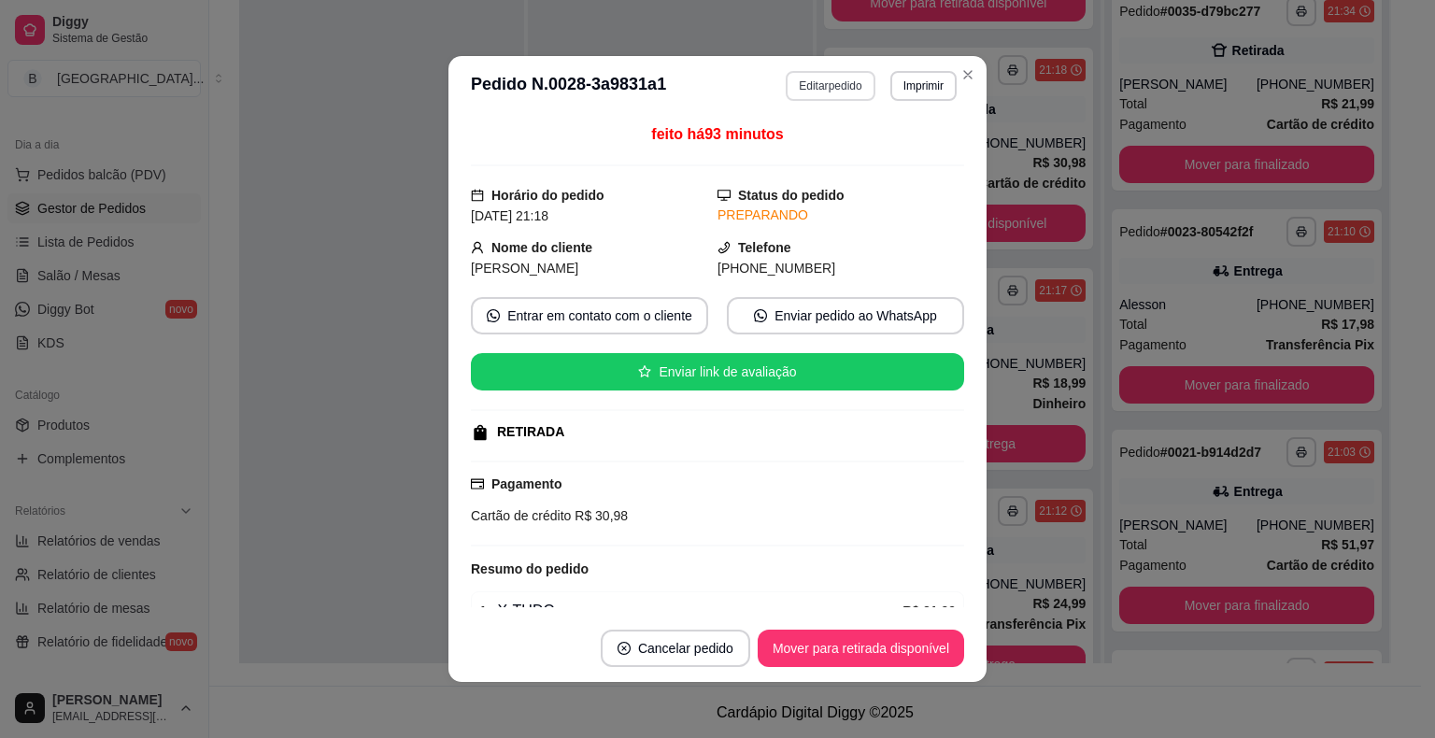
click at [822, 99] on button "Editar pedido" at bounding box center [830, 86] width 89 height 30
click at [826, 92] on div "HAMBÚRGUER ARTESANAL HAMBÚRGUER CLÁSSICO PORÇÕES BEBIDAS SUCOS CERVEJA ENERGÉTI…" at bounding box center [521, 94] width 985 height 144
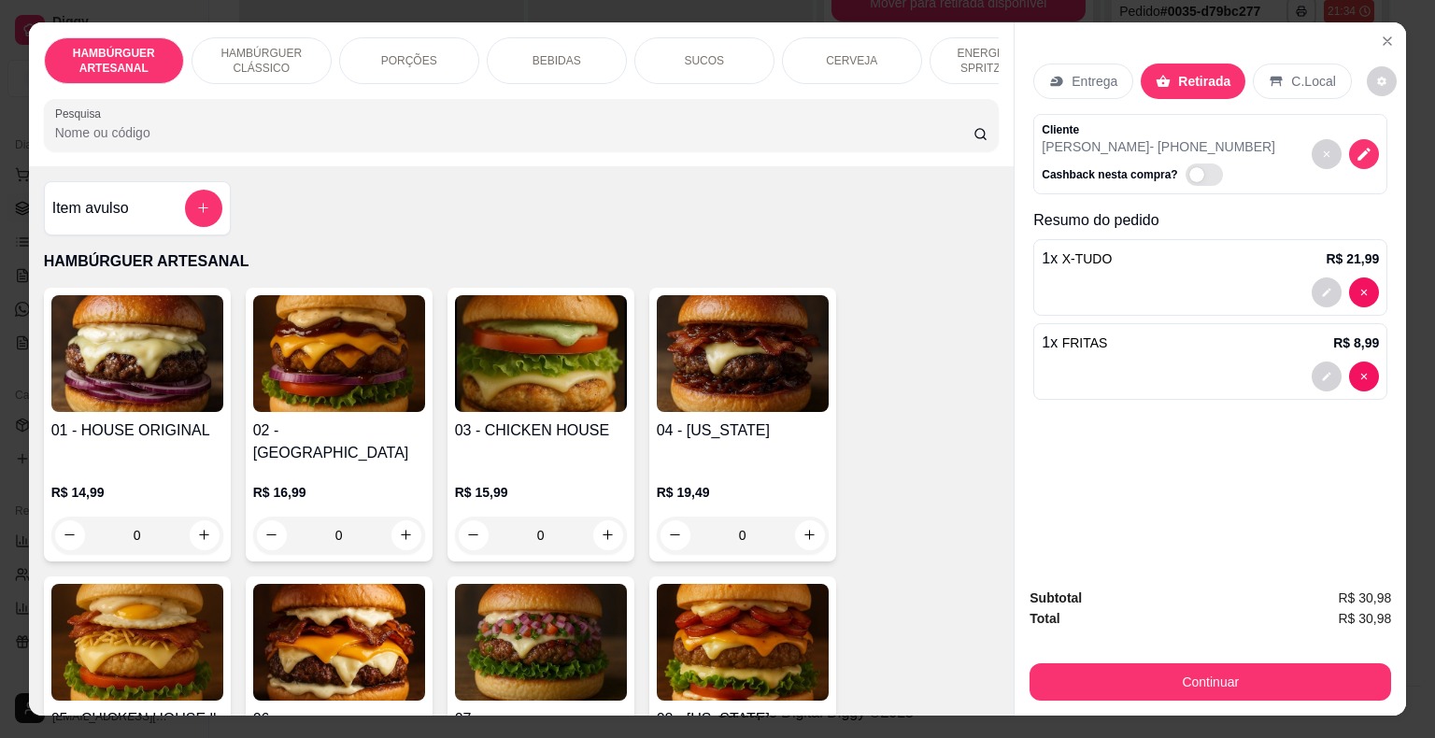
click at [843, 62] on div "CERVEJA" at bounding box center [852, 60] width 140 height 47
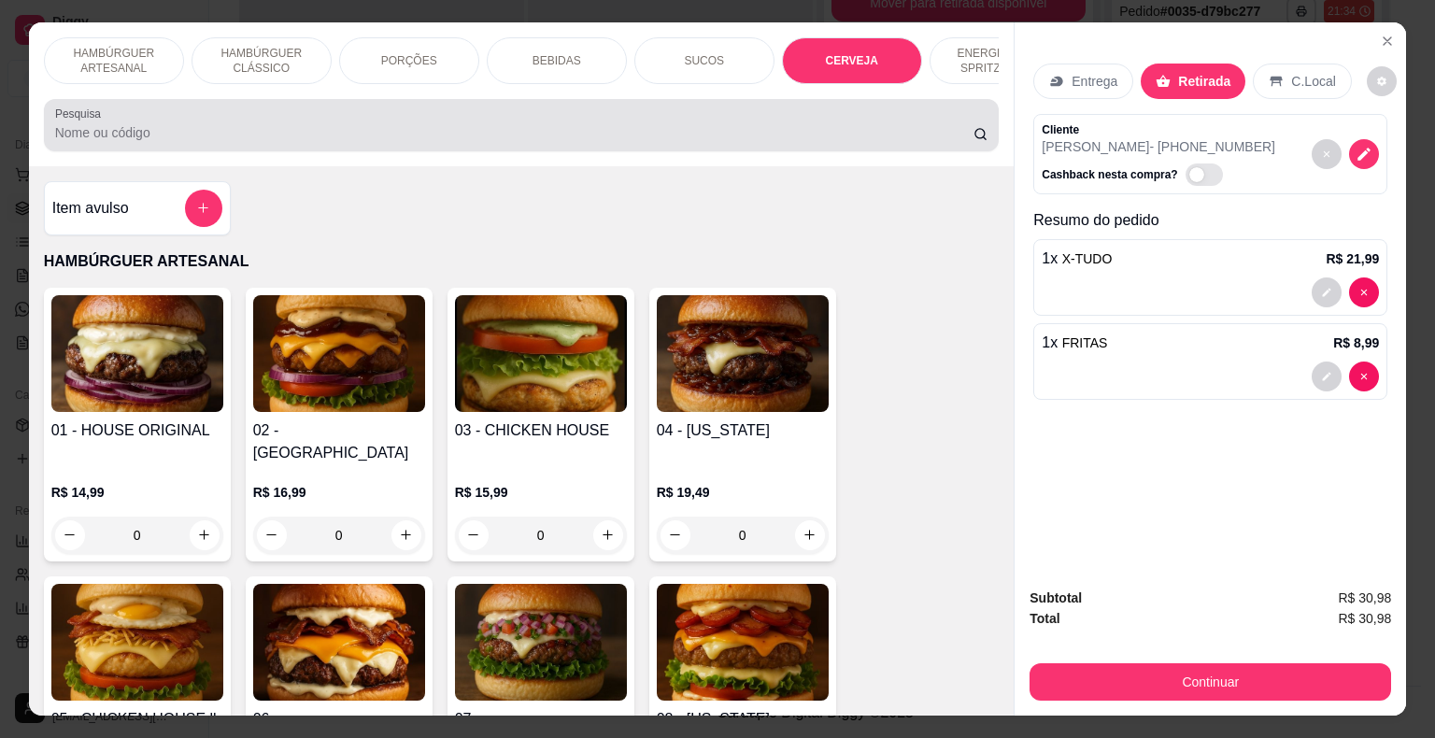
scroll to position [45, 0]
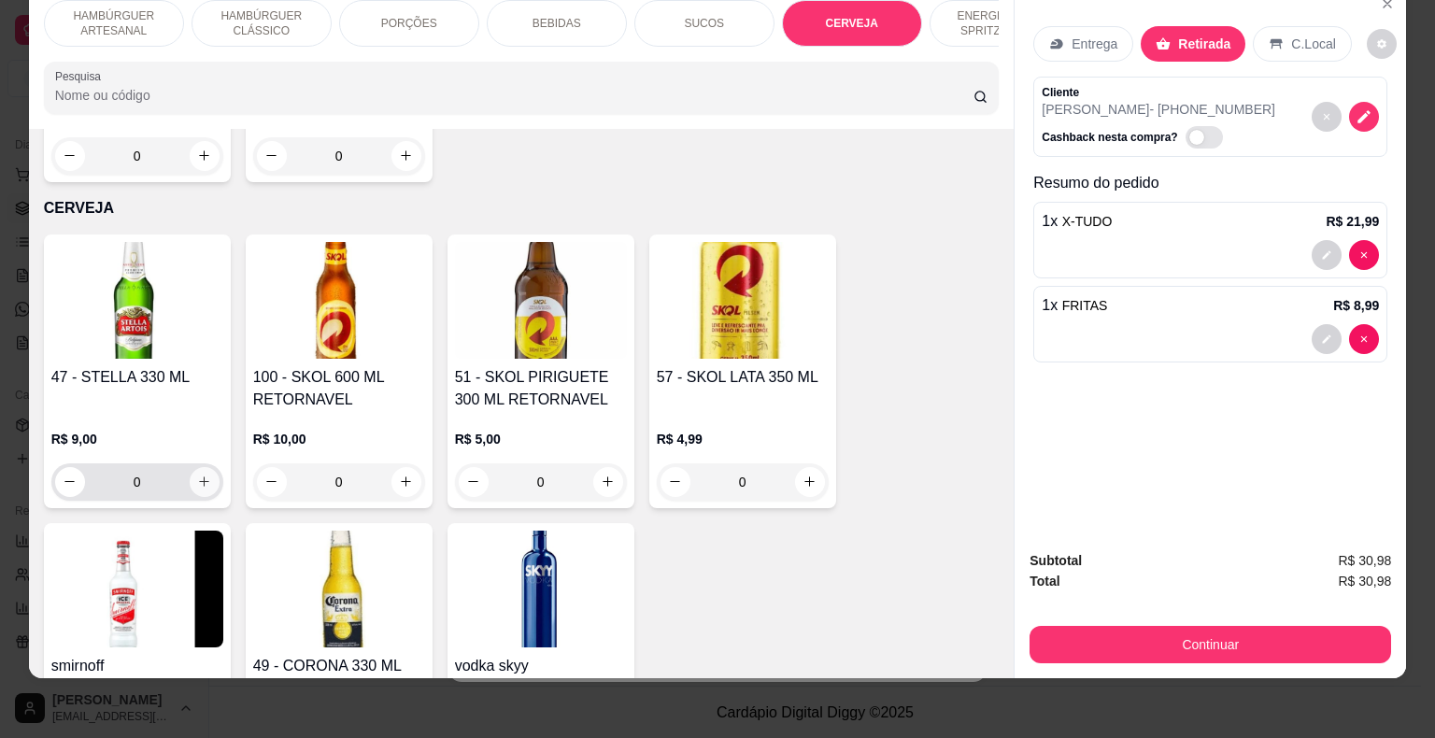
click at [198, 474] on icon "increase-product-quantity" at bounding box center [204, 481] width 14 height 14
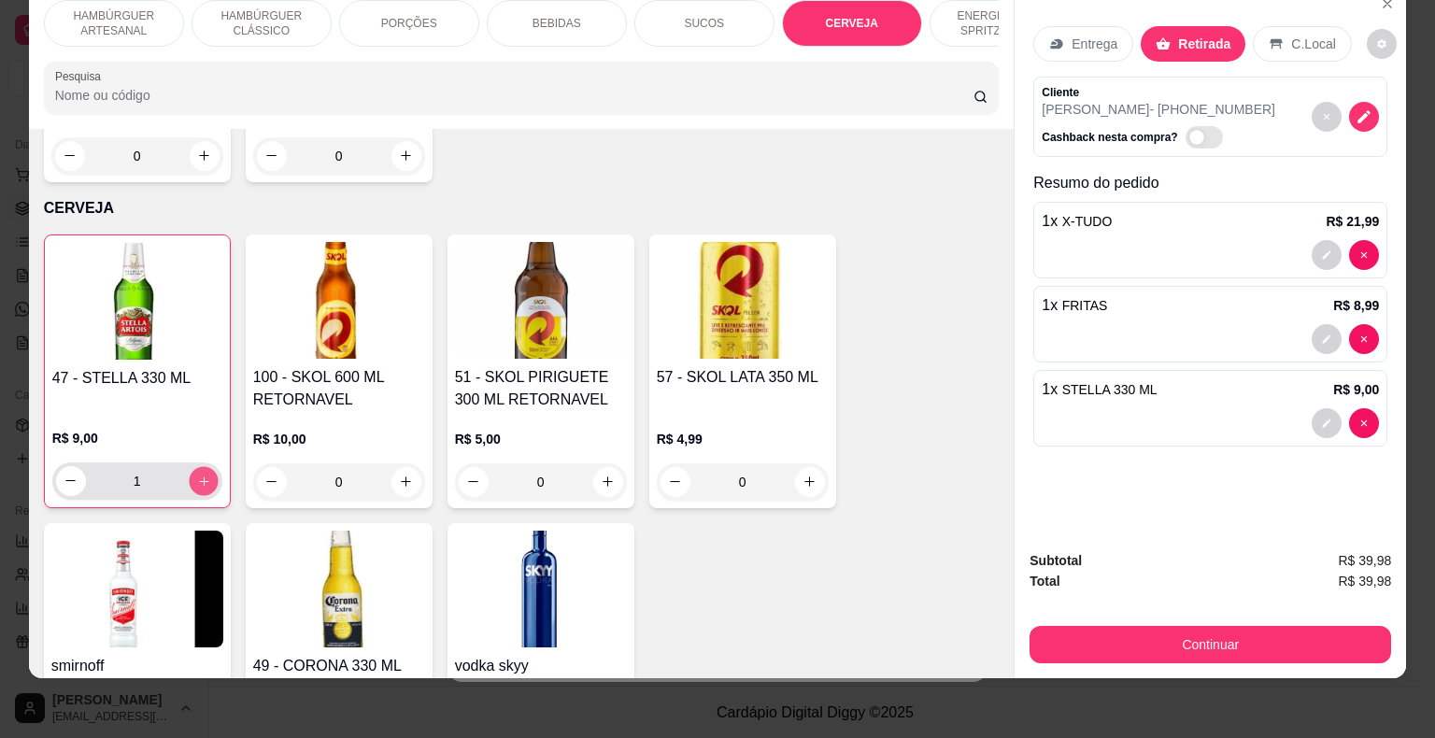
click at [198, 474] on icon "increase-product-quantity" at bounding box center [203, 481] width 14 height 14
type input "2"
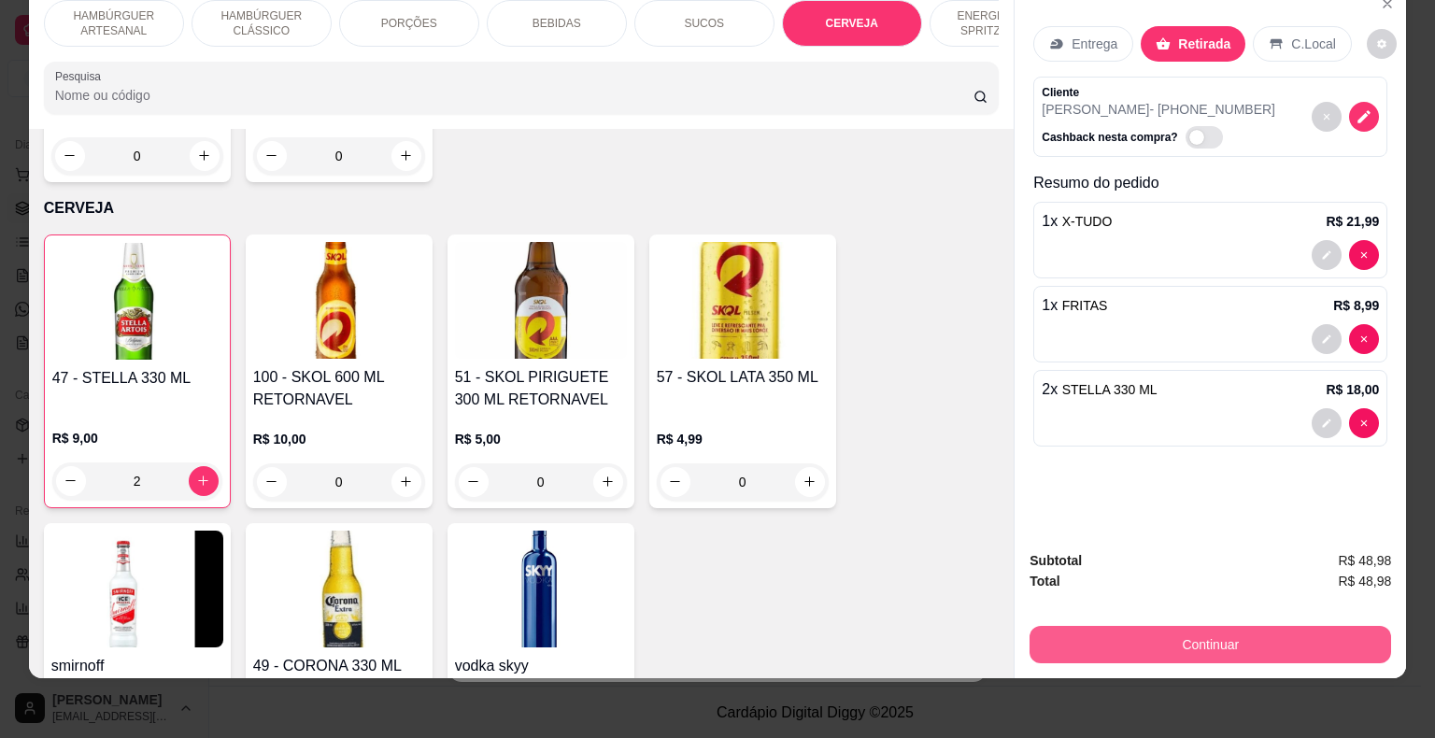
click at [1214, 634] on button "Continuar" at bounding box center [1209, 644] width 361 height 37
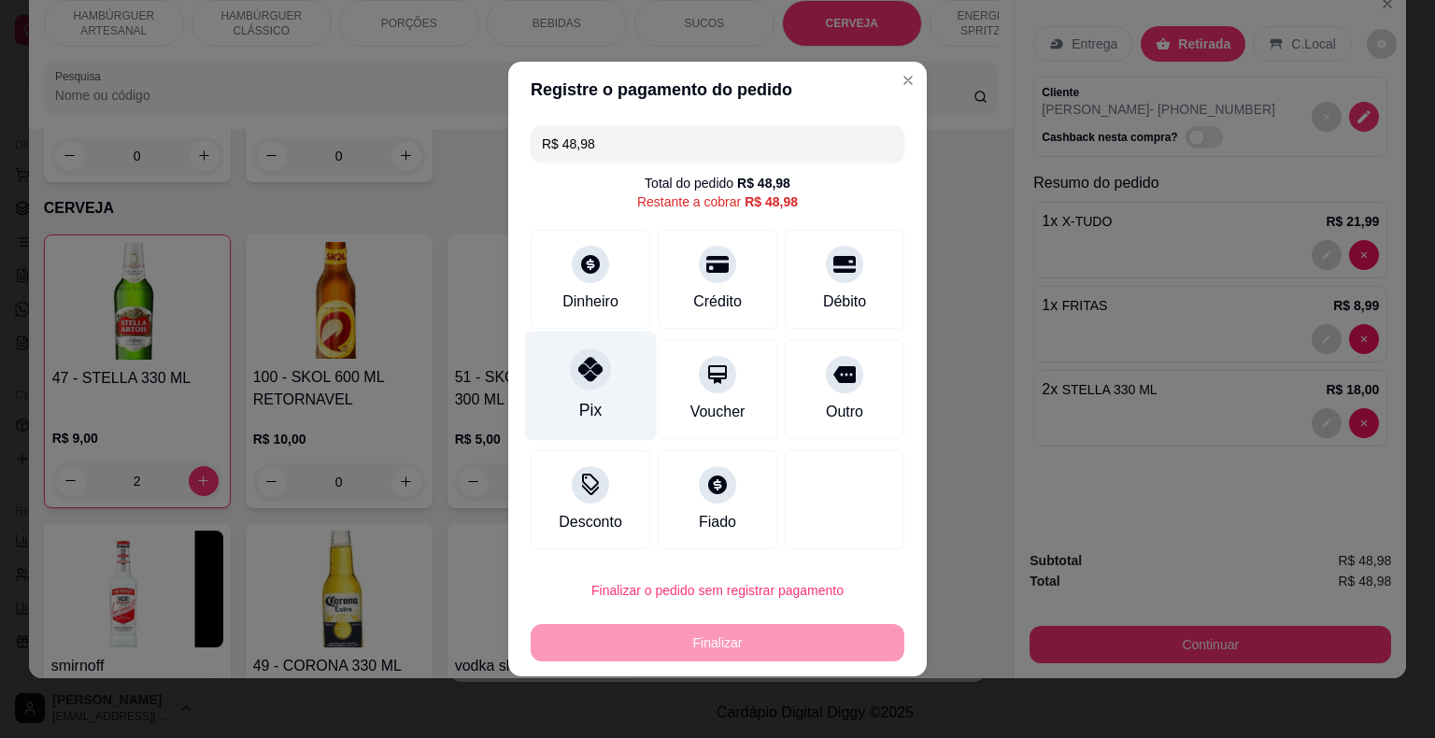
click at [583, 377] on icon at bounding box center [590, 369] width 24 height 24
type input "R$ 0,00"
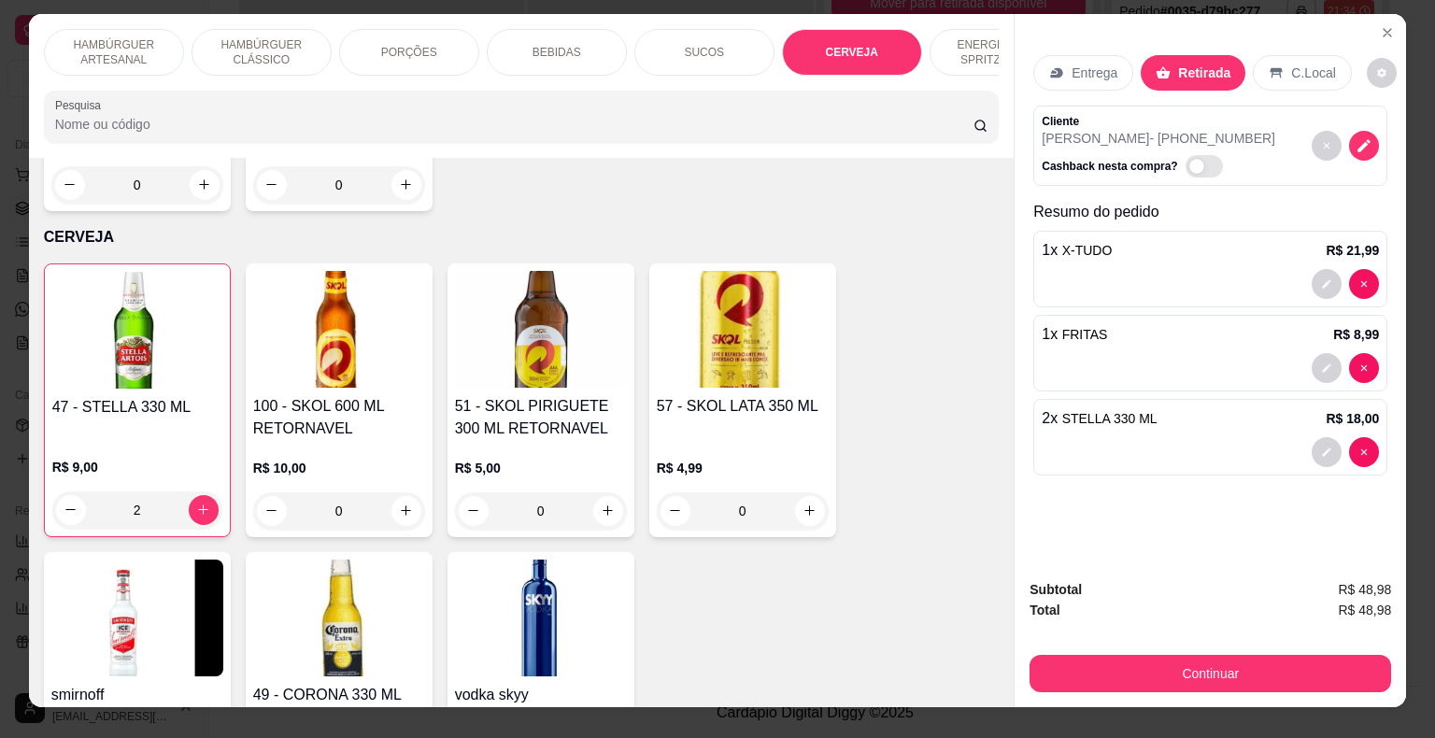
scroll to position [0, 0]
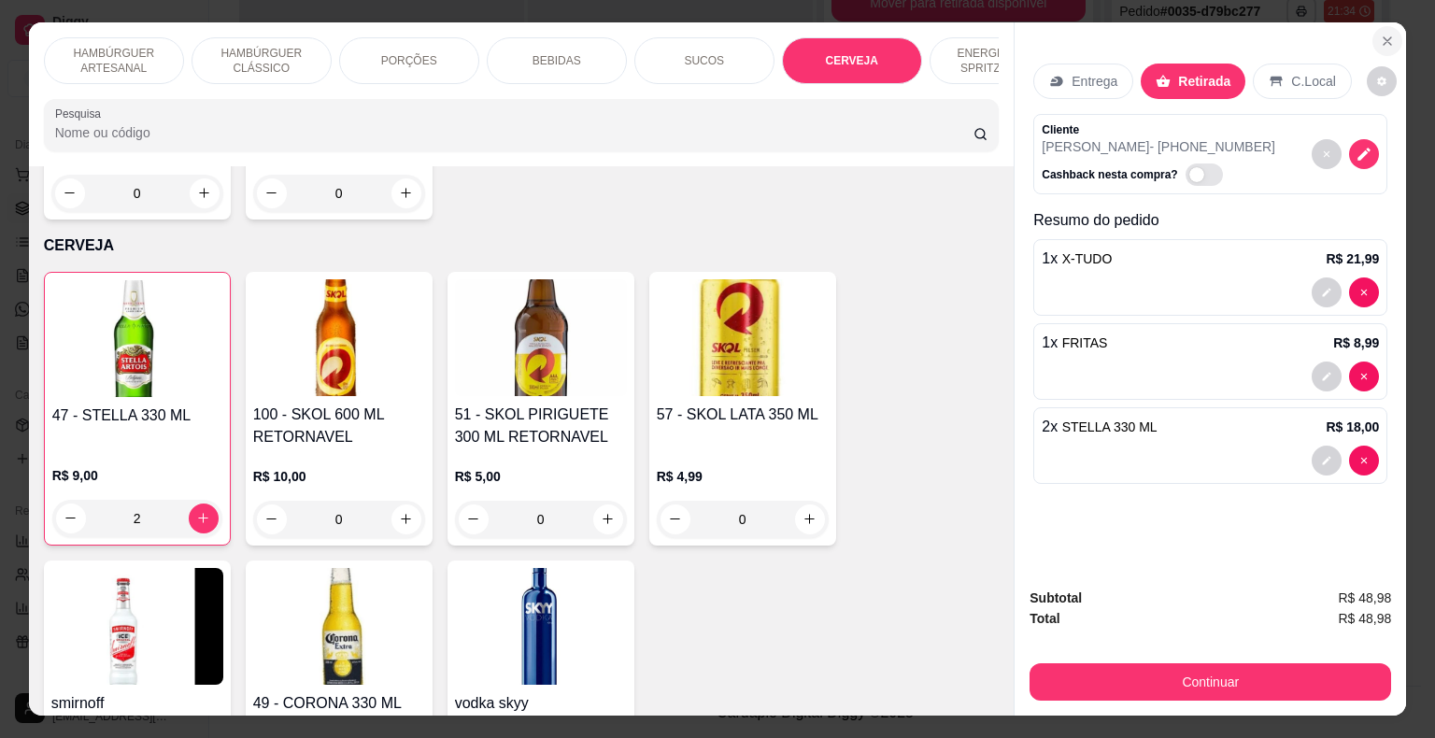
click at [1387, 26] on button "Close" at bounding box center [1387, 41] width 30 height 30
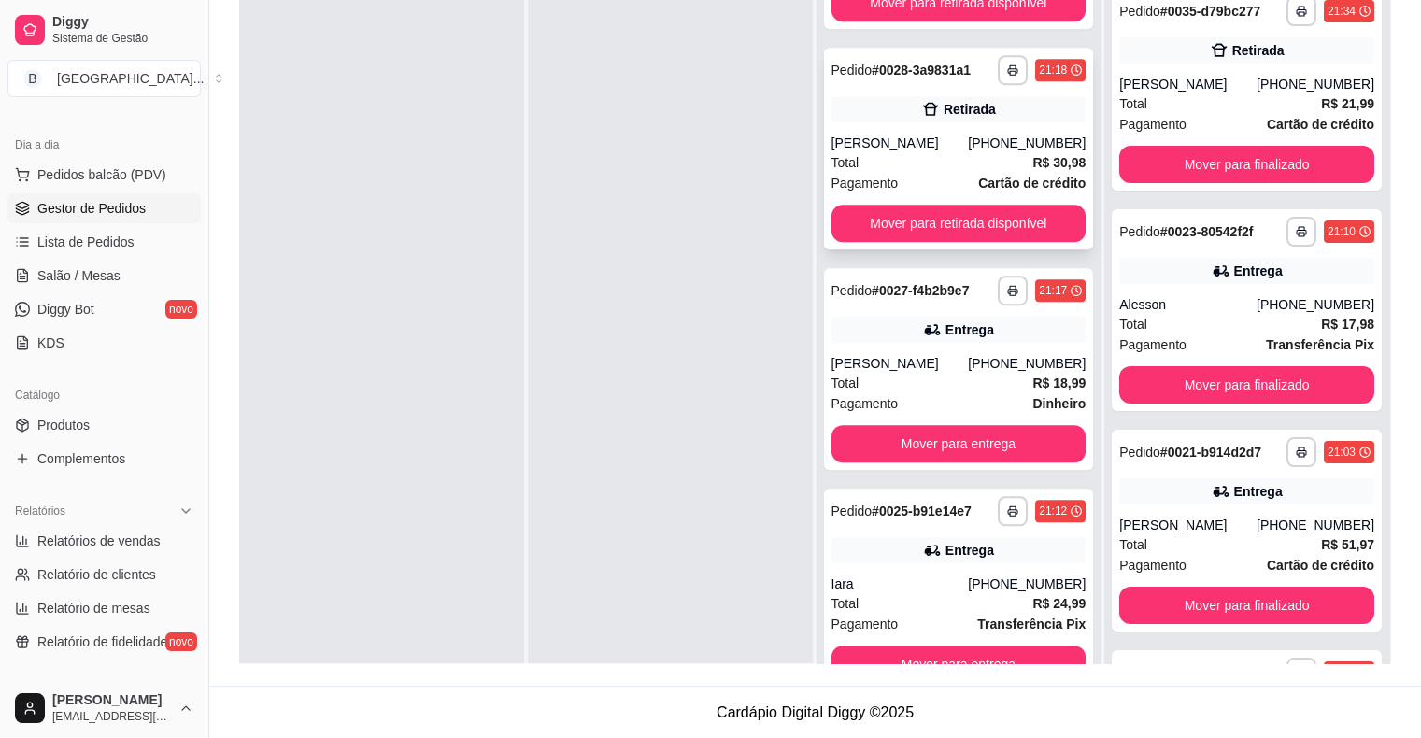
click at [914, 152] on div "Total R$ 30,98" at bounding box center [958, 162] width 255 height 21
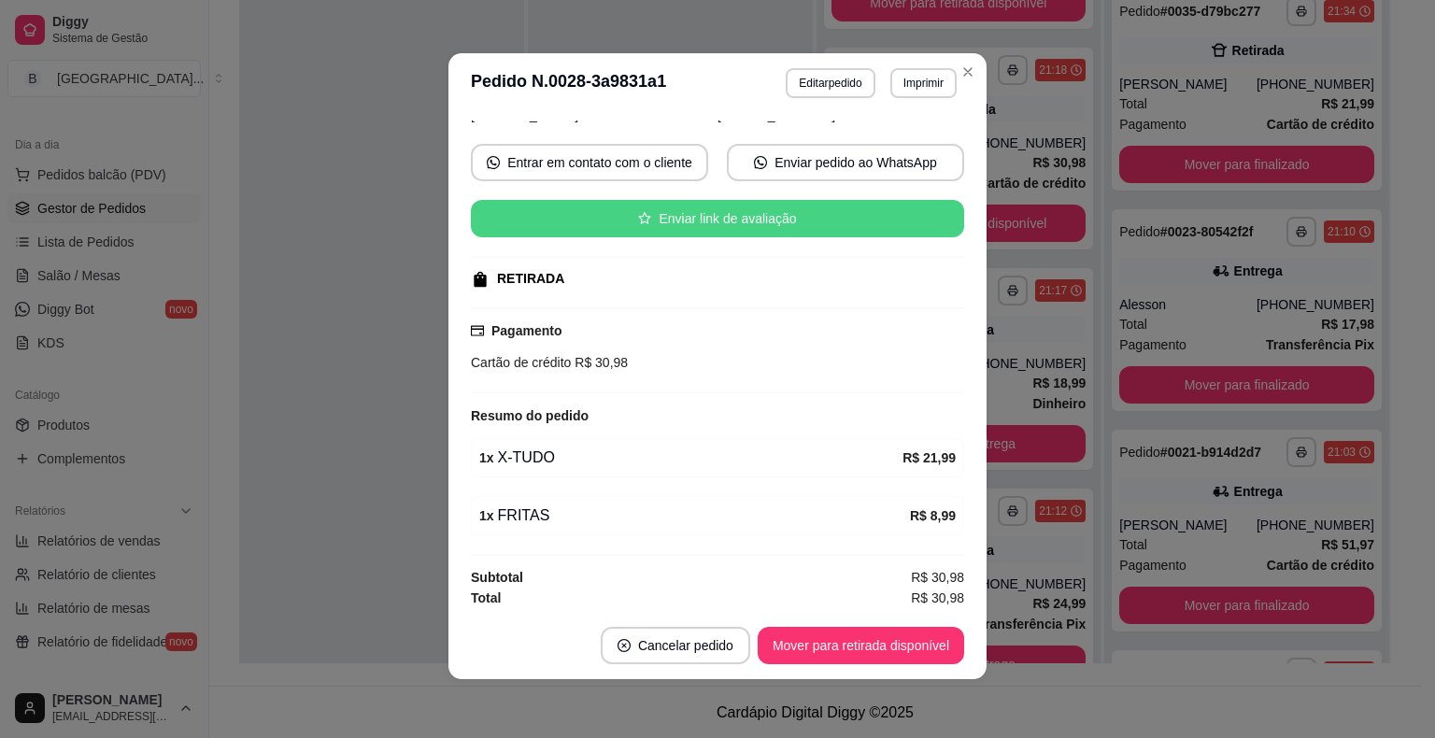
scroll to position [4, 0]
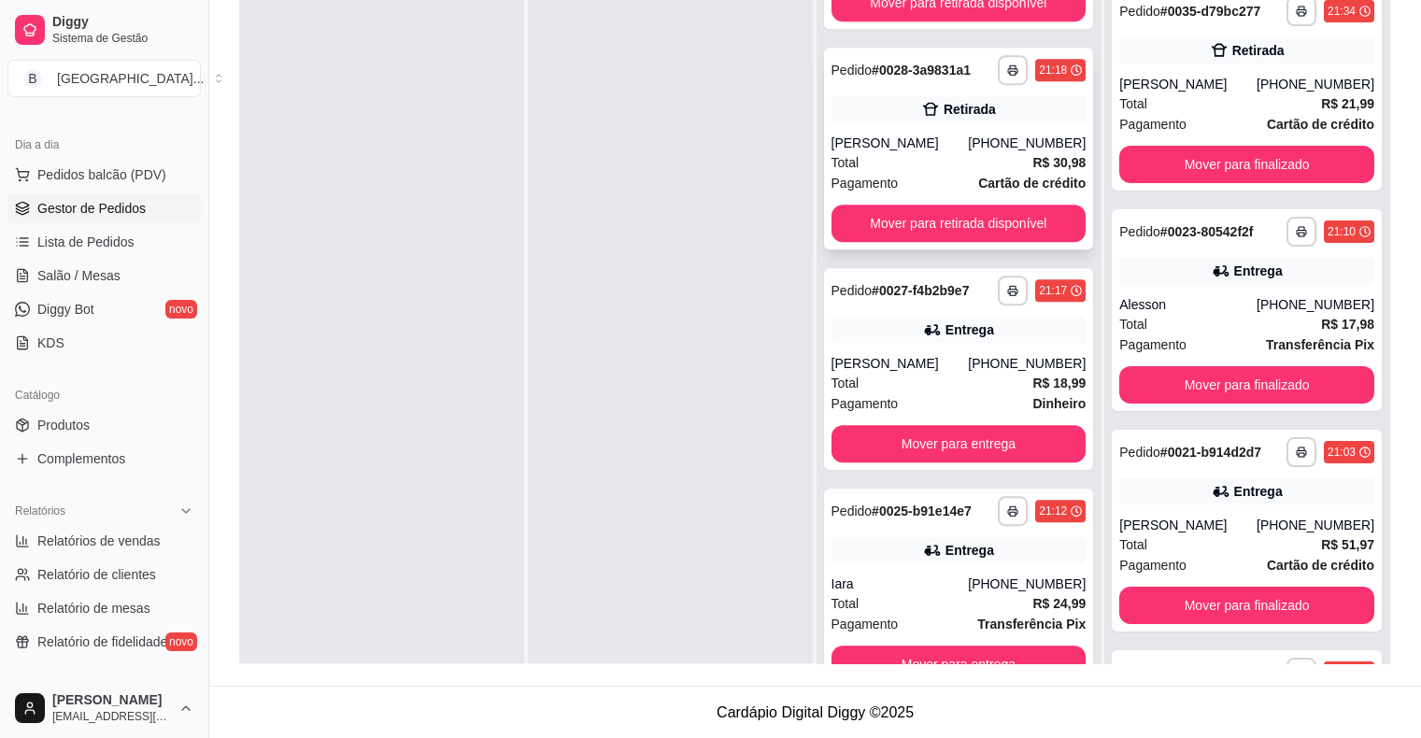
click at [911, 155] on div "Total R$ 30,98" at bounding box center [958, 162] width 255 height 21
click at [913, 155] on div "Total R$ 30,98" at bounding box center [958, 162] width 255 height 21
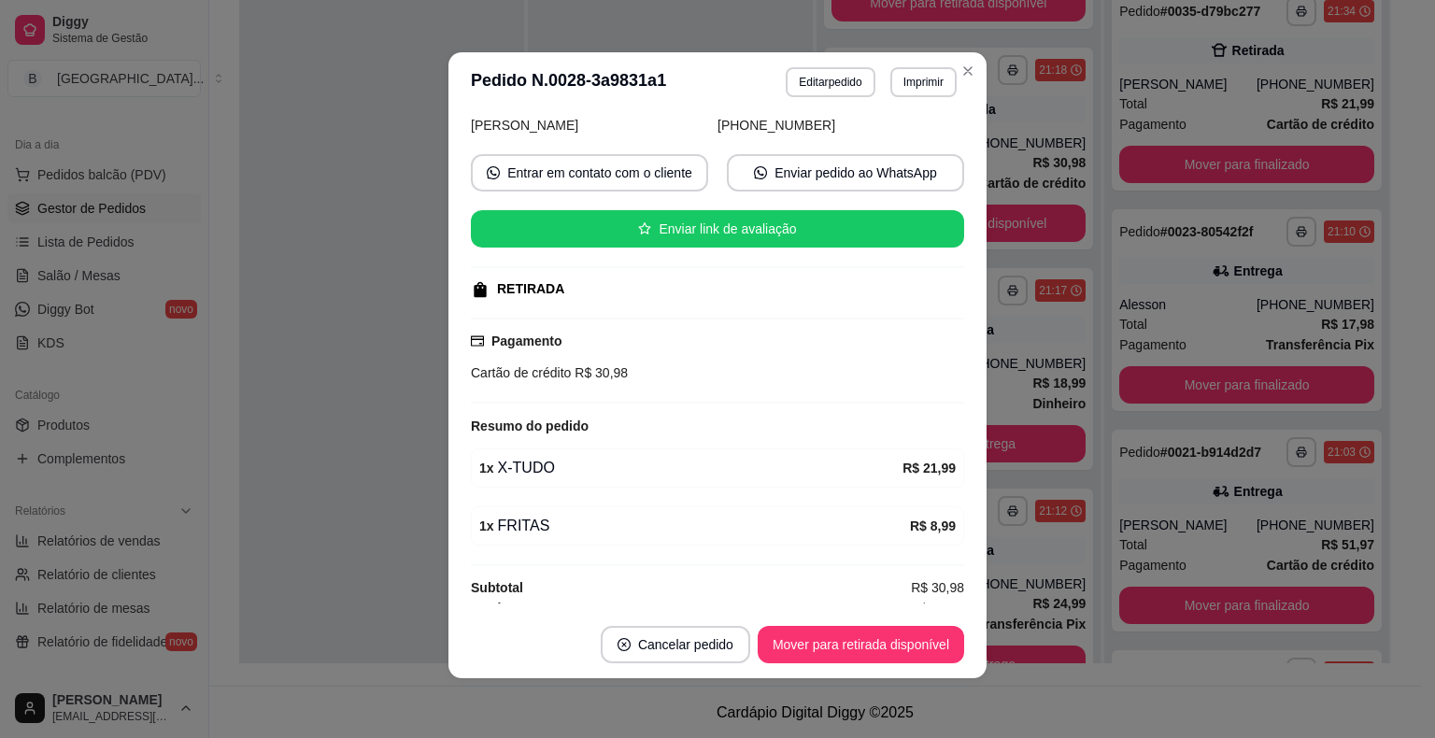
scroll to position [150, 0]
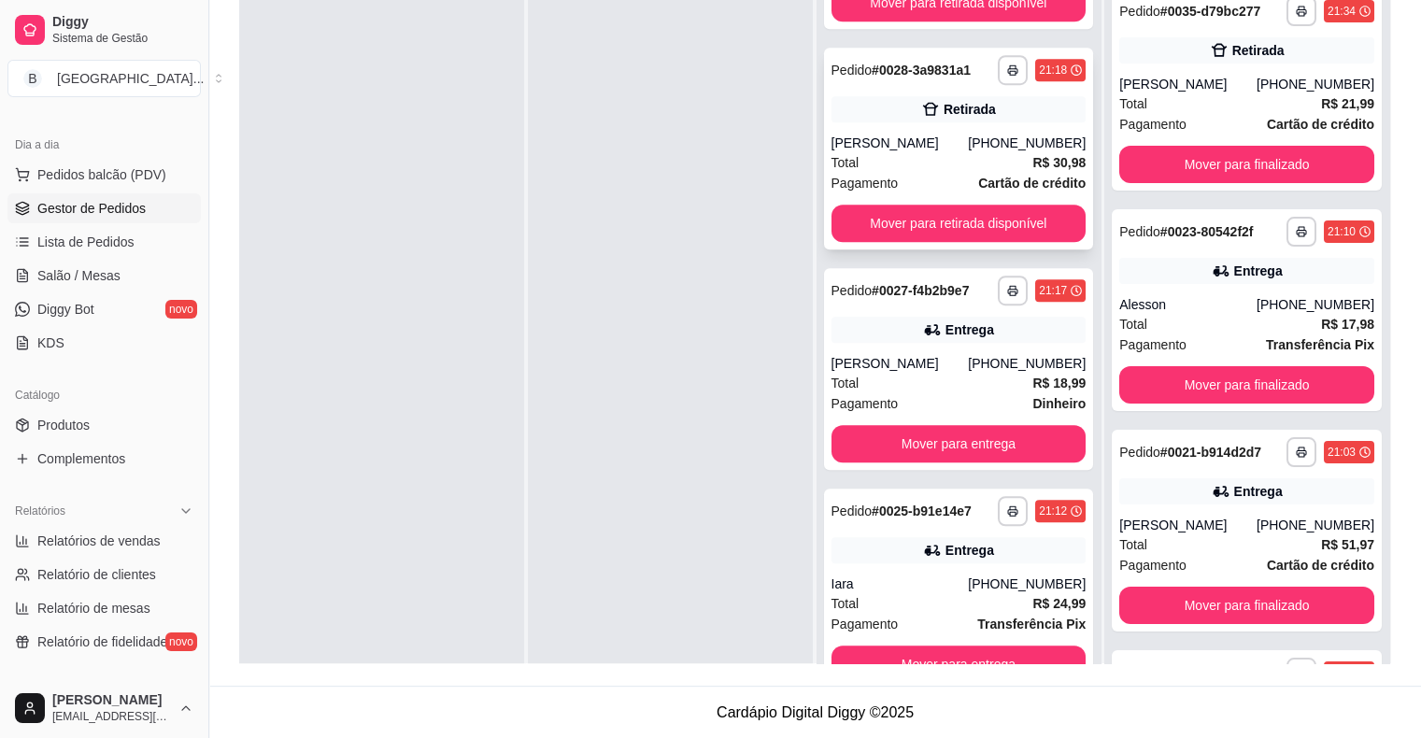
click at [909, 177] on div "Pagamento Cartão de crédito" at bounding box center [958, 183] width 255 height 21
click at [916, 144] on div "[PERSON_NAME]" at bounding box center [899, 143] width 137 height 19
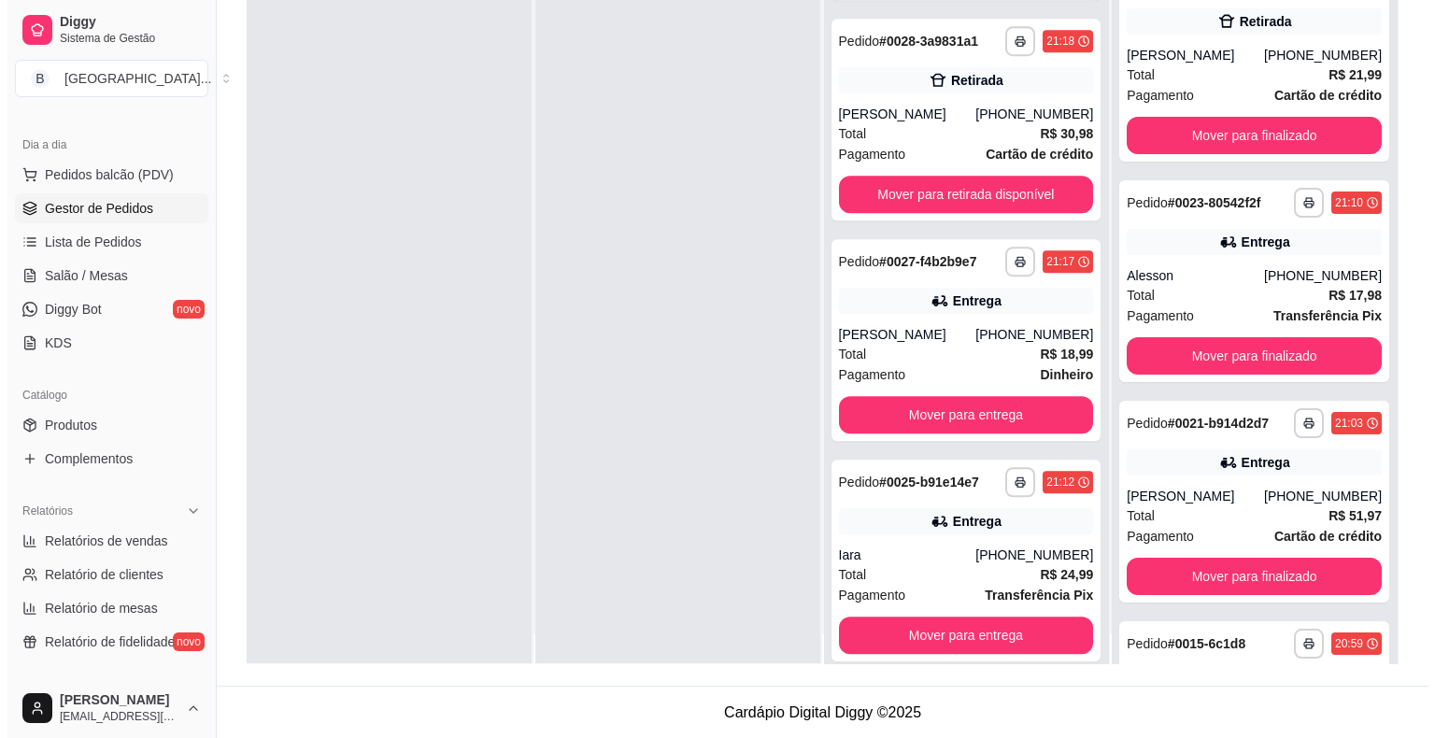
scroll to position [0, 0]
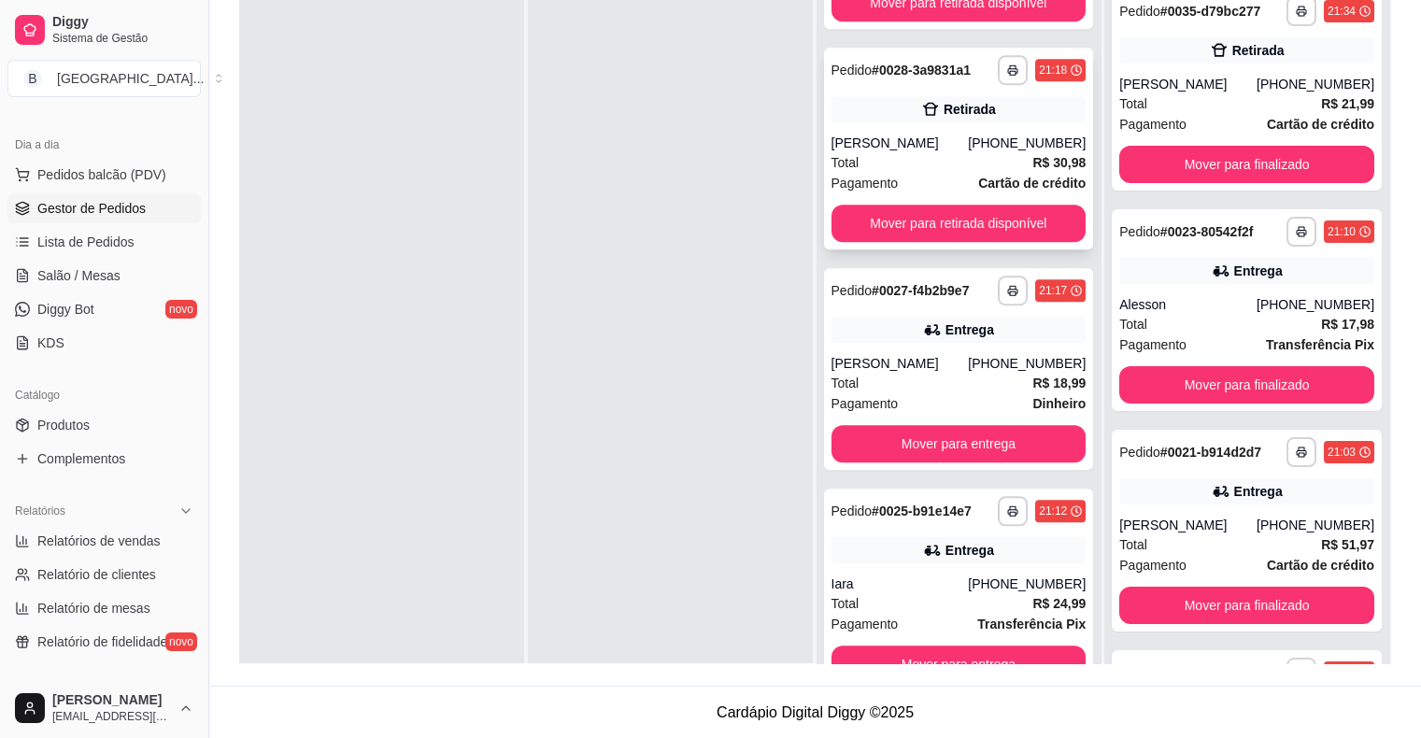
click at [877, 169] on div "Total R$ 30,98" at bounding box center [958, 162] width 255 height 21
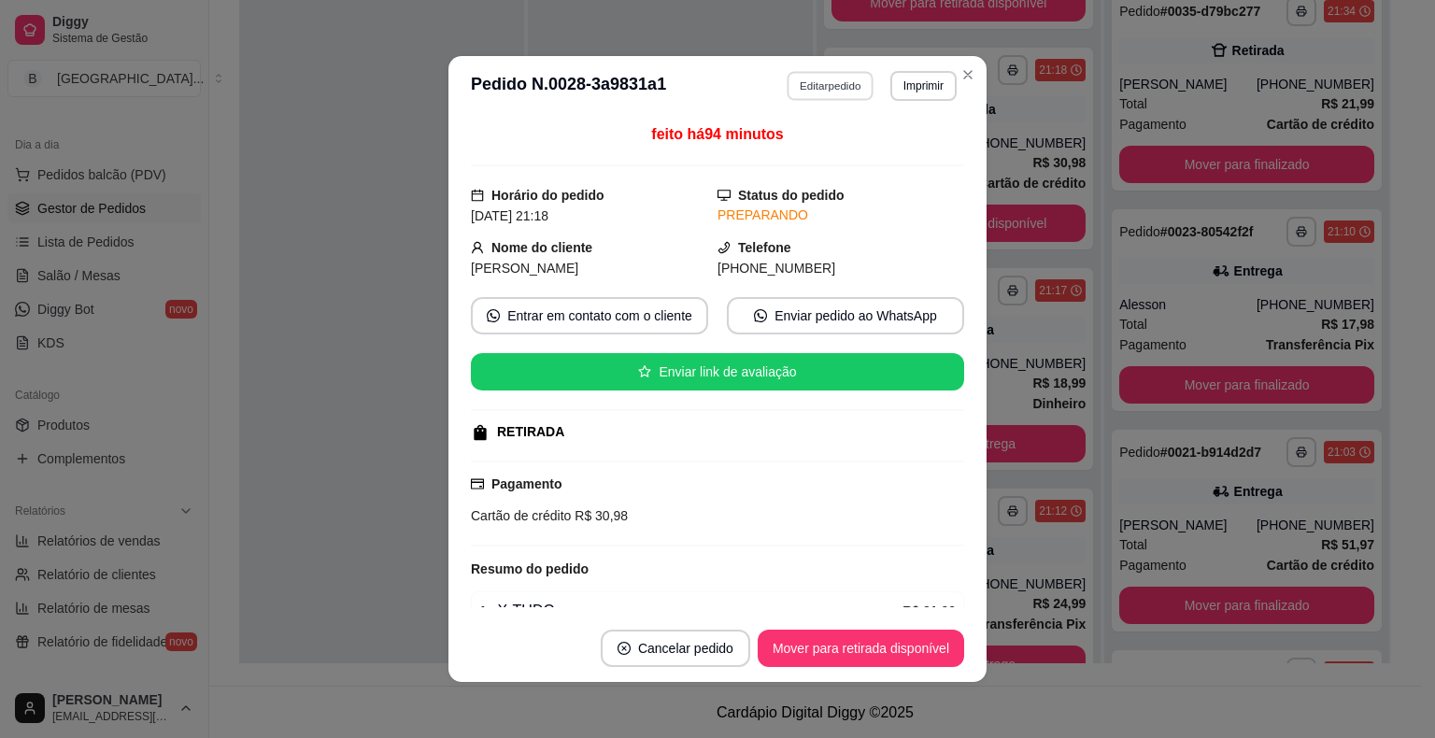
click at [818, 90] on button "Editar pedido" at bounding box center [830, 85] width 87 height 29
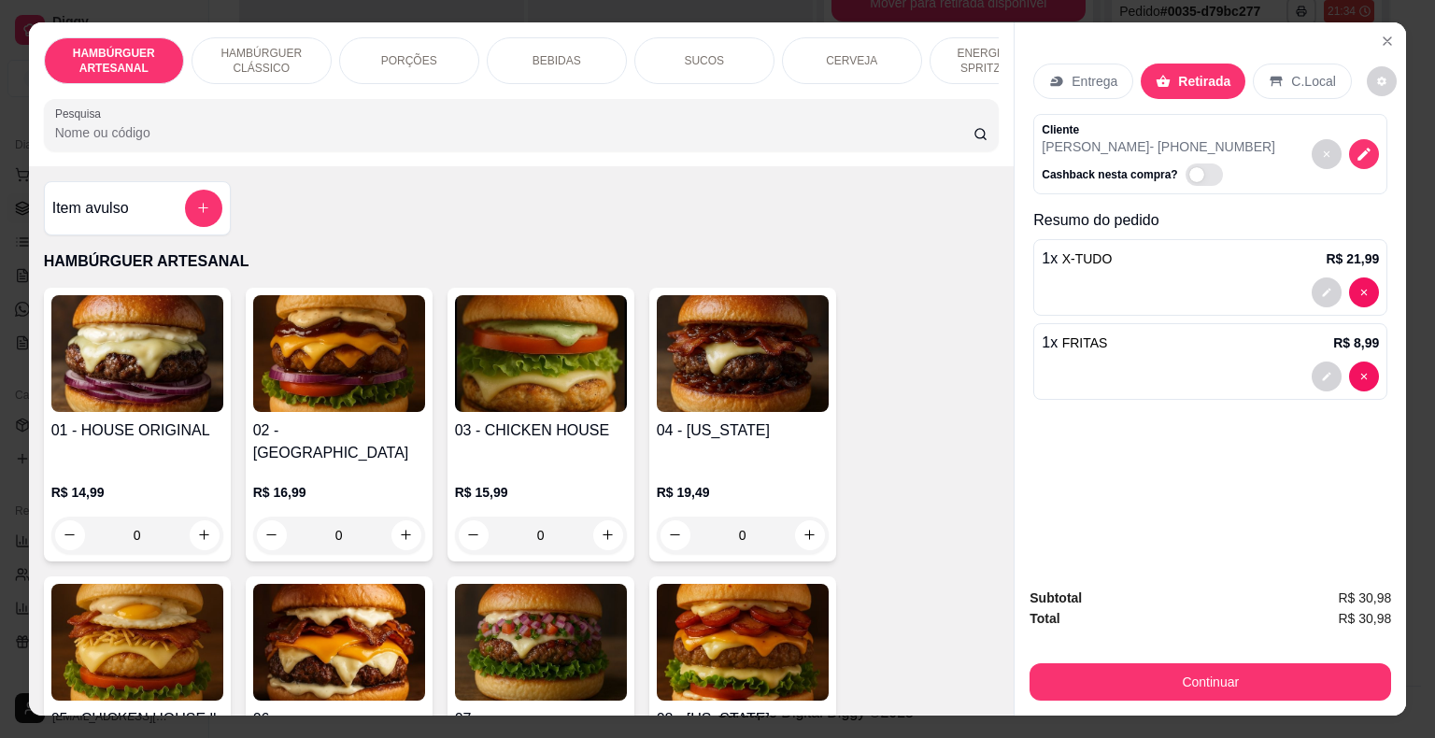
click at [861, 65] on div "CERVEJA" at bounding box center [852, 60] width 140 height 47
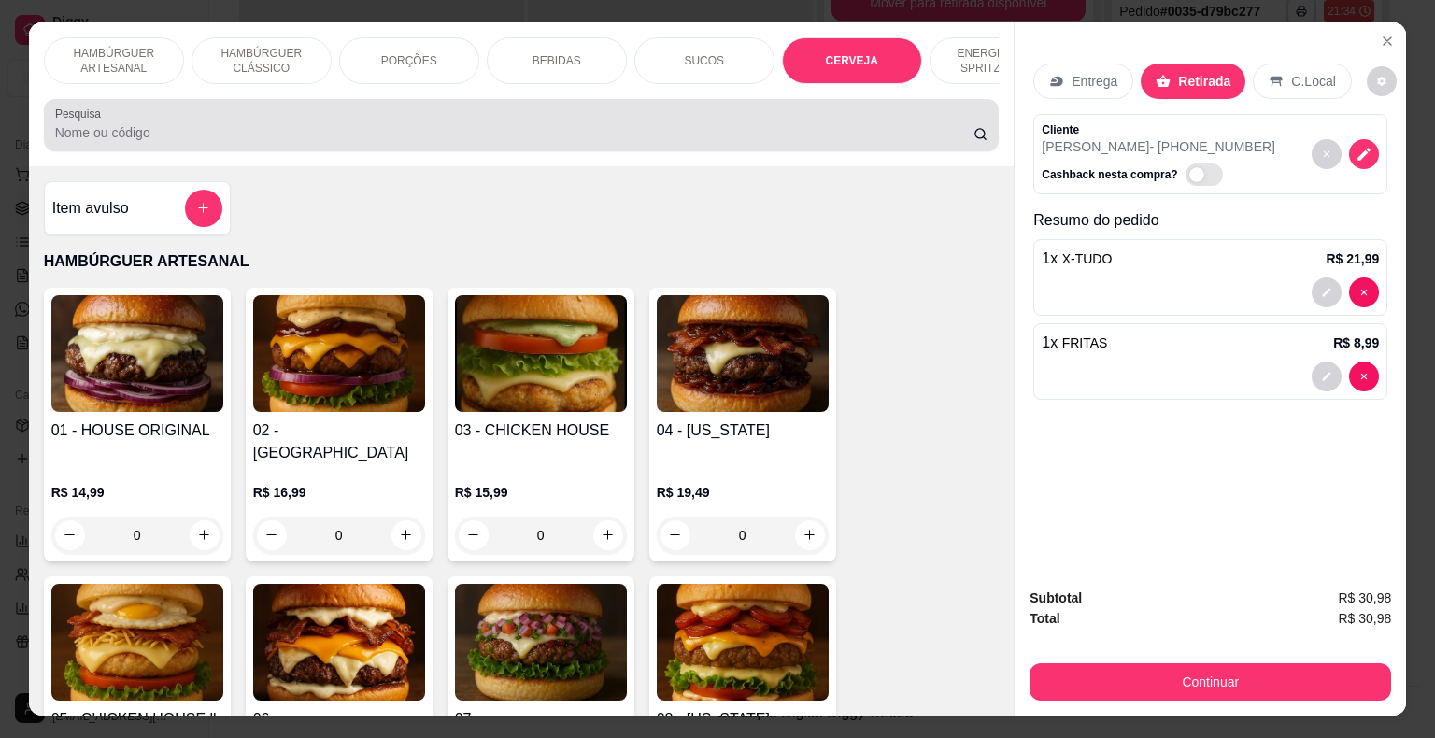
scroll to position [45, 0]
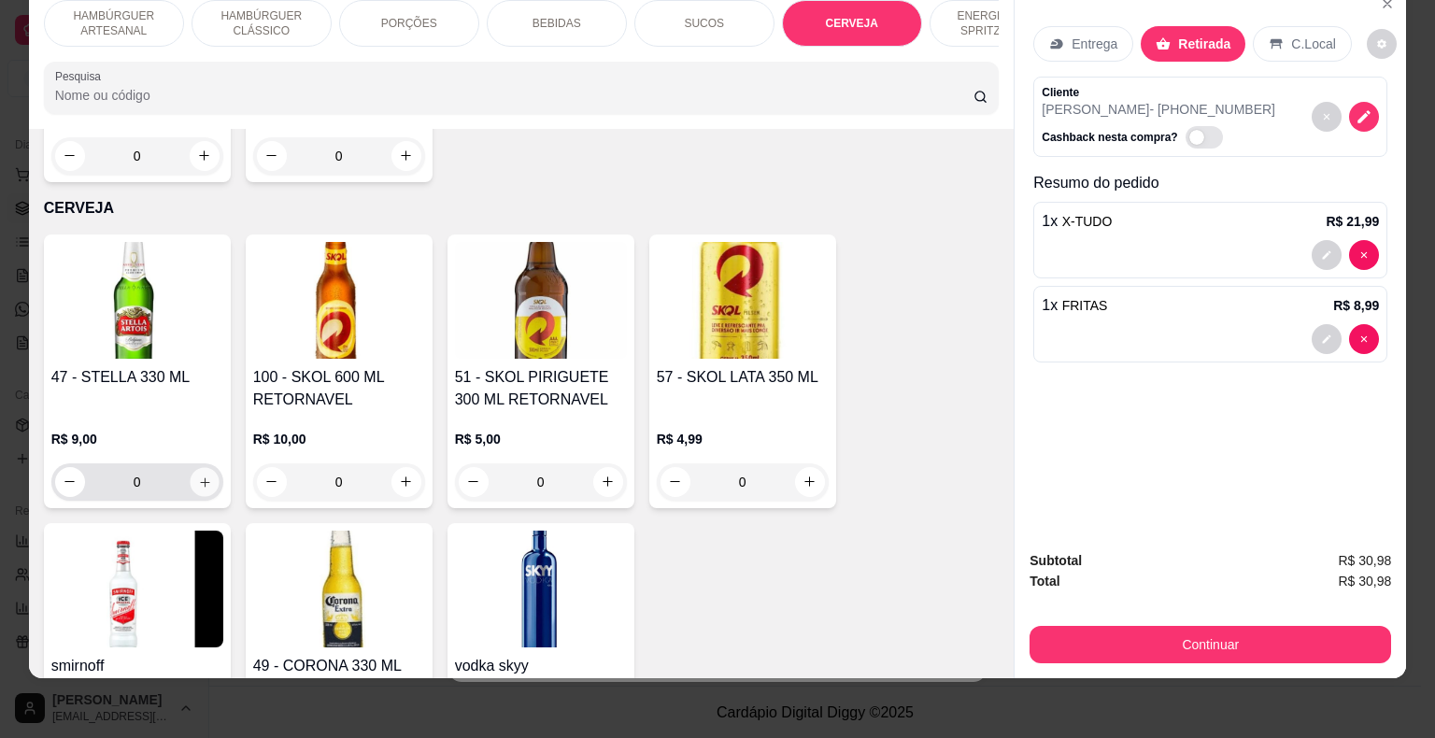
click at [202, 474] on icon "increase-product-quantity" at bounding box center [204, 481] width 14 height 14
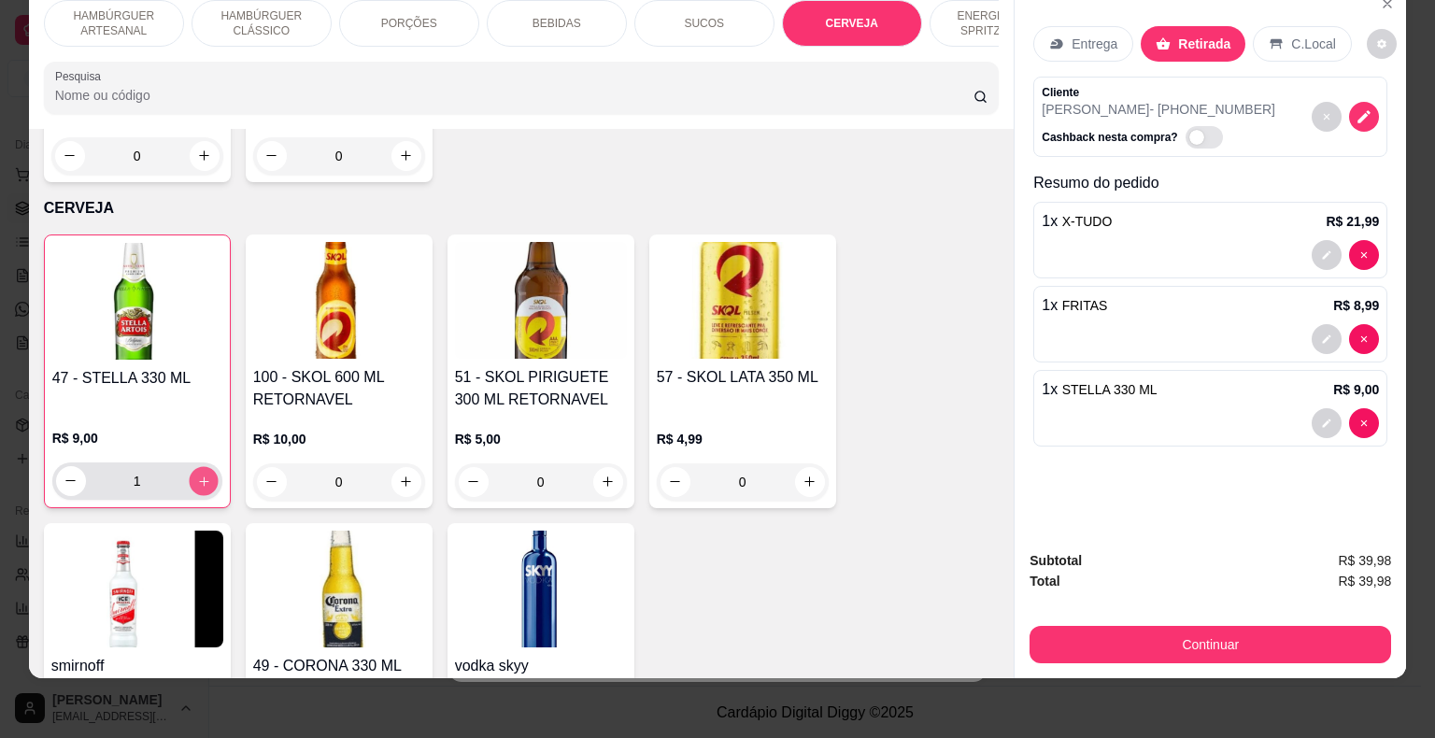
click at [202, 474] on icon "increase-product-quantity" at bounding box center [203, 481] width 14 height 14
type input "2"
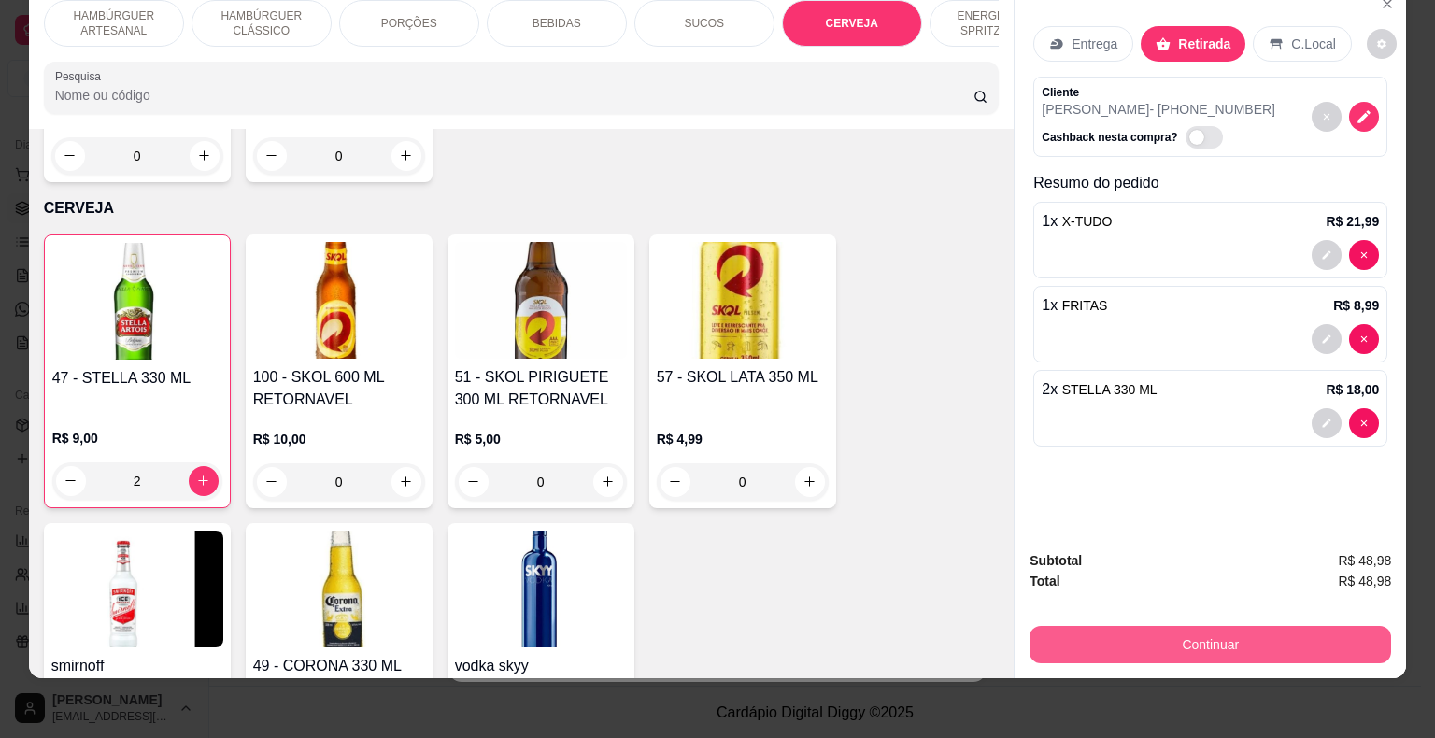
click at [1247, 626] on button "Continuar" at bounding box center [1209, 644] width 361 height 37
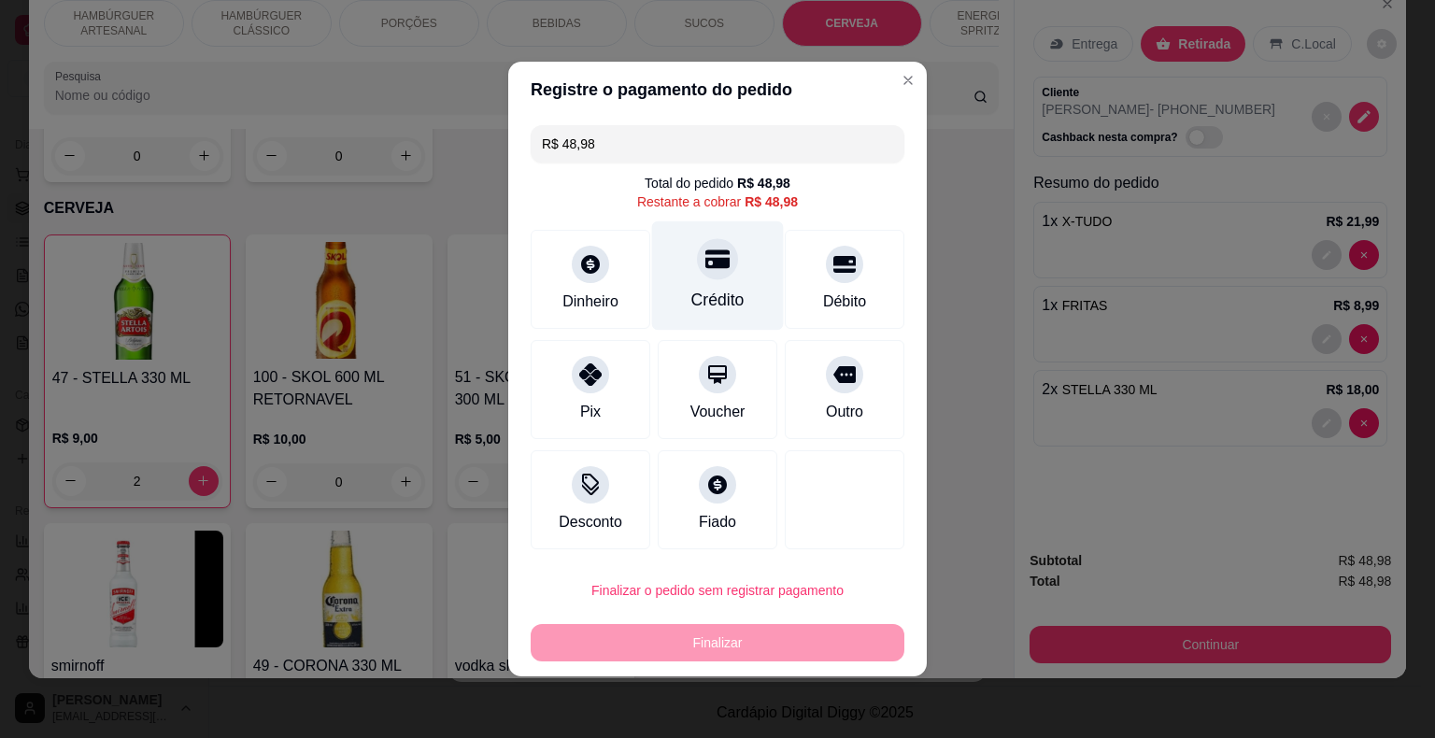
click at [695, 293] on div "Crédito" at bounding box center [717, 300] width 53 height 24
type input "R$ 0,00"
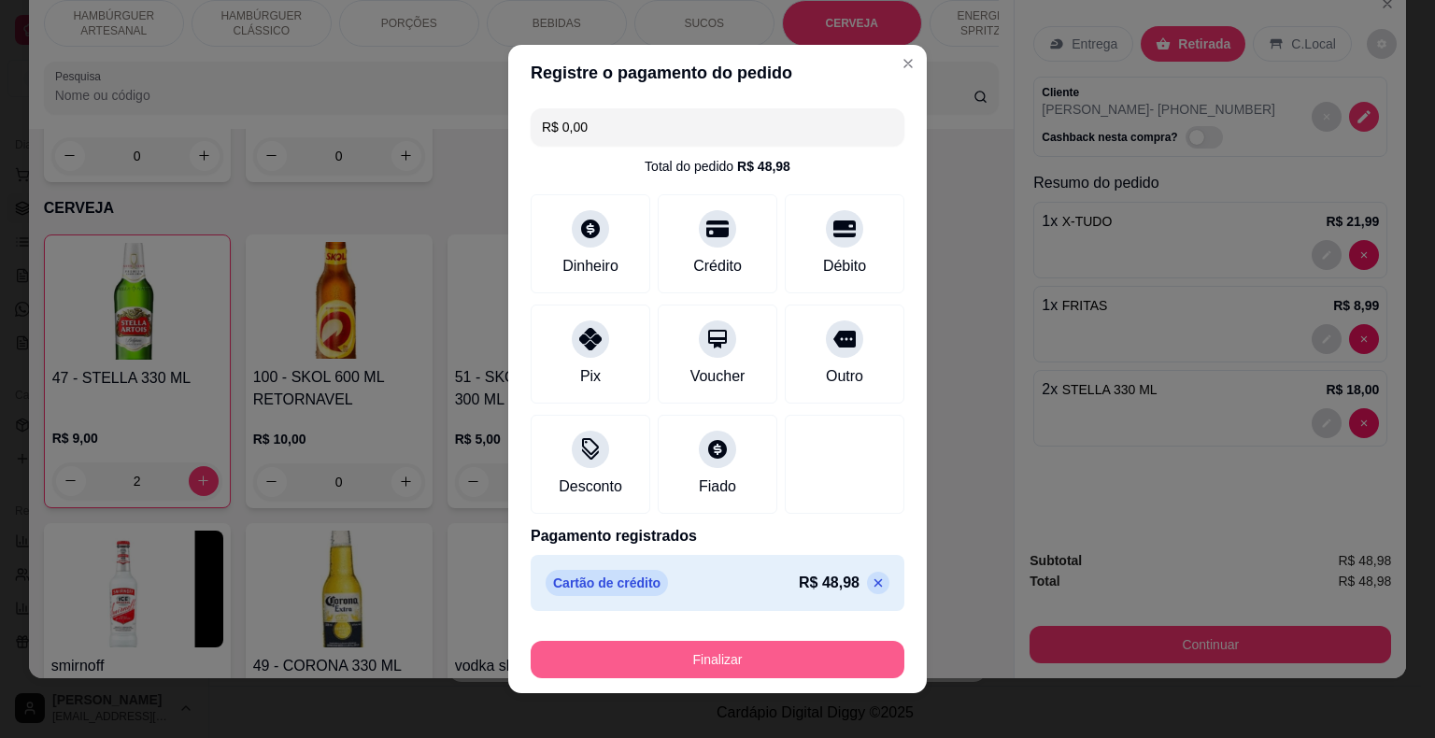
click at [755, 643] on button "Finalizar" at bounding box center [718, 659] width 374 height 37
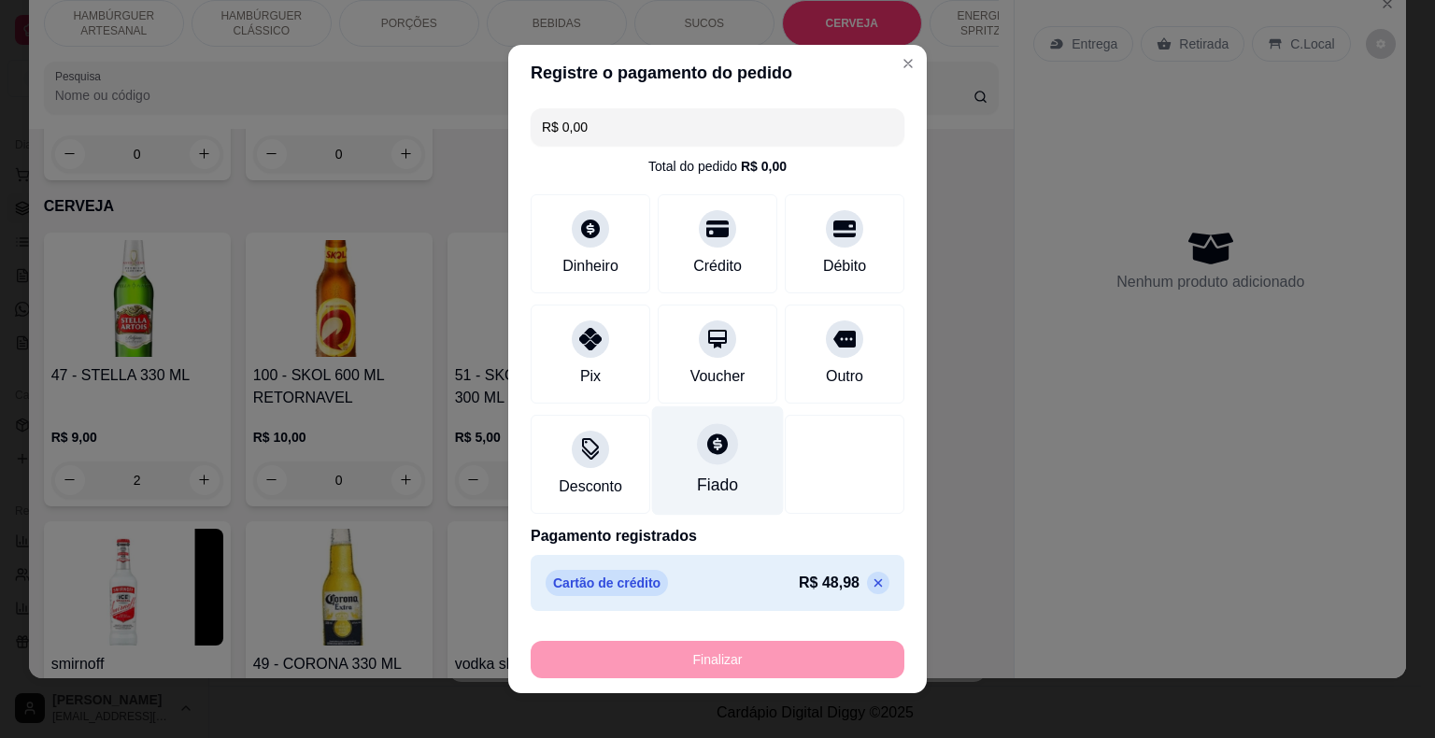
type input "0"
type input "-R$ 48,98"
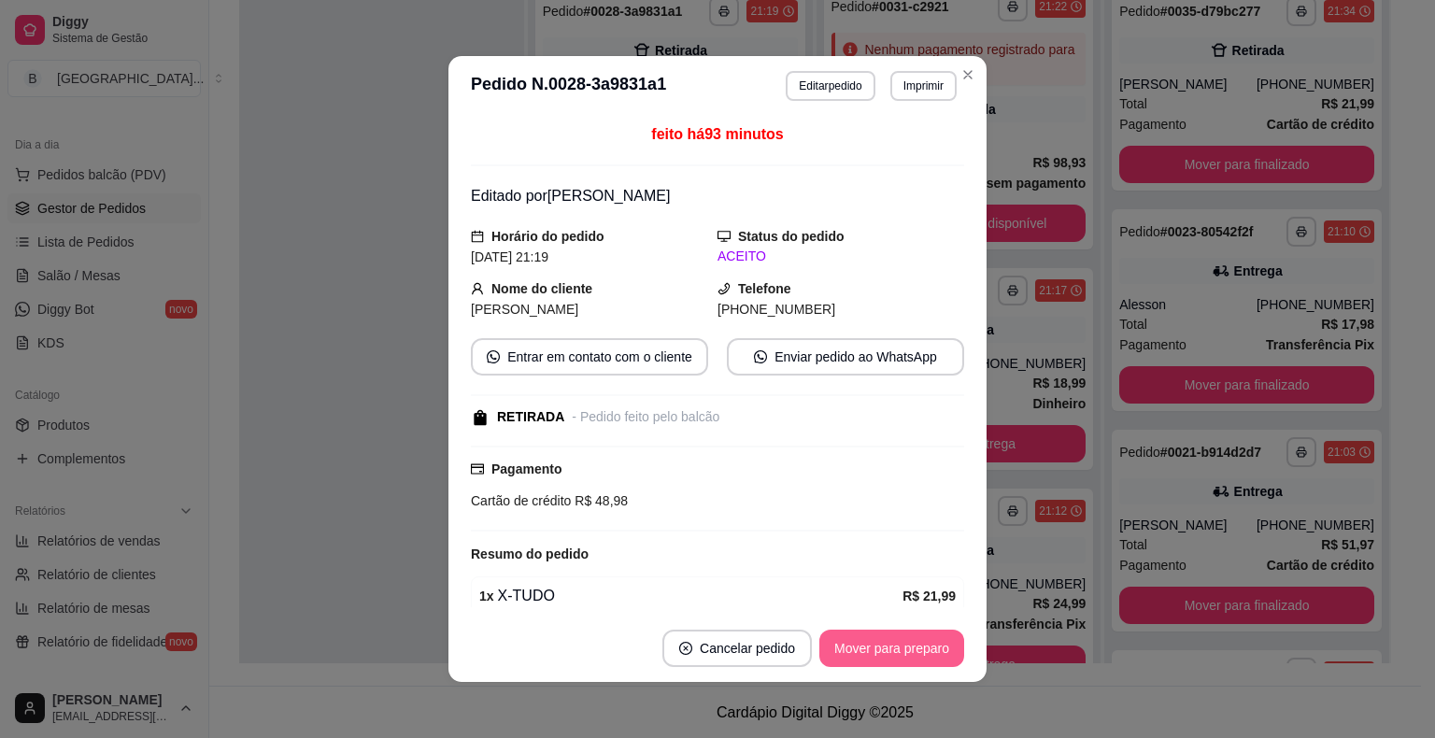
scroll to position [93, 0]
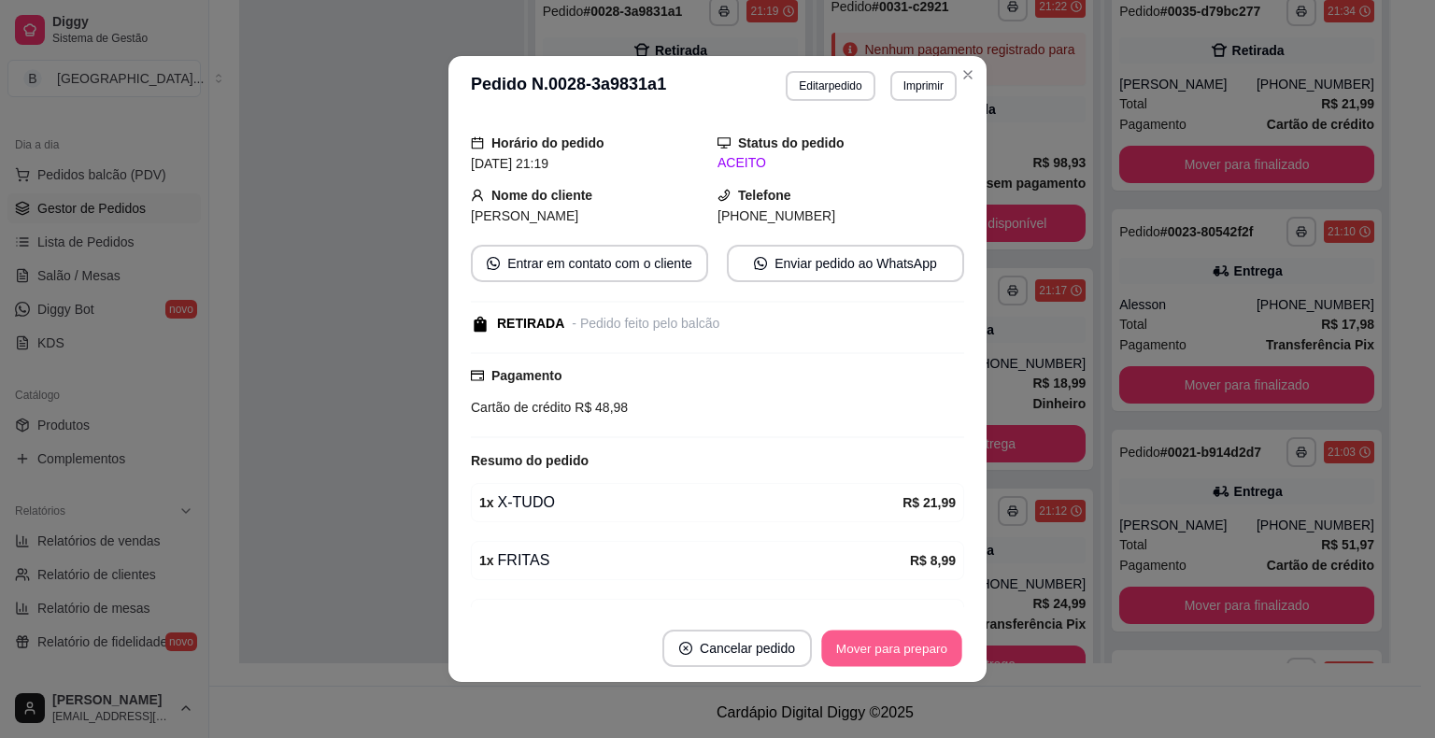
click at [859, 644] on button "Mover para preparo" at bounding box center [891, 648] width 140 height 36
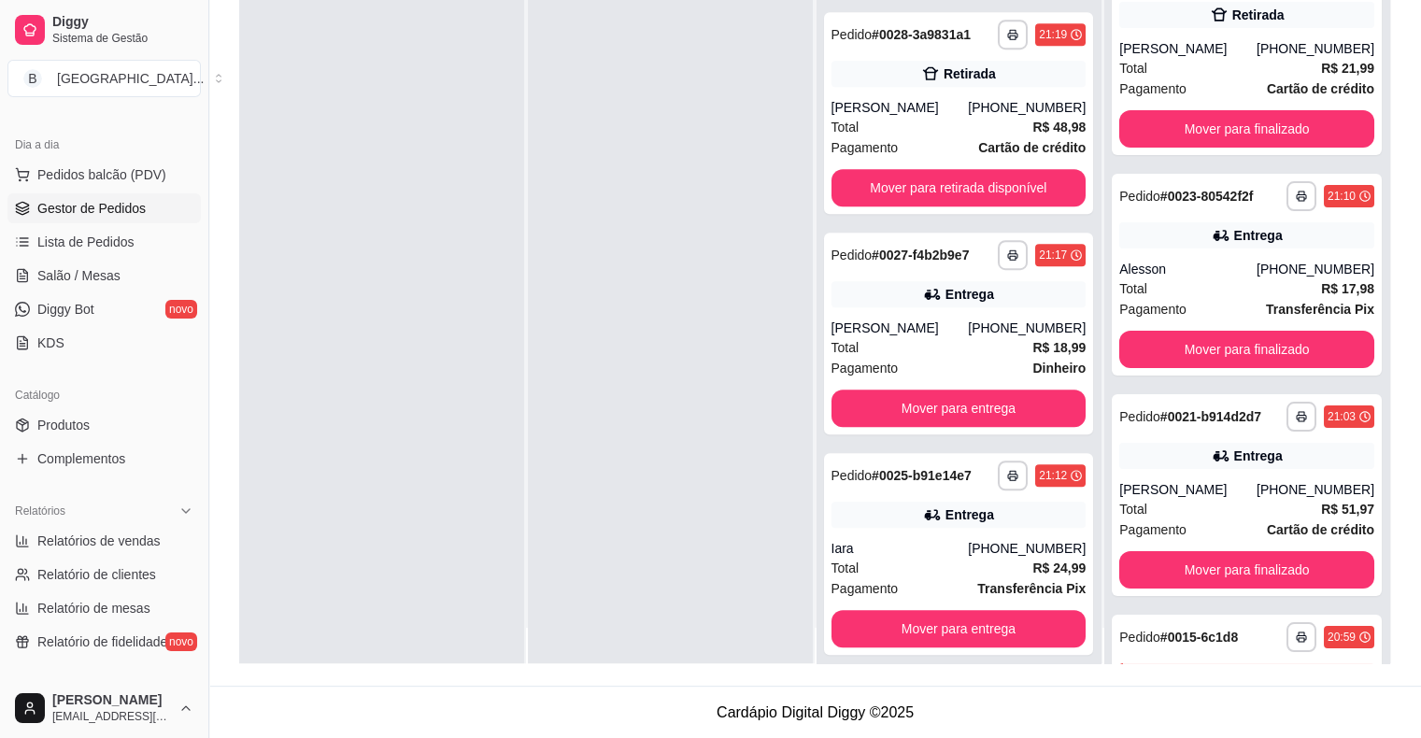
scroll to position [52, 0]
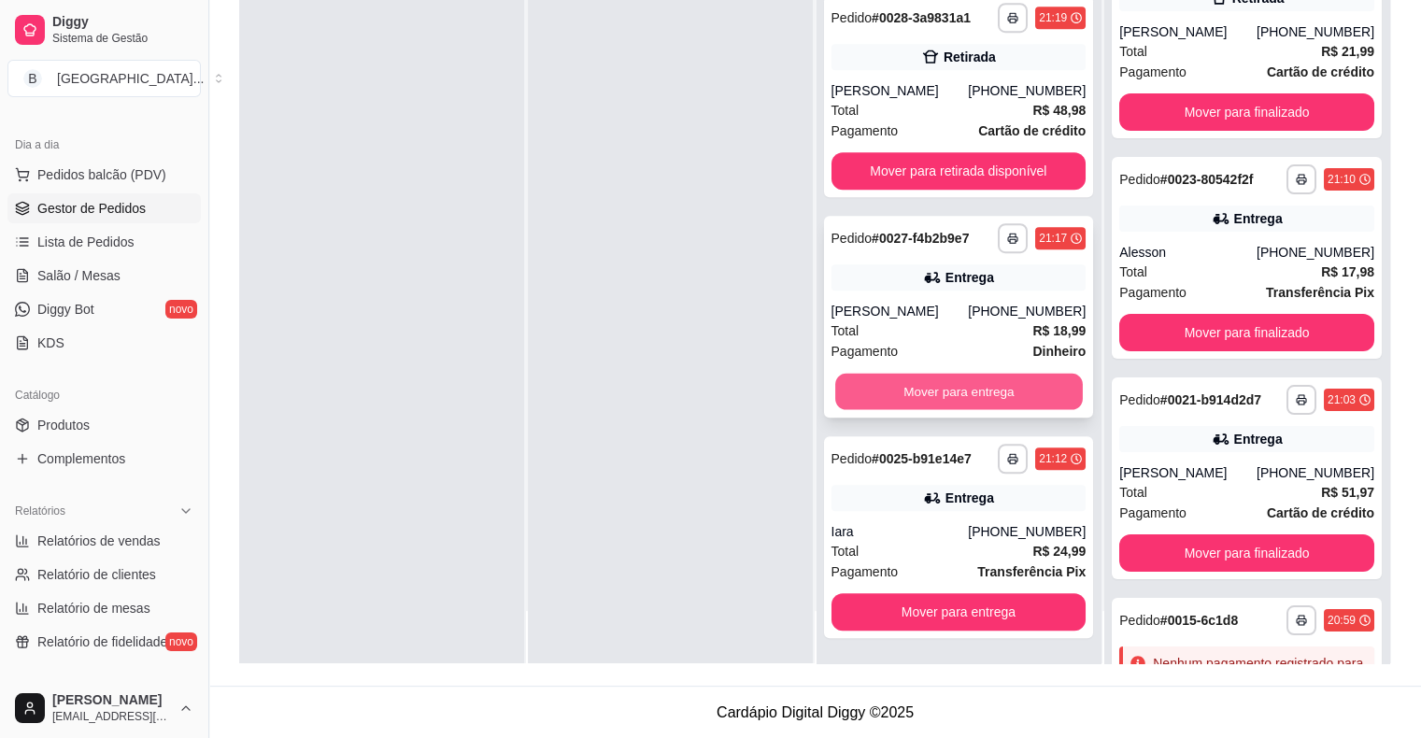
click at [871, 388] on button "Mover para entrega" at bounding box center [959, 392] width 248 height 36
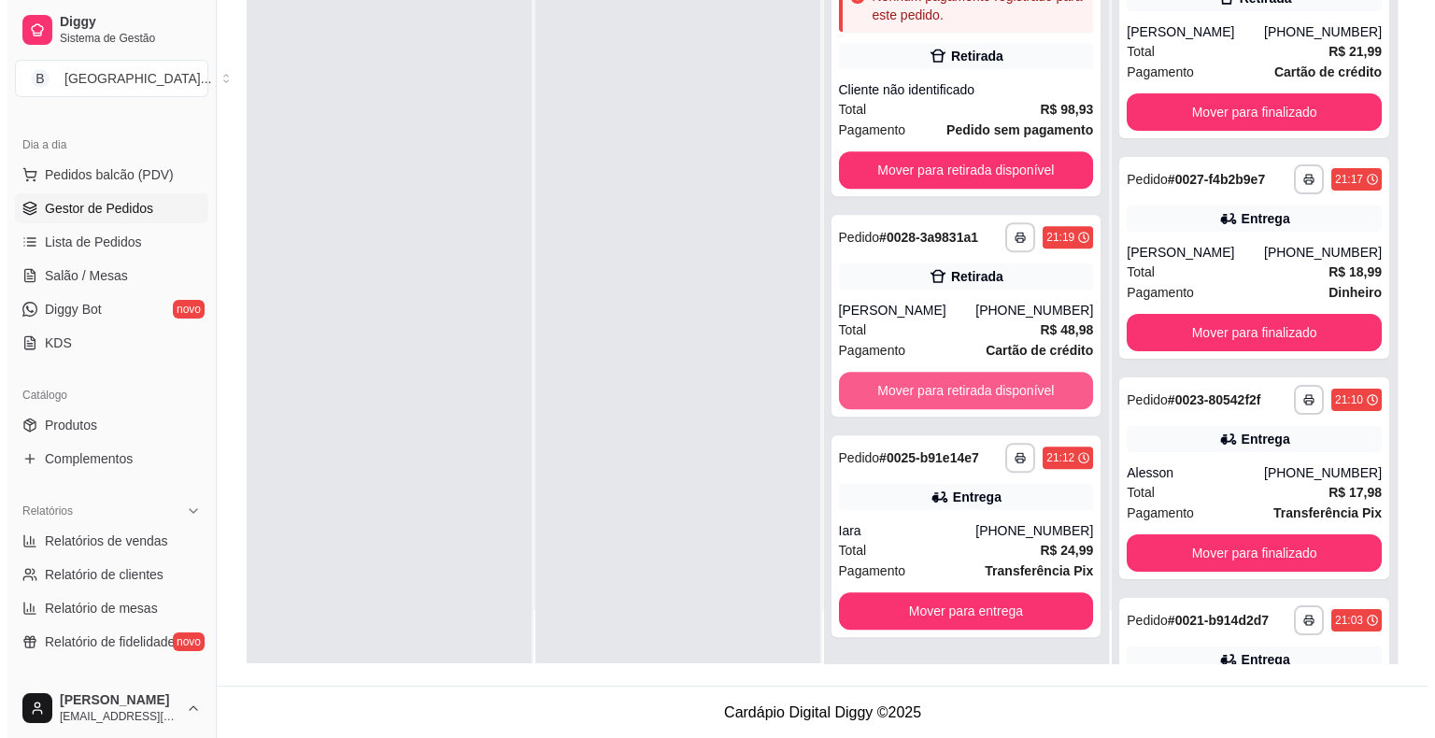
scroll to position [886, 0]
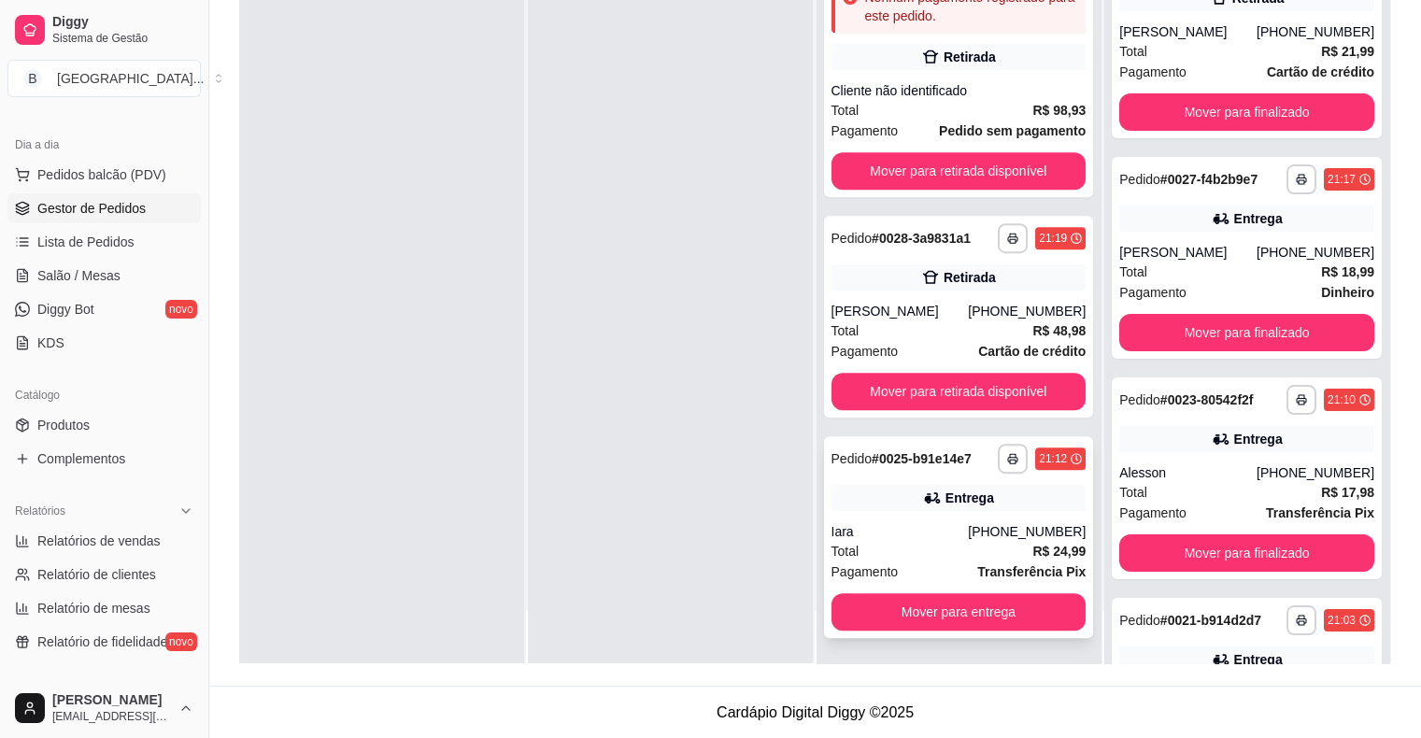
click at [937, 547] on div "Total R$ 24,99" at bounding box center [958, 551] width 255 height 21
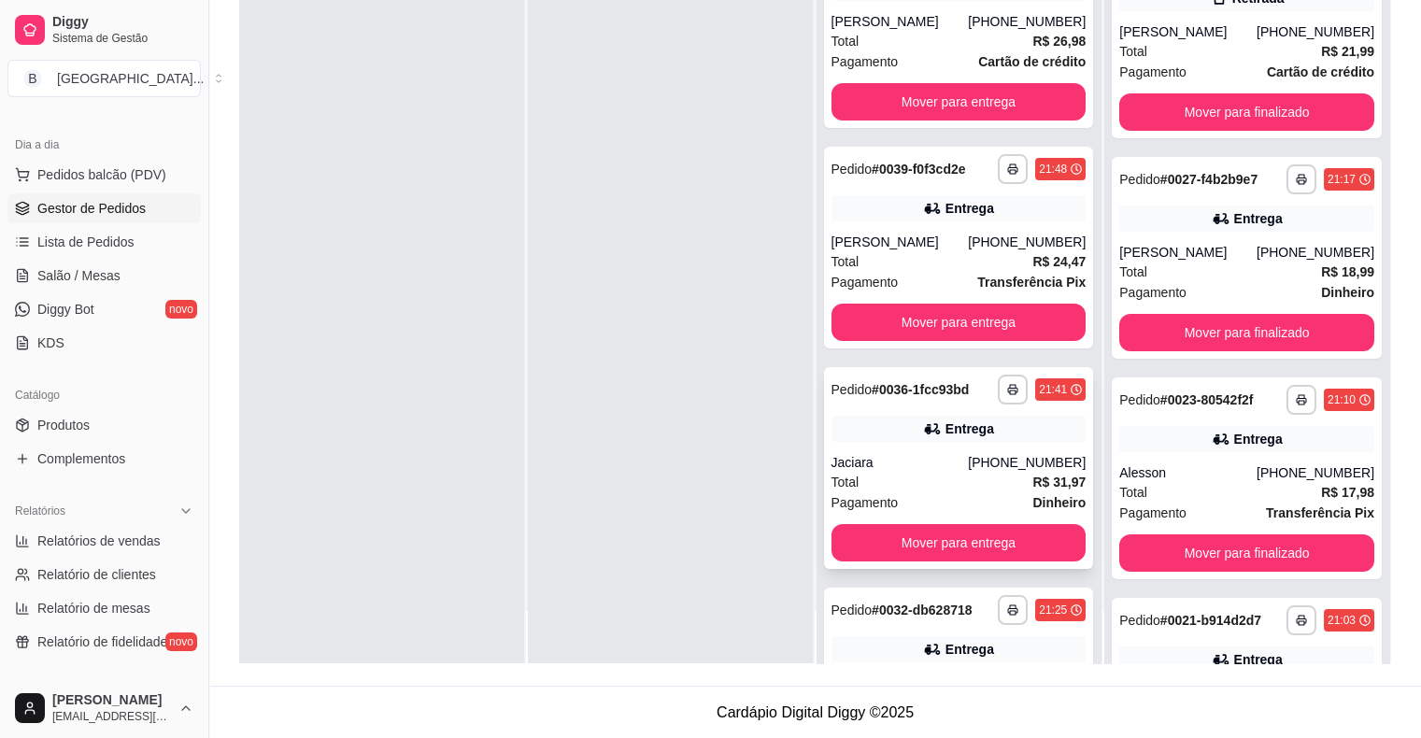
scroll to position [0, 0]
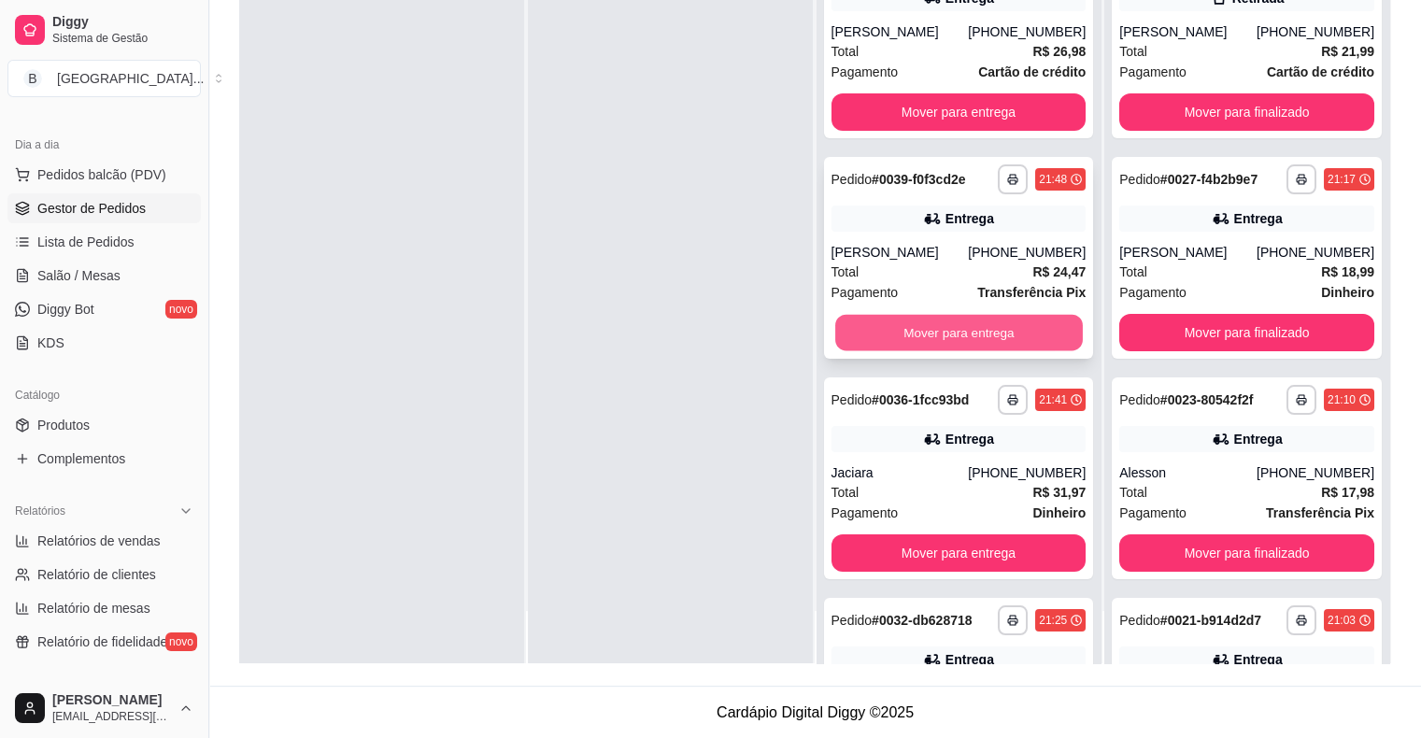
click at [955, 329] on button "Mover para entrega" at bounding box center [959, 333] width 248 height 36
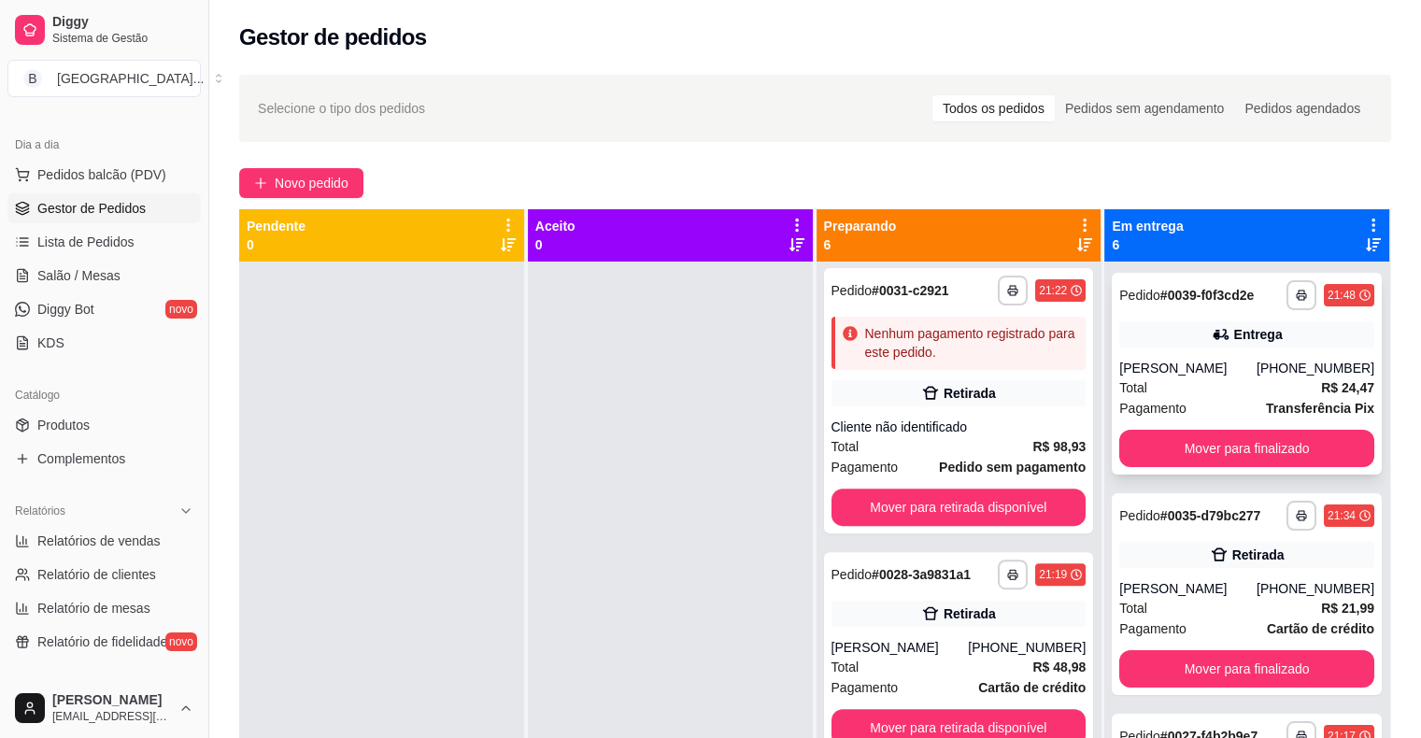
click at [1211, 354] on div "**********" at bounding box center [1247, 374] width 270 height 202
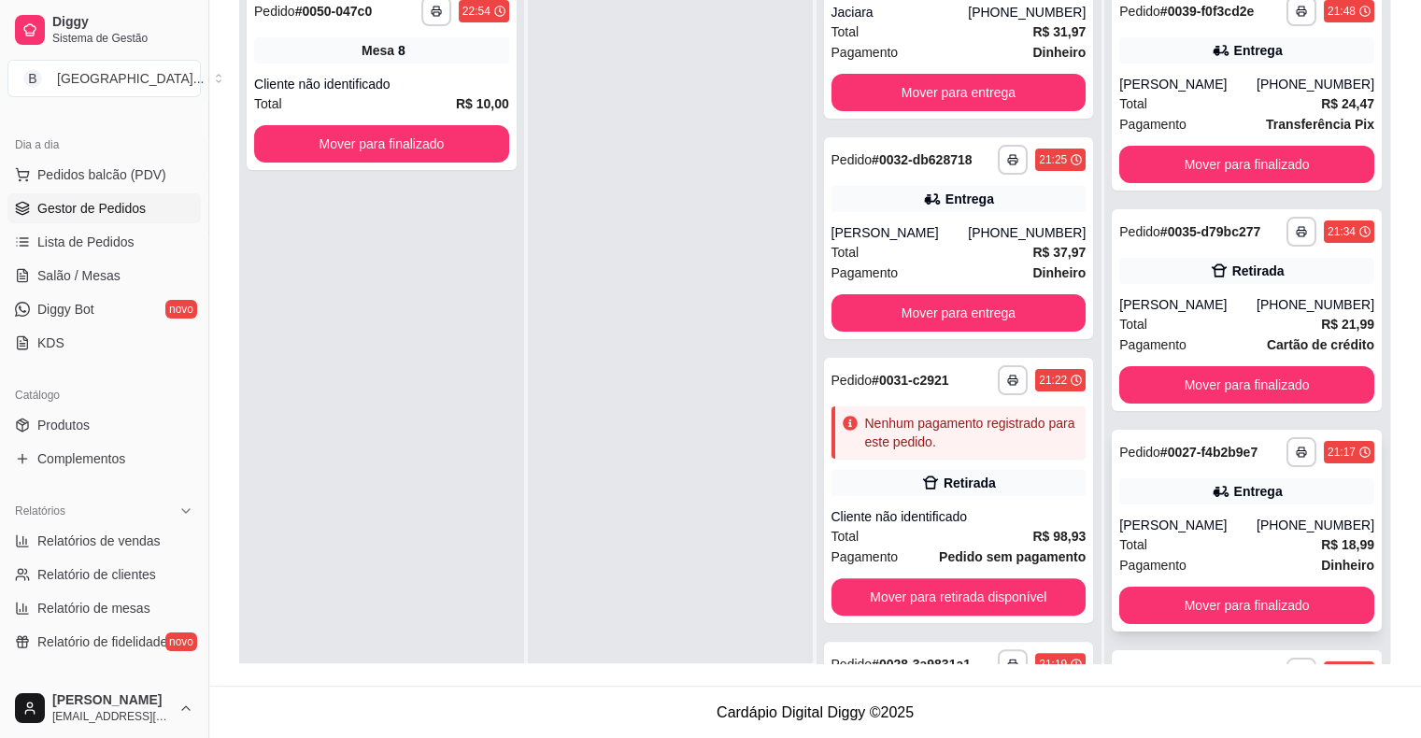
click at [1263, 547] on div "Total R$ 18,99" at bounding box center [1246, 544] width 255 height 21
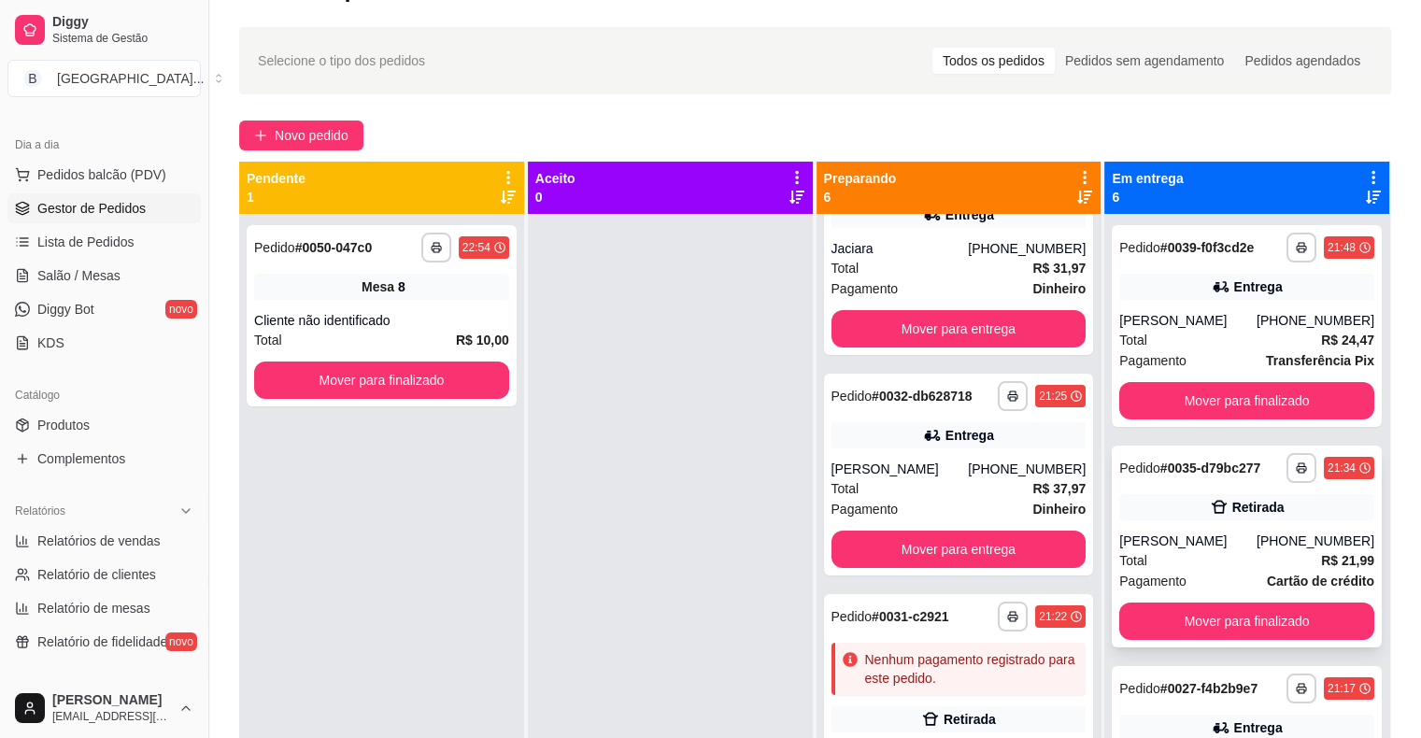
scroll to position [93, 0]
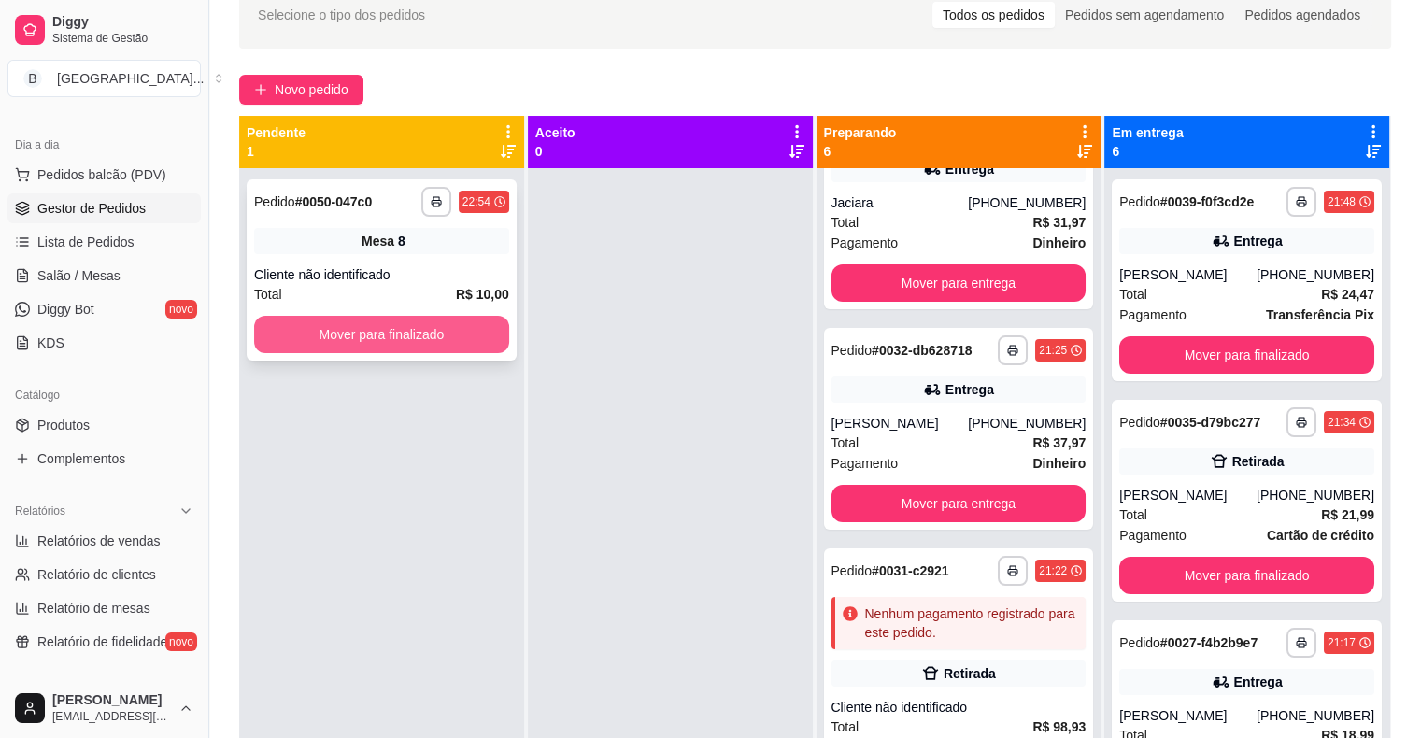
click at [409, 338] on button "Mover para finalizado" at bounding box center [381, 334] width 255 height 37
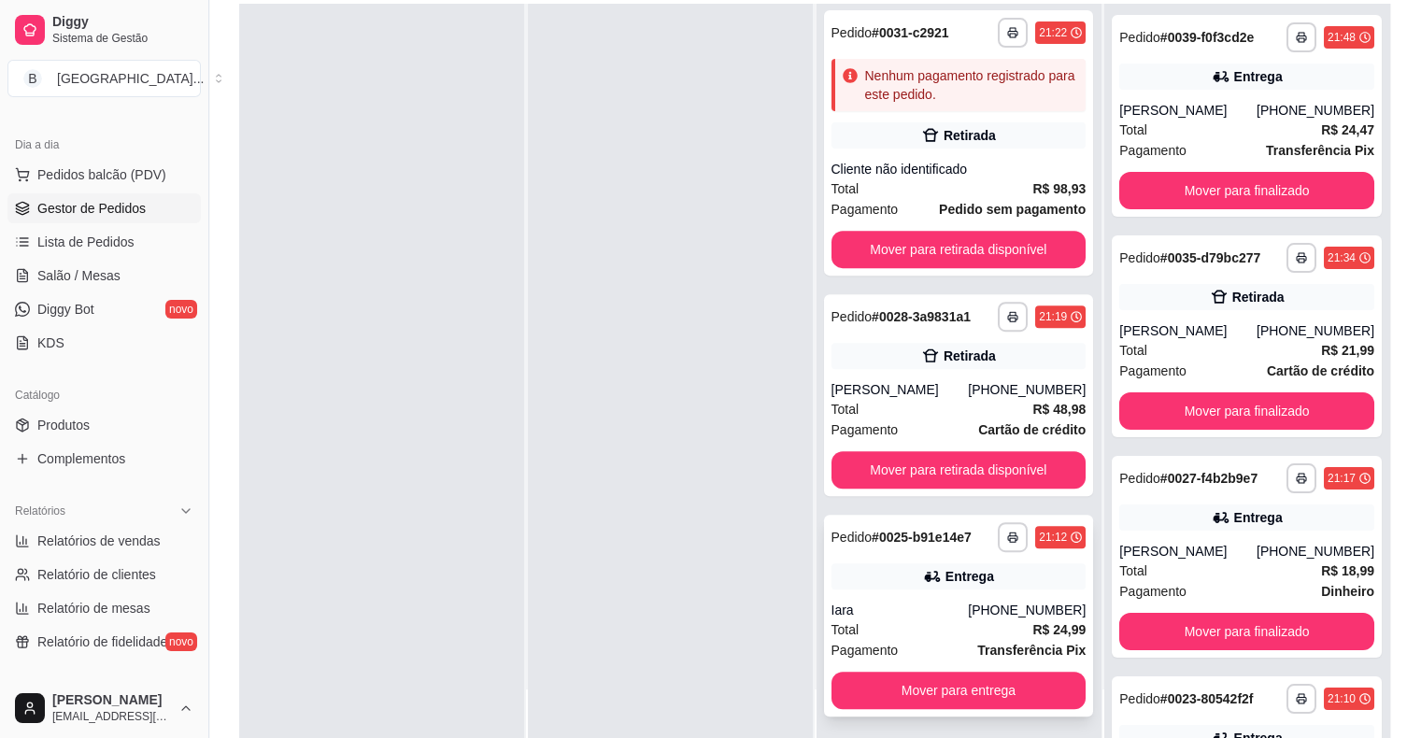
scroll to position [284, 0]
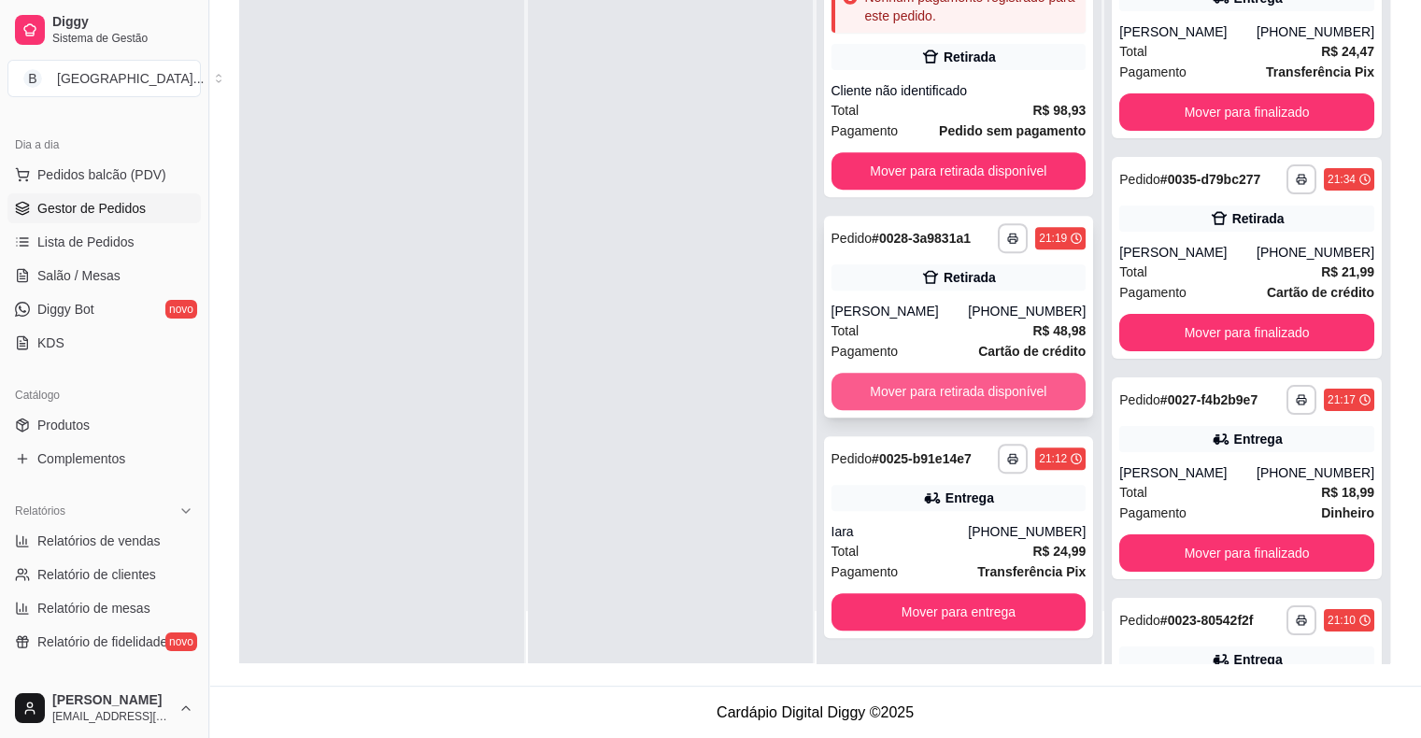
click at [916, 385] on button "Mover para retirada disponível" at bounding box center [958, 391] width 255 height 37
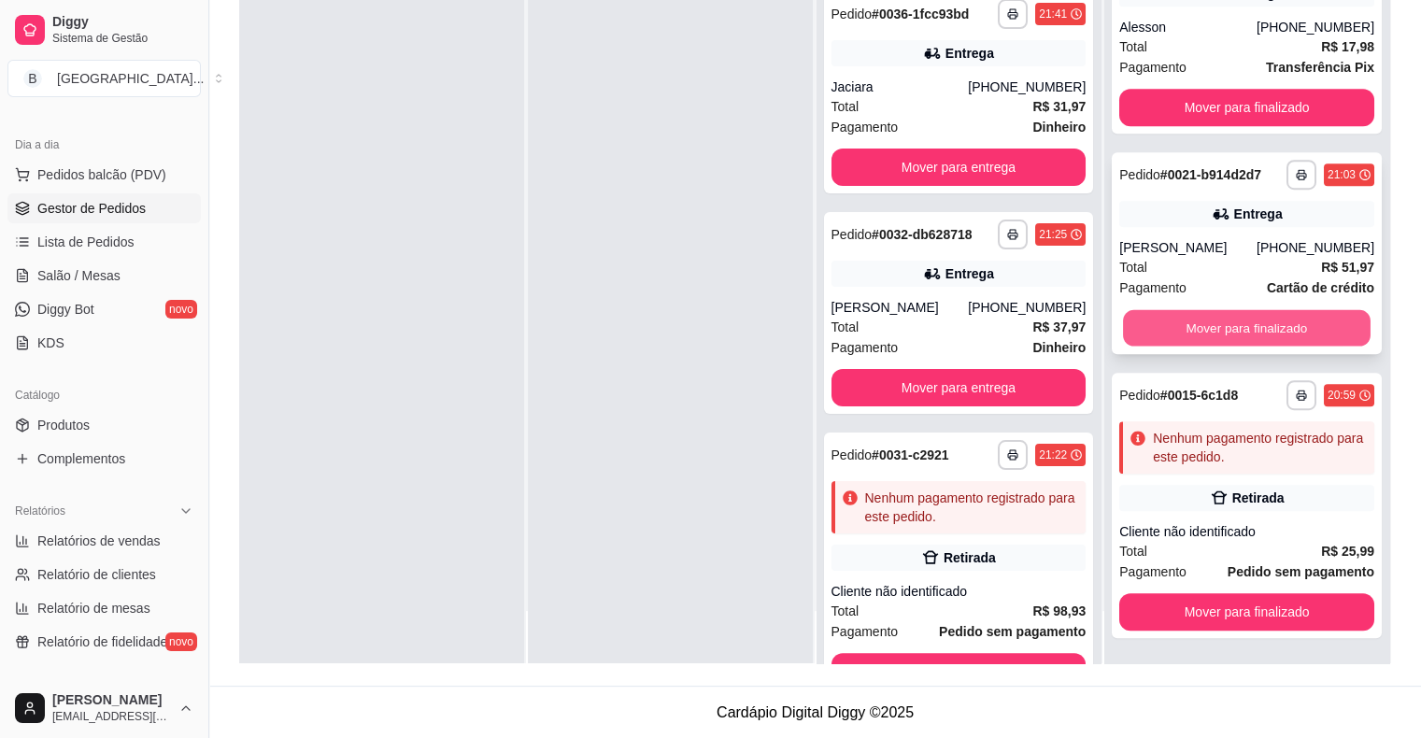
click at [1194, 326] on button "Mover para finalizado" at bounding box center [1247, 328] width 248 height 36
click at [1168, 321] on button "Mover para finalizado" at bounding box center [1247, 328] width 248 height 36
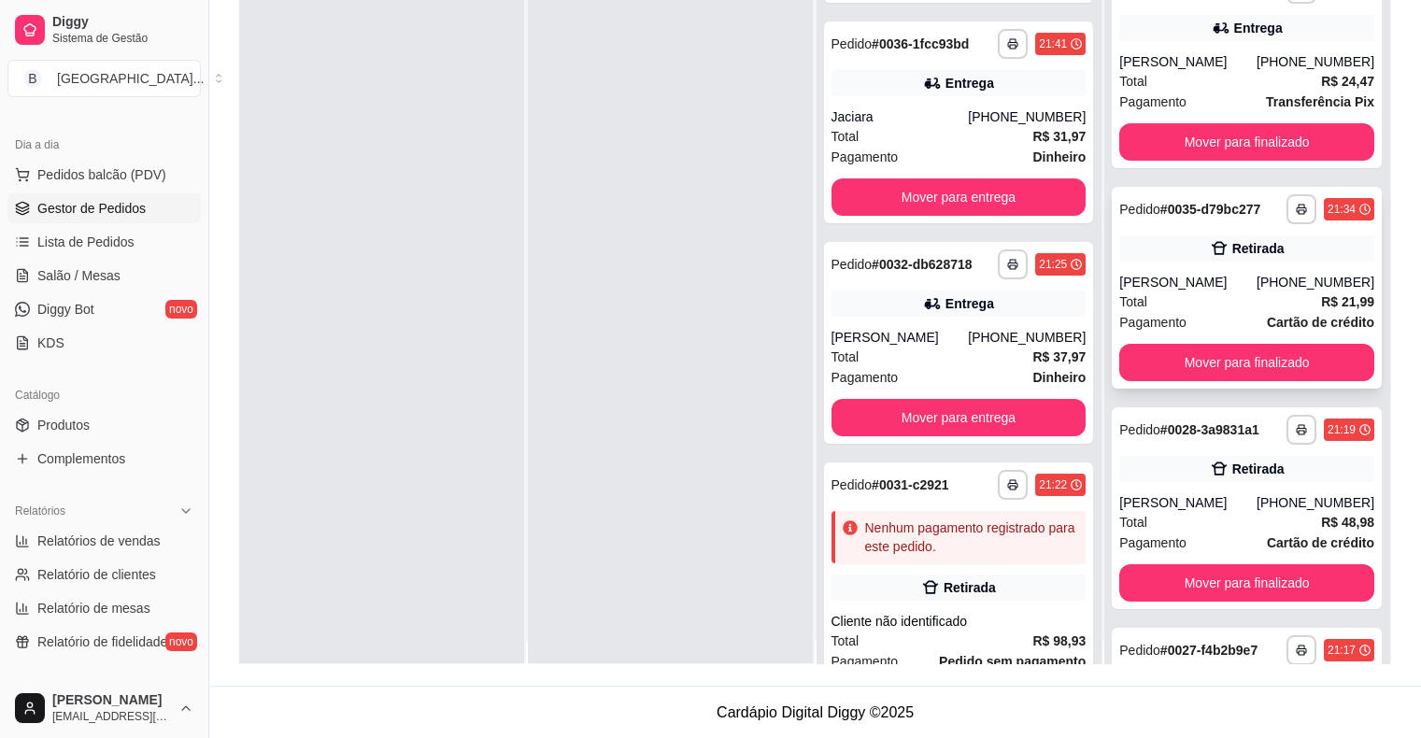
scroll to position [0, 0]
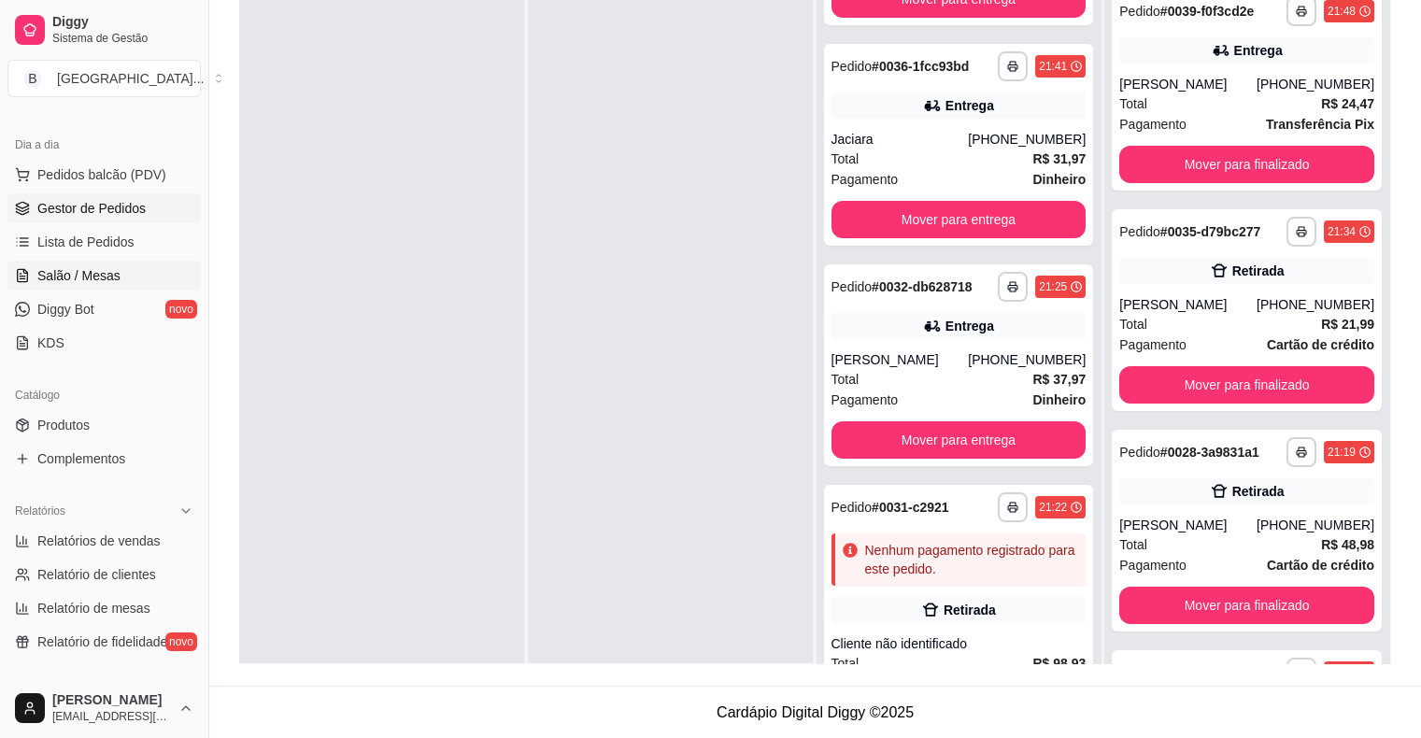
click at [181, 272] on link "Salão / Mesas" at bounding box center [103, 276] width 193 height 30
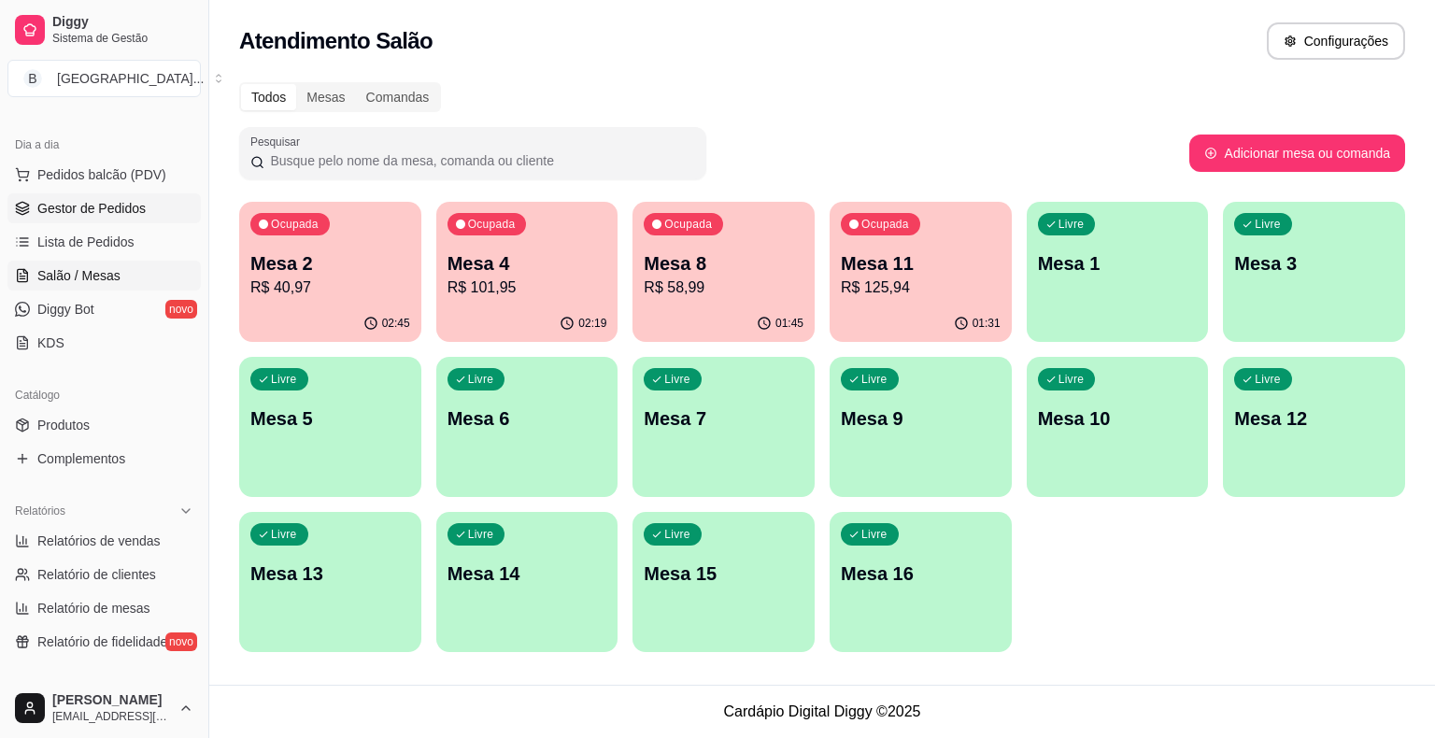
click at [136, 215] on span "Gestor de Pedidos" at bounding box center [91, 208] width 108 height 19
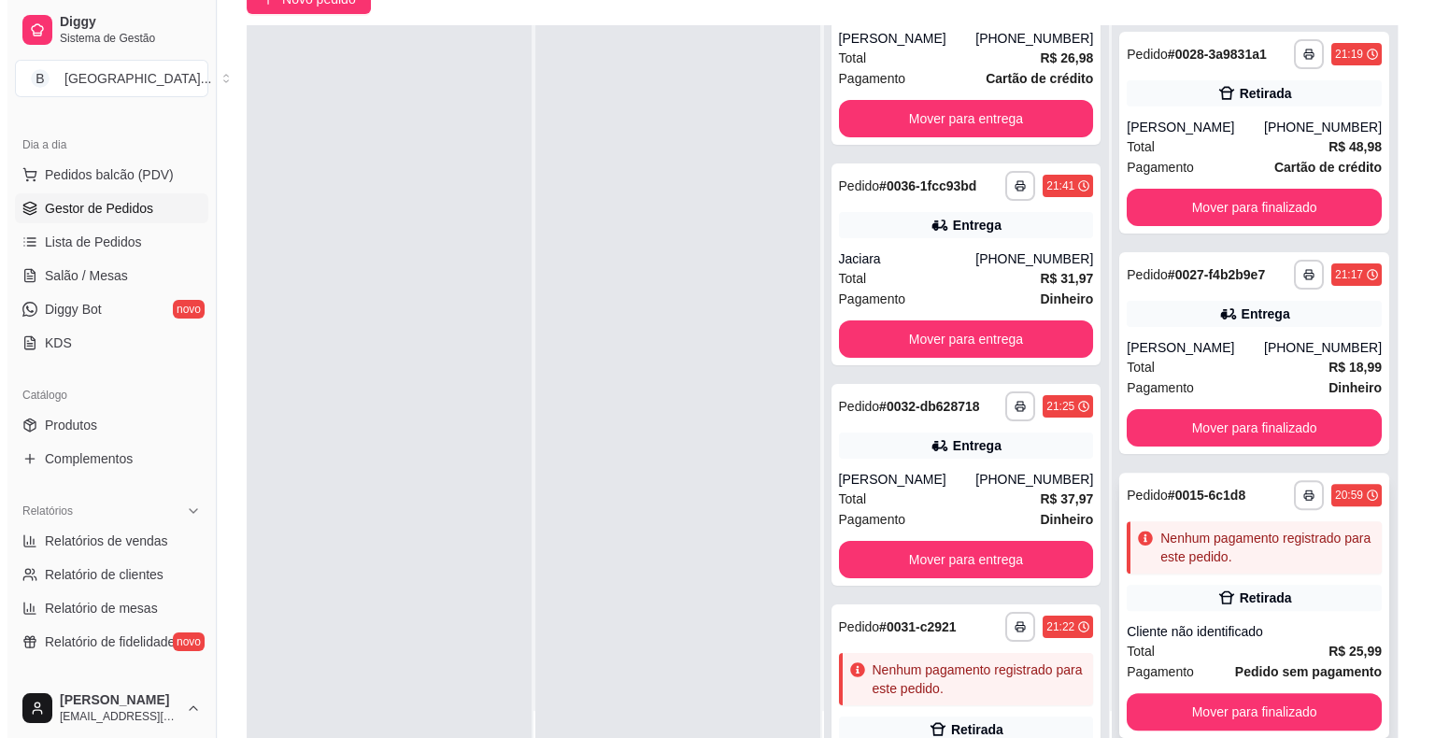
scroll to position [284, 0]
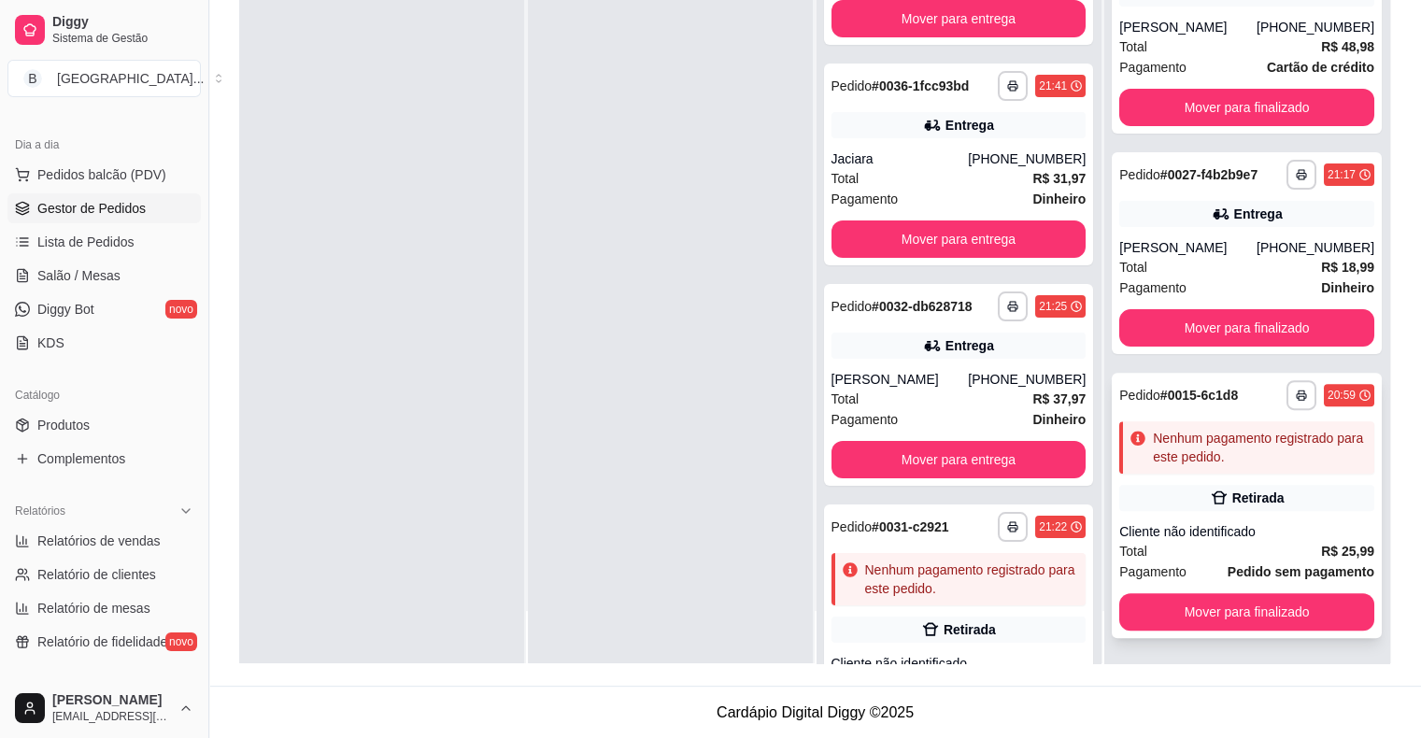
click at [1178, 446] on div "Nenhum pagamento registrado para este pedido." at bounding box center [1260, 447] width 214 height 37
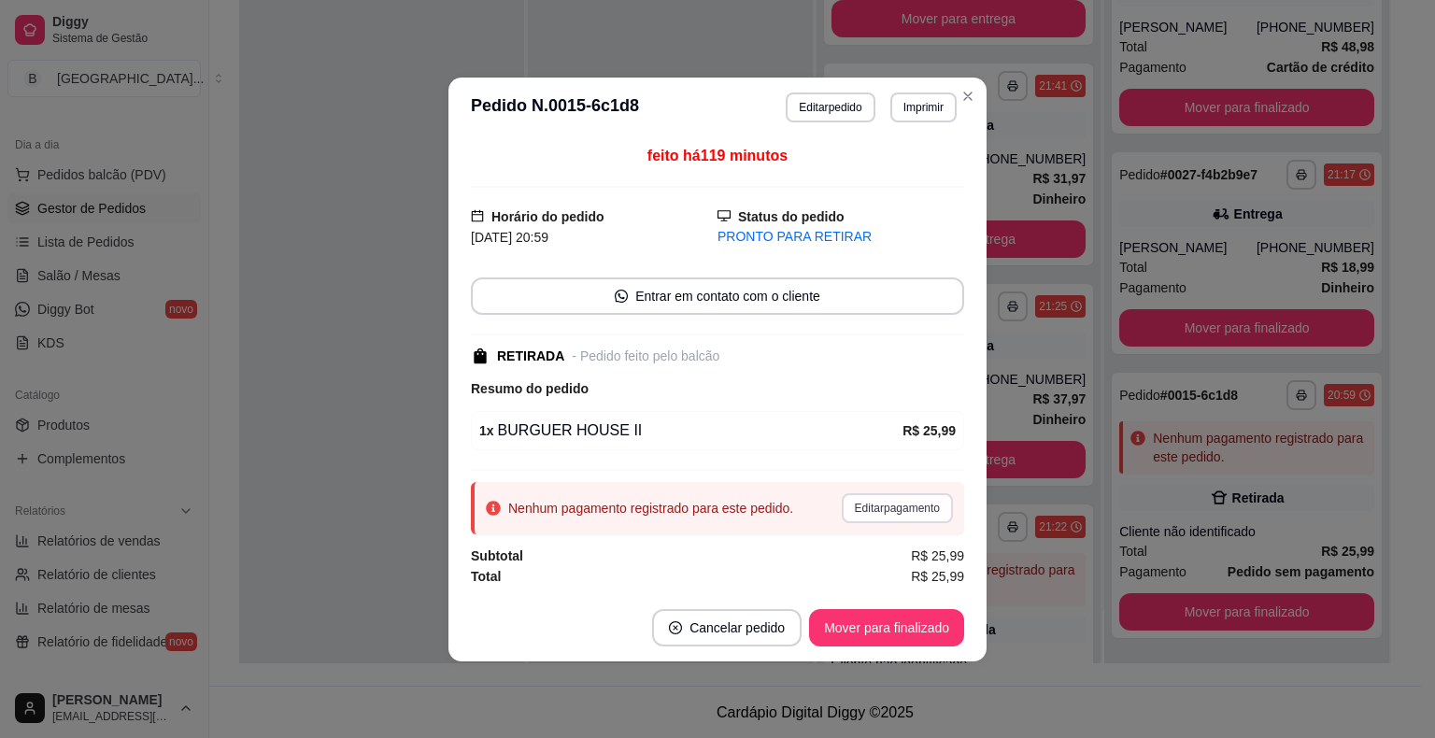
click at [852, 513] on button "Editar pagamento" at bounding box center [897, 508] width 111 height 30
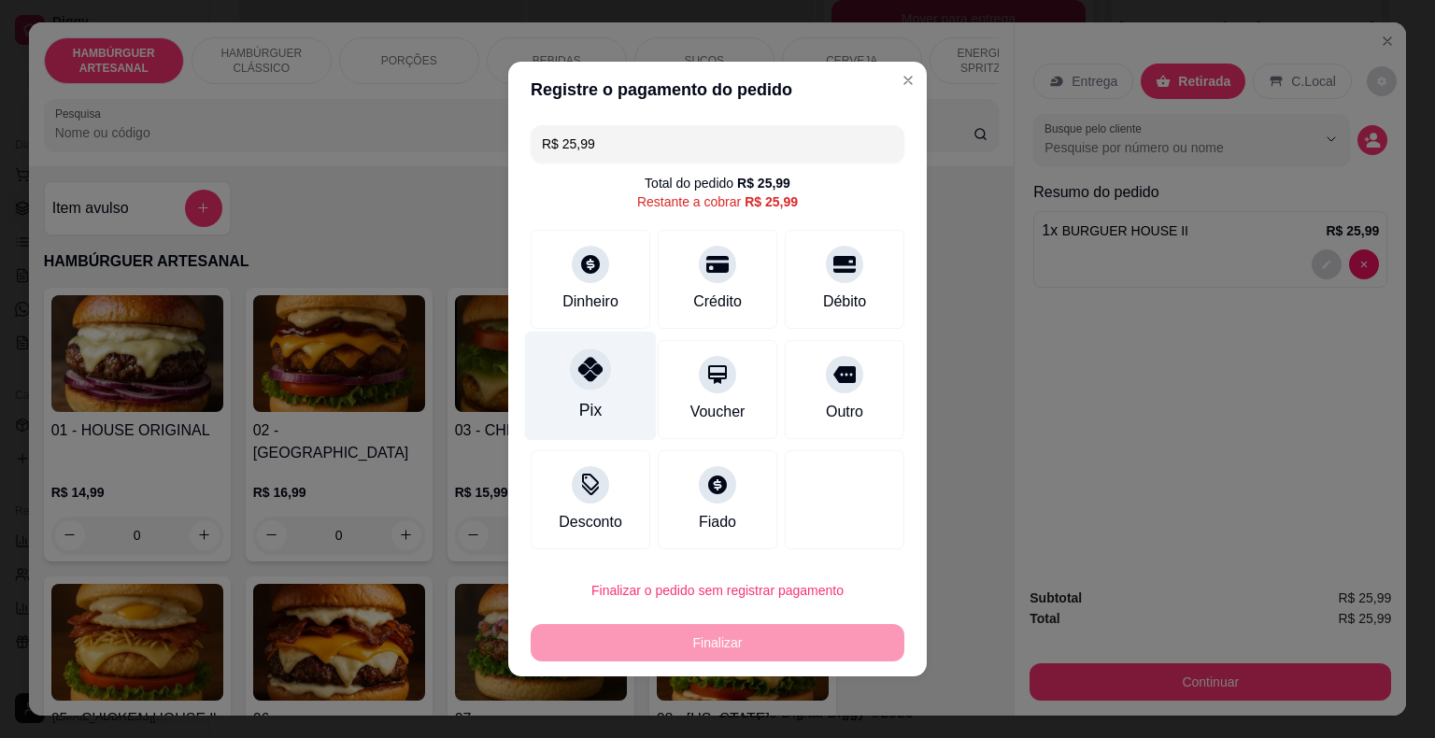
click at [603, 358] on div at bounding box center [590, 368] width 41 height 41
type input "R$ 0,00"
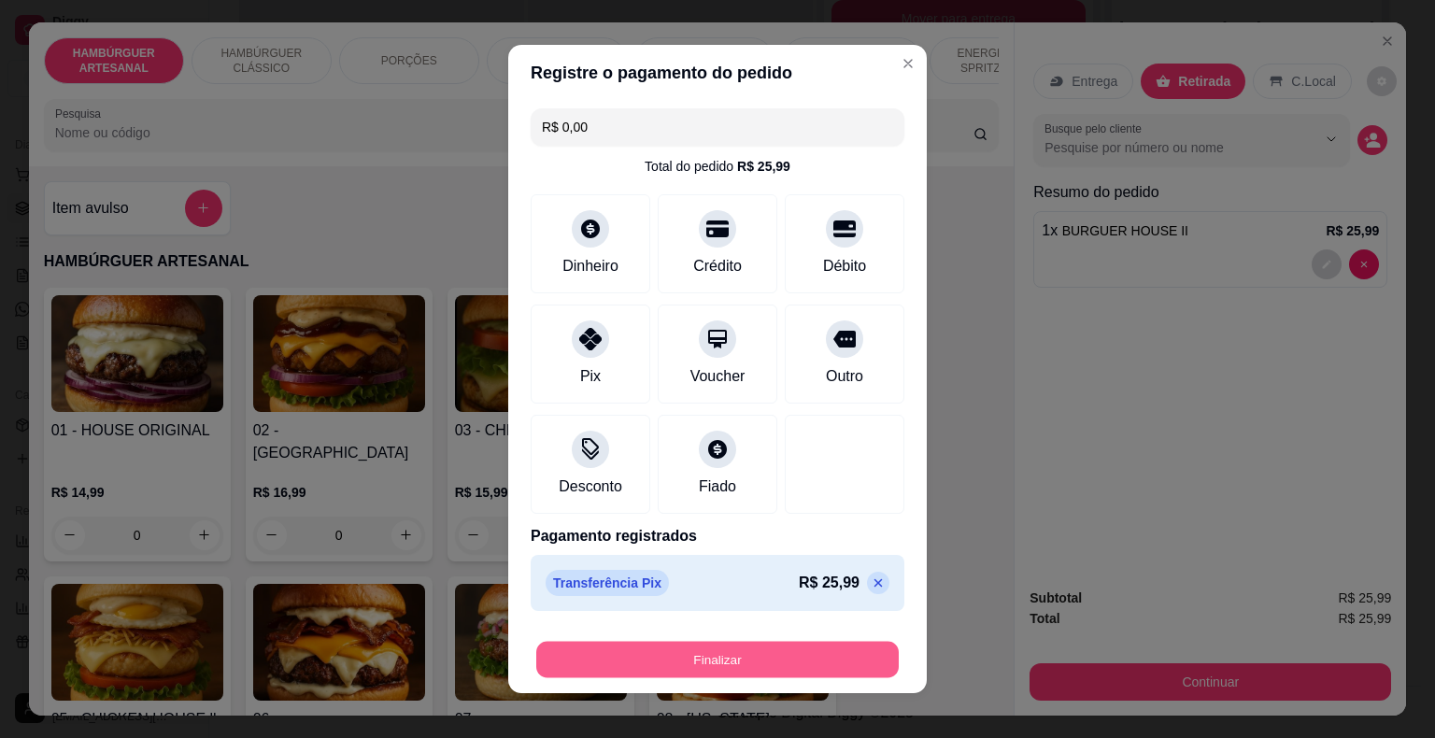
click at [773, 663] on button "Finalizar" at bounding box center [717, 660] width 362 height 36
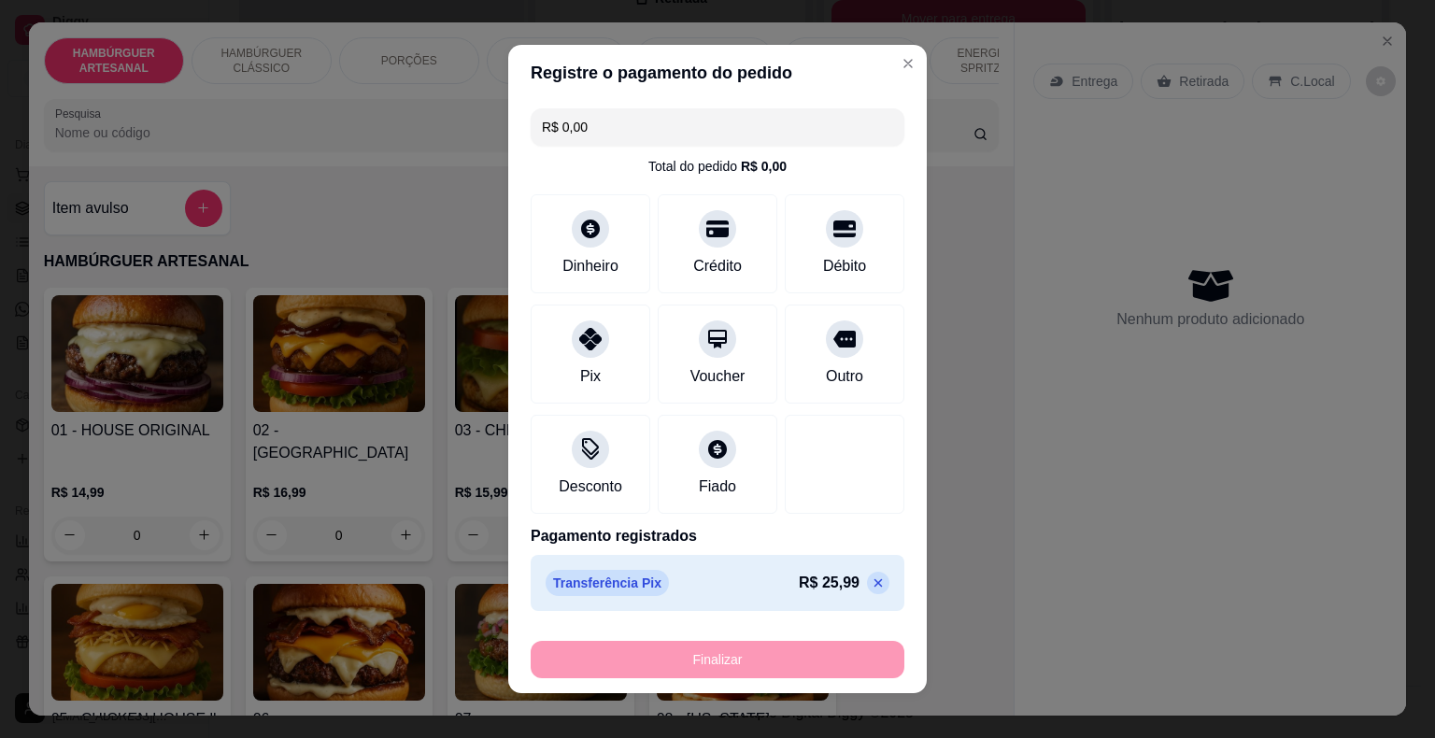
type input "0"
type input "-R$ 25,99"
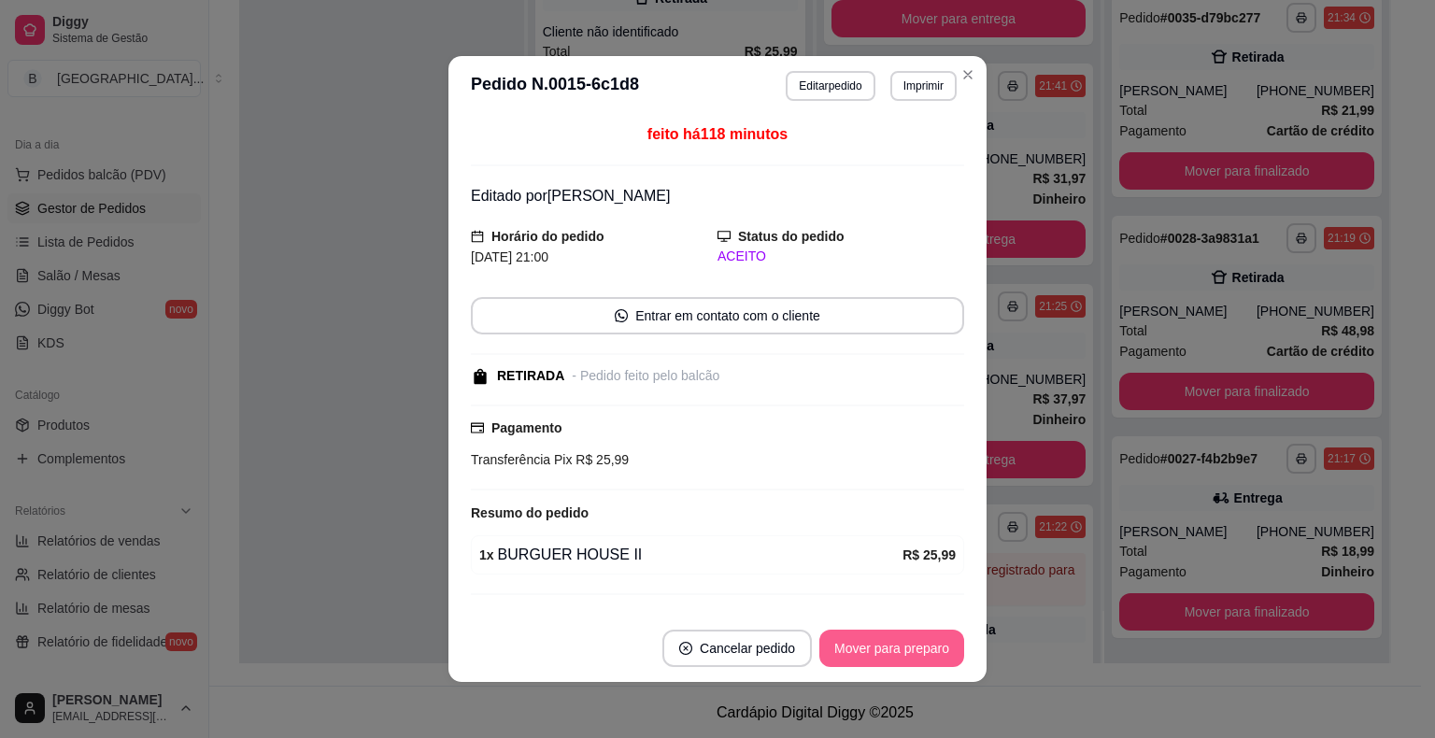
click at [819, 652] on button "Mover para preparo" at bounding box center [891, 648] width 145 height 37
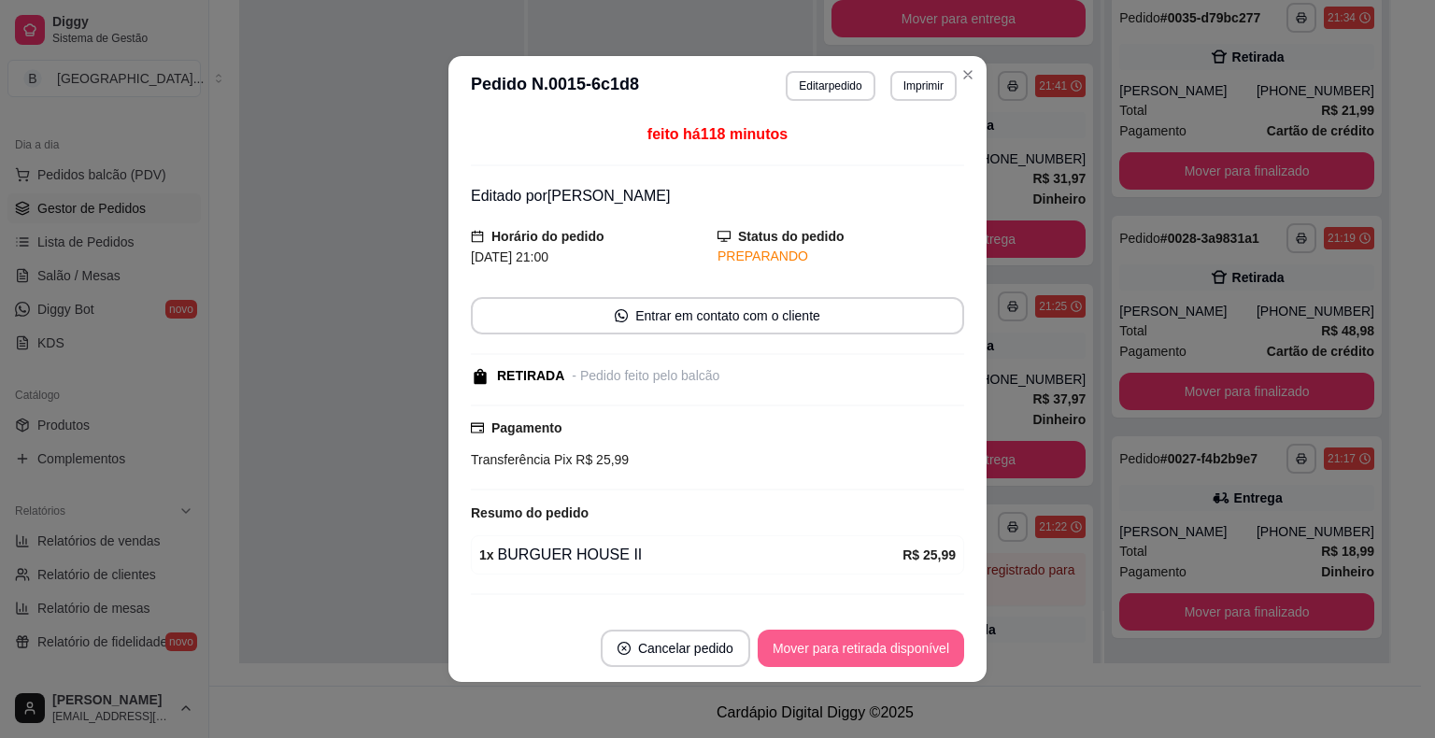
click at [828, 649] on button "Mover para retirada disponível" at bounding box center [861, 648] width 206 height 37
click at [828, 649] on button "Mover para finalizado" at bounding box center [886, 648] width 155 height 37
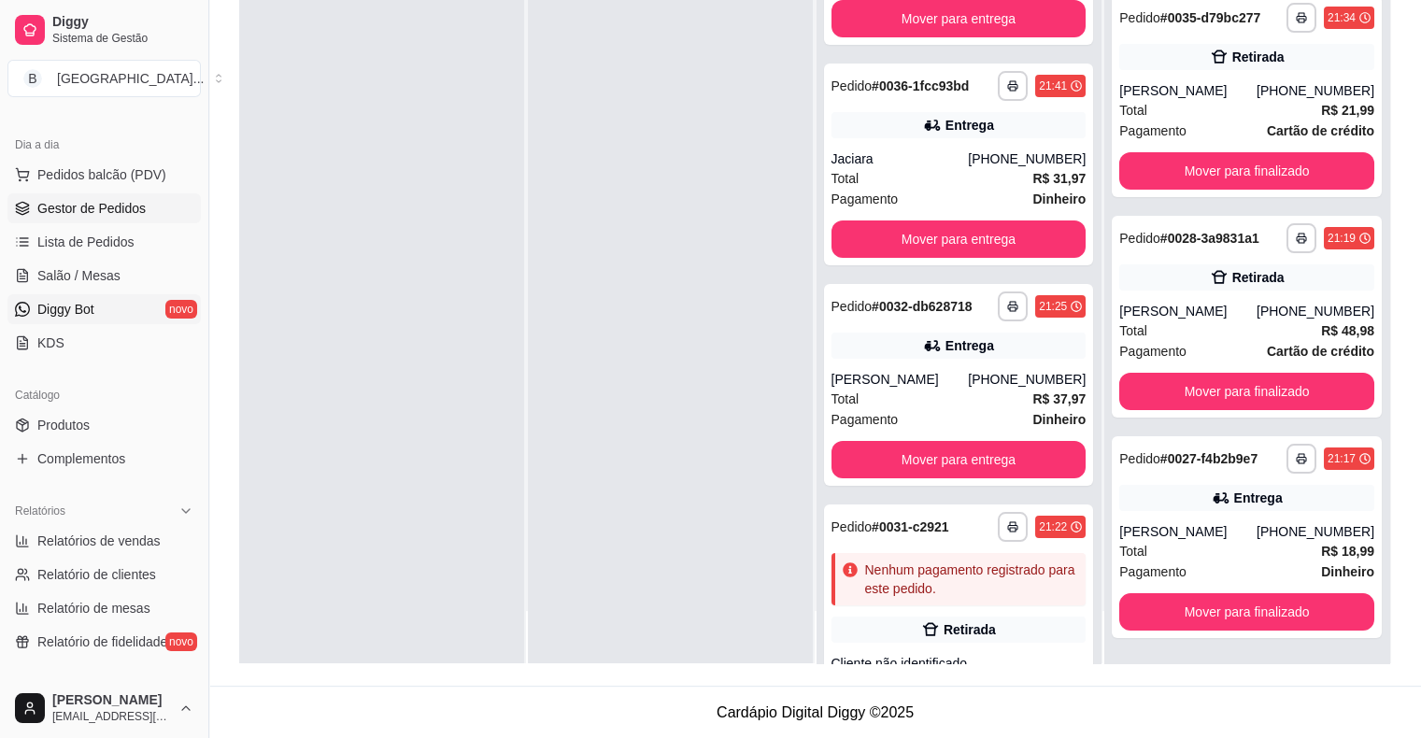
click at [148, 295] on link "Diggy Bot novo" at bounding box center [103, 309] width 193 height 30
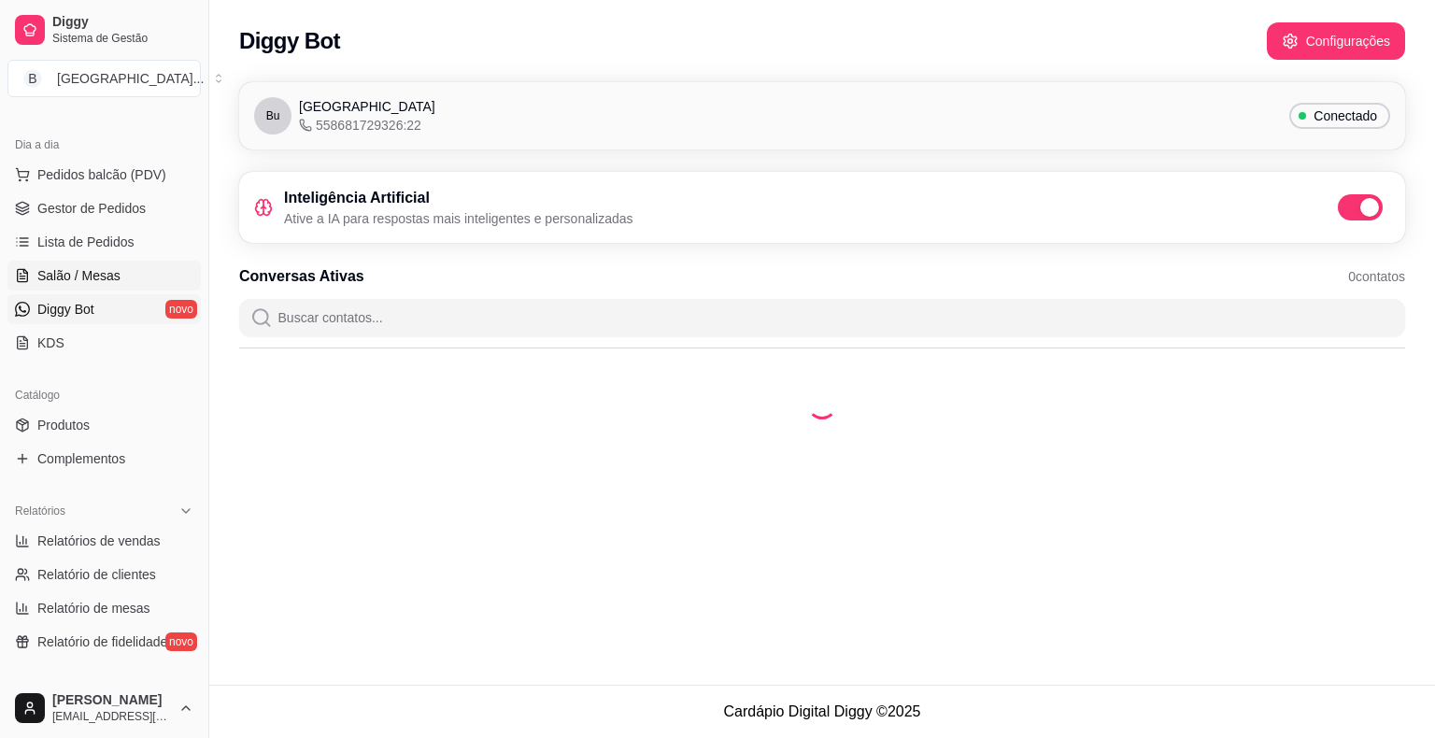
click at [164, 276] on link "Salão / Mesas" at bounding box center [103, 276] width 193 height 30
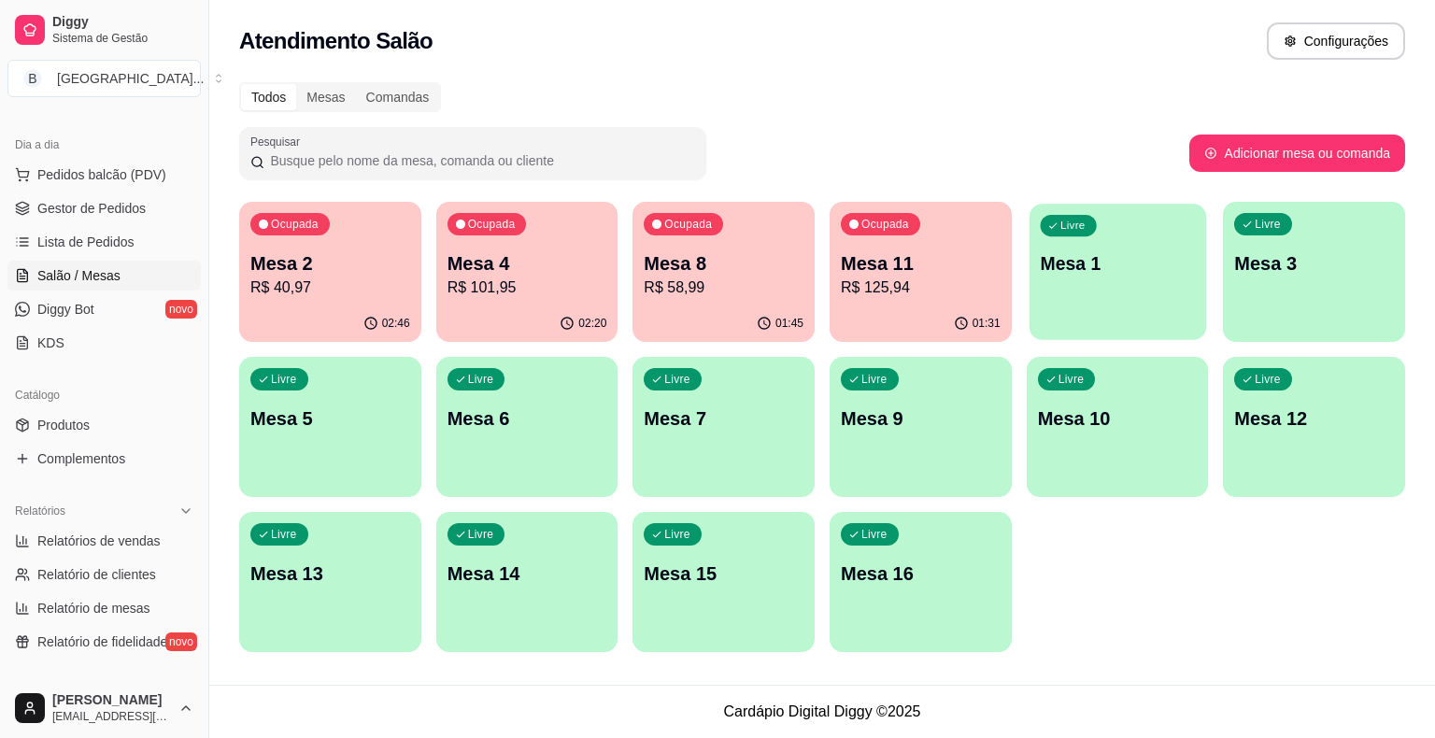
click at [1098, 296] on div "Livre Mesa 1" at bounding box center [1117, 261] width 177 height 114
click at [919, 282] on p "R$ 125,94" at bounding box center [920, 286] width 155 height 21
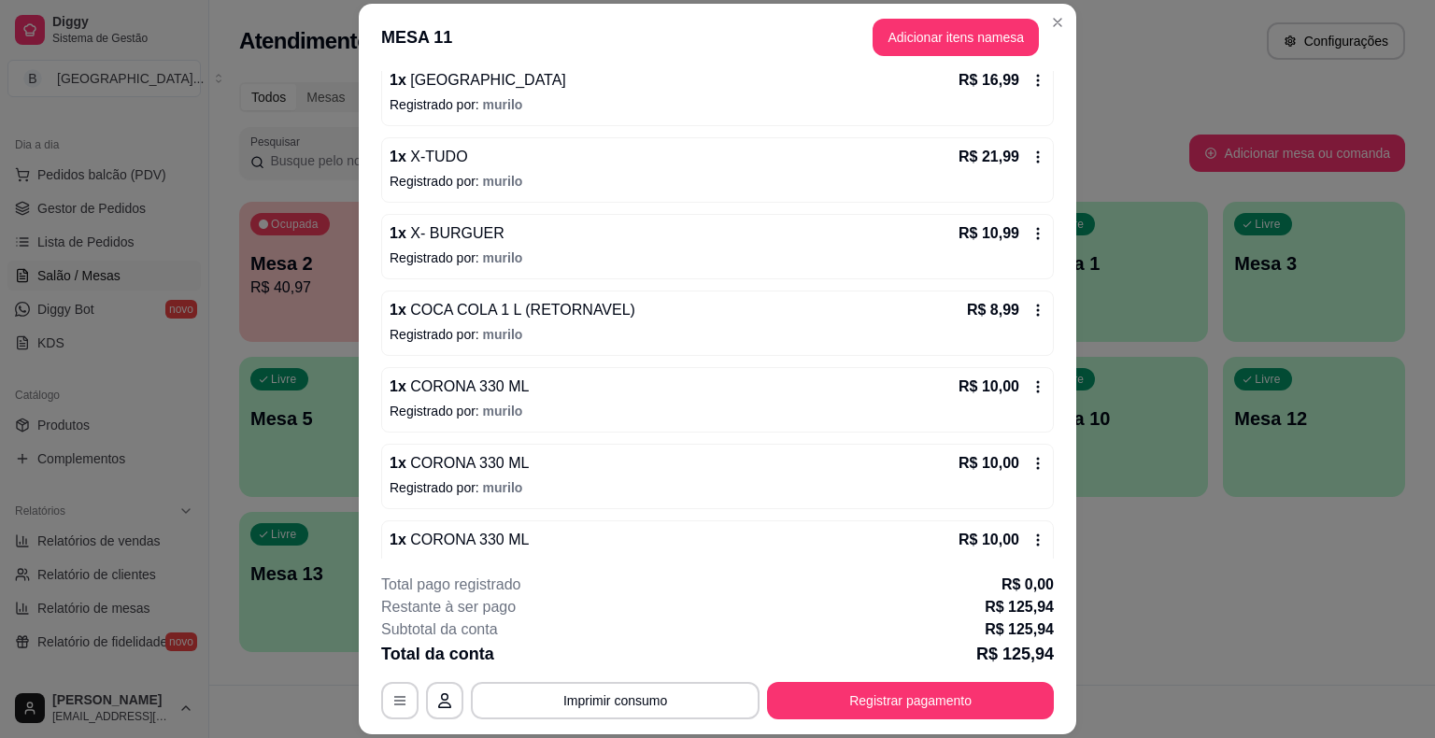
scroll to position [370, 0]
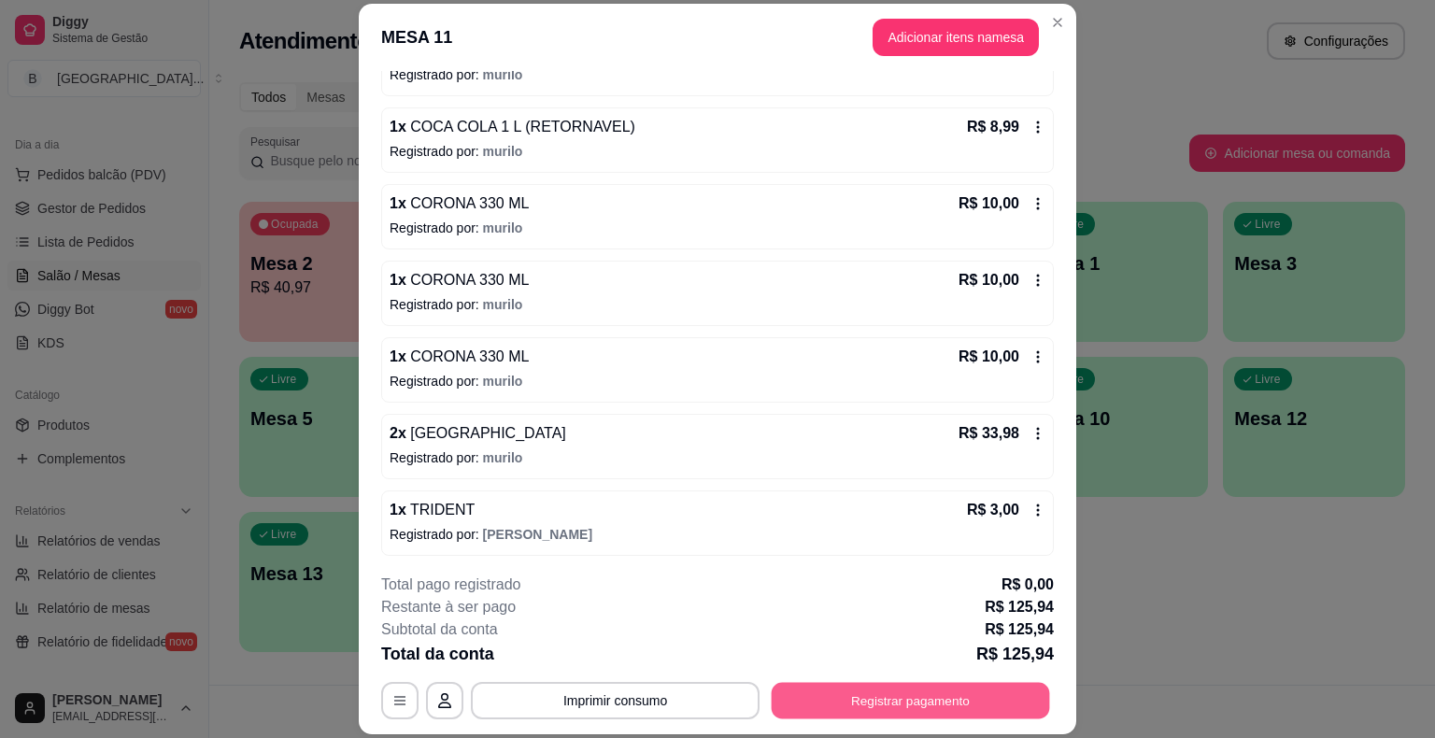
click at [908, 688] on button "Registrar pagamento" at bounding box center [911, 701] width 278 height 36
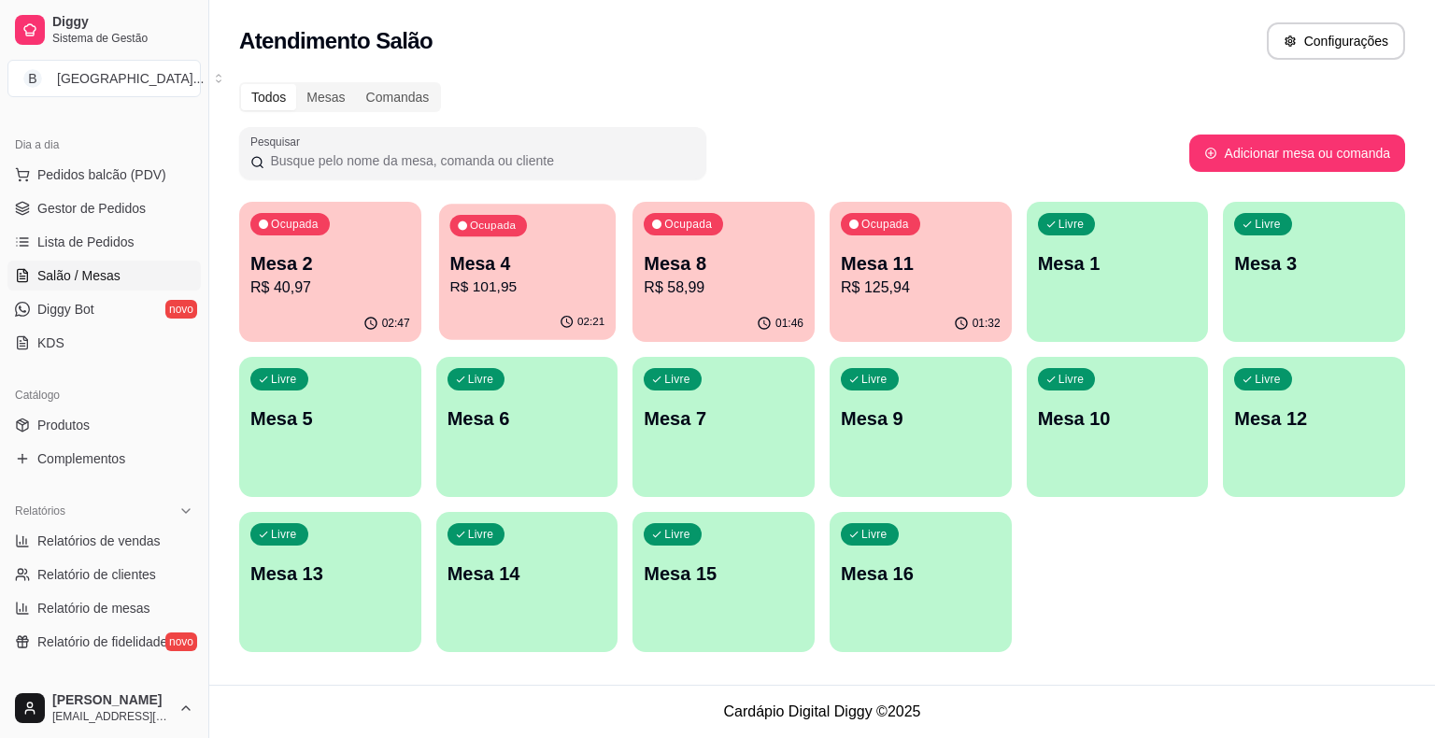
click at [546, 311] on div "02:21" at bounding box center [527, 321] width 177 height 35
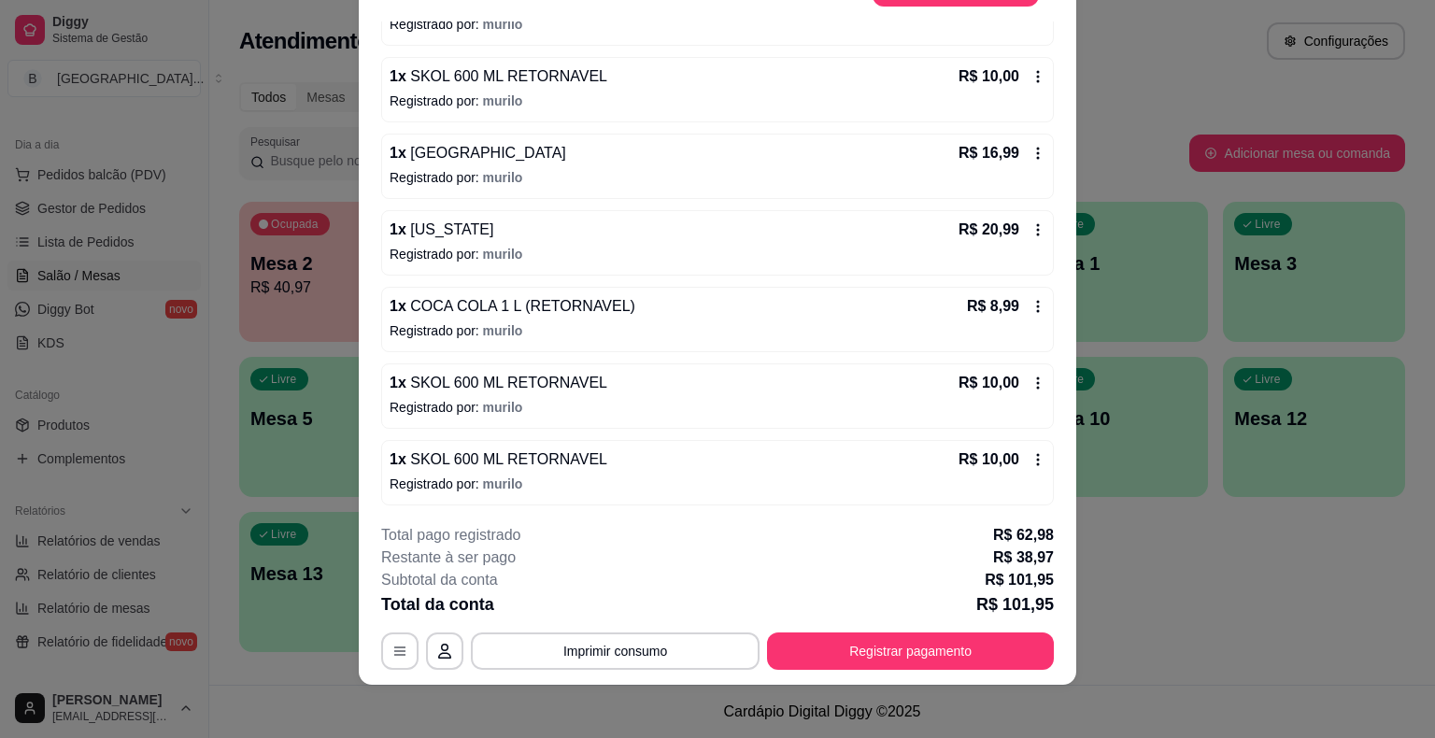
scroll to position [56, 0]
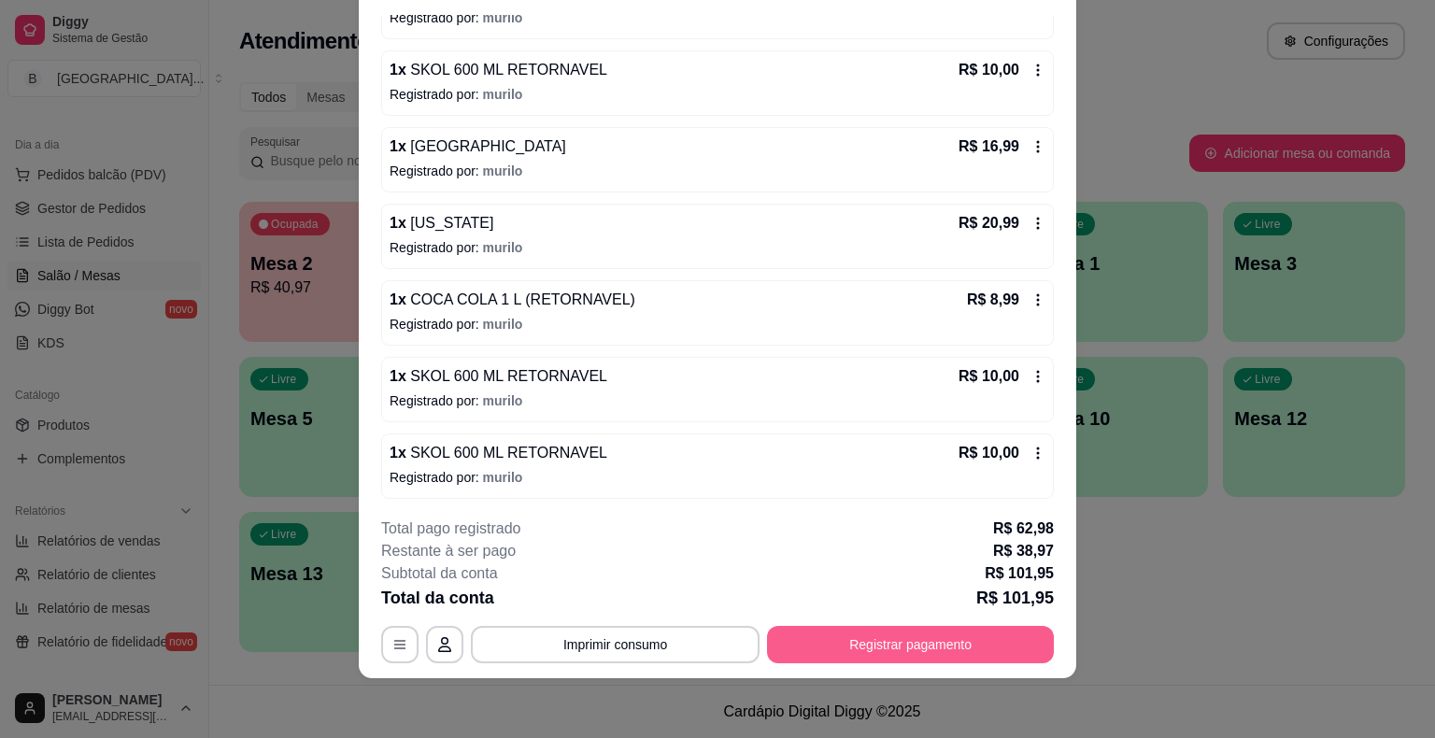
click at [867, 656] on button "Registrar pagamento" at bounding box center [910, 644] width 287 height 37
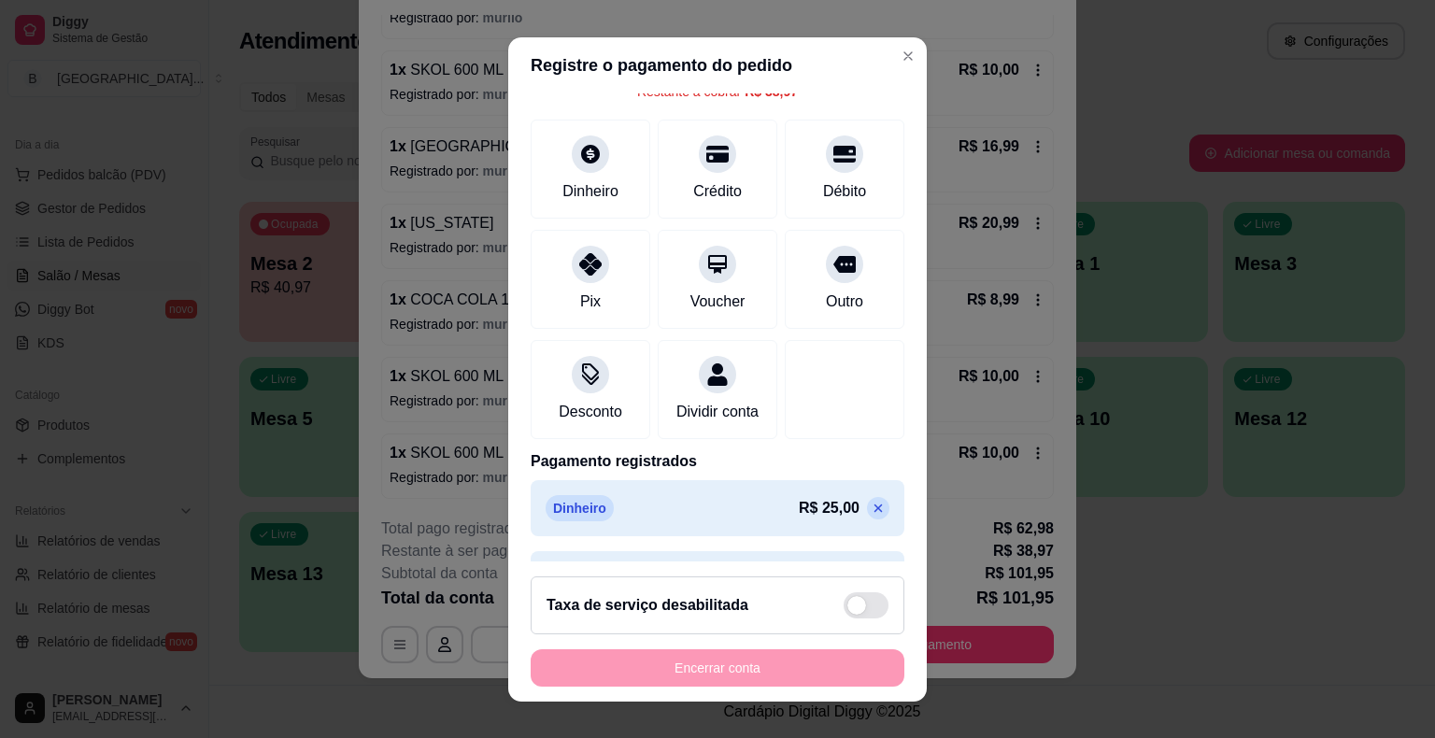
scroll to position [0, 0]
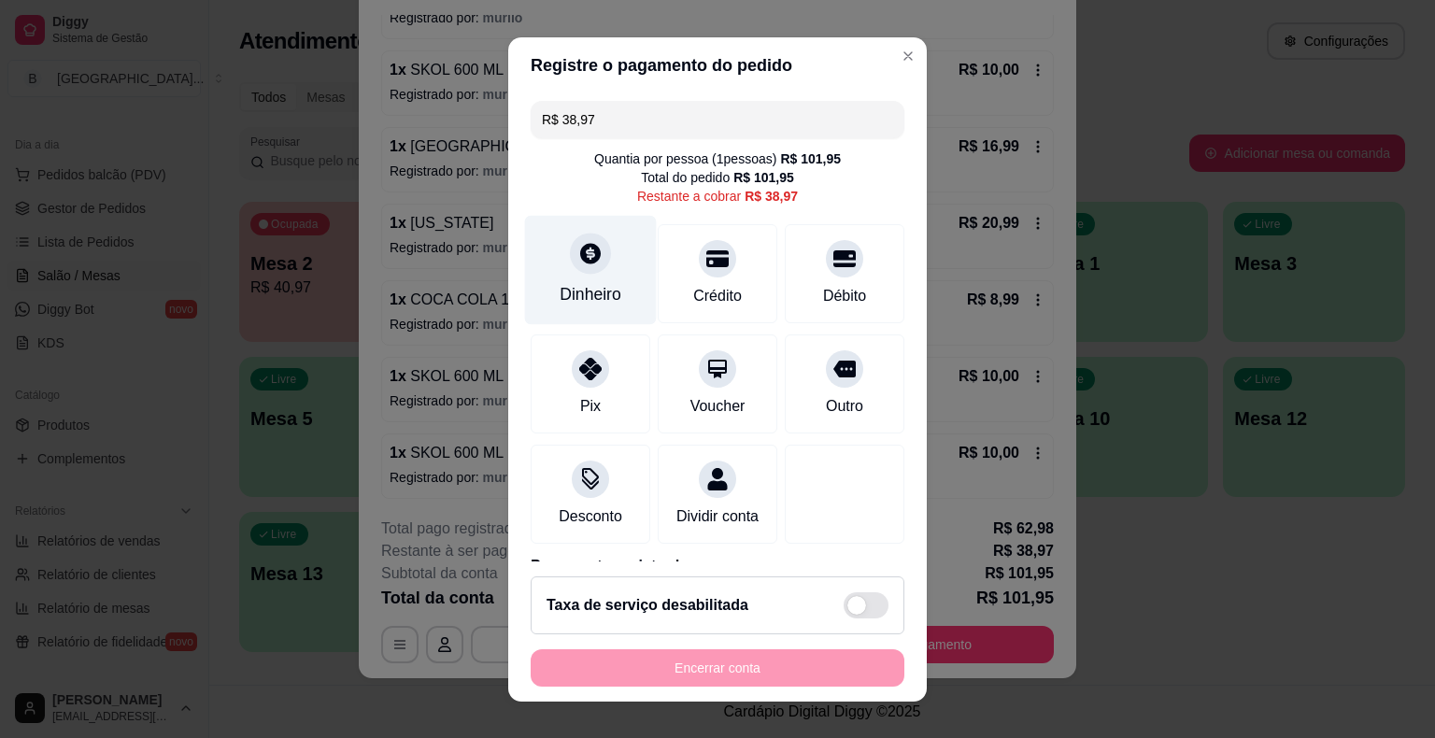
click at [597, 304] on div "Dinheiro" at bounding box center [590, 294] width 62 height 24
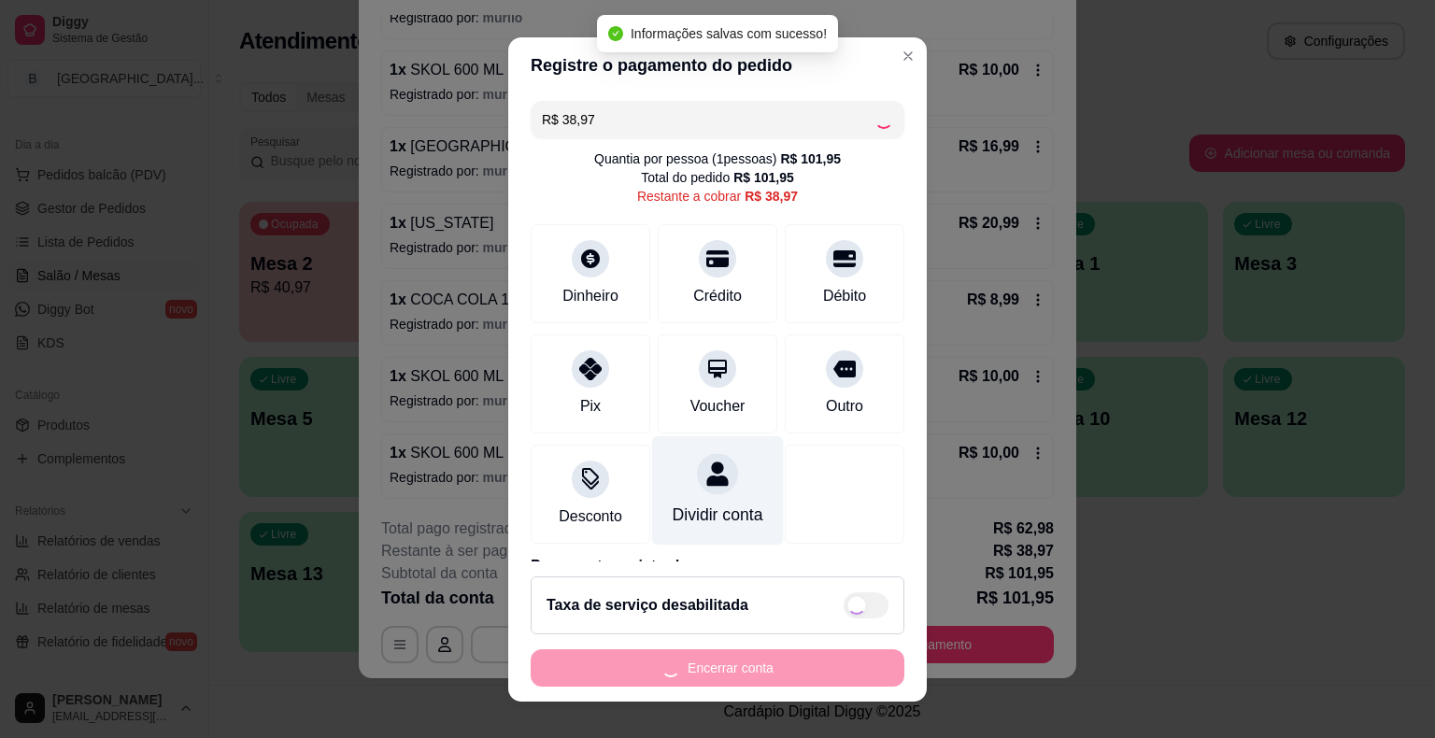
type input "R$ 0,00"
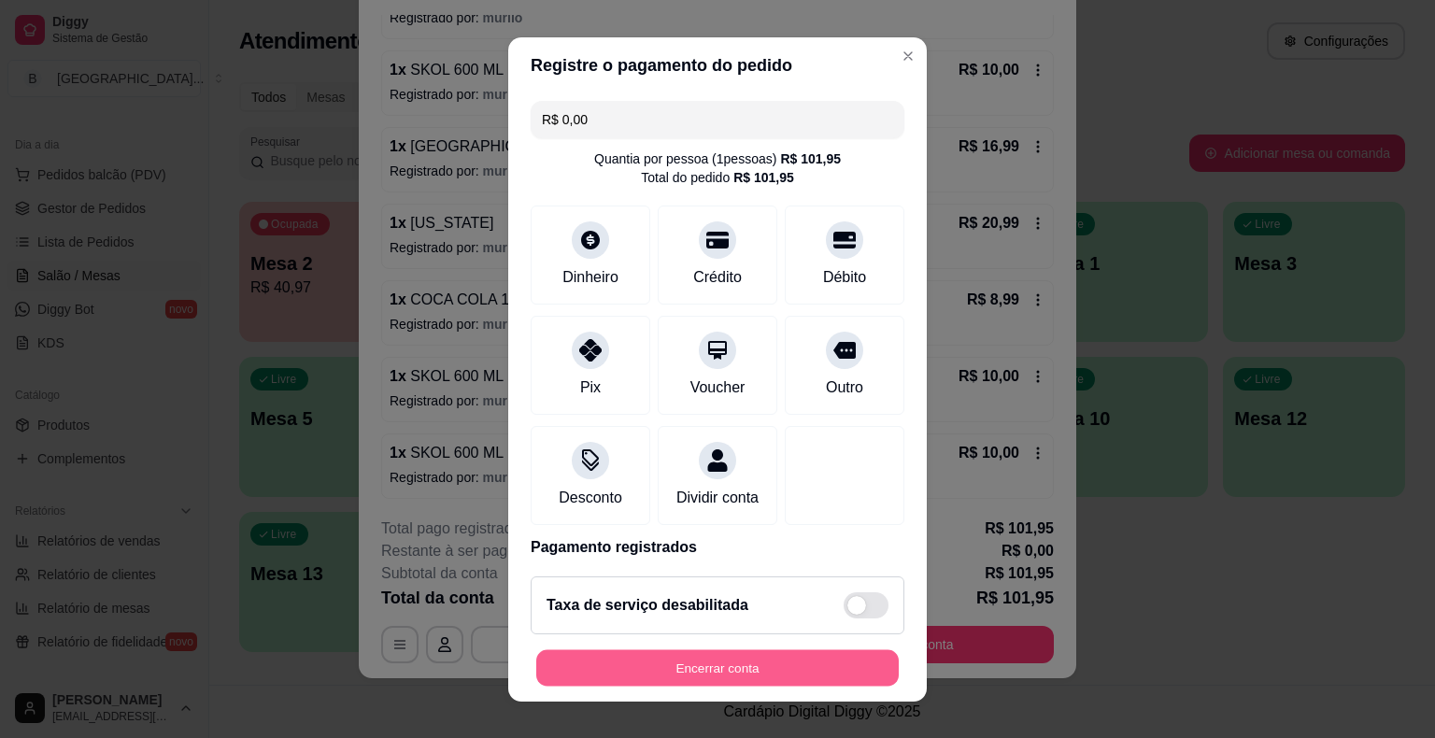
click at [644, 660] on button "Encerrar conta" at bounding box center [717, 667] width 362 height 36
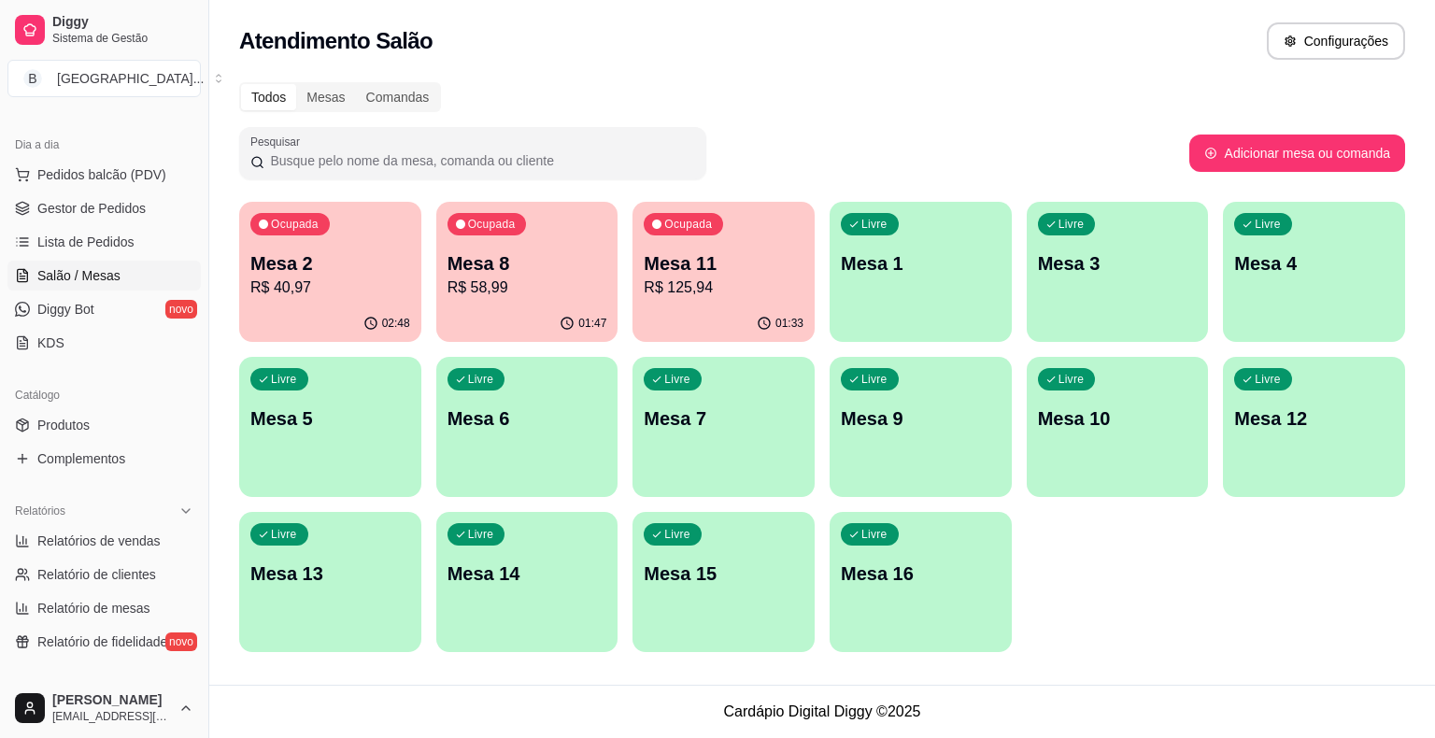
click at [305, 287] on p "R$ 40,97" at bounding box center [330, 287] width 160 height 22
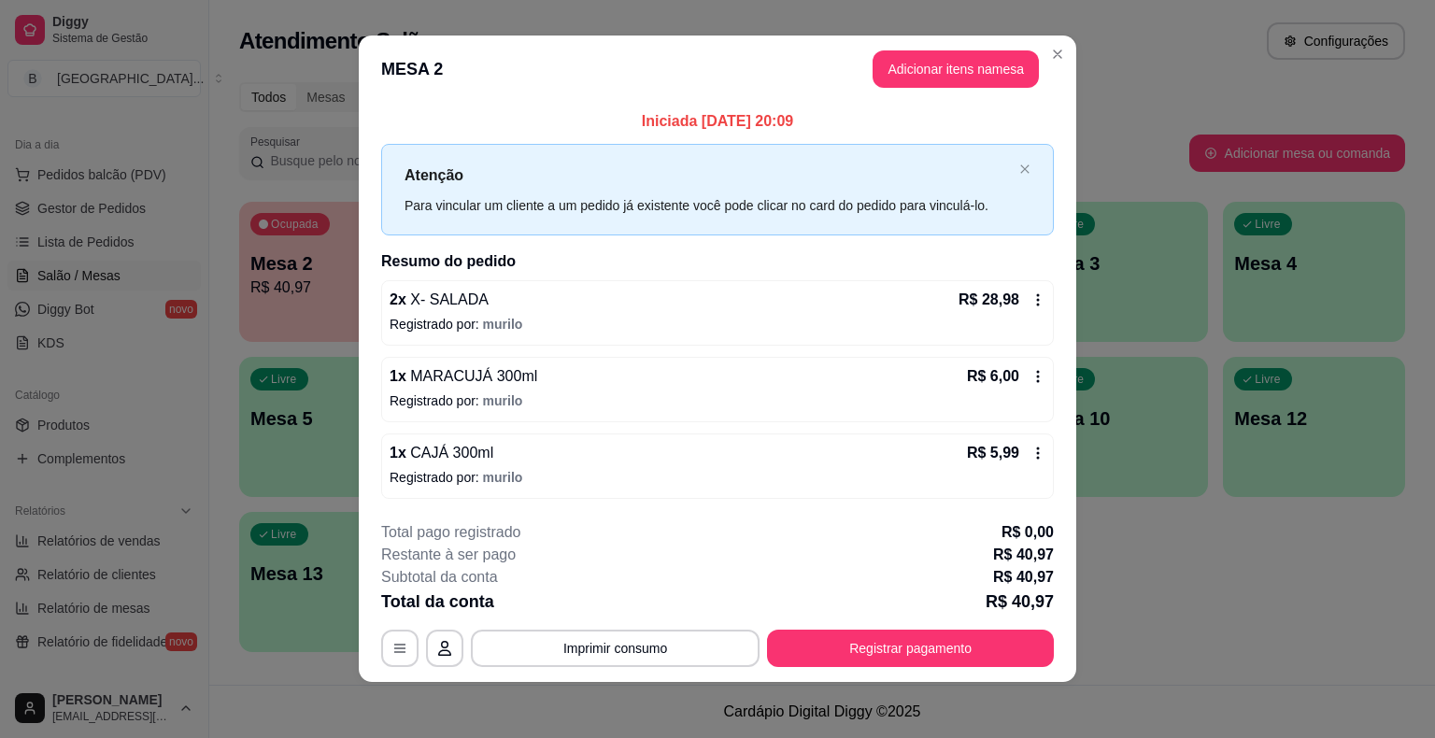
scroll to position [12, 0]
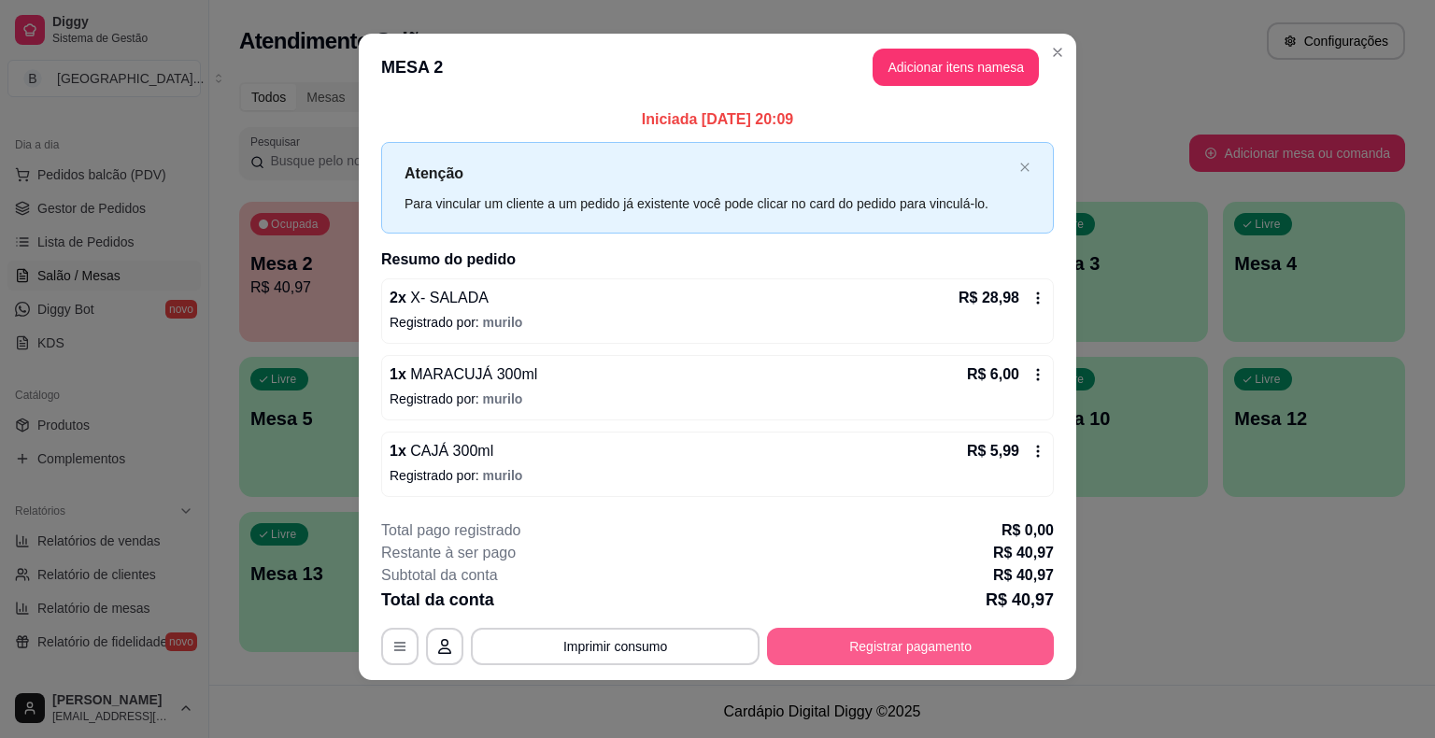
click at [811, 630] on button "Registrar pagamento" at bounding box center [910, 646] width 287 height 37
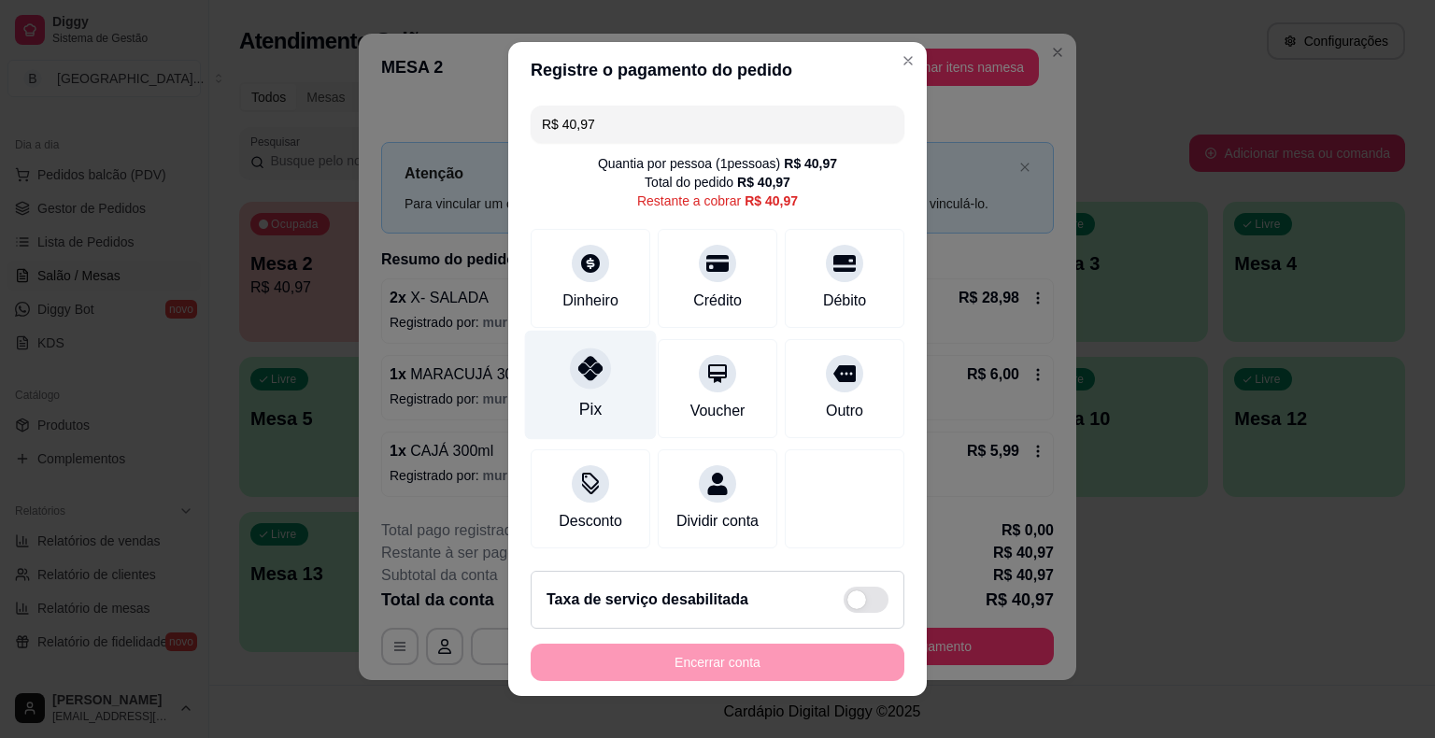
drag, startPoint x: 592, startPoint y: 346, endPoint x: 587, endPoint y: 360, distance: 15.1
click at [588, 346] on div "Pix" at bounding box center [591, 385] width 132 height 109
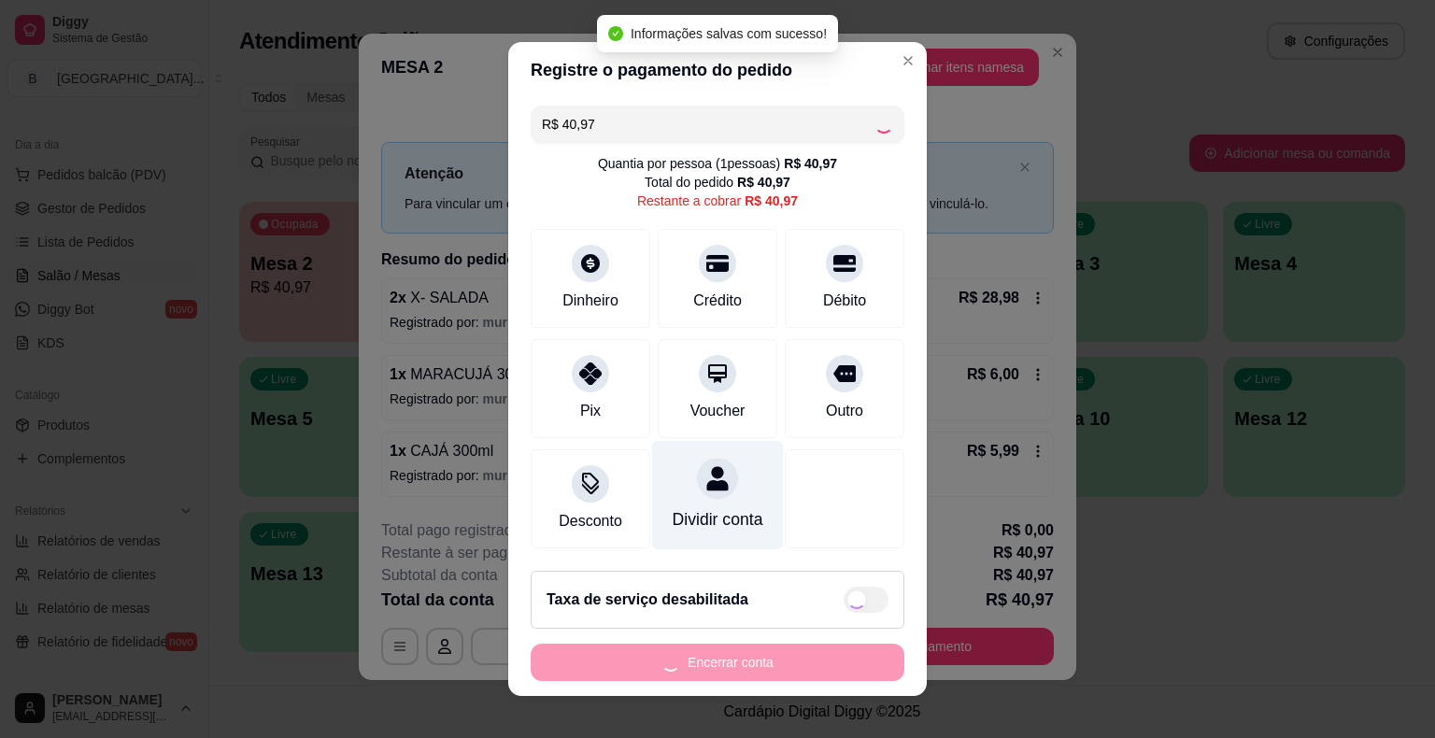
type input "R$ 0,00"
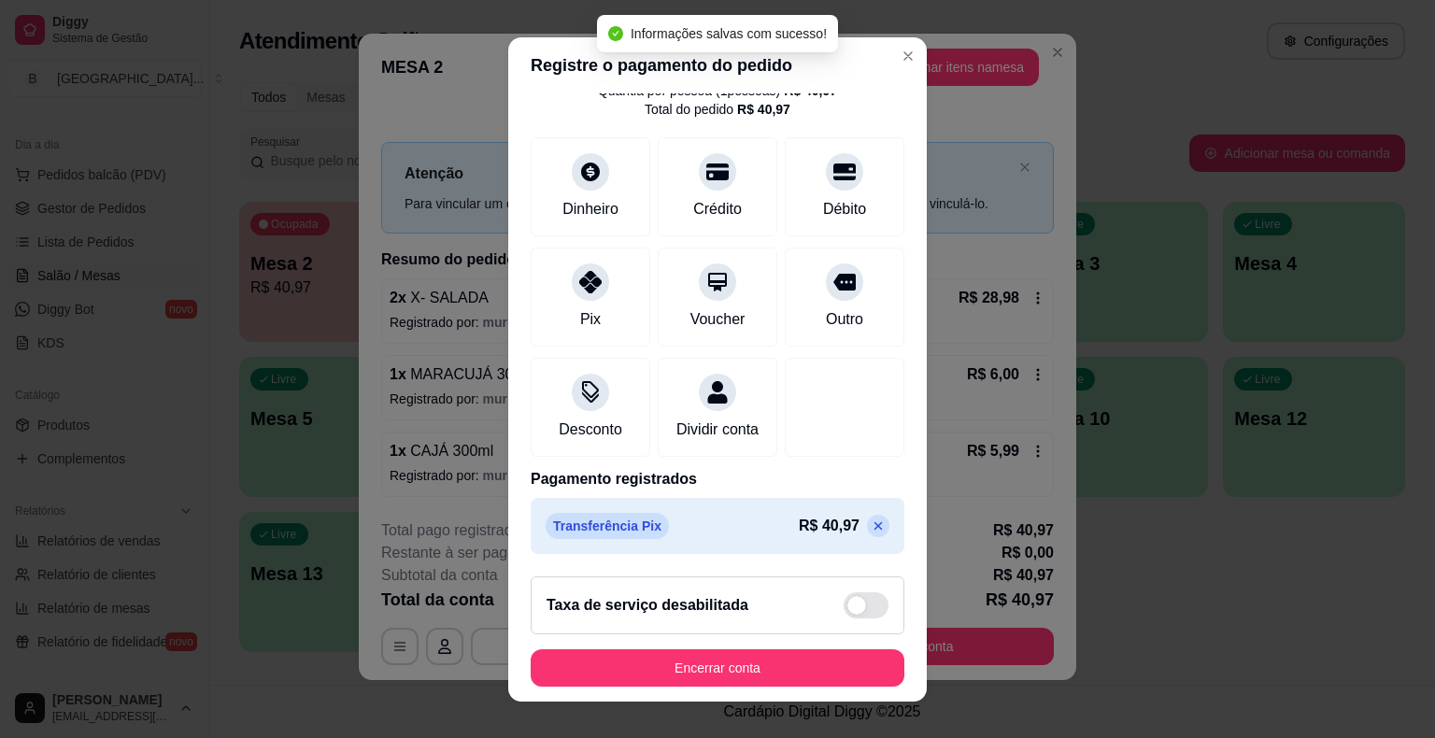
scroll to position [88, 0]
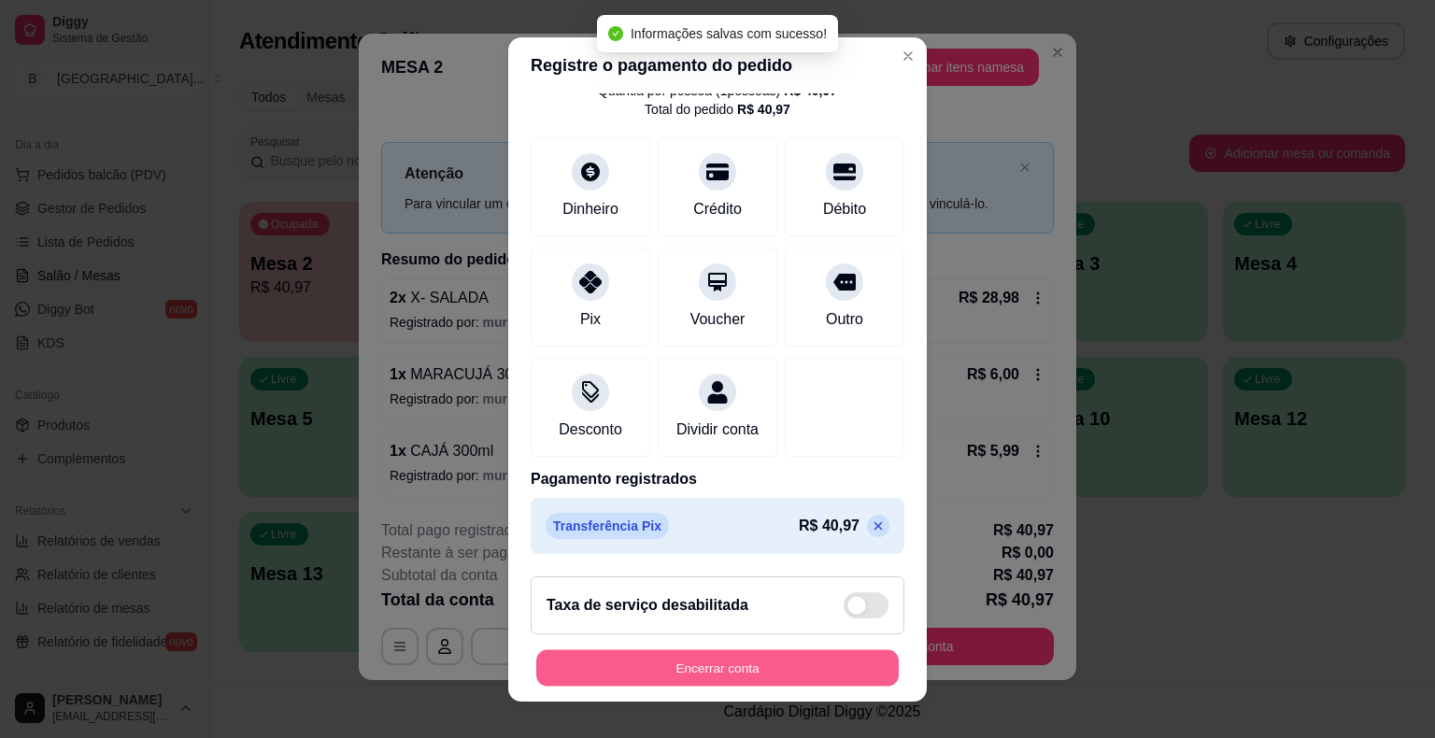
click at [736, 654] on button "Encerrar conta" at bounding box center [717, 667] width 362 height 36
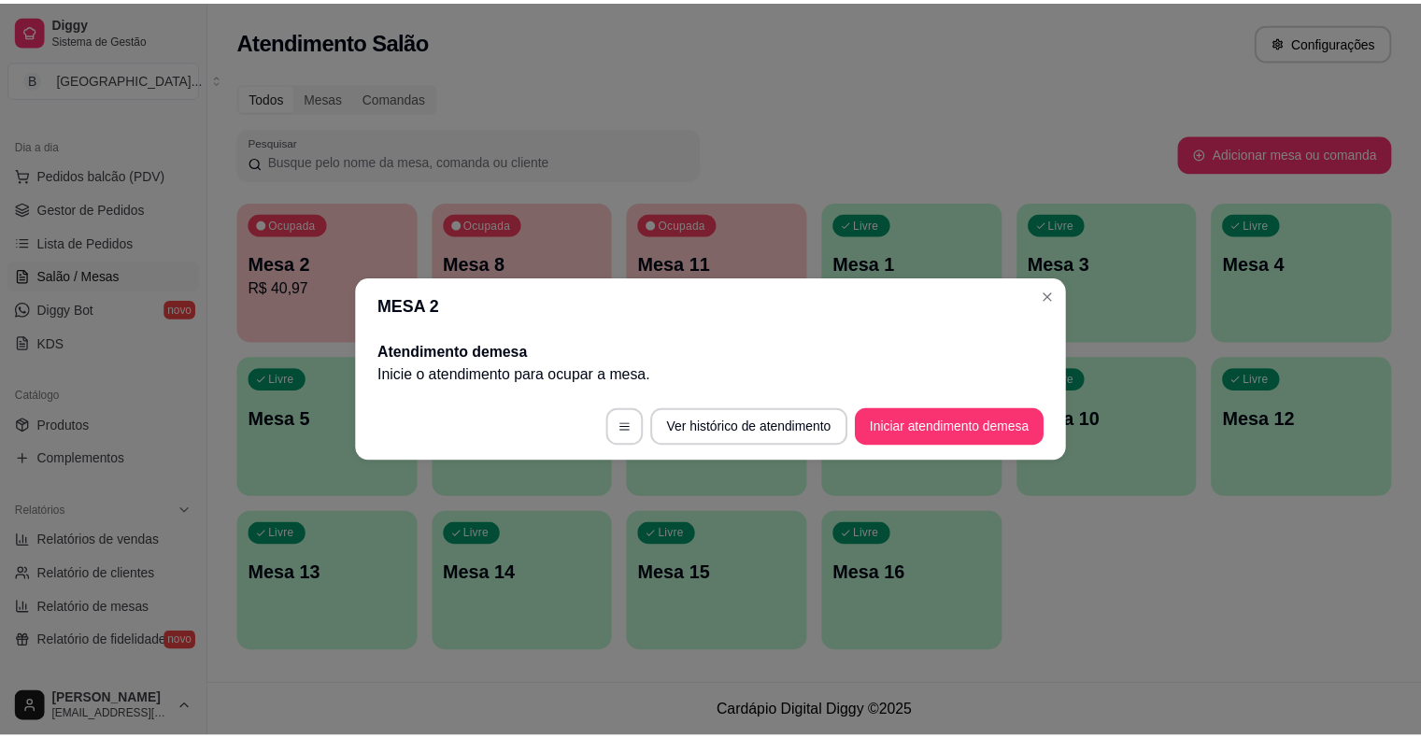
scroll to position [0, 0]
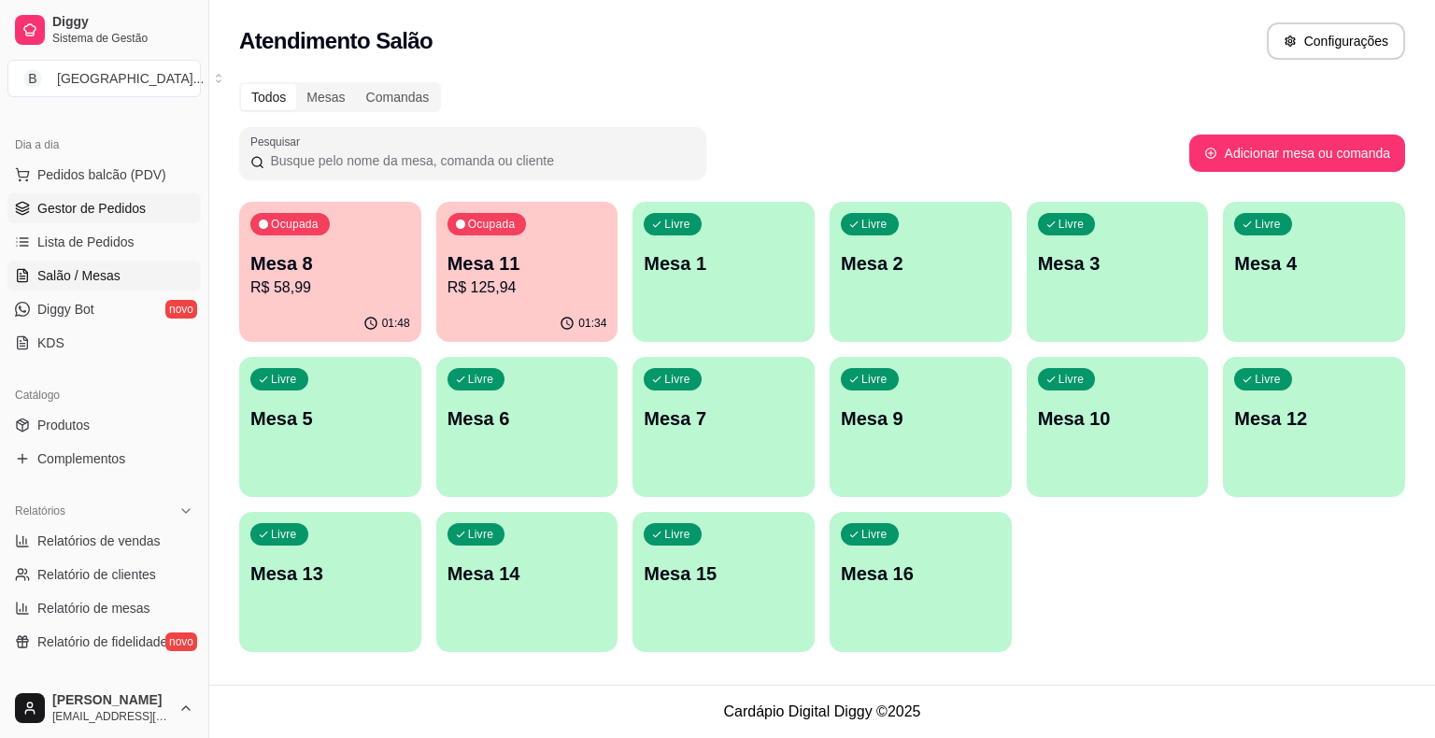
click at [60, 204] on span "Gestor de Pedidos" at bounding box center [91, 208] width 108 height 19
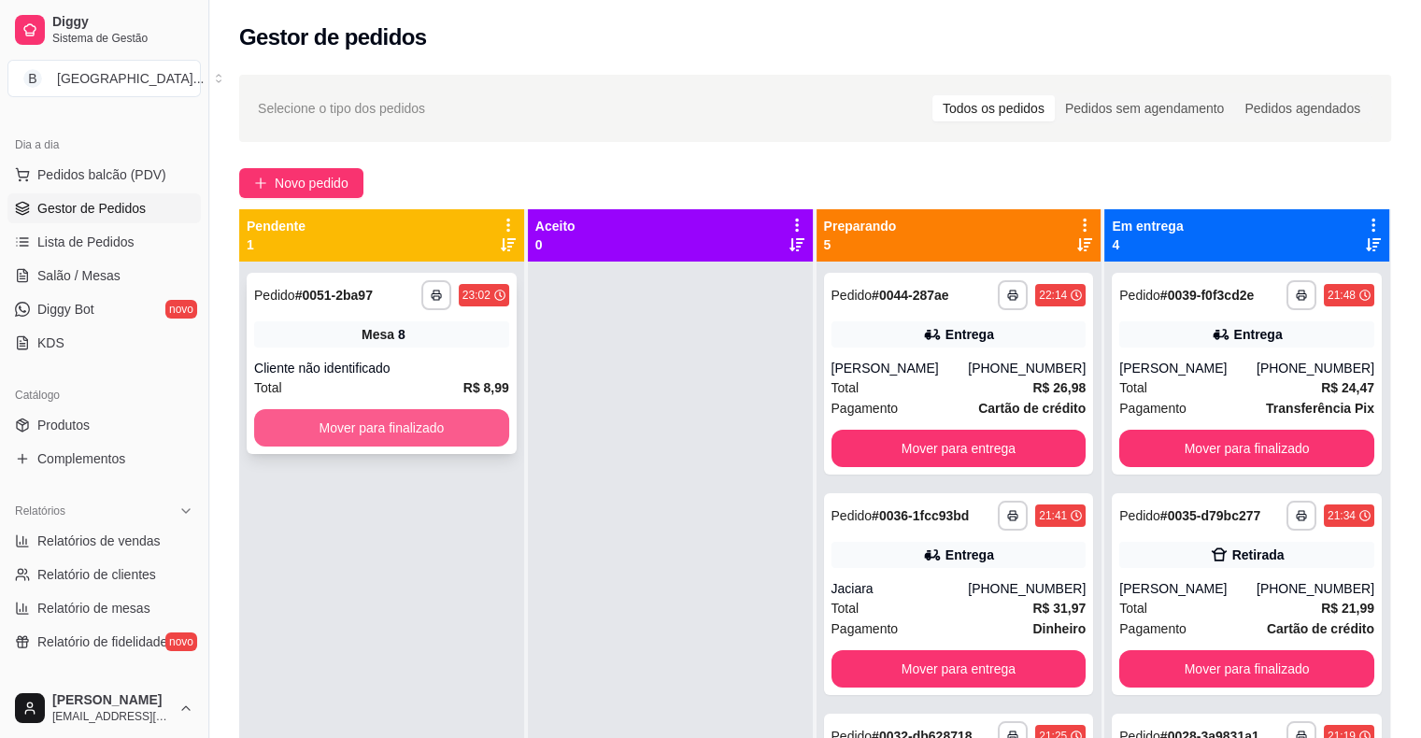
click at [387, 434] on button "Mover para finalizado" at bounding box center [381, 427] width 255 height 37
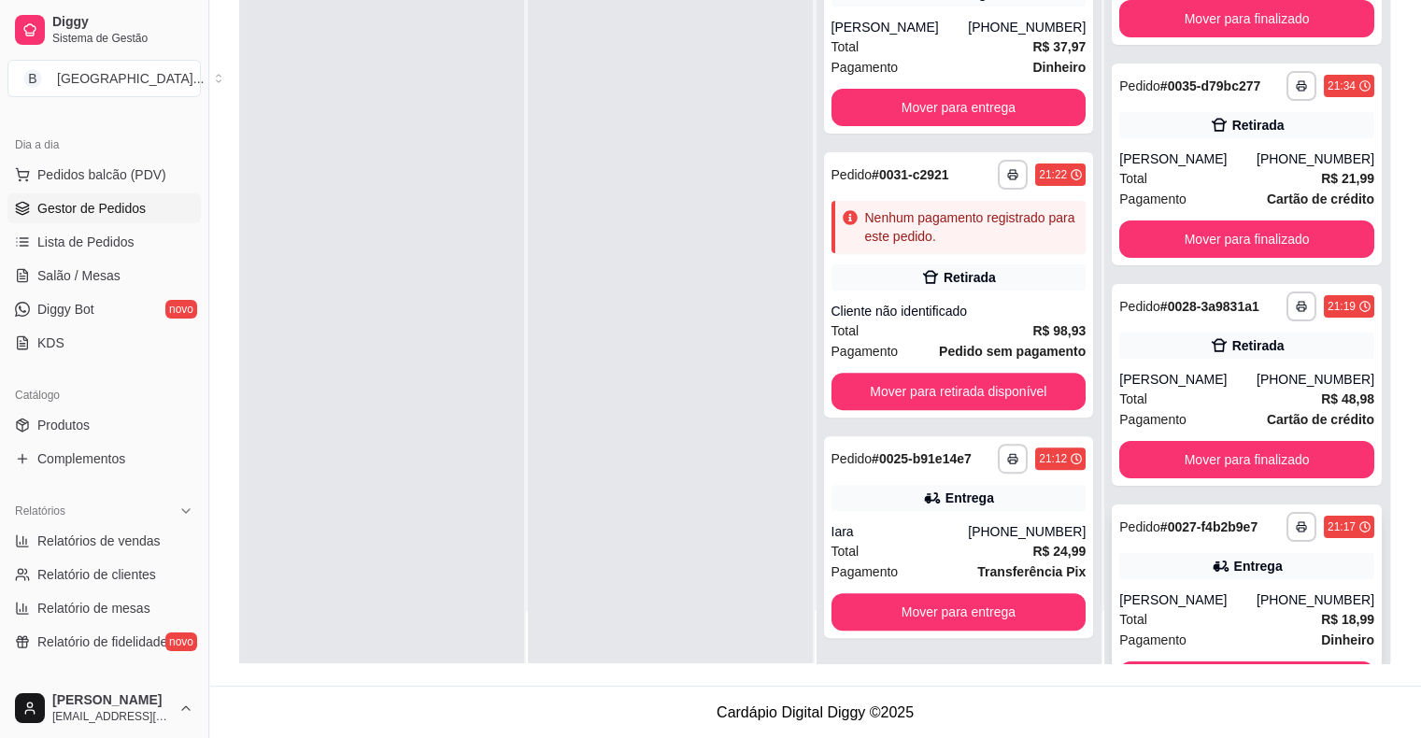
scroll to position [162, 0]
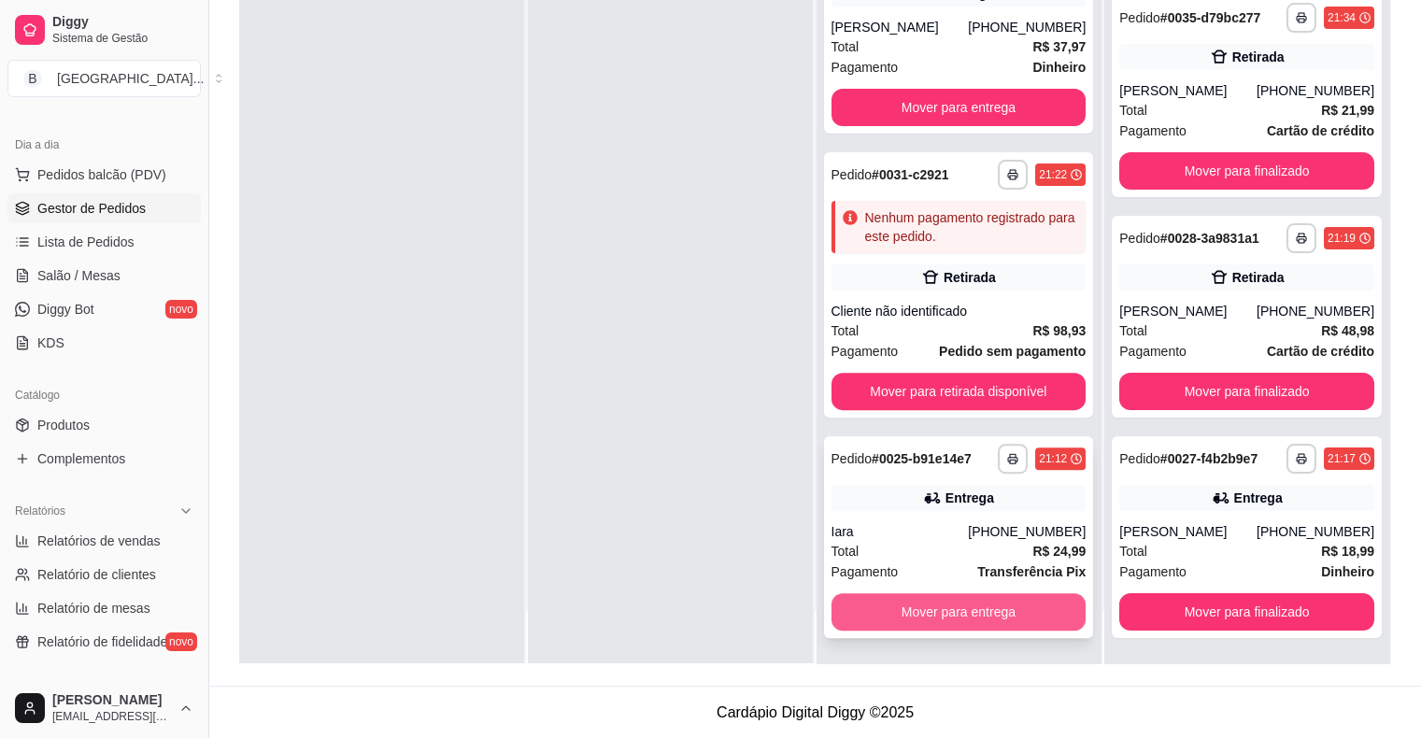
click at [964, 616] on button "Mover para entrega" at bounding box center [958, 611] width 255 height 37
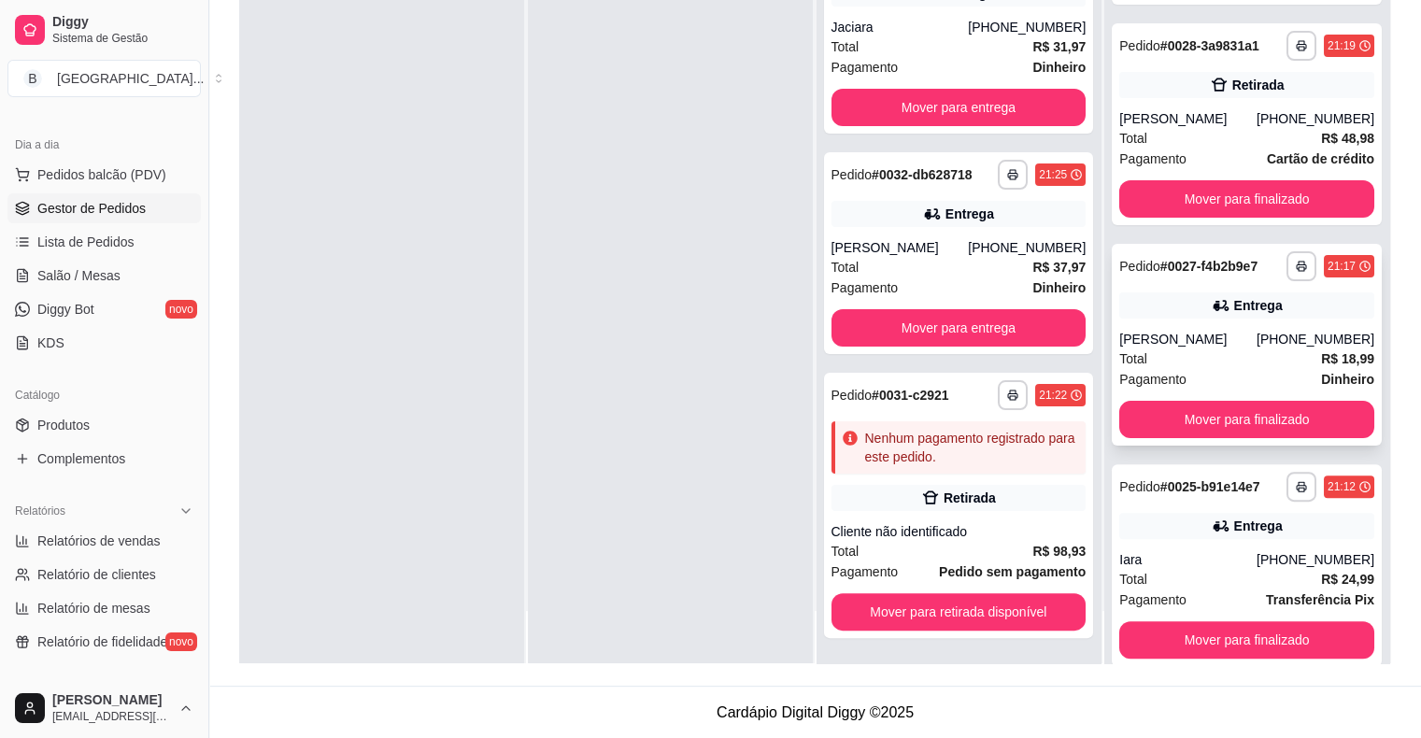
scroll to position [382, 0]
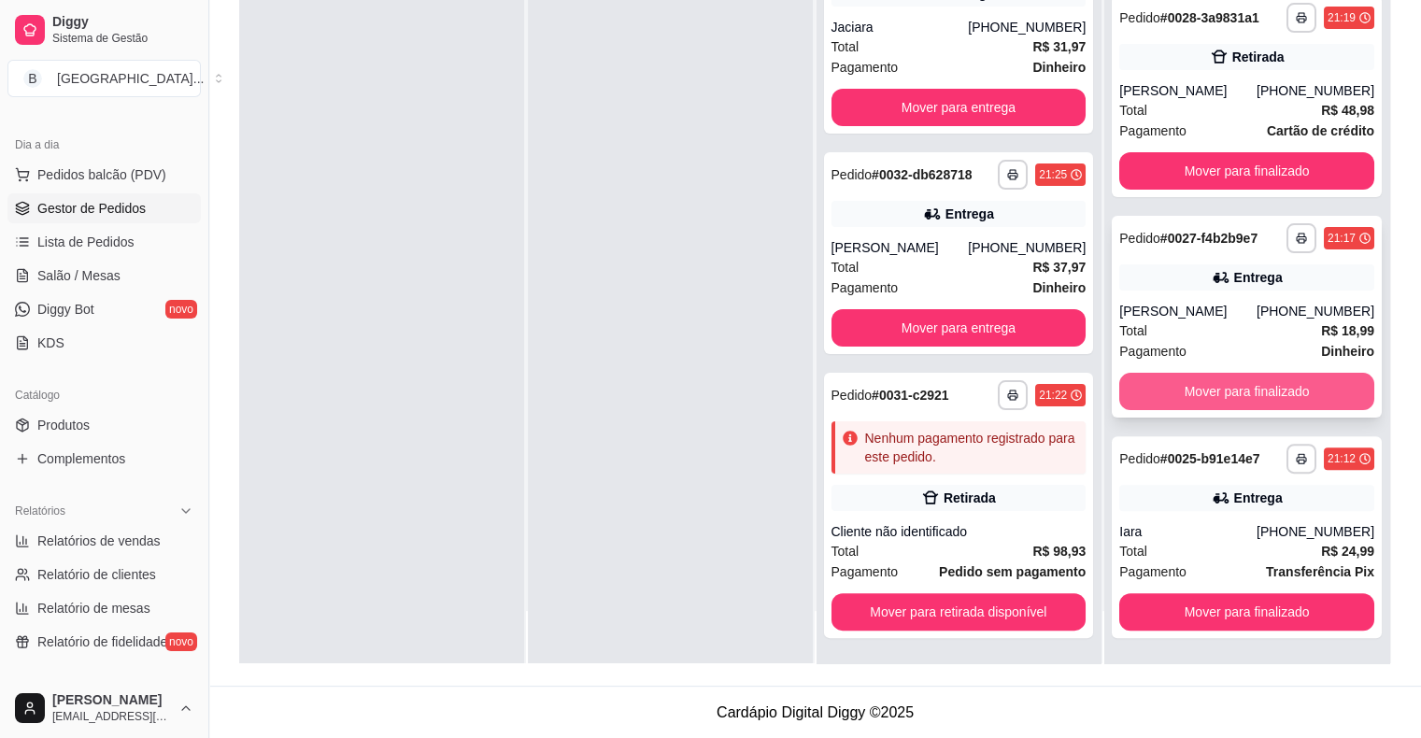
click at [1211, 379] on button "Mover para finalizado" at bounding box center [1246, 391] width 255 height 37
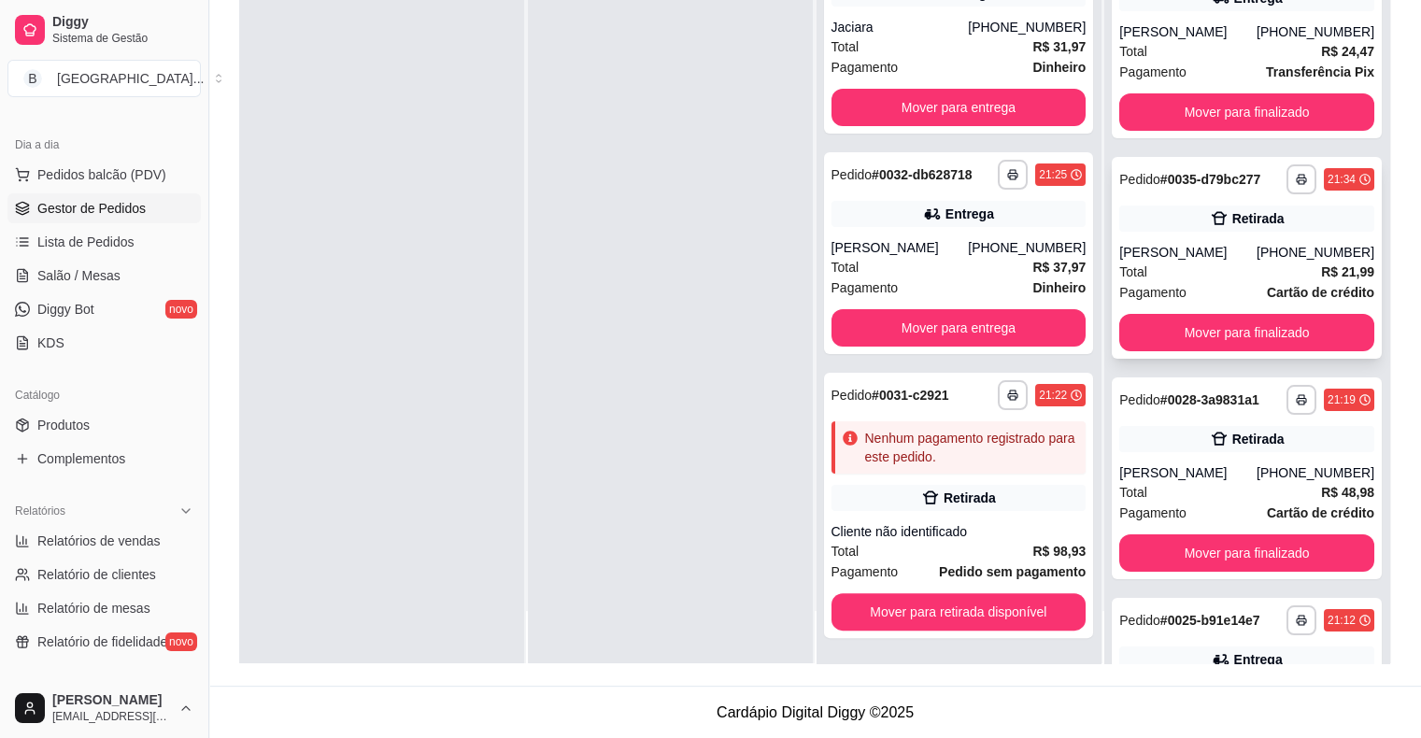
scroll to position [0, 0]
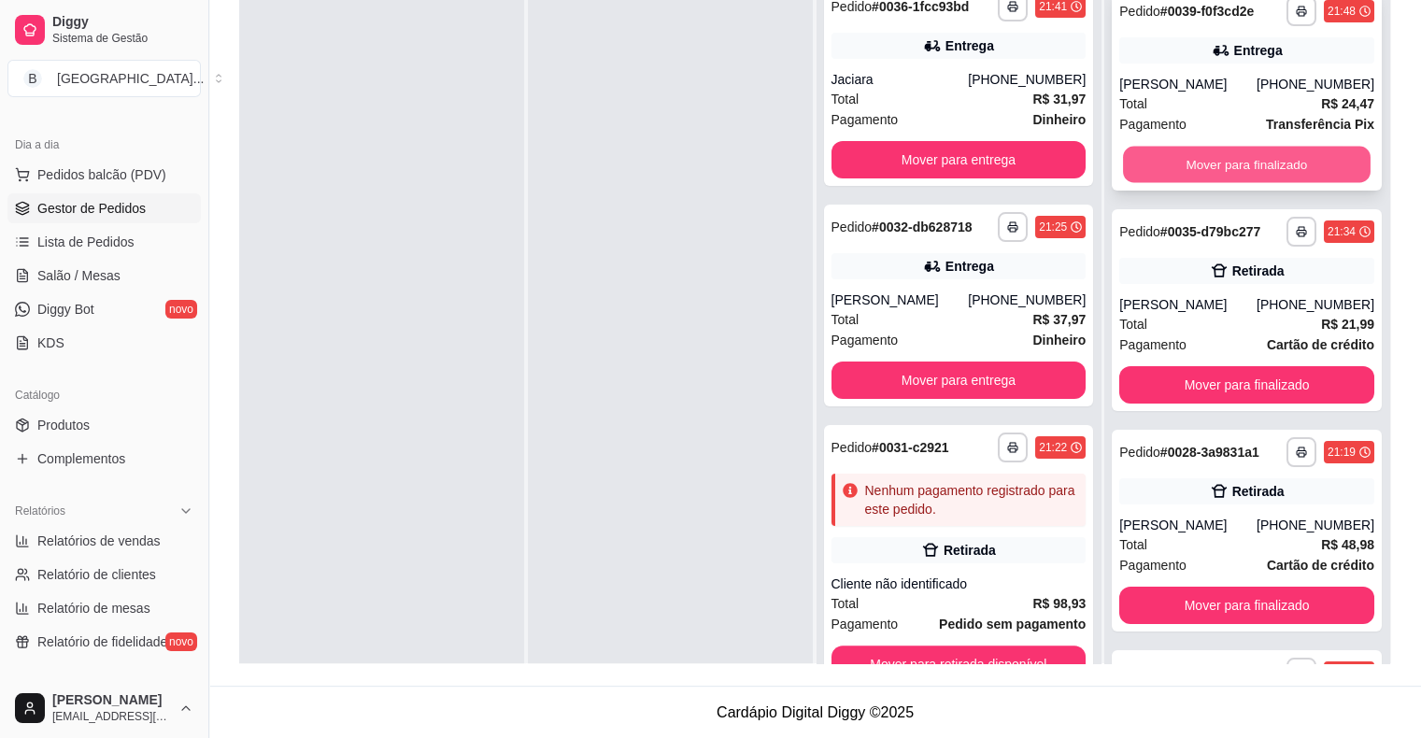
click at [1211, 171] on button "Mover para finalizado" at bounding box center [1247, 165] width 248 height 36
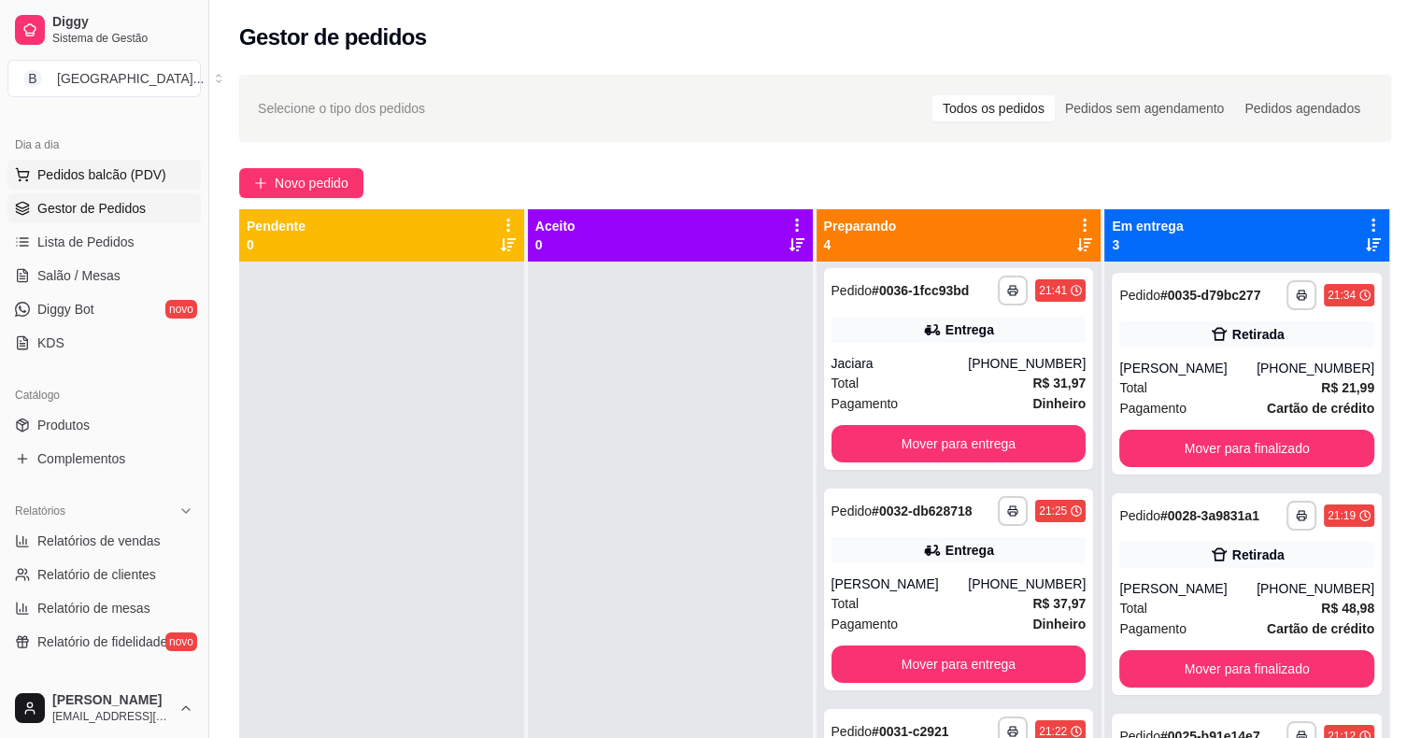
click at [139, 165] on span "Pedidos balcão (PDV)" at bounding box center [101, 174] width 129 height 19
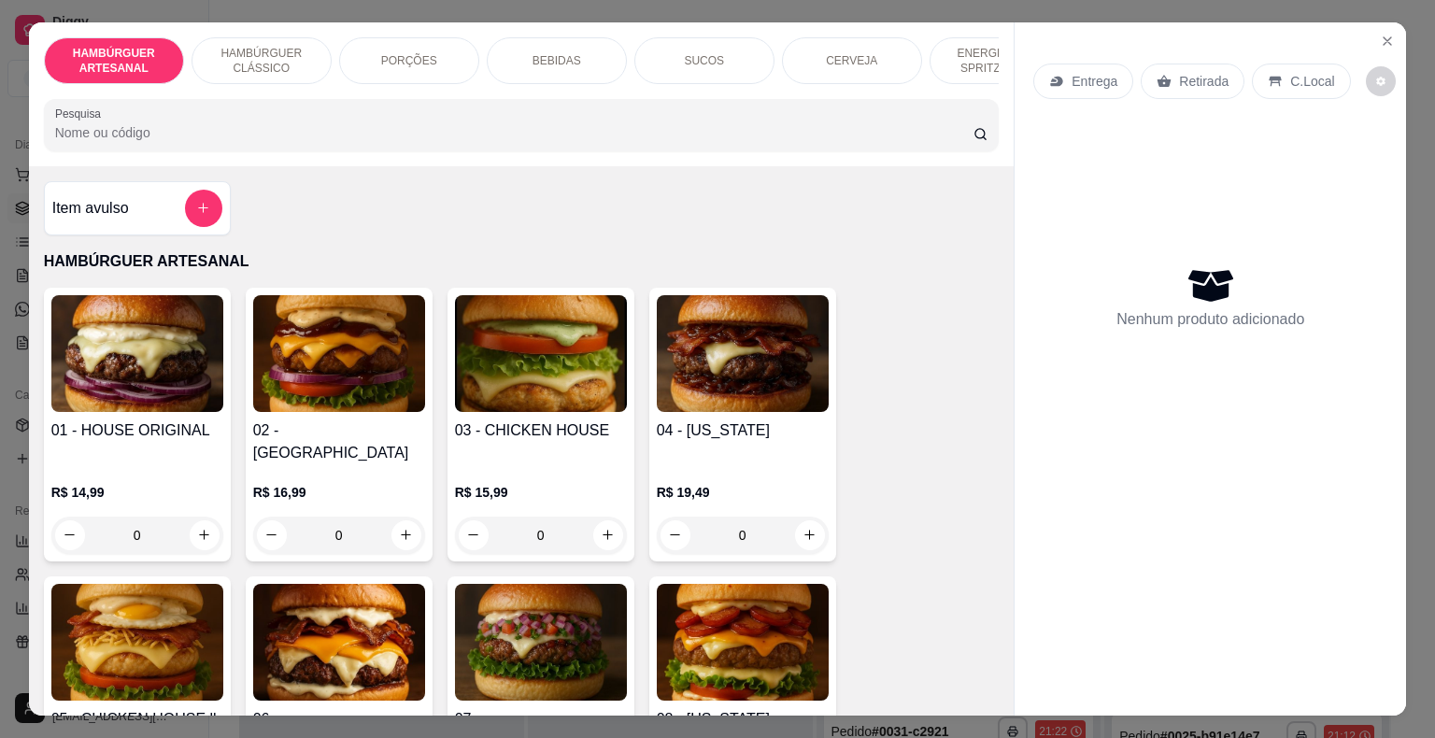
click at [449, 38] on div "PORÇÕES" at bounding box center [409, 60] width 140 height 47
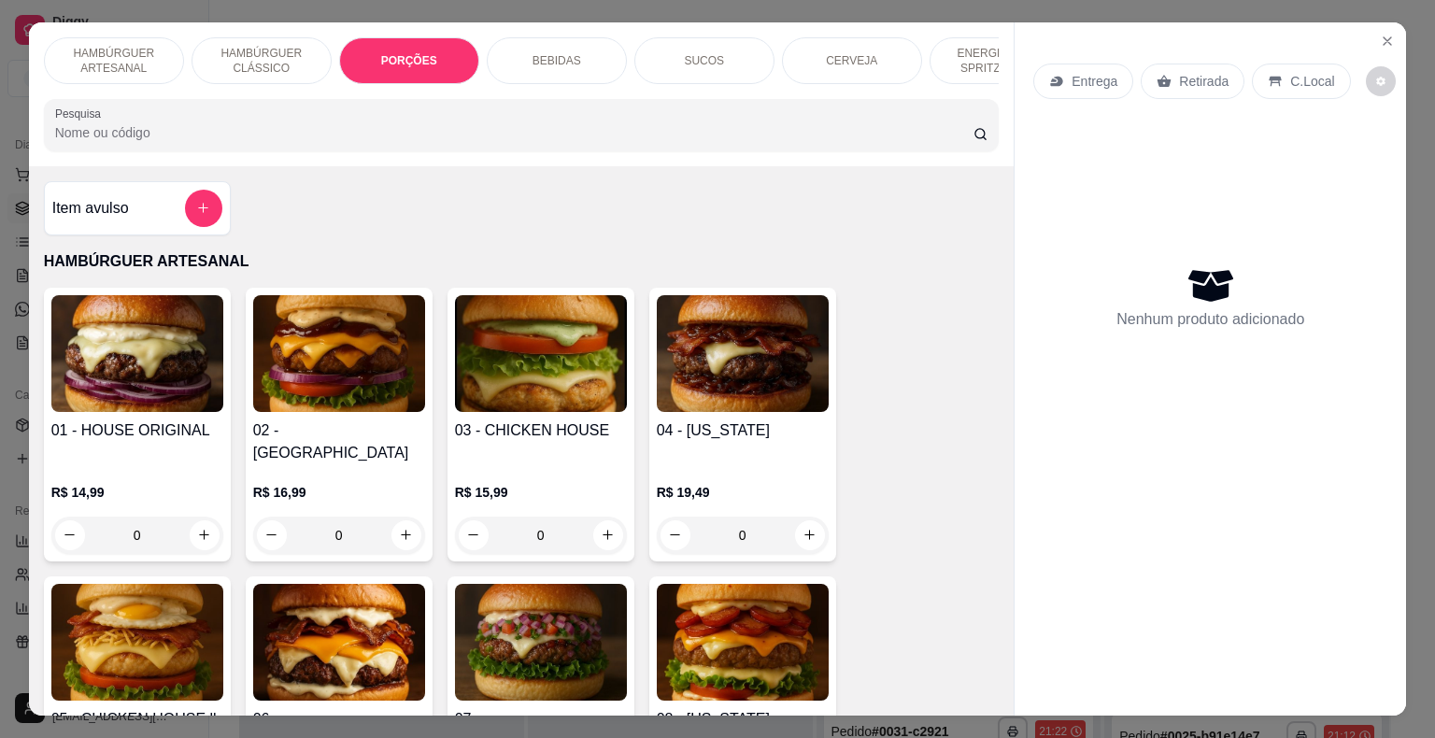
scroll to position [45, 0]
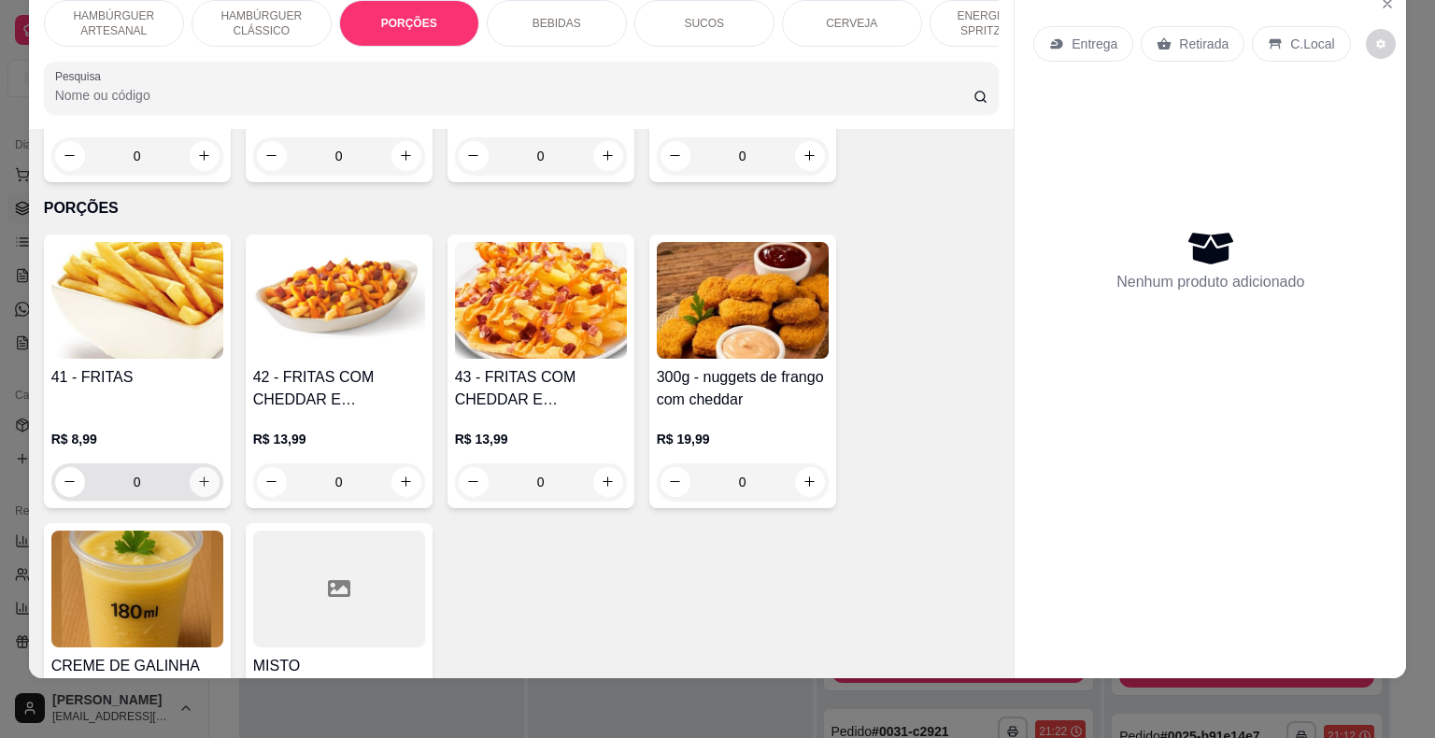
click at [191, 467] on button "increase-product-quantity" at bounding box center [205, 482] width 30 height 30
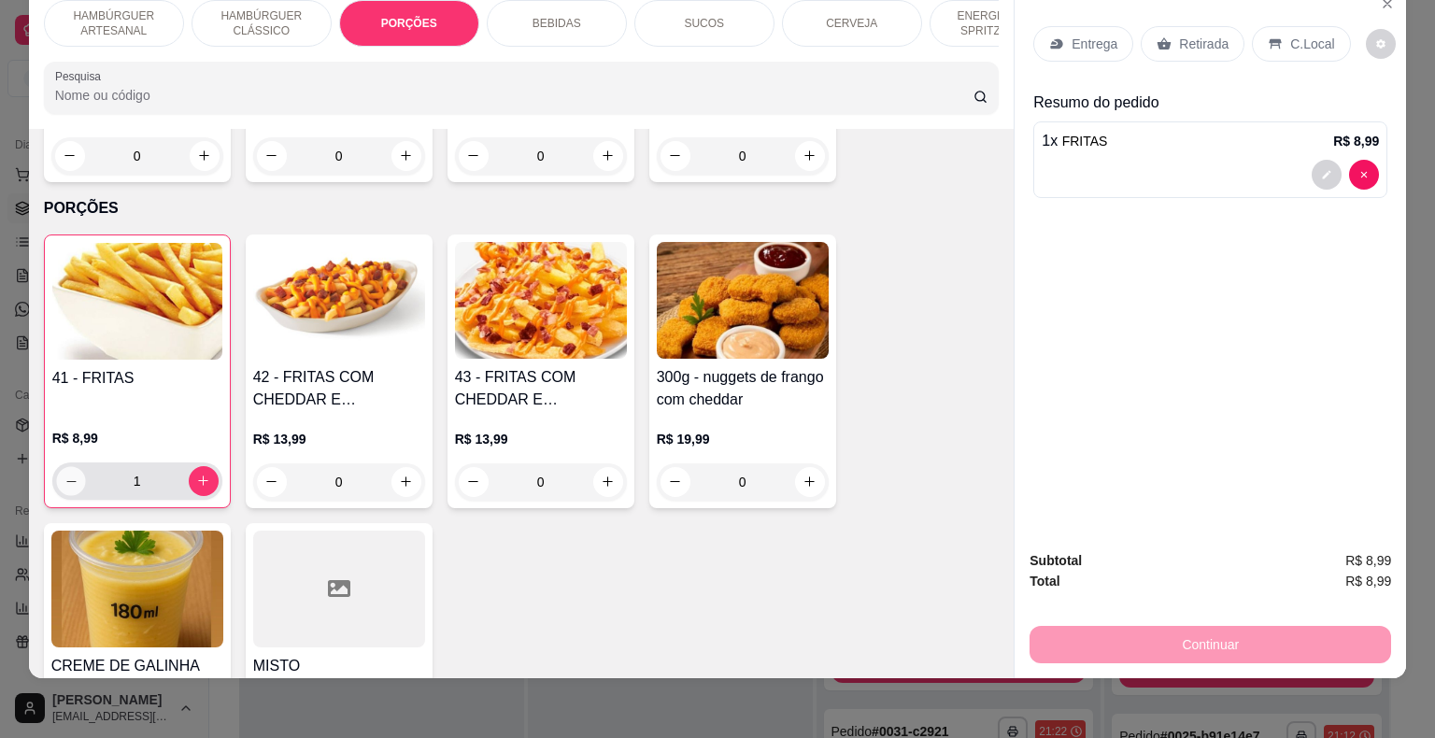
click at [56, 466] on button "decrease-product-quantity" at bounding box center [70, 480] width 29 height 29
type input "0"
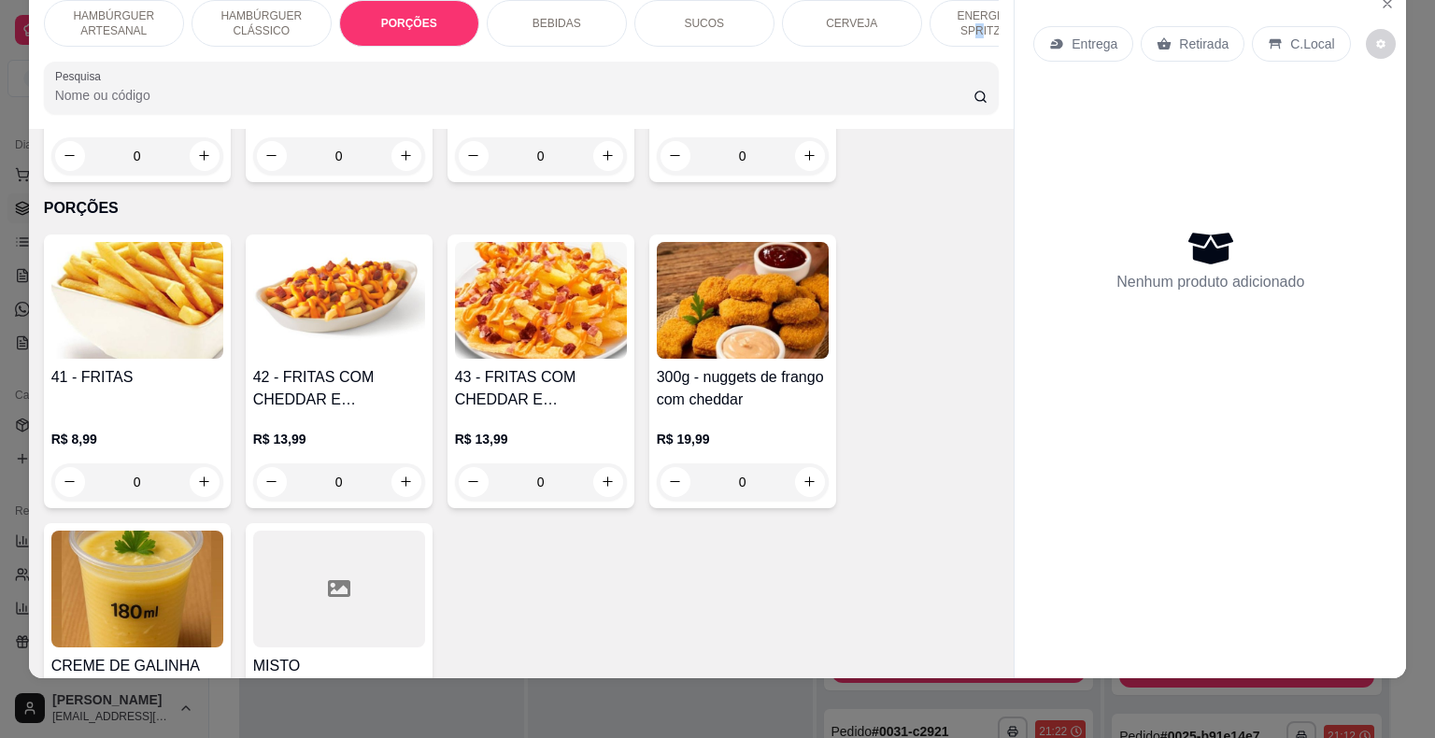
click at [977, 31] on div "ENERGÉTICO E SPRITZ DRINK" at bounding box center [999, 23] width 140 height 47
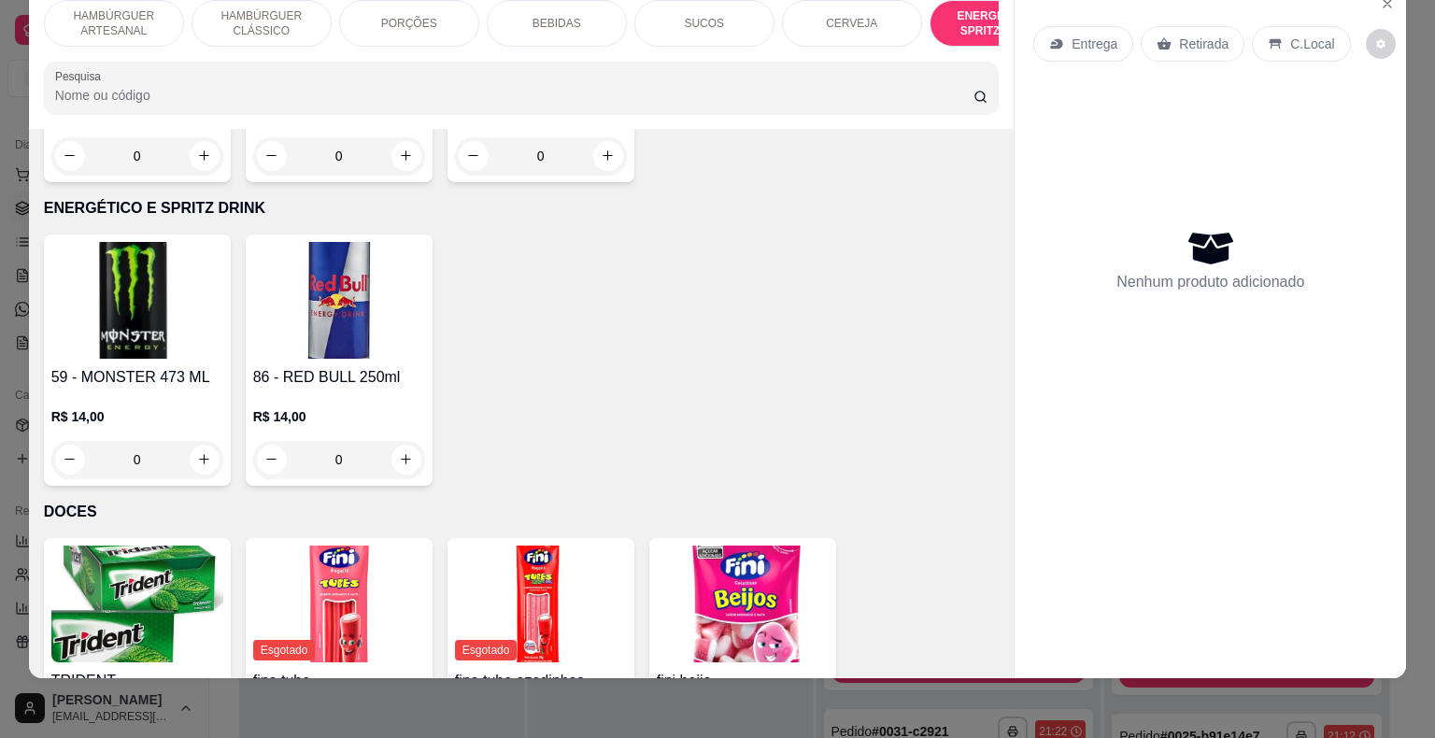
click at [977, 31] on div "ENERGÉTICO E SPRITZ DRINK" at bounding box center [999, 23] width 140 height 47
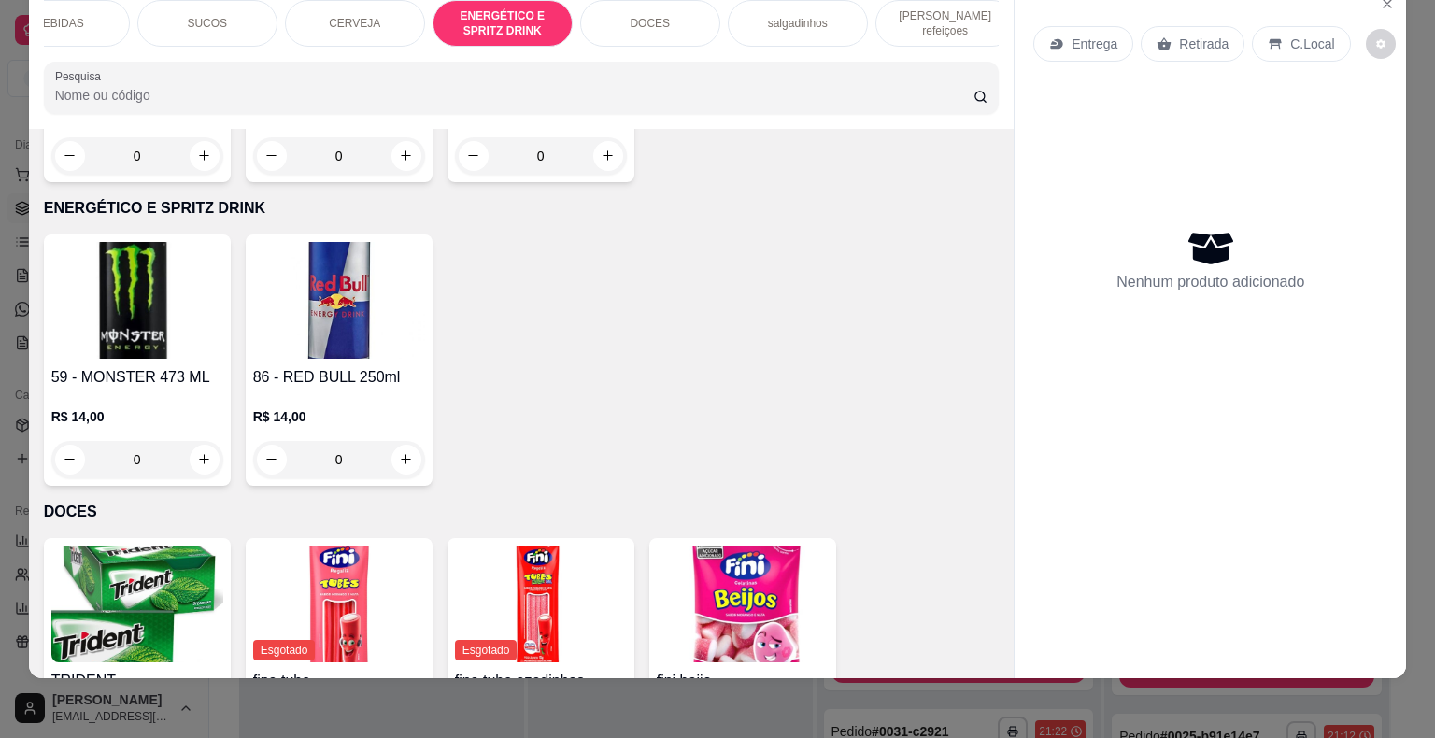
scroll to position [0, 513]
click at [971, 19] on div "[PERSON_NAME] refeiçoes" at bounding box center [929, 23] width 140 height 47
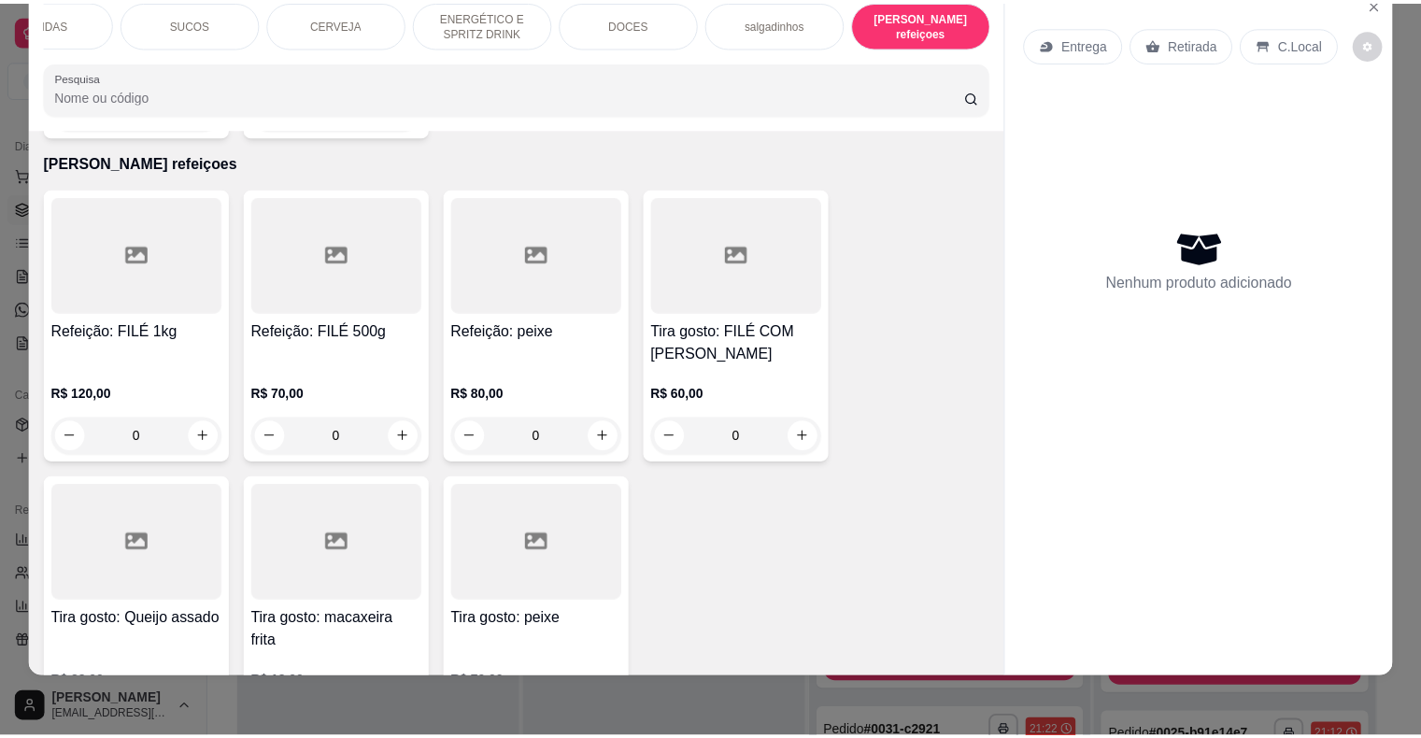
scroll to position [5424, 0]
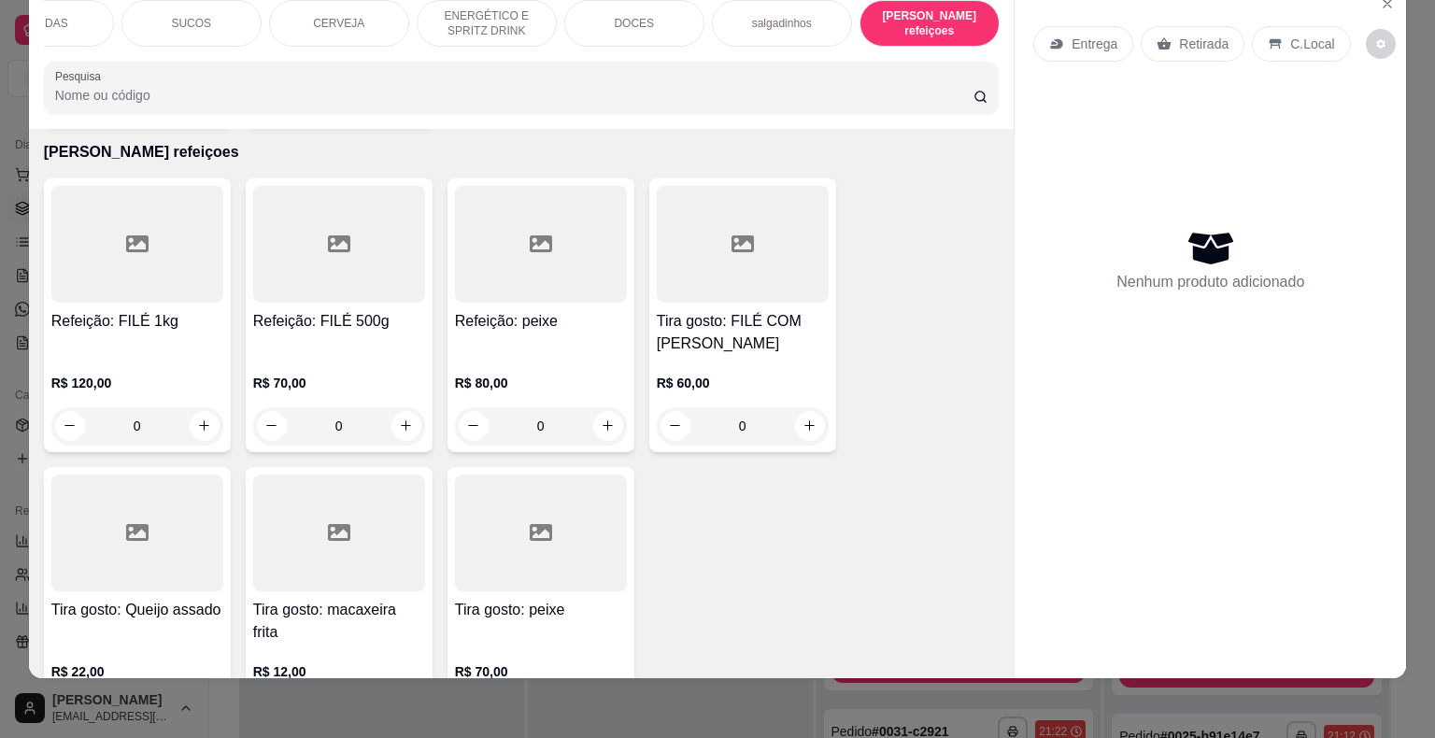
click at [391, 700] on button "increase-product-quantity" at bounding box center [405, 714] width 29 height 29
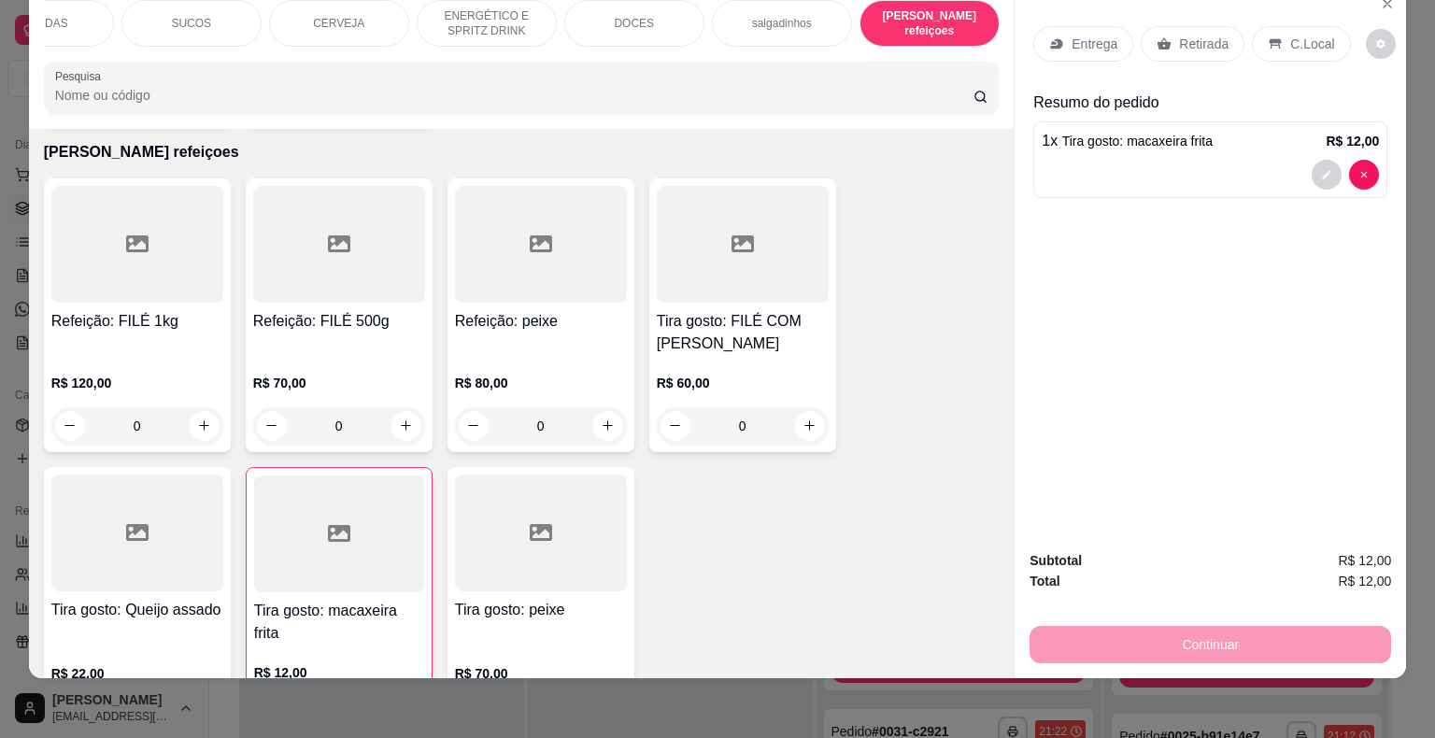
click at [1162, 36] on icon at bounding box center [1163, 43] width 15 height 15
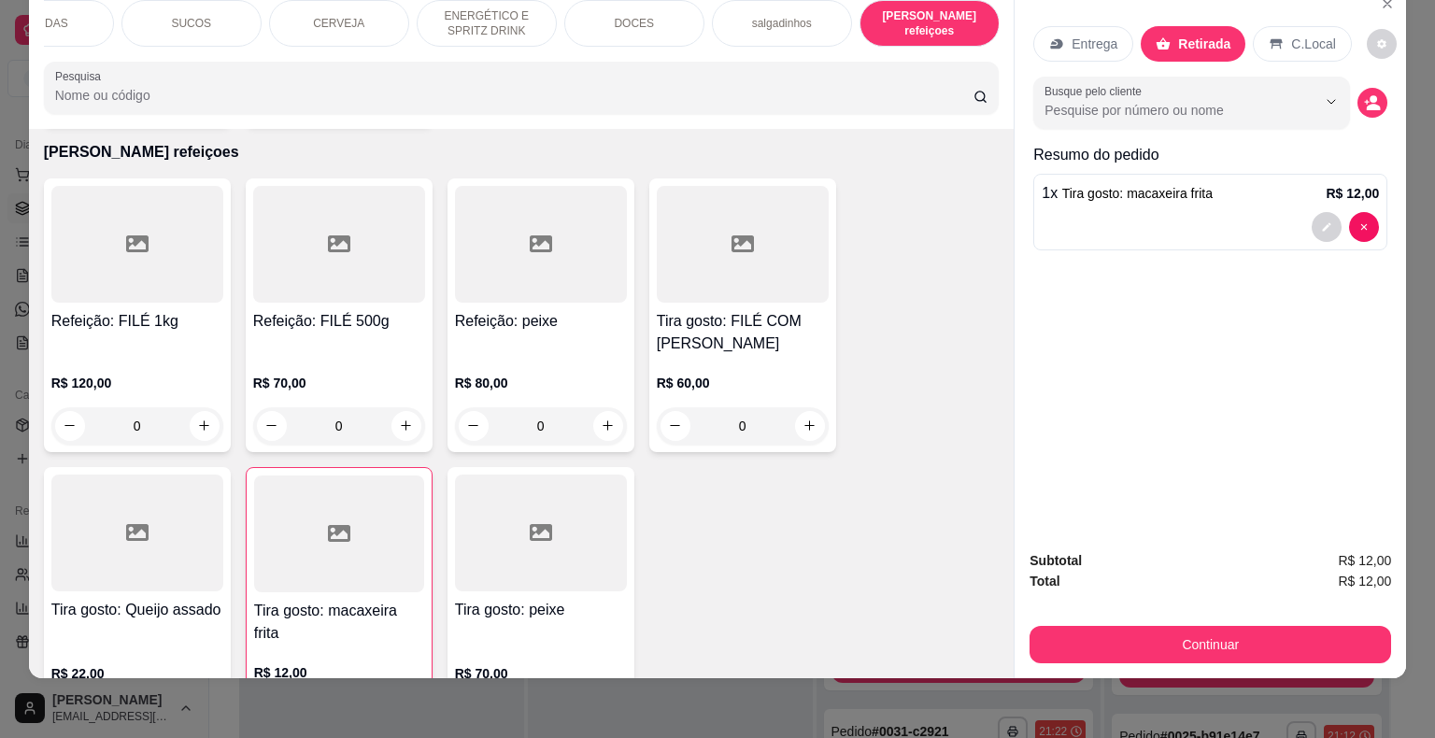
click at [1291, 35] on p "C.Local" at bounding box center [1313, 44] width 44 height 19
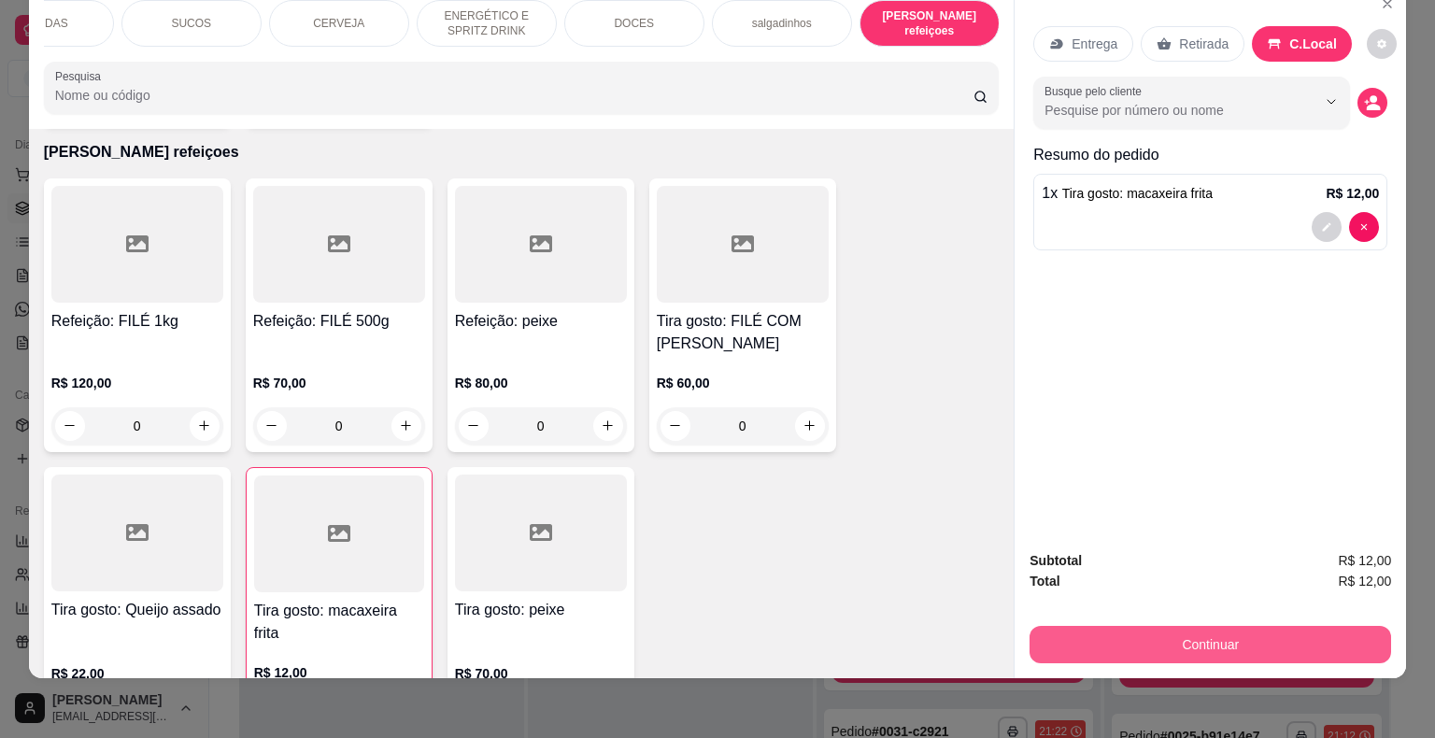
click at [1244, 630] on button "Continuar" at bounding box center [1209, 644] width 361 height 37
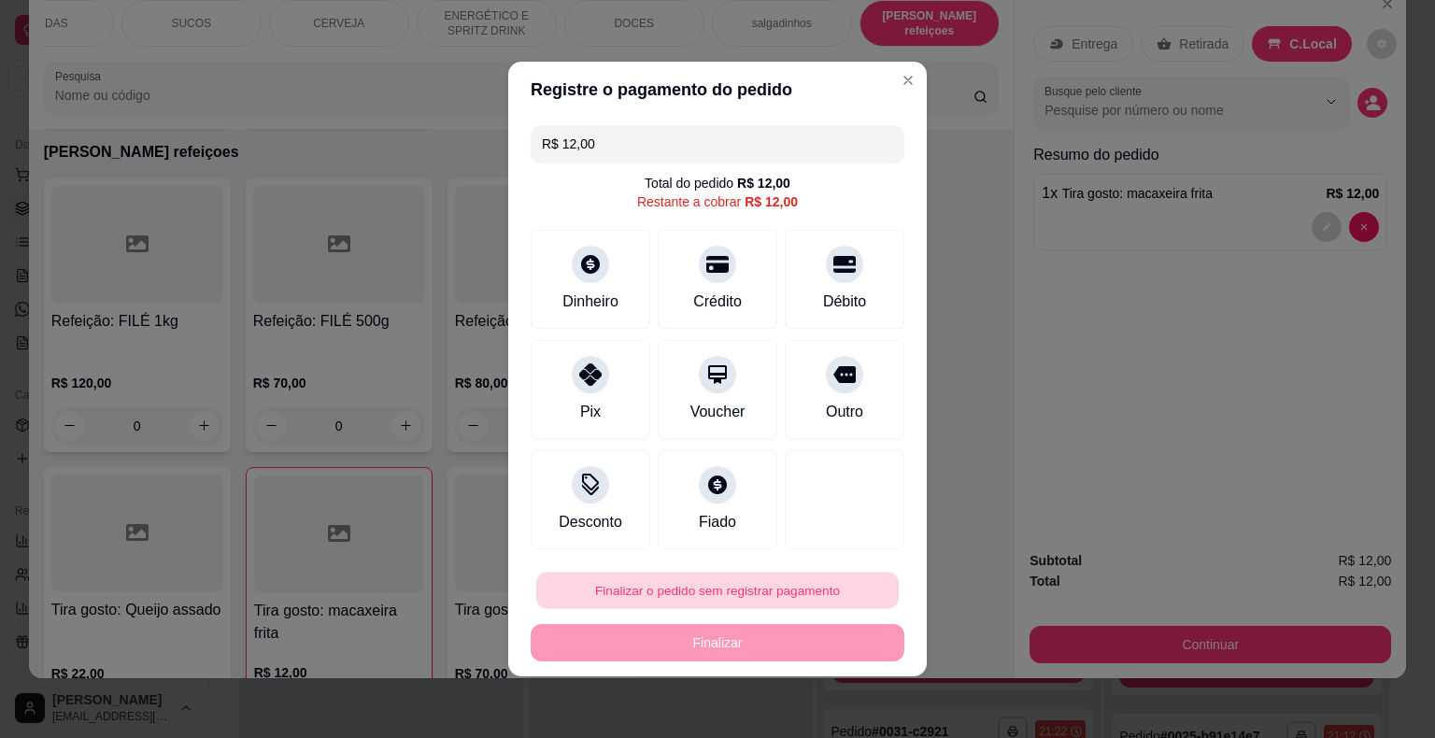
click at [673, 588] on button "Finalizar o pedido sem registrar pagamento" at bounding box center [717, 591] width 362 height 36
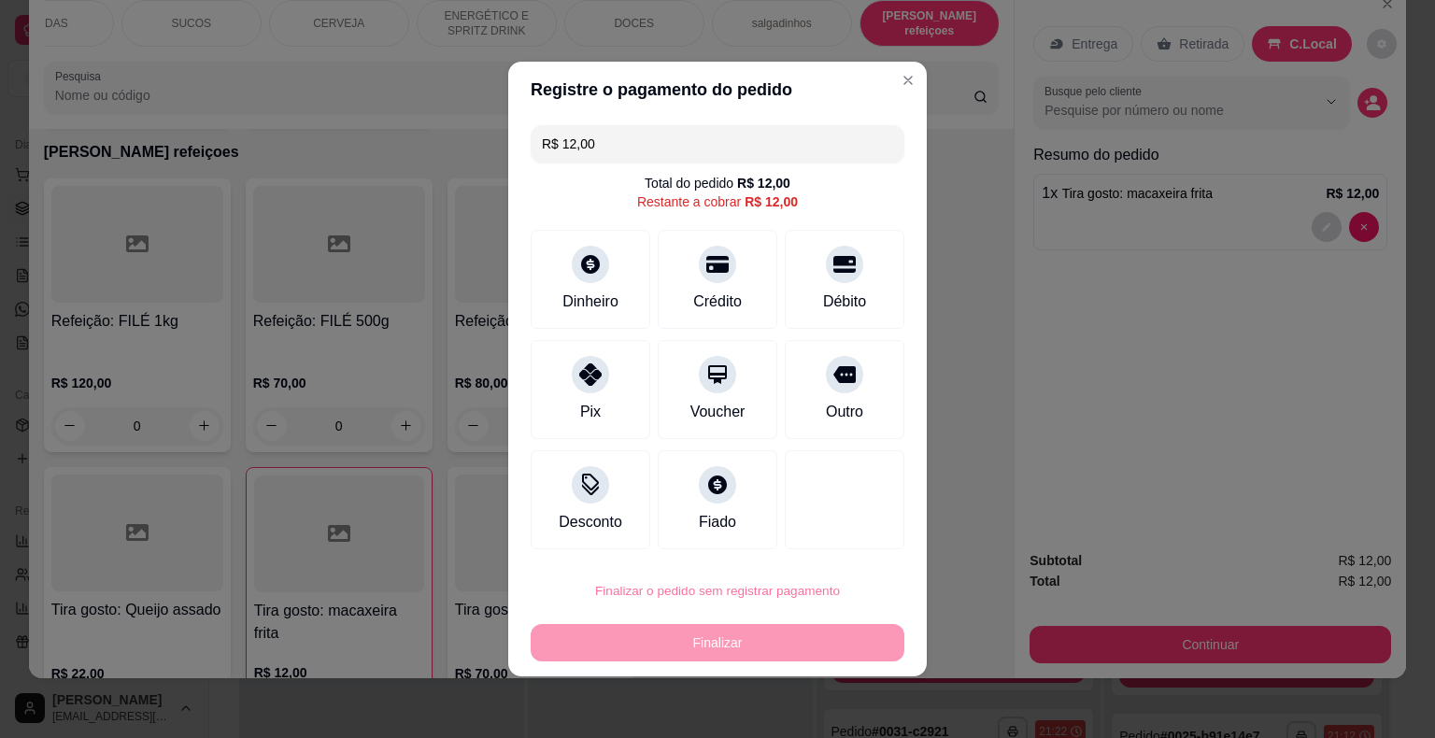
click at [841, 530] on button "Confirmar" at bounding box center [832, 537] width 66 height 28
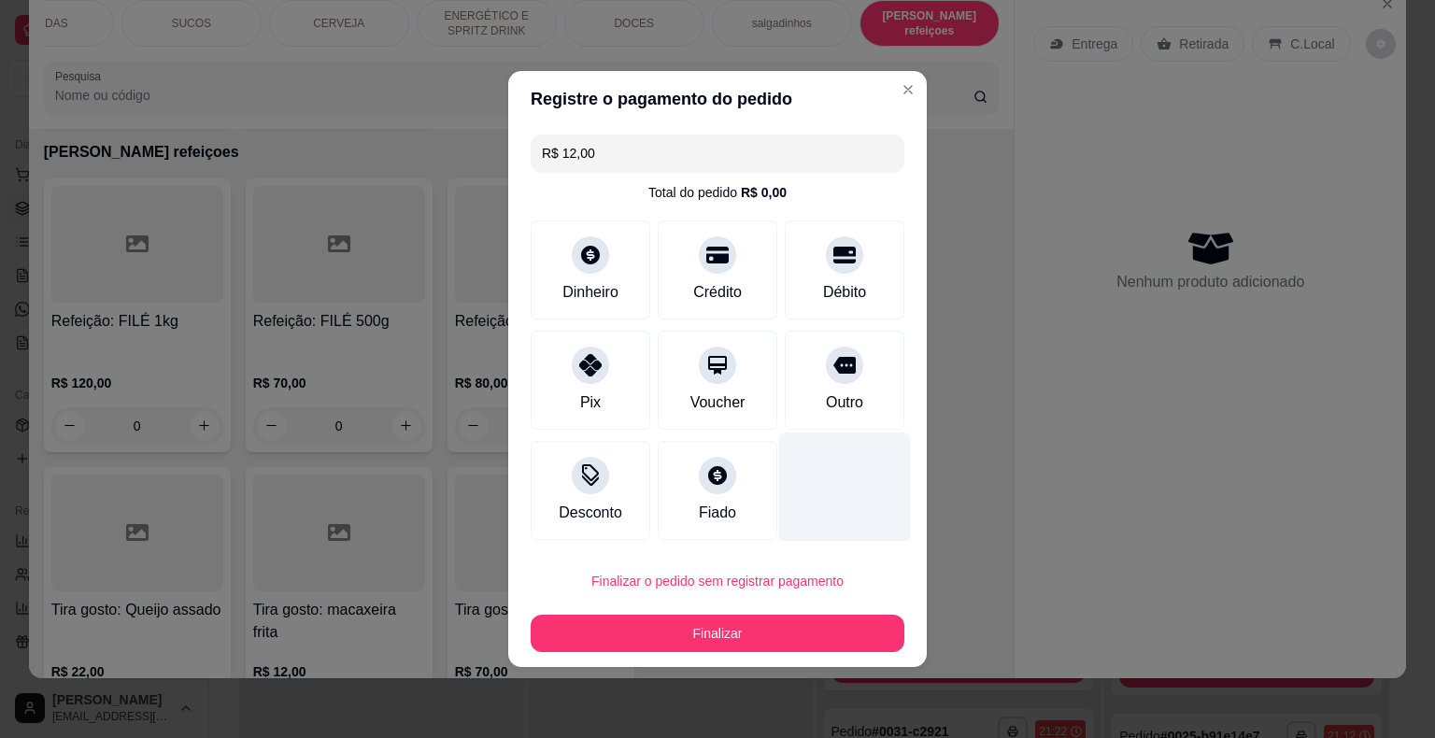
type input "0"
type input "R$ 0,00"
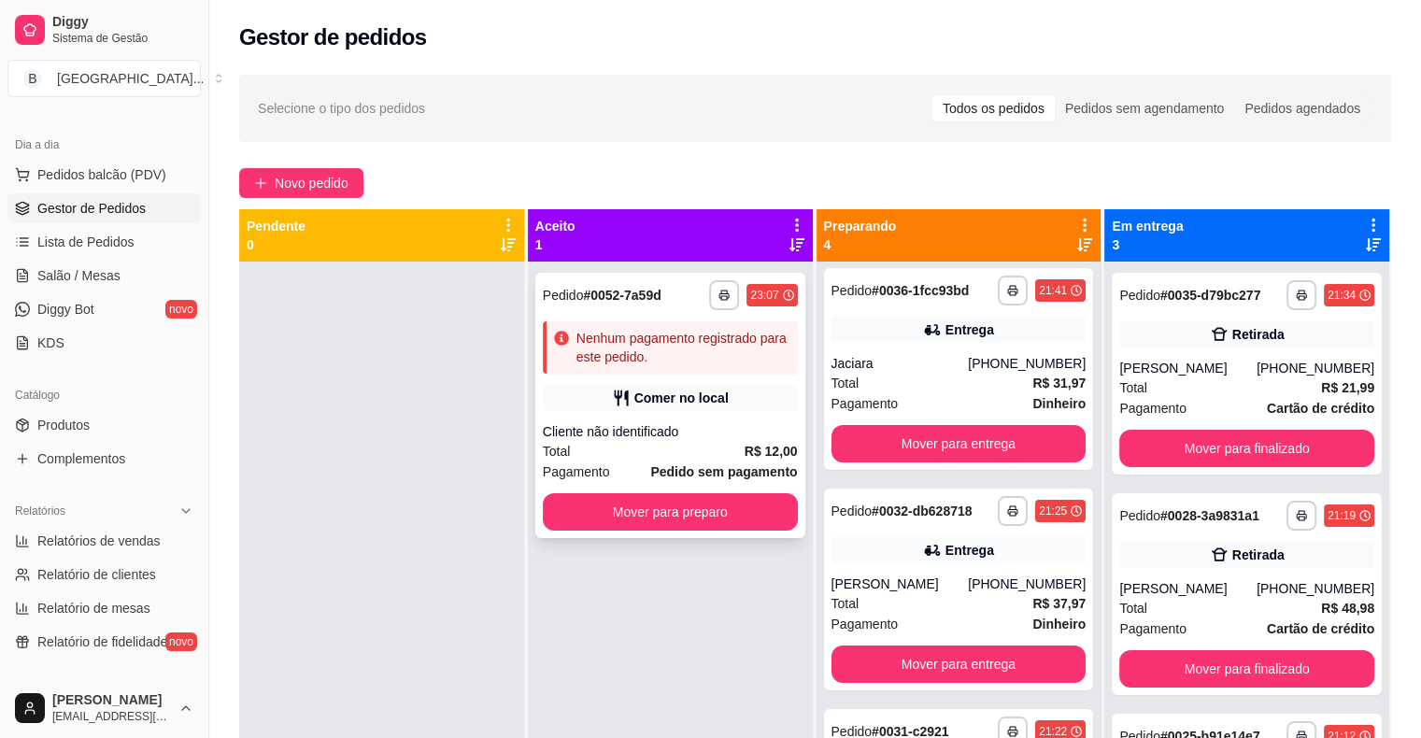
click at [709, 404] on div "Comer no local" at bounding box center [681, 398] width 94 height 19
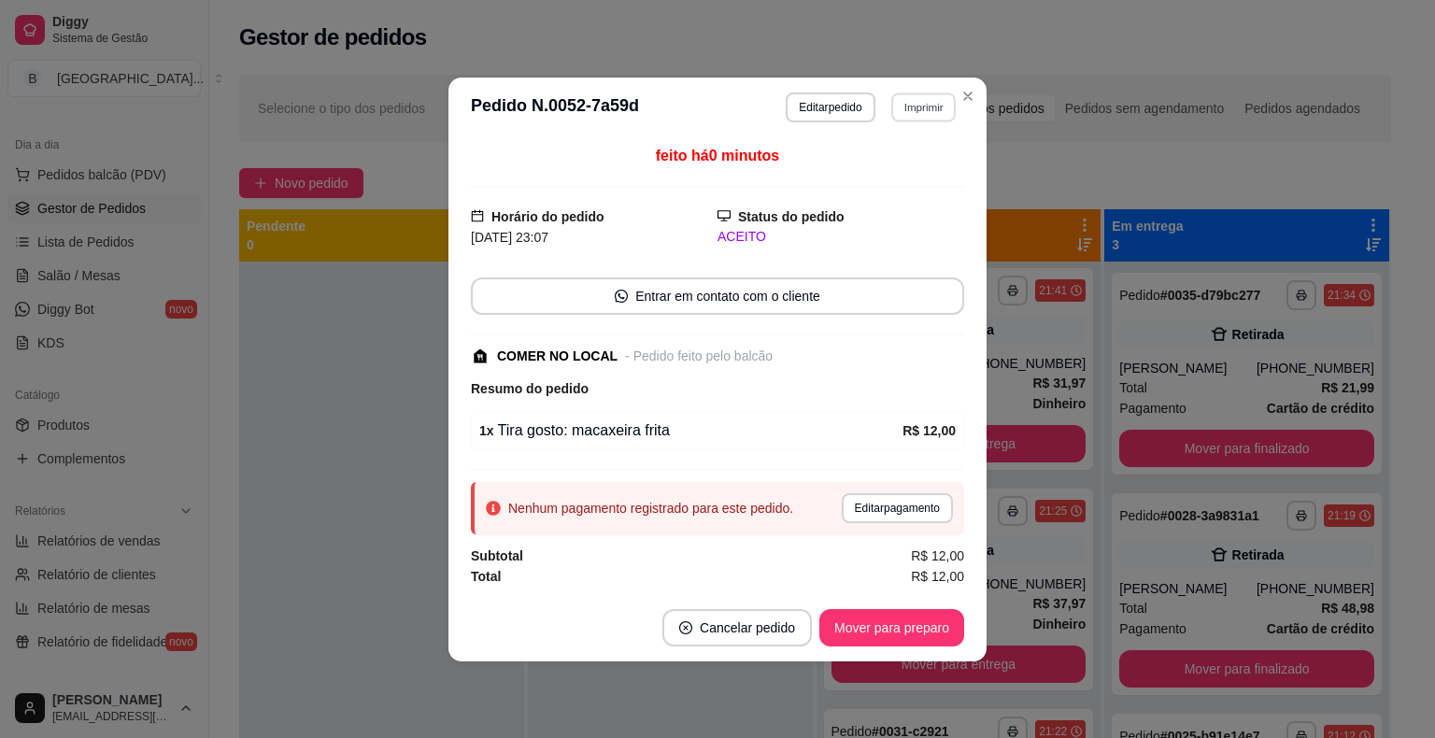
click at [901, 113] on button "Imprimir" at bounding box center [923, 106] width 64 height 29
click at [911, 170] on button "IMPRESSORA" at bounding box center [890, 173] width 131 height 29
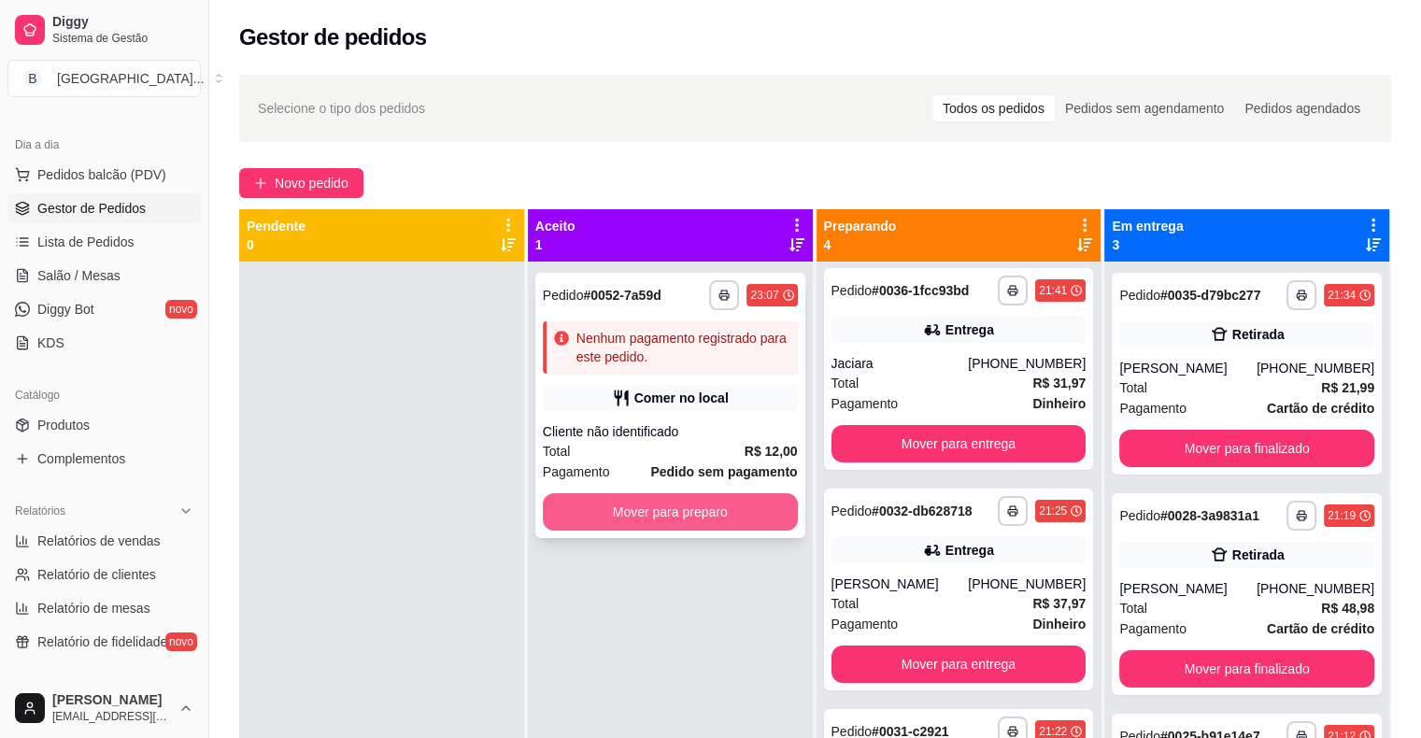
click at [751, 503] on button "Mover para preparo" at bounding box center [670, 511] width 255 height 37
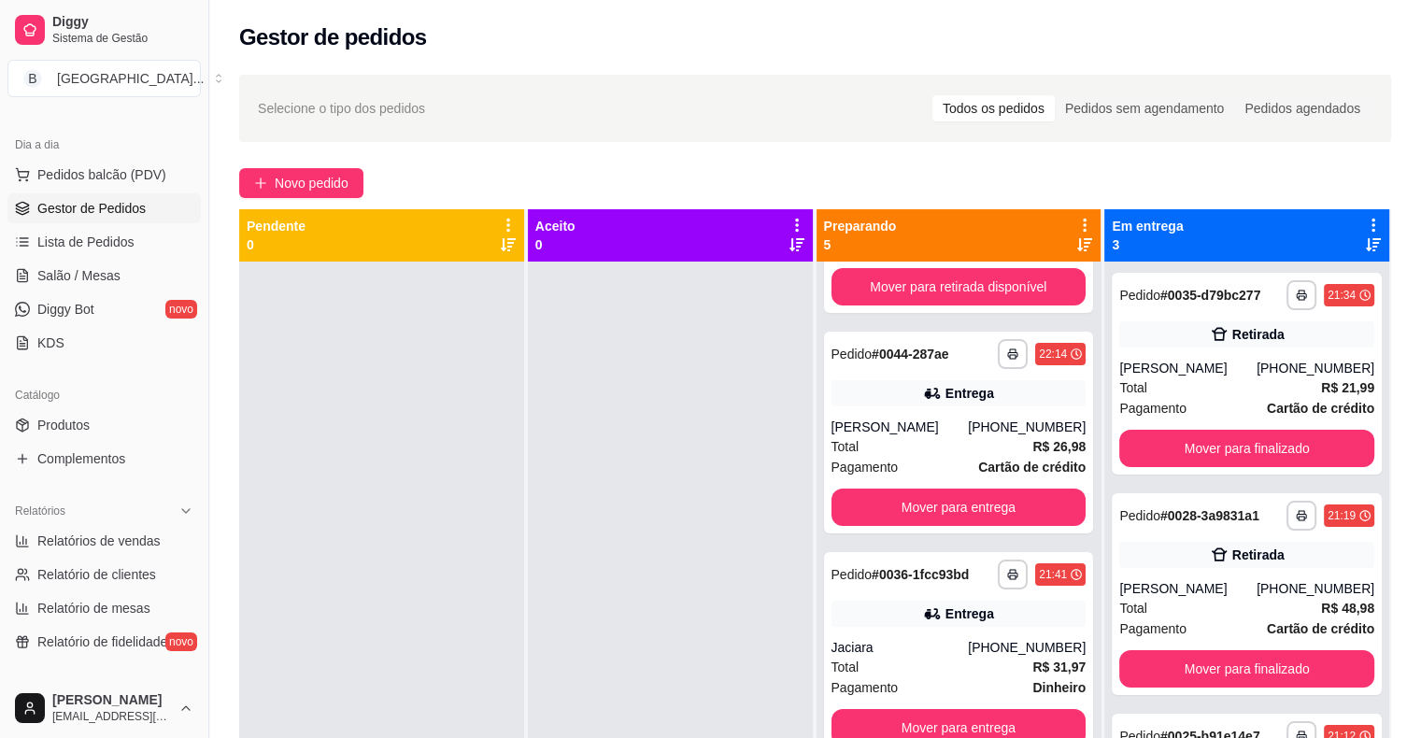
scroll to position [509, 0]
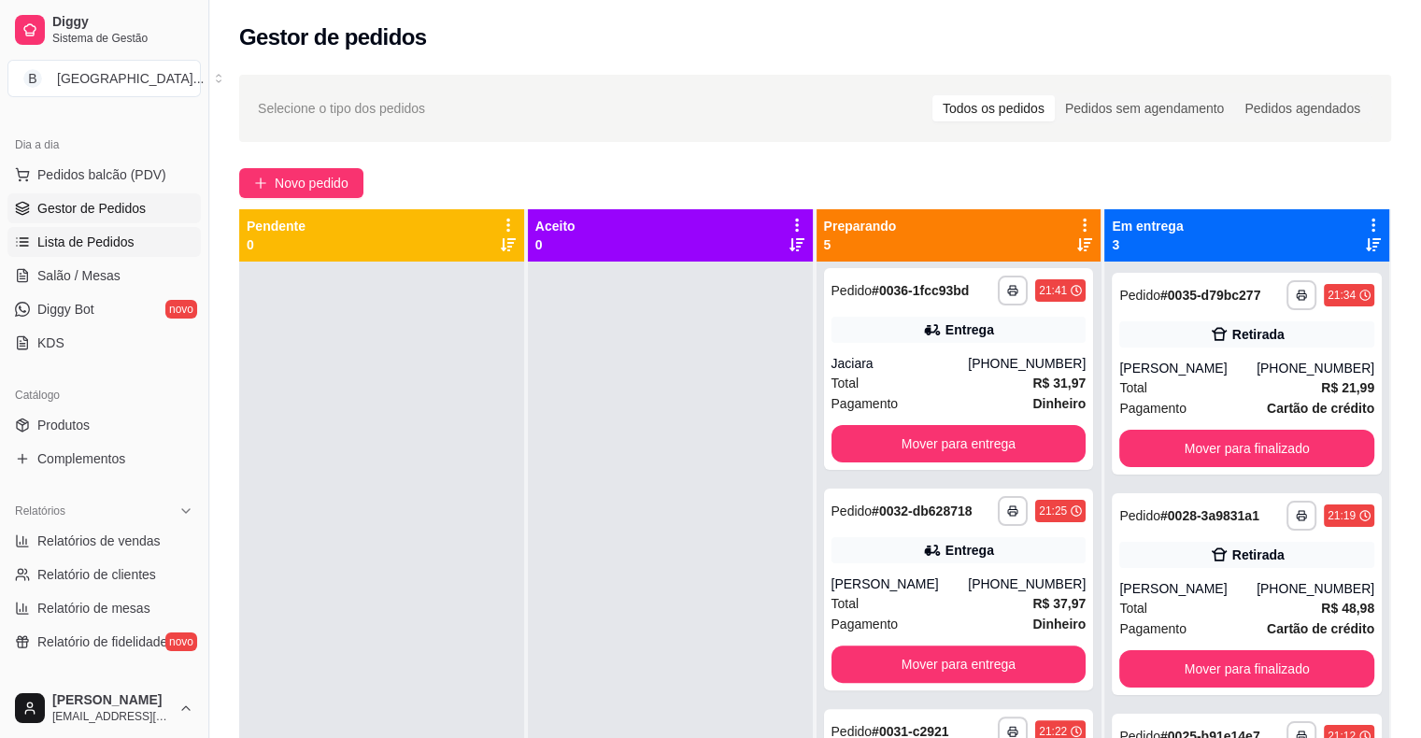
click at [123, 227] on link "Lista de Pedidos" at bounding box center [103, 242] width 193 height 30
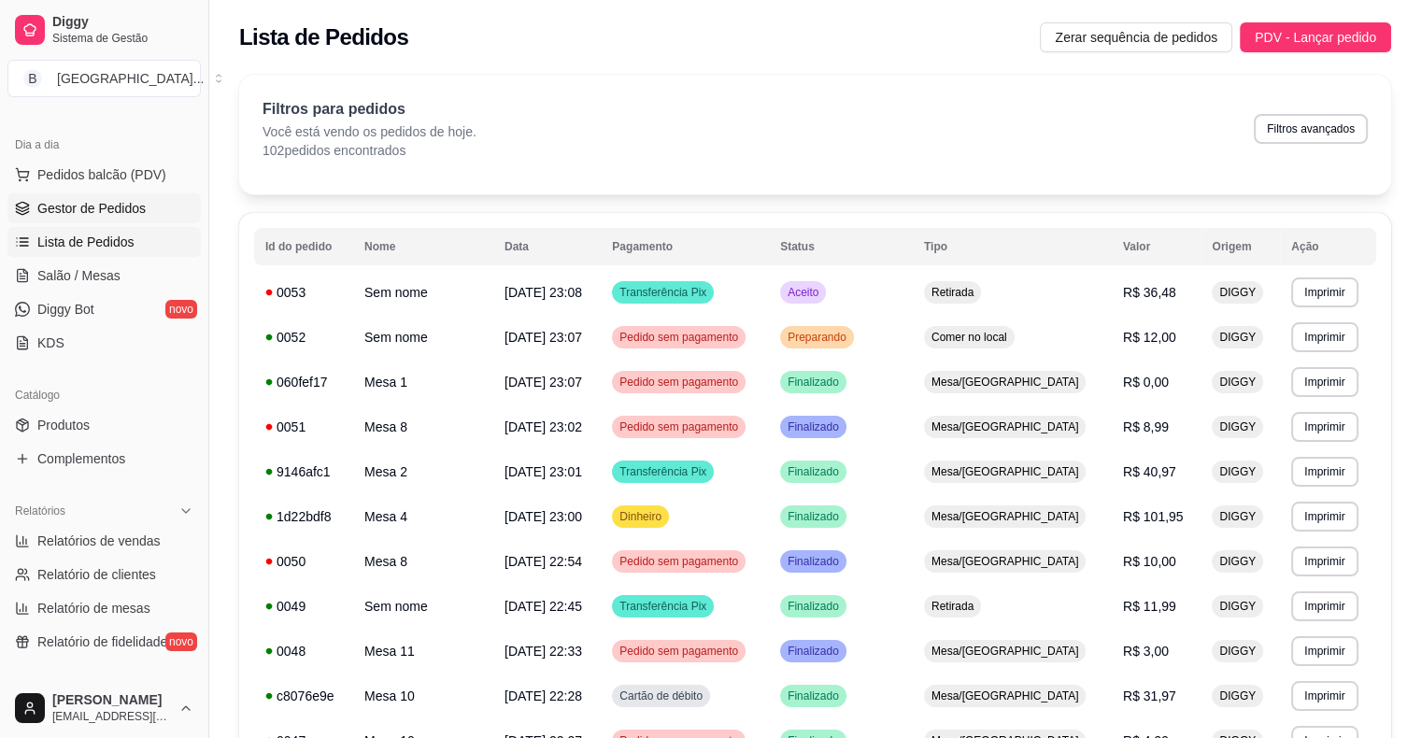
click at [121, 204] on span "Gestor de Pedidos" at bounding box center [91, 208] width 108 height 19
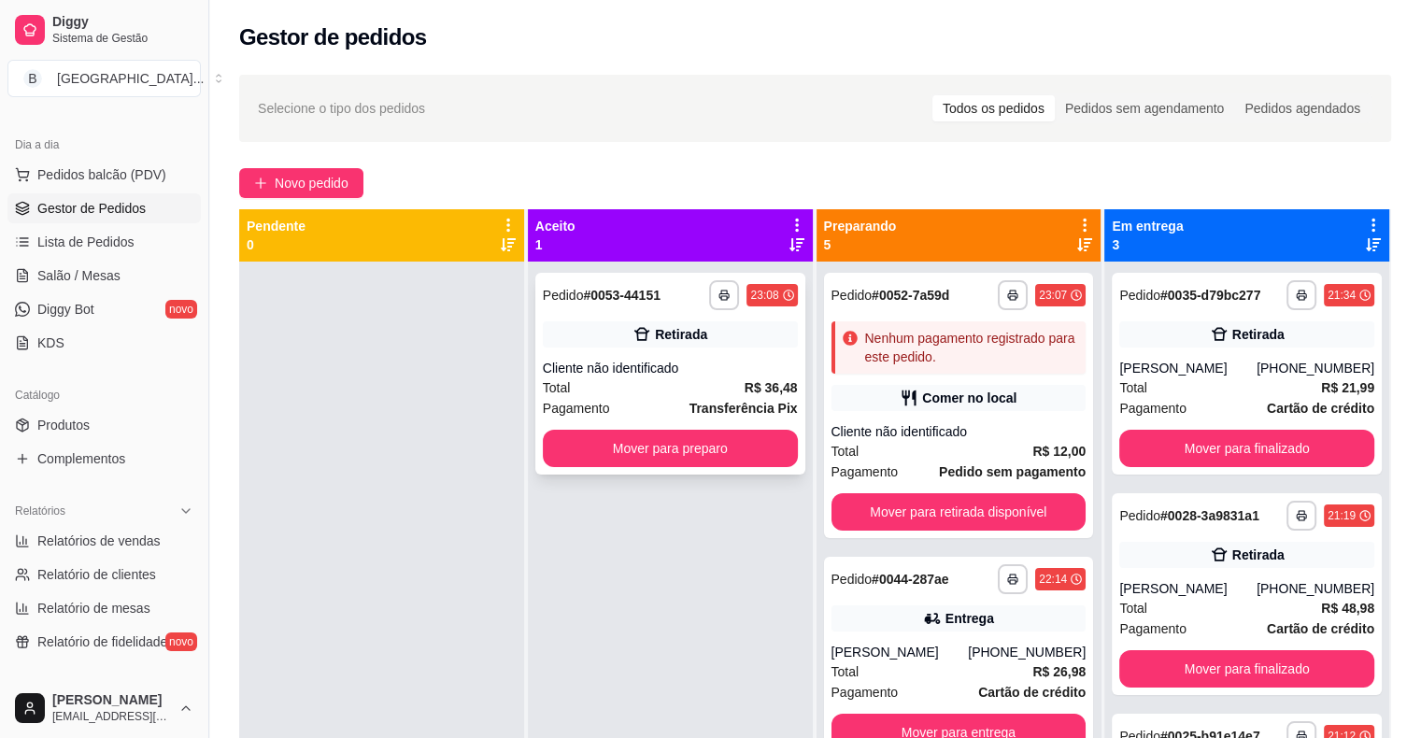
click at [620, 324] on div "Retirada" at bounding box center [670, 334] width 255 height 26
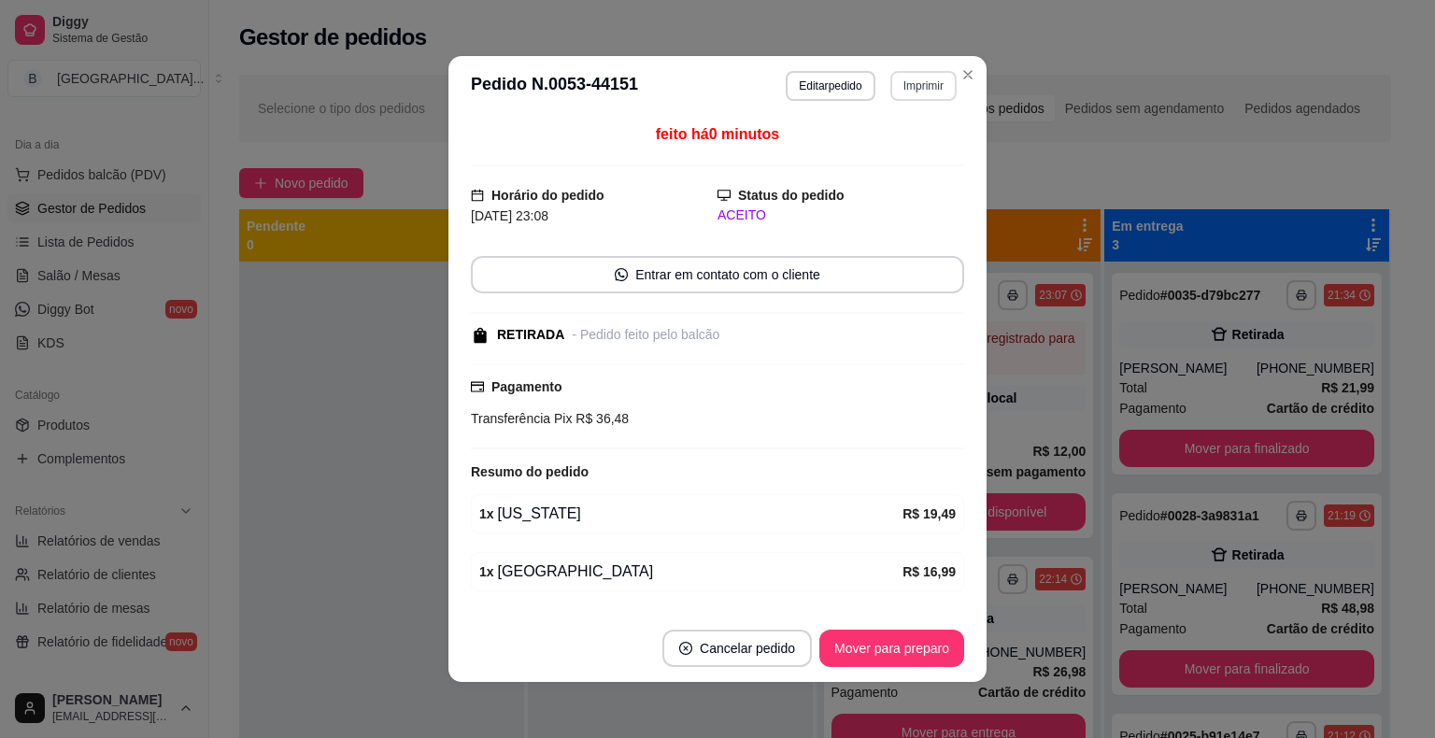
click at [907, 95] on button "Imprimir" at bounding box center [923, 86] width 66 height 30
click at [908, 152] on button "IMPRESSORA" at bounding box center [882, 151] width 135 height 30
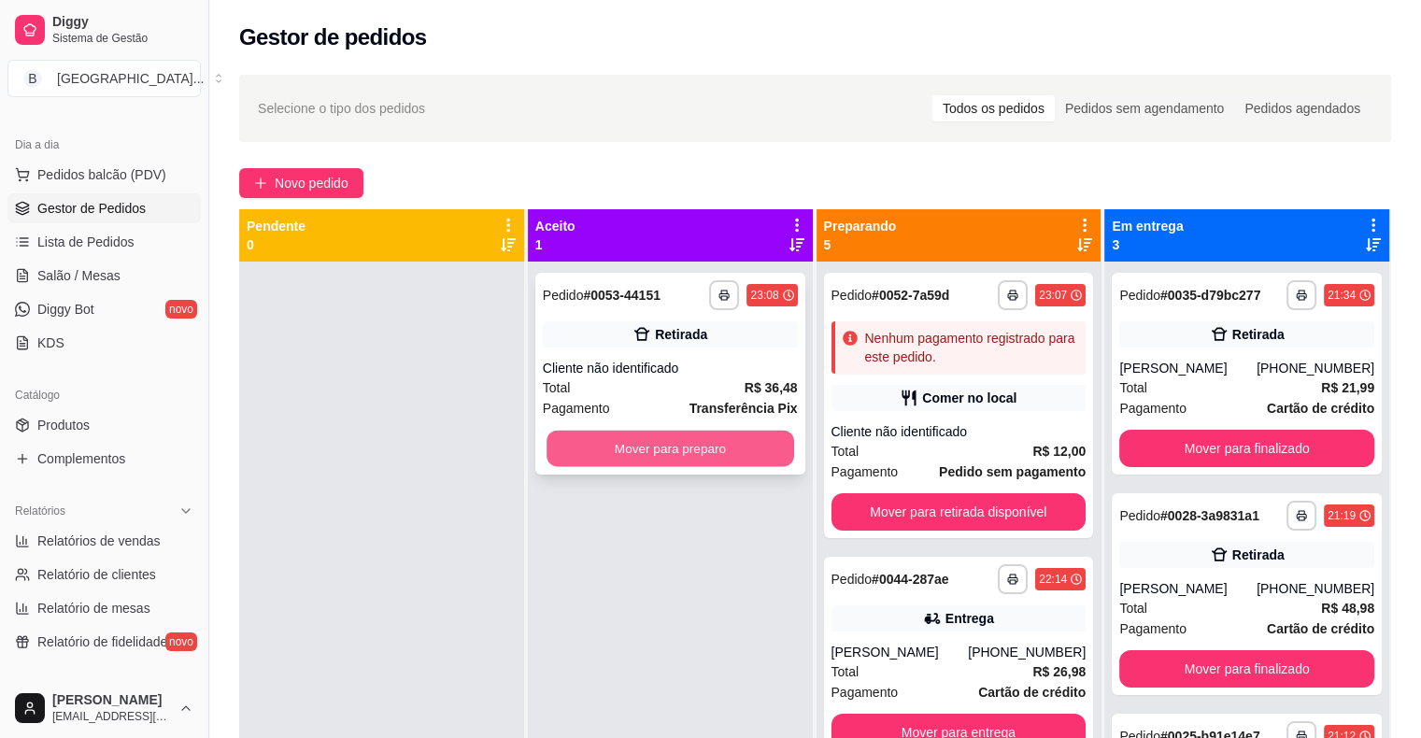
click at [709, 457] on button "Mover para preparo" at bounding box center [670, 449] width 248 height 36
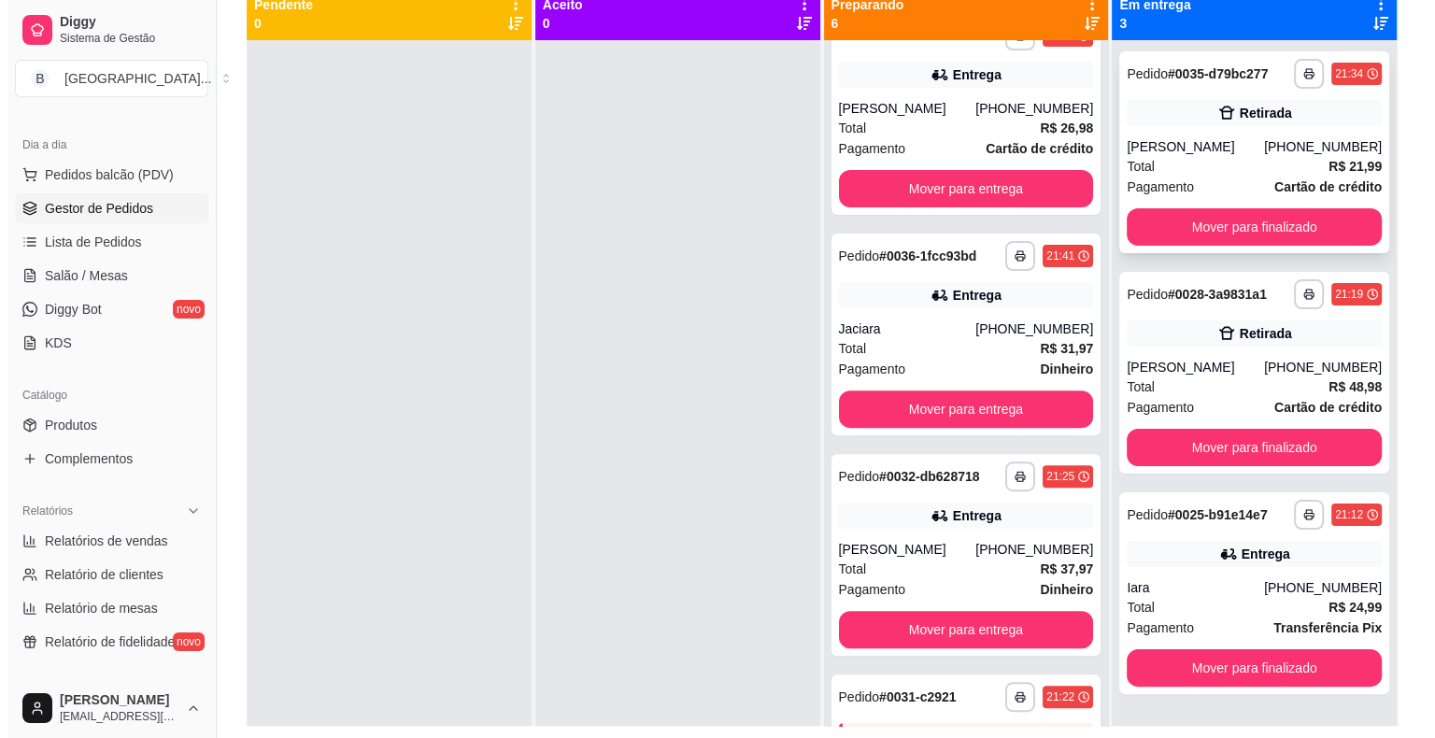
scroll to position [191, 0]
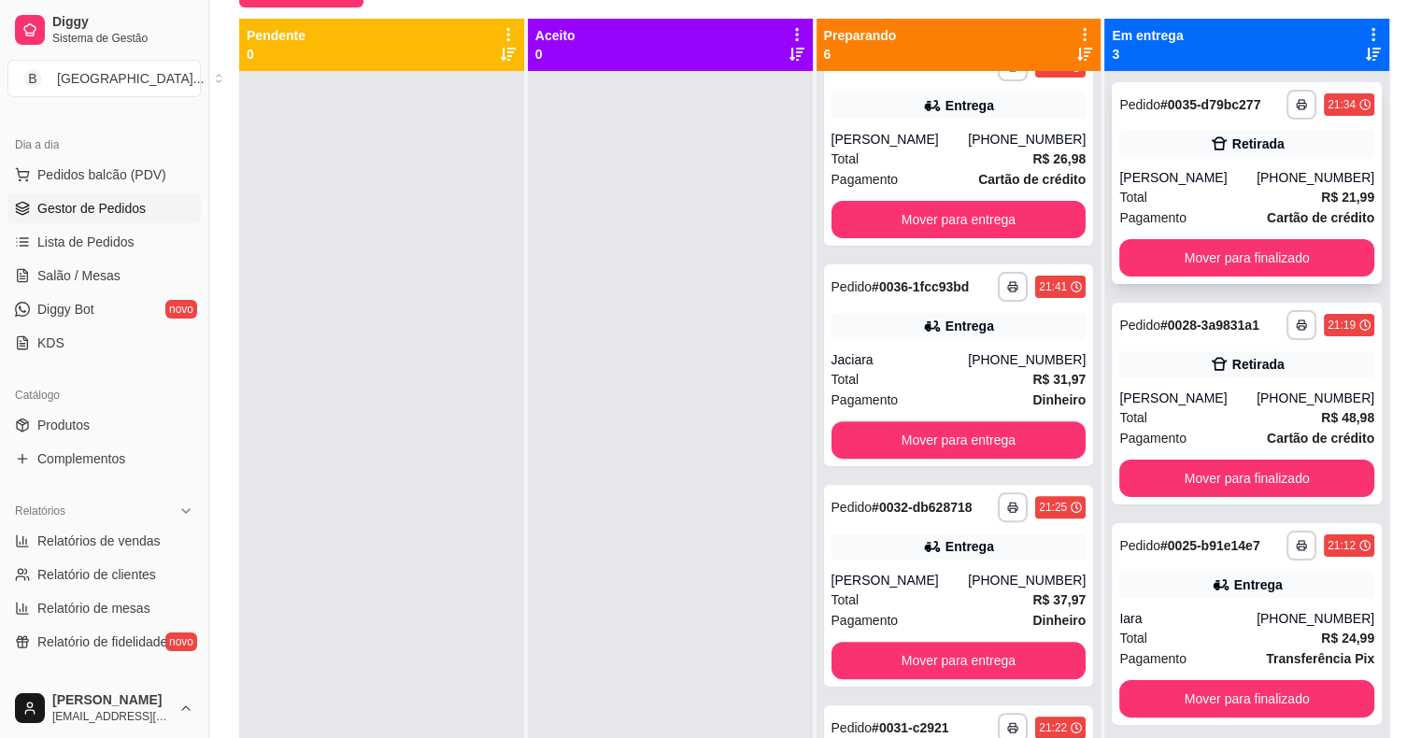
click at [1208, 208] on div "Pagamento Cartão de crédito" at bounding box center [1246, 217] width 255 height 21
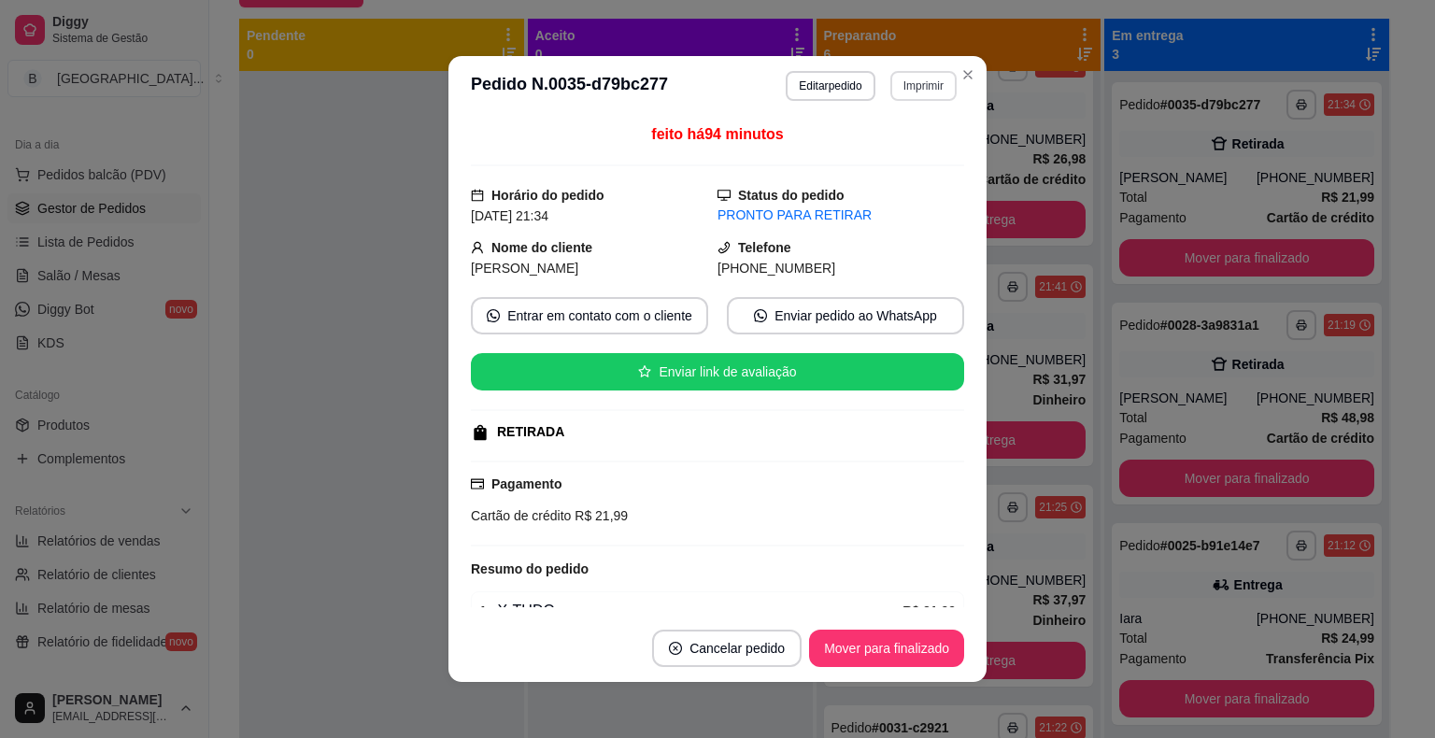
click at [906, 78] on button "Imprimir" at bounding box center [923, 86] width 66 height 30
click at [907, 163] on button "IMPRESSORA" at bounding box center [882, 151] width 131 height 29
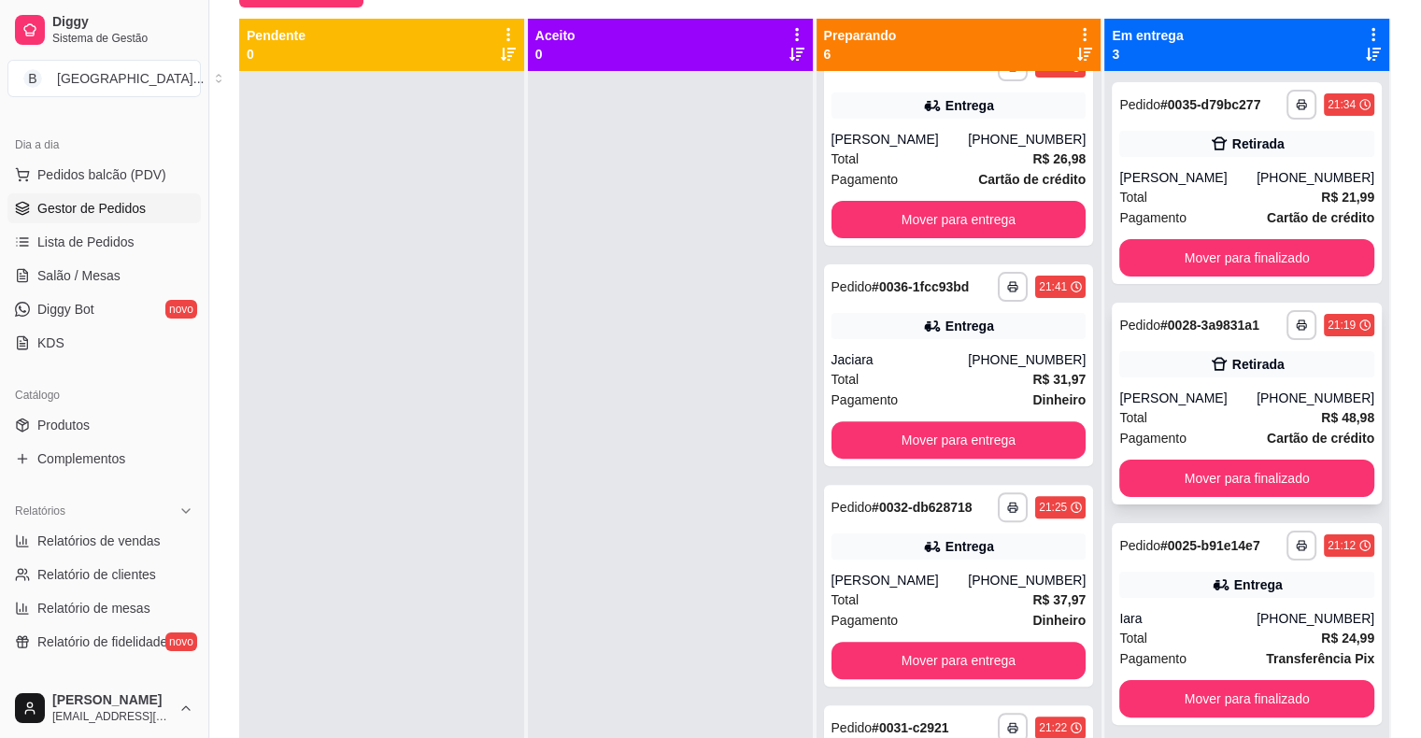
click at [1202, 429] on div "Pagamento Cartão de crédito" at bounding box center [1246, 438] width 255 height 21
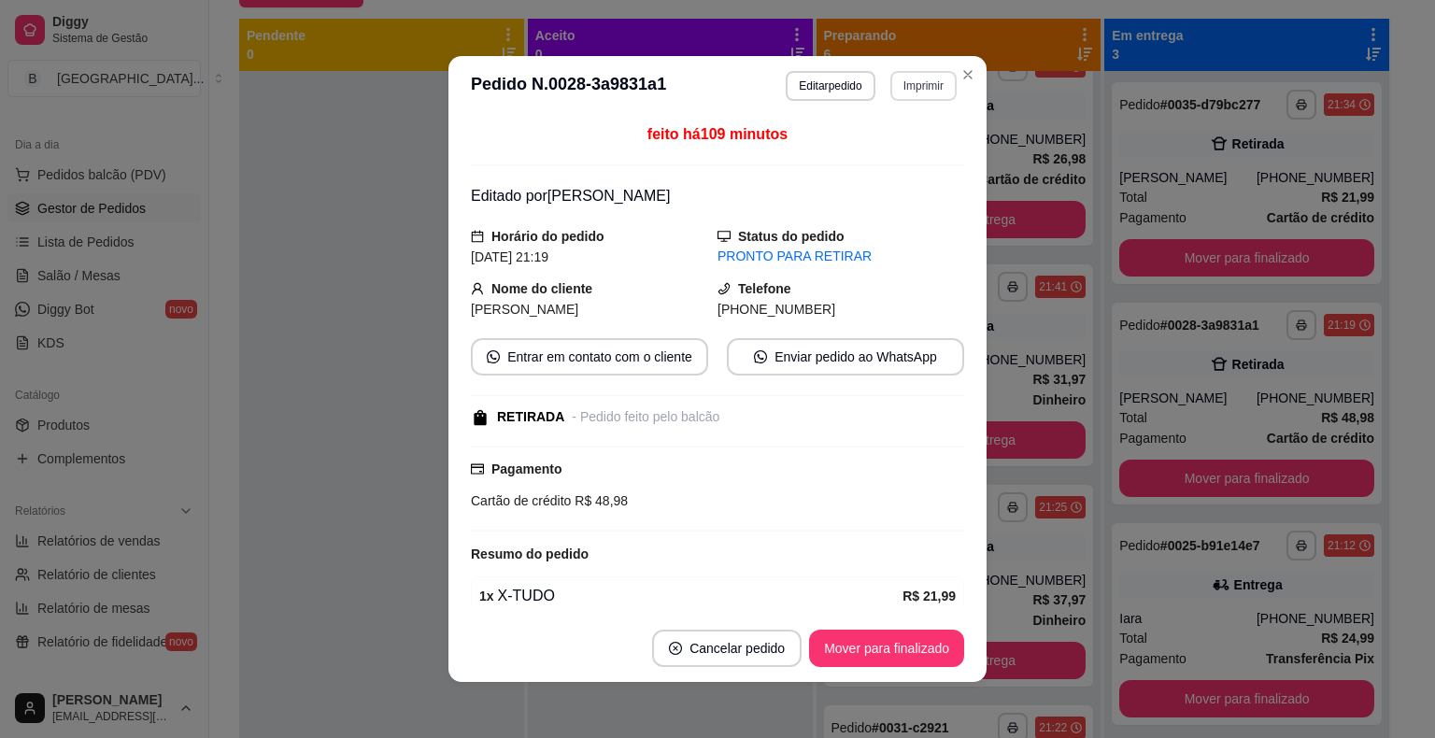
click at [942, 92] on button "Imprimir" at bounding box center [923, 86] width 66 height 30
click at [882, 153] on button "IMPRESSORA" at bounding box center [883, 152] width 135 height 30
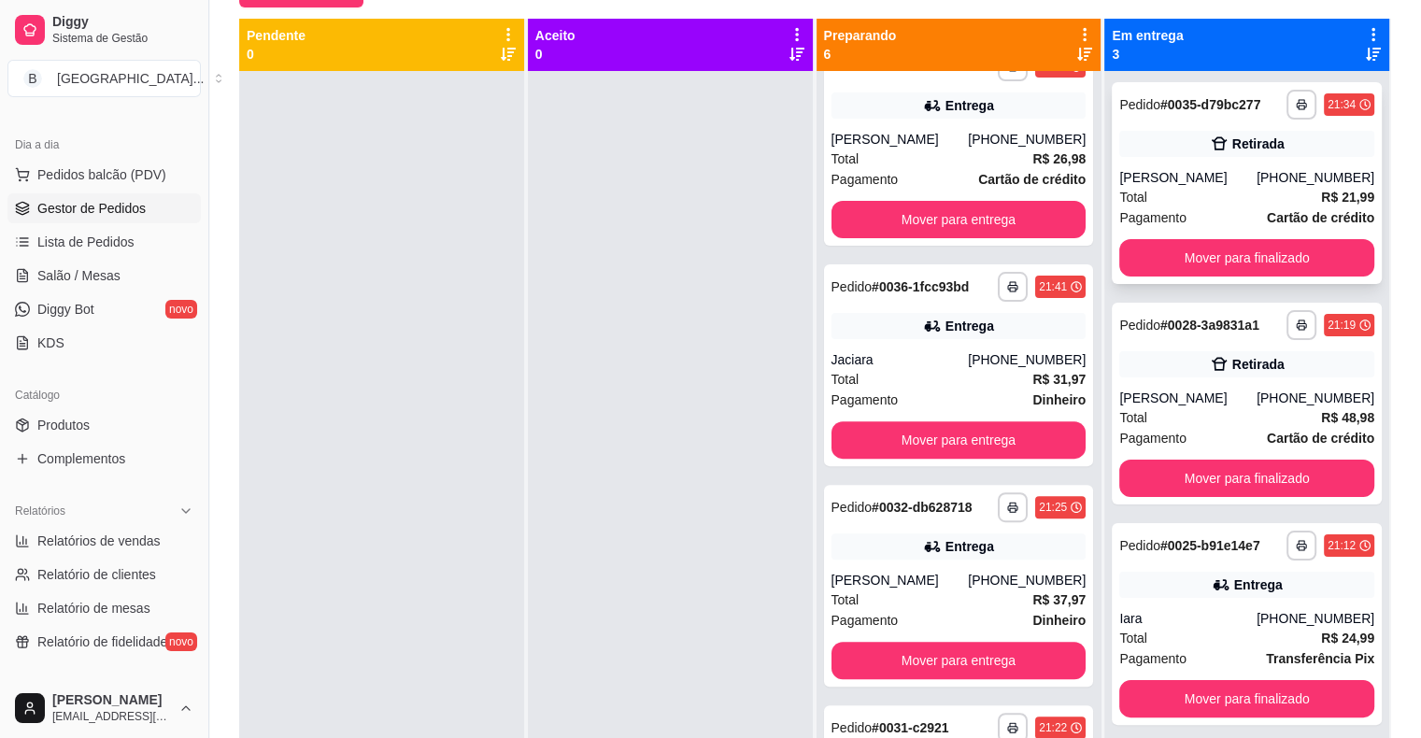
click at [1267, 178] on div "[PHONE_NUMBER]" at bounding box center [1315, 177] width 118 height 19
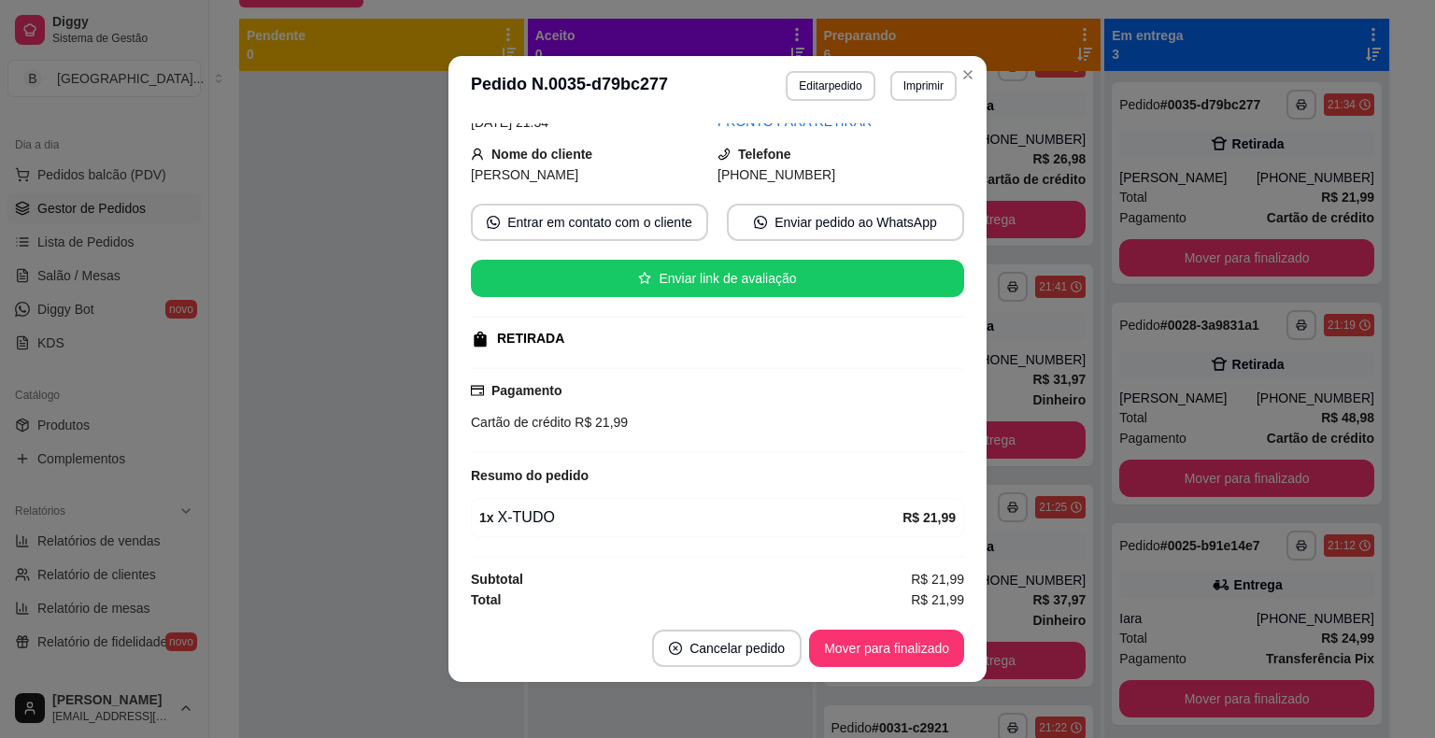
scroll to position [4, 0]
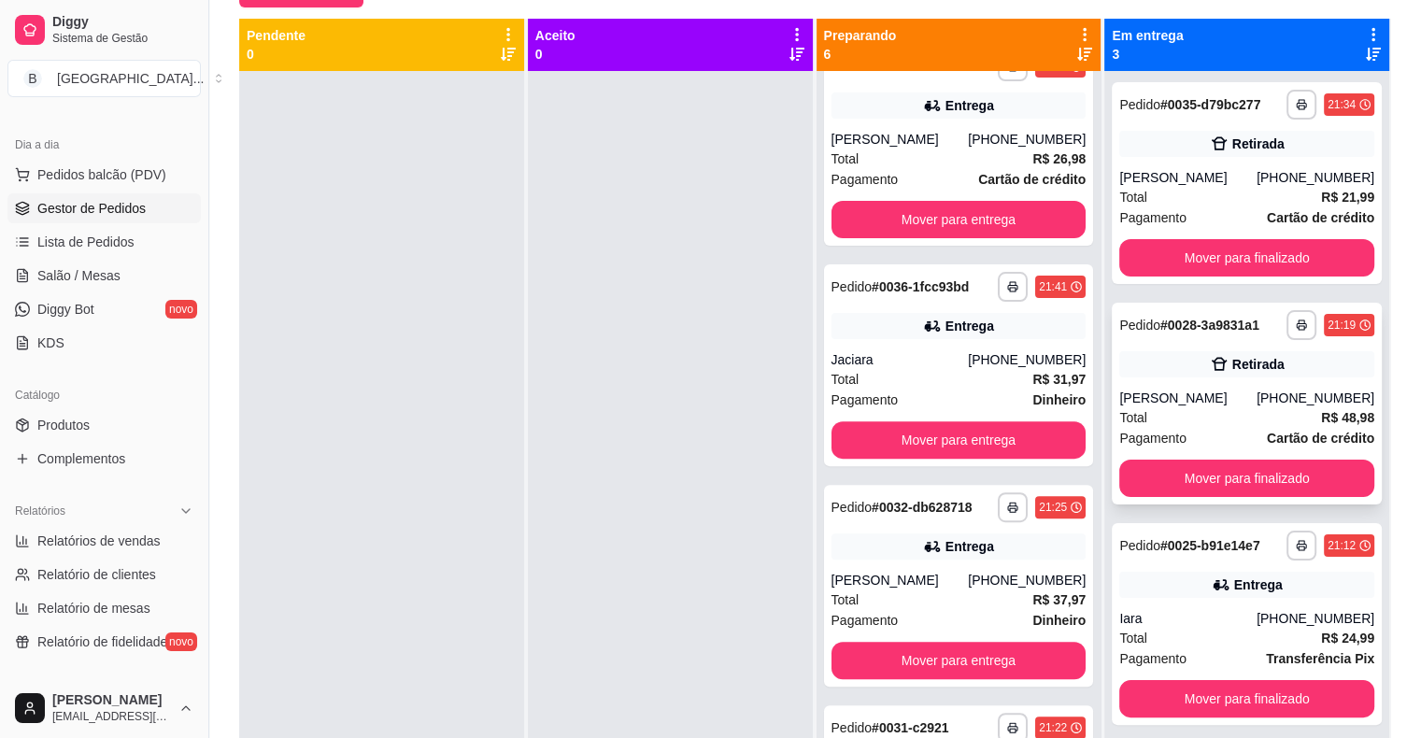
click at [1209, 409] on div "Total R$ 48,98" at bounding box center [1246, 417] width 255 height 21
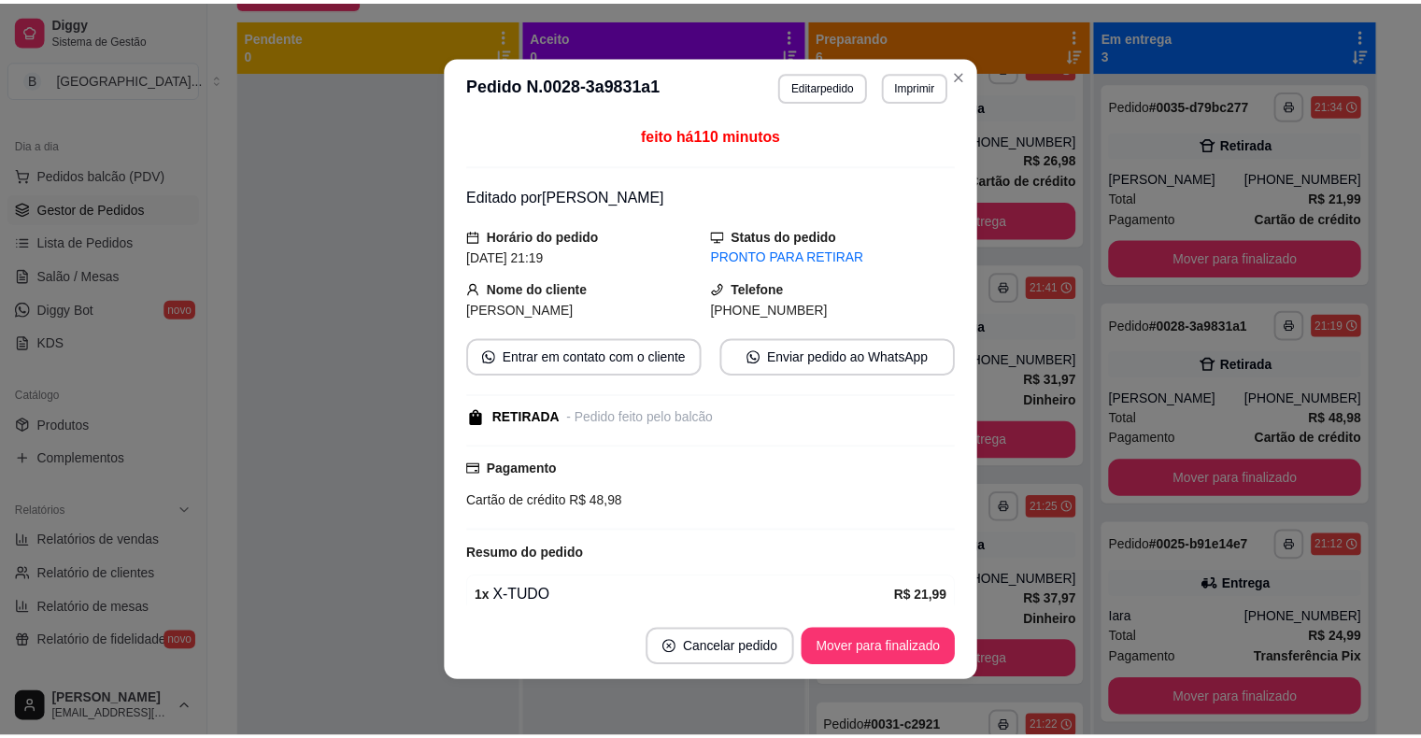
scroll to position [193, 0]
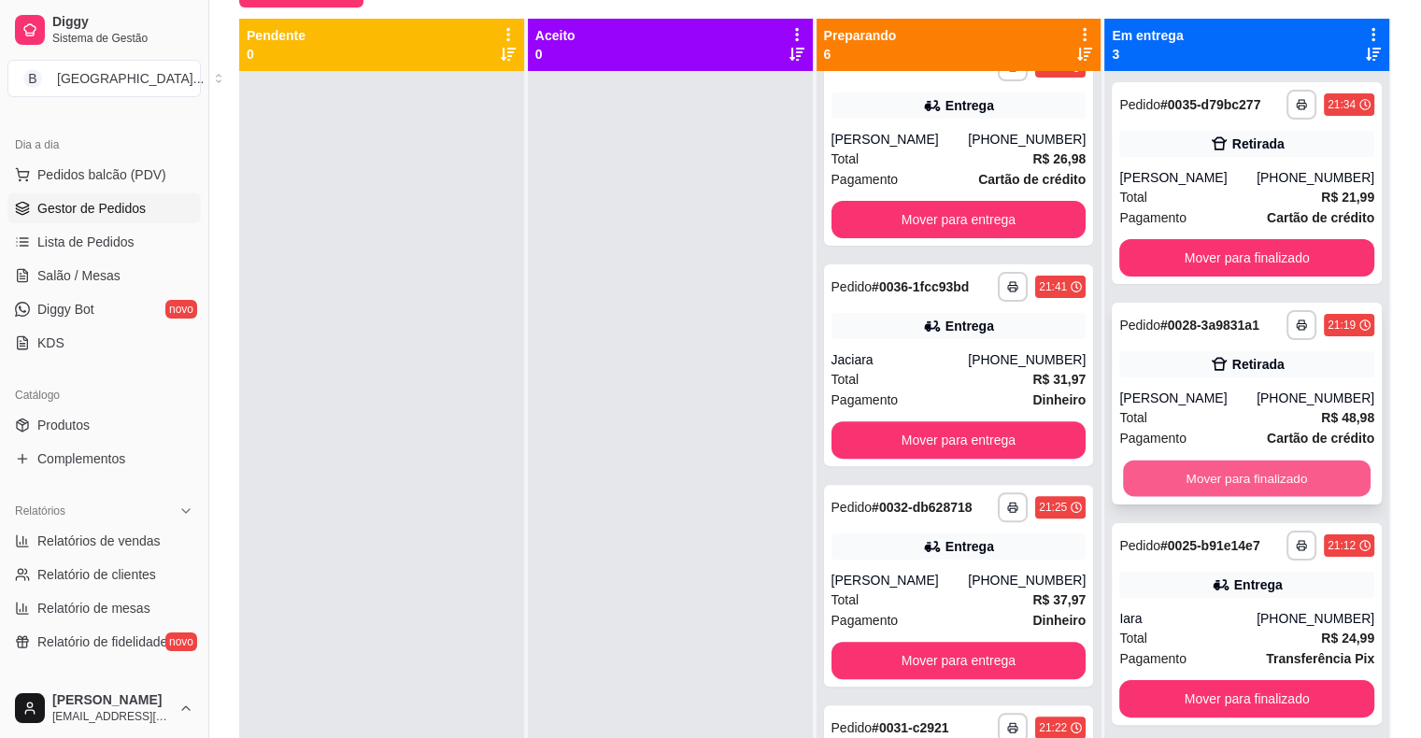
click at [1211, 478] on button "Mover para finalizado" at bounding box center [1247, 478] width 248 height 36
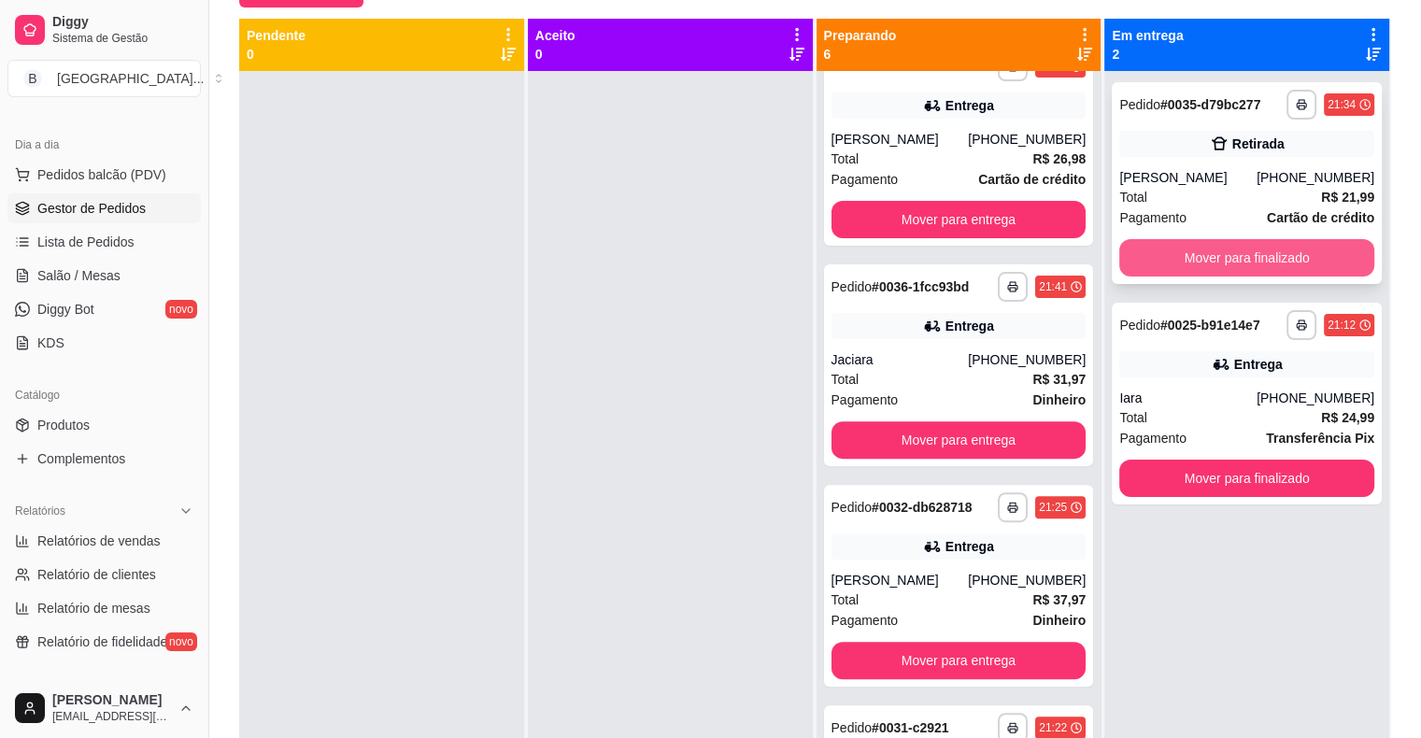
click at [1175, 249] on button "Mover para finalizado" at bounding box center [1246, 257] width 255 height 37
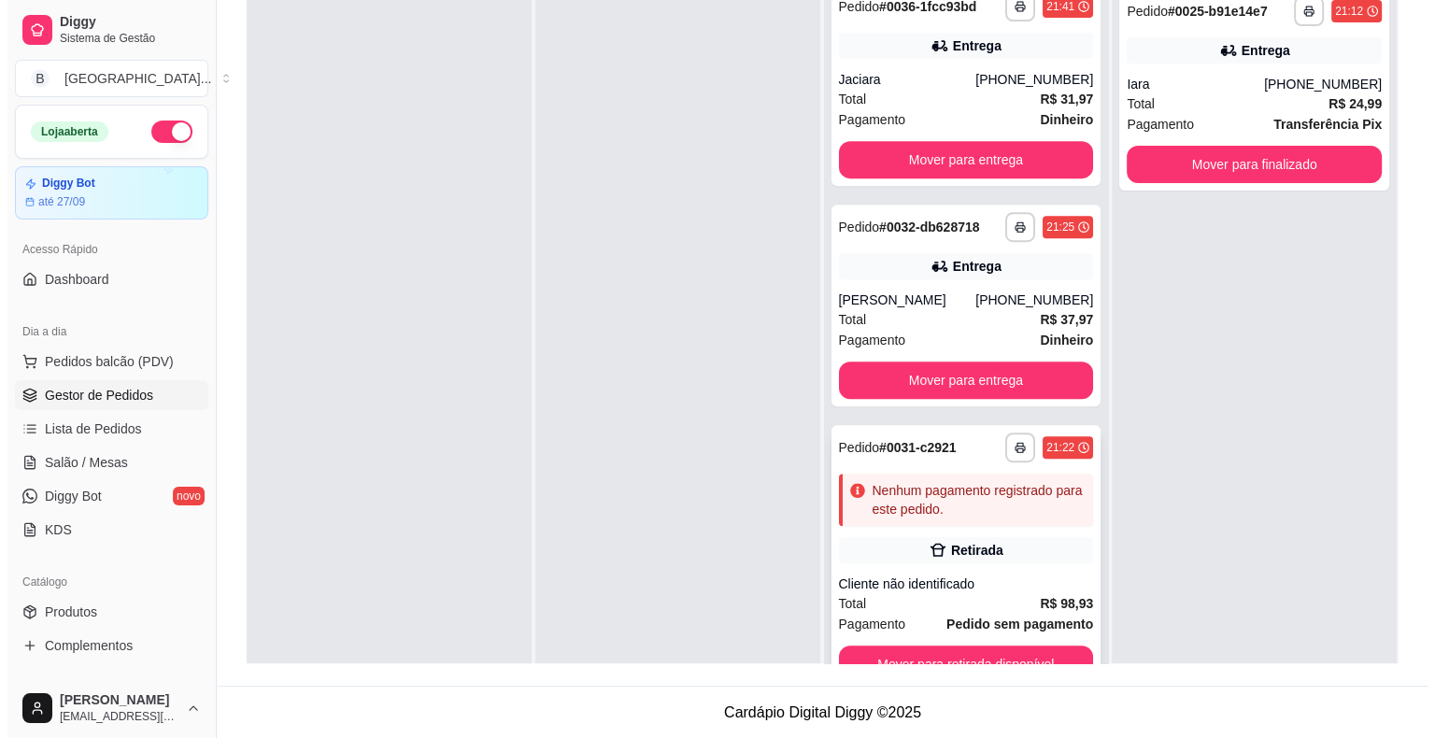
scroll to position [52, 0]
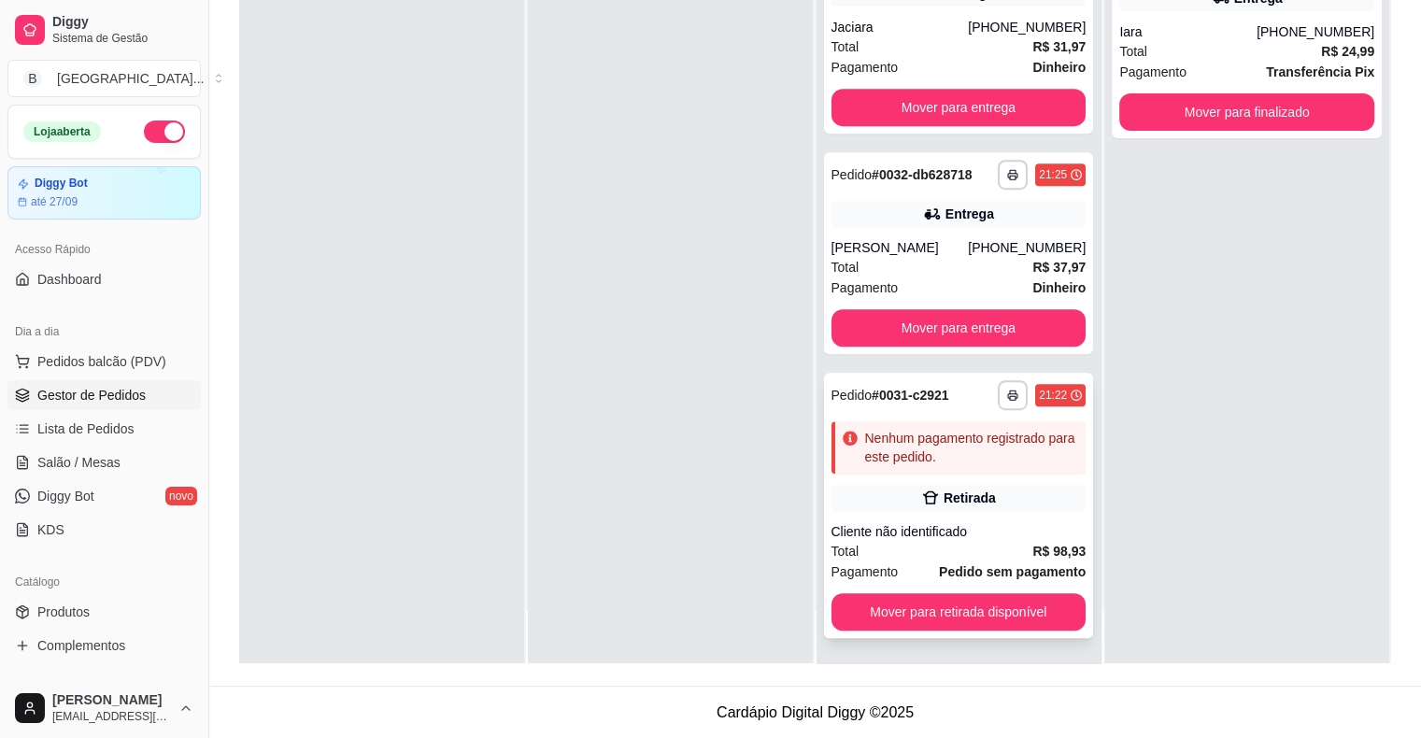
click at [923, 526] on div "Cliente não identificado" at bounding box center [958, 531] width 255 height 19
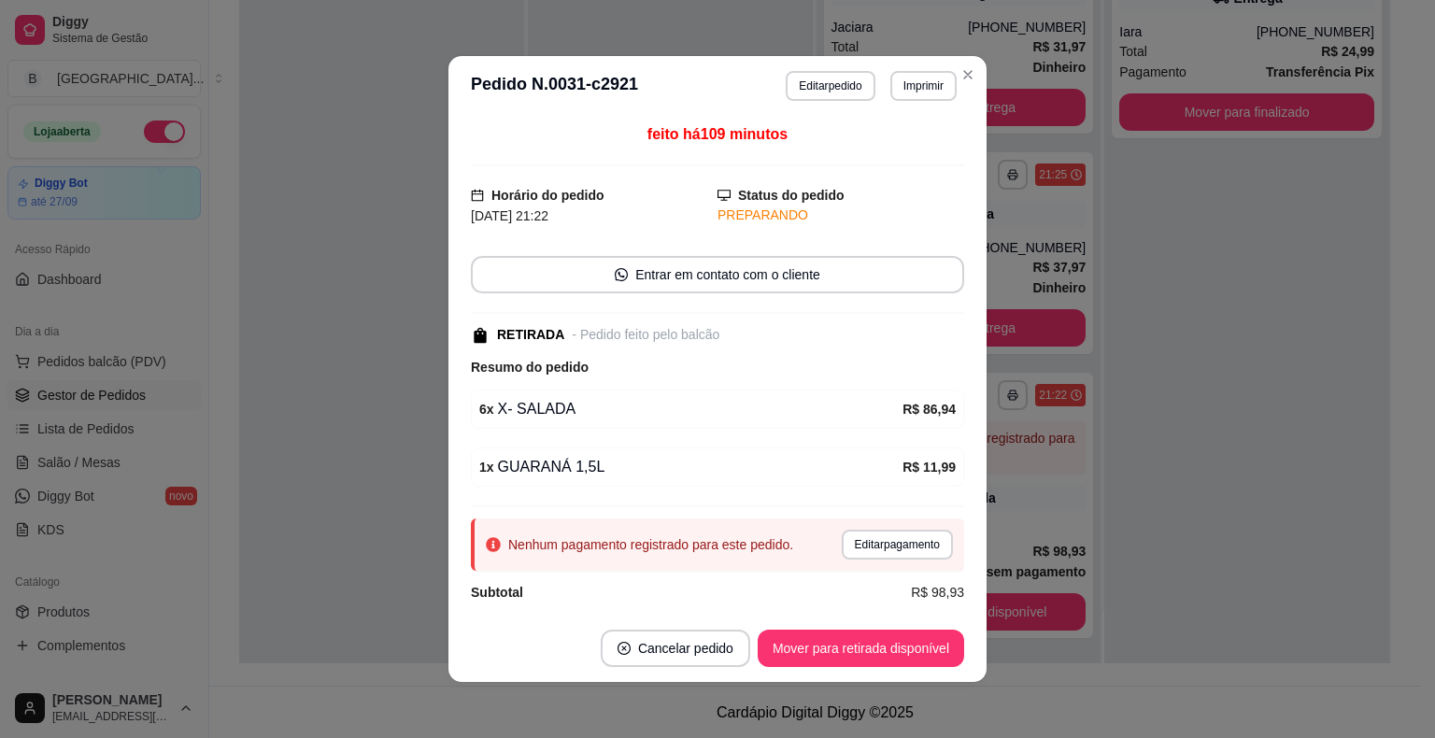
scroll to position [13, 0]
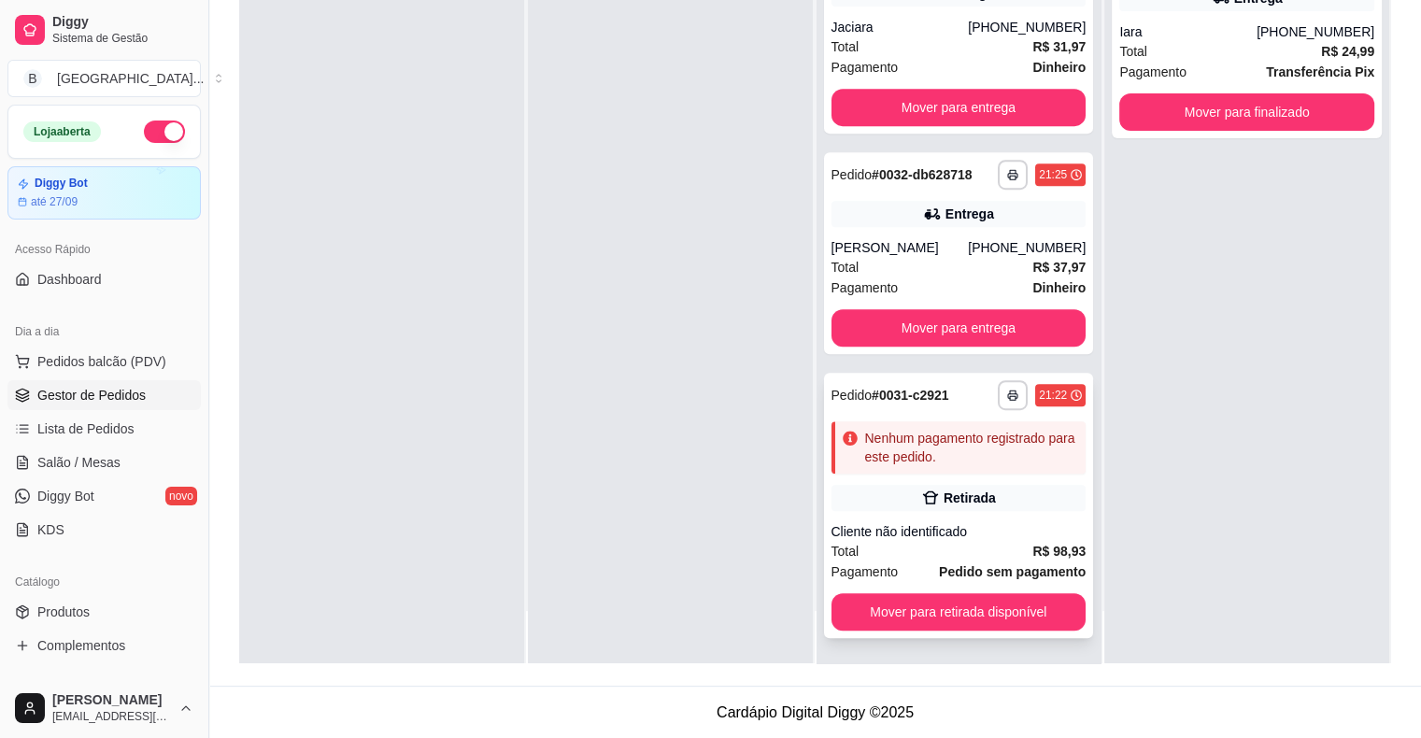
click at [882, 522] on div "Cliente não identificado" at bounding box center [958, 531] width 255 height 19
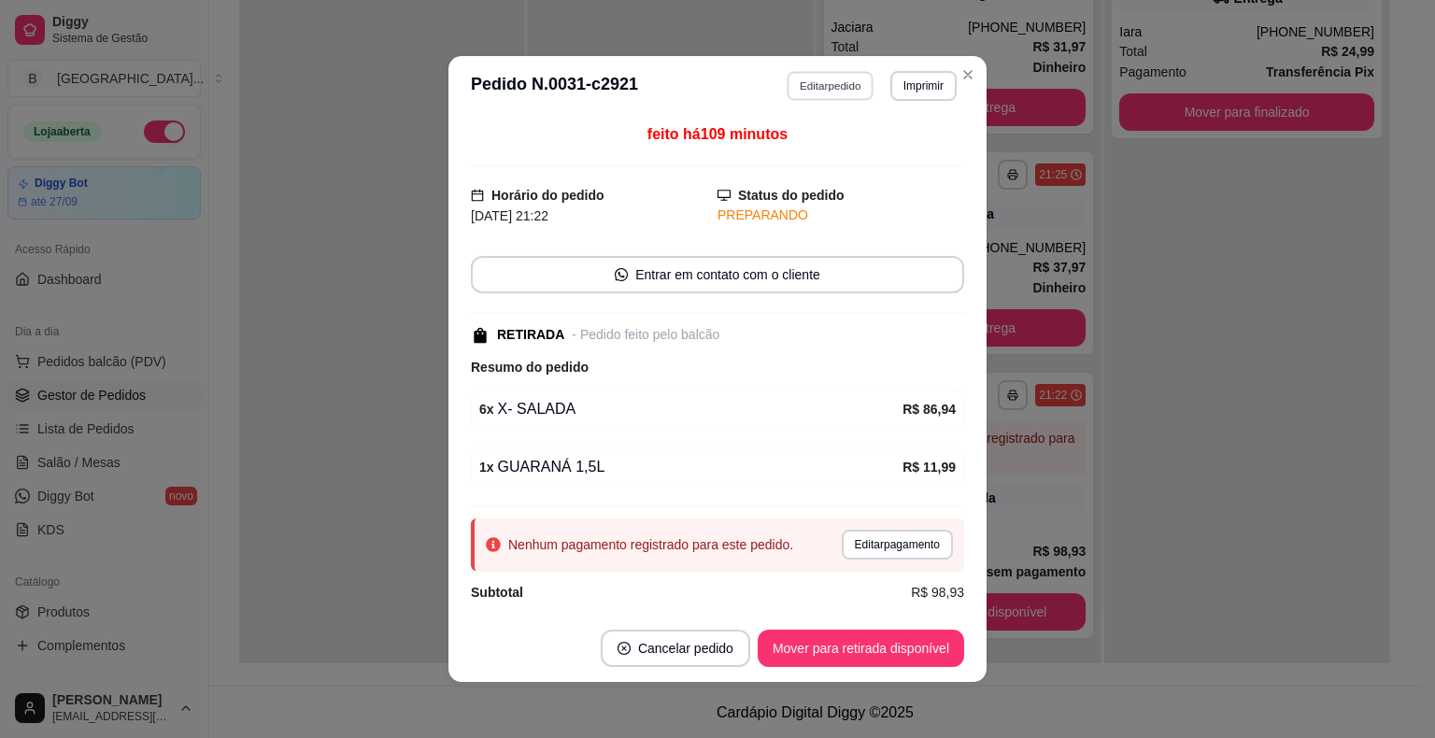
click at [811, 77] on button "Editar pedido" at bounding box center [830, 85] width 87 height 29
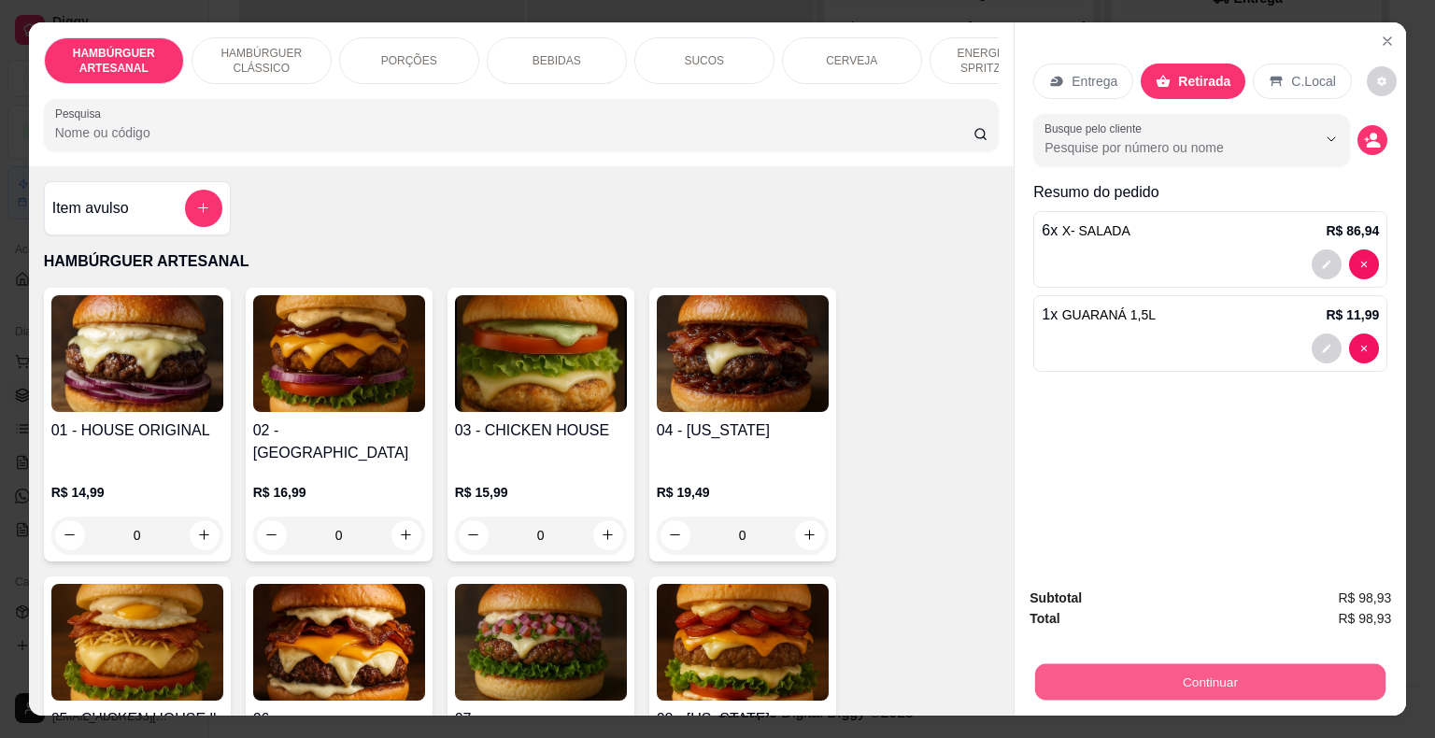
click at [1194, 664] on button "Continuar" at bounding box center [1210, 682] width 350 height 36
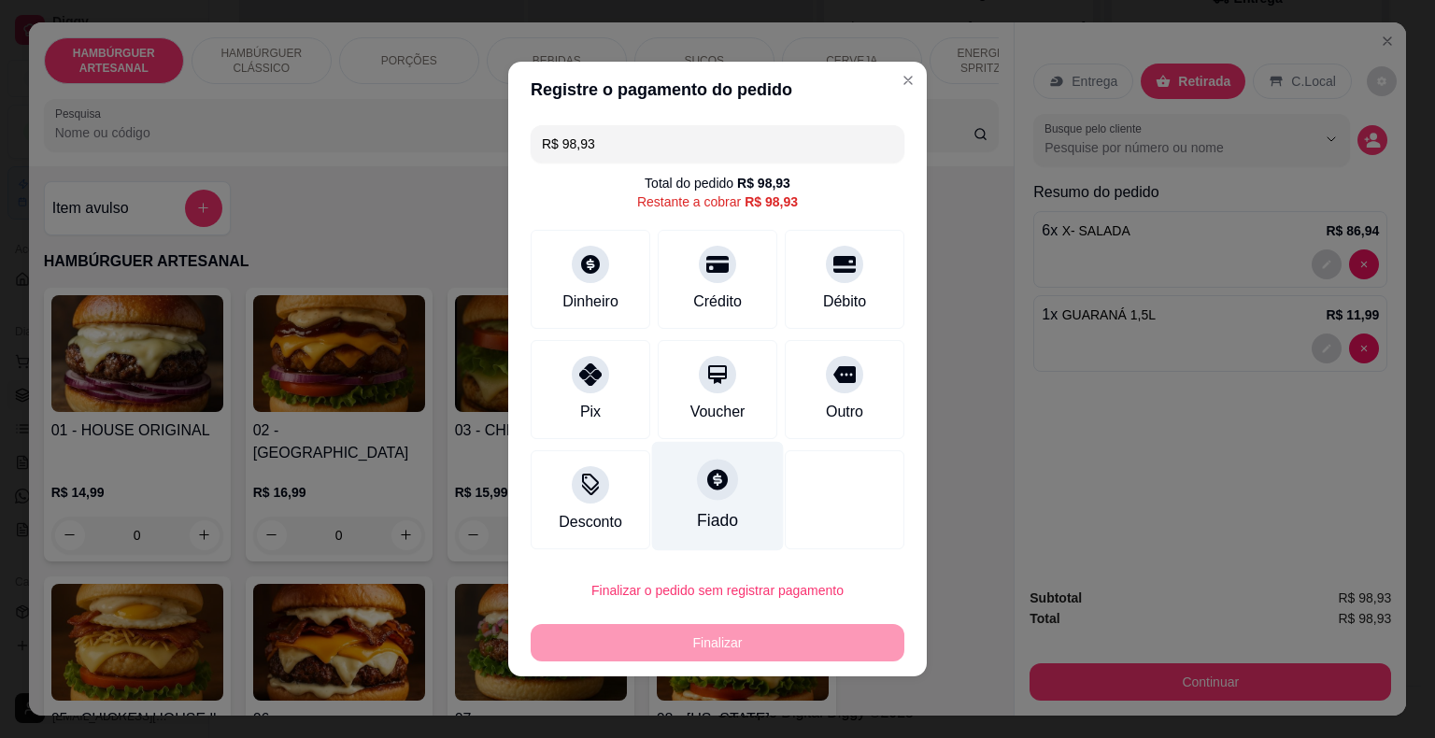
click at [707, 475] on icon at bounding box center [717, 479] width 21 height 21
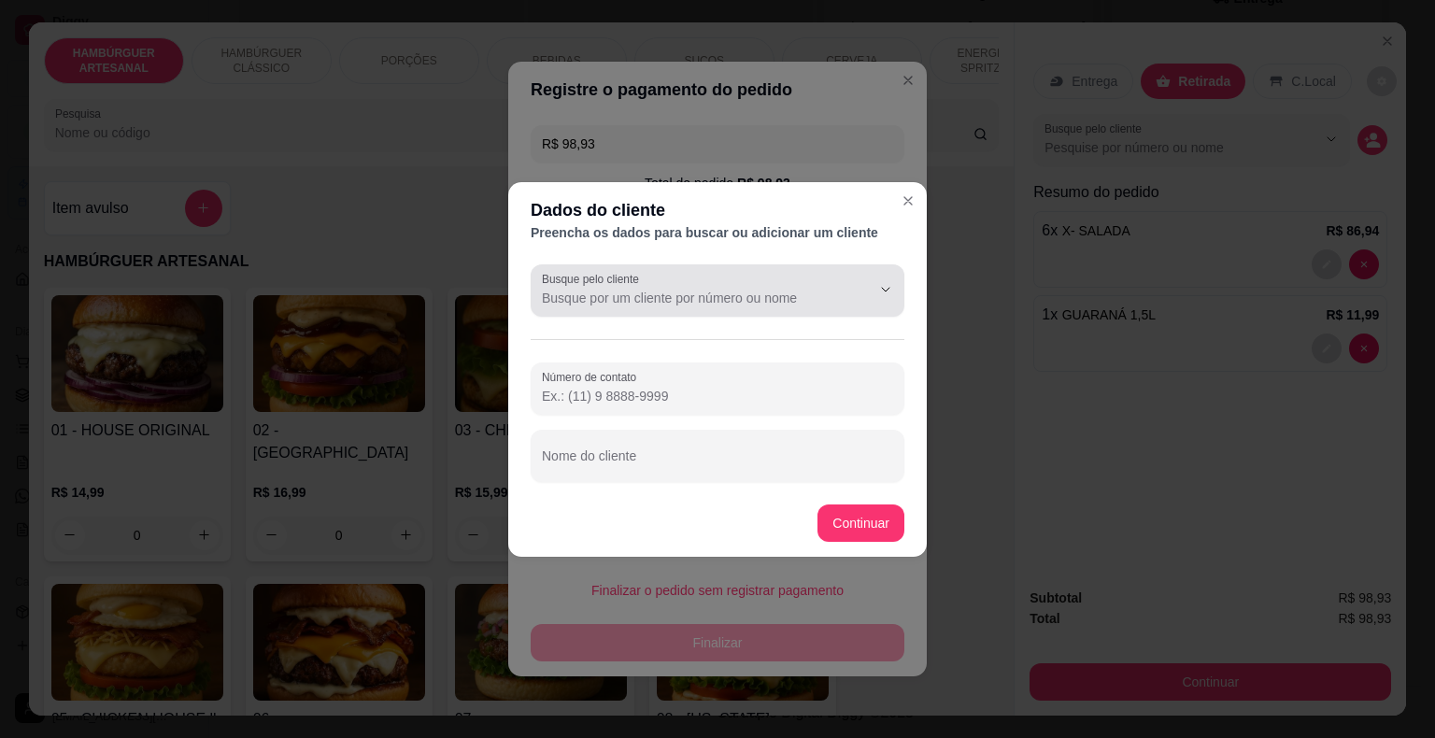
click at [812, 273] on div at bounding box center [717, 290] width 351 height 37
click at [812, 283] on div at bounding box center [717, 290] width 351 height 37
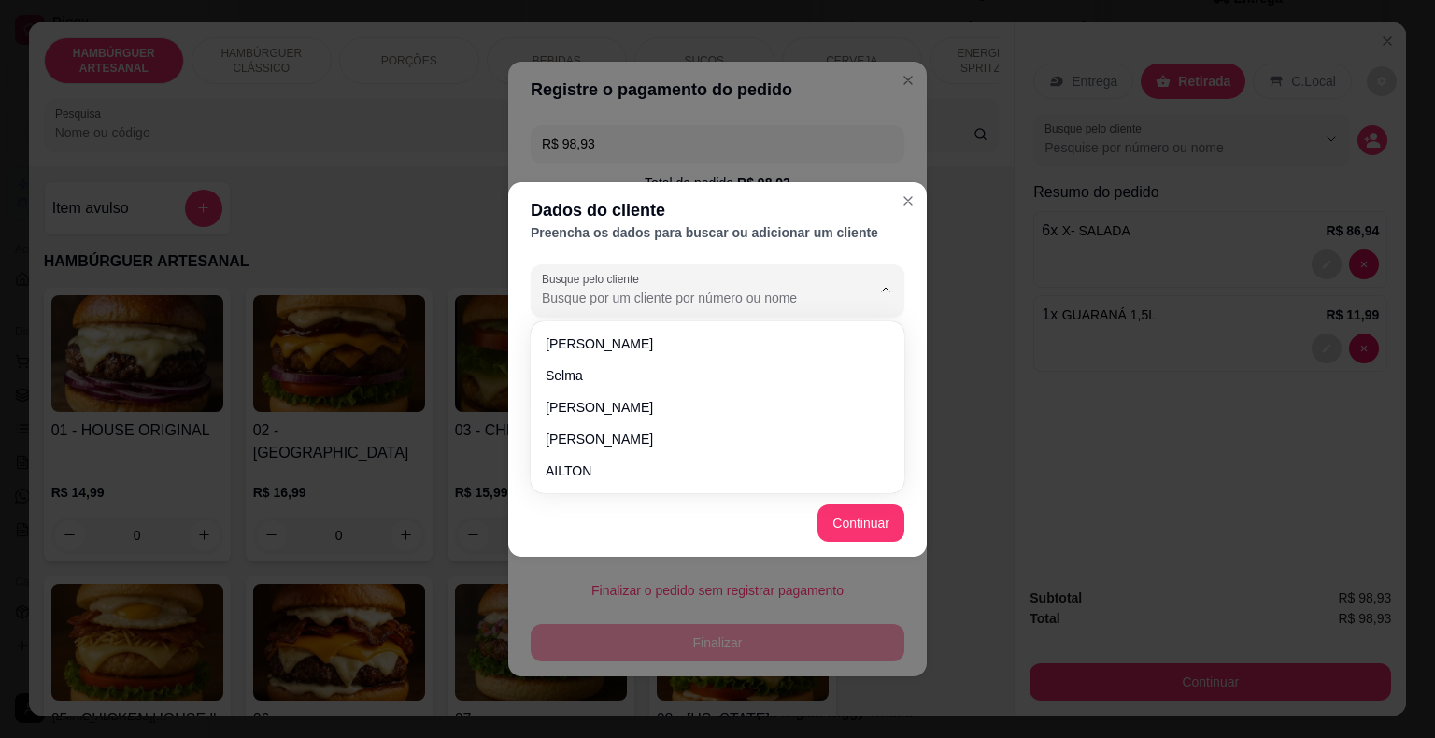
click at [812, 283] on div at bounding box center [717, 290] width 351 height 37
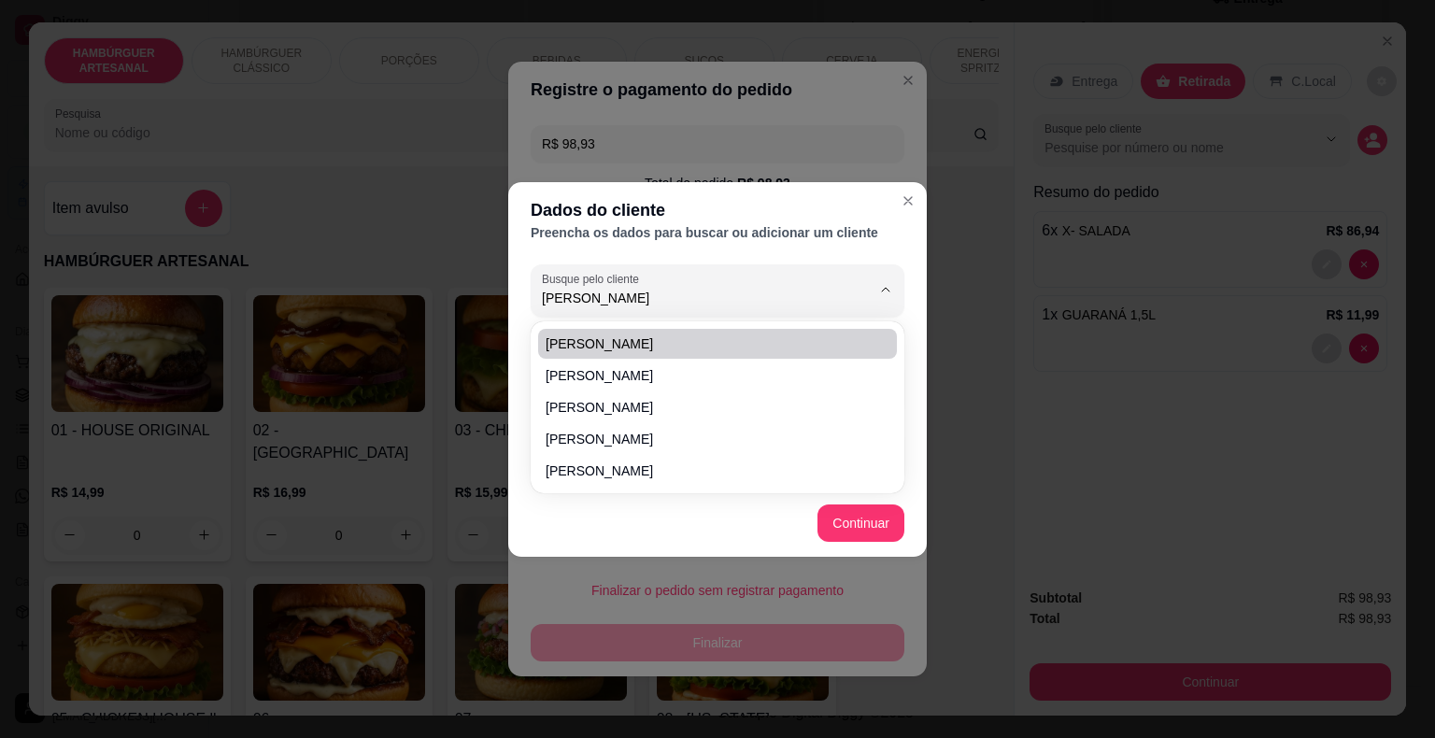
click at [746, 341] on span "ana clarice" at bounding box center [707, 343] width 325 height 19
type input "ana clarice"
type input "(86) 8190-1968"
type input "ana clarice"
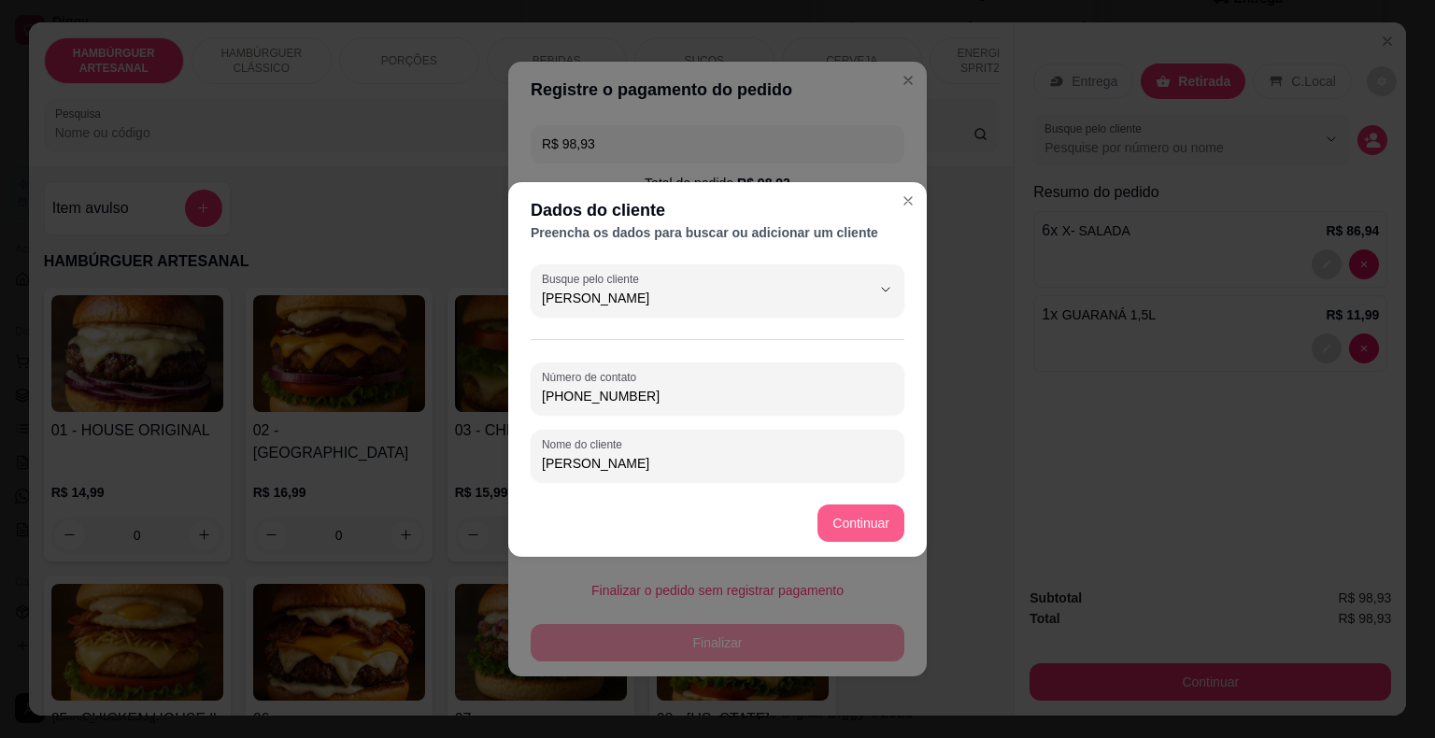
type input "ana clarice"
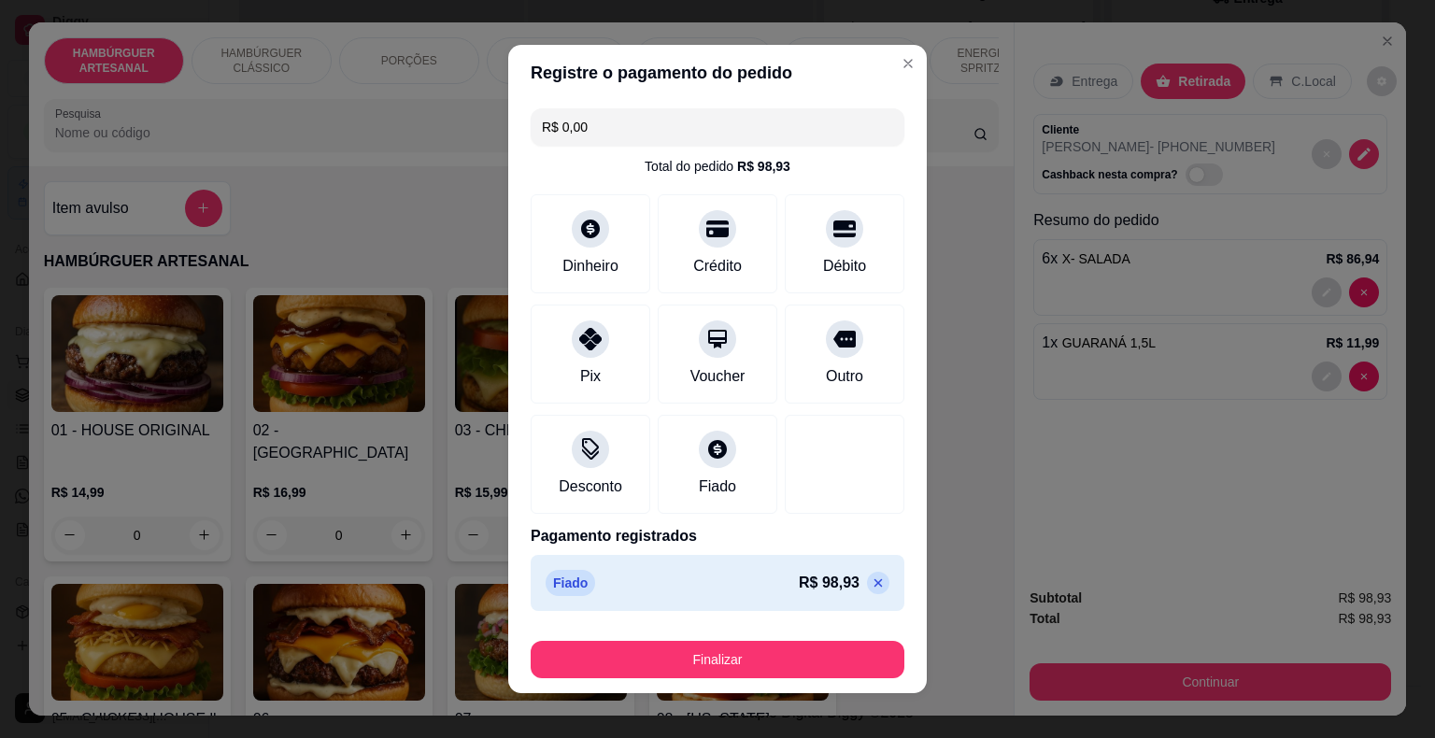
type input "R$ 0,00"
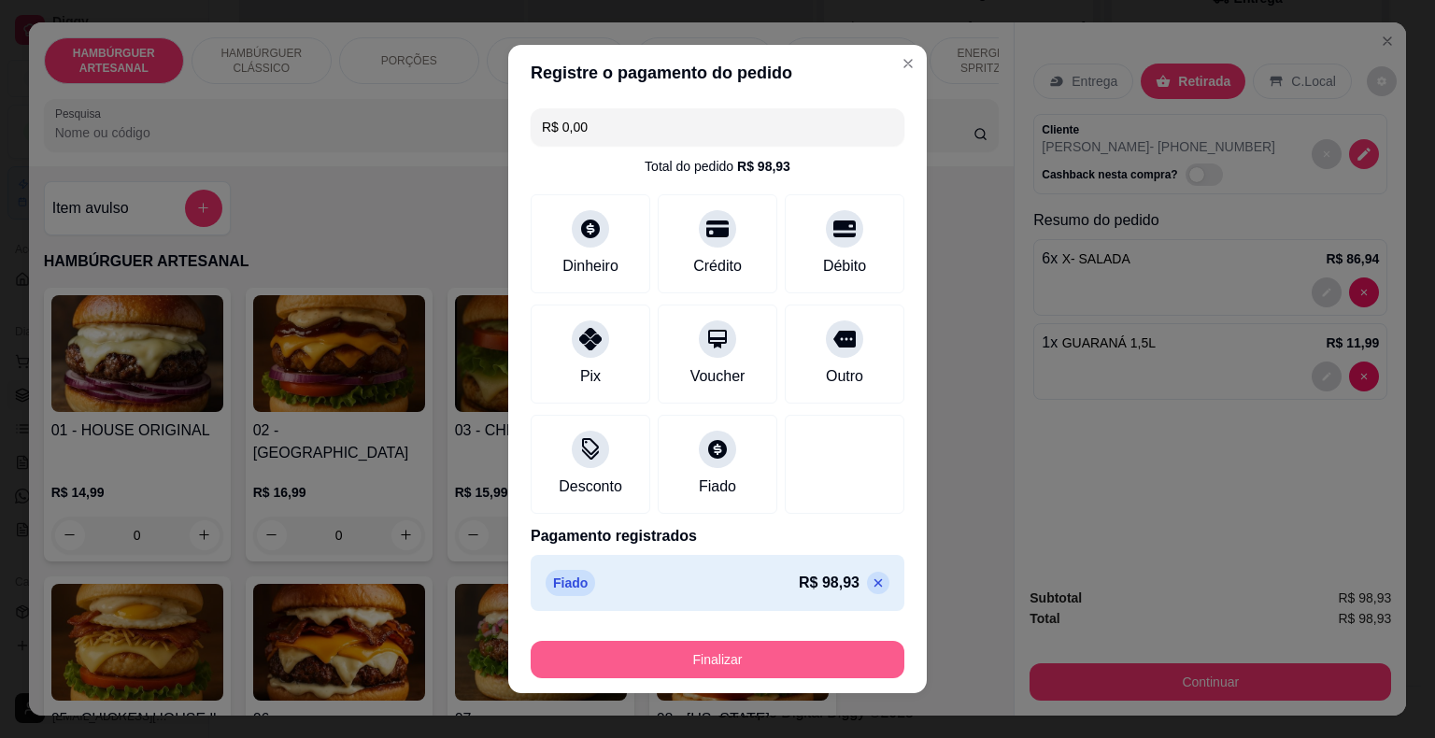
click at [834, 643] on button "Finalizar" at bounding box center [718, 659] width 374 height 37
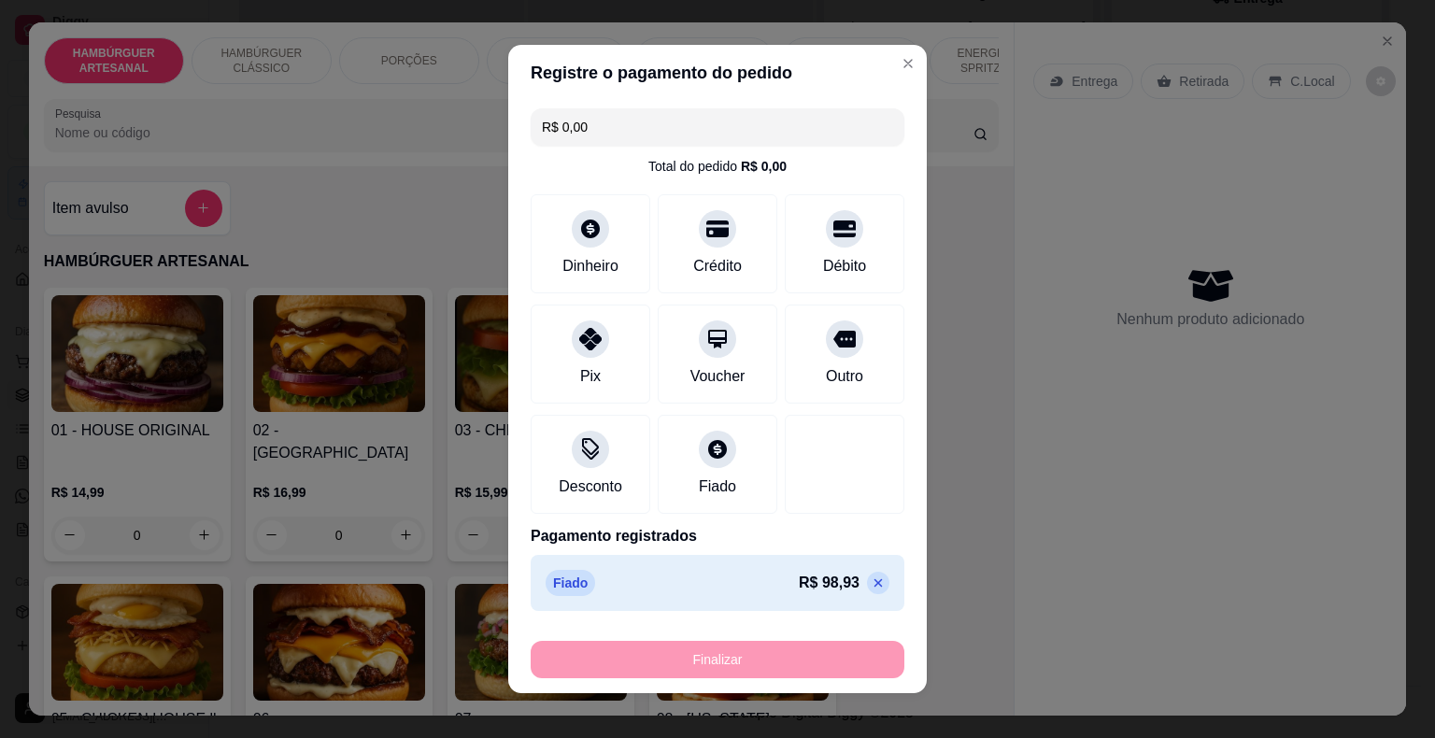
type input "0"
type input "-R$ 98,93"
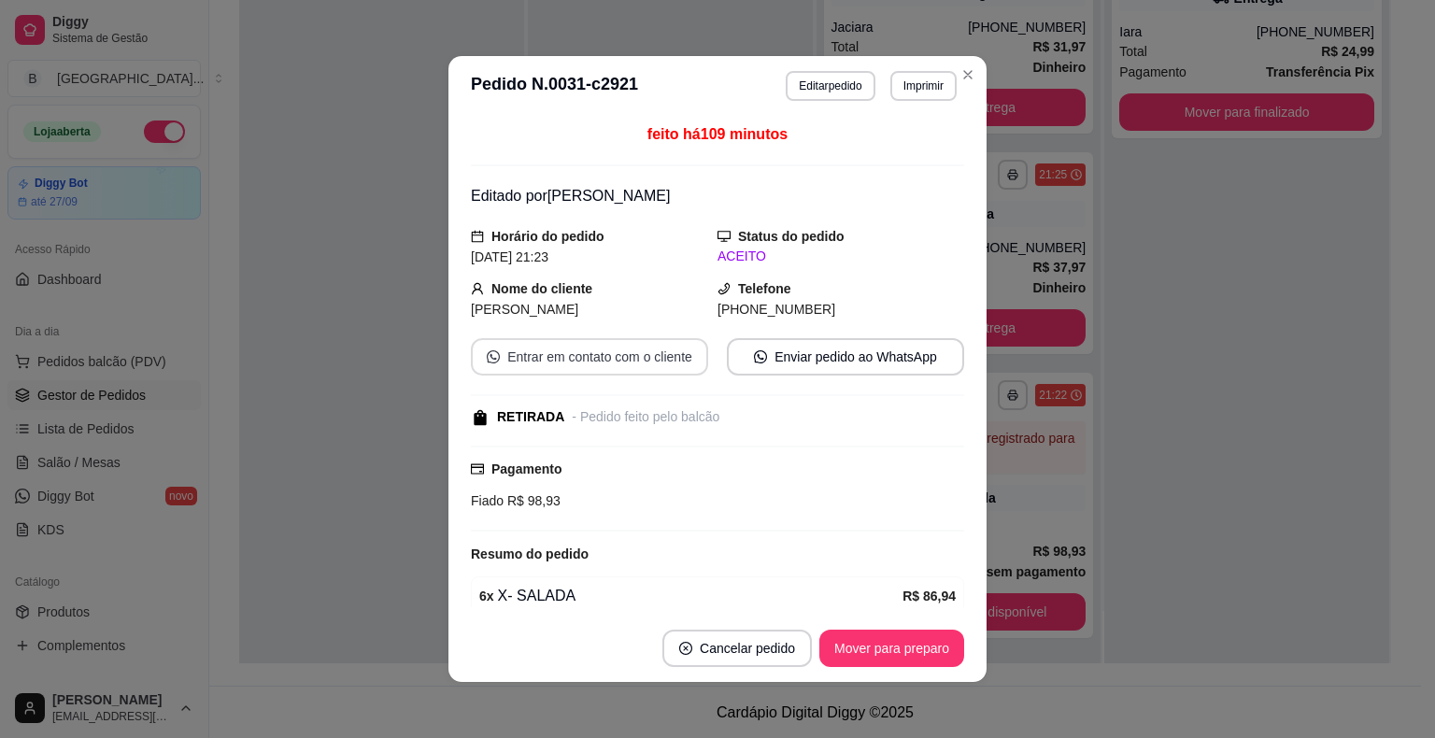
scroll to position [446, 0]
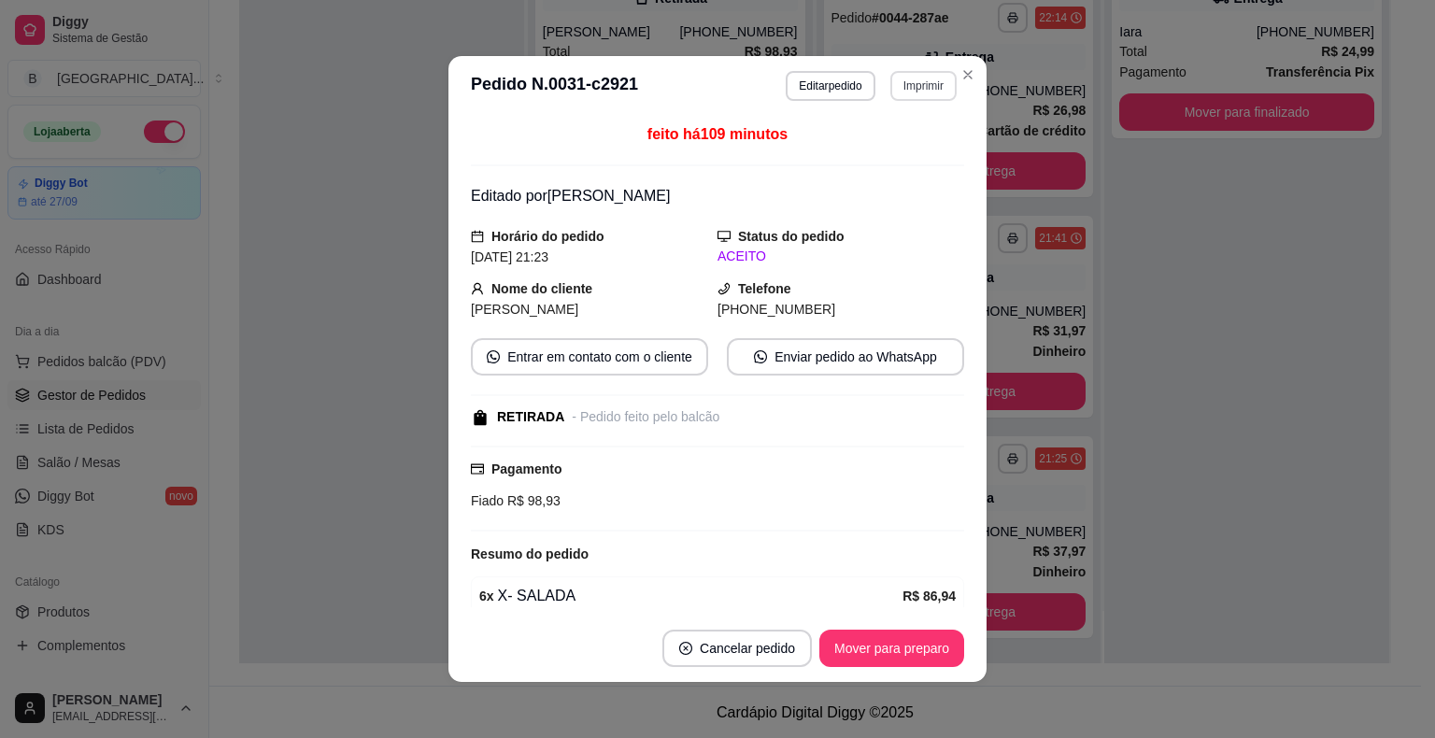
click at [911, 80] on button "Imprimir" at bounding box center [923, 86] width 66 height 30
click at [897, 134] on div "Escolha a impressora IMPRESSORA Impressora" at bounding box center [883, 157] width 154 height 101
click at [897, 141] on button "IMPRESSORA" at bounding box center [882, 152] width 135 height 30
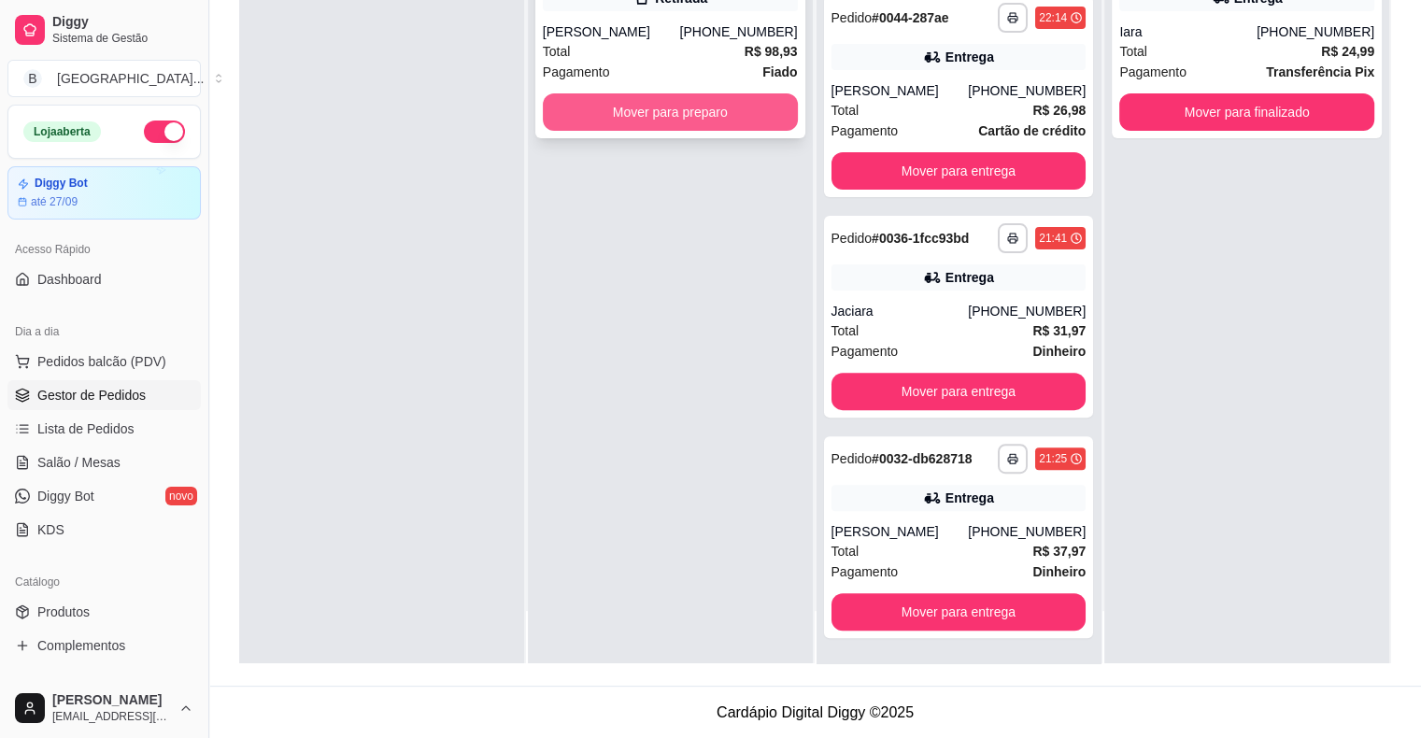
click at [701, 69] on div "Pagamento Fiado" at bounding box center [670, 72] width 255 height 21
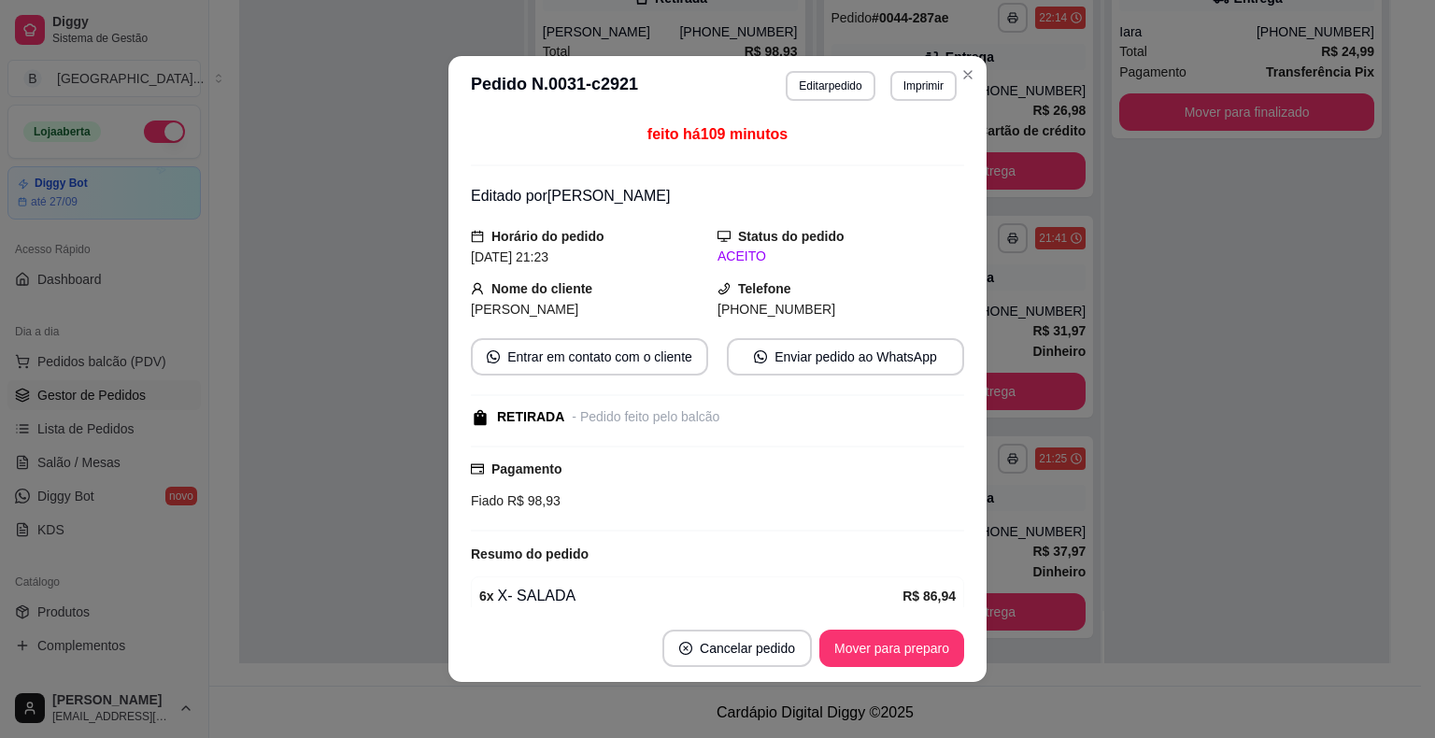
scroll to position [135, 0]
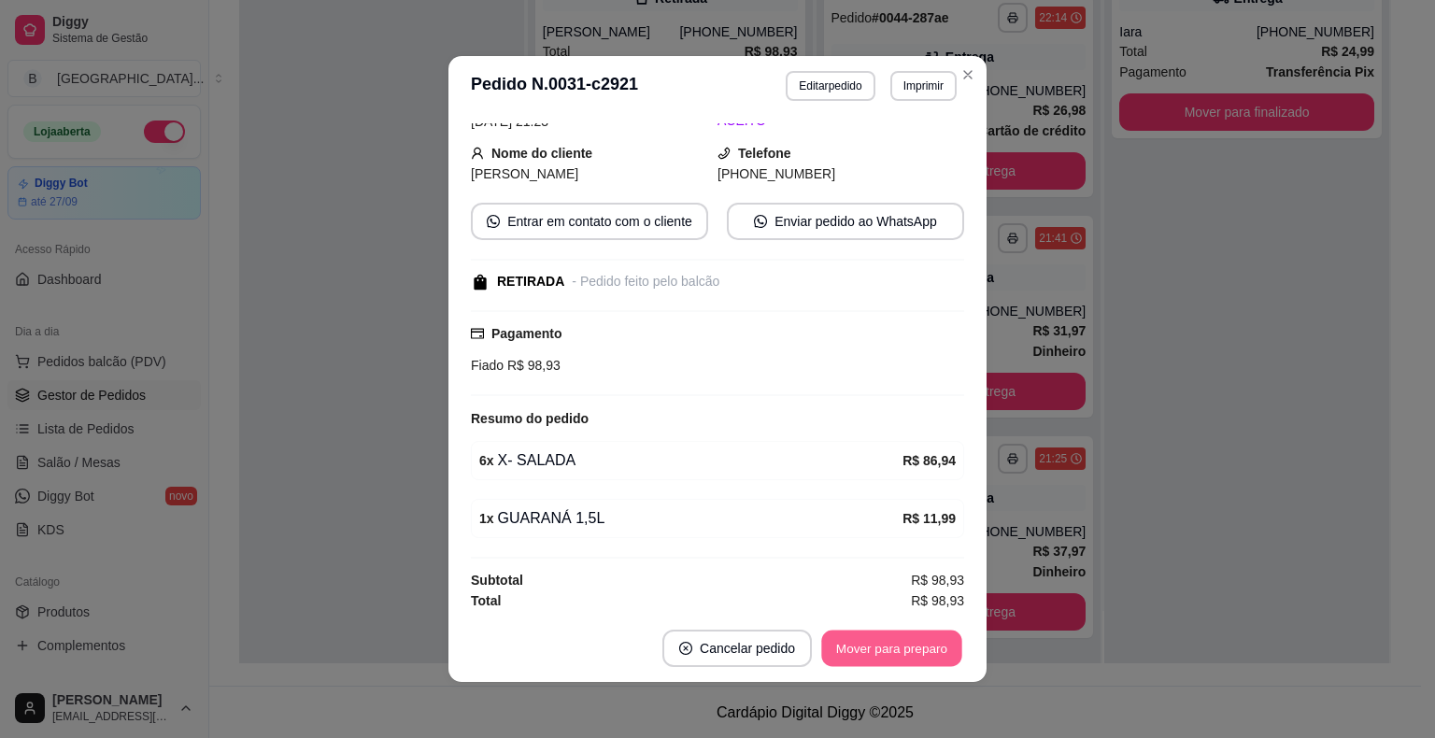
click at [928, 658] on button "Mover para preparo" at bounding box center [891, 648] width 140 height 36
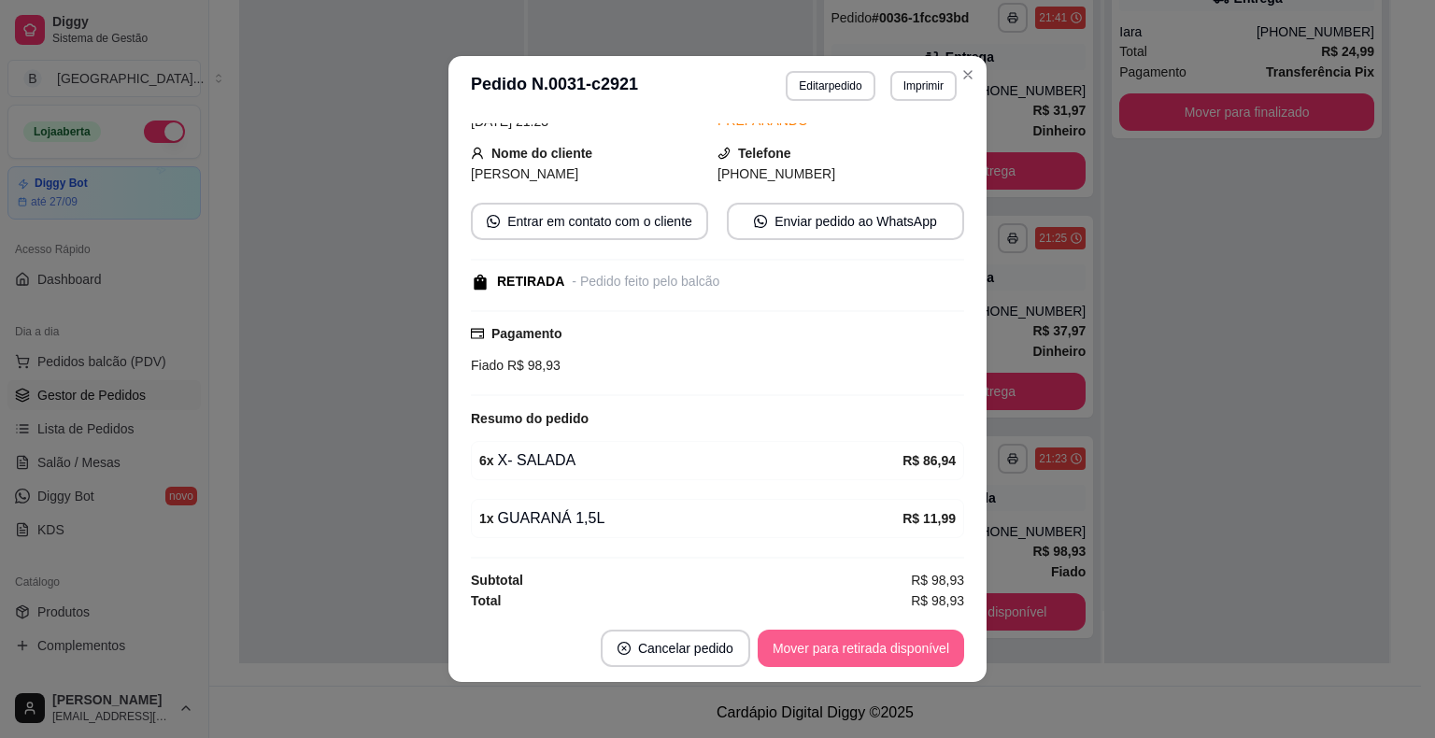
click at [914, 633] on button "Mover para retirada disponível" at bounding box center [861, 648] width 206 height 37
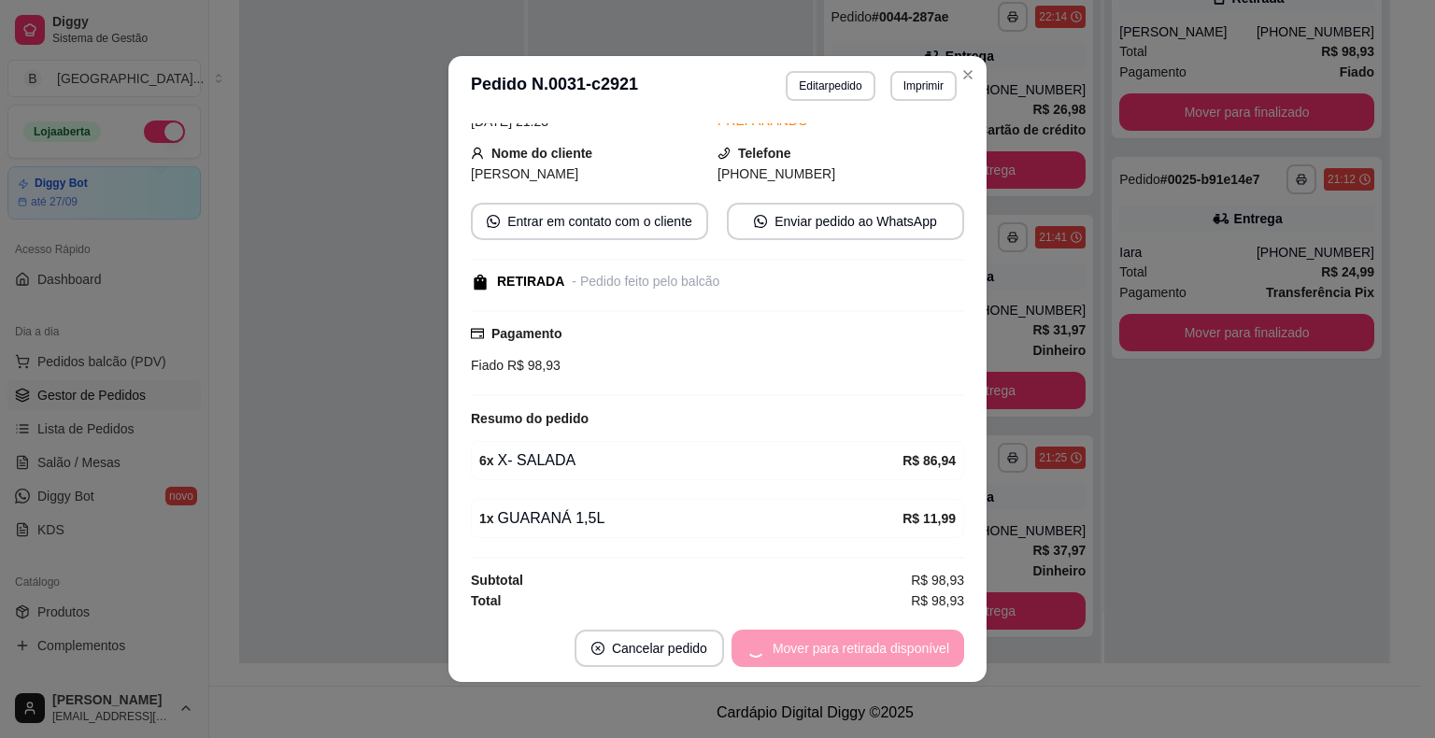
scroll to position [446, 0]
click at [914, 633] on div "Mover para retirada disponível" at bounding box center [847, 648] width 233 height 37
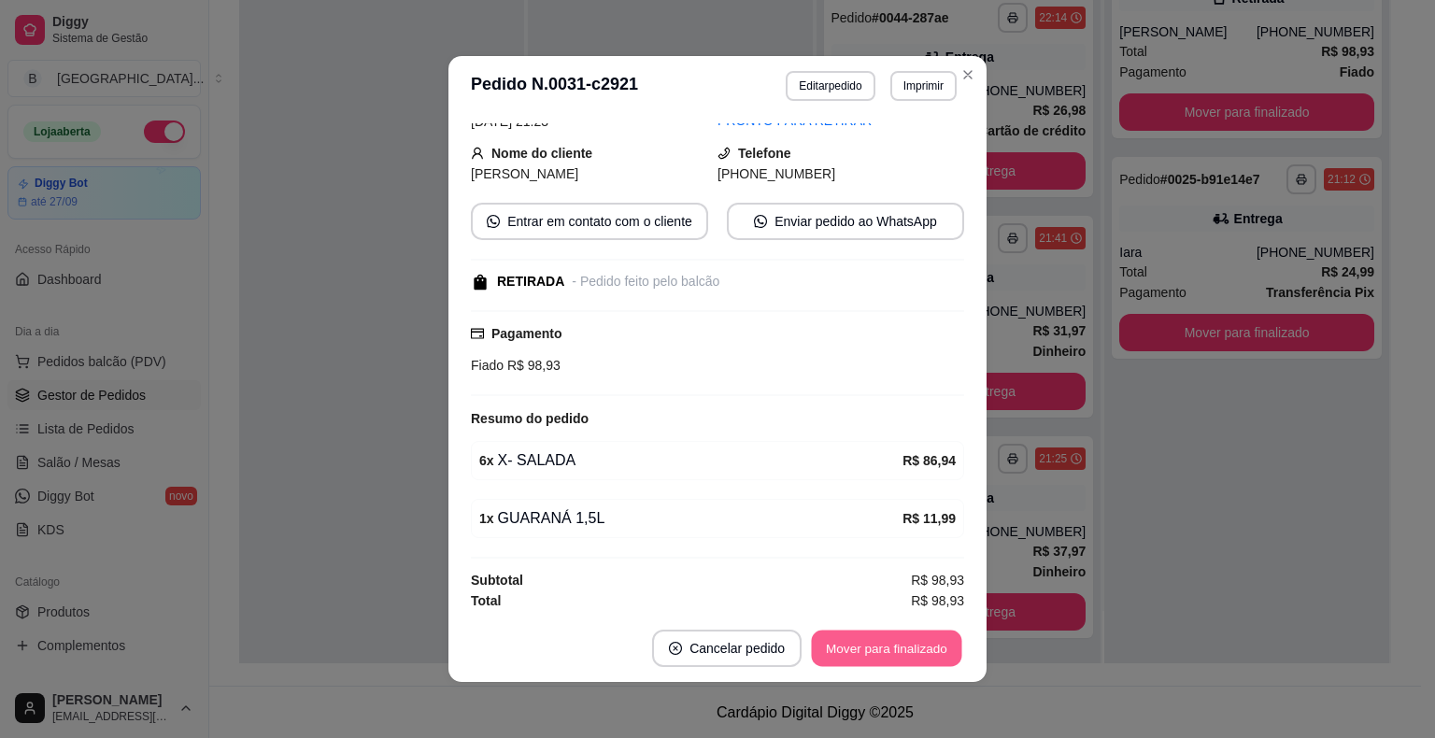
click at [921, 631] on button "Mover para finalizado" at bounding box center [887, 648] width 150 height 36
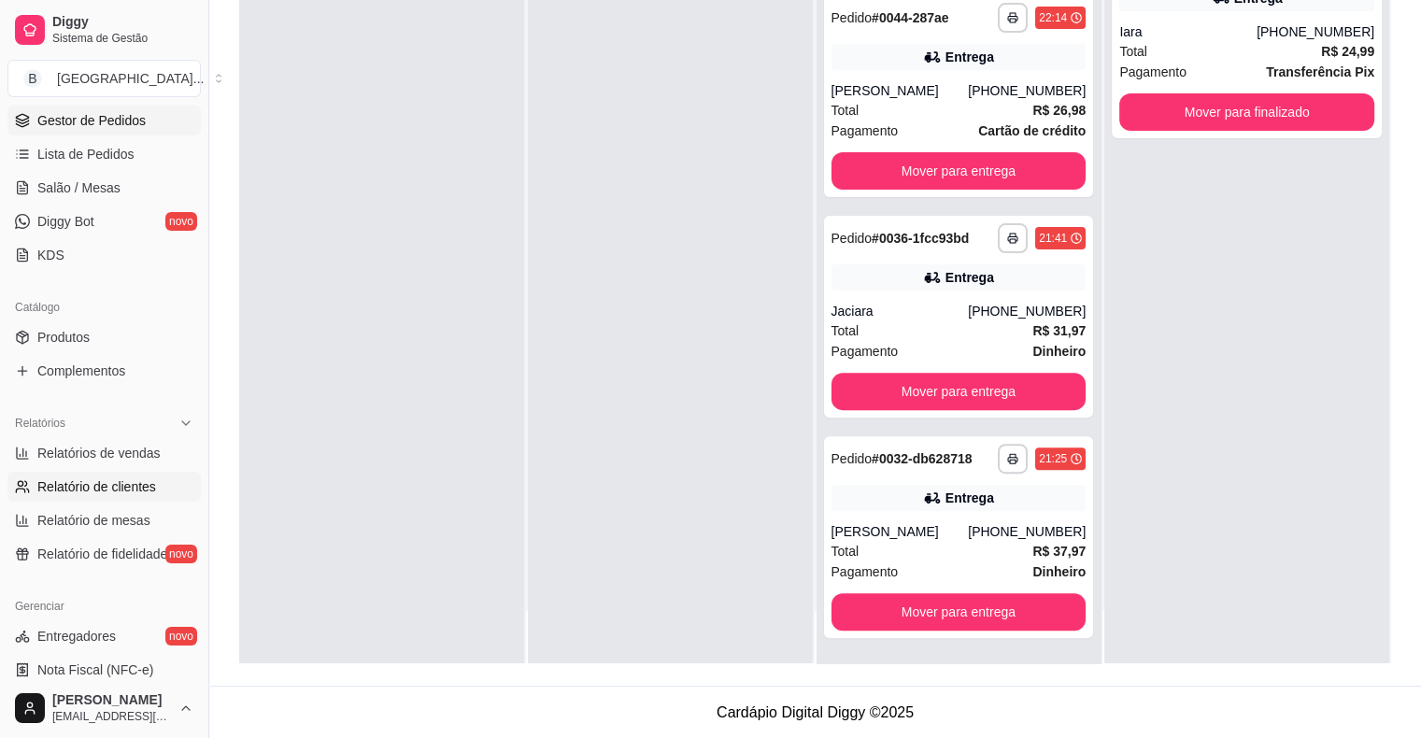
scroll to position [280, 0]
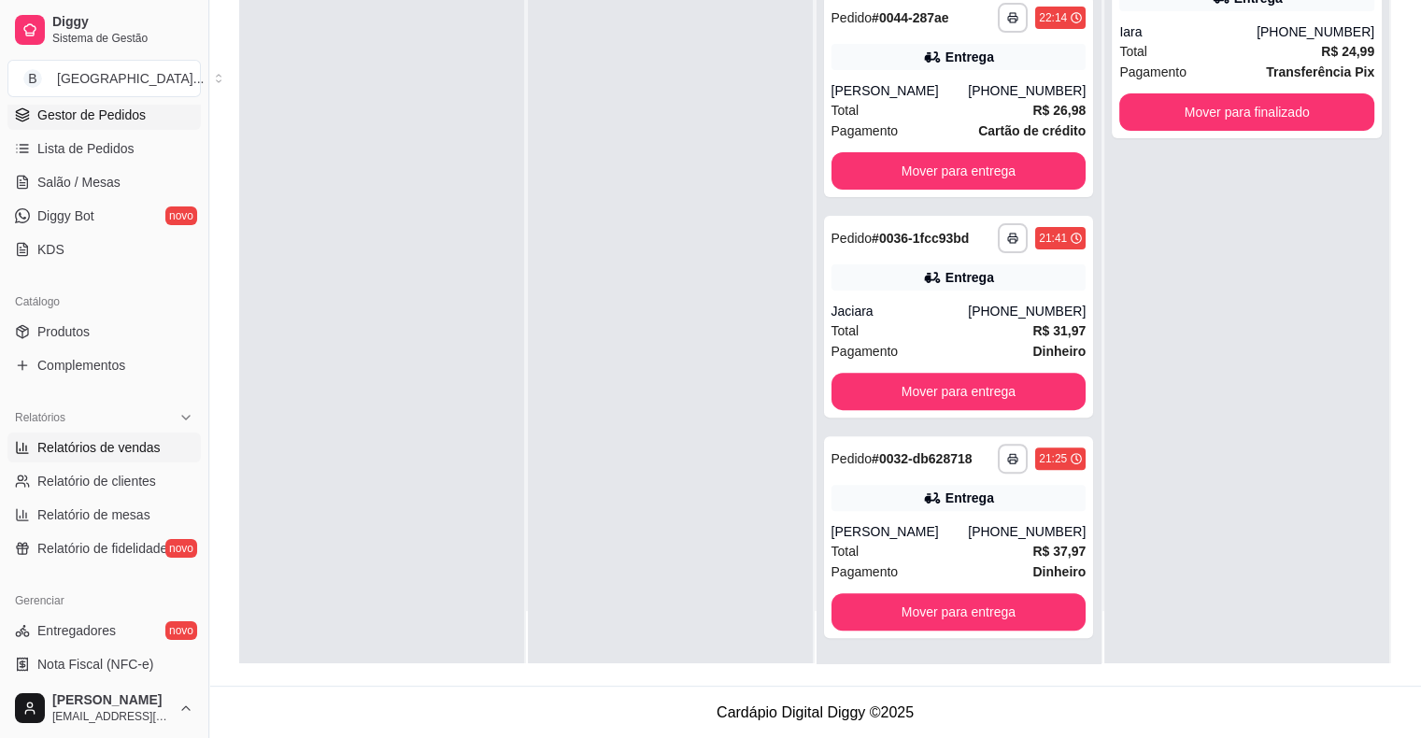
click at [116, 450] on span "Relatórios de vendas" at bounding box center [98, 447] width 123 height 19
select select "ALL"
select select "0"
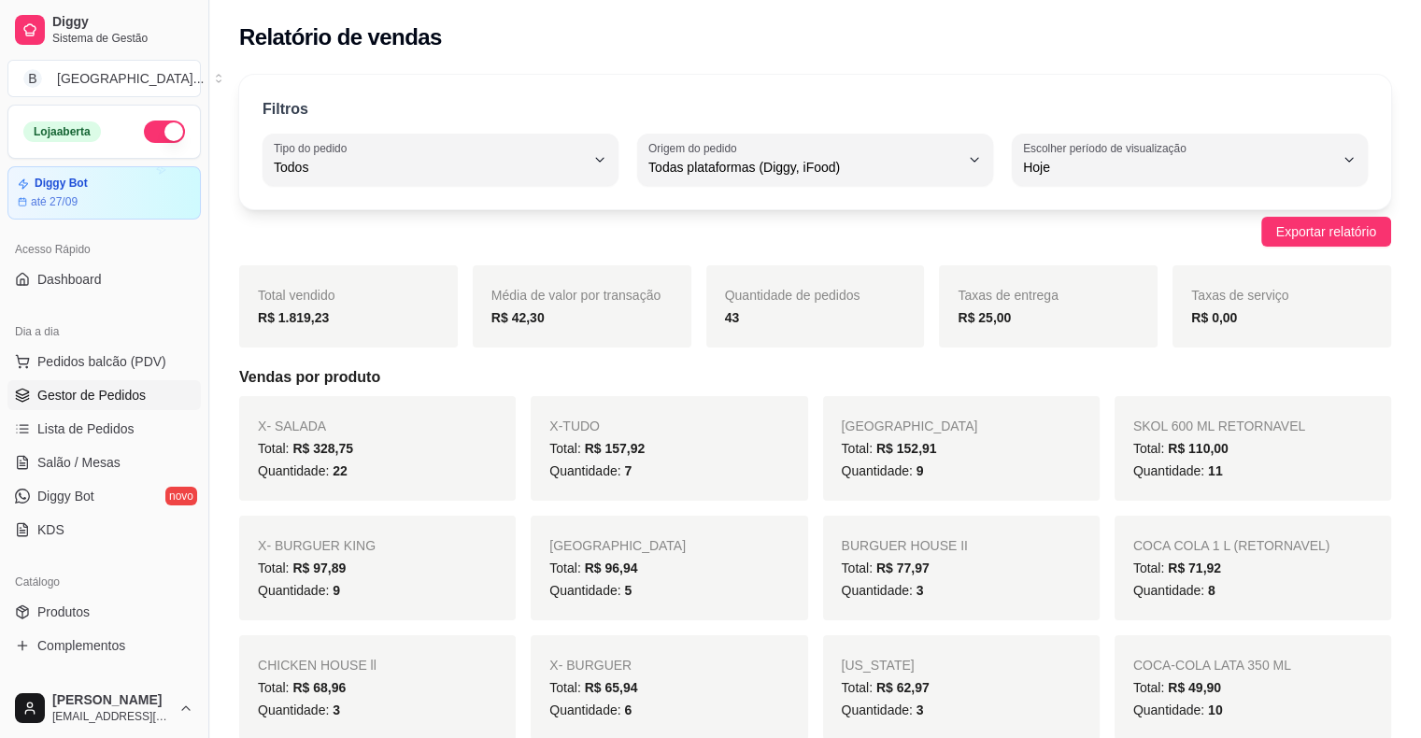
click at [136, 394] on span "Gestor de Pedidos" at bounding box center [91, 395] width 108 height 19
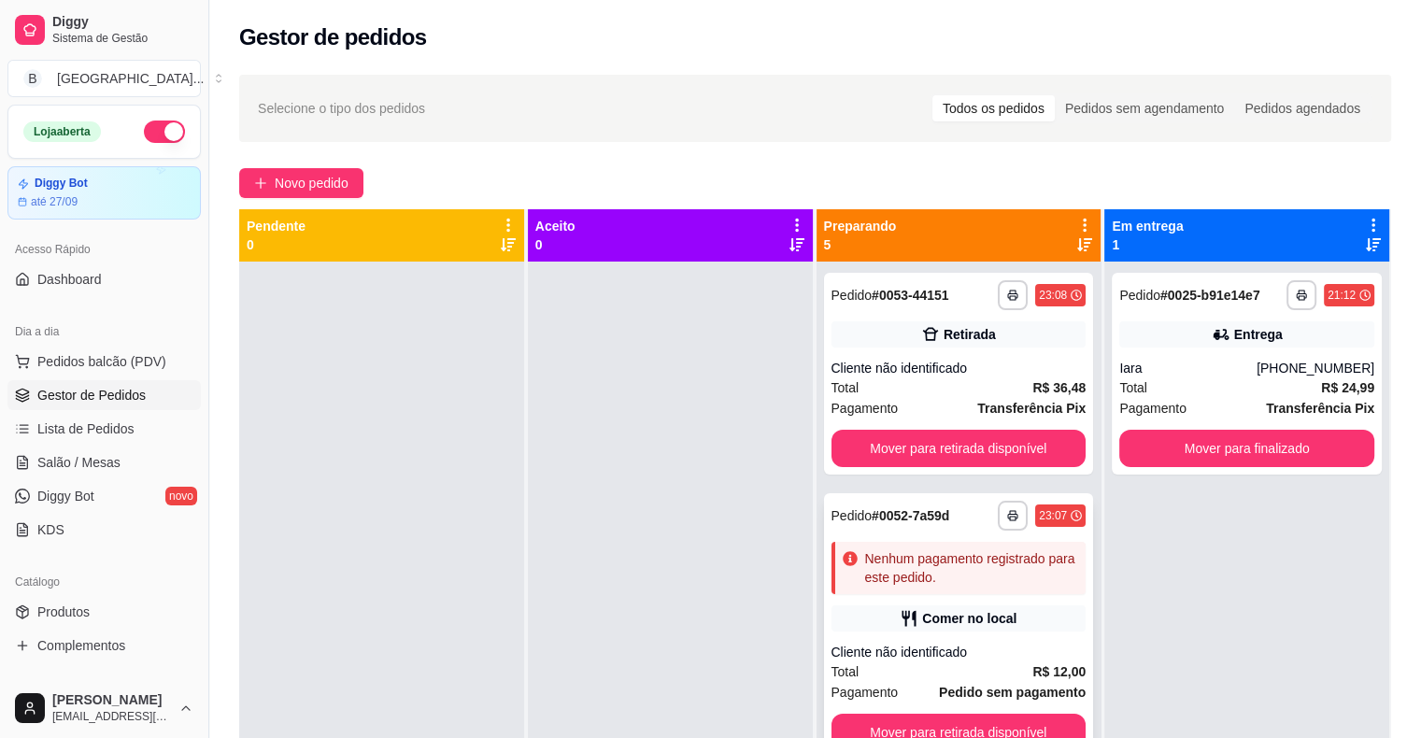
click at [988, 644] on div "Cliente não identificado" at bounding box center [958, 652] width 255 height 19
click at [1300, 469] on div "**********" at bounding box center [1247, 374] width 270 height 202
click at [1293, 458] on button "Mover para finalizado" at bounding box center [1246, 448] width 255 height 37
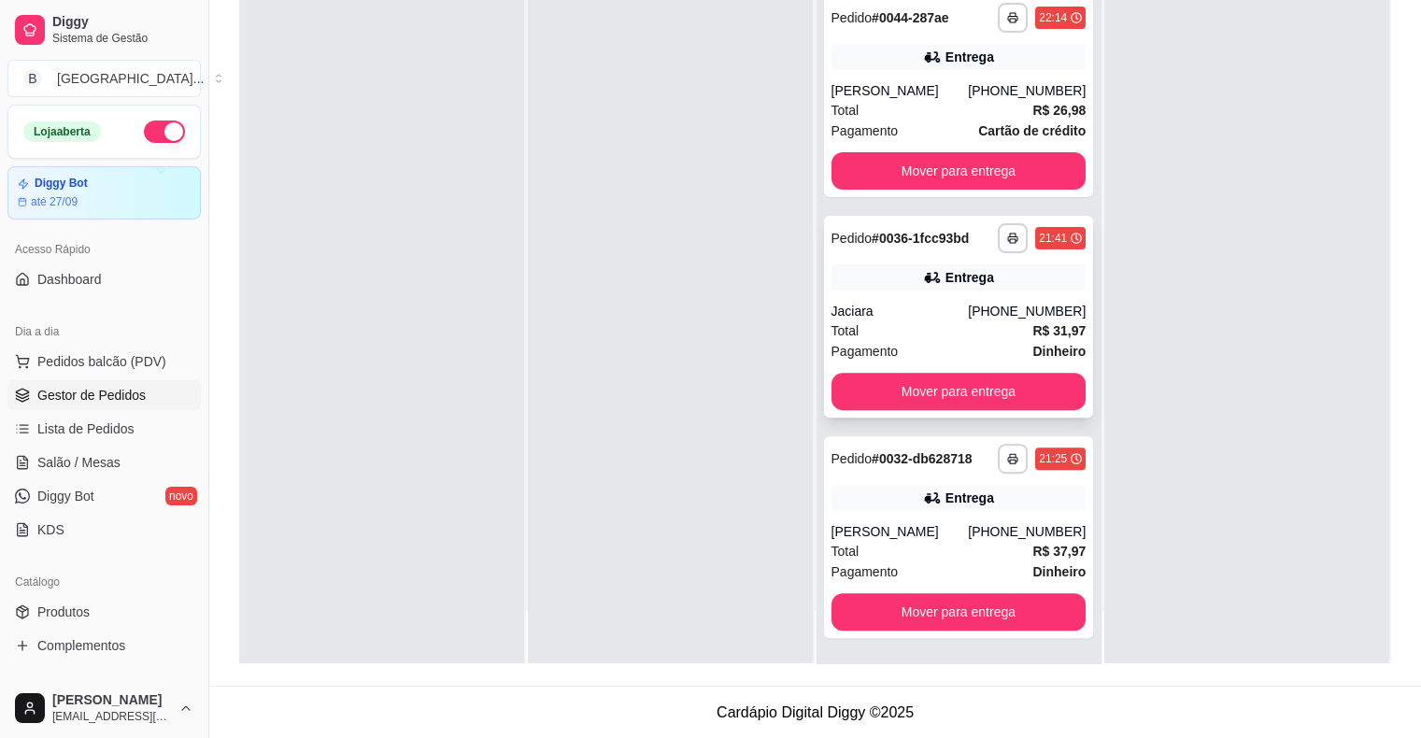
scroll to position [284, 0]
click at [911, 383] on button "Mover para entrega" at bounding box center [958, 391] width 255 height 37
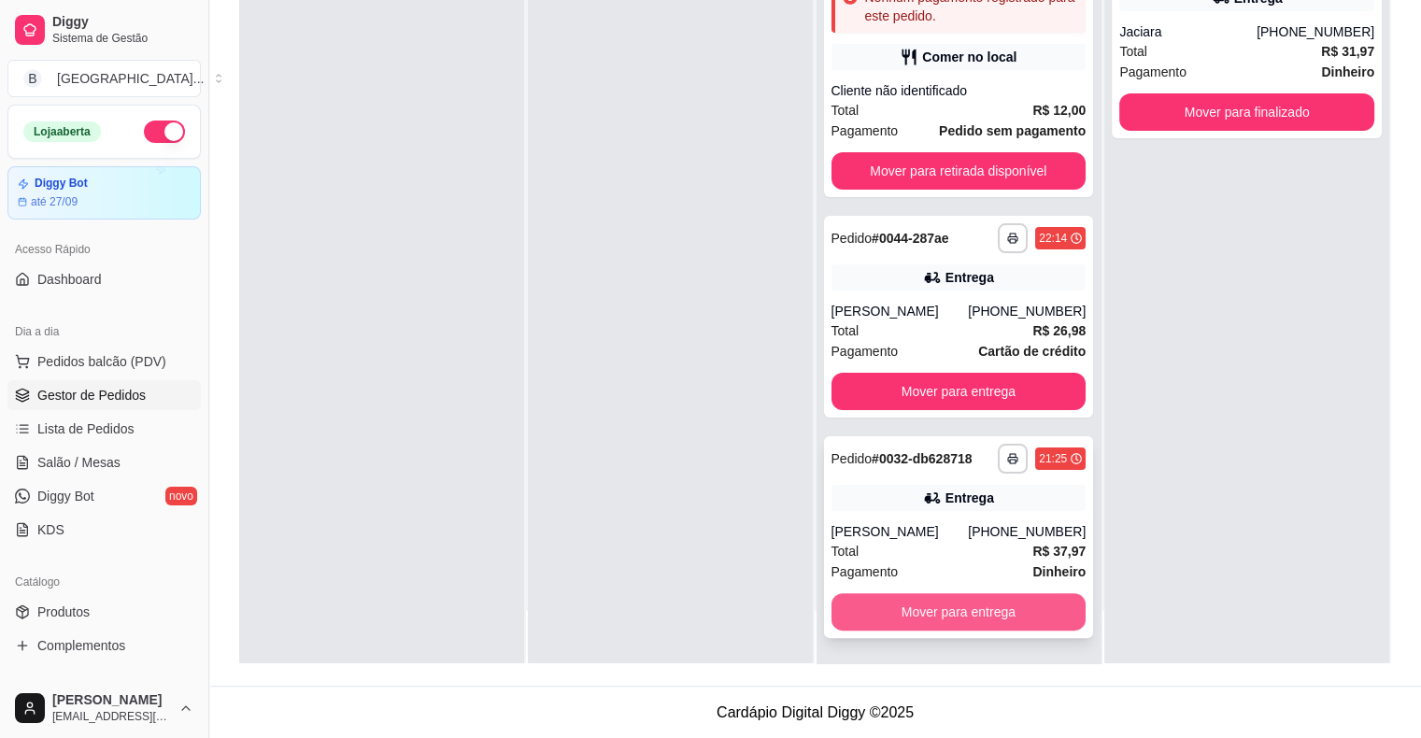
click at [990, 626] on button "Mover para entrega" at bounding box center [958, 611] width 255 height 37
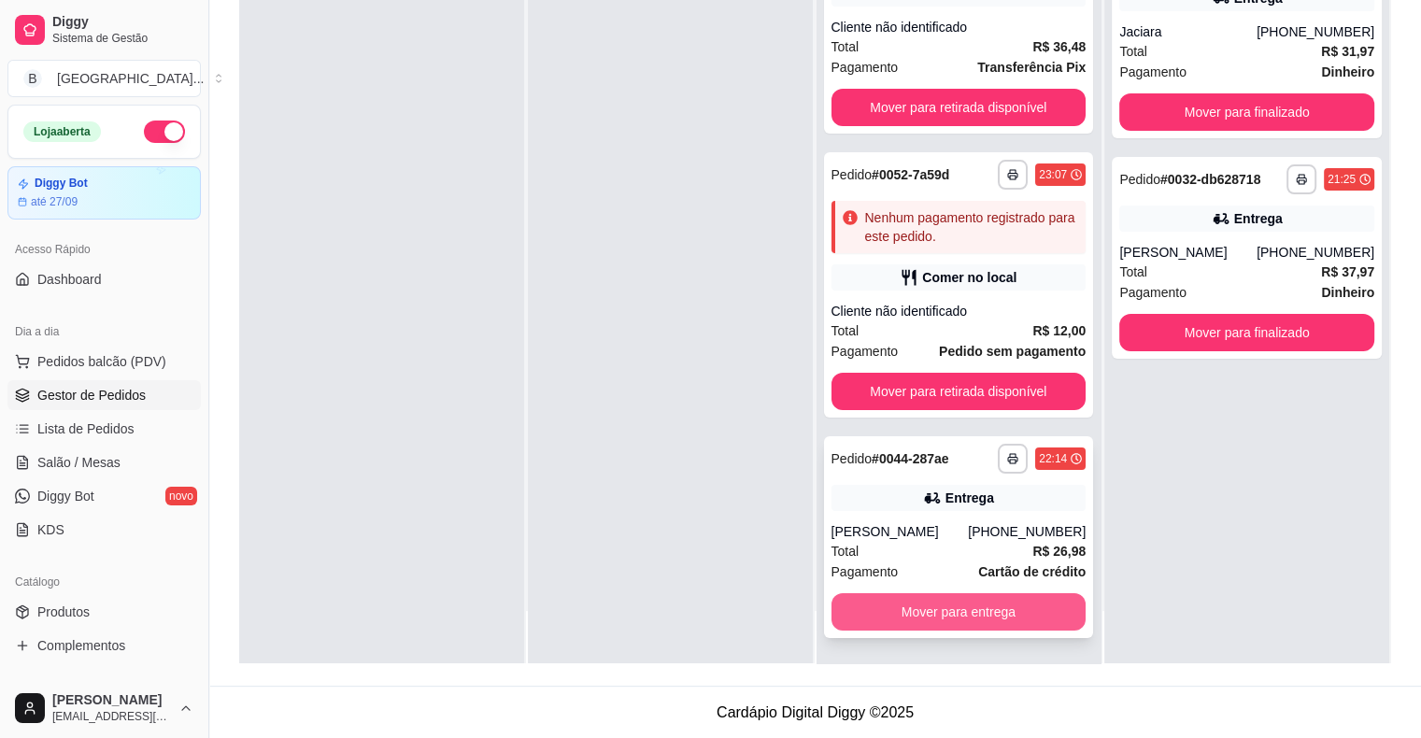
click at [855, 621] on button "Mover para entrega" at bounding box center [958, 611] width 255 height 37
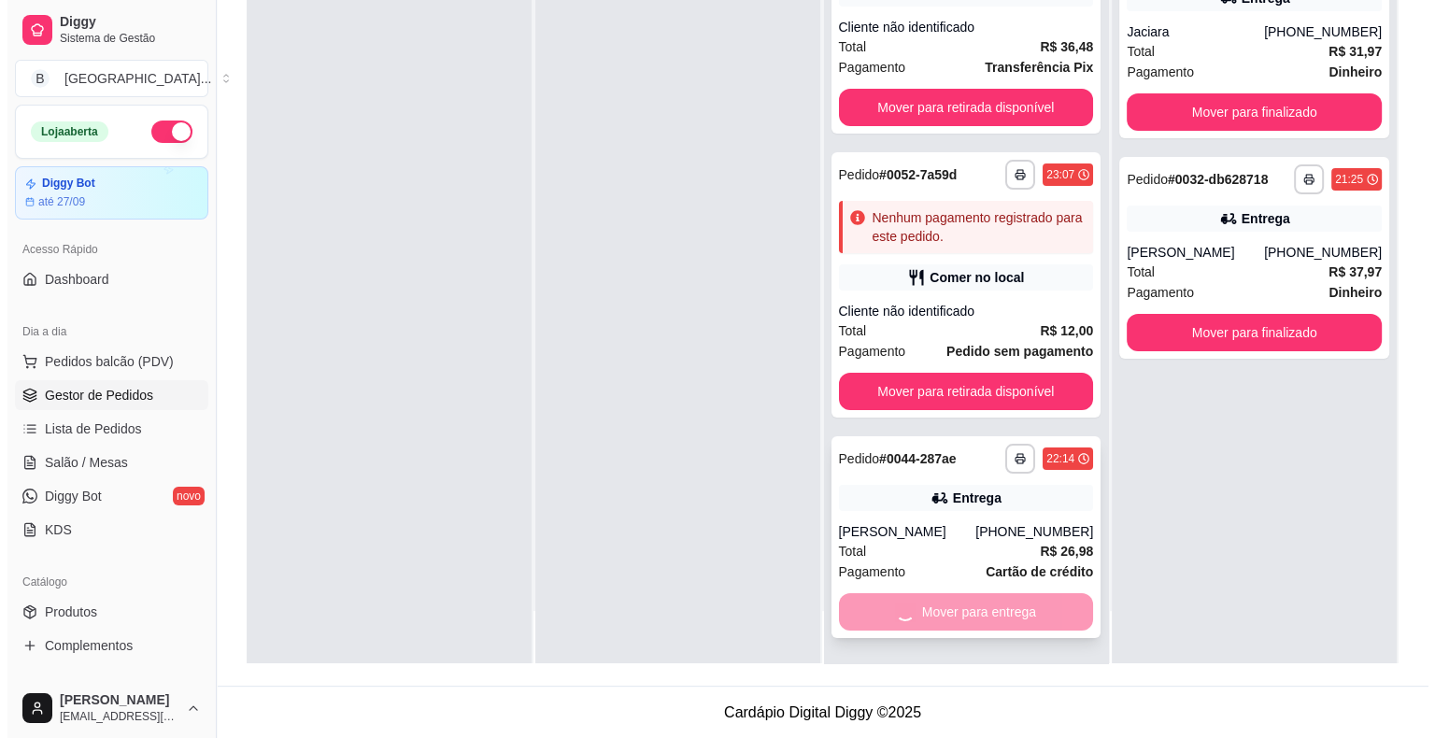
scroll to position [0, 0]
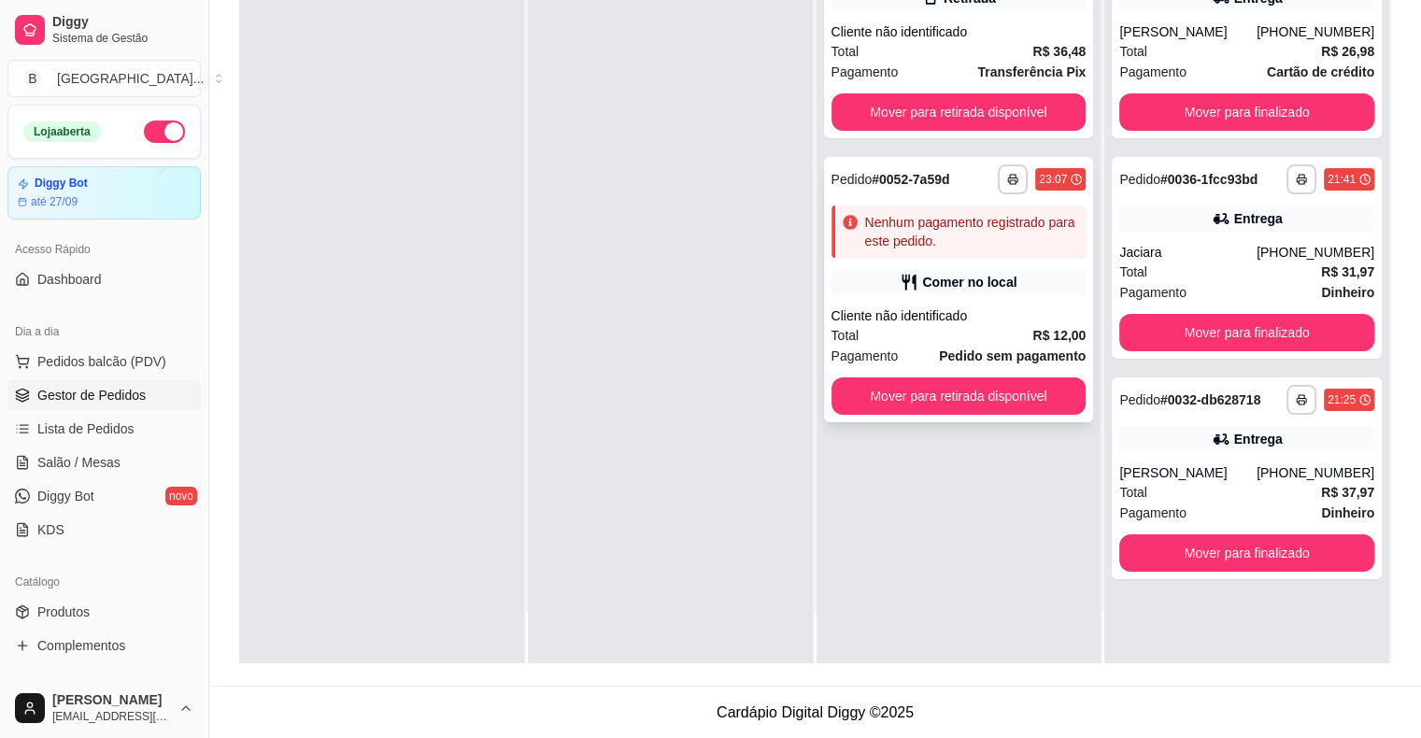
click at [928, 335] on div "Total R$ 12,00" at bounding box center [958, 335] width 255 height 21
click at [918, 44] on div "Total R$ 36,48" at bounding box center [958, 51] width 255 height 21
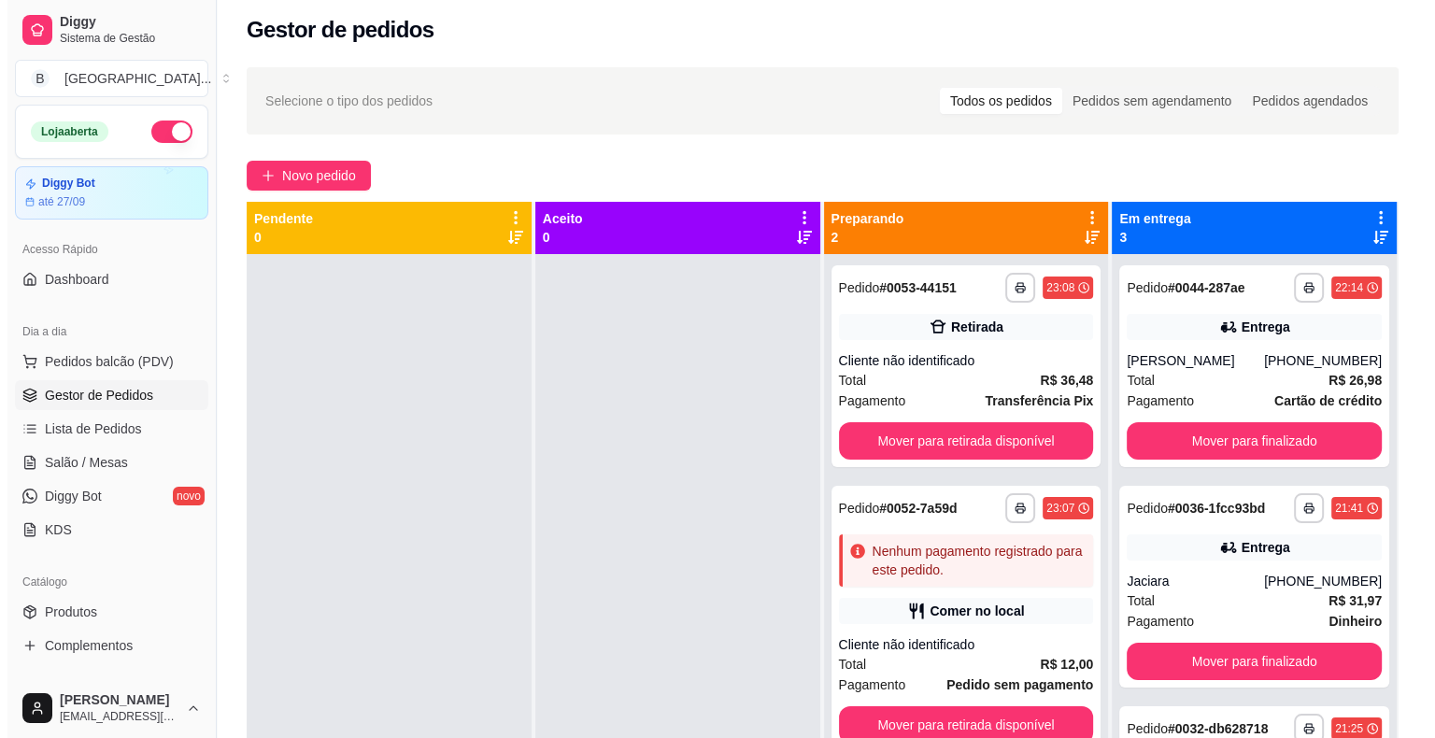
scroll to position [4, 0]
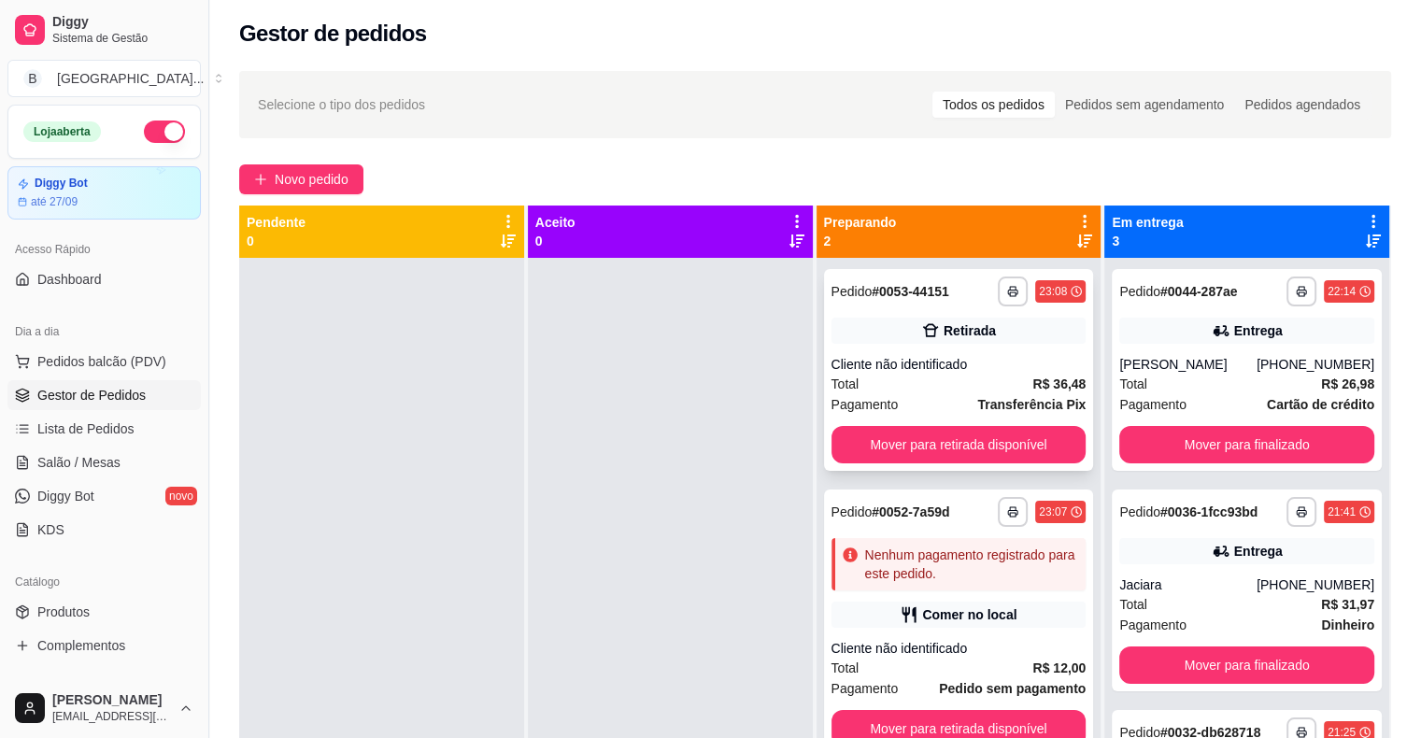
click at [931, 381] on div "Total R$ 36,48" at bounding box center [958, 384] width 255 height 21
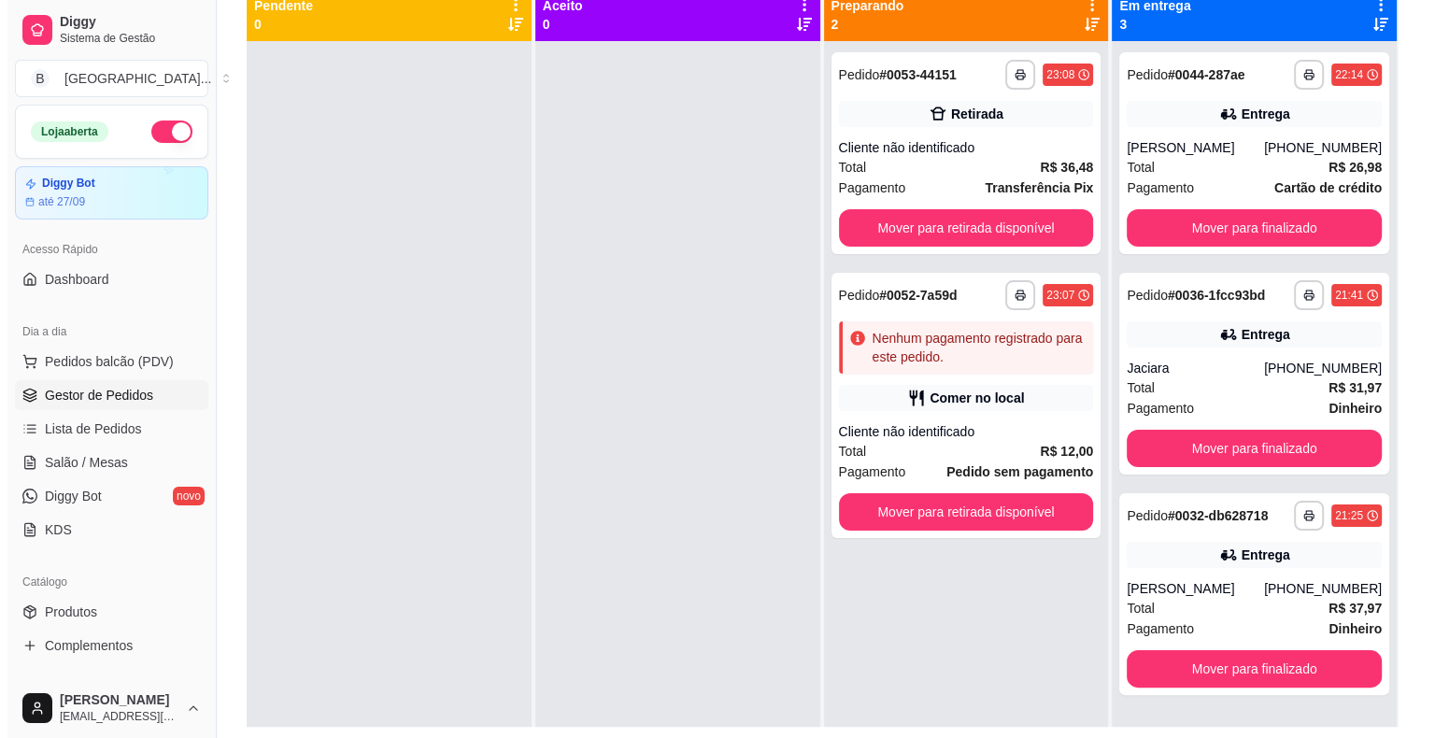
scroll to position [97, 0]
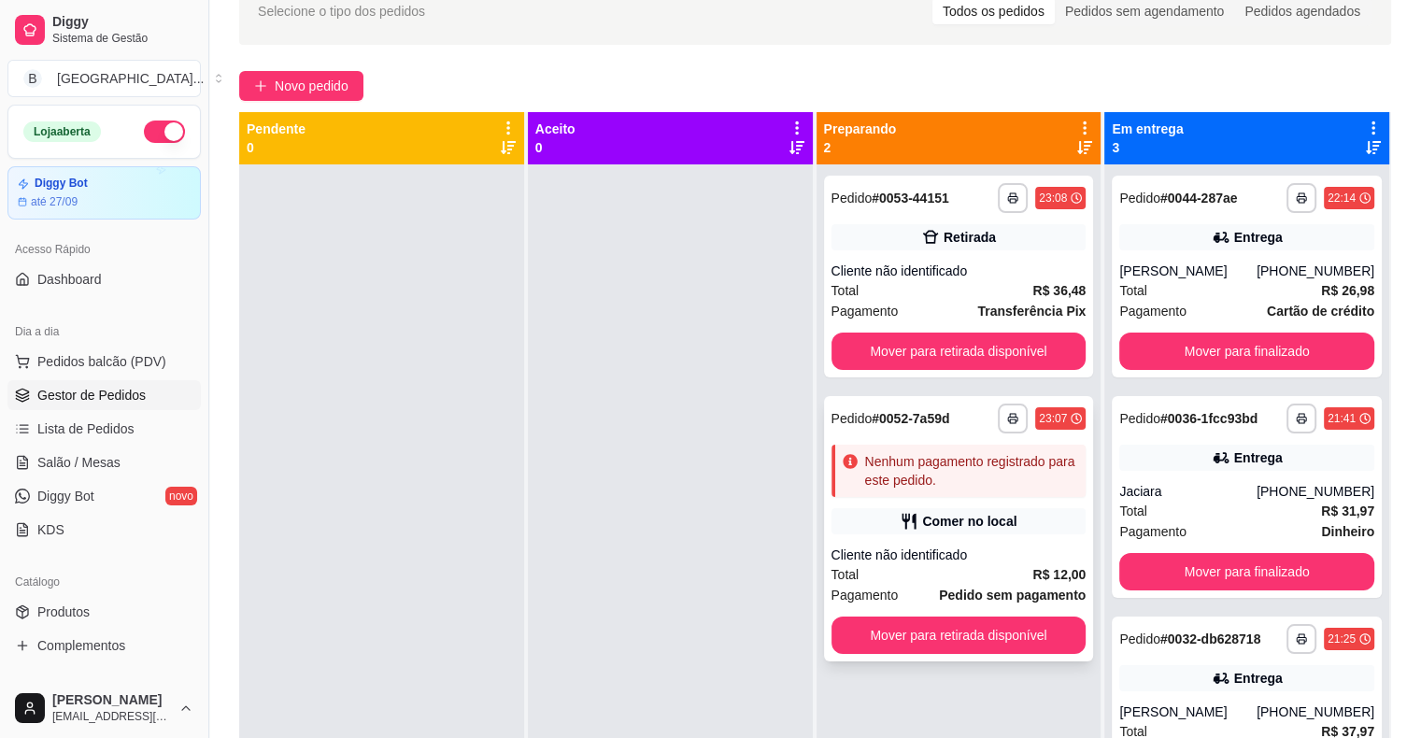
click at [892, 539] on div "**********" at bounding box center [959, 528] width 270 height 265
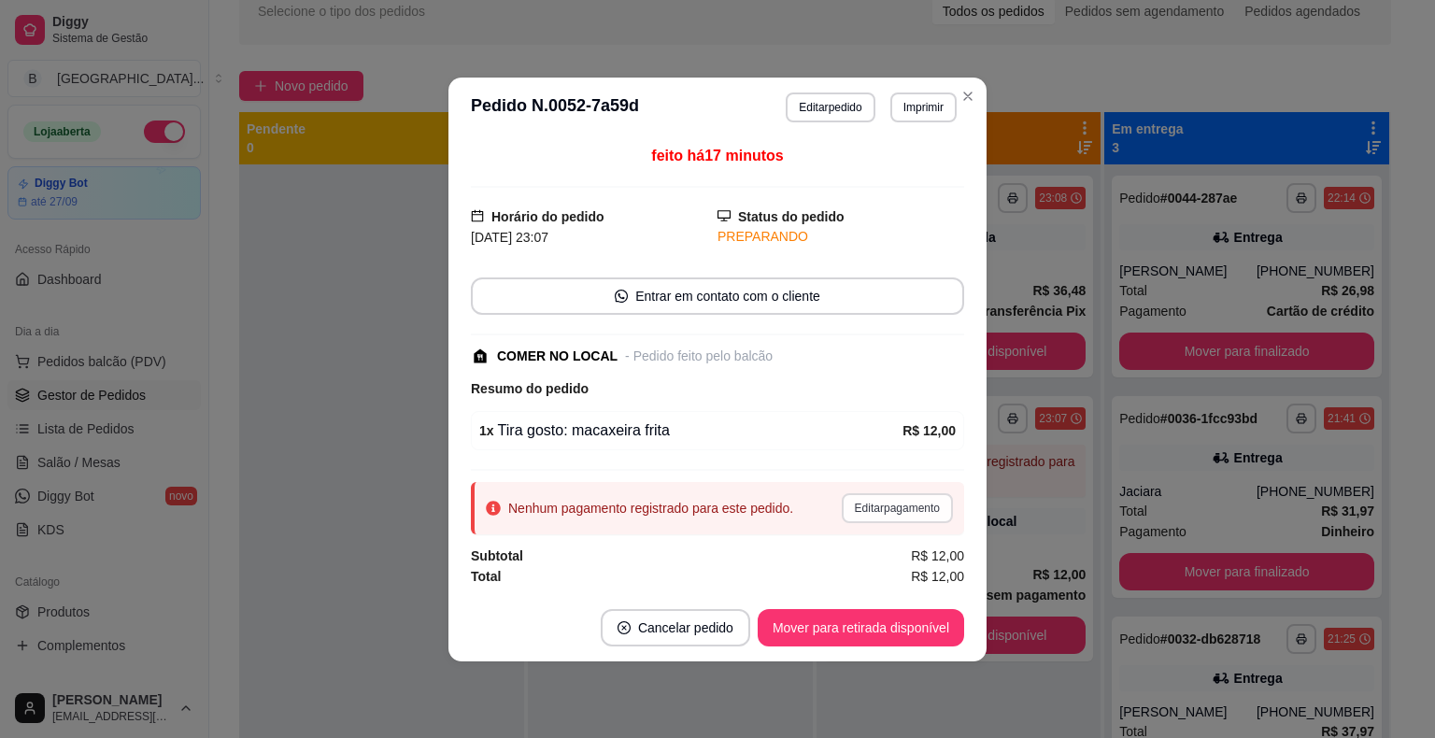
click at [927, 499] on button "Editar pagamento" at bounding box center [897, 508] width 111 height 30
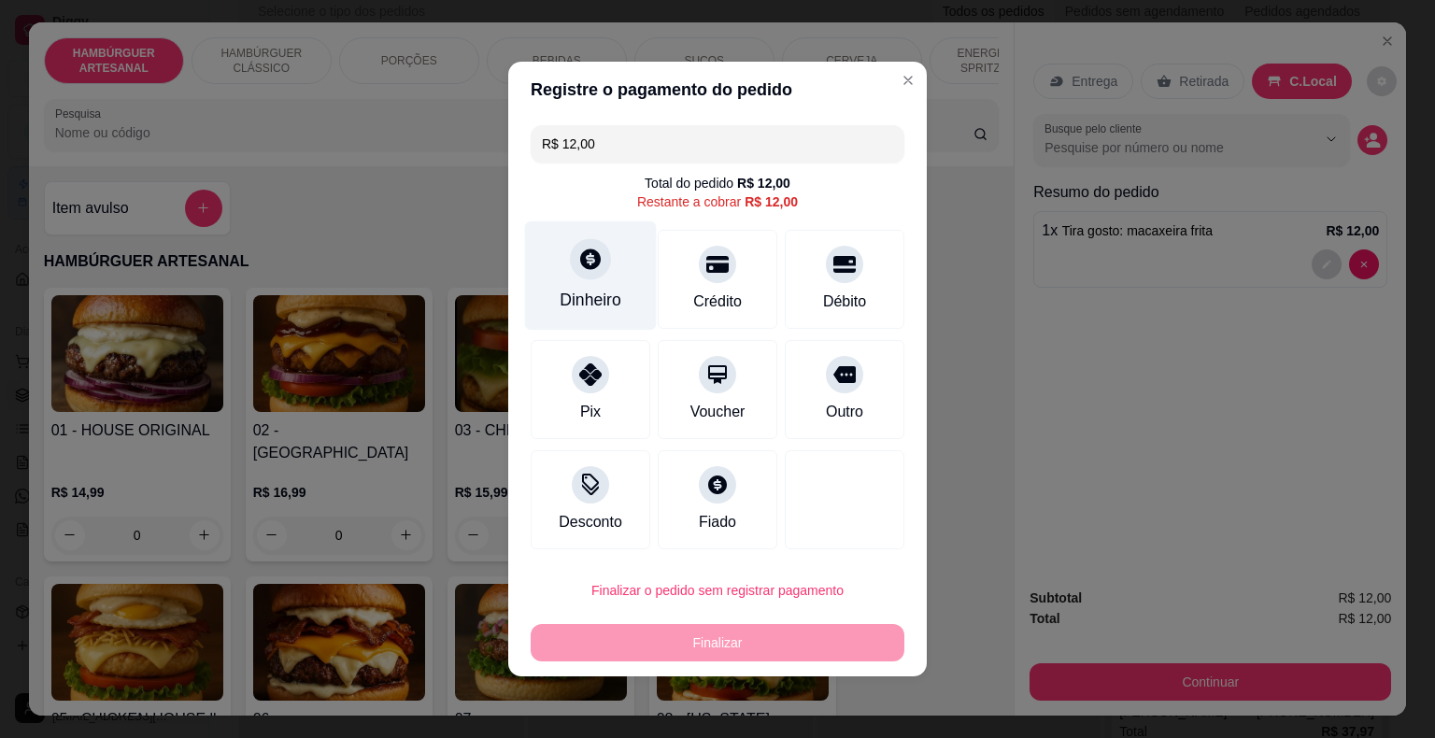
click at [566, 265] on div "Dinheiro" at bounding box center [591, 275] width 132 height 109
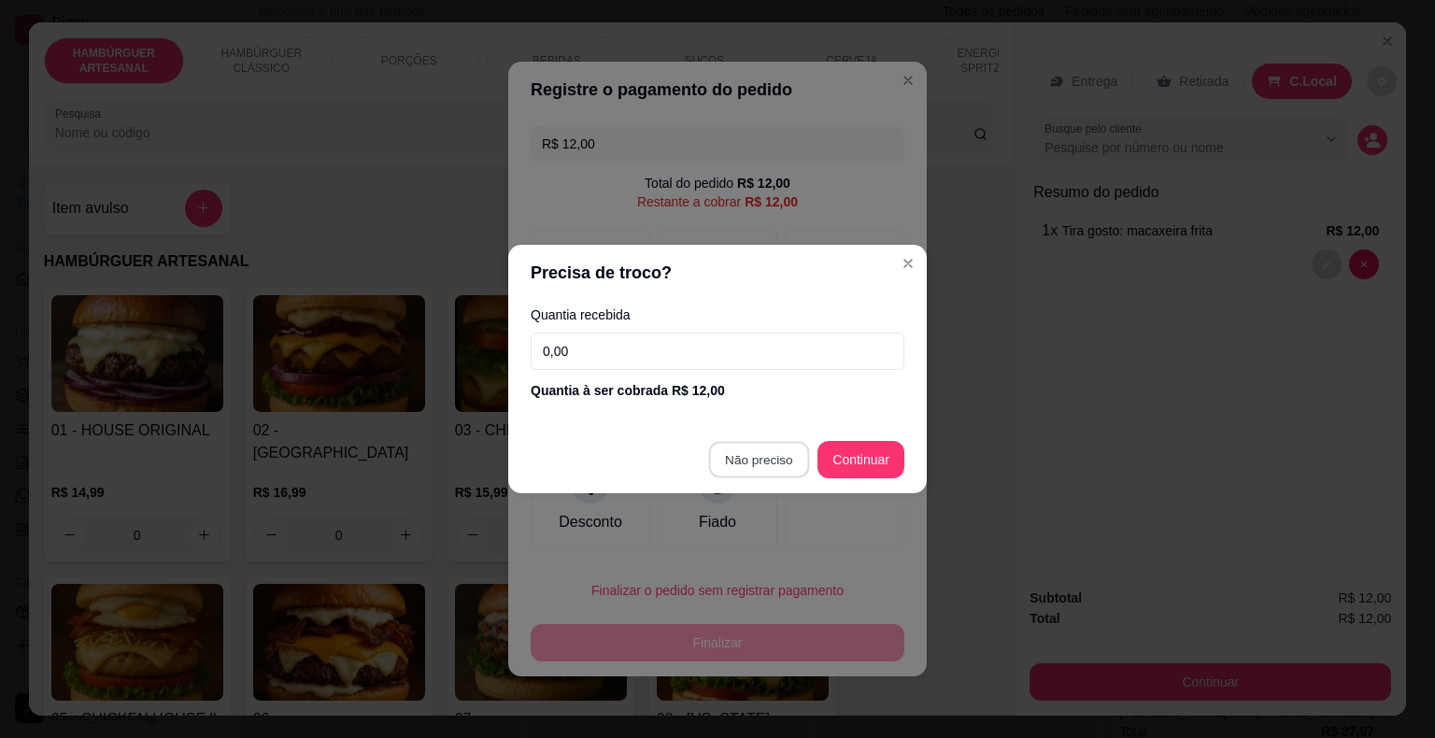
type input "R$ 0,00"
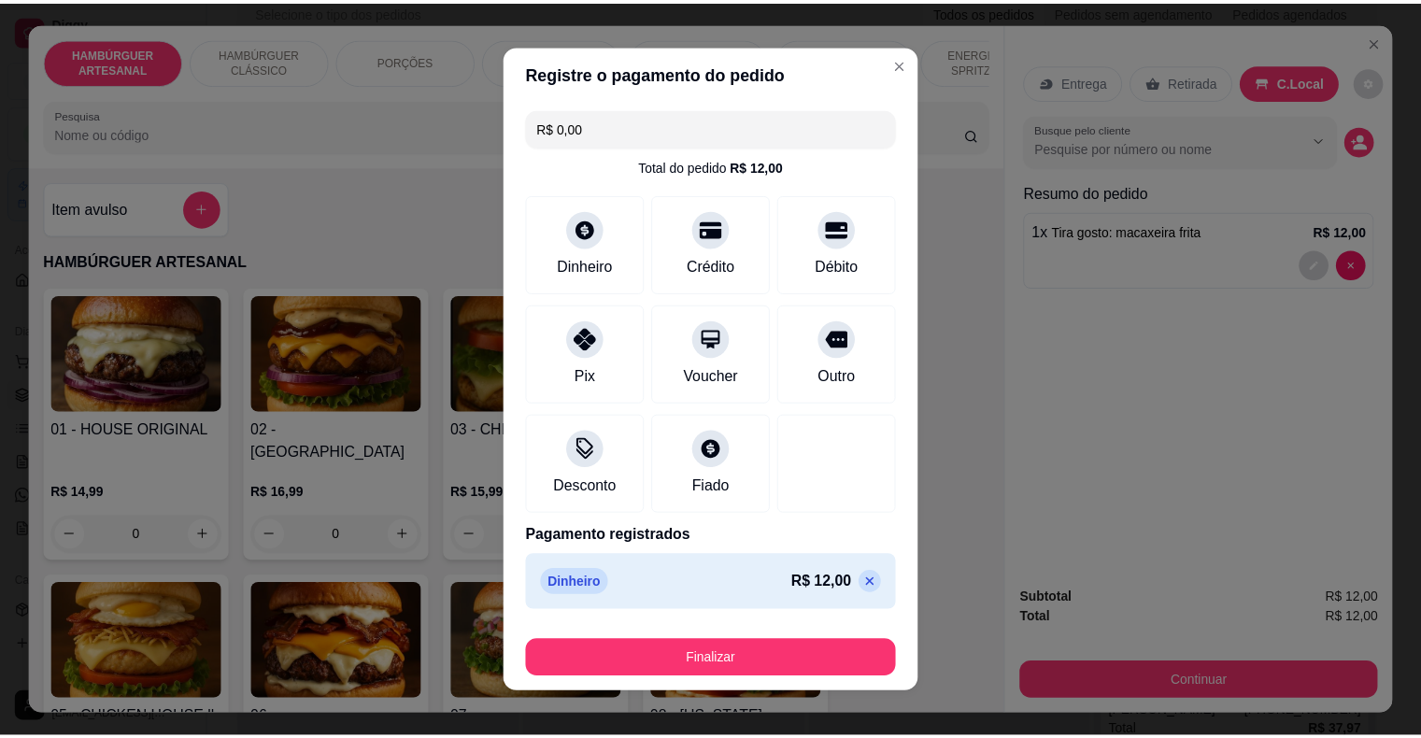
scroll to position [14, 0]
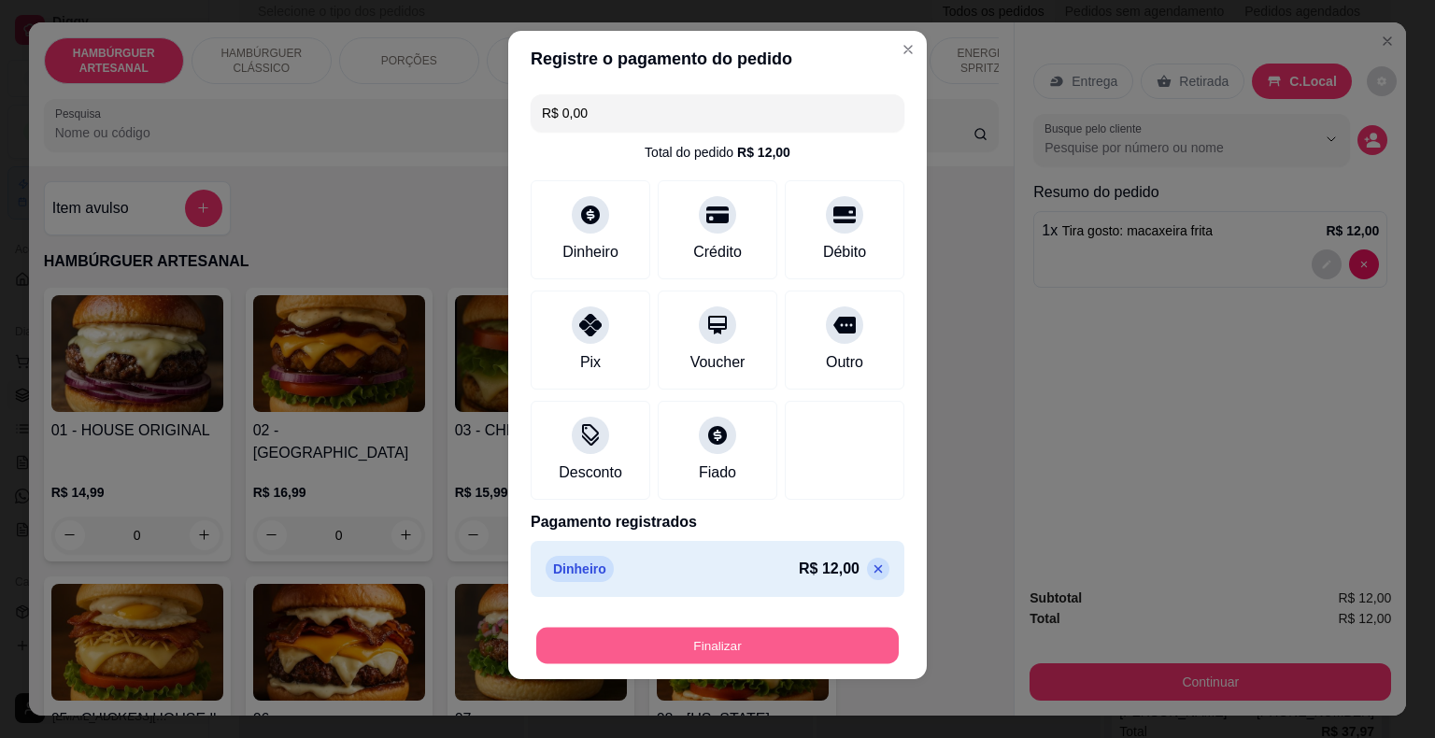
click at [720, 641] on button "Finalizar" at bounding box center [717, 646] width 362 height 36
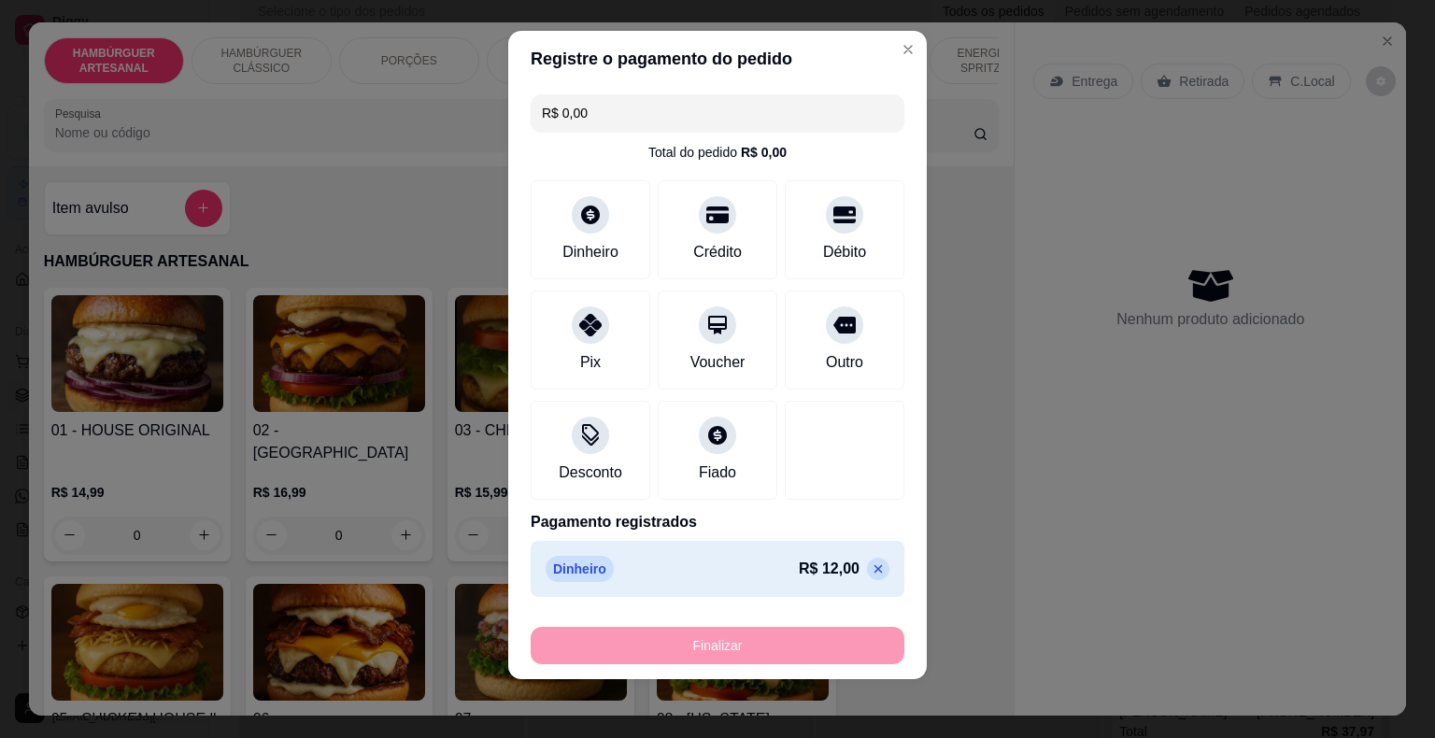
type input "0"
type input "-R$ 12,00"
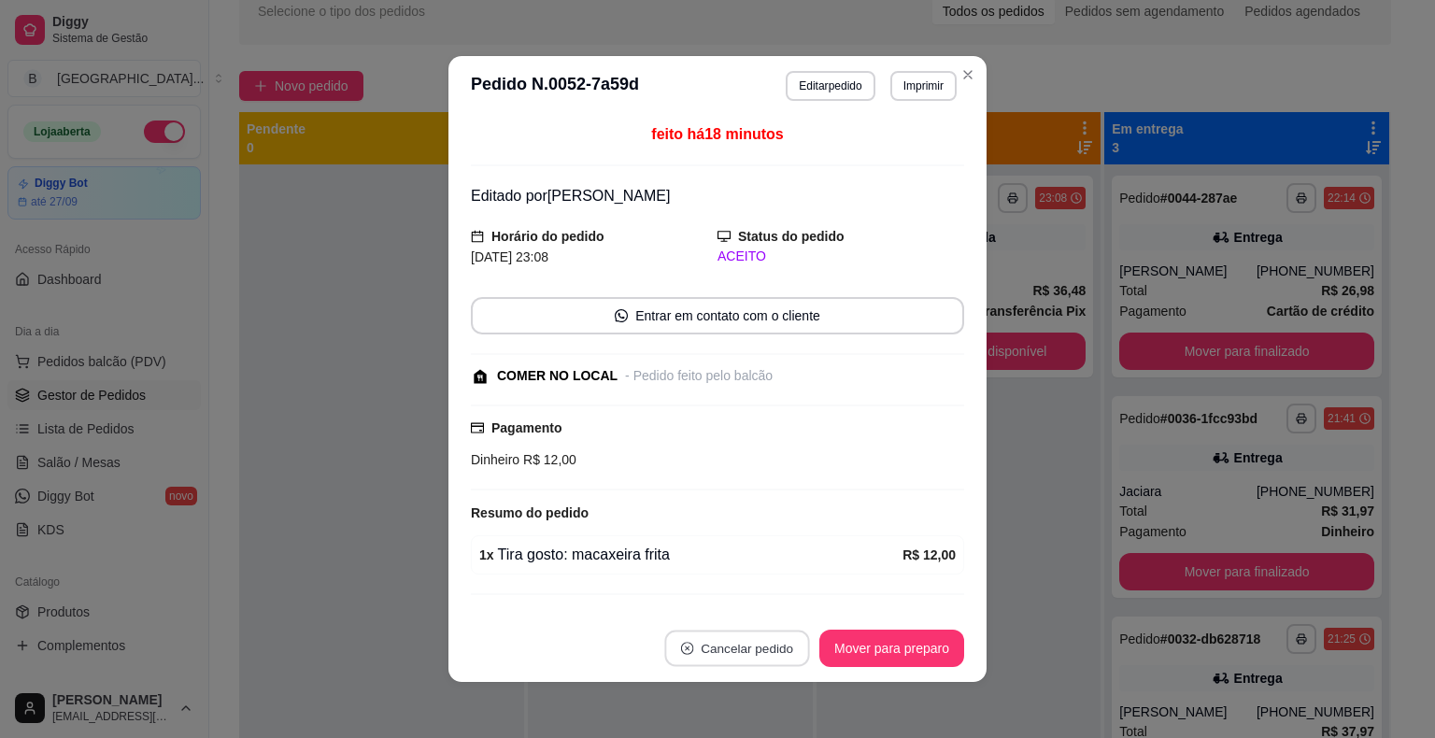
click at [729, 647] on button "Cancelar pedido" at bounding box center [736, 648] width 145 height 36
click at [777, 607] on button "Sim" at bounding box center [781, 603] width 73 height 36
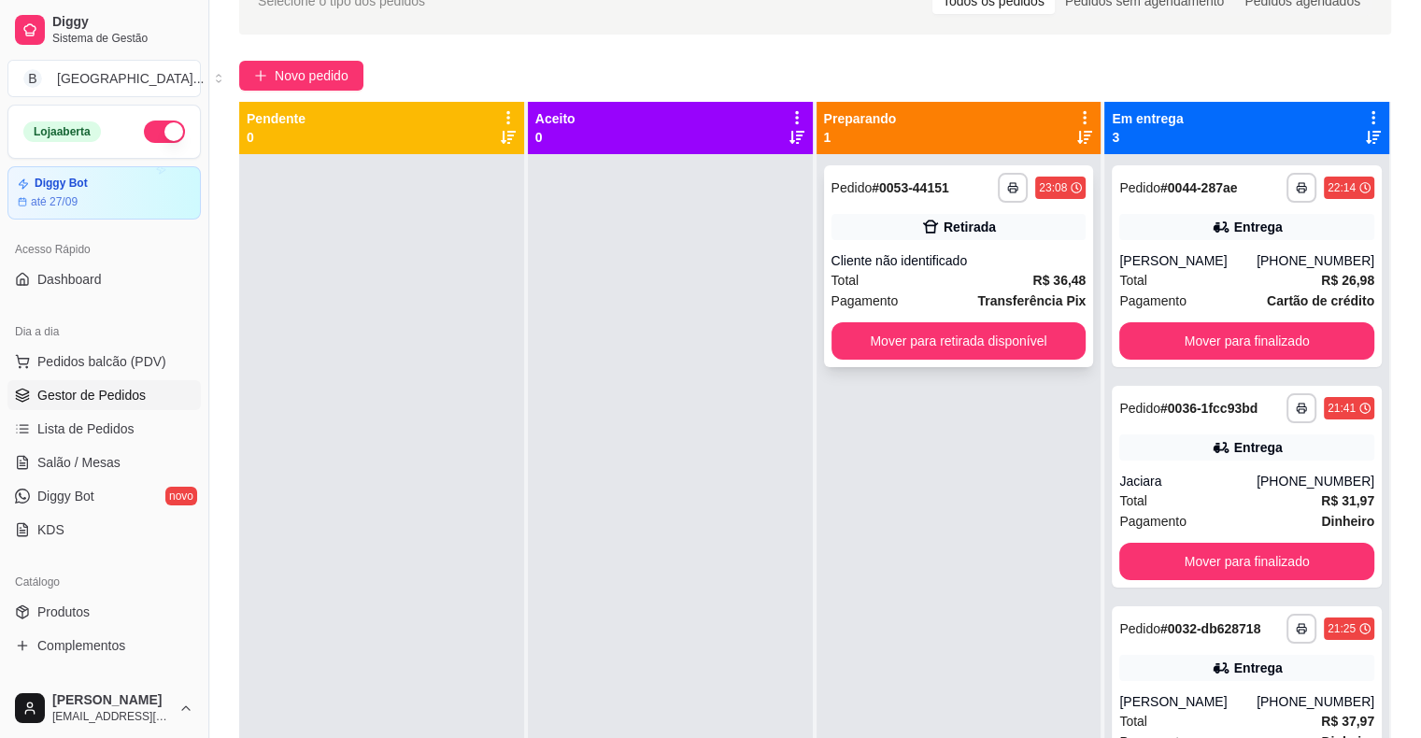
scroll to position [97, 0]
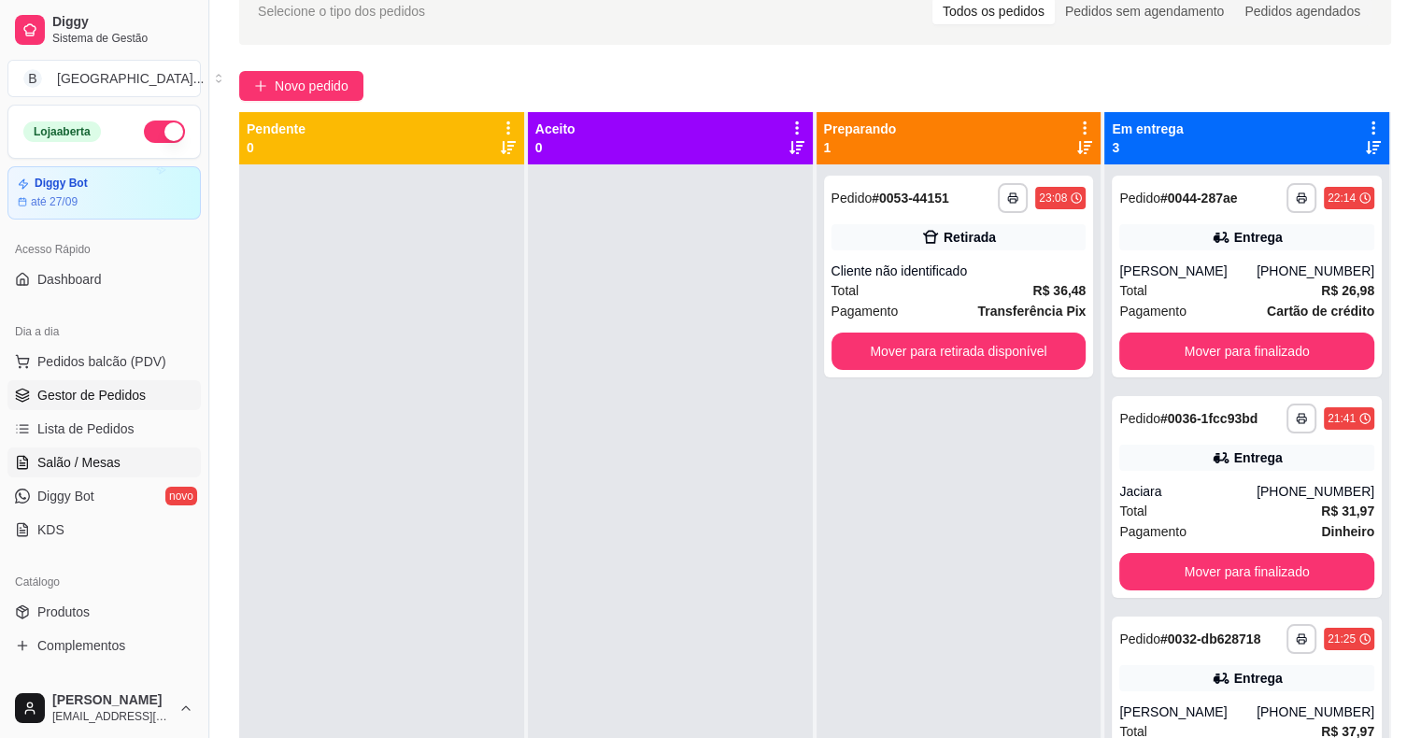
click at [154, 469] on link "Salão / Mesas" at bounding box center [103, 462] width 193 height 30
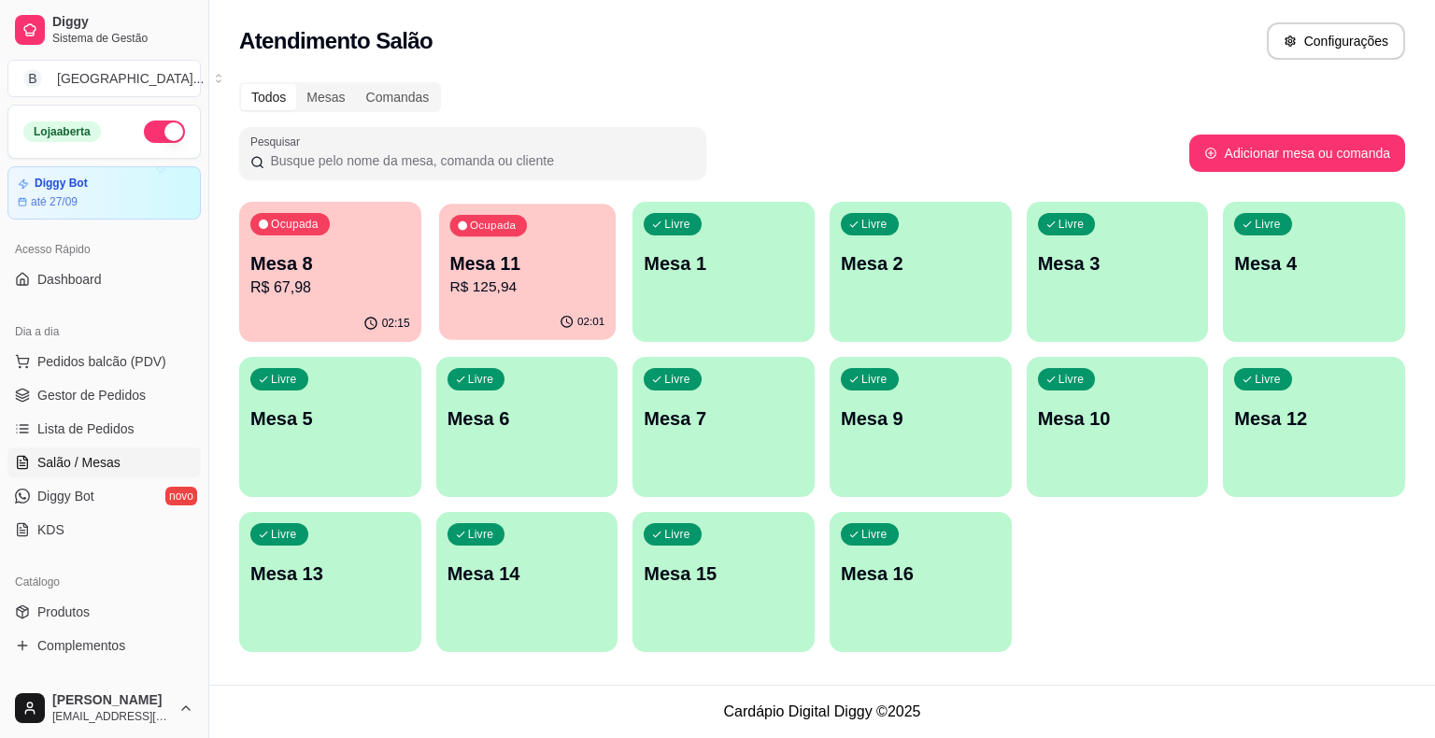
click at [529, 307] on div "02:01" at bounding box center [527, 321] width 177 height 35
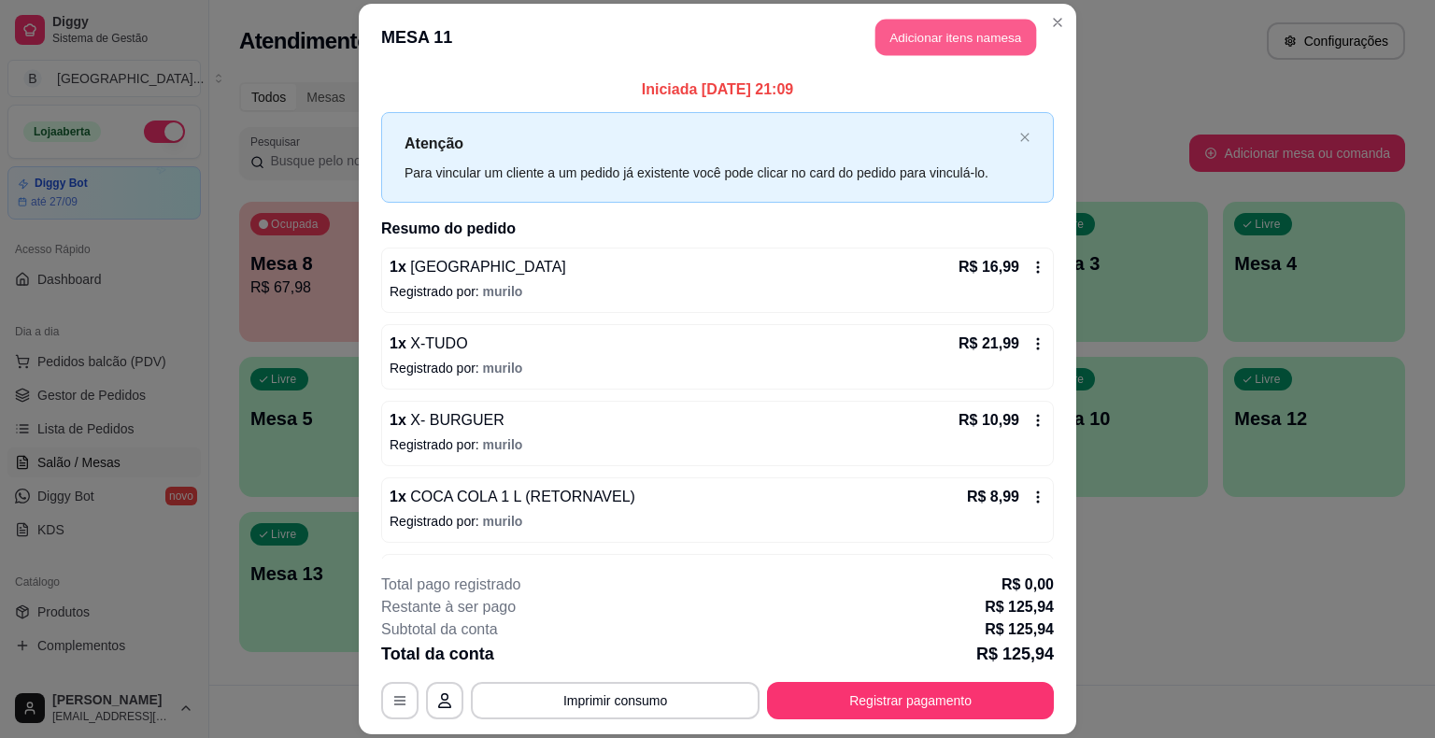
click at [924, 40] on button "Adicionar itens na mesa" at bounding box center [955, 38] width 161 height 36
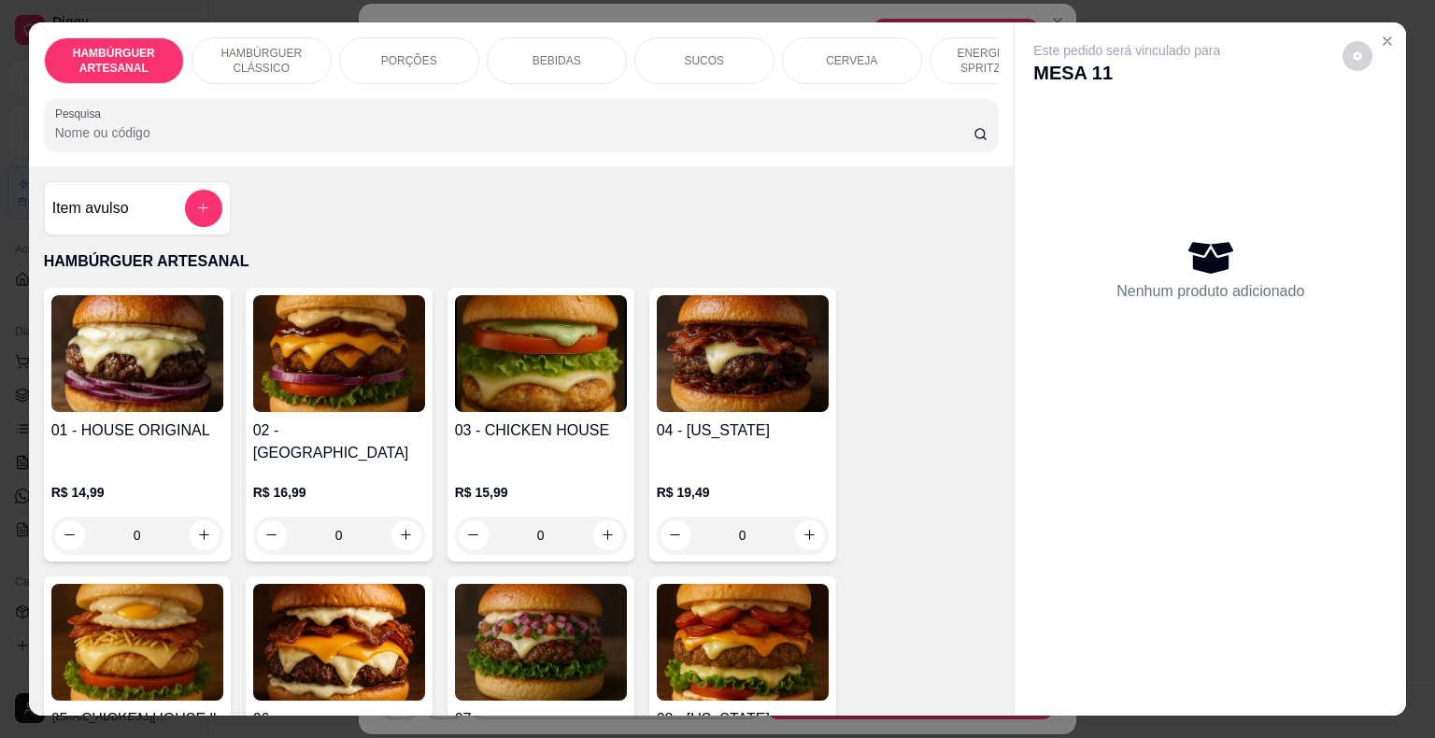
click at [576, 69] on div "BEBIDAS" at bounding box center [557, 60] width 140 height 47
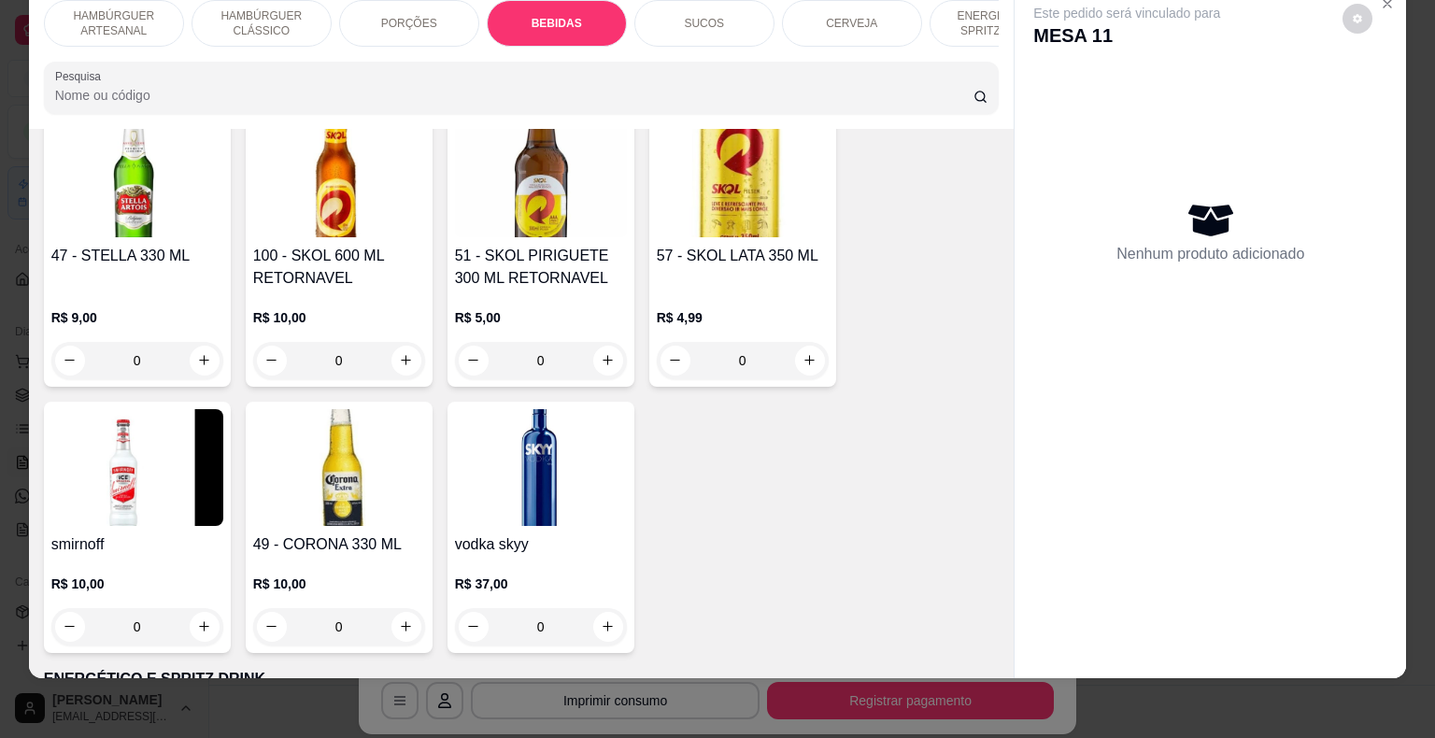
scroll to position [4023, 0]
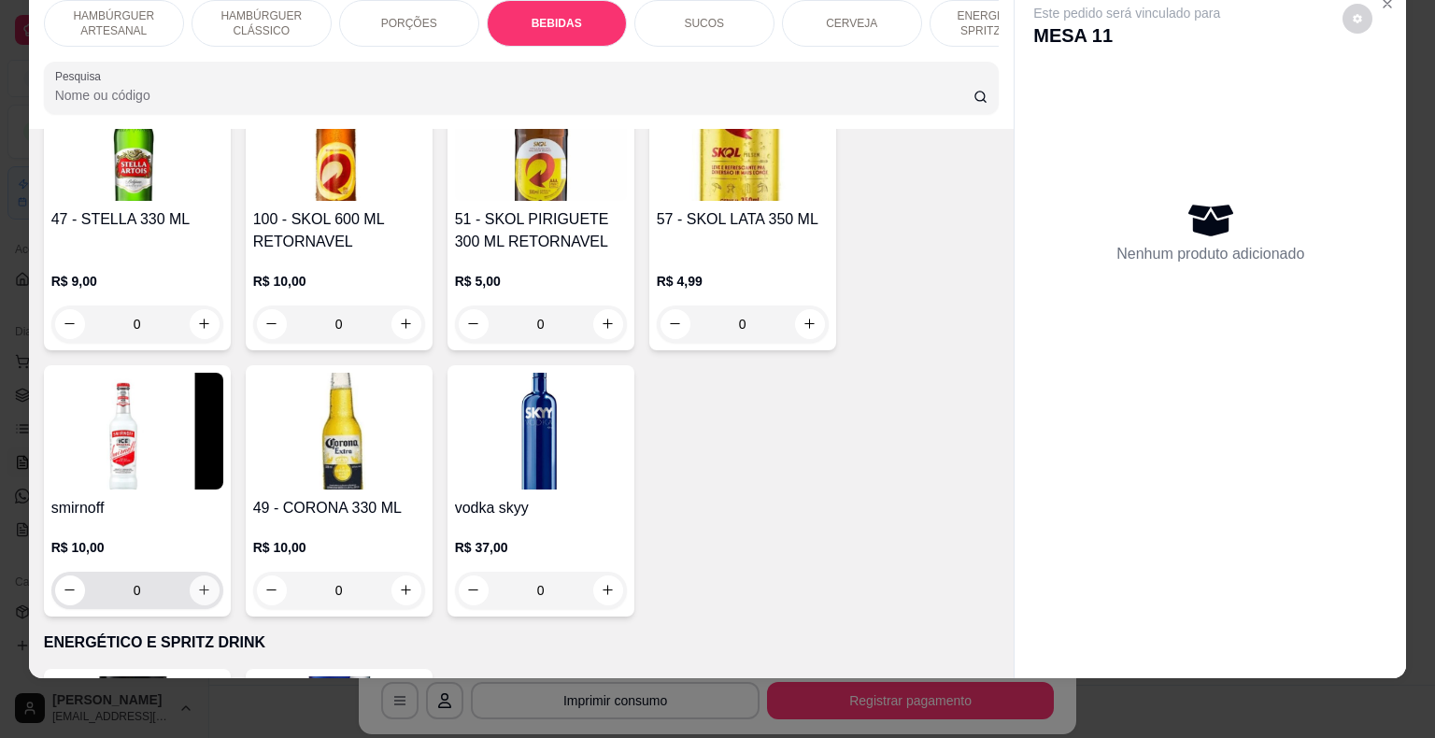
click at [197, 583] on icon "increase-product-quantity" at bounding box center [204, 590] width 14 height 14
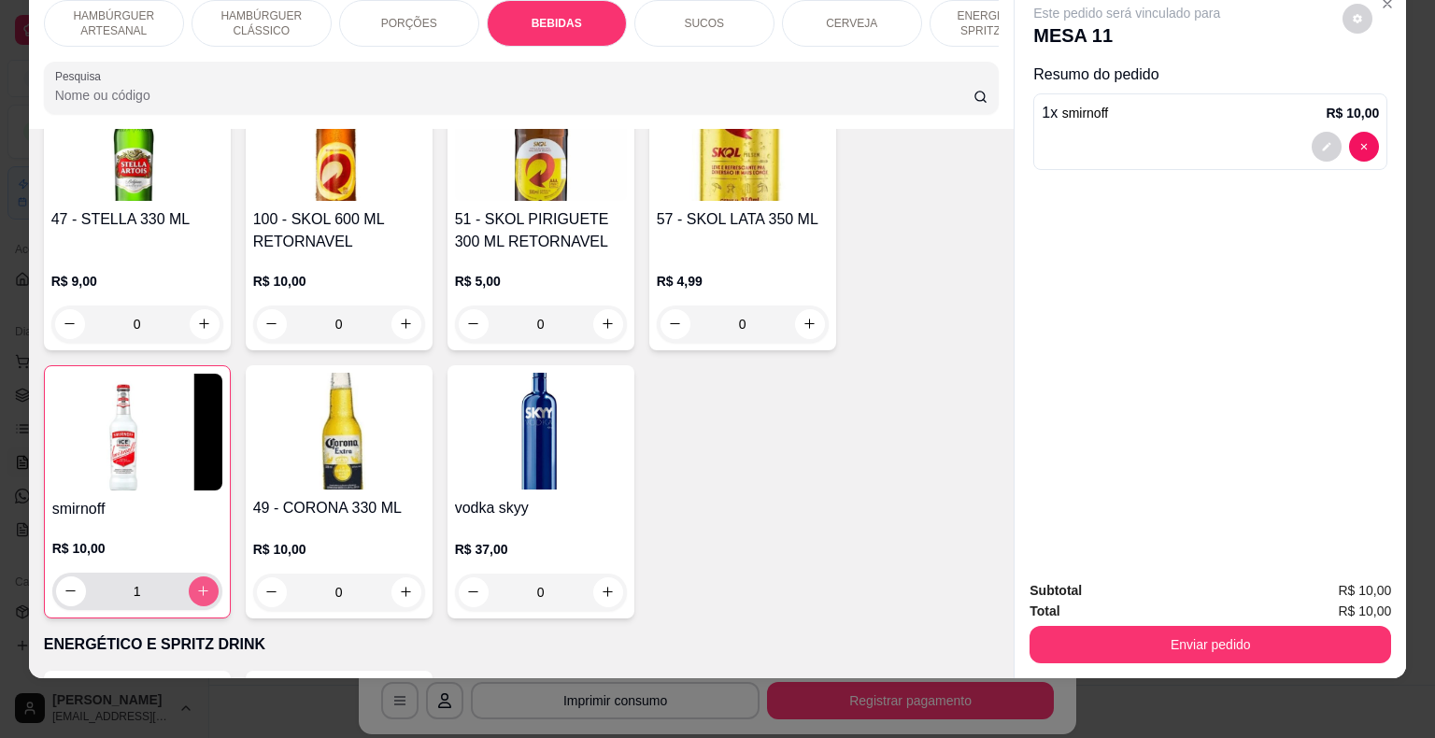
click at [198, 586] on icon "increase-product-quantity" at bounding box center [203, 591] width 10 height 10
click at [199, 587] on icon "increase-product-quantity" at bounding box center [203, 591] width 9 height 9
type input "3"
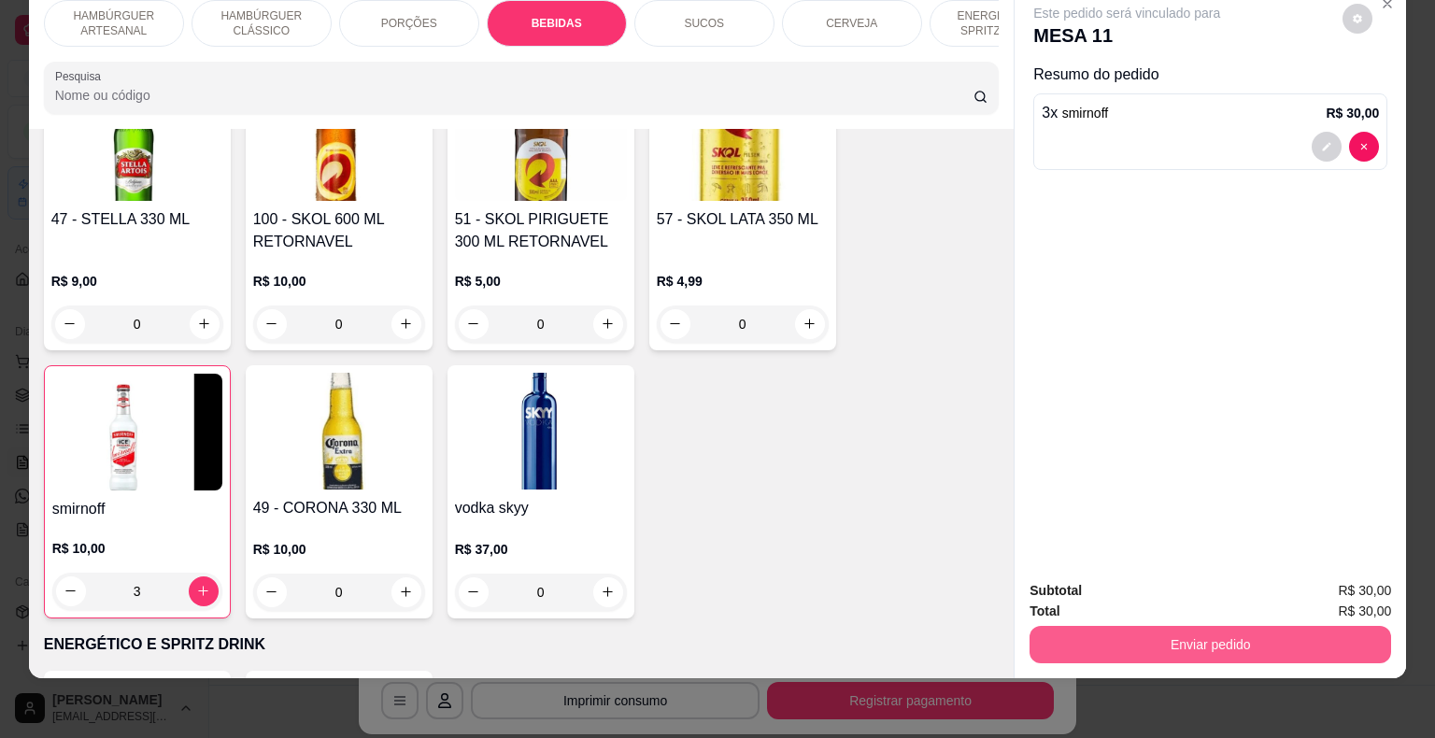
click at [1139, 633] on button "Enviar pedido" at bounding box center [1209, 644] width 361 height 37
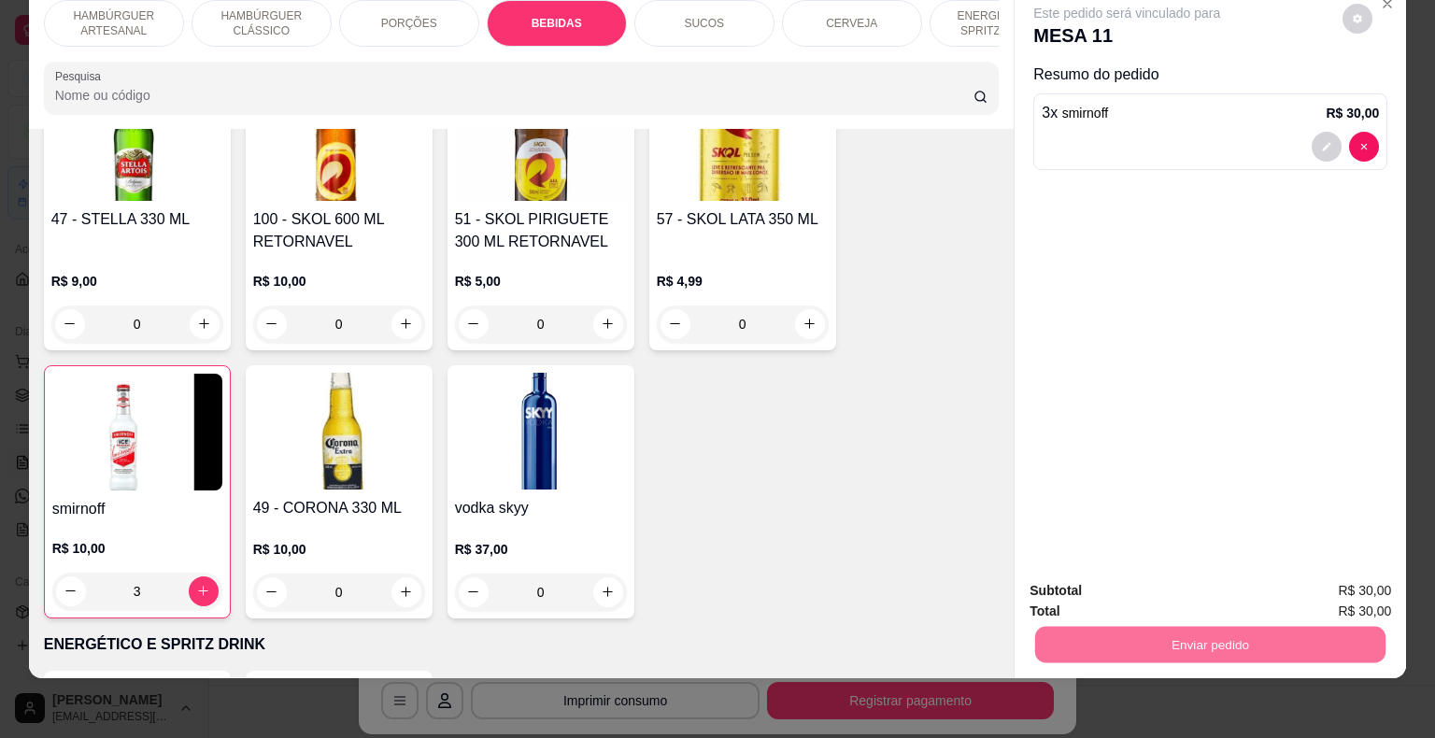
click at [1092, 577] on button "Não registrar e enviar pedido" at bounding box center [1148, 584] width 189 height 35
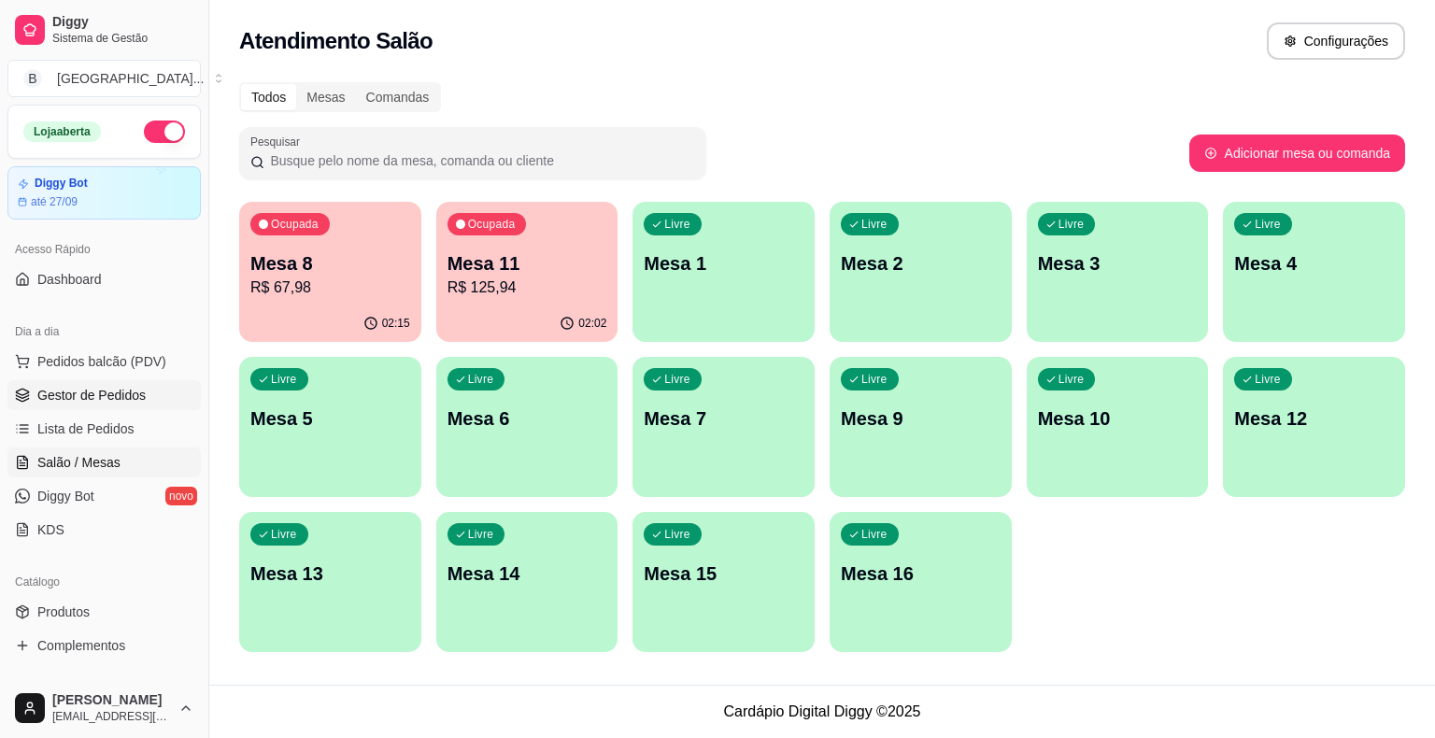
click at [157, 393] on link "Gestor de Pedidos" at bounding box center [103, 395] width 193 height 30
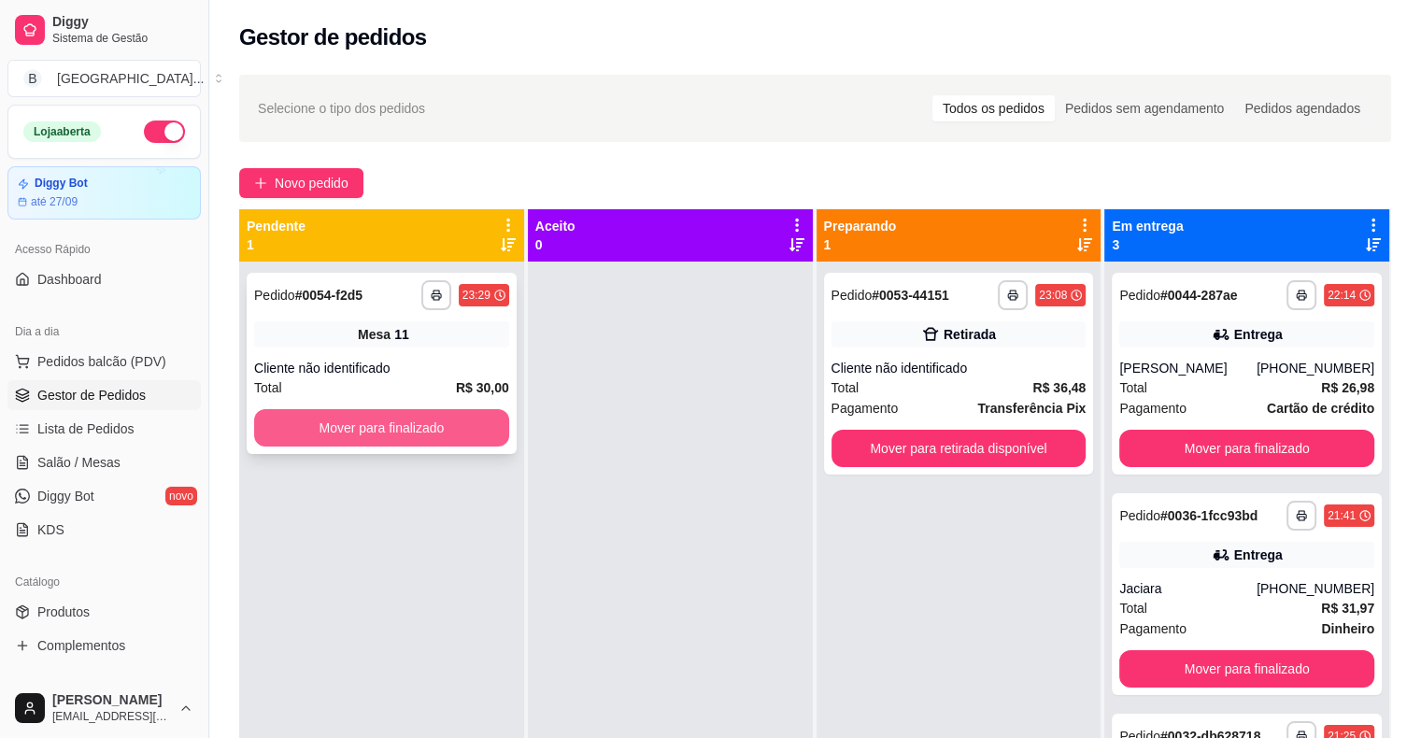
click at [364, 422] on button "Mover para finalizado" at bounding box center [381, 427] width 255 height 37
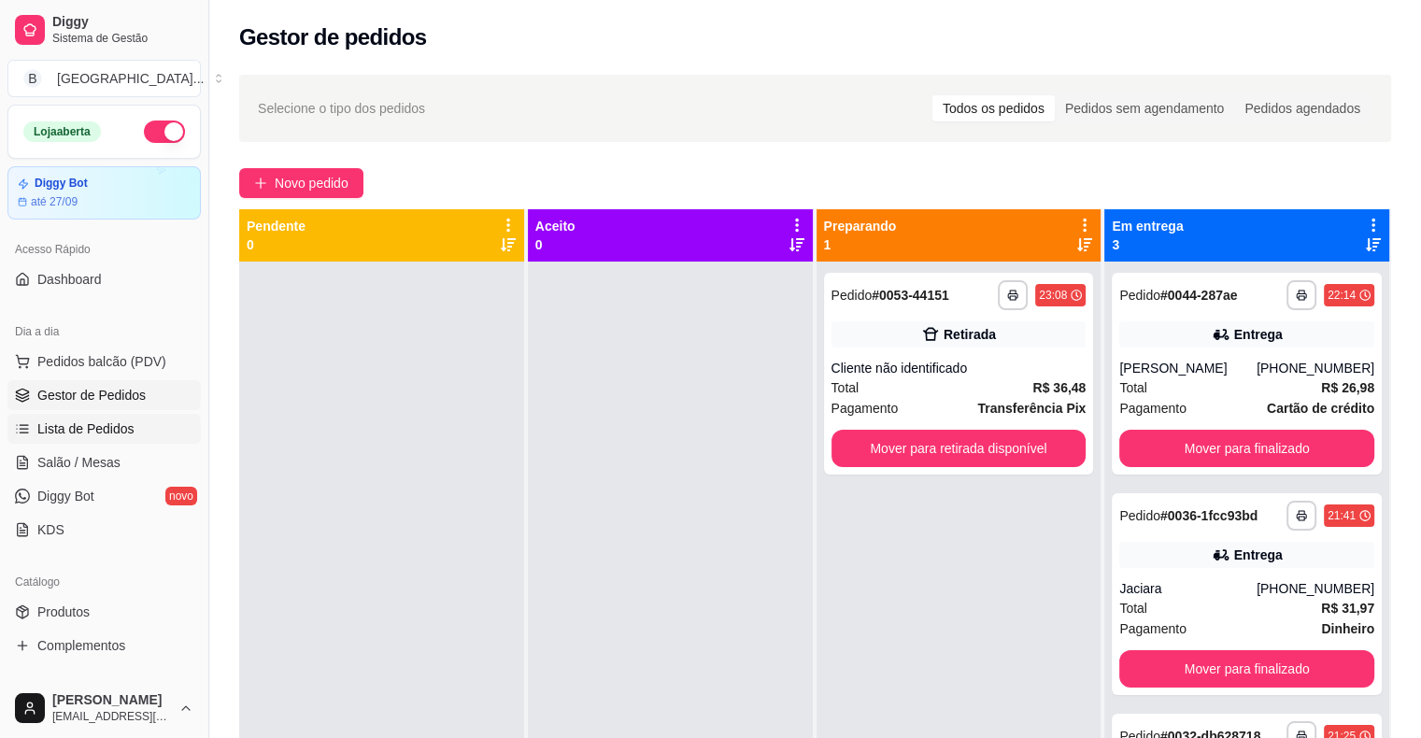
click at [119, 434] on span "Lista de Pedidos" at bounding box center [85, 428] width 97 height 19
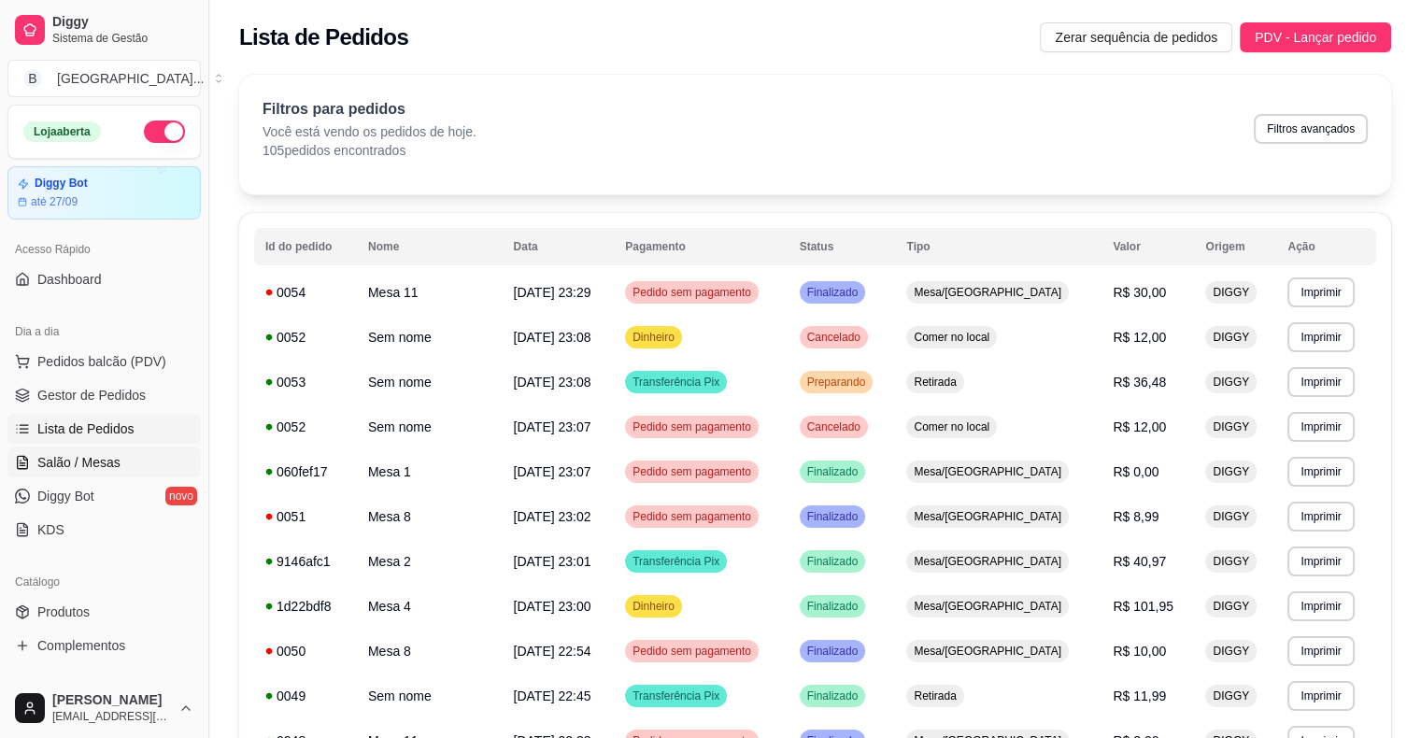
click at [119, 454] on link "Salão / Mesas" at bounding box center [103, 462] width 193 height 30
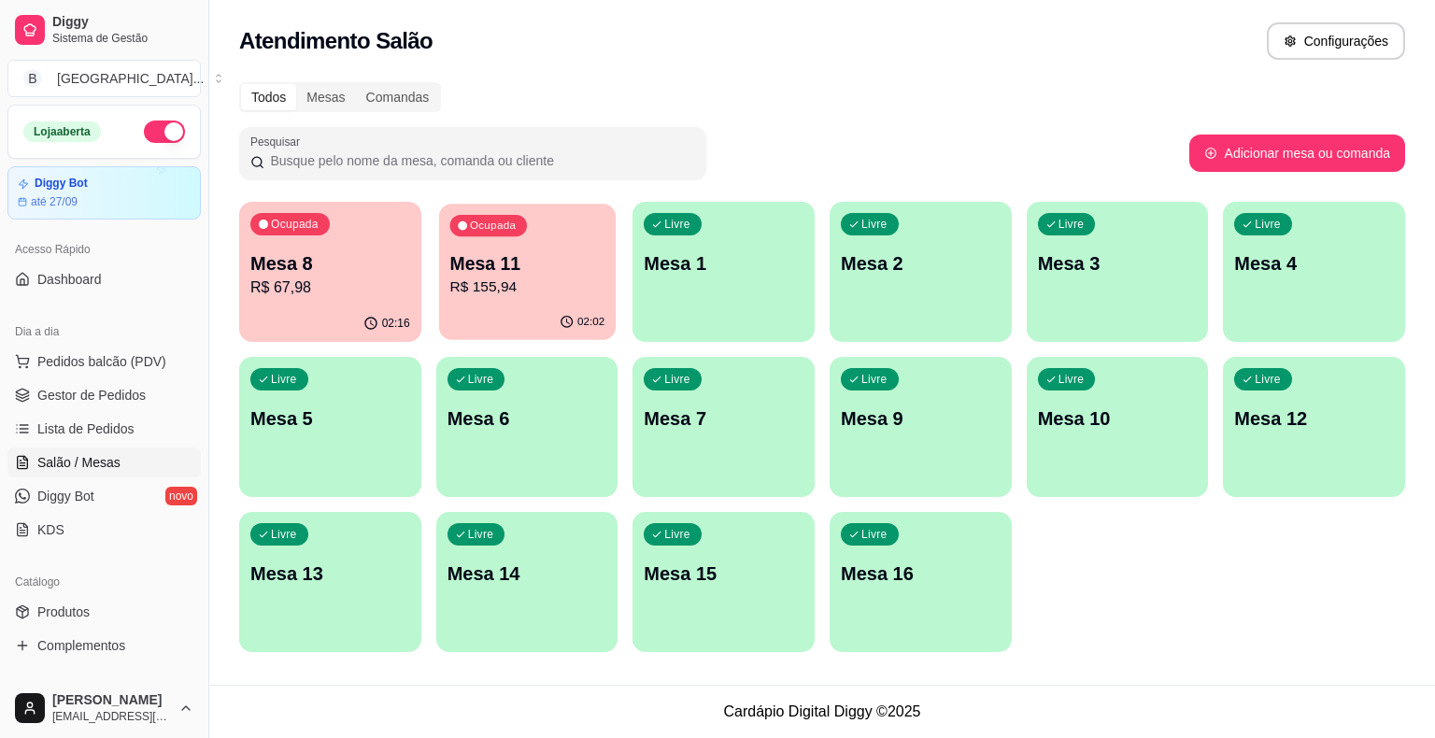
click at [473, 277] on p "R$ 155,94" at bounding box center [526, 286] width 155 height 21
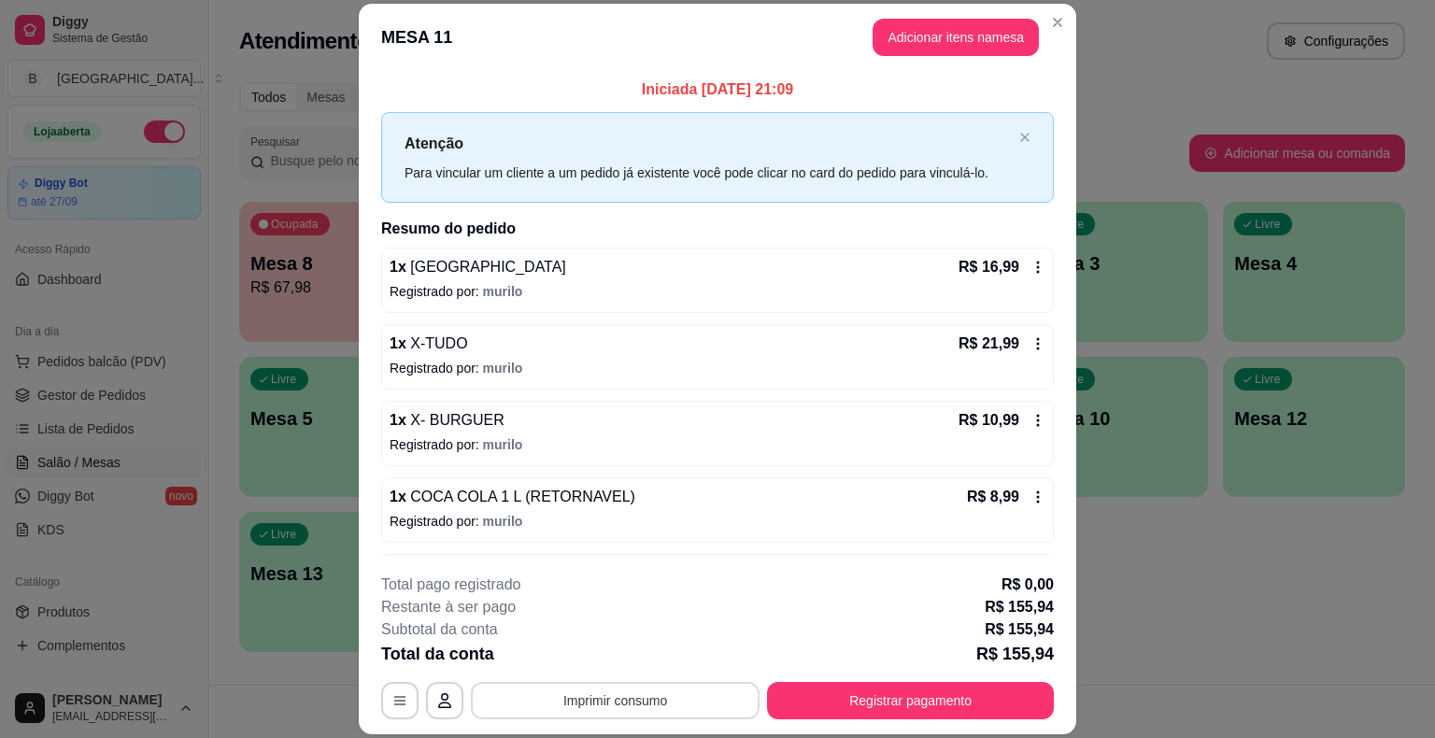
click at [631, 710] on button "Imprimir consumo" at bounding box center [615, 700] width 289 height 37
click at [633, 618] on button "IMPRESSORA" at bounding box center [613, 619] width 131 height 29
click at [496, 698] on button "Imprimir consumo" at bounding box center [615, 701] width 280 height 36
click at [568, 619] on button "IMPRESSORA" at bounding box center [613, 620] width 135 height 30
click at [960, 23] on button "Adicionar itens na mesa" at bounding box center [955, 38] width 161 height 36
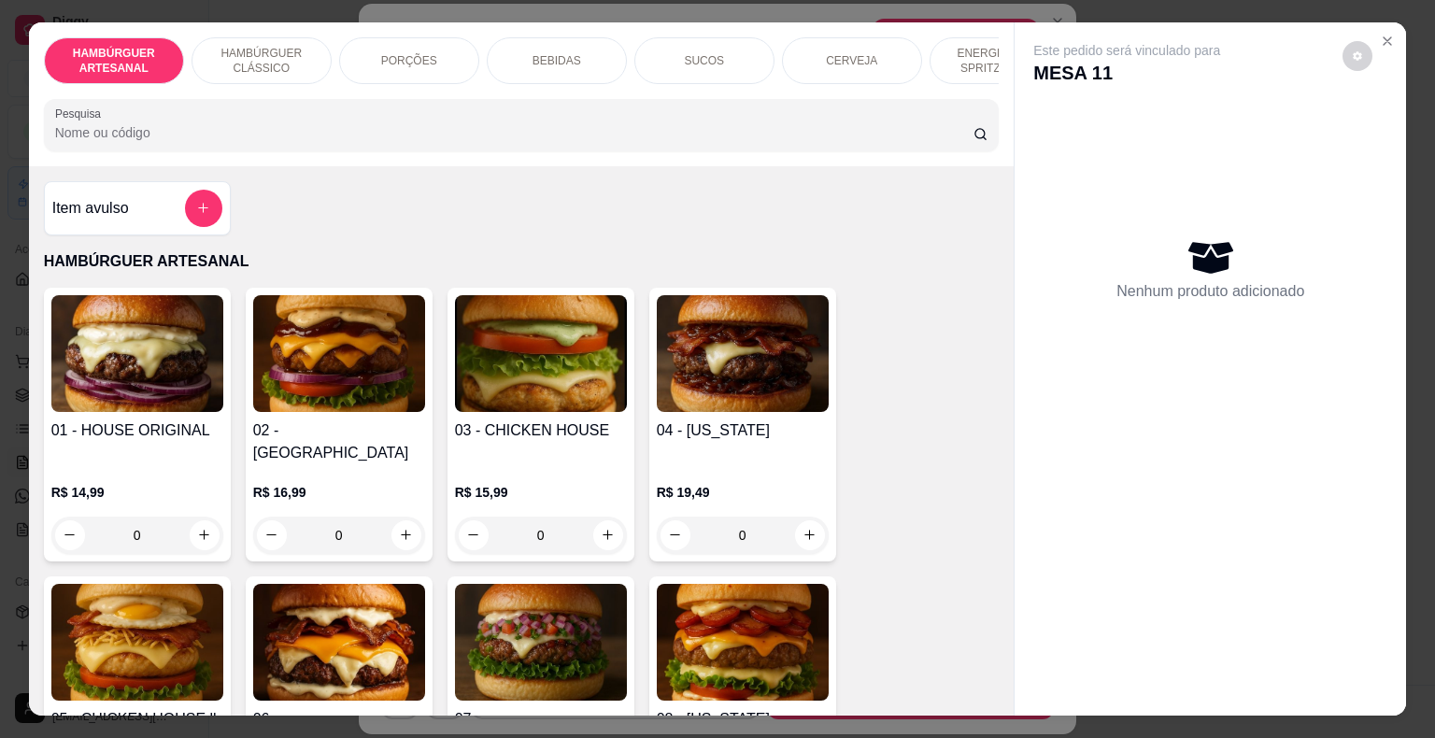
click at [600, 47] on div "BEBIDAS" at bounding box center [557, 60] width 140 height 47
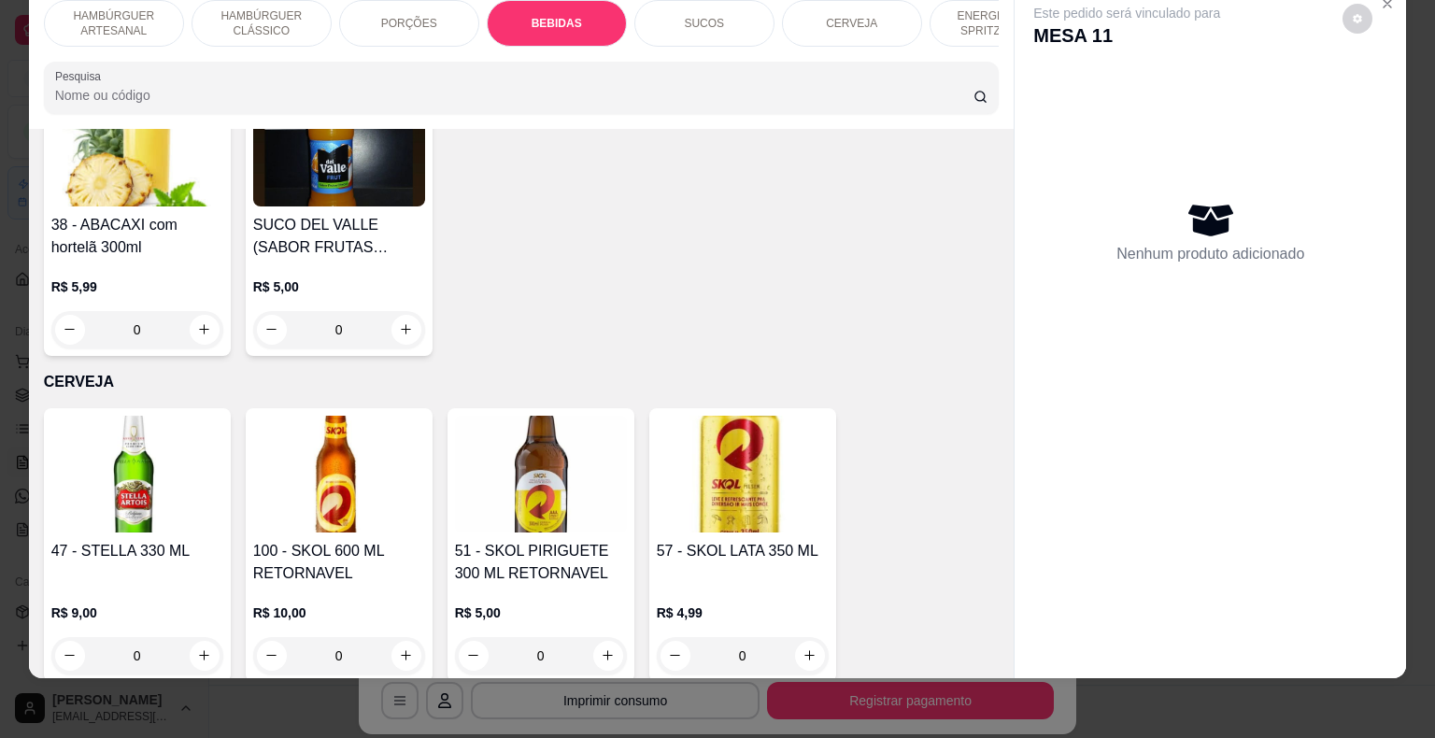
scroll to position [4252, 0]
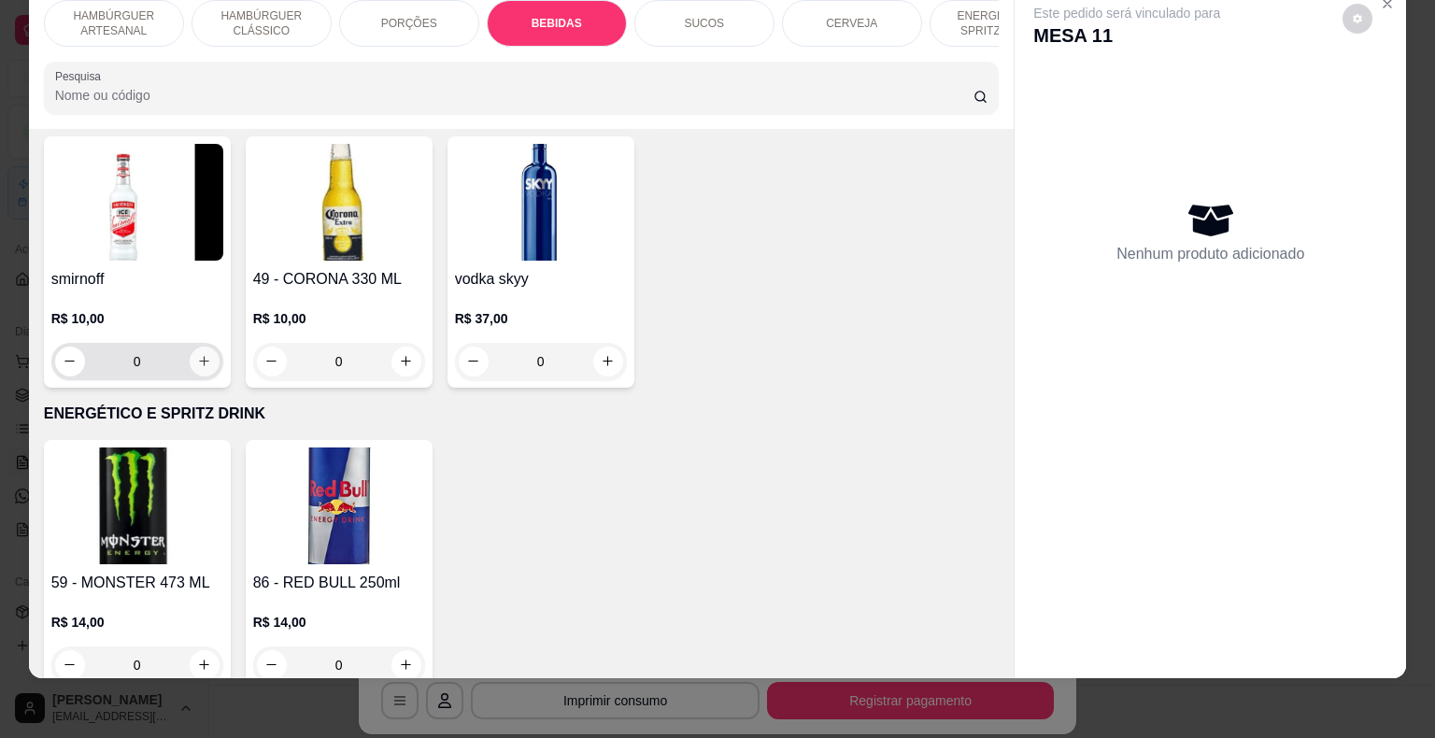
click at [197, 354] on icon "increase-product-quantity" at bounding box center [204, 361] width 14 height 14
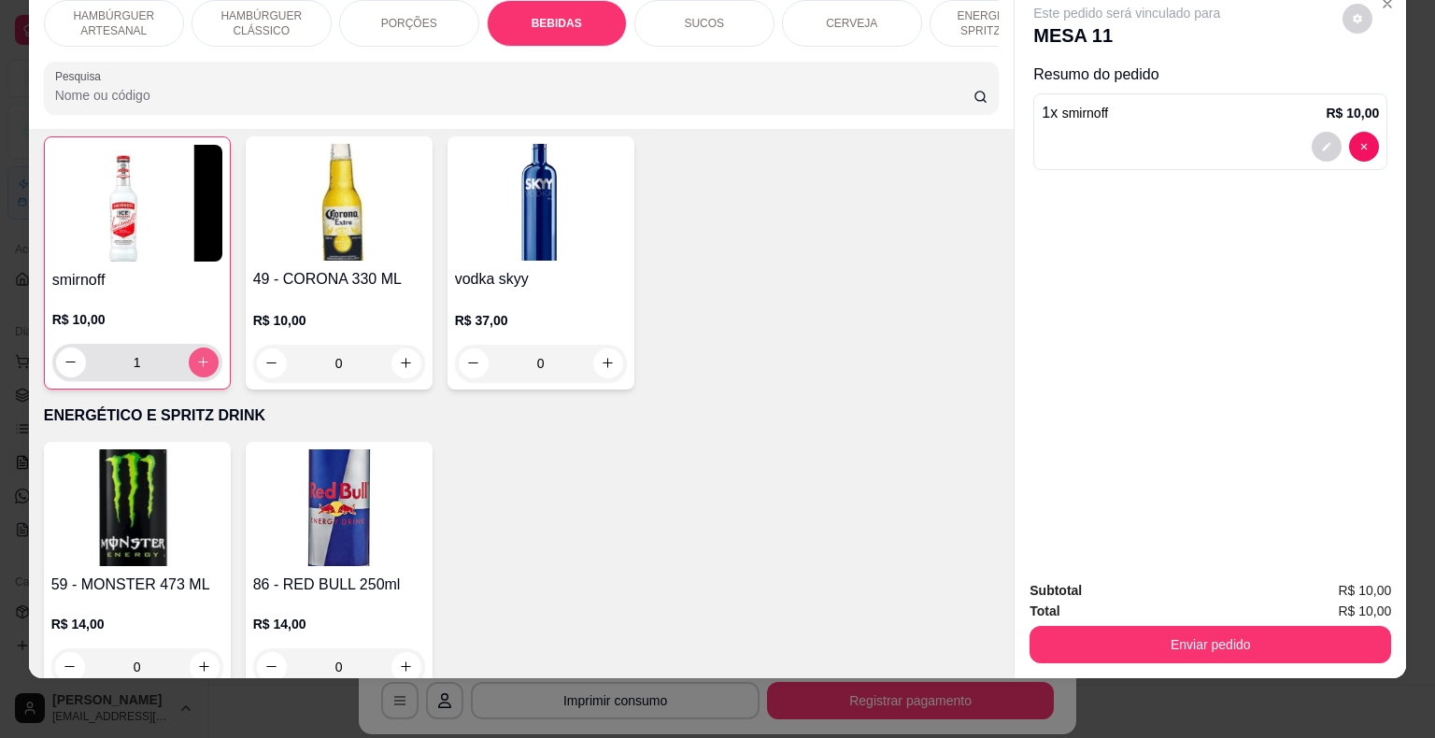
type input "1"
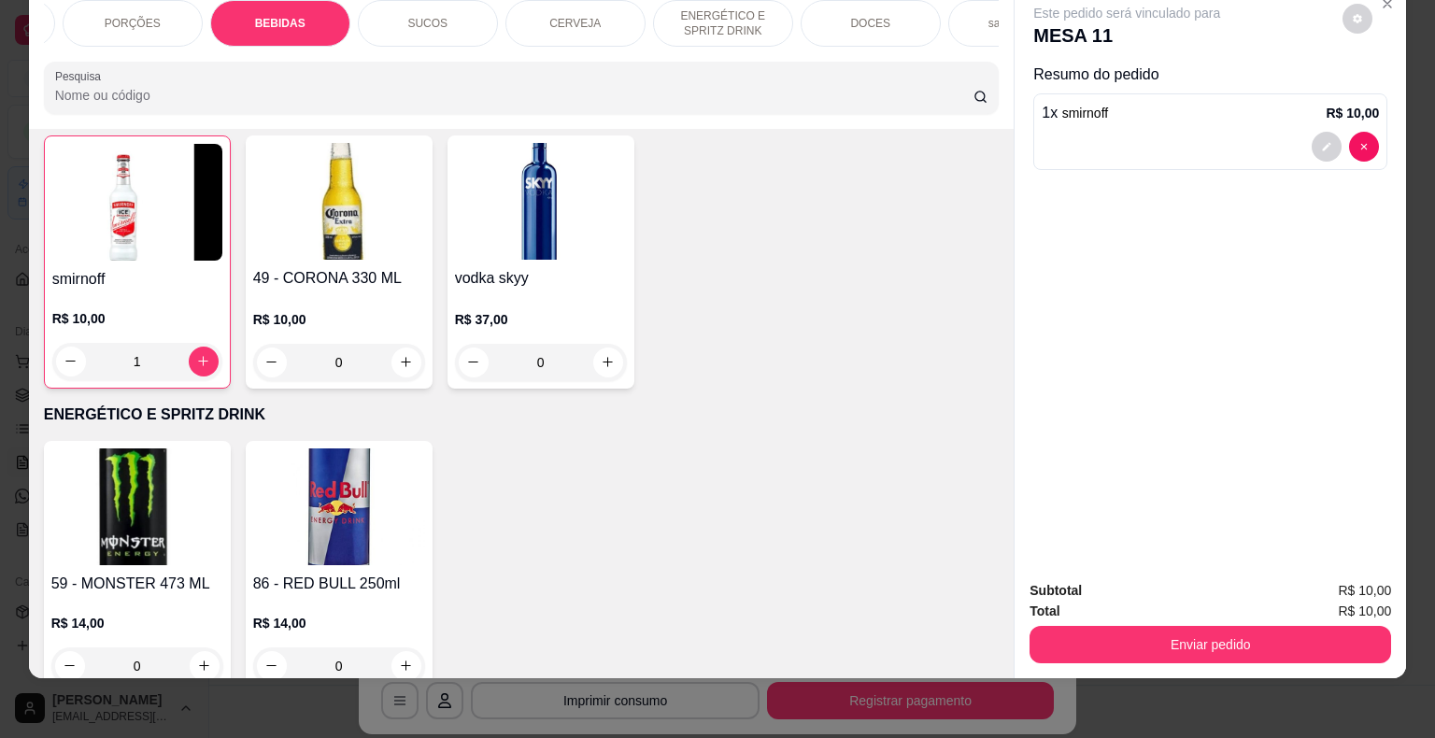
scroll to position [0, 299]
click at [814, 8] on div "DOCES" at bounding box center [848, 23] width 140 height 47
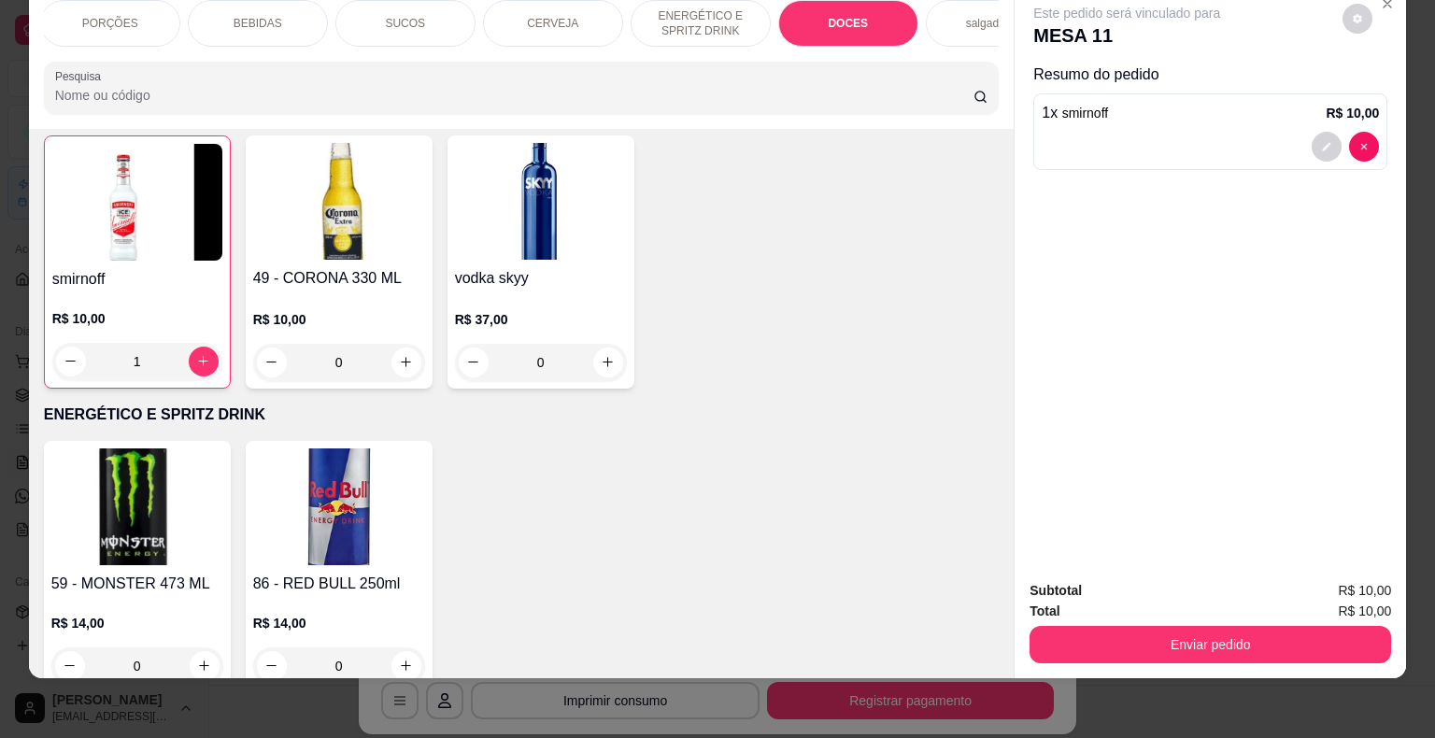
scroll to position [4763, 0]
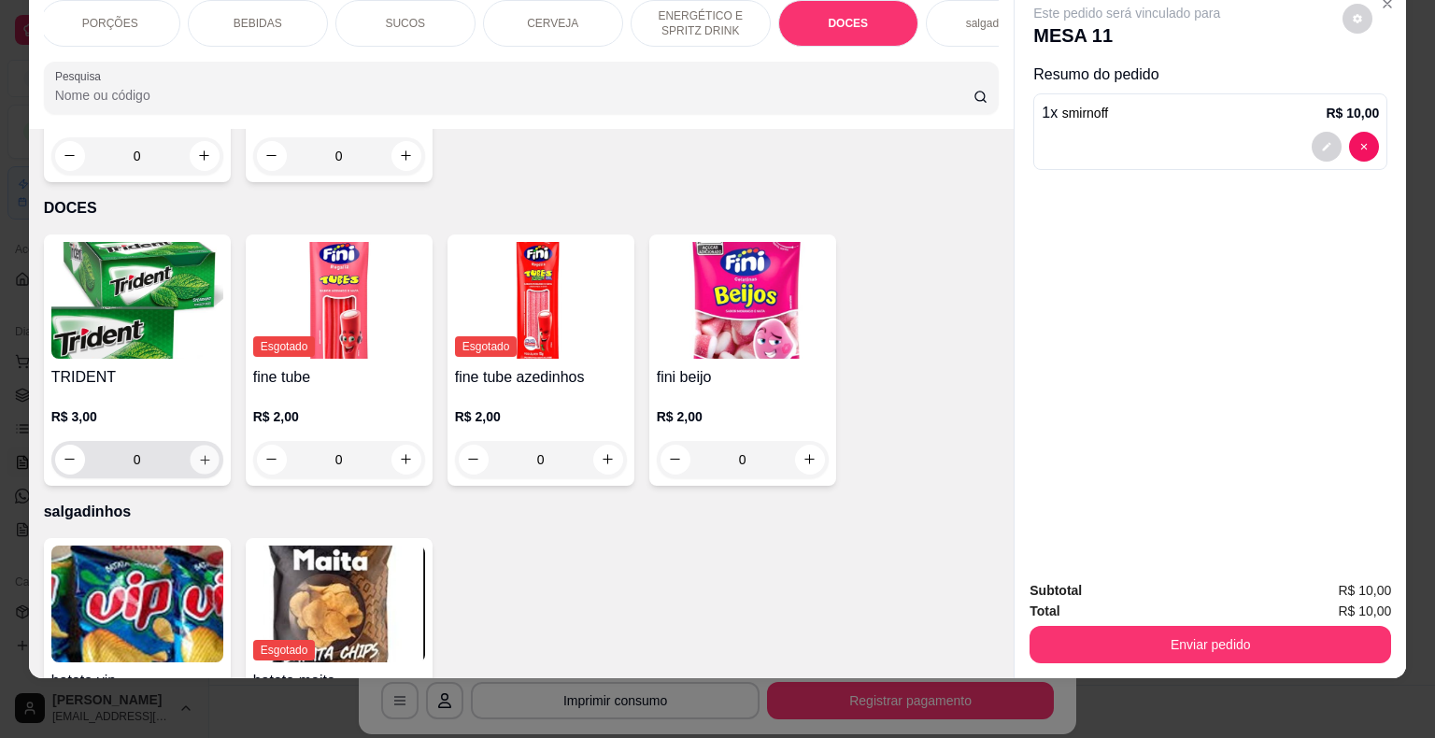
click at [197, 452] on icon "increase-product-quantity" at bounding box center [204, 459] width 14 height 14
type input "1"
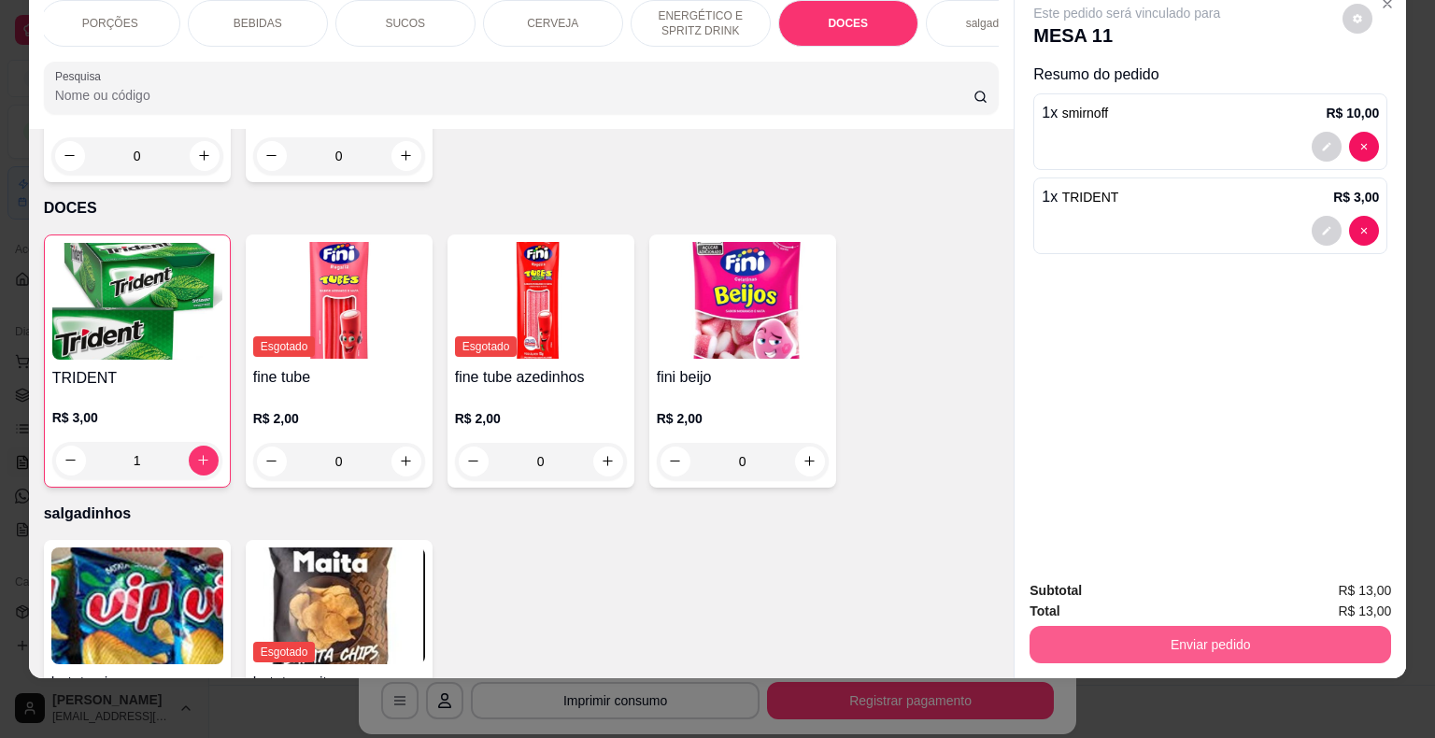
click at [1181, 648] on div "Enviar pedido" at bounding box center [1209, 642] width 361 height 42
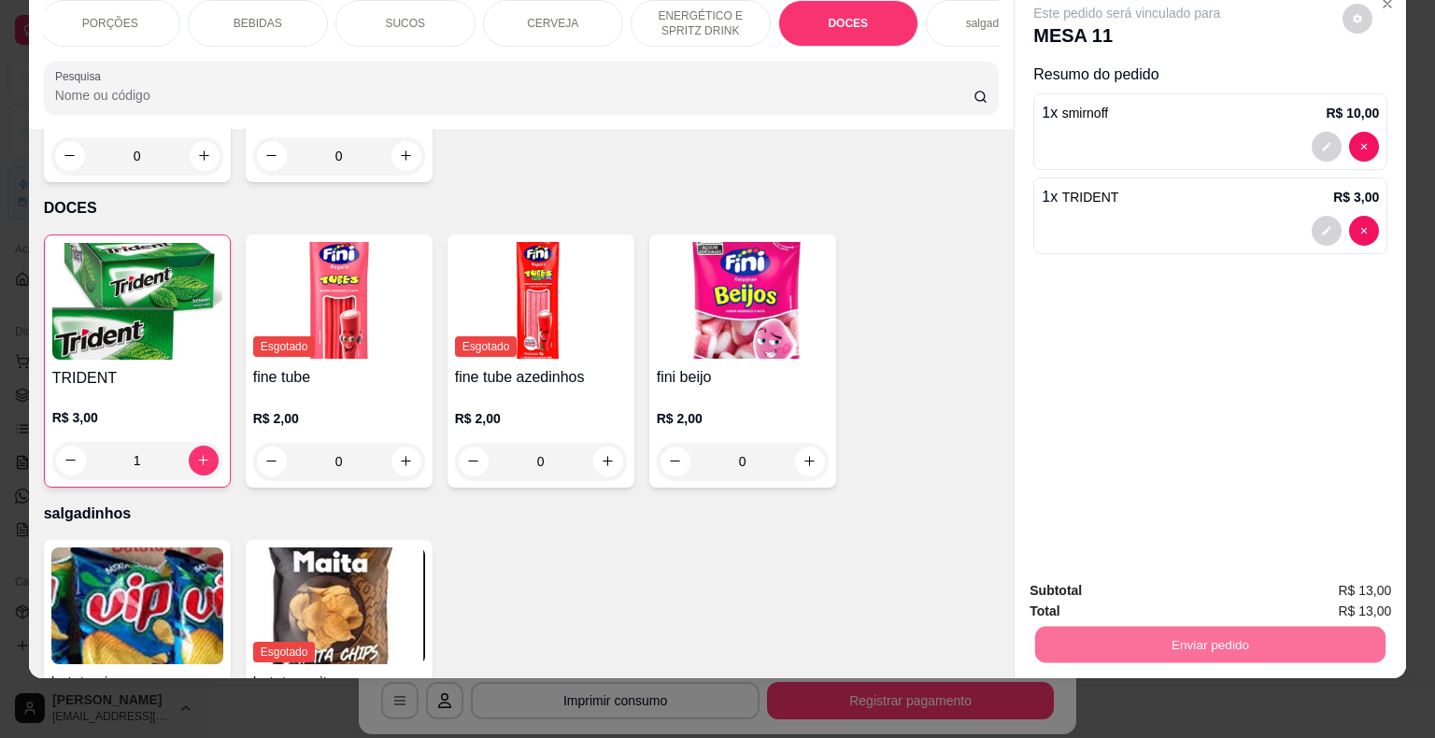
click at [1054, 577] on button "Não registrar e enviar pedido" at bounding box center [1148, 584] width 189 height 35
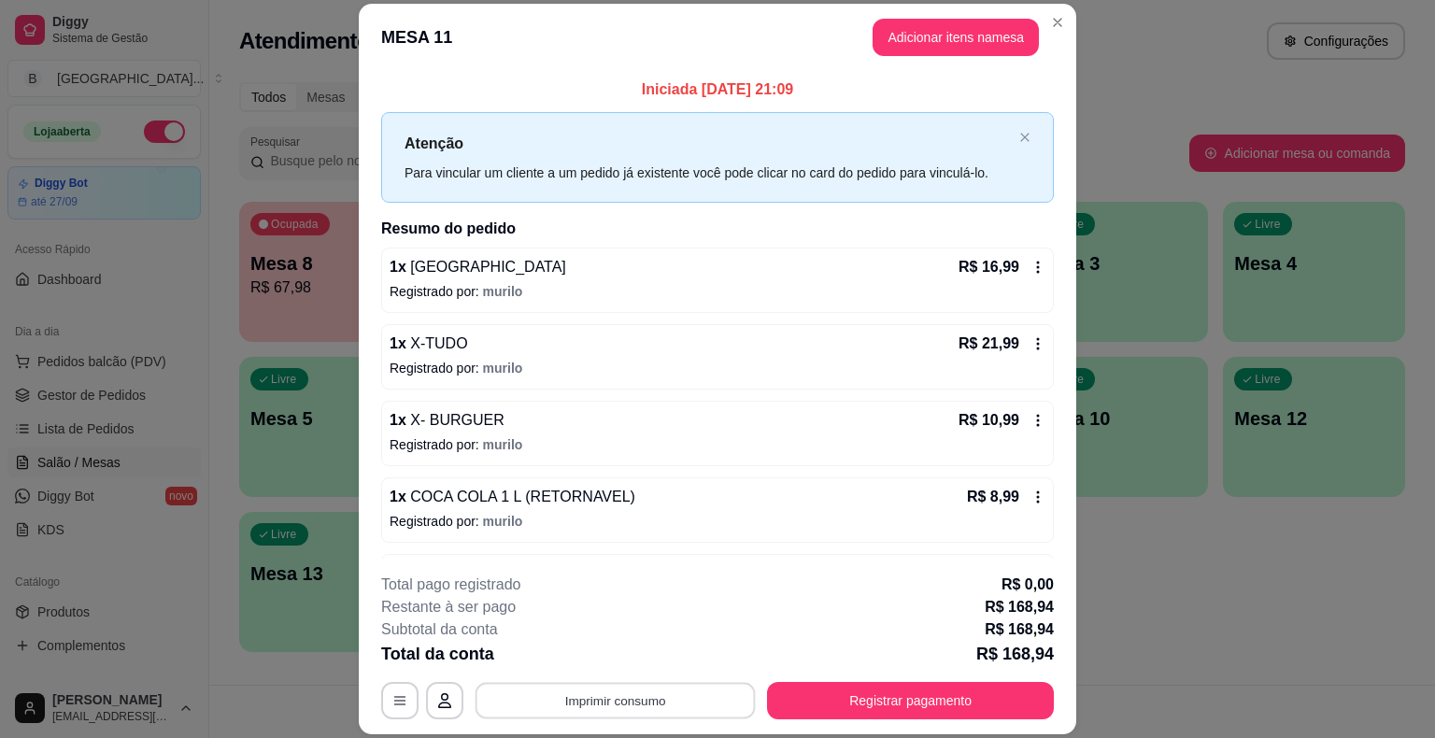
click at [656, 704] on button "Imprimir consumo" at bounding box center [615, 701] width 280 height 36
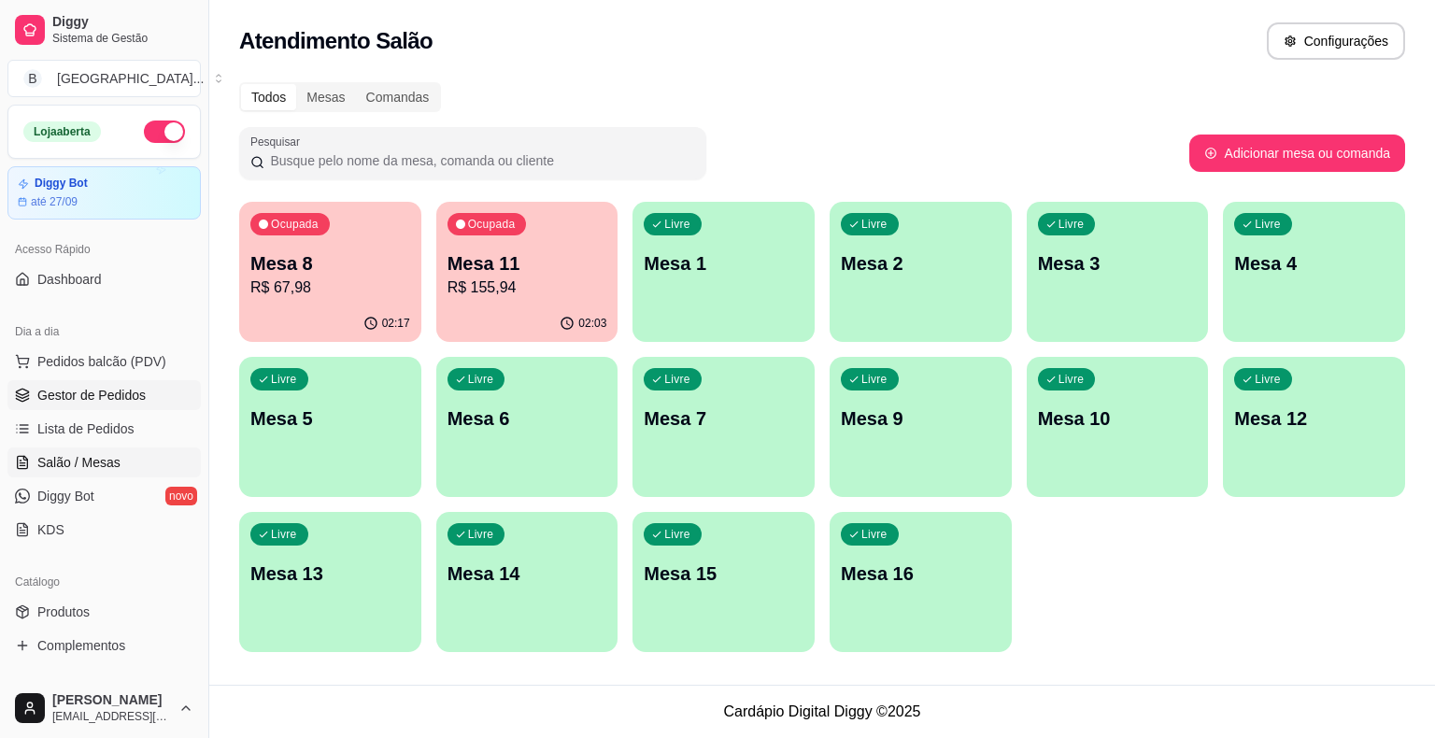
click at [126, 402] on span "Gestor de Pedidos" at bounding box center [91, 395] width 108 height 19
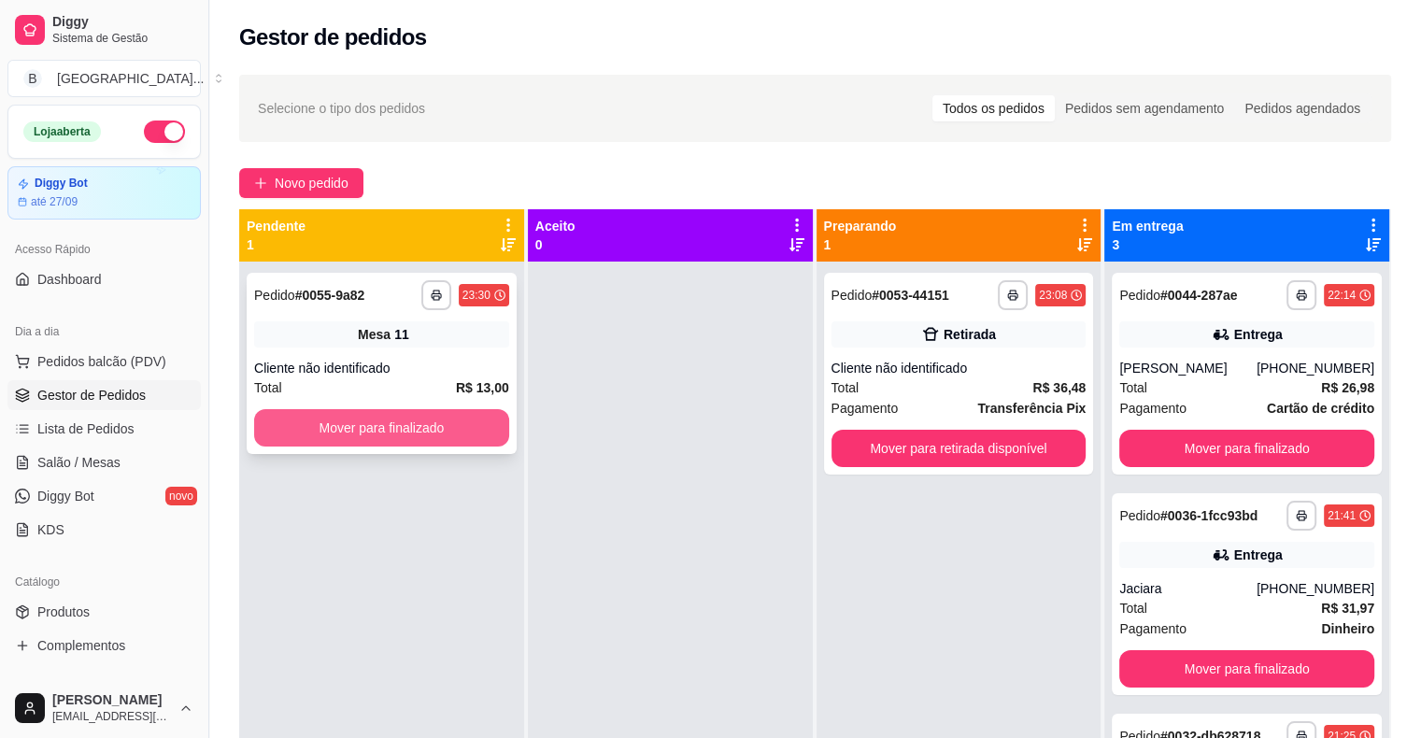
click at [322, 417] on button "Mover para finalizado" at bounding box center [381, 427] width 255 height 37
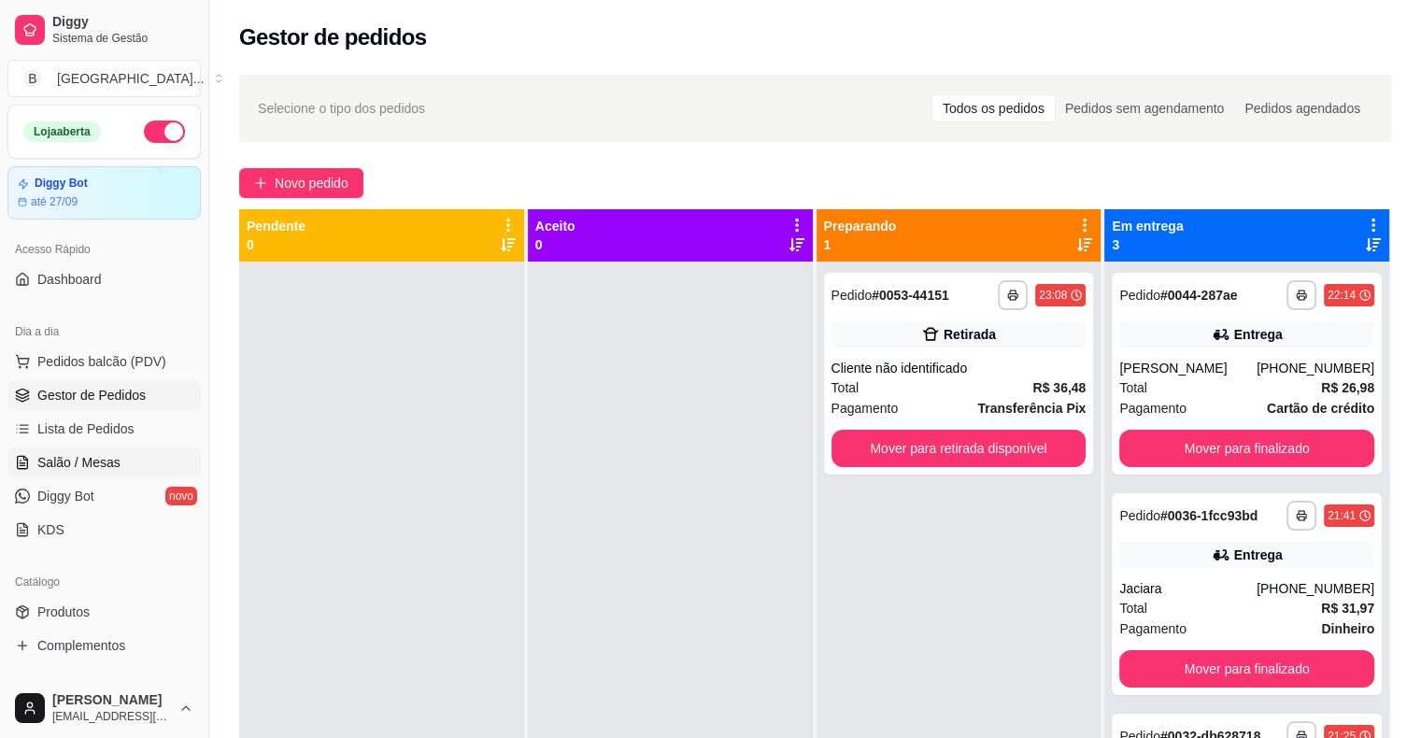
click at [68, 457] on span "Salão / Mesas" at bounding box center [78, 462] width 83 height 19
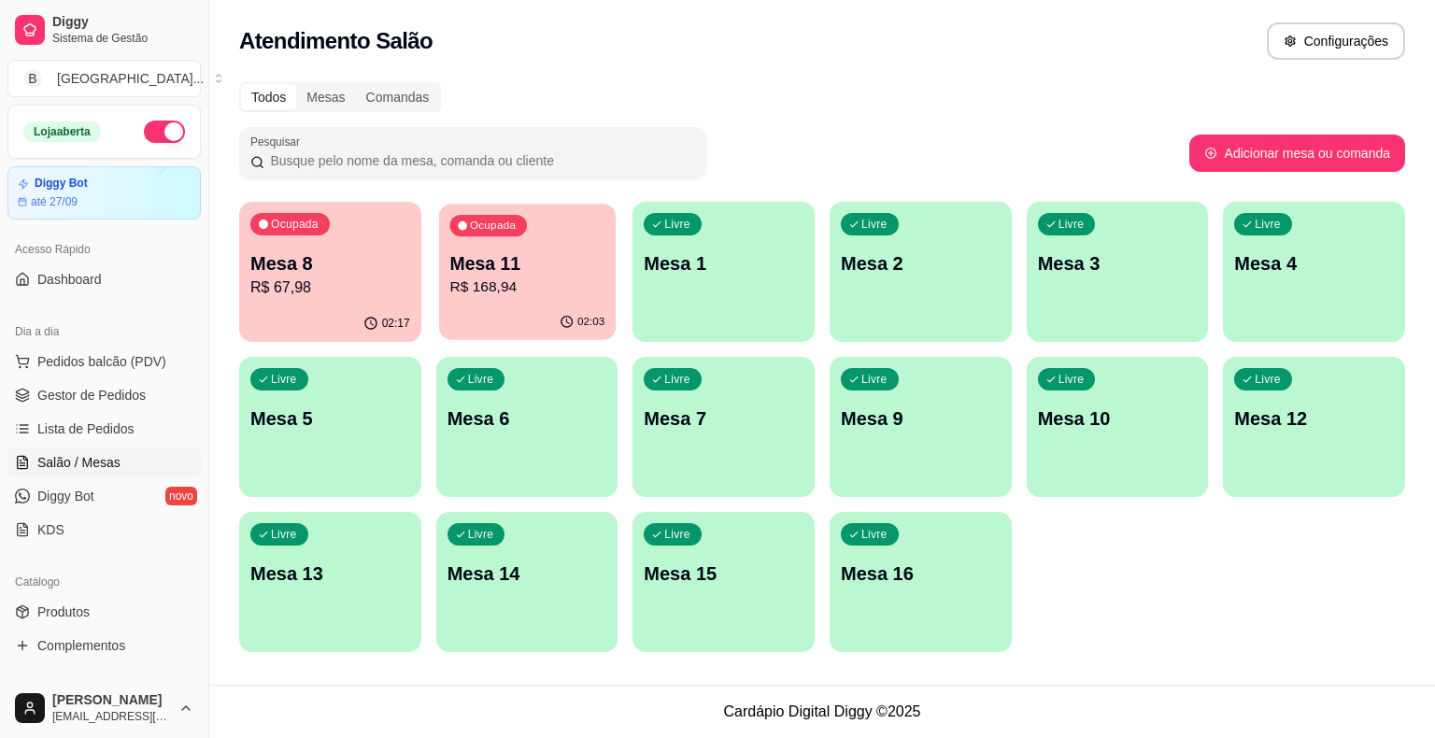
click at [475, 282] on p "R$ 168,94" at bounding box center [526, 286] width 155 height 21
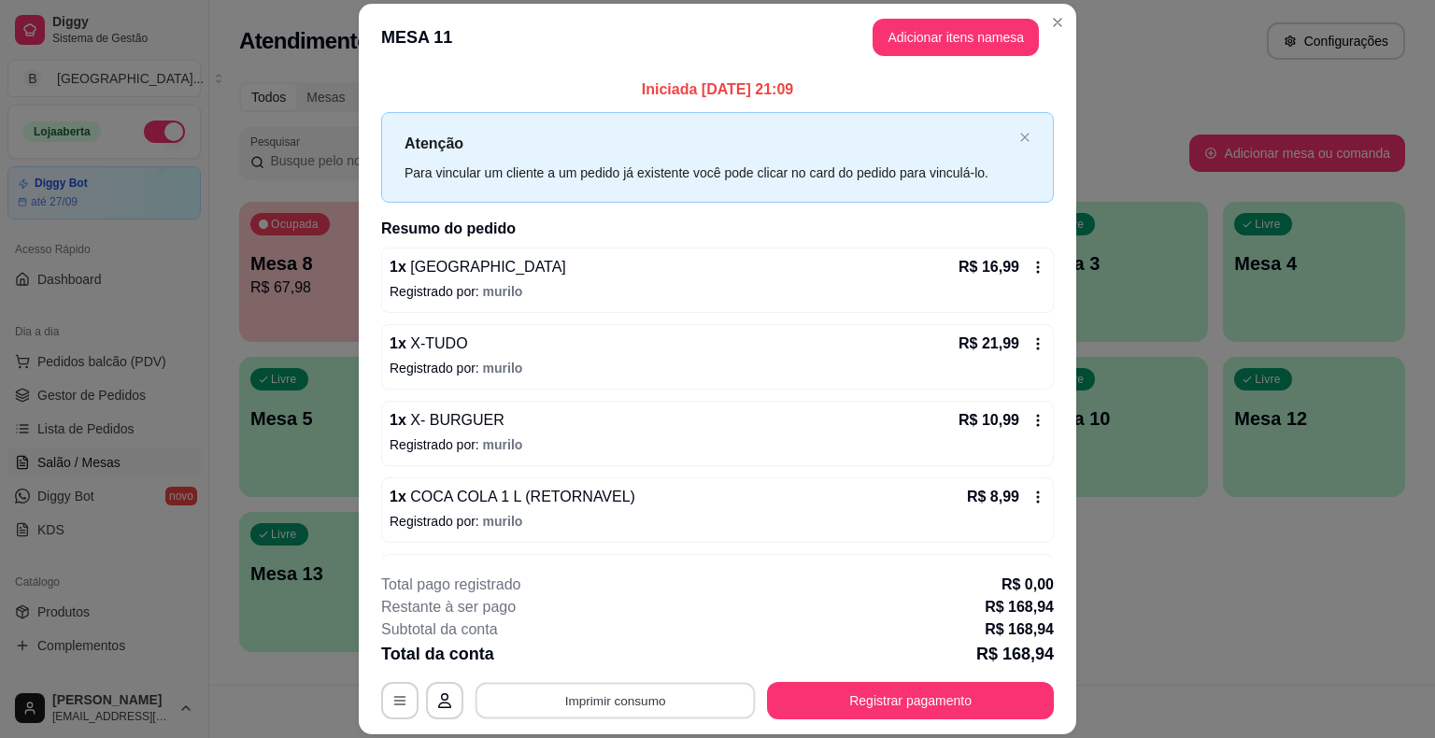
click at [624, 686] on button "Imprimir consumo" at bounding box center [615, 701] width 280 height 36
click at [611, 616] on button "IMPRESSORA" at bounding box center [613, 619] width 131 height 29
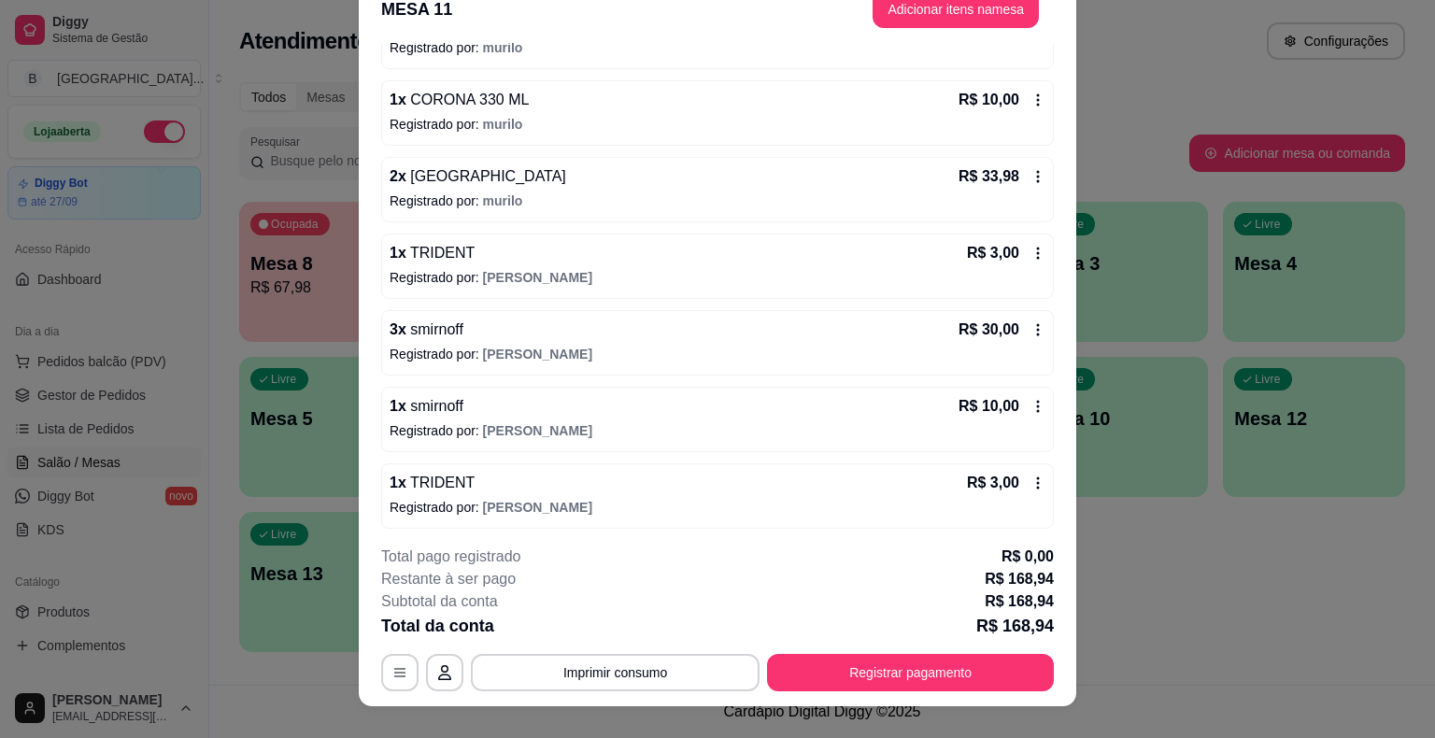
scroll to position [56, 0]
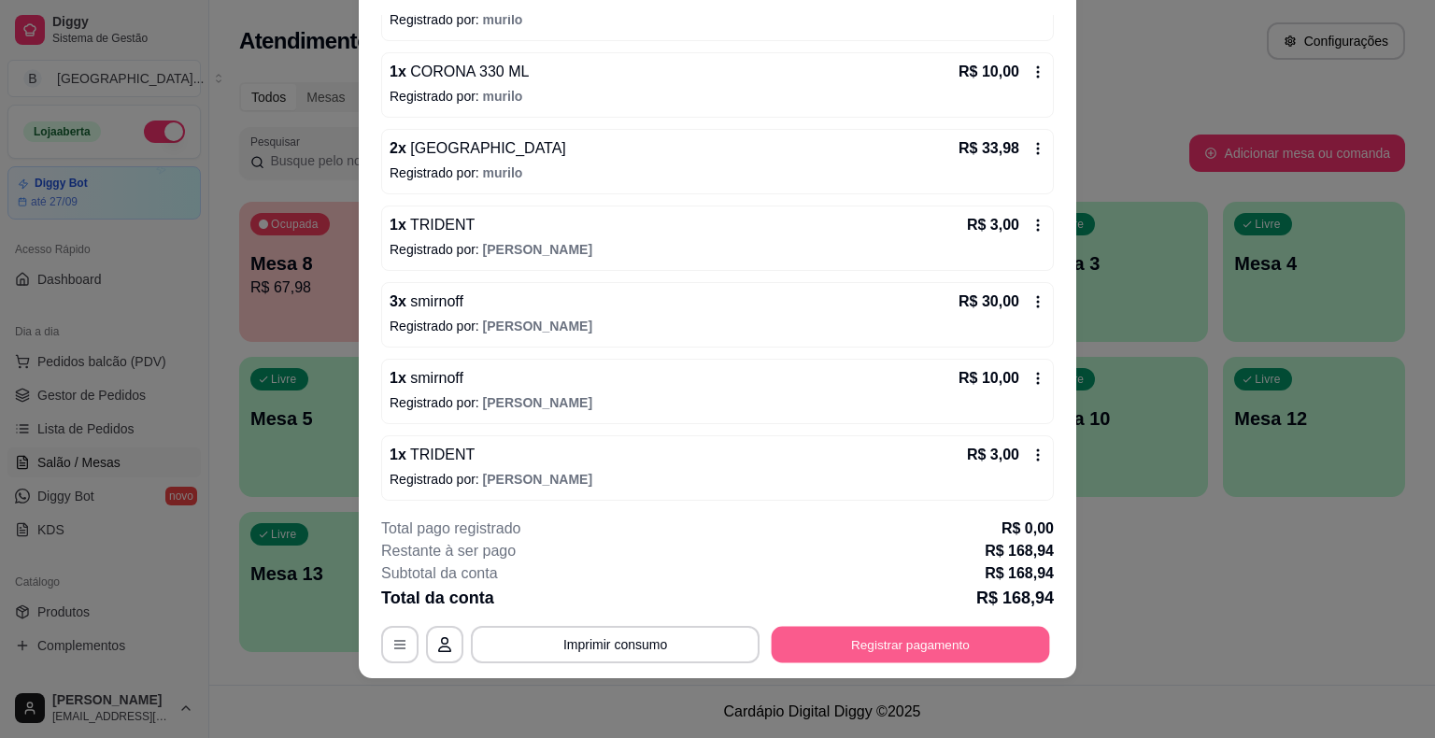
click at [868, 646] on button "Registrar pagamento" at bounding box center [911, 645] width 278 height 36
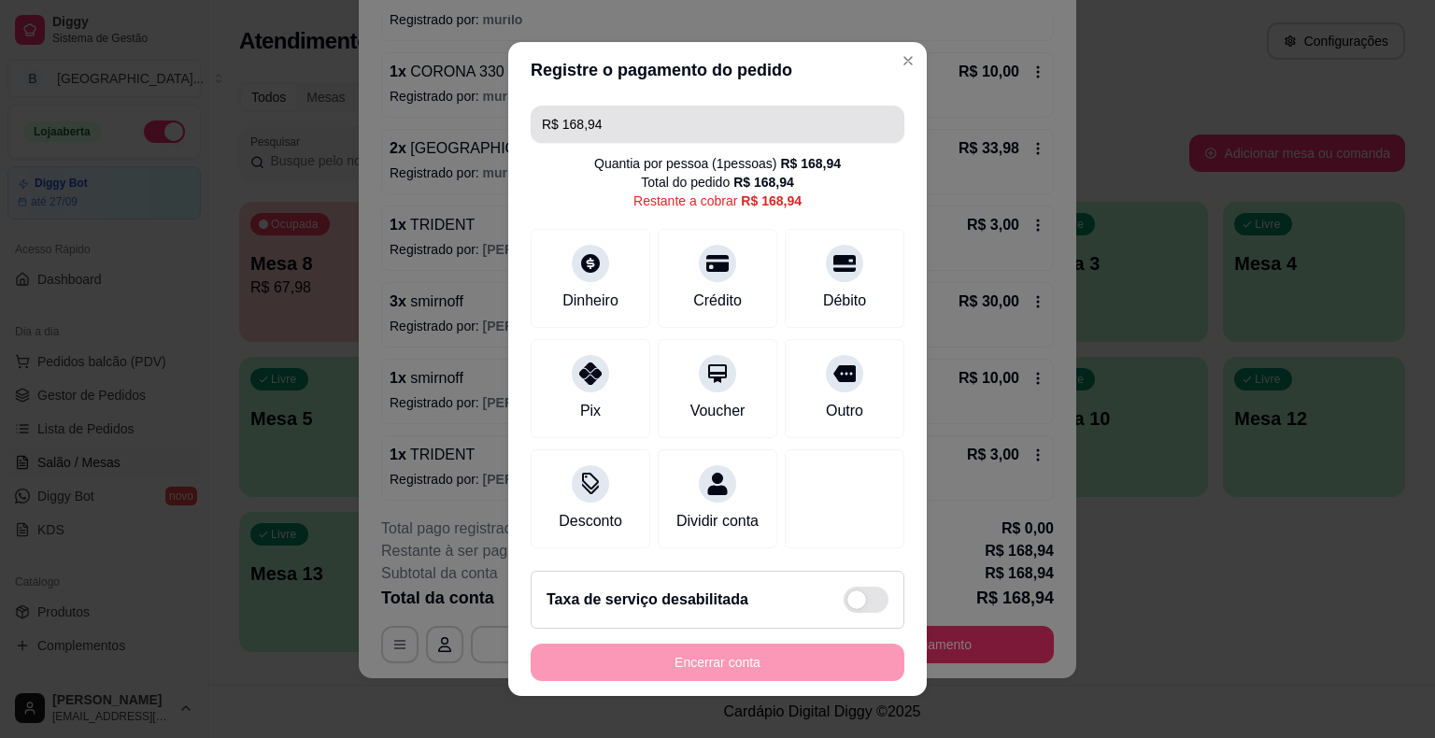
click at [687, 135] on input "R$ 168,94" at bounding box center [717, 124] width 351 height 37
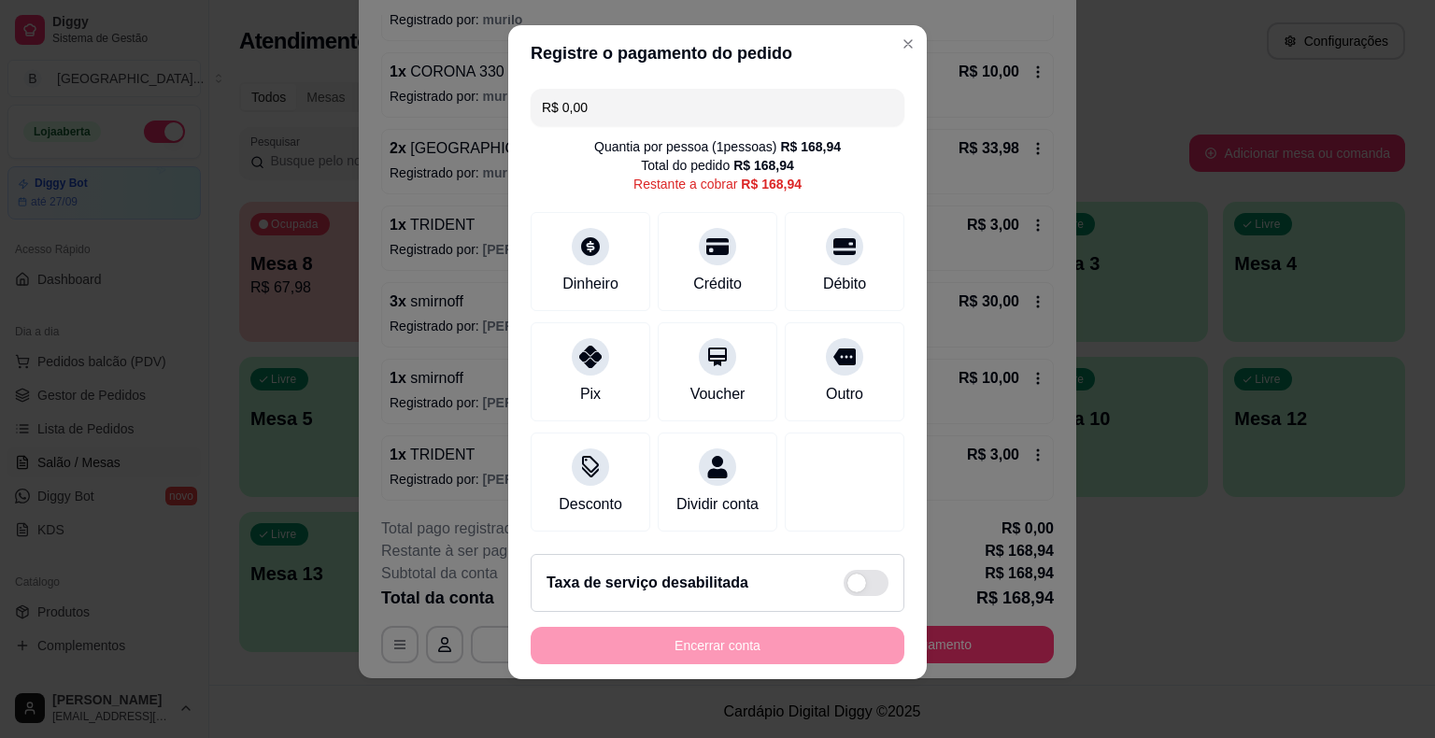
scroll to position [0, 0]
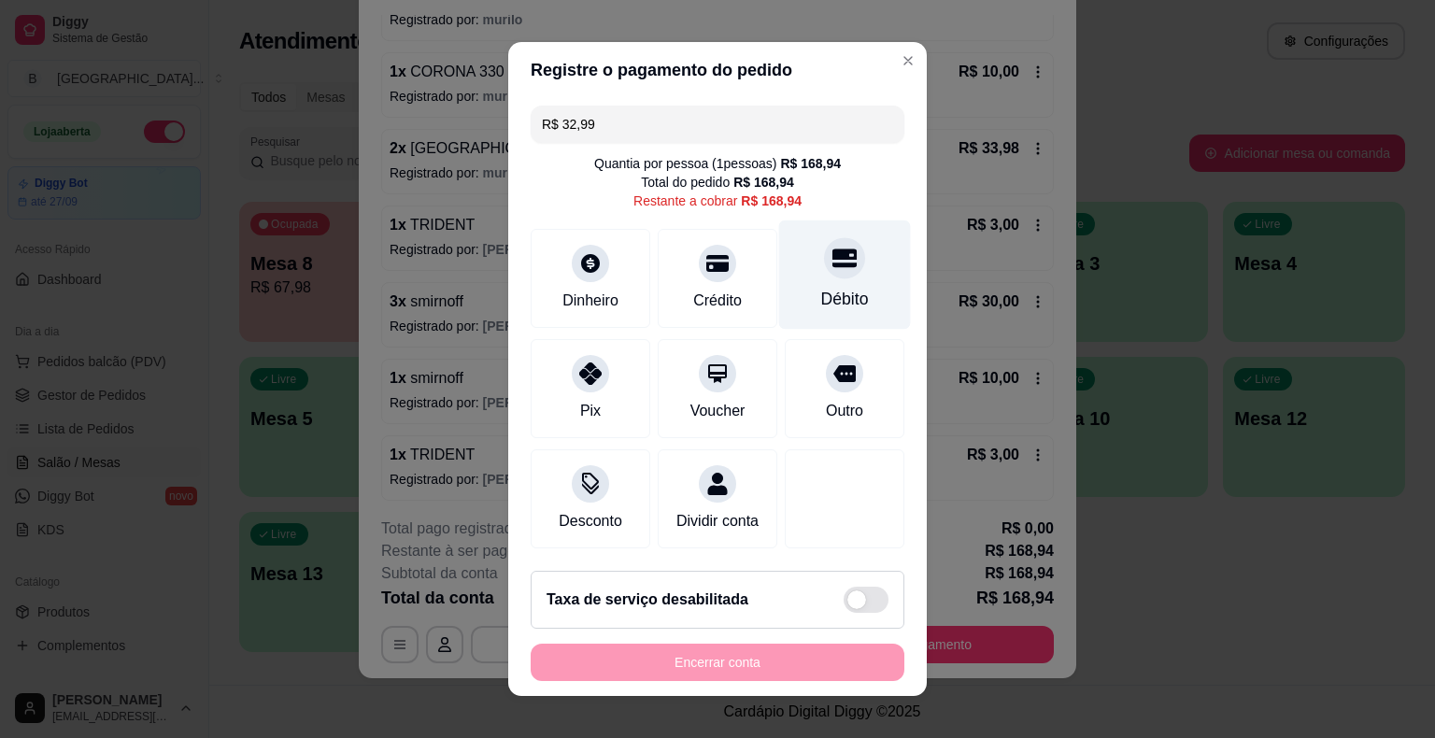
click at [824, 278] on div at bounding box center [844, 257] width 41 height 41
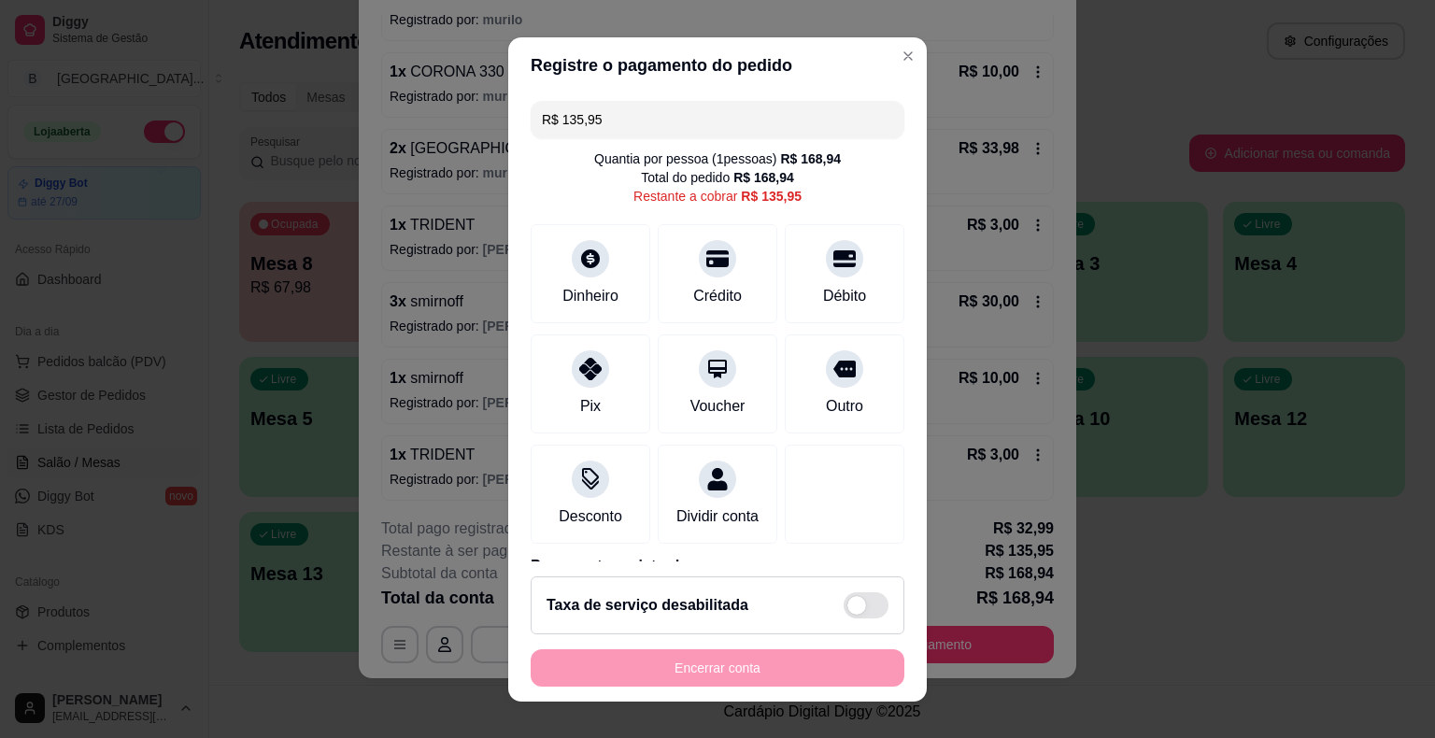
click at [842, 133] on input "R$ 135,95" at bounding box center [717, 119] width 351 height 37
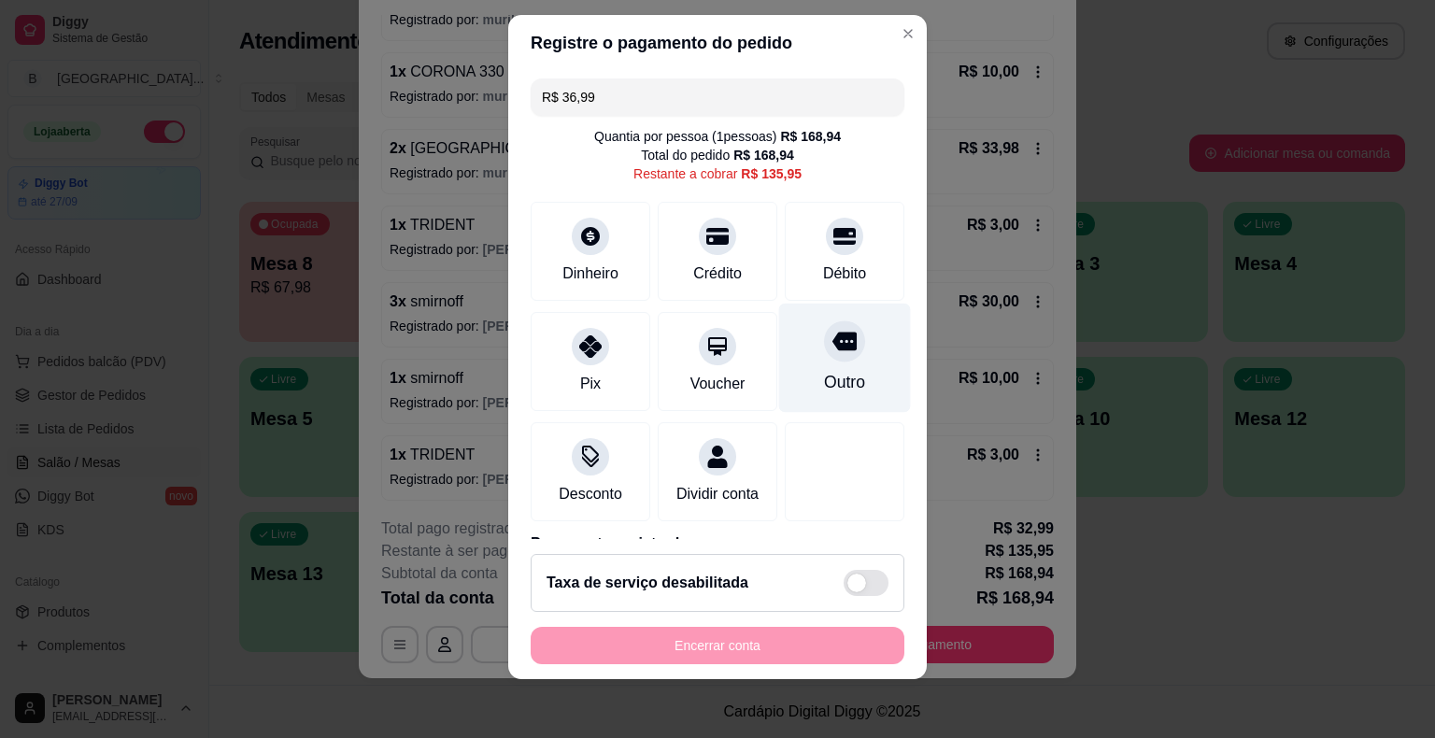
scroll to position [93, 0]
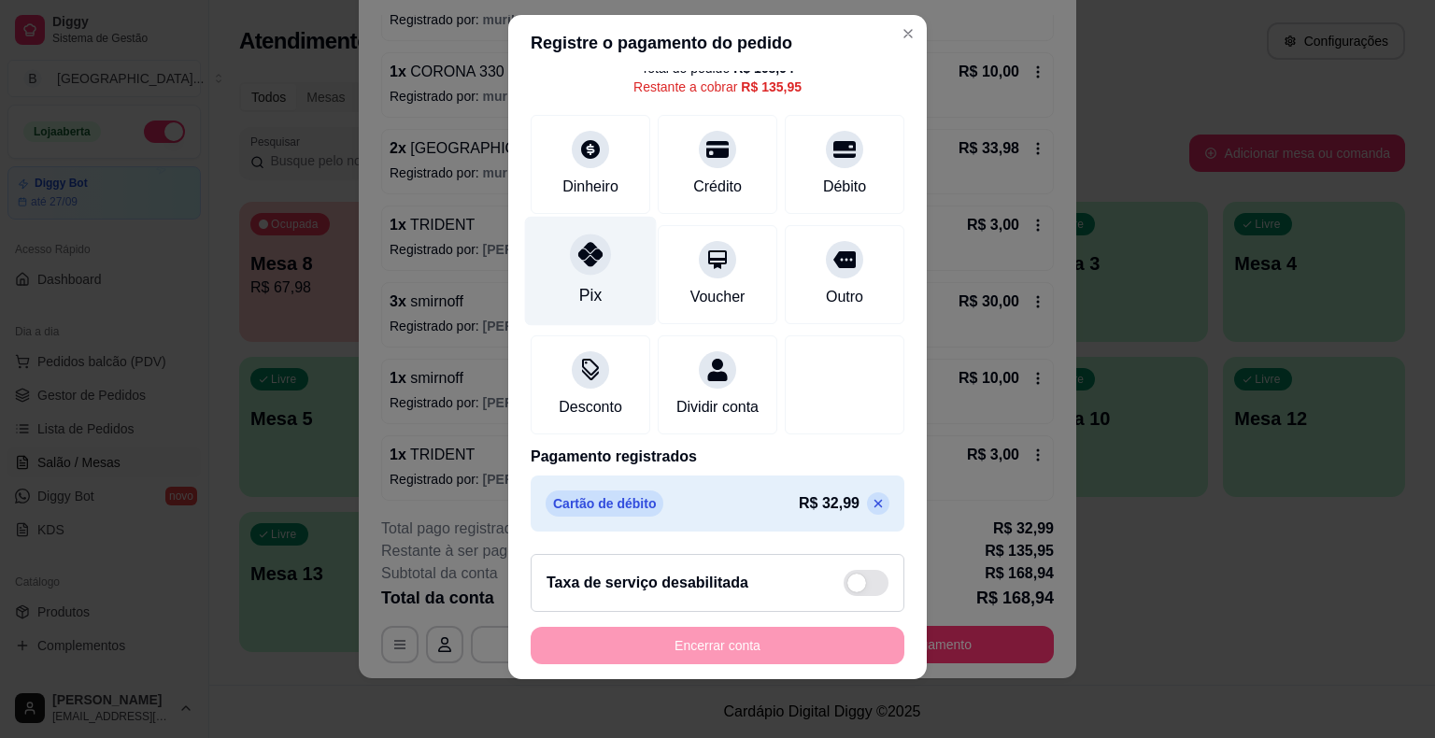
click at [580, 248] on icon at bounding box center [590, 254] width 24 height 24
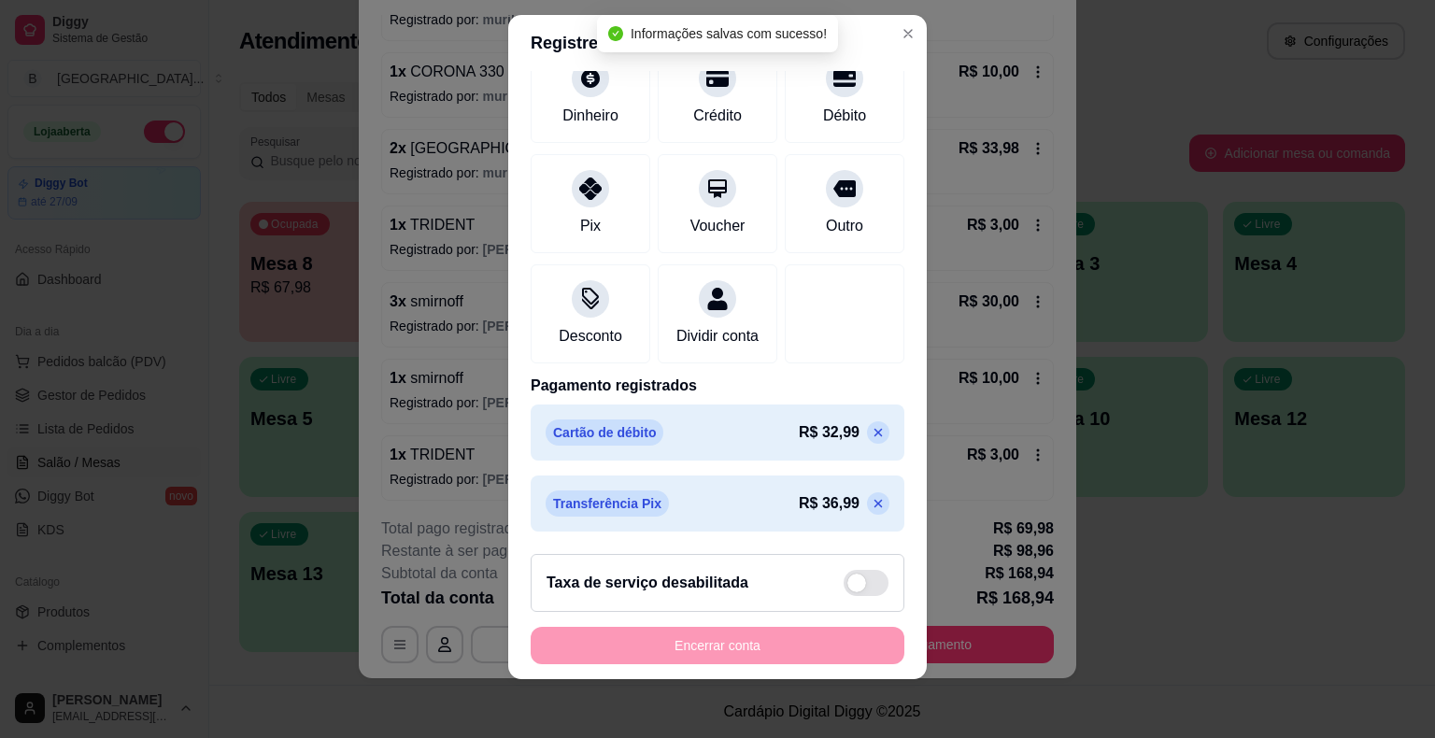
scroll to position [0, 0]
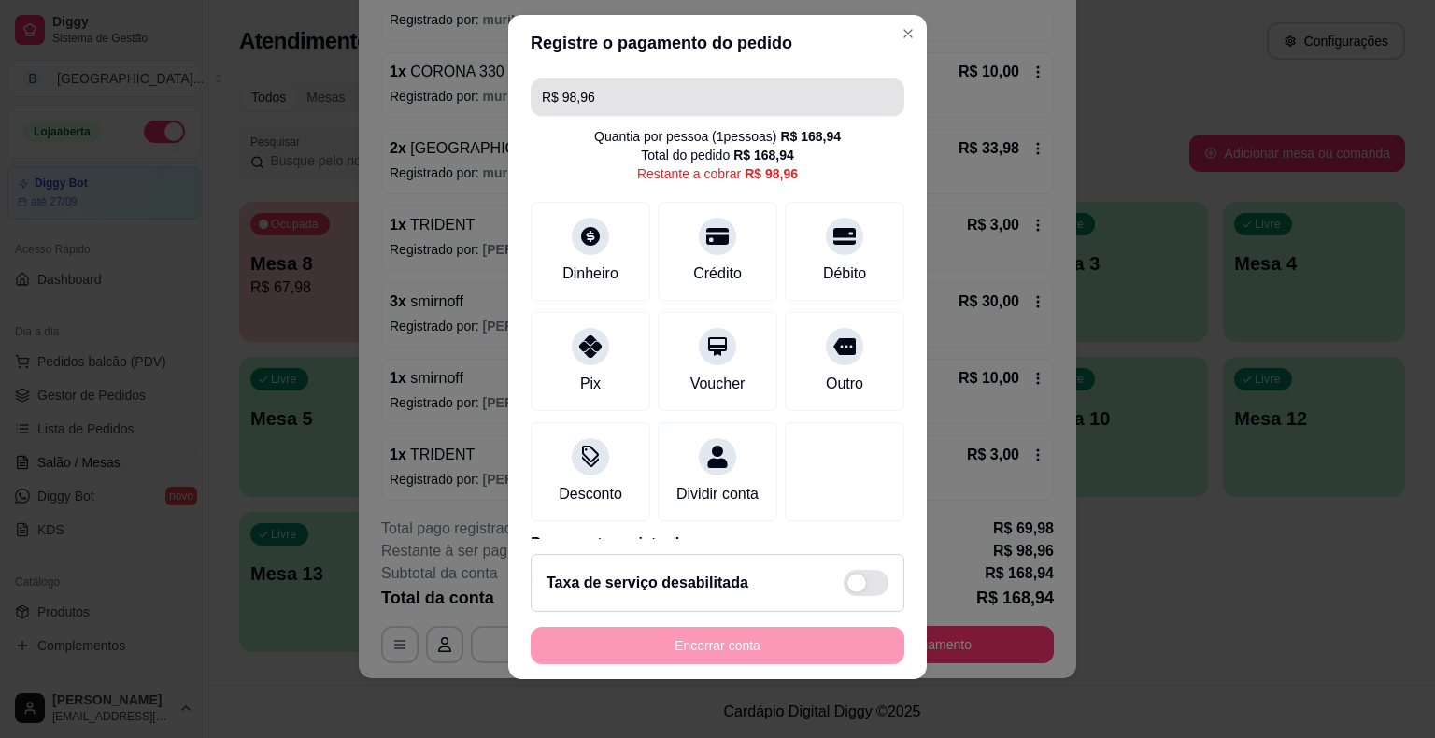
click at [719, 82] on input "R$ 98,96" at bounding box center [717, 96] width 351 height 37
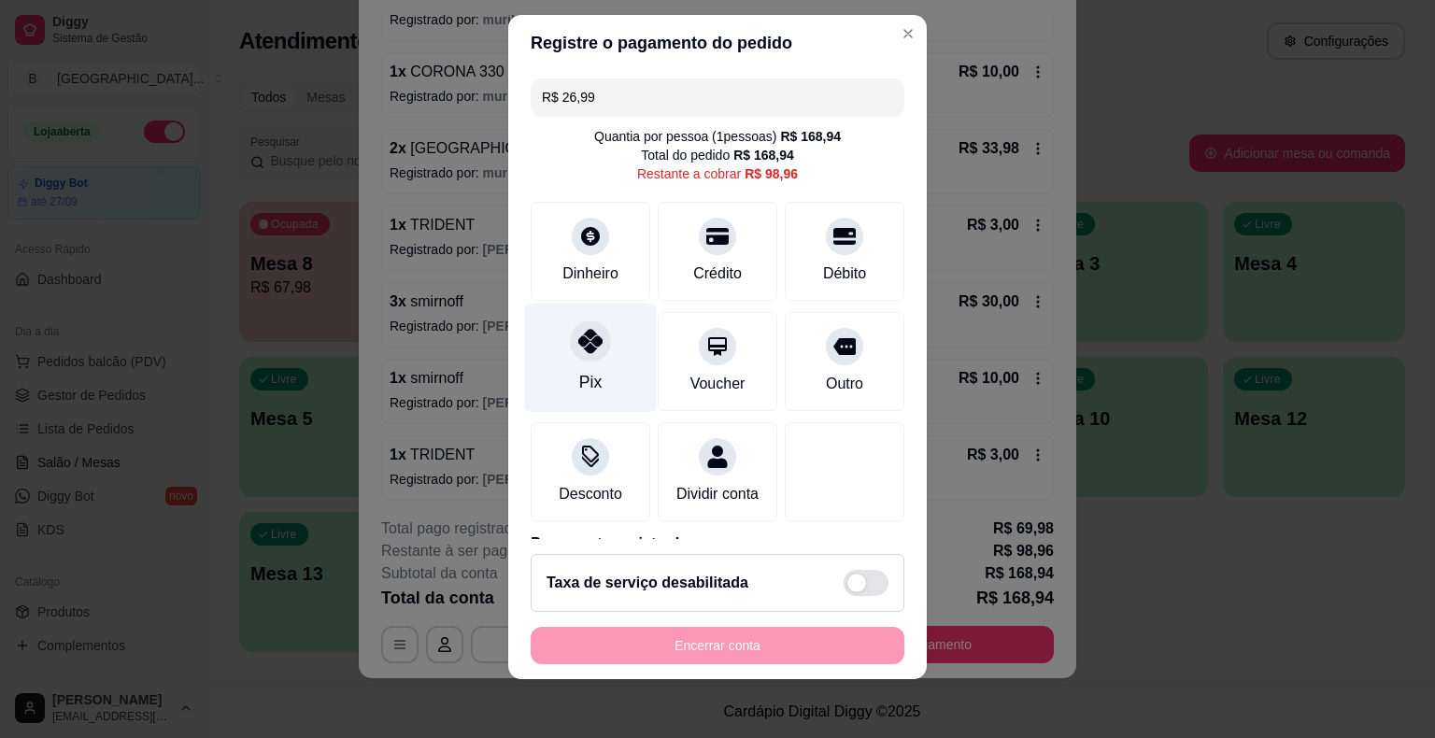
click at [582, 364] on div "Pix" at bounding box center [591, 357] width 132 height 109
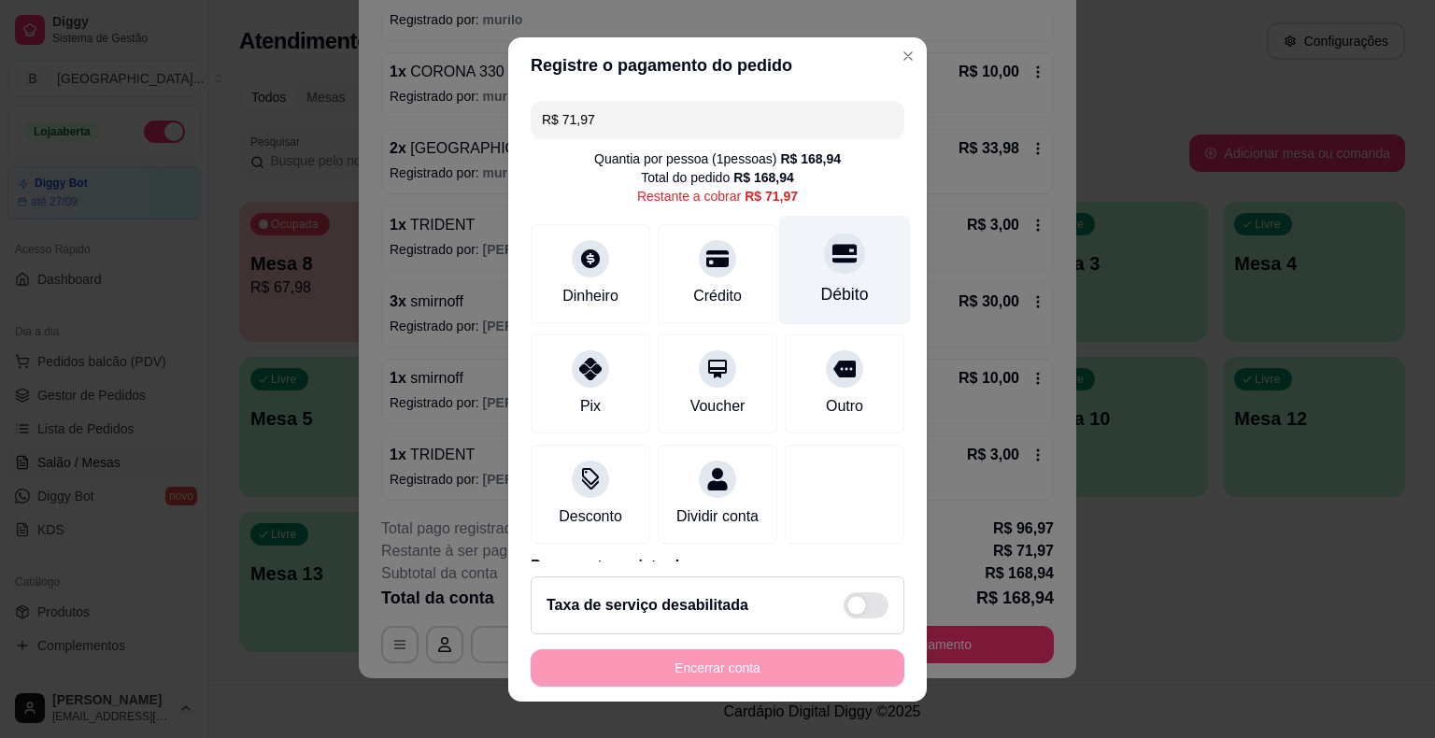
click at [779, 261] on div "Débito" at bounding box center [845, 269] width 132 height 109
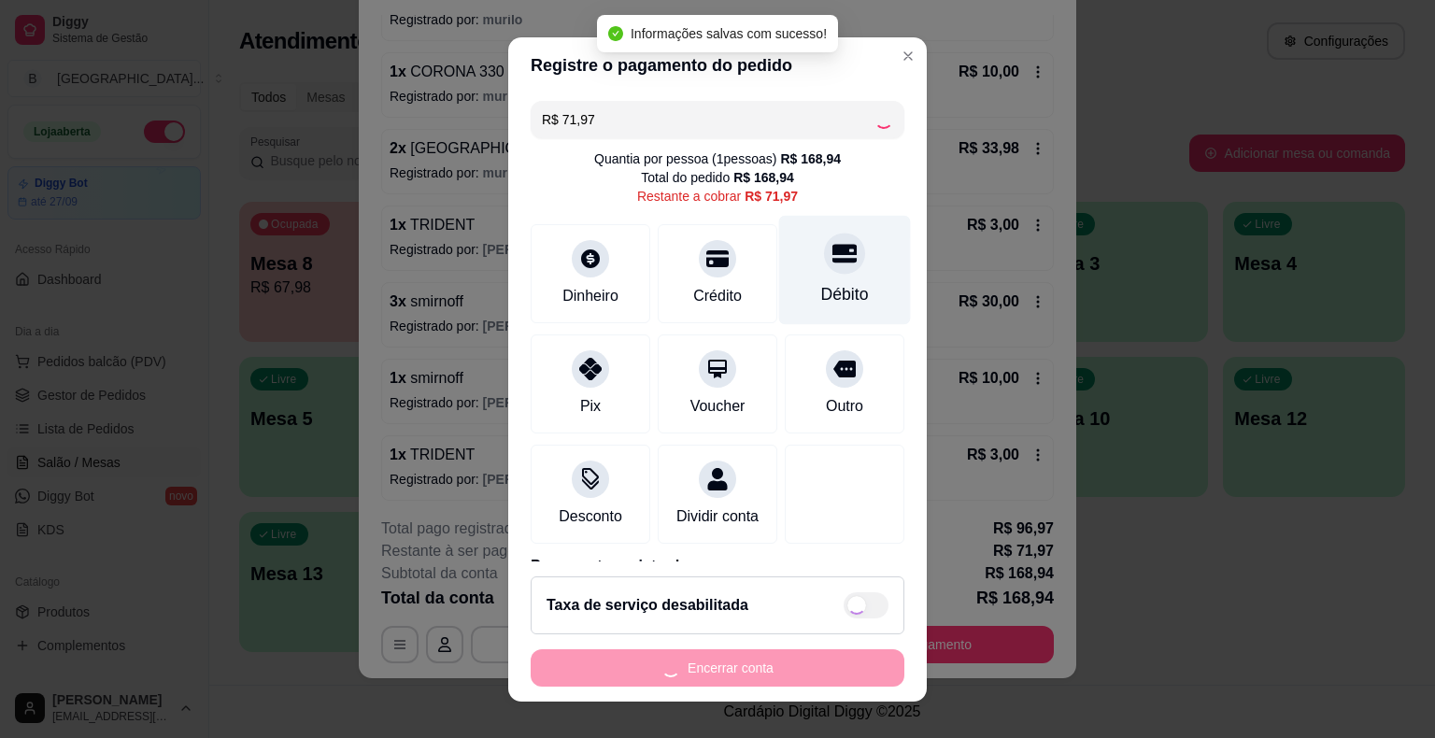
type input "R$ 0,00"
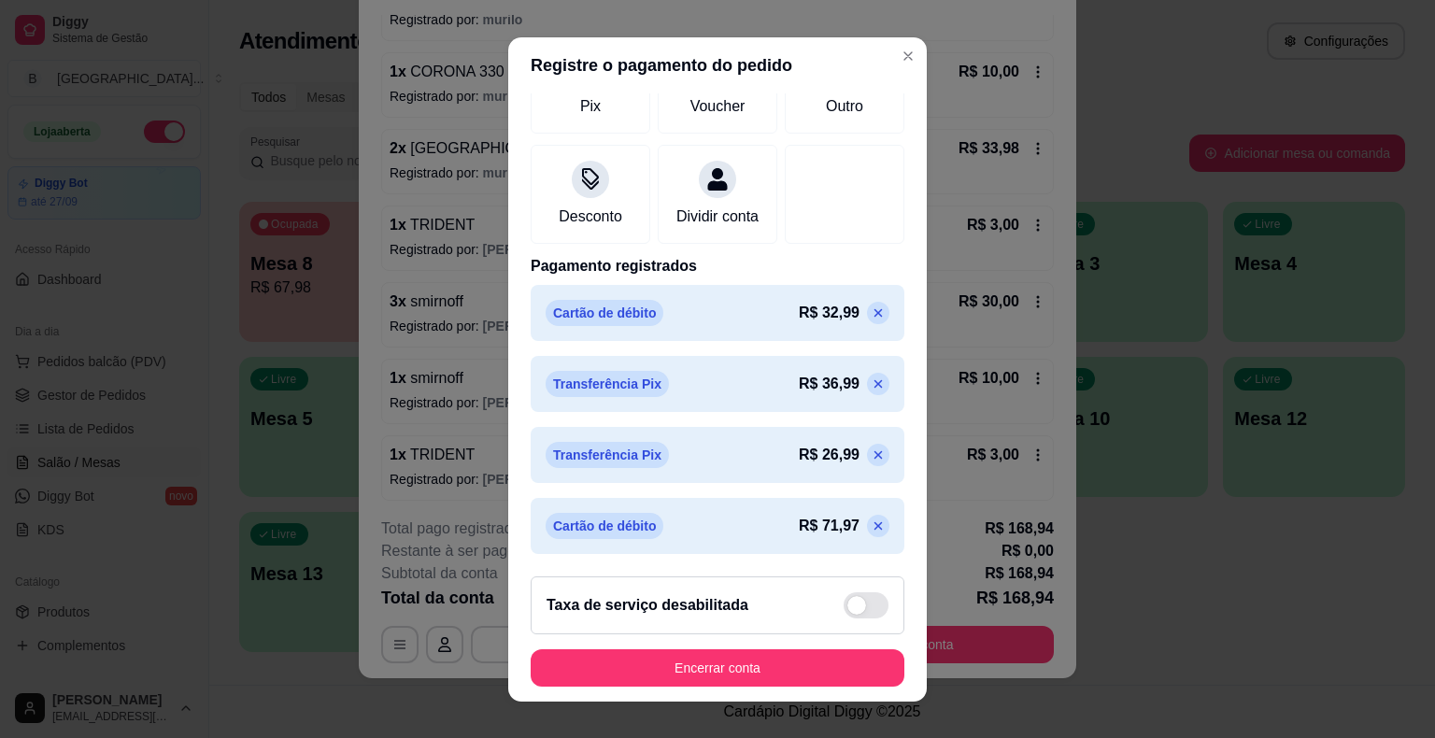
scroll to position [22, 0]
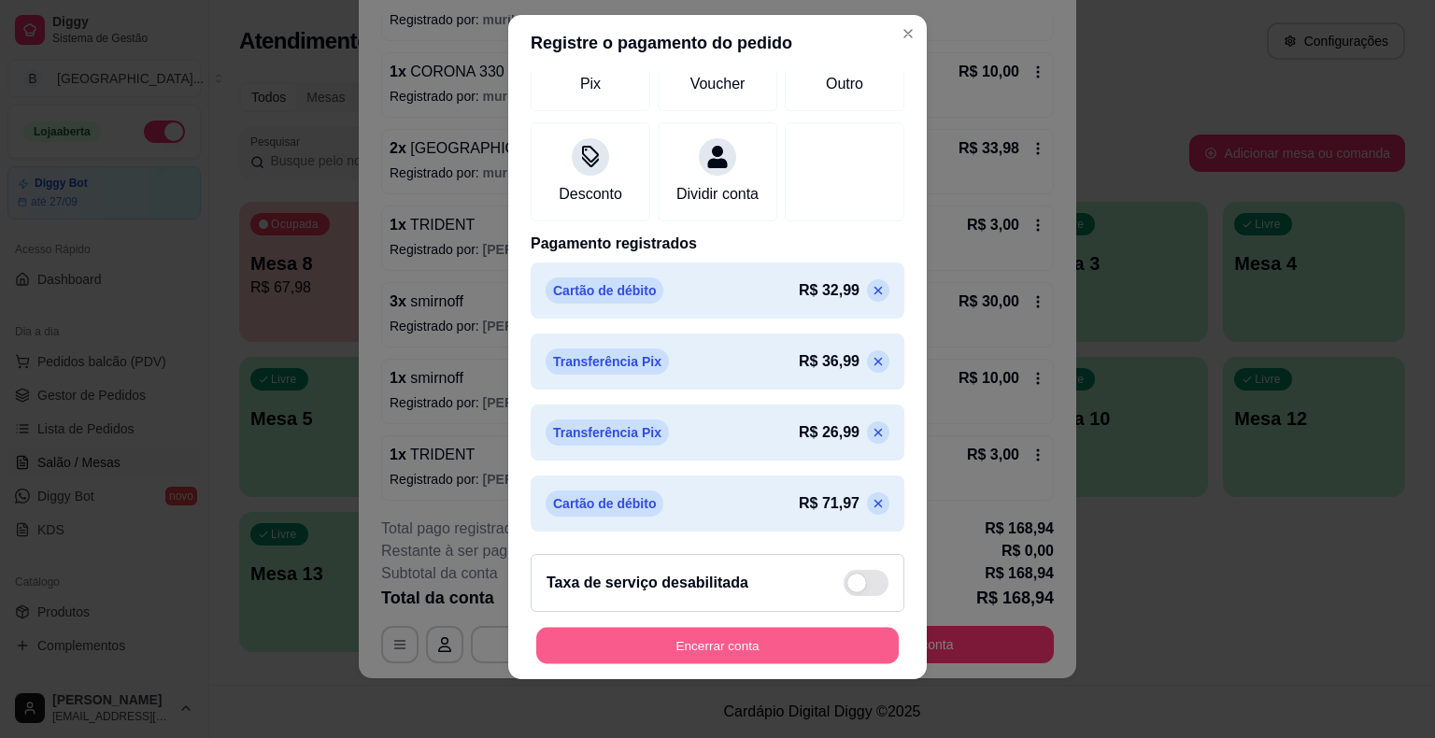
click at [708, 647] on button "Encerrar conta" at bounding box center [717, 645] width 362 height 36
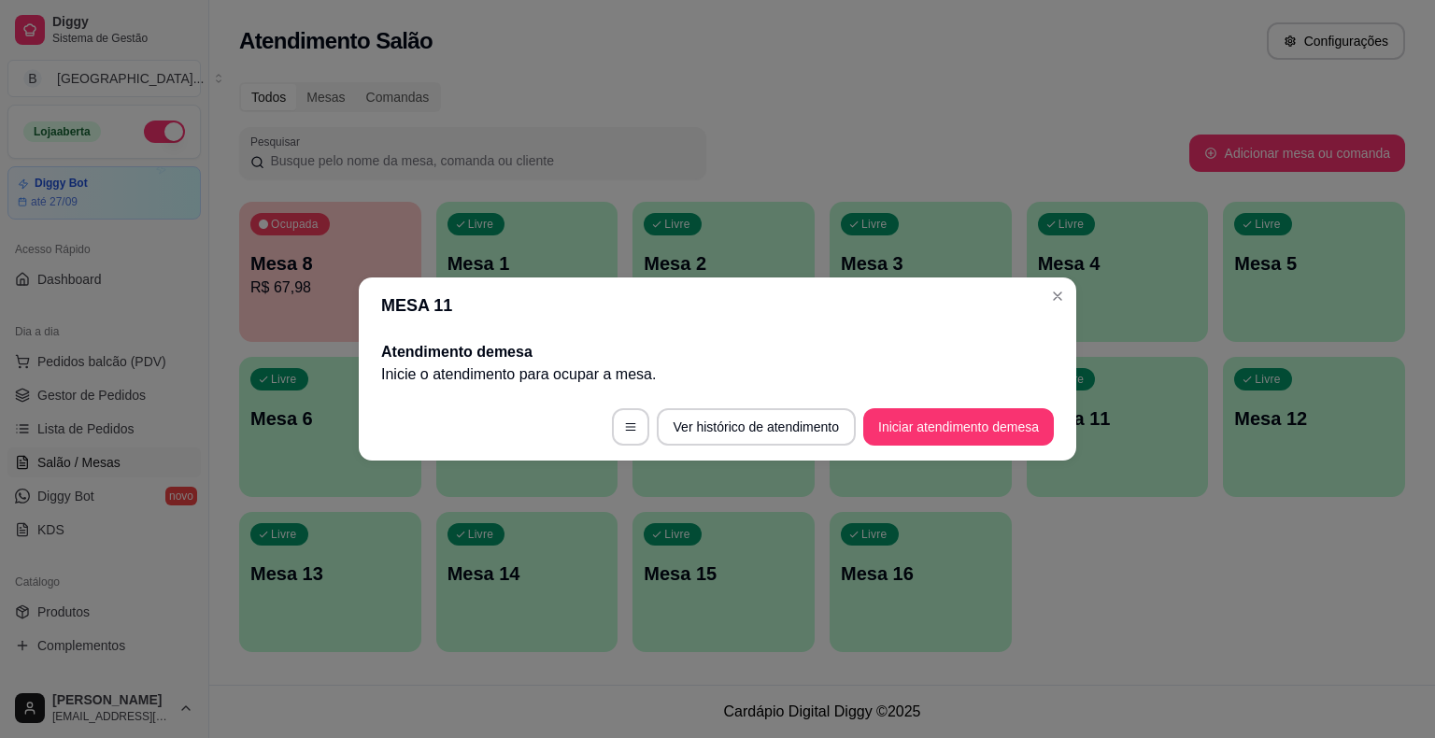
scroll to position [0, 0]
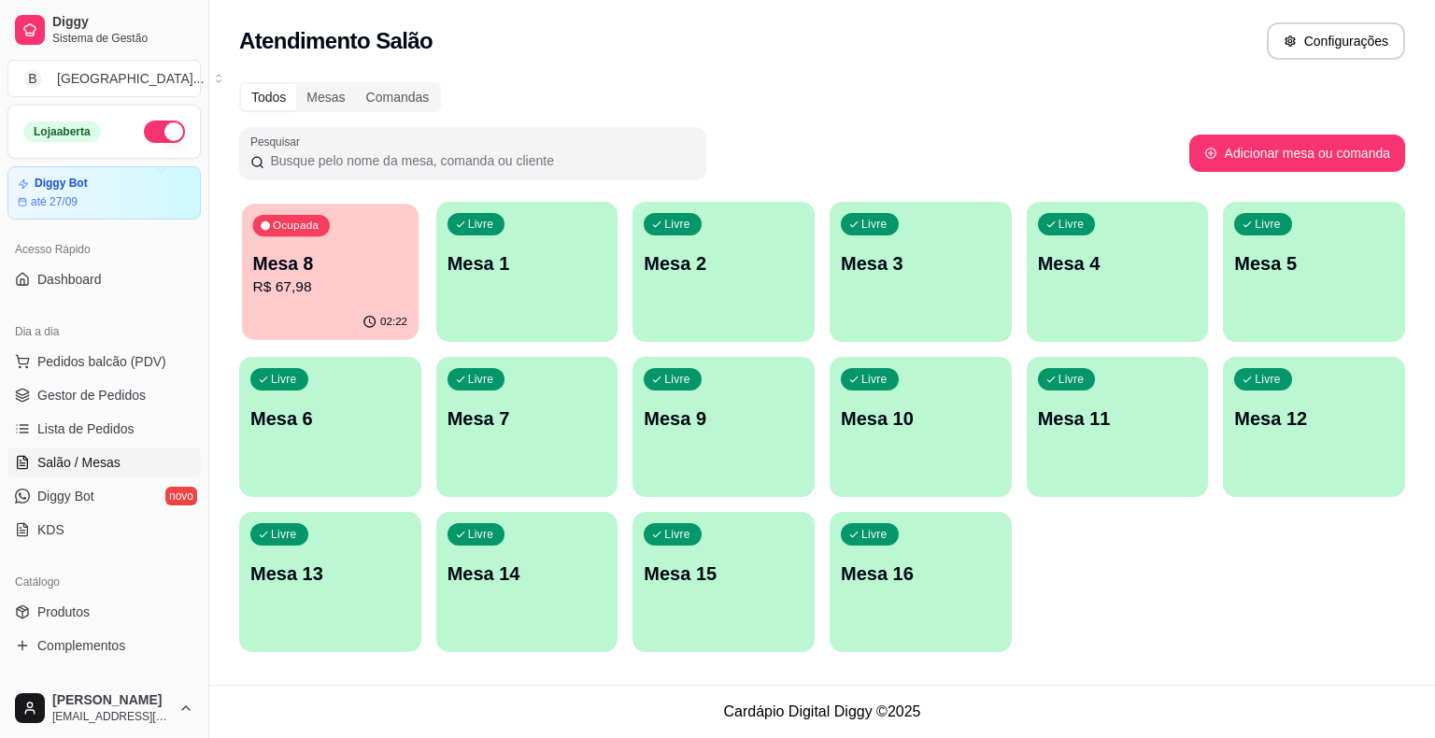
click at [412, 270] on div "Ocupada Mesa 8 R$ 67,98" at bounding box center [330, 254] width 177 height 101
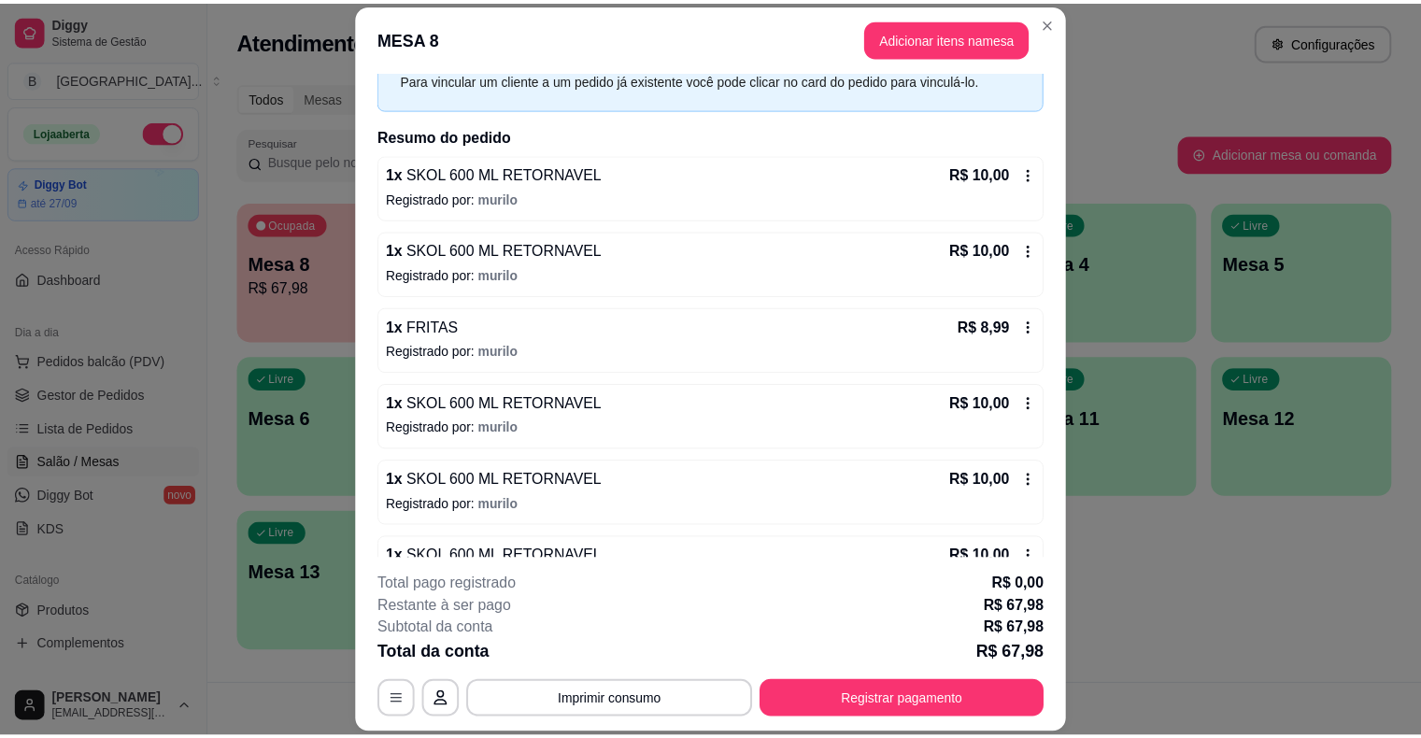
scroll to position [218, 0]
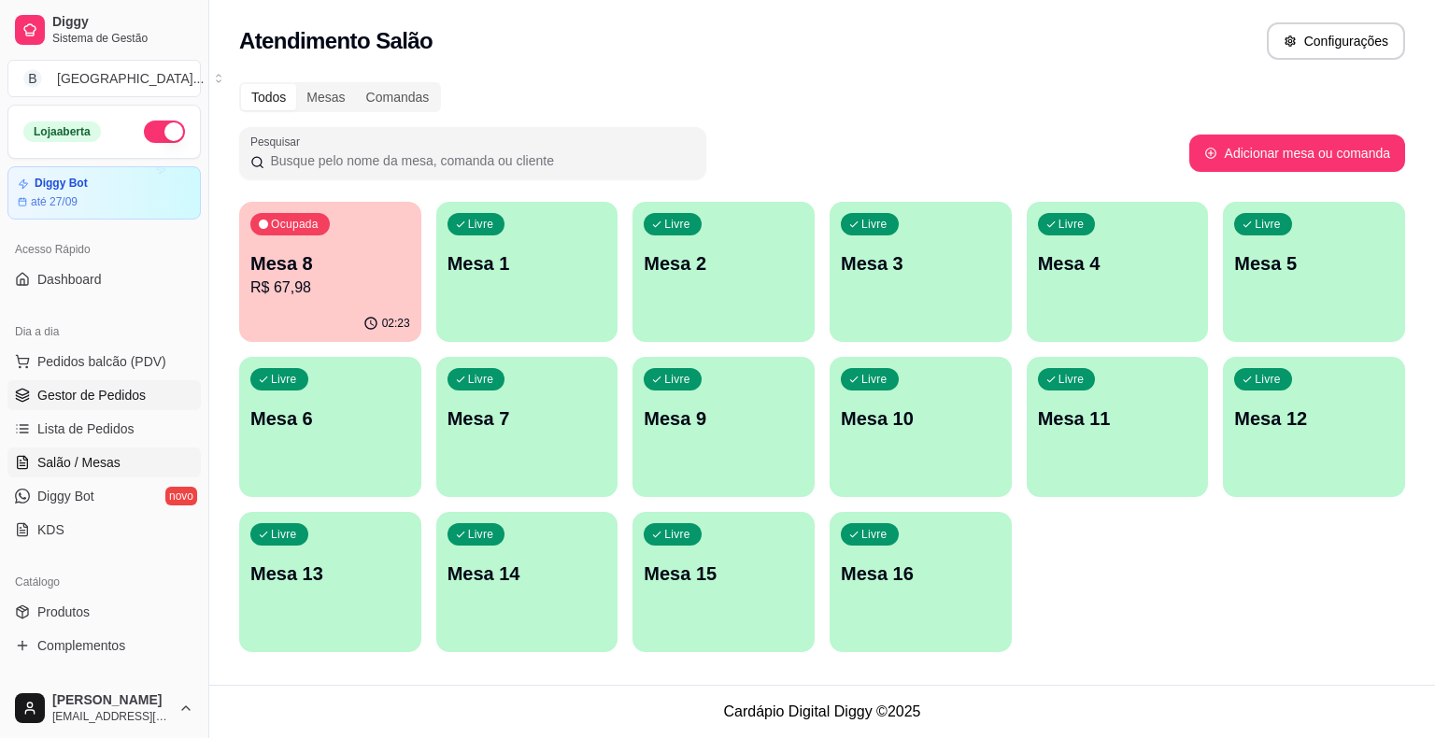
click at [56, 393] on span "Gestor de Pedidos" at bounding box center [91, 395] width 108 height 19
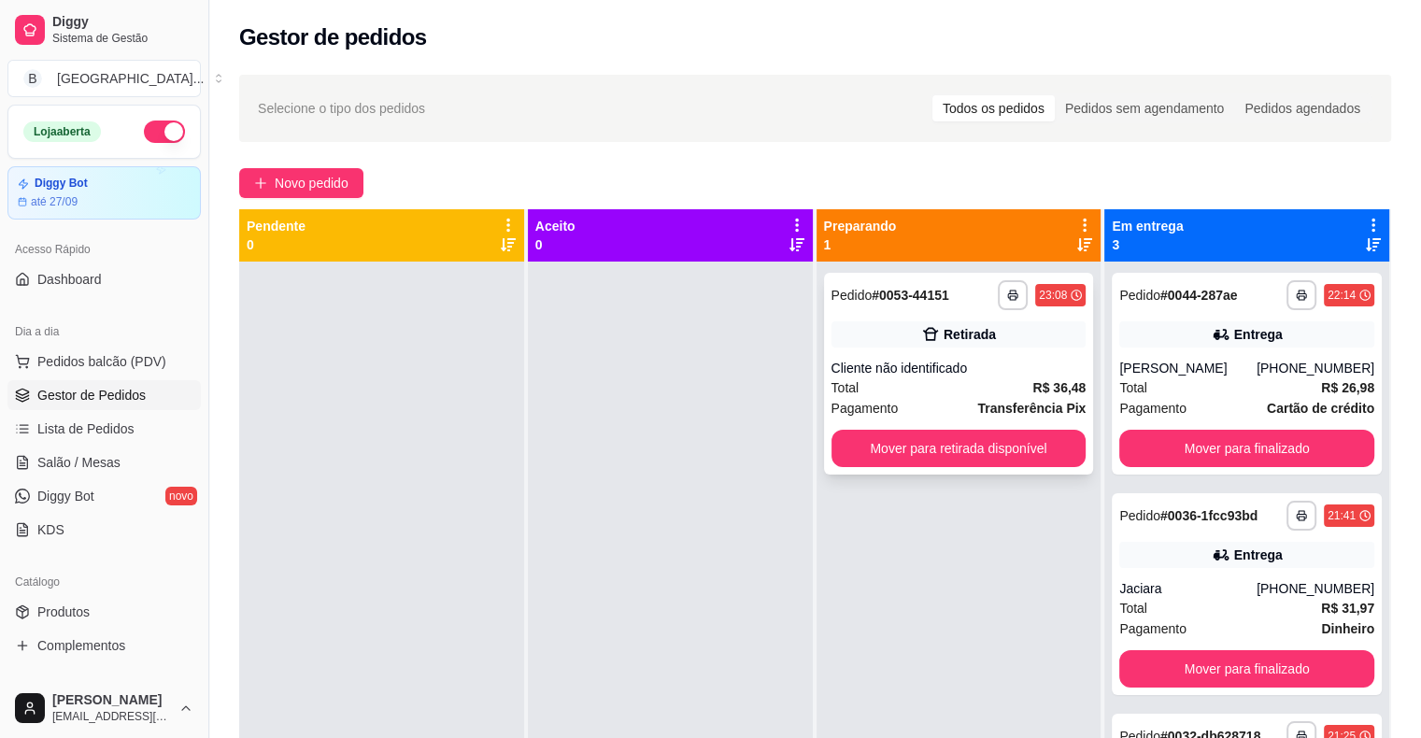
click at [942, 385] on div "Total R$ 36,48" at bounding box center [958, 387] width 255 height 21
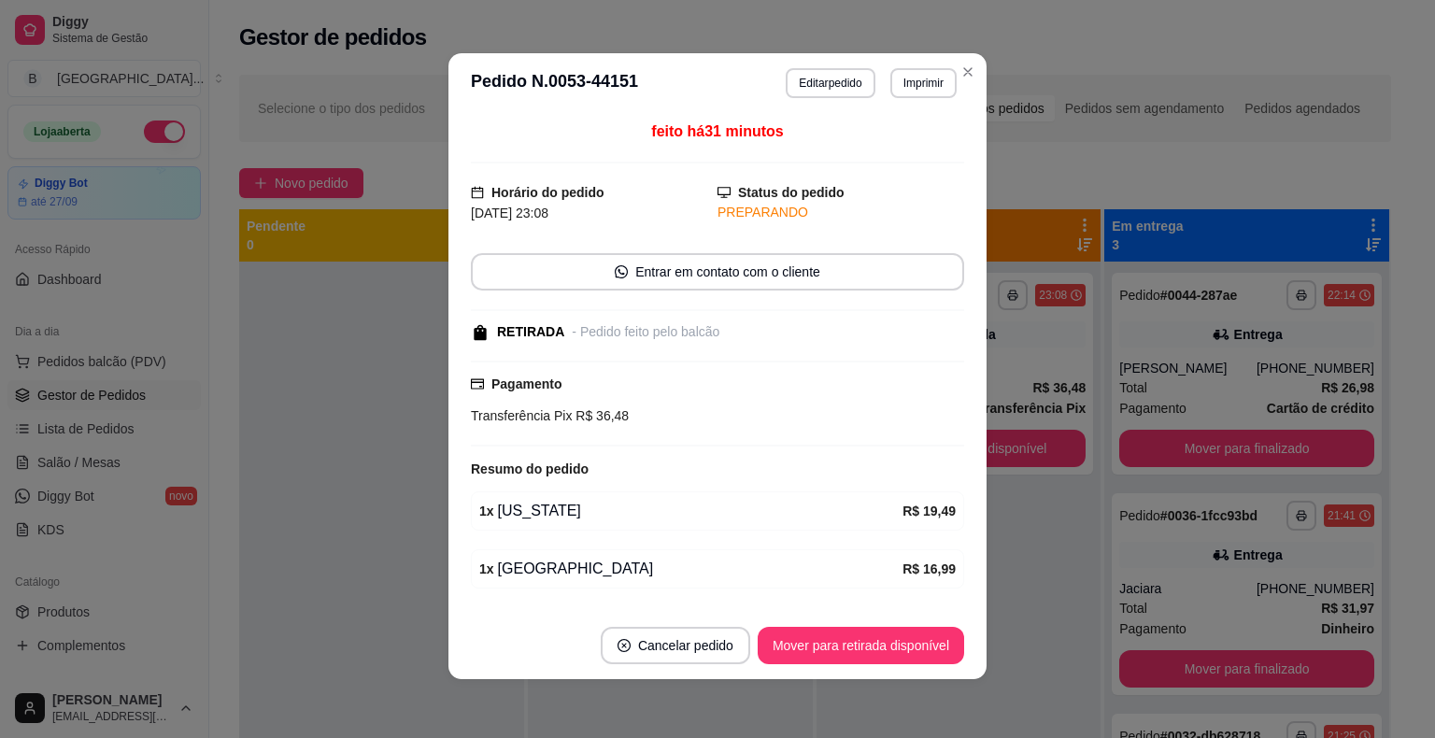
scroll to position [4, 0]
click at [930, 653] on button "Mover para retirada disponível" at bounding box center [860, 645] width 200 height 36
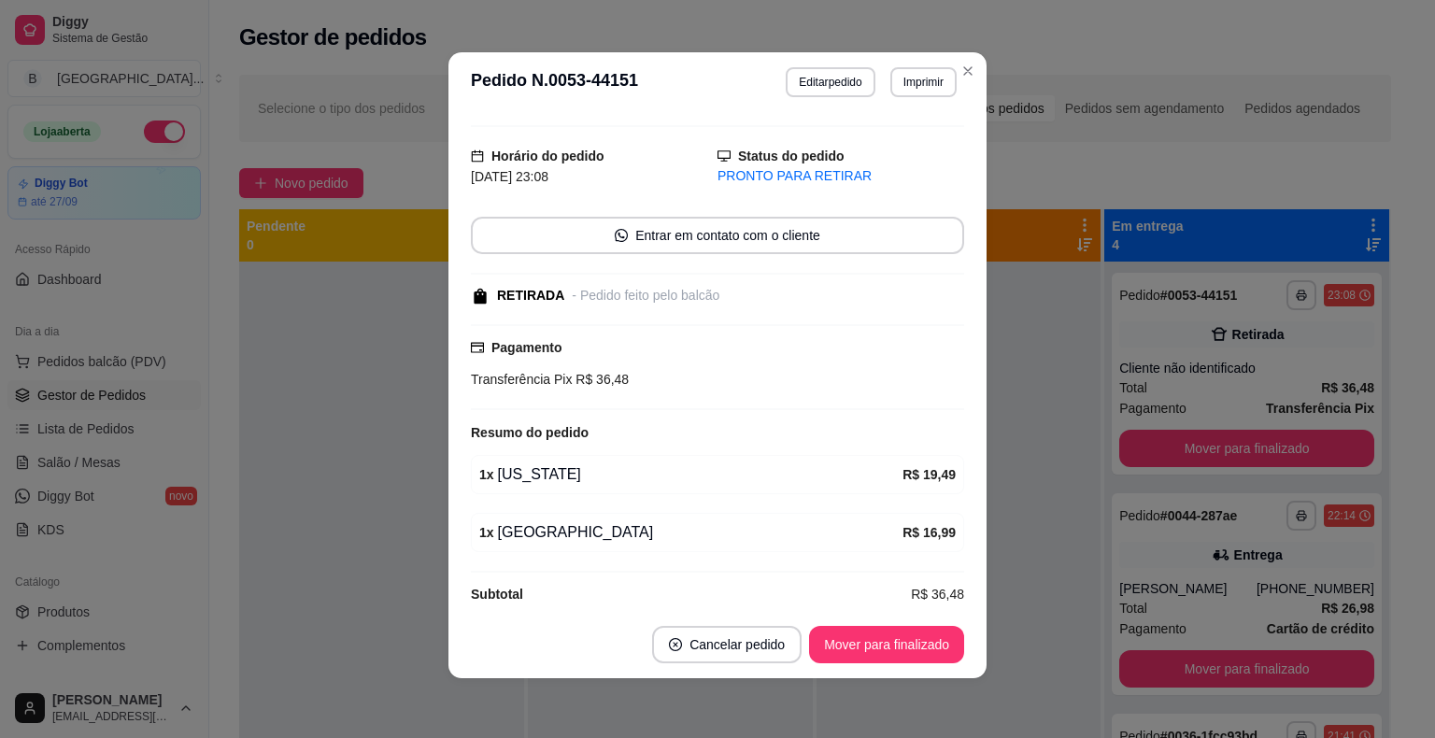
scroll to position [53, 0]
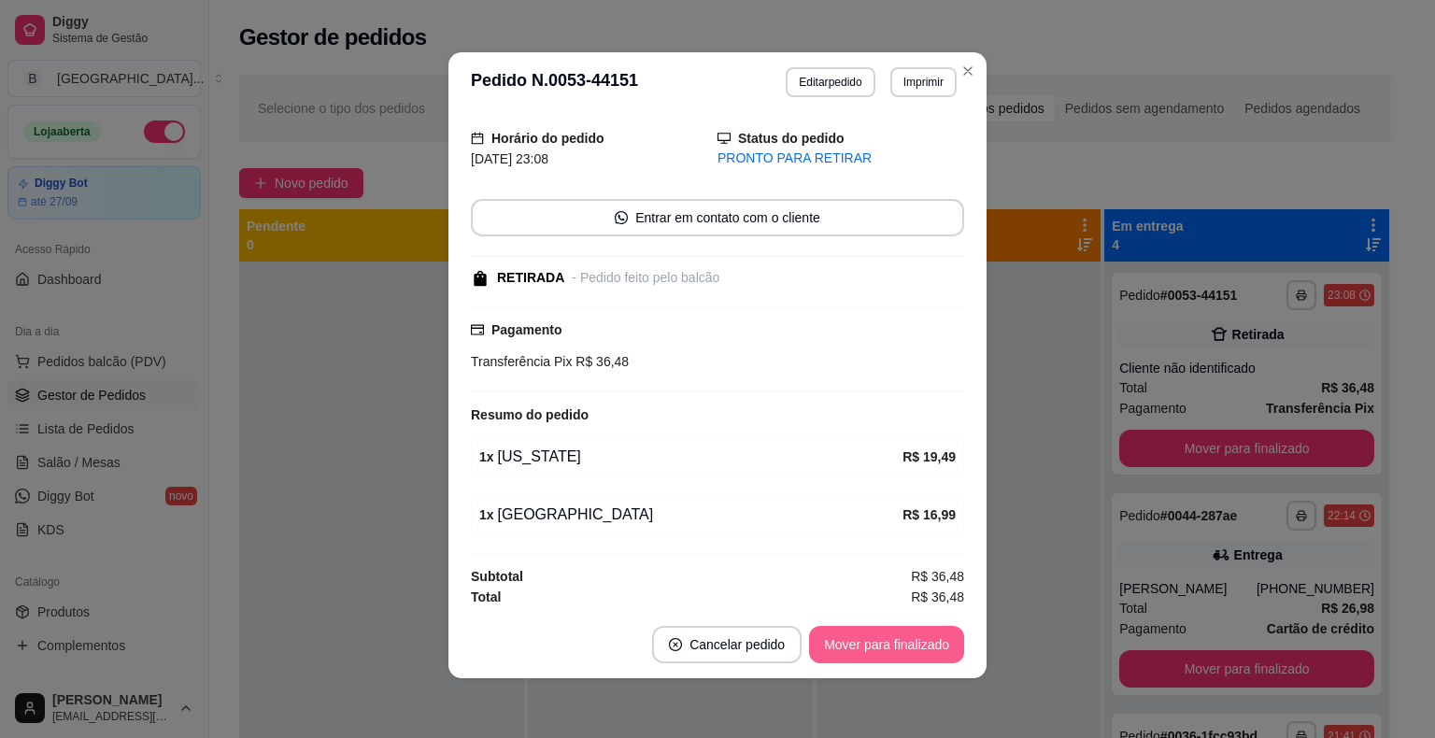
click at [934, 651] on button "Mover para finalizado" at bounding box center [886, 644] width 155 height 37
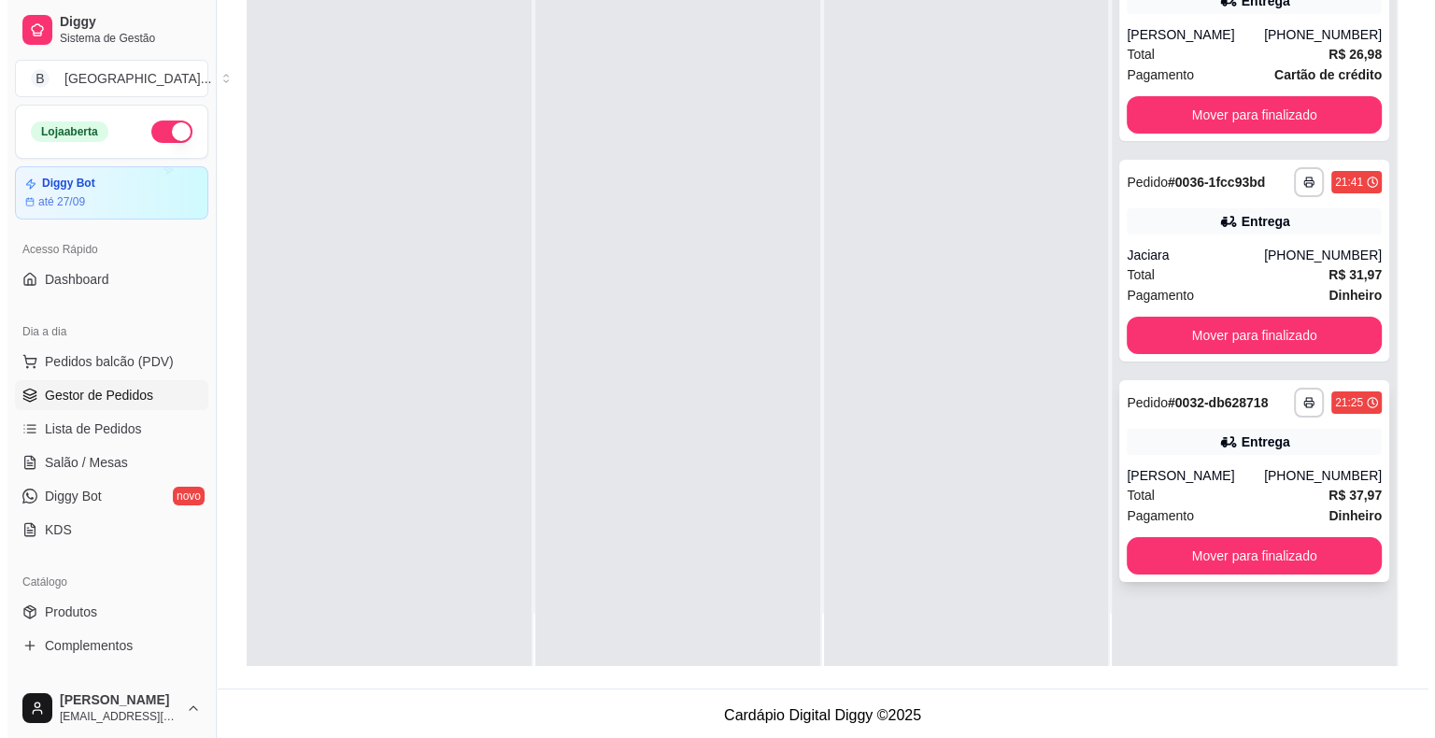
scroll to position [284, 0]
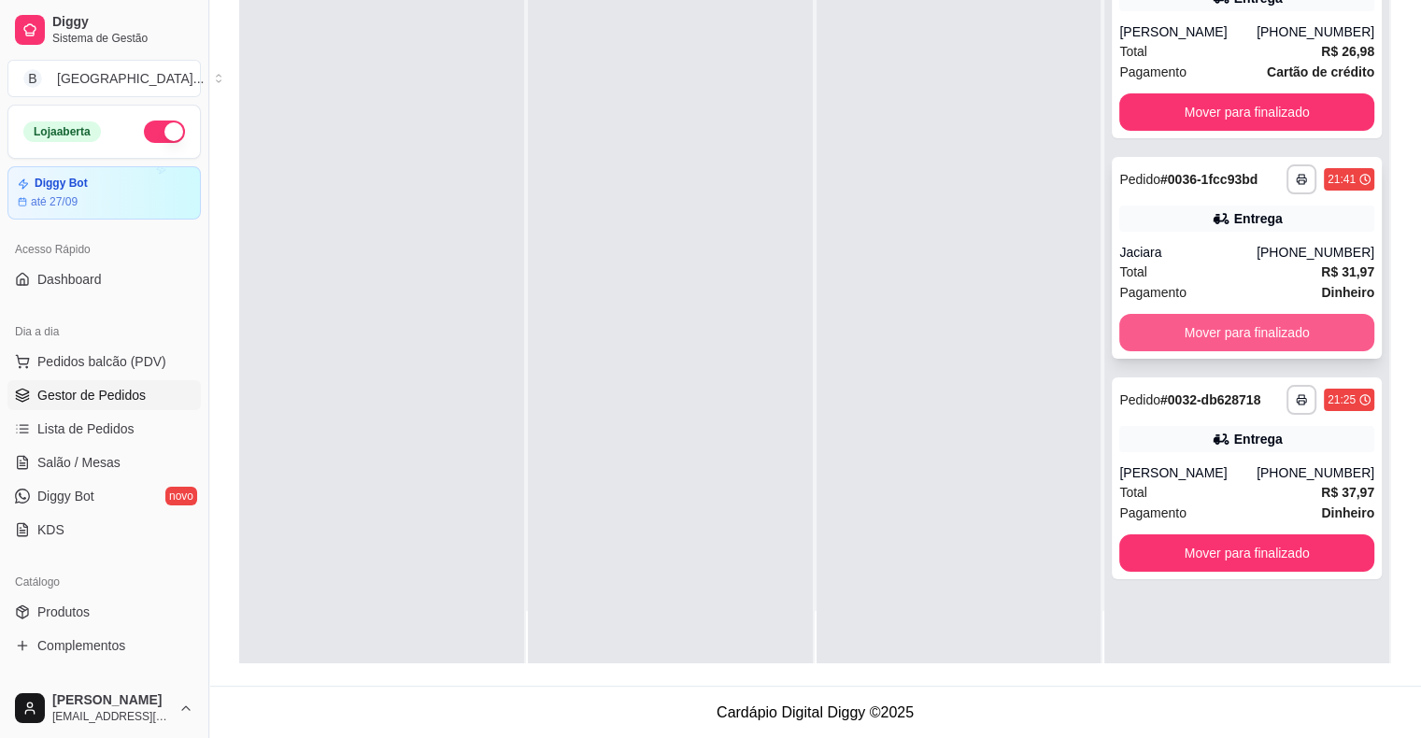
click at [1191, 319] on button "Mover para finalizado" at bounding box center [1246, 332] width 255 height 37
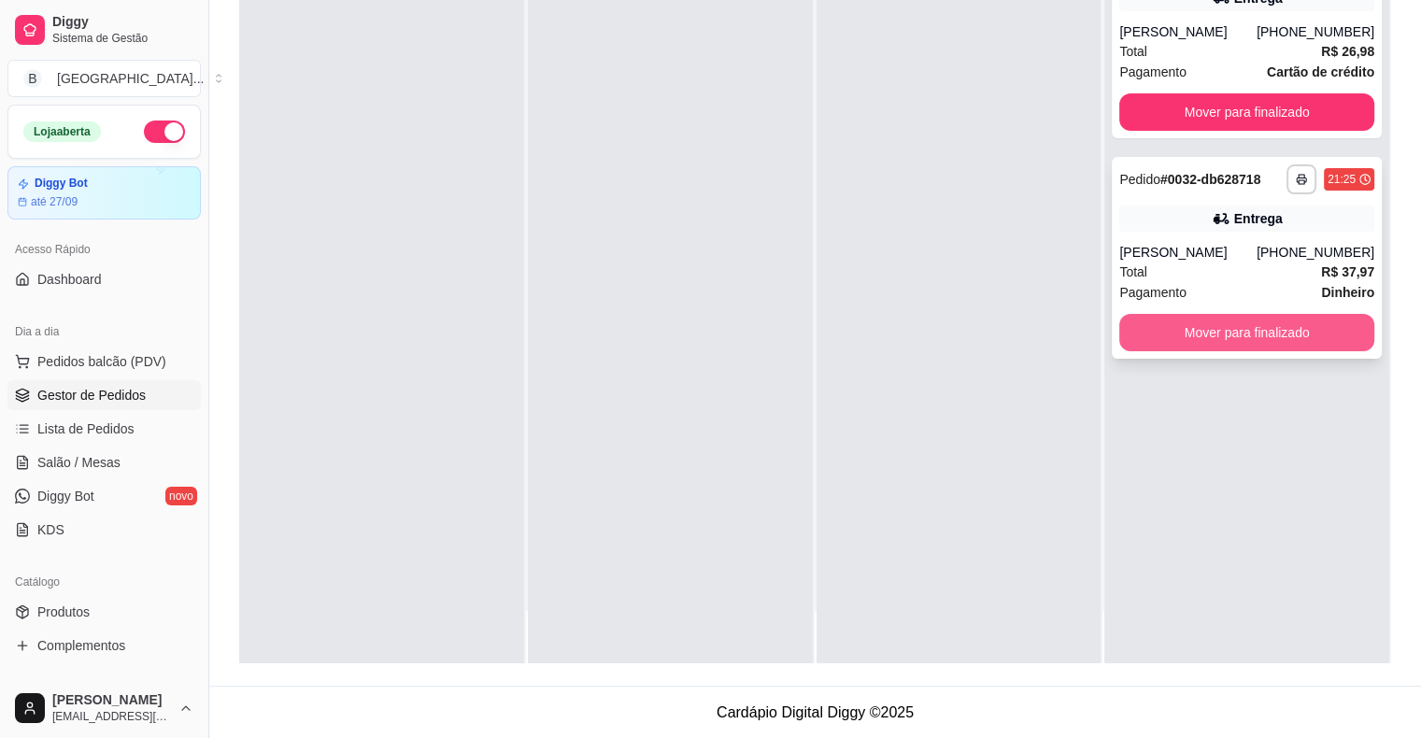
click at [1261, 319] on button "Mover para finalizado" at bounding box center [1246, 332] width 255 height 37
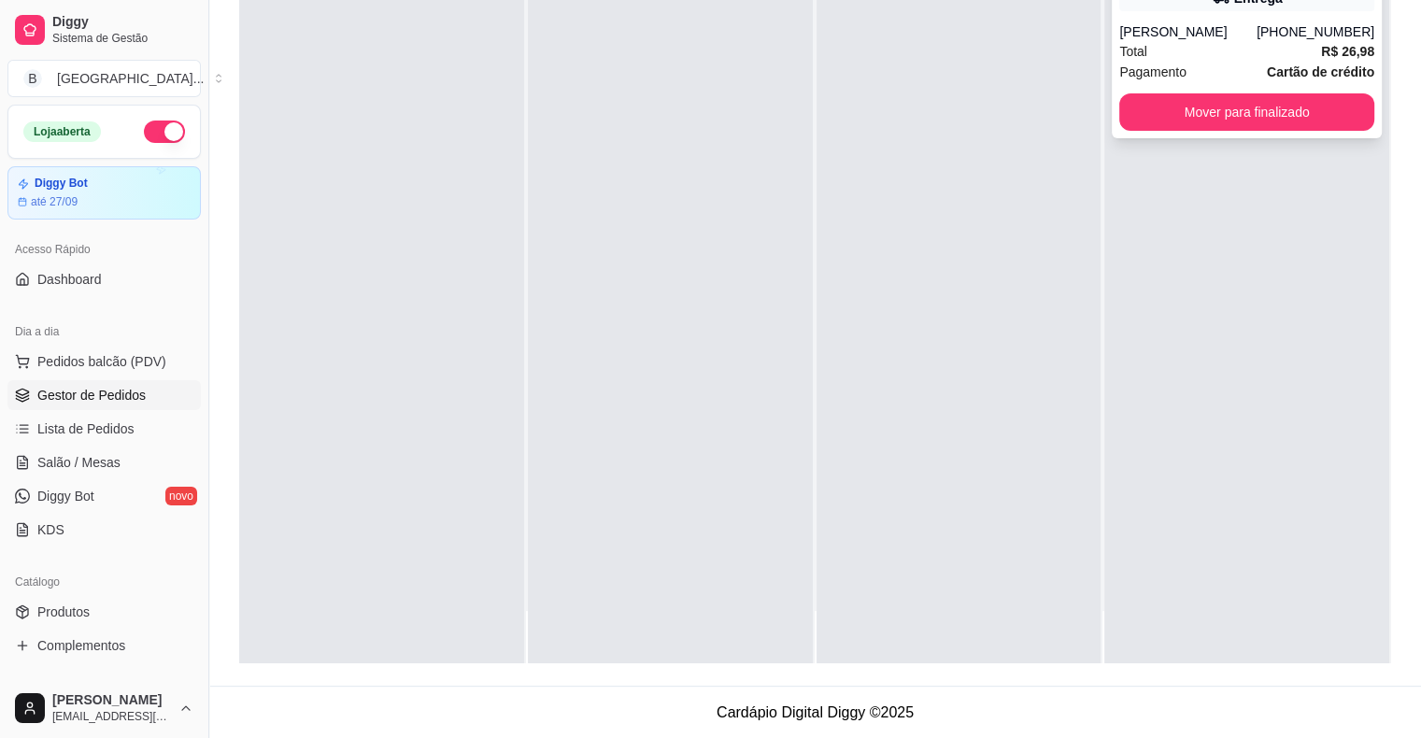
click at [1158, 47] on div "Total R$ 26,98" at bounding box center [1246, 51] width 255 height 21
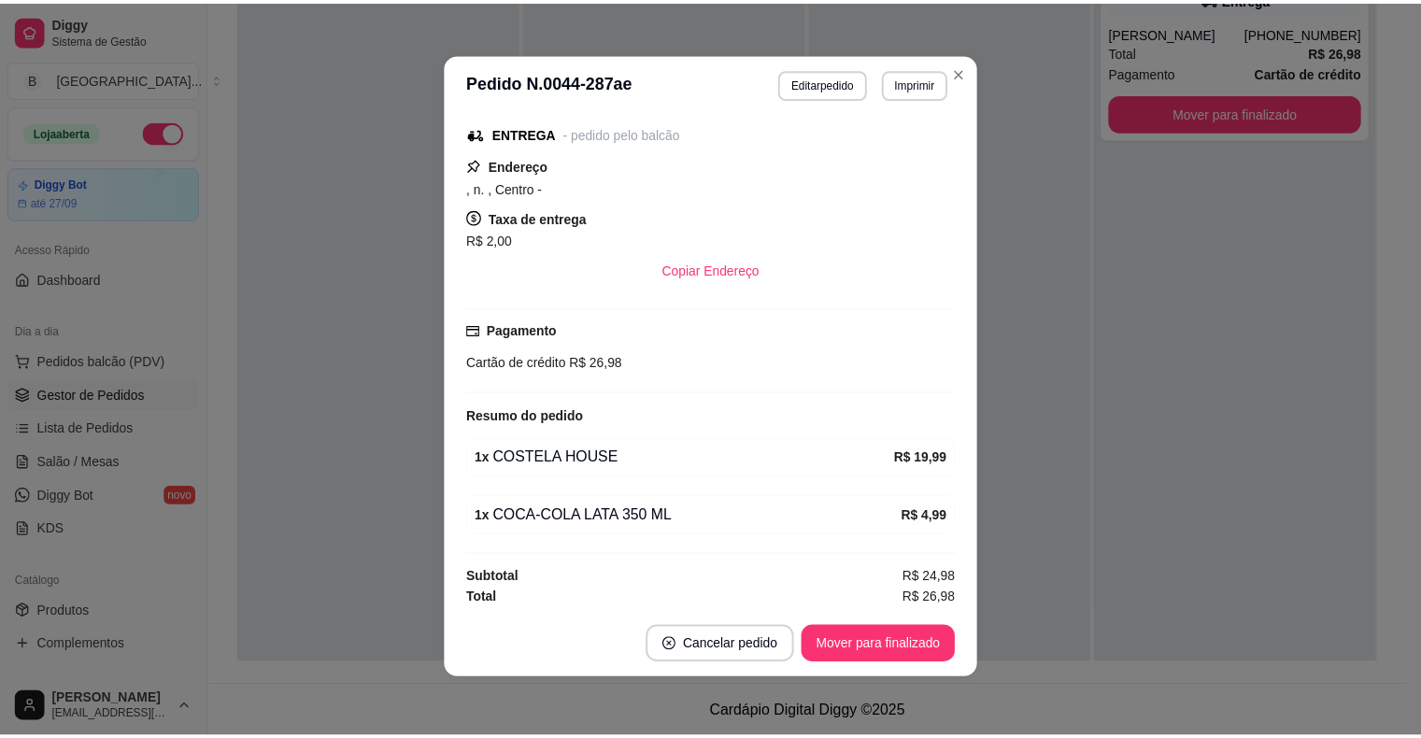
scroll to position [4, 0]
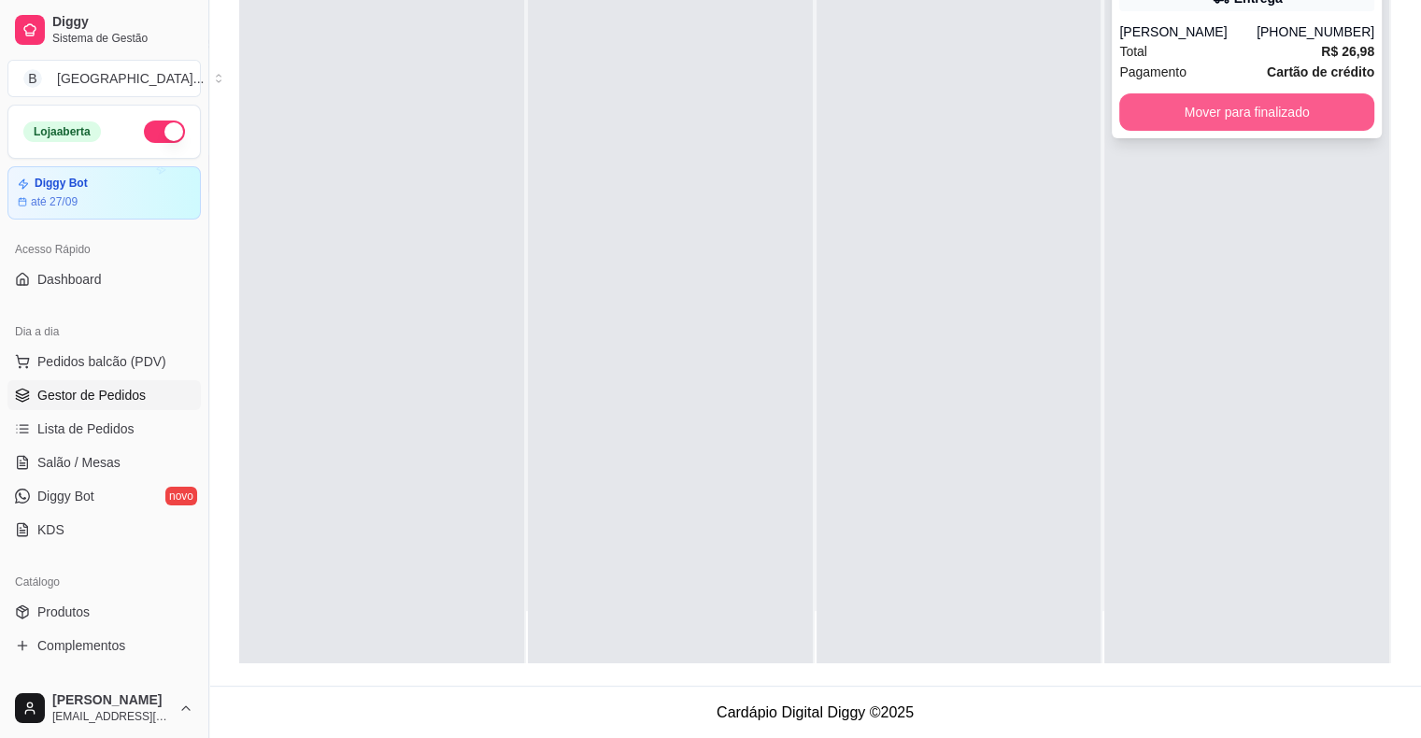
click at [1154, 122] on button "Mover para finalizado" at bounding box center [1246, 111] width 255 height 37
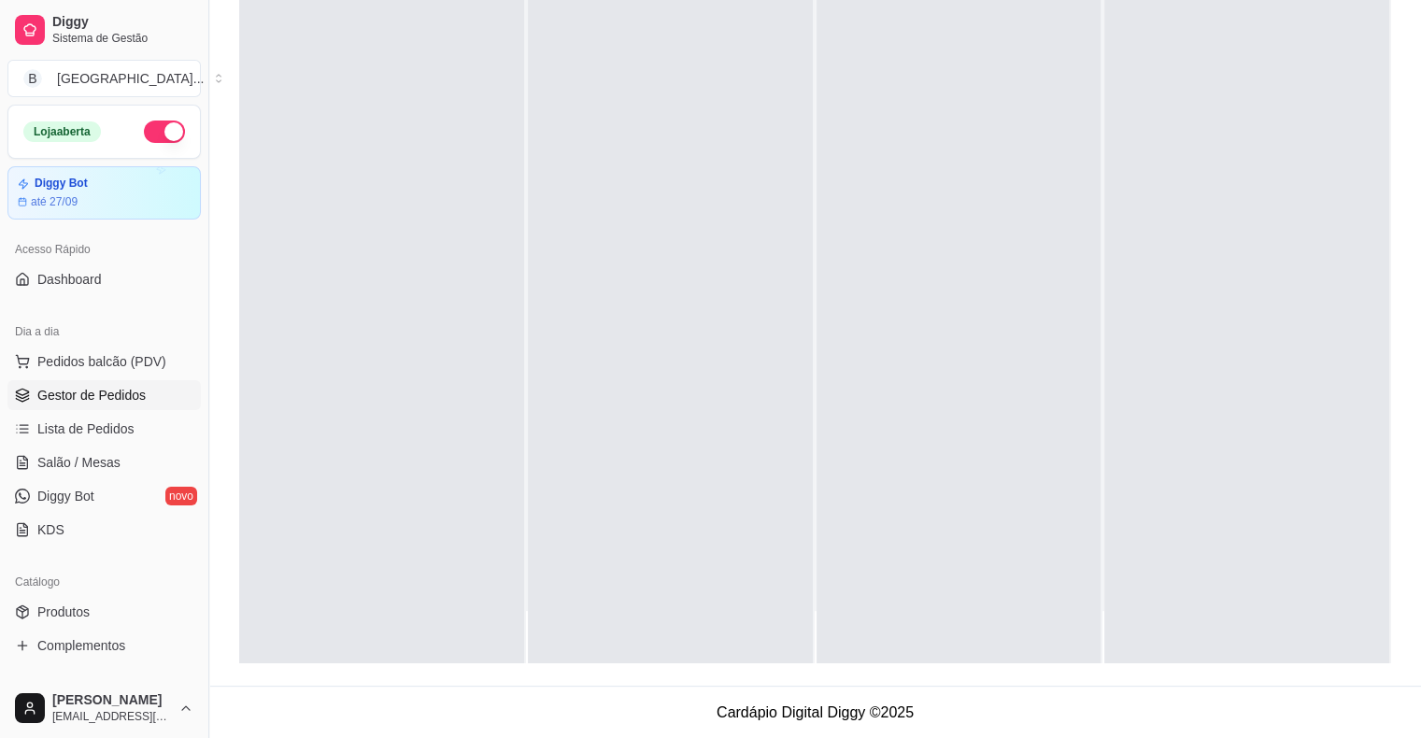
scroll to position [0, 0]
click at [127, 462] on link "Salão / Mesas" at bounding box center [103, 462] width 193 height 30
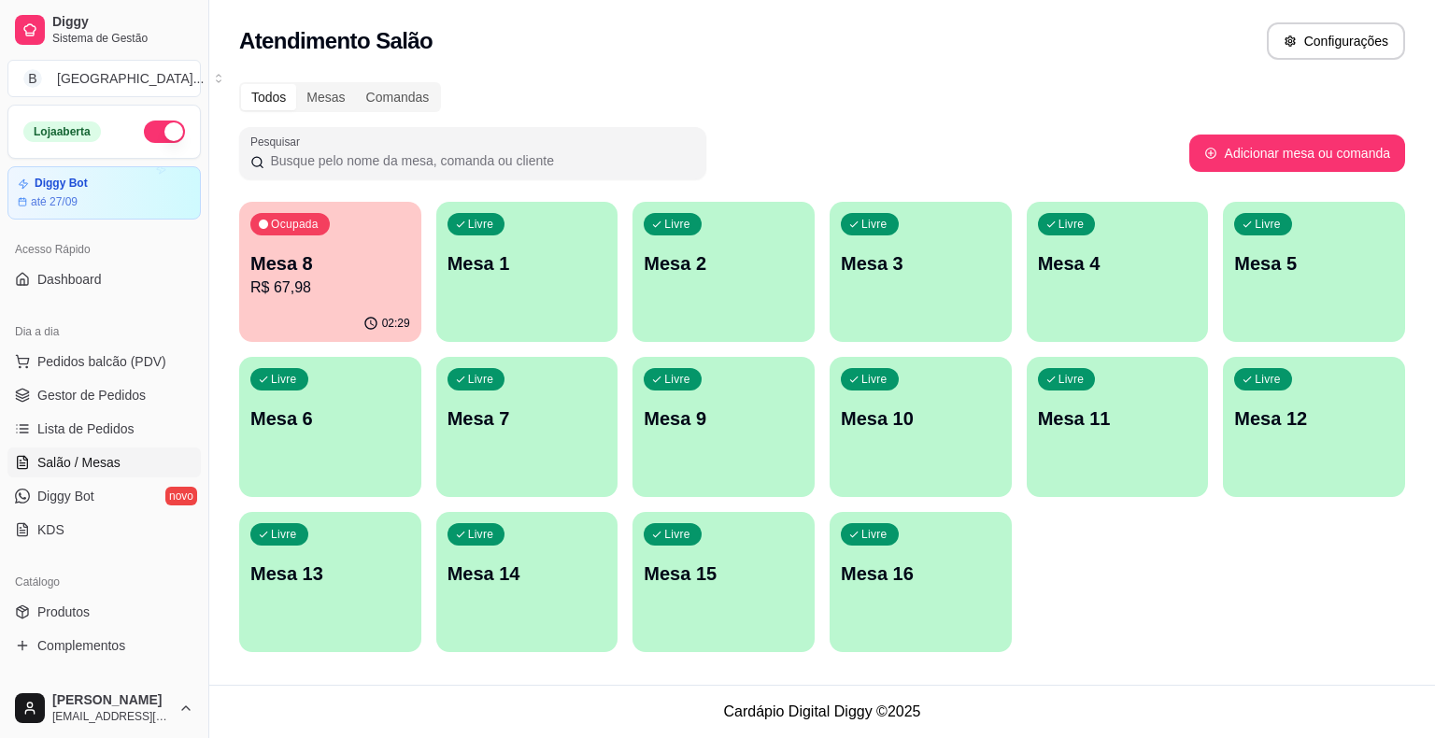
click at [352, 252] on p "Mesa 8" at bounding box center [330, 263] width 160 height 26
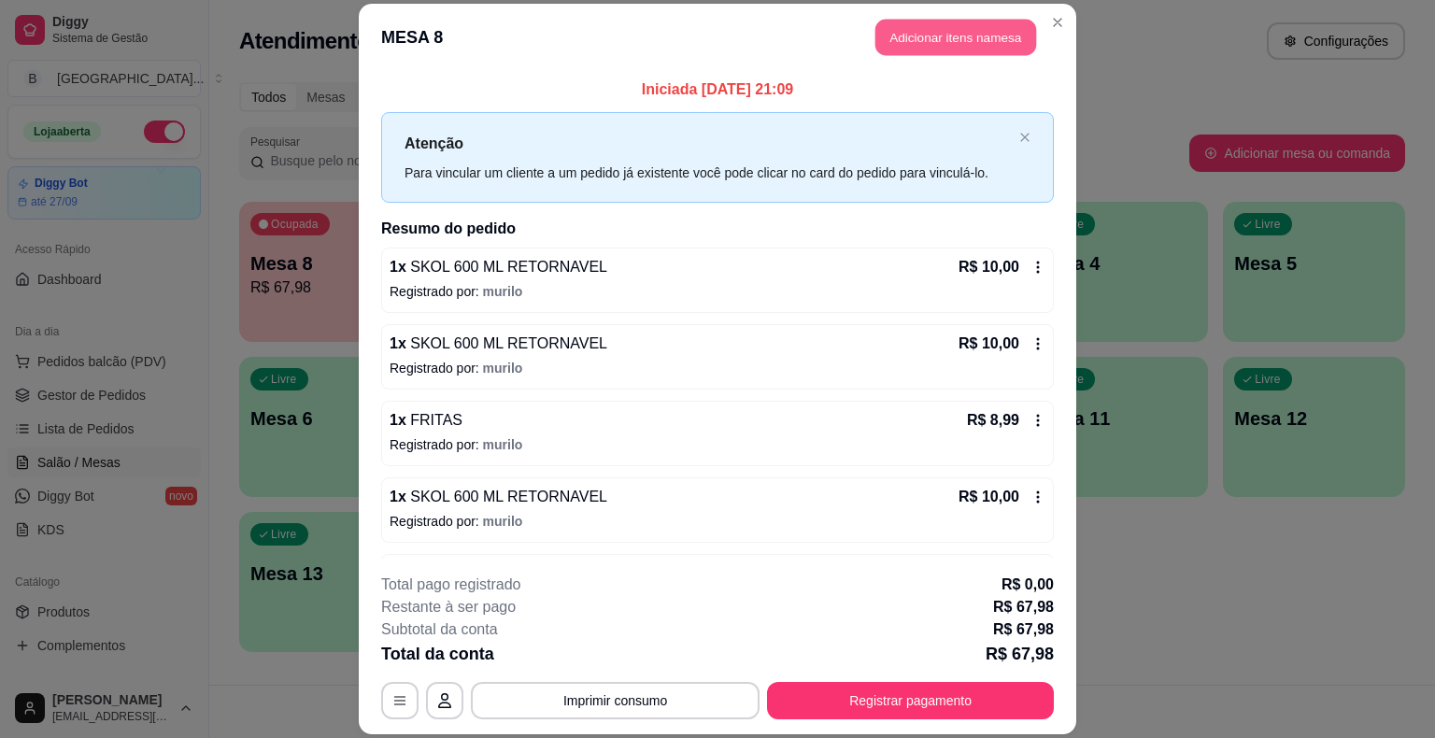
click at [892, 43] on button "Adicionar itens na mesa" at bounding box center [955, 38] width 161 height 36
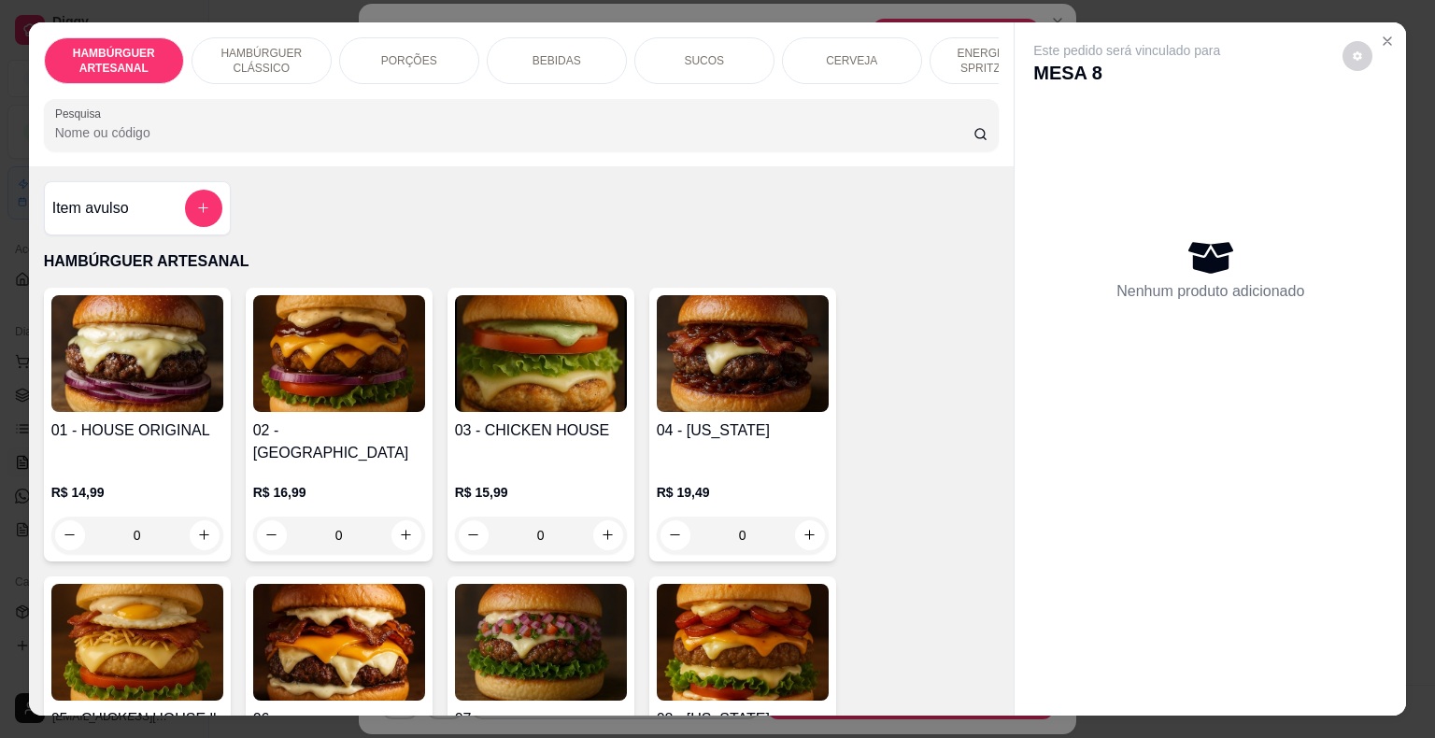
click at [537, 56] on p "BEBIDAS" at bounding box center [556, 60] width 49 height 15
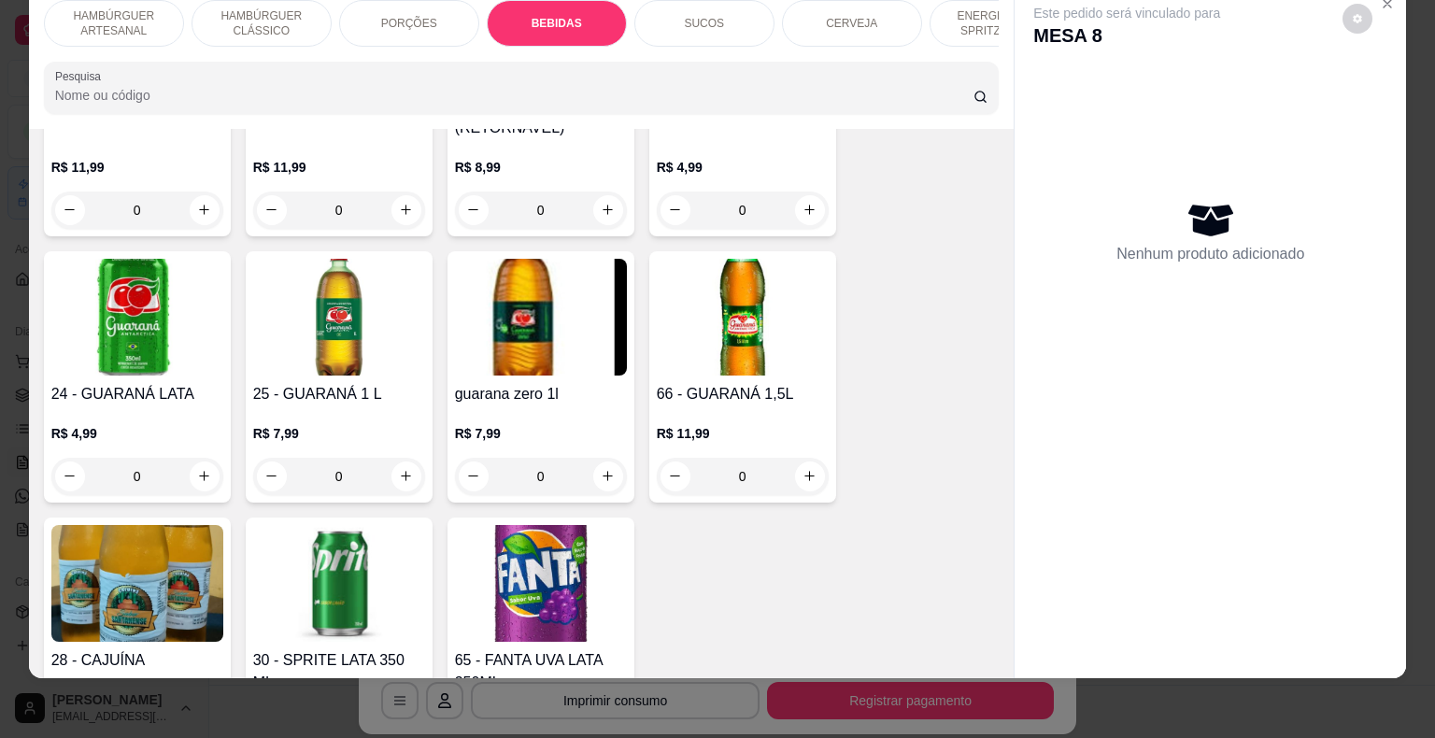
scroll to position [3131, 0]
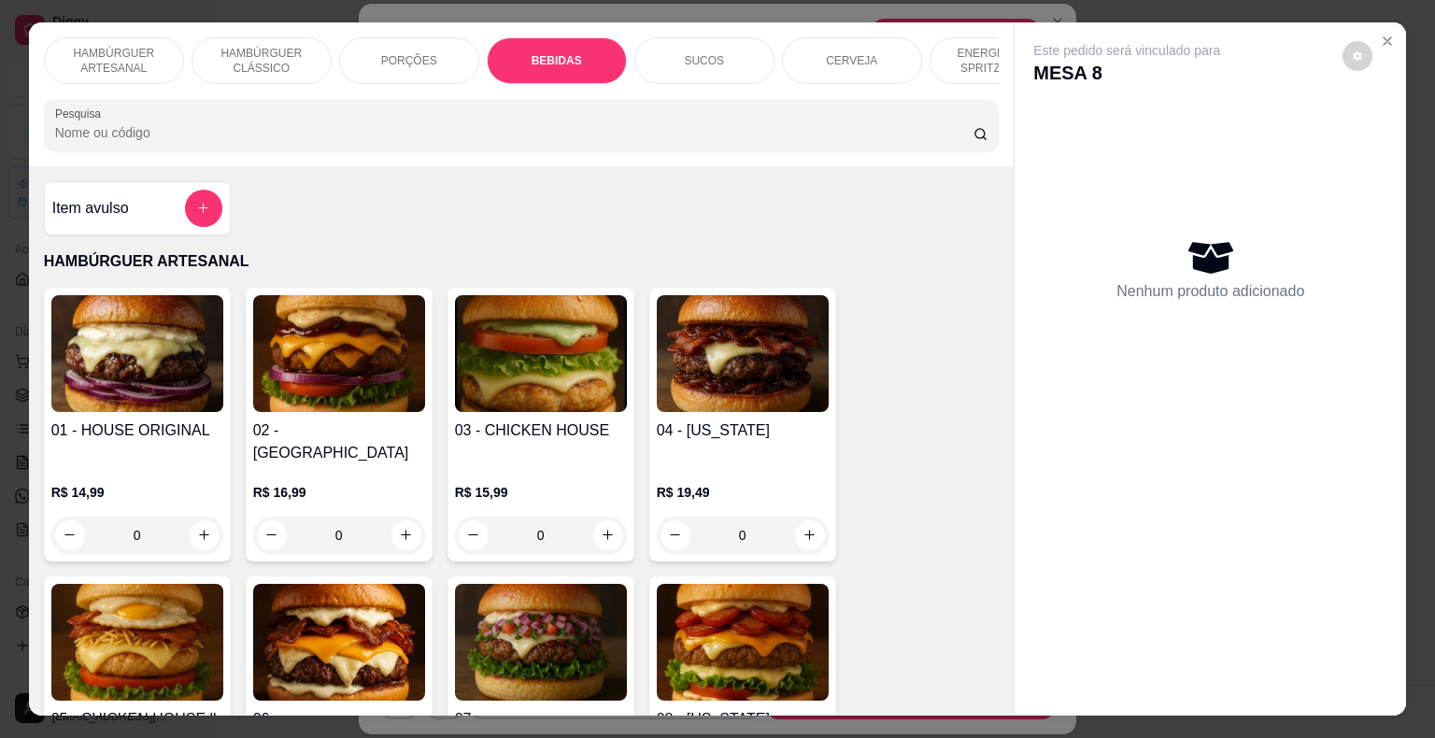
scroll to position [45, 0]
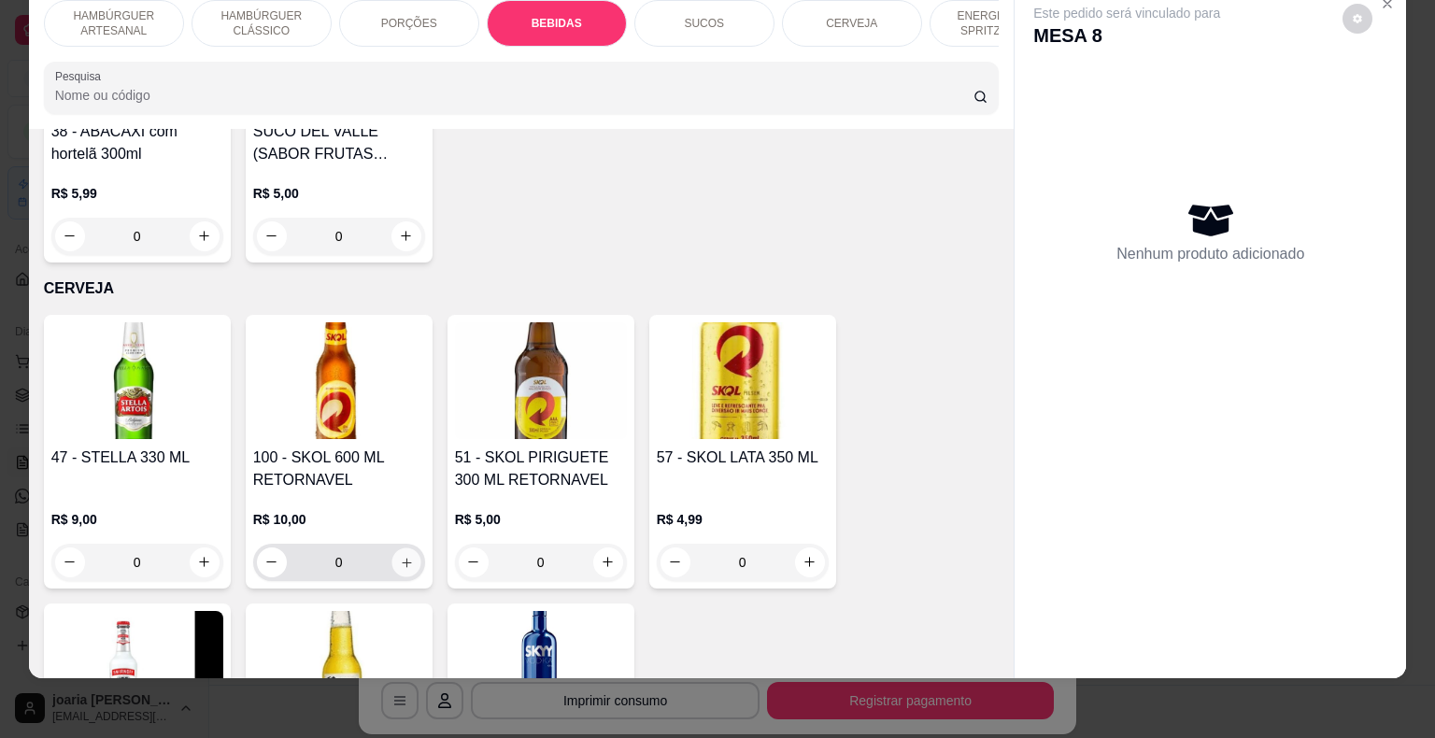
click at [391, 547] on button "increase-product-quantity" at bounding box center [405, 561] width 29 height 29
type input "1"
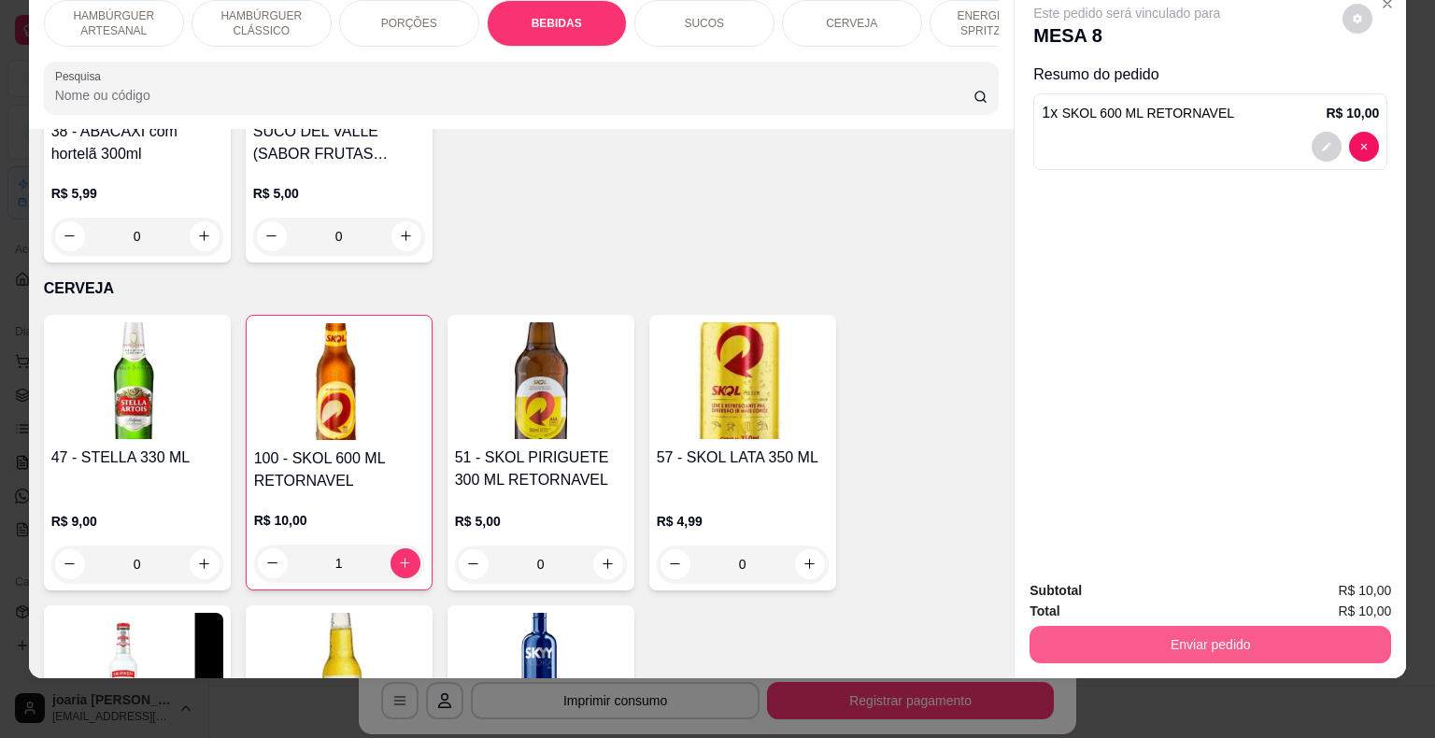
click at [1098, 626] on button "Enviar pedido" at bounding box center [1209, 644] width 361 height 37
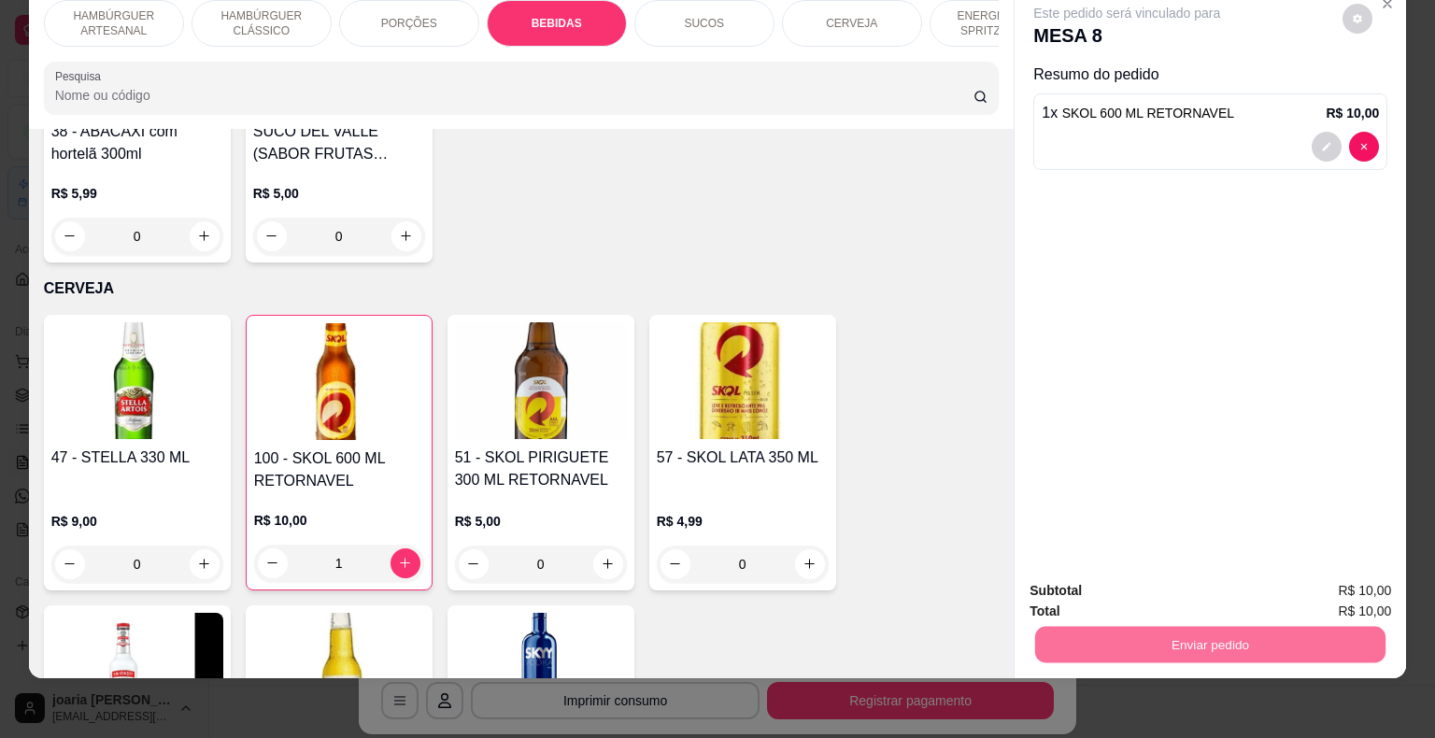
click at [1073, 581] on button "Não registrar e enviar pedido" at bounding box center [1148, 584] width 194 height 35
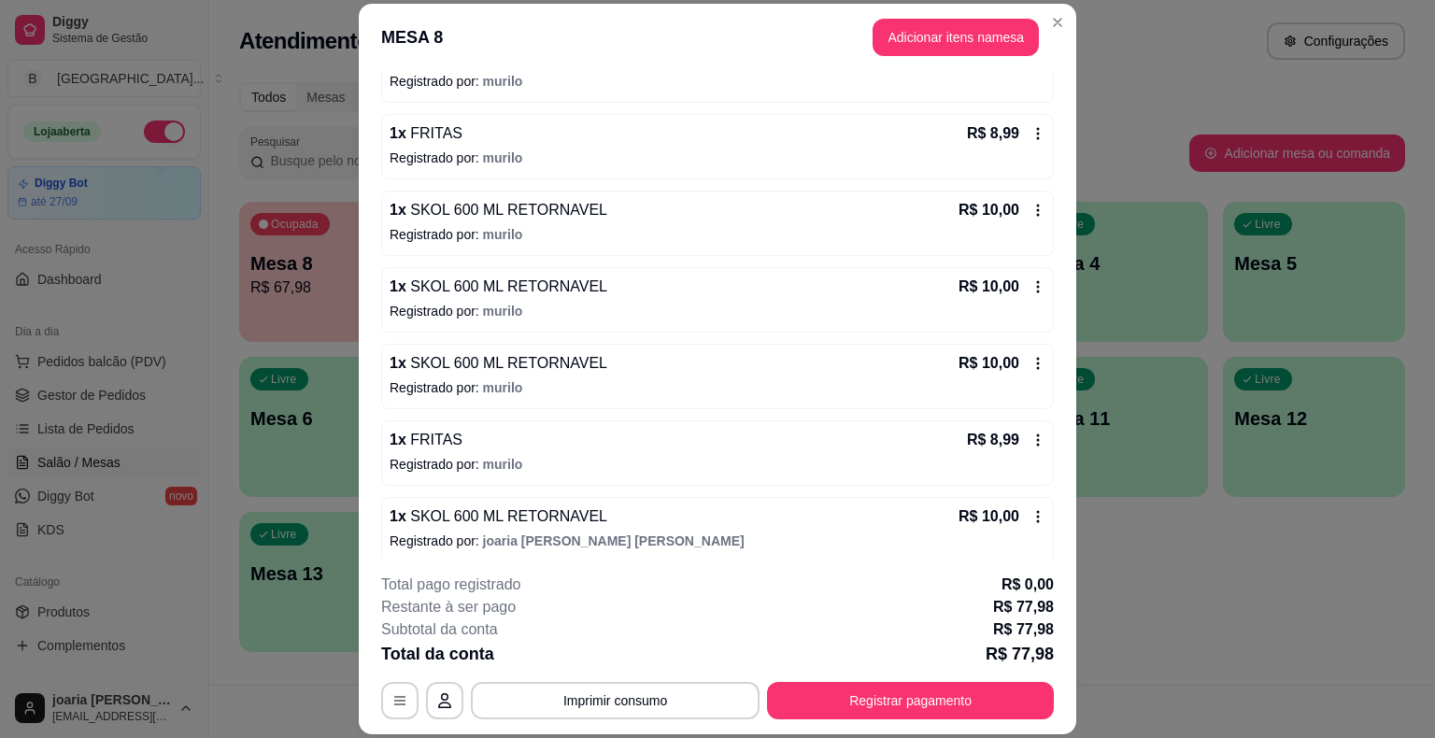
scroll to position [294, 0]
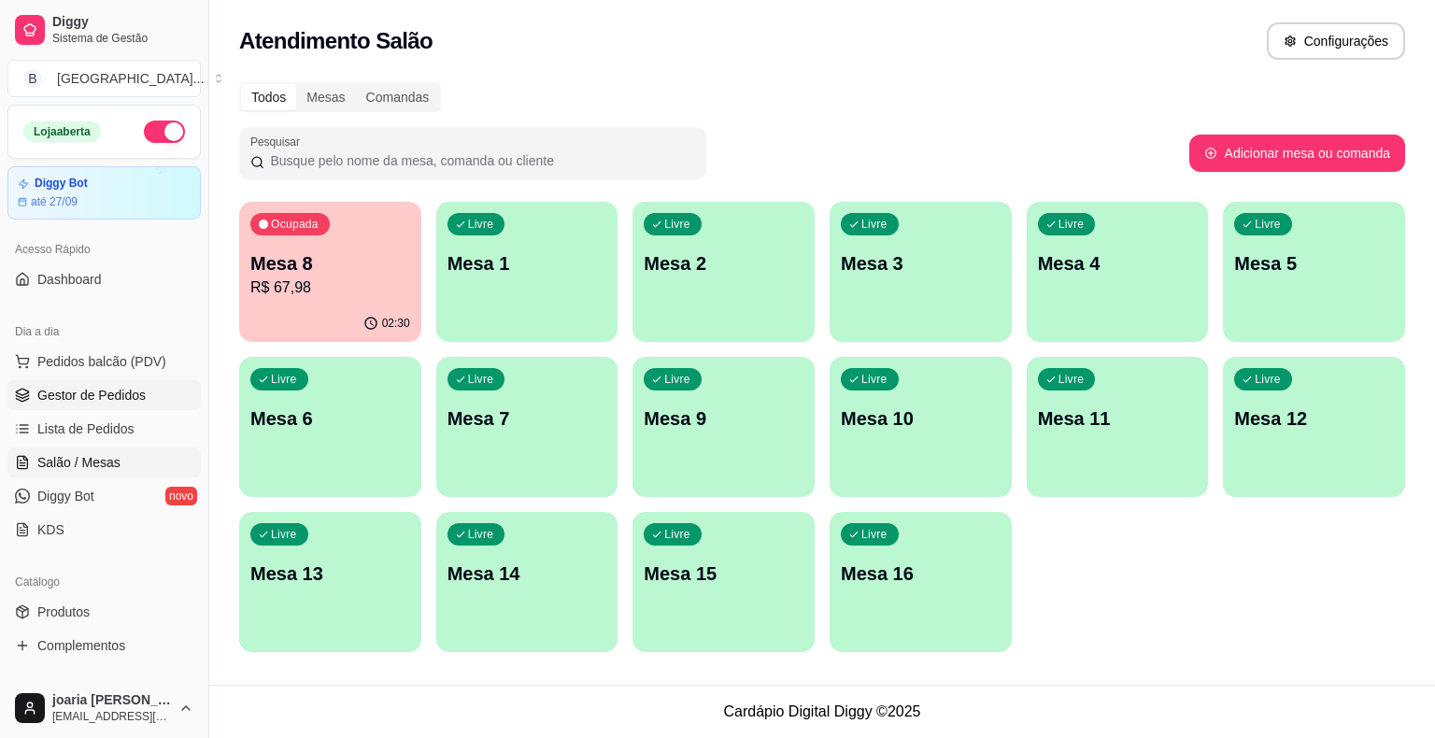
click at [113, 390] on span "Gestor de Pedidos" at bounding box center [91, 395] width 108 height 19
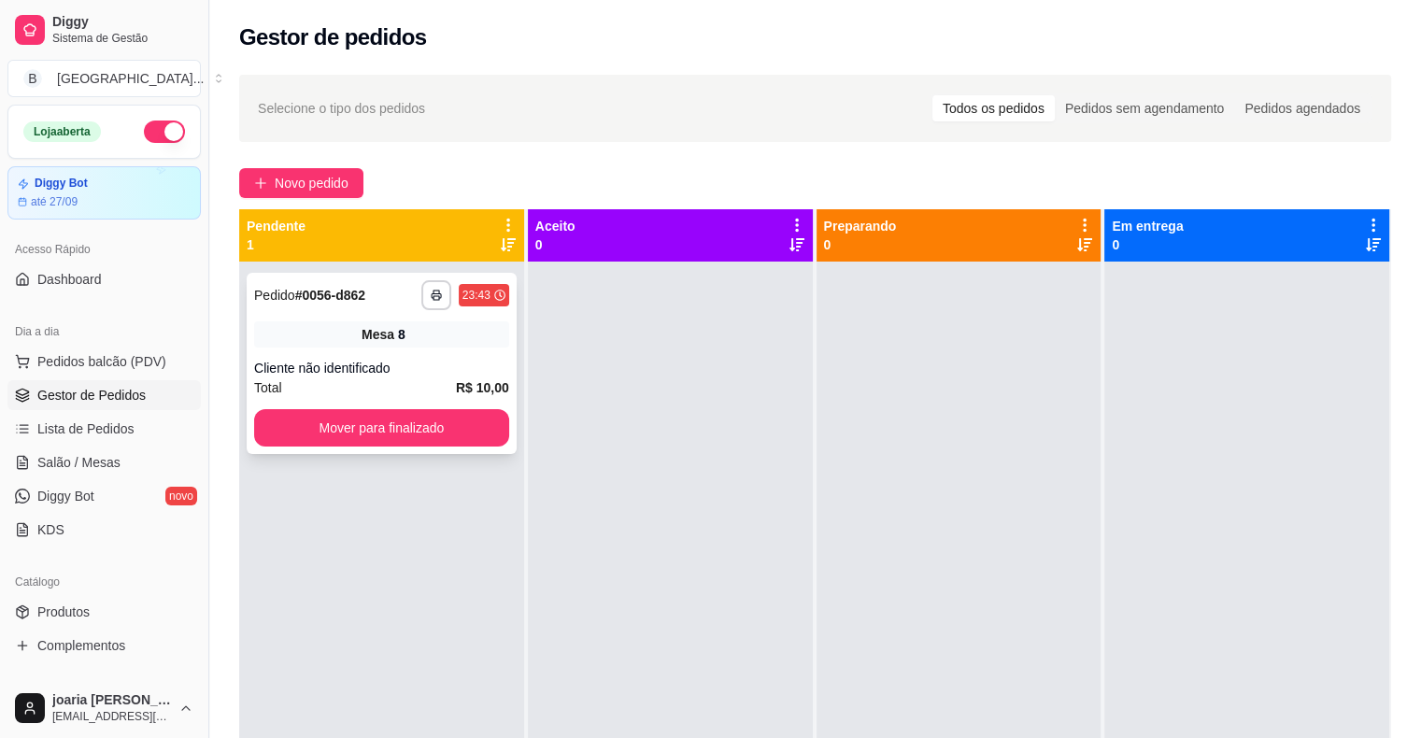
click at [318, 330] on div "Mesa 8" at bounding box center [381, 334] width 255 height 26
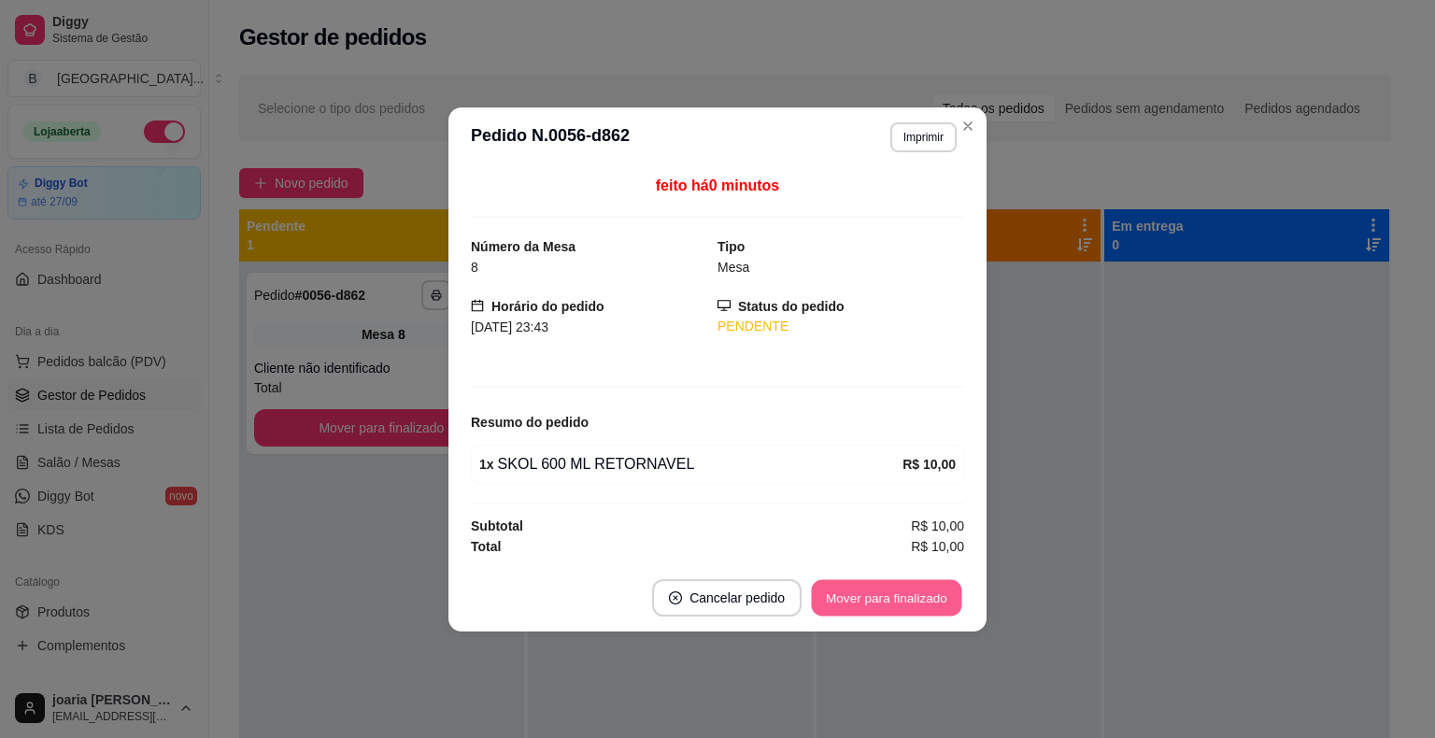
click at [857, 603] on button "Mover para finalizado" at bounding box center [887, 597] width 150 height 36
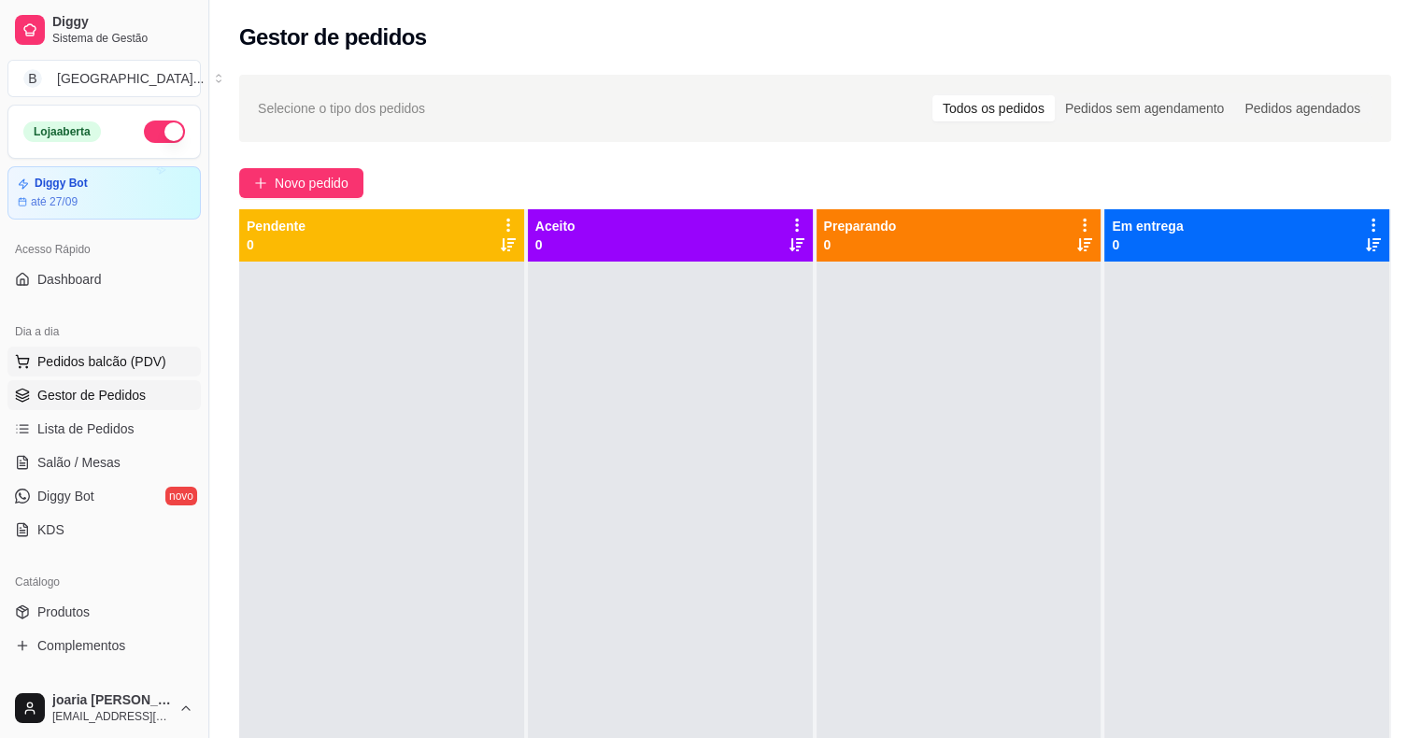
click at [57, 353] on span "Pedidos balcão (PDV)" at bounding box center [101, 361] width 129 height 19
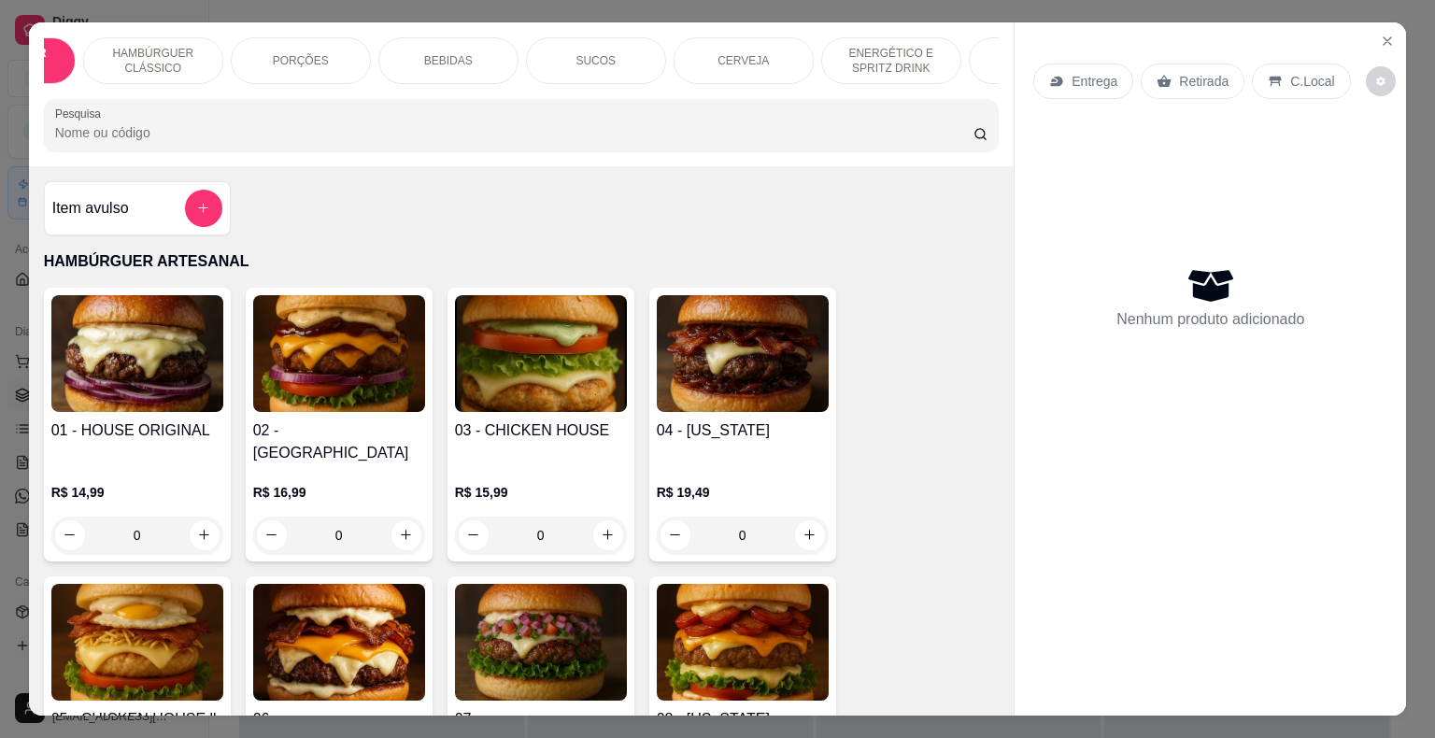
scroll to position [0, 112]
click at [1380, 39] on icon "Close" at bounding box center [1387, 41] width 15 height 15
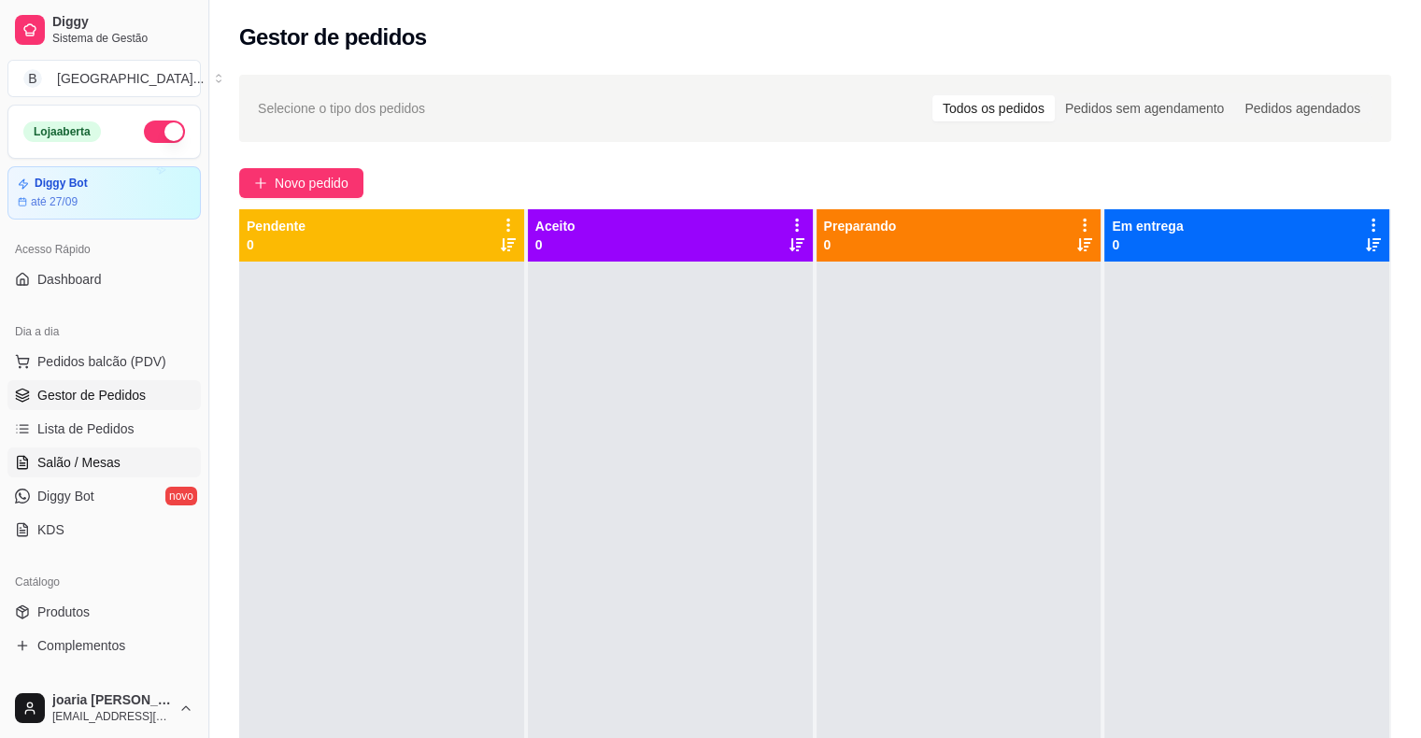
click at [104, 470] on span "Salão / Mesas" at bounding box center [78, 462] width 83 height 19
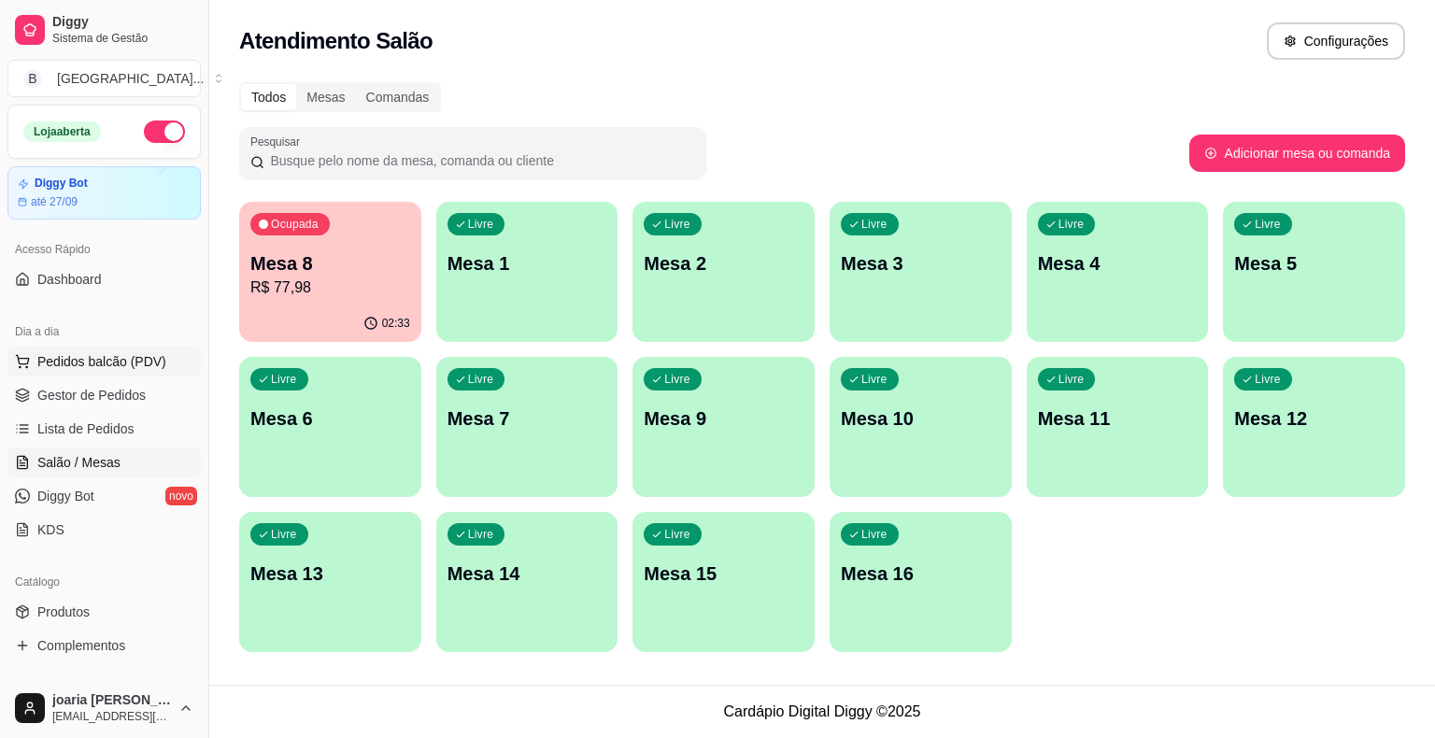
click at [120, 365] on span "Pedidos balcão (PDV)" at bounding box center [101, 361] width 129 height 19
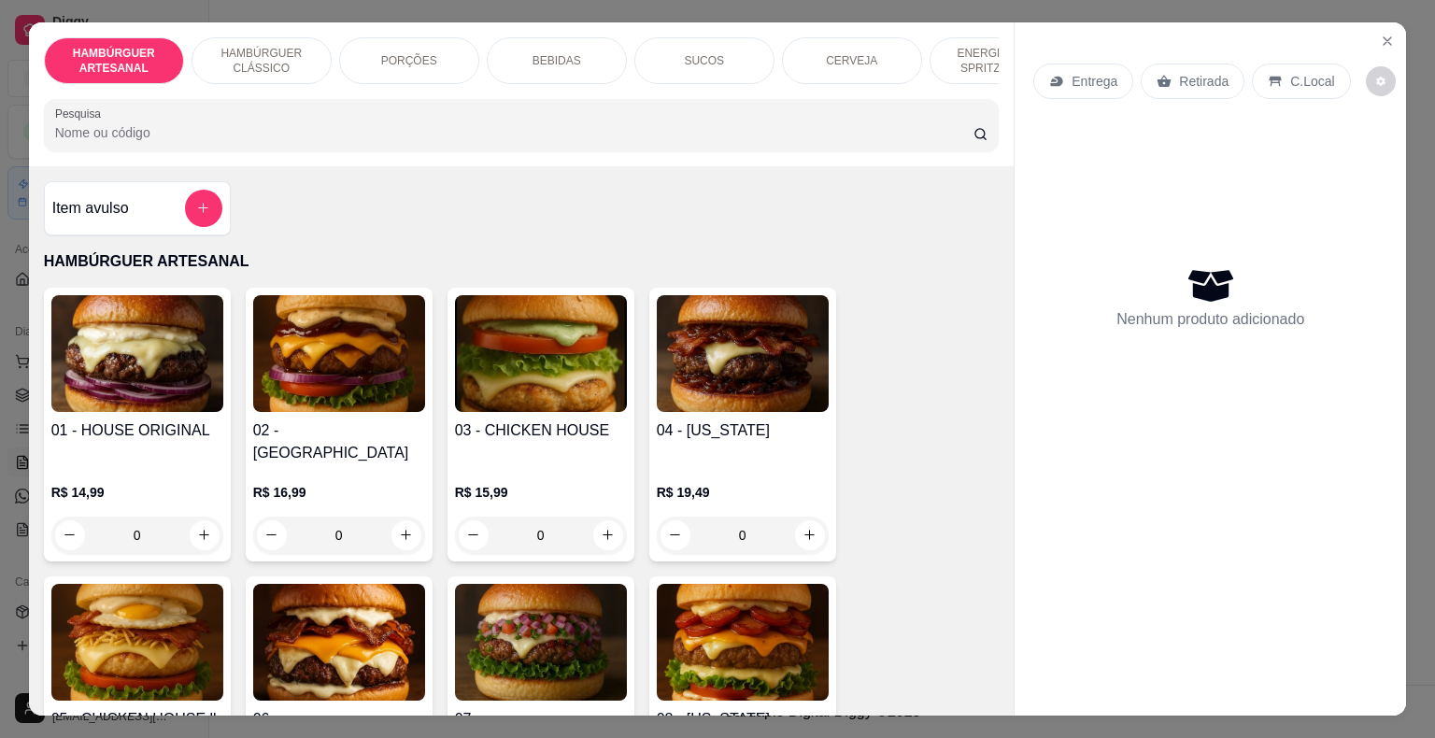
click at [991, 82] on div "HAMBÚRGUER ARTESANAL HAMBÚRGUER CLÁSSICO PORÇÕES BEBIDAS SUCOS CERVEJA ENERGÉTI…" at bounding box center [522, 60] width 956 height 47
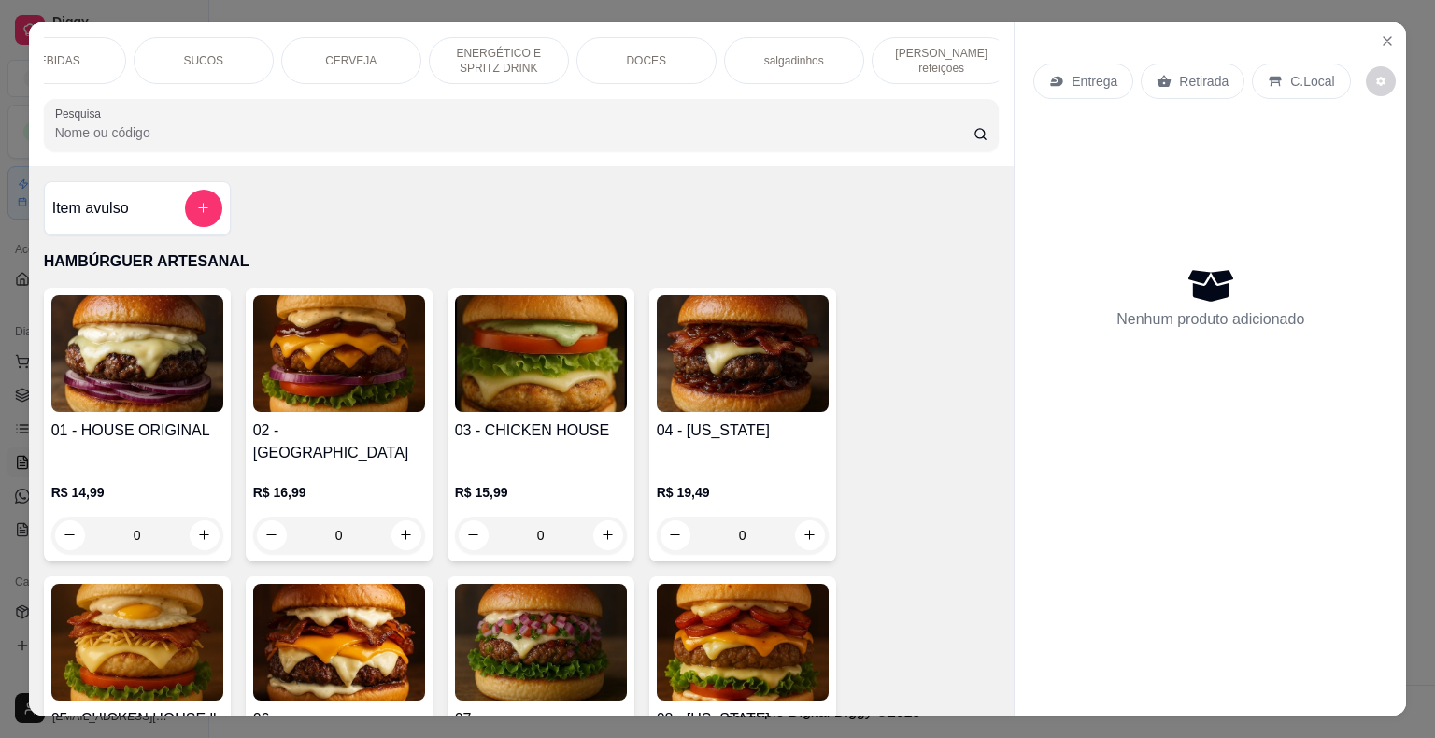
scroll to position [0, 513]
click at [945, 59] on p "[PERSON_NAME] refeiçoes" at bounding box center [929, 61] width 108 height 30
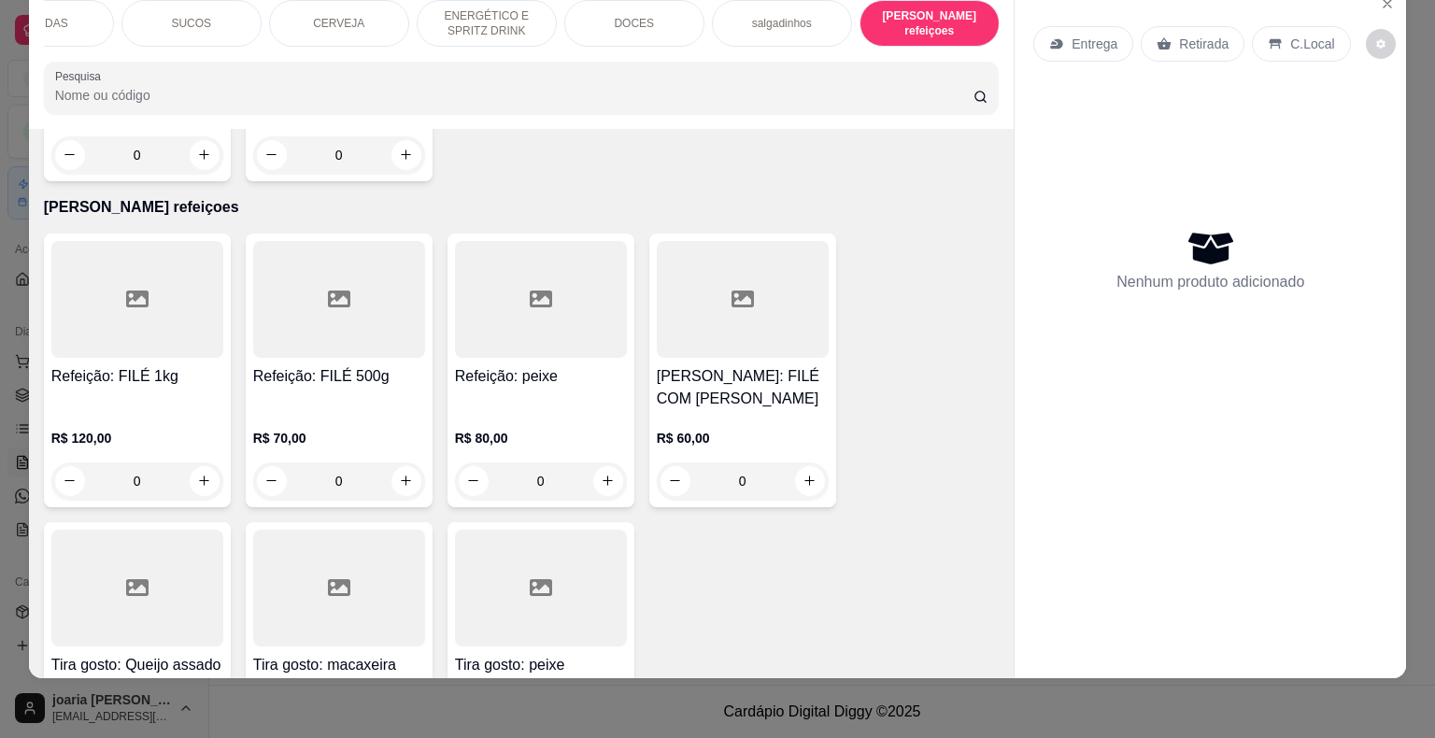
scroll to position [5424, 0]
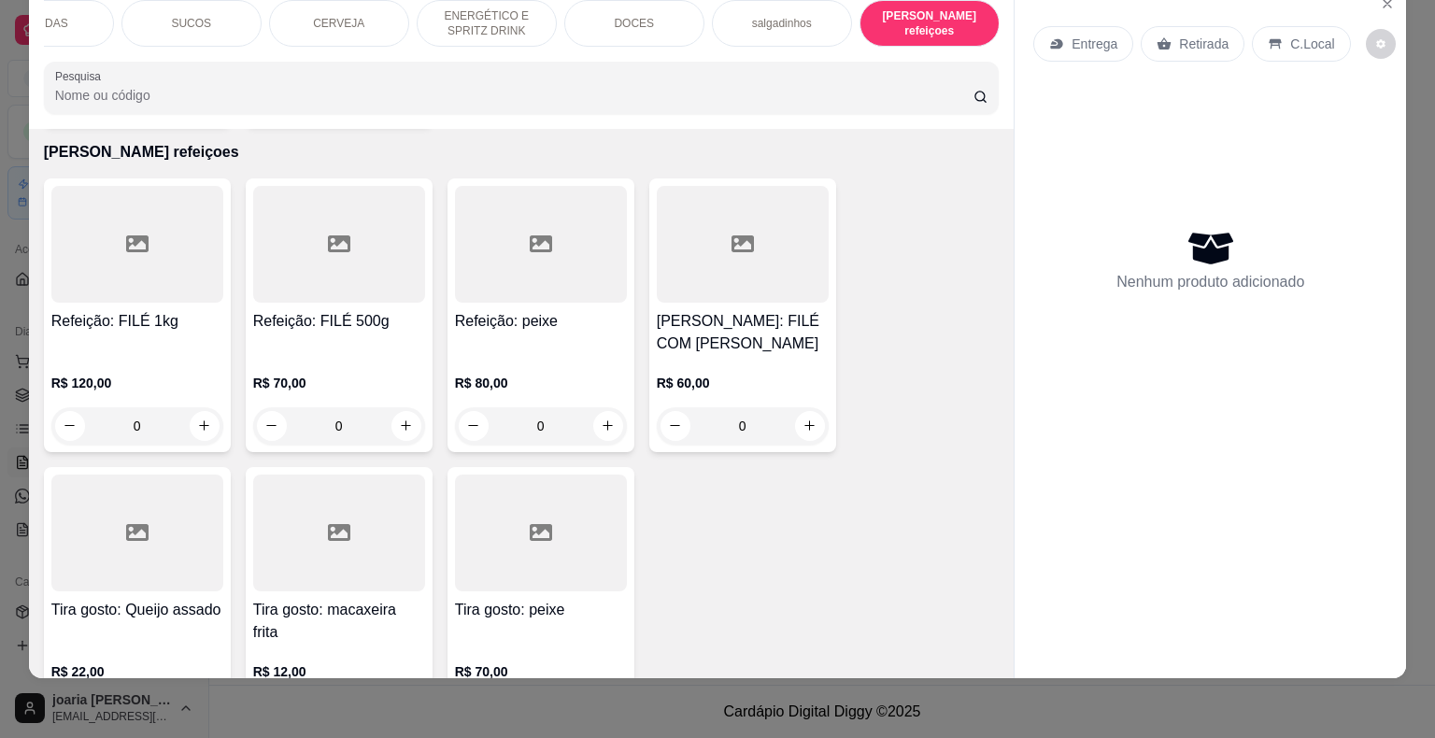
click at [392, 700] on button "increase-product-quantity" at bounding box center [406, 715] width 30 height 30
type input "1"
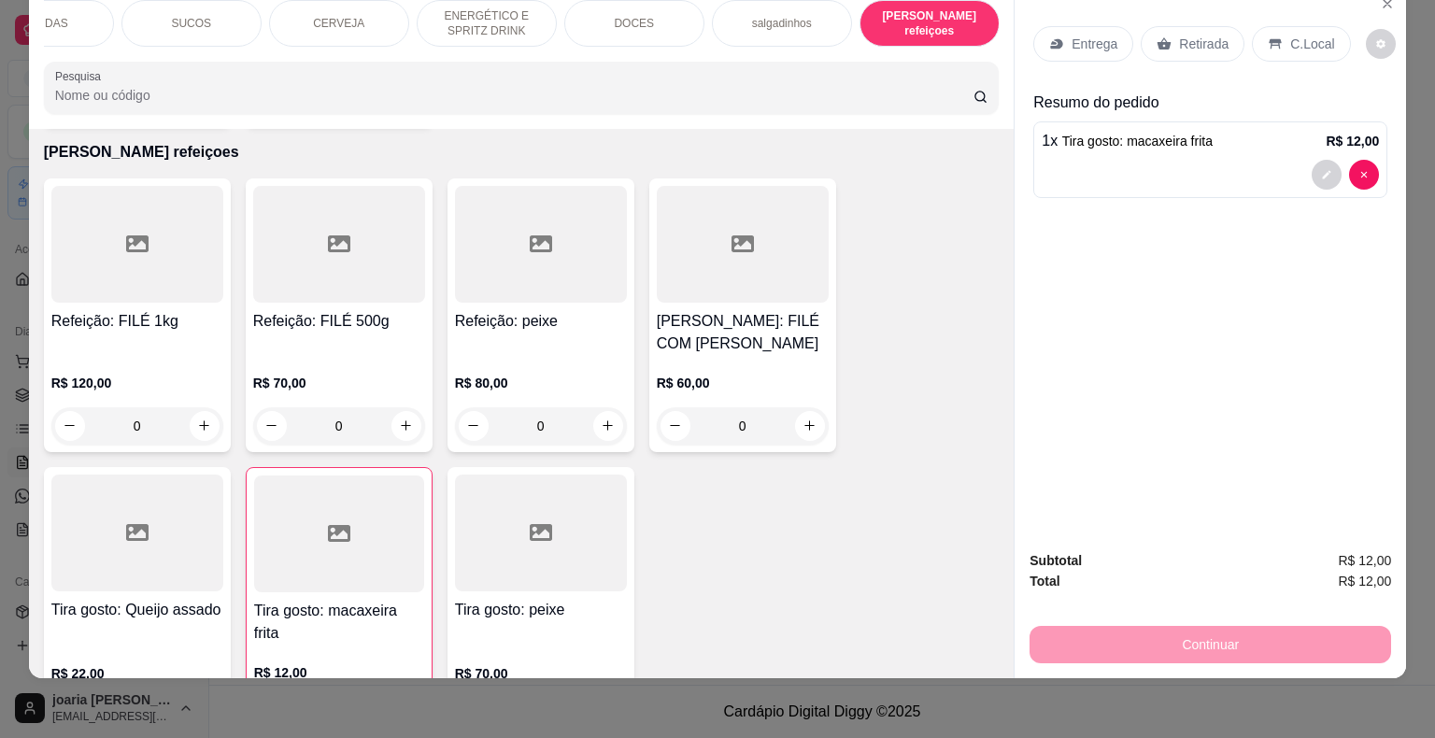
click at [1201, 35] on p "Retirada" at bounding box center [1204, 44] width 50 height 19
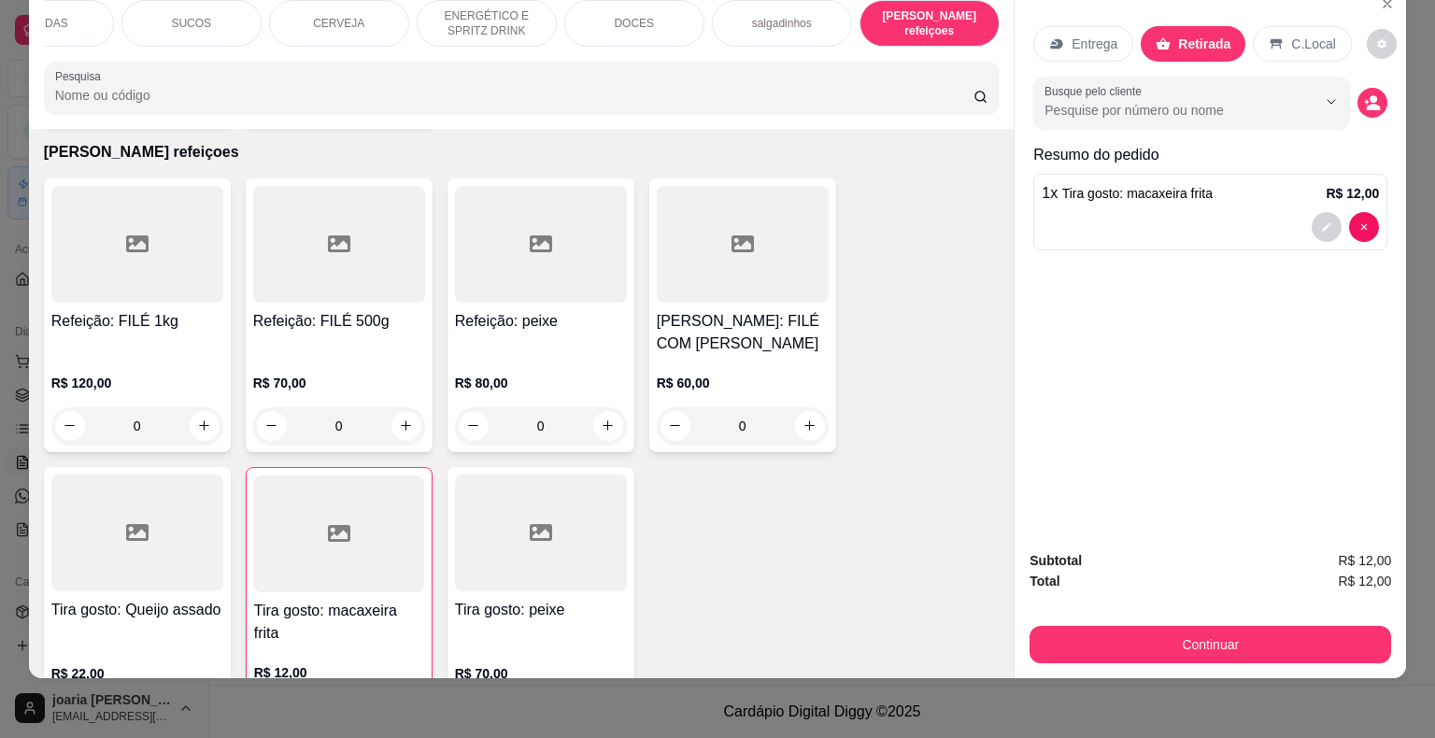
click at [1291, 35] on p "C.Local" at bounding box center [1313, 44] width 44 height 19
click at [1087, 604] on div "Subtotal R$ 12,00 Total R$ 12,00 Continuar" at bounding box center [1209, 606] width 361 height 113
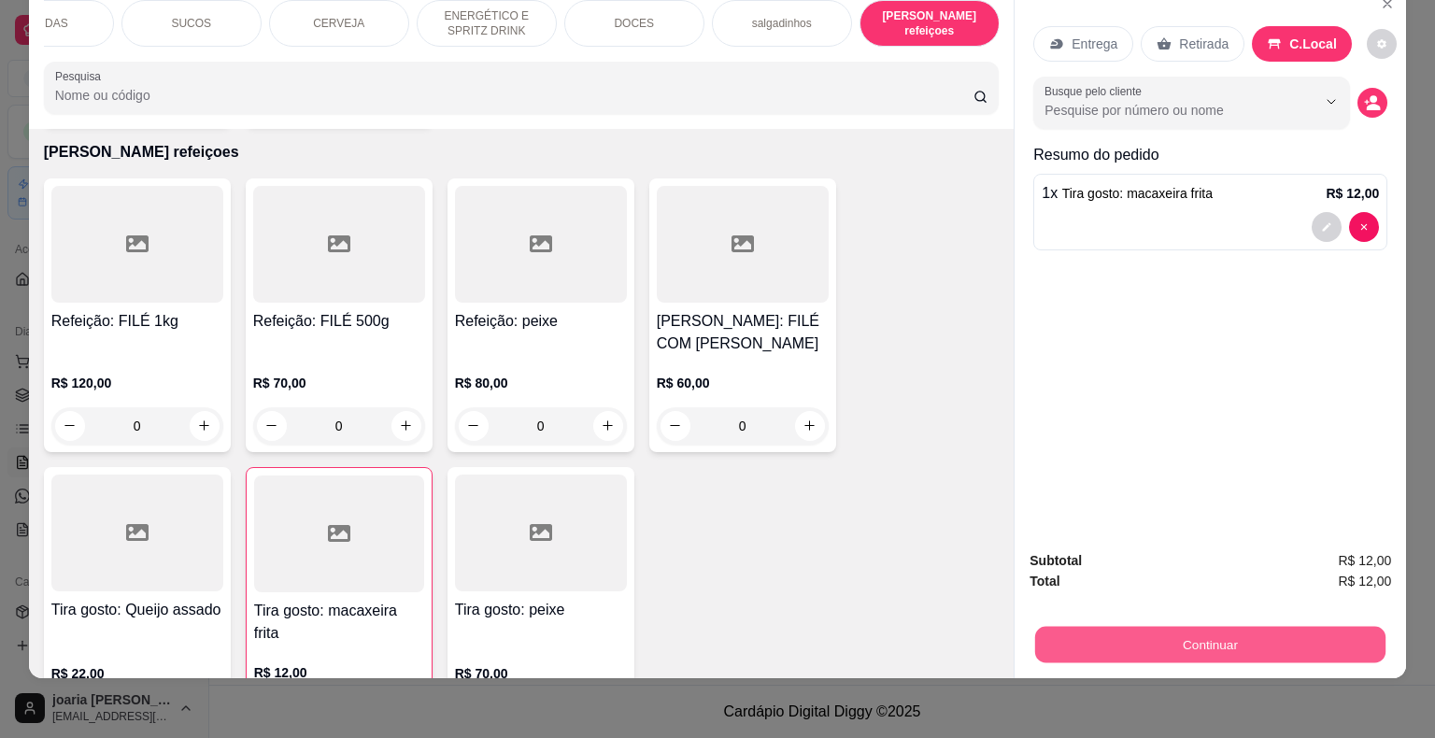
click at [1082, 627] on button "Continuar" at bounding box center [1210, 645] width 350 height 36
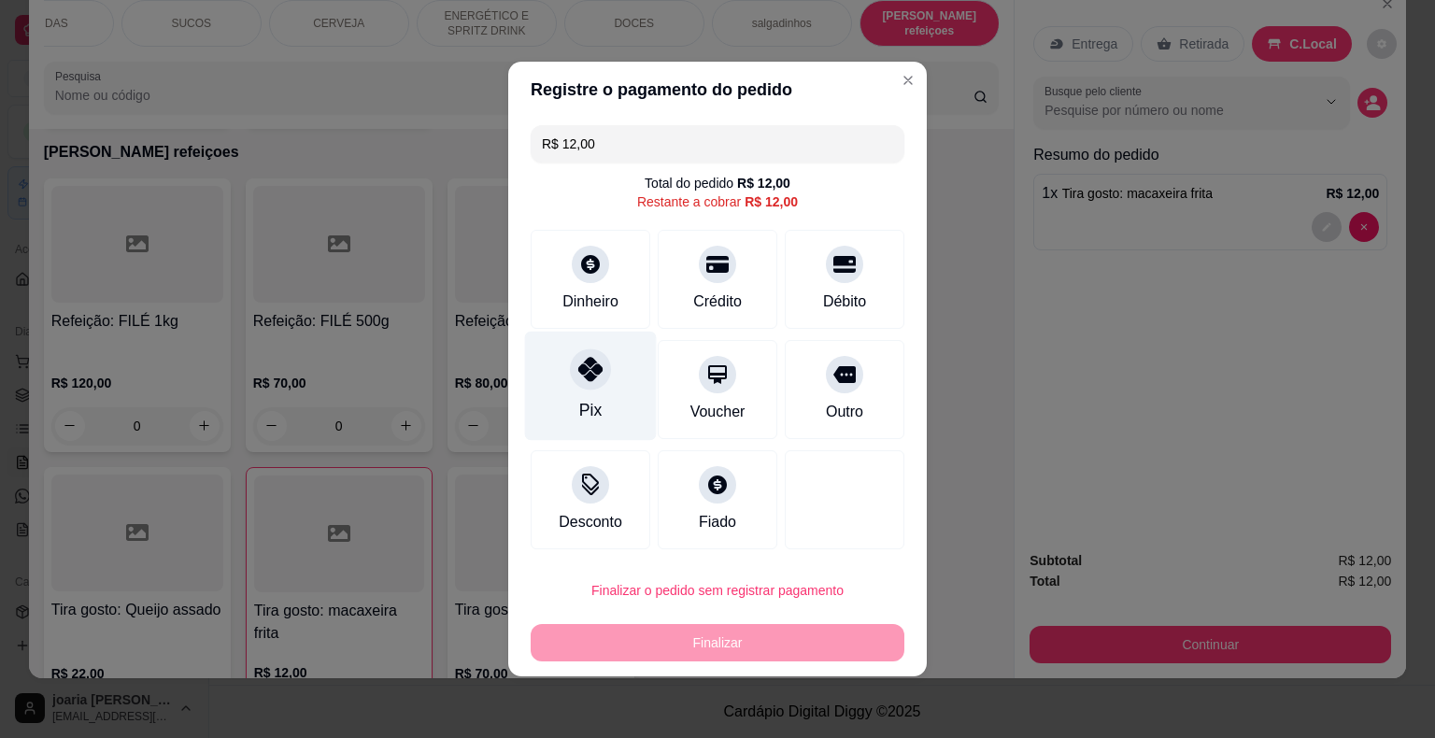
click at [631, 390] on div "Pix" at bounding box center [591, 386] width 132 height 109
type input "R$ 0,00"
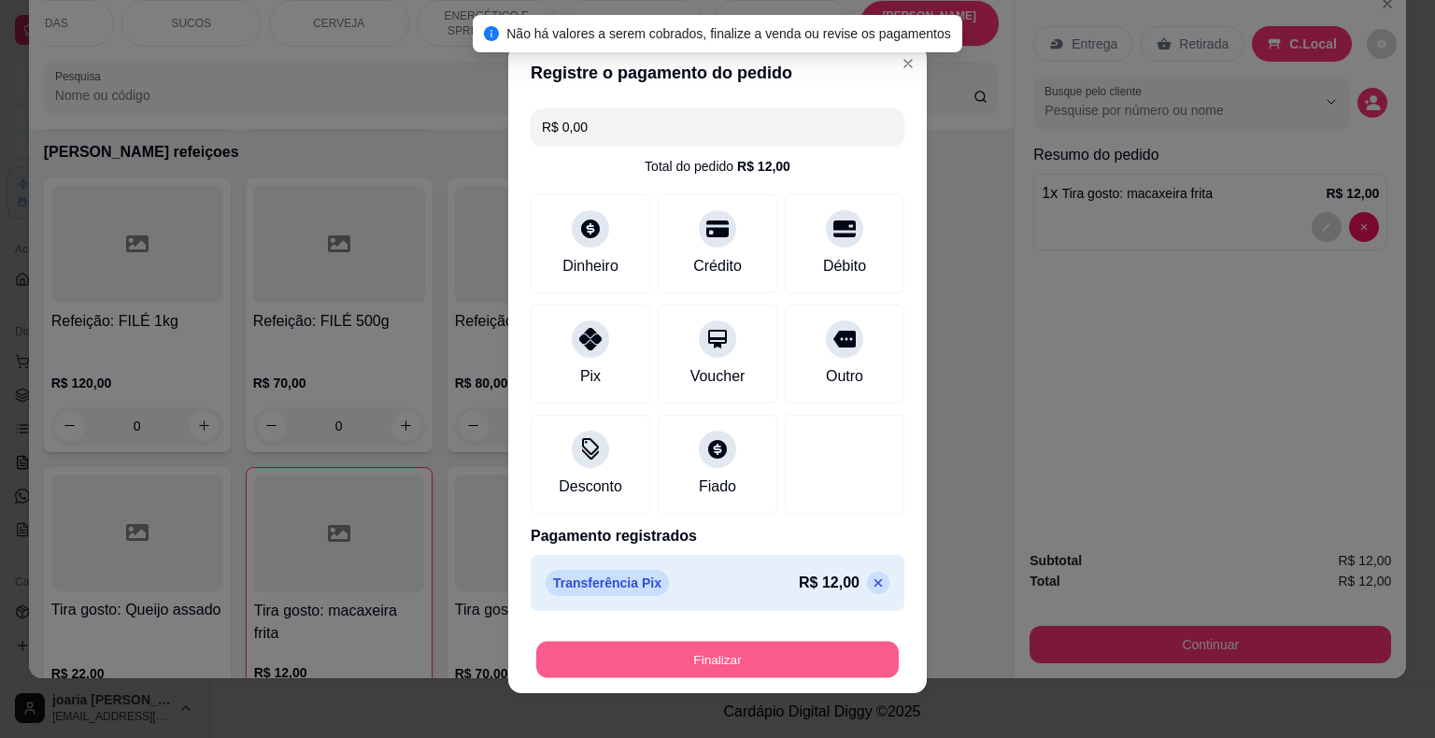
click at [609, 659] on button "Finalizar" at bounding box center [717, 660] width 362 height 36
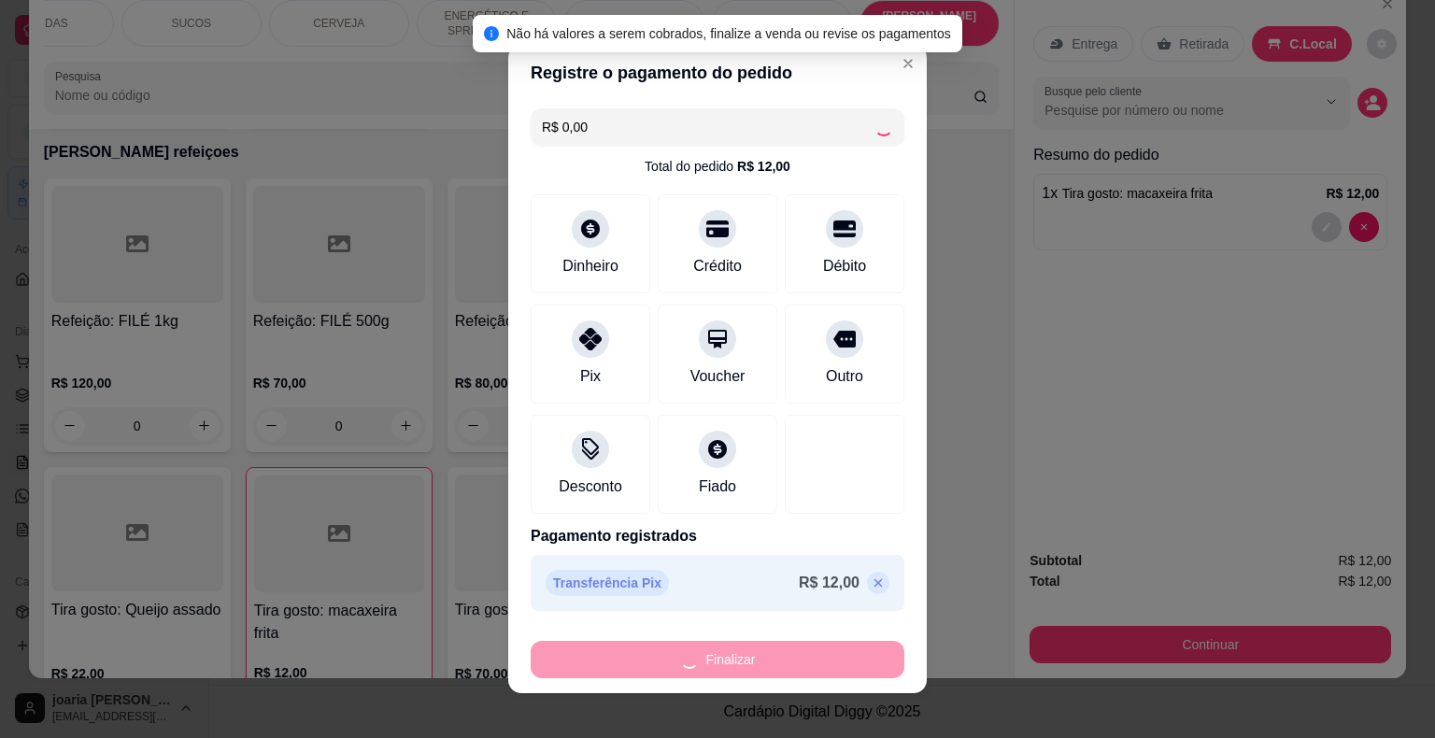
type input "0"
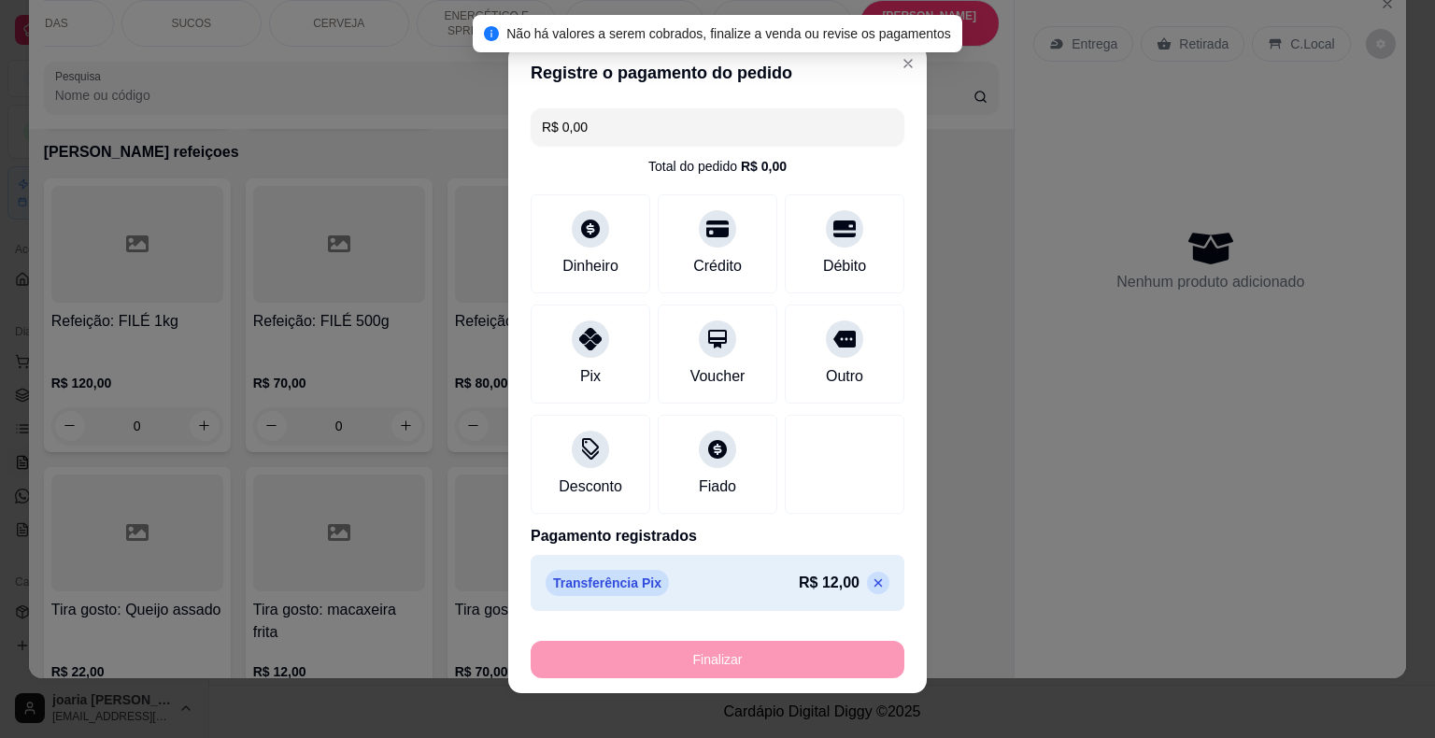
type input "-R$ 12,00"
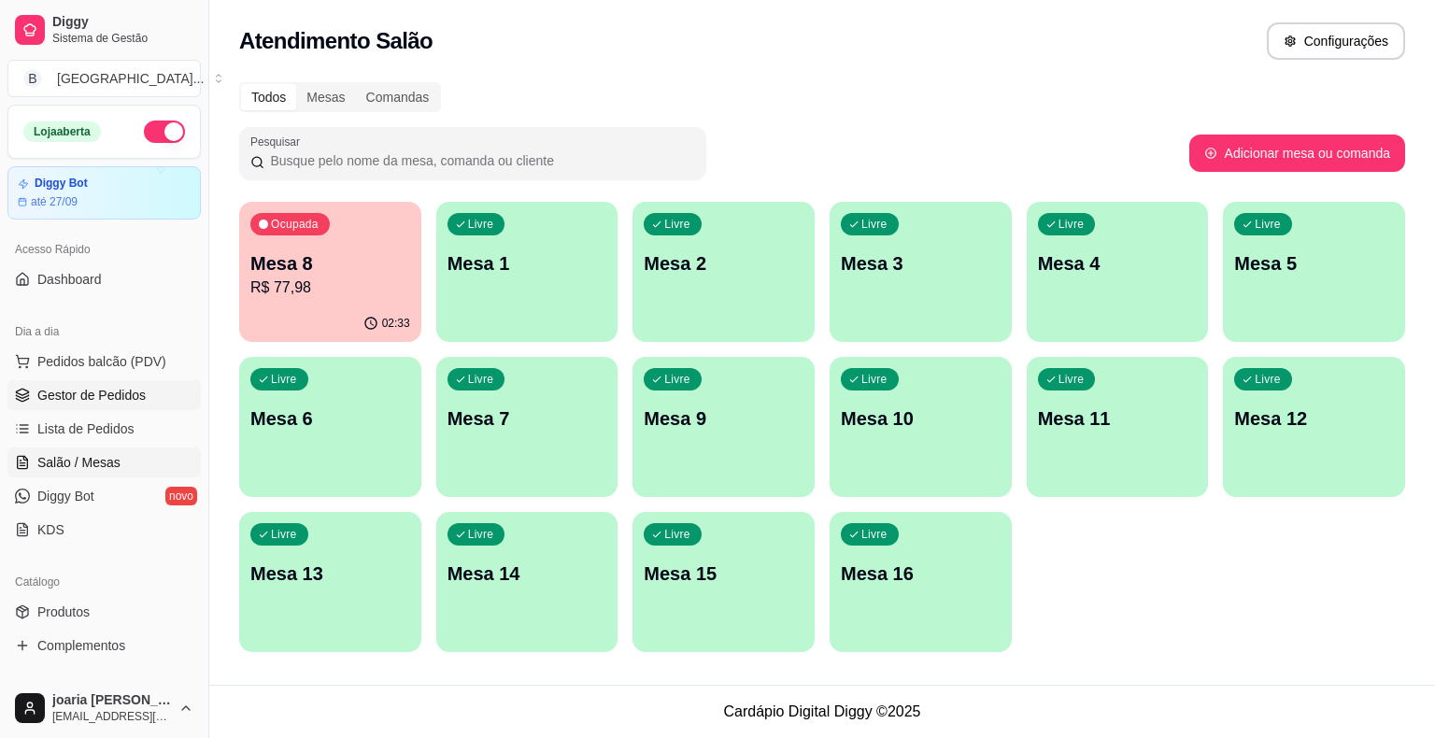
click at [162, 384] on link "Gestor de Pedidos" at bounding box center [103, 395] width 193 height 30
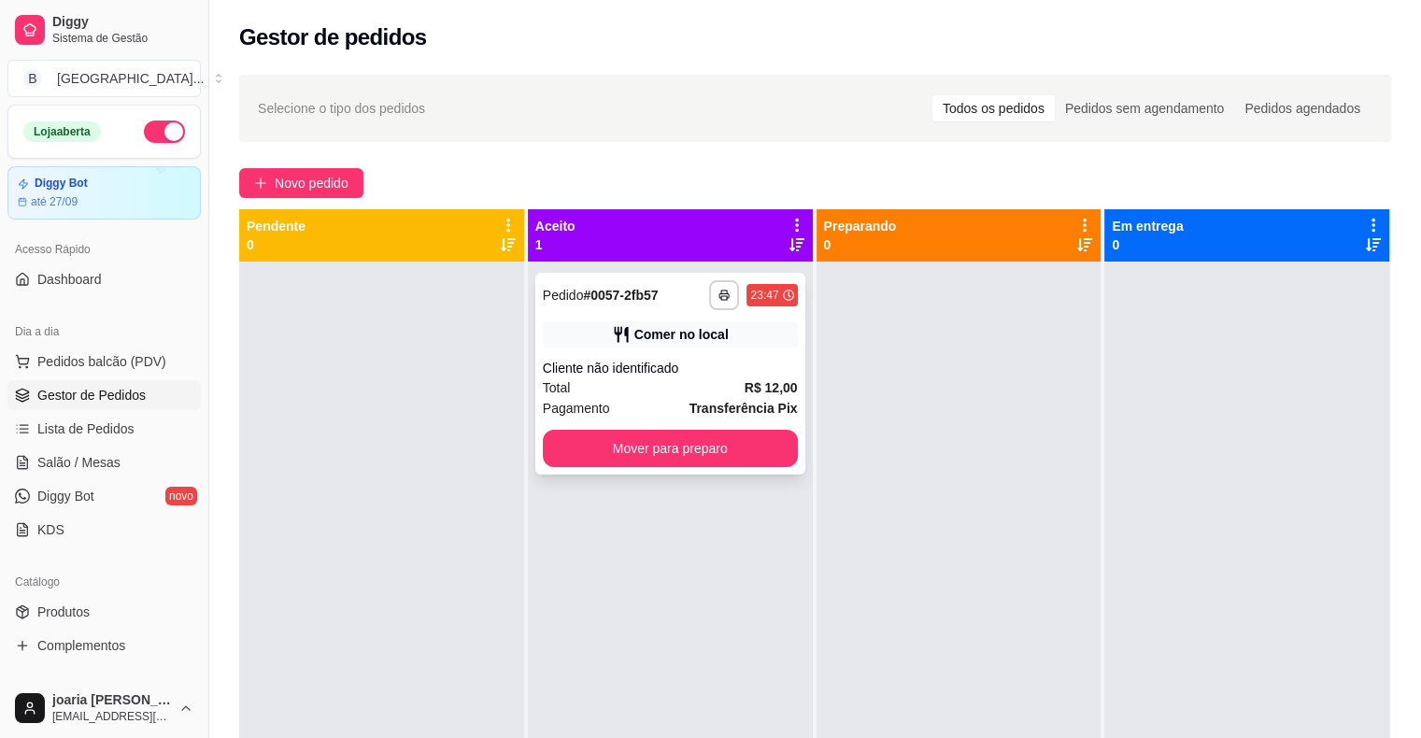
click at [714, 375] on div "Cliente não identificado" at bounding box center [670, 368] width 255 height 19
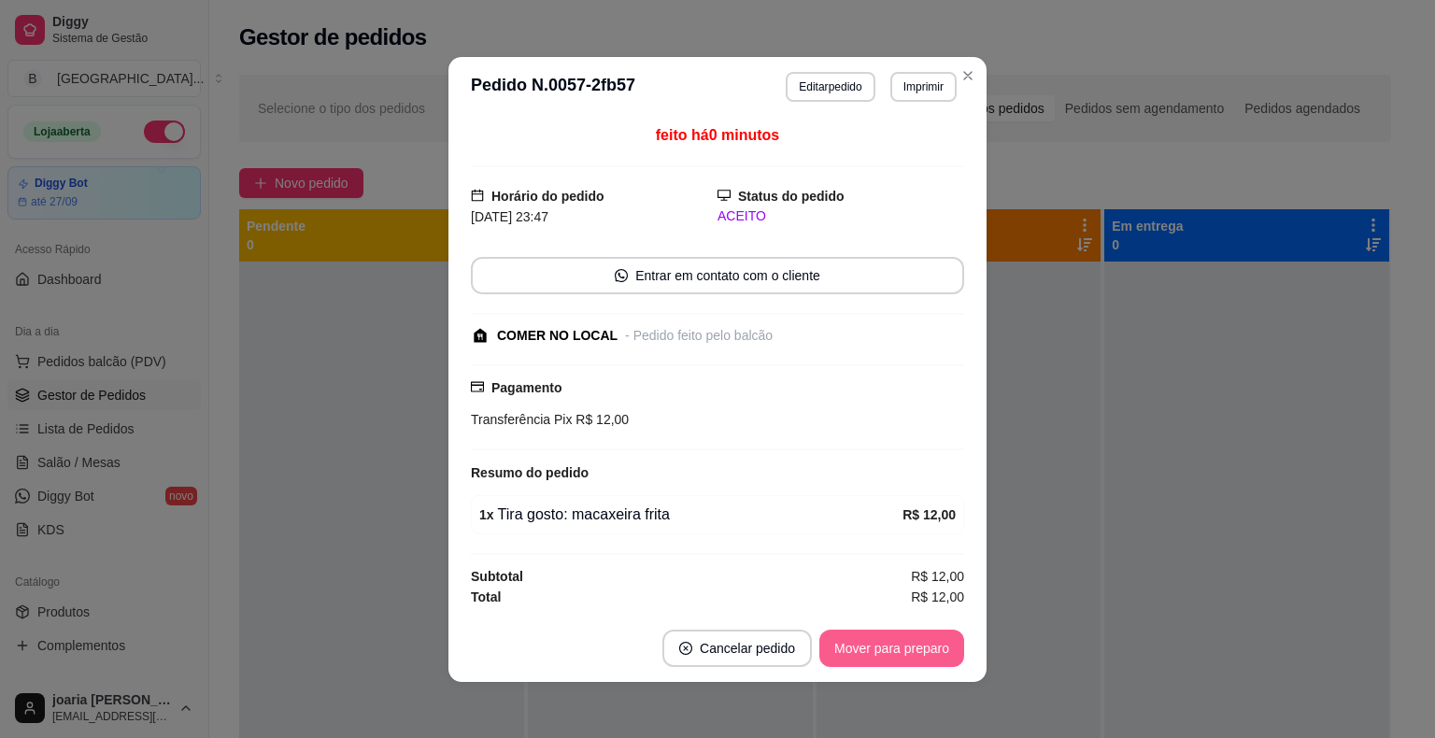
click at [861, 641] on button "Mover para preparo" at bounding box center [891, 648] width 145 height 37
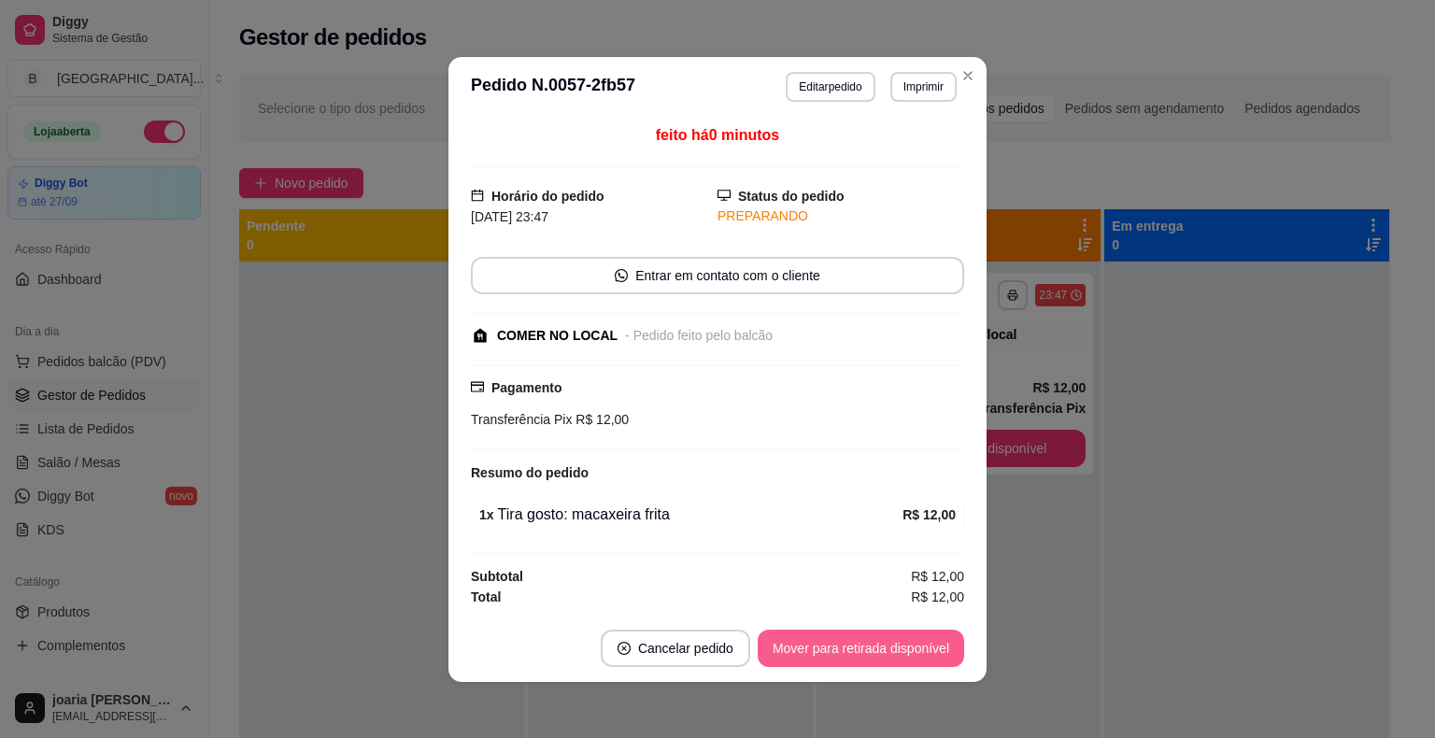
click at [906, 643] on button "Mover para retirada disponível" at bounding box center [861, 648] width 206 height 37
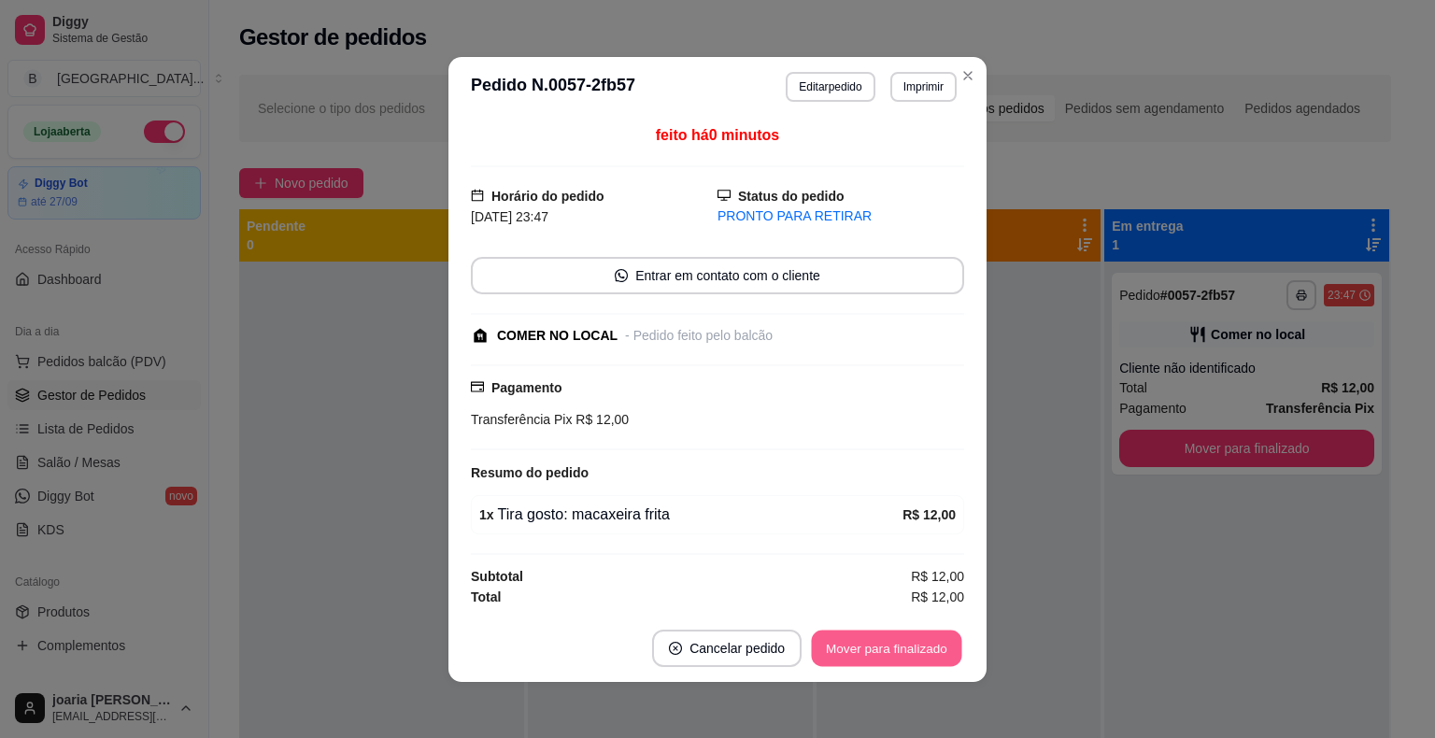
click at [938, 656] on button "Mover para finalizado" at bounding box center [887, 648] width 150 height 36
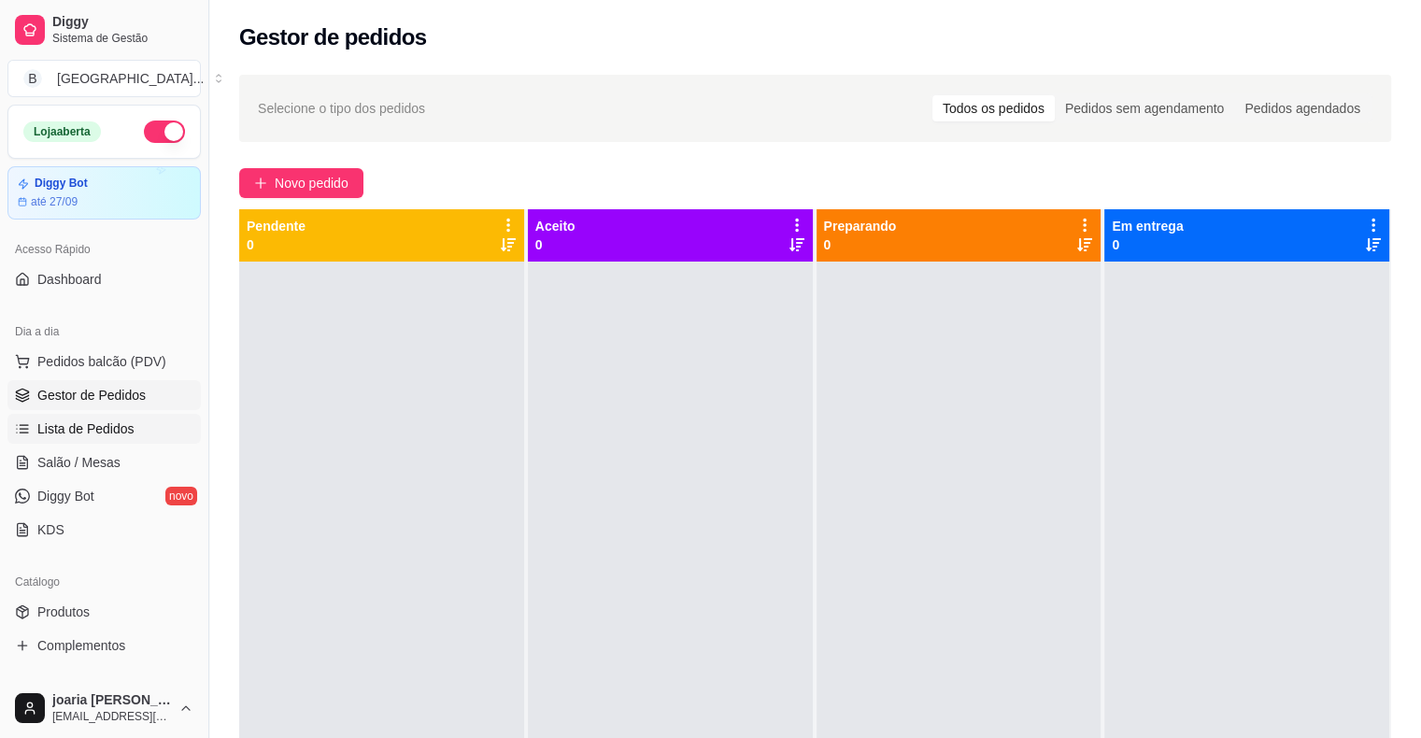
click at [113, 432] on span "Lista de Pedidos" at bounding box center [85, 428] width 97 height 19
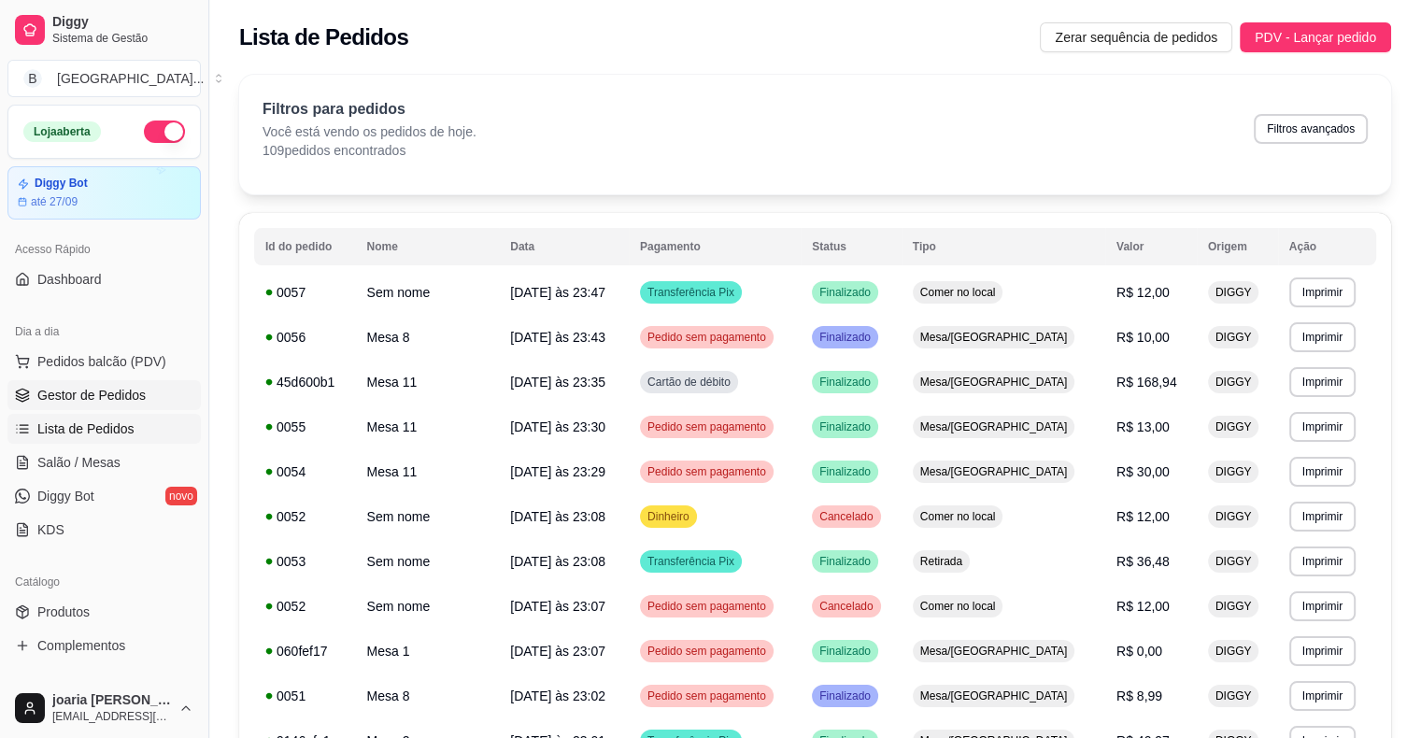
click at [70, 389] on span "Gestor de Pedidos" at bounding box center [91, 395] width 108 height 19
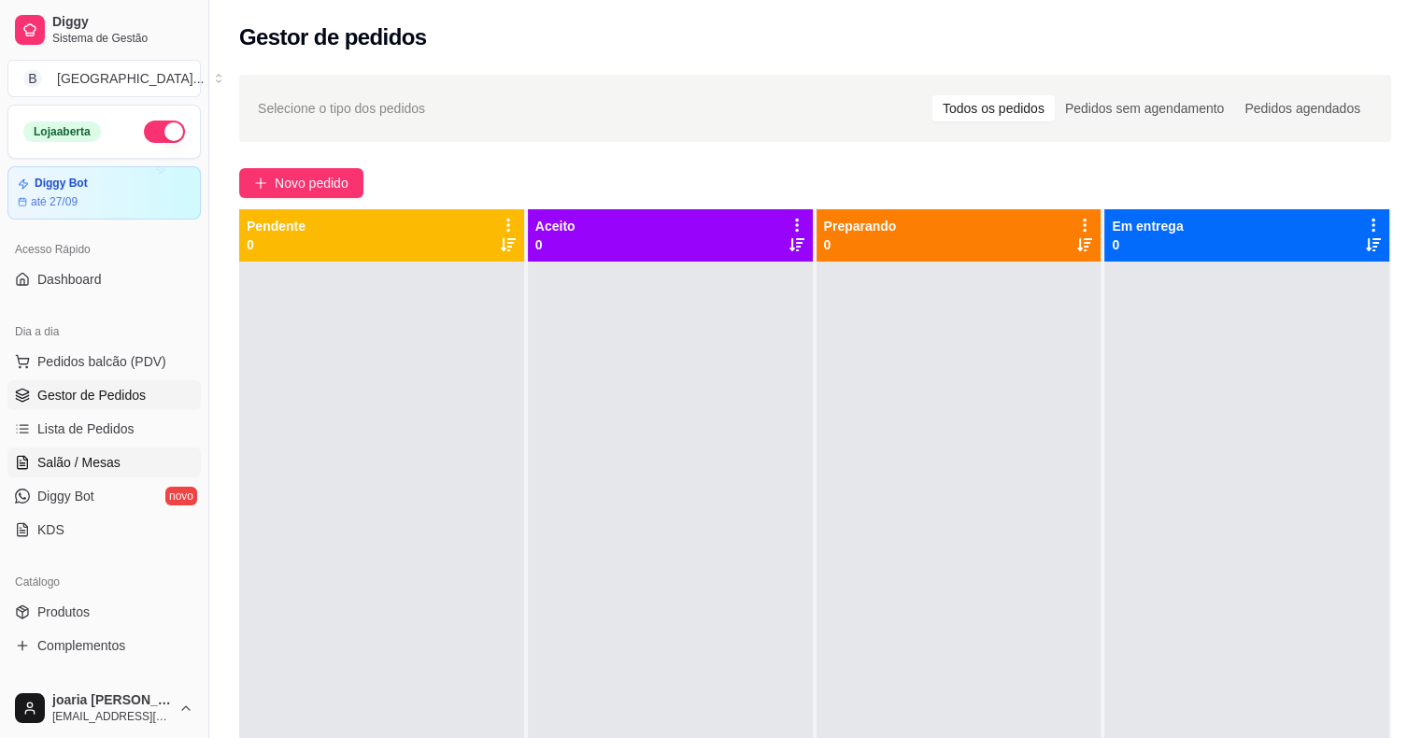
click at [79, 453] on span "Salão / Mesas" at bounding box center [78, 462] width 83 height 19
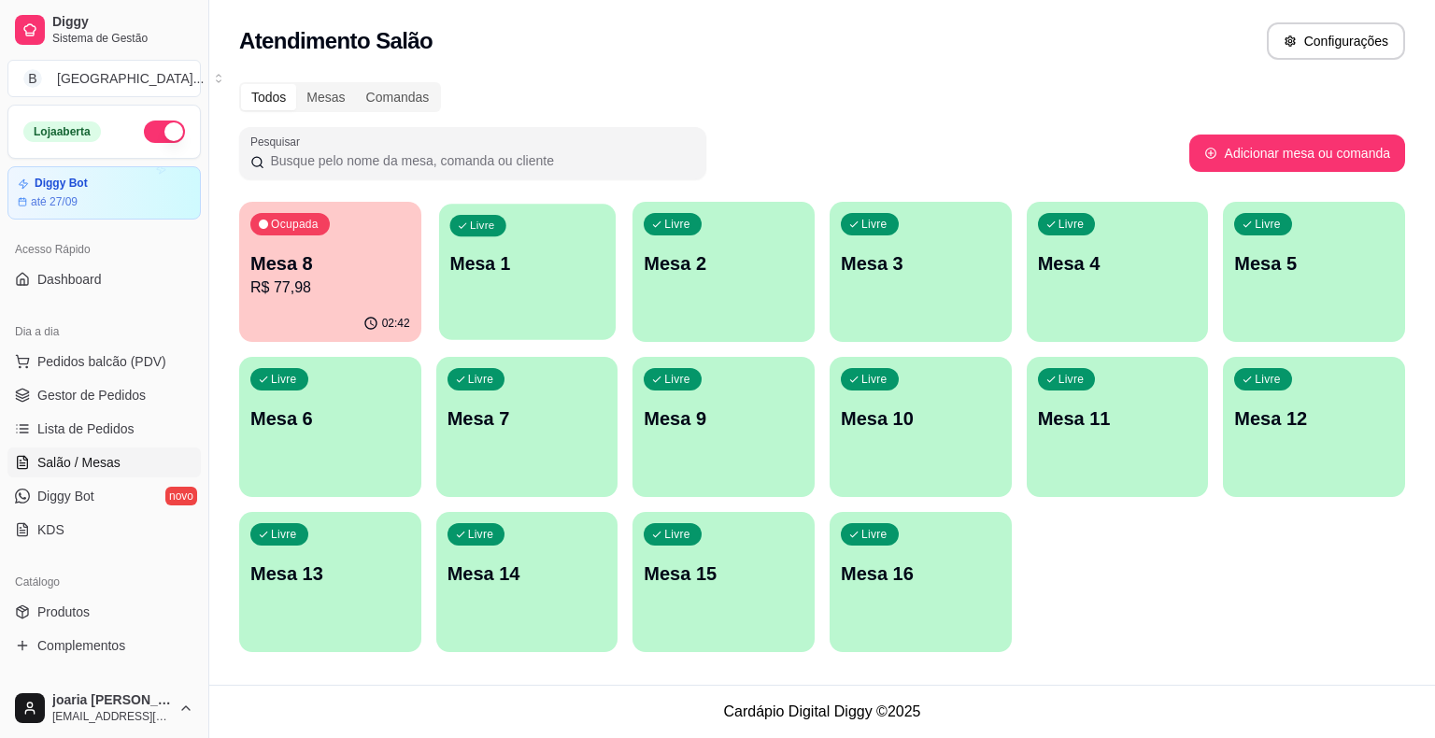
click at [510, 276] on div "Livre Mesa 1" at bounding box center [527, 261] width 177 height 114
click at [130, 405] on link "Gestor de Pedidos" at bounding box center [103, 395] width 193 height 30
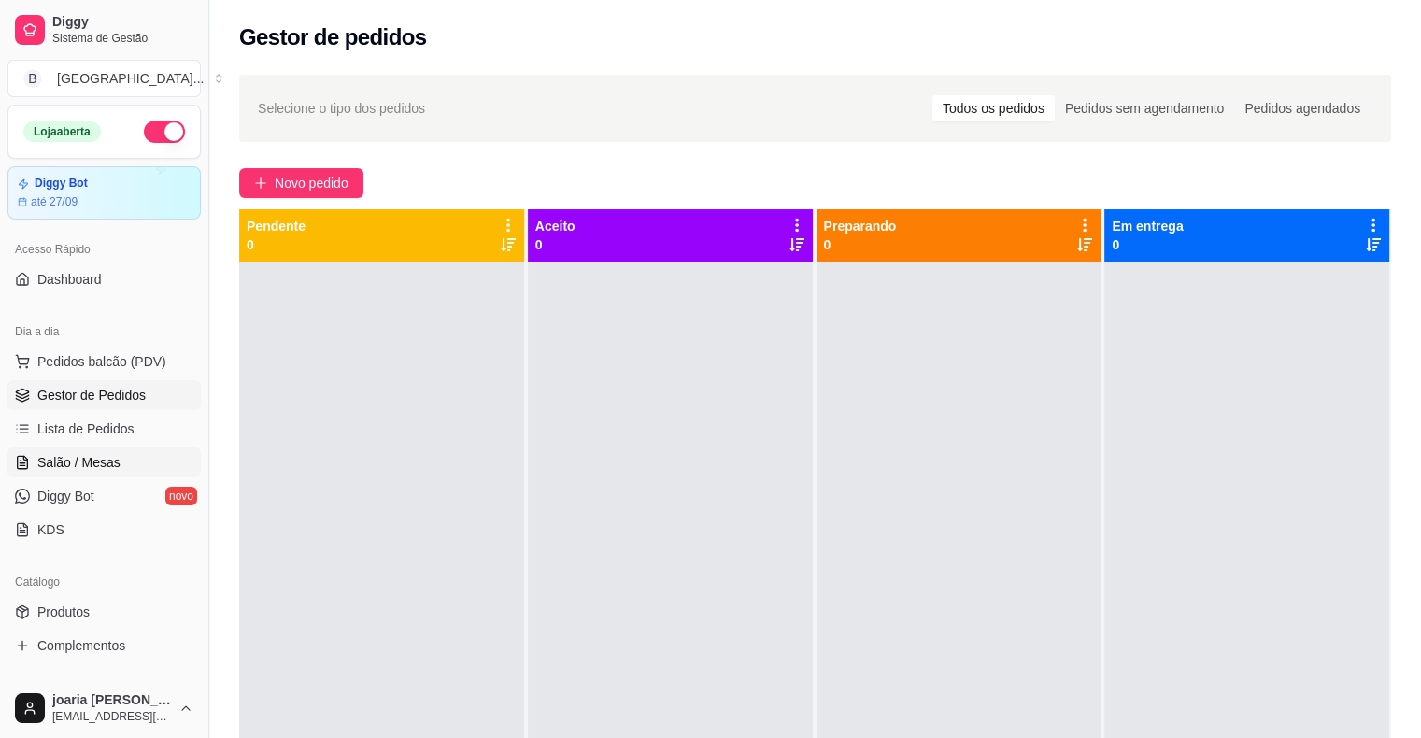
click at [95, 469] on span "Salão / Mesas" at bounding box center [78, 462] width 83 height 19
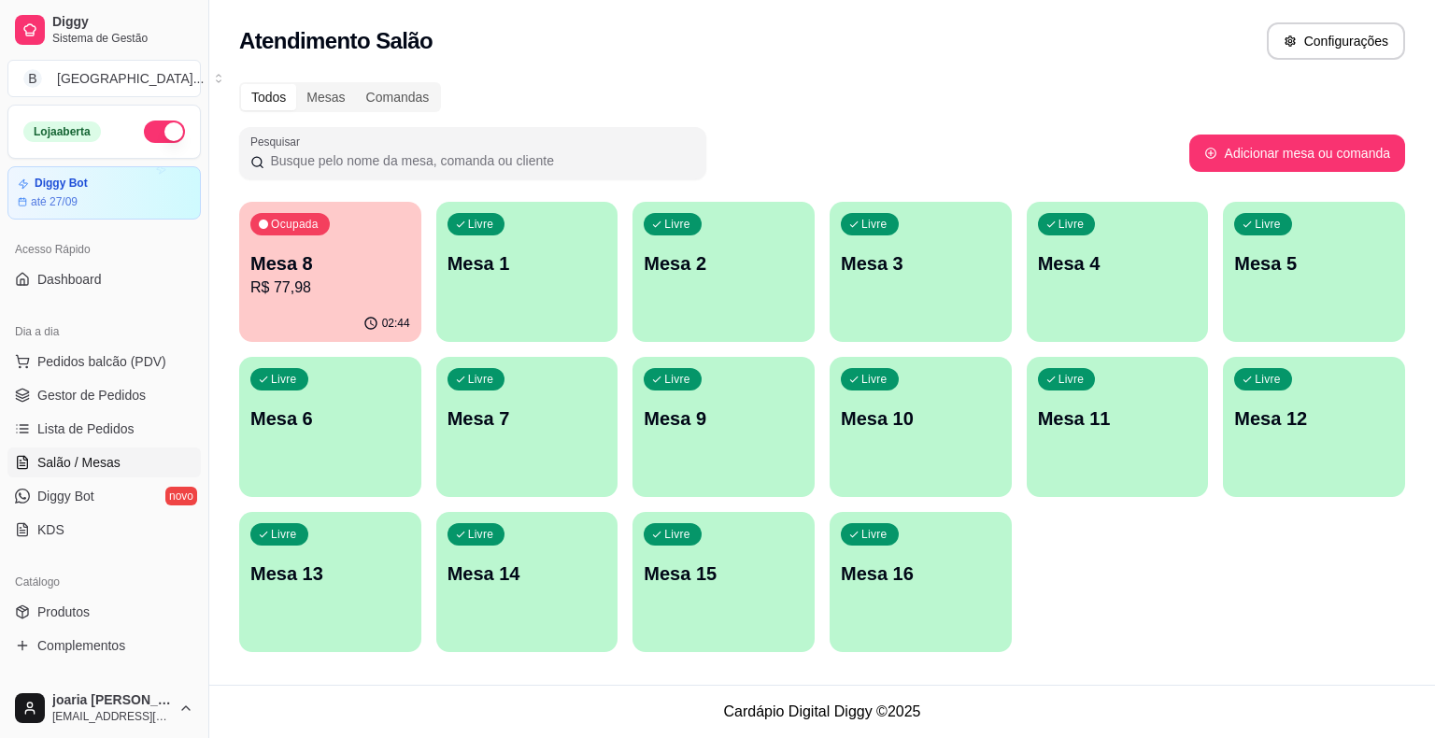
click at [275, 342] on div "Ocupada Mesa 8 R$ 77,98 02:44 Livre Mesa 1 Livre Mesa 2 Livre Mesa 3 Livre Mesa…" at bounding box center [822, 427] width 1166 height 450
click at [296, 308] on div "02:44" at bounding box center [330, 321] width 177 height 35
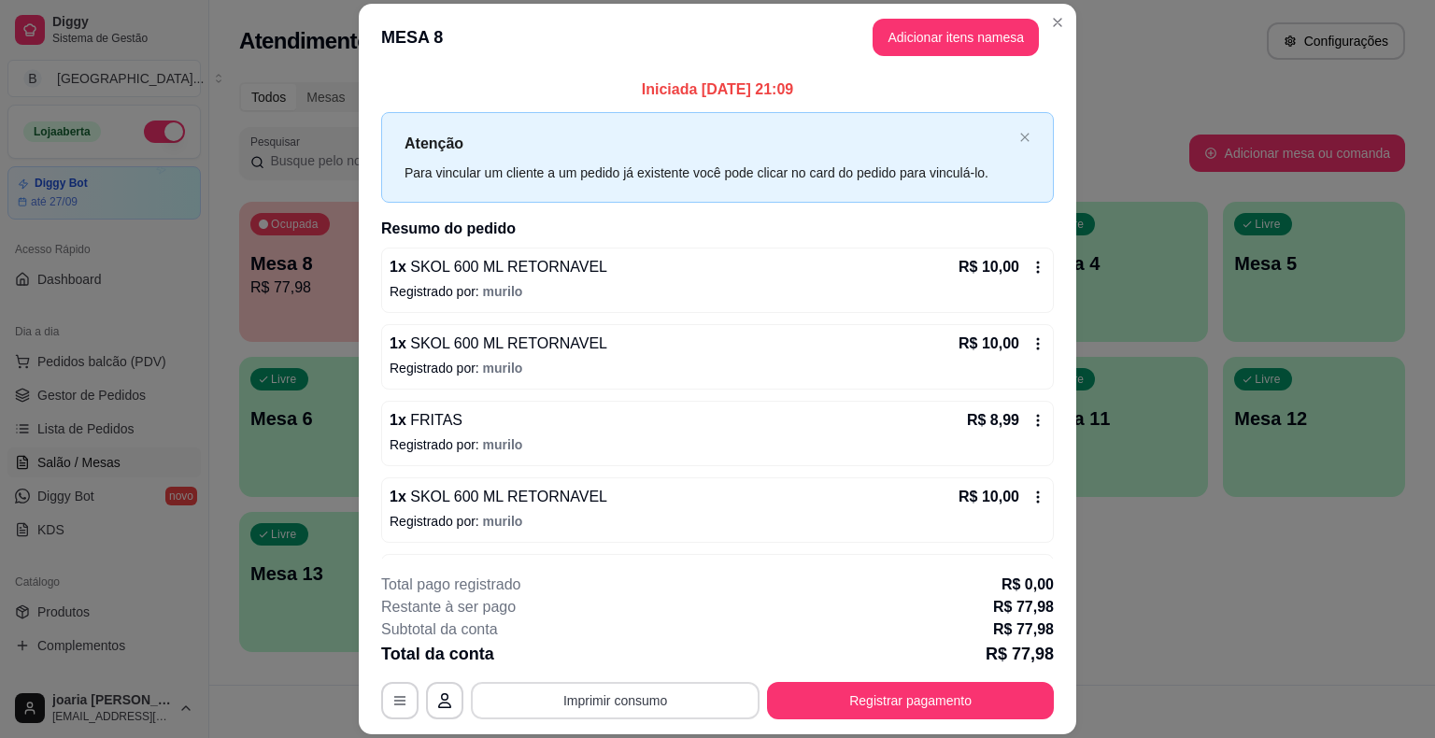
click at [605, 701] on button "Imprimir consumo" at bounding box center [615, 700] width 289 height 37
click at [635, 618] on button "IMPRESSORA" at bounding box center [613, 620] width 135 height 30
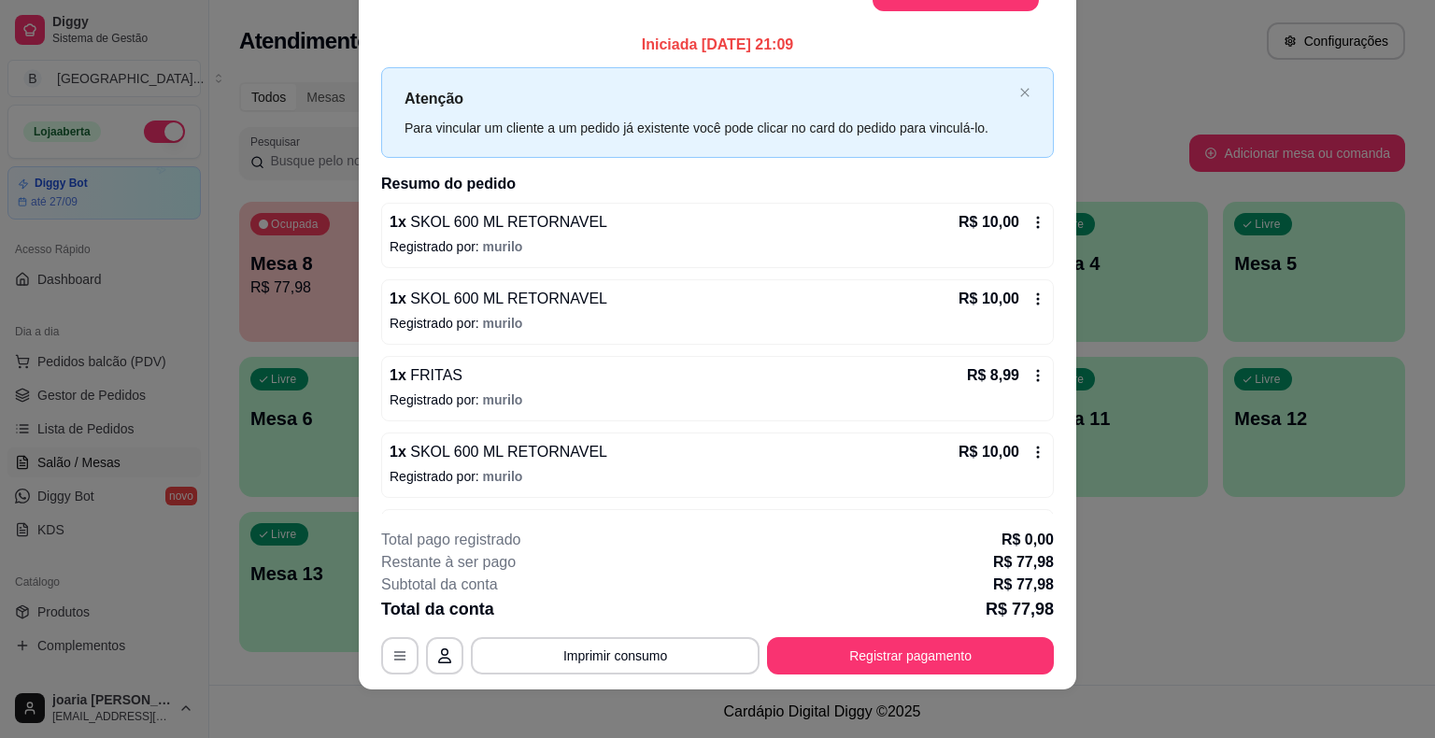
scroll to position [56, 0]
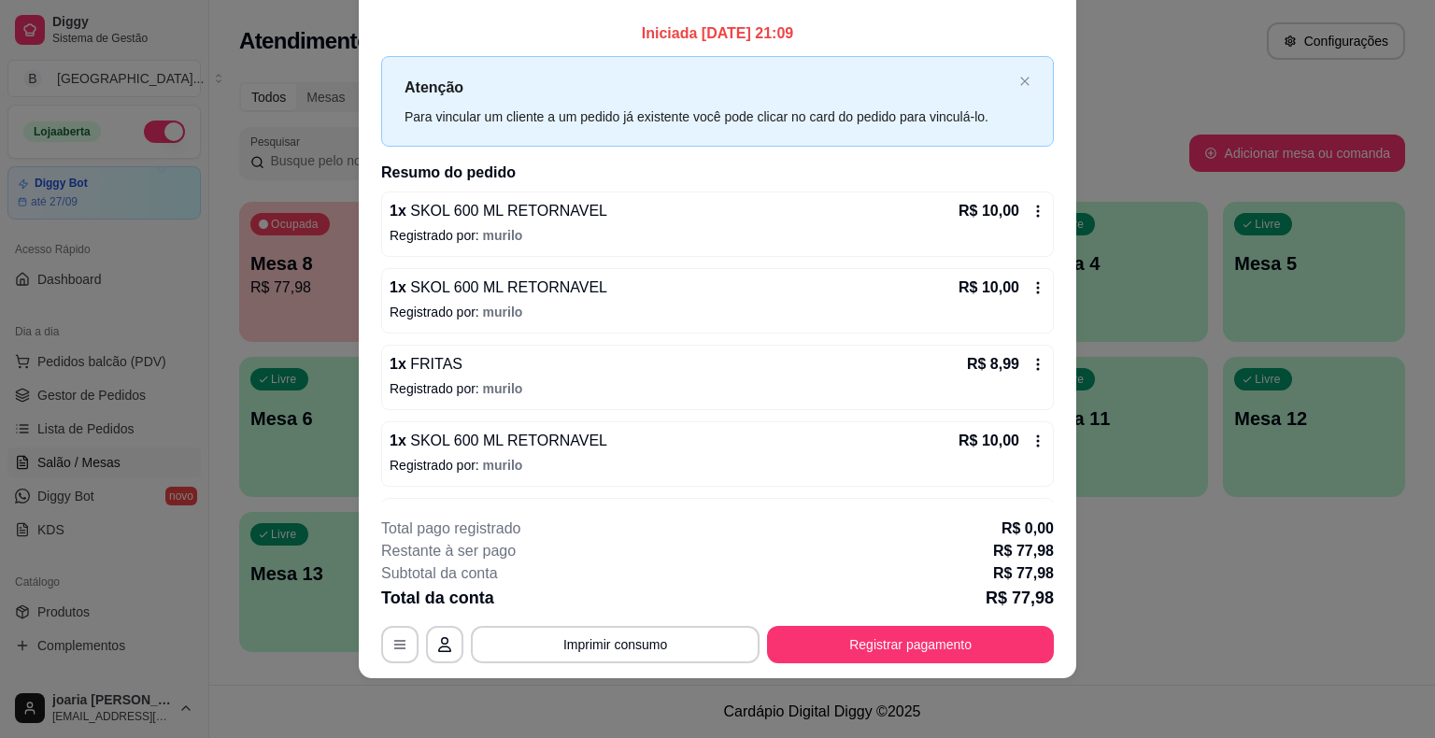
click at [922, 598] on div "Total da conta R$ 77,98" at bounding box center [717, 598] width 673 height 26
click at [889, 638] on button "Registrar pagamento" at bounding box center [911, 645] width 278 height 36
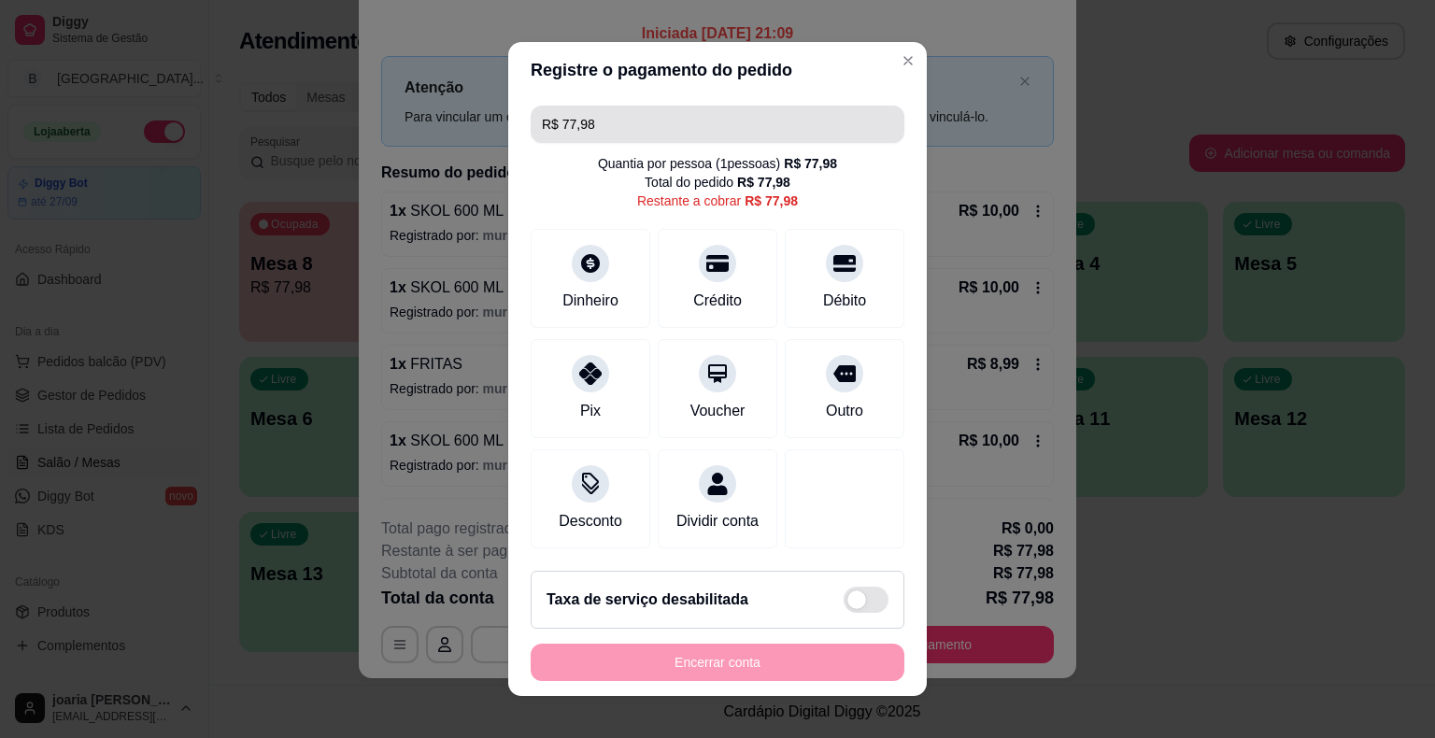
click at [715, 135] on input "R$ 77,98" at bounding box center [717, 124] width 351 height 37
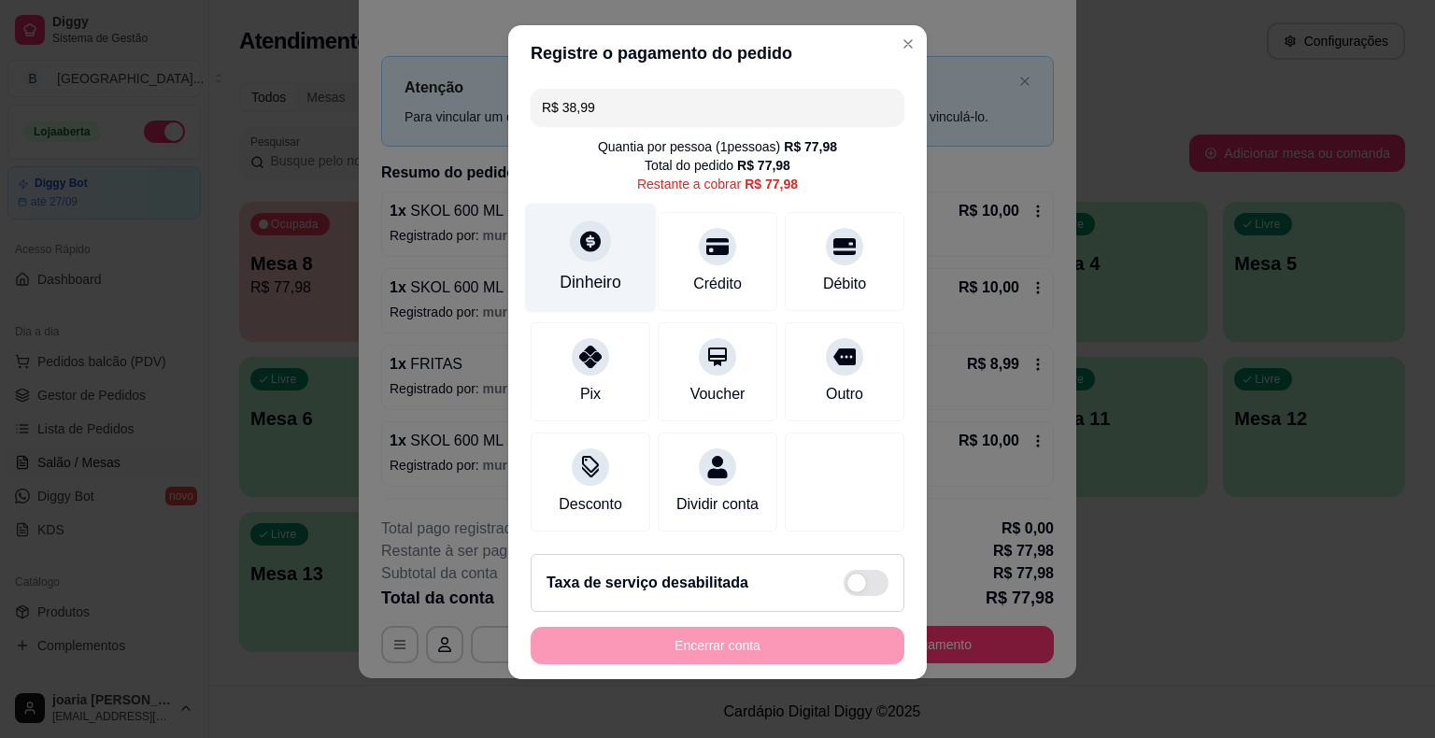
type input "R$ 38,99"
click at [592, 275] on div "Dinheiro" at bounding box center [590, 282] width 62 height 24
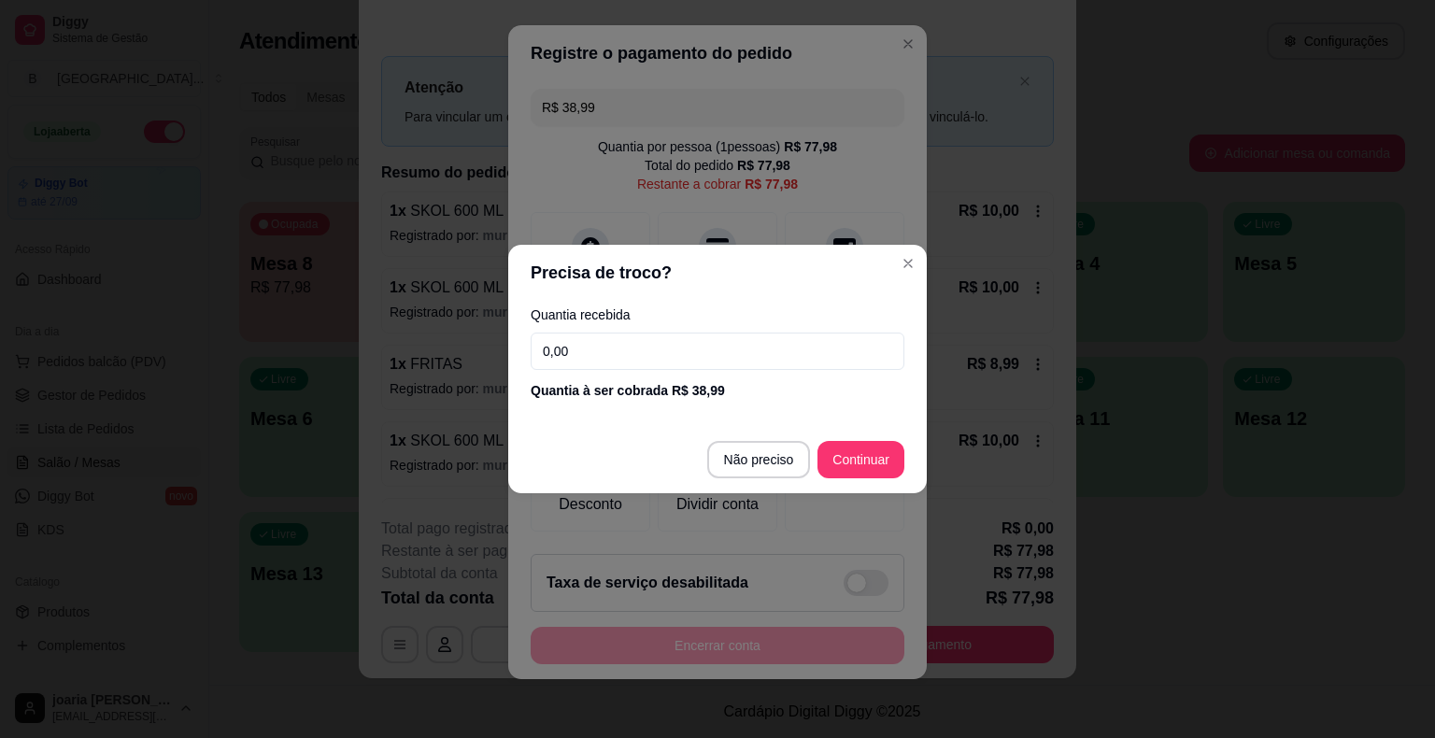
click at [673, 364] on input "0,00" at bounding box center [718, 351] width 374 height 37
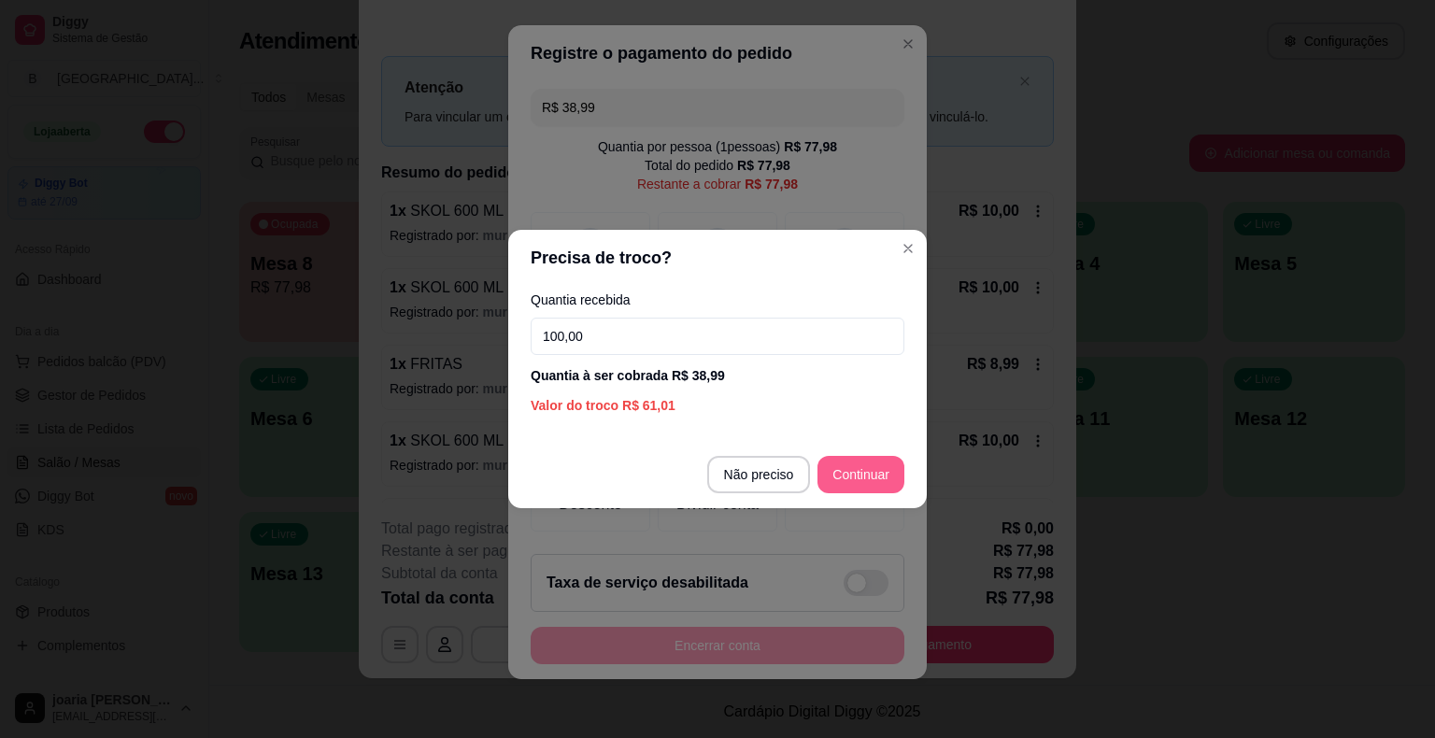
type input "100,00"
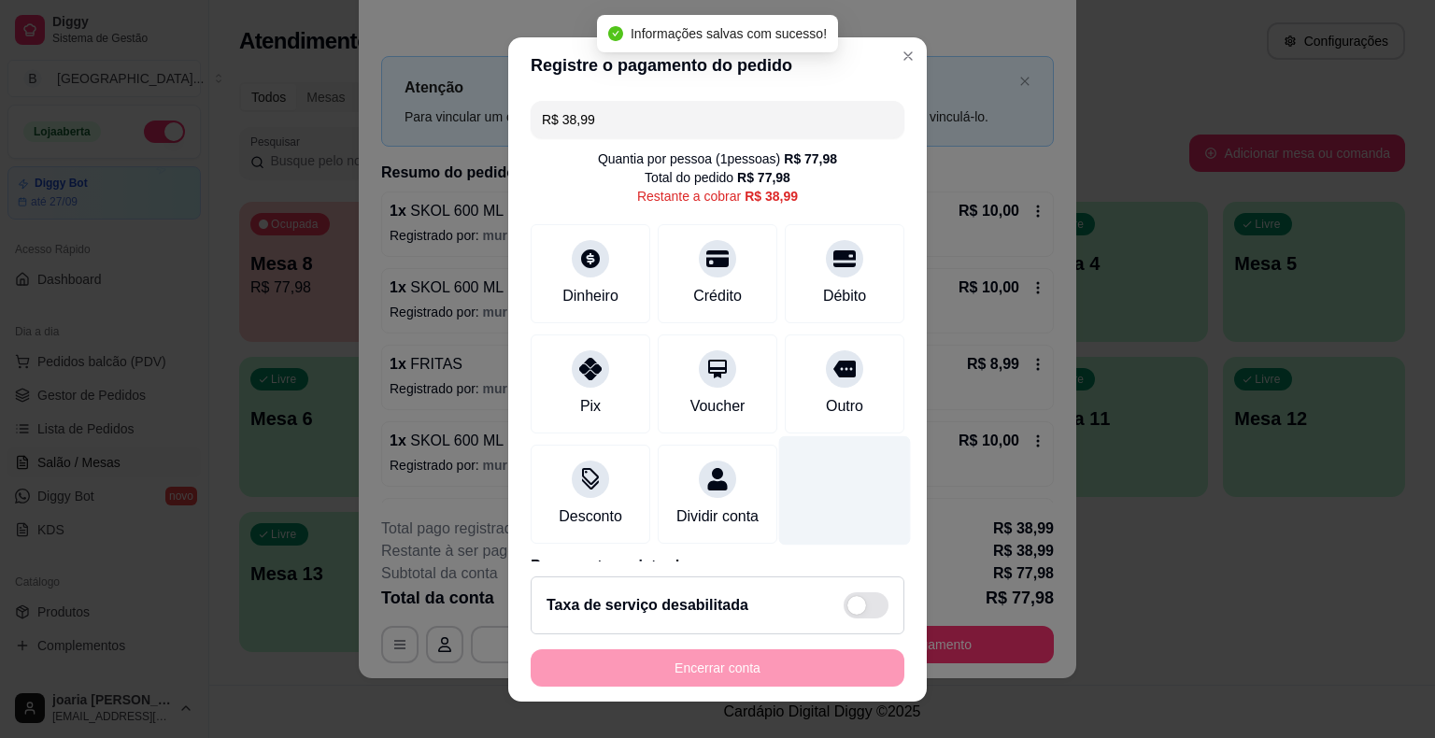
scroll to position [0, 0]
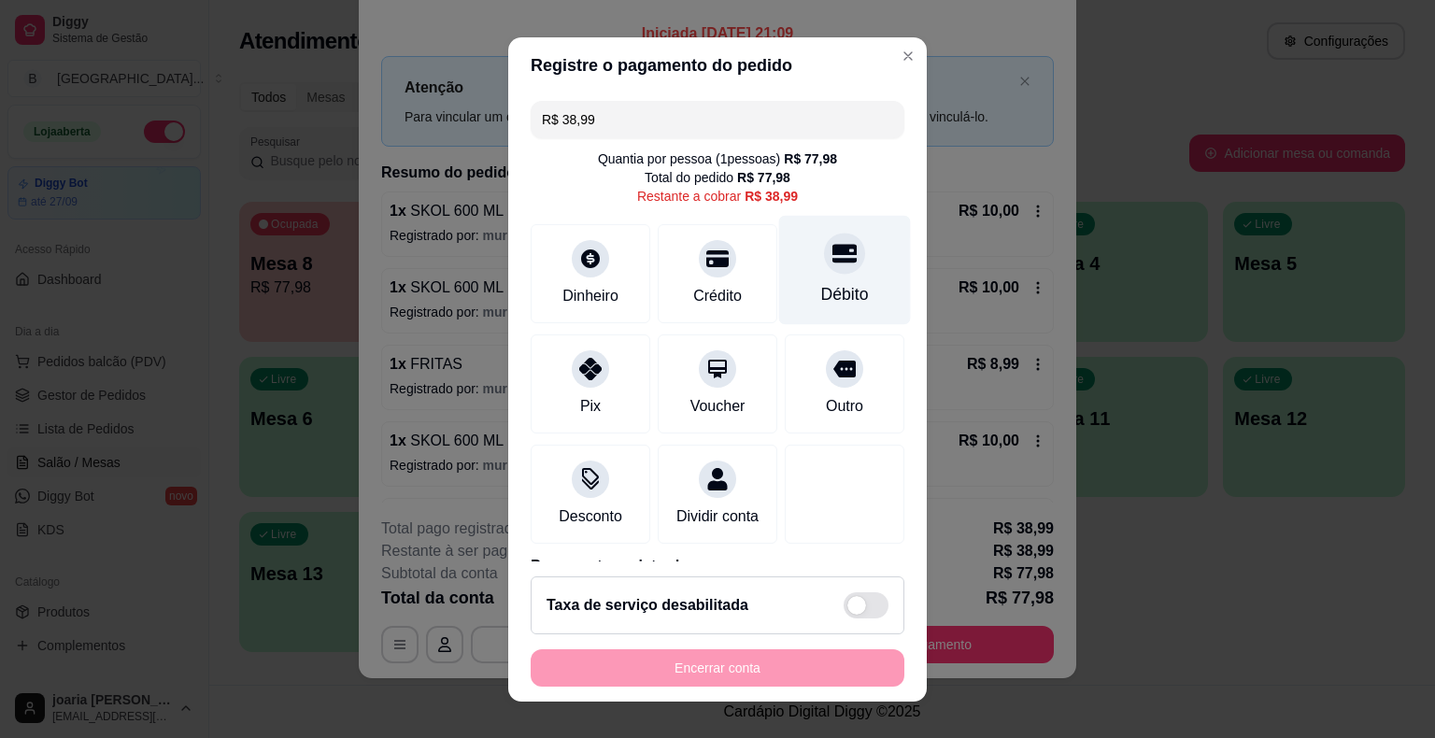
click at [824, 282] on div "Débito" at bounding box center [845, 294] width 48 height 24
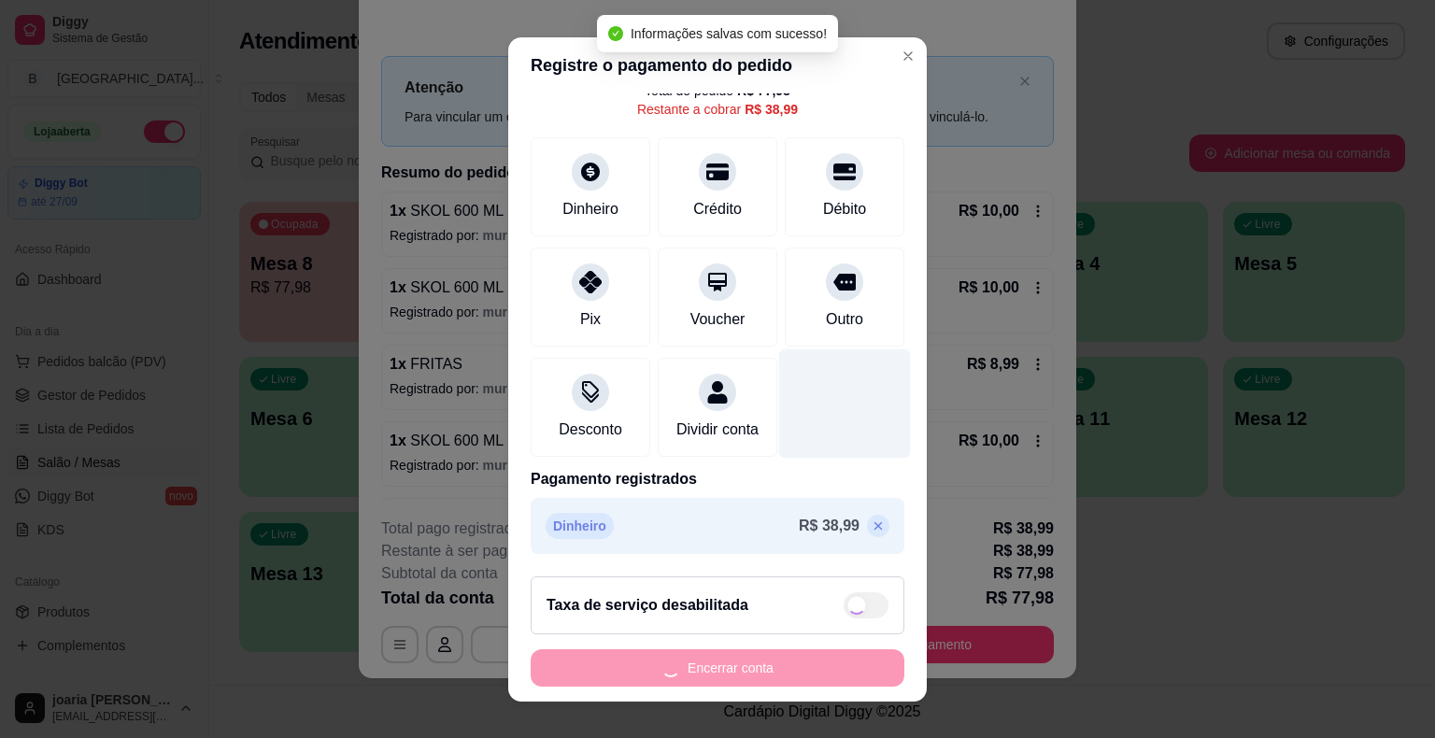
type input "R$ 0,00"
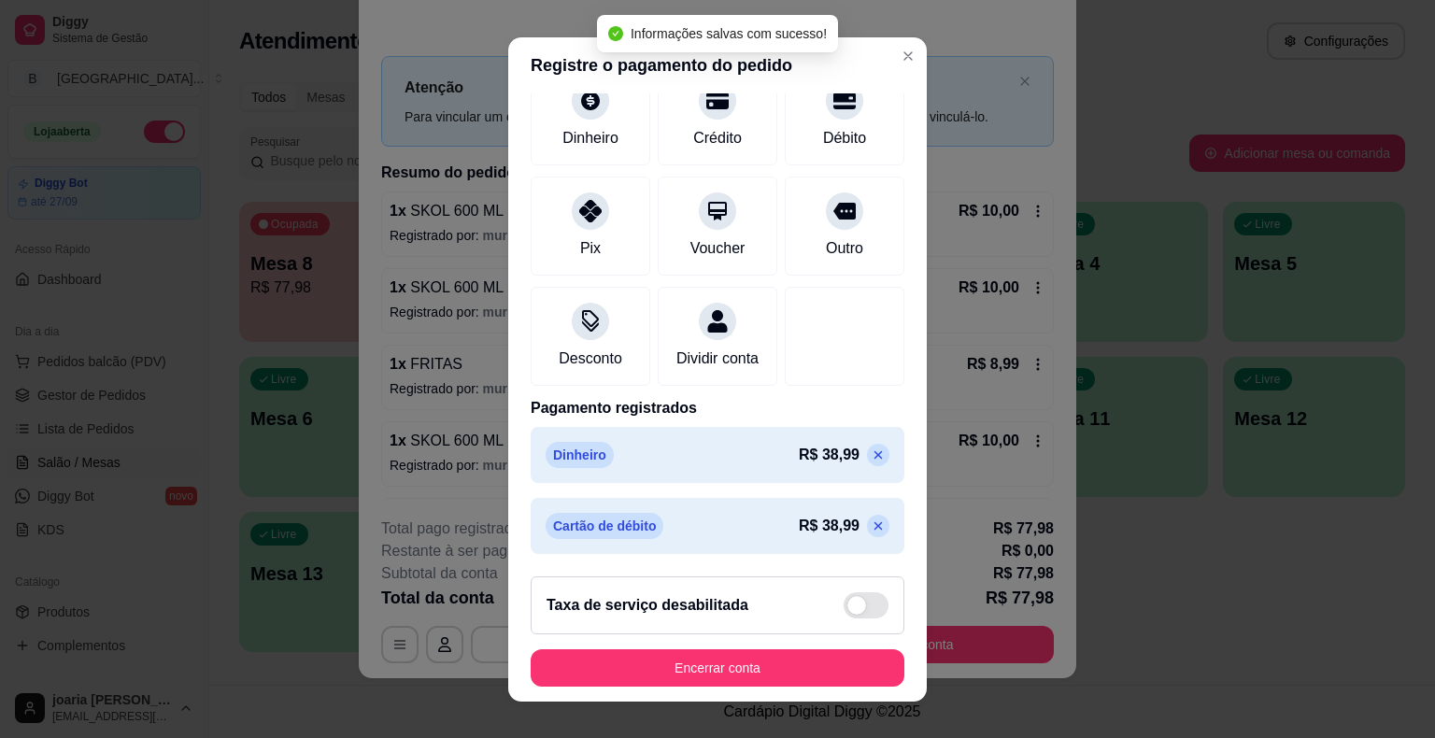
scroll to position [22, 0]
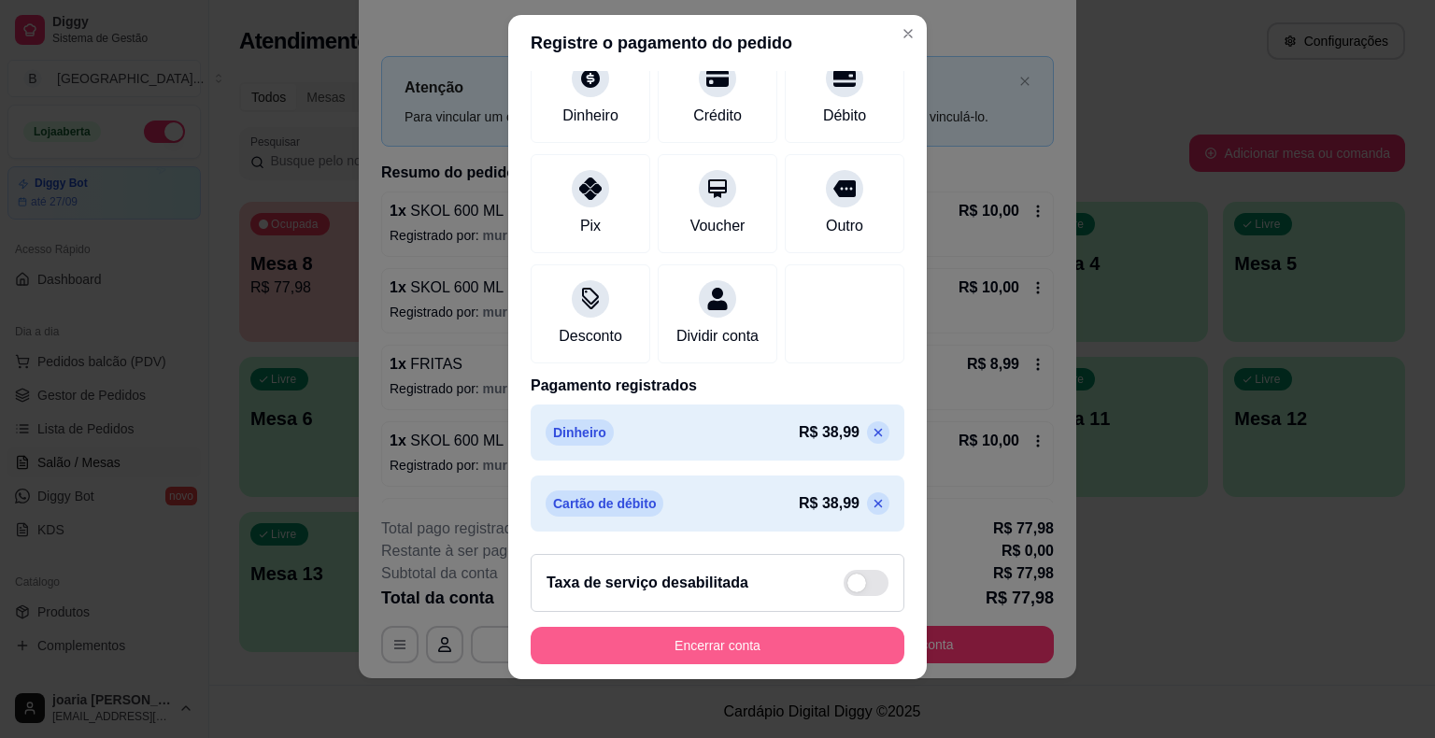
click at [729, 639] on button "Encerrar conta" at bounding box center [718, 645] width 374 height 37
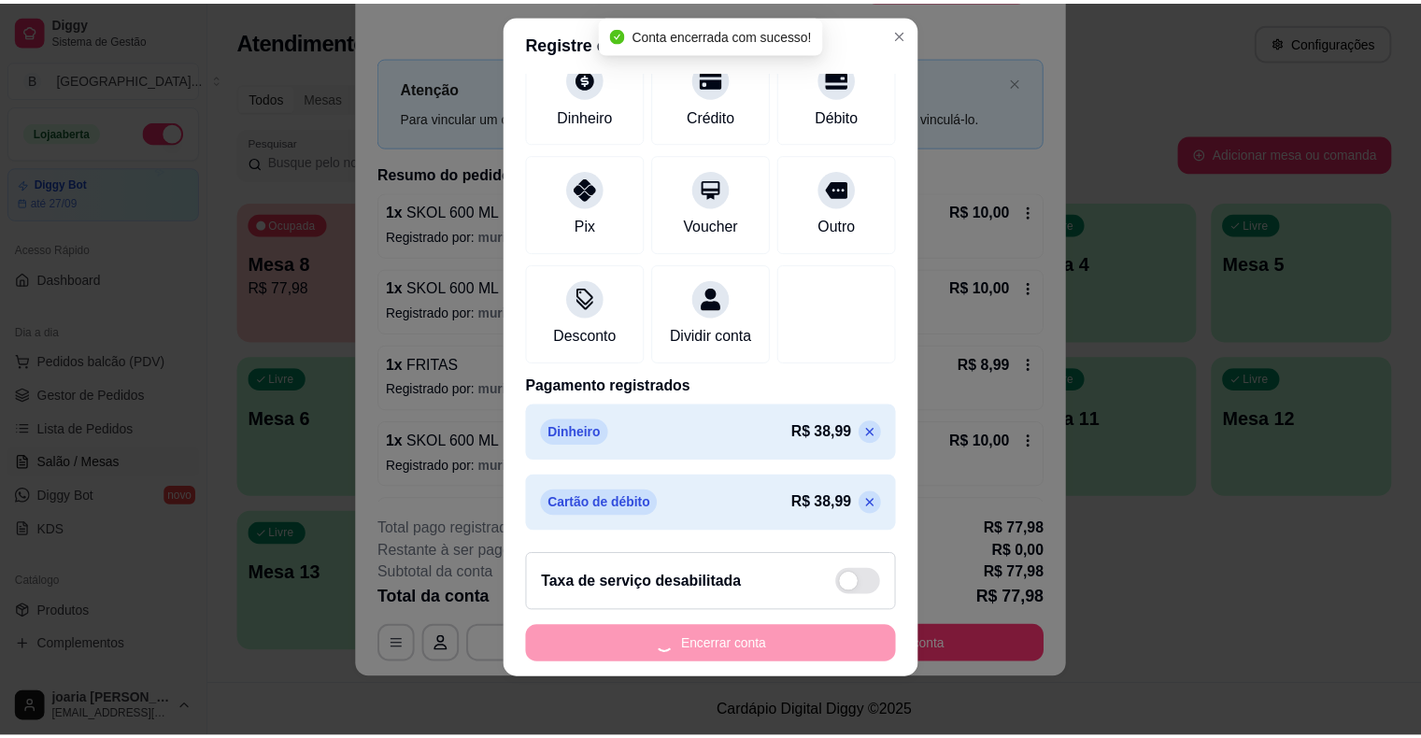
scroll to position [0, 0]
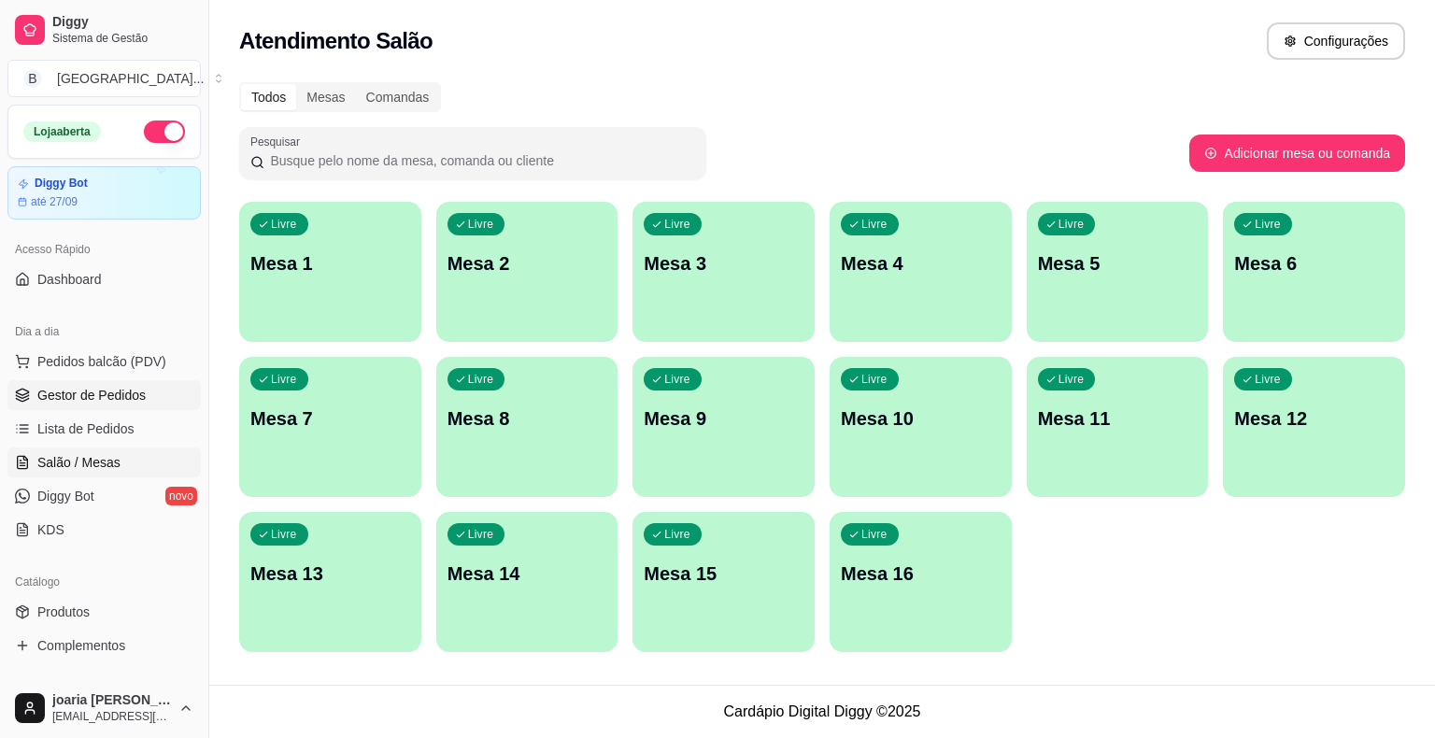
click at [117, 388] on span "Gestor de Pedidos" at bounding box center [91, 395] width 108 height 19
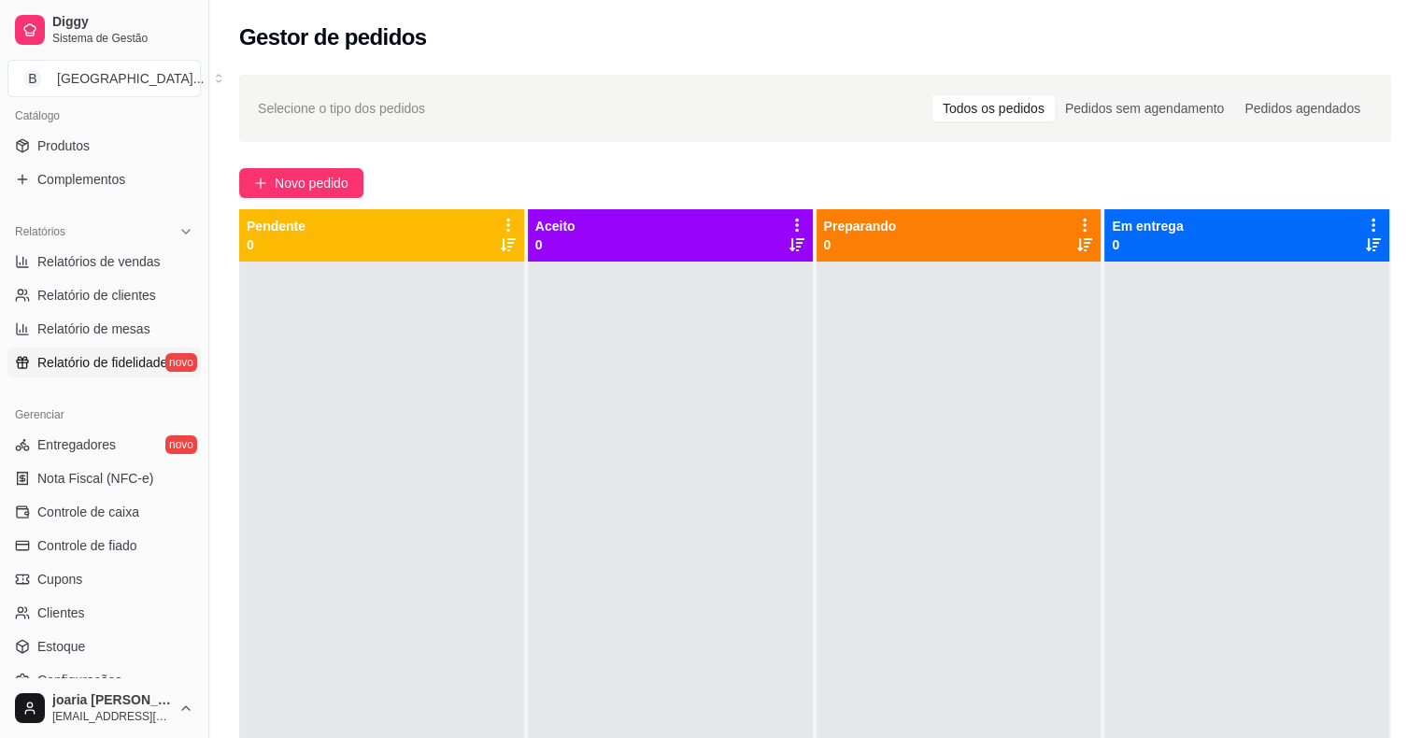
scroll to position [467, 0]
click at [129, 253] on span "Relatórios de vendas" at bounding box center [98, 260] width 123 height 19
select select "ALL"
select select "0"
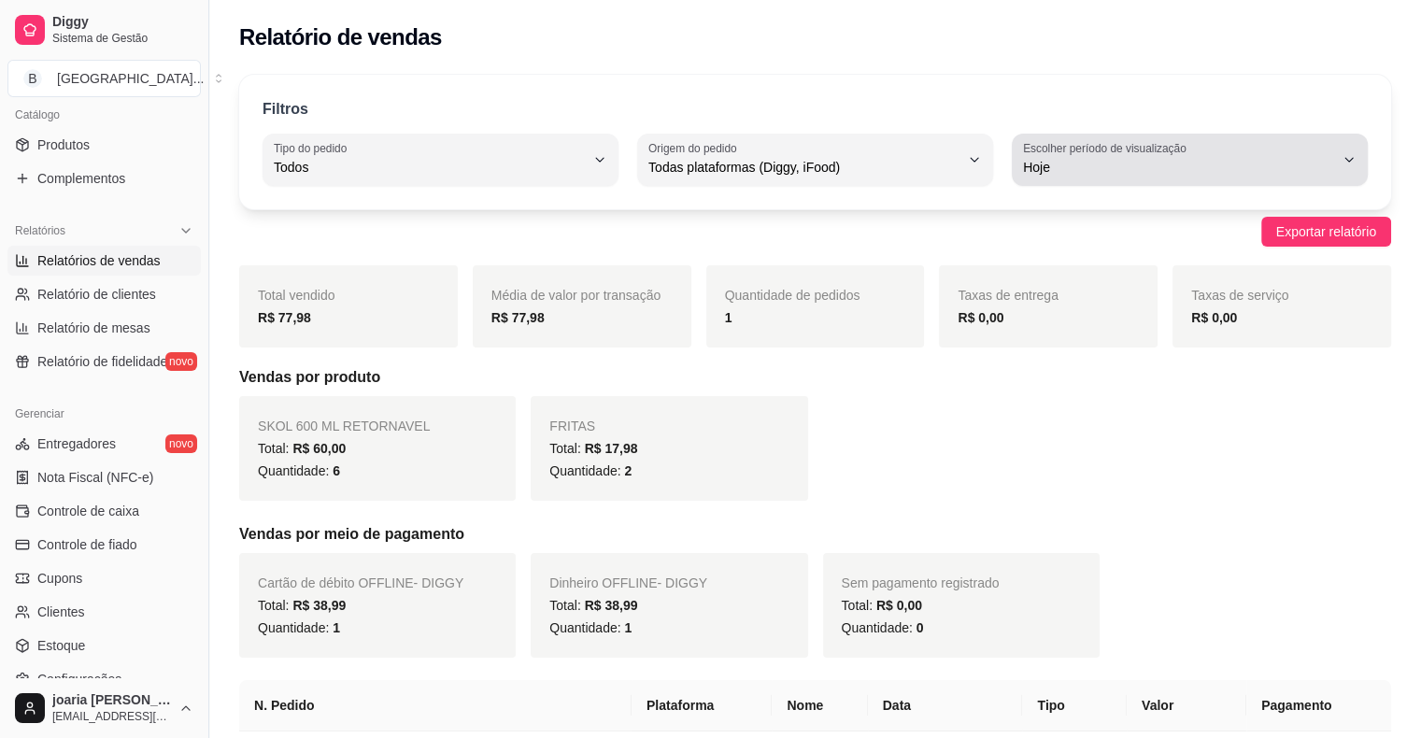
click at [1059, 159] on span "Hoje" at bounding box center [1178, 167] width 311 height 19
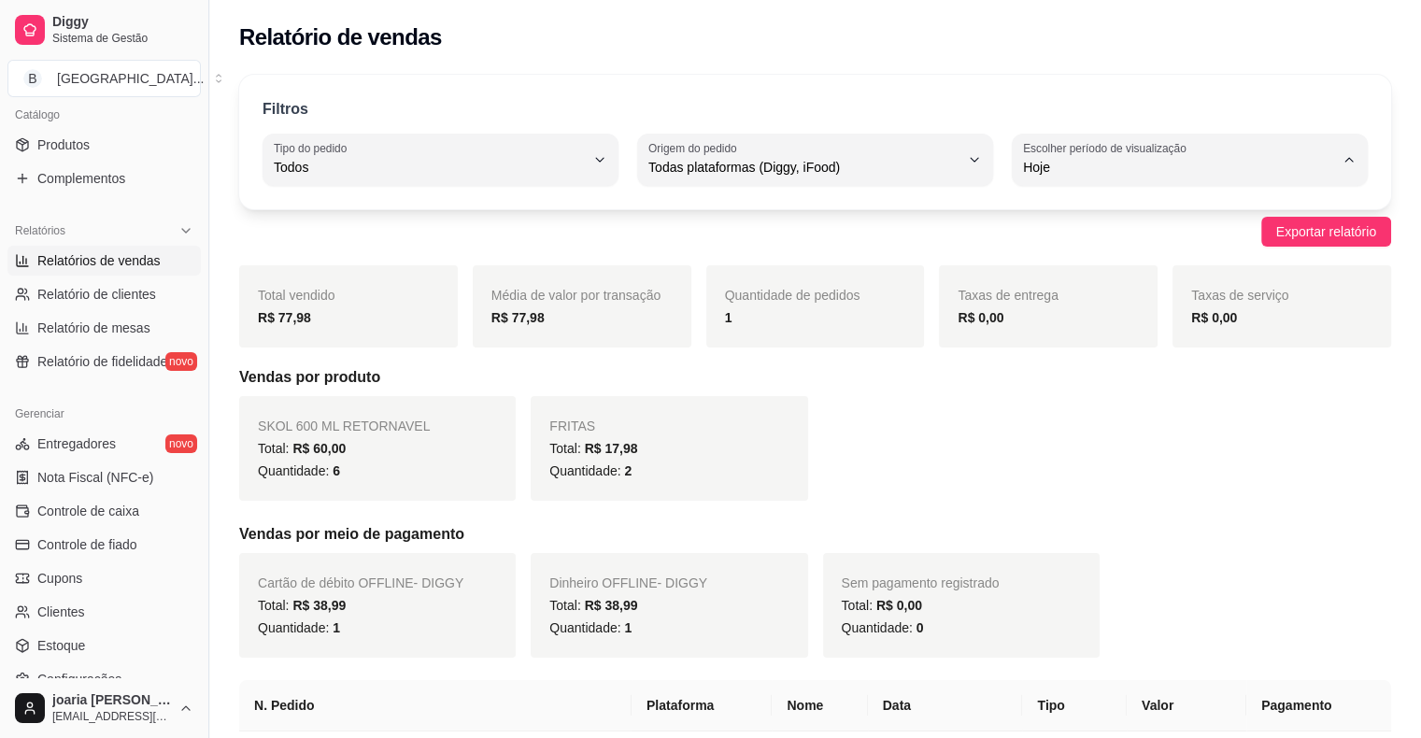
click at [1047, 243] on span "Ontem" at bounding box center [1180, 242] width 295 height 18
type input "1"
select select "1"
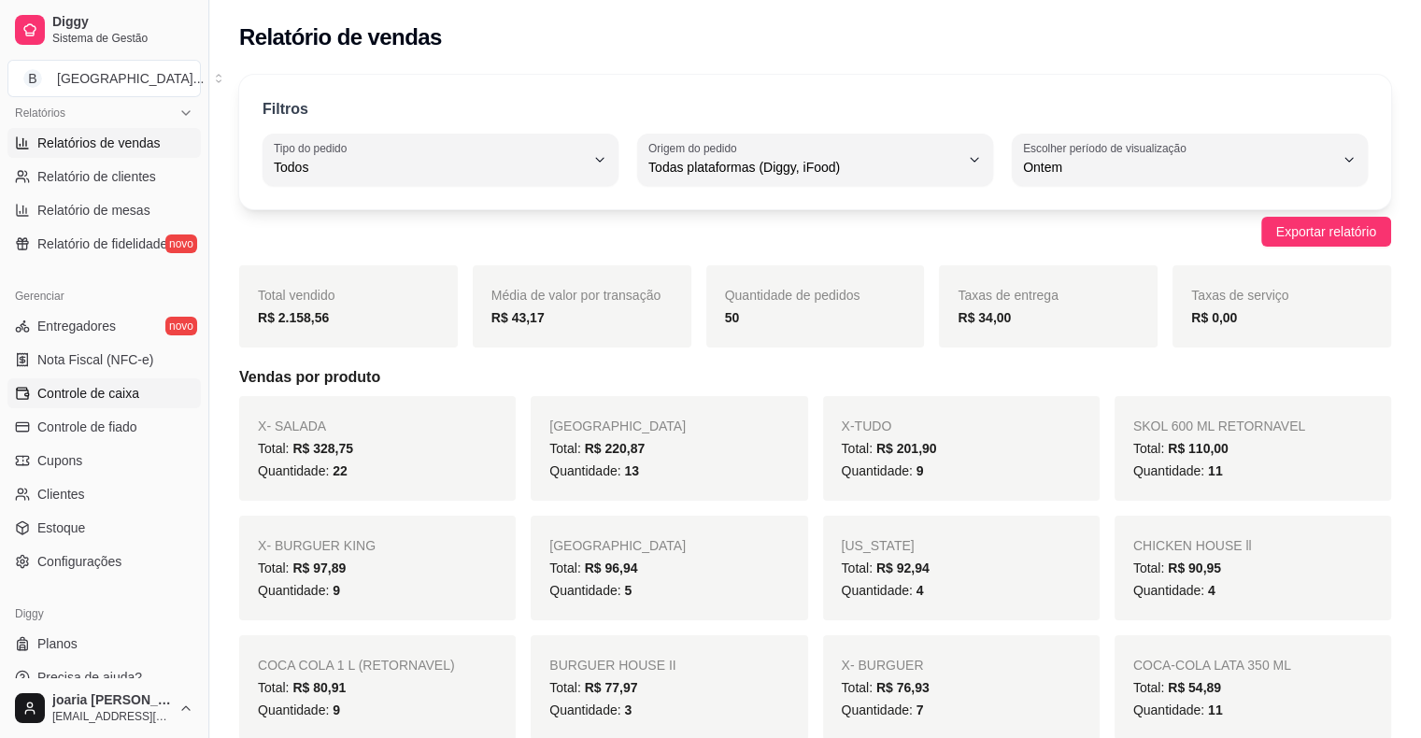
scroll to position [605, 0]
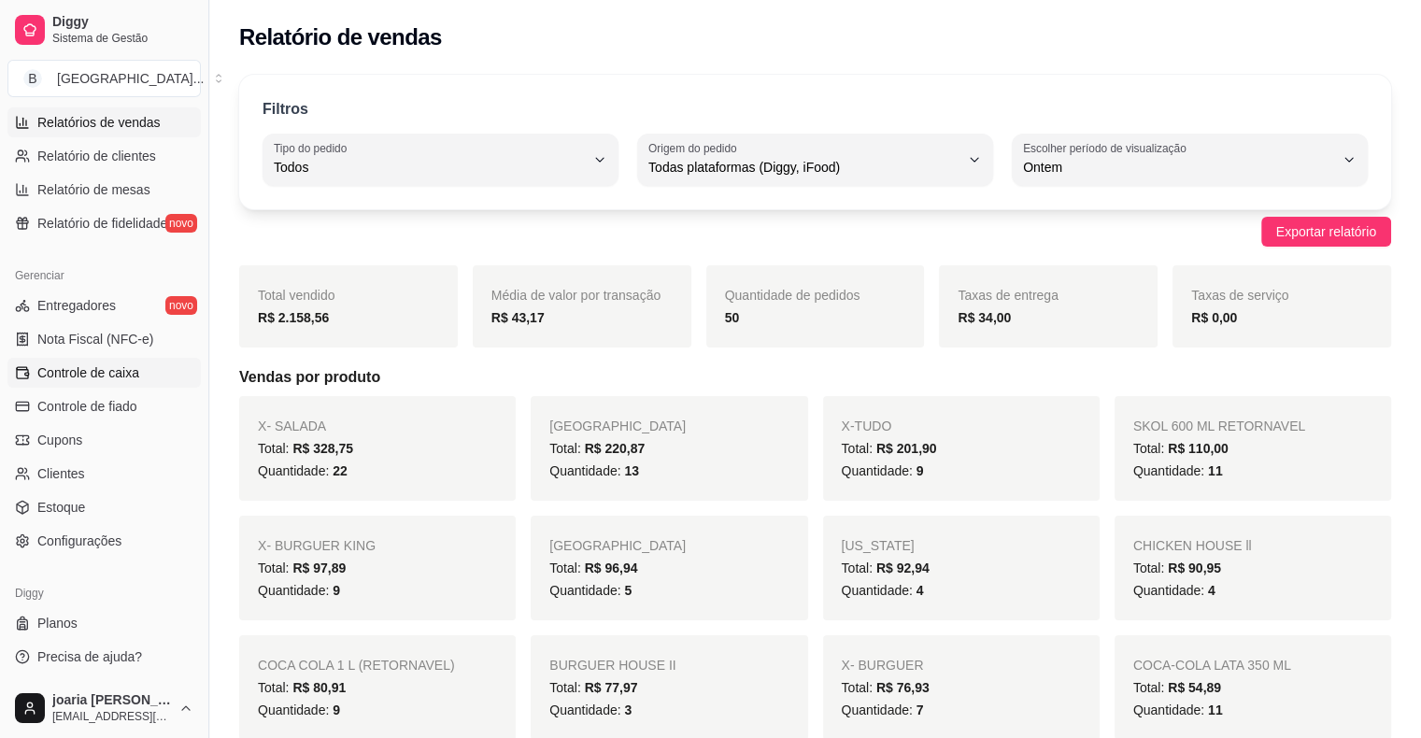
click at [121, 375] on span "Controle de caixa" at bounding box center [88, 372] width 102 height 19
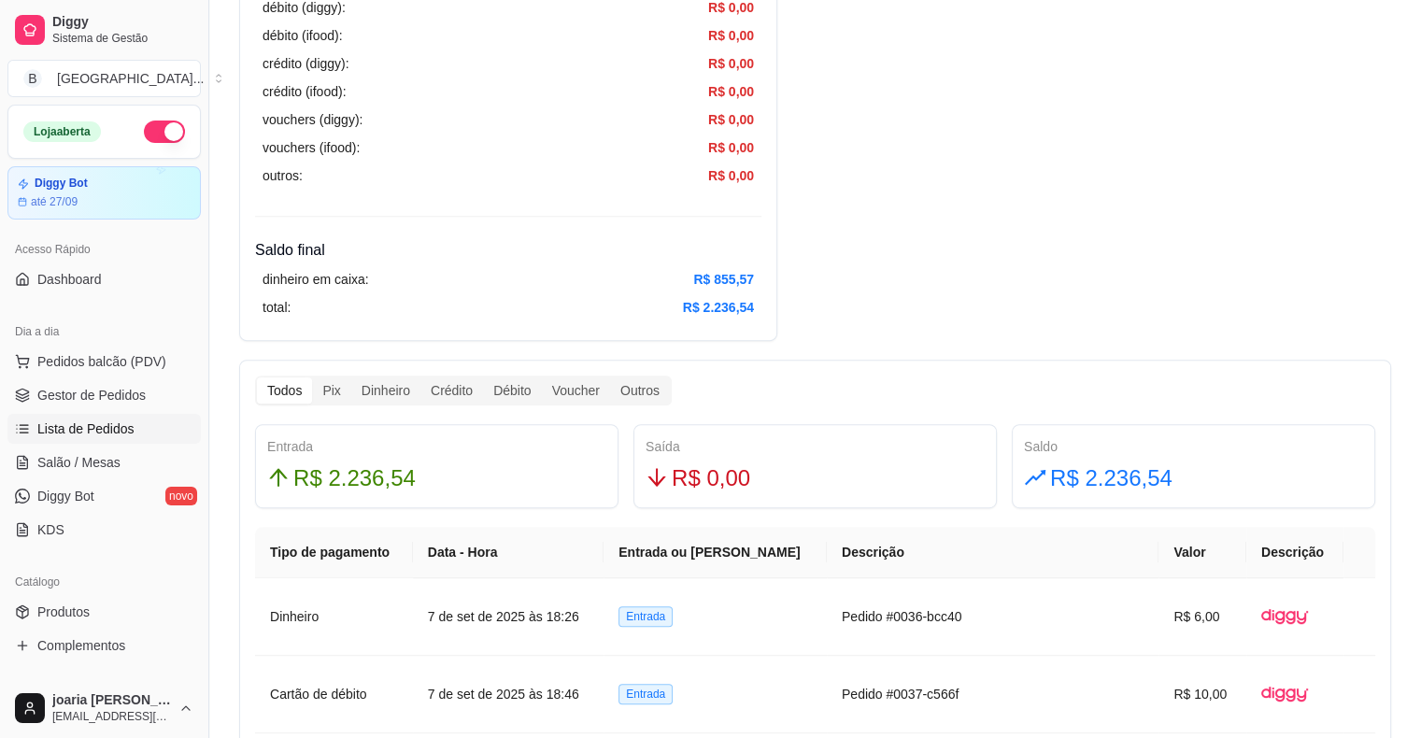
click at [82, 431] on span "Lista de Pedidos" at bounding box center [85, 428] width 97 height 19
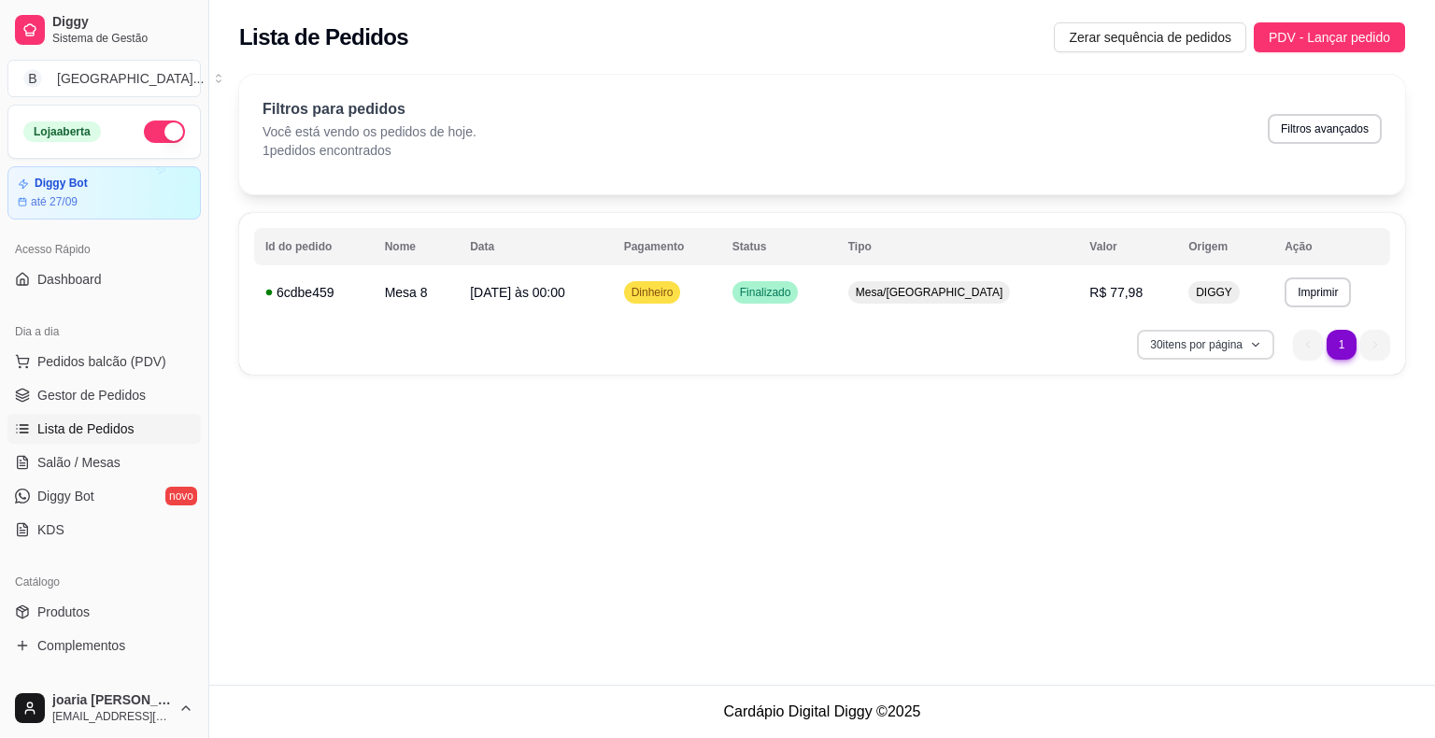
click at [1248, 334] on button "30 itens por página" at bounding box center [1205, 345] width 137 height 30
click at [1182, 126] on div "Filtros para pedidos Você está vendo os pedidos de hoje. 1 pedidos encontrados …" at bounding box center [821, 129] width 1119 height 62
